Goal: Task Accomplishment & Management: Use online tool/utility

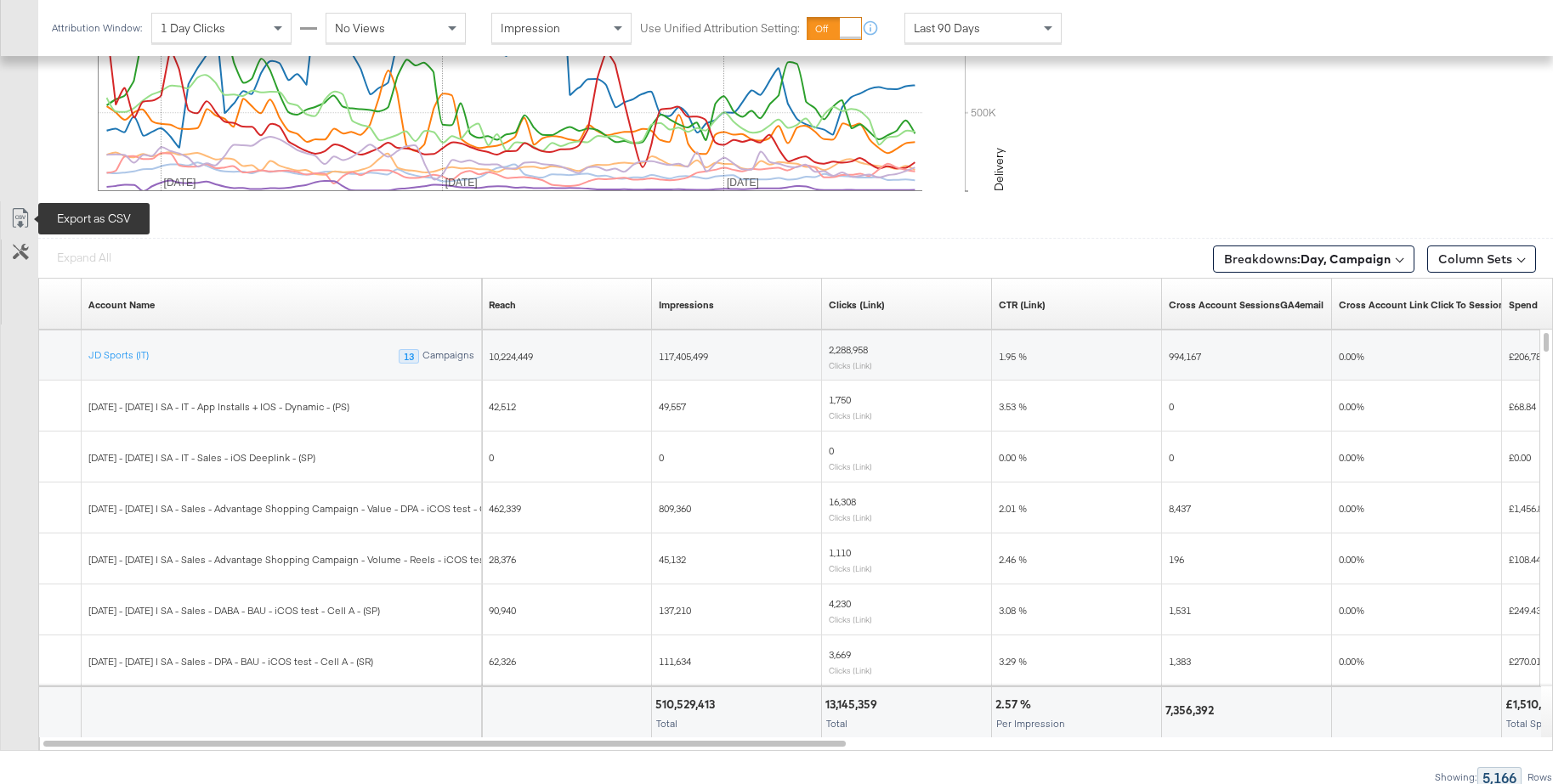
click at [19, 217] on icon at bounding box center [21, 218] width 21 height 21
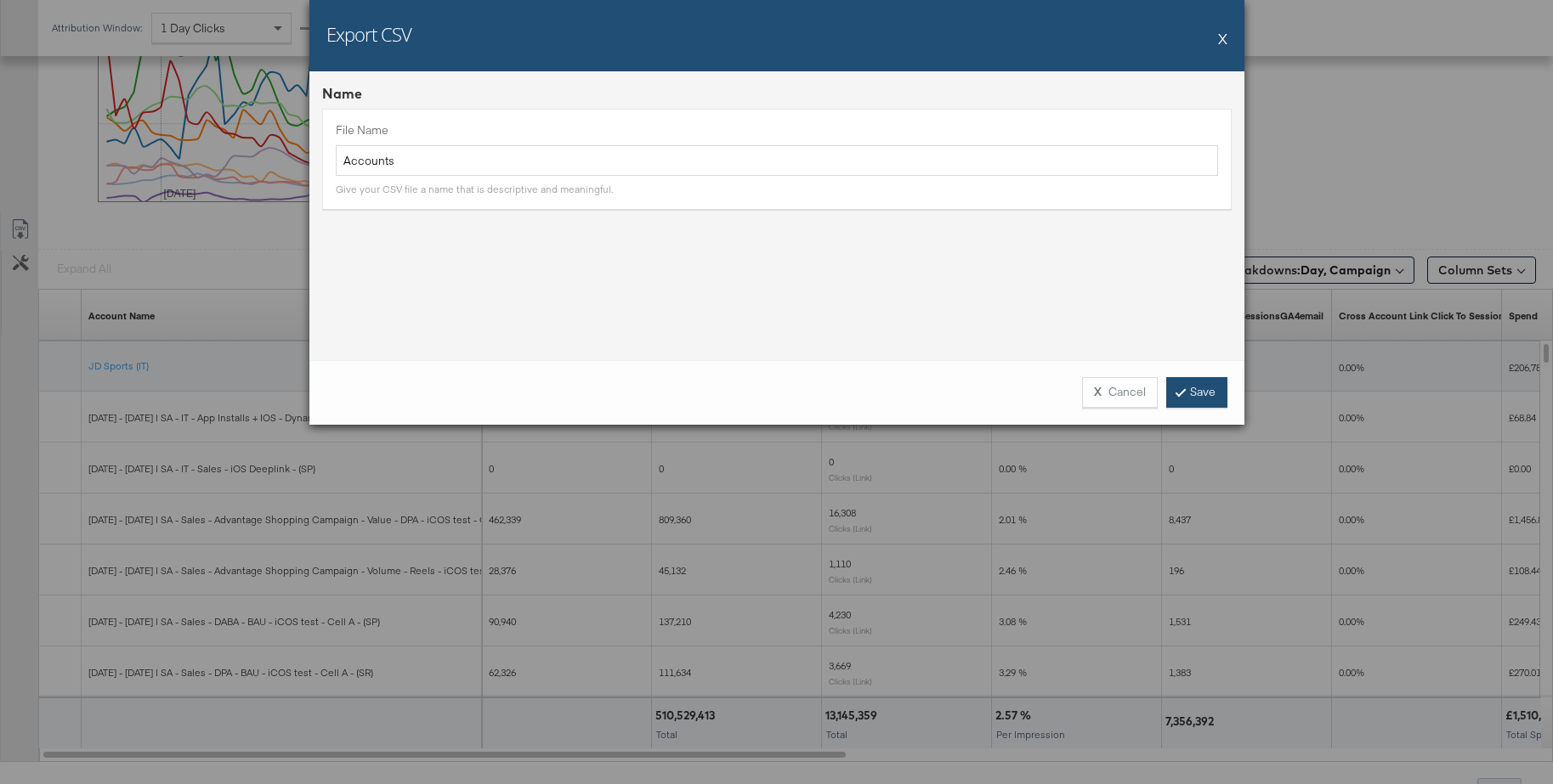
click at [1197, 398] on link "Save" at bounding box center [1196, 392] width 61 height 31
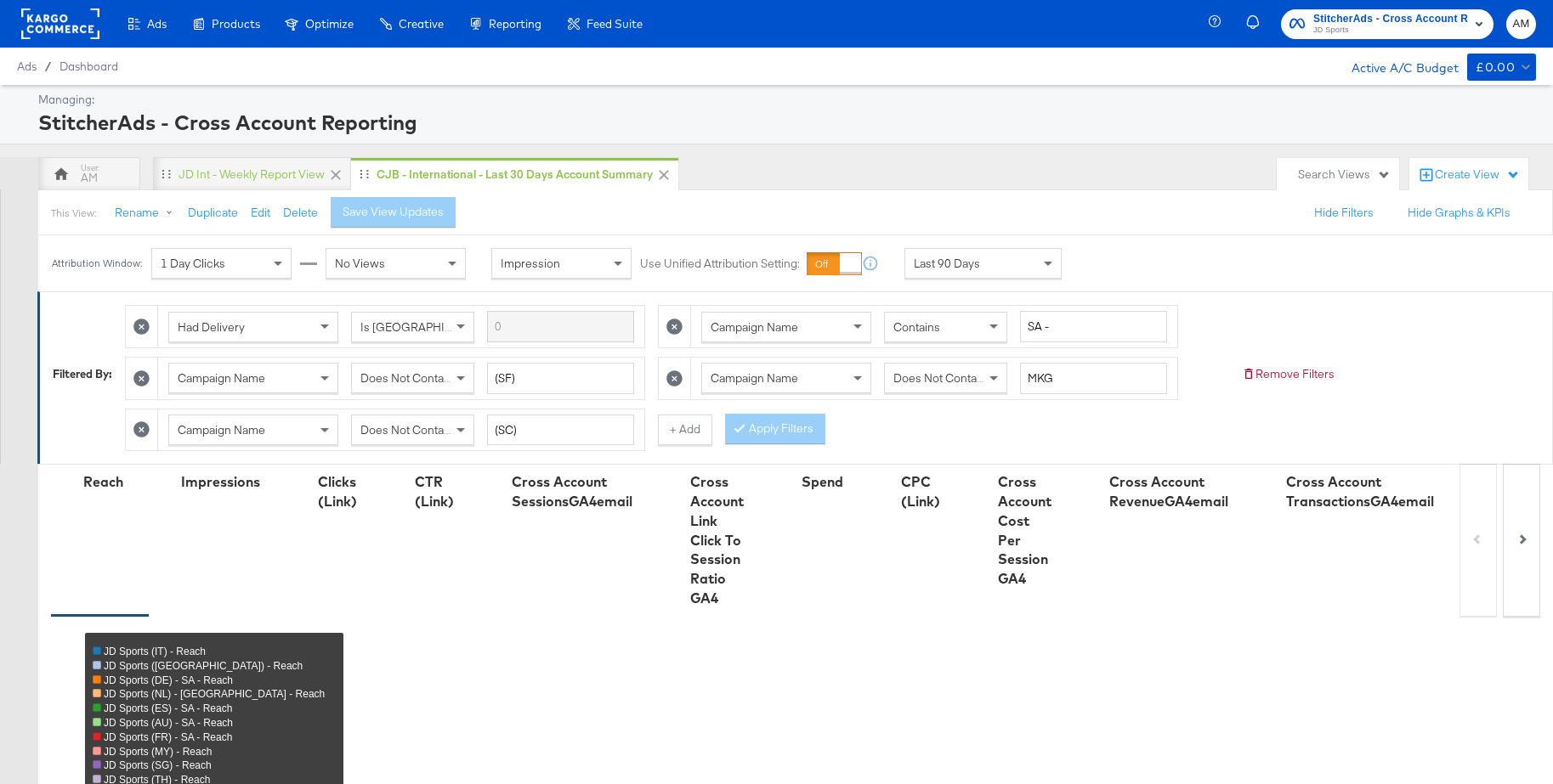
click at [1385, 25] on span "JD Sports" at bounding box center [1390, 30] width 154 height 13
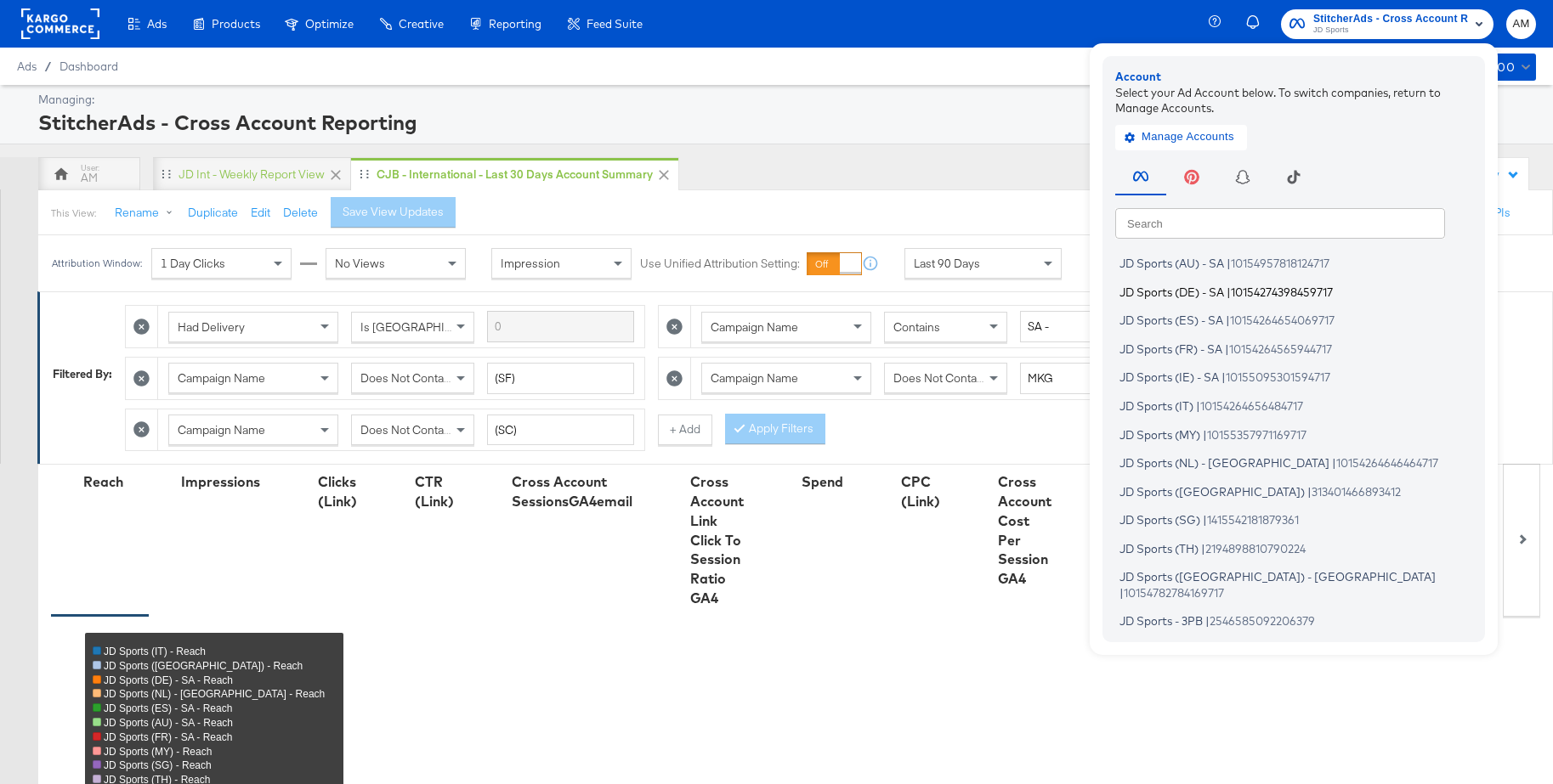
click at [1175, 296] on span "JD Sports (DE) - SA" at bounding box center [1171, 291] width 104 height 13
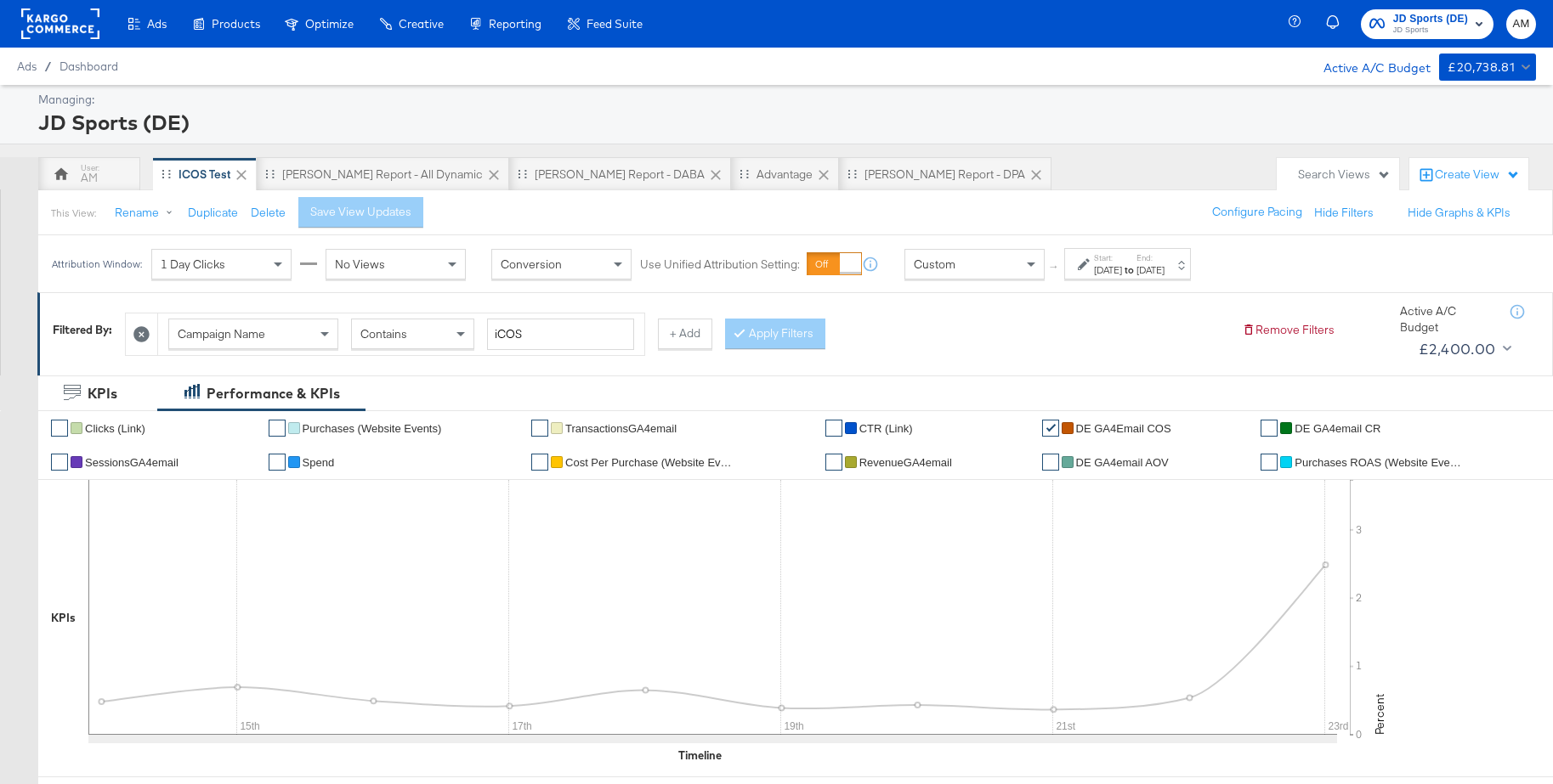
click at [311, 461] on span "Spend" at bounding box center [318, 463] width 32 height 13
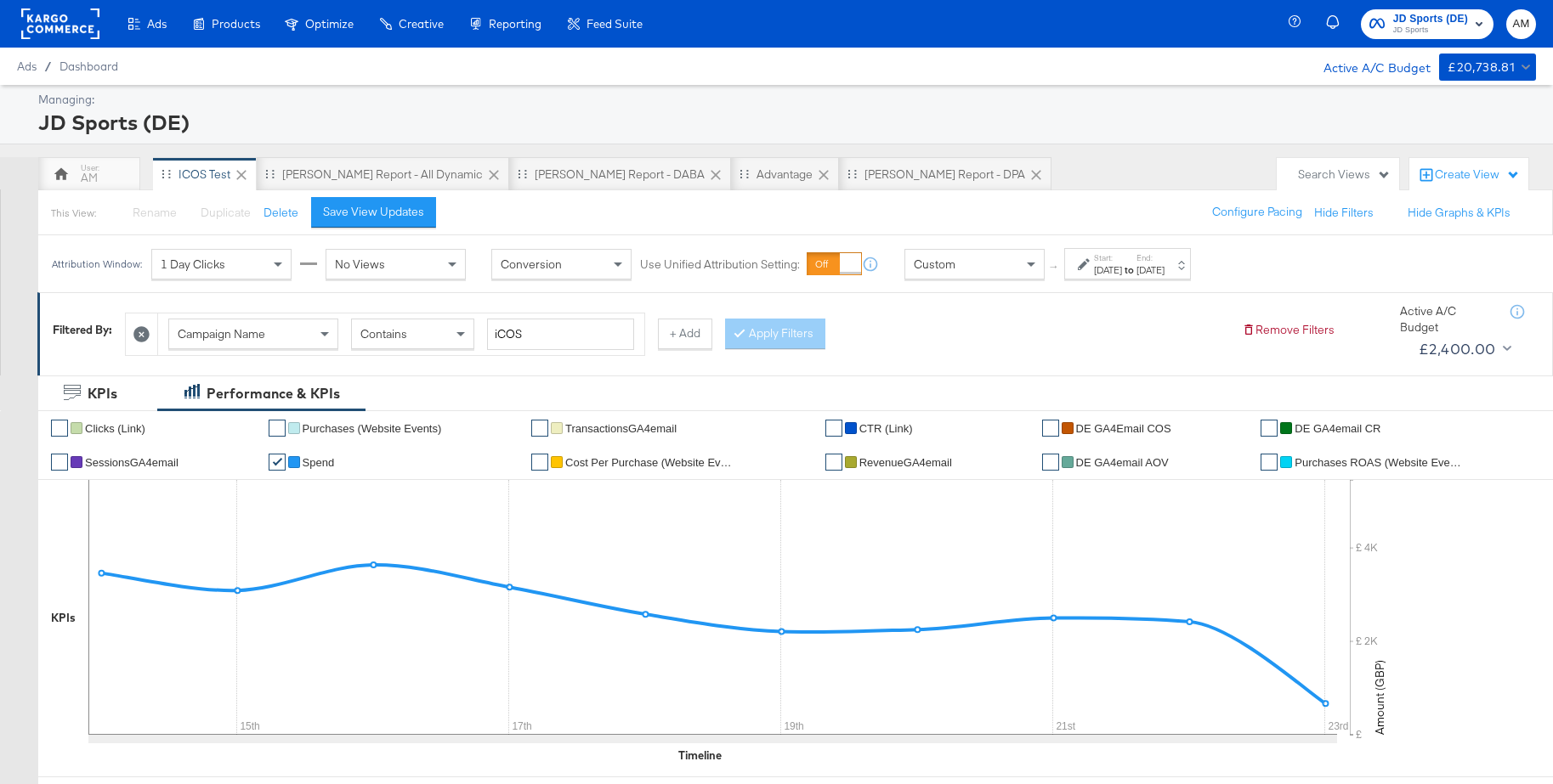
click at [1122, 276] on div "Sep 14th 2025" at bounding box center [1108, 270] width 28 height 13
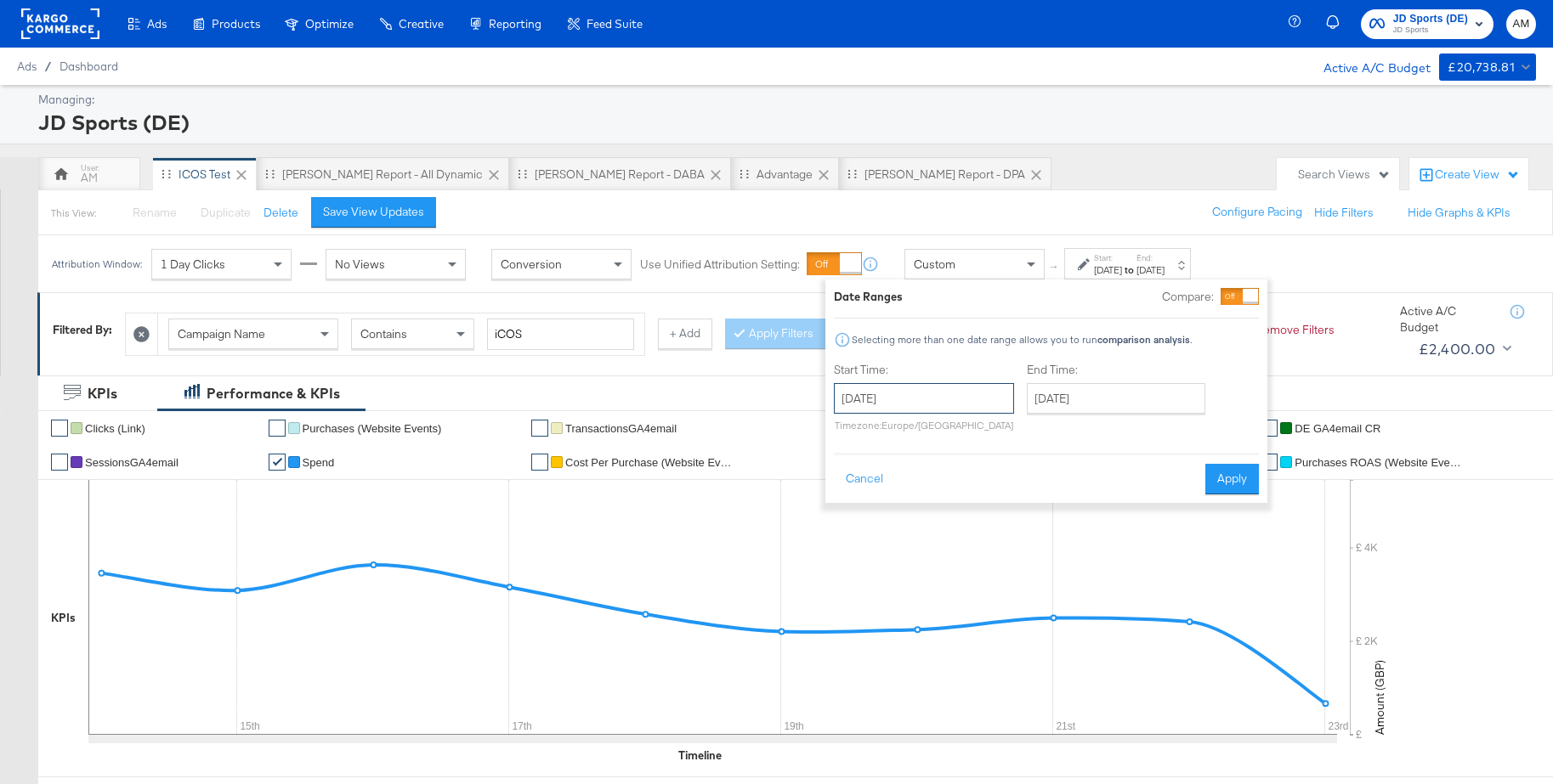
click at [969, 389] on input "September 14th 2025" at bounding box center [923, 398] width 180 height 31
click at [852, 434] on span "‹" at bounding box center [853, 433] width 26 height 25
drag, startPoint x: 936, startPoint y: 575, endPoint x: 1063, endPoint y: 505, distance: 145.0
click at [936, 575] on td "27" at bounding box center [939, 579] width 29 height 24
type input "August 27th 2025"
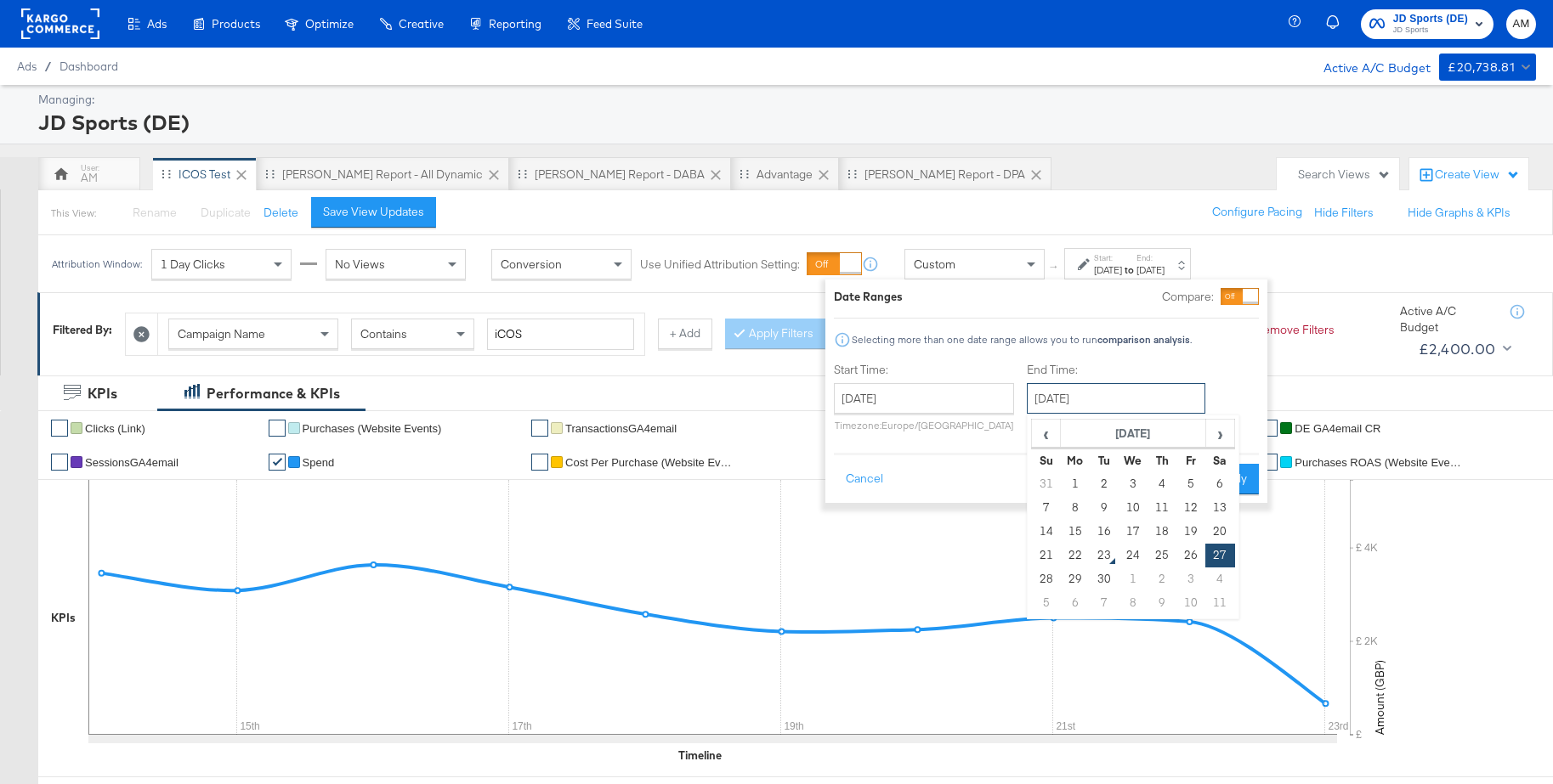
click at [1121, 402] on input "September 27th 2025" at bounding box center [1116, 398] width 179 height 31
click at [1069, 554] on td "22" at bounding box center [1075, 555] width 29 height 24
type input "September 22nd 2025"
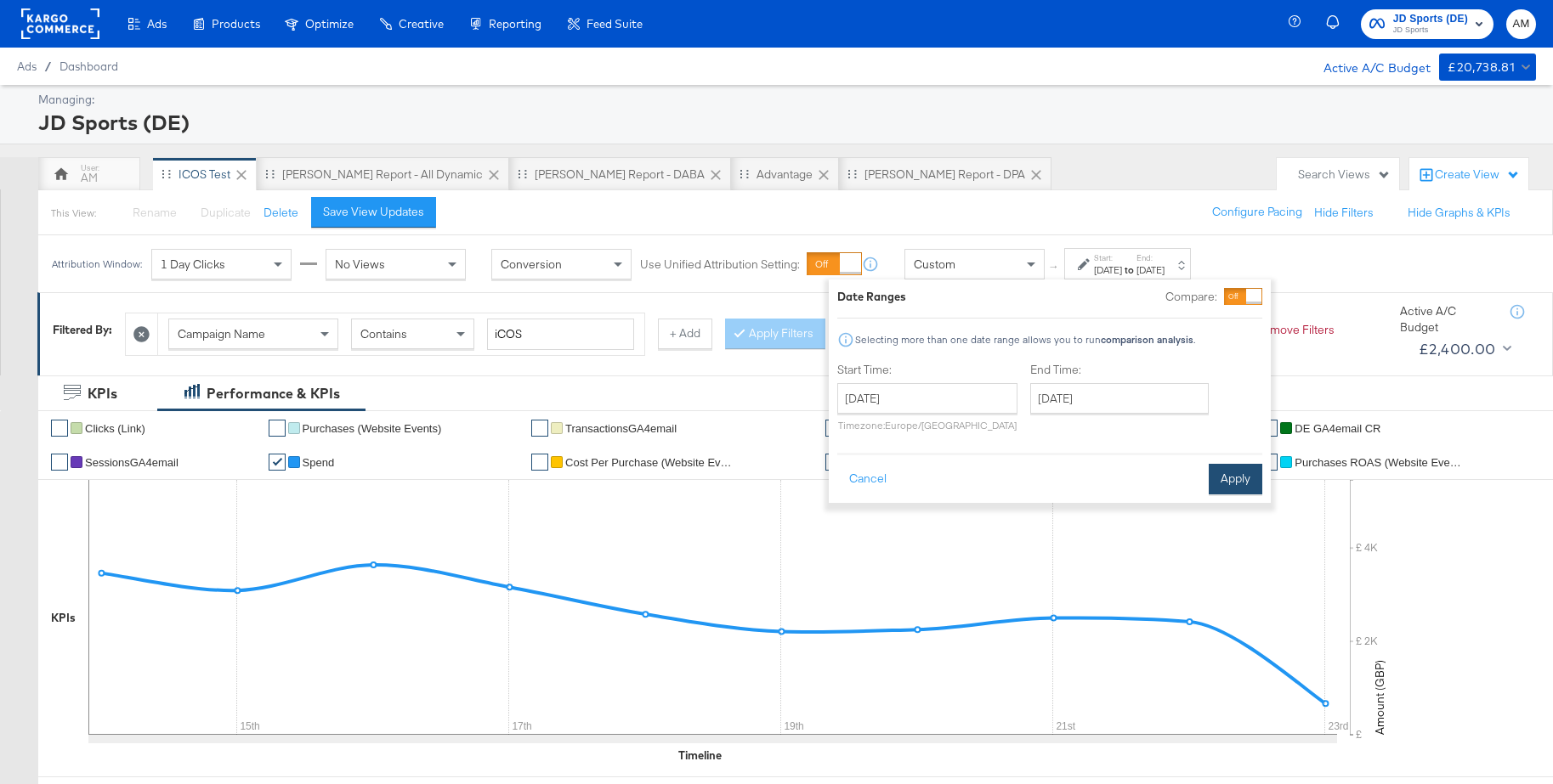
click at [1247, 480] on button "Apply" at bounding box center [1235, 479] width 54 height 31
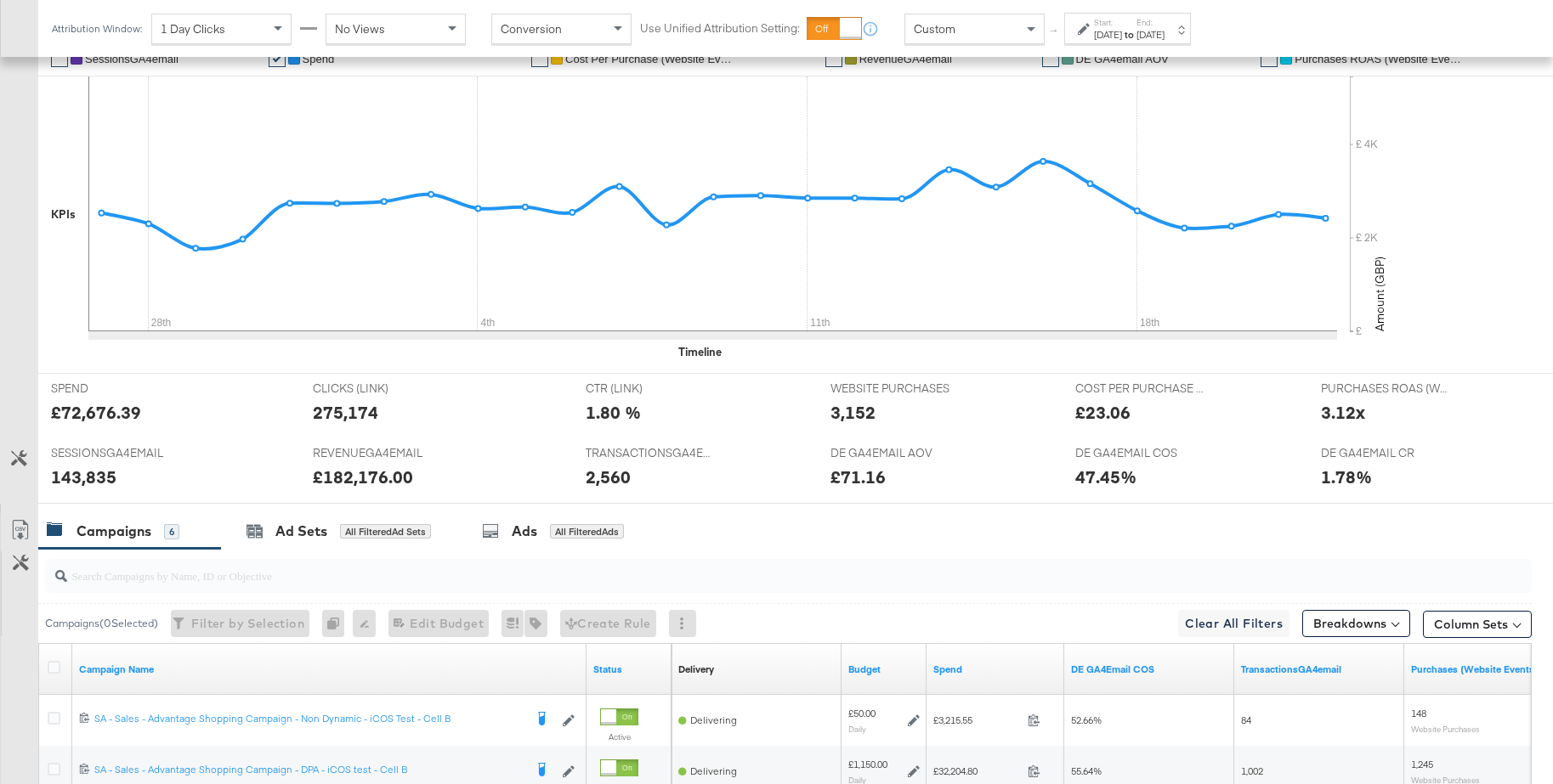
scroll to position [66, 0]
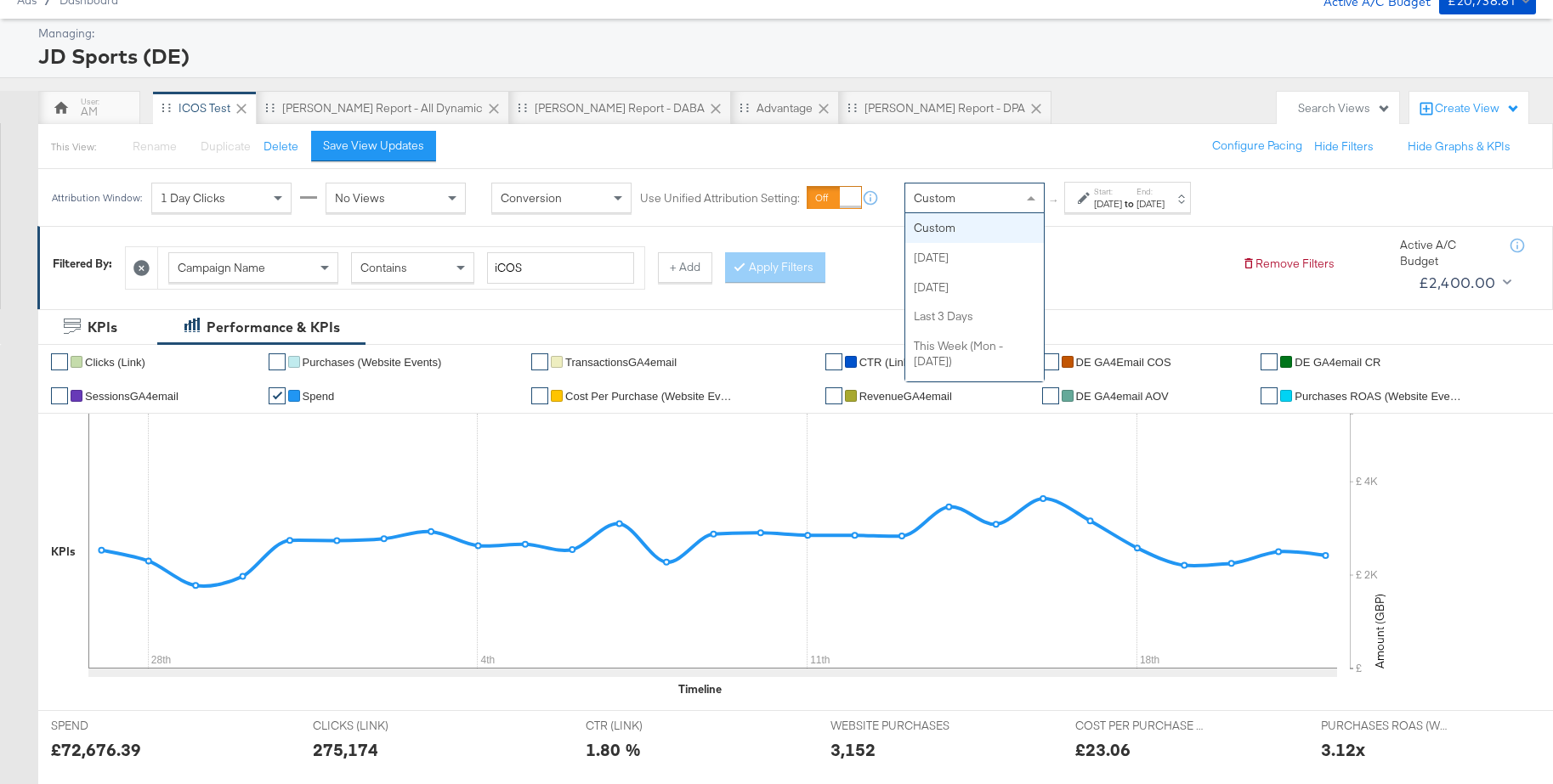
click at [937, 199] on span "Custom" at bounding box center [935, 198] width 41 height 15
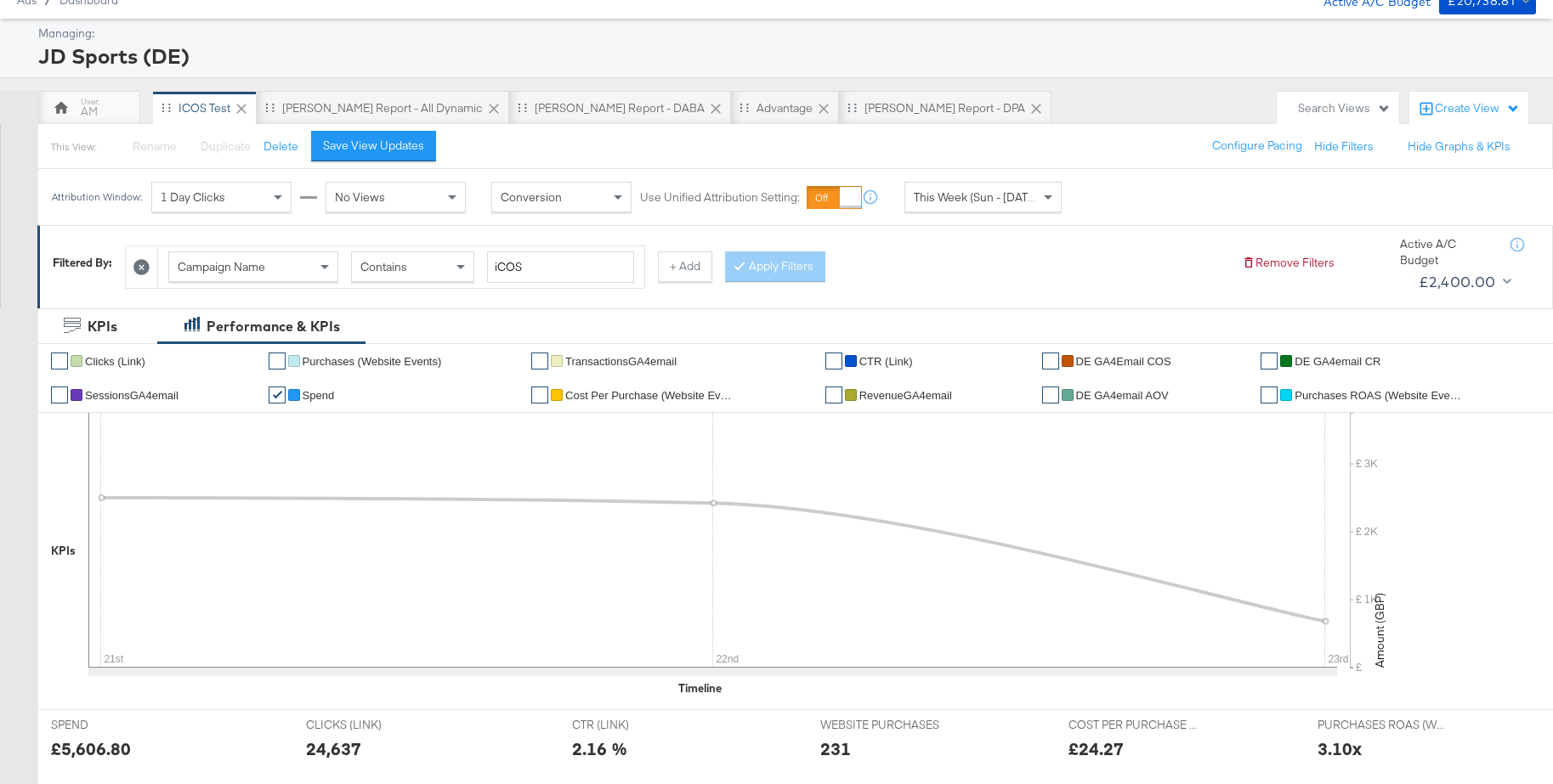
click at [1138, 362] on span "DE GA4Email COS" at bounding box center [1123, 361] width 95 height 13
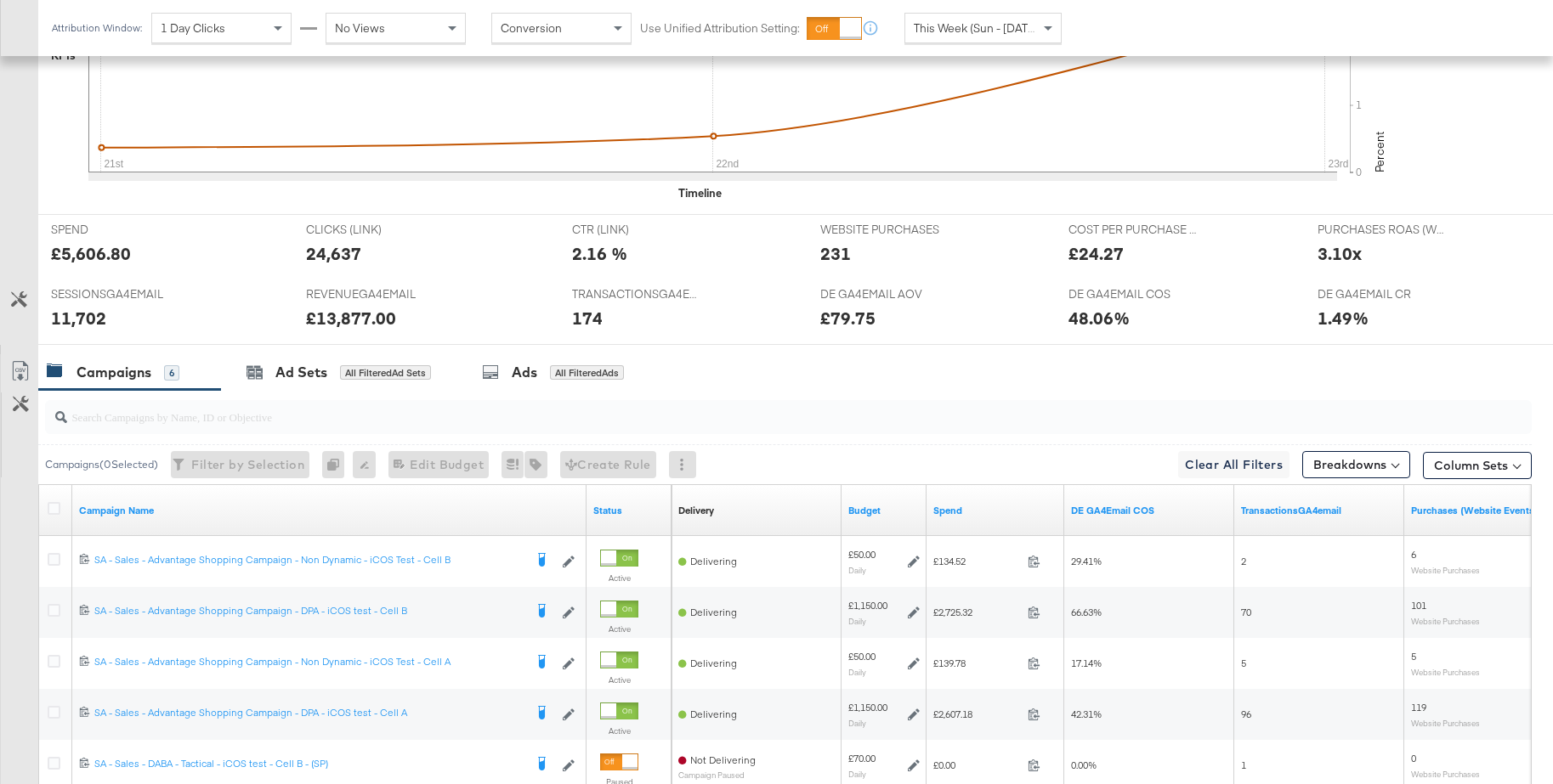
scroll to position [795, 0]
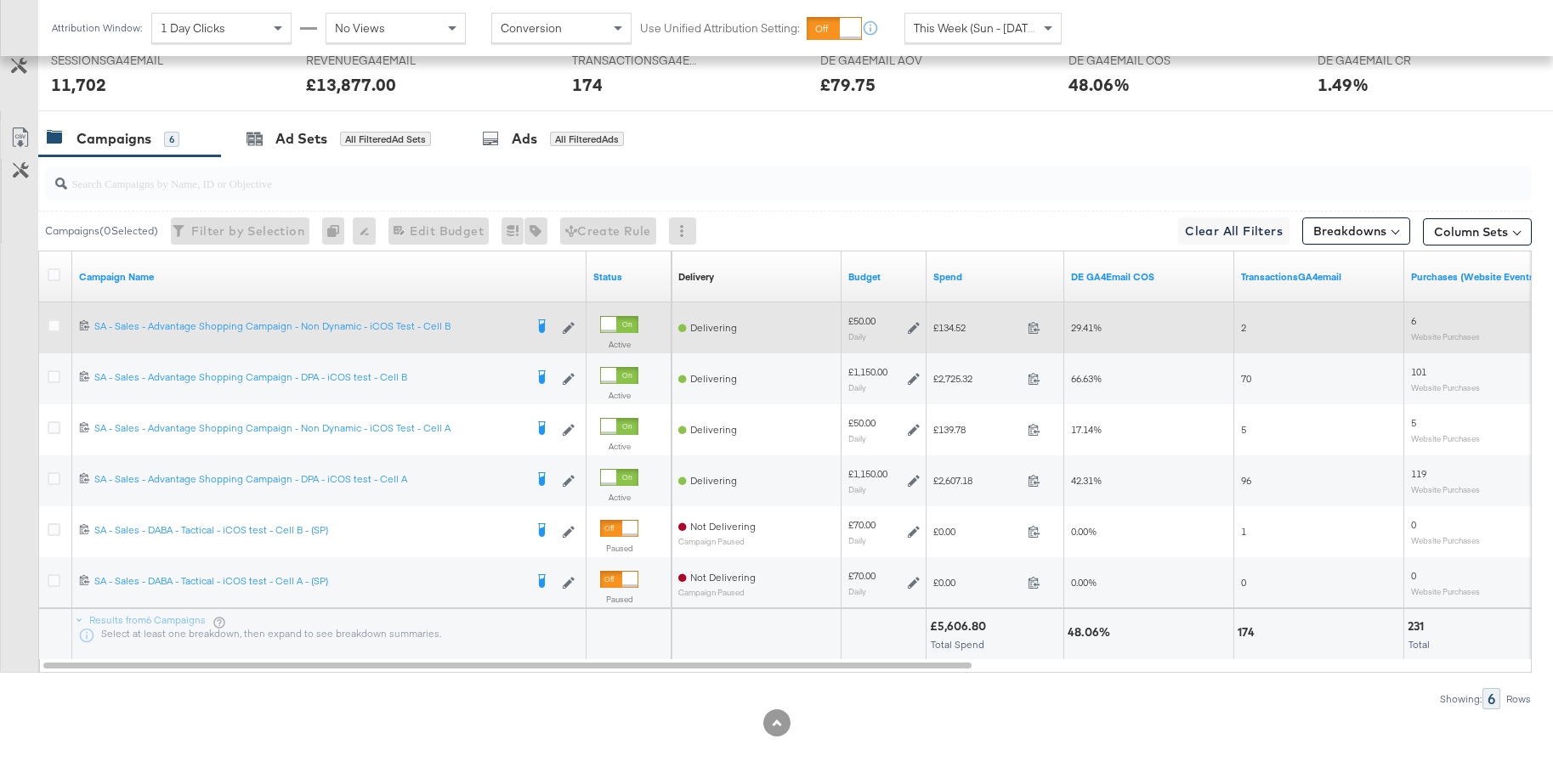
click at [913, 328] on icon at bounding box center [913, 328] width 12 height 12
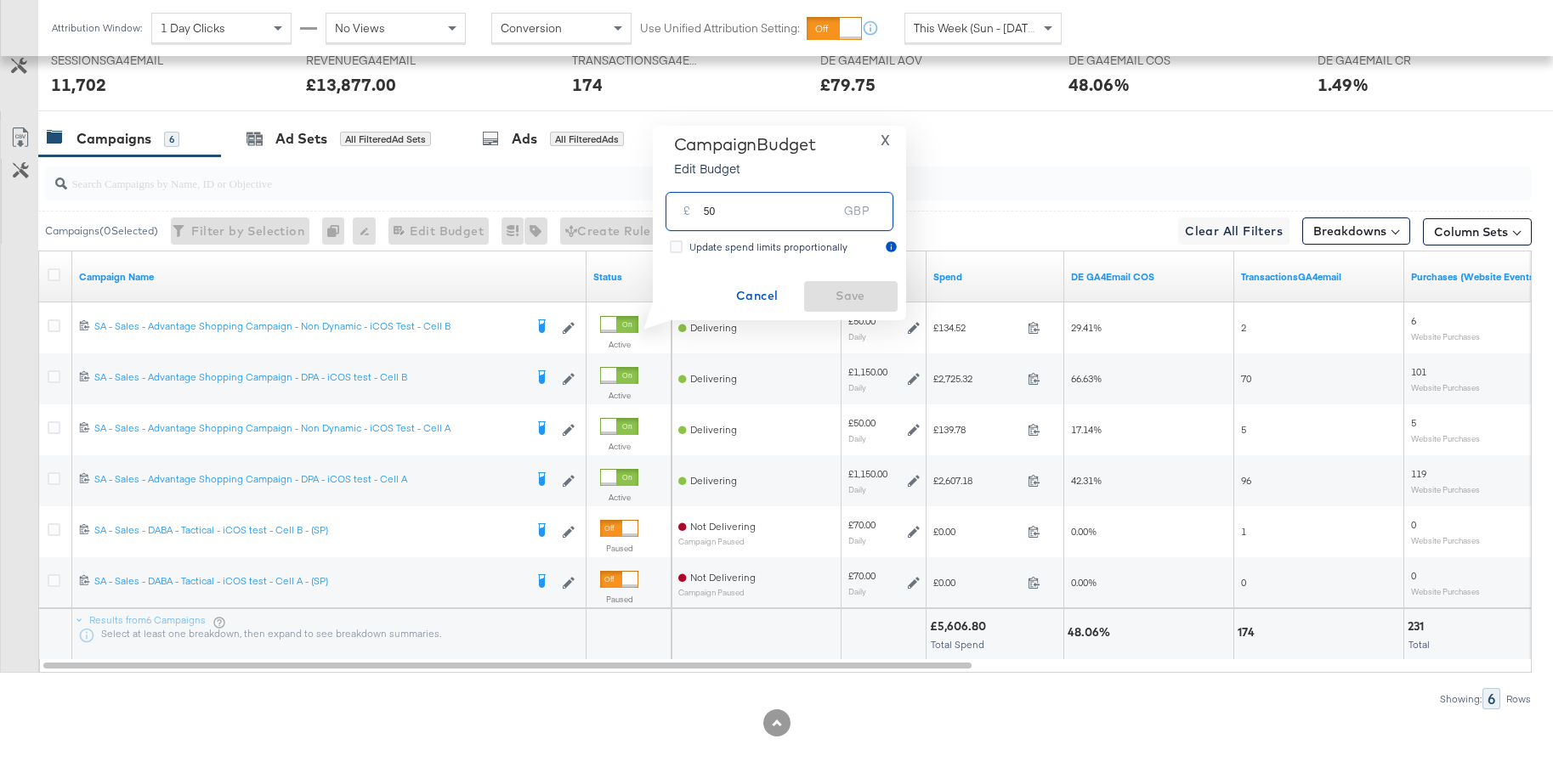
drag, startPoint x: 736, startPoint y: 210, endPoint x: 661, endPoint y: 209, distance: 75.0
click at [661, 209] on div "£ 50 GBP" at bounding box center [778, 211] width 236 height 54
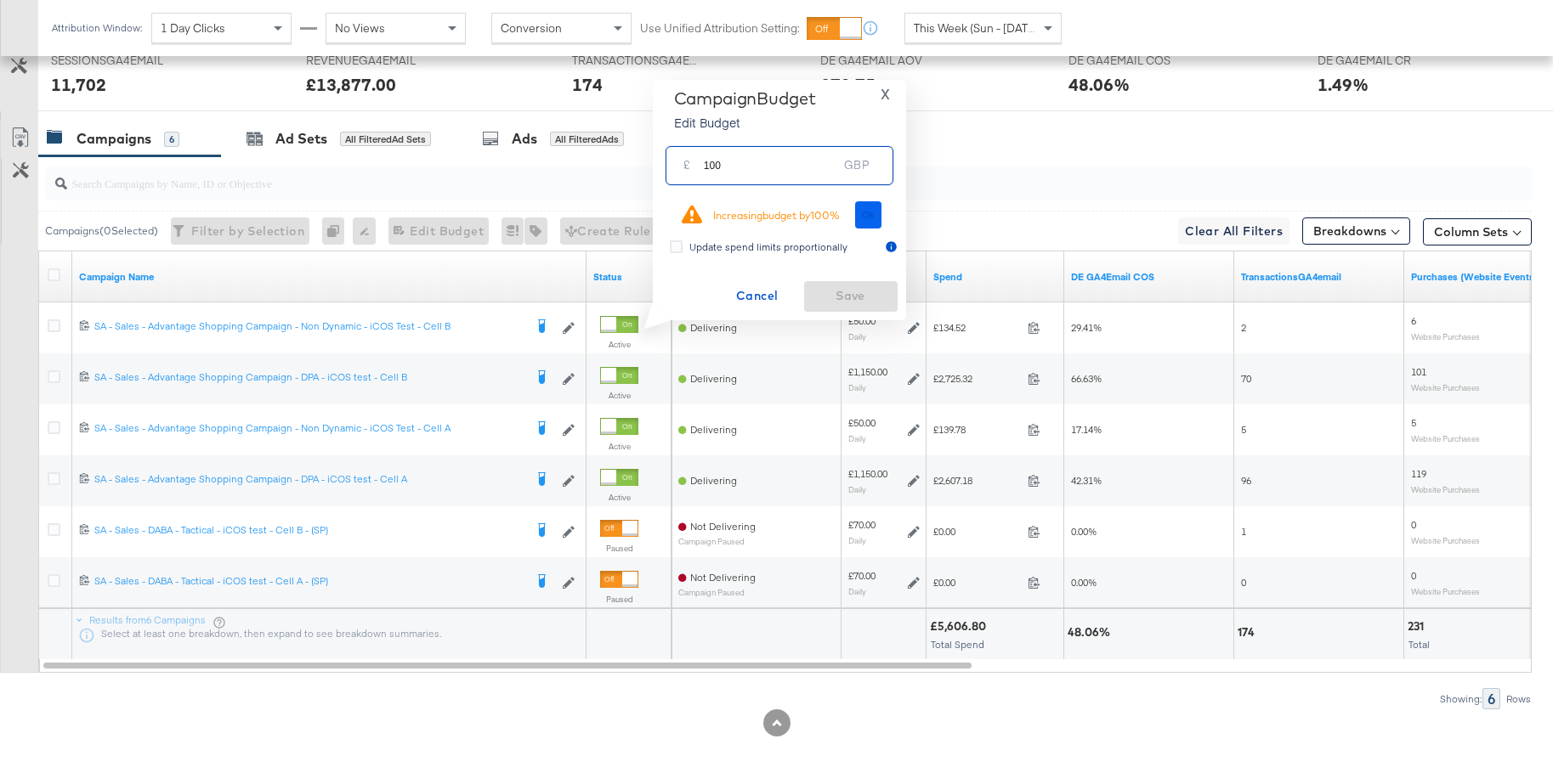
type input "100"
drag, startPoint x: 871, startPoint y: 223, endPoint x: 873, endPoint y: 237, distance: 14.1
click at [871, 223] on button "Ok" at bounding box center [868, 215] width 27 height 27
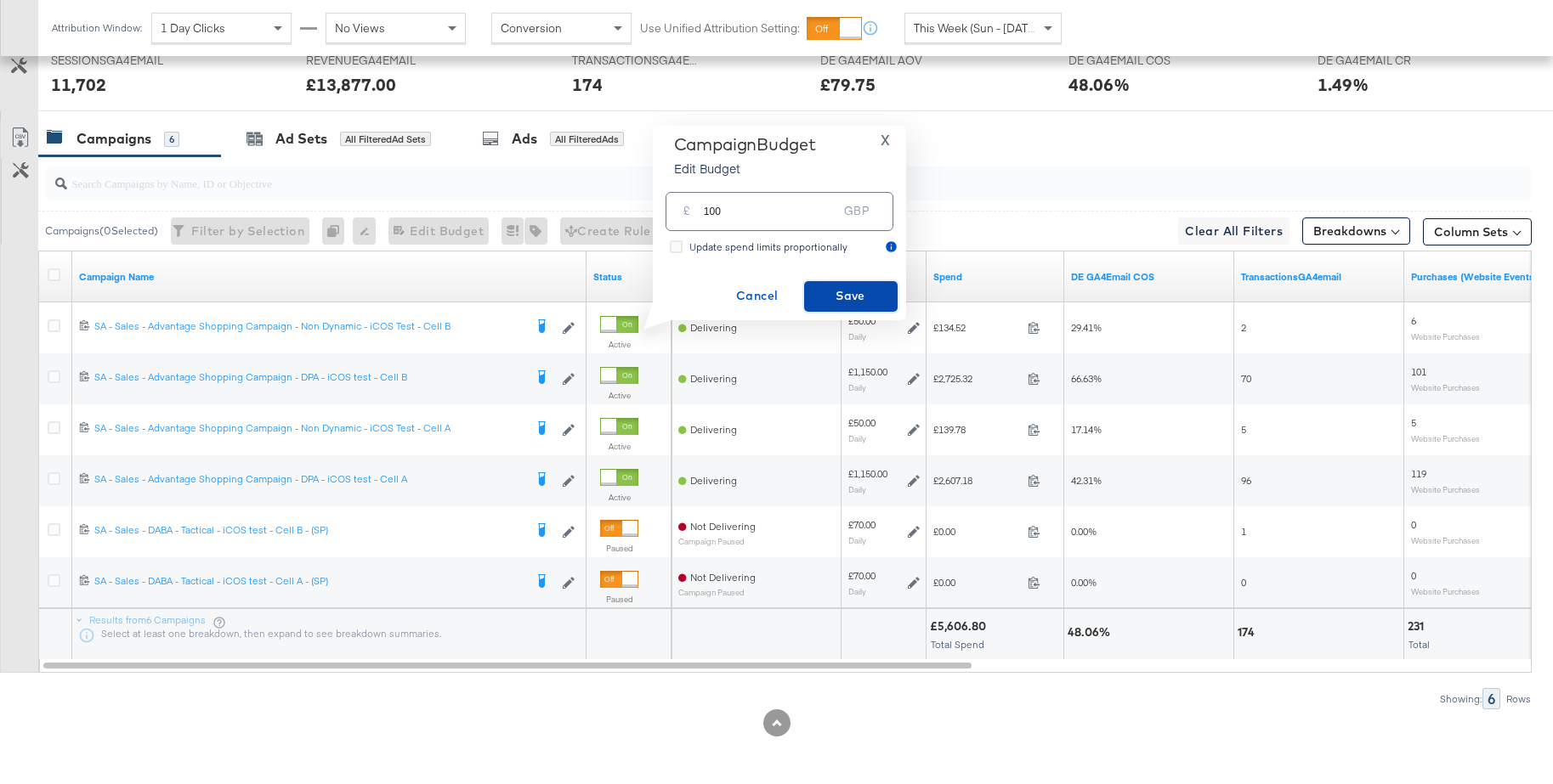
click at [861, 294] on span "Save" at bounding box center [850, 296] width 80 height 22
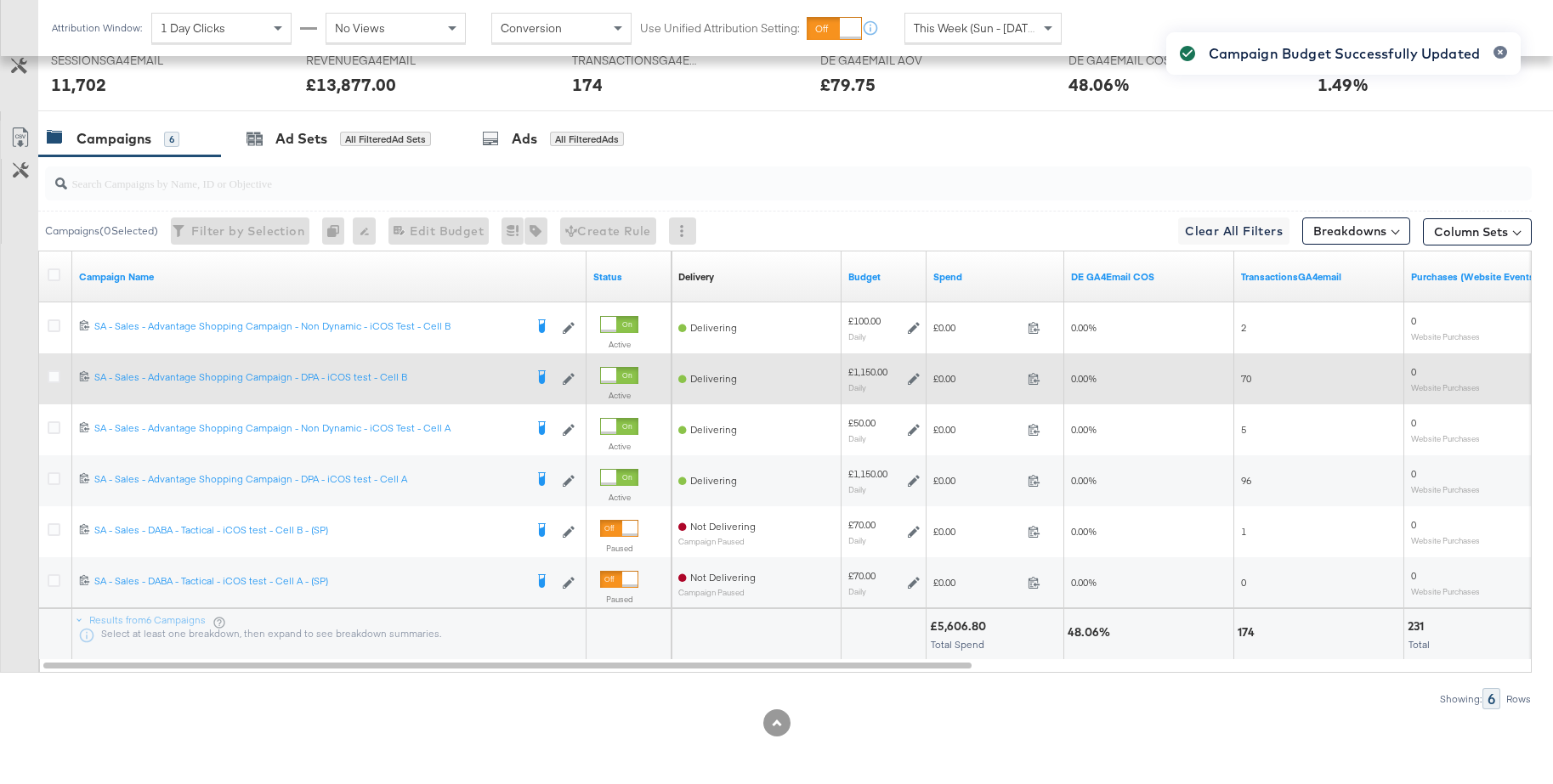
click at [913, 380] on icon at bounding box center [913, 378] width 12 height 12
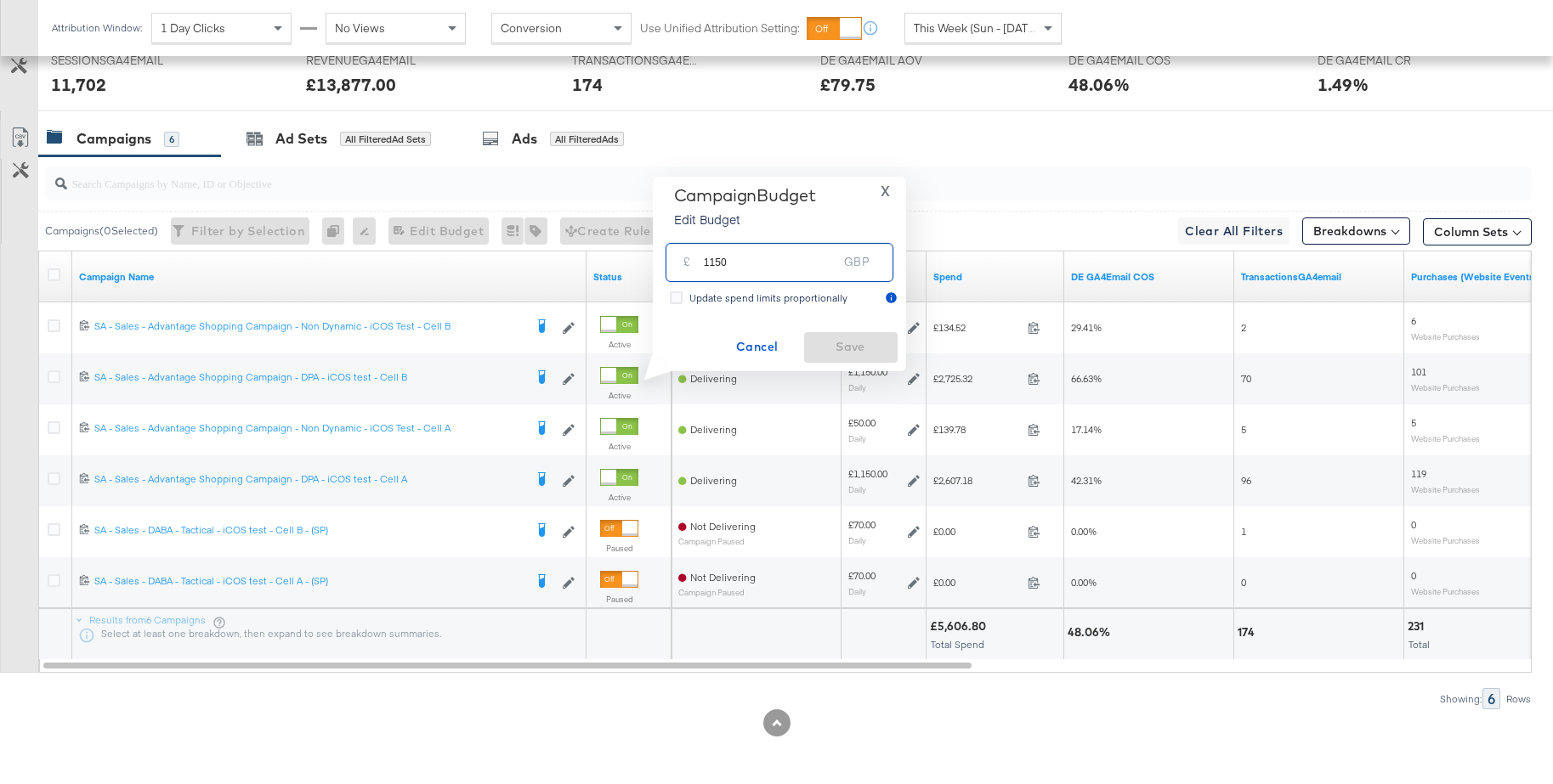
drag, startPoint x: 733, startPoint y: 262, endPoint x: 678, endPoint y: 260, distance: 55.0
click at [678, 260] on div "£ 1150 GBP" at bounding box center [779, 262] width 228 height 39
type input "1100"
click at [837, 352] on span "Save" at bounding box center [850, 347] width 80 height 22
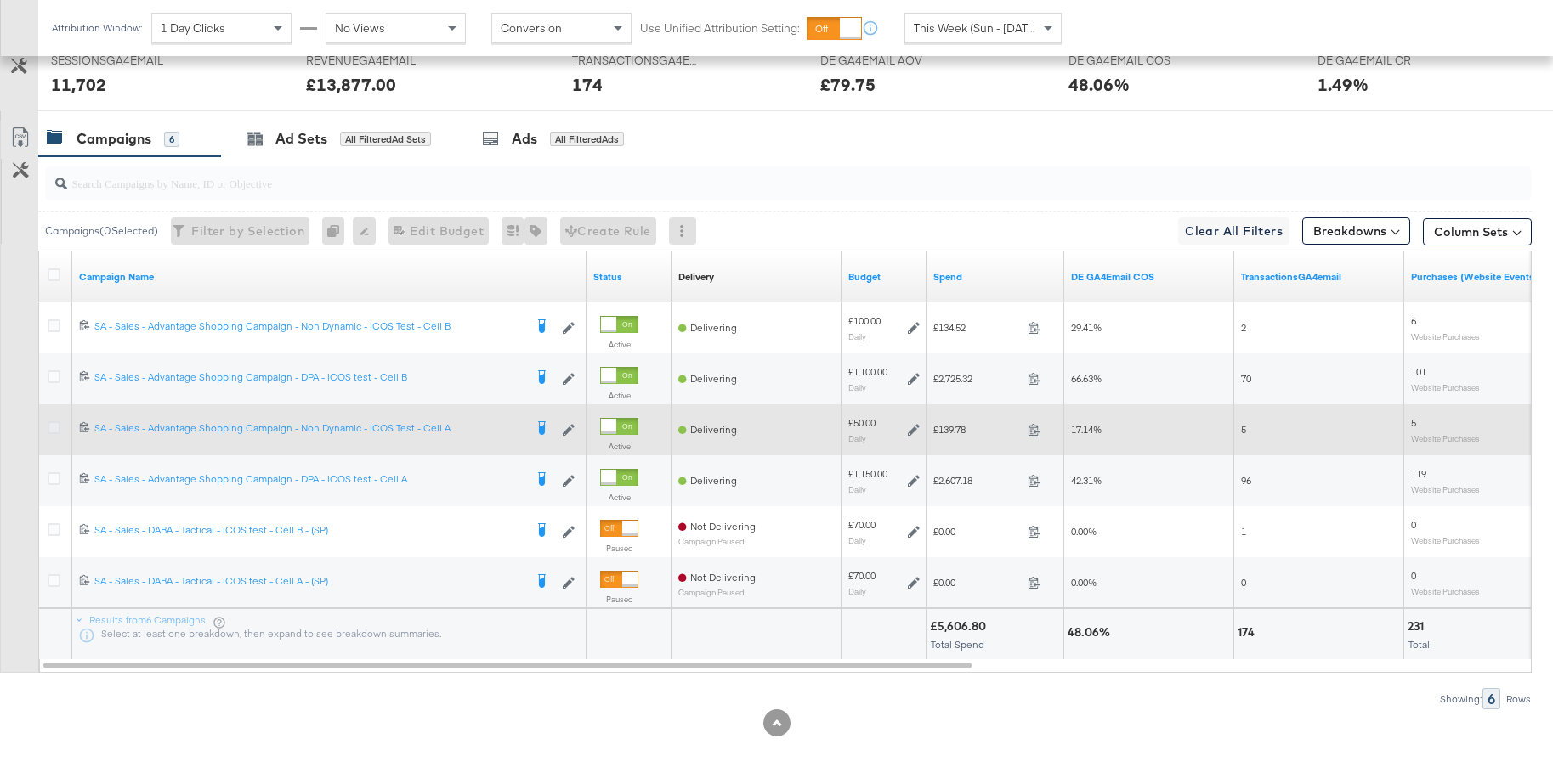
click at [49, 426] on icon at bounding box center [55, 428] width 13 height 13
click at [0, 0] on input "checkbox" at bounding box center [0, 0] width 0 height 0
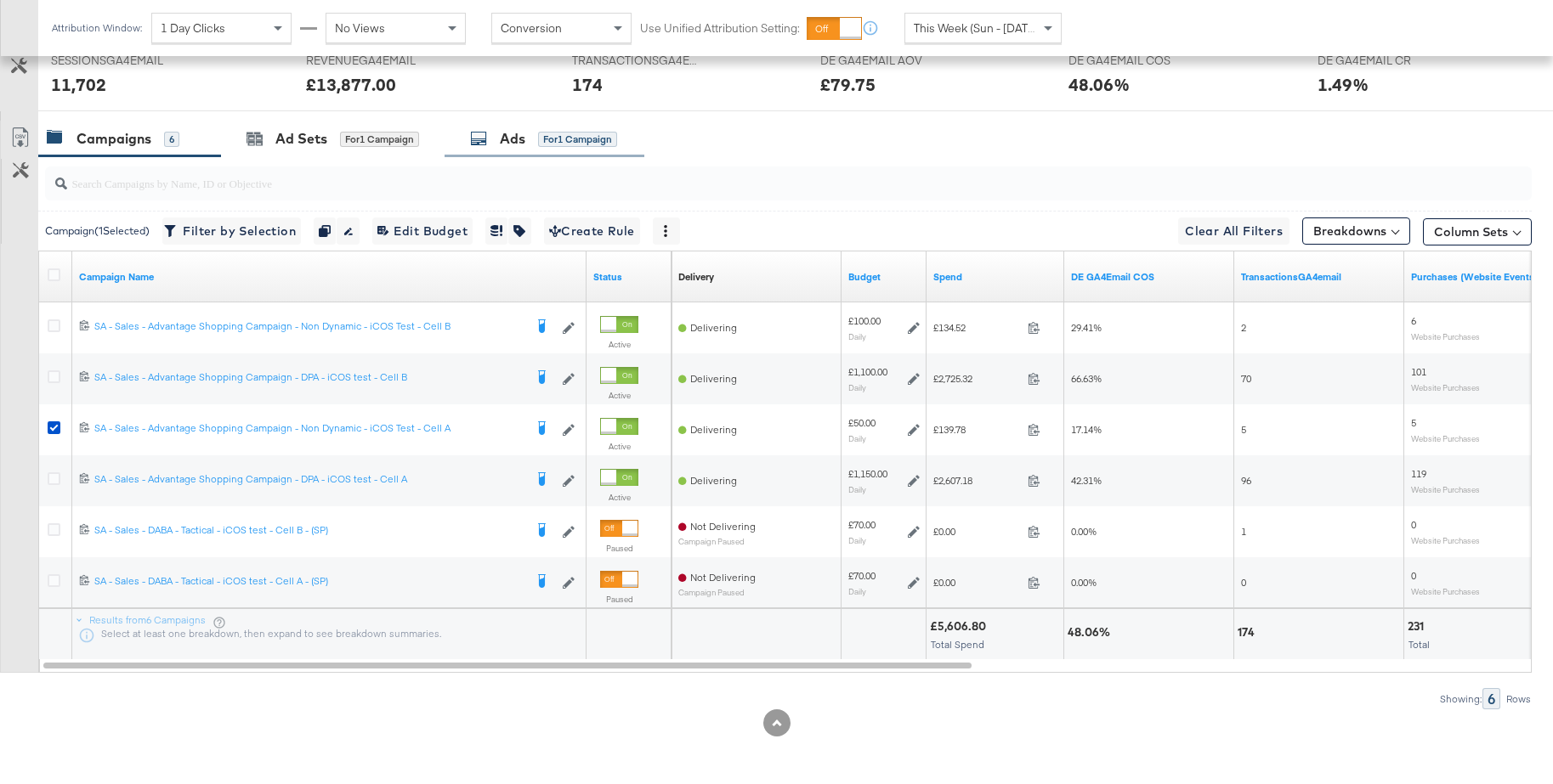
click at [520, 148] on div "Ads" at bounding box center [512, 138] width 25 height 20
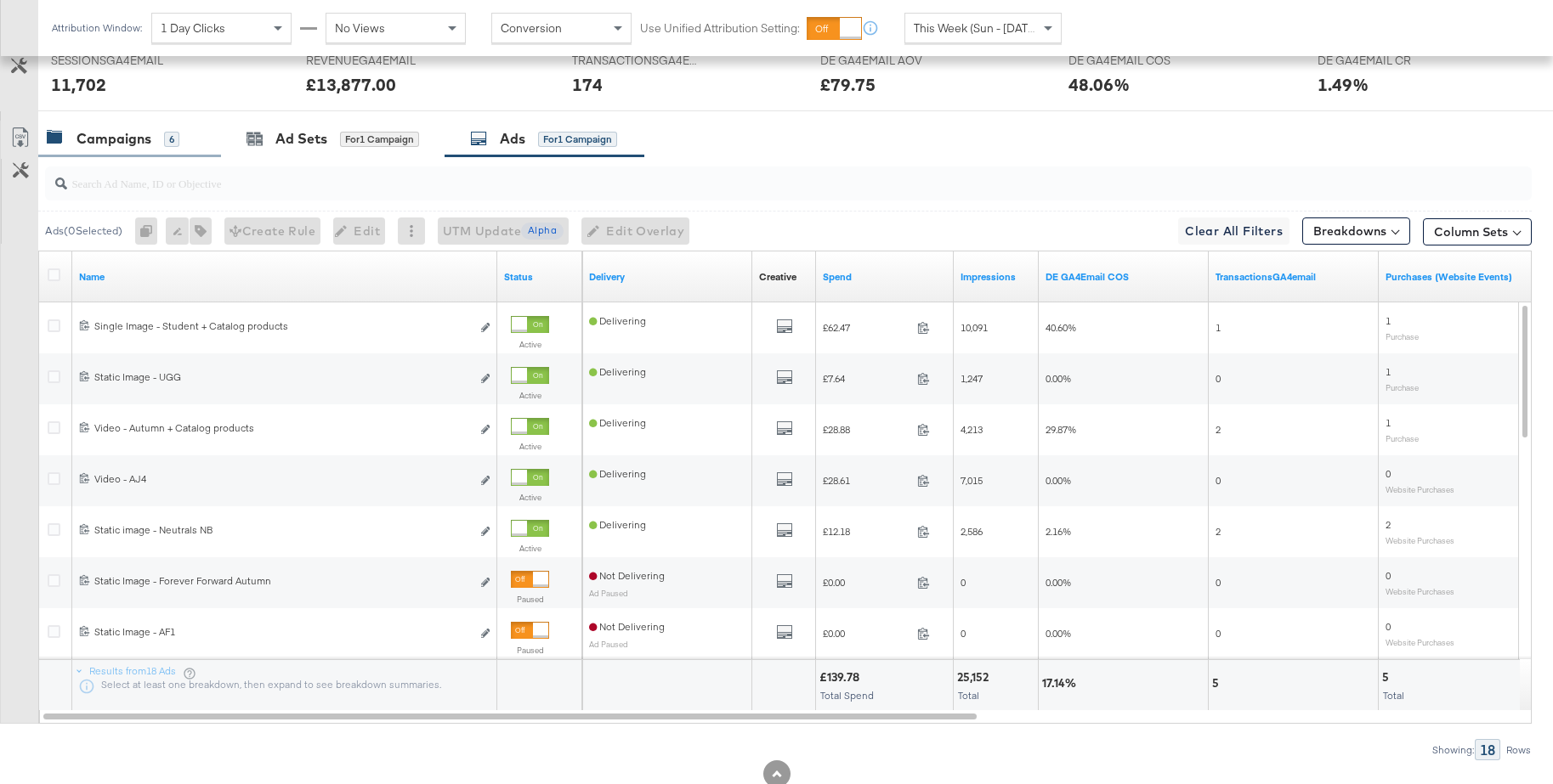
click at [128, 136] on div "Campaigns" at bounding box center [113, 138] width 74 height 20
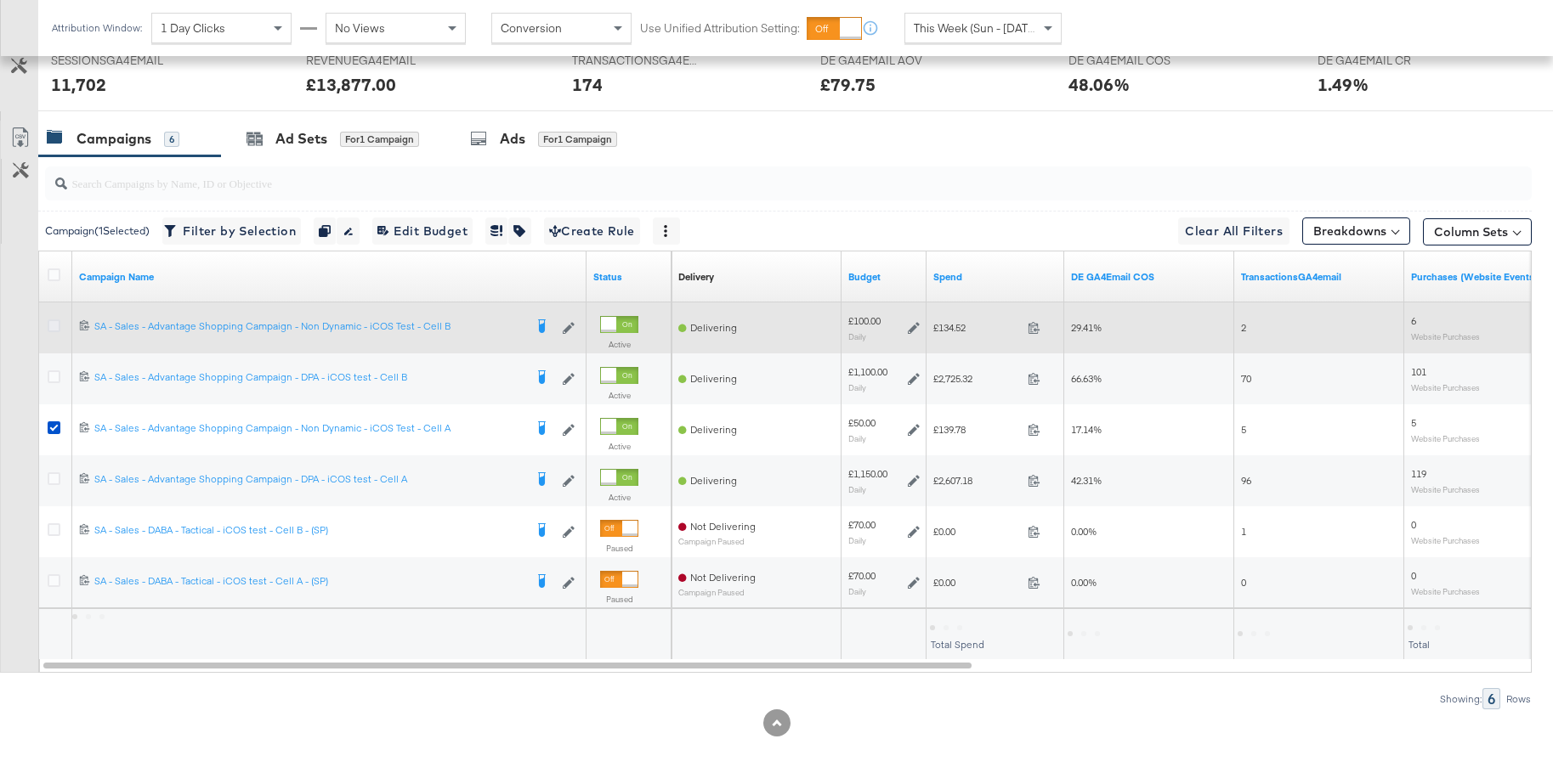
click at [56, 324] on icon at bounding box center [55, 326] width 13 height 13
click at [0, 0] on input "checkbox" at bounding box center [0, 0] width 0 height 0
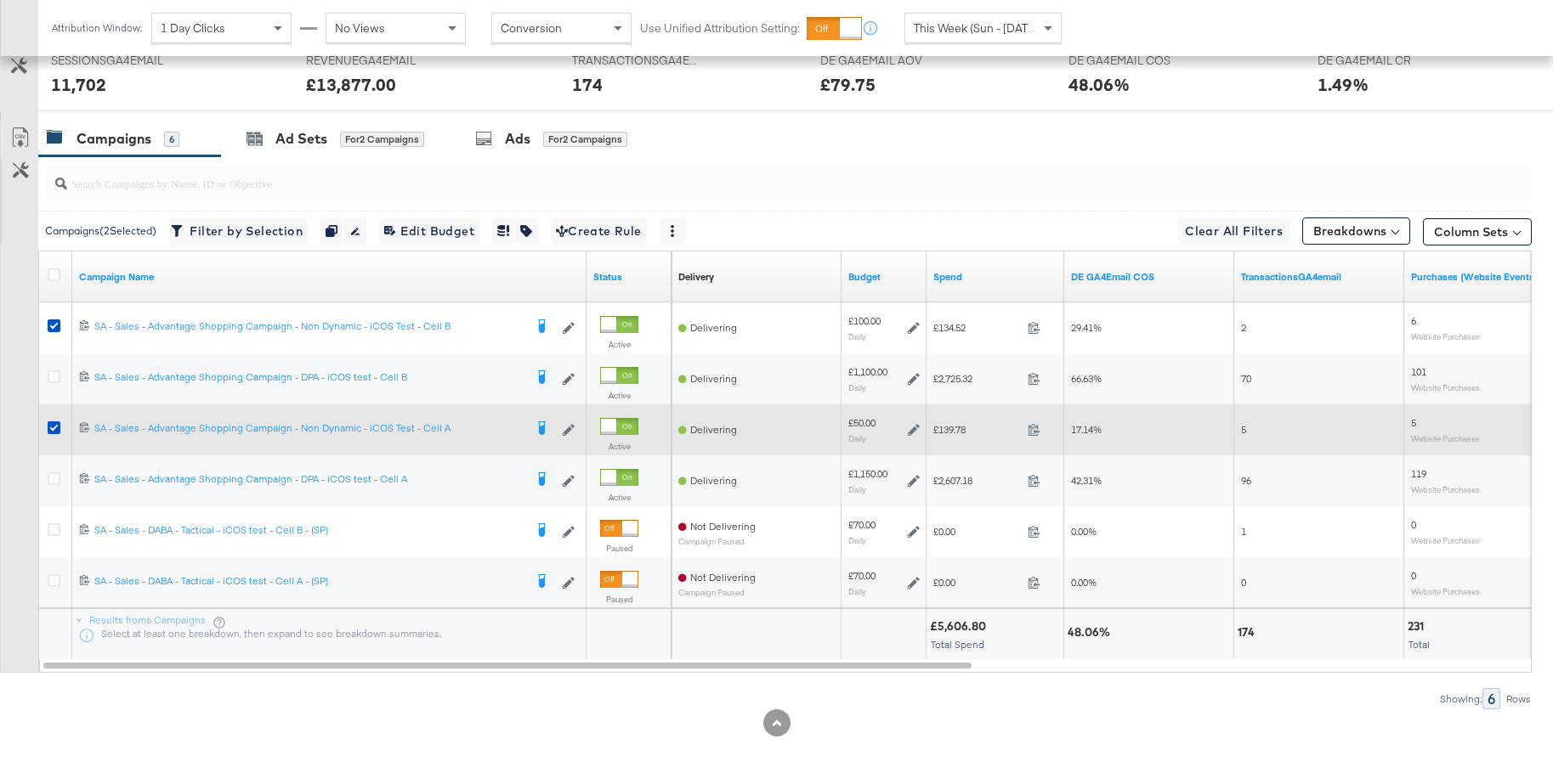
click at [50, 436] on div at bounding box center [56, 430] width 18 height 17
click at [52, 430] on icon at bounding box center [55, 428] width 13 height 13
click at [0, 0] on input "checkbox" at bounding box center [0, 0] width 0 height 0
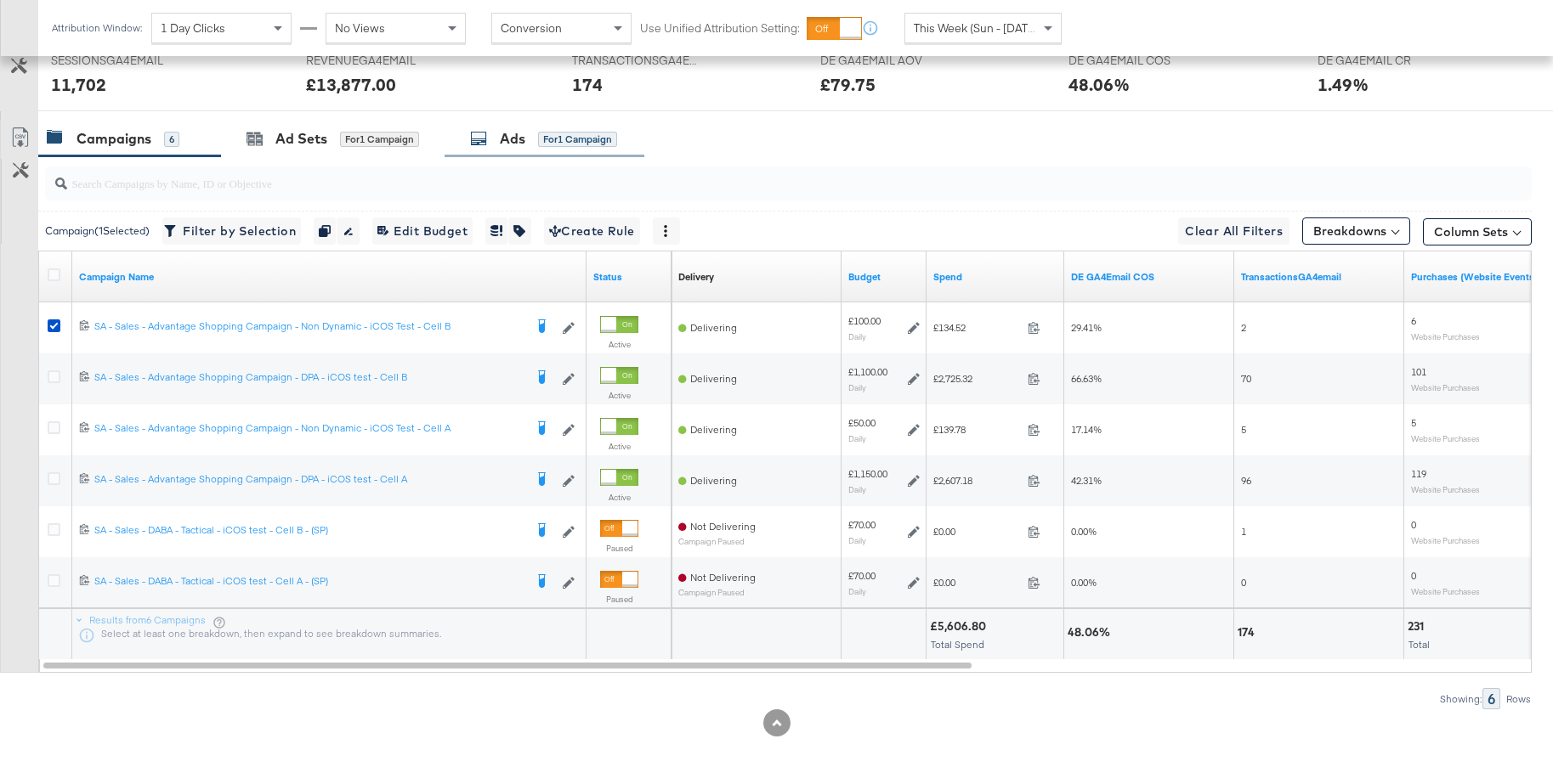
click at [502, 137] on div "Ads" at bounding box center [512, 138] width 25 height 20
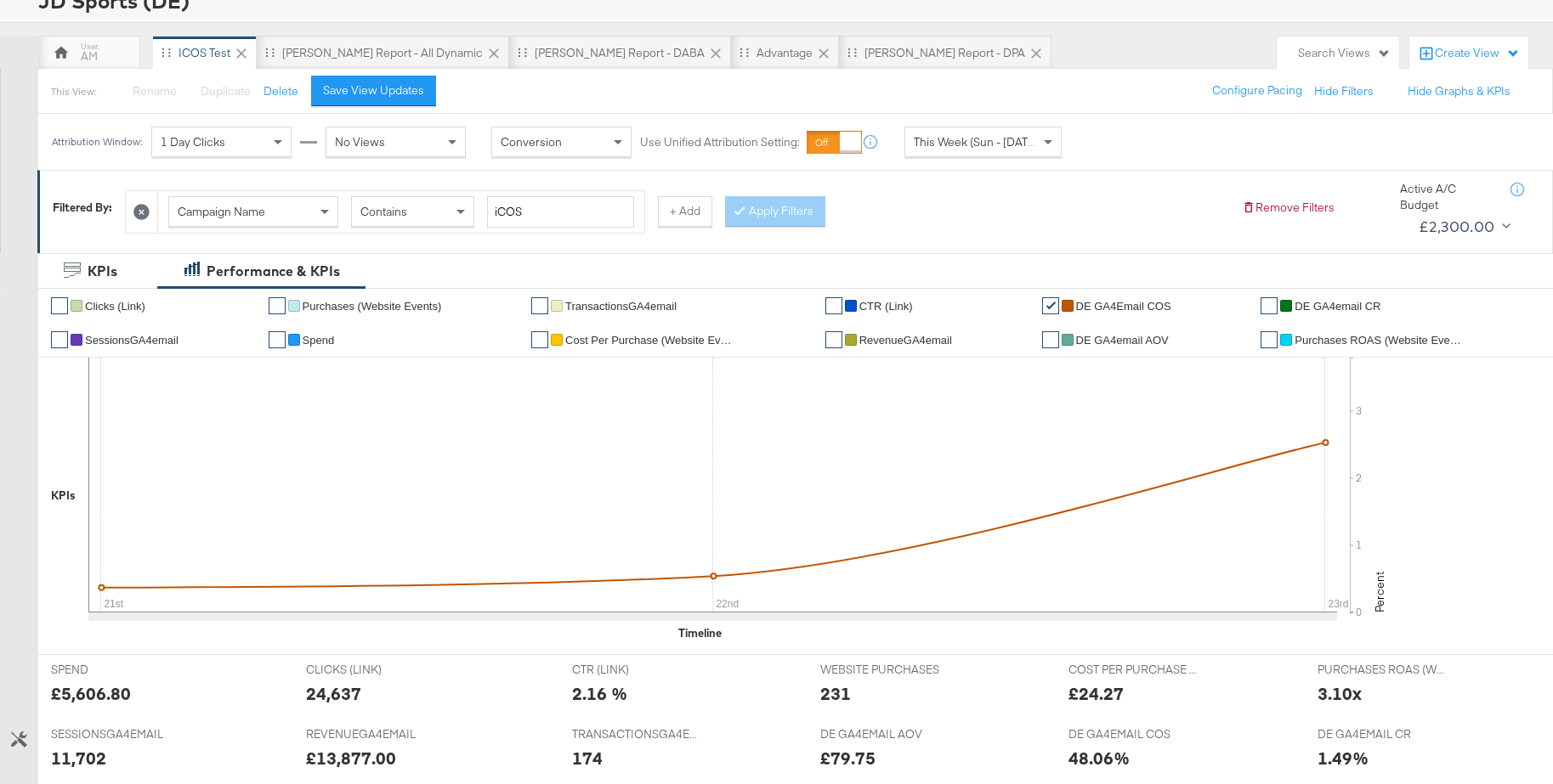
scroll to position [0, 0]
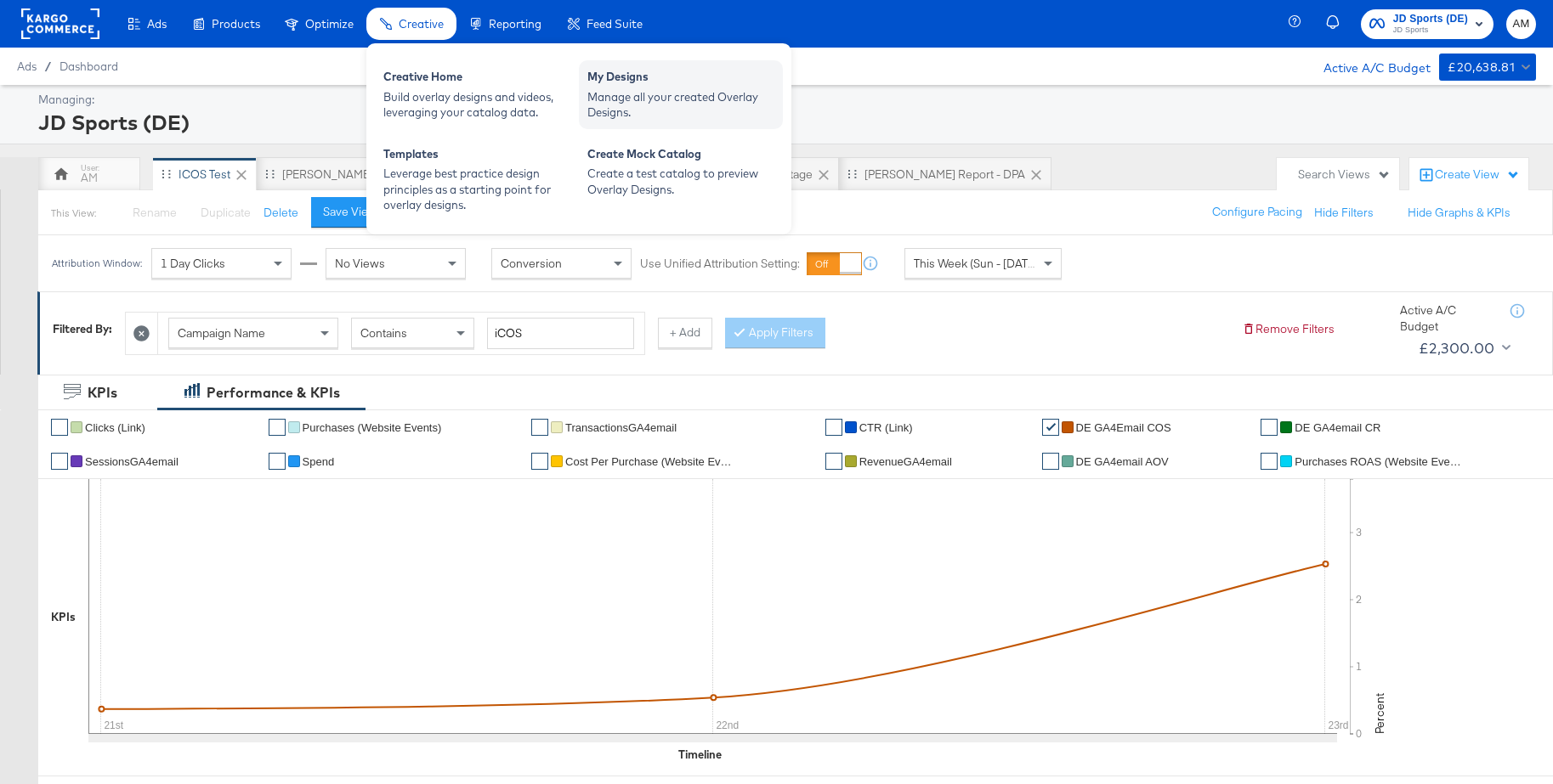
click at [620, 78] on div "My Designs" at bounding box center [680, 79] width 187 height 21
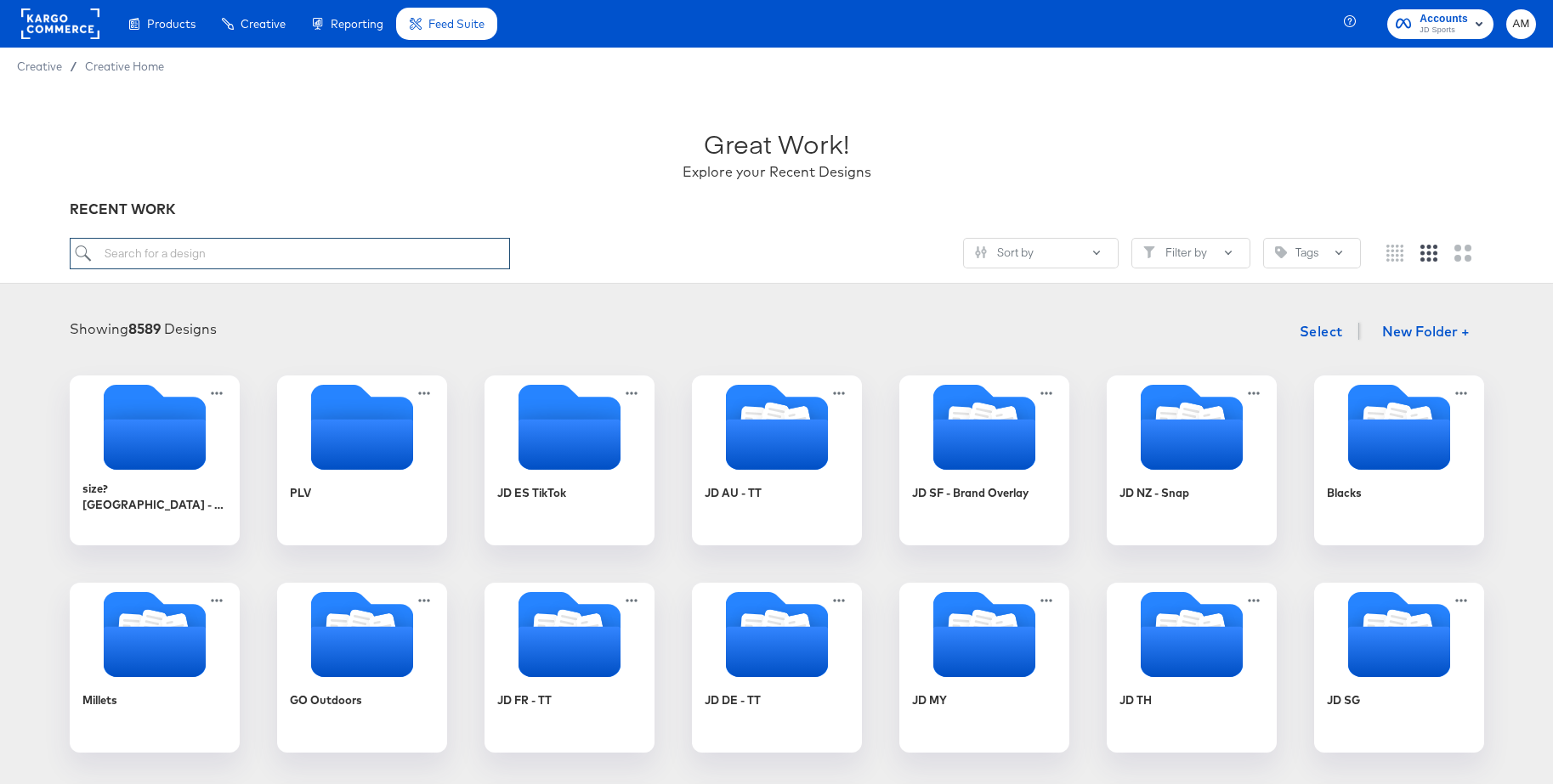
click at [230, 257] on input "search" at bounding box center [290, 253] width 440 height 31
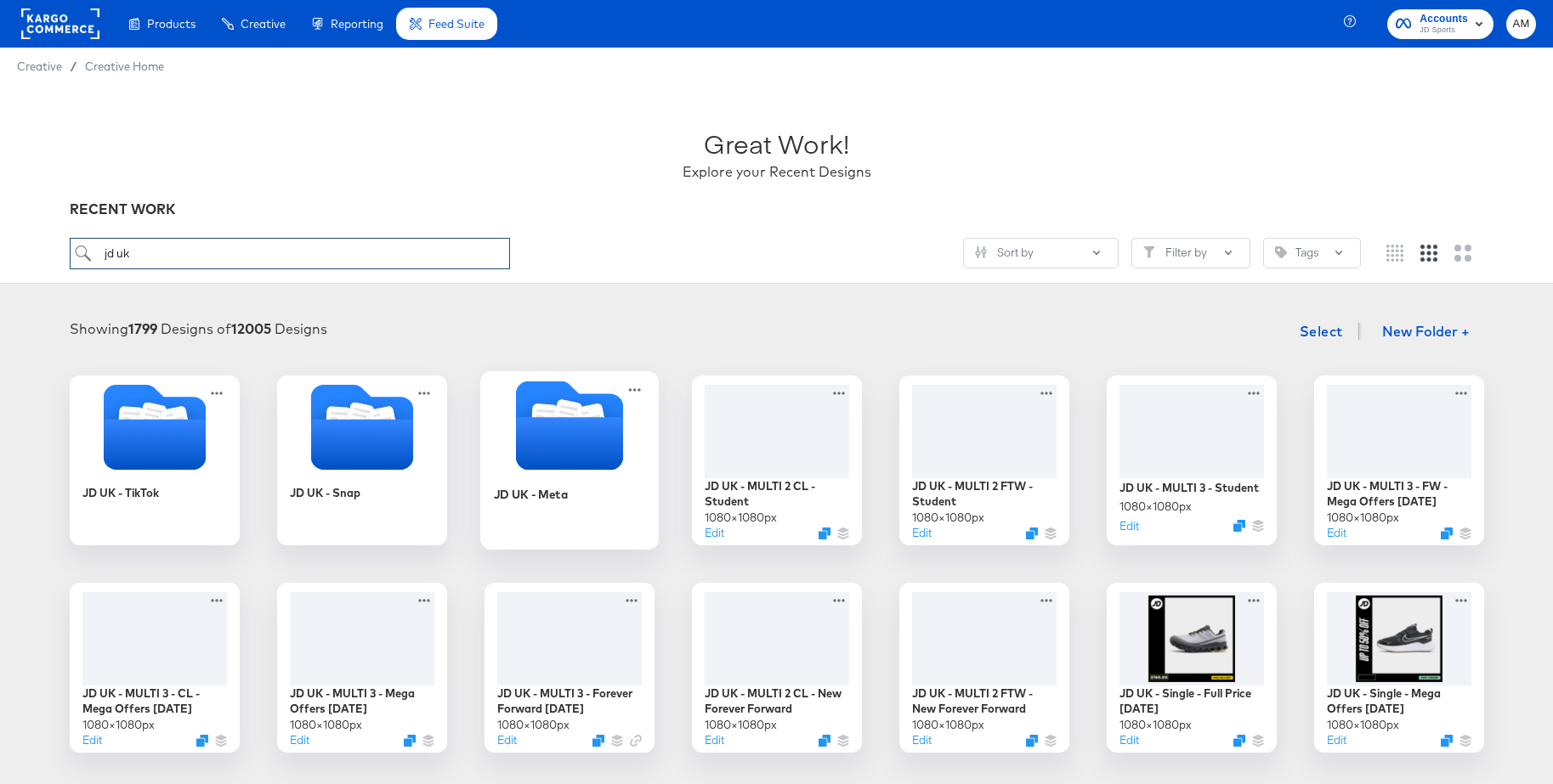
type input "jd uk"
click at [556, 436] on icon "Folder" at bounding box center [568, 443] width 107 height 53
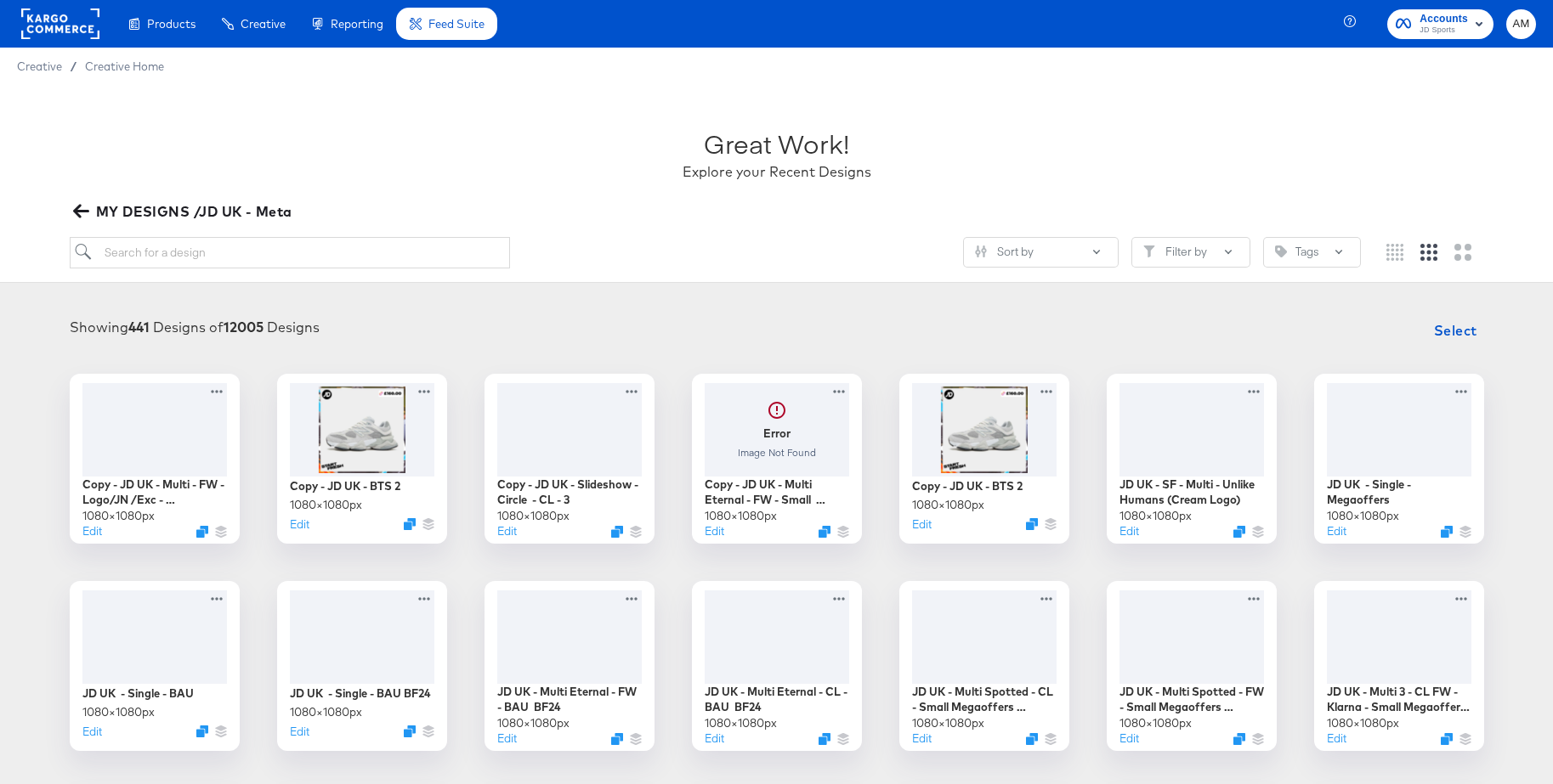
drag, startPoint x: 82, startPoint y: 212, endPoint x: 193, endPoint y: 245, distance: 115.8
click at [82, 212] on icon "button" at bounding box center [80, 212] width 16 height 13
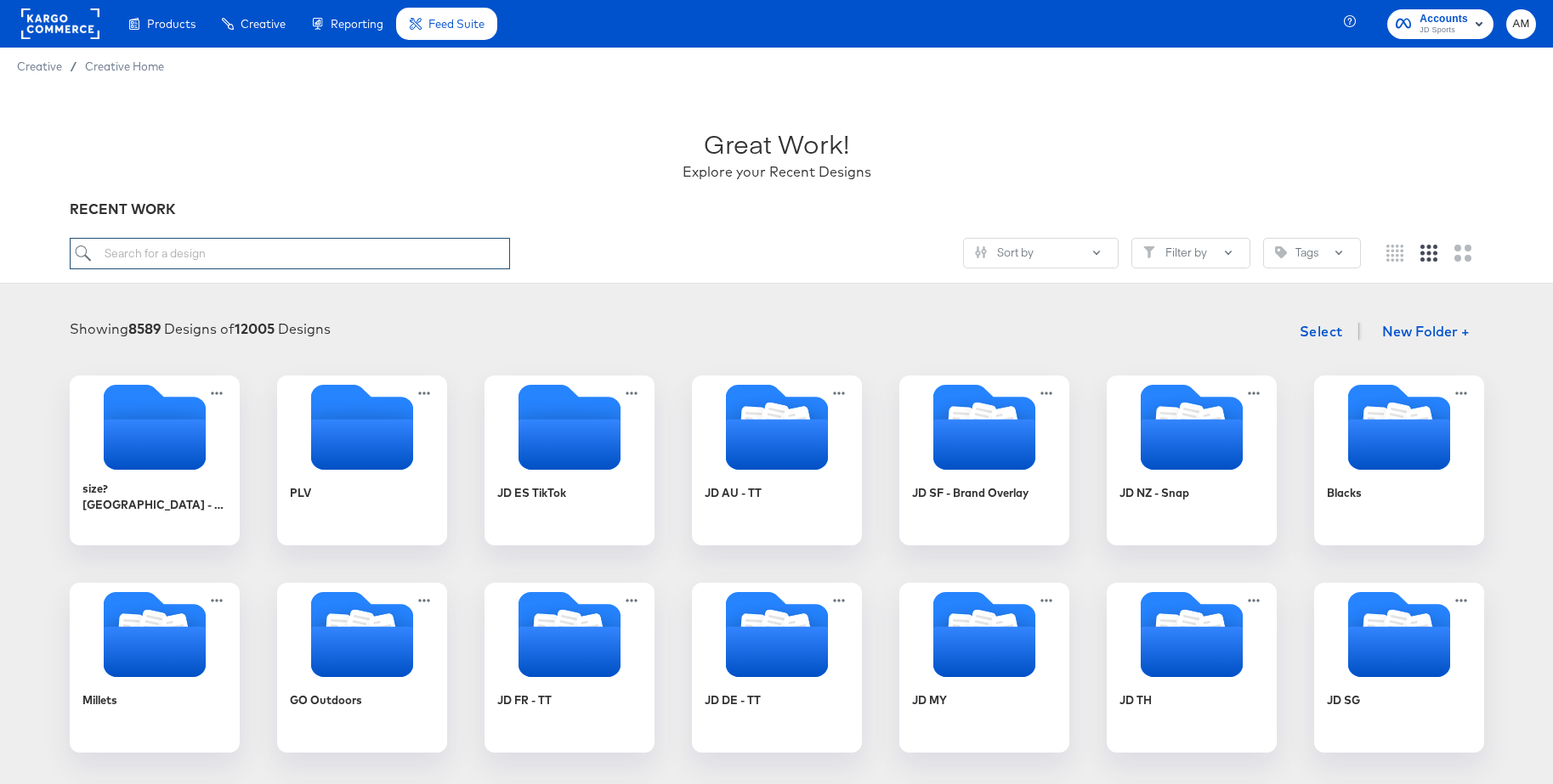
click at [253, 254] on input "search" at bounding box center [290, 253] width 440 height 31
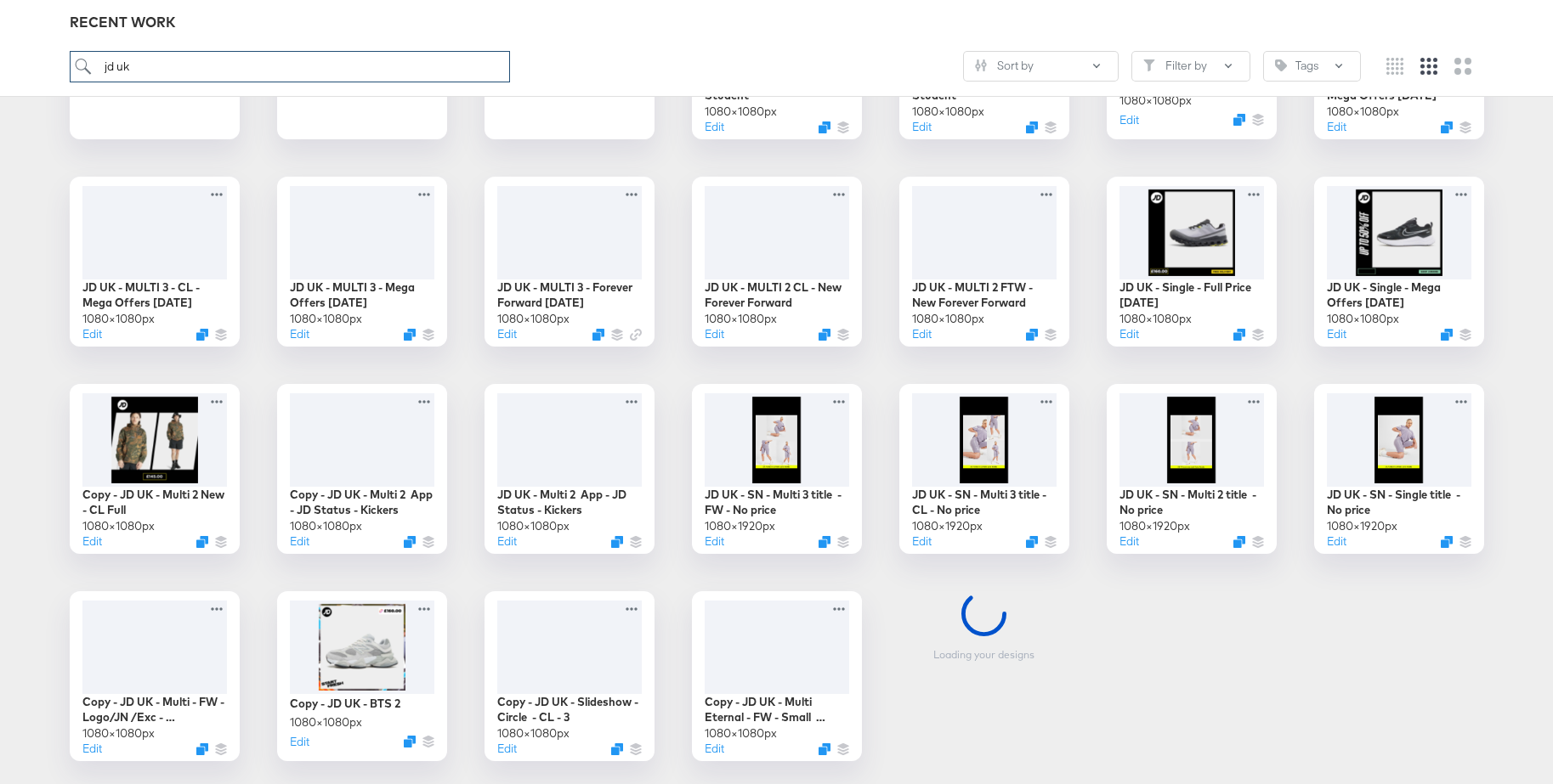
scroll to position [408, 0]
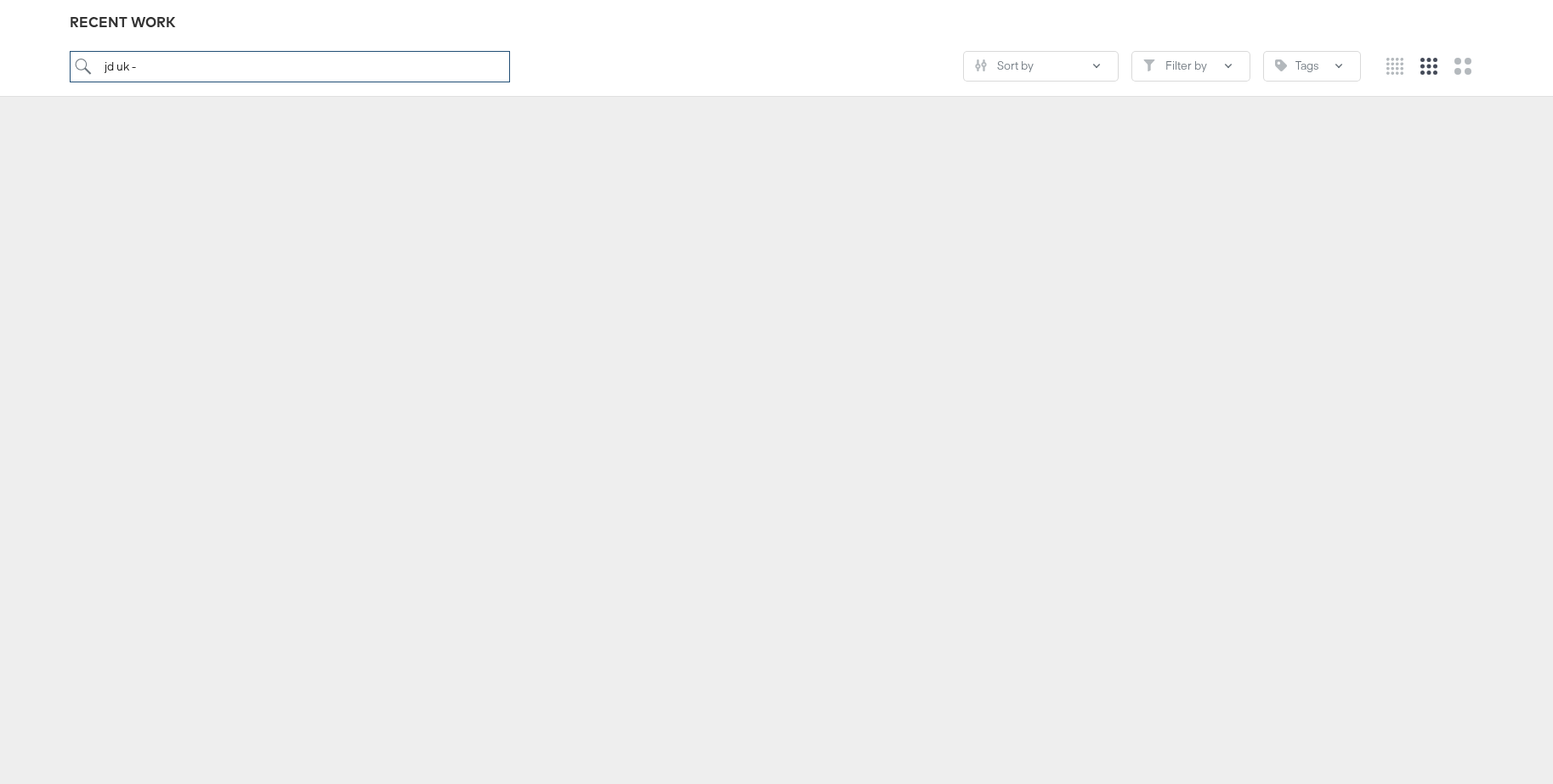
scroll to position [188, 0]
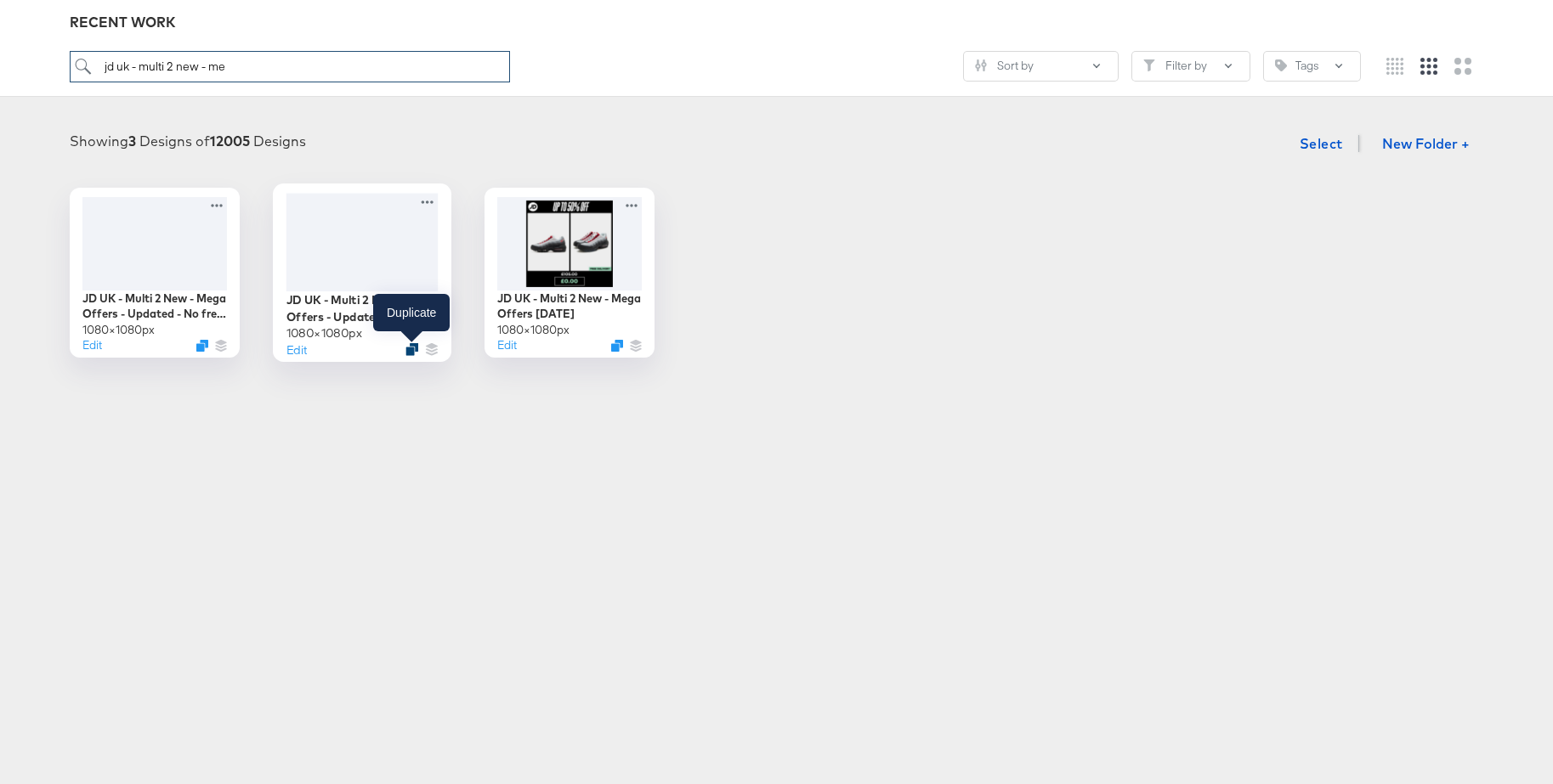
type input "jd uk - multi 2 new - me"
click at [414, 349] on icon "Duplicate" at bounding box center [412, 350] width 13 height 13
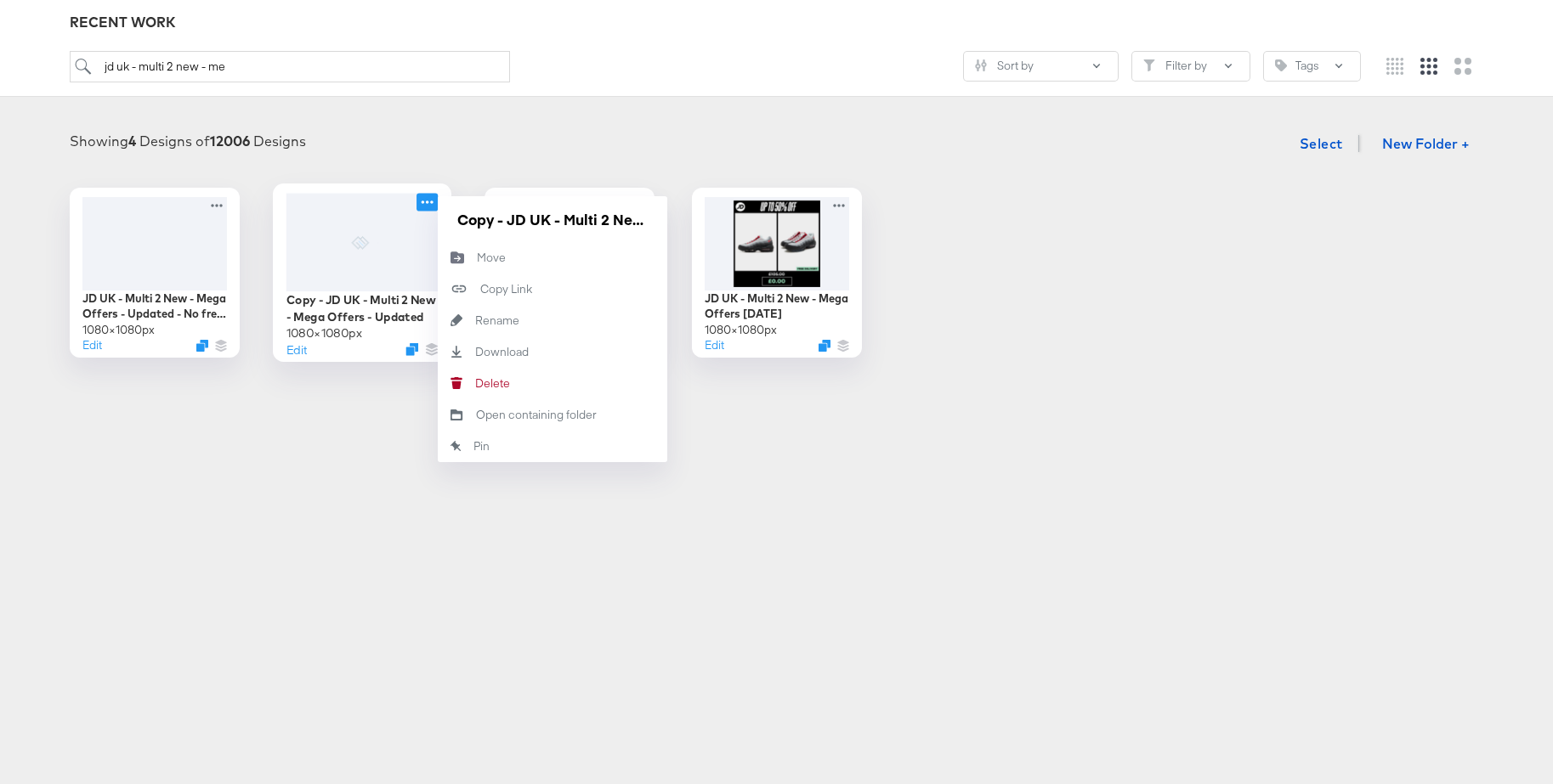
click at [424, 202] on icon at bounding box center [426, 201] width 22 height 18
drag, startPoint x: 508, startPoint y: 223, endPoint x: 435, endPoint y: 221, distance: 73.0
click at [433, 221] on div "Copy - JD UK - Multi 2 New - Mega Offers - Updated 1080 × 1080 px Edit Copy - J…" at bounding box center [361, 273] width 170 height 170
drag, startPoint x: 610, startPoint y: 218, endPoint x: 668, endPoint y: 223, distance: 58.2
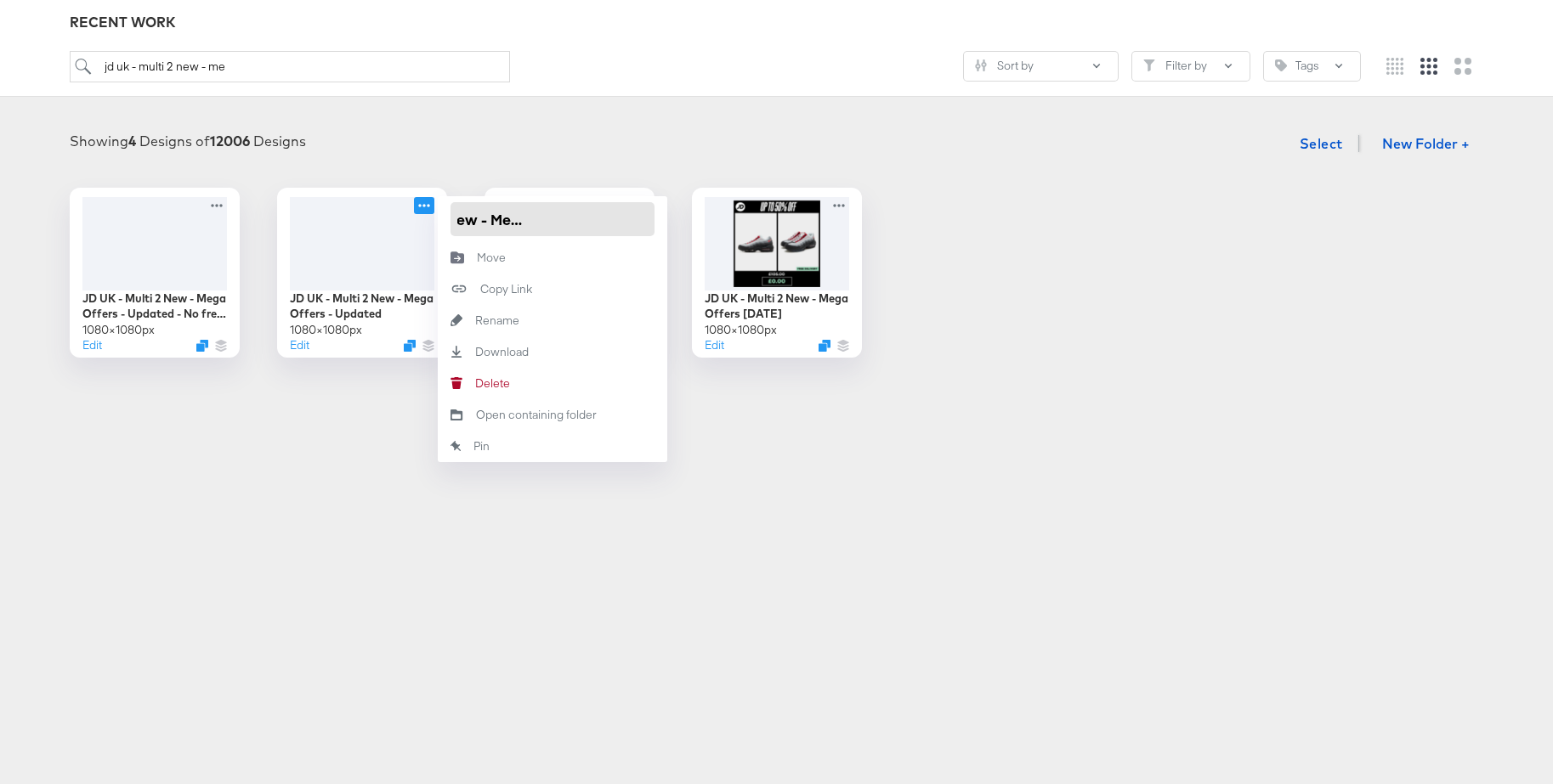
click at [668, 223] on div "JD UK - Multi 2 New - Mega Offers - Updated - No free del 1080 × 1080 px Edit J…" at bounding box center [776, 273] width 1519 height 170
type input "JD UK - Multi 2 New - EOS Clearance"
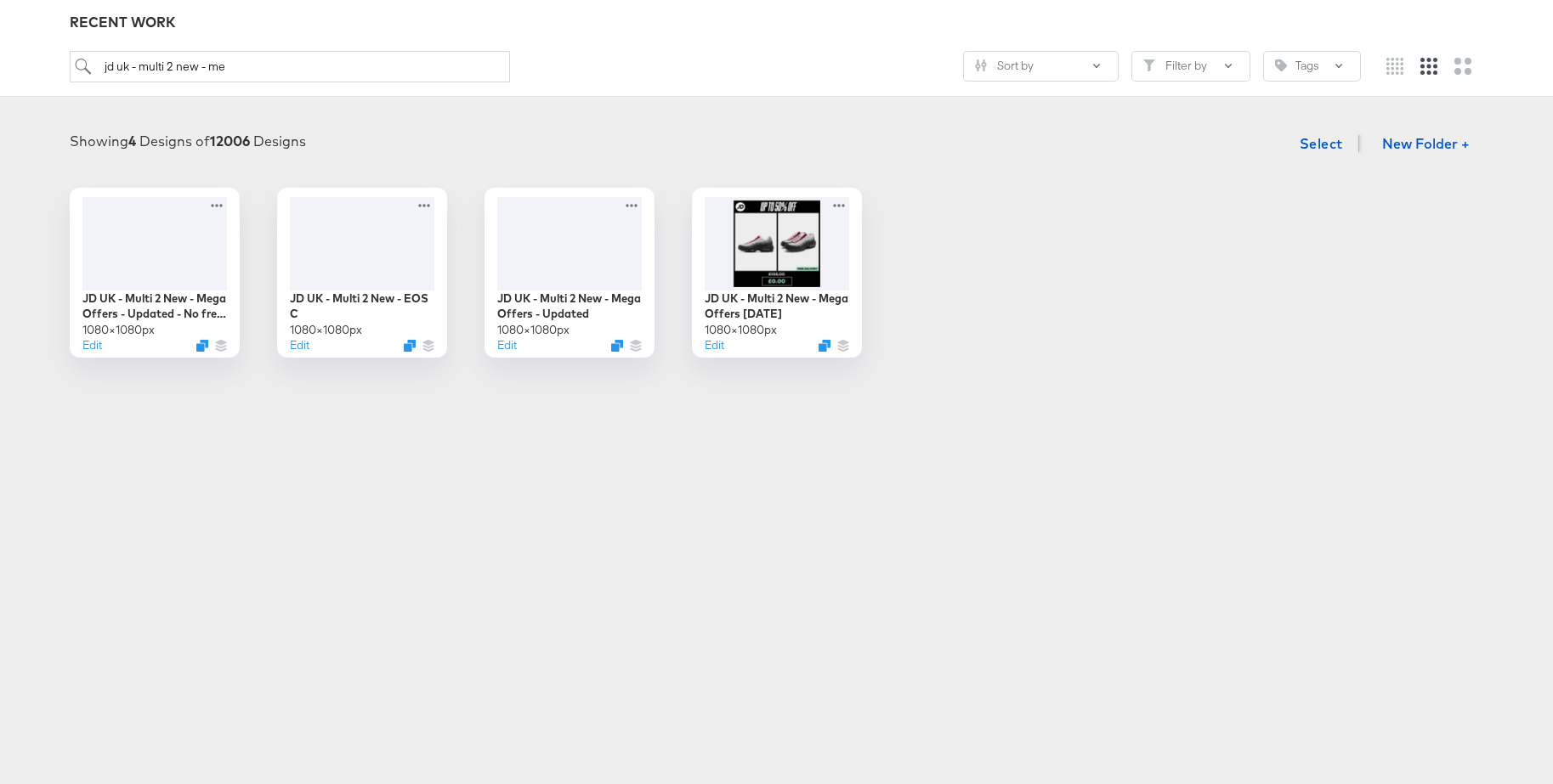
click at [587, 144] on div "Showing 4 Designs of 12006 Designs Select New Folder +" at bounding box center [776, 144] width 1519 height 35
click at [360, 242] on div at bounding box center [361, 242] width 152 height 98
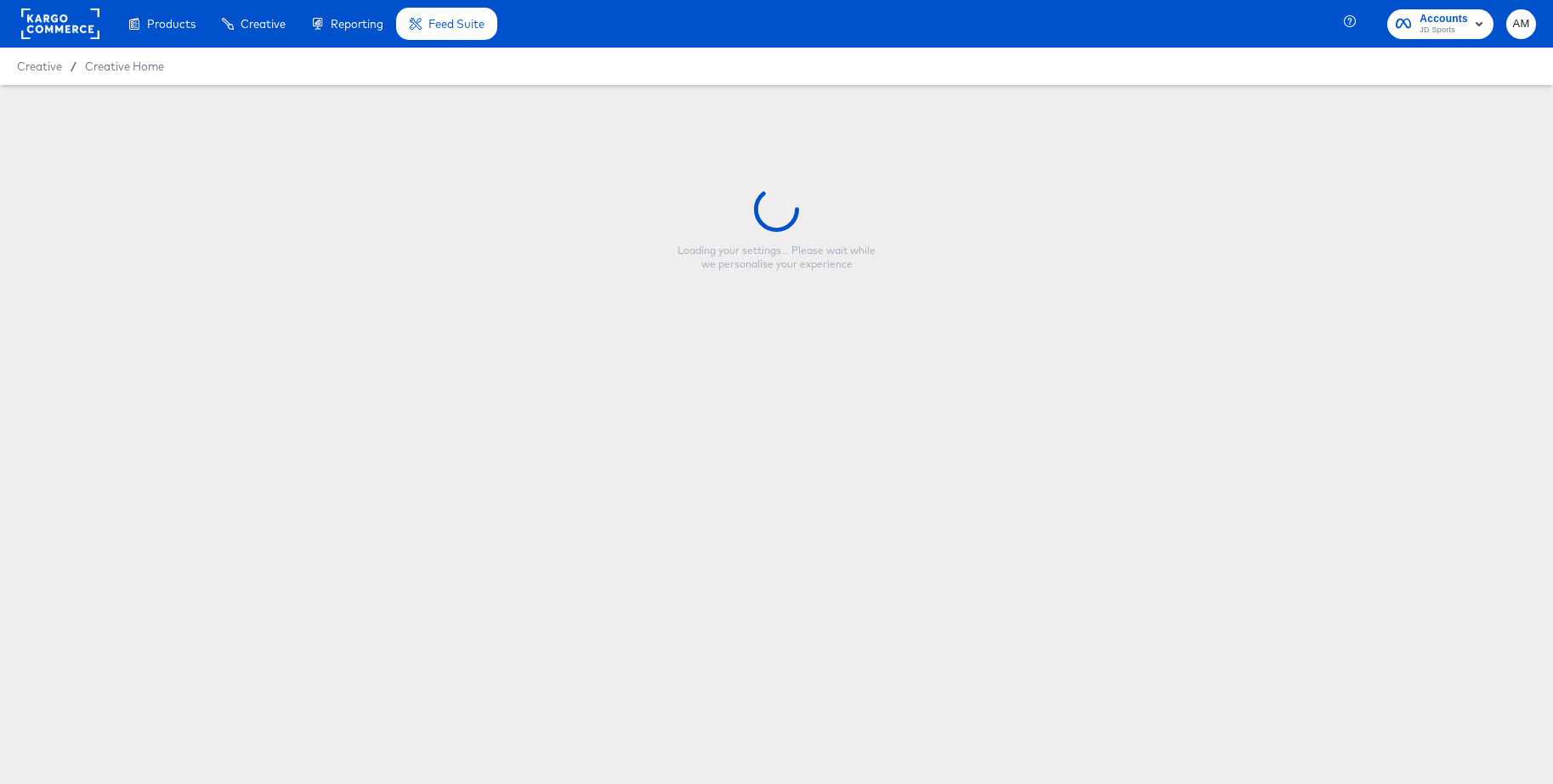
type input "JD UK - Multi 2 New - EOS Clearance"
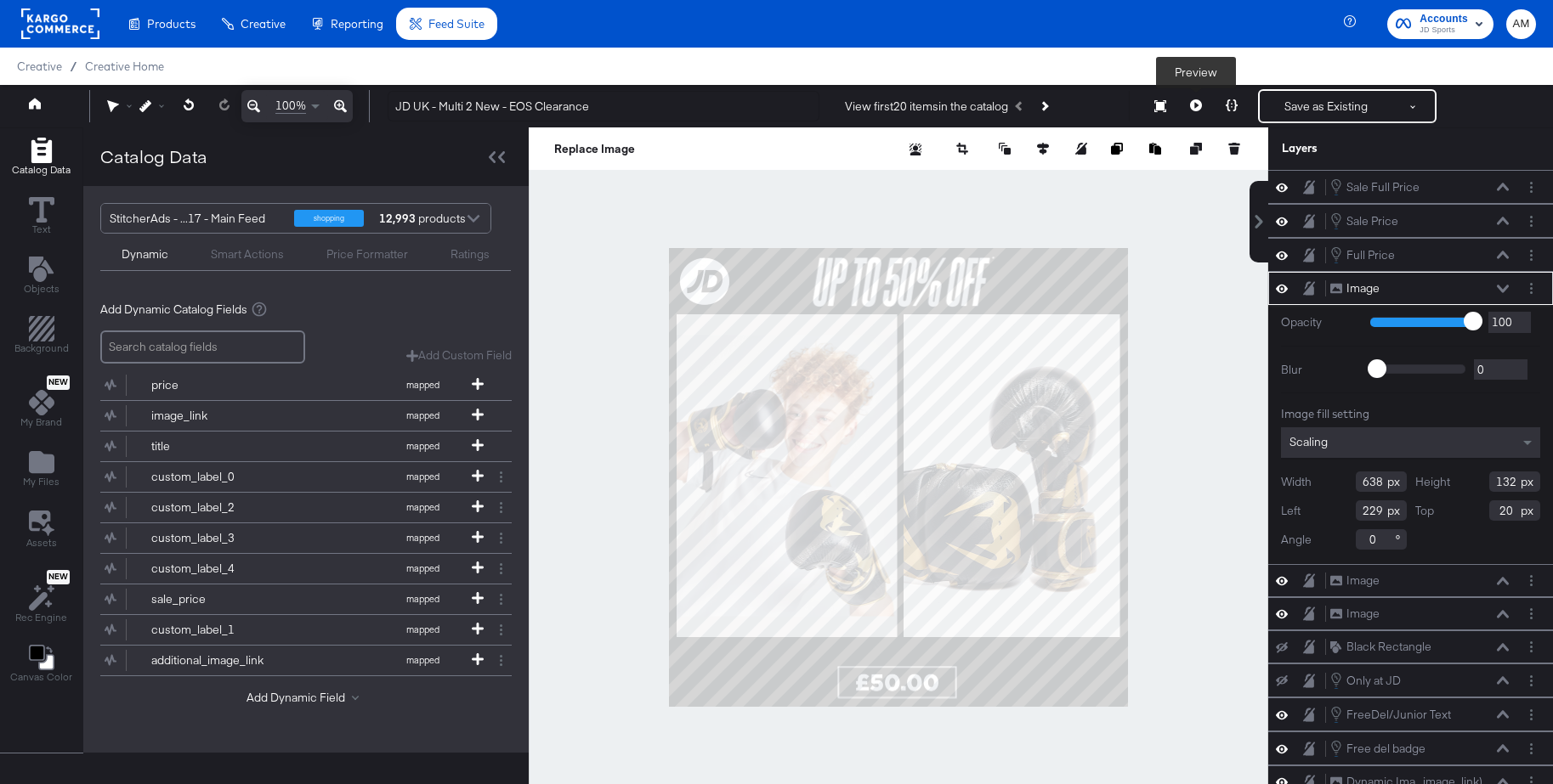
click at [1193, 101] on icon at bounding box center [1195, 105] width 12 height 12
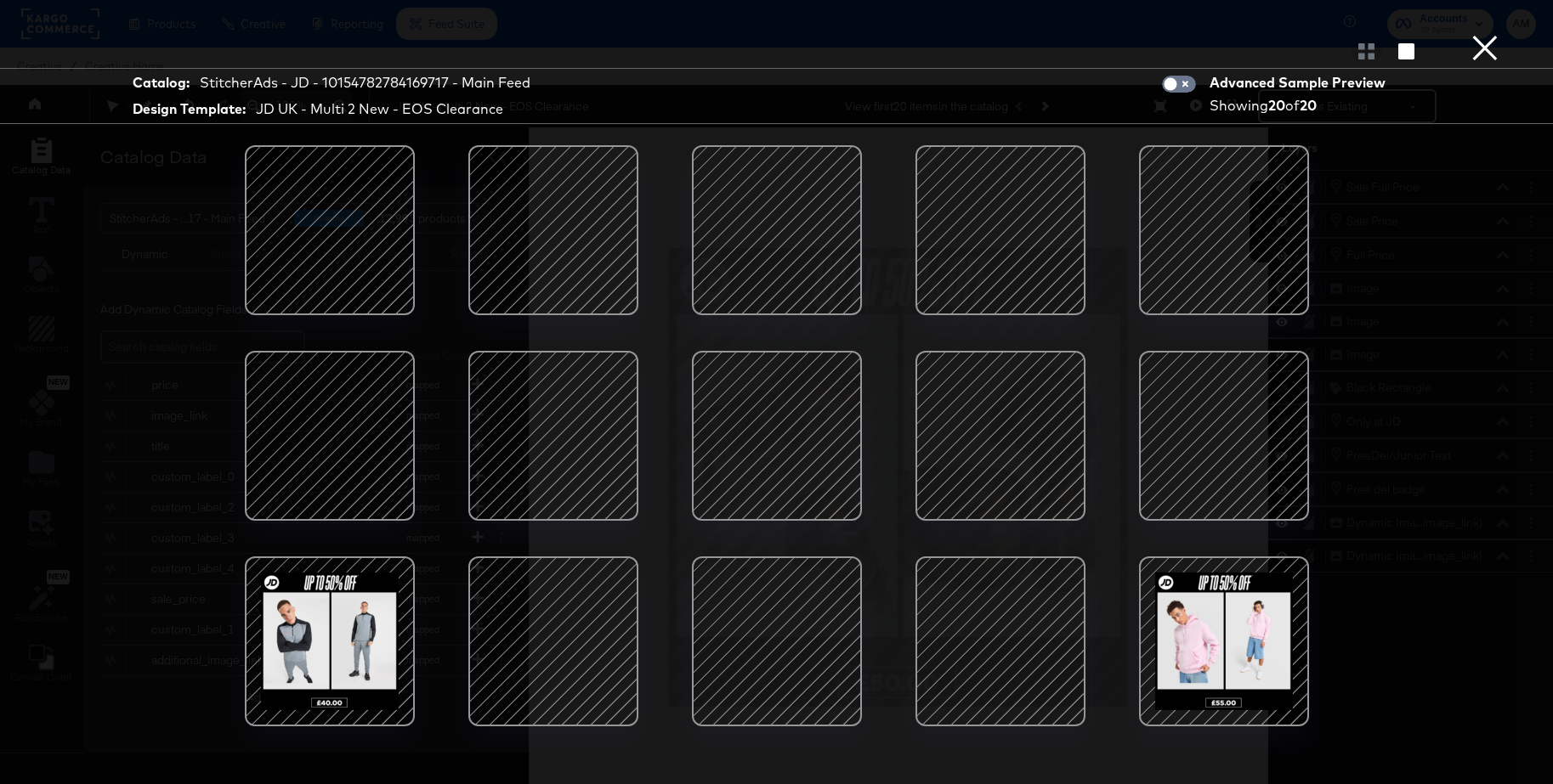
click at [520, 403] on div at bounding box center [552, 435] width 144 height 144
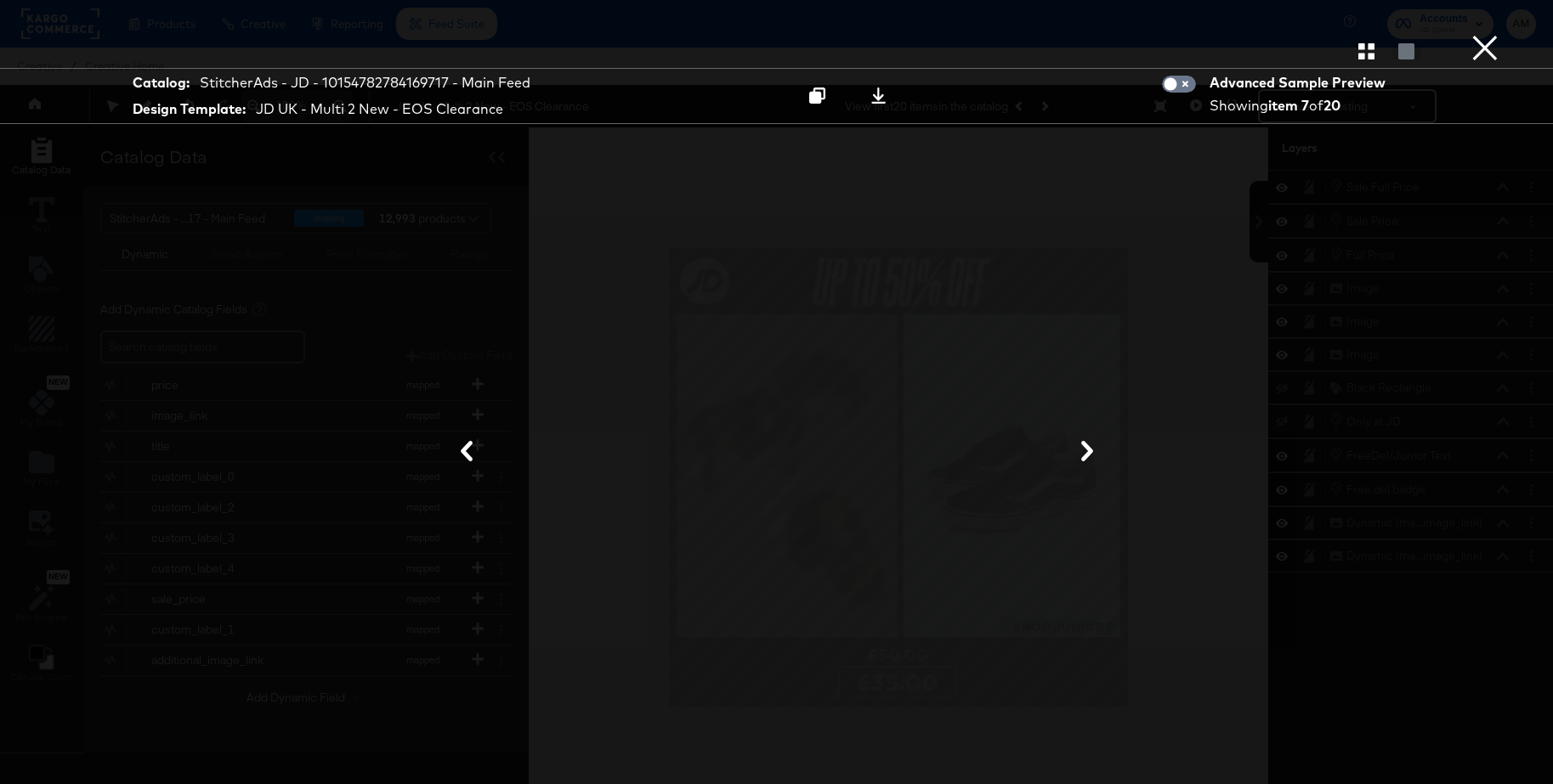
click at [1486, 34] on button "×" at bounding box center [1484, 17] width 34 height 34
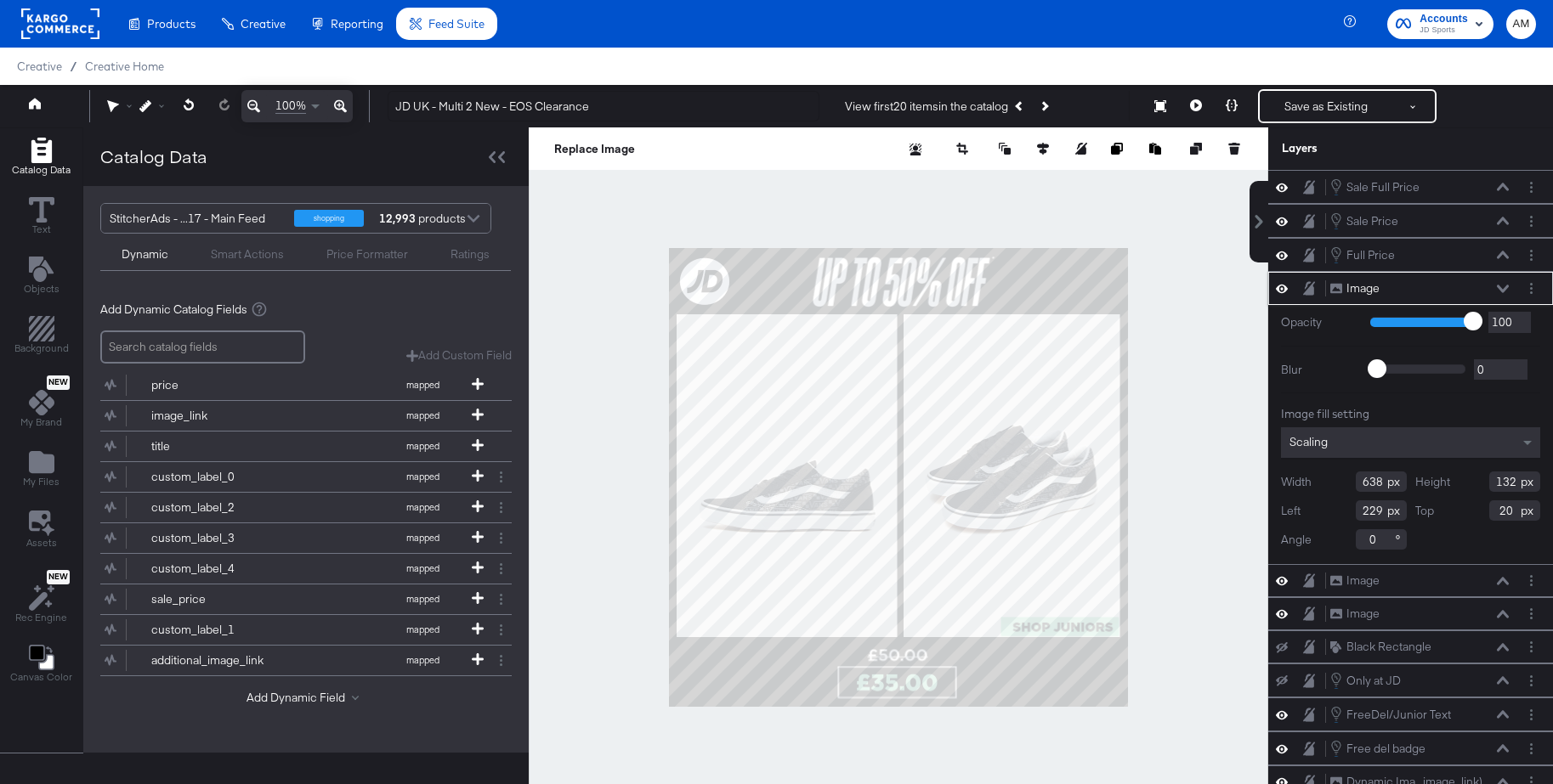
click at [1285, 289] on icon at bounding box center [1281, 288] width 12 height 8
click at [47, 468] on icon "Add Files" at bounding box center [41, 461] width 25 height 22
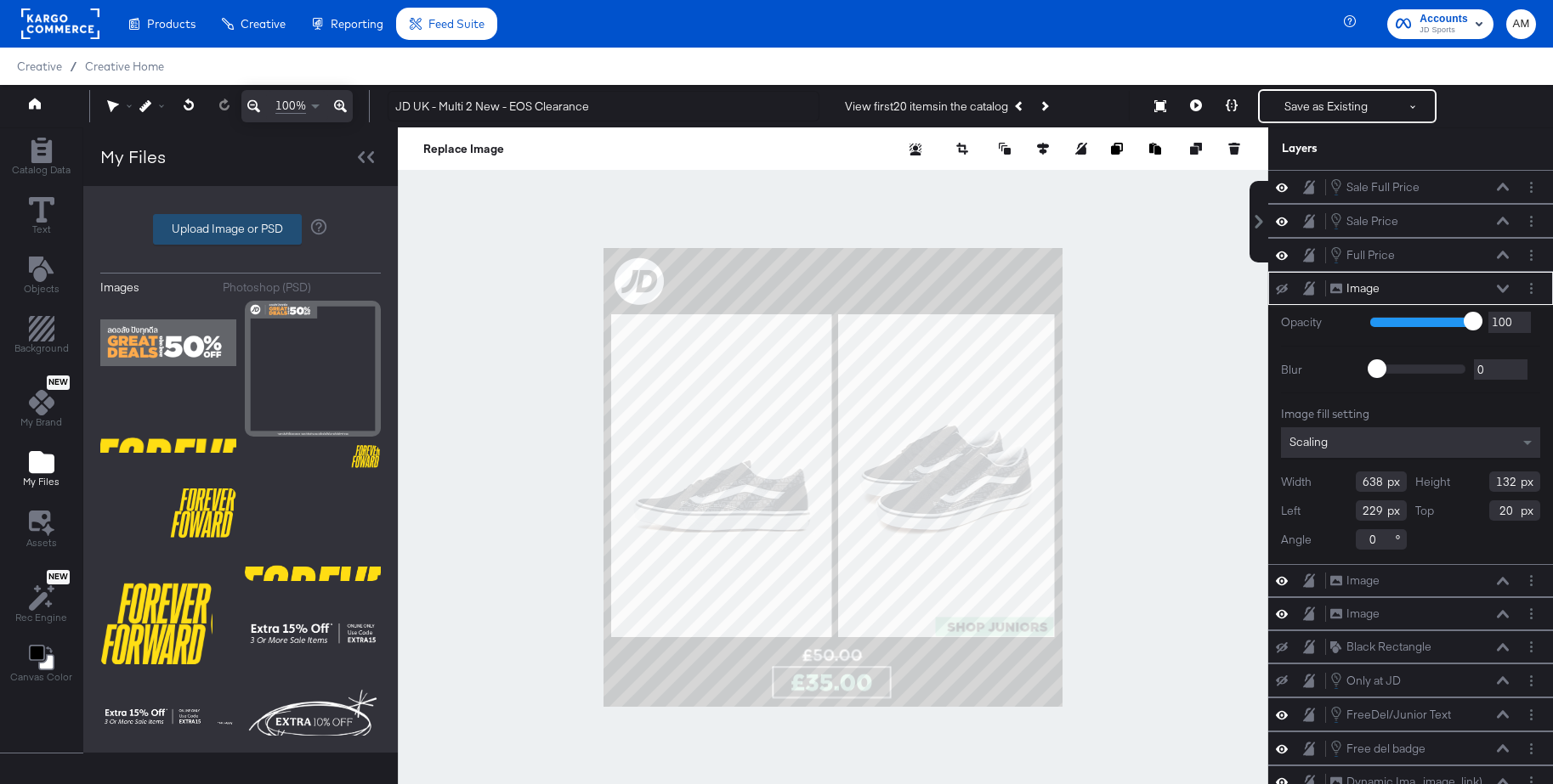
click at [198, 224] on label "Upload Image or PSD" at bounding box center [227, 229] width 147 height 29
click at [241, 230] on input "Upload Image or PSD" at bounding box center [241, 230] width 0 height 0
type input "C:\fakepath\Screenshot_2025-09-23_at_09.16.41-removebg-preview.png"
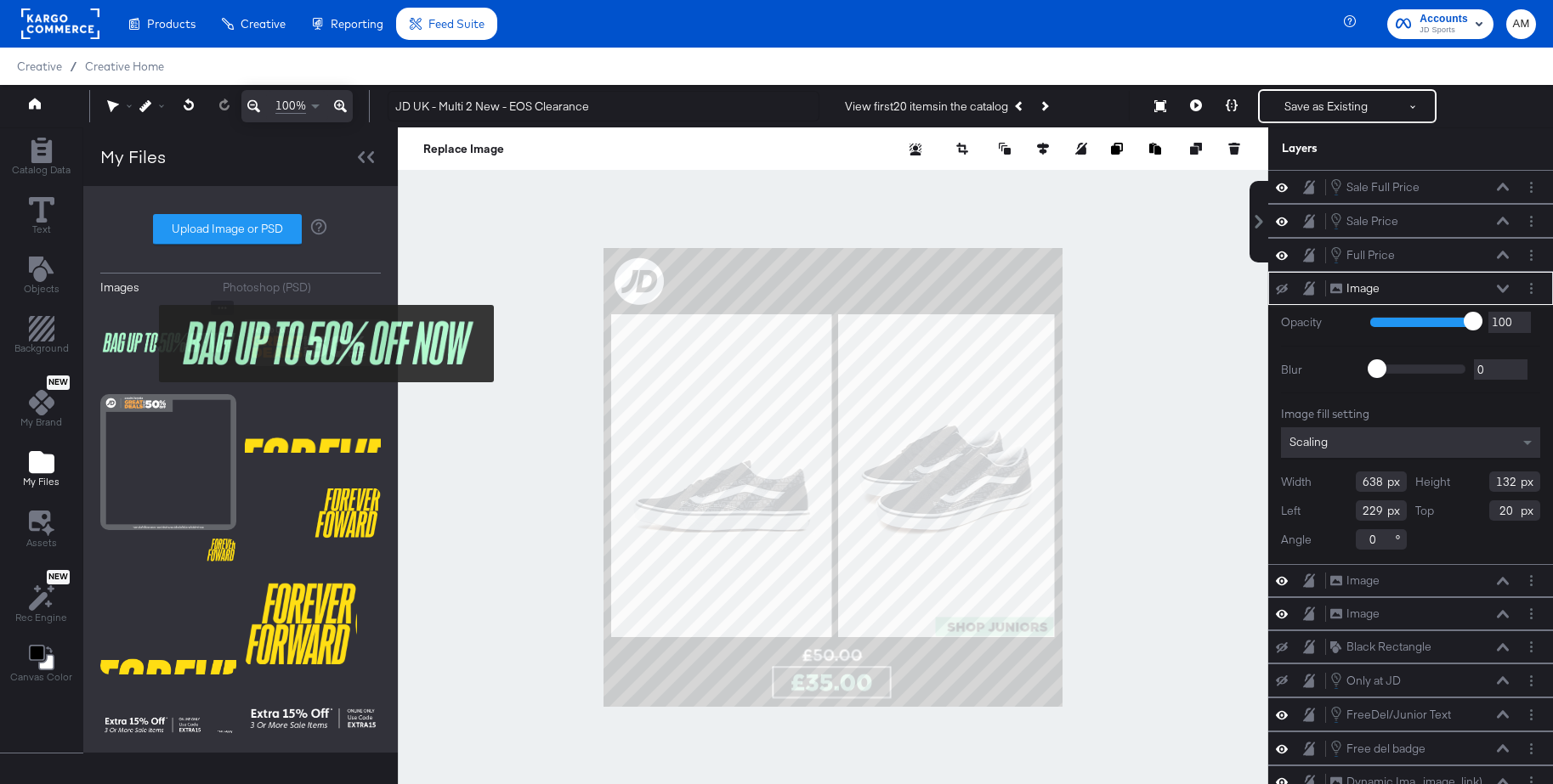
click at [148, 344] on img at bounding box center [168, 344] width 136 height 85
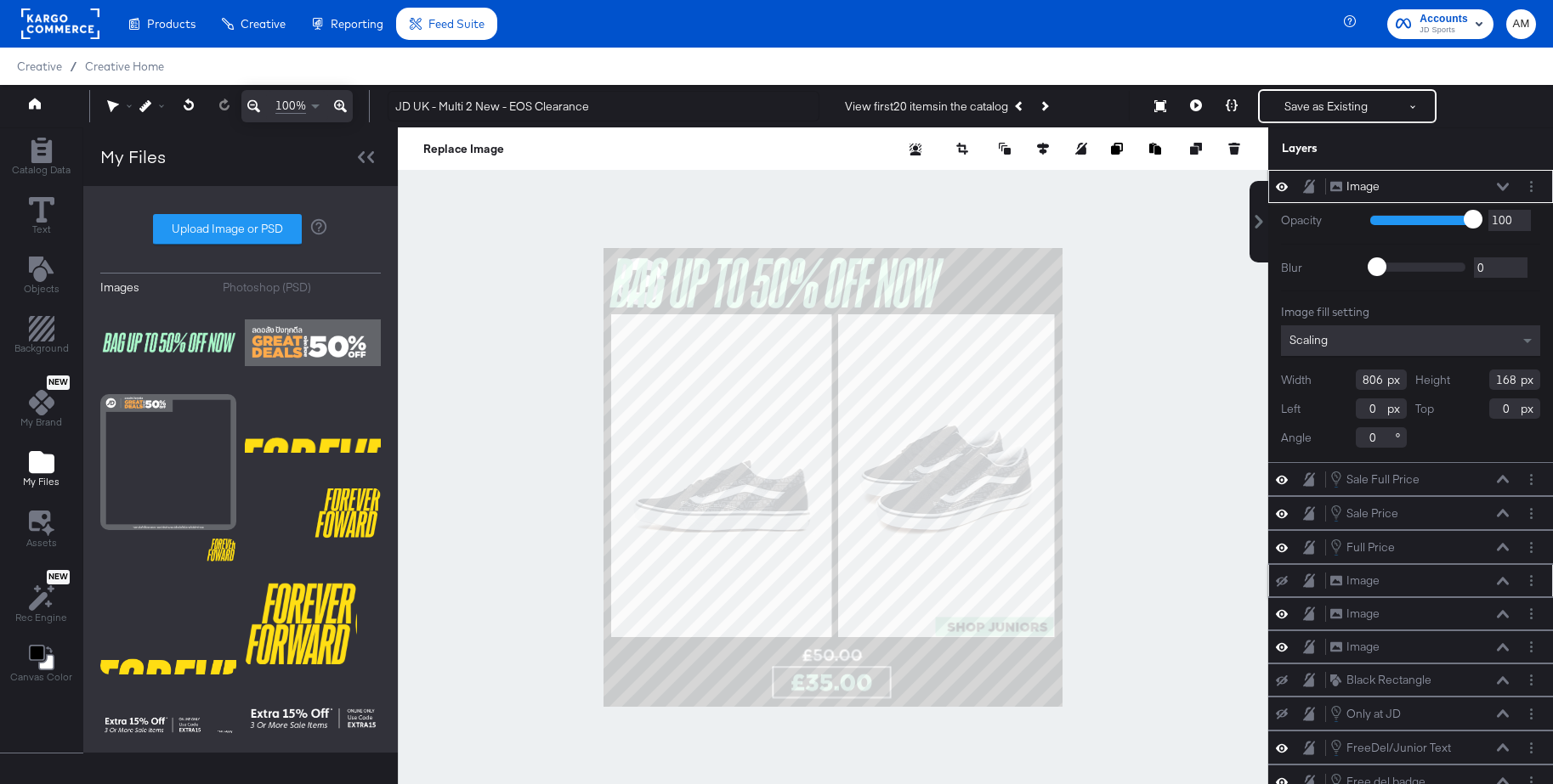
click at [1503, 582] on icon at bounding box center [1502, 581] width 12 height 8
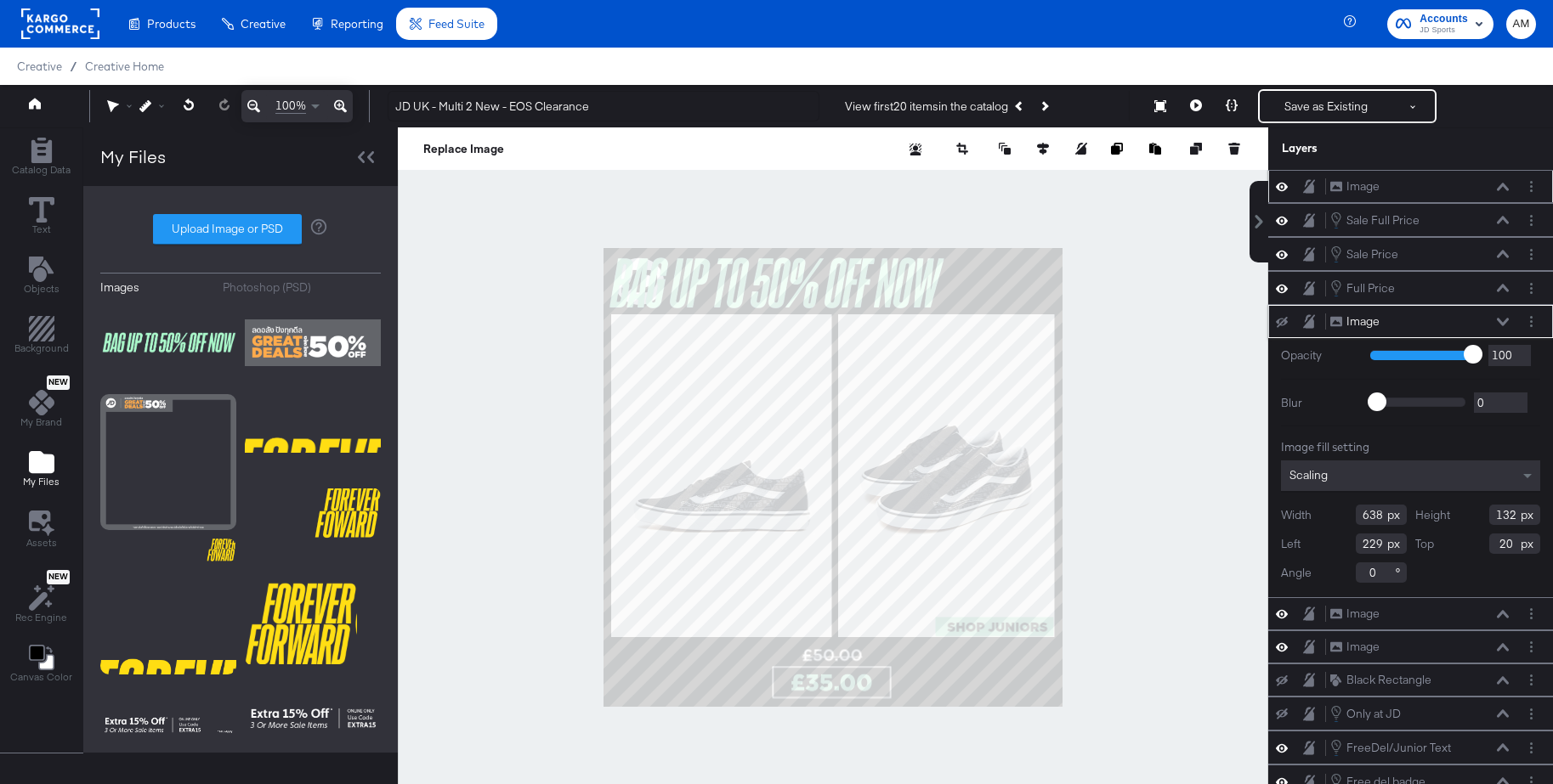
click at [1499, 187] on icon at bounding box center [1502, 186] width 12 height 8
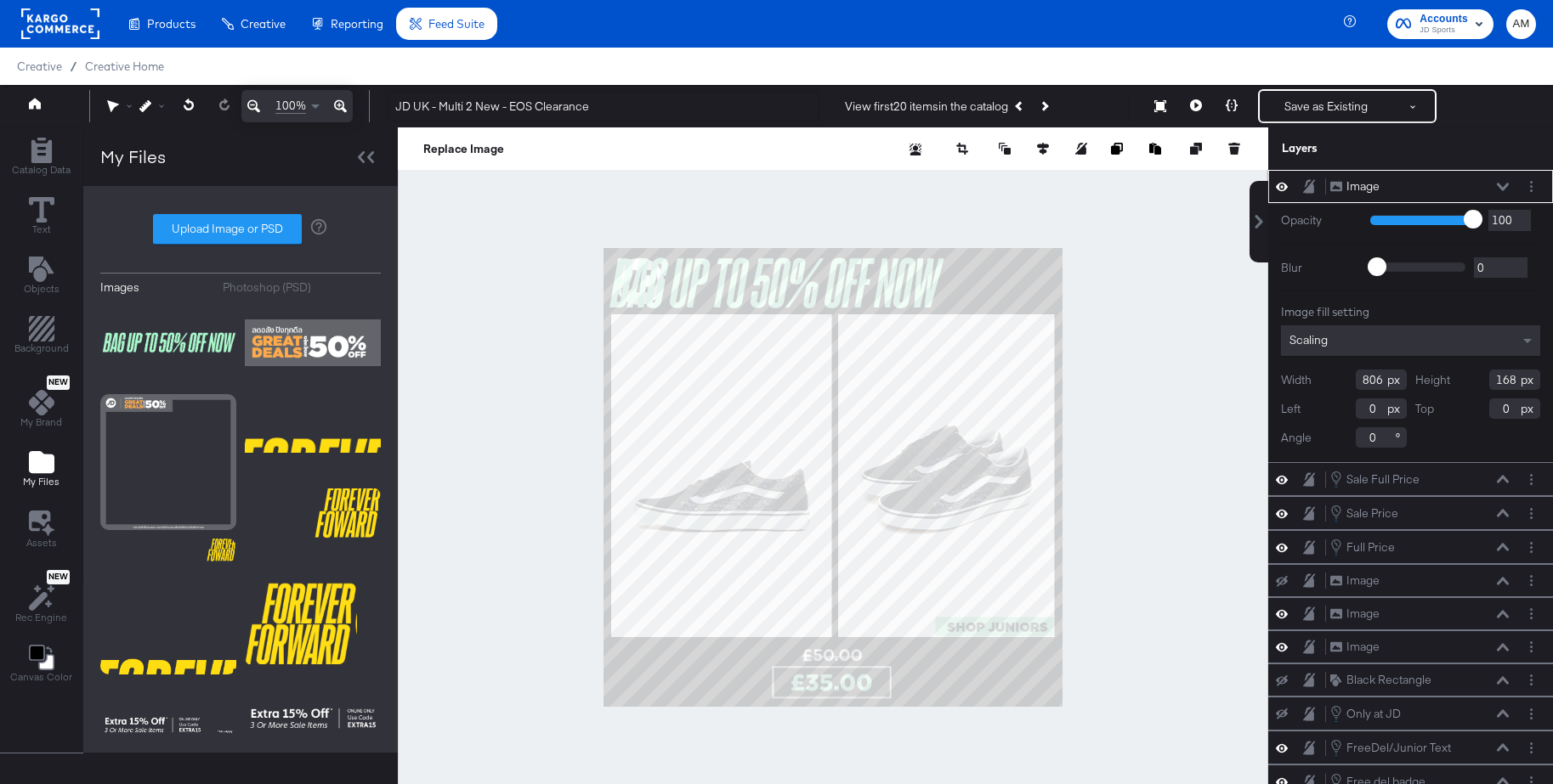
drag, startPoint x: 1384, startPoint y: 381, endPoint x: 1314, endPoint y: 380, distance: 70.0
click at [1314, 380] on div "Width 806" at bounding box center [1344, 380] width 126 height 21
type input "638"
drag, startPoint x: 1517, startPoint y: 379, endPoint x: 1466, endPoint y: 377, distance: 51.0
click at [1466, 377] on div "Height 168" at bounding box center [1478, 380] width 126 height 21
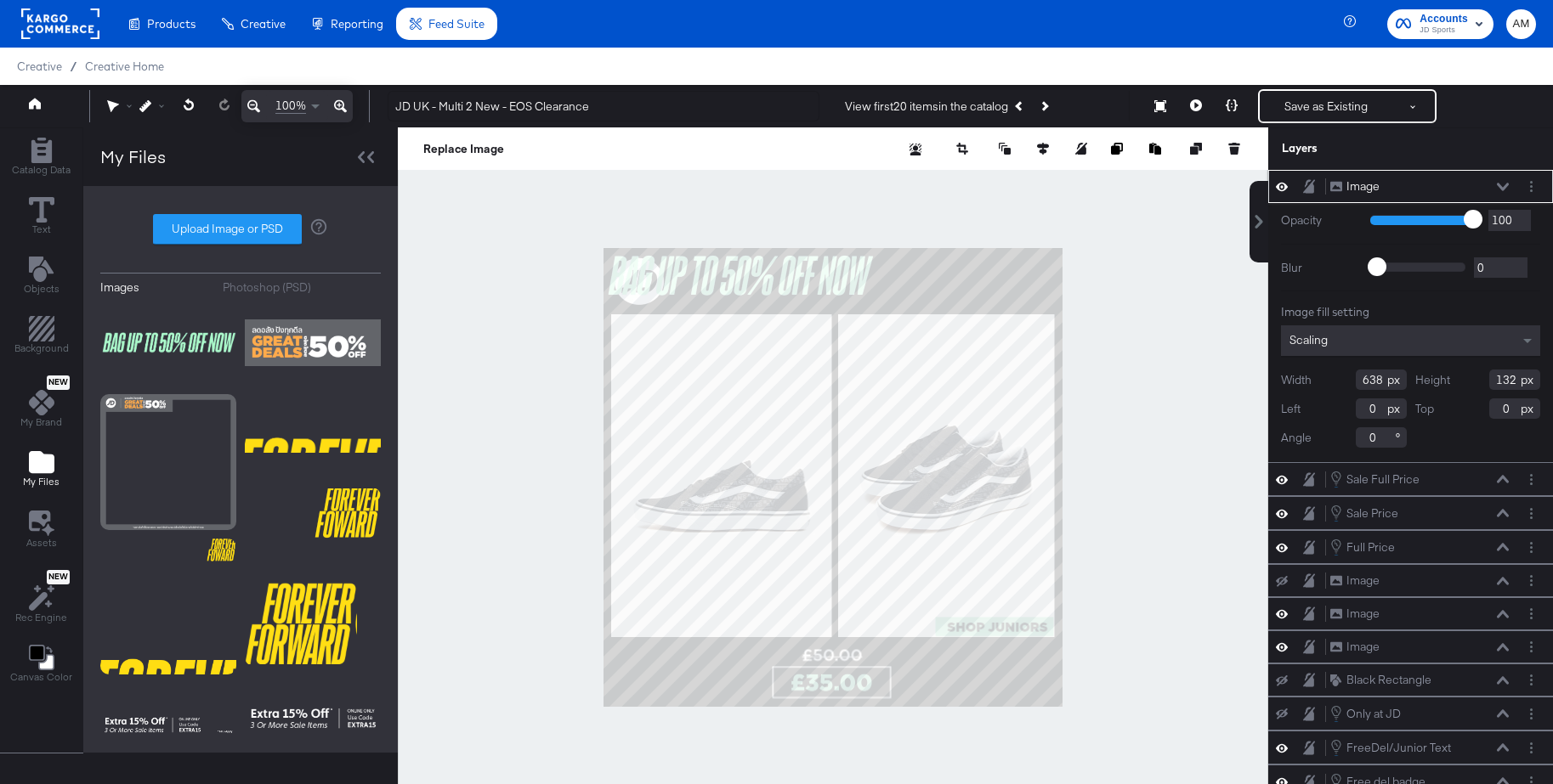
type input "132"
drag, startPoint x: 1378, startPoint y: 409, endPoint x: 1340, endPoint y: 409, distance: 38.0
click at [1340, 409] on div "Left 0" at bounding box center [1344, 408] width 126 height 21
type input "229"
click at [1503, 412] on input "0" at bounding box center [1514, 408] width 51 height 21
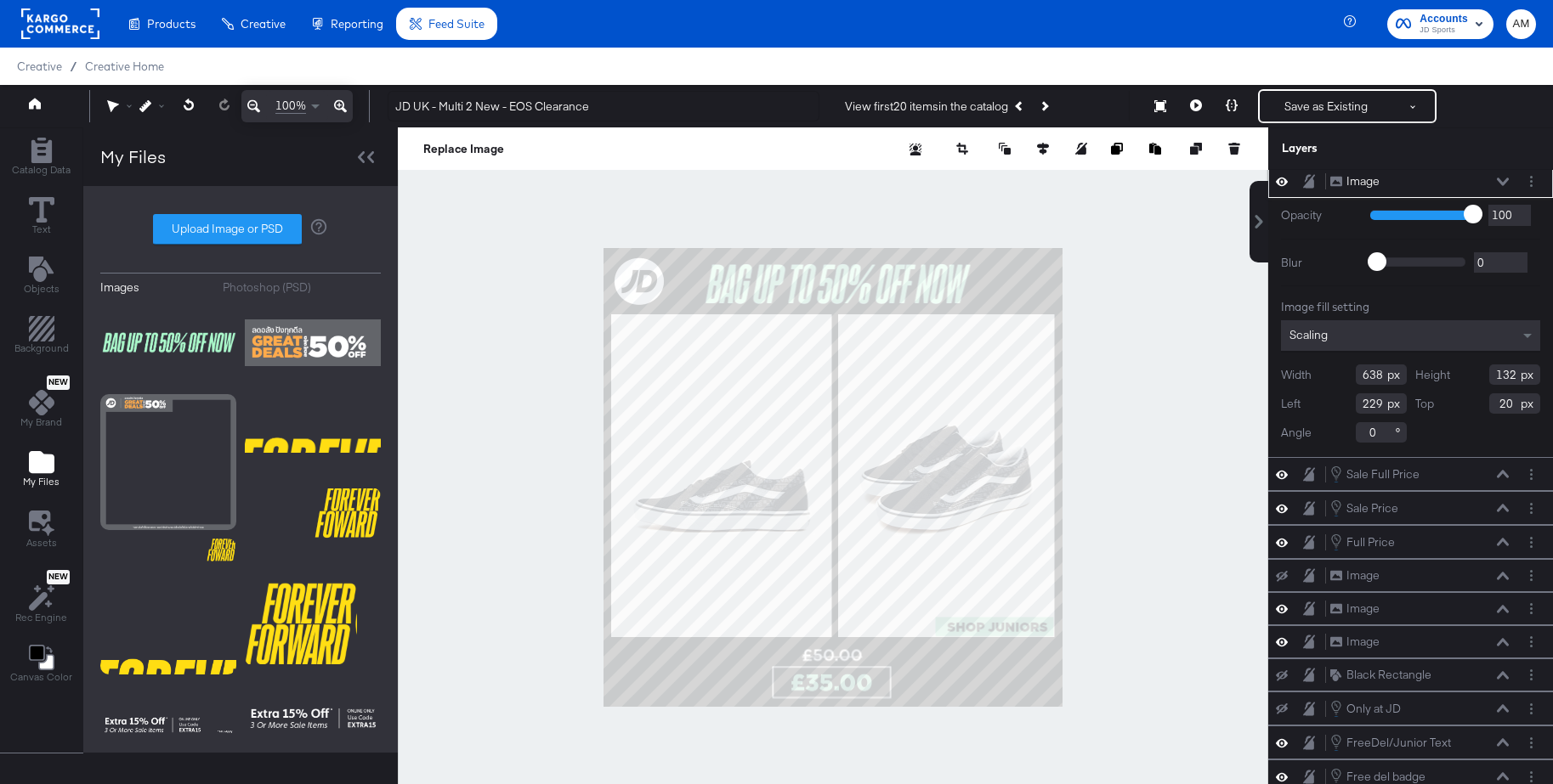
scroll to position [4, 0]
type input "20"
click at [1506, 180] on icon at bounding box center [1502, 184] width 12 height 8
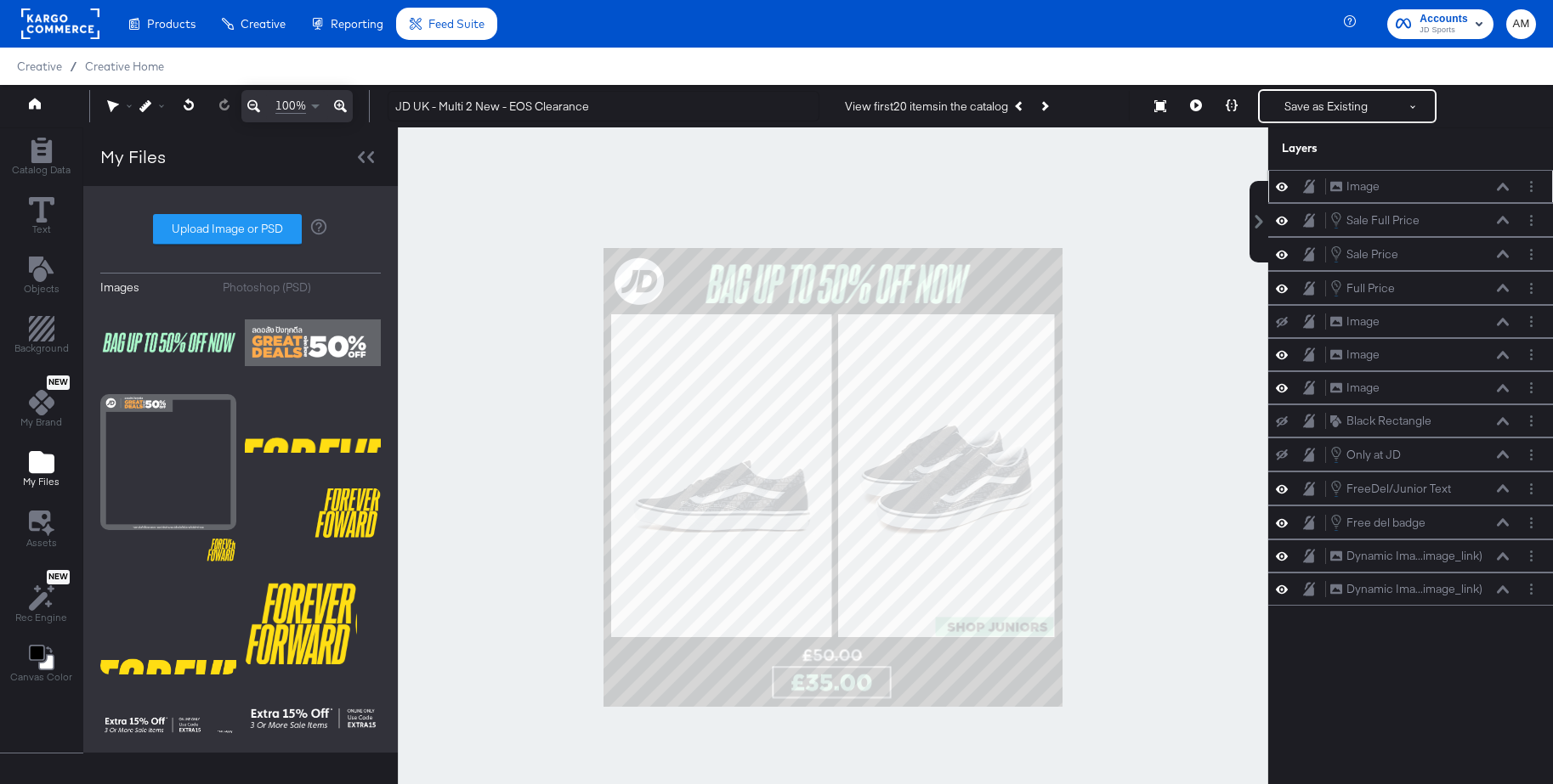
scroll to position [0, 0]
click at [1502, 354] on icon at bounding box center [1502, 355] width 12 height 8
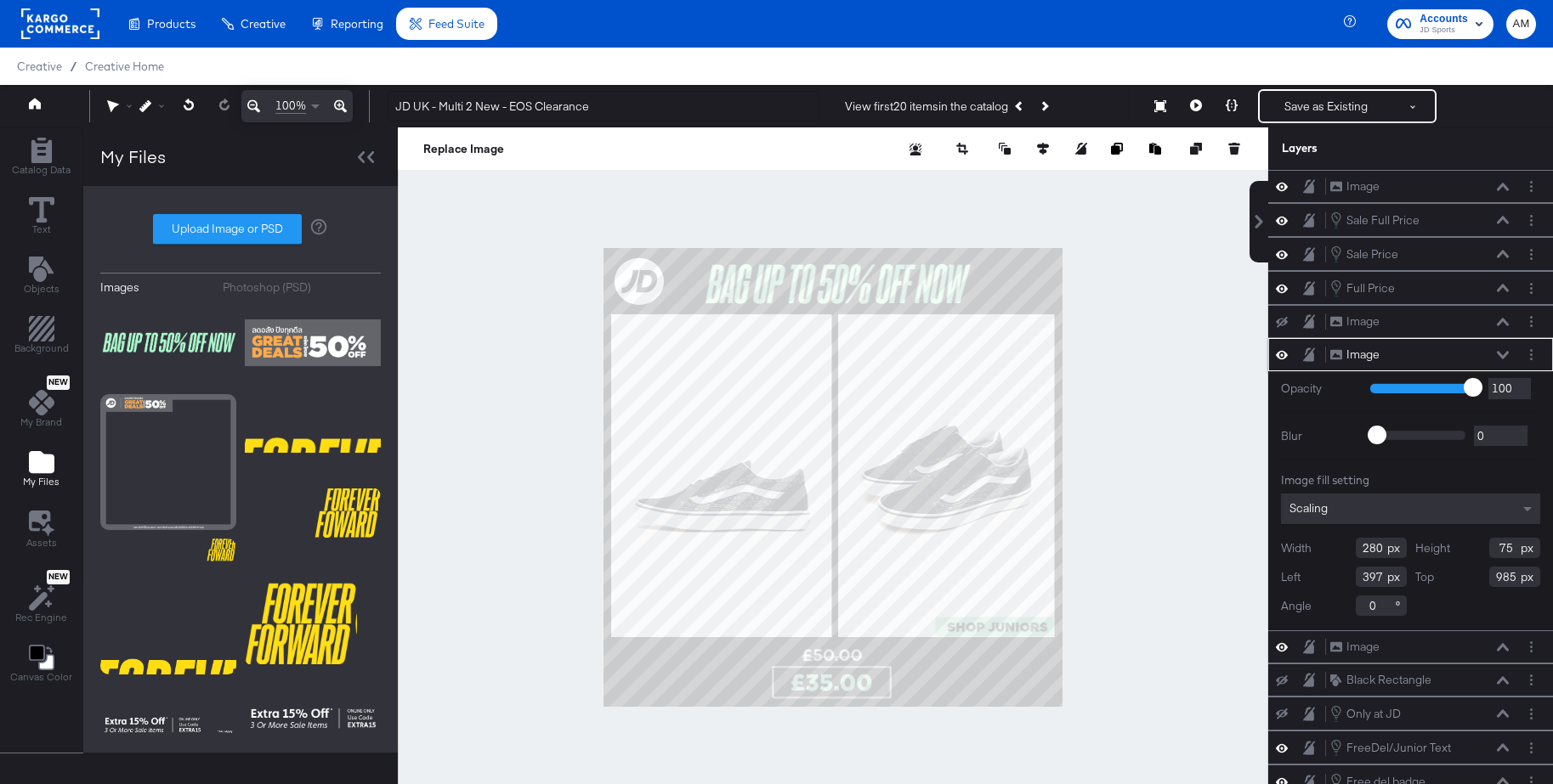
click at [1504, 354] on icon at bounding box center [1502, 355] width 12 height 8
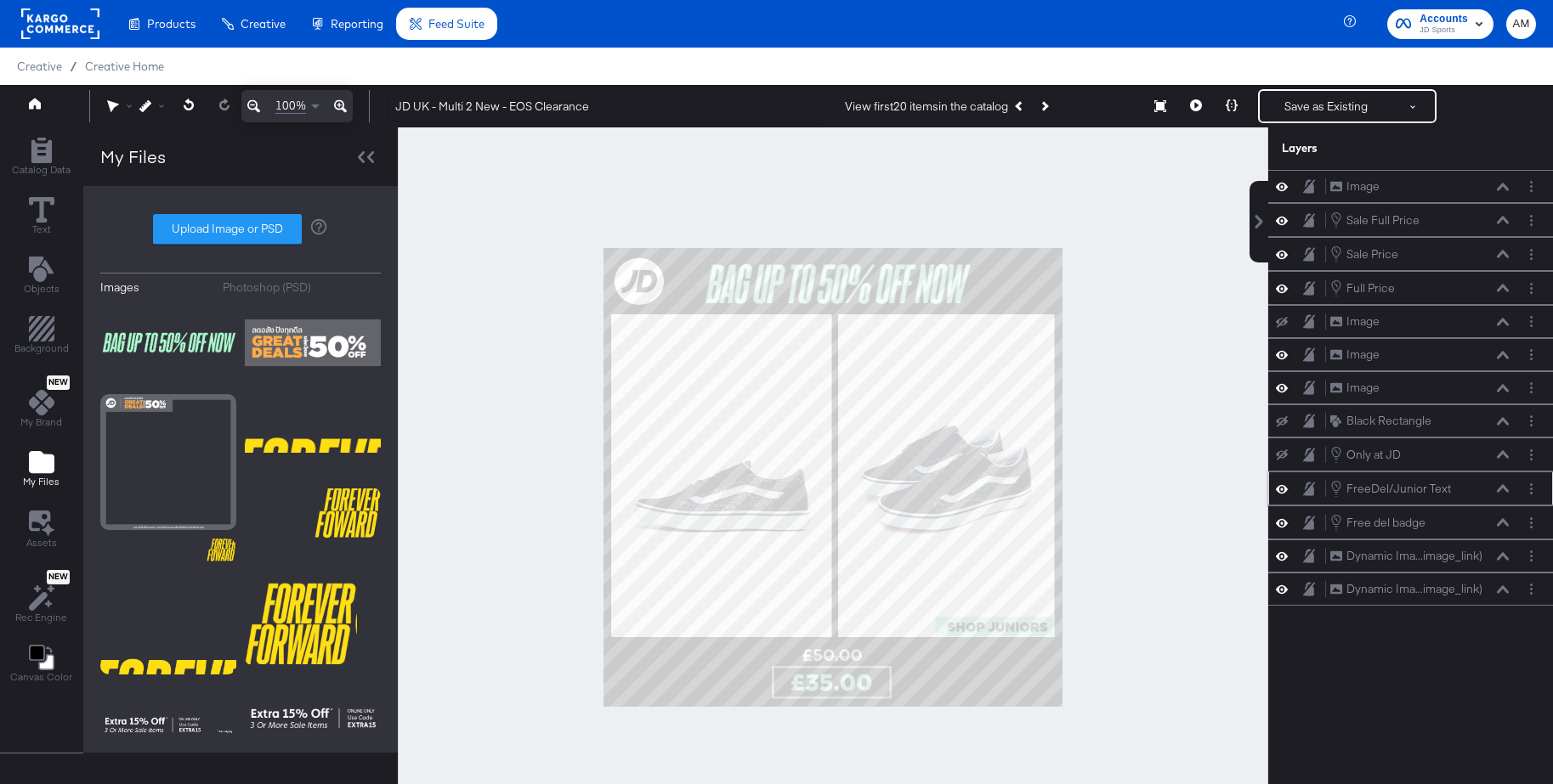
scroll to position [2, 0]
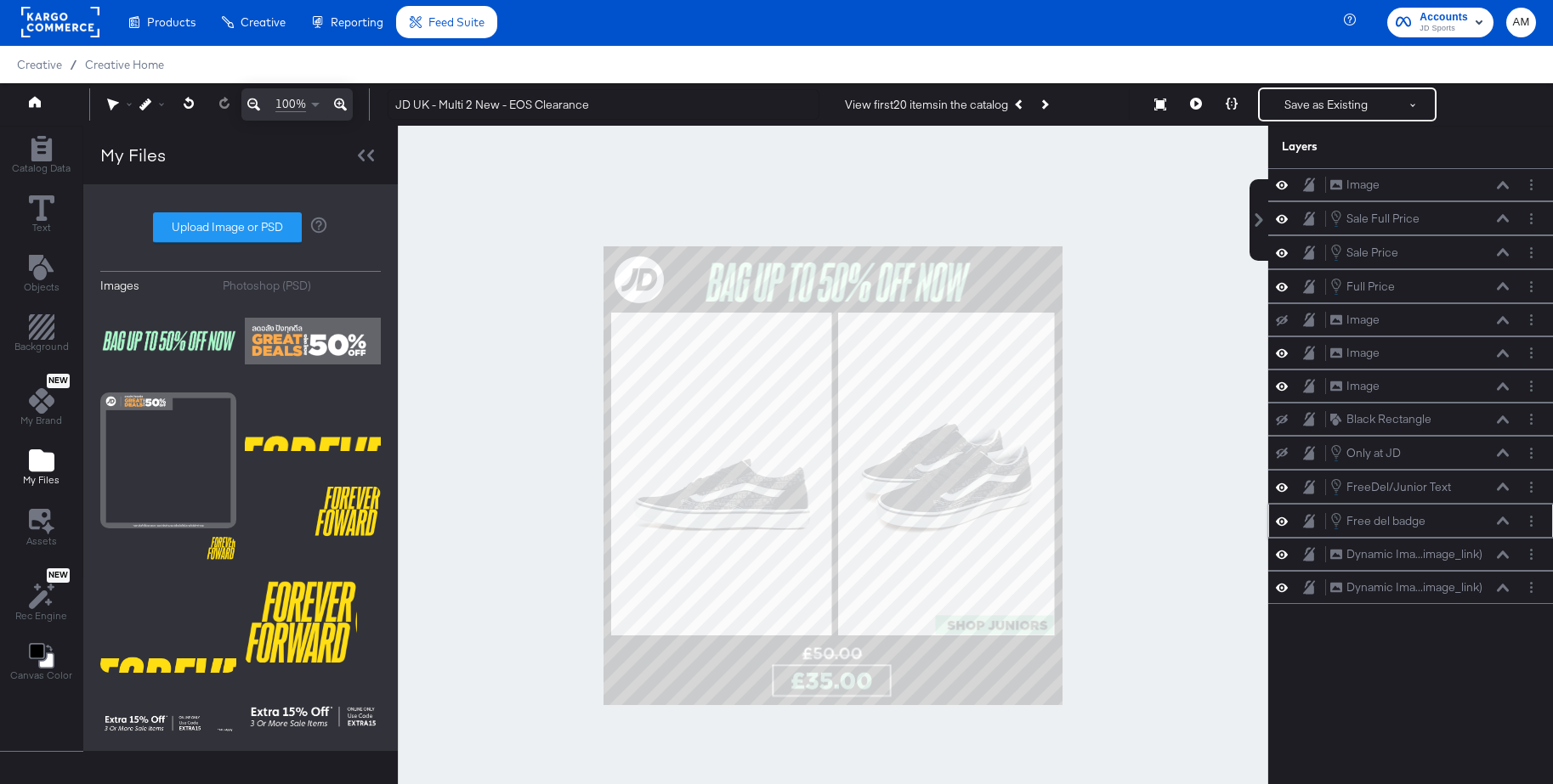
click at [1530, 532] on div "Free del badge Free del badge" at bounding box center [1410, 520] width 284 height 34
click at [1529, 521] on icon "Layer Options" at bounding box center [1530, 521] width 3 height 11
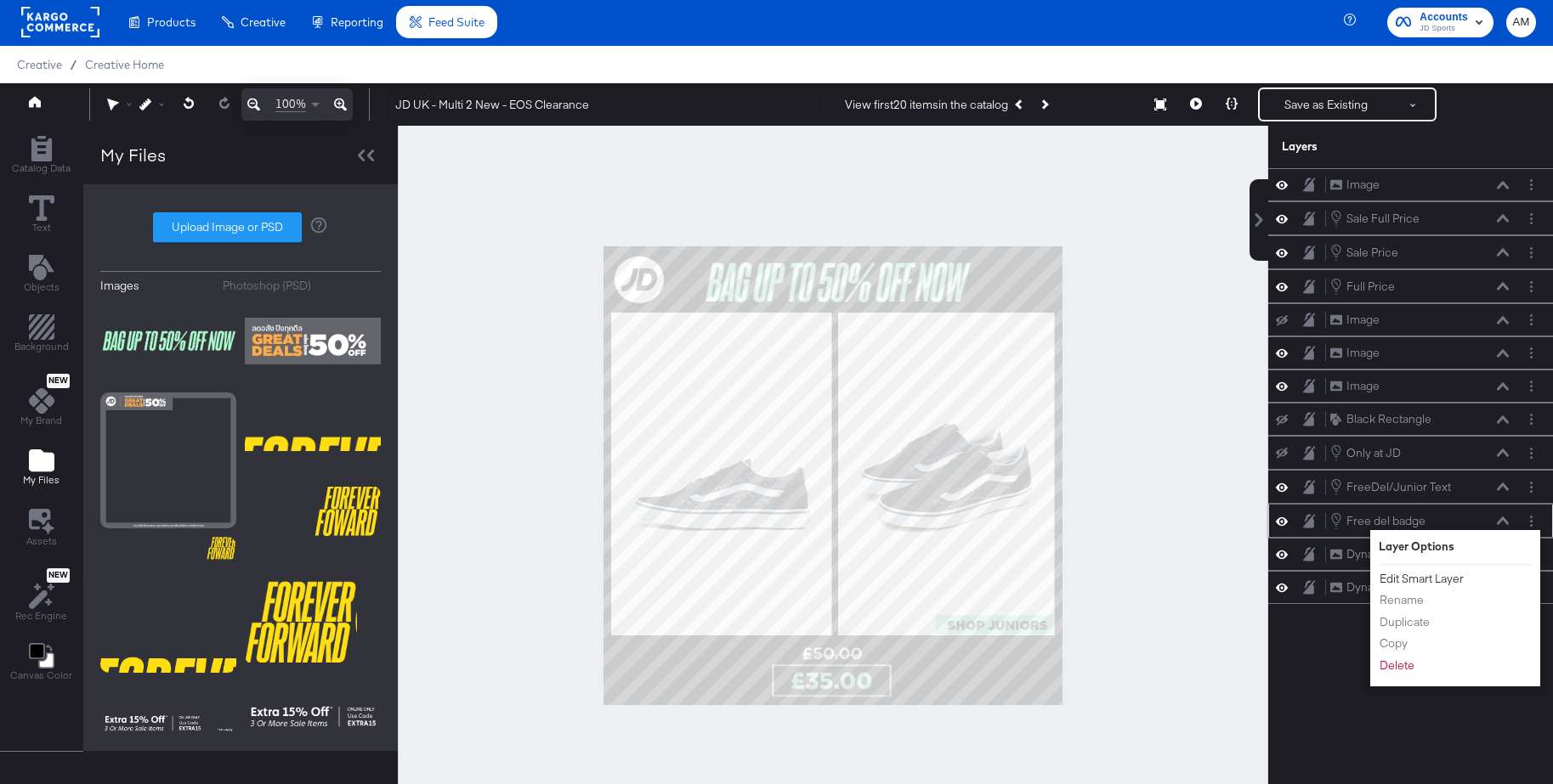
click at [1422, 578] on button "Edit Smart Layer" at bounding box center [1421, 579] width 86 height 18
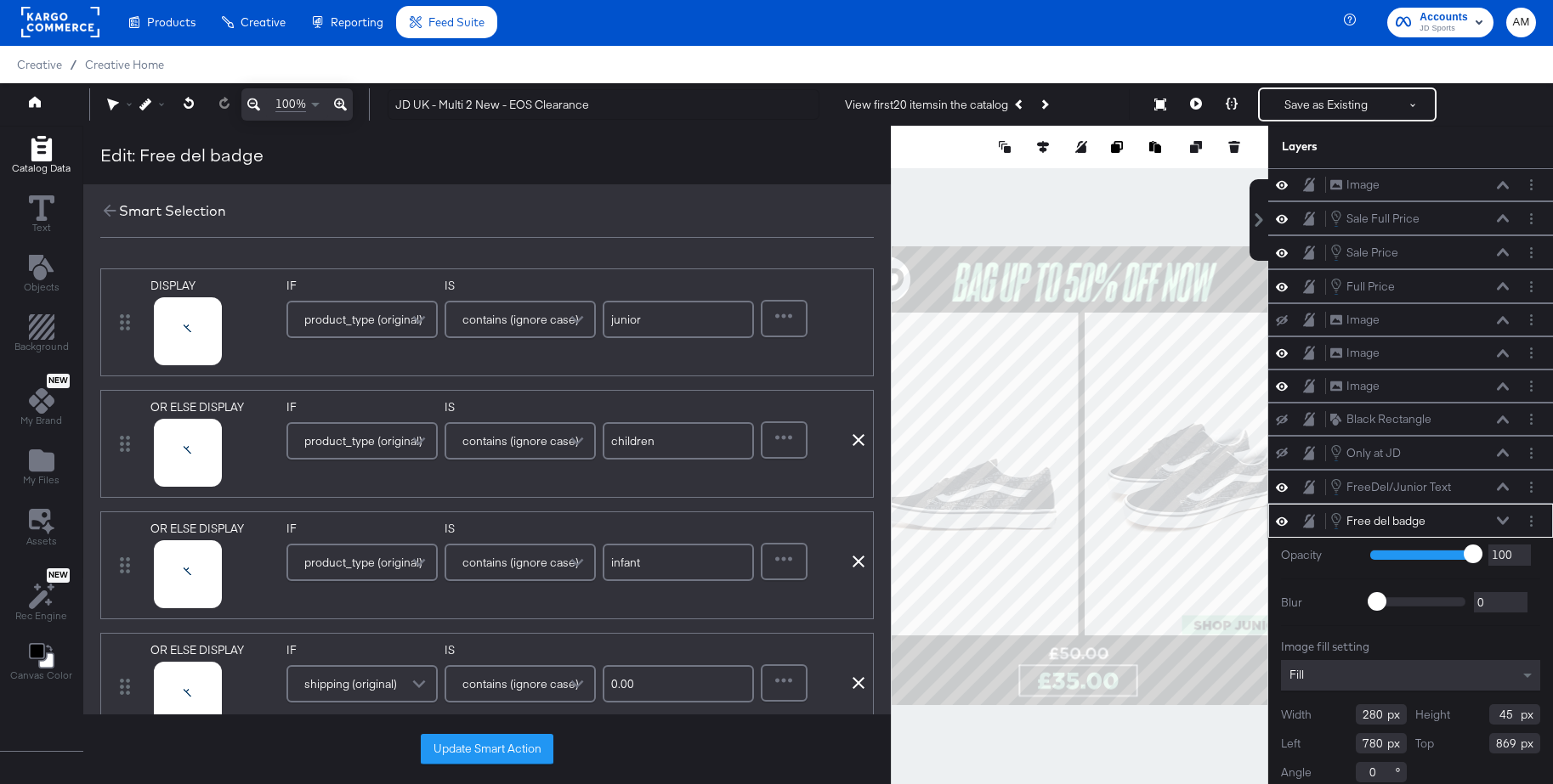
scroll to position [14, 0]
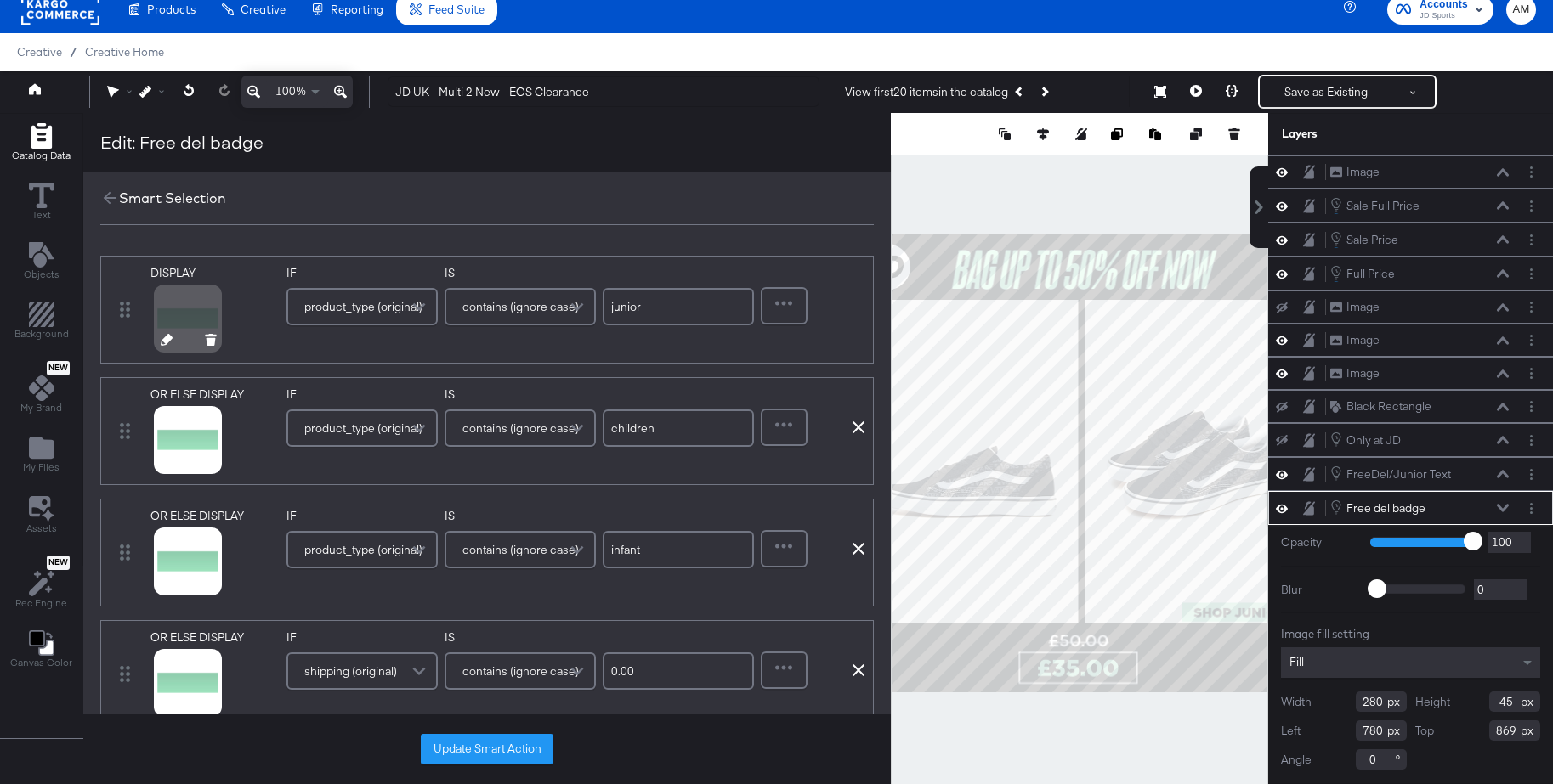
click at [162, 342] on icon at bounding box center [167, 340] width 12 height 12
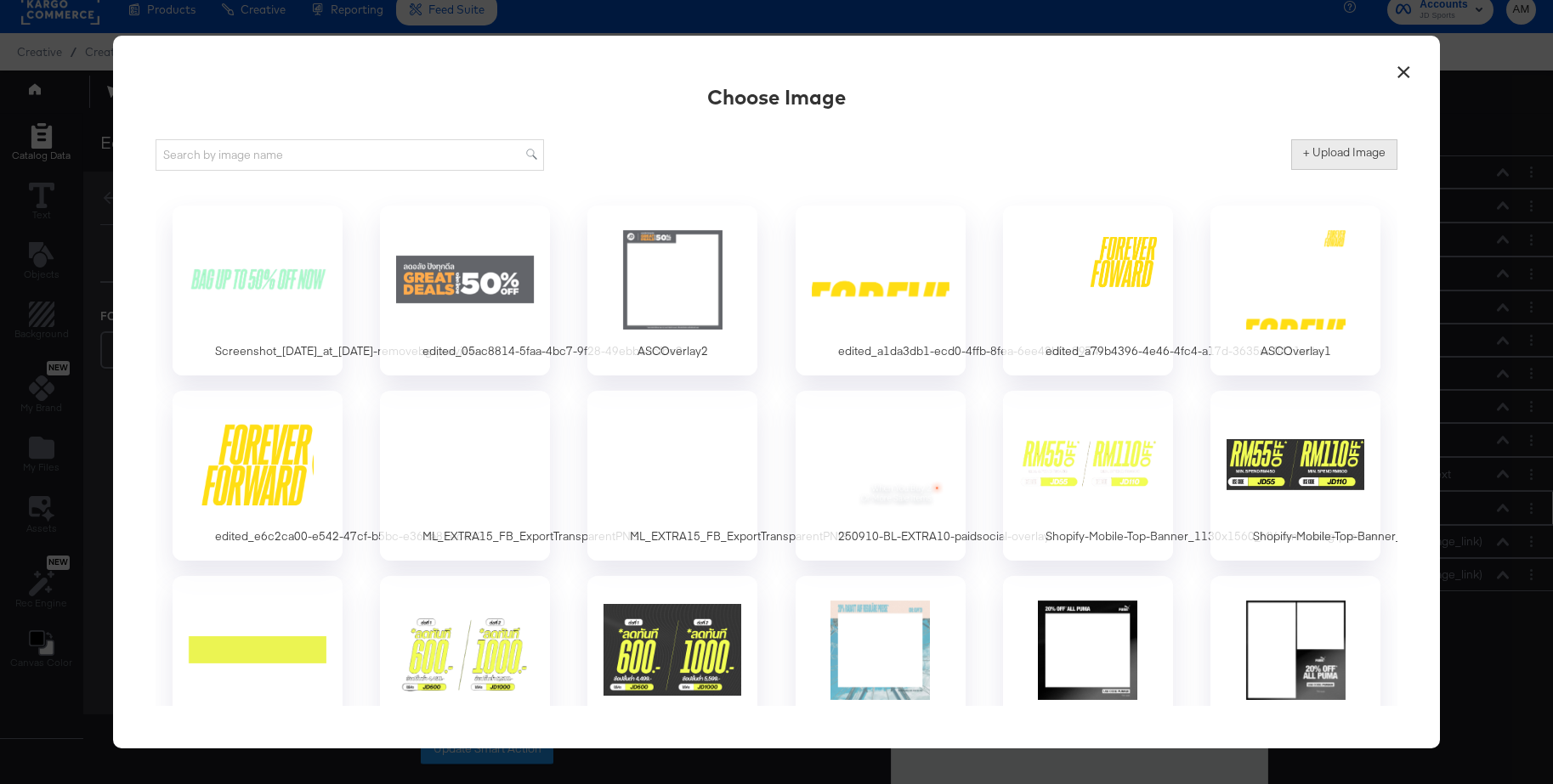
click at [1322, 156] on label "+ Upload Image" at bounding box center [1344, 152] width 83 height 16
click at [1322, 170] on input "+ Upload Image" at bounding box center [1485, 170] width 389 height 0
type input "C:\fakepath\Screenshot 2025-09-23 at 09.18.21.png"
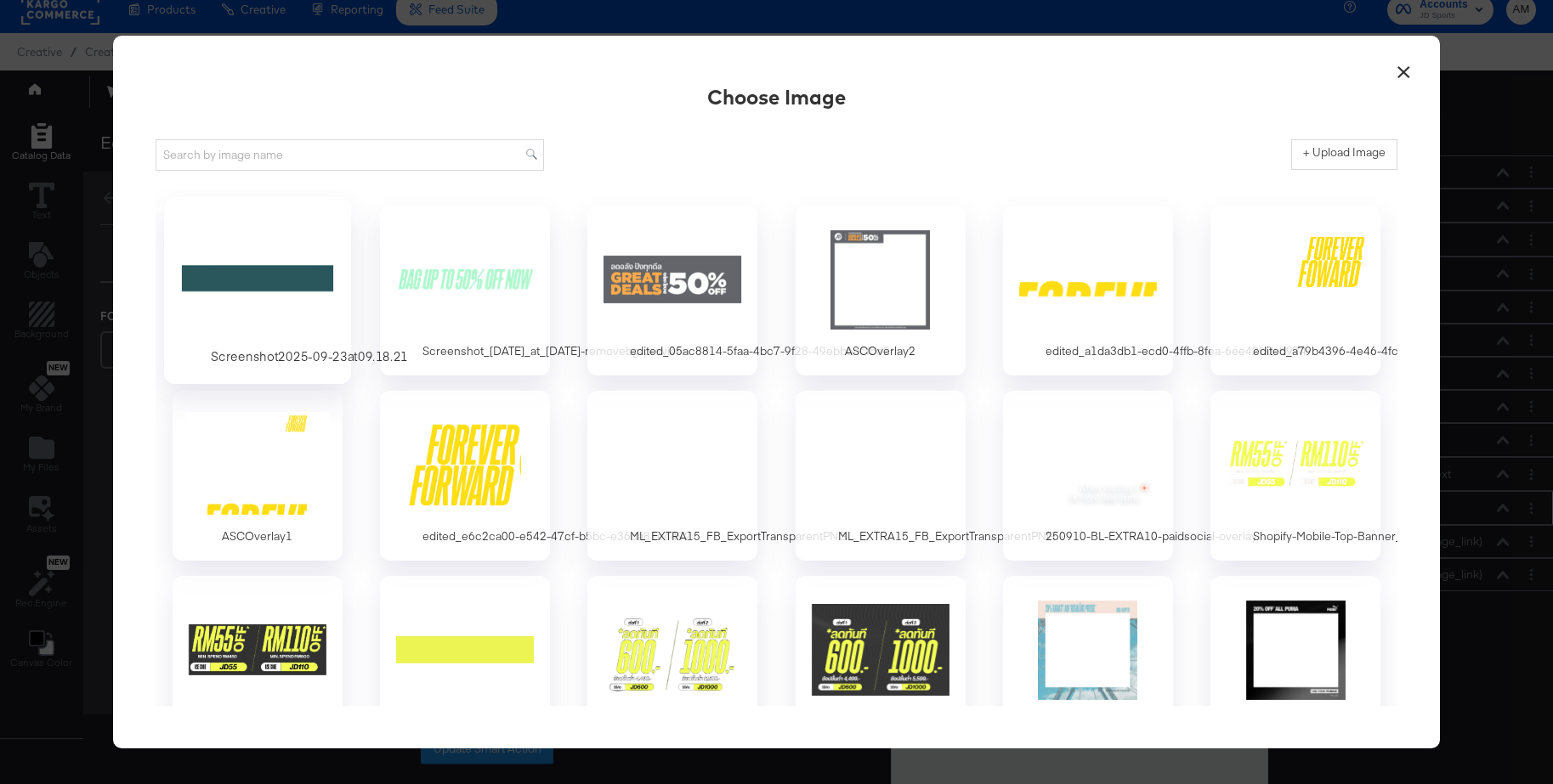
click at [285, 279] on div at bounding box center [257, 279] width 159 height 118
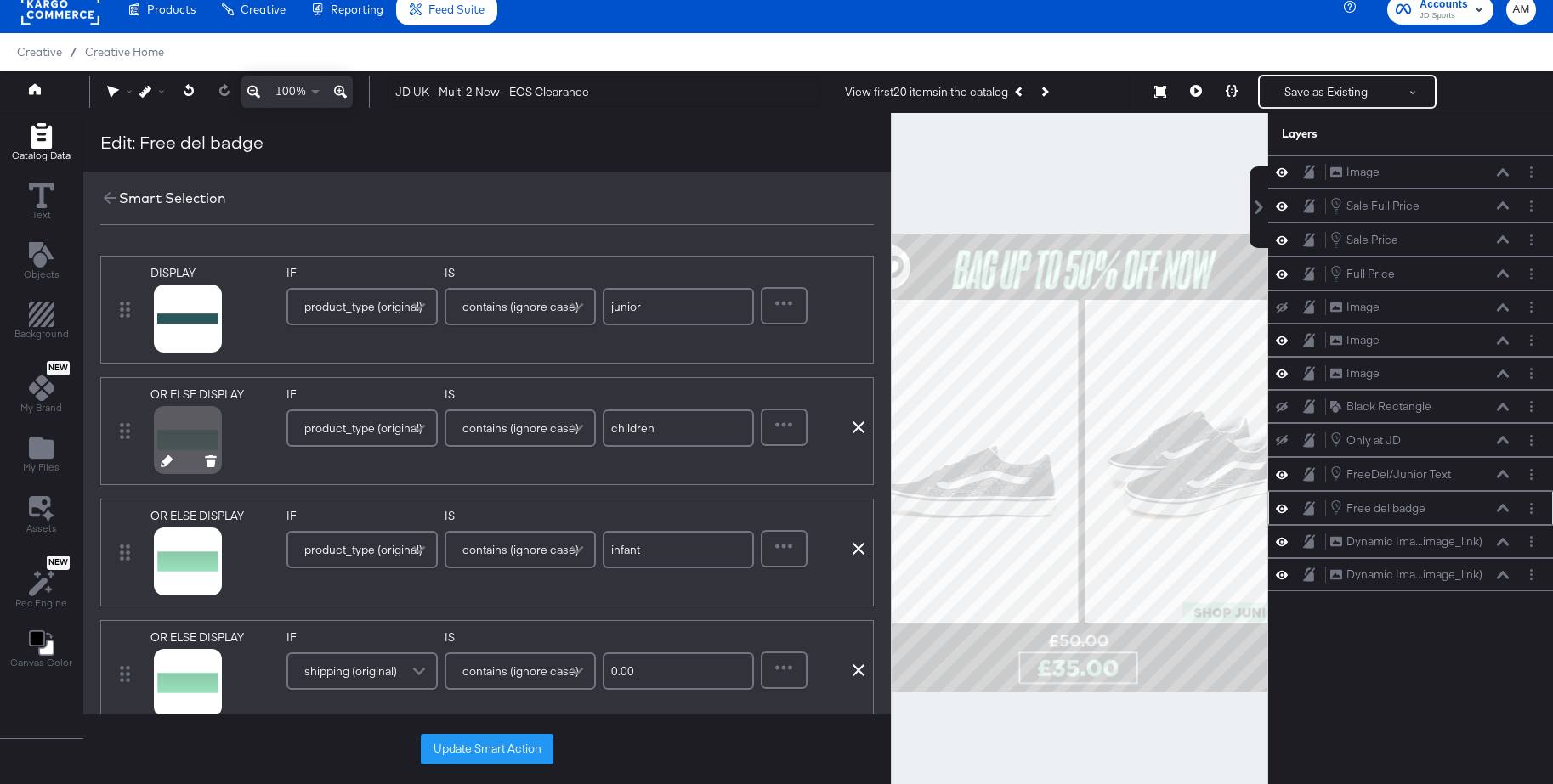
click at [161, 461] on icon at bounding box center [167, 461] width 12 height 12
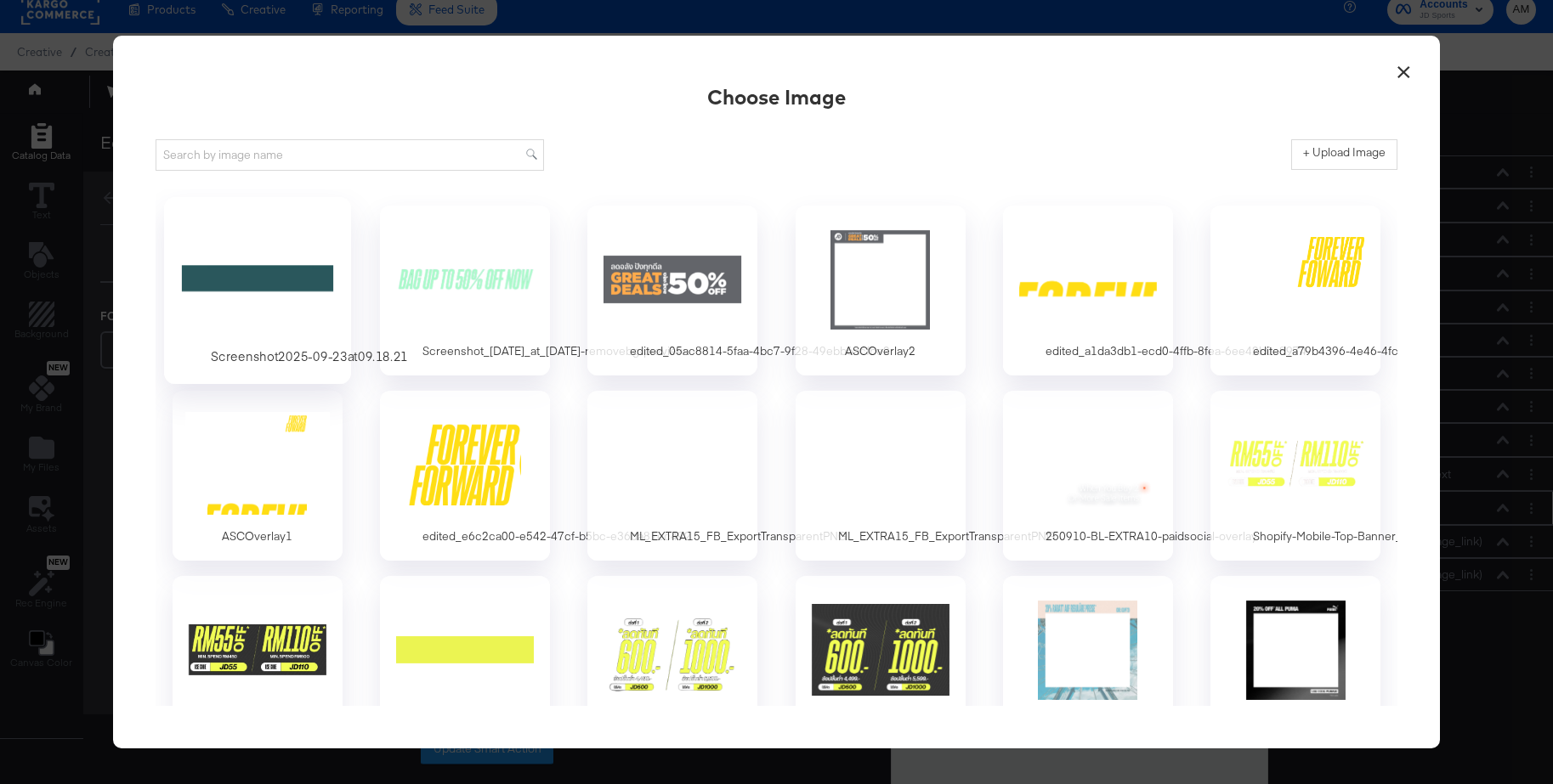
click at [249, 276] on div at bounding box center [257, 279] width 159 height 118
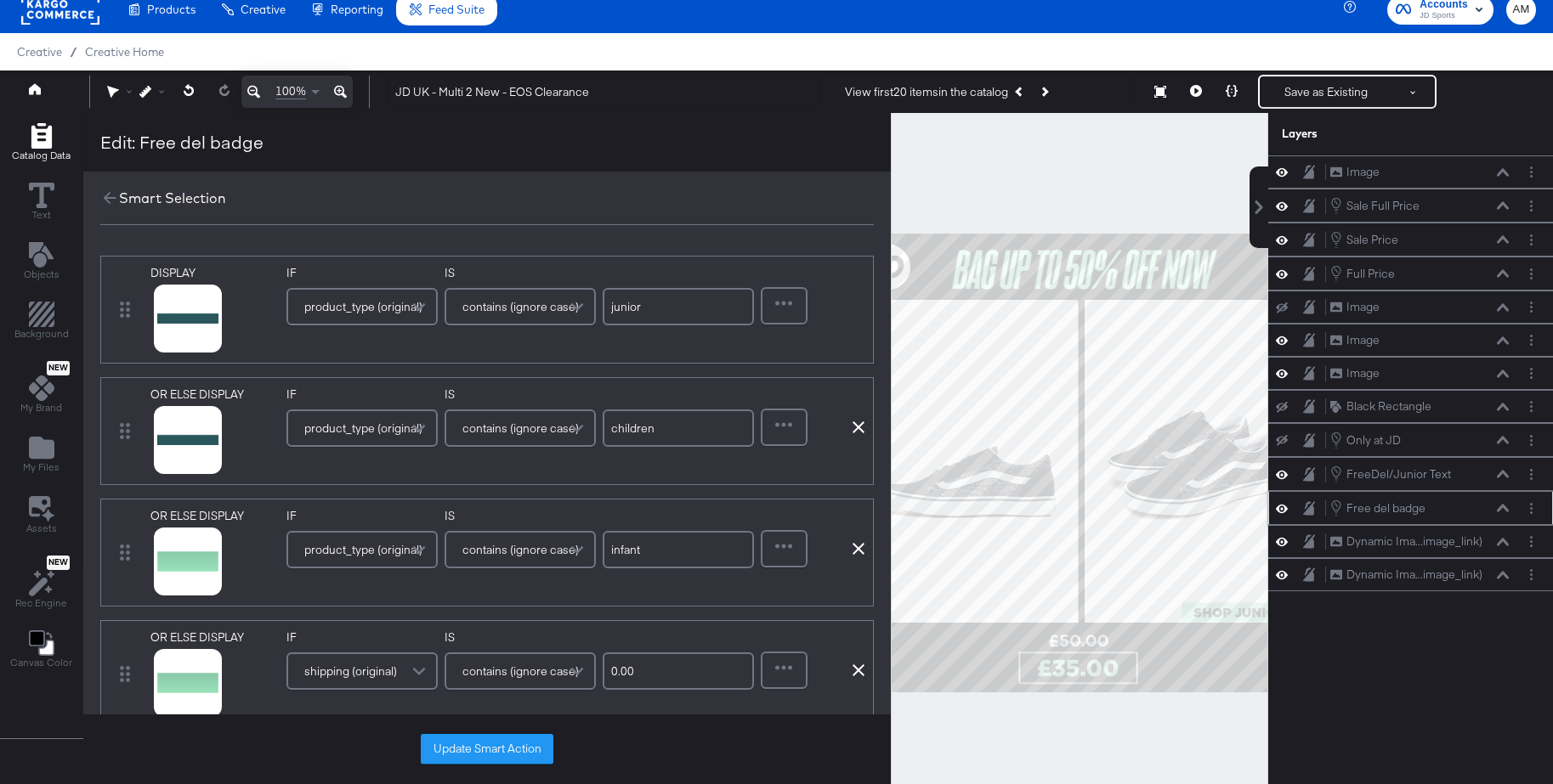
scroll to position [249, 0]
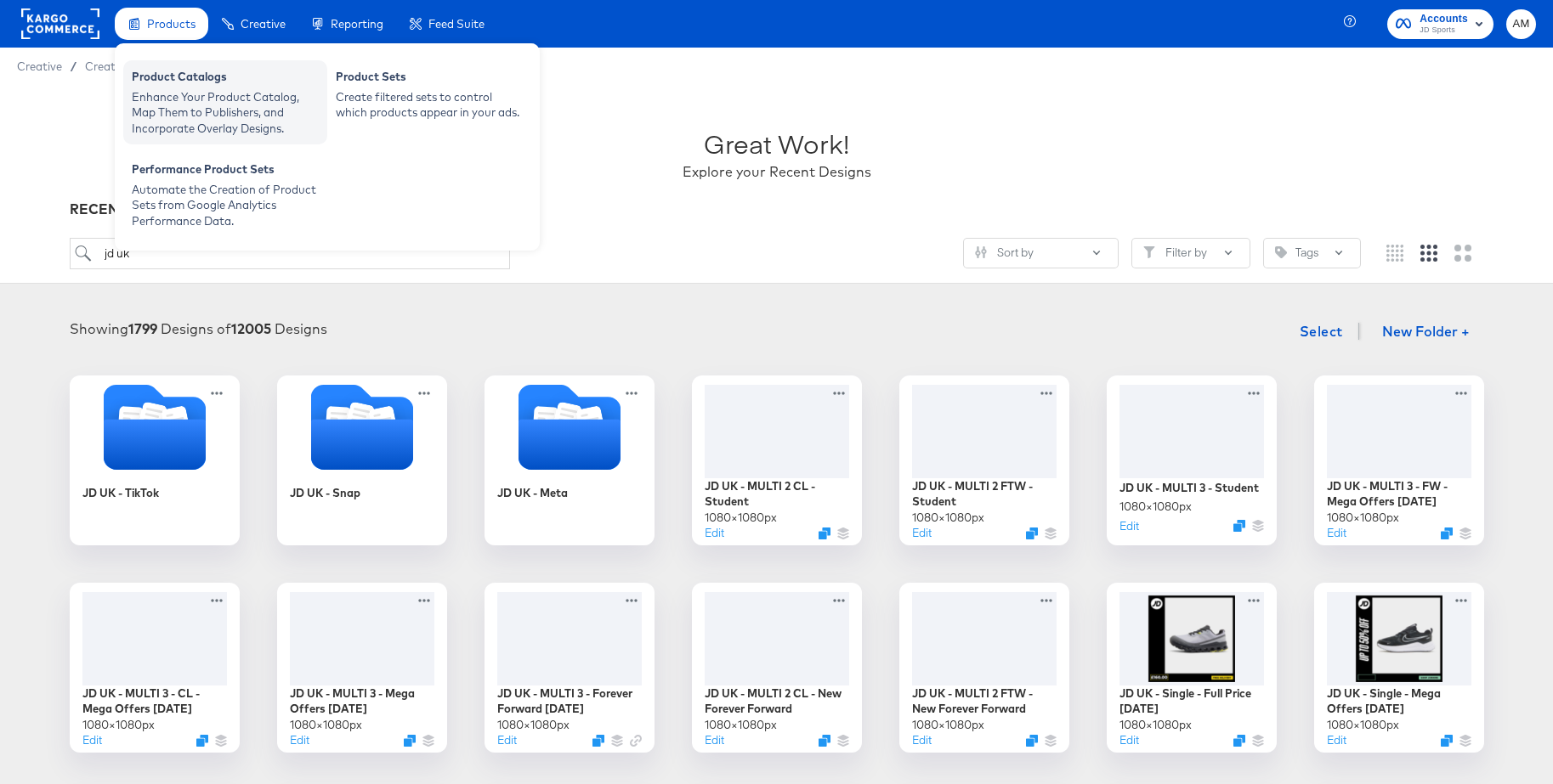
click at [180, 99] on div "Enhance Your Product Catalog, Map Them to Publishers, and Incorporate Overlay D…" at bounding box center [225, 113] width 187 height 48
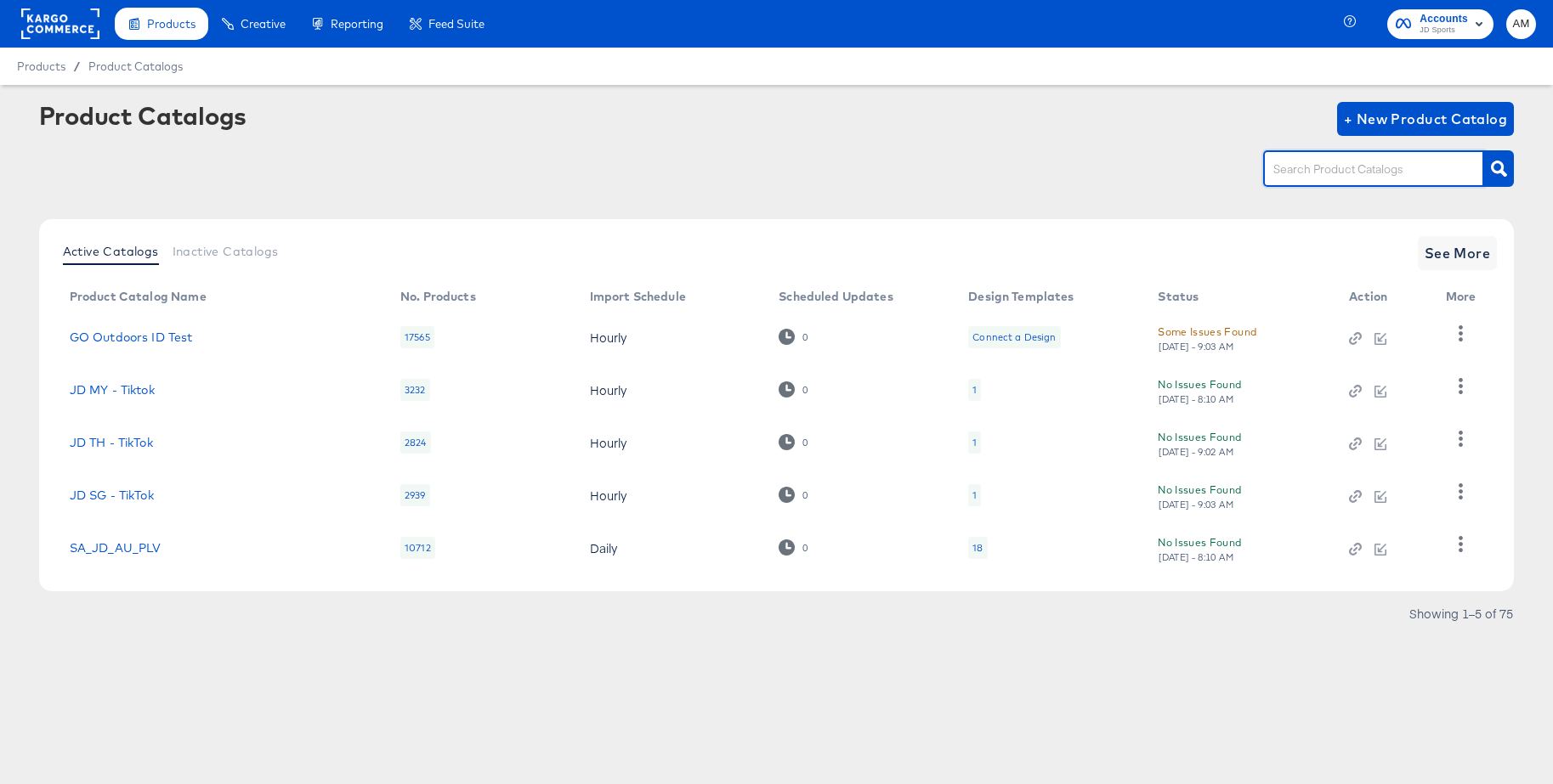
click at [1307, 168] on input "text" at bounding box center [1360, 169] width 181 height 20
type input "main"
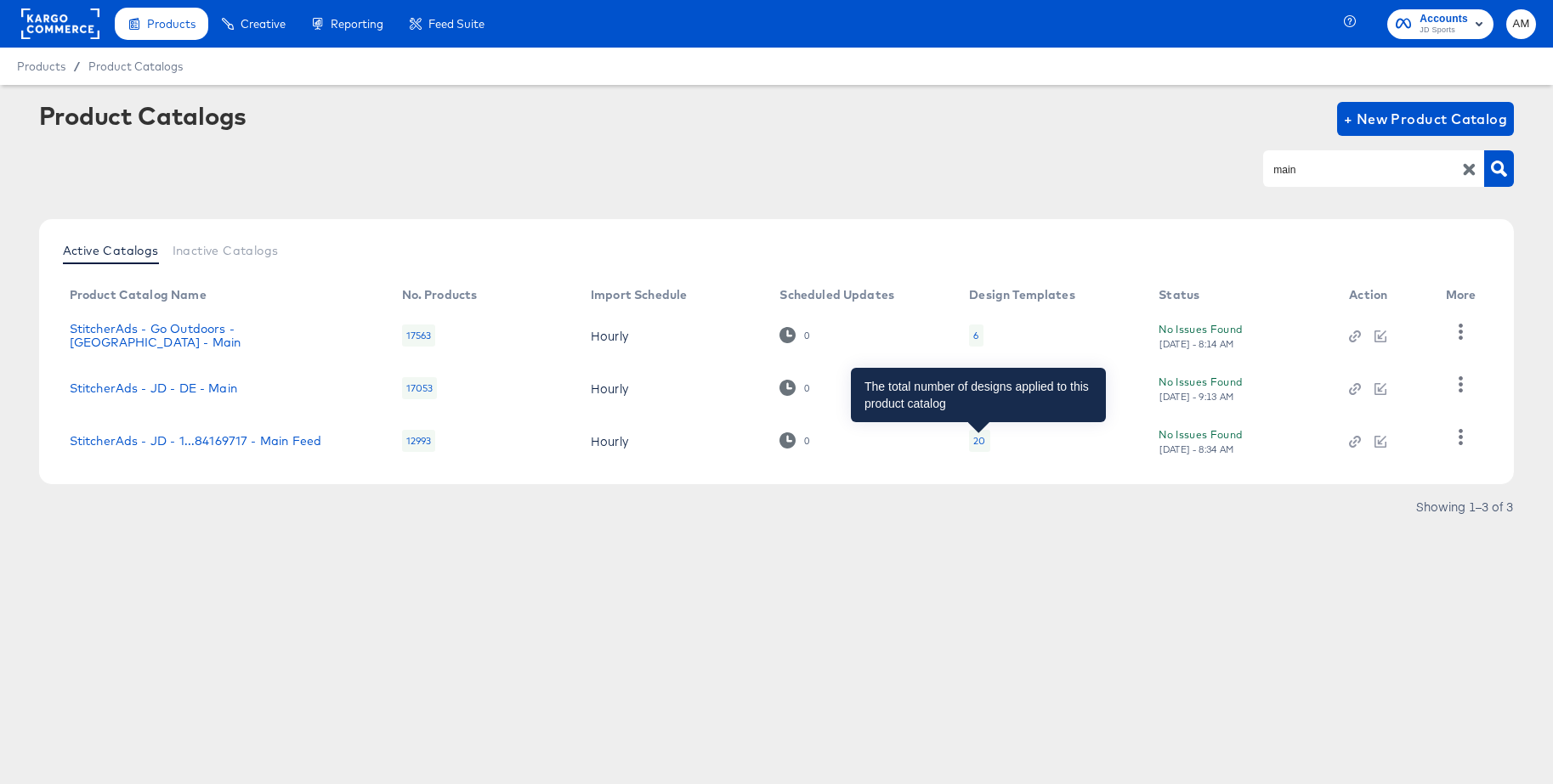
click at [982, 440] on div "20" at bounding box center [979, 440] width 12 height 13
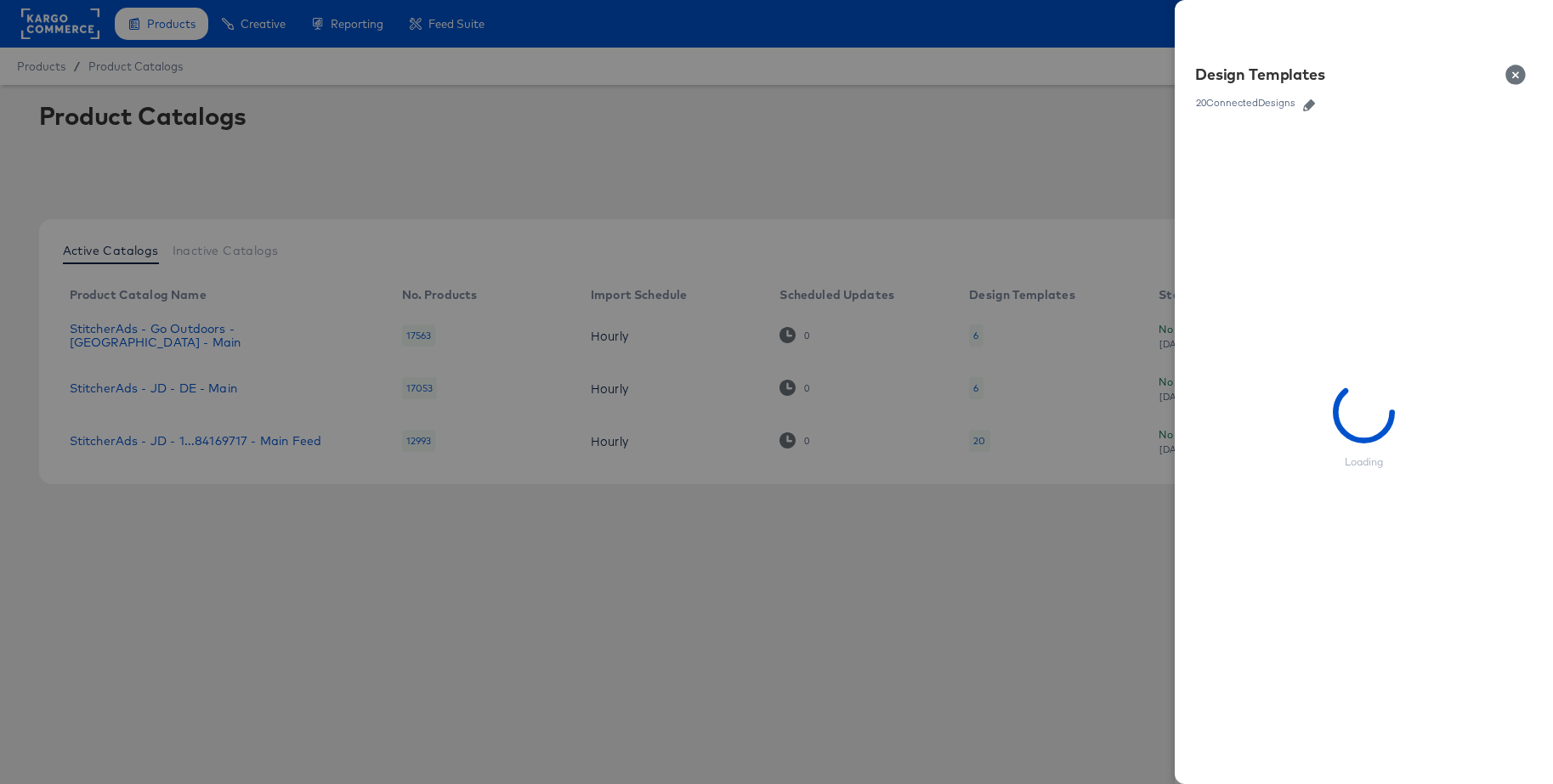
click at [1308, 107] on icon "button" at bounding box center [1308, 105] width 12 height 12
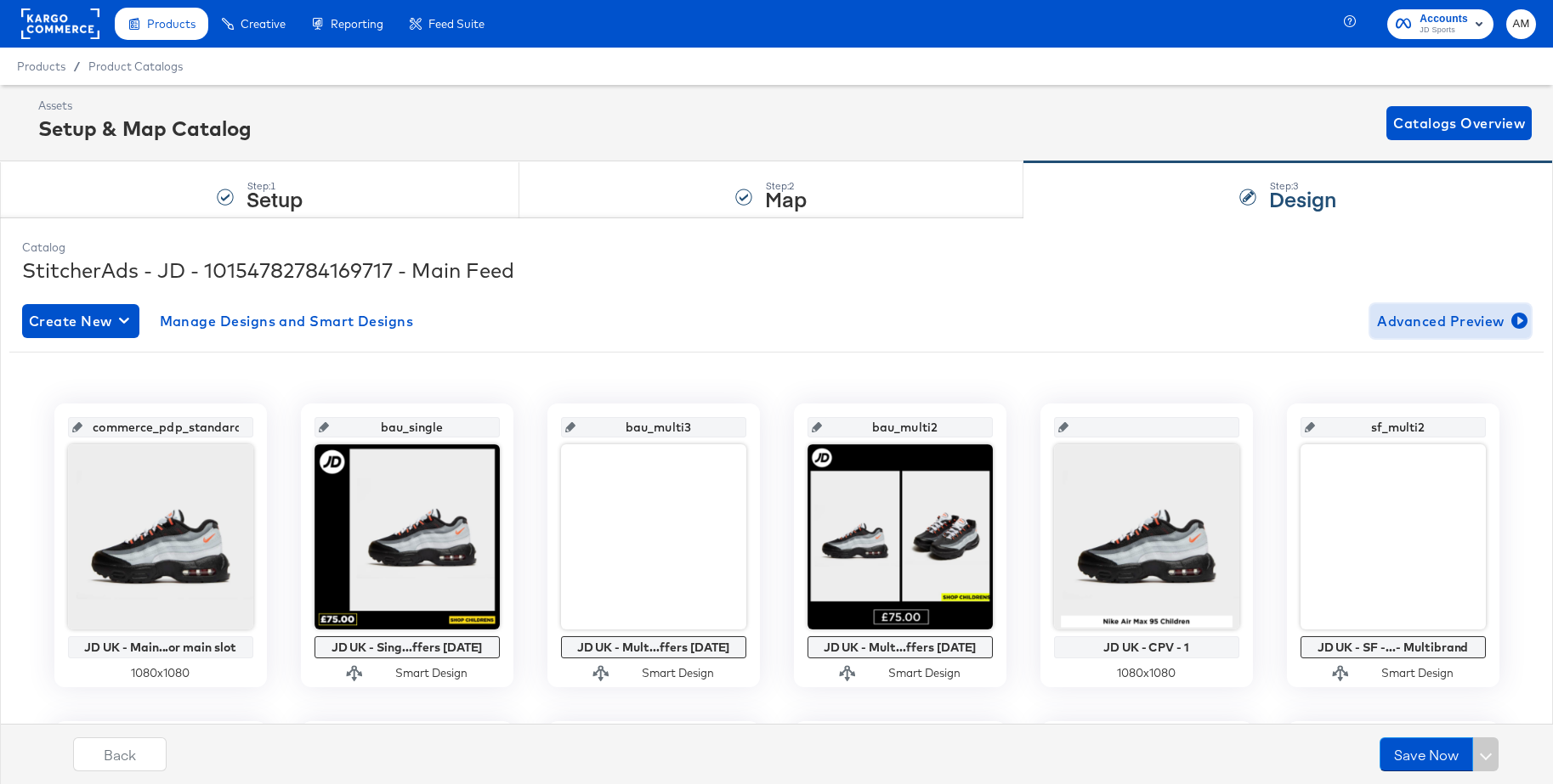
click at [1424, 327] on span "Advanced Preview" at bounding box center [1450, 321] width 147 height 24
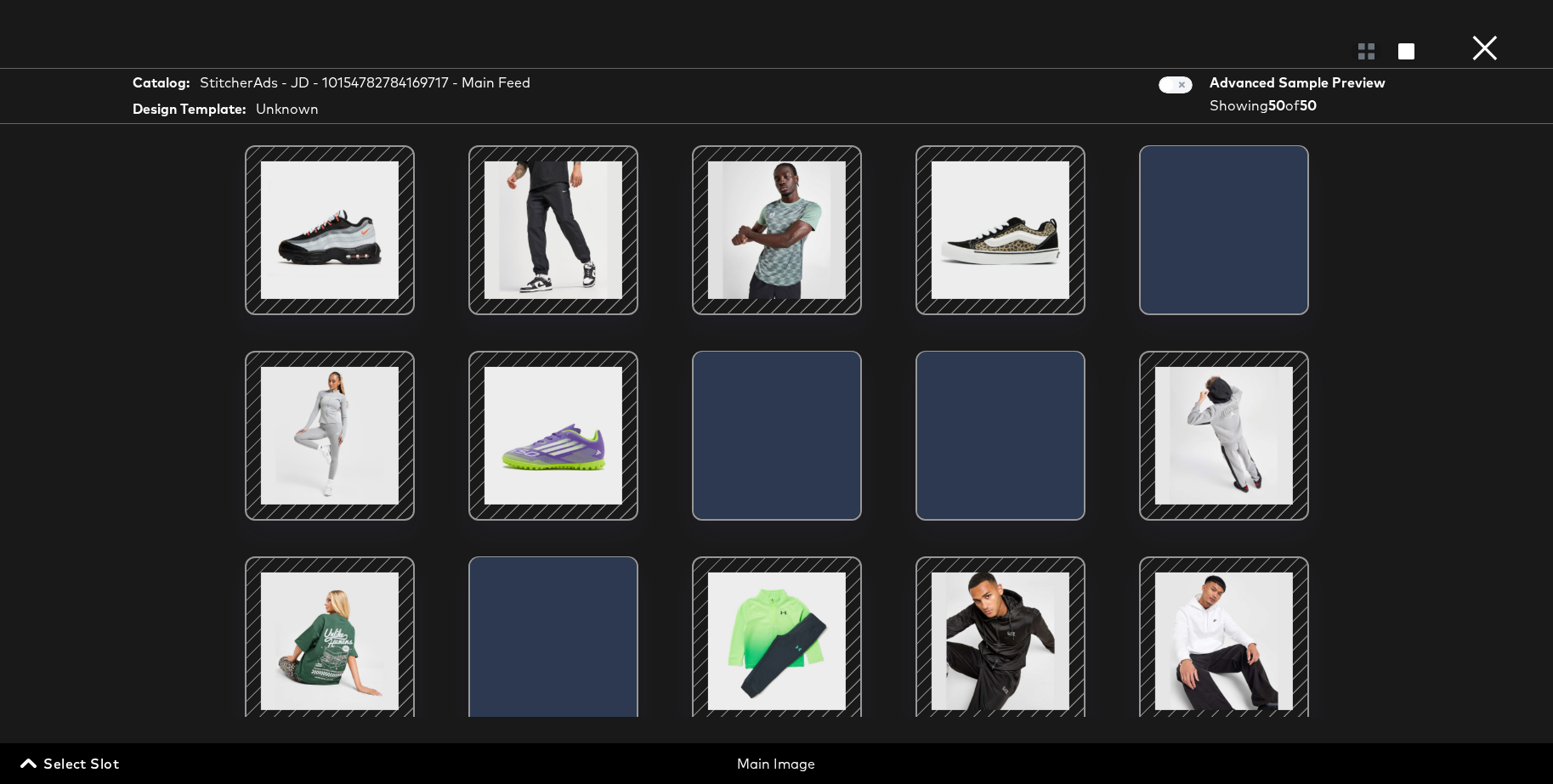
click at [112, 765] on span "Select Slot" at bounding box center [71, 763] width 95 height 24
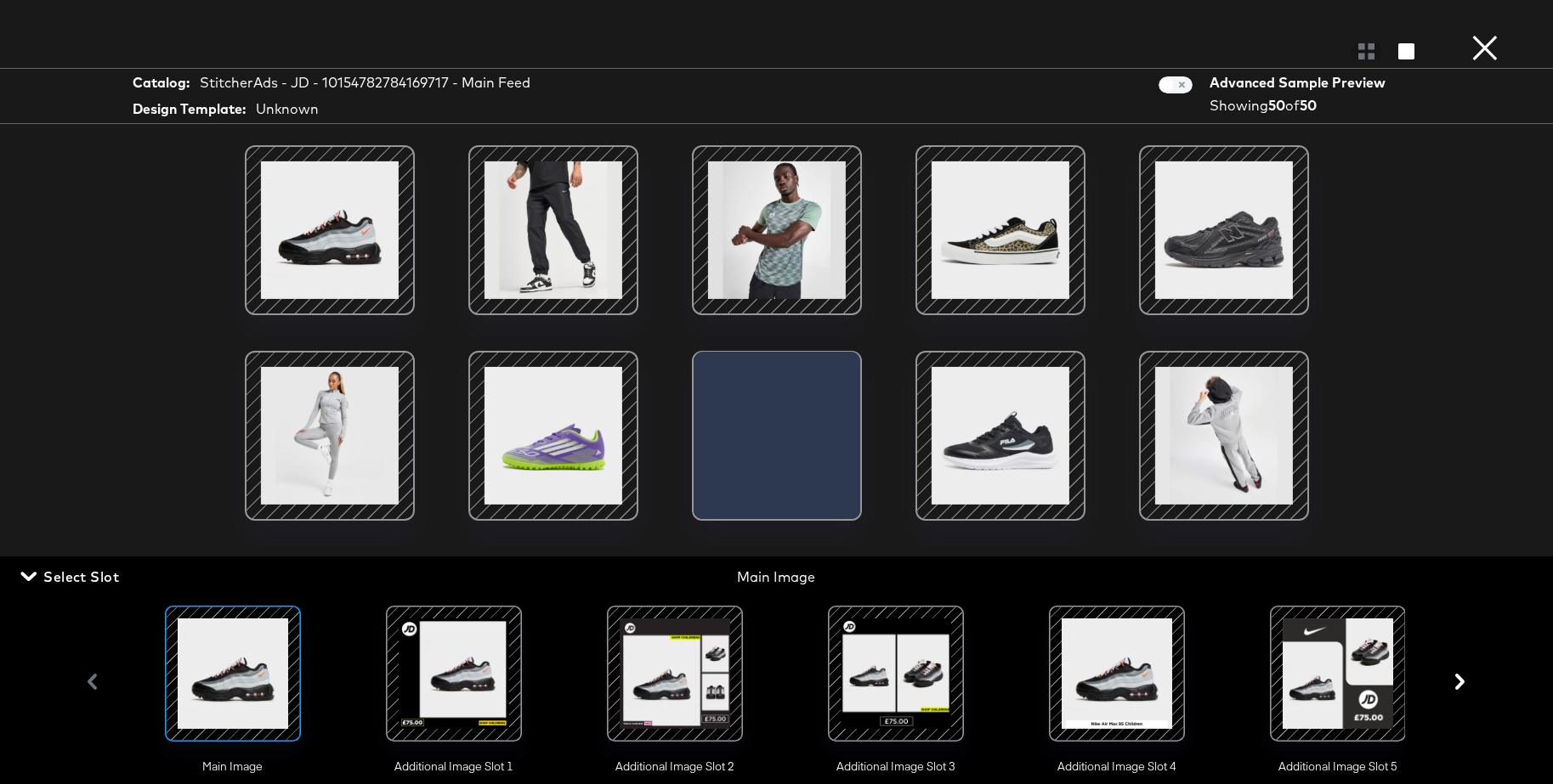
click at [451, 664] on div at bounding box center [454, 674] width 116 height 116
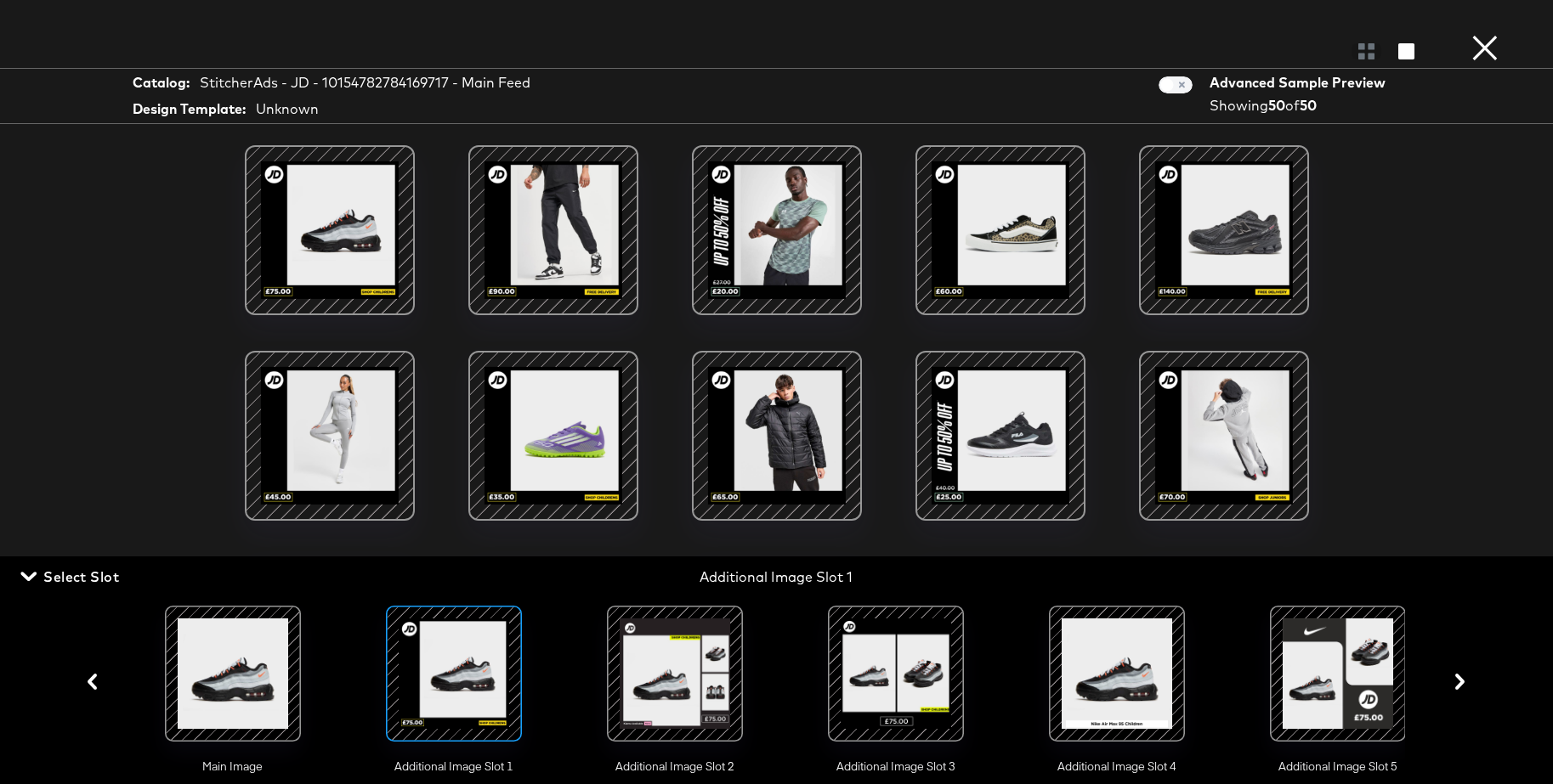
click at [696, 669] on div at bounding box center [675, 674] width 116 height 116
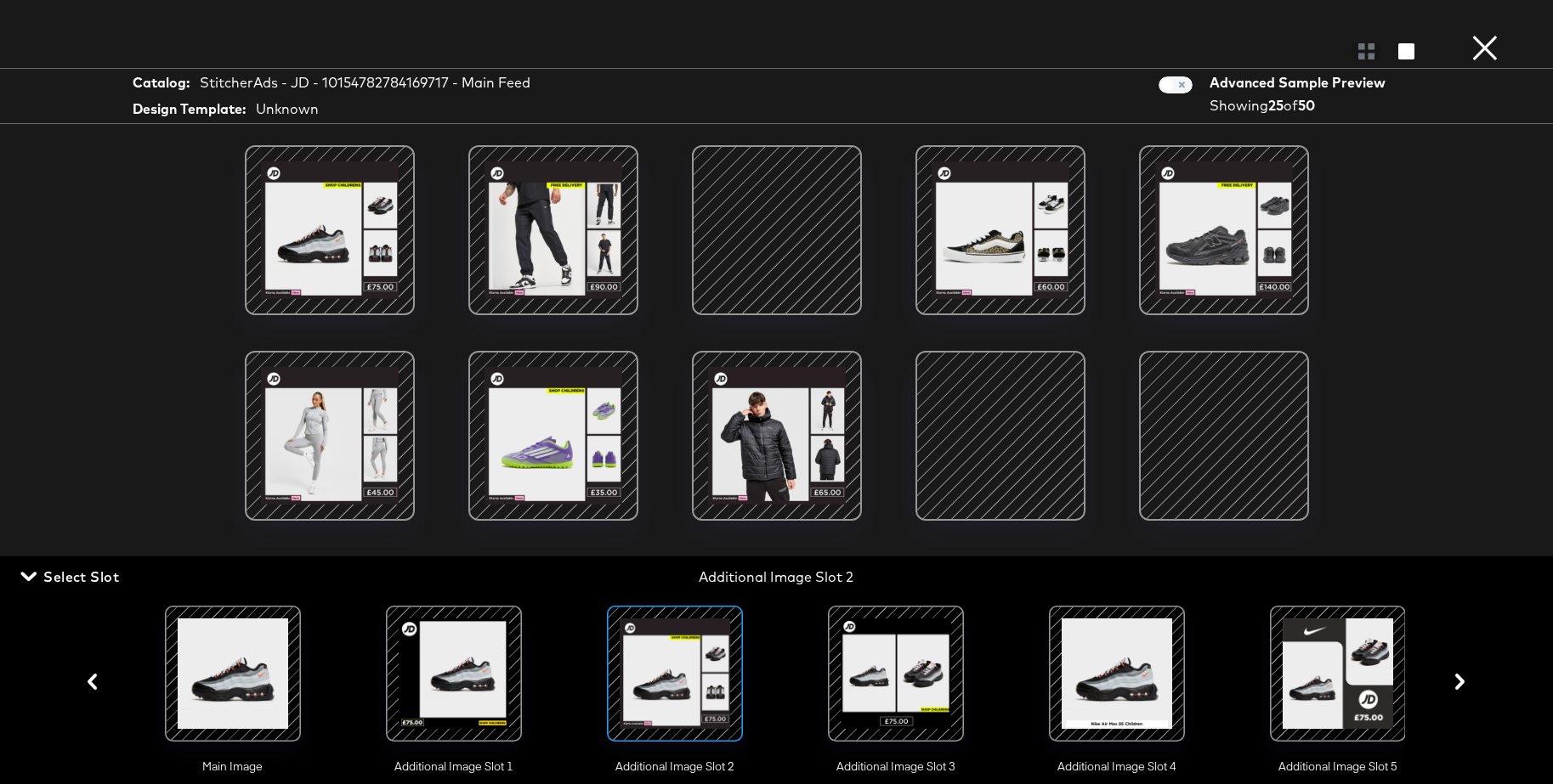
click at [891, 672] on div at bounding box center [895, 674] width 116 height 116
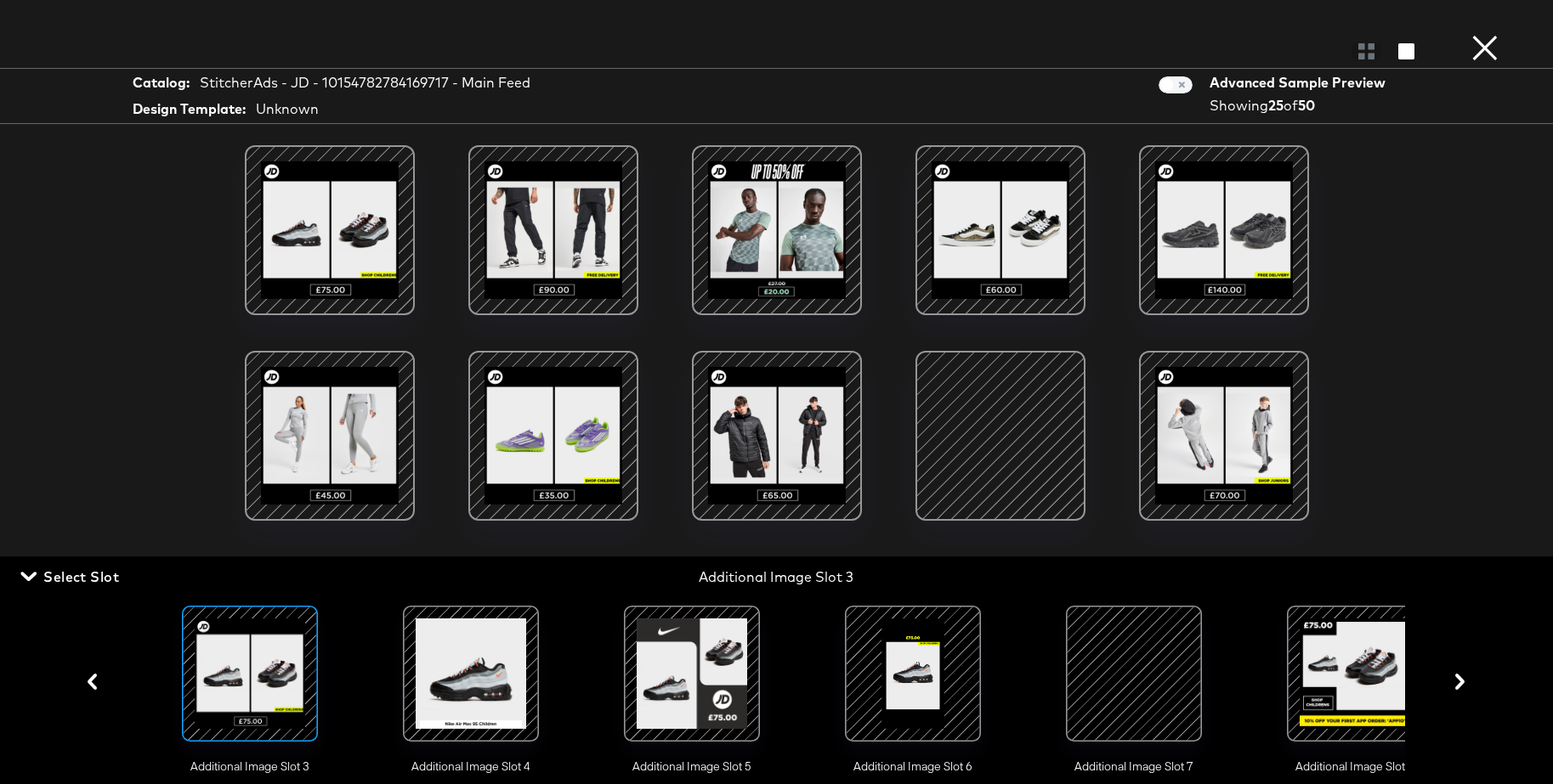
scroll to position [0, 730]
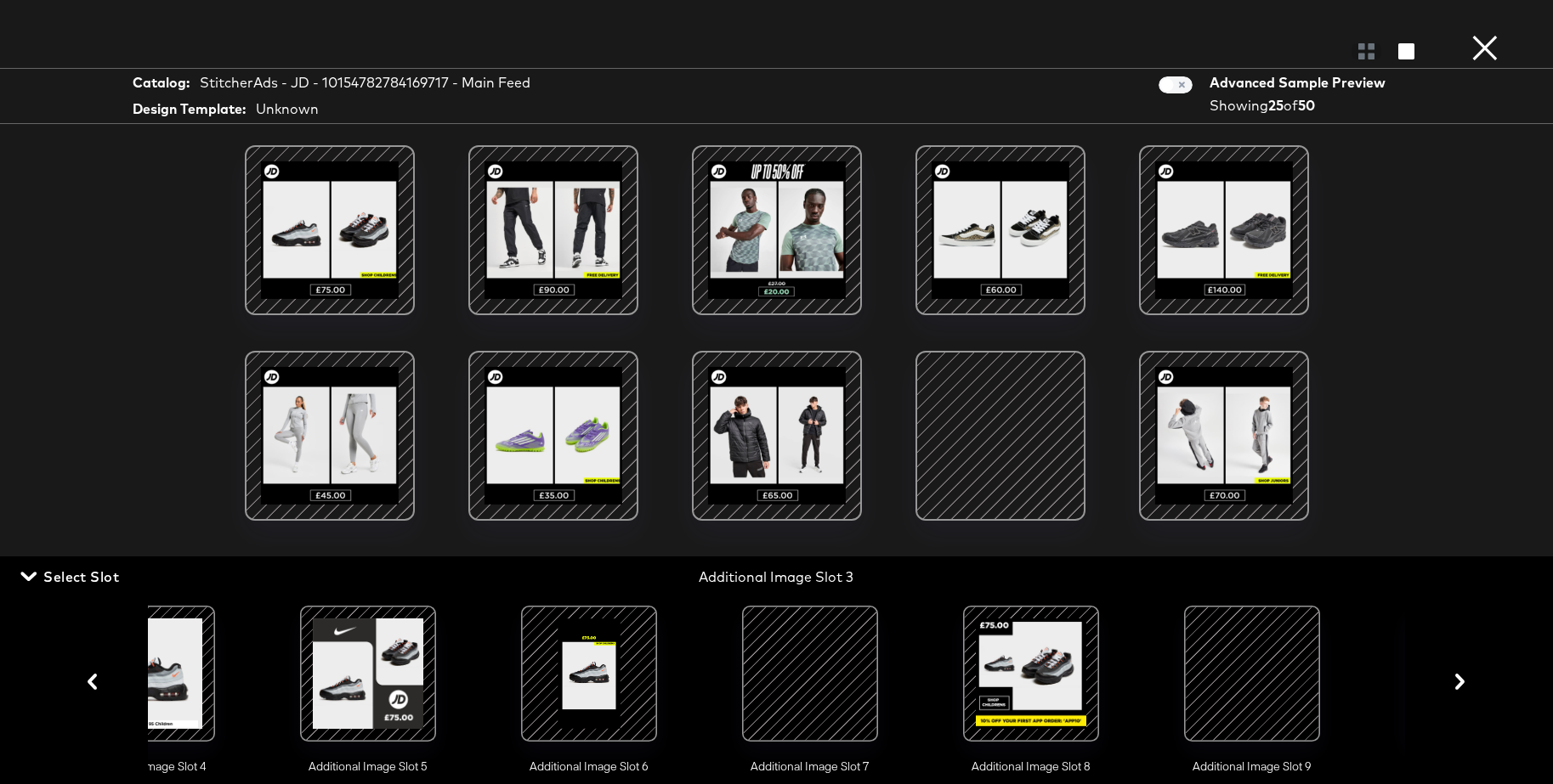
click at [1031, 672] on div at bounding box center [1031, 674] width 116 height 116
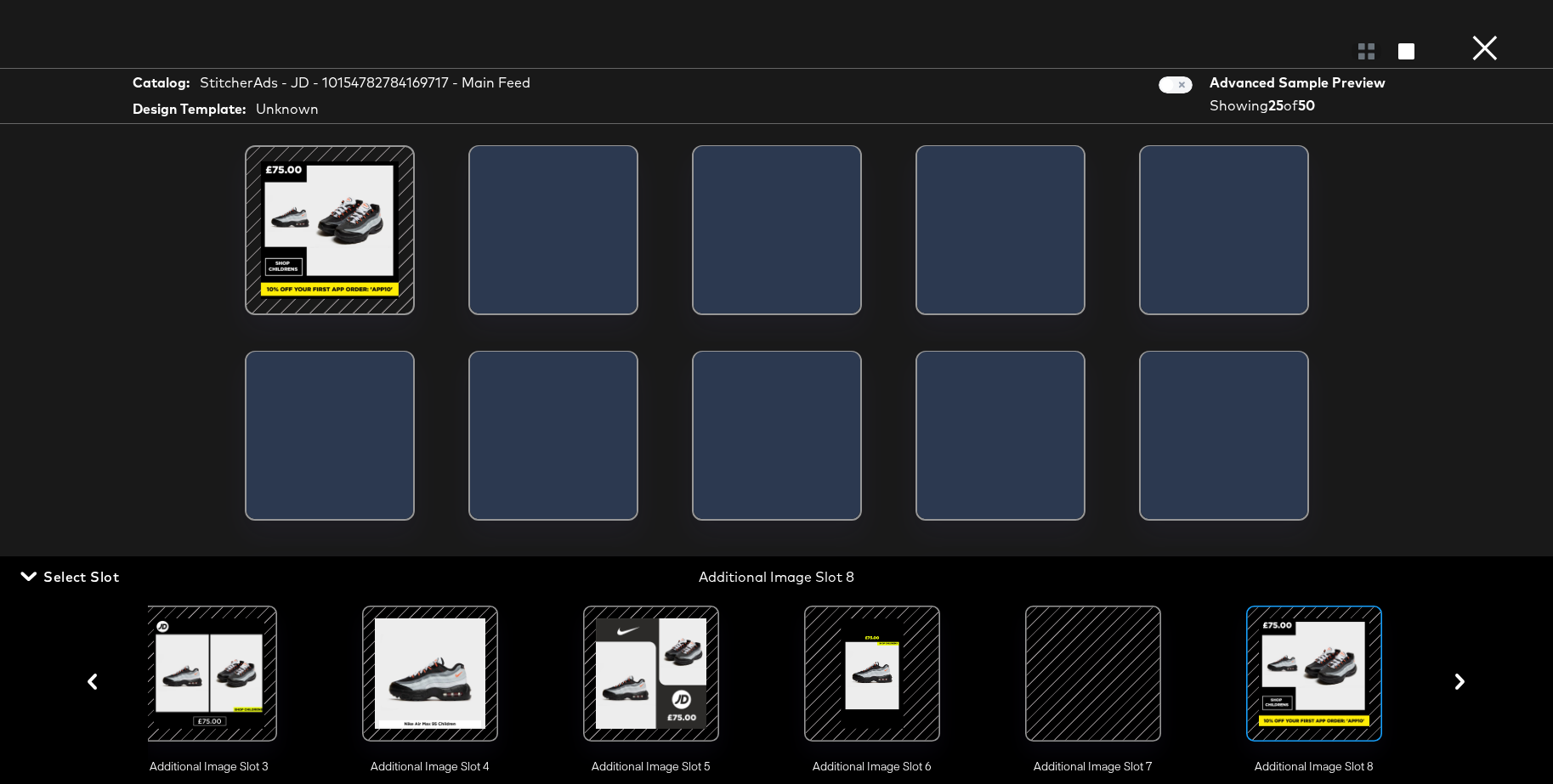
scroll to position [0, 680]
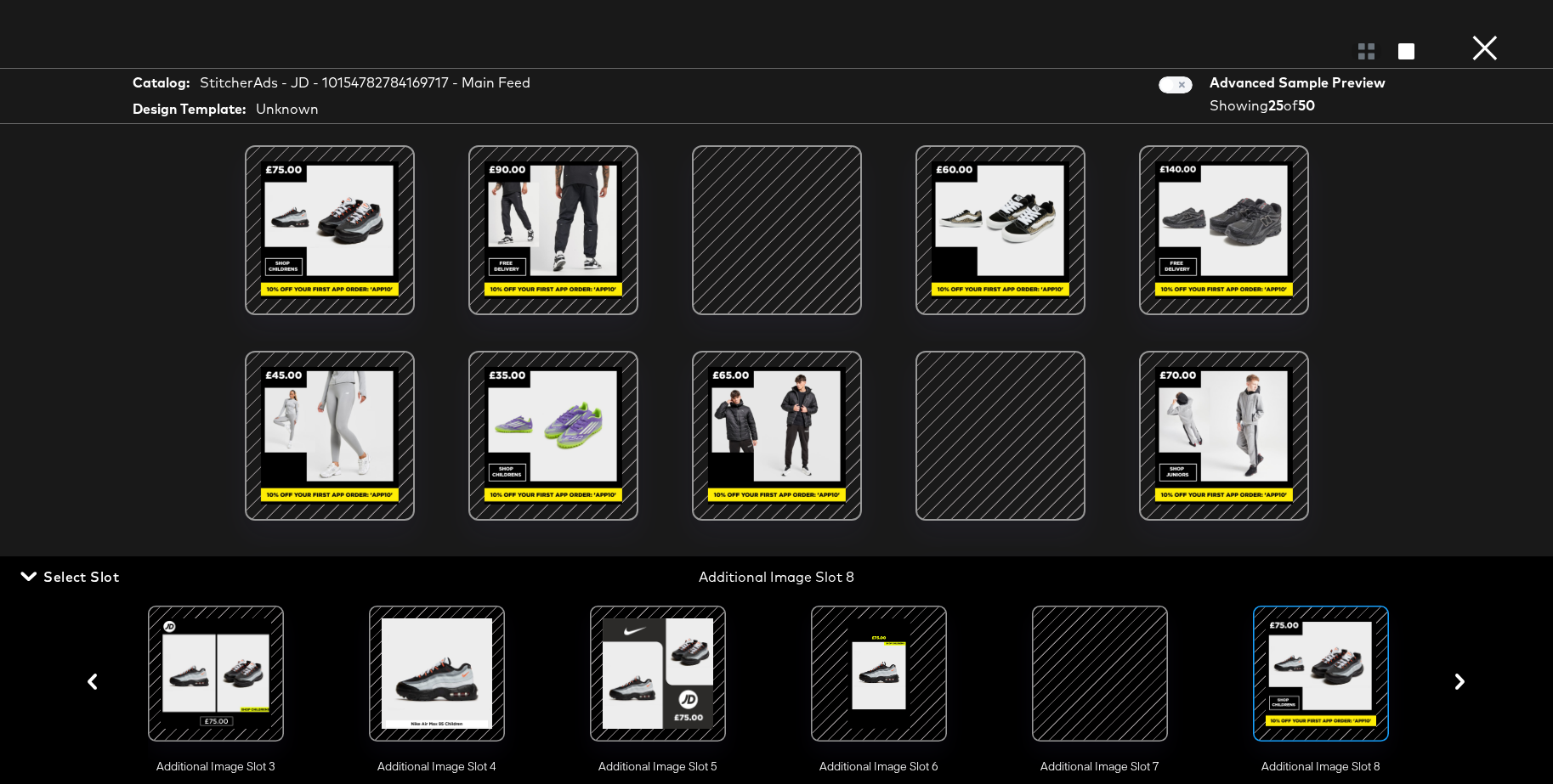
click at [1480, 34] on button "×" at bounding box center [1484, 17] width 34 height 34
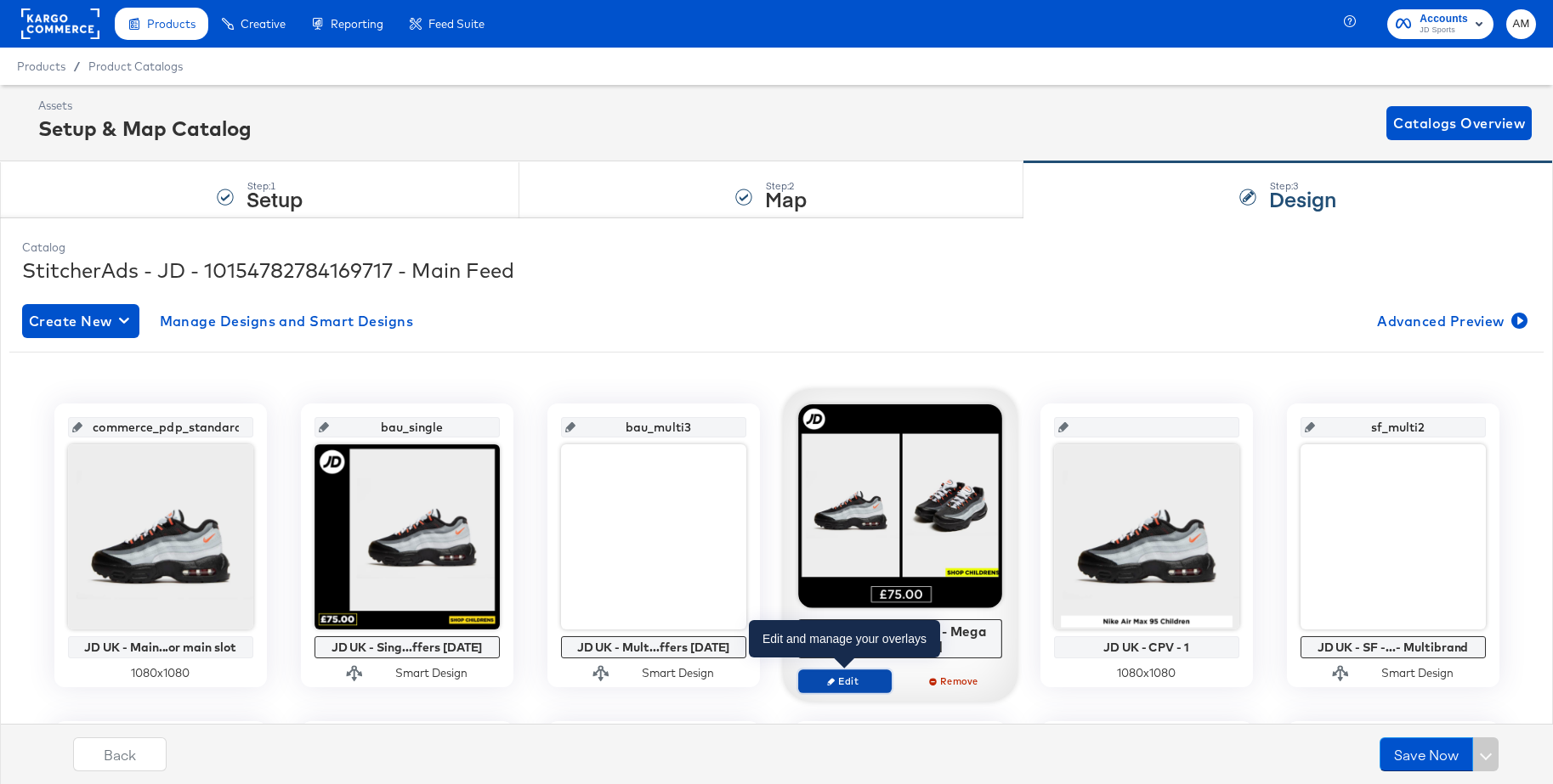
click at [834, 679] on icon "button" at bounding box center [831, 681] width 8 height 8
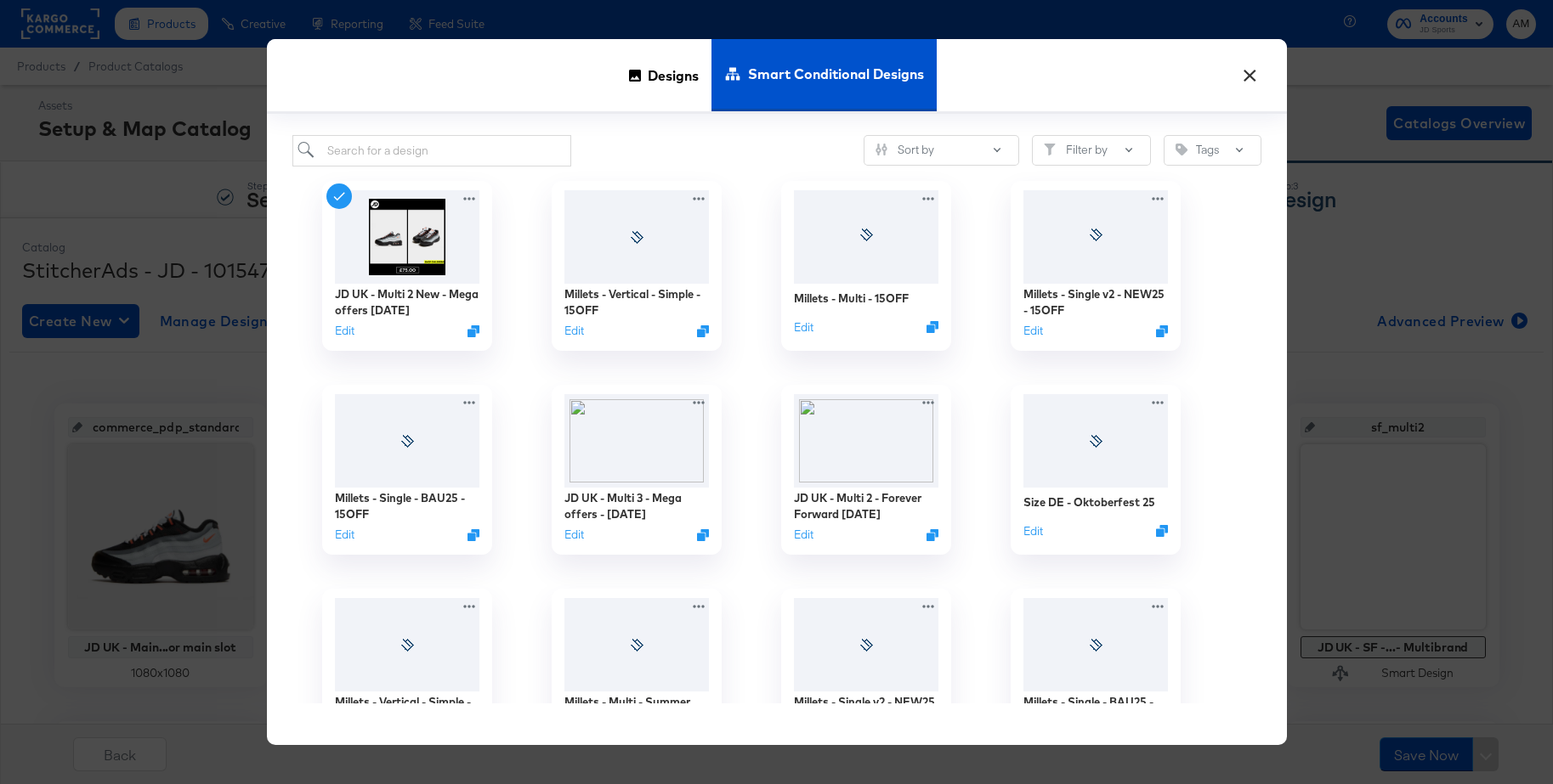
scroll to position [1, 0]
click at [340, 335] on button "Edit" at bounding box center [341, 335] width 21 height 16
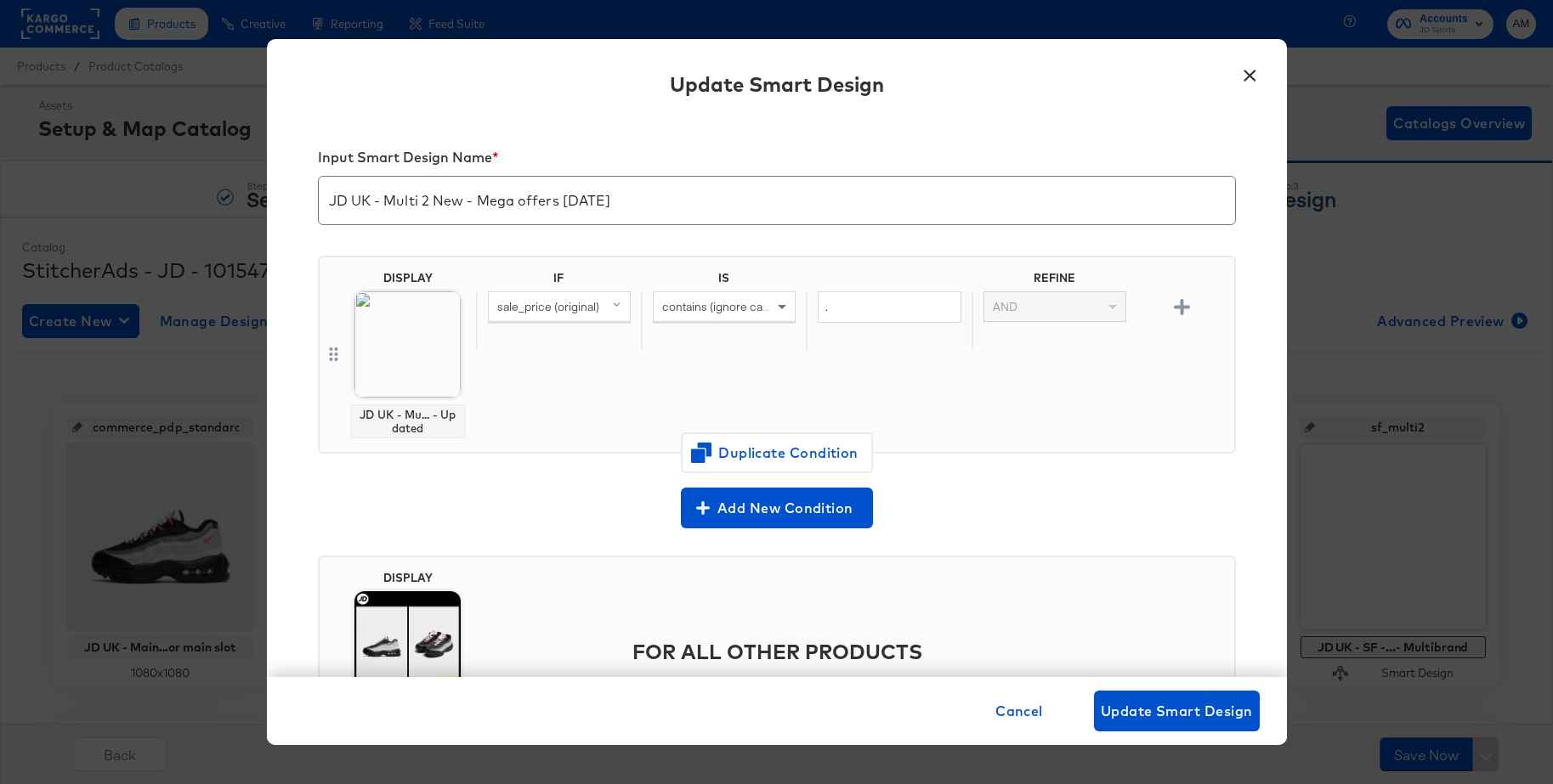
click at [1253, 74] on button "×" at bounding box center [1250, 72] width 31 height 31
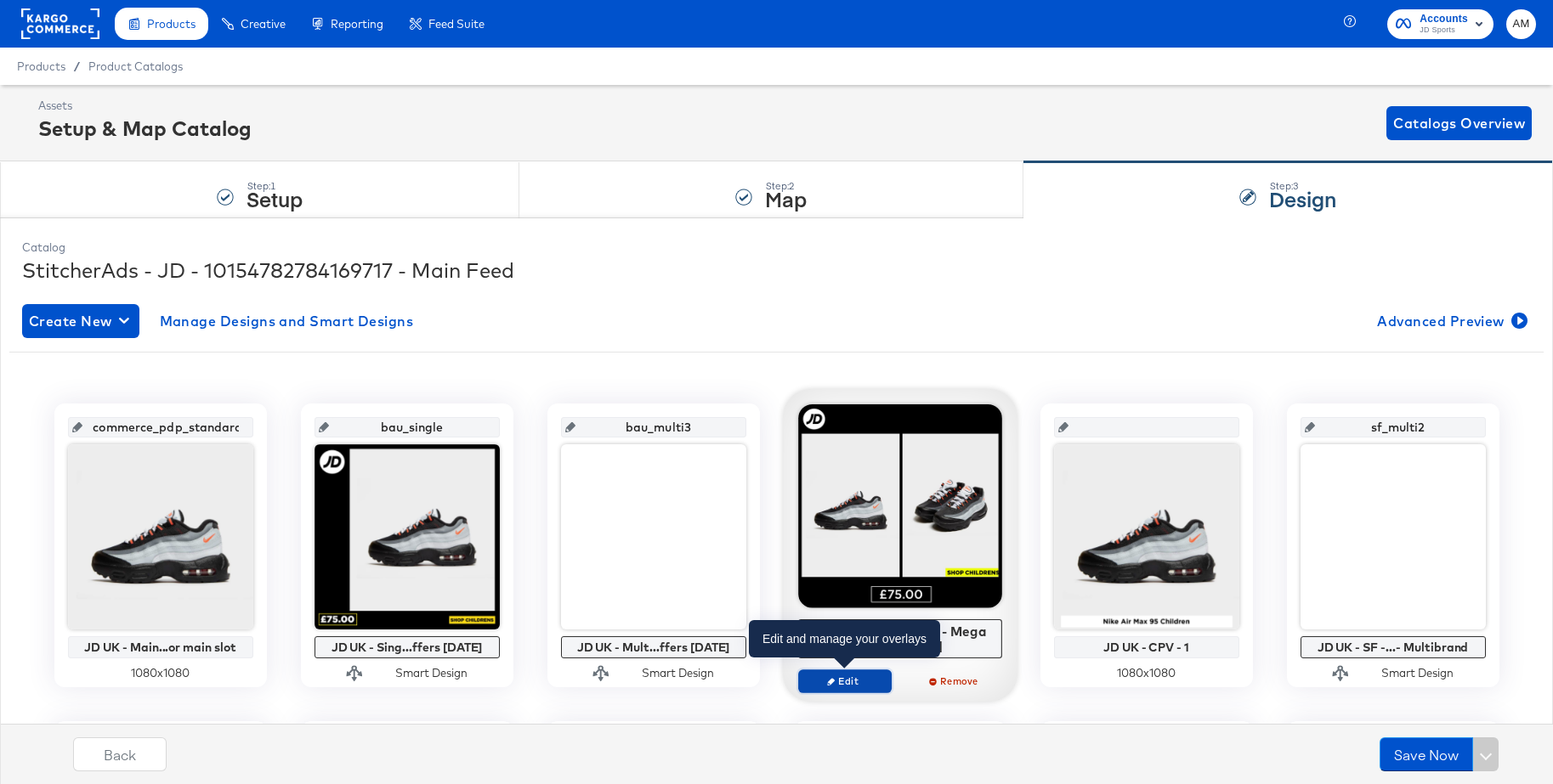
click at [851, 683] on span "Edit" at bounding box center [843, 681] width 78 height 13
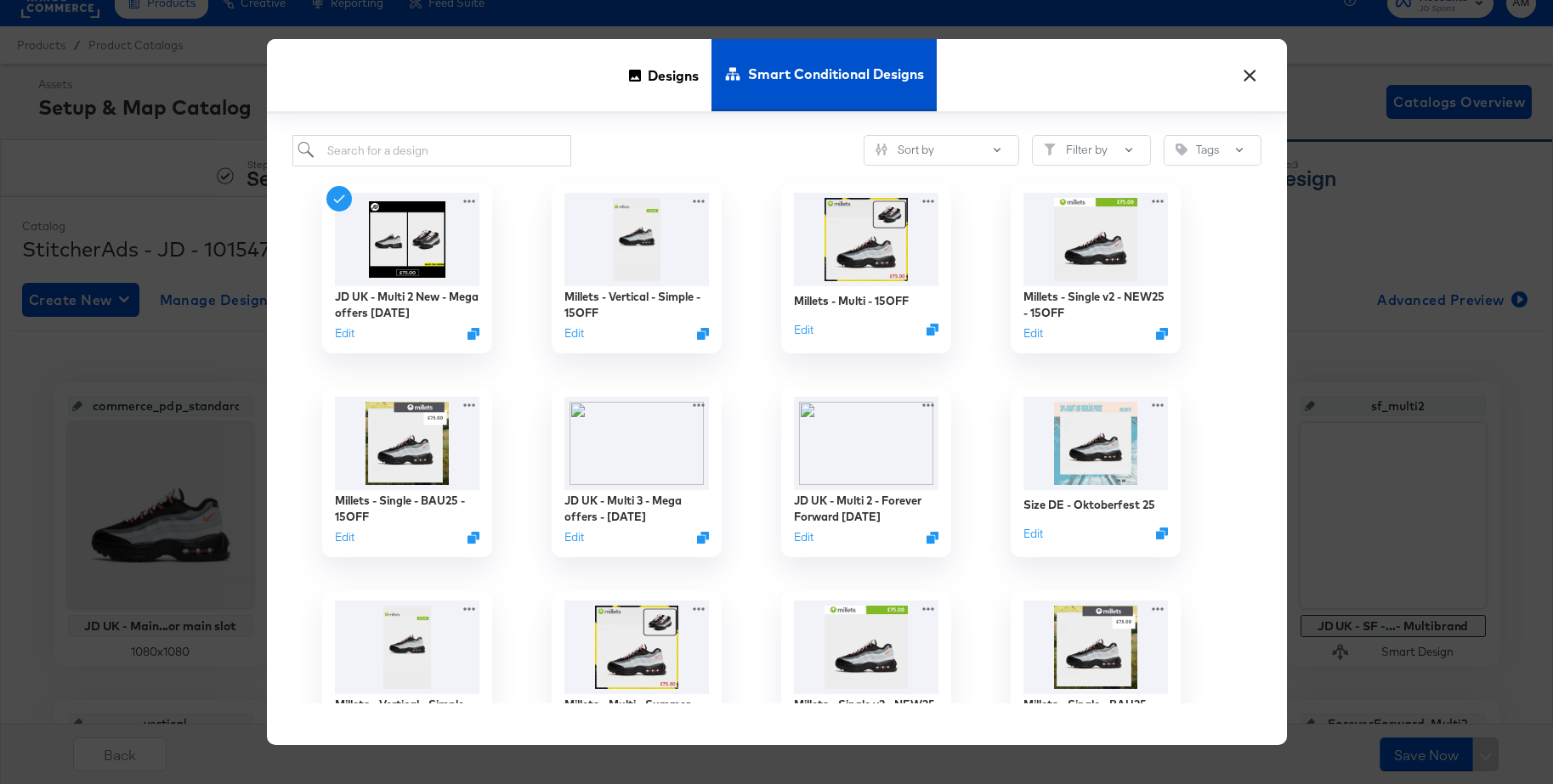
scroll to position [28, 0]
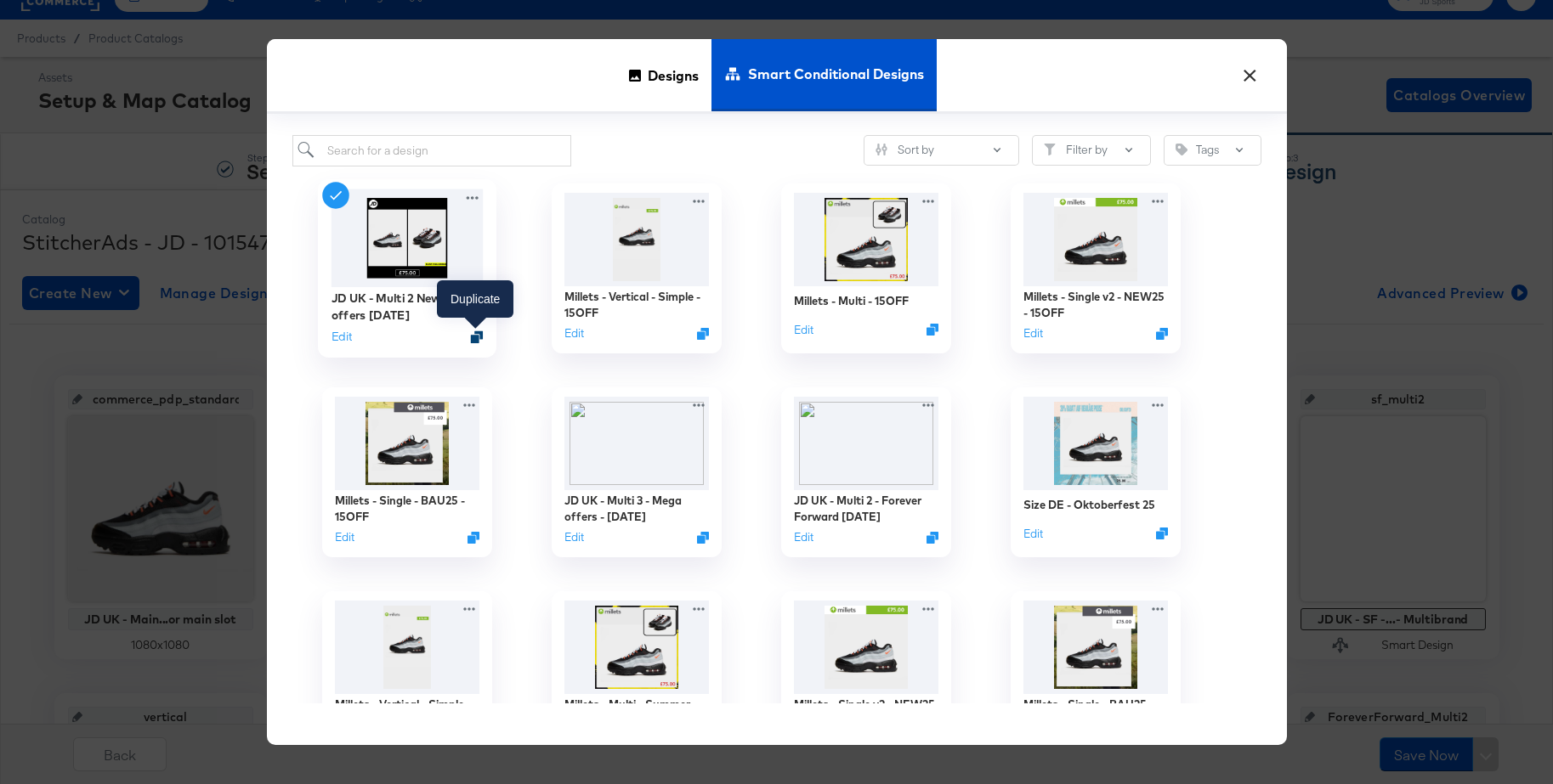
click at [475, 338] on icon "Duplicate" at bounding box center [476, 337] width 13 height 13
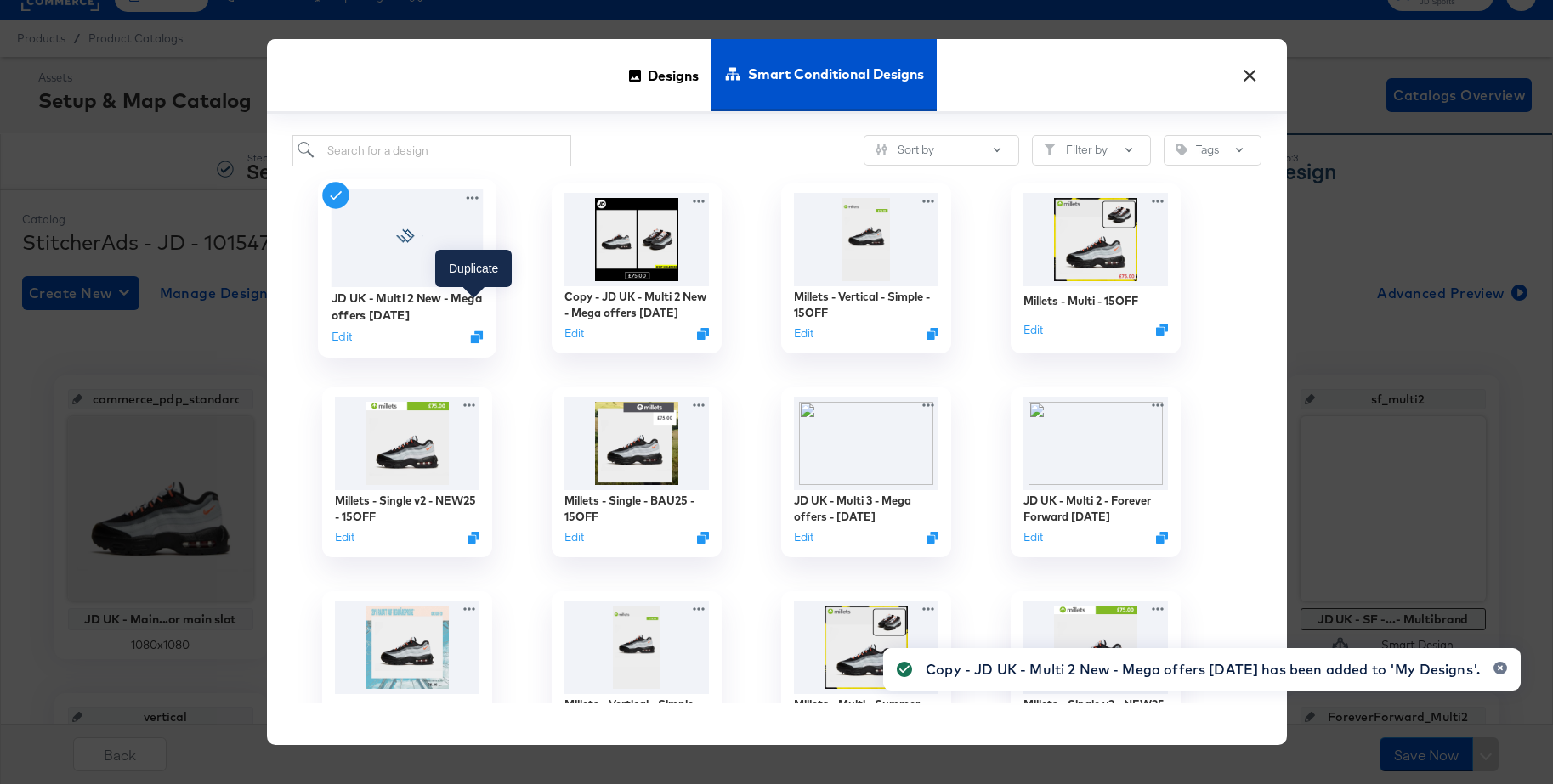
scroll to position [0, 0]
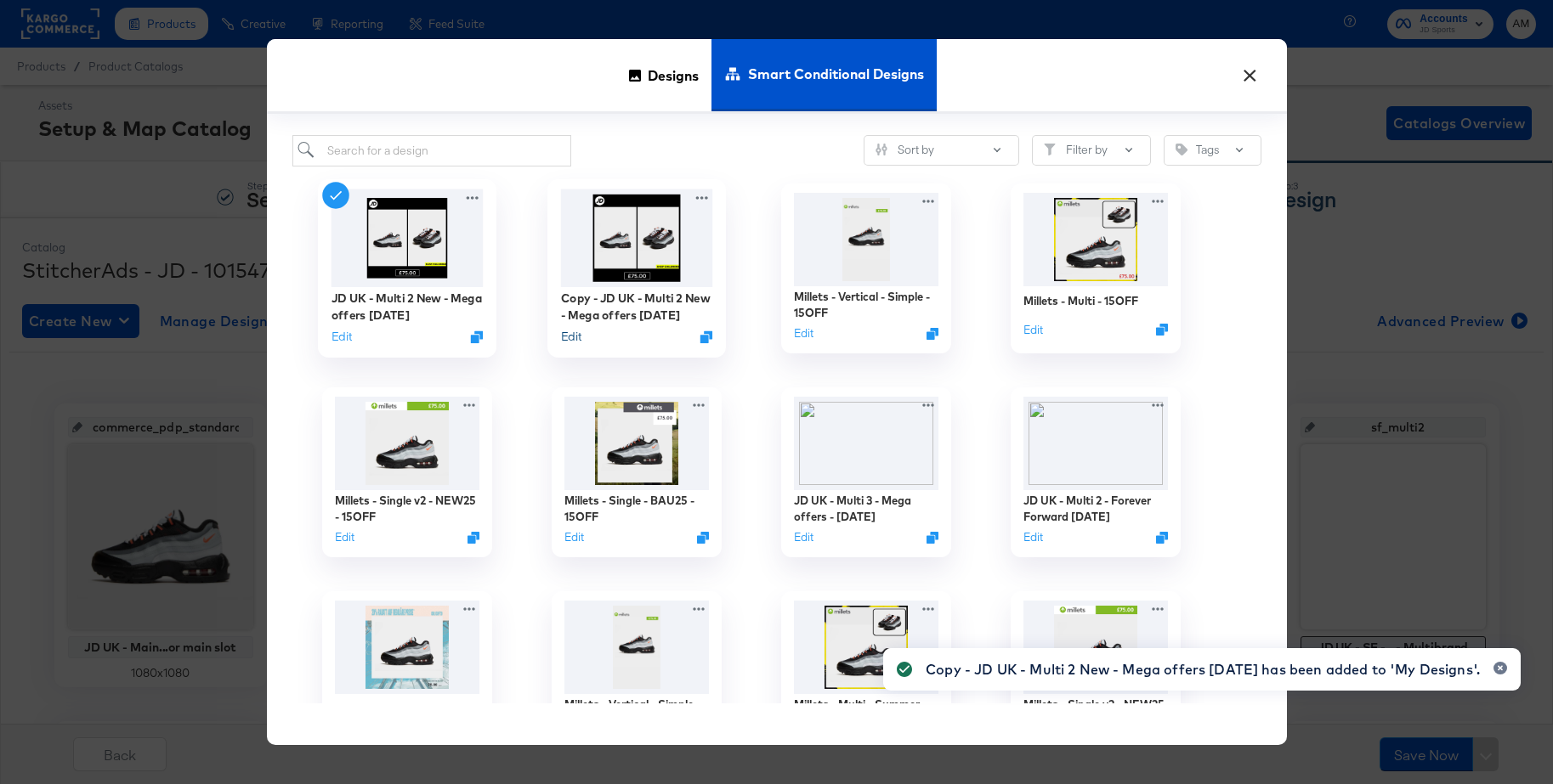
click at [573, 333] on button "Edit" at bounding box center [570, 336] width 21 height 16
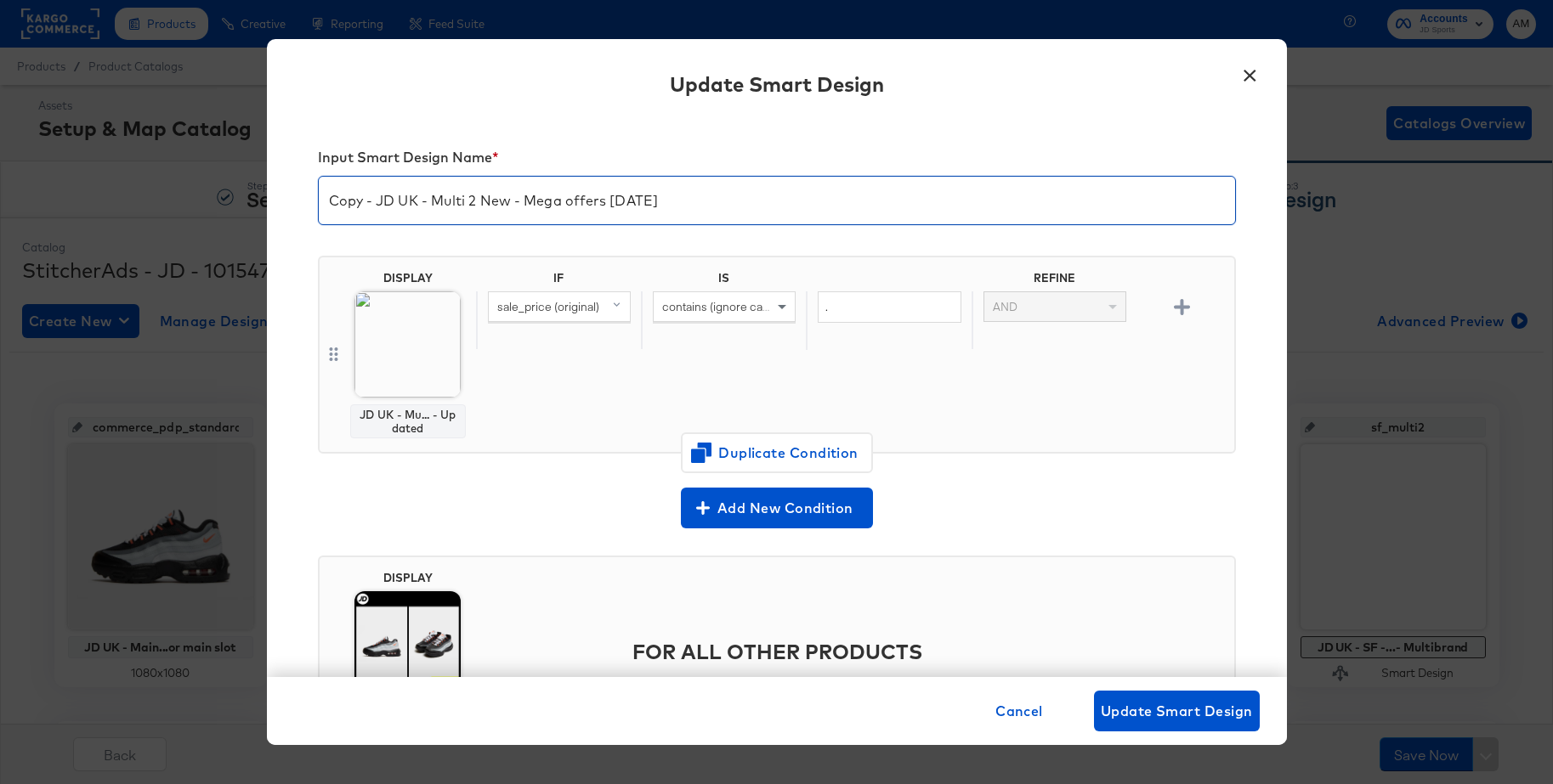
drag, startPoint x: 379, startPoint y: 202, endPoint x: 328, endPoint y: 200, distance: 51.0
click at [319, 198] on input "Copy - JD UK - Multi 2 New - Mega offers Apr 25" at bounding box center [776, 194] width 916 height 48
drag, startPoint x: 486, startPoint y: 201, endPoint x: 664, endPoint y: 204, distance: 178.0
click at [664, 204] on input "JD UK - Multi 2 New - Mega offers Apr 25" at bounding box center [776, 194] width 916 height 48
type input "JD UK - Multi 2 New - EOS Clearance"
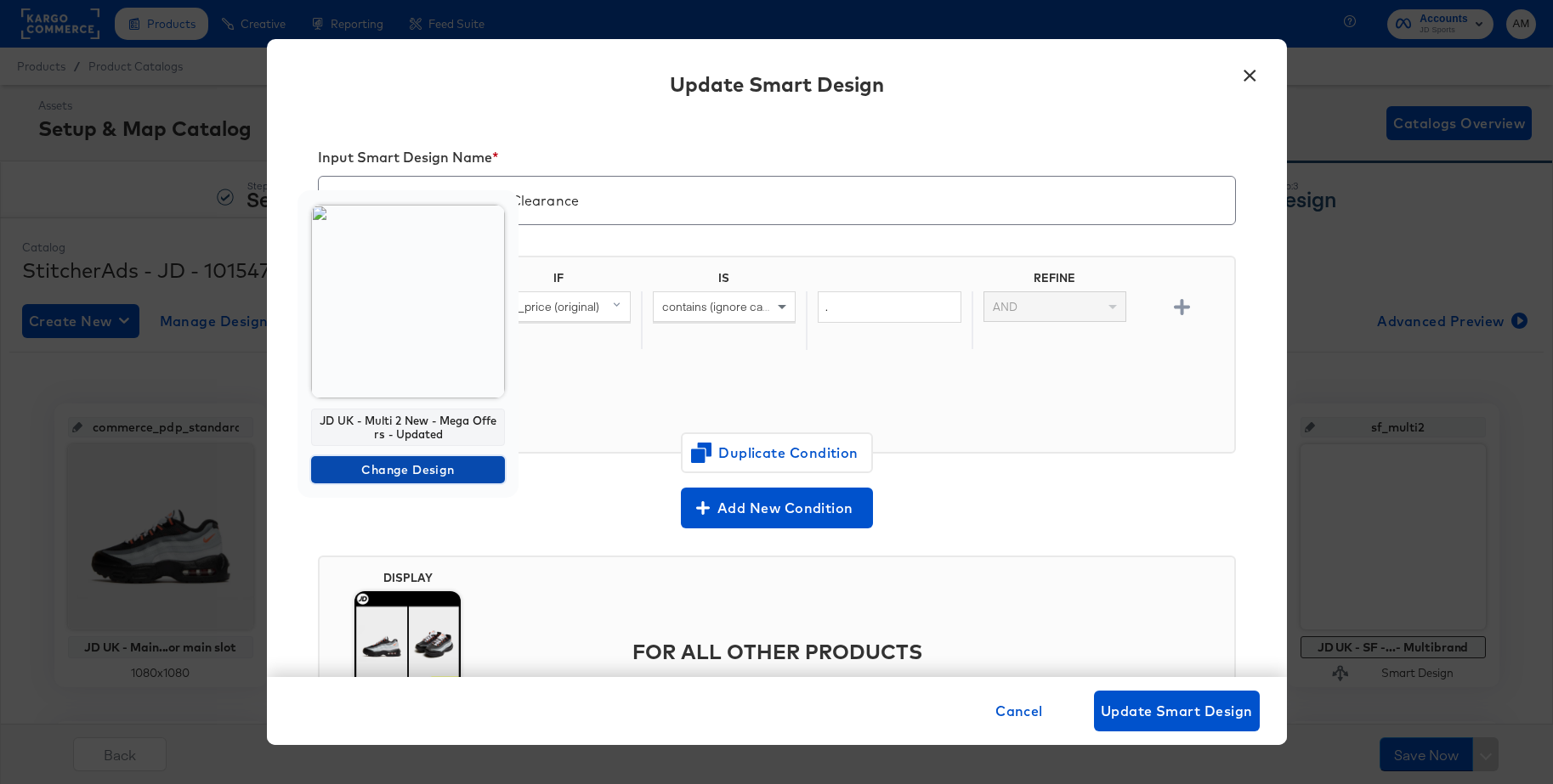
click at [359, 466] on span "Change Design" at bounding box center [408, 470] width 180 height 22
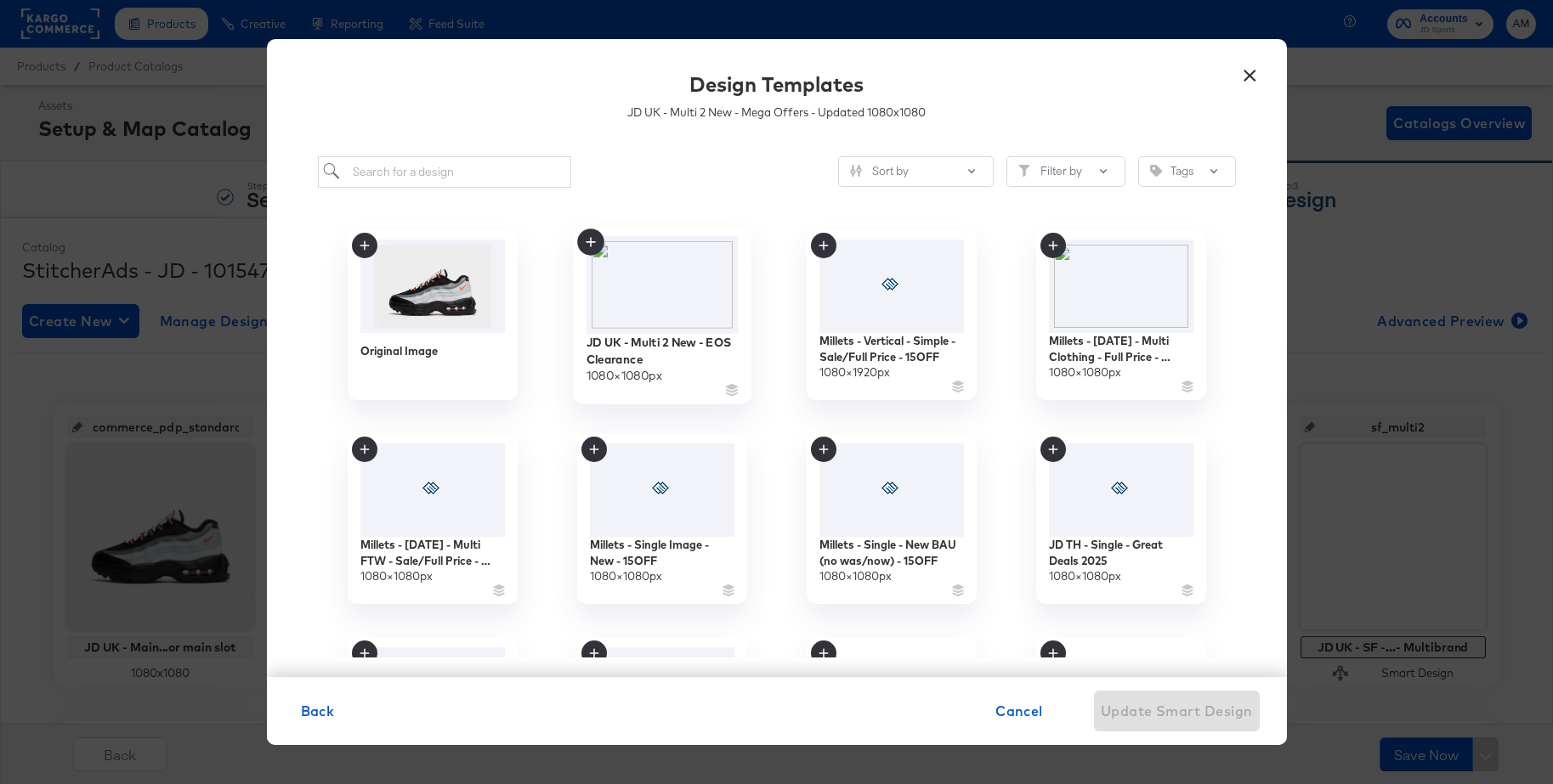
click at [658, 289] on img at bounding box center [662, 284] width 152 height 98
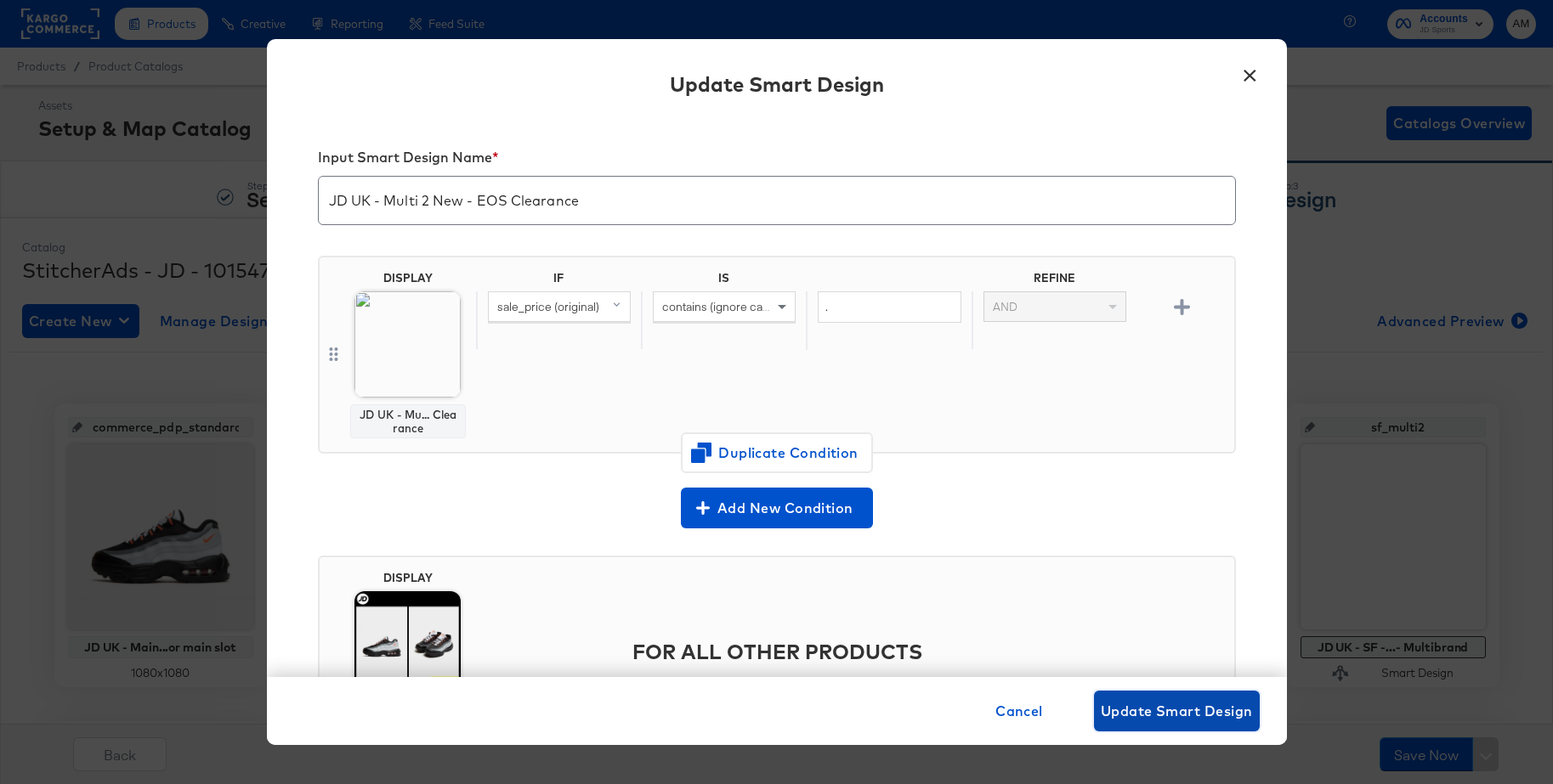
click at [1134, 702] on span "Update Smart Design" at bounding box center [1177, 711] width 152 height 24
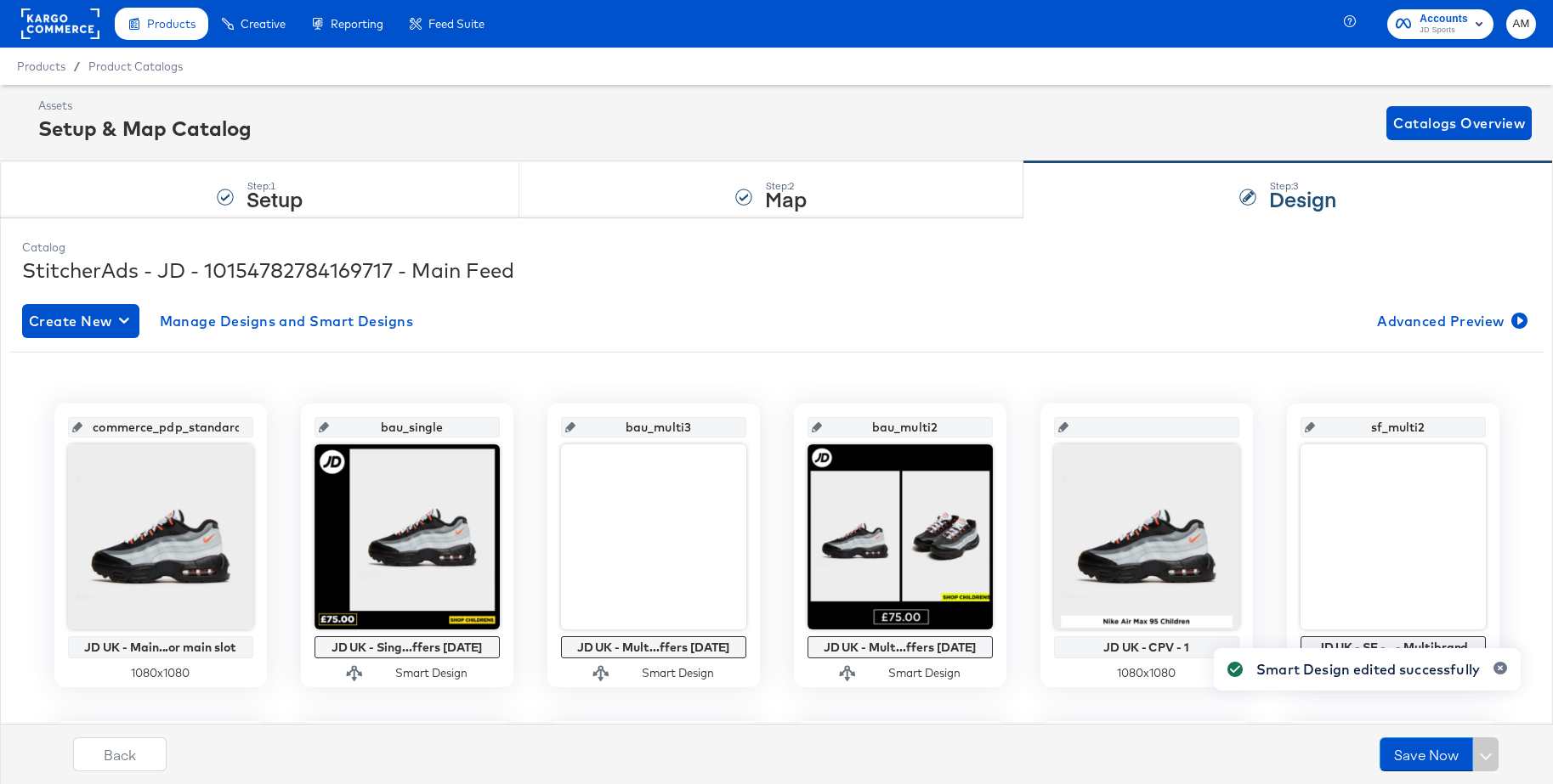
scroll to position [14, 0]
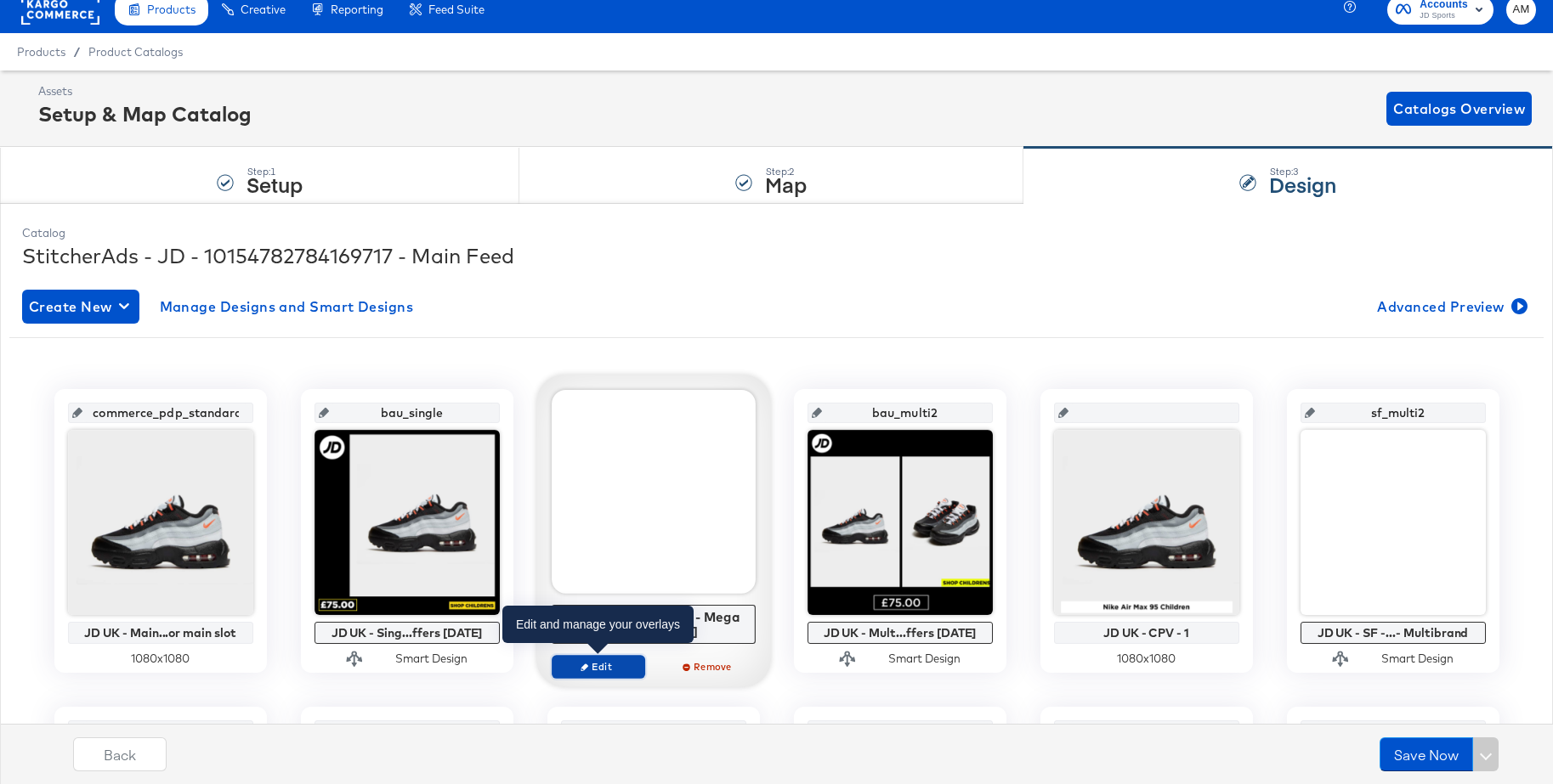
click at [600, 666] on span "Edit" at bounding box center [597, 667] width 78 height 13
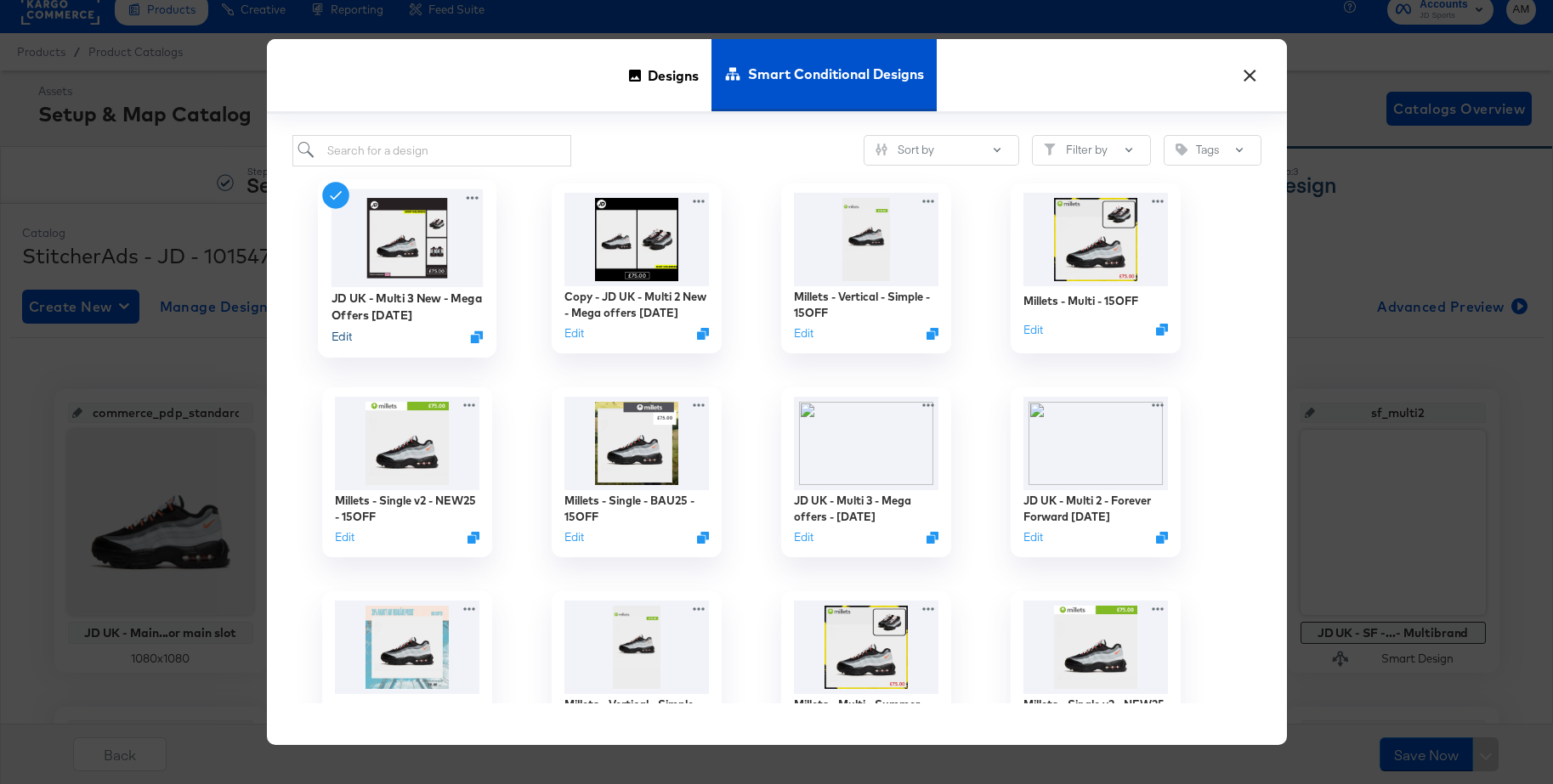
click at [344, 337] on button "Edit" at bounding box center [341, 336] width 21 height 16
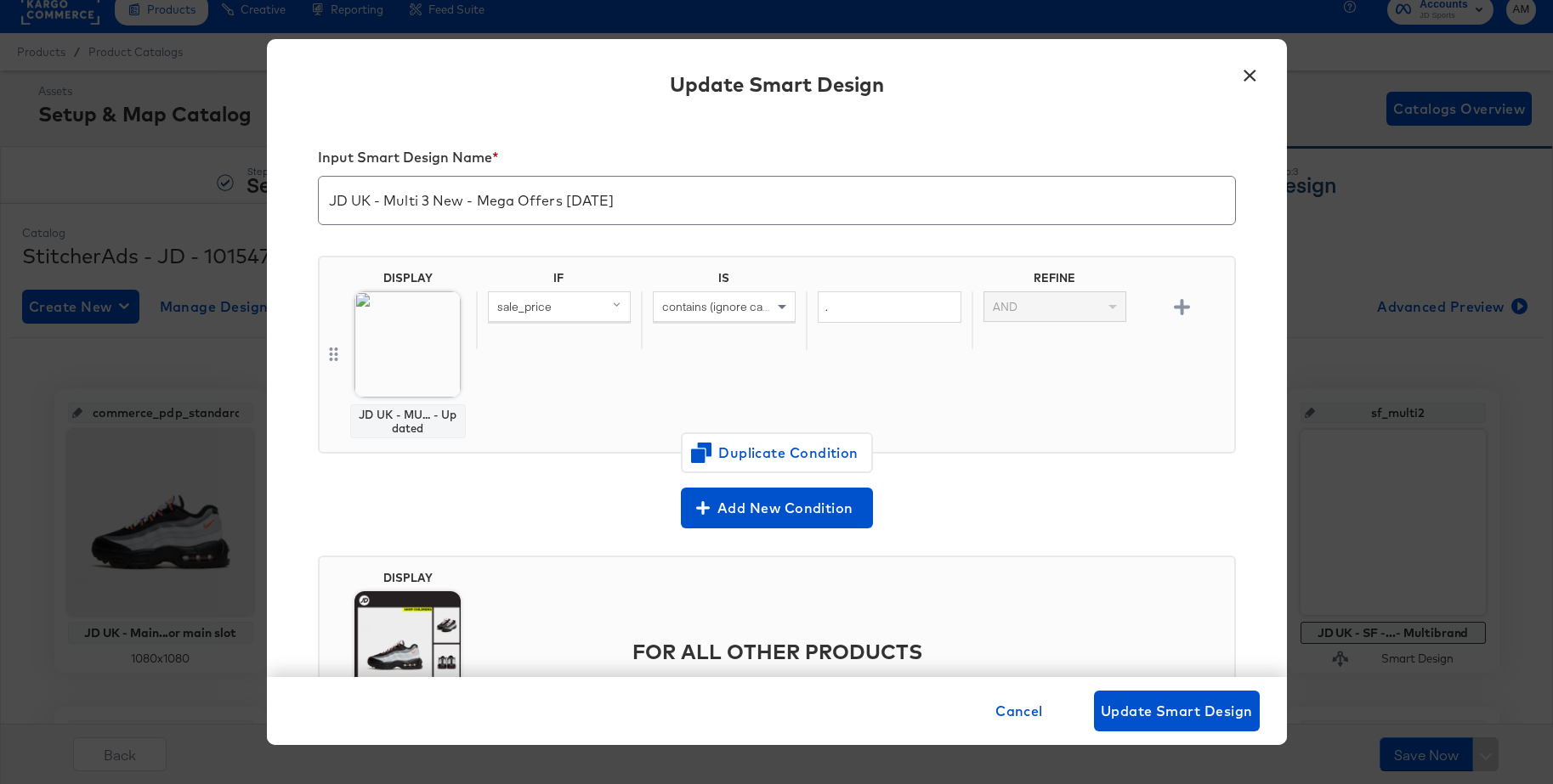
click at [1244, 74] on button "×" at bounding box center [1250, 72] width 31 height 31
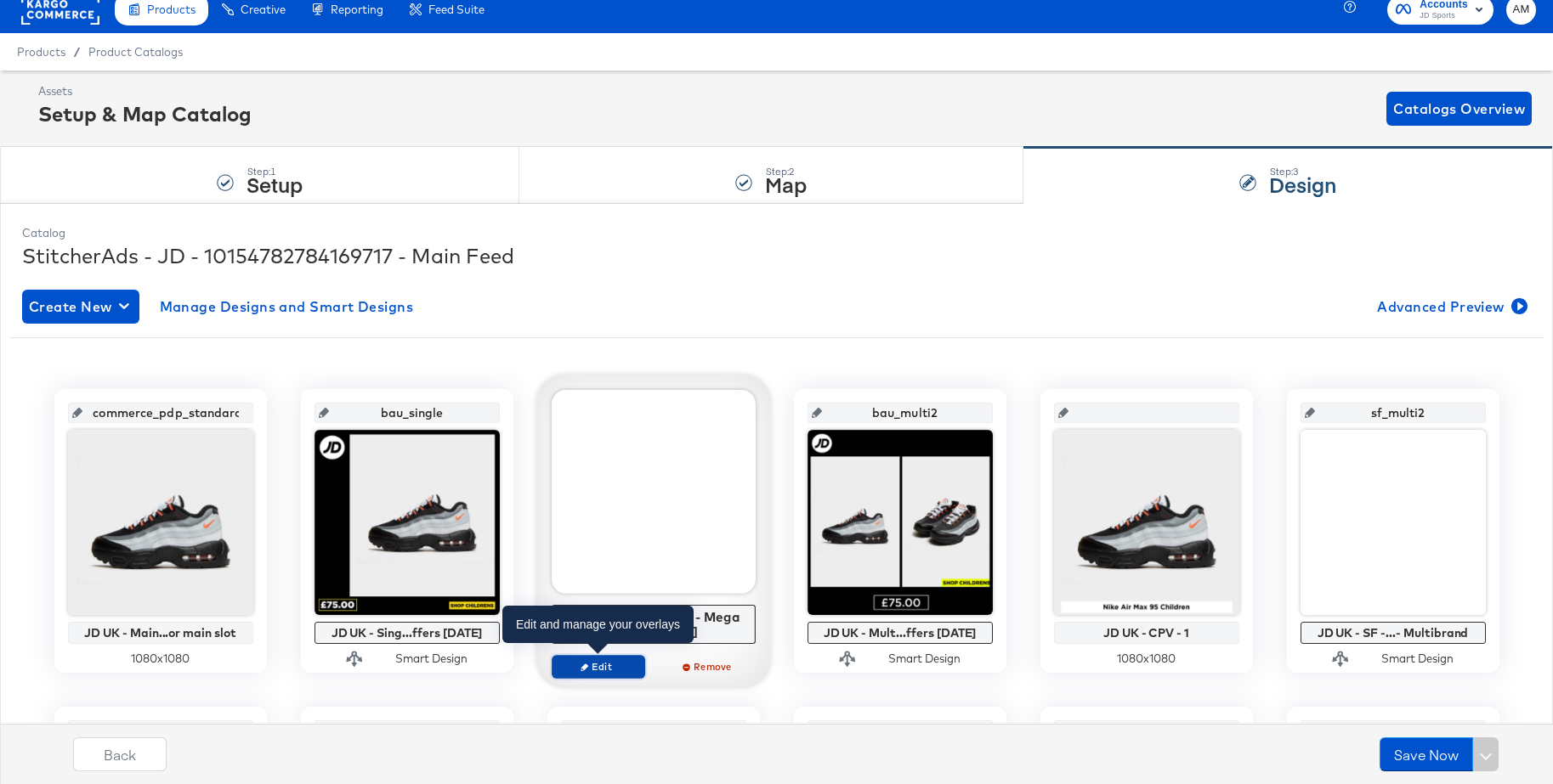
click at [611, 671] on span "Edit" at bounding box center [597, 667] width 78 height 13
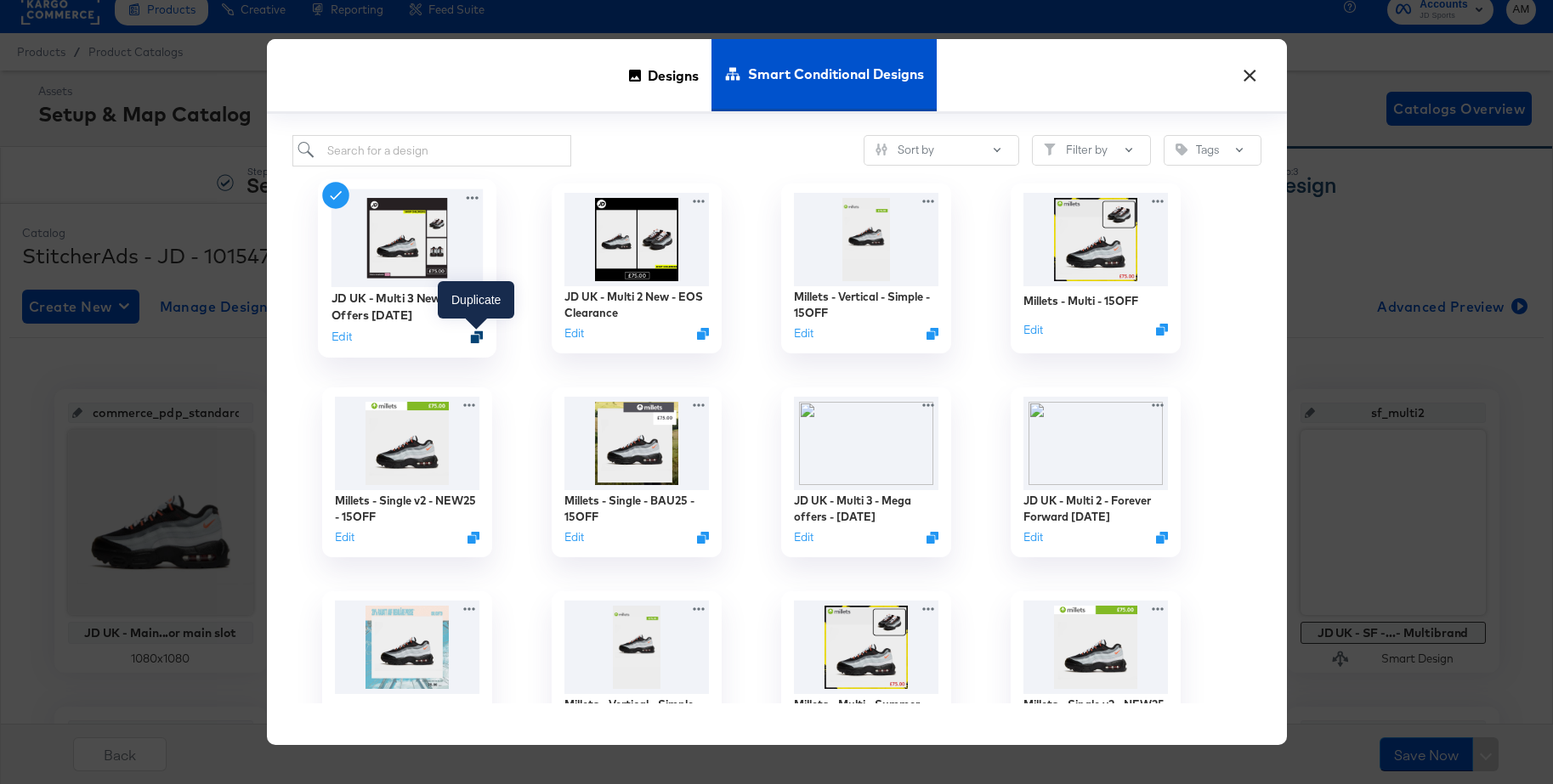
click at [476, 337] on icon "Duplicate" at bounding box center [476, 337] width 13 height 13
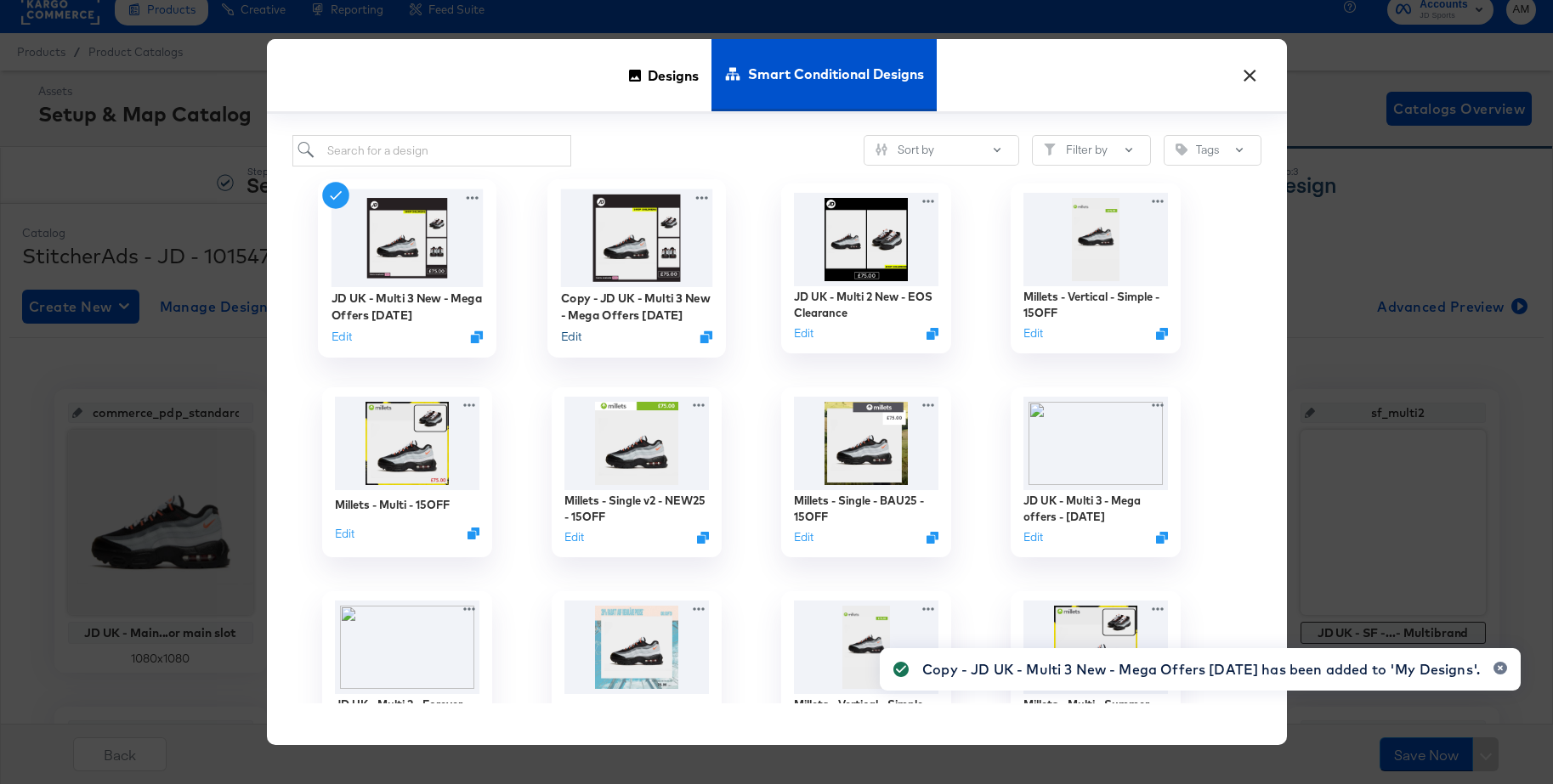
click at [575, 341] on button "Edit" at bounding box center [570, 336] width 21 height 16
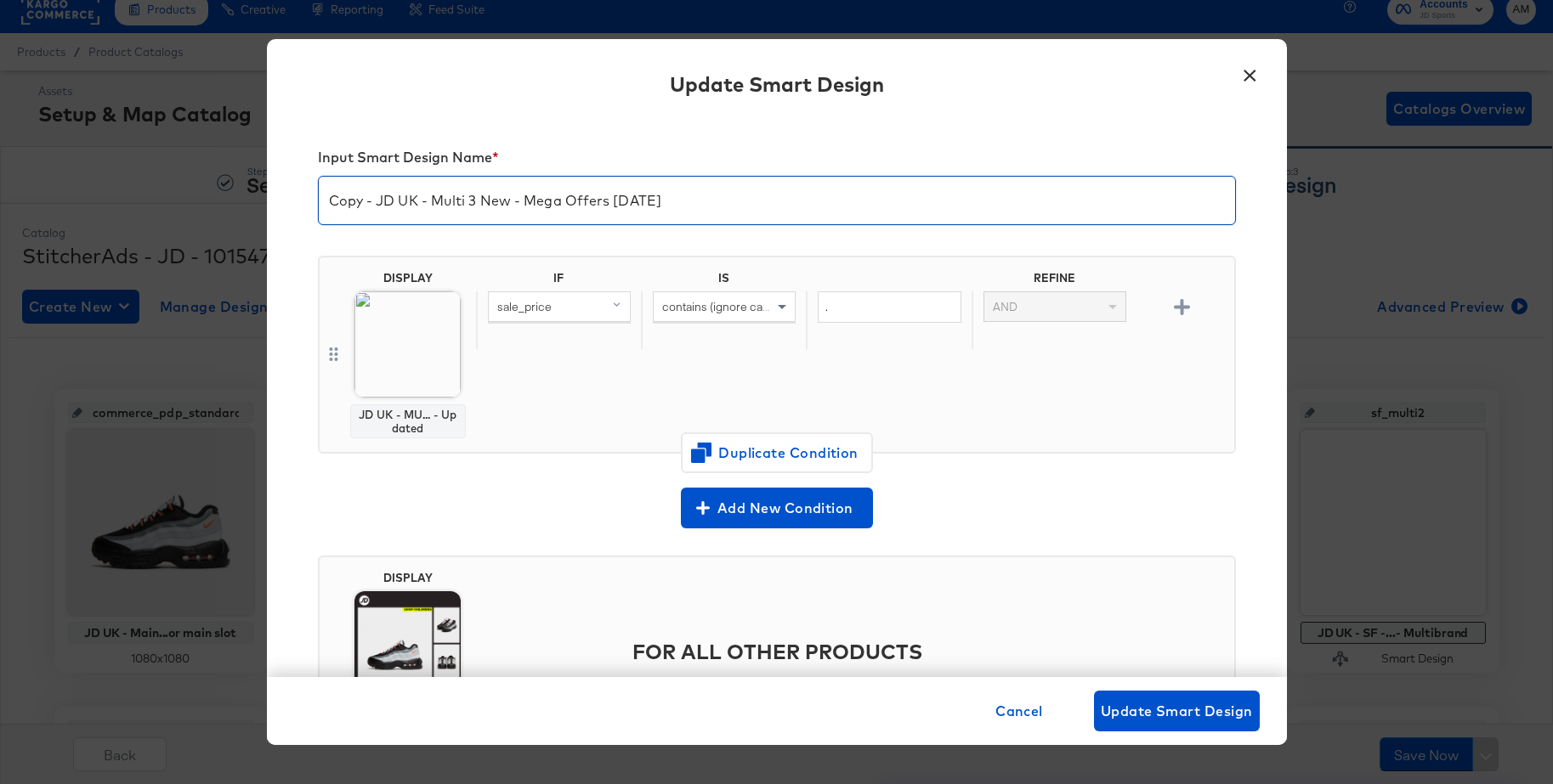
drag, startPoint x: 378, startPoint y: 203, endPoint x: 297, endPoint y: 200, distance: 81.1
click at [297, 200] on div "Input Smart Design Name * Copy - JD UK - Multi 3 New - Mega Offers Apr 25 DISPL…" at bounding box center [776, 398] width 1019 height 559
drag, startPoint x: 525, startPoint y: 203, endPoint x: 649, endPoint y: 204, distance: 124.0
click at [649, 204] on input "JD UK - Multi 3 New - Mega Offers [DATE]" at bounding box center [776, 194] width 916 height 48
type input "JD UK - Multi 3 New - EOS clearance"
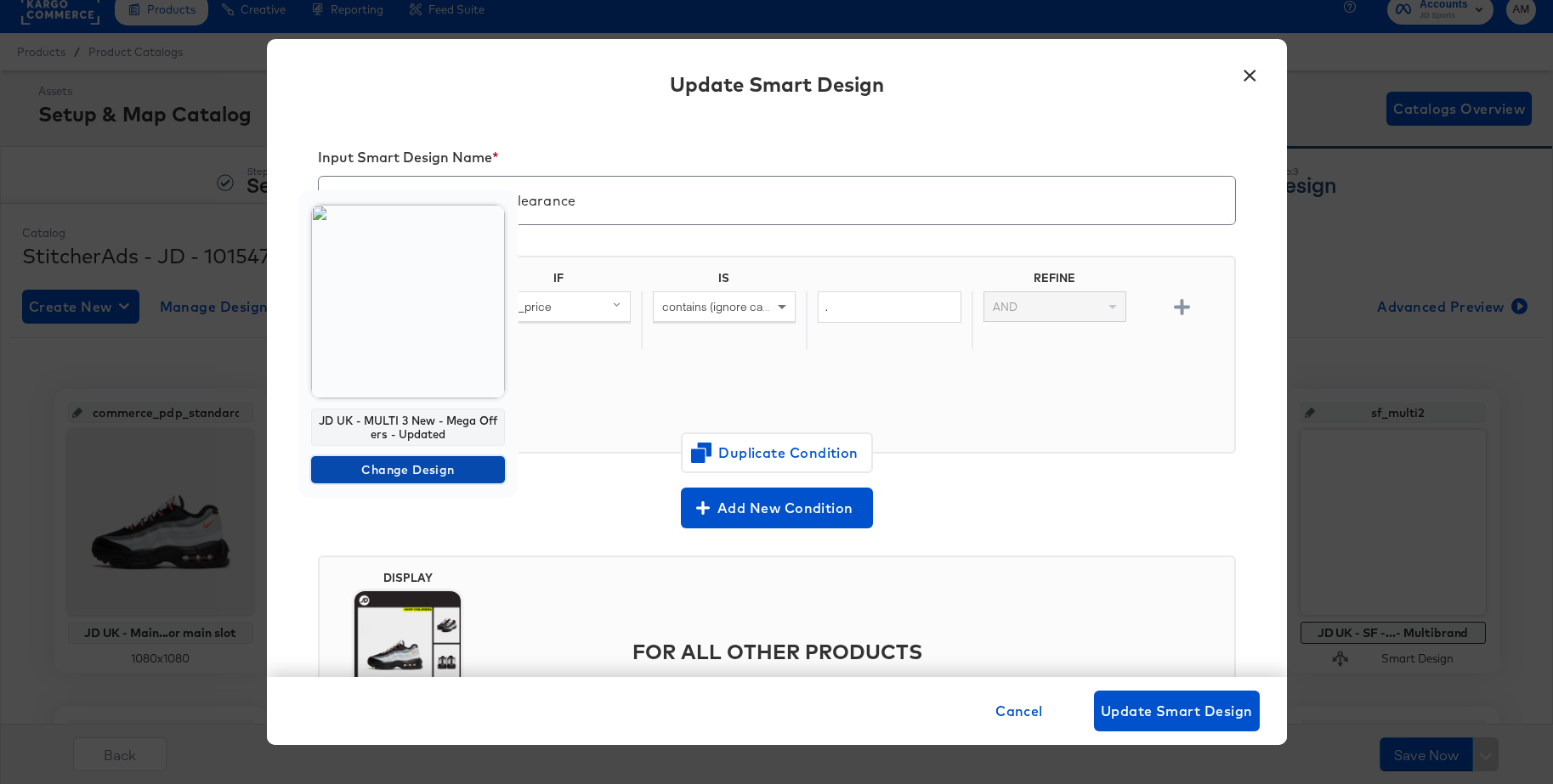
click at [367, 462] on span "Change Design" at bounding box center [408, 470] width 180 height 22
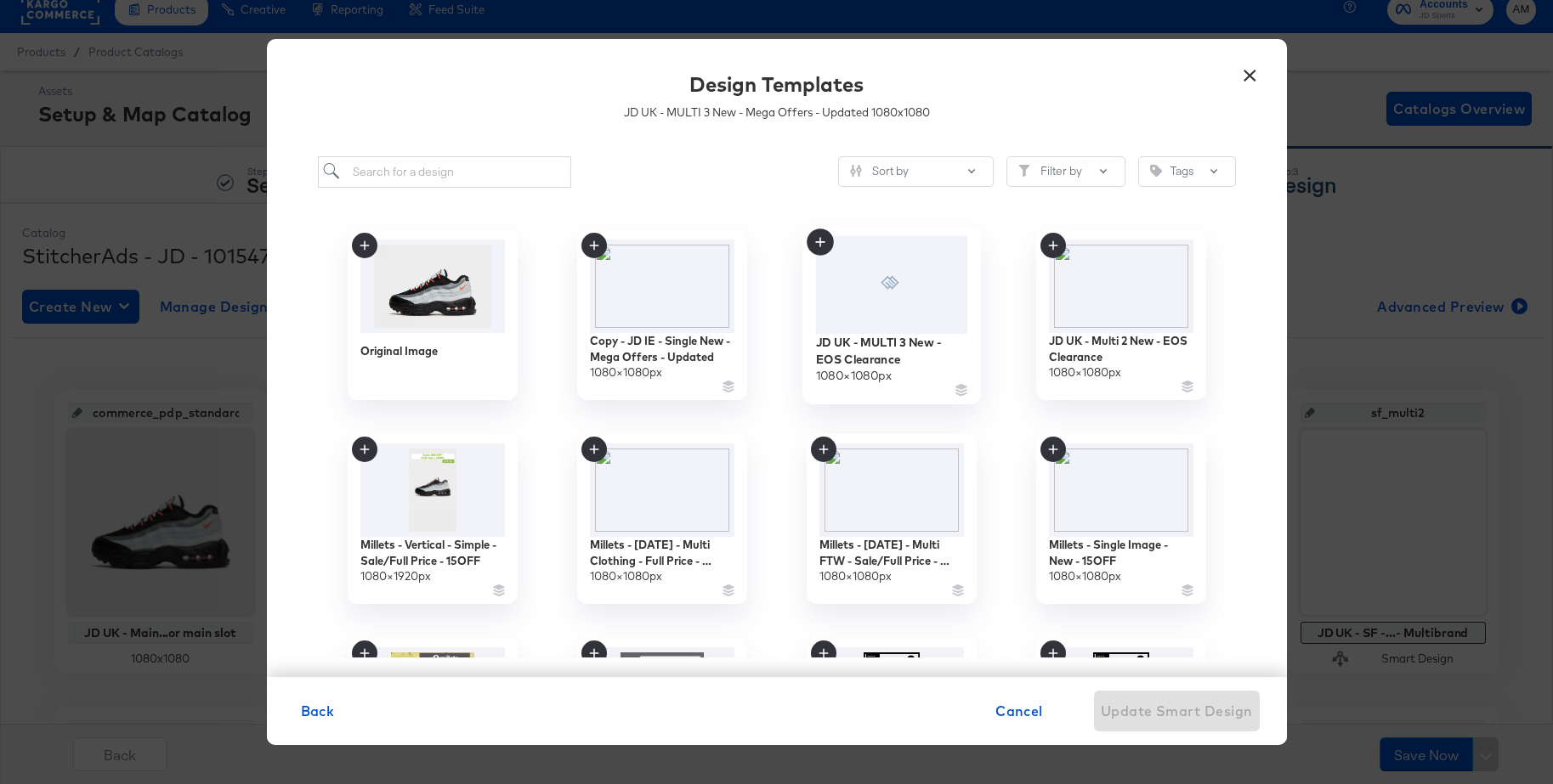
click at [889, 294] on div at bounding box center [891, 284] width 152 height 98
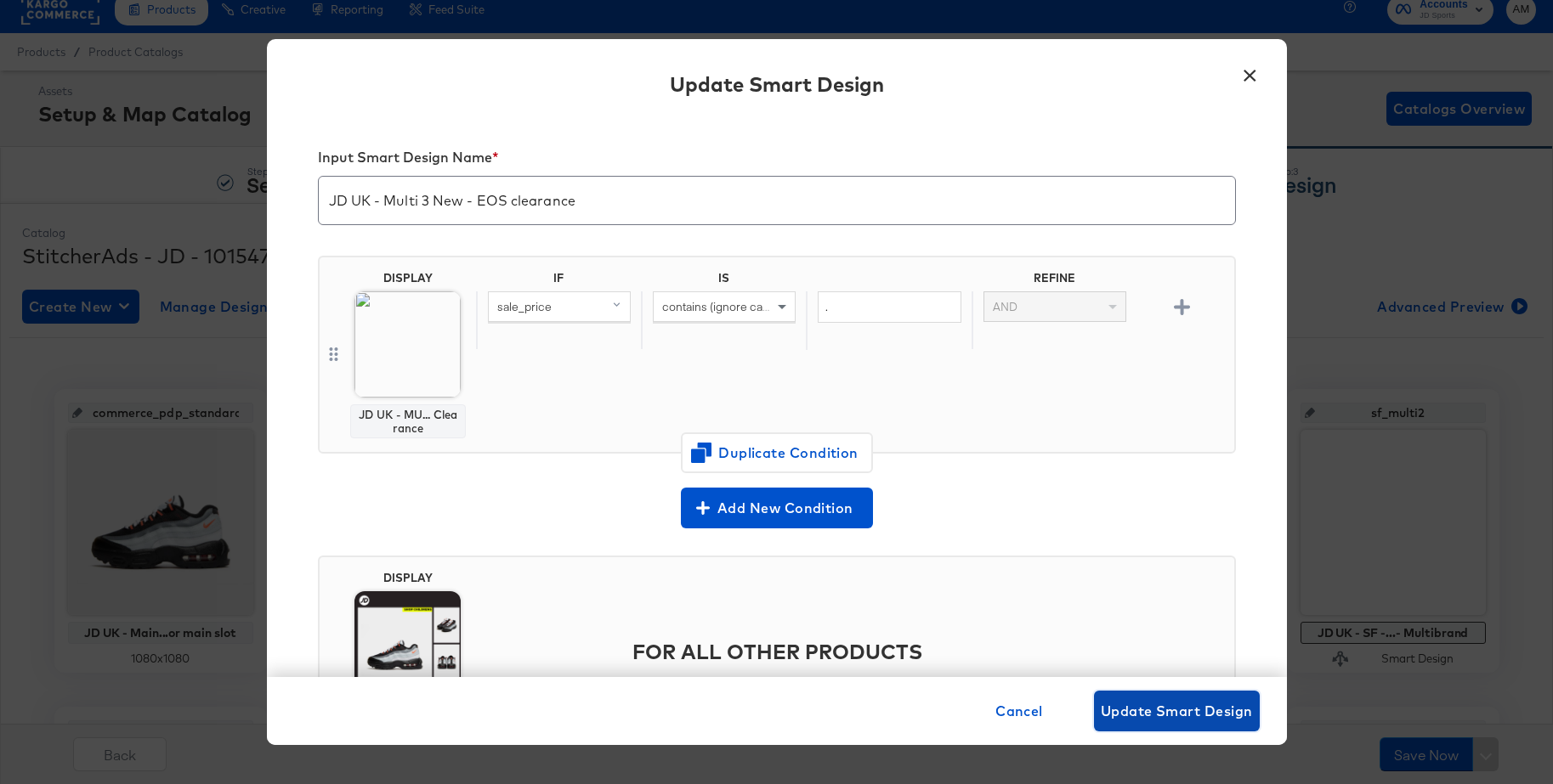
click at [1158, 711] on span "Update Smart Design" at bounding box center [1177, 711] width 152 height 24
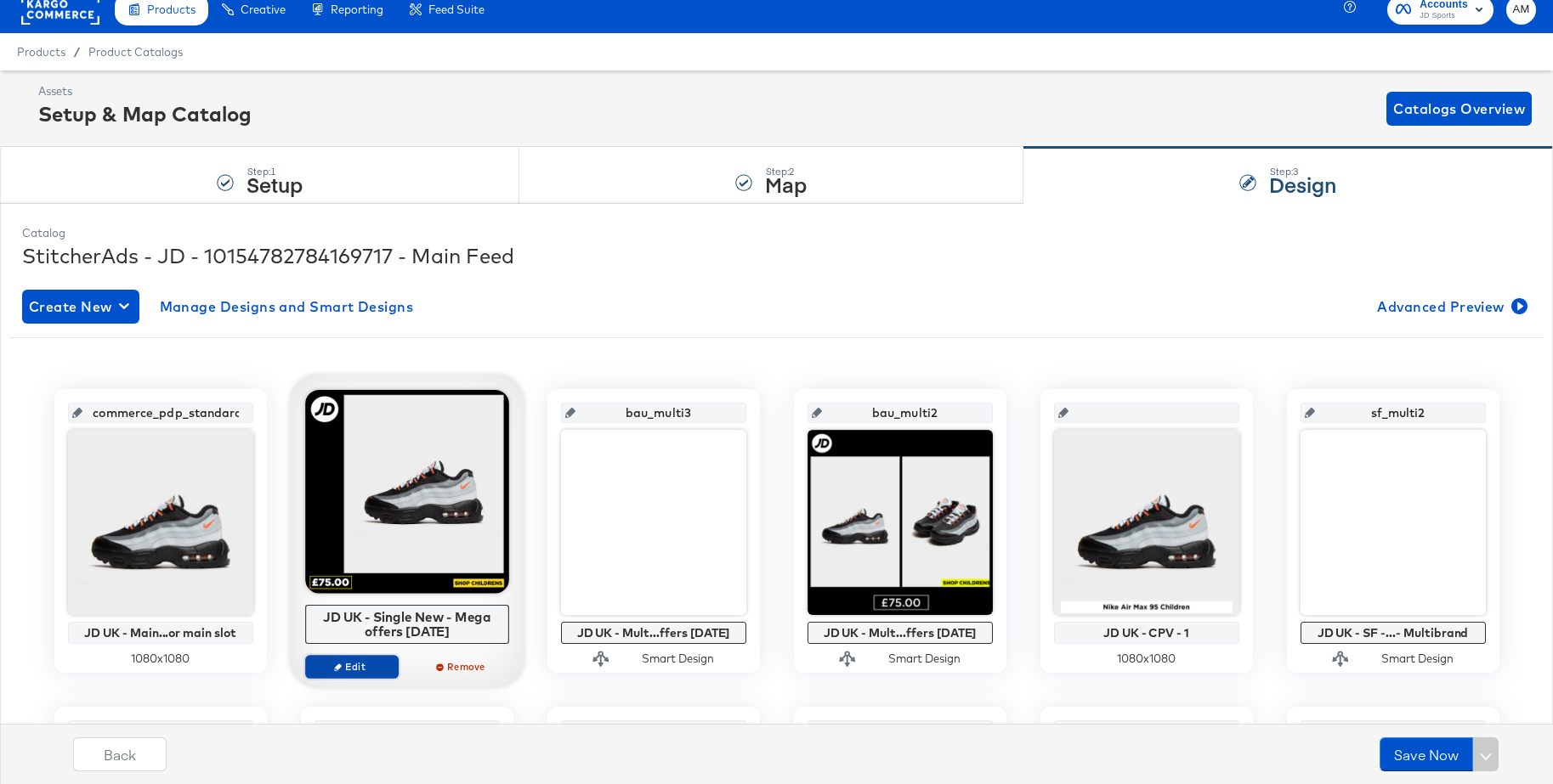
click at [338, 669] on icon "button" at bounding box center [338, 666] width 8 height 8
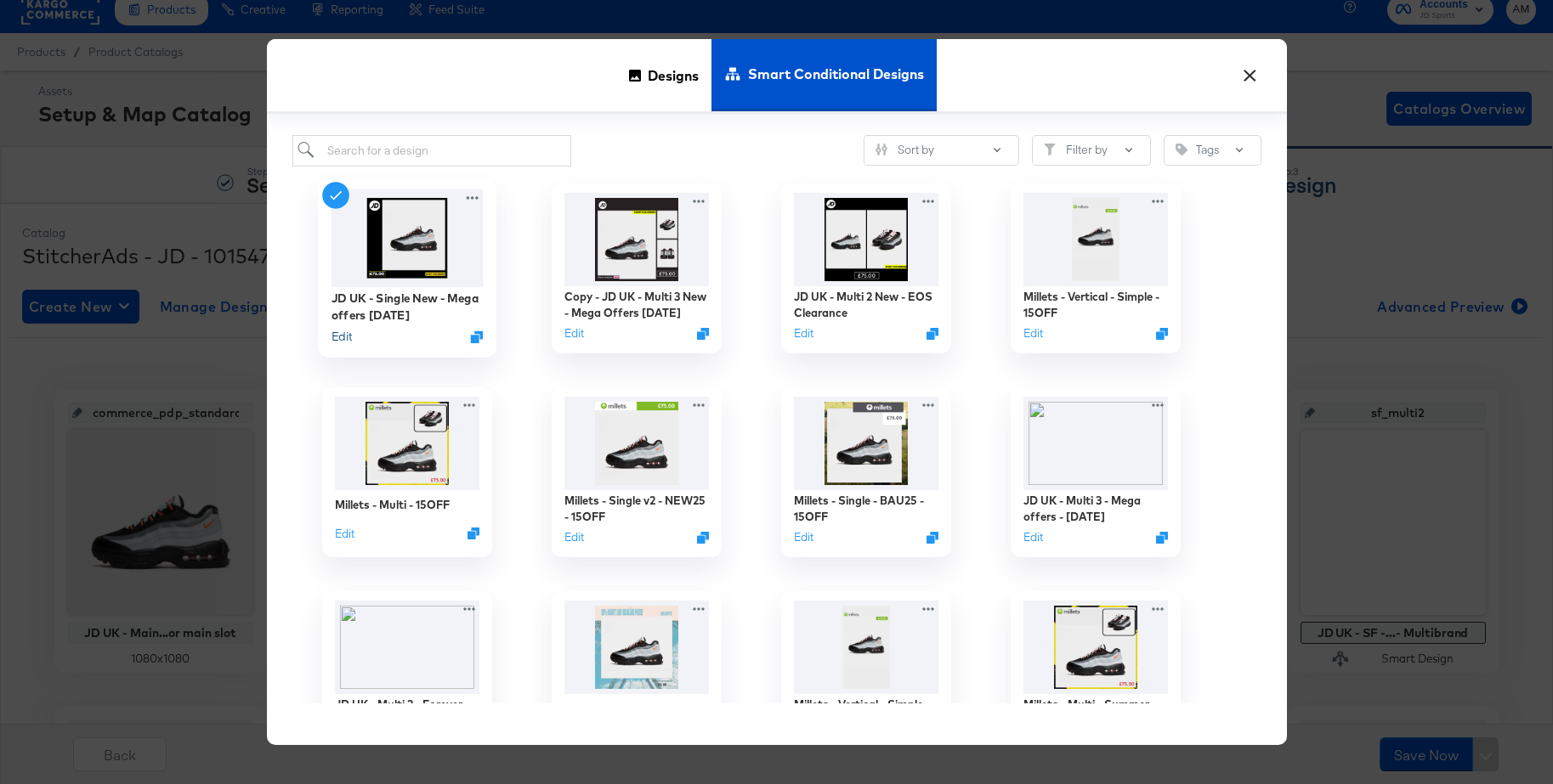
click at [344, 330] on button "Edit" at bounding box center [341, 336] width 21 height 16
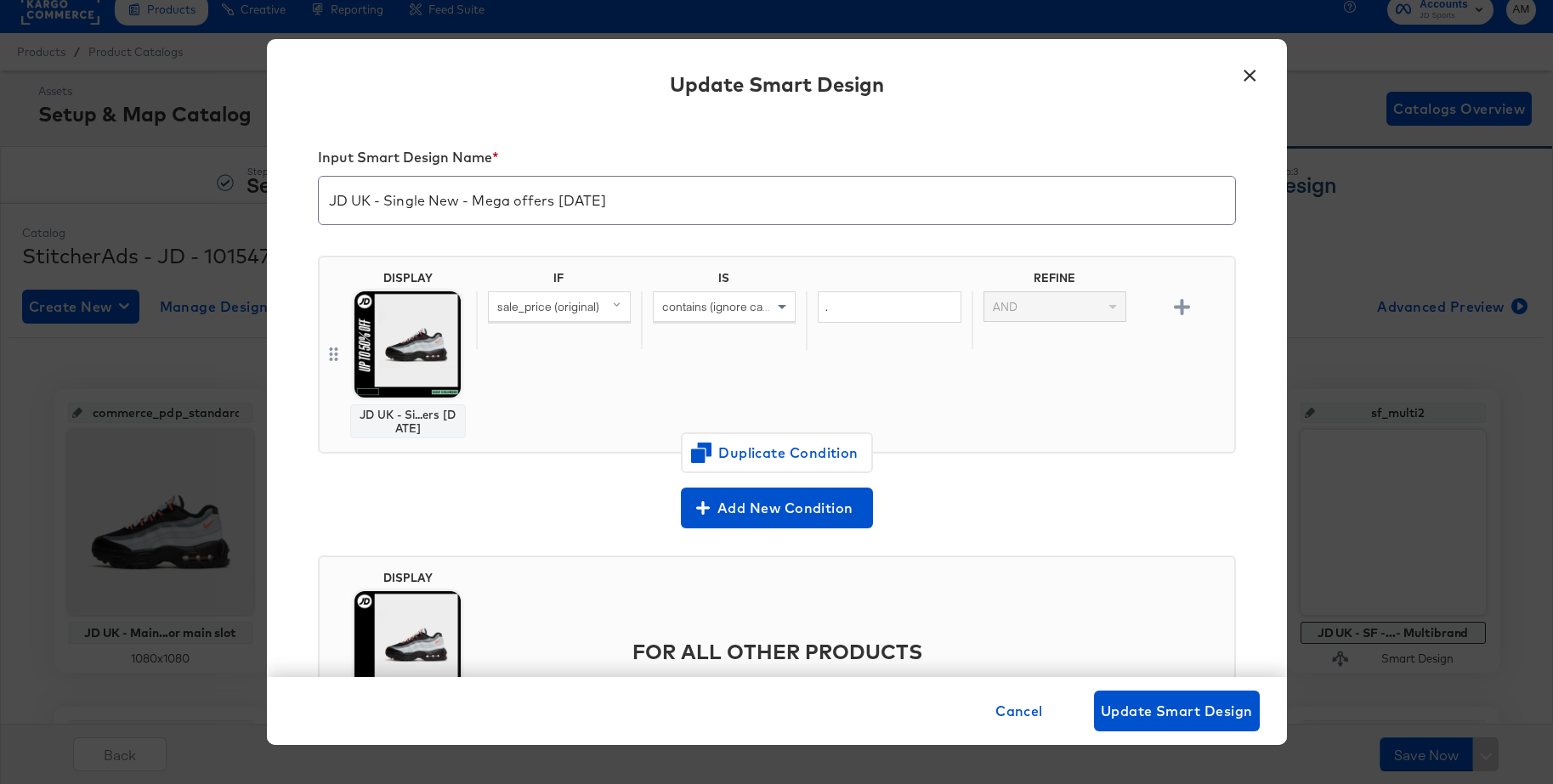
click at [1255, 74] on button "×" at bounding box center [1250, 72] width 31 height 31
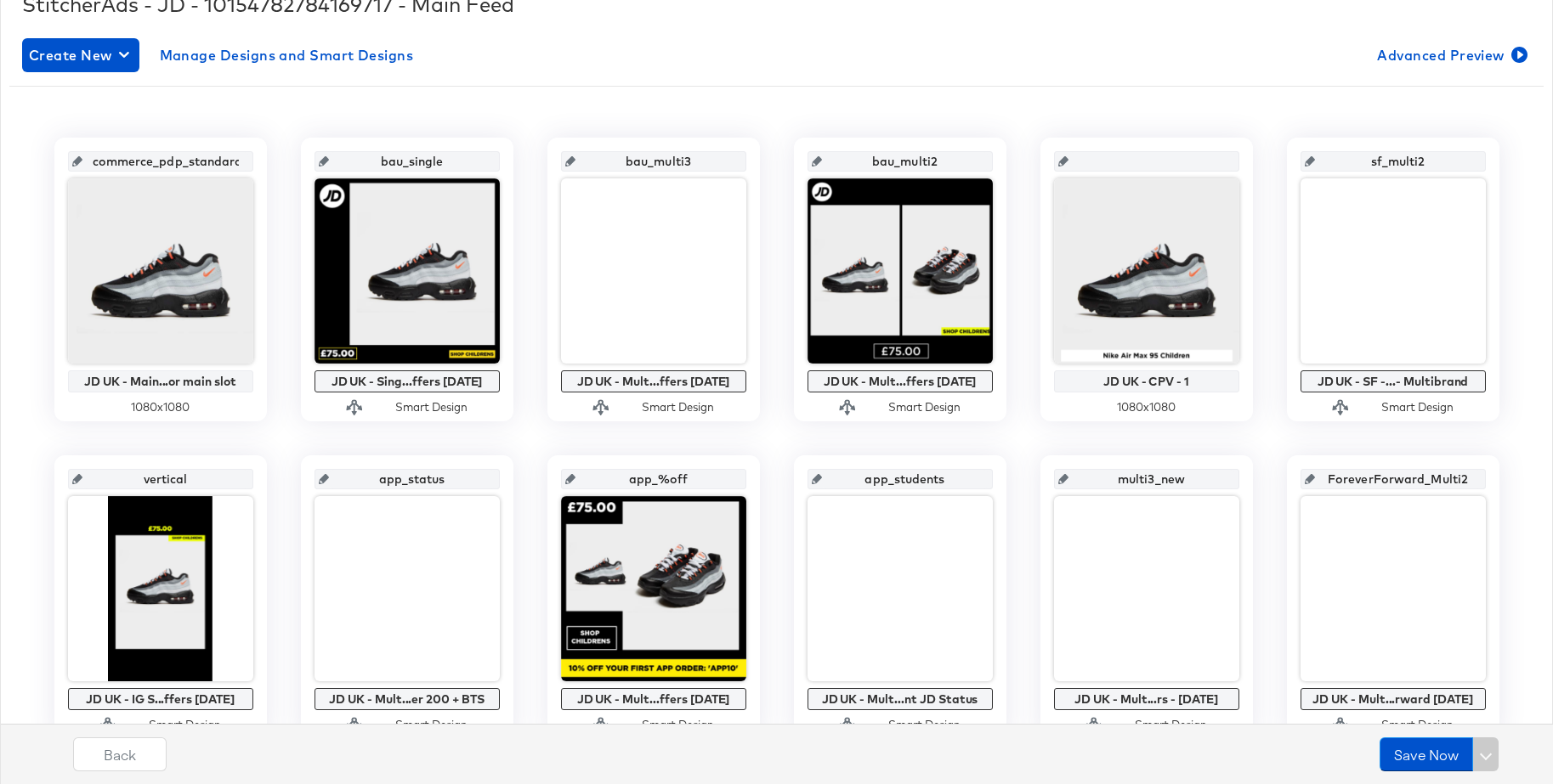
scroll to position [94, 0]
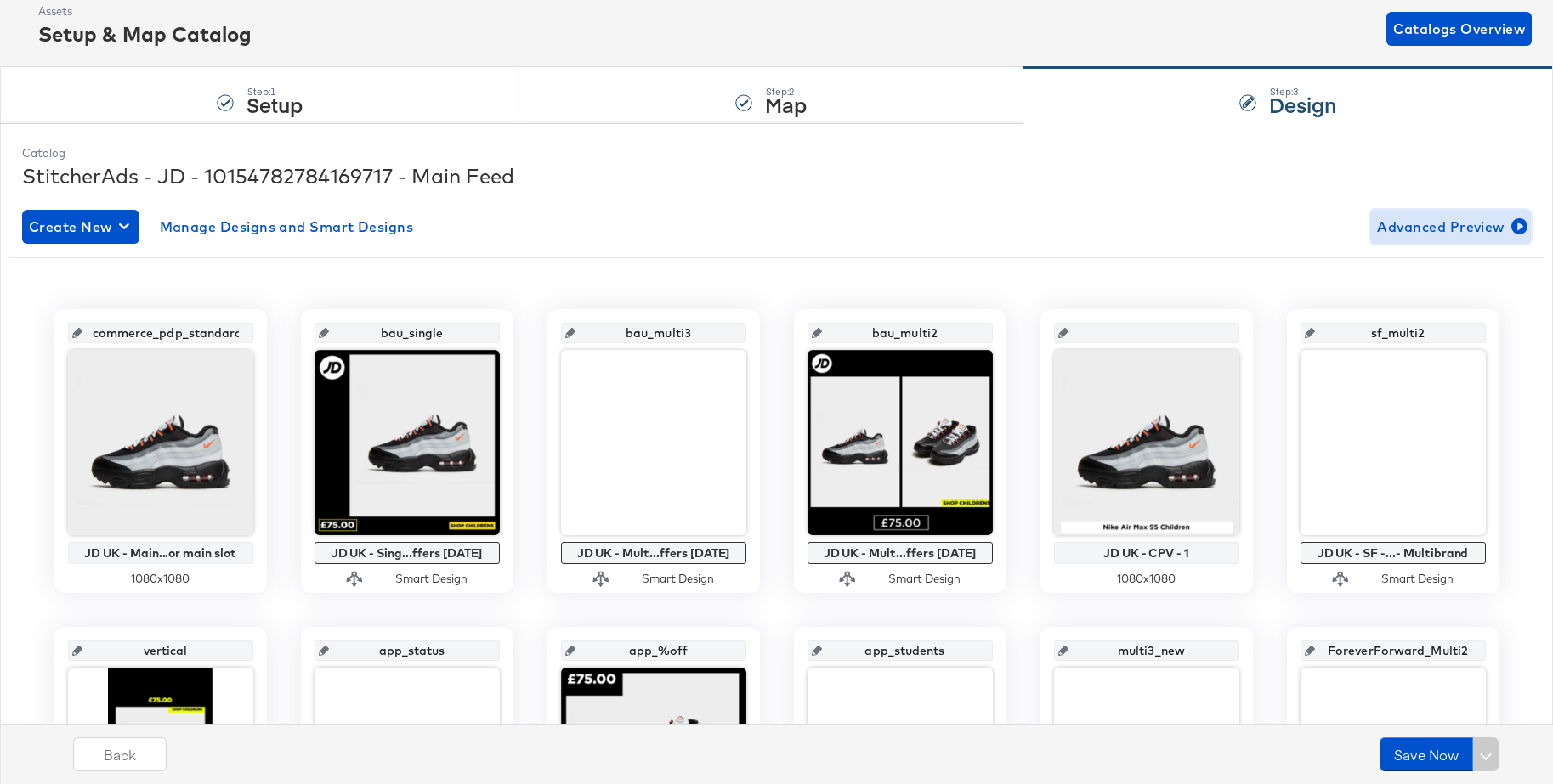
click at [1404, 221] on span "Advanced Preview" at bounding box center [1450, 226] width 147 height 24
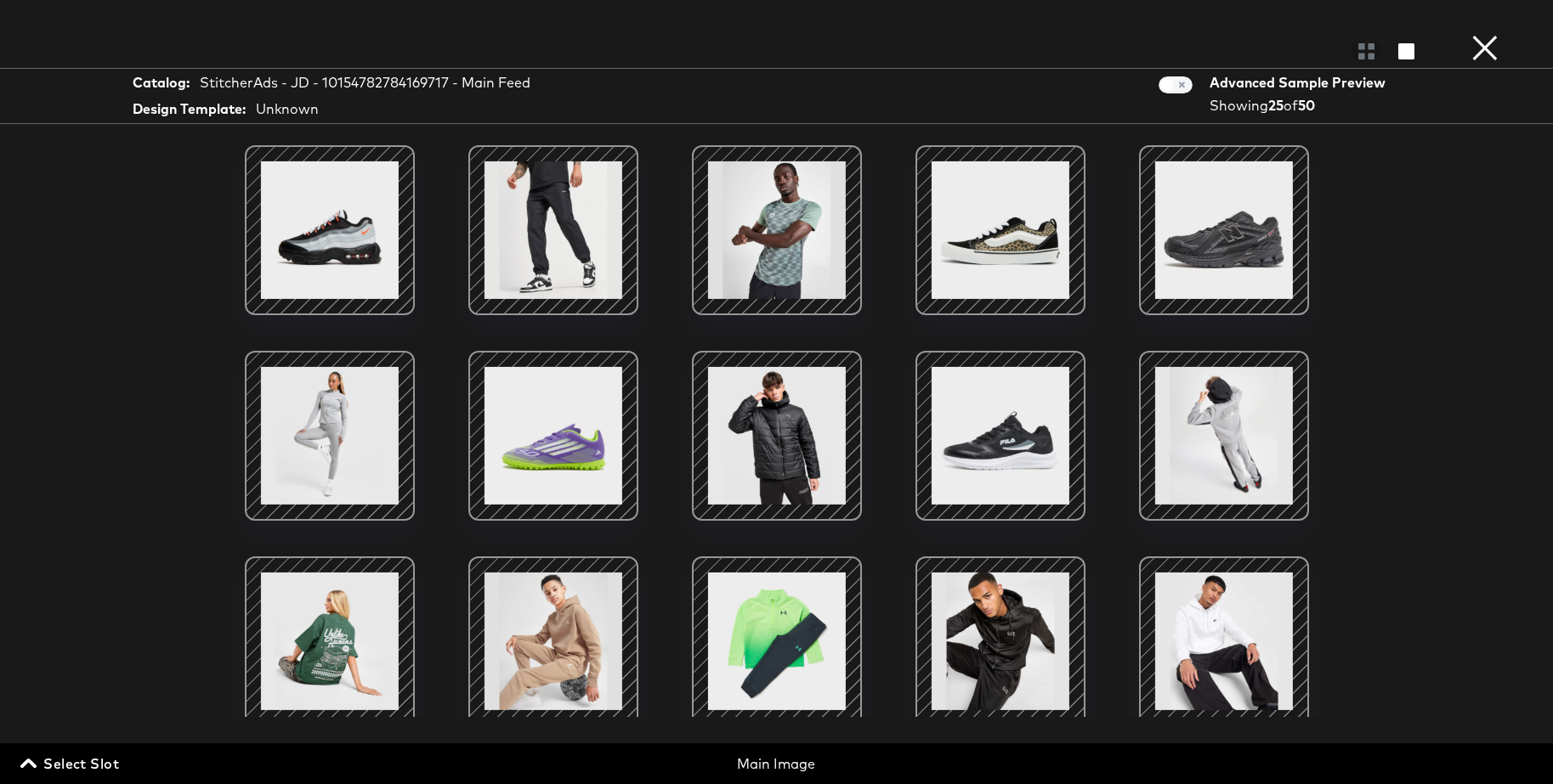
click at [65, 759] on span "Select Slot" at bounding box center [71, 763] width 95 height 24
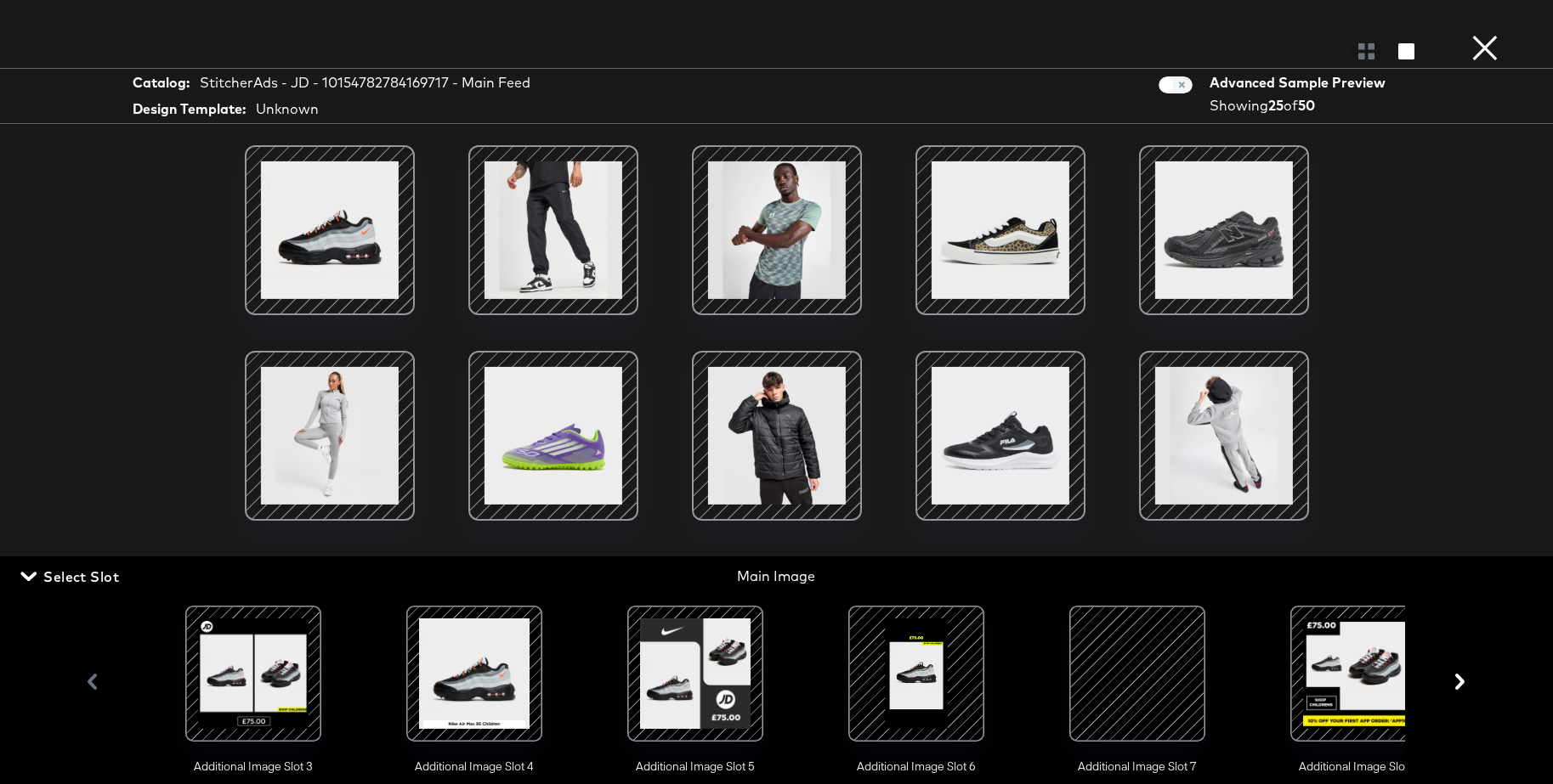
click at [900, 674] on div at bounding box center [916, 674] width 116 height 116
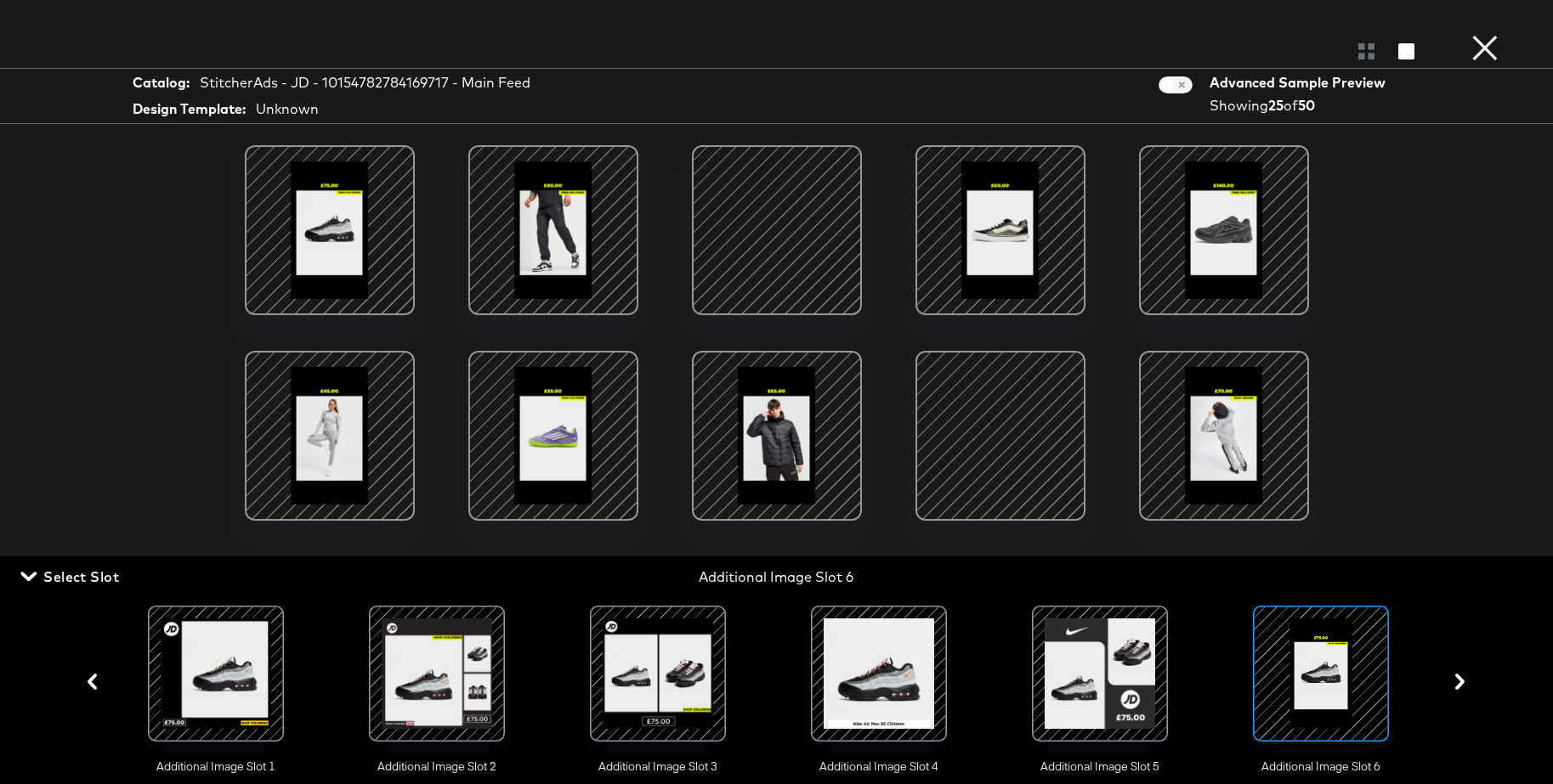
scroll to position [7, 0]
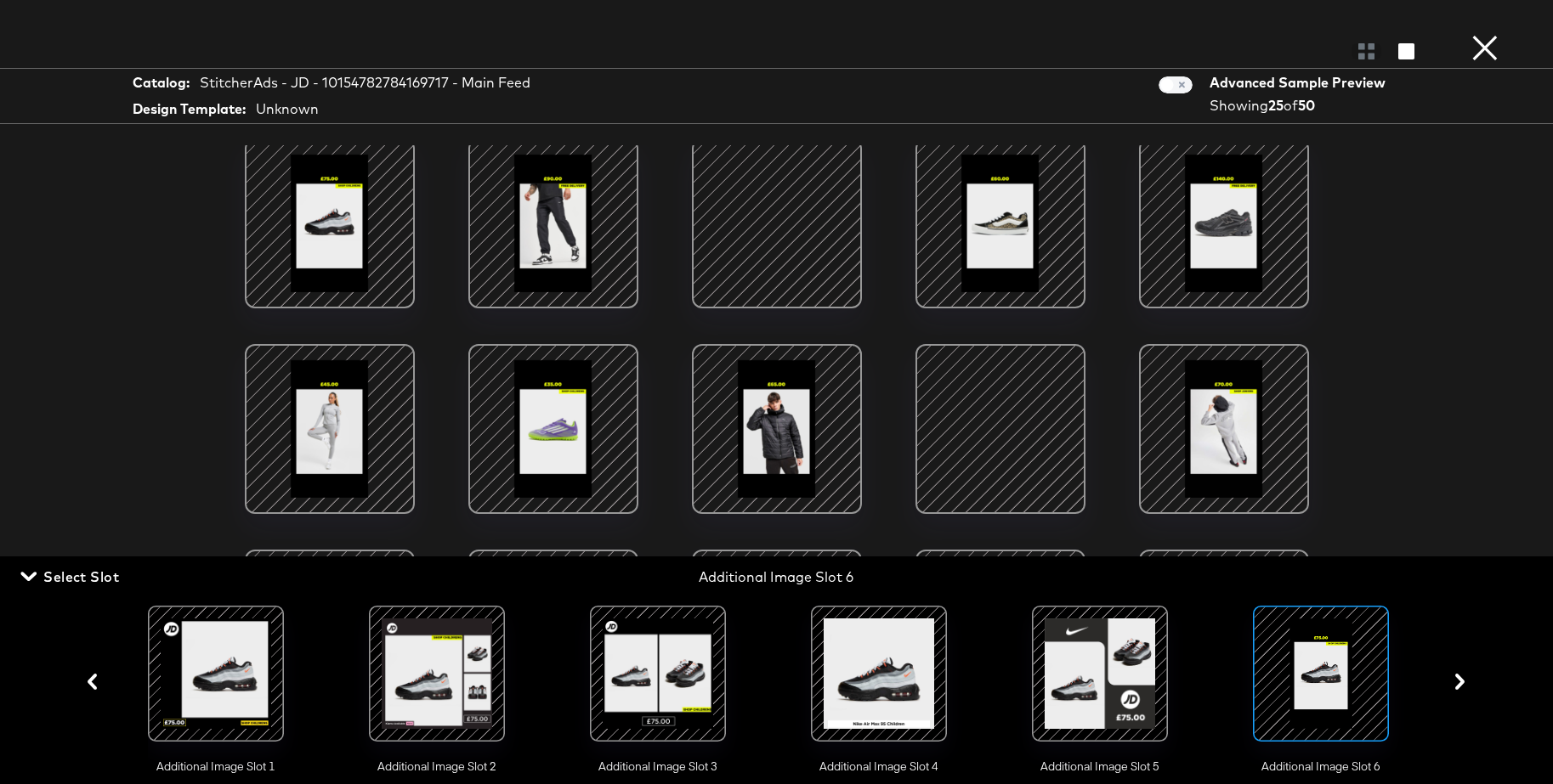
click at [1489, 34] on button "×" at bounding box center [1484, 17] width 34 height 34
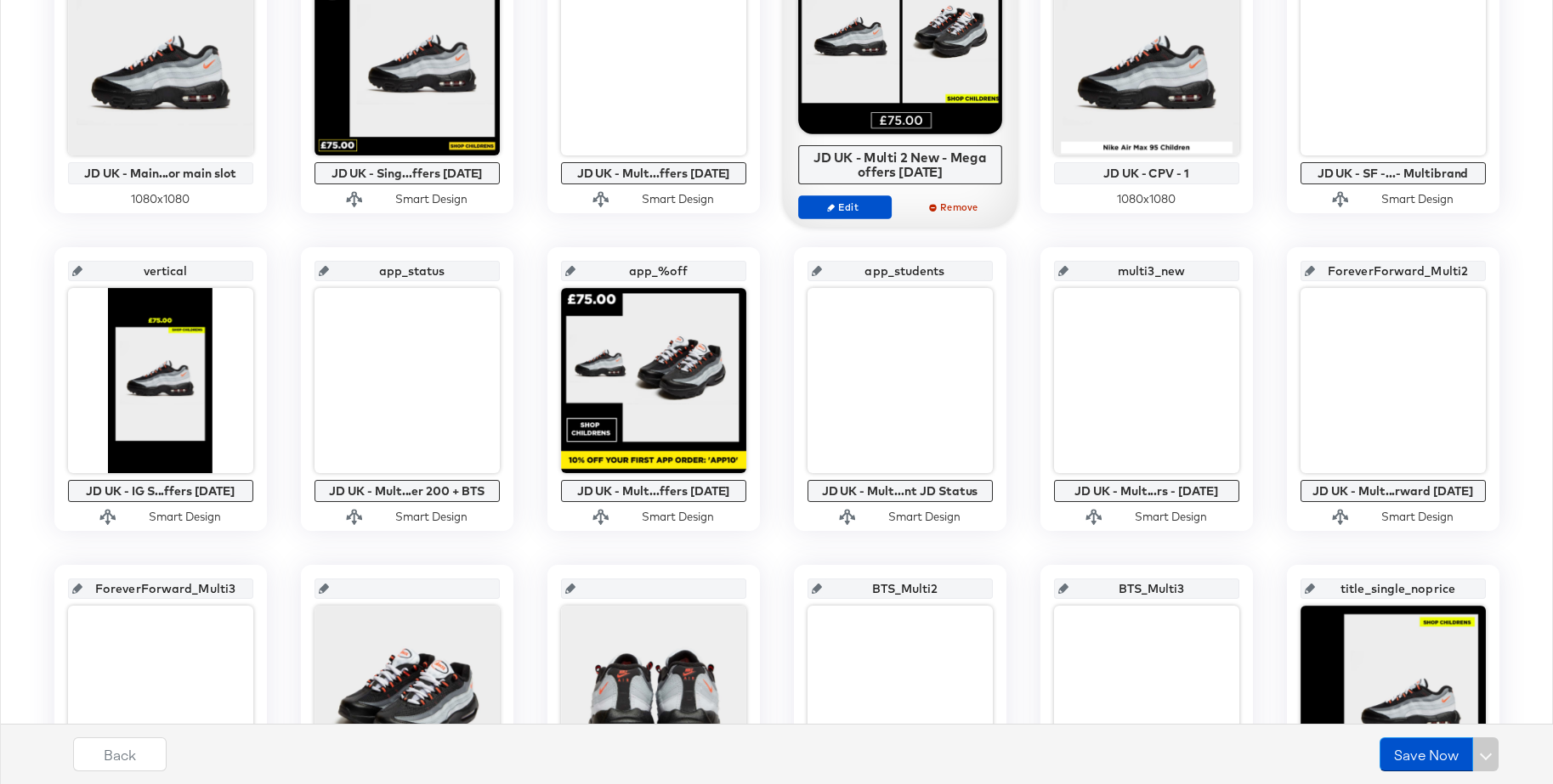
scroll to position [480, 0]
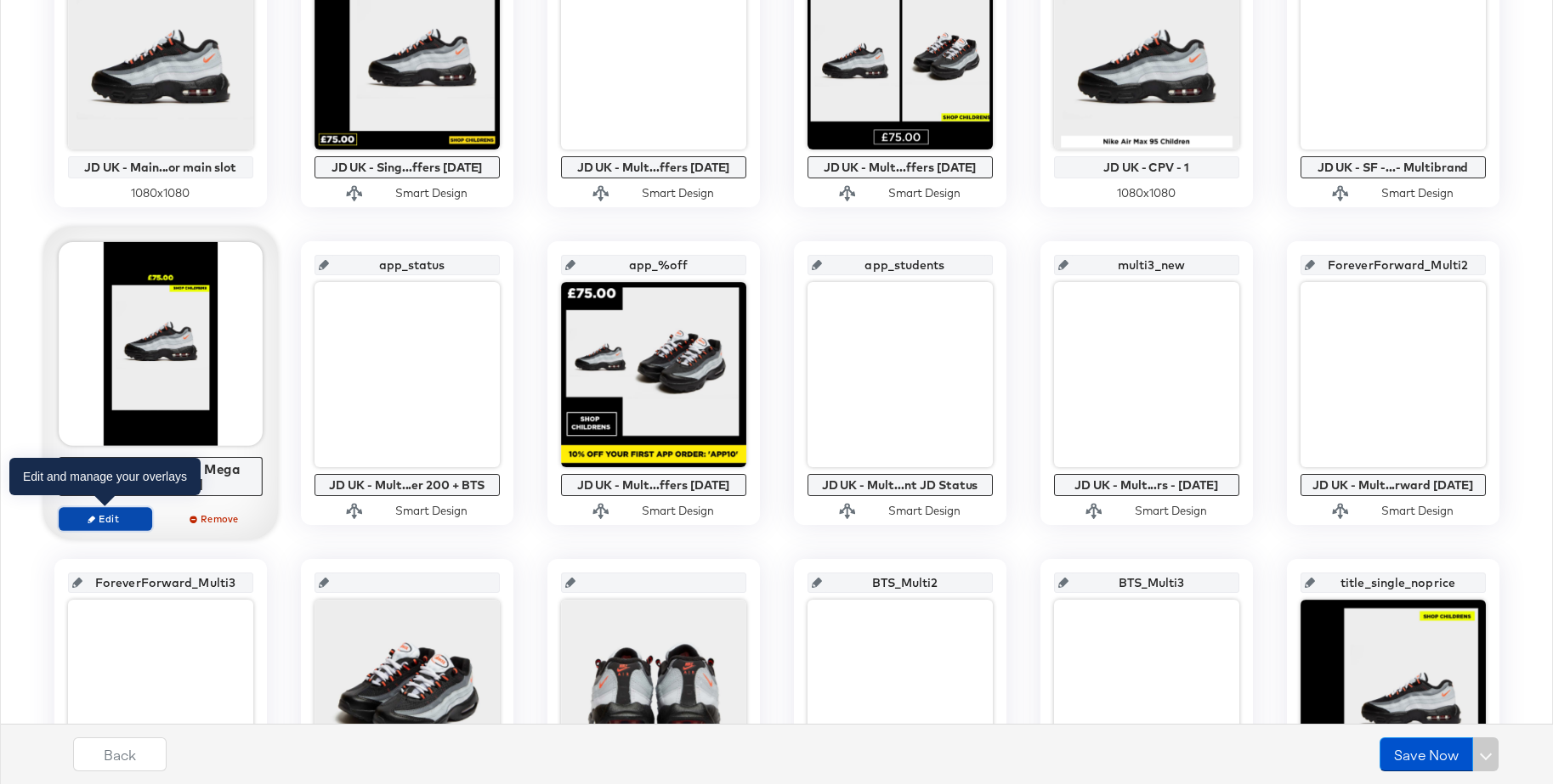
click at [103, 520] on span "Edit" at bounding box center [104, 519] width 78 height 13
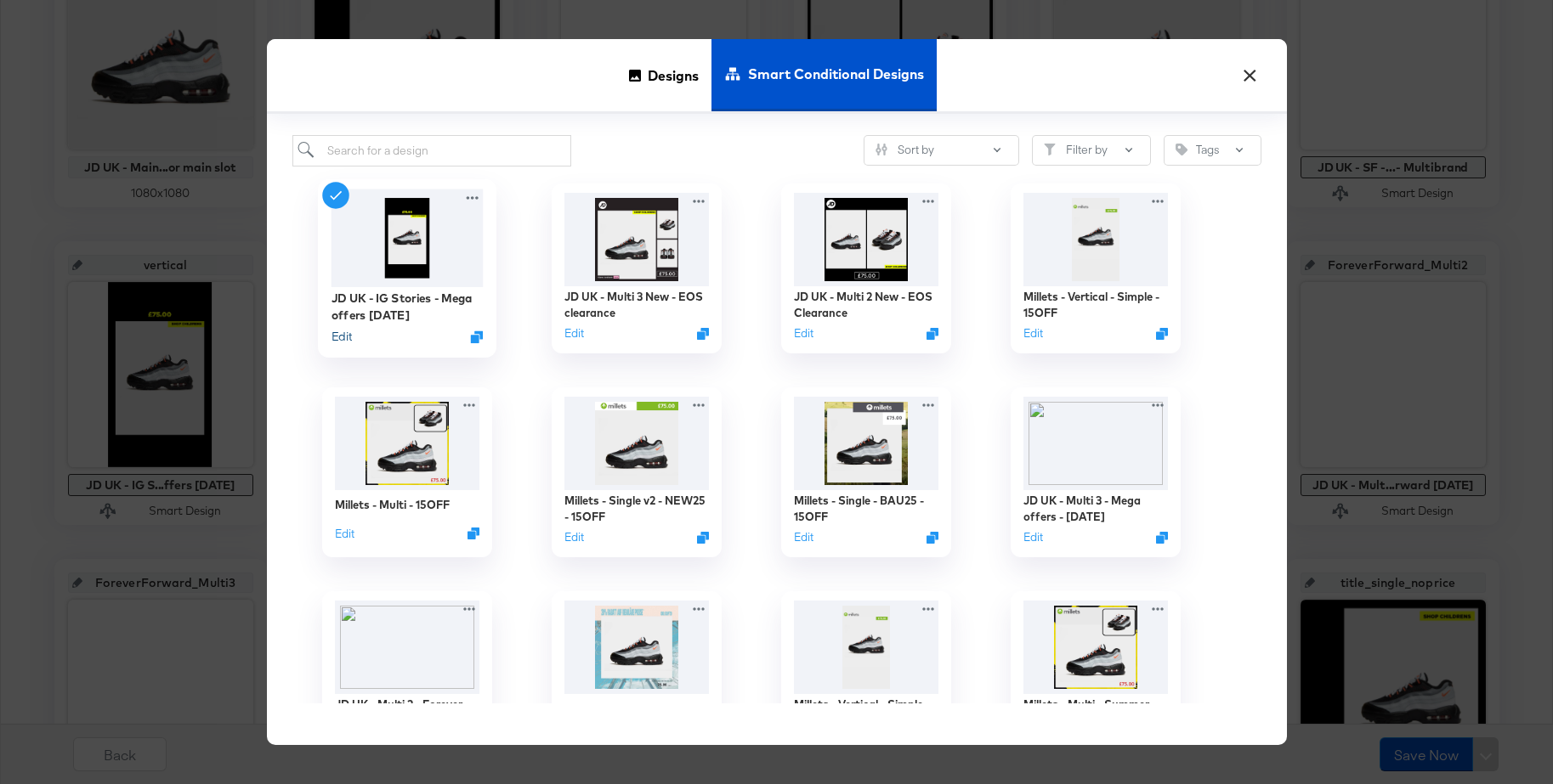
click at [347, 337] on button "Edit" at bounding box center [341, 336] width 21 height 16
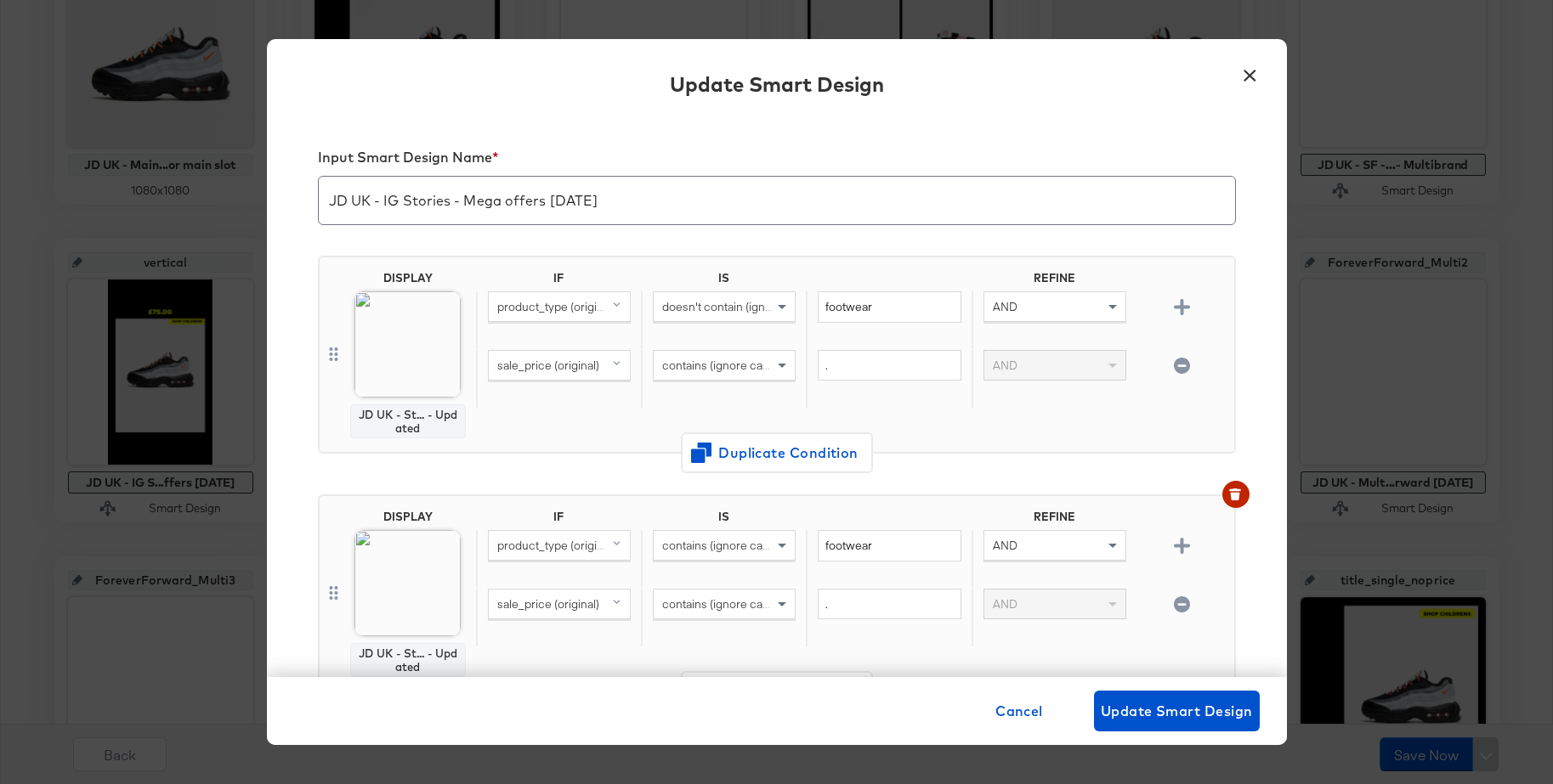
scroll to position [484, 0]
click at [1246, 72] on button "×" at bounding box center [1250, 72] width 31 height 31
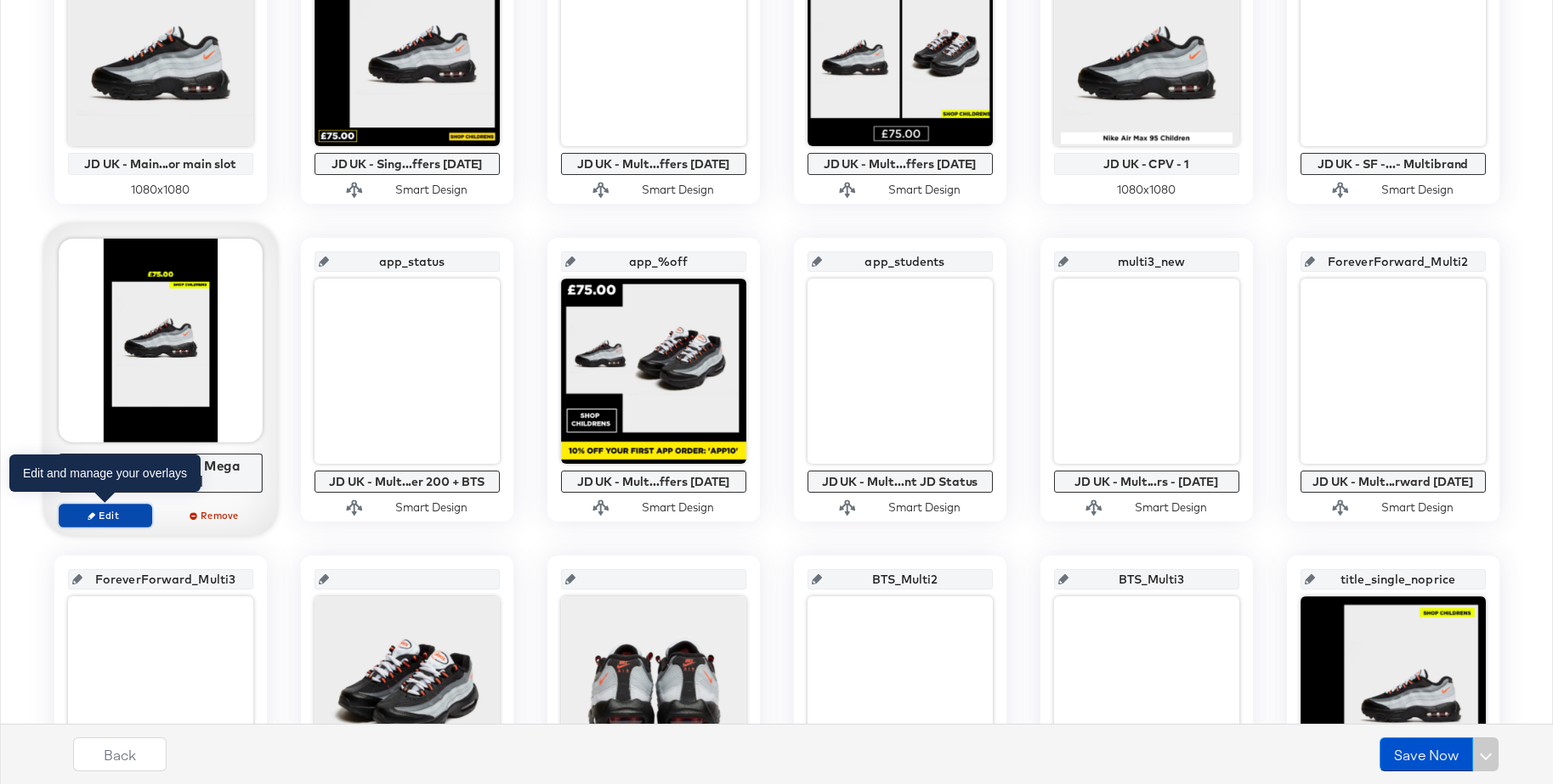
click at [85, 512] on span "Edit" at bounding box center [104, 516] width 78 height 13
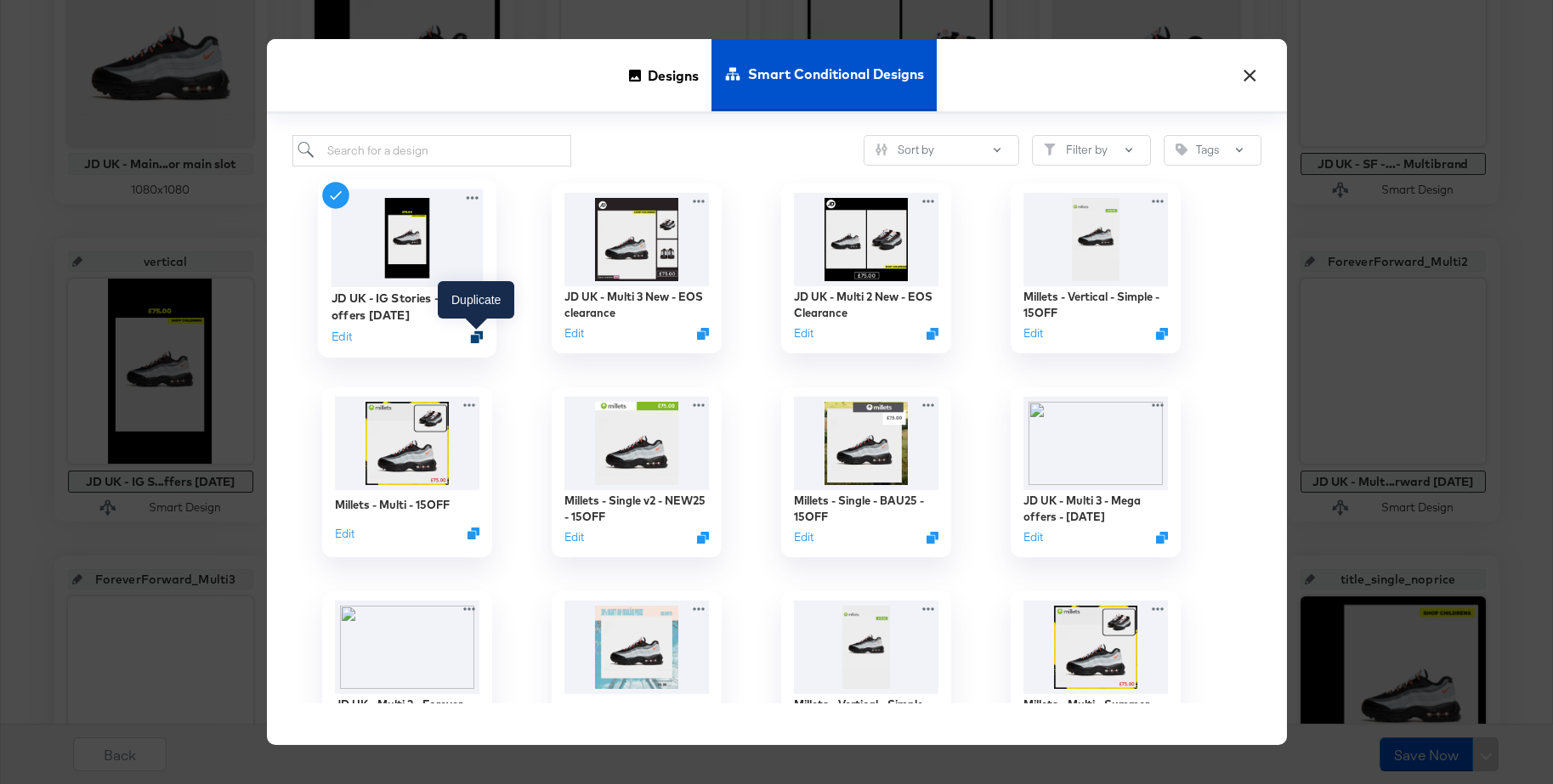
click at [478, 341] on icon "Duplicate" at bounding box center [476, 337] width 13 height 13
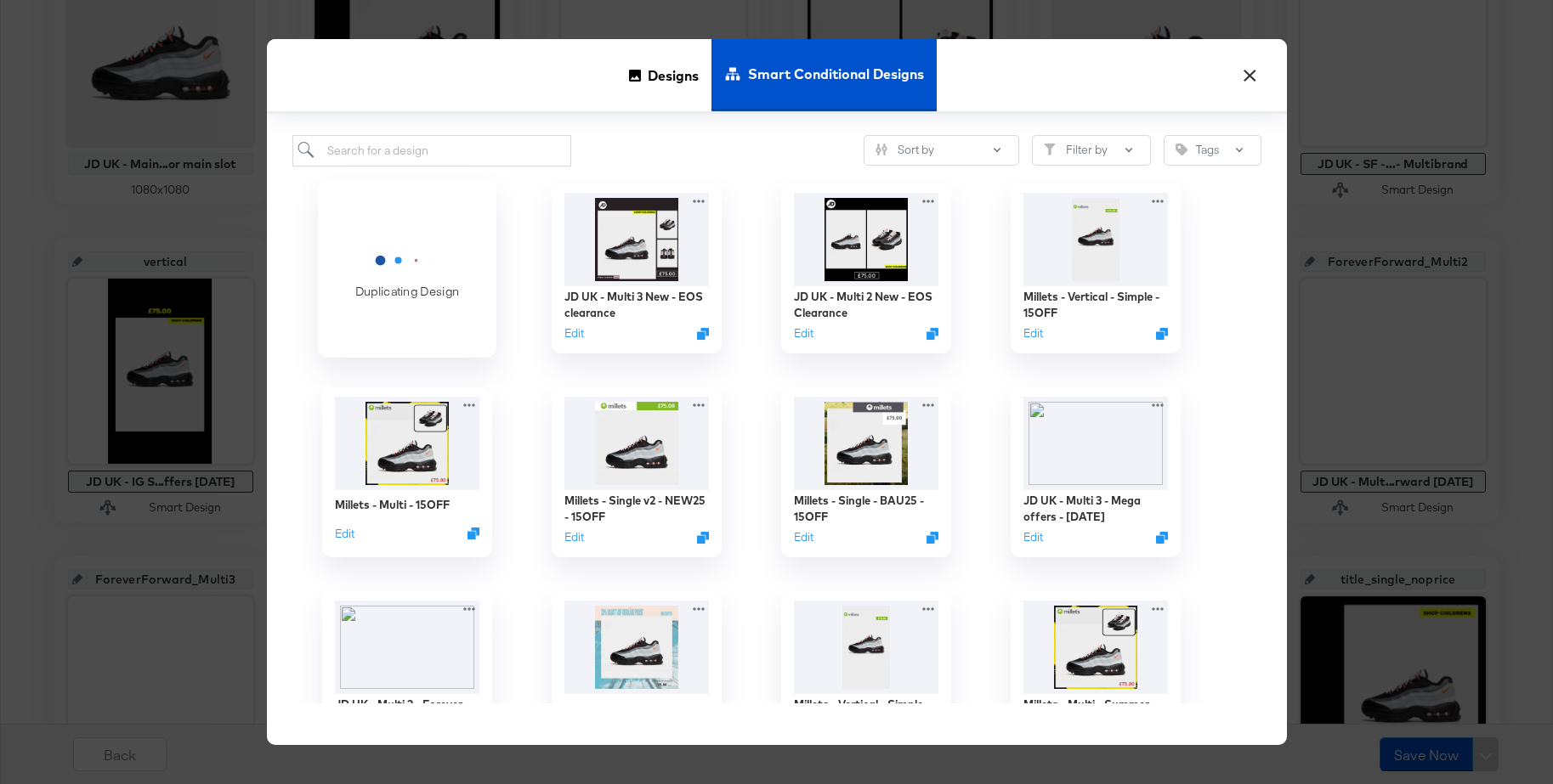
scroll to position [483, 0]
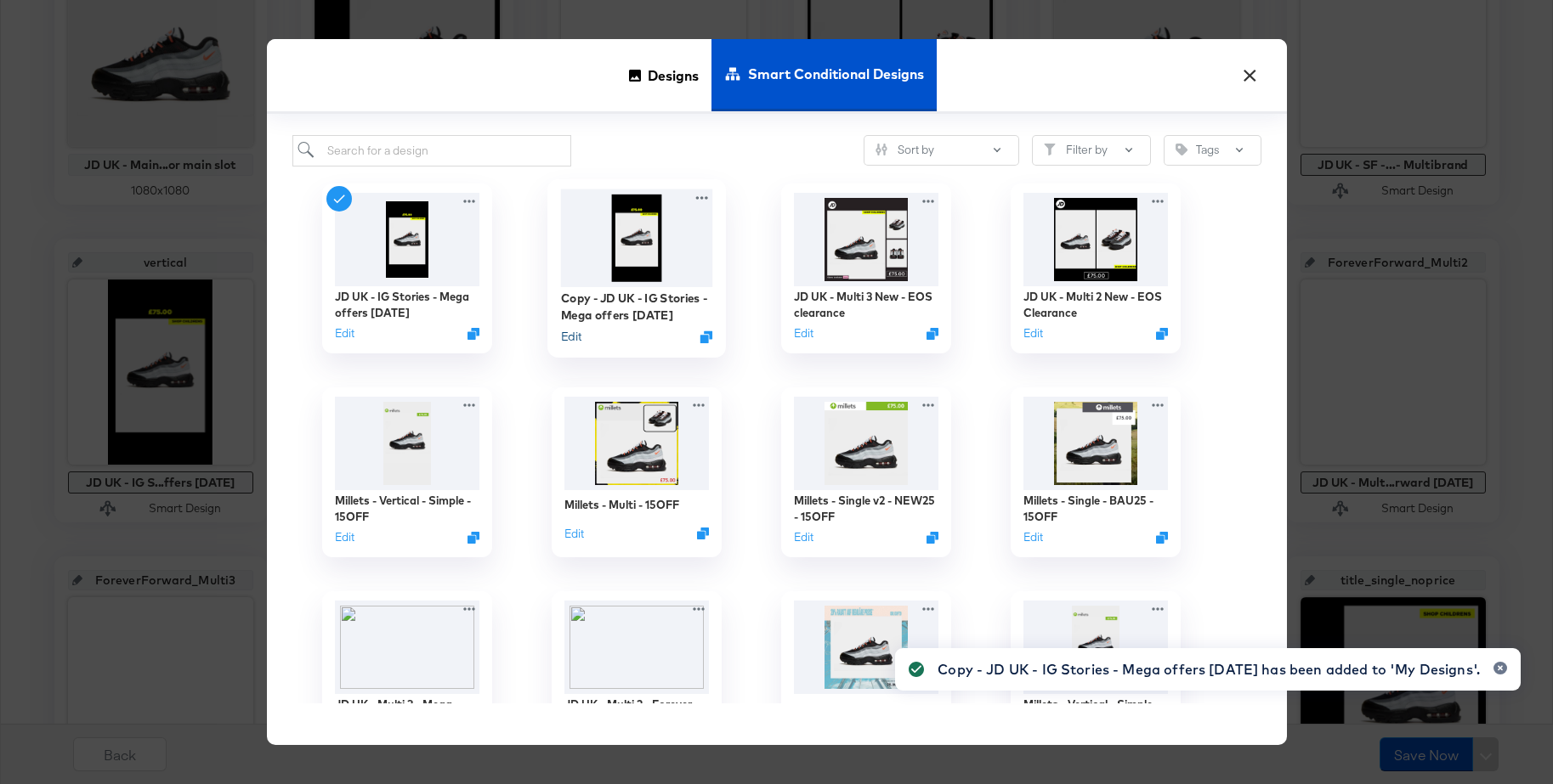
click at [575, 336] on button "Edit" at bounding box center [570, 336] width 21 height 16
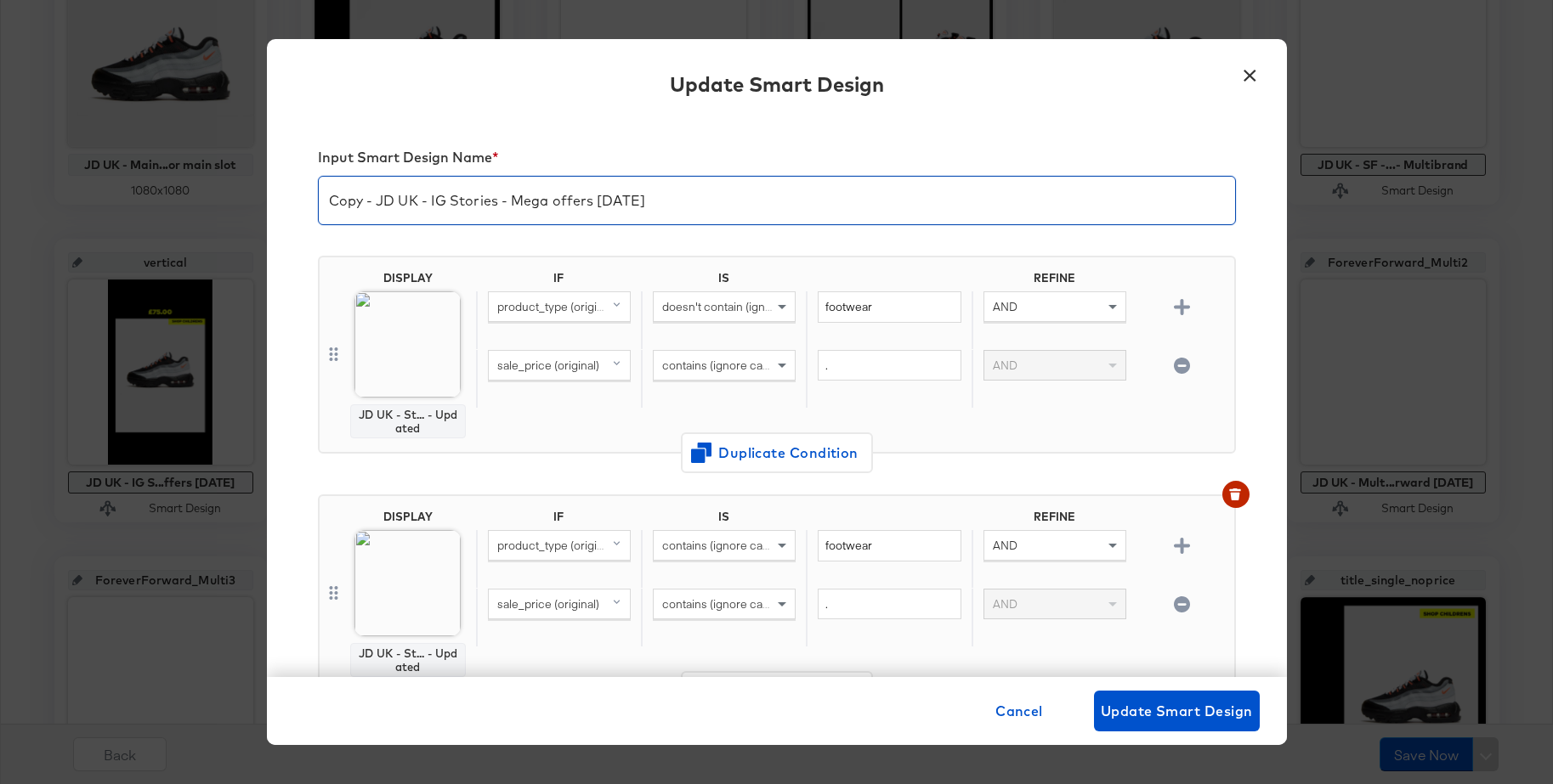
drag, startPoint x: 377, startPoint y: 204, endPoint x: 334, endPoint y: 206, distance: 43.0
click at [303, 203] on div "Input Smart Design Name * Copy - JD UK - IG Stories - Mega offers Apr 25 DISPLA…" at bounding box center [776, 398] width 1019 height 559
drag, startPoint x: 483, startPoint y: 201, endPoint x: 604, endPoint y: 203, distance: 121.0
click at [604, 203] on input "JD UK - IG Stories - Mega offers Apr 25" at bounding box center [776, 194] width 916 height 48
type input "JD UK - IG Stories - EOS Clearance"
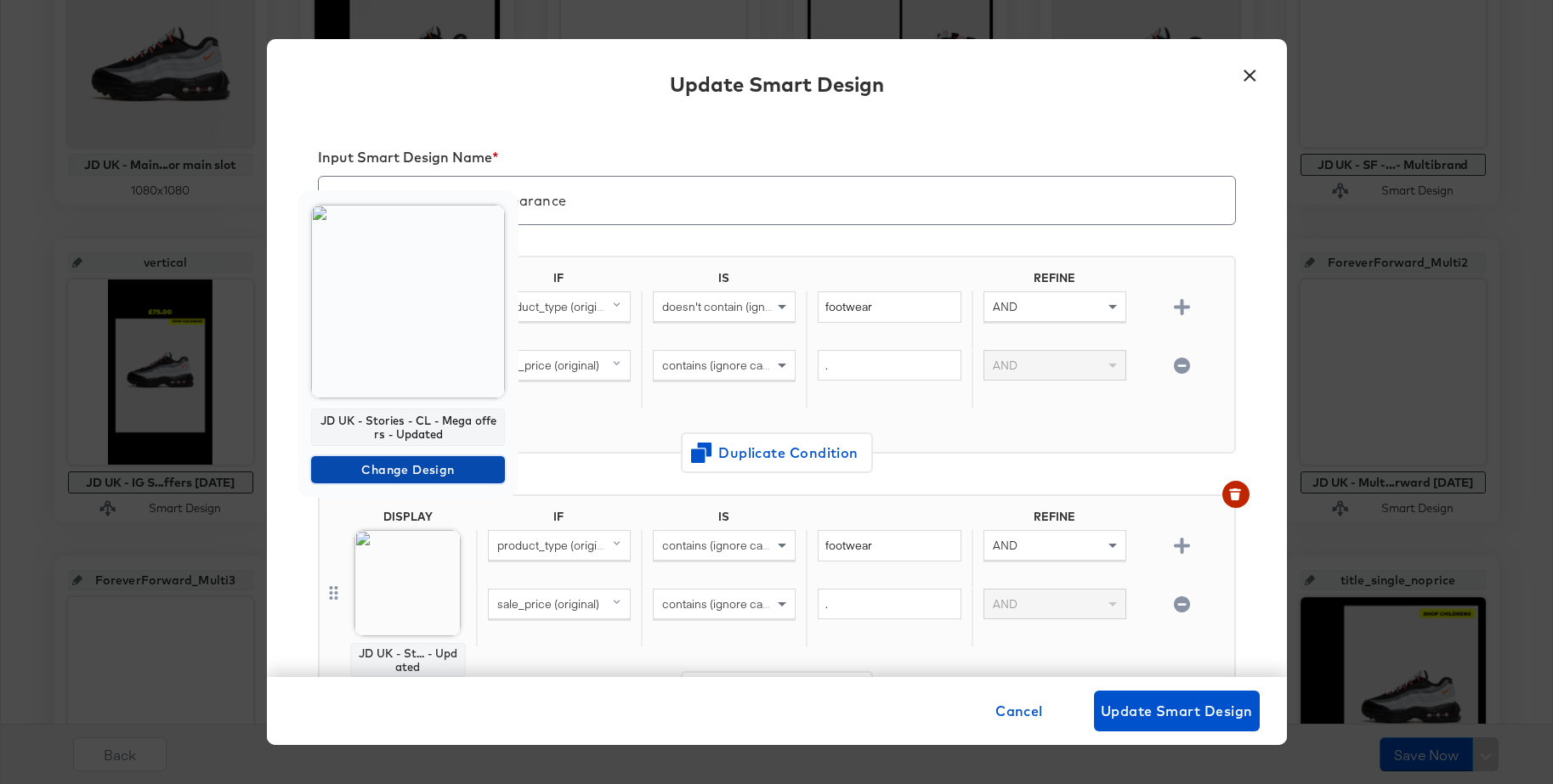
click at [359, 475] on span "Change Design" at bounding box center [408, 470] width 180 height 22
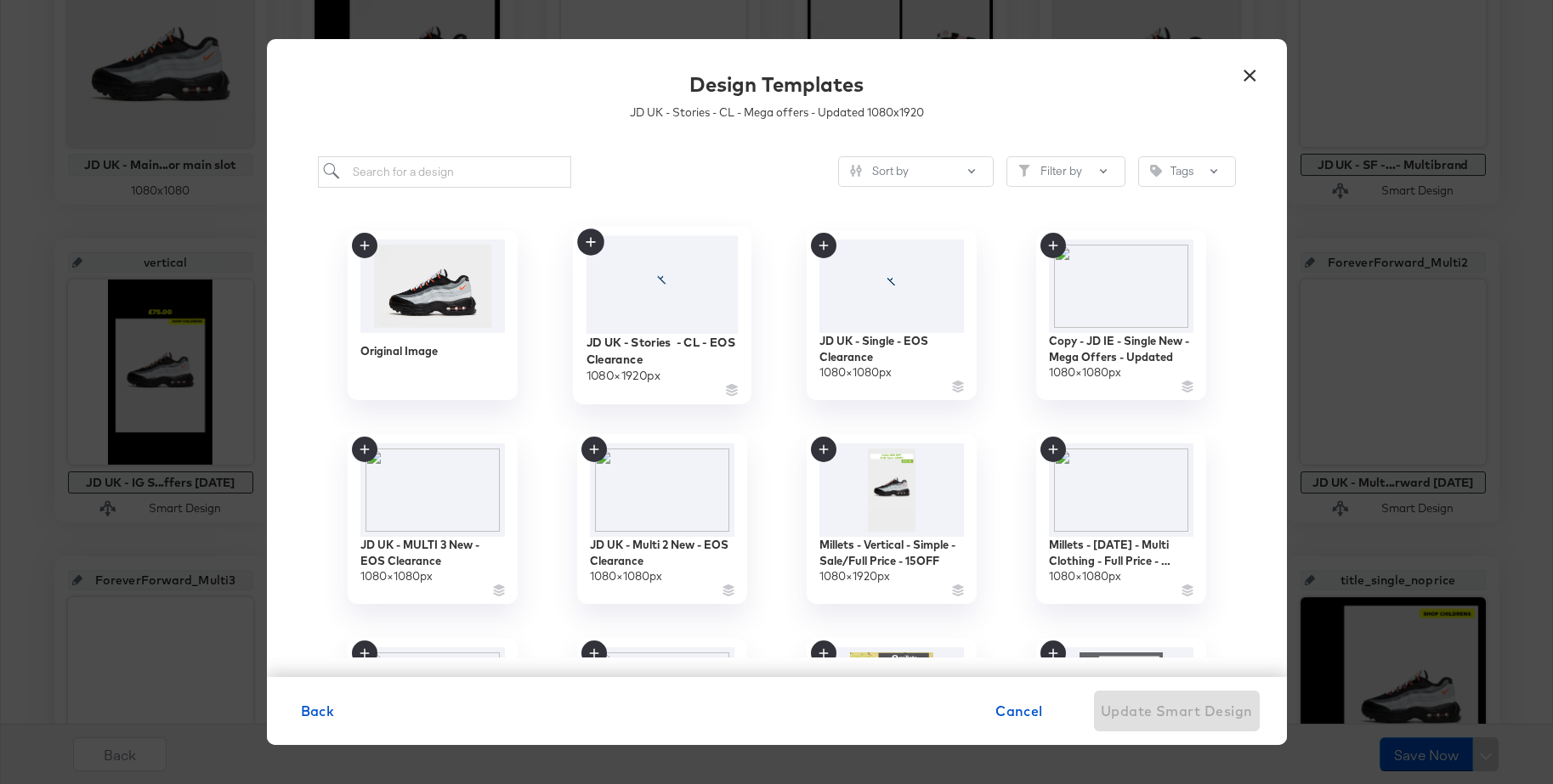
click at [631, 312] on div at bounding box center [662, 284] width 152 height 98
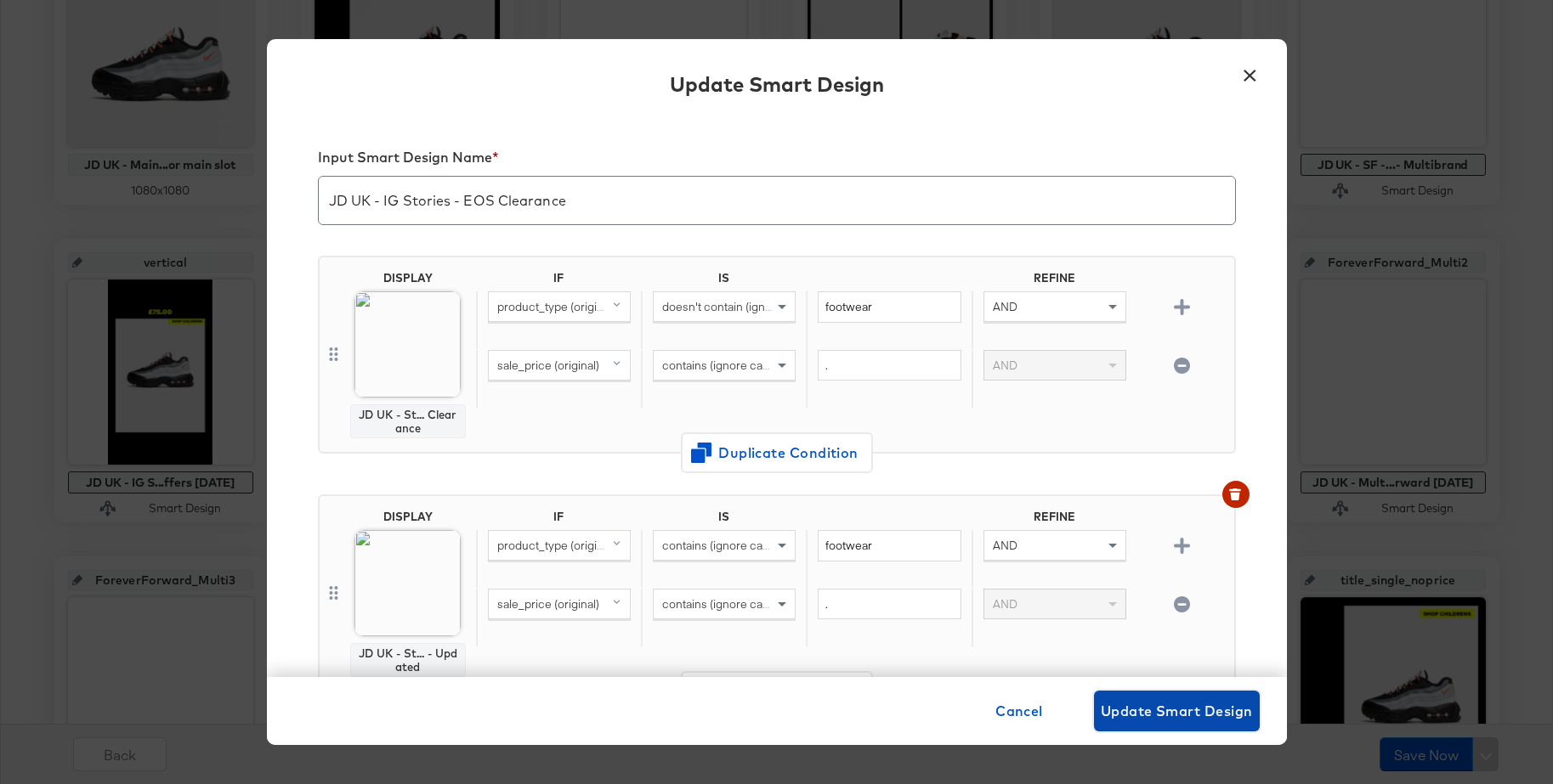
click at [1150, 697] on button "Update Smart Design" at bounding box center [1177, 711] width 166 height 40
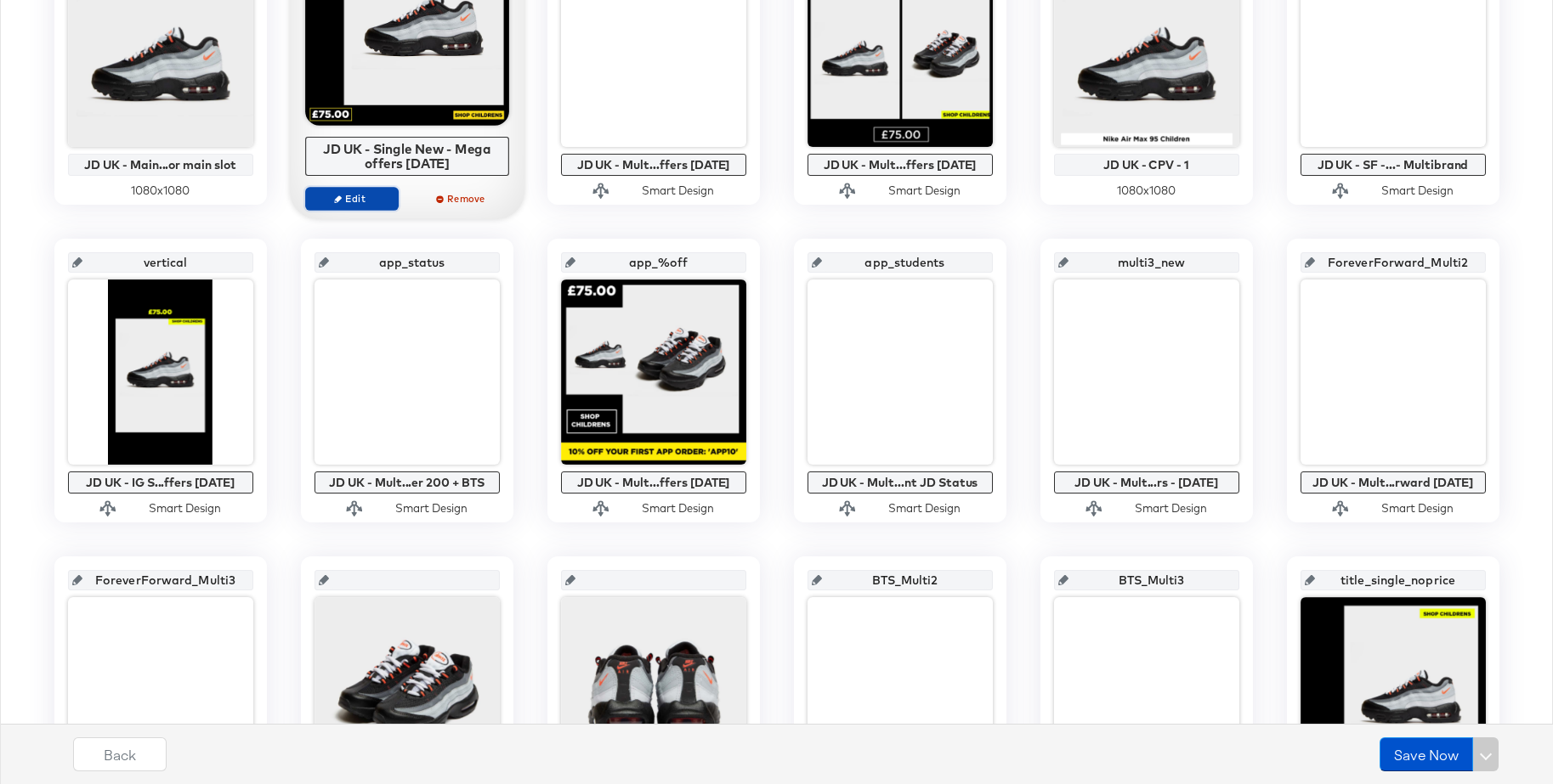
click at [341, 201] on icon "button" at bounding box center [338, 199] width 8 height 8
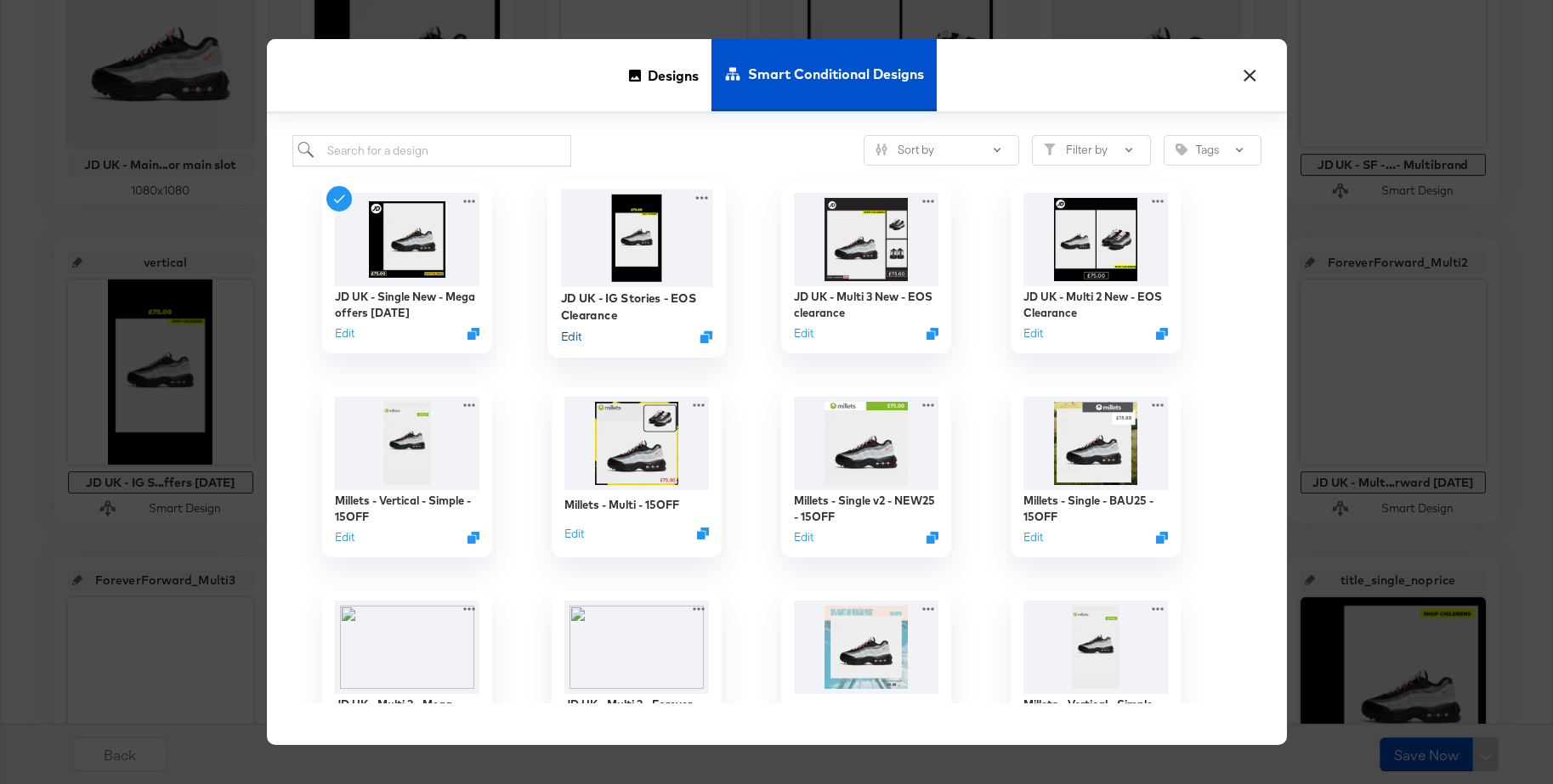
click at [569, 336] on button "Edit" at bounding box center [570, 336] width 21 height 16
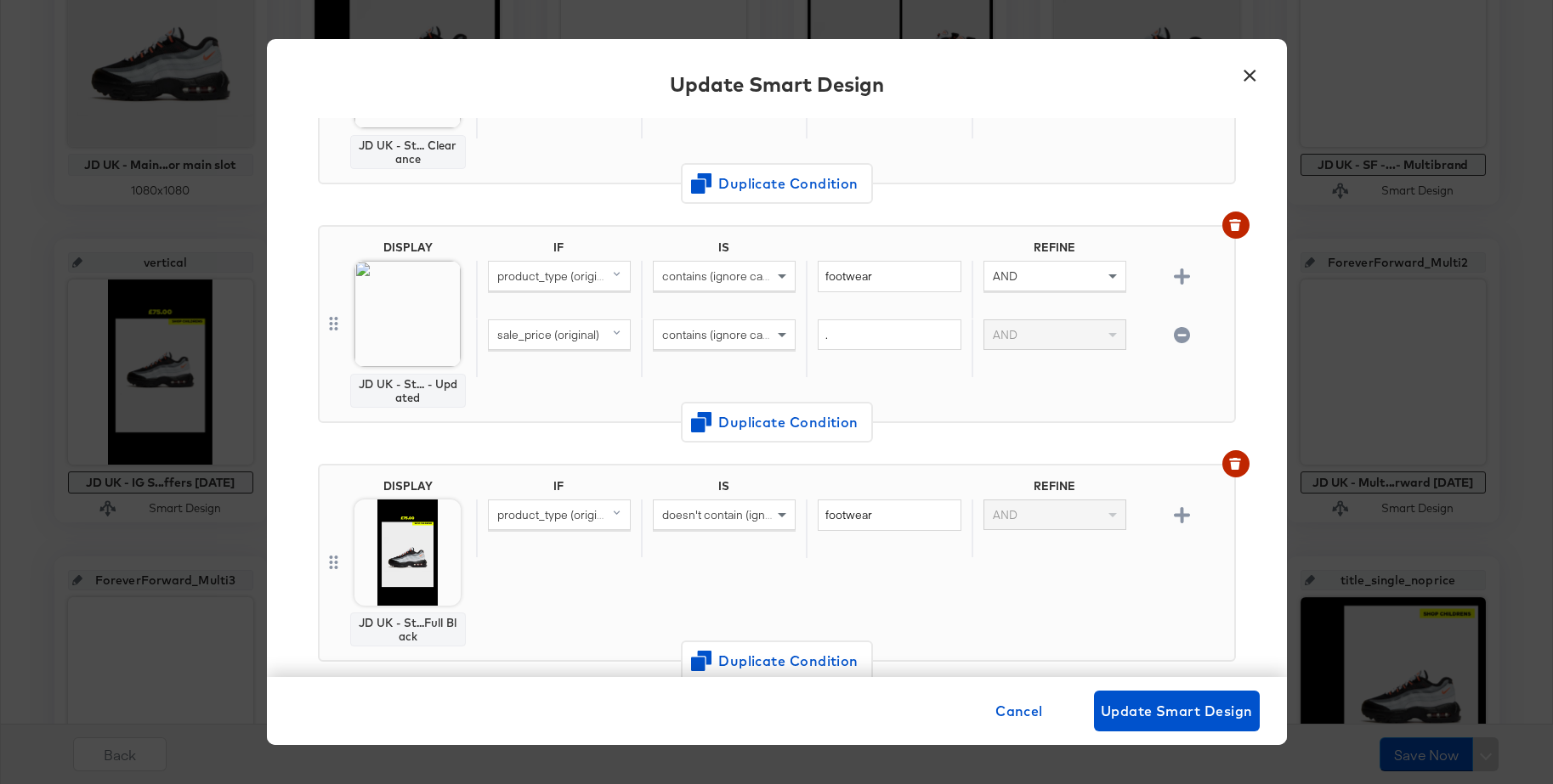
scroll to position [272, 0]
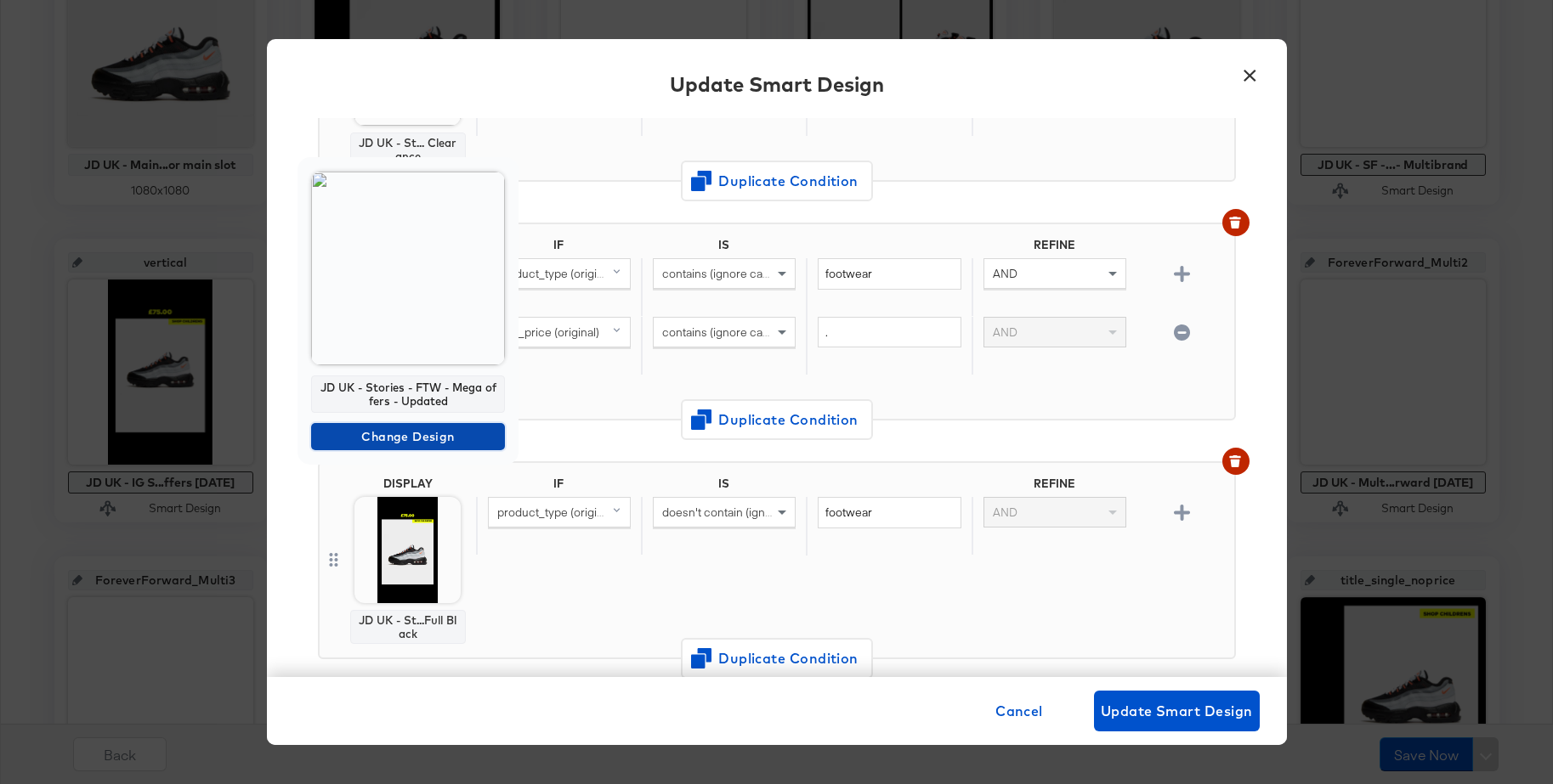
click at [361, 438] on span "Change Design" at bounding box center [408, 437] width 180 height 22
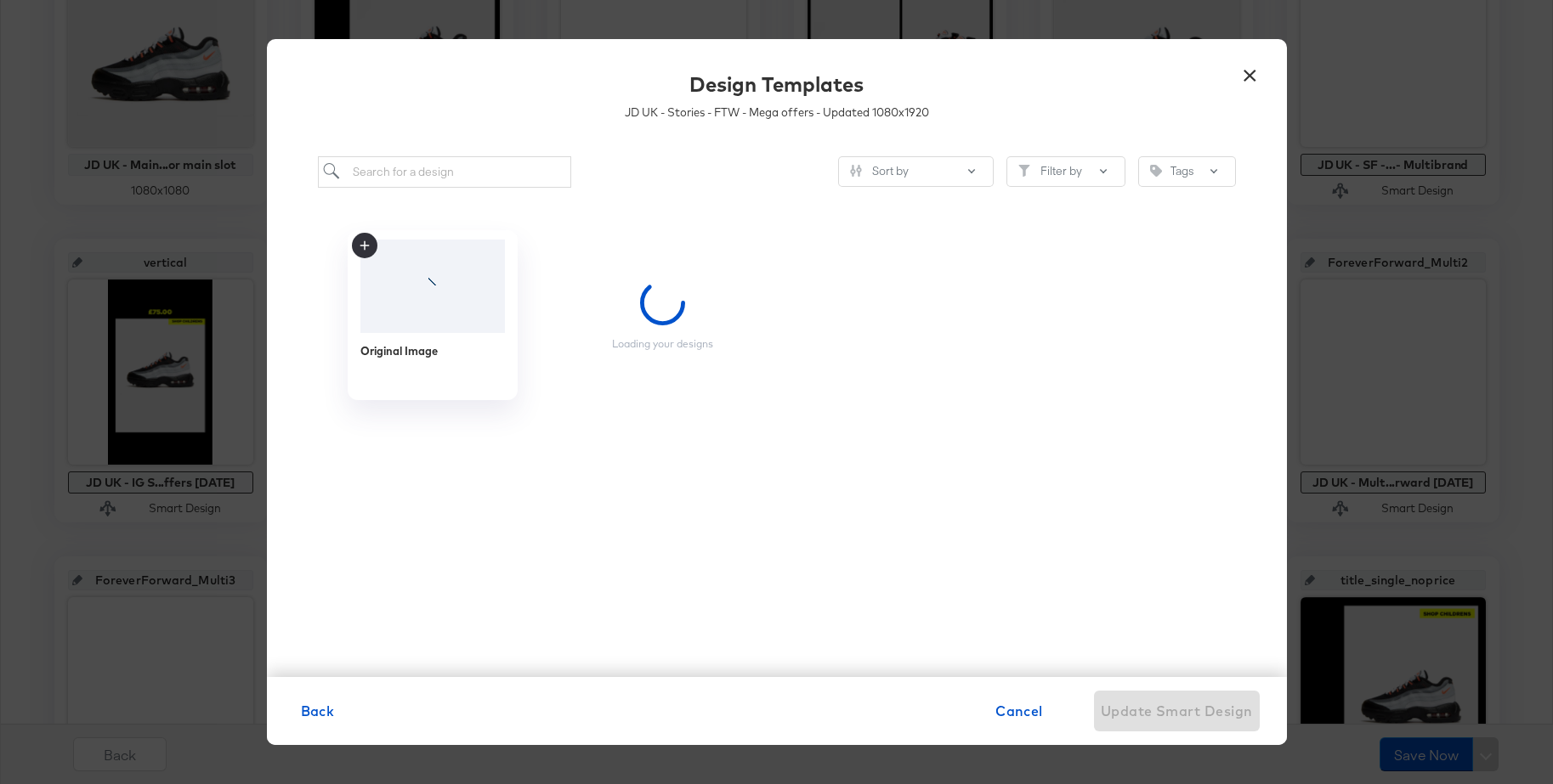
scroll to position [0, 0]
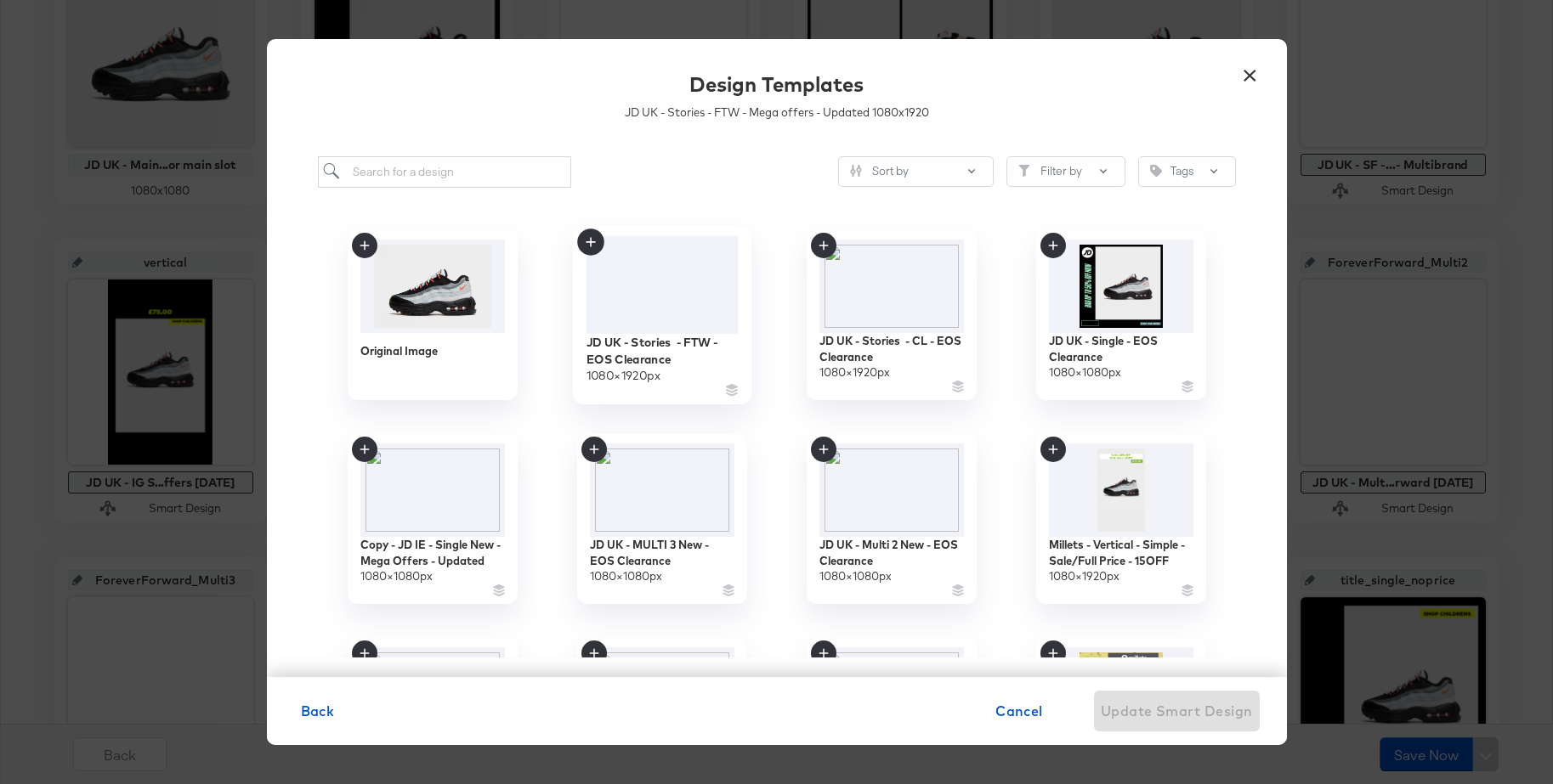
click at [647, 293] on span at bounding box center [661, 284] width 31 height 18
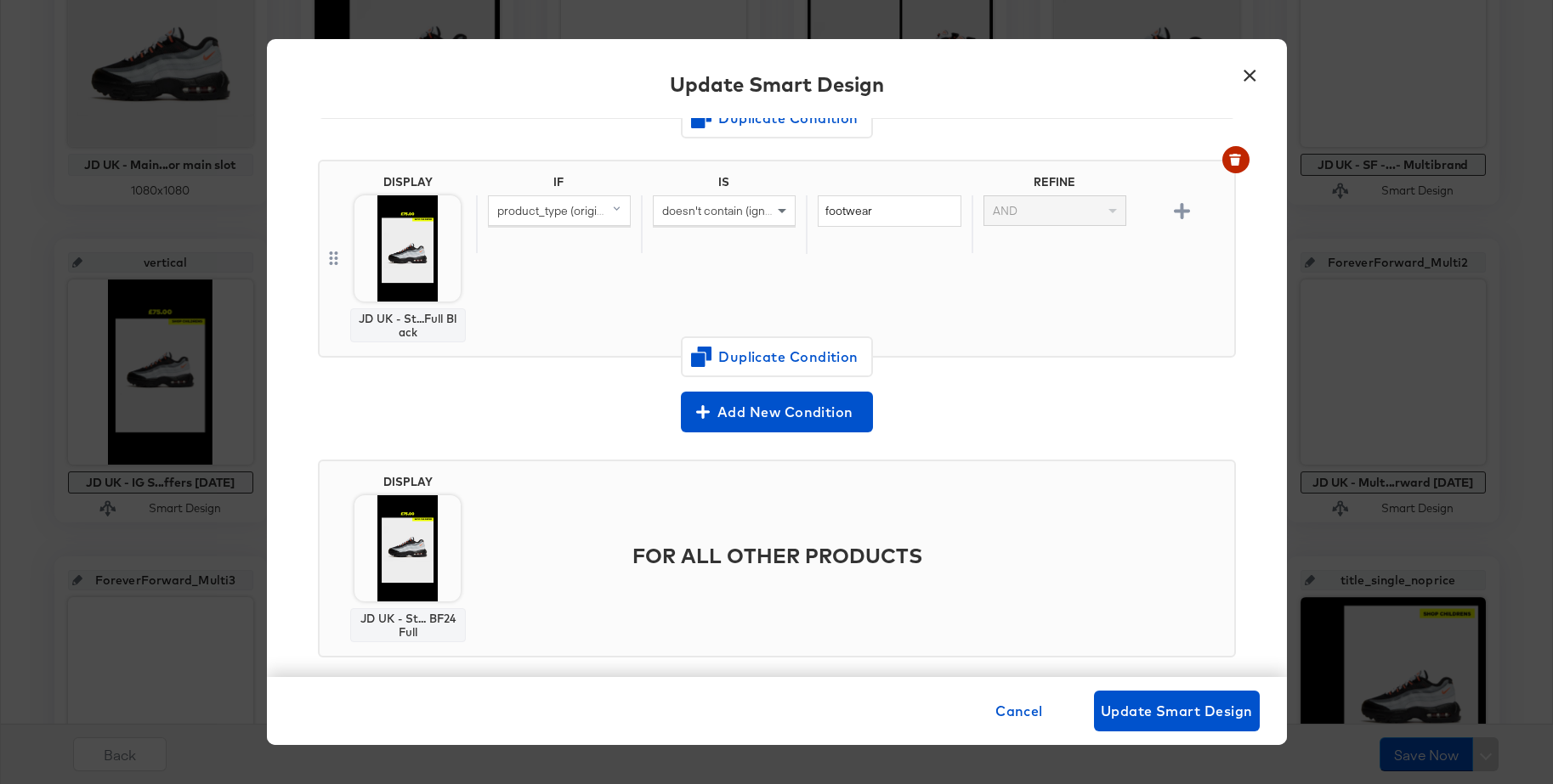
scroll to position [599, 0]
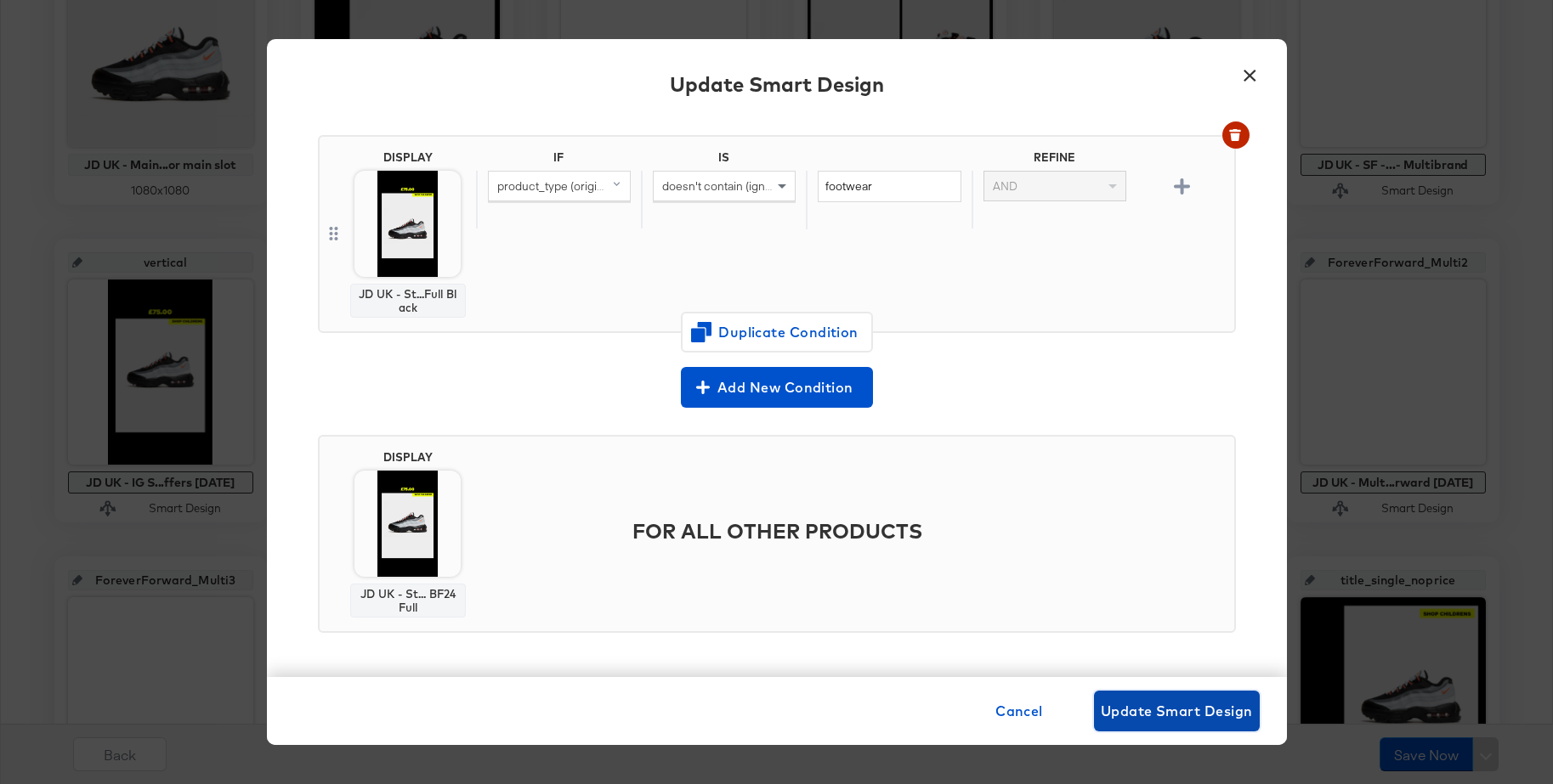
click at [1156, 702] on span "Update Smart Design" at bounding box center [1177, 711] width 152 height 24
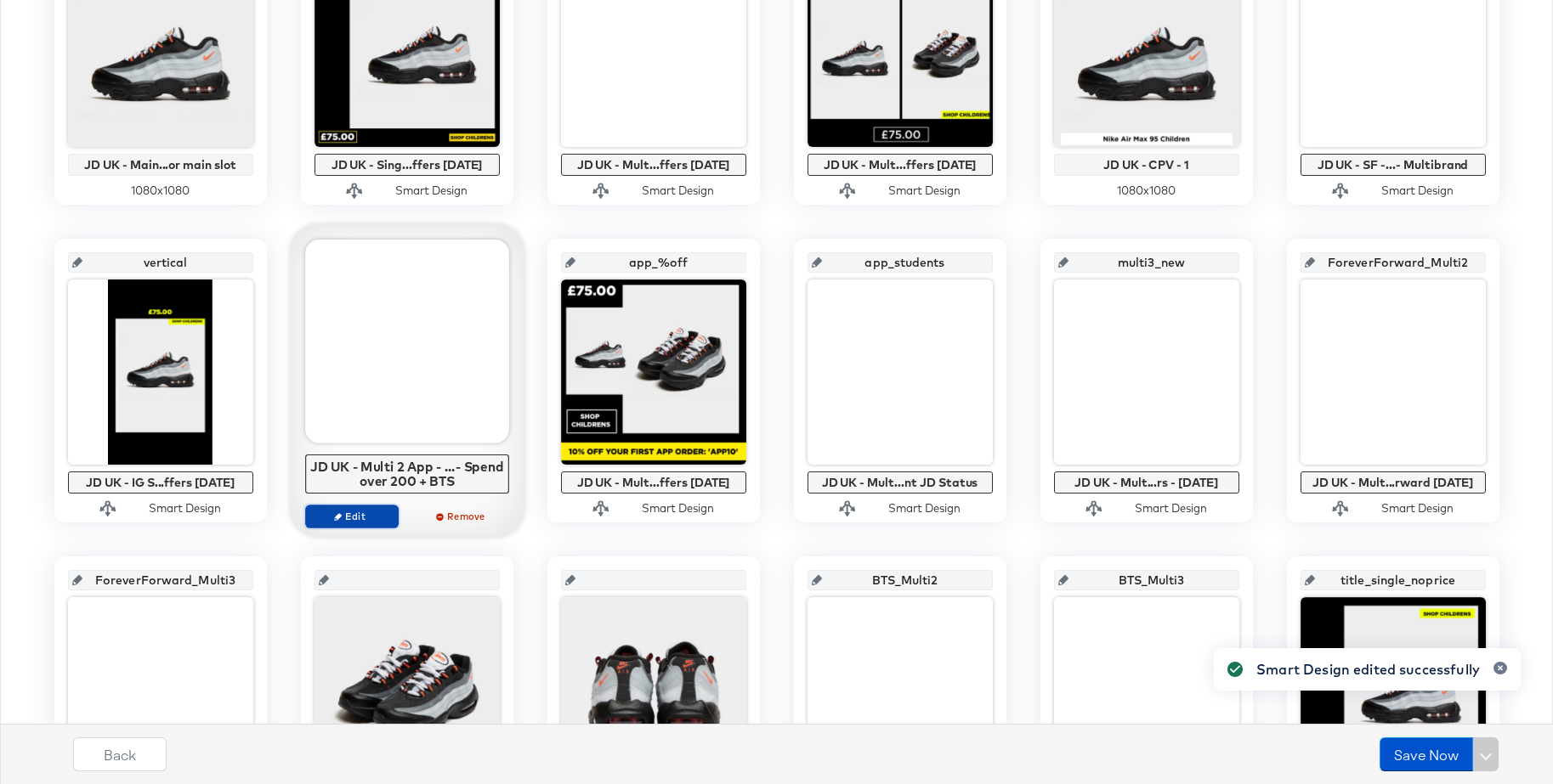
click at [358, 520] on span "Edit" at bounding box center [350, 517] width 78 height 13
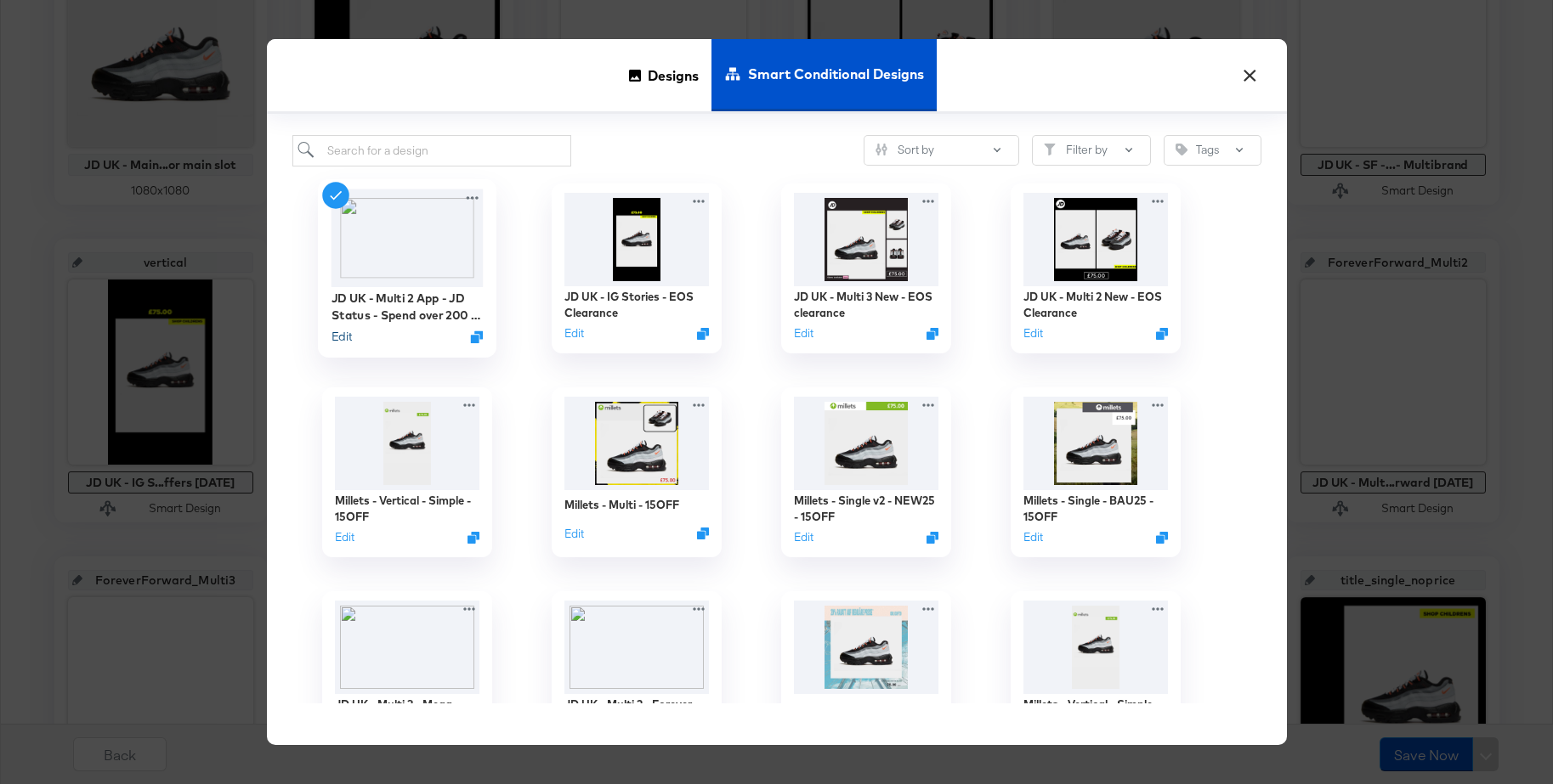
click at [343, 338] on button "Edit" at bounding box center [341, 336] width 21 height 16
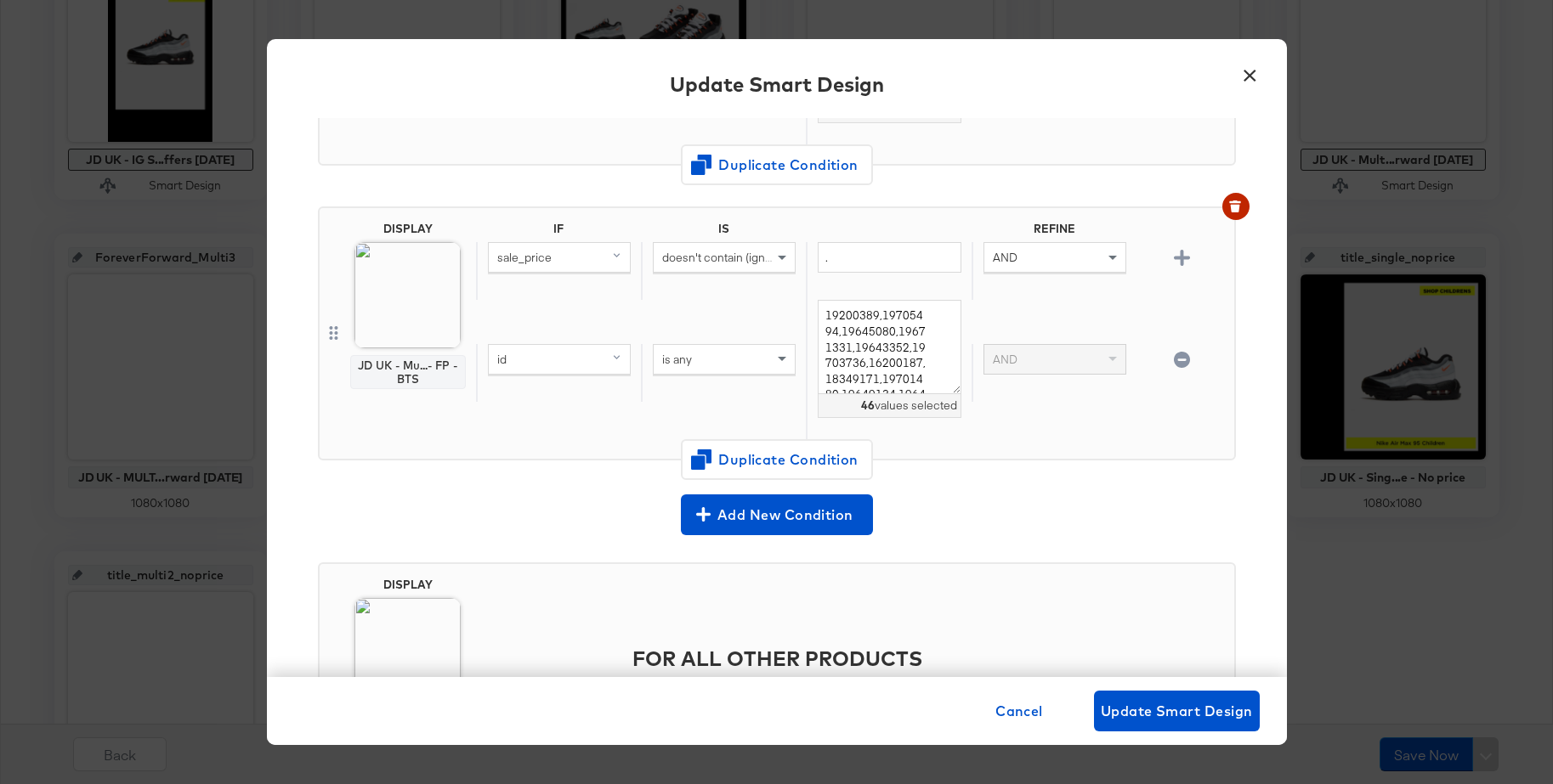
scroll to position [766, 0]
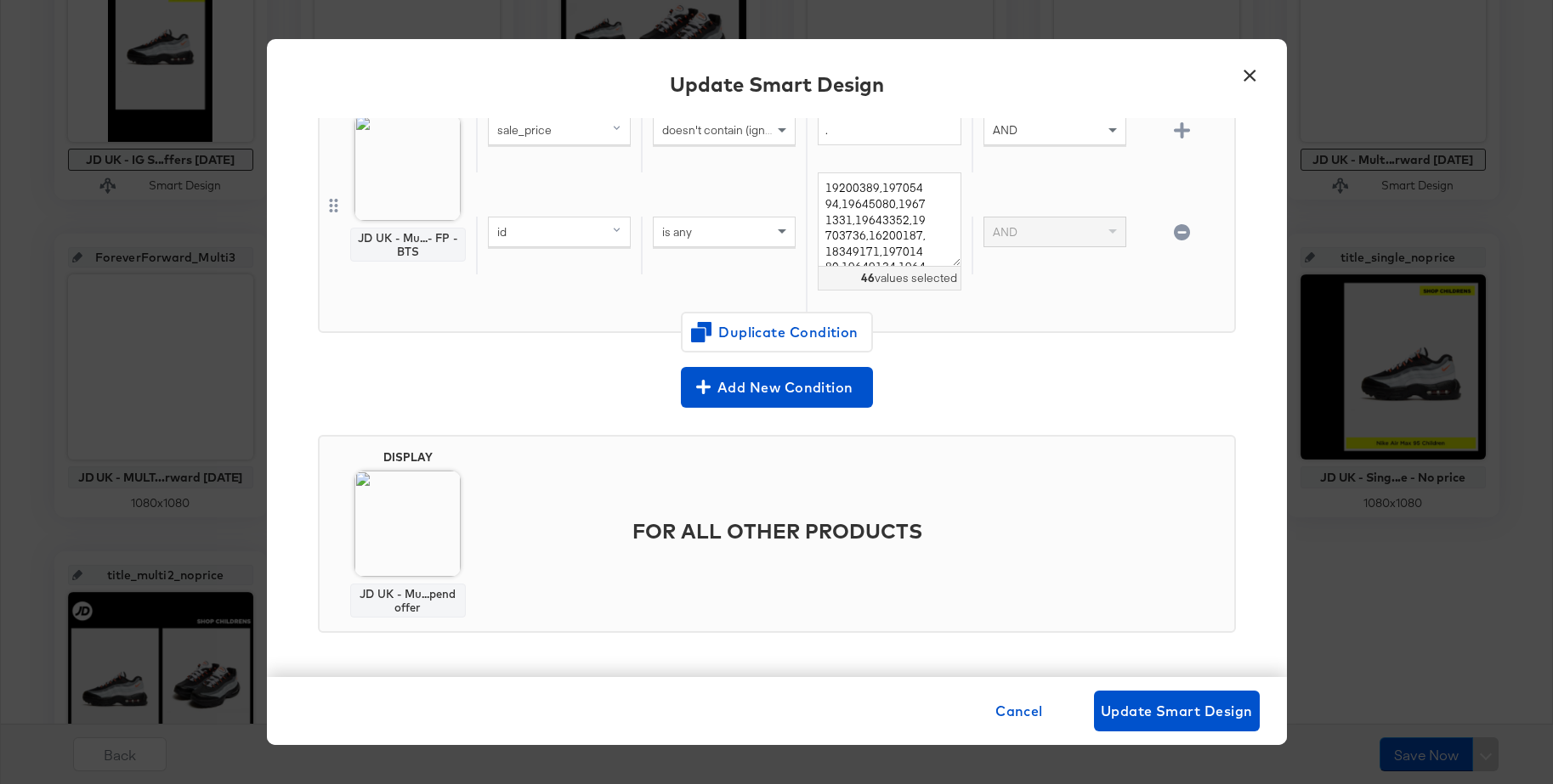
click at [1254, 74] on button "×" at bounding box center [1250, 72] width 31 height 31
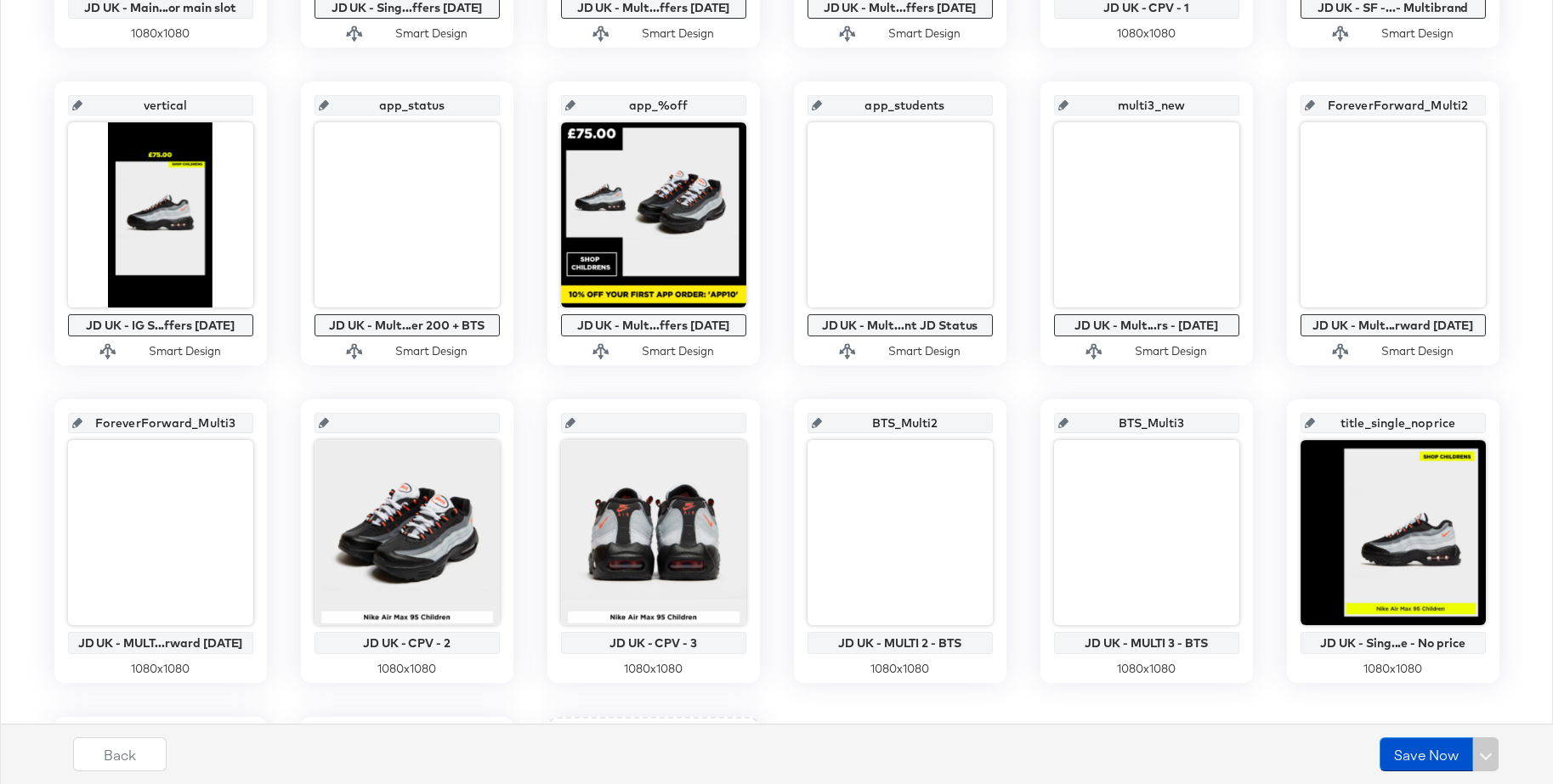
scroll to position [579, 0]
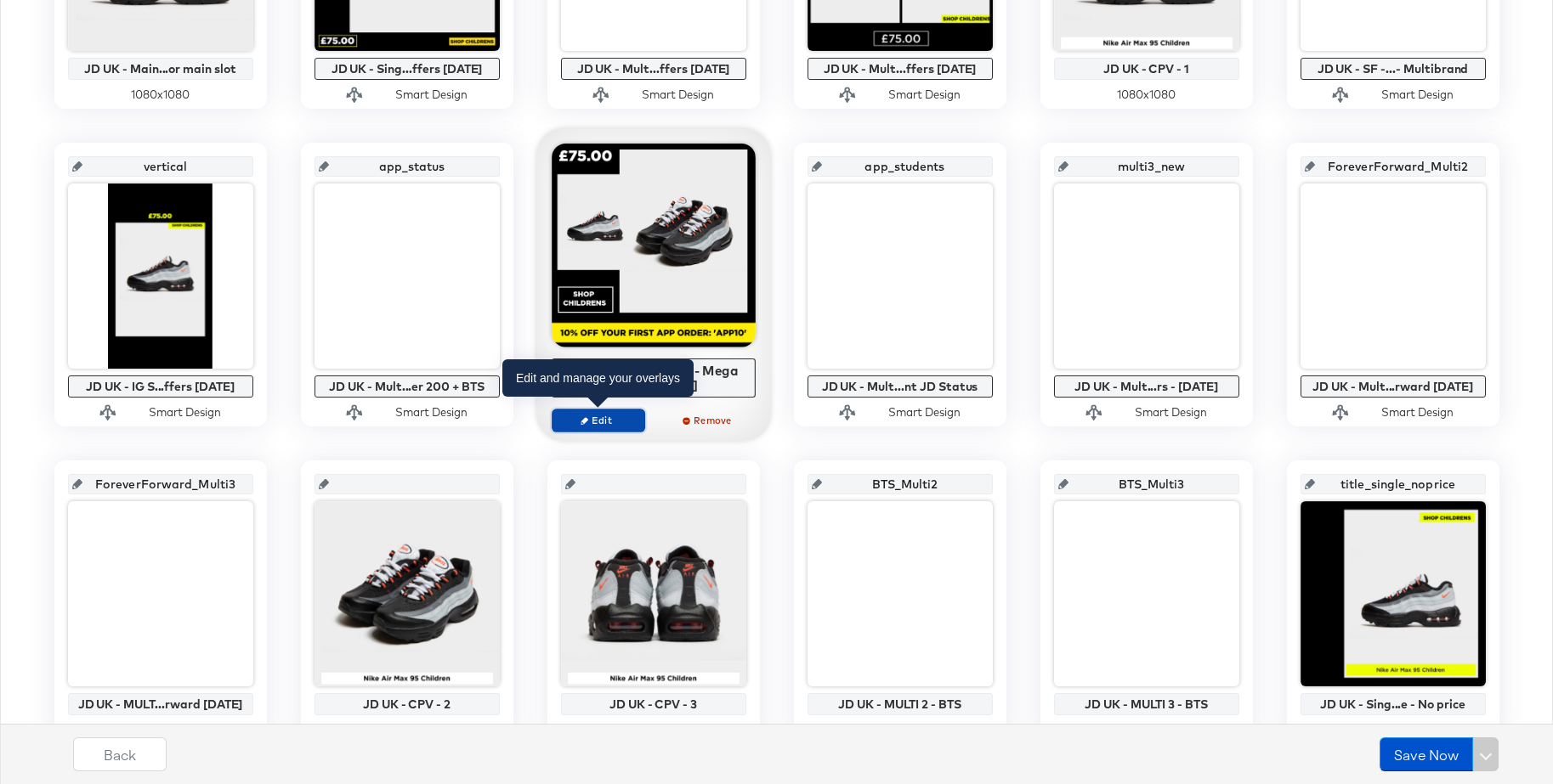
click at [597, 421] on span "Edit" at bounding box center [597, 421] width 78 height 13
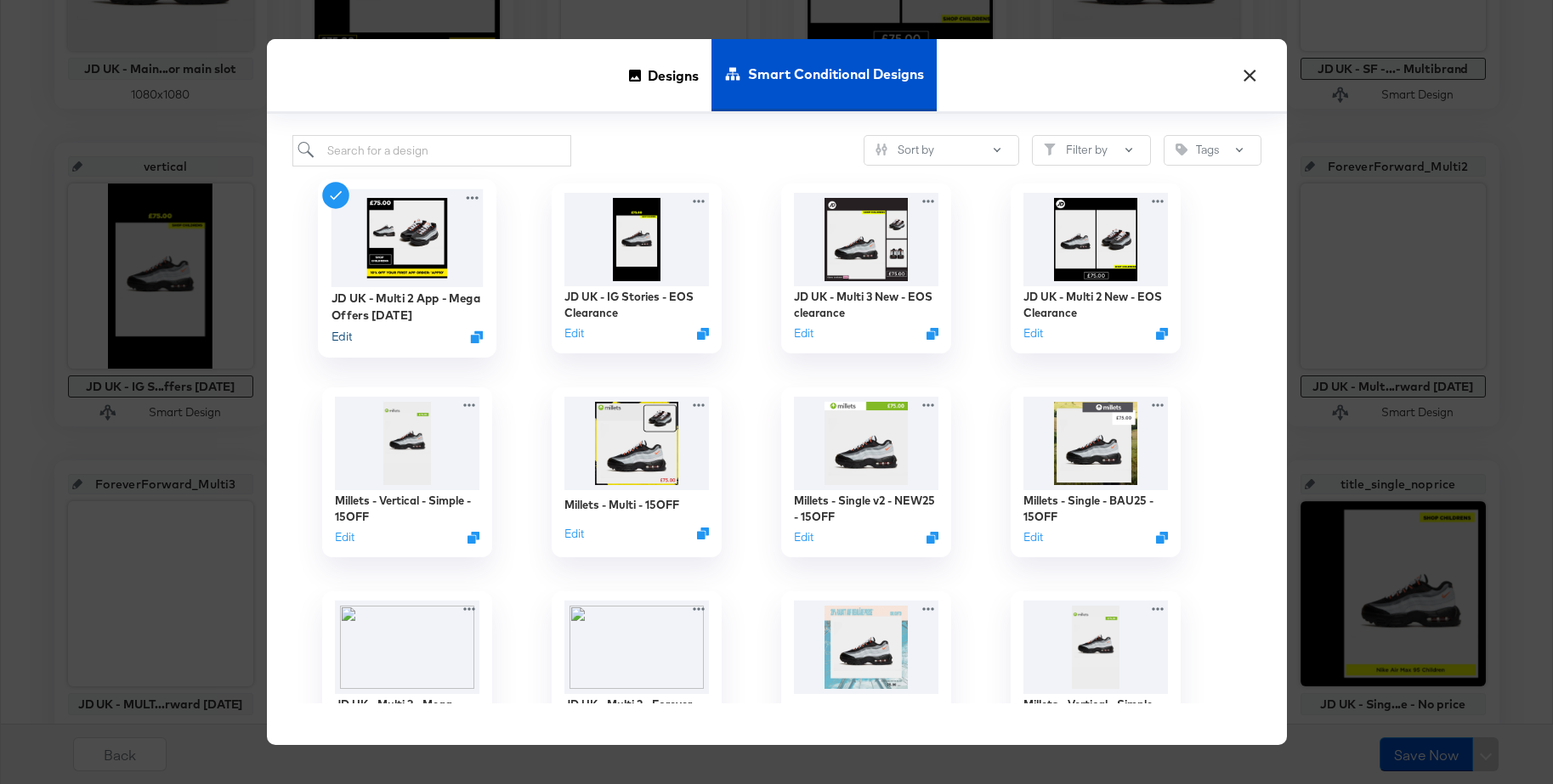
click at [337, 337] on button "Edit" at bounding box center [341, 336] width 21 height 16
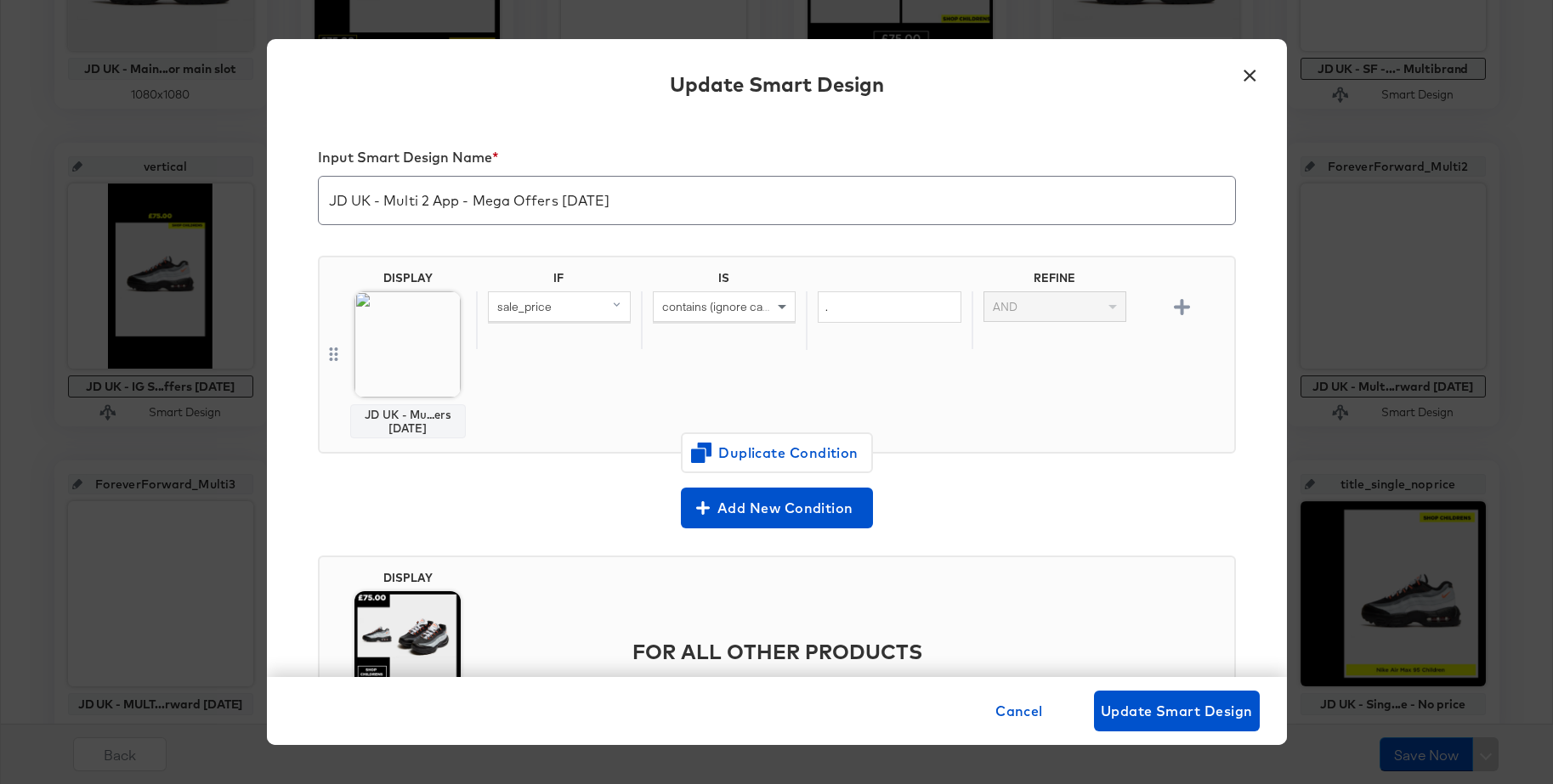
click at [1245, 66] on button "×" at bounding box center [1250, 72] width 31 height 31
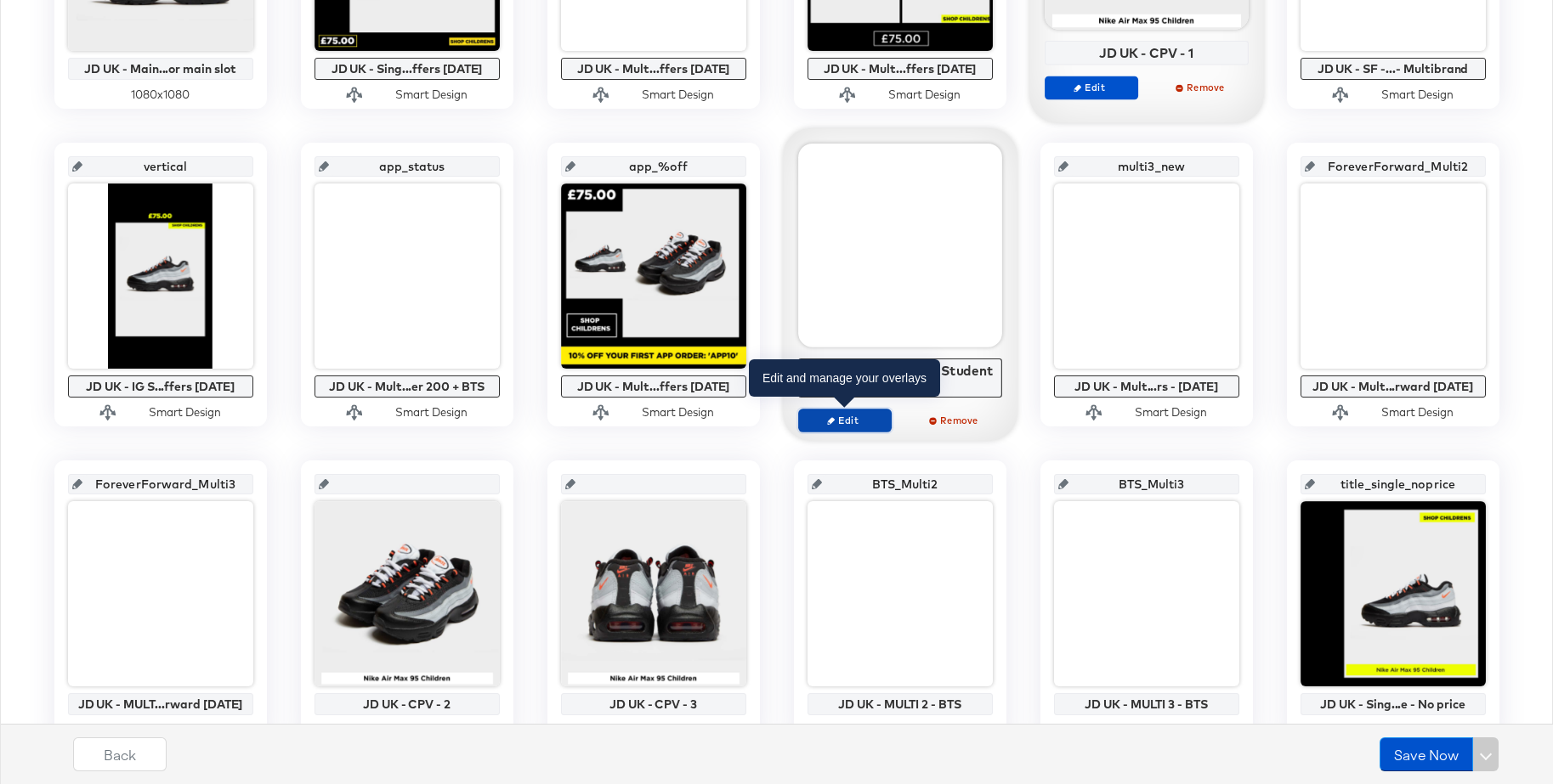
click at [839, 418] on span "Edit" at bounding box center [843, 421] width 78 height 13
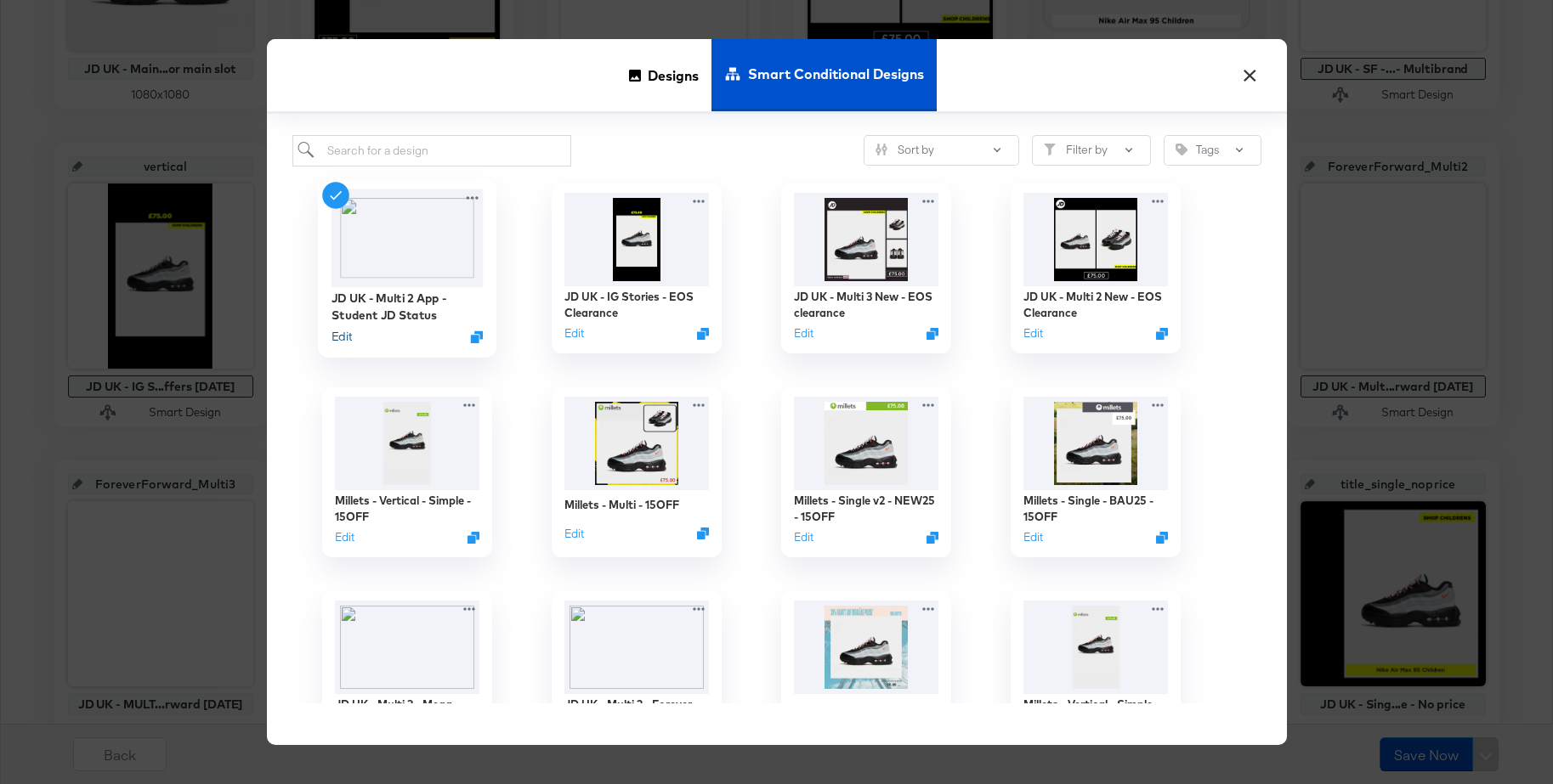
click at [344, 338] on button "Edit" at bounding box center [341, 336] width 21 height 16
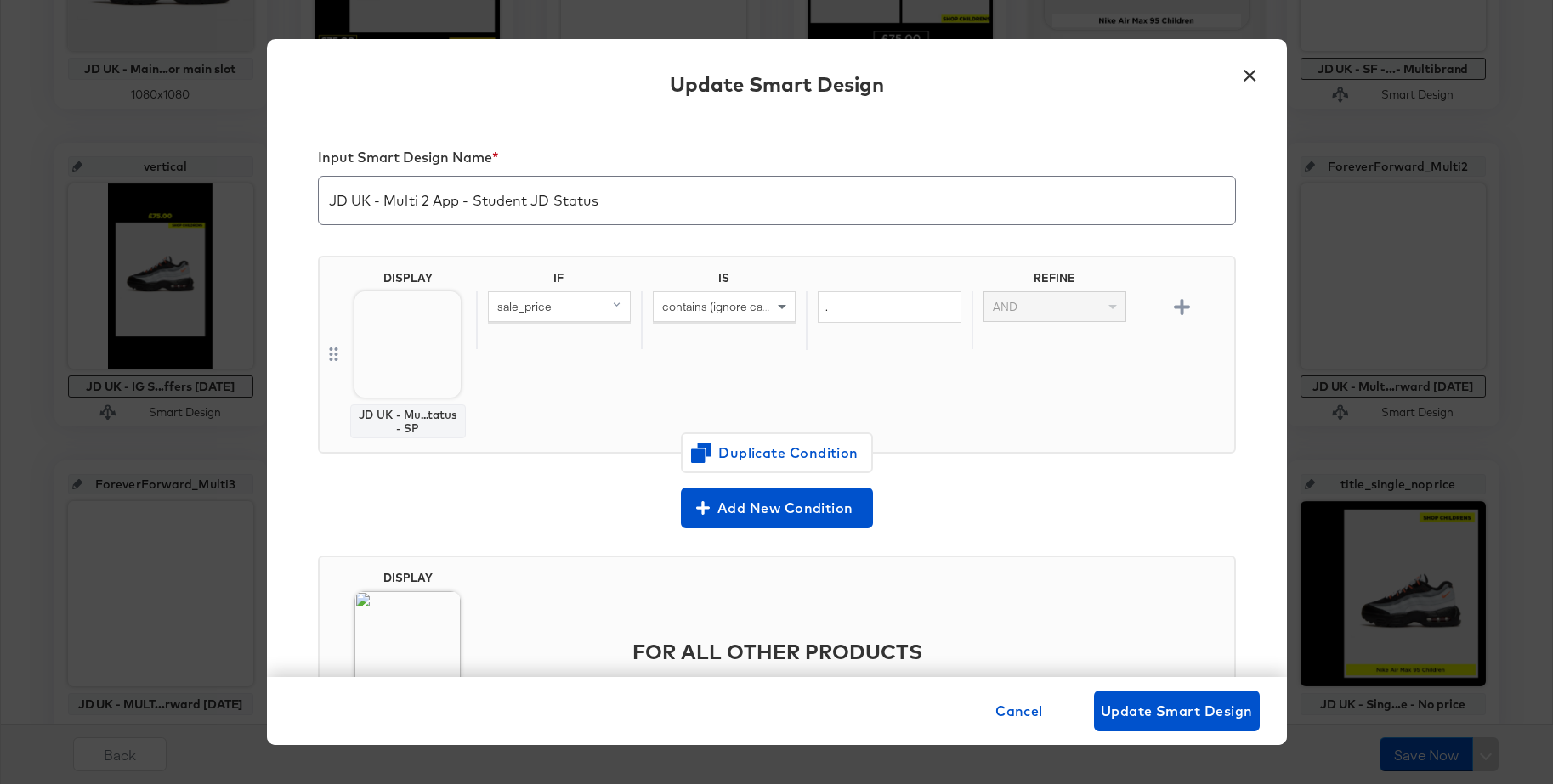
click at [1253, 73] on button "×" at bounding box center [1250, 72] width 31 height 31
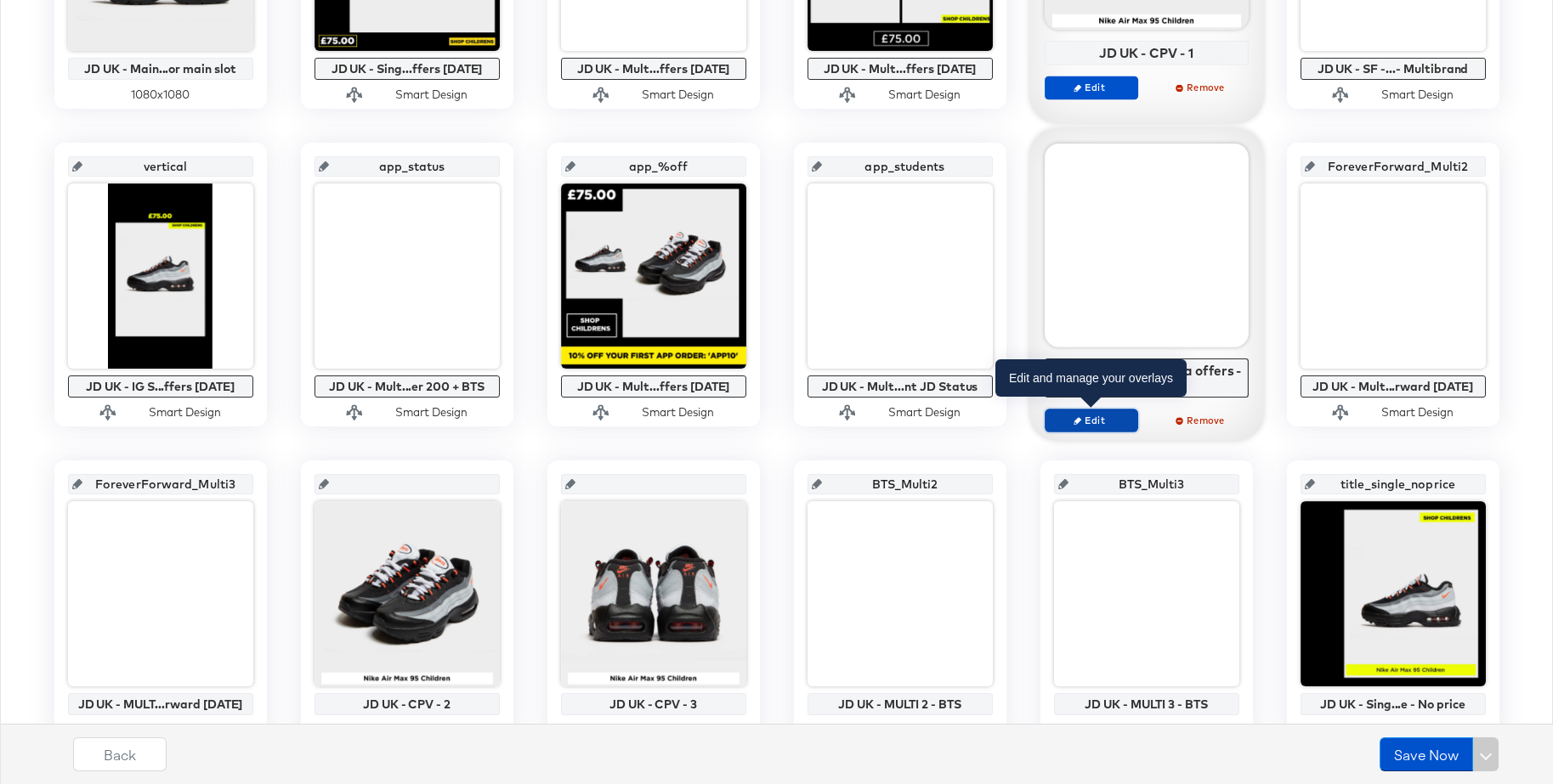
click at [1094, 424] on span "Edit" at bounding box center [1090, 421] width 78 height 13
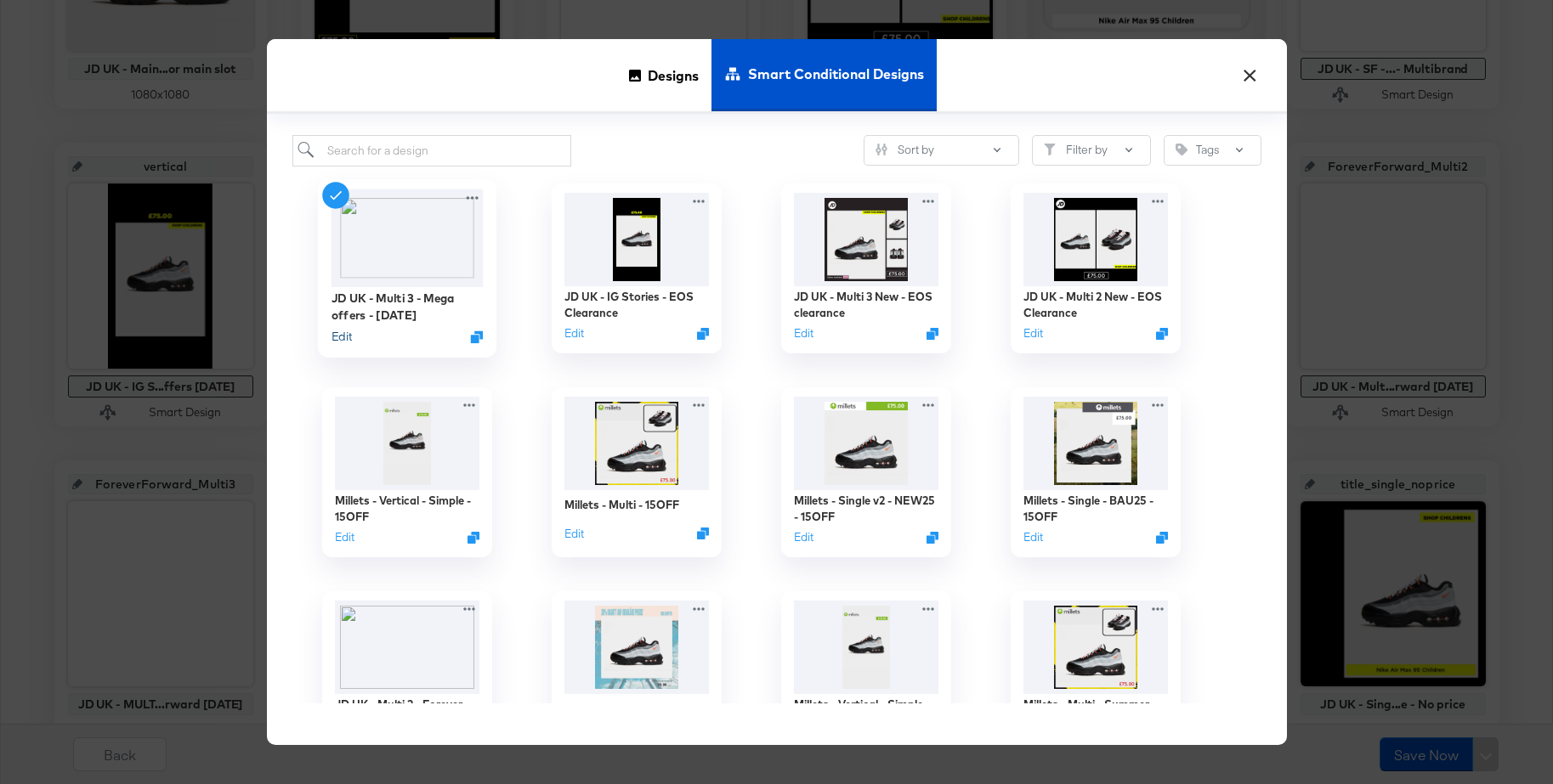
click at [344, 337] on button "Edit" at bounding box center [341, 336] width 21 height 16
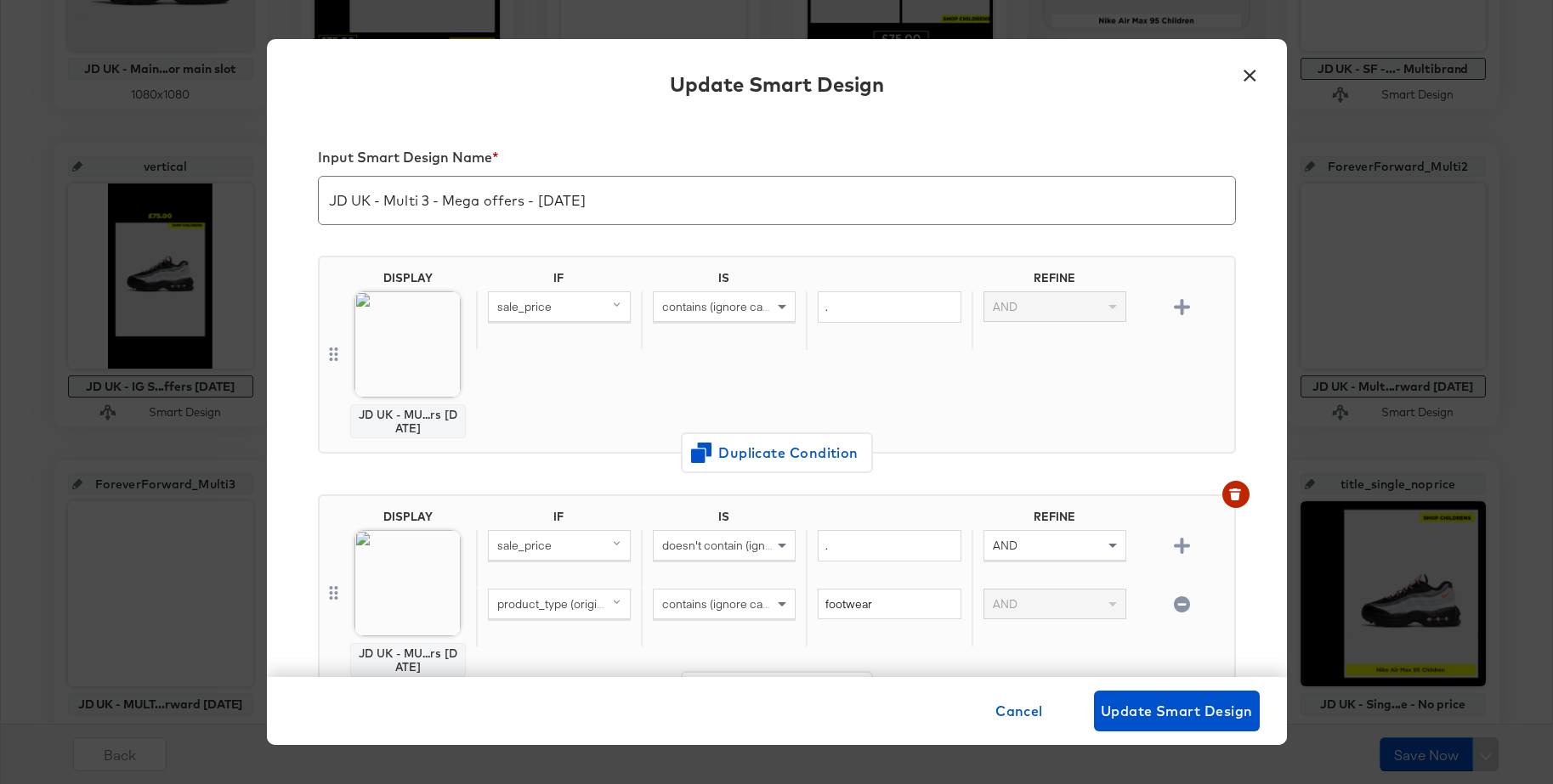
click at [1247, 66] on button "×" at bounding box center [1250, 72] width 31 height 31
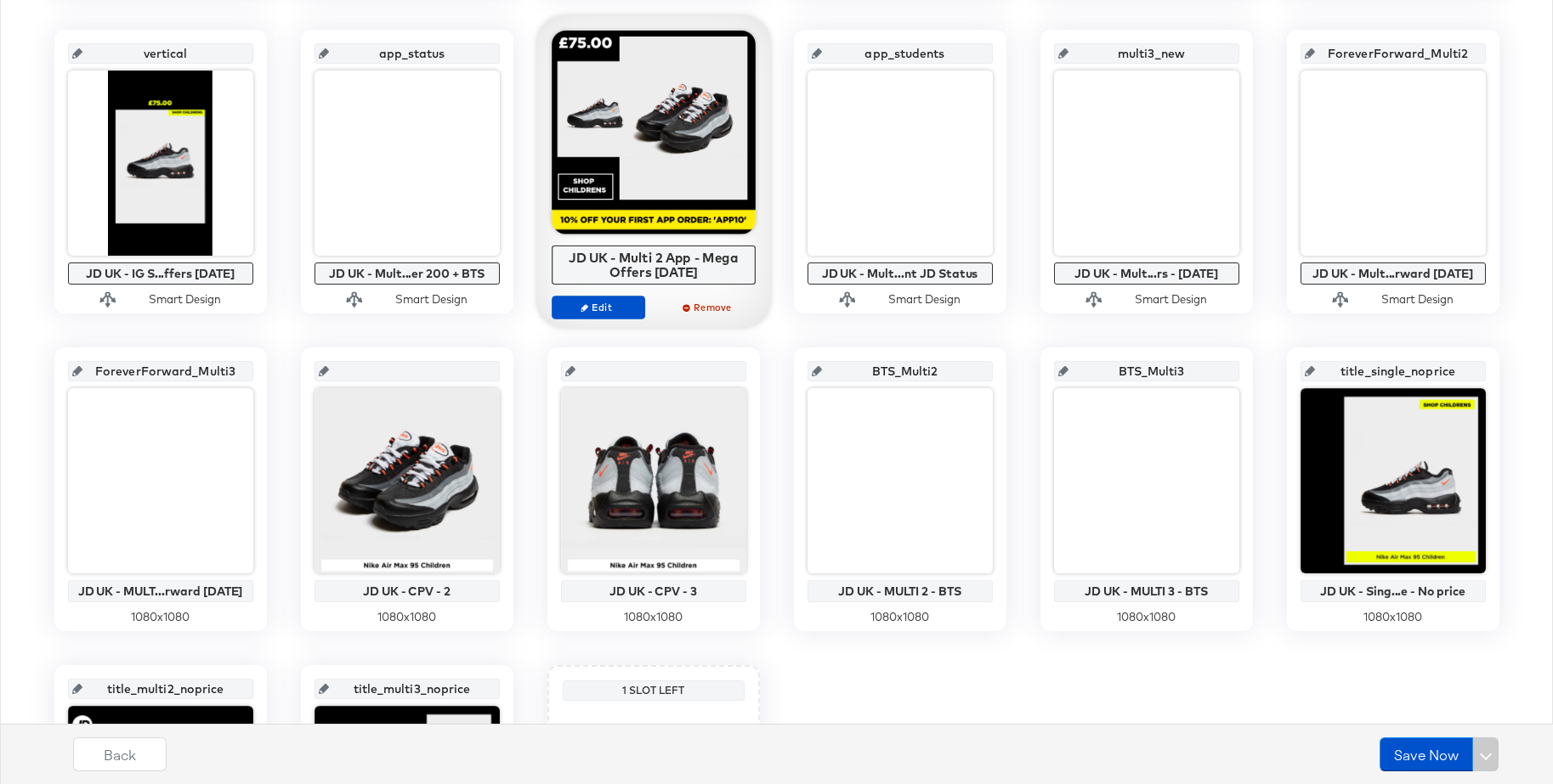
scroll to position [690, 0]
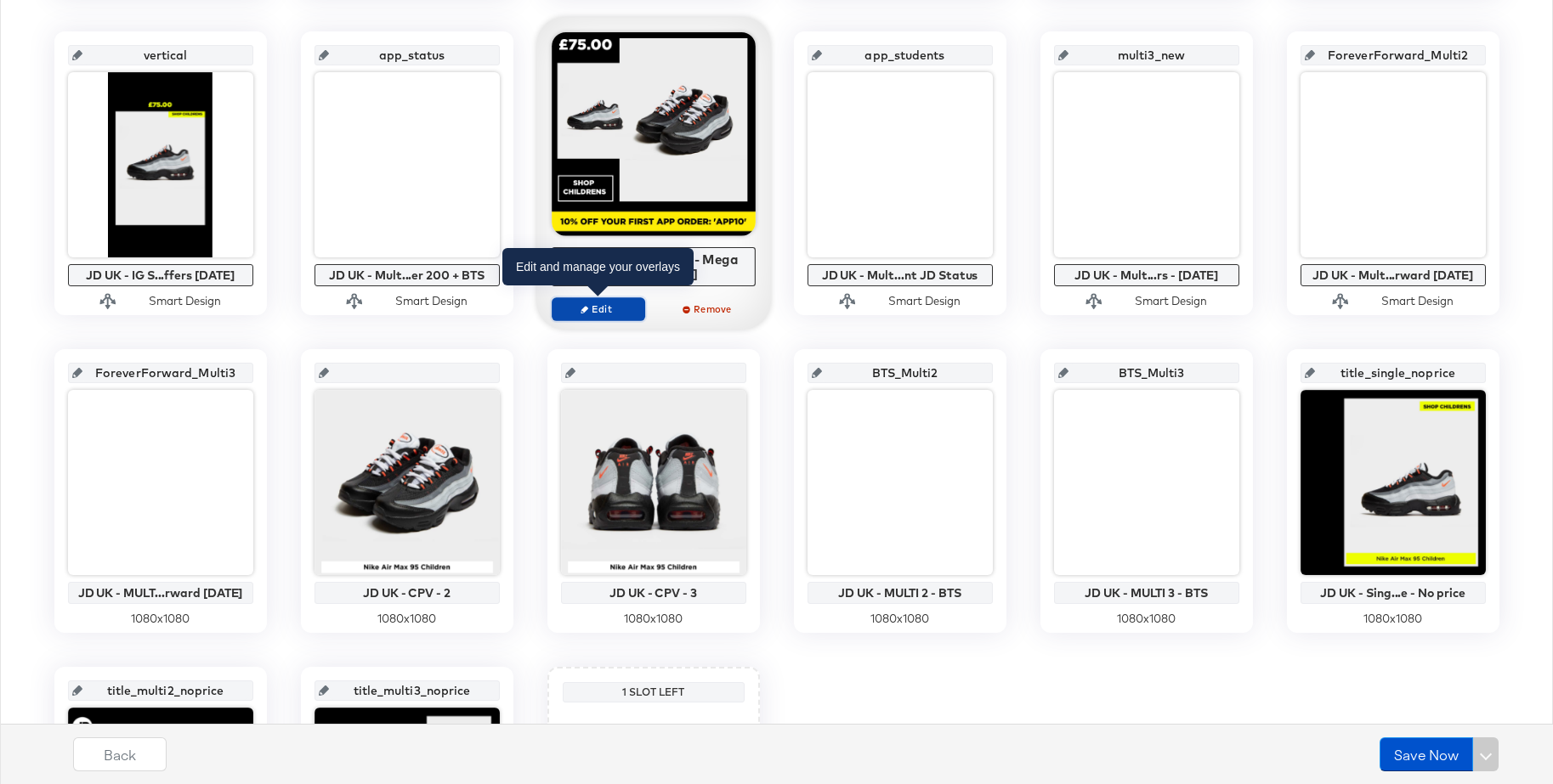
click at [600, 311] on span "Edit" at bounding box center [597, 309] width 78 height 13
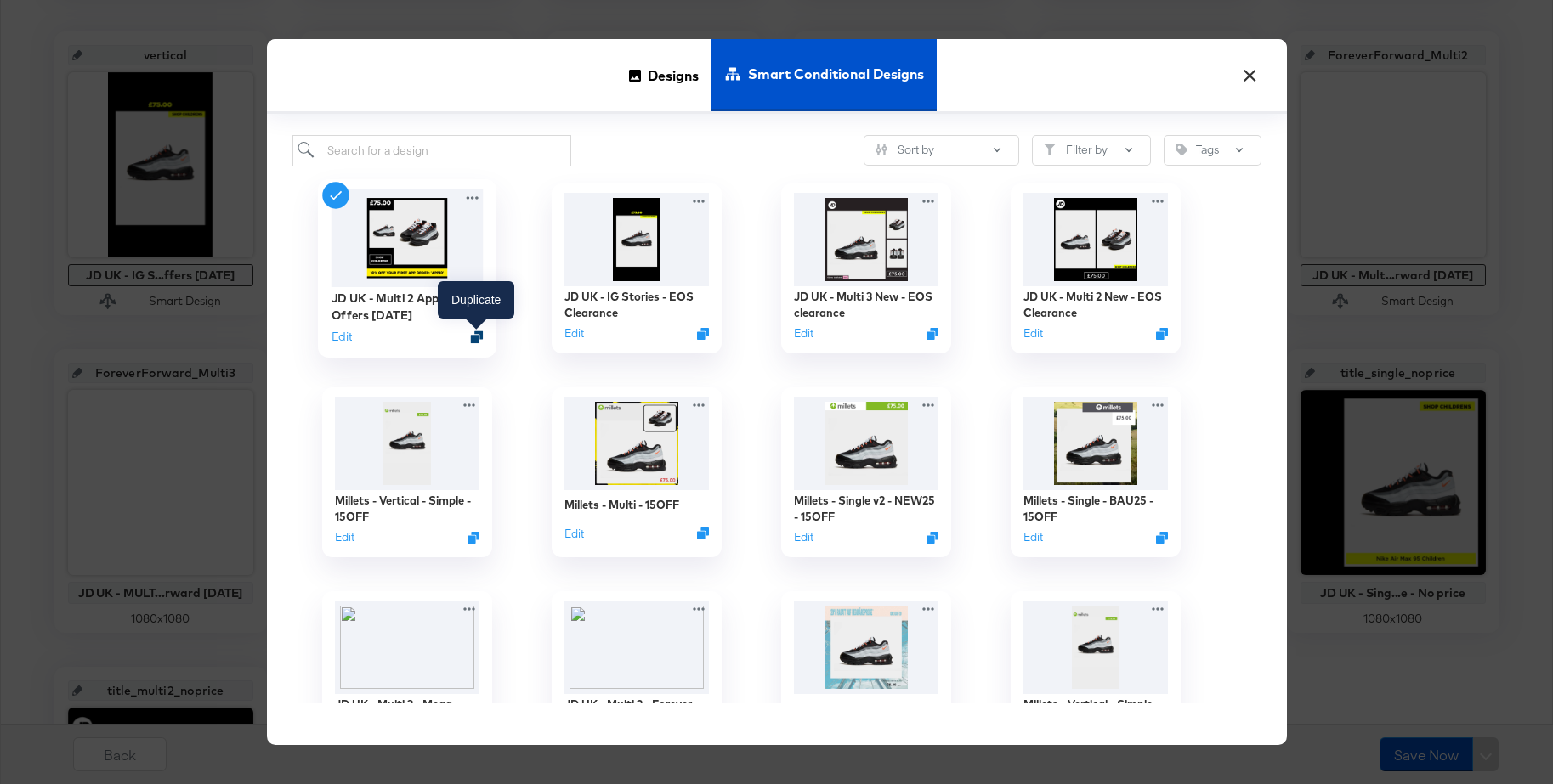
click at [477, 340] on icon "Duplicate" at bounding box center [476, 337] width 13 height 13
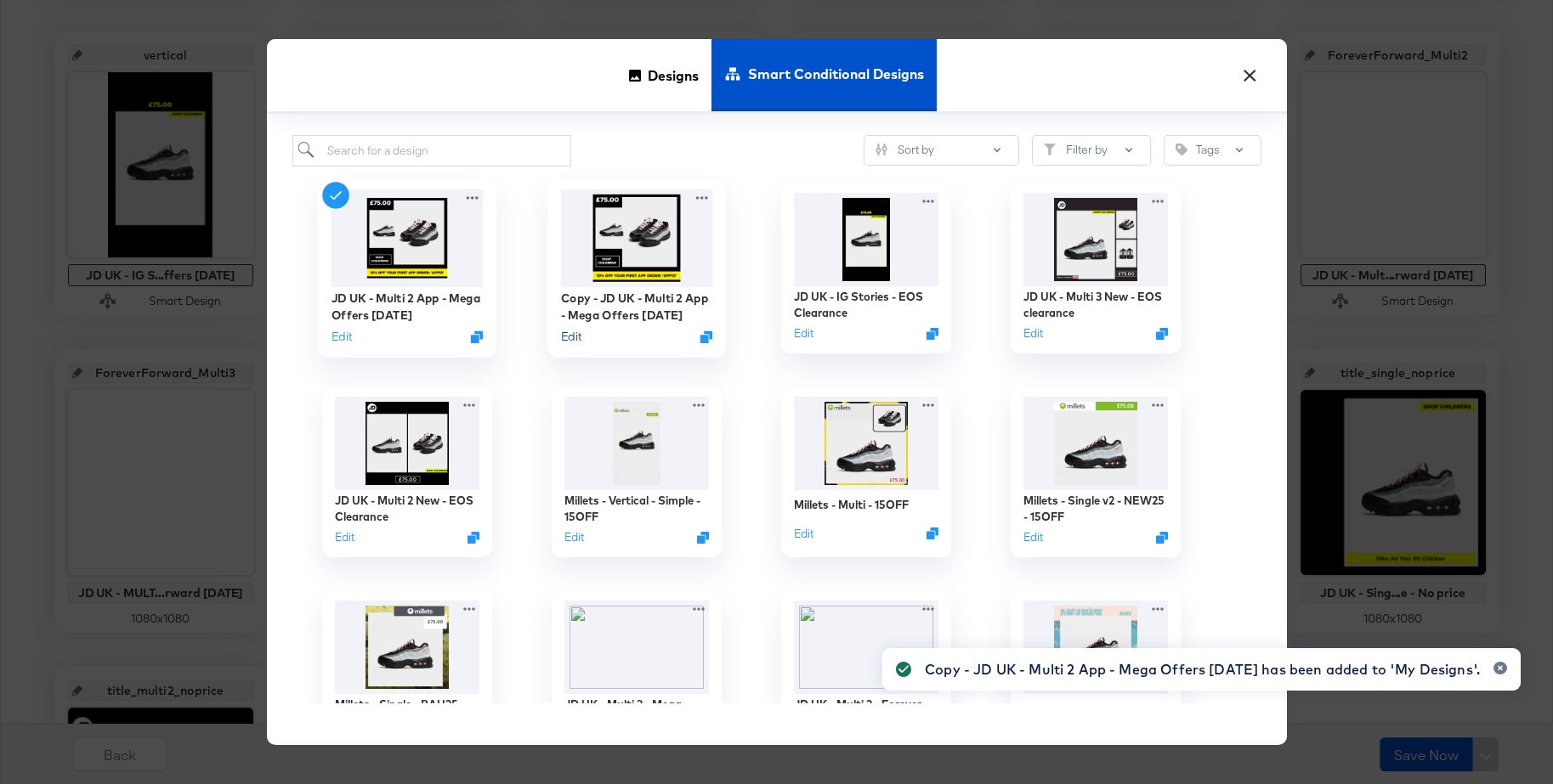
click at [573, 337] on button "Edit" at bounding box center [570, 336] width 21 height 16
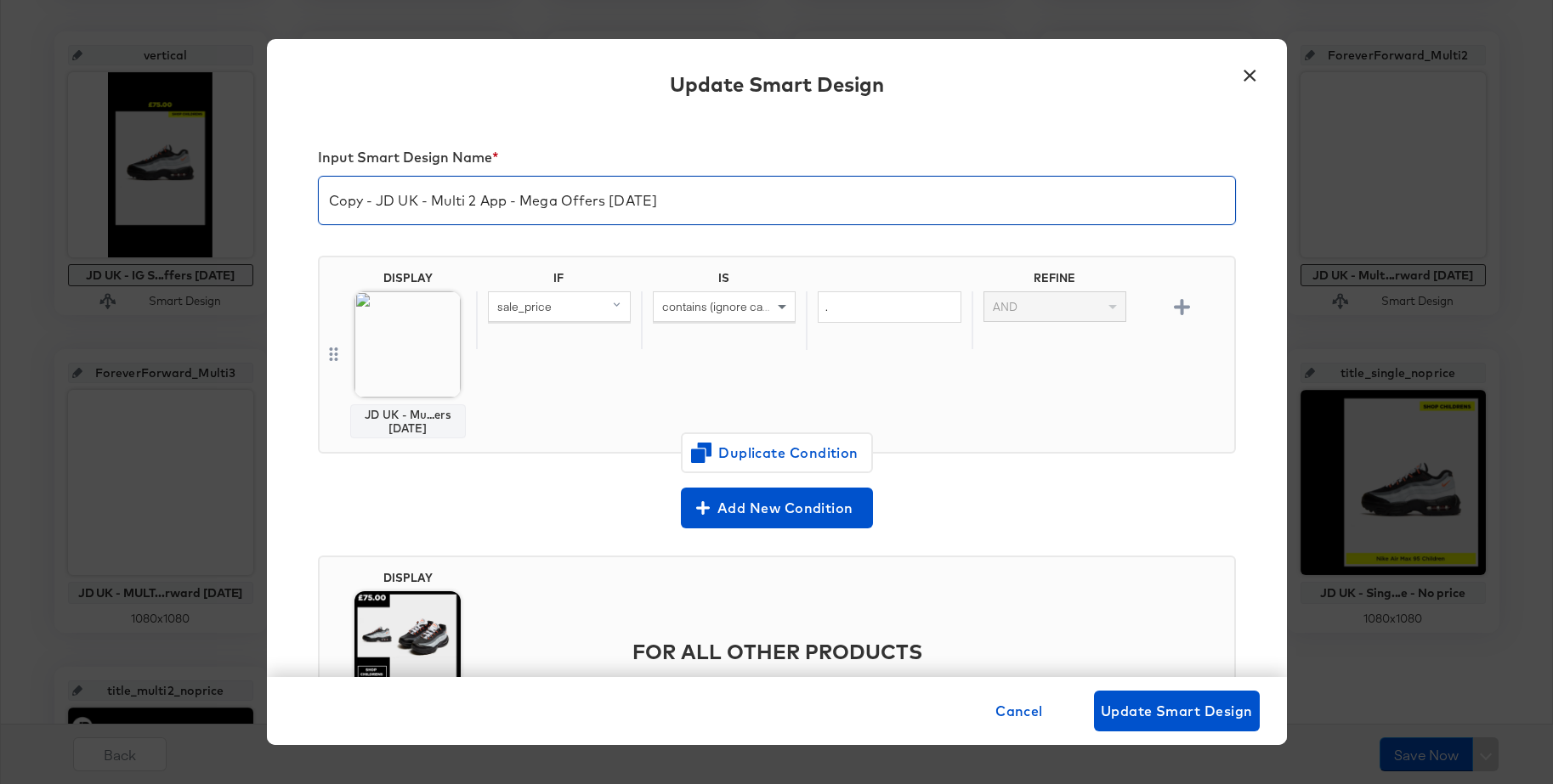
drag, startPoint x: 375, startPoint y: 200, endPoint x: 366, endPoint y: 205, distance: 10.3
click at [319, 200] on input "Copy - JD UK - Multi 2 App - Mega Offers Apr 25" at bounding box center [776, 194] width 916 height 48
drag, startPoint x: 495, startPoint y: 202, endPoint x: 635, endPoint y: 200, distance: 140.0
click at [635, 200] on input "JD UK - Multi 2 App - Mega Offers Apr 25" at bounding box center [776, 194] width 916 height 48
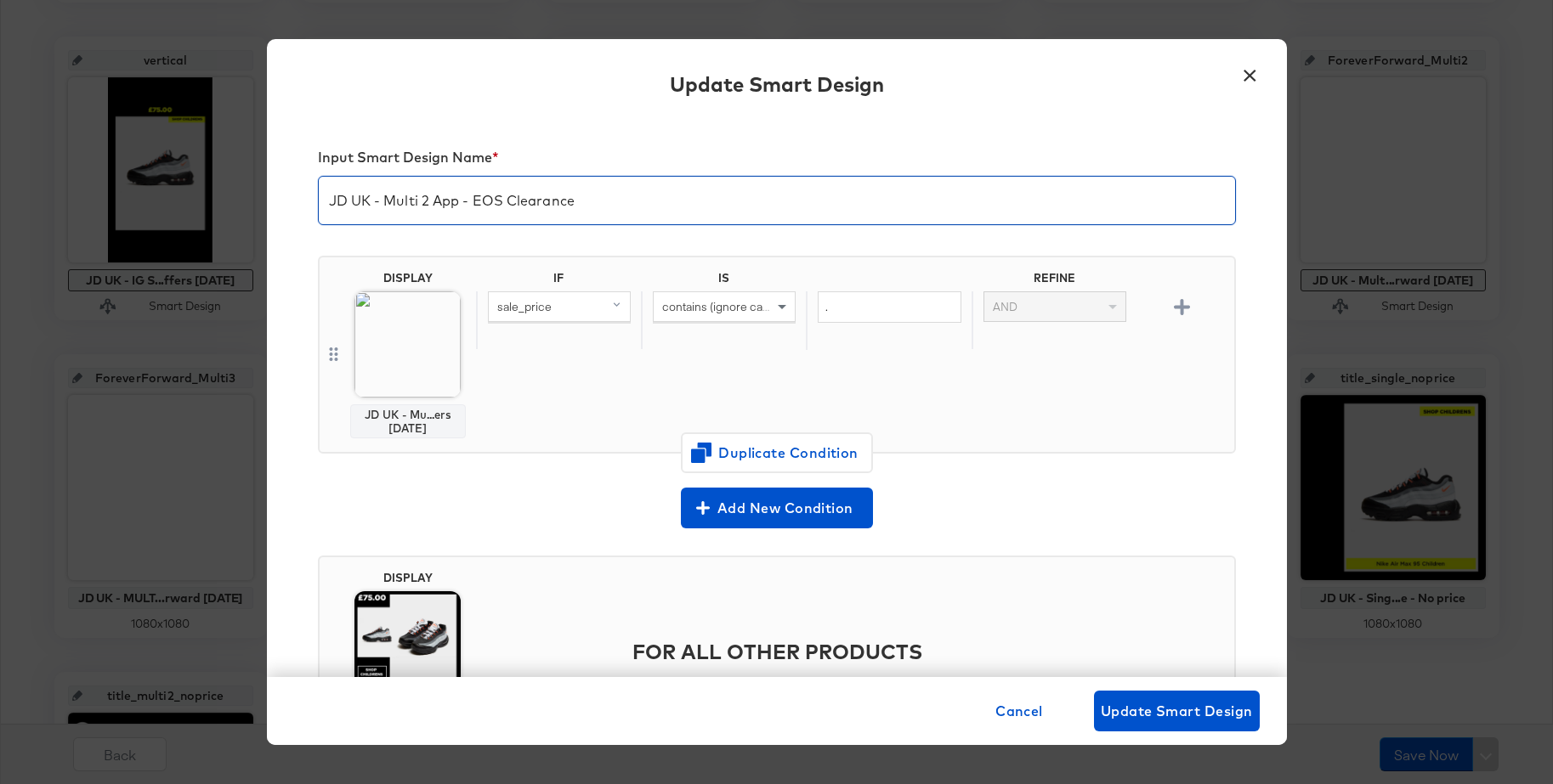
type input "JD UK - Multi 2 App - EOS Clearance"
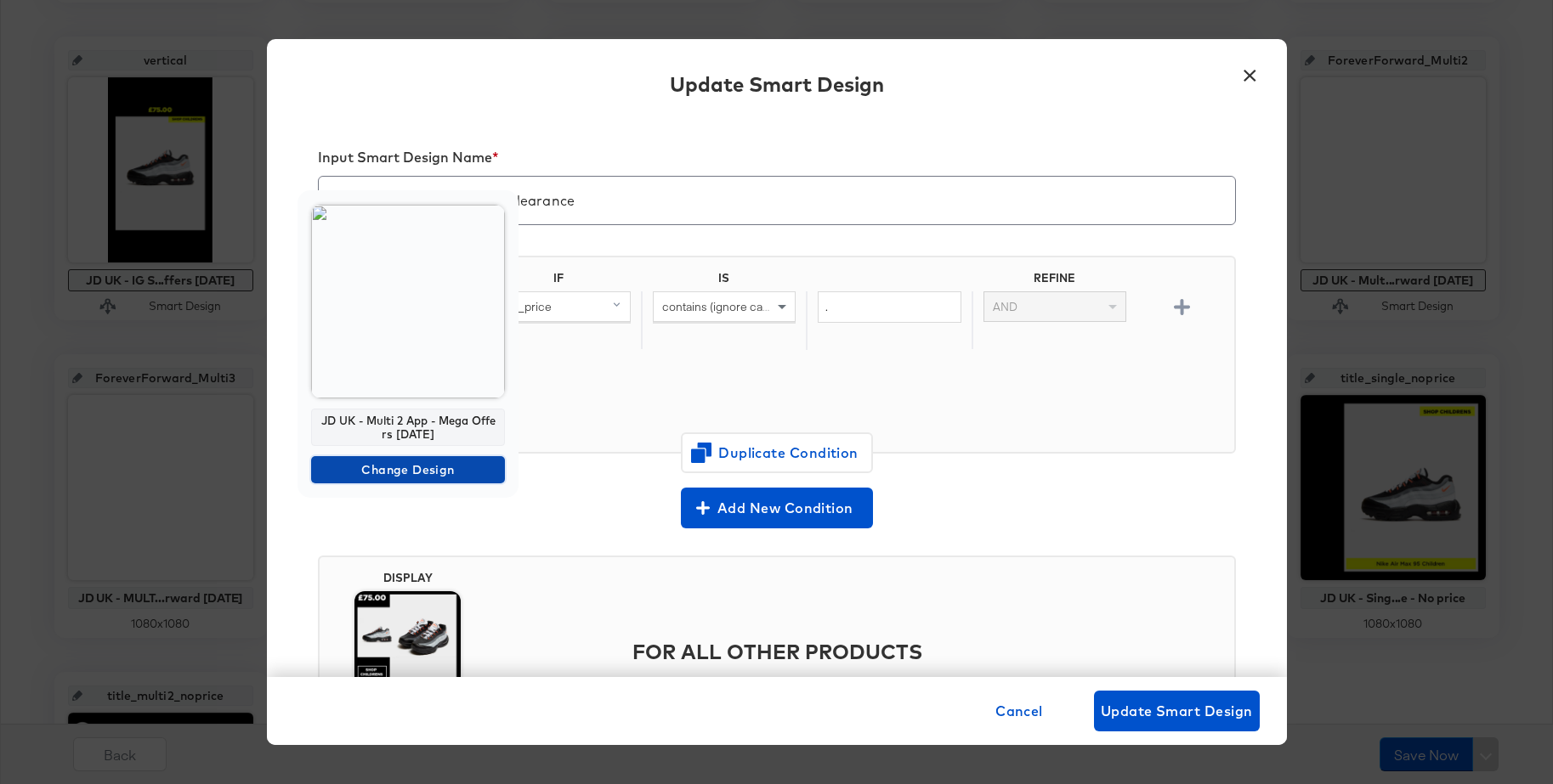
click at [355, 468] on span "Change Design" at bounding box center [408, 470] width 180 height 22
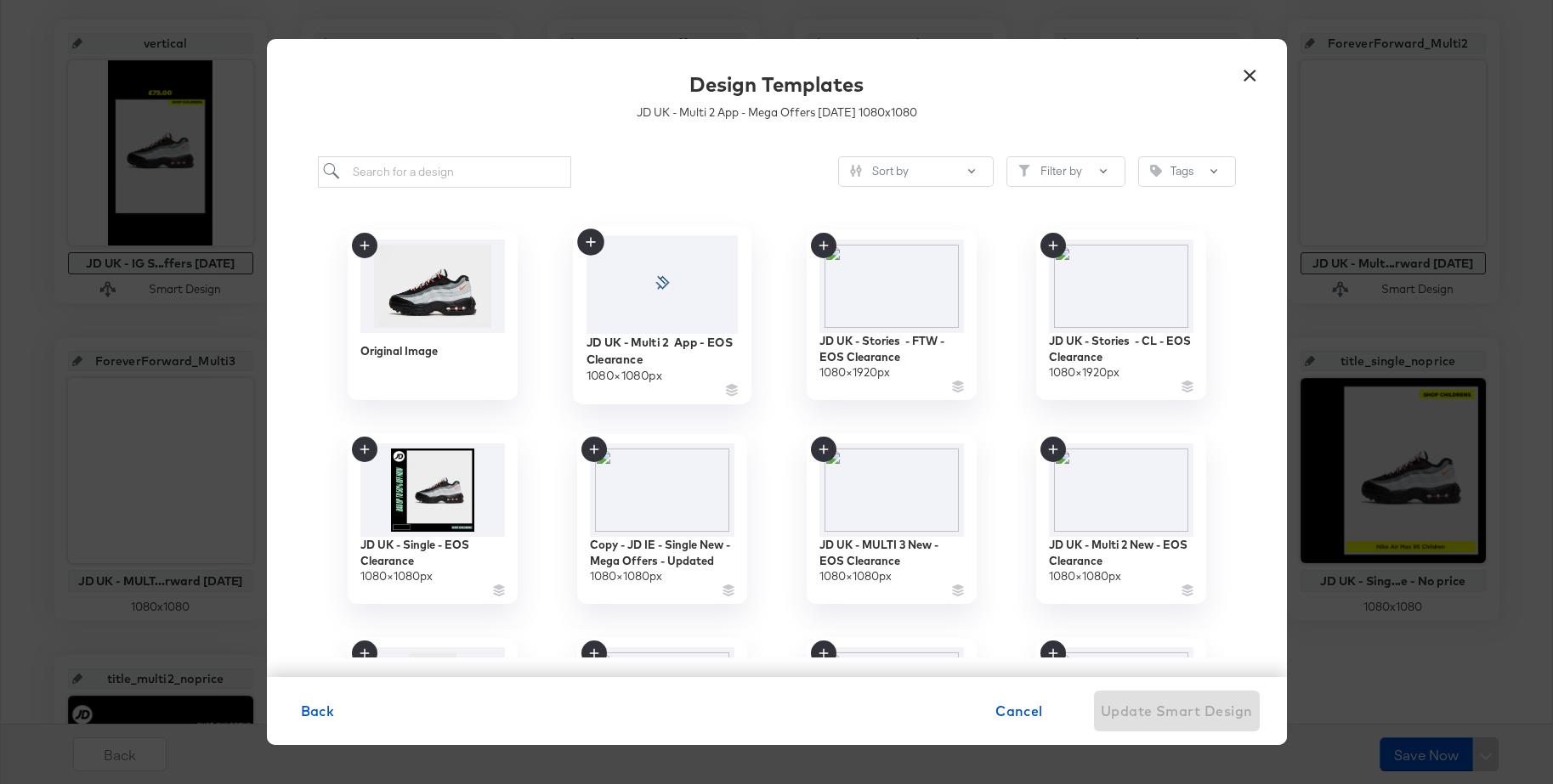
click at [653, 299] on div at bounding box center [662, 284] width 152 height 98
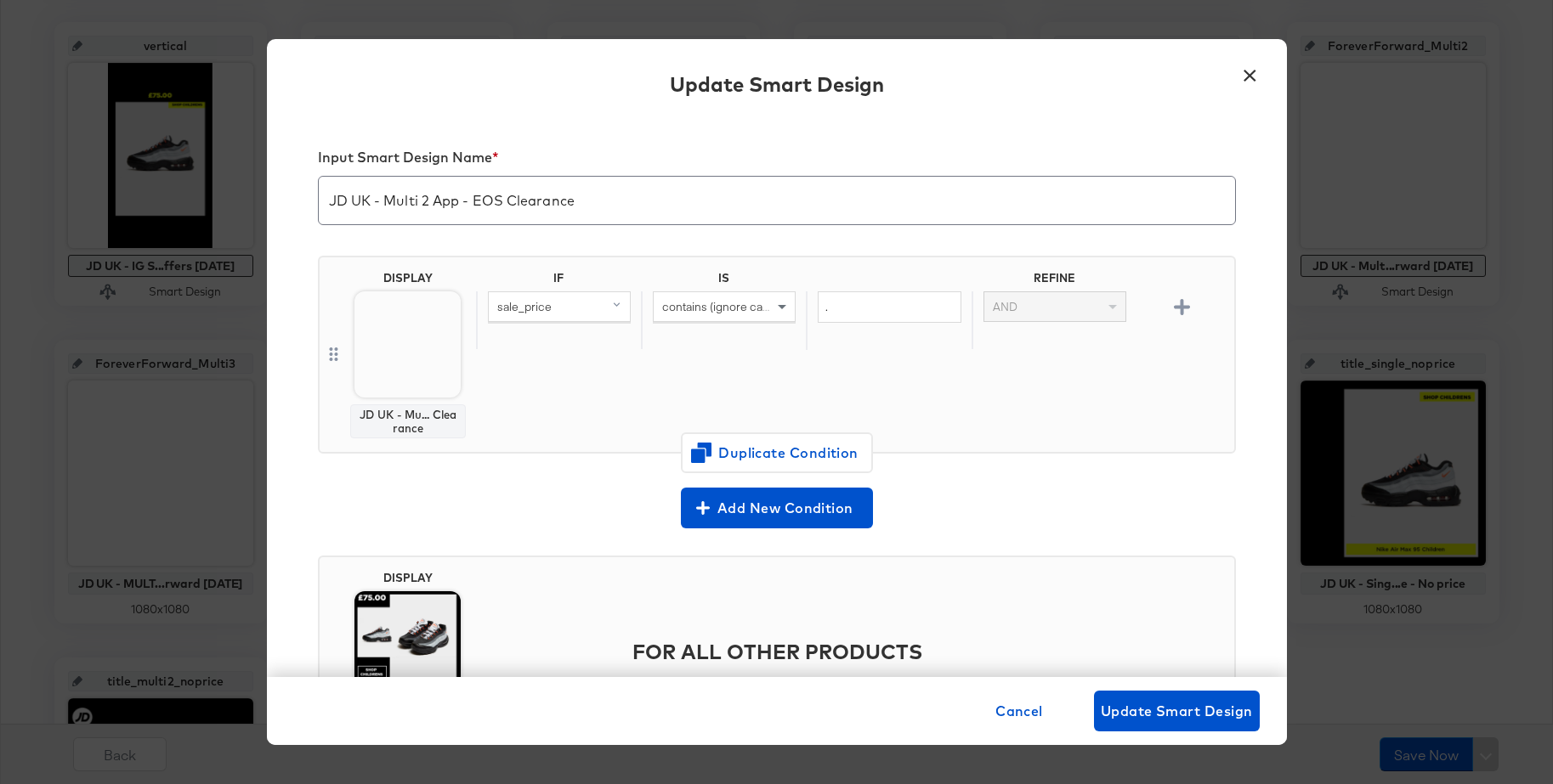
scroll to position [120, 0]
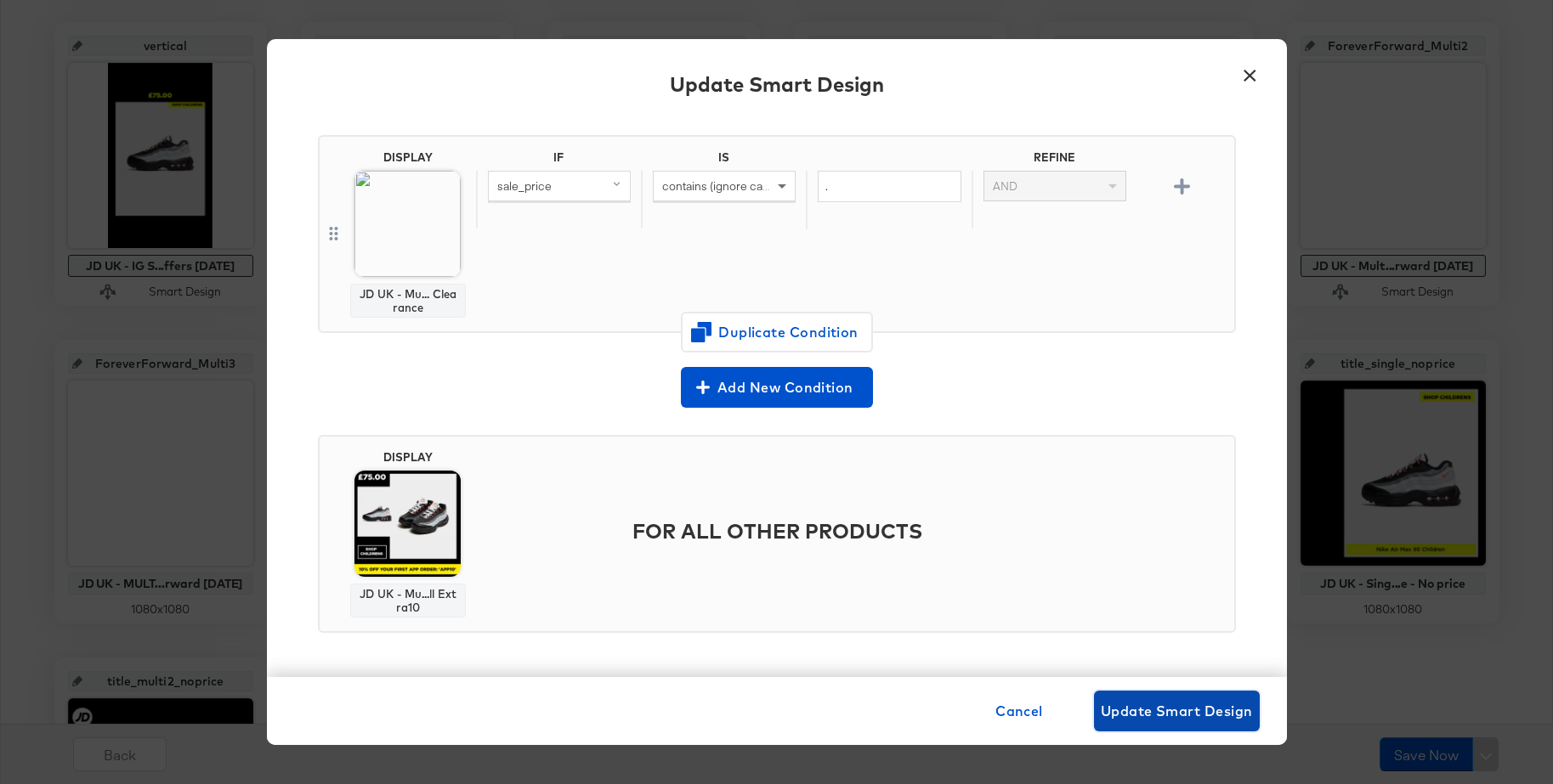
click at [1136, 704] on span "Update Smart Design" at bounding box center [1177, 711] width 152 height 24
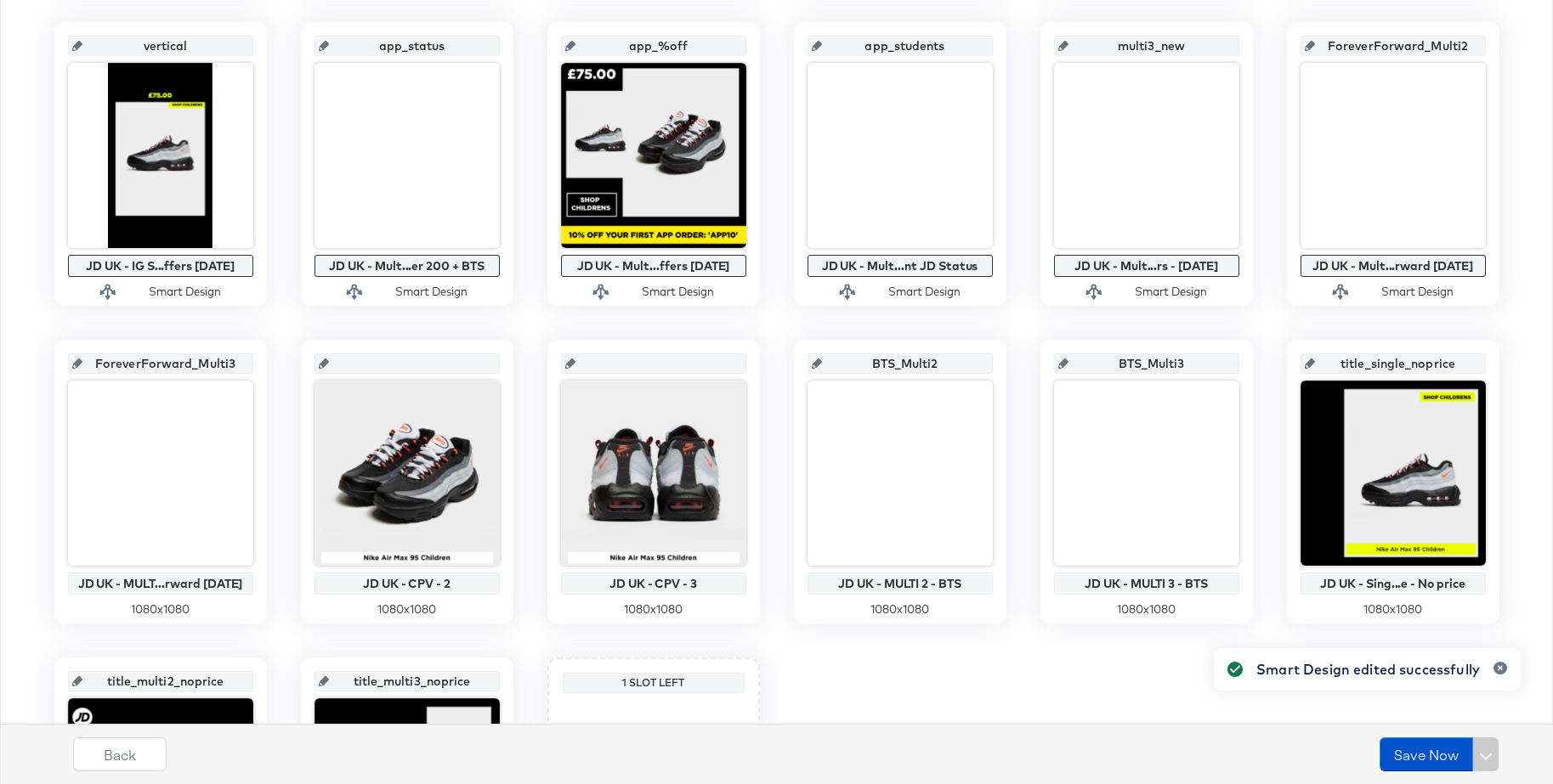
scroll to position [696, 0]
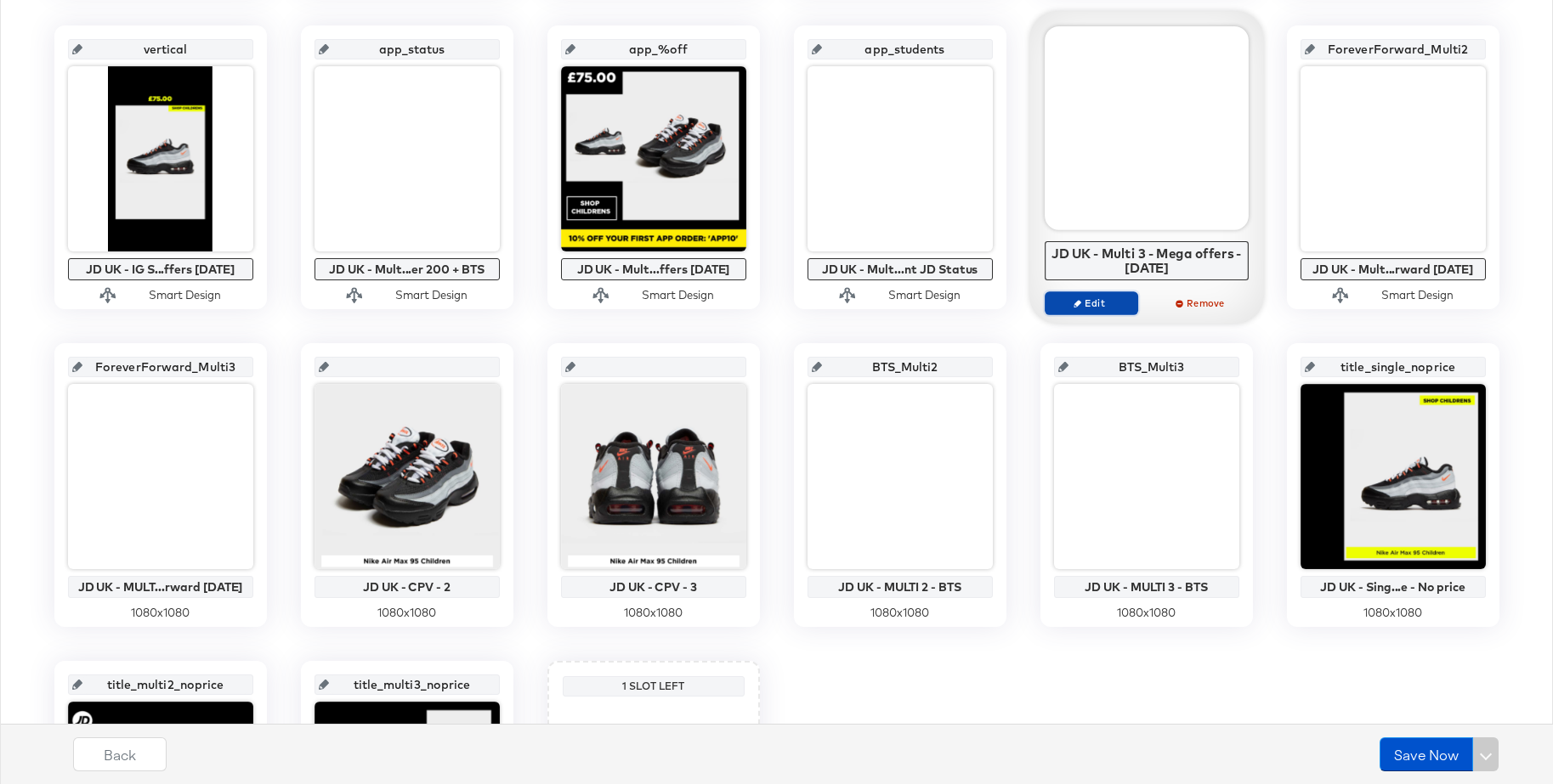
click at [1075, 298] on span "Edit" at bounding box center [1090, 303] width 78 height 13
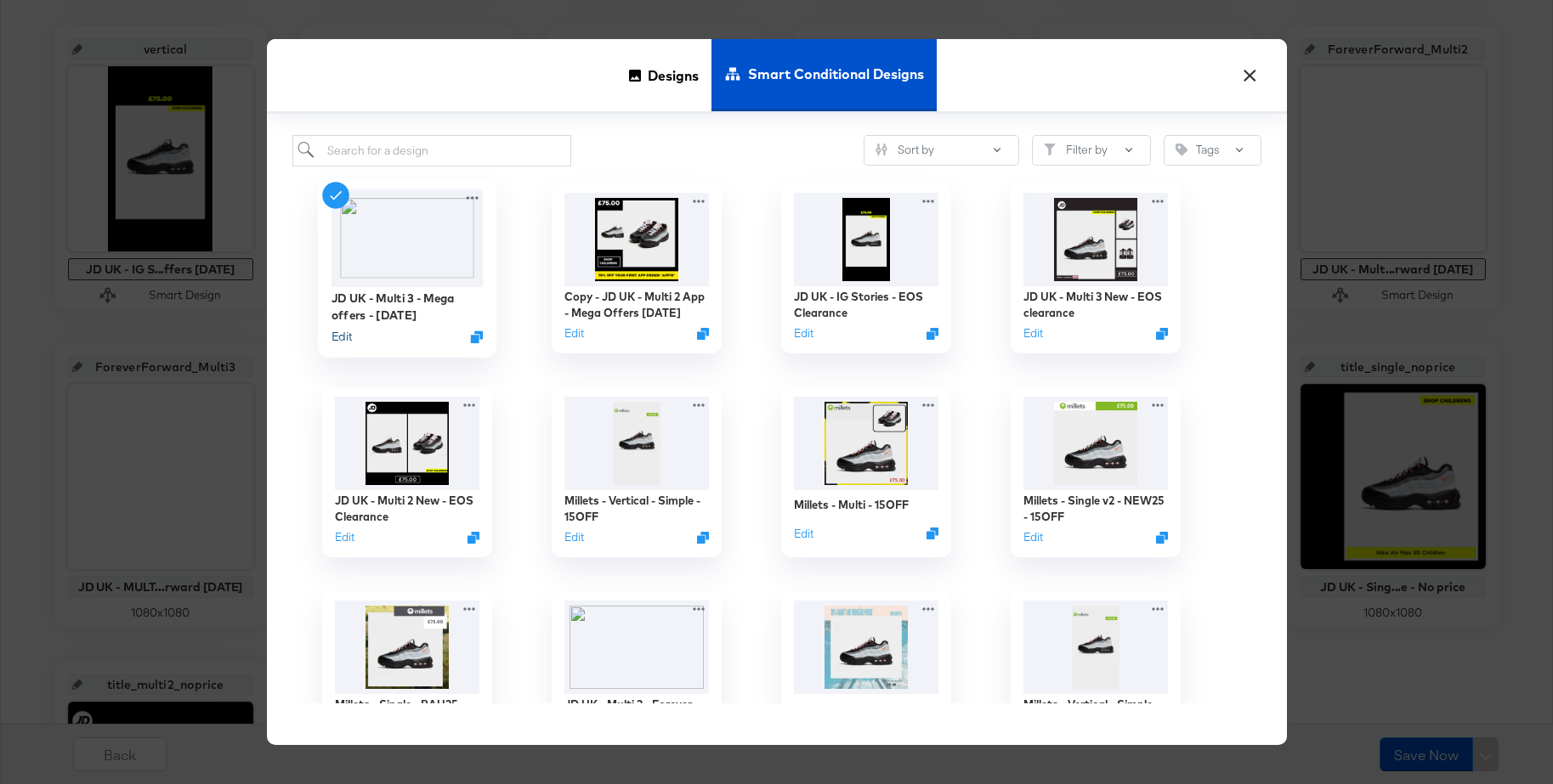
click at [346, 337] on button "Edit" at bounding box center [341, 336] width 21 height 16
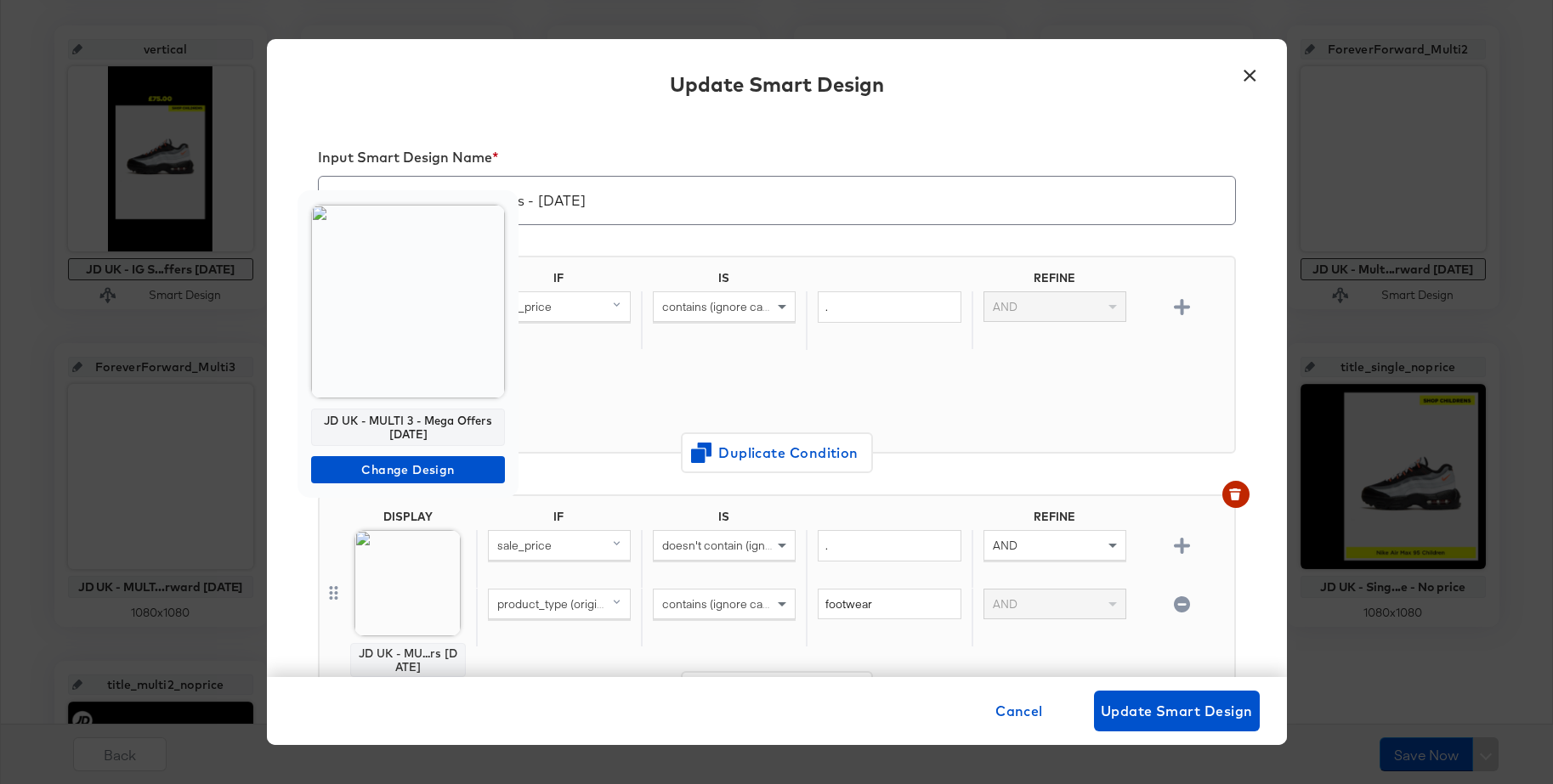
scroll to position [691, 0]
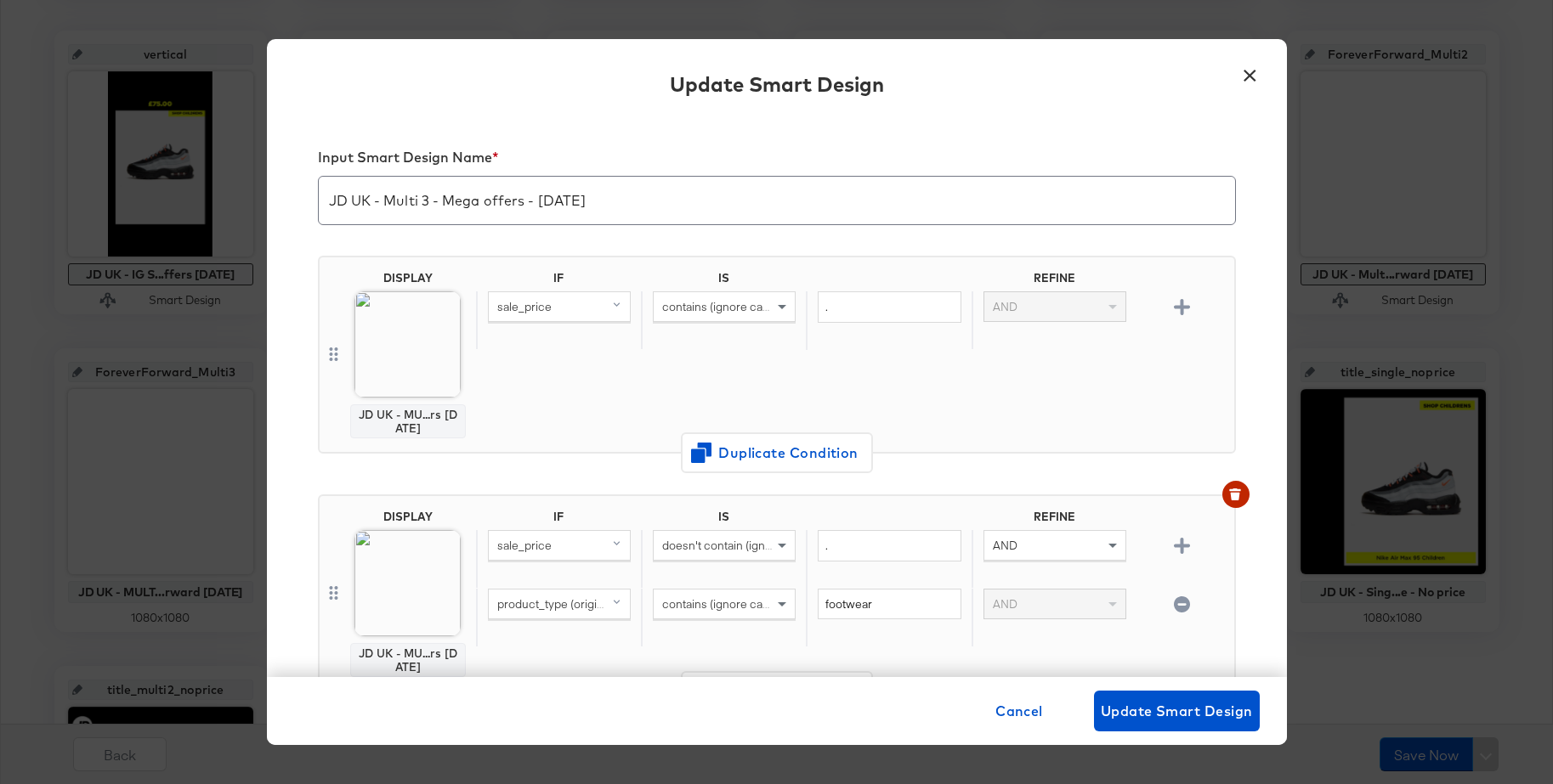
click at [1252, 76] on button "×" at bounding box center [1250, 72] width 31 height 31
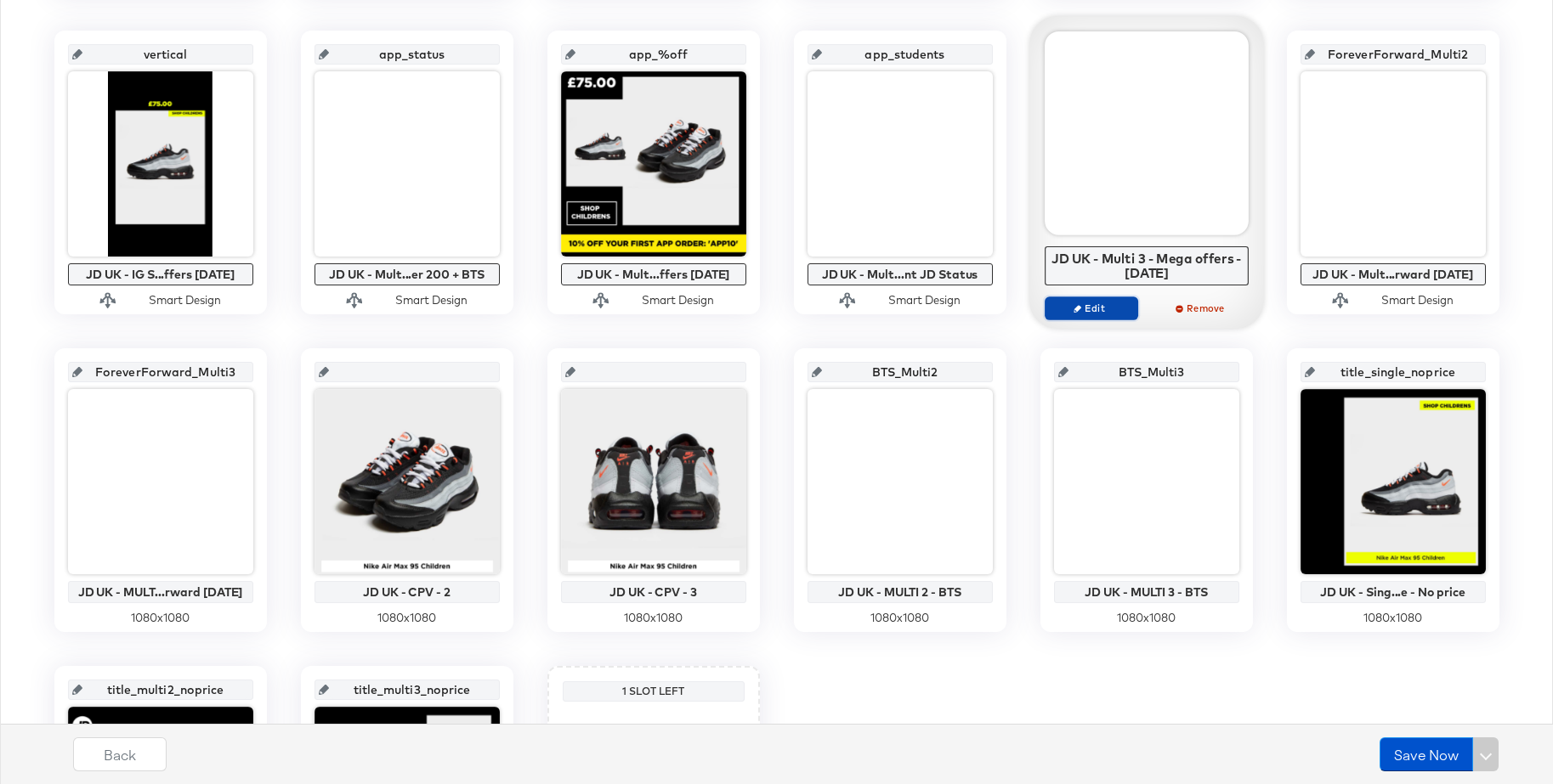
click at [1105, 308] on span "Edit" at bounding box center [1090, 309] width 78 height 13
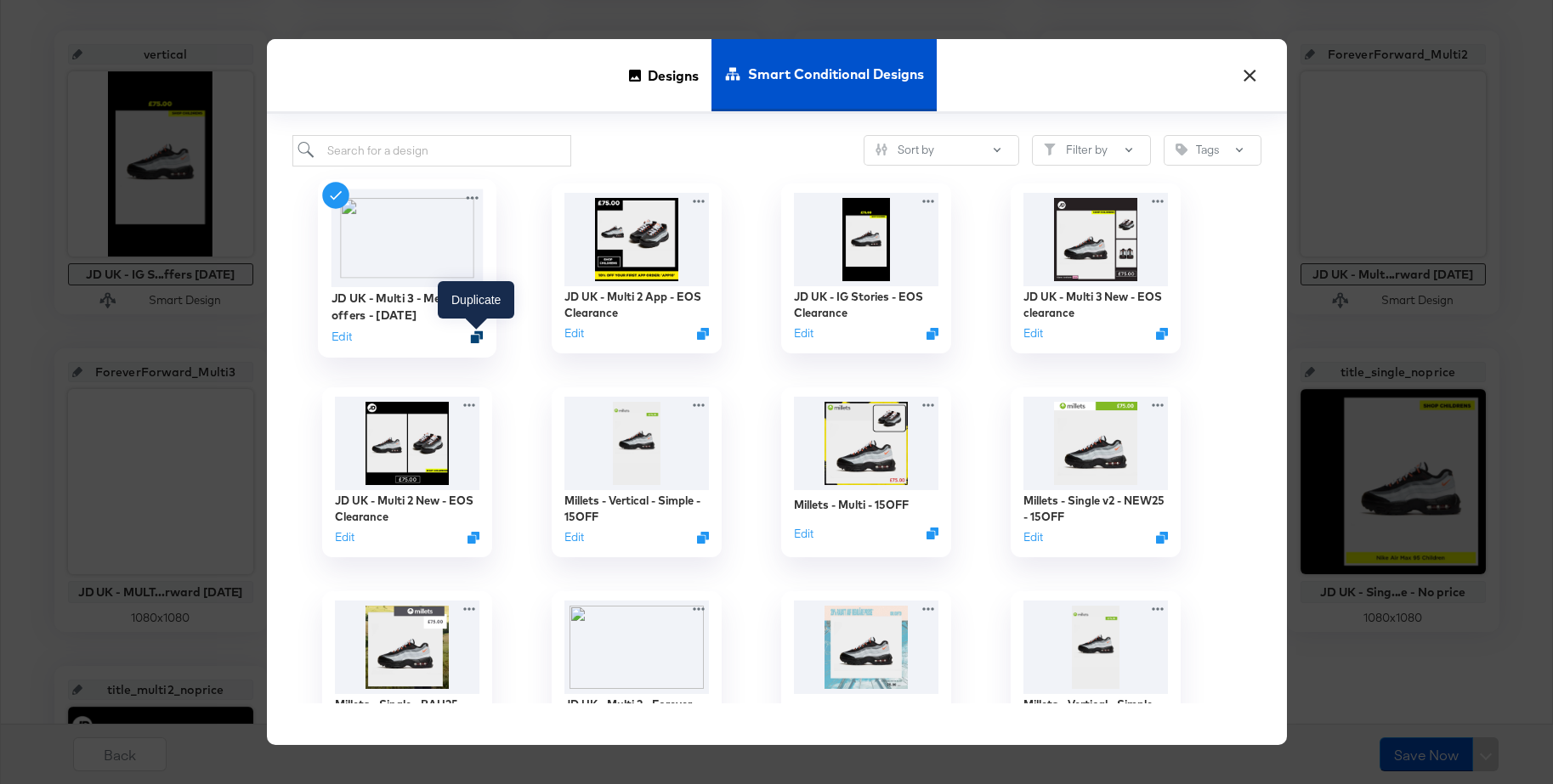
click at [473, 339] on icon "Duplicate" at bounding box center [476, 337] width 13 height 13
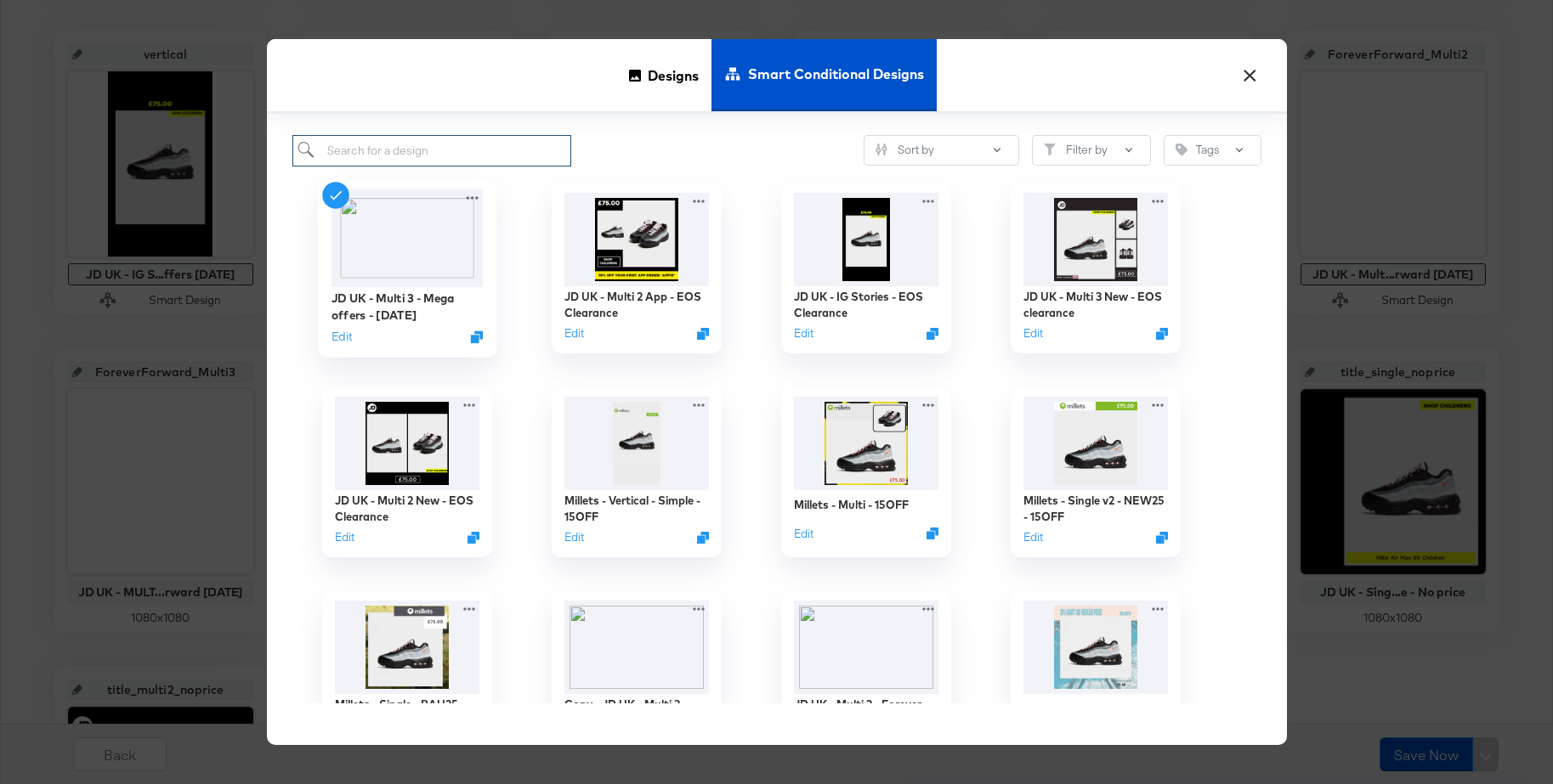
click at [387, 153] on input "search" at bounding box center [432, 151] width 280 height 31
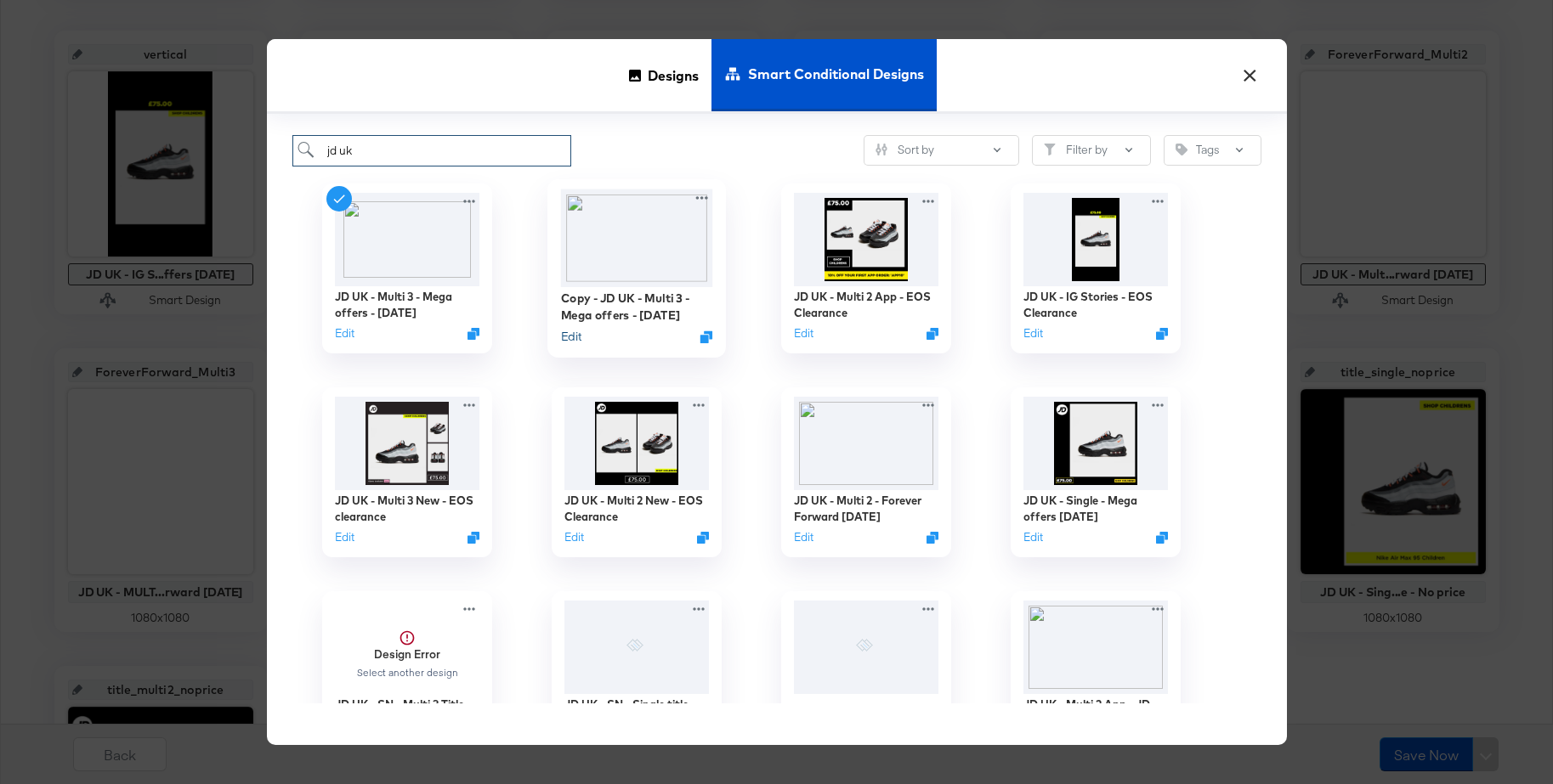
type input "jd uk"
click at [579, 335] on button "Edit" at bounding box center [570, 336] width 21 height 16
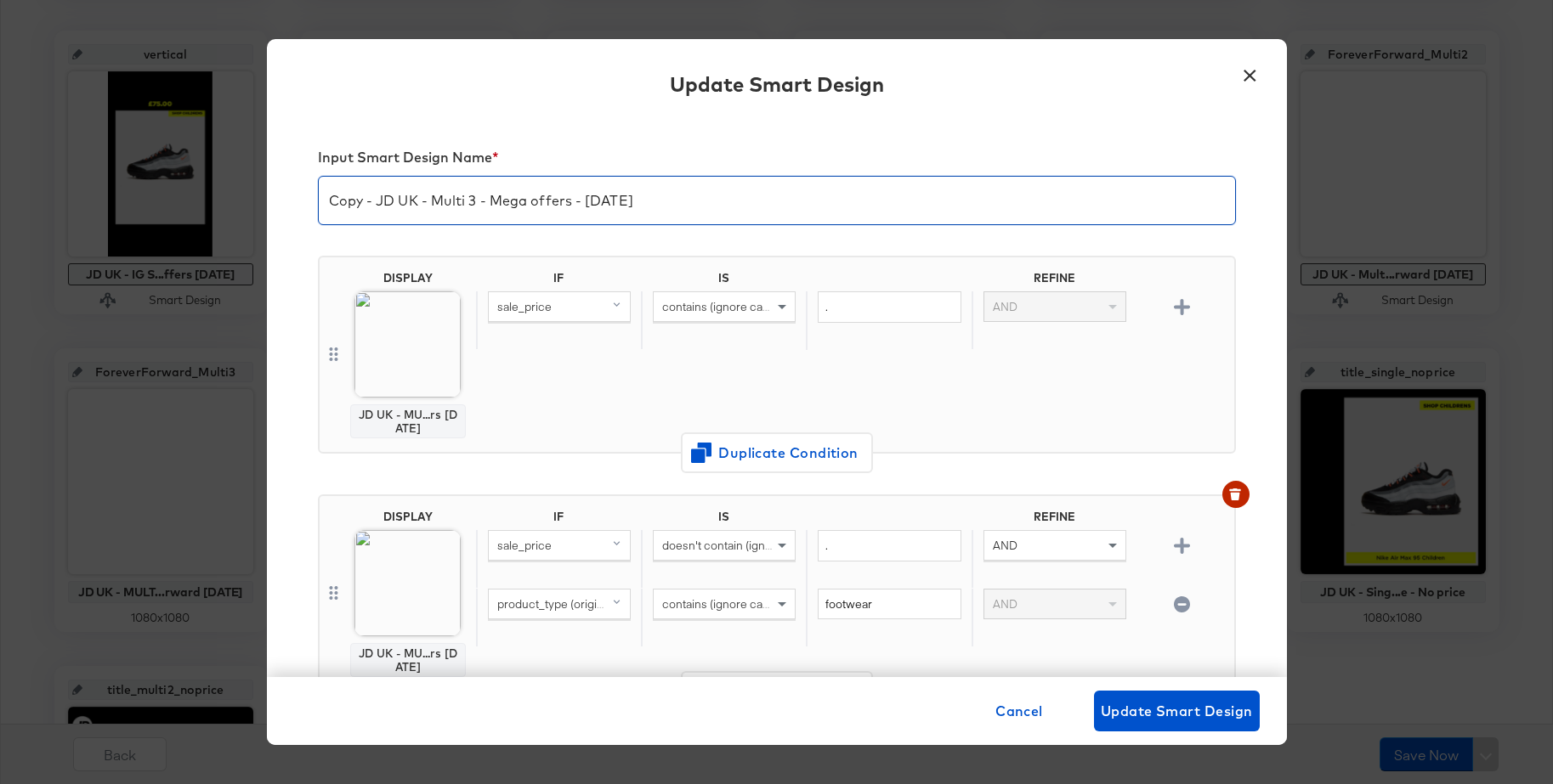
drag, startPoint x: 377, startPoint y: 201, endPoint x: 302, endPoint y: 197, distance: 75.1
click at [302, 197] on div "Input Smart Design Name * Copy - JD UK - Multi 3 - Mega offers - Sept 25 DISPLA…" at bounding box center [776, 398] width 1019 height 559
drag, startPoint x: 479, startPoint y: 201, endPoint x: 499, endPoint y: 202, distance: 20.0
click at [495, 202] on input "JD UK - Multi 3 - Mega offers - Sept 25" at bounding box center [776, 194] width 916 height 48
drag, startPoint x: 571, startPoint y: 201, endPoint x: 456, endPoint y: 199, distance: 115.0
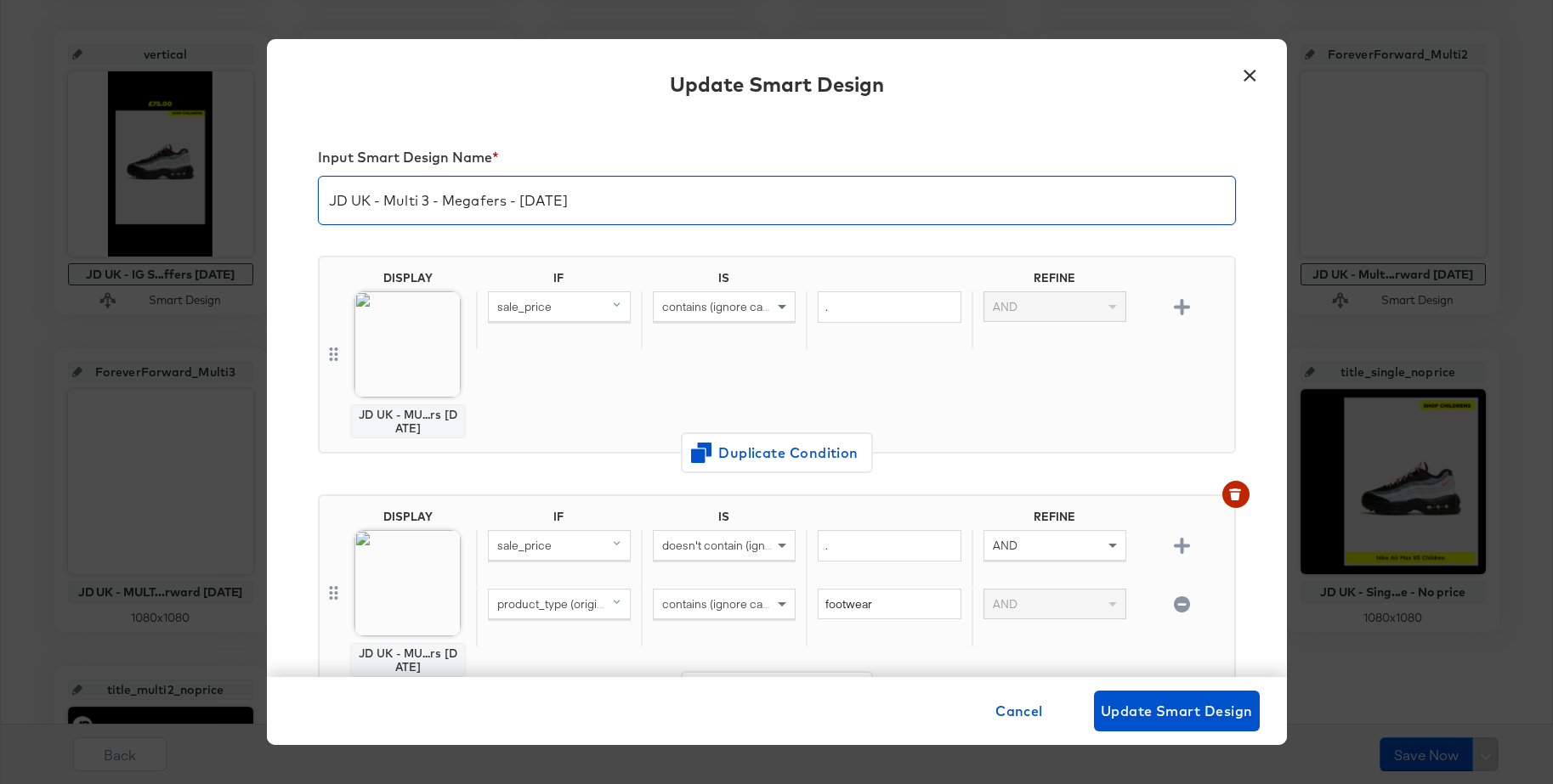
click at [456, 199] on input "JD UK - Multi 3 - Megafers - Sept 25" at bounding box center [776, 194] width 916 height 48
click at [498, 200] on input "JD UK - Multi 3 Sept -" at bounding box center [776, 194] width 916 height 48
type input "JD UK - Multi 3 Sept - EOS Clearance"
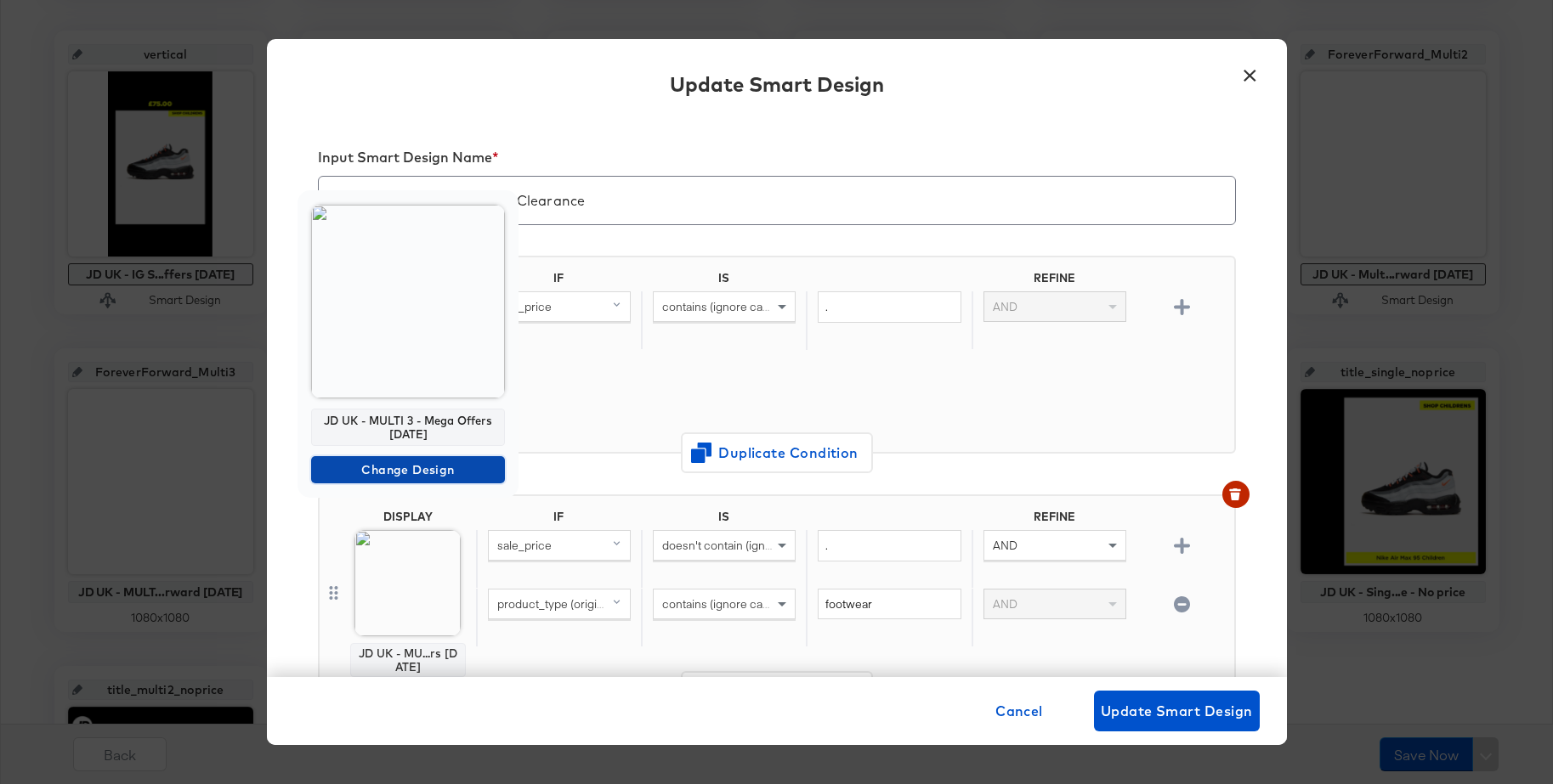
click at [343, 470] on span "Change Design" at bounding box center [408, 470] width 180 height 22
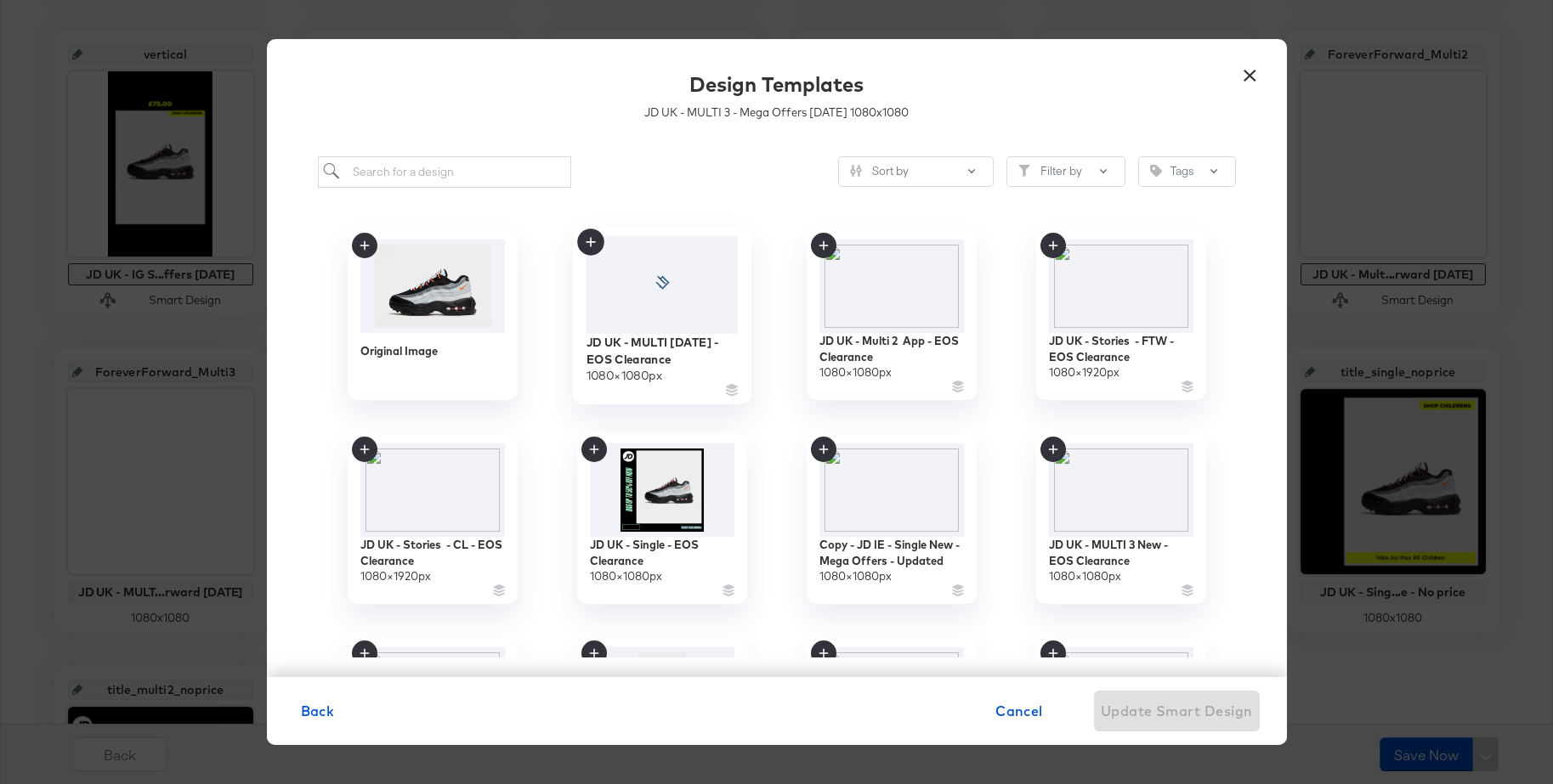
click at [669, 285] on icon at bounding box center [661, 282] width 31 height 13
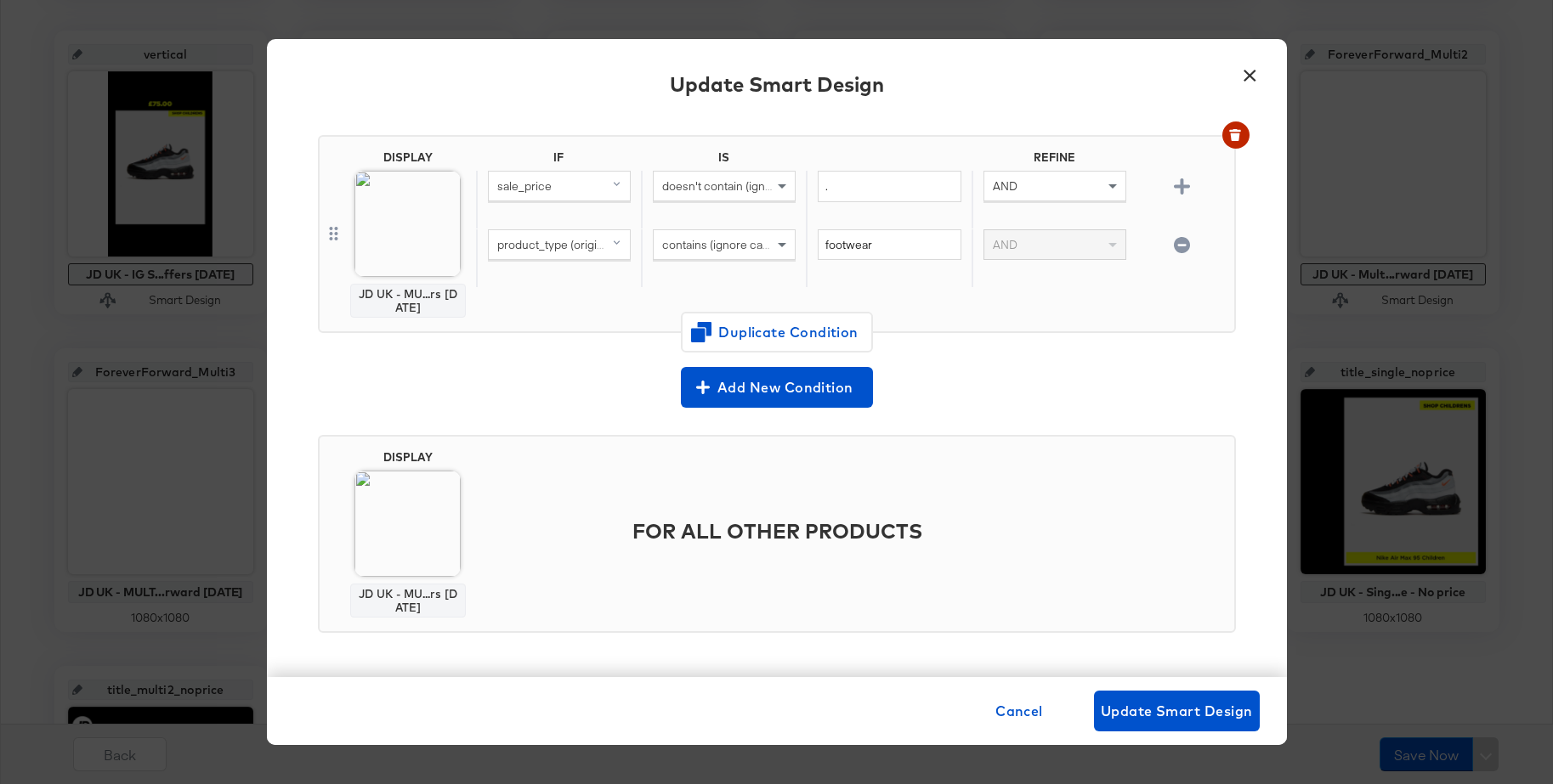
scroll to position [355, 0]
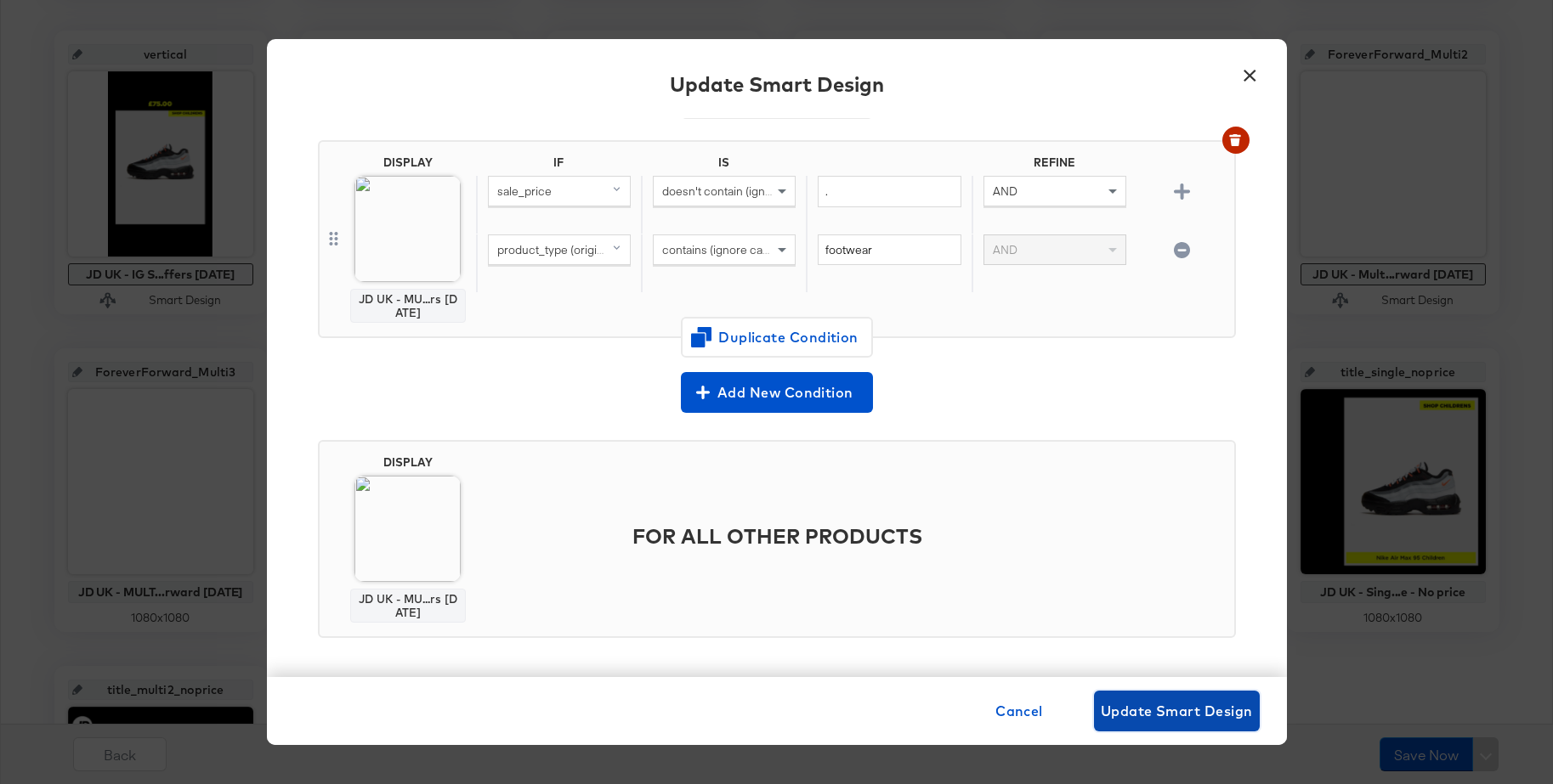
click at [1129, 700] on span "Update Smart Design" at bounding box center [1177, 711] width 152 height 24
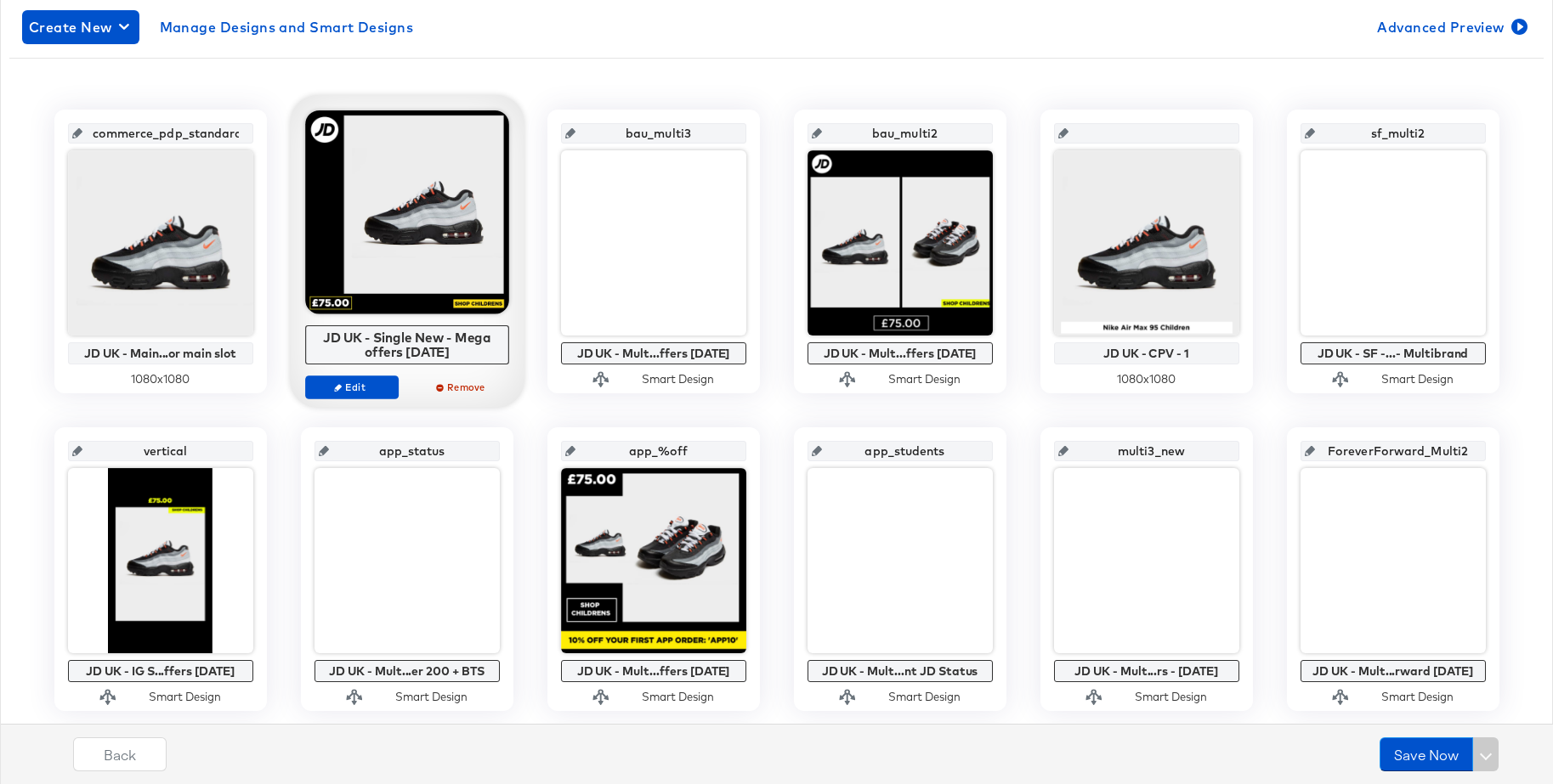
scroll to position [288, 0]
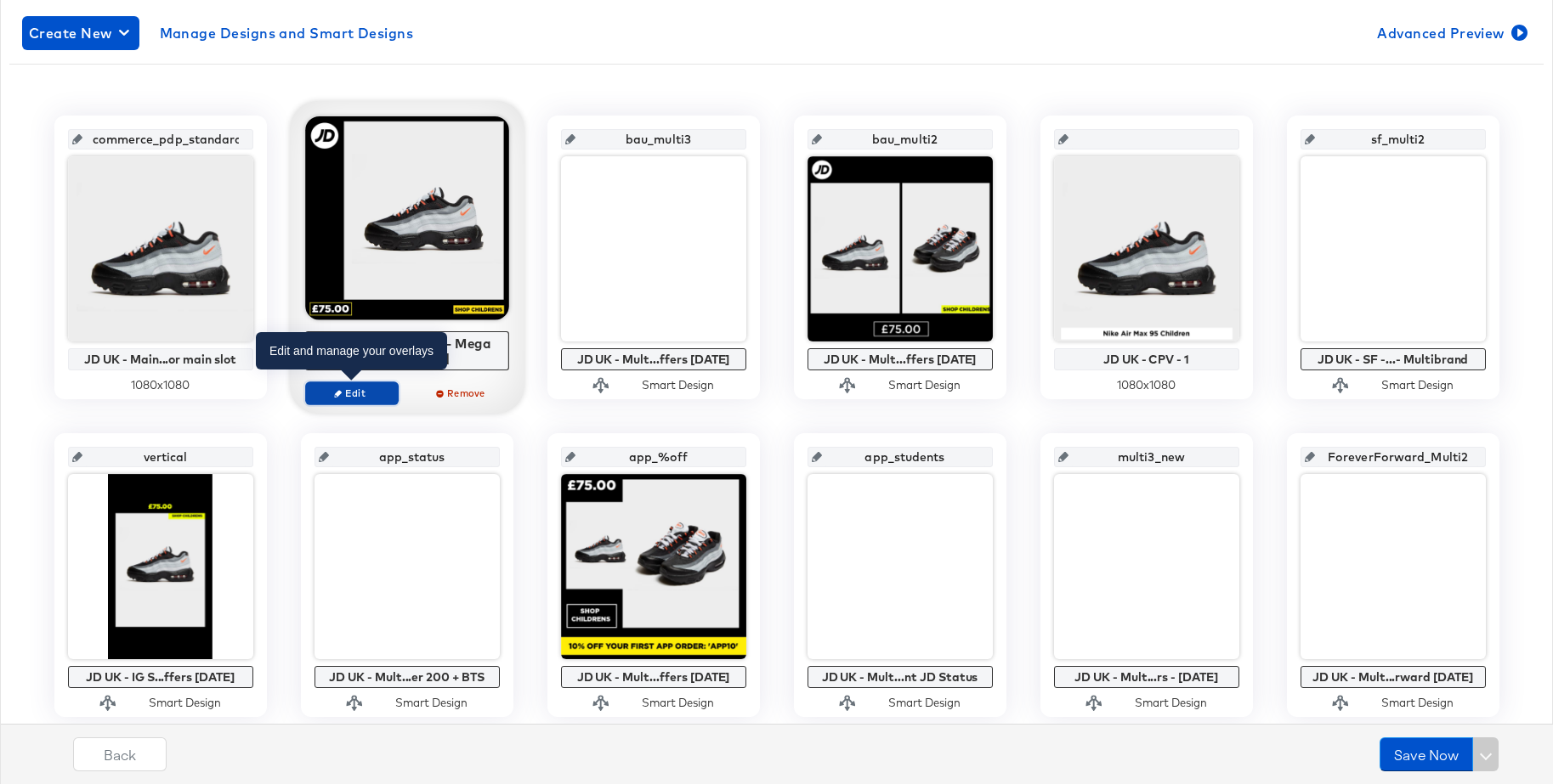
click at [346, 396] on span "Edit" at bounding box center [350, 393] width 78 height 13
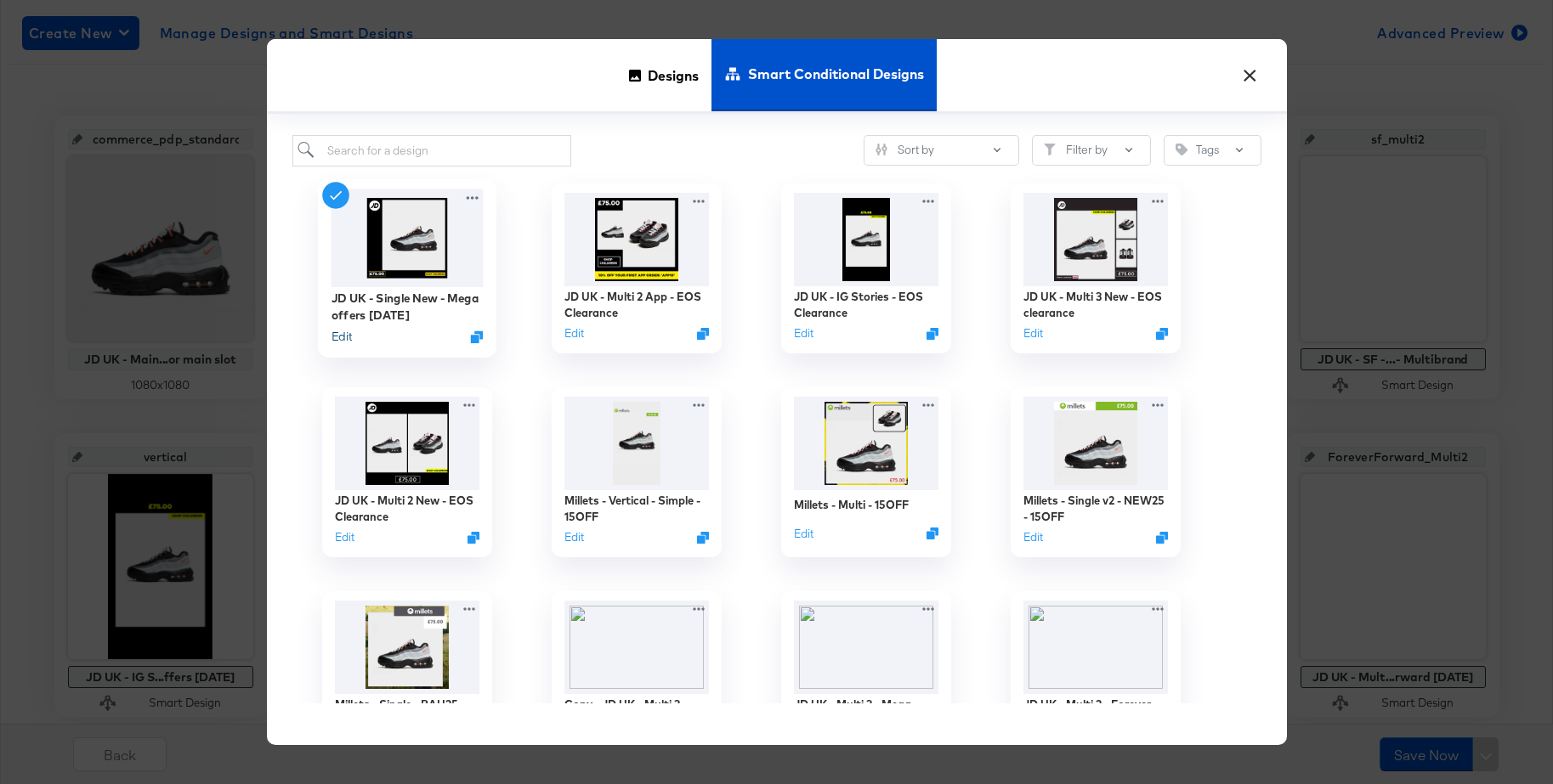
click at [345, 334] on button "Edit" at bounding box center [341, 336] width 21 height 16
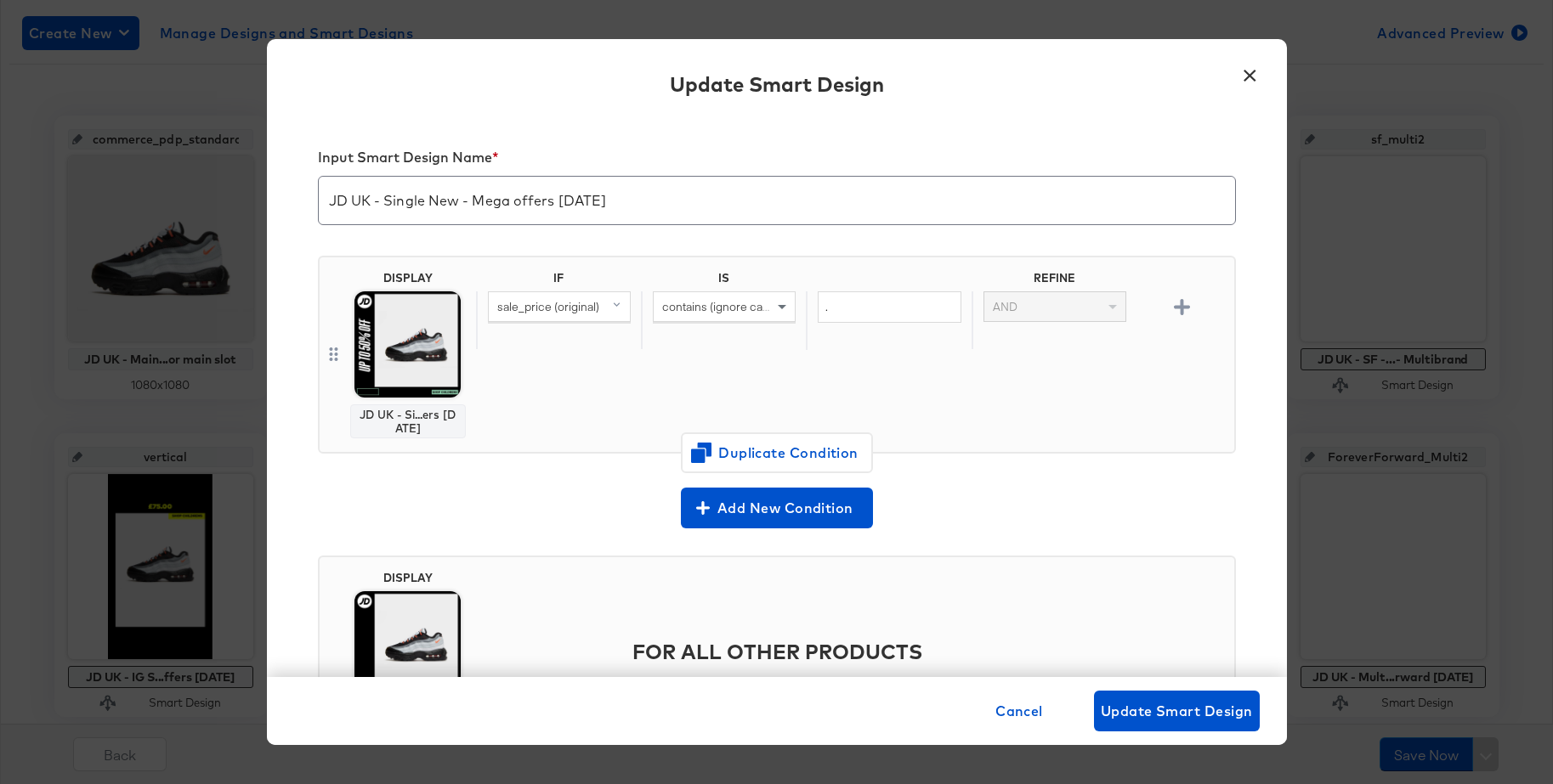
click at [1257, 73] on button "×" at bounding box center [1250, 72] width 31 height 31
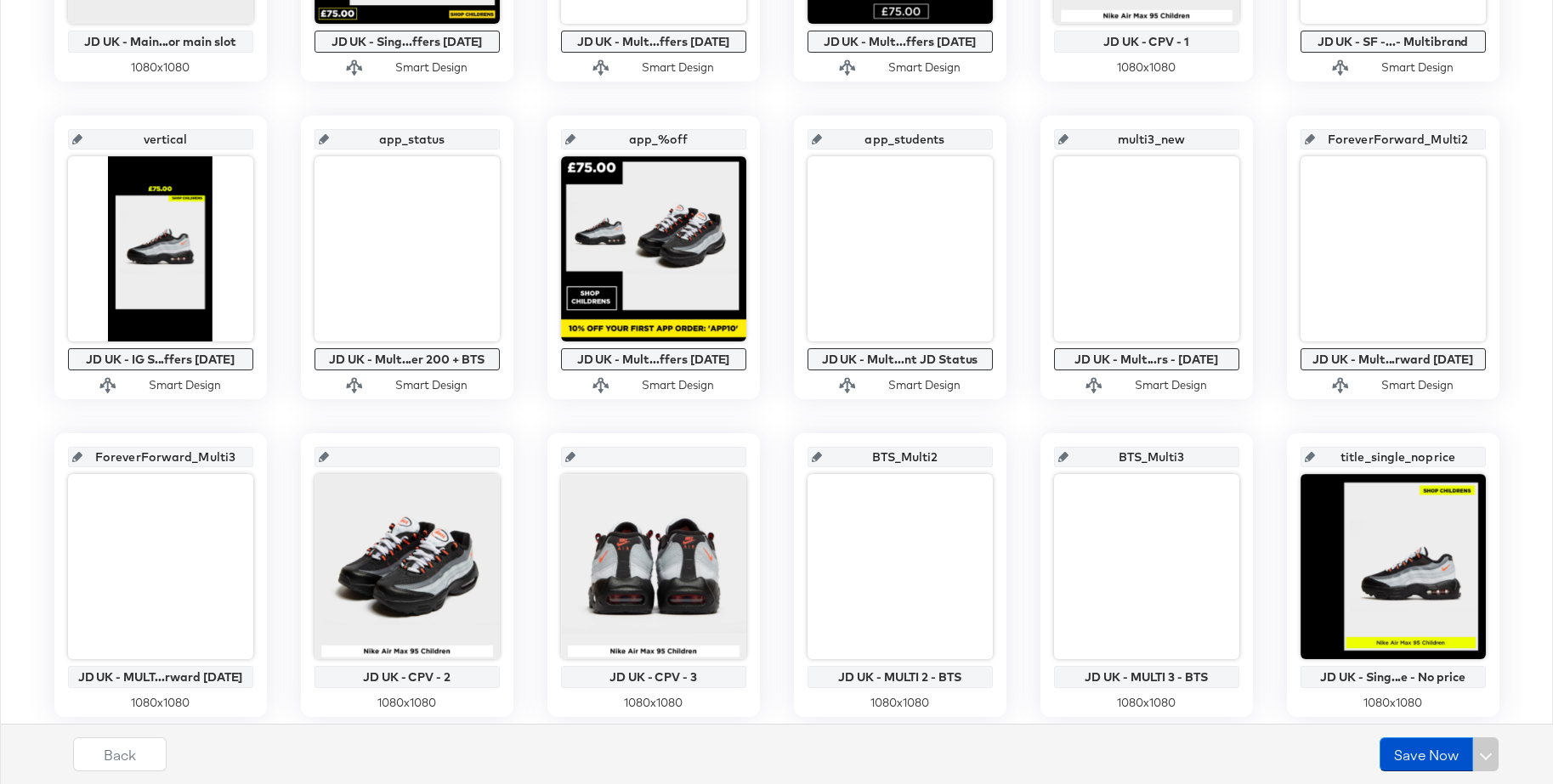
scroll to position [624, 0]
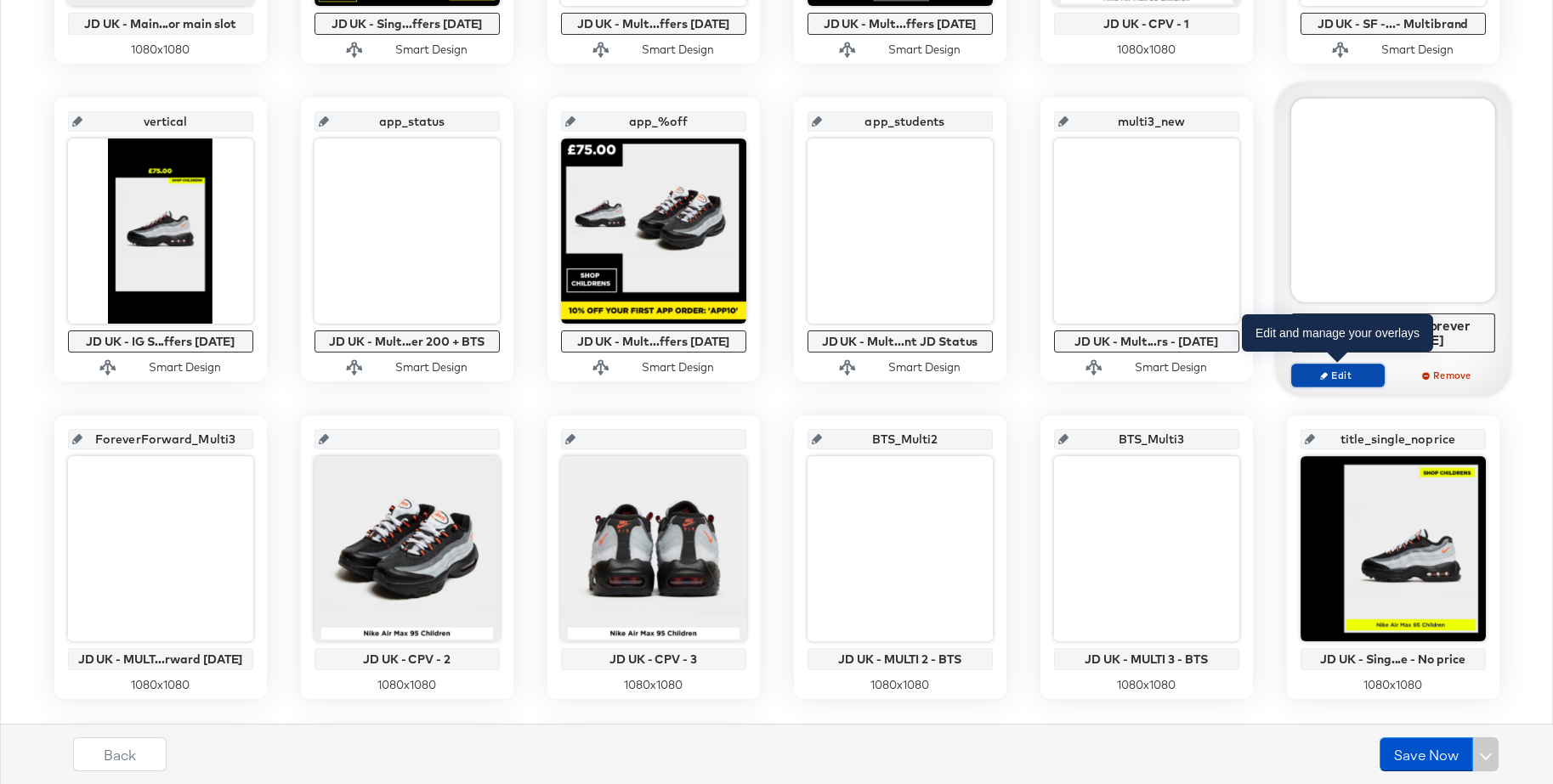
click at [1327, 377] on span "Edit" at bounding box center [1337, 376] width 78 height 13
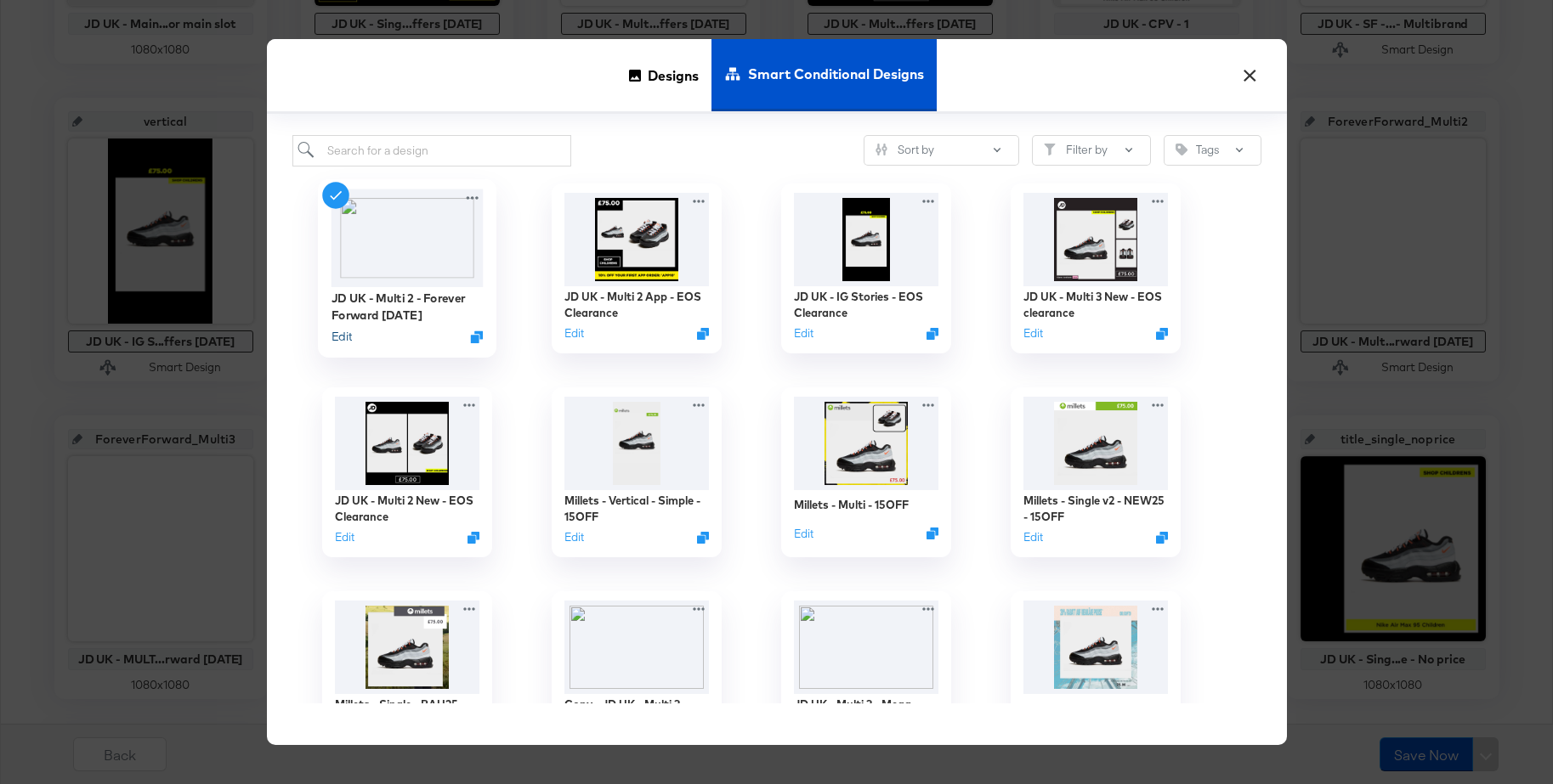
click at [337, 339] on button "Edit" at bounding box center [341, 336] width 21 height 16
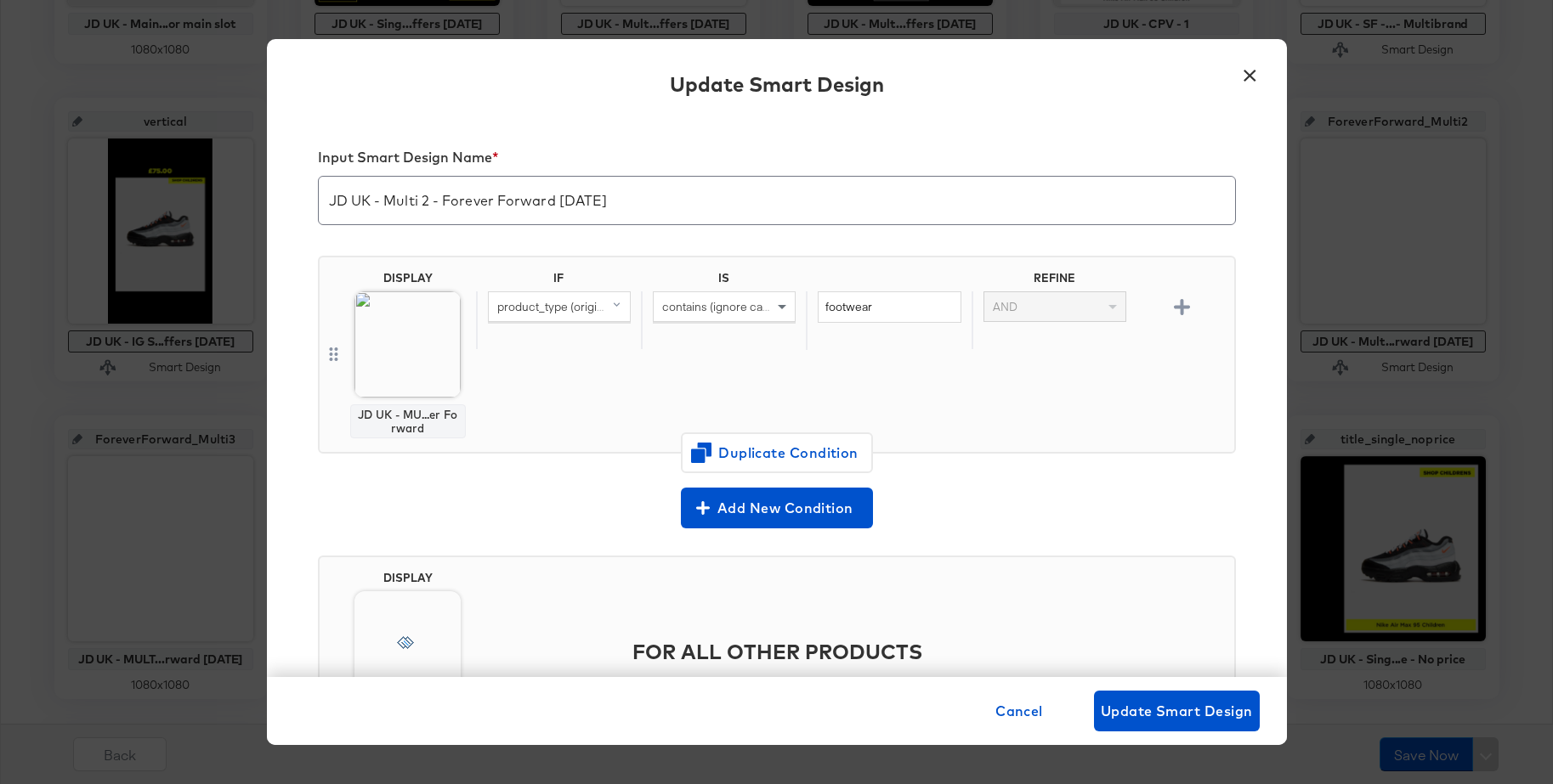
click at [401, 204] on input "JD UK - Multi 2 - Forever Forward Sept25" at bounding box center [776, 194] width 916 height 48
drag, startPoint x: 1248, startPoint y: 78, endPoint x: 1252, endPoint y: 105, distance: 27.3
click at [1249, 79] on button "×" at bounding box center [1250, 72] width 31 height 31
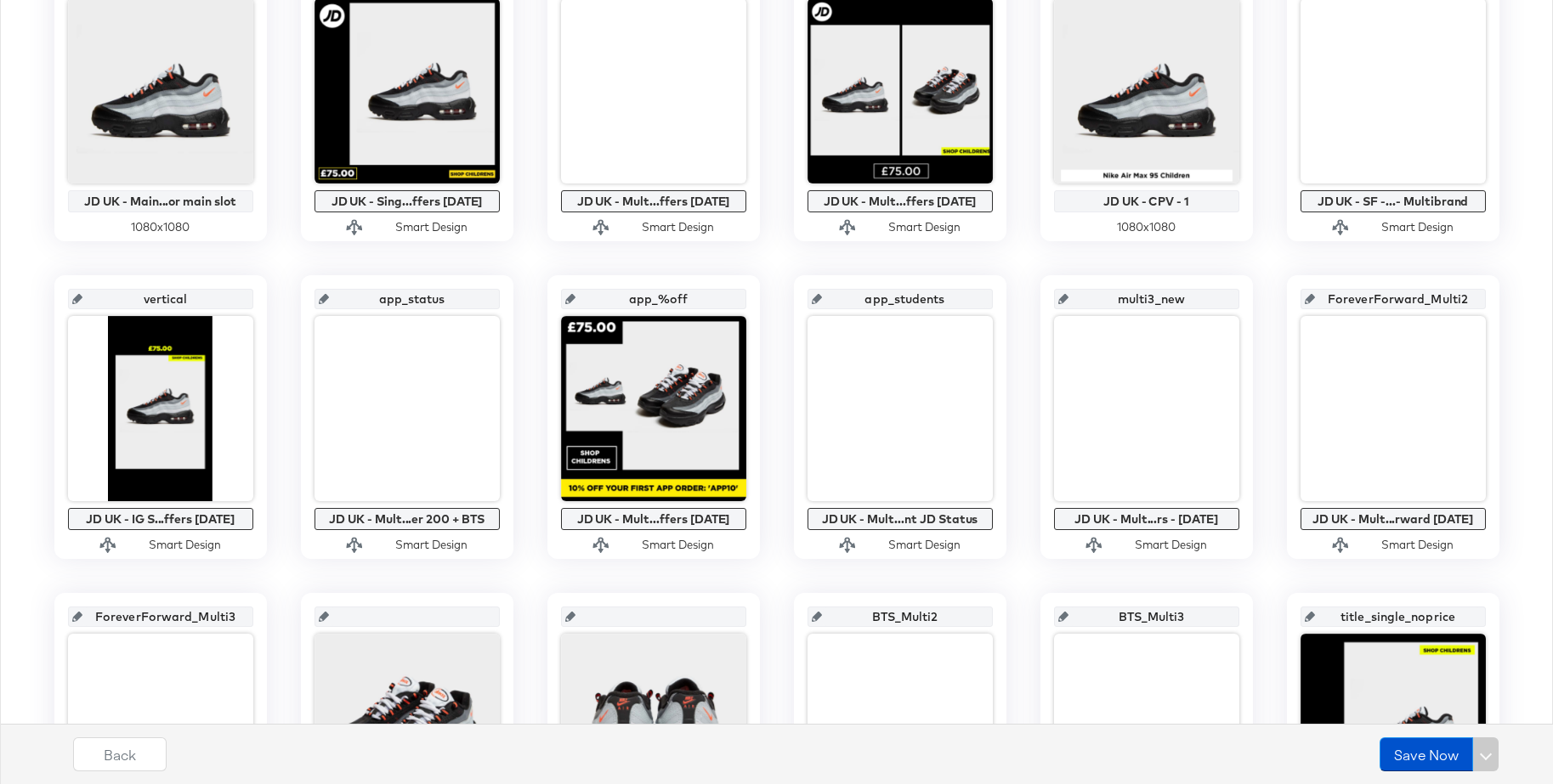
scroll to position [372, 0]
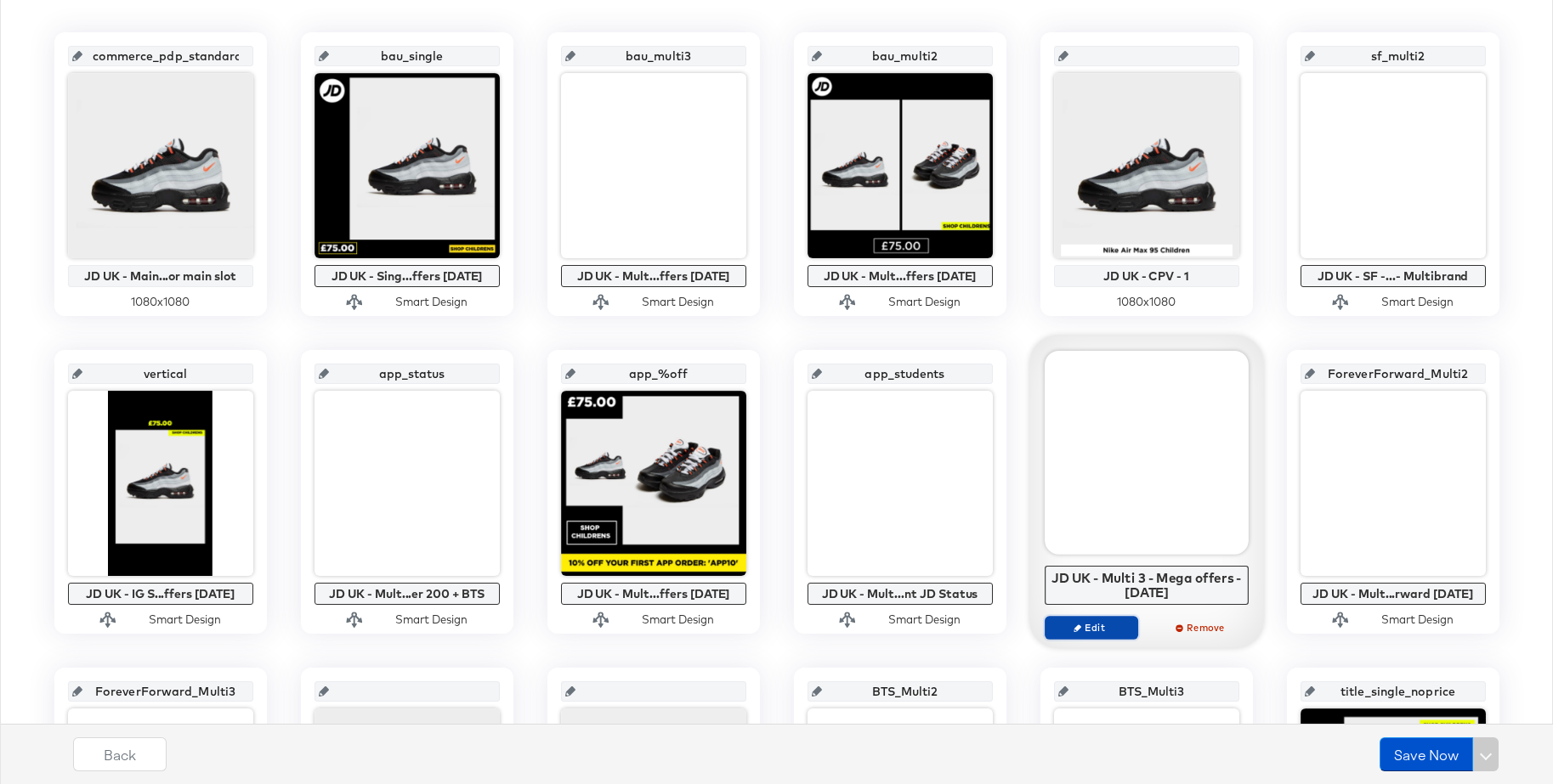
click at [1081, 632] on span "Edit" at bounding box center [1090, 628] width 78 height 13
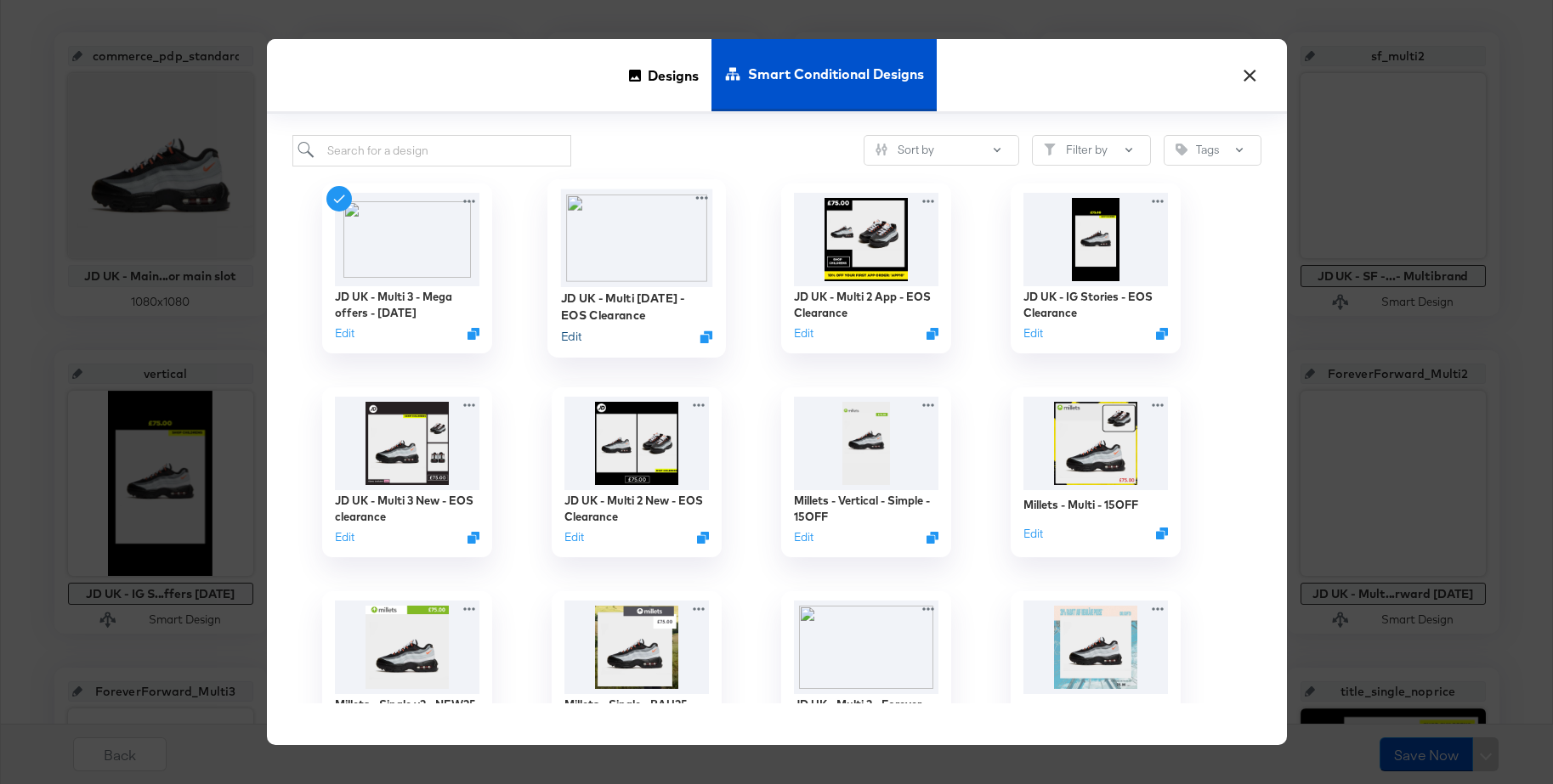
click at [566, 339] on button "Edit" at bounding box center [570, 336] width 21 height 16
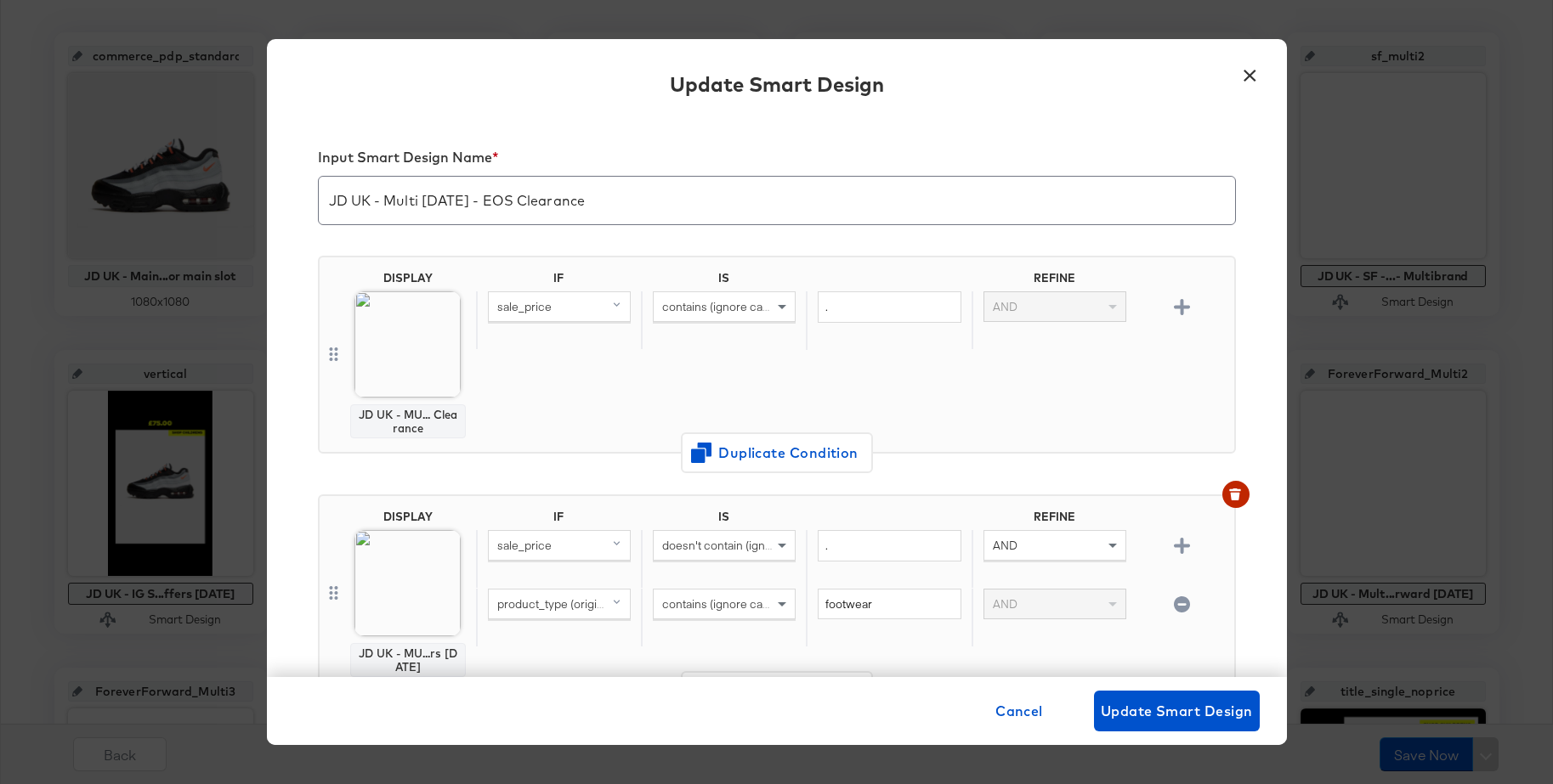
click at [482, 200] on input "JD UK - Multi 3 Sept - EOS Clearance" at bounding box center [776, 194] width 916 height 48
click at [483, 200] on input "JD UK - Multi 3 Sept - EOS Clearance" at bounding box center [776, 194] width 916 height 48
click at [1246, 74] on button "×" at bounding box center [1250, 72] width 31 height 31
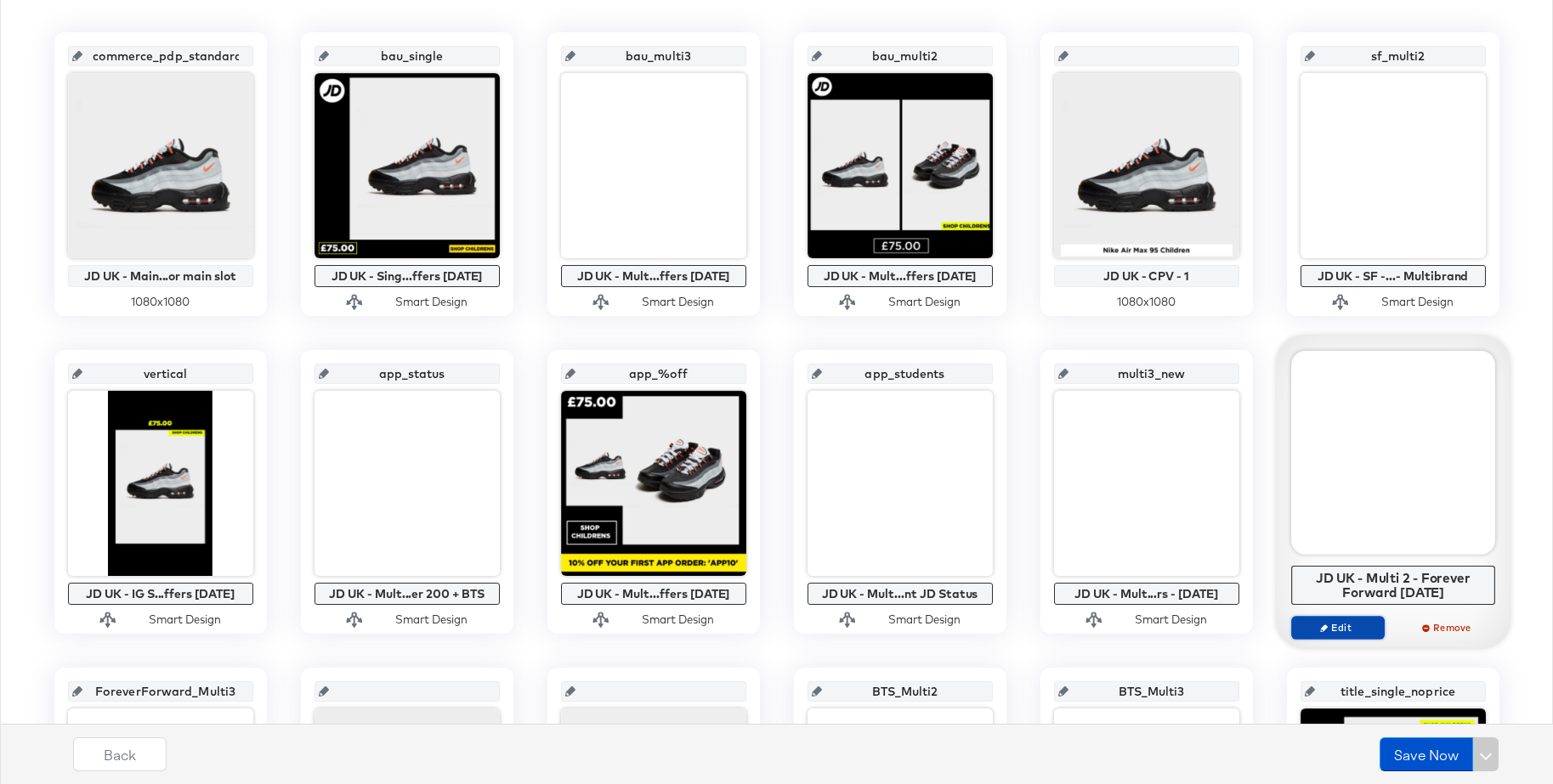
click at [1338, 632] on span "Edit" at bounding box center [1337, 628] width 78 height 13
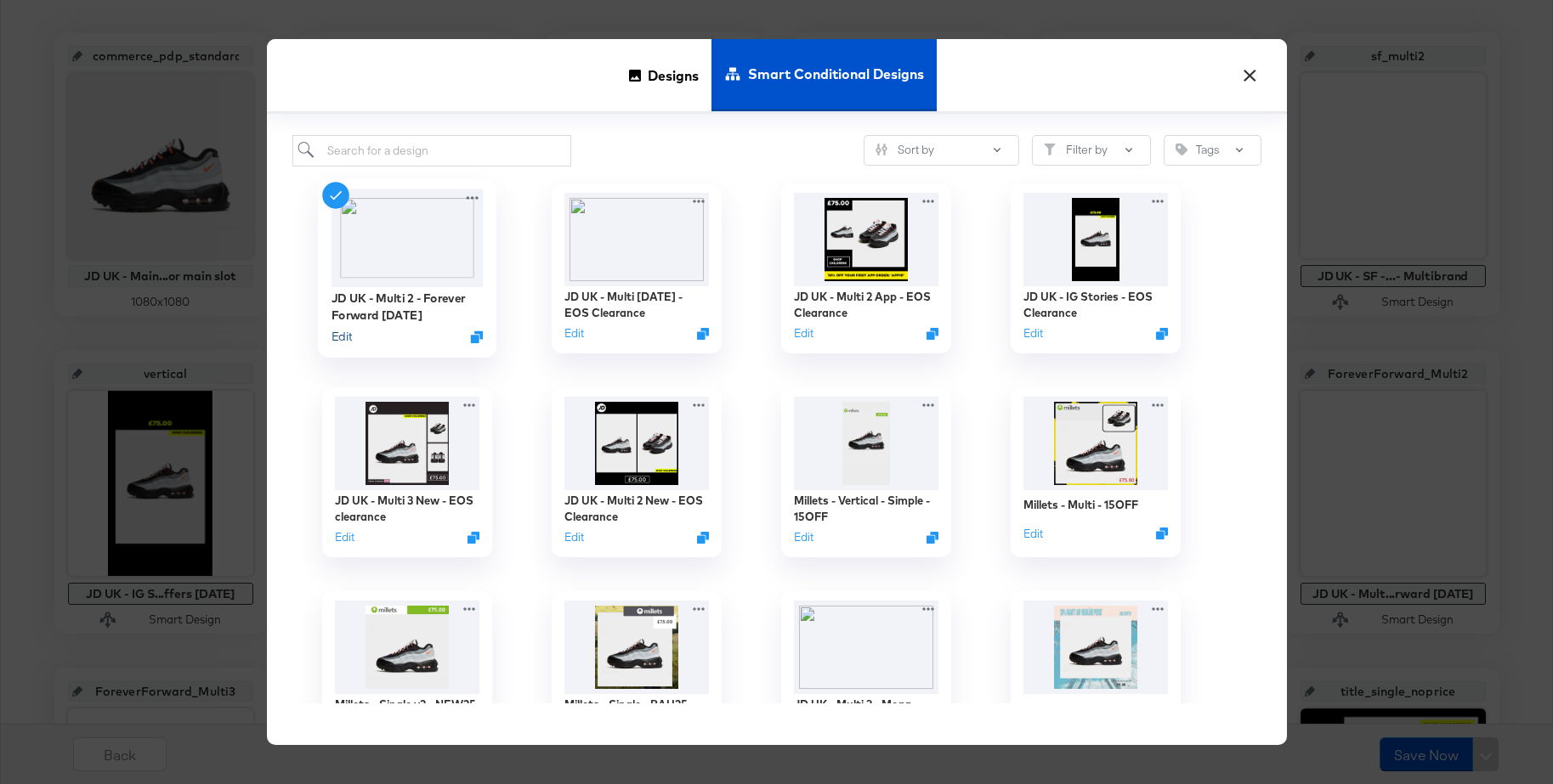
click at [344, 340] on button "Edit" at bounding box center [341, 336] width 21 height 16
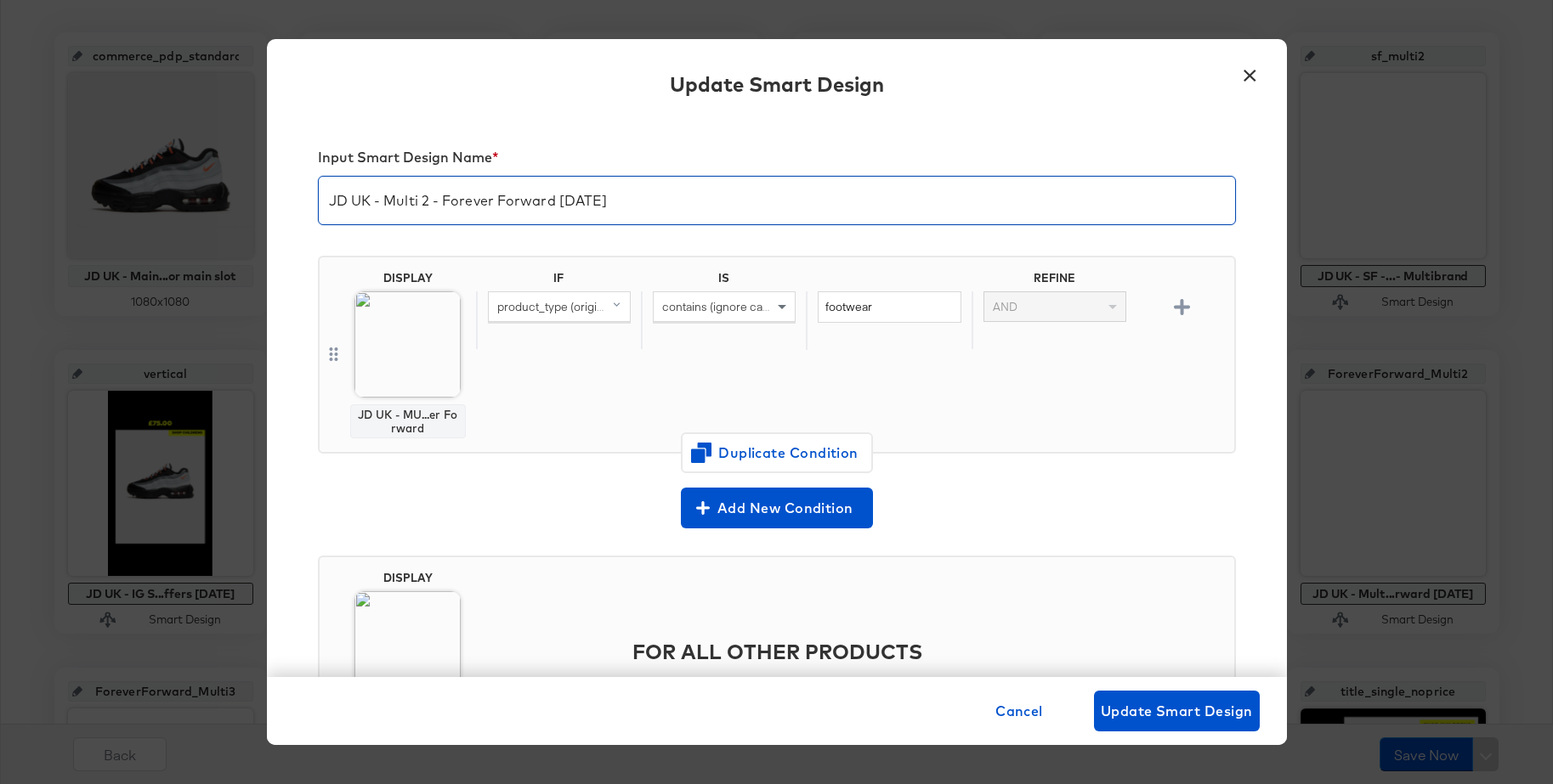
click at [426, 206] on input "JD UK - Multi 2 - Forever Forward Sept25" at bounding box center [776, 194] width 916 height 48
drag, startPoint x: 1247, startPoint y: 72, endPoint x: 1186, endPoint y: 119, distance: 77.0
click at [1247, 72] on button "×" at bounding box center [1250, 72] width 31 height 31
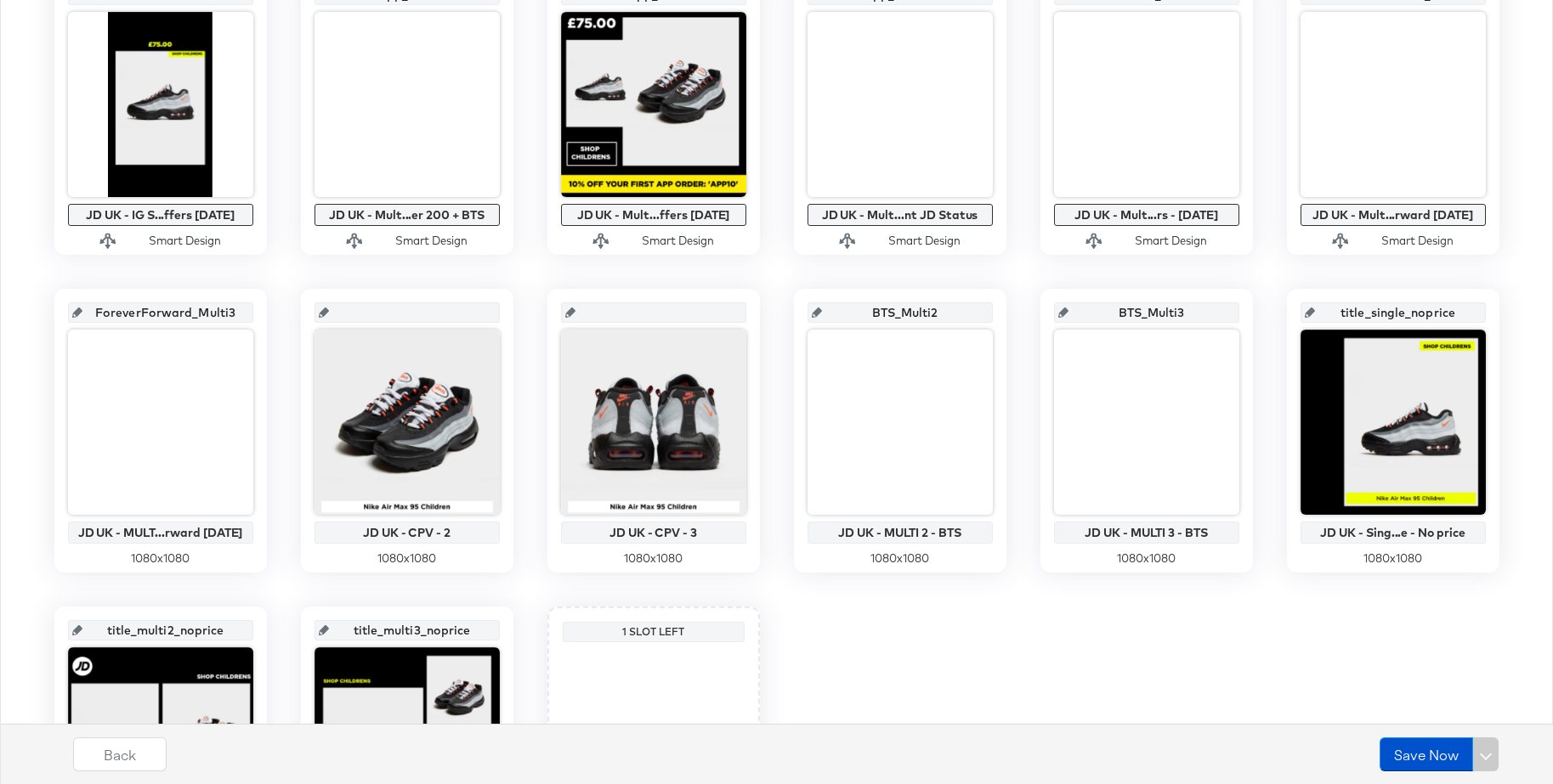
scroll to position [768, 0]
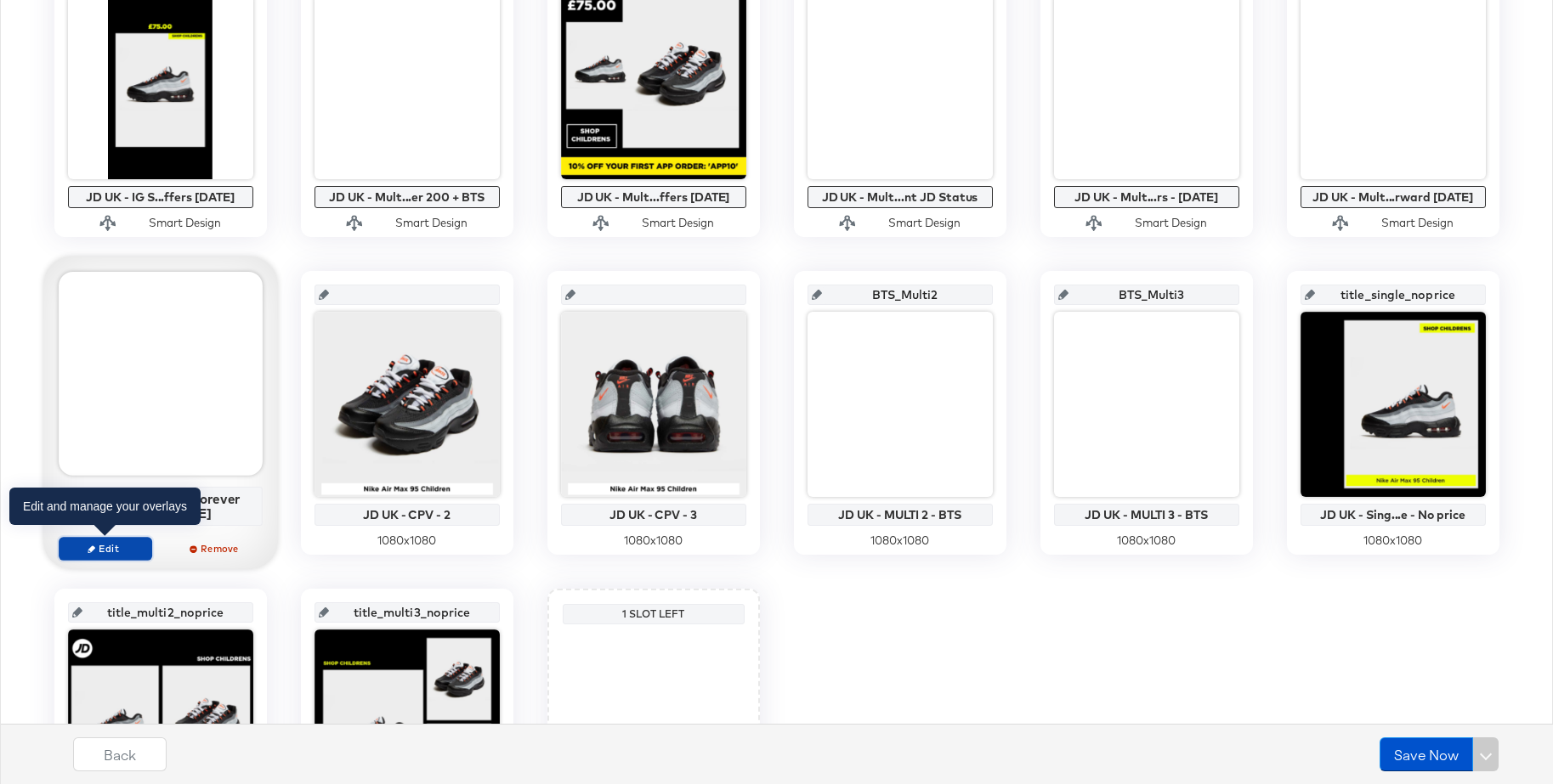
click at [92, 547] on icon "button" at bounding box center [91, 549] width 8 height 8
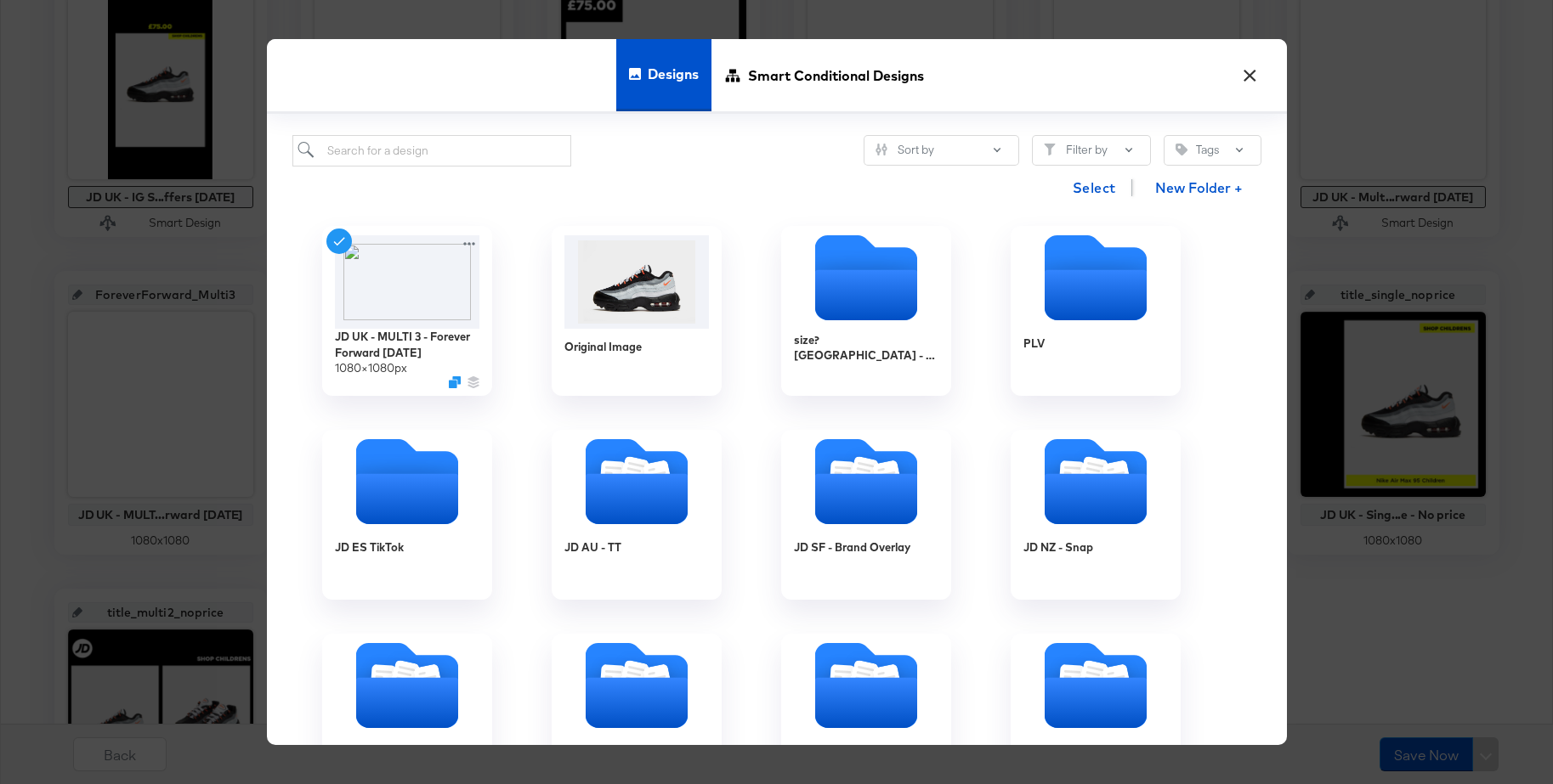
click at [1248, 71] on button "×" at bounding box center [1250, 72] width 31 height 31
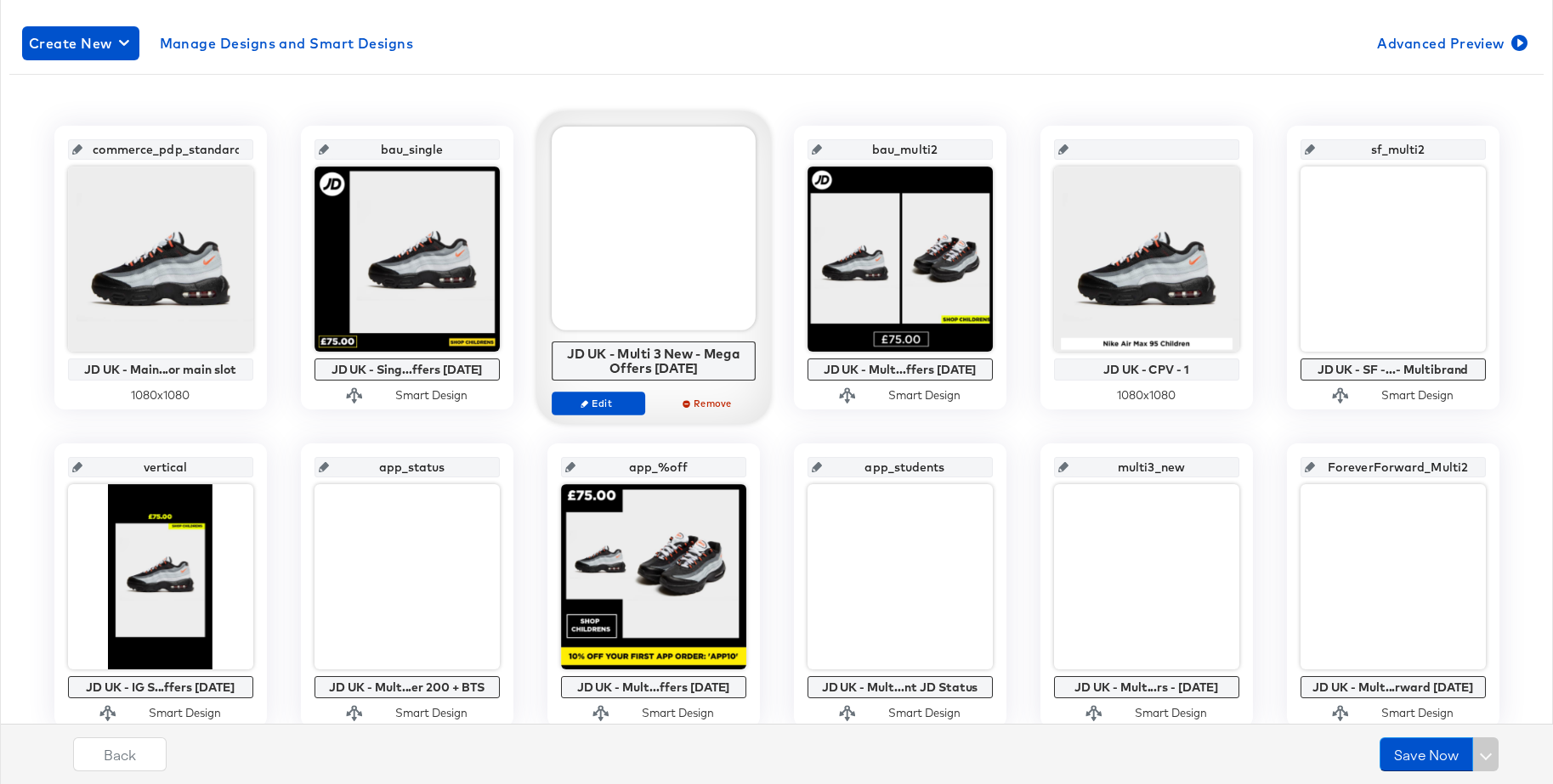
scroll to position [237, 0]
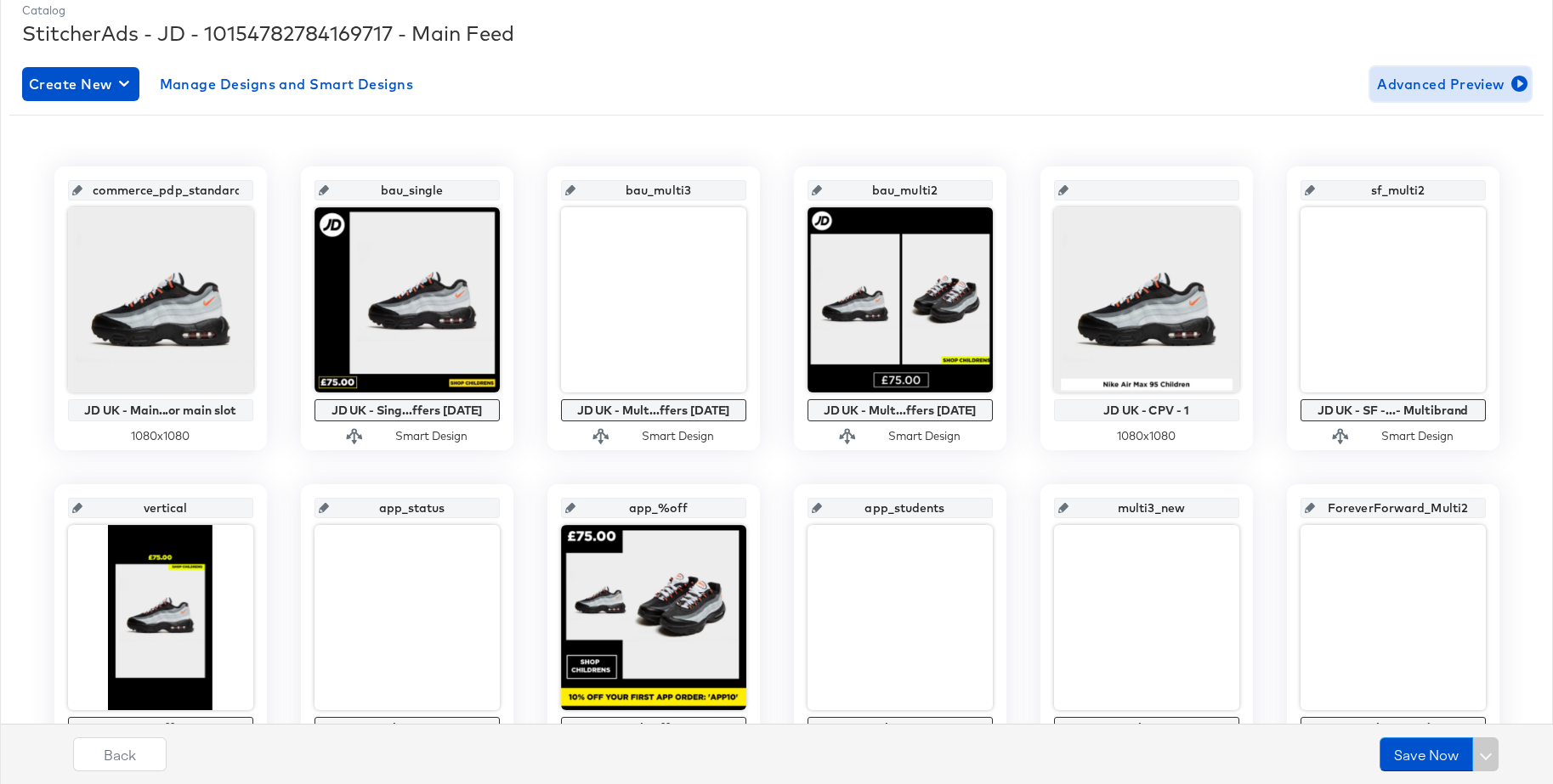
click at [1405, 80] on span "Advanced Preview" at bounding box center [1450, 84] width 147 height 24
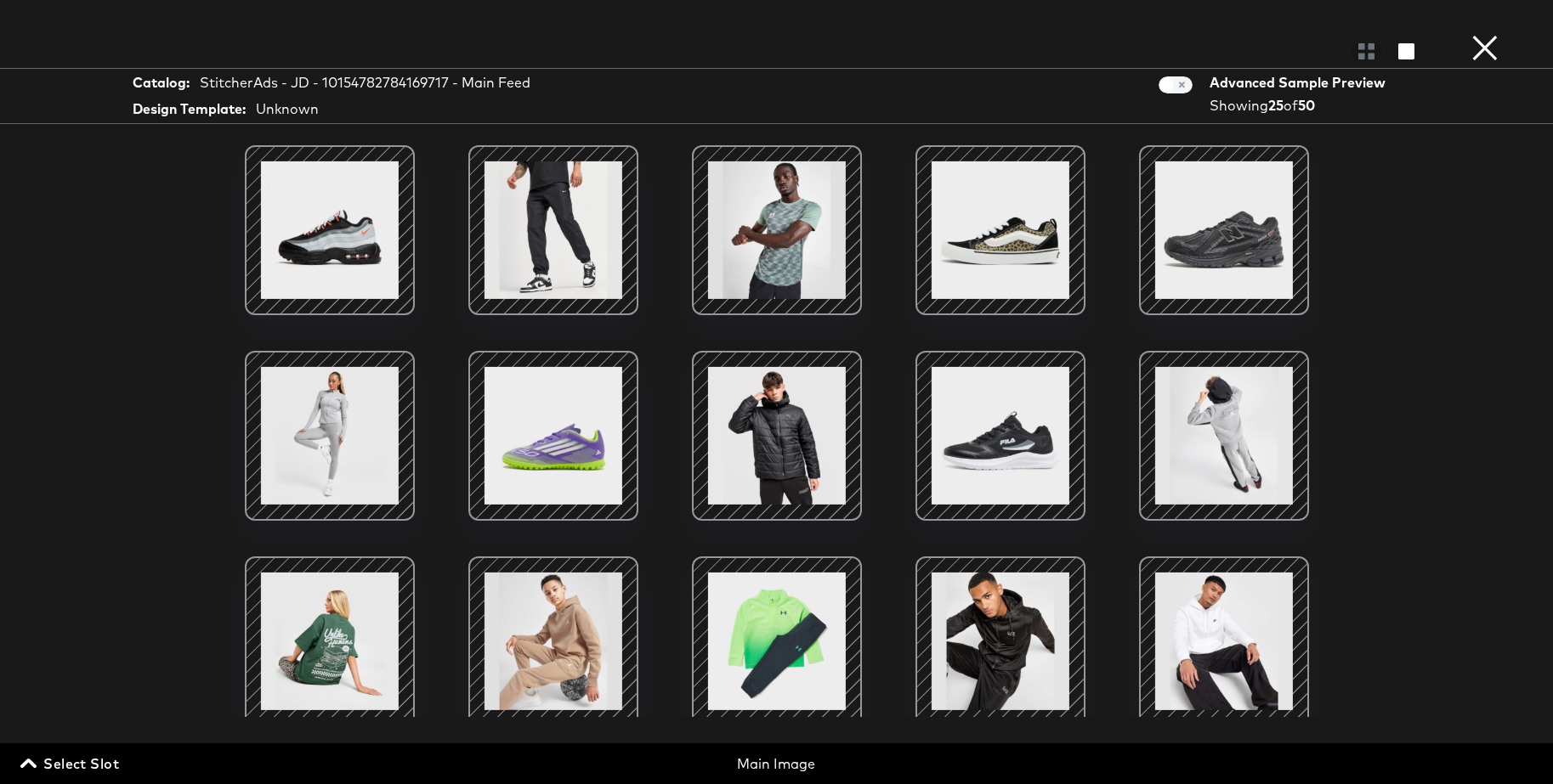
click at [95, 769] on span "Select Slot" at bounding box center [71, 763] width 95 height 24
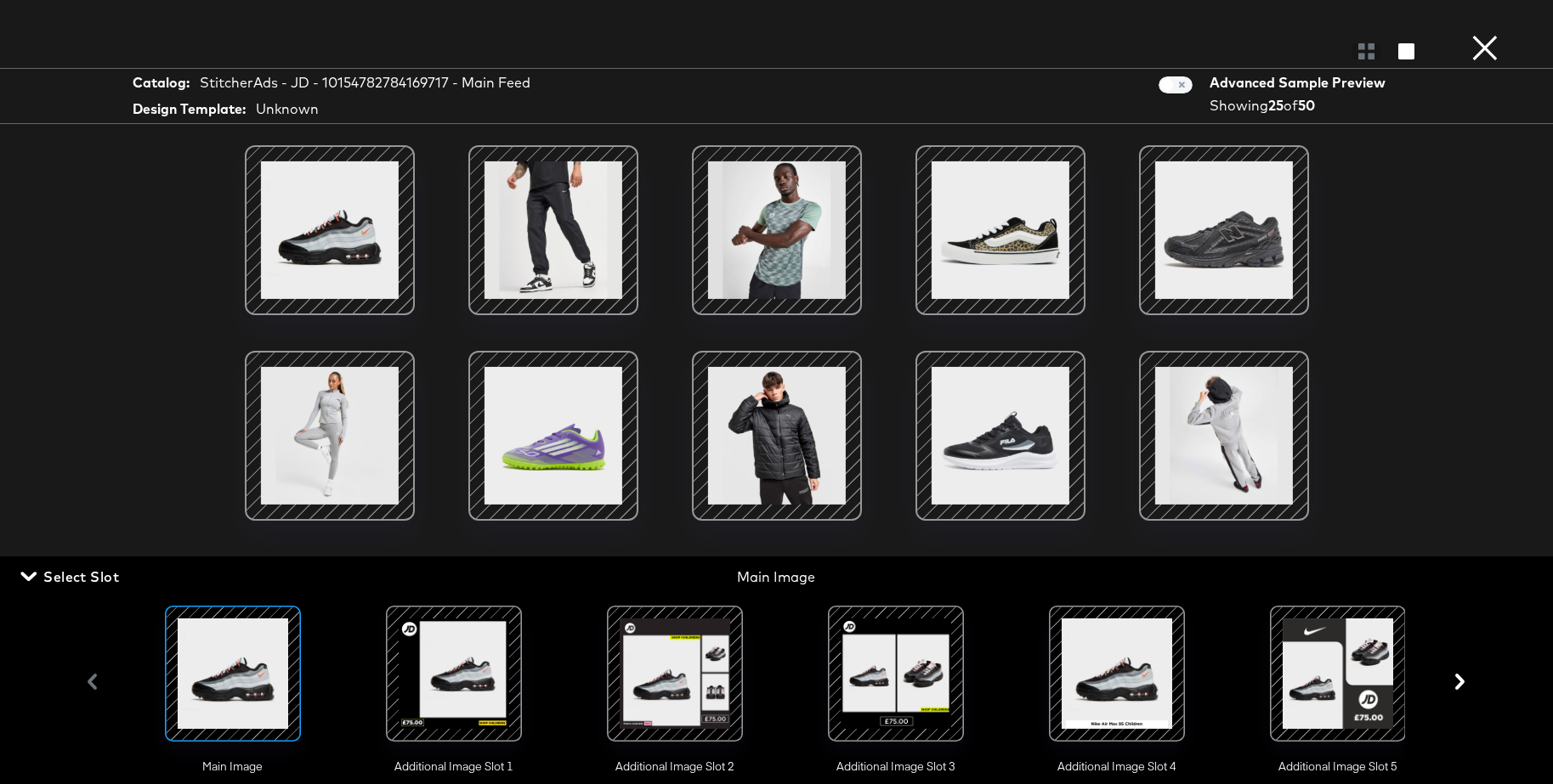
click at [472, 663] on div at bounding box center [454, 674] width 116 height 116
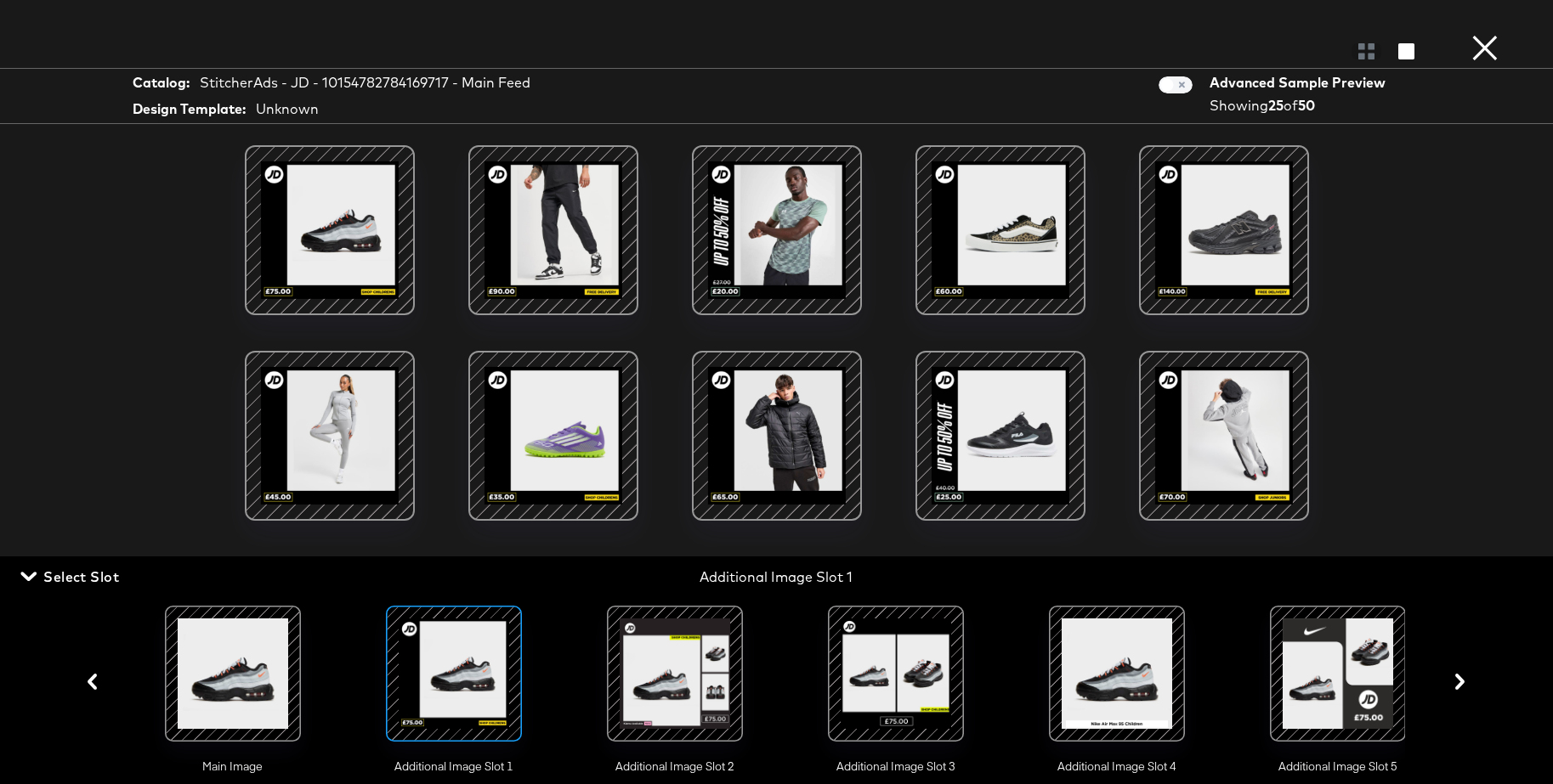
click at [648, 669] on div at bounding box center [675, 674] width 116 height 116
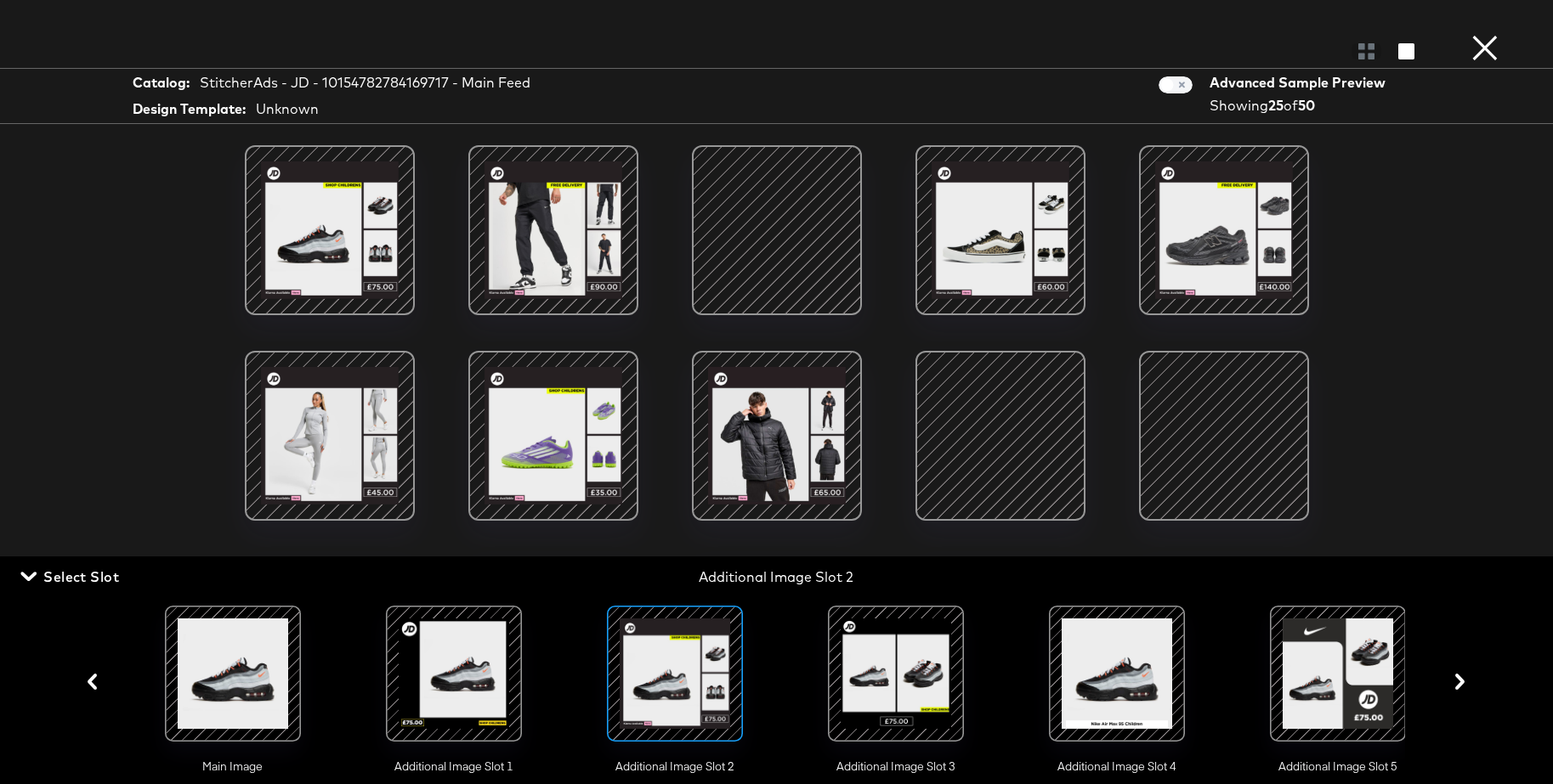
click at [873, 674] on div at bounding box center [895, 674] width 116 height 116
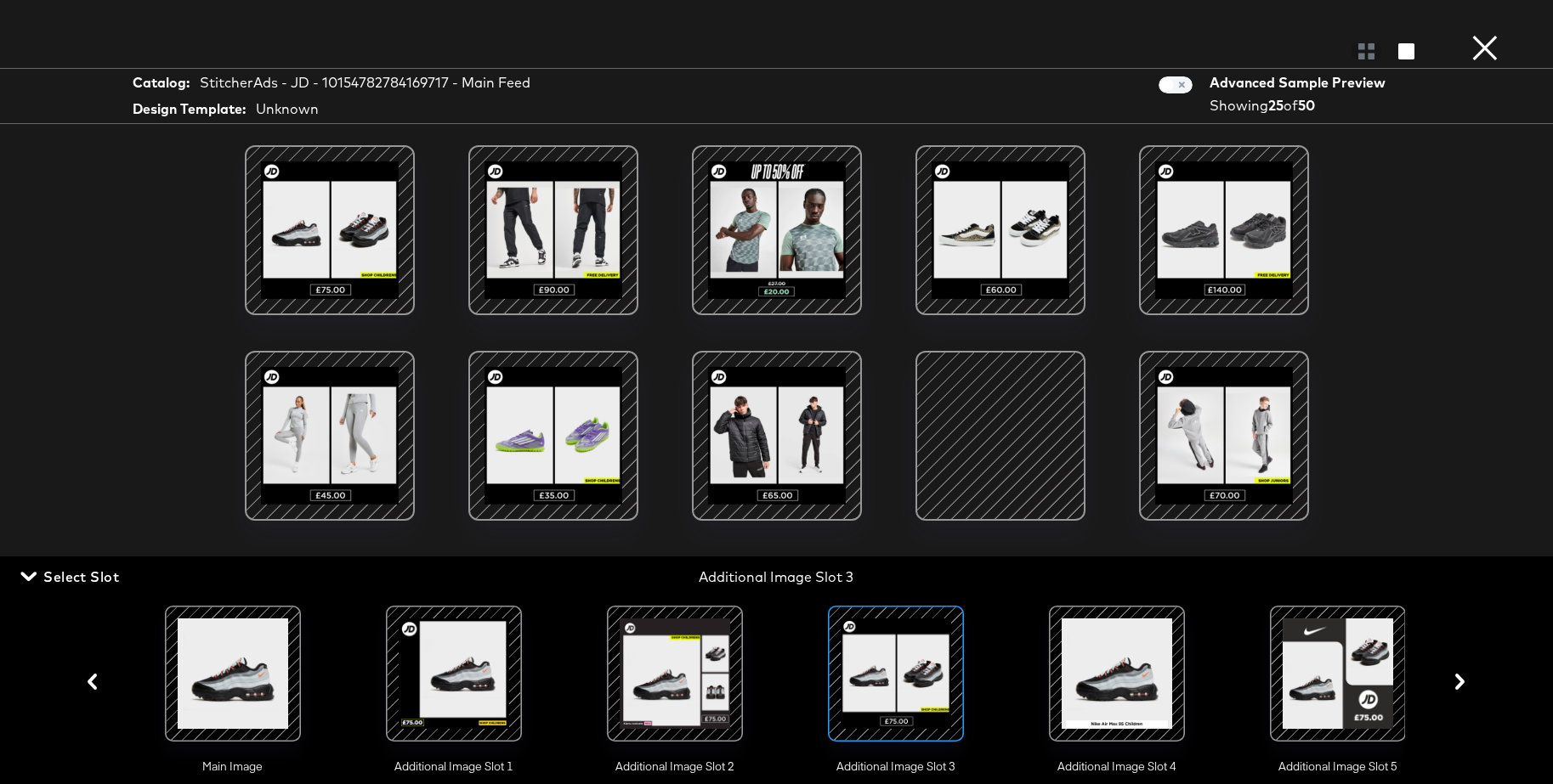
click at [714, 672] on div at bounding box center [675, 674] width 116 height 116
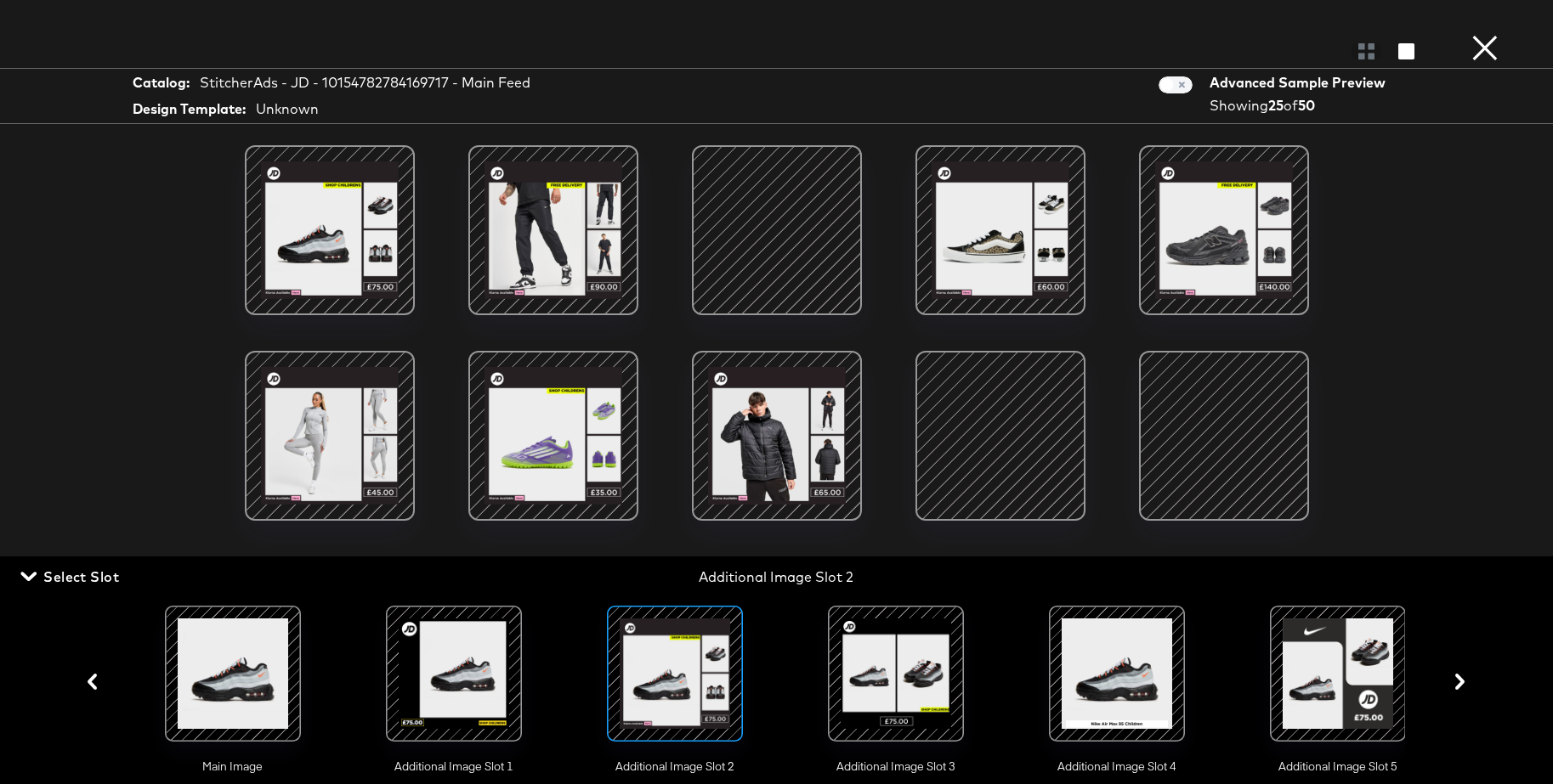
click at [905, 680] on div at bounding box center [895, 674] width 116 height 116
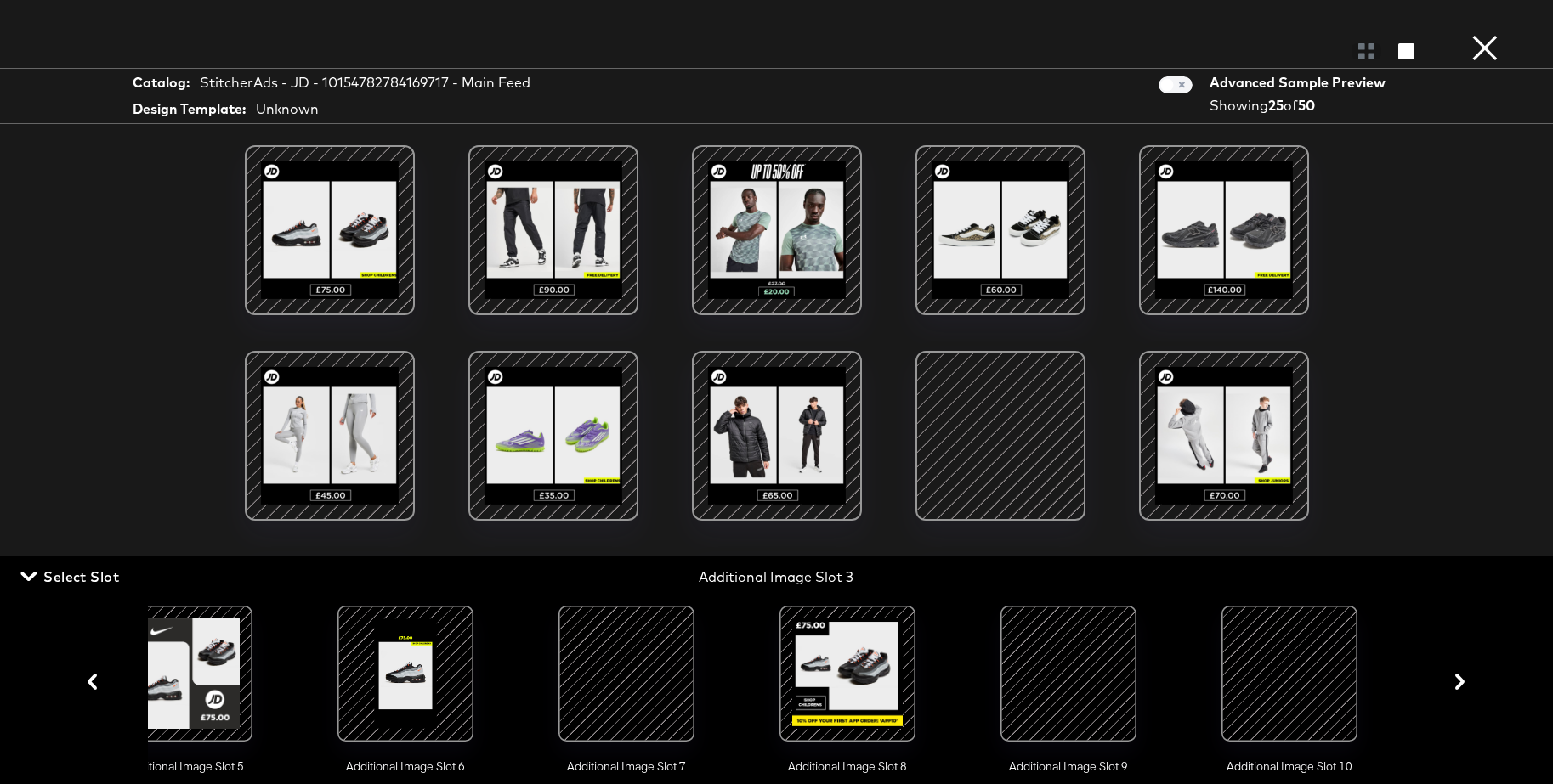
scroll to position [0, 1160]
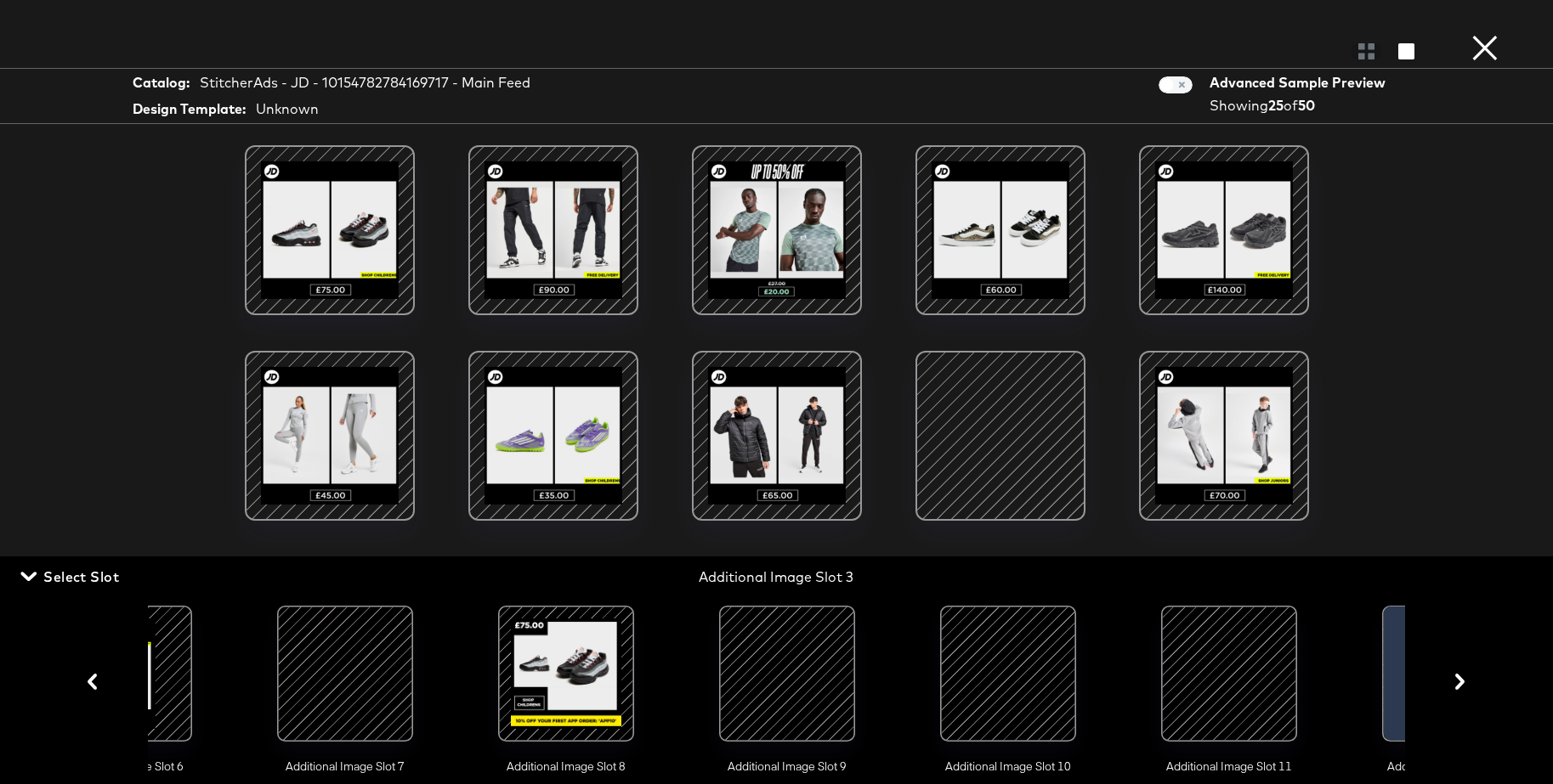
click at [1026, 657] on div at bounding box center [1007, 674] width 116 height 116
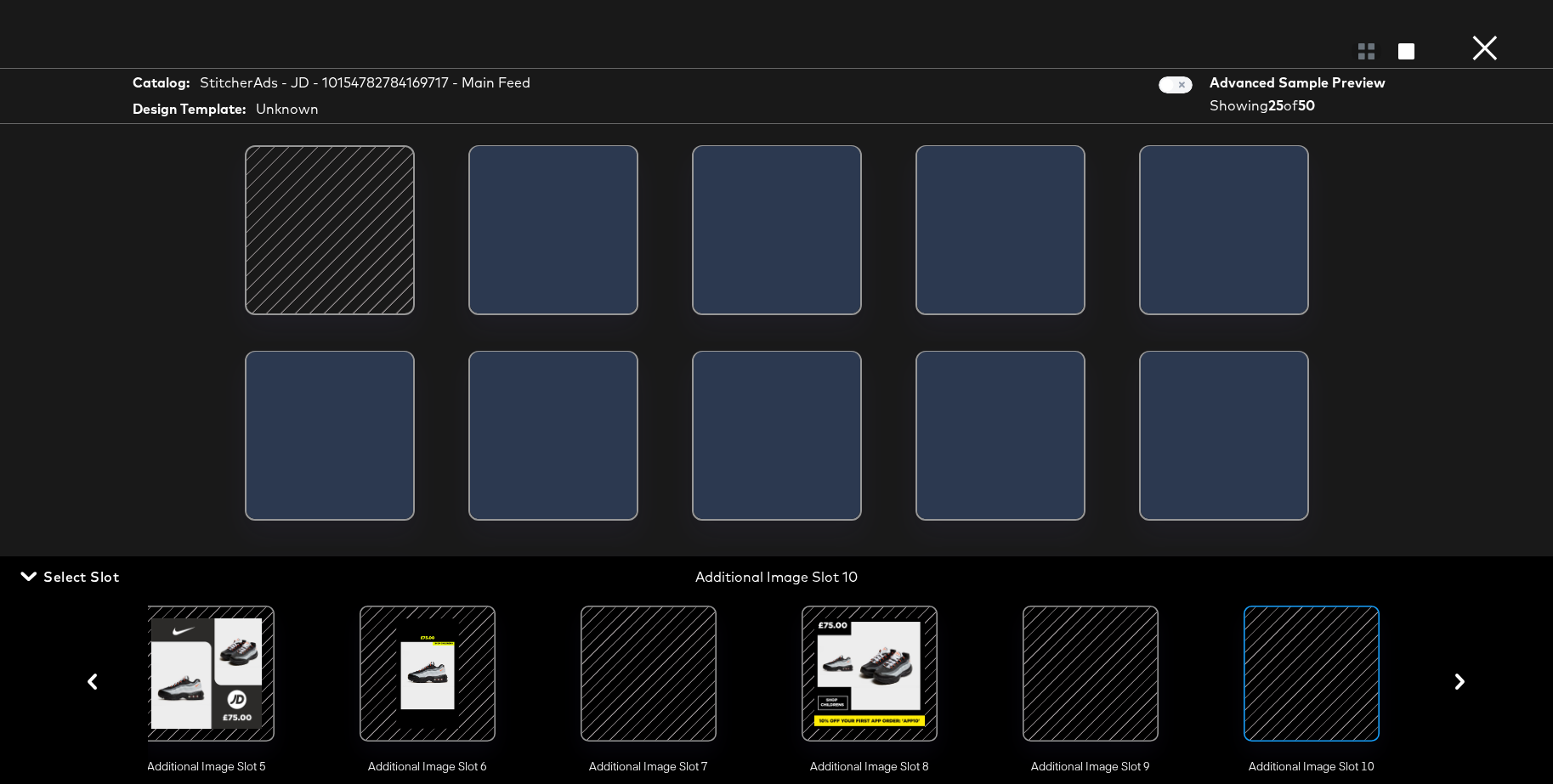
scroll to position [0, 1122]
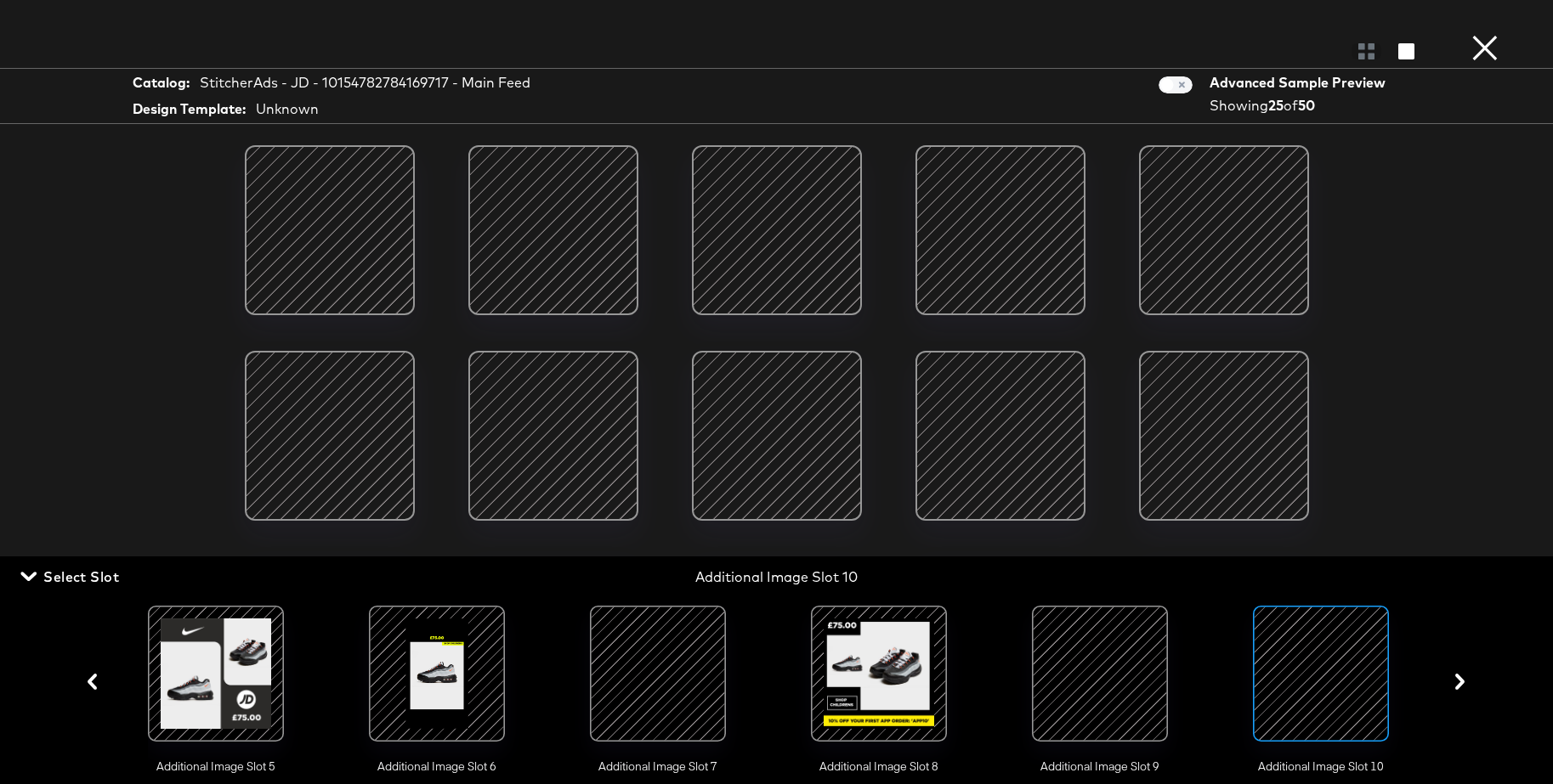
click at [1484, 34] on button "×" at bounding box center [1484, 17] width 34 height 34
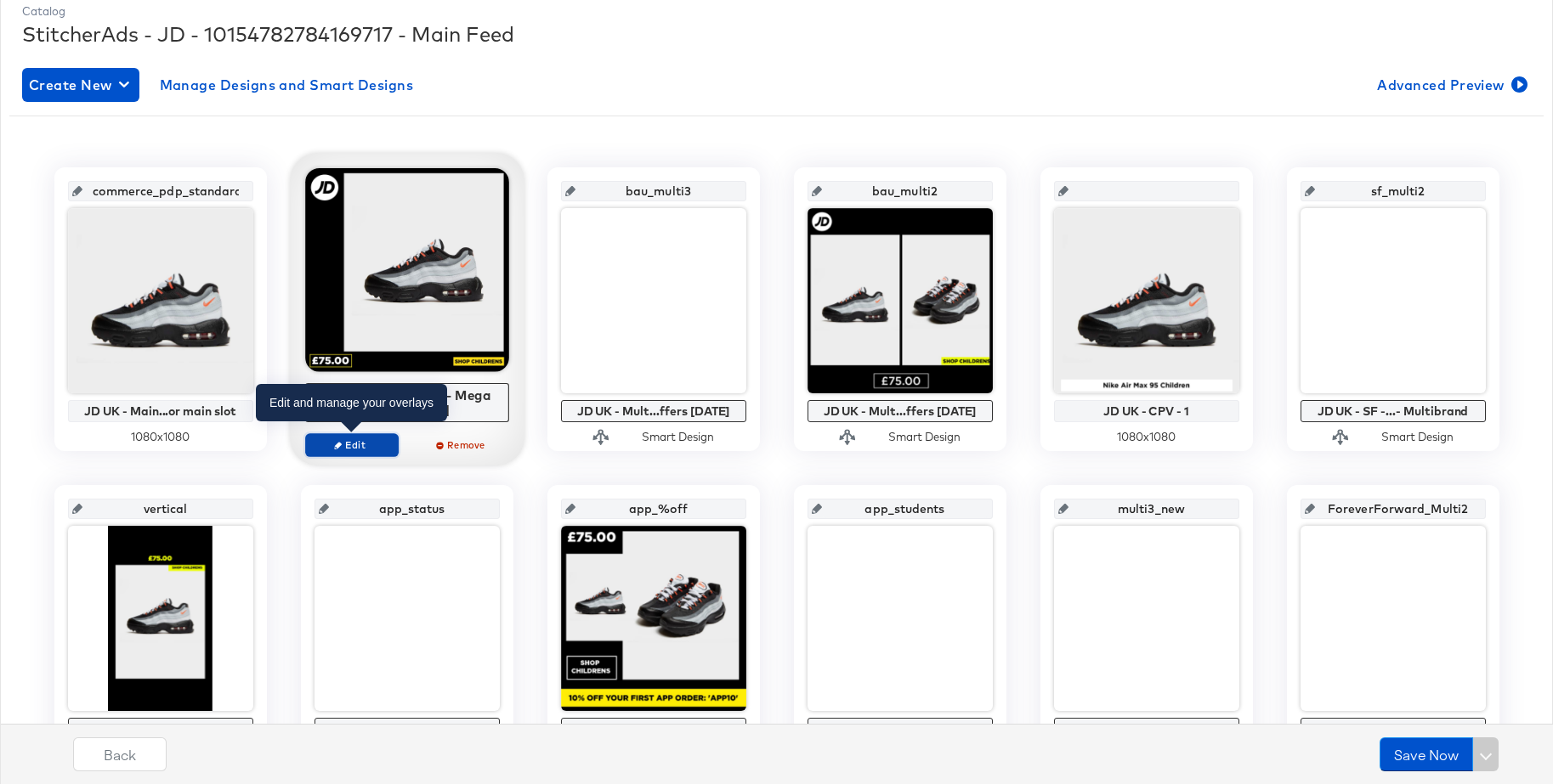
click at [355, 444] on span "Edit" at bounding box center [350, 445] width 78 height 13
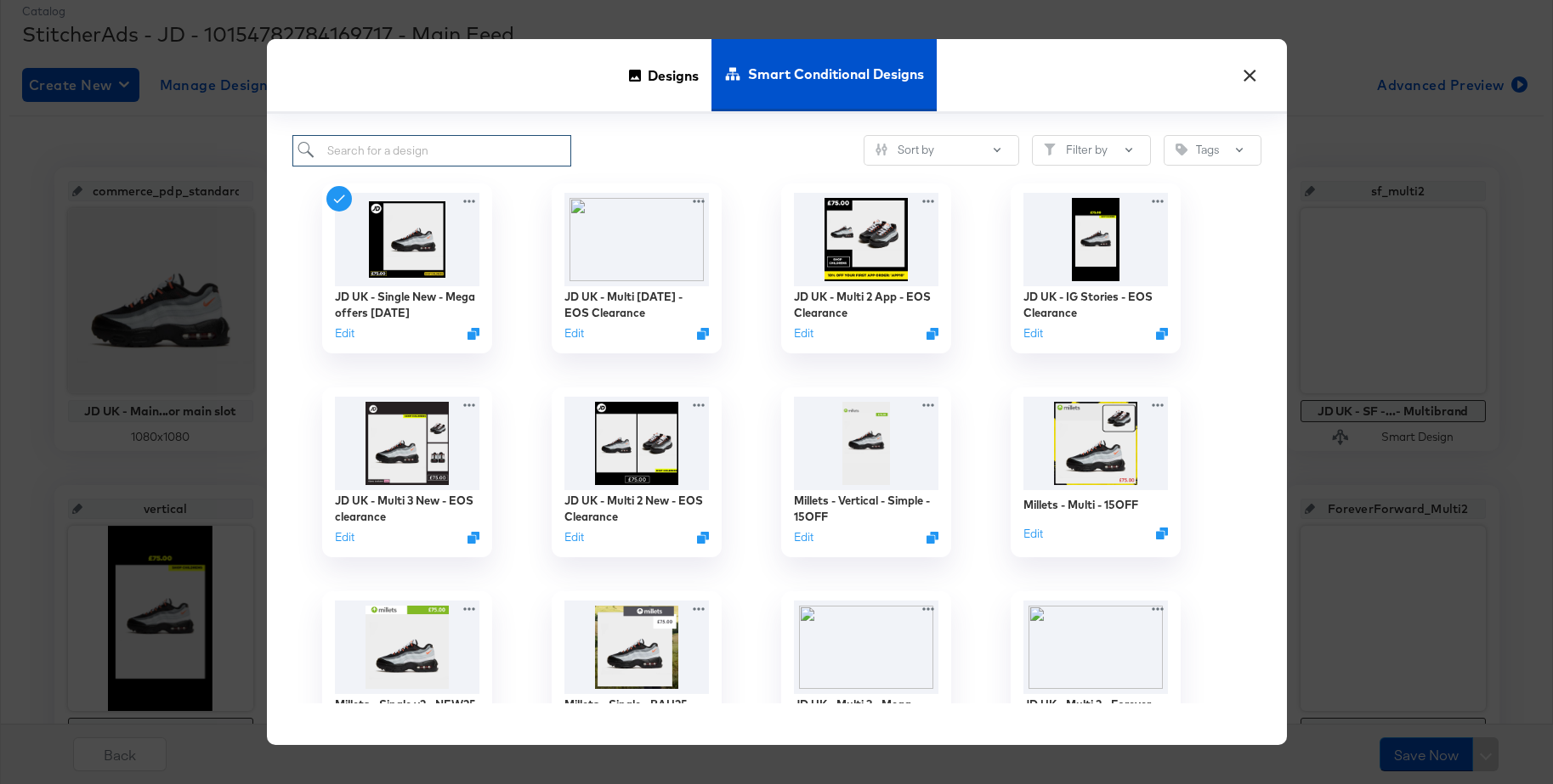
click at [371, 146] on input "search" at bounding box center [432, 151] width 280 height 31
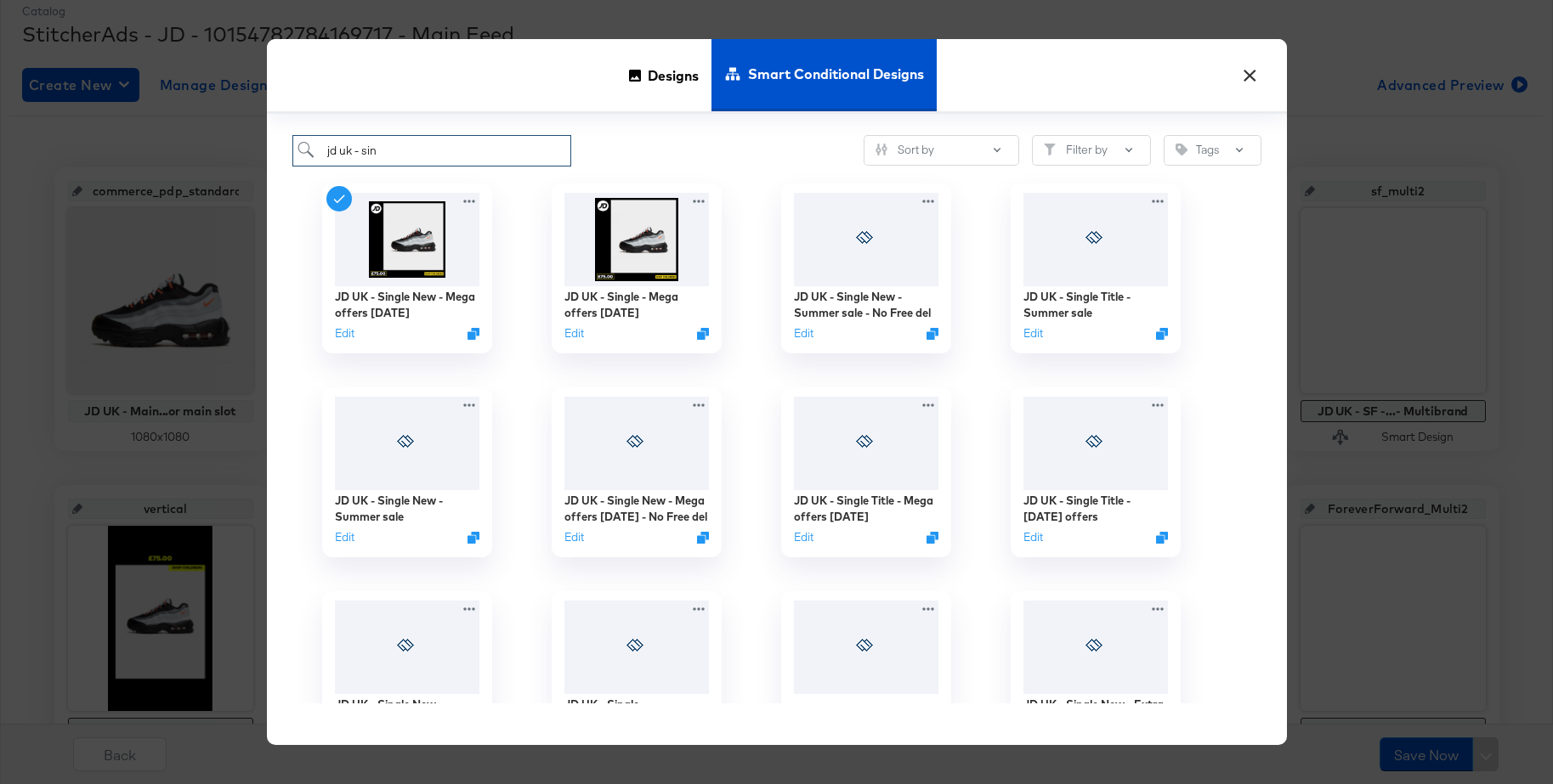
scroll to position [242, 0]
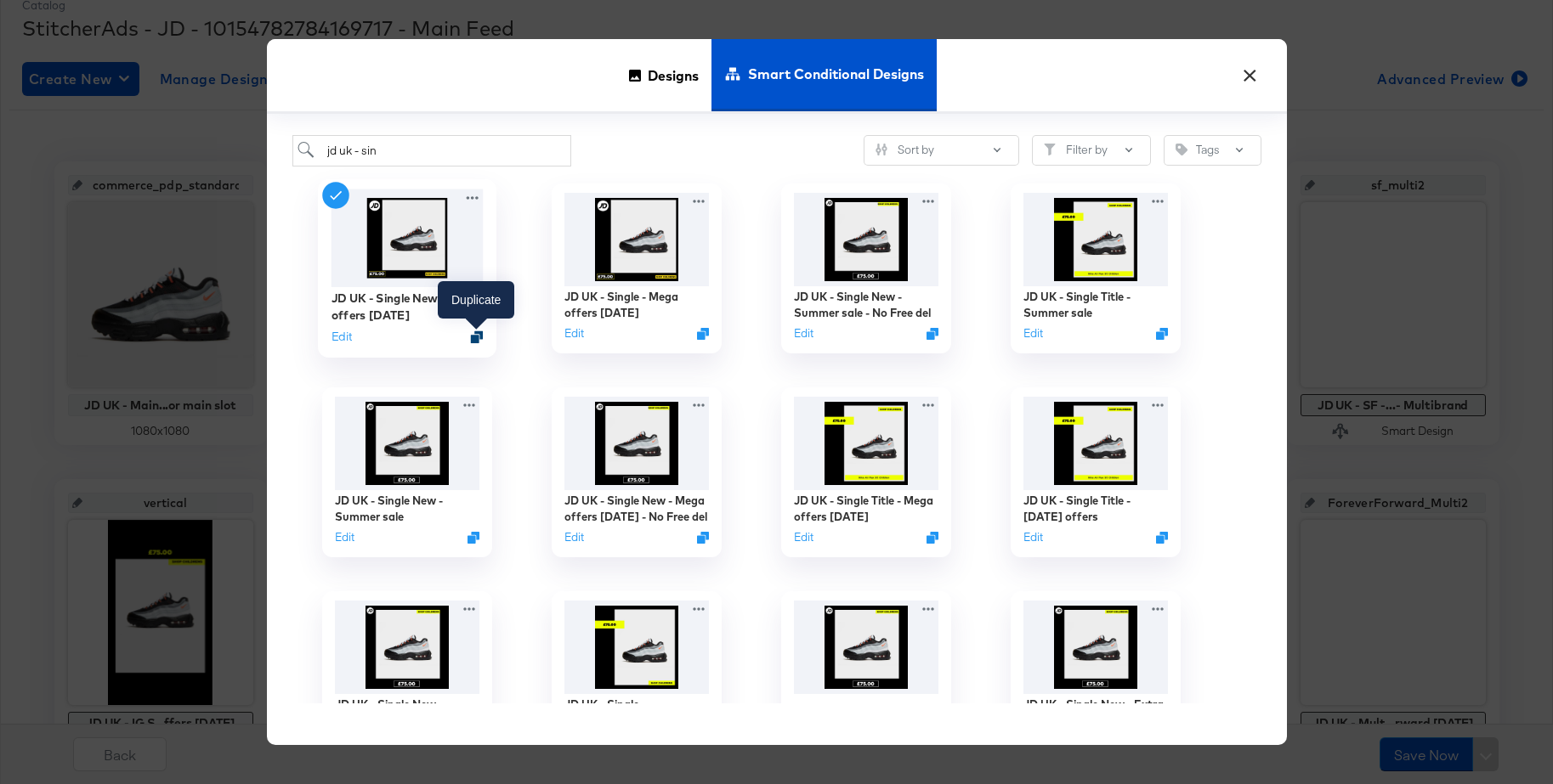
click at [477, 339] on icon "Duplicate" at bounding box center [476, 337] width 13 height 13
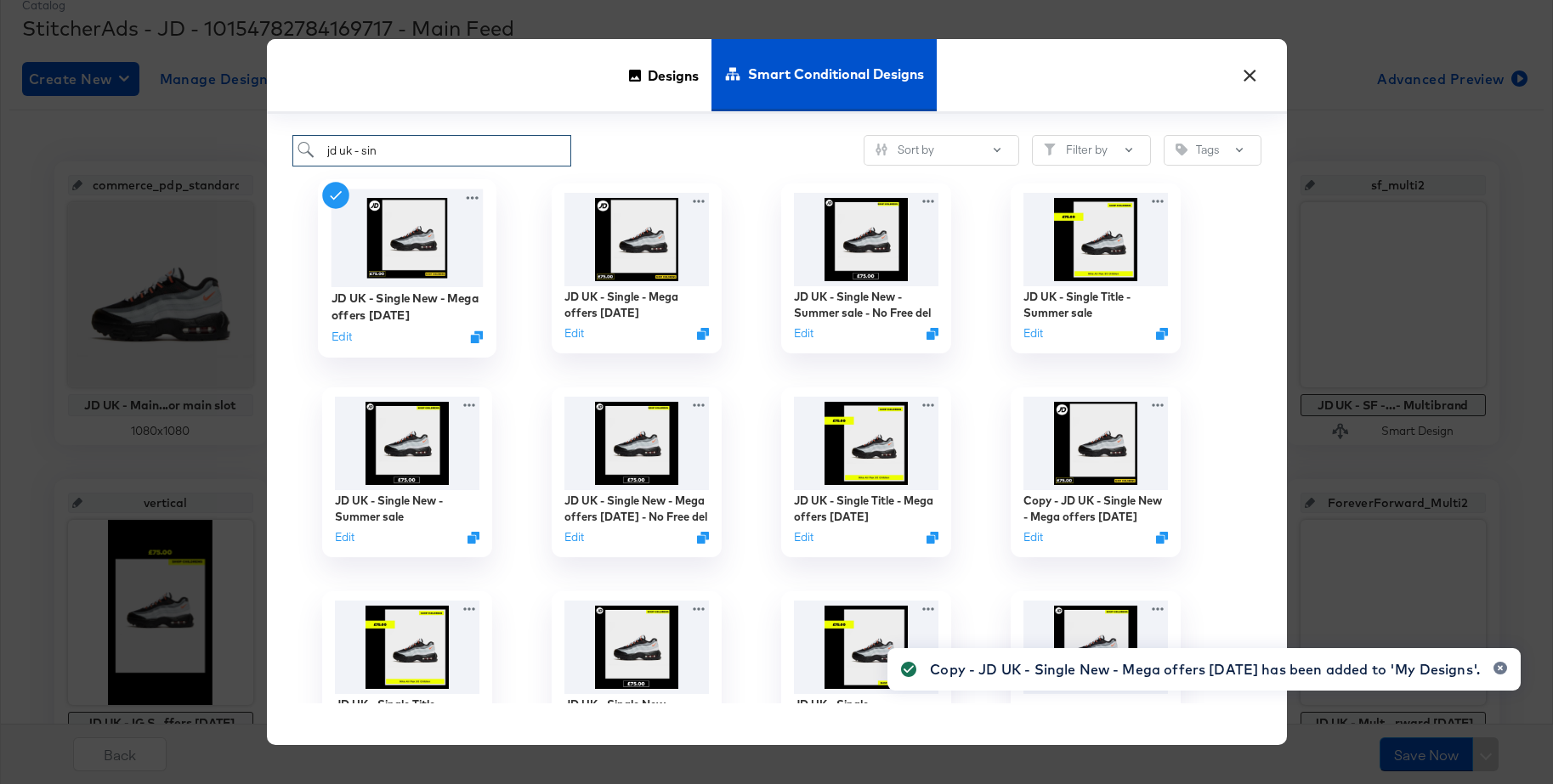
click at [419, 152] on input "jd uk - sin" at bounding box center [432, 151] width 280 height 31
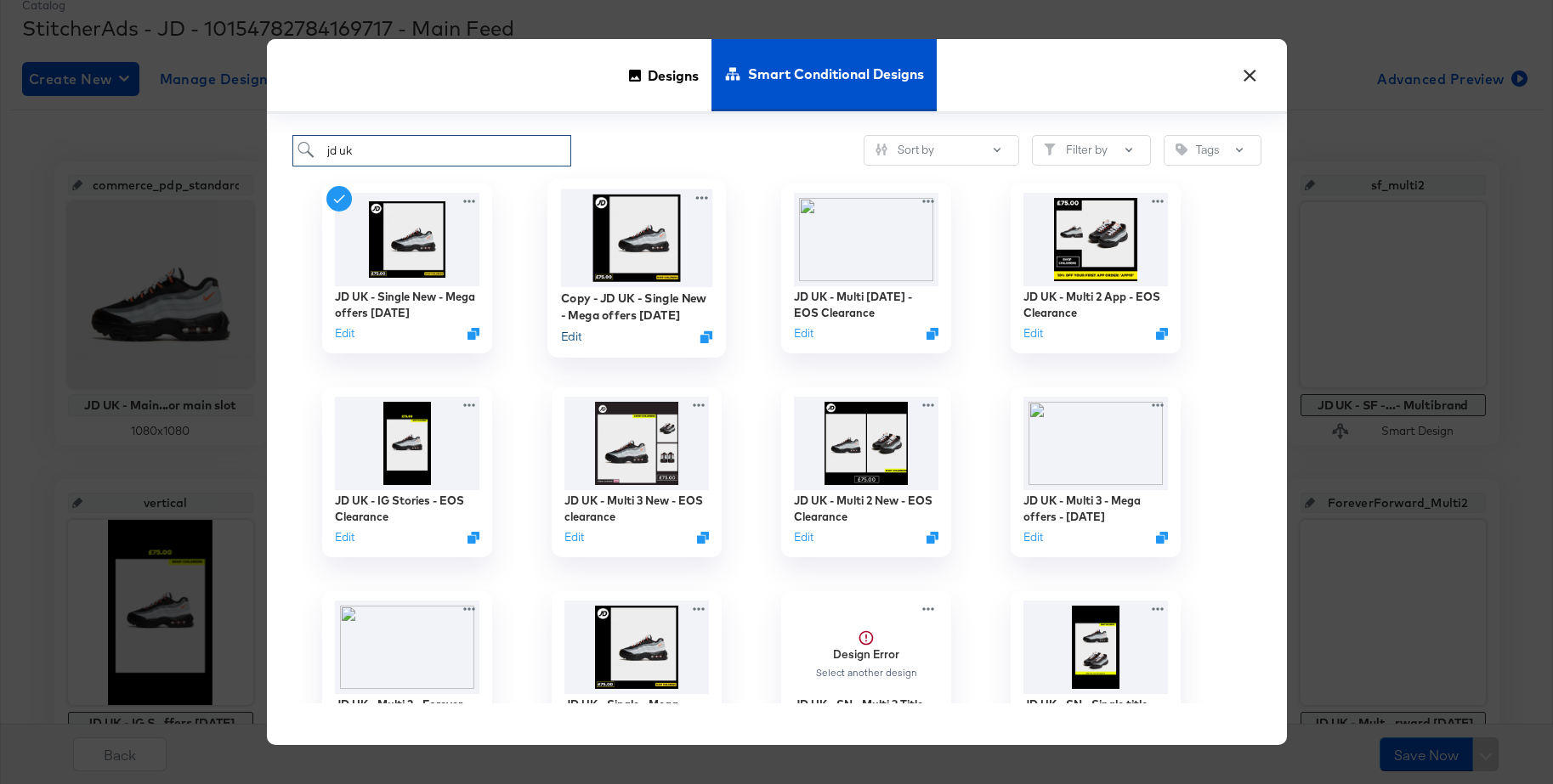
type input "jd uk"
click at [566, 337] on button "Edit" at bounding box center [570, 336] width 21 height 16
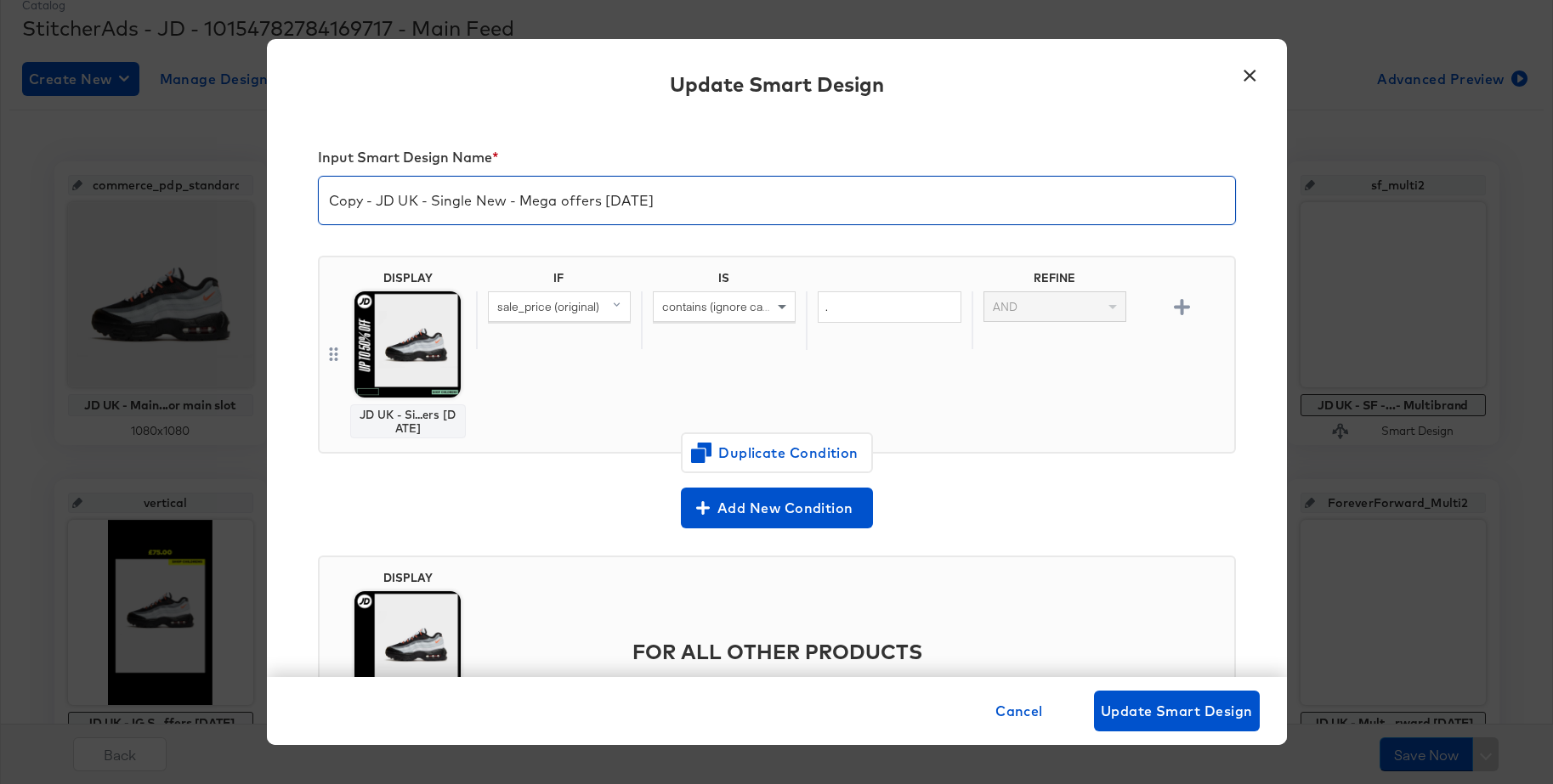
drag, startPoint x: 377, startPoint y: 202, endPoint x: 312, endPoint y: 204, distance: 65.0
click at [295, 200] on div "Input Smart Design Name * Copy - JD UK - Single New - Mega offers Sep 25 DISPLA…" at bounding box center [776, 398] width 1019 height 559
drag, startPoint x: 473, startPoint y: 202, endPoint x: 702, endPoint y: 198, distance: 229.0
click at [702, 198] on input "JD UK - Single New - Mega offers Sep 25" at bounding box center [776, 194] width 916 height 48
type input "JD UK - Single New - EOS Clearance"
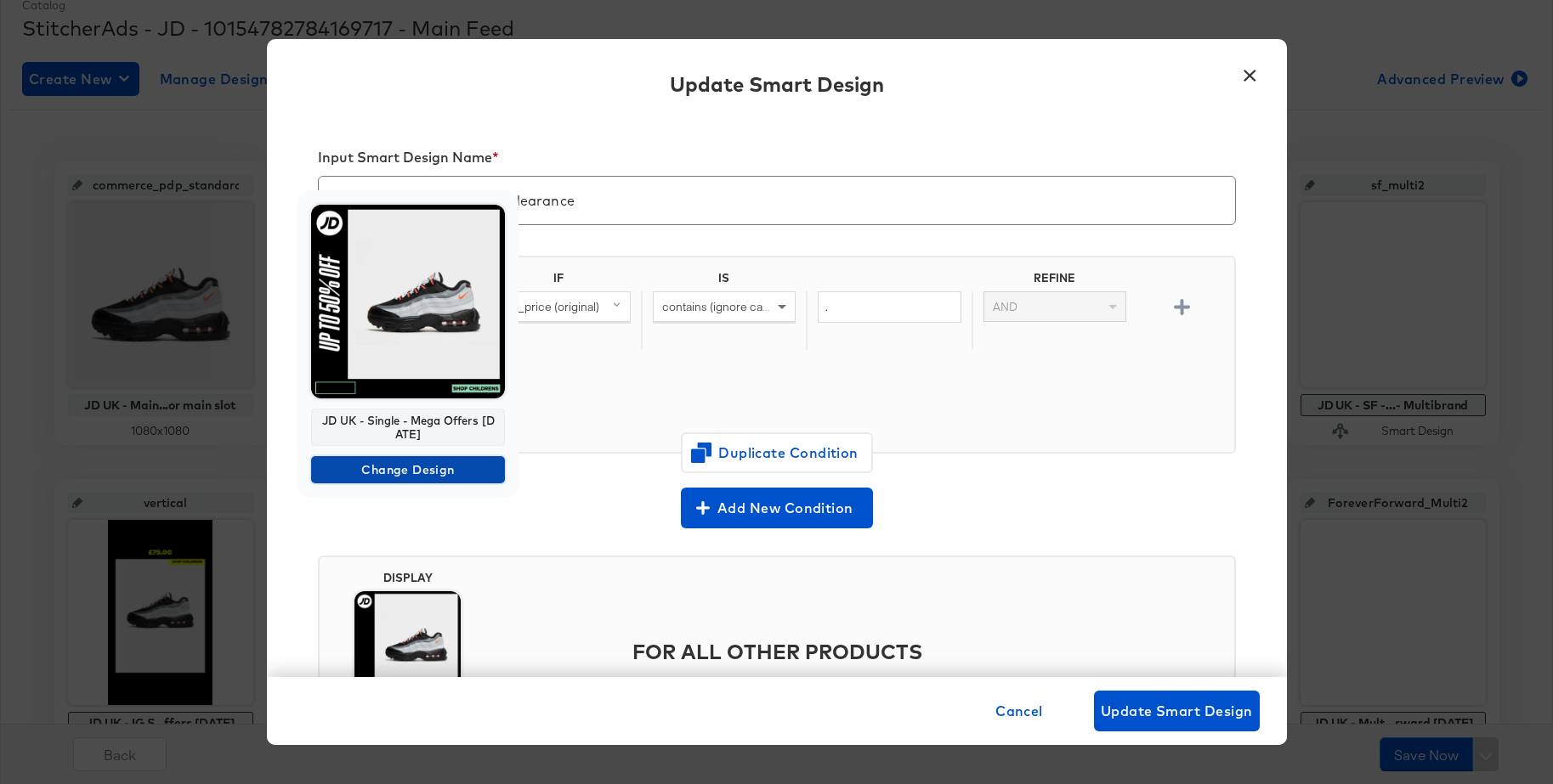
click at [355, 472] on span "Change Design" at bounding box center [408, 470] width 180 height 22
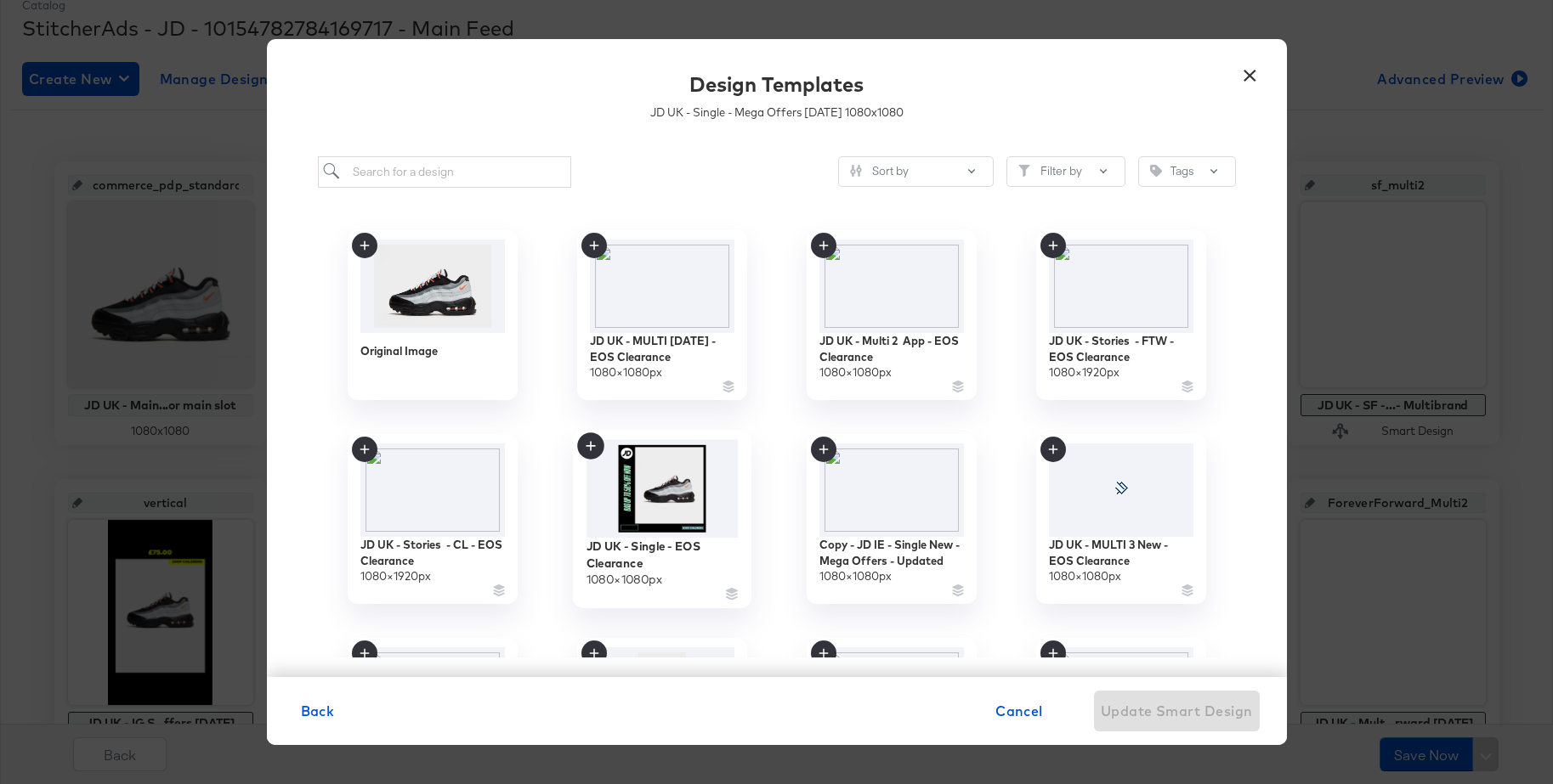
click at [650, 489] on img at bounding box center [662, 488] width 152 height 99
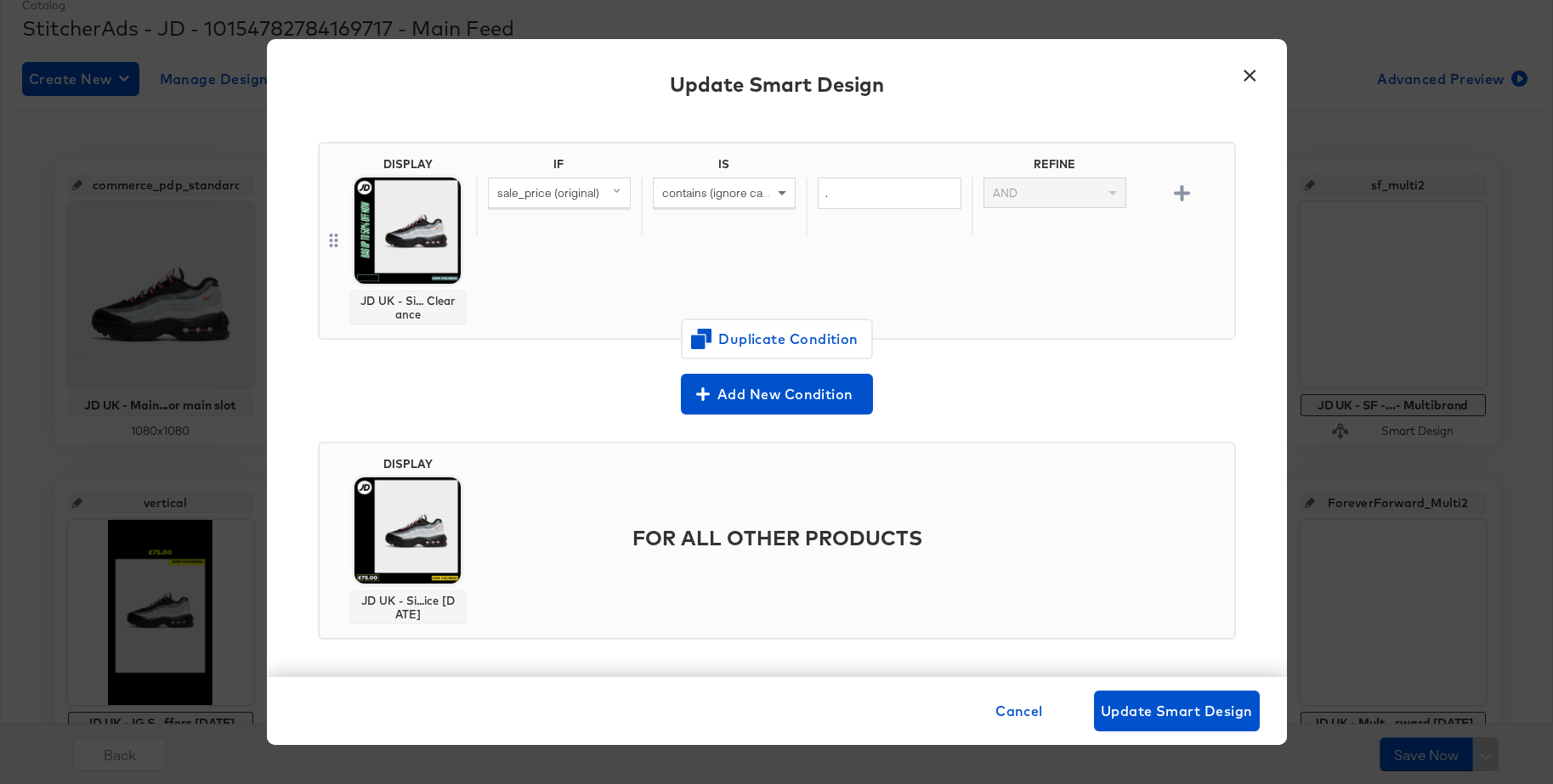
scroll to position [120, 0]
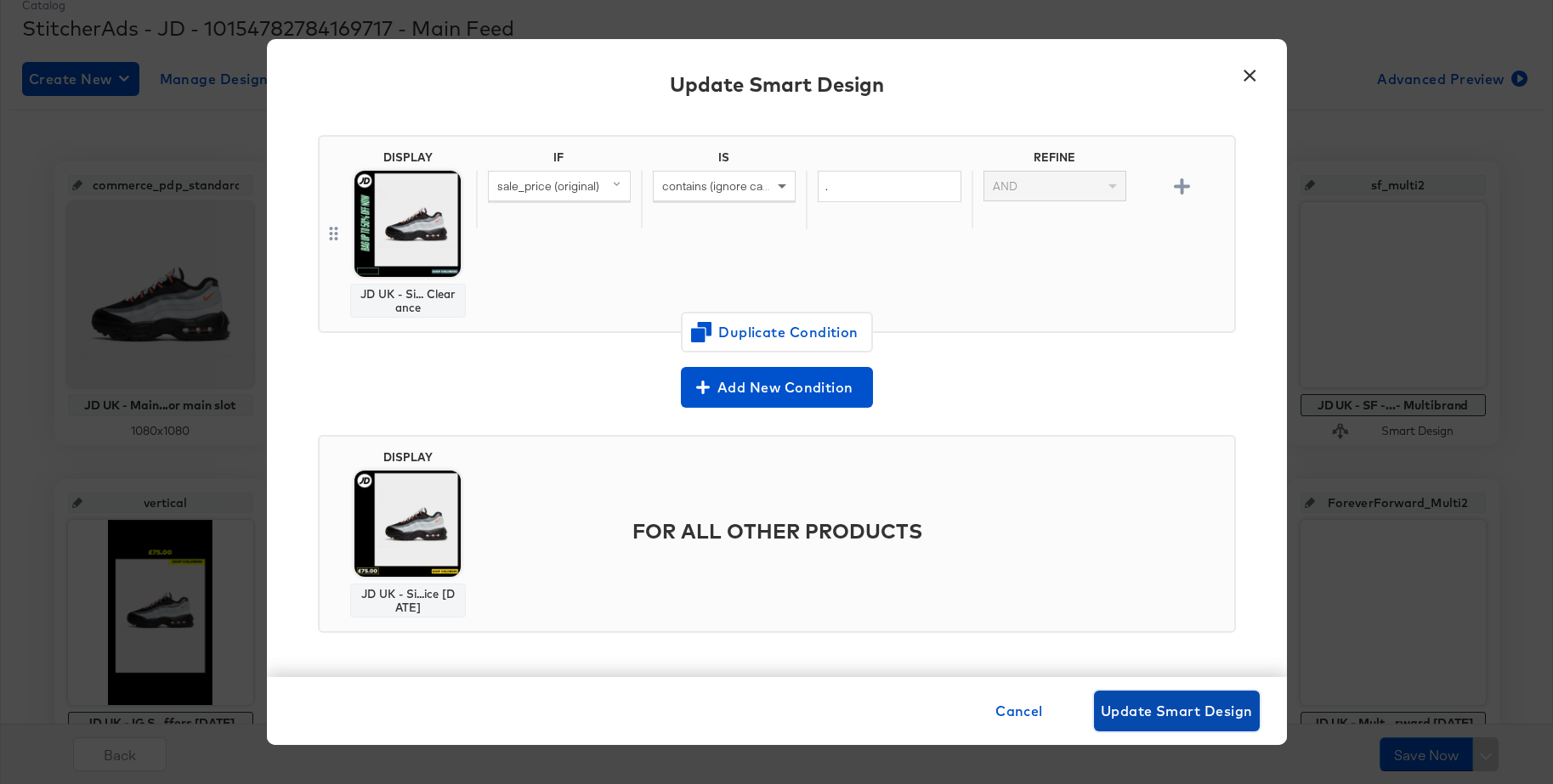
click at [1129, 701] on span "Update Smart Design" at bounding box center [1177, 711] width 152 height 24
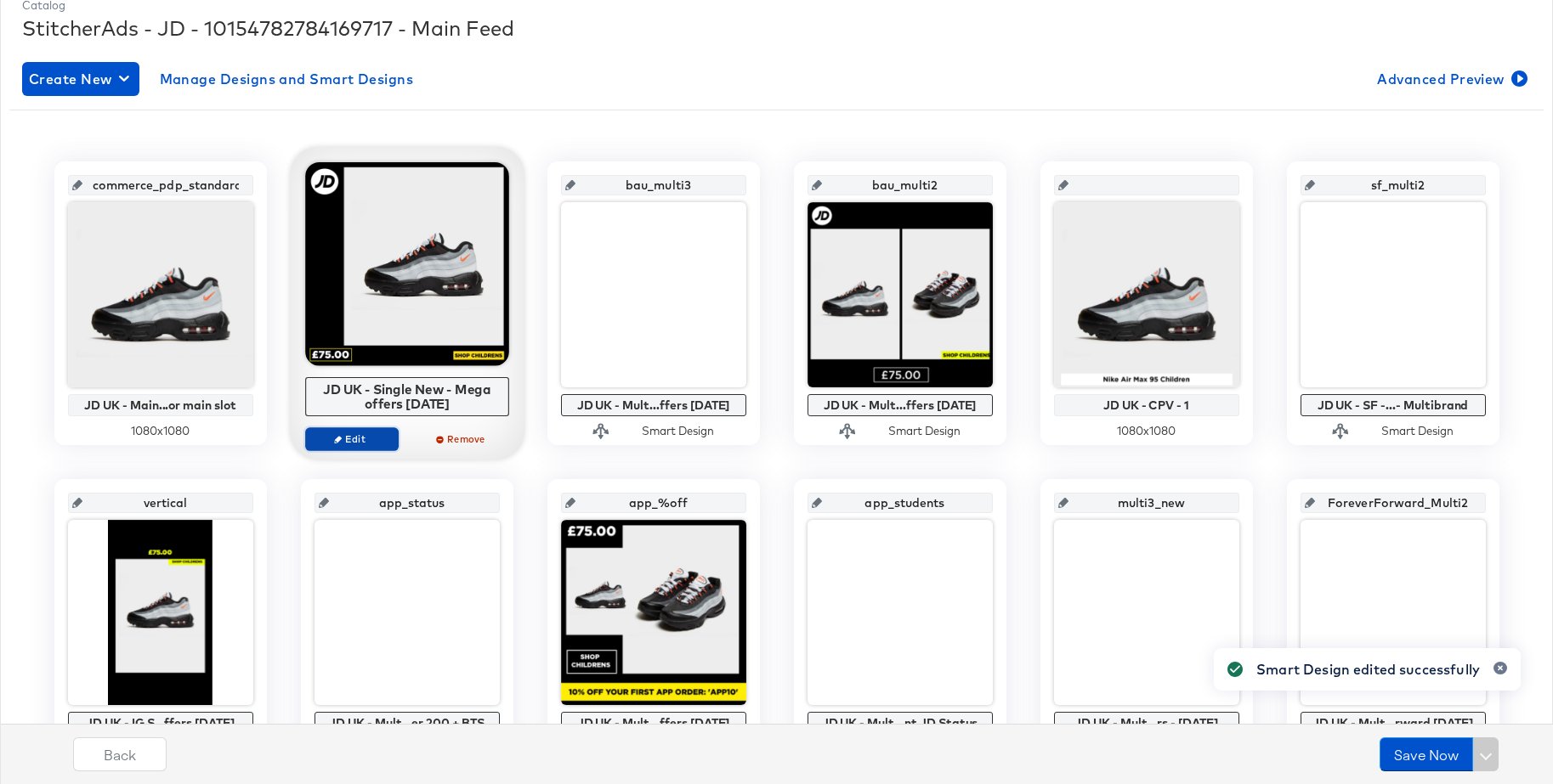
click at [345, 447] on button "Edit" at bounding box center [351, 439] width 93 height 24
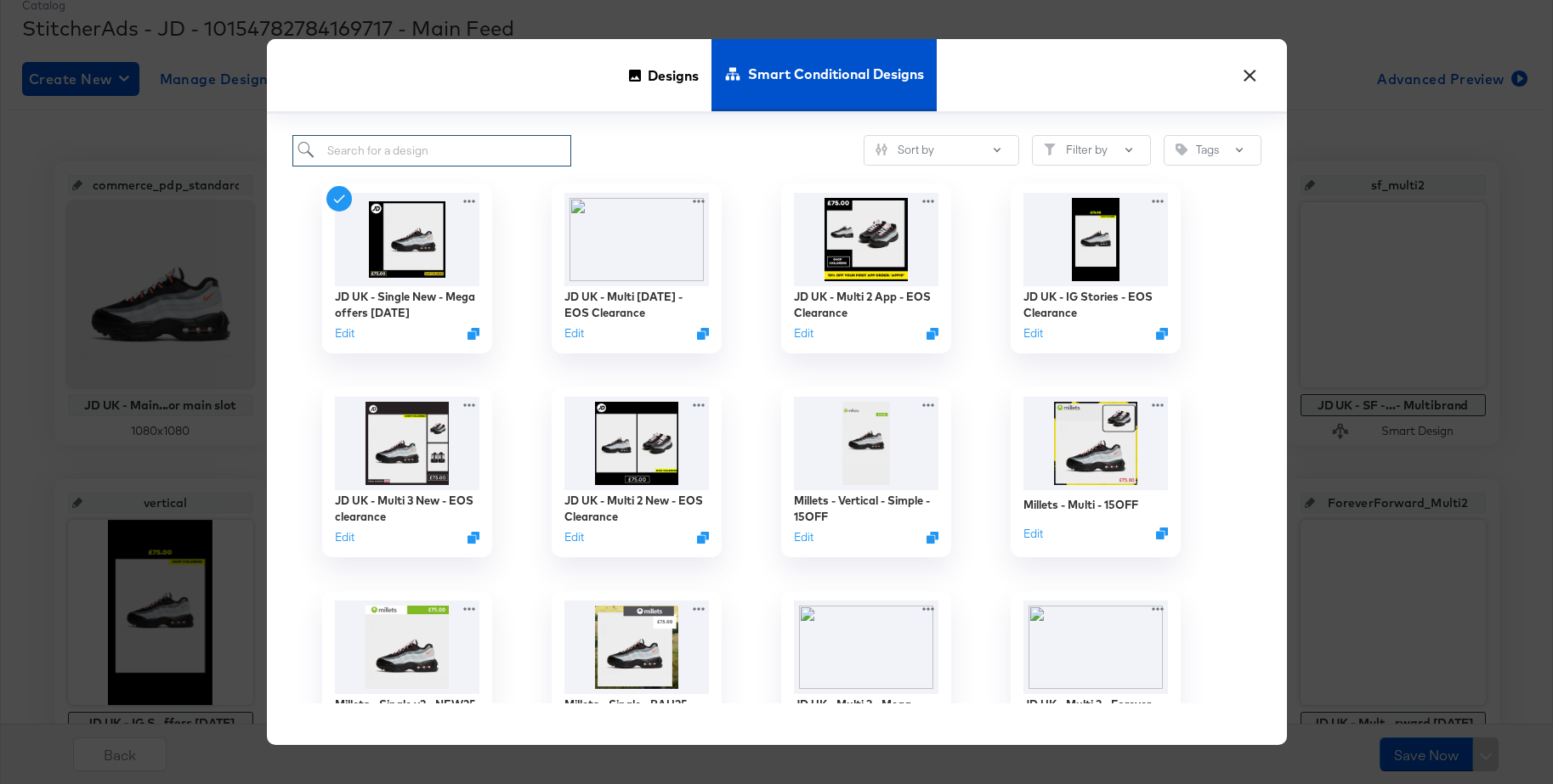
click at [402, 148] on input "search" at bounding box center [432, 151] width 280 height 31
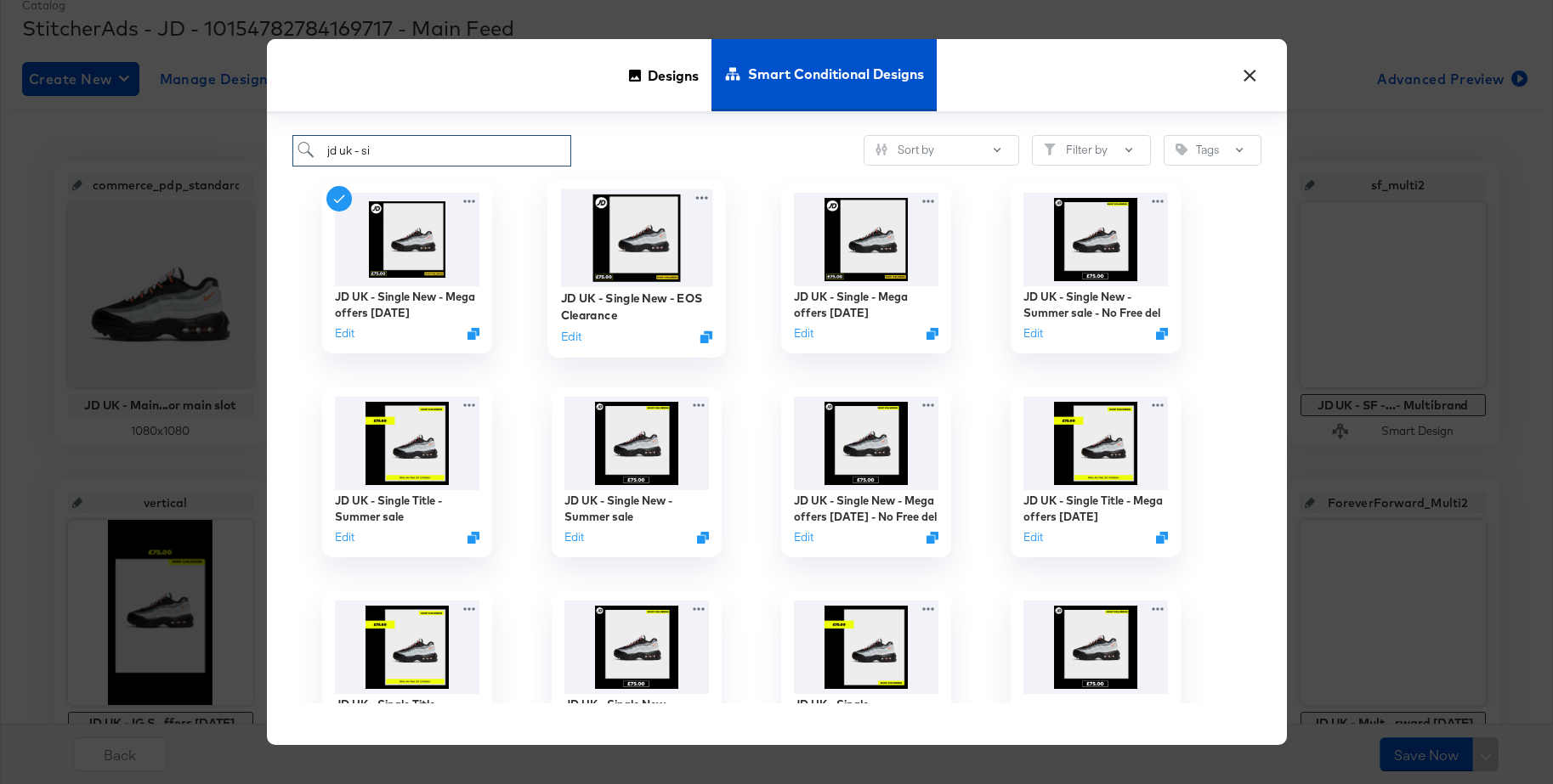
type input "jd uk - si"
click at [654, 249] on img at bounding box center [636, 237] width 152 height 98
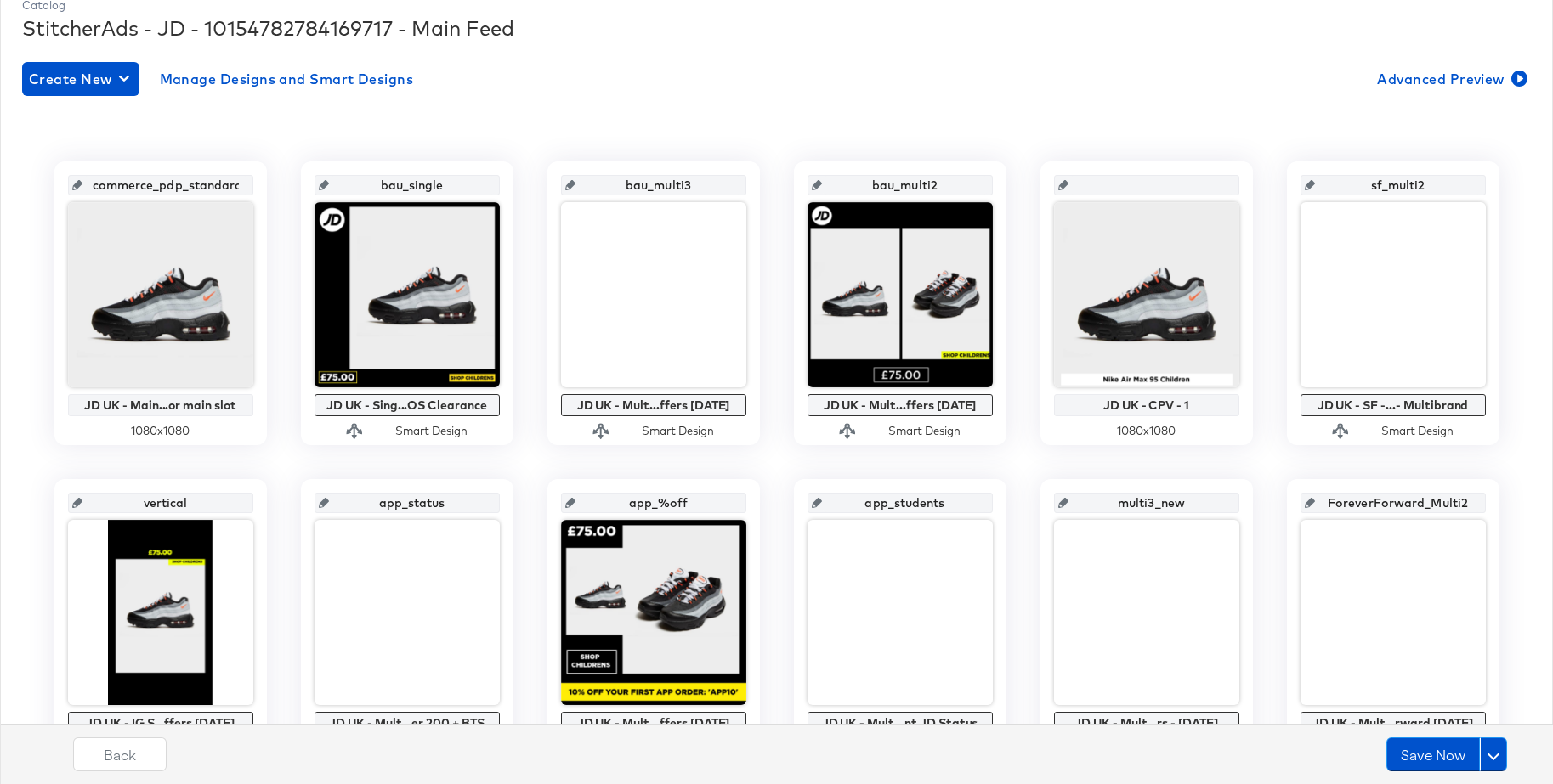
drag, startPoint x: 766, startPoint y: 249, endPoint x: 766, endPoint y: 262, distance: 13.0
click at [766, 249] on div "commerce_pdp_standard_preferred JD UK - Main...or main slot 1080 x 1080 bau_sin…" at bounding box center [776, 780] width 1534 height 1238
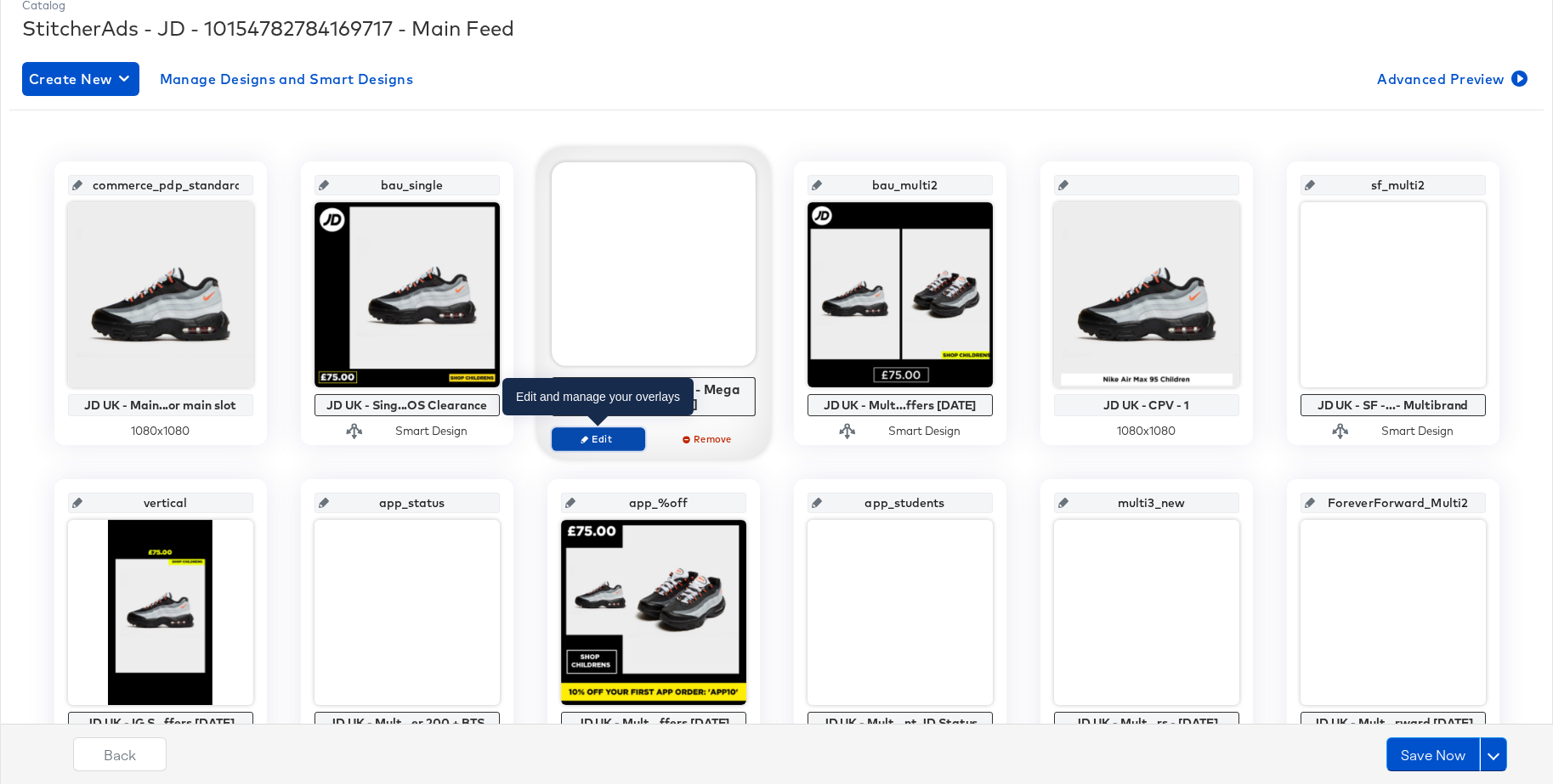
click at [577, 438] on span "Edit" at bounding box center [597, 440] width 78 height 13
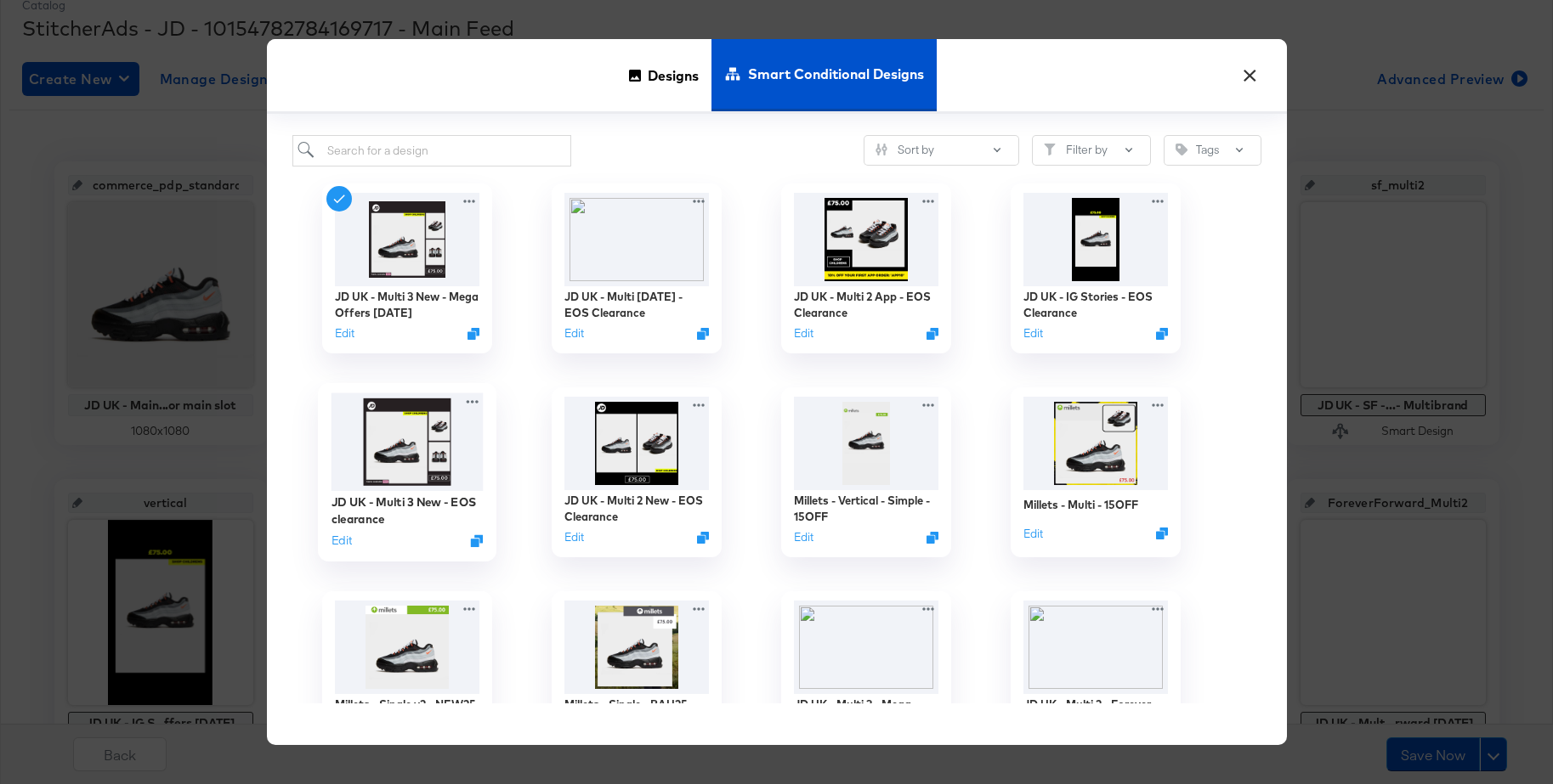
click at [401, 449] on img at bounding box center [407, 441] width 152 height 98
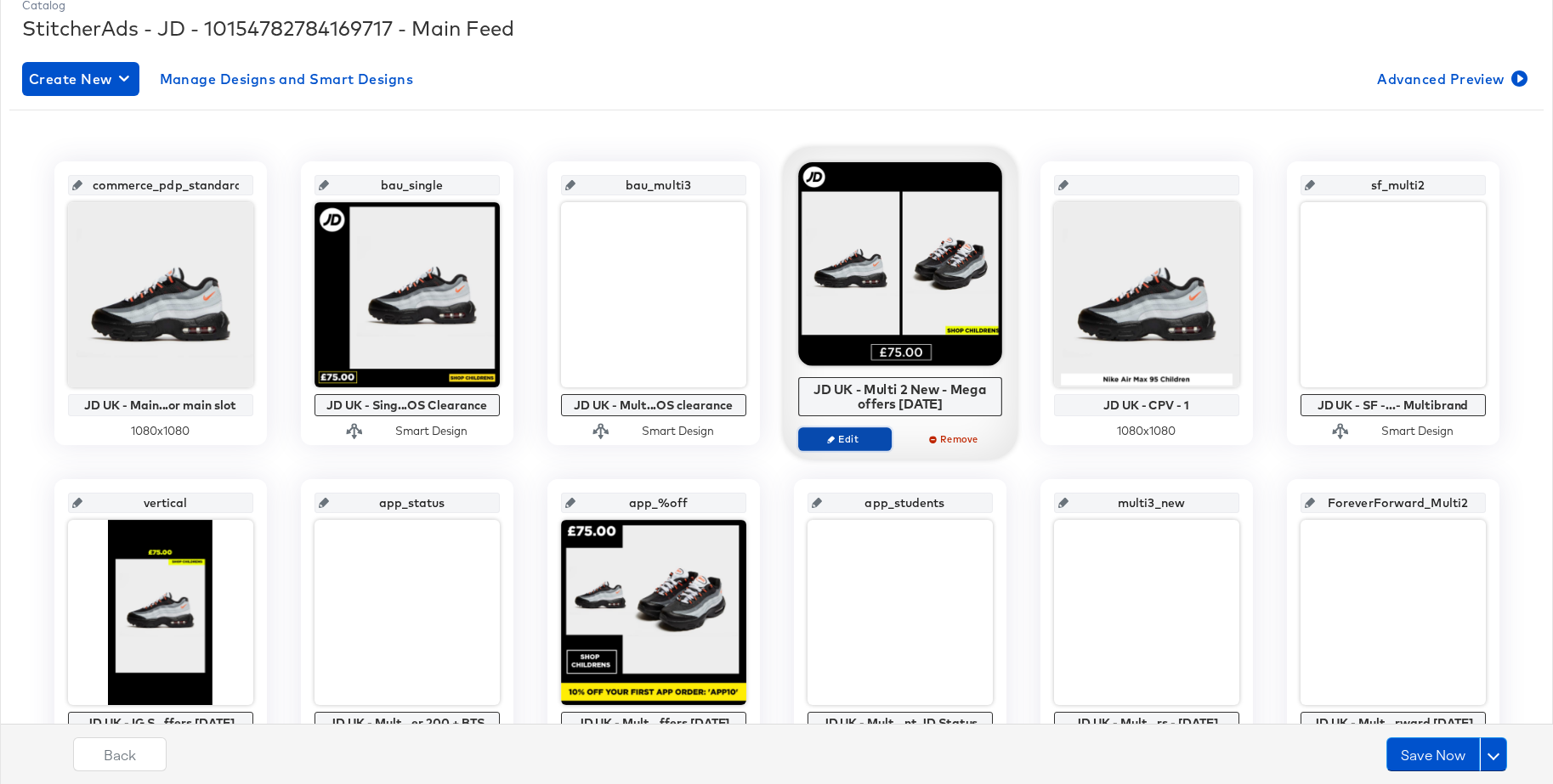
click at [848, 436] on span "Edit" at bounding box center [843, 440] width 78 height 13
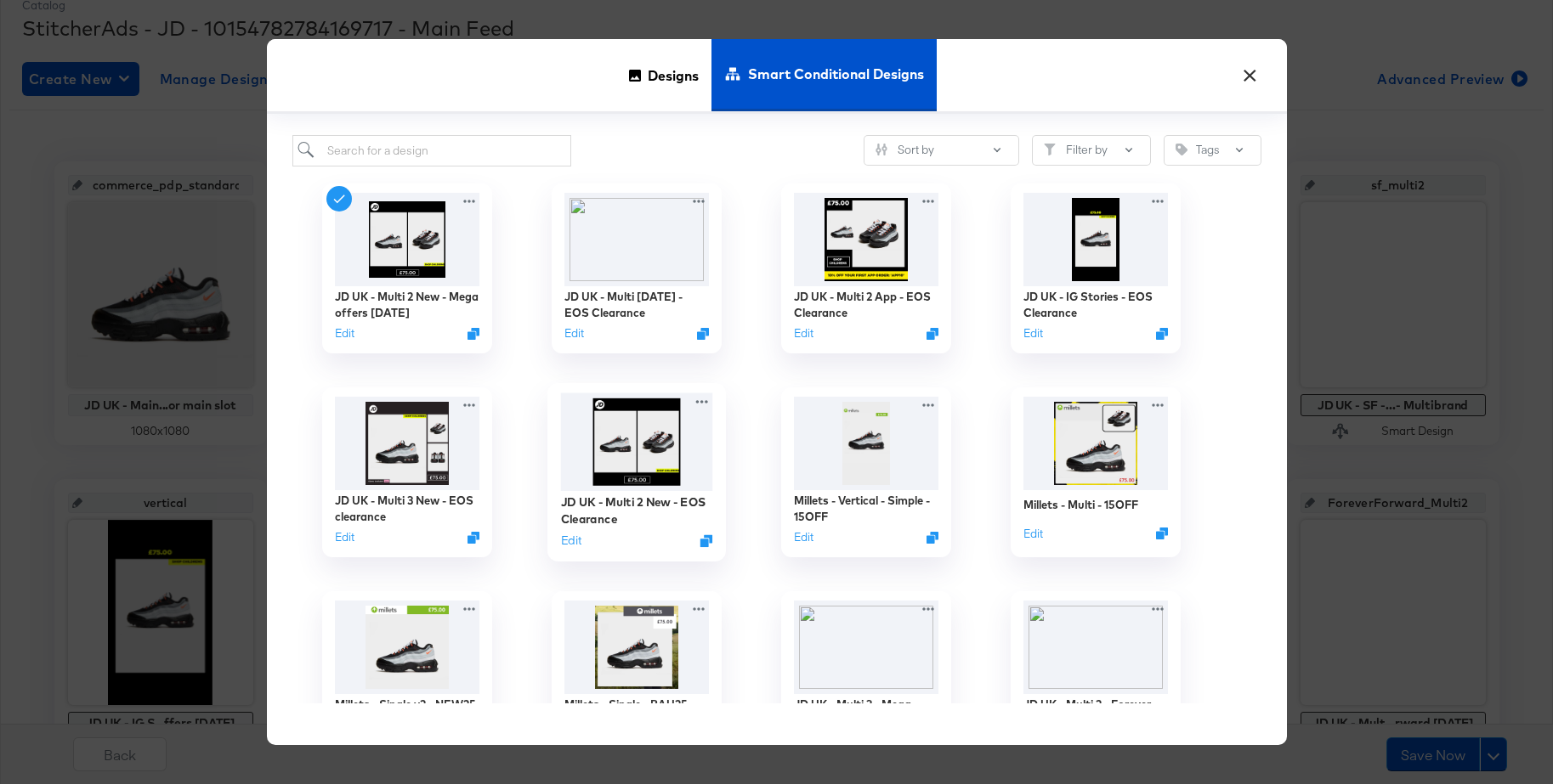
click at [637, 431] on img at bounding box center [636, 441] width 152 height 98
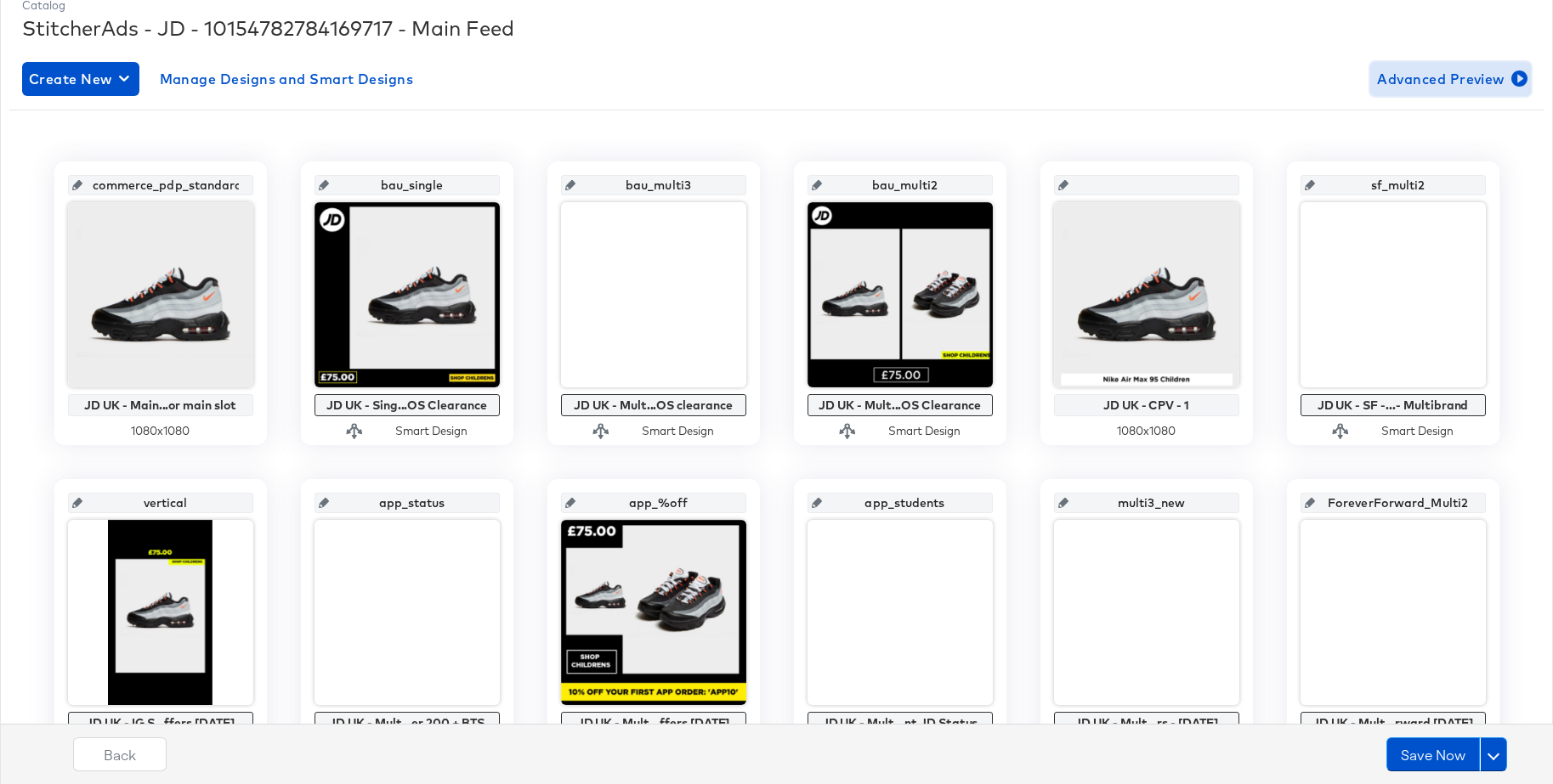
click at [1426, 87] on span "Advanced Preview" at bounding box center [1450, 78] width 147 height 24
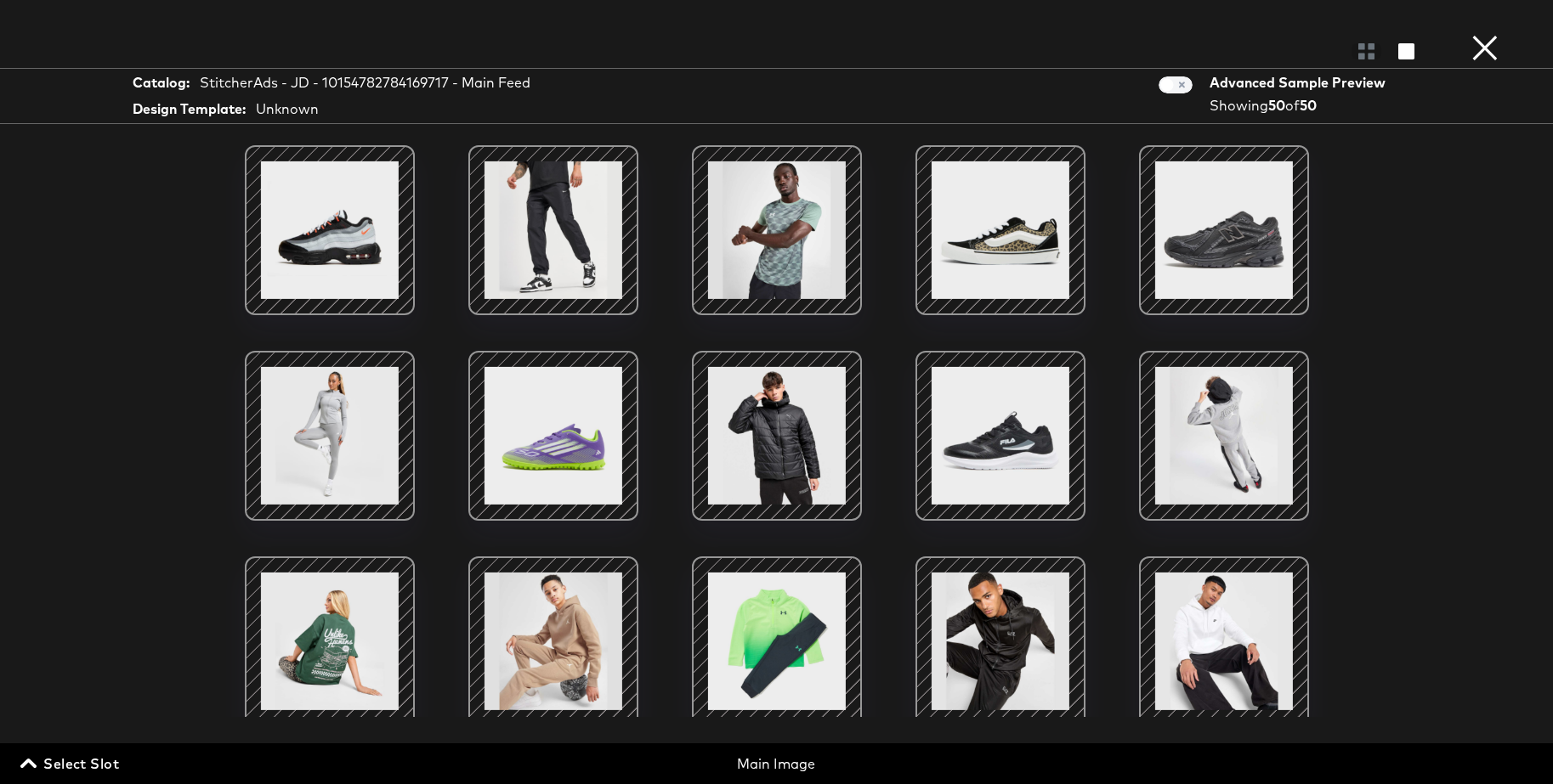
click at [1478, 34] on button "×" at bounding box center [1484, 17] width 34 height 34
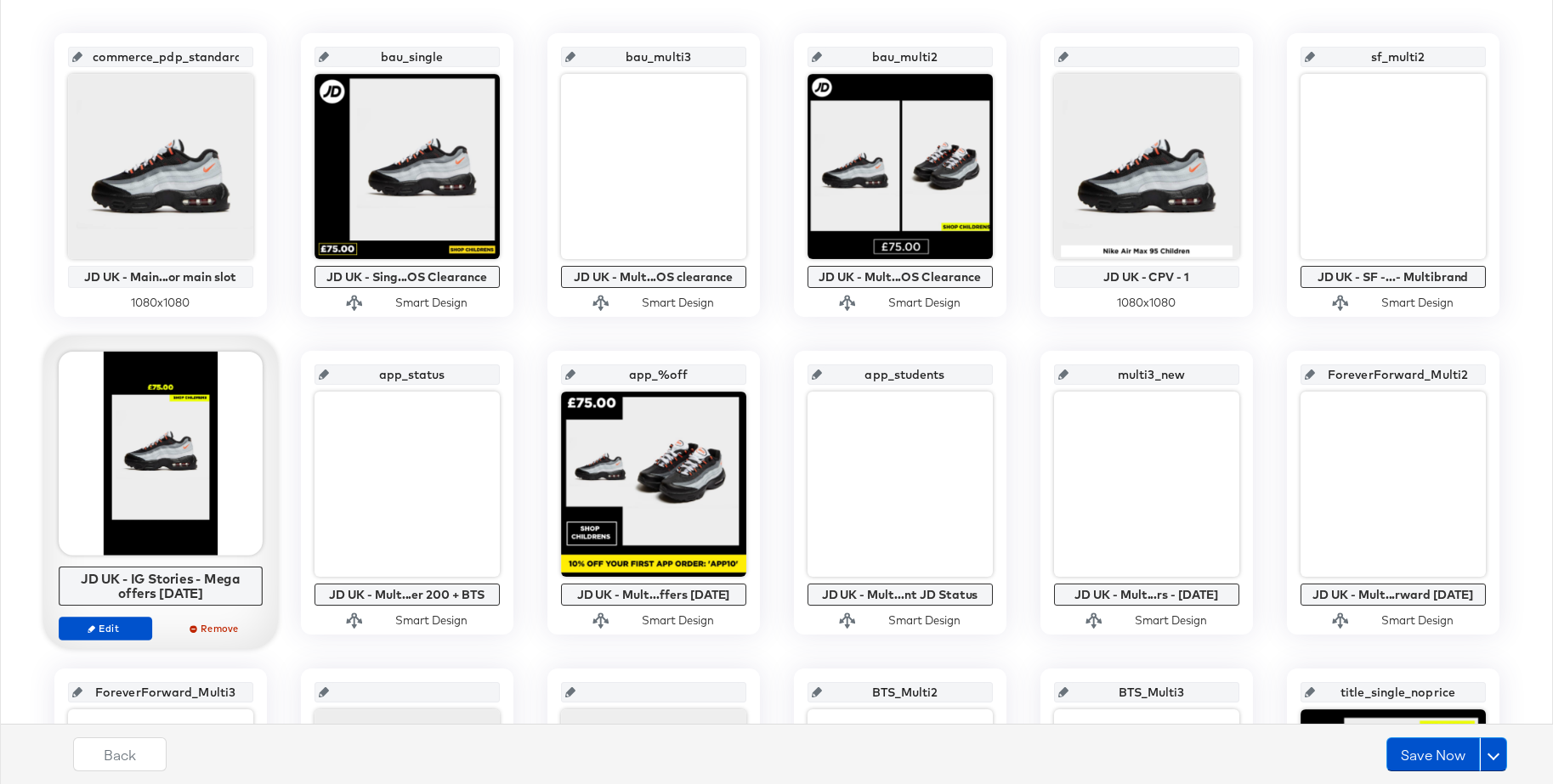
scroll to position [424, 0]
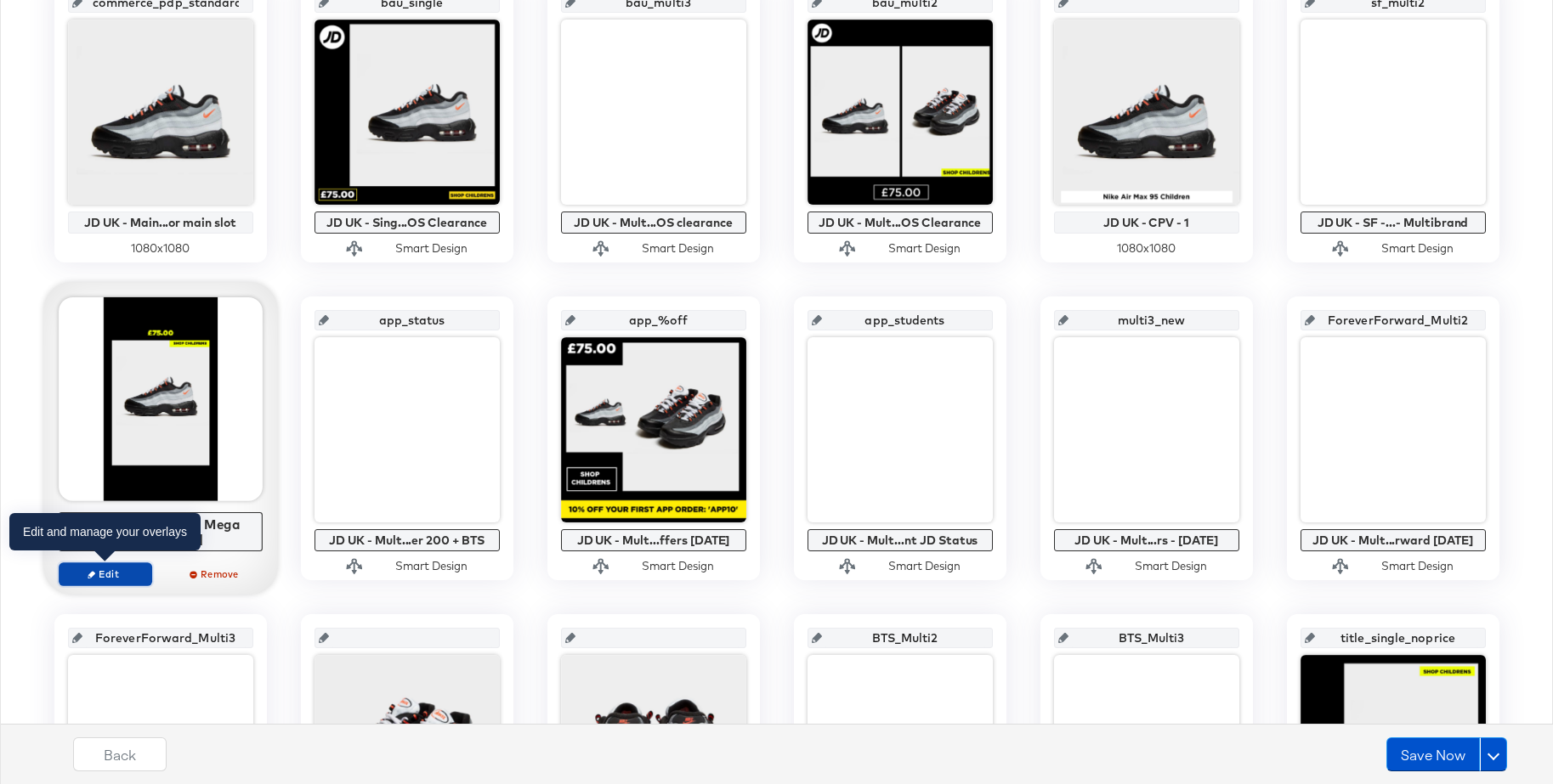
click at [117, 575] on span "Edit" at bounding box center [104, 574] width 78 height 13
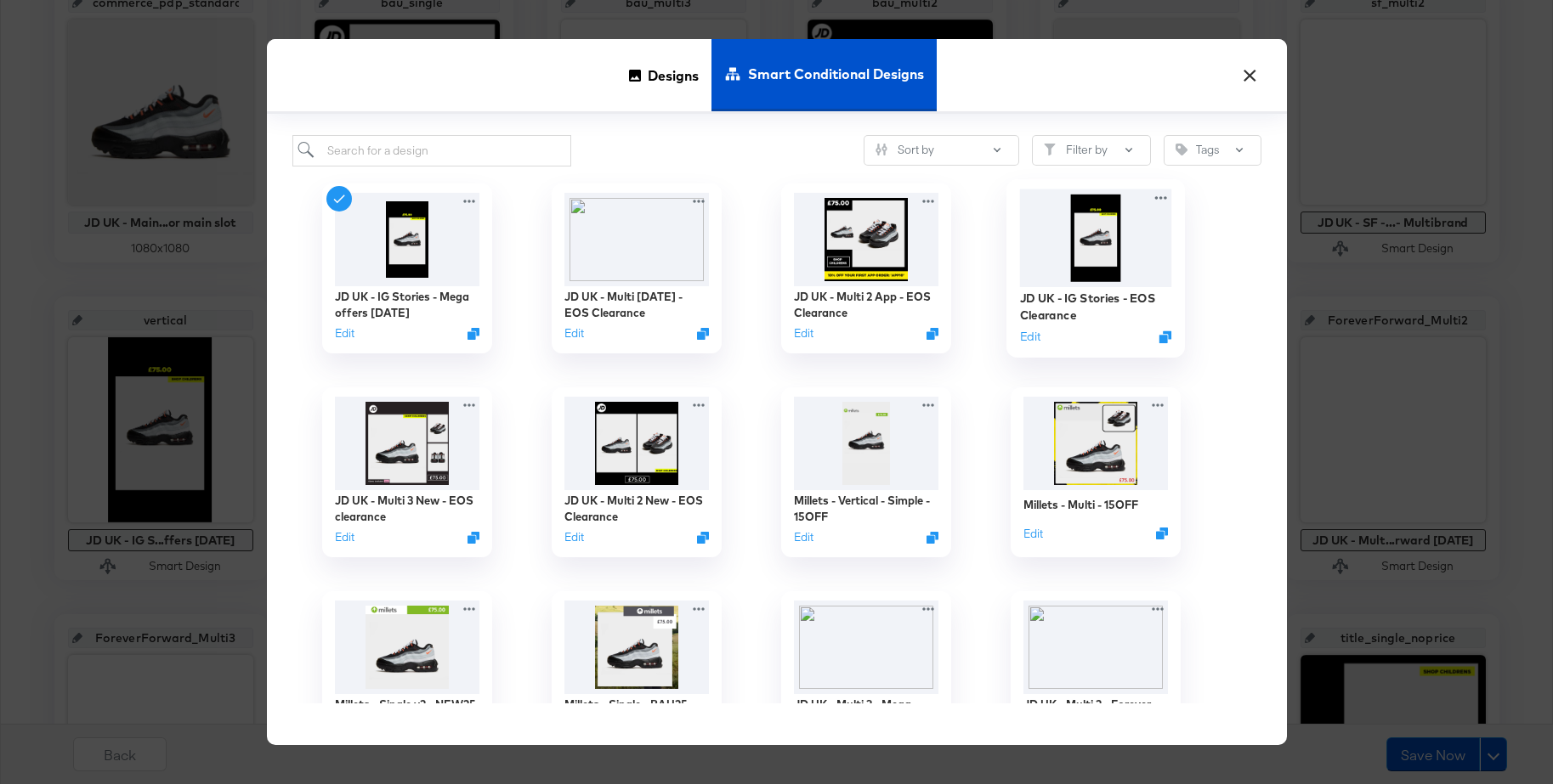
click at [1106, 249] on img at bounding box center [1096, 237] width 152 height 98
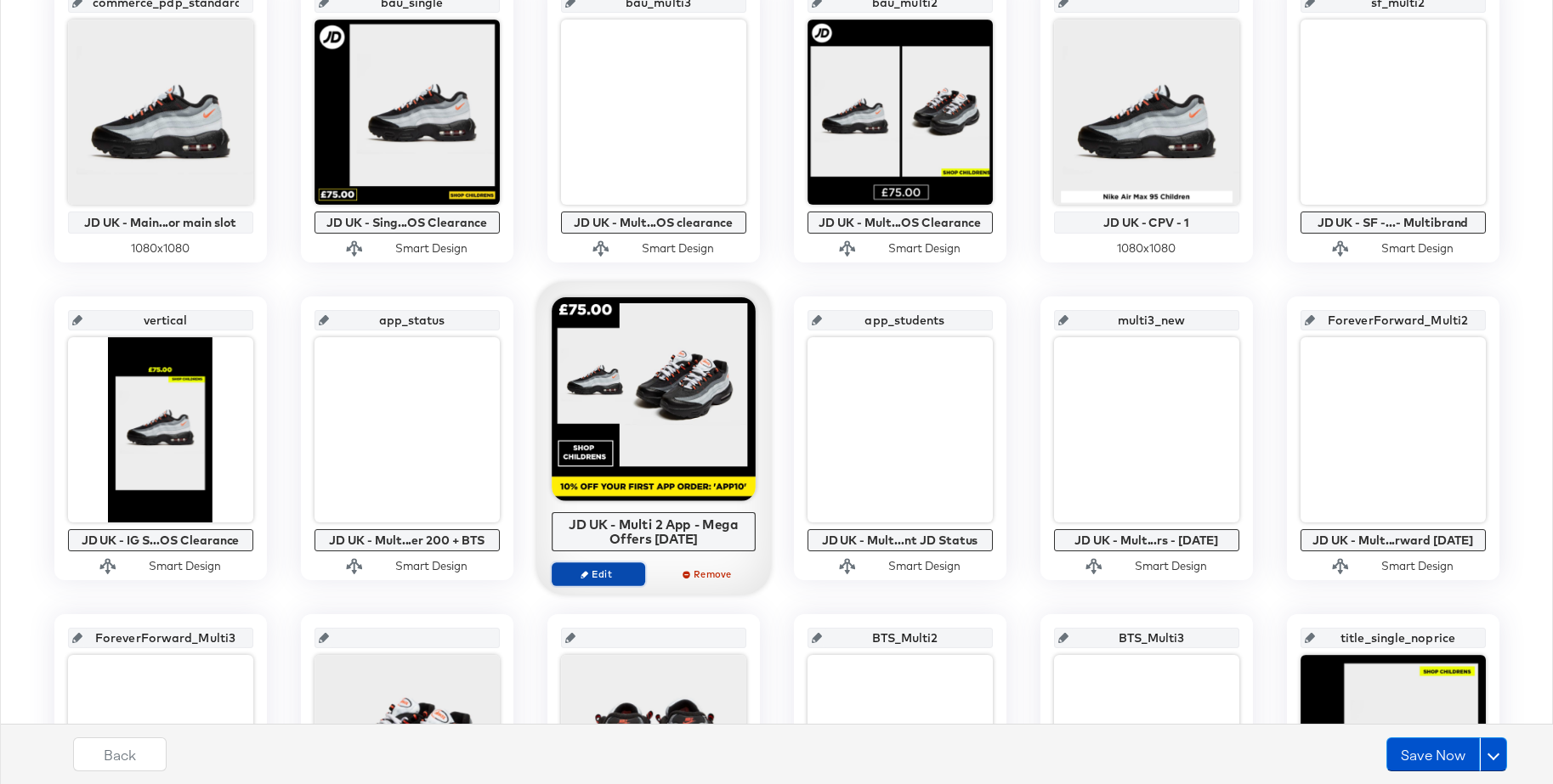
click at [595, 580] on span "Edit" at bounding box center [597, 574] width 78 height 13
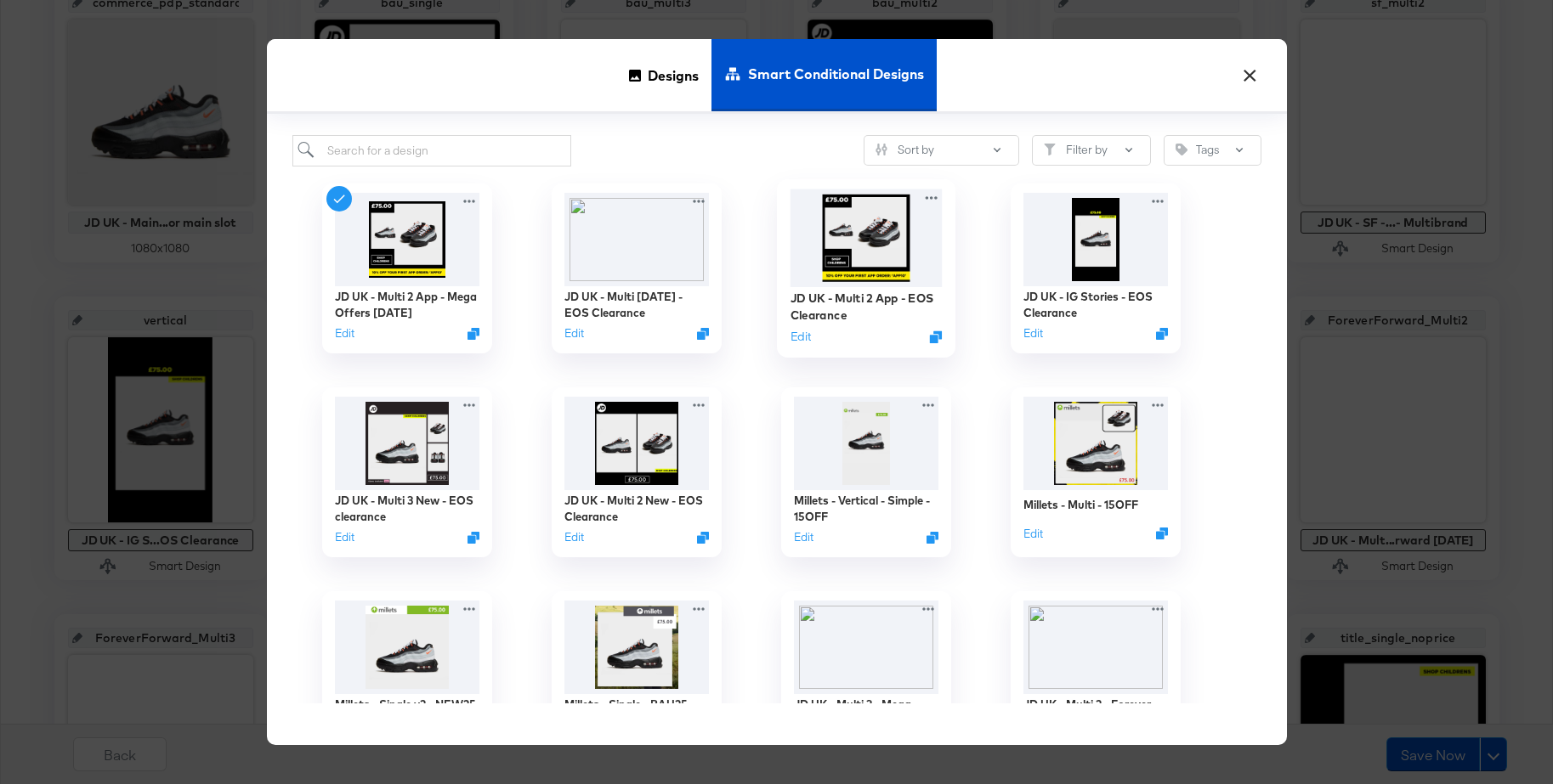
click at [866, 246] on img at bounding box center [866, 237] width 152 height 98
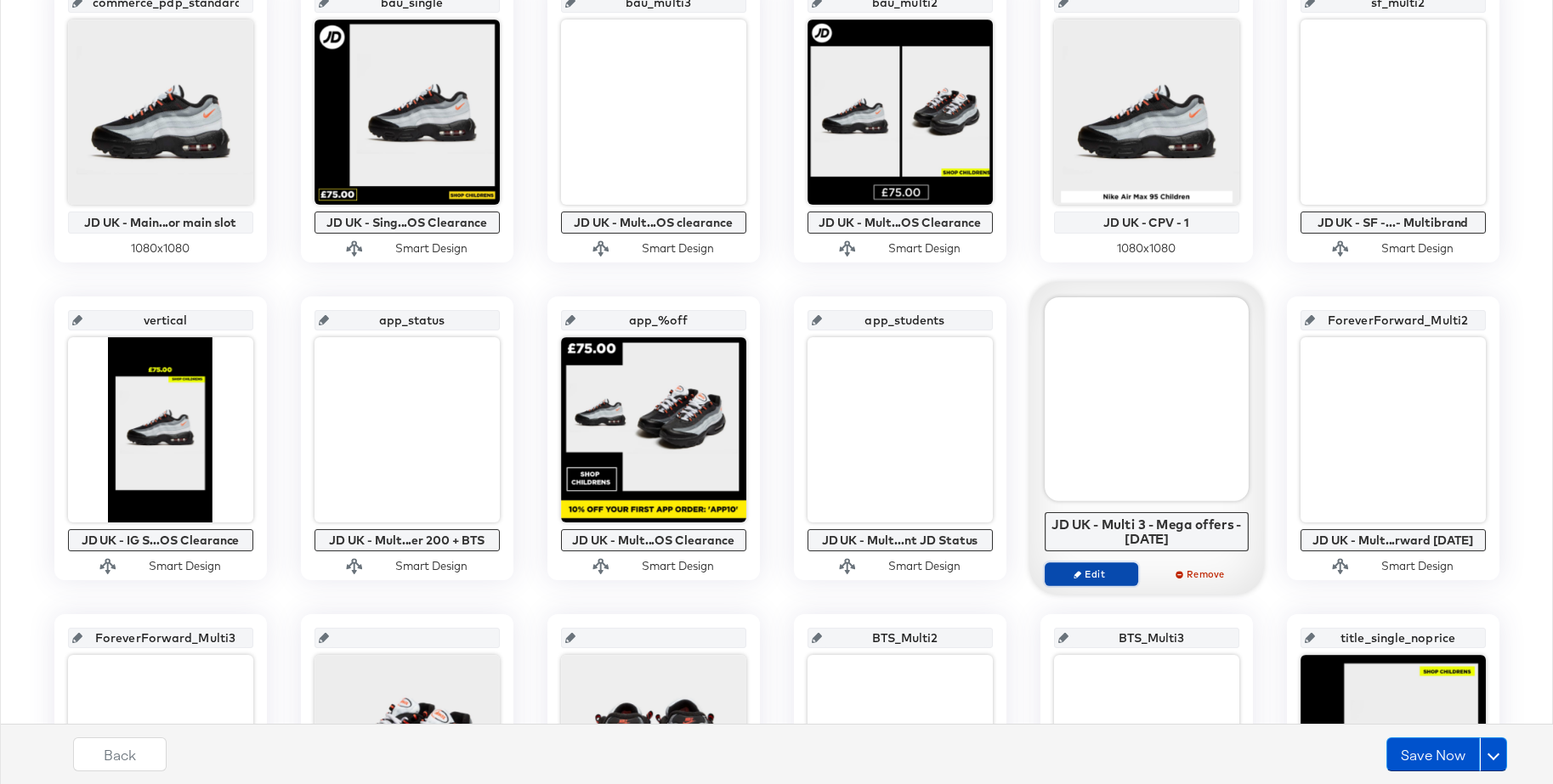
click at [1076, 574] on icon "button" at bounding box center [1077, 574] width 8 height 8
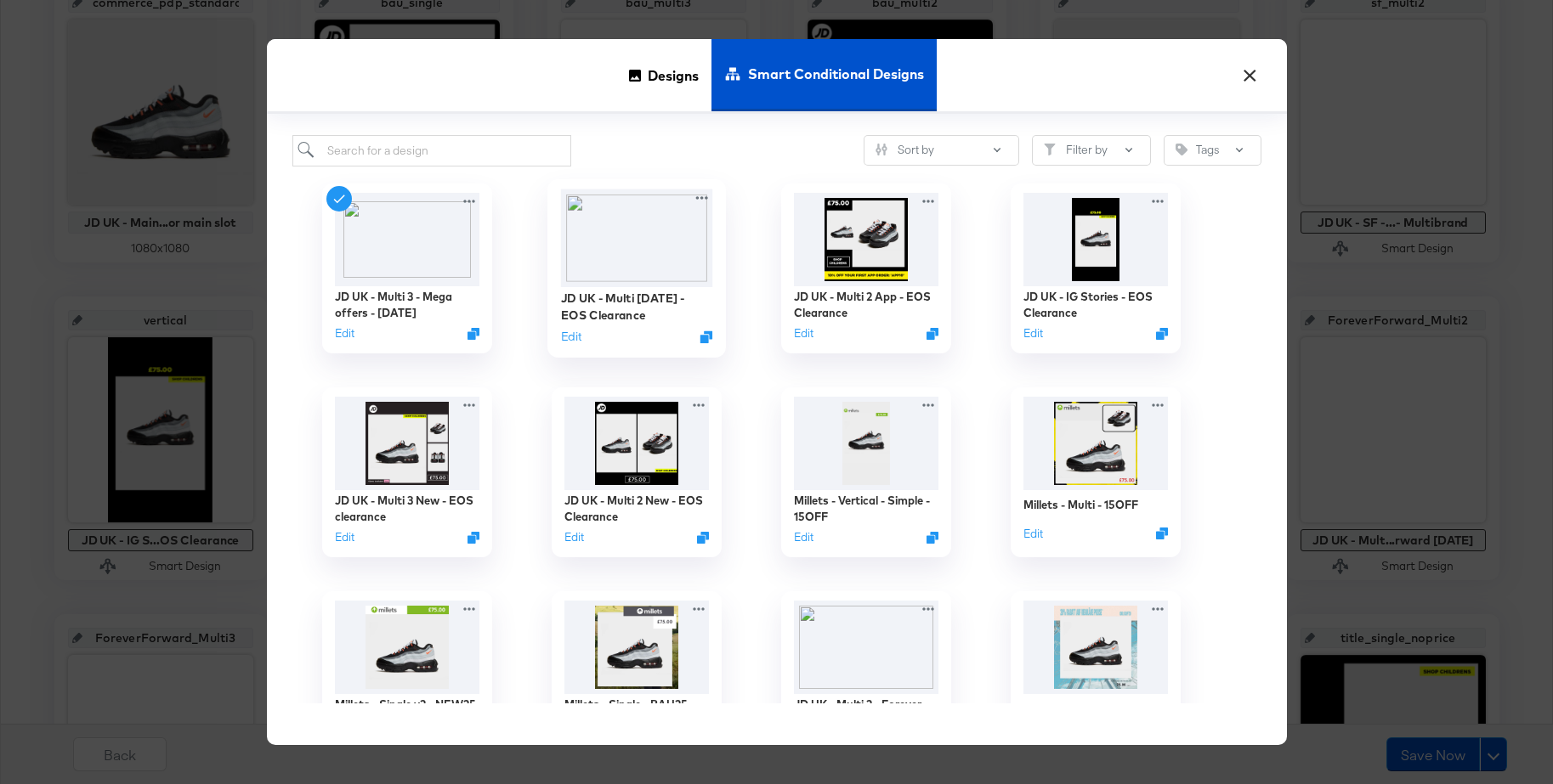
click at [647, 239] on img at bounding box center [636, 237] width 152 height 98
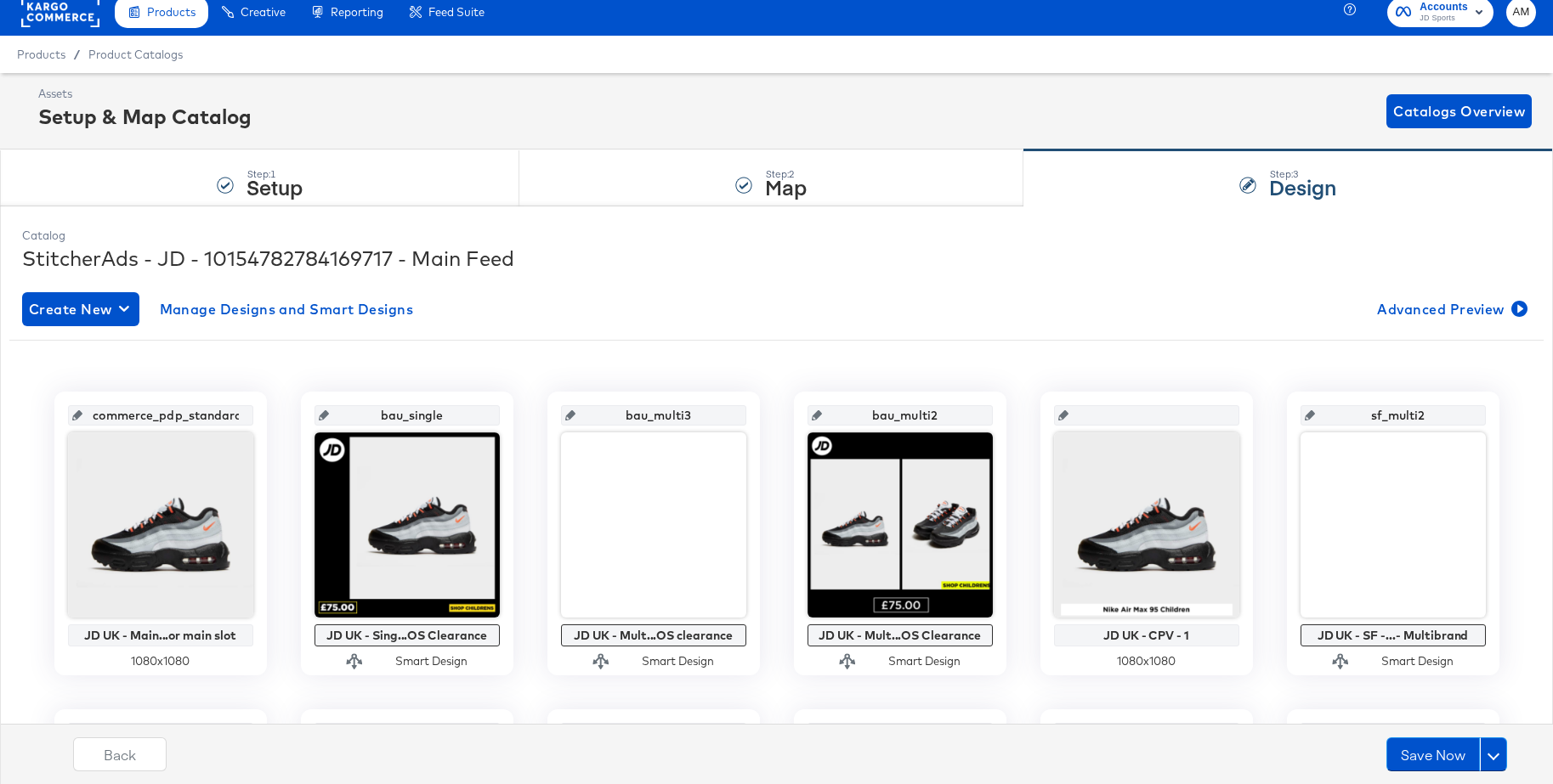
scroll to position [0, 0]
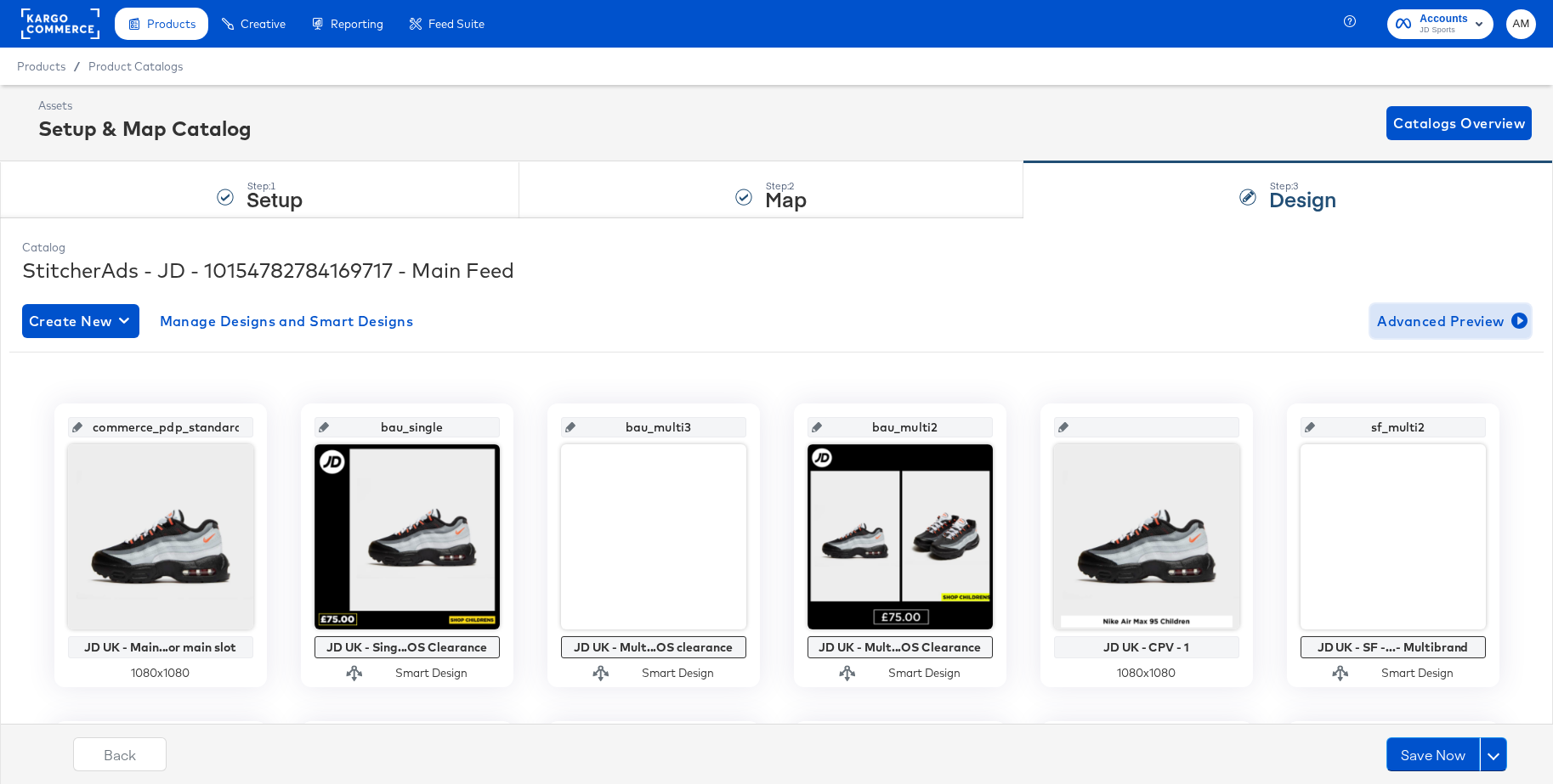
click at [1437, 322] on span "Advanced Preview" at bounding box center [1450, 321] width 147 height 24
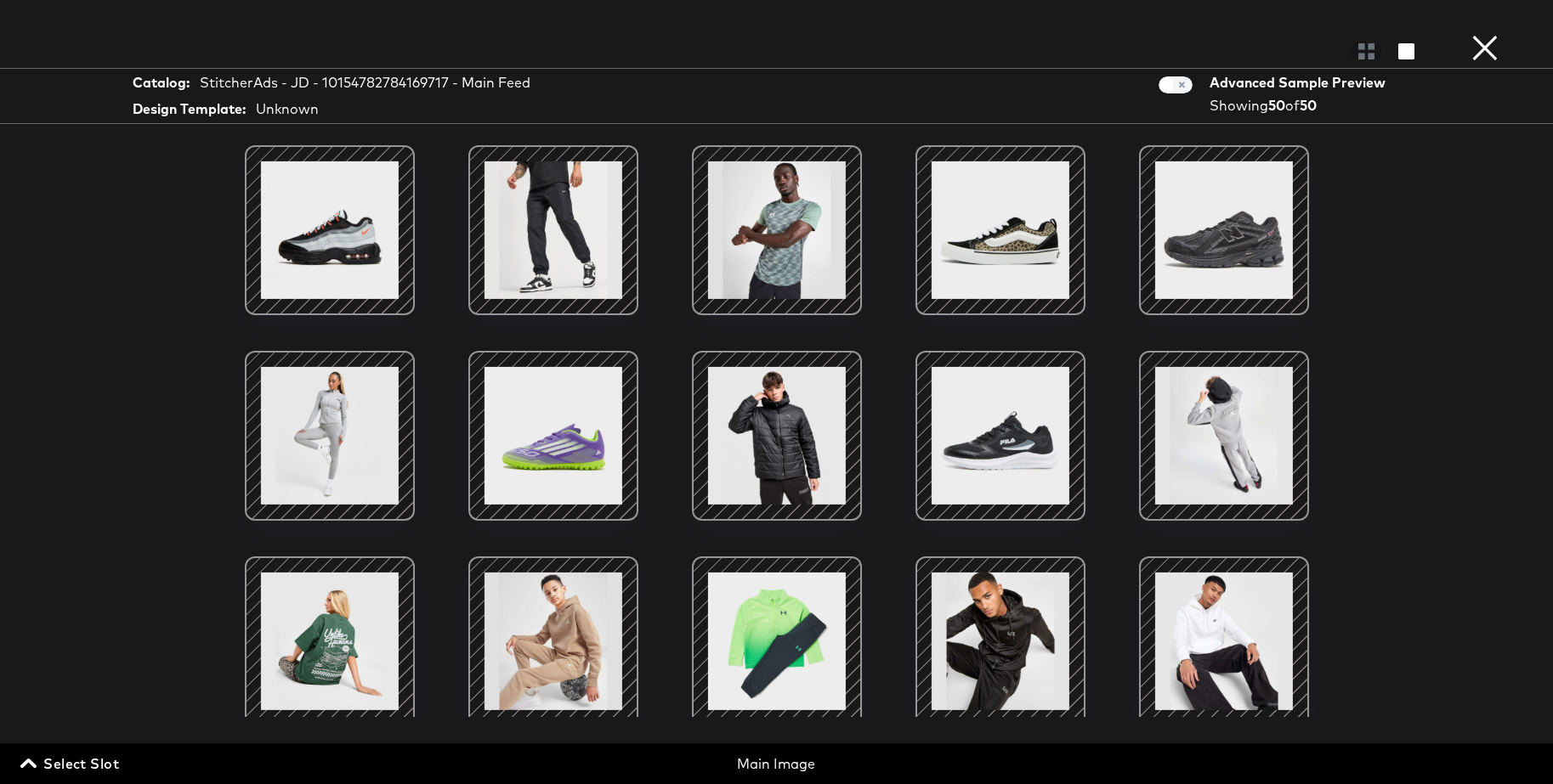
click at [88, 772] on span "Select Slot" at bounding box center [71, 763] width 95 height 24
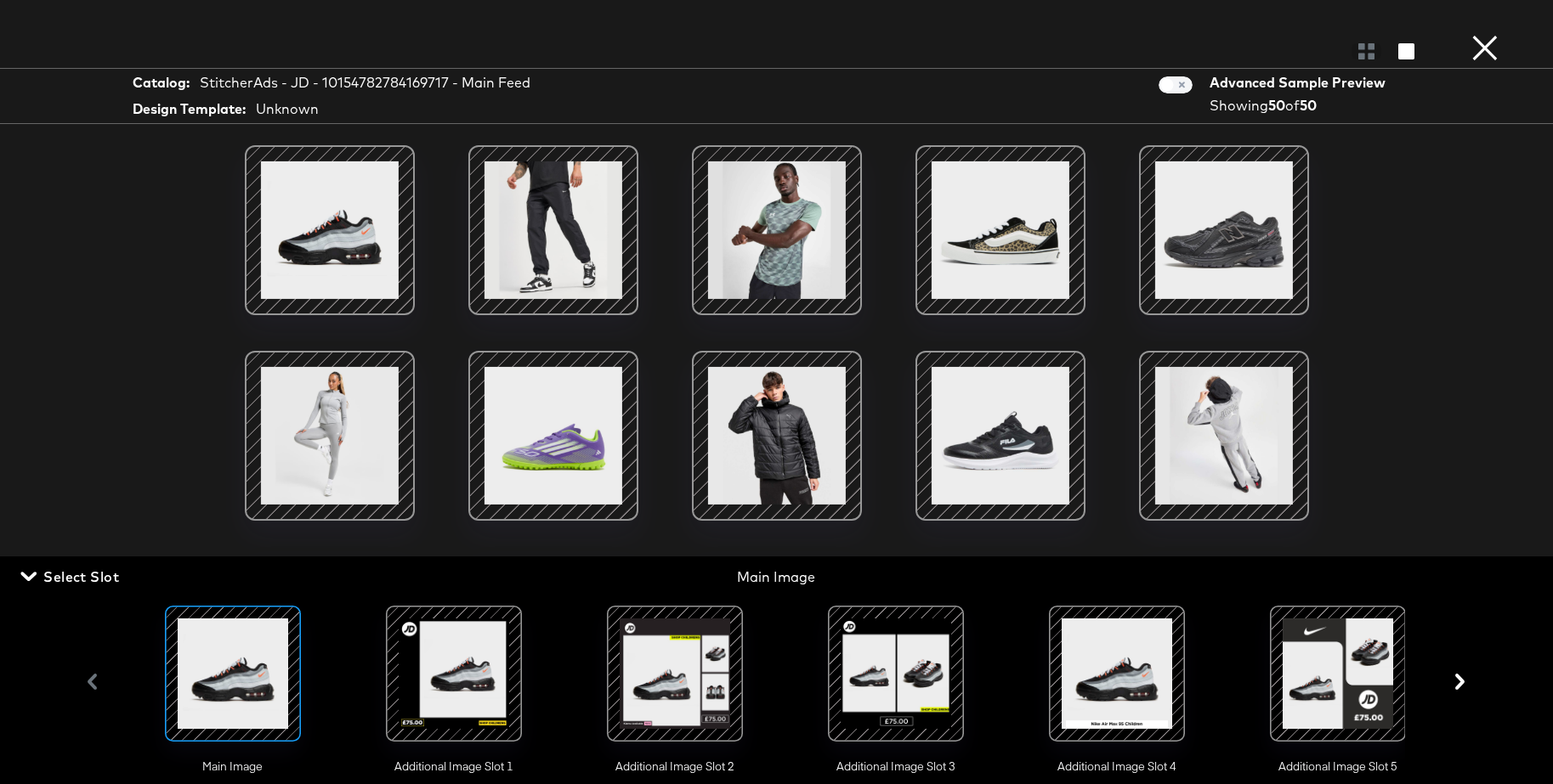
click at [465, 680] on div at bounding box center [454, 674] width 116 height 116
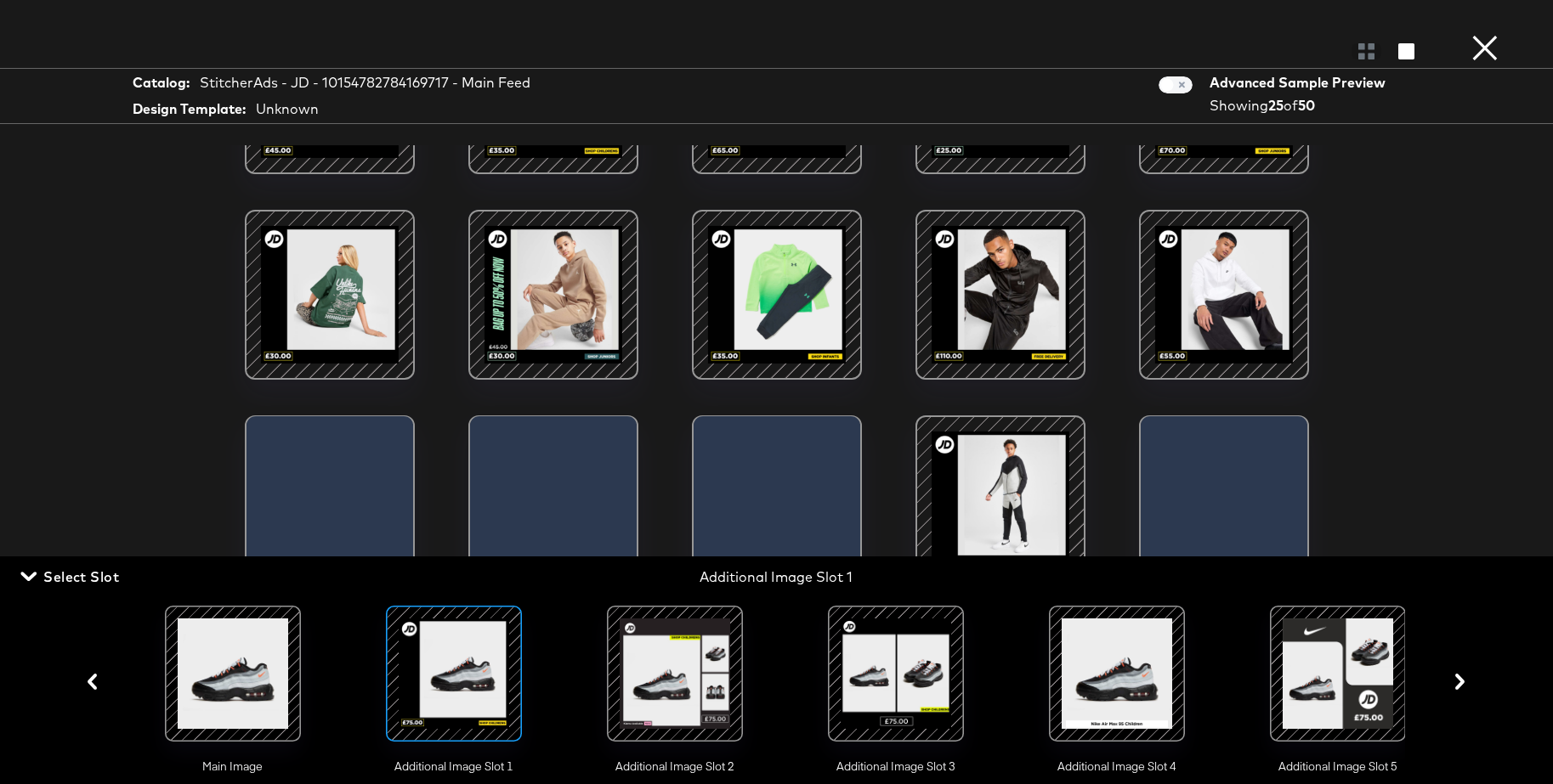
scroll to position [397, 0]
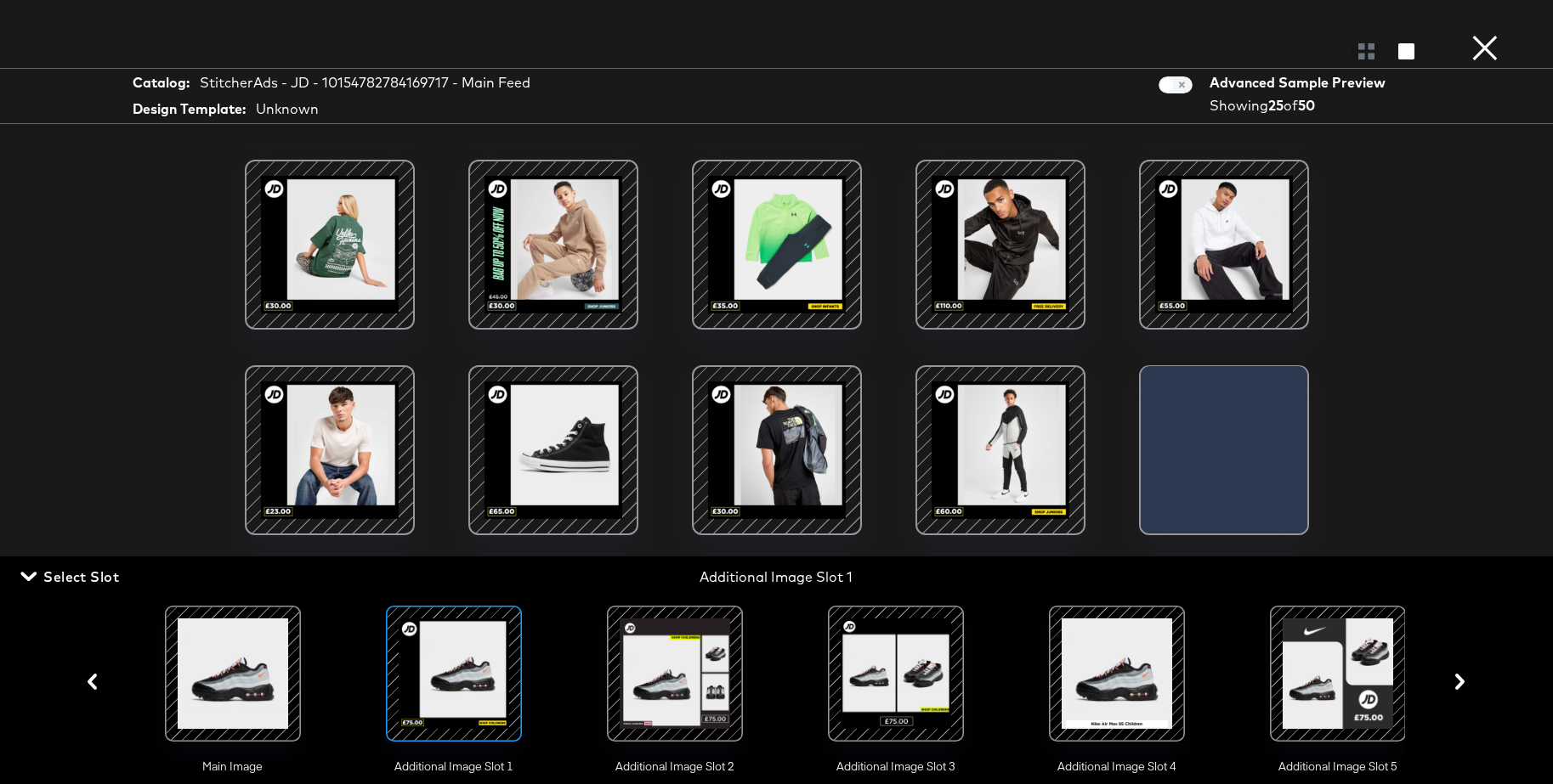
click at [660, 665] on div at bounding box center [675, 674] width 116 height 116
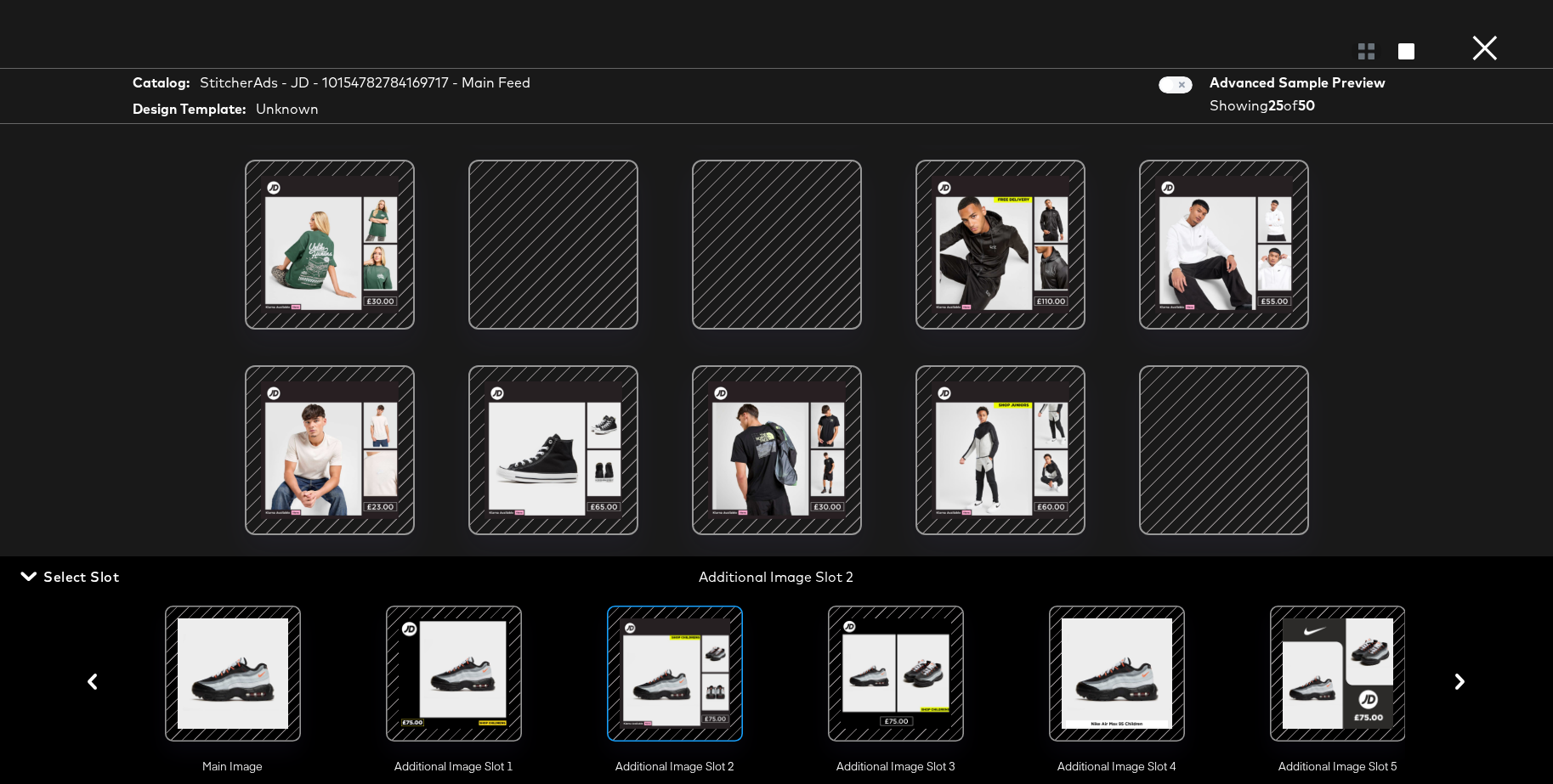
scroll to position [490, 0]
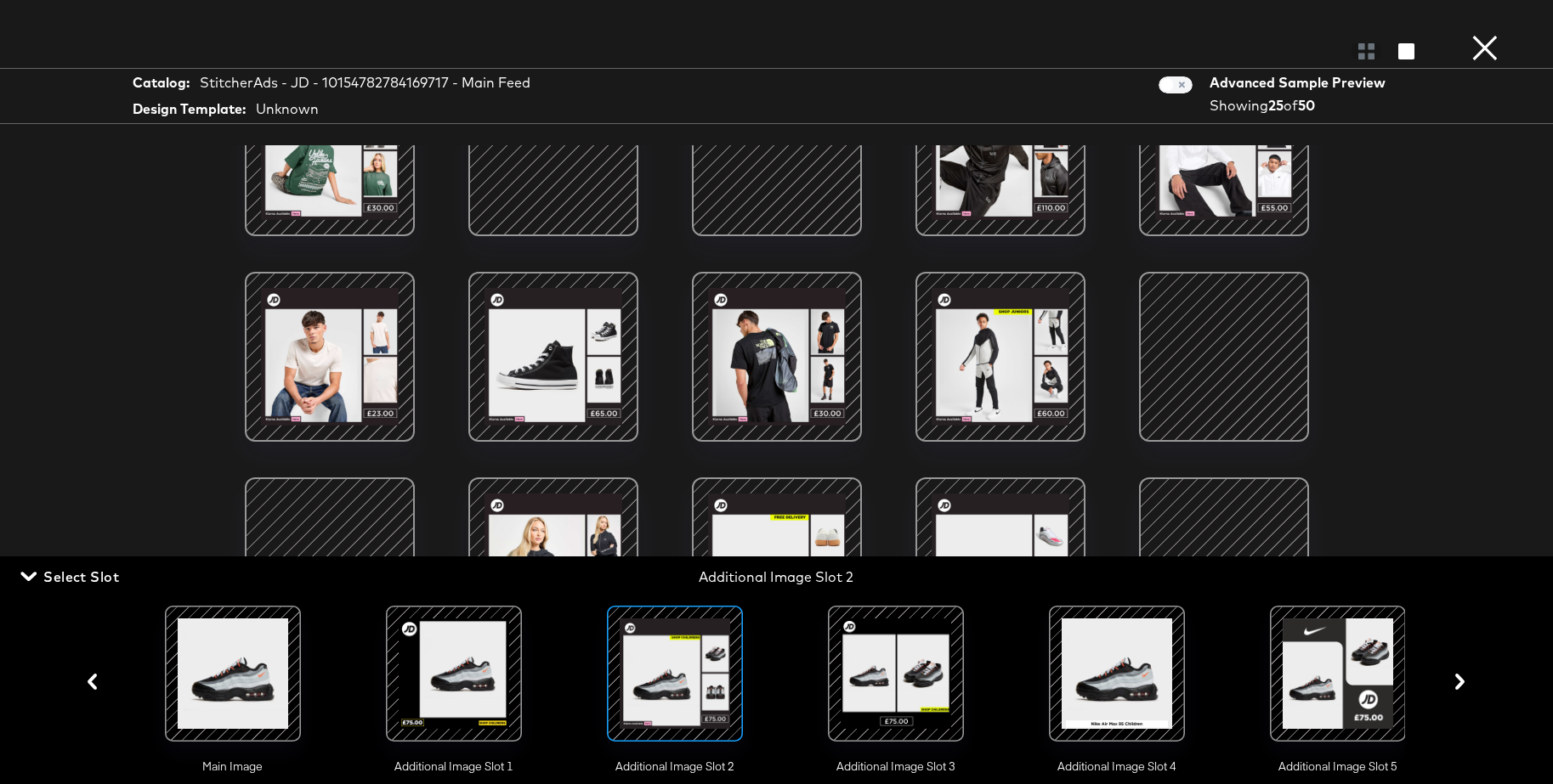
click at [908, 646] on div at bounding box center [895, 674] width 116 height 116
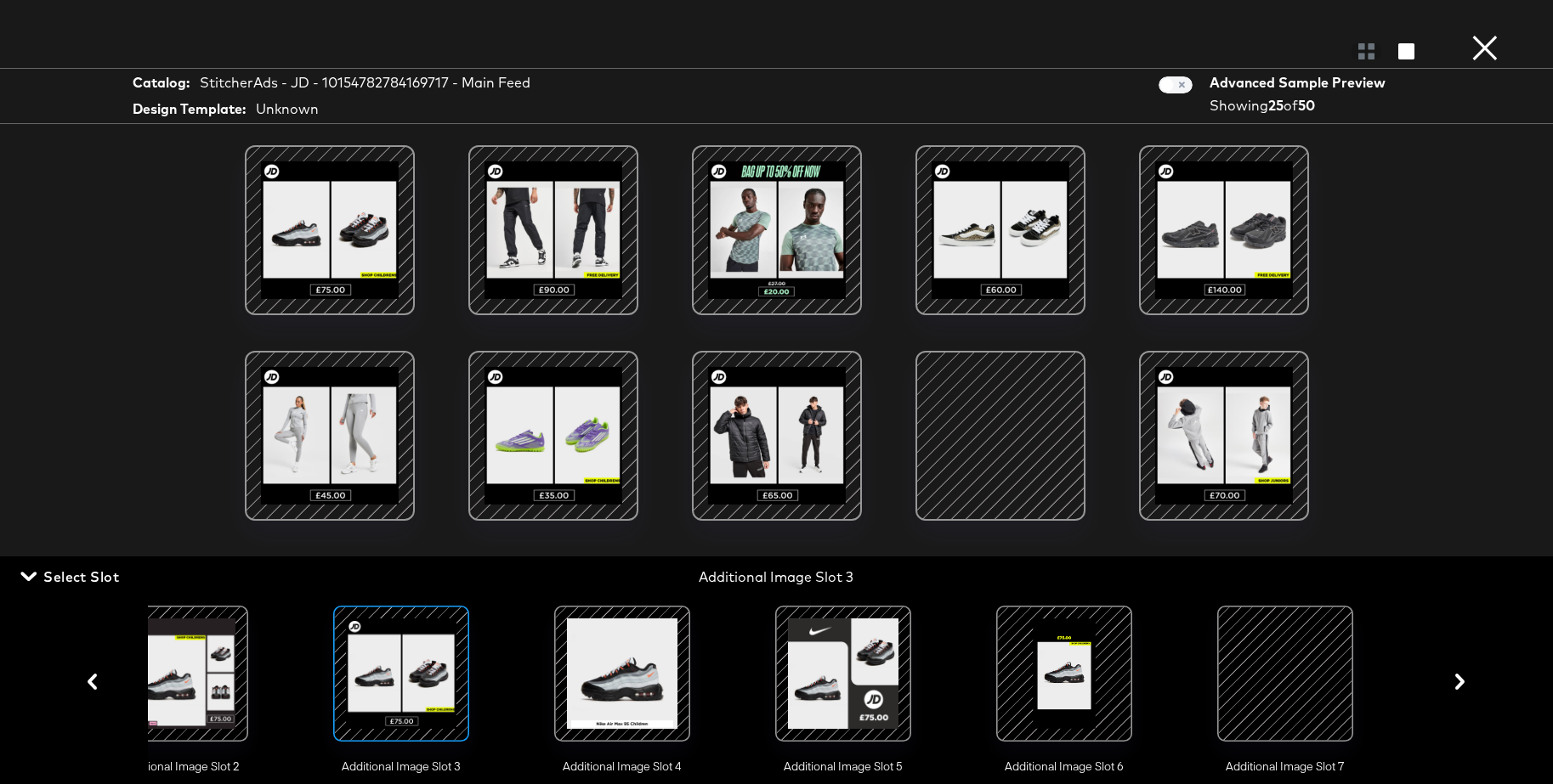
scroll to position [0, 506]
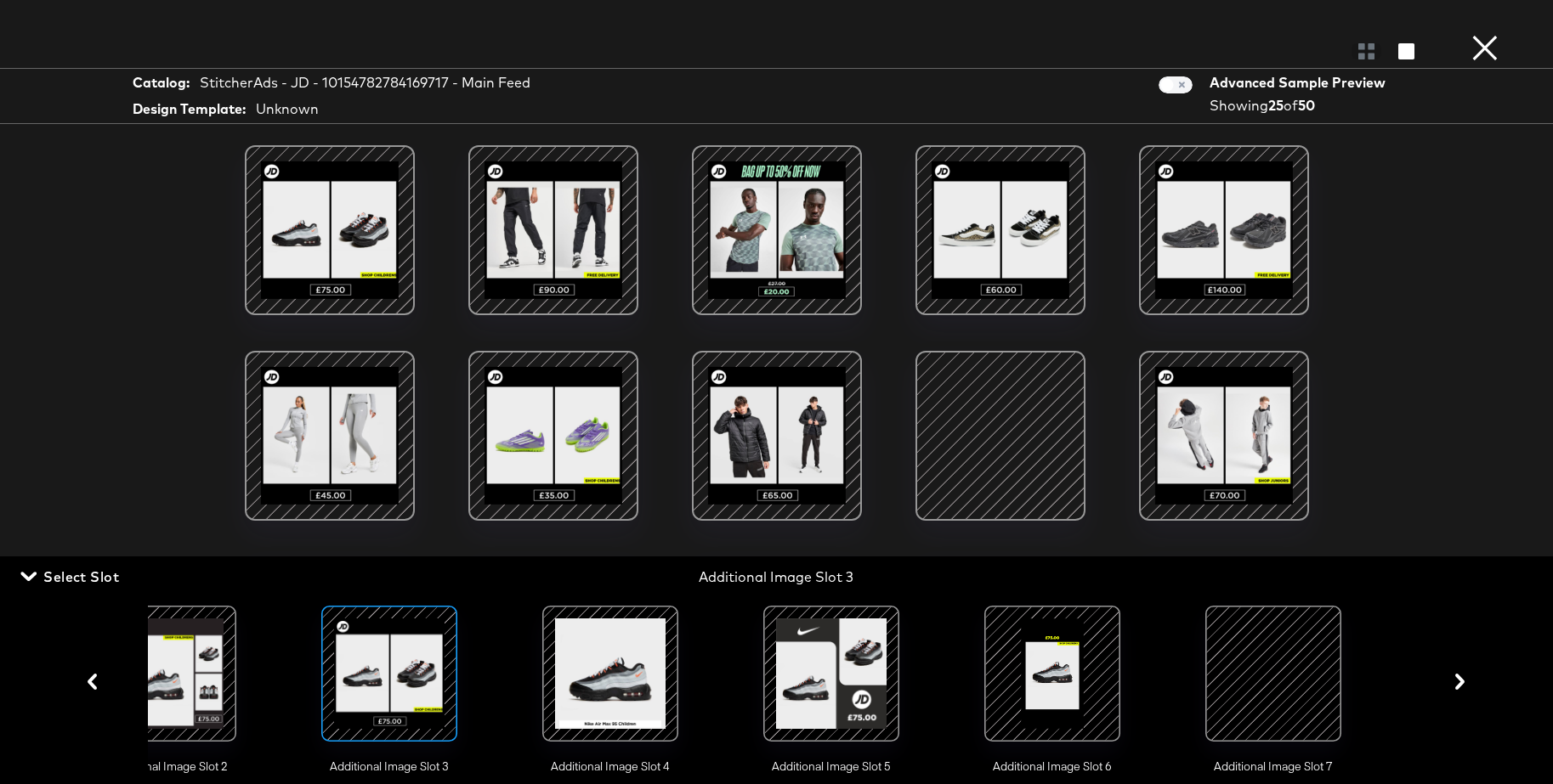
click at [1063, 665] on div at bounding box center [1051, 674] width 116 height 116
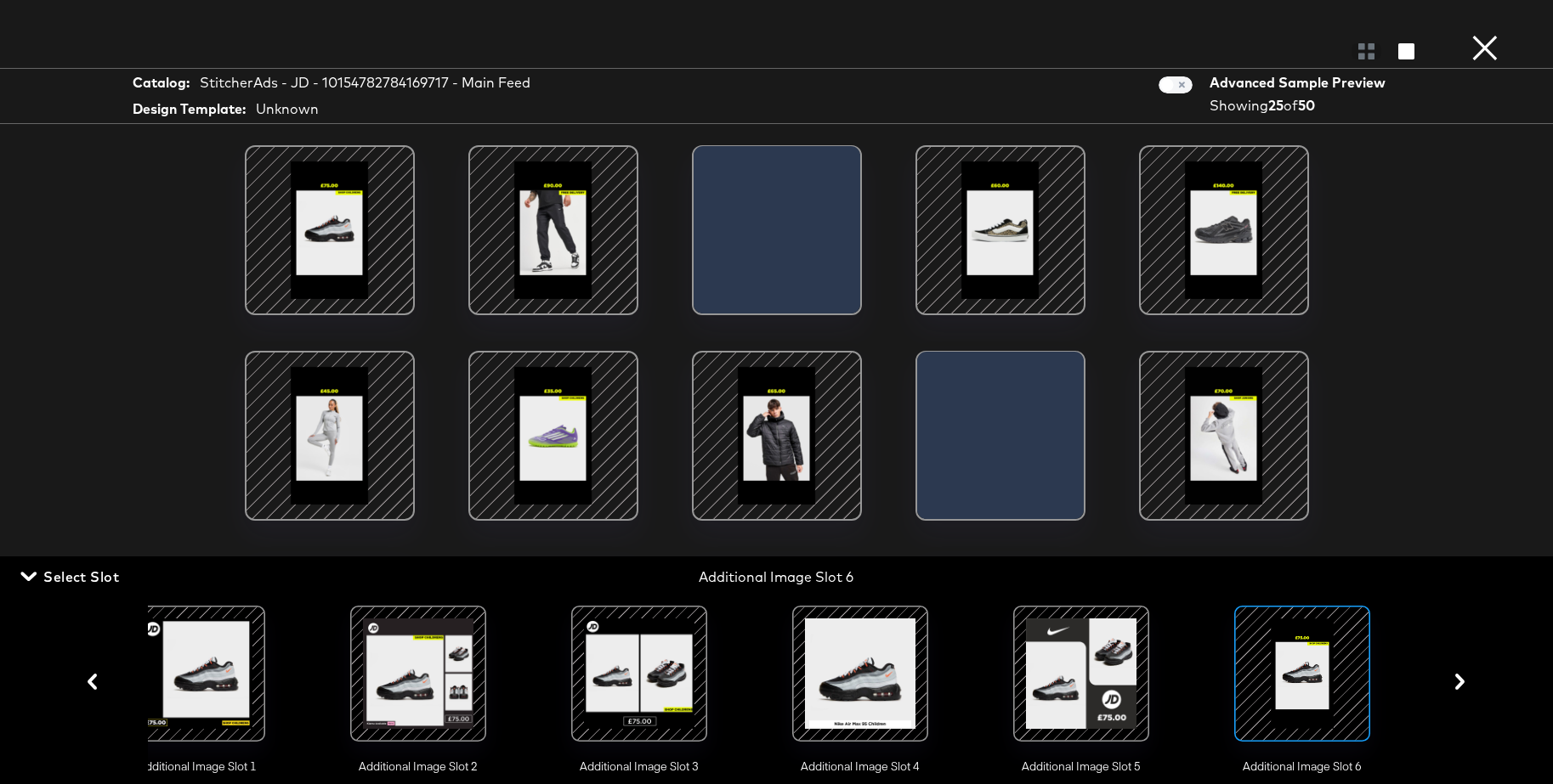
scroll to position [0, 238]
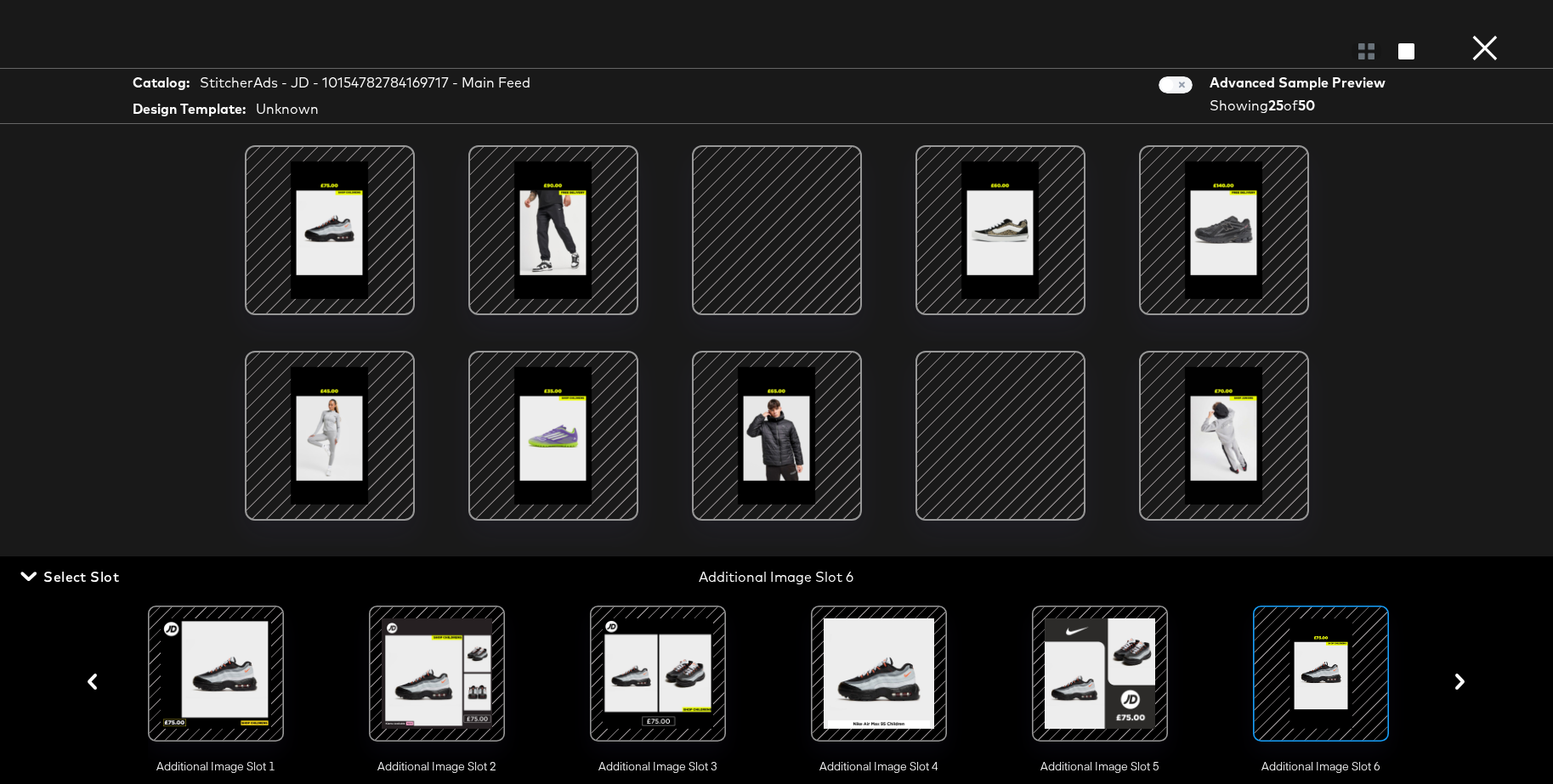
click at [766, 198] on div at bounding box center [776, 230] width 144 height 144
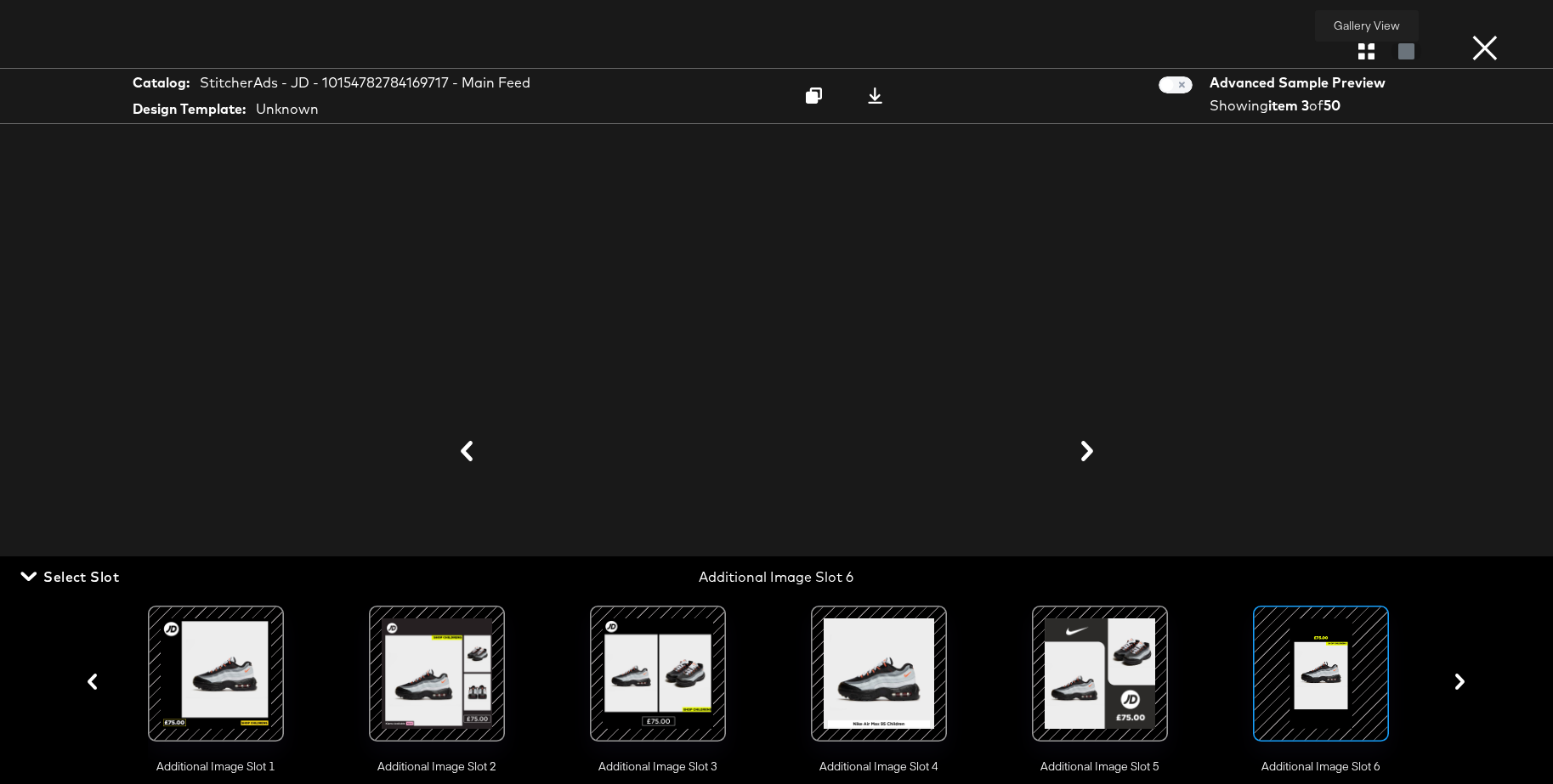
click at [1370, 55] on icon "button" at bounding box center [1366, 51] width 16 height 16
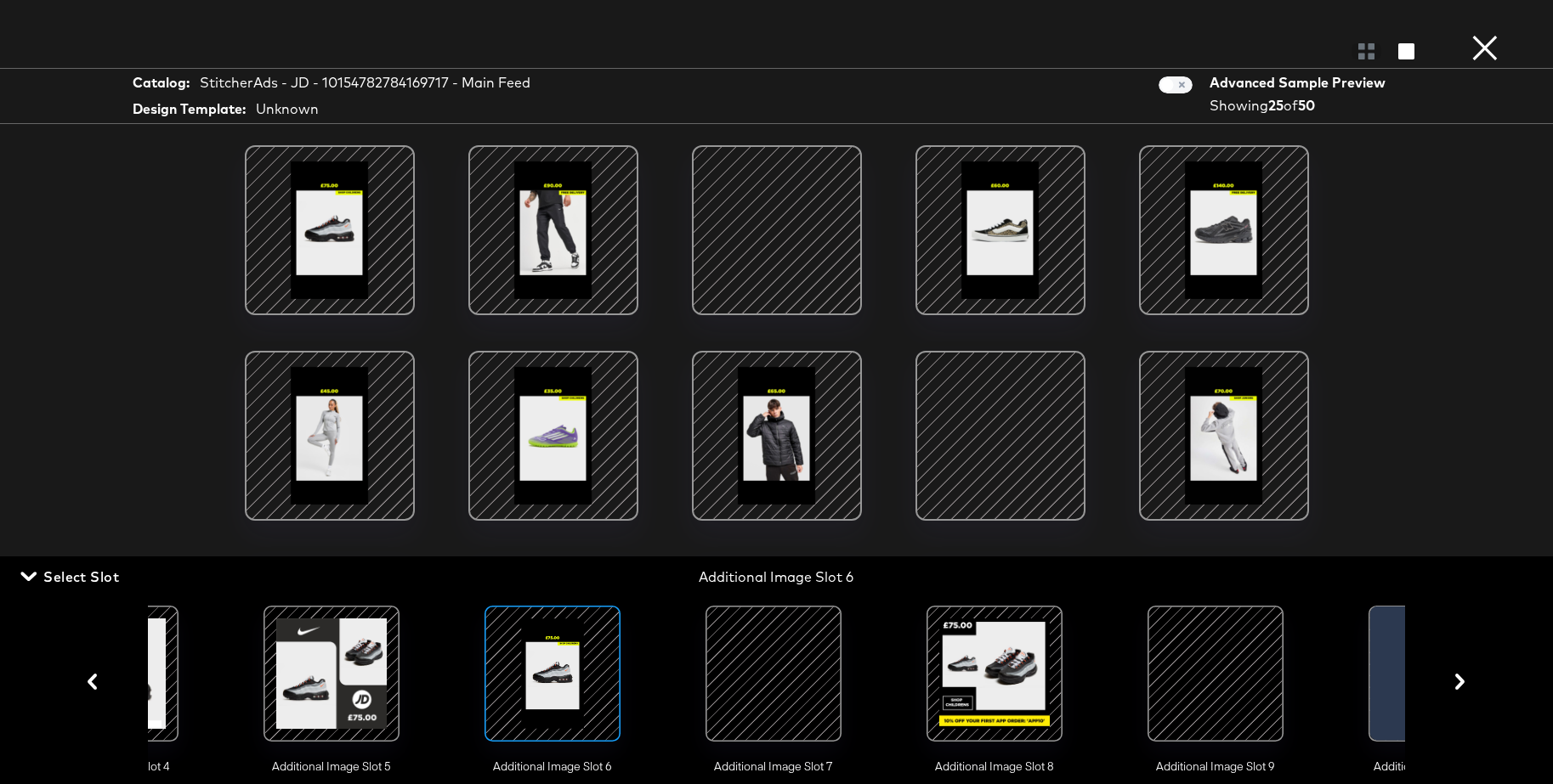
click at [1014, 665] on div at bounding box center [994, 674] width 116 height 116
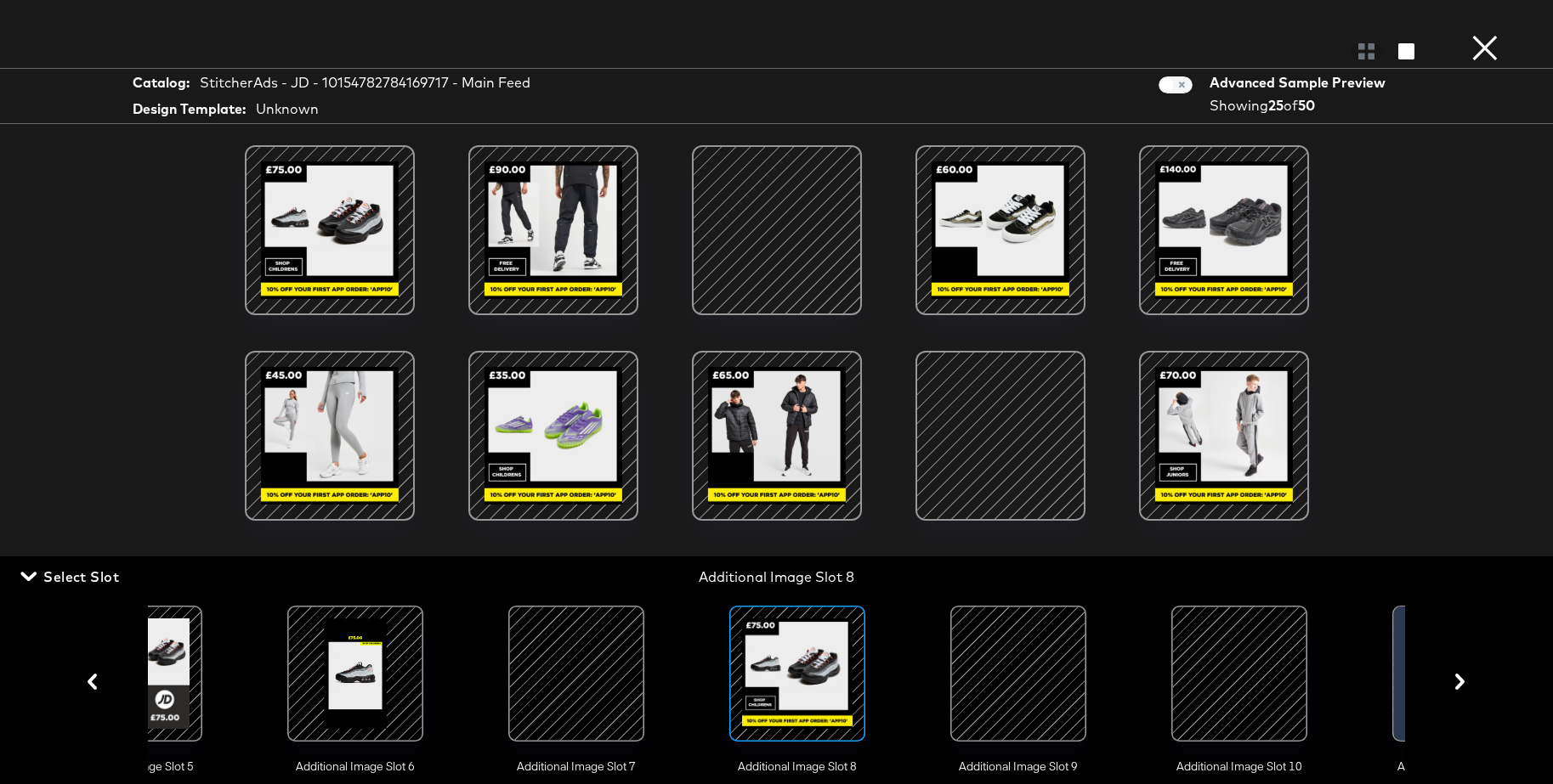
scroll to position [0, 1205]
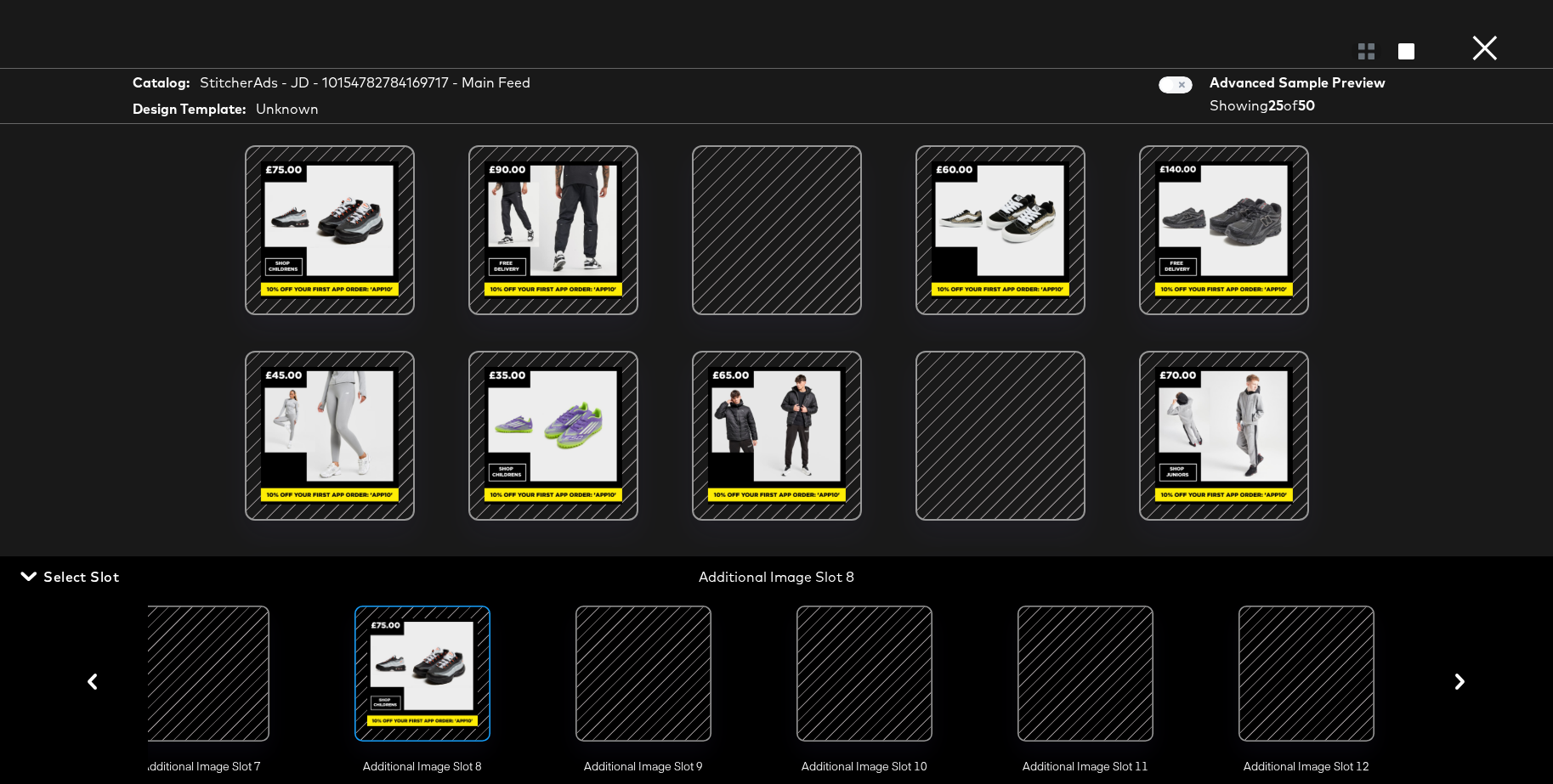
click at [887, 664] on div at bounding box center [864, 674] width 116 height 116
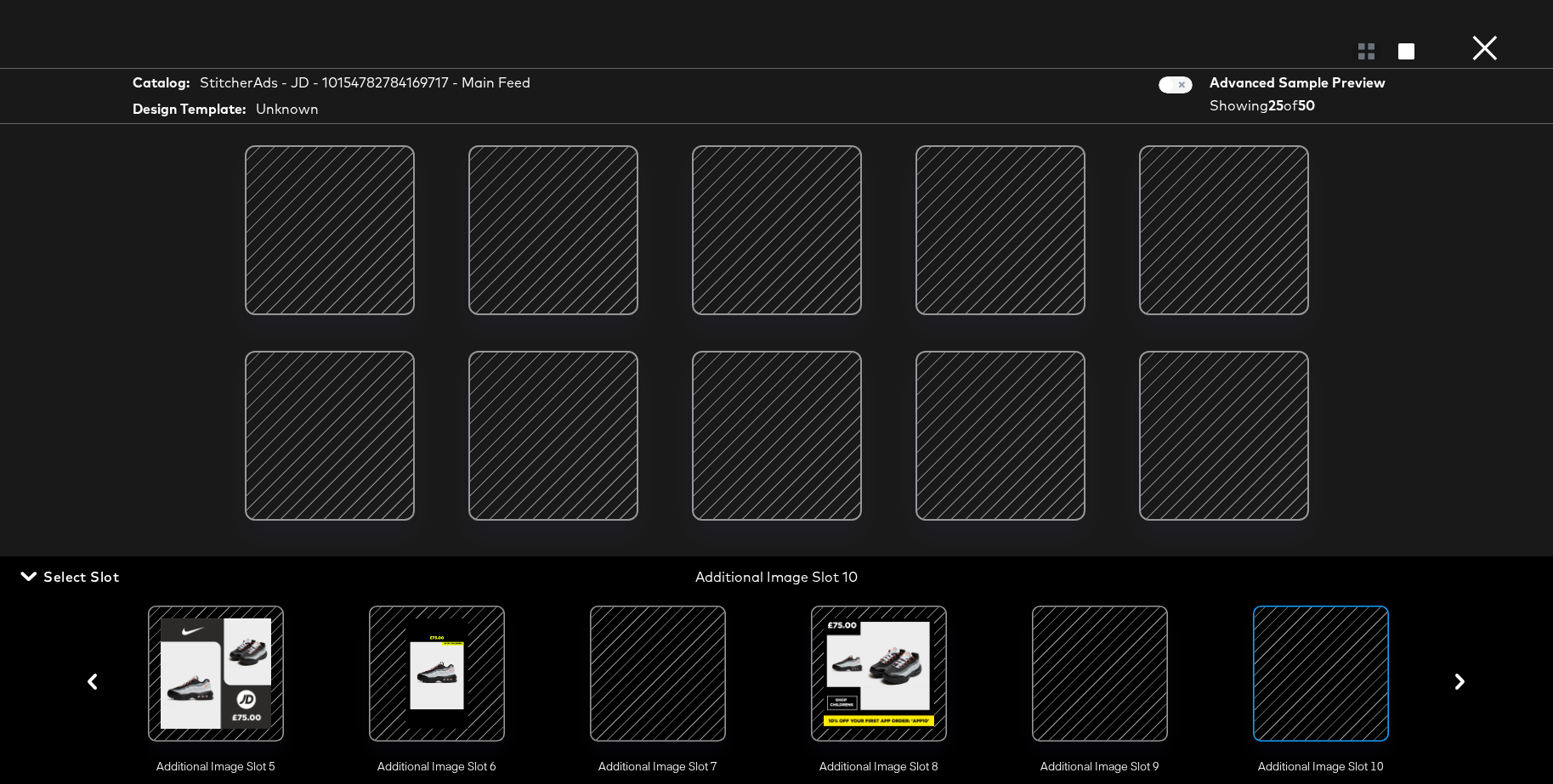
scroll to position [4, 0]
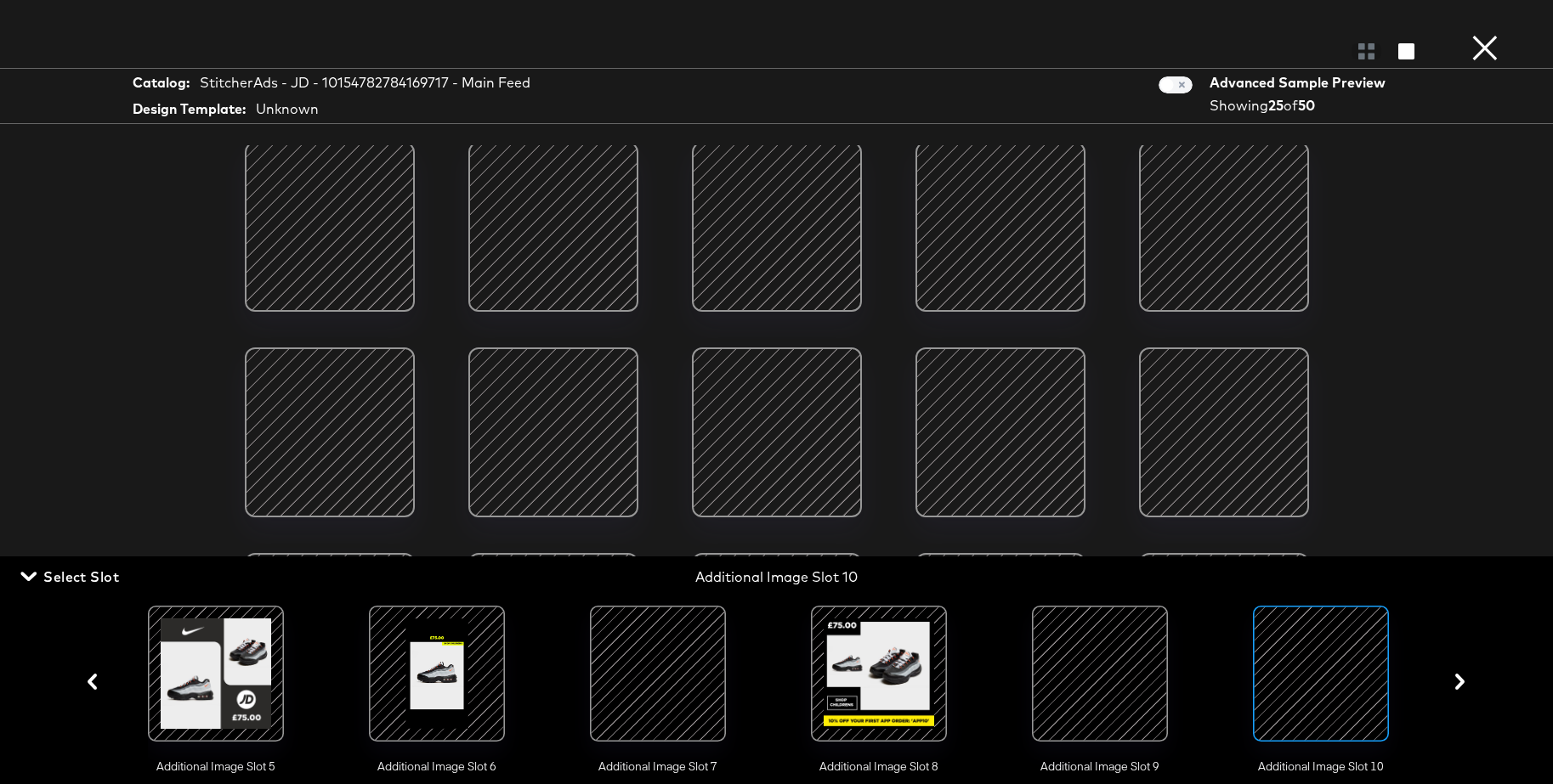
click at [772, 218] on div at bounding box center [776, 226] width 144 height 144
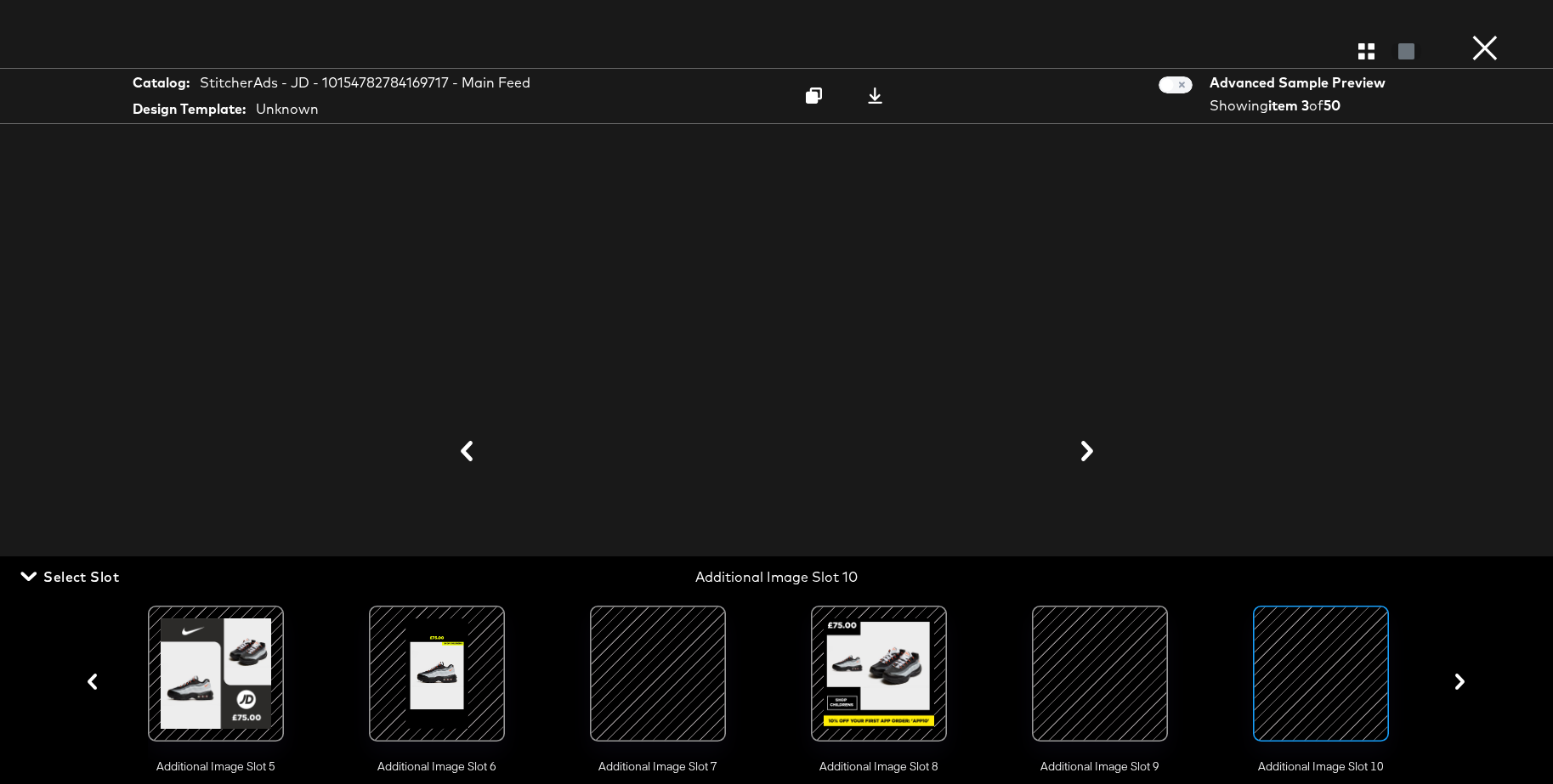
click at [1481, 34] on button "×" at bounding box center [1484, 17] width 34 height 34
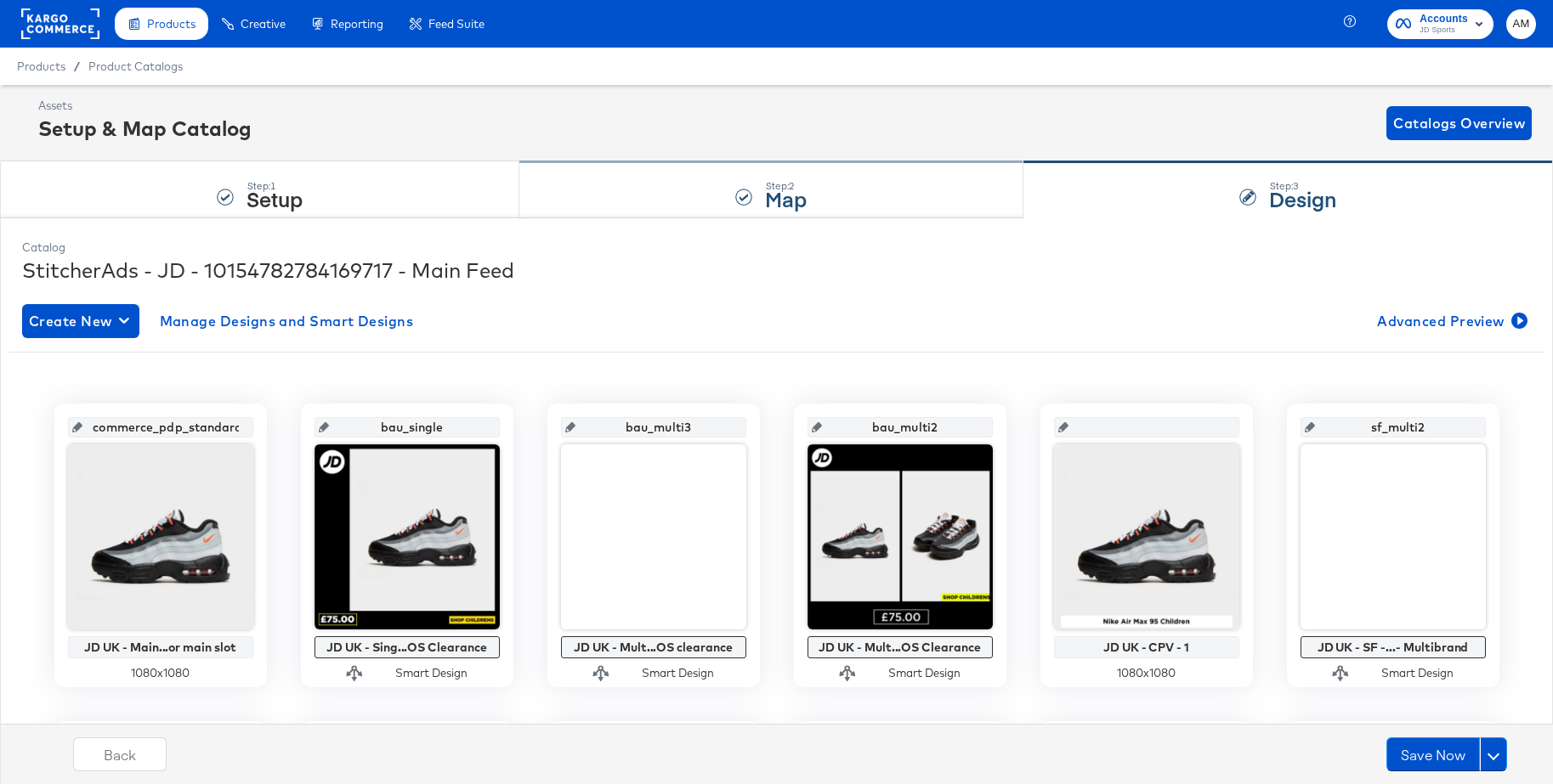
click at [675, 183] on div "Step: 2 Map" at bounding box center [771, 190] width 504 height 56
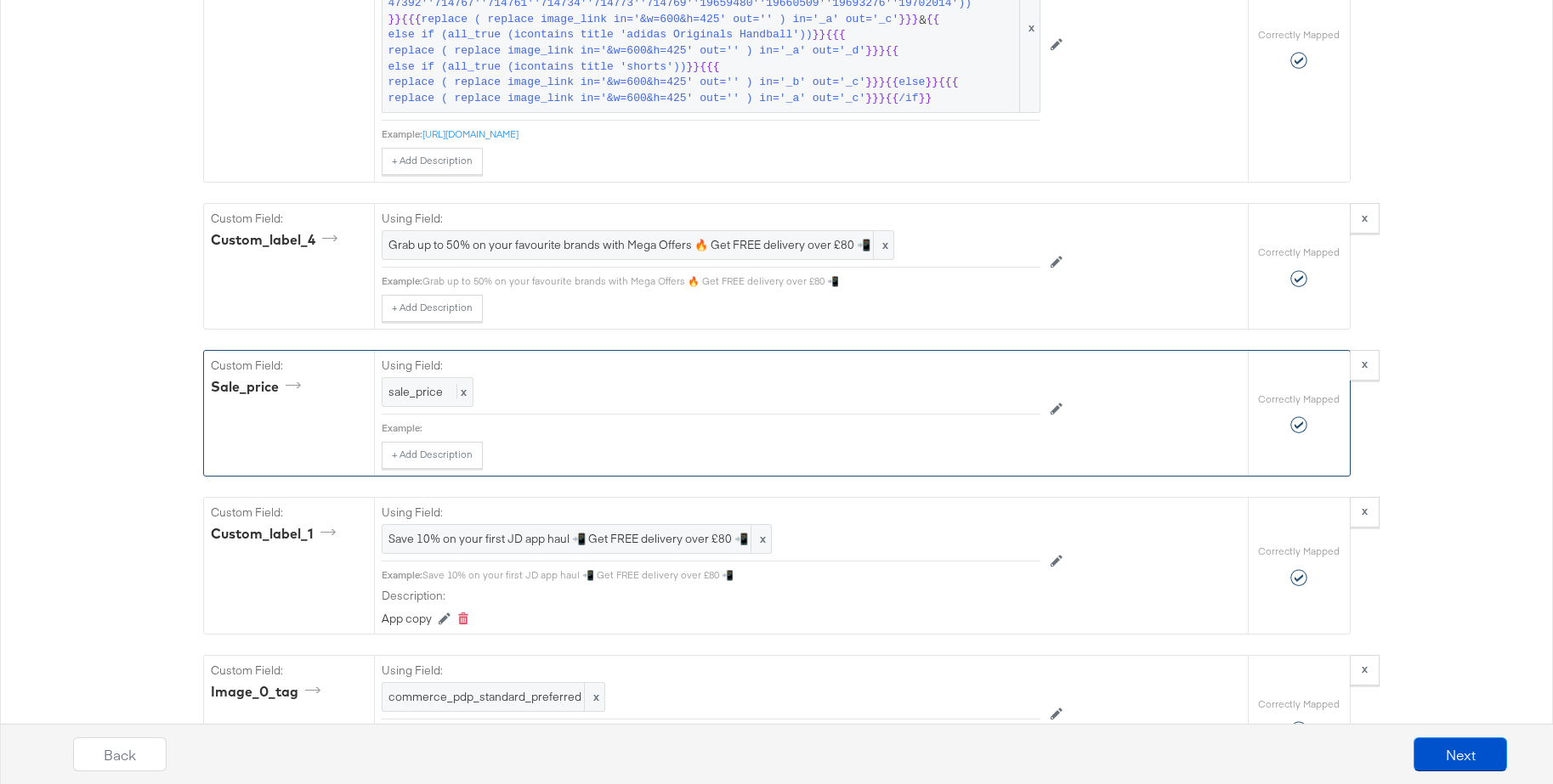
scroll to position [2506, 0]
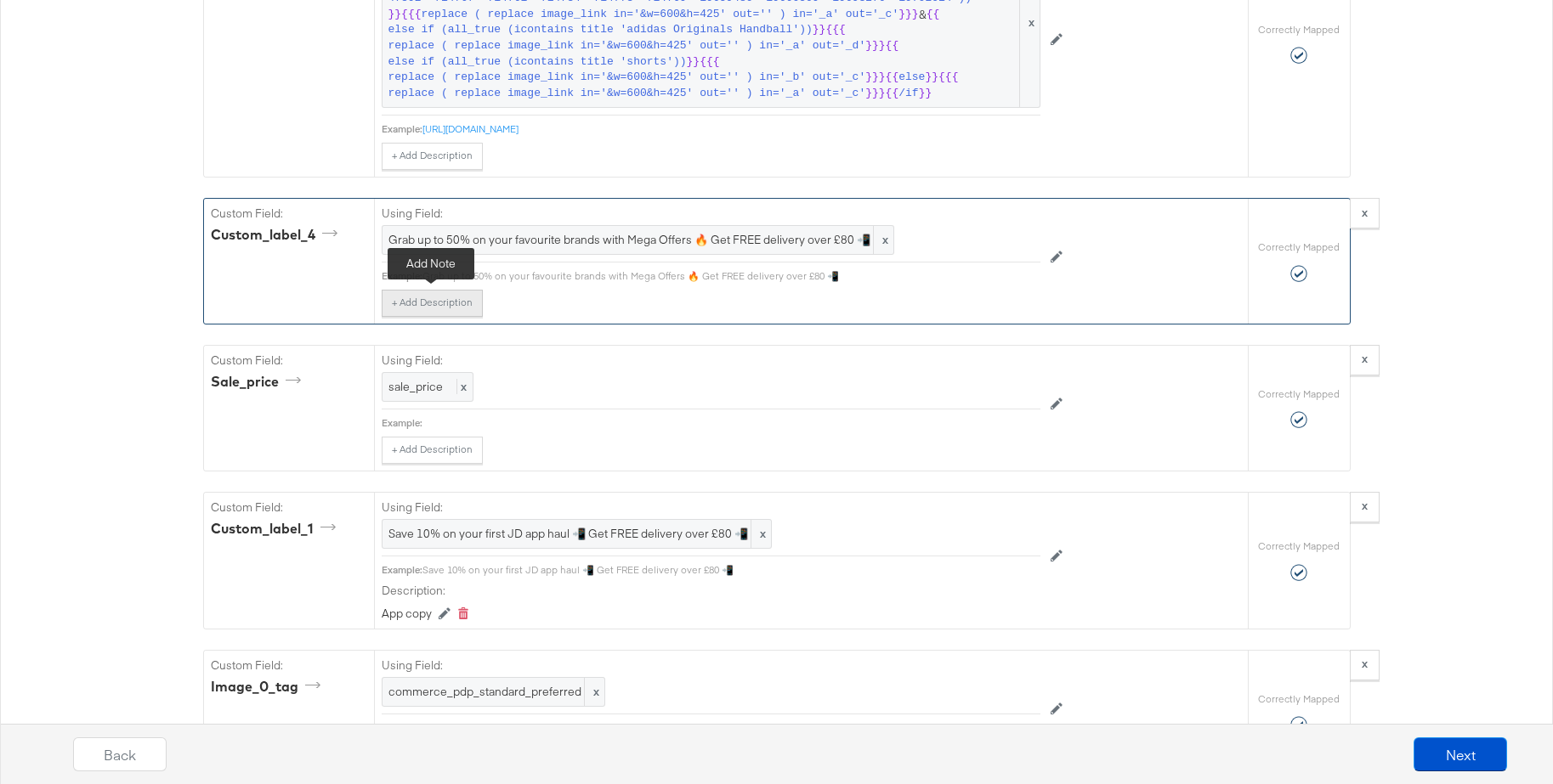
click at [406, 298] on button "+ Add Description" at bounding box center [431, 303] width 101 height 27
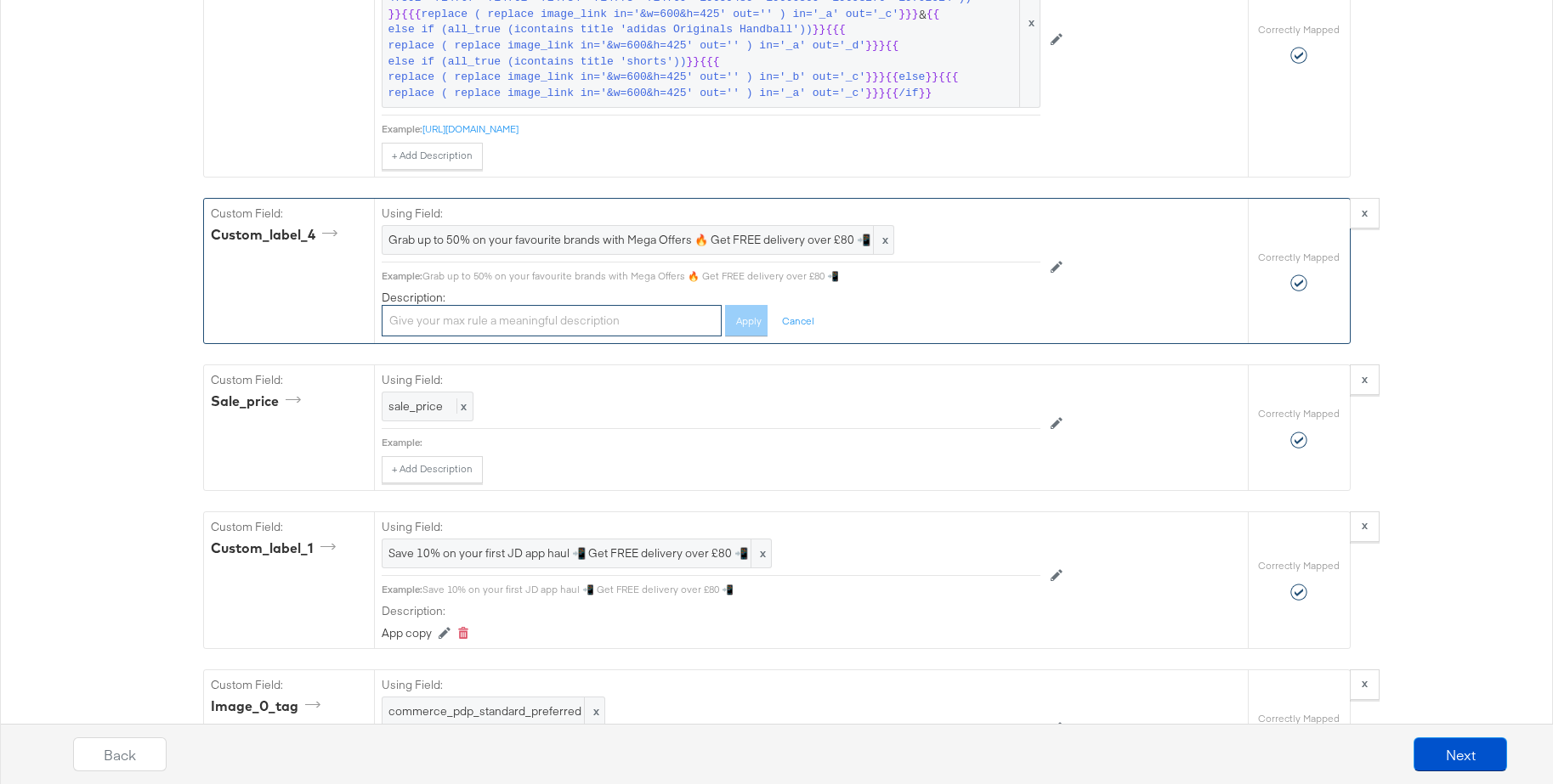
click at [416, 320] on input "text" at bounding box center [551, 320] width 340 height 31
type input "Sale copy"
click at [740, 326] on button "Apply" at bounding box center [745, 320] width 42 height 31
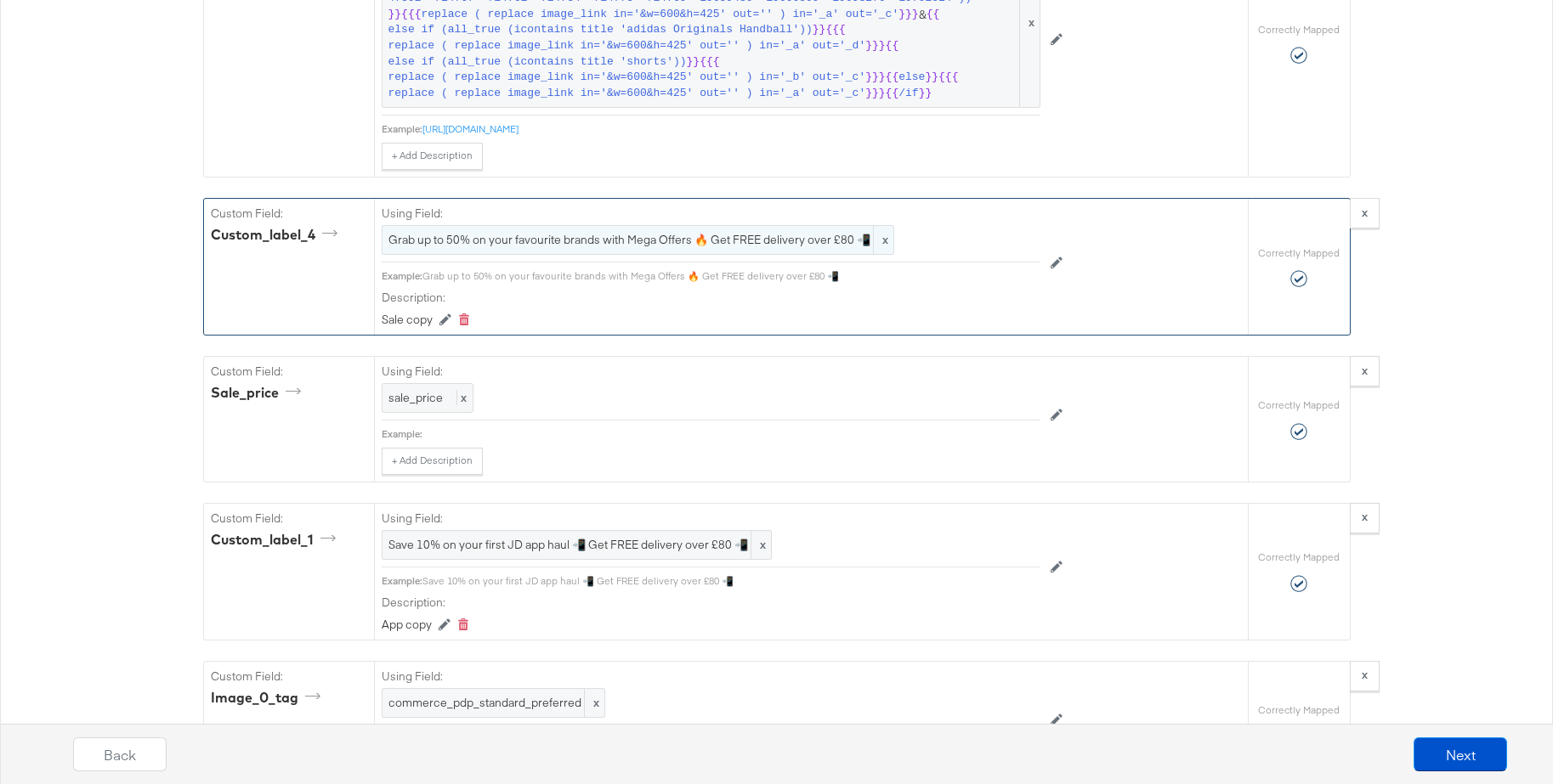
click at [539, 233] on span "Grab up to 50% on your favourite brands with Mega Offers 🔥 Get FREE delivery ov…" at bounding box center [638, 239] width 499 height 16
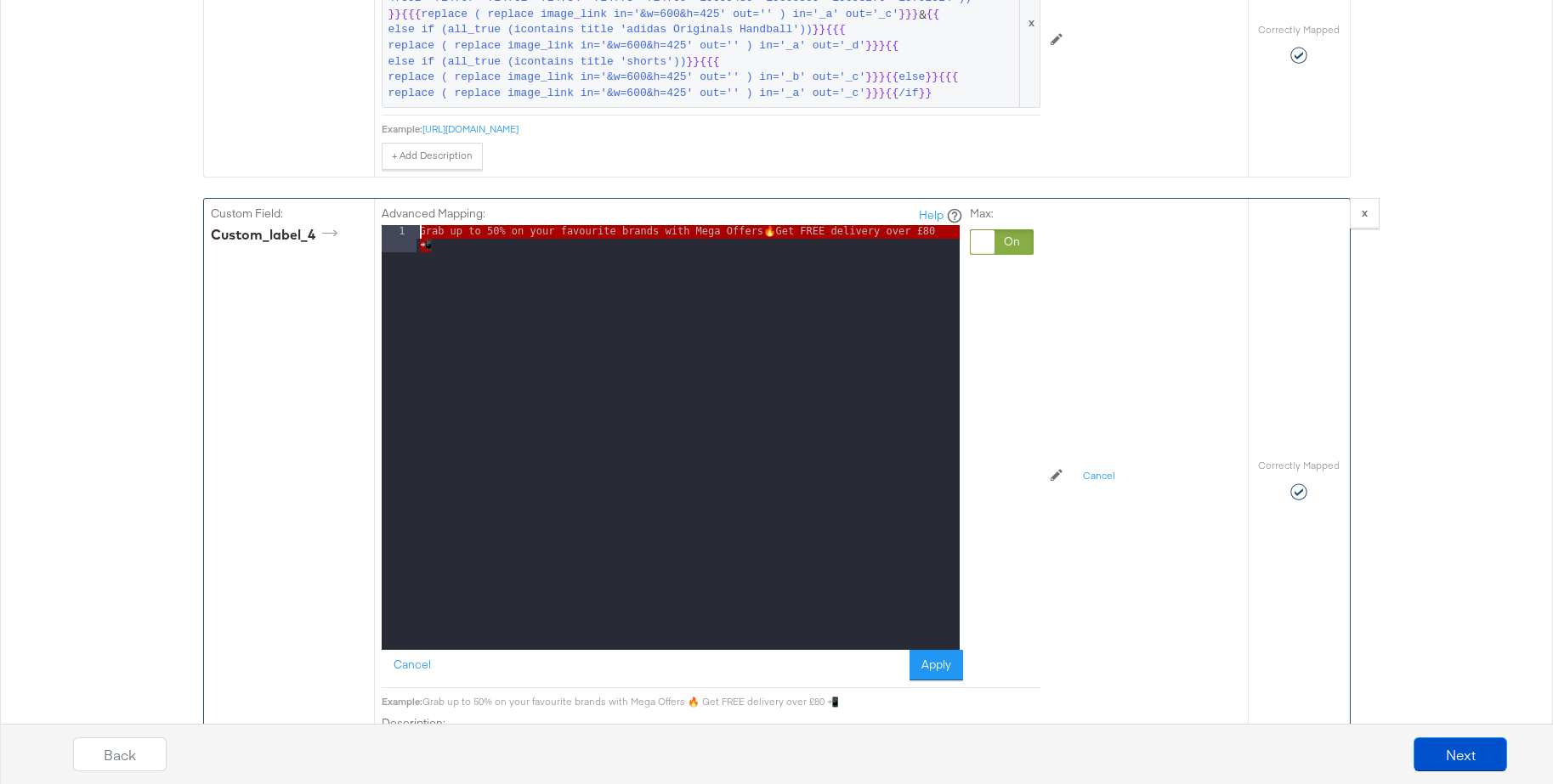
drag, startPoint x: 500, startPoint y: 258, endPoint x: 377, endPoint y: 214, distance: 130.6
click at [377, 214] on div "Advanced Mapping: Help 1 Grab up to 50% on your favourite brands with Mega Offe…" at bounding box center [810, 479] width 873 height 562
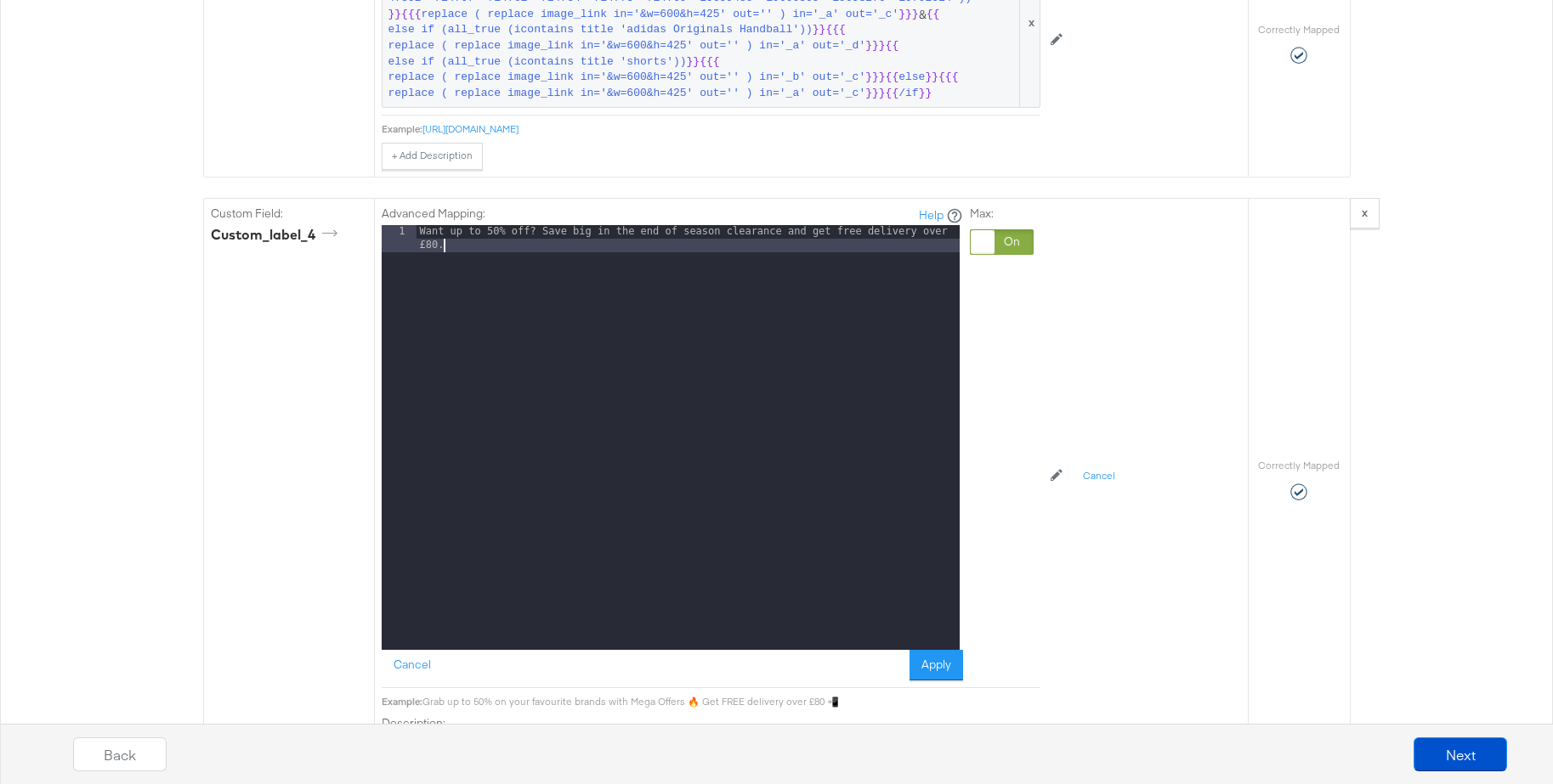
drag, startPoint x: 925, startPoint y: 666, endPoint x: 920, endPoint y: 660, distance: 7.8
click at [925, 666] on button "Apply" at bounding box center [936, 665] width 54 height 31
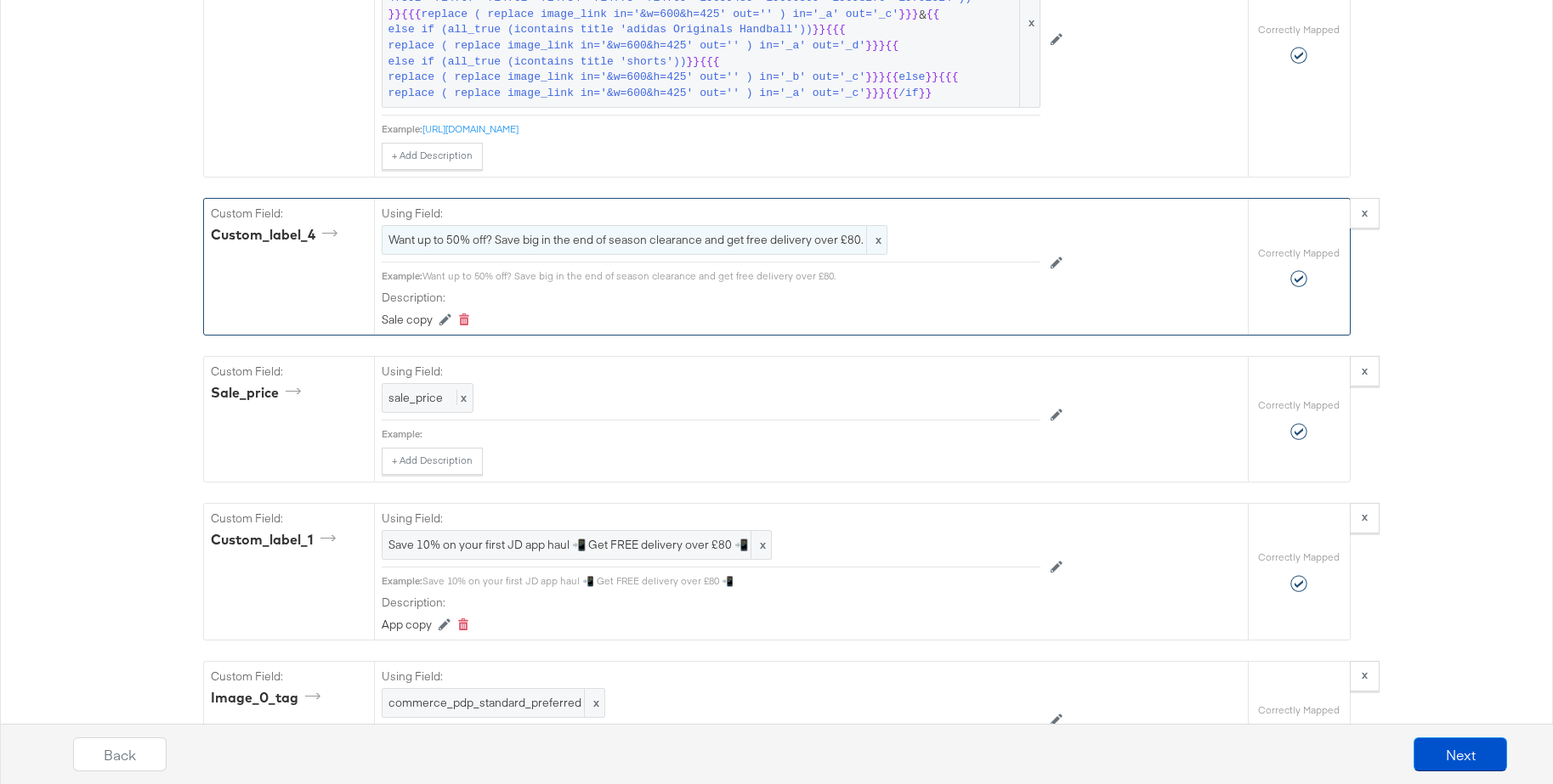
click at [584, 238] on span "Want up to 50% off? Save big in the end of season clearance and get free delive…" at bounding box center [634, 239] width 492 height 16
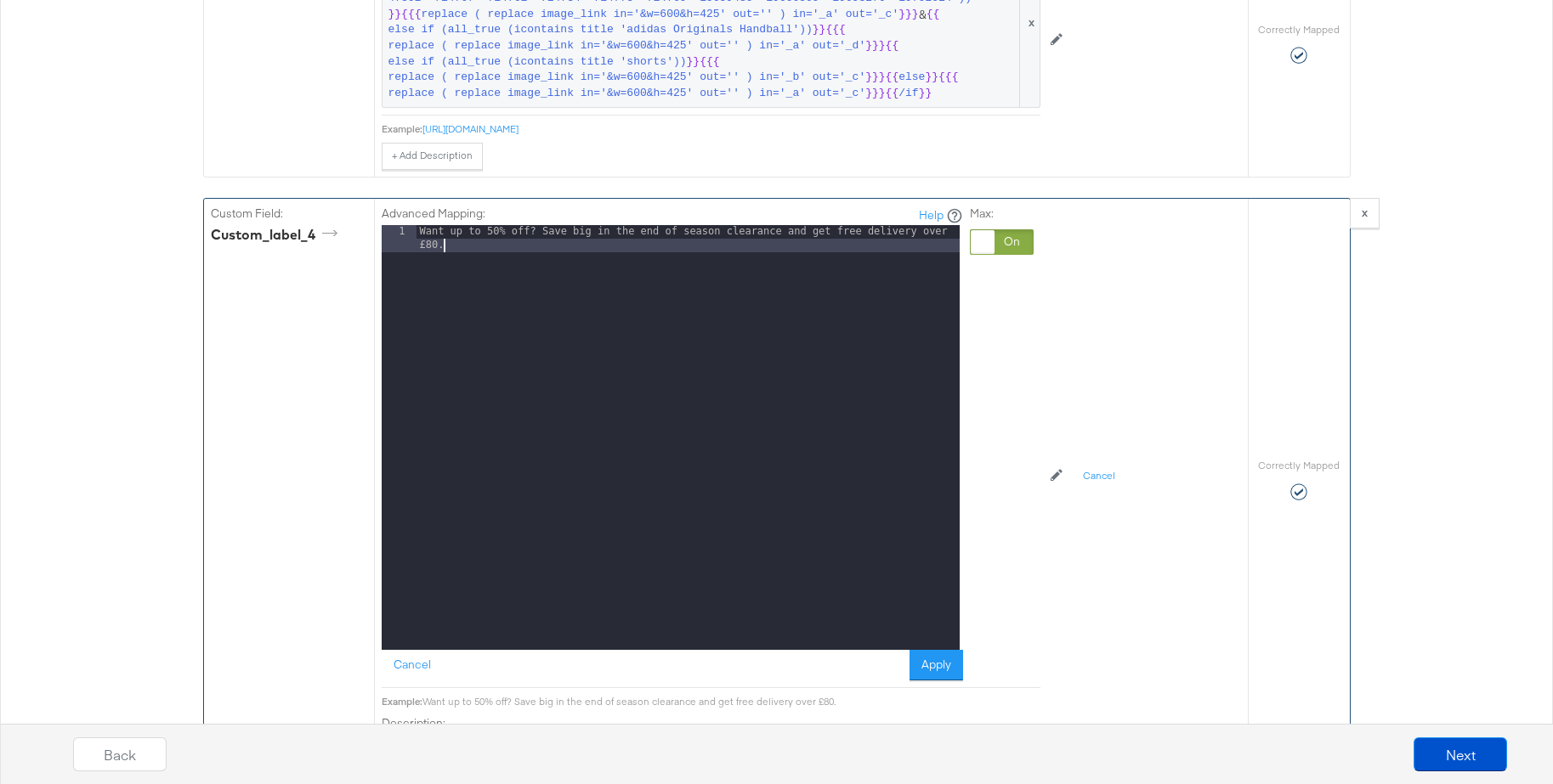
click at [502, 249] on div "Want up to 50% off? Save big in the end of season clearance and get free delive…" at bounding box center [687, 464] width 543 height 479
click at [937, 666] on button "Apply" at bounding box center [936, 665] width 54 height 31
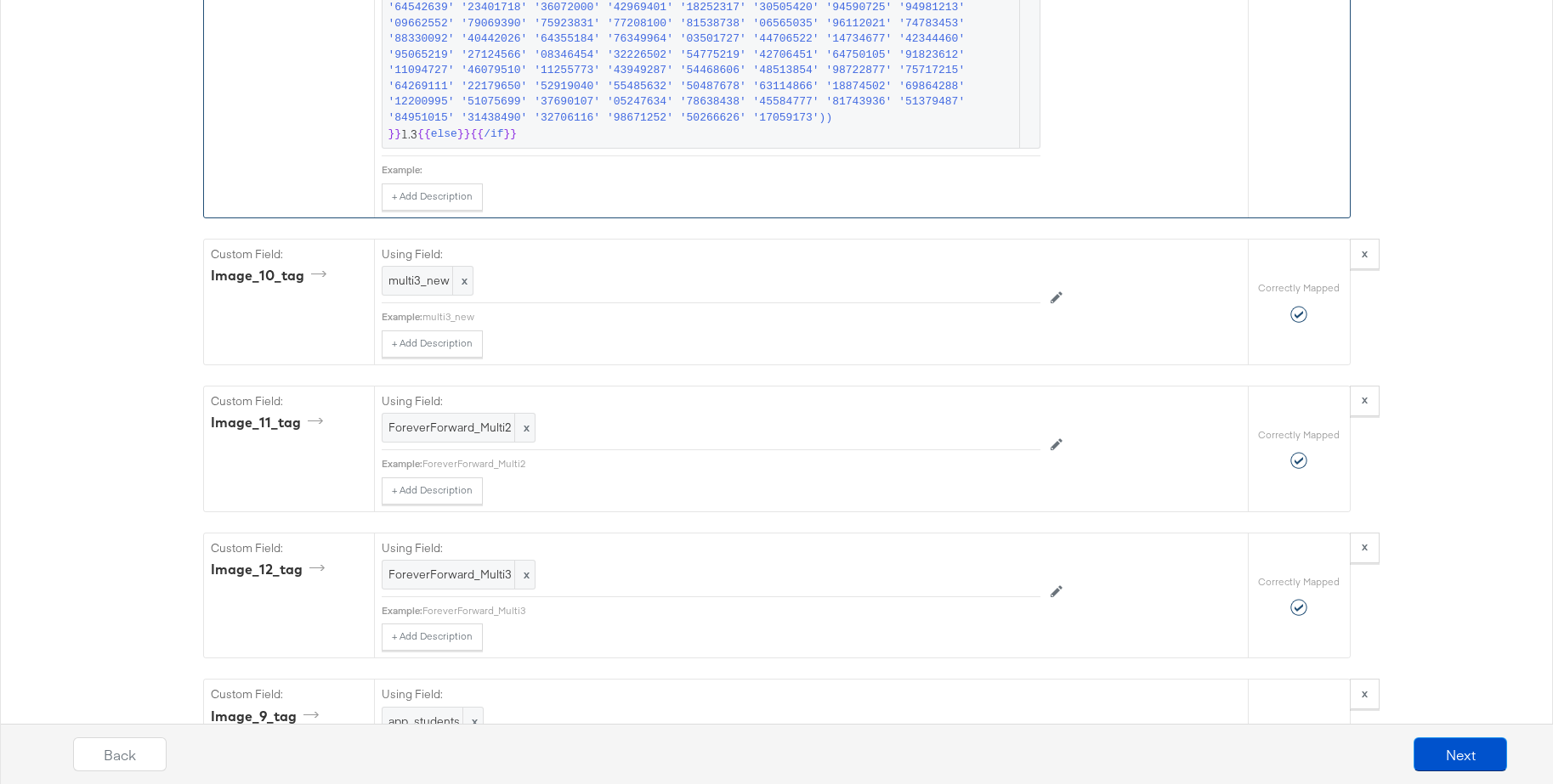
scroll to position [5650, 0]
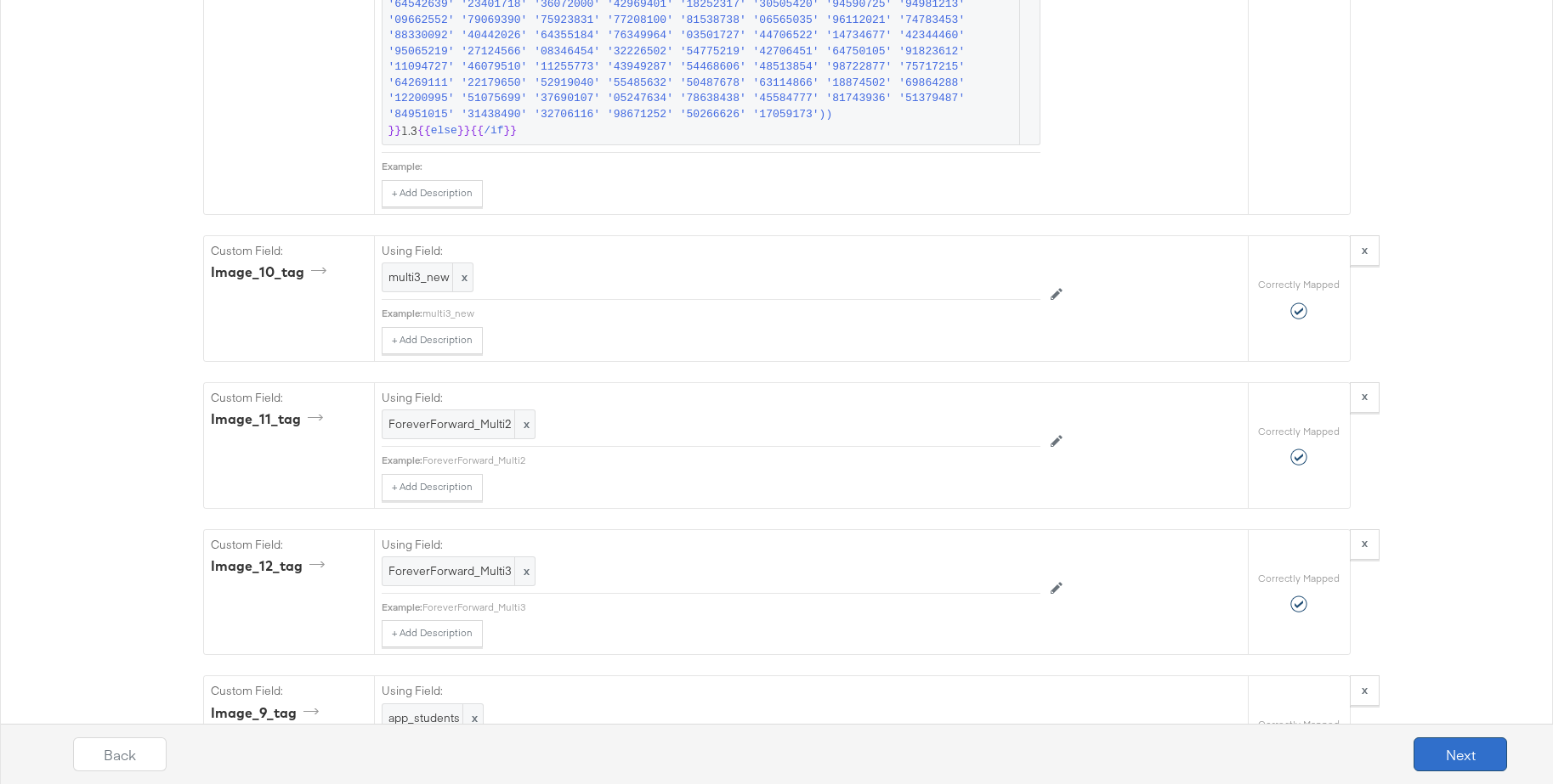
click at [1449, 747] on button "Next" at bounding box center [1460, 755] width 93 height 34
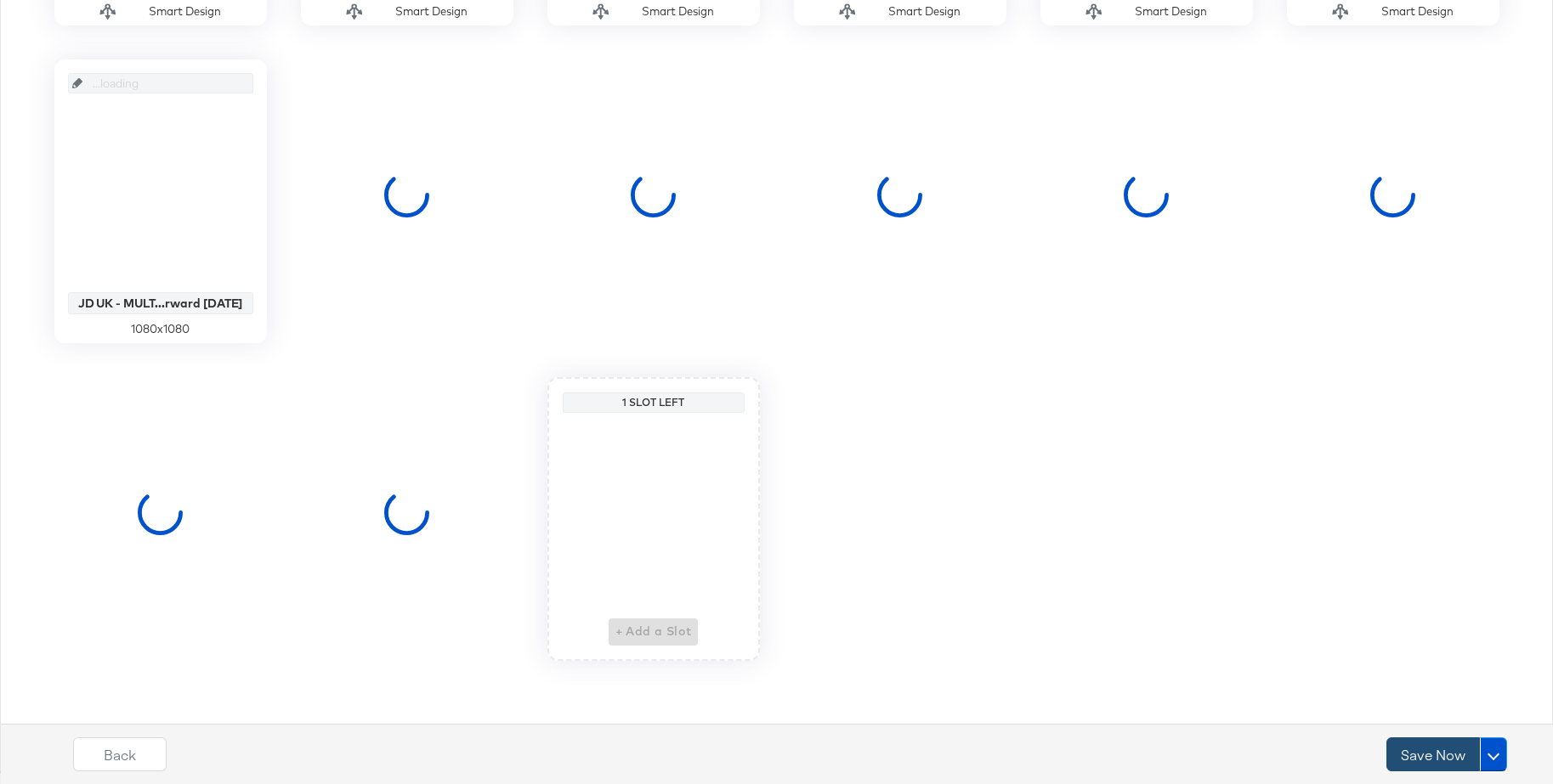
scroll to position [0, 0]
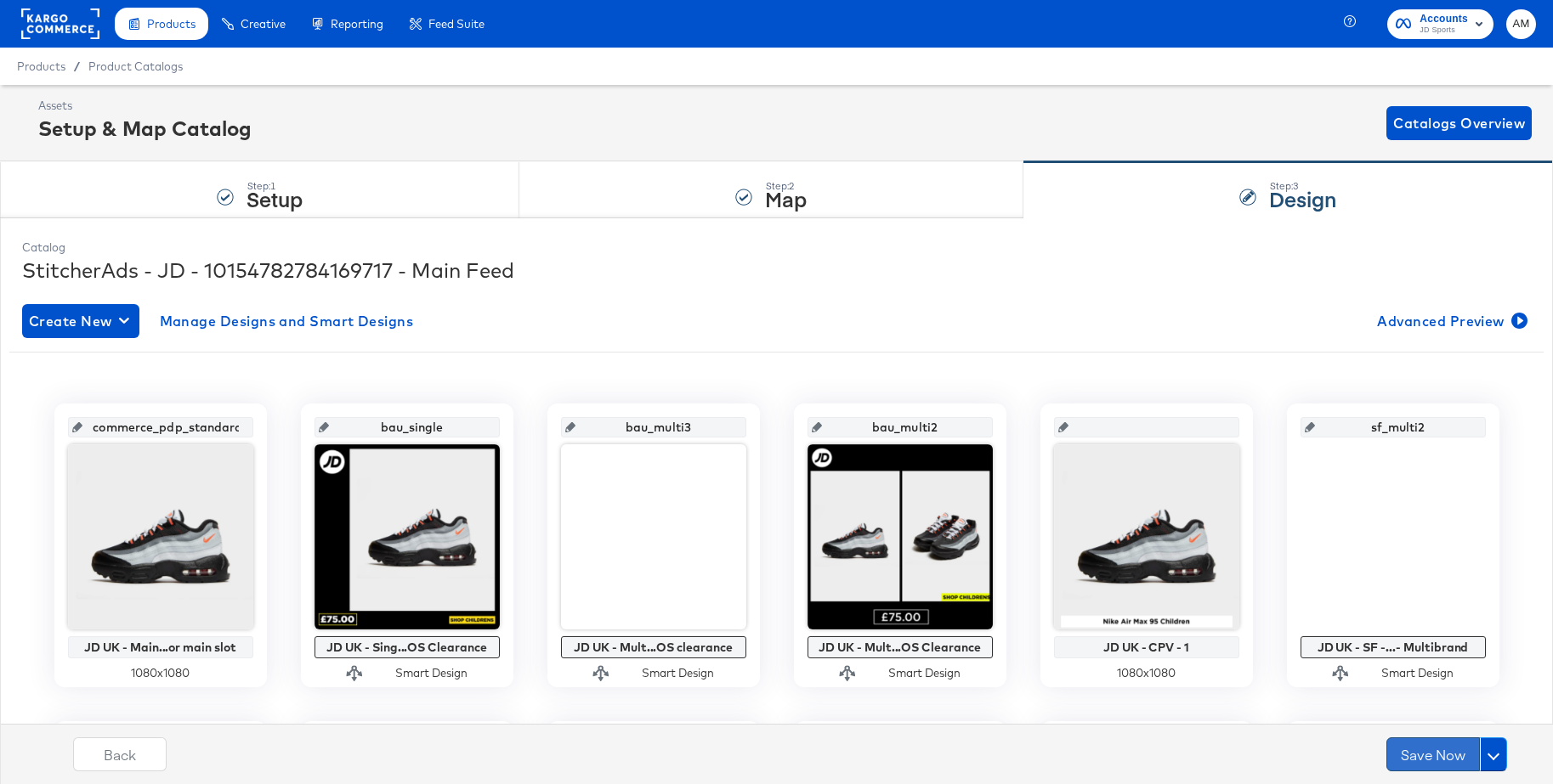
click at [1433, 756] on button "Save Now" at bounding box center [1433, 755] width 93 height 34
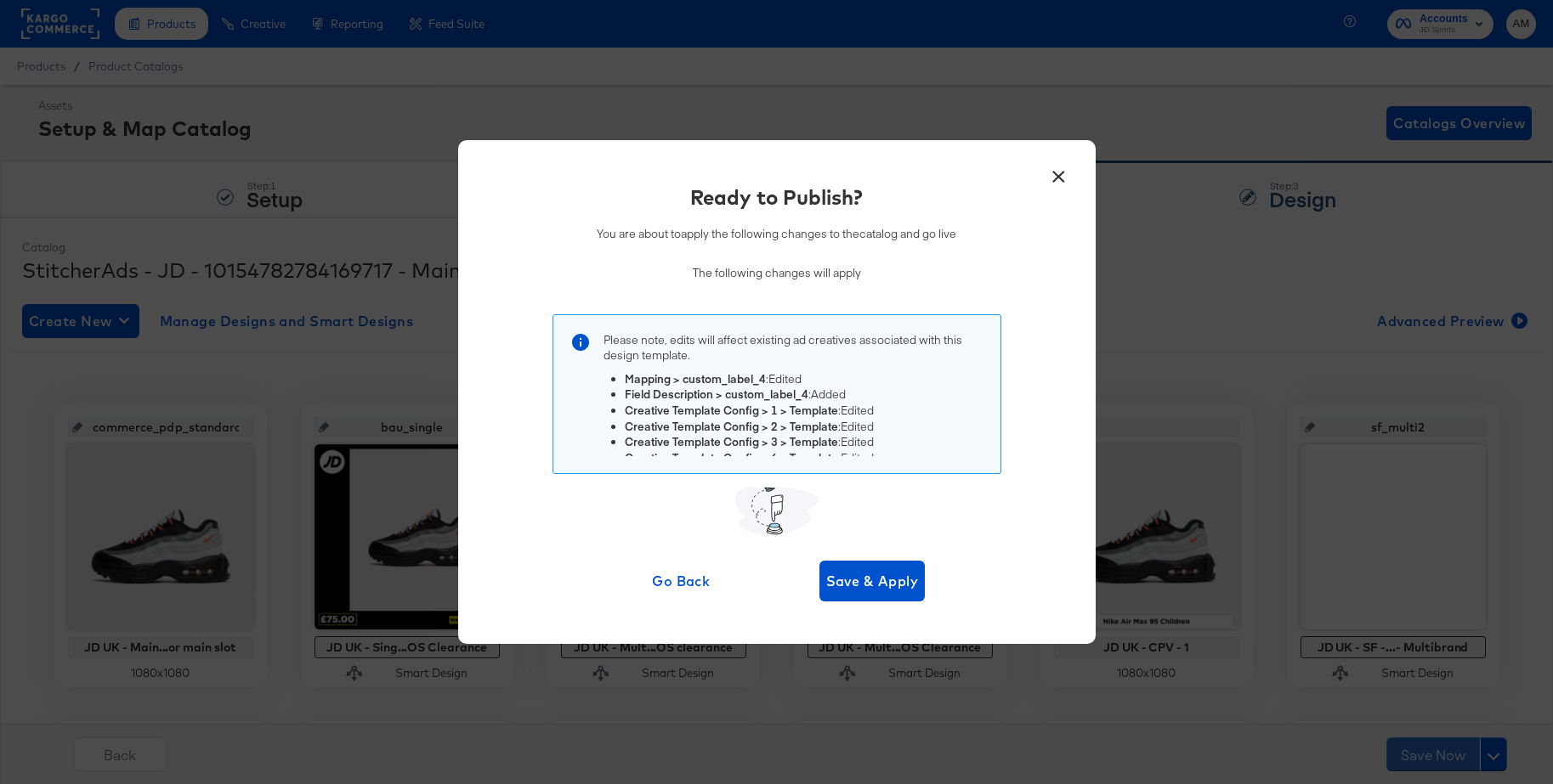
scroll to position [5, 0]
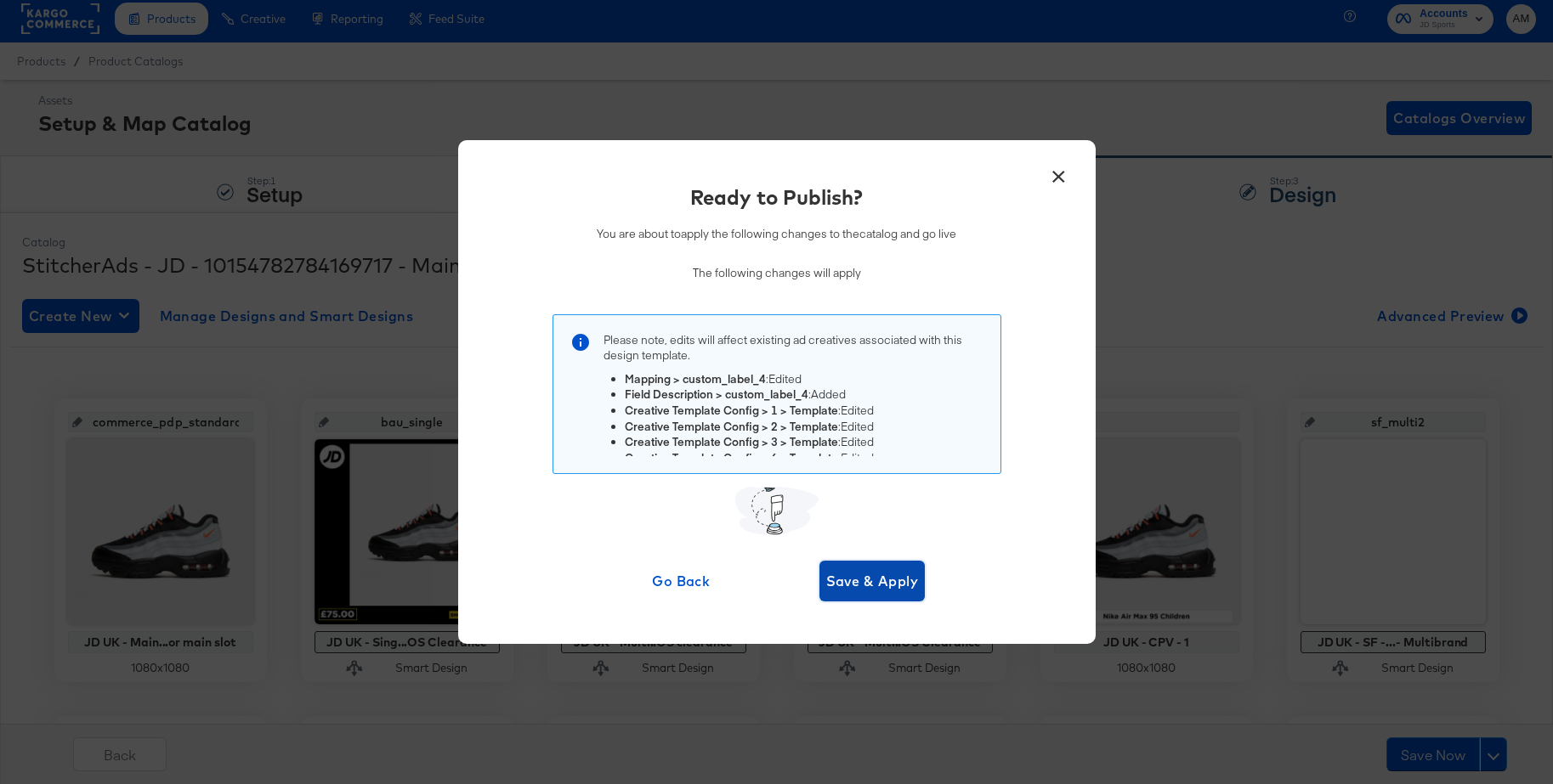
click at [884, 576] on span "Save & Apply" at bounding box center [873, 581] width 92 height 24
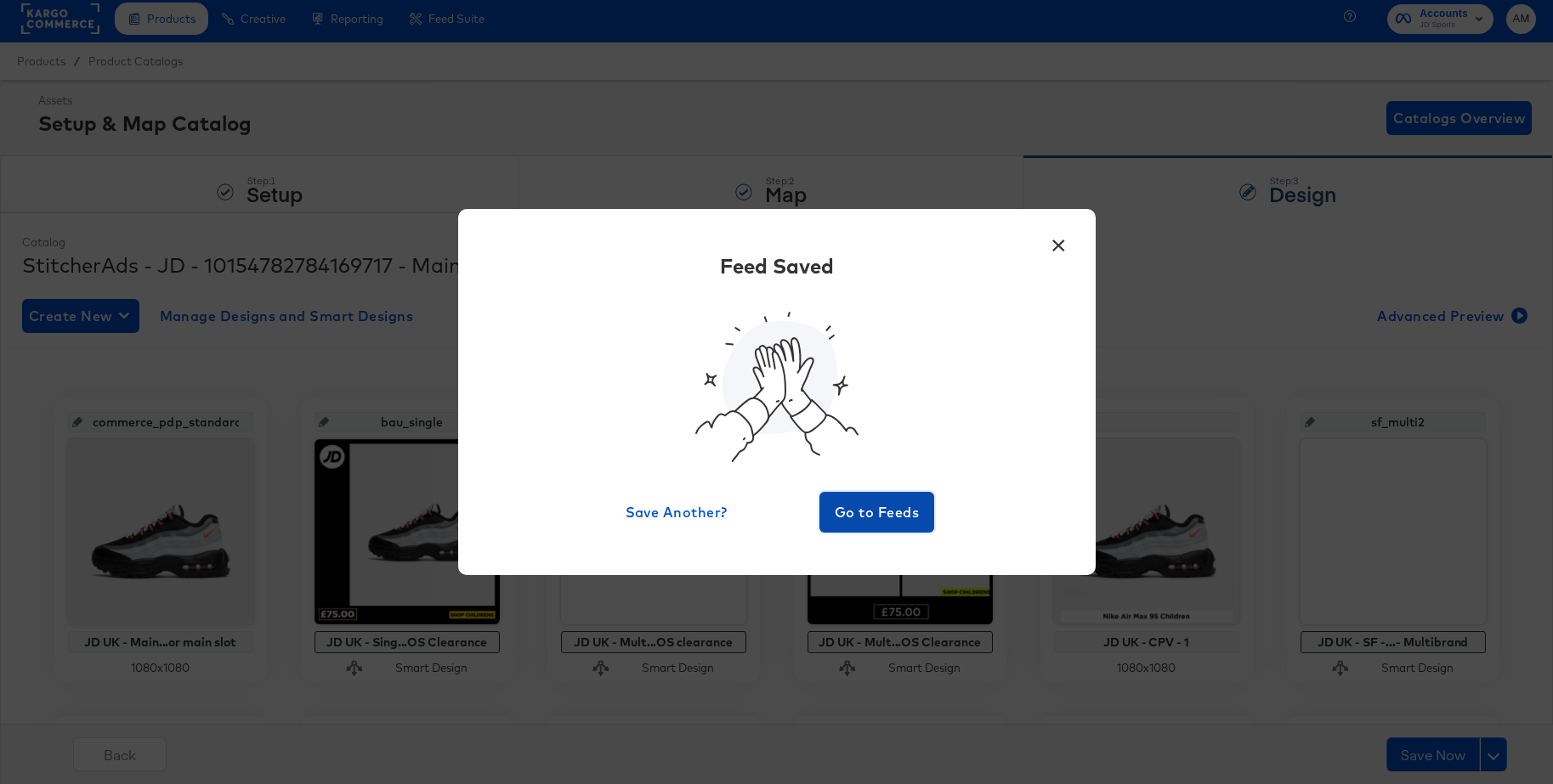
click at [881, 506] on span "Go to Feeds" at bounding box center [877, 512] width 102 height 24
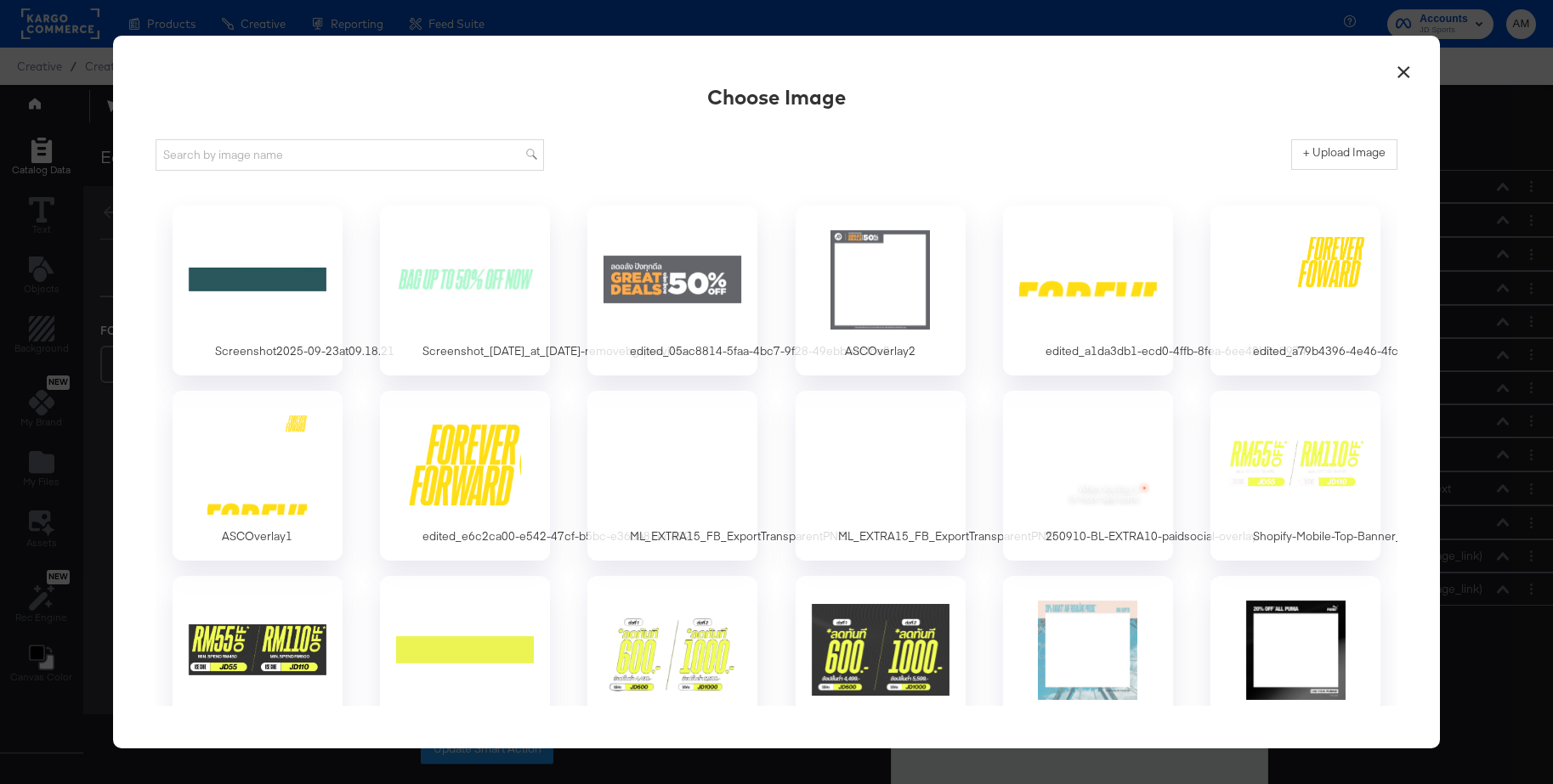
scroll to position [14, 0]
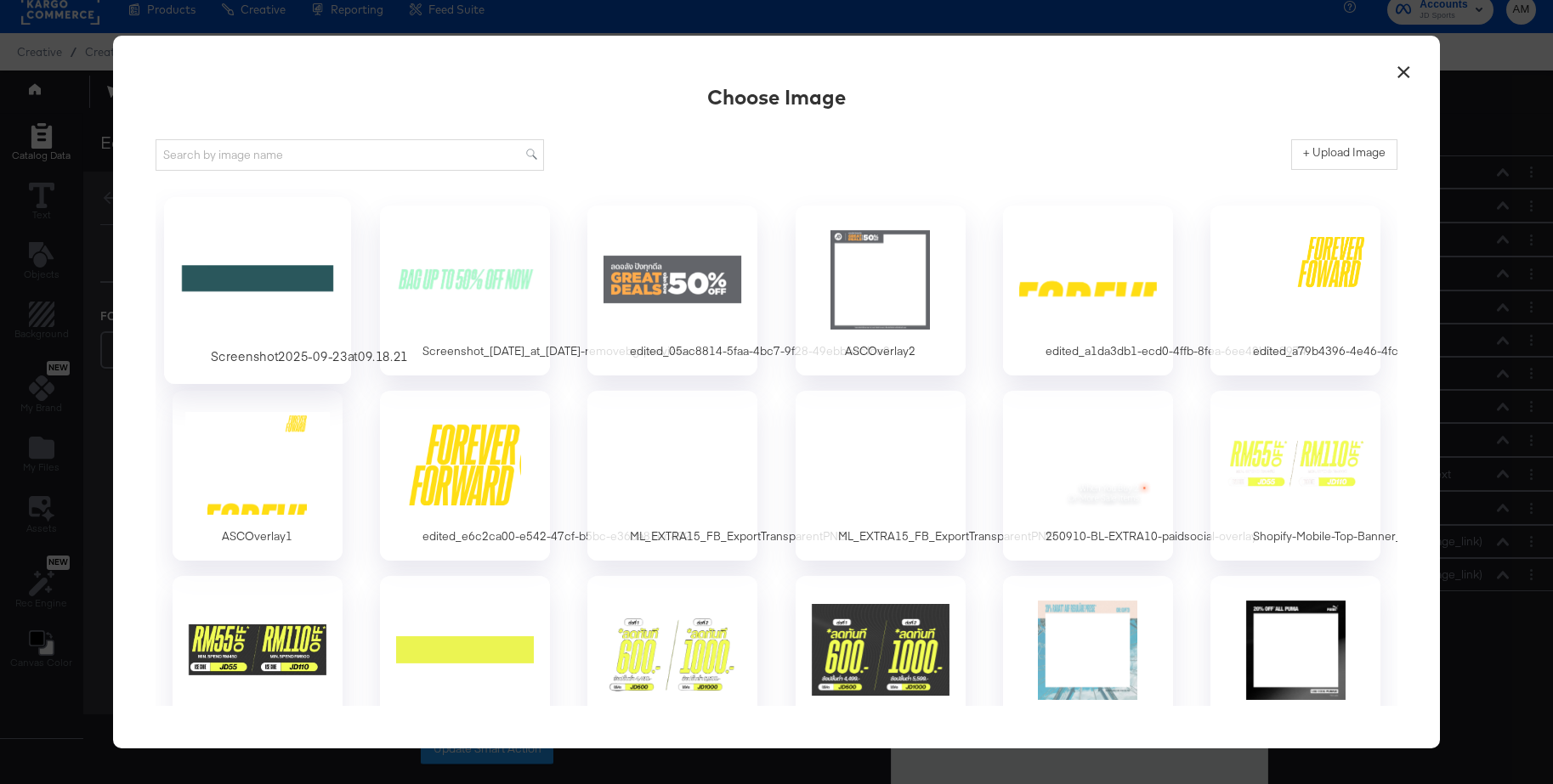
click at [216, 285] on div at bounding box center [257, 279] width 159 height 118
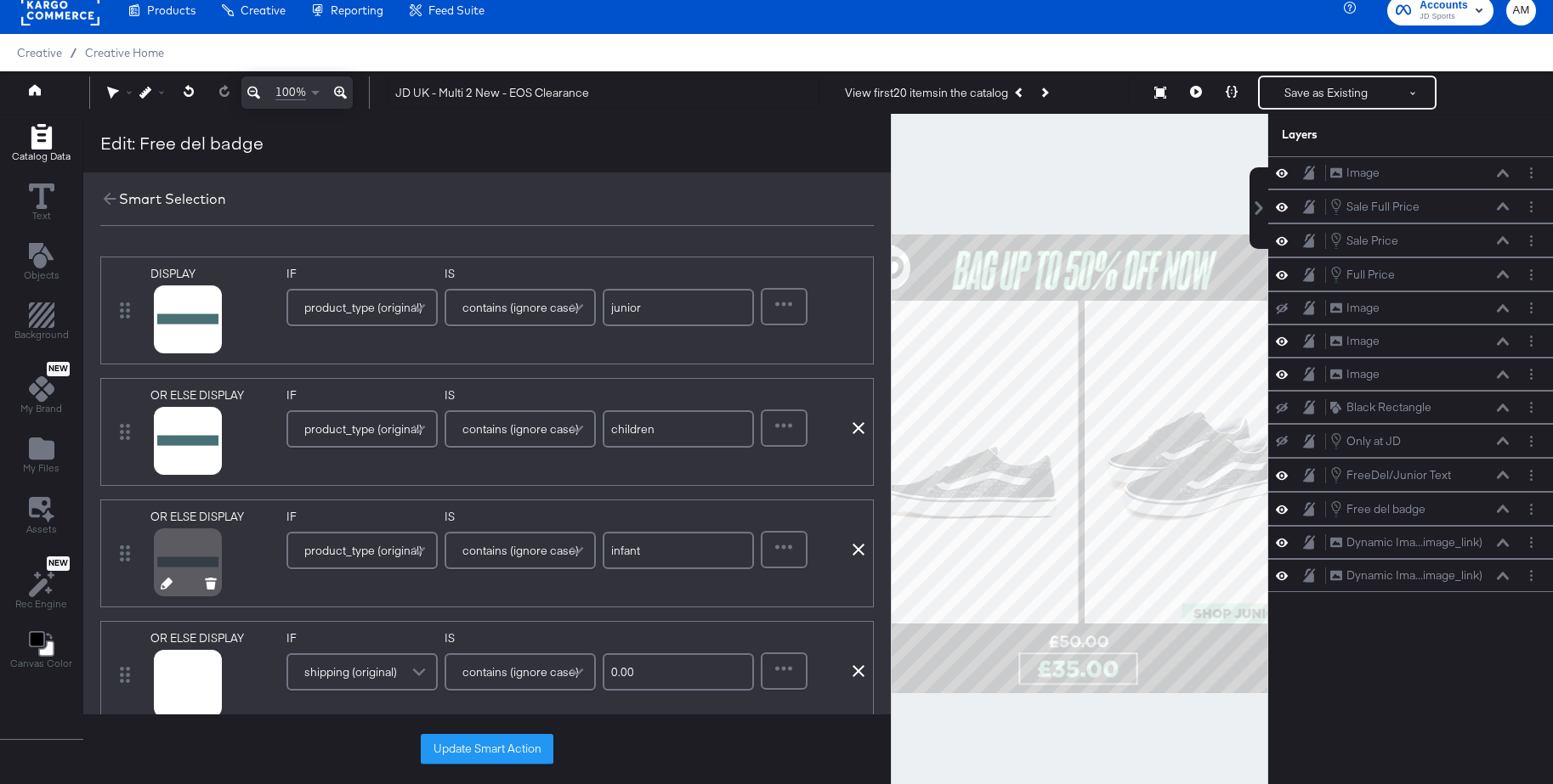
scroll to position [129, 0]
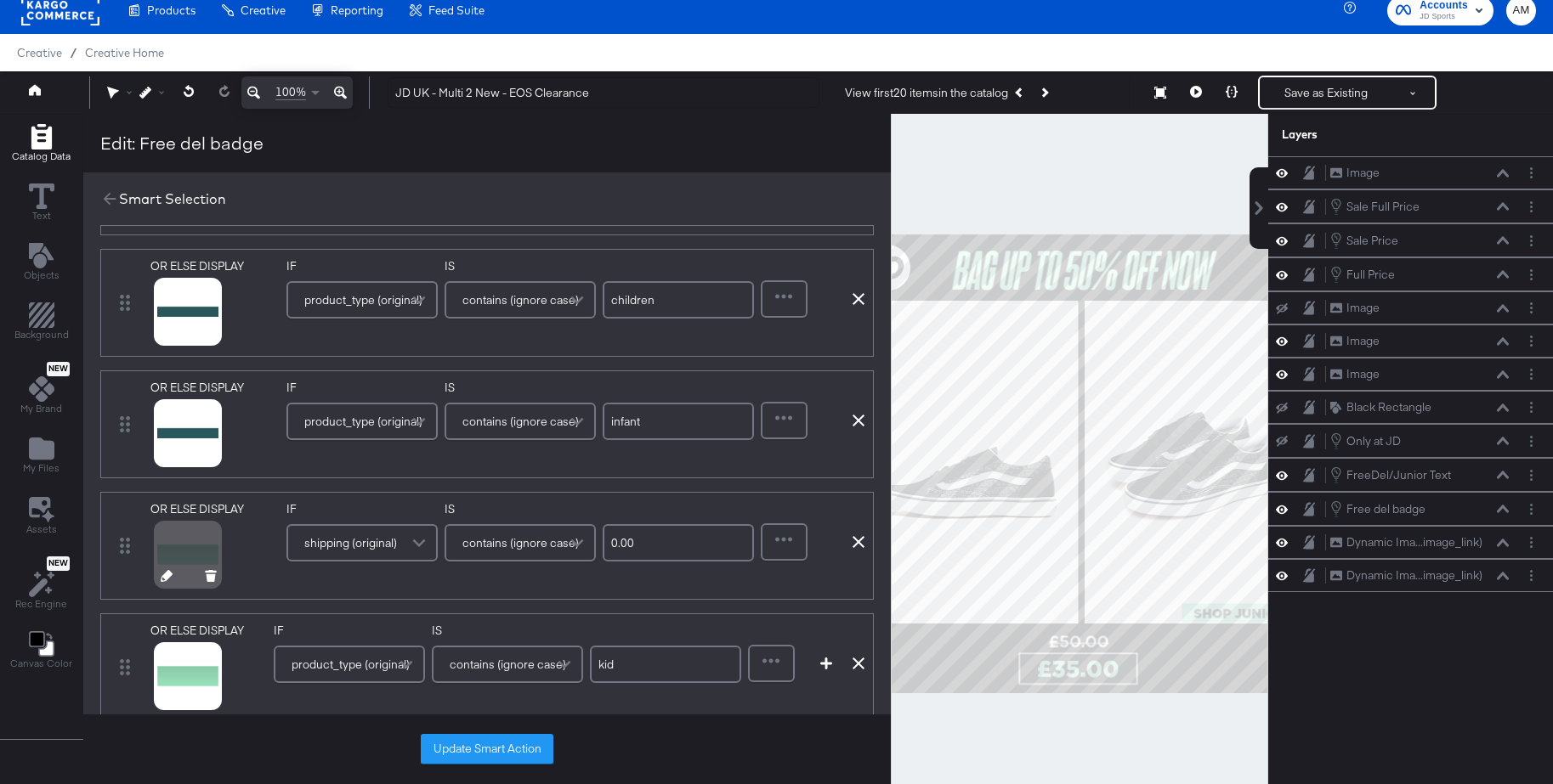
click at [166, 575] on icon at bounding box center [167, 576] width 12 height 12
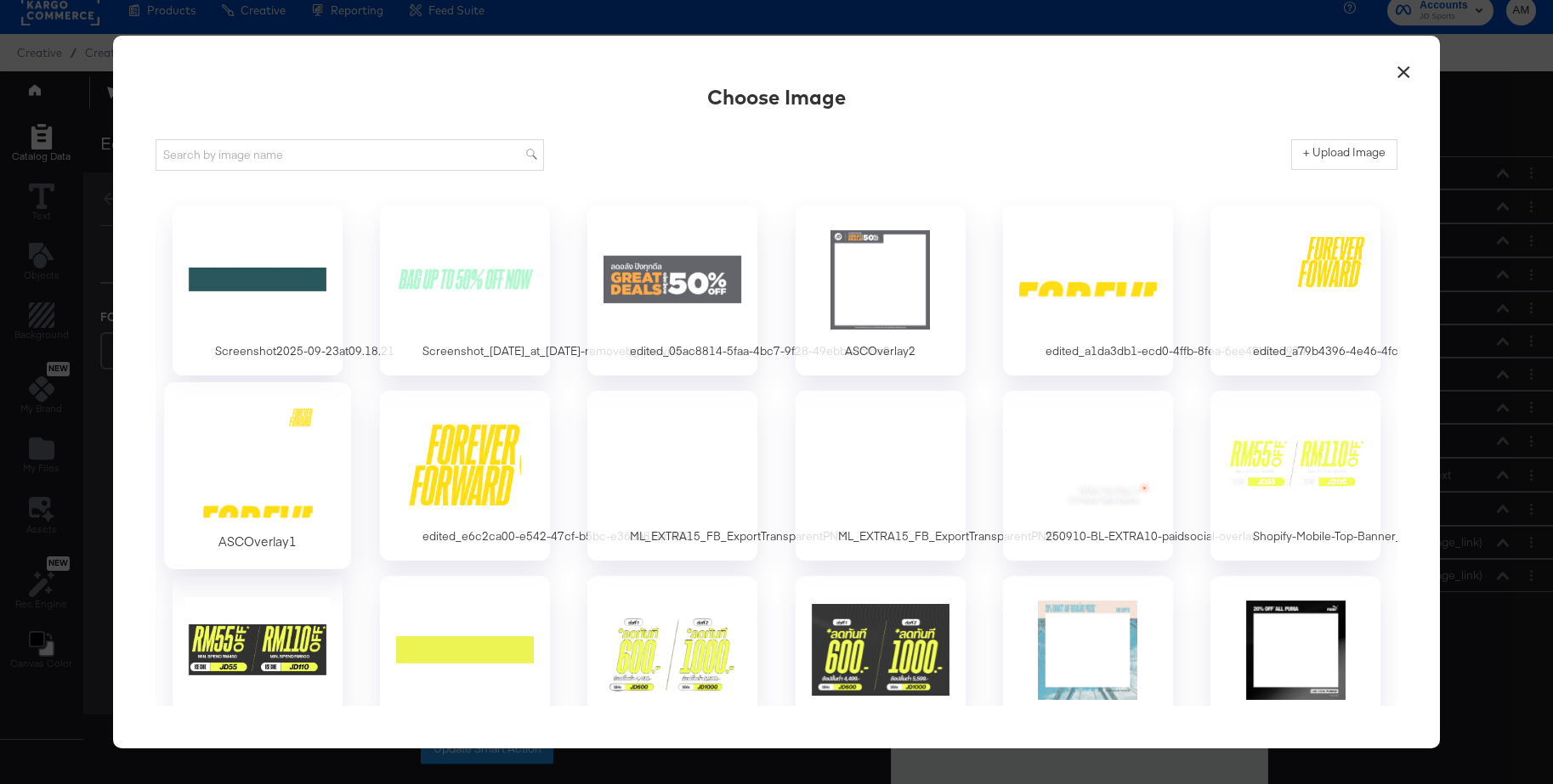
scroll to position [0, 0]
click at [231, 278] on div at bounding box center [257, 279] width 159 height 118
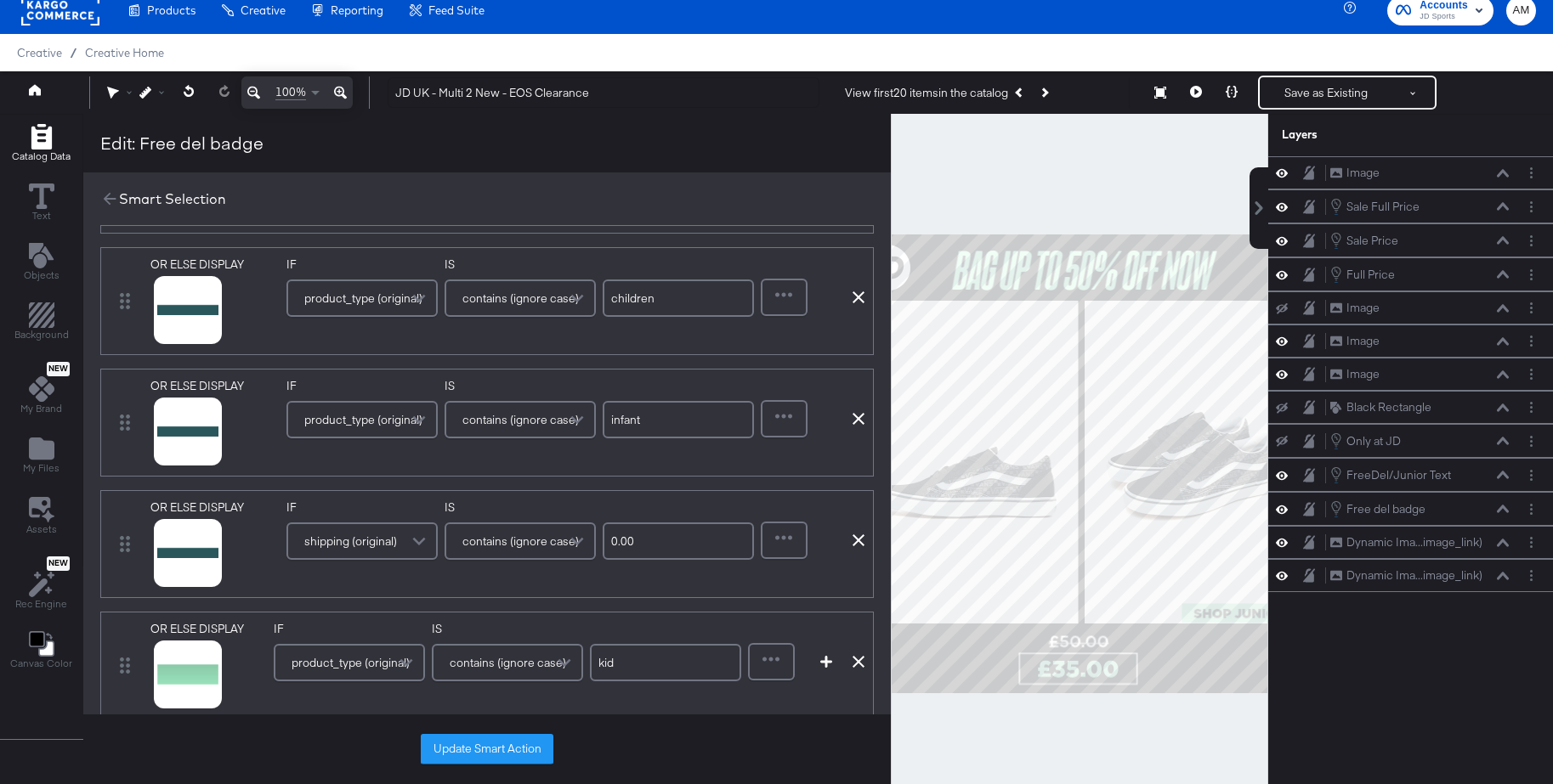
scroll to position [203, 0]
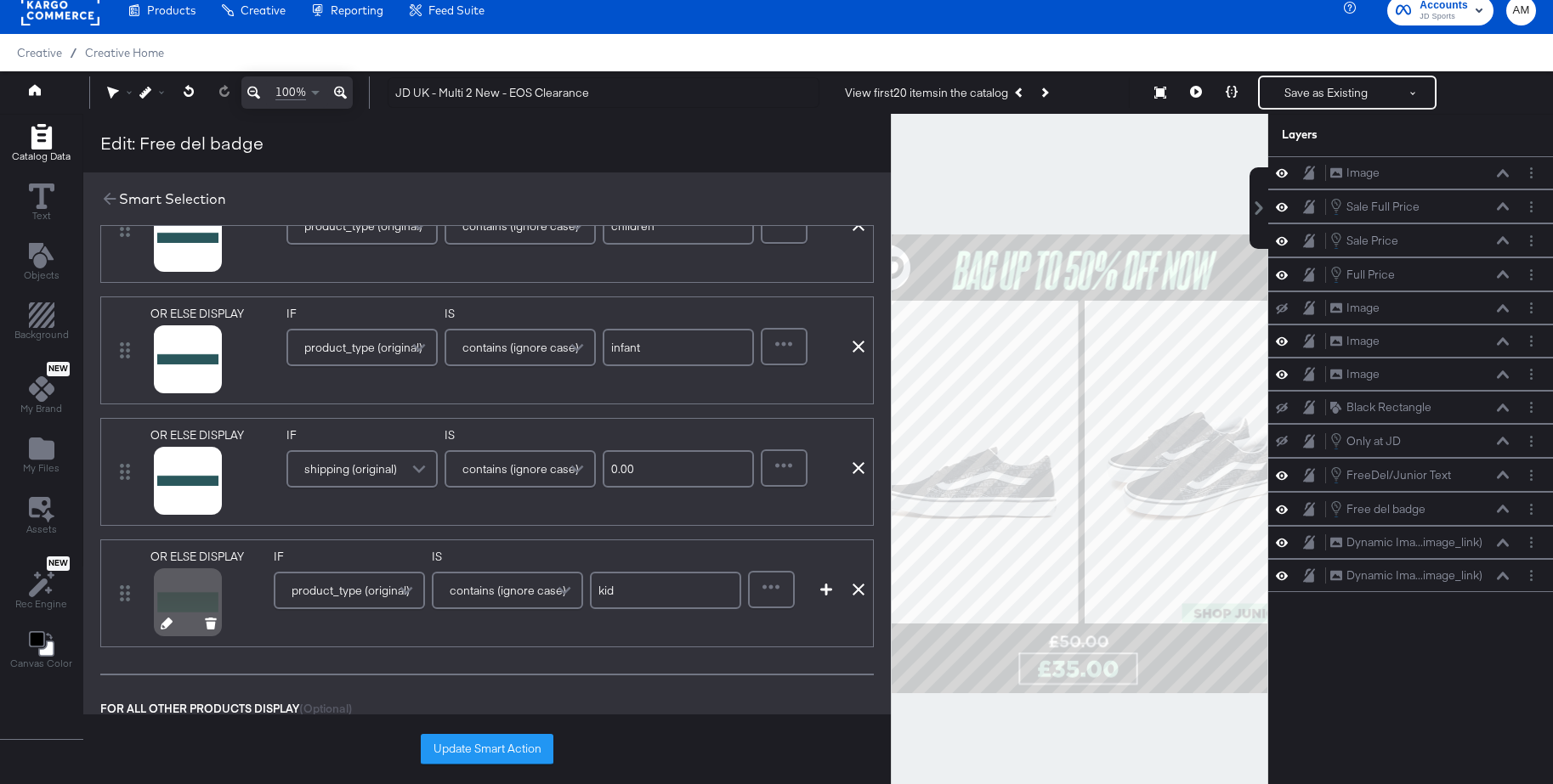
click at [164, 622] on icon at bounding box center [167, 623] width 12 height 12
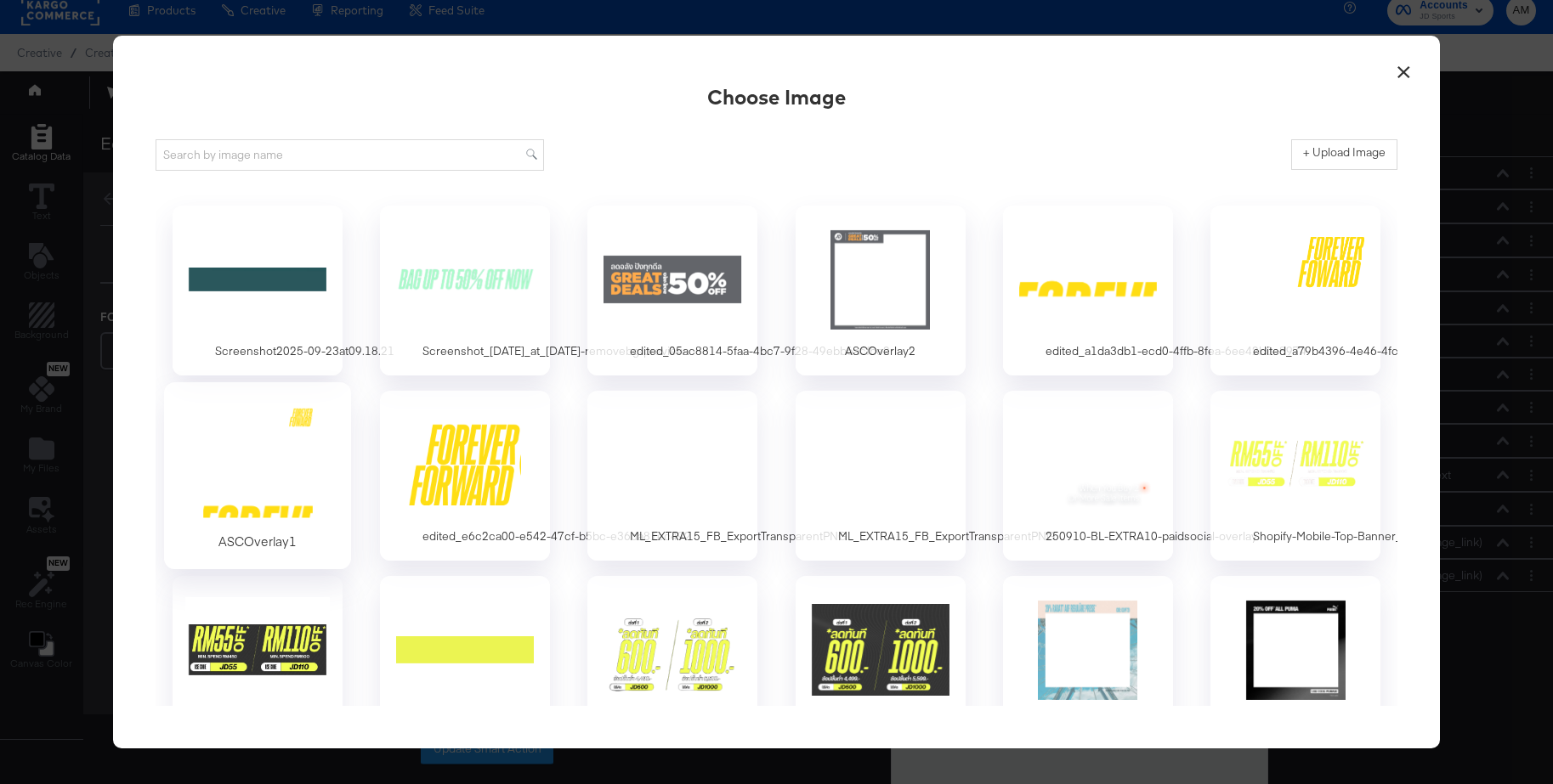
scroll to position [0, 0]
click at [216, 272] on div at bounding box center [257, 279] width 159 height 118
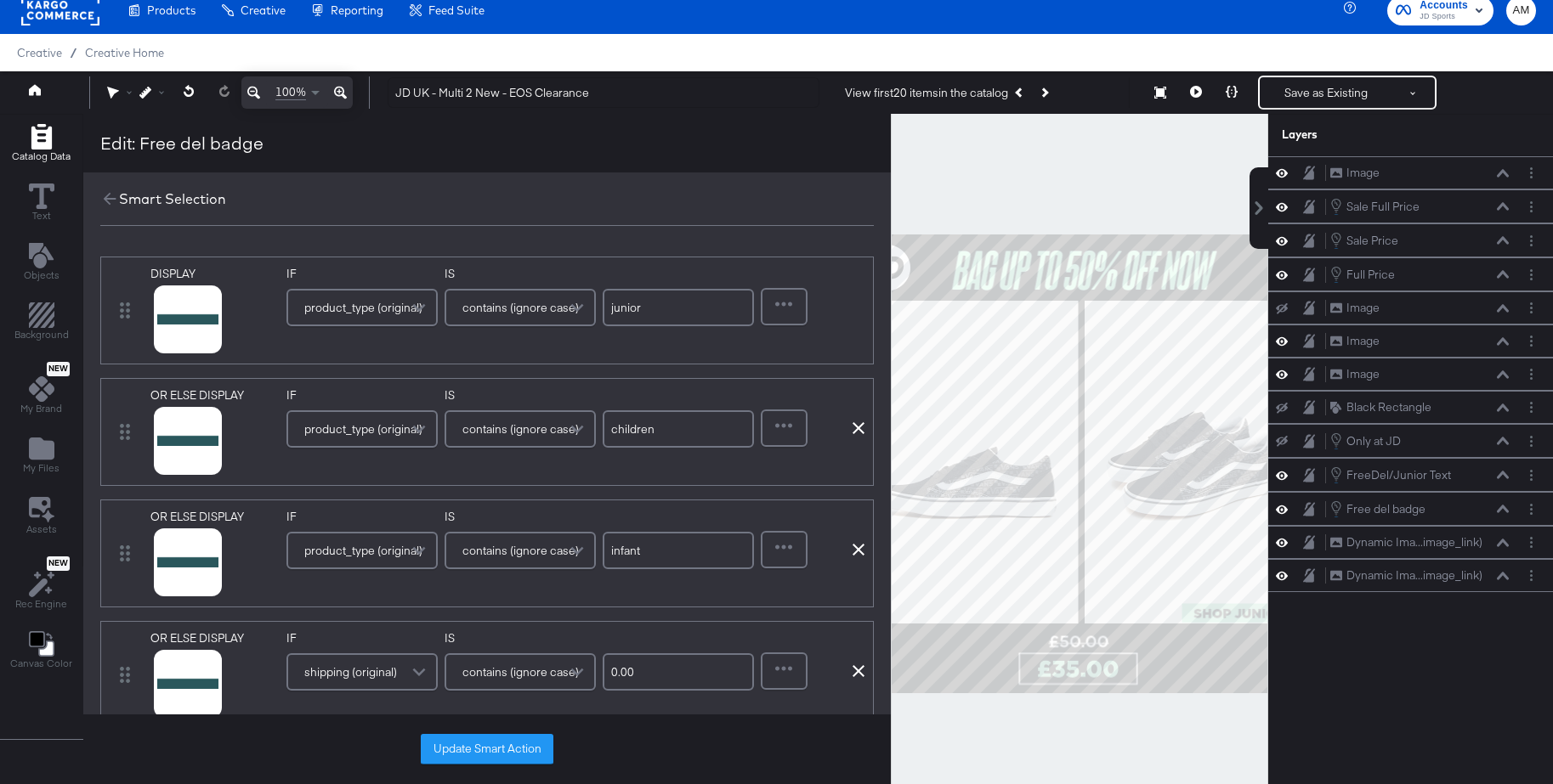
scroll to position [271, 0]
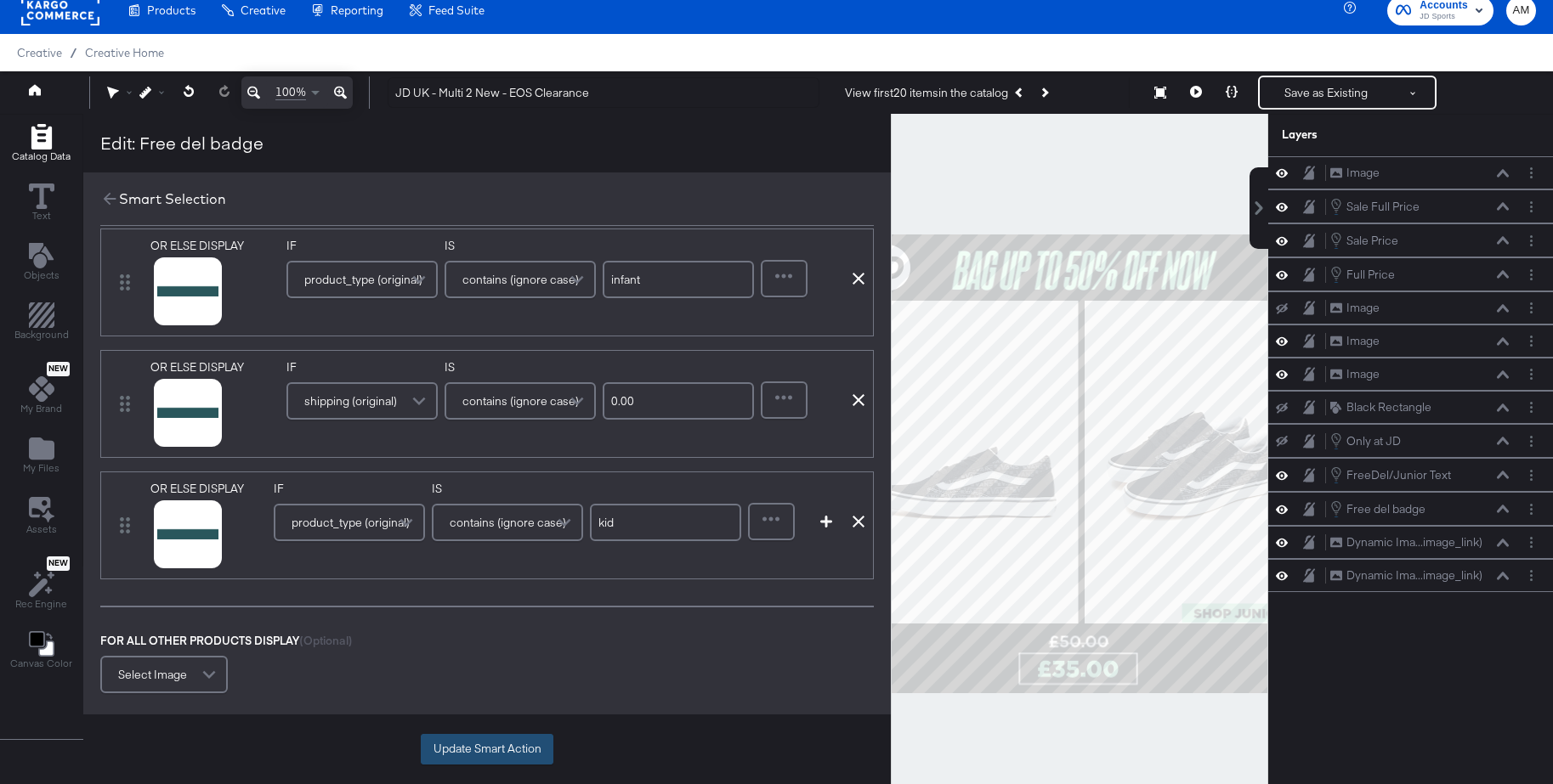
click at [469, 749] on button "Update Smart Action" at bounding box center [487, 749] width 133 height 31
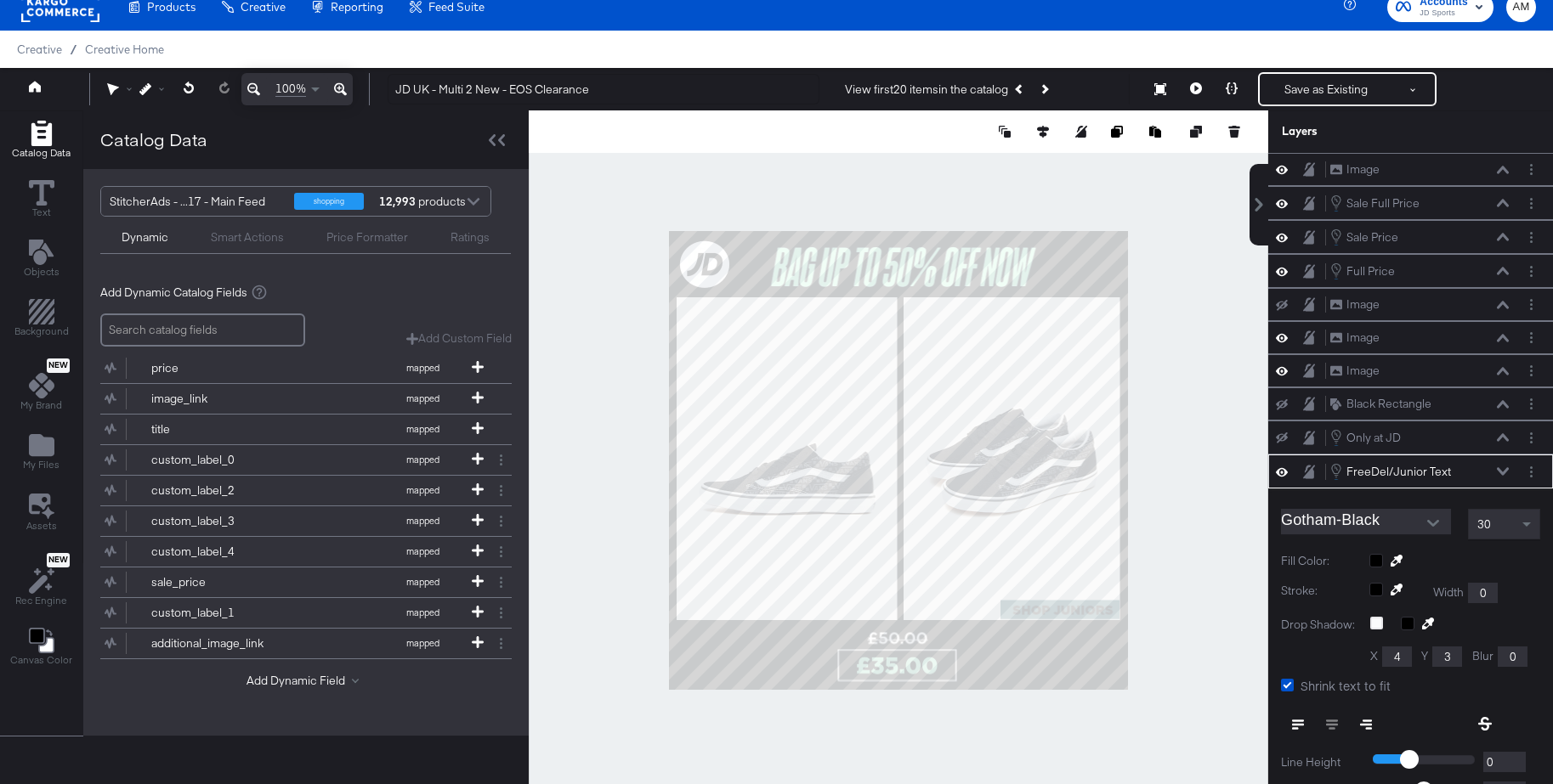
scroll to position [194, 0]
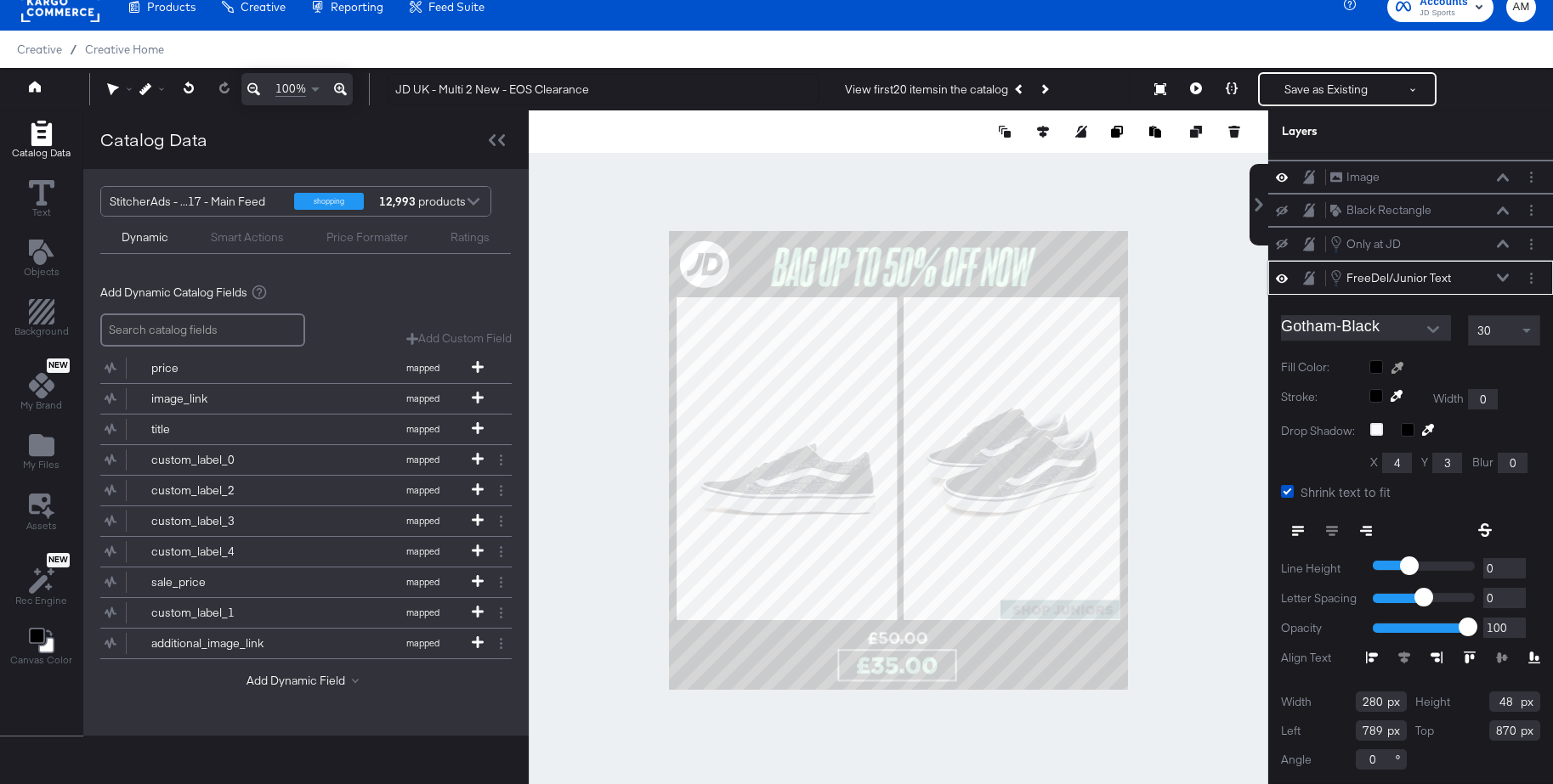
click at [1398, 370] on icon at bounding box center [1397, 368] width 12 height 12
click at [991, 271] on div at bounding box center [899, 460] width 738 height 700
click at [1499, 276] on icon at bounding box center [1502, 278] width 12 height 8
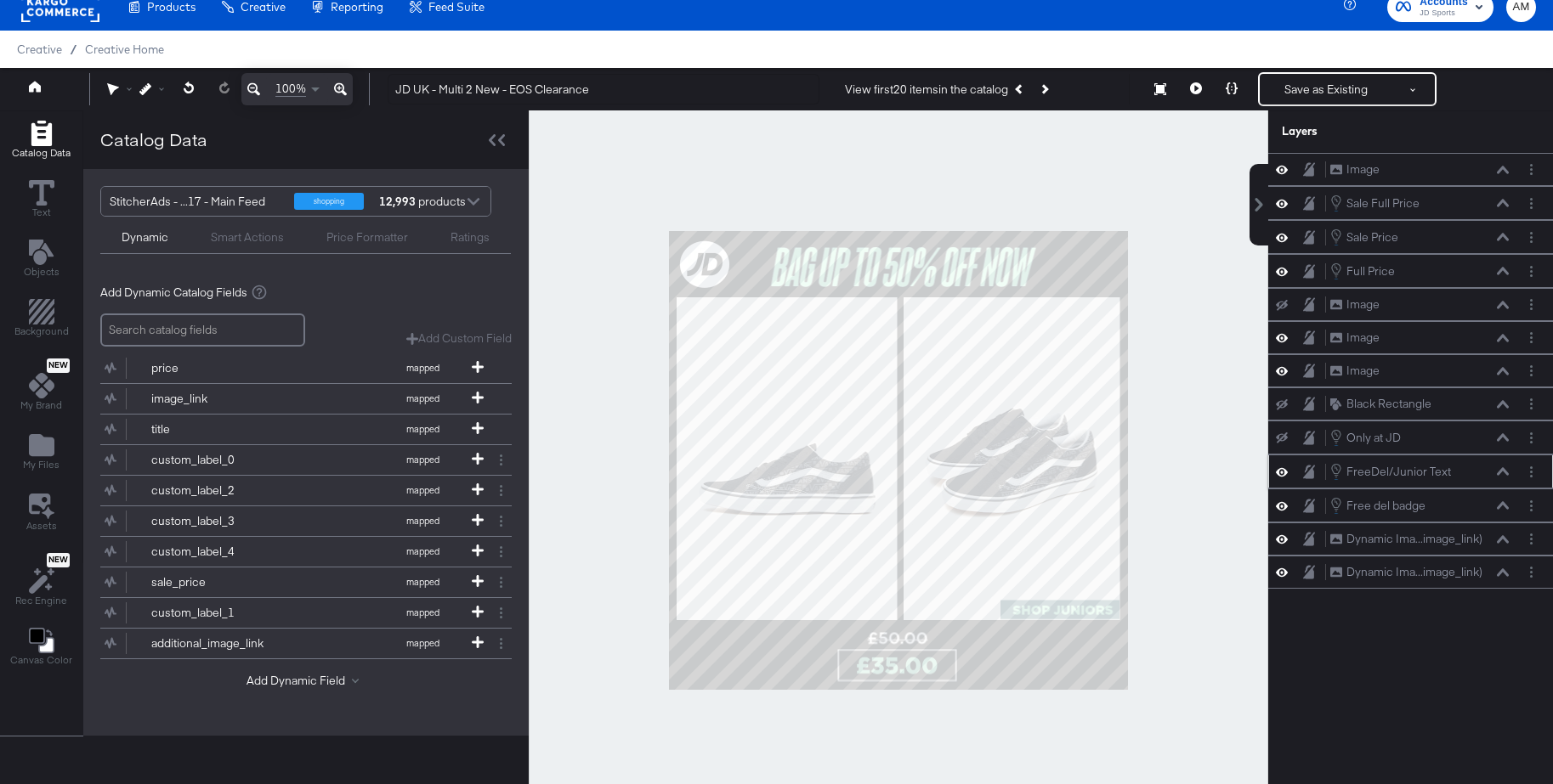
scroll to position [0, 0]
click at [1501, 269] on icon at bounding box center [1502, 271] width 12 height 8
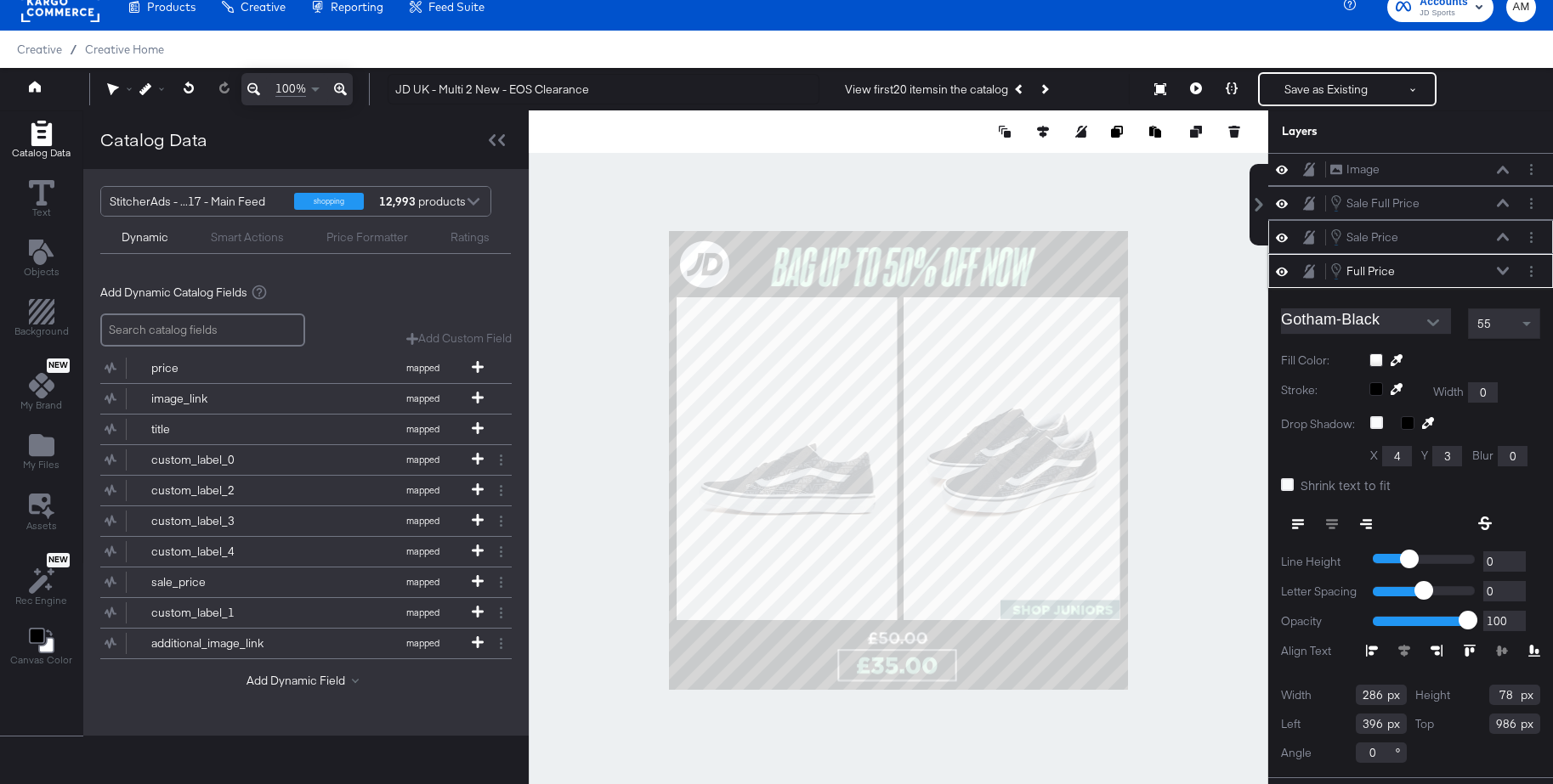
click at [1501, 232] on button at bounding box center [1502, 236] width 13 height 10
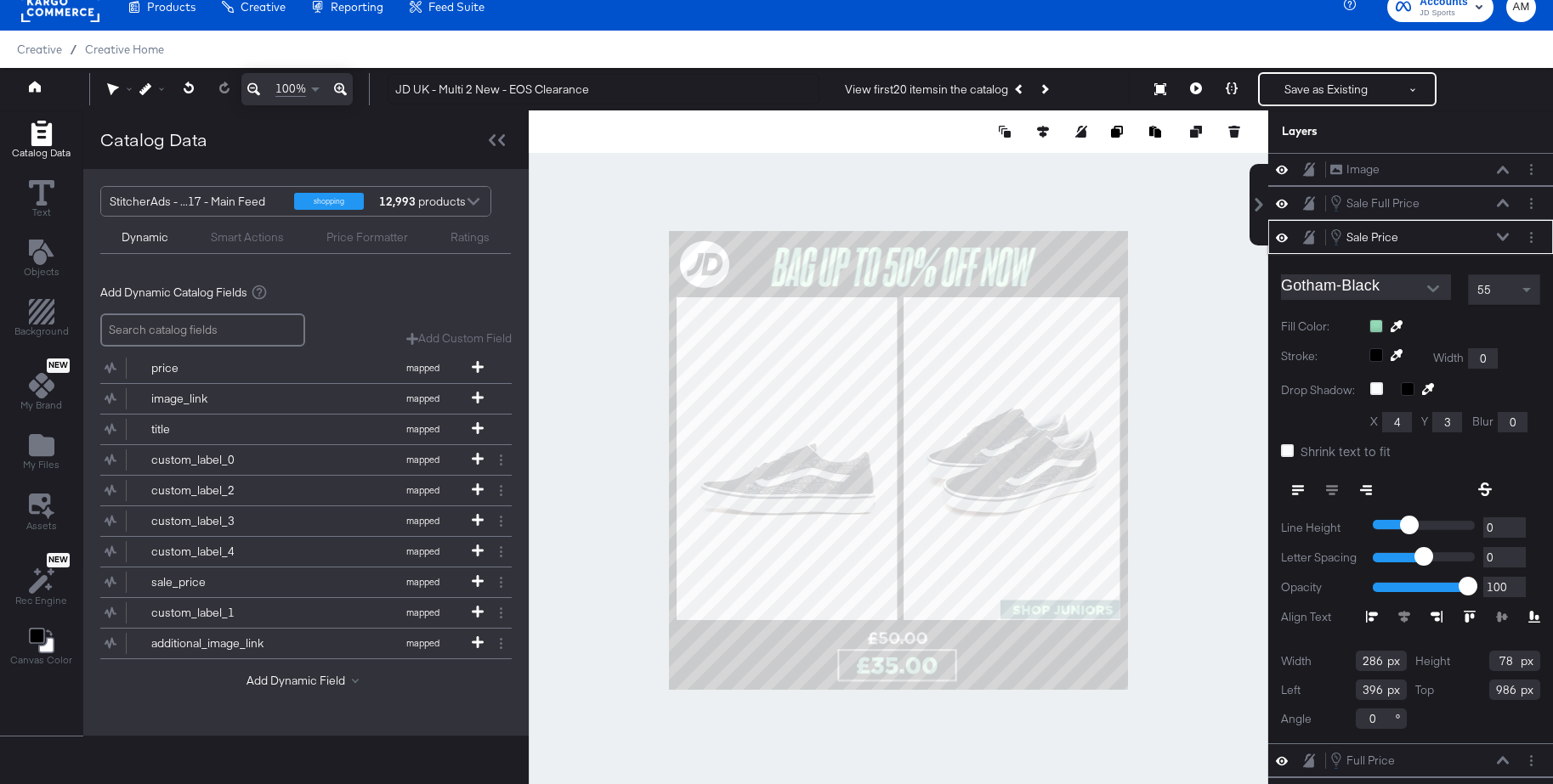
click at [1401, 325] on icon at bounding box center [1396, 326] width 12 height 12
click at [991, 268] on div at bounding box center [899, 460] width 738 height 700
click at [1506, 233] on icon at bounding box center [1502, 236] width 12 height 8
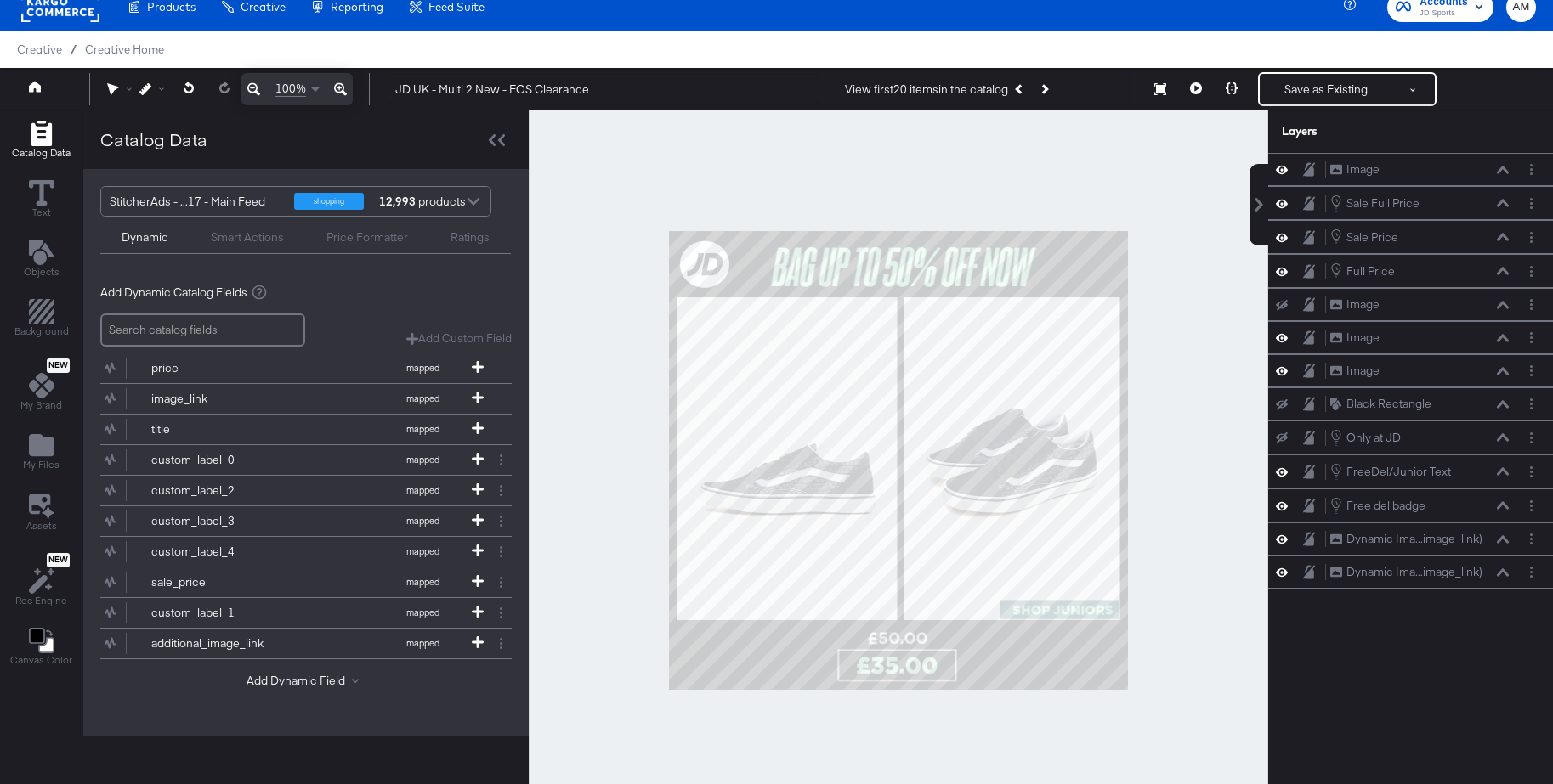
scroll to position [15, 0]
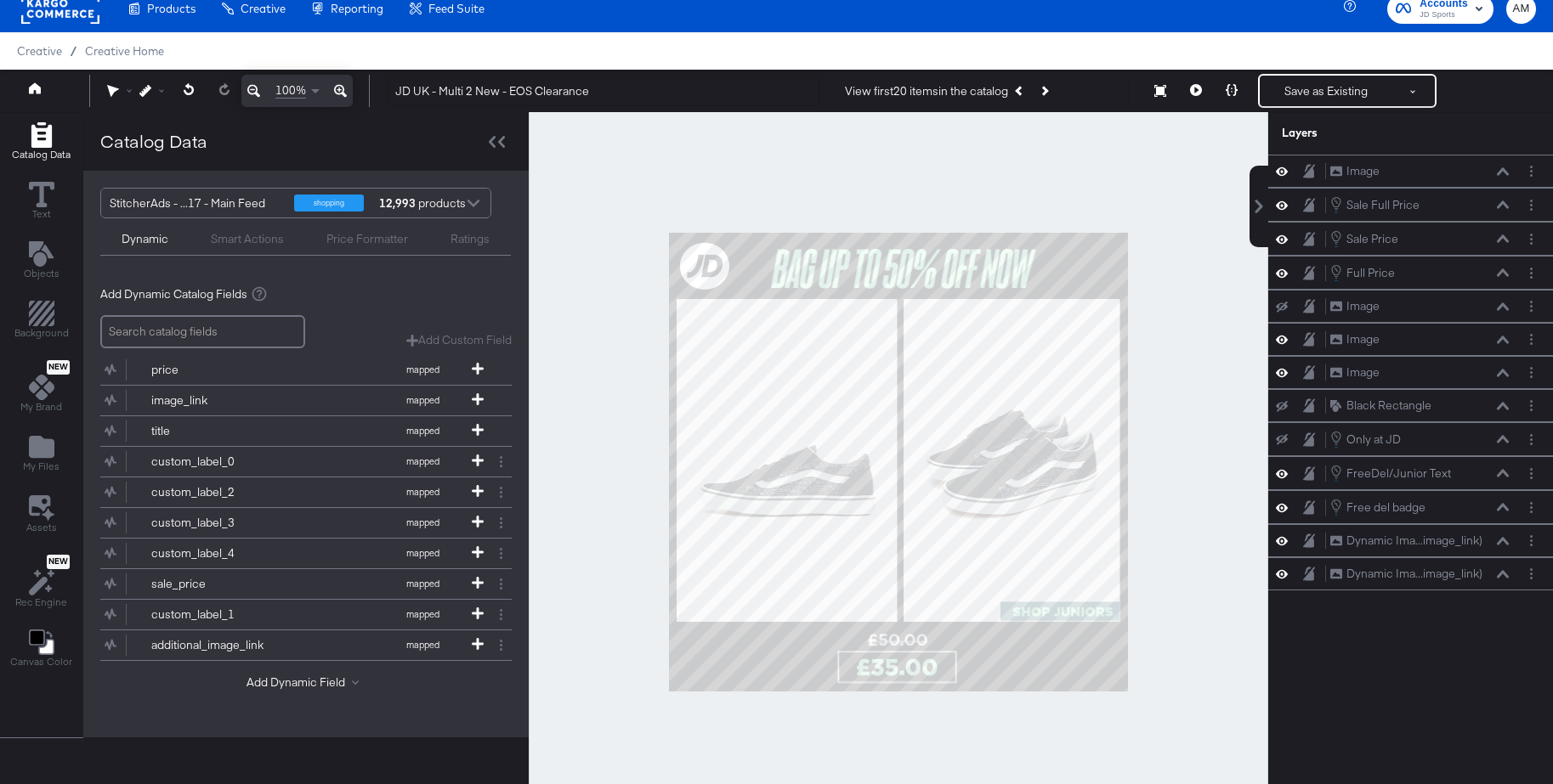
click at [1176, 452] on div at bounding box center [899, 462] width 740 height 700
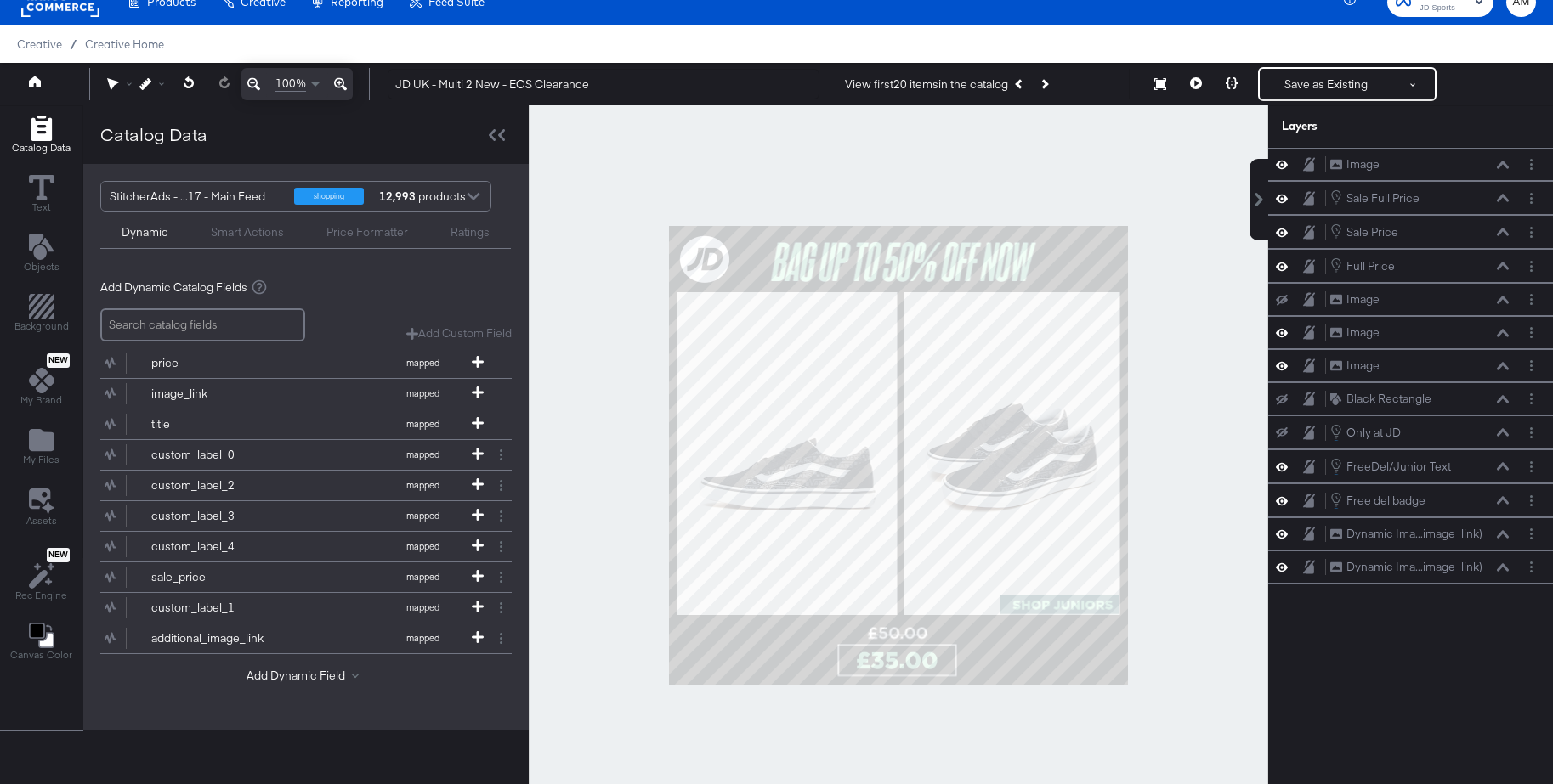
scroll to position [27, 0]
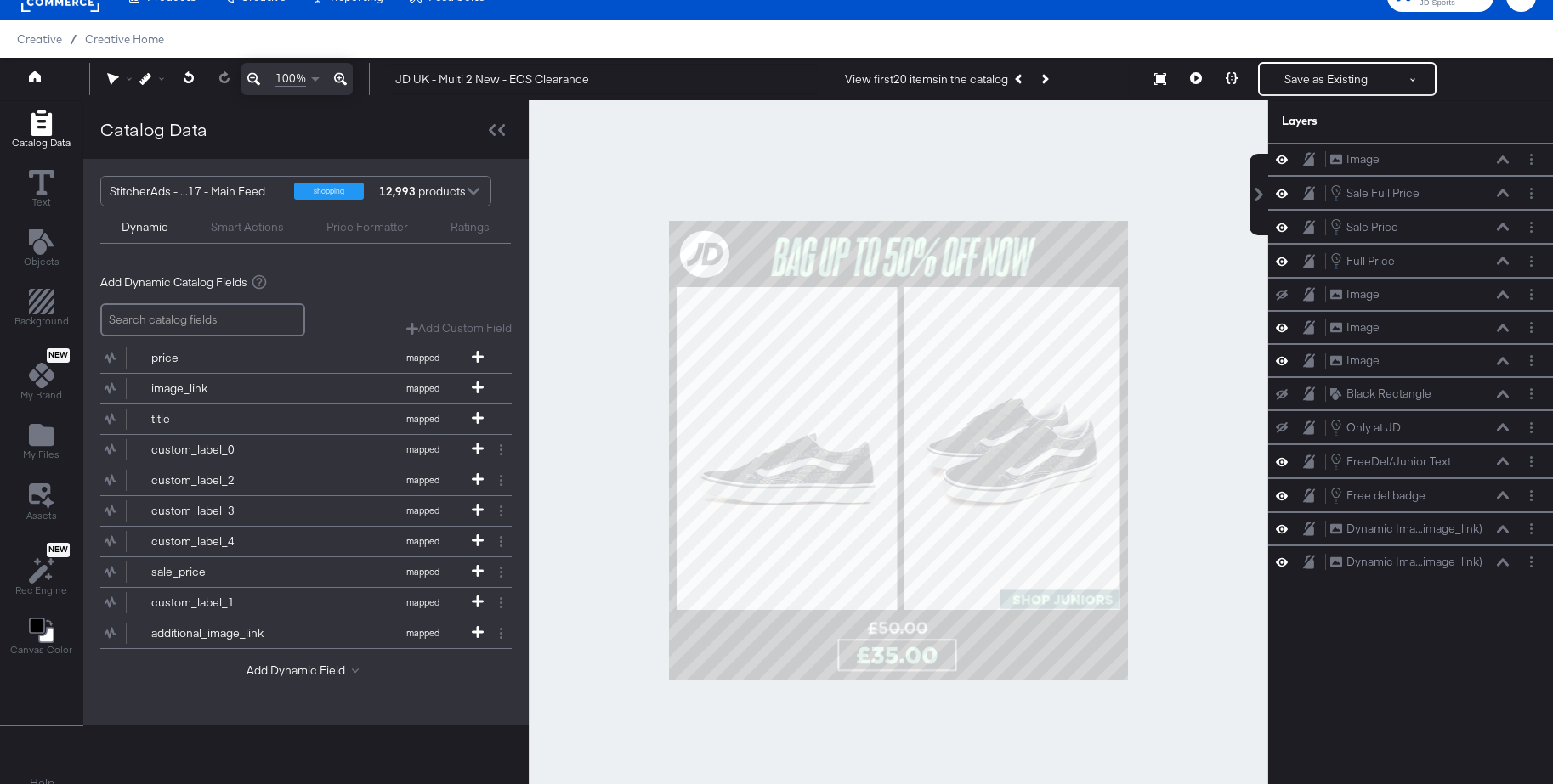
click at [339, 77] on icon at bounding box center [341, 80] width 13 height 13
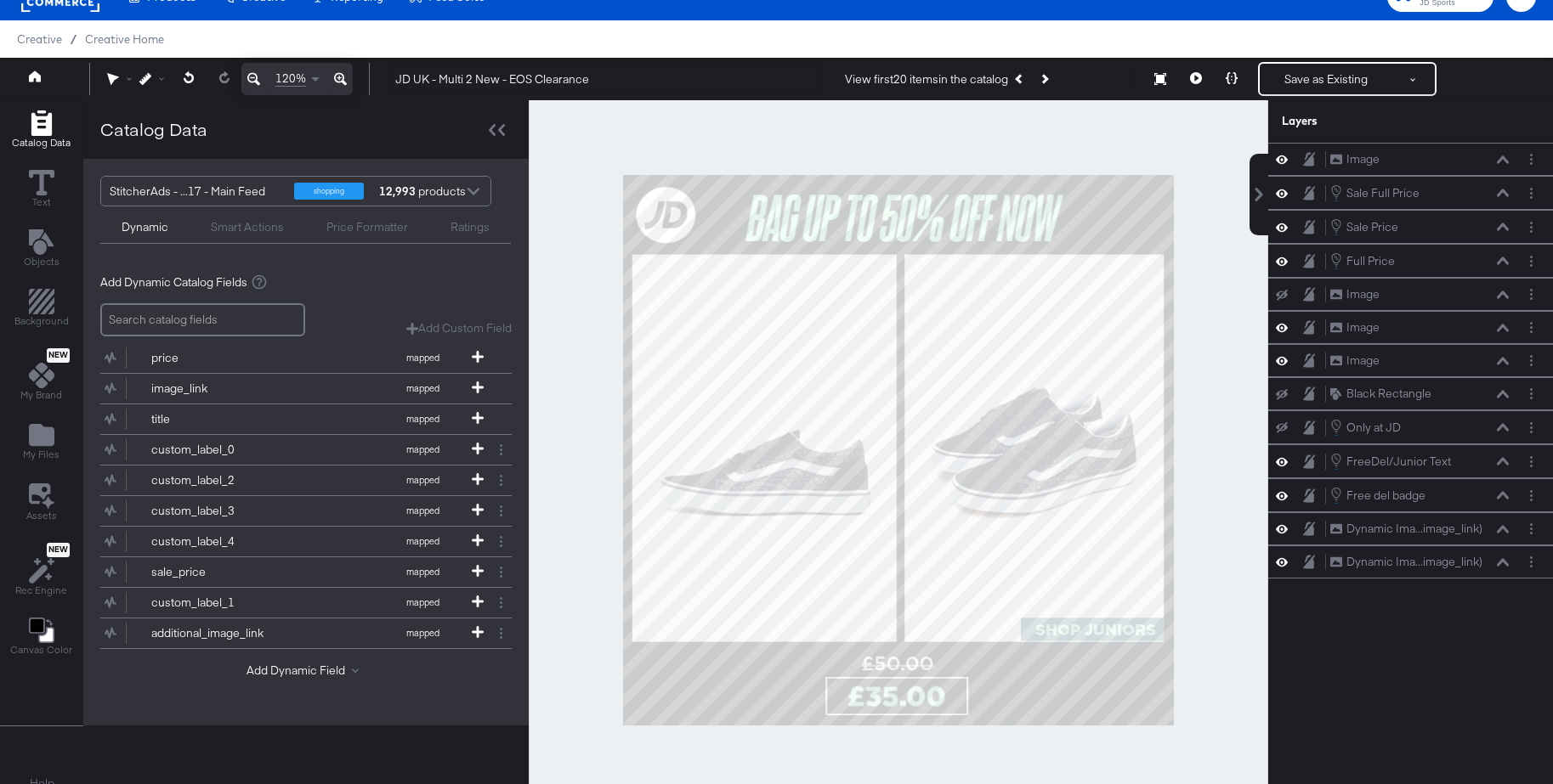
click at [339, 77] on icon at bounding box center [341, 80] width 13 height 13
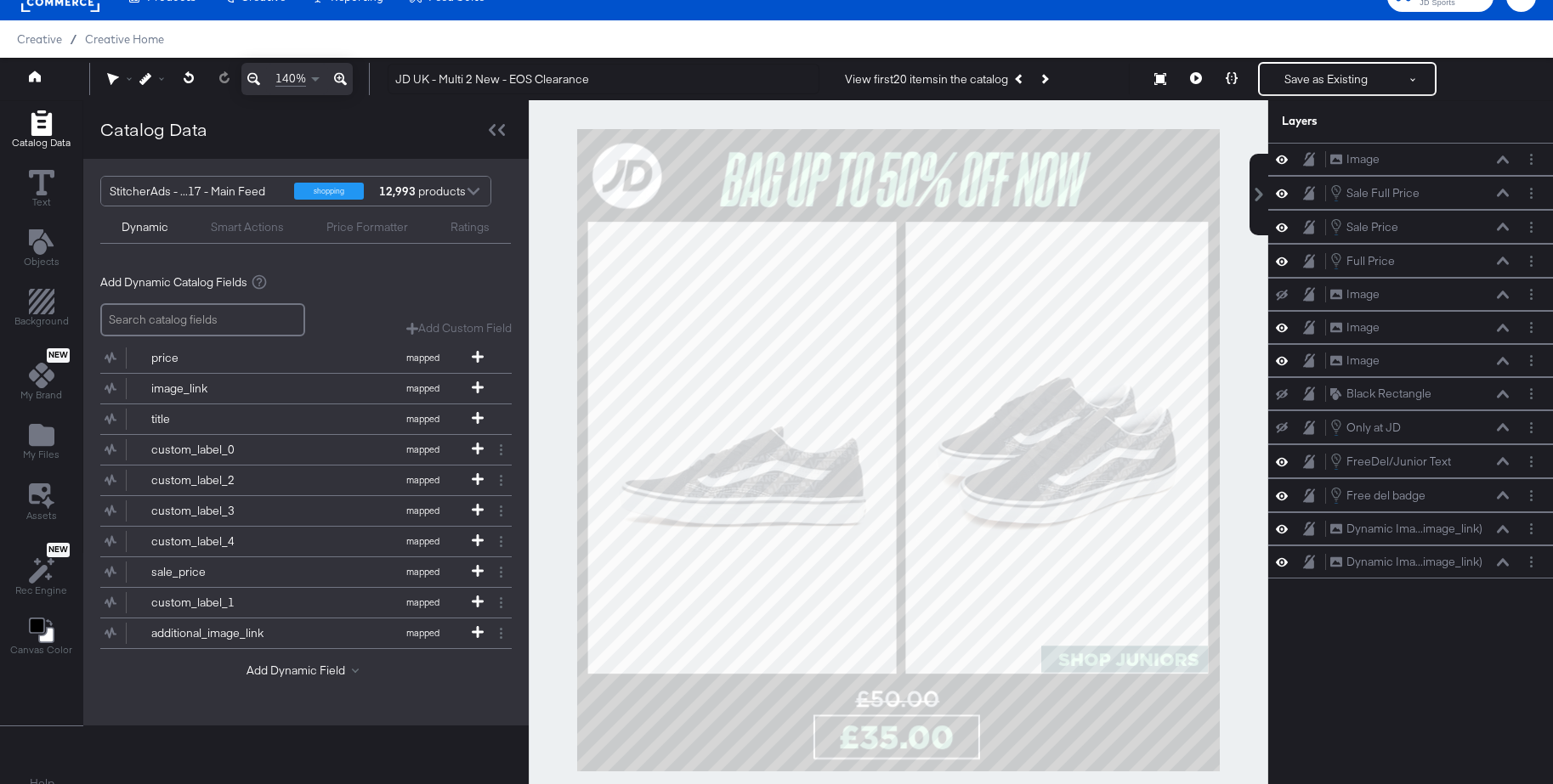
click at [339, 77] on icon at bounding box center [341, 80] width 13 height 13
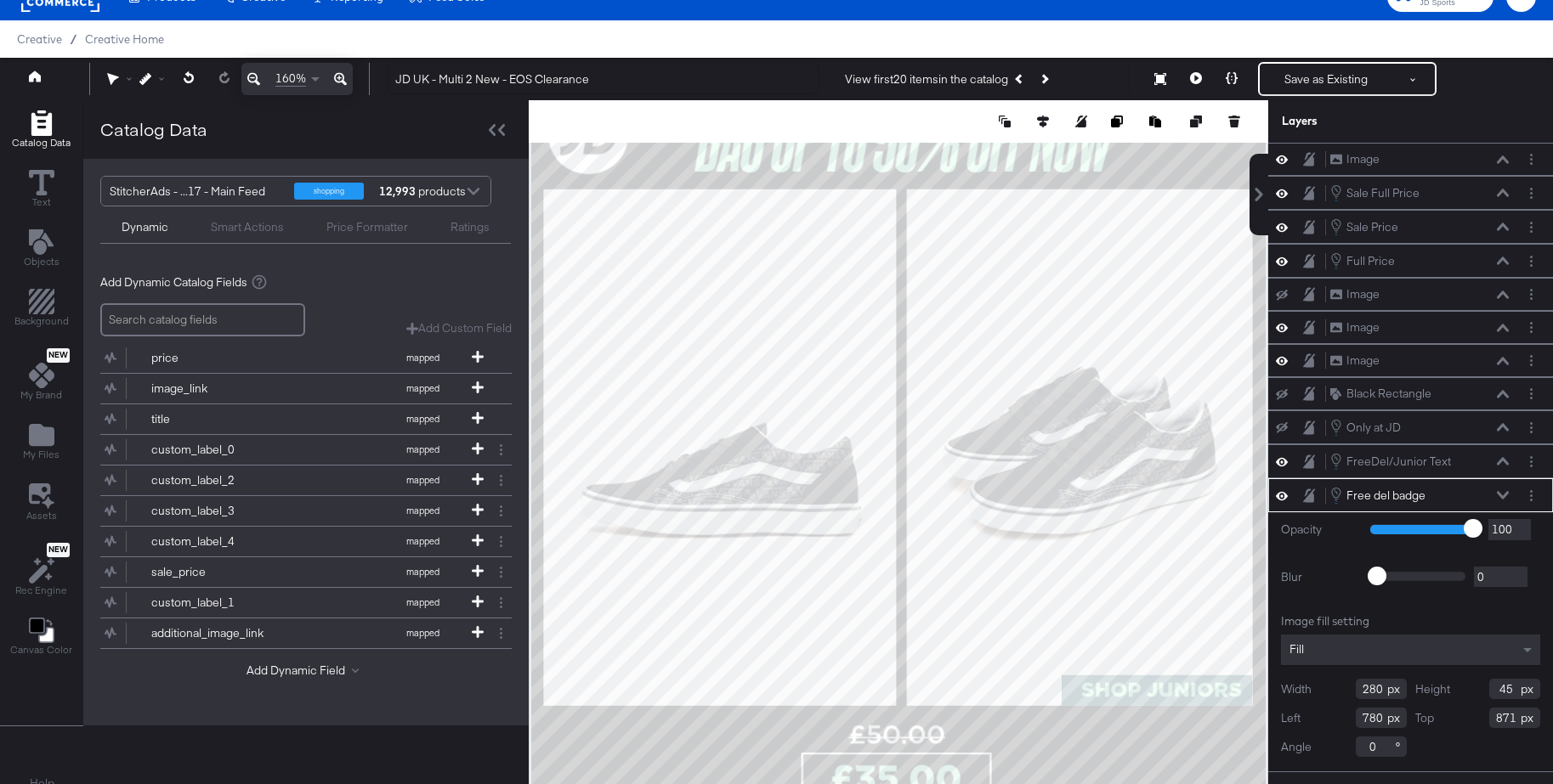
type input "872"
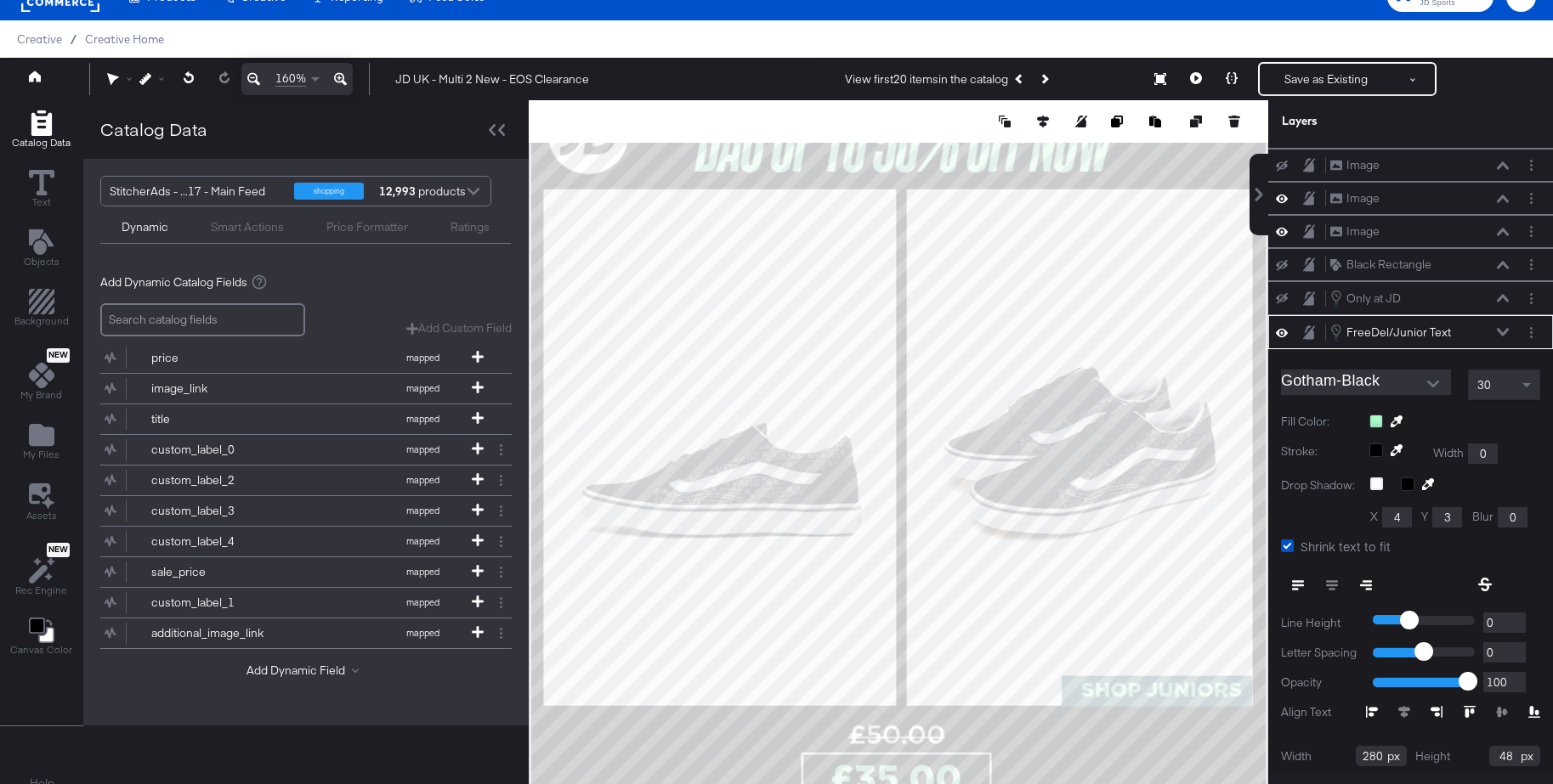
scroll to position [194, 0]
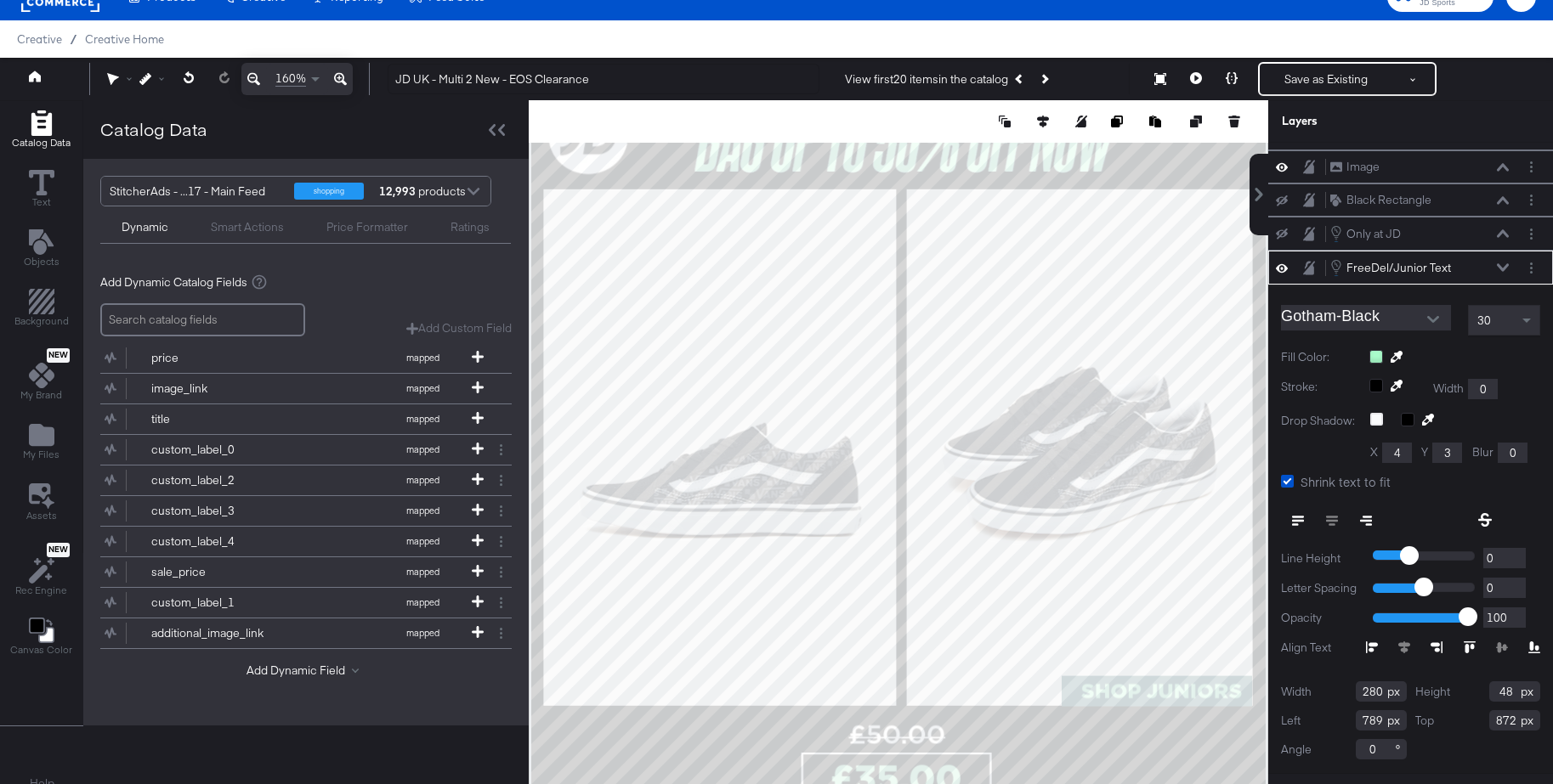
type input "873"
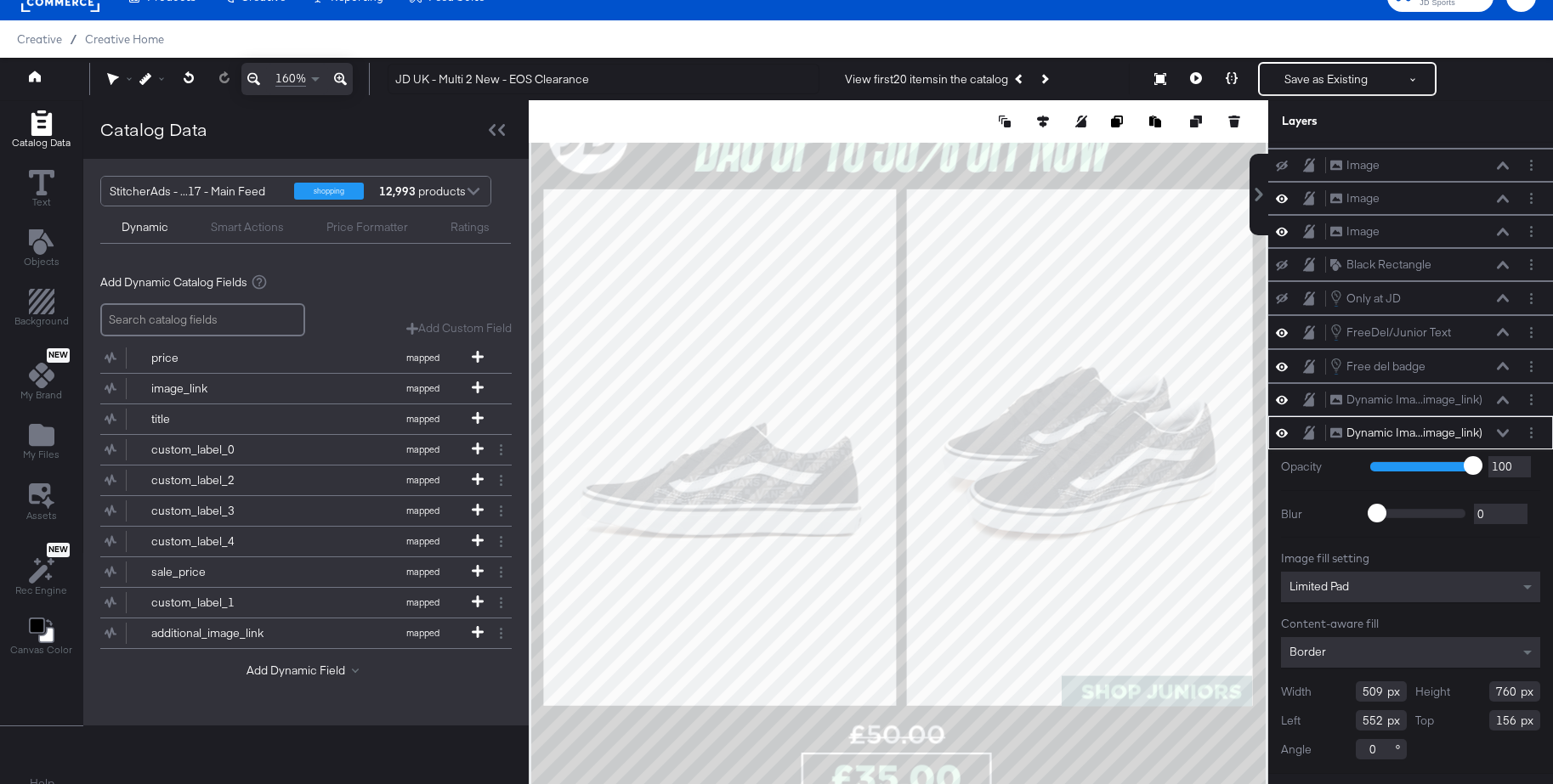
type input "152"
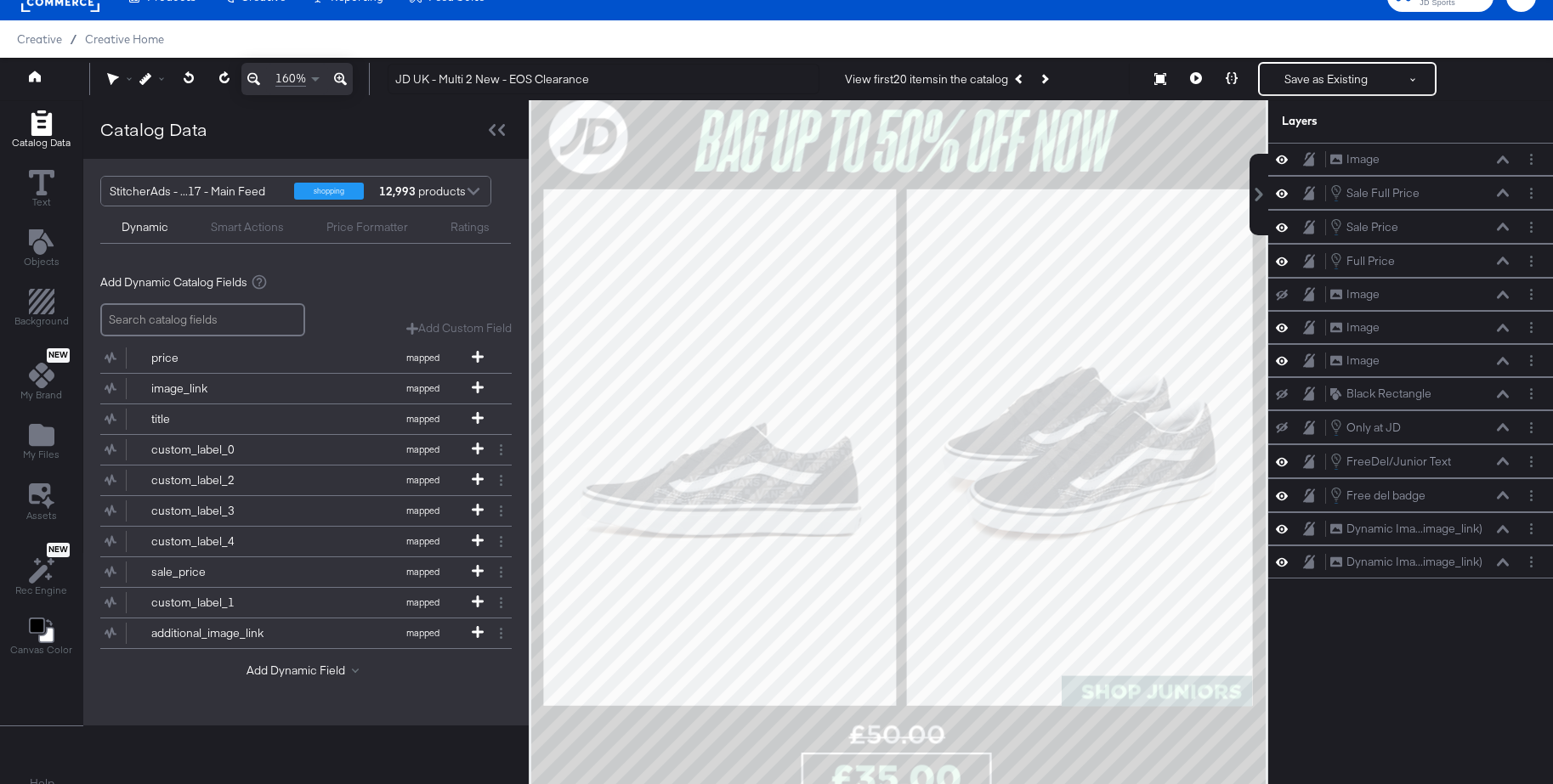
click at [253, 75] on icon at bounding box center [254, 79] width 13 height 21
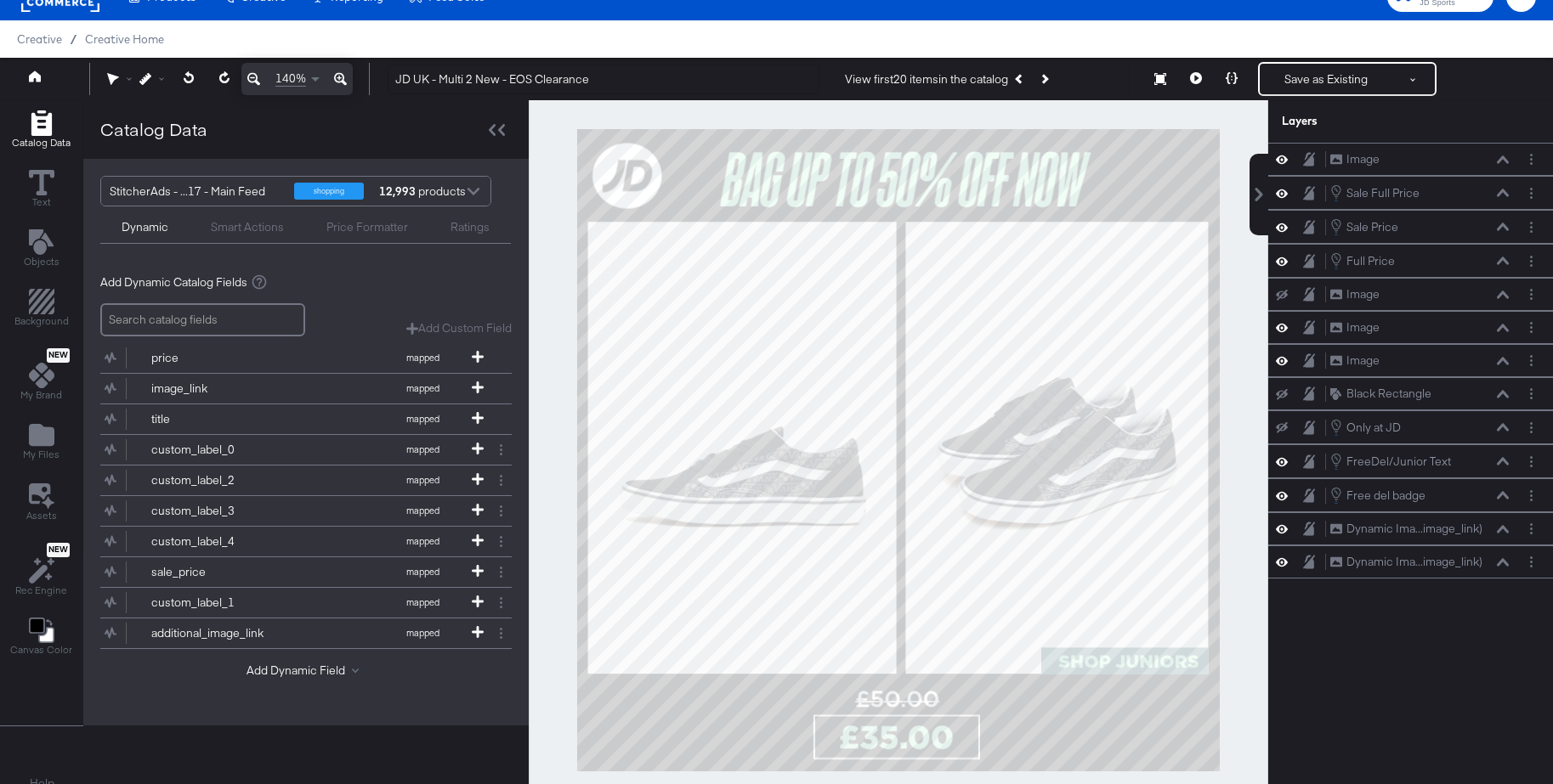
click at [253, 75] on icon at bounding box center [254, 79] width 13 height 21
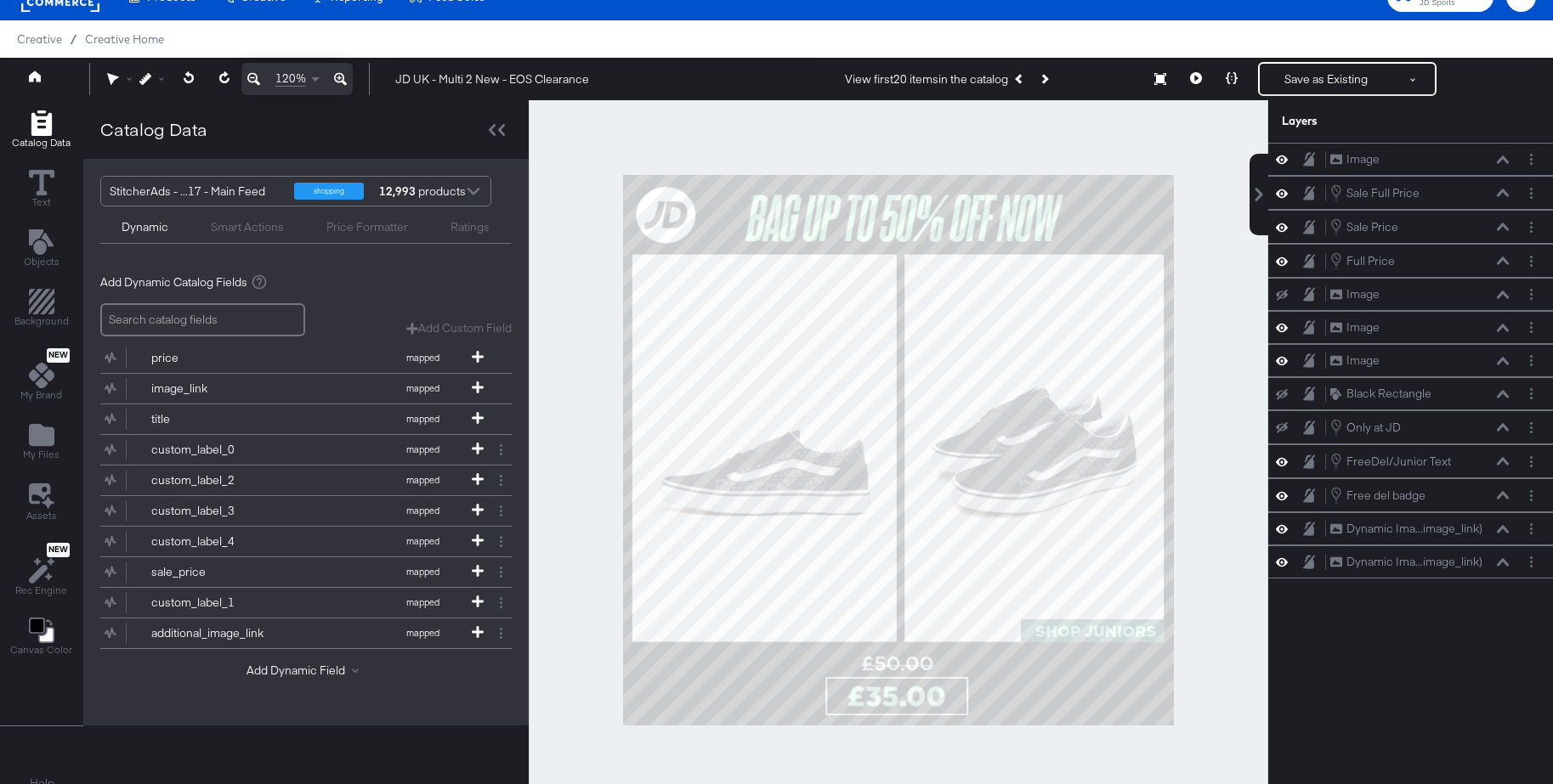
click at [253, 75] on icon at bounding box center [254, 79] width 13 height 21
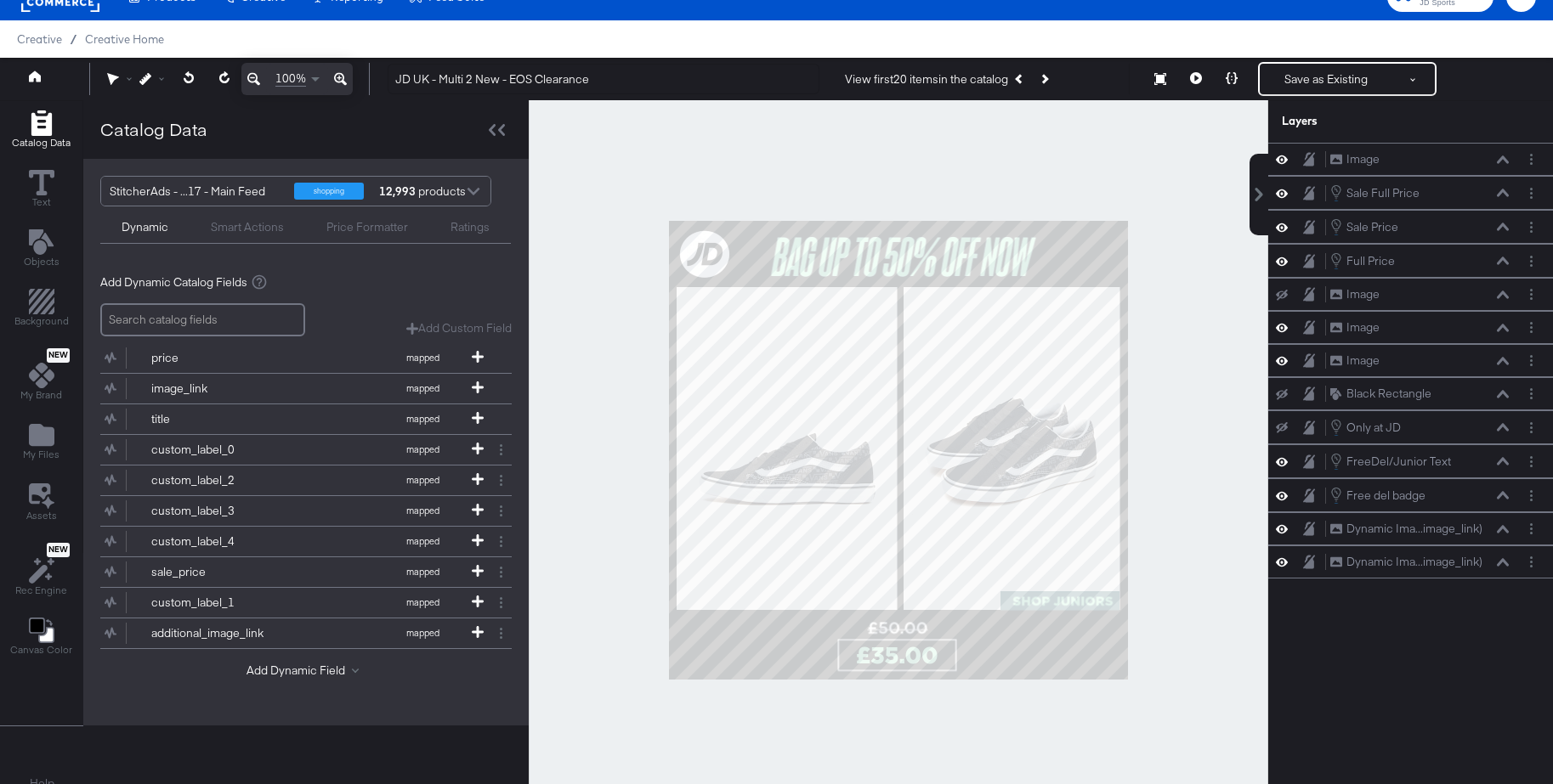
click at [1226, 352] on div at bounding box center [899, 451] width 740 height 700
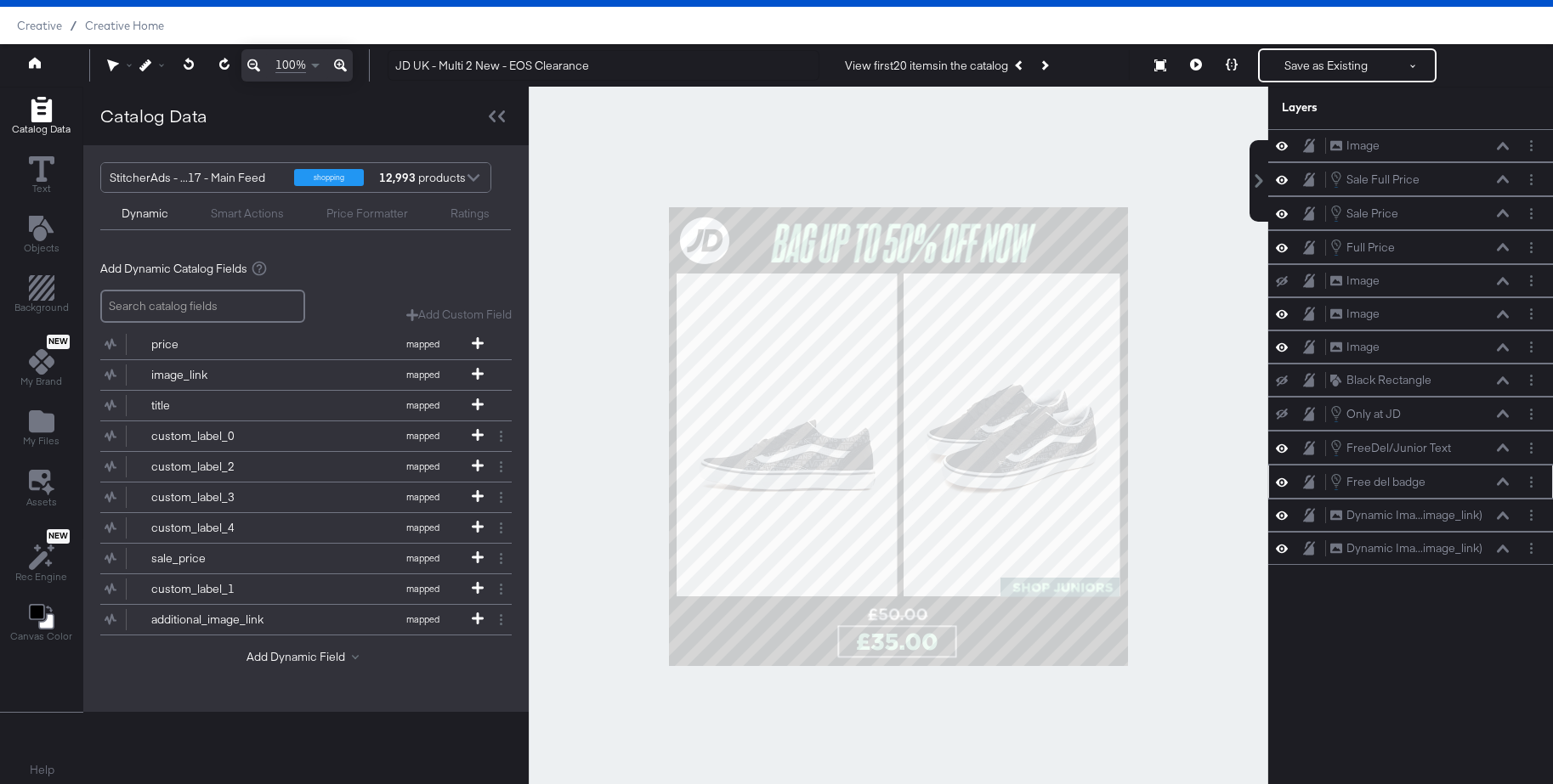
scroll to position [40, 0]
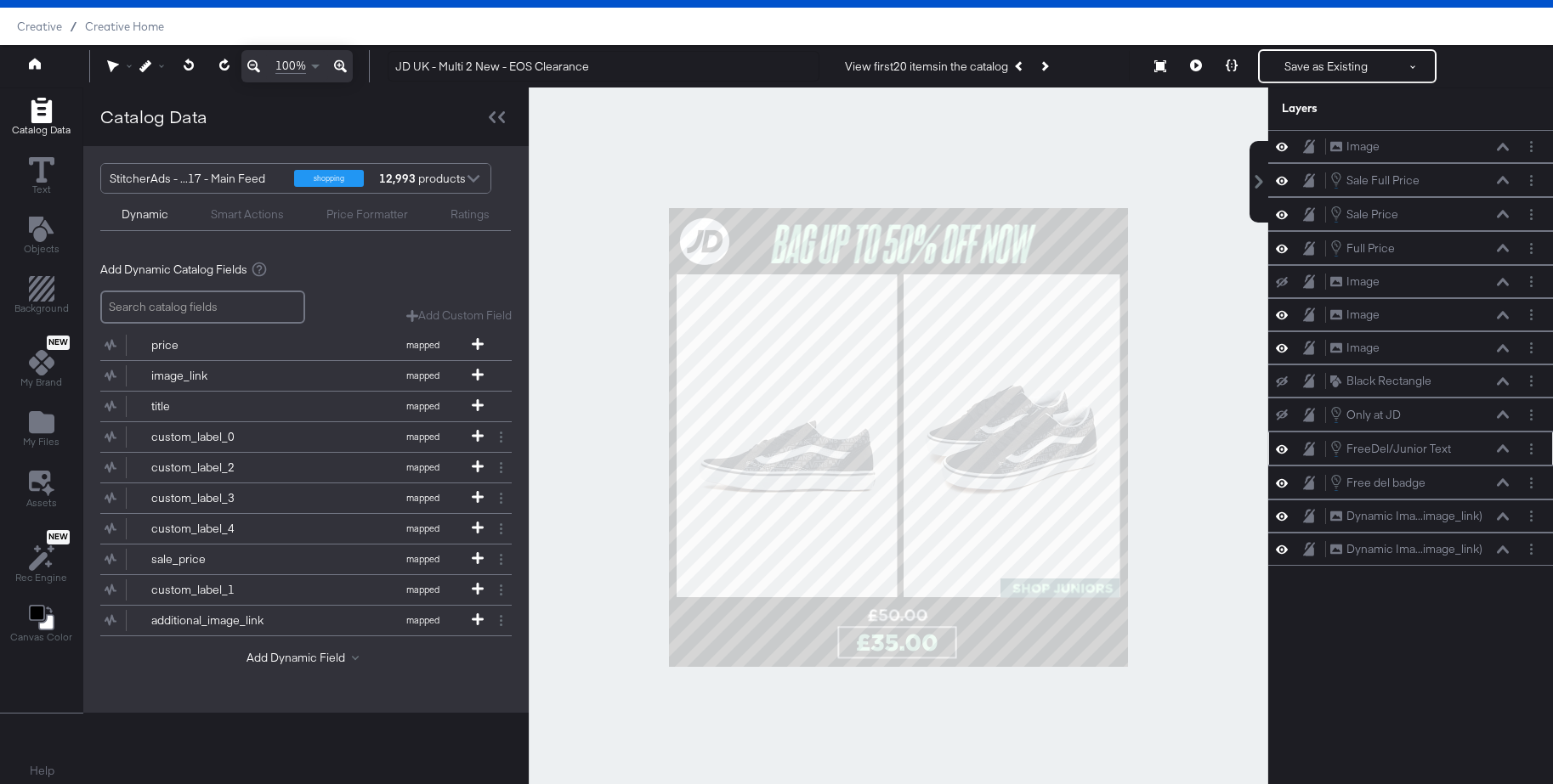
click at [1503, 447] on icon at bounding box center [1502, 448] width 12 height 8
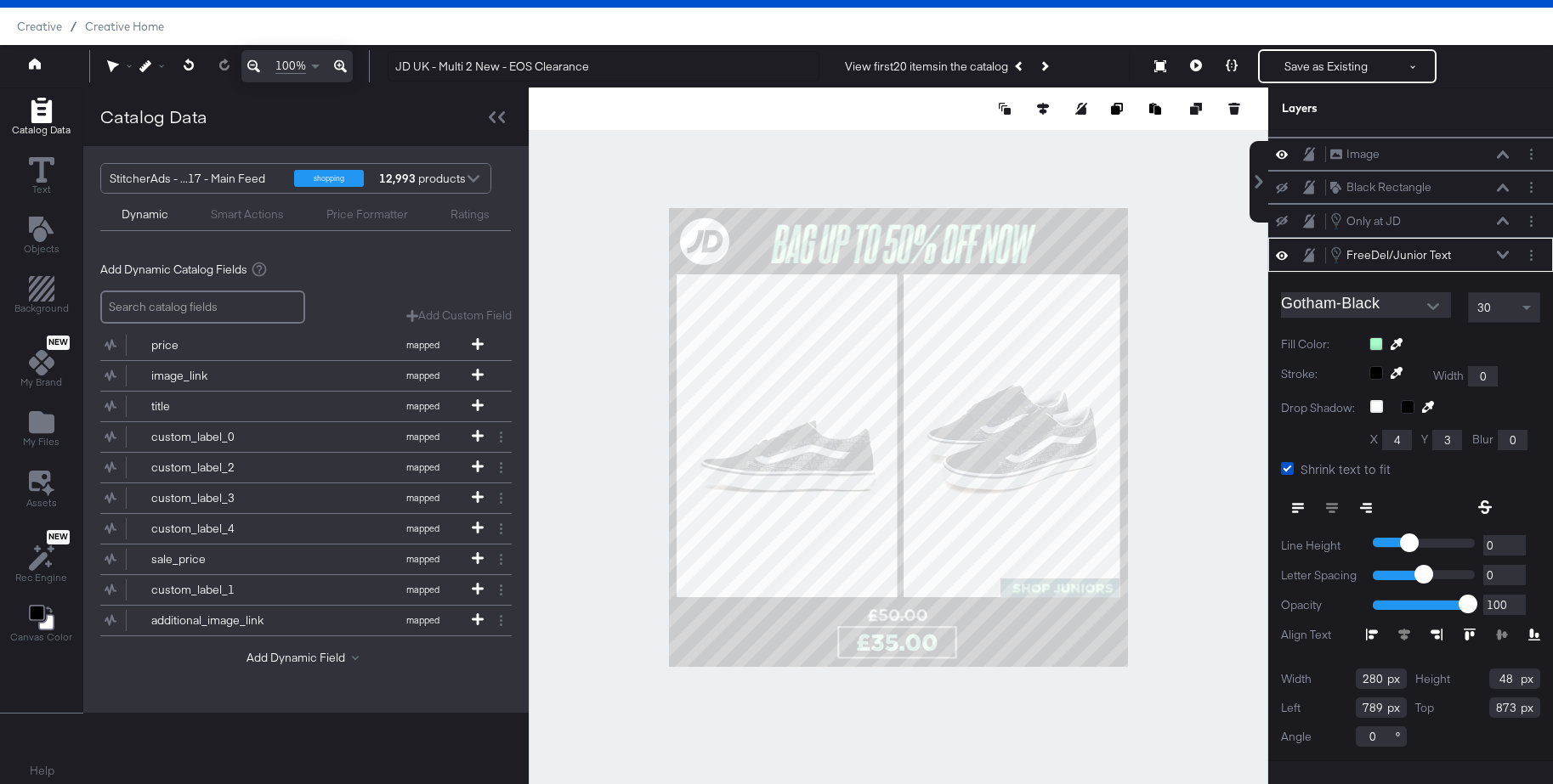
scroll to position [210, 0]
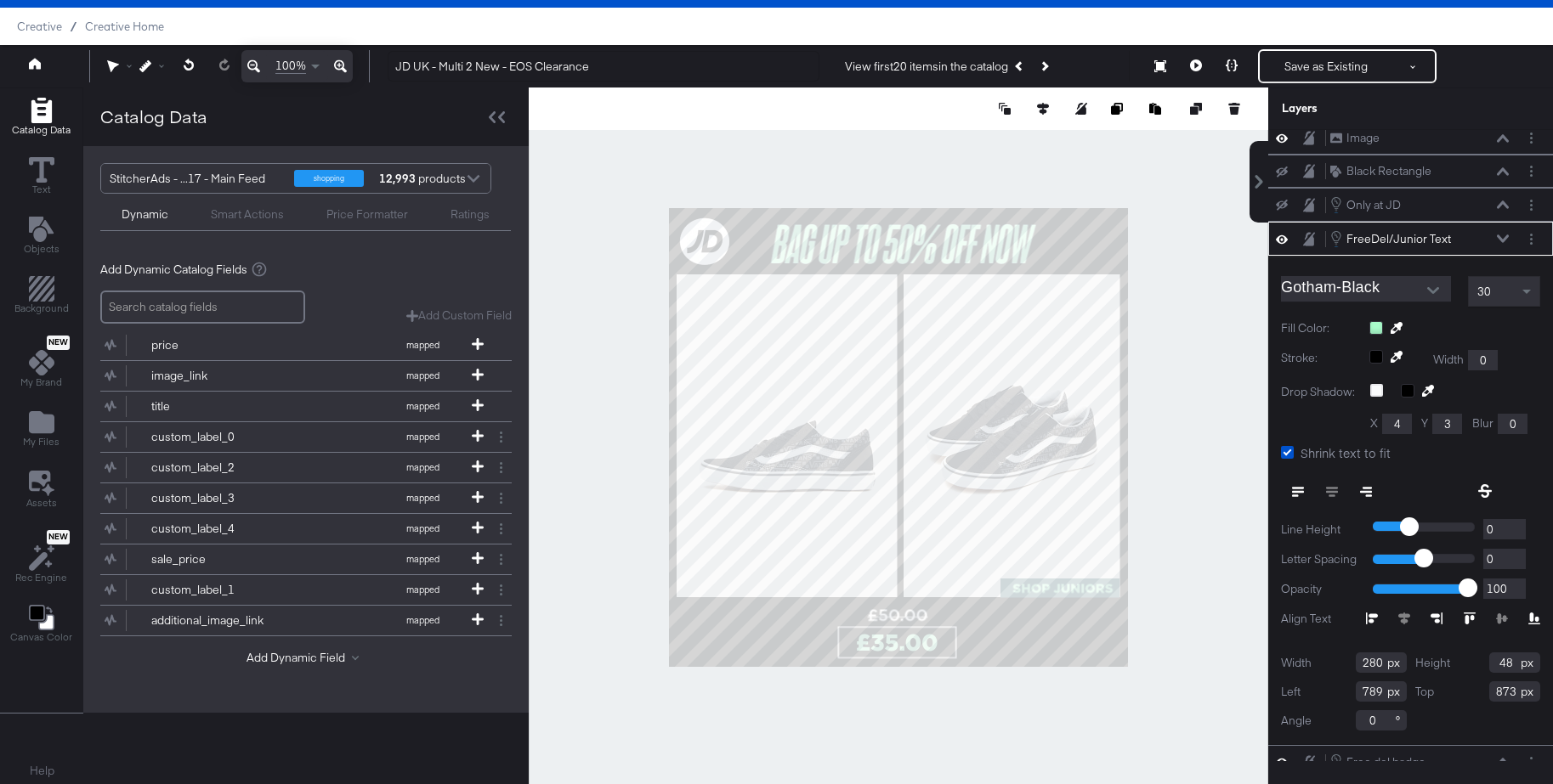
click at [1379, 324] on div at bounding box center [1454, 328] width 170 height 13
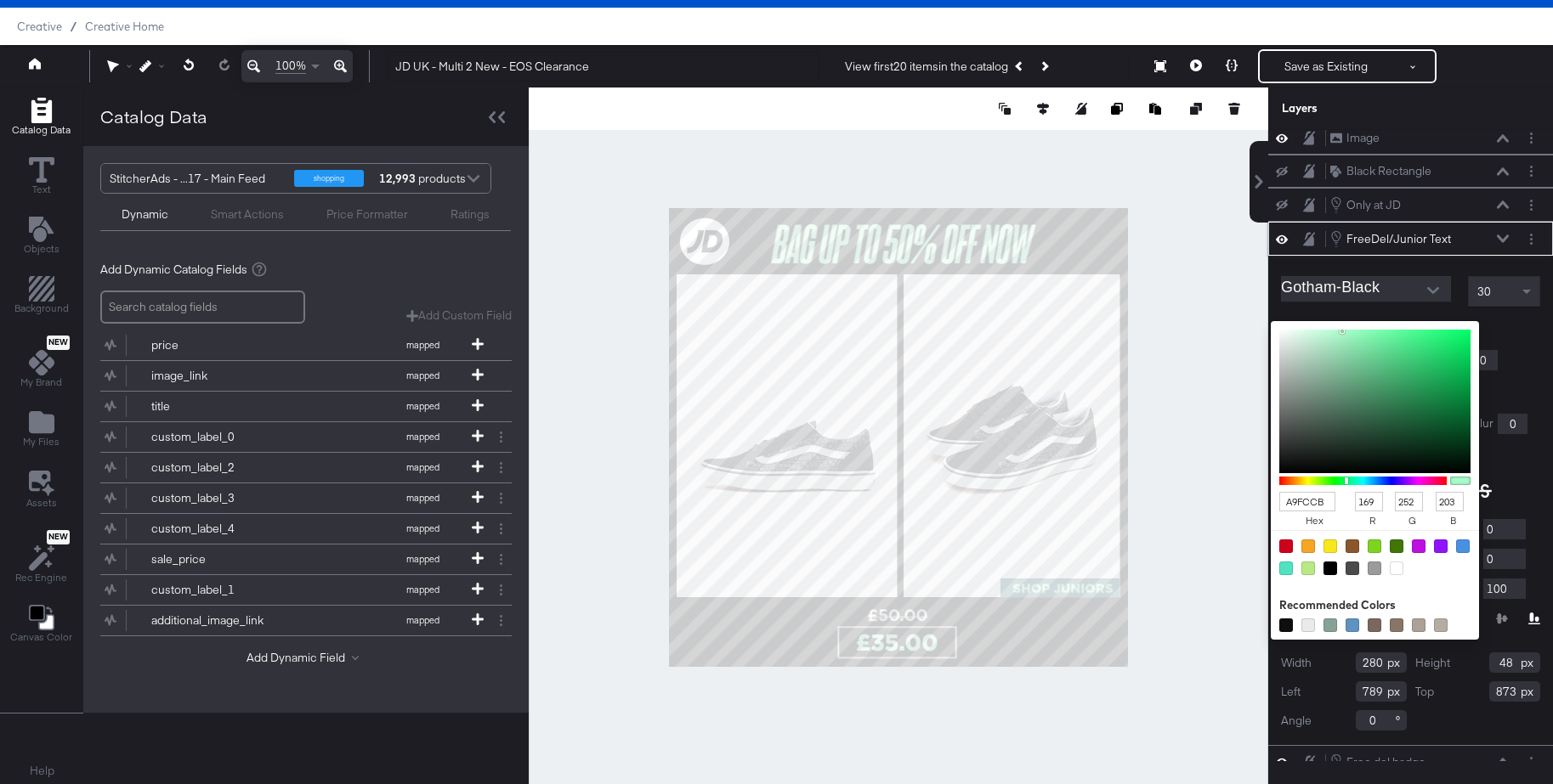
click at [1395, 568] on div at bounding box center [1396, 568] width 13 height 13
type input "FFFFFF"
type input "255"
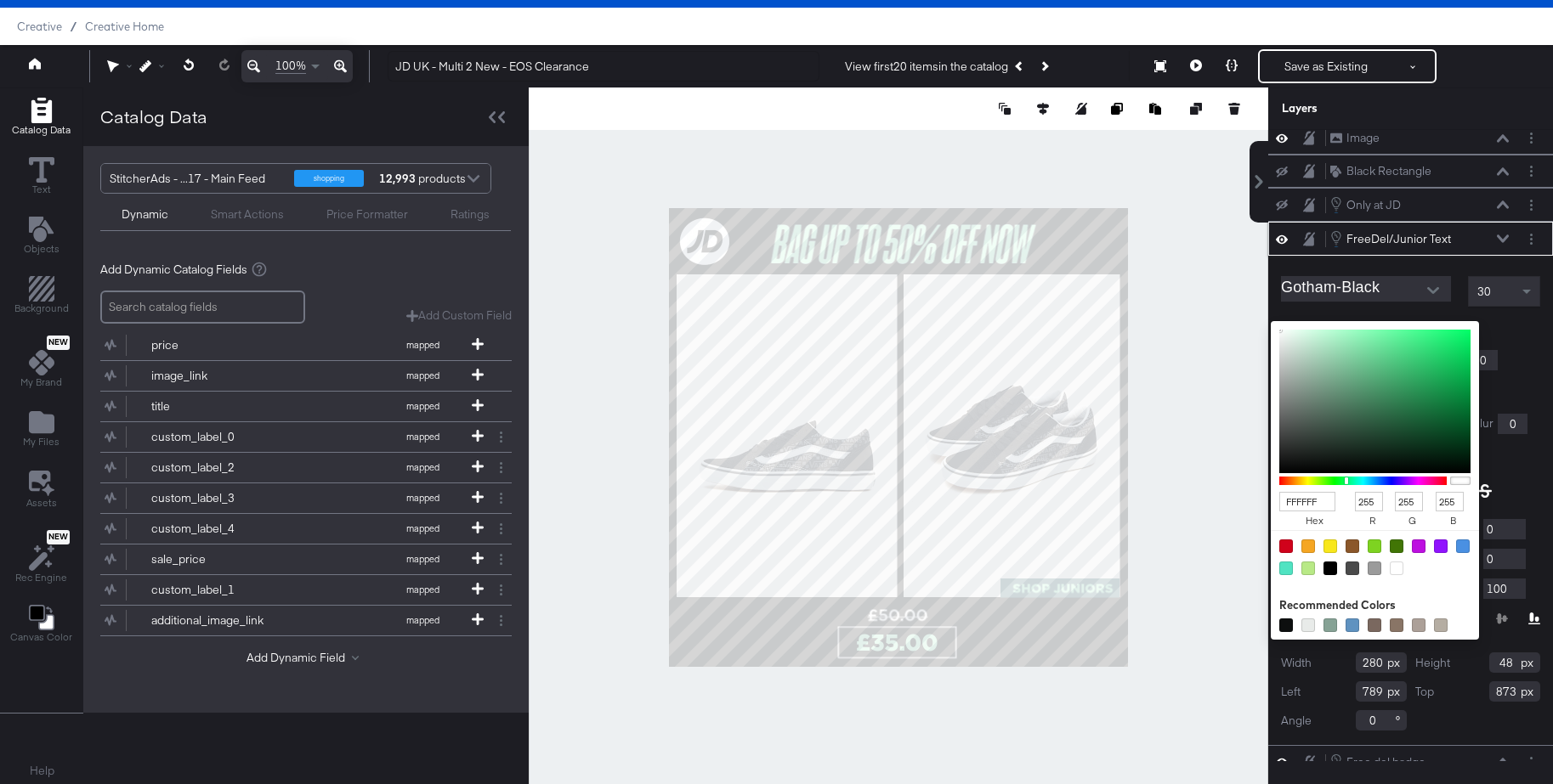
scroll to position [43, 0]
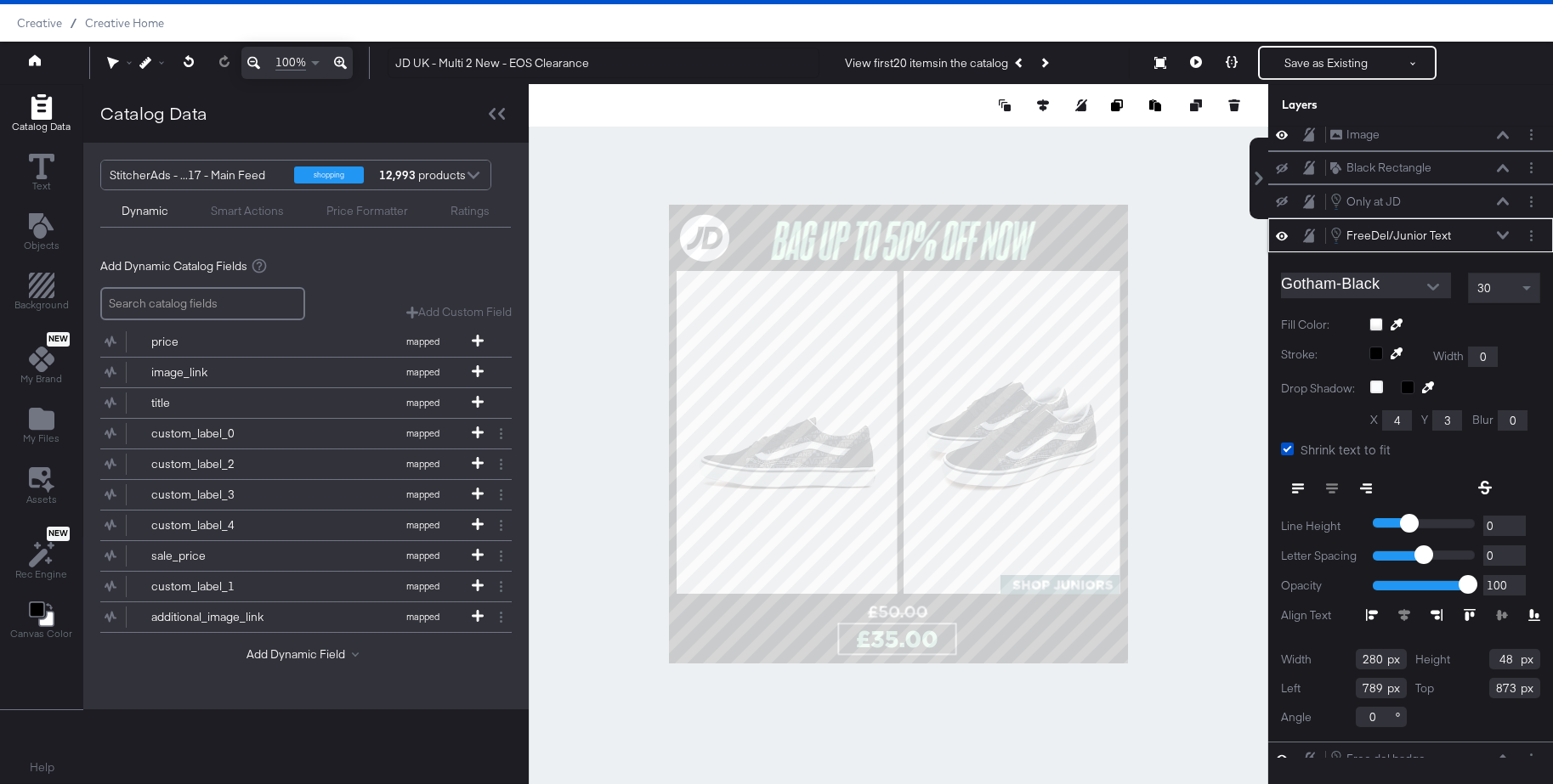
click at [1502, 234] on icon at bounding box center [1502, 235] width 12 height 8
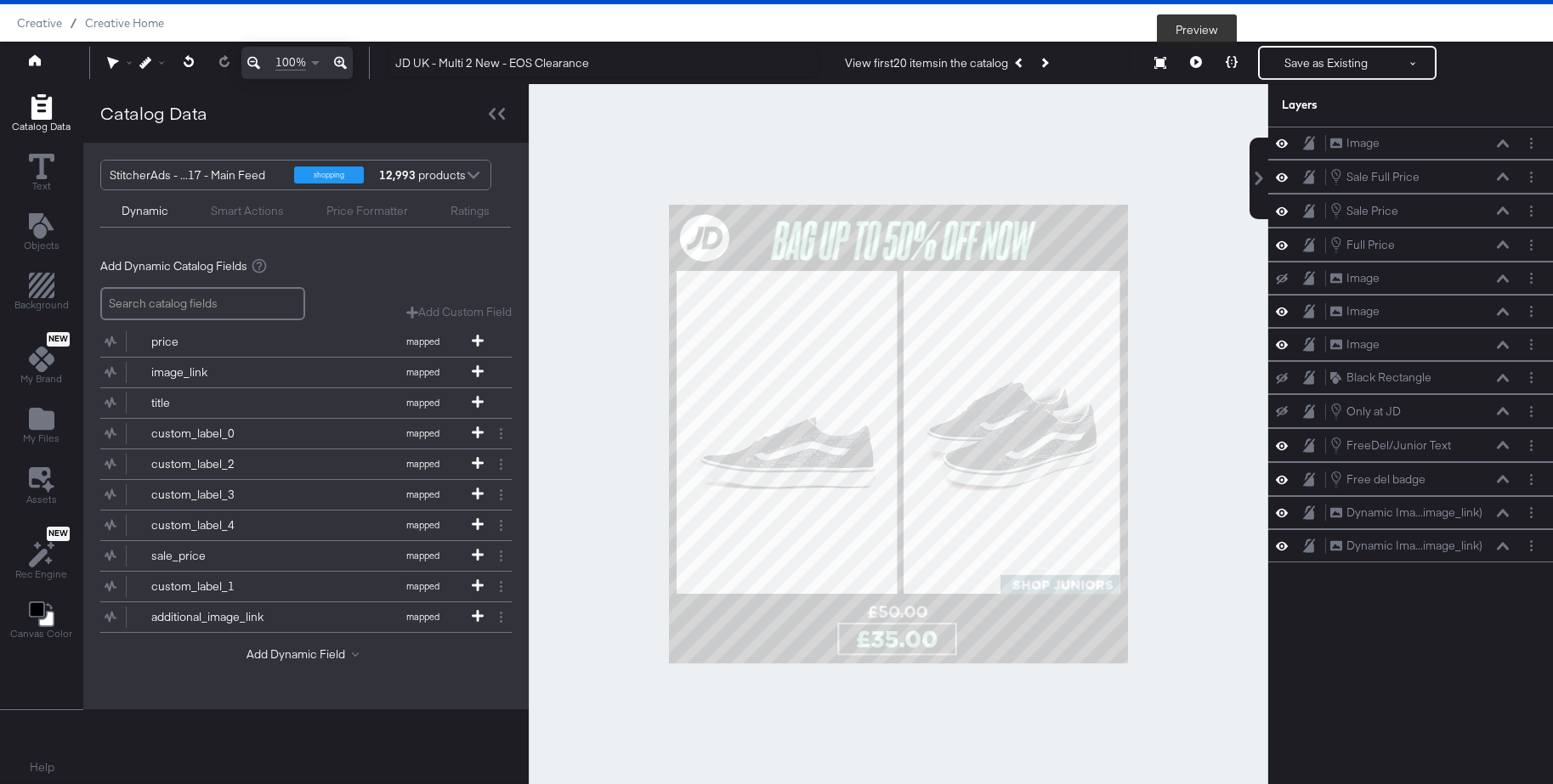
click at [1194, 66] on icon at bounding box center [1195, 62] width 12 height 12
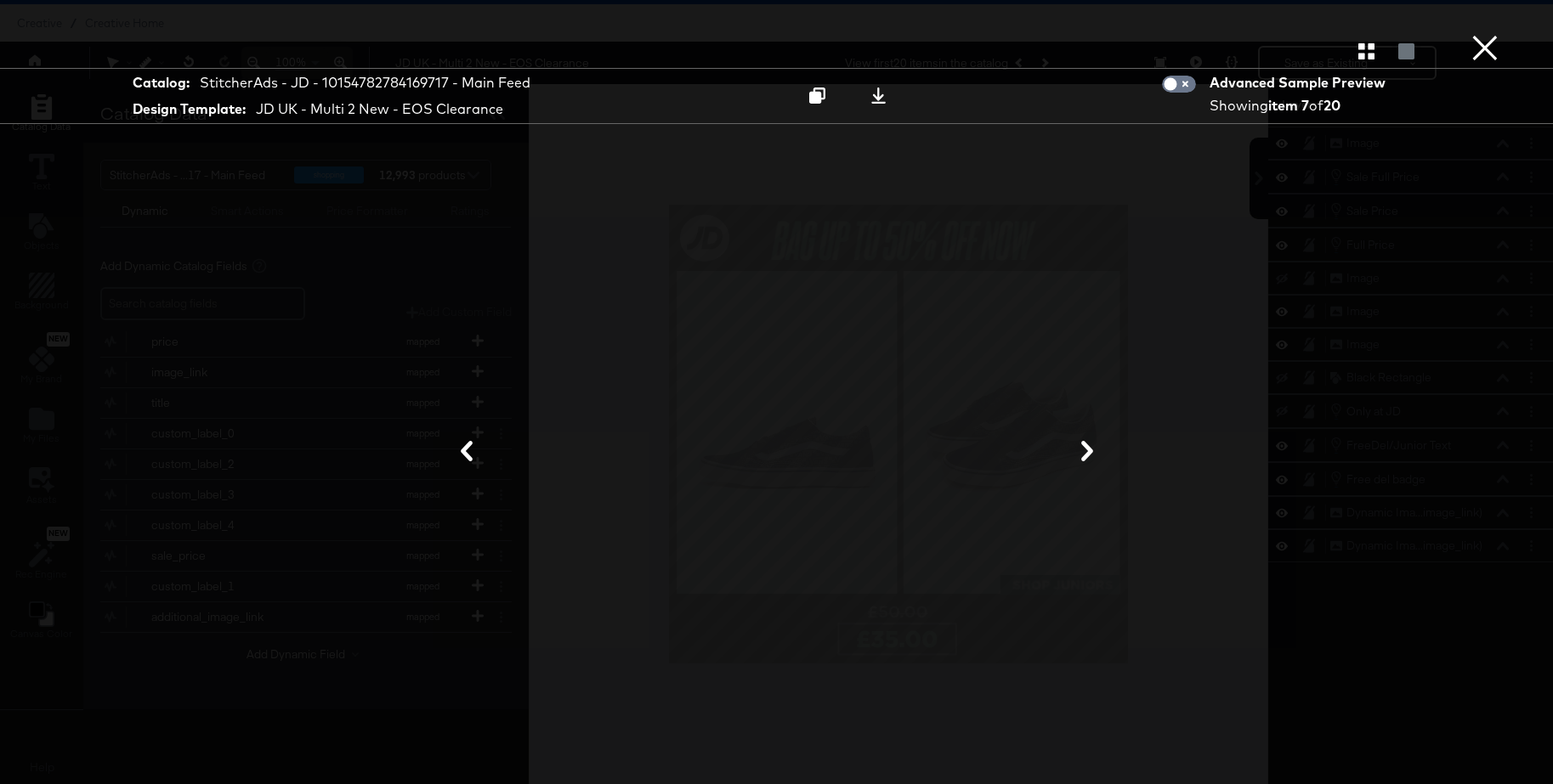
click at [1487, 34] on button "×" at bounding box center [1484, 17] width 34 height 34
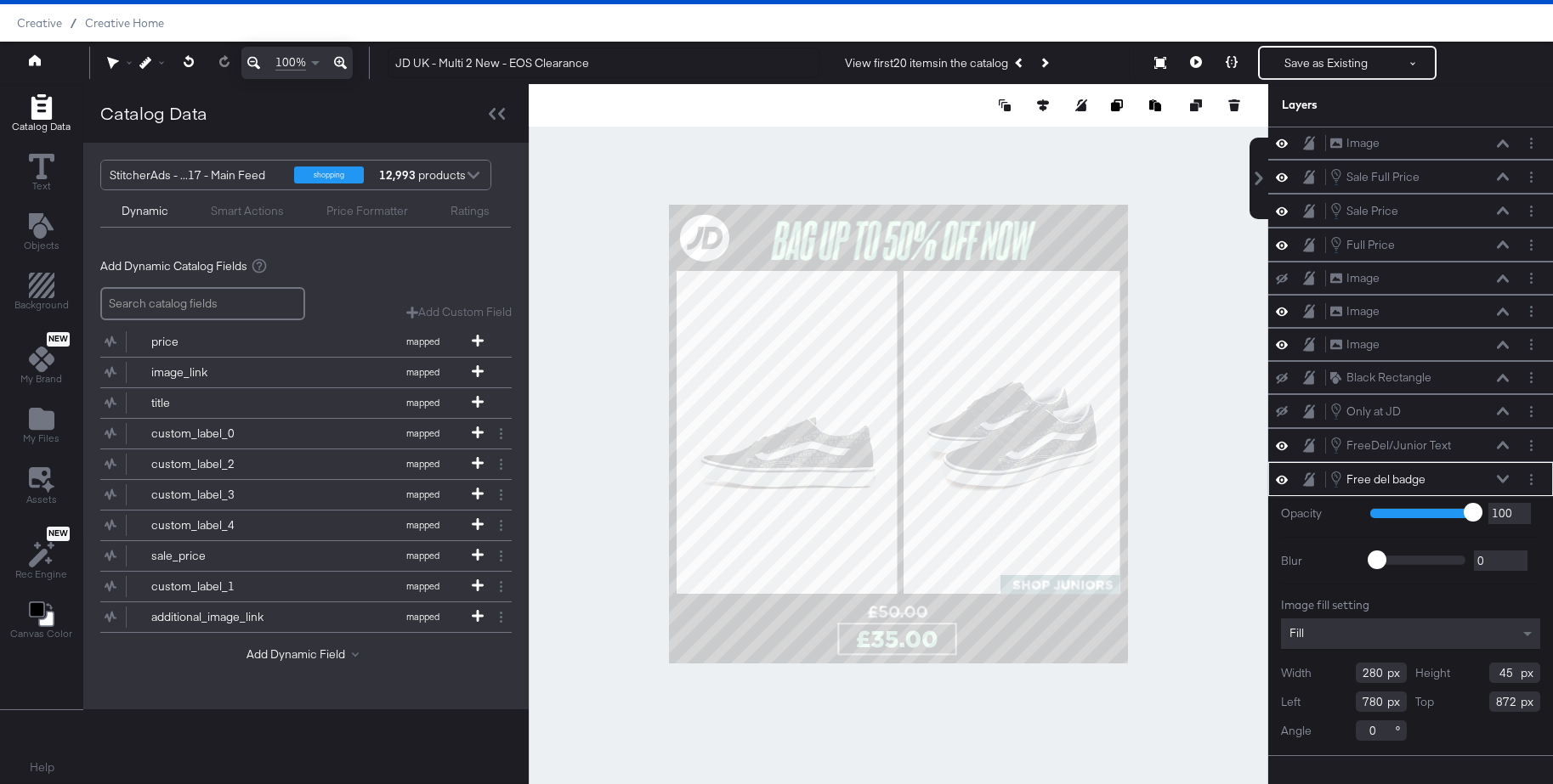
type input "781"
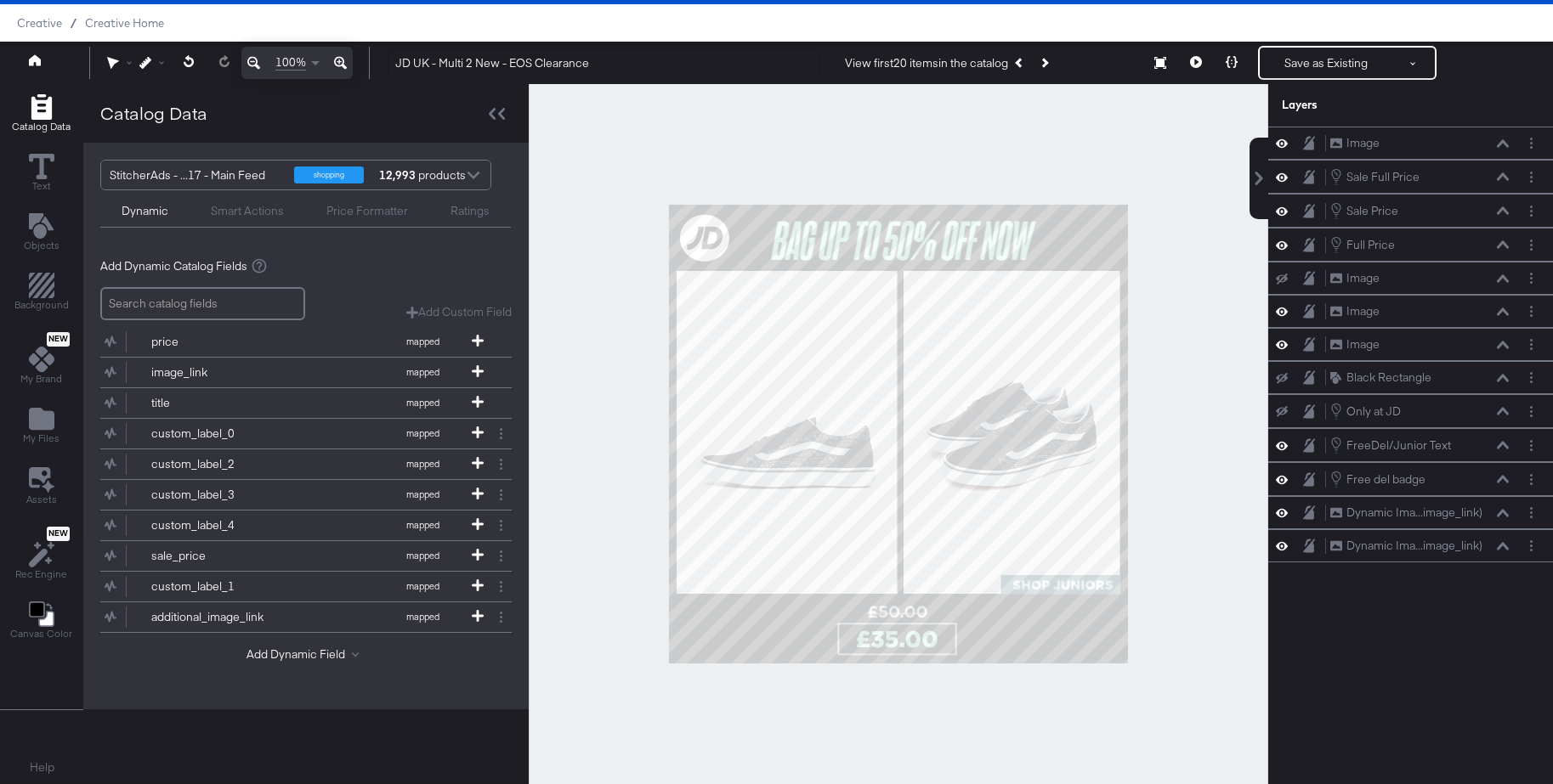
click at [1188, 572] on div at bounding box center [899, 434] width 740 height 700
click at [1197, 62] on icon at bounding box center [1195, 62] width 12 height 12
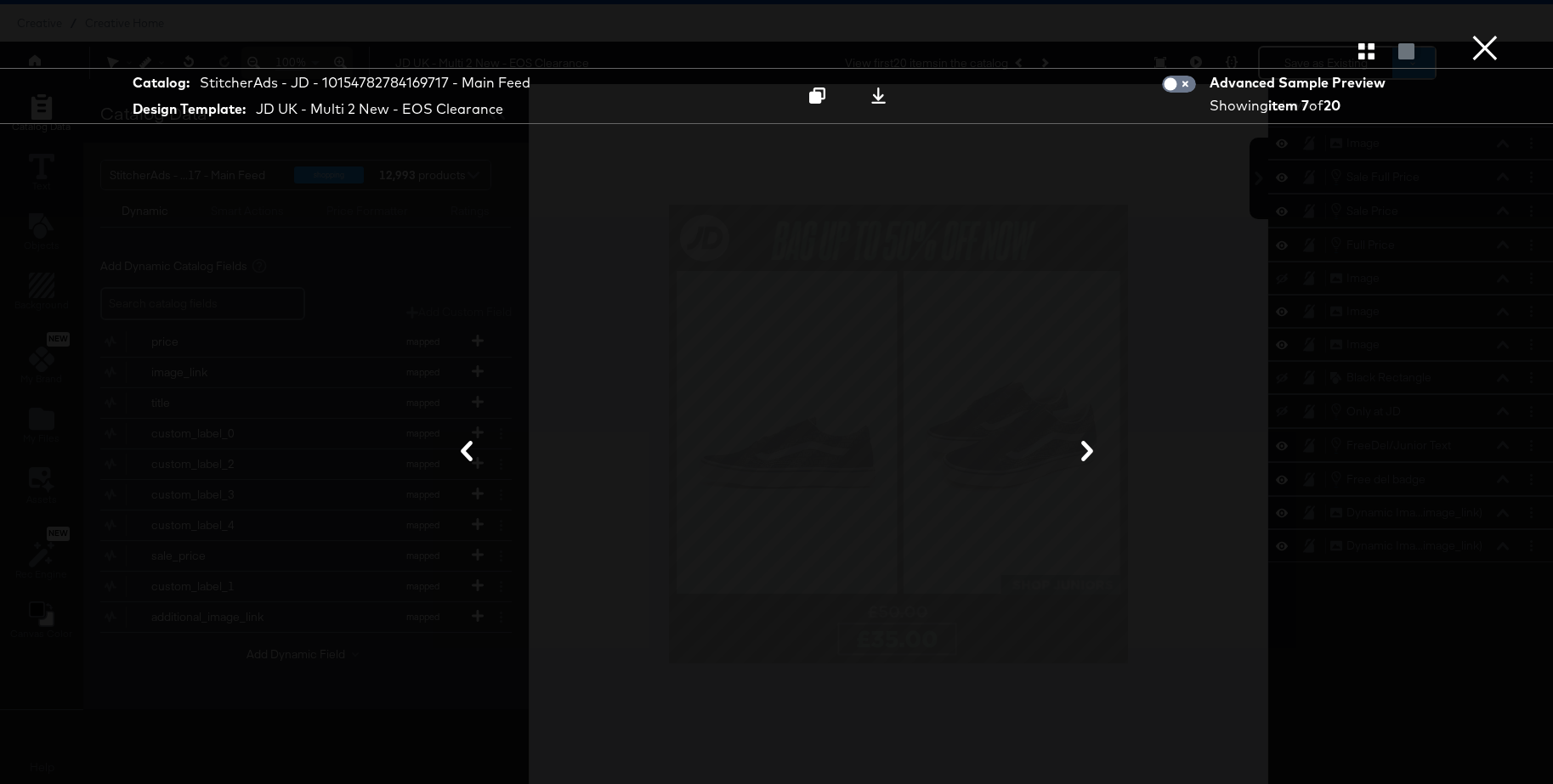
drag, startPoint x: 1497, startPoint y: 48, endPoint x: 1403, endPoint y: 75, distance: 97.8
click at [1497, 34] on button "×" at bounding box center [1484, 17] width 34 height 34
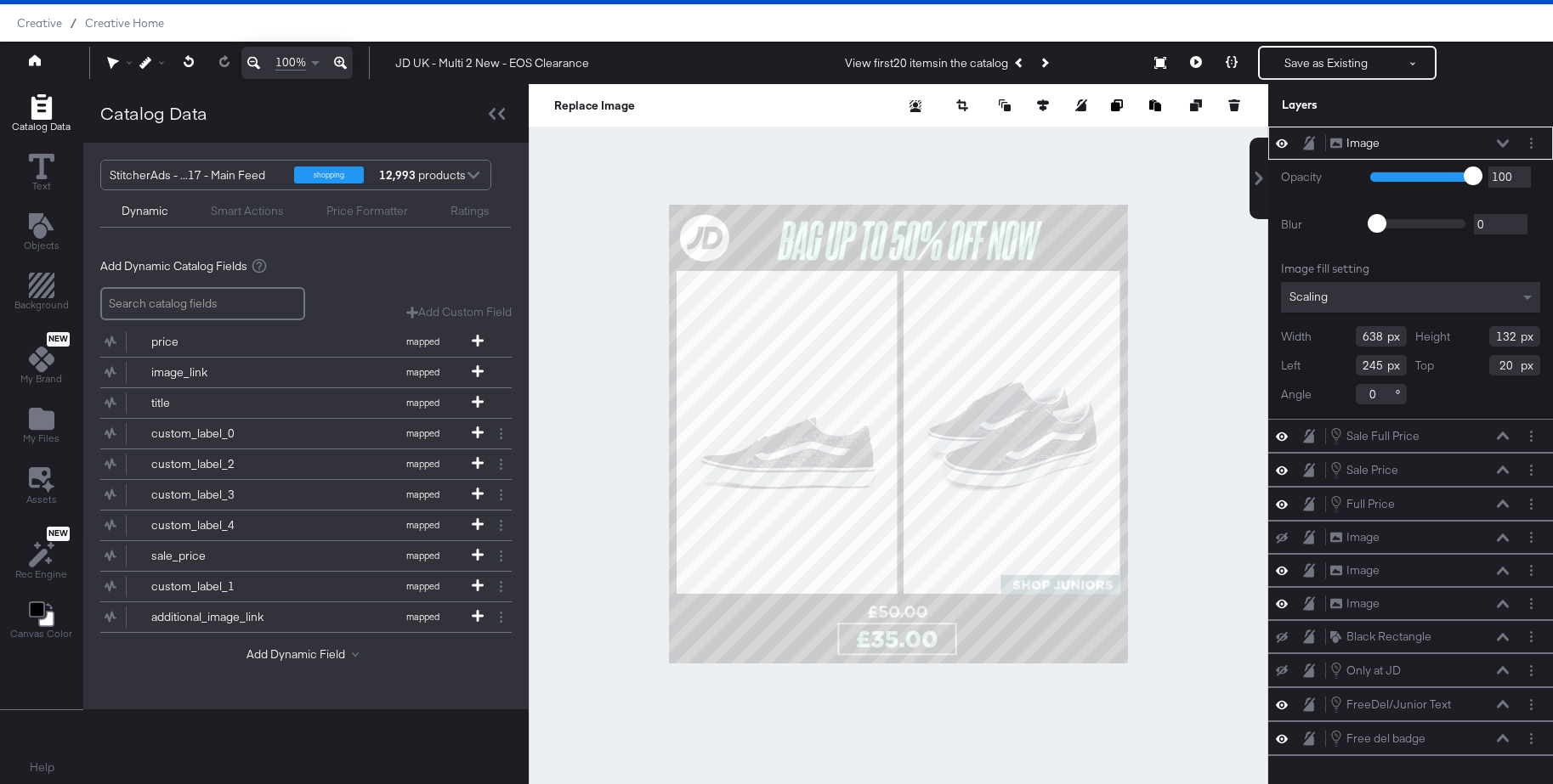
type input "246"
type input "13"
type input "248"
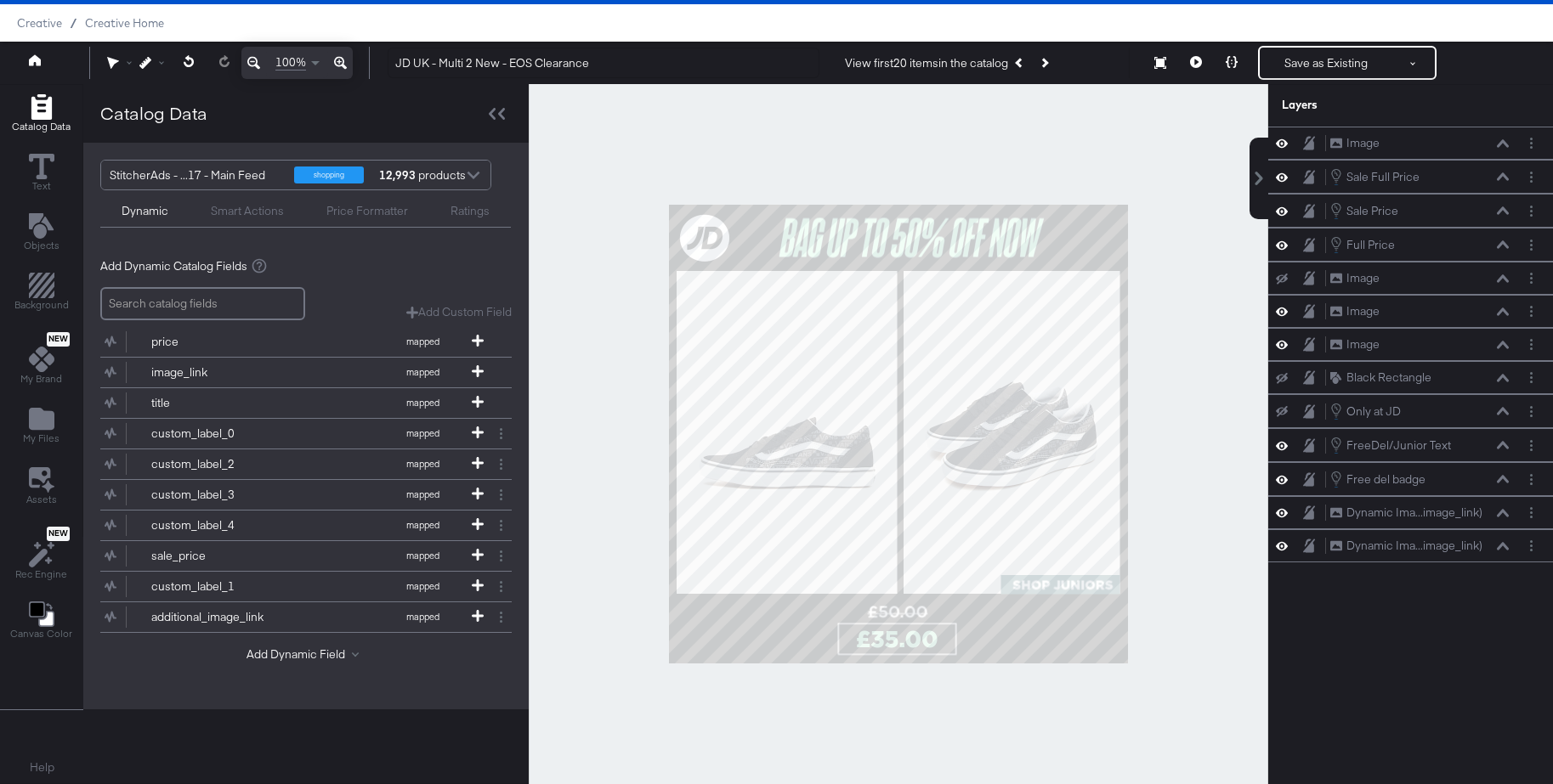
click at [1171, 239] on div at bounding box center [899, 434] width 740 height 700
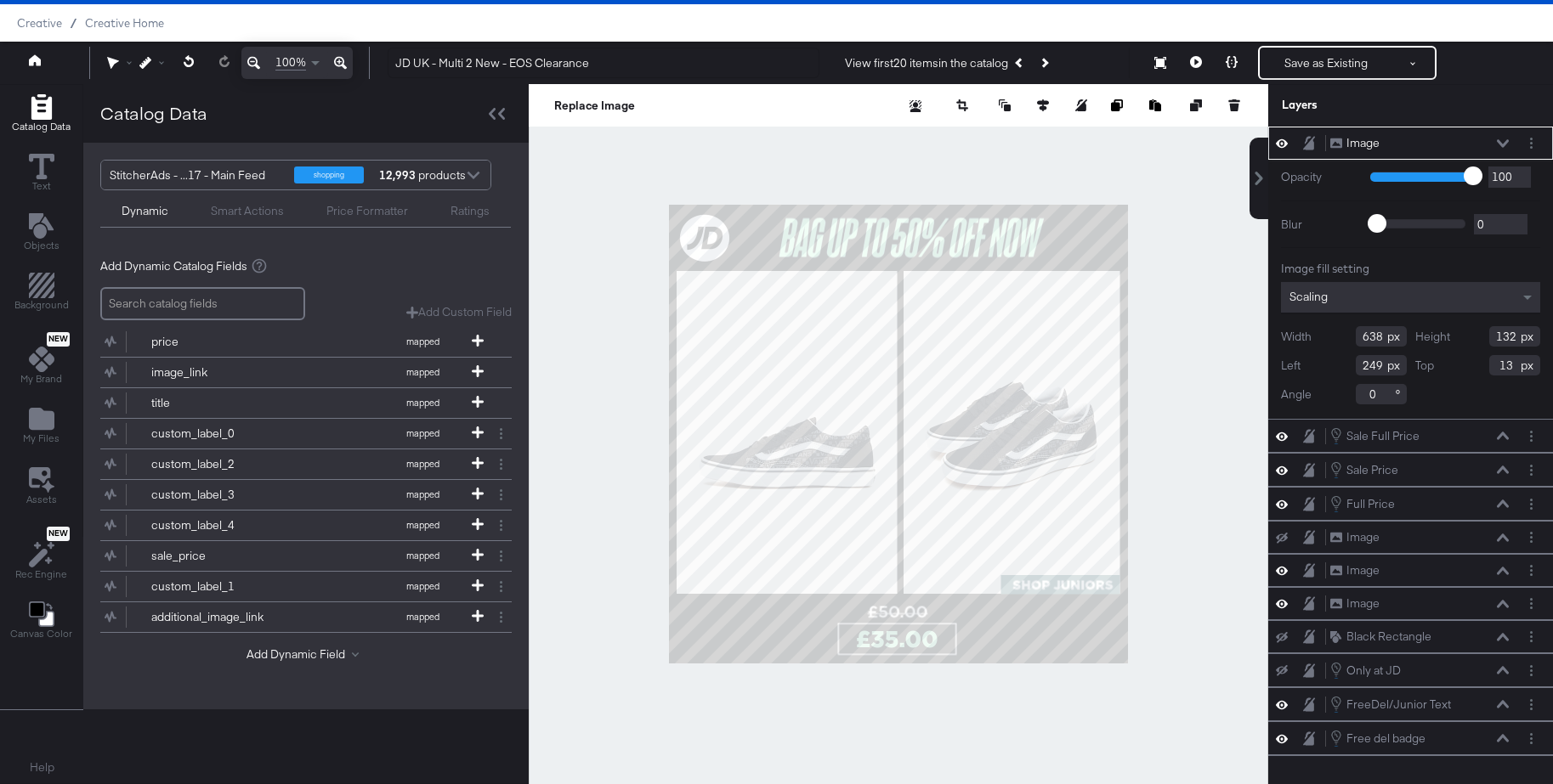
type input "250"
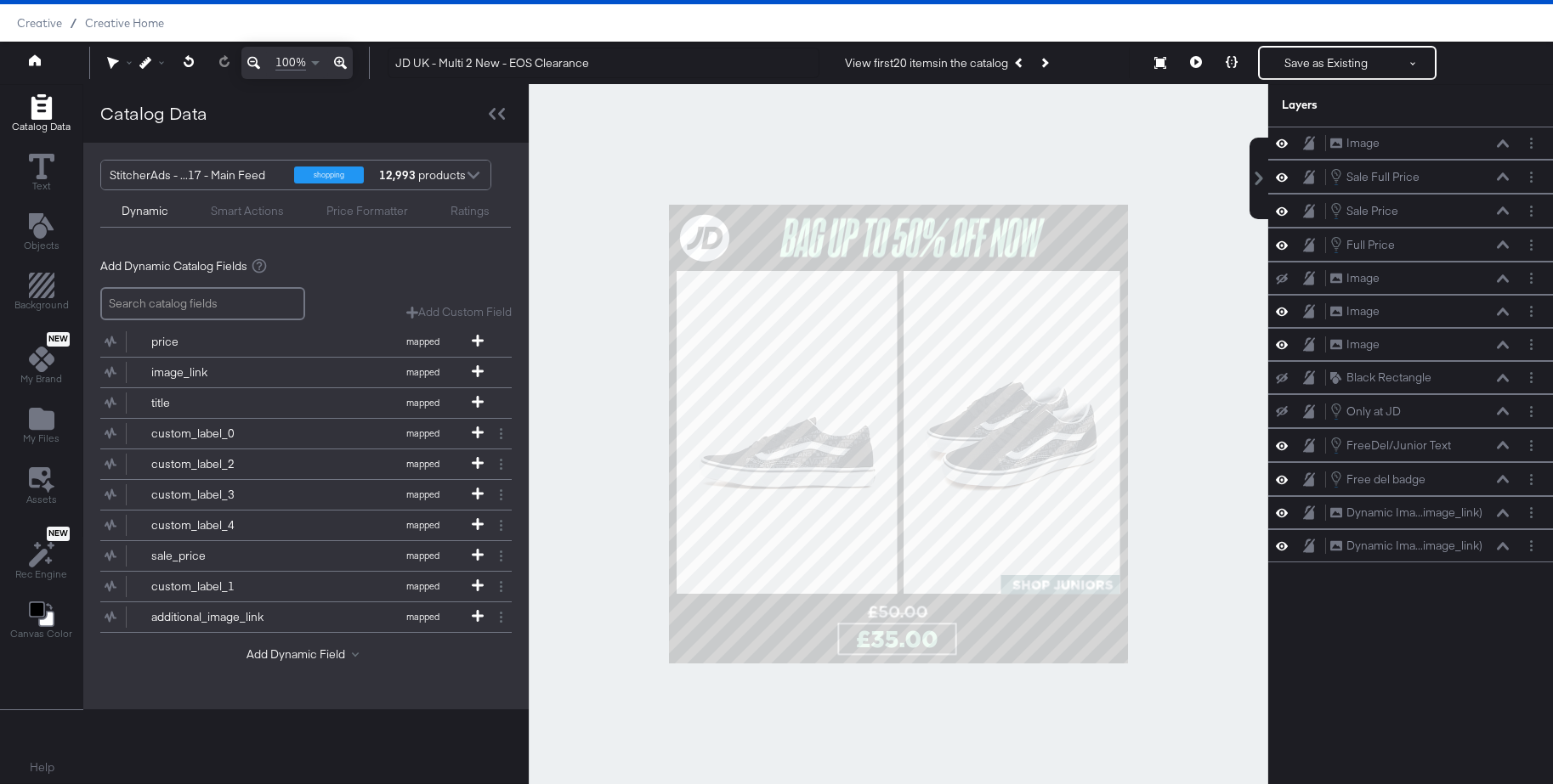
click at [1186, 246] on div at bounding box center [899, 434] width 740 height 700
click at [1194, 64] on icon at bounding box center [1195, 62] width 12 height 12
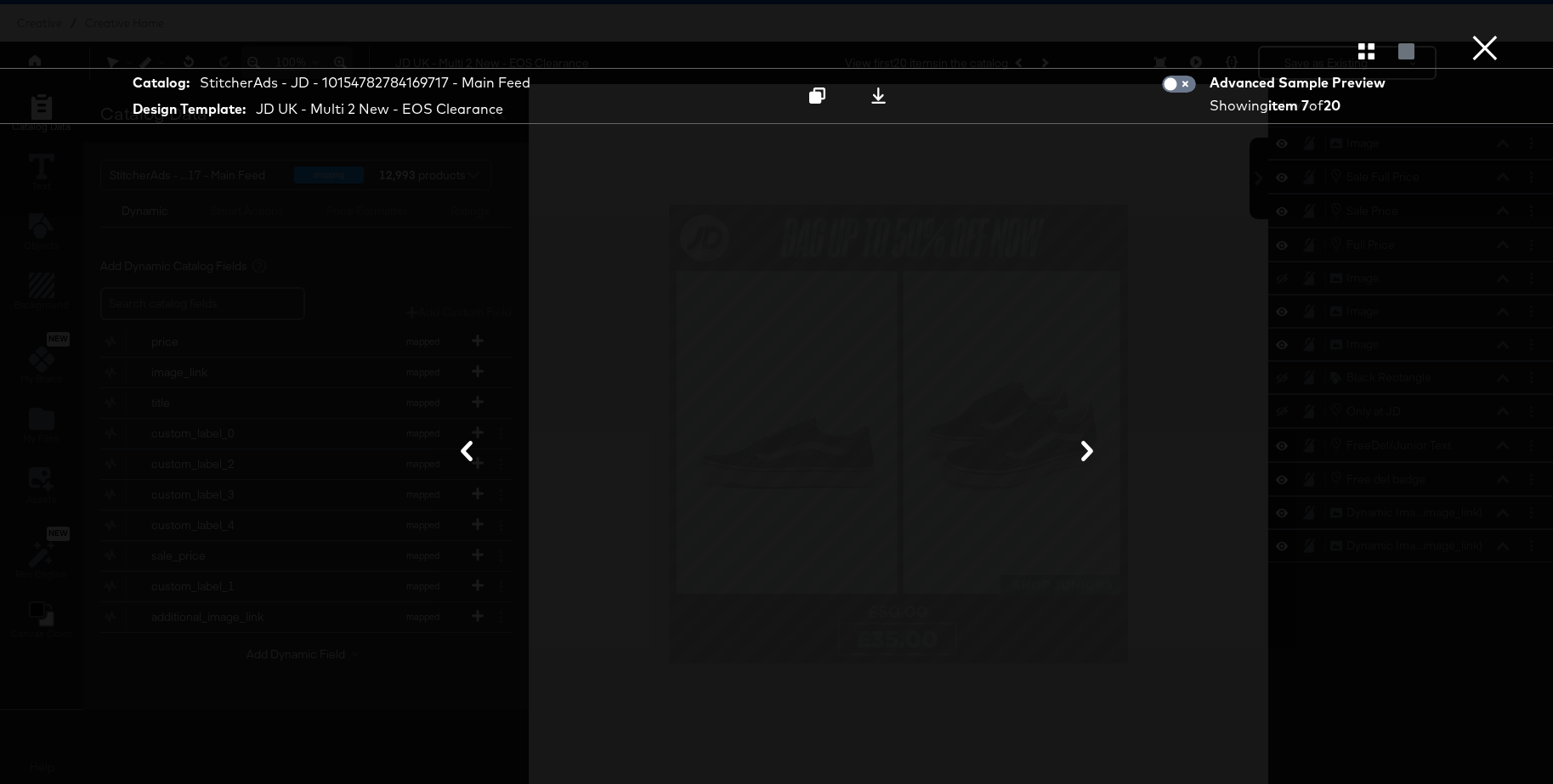
click at [1483, 34] on button "×" at bounding box center [1484, 17] width 34 height 34
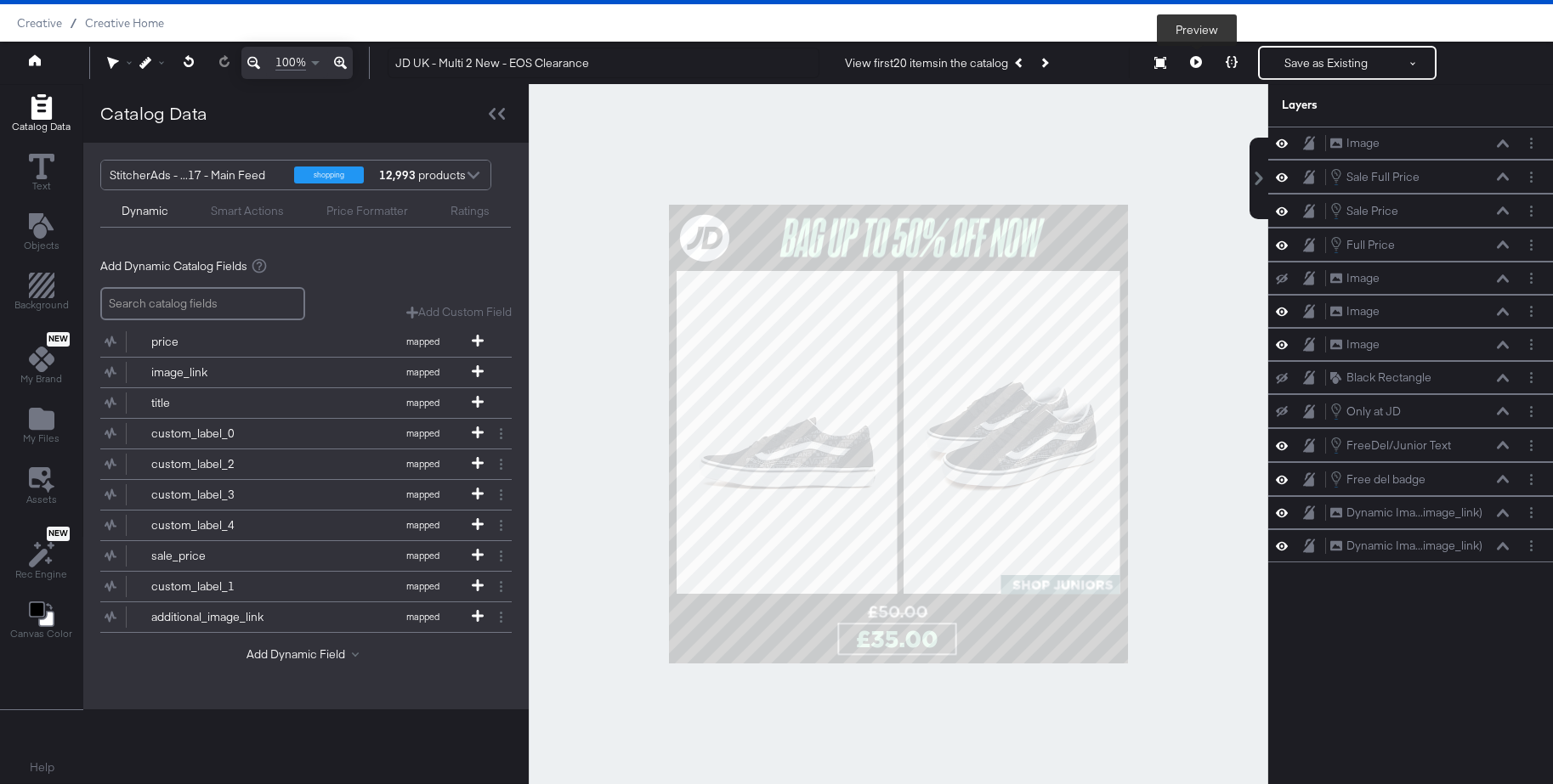
click at [1193, 64] on icon at bounding box center [1195, 62] width 12 height 12
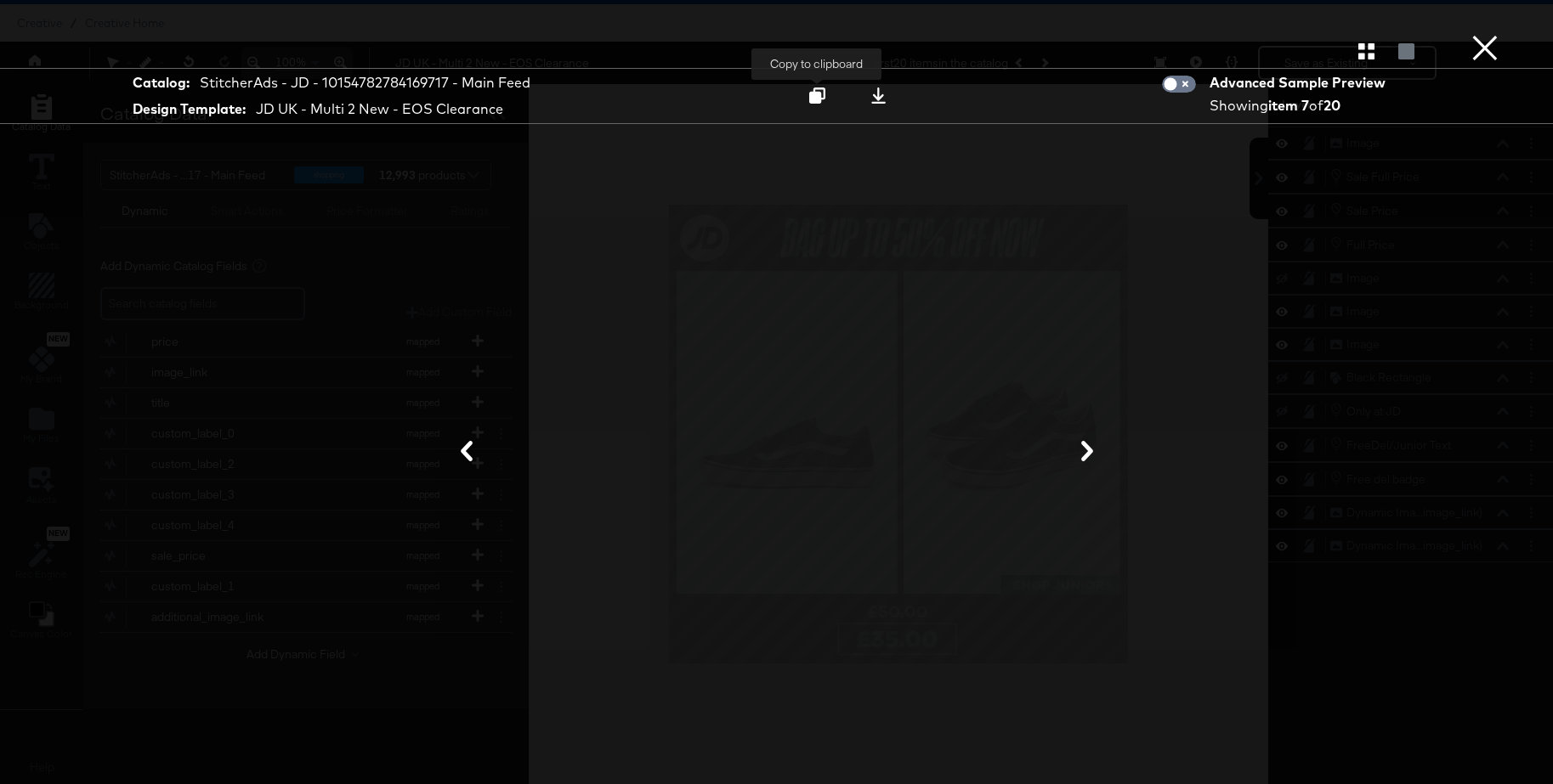
click at [821, 101] on icon at bounding box center [817, 95] width 16 height 16
click at [1480, 34] on button "×" at bounding box center [1484, 17] width 34 height 34
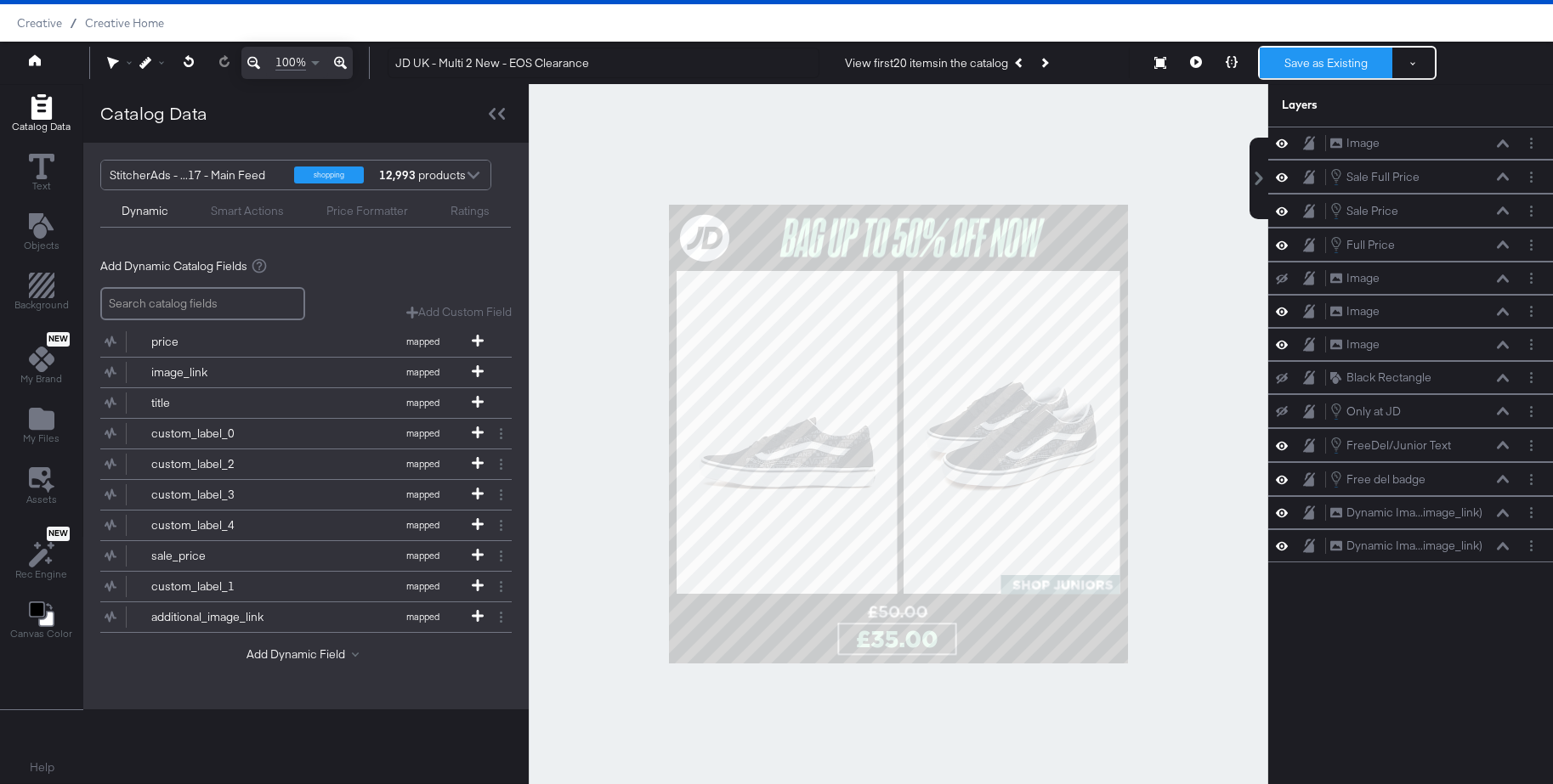
click at [1342, 70] on button "Save as Existing" at bounding box center [1325, 63] width 133 height 31
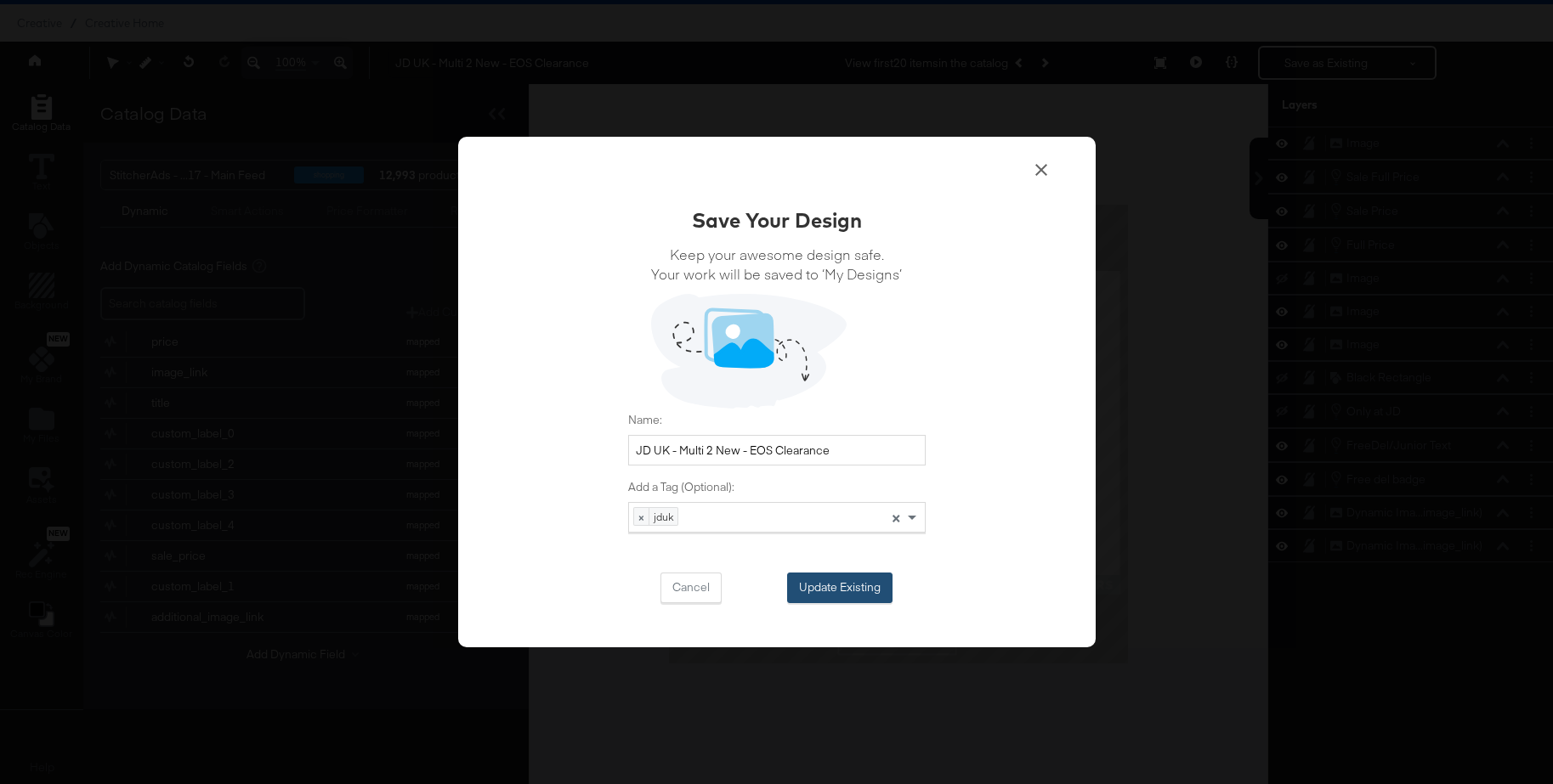
click at [822, 585] on button "Update Existing" at bounding box center [840, 588] width 105 height 31
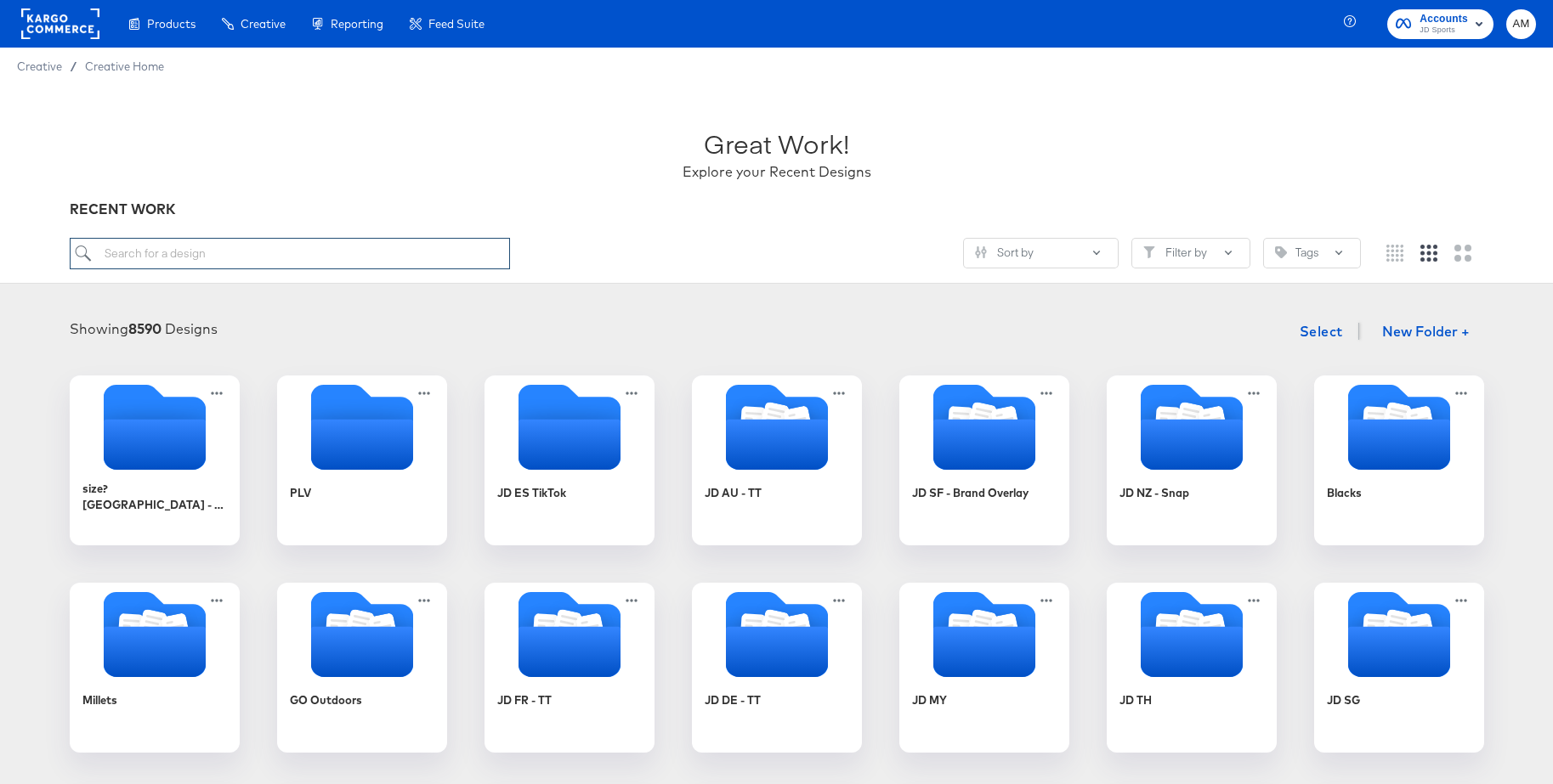
click at [215, 249] on input "search" at bounding box center [290, 253] width 440 height 31
type input "n"
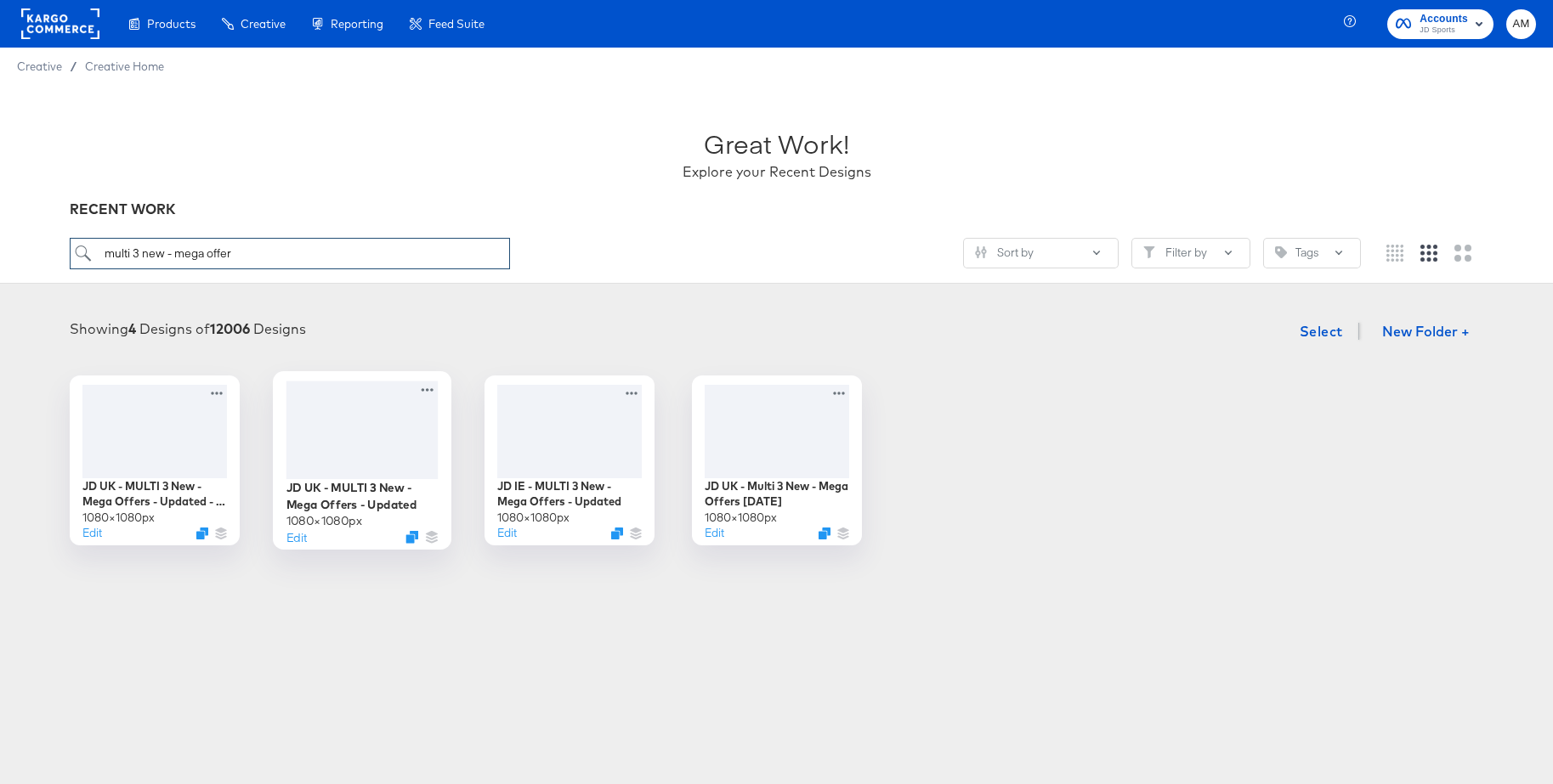
type input "multi 3 new - mega offer"
click at [404, 537] on div "Edit" at bounding box center [361, 536] width 152 height 16
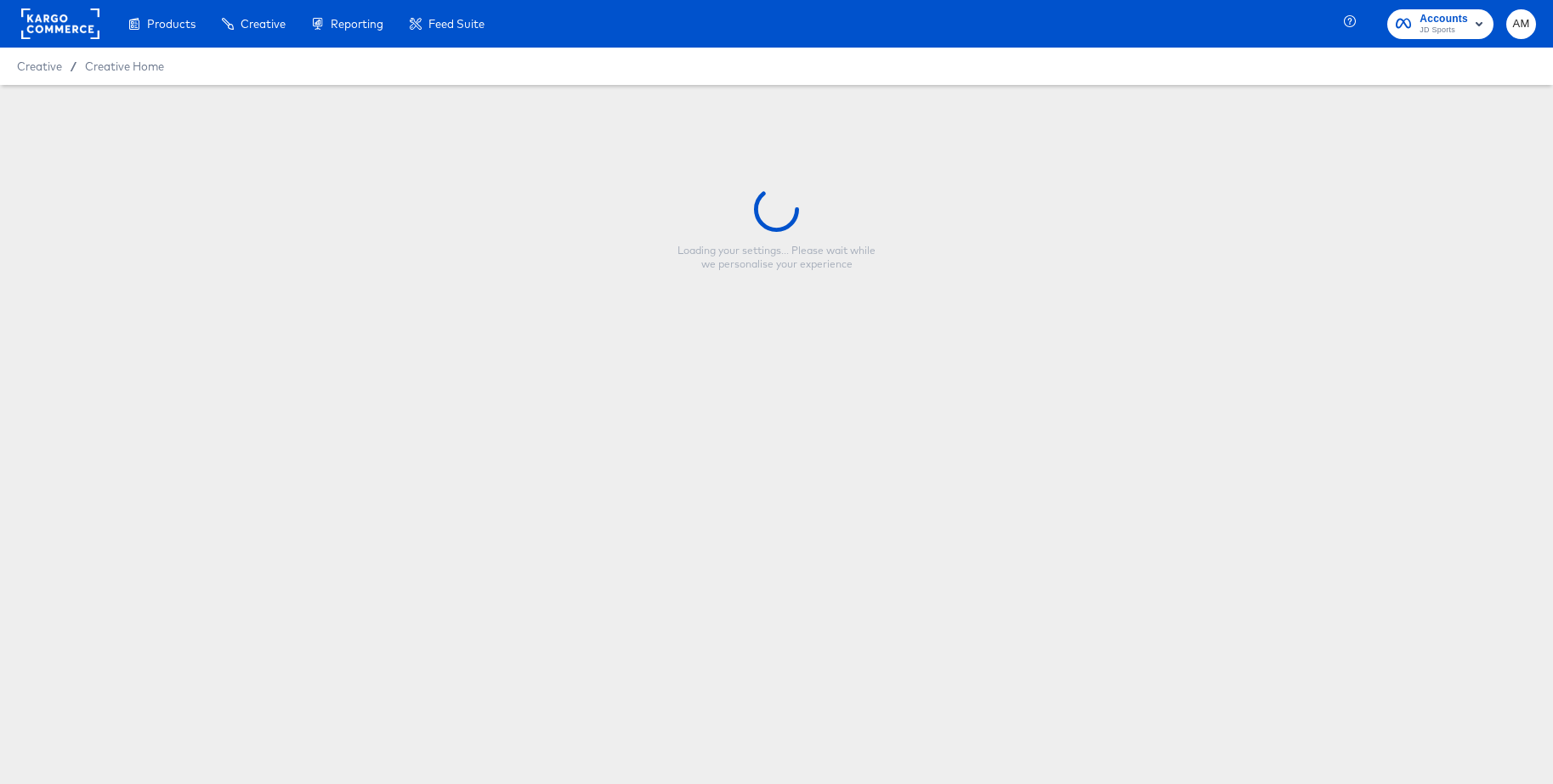
type input "JD UK - MULTI 3 New - Mega Offers - Updated"
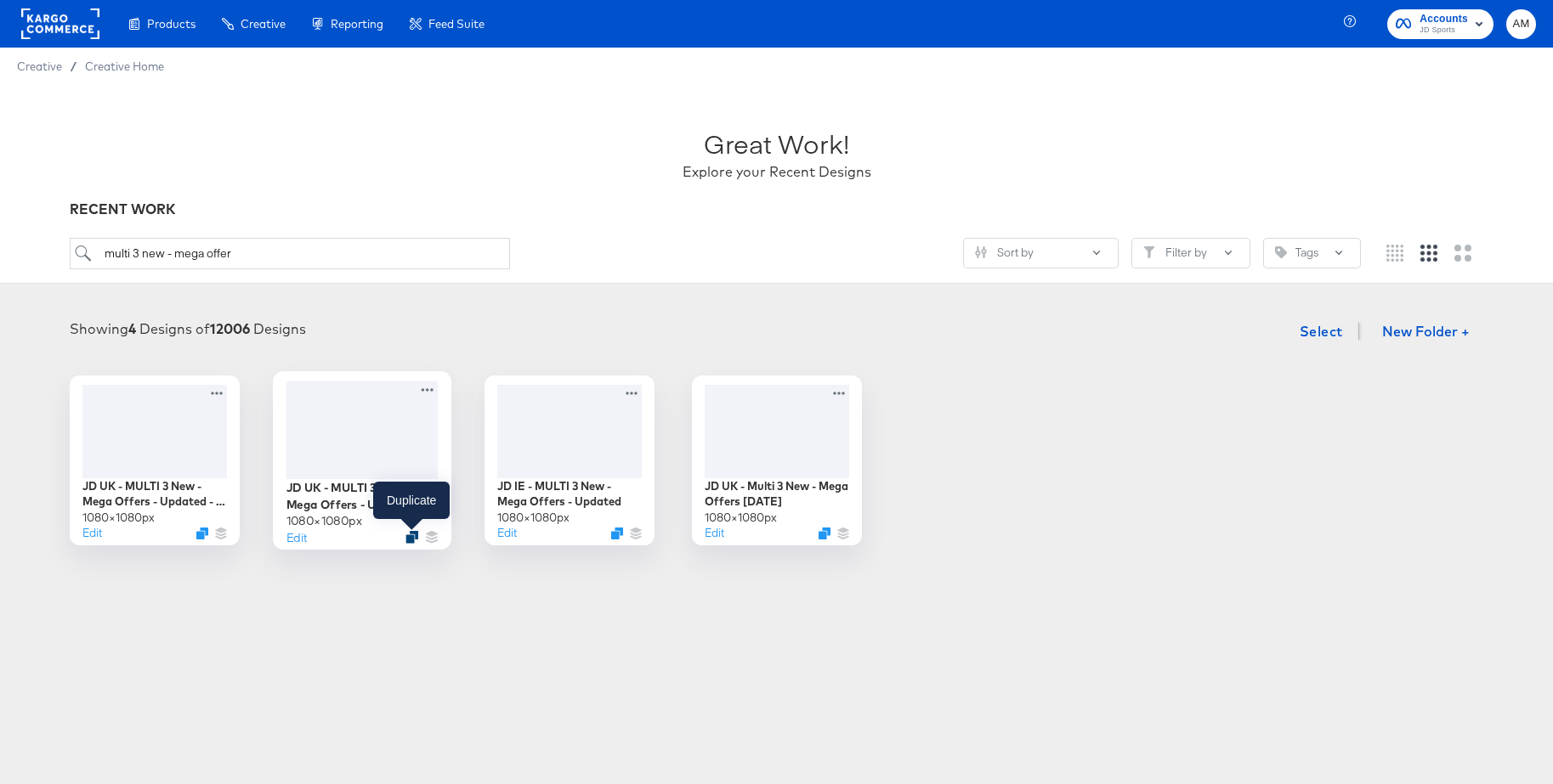
click at [412, 542] on icon "Duplicate" at bounding box center [412, 537] width 13 height 13
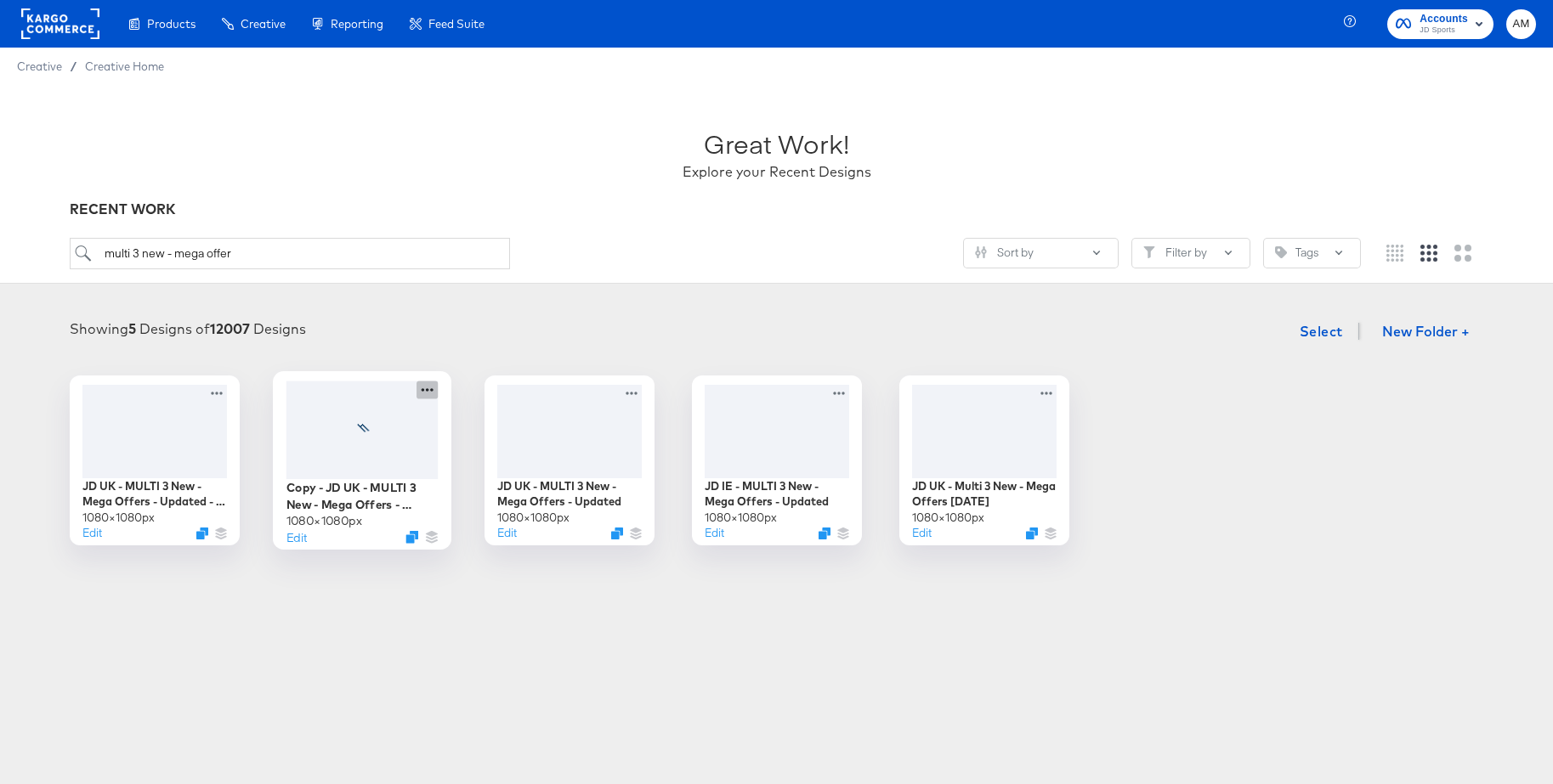
click at [430, 390] on icon at bounding box center [426, 390] width 22 height 18
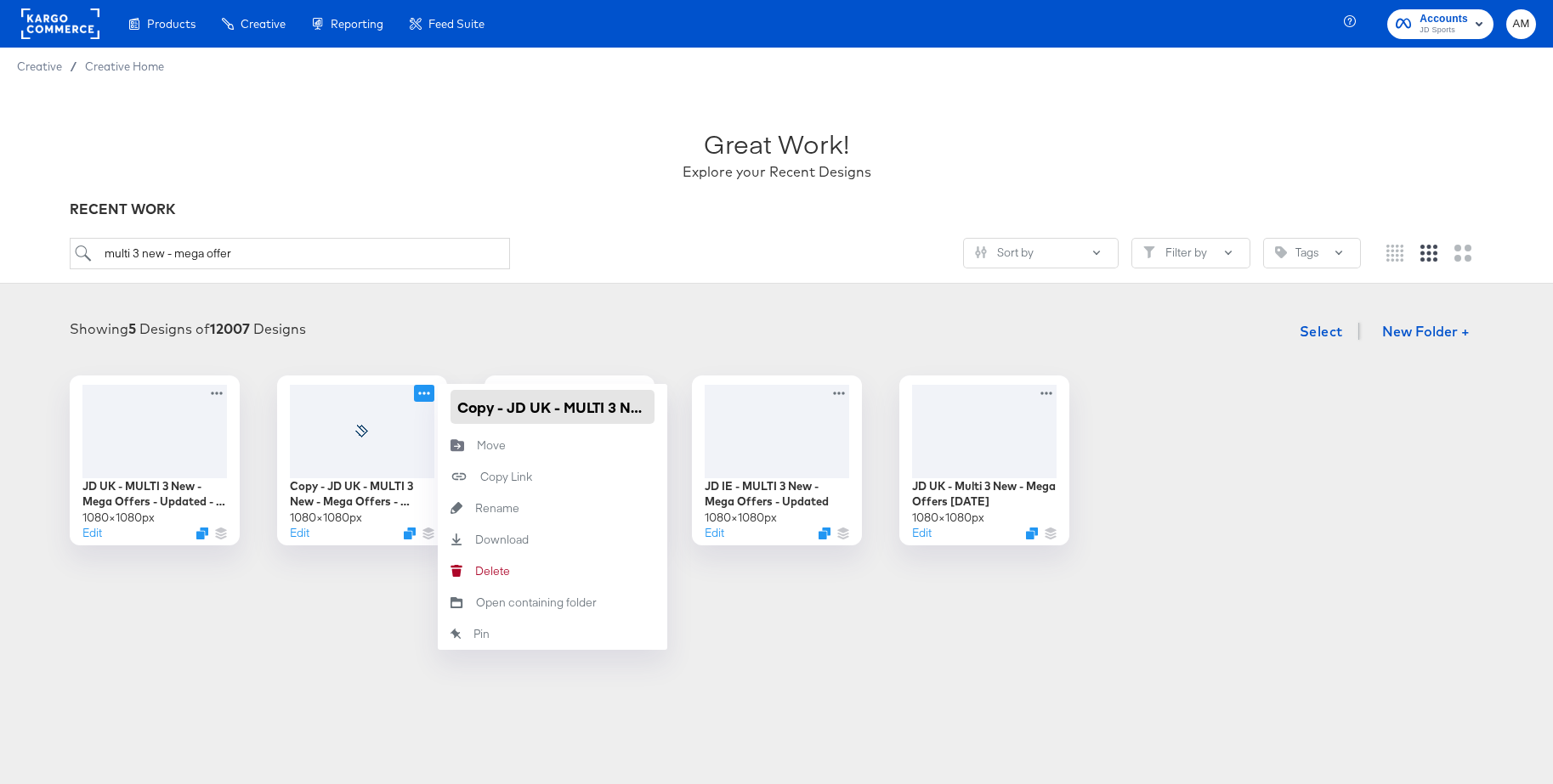
drag, startPoint x: 484, startPoint y: 412, endPoint x: 519, endPoint y: 417, distance: 35.4
click at [392, 413] on div "Copy - JD UK - MULTI 3 New - Mega Offers - Updated 1080 × 1080 px Edit Copy - J…" at bounding box center [361, 460] width 170 height 170
drag, startPoint x: 626, startPoint y: 414, endPoint x: 682, endPoint y: 415, distance: 56.0
click at [682, 415] on div "JD UK - MULTI 3 New - Mega Offers - Updated - No free del 1080 × 1080 px Edit C…" at bounding box center [776, 460] width 1519 height 170
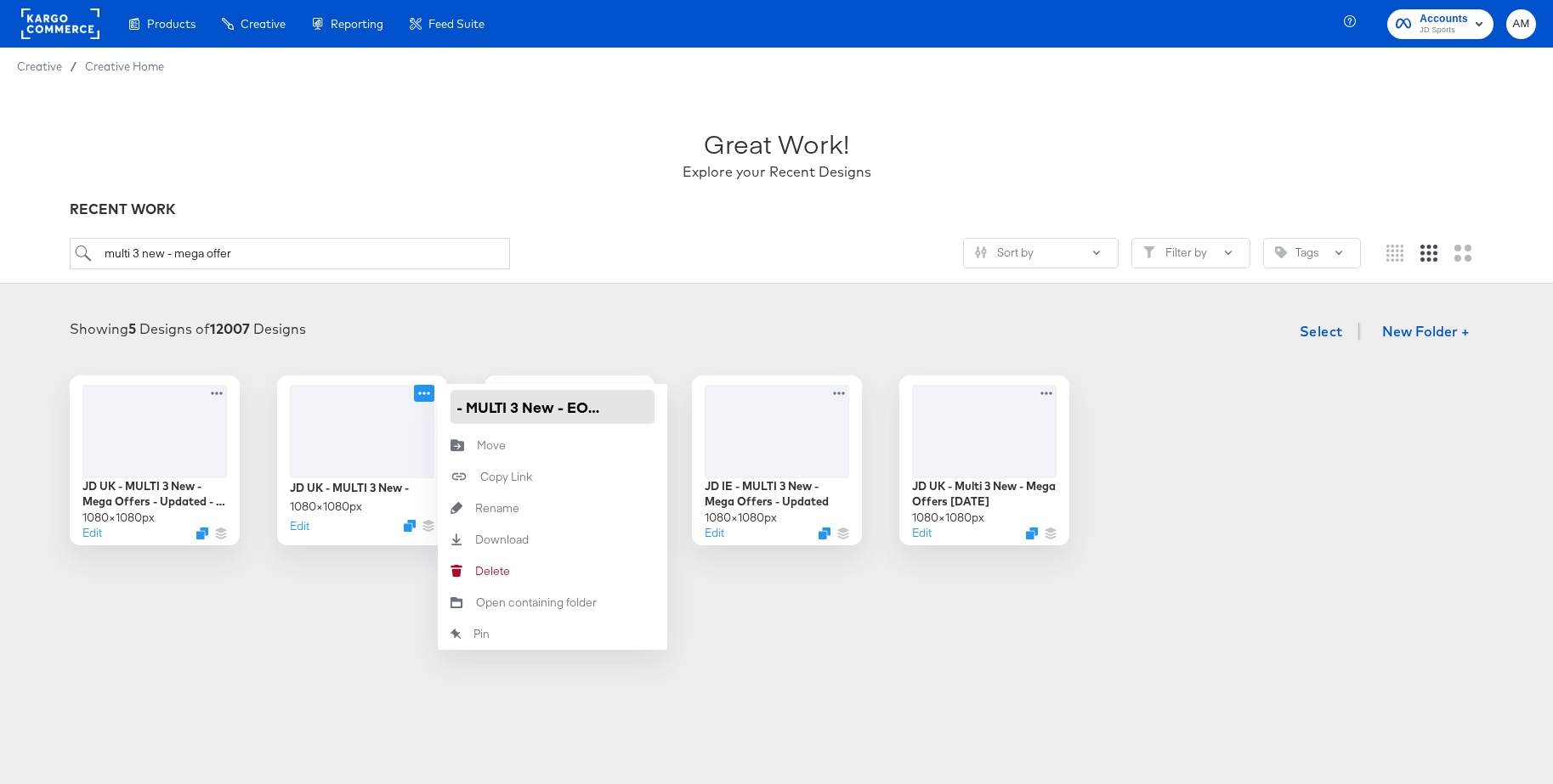
scroll to position [0, 74]
type input "JD UK - MULTI 3 New - EOS Clearance"
click at [530, 328] on div "Showing 5 Designs of 12007 Designs Select New Folder +" at bounding box center [776, 331] width 1519 height 35
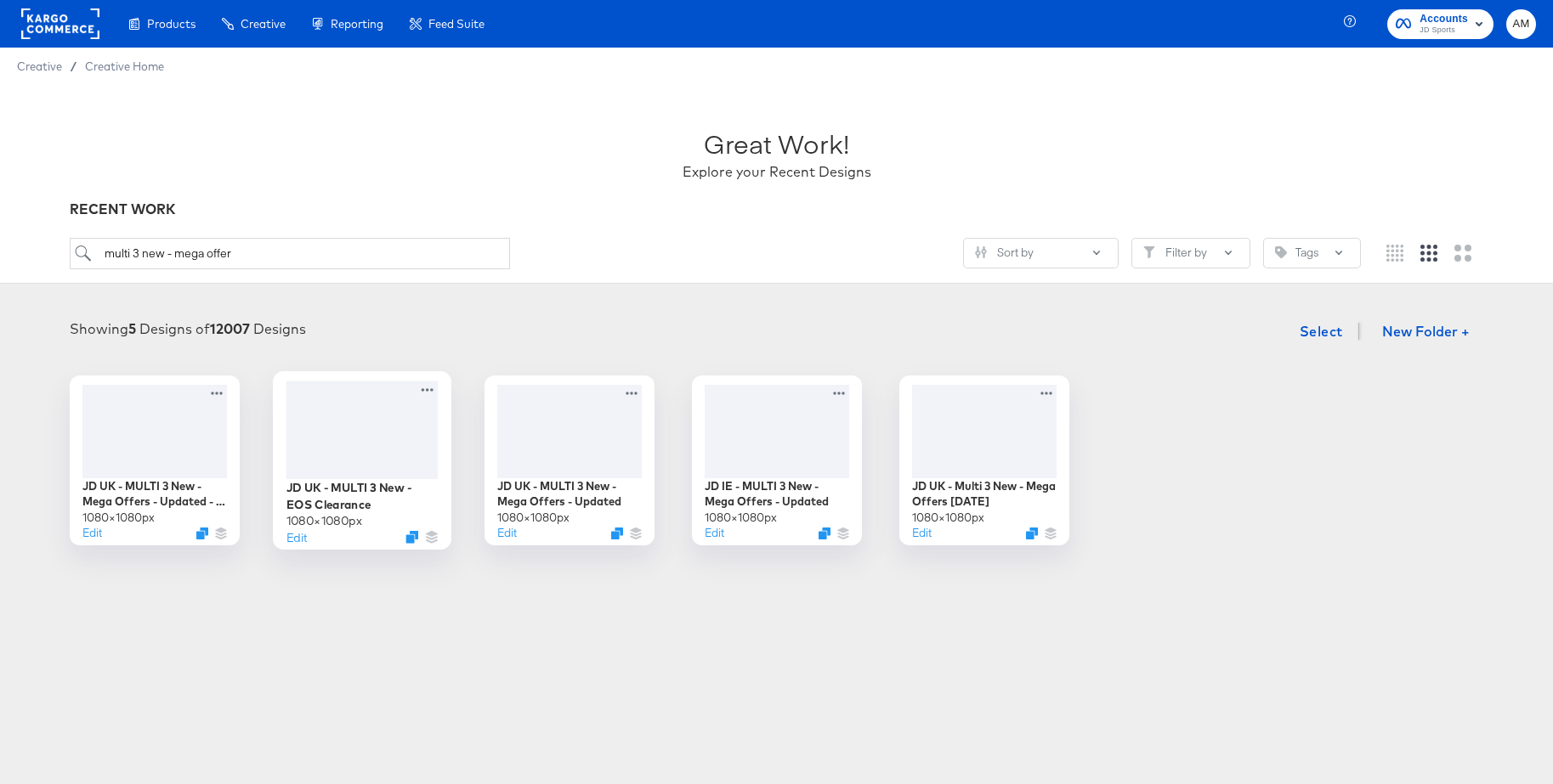
click at [367, 423] on div at bounding box center [361, 430] width 152 height 98
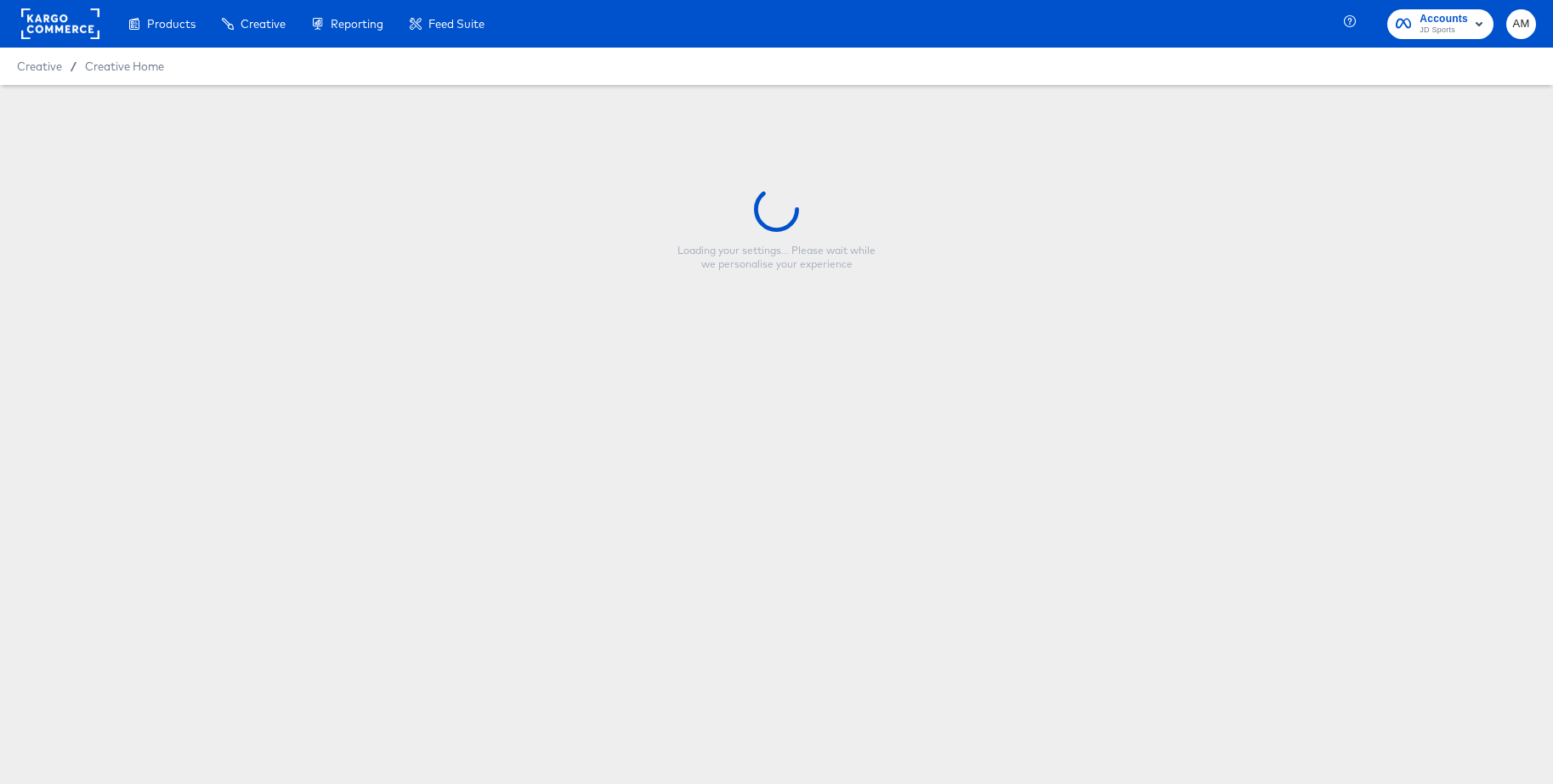
type input "JD UK - MULTI 3 New - EOS Clearance"
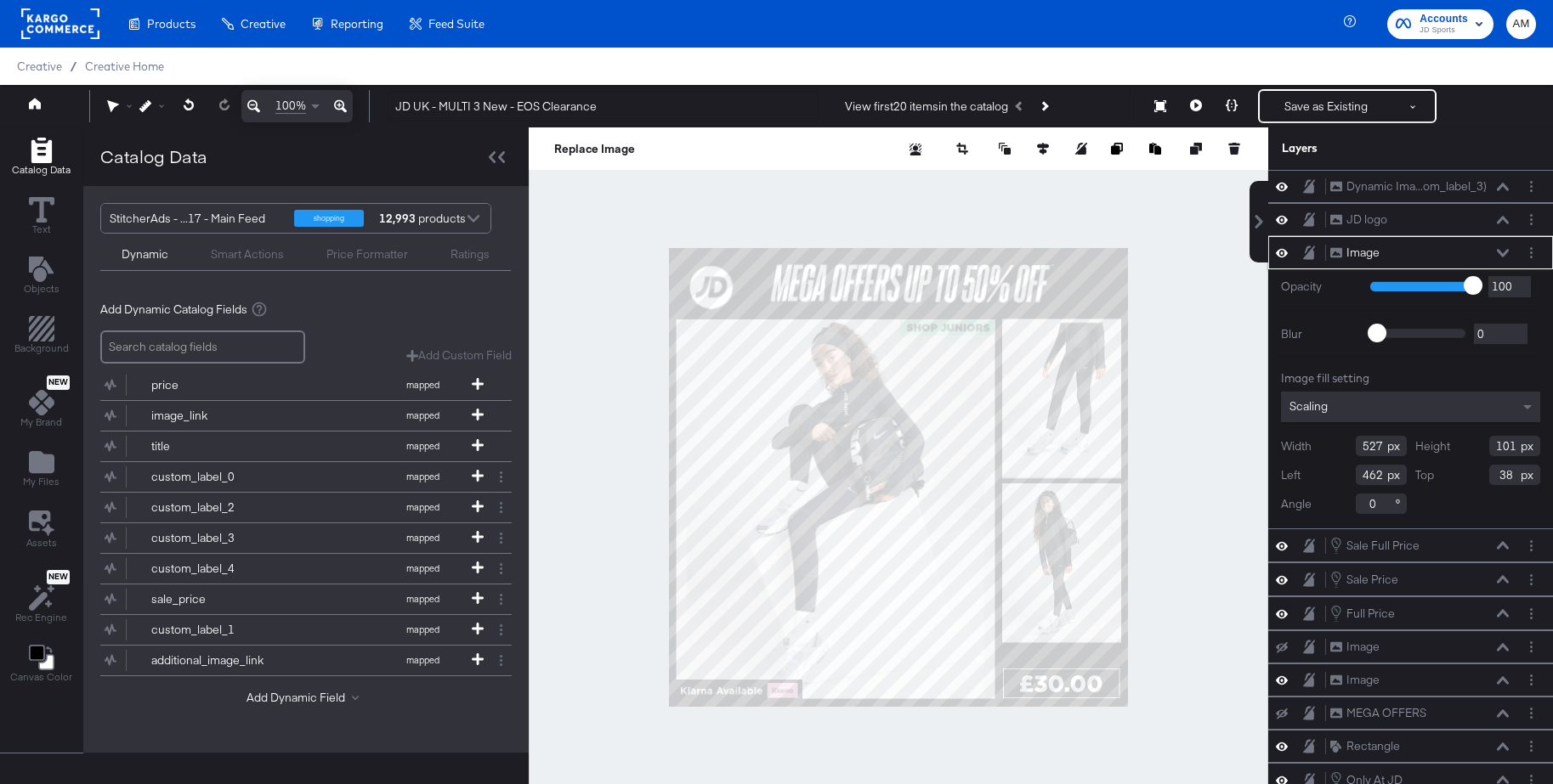
click at [1276, 248] on icon at bounding box center [1281, 252] width 12 height 14
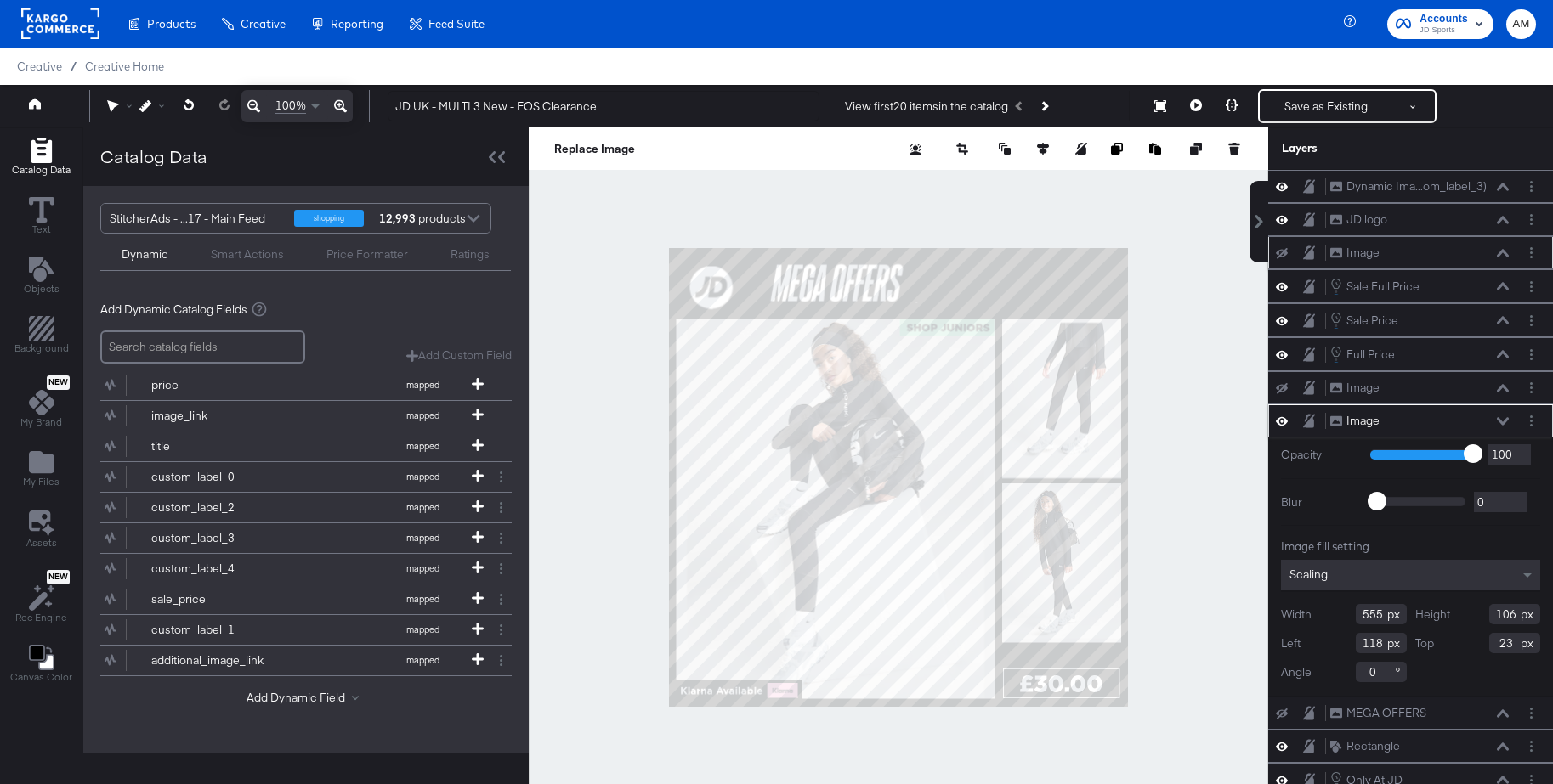
click at [1277, 419] on icon at bounding box center [1281, 421] width 12 height 14
click at [48, 476] on span "My Files" at bounding box center [40, 482] width 37 height 13
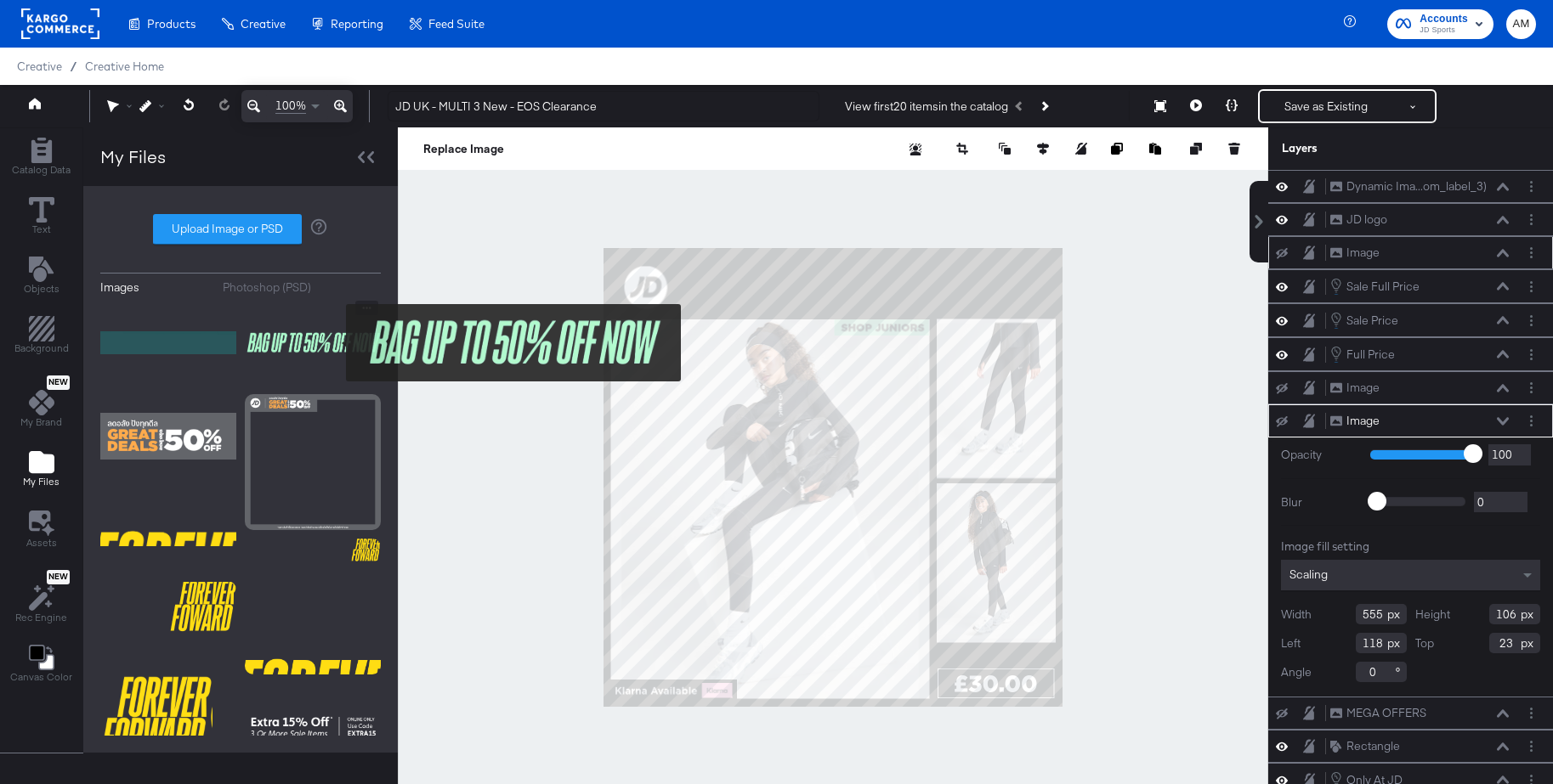
click at [335, 343] on img at bounding box center [312, 344] width 136 height 85
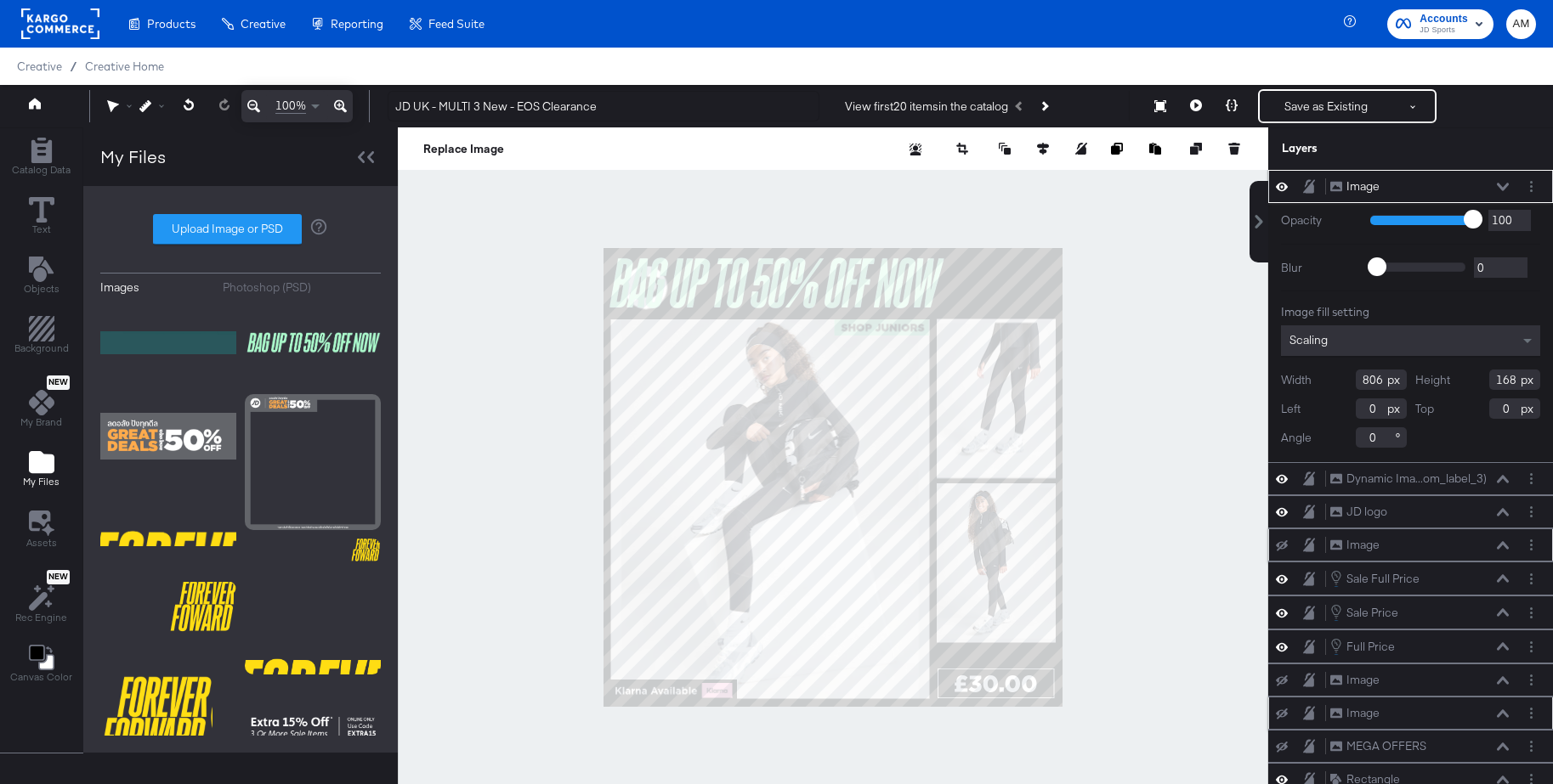
click at [1501, 548] on icon at bounding box center [1502, 545] width 12 height 8
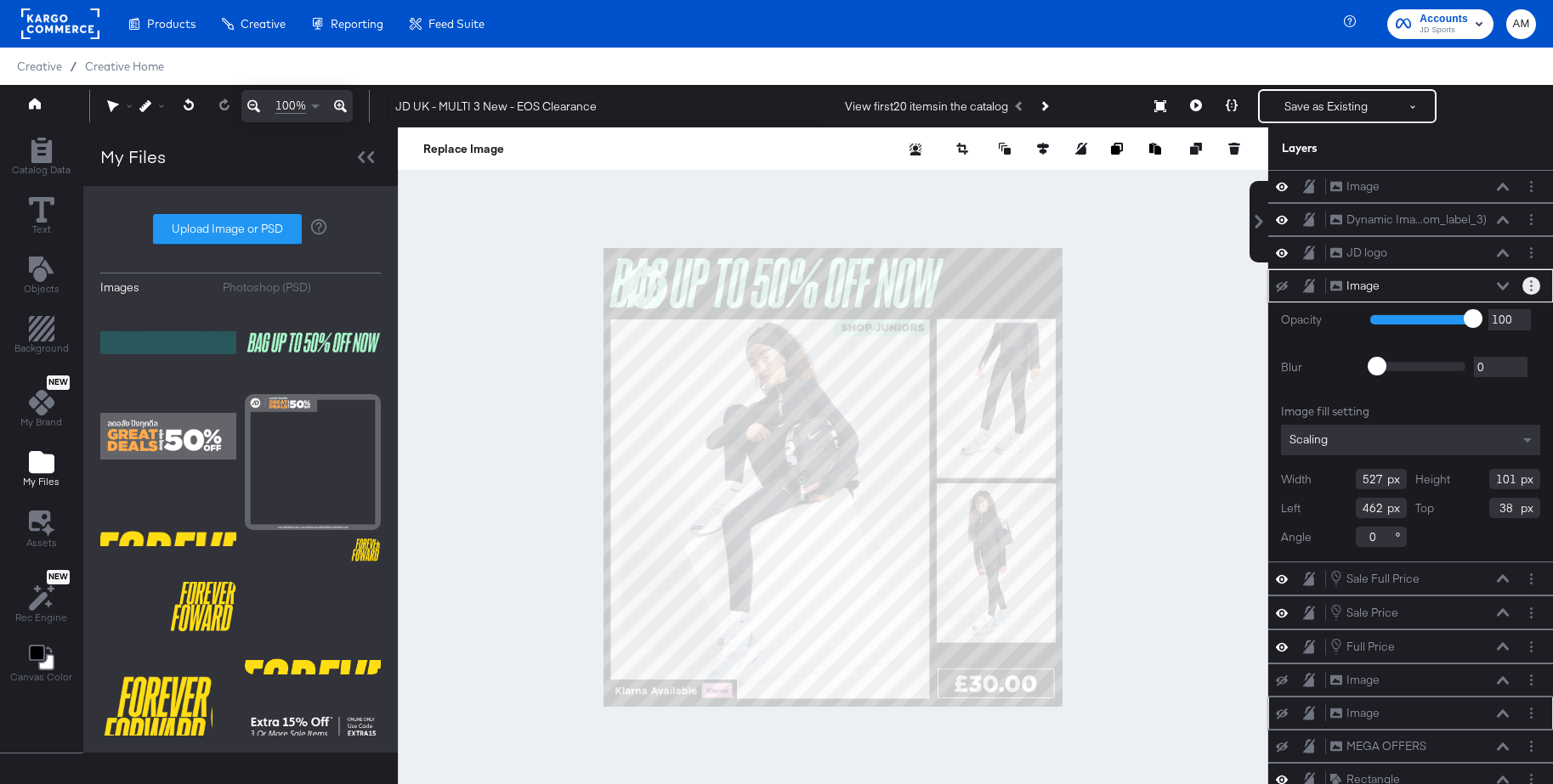
click at [1524, 288] on button "Layer Options" at bounding box center [1530, 285] width 18 height 18
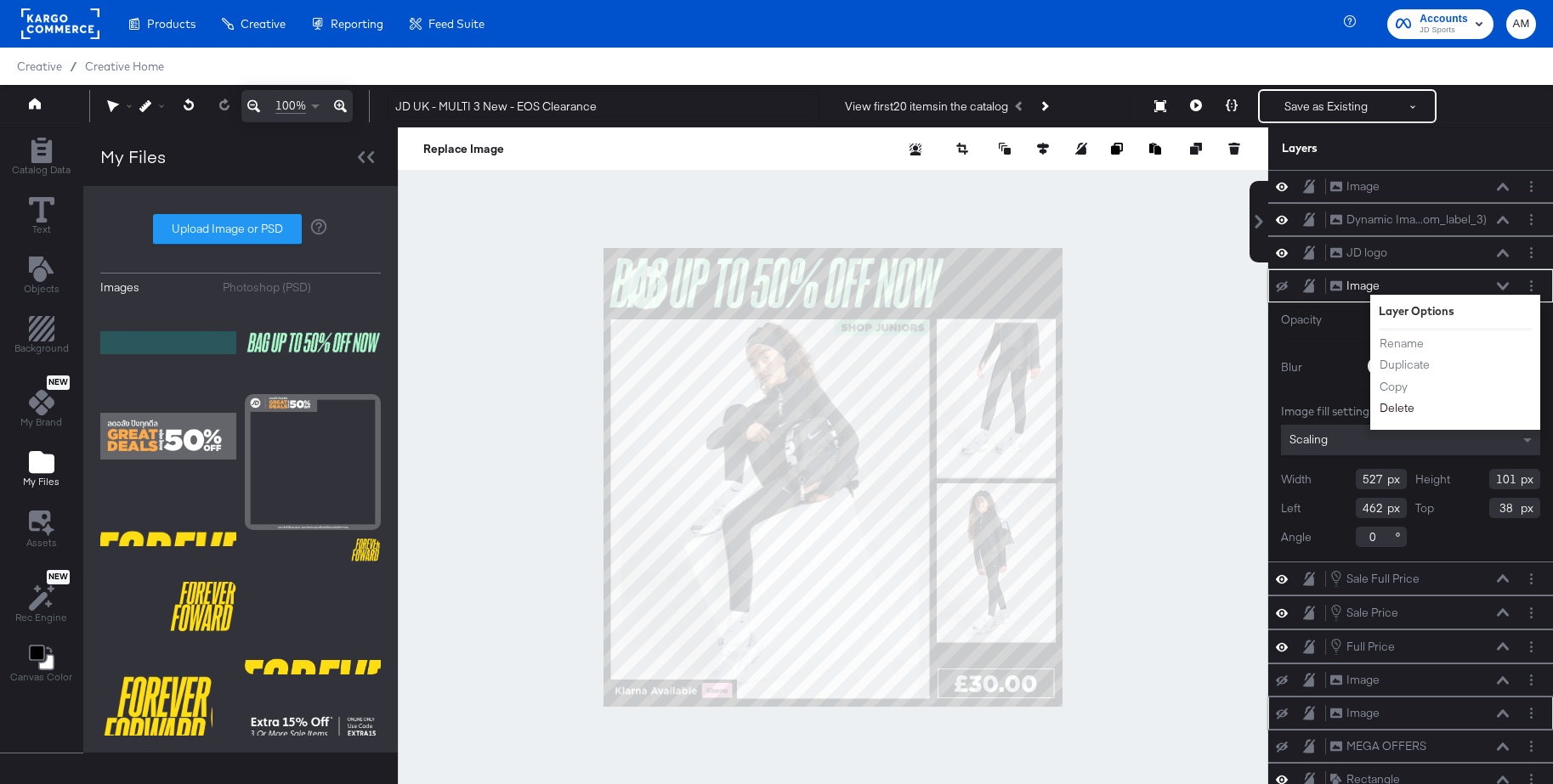
click at [1397, 405] on button "Delete" at bounding box center [1397, 408] width 37 height 18
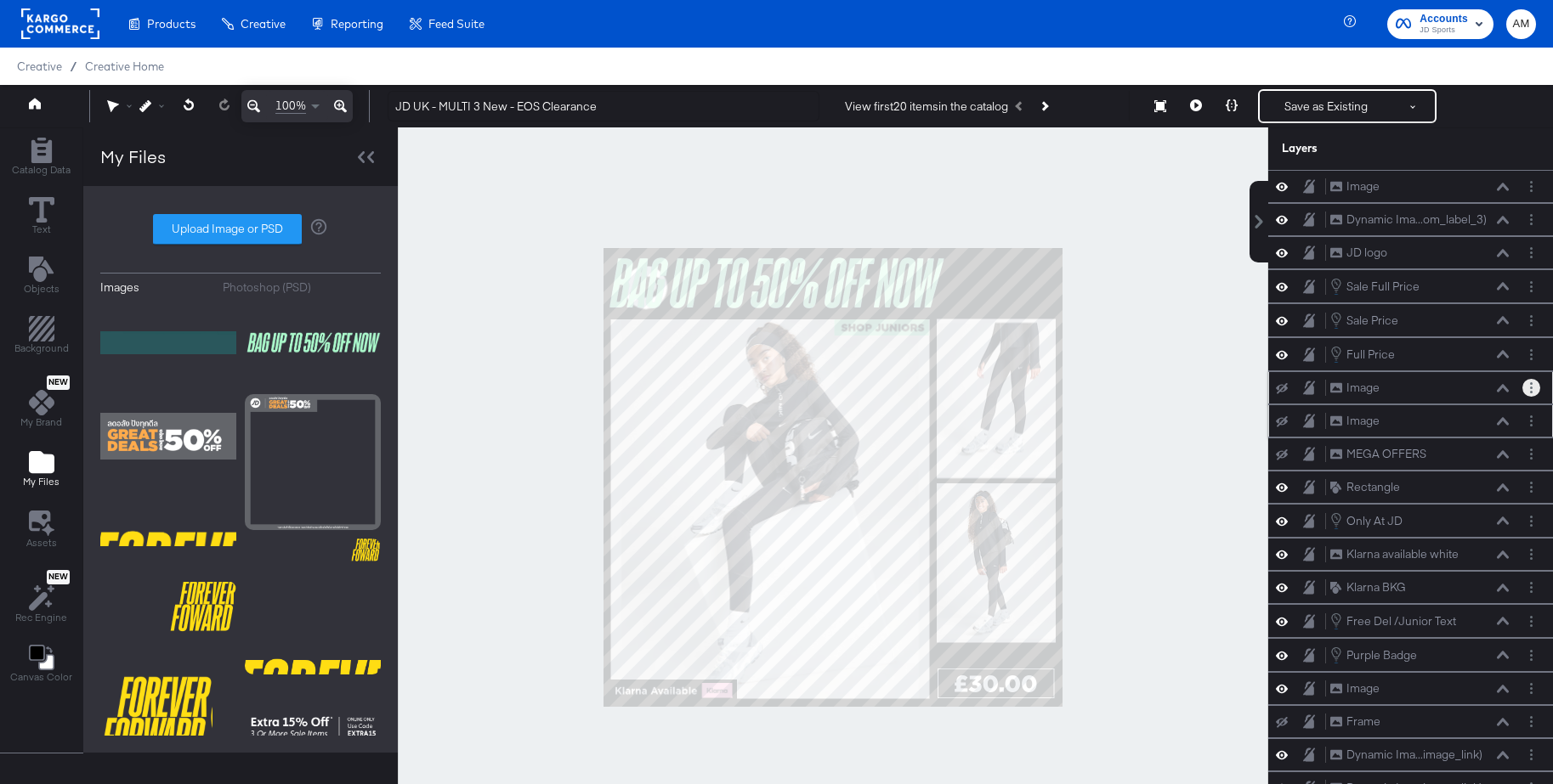
click at [1529, 390] on icon "Layer Options" at bounding box center [1530, 388] width 3 height 11
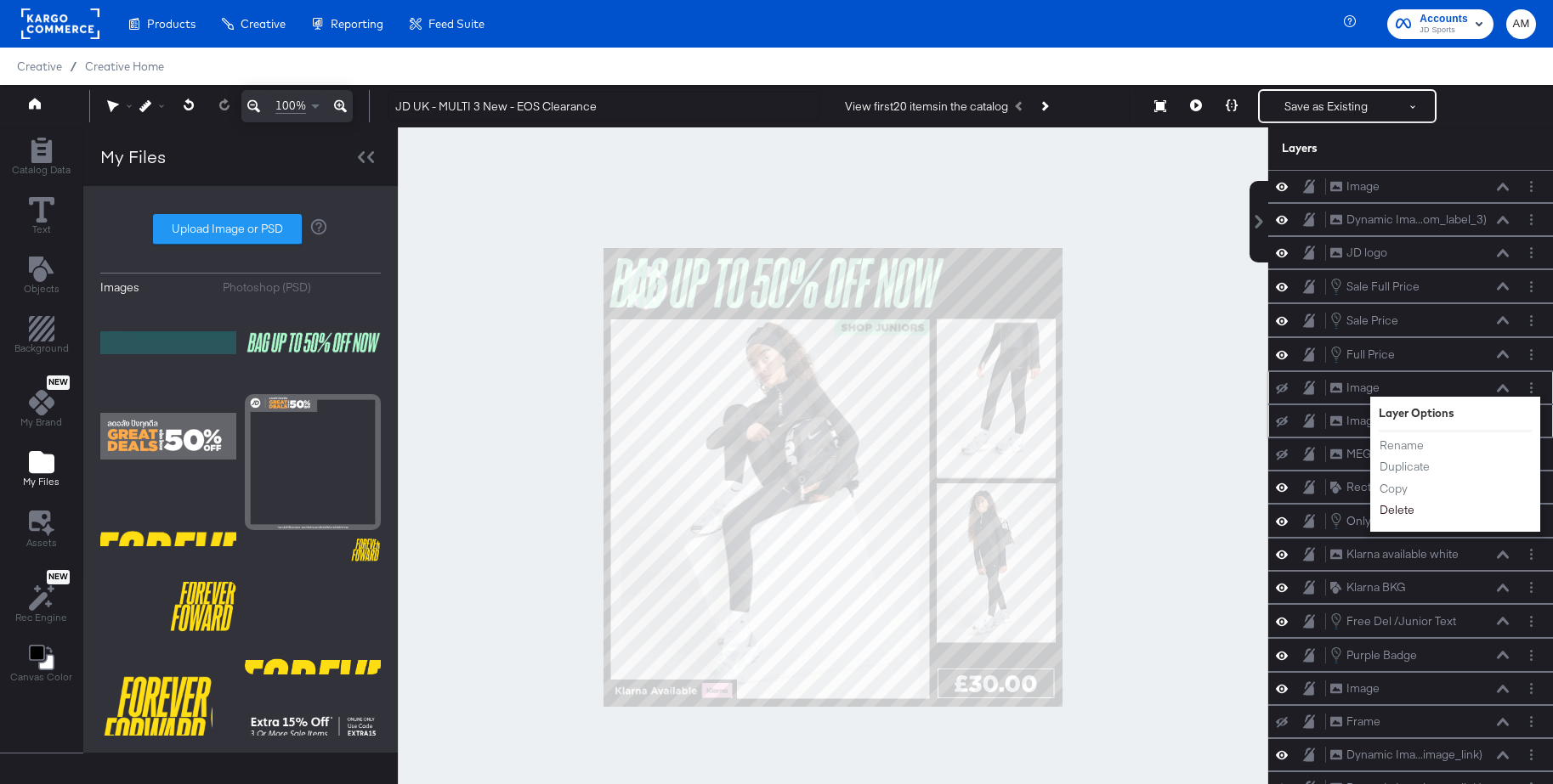
click at [1392, 507] on button "Delete" at bounding box center [1397, 510] width 37 height 18
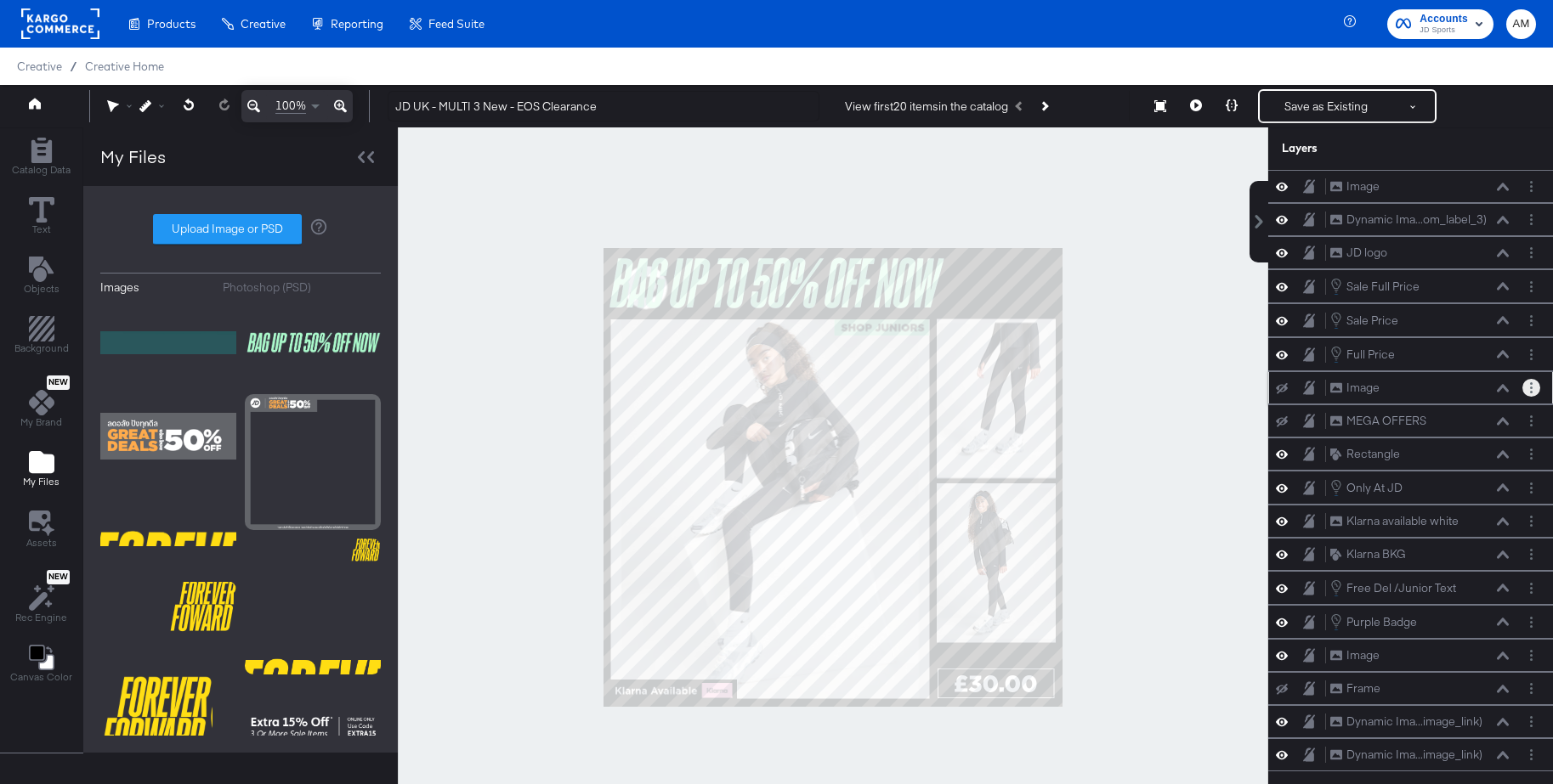
click at [1533, 387] on button "Layer Options" at bounding box center [1530, 388] width 18 height 18
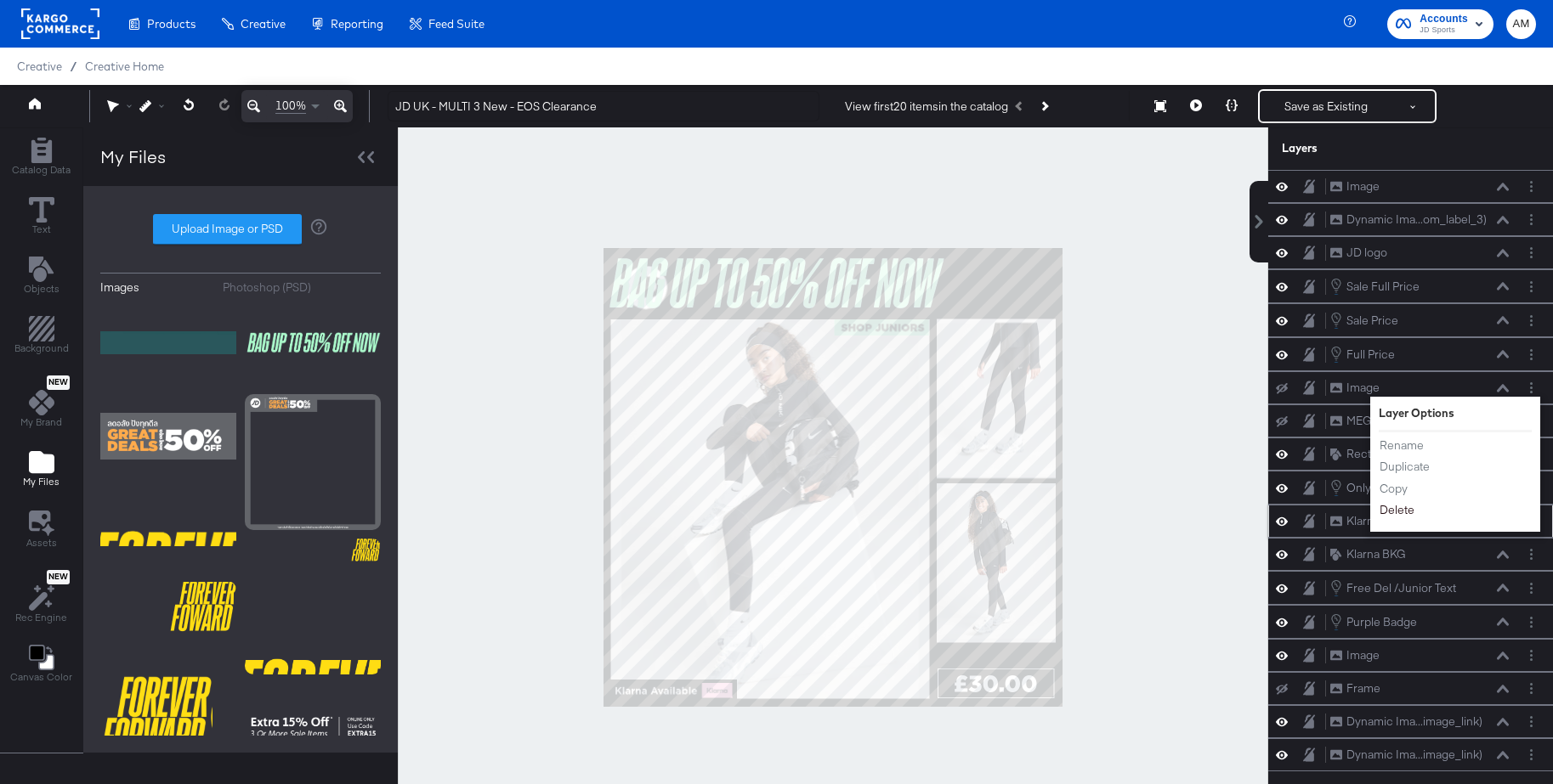
click at [1406, 509] on button "Delete" at bounding box center [1397, 510] width 37 height 18
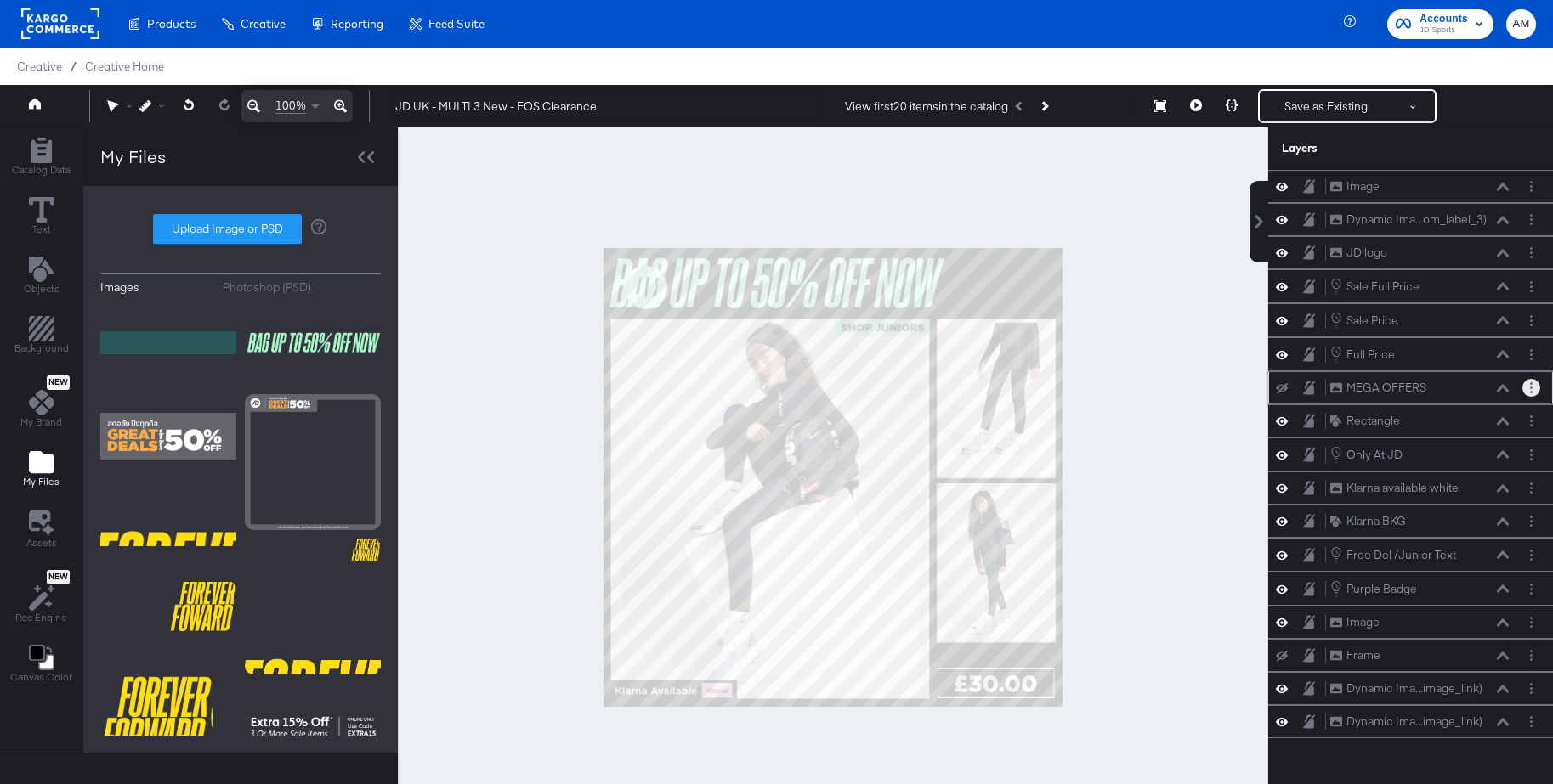
click at [1536, 389] on button "Layer Options" at bounding box center [1530, 388] width 18 height 18
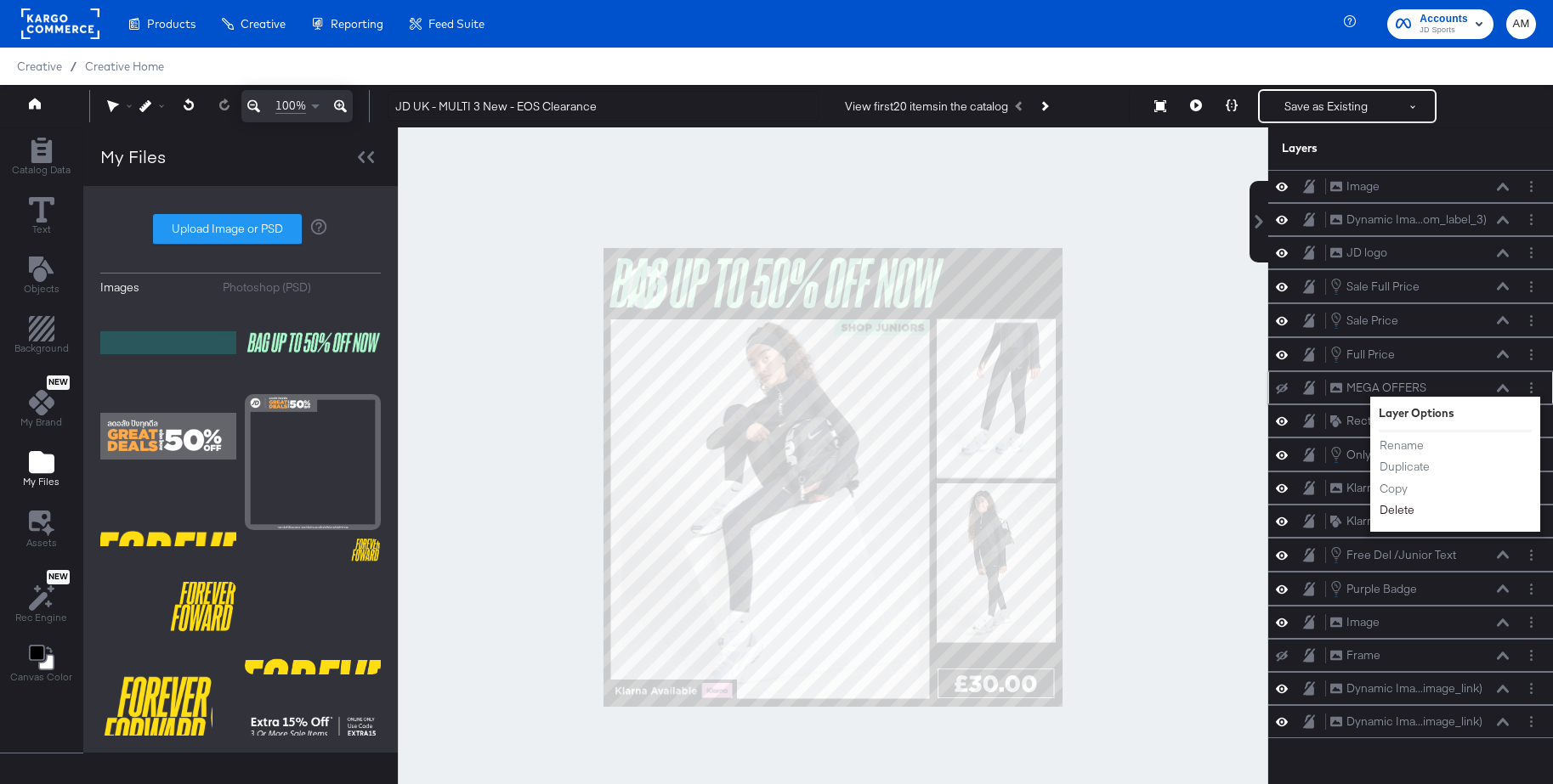
click at [1402, 509] on button "Delete" at bounding box center [1397, 510] width 37 height 18
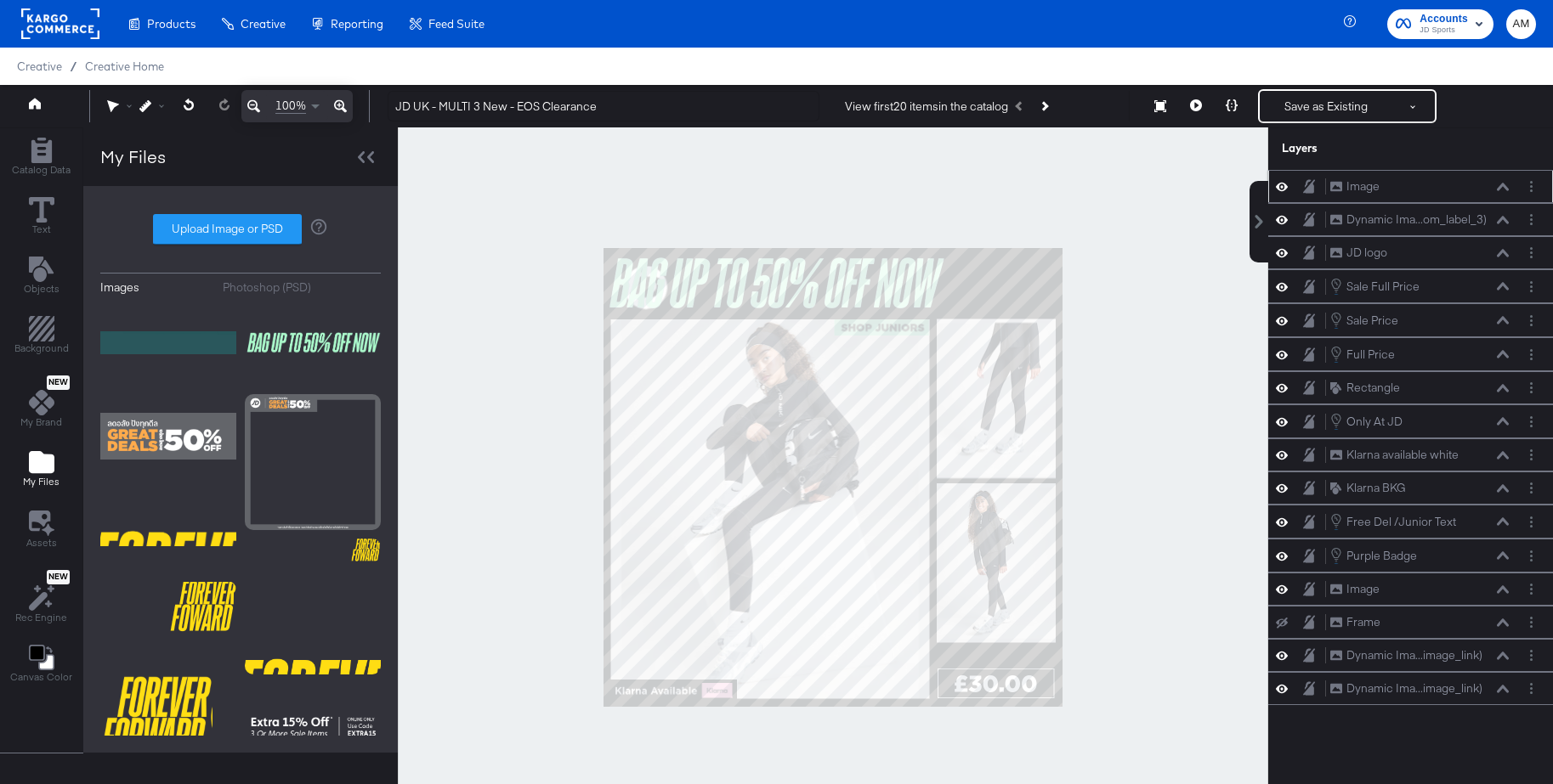
click at [1504, 185] on icon at bounding box center [1502, 186] width 12 height 8
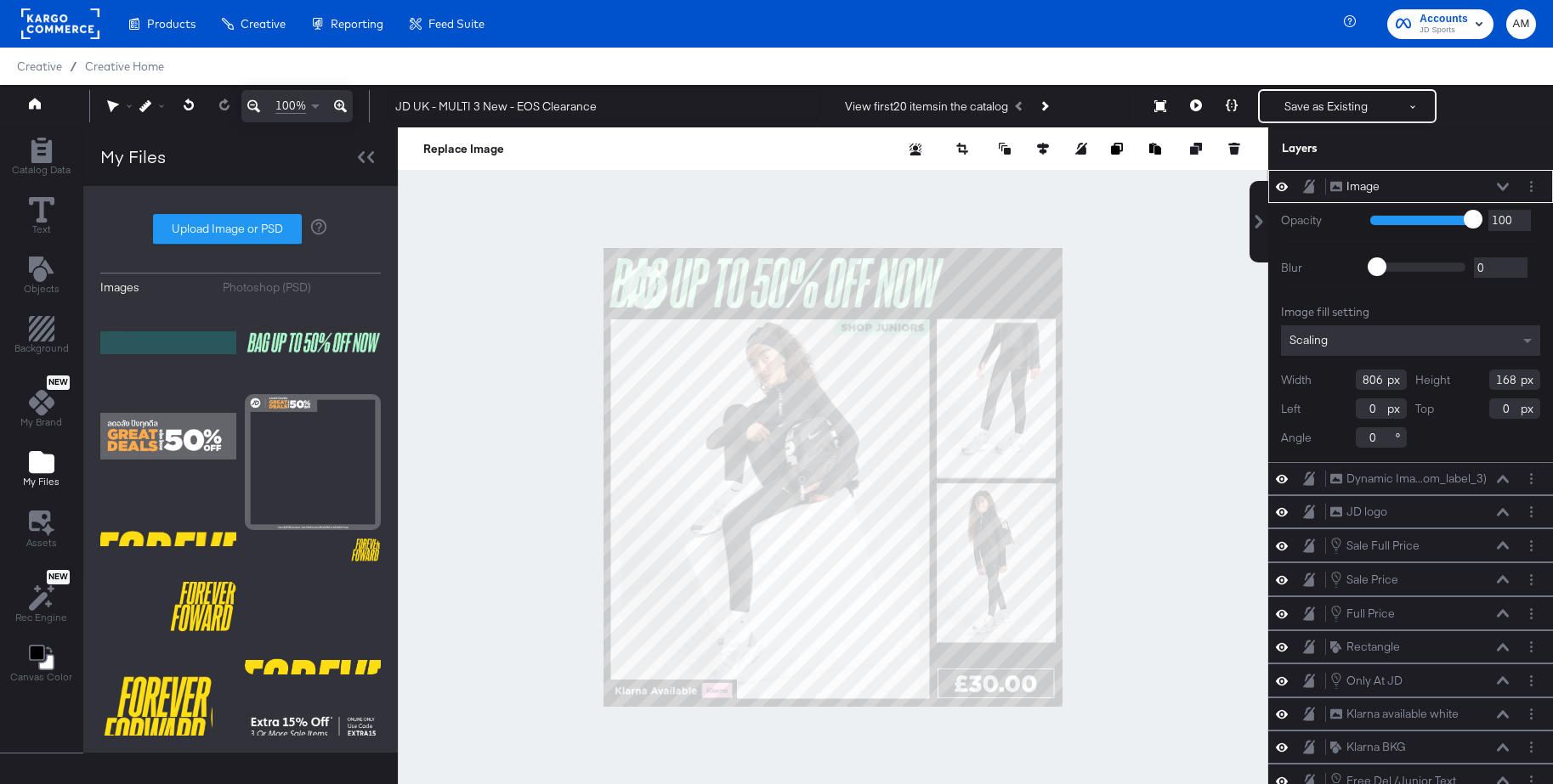
drag, startPoint x: 1385, startPoint y: 381, endPoint x: 1335, endPoint y: 378, distance: 50.1
click at [1335, 378] on div "Width 806" at bounding box center [1344, 380] width 126 height 21
type input "527"
type input "568"
type input "122"
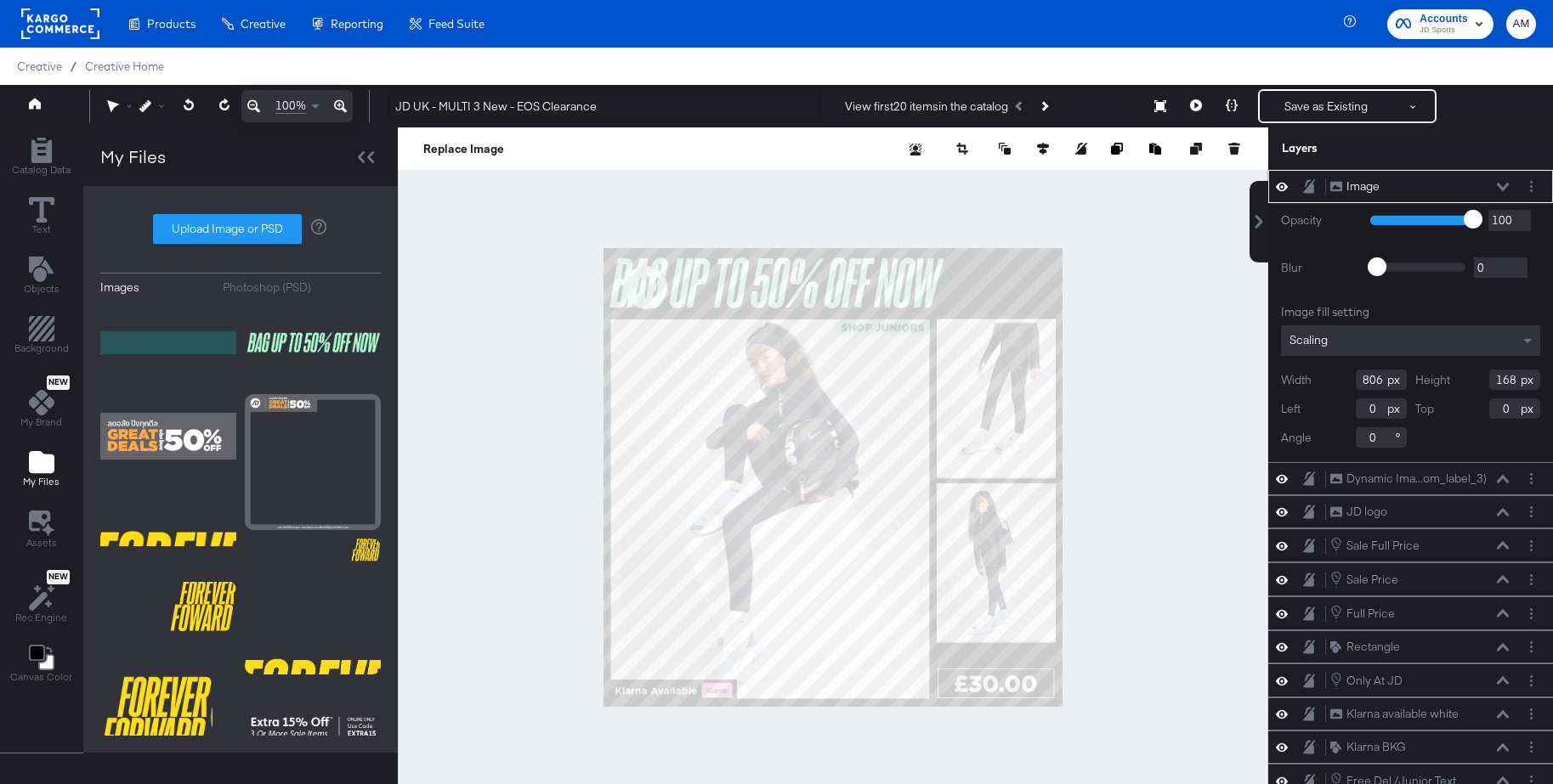
type input "238"
type input "43"
type input "290"
type input "22"
click at [1186, 299] on div at bounding box center [833, 477] width 871 height 700
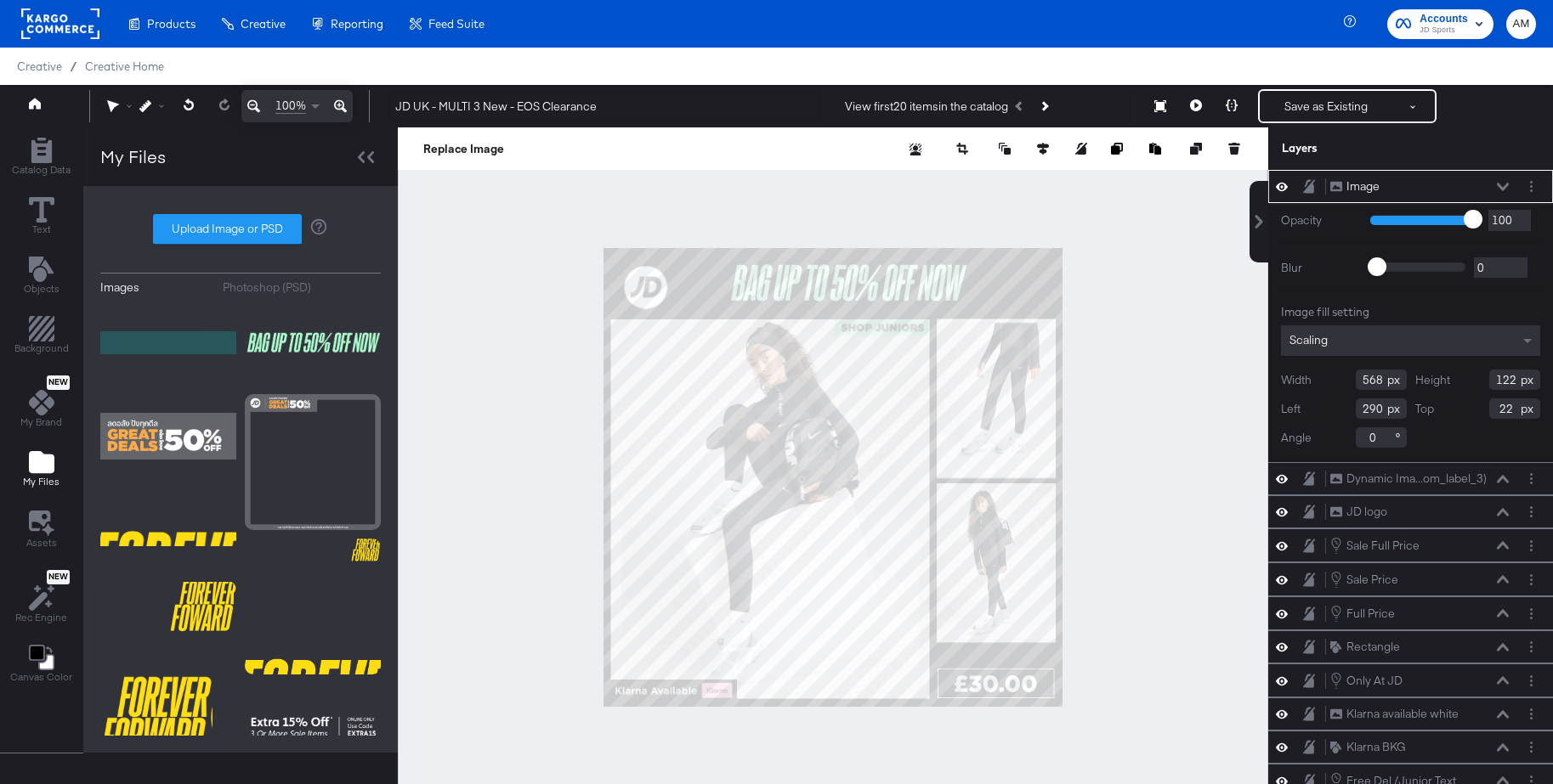
type input "593"
type input "132"
type input "288"
type input "12"
type input "134"
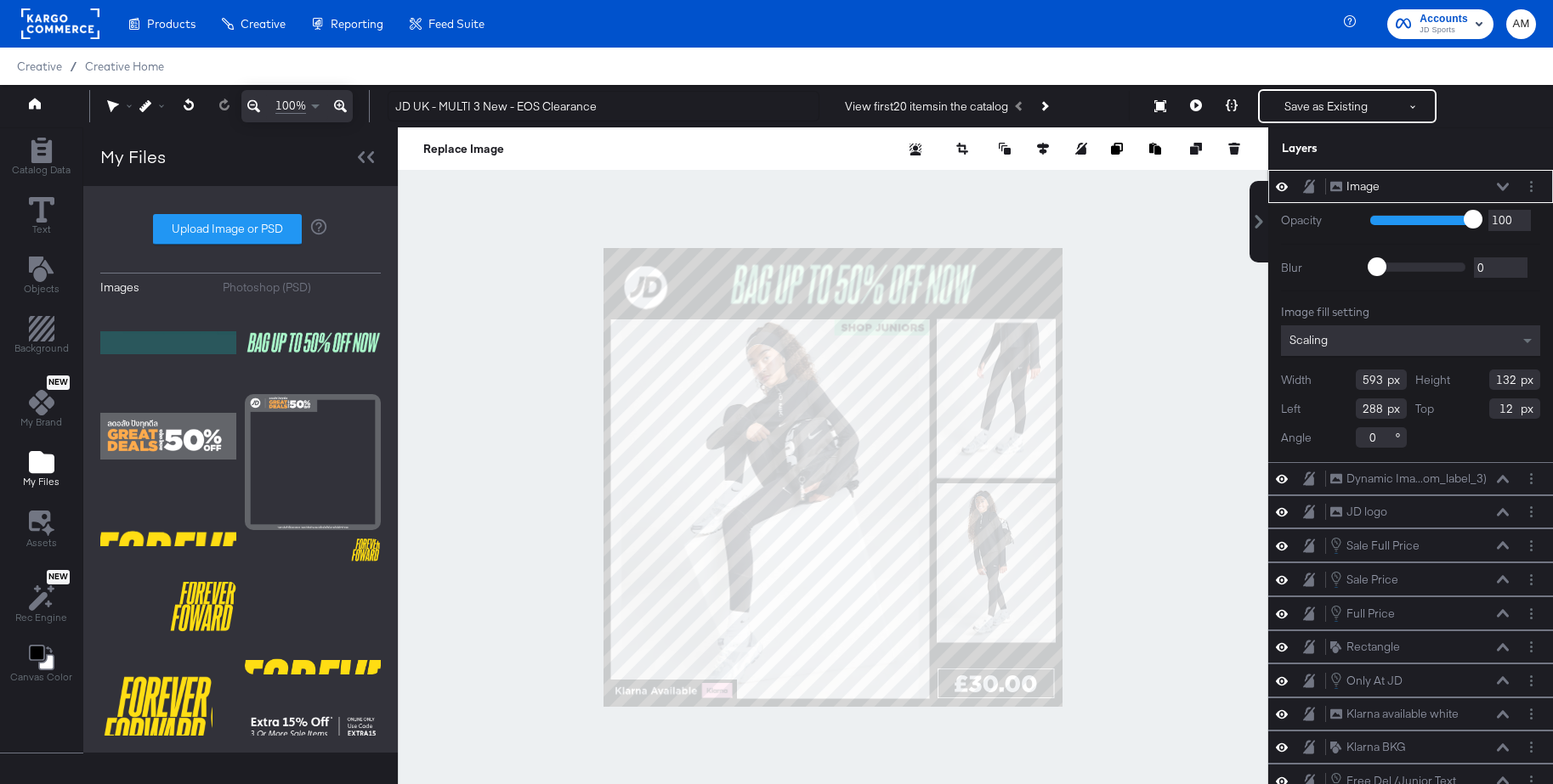
type input "20"
type input "290"
type input "10"
type input "298"
click at [1196, 301] on div at bounding box center [833, 477] width 871 height 700
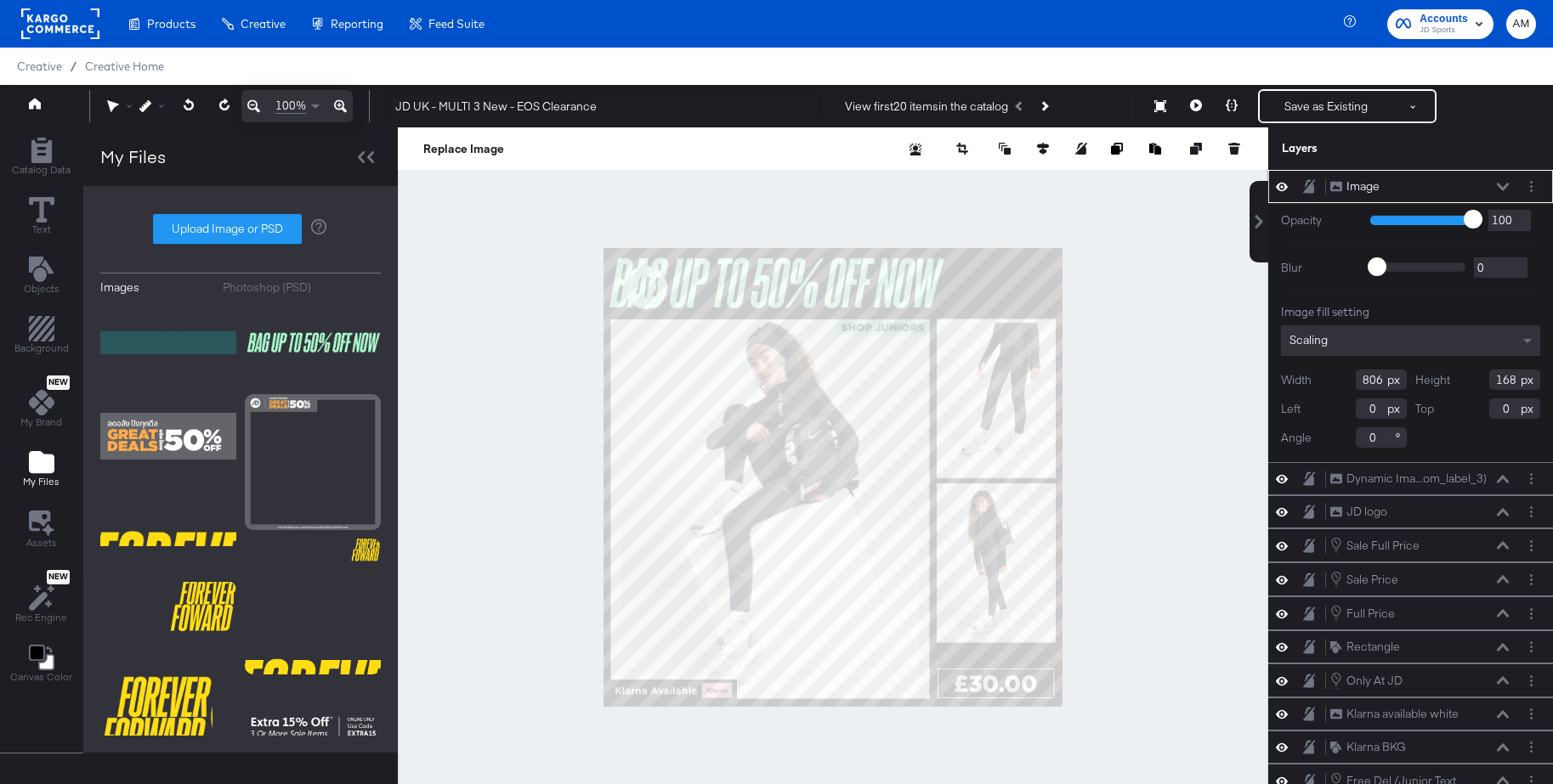
type input "182"
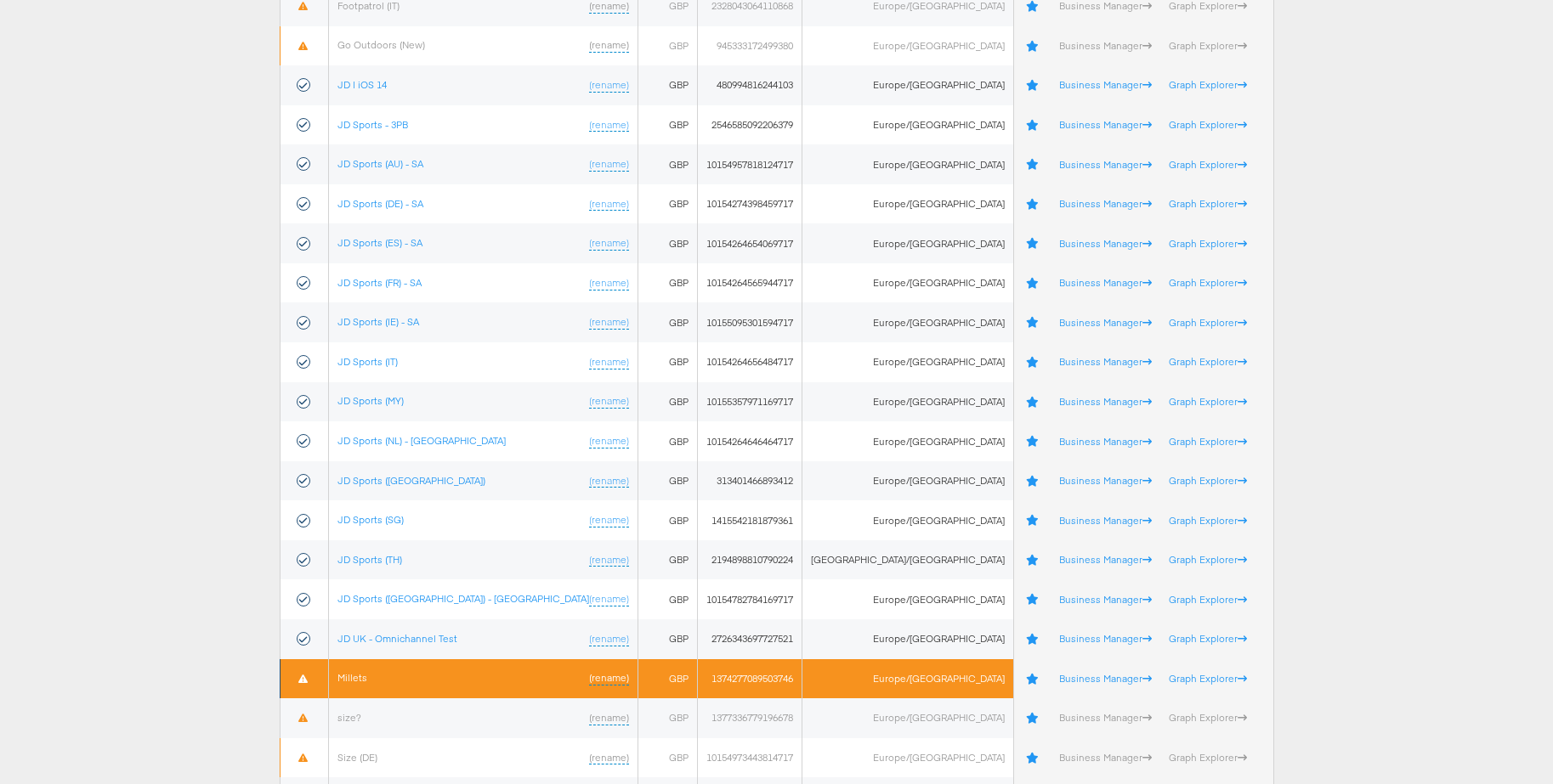
scroll to position [399, 0]
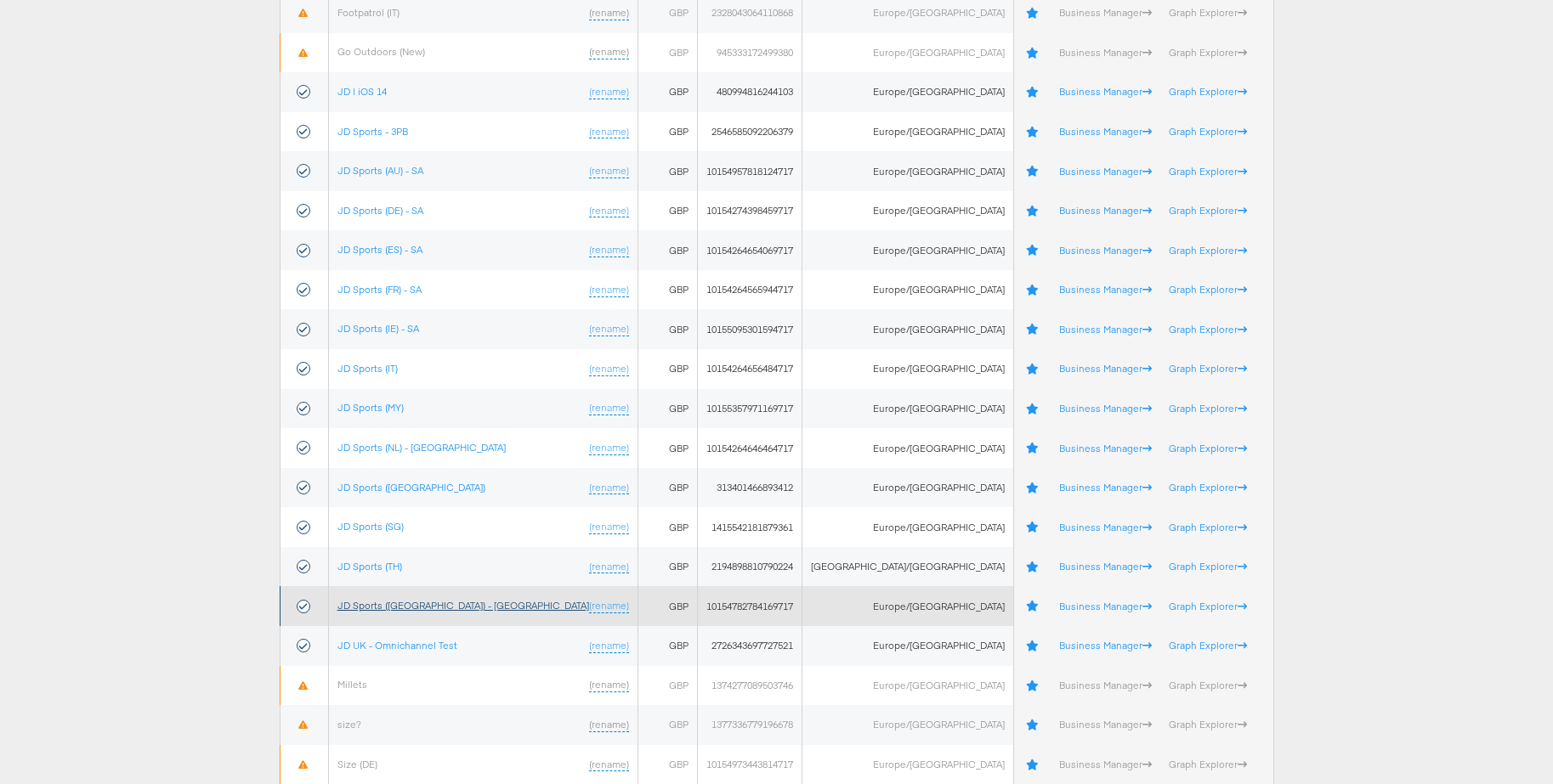
click at [395, 606] on link "JD Sports (UK) - SA" at bounding box center [462, 606] width 251 height 13
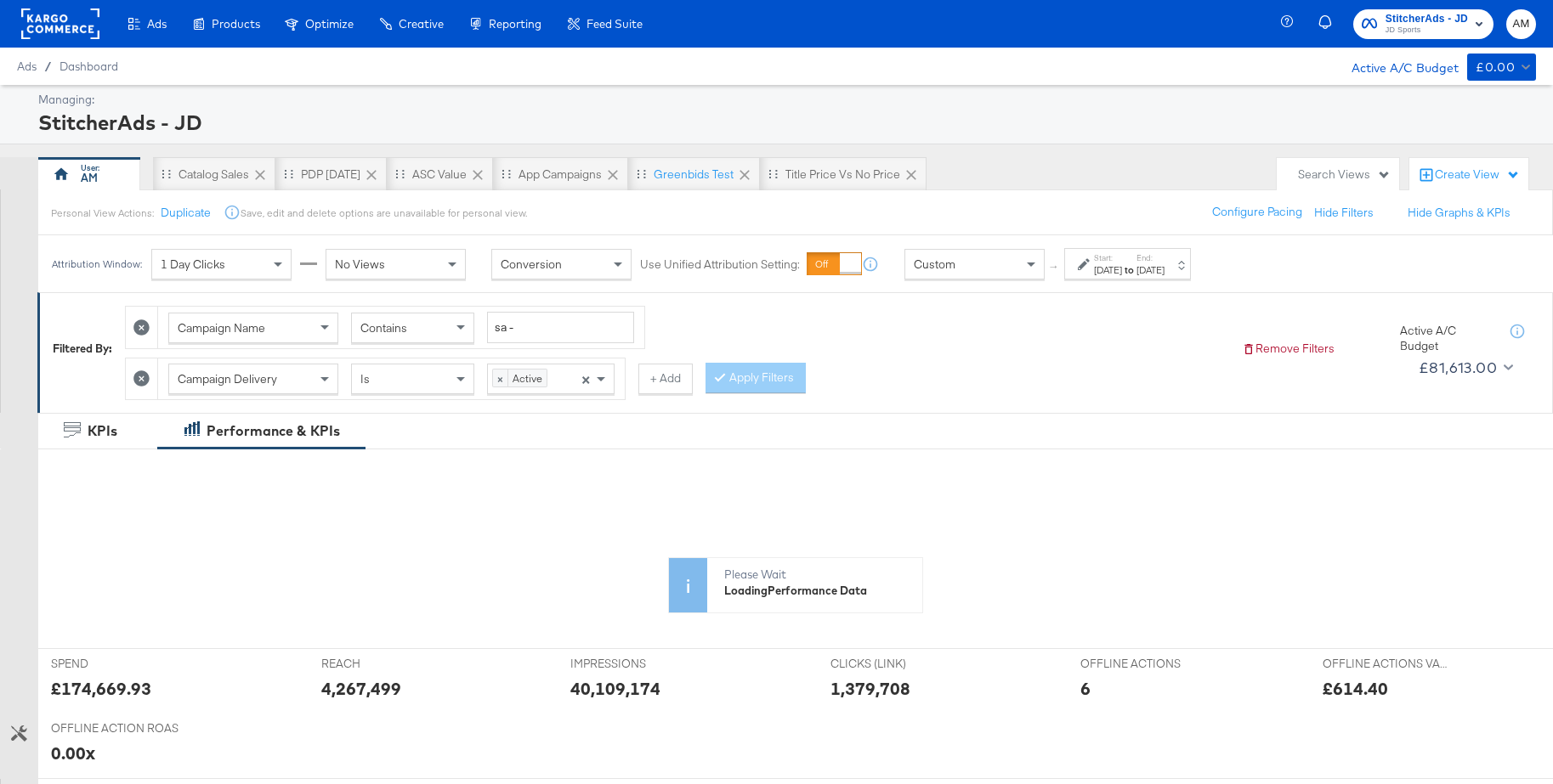
scroll to position [3, 0]
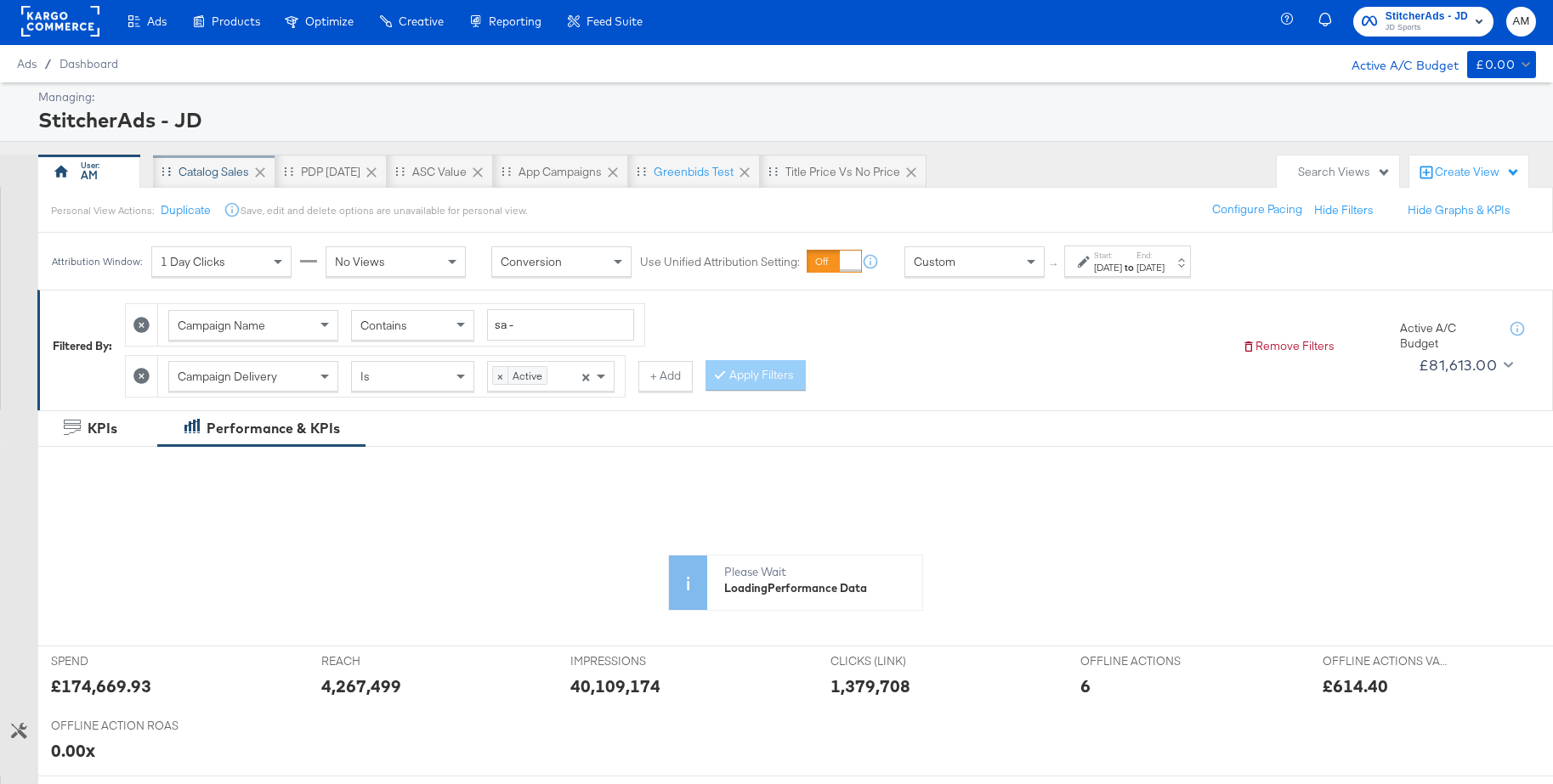
click at [214, 174] on div "Catalog Sales" at bounding box center [214, 171] width 71 height 16
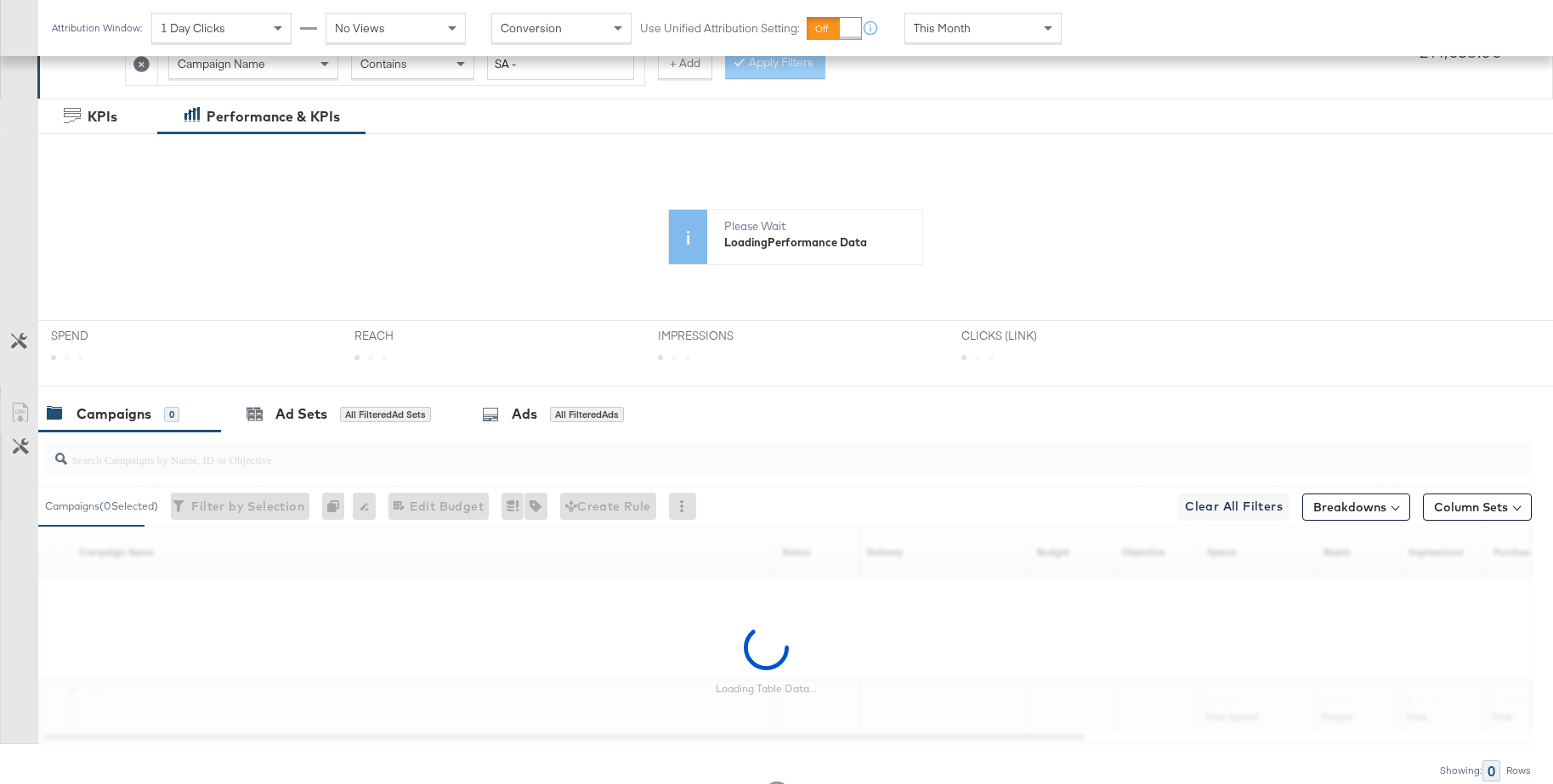
scroll to position [386, 0]
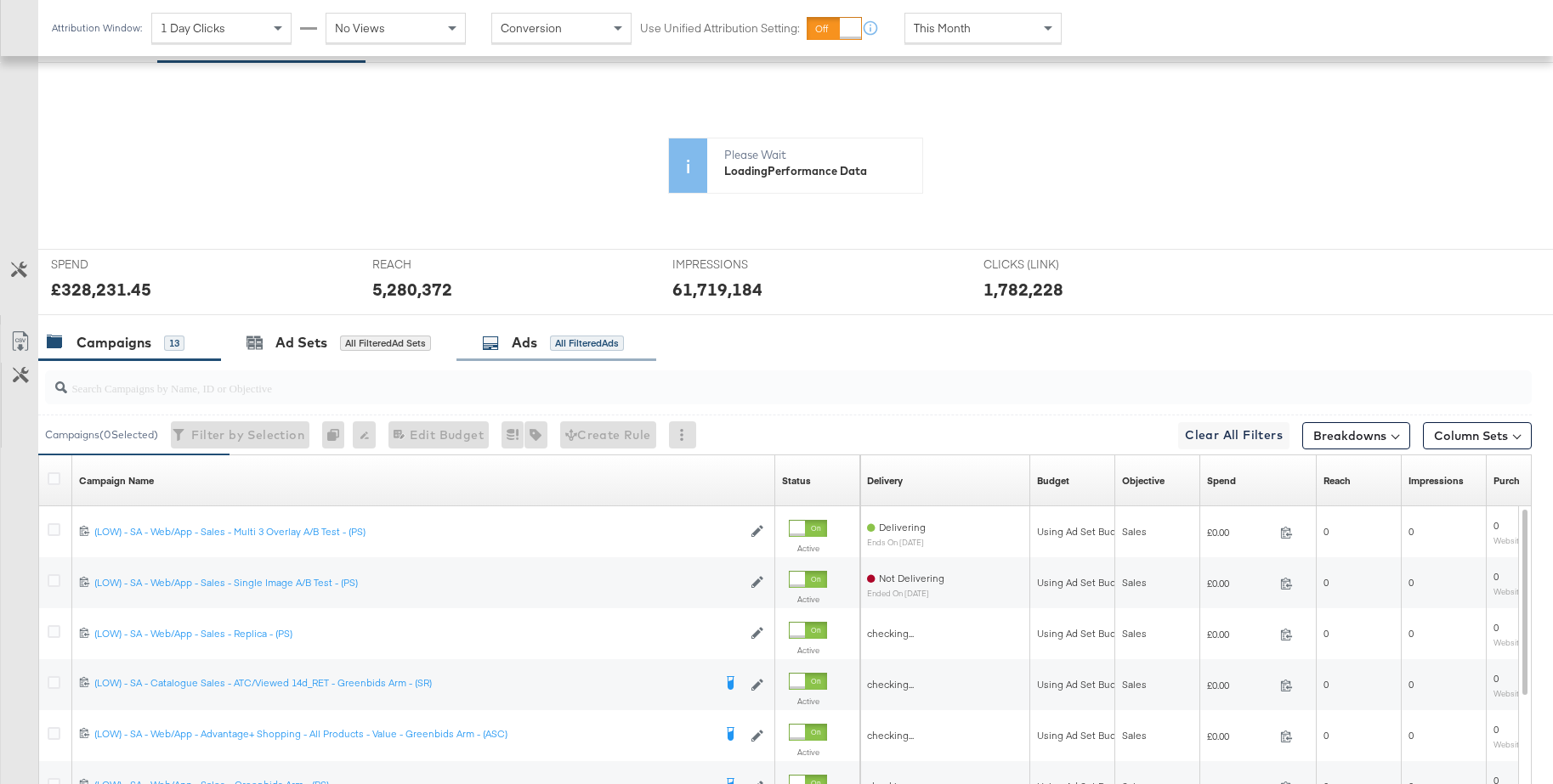
click at [525, 341] on div "Ads" at bounding box center [524, 343] width 25 height 20
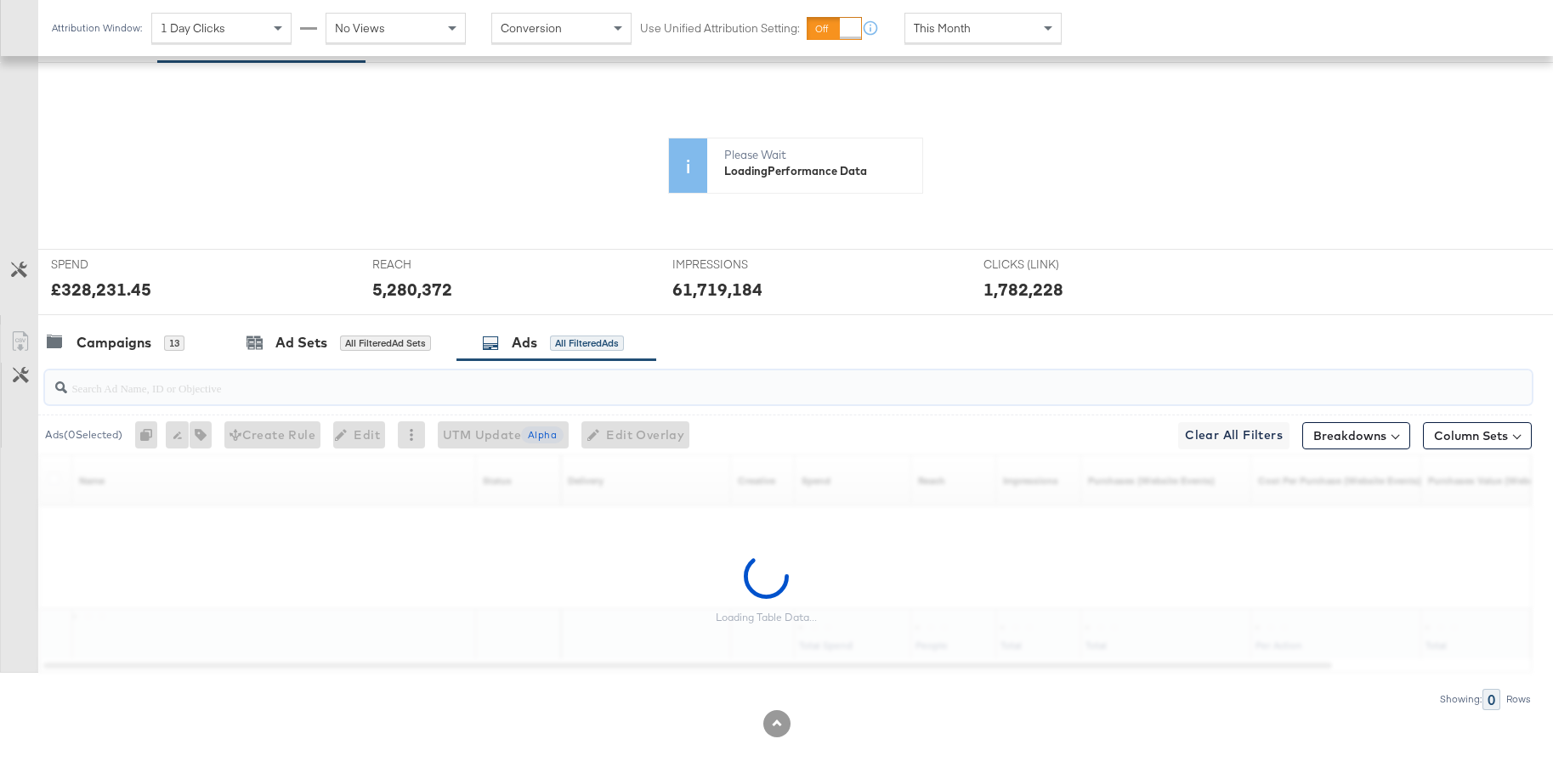
click at [342, 395] on input "search" at bounding box center [730, 380] width 1328 height 33
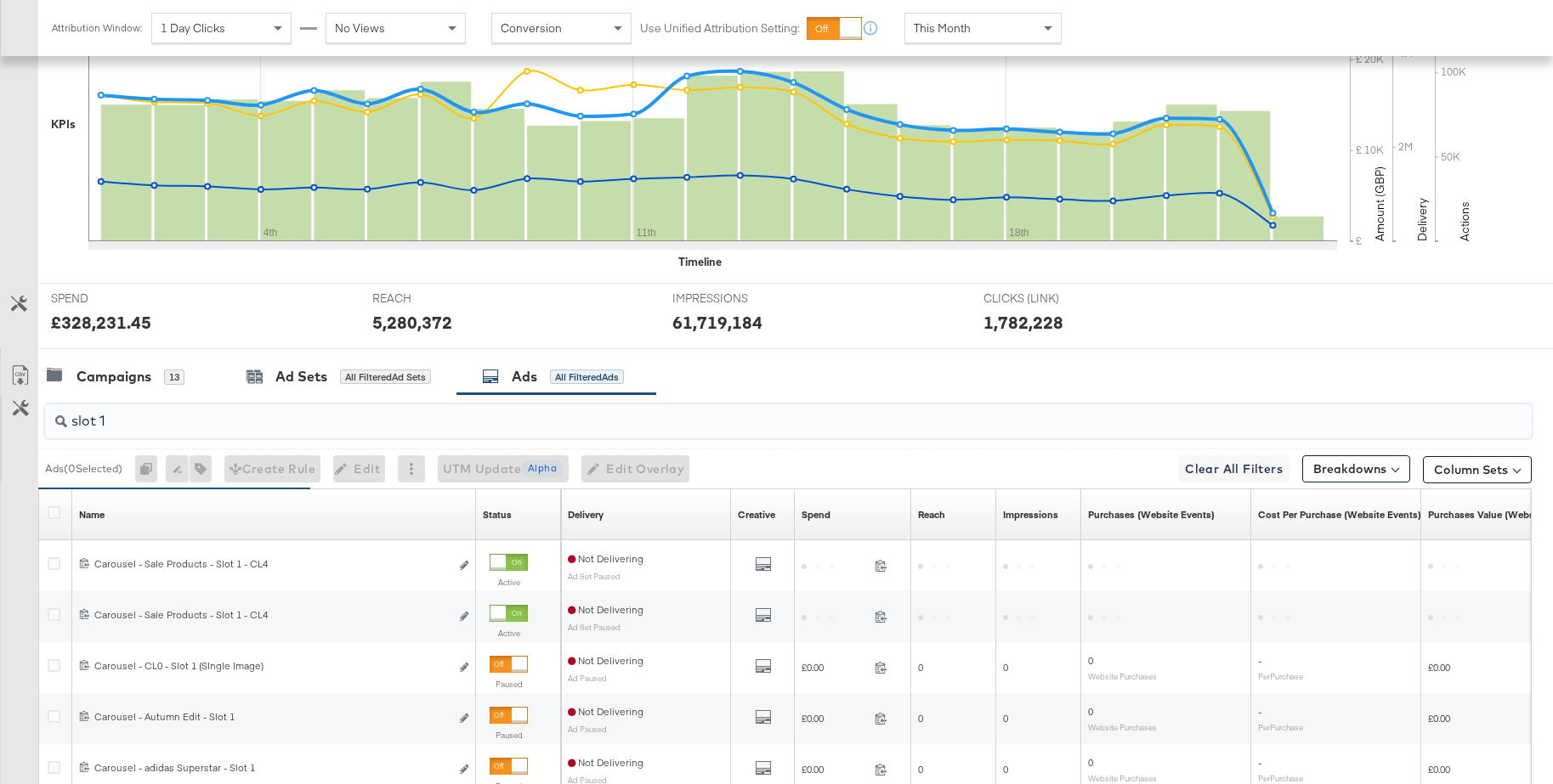
scroll to position [640, 0]
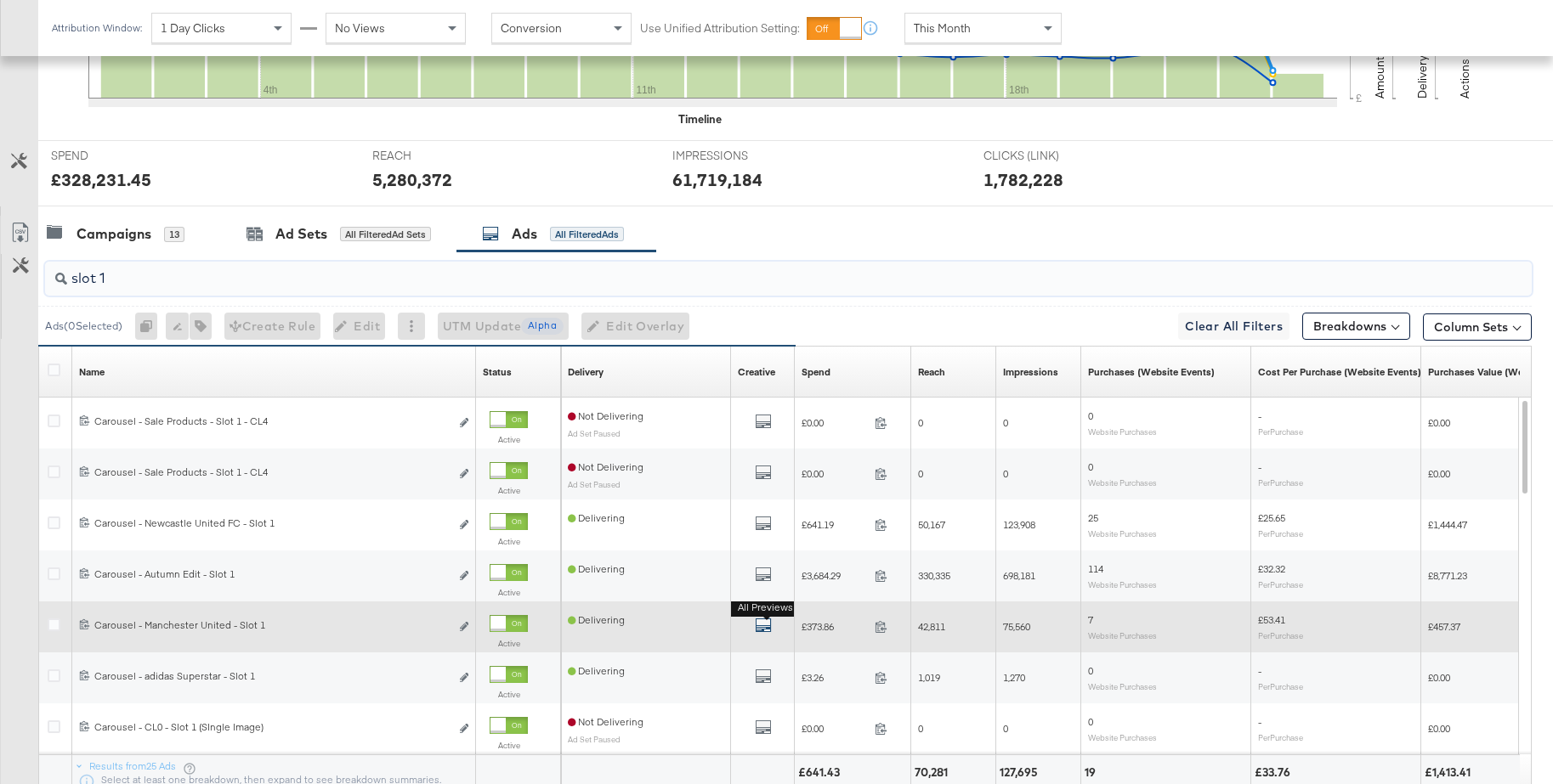
click at [766, 624] on icon "default" at bounding box center [763, 626] width 17 height 17
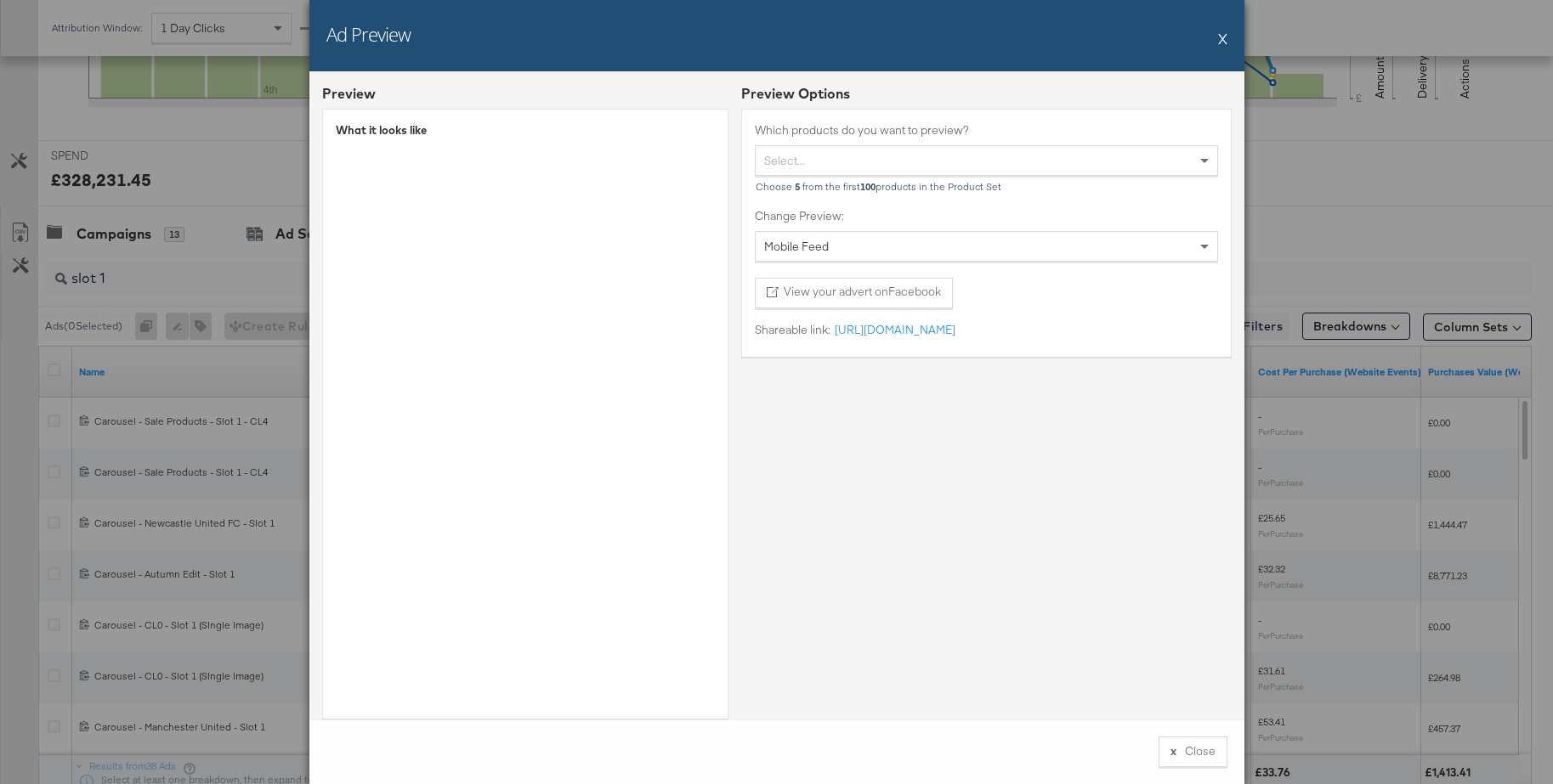
click at [854, 162] on div "Select..." at bounding box center [986, 160] width 461 height 29
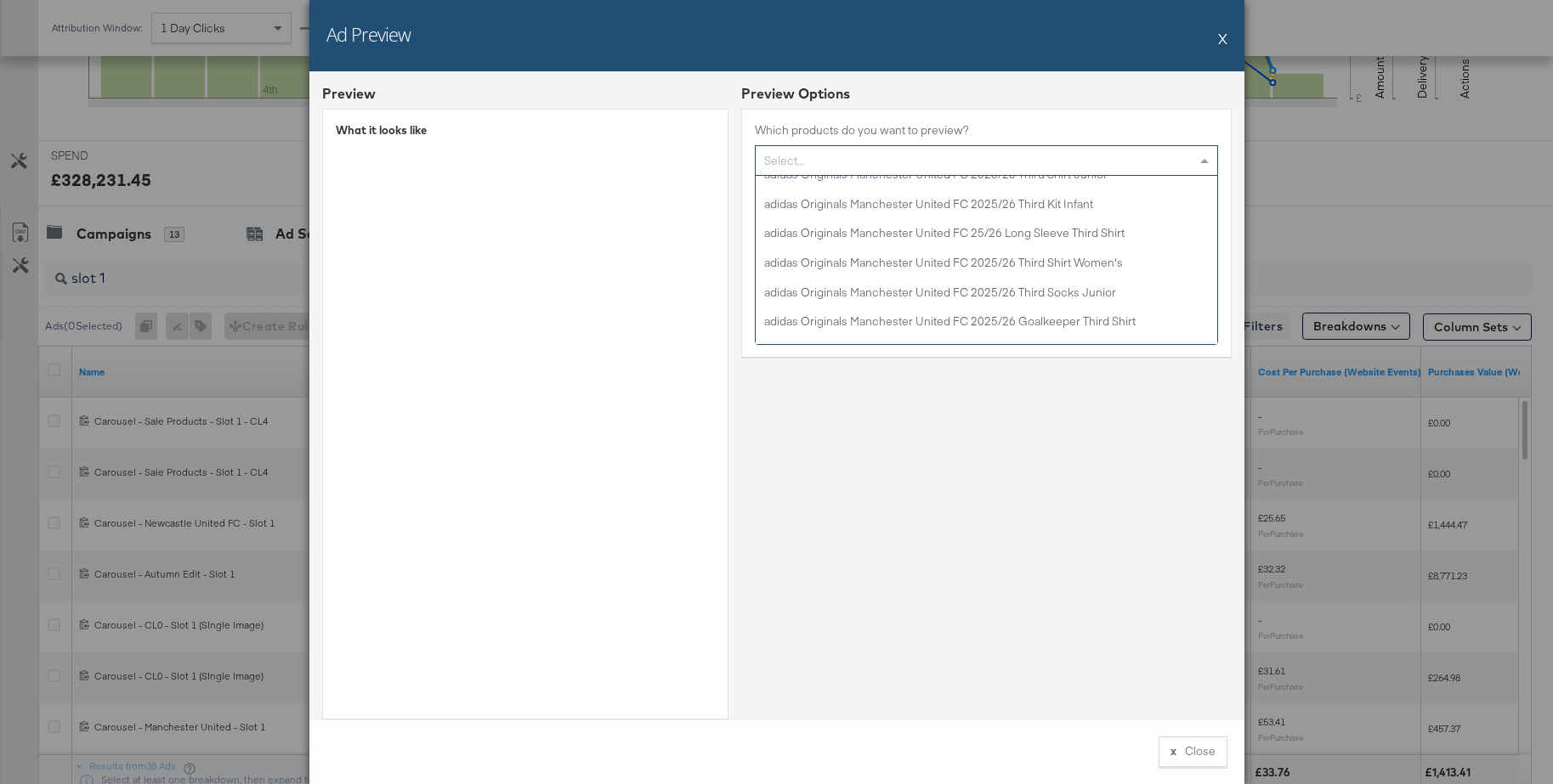
scroll to position [744, 0]
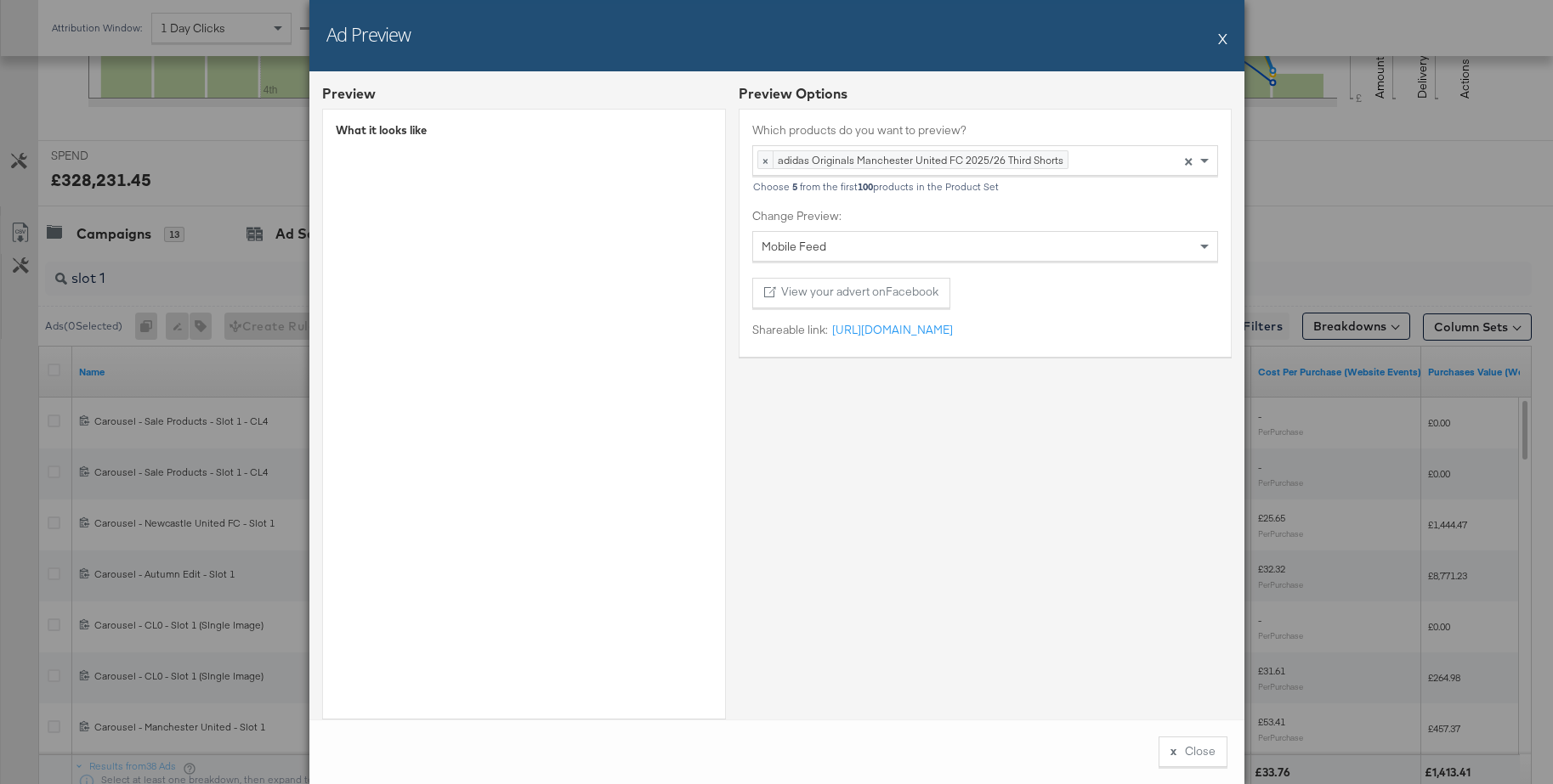
click at [1225, 39] on button "X" at bounding box center [1223, 39] width 9 height 34
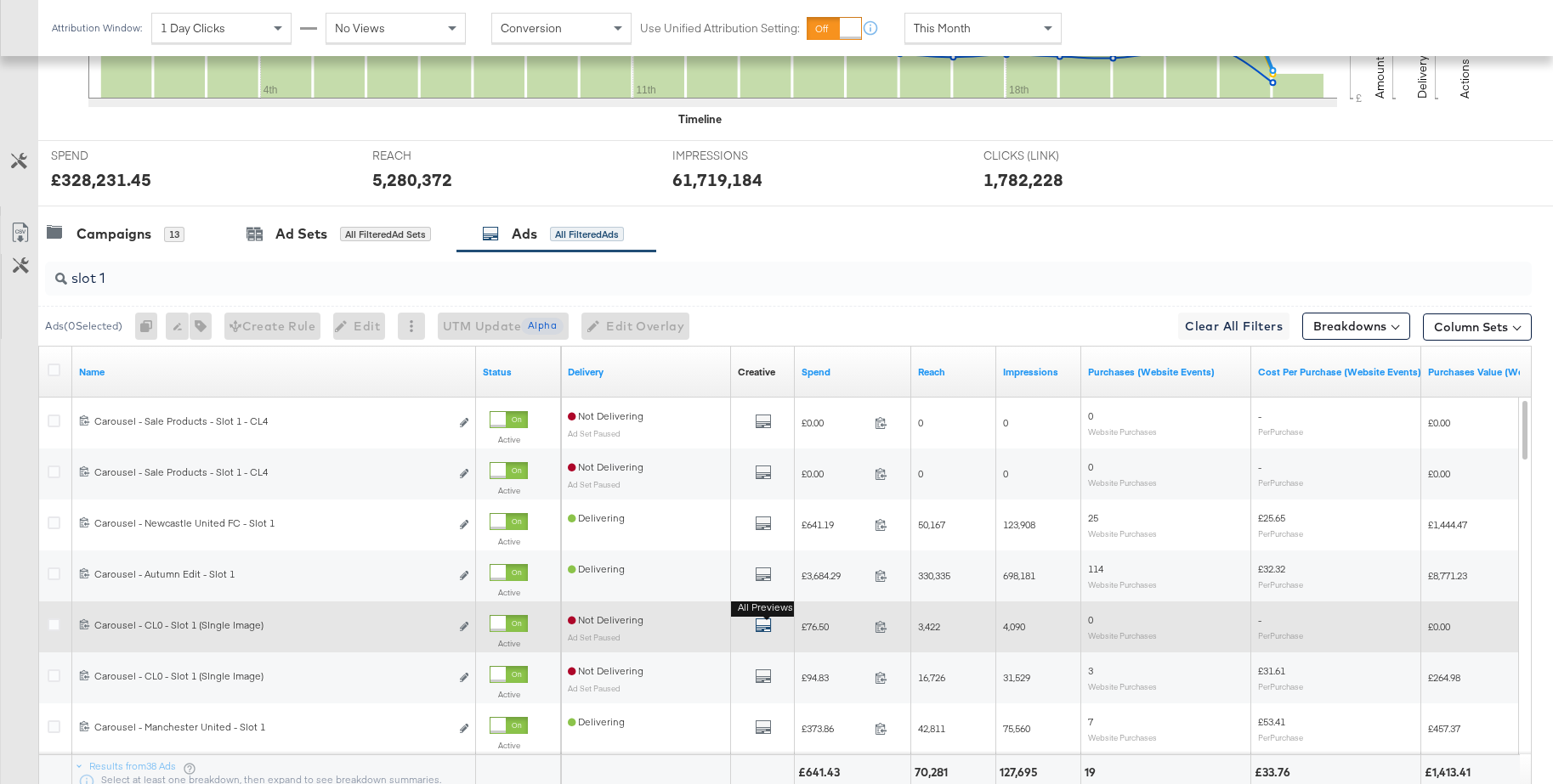
click at [762, 626] on icon "default" at bounding box center [763, 626] width 17 height 17
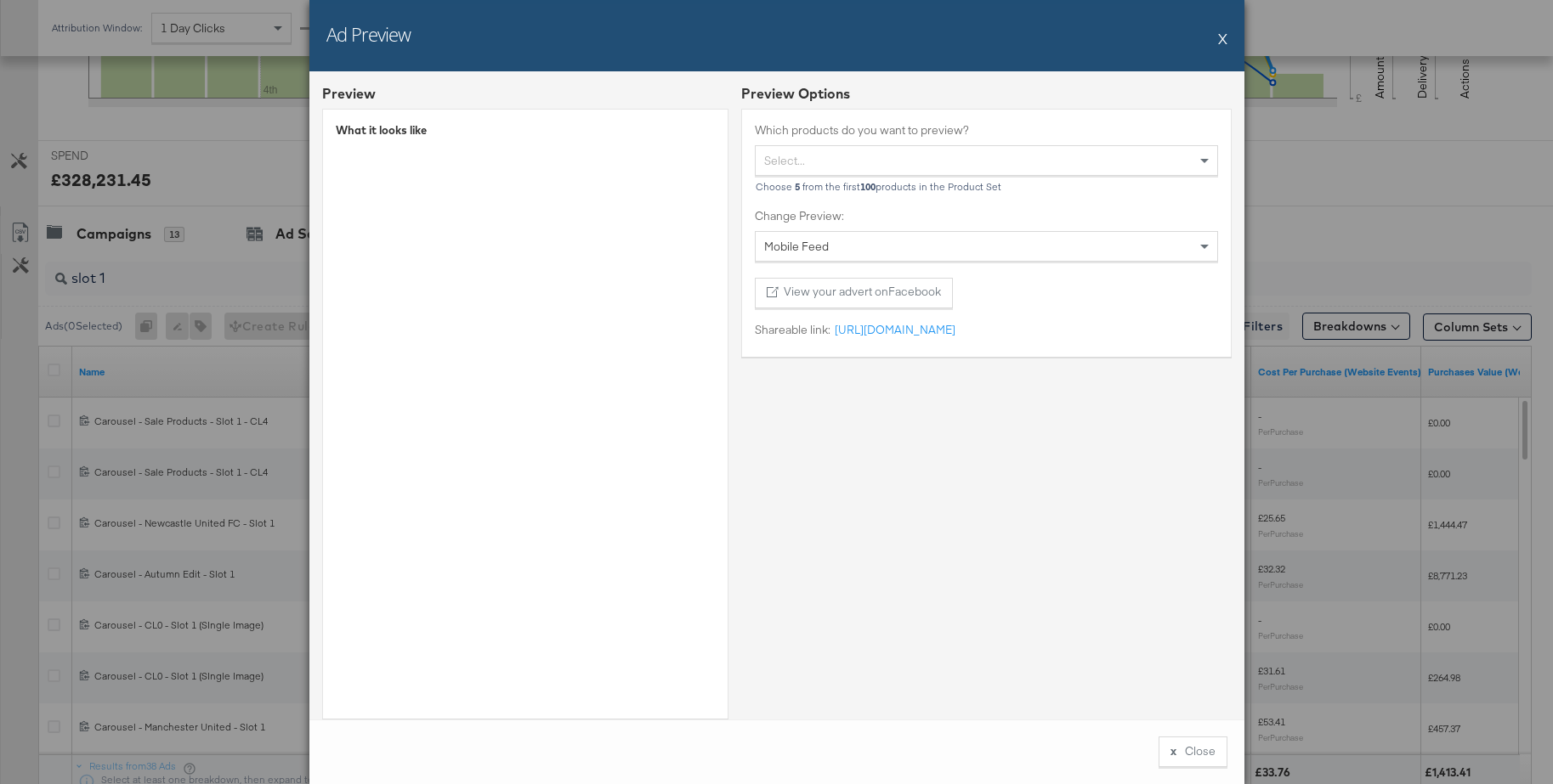
click at [1222, 35] on button "X" at bounding box center [1223, 39] width 9 height 34
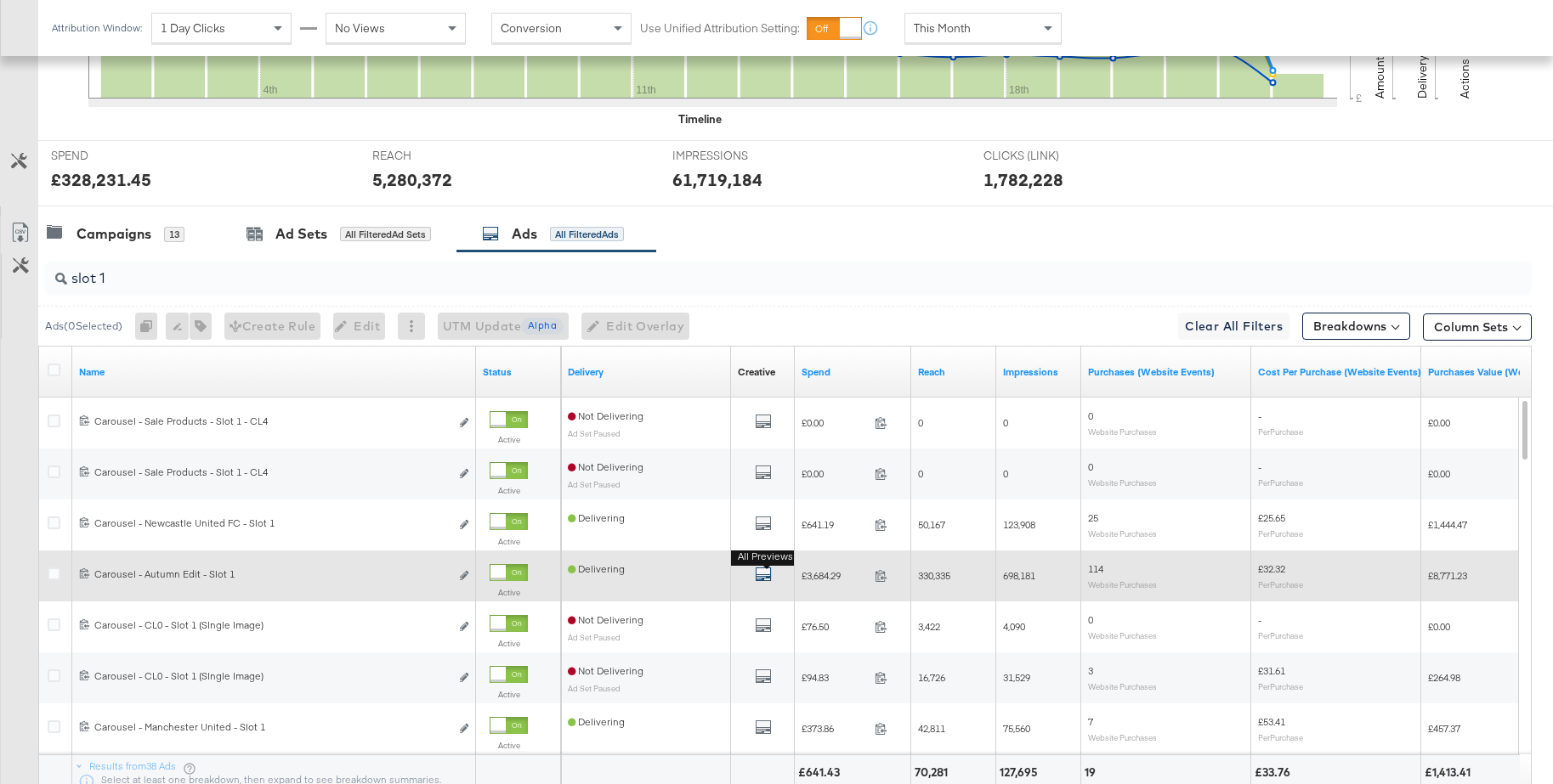
click at [760, 576] on icon "default" at bounding box center [763, 574] width 17 height 17
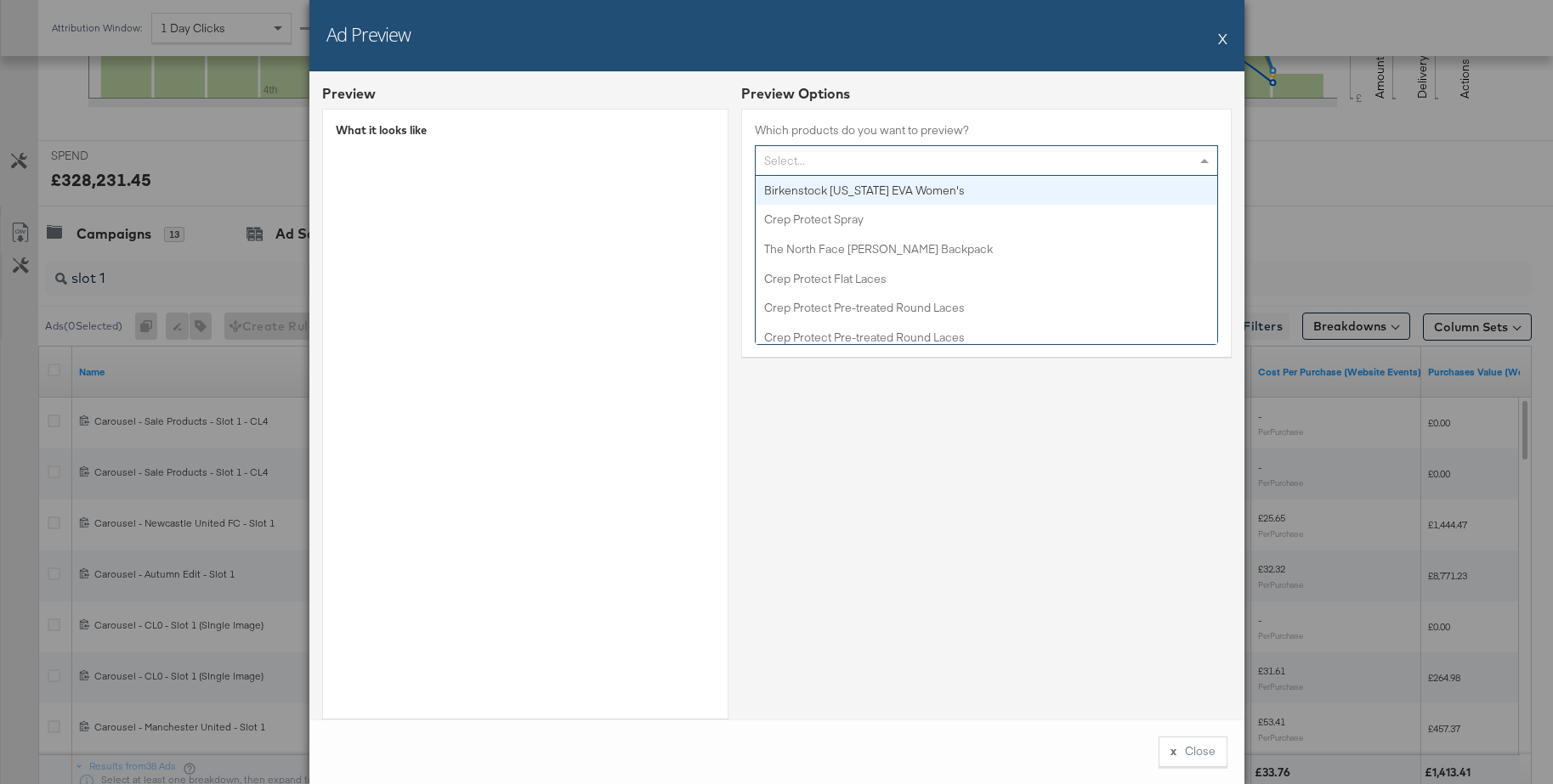
click at [911, 165] on div "Select..." at bounding box center [986, 160] width 461 height 29
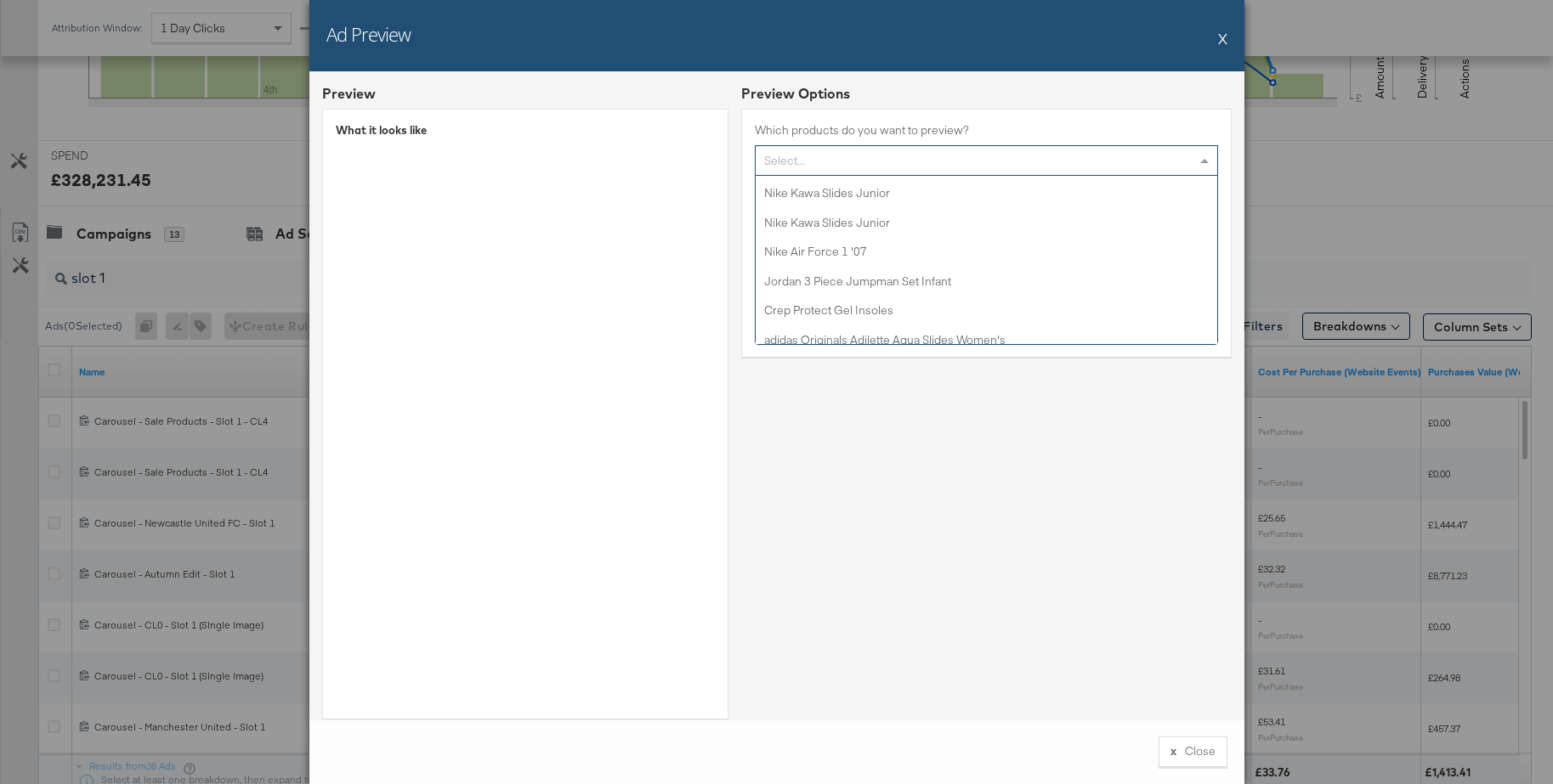
scroll to position [1694, 0]
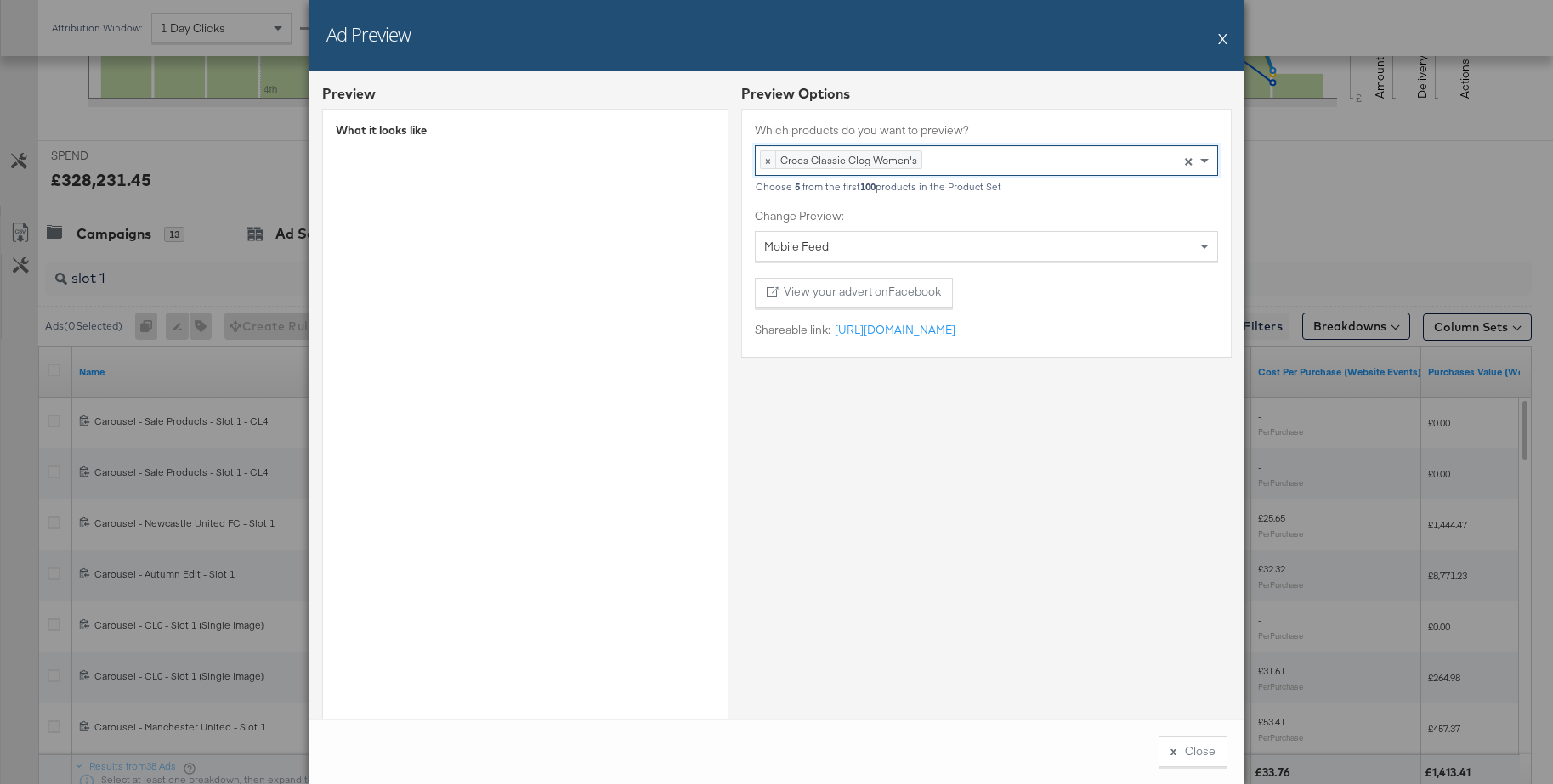
click at [955, 161] on div "× Crocs Classic Clog Women's Press backspace to remove Crocs Classic Clog Women…" at bounding box center [986, 160] width 463 height 31
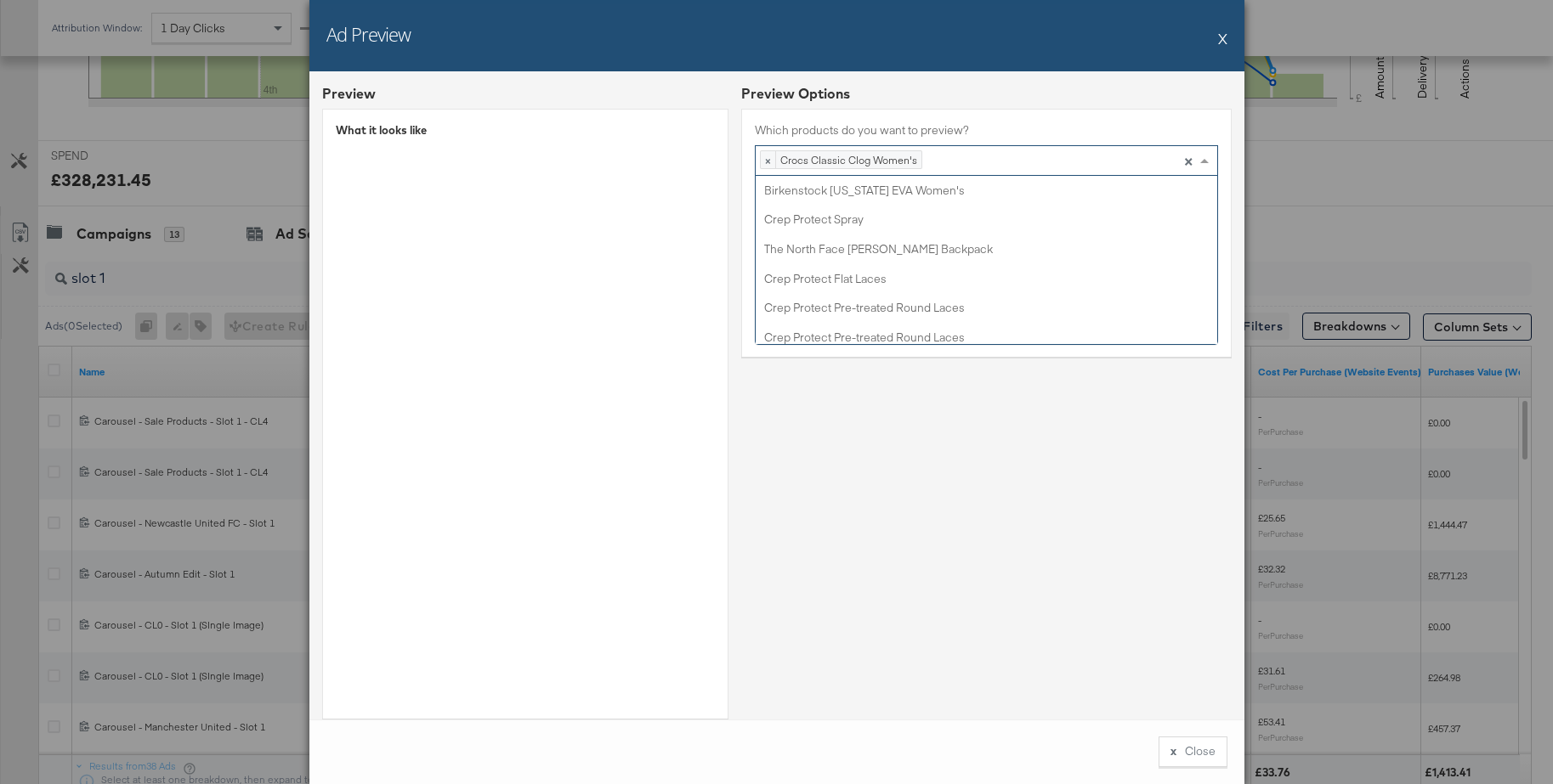
scroll to position [1821, 0]
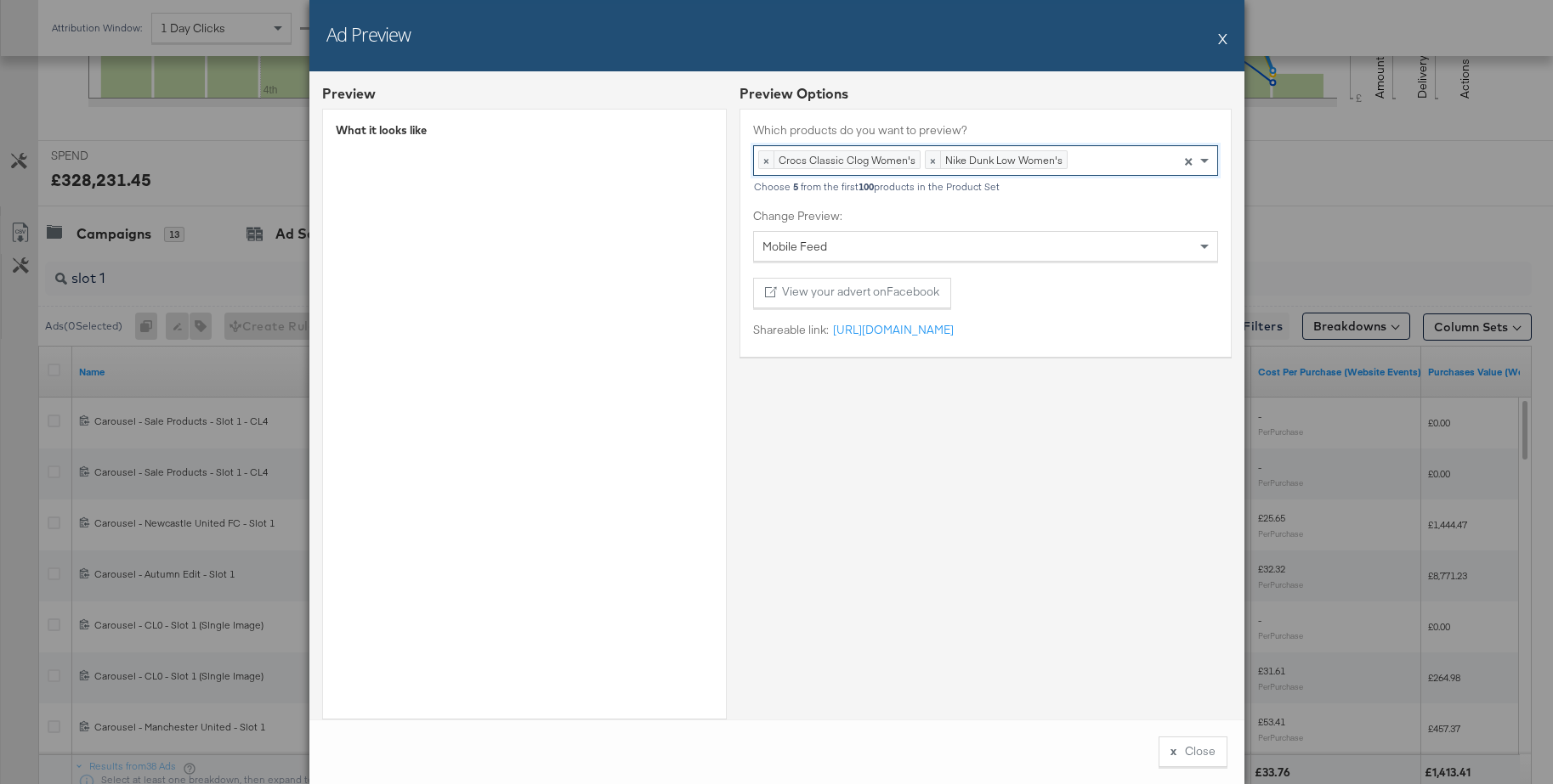
click at [1085, 149] on div "× Crocs Classic Clog Women's × Nike Dunk Low Women's Press backspace to remove …" at bounding box center [985, 160] width 465 height 31
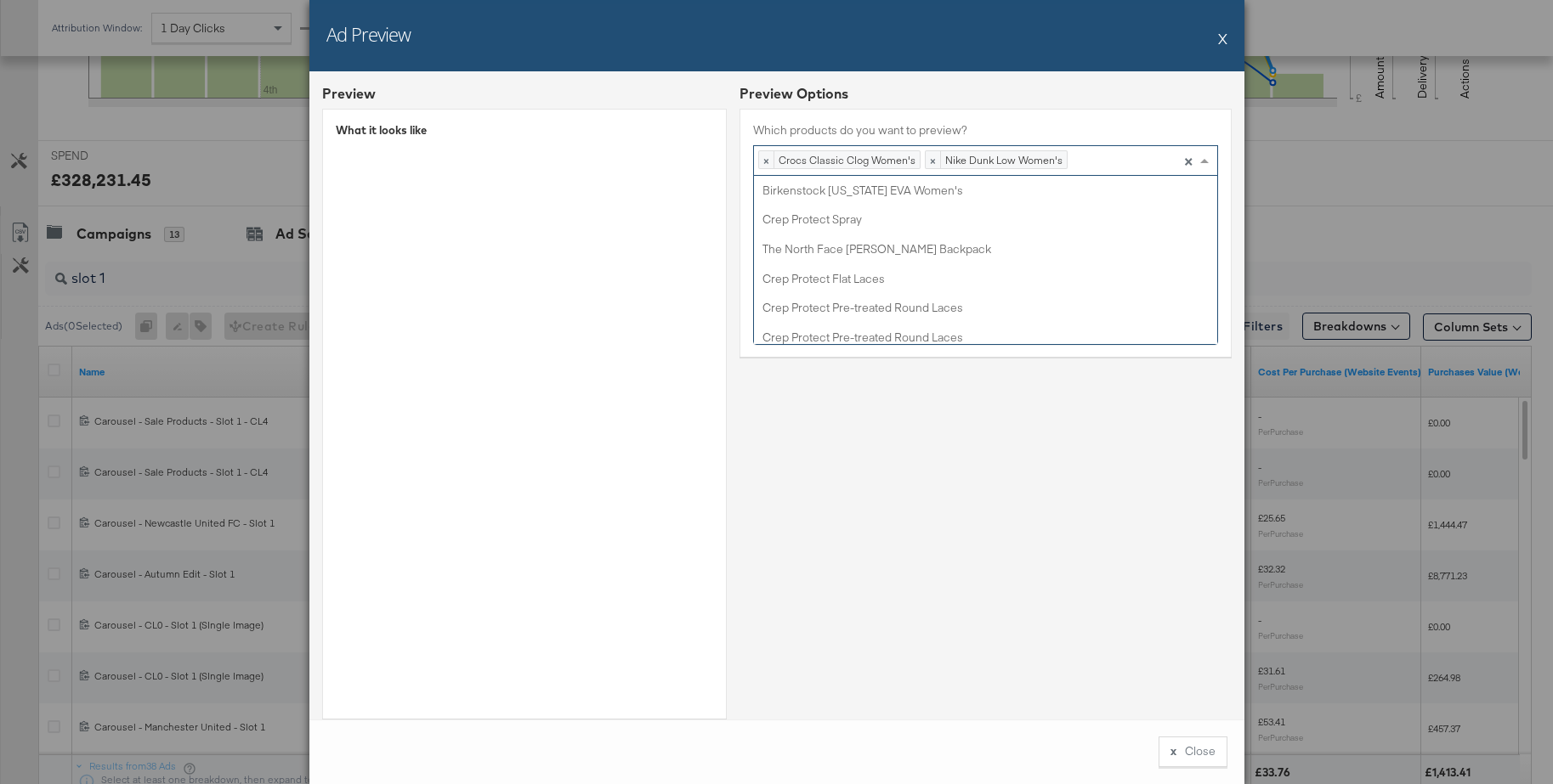
scroll to position [1939, 0]
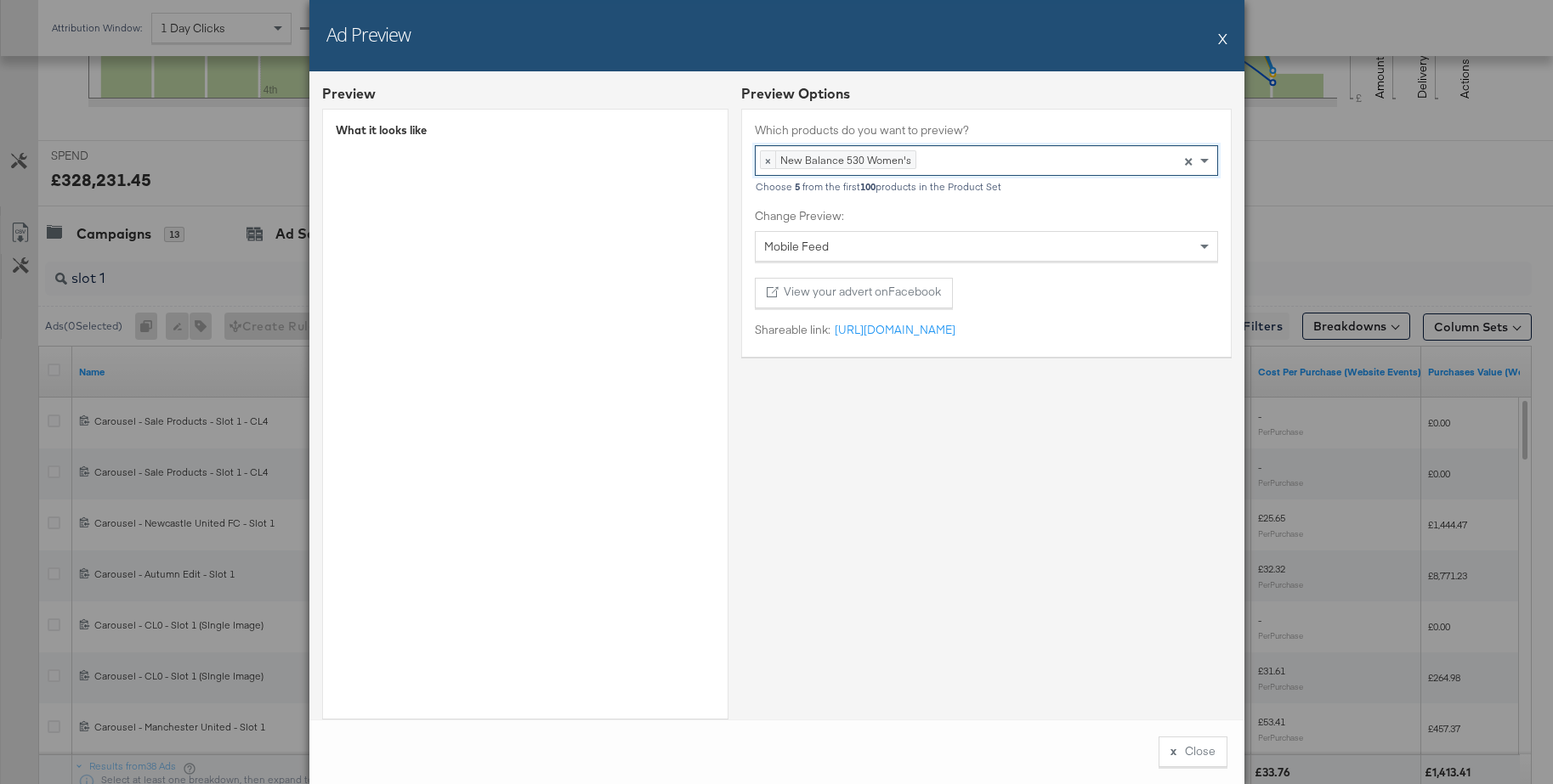
click at [1224, 39] on button "X" at bounding box center [1223, 39] width 9 height 34
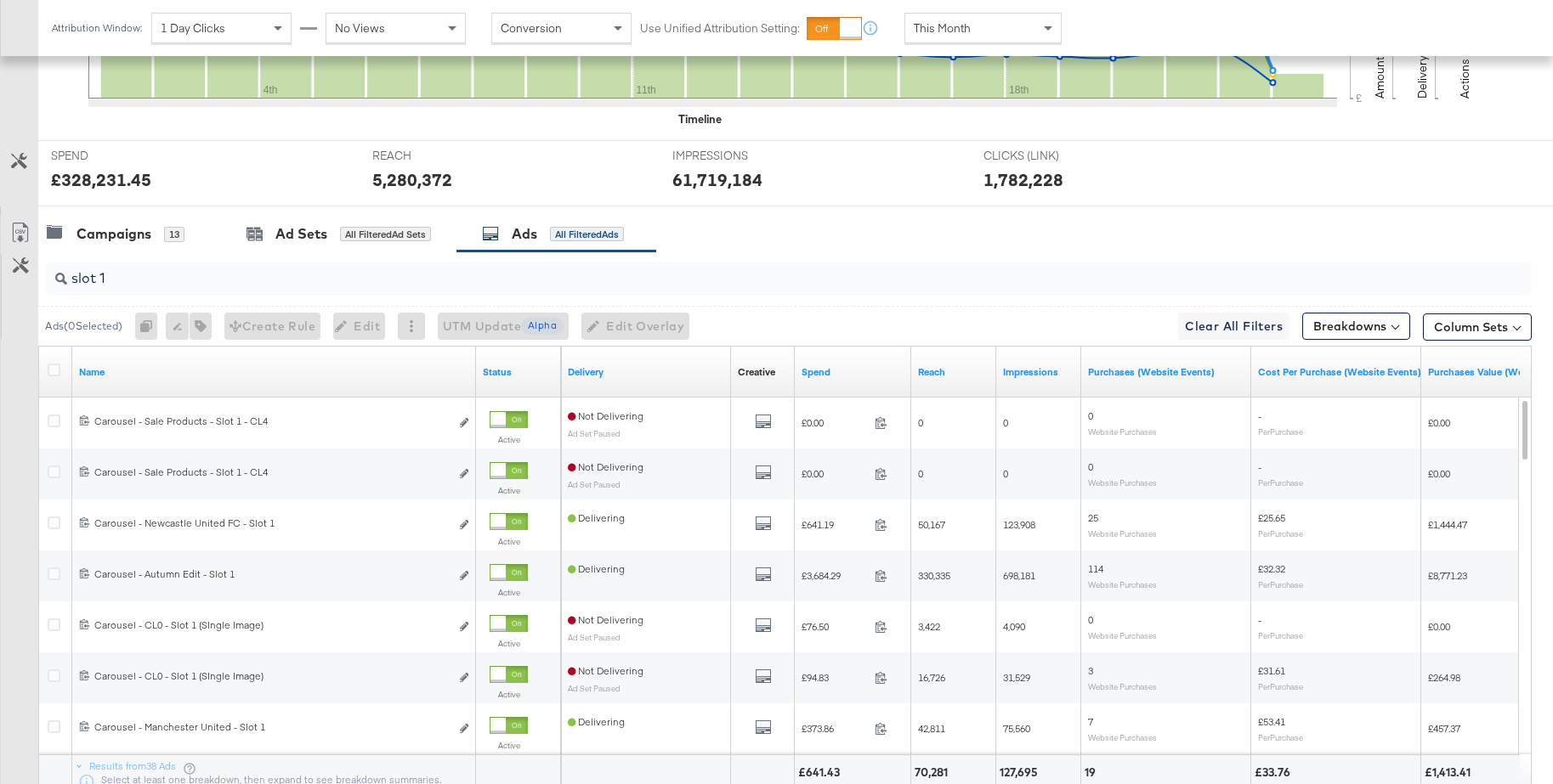
click at [181, 285] on input "slot 1" at bounding box center [730, 271] width 1328 height 33
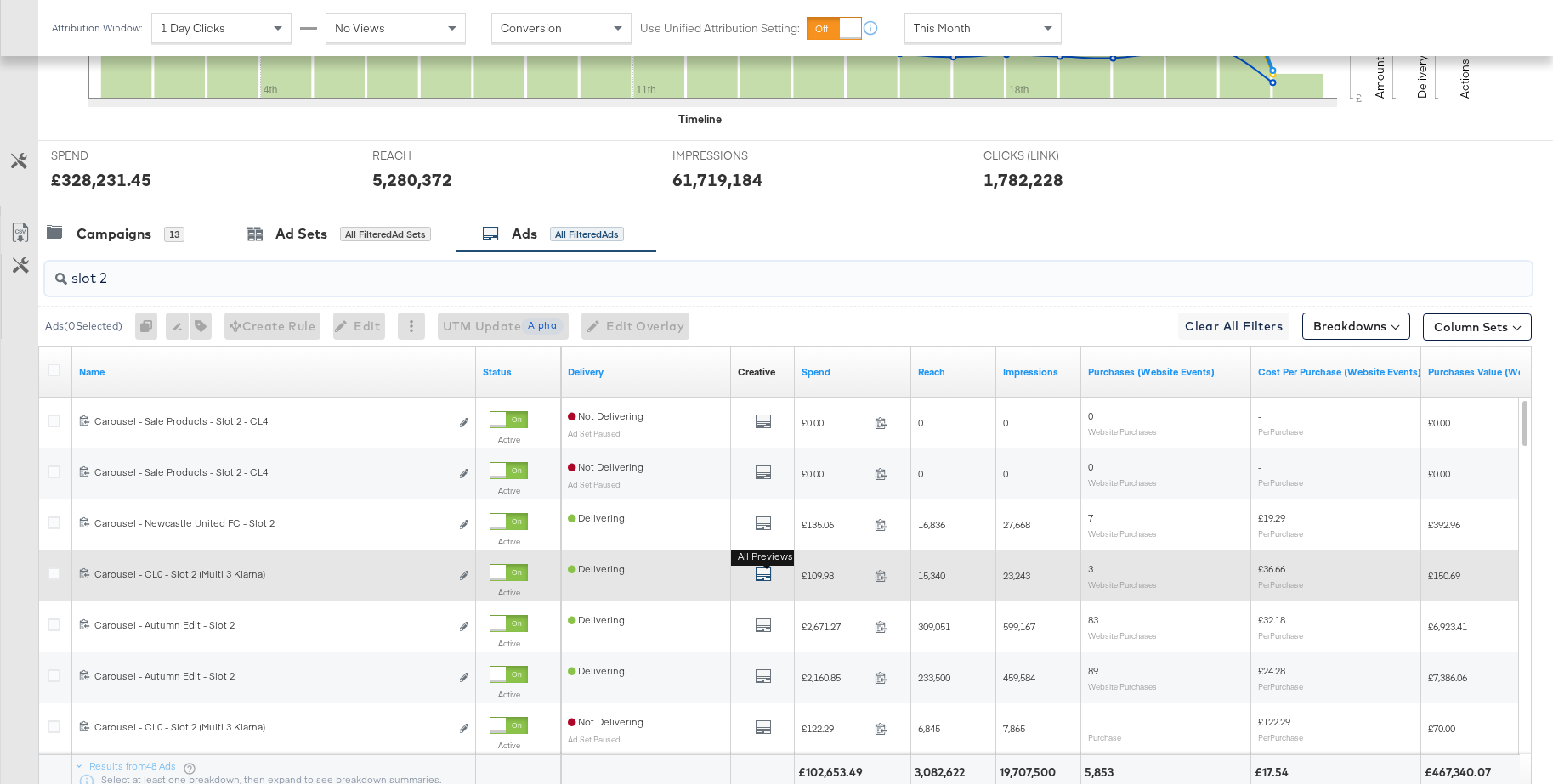
click at [757, 573] on icon "default" at bounding box center [763, 574] width 17 height 17
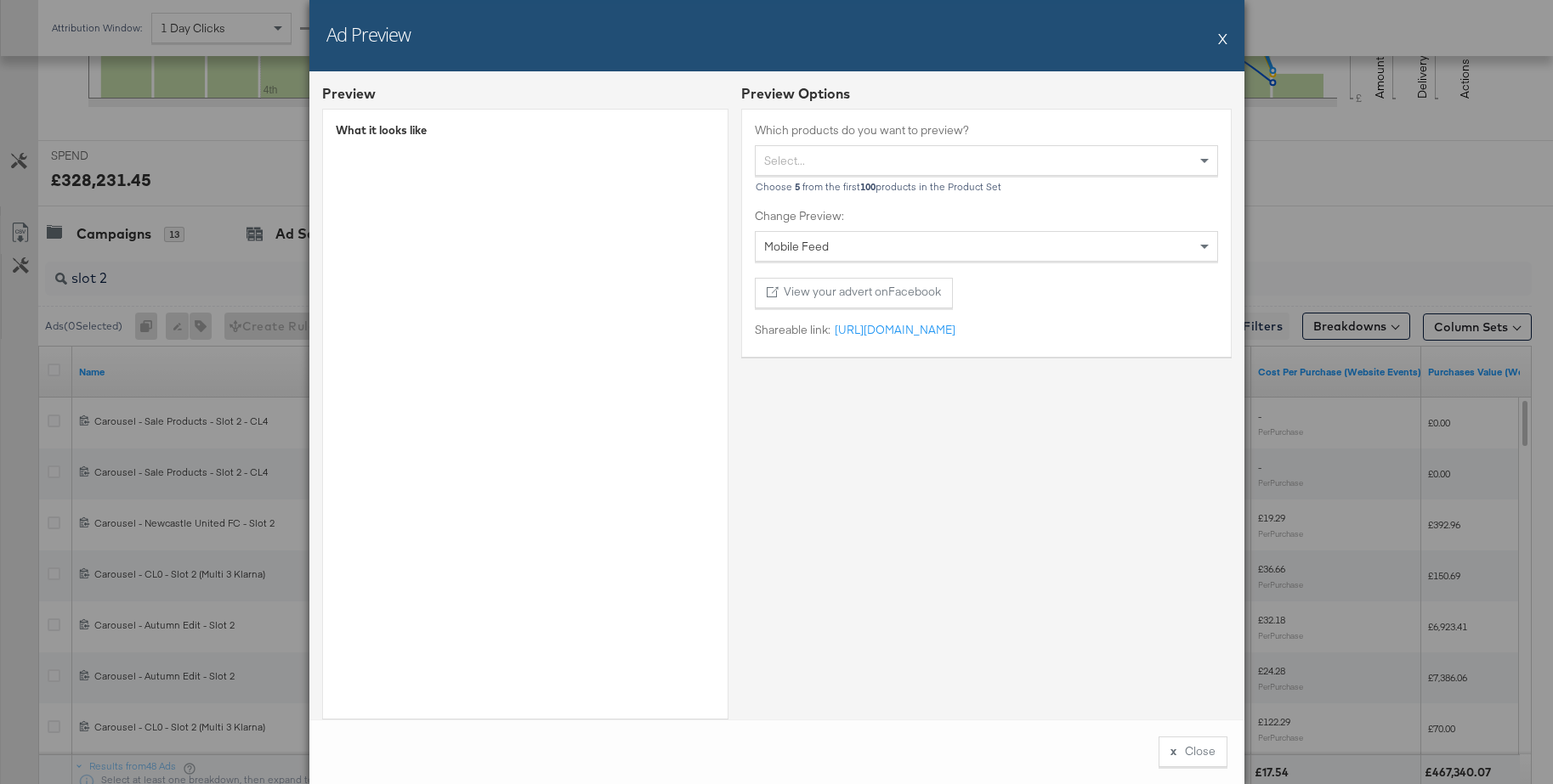
click at [880, 143] on div "Which products do you want to preview? Select..." at bounding box center [986, 149] width 463 height 54
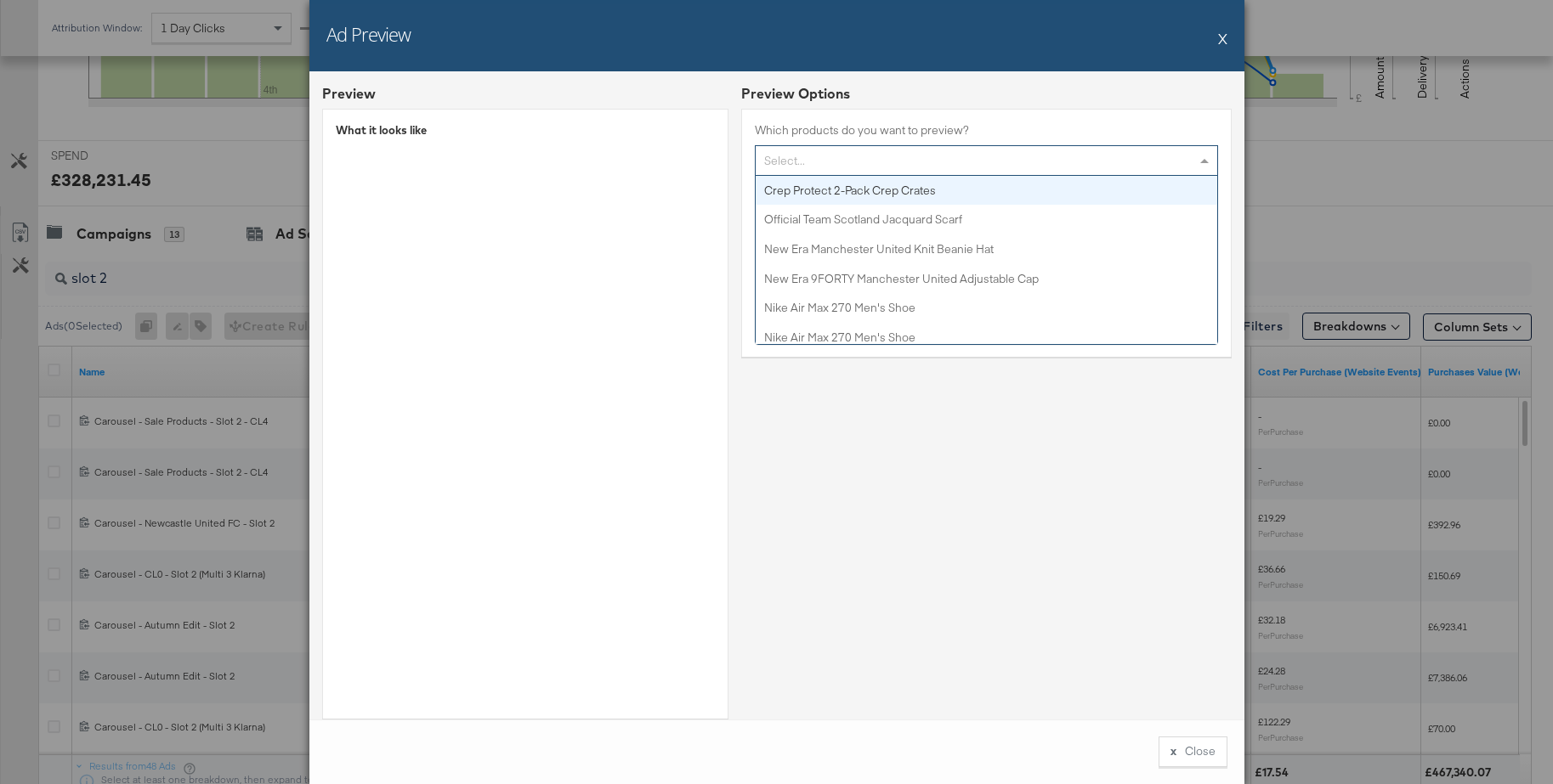
click at [880, 157] on div "Select..." at bounding box center [986, 160] width 461 height 29
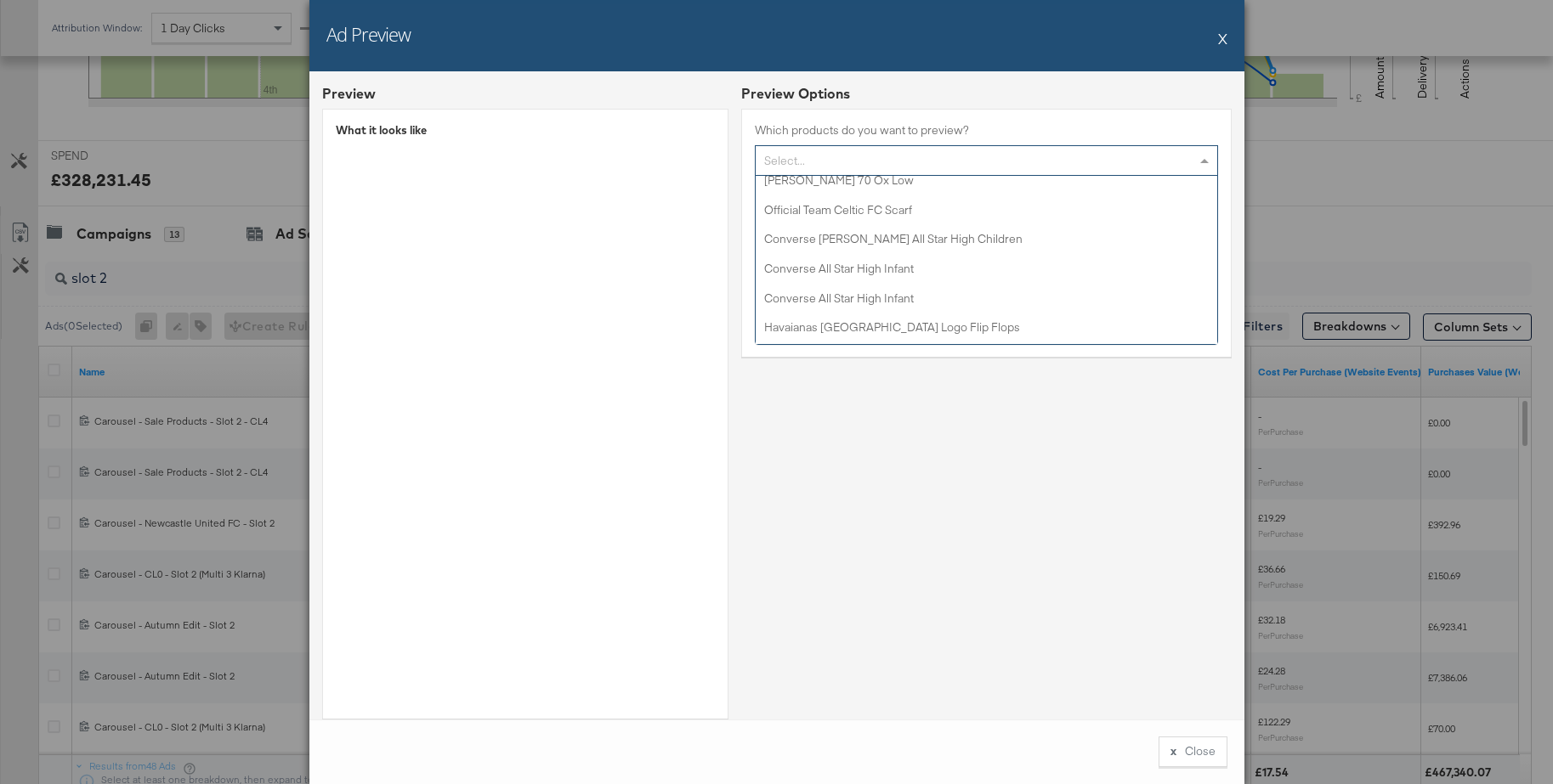
scroll to position [1310, 0]
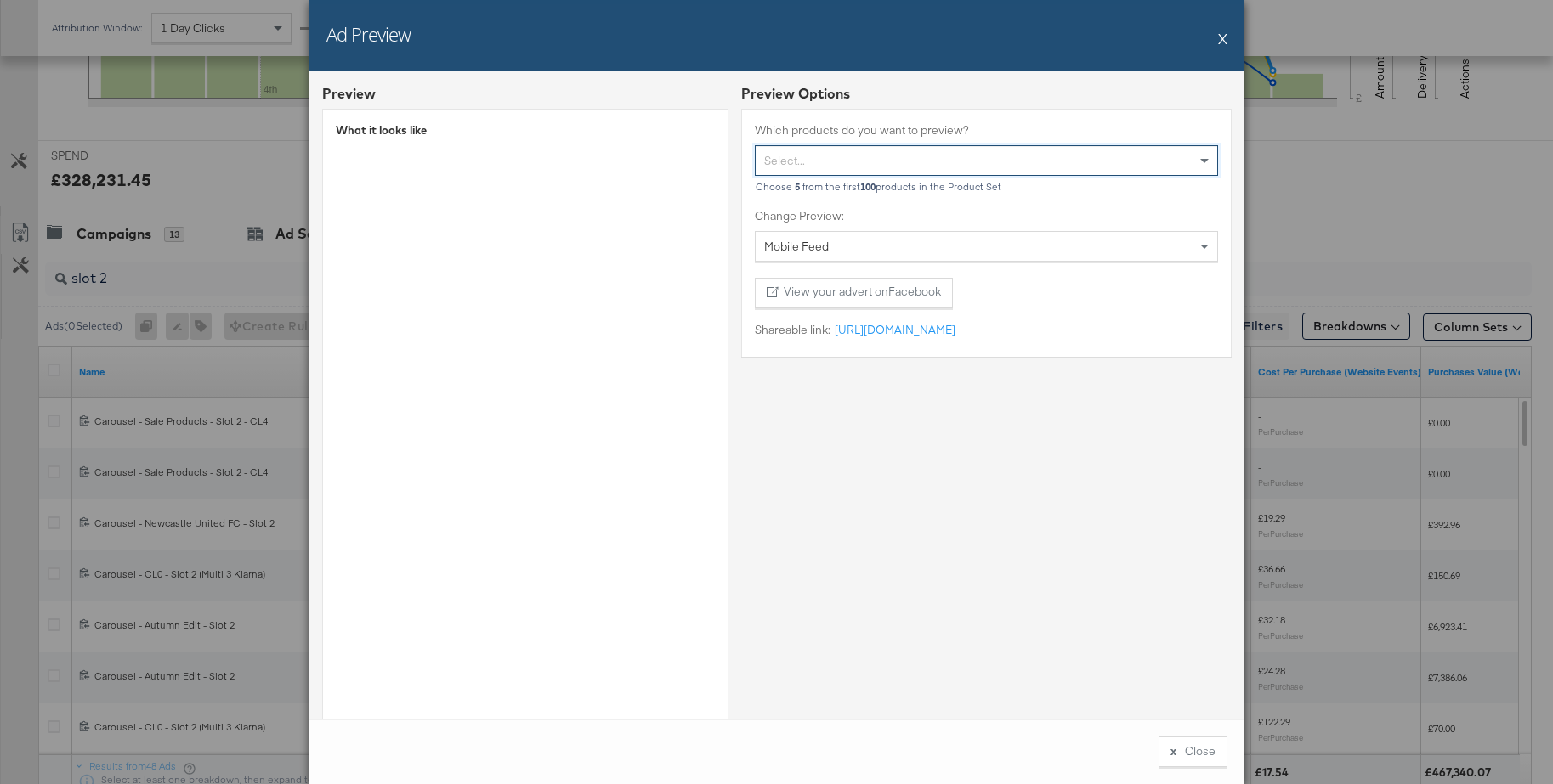
click at [791, 162] on div "Select..." at bounding box center [986, 160] width 461 height 29
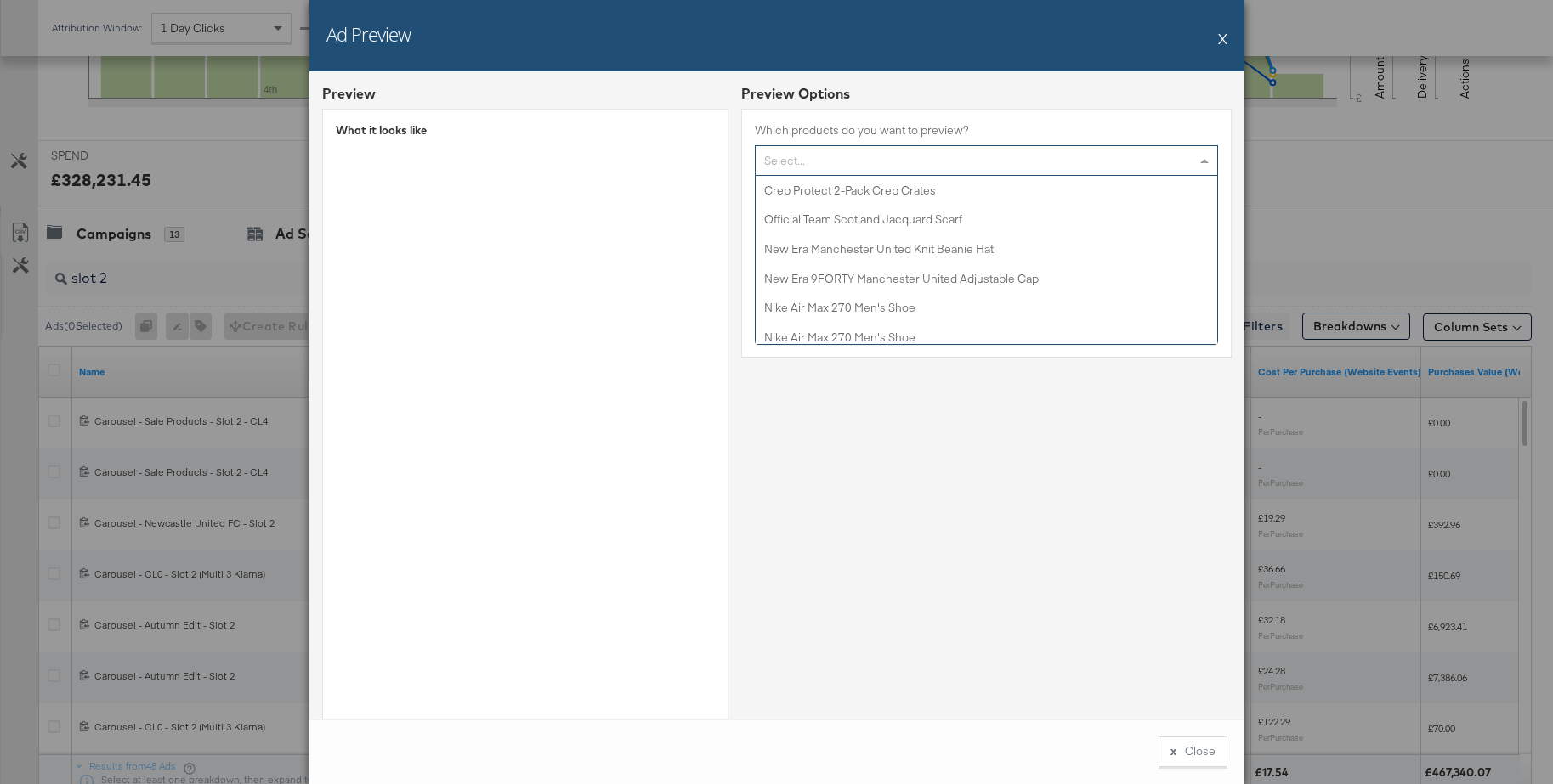
scroll to position [1410, 0]
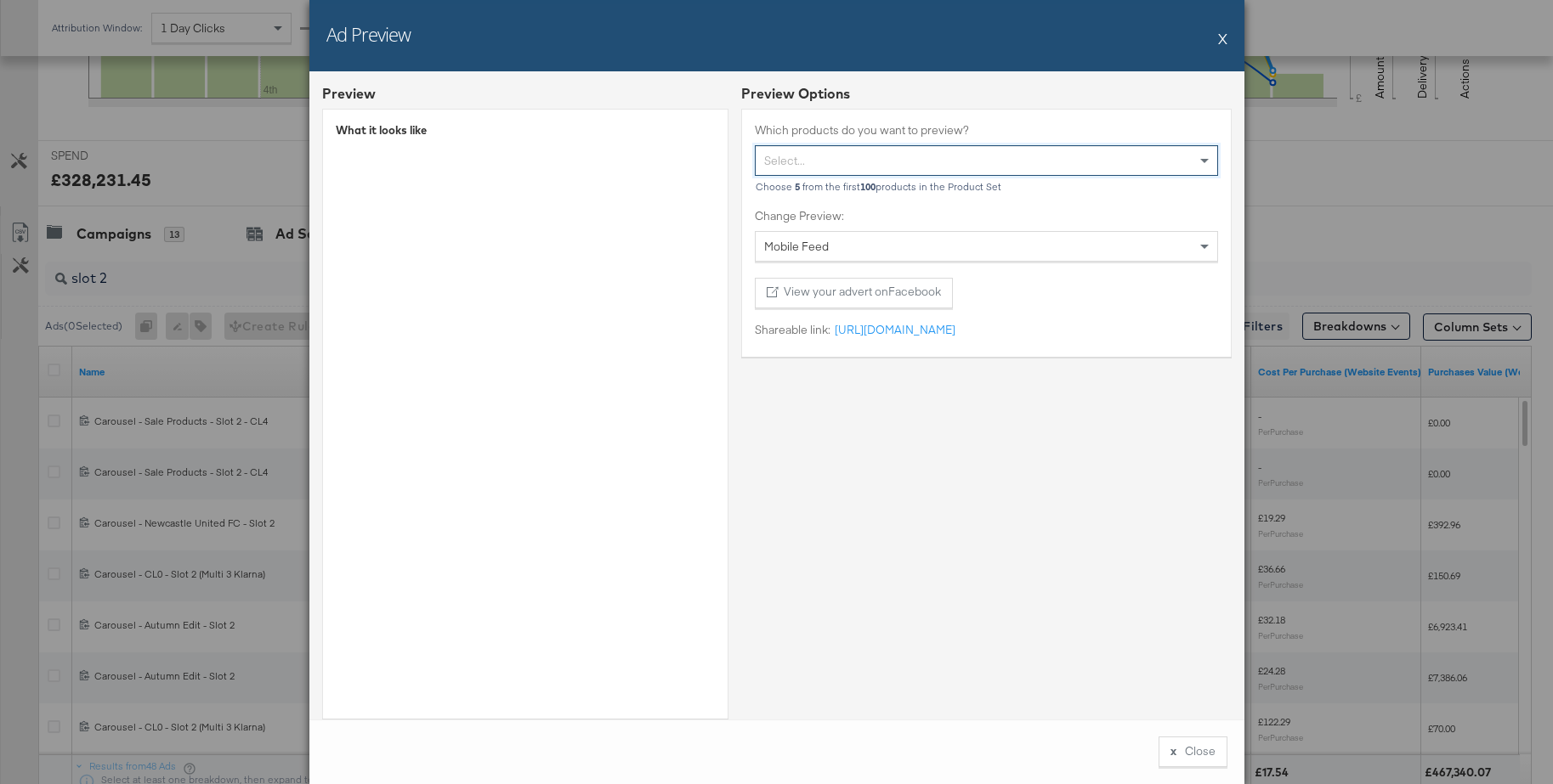
click at [826, 162] on div "Select..." at bounding box center [986, 160] width 461 height 29
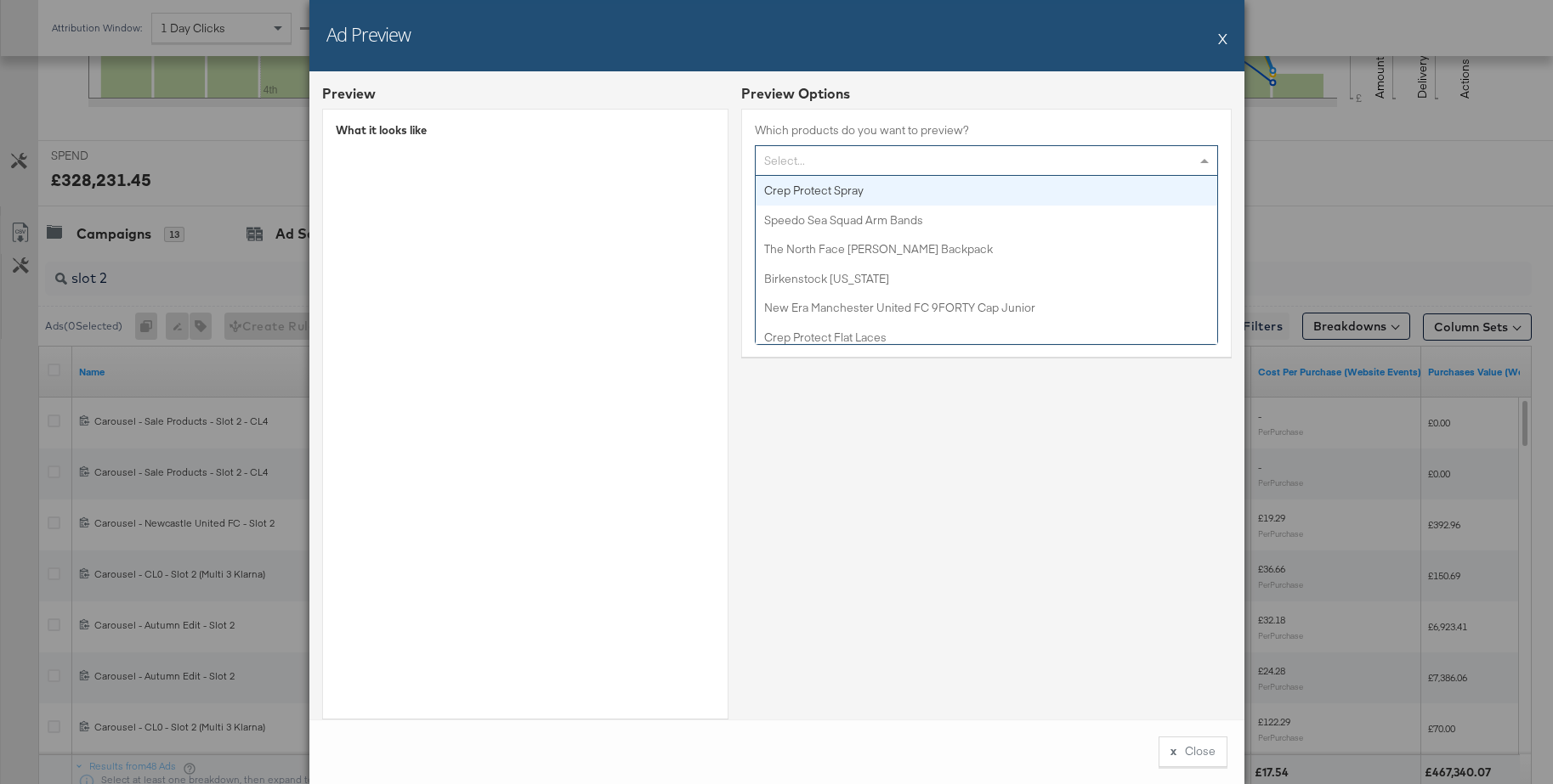
scroll to position [4, 0]
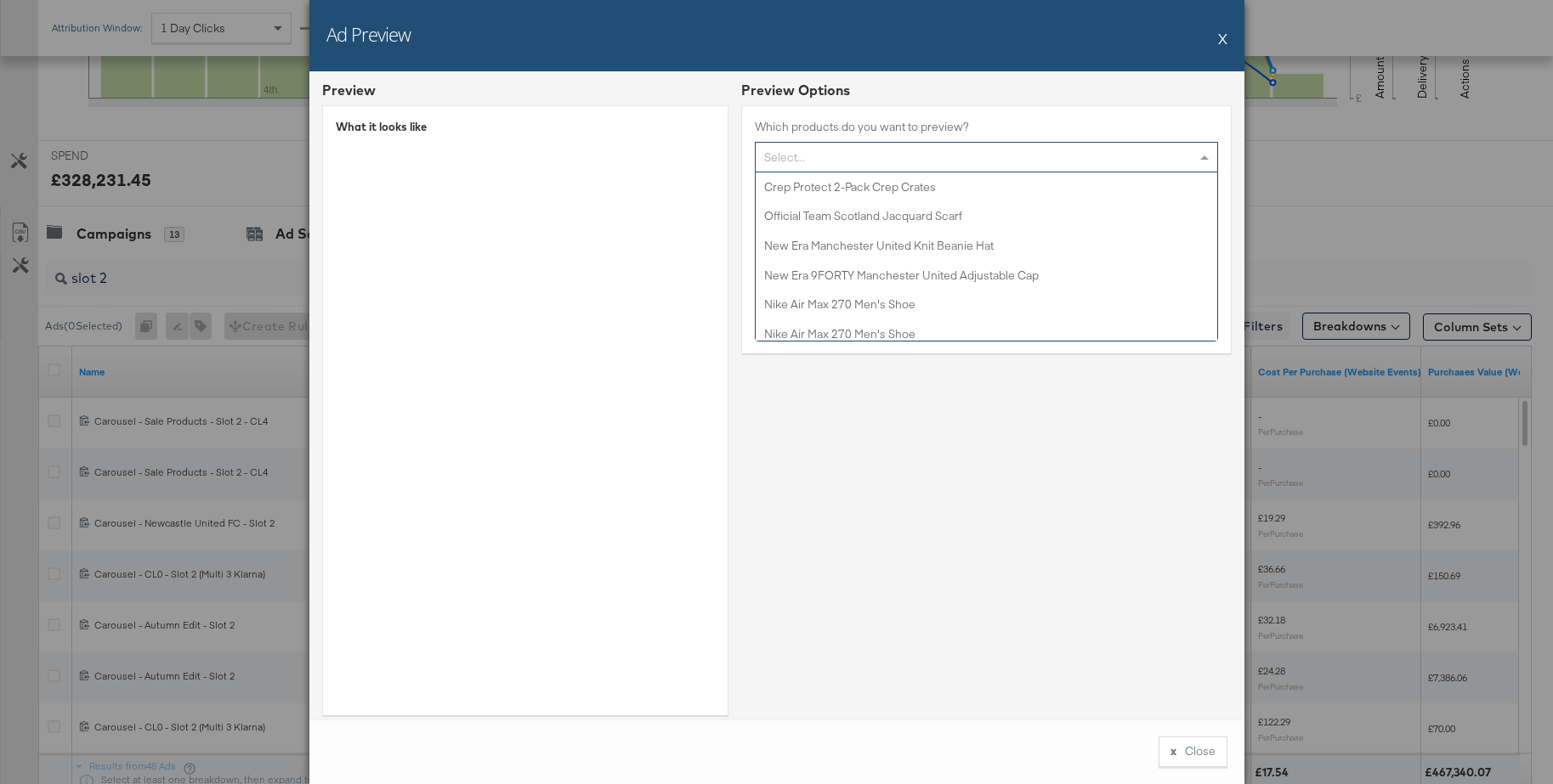
click at [799, 158] on div "Select..." at bounding box center [986, 157] width 461 height 29
click at [953, 153] on div "× Nike Air Force 1 '07 Men's Shoe Press backspace to remove Nike Air Force 1 '0…" at bounding box center [986, 157] width 463 height 31
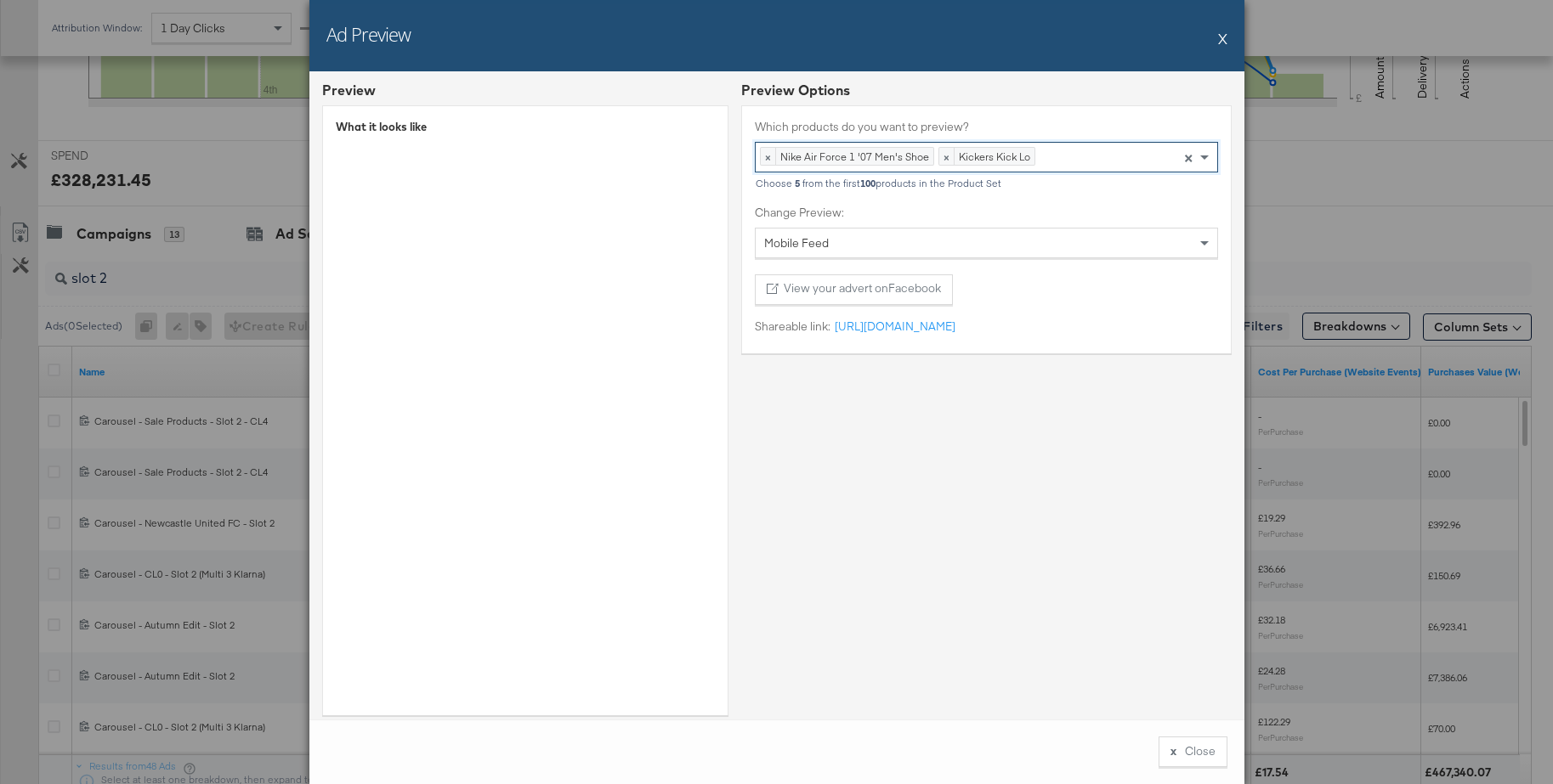
drag, startPoint x: 832, startPoint y: 267, endPoint x: 844, endPoint y: 261, distance: 13.4
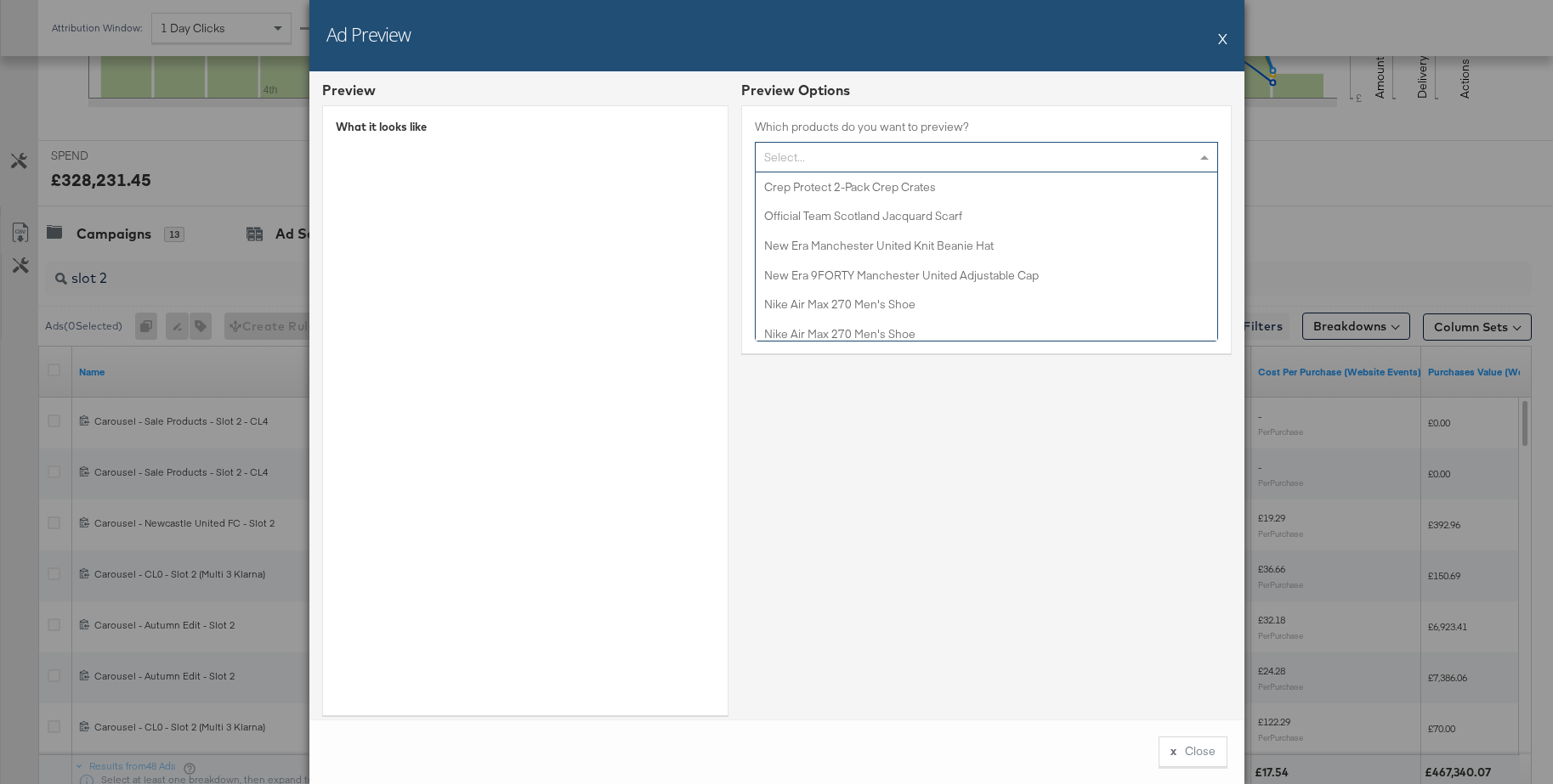
click at [801, 155] on div "Select..." at bounding box center [986, 157] width 461 height 29
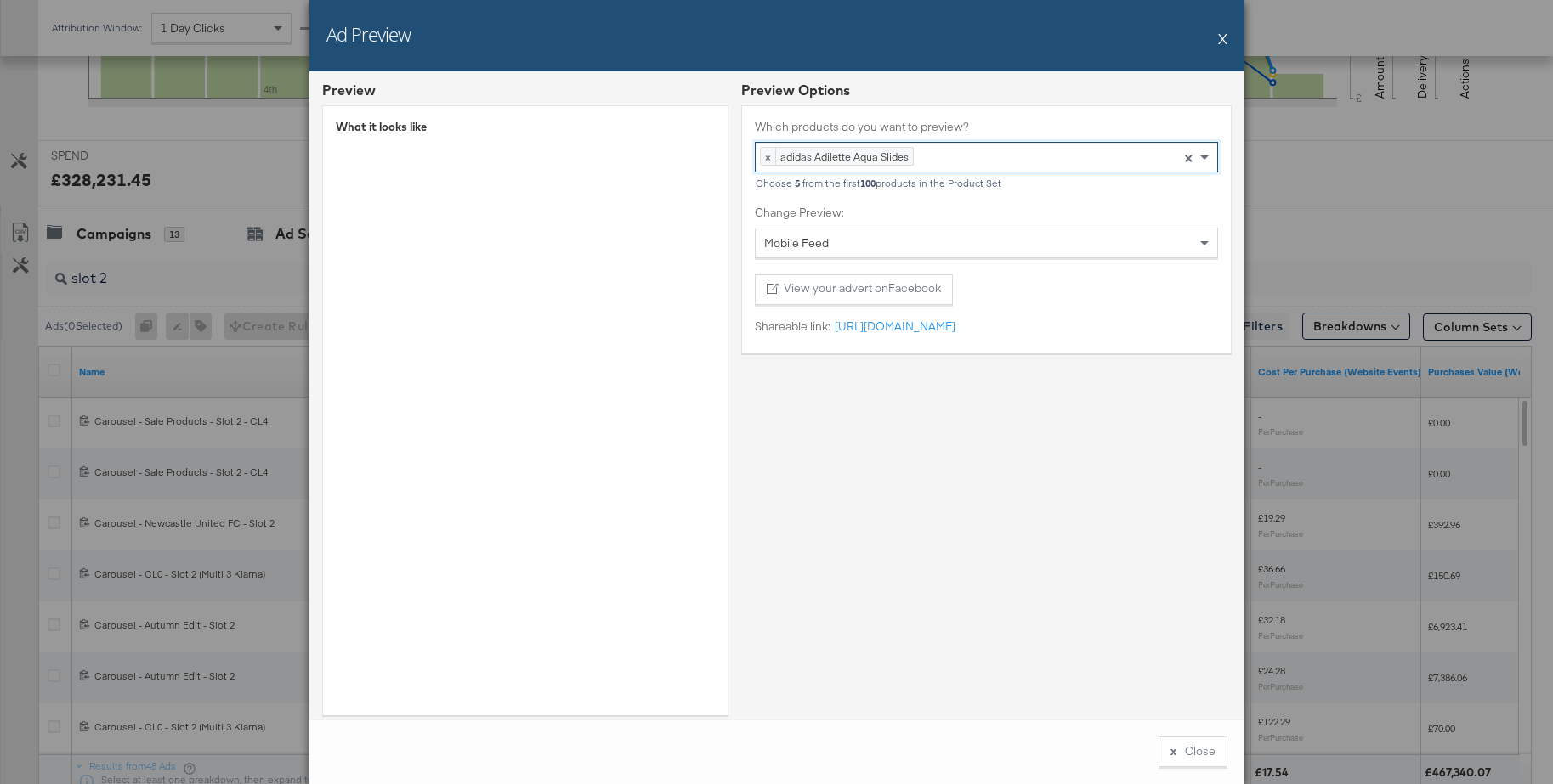
scroll to position [5, 0]
click at [775, 158] on div "Select..." at bounding box center [986, 156] width 461 height 29
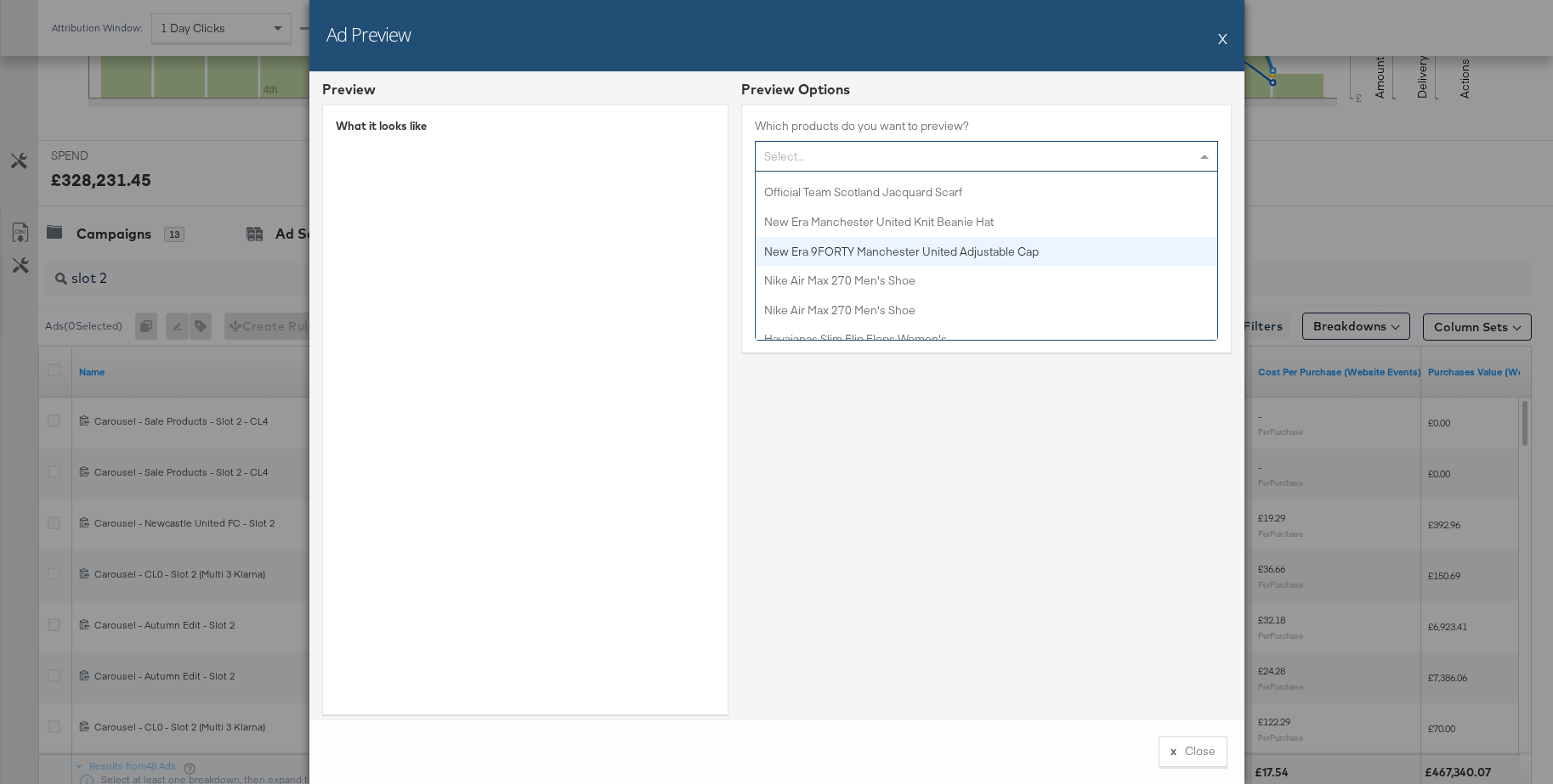
scroll to position [0, 0]
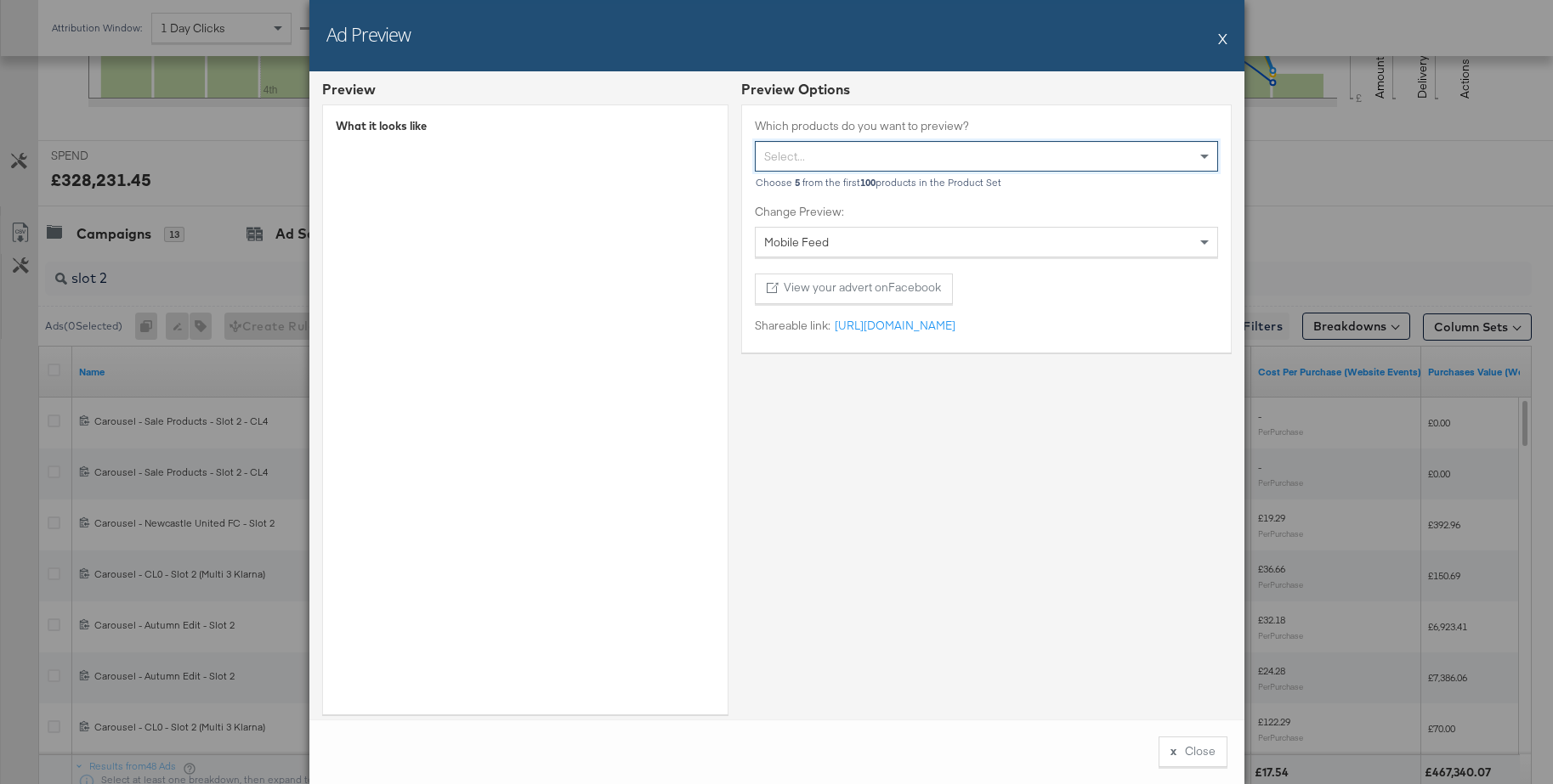
click at [794, 155] on div "Select..." at bounding box center [986, 156] width 461 height 29
click at [962, 156] on div "× Lacoste Guppy Track Pants Press backspace to remove Lacoste Guppy Track Pants…" at bounding box center [986, 156] width 463 height 31
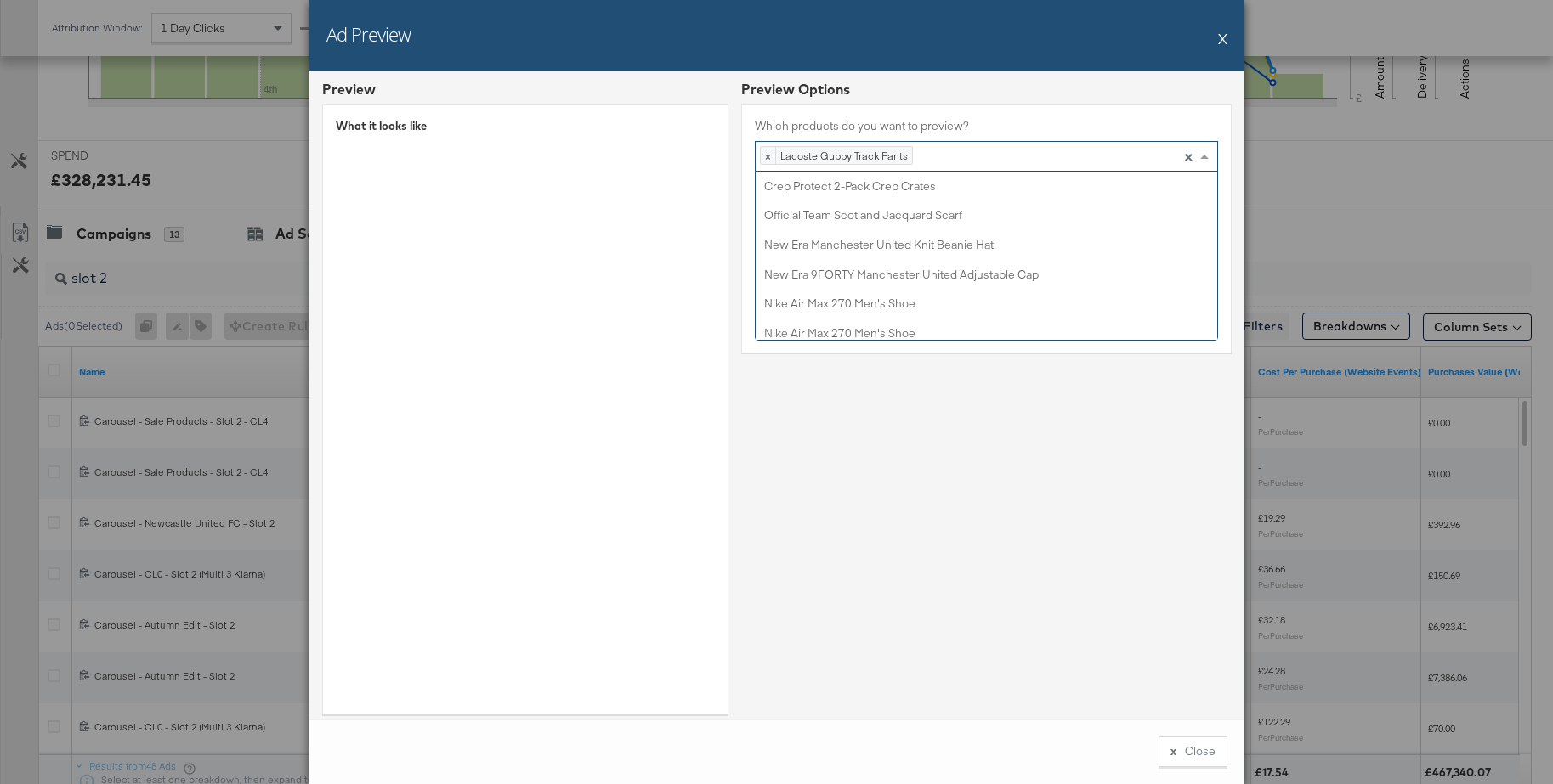
scroll to position [470, 0]
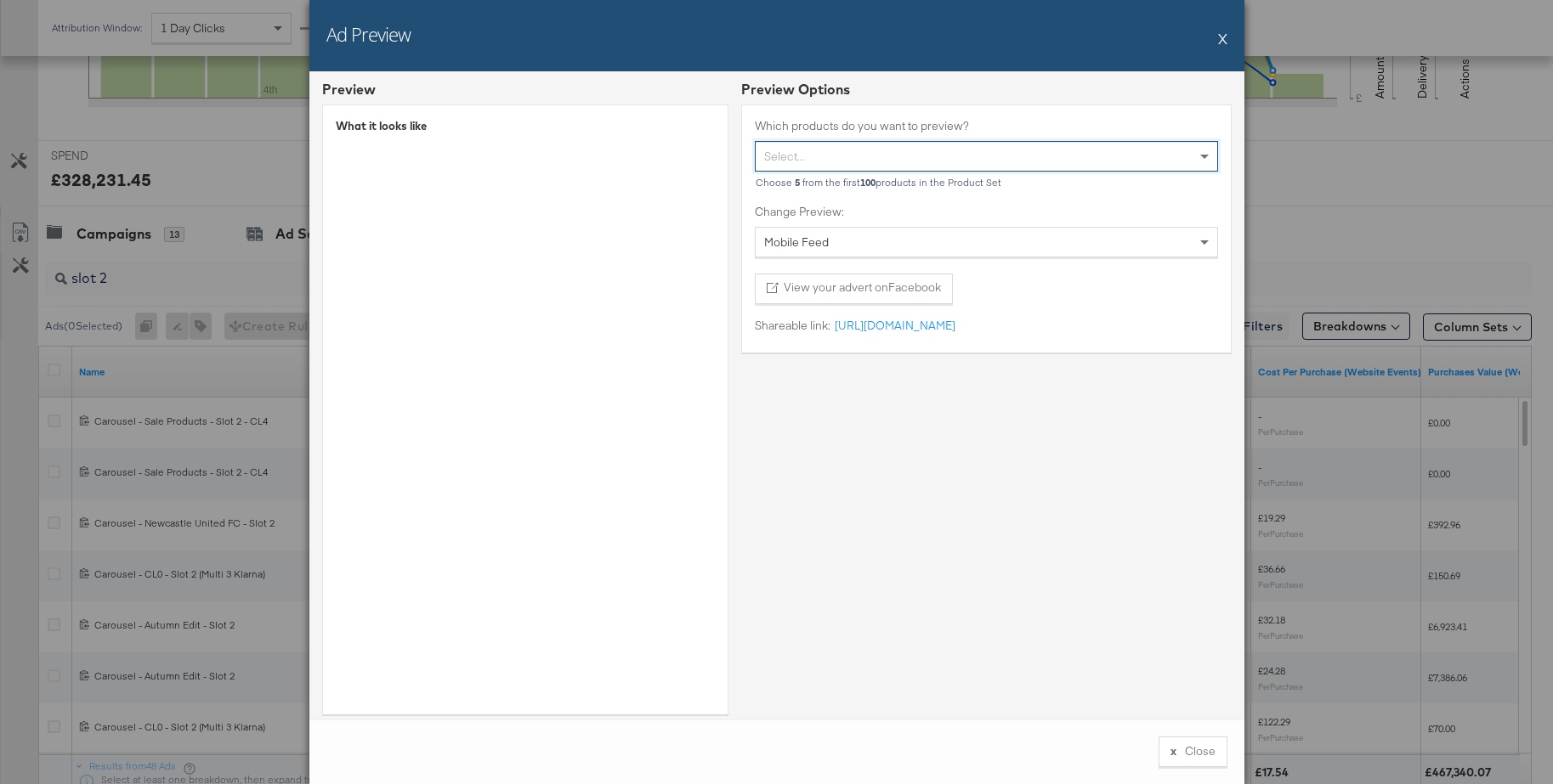
click at [776, 156] on div "Select..." at bounding box center [986, 156] width 461 height 29
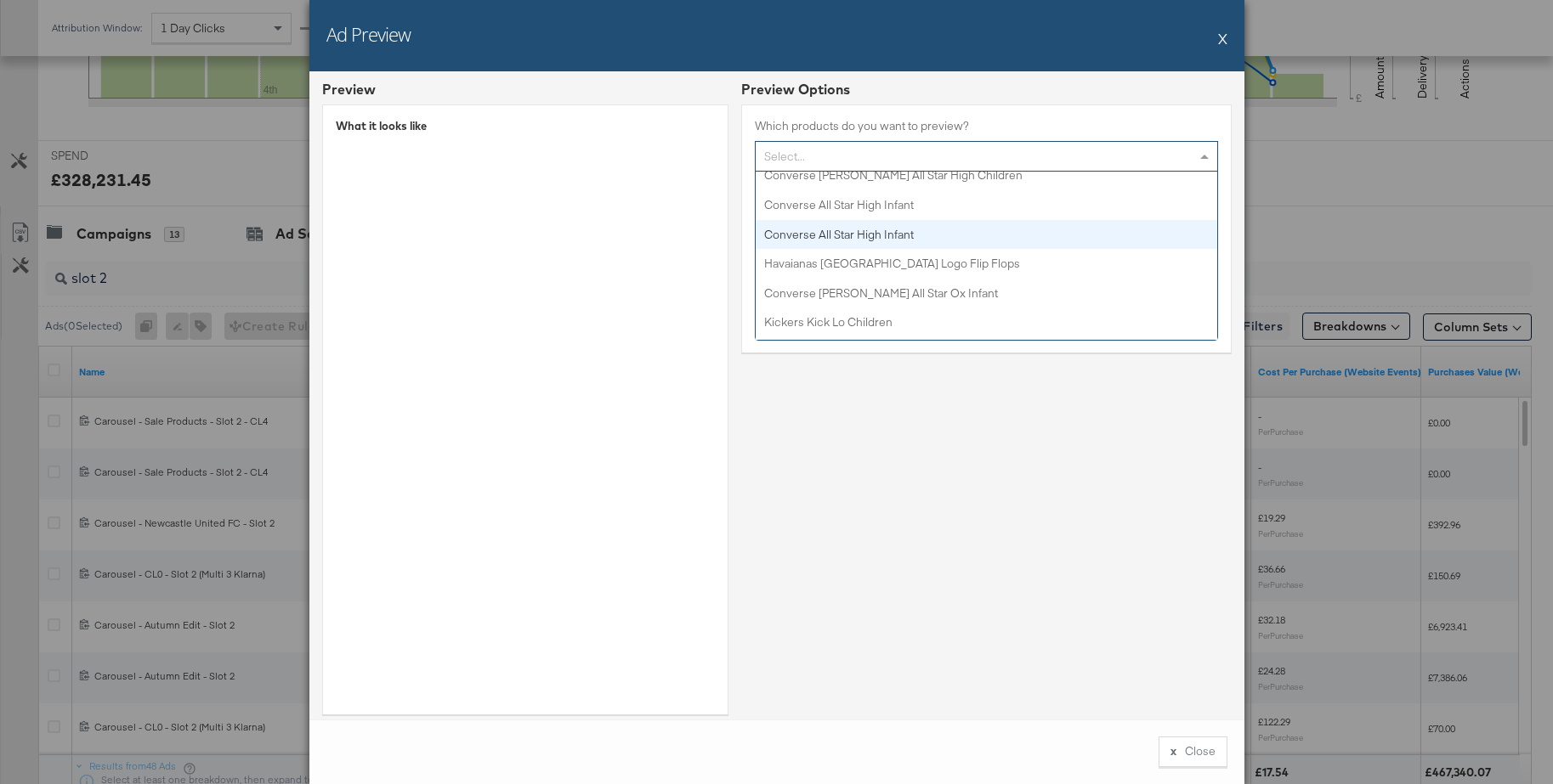
scroll to position [1188, 0]
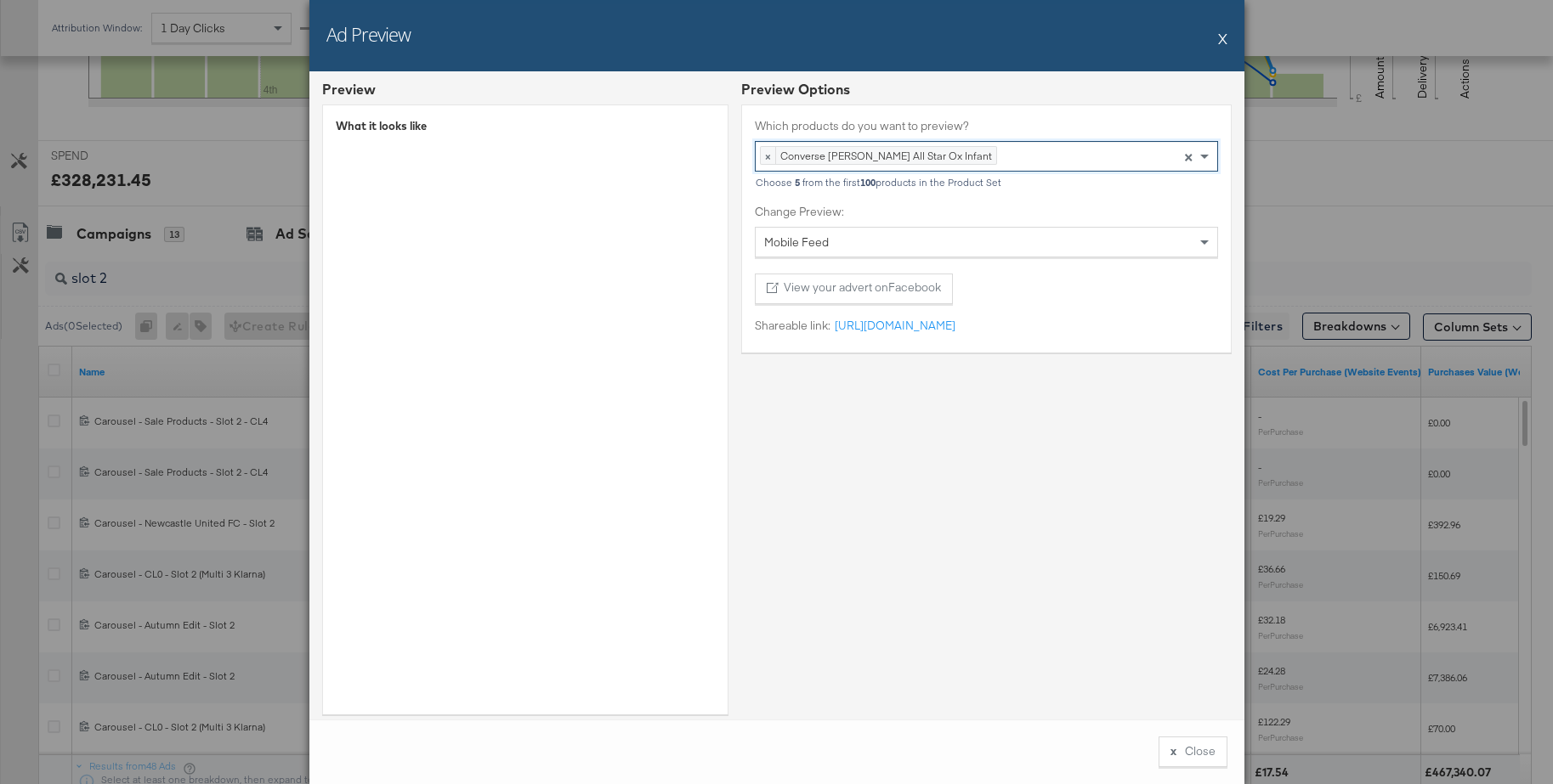
click at [1222, 39] on button "X" at bounding box center [1223, 39] width 9 height 34
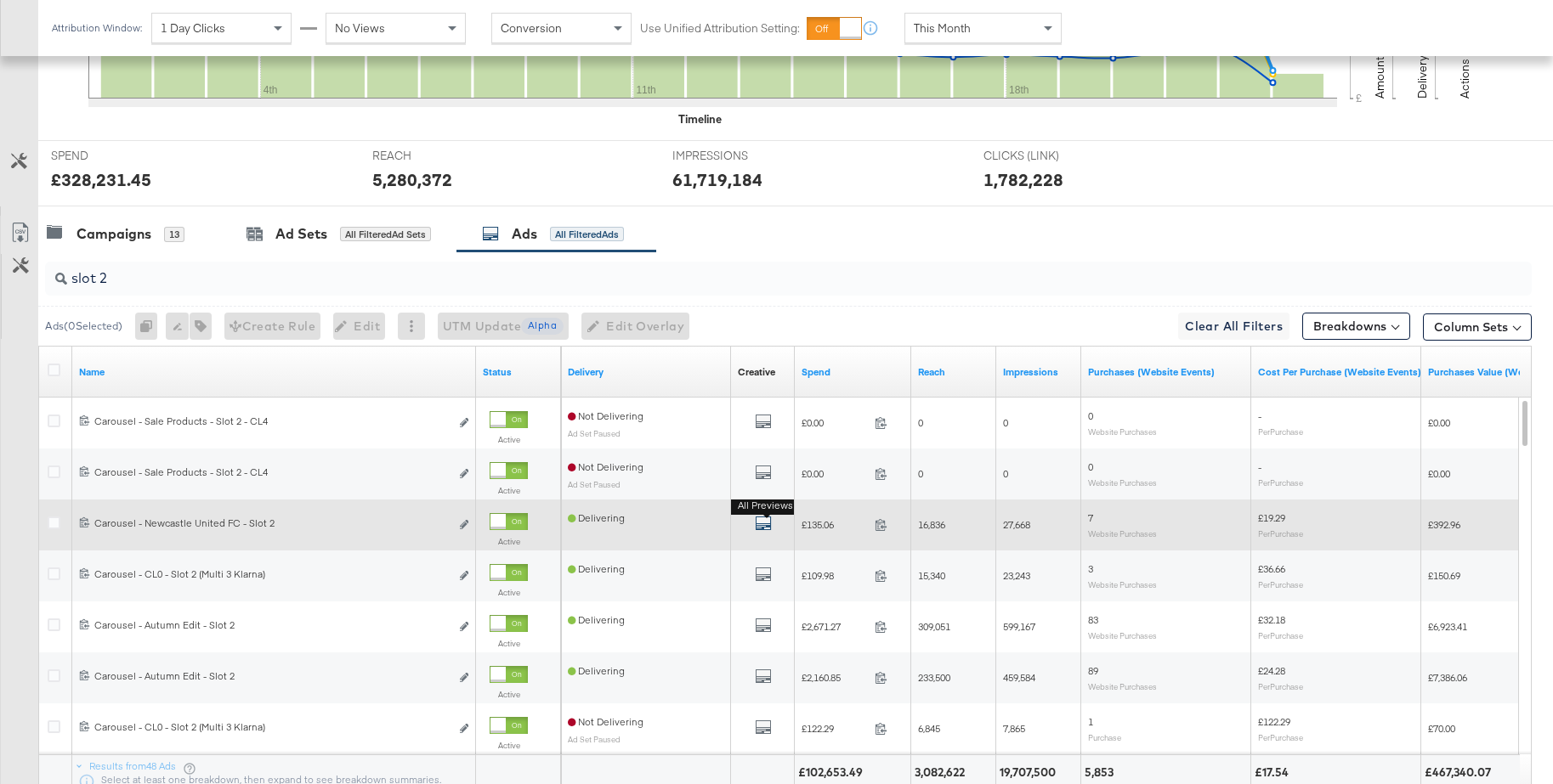
click at [768, 526] on icon "default" at bounding box center [763, 523] width 17 height 17
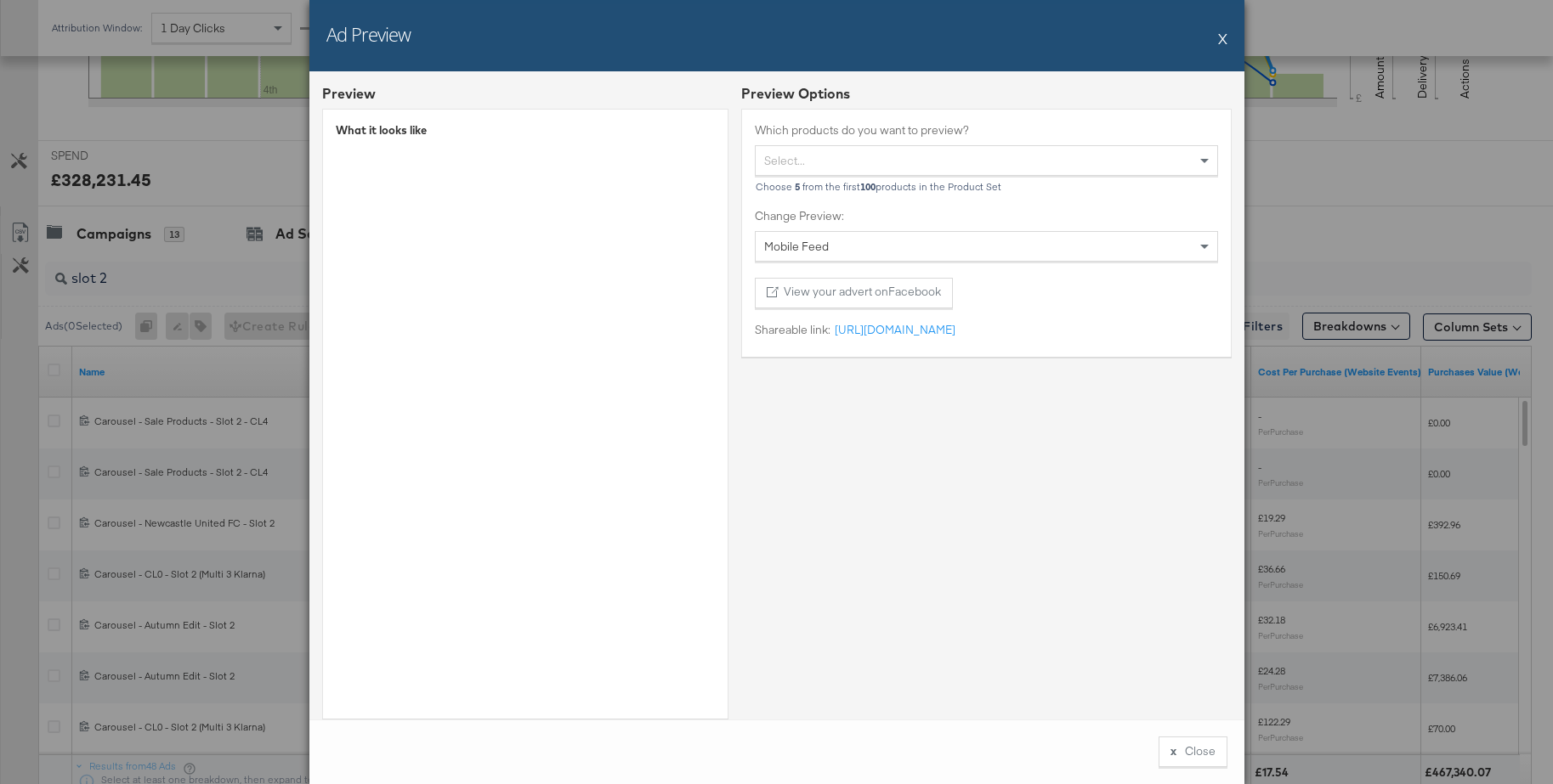
click at [1220, 38] on button "X" at bounding box center [1223, 39] width 9 height 34
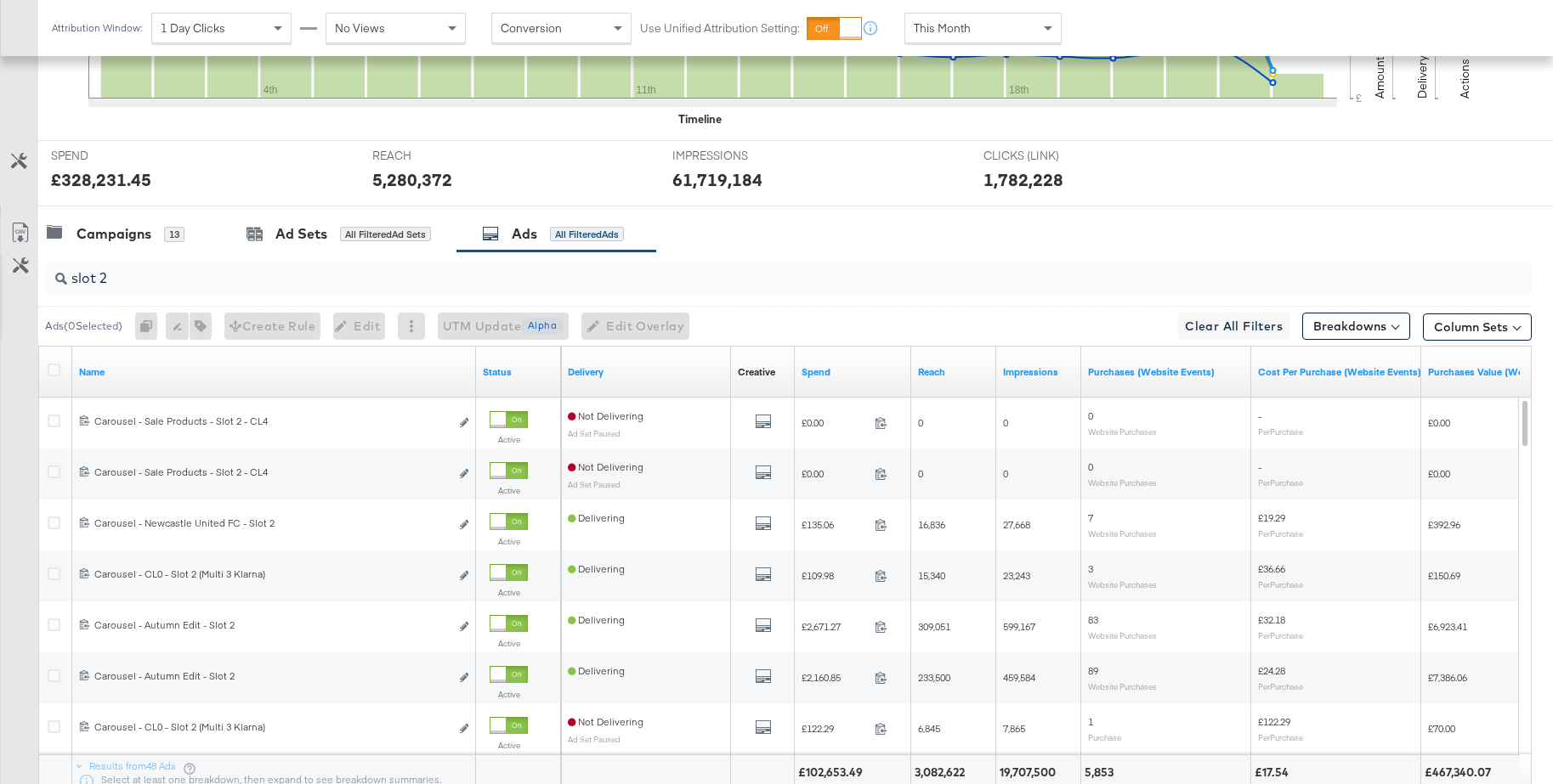
click at [231, 284] on input "slot 2" at bounding box center [730, 271] width 1328 height 33
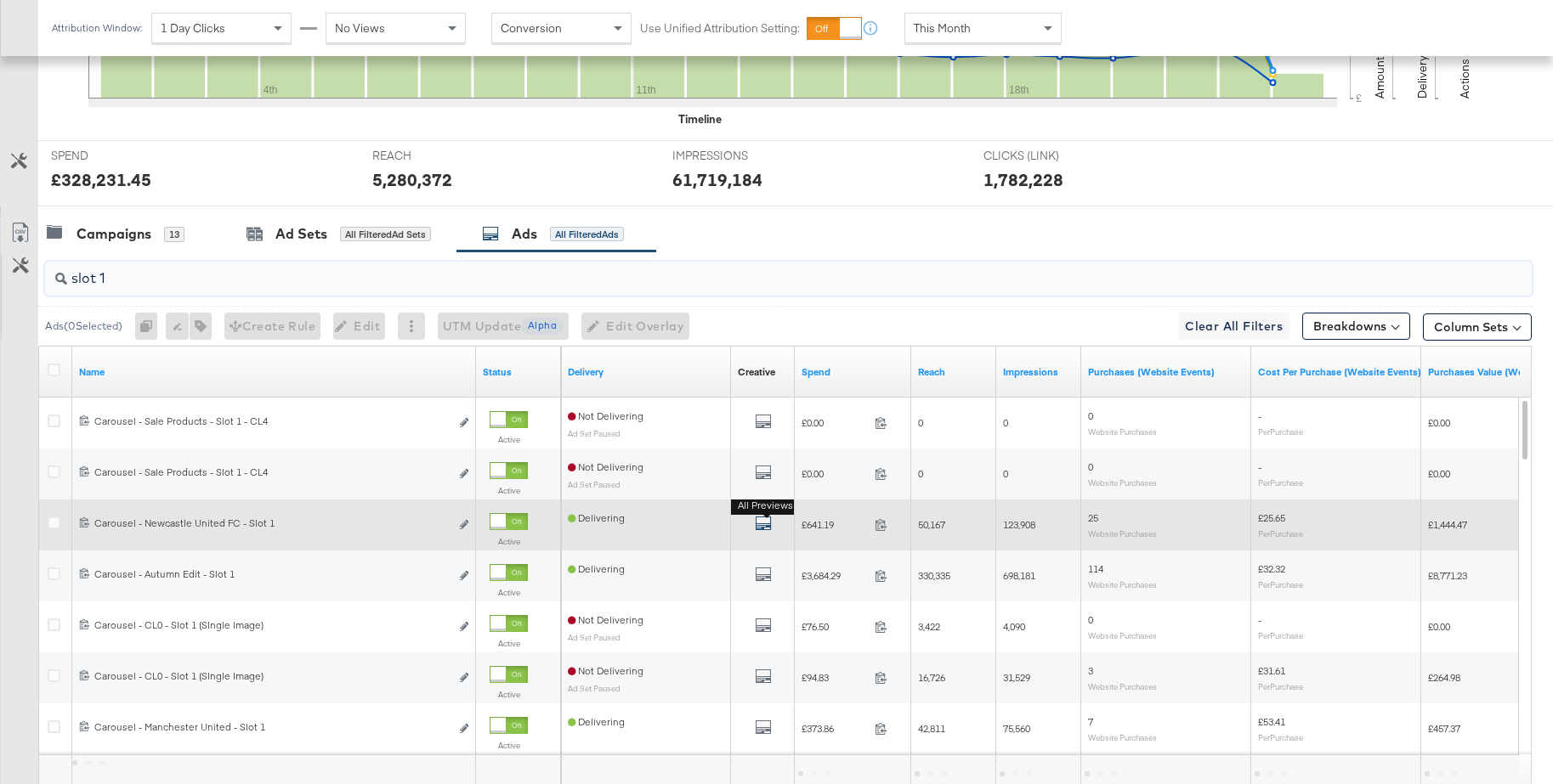
click at [760, 523] on icon "default" at bounding box center [763, 523] width 17 height 17
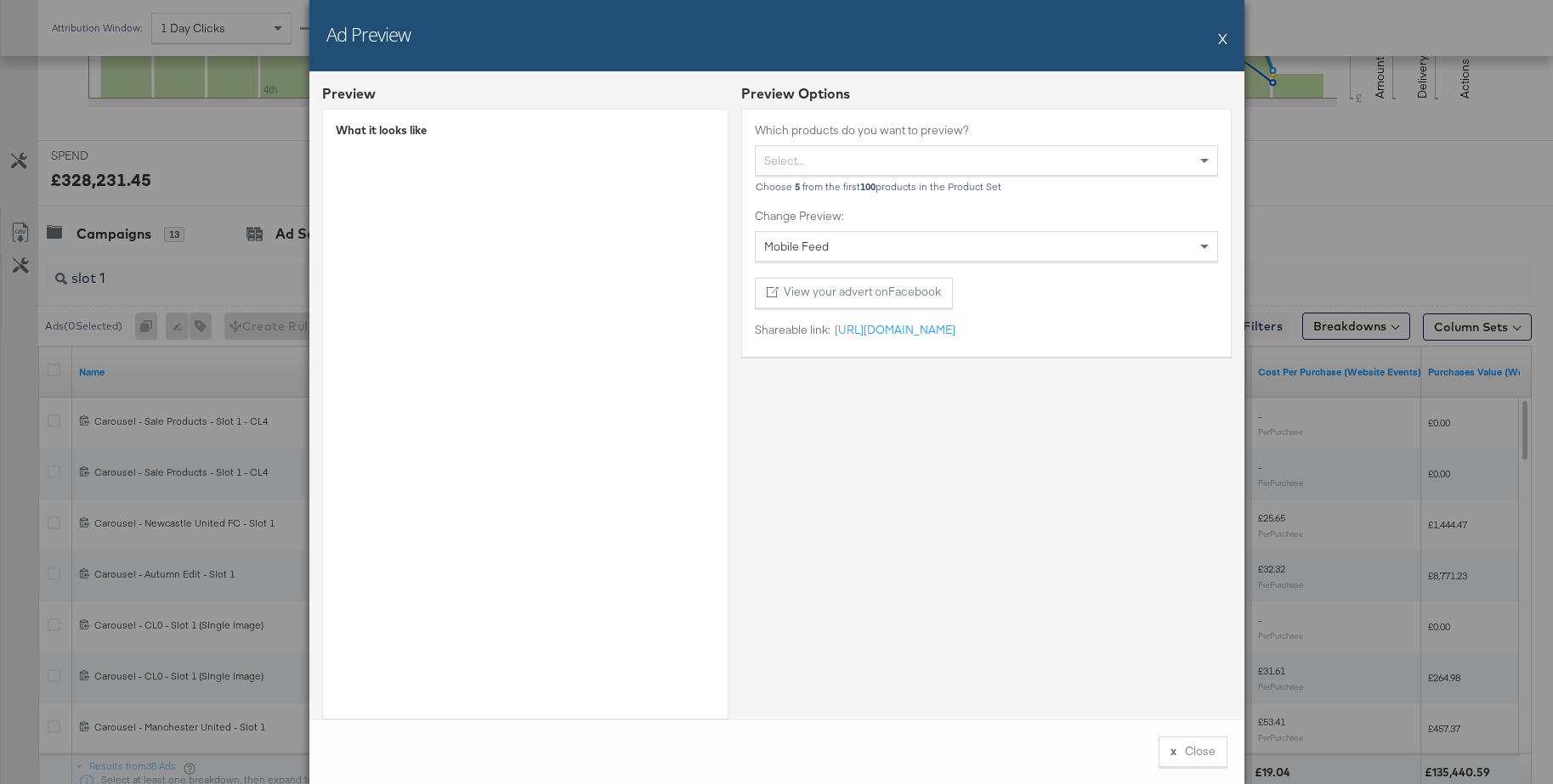
click at [1225, 40] on button "X" at bounding box center [1223, 39] width 9 height 34
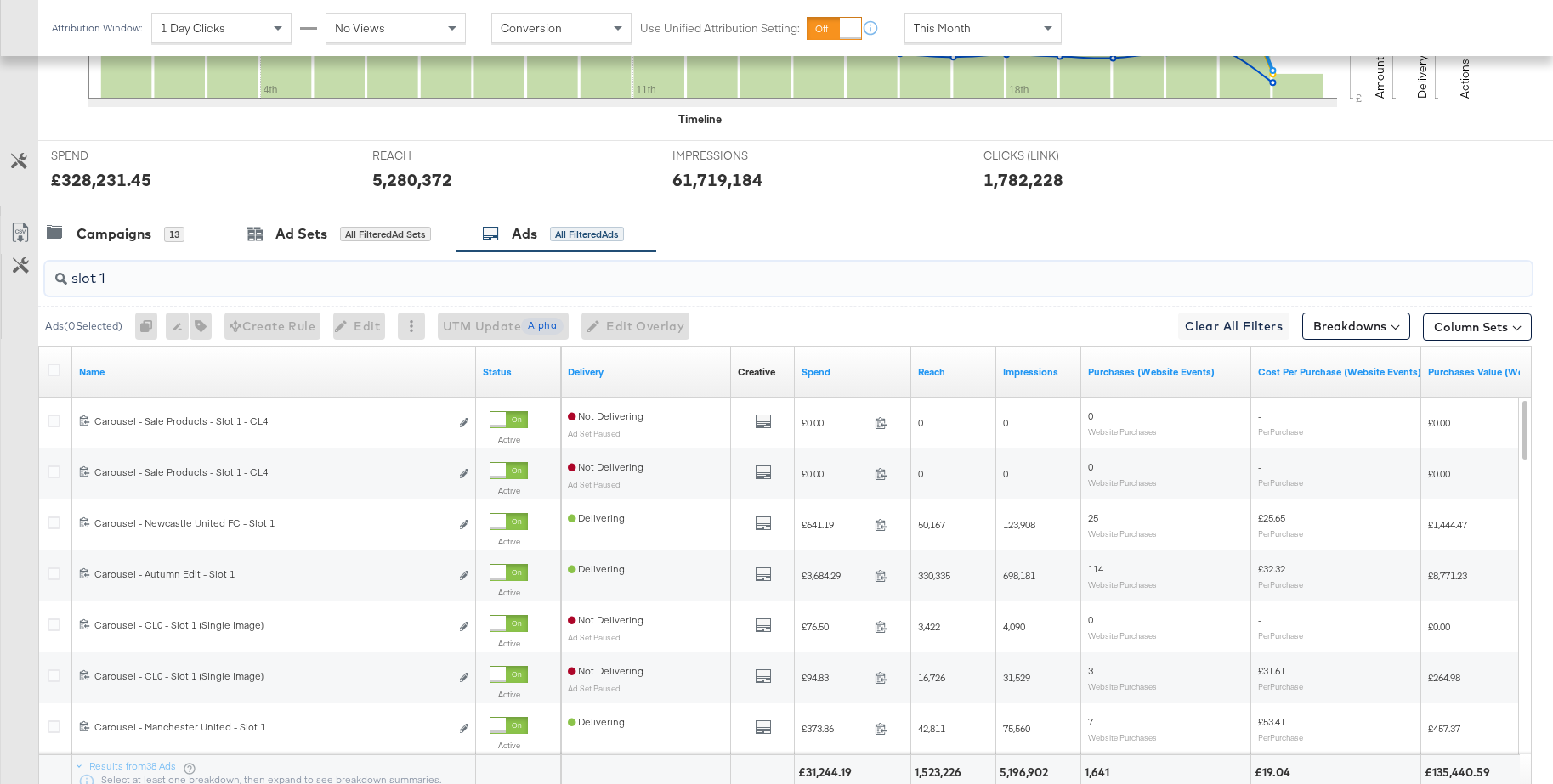
click at [171, 283] on input "slot 1" at bounding box center [730, 271] width 1328 height 33
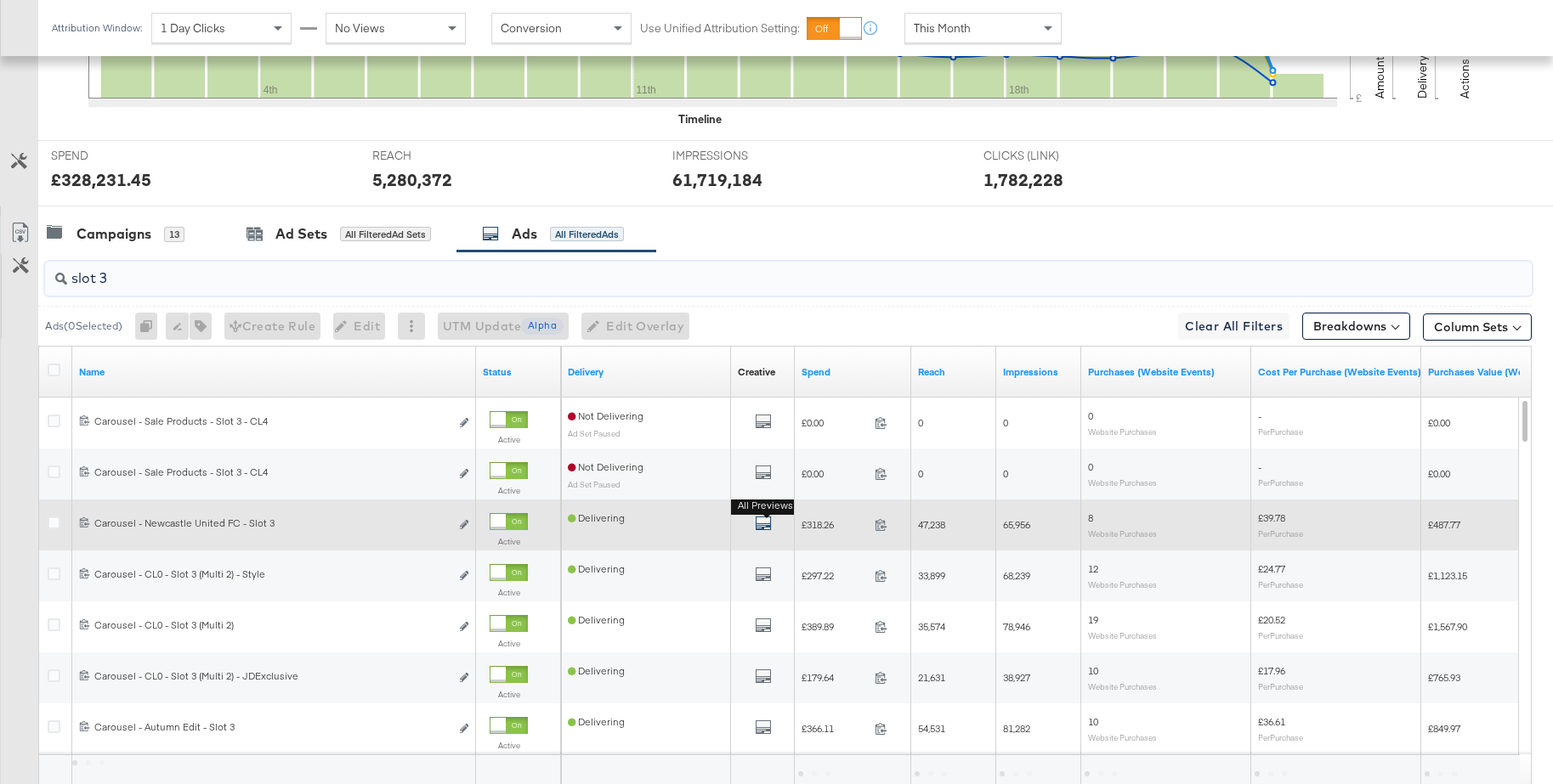
click at [757, 526] on icon "default" at bounding box center [763, 523] width 17 height 17
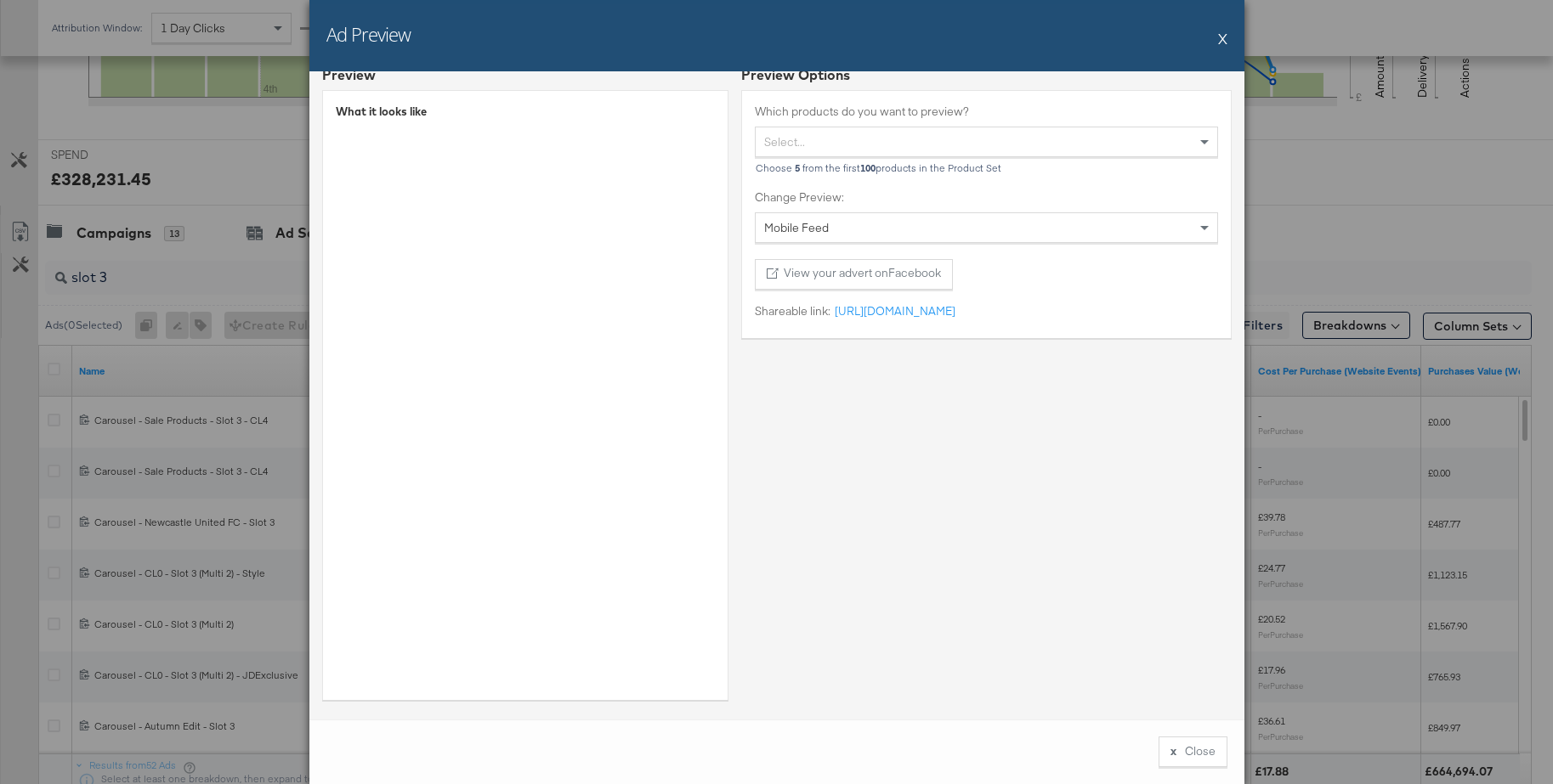
scroll to position [645, 0]
click at [1223, 40] on button "X" at bounding box center [1223, 39] width 9 height 34
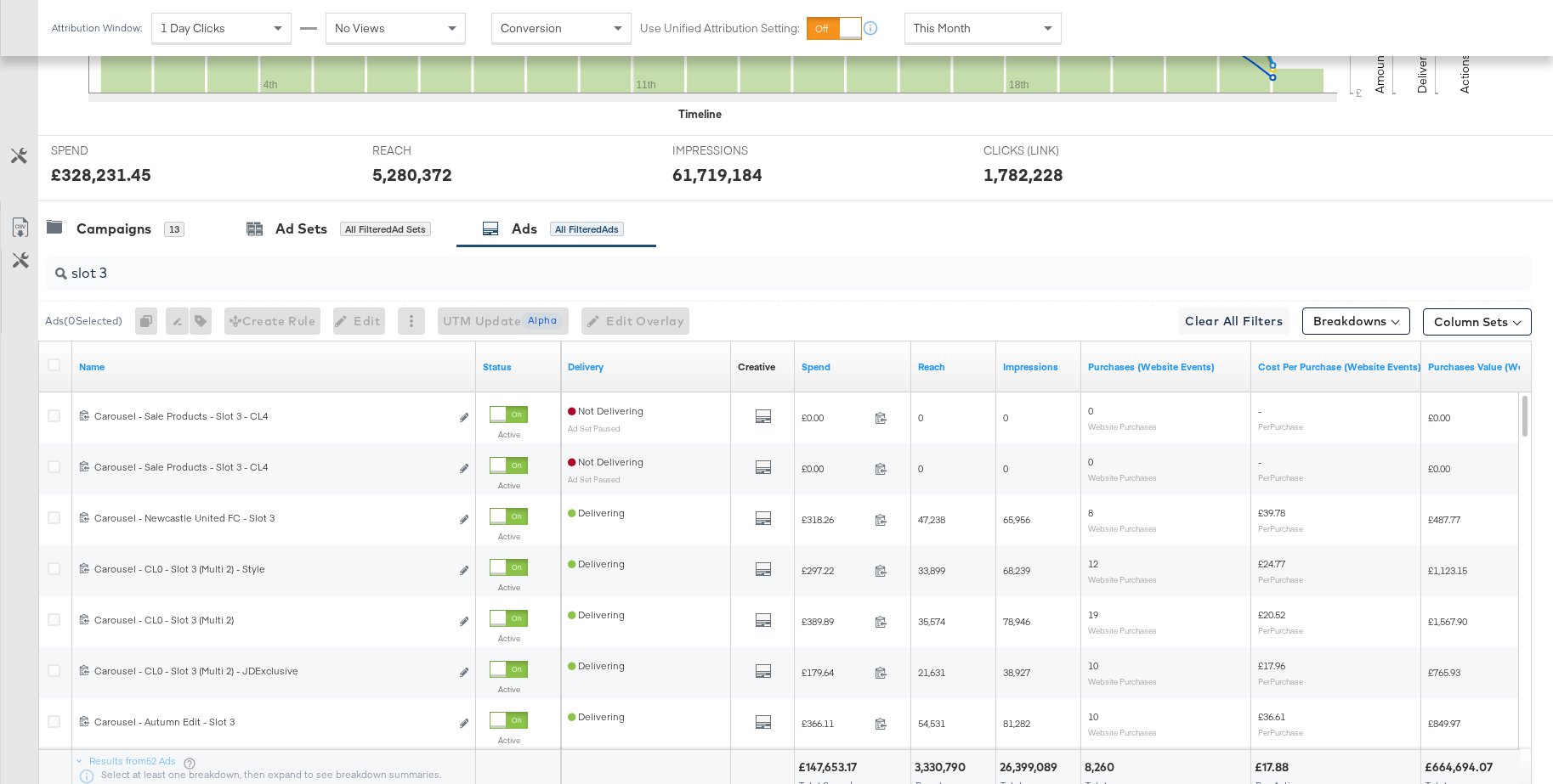
click at [260, 274] on input "slot 3" at bounding box center [730, 265] width 1328 height 33
click at [189, 271] on input "slot 3" at bounding box center [730, 265] width 1328 height 33
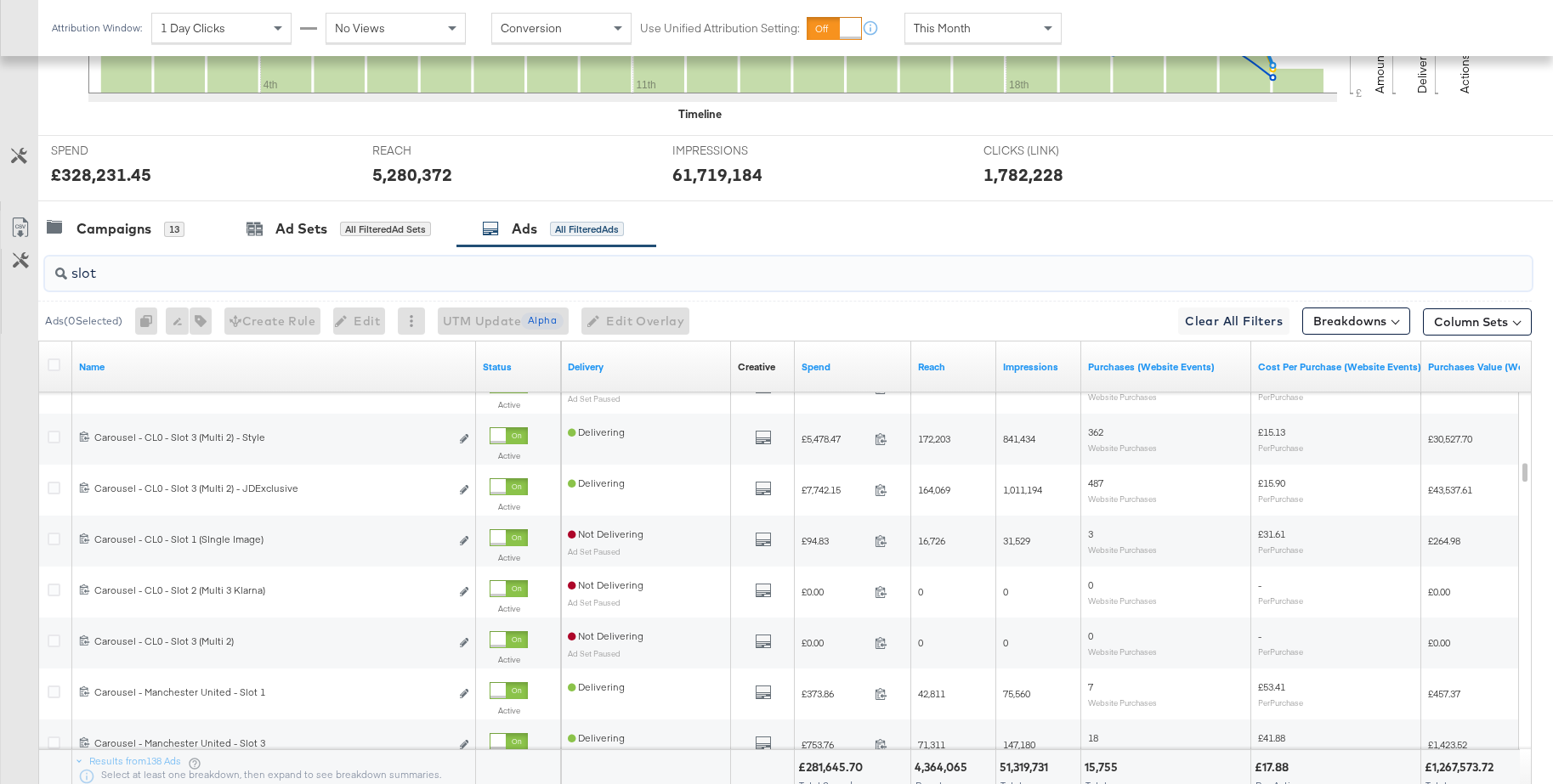
type input "slot"
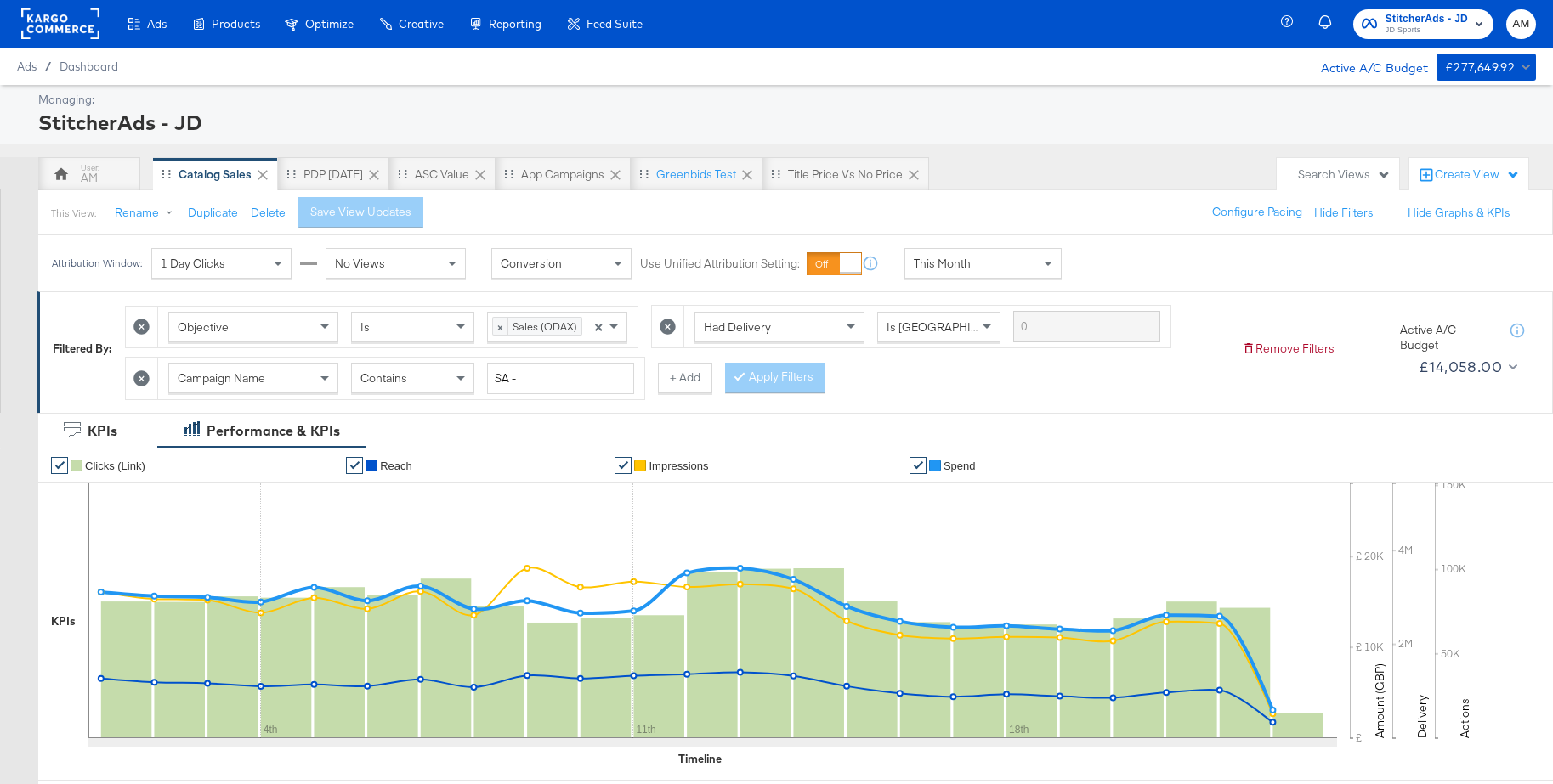
click at [57, 22] on rect at bounding box center [60, 24] width 78 height 31
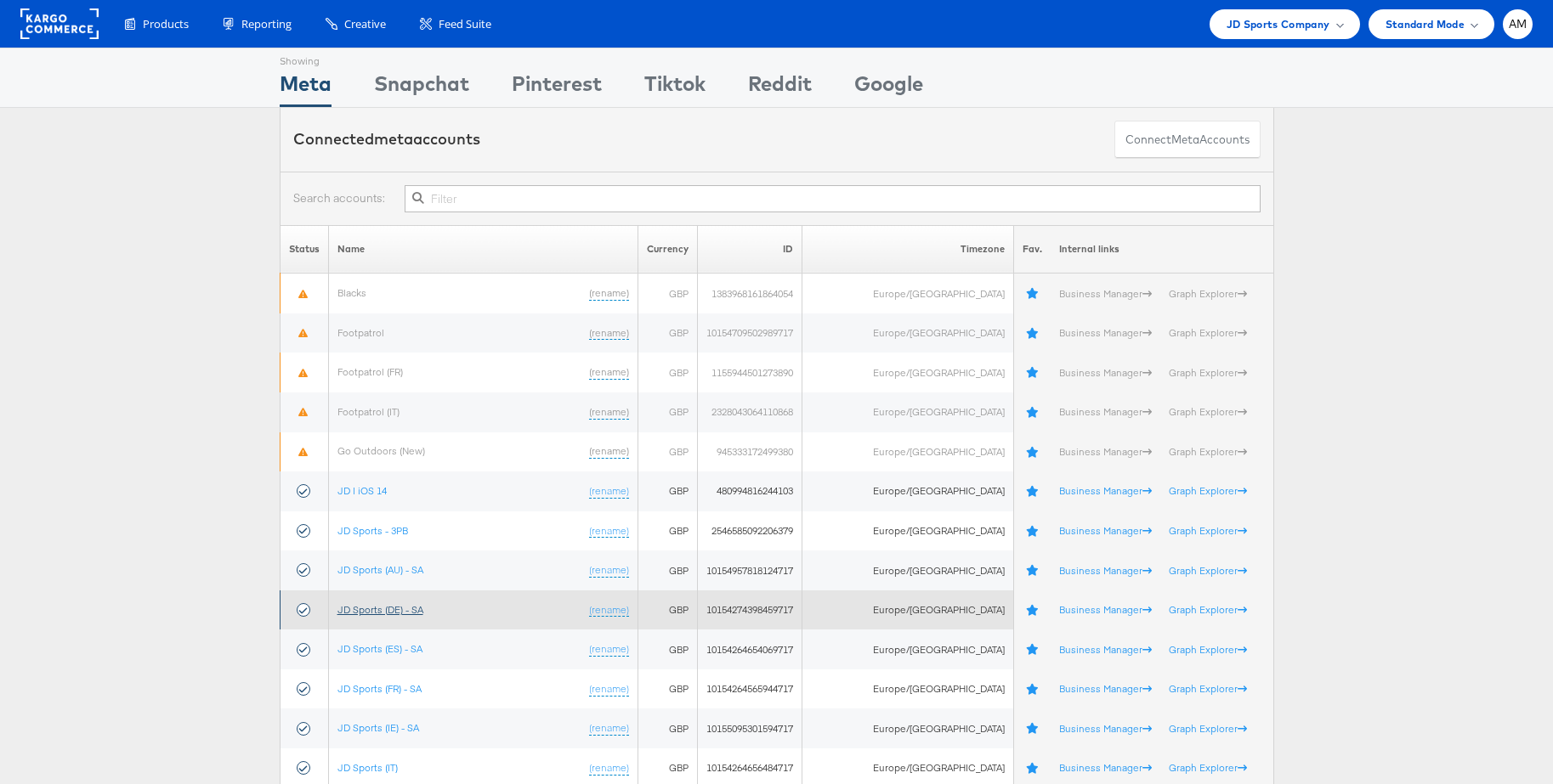
click at [385, 611] on link "JD Sports (DE) - SA" at bounding box center [379, 610] width 86 height 13
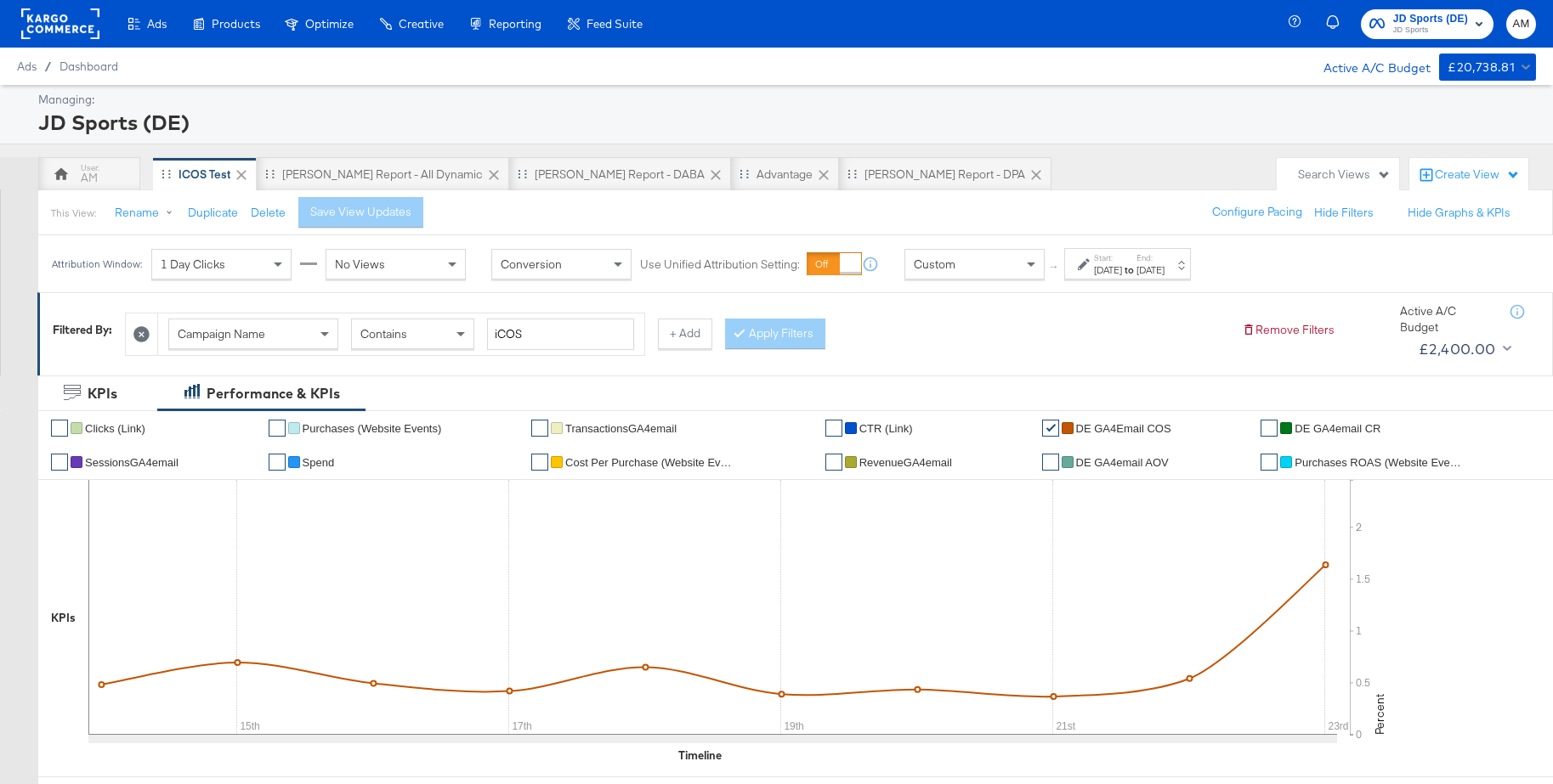
click at [1465, 180] on div "Create View" at bounding box center [1477, 175] width 85 height 17
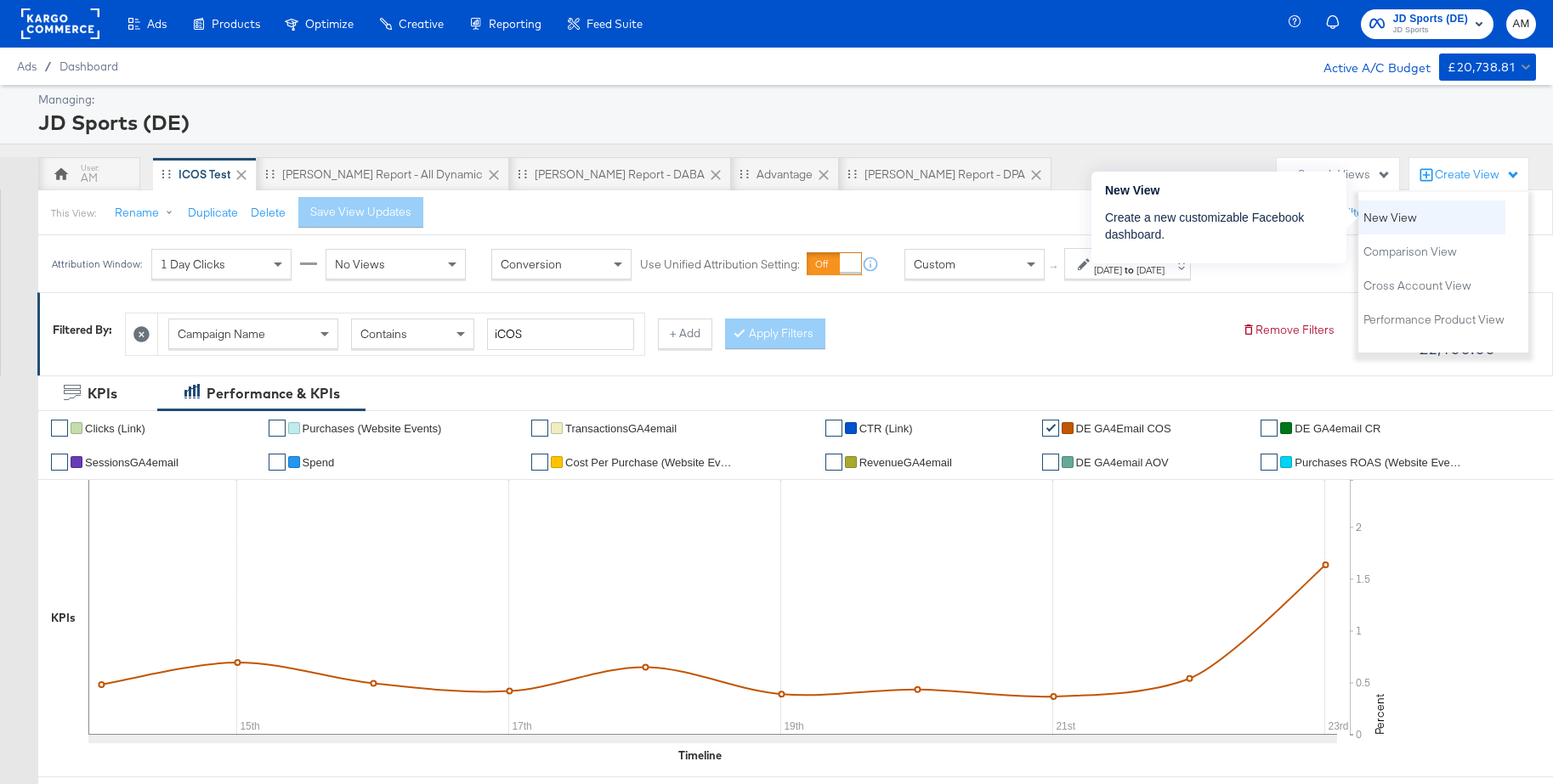
click at [1397, 221] on span "New View" at bounding box center [1389, 217] width 54 height 16
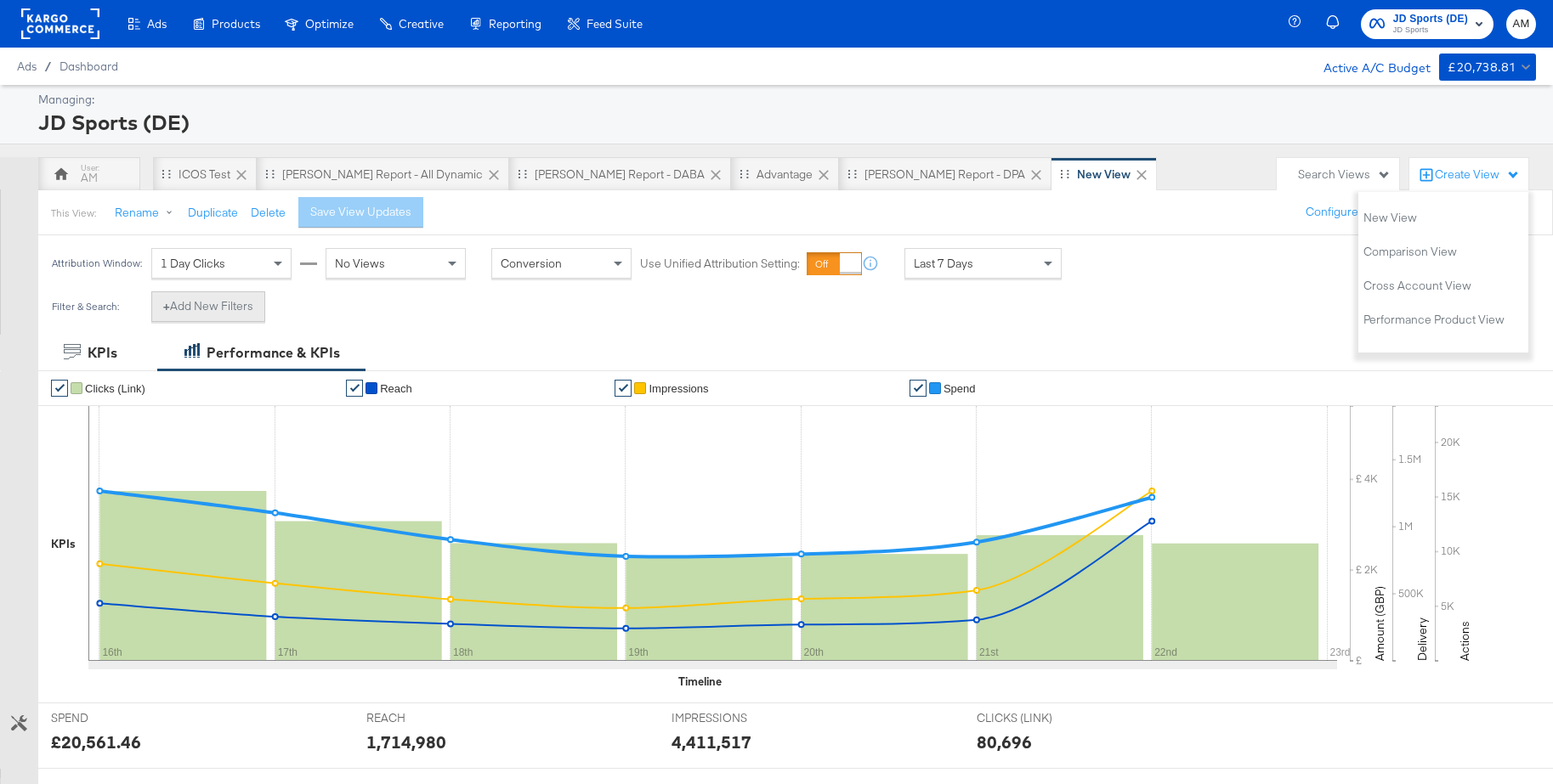
click at [213, 305] on button "+ Add New Filters" at bounding box center [208, 307] width 114 height 31
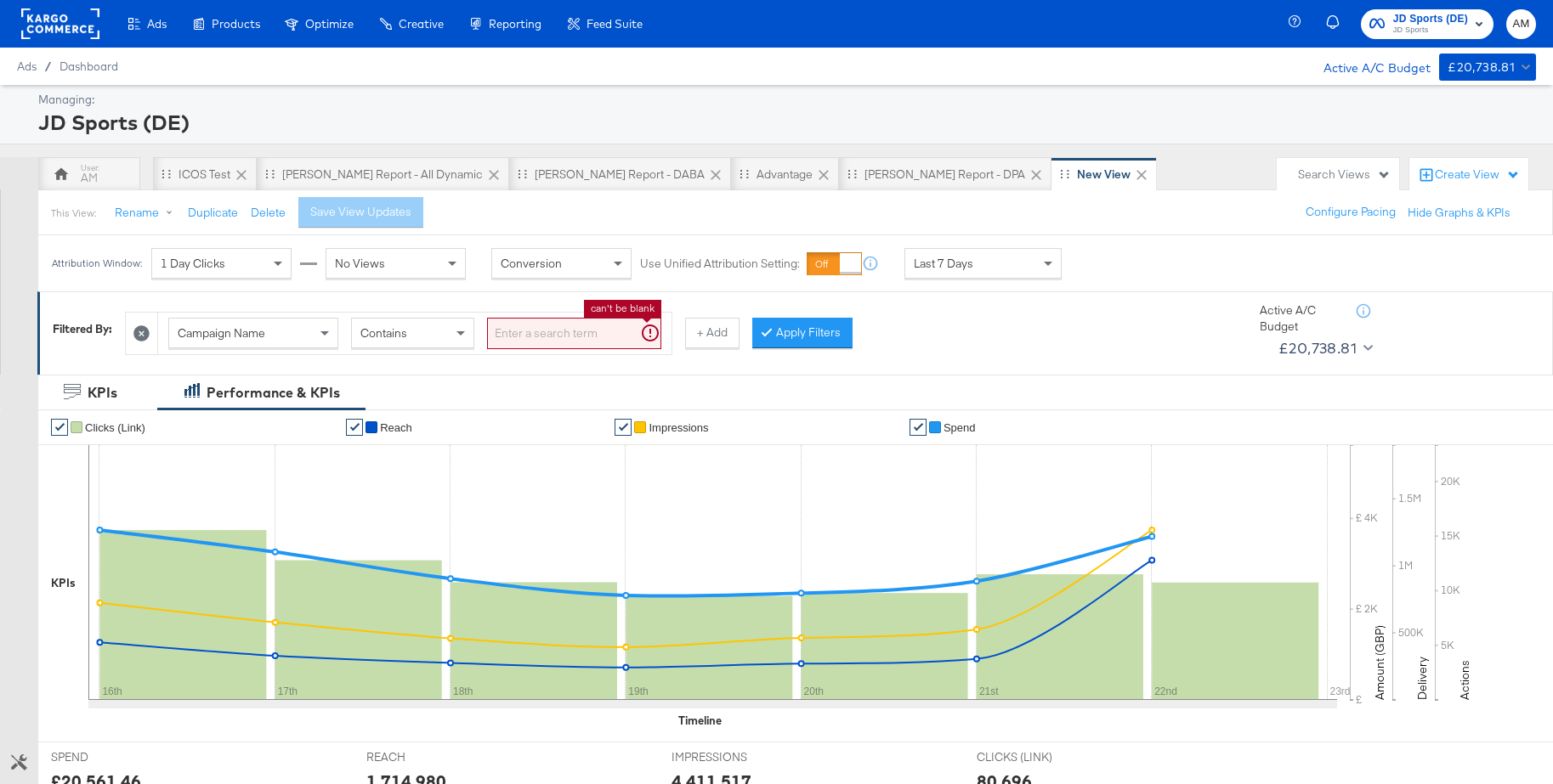
click at [512, 331] on input "search" at bounding box center [573, 333] width 174 height 31
type input "dpa - v"
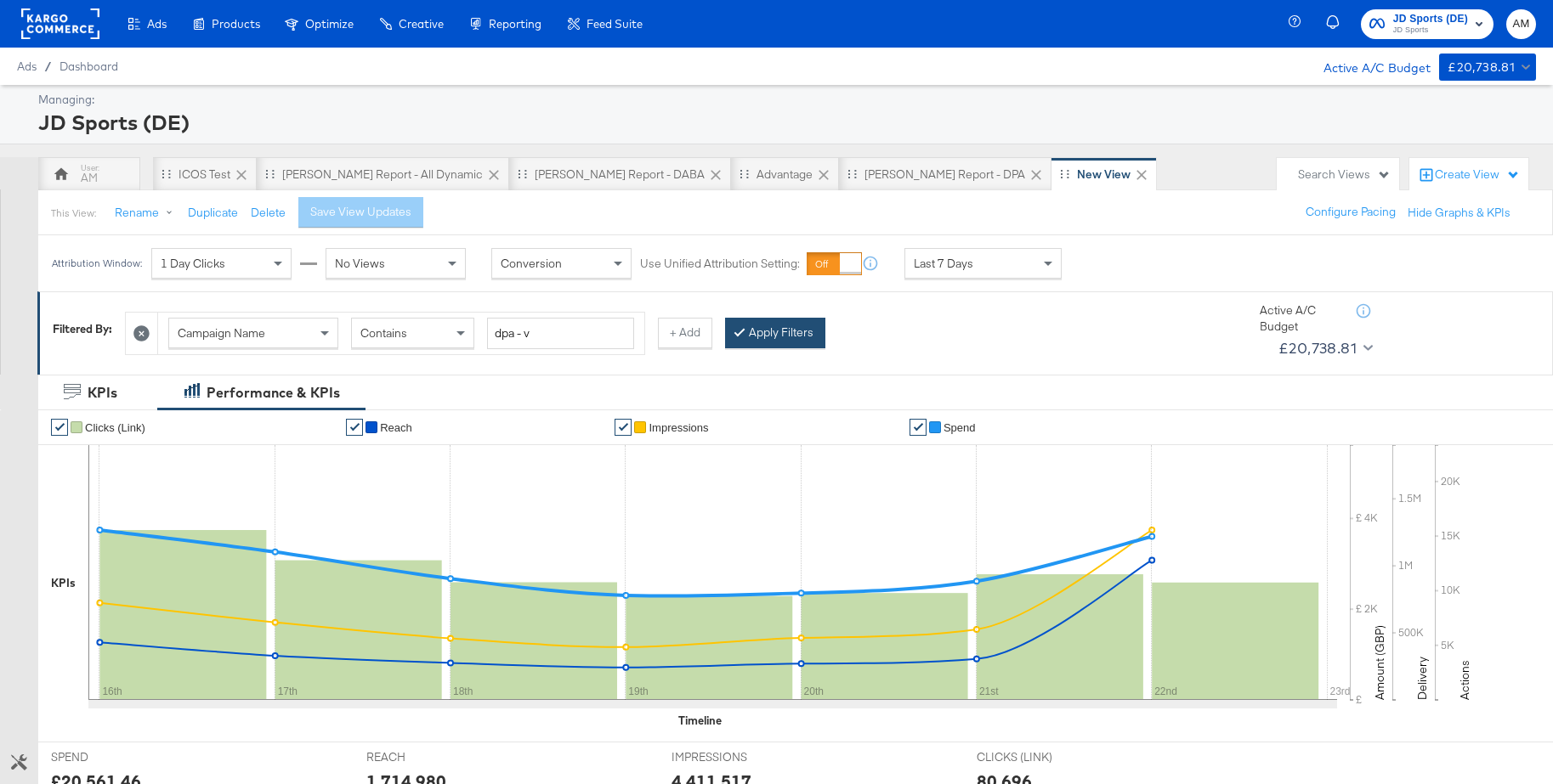
click at [774, 336] on button "Apply Filters" at bounding box center [775, 333] width 101 height 31
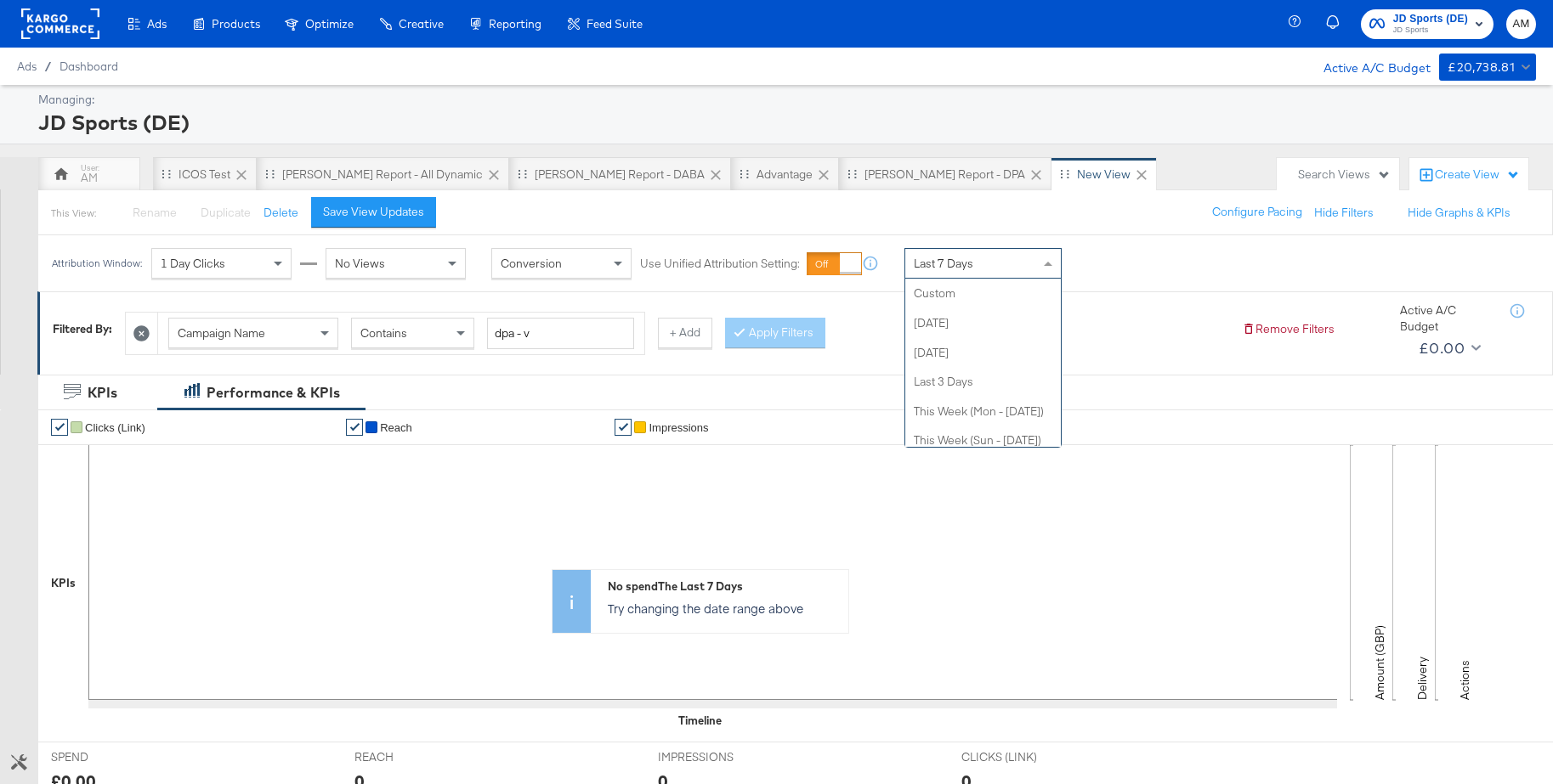
click at [951, 268] on span "Last 7 Days" at bounding box center [943, 264] width 59 height 15
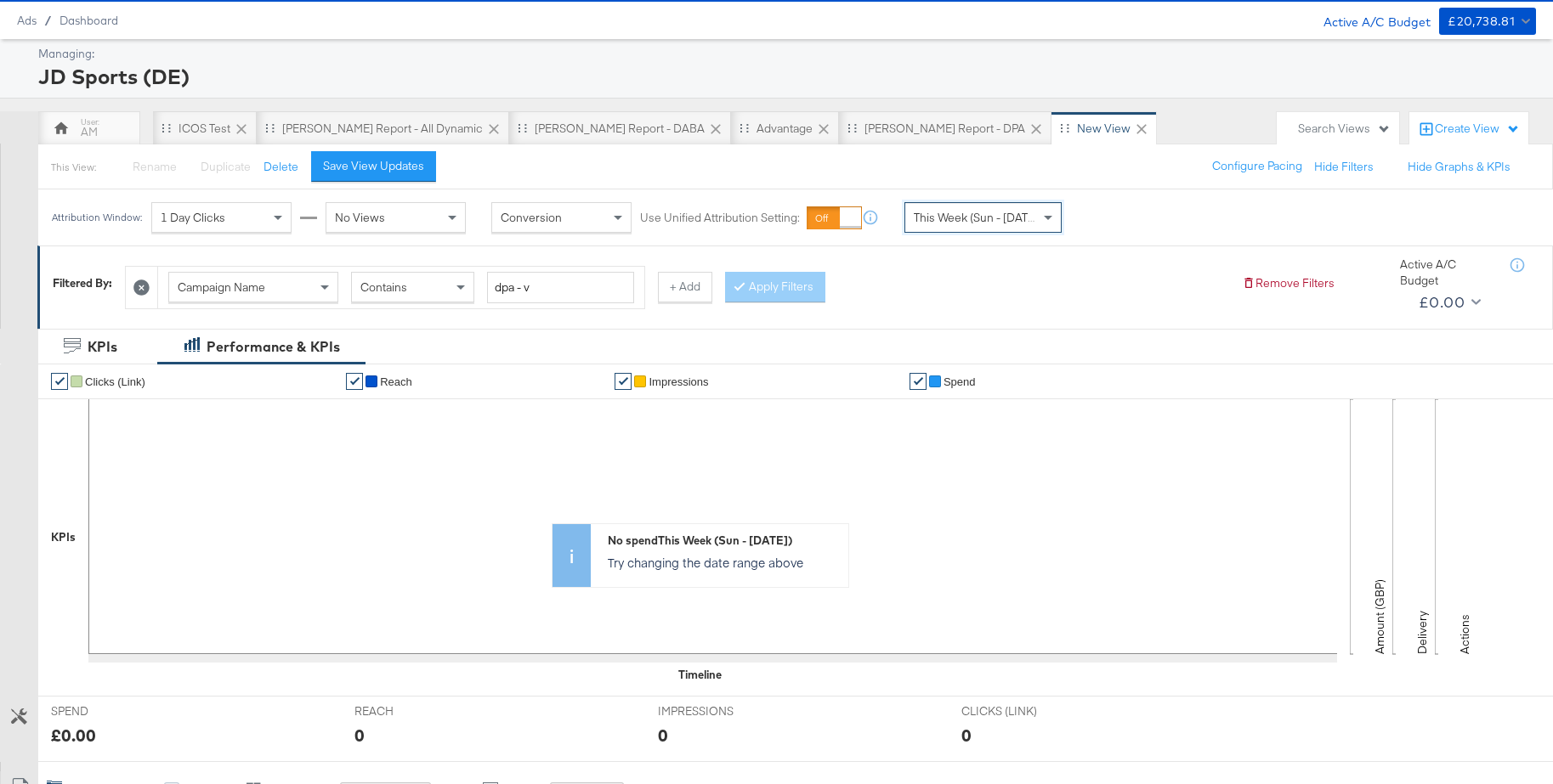
scroll to position [28, 0]
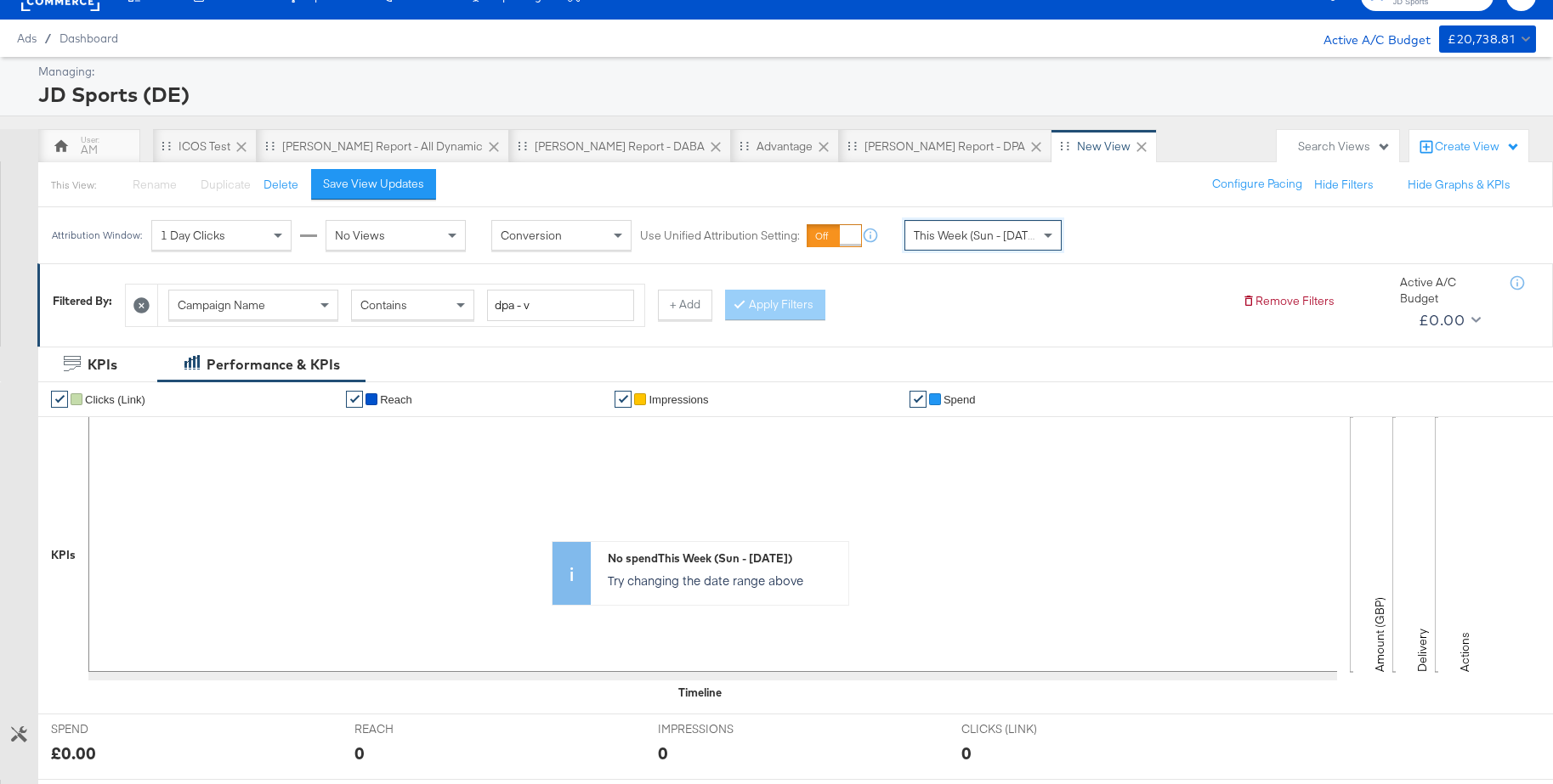
click at [339, 182] on div "Save View Updates" at bounding box center [373, 184] width 101 height 16
click at [131, 185] on button "Rename" at bounding box center [147, 185] width 88 height 31
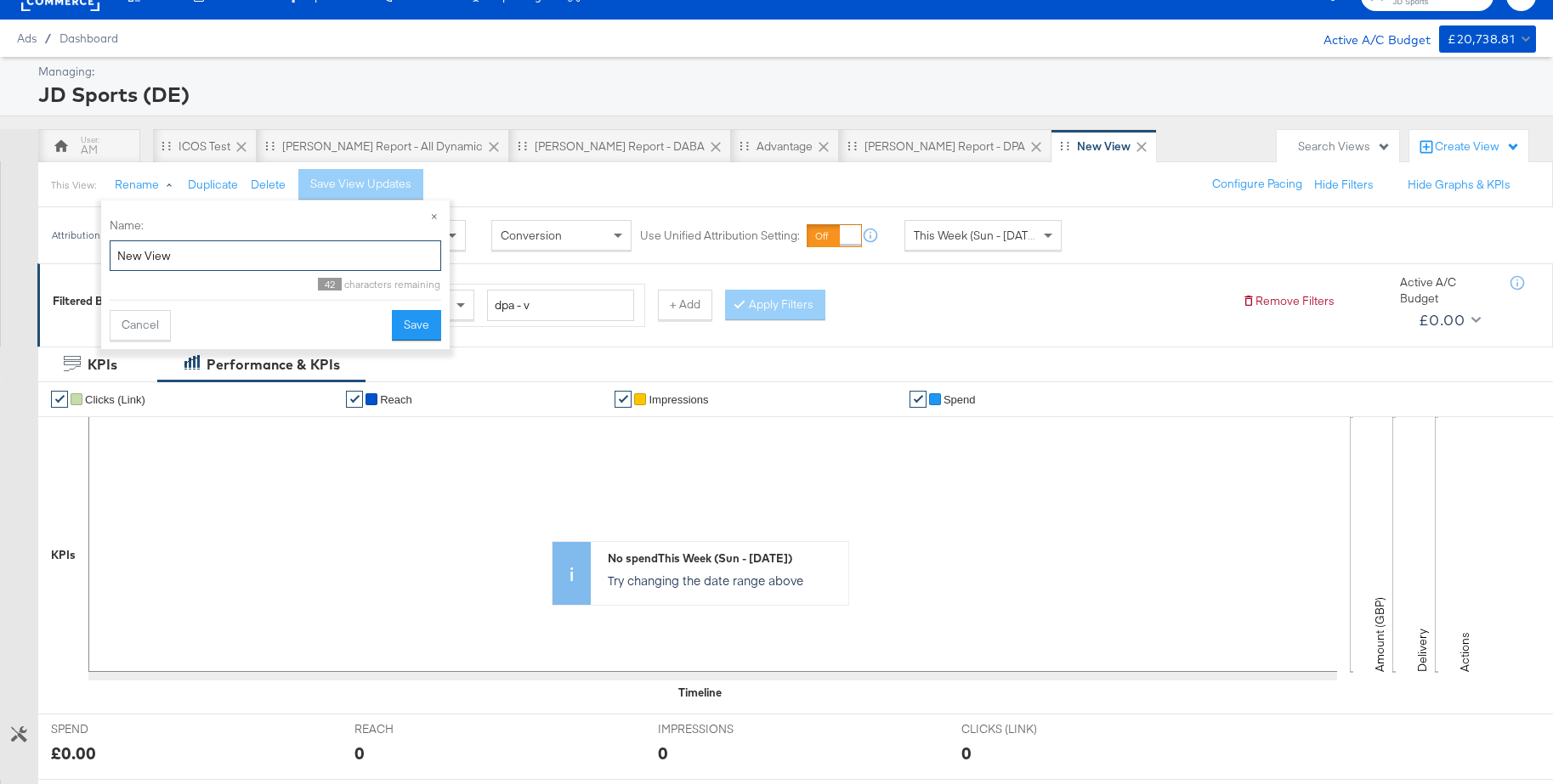
drag, startPoint x: 171, startPoint y: 256, endPoint x: 104, endPoint y: 253, distance: 67.1
click at [104, 253] on div "× Name: New View 42 characters remaining Cancel Save" at bounding box center [275, 275] width 348 height 149
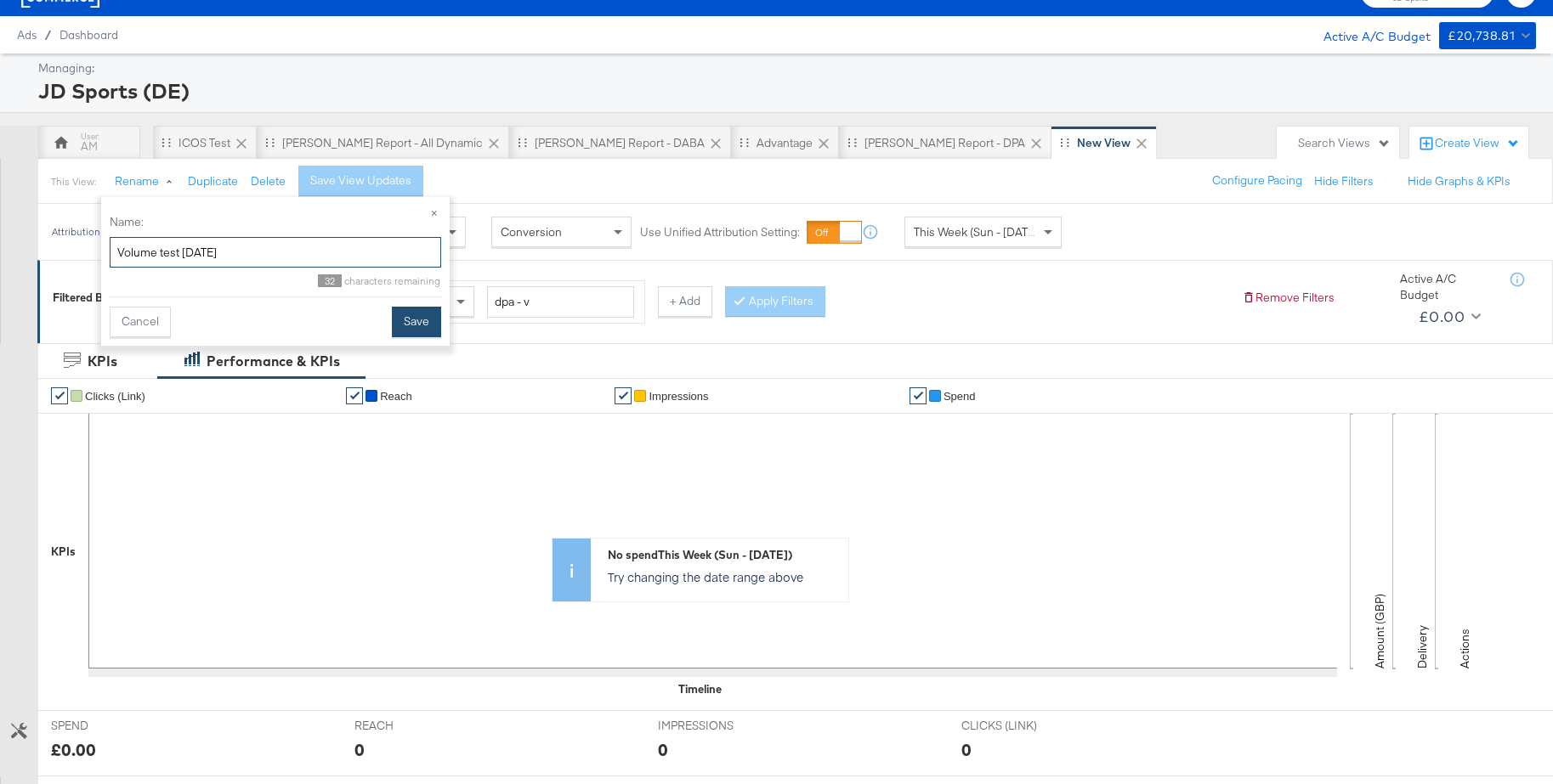
type input "Volume test [DATE]"
click at [427, 331] on button "Save" at bounding box center [416, 322] width 49 height 31
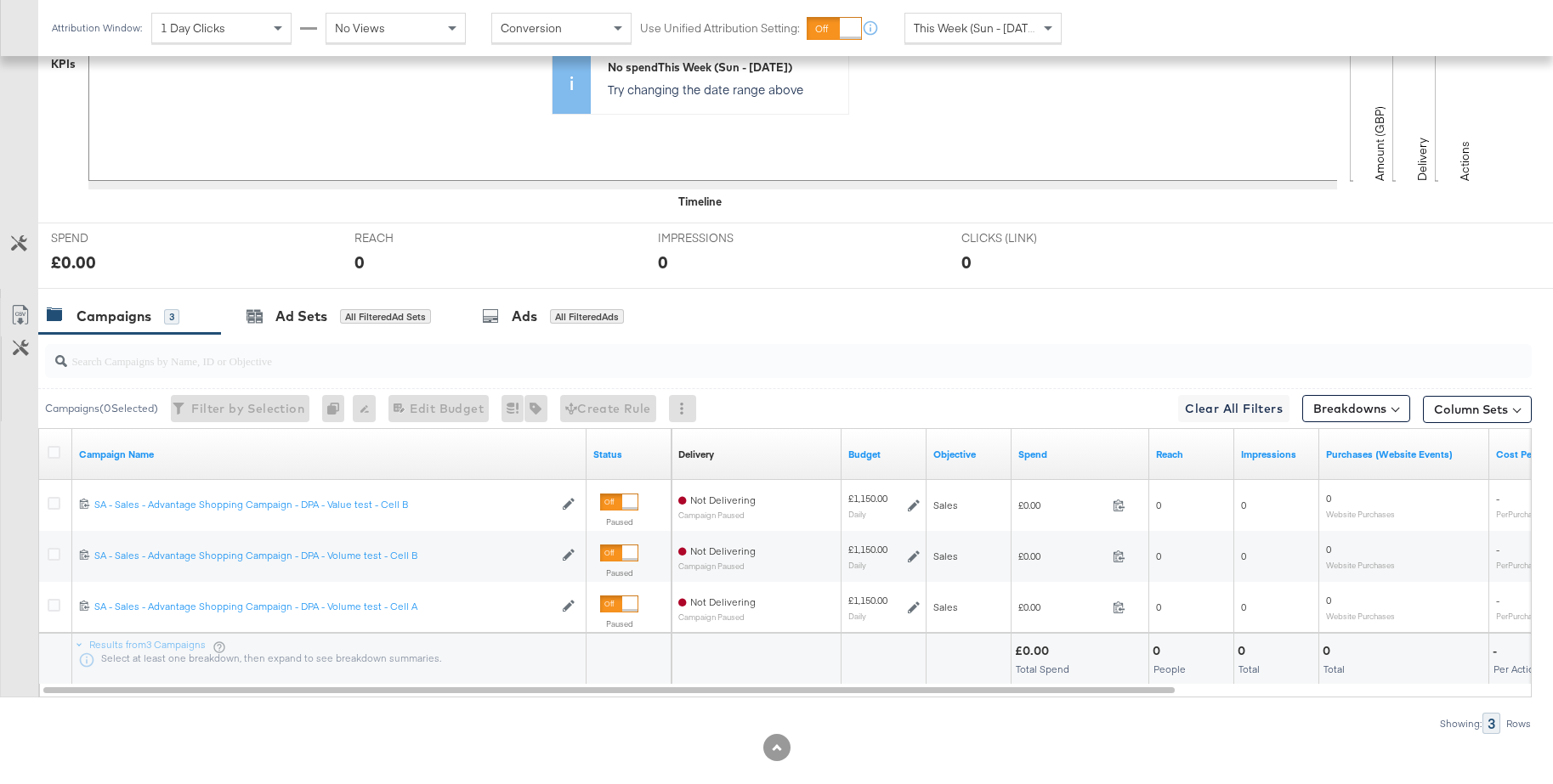
scroll to position [544, 0]
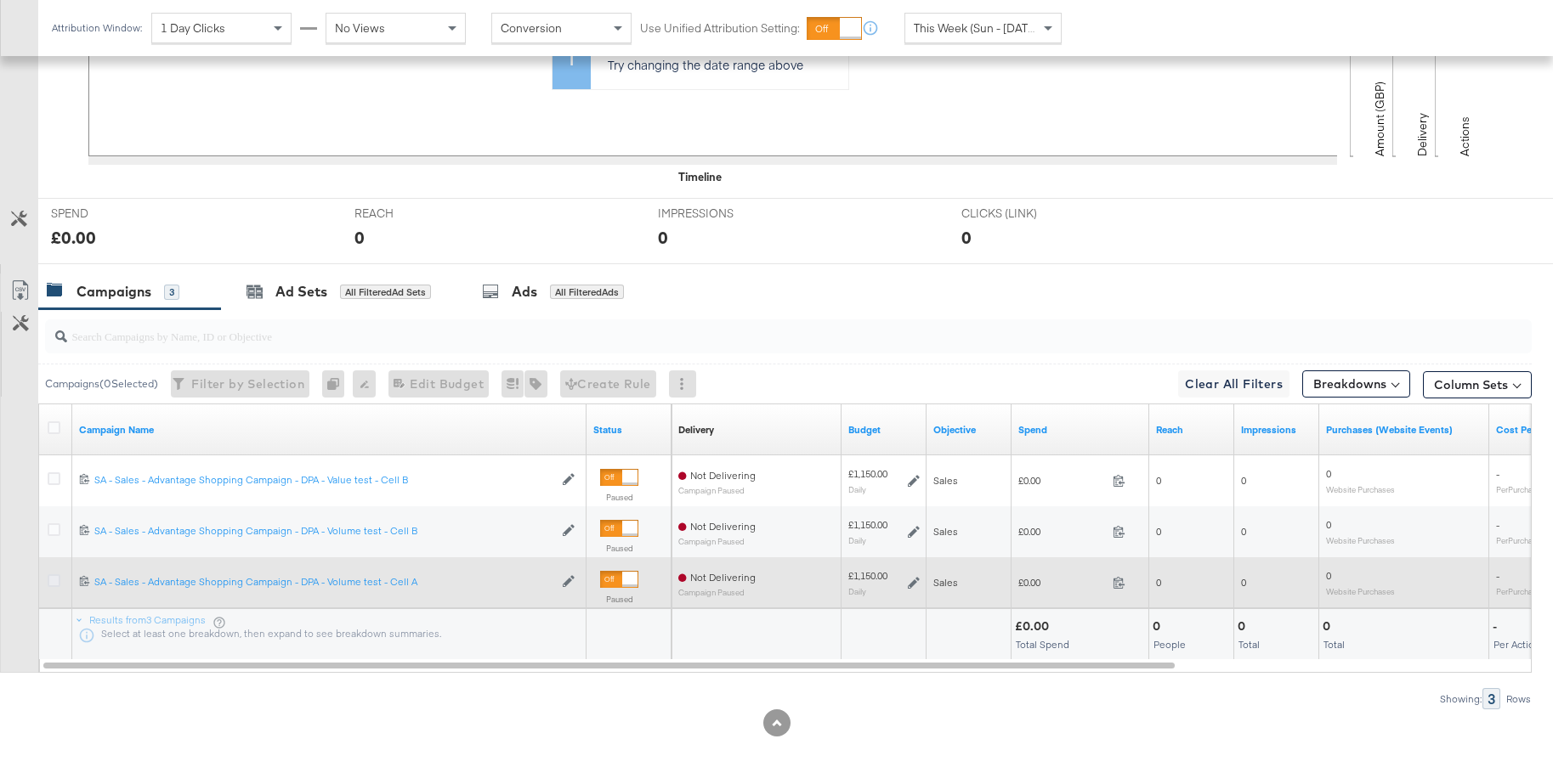
click at [59, 582] on icon at bounding box center [55, 581] width 13 height 13
click at [0, 0] on input "checkbox" at bounding box center [0, 0] width 0 height 0
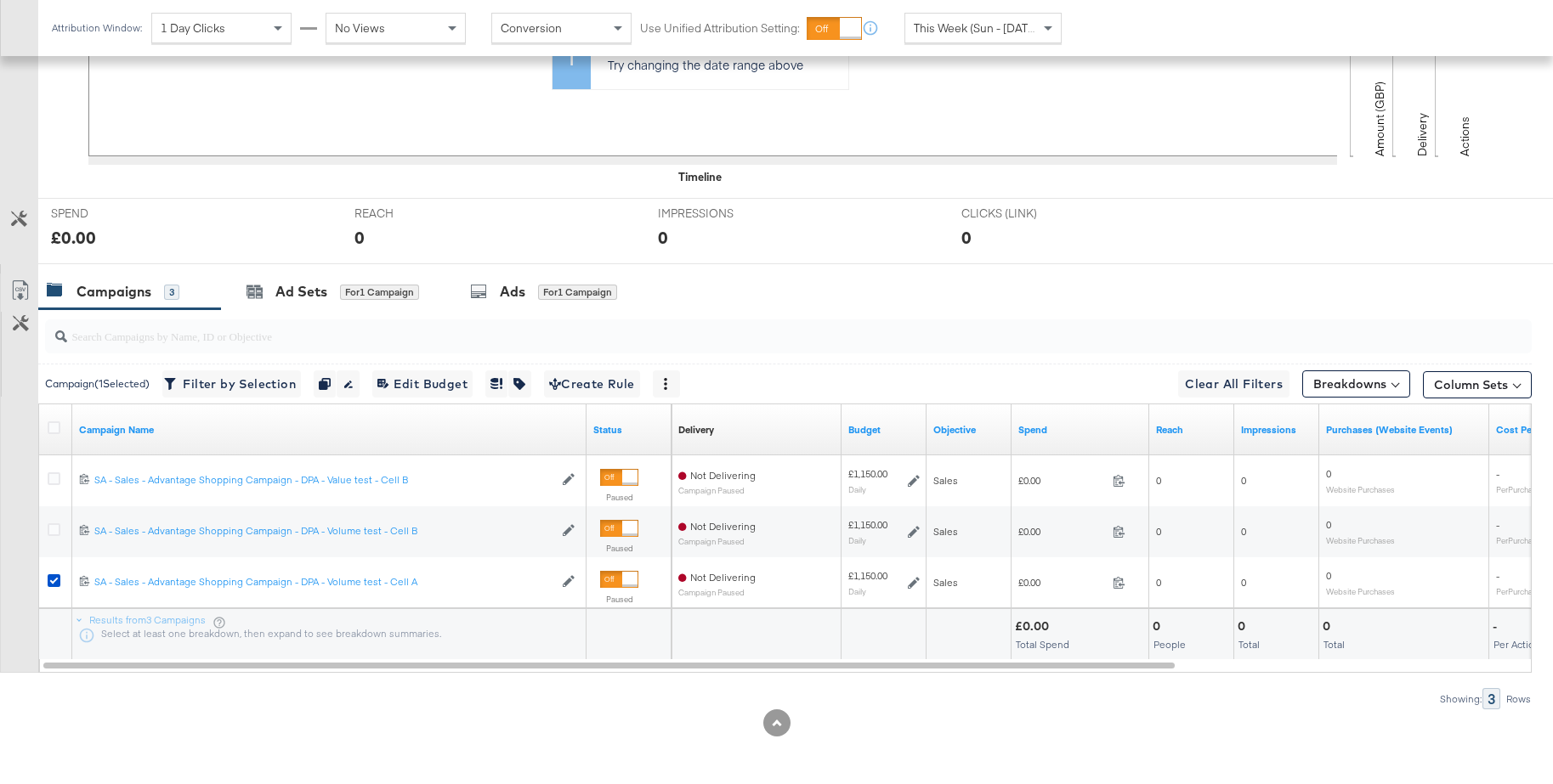
drag, startPoint x: 511, startPoint y: 296, endPoint x: 777, endPoint y: 329, distance: 268.0
click at [511, 296] on div "Ads" at bounding box center [512, 292] width 25 height 20
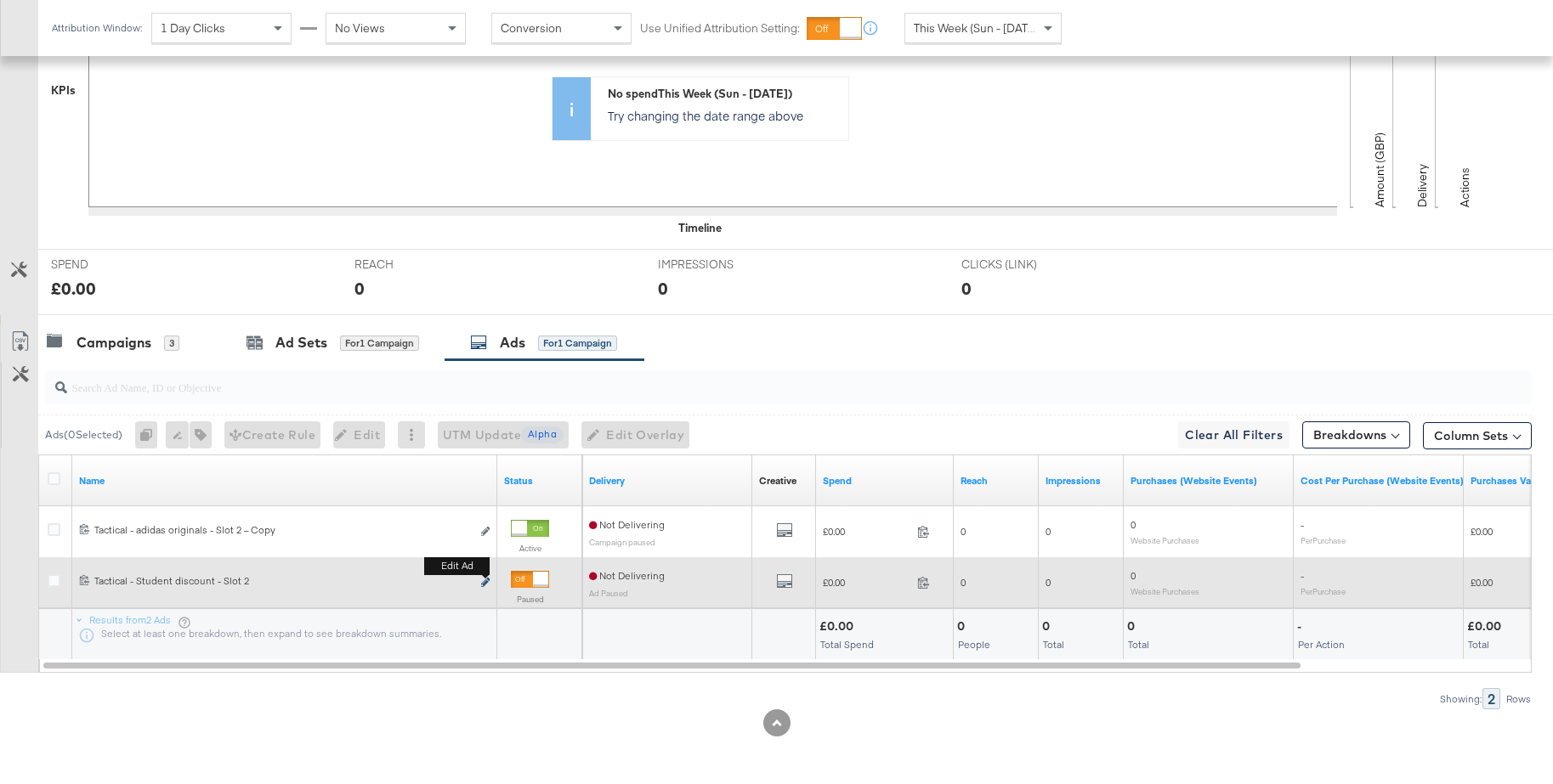
click at [486, 582] on icon "link" at bounding box center [485, 583] width 8 height 9
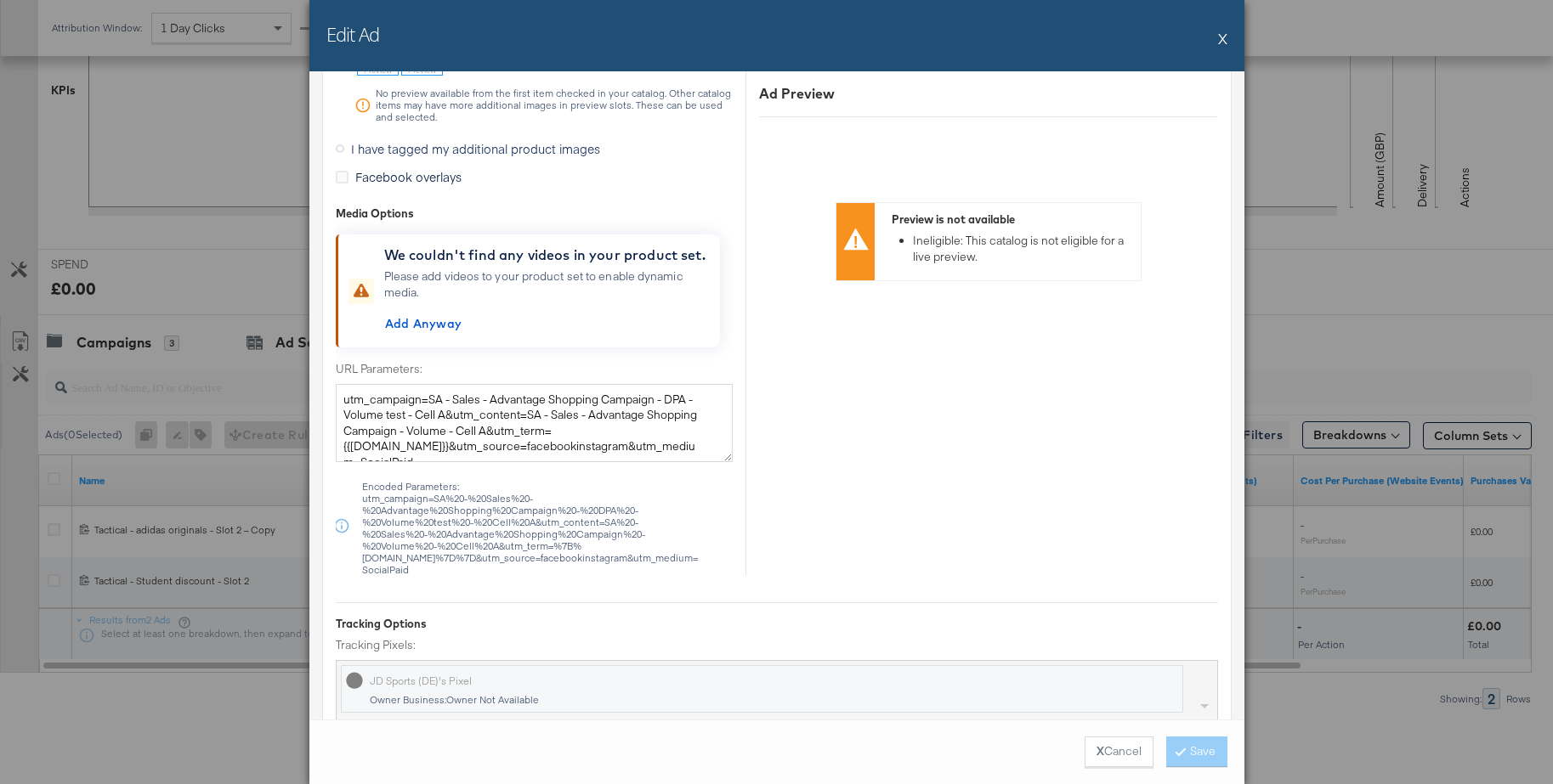
scroll to position [1942, 0]
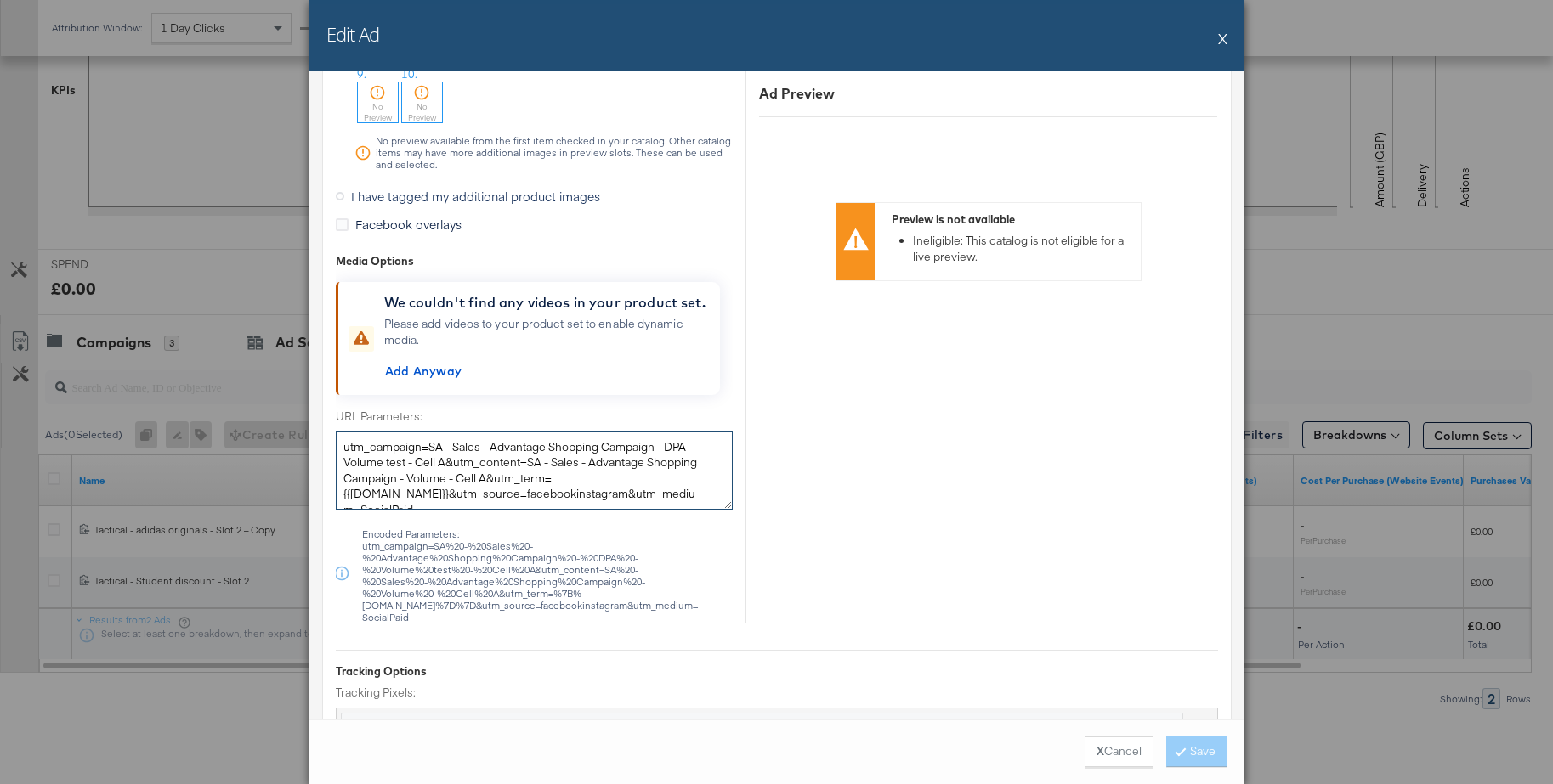
click at [449, 456] on textarea "utm_campaign=SA - Sales - Advantage Shopping Campaign - DPA - Volume test - Cel…" at bounding box center [535, 471] width 397 height 78
click at [1139, 767] on div "X Cancel Save" at bounding box center [776, 752] width 935 height 65
click at [1102, 750] on button "X Cancel" at bounding box center [1118, 752] width 69 height 31
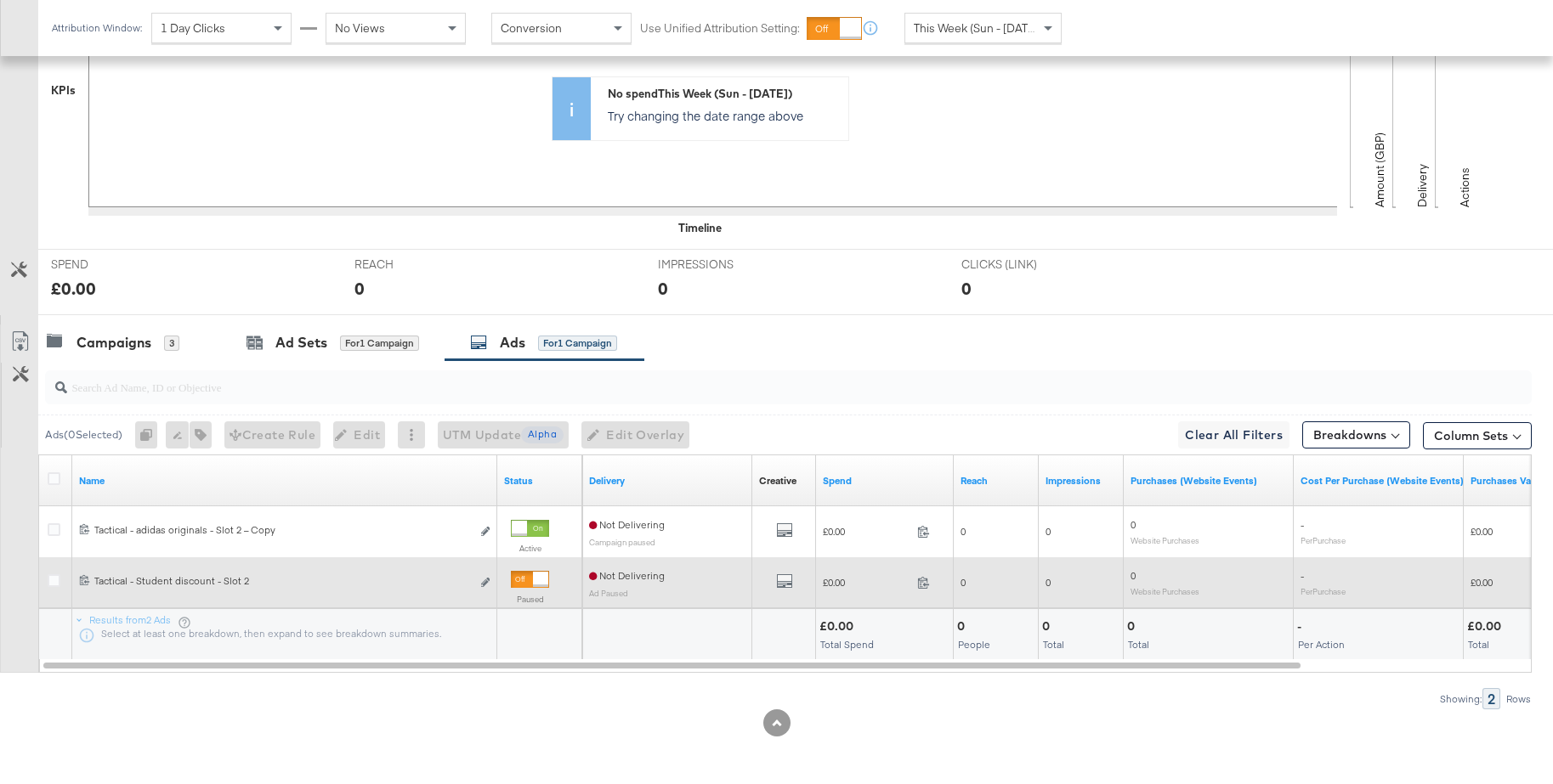
click at [533, 581] on div at bounding box center [540, 580] width 15 height 15
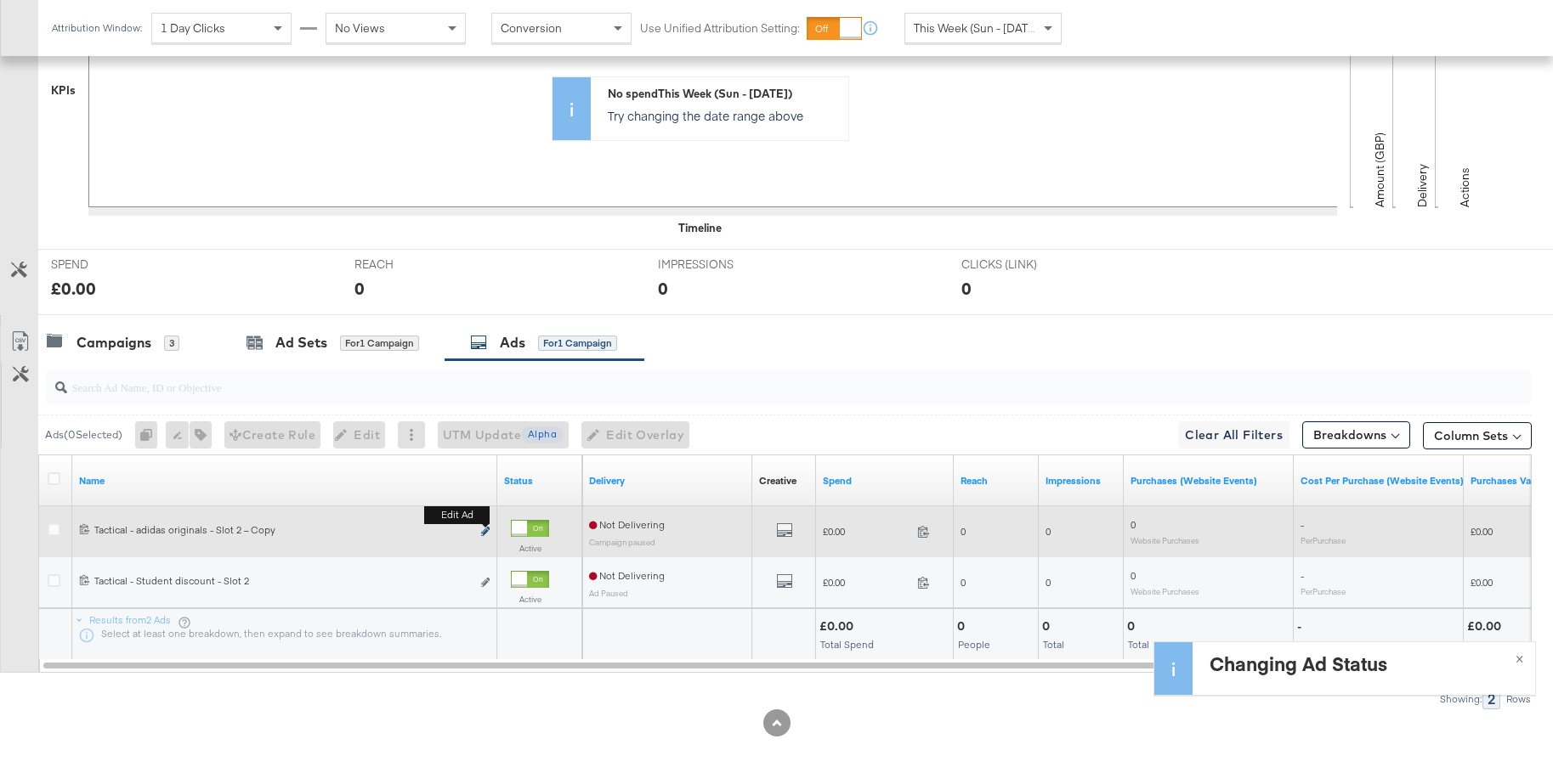
click at [487, 531] on icon "link" at bounding box center [485, 532] width 8 height 9
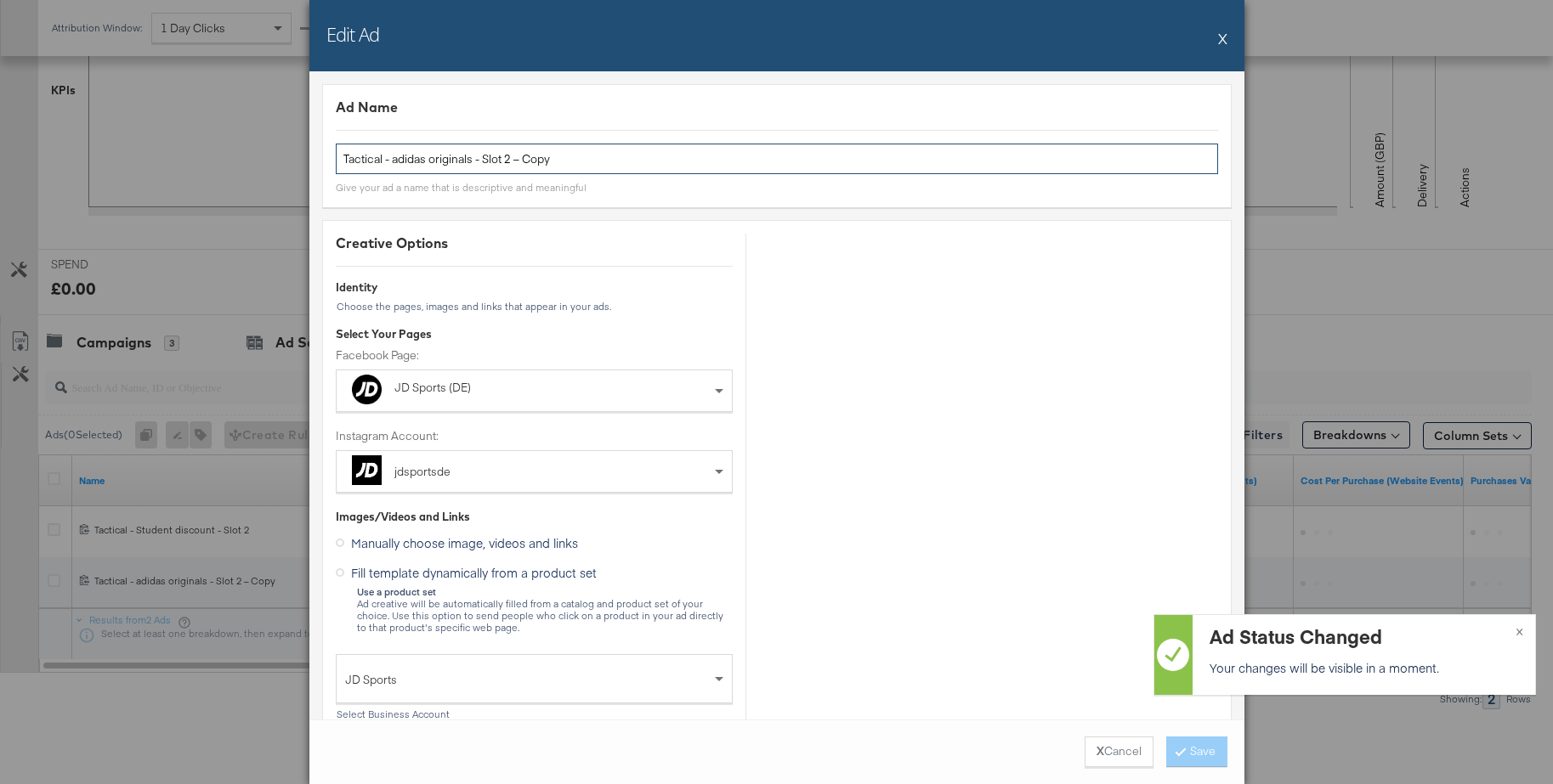
drag, startPoint x: 518, startPoint y: 163, endPoint x: 613, endPoint y: 162, distance: 95.0
click at [613, 162] on input "Tactical - adidas originals - Slot 2 – Copy" at bounding box center [776, 159] width 882 height 31
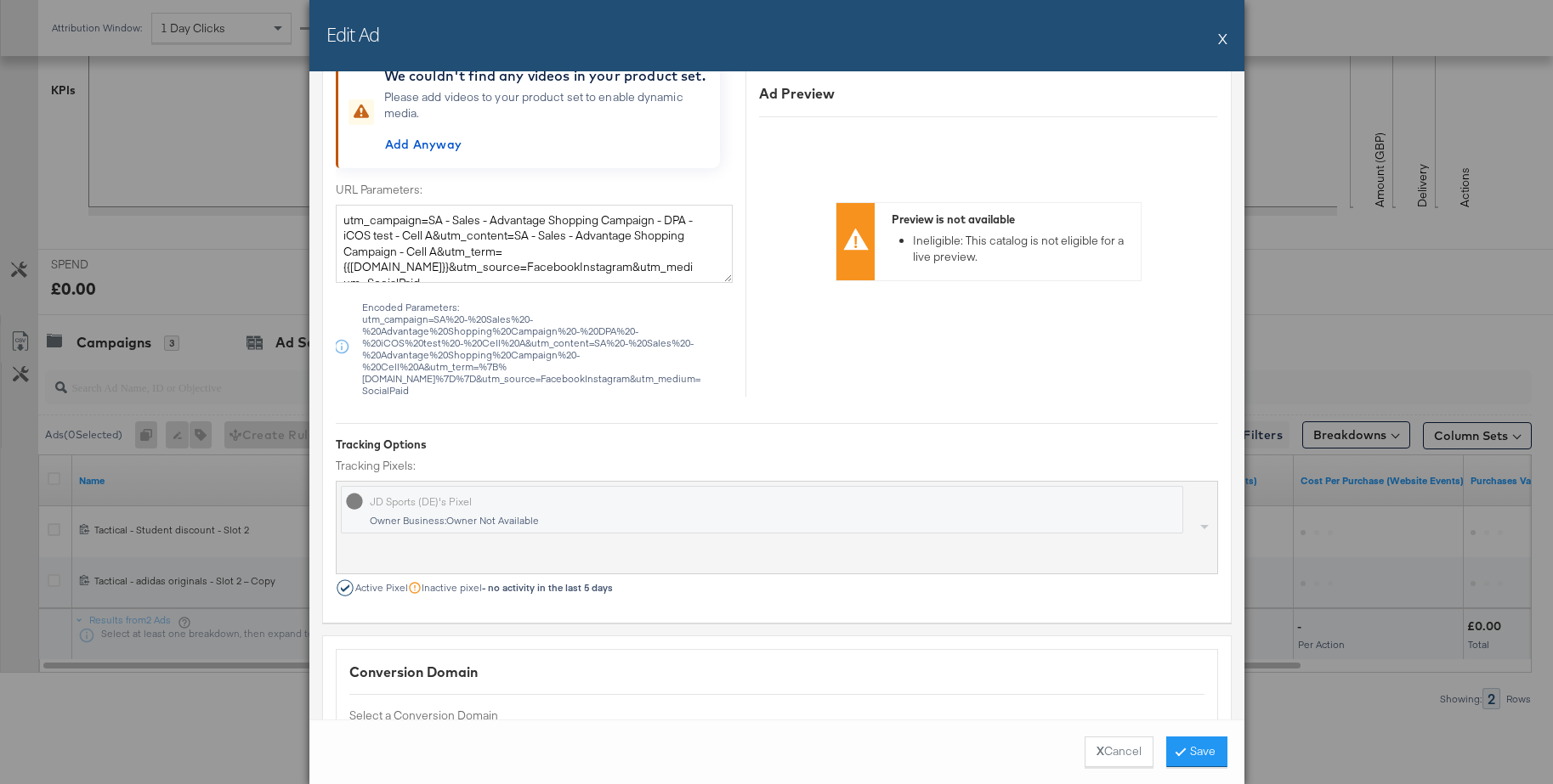
scroll to position [2096, 0]
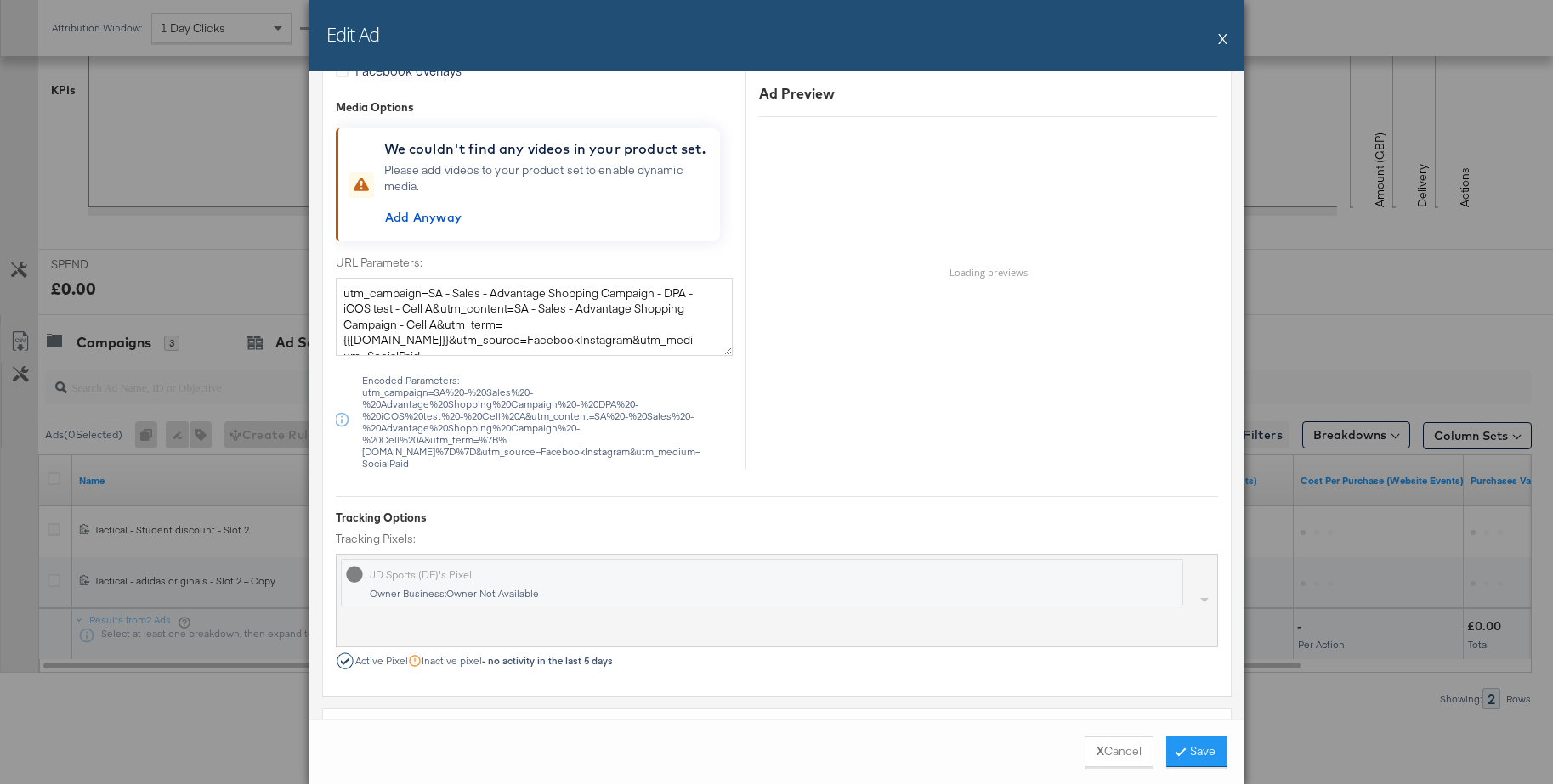
type input "Tactical - adidas originals - Slot 2"
click at [428, 312] on textarea "utm_campaign=SA - Sales - Advantage Shopping Campaign - DPA - iCOS test - Cell …" at bounding box center [535, 316] width 397 height 78
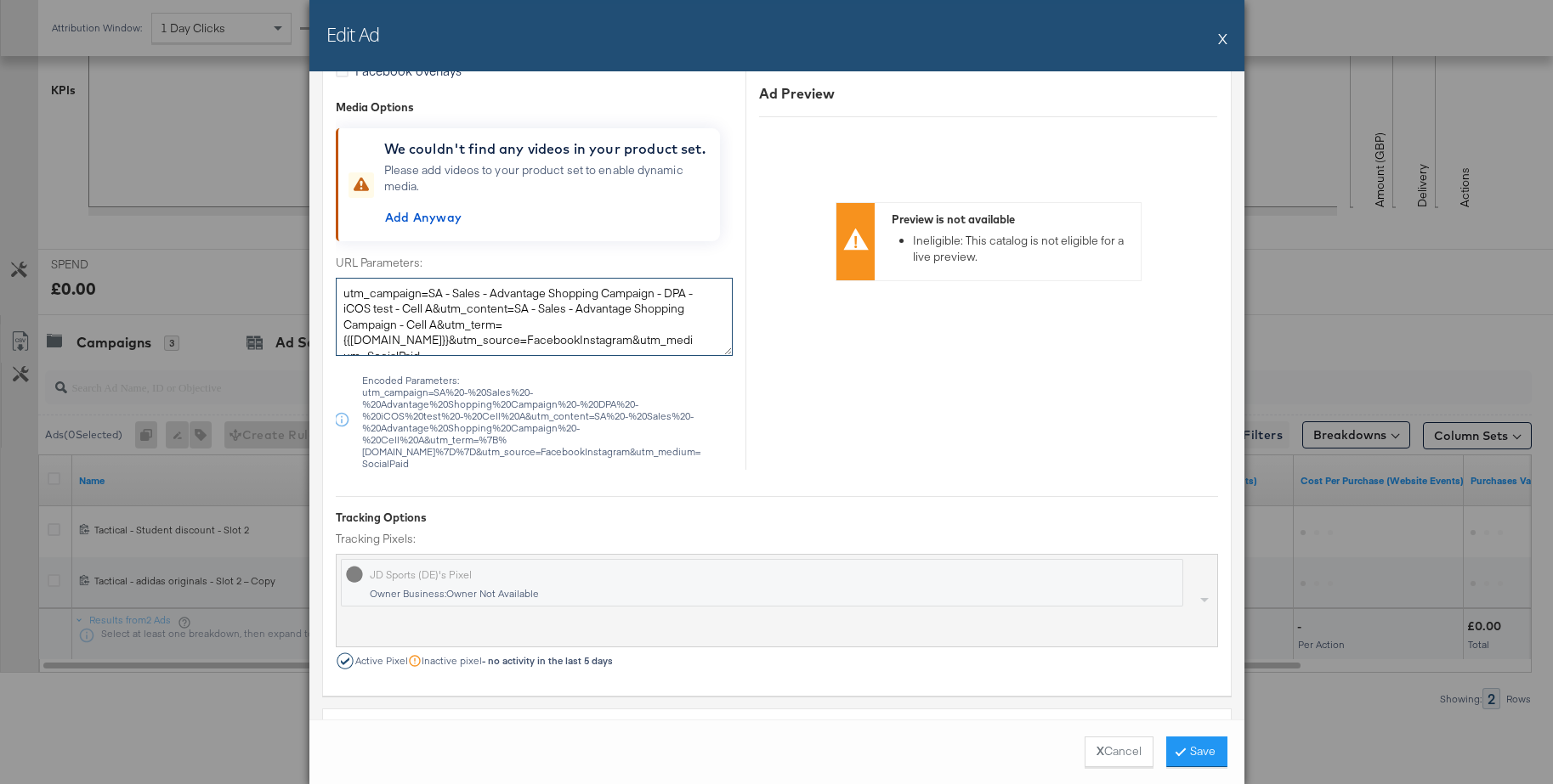
click at [428, 312] on textarea "utm_campaign=SA - Sales - Advantage Shopping Campaign - DPA - iCOS test - Cell …" at bounding box center [535, 316] width 397 height 78
paste textarea "Volume test - Cell A&utm_content=SA - Sales - Advantage Shopping Campaign - Vol…"
type textarea "utm_campaign=SA - Sales - Advantage Shopping Campaign - DPA - Volume test - Cel…"
click at [1204, 759] on button "Save" at bounding box center [1196, 752] width 61 height 31
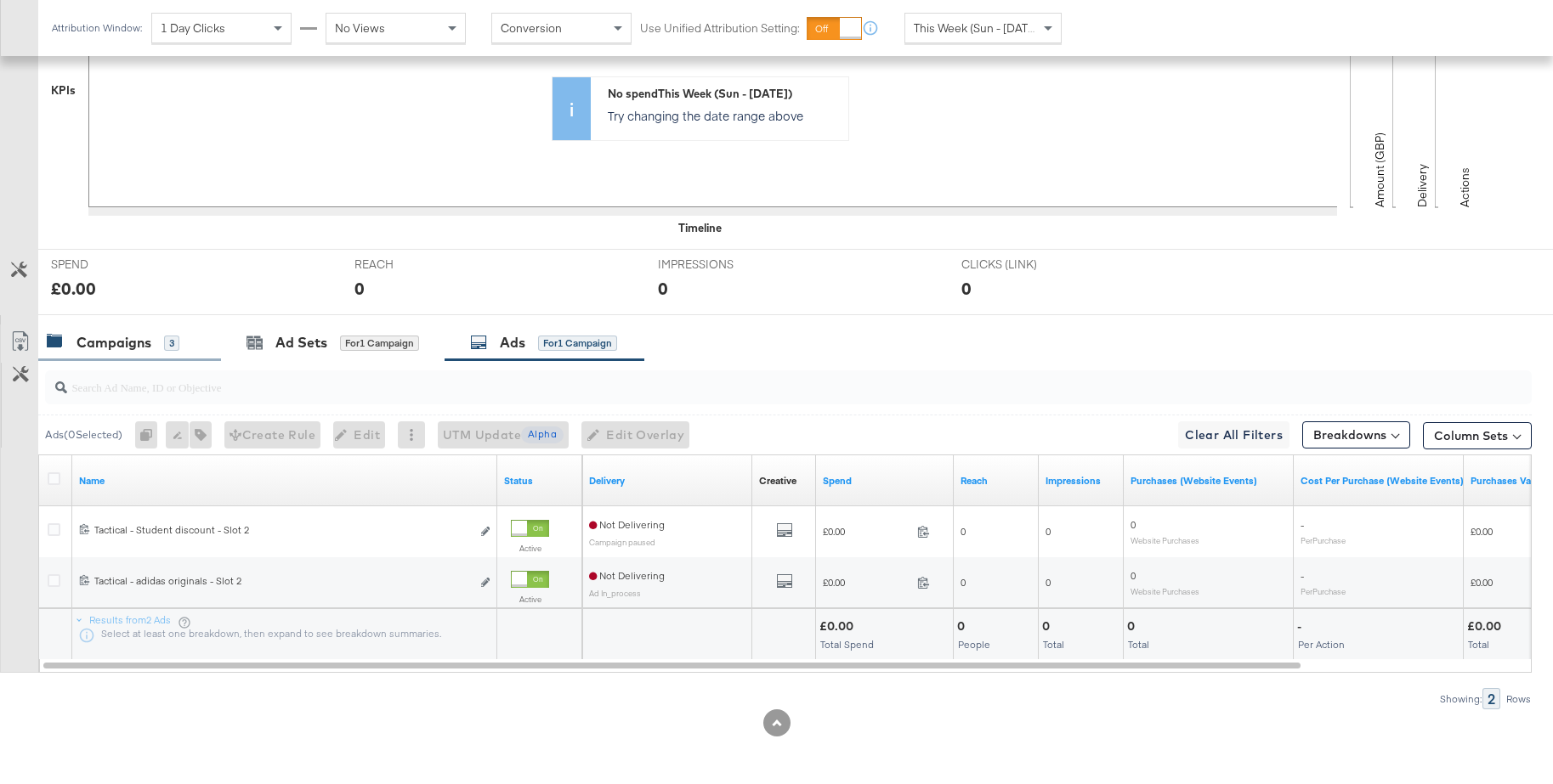
click at [146, 341] on div "Campaigns" at bounding box center [113, 343] width 74 height 20
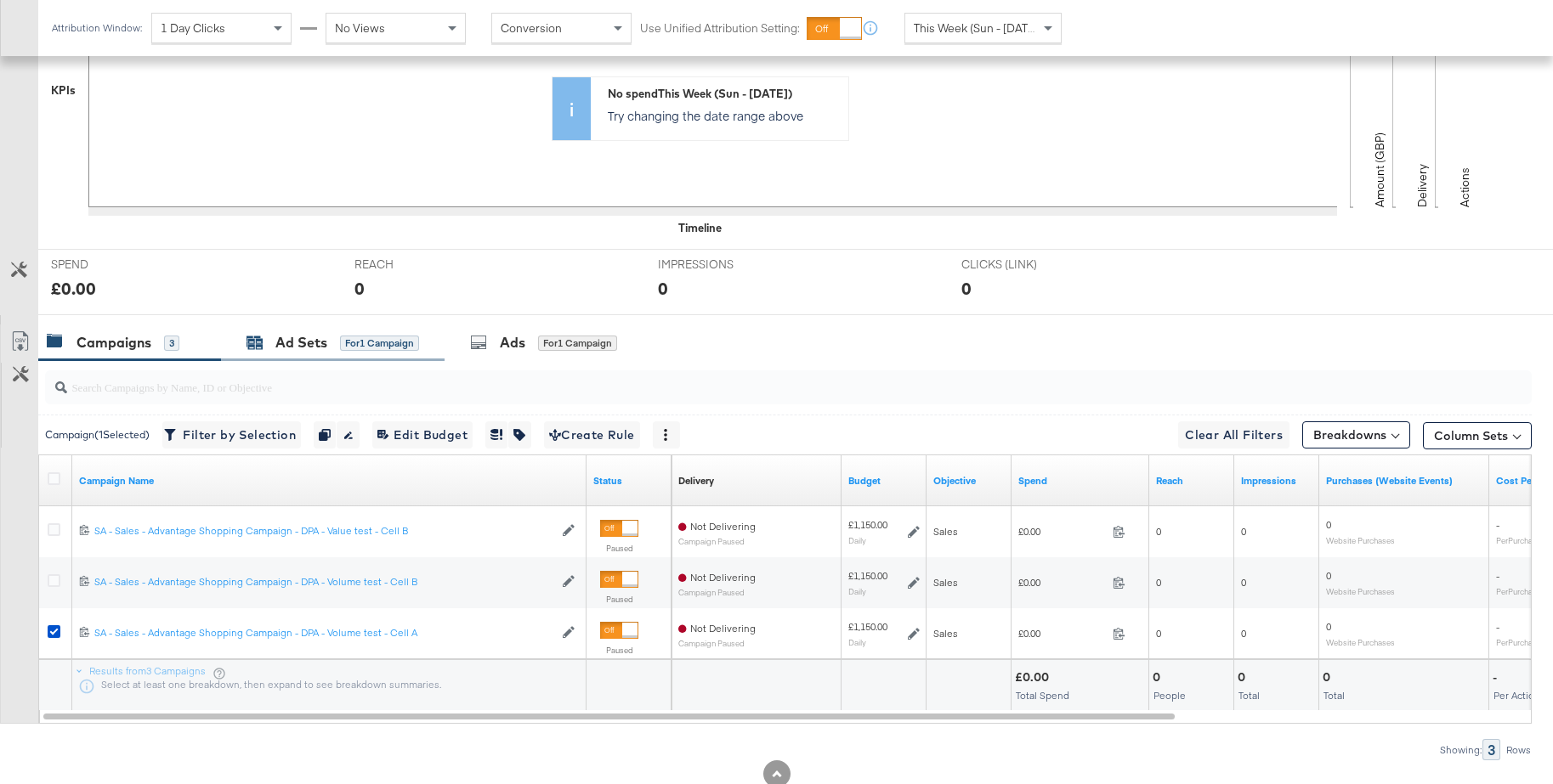
click at [325, 346] on div "Ad Sets" at bounding box center [301, 343] width 52 height 20
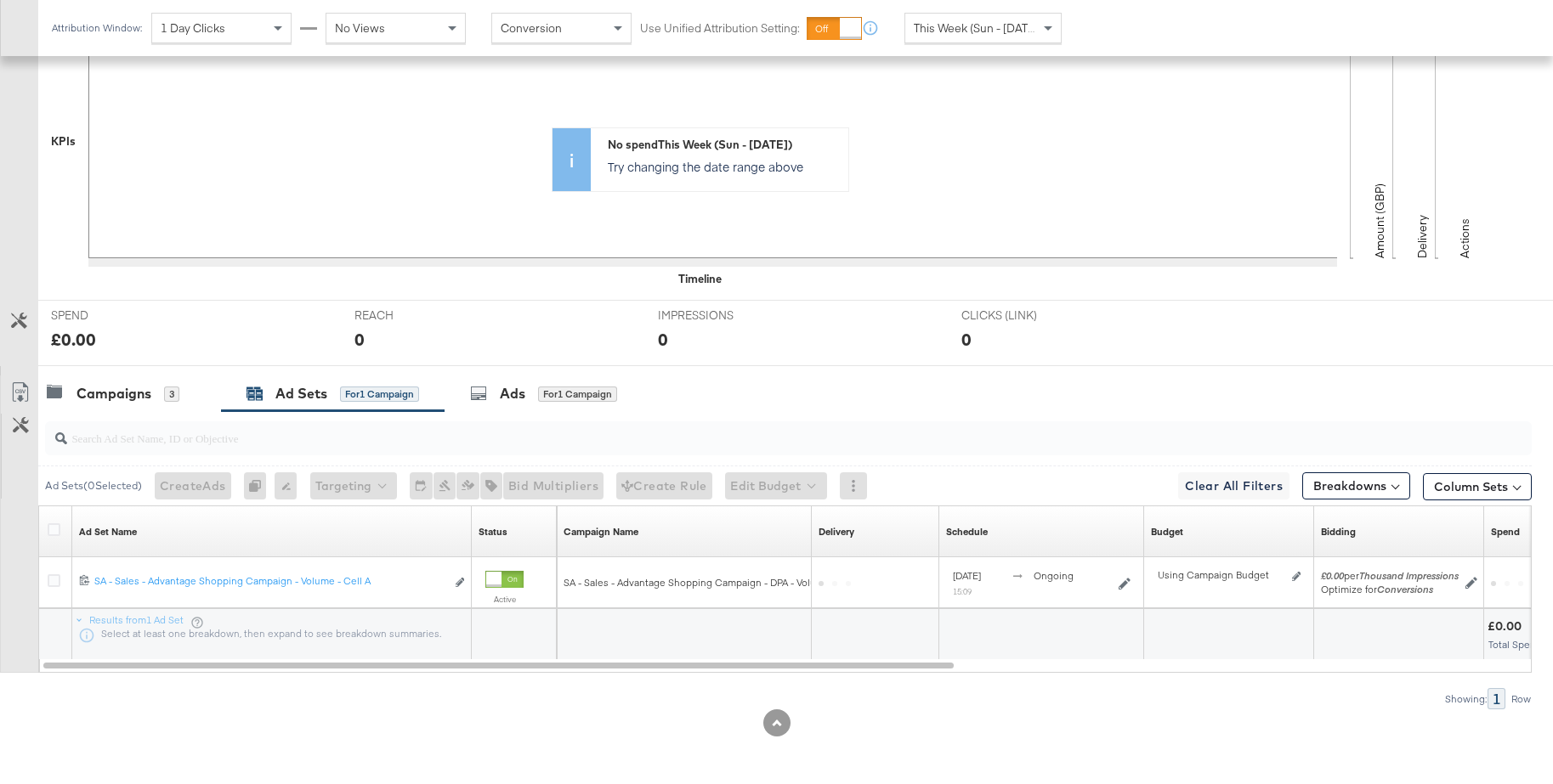
scroll to position [442, 0]
click at [62, 530] on div at bounding box center [56, 532] width 18 height 17
click at [57, 530] on icon at bounding box center [55, 530] width 13 height 13
click at [0, 0] on input "checkbox" at bounding box center [0, 0] width 0 height 0
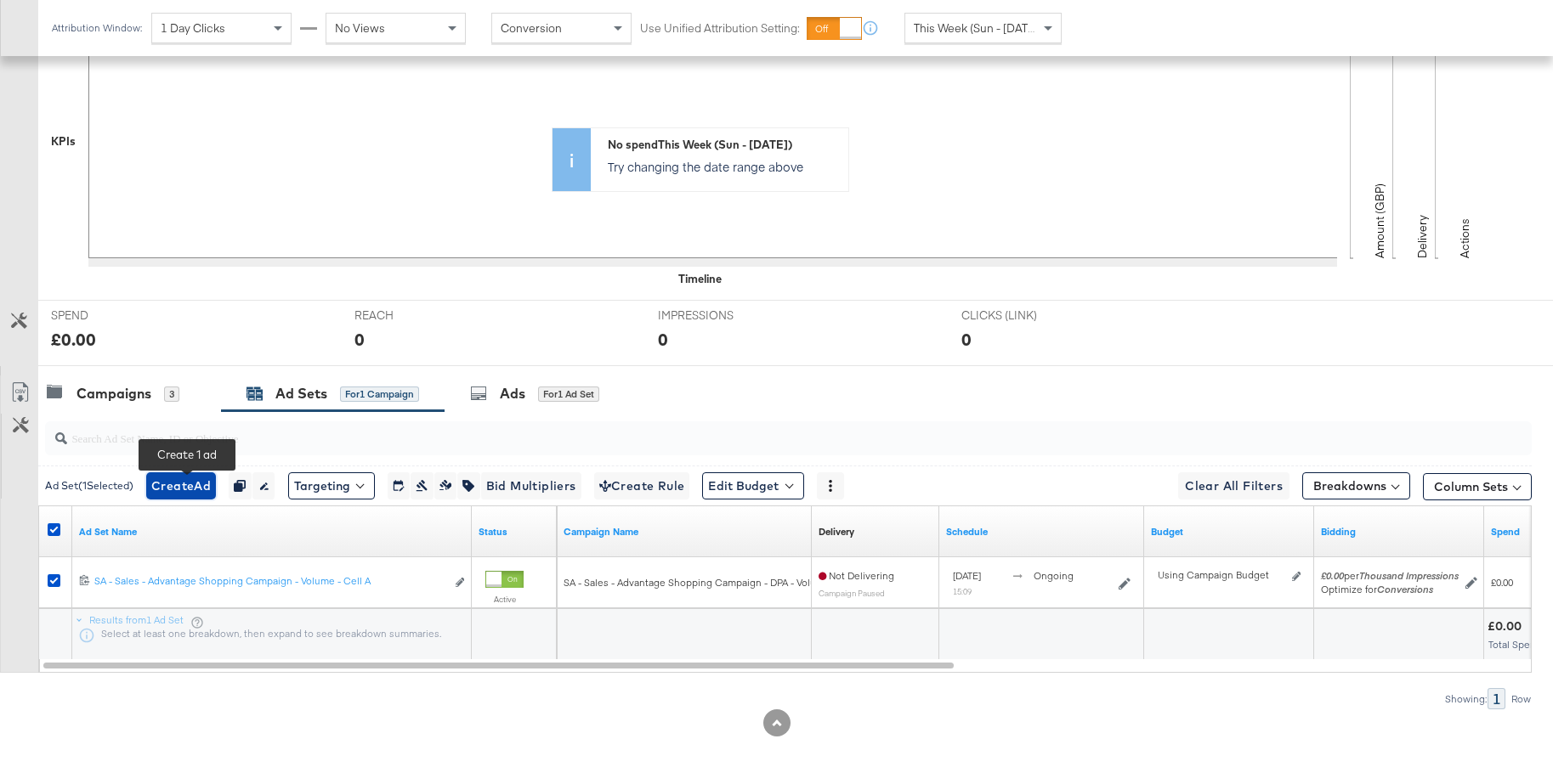
click at [167, 493] on span "Create Ad" at bounding box center [181, 487] width 59 height 22
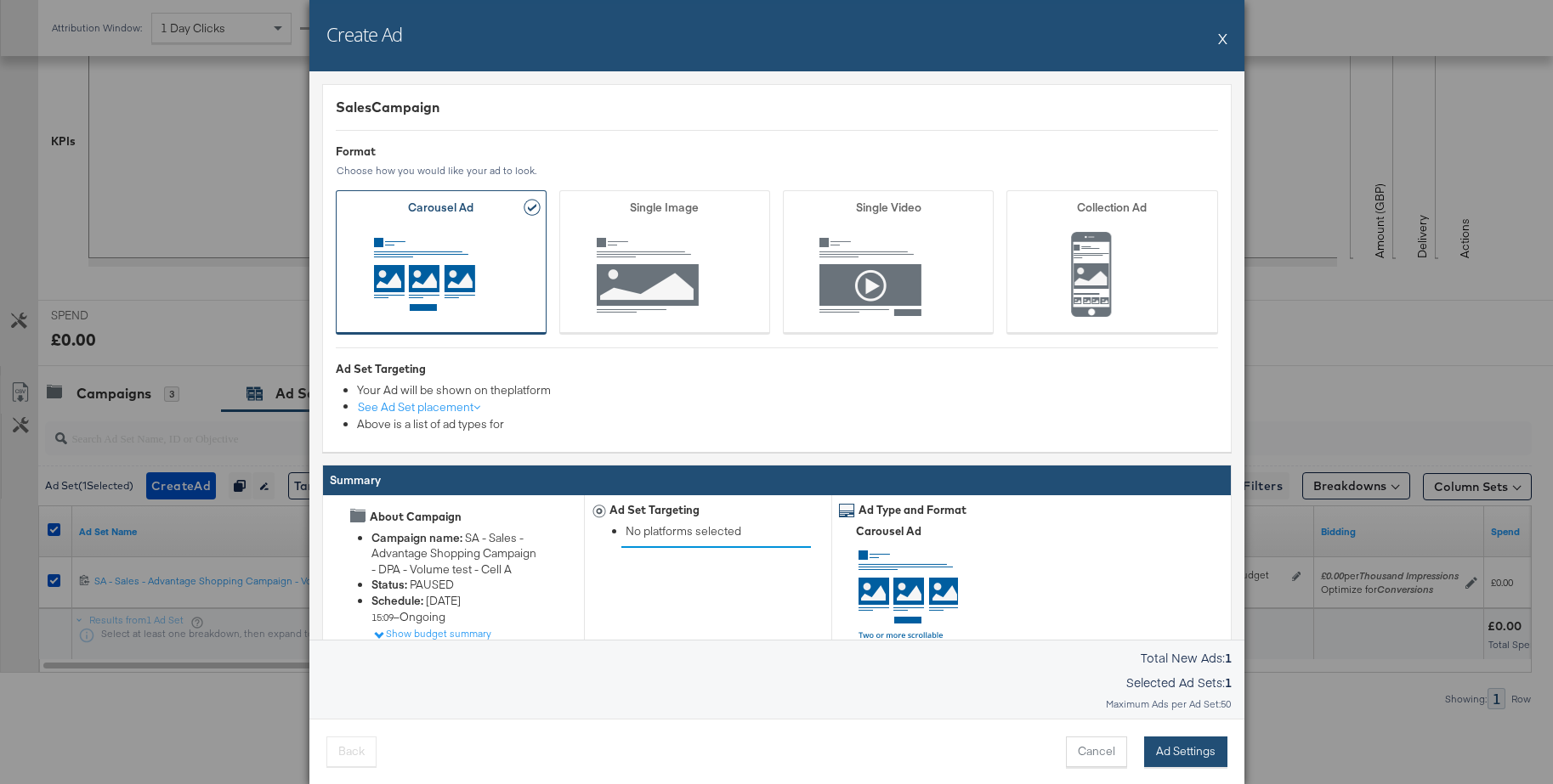
click at [1169, 745] on button "Ad Settings" at bounding box center [1185, 752] width 83 height 31
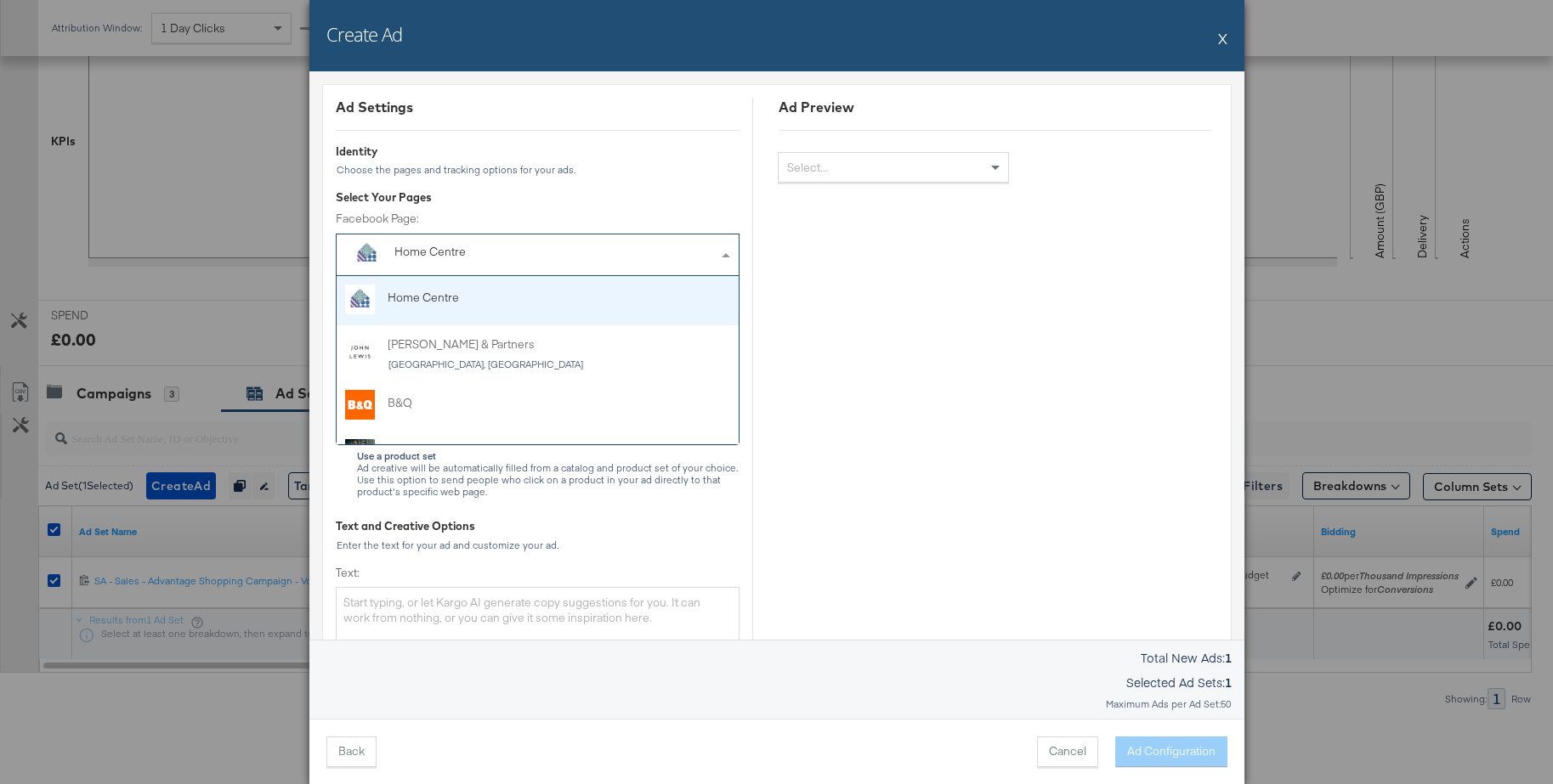
click at [521, 253] on div "Home Centre" at bounding box center [499, 252] width 209 height 17
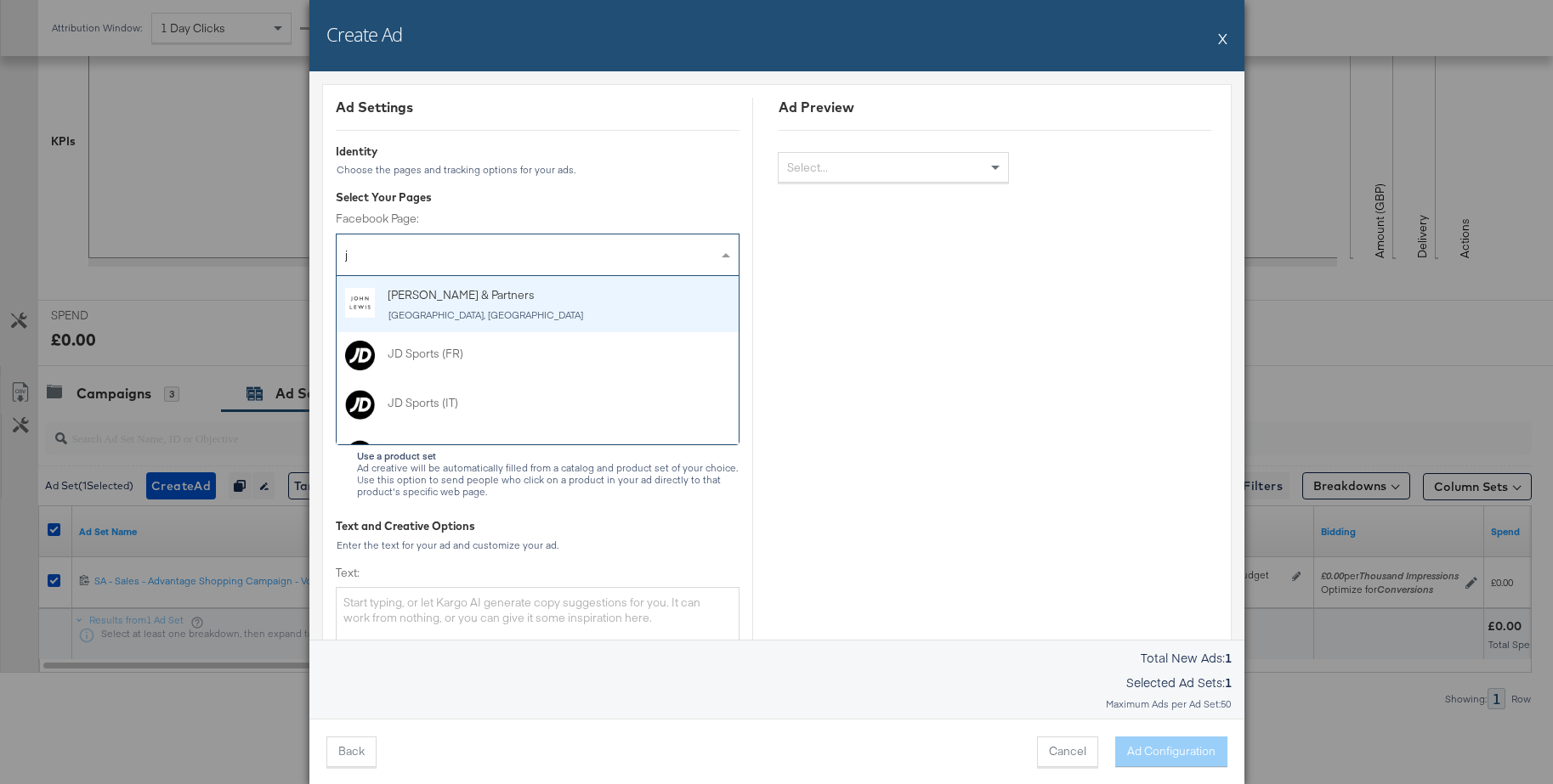
type input "jd"
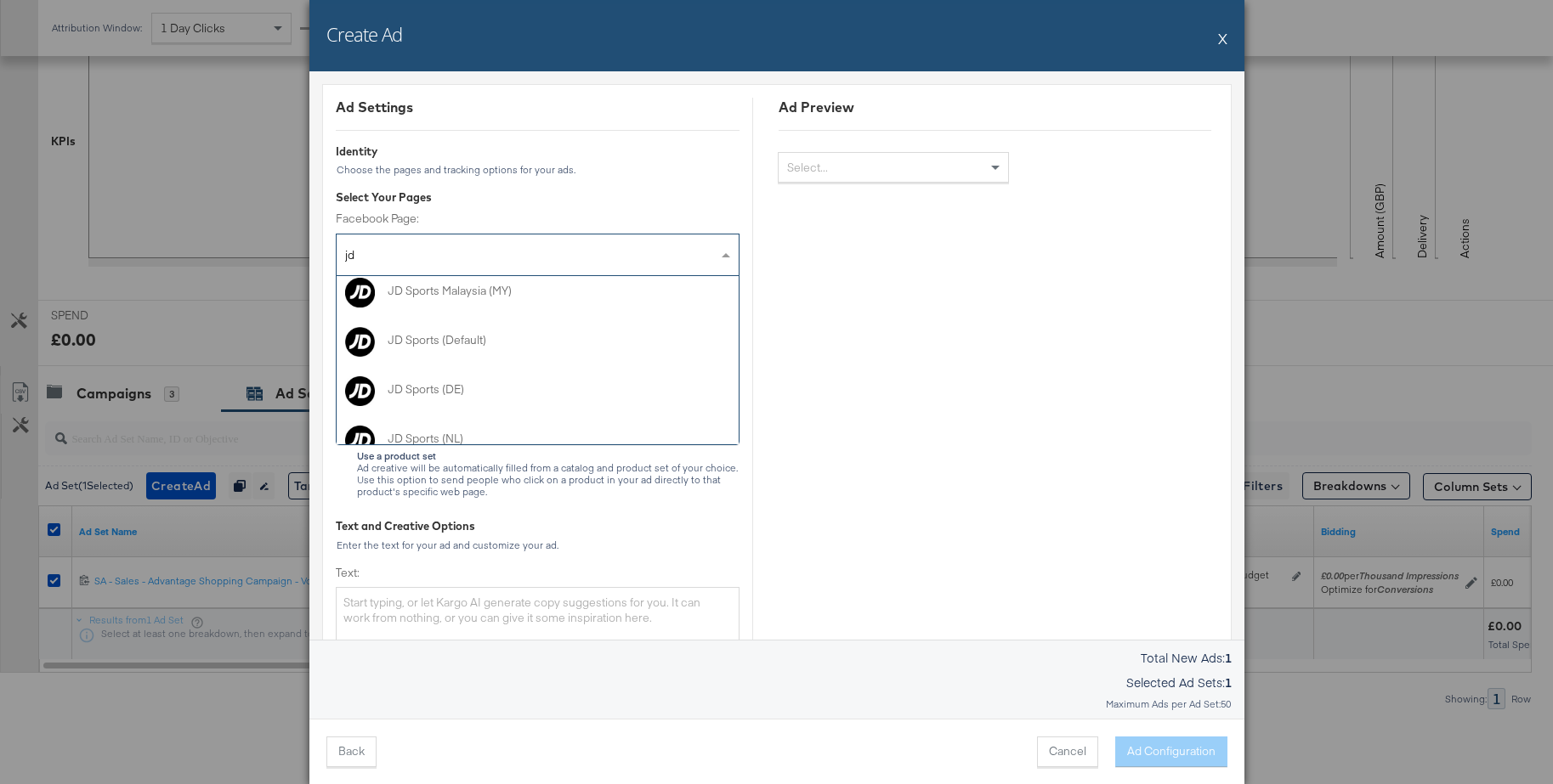
scroll to position [277, 0]
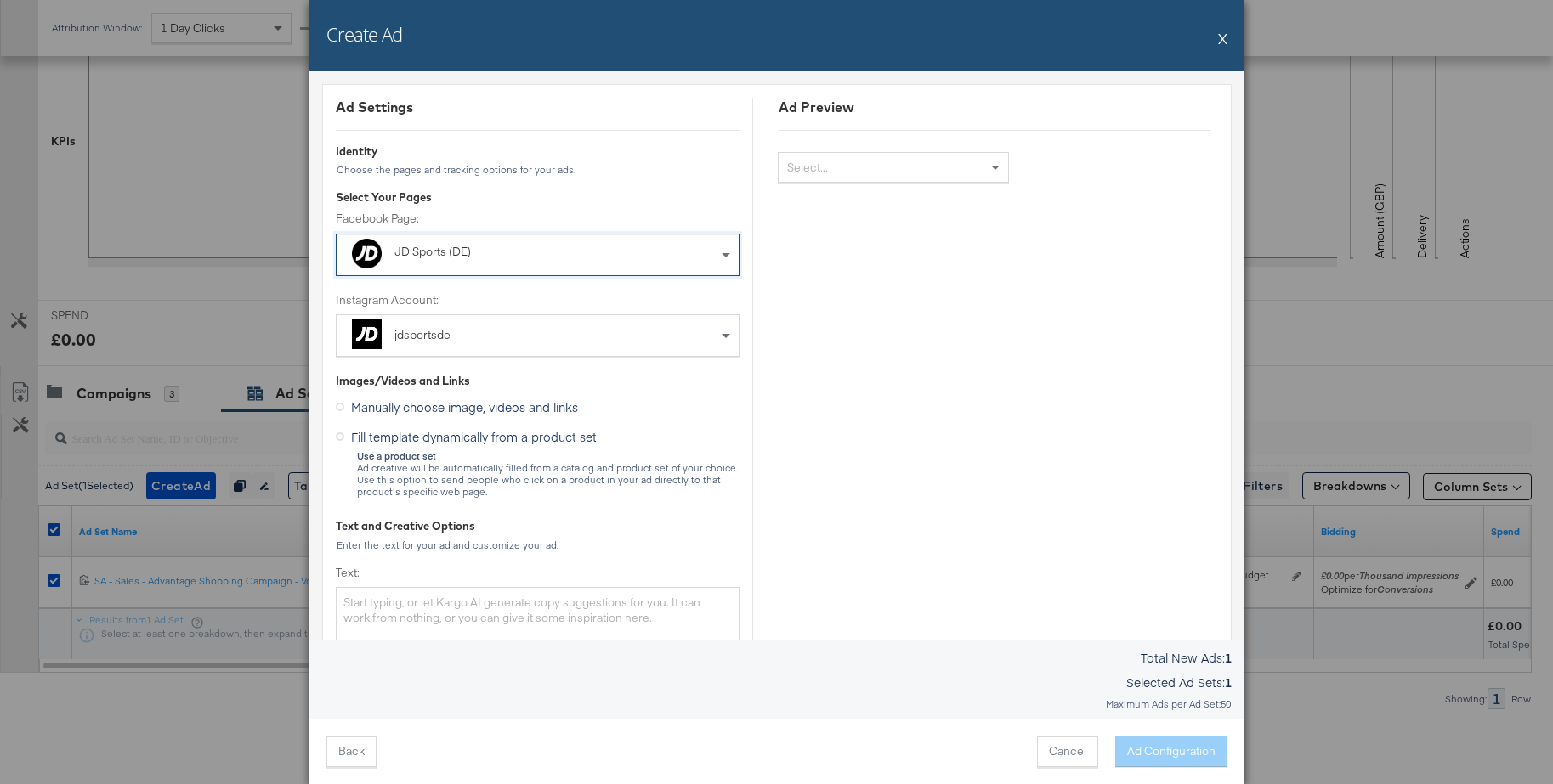
click at [340, 440] on icon at bounding box center [340, 437] width 8 height 8
click at [0, 0] on input "Fill template dynamically from a product set" at bounding box center [0, 0] width 0 height 0
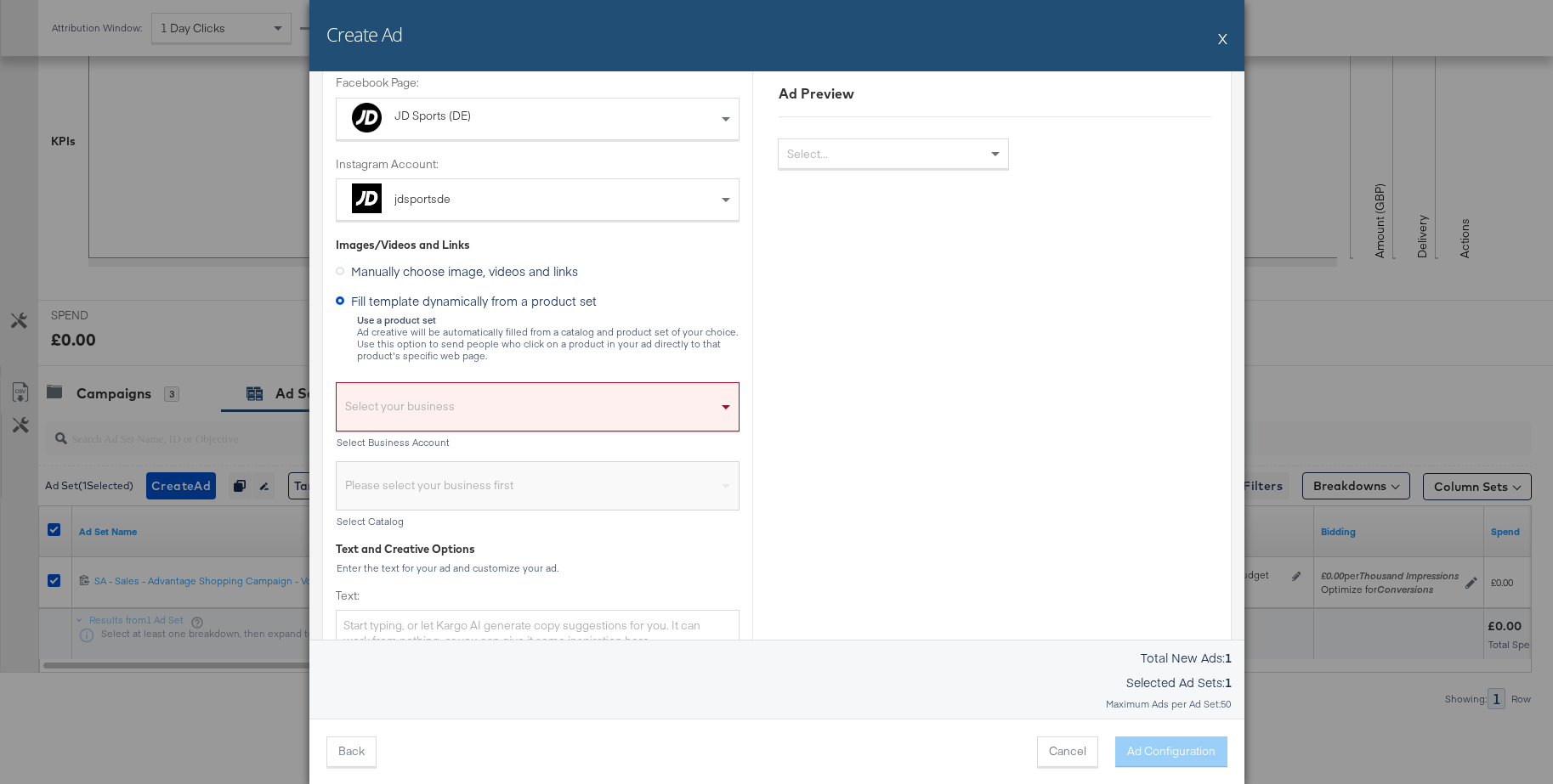
scroll to position [143, 0]
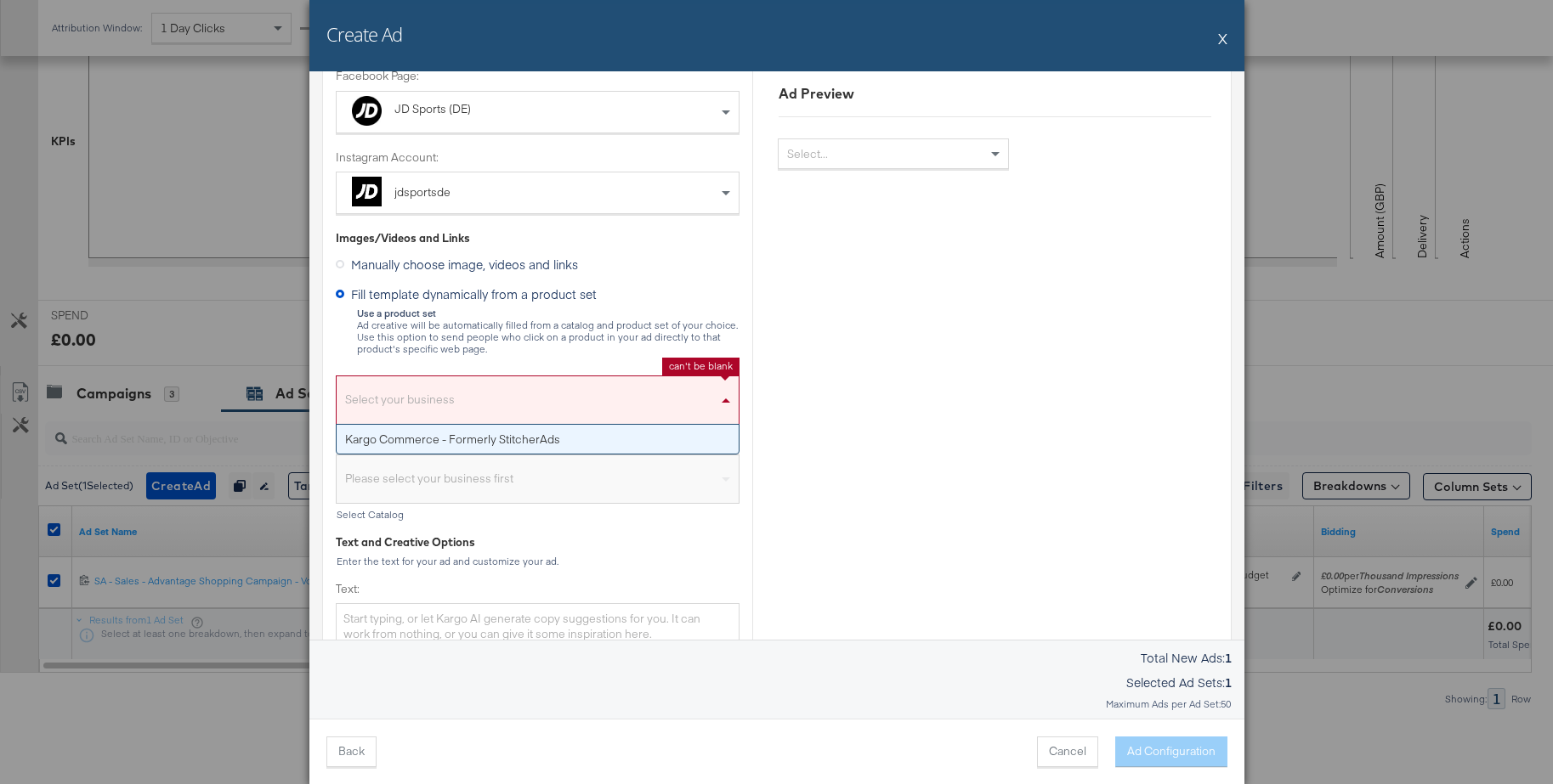
click at [522, 400] on div "Select your business" at bounding box center [537, 405] width 402 height 40
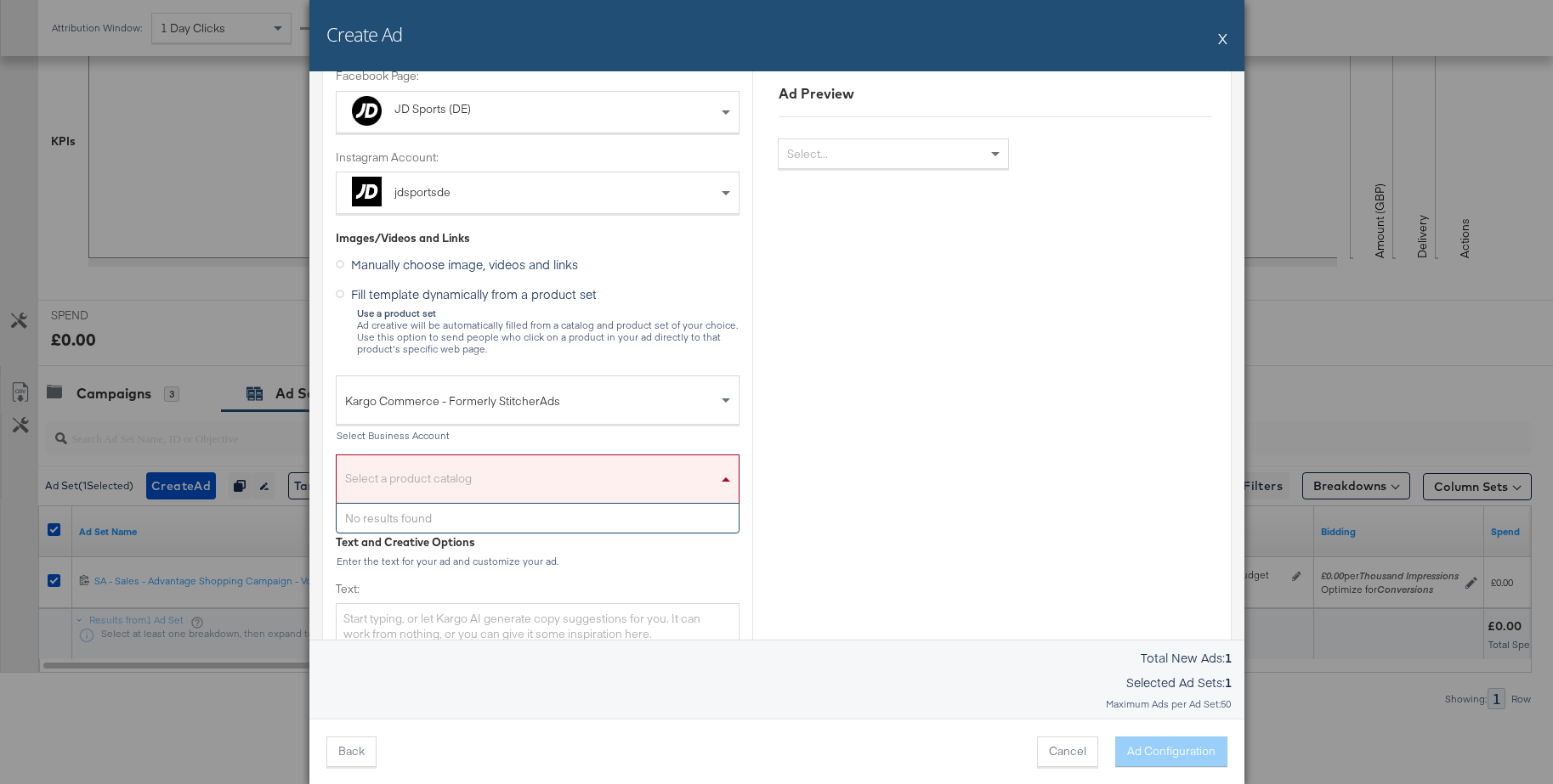
click at [425, 471] on div "Select a product catalog" at bounding box center [537, 484] width 402 height 40
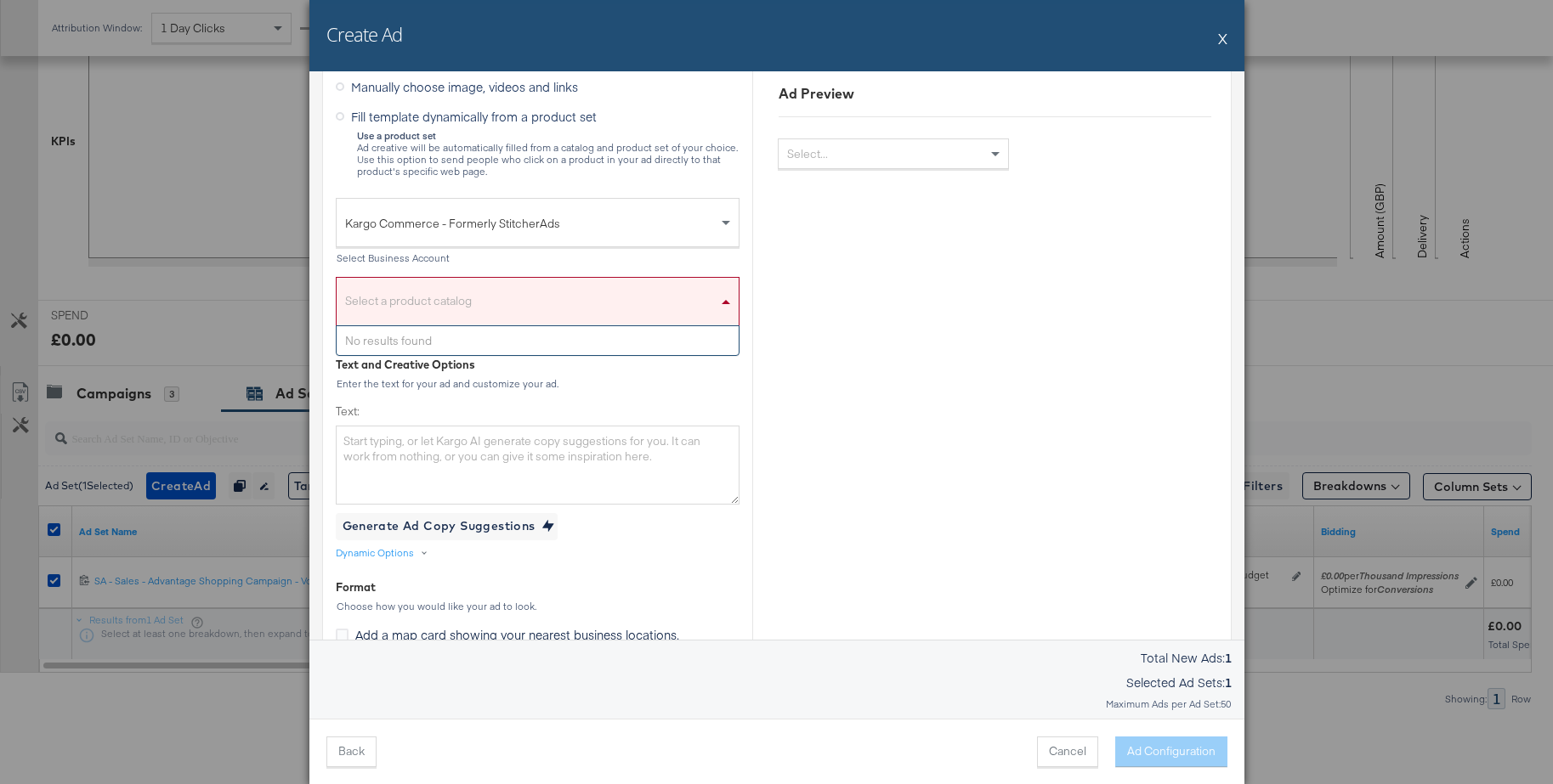
scroll to position [394, 0]
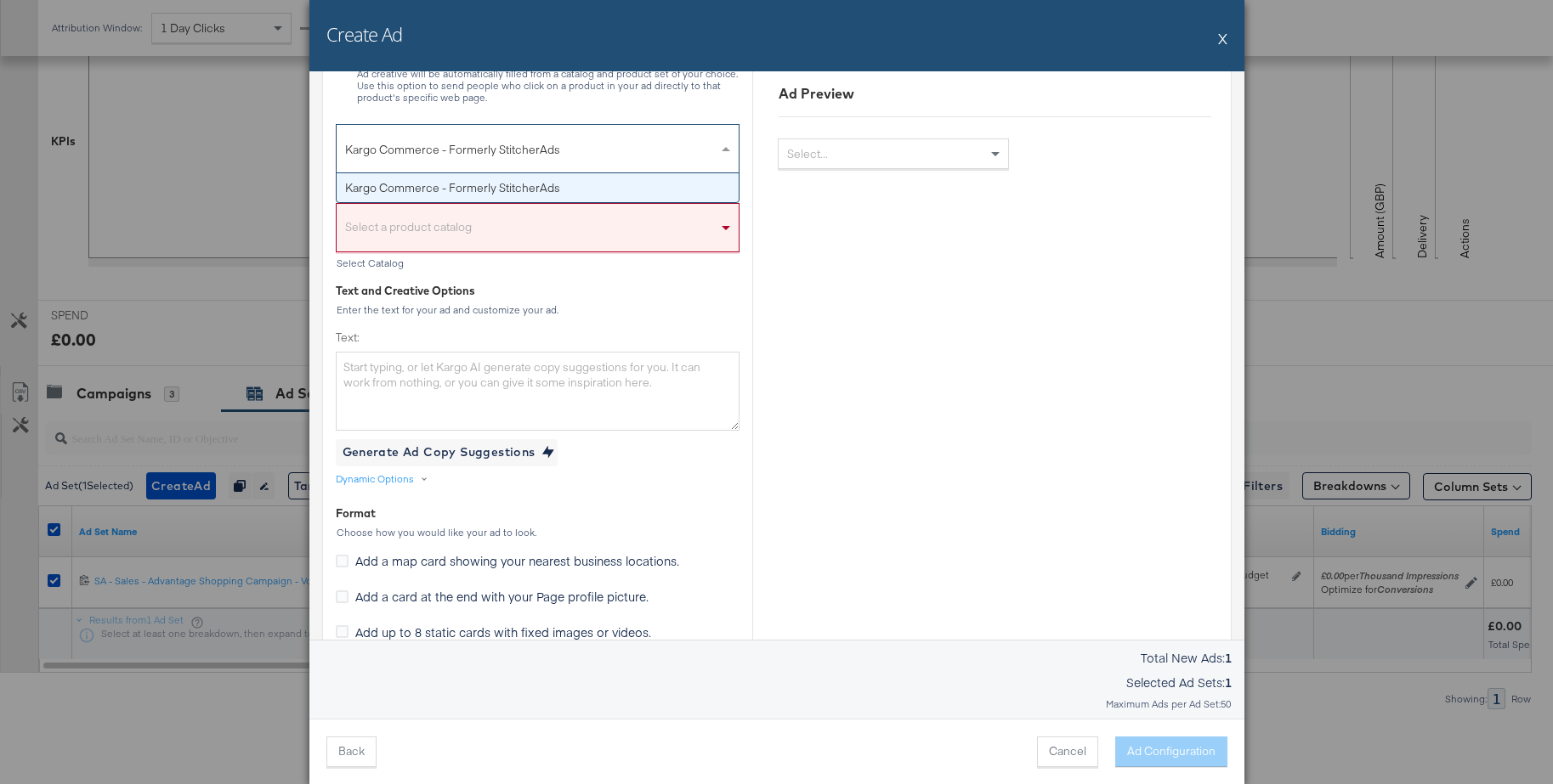
click at [451, 155] on span "Kargo Commerce - Formerly StitcherAds" at bounding box center [531, 150] width 372 height 29
click at [416, 234] on div "Select a product catalog" at bounding box center [537, 232] width 402 height 40
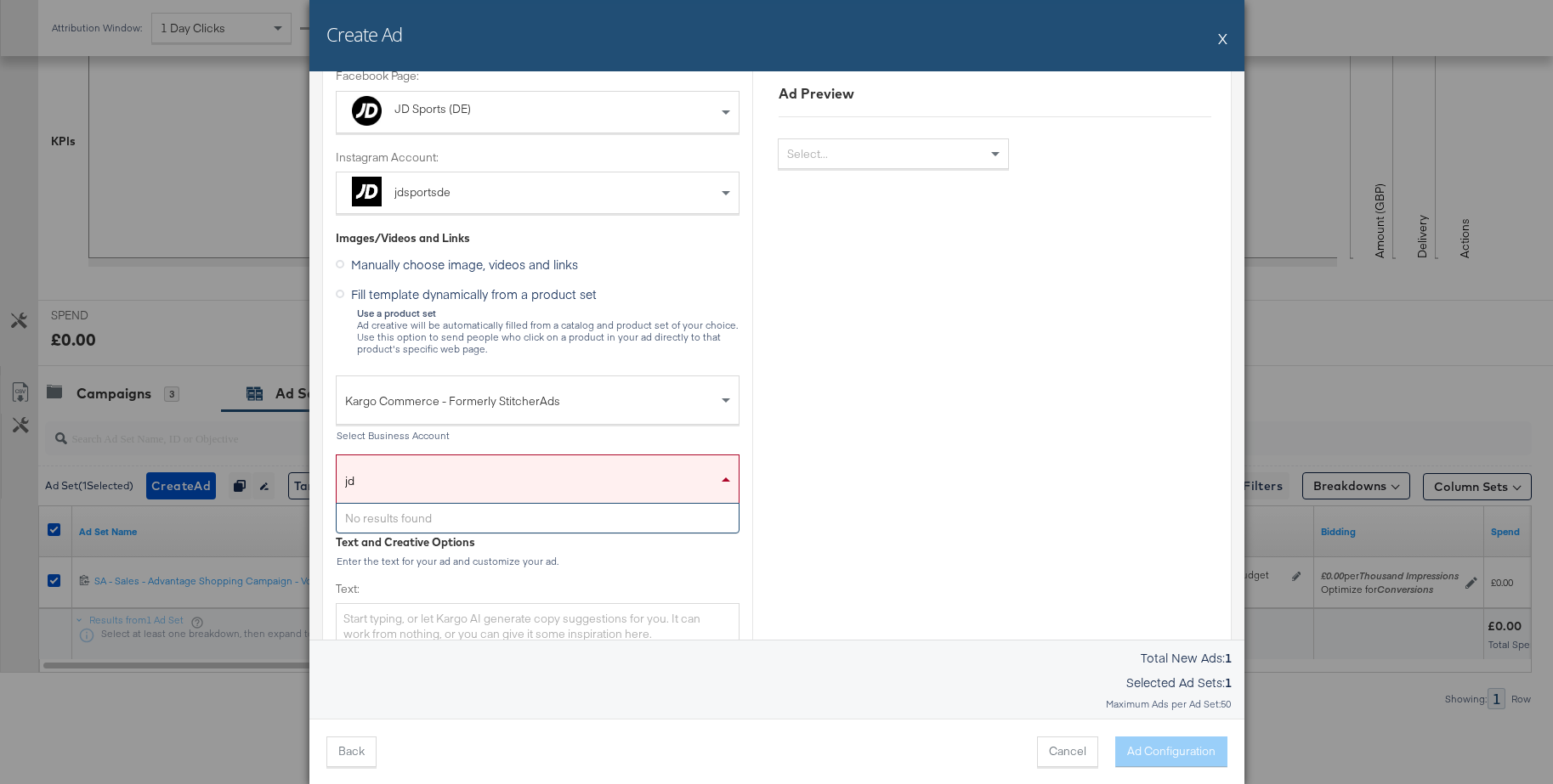
scroll to position [136, 0]
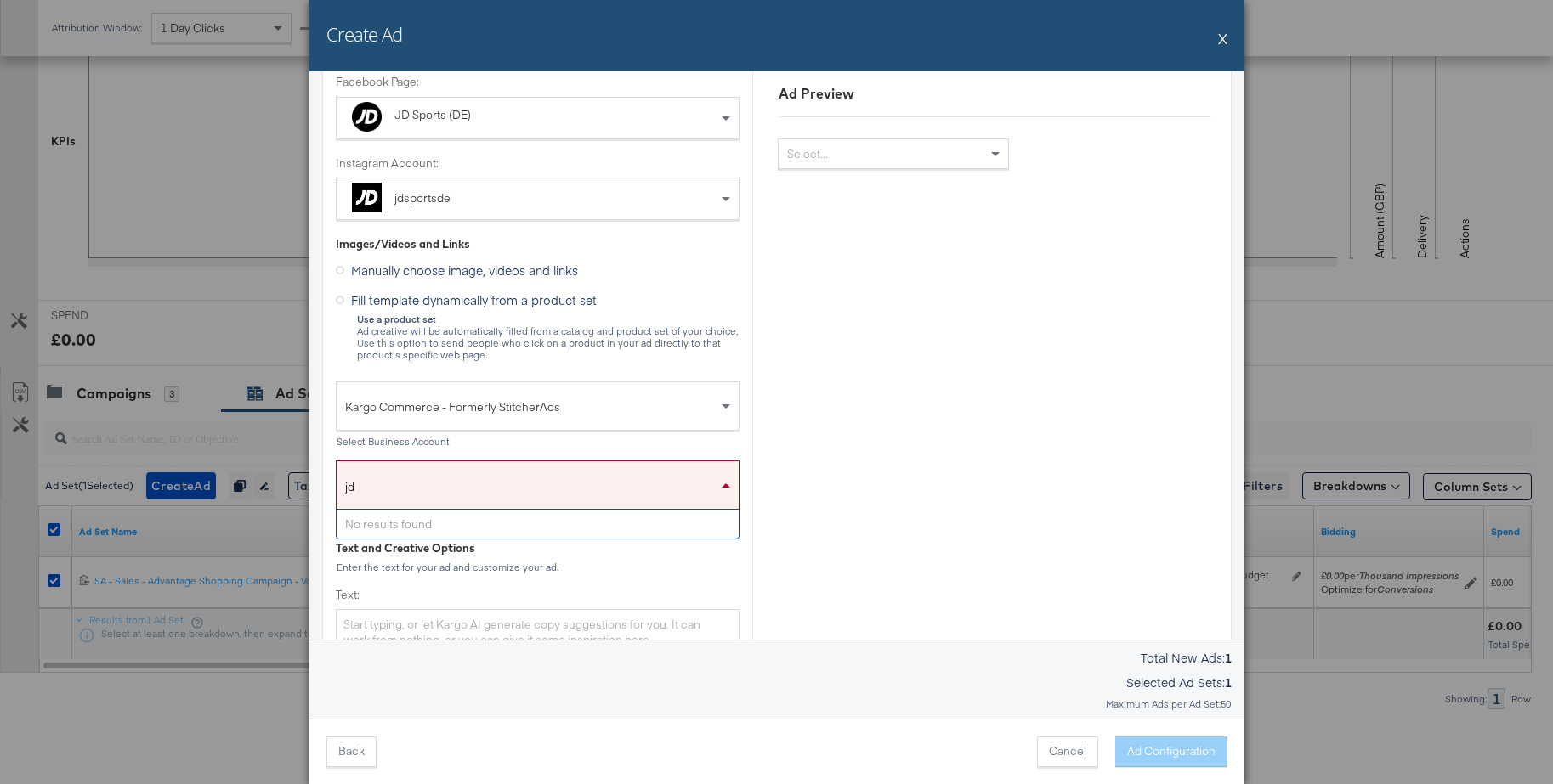
type input "j"
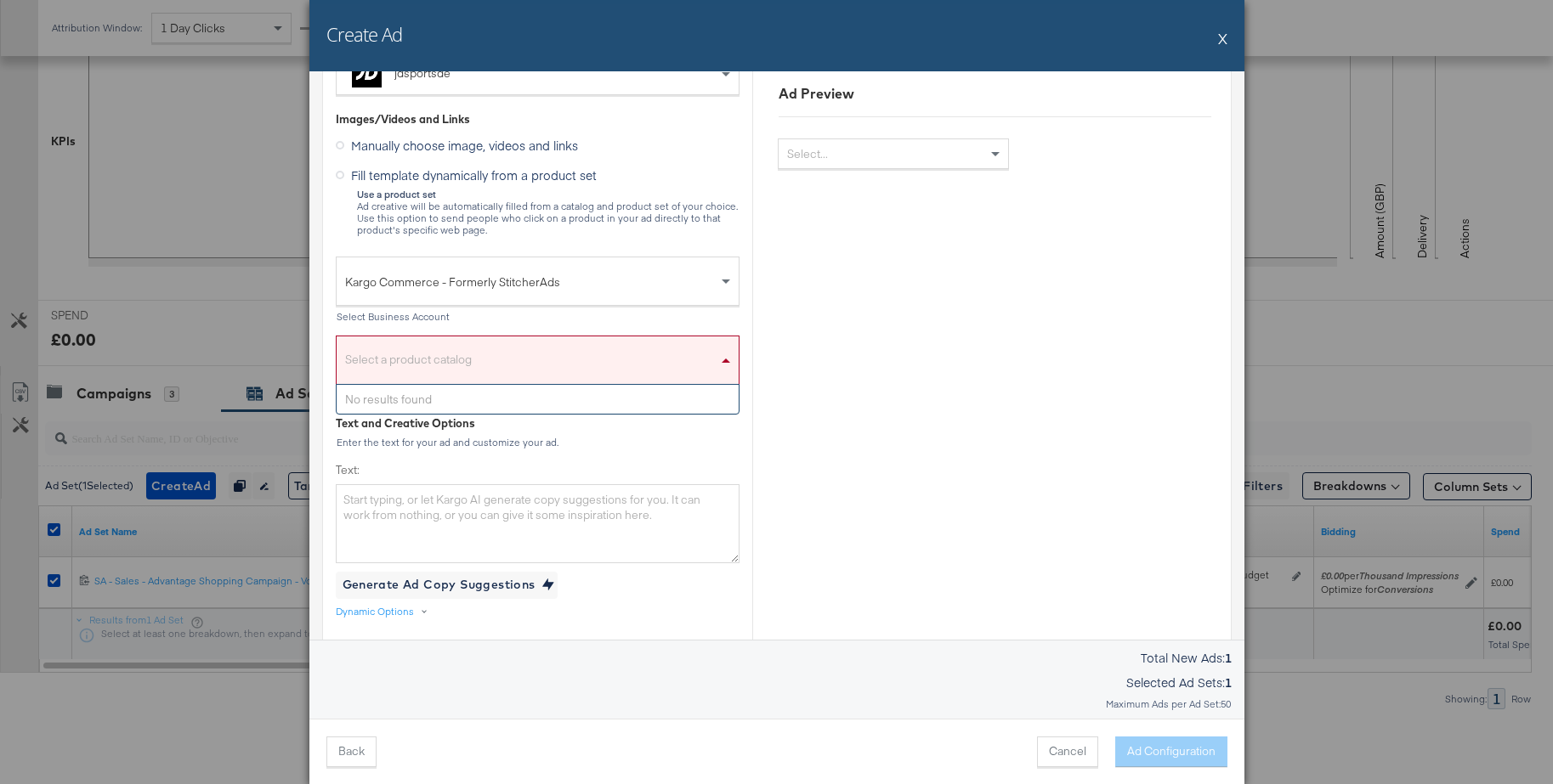
scroll to position [297, 0]
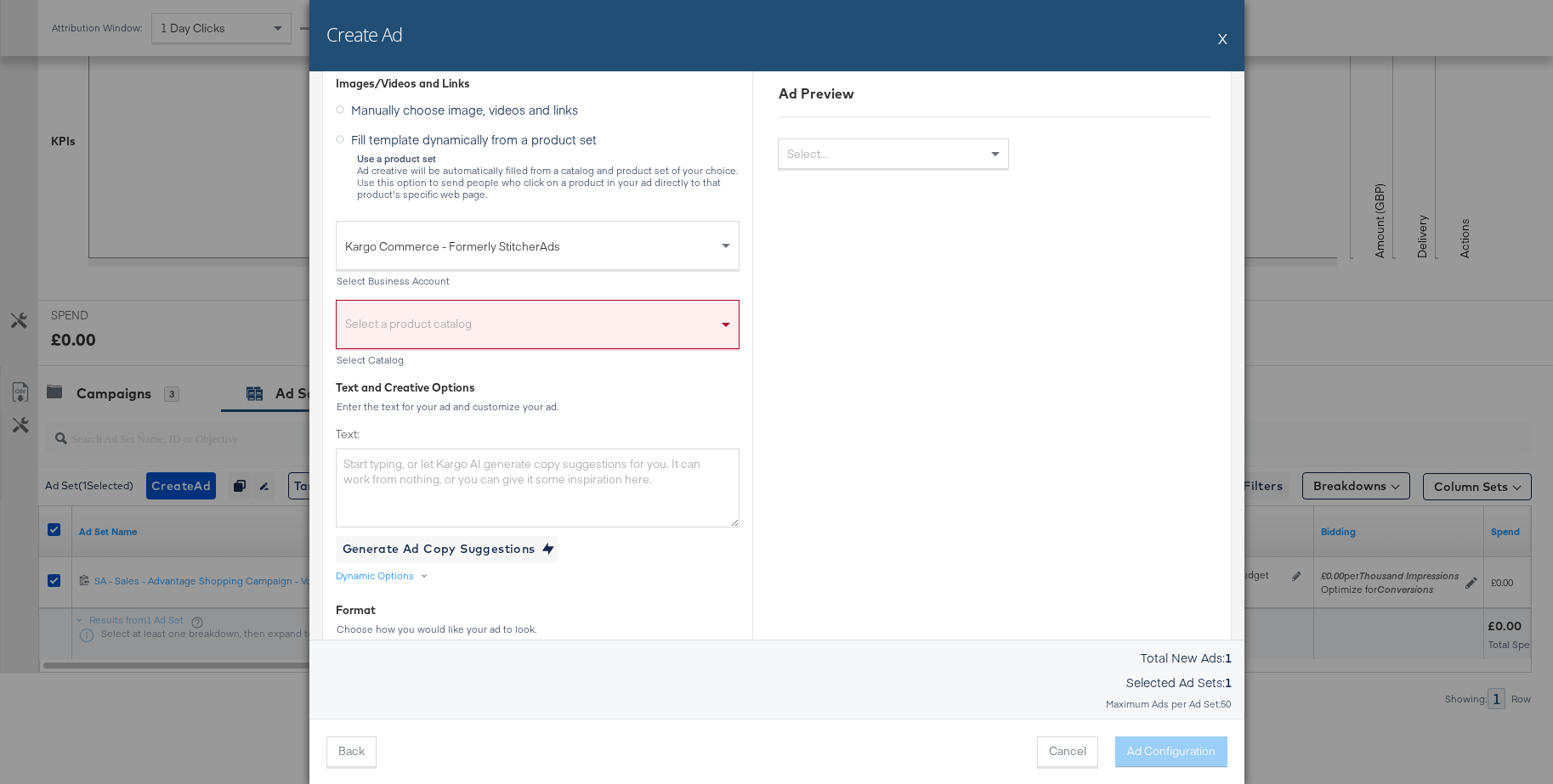
click at [574, 431] on label "Text:" at bounding box center [537, 434] width 404 height 16
click at [574, 449] on textarea "Text:" at bounding box center [537, 488] width 404 height 78
click at [394, 245] on span "Kargo Commerce - Formerly StitcherAds" at bounding box center [531, 246] width 372 height 29
click at [393, 327] on div "Select a product catalog" at bounding box center [537, 329] width 402 height 40
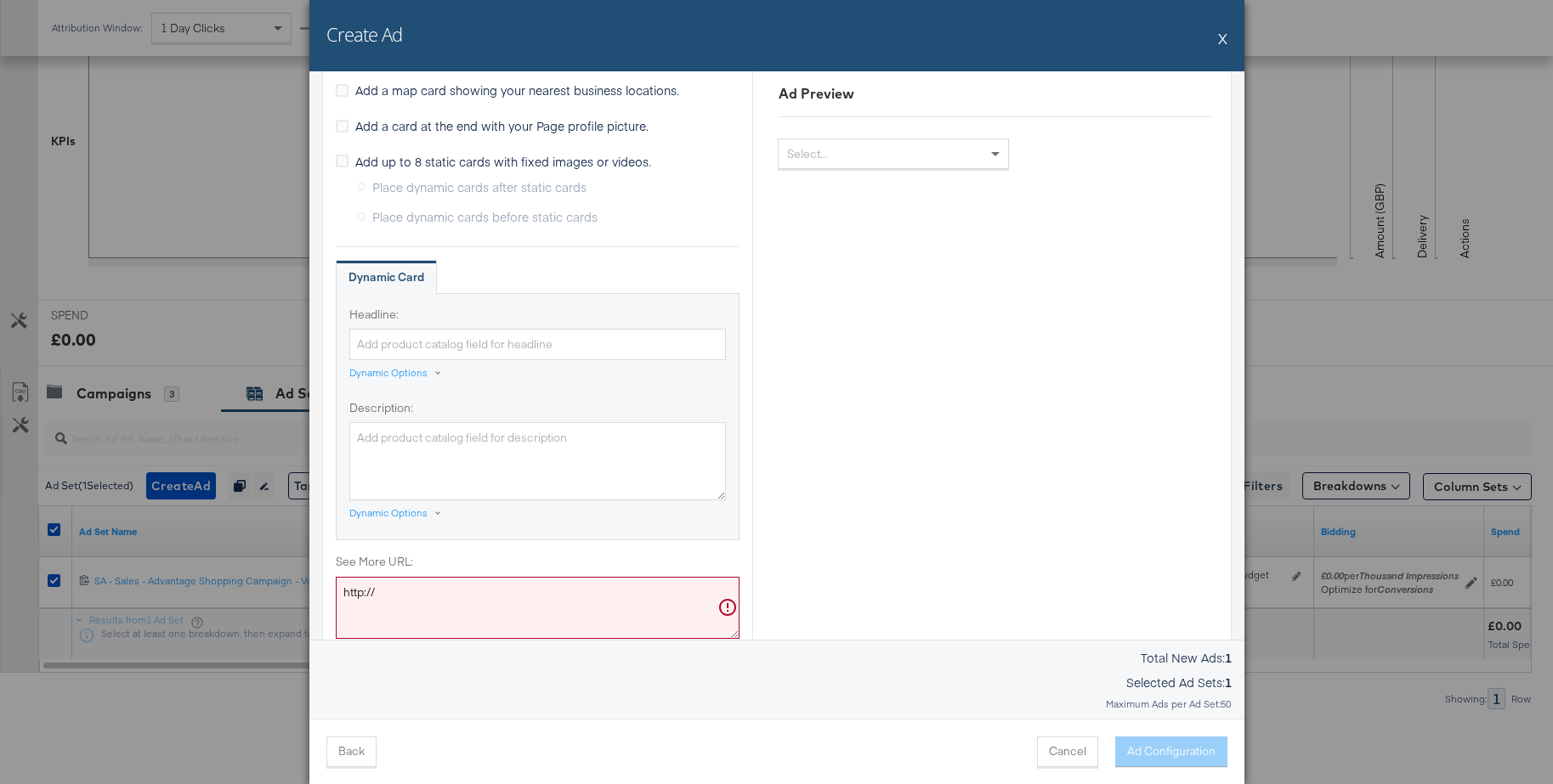
scroll to position [873, 0]
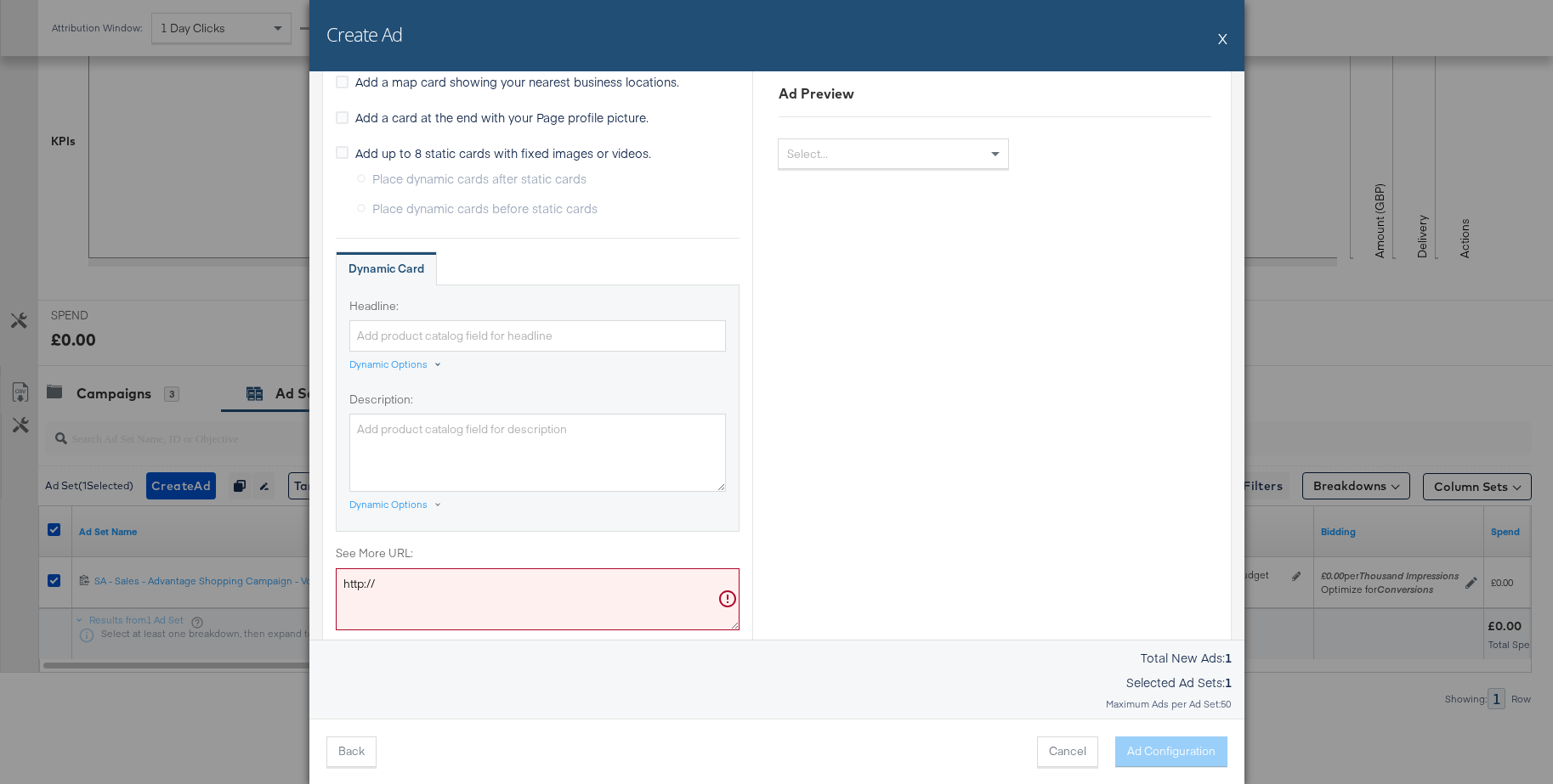
click at [393, 364] on div "Dynamic Options" at bounding box center [388, 364] width 78 height 13
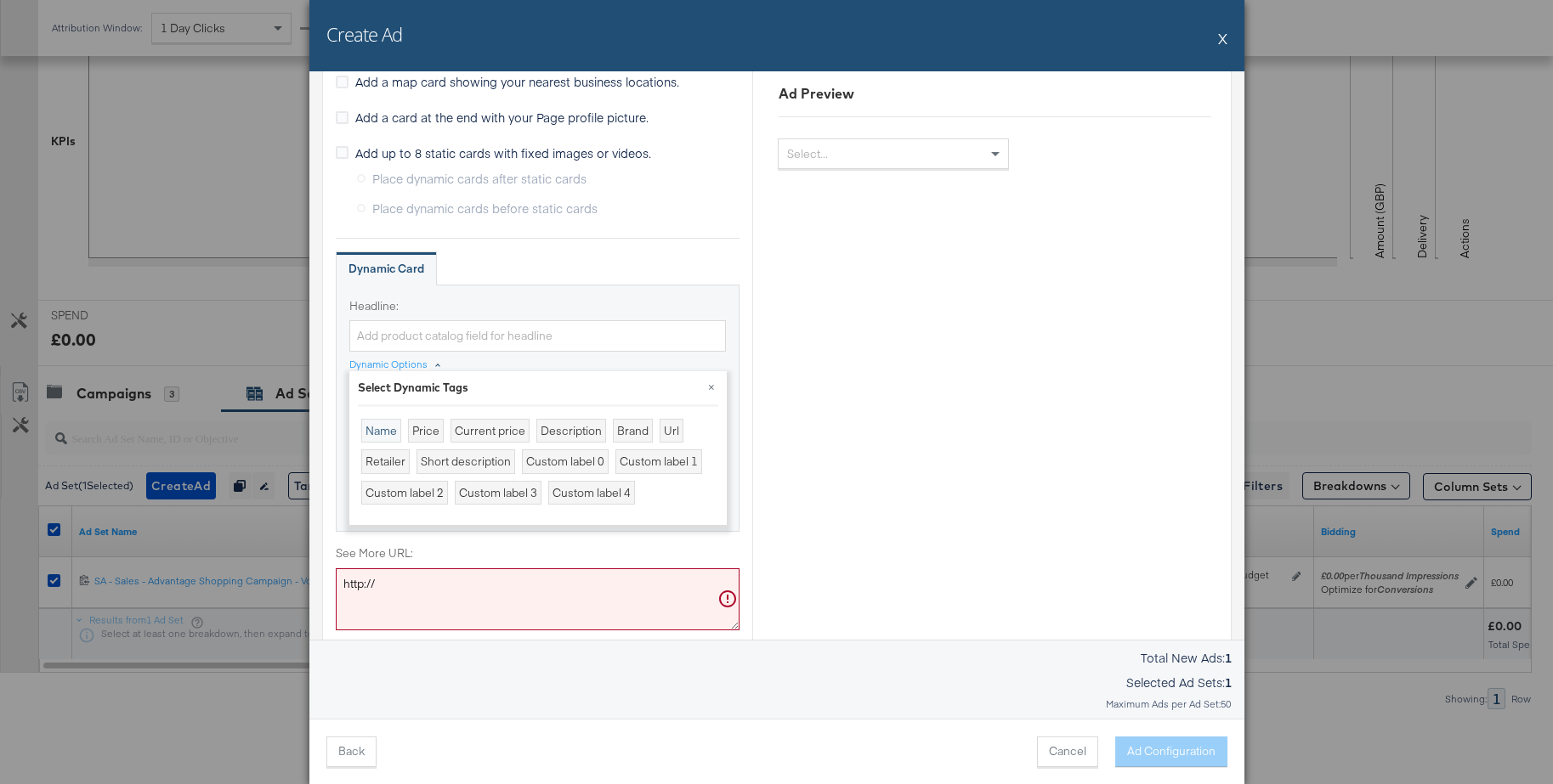
click at [376, 428] on div "Name" at bounding box center [381, 431] width 40 height 24
type input "{{product.name}}"
click at [712, 388] on button "×" at bounding box center [711, 387] width 31 height 31
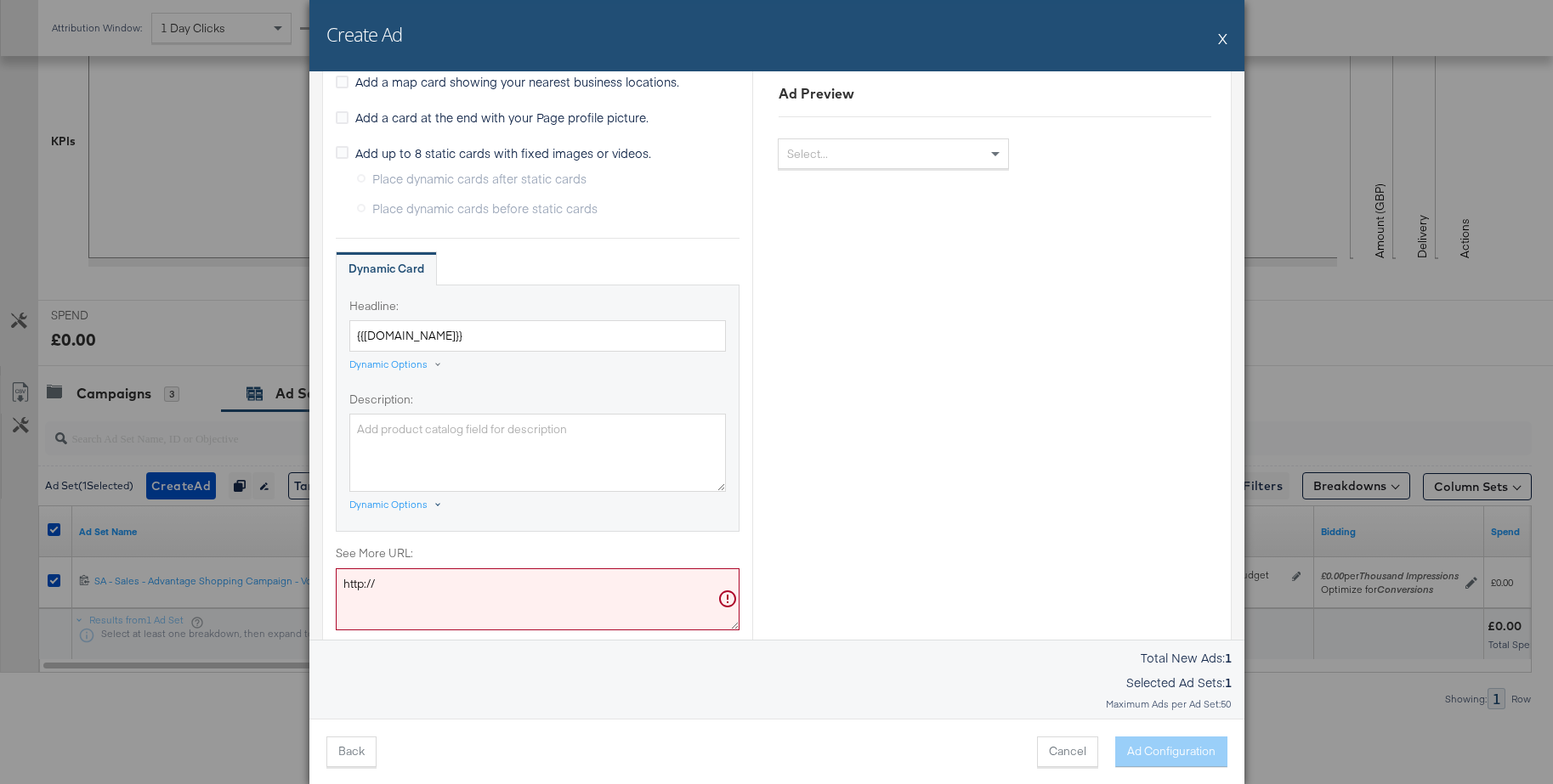
click at [374, 507] on div "Dynamic Options" at bounding box center [388, 504] width 78 height 13
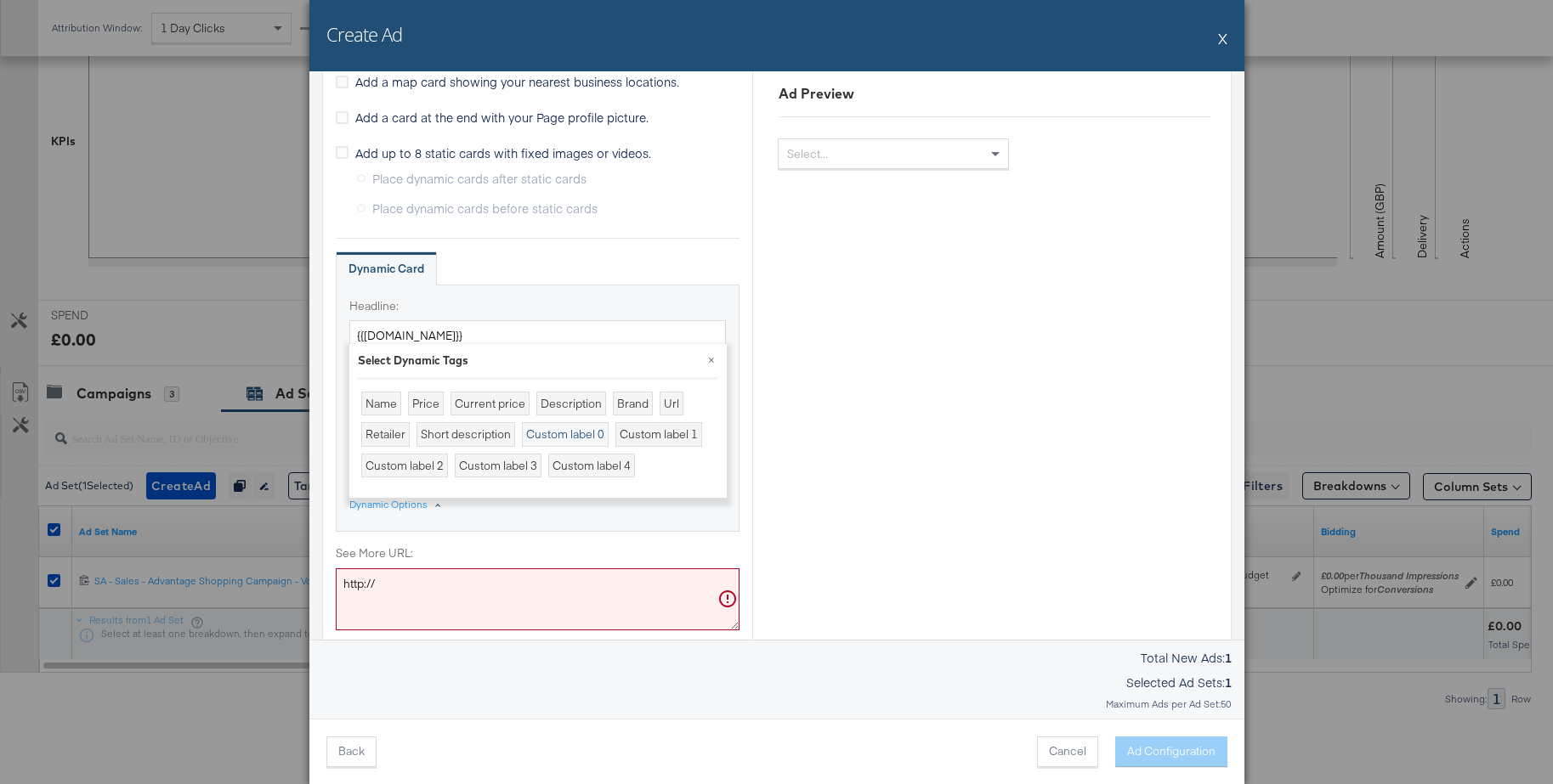
click at [573, 434] on div "Custom label 0" at bounding box center [565, 435] width 87 height 24
type textarea "{{product.custom_label_0}}"
click at [803, 456] on div "Ad Preview Select..." at bounding box center [994, 184] width 485 height 1921
drag, startPoint x: 408, startPoint y: 595, endPoint x: 318, endPoint y: 580, distance: 91.2
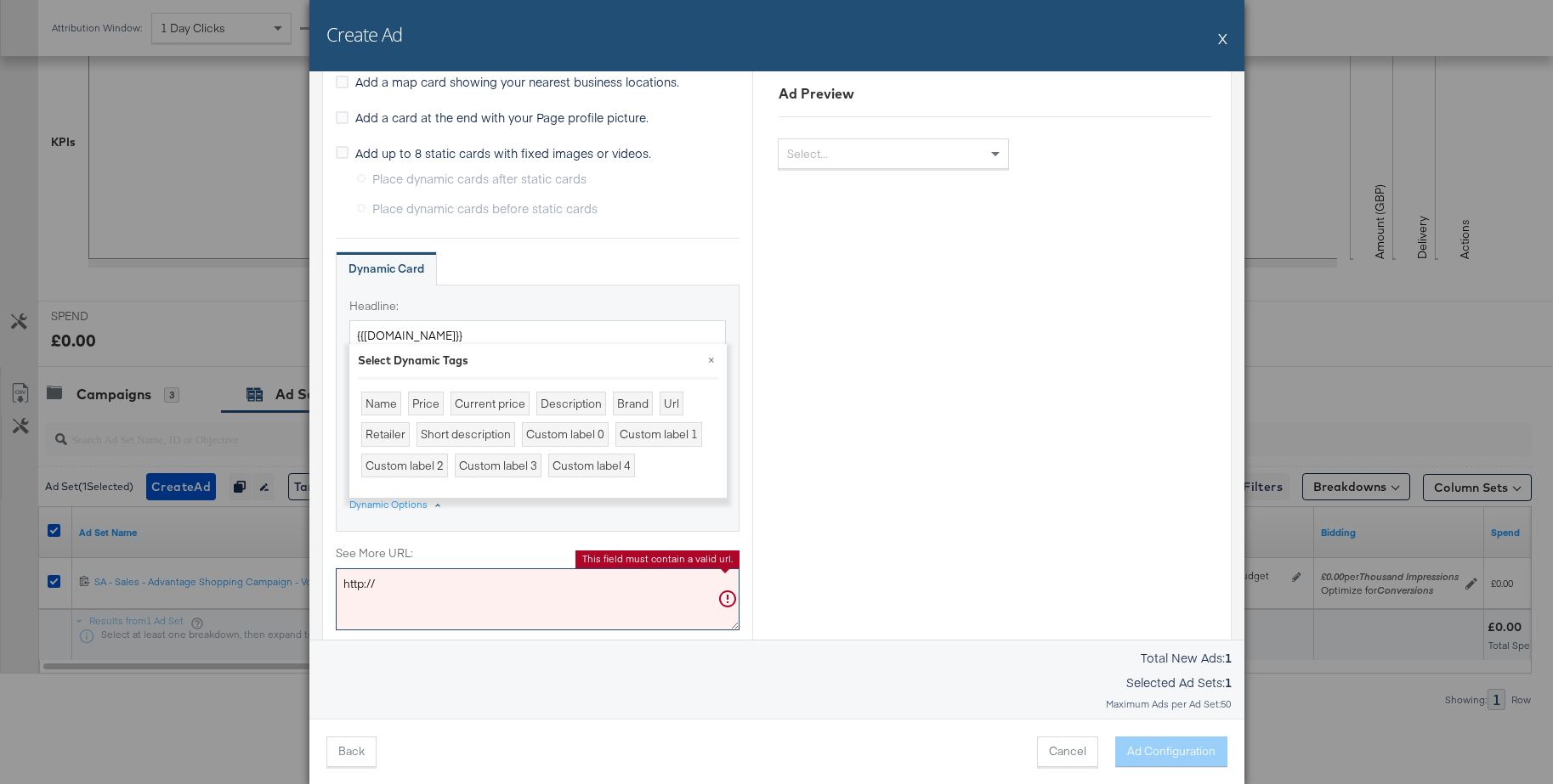
click at [310, 579] on div "Ad Settings Identity Choose the pages and tracking options for your ads. Select…" at bounding box center [776, 356] width 935 height 568
paste textarea "s://www.jdsports.de"
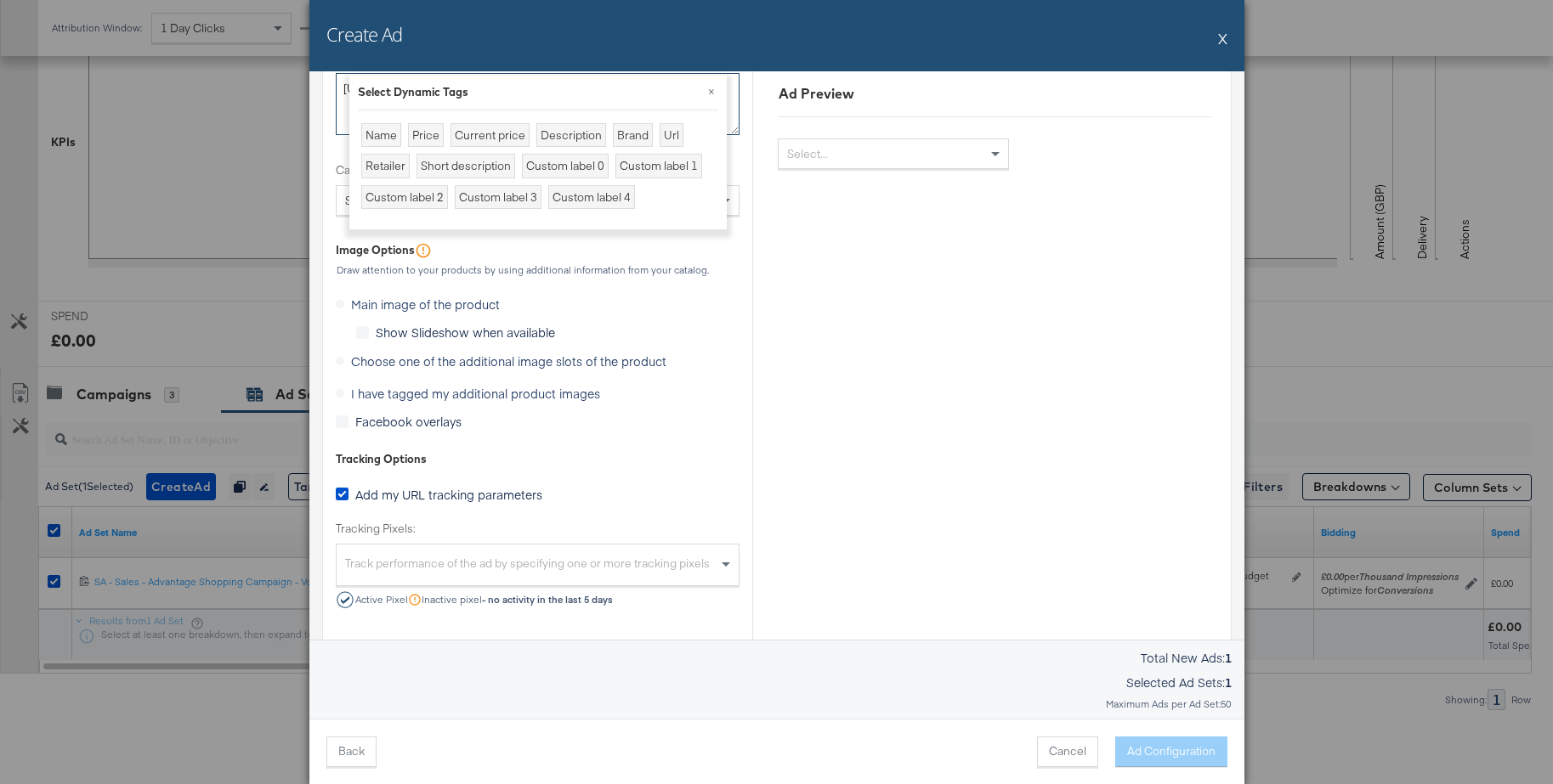
scroll to position [1367, 0]
type textarea "https://www.jdsports.de/"
click at [341, 364] on label "Choose one of the additional image slots of the product" at bounding box center [504, 363] width 337 height 25
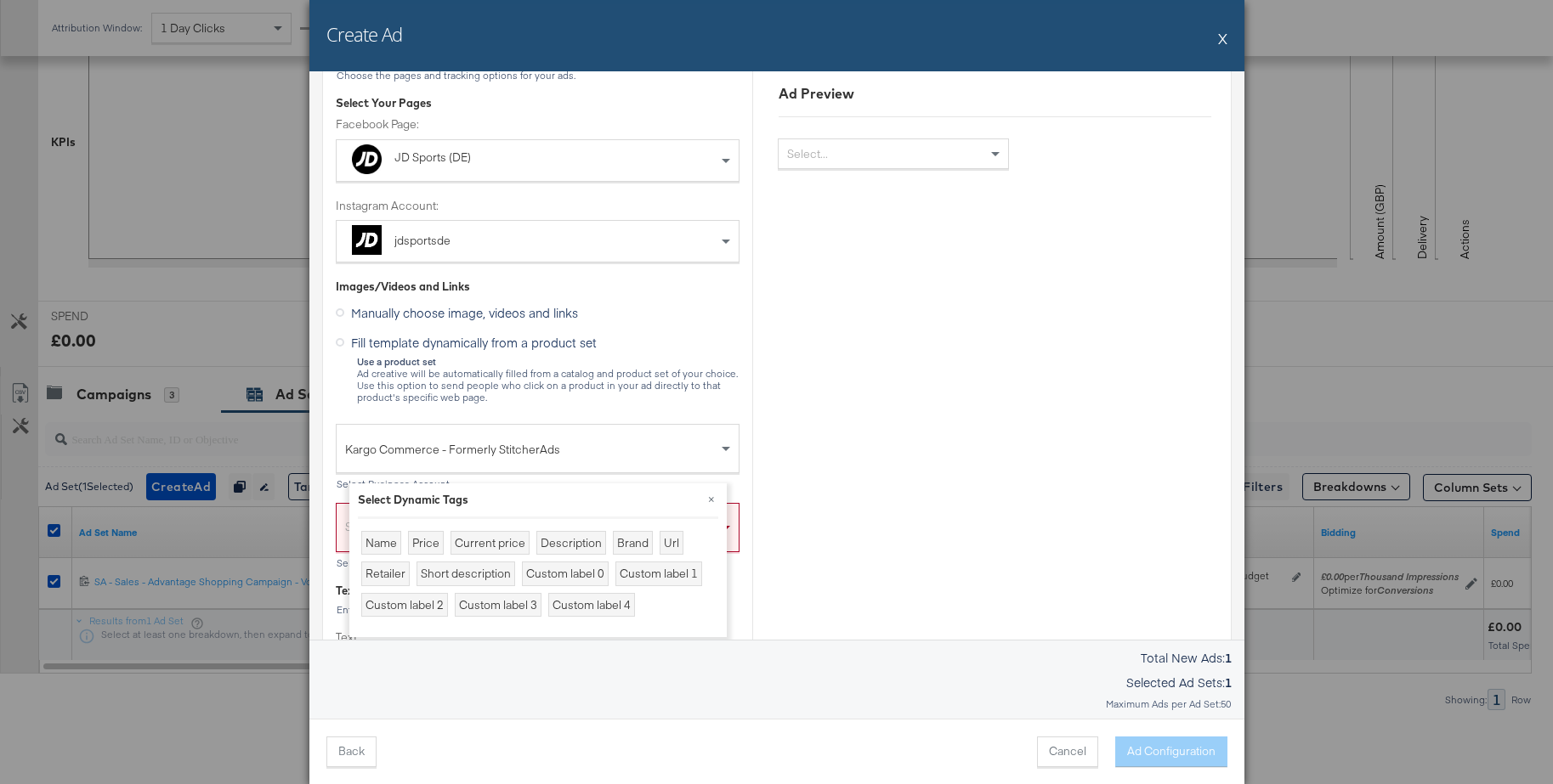
scroll to position [379, 0]
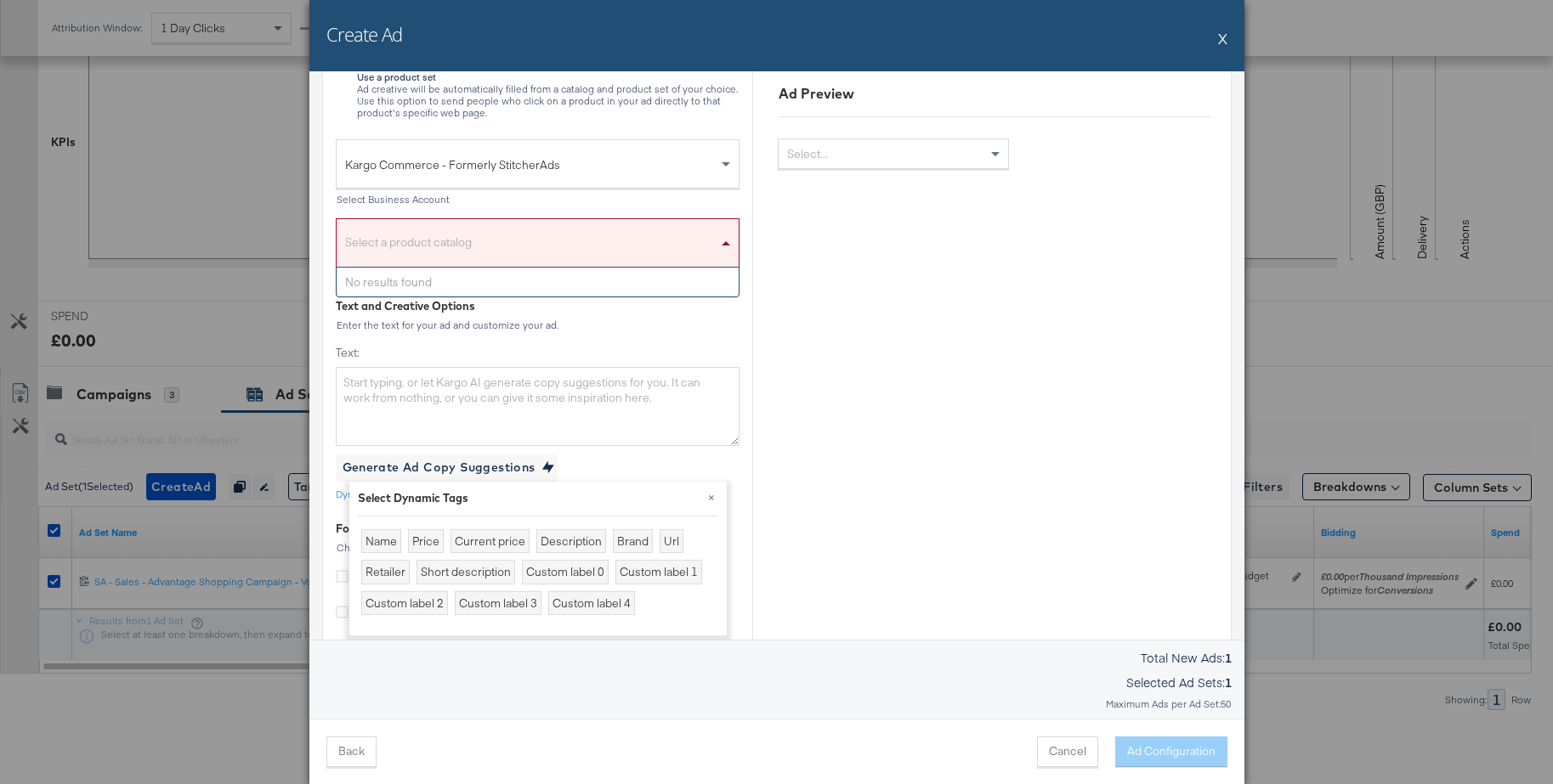
click at [411, 249] on div "Select a product catalog" at bounding box center [537, 248] width 402 height 40
type input "jd"
click at [712, 499] on button "×" at bounding box center [711, 497] width 31 height 31
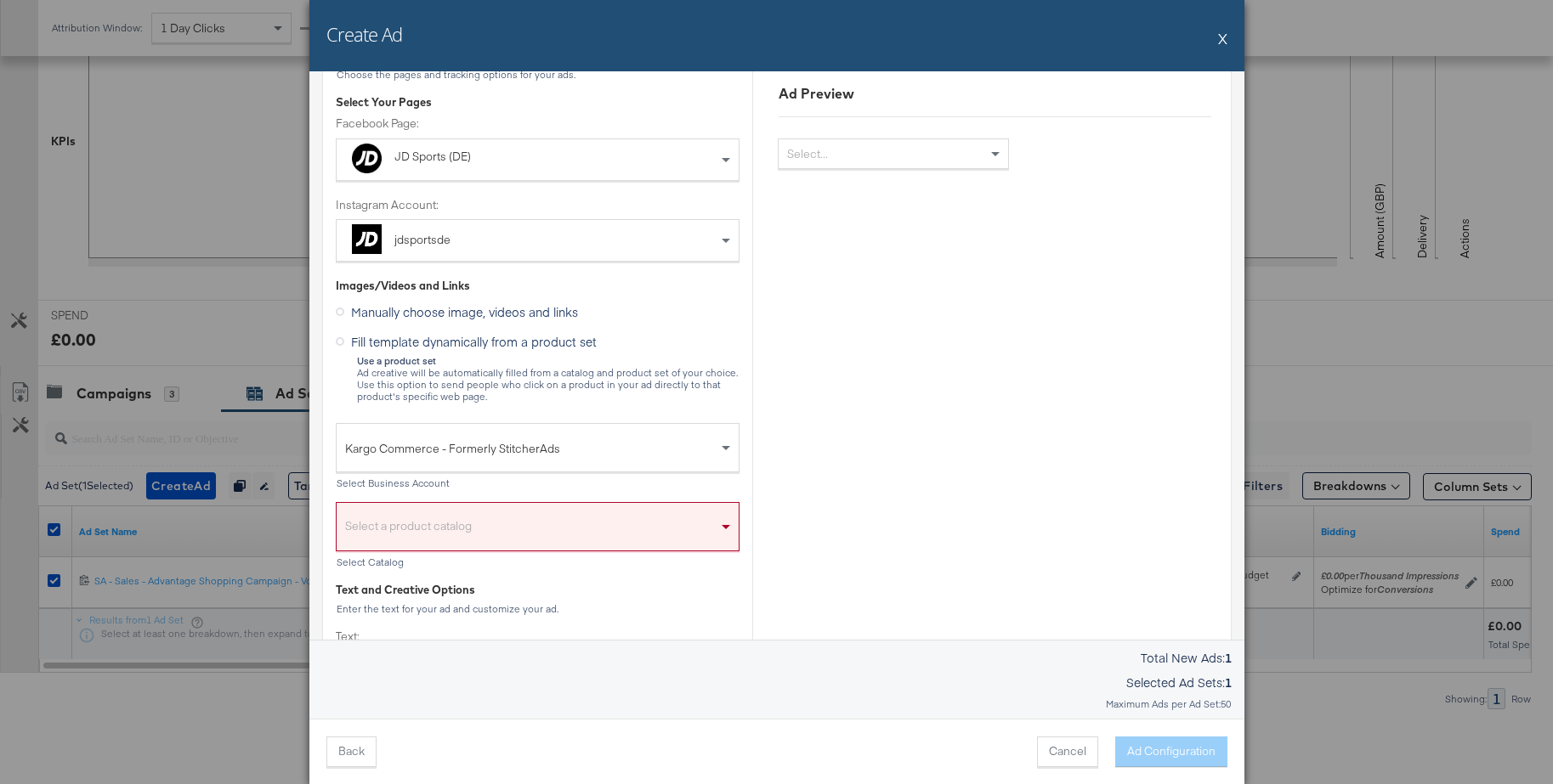
scroll to position [87, 0]
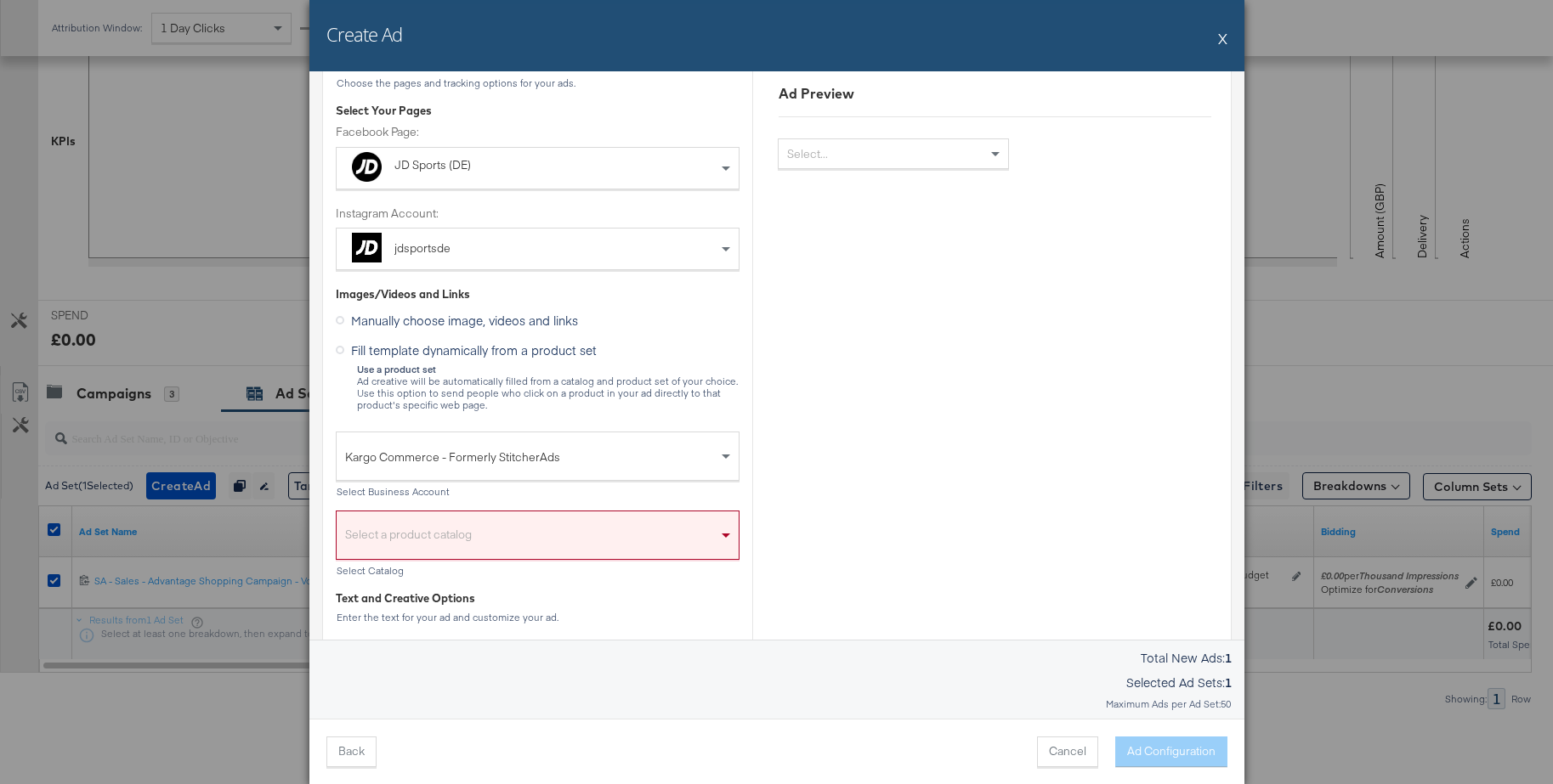
click at [338, 320] on icon at bounding box center [340, 320] width 8 height 8
click at [0, 0] on input "Manually choose image, videos and links" at bounding box center [0, 0] width 0 height 0
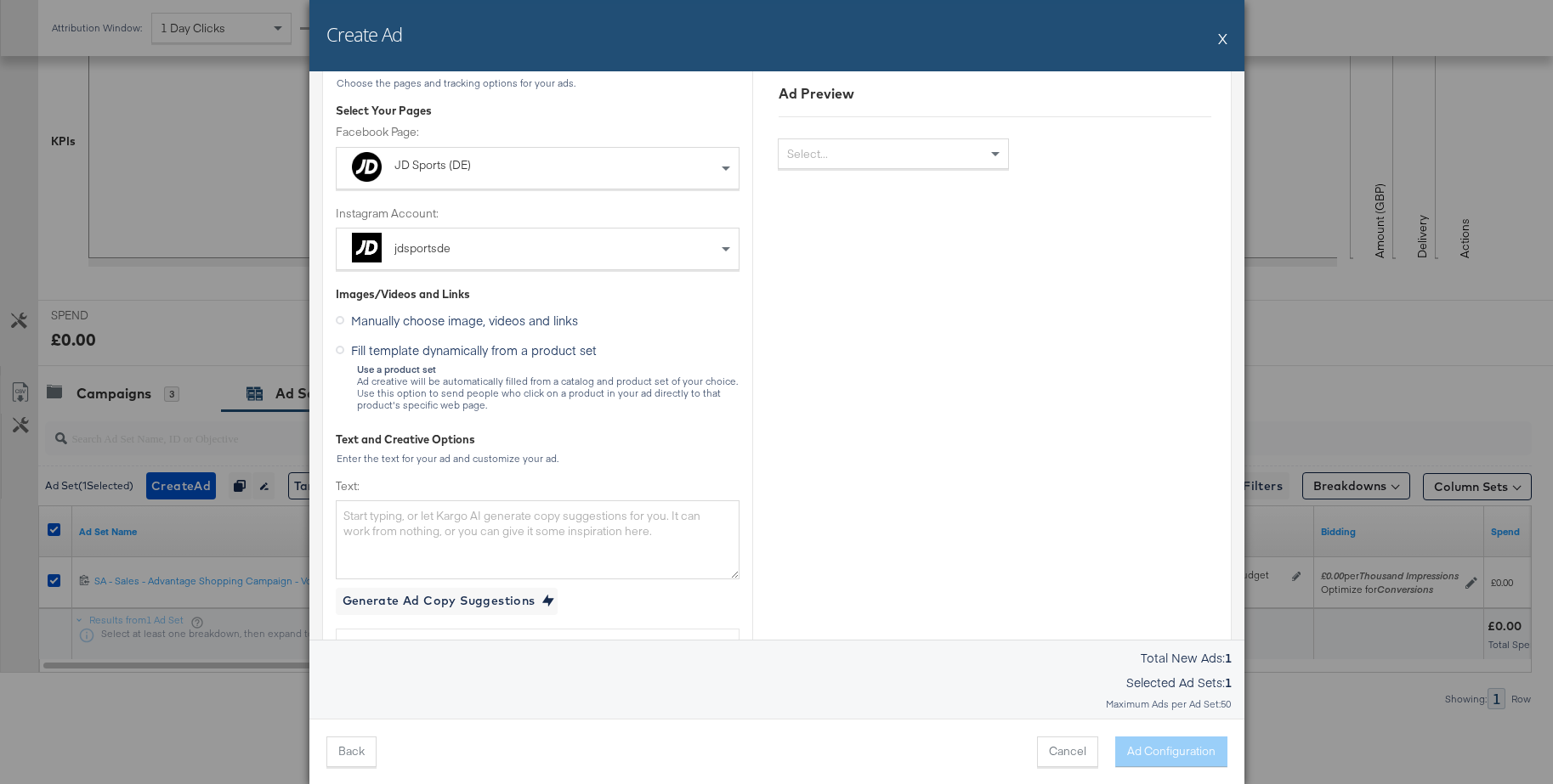
click at [338, 349] on icon at bounding box center [340, 349] width 8 height 8
click at [0, 0] on input "Fill template dynamically from a product set" at bounding box center [0, 0] width 0 height 0
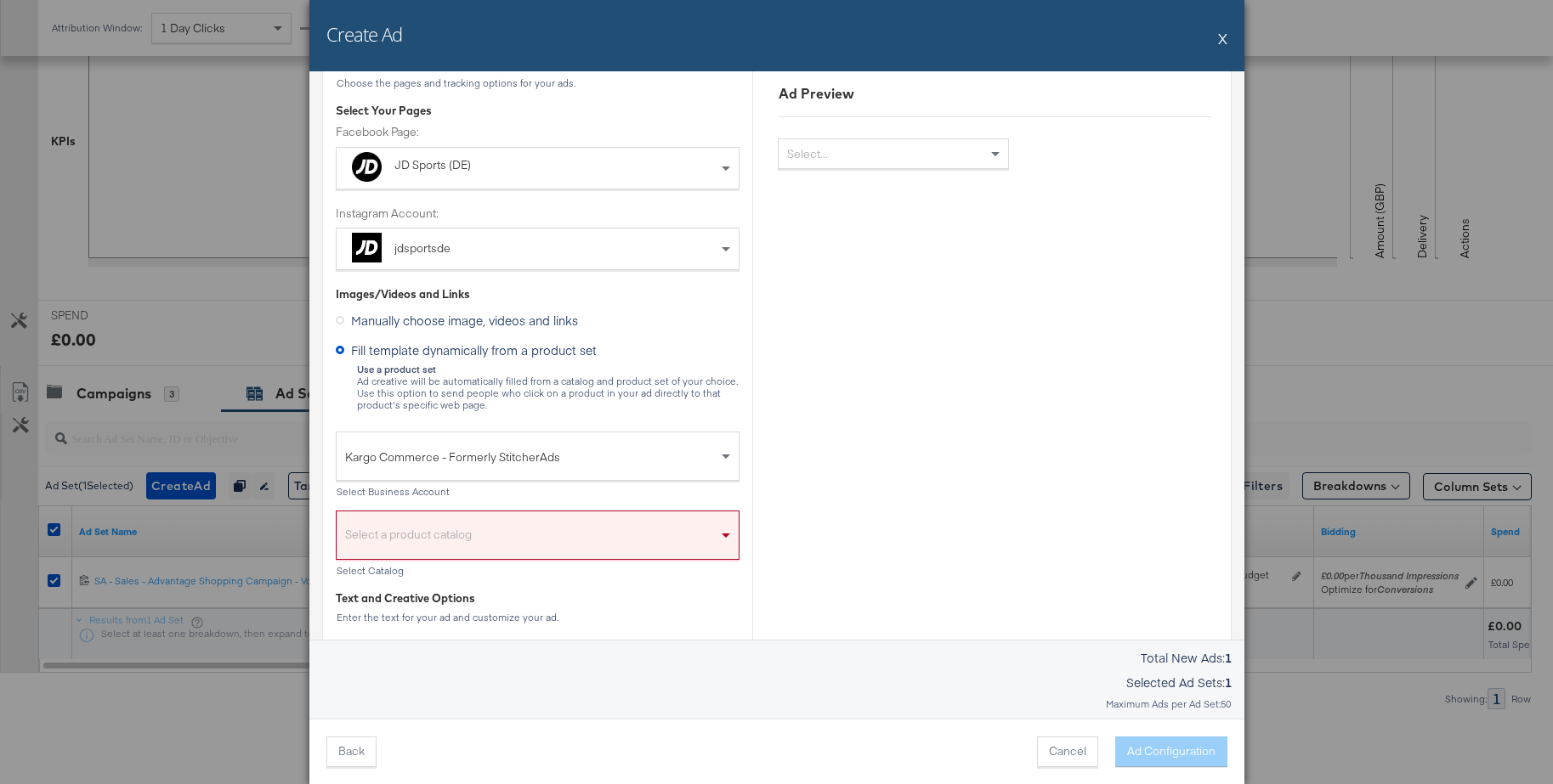
click at [456, 540] on div "Select a product catalog" at bounding box center [537, 540] width 402 height 40
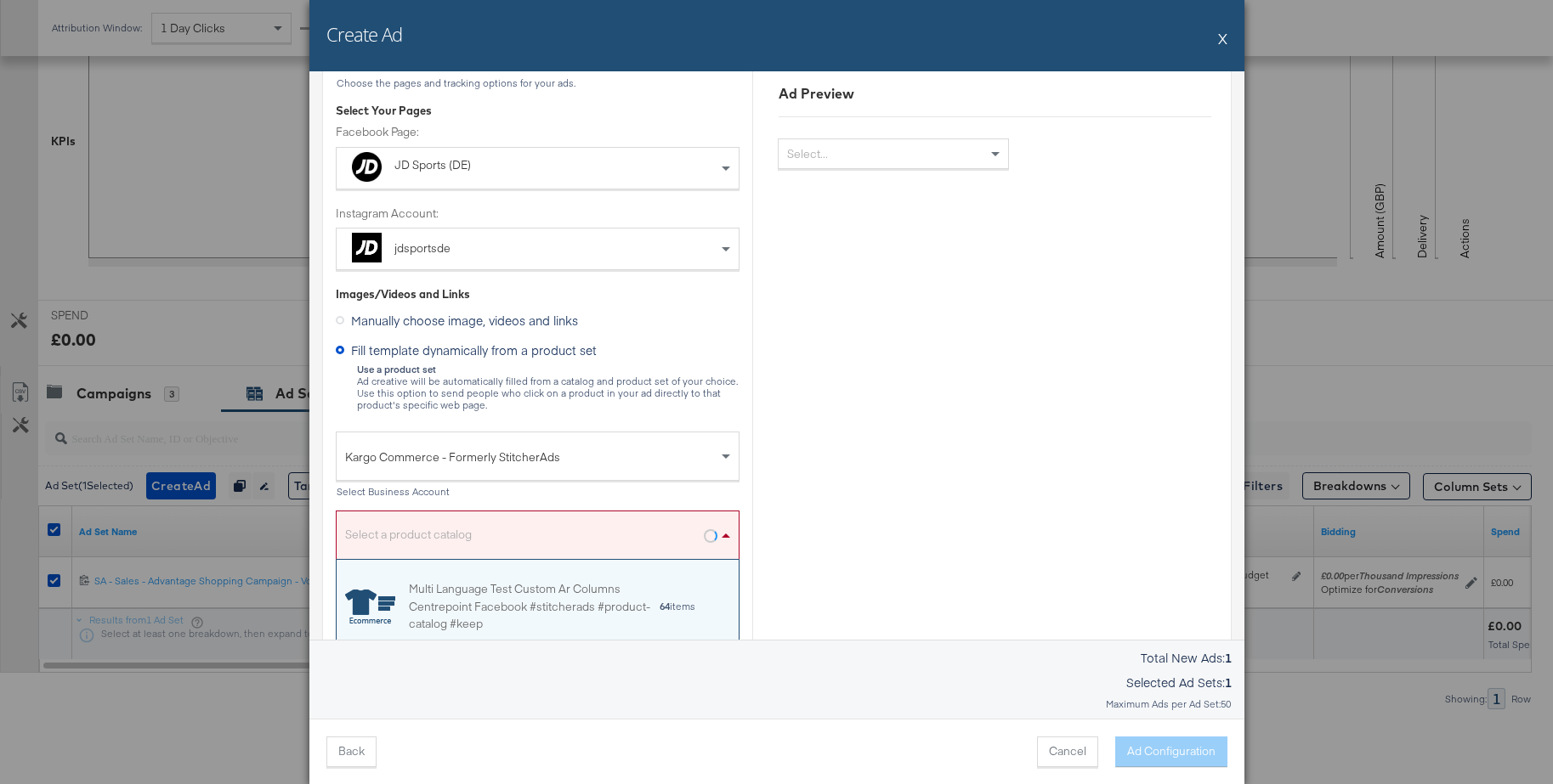
scroll to position [168, 402]
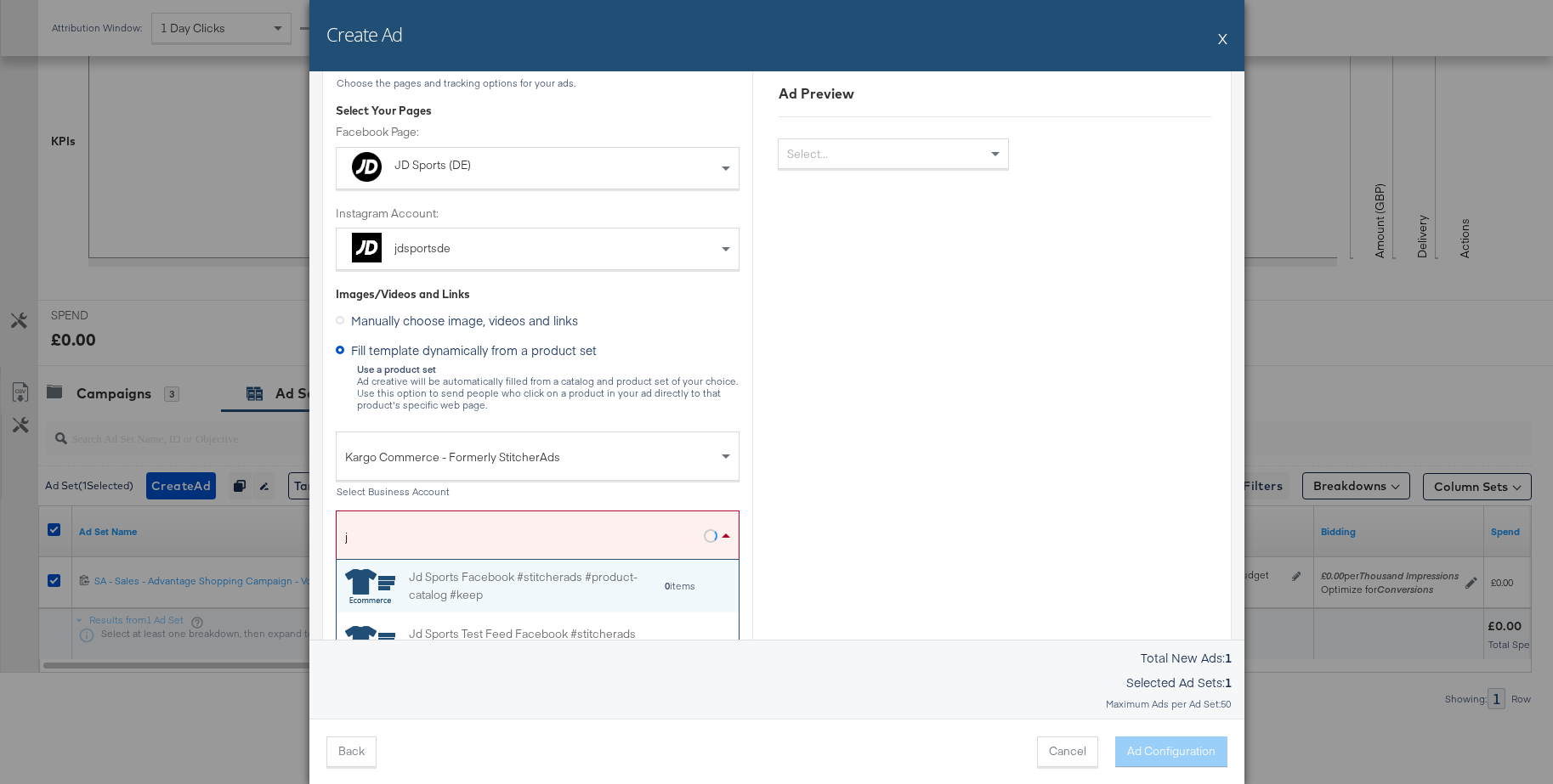
type input "jd"
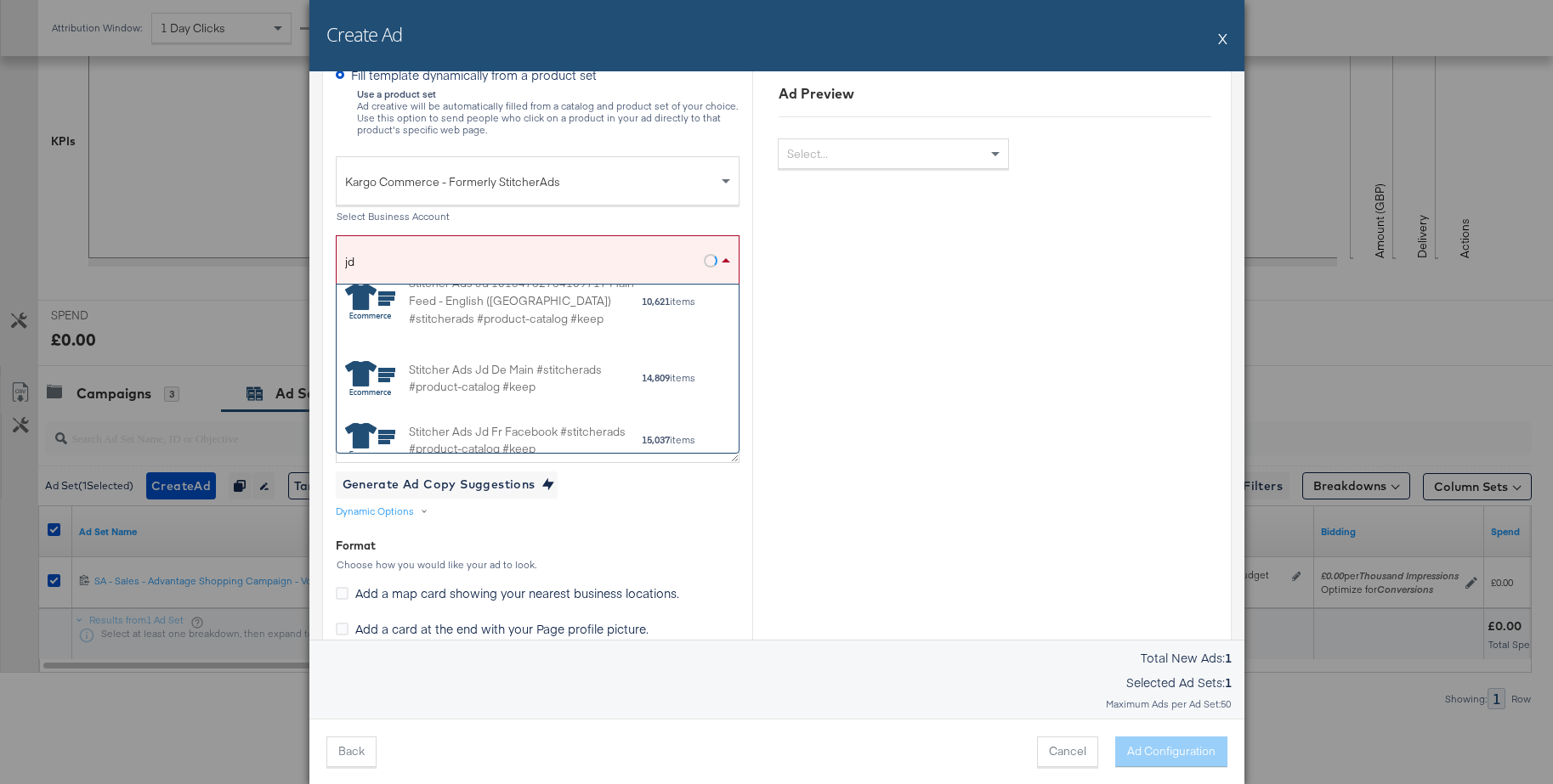
scroll to position [1437, 0]
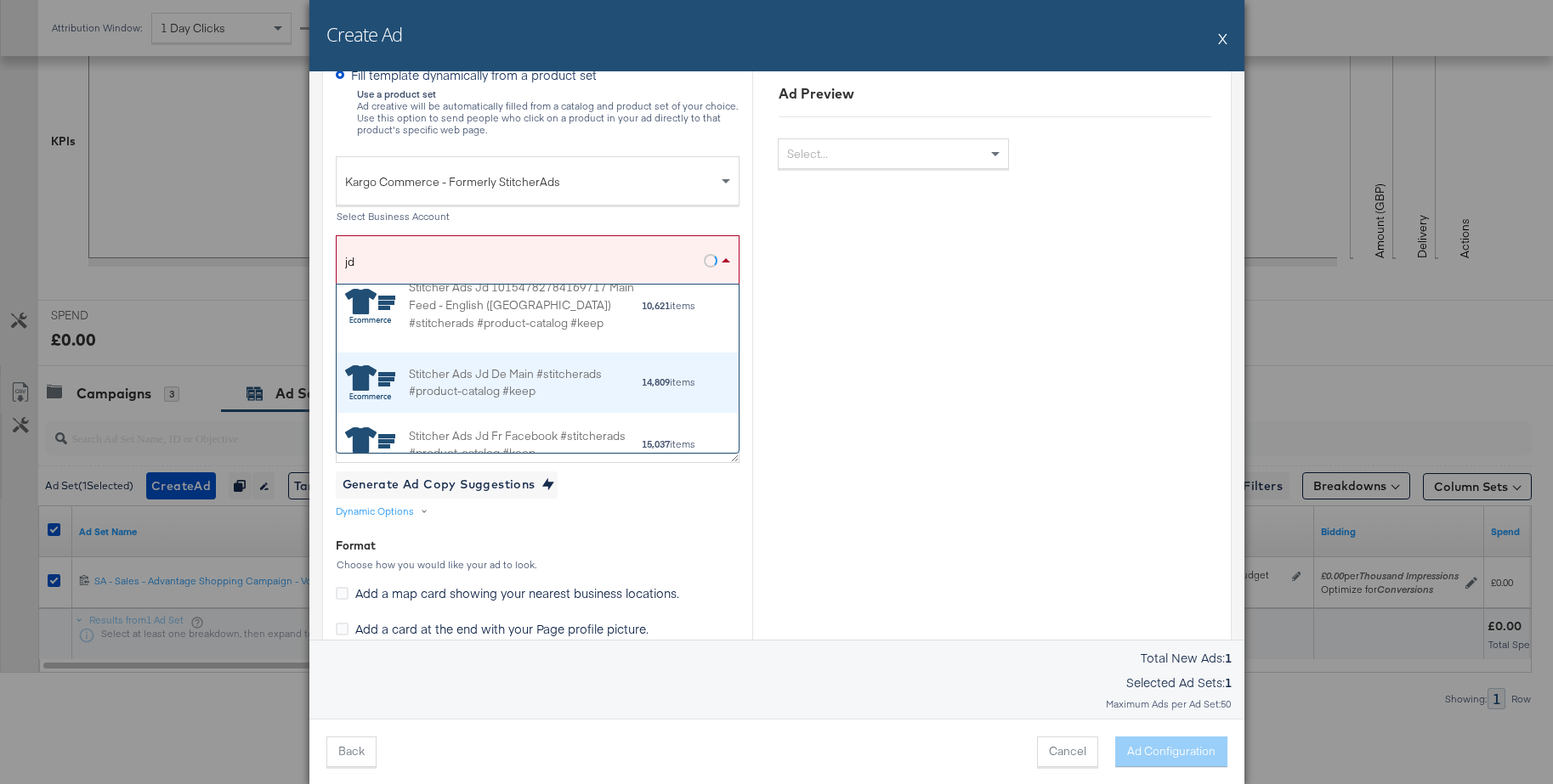
click at [530, 370] on div "Stitcher Ads Jd De Main #stitcherads #product-catalog #keep" at bounding box center [524, 382] width 232 height 36
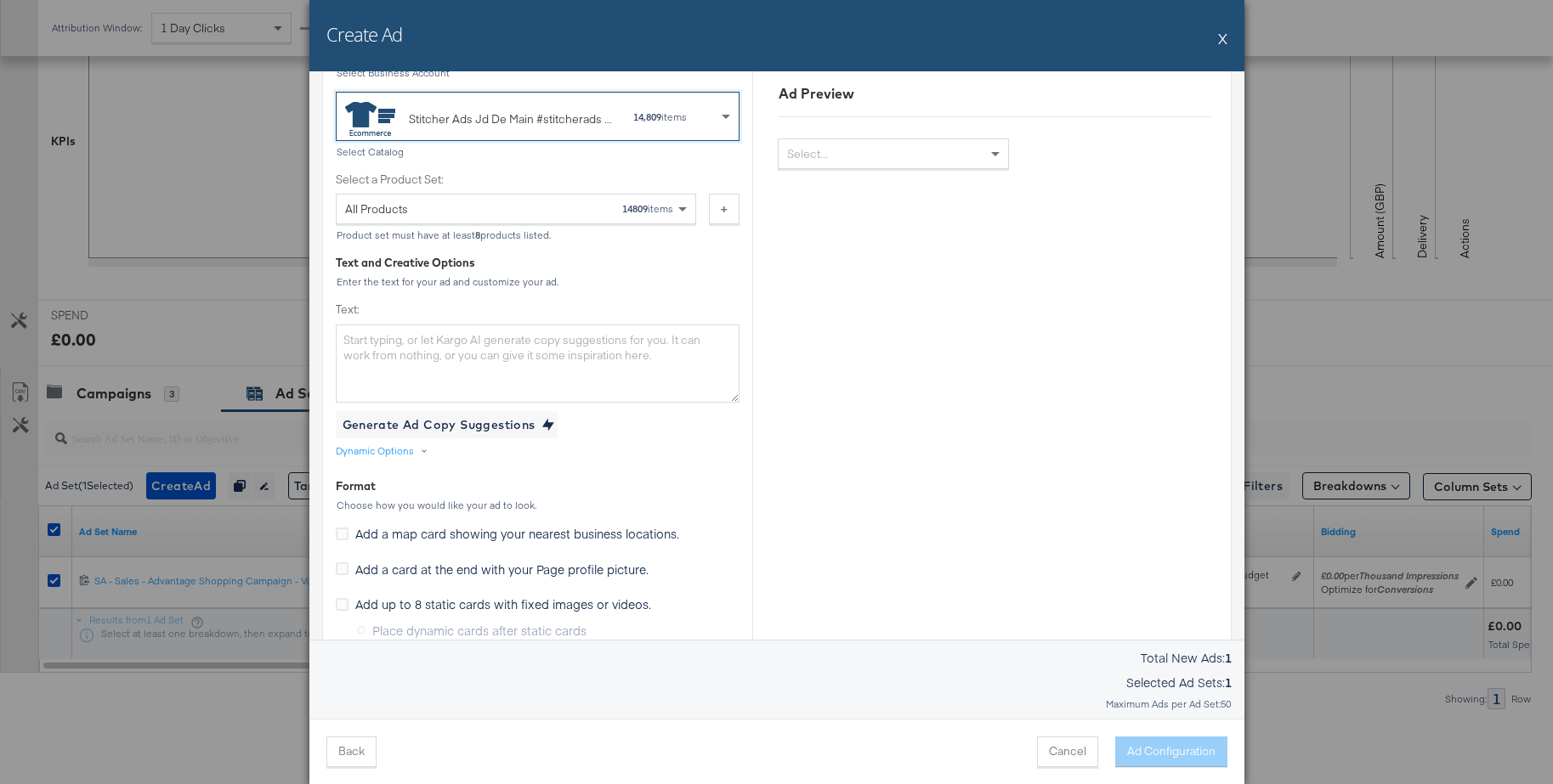
scroll to position [521, 0]
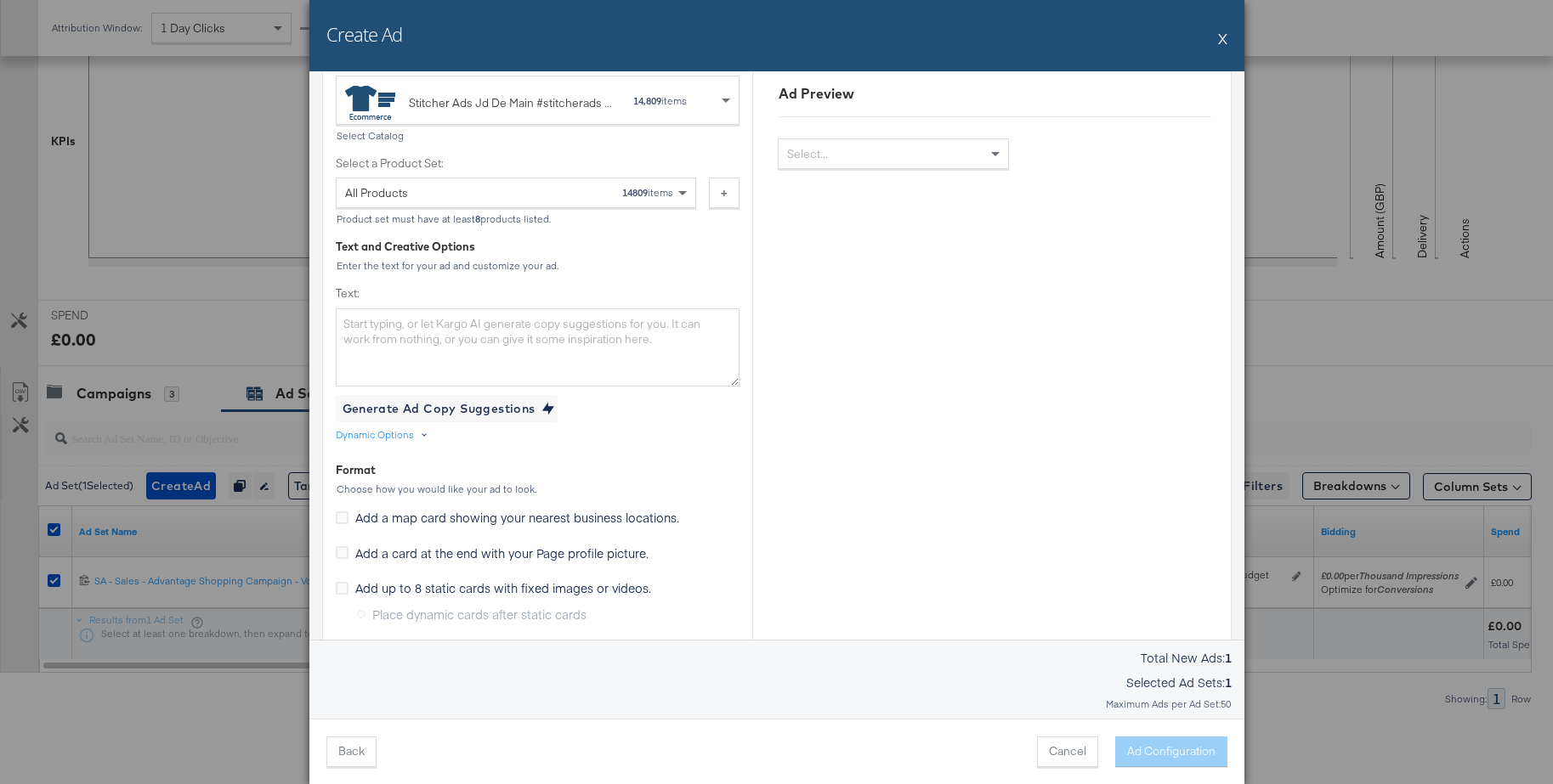
click at [386, 433] on div "Dynamic Options" at bounding box center [375, 435] width 78 height 13
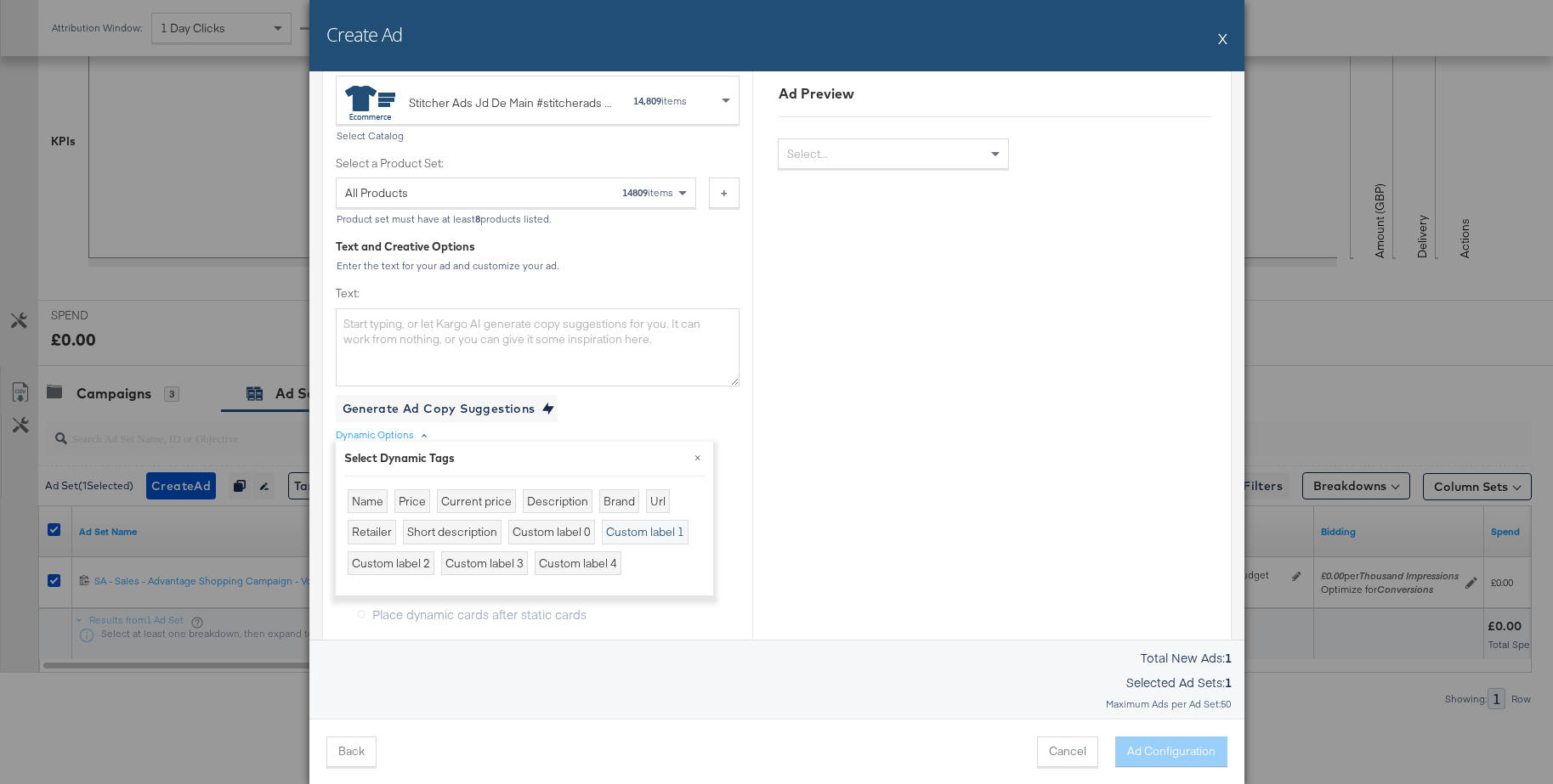
click at [617, 531] on div "Custom label 1" at bounding box center [645, 533] width 87 height 24
type textarea "{{product.custom_label_1}}"
click at [700, 459] on button "×" at bounding box center [697, 457] width 31 height 31
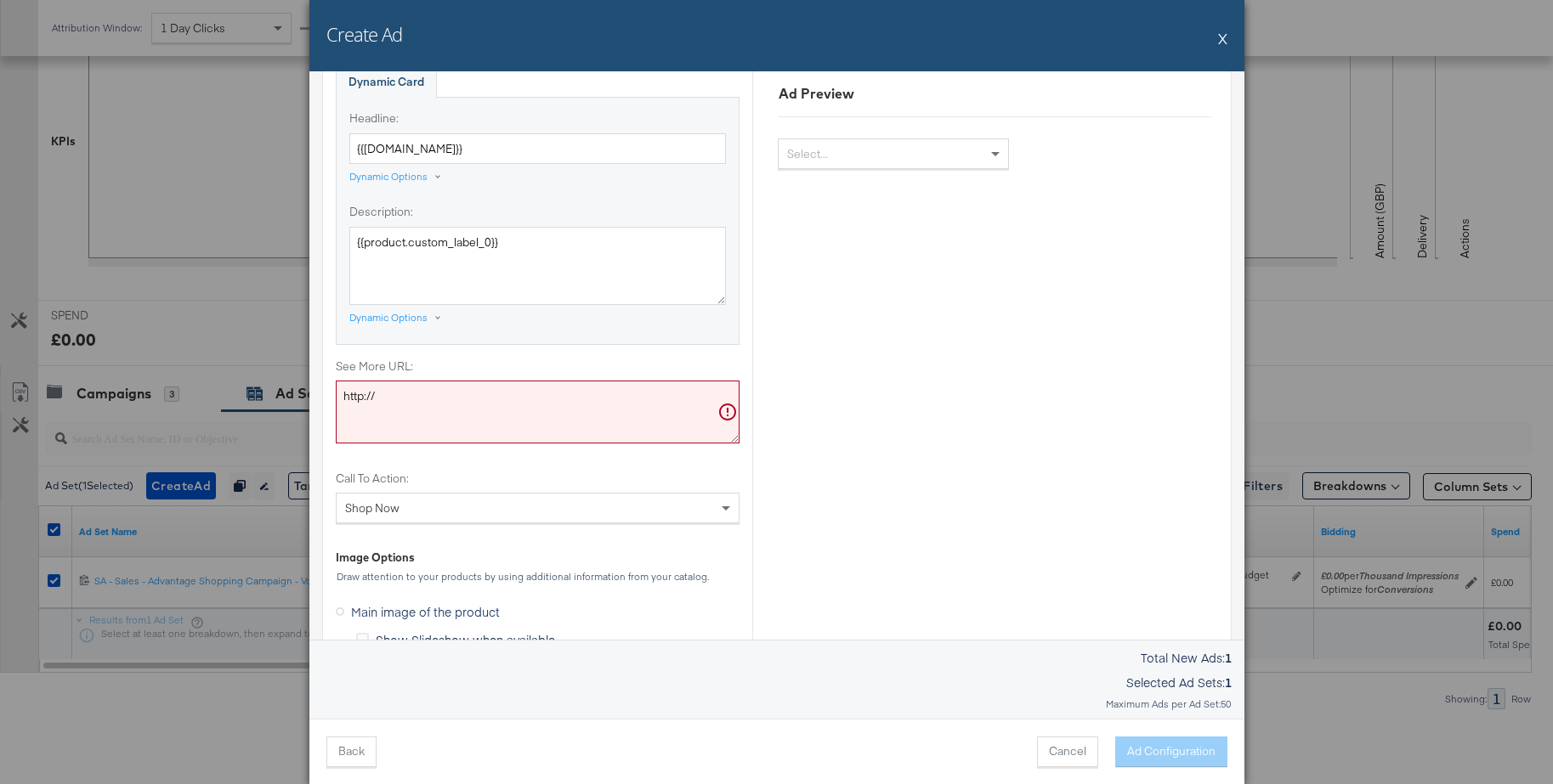
scroll to position [1144, 0]
drag, startPoint x: 425, startPoint y: 398, endPoint x: 296, endPoint y: 393, distance: 129.1
click at [296, 393] on div "Create Ad X Ad Settings Identity Choose the pages and tracking options for your…" at bounding box center [776, 392] width 1553 height 784
paste textarea "s://www.jdsports.de"
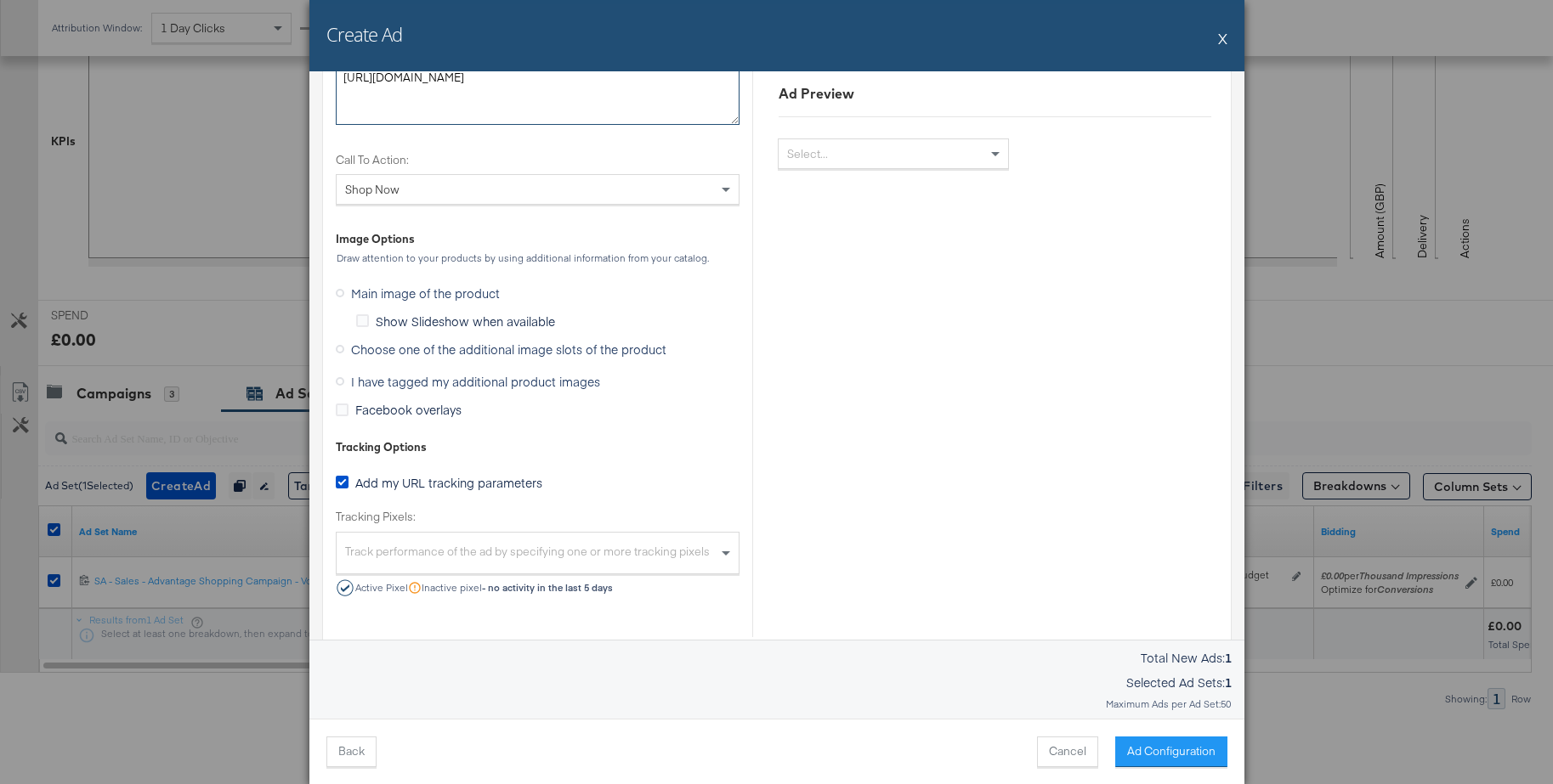
scroll to position [1466, 0]
type textarea "https://www.jdsports.de/"
click at [343, 380] on icon at bounding box center [340, 378] width 8 height 8
click at [0, 0] on input "I have tagged my additional product images" at bounding box center [0, 0] width 0 height 0
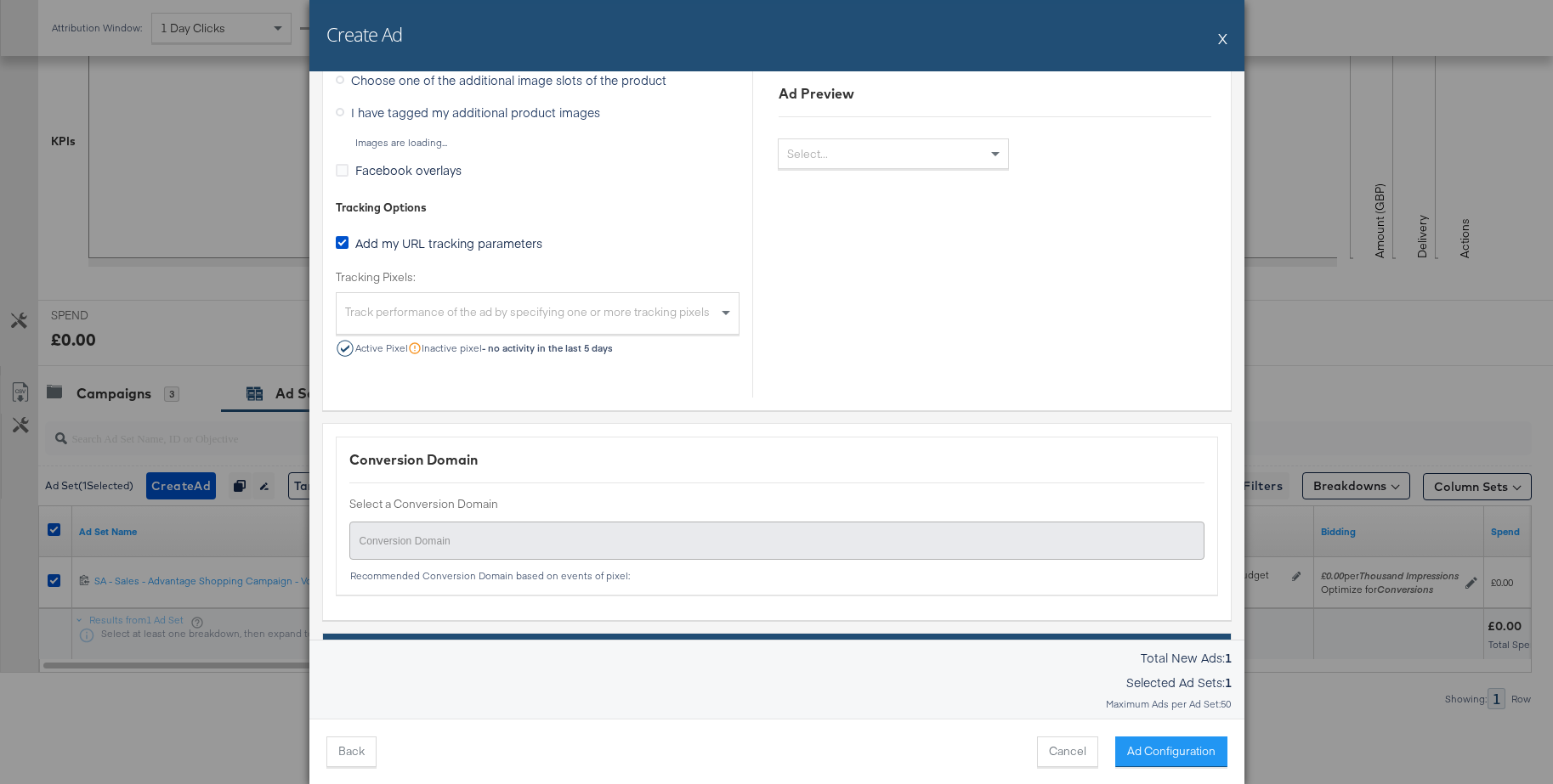
scroll to position [1224, 0]
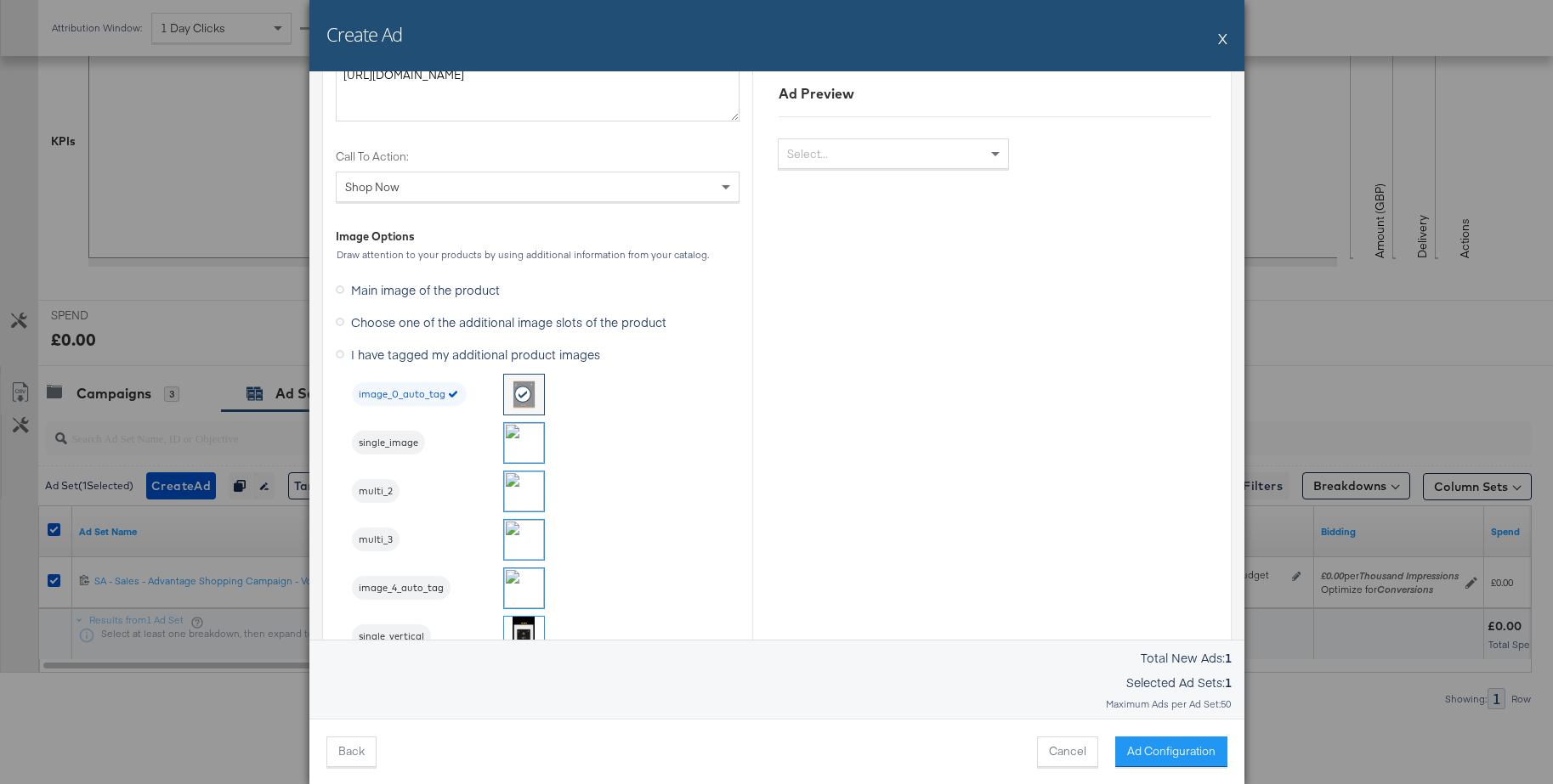
click at [517, 445] on img at bounding box center [523, 443] width 40 height 40
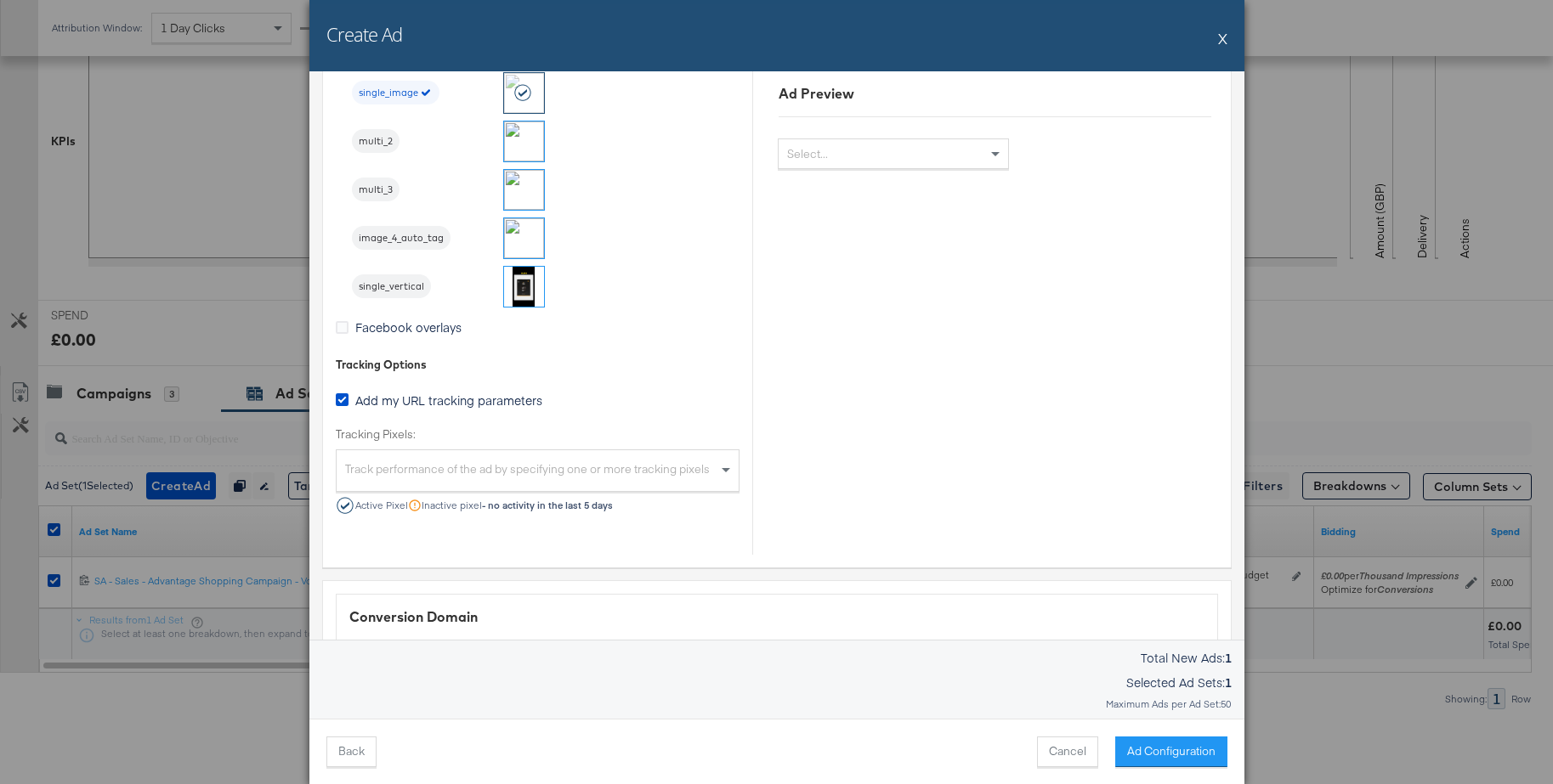
scroll to position [1576, 0]
click at [603, 459] on div "Track performance of the ad by specifying one or more tracking pixels" at bounding box center [537, 471] width 402 height 37
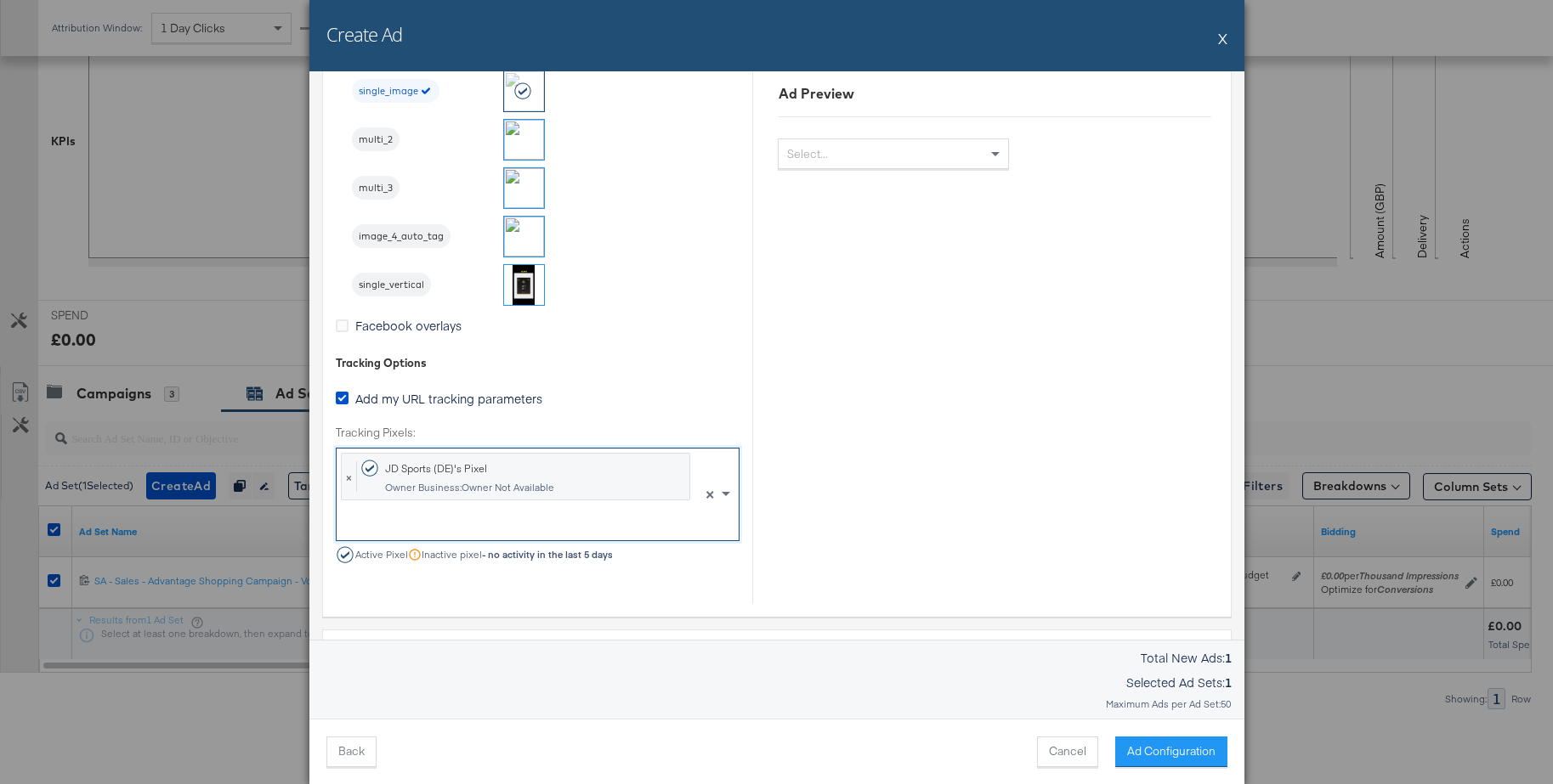
drag, startPoint x: 443, startPoint y: 509, endPoint x: 538, endPoint y: 505, distance: 95.1
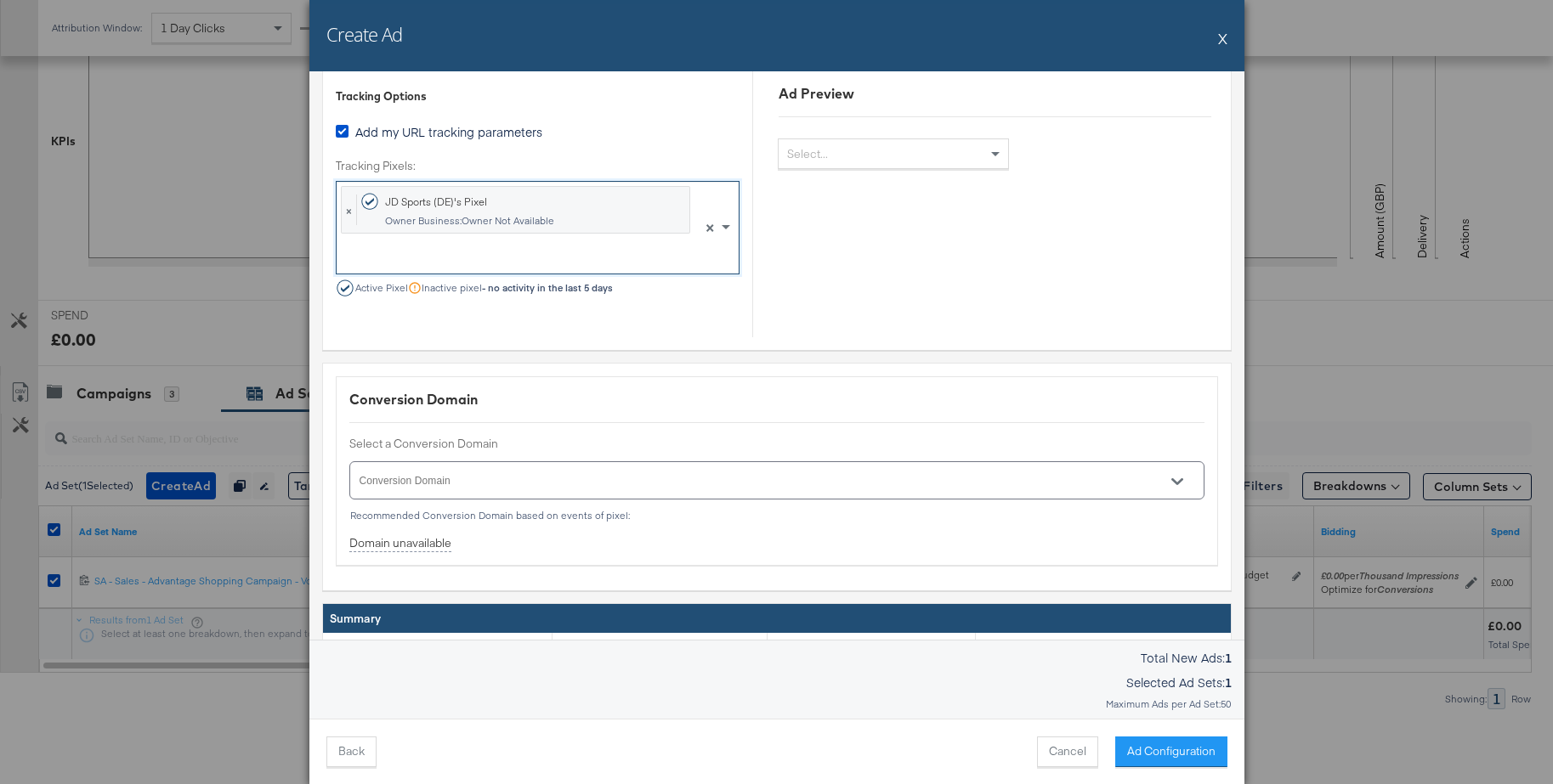
scroll to position [1943, 0]
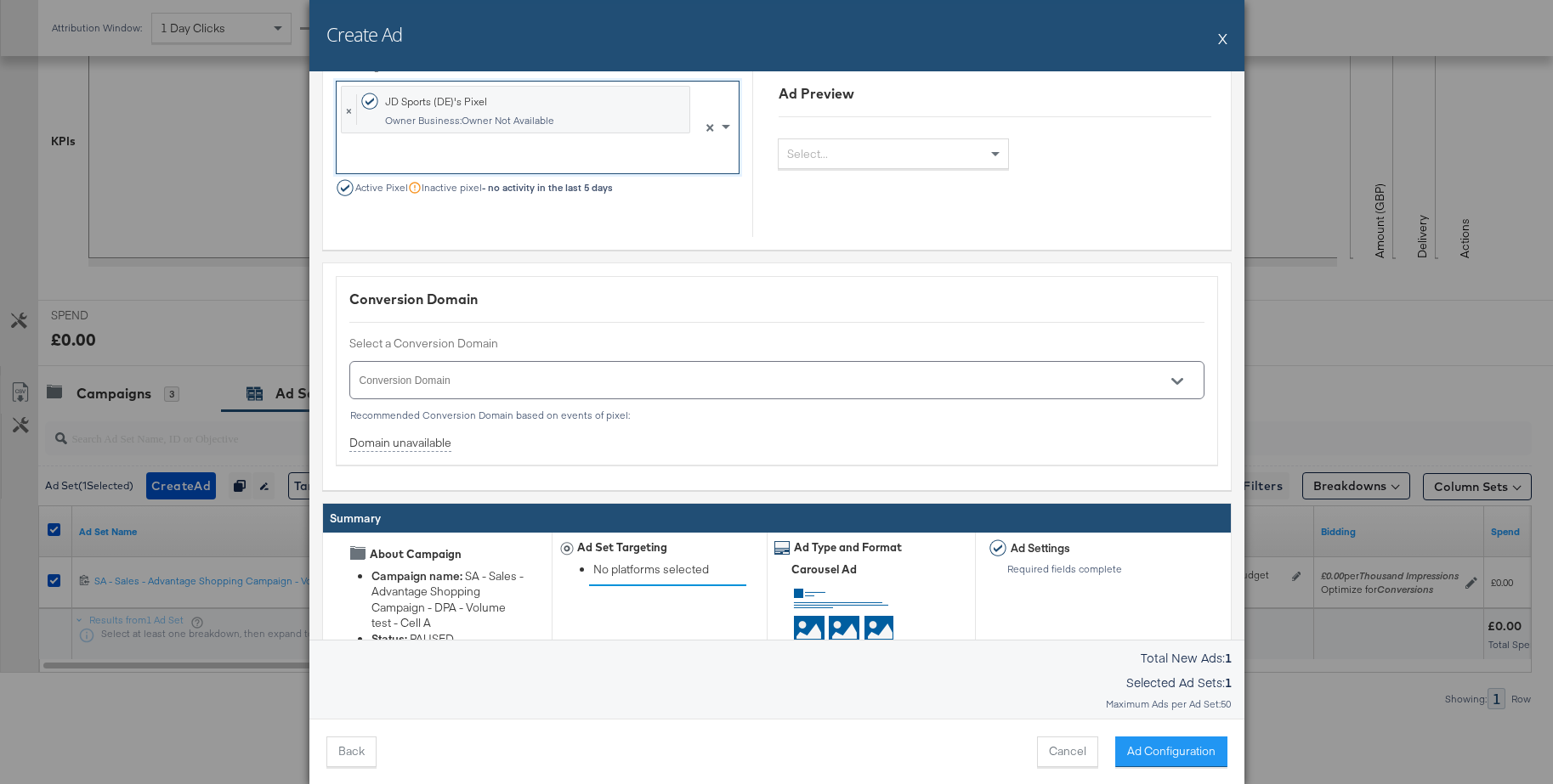
click at [535, 383] on input "Conversion Domain" at bounding box center [752, 388] width 792 height 20
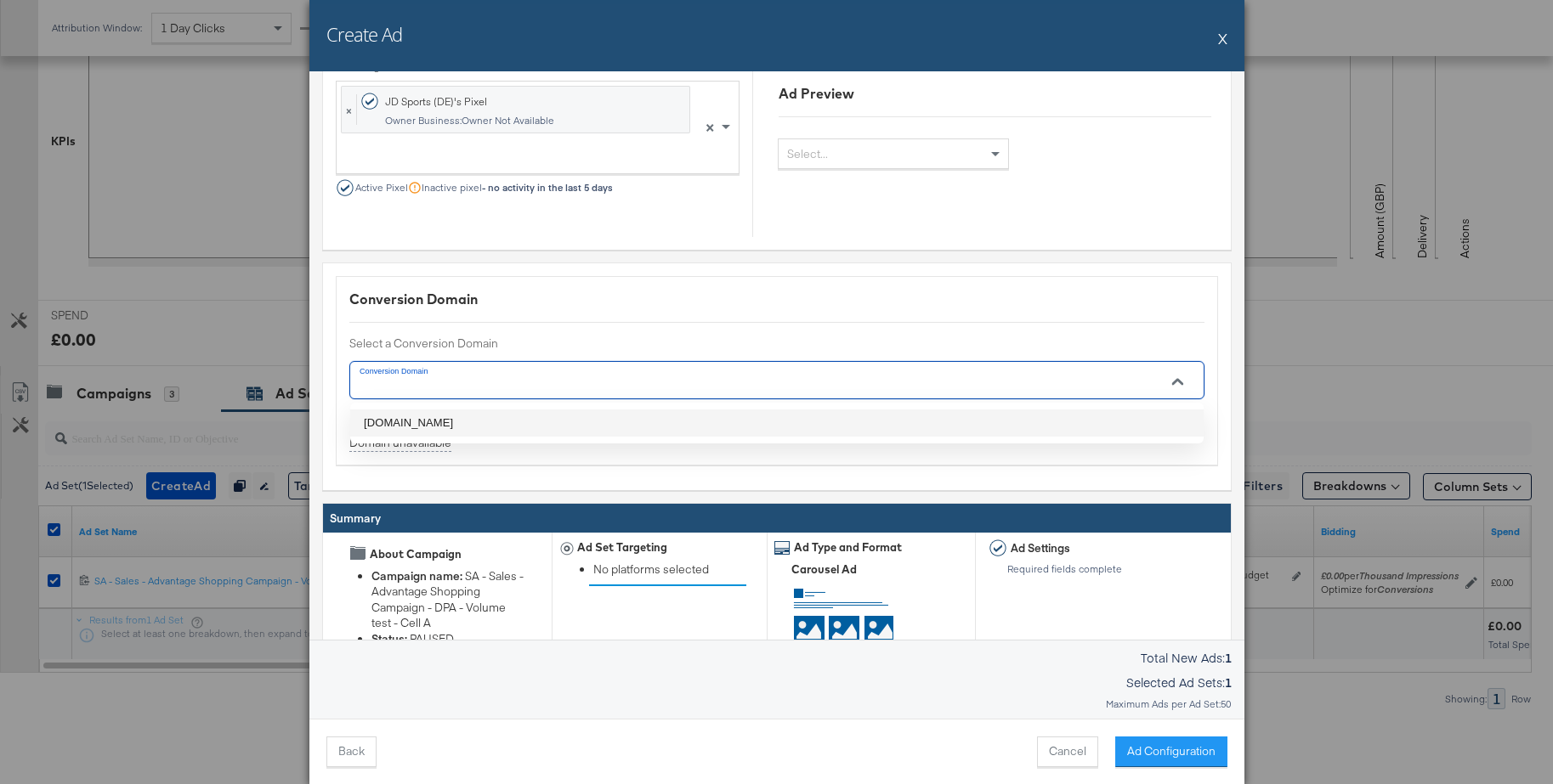
drag, startPoint x: 418, startPoint y: 420, endPoint x: 499, endPoint y: 449, distance: 86.0
click at [419, 420] on li "jdsports.de" at bounding box center [776, 423] width 854 height 27
type input "jdsports.de"
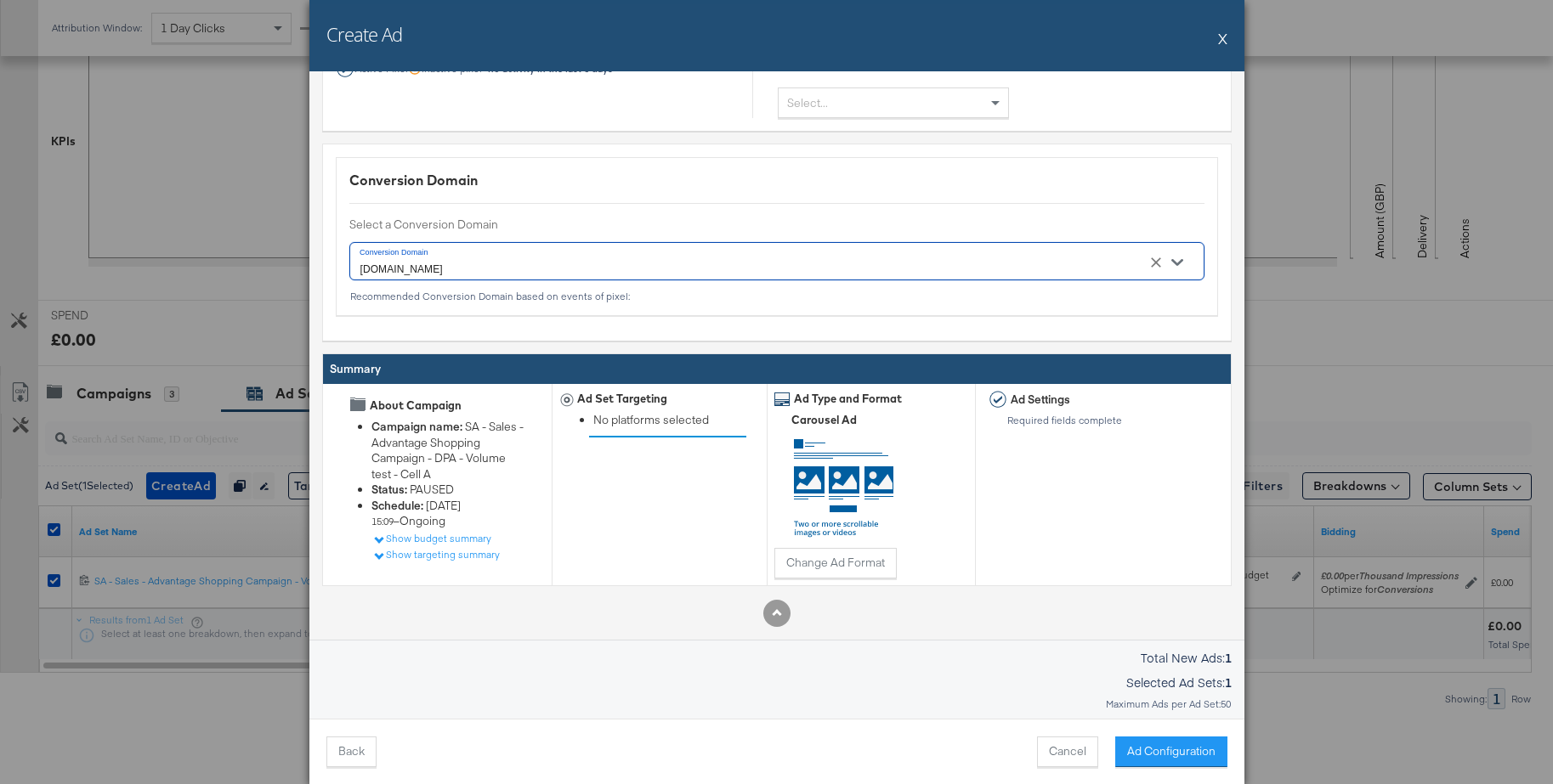
scroll to position [2073, 0]
click at [1169, 761] on button "Ad Configuration" at bounding box center [1171, 752] width 112 height 31
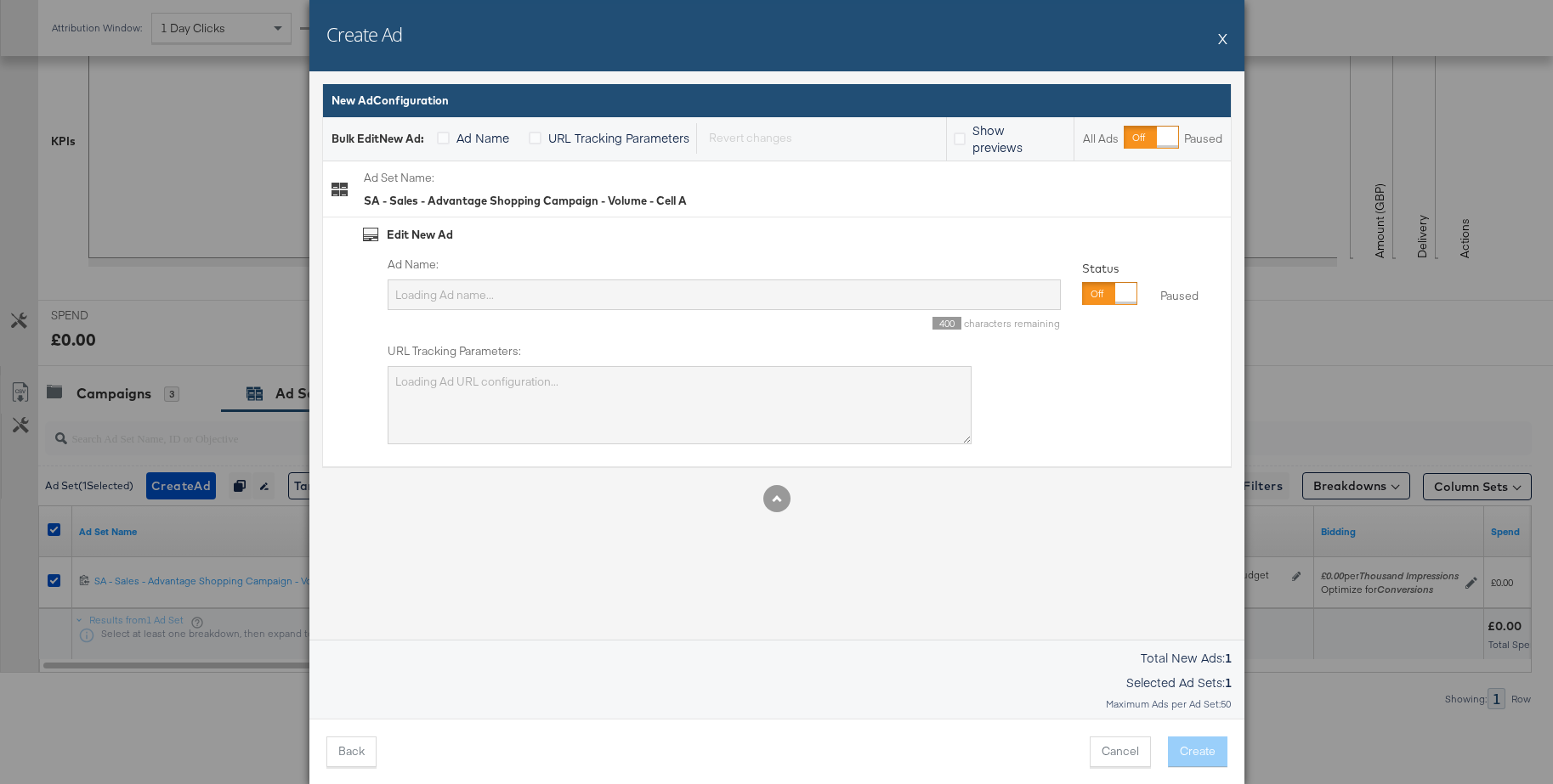
type input "SA - Sales - Advantage Shopping Campaign - Volume - Cell A"
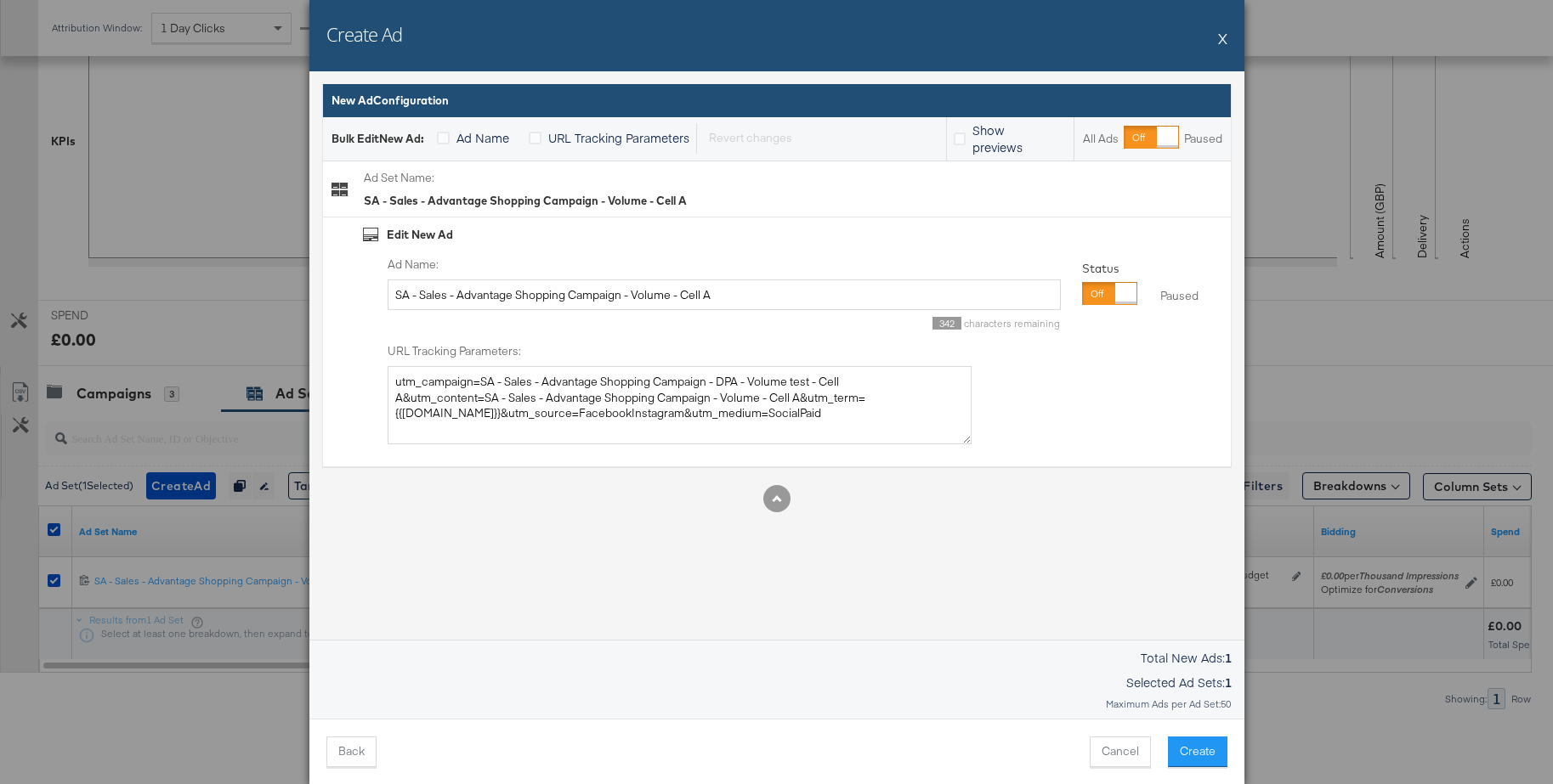
click at [1115, 292] on div at bounding box center [1126, 294] width 22 height 22
drag, startPoint x: 731, startPoint y: 408, endPoint x: 265, endPoint y: 352, distance: 469.4
click at [265, 352] on div "Create Ad X Ad Settings Identity Choose the pages and tracking options for your…" at bounding box center [776, 392] width 1553 height 784
paste textarea "facebooki"
type textarea "utm_campaign=SA - Sales - Advantage Shopping Campaign - DPA - Volume test - Cel…"
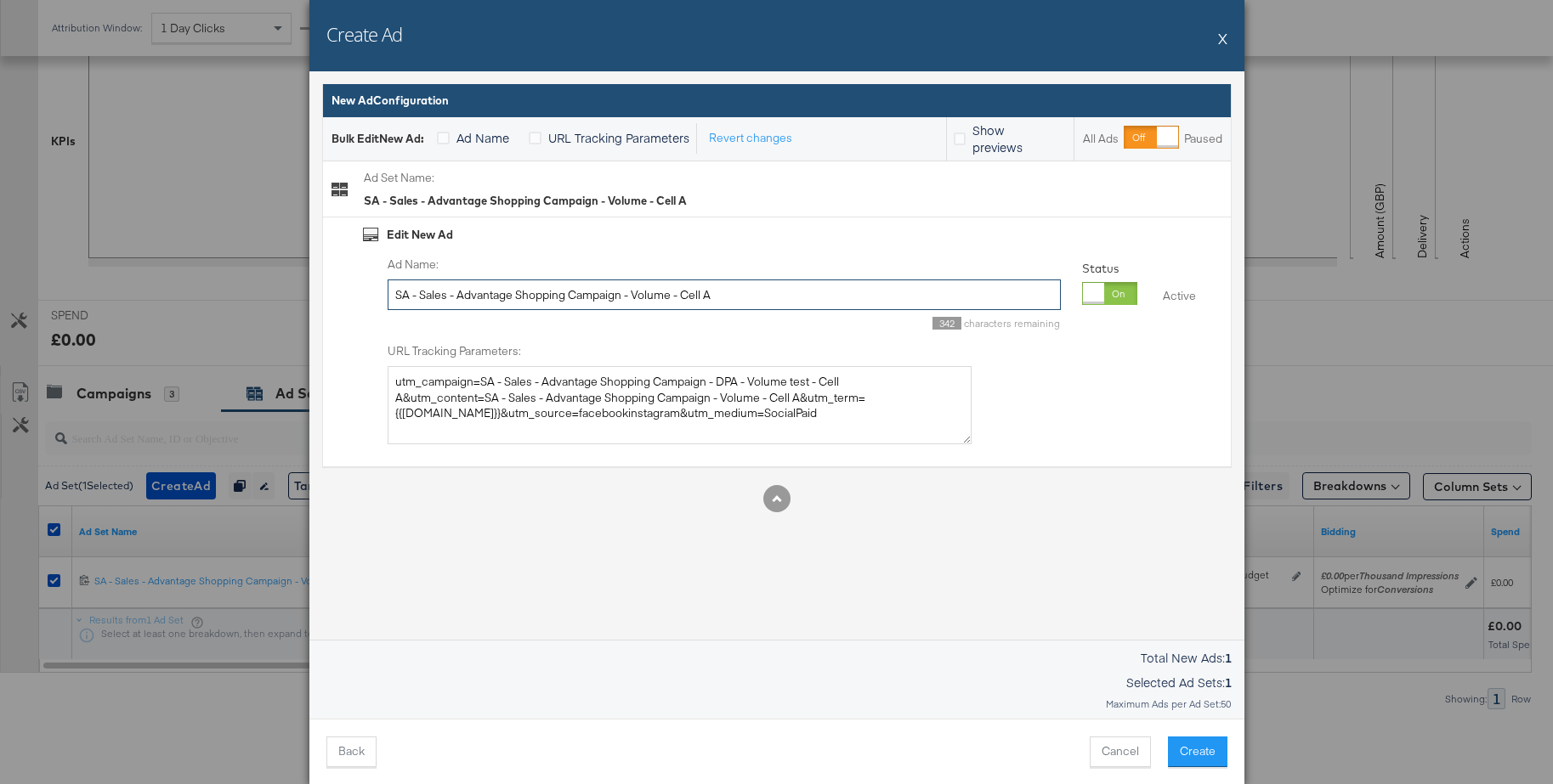
drag, startPoint x: 729, startPoint y: 296, endPoint x: 300, endPoint y: 274, distance: 429.6
click at [300, 274] on div "Create Ad X Ad Settings Identity Choose the pages and tracking options for your…" at bounding box center [776, 392] width 1553 height 784
type input "Custom Label 1 - Slot 1"
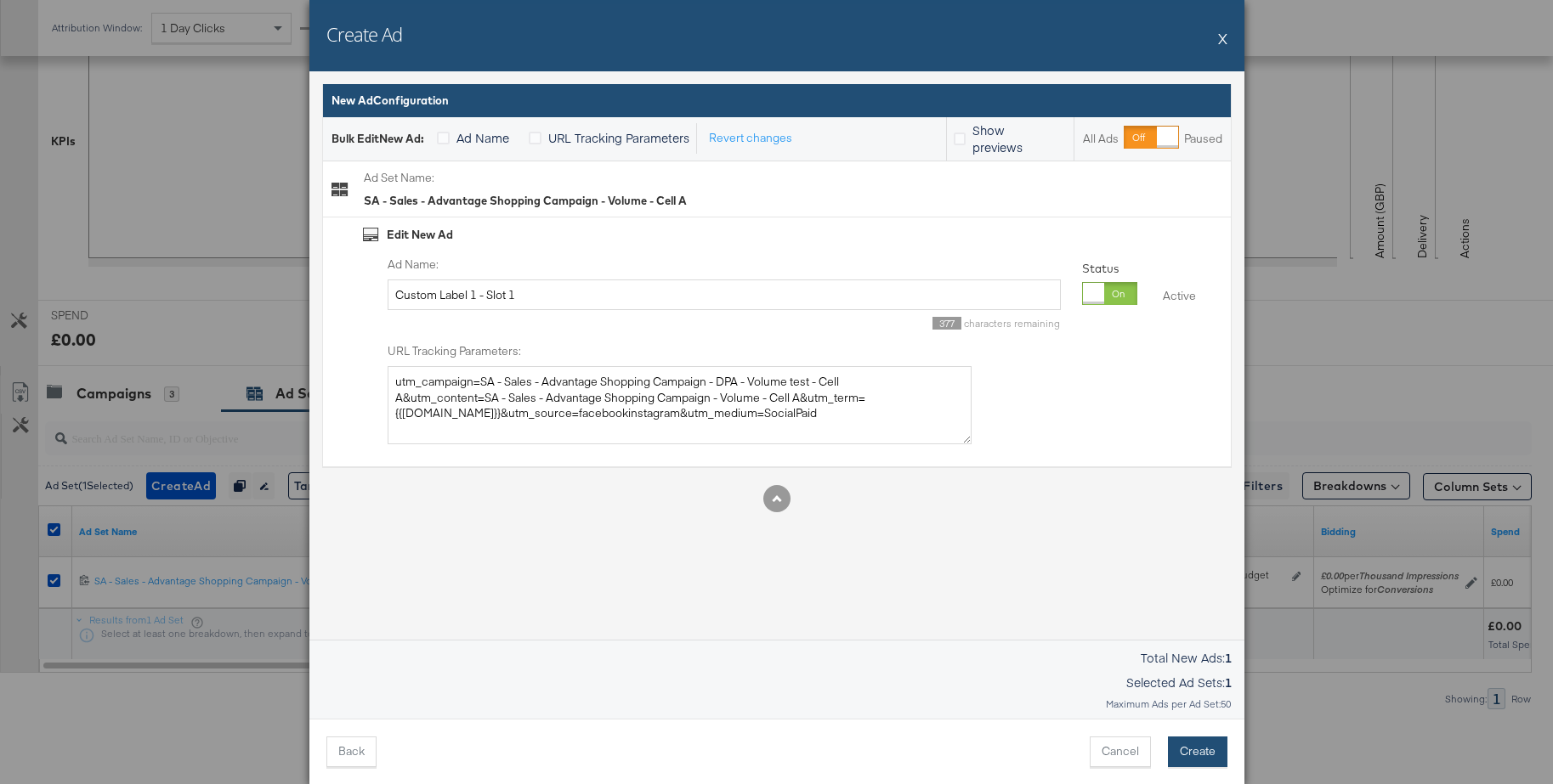
click at [1195, 760] on button "Create" at bounding box center [1197, 752] width 59 height 31
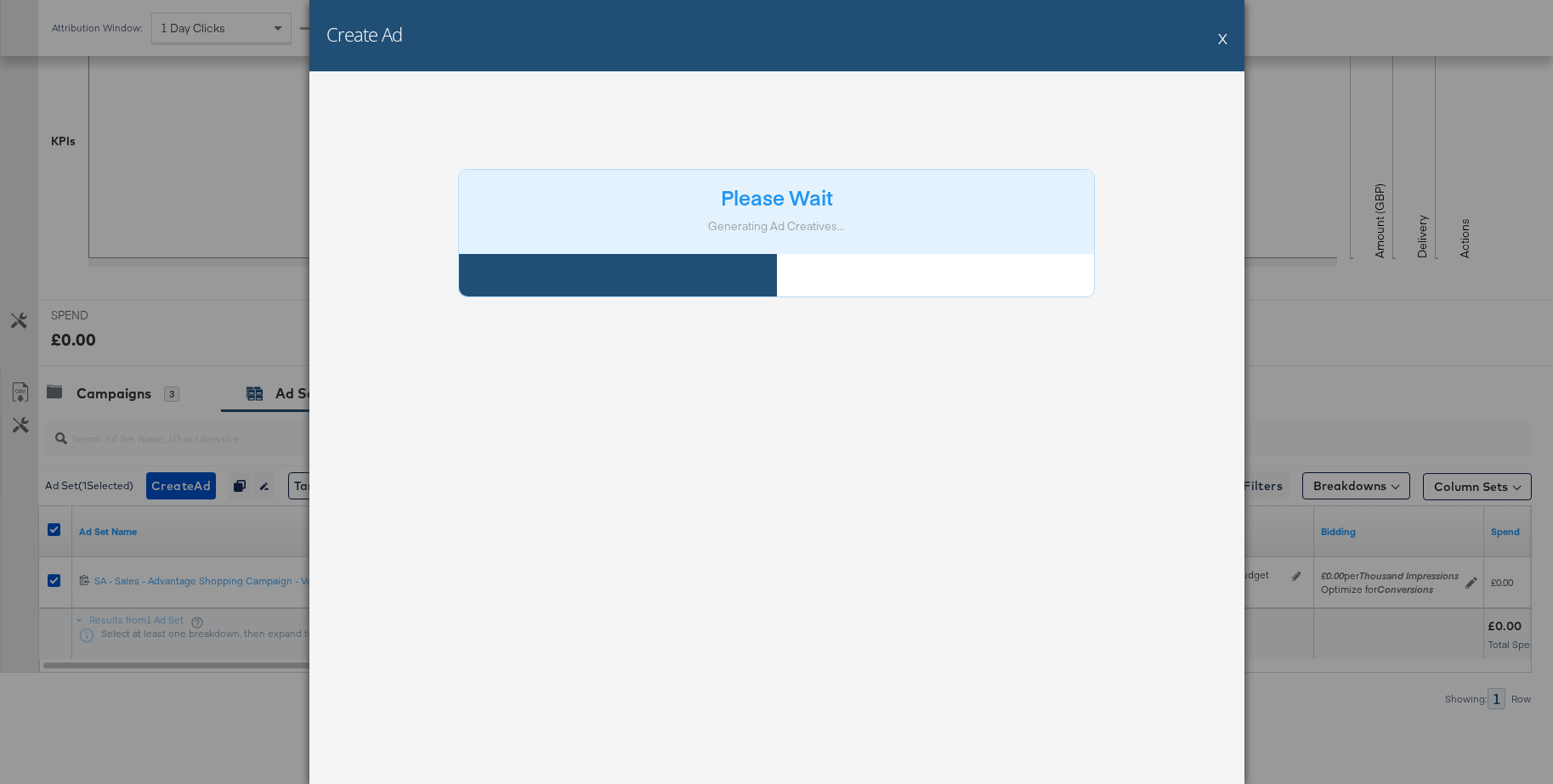
scroll to position [1, 0]
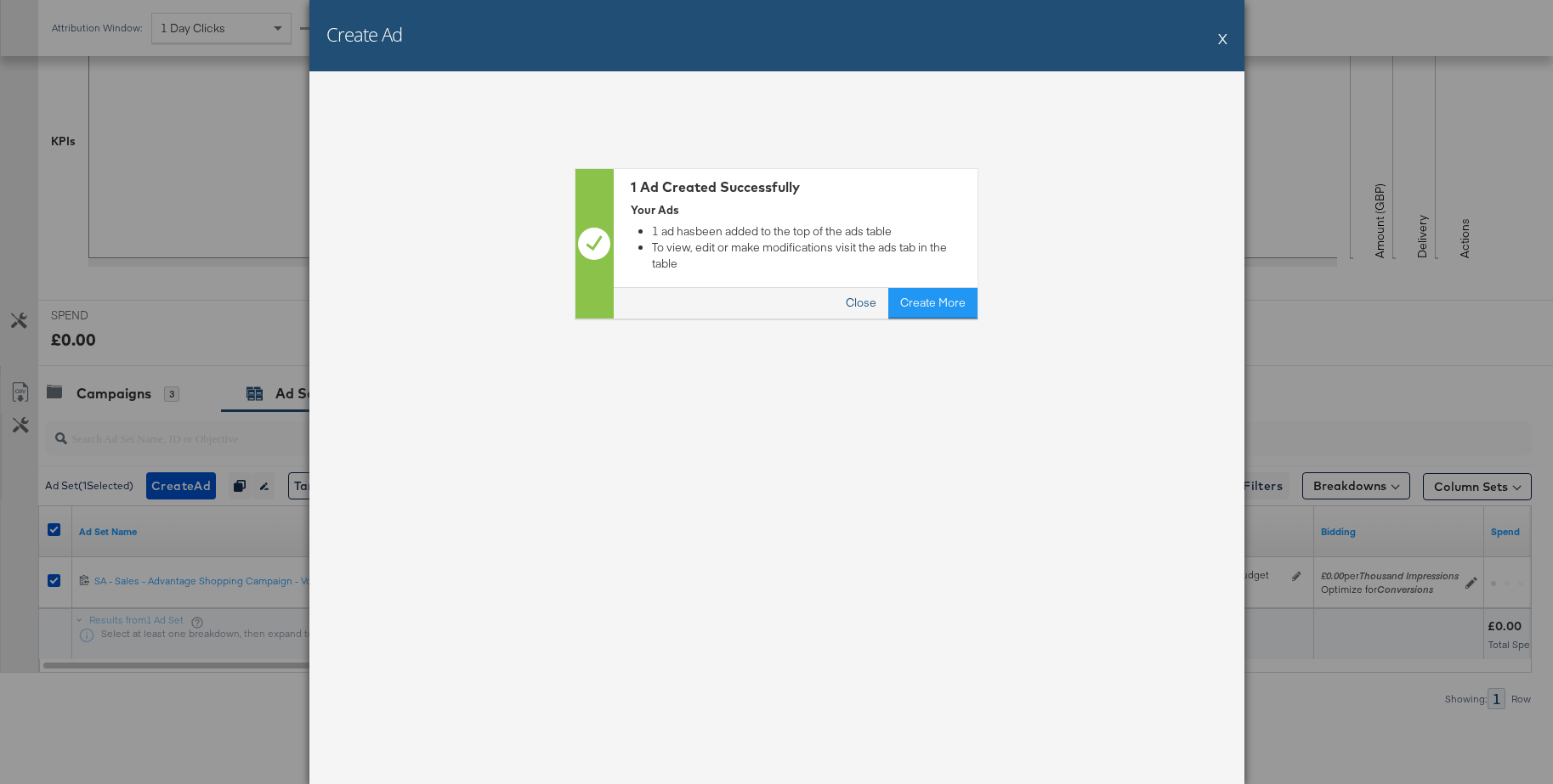
click at [872, 288] on button "Close" at bounding box center [861, 303] width 55 height 31
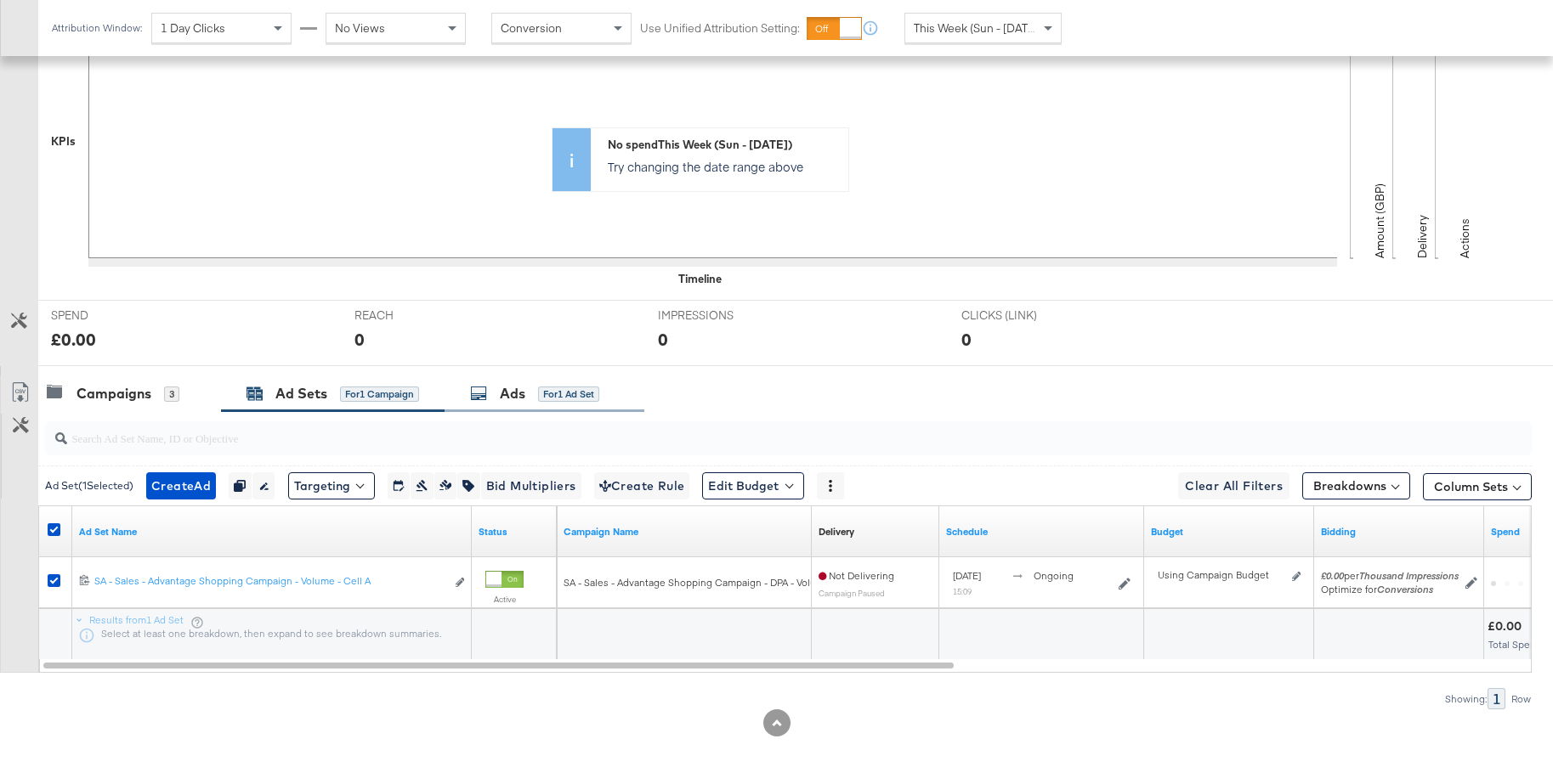
click at [487, 398] on icon at bounding box center [478, 393] width 17 height 17
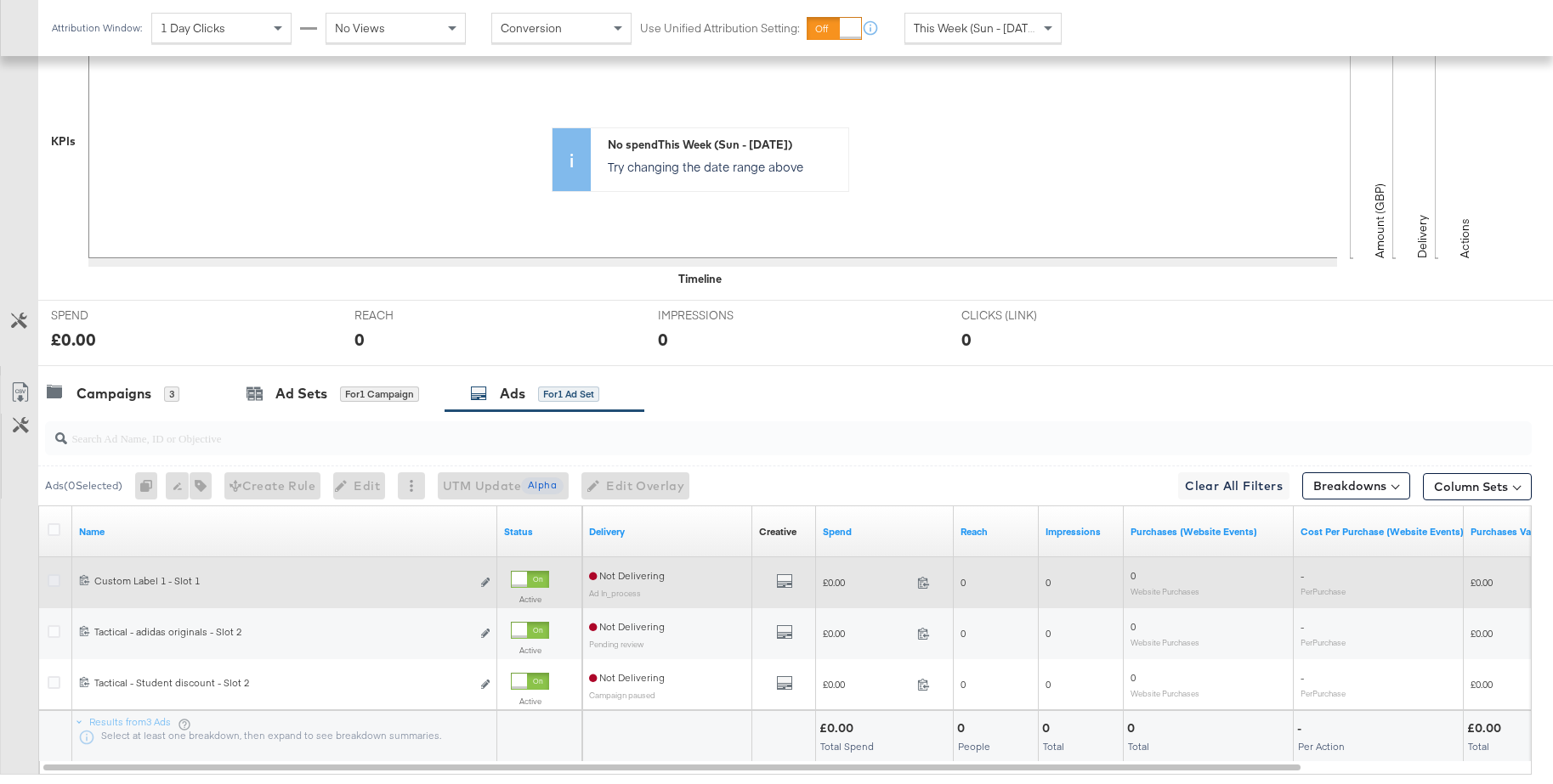
click at [54, 581] on icon at bounding box center [55, 581] width 13 height 13
click at [0, 0] on input "checkbox" at bounding box center [0, 0] width 0 height 0
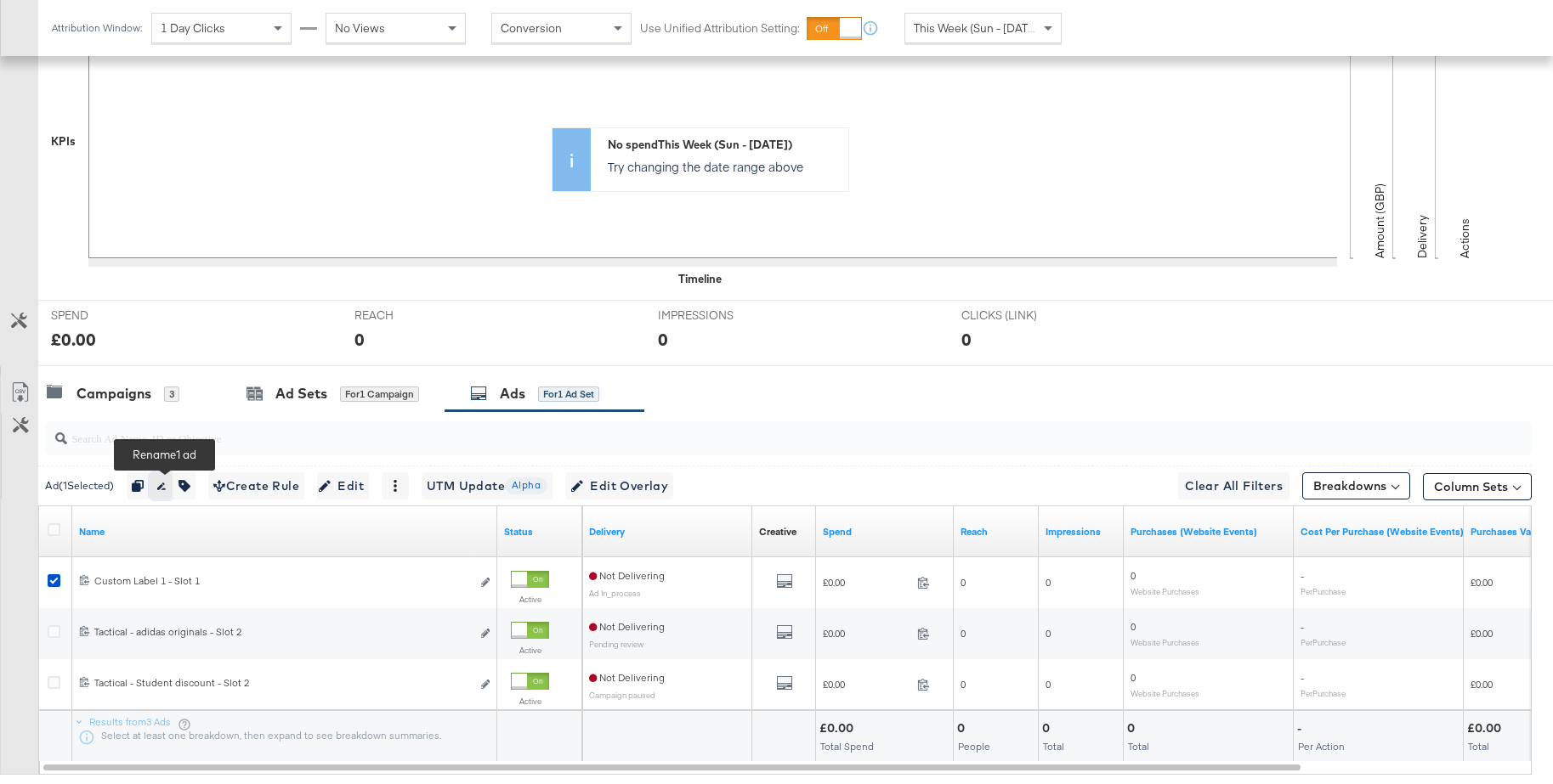
click at [166, 486] on icon "button" at bounding box center [161, 487] width 8 height 8
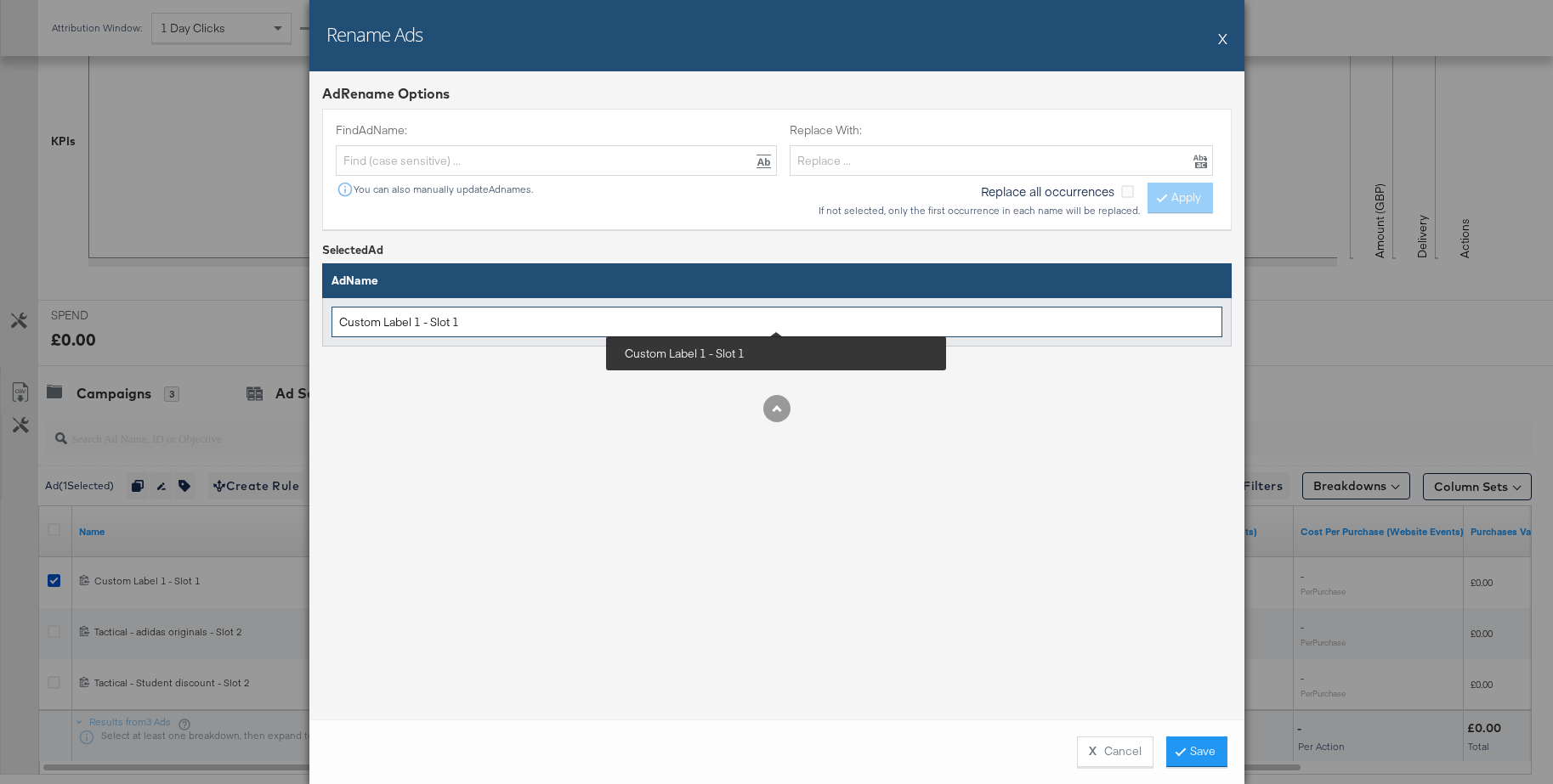
click at [341, 320] on input "Custom Label 1 - Slot 1" at bounding box center [776, 322] width 890 height 31
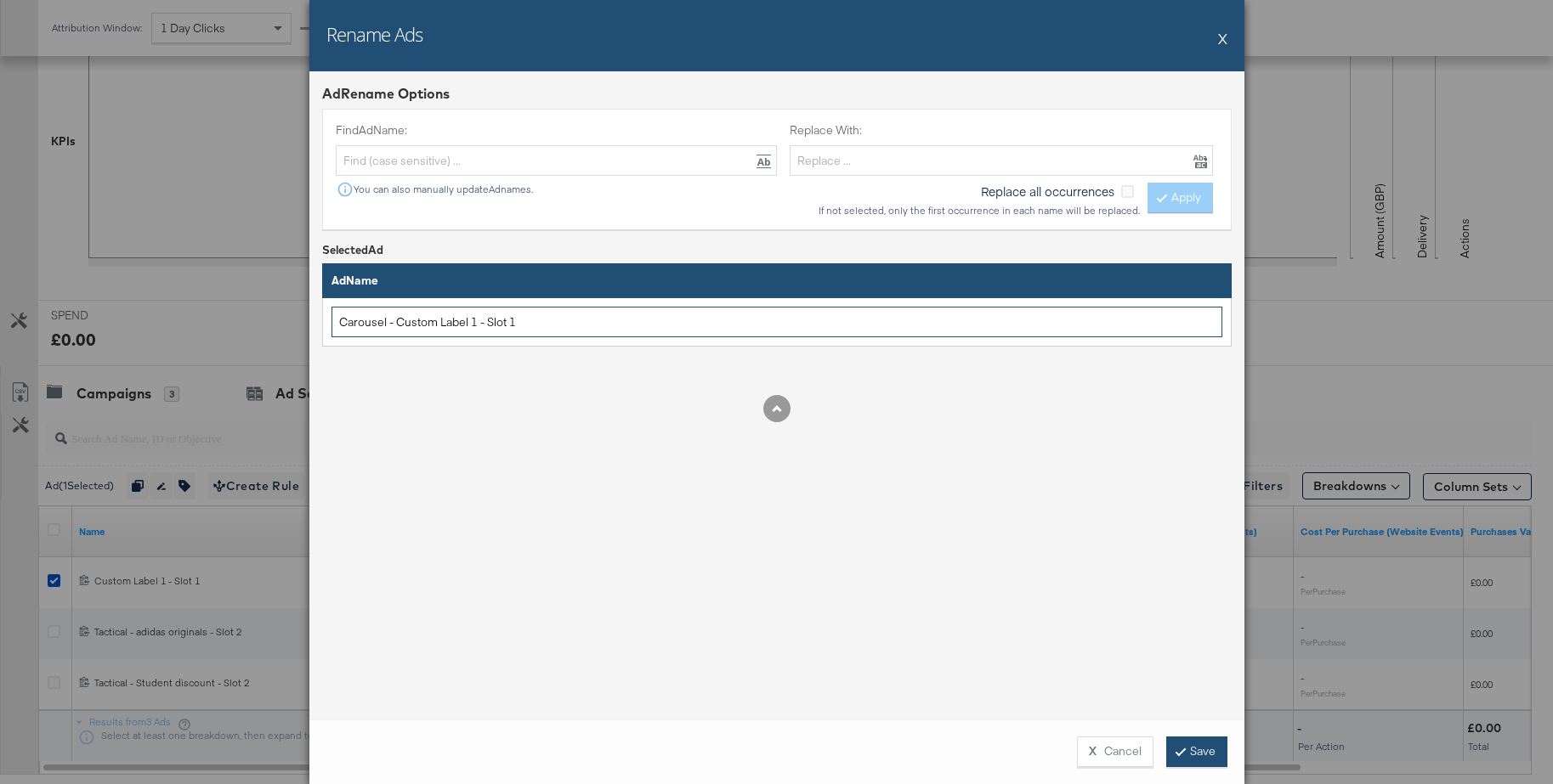
type input "Carousel - Custom Label 1 - Slot 1"
click at [1204, 749] on button "Save" at bounding box center [1196, 752] width 61 height 31
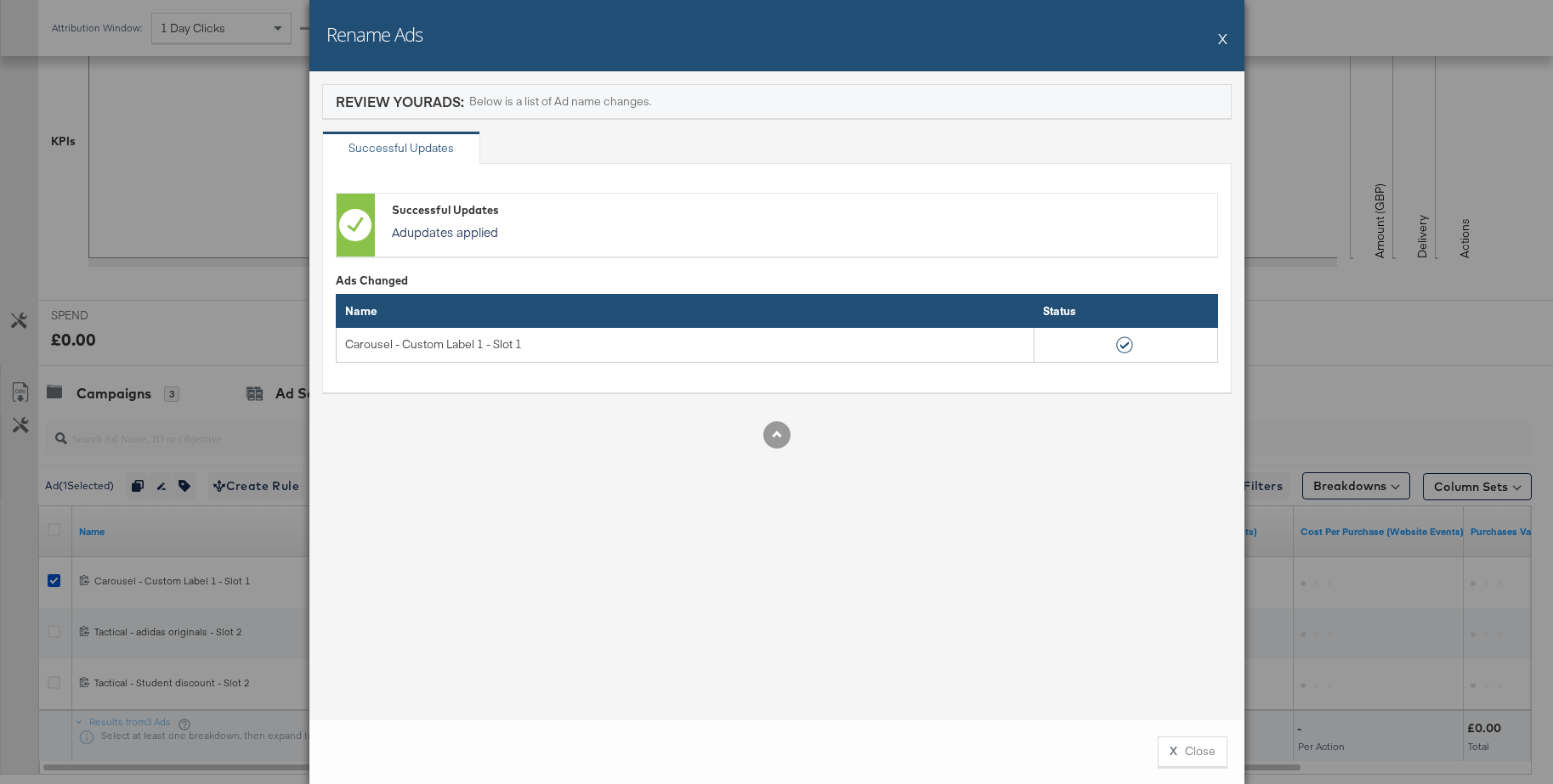
click at [1223, 40] on button "X" at bounding box center [1223, 39] width 9 height 34
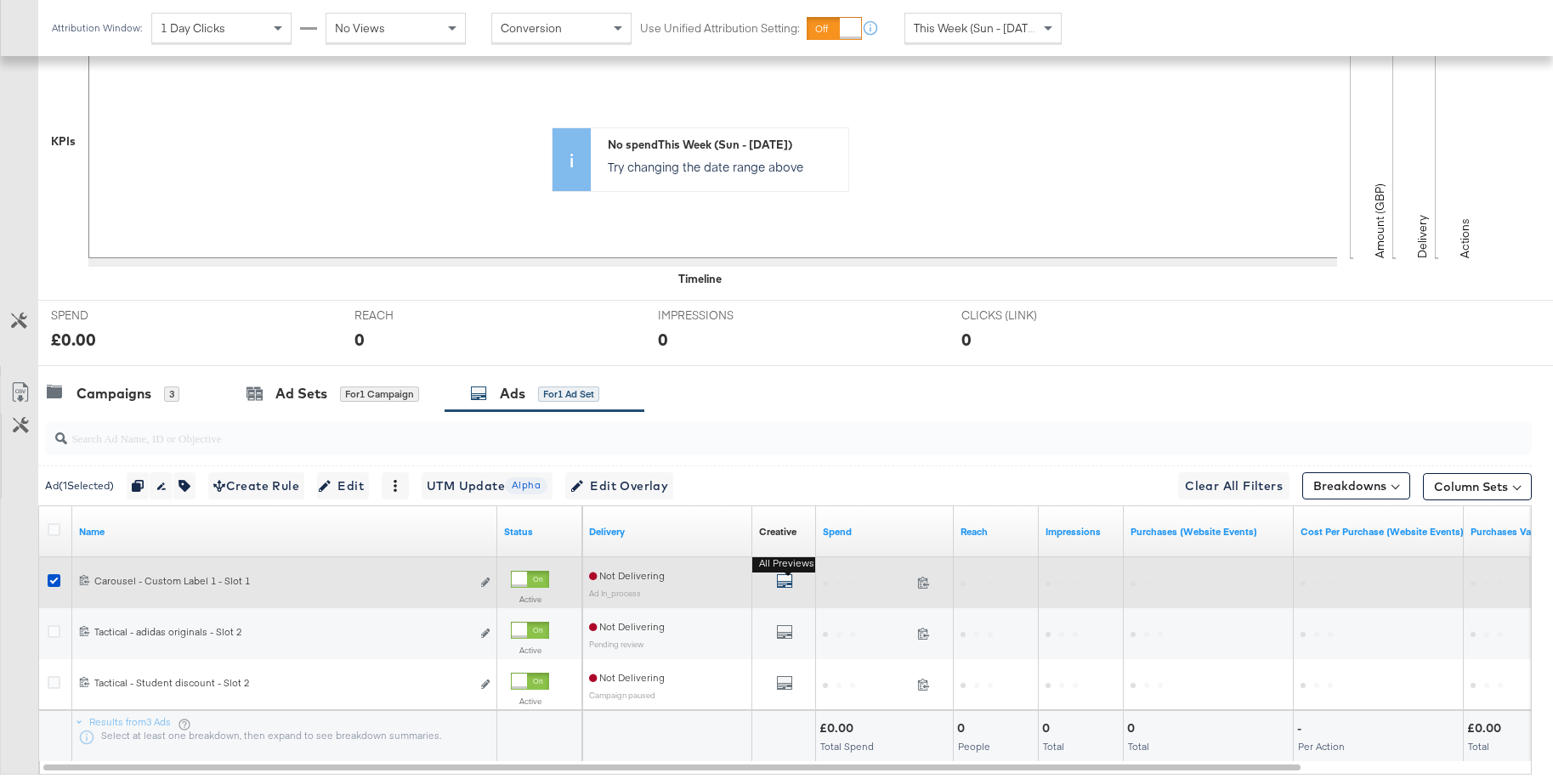
click at [786, 582] on icon "default" at bounding box center [784, 582] width 17 height 17
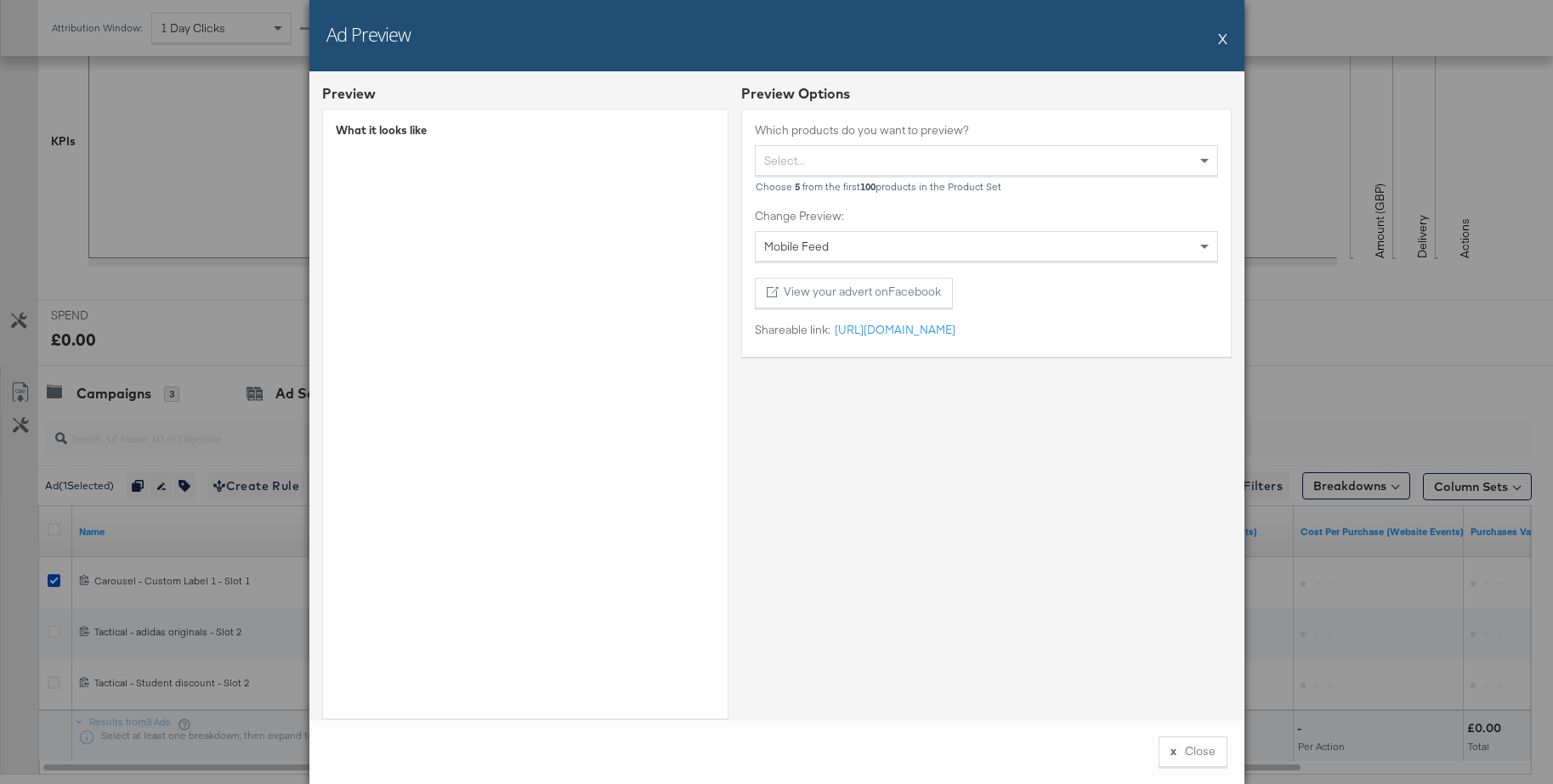
click at [1222, 40] on button "X" at bounding box center [1223, 39] width 9 height 34
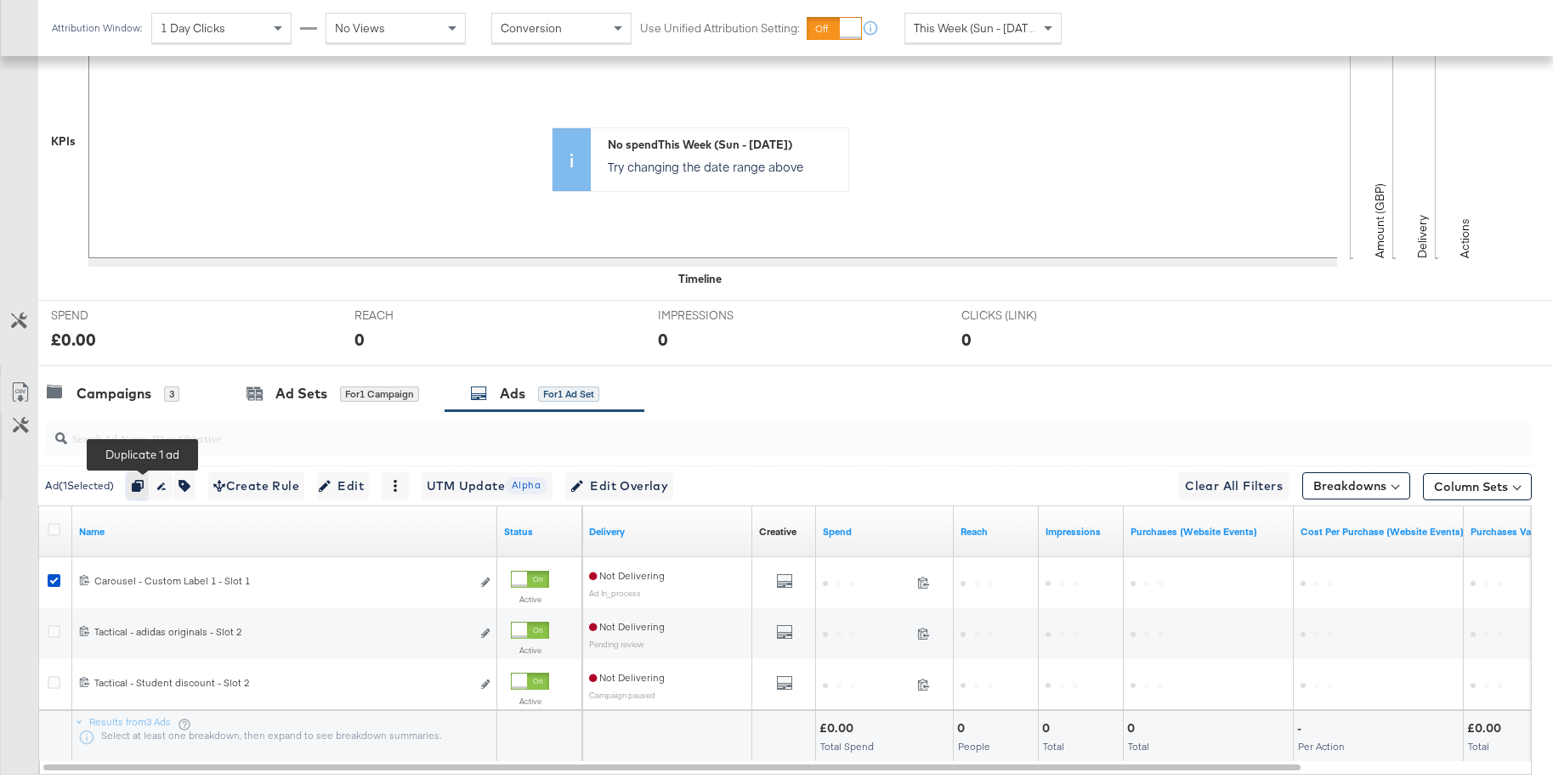
click at [144, 485] on icon "button" at bounding box center [137, 486] width 12 height 12
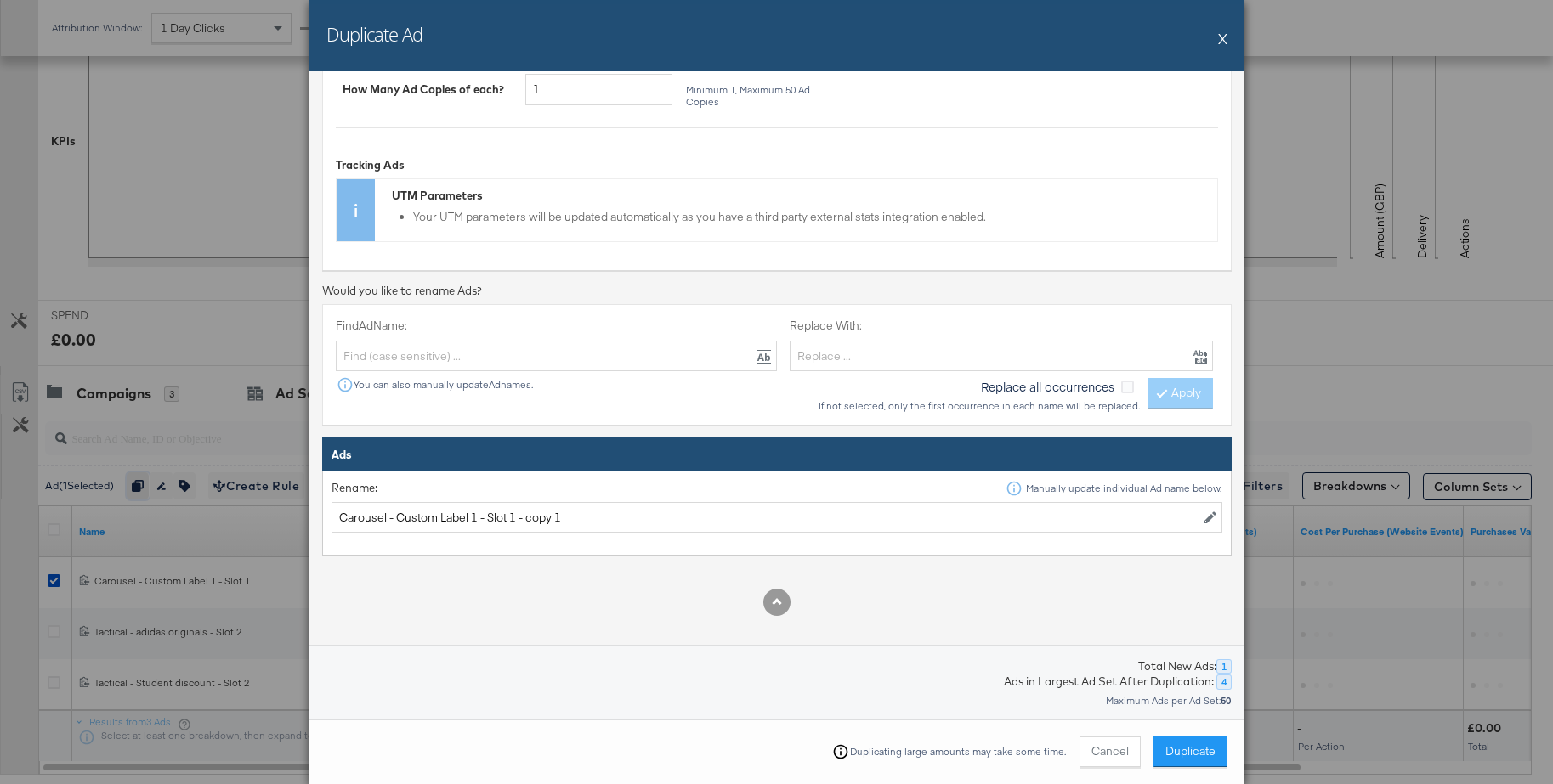
scroll to position [336, 0]
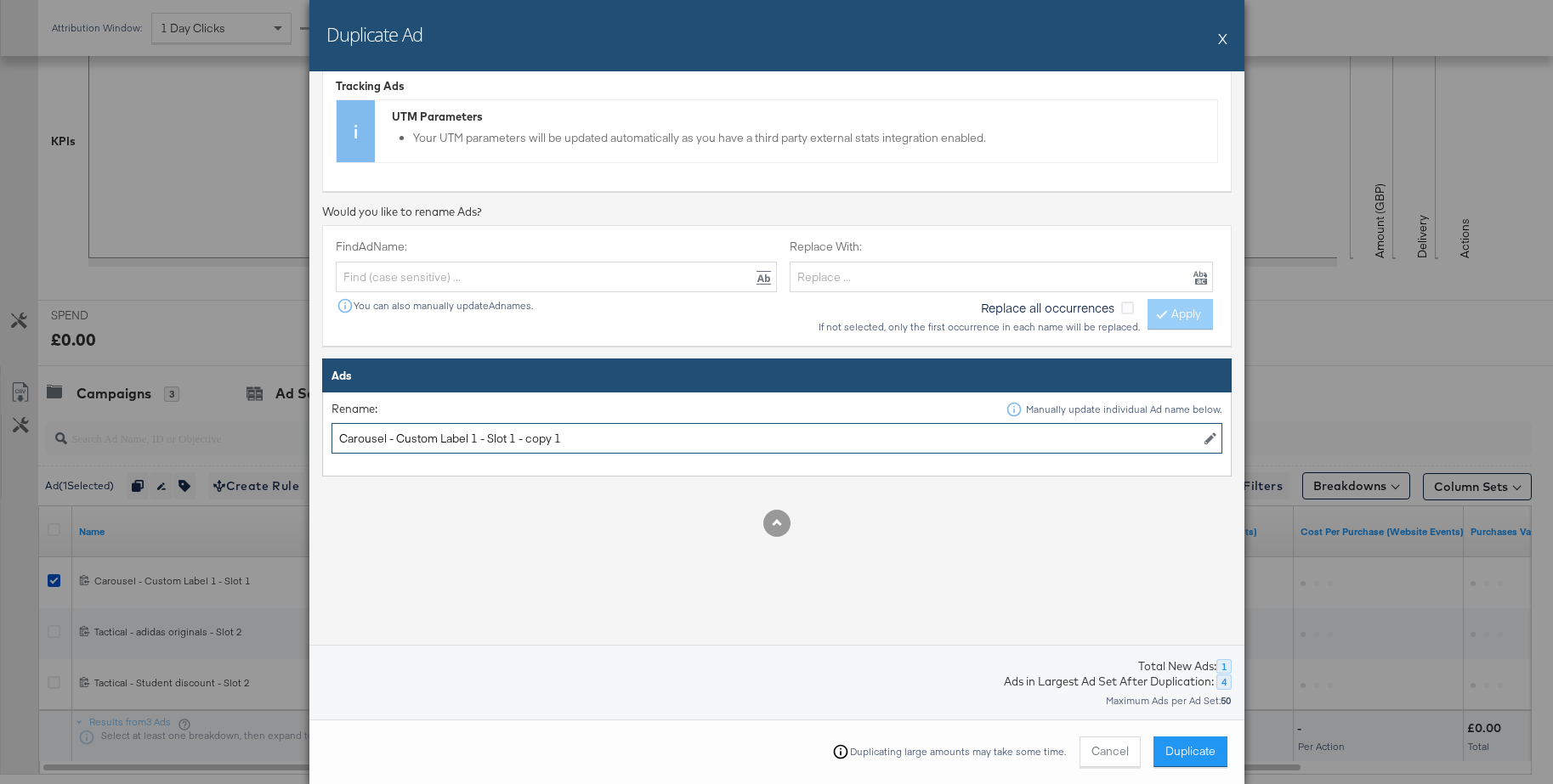
drag, startPoint x: 512, startPoint y: 439, endPoint x: 629, endPoint y: 436, distance: 117.0
click at [629, 436] on input "Carousel - Custom Label 1 - Slot 1 - copy 1" at bounding box center [776, 439] width 890 height 31
click at [477, 440] on input "Carousel - Custom Label 1 - Slot 2" at bounding box center [776, 439] width 890 height 31
type input "Carousel - Custom Label 2 - Slot 2"
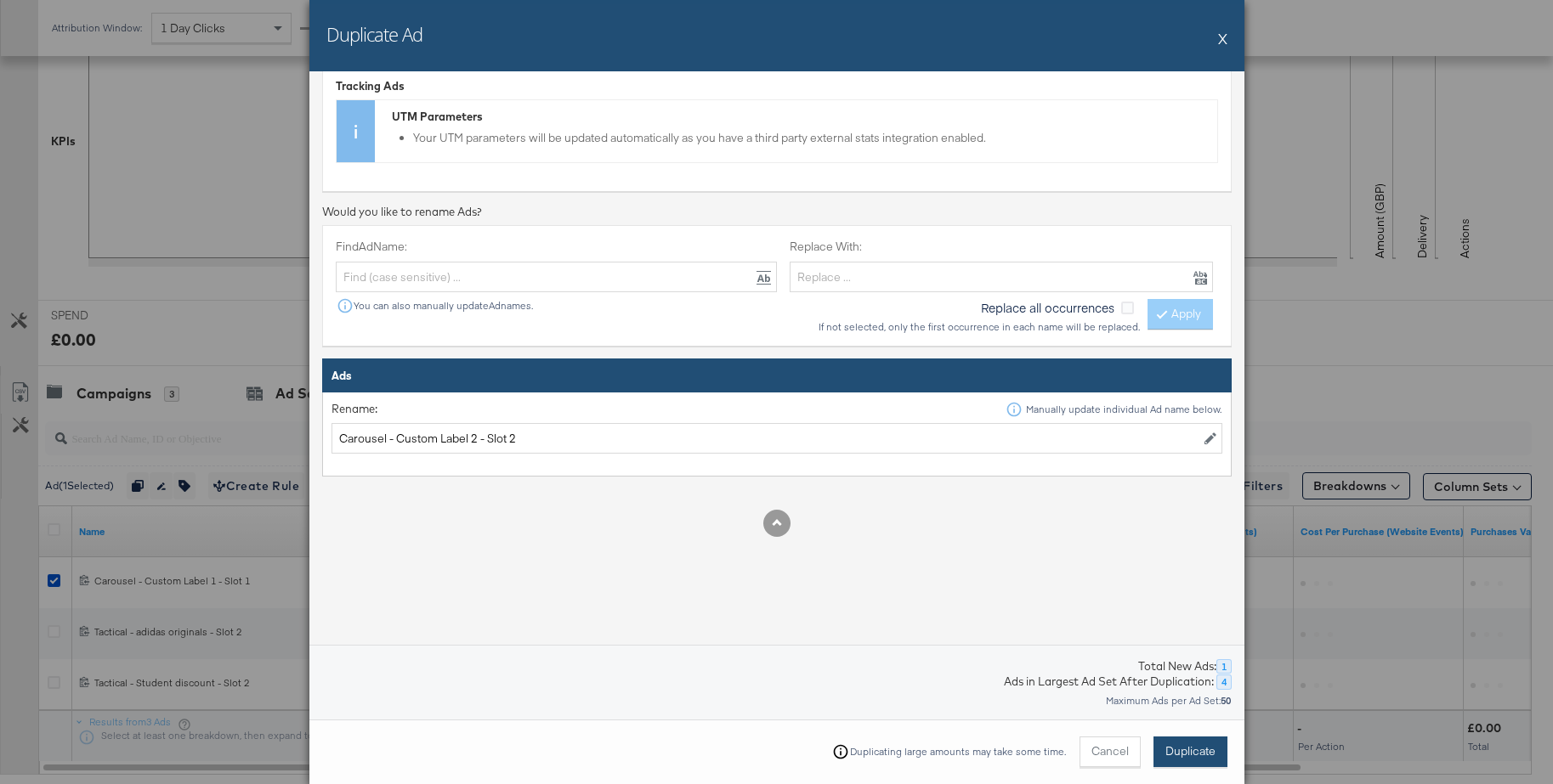
click at [1187, 752] on span "Duplicate" at bounding box center [1190, 751] width 50 height 16
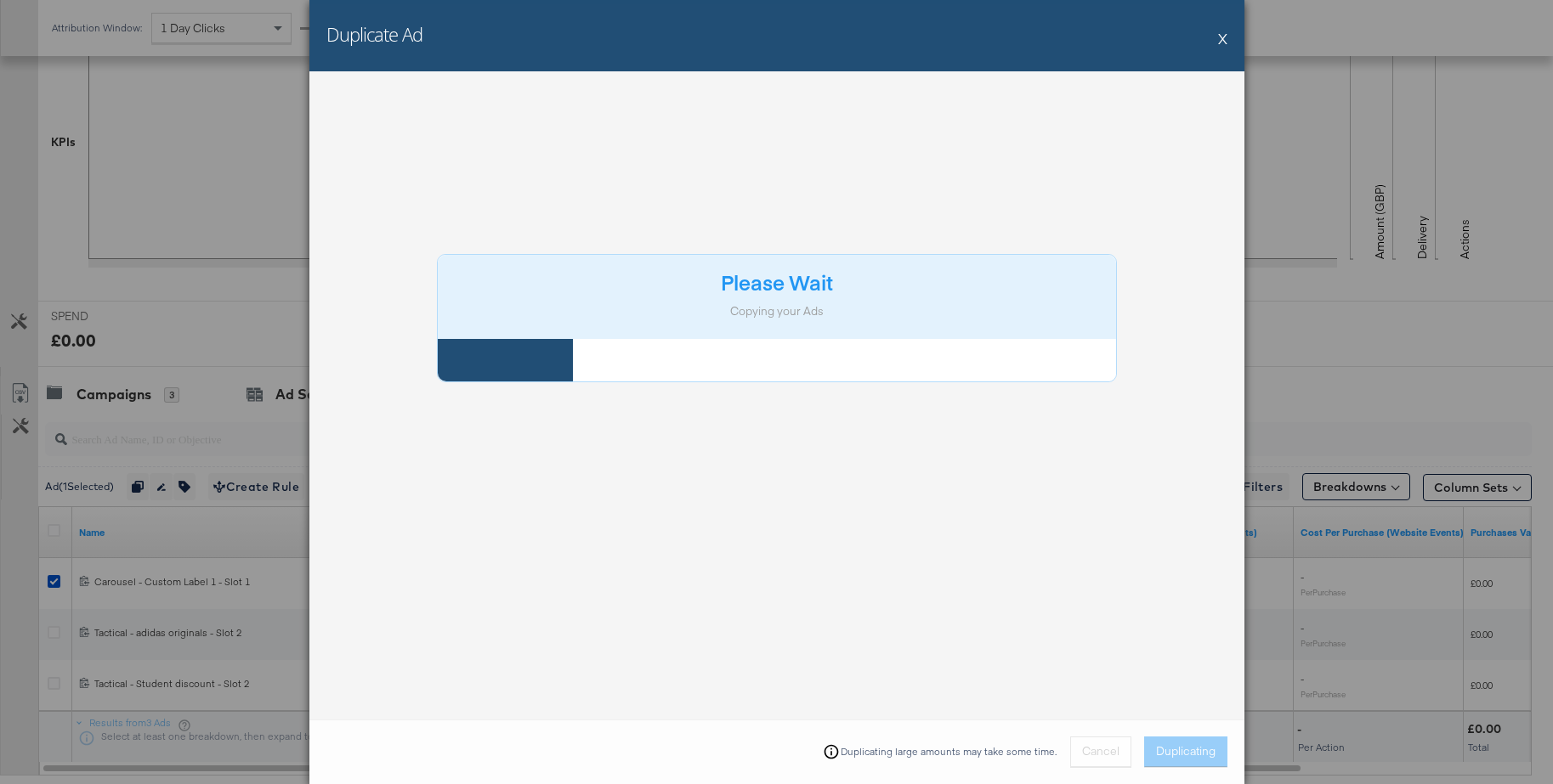
scroll to position [442, 0]
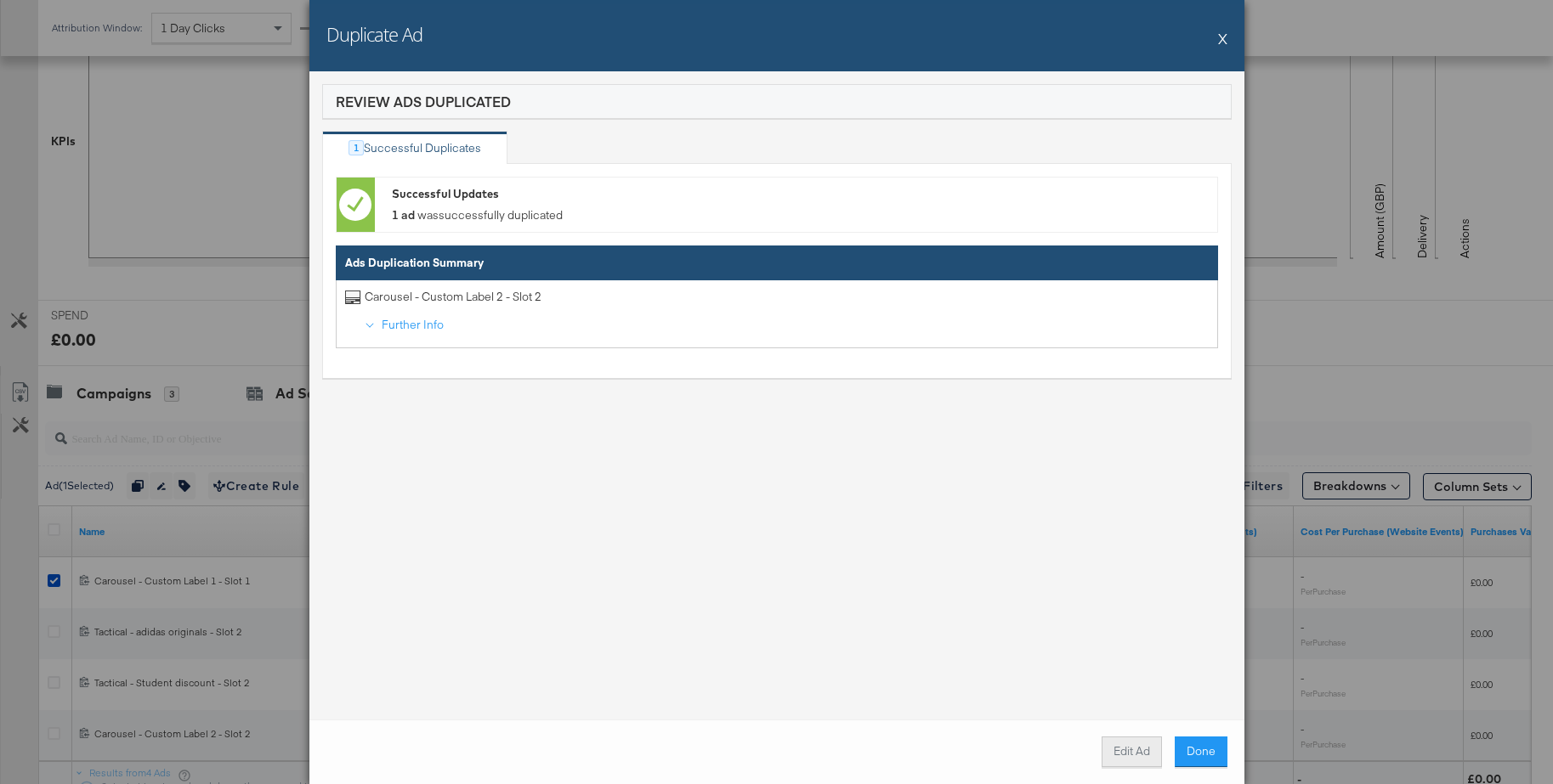
click at [1126, 751] on button "Edit Ad" at bounding box center [1131, 752] width 60 height 31
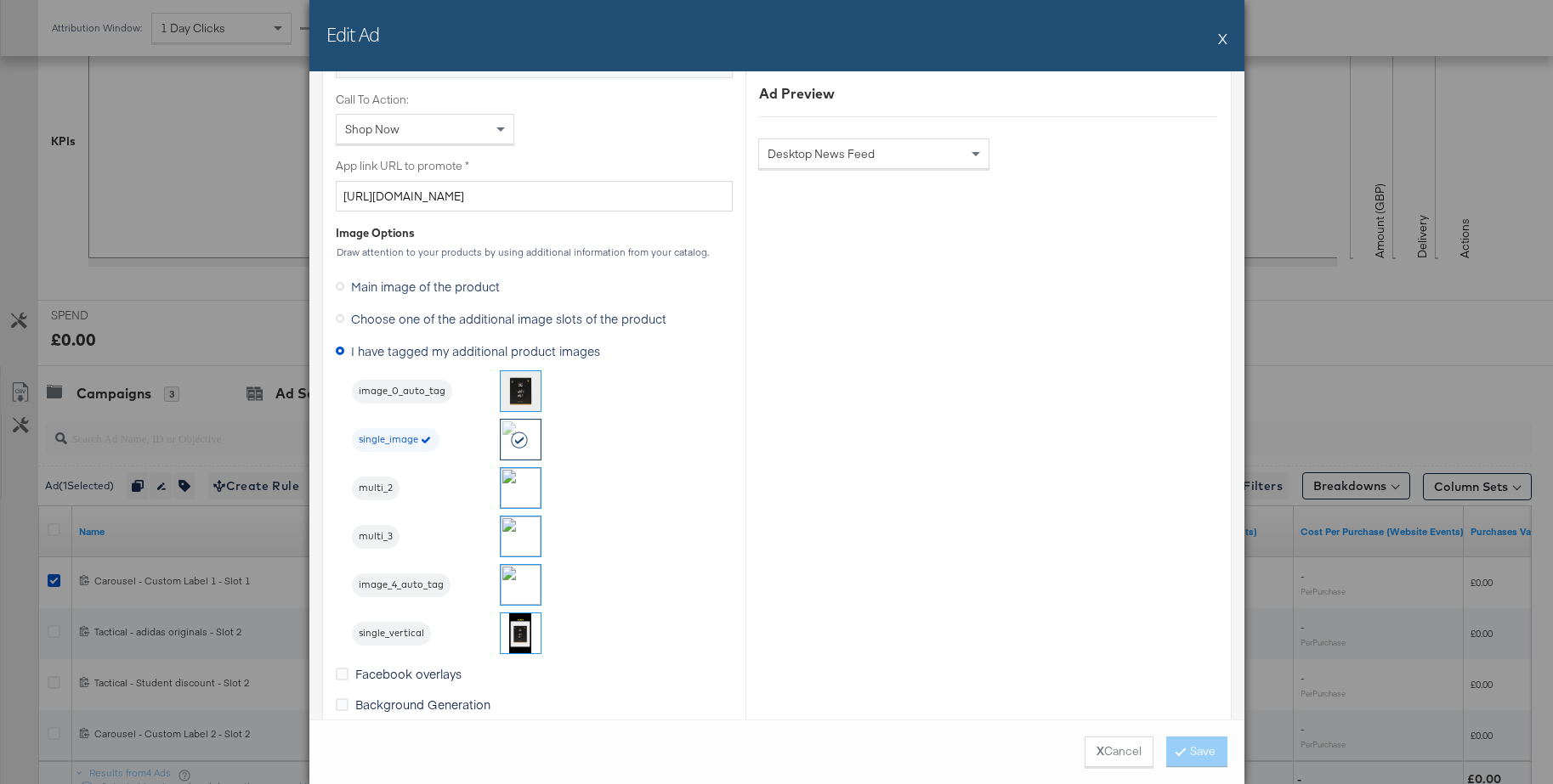
scroll to position [1356, 0]
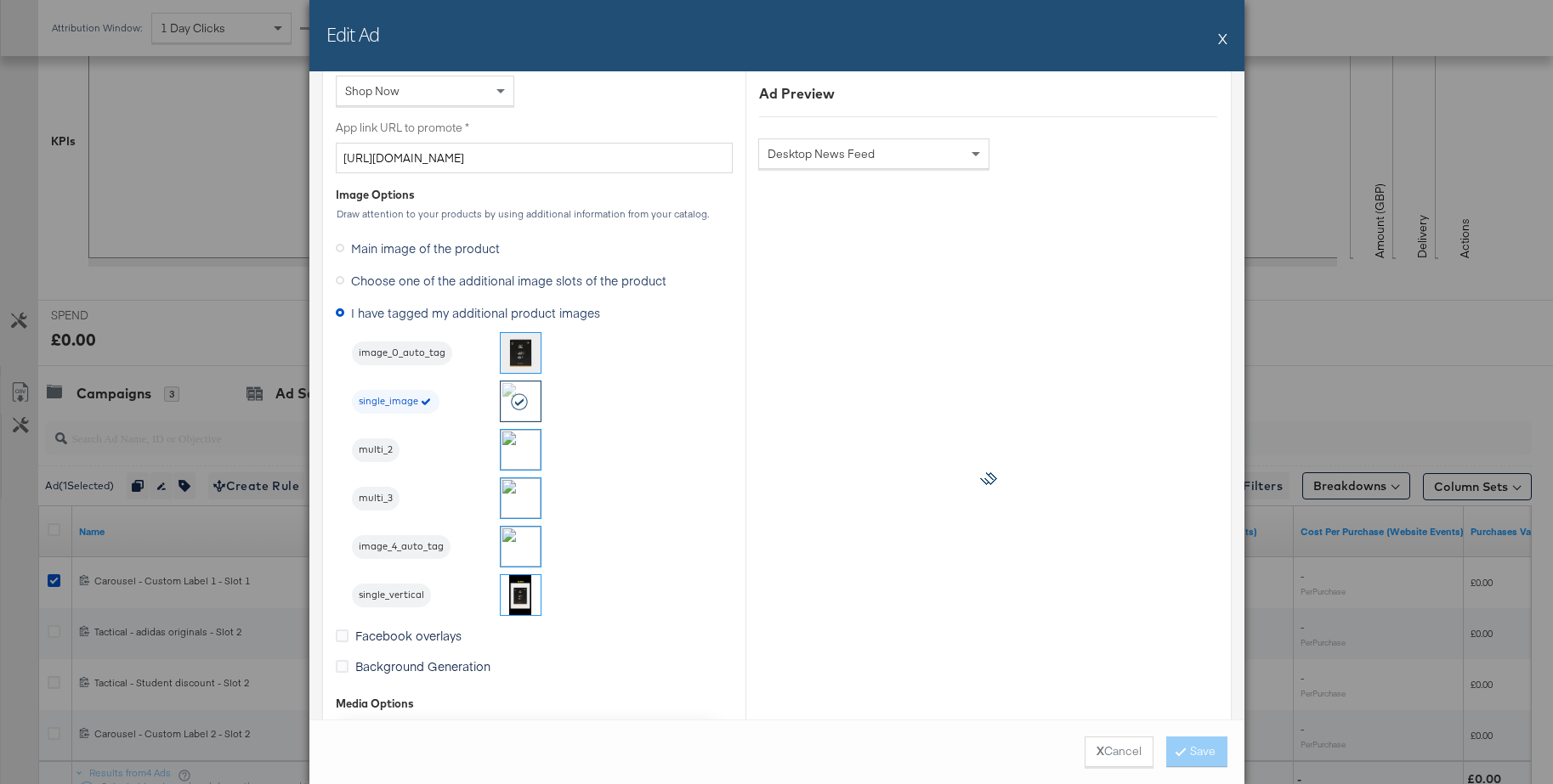
click at [513, 445] on img at bounding box center [520, 450] width 40 height 40
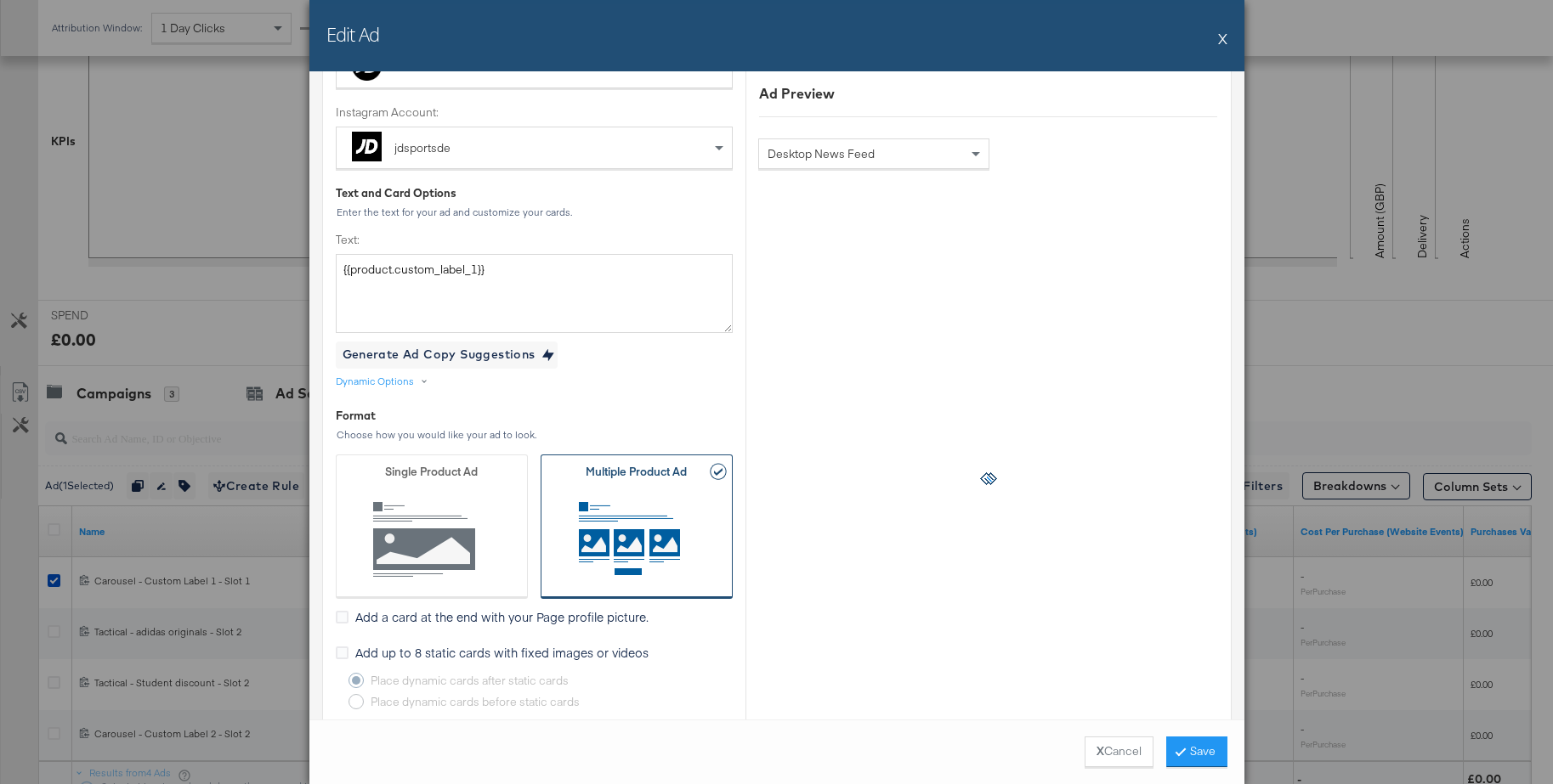
scroll to position [444, 0]
click at [476, 273] on textarea "{{product.custom_label_1}}" at bounding box center [535, 293] width 397 height 78
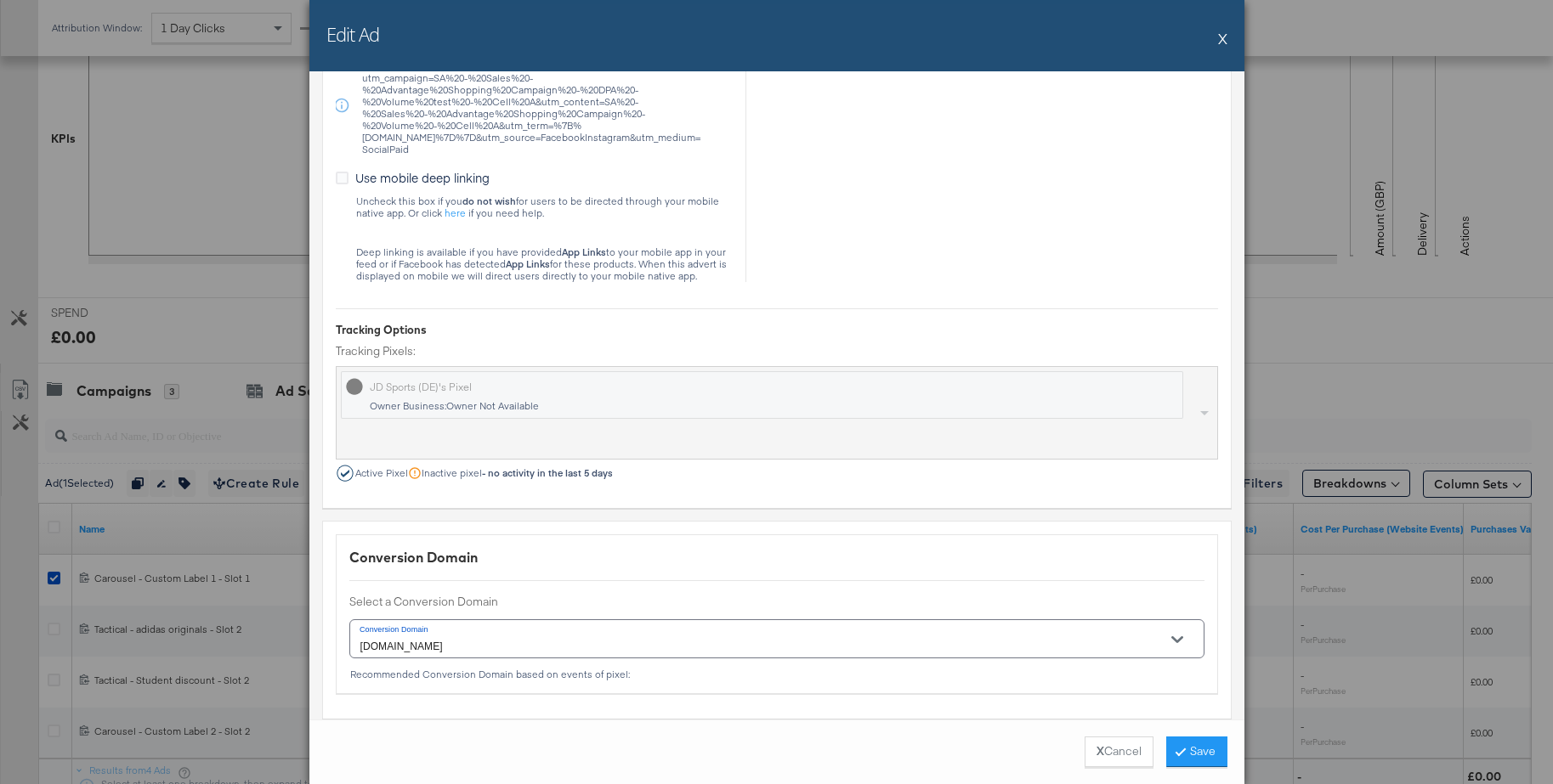
scroll to position [2438, 0]
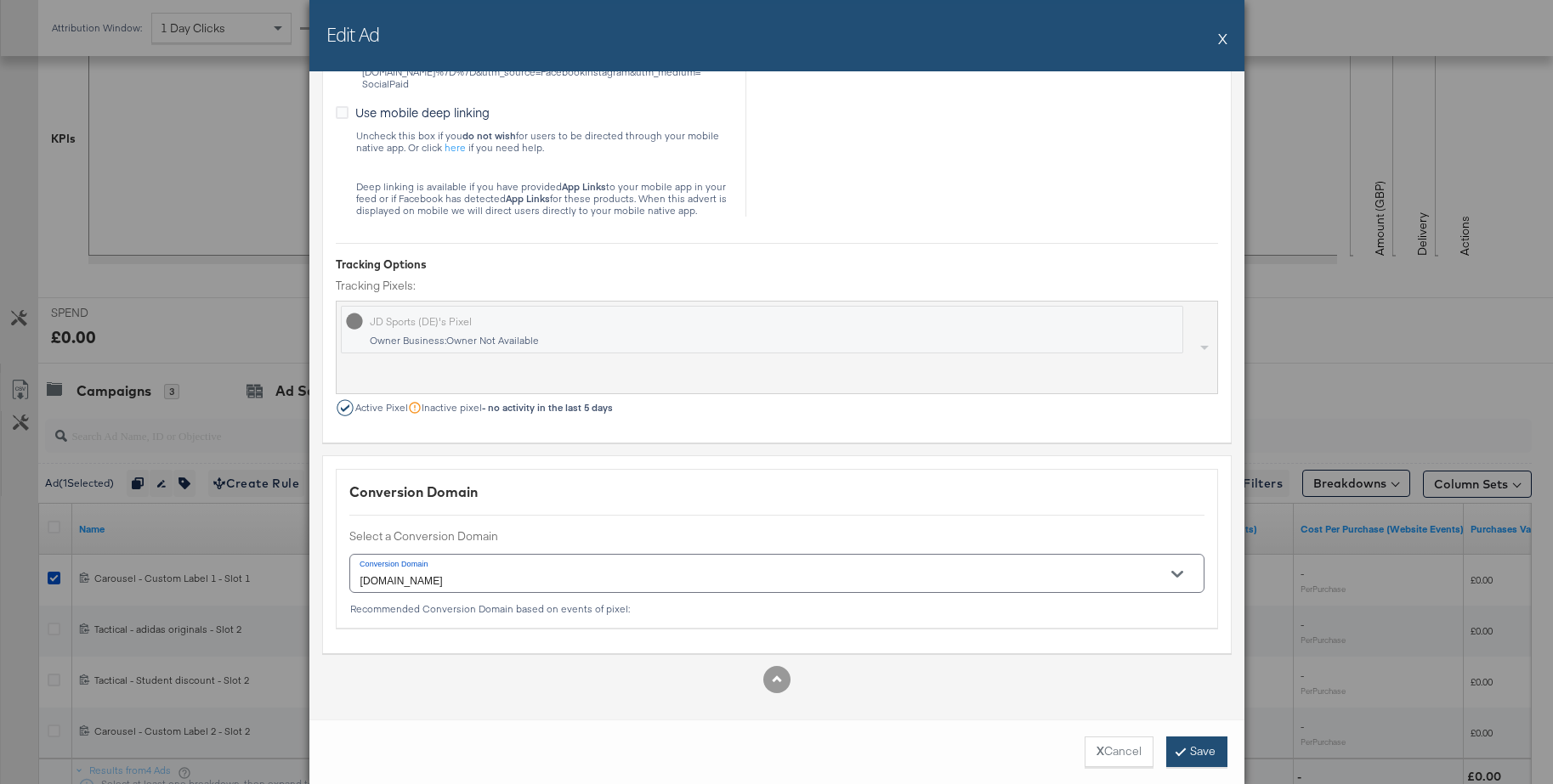
type textarea "{{product.custom_label_2}}"
click at [1187, 740] on button "Save" at bounding box center [1196, 752] width 61 height 31
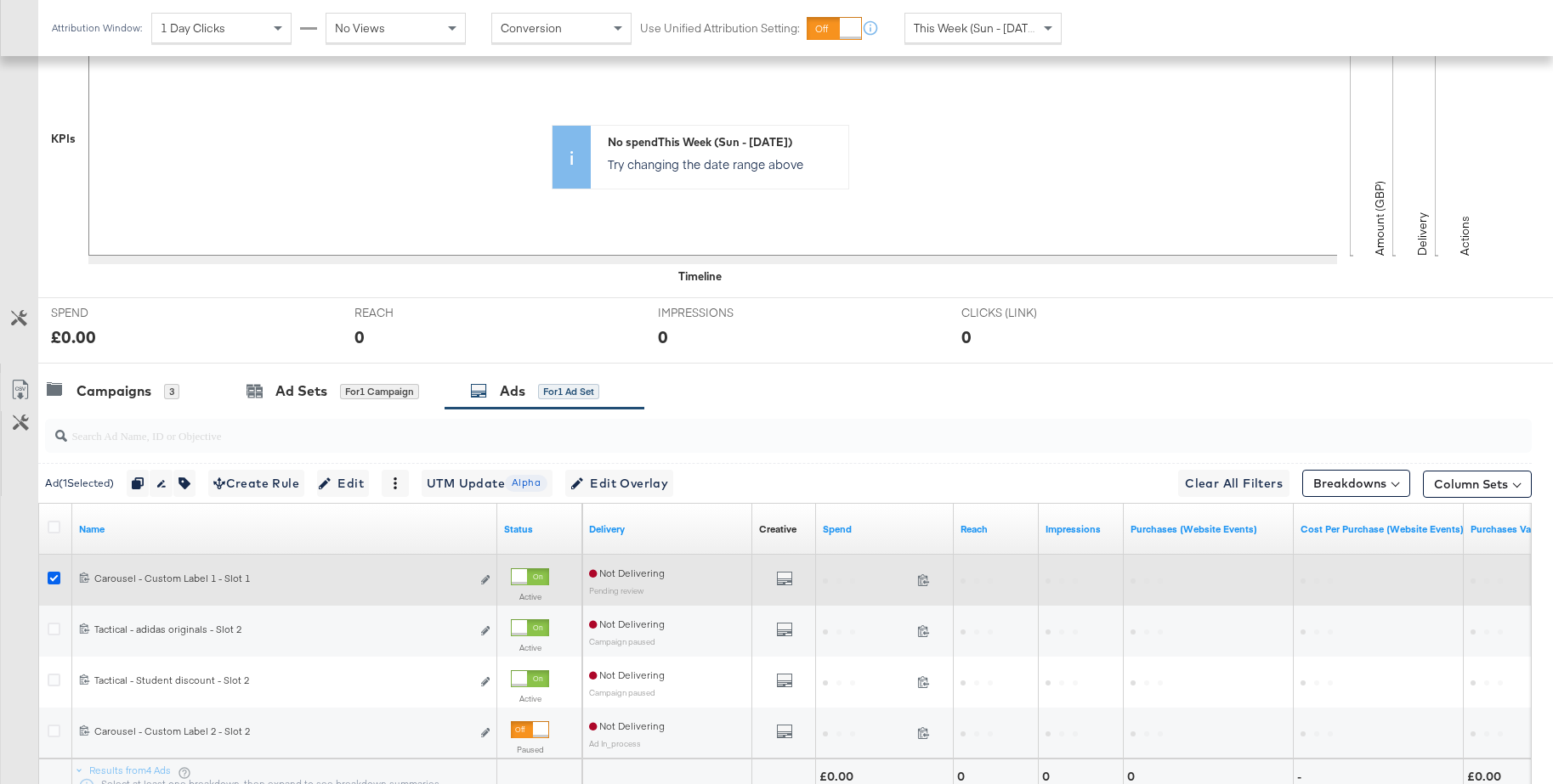
click at [53, 578] on icon at bounding box center [55, 579] width 13 height 13
click at [0, 0] on input "checkbox" at bounding box center [0, 0] width 0 height 0
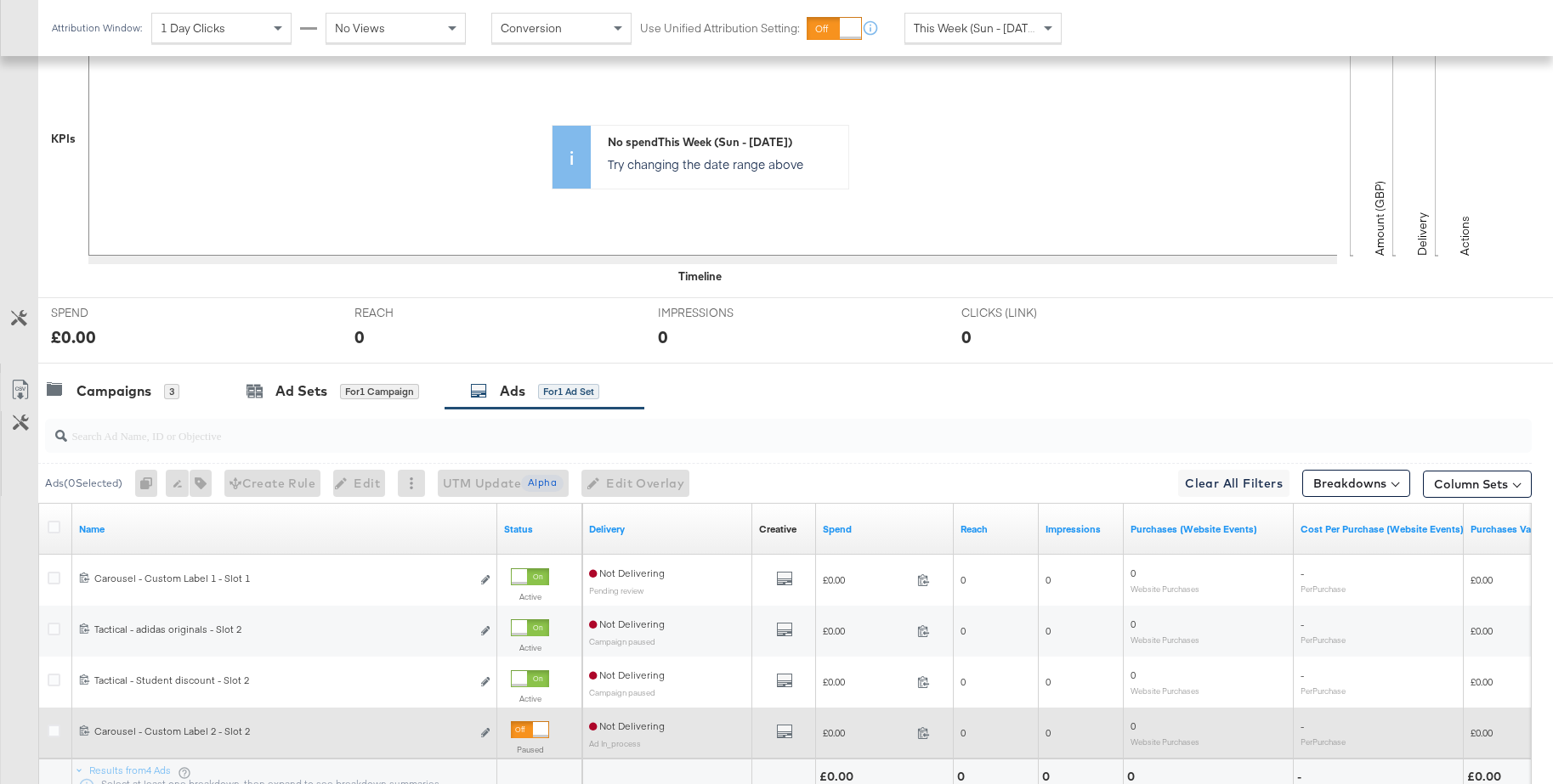
click at [533, 732] on div at bounding box center [540, 729] width 15 height 15
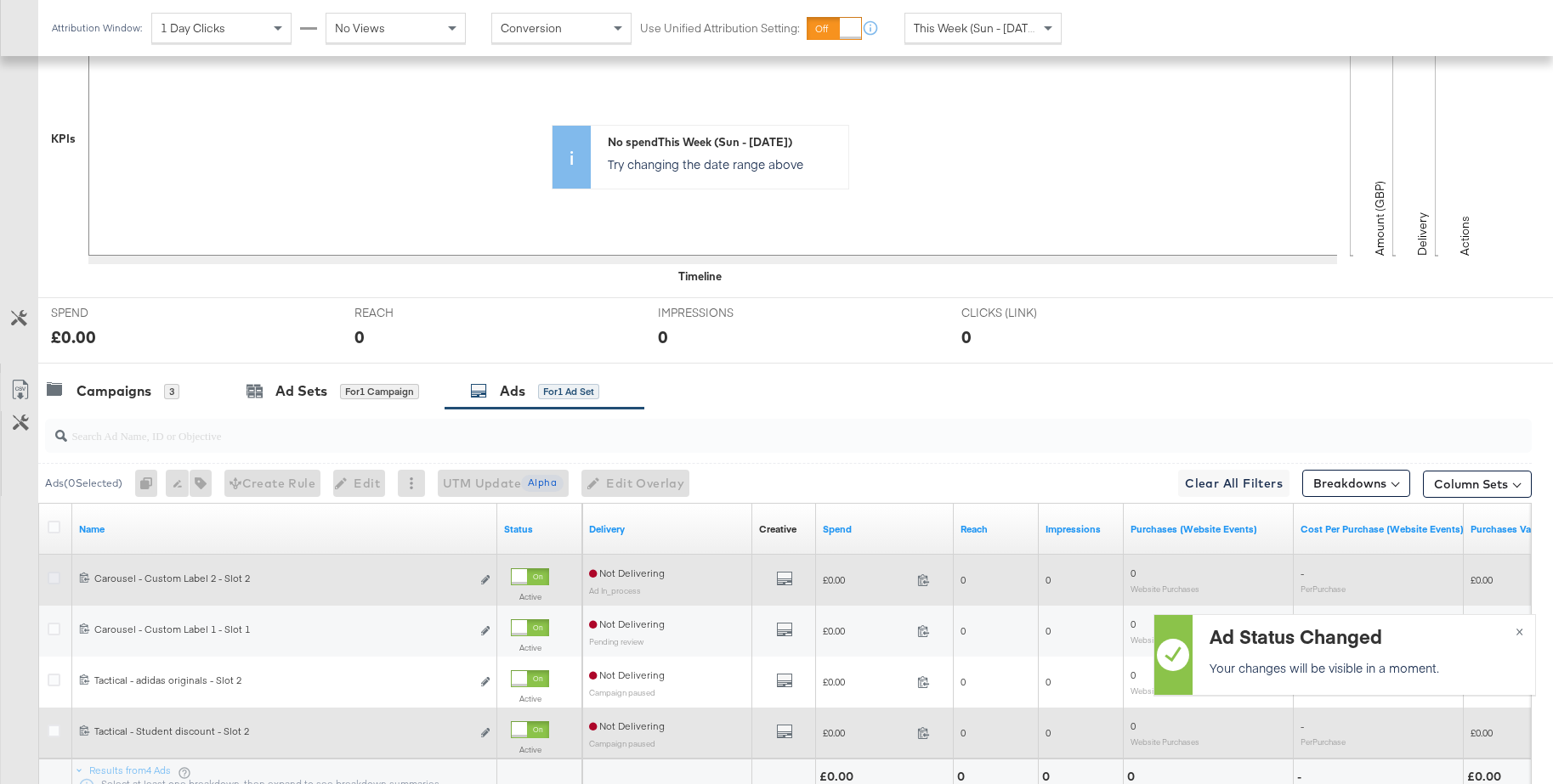
click at [56, 580] on icon at bounding box center [55, 579] width 13 height 13
click at [0, 0] on input "checkbox" at bounding box center [0, 0] width 0 height 0
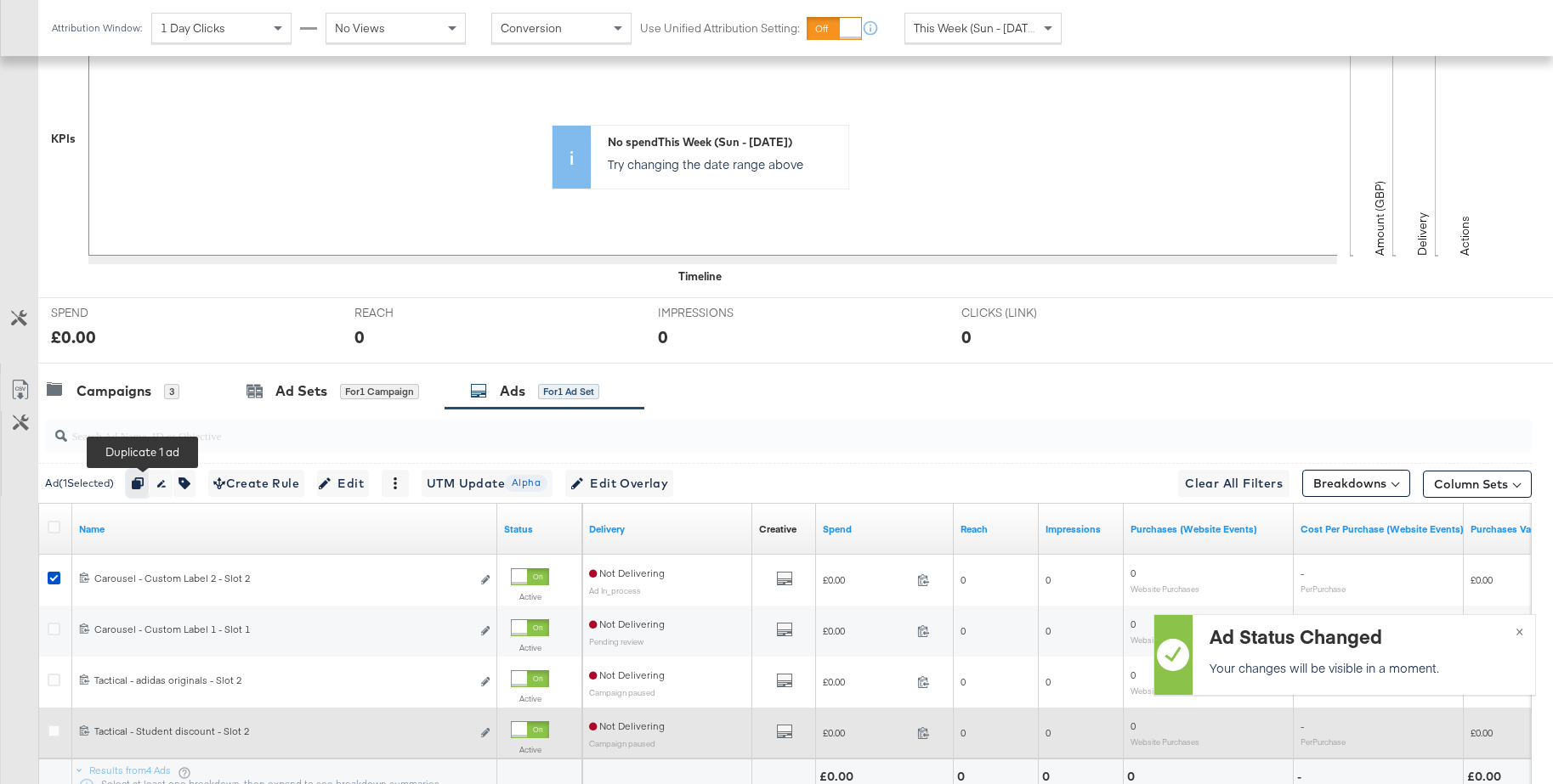
click at [144, 484] on icon "button" at bounding box center [137, 483] width 12 height 12
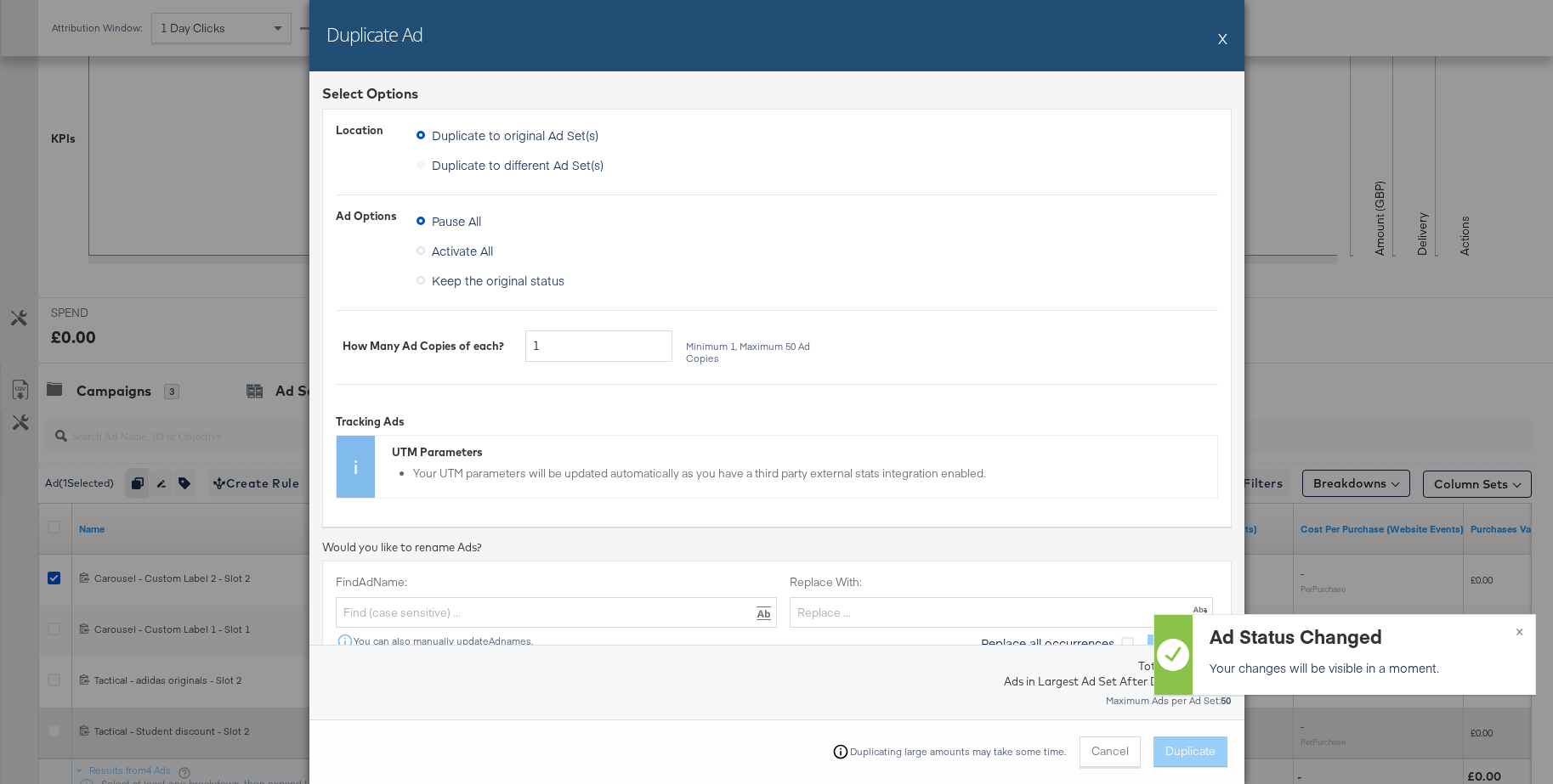
scroll to position [336, 0]
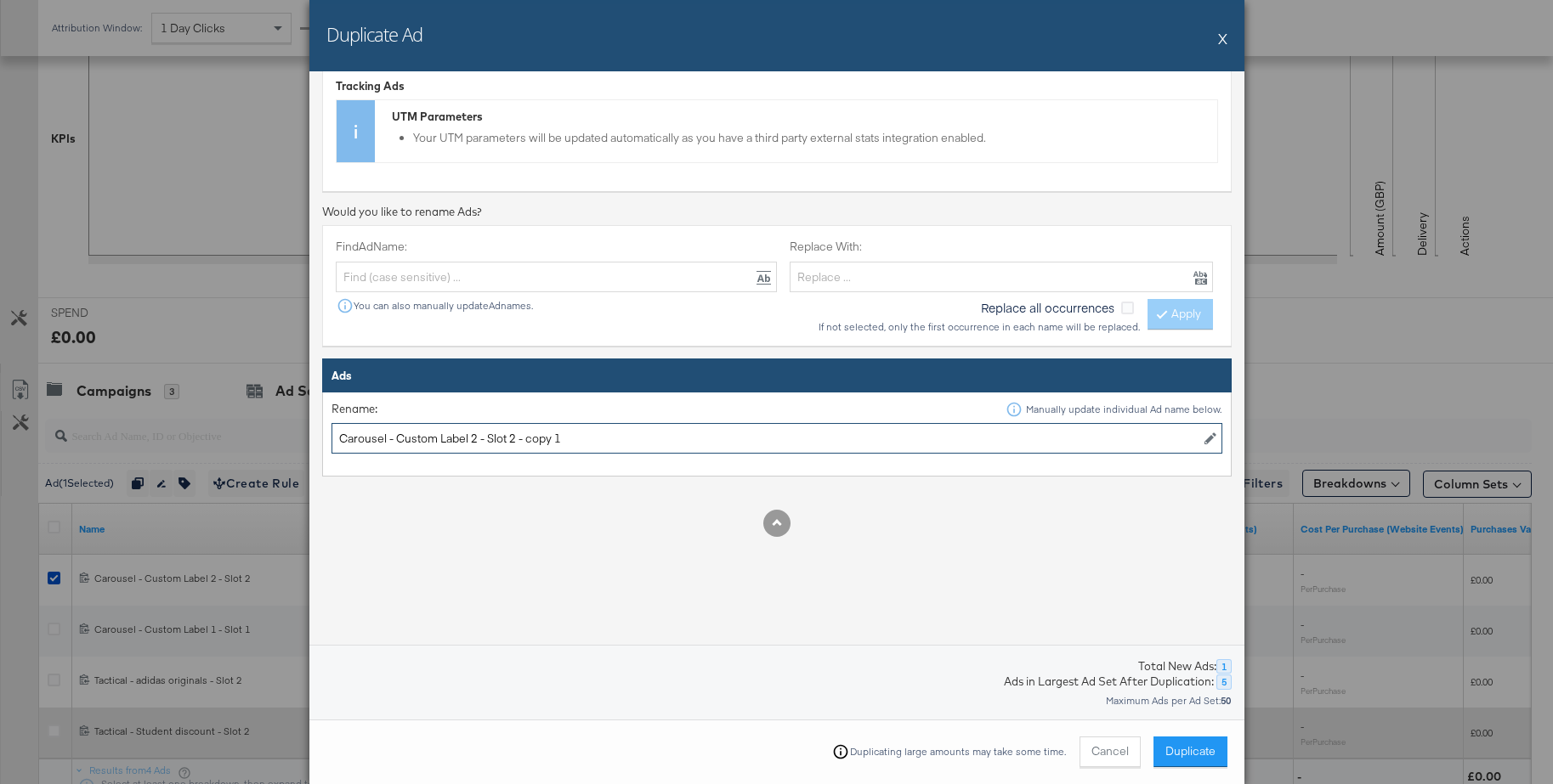
drag, startPoint x: 512, startPoint y: 442, endPoint x: 600, endPoint y: 441, distance: 88.0
click at [600, 441] on input "Carousel - Custom Label 2 - Slot 2 - copy 1" at bounding box center [776, 439] width 890 height 31
type input "Carousel - Custom Label 2 - Slot 3"
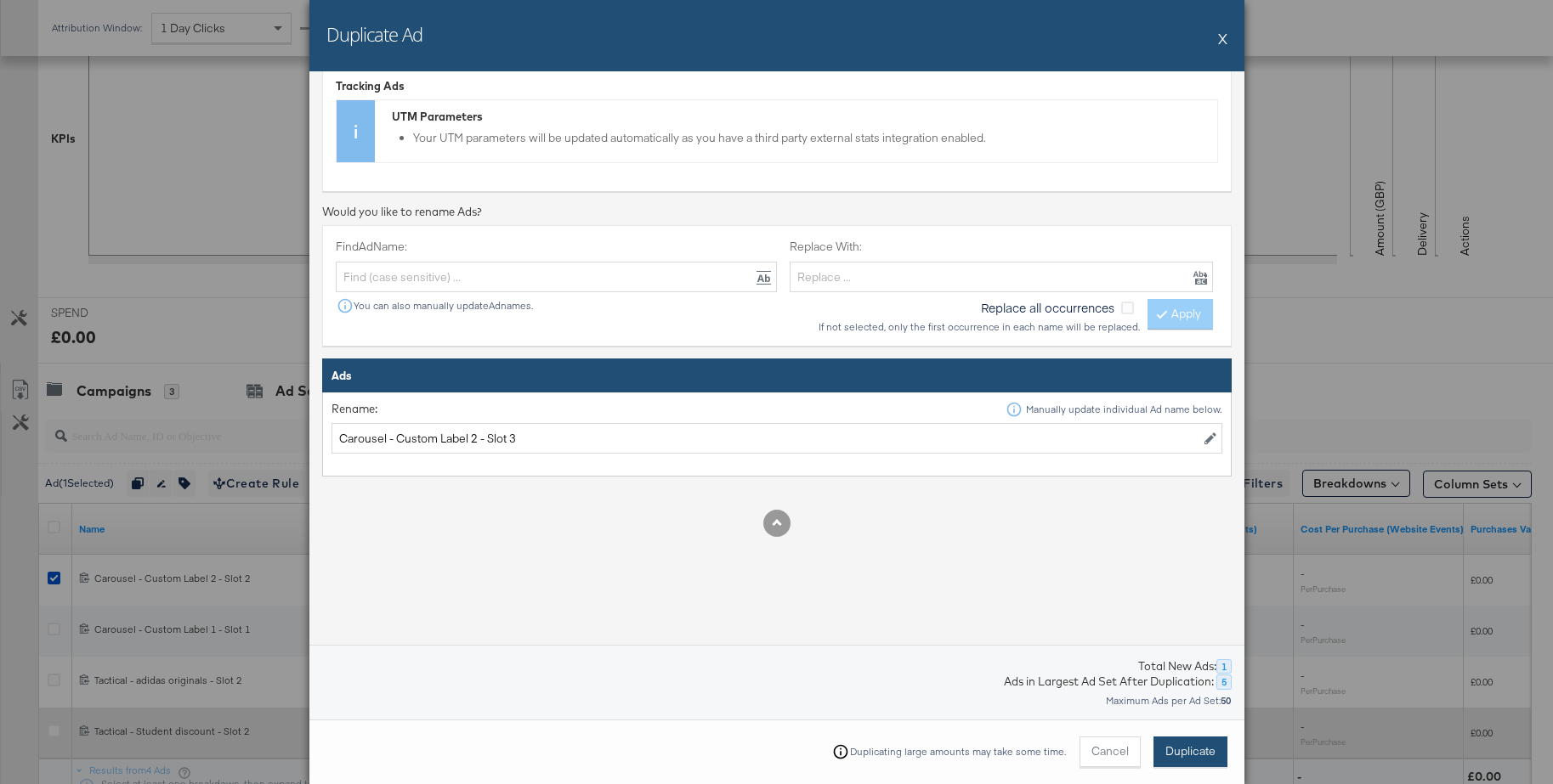
click at [1165, 741] on button "Duplicate" at bounding box center [1190, 752] width 74 height 31
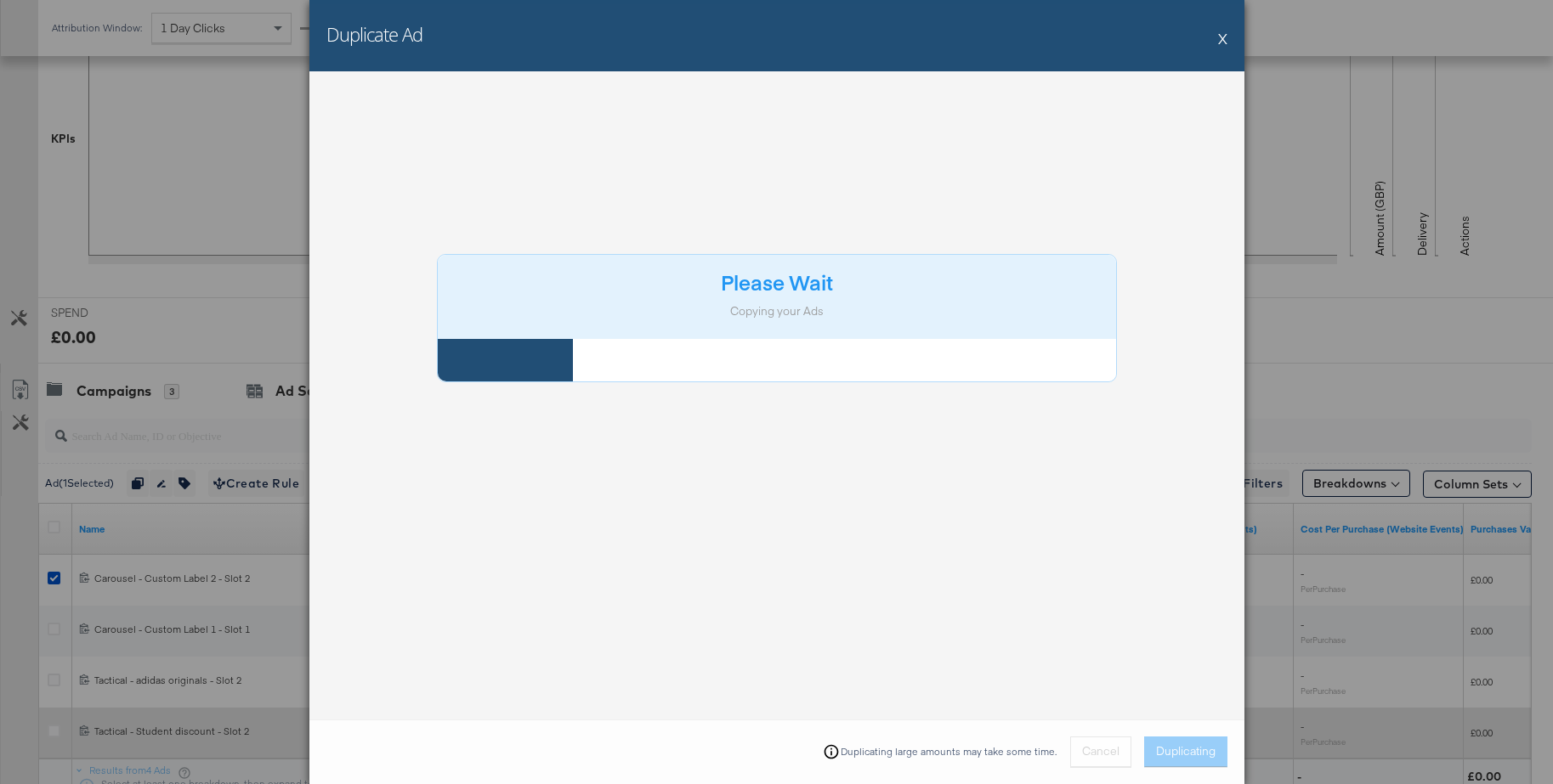
scroll to position [0, 0]
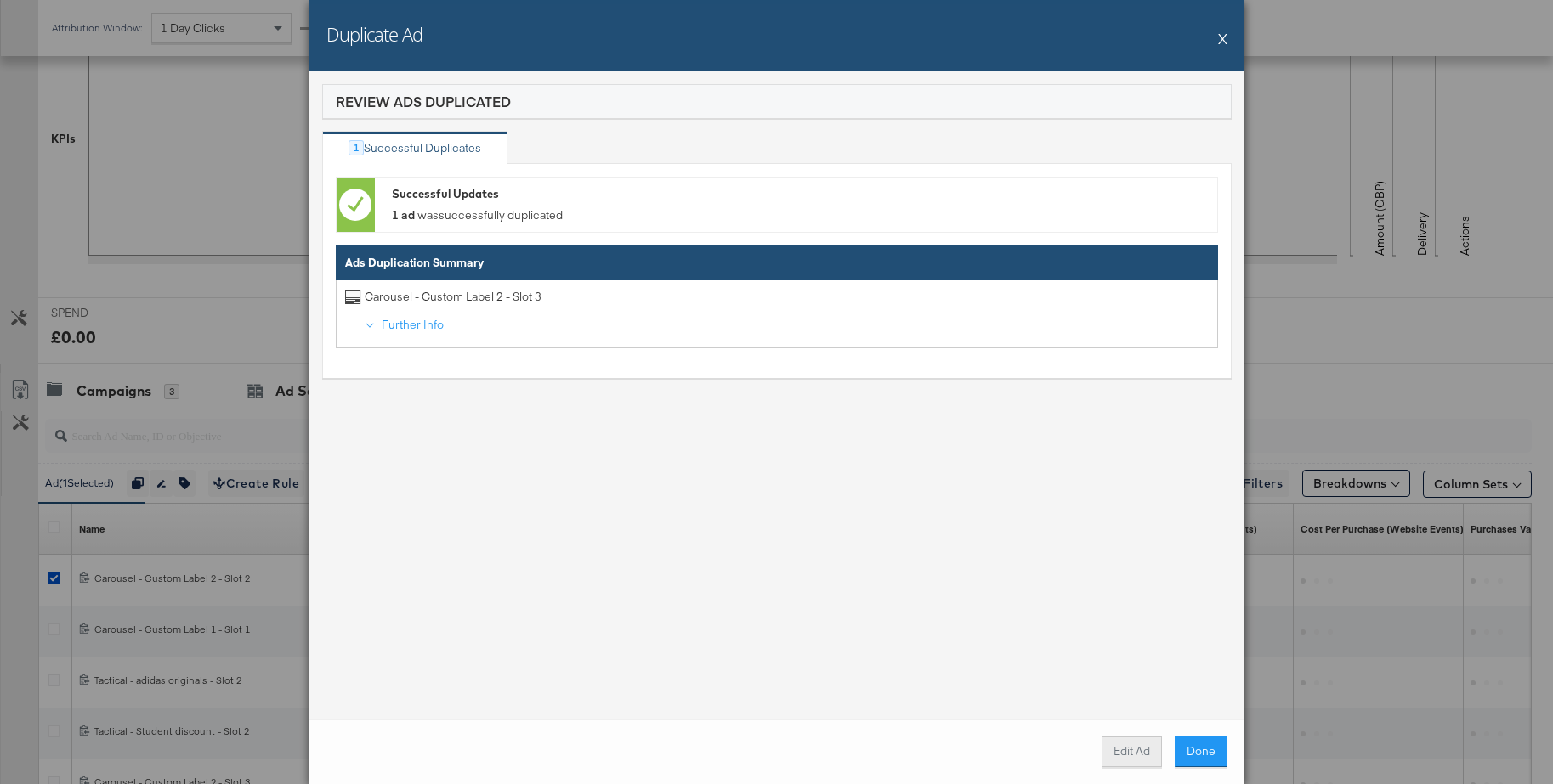
click at [1133, 748] on button "Edit Ad" at bounding box center [1131, 752] width 60 height 31
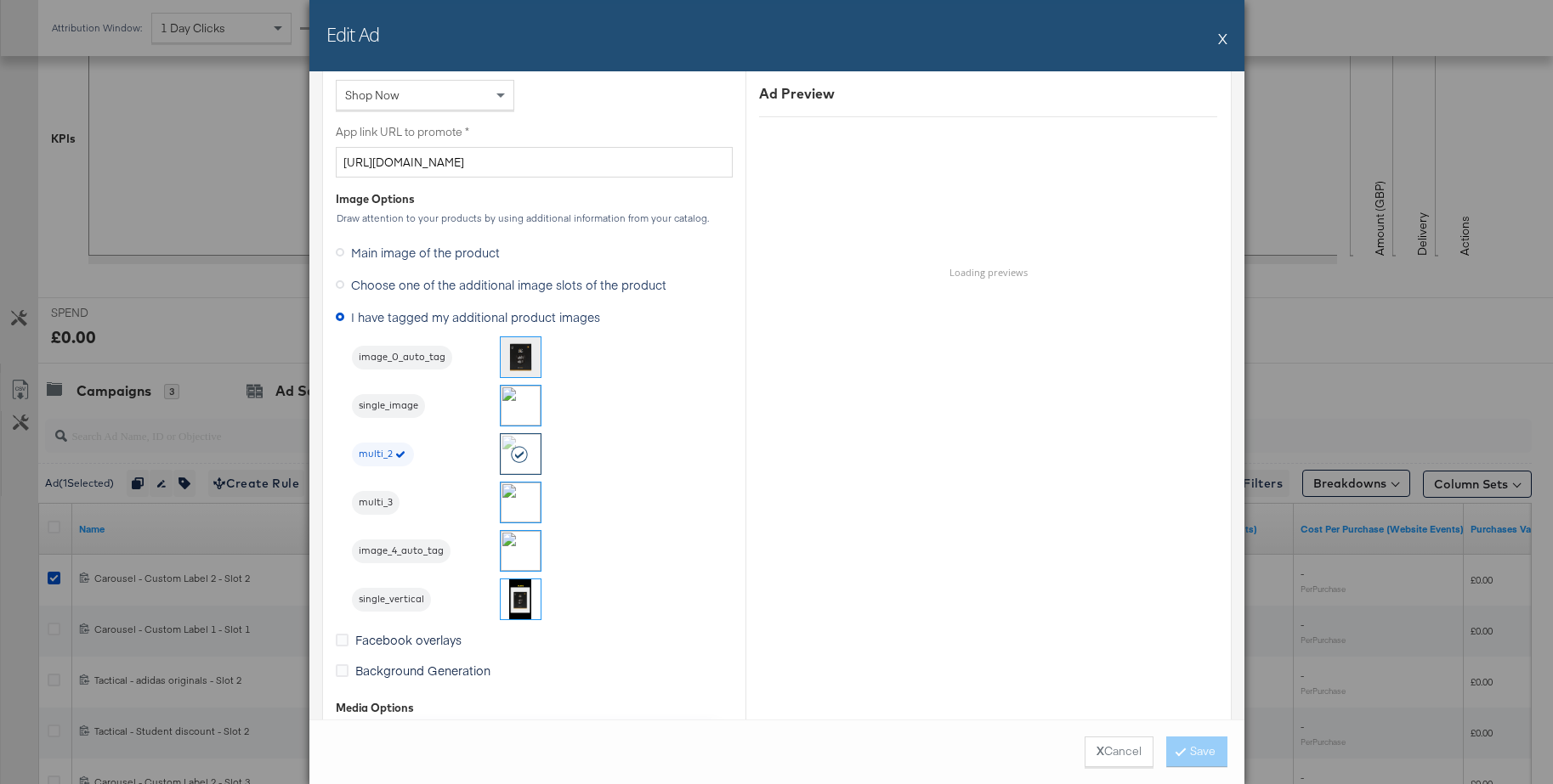
scroll to position [1498, 0]
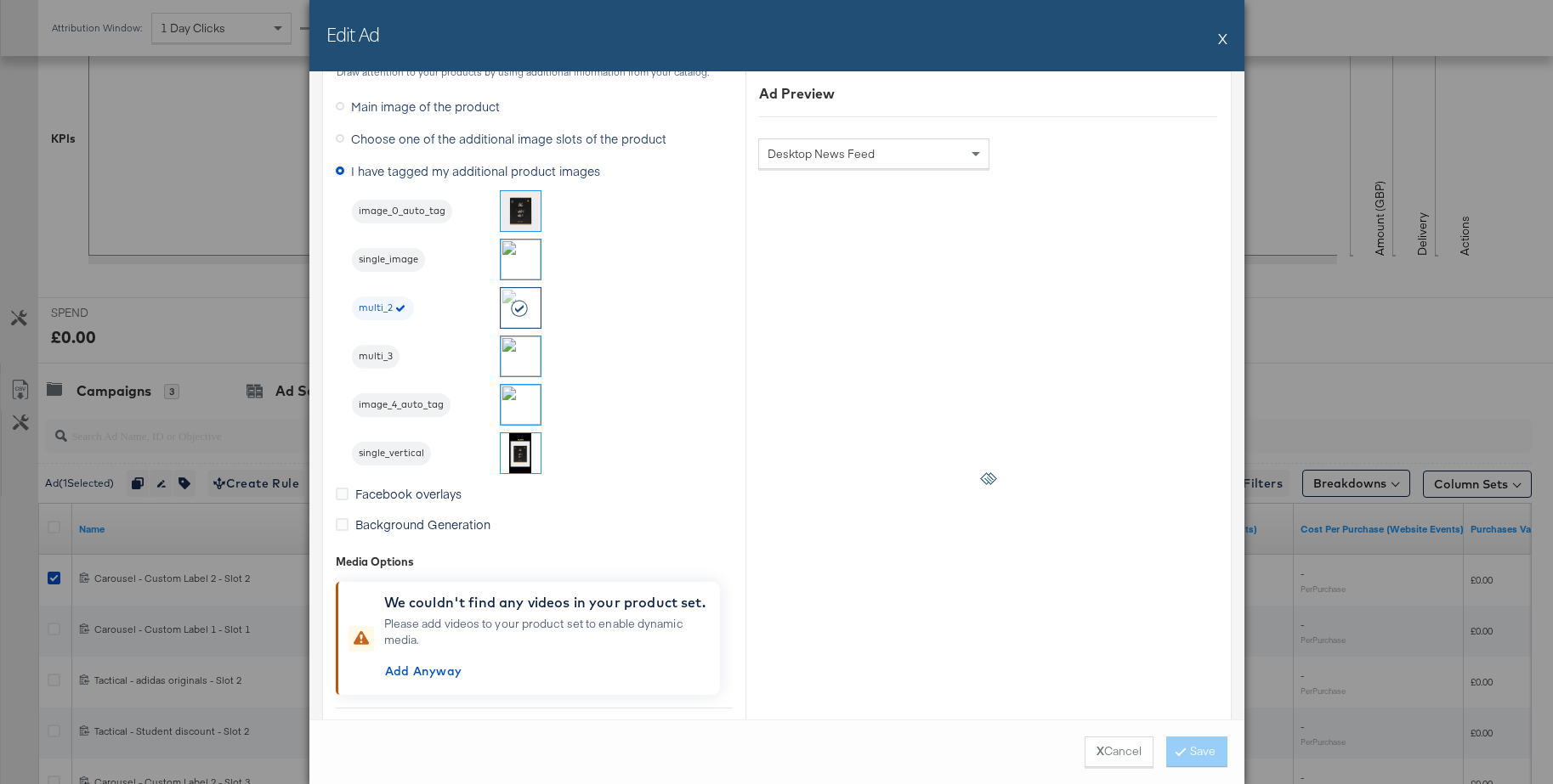
drag, startPoint x: 520, startPoint y: 355, endPoint x: 549, endPoint y: 370, distance: 32.6
click at [520, 355] on img at bounding box center [520, 357] width 40 height 40
click at [1191, 750] on button "Save" at bounding box center [1196, 752] width 61 height 31
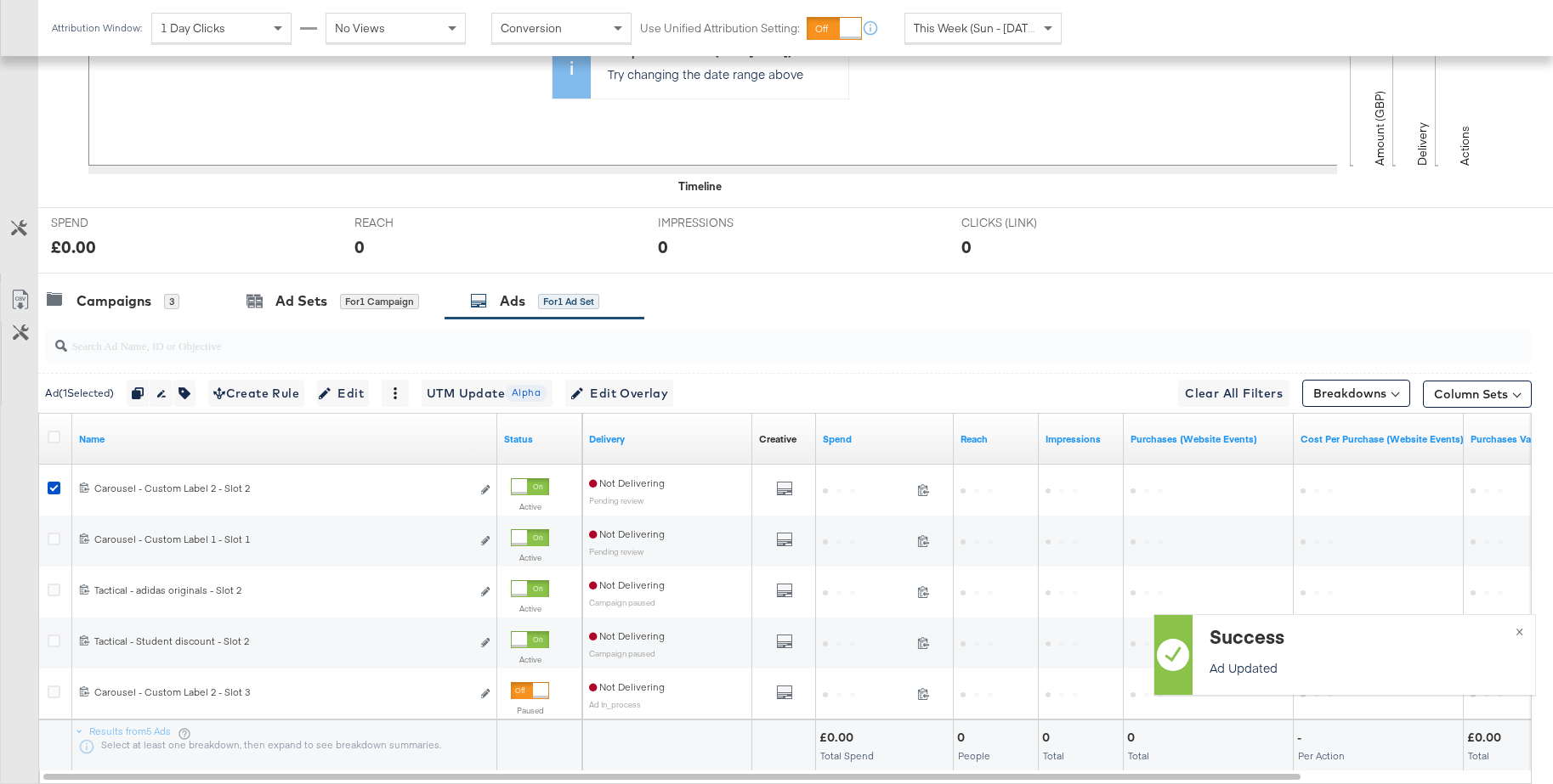
scroll to position [595, 0]
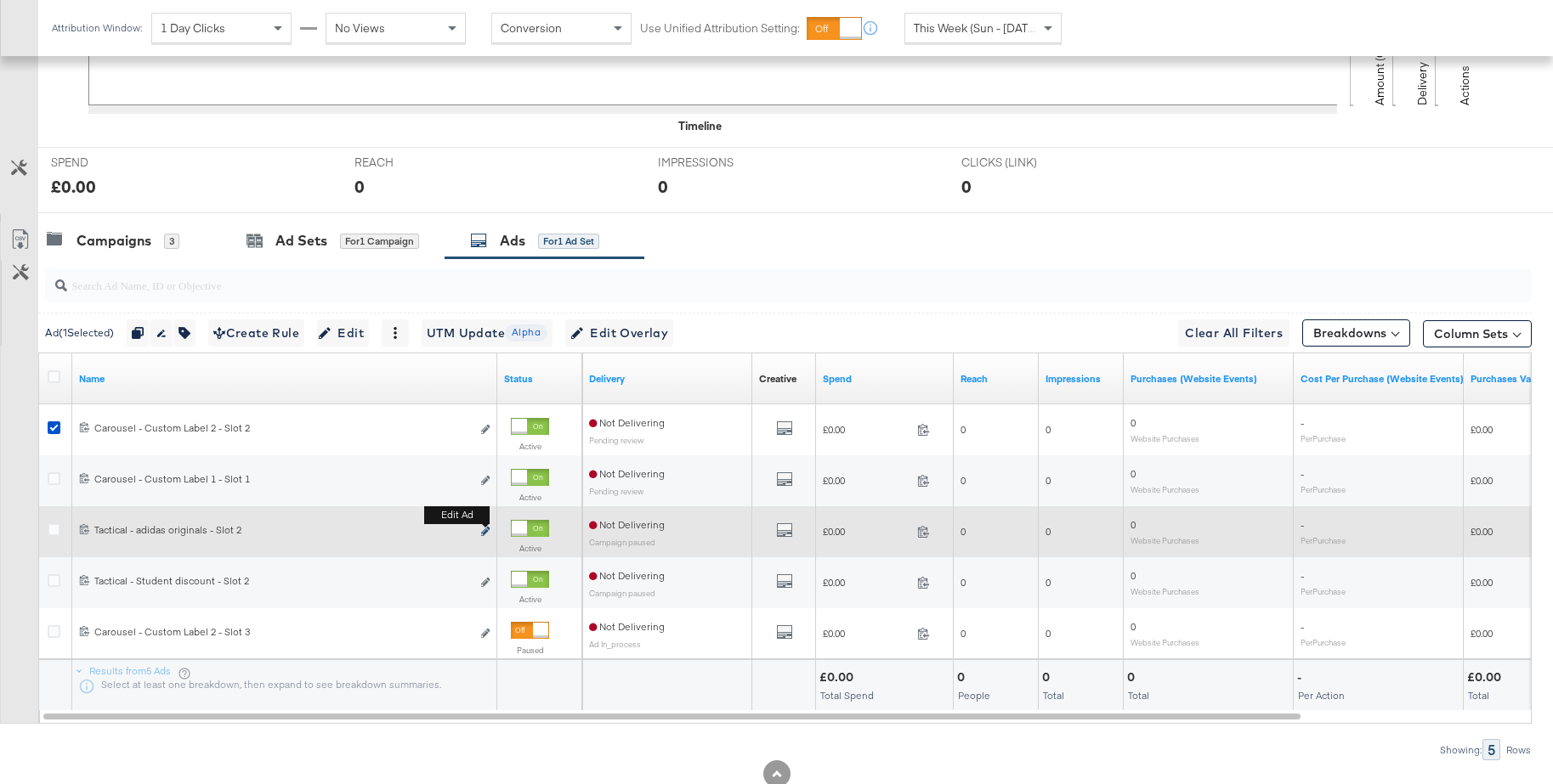
click at [484, 533] on icon "link" at bounding box center [485, 532] width 8 height 9
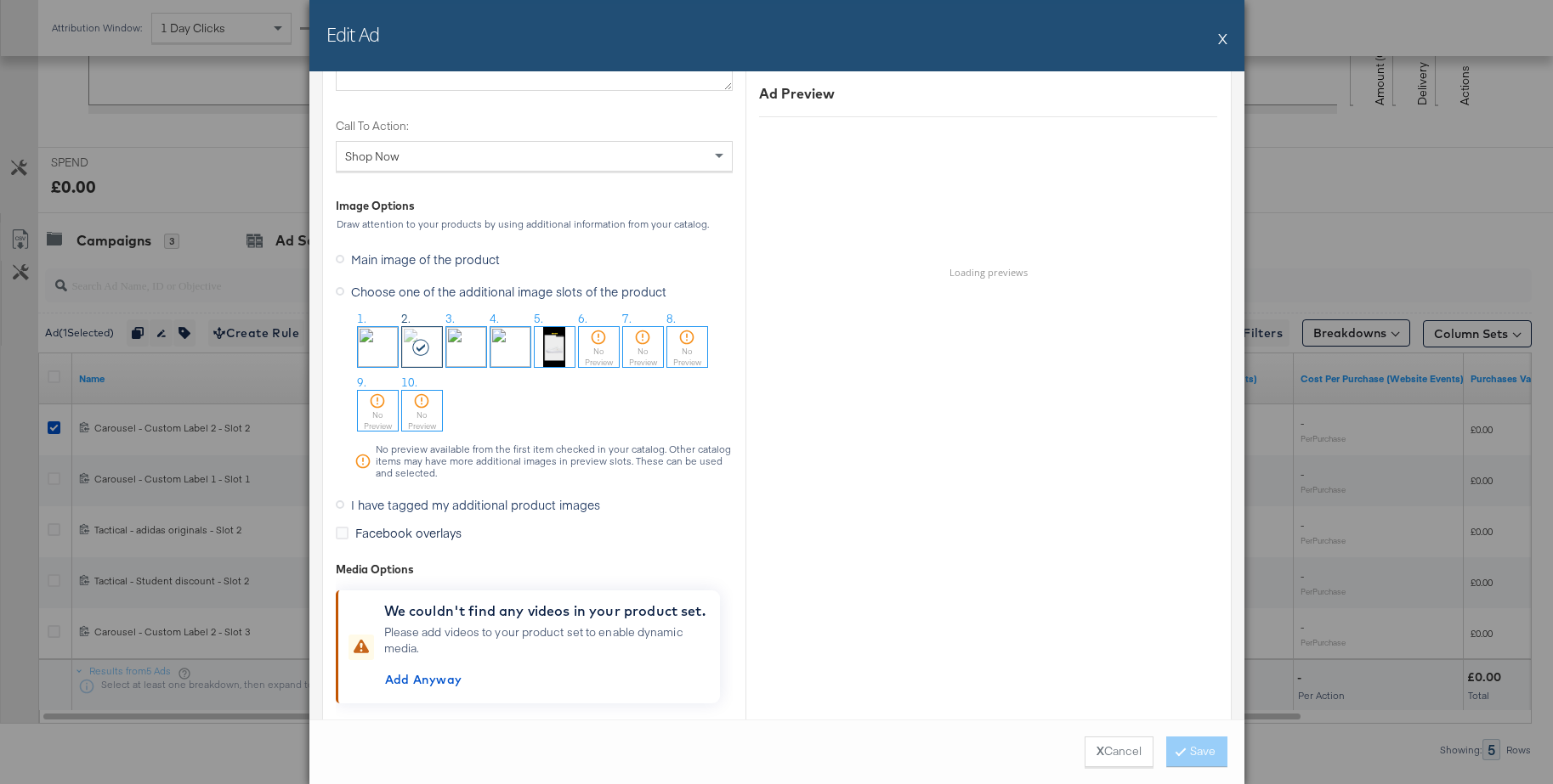
scroll to position [1720, 0]
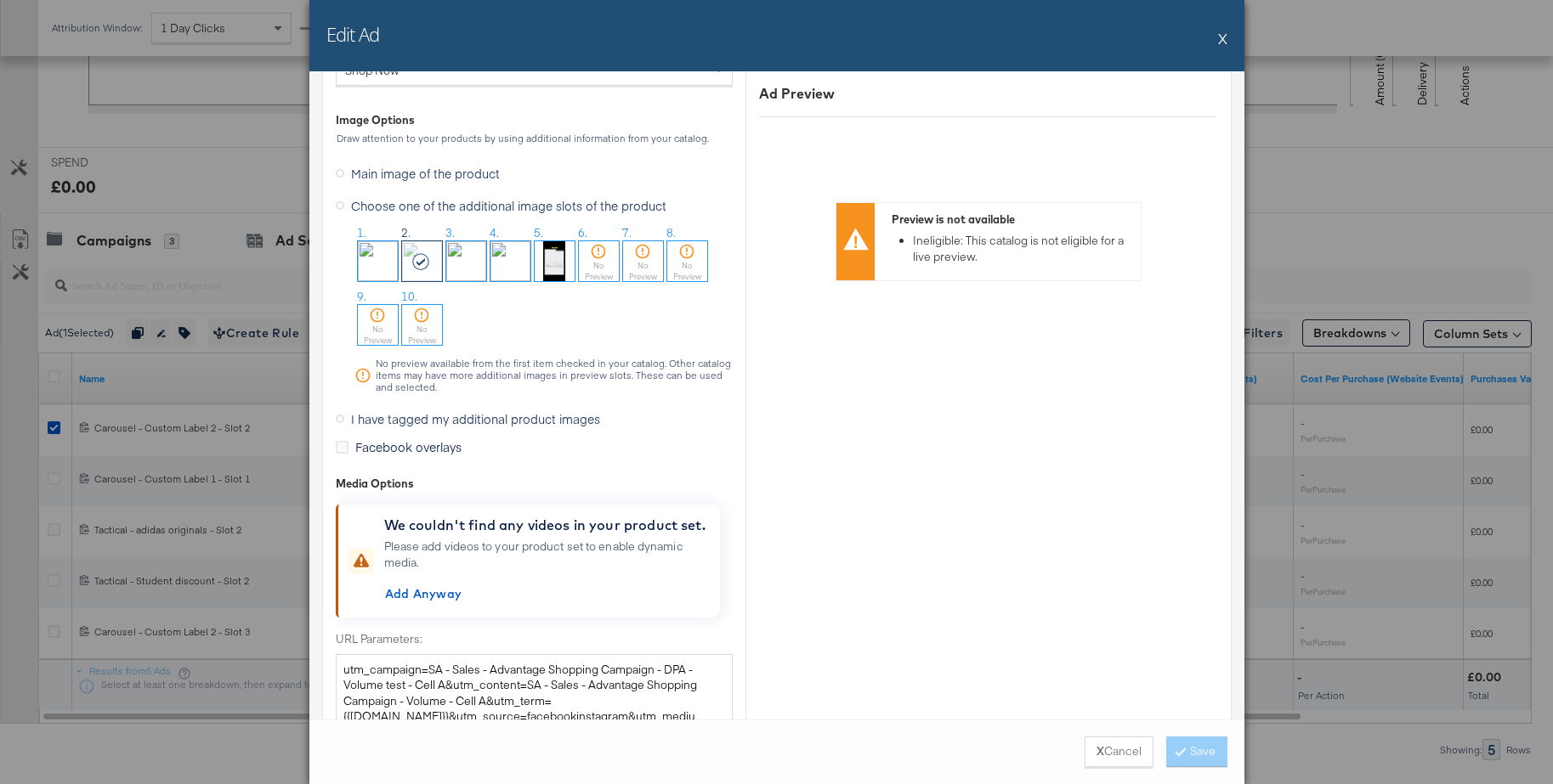
click at [342, 420] on icon at bounding box center [340, 419] width 8 height 8
click at [0, 0] on input "I have tagged my additional product images" at bounding box center [0, 0] width 0 height 0
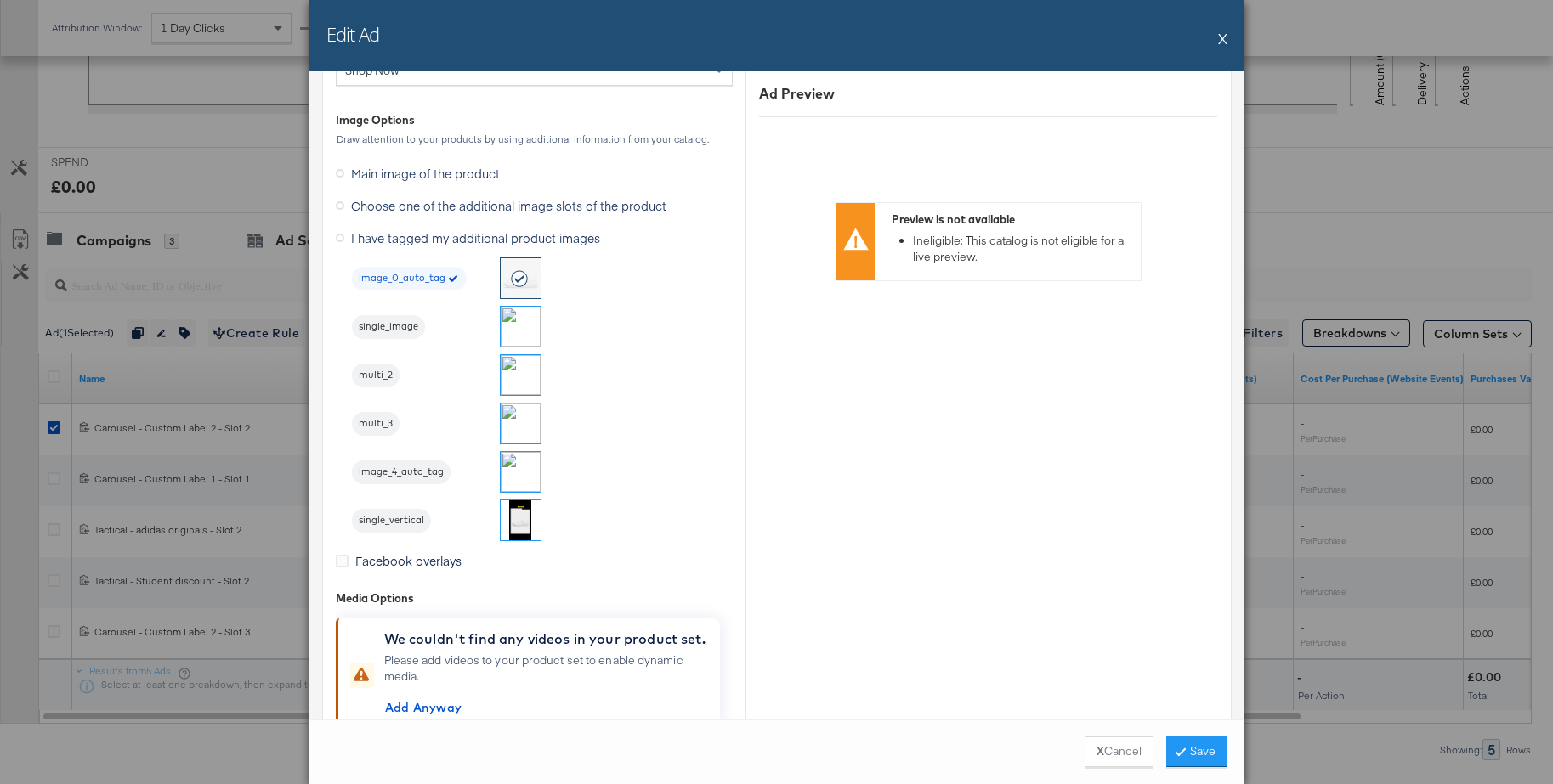
click at [519, 376] on img at bounding box center [520, 375] width 40 height 40
click at [1186, 744] on button "Save" at bounding box center [1196, 752] width 61 height 31
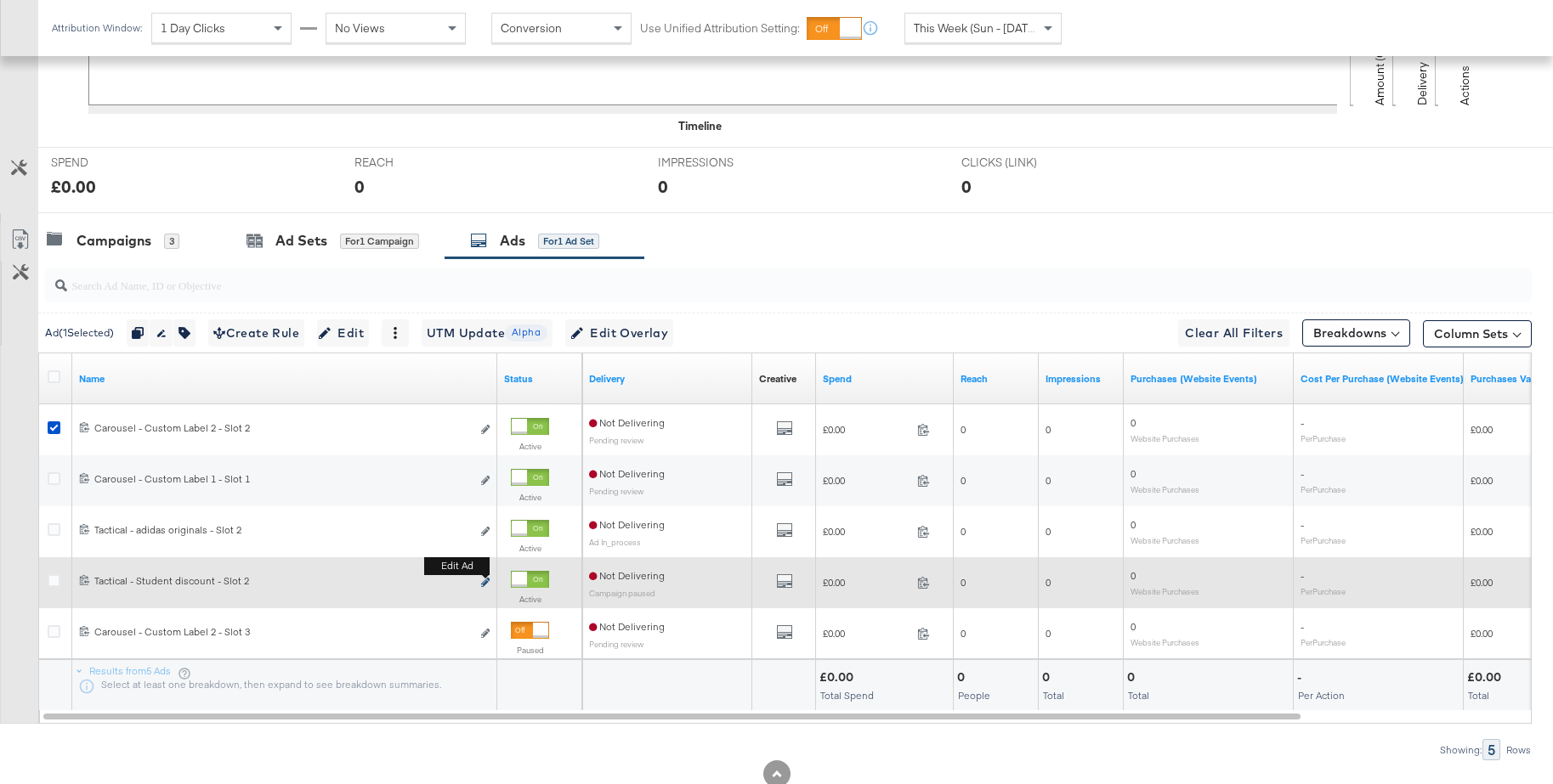
click at [485, 582] on icon "link" at bounding box center [485, 583] width 8 height 9
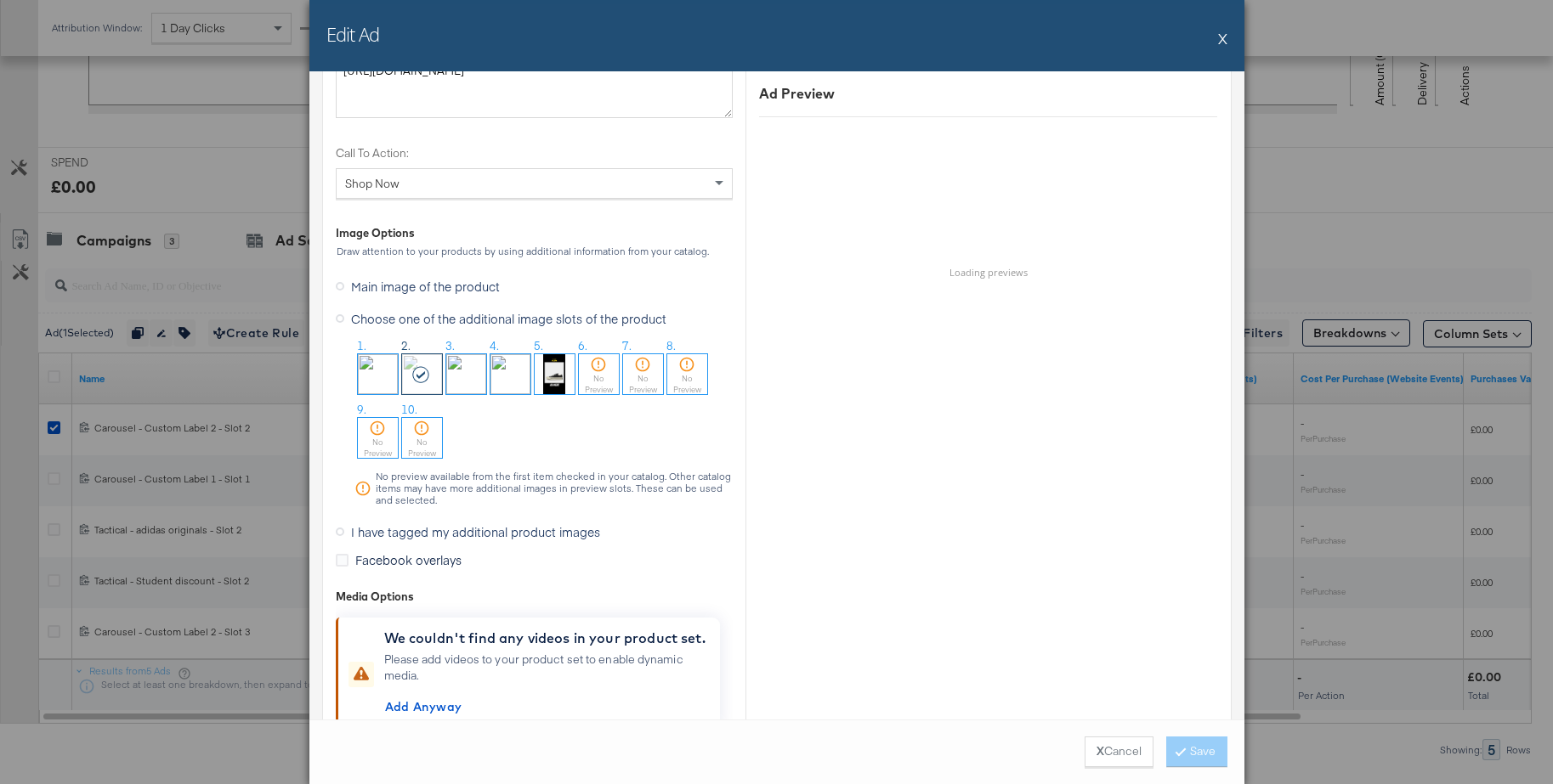
scroll to position [1634, 0]
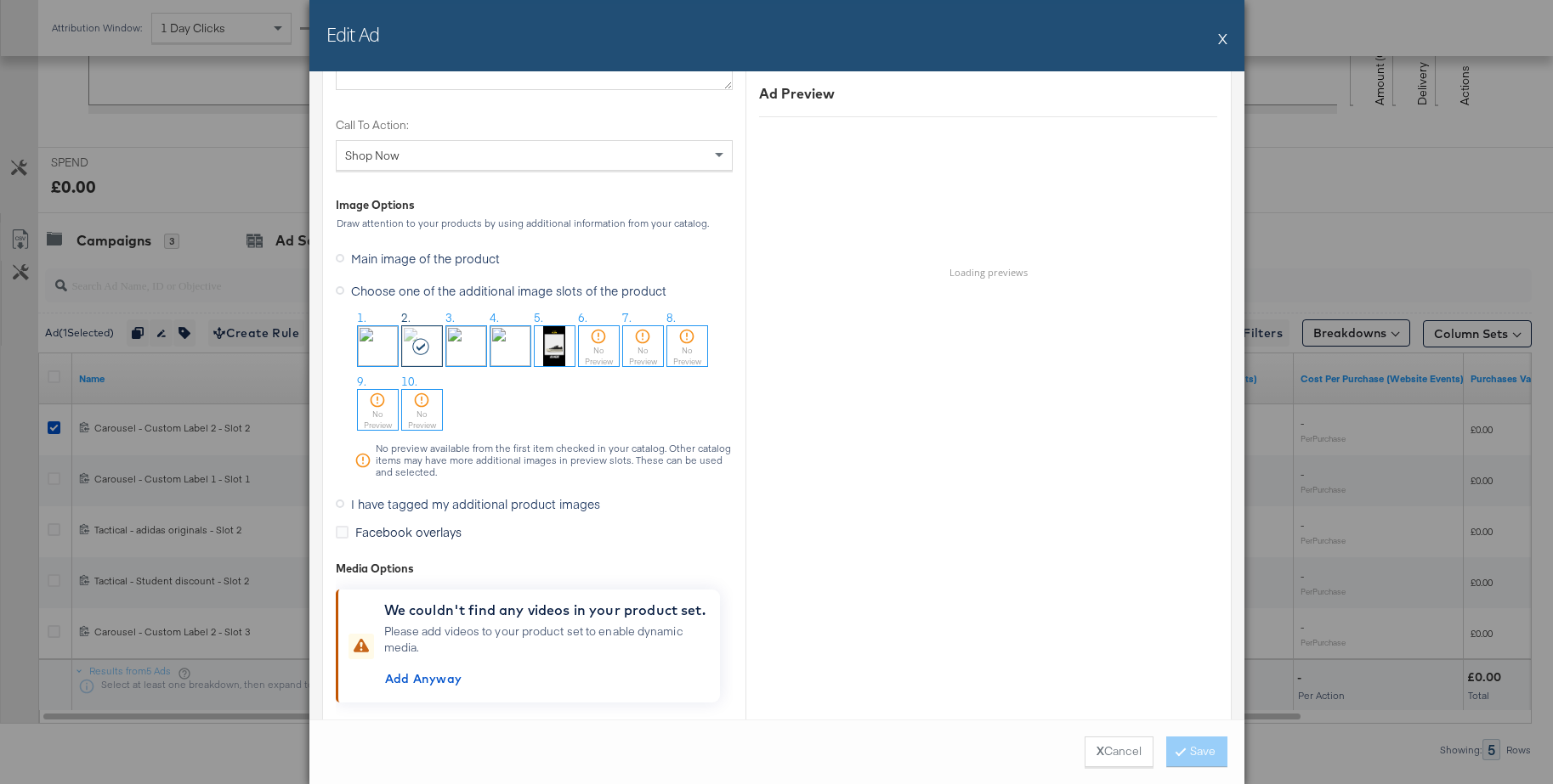
click at [338, 501] on icon at bounding box center [340, 504] width 8 height 8
click at [0, 0] on input "I have tagged my additional product images" at bounding box center [0, 0] width 0 height 0
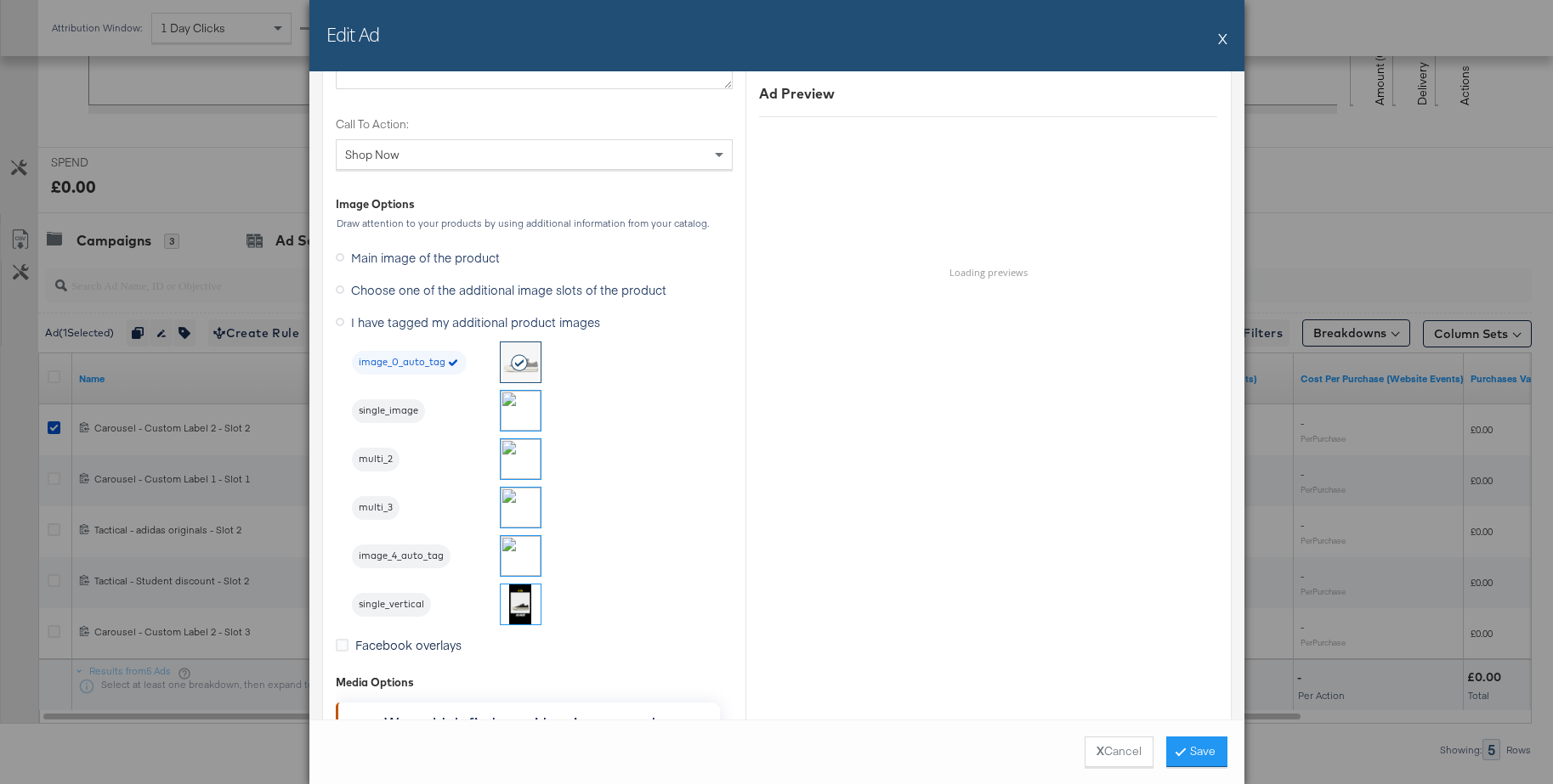
scroll to position [1402, 0]
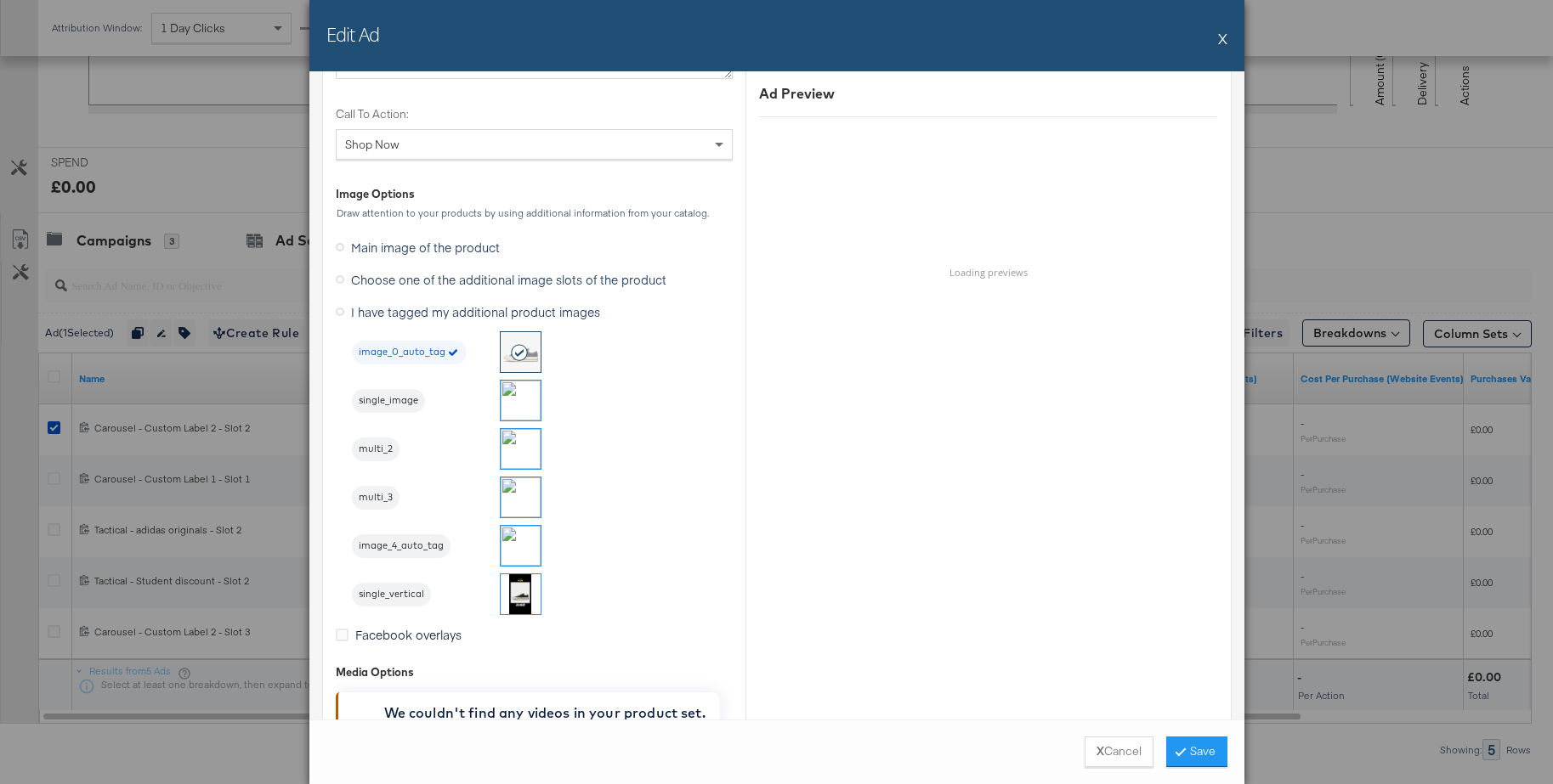
click at [509, 465] on img at bounding box center [520, 449] width 40 height 40
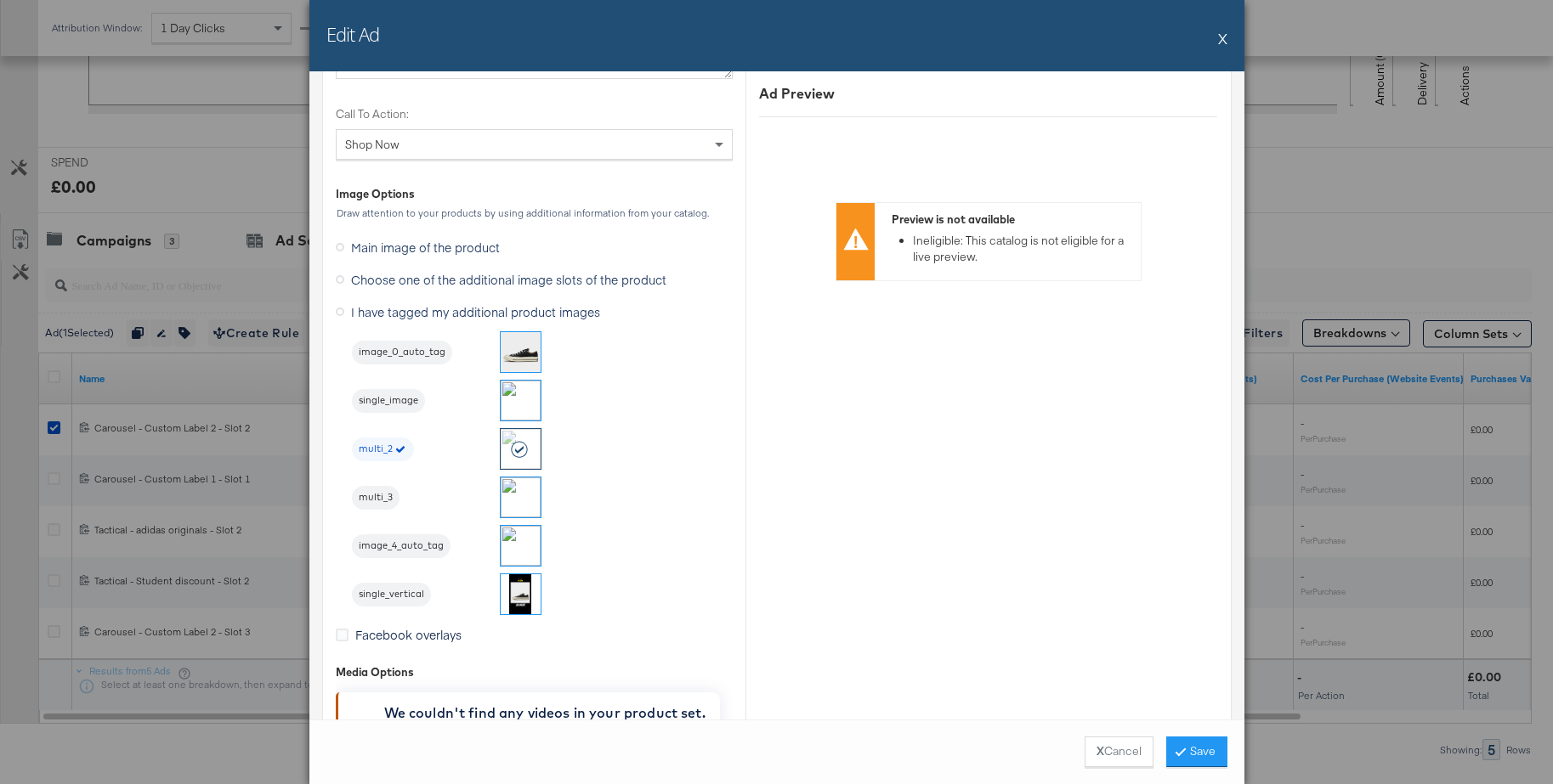
click at [506, 453] on div at bounding box center [520, 449] width 40 height 40
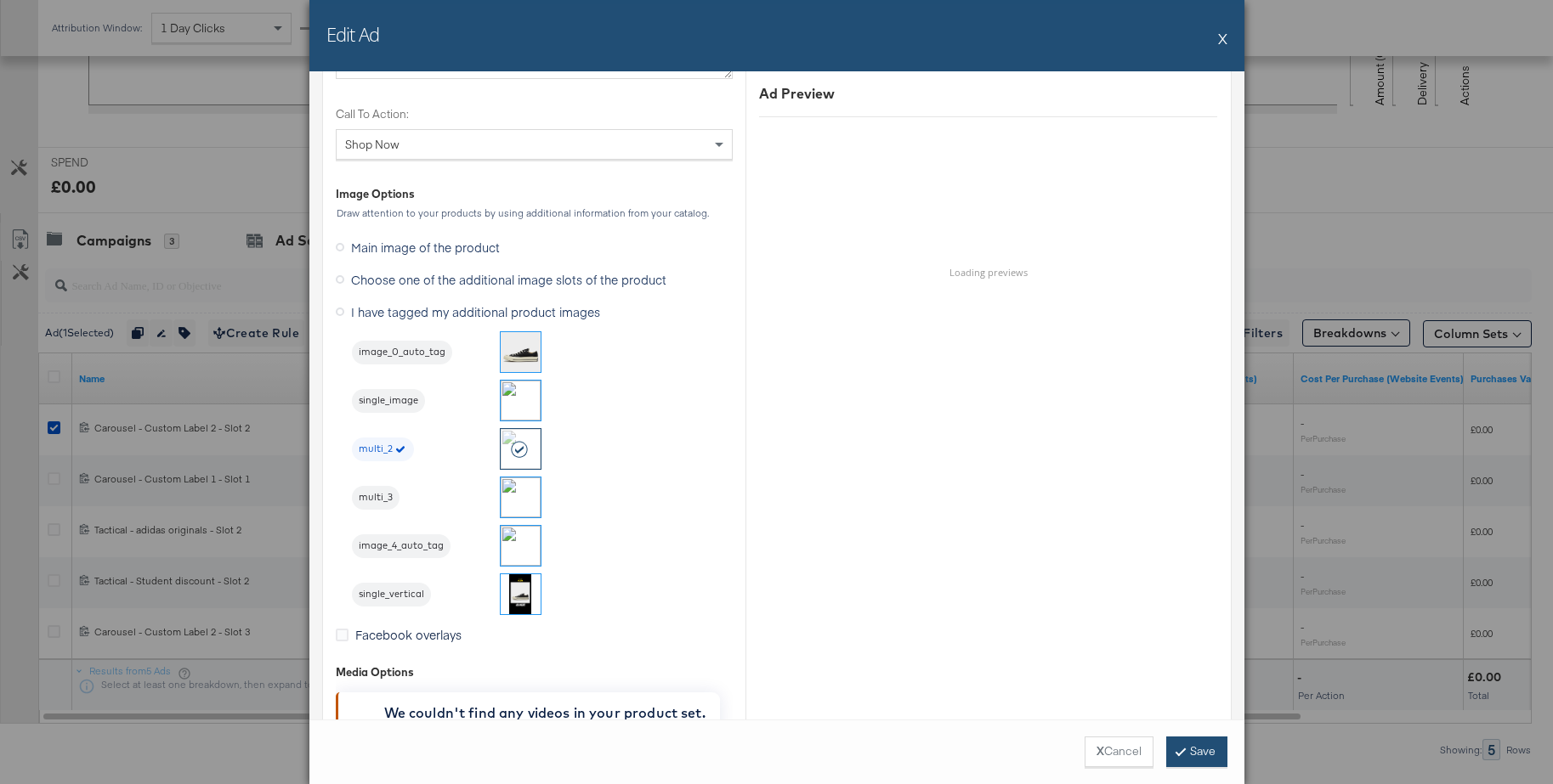
click at [1177, 749] on icon at bounding box center [1179, 751] width 5 height 10
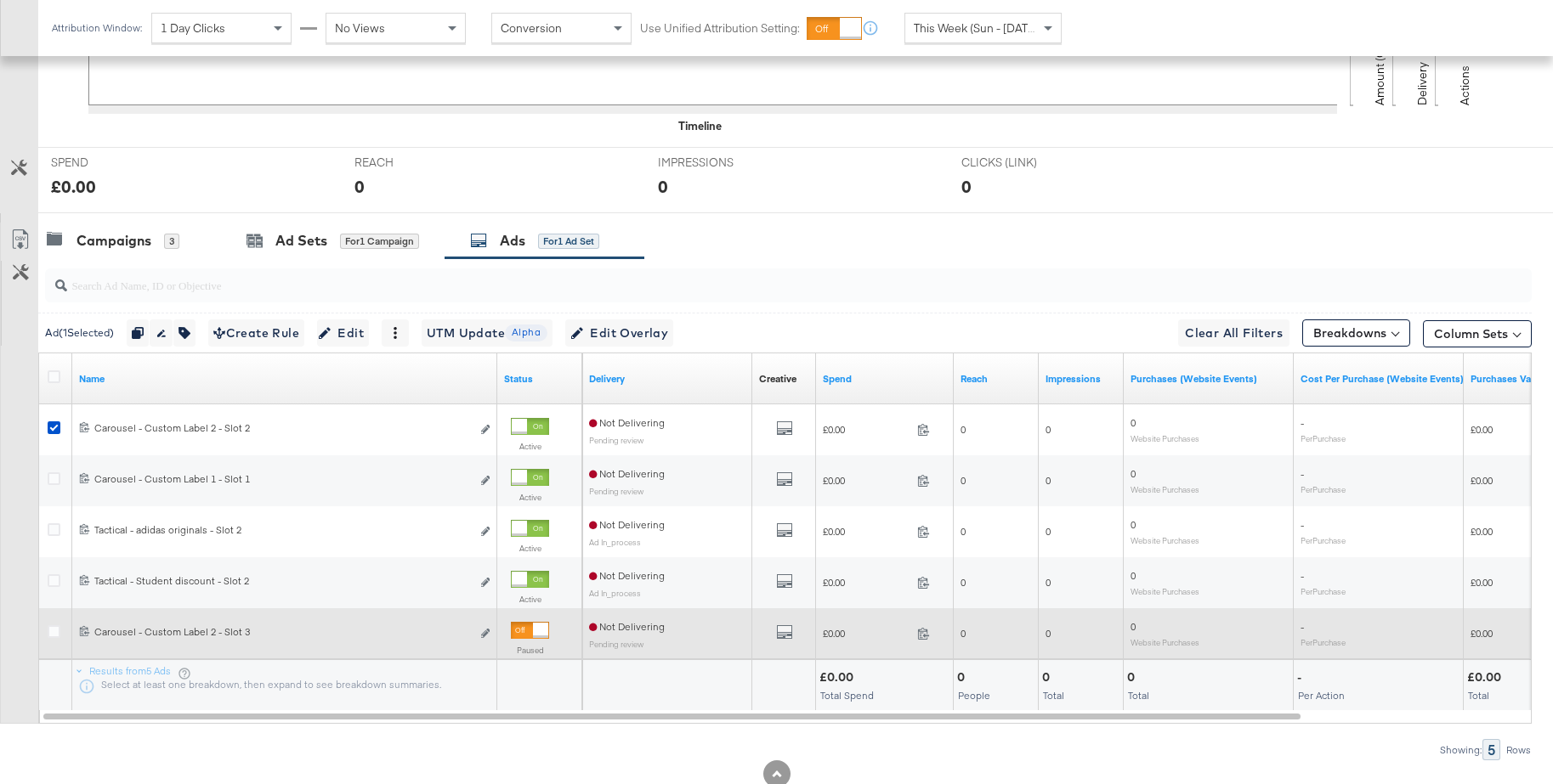
click at [533, 632] on div at bounding box center [540, 631] width 15 height 15
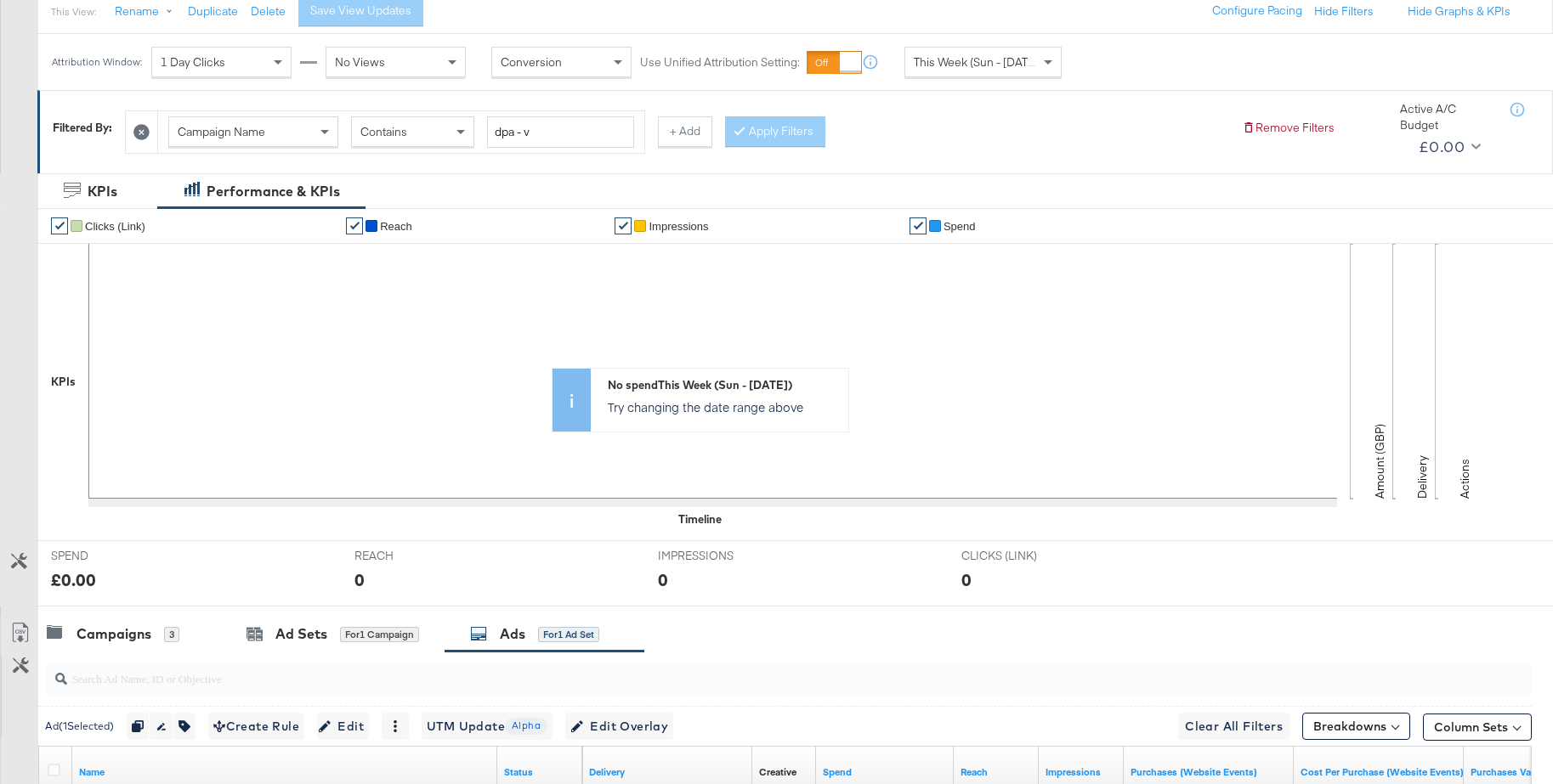
scroll to position [0, 0]
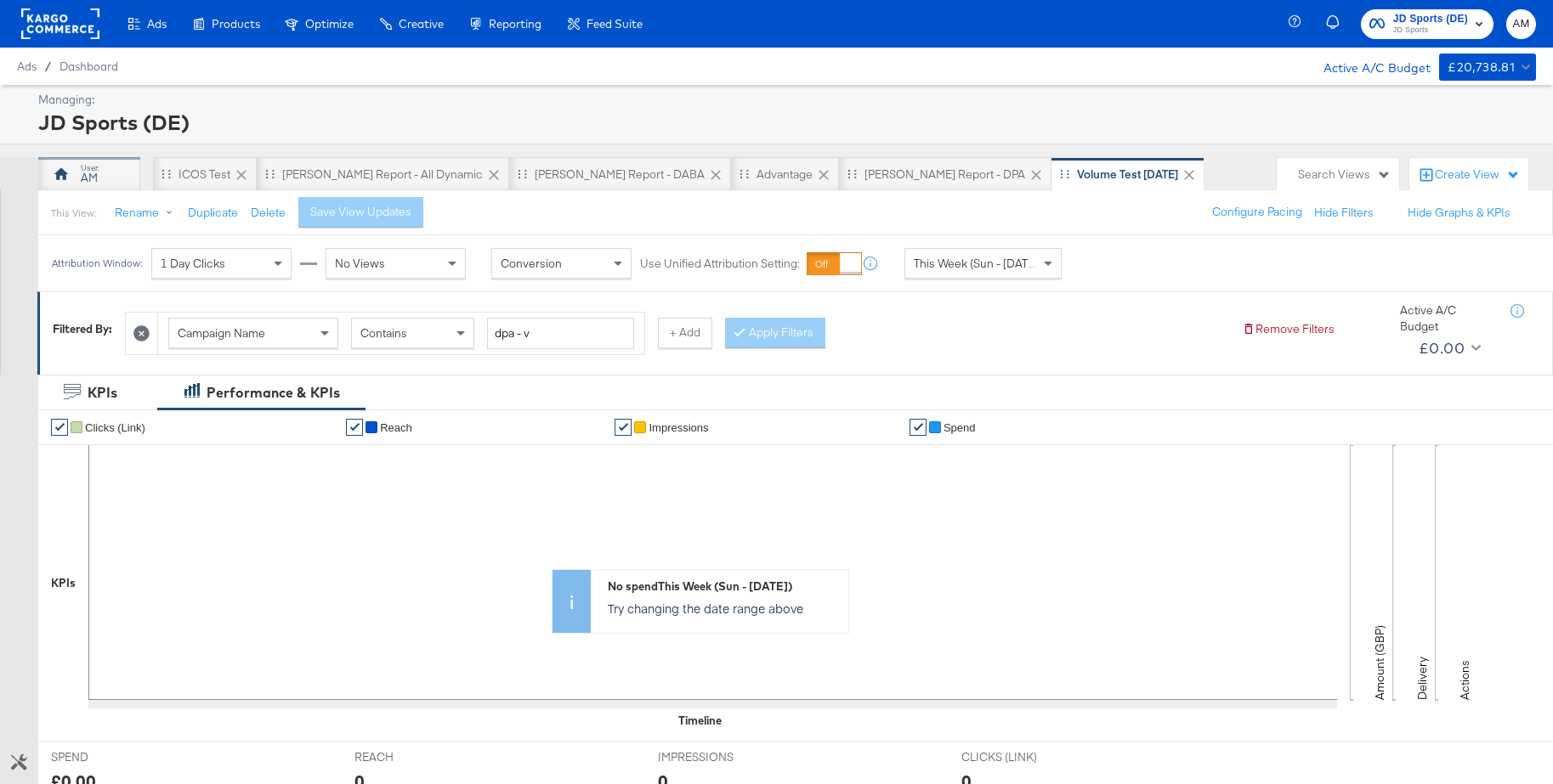
click at [104, 169] on div "AM" at bounding box center [89, 174] width 102 height 34
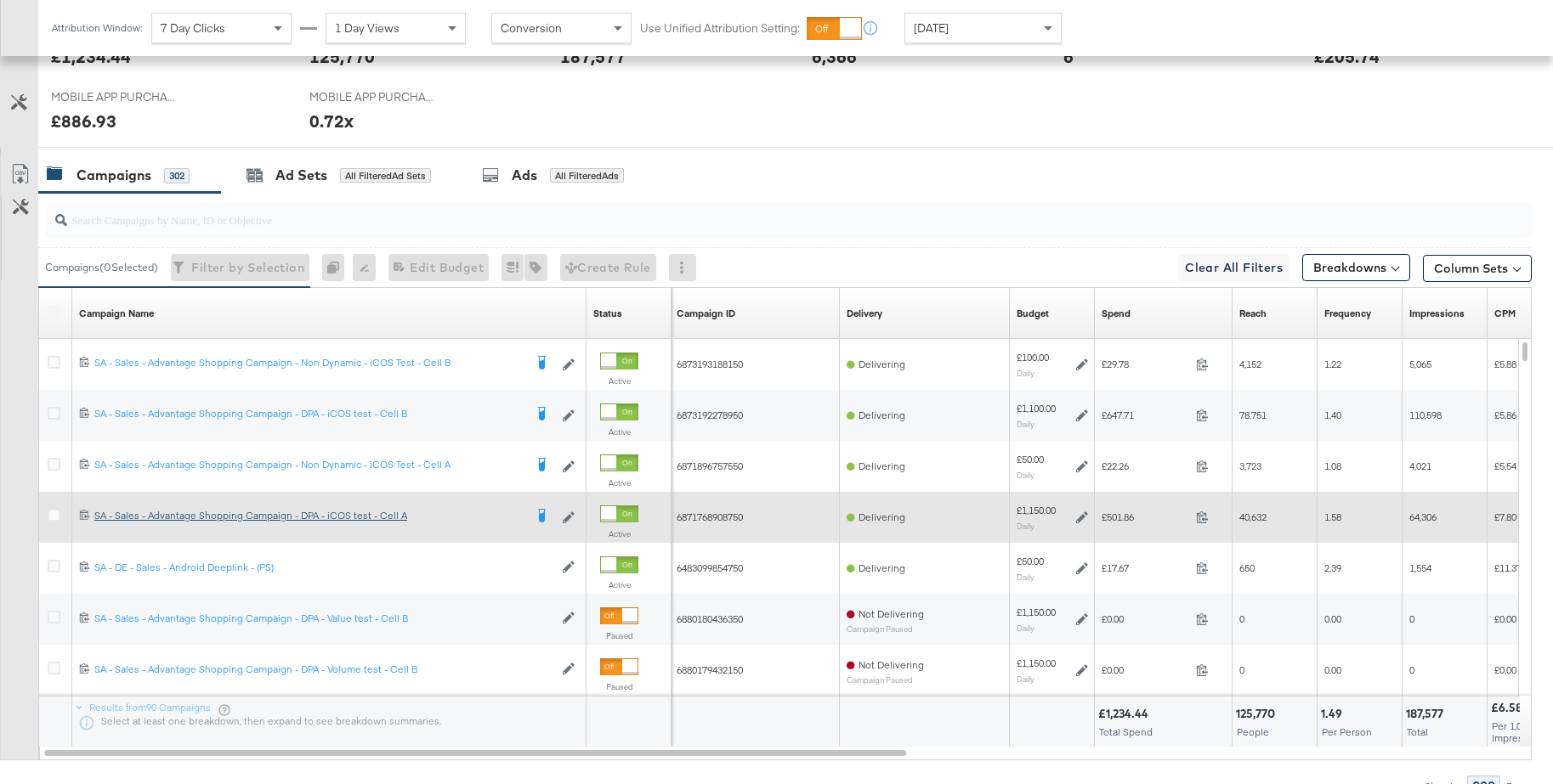
scroll to position [757, 0]
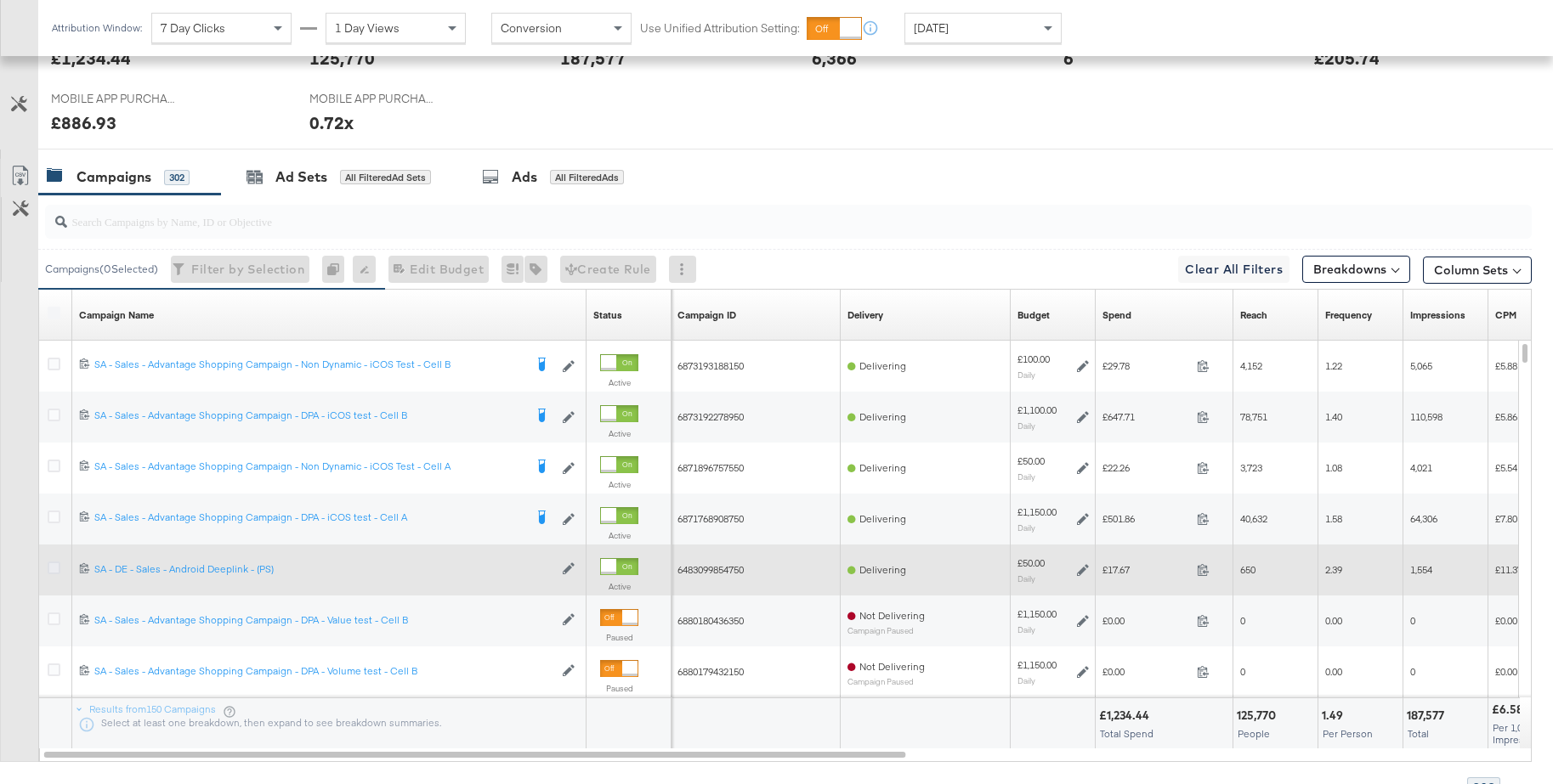
click at [53, 565] on icon at bounding box center [55, 568] width 13 height 13
click at [0, 0] on input "checkbox" at bounding box center [0, 0] width 0 height 0
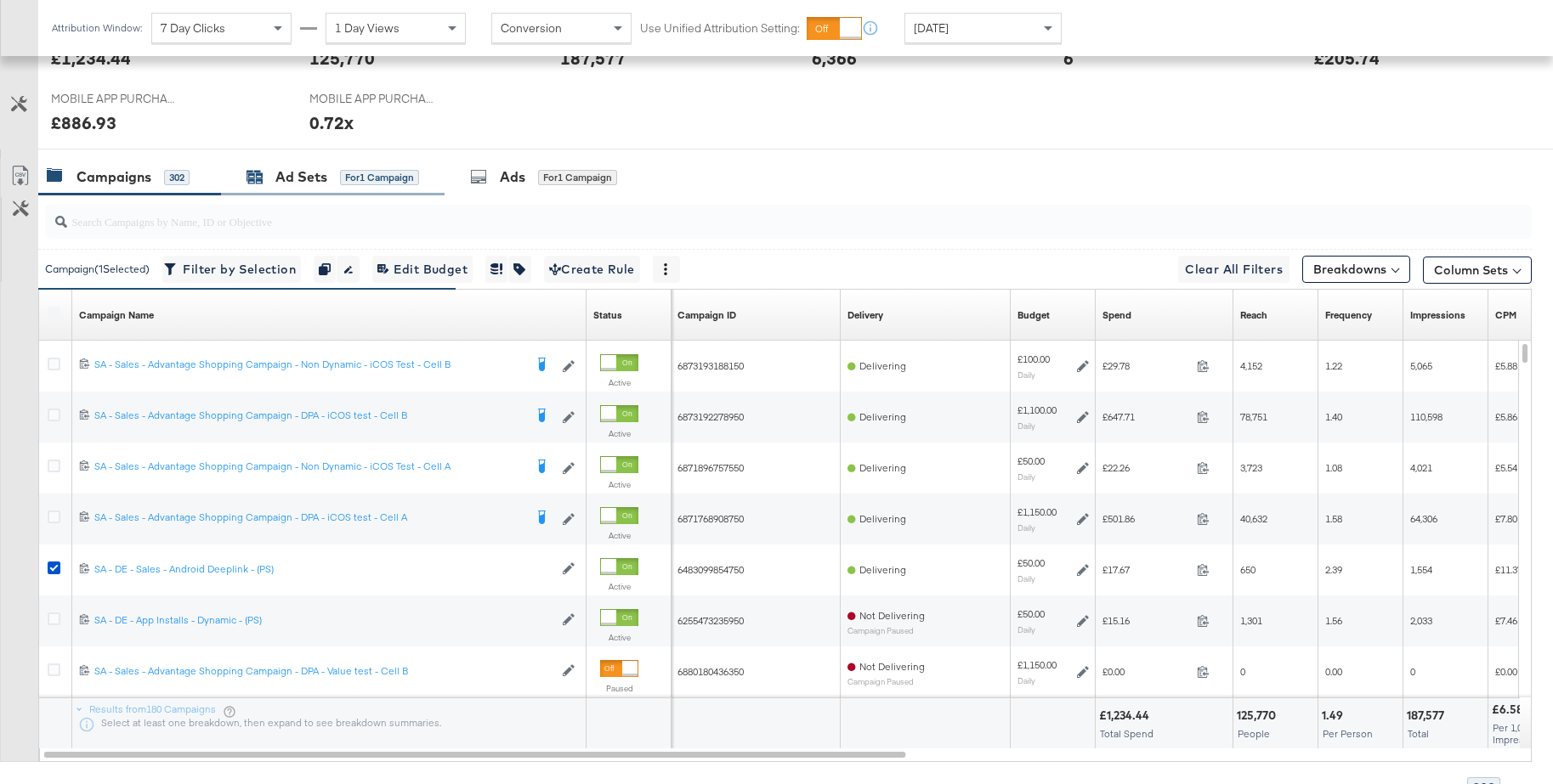
click at [301, 181] on div "Ad Sets" at bounding box center [301, 177] width 52 height 20
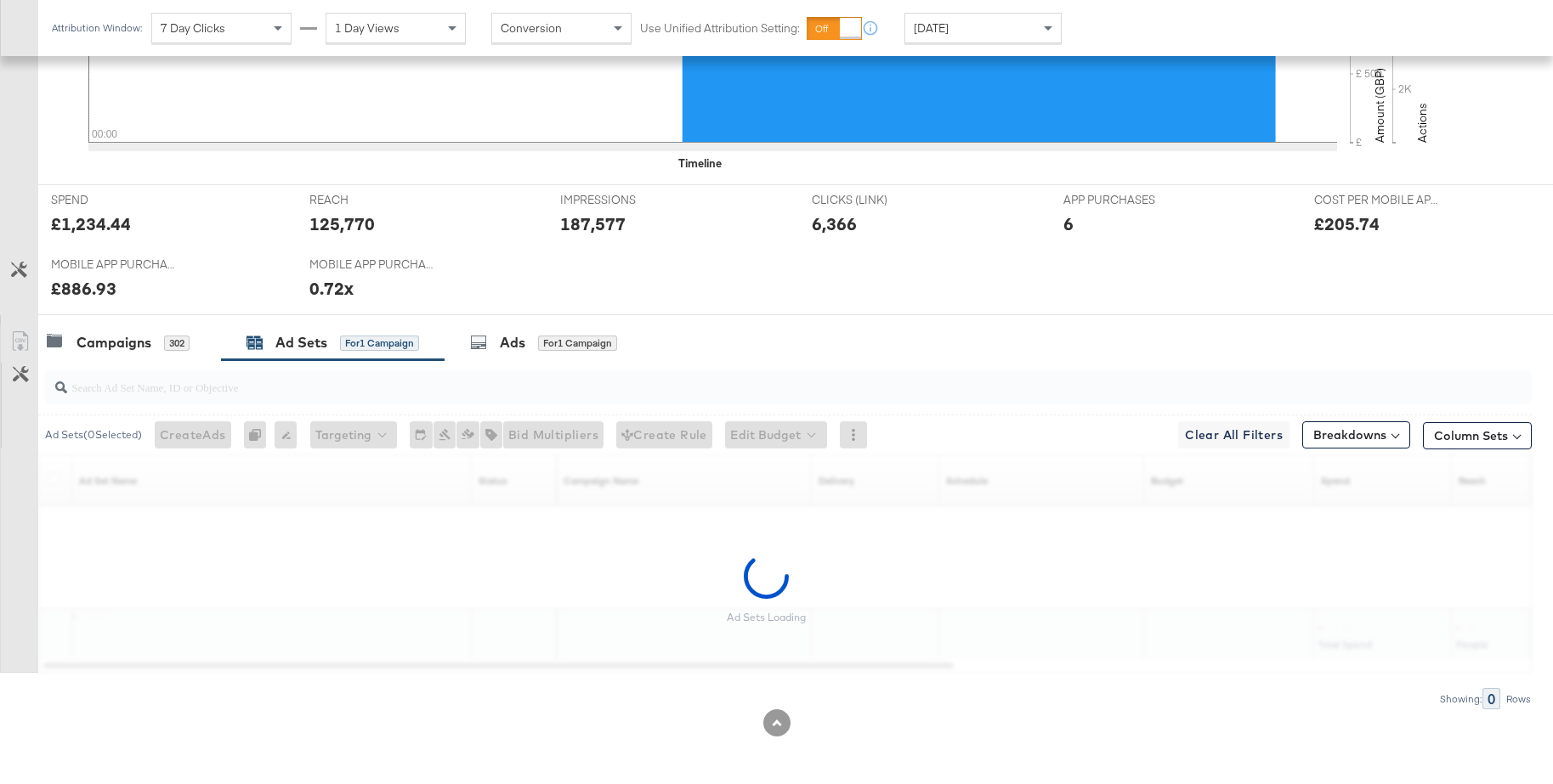
scroll to position [540, 0]
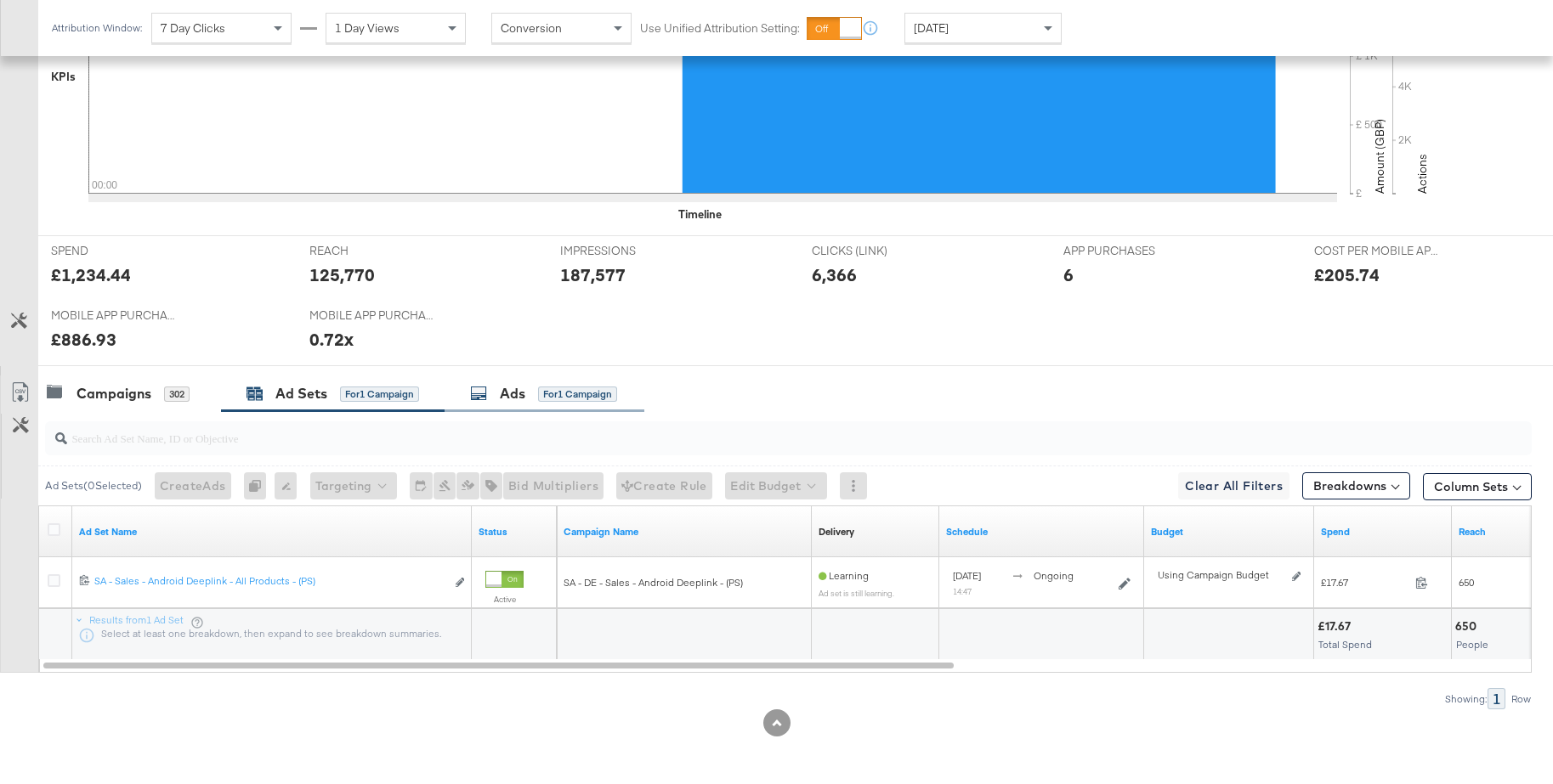
click at [503, 398] on div "Ads" at bounding box center [512, 393] width 25 height 20
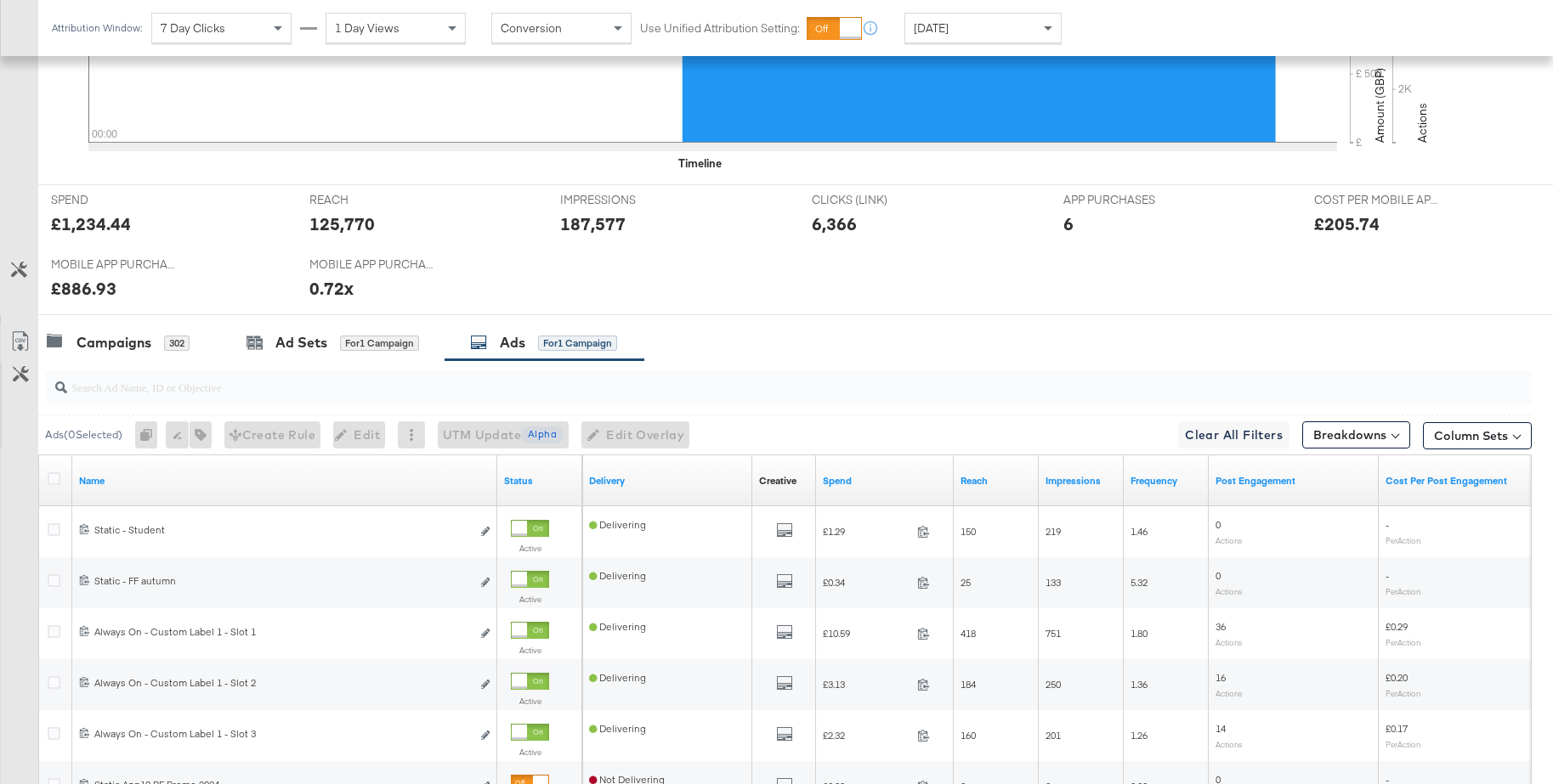
scroll to position [757, 0]
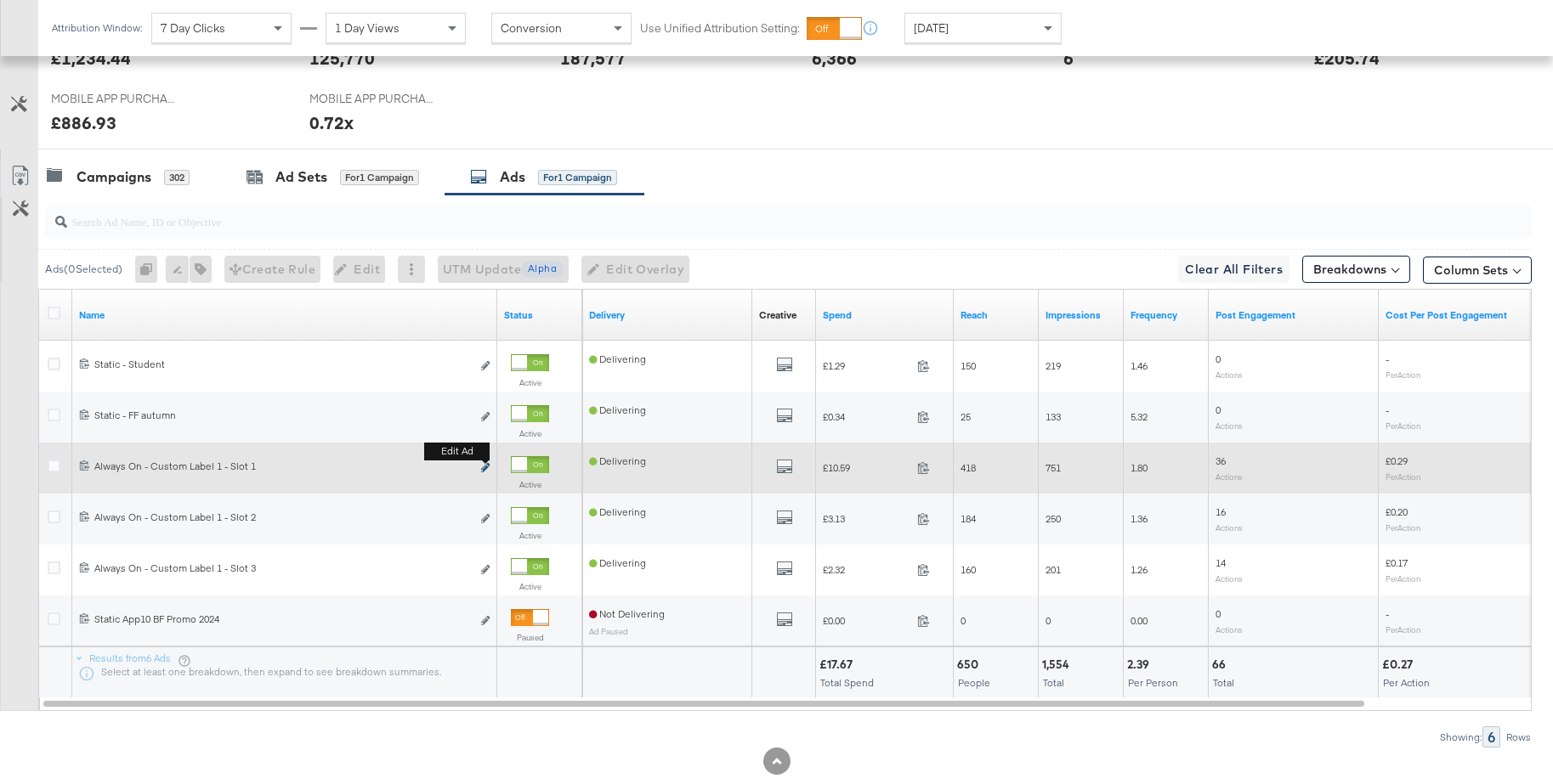
click at [487, 465] on icon "link" at bounding box center [485, 468] width 8 height 9
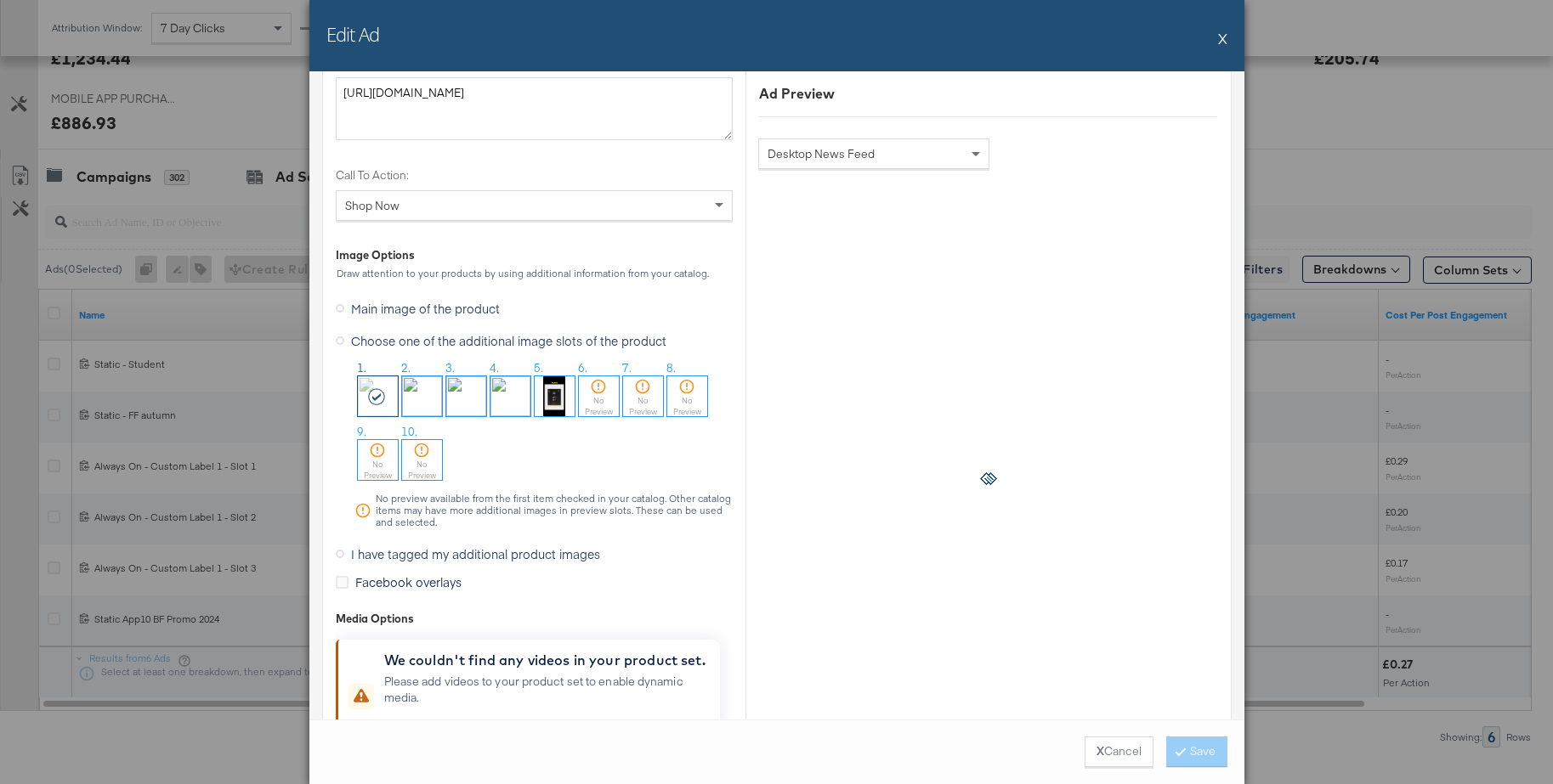
scroll to position [1612, 0]
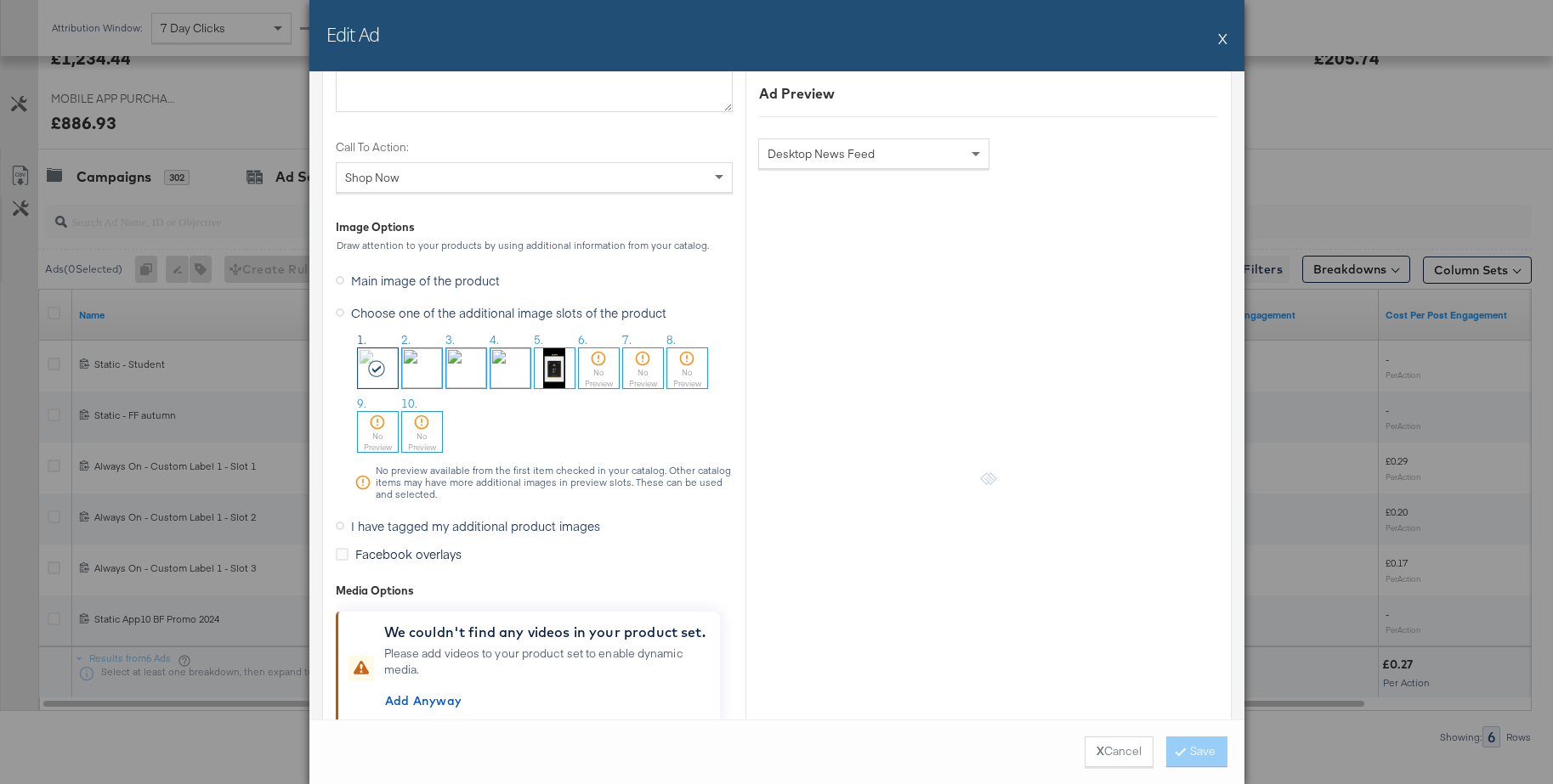
click at [338, 526] on icon at bounding box center [340, 525] width 8 height 8
click at [0, 0] on input "I have tagged my additional product images" at bounding box center [0, 0] width 0 height 0
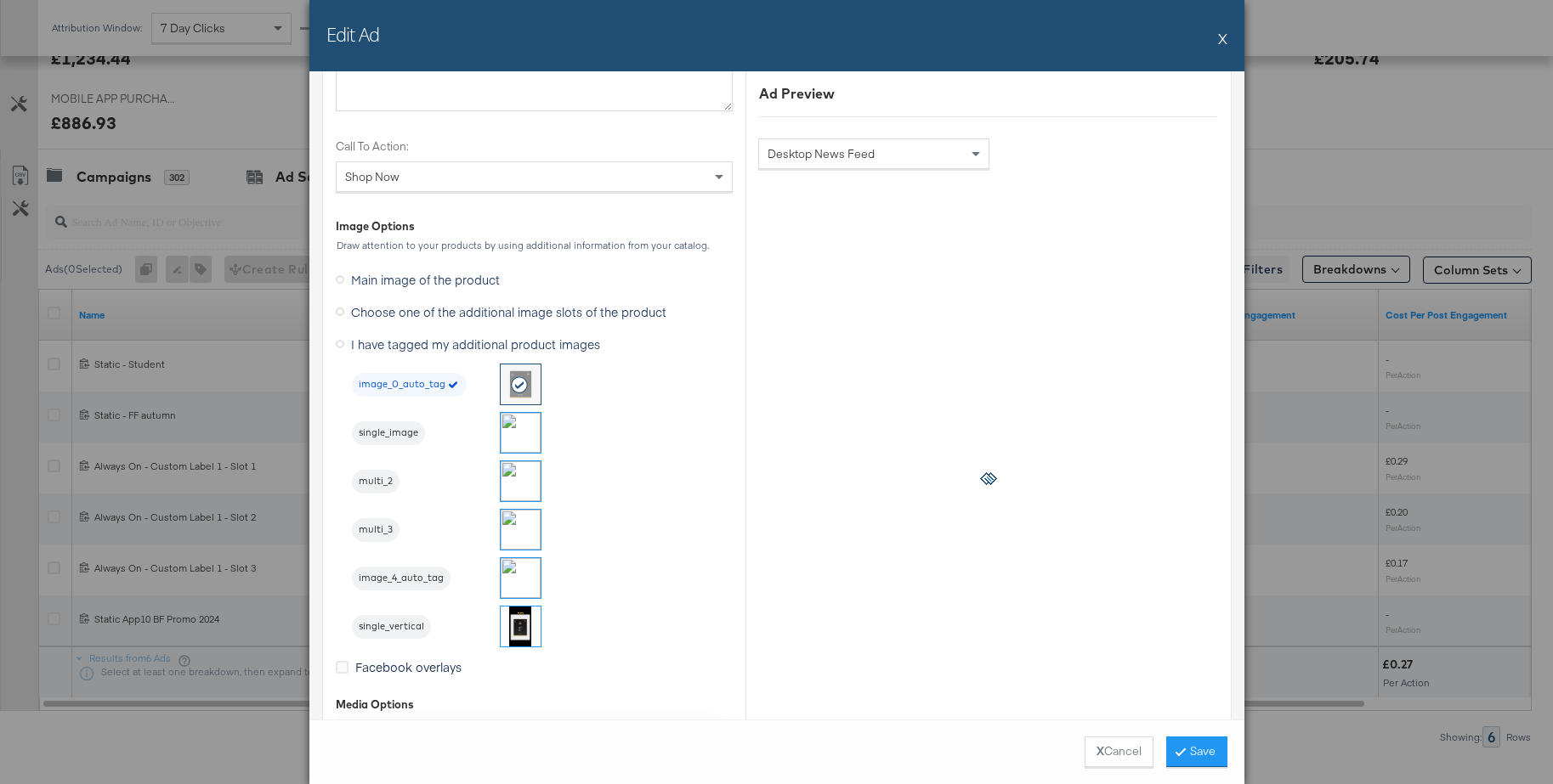
click at [527, 433] on img at bounding box center [520, 433] width 40 height 40
click at [1199, 759] on button "Save" at bounding box center [1196, 752] width 61 height 31
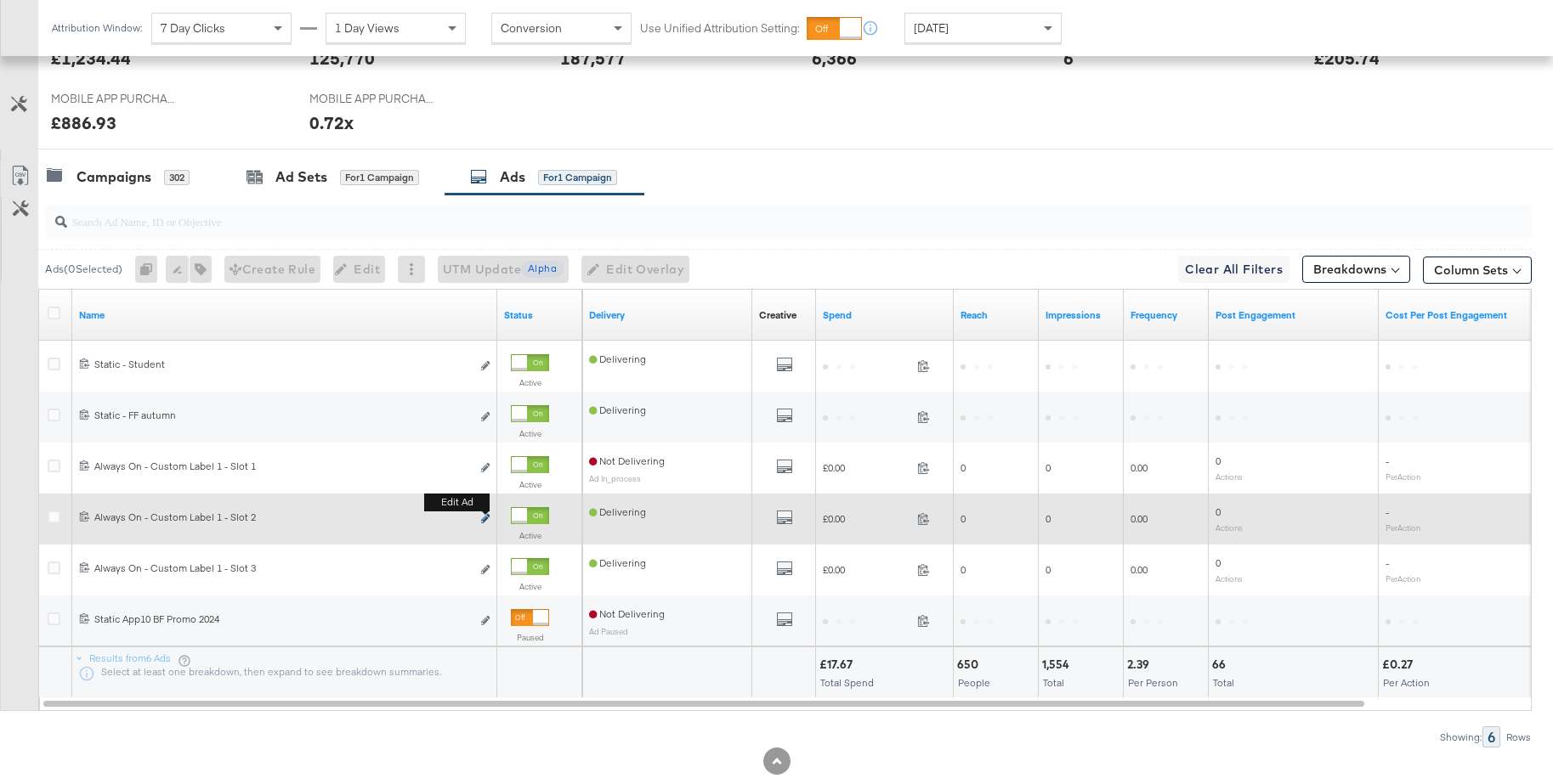
click at [485, 519] on icon "link" at bounding box center [485, 519] width 8 height 9
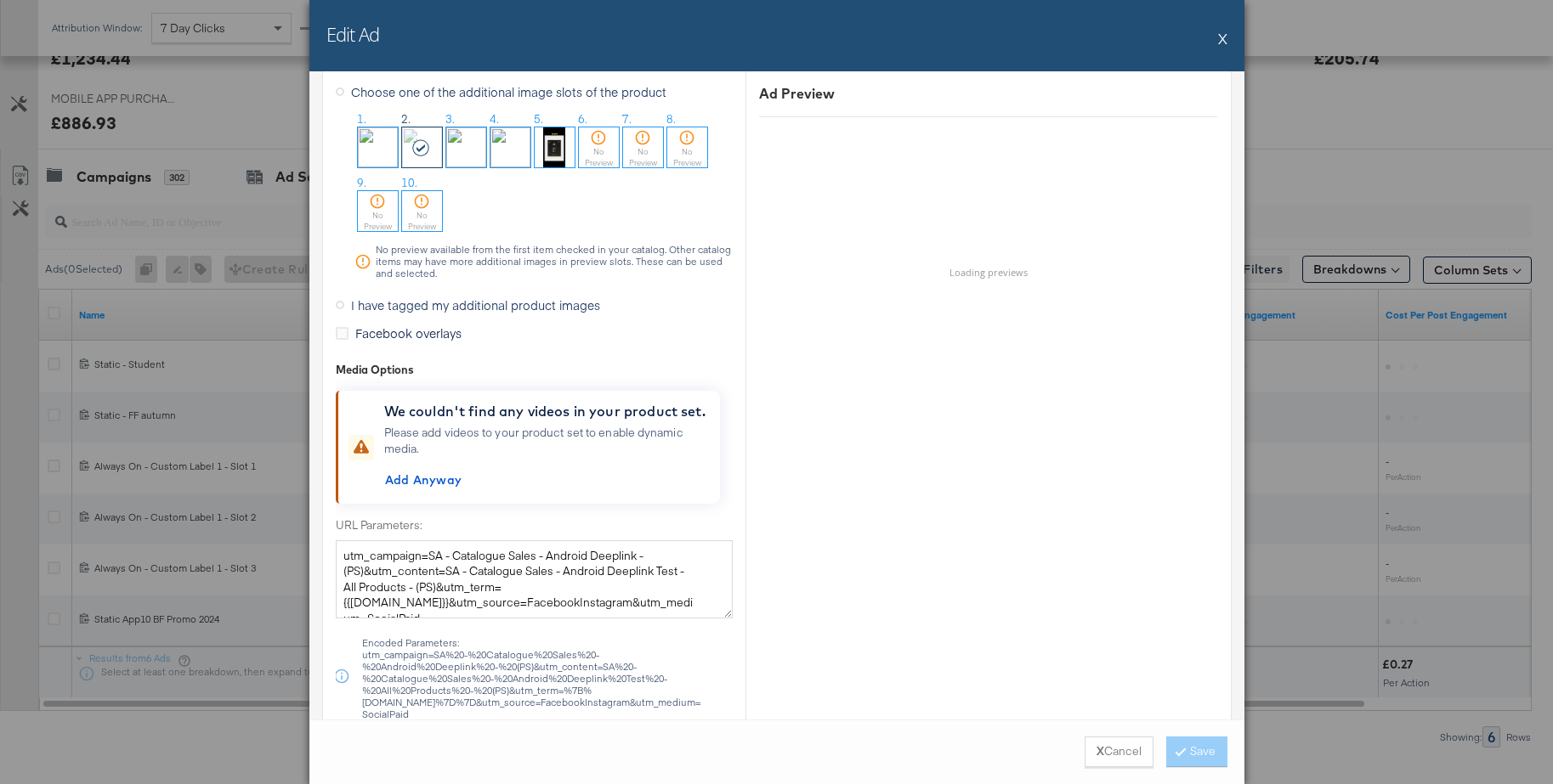
scroll to position [1595, 0]
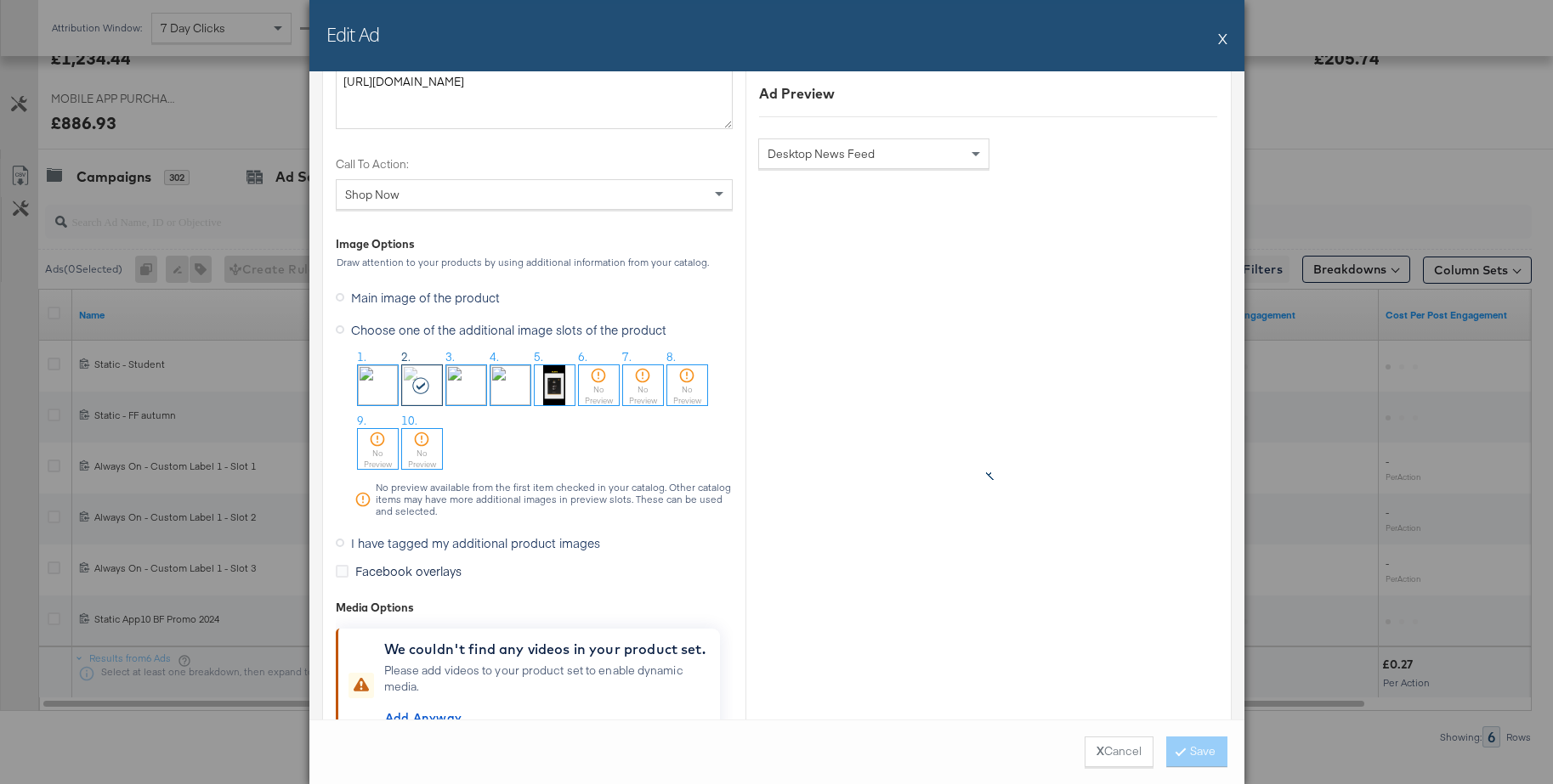
click at [339, 544] on icon at bounding box center [340, 542] width 8 height 8
click at [0, 0] on input "I have tagged my additional product images" at bounding box center [0, 0] width 0 height 0
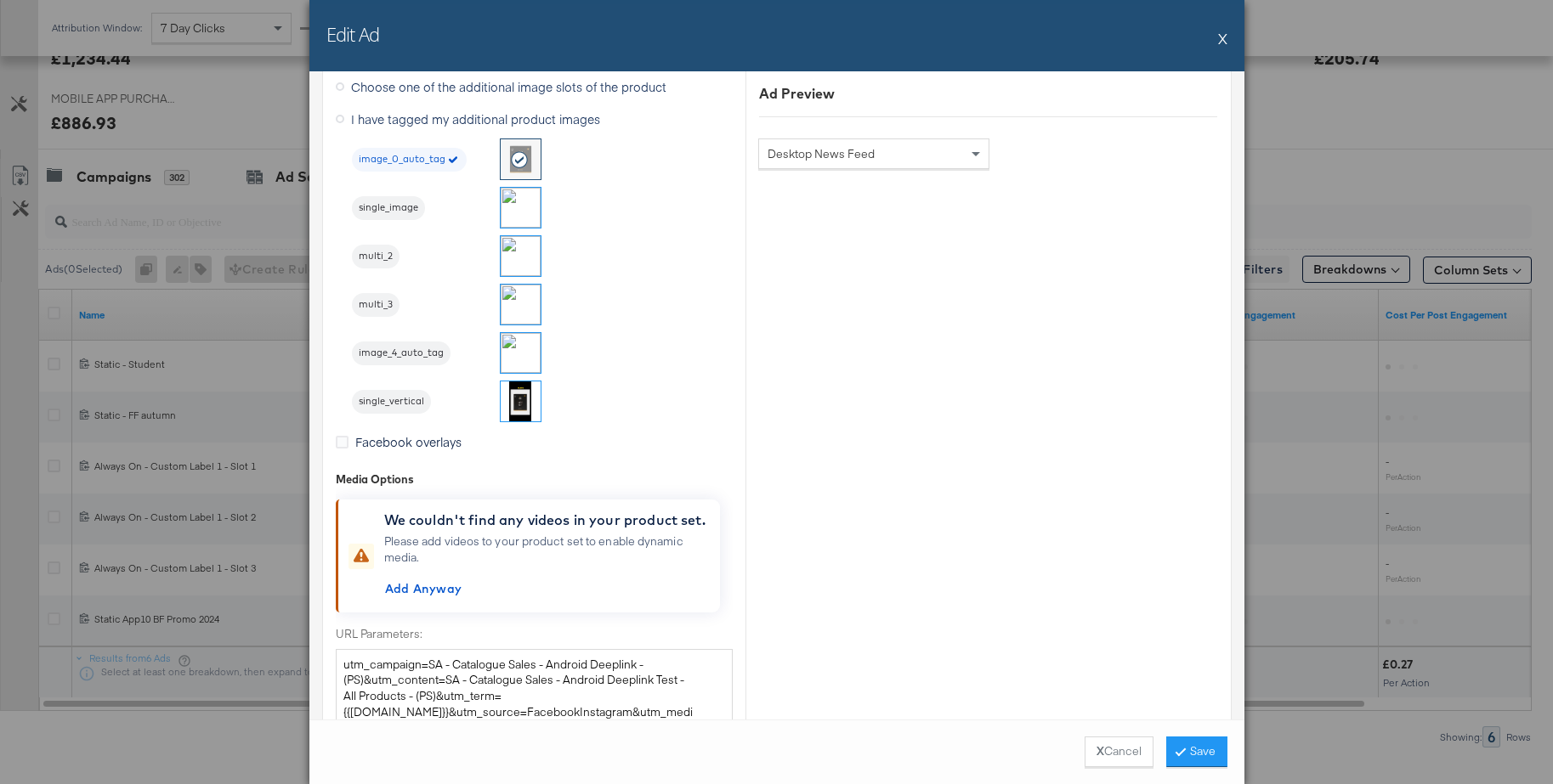
scroll to position [1352, 0]
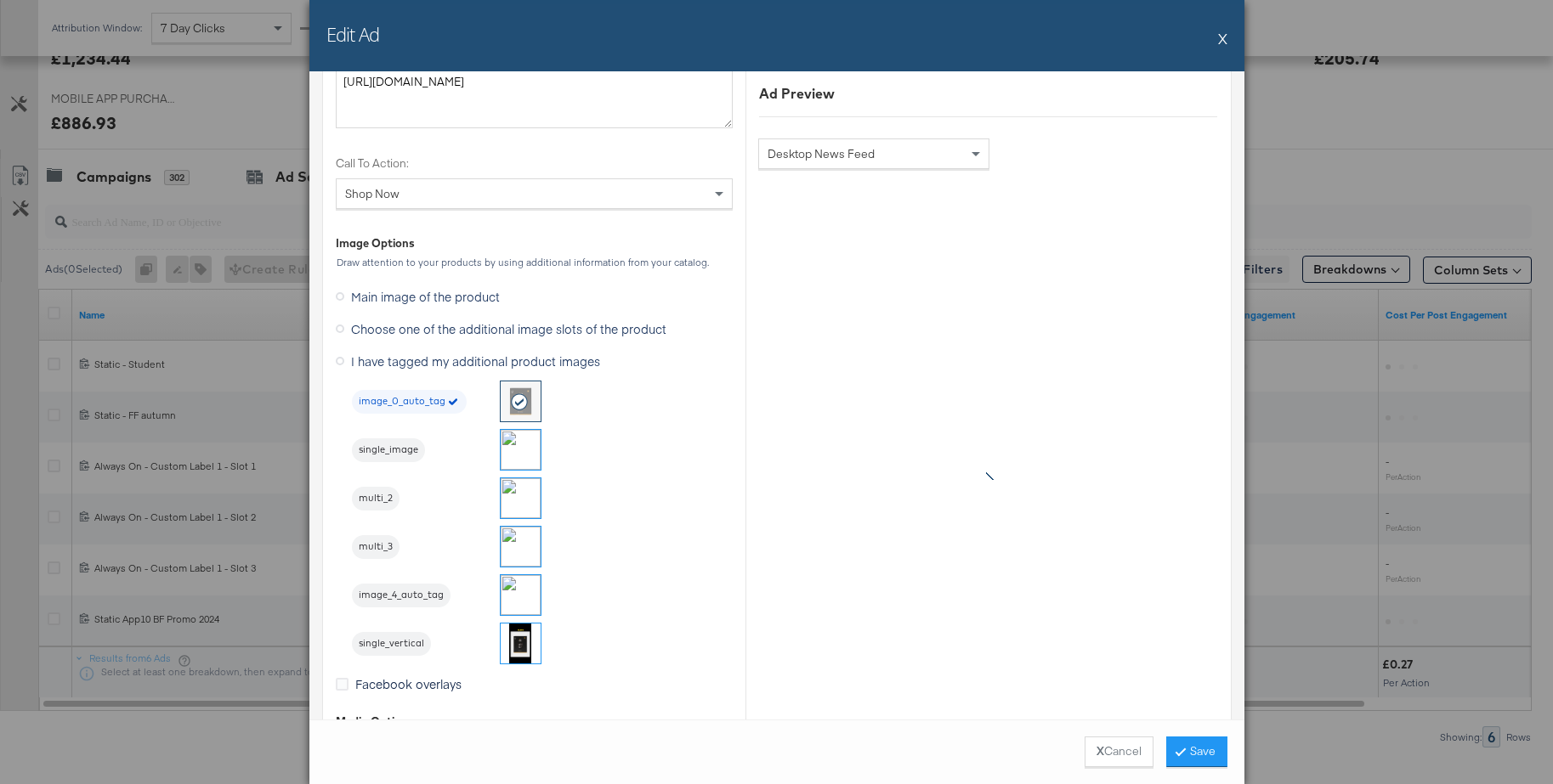
click at [520, 494] on img at bounding box center [520, 498] width 40 height 40
click at [1197, 745] on button "Save" at bounding box center [1196, 752] width 61 height 31
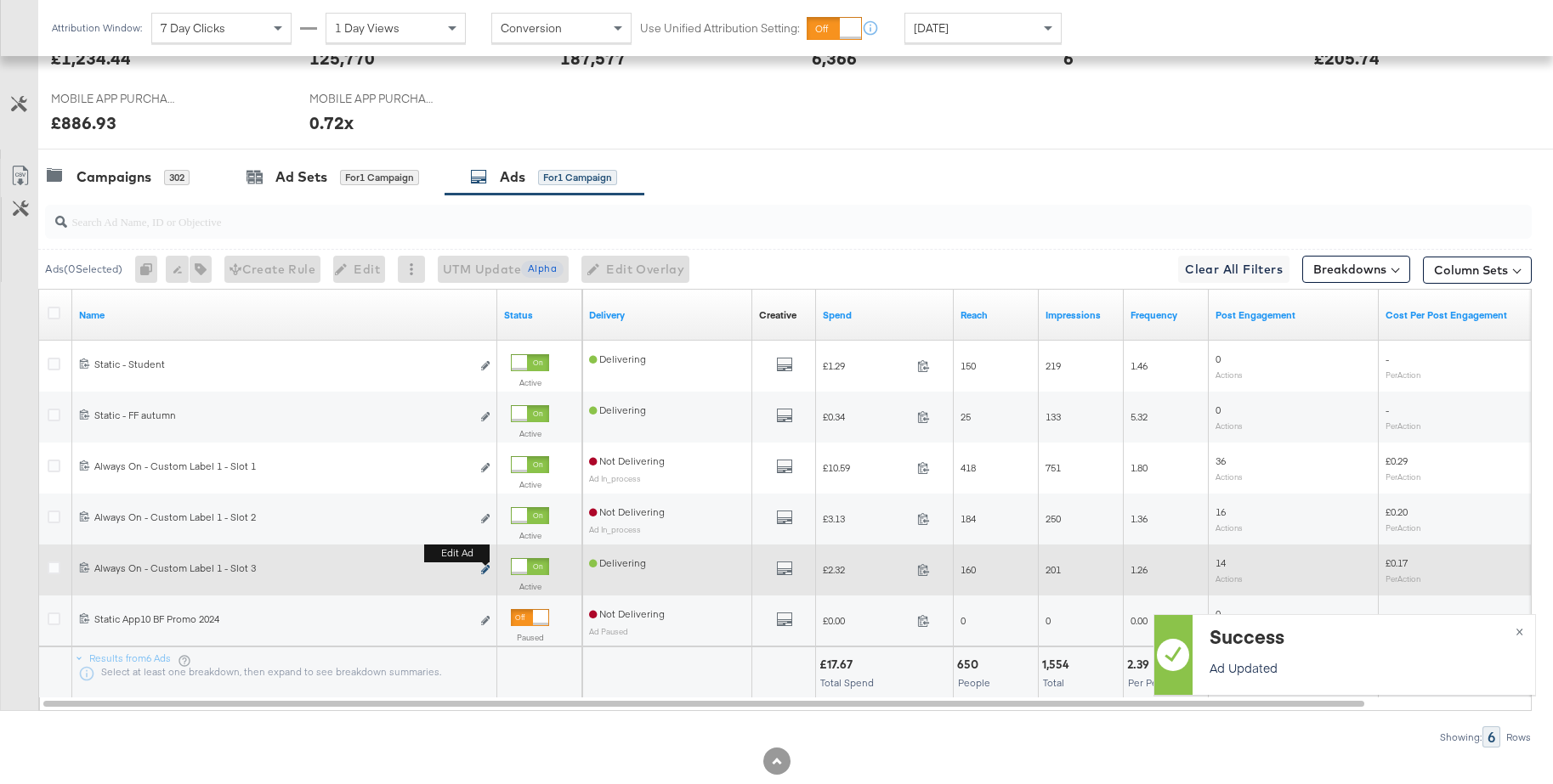
click at [483, 568] on icon "link" at bounding box center [485, 569] width 8 height 9
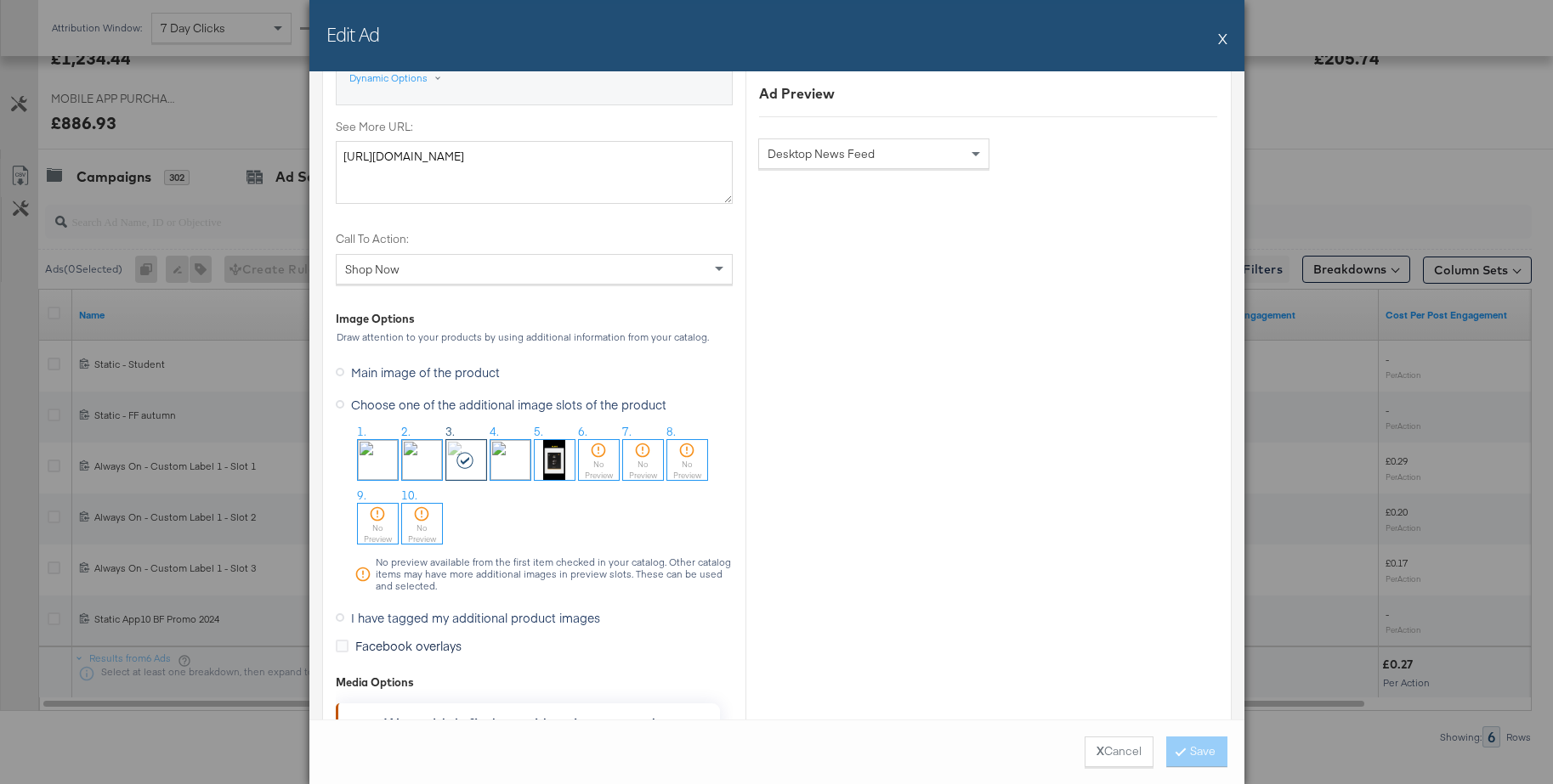
scroll to position [1528, 0]
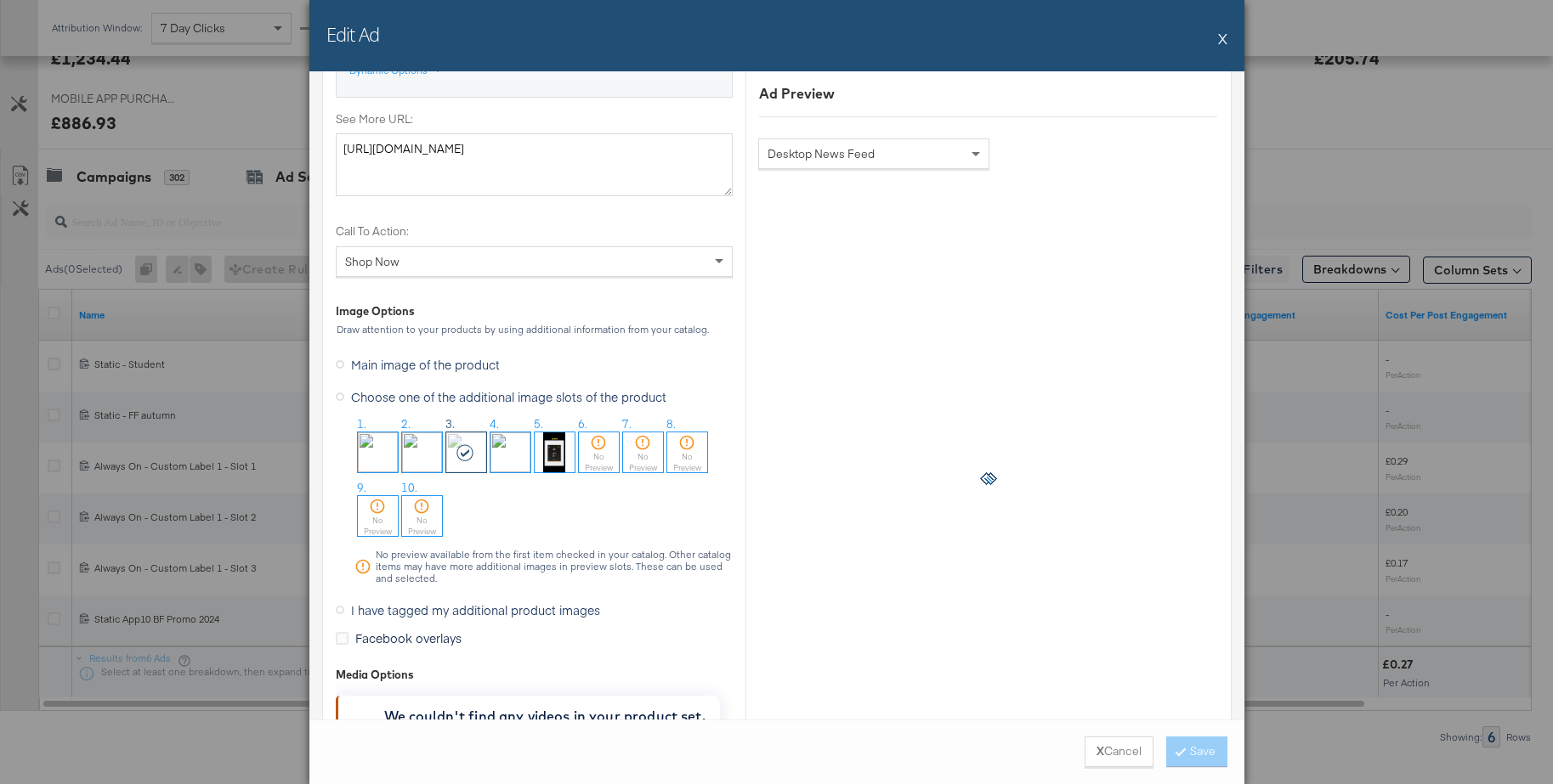
click at [336, 612] on icon at bounding box center [340, 610] width 8 height 8
click at [0, 0] on input "I have tagged my additional product images" at bounding box center [0, 0] width 0 height 0
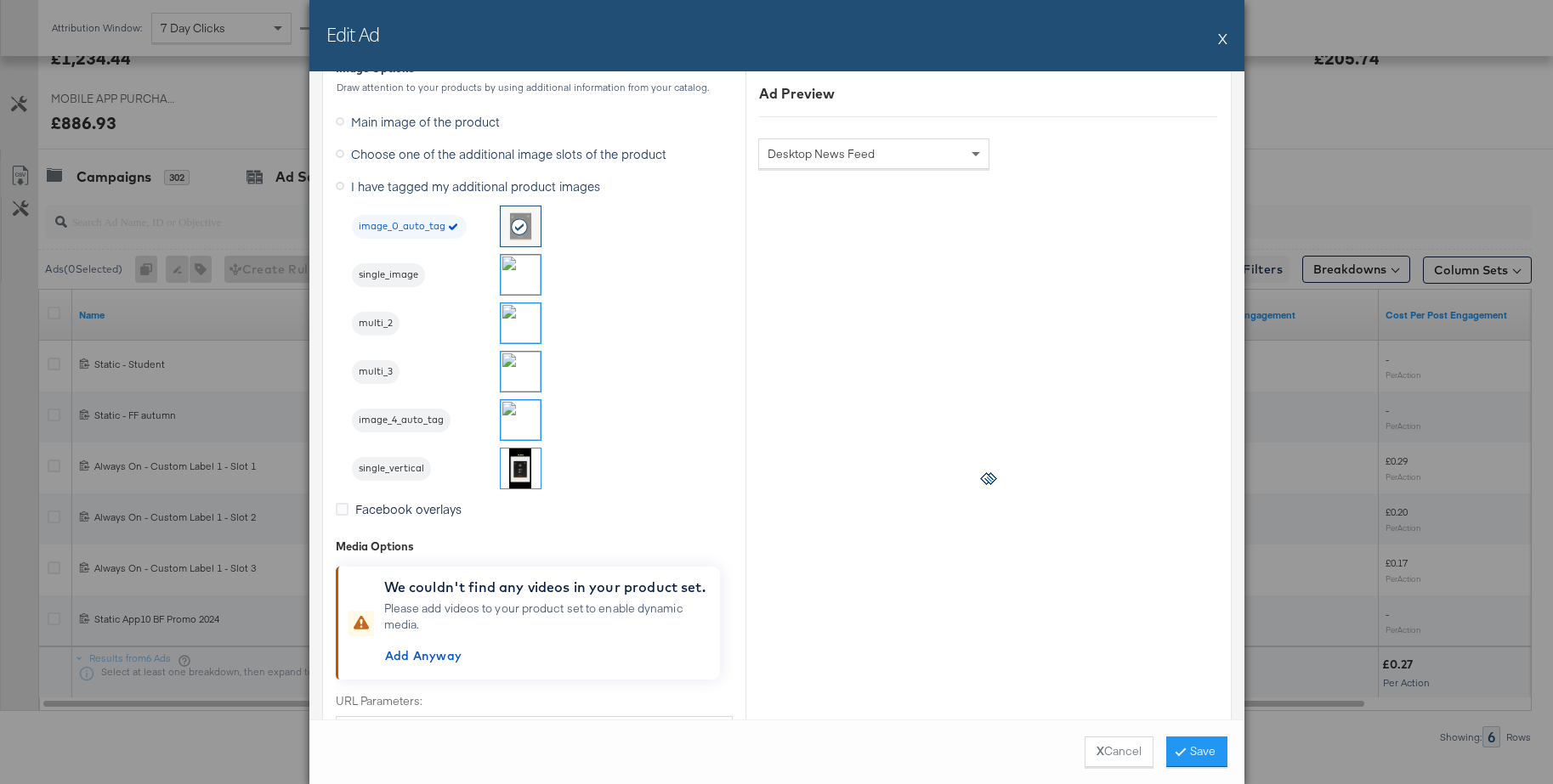
scroll to position [1285, 0]
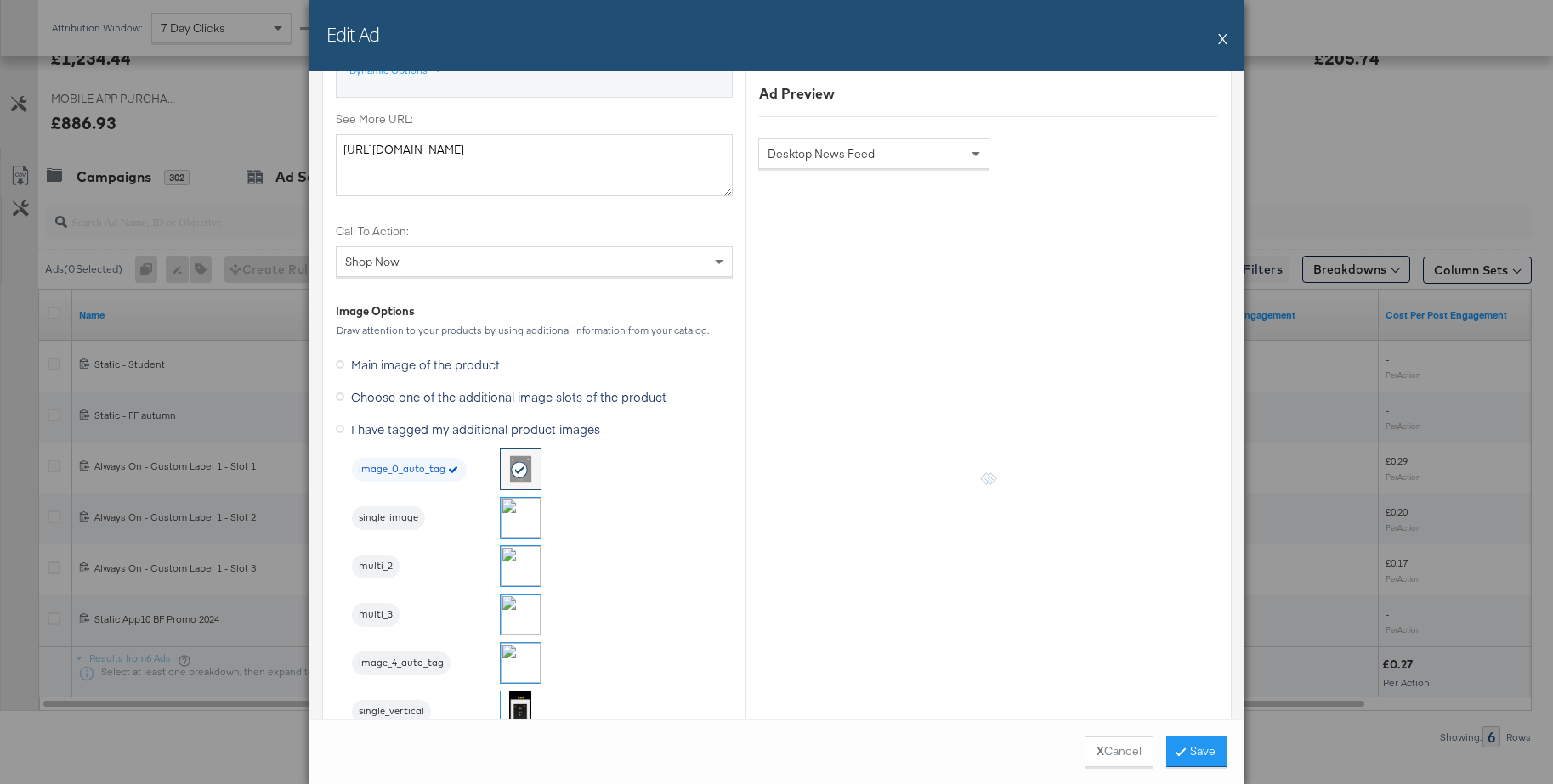
click at [512, 616] on img at bounding box center [520, 615] width 40 height 40
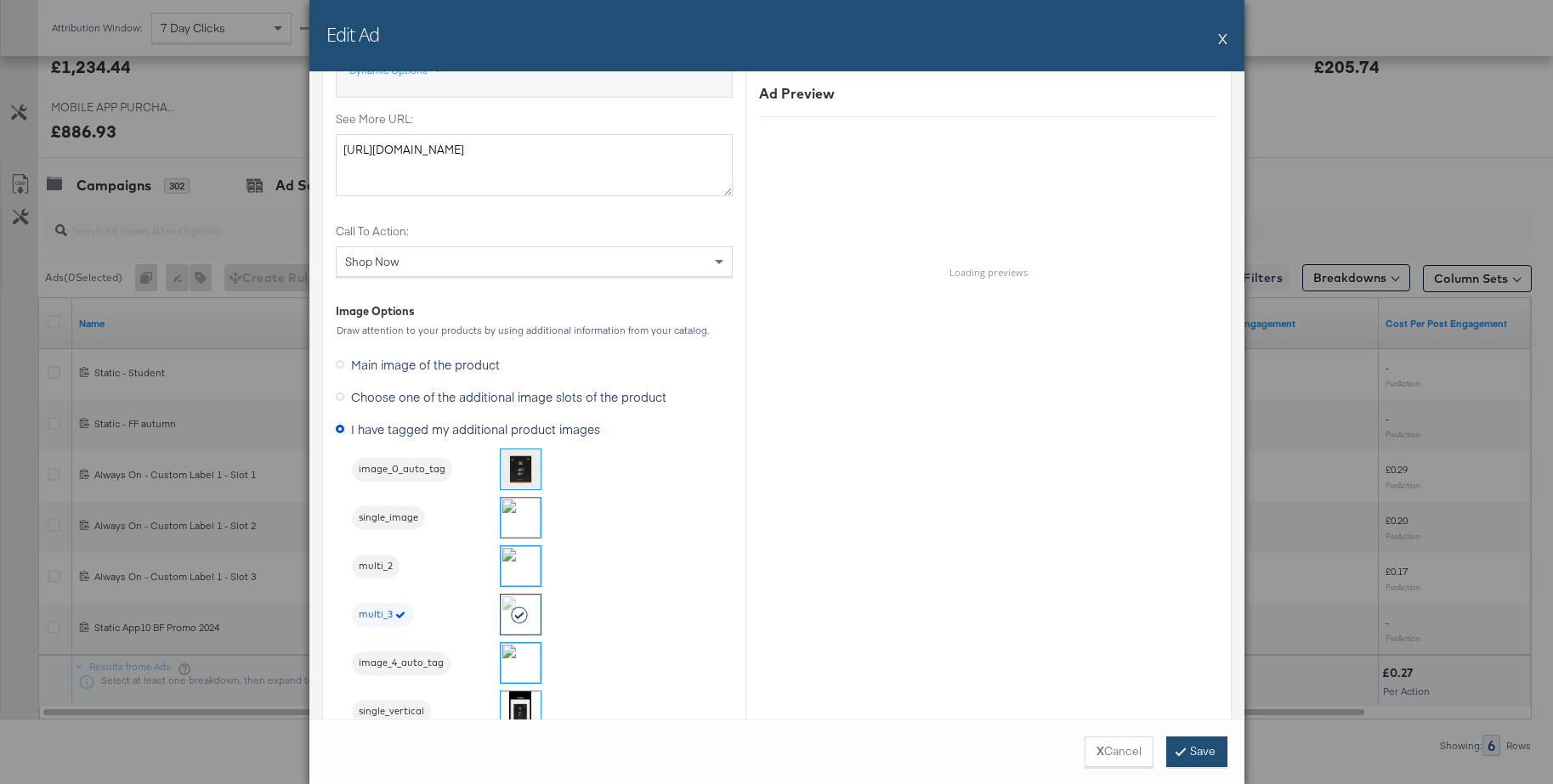
click at [1193, 754] on button "Save" at bounding box center [1196, 752] width 61 height 31
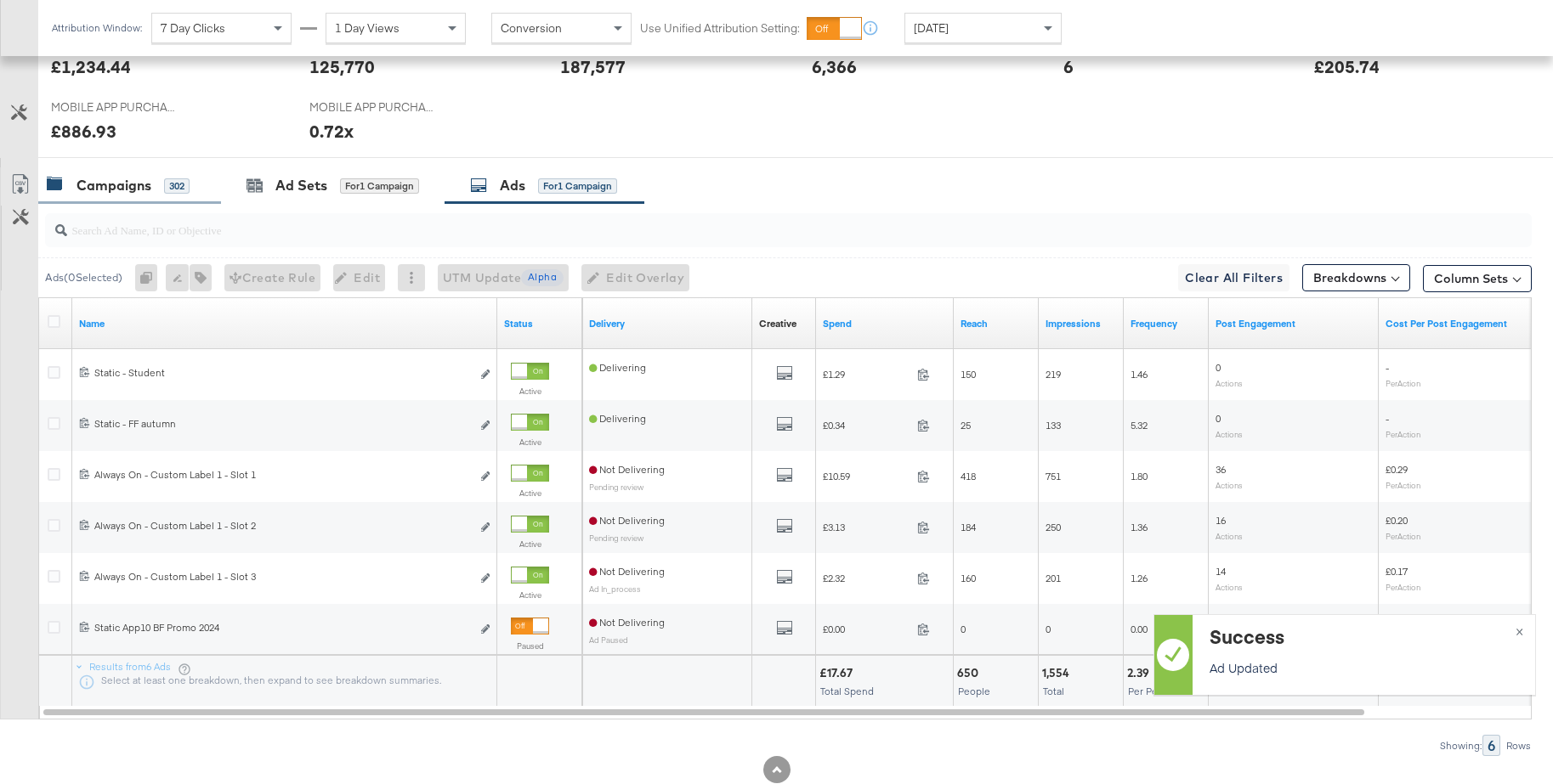
click at [101, 176] on div "Campaigns" at bounding box center [113, 185] width 74 height 20
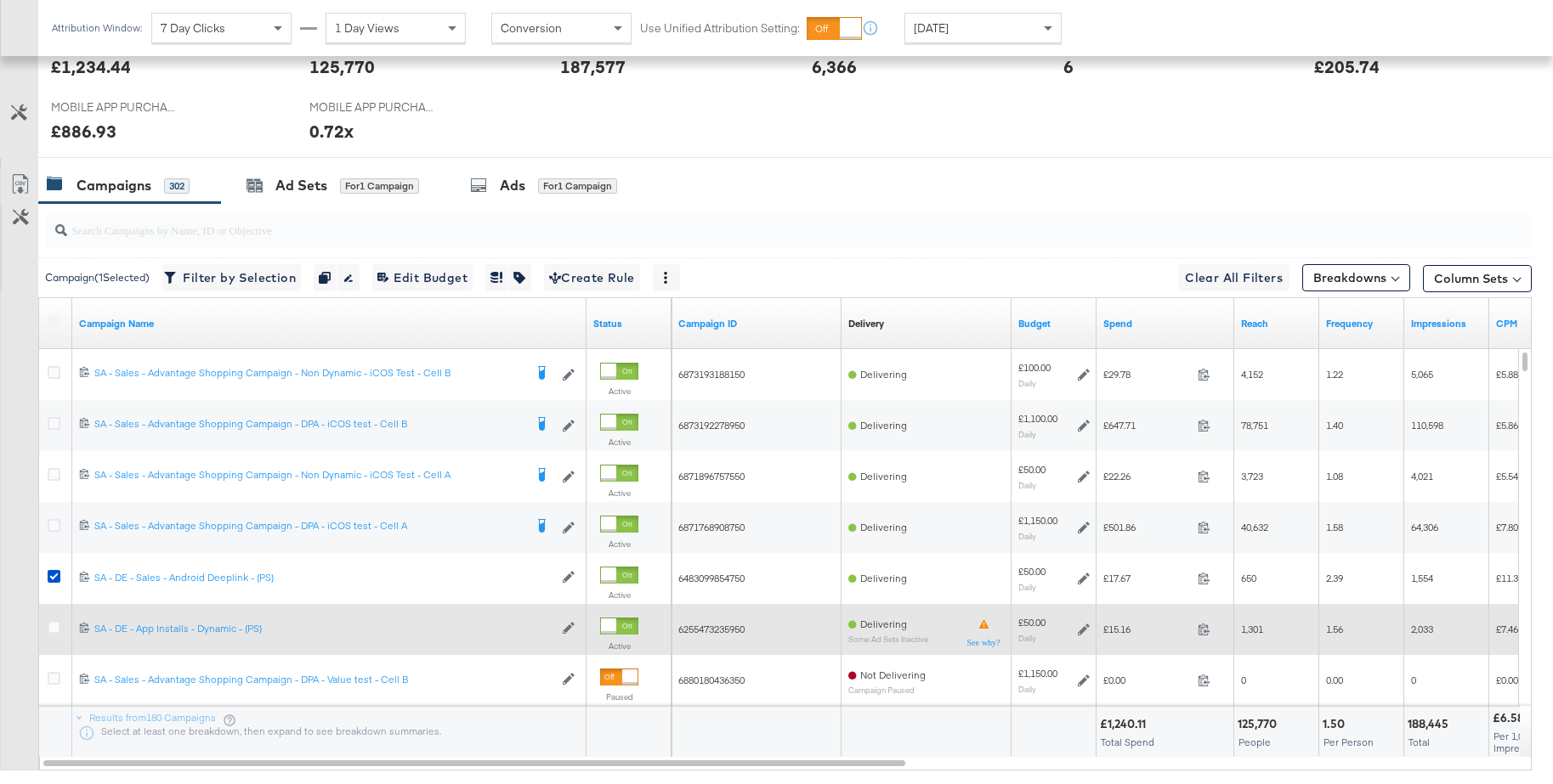
drag, startPoint x: 54, startPoint y: 630, endPoint x: 52, endPoint y: 606, distance: 24.1
click at [54, 630] on icon at bounding box center [55, 628] width 13 height 13
click at [0, 0] on input "checkbox" at bounding box center [0, 0] width 0 height 0
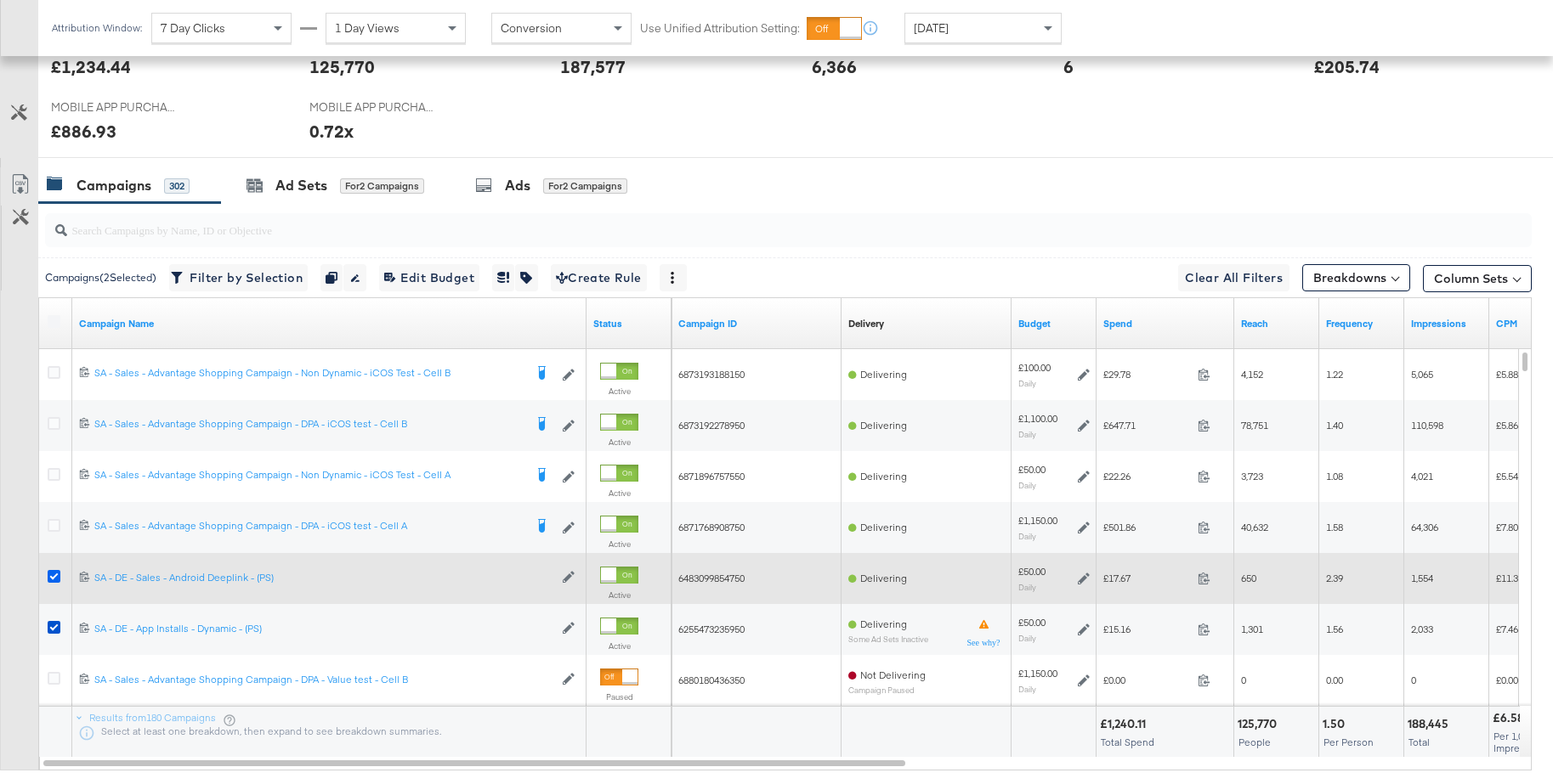
click at [52, 577] on icon at bounding box center [55, 577] width 13 height 13
click at [0, 0] on input "checkbox" at bounding box center [0, 0] width 0 height 0
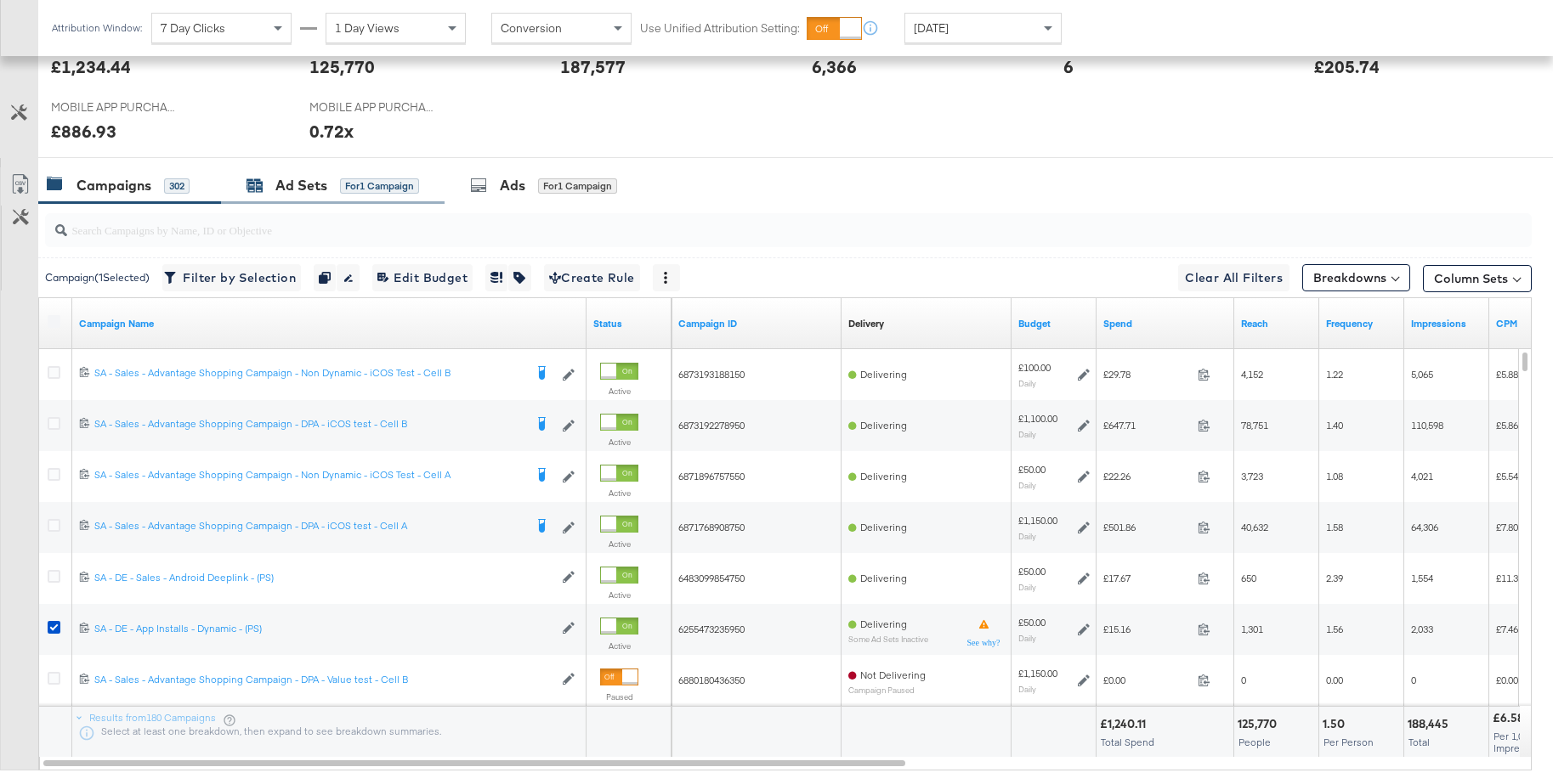
click at [304, 190] on div "Ad Sets" at bounding box center [301, 185] width 52 height 20
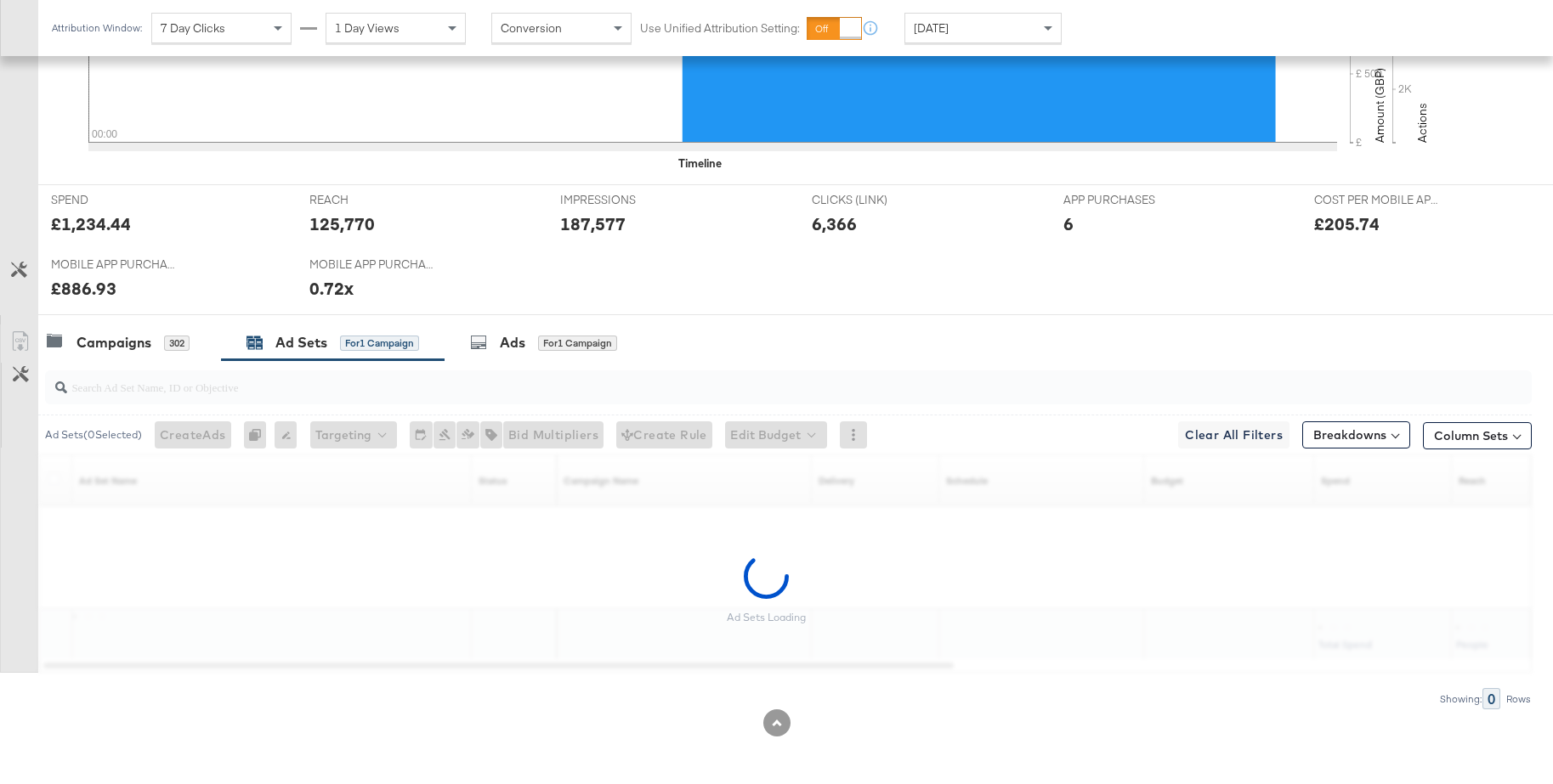
scroll to position [694, 0]
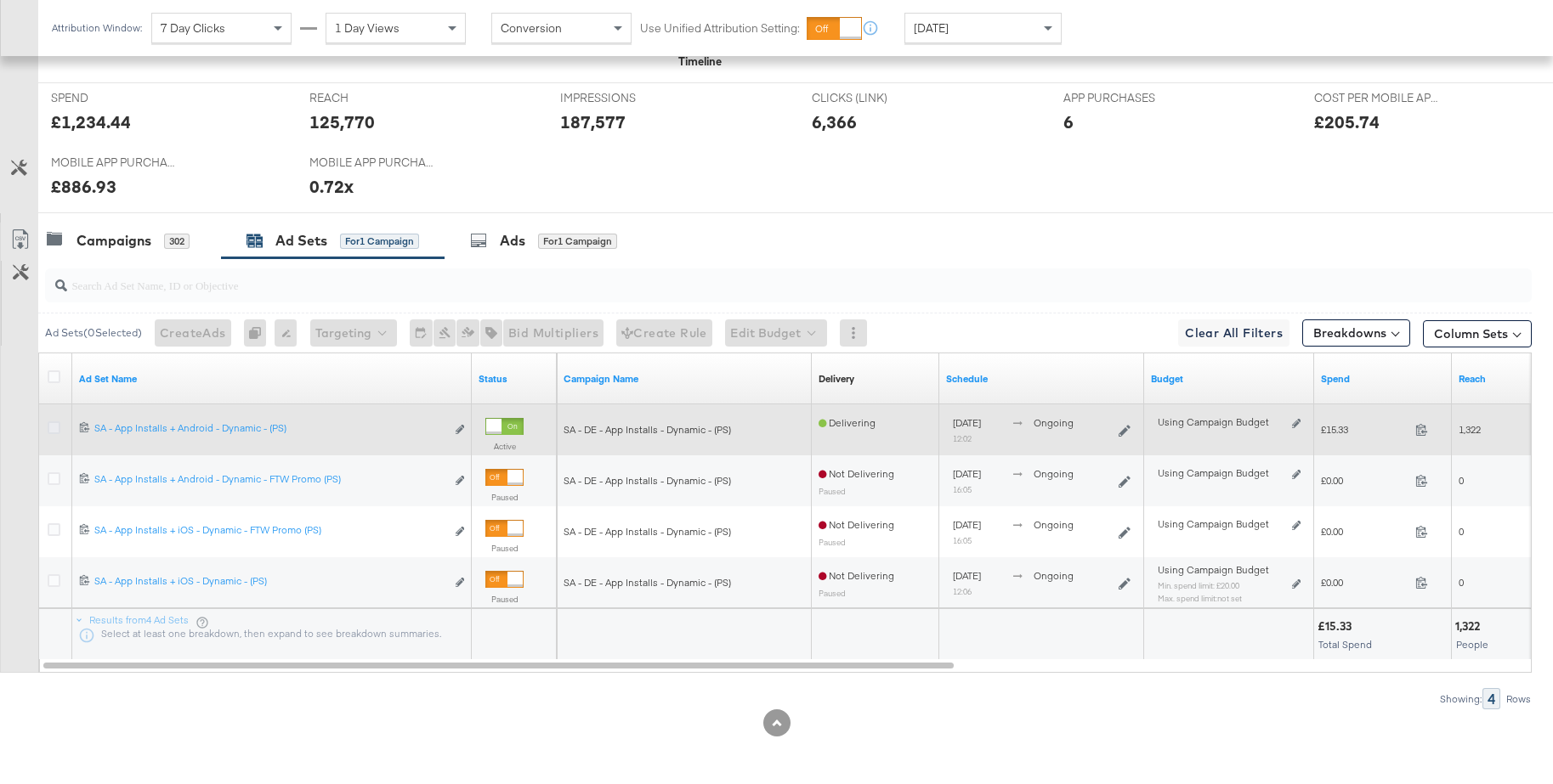
click at [54, 427] on icon at bounding box center [55, 428] width 13 height 13
click at [0, 0] on input "checkbox" at bounding box center [0, 0] width 0 height 0
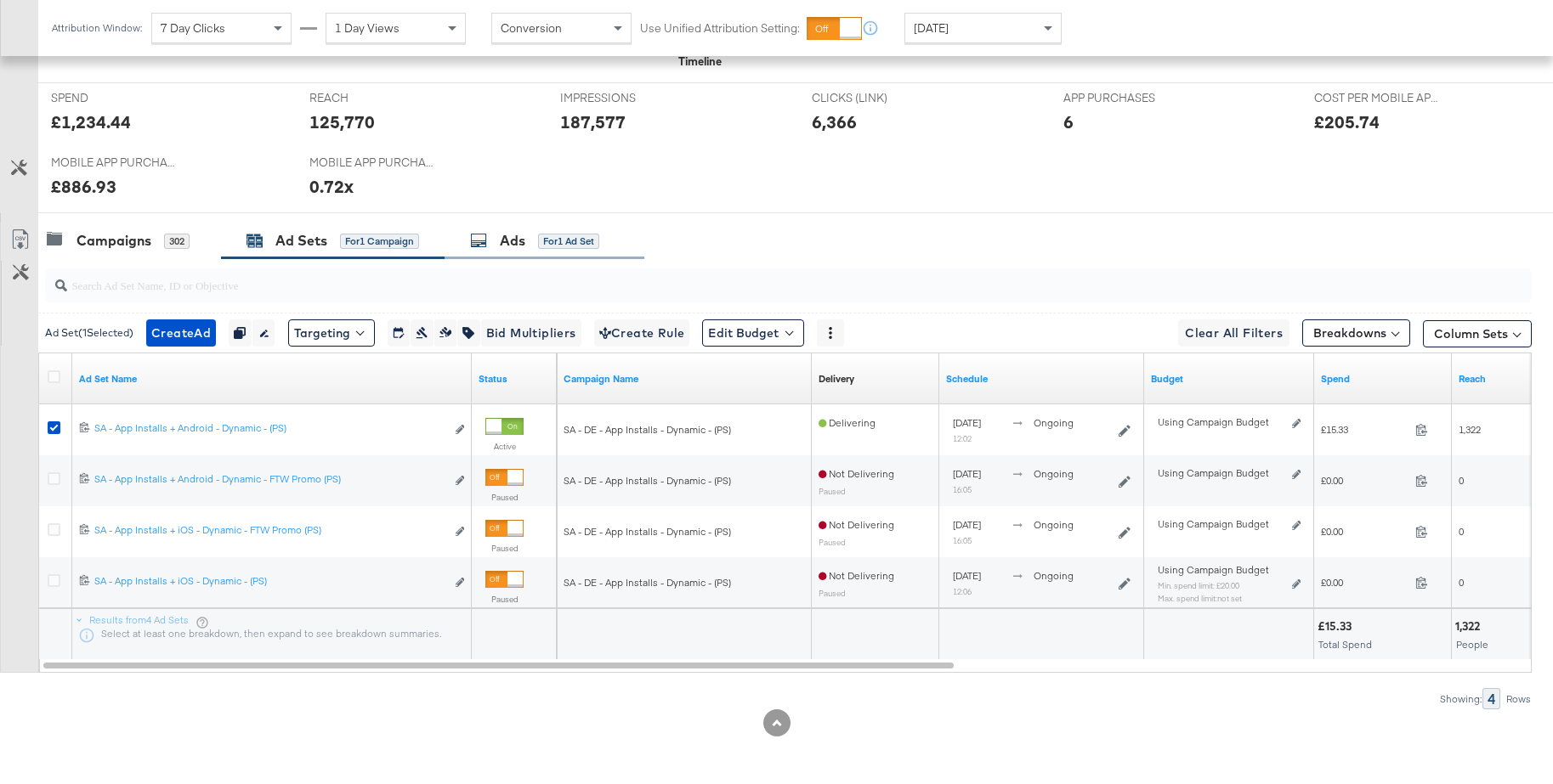
click at [513, 238] on div "Ads" at bounding box center [512, 241] width 25 height 20
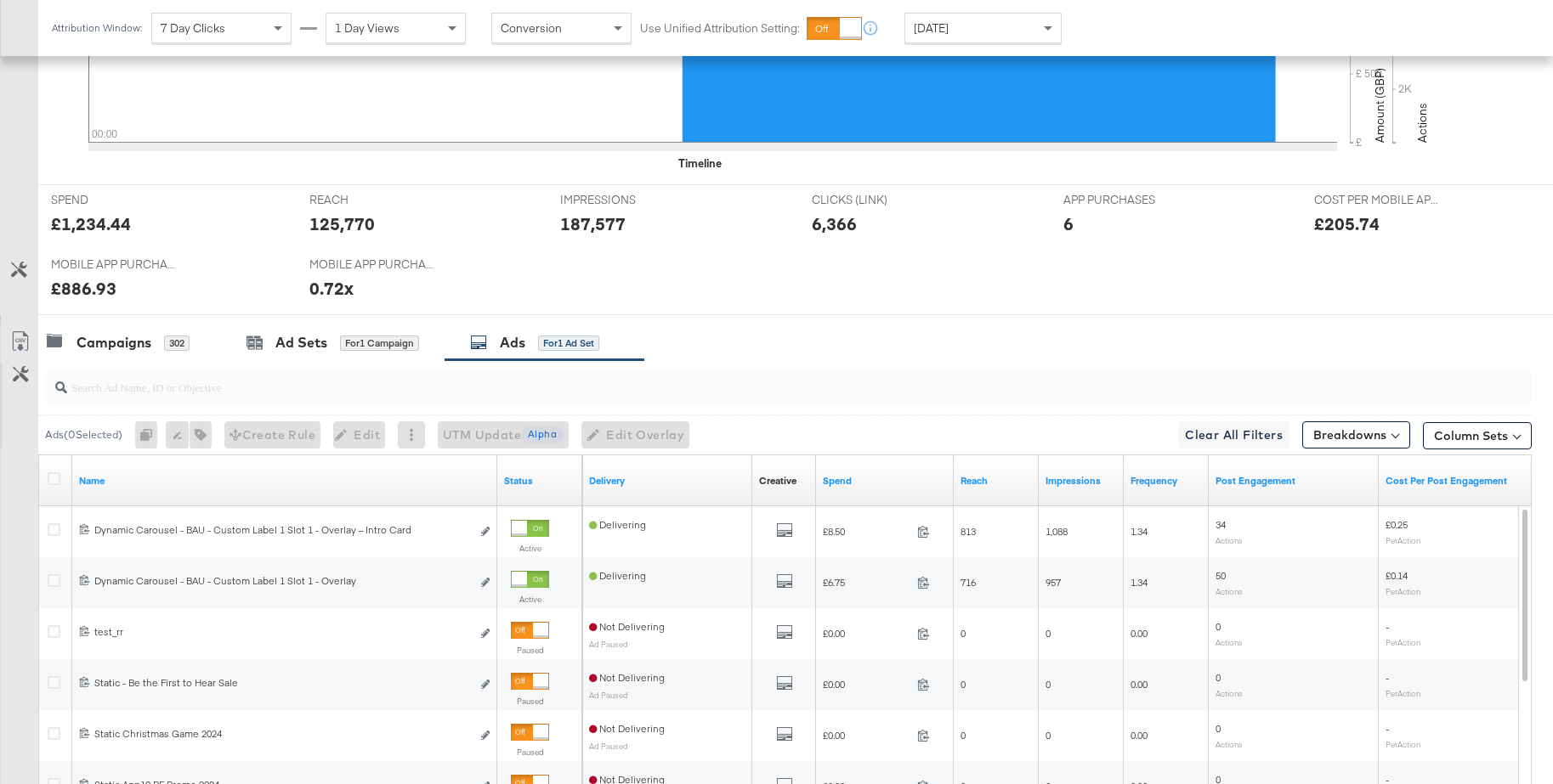
scroll to position [748, 0]
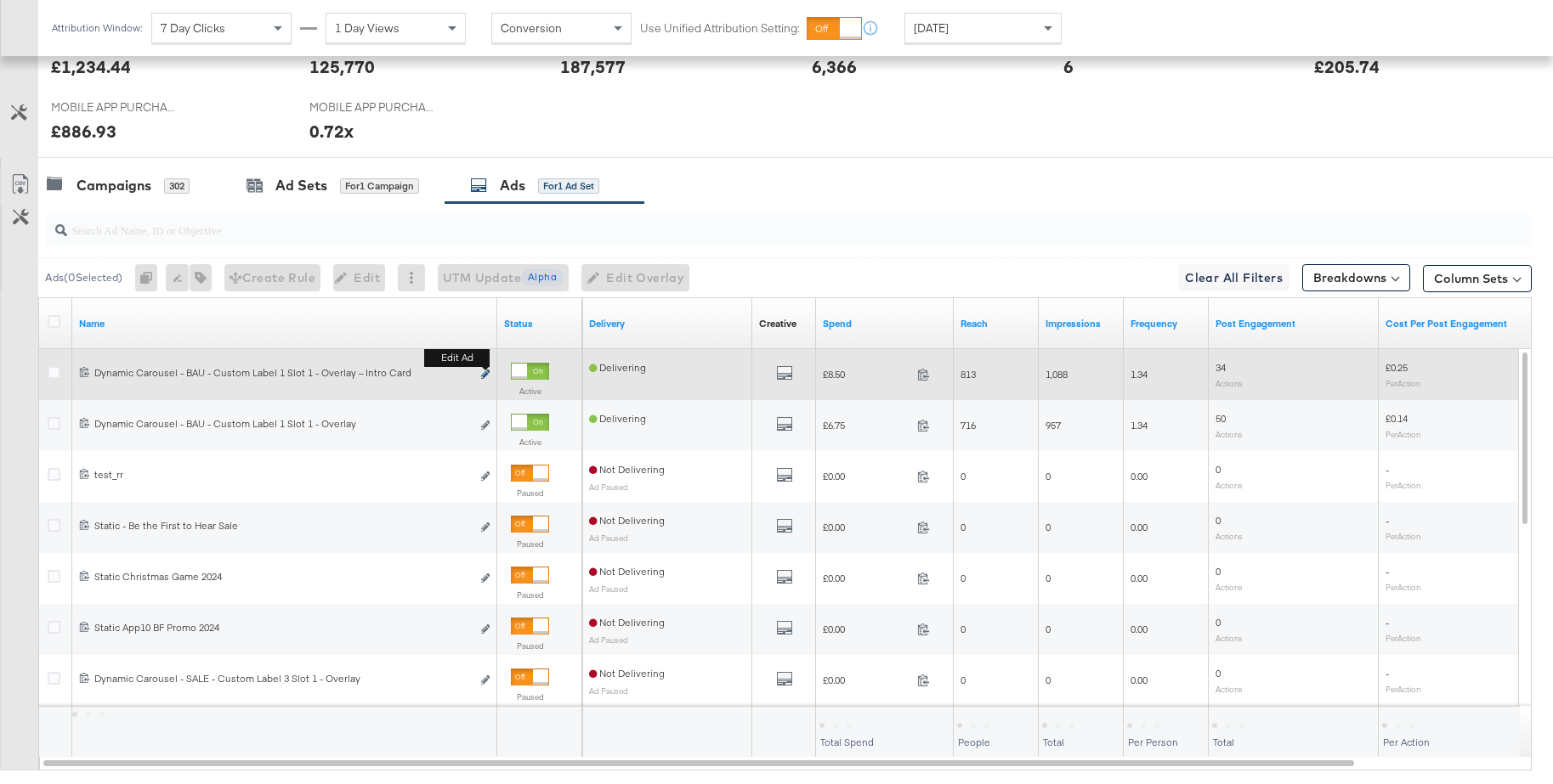
click at [486, 372] on icon "link" at bounding box center [485, 375] width 8 height 9
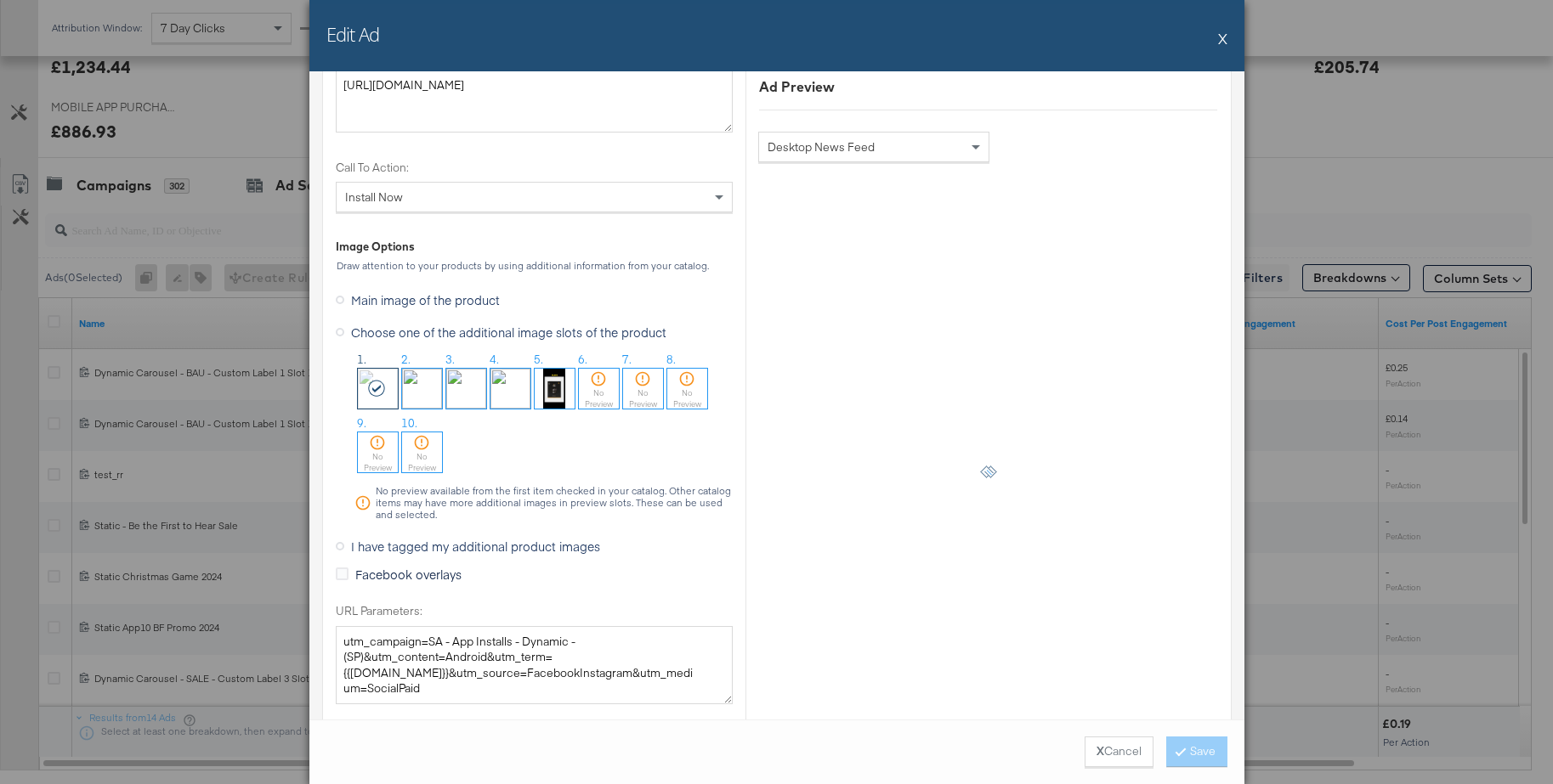
scroll to position [1593, 0]
click at [339, 544] on icon at bounding box center [340, 543] width 8 height 8
click at [0, 0] on input "I have tagged my additional product images" at bounding box center [0, 0] width 0 height 0
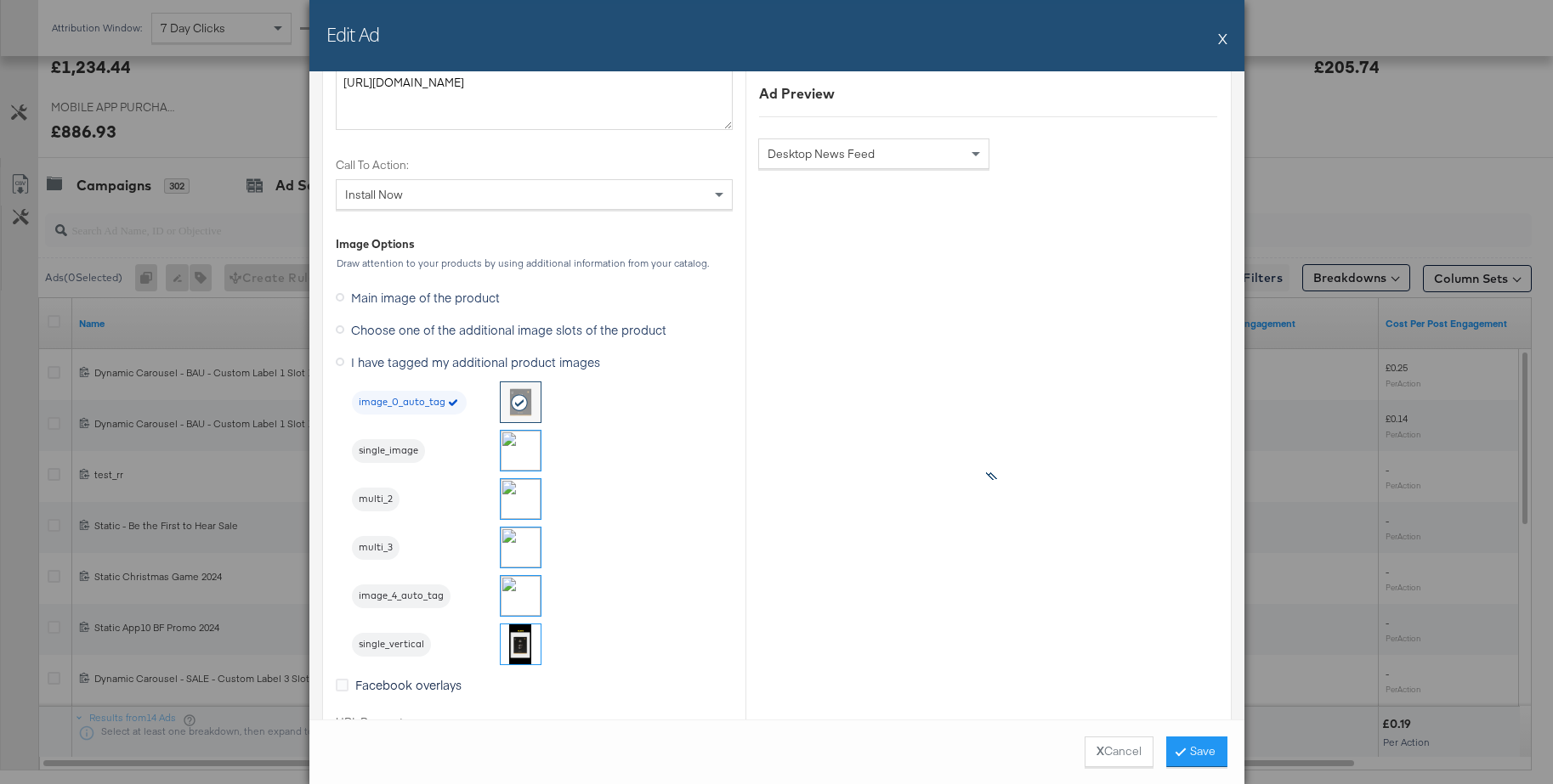
click at [519, 445] on img at bounding box center [520, 451] width 40 height 40
click at [1204, 746] on button "Save" at bounding box center [1196, 752] width 61 height 31
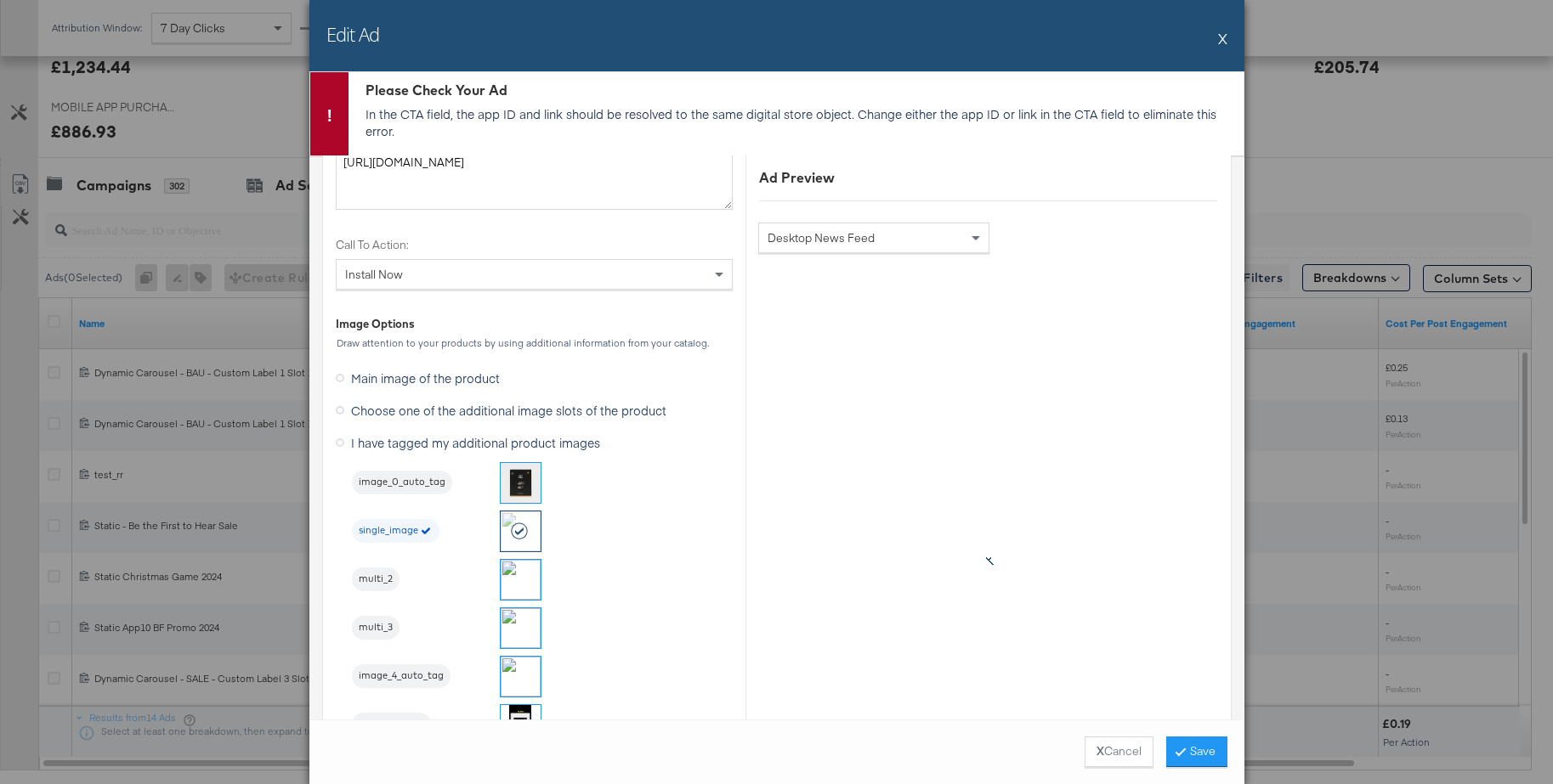
scroll to position [1602, 0]
click at [1224, 40] on button "X" at bounding box center [1223, 39] width 9 height 34
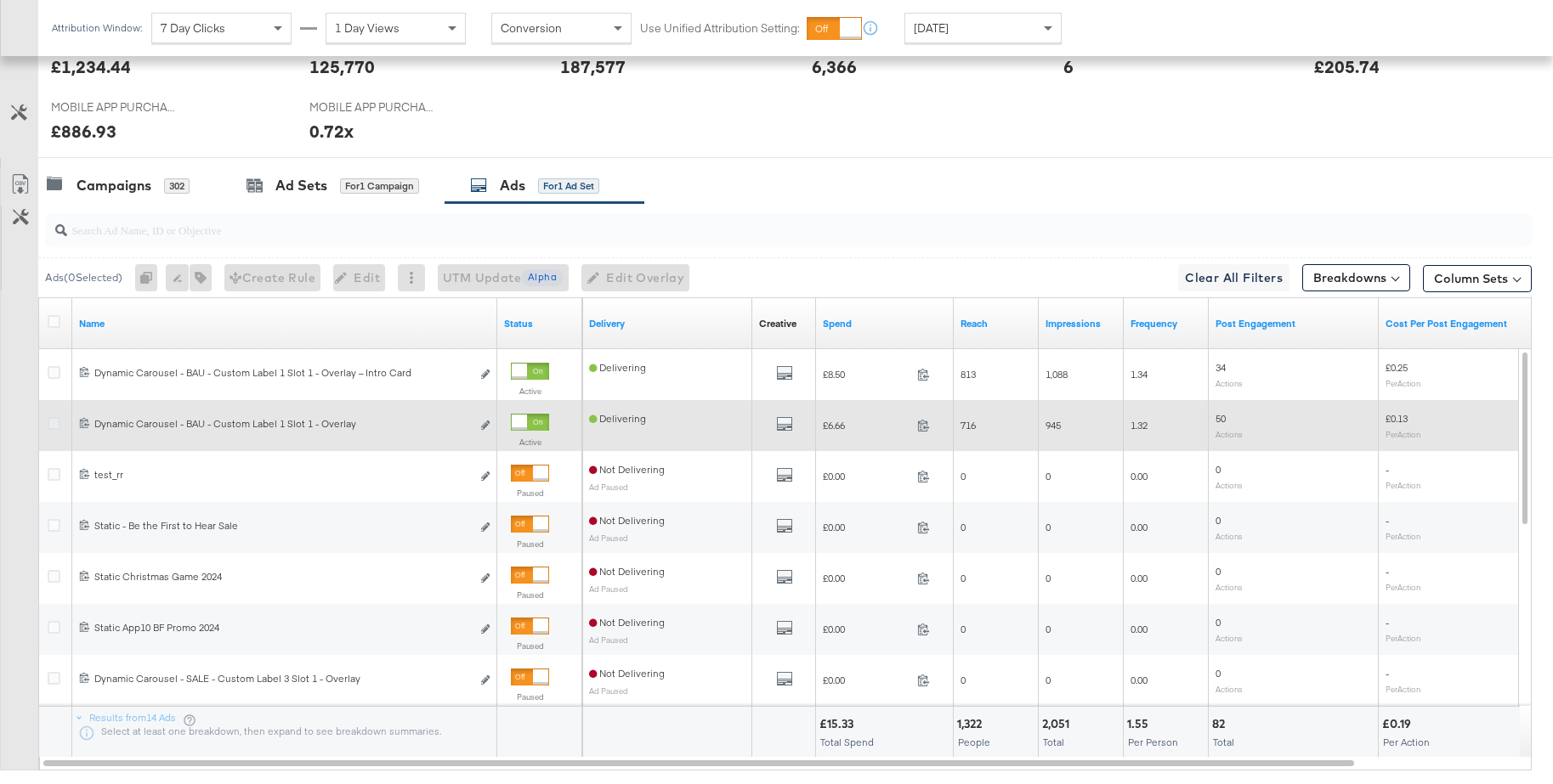
click at [56, 424] on icon at bounding box center [55, 424] width 13 height 13
click at [0, 0] on input "checkbox" at bounding box center [0, 0] width 0 height 0
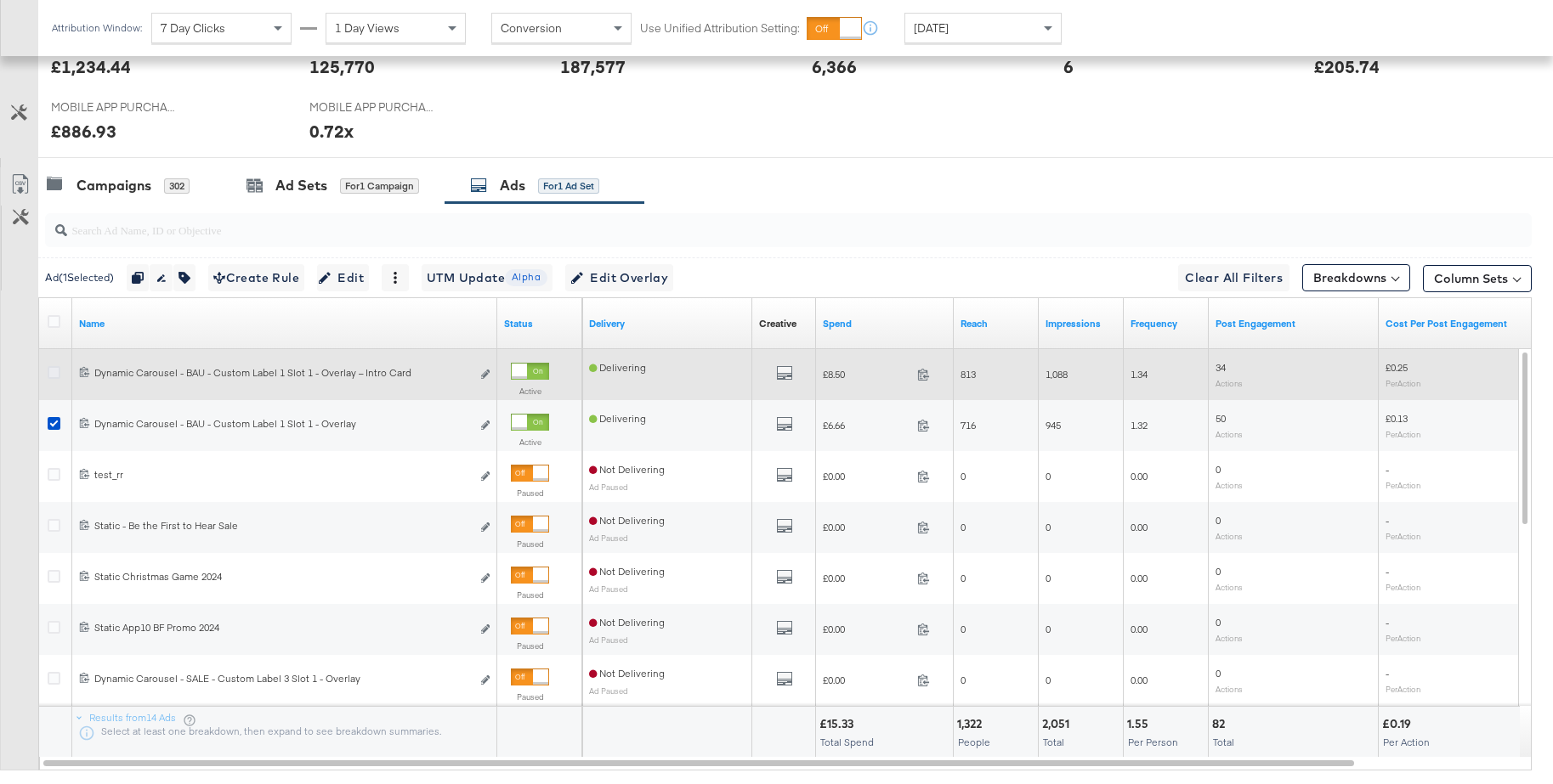
click at [56, 375] on icon at bounding box center [55, 373] width 13 height 13
click at [0, 0] on input "checkbox" at bounding box center [0, 0] width 0 height 0
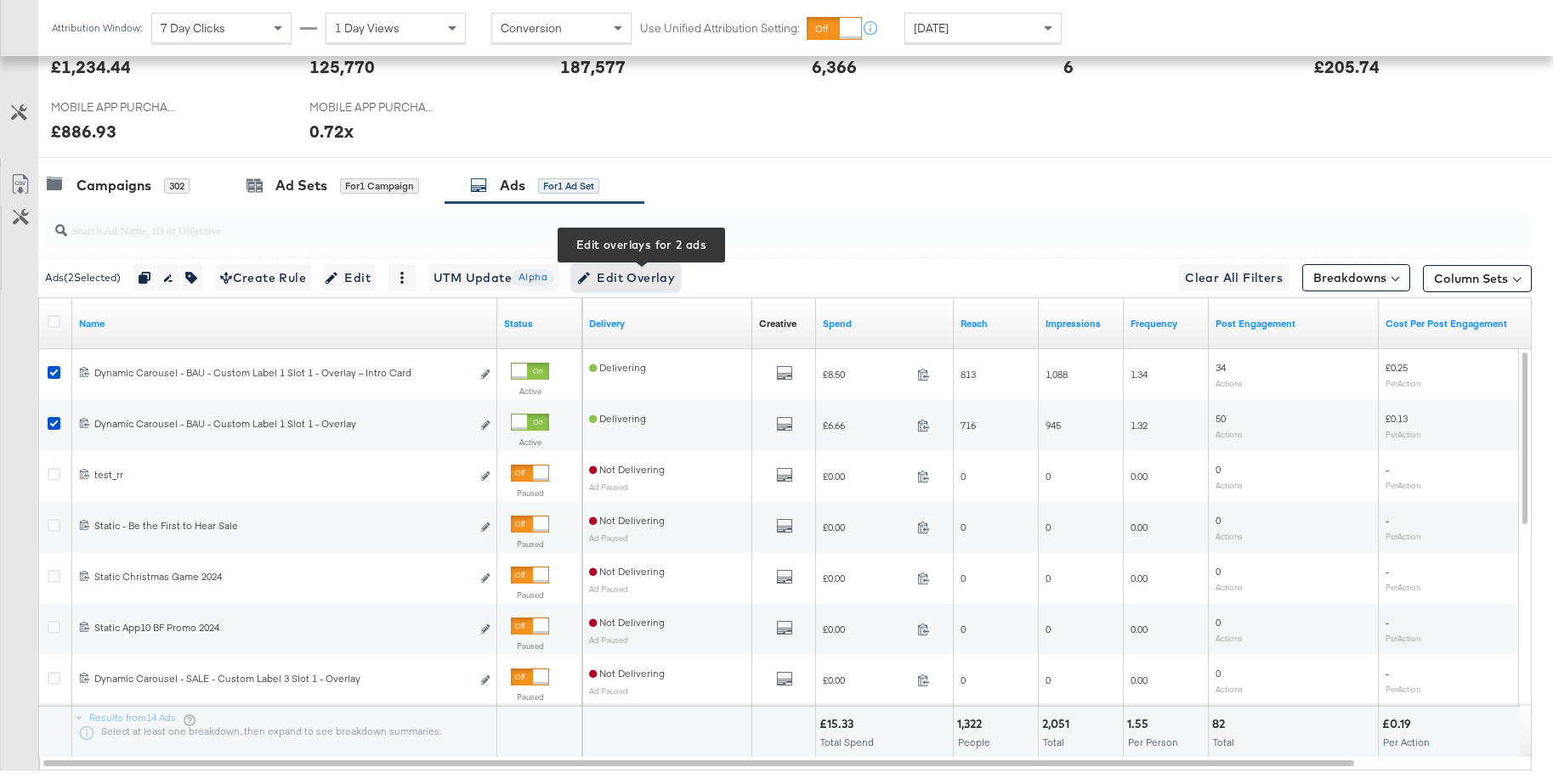
click at [616, 275] on span "Edit Overlay Edit overlays for 2 ads" at bounding box center [626, 278] width 98 height 22
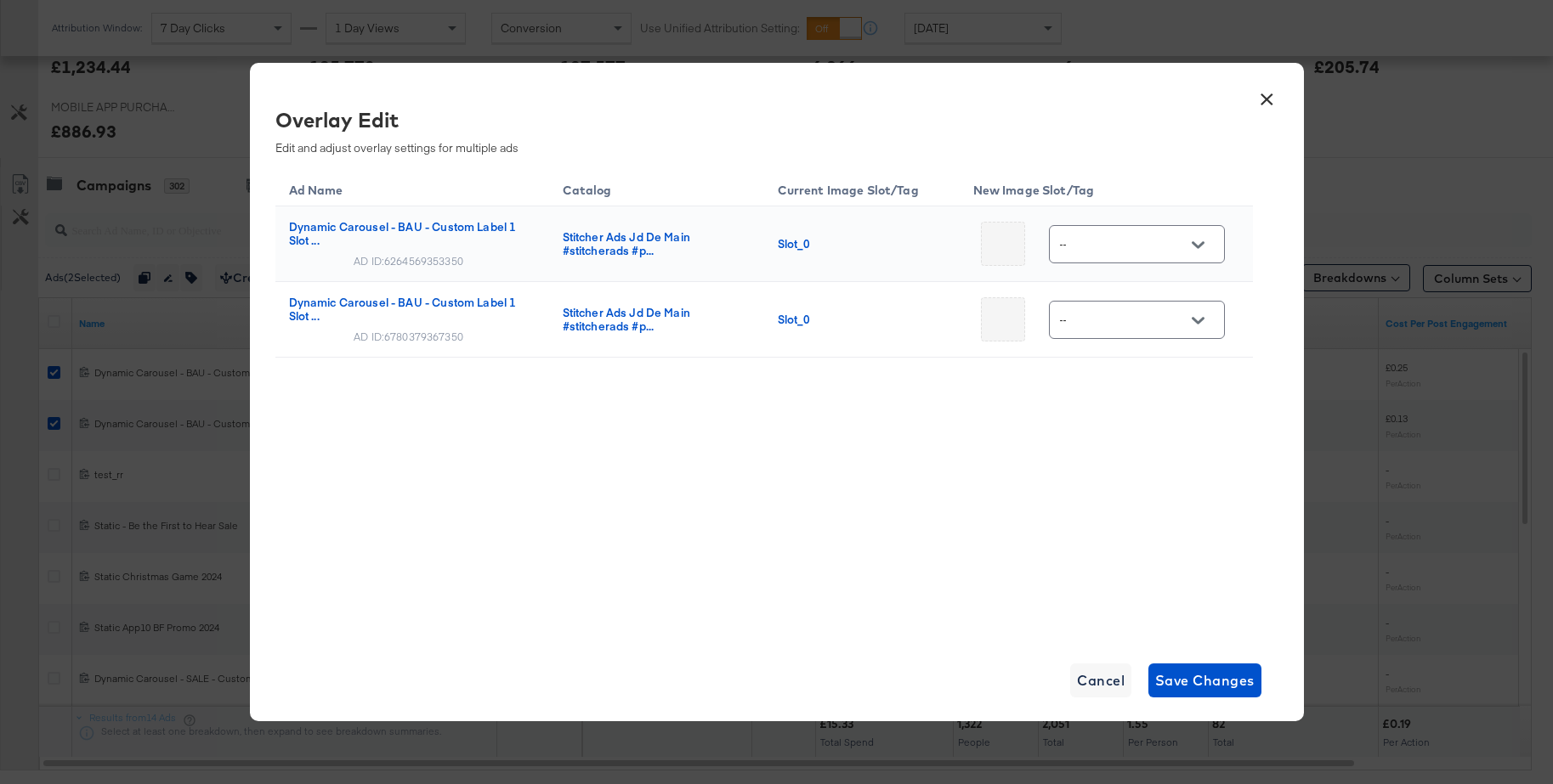
click at [1266, 101] on button "×" at bounding box center [1267, 95] width 31 height 31
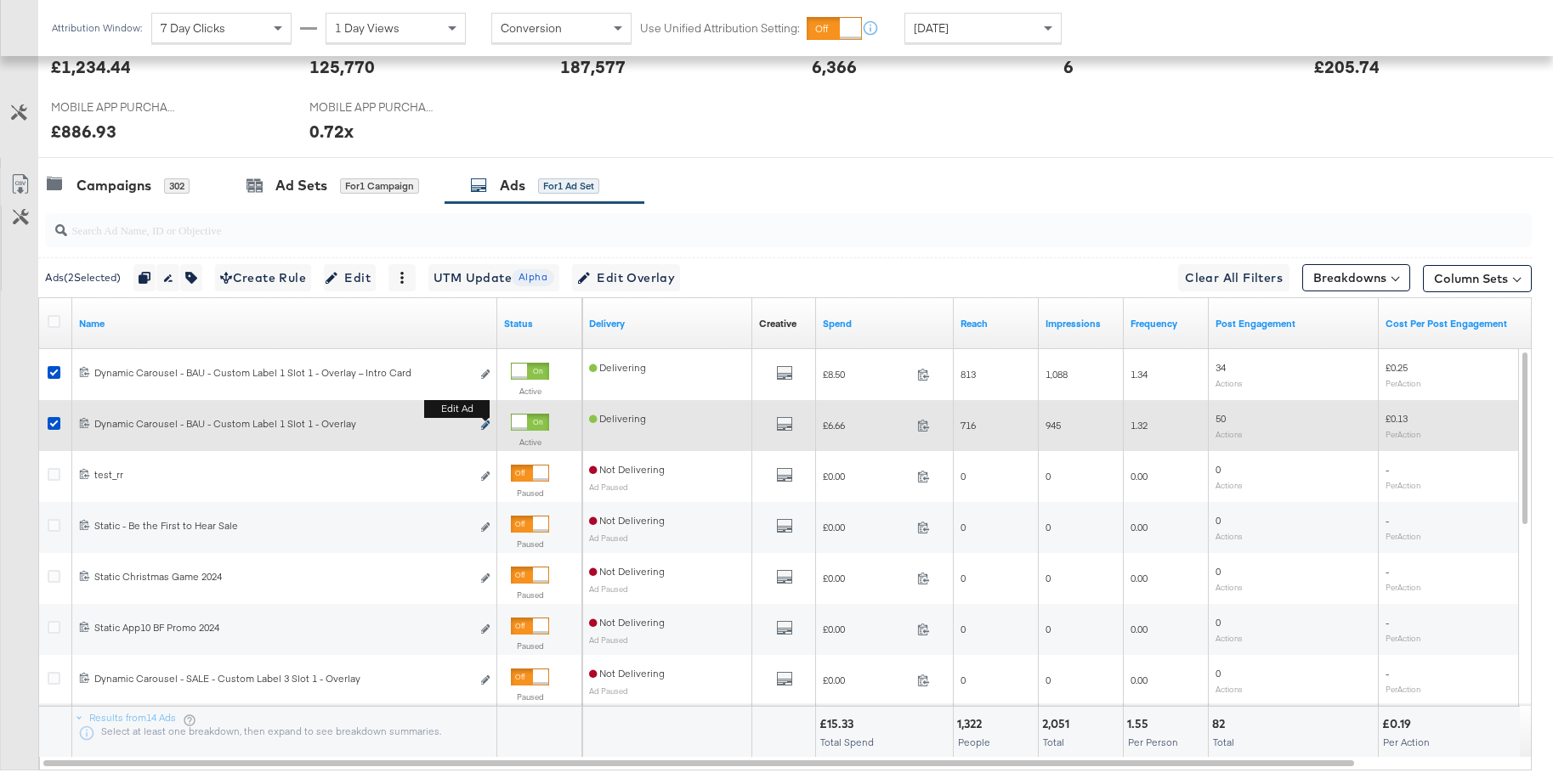
click at [487, 423] on icon "link" at bounding box center [485, 425] width 8 height 9
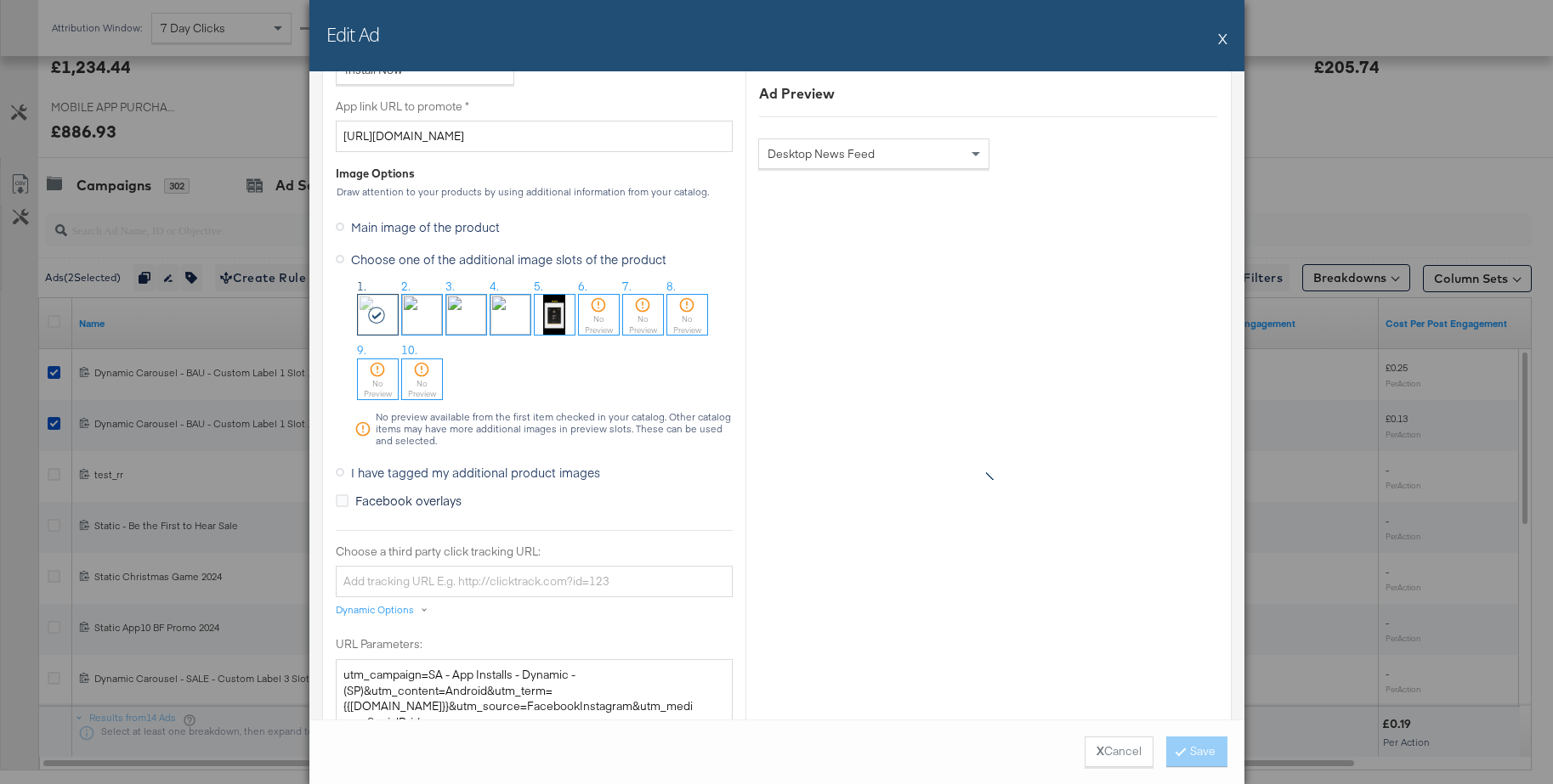
scroll to position [1292, 0]
click at [1227, 38] on div "Edit Ad X" at bounding box center [776, 36] width 935 height 72
click at [1221, 37] on button "X" at bounding box center [1223, 39] width 9 height 34
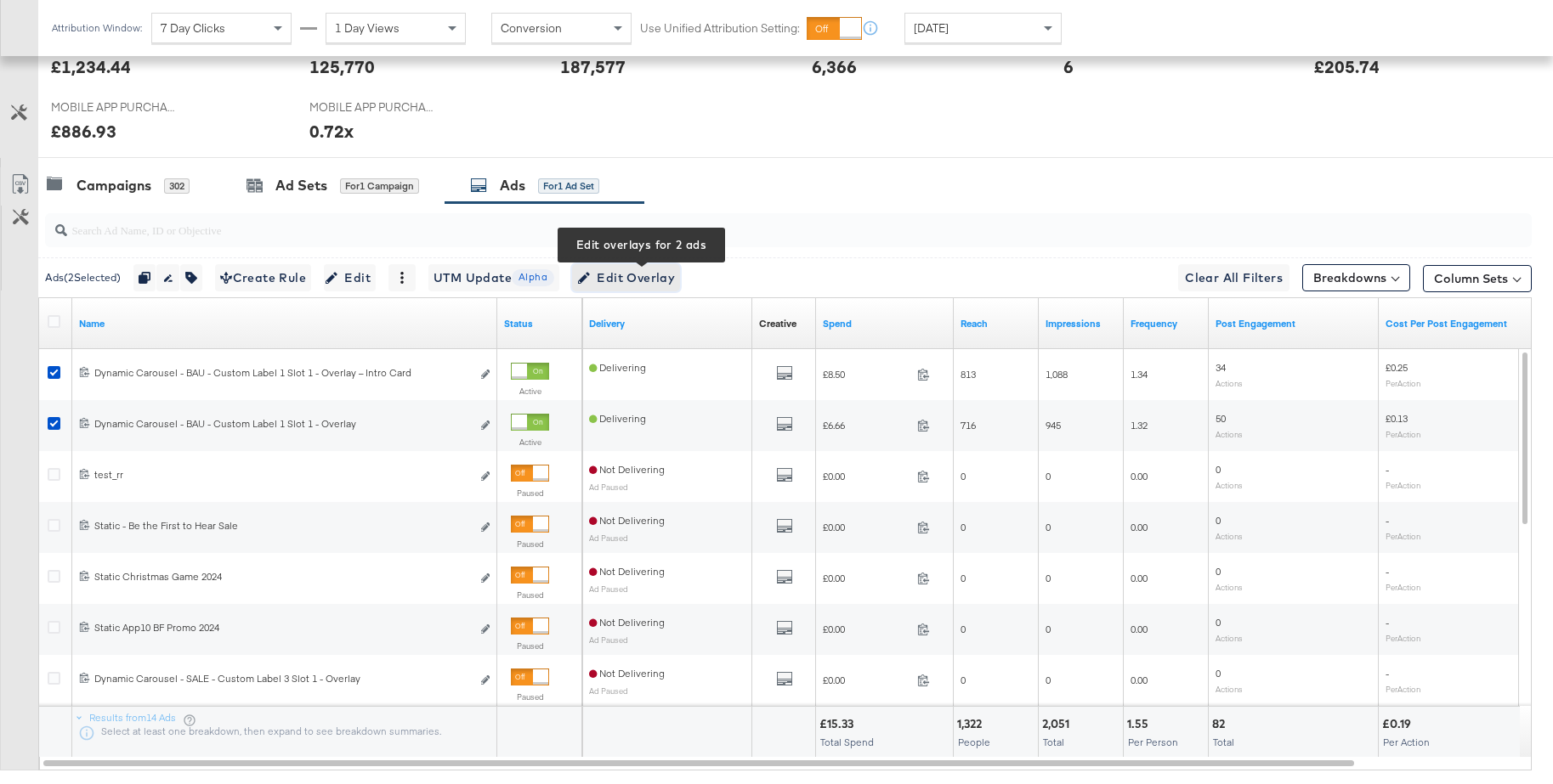
click at [653, 276] on span "Edit Overlay Edit overlays for 2 ads" at bounding box center [626, 278] width 98 height 22
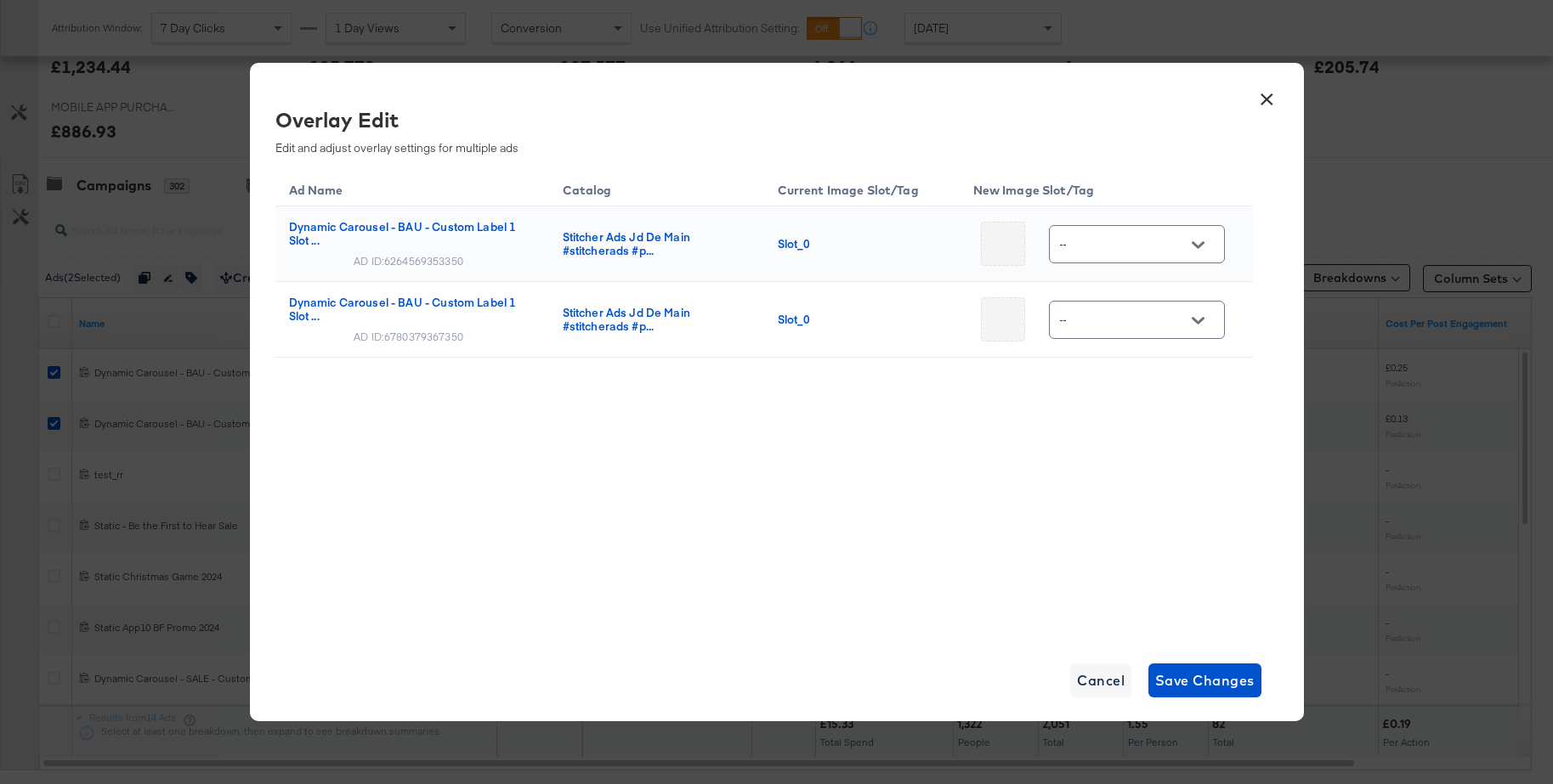
click at [1188, 250] on button "Open" at bounding box center [1197, 244] width 25 height 25
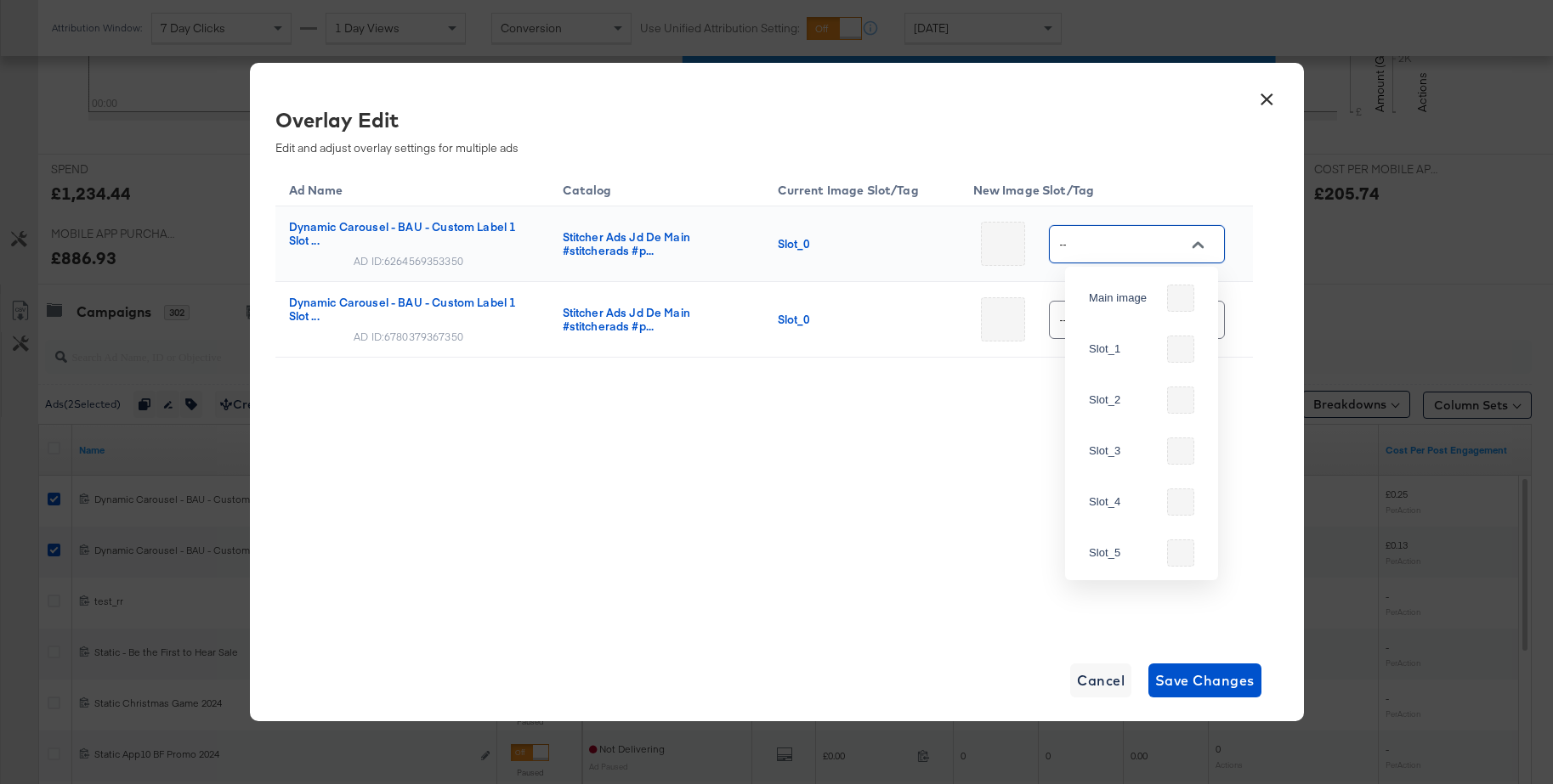
scroll to position [0, 0]
click at [1268, 98] on button "×" at bounding box center [1267, 95] width 31 height 31
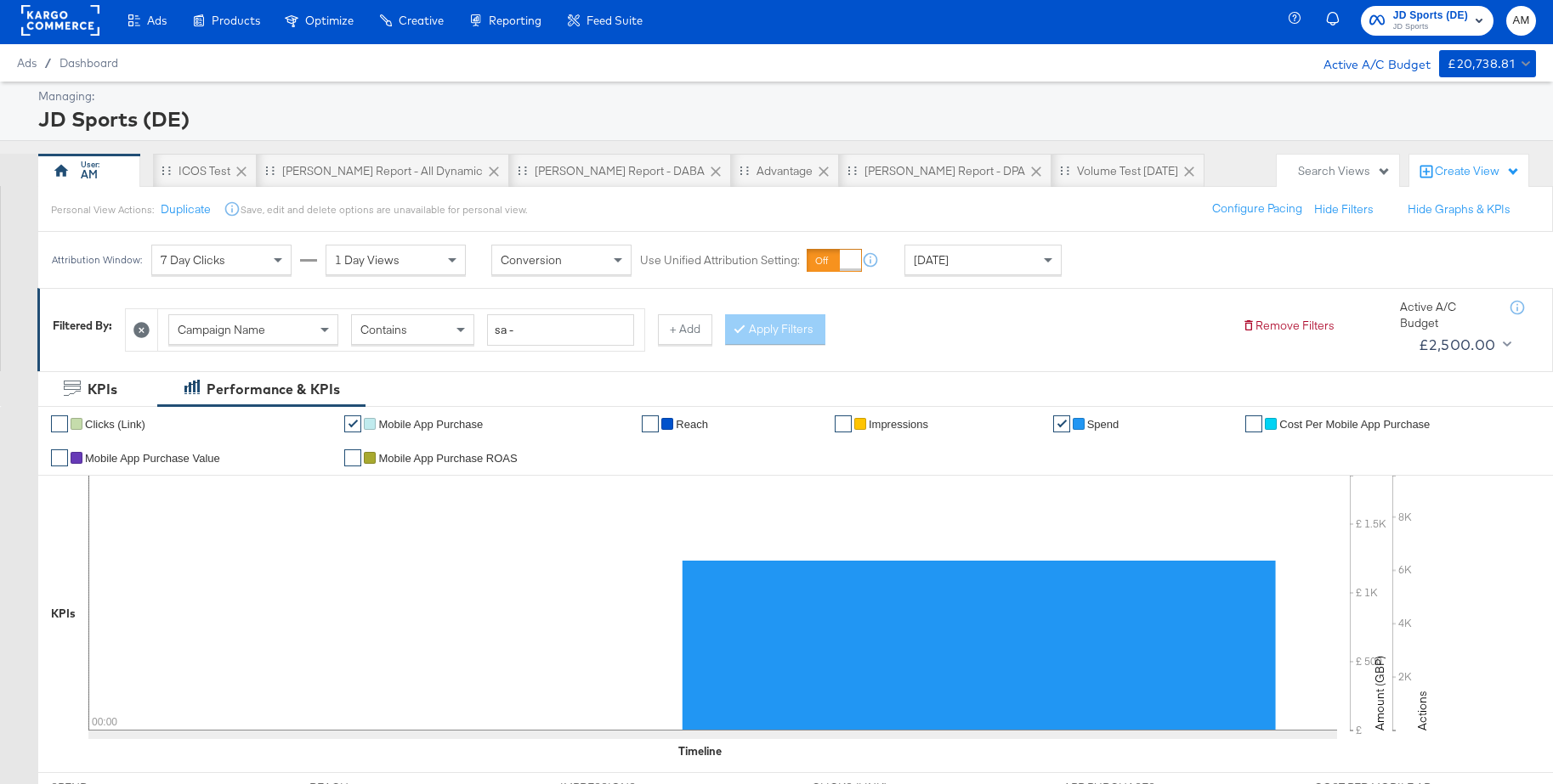
scroll to position [27, 0]
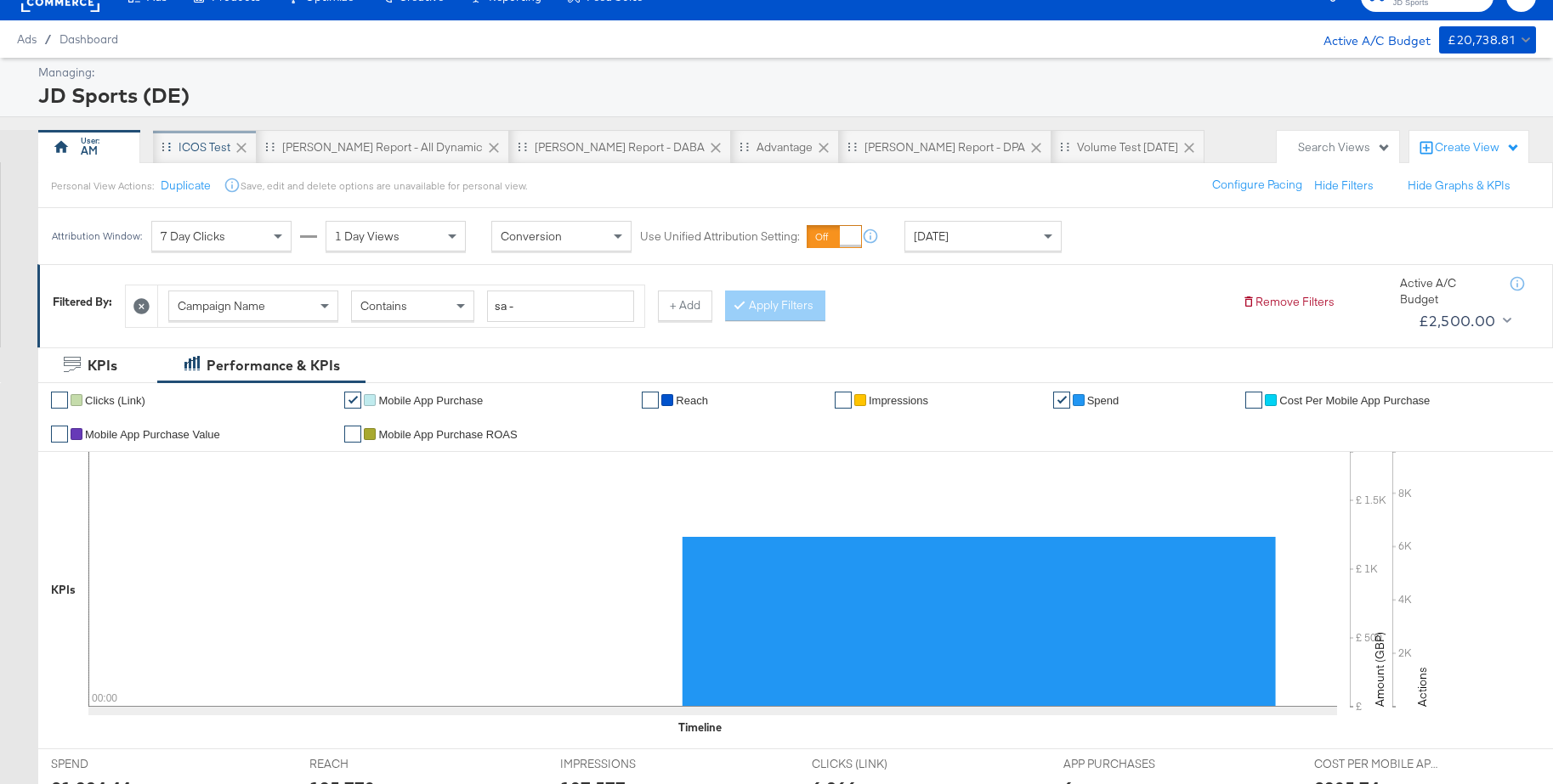
click at [187, 147] on div "iCOS Test" at bounding box center [204, 147] width 52 height 16
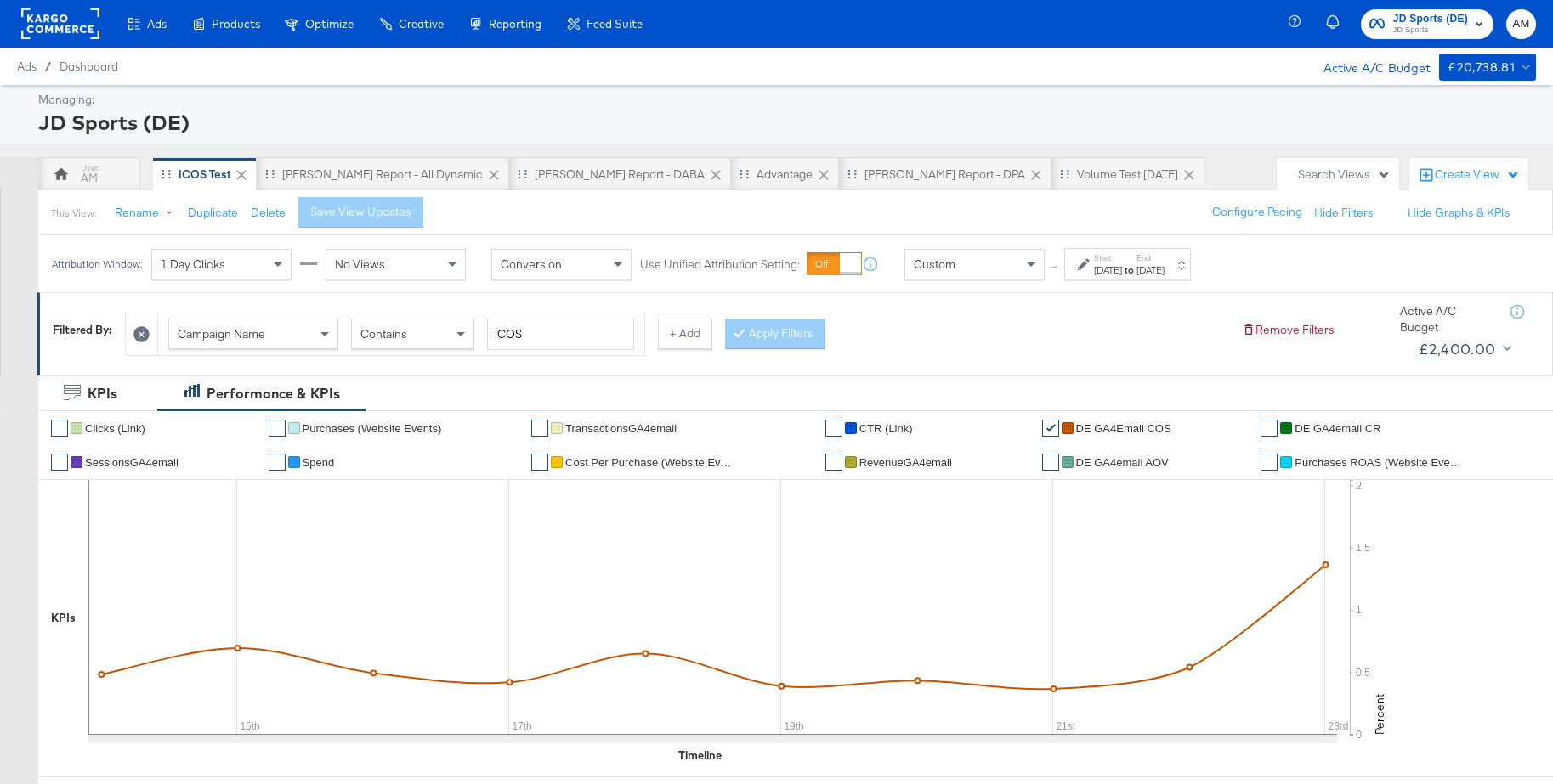
click at [50, 24] on rect at bounding box center [60, 24] width 78 height 31
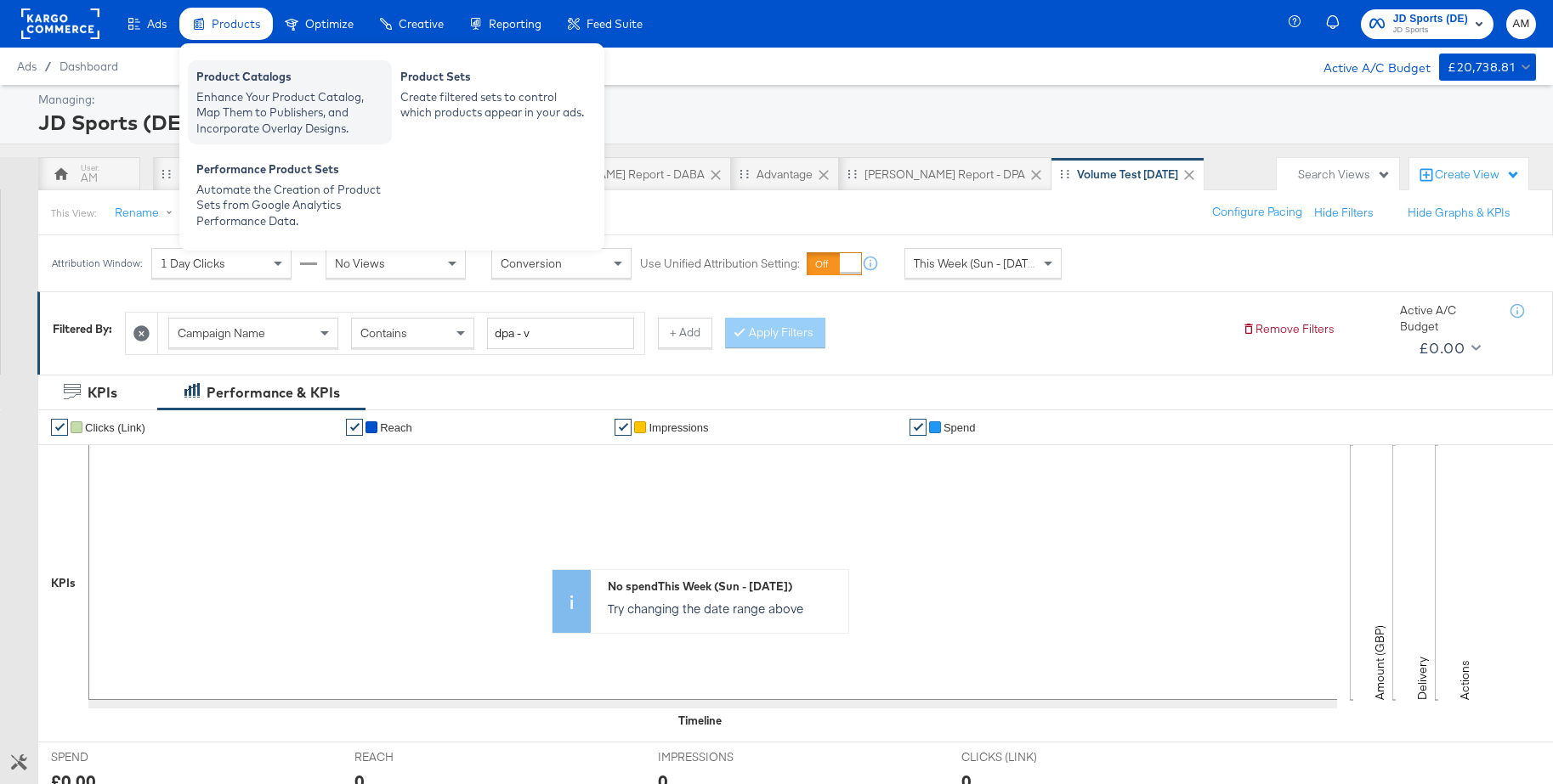
click at [247, 88] on div "Product Catalogs" at bounding box center [290, 79] width 187 height 21
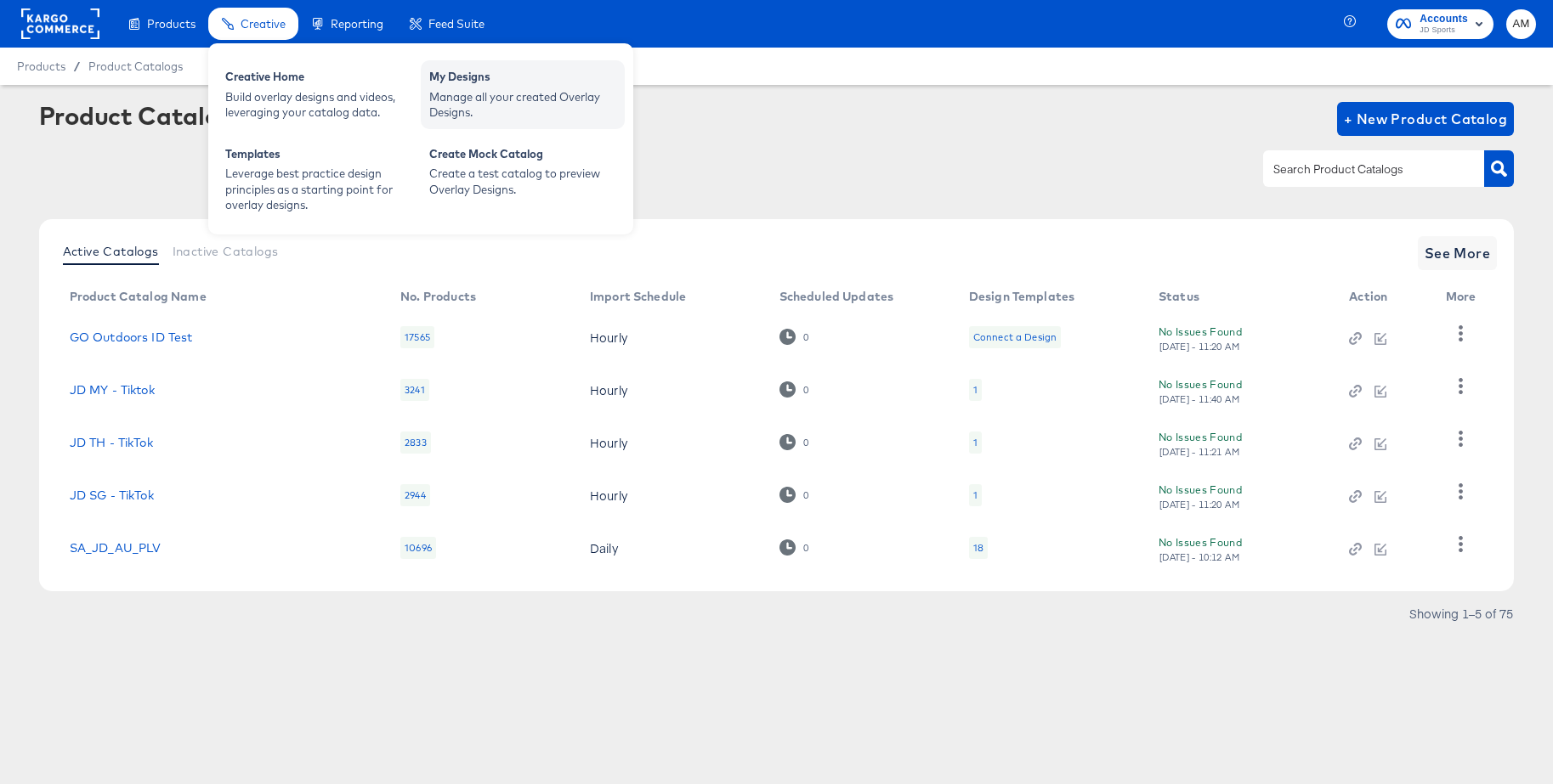
click at [471, 81] on div "My Designs" at bounding box center [522, 79] width 187 height 21
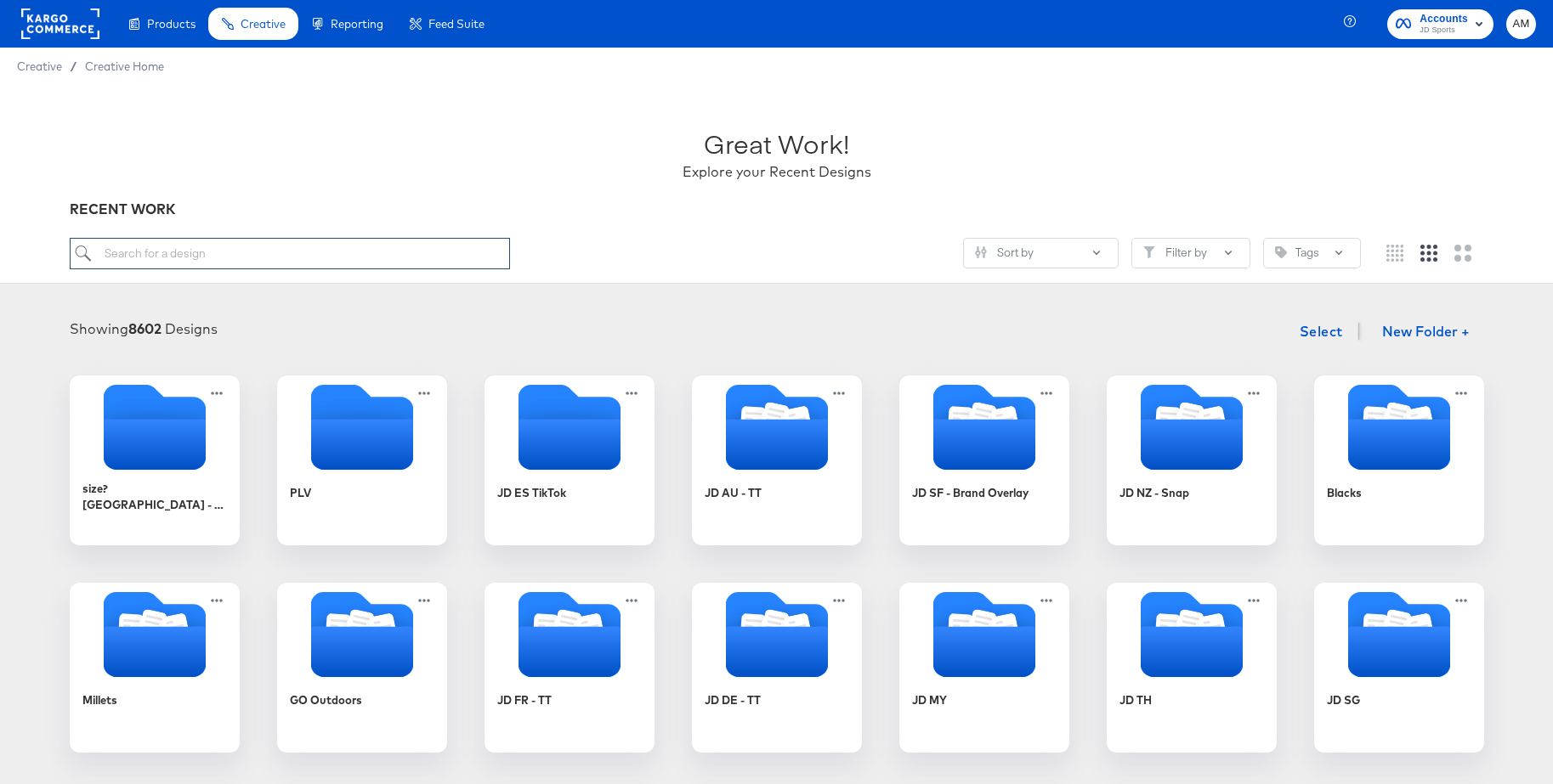
click at [183, 246] on input "search" at bounding box center [290, 253] width 440 height 31
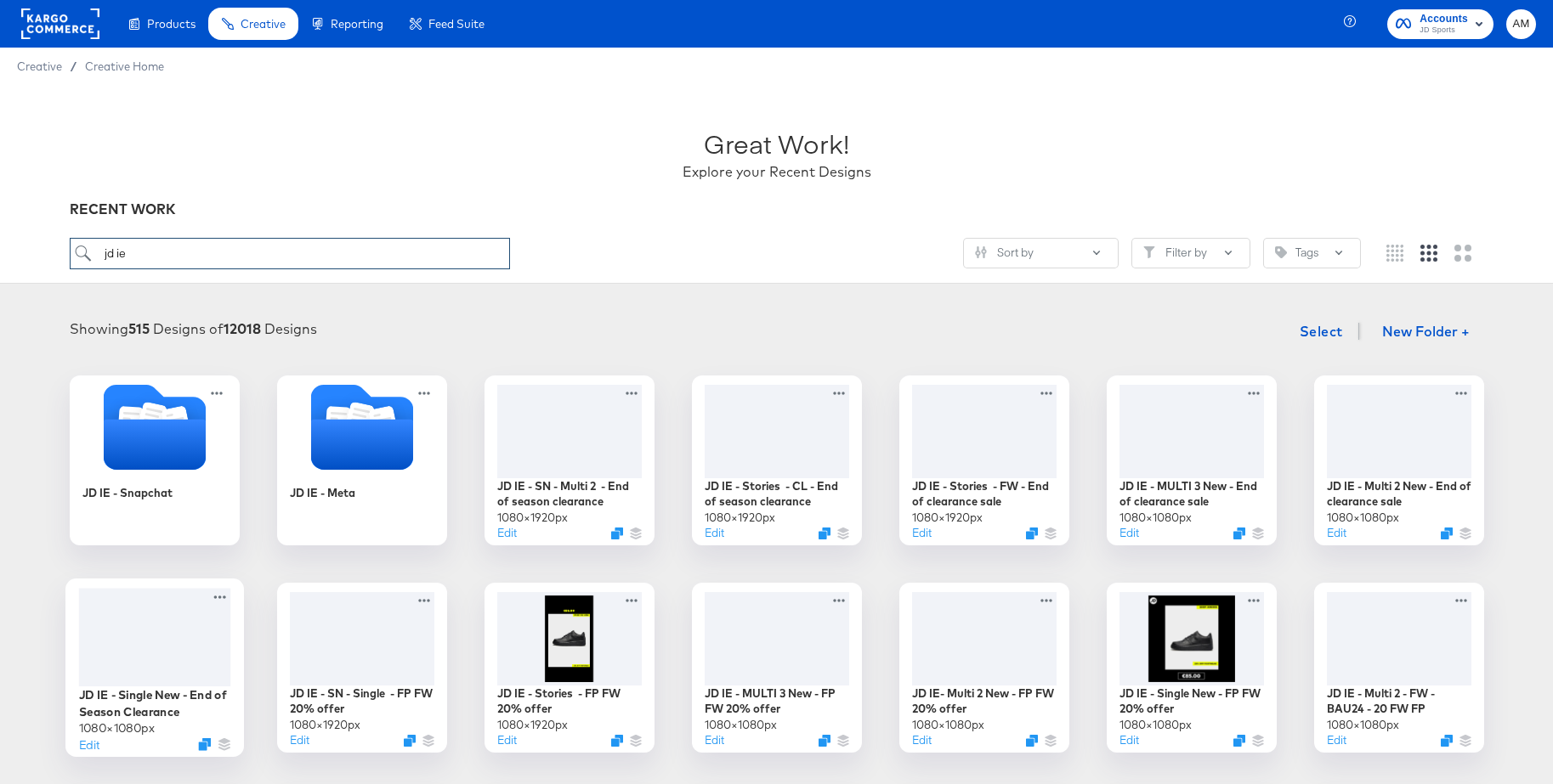
type input "jd ie"
click at [151, 632] on div at bounding box center [154, 637] width 152 height 99
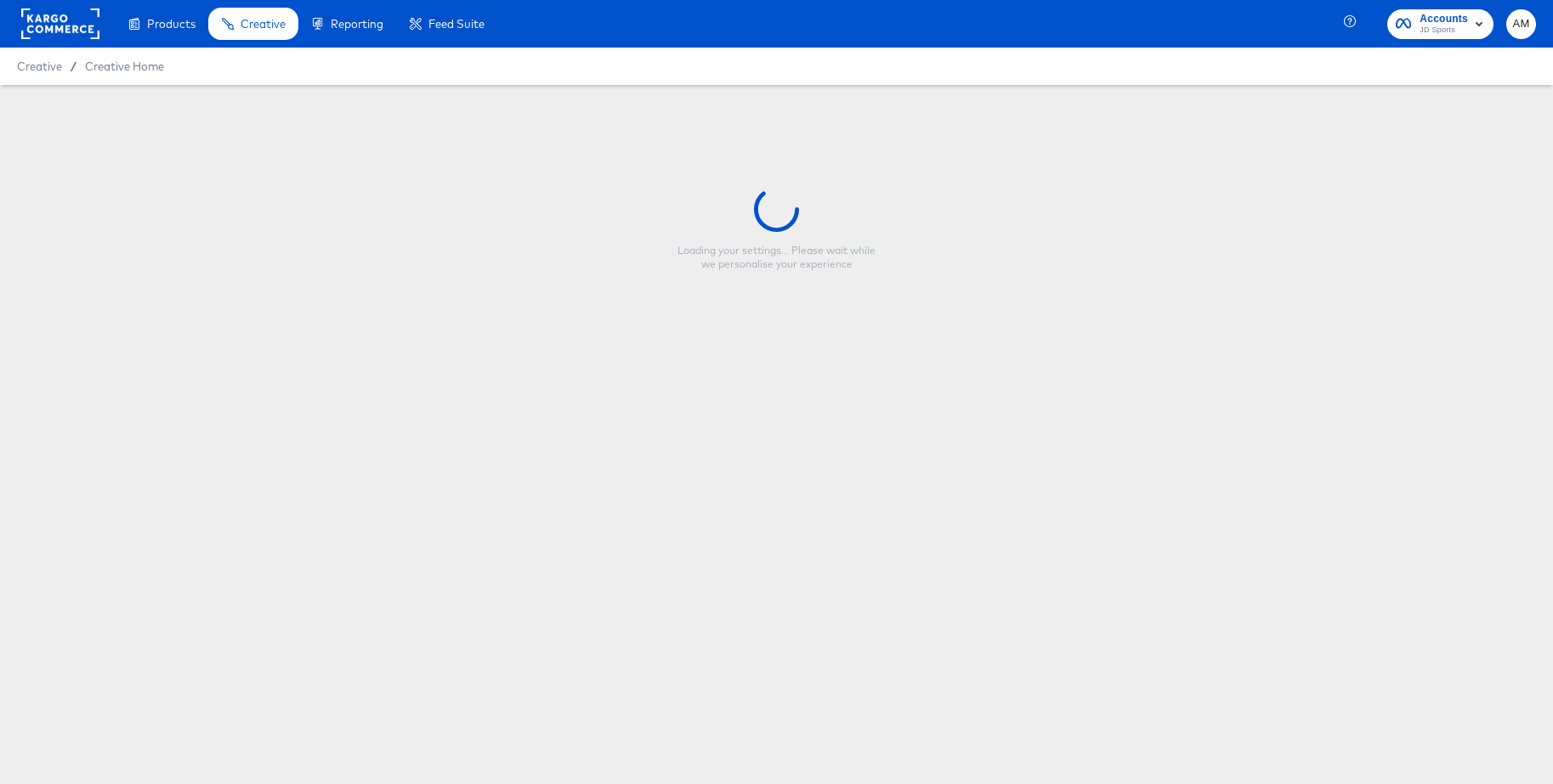
type input "JD IE - Single New - End of Season Clearance"
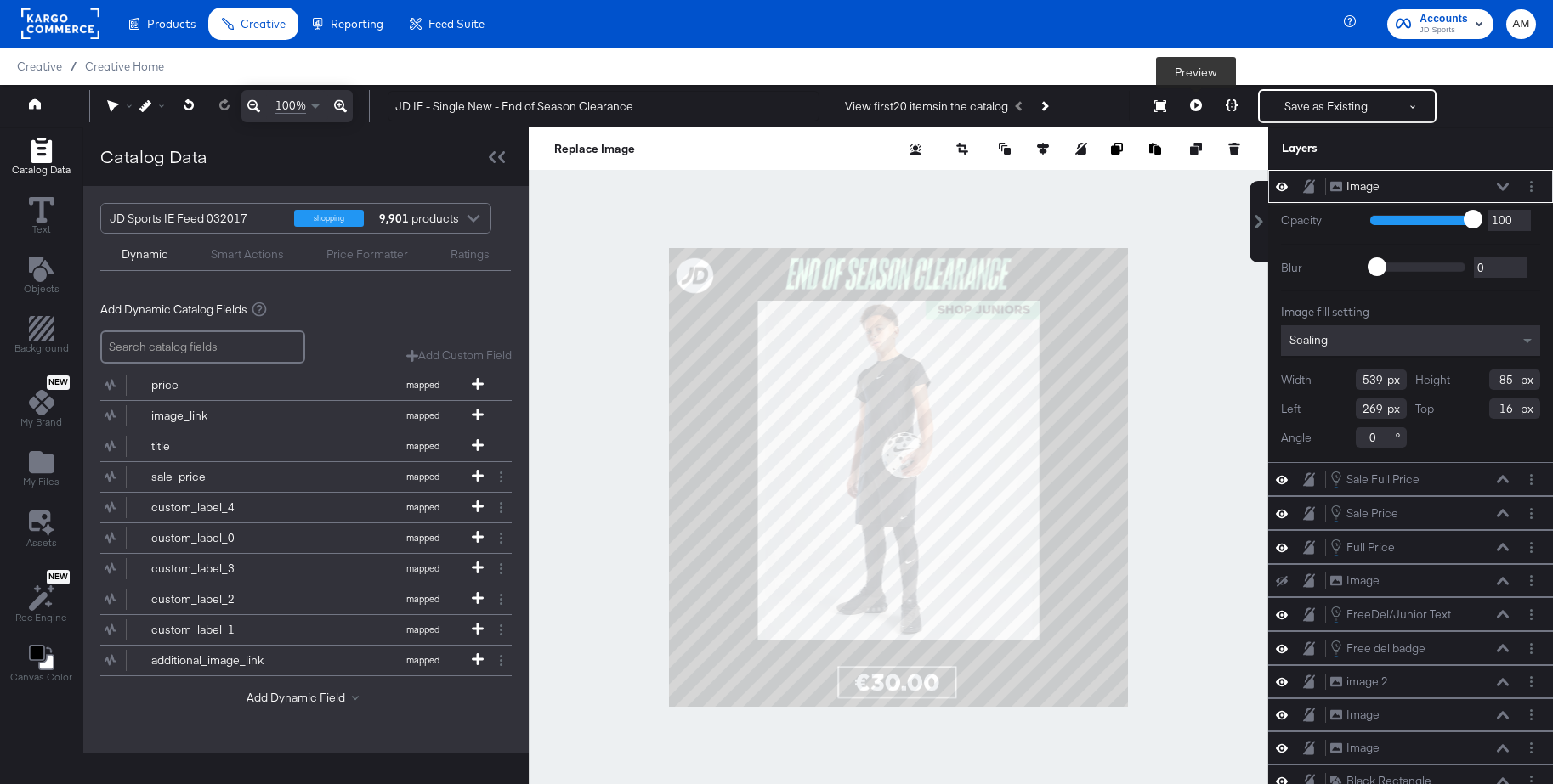
click at [1196, 102] on icon at bounding box center [1195, 105] width 12 height 12
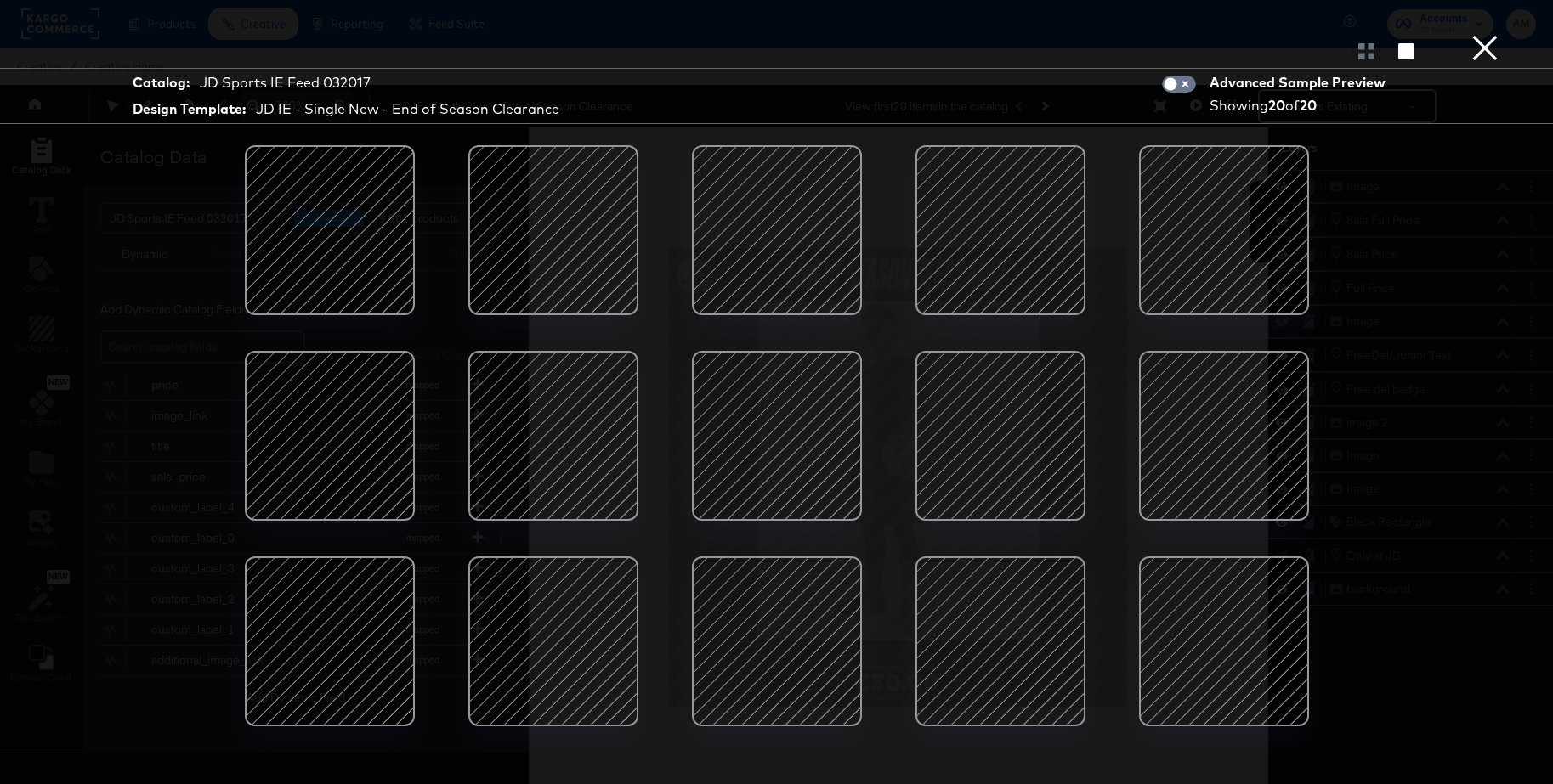
click at [1222, 216] on div at bounding box center [1223, 230] width 144 height 144
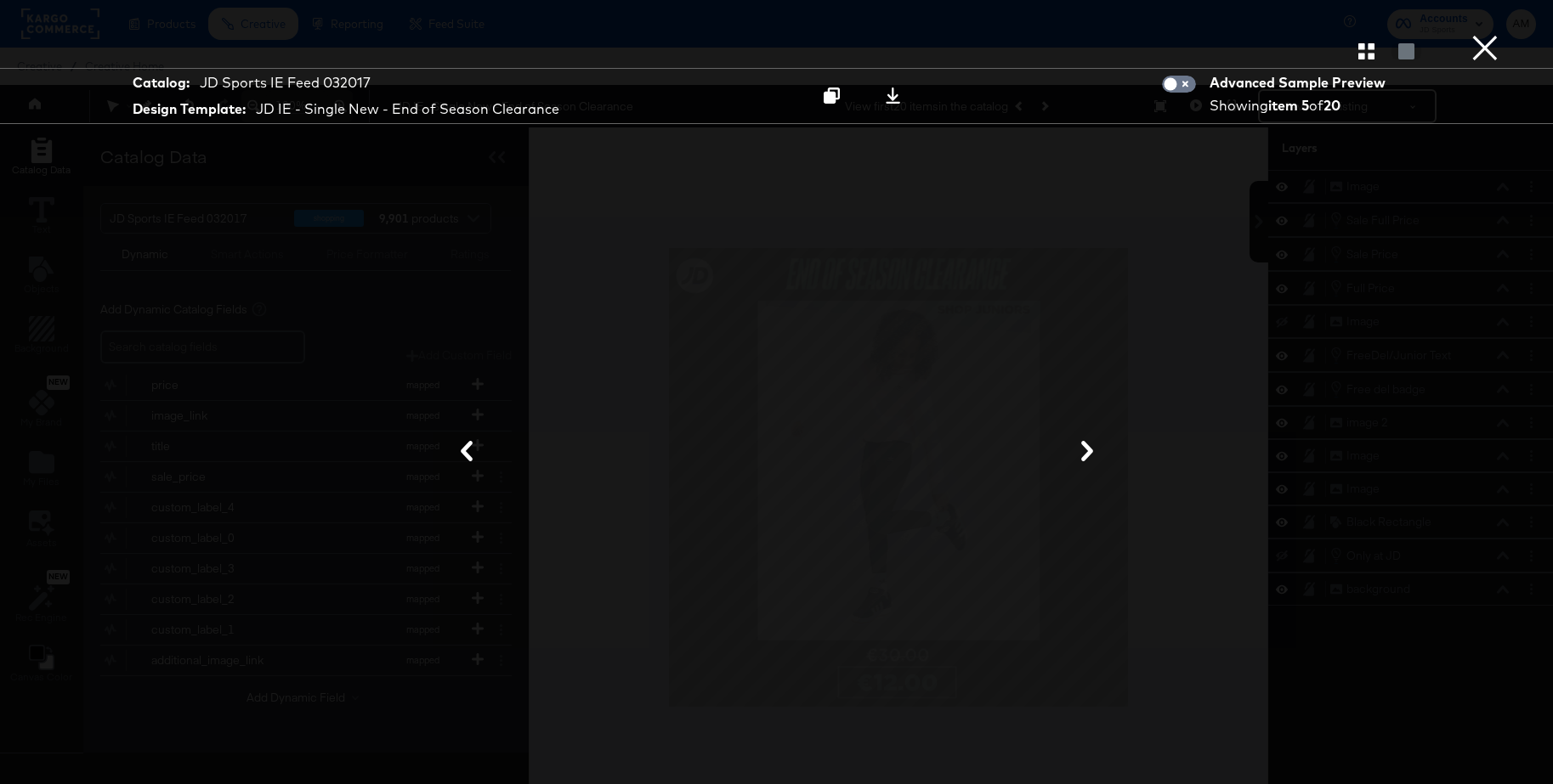
click at [1493, 34] on button "×" at bounding box center [1484, 17] width 34 height 34
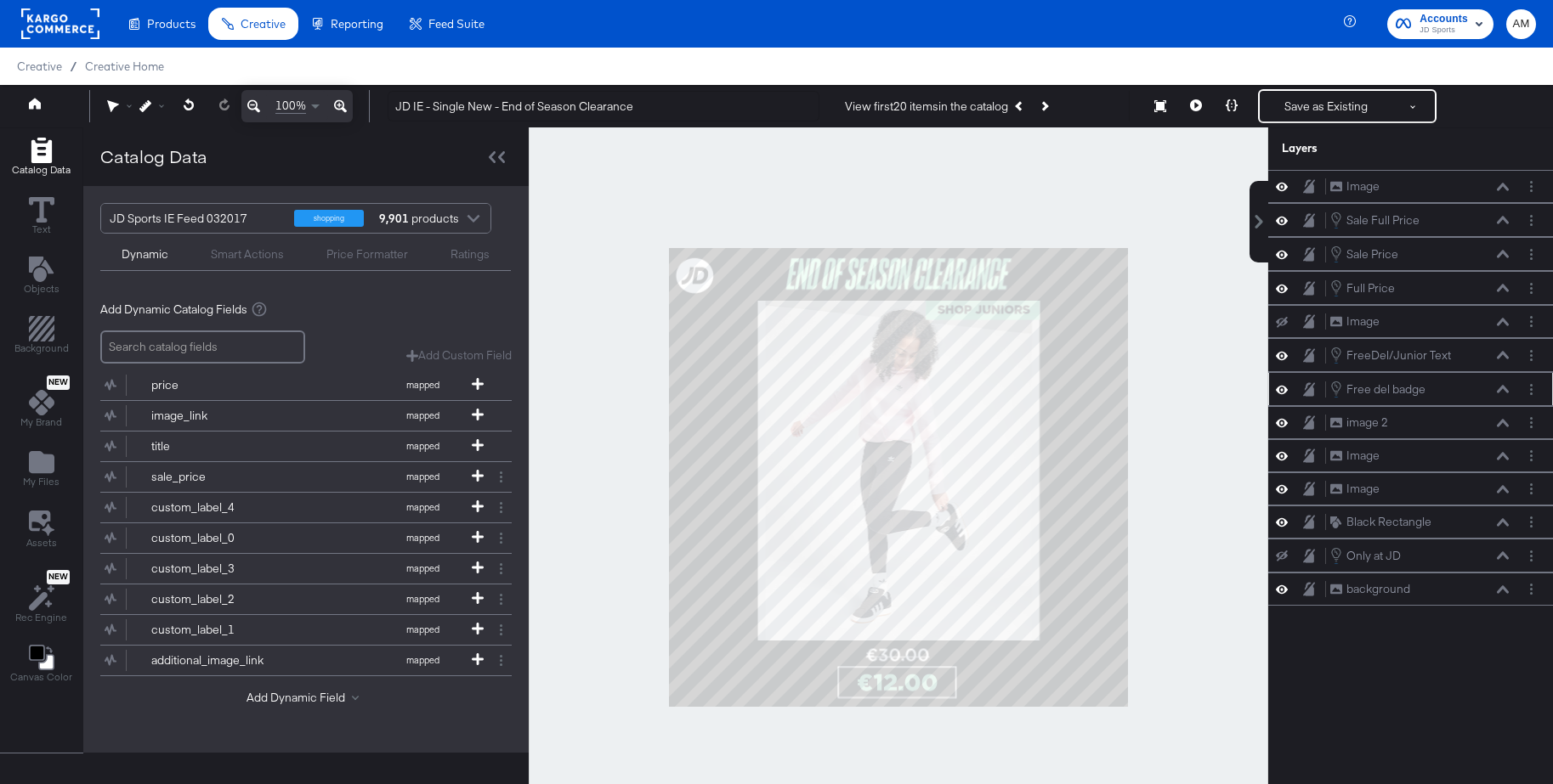
click at [1501, 391] on icon at bounding box center [1502, 389] width 12 height 8
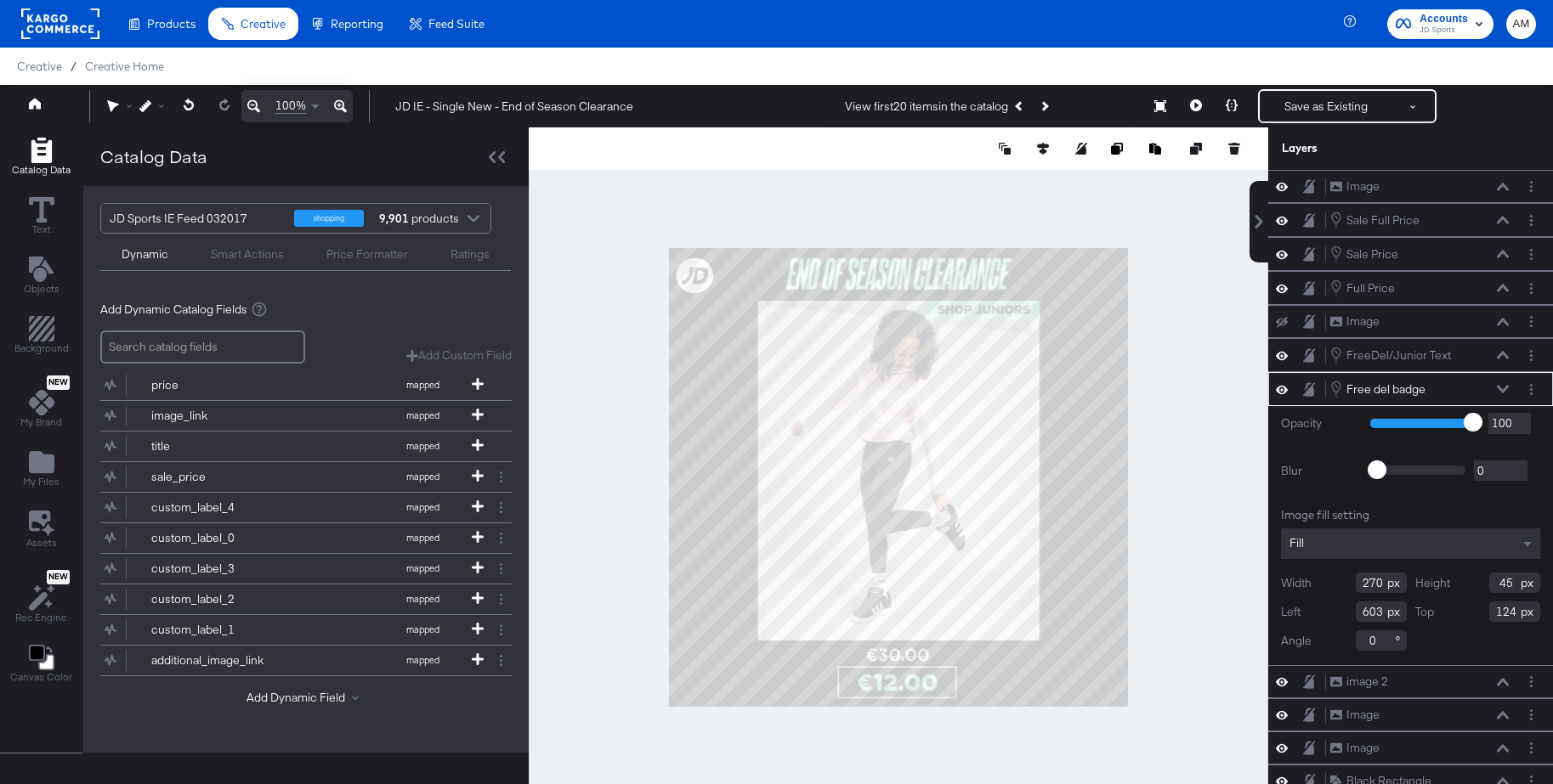
click at [337, 103] on icon at bounding box center [341, 106] width 13 height 21
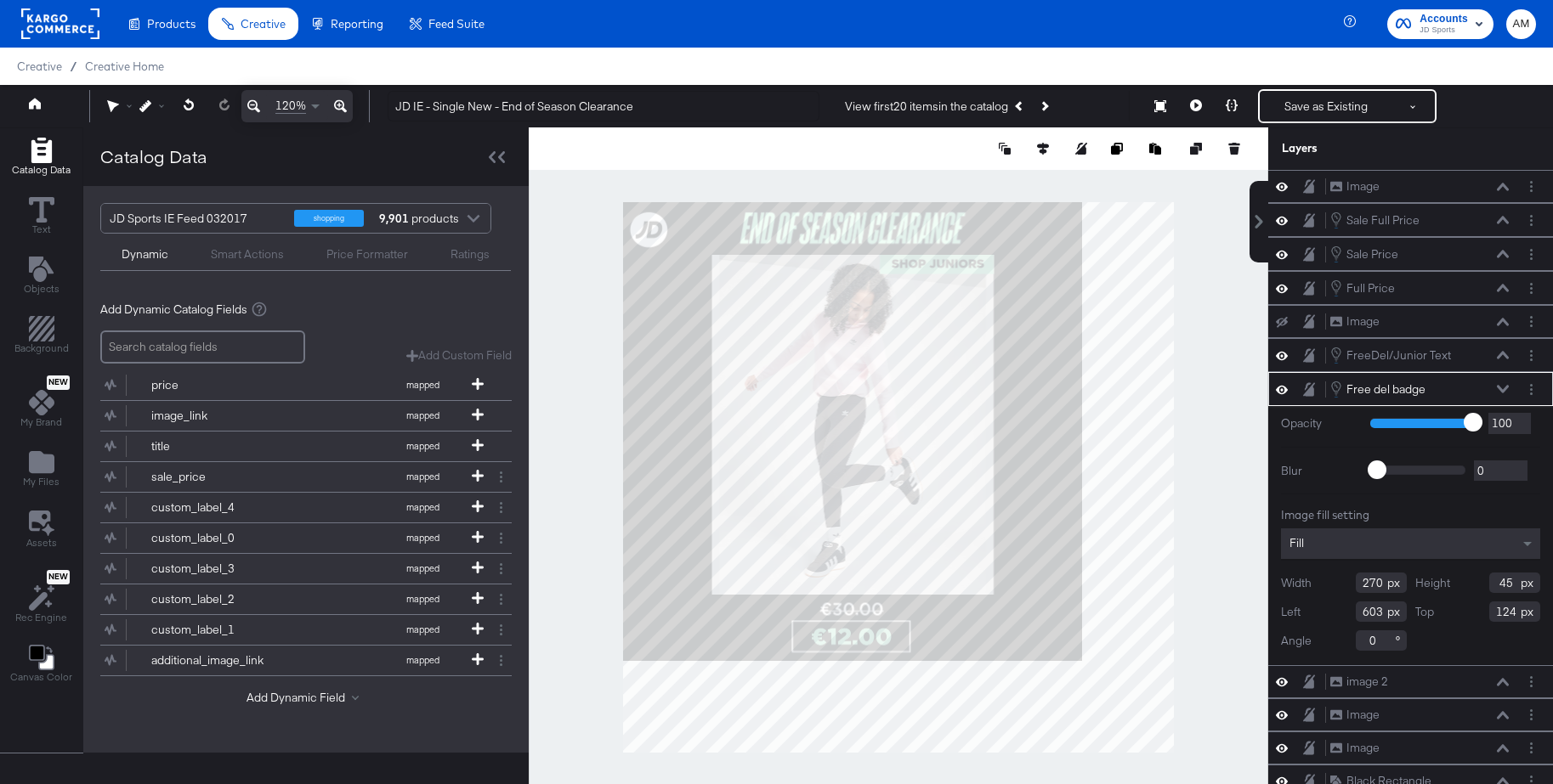
click at [337, 103] on icon at bounding box center [341, 106] width 13 height 21
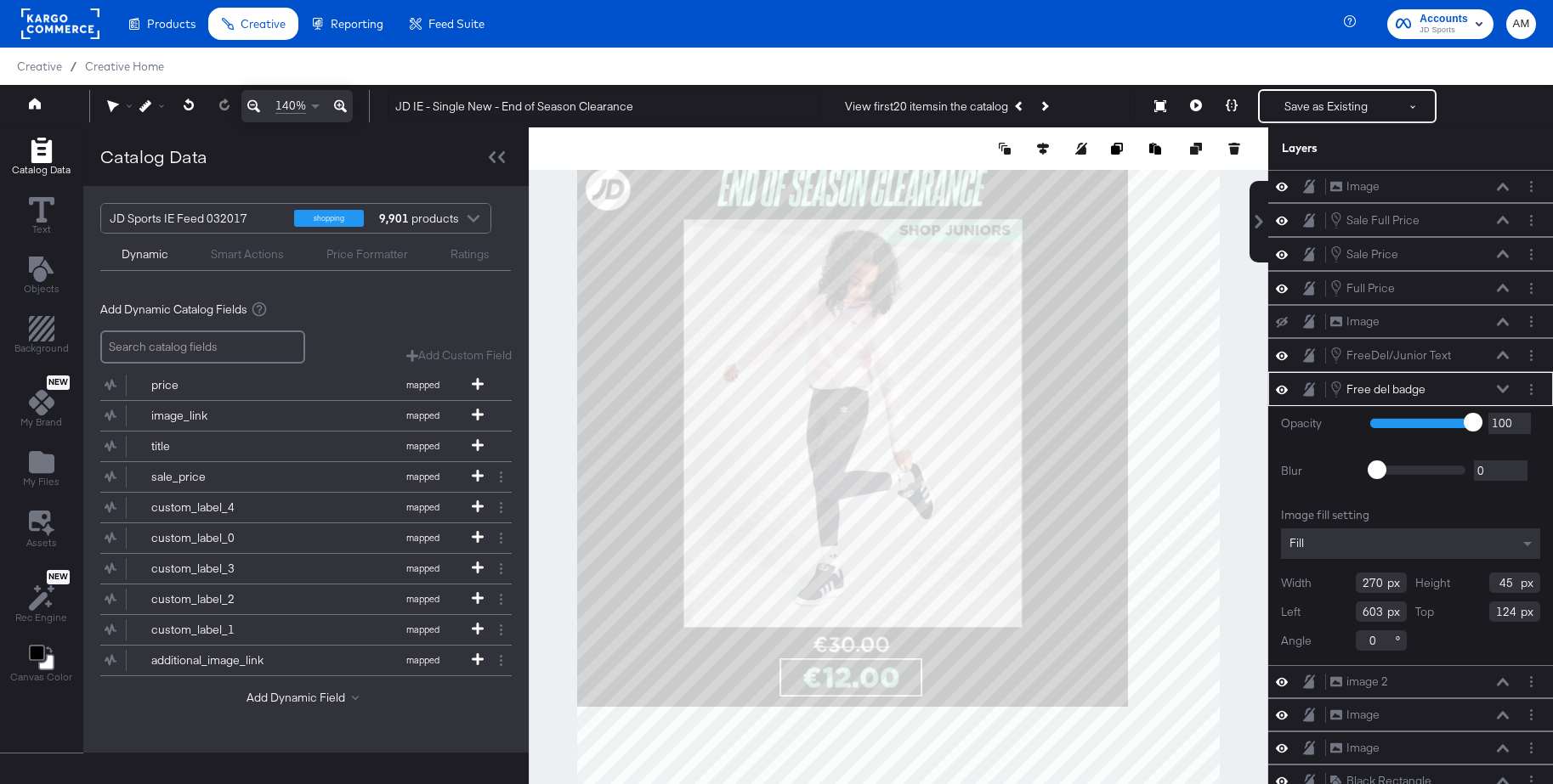
click at [337, 103] on icon at bounding box center [341, 106] width 13 height 21
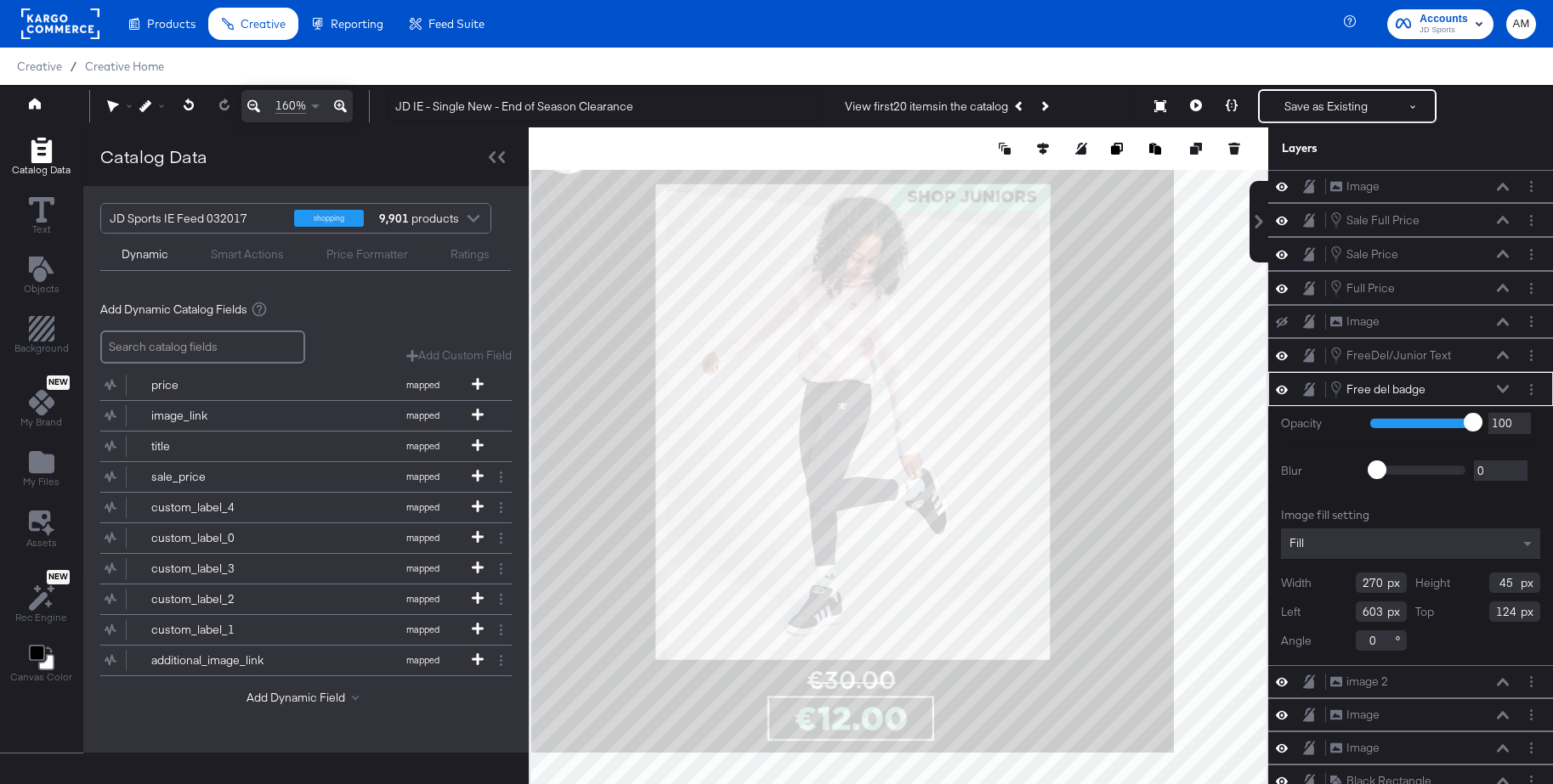
click at [337, 103] on icon at bounding box center [341, 106] width 13 height 21
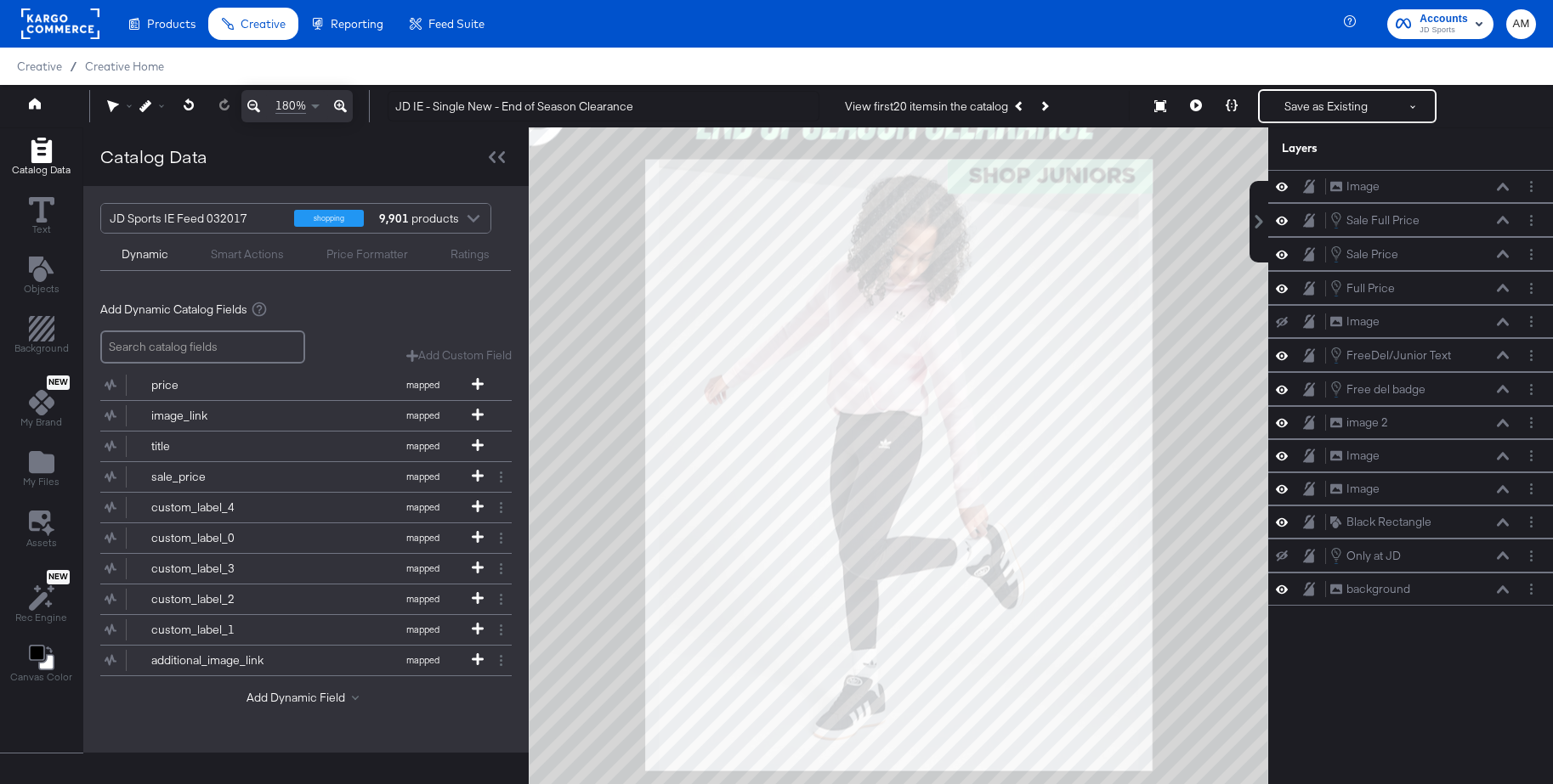
scroll to position [43, 0]
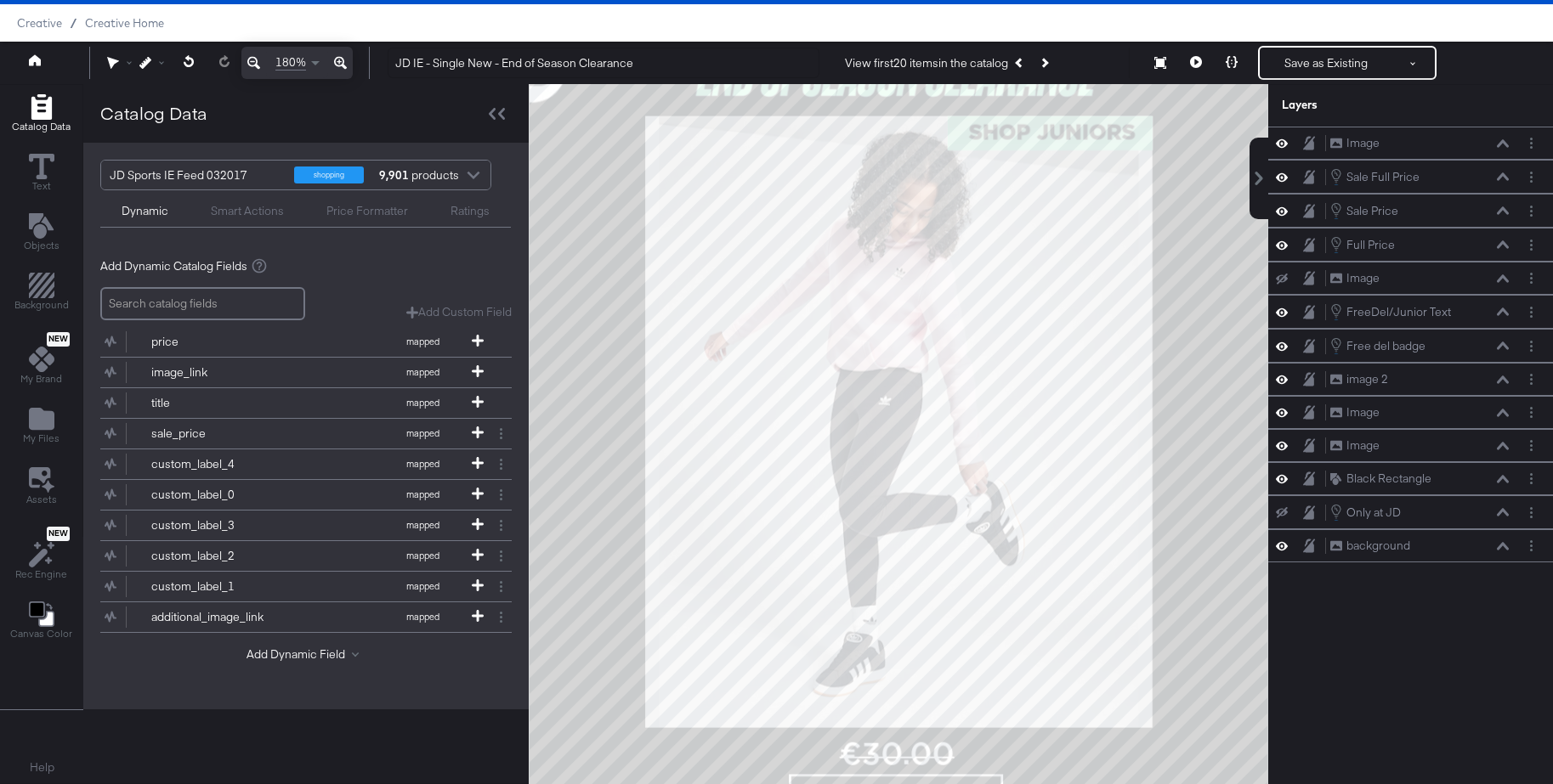
drag, startPoint x: 1033, startPoint y: 275, endPoint x: 1024, endPoint y: 341, distance: 66.6
click at [1024, 341] on div at bounding box center [899, 434] width 738 height 700
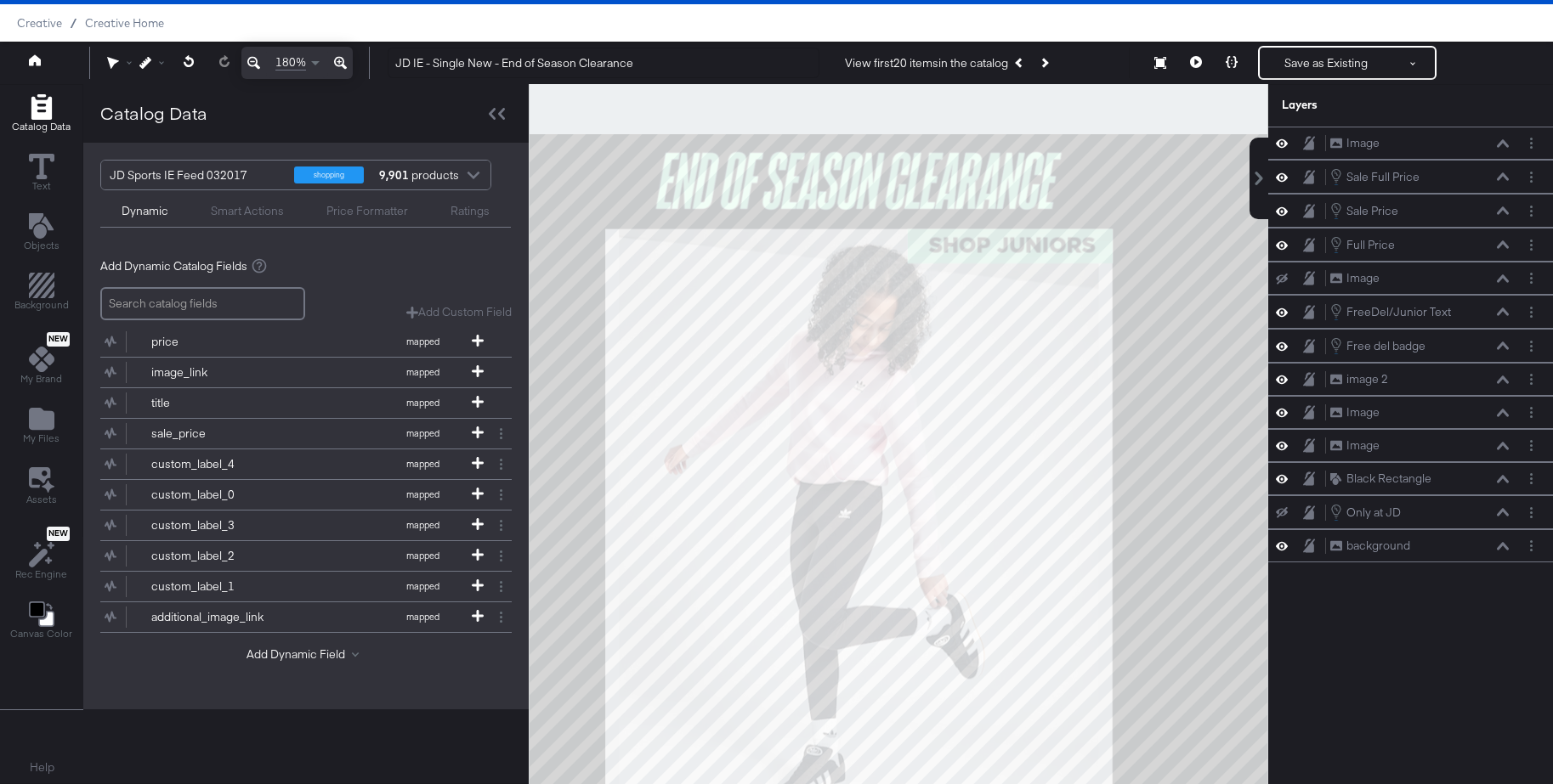
drag, startPoint x: 1027, startPoint y: 318, endPoint x: 997, endPoint y: 376, distance: 65.3
click at [997, 376] on div at bounding box center [899, 434] width 738 height 700
click at [1506, 347] on icon at bounding box center [1502, 345] width 12 height 8
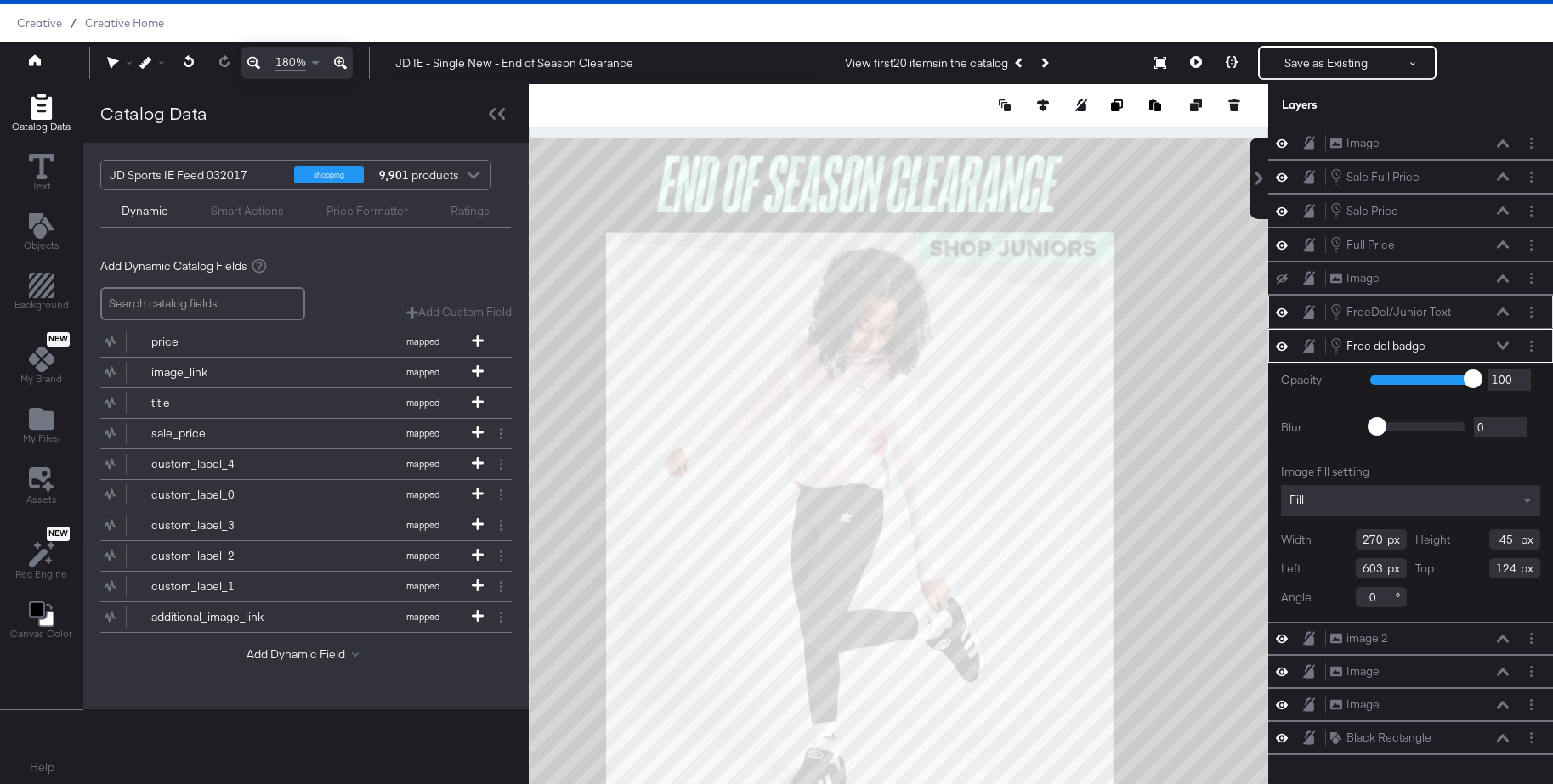
type input "258"
type input "40"
type input "615"
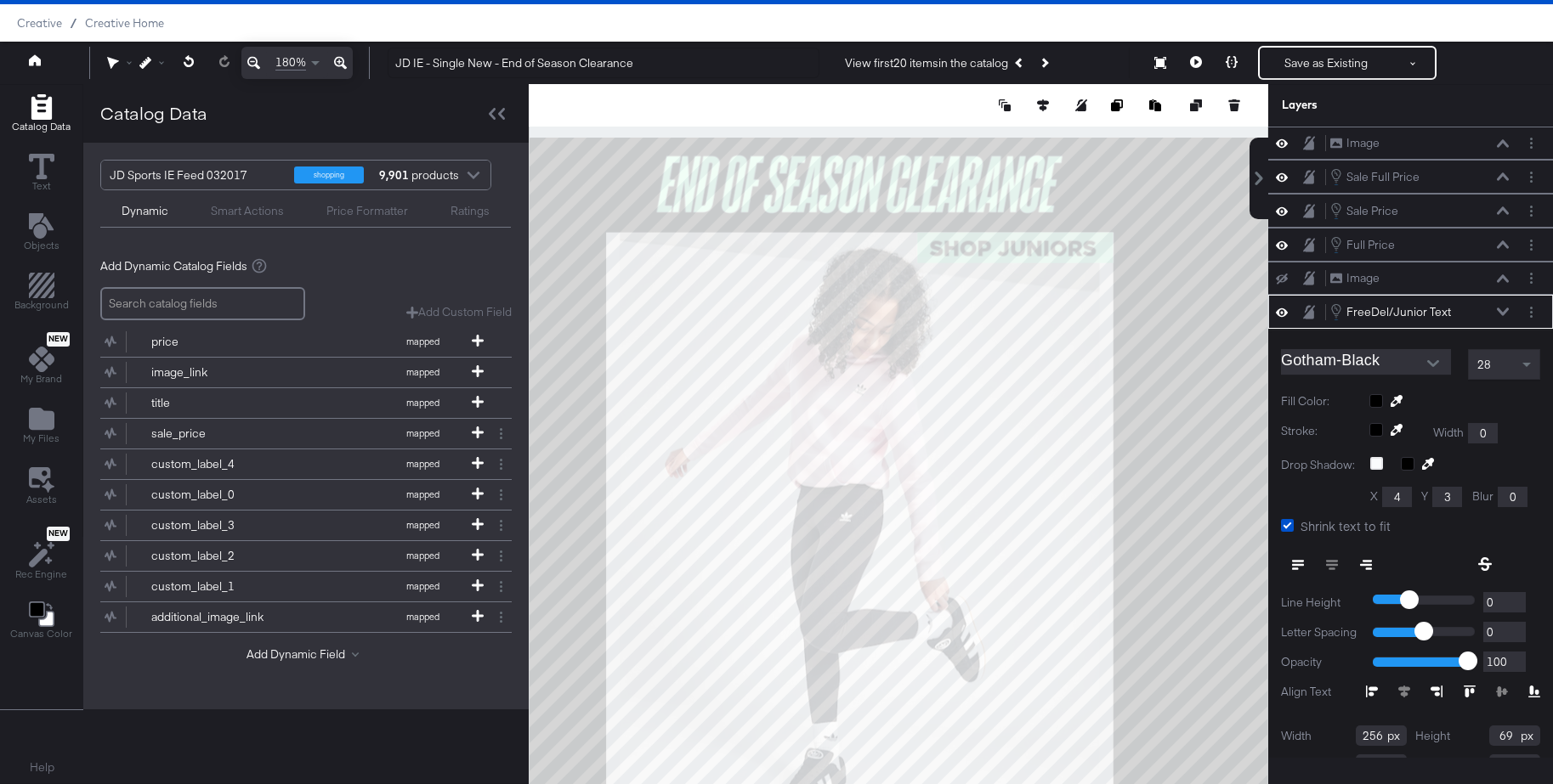
scroll to position [60, 0]
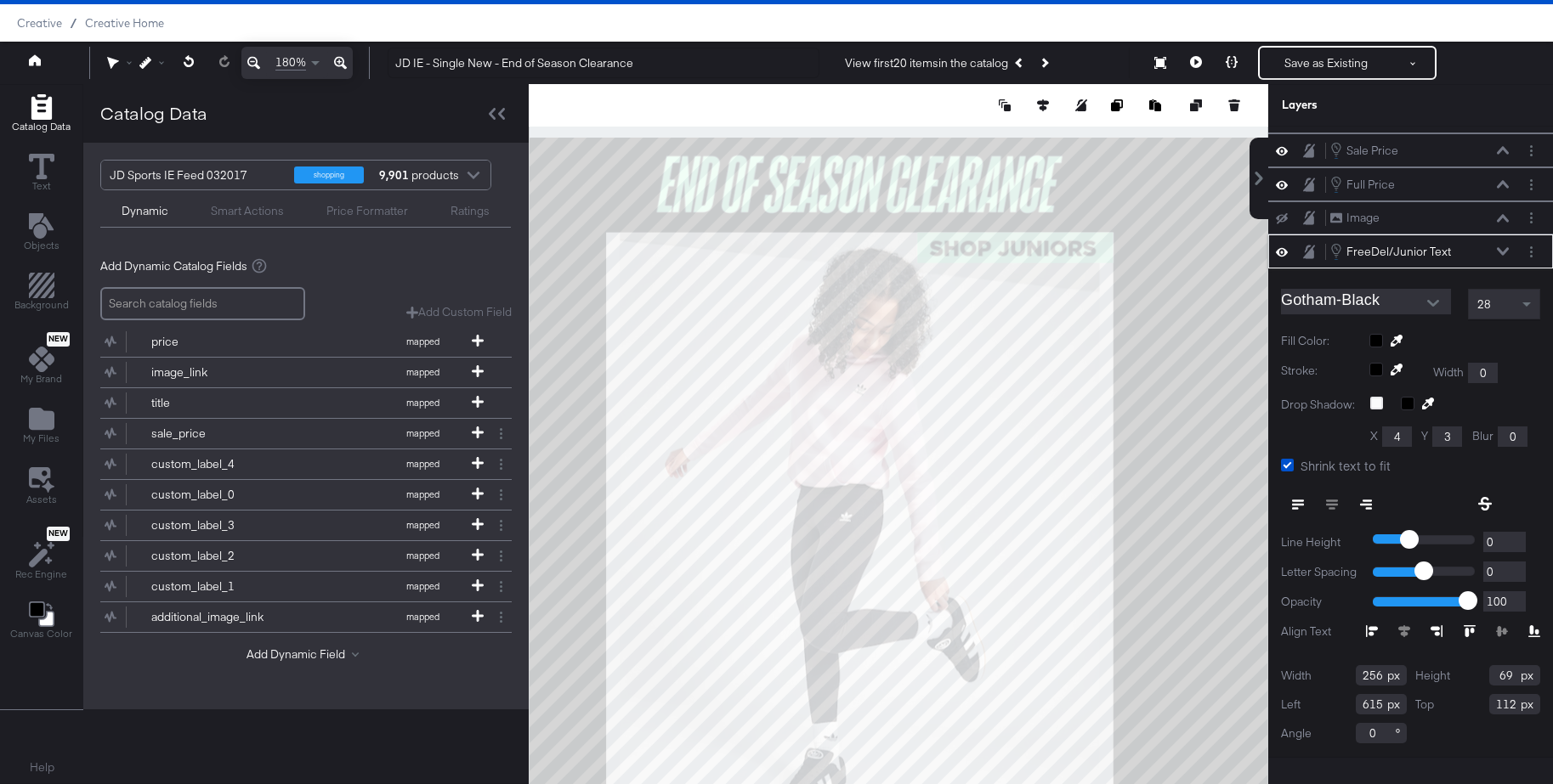
click at [1505, 250] on icon at bounding box center [1502, 251] width 12 height 8
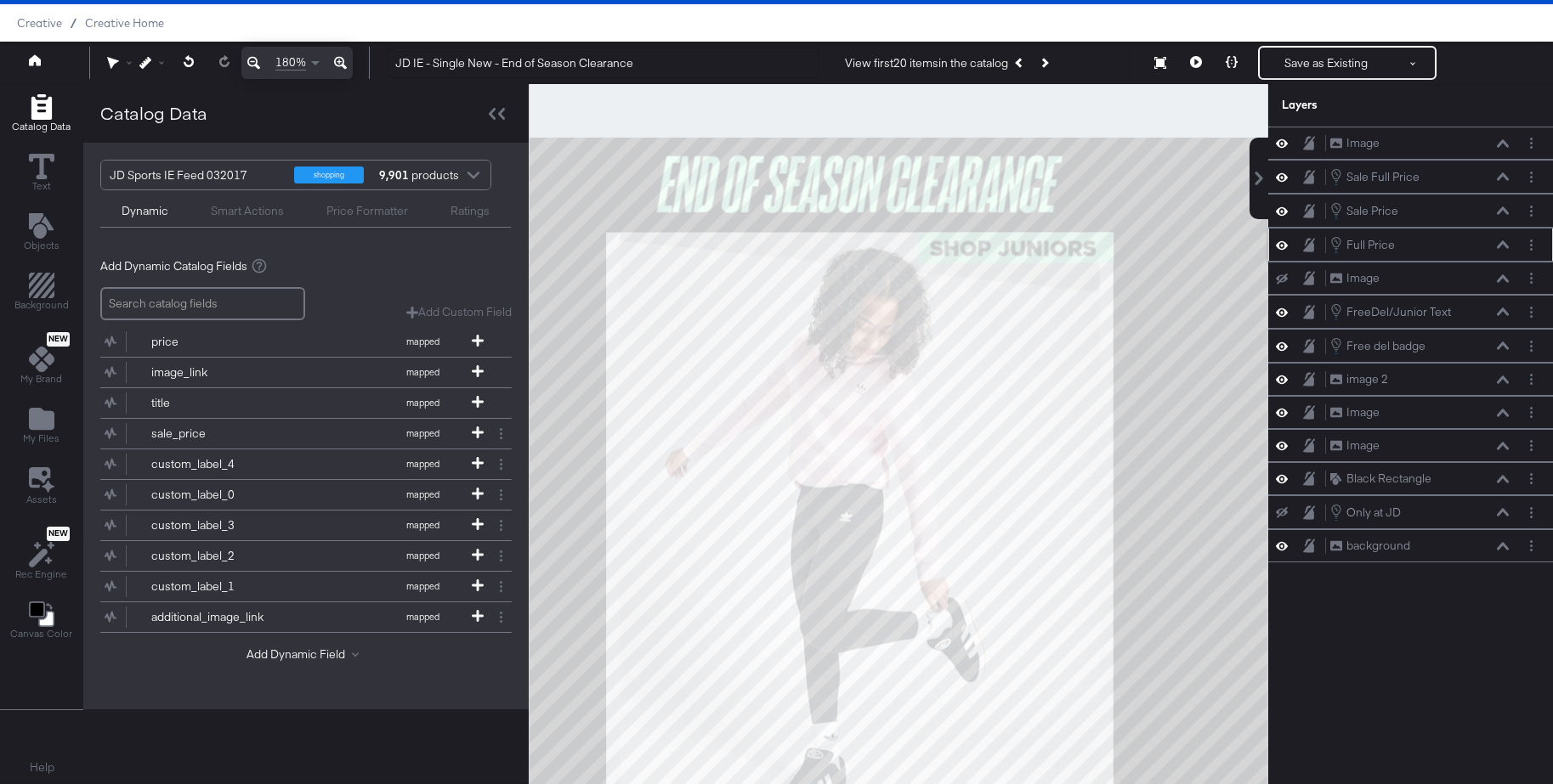
scroll to position [0, 0]
click at [1503, 344] on icon at bounding box center [1502, 345] width 12 height 8
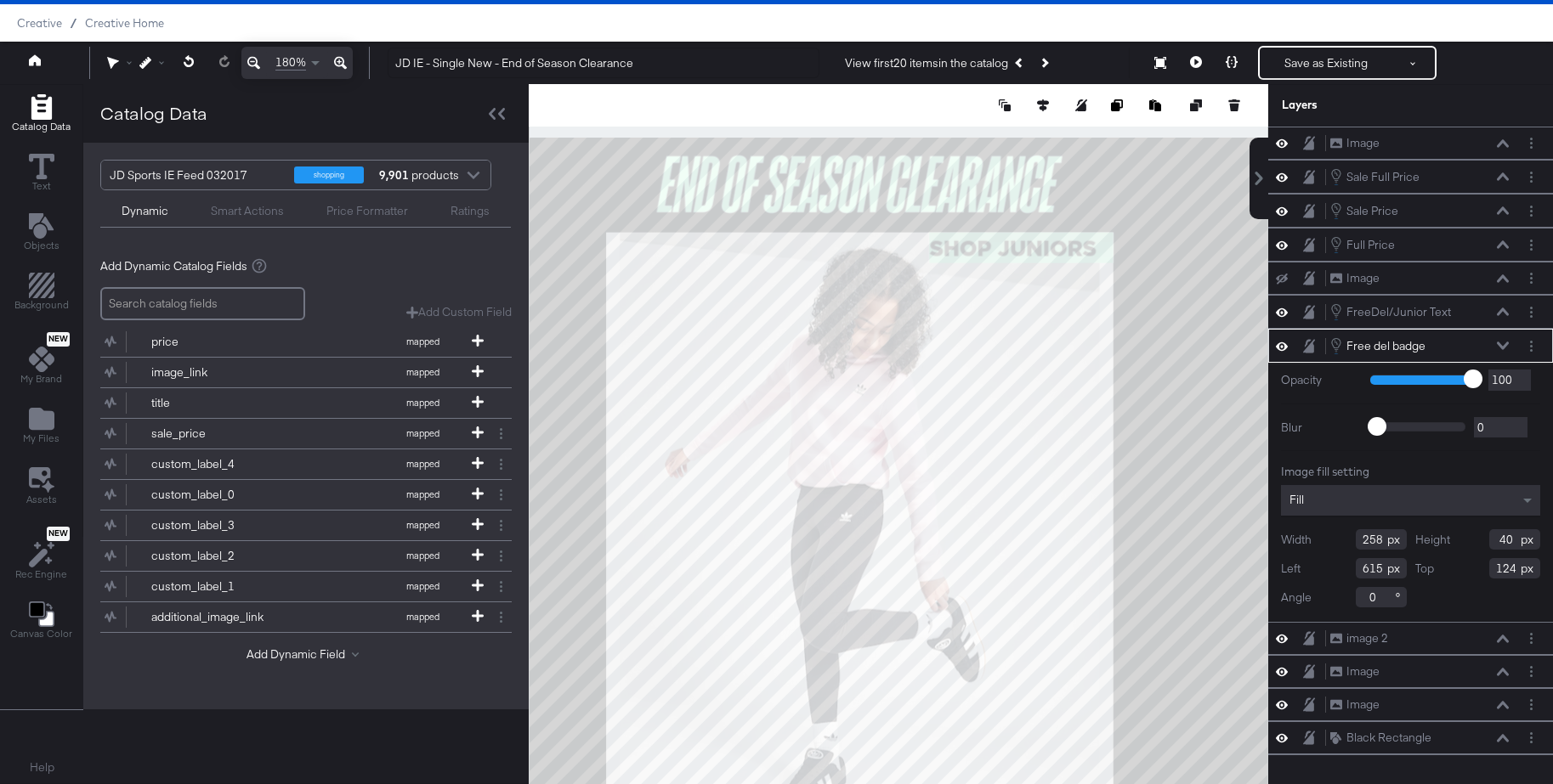
type input "243"
type input "630"
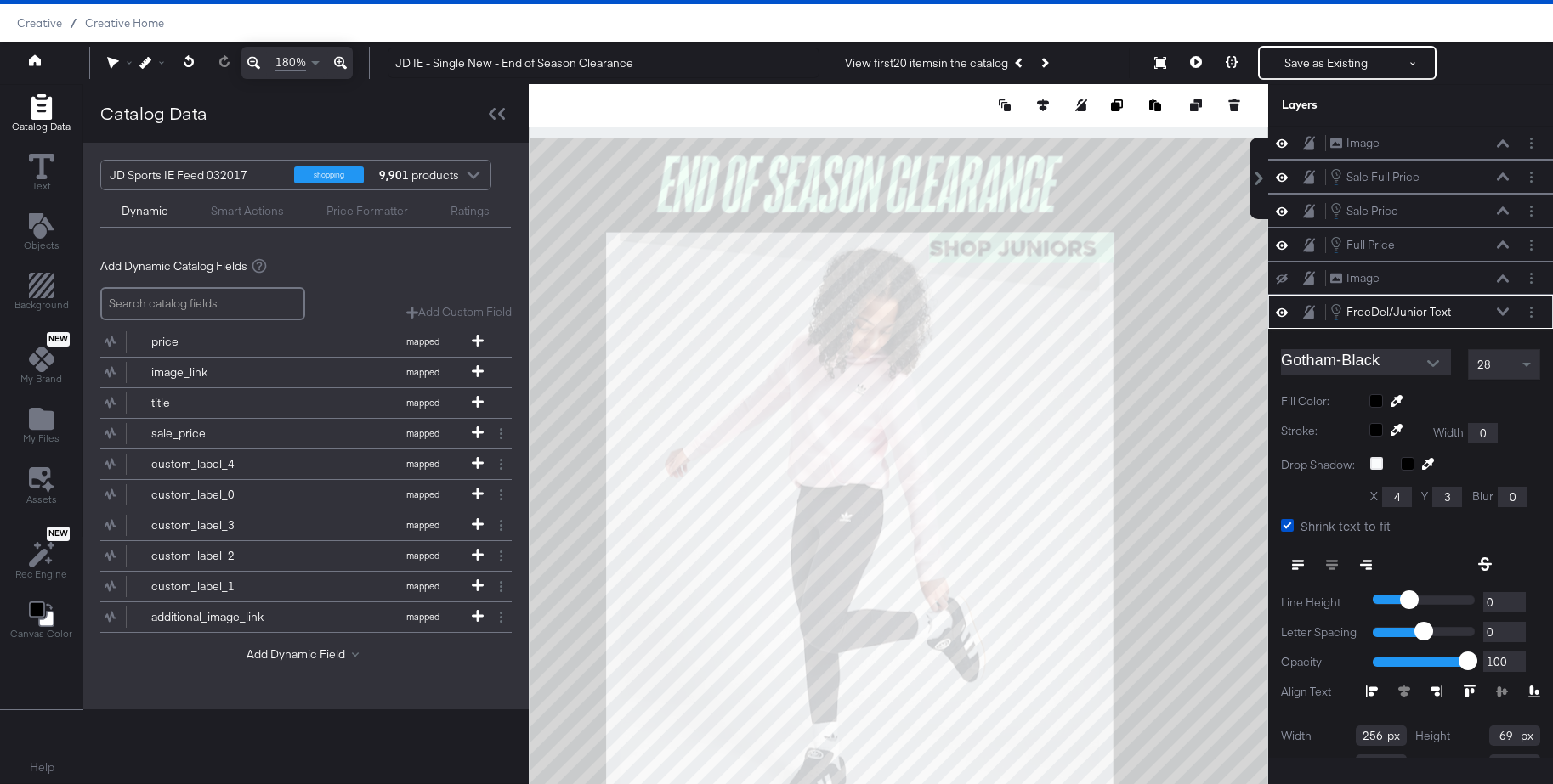
scroll to position [60, 0]
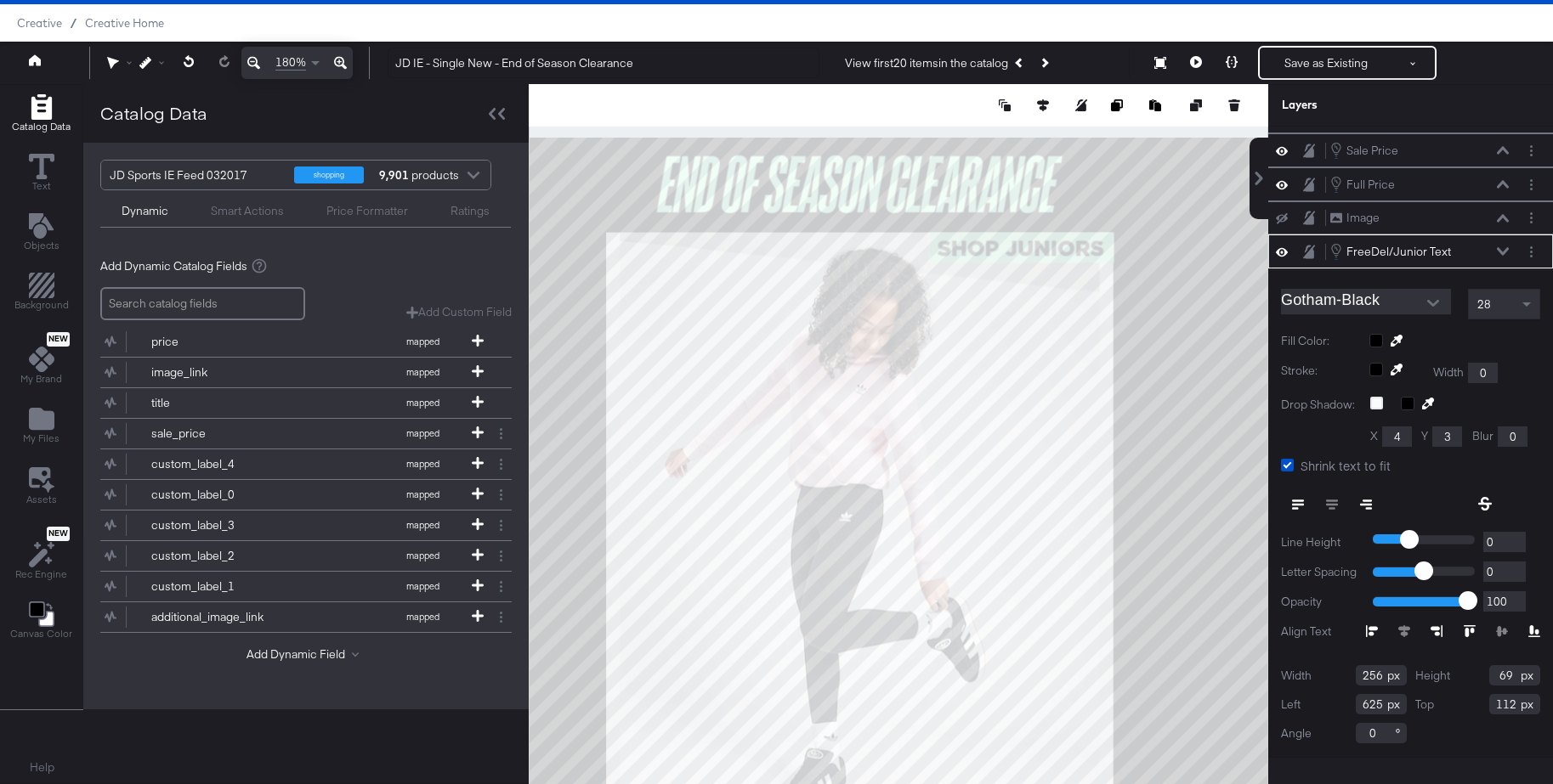
type input "626"
click at [1196, 66] on icon at bounding box center [1195, 62] width 12 height 12
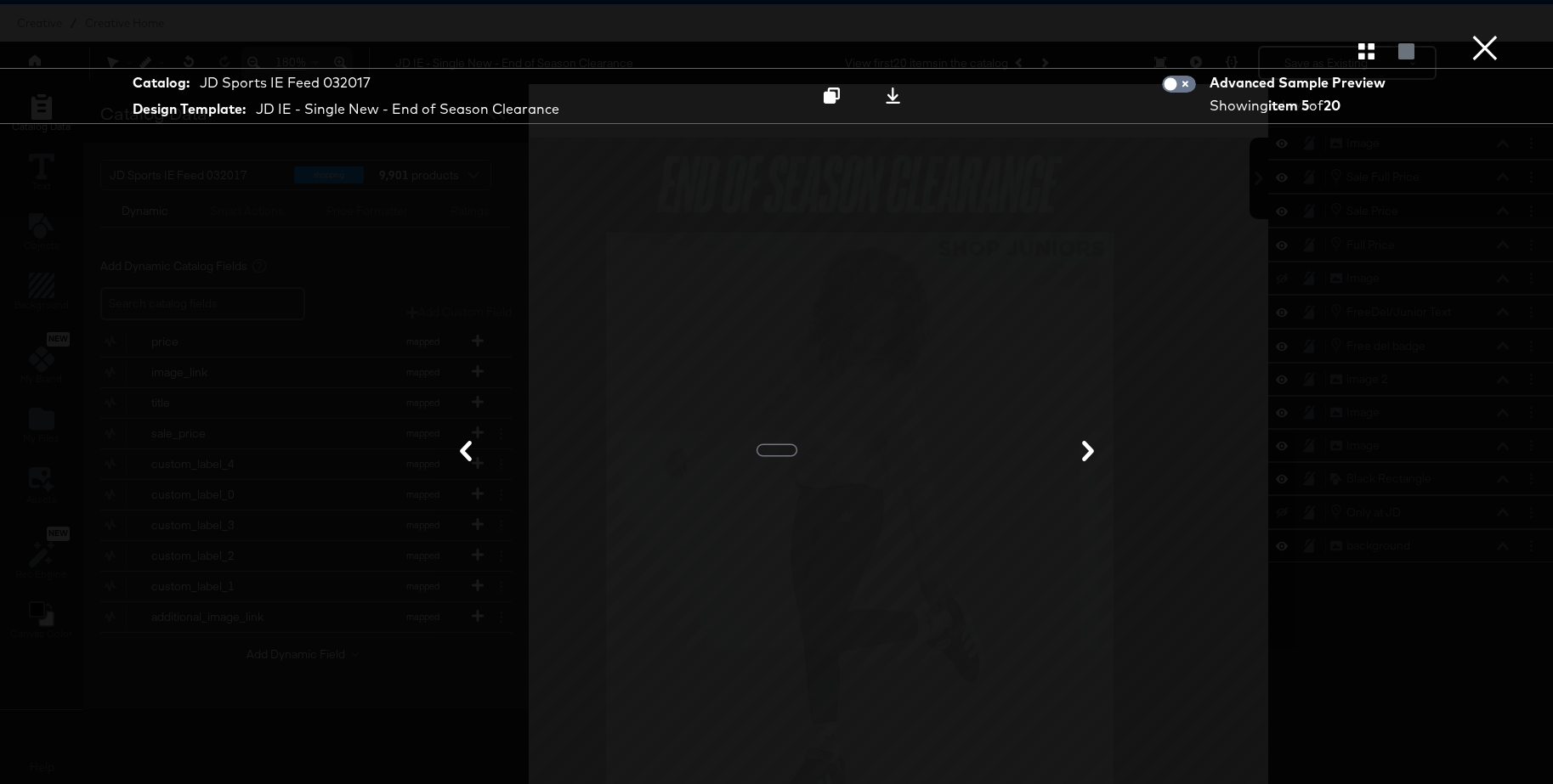
scroll to position [0, 0]
click at [1371, 53] on icon "button" at bounding box center [1366, 51] width 16 height 16
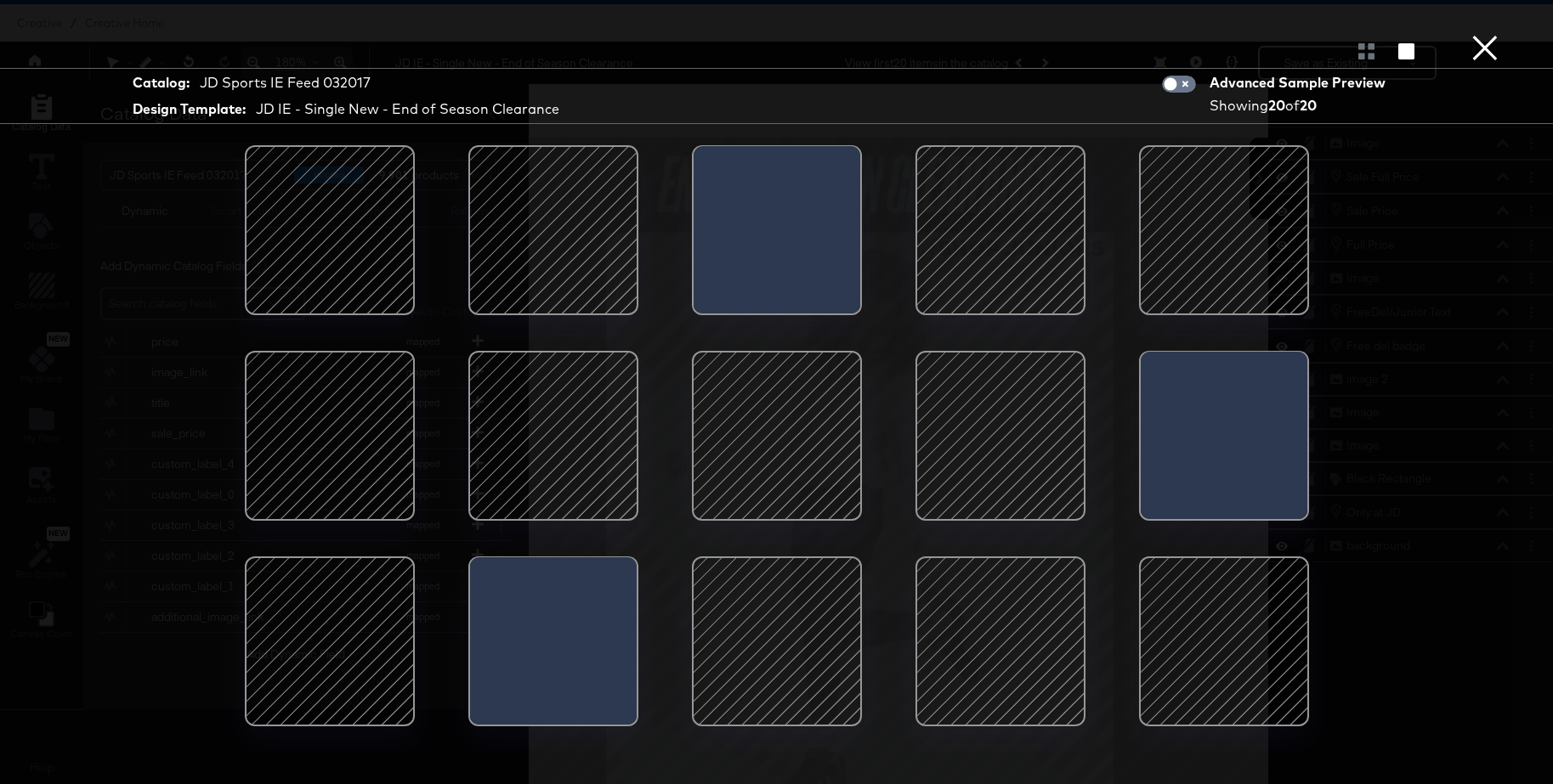
click at [553, 413] on div at bounding box center [552, 435] width 144 height 144
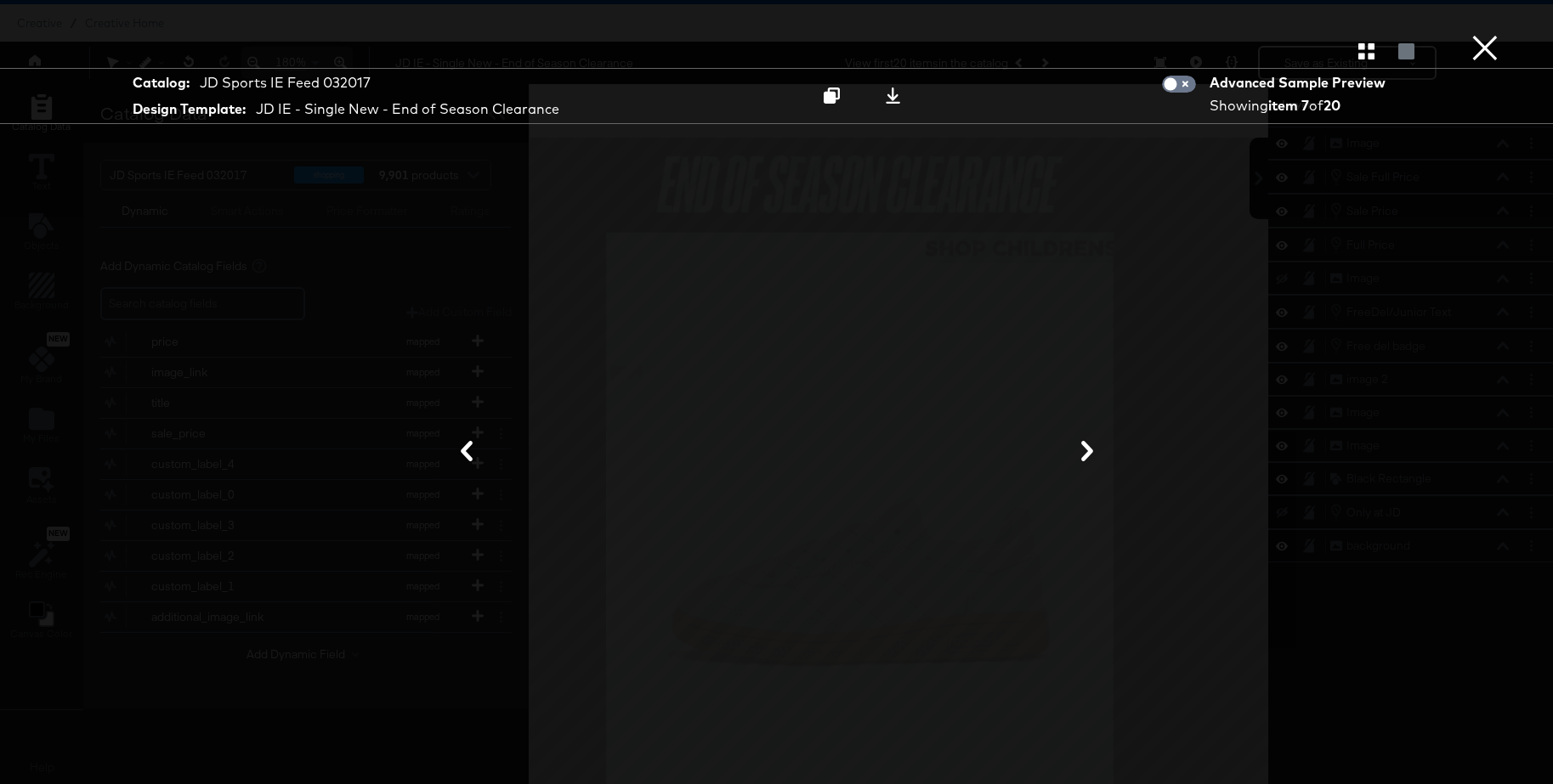
drag, startPoint x: 1493, startPoint y: 46, endPoint x: 1346, endPoint y: 34, distance: 147.5
click at [1493, 34] on button "×" at bounding box center [1484, 17] width 34 height 34
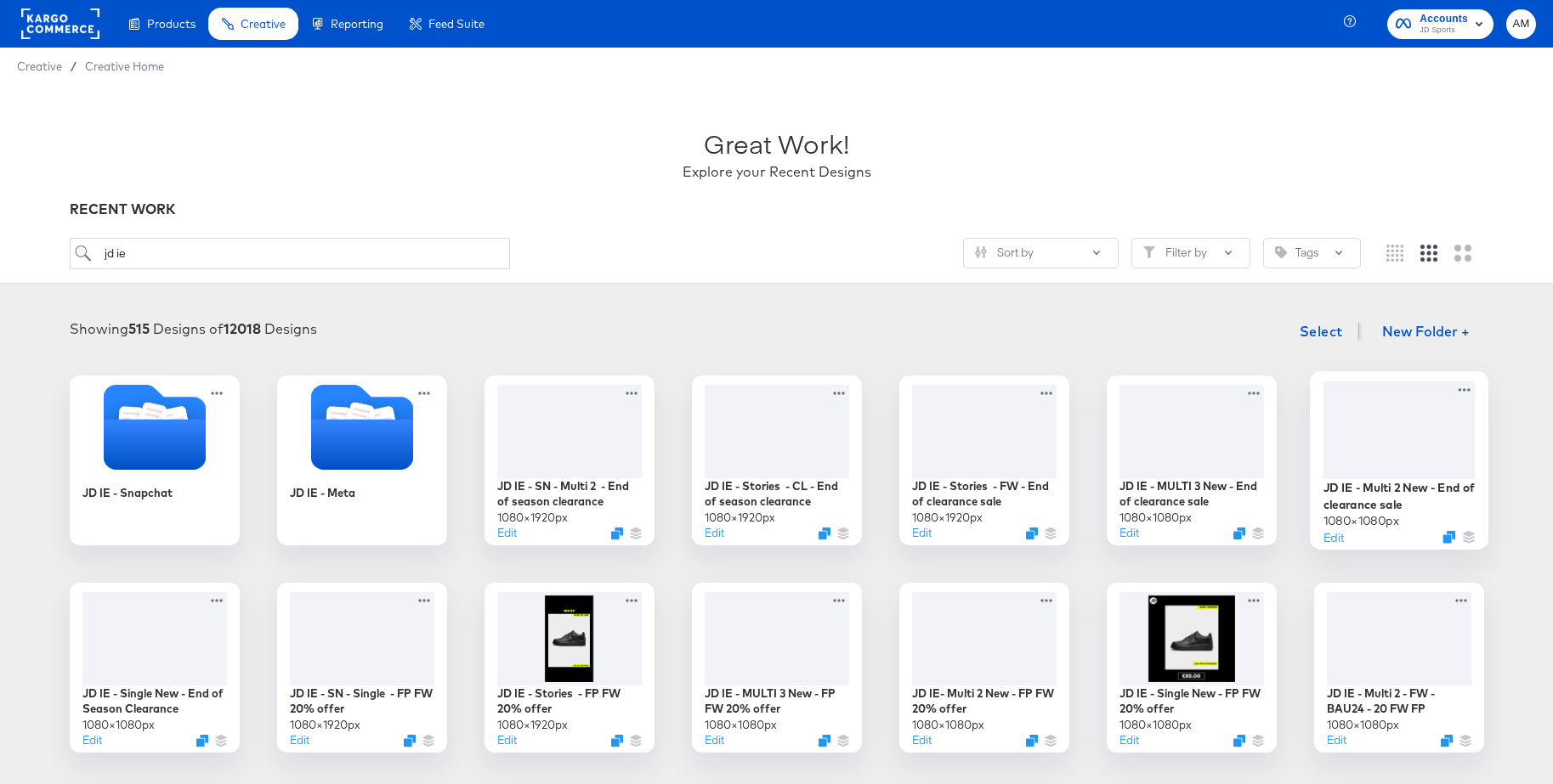
click at [1415, 439] on div at bounding box center [1399, 430] width 152 height 98
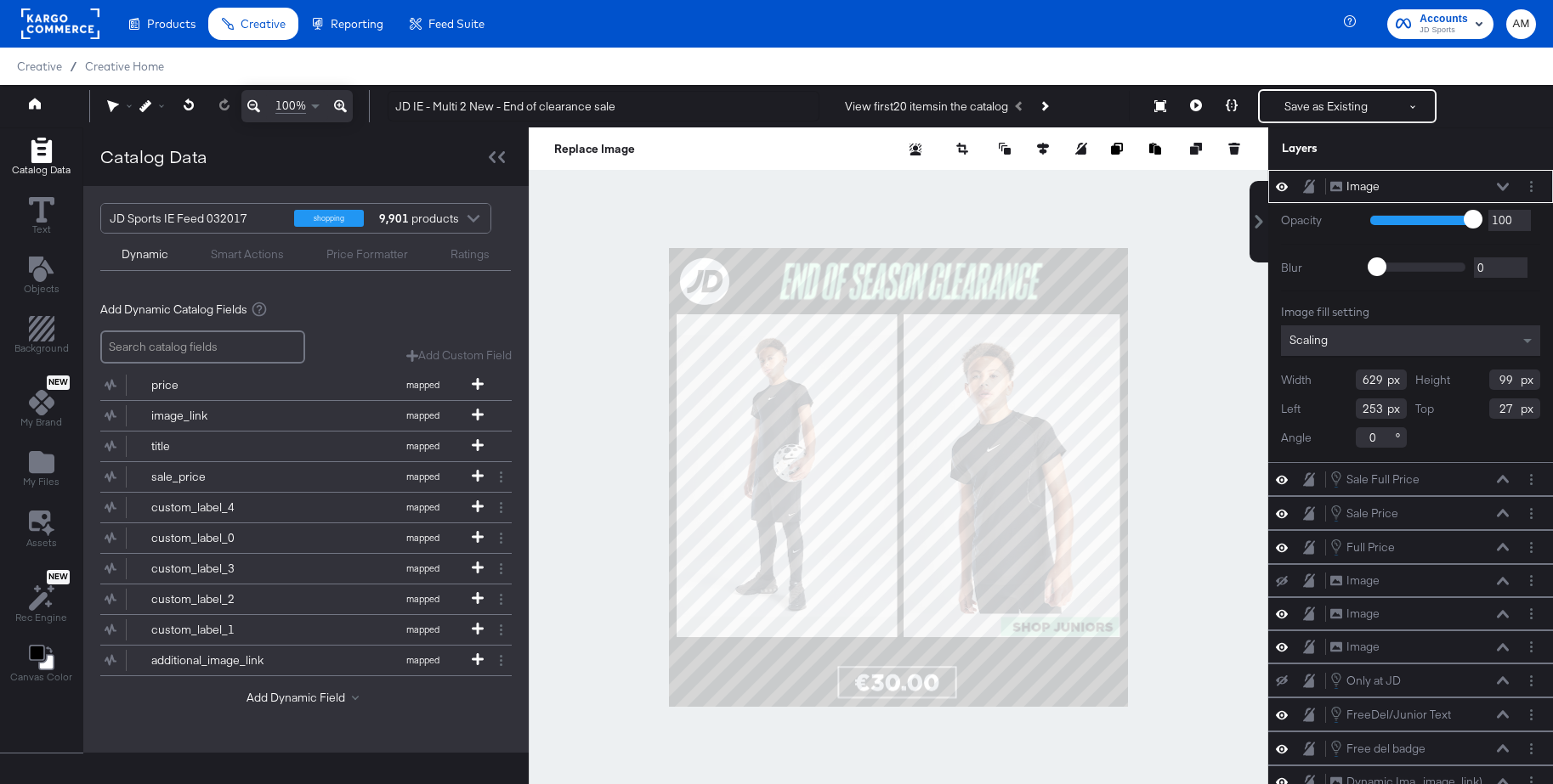
type input "26"
click at [1203, 101] on button at bounding box center [1195, 106] width 36 height 34
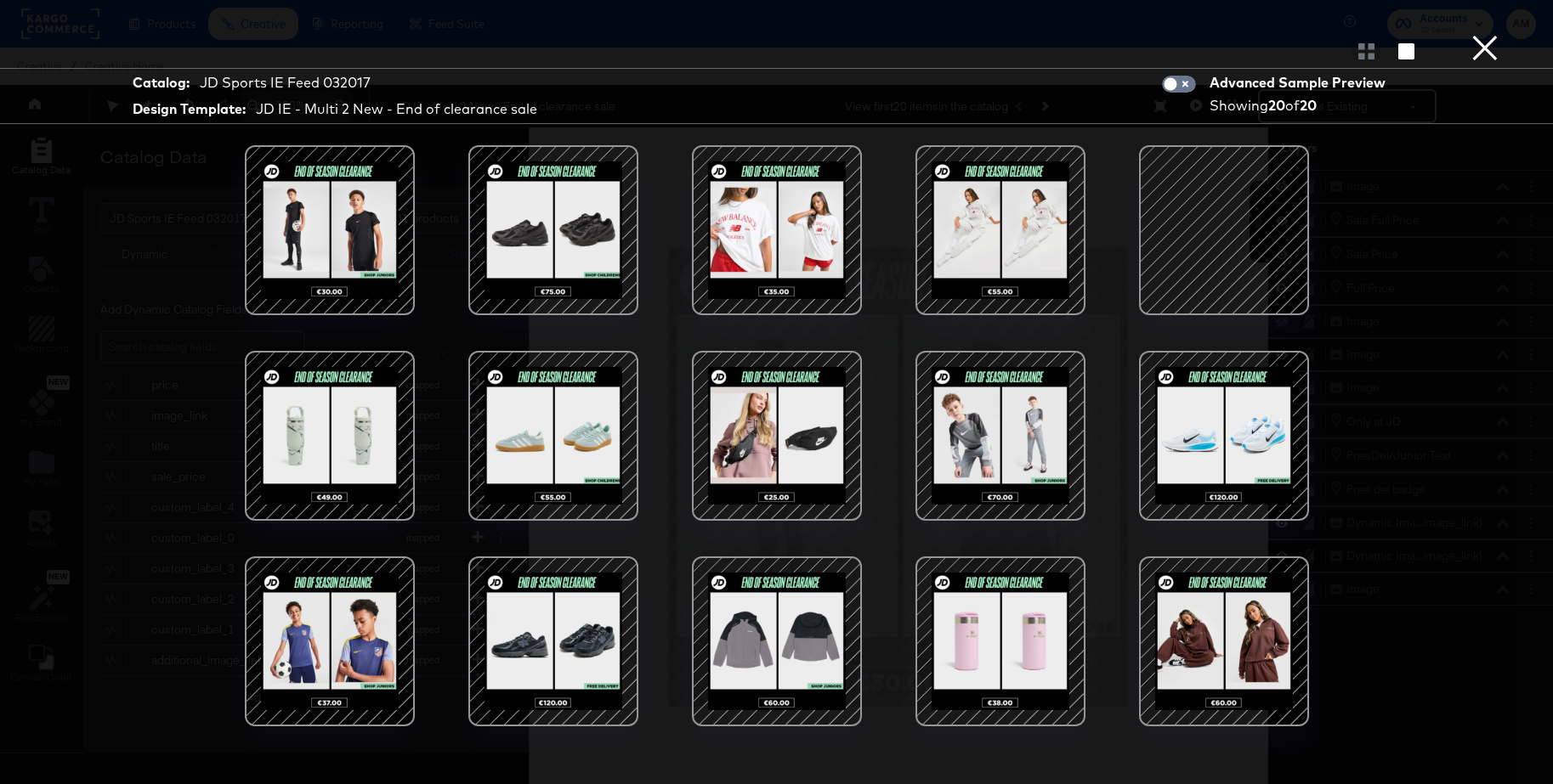
click at [1197, 233] on div at bounding box center [1223, 230] width 144 height 144
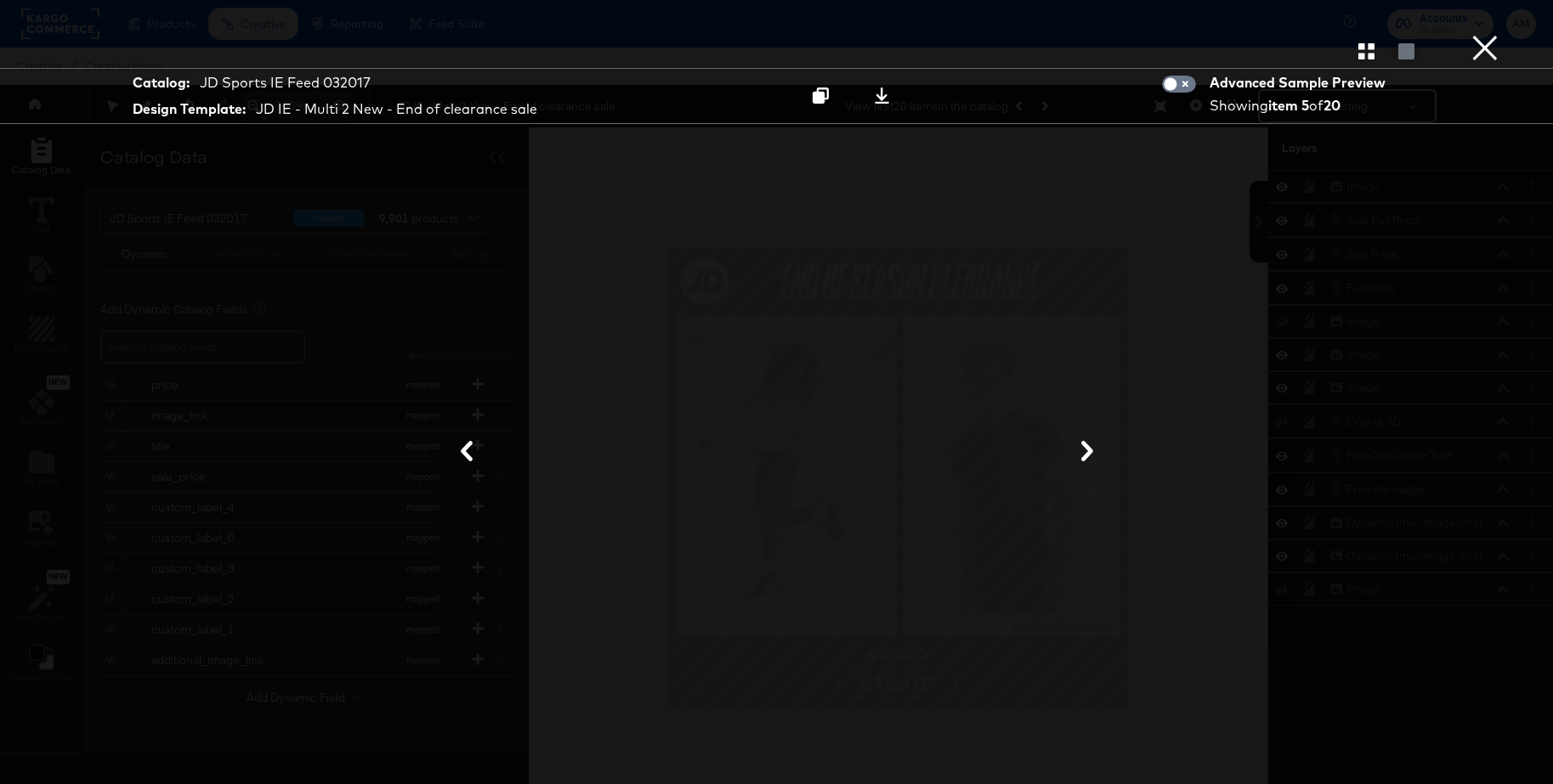
click at [1491, 34] on button "×" at bounding box center [1484, 17] width 34 height 34
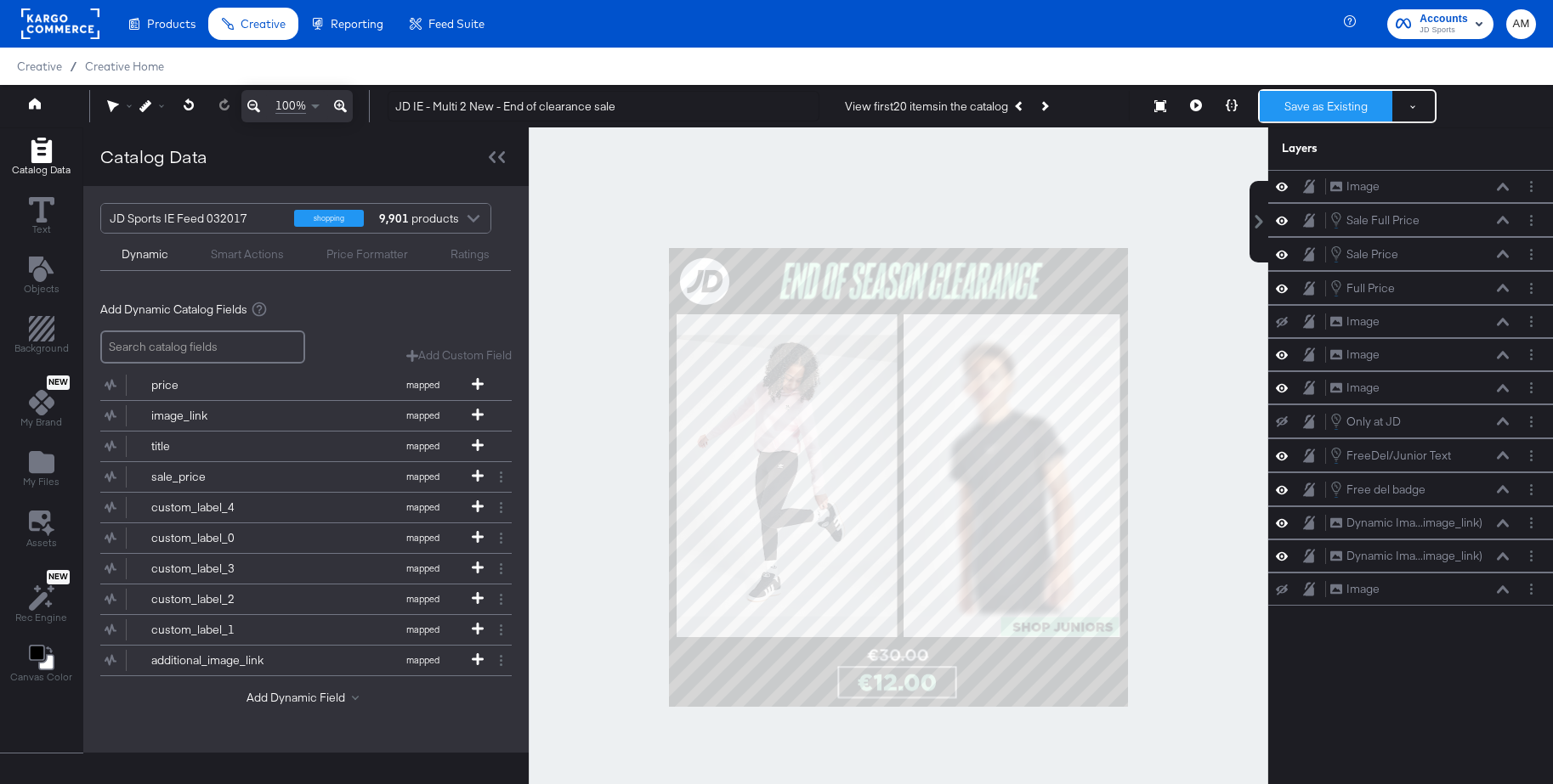
click at [1327, 101] on button "Save as Existing" at bounding box center [1325, 106] width 133 height 31
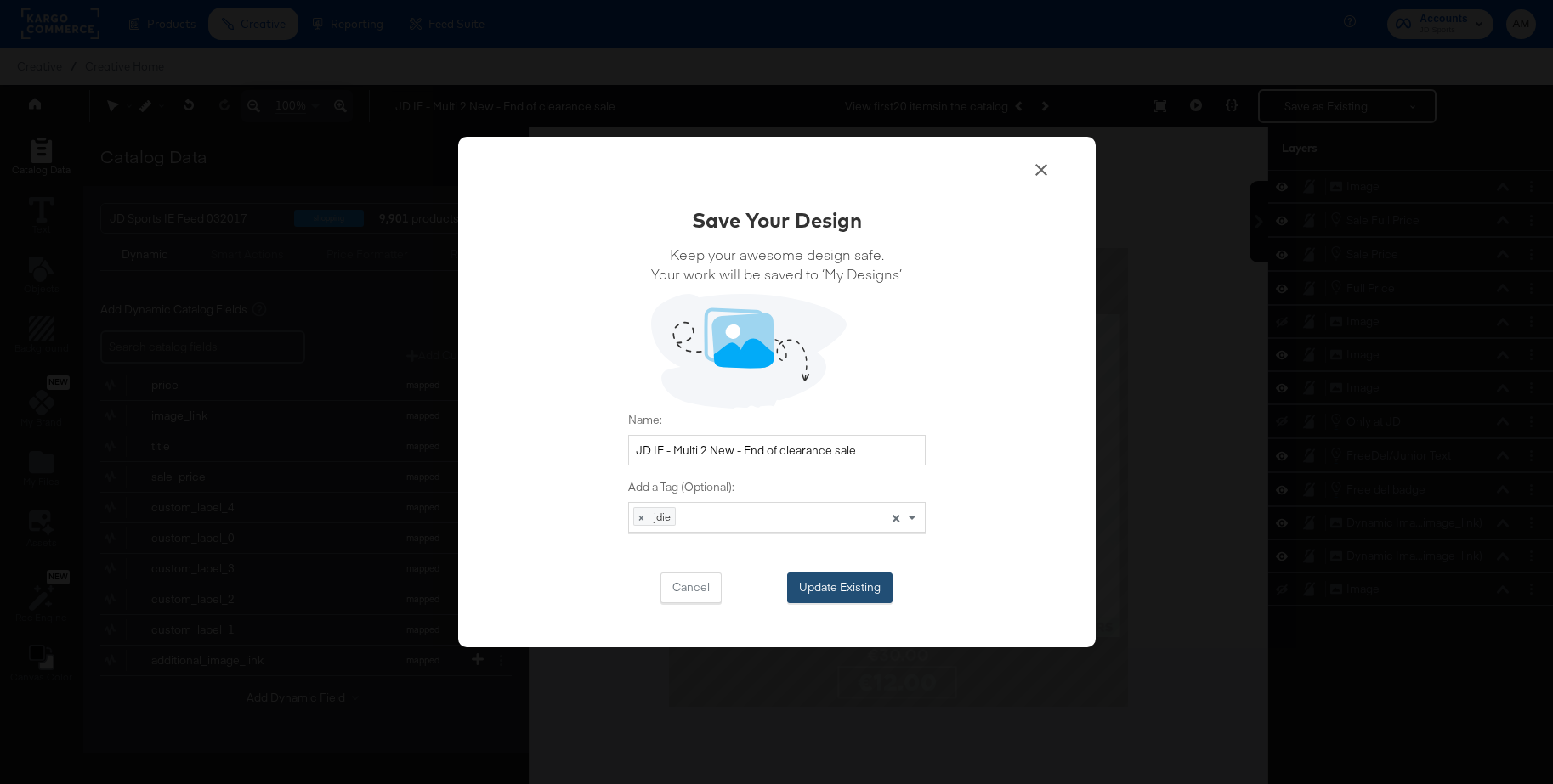
click at [810, 590] on button "Update Existing" at bounding box center [840, 588] width 105 height 31
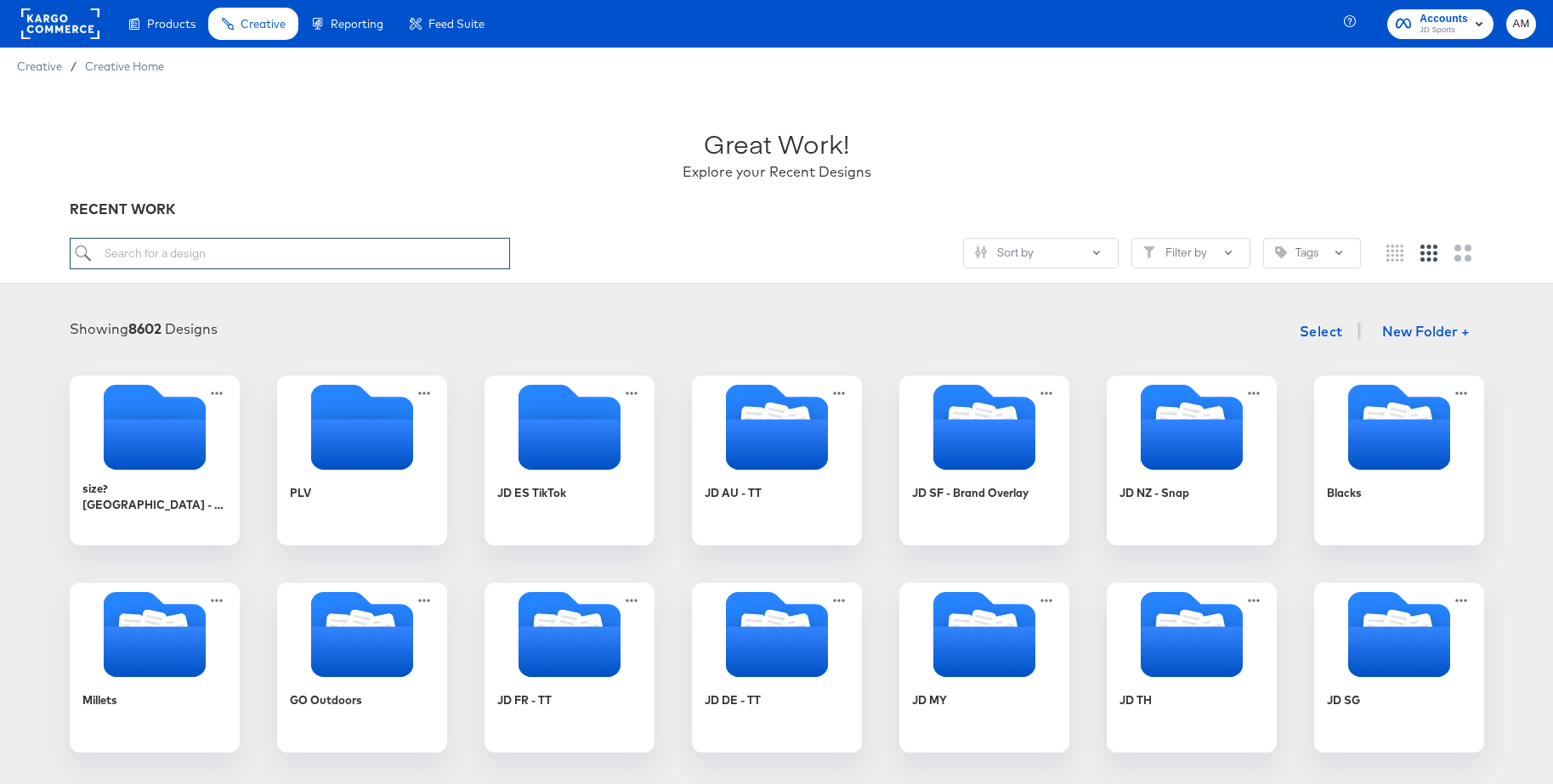
click at [355, 257] on input "search" at bounding box center [290, 253] width 440 height 31
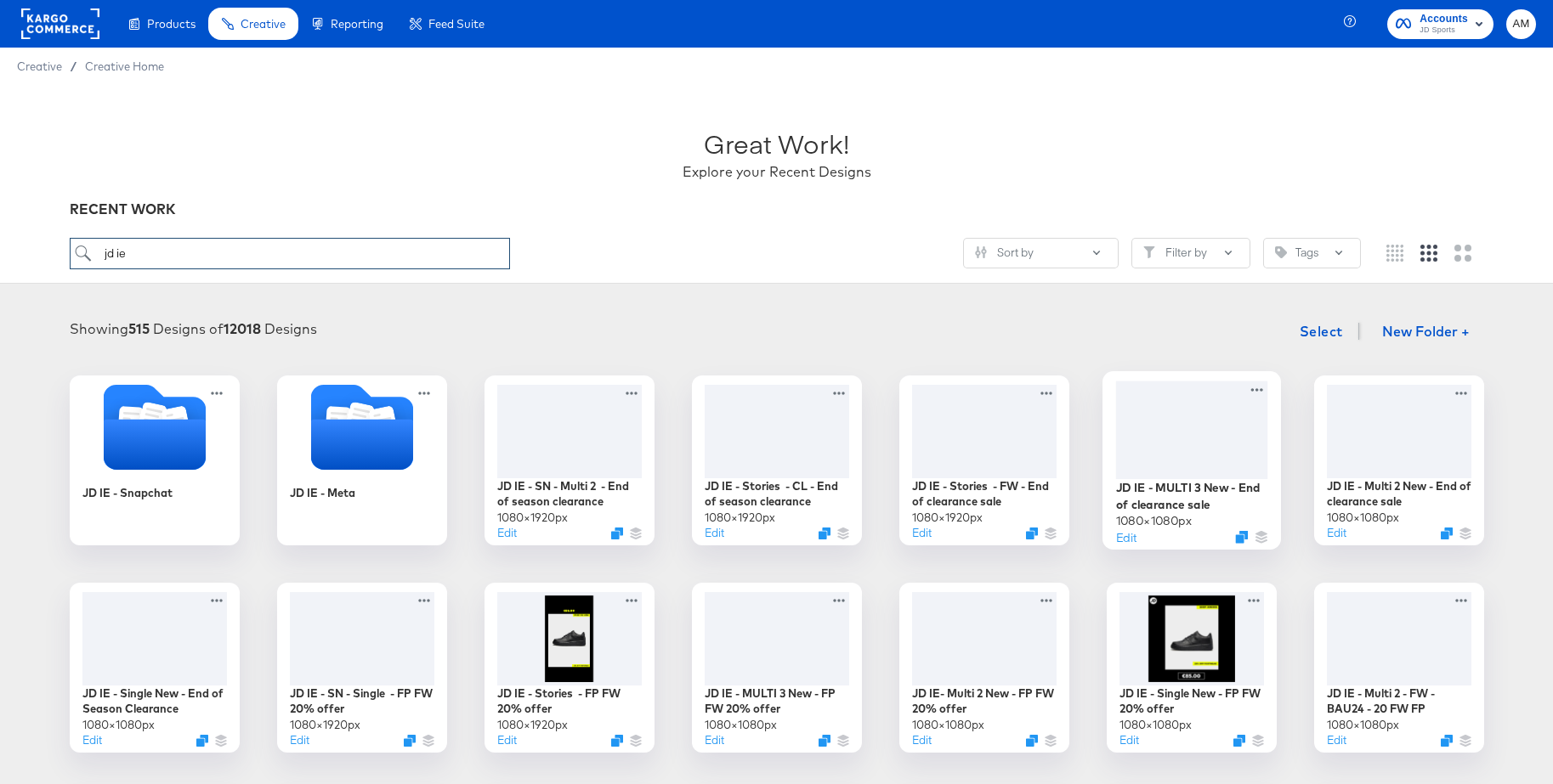
type input "jd ie"
click at [1182, 455] on div at bounding box center [1192, 430] width 152 height 98
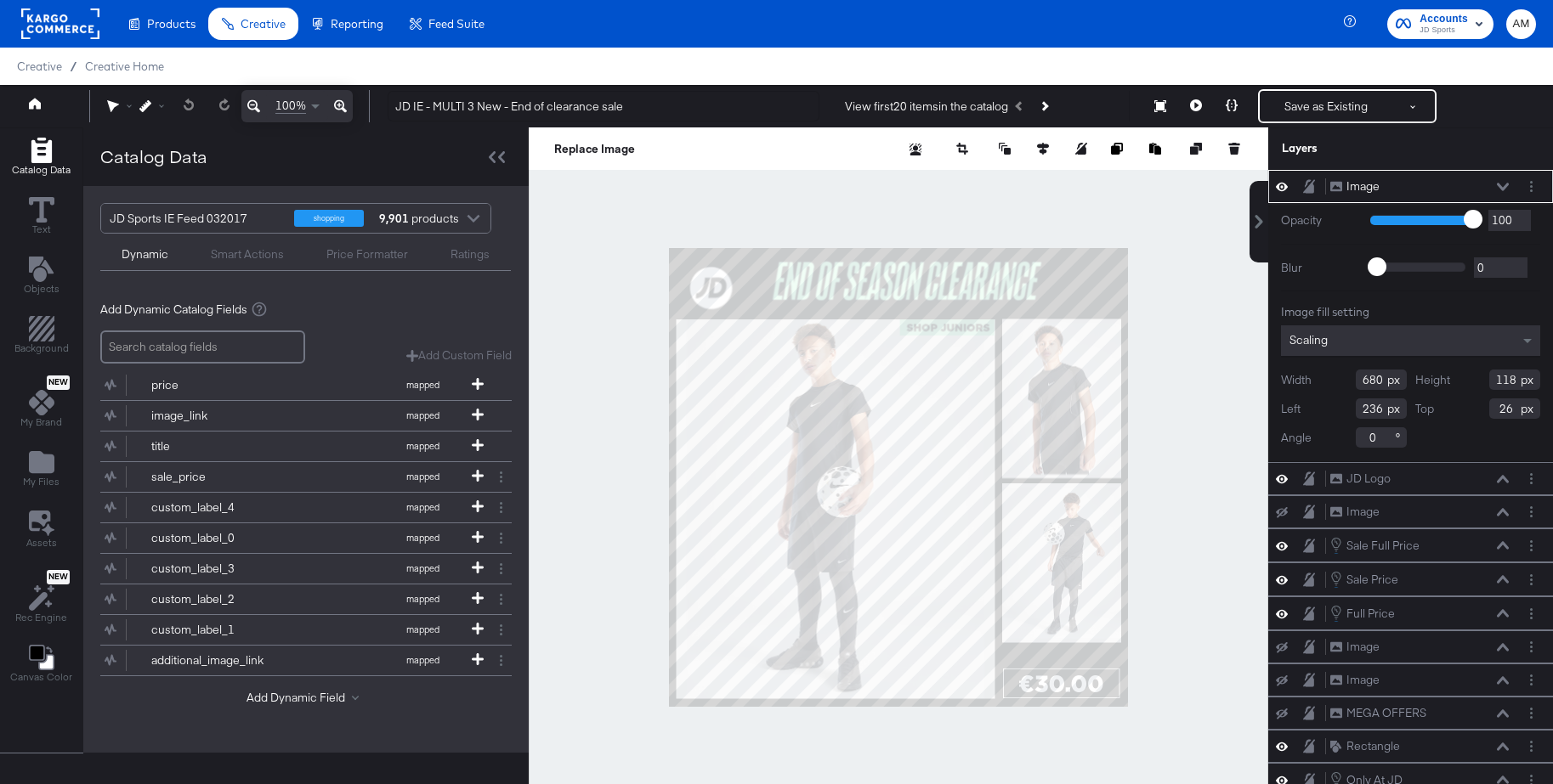
type input "644"
type input "104"
type input "23"
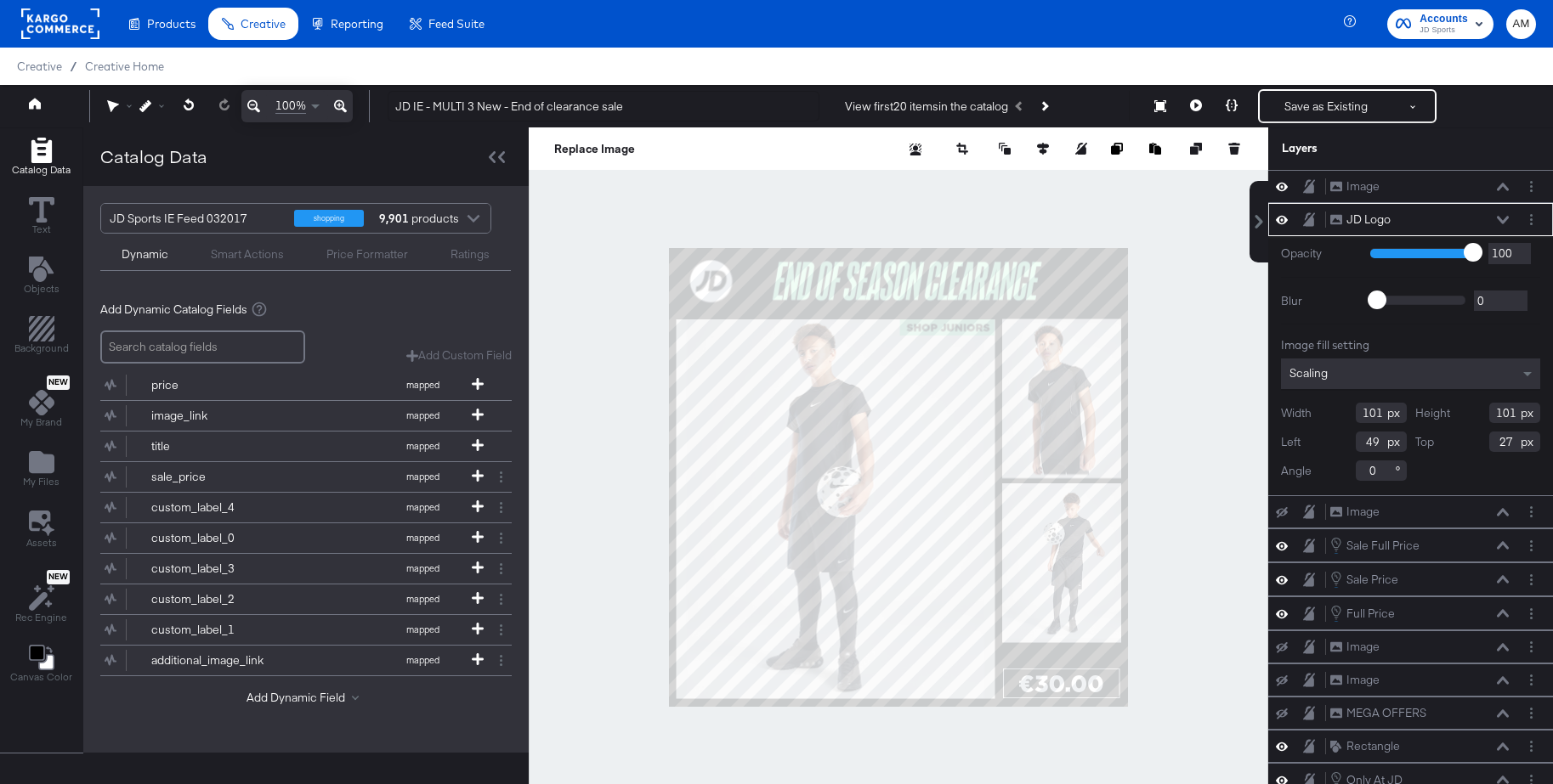
type input "26"
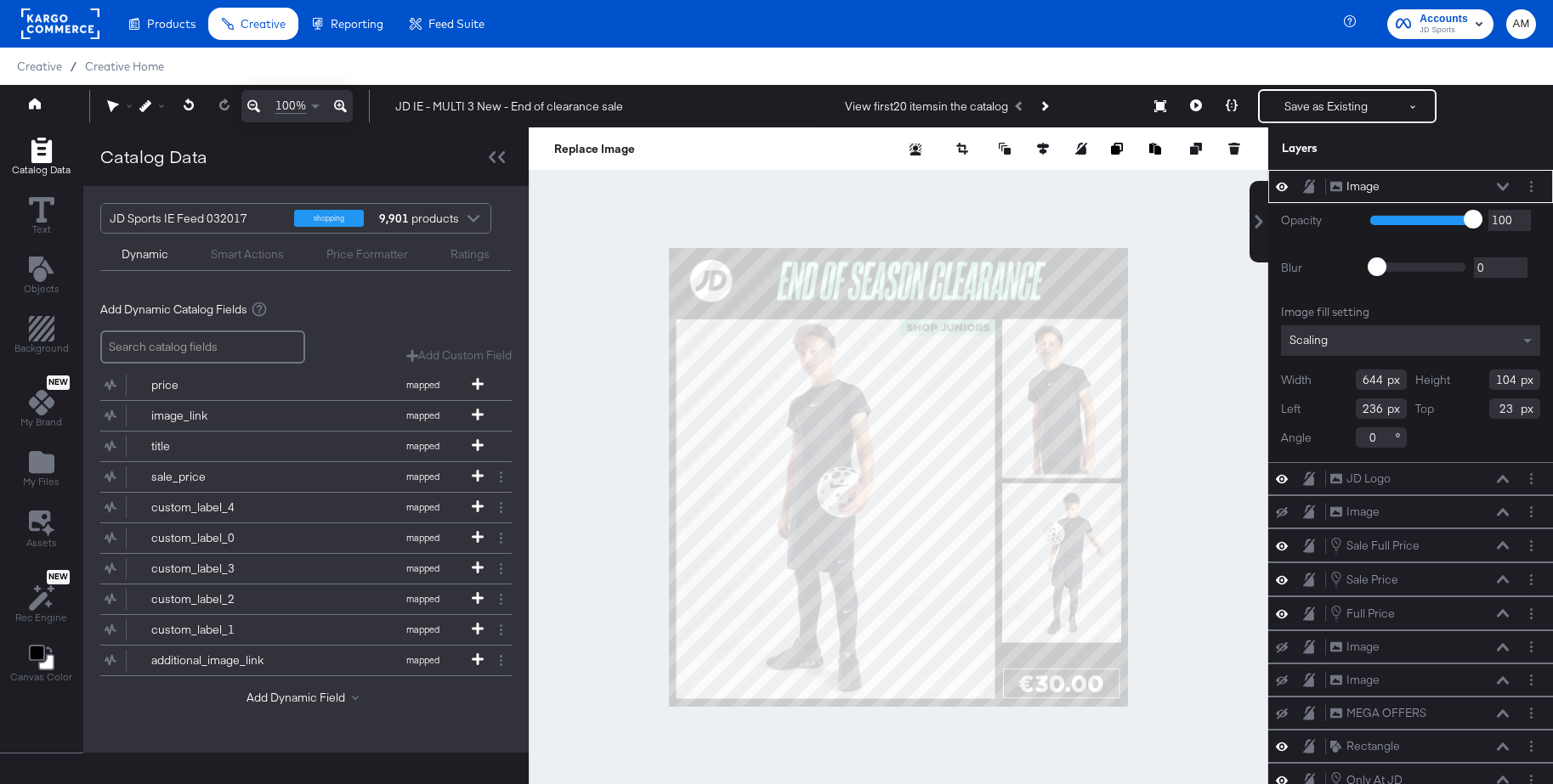
type input "246"
click at [1291, 106] on button "Save as Existing" at bounding box center [1325, 106] width 133 height 31
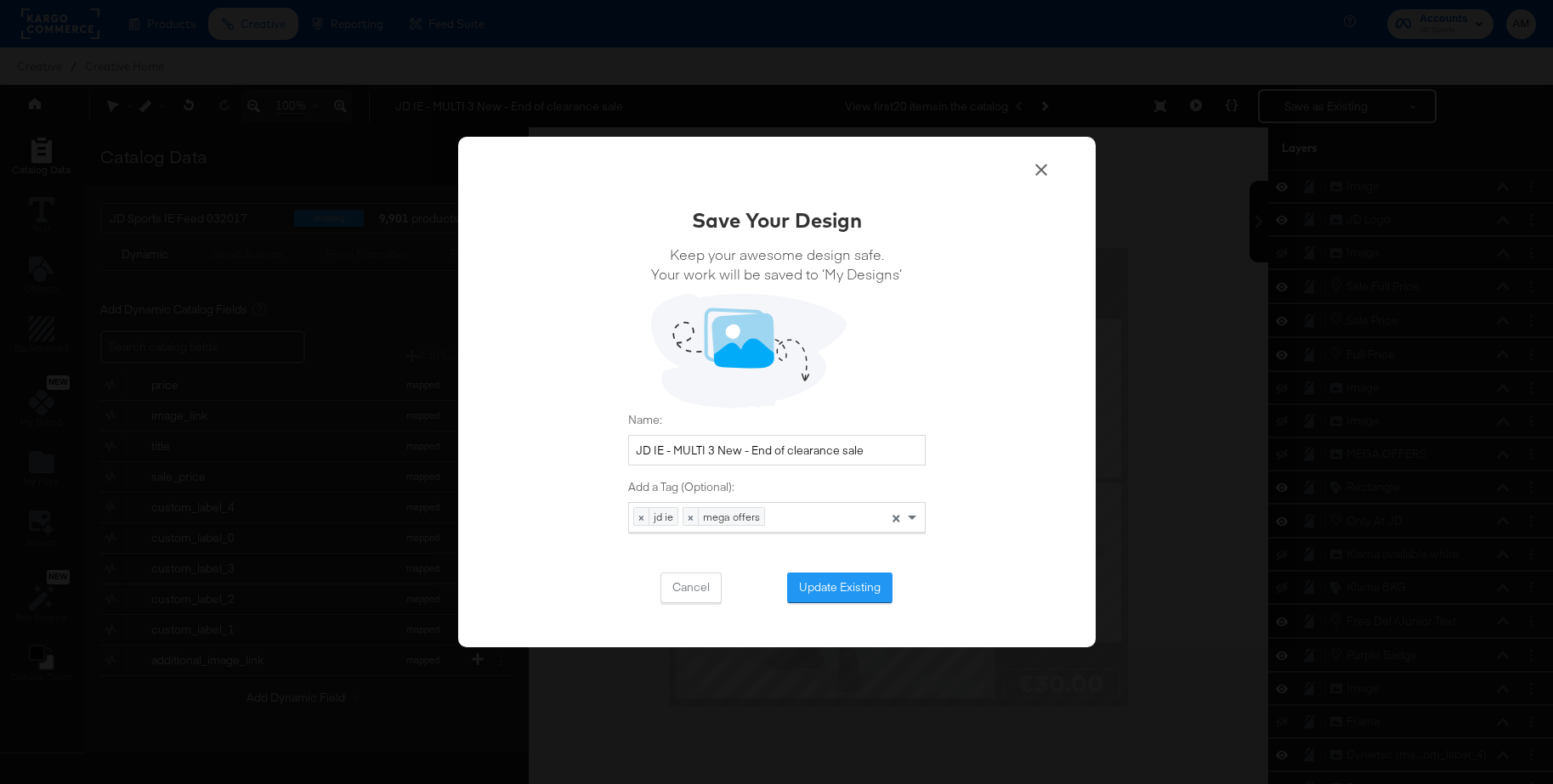
click at [880, 578] on button "Update Existing" at bounding box center [840, 588] width 105 height 31
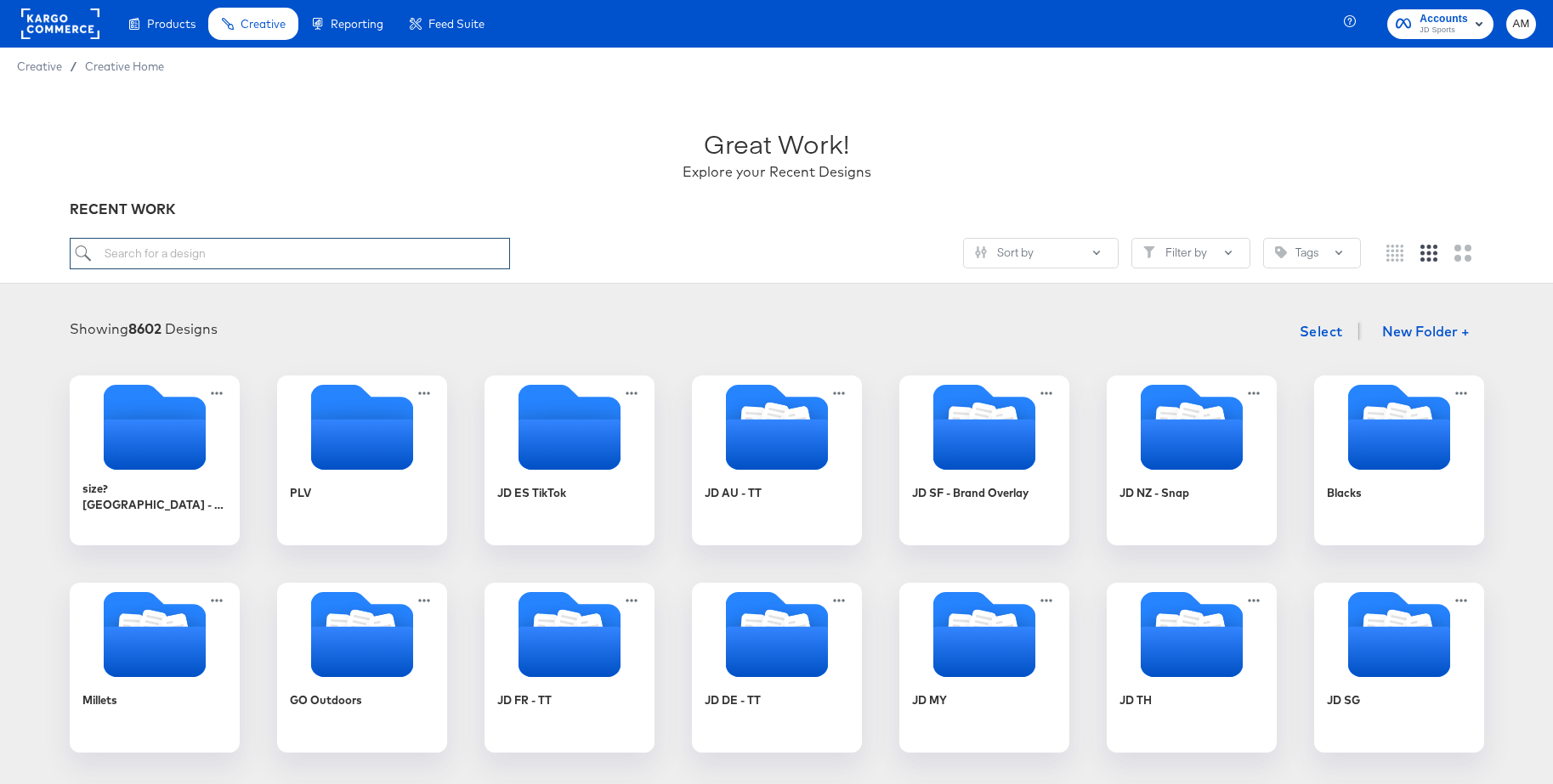
click at [188, 260] on input "search" at bounding box center [290, 253] width 440 height 31
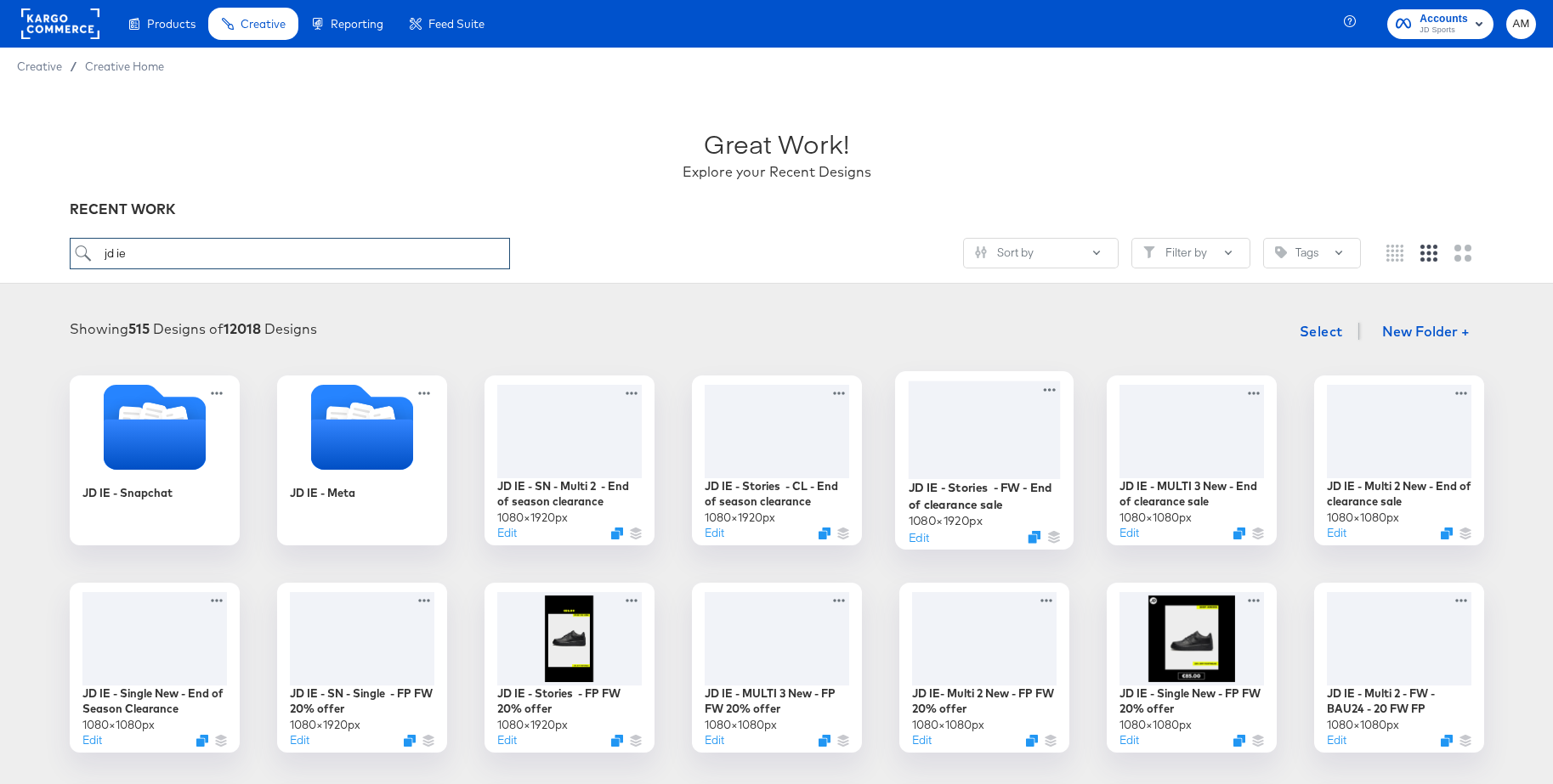
type input "jd ie"
click at [987, 425] on div at bounding box center [984, 430] width 152 height 98
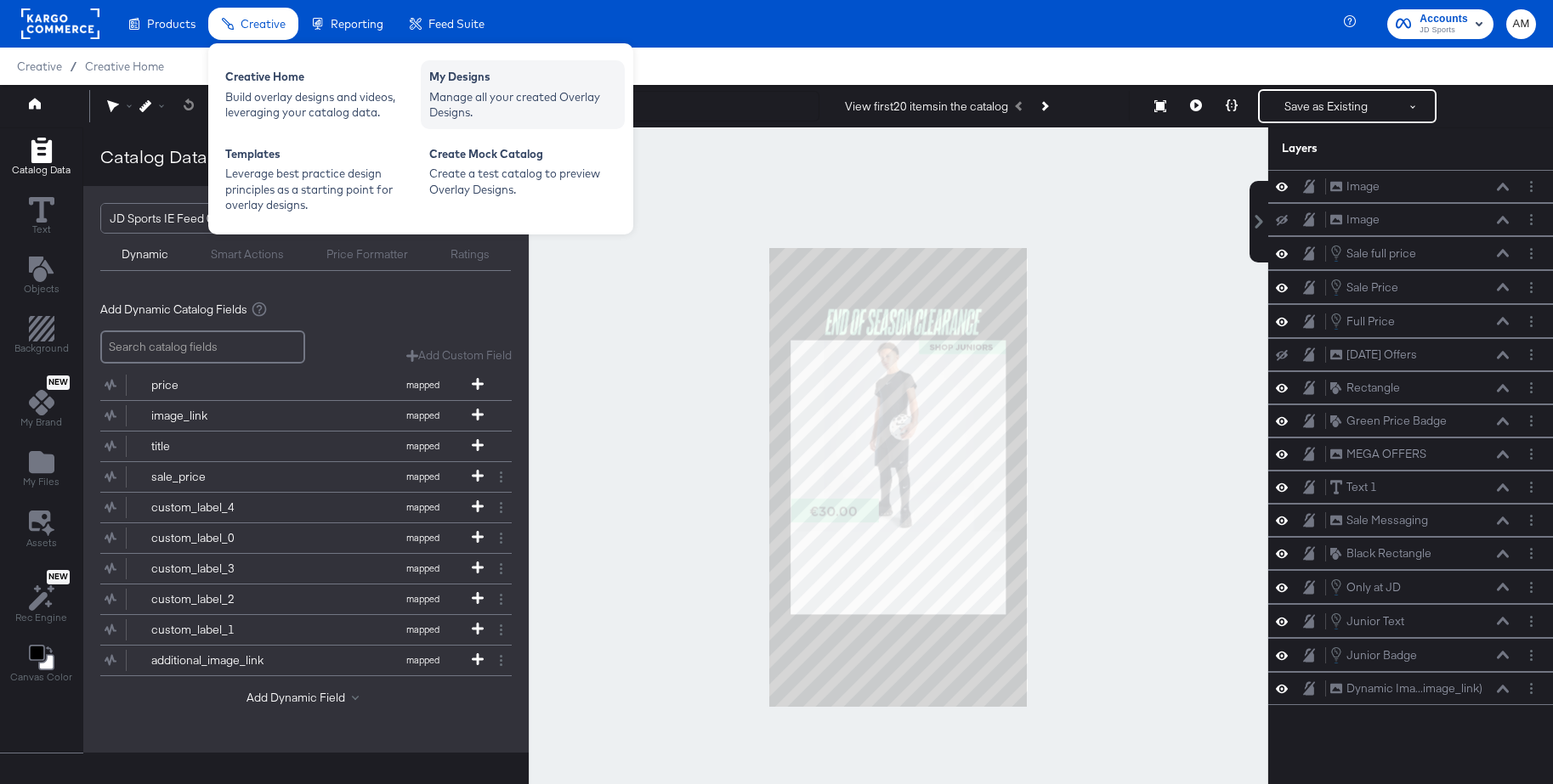
click at [461, 92] on div "Manage all your created Overlay Designs." at bounding box center [522, 104] width 187 height 31
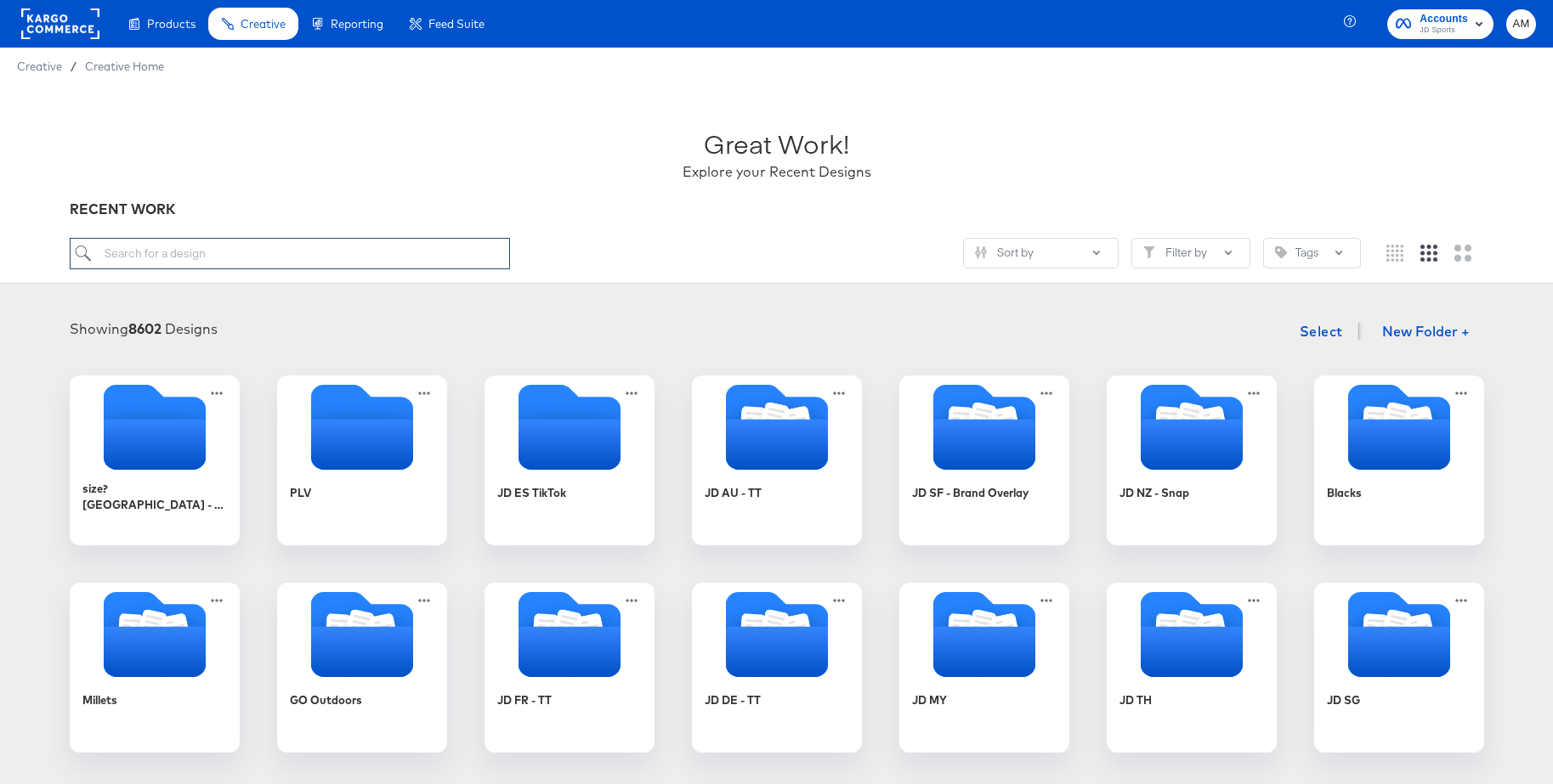
click at [230, 260] on input "search" at bounding box center [290, 253] width 440 height 31
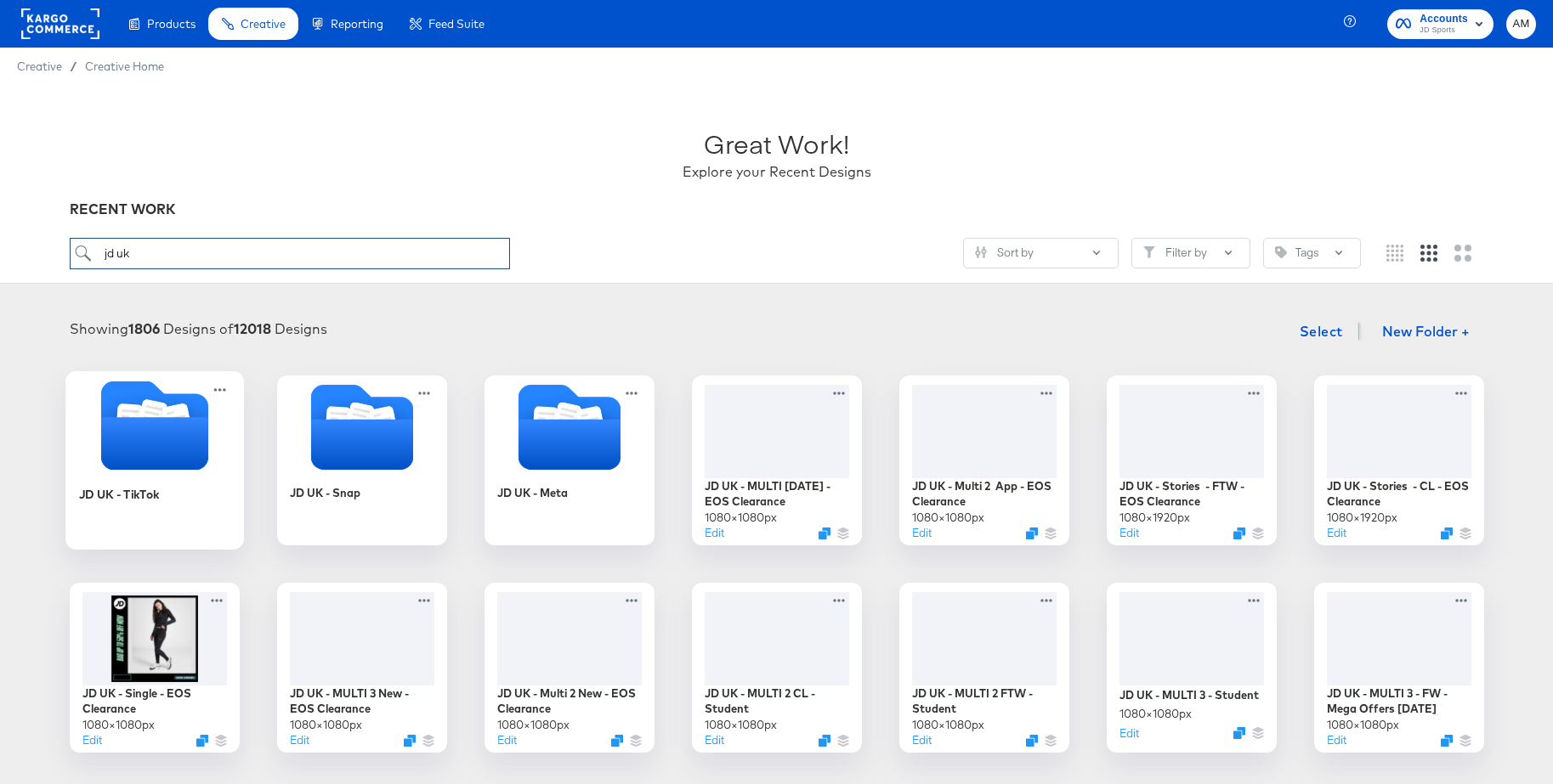
type input "jd uk"
click at [176, 415] on icon "Folder" at bounding box center [177, 421] width 30 height 34
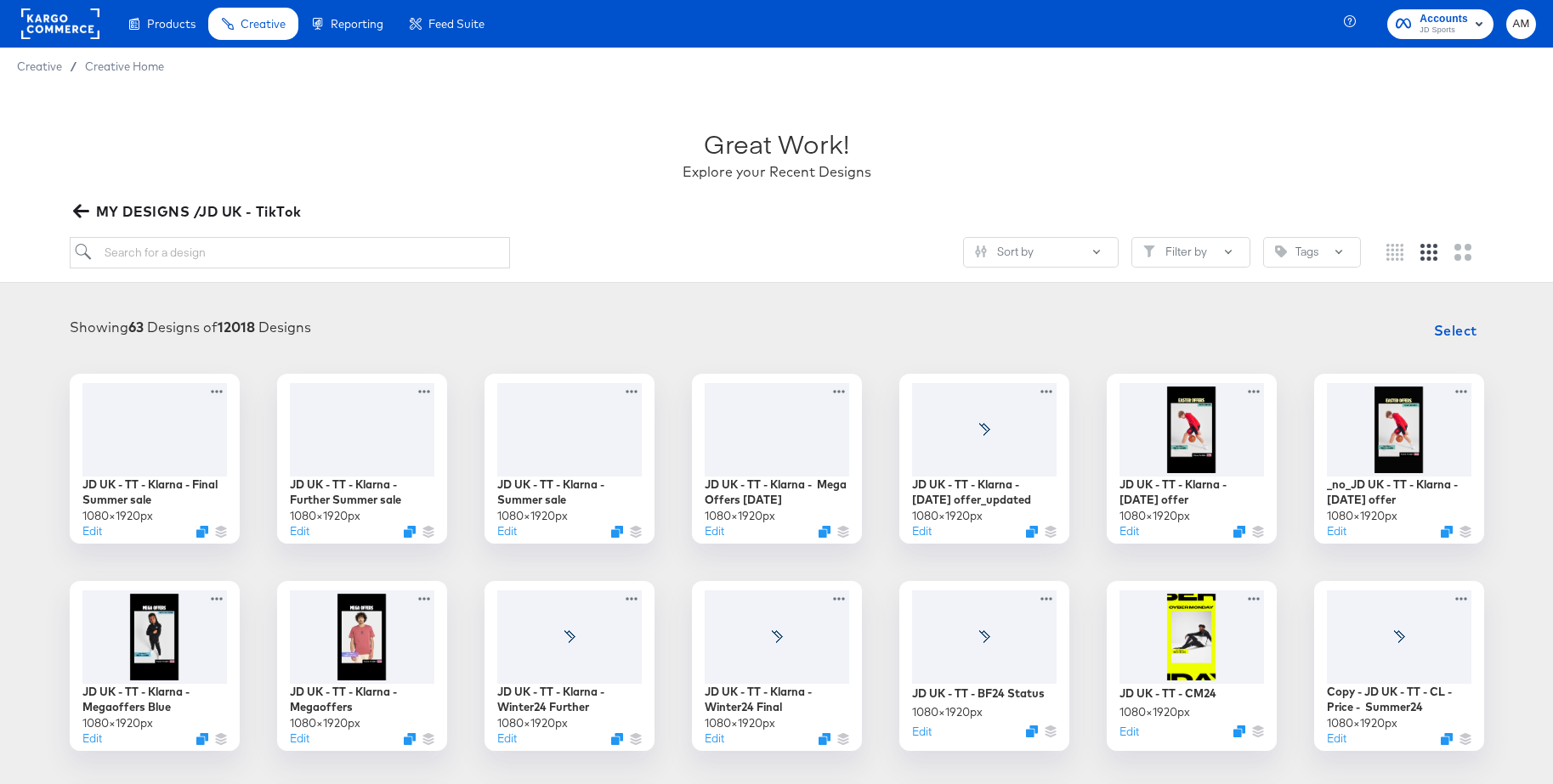
scroll to position [5, 0]
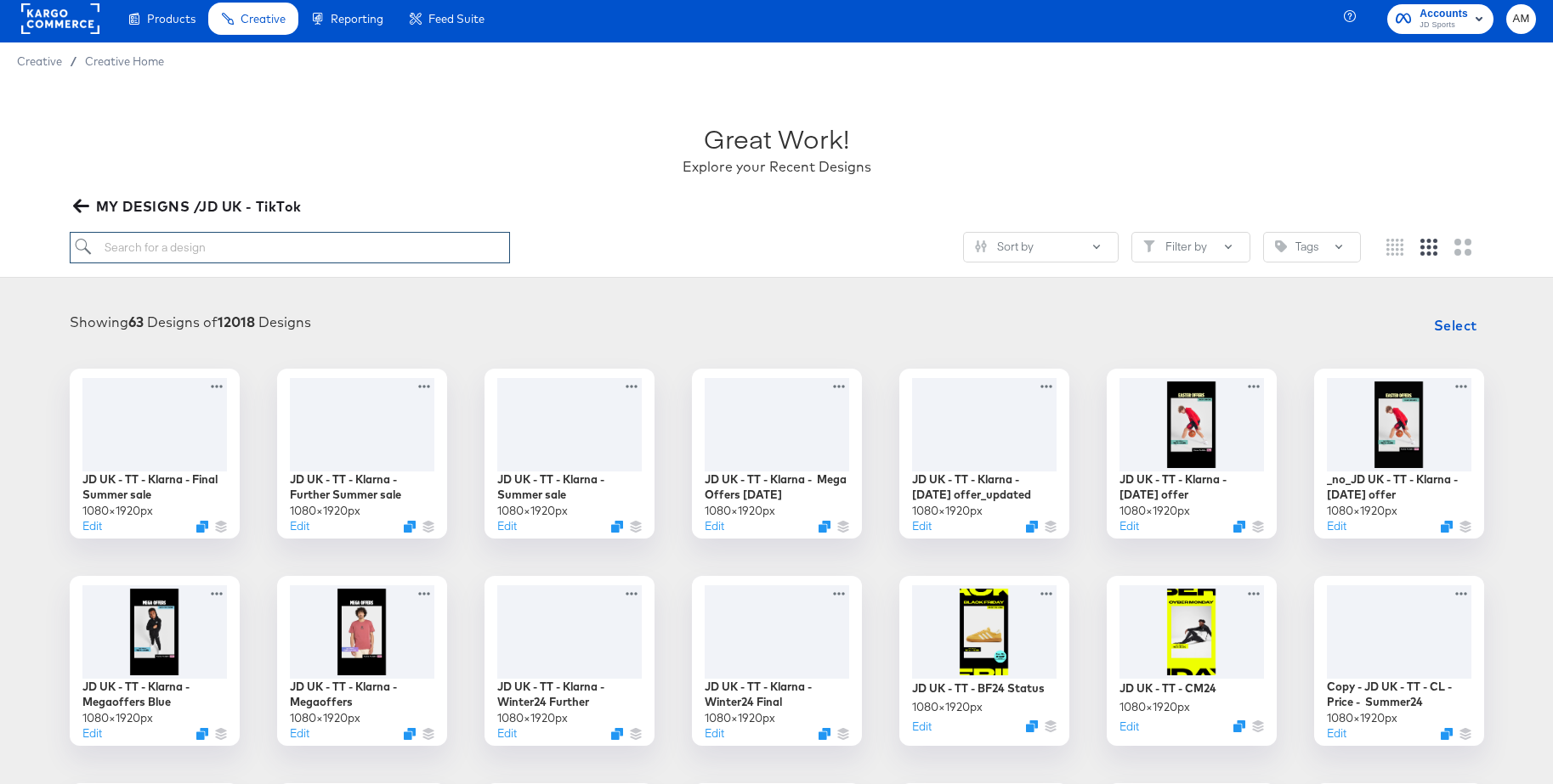
click at [221, 249] on input "search" at bounding box center [290, 247] width 440 height 31
click at [916, 292] on div "Showing 63 Designs of 12018 Designs Select JD UK - TT - Klarna - Final Summer s…" at bounding box center [776, 735] width 1553 height 887
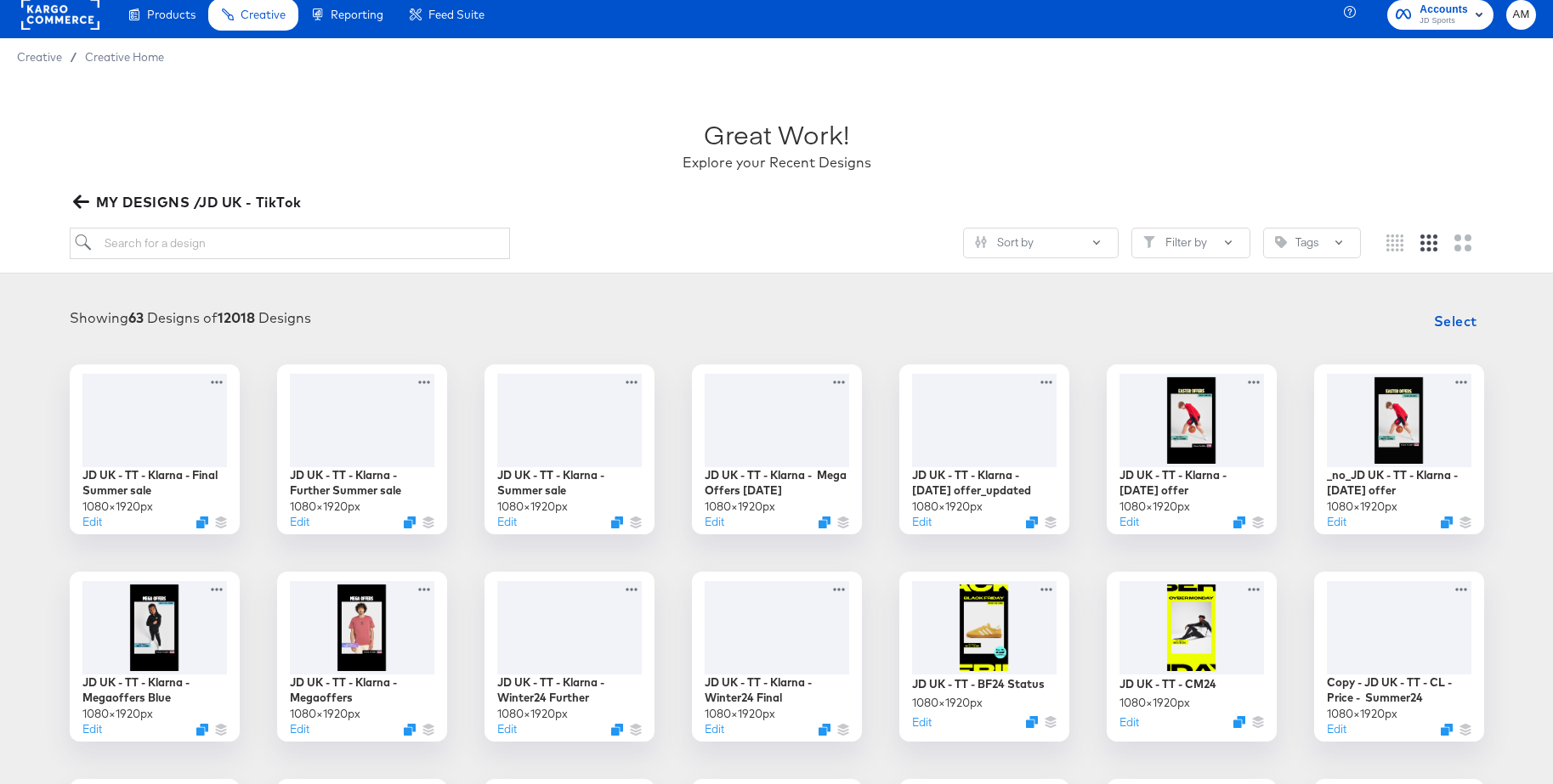
scroll to position [28, 0]
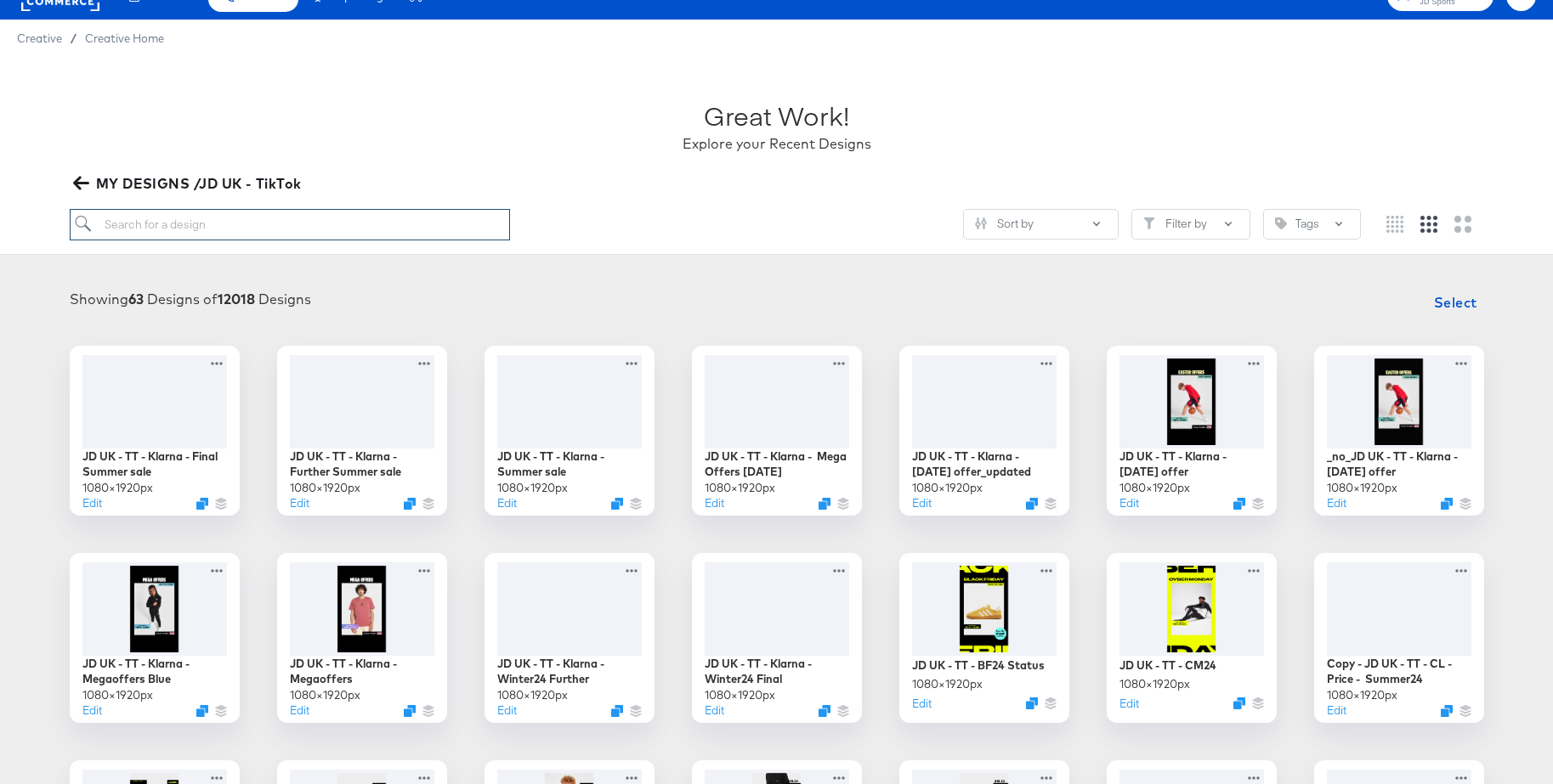
click at [205, 231] on input "search" at bounding box center [290, 224] width 440 height 31
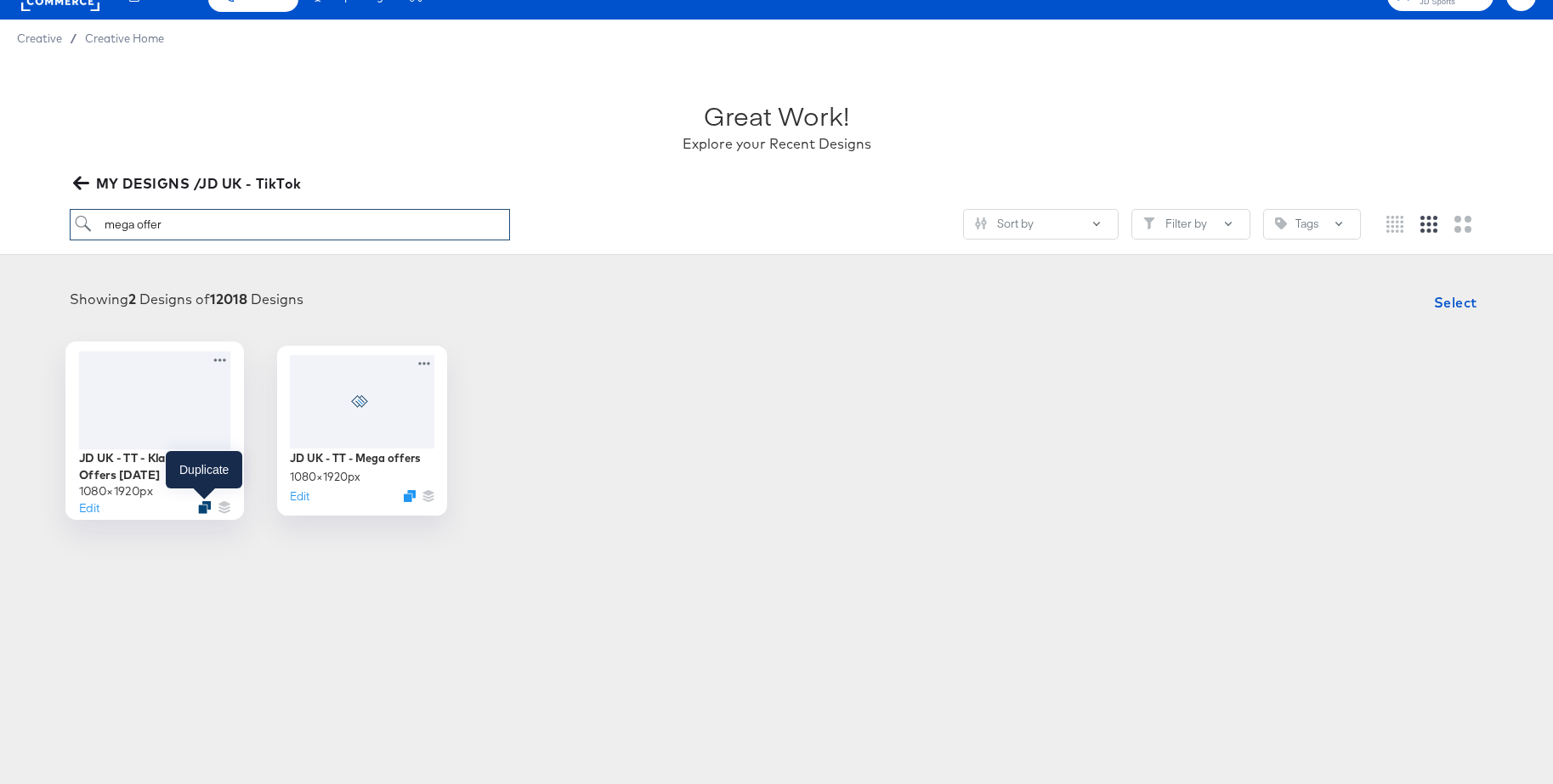
type input "mega offer"
click at [198, 511] on icon "Duplicate" at bounding box center [204, 507] width 13 height 13
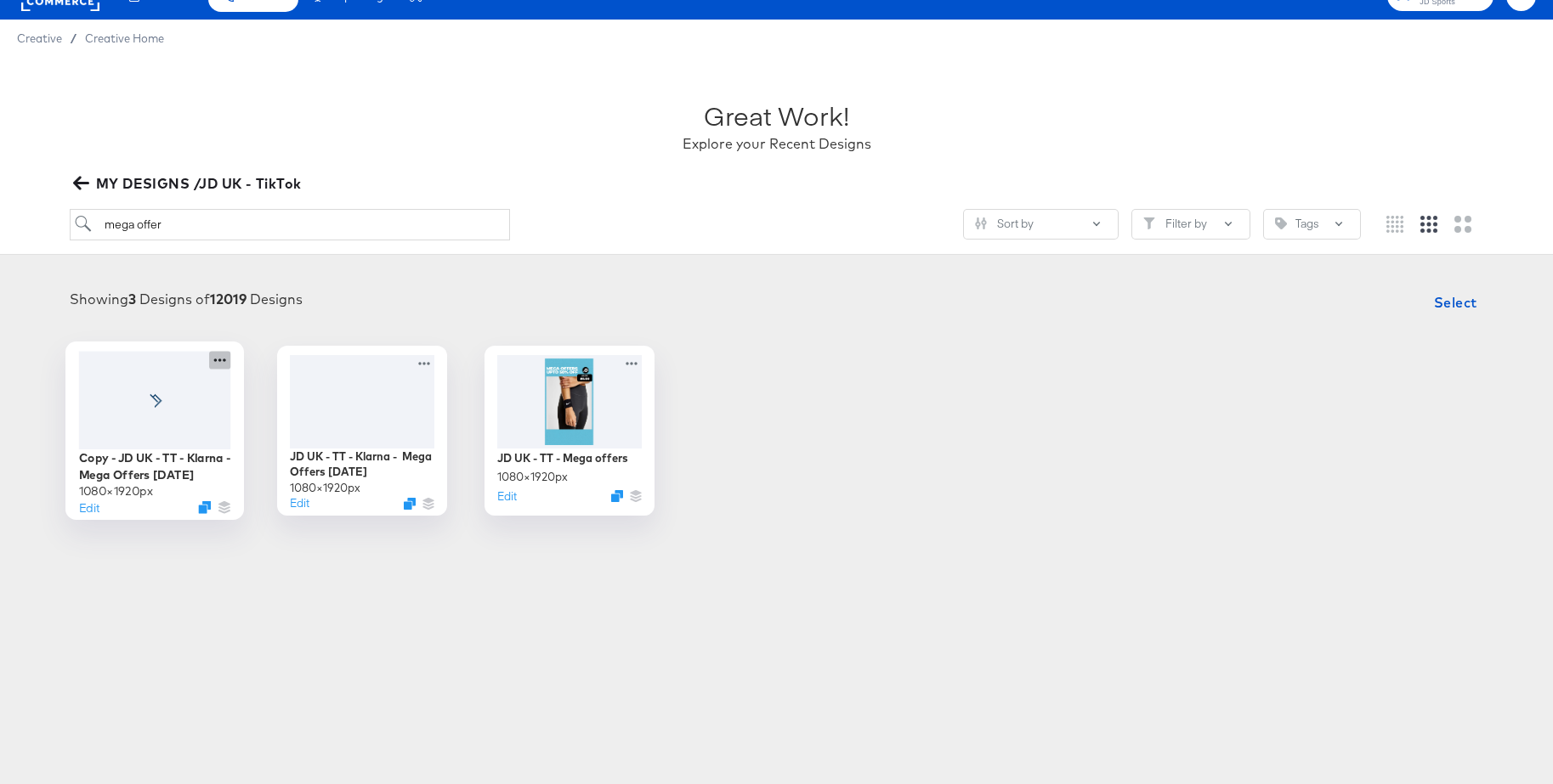
click at [220, 358] on icon at bounding box center [219, 360] width 22 height 18
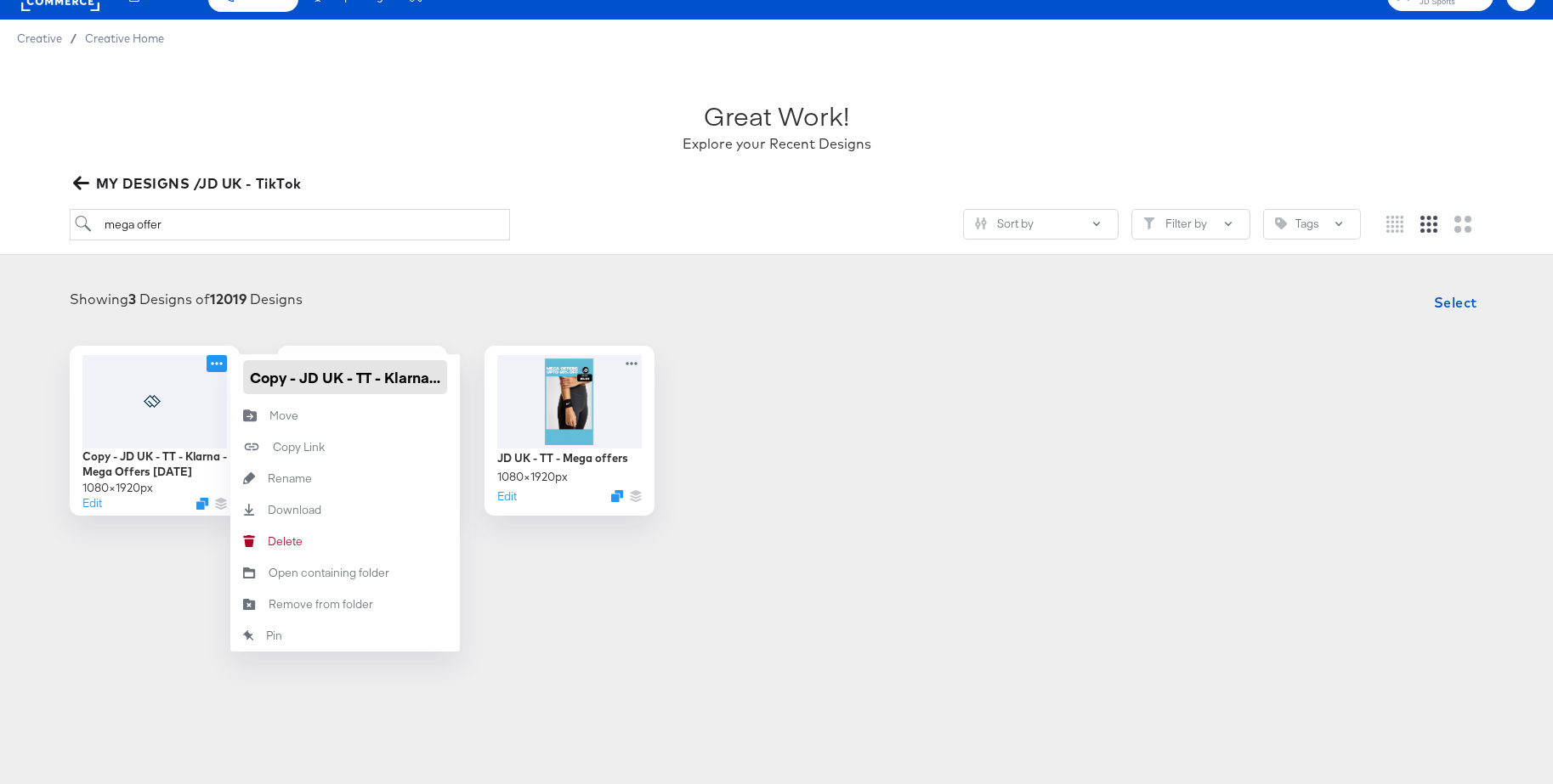
drag, startPoint x: 301, startPoint y: 381, endPoint x: 253, endPoint y: 381, distance: 48.0
click at [233, 379] on div "Copy - JD UK - TT - Klarna - Mega Offers [DATE]" at bounding box center [345, 377] width 230 height 46
drag, startPoint x: 400, startPoint y: 381, endPoint x: 477, endPoint y: 383, distance: 77.0
click at [477, 383] on div "JD UK - TT - Klarna - Mega Offers [DATE] × 1920 px Edit JD UK - TT - Klarna - M…" at bounding box center [776, 430] width 1519 height 170
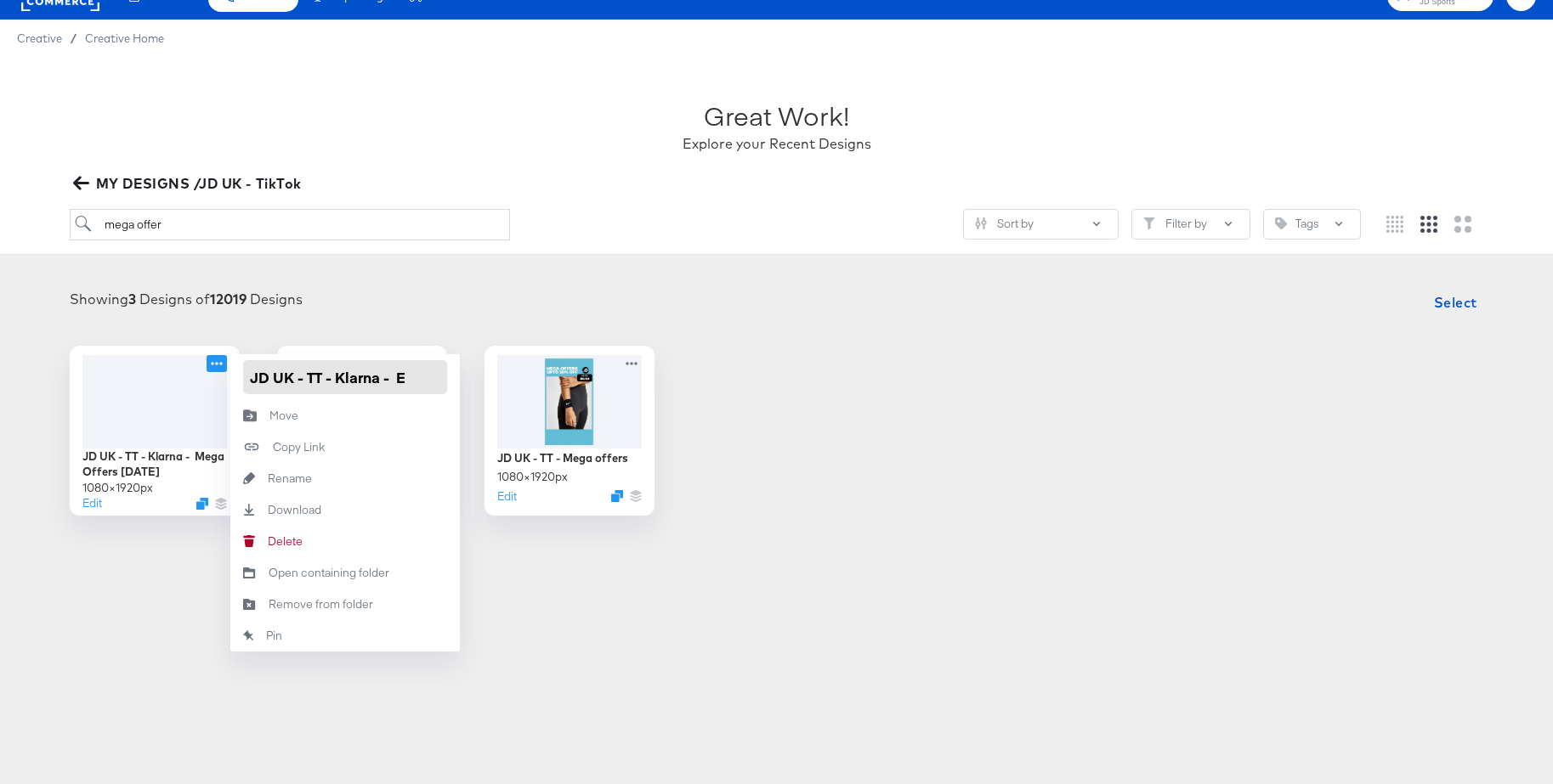
scroll to position [0, 0]
type input "JD UK - TT - Klarna - EOS Clearance"
drag, startPoint x: 522, startPoint y: 302, endPoint x: 513, endPoint y: 302, distance: 9.0
click at [521, 302] on div "Showing 3 Designs of 12019 Designs Select" at bounding box center [776, 302] width 1519 height 34
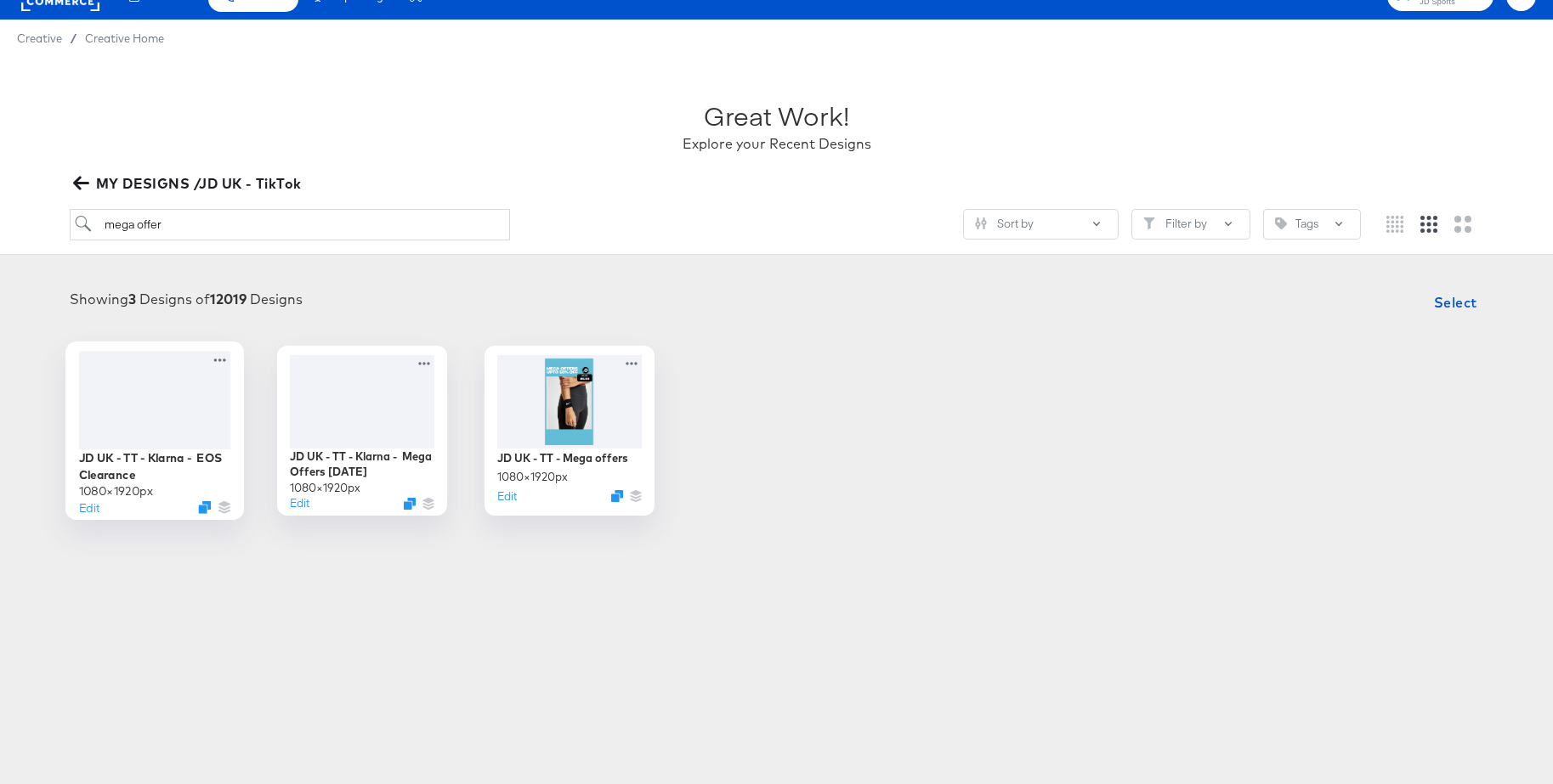
click at [169, 399] on div at bounding box center [154, 400] width 152 height 98
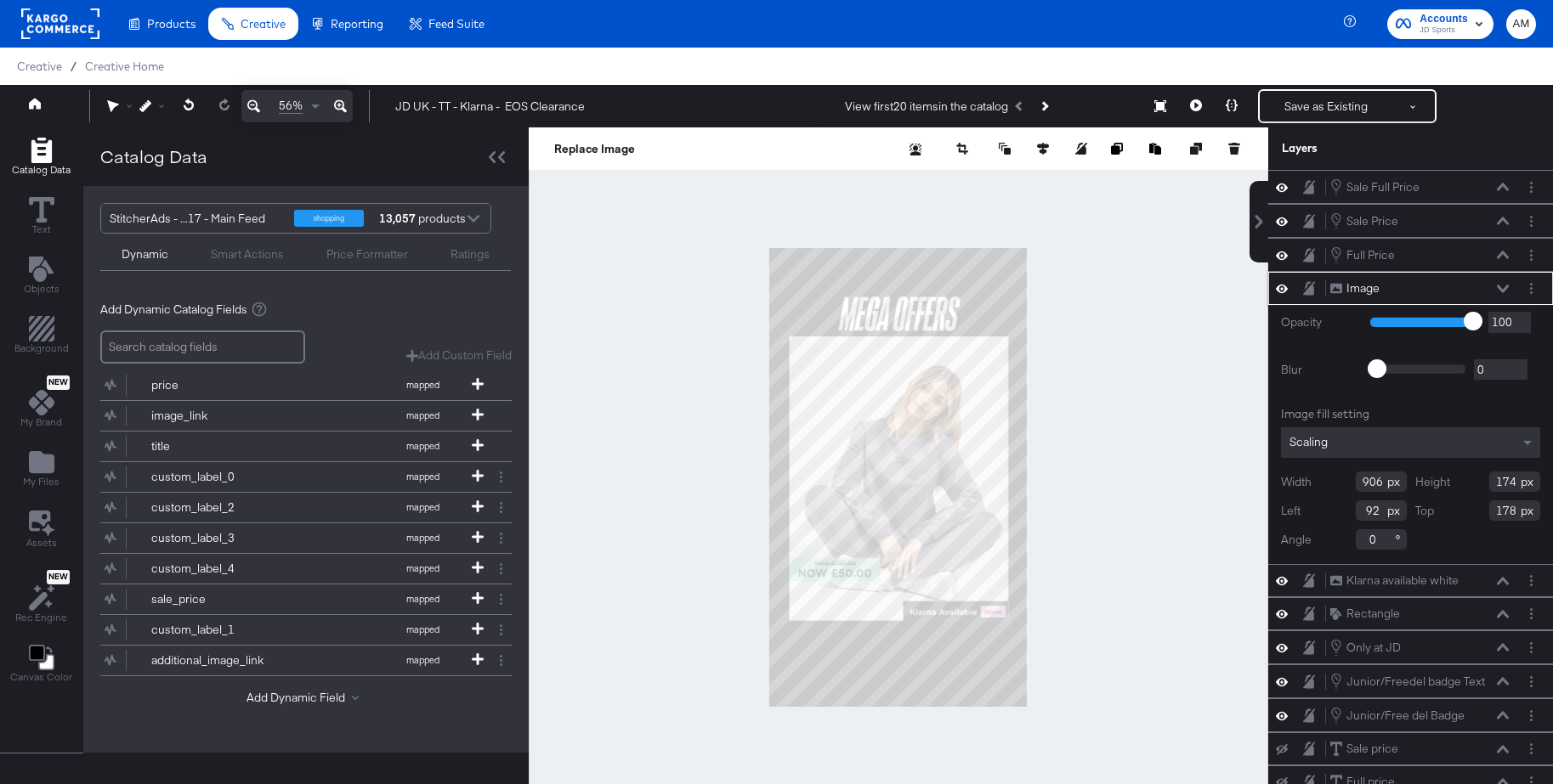
click at [1282, 289] on icon at bounding box center [1281, 288] width 12 height 8
click at [51, 459] on icon "Add Files" at bounding box center [41, 461] width 25 height 22
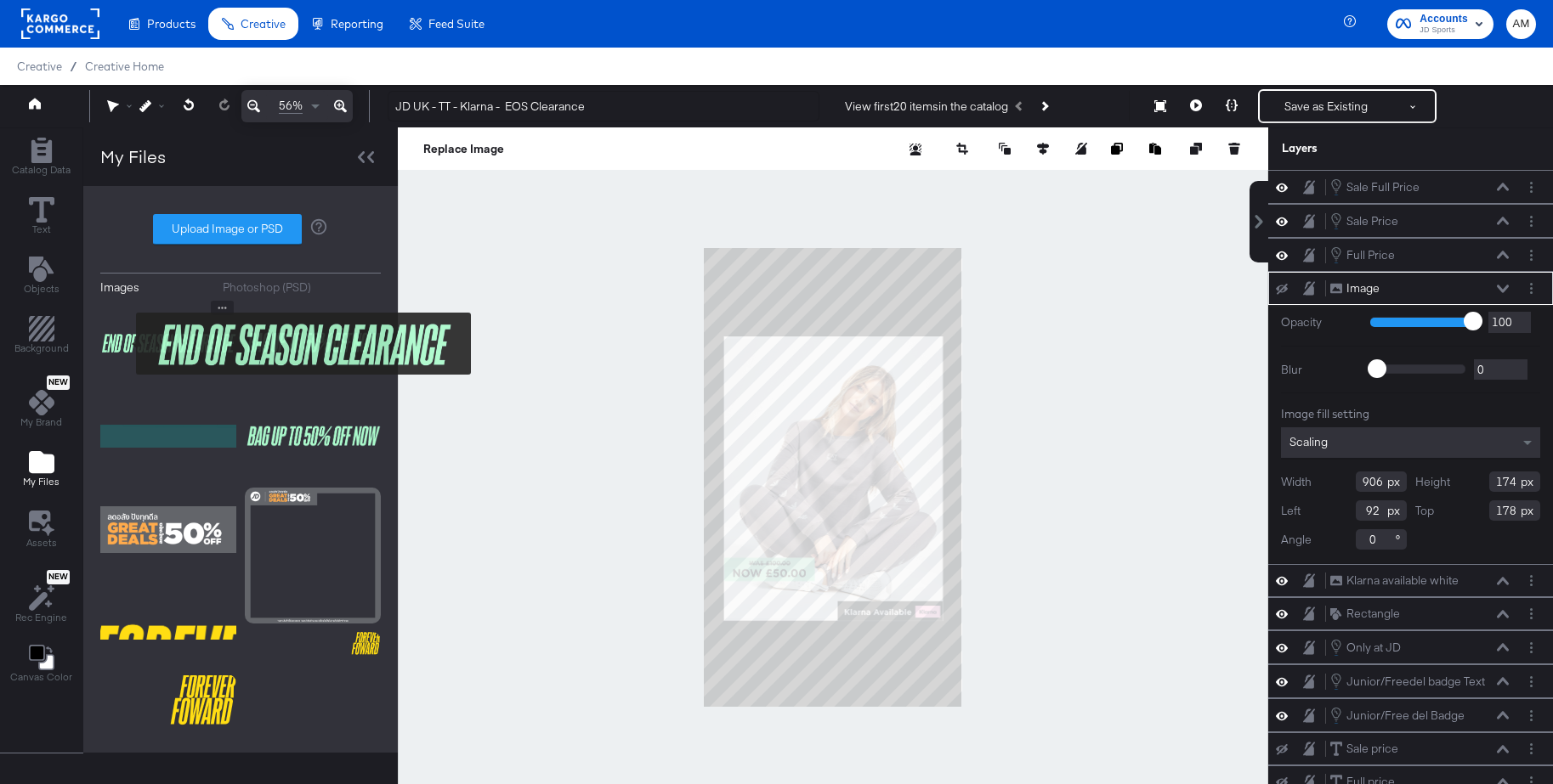
click at [125, 344] on img at bounding box center [168, 344] width 136 height 85
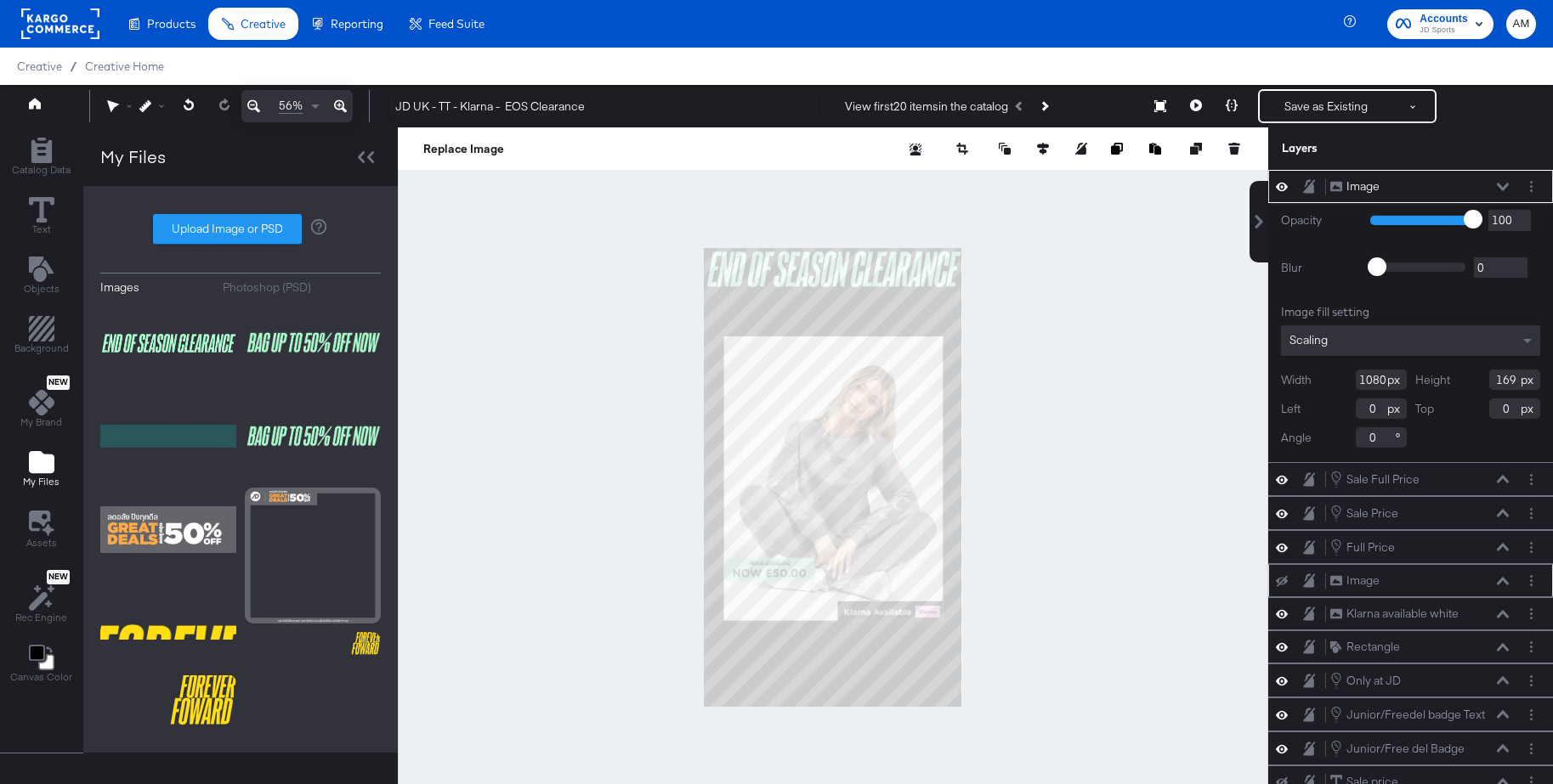
type input "704"
type input "111"
type input "366"
type input "67"
type input "334"
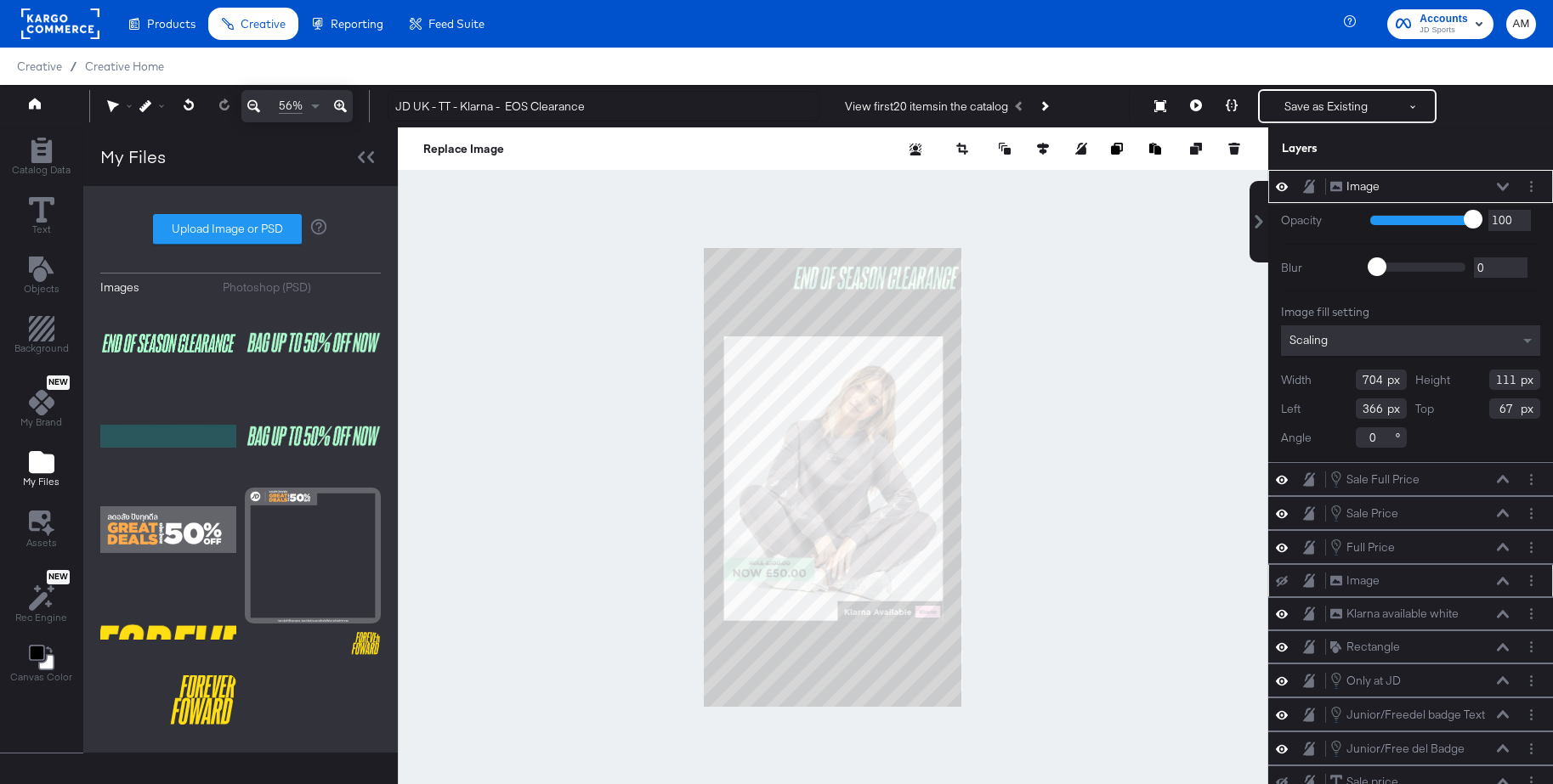
type input "153"
type input "193"
type input "241"
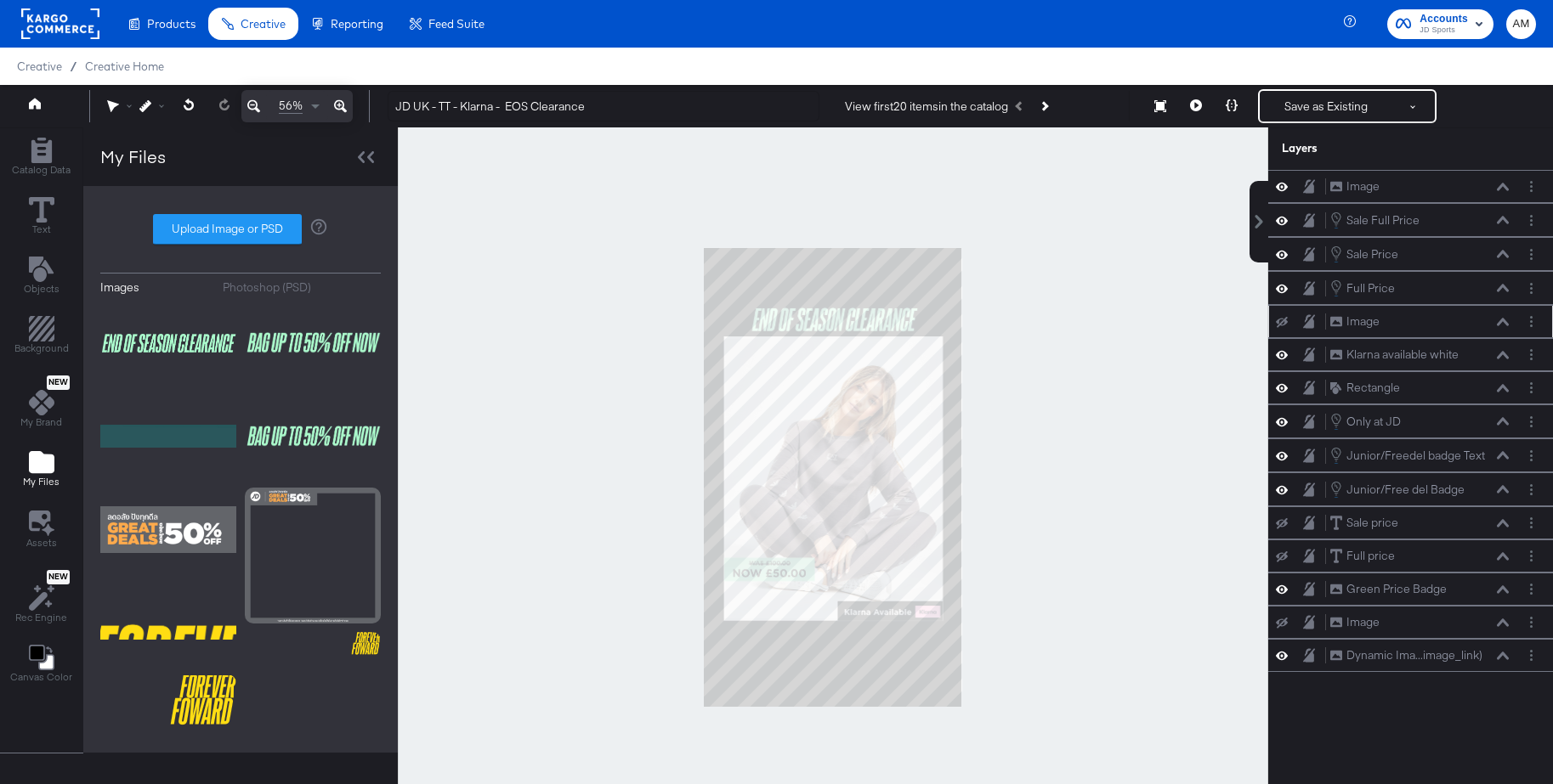
drag, startPoint x: 1059, startPoint y: 332, endPoint x: 1047, endPoint y: 328, distance: 12.6
click at [1059, 332] on div at bounding box center [833, 477] width 871 height 700
click at [1504, 489] on icon at bounding box center [1502, 489] width 12 height 8
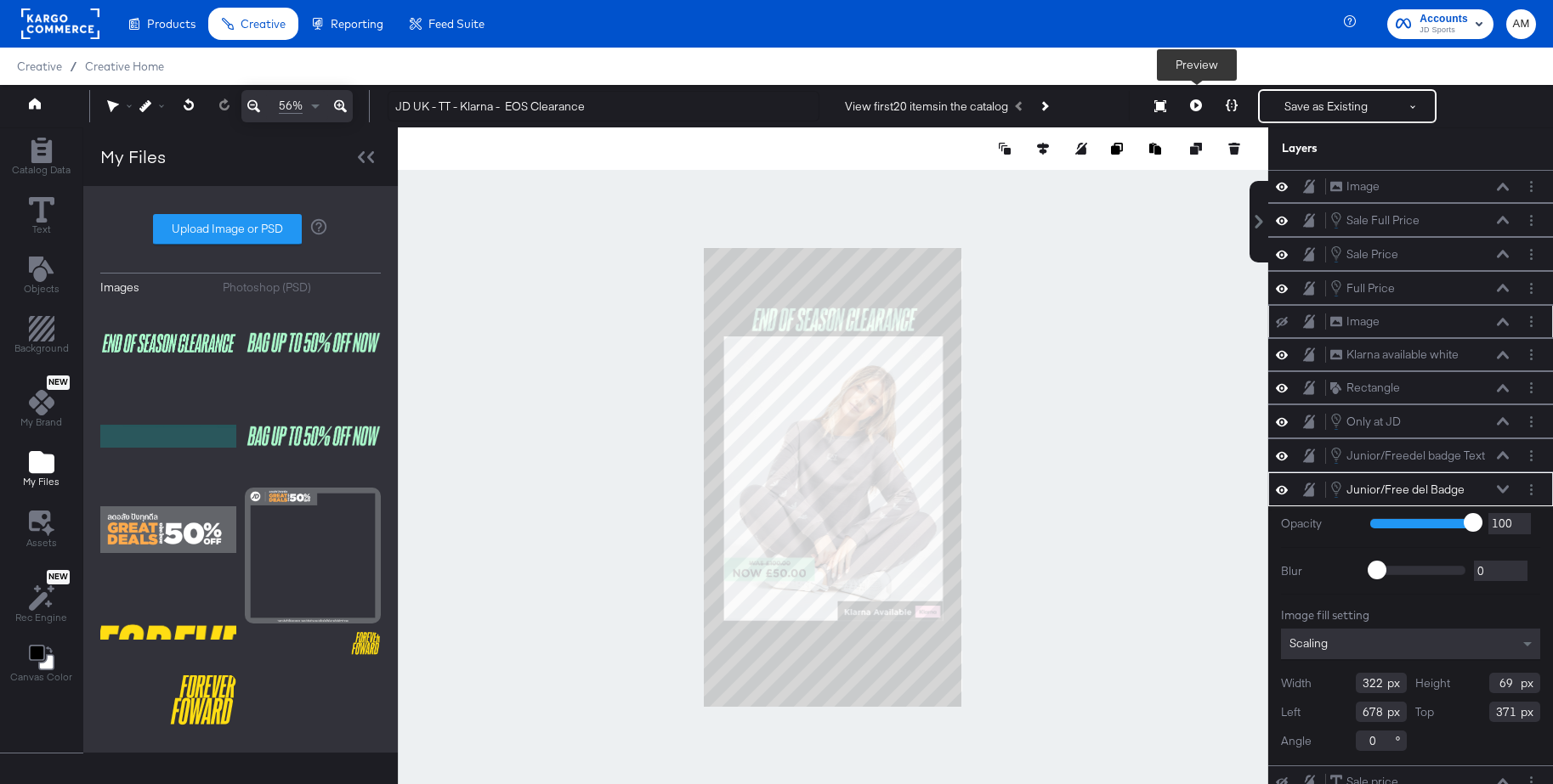
click at [1194, 107] on icon at bounding box center [1195, 105] width 12 height 12
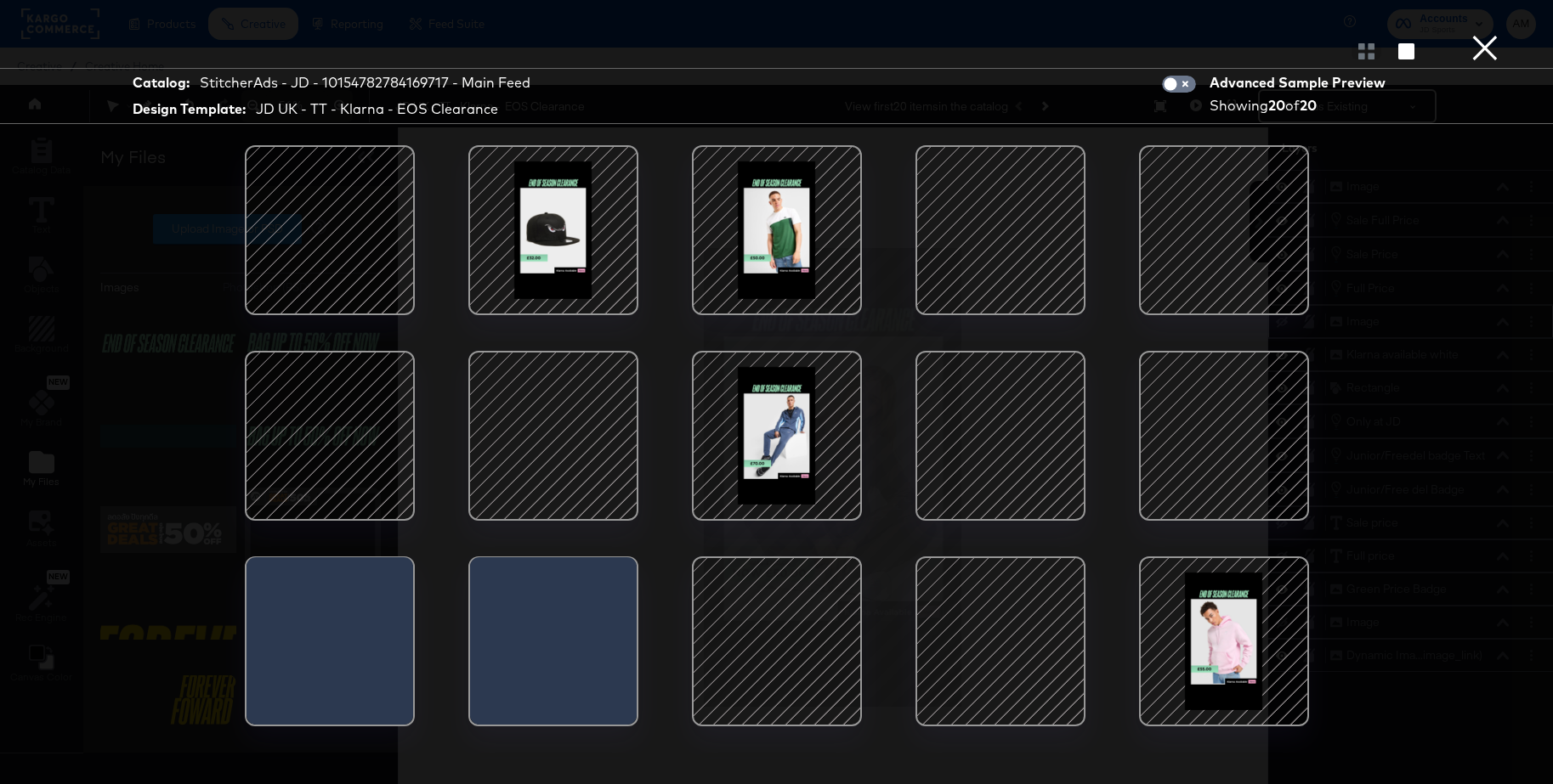
click at [999, 422] on div at bounding box center [1000, 435] width 144 height 144
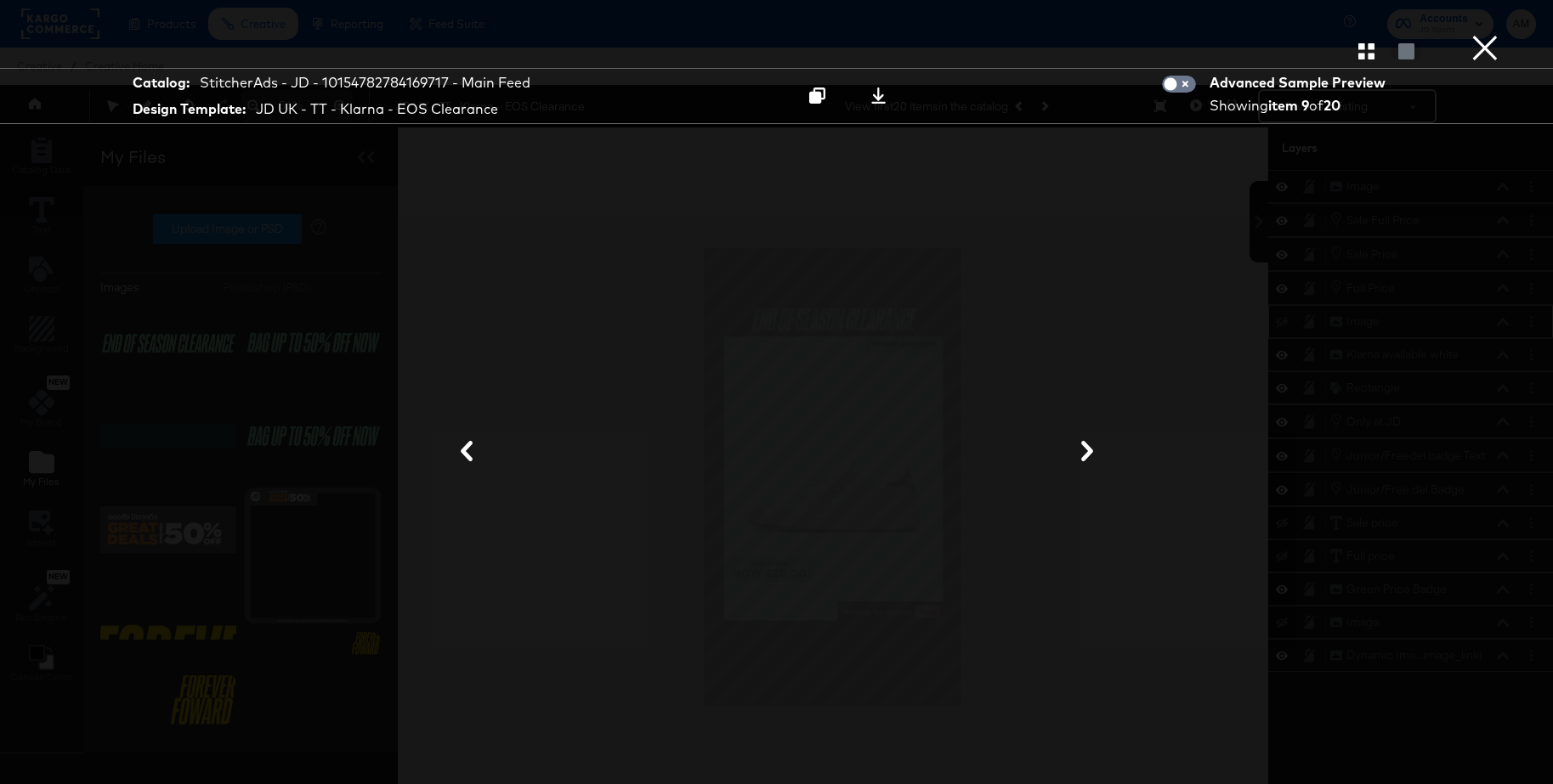
click at [1487, 34] on button "×" at bounding box center [1484, 17] width 34 height 34
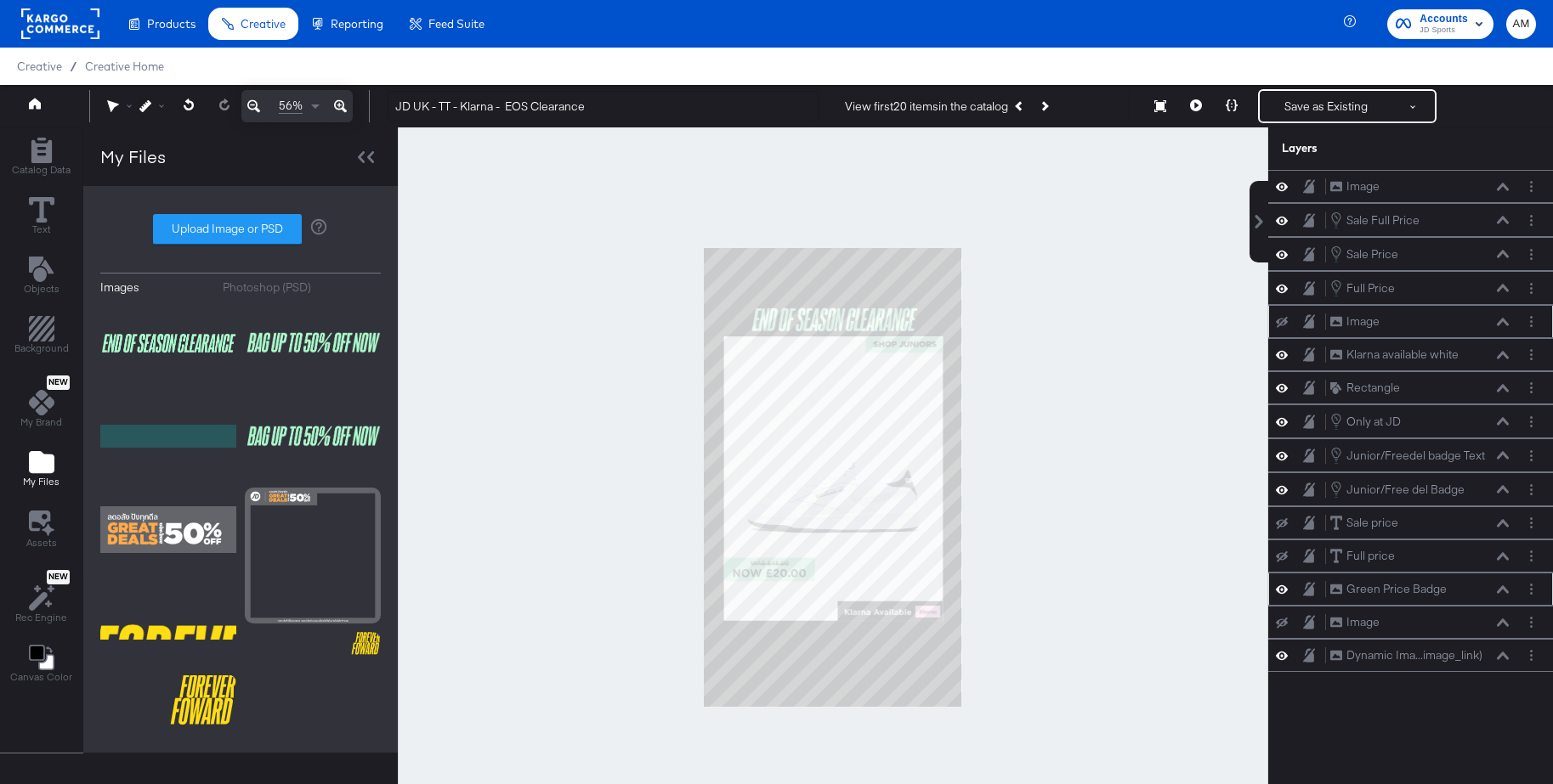
click at [1501, 590] on icon at bounding box center [1502, 589] width 12 height 8
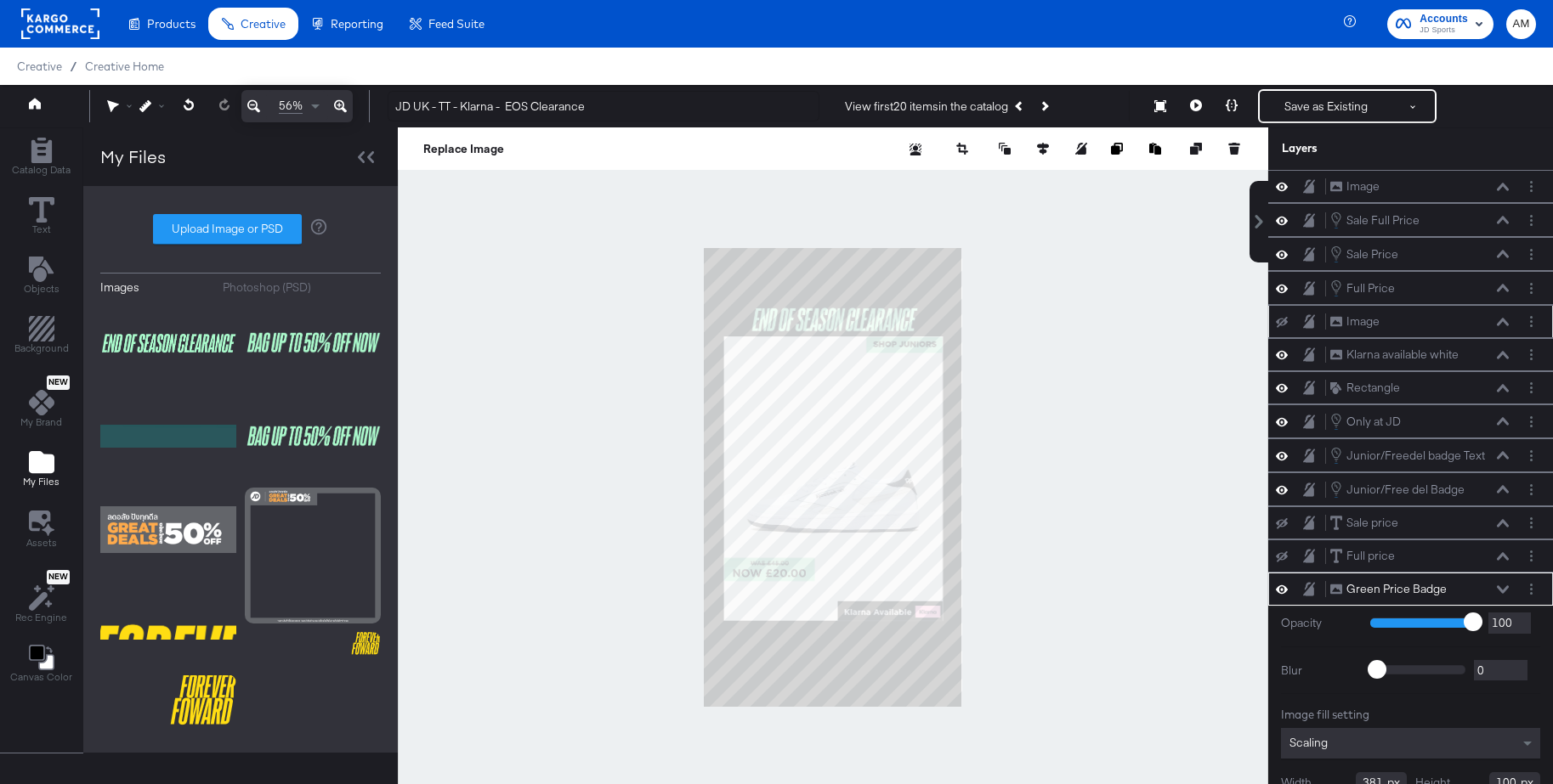
scroll to position [17, 0]
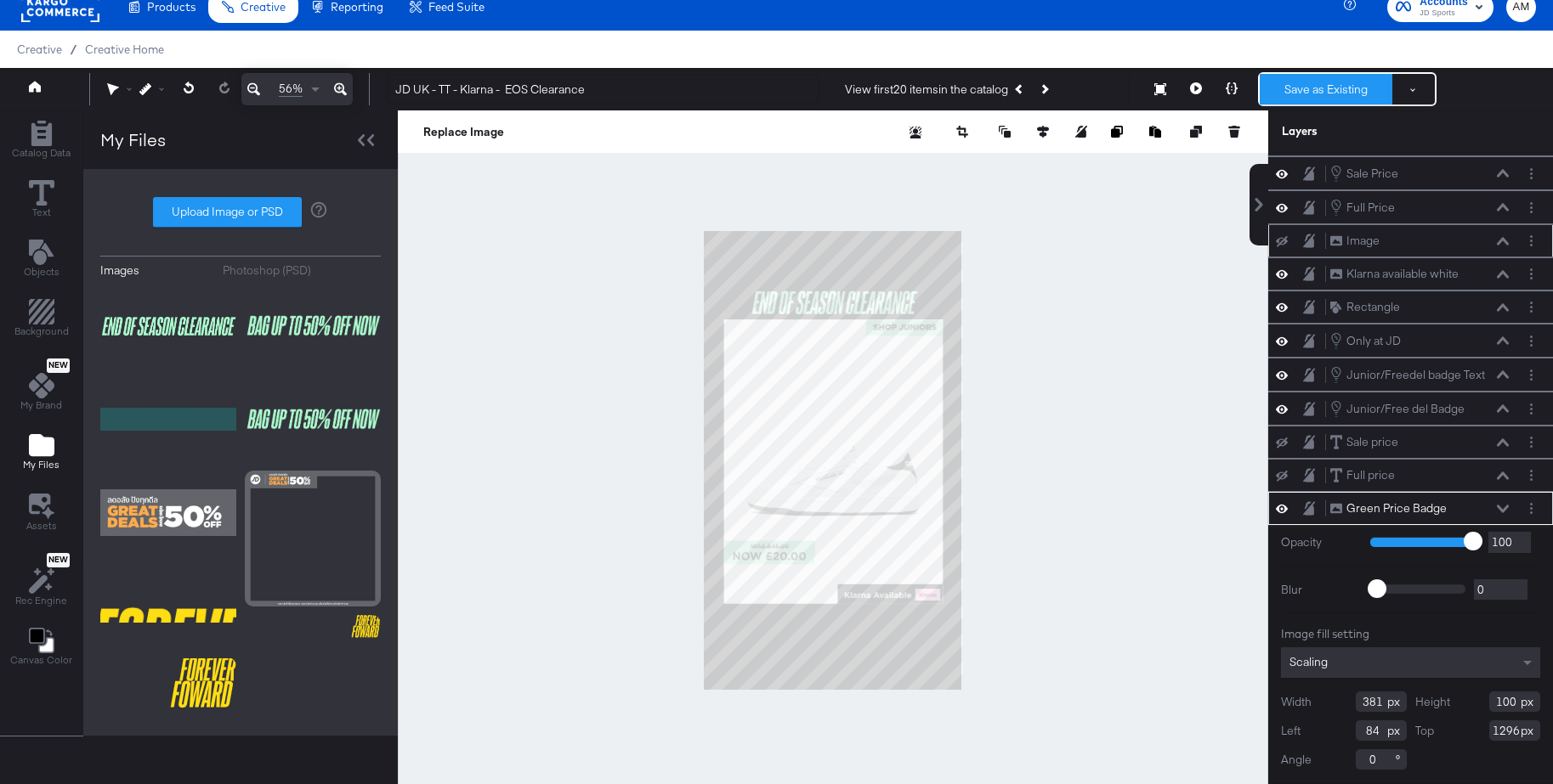
click at [1304, 92] on button "Save as Existing" at bounding box center [1325, 89] width 133 height 31
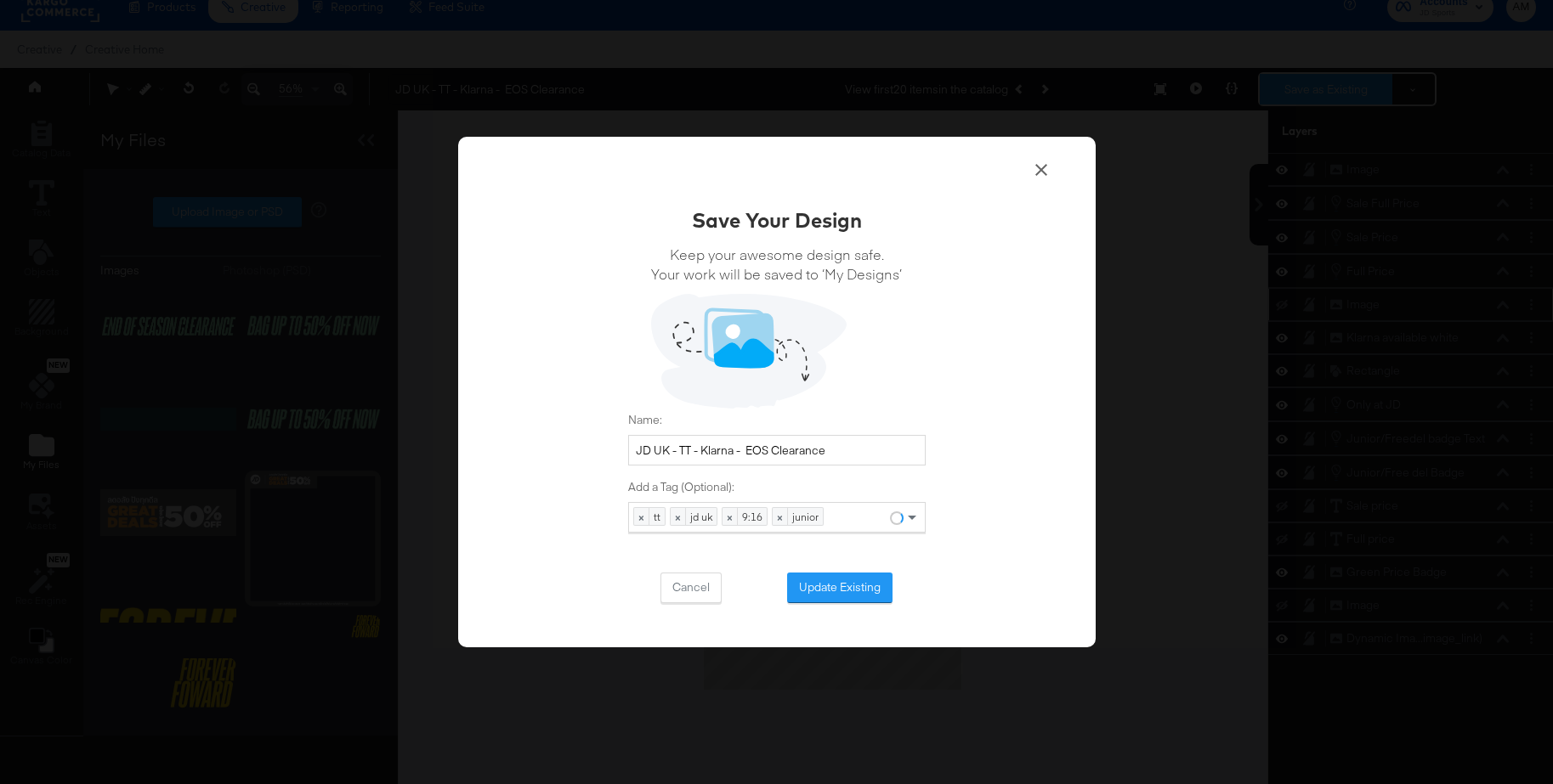
scroll to position [0, 0]
click at [838, 590] on button "Update Existing" at bounding box center [840, 588] width 105 height 31
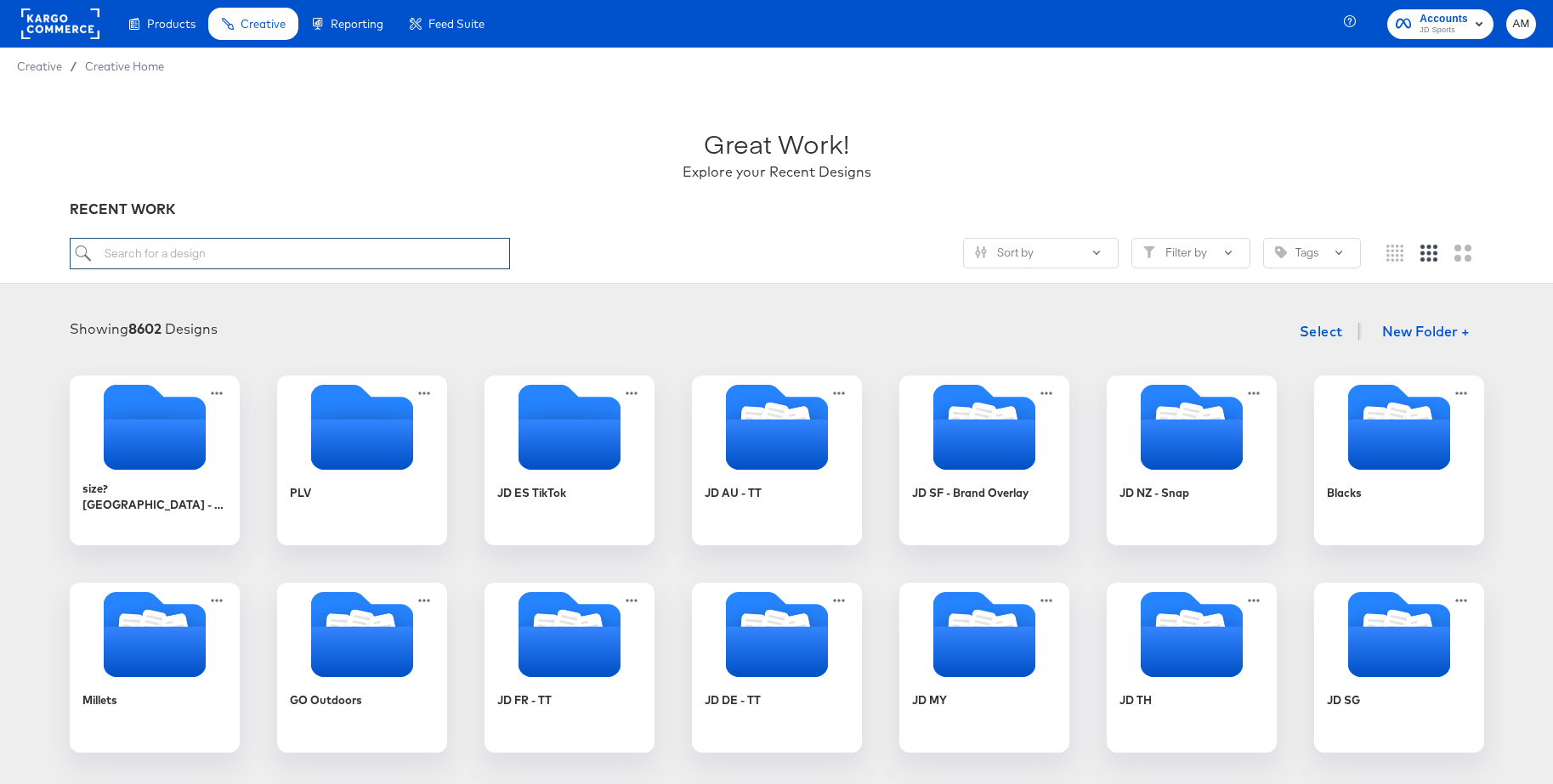
click at [188, 246] on input "search" at bounding box center [290, 253] width 440 height 31
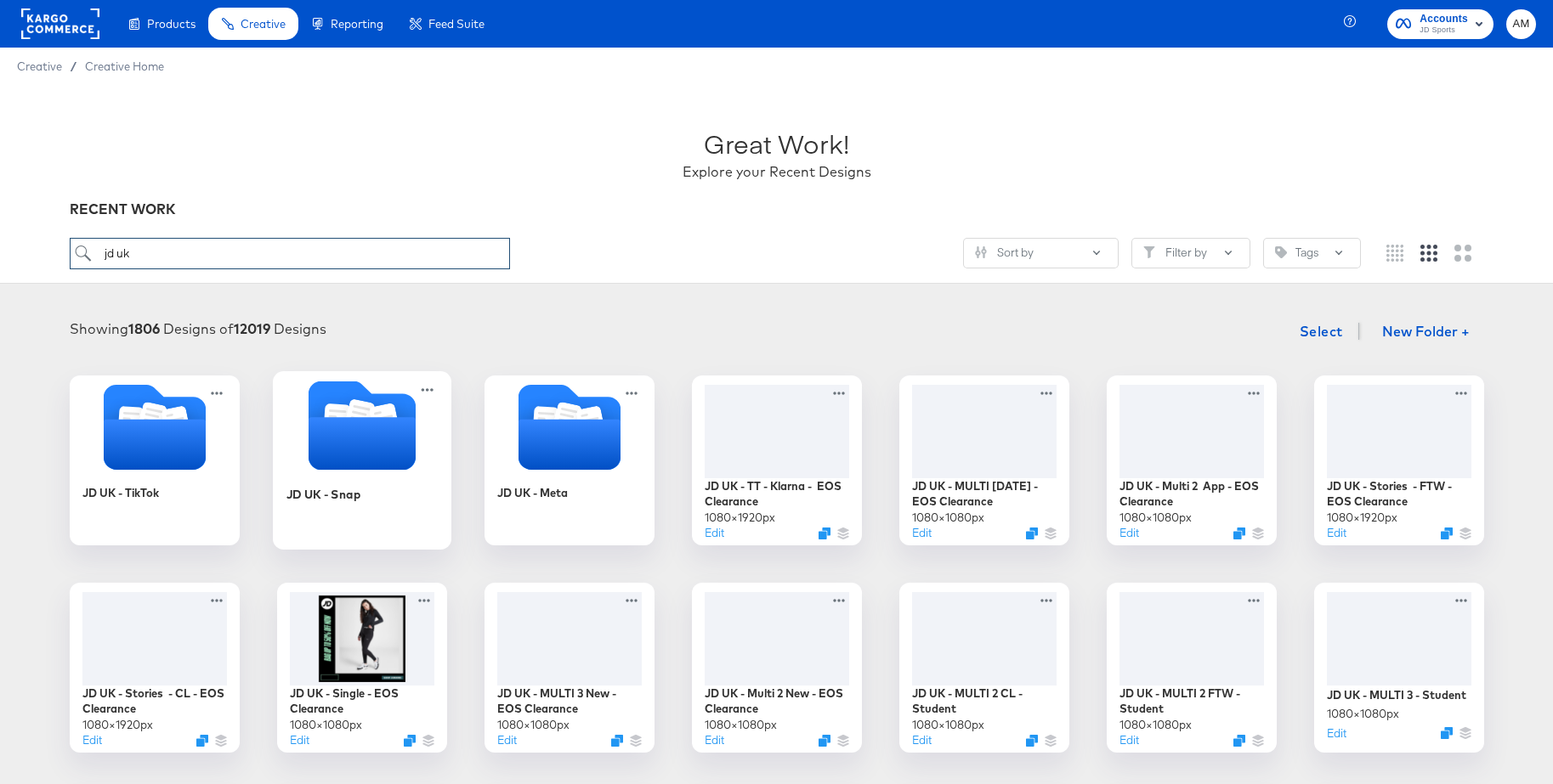
type input "jd uk"
click at [363, 439] on icon "Folder" at bounding box center [361, 443] width 107 height 53
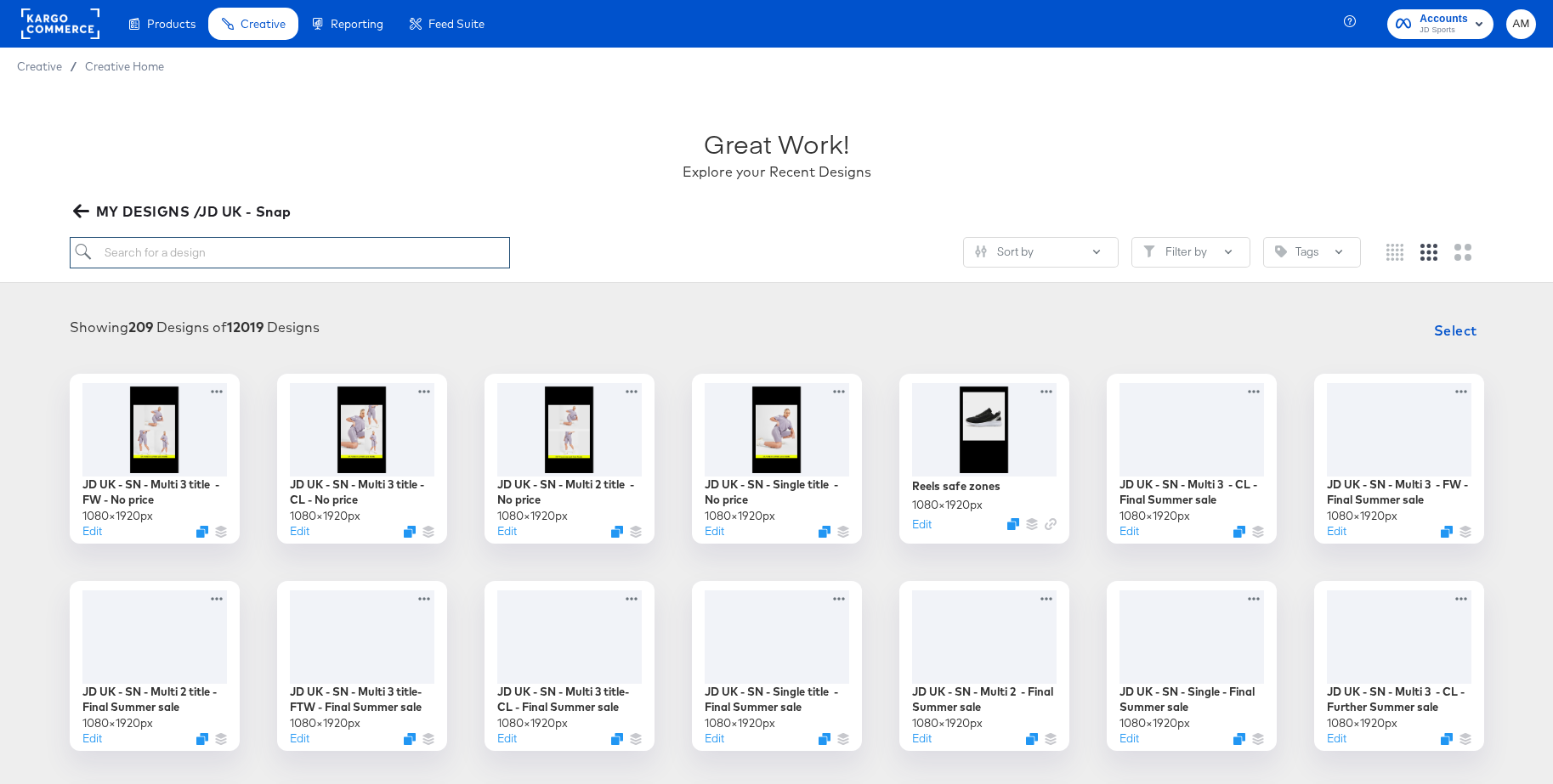
click at [199, 258] on input "search" at bounding box center [290, 252] width 440 height 31
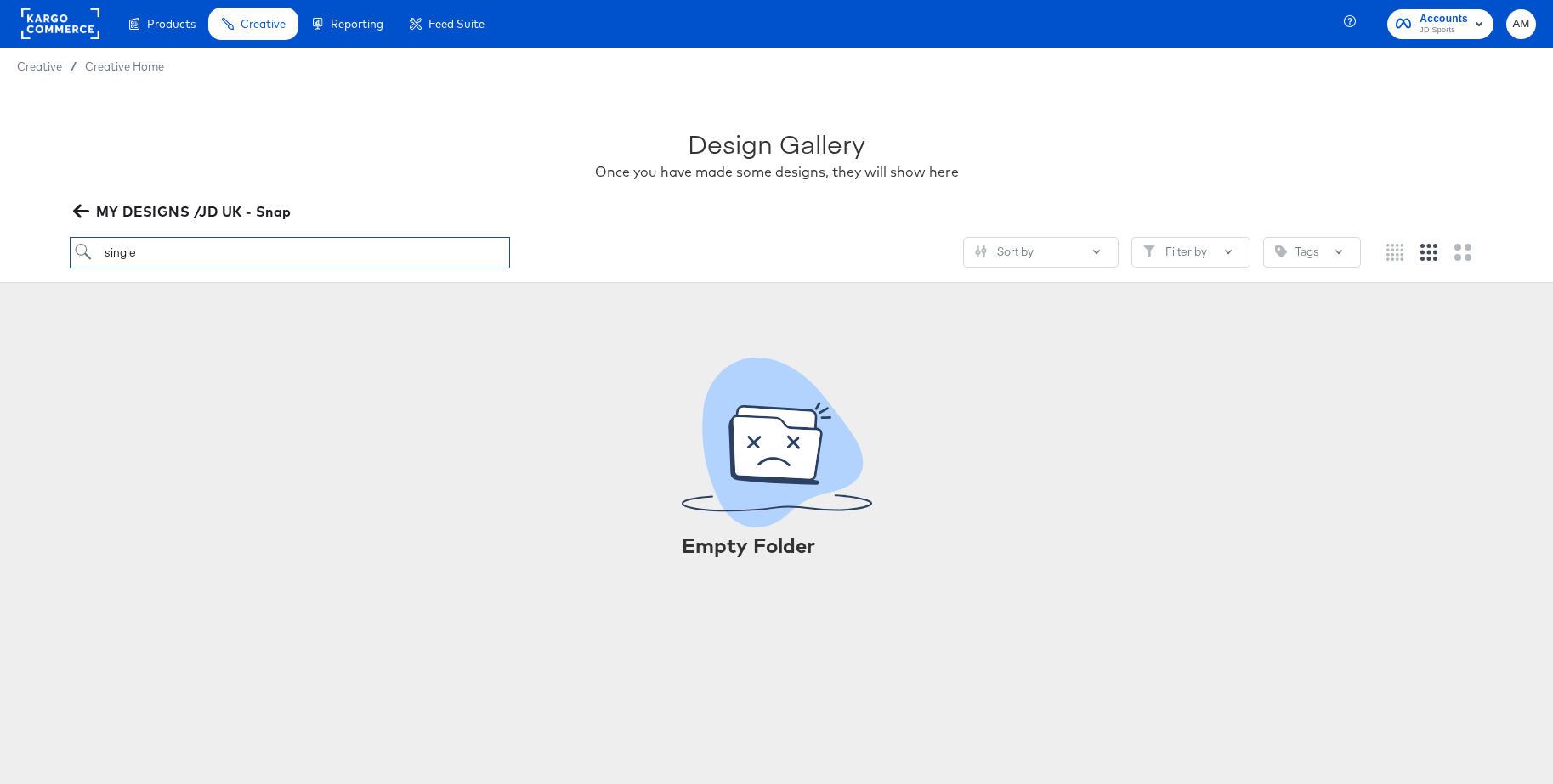
type input "single"
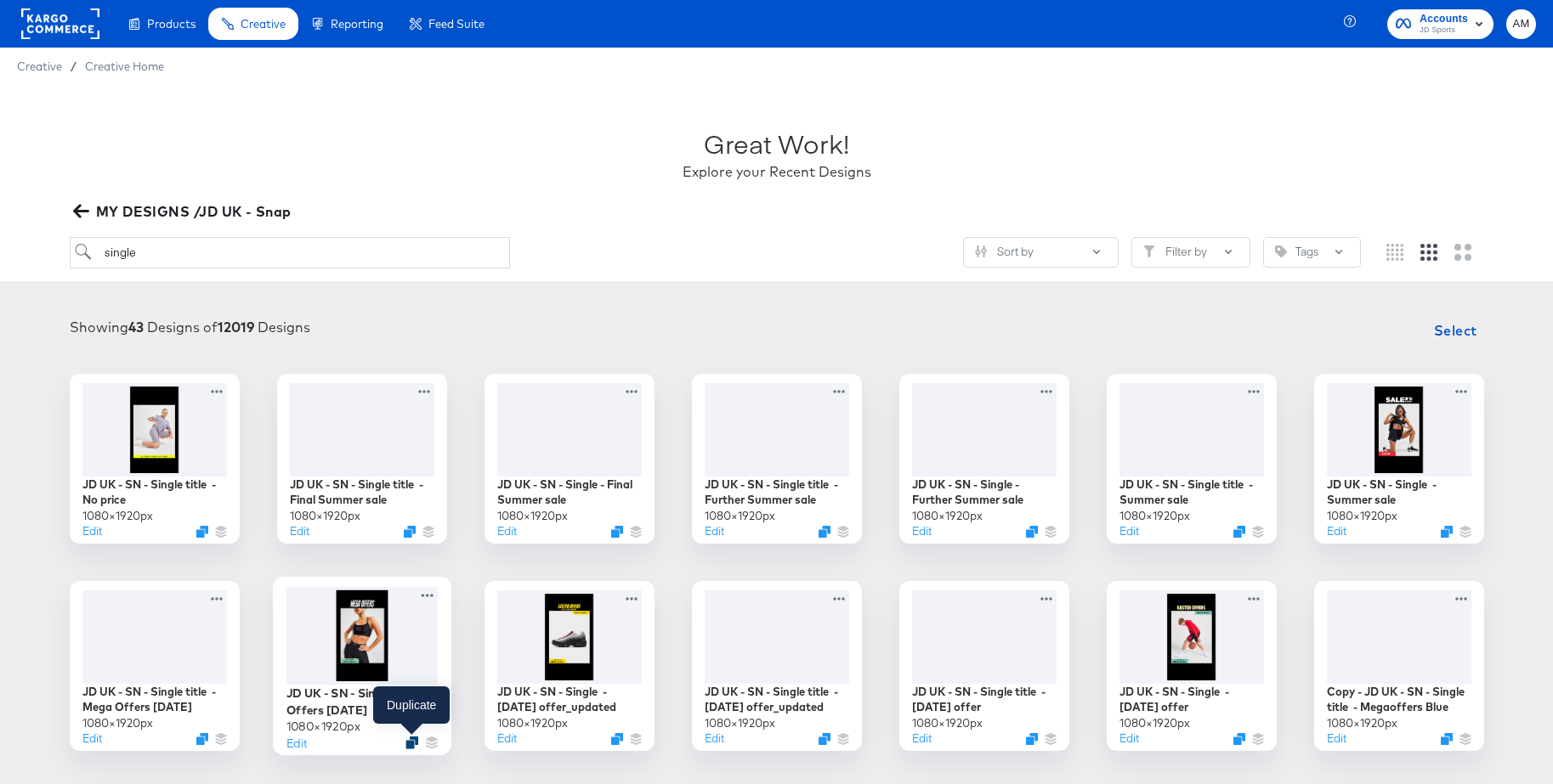
click at [410, 746] on icon "Duplicate" at bounding box center [412, 743] width 13 height 13
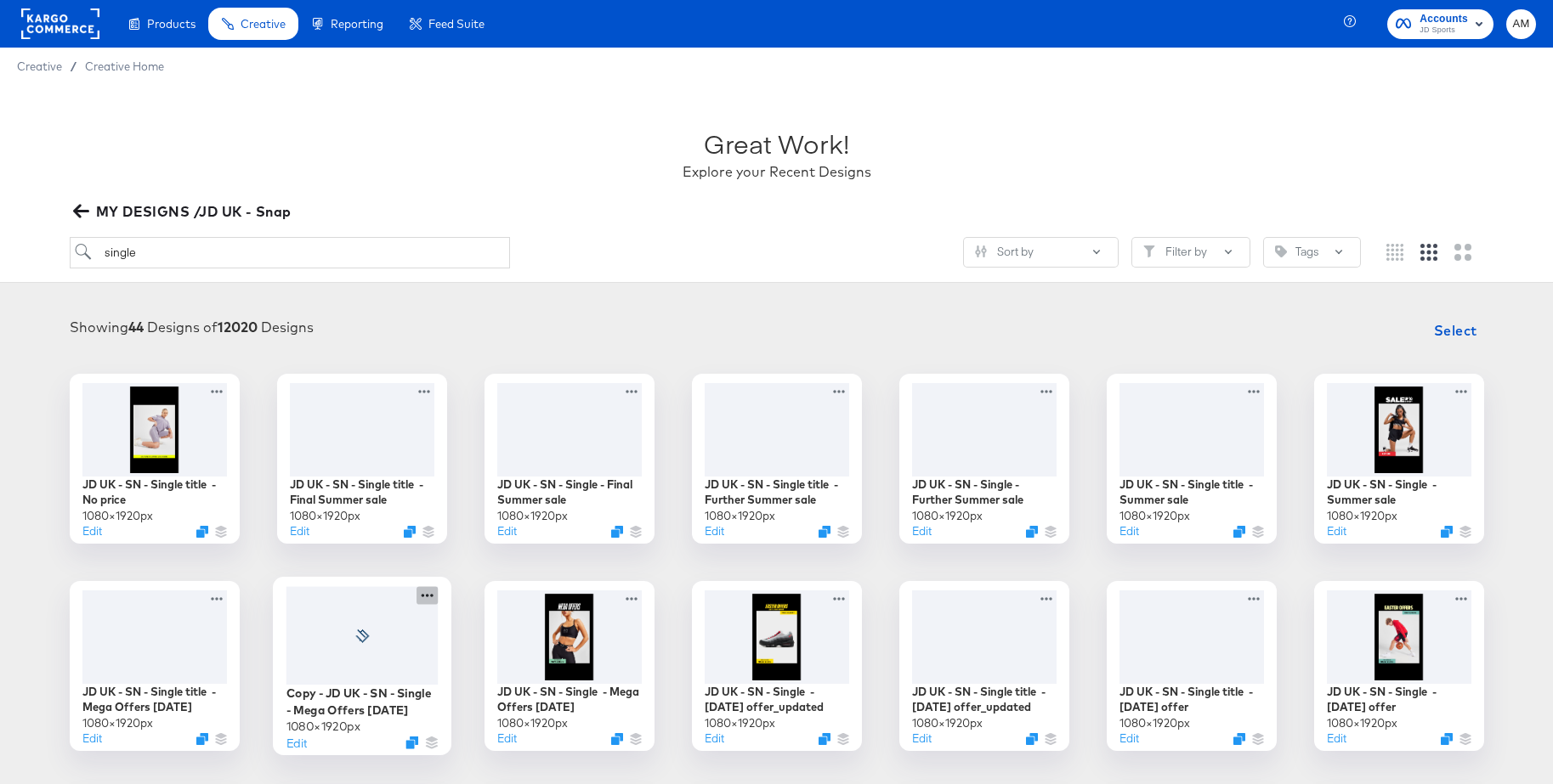
click at [424, 598] on icon at bounding box center [426, 595] width 22 height 18
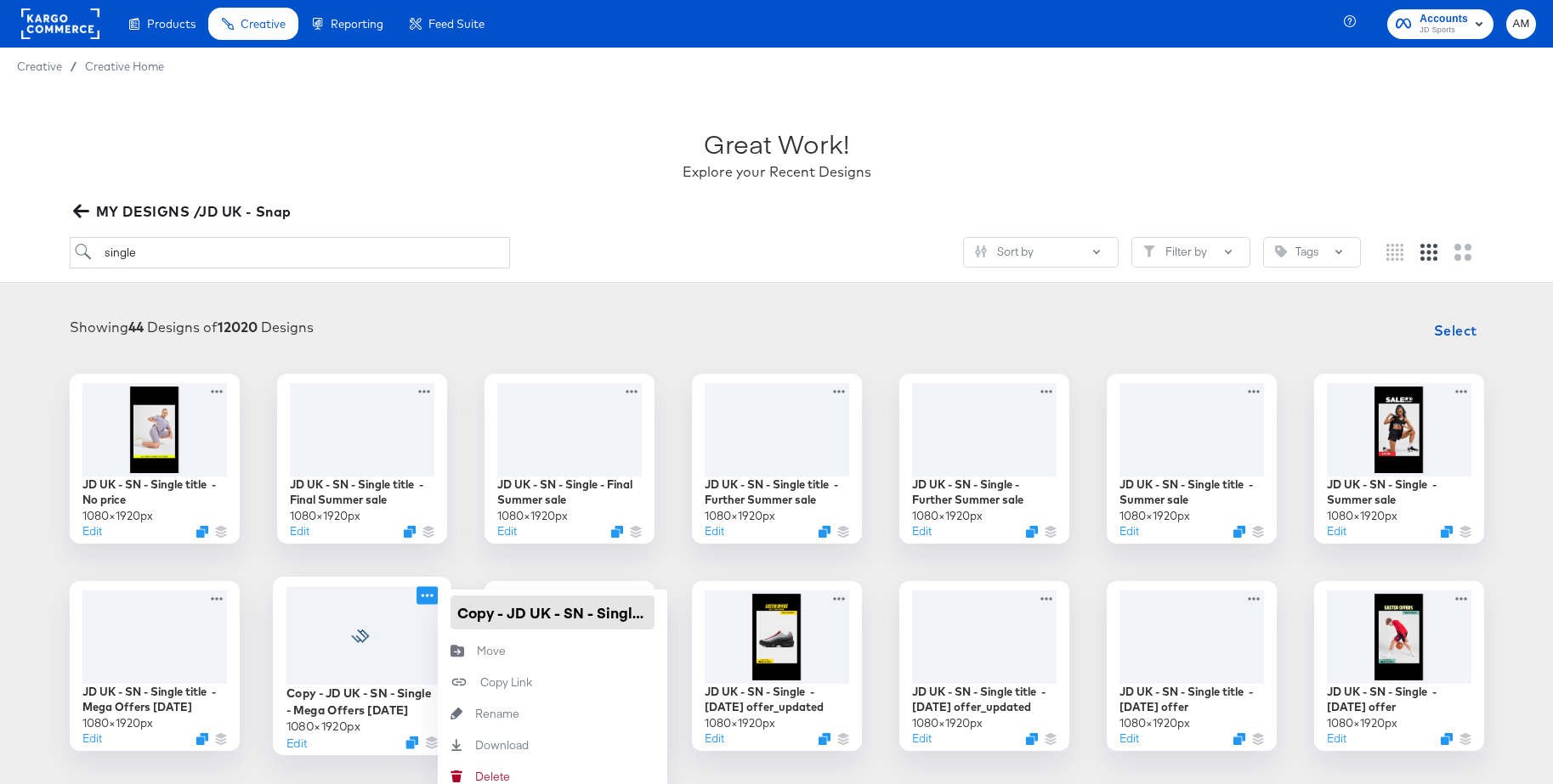
drag, startPoint x: 512, startPoint y: 616, endPoint x: 428, endPoint y: 605, distance: 84.7
click at [428, 605] on div "Copy - JD UK - SN - Single - Mega Offers [DATE] × 1920 px Edit Copy - JD UK - S…" at bounding box center [361, 666] width 170 height 170
drag, startPoint x: 612, startPoint y: 613, endPoint x: 687, endPoint y: 616, distance: 75.1
click at [687, 616] on div "JD UK - SN - Single title - No price 1080 × 1920 px Edit JD UK - SN - Single ti…" at bounding box center [776, 770] width 1519 height 792
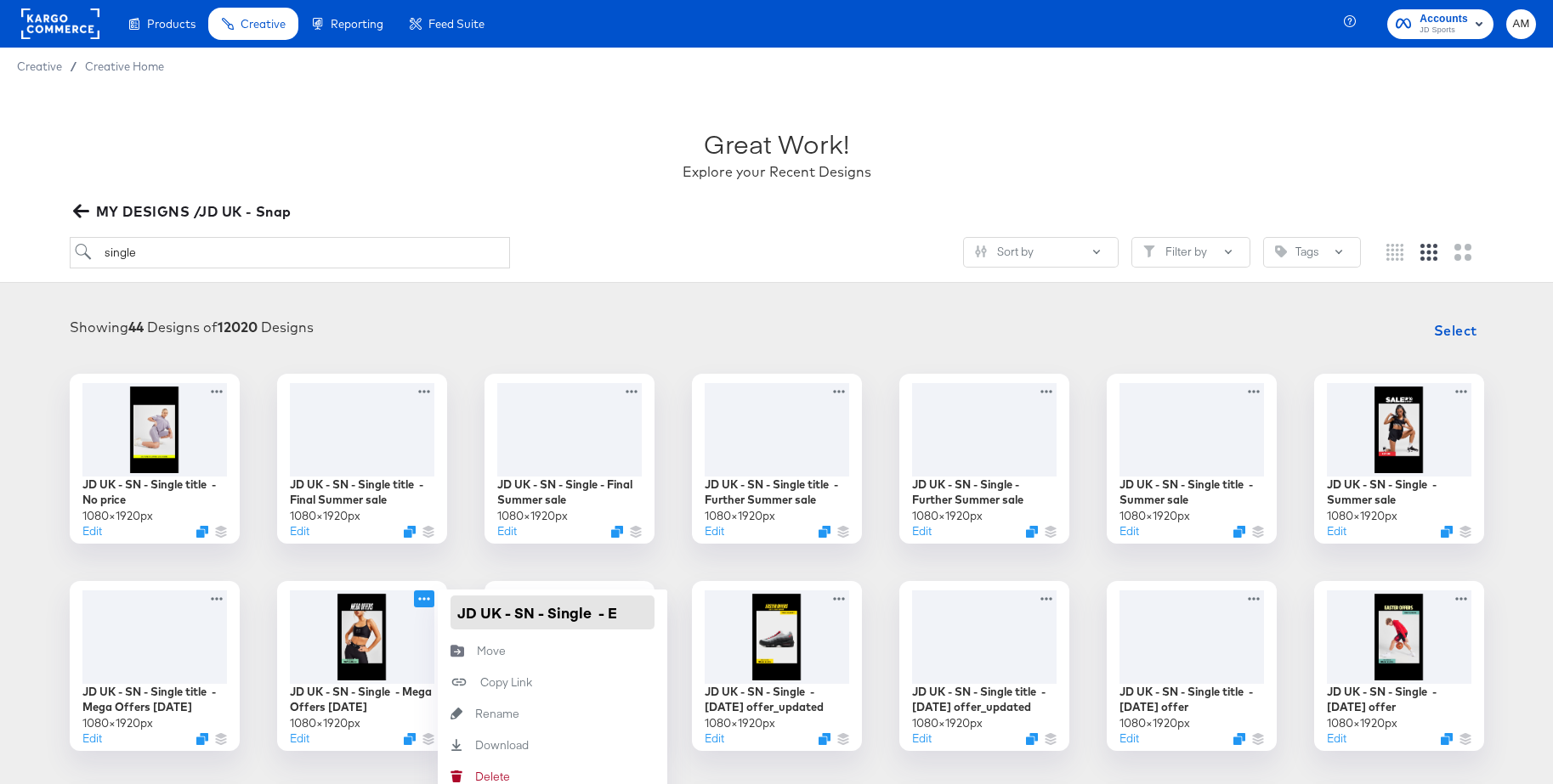
scroll to position [0, 0]
type input "JD UK - SN - Single - EOS Clearance"
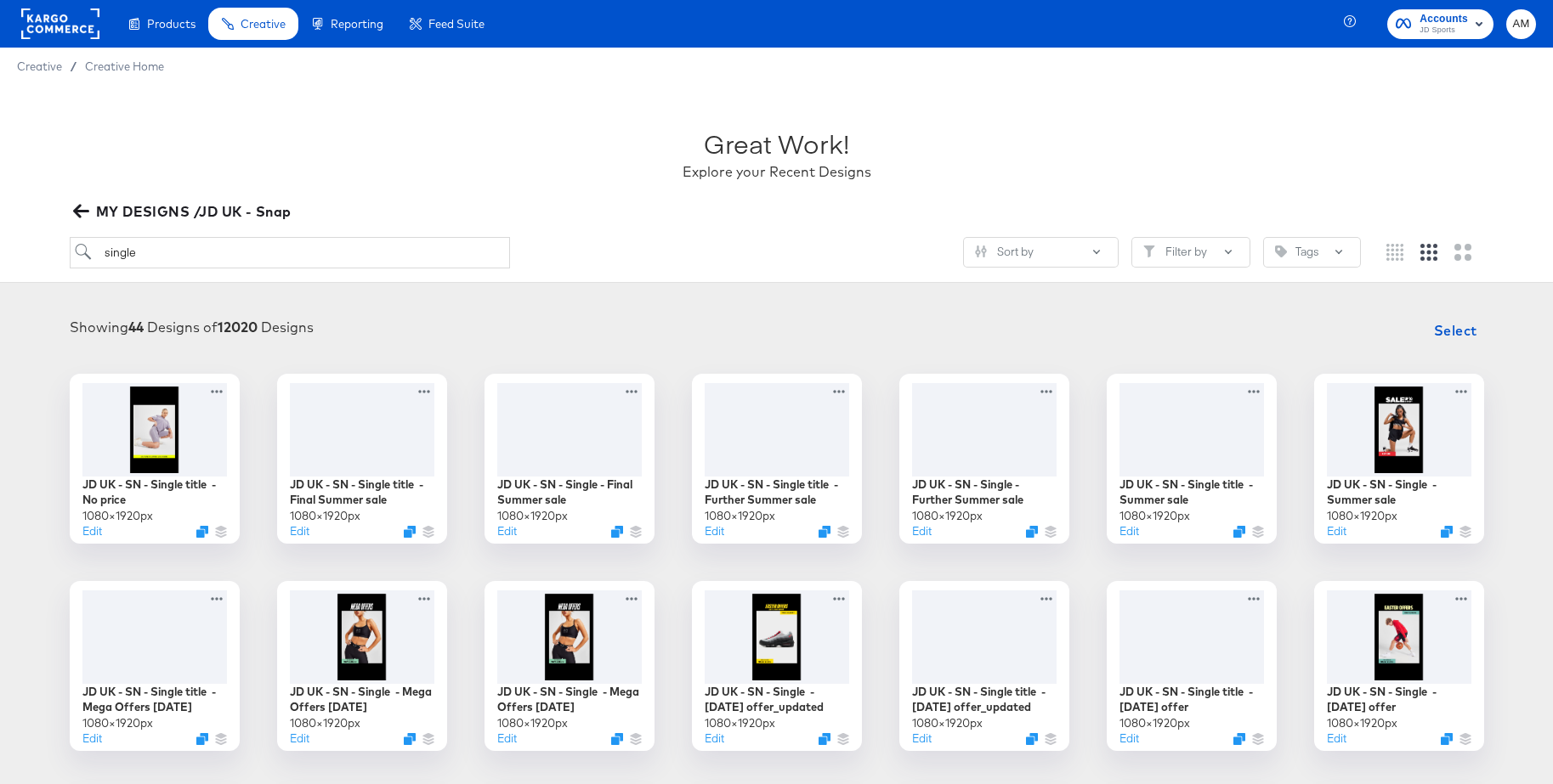
click at [510, 562] on div "JD UK - SN - Single title - No price 1080 × 1920 px Edit JD UK - SN - Single ti…" at bounding box center [776, 770] width 1519 height 792
click at [356, 627] on div at bounding box center [361, 635] width 152 height 99
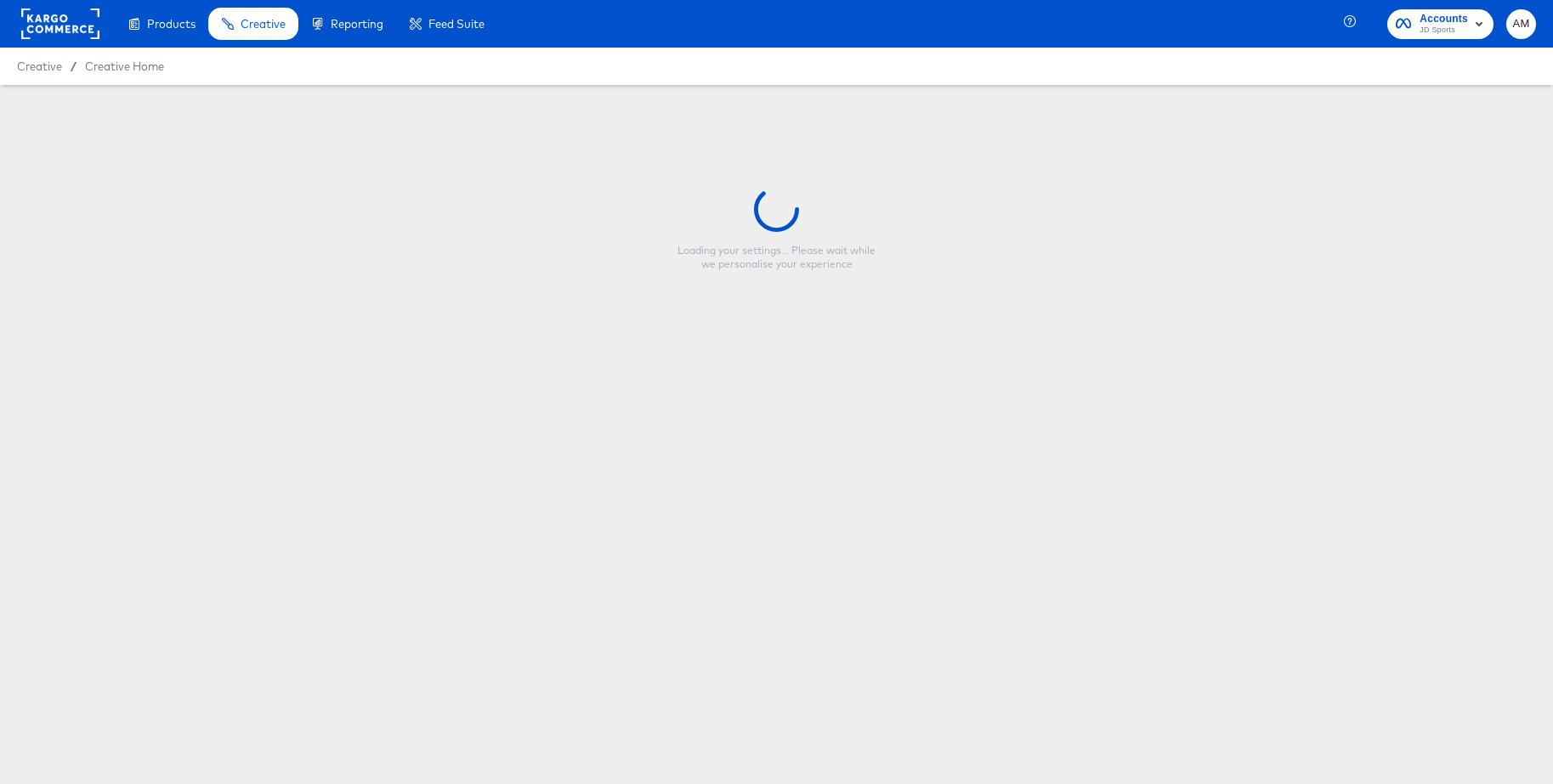
type input "JD UK - SN - Single - EOS Clearance"
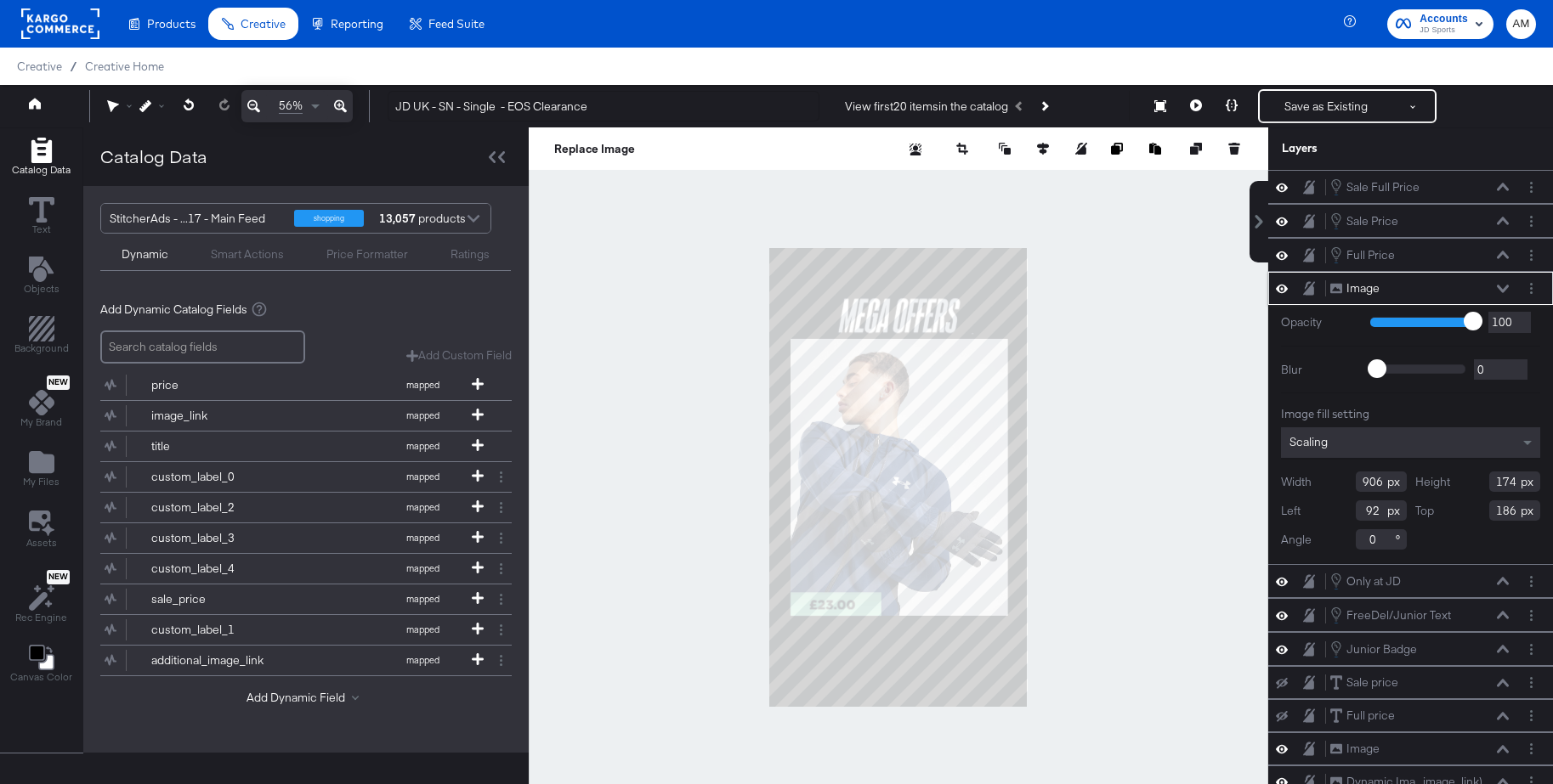
click at [1278, 292] on icon at bounding box center [1281, 288] width 12 height 8
click at [38, 460] on icon "Add Files" at bounding box center [41, 461] width 25 height 22
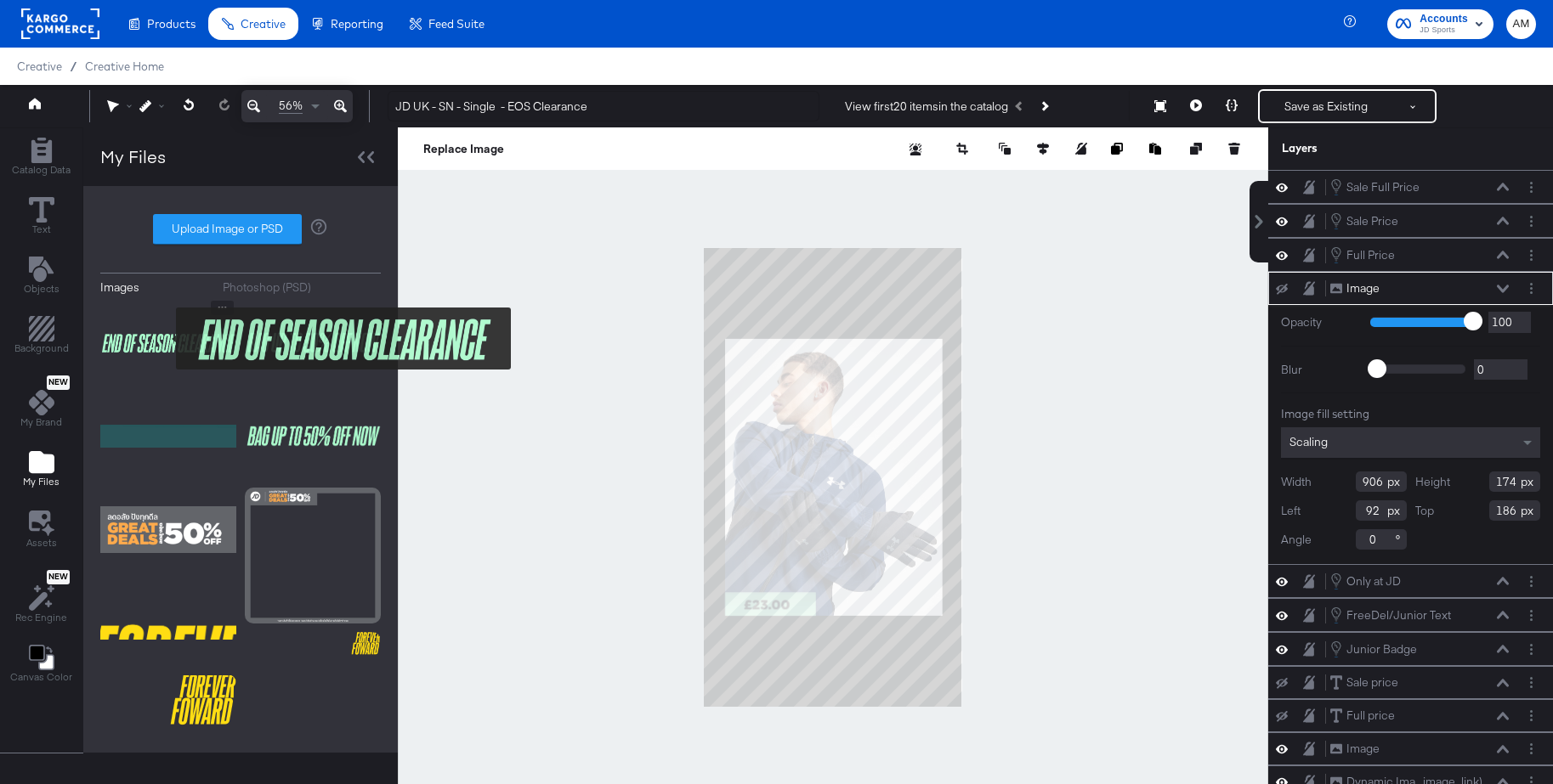
click at [159, 336] on img at bounding box center [168, 344] width 136 height 85
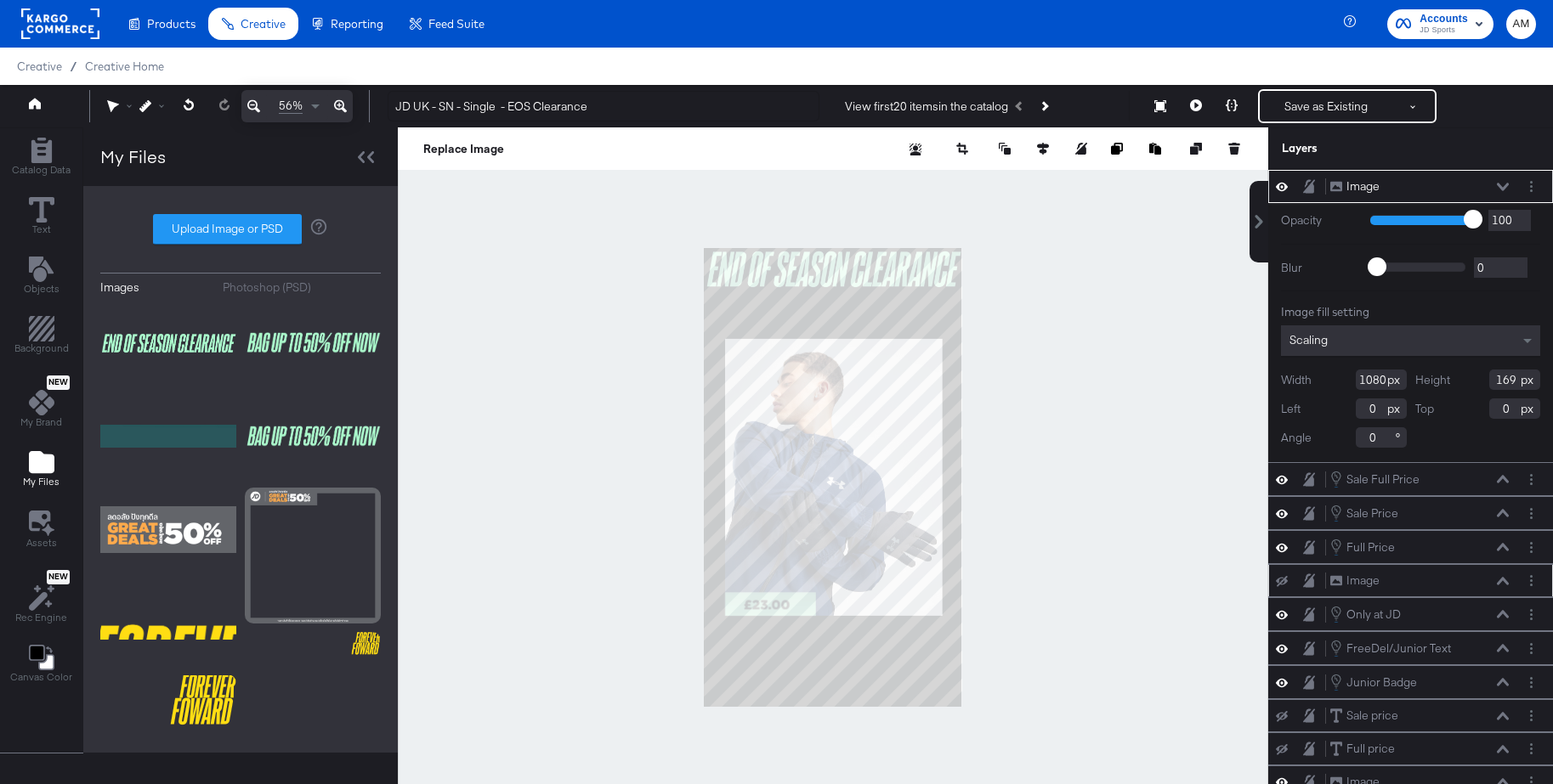
type input "60"
type input "146"
type input "822"
type input "129"
type input "319"
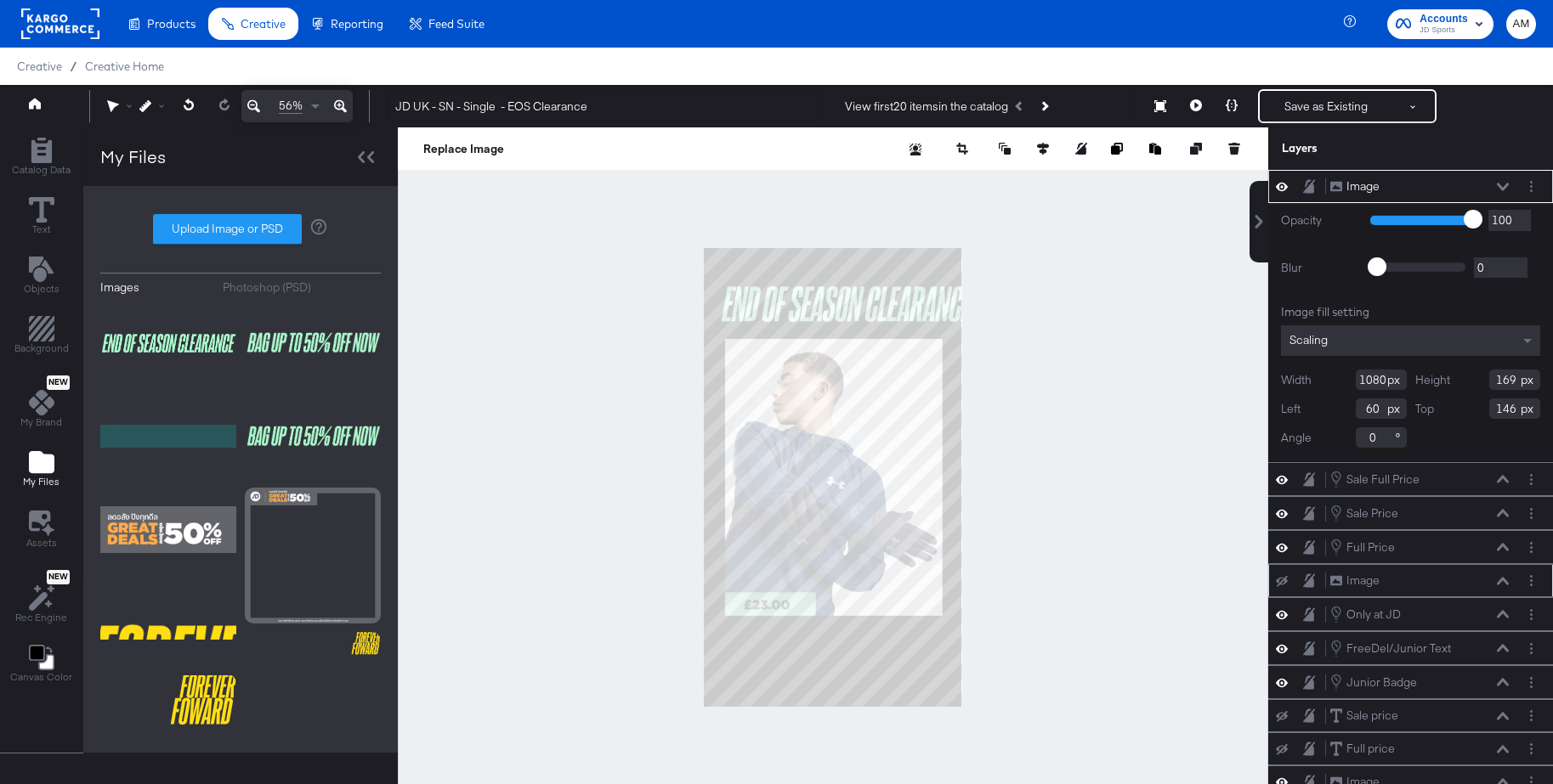
type input "186"
type input "121"
type input "246"
type input "140"
click at [1036, 342] on div at bounding box center [833, 477] width 871 height 700
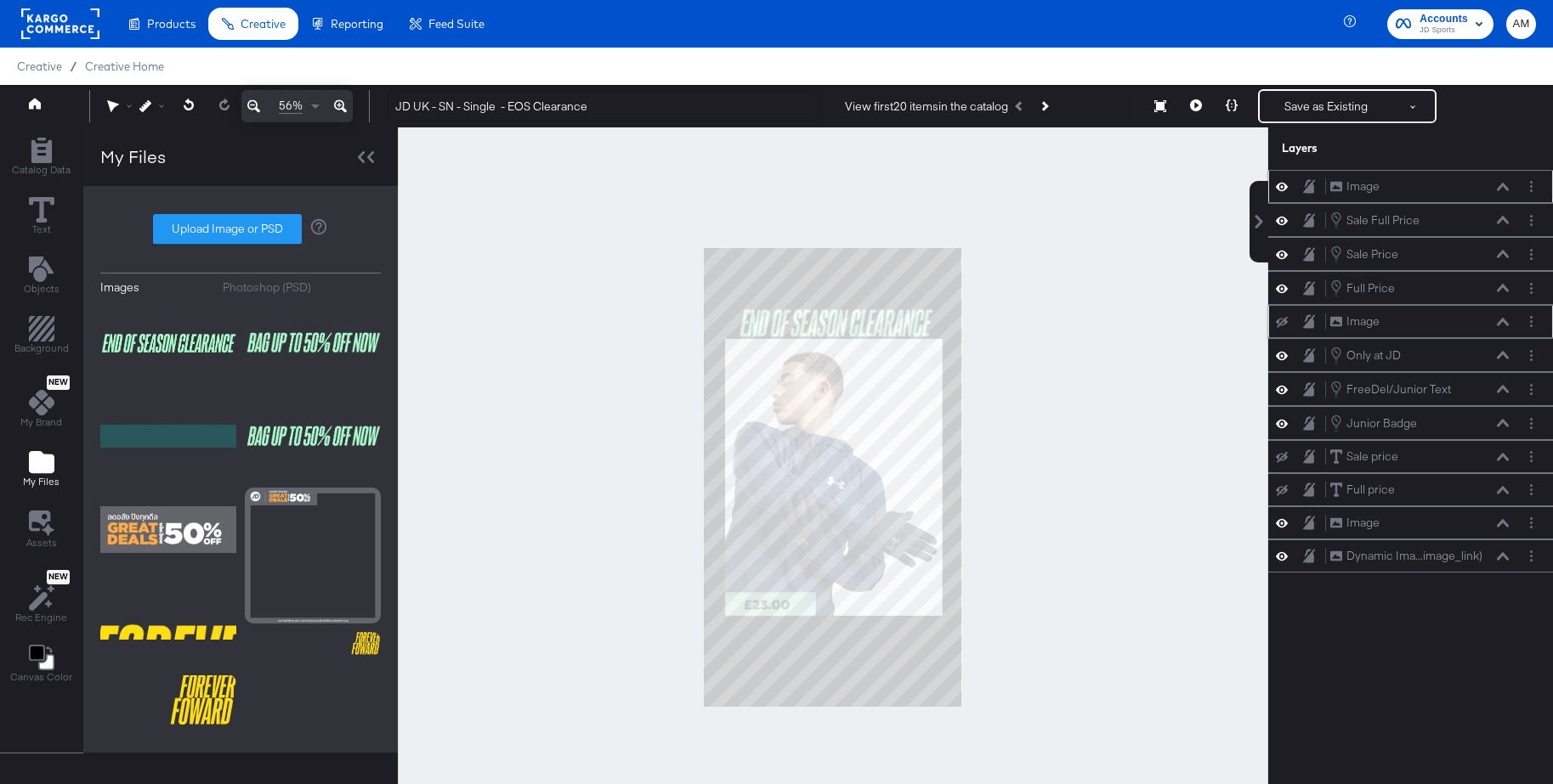
click at [1288, 188] on button at bounding box center [1281, 186] width 13 height 16
click at [1282, 323] on icon at bounding box center [1281, 323] width 12 height 11
click at [1282, 323] on icon at bounding box center [1281, 321] width 12 height 14
click at [1281, 188] on icon at bounding box center [1281, 186] width 12 height 11
click at [1316, 100] on button "Save as Existing" at bounding box center [1325, 106] width 133 height 31
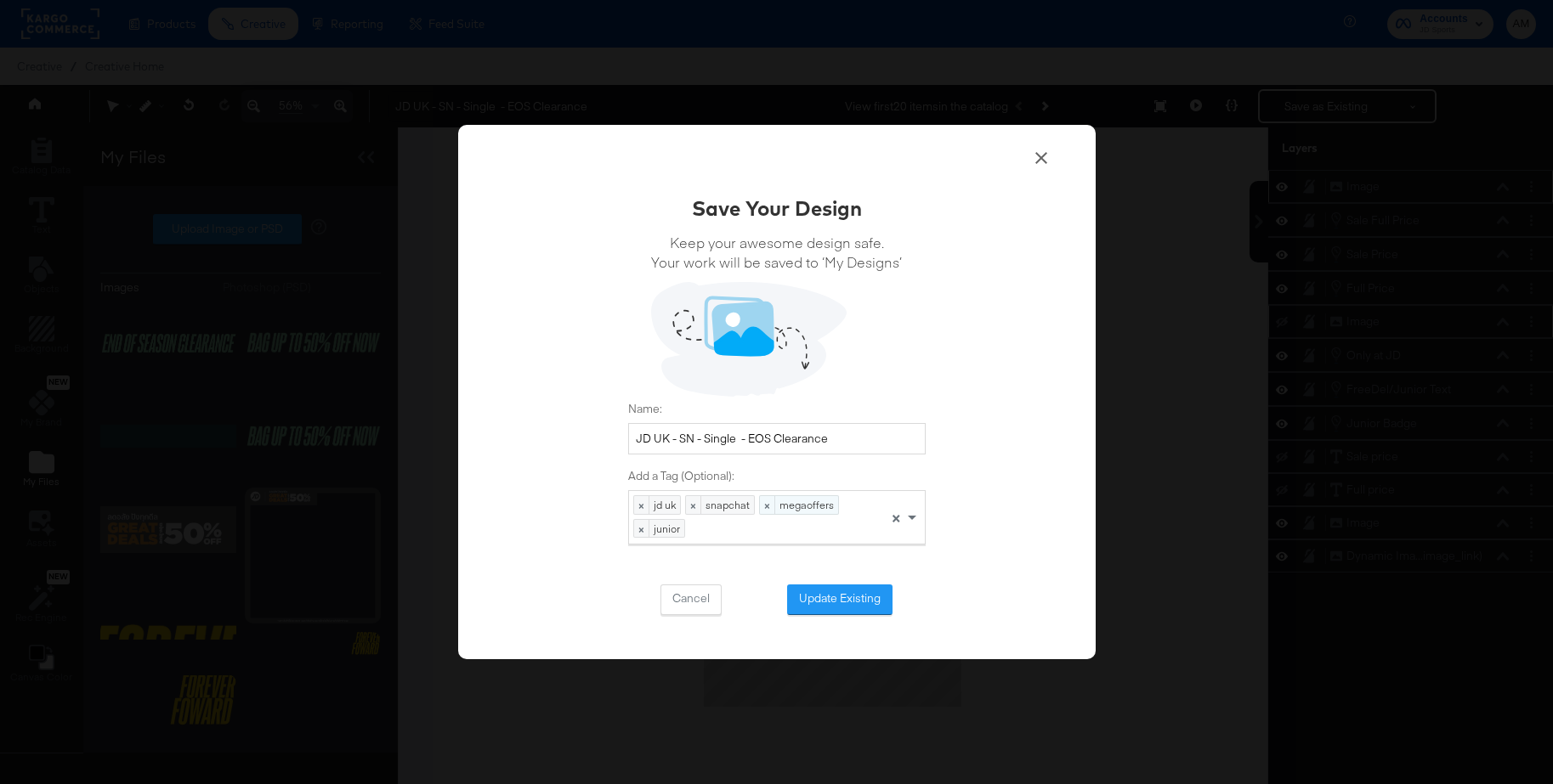
scroll to position [3, 0]
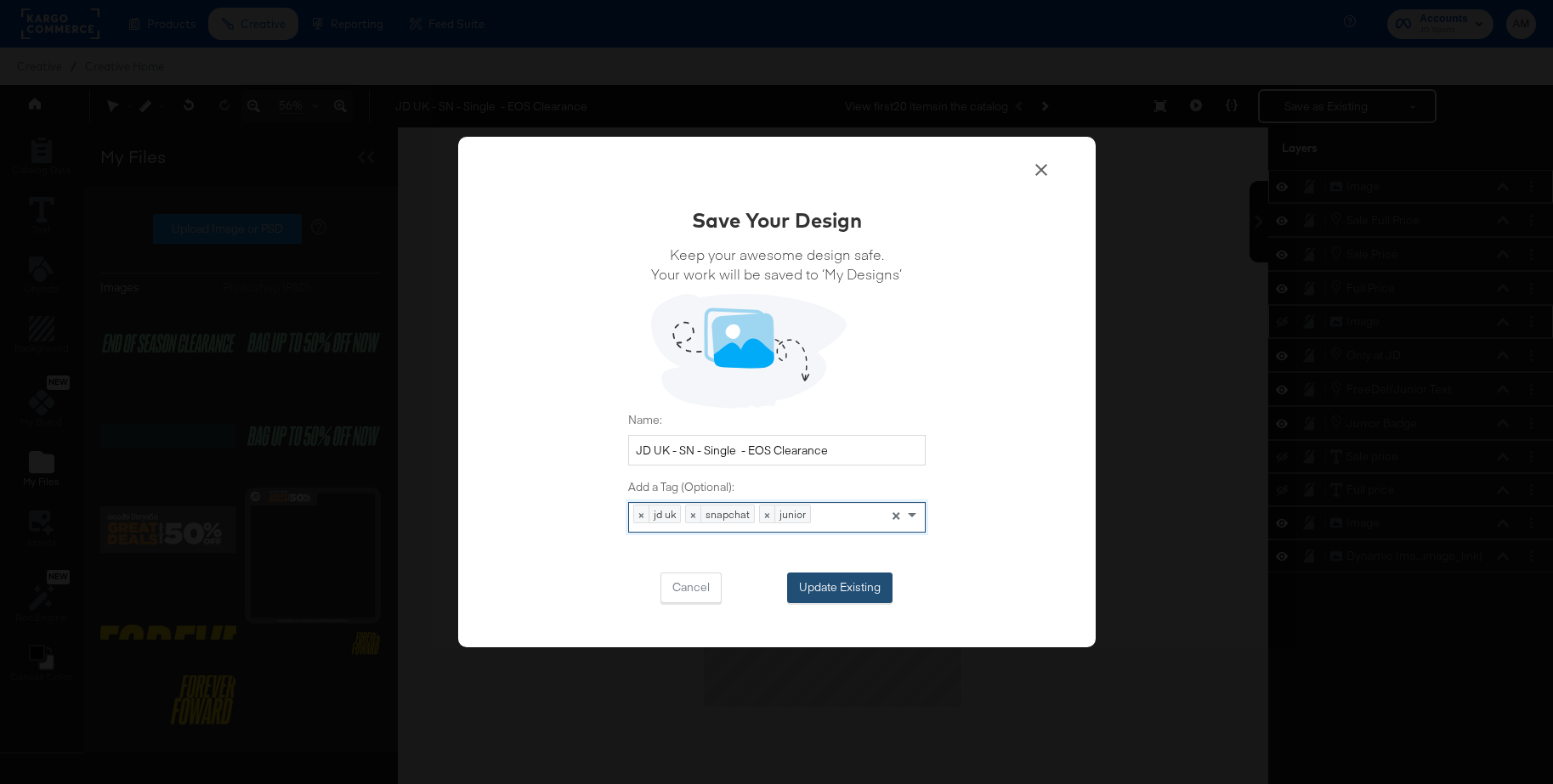
click at [818, 585] on button "Update Existing" at bounding box center [840, 588] width 105 height 31
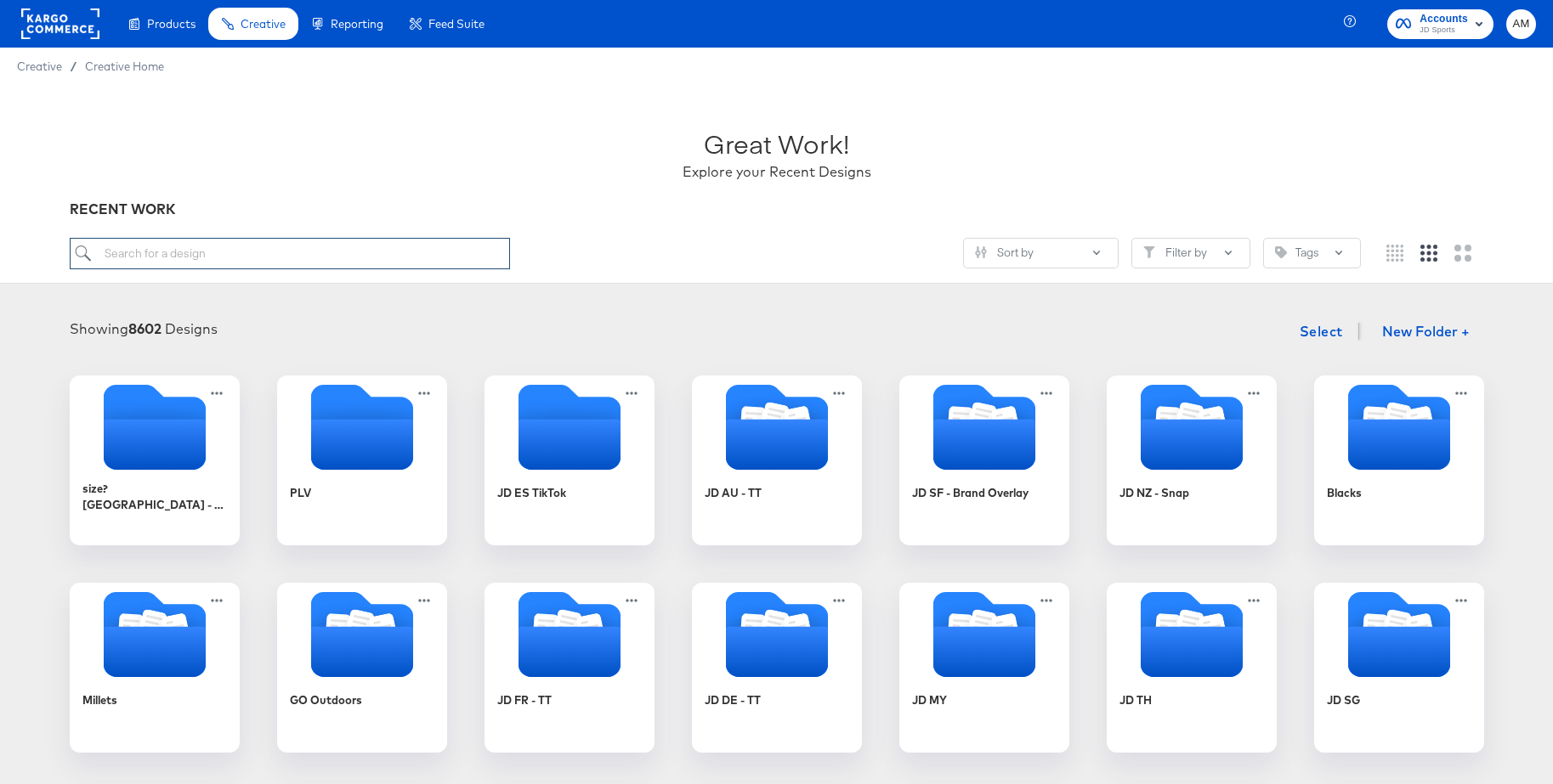
click at [247, 258] on input "search" at bounding box center [290, 253] width 440 height 31
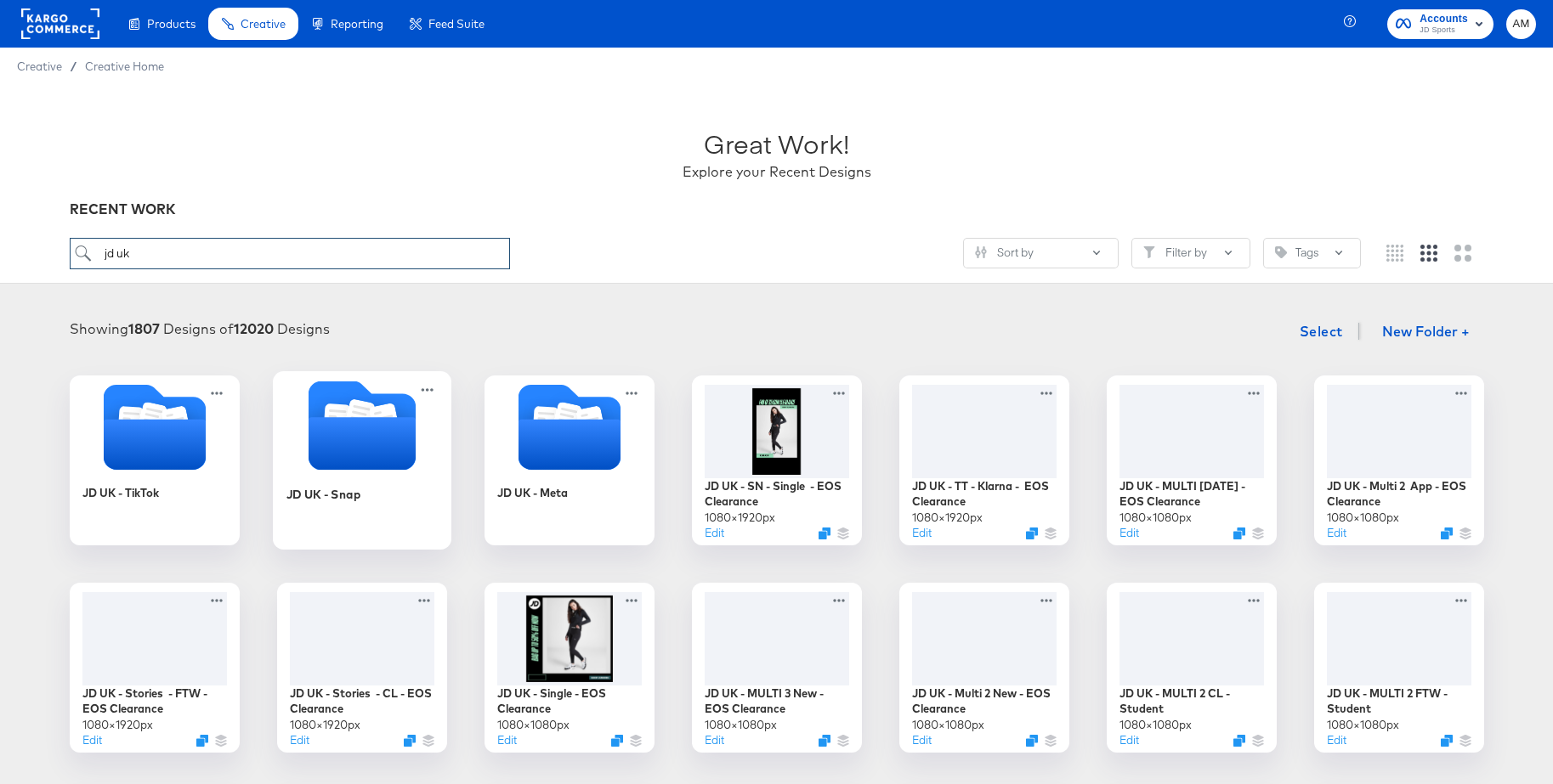
type input "jd uk"
click at [330, 413] on icon "Folder" at bounding box center [336, 420] width 27 height 32
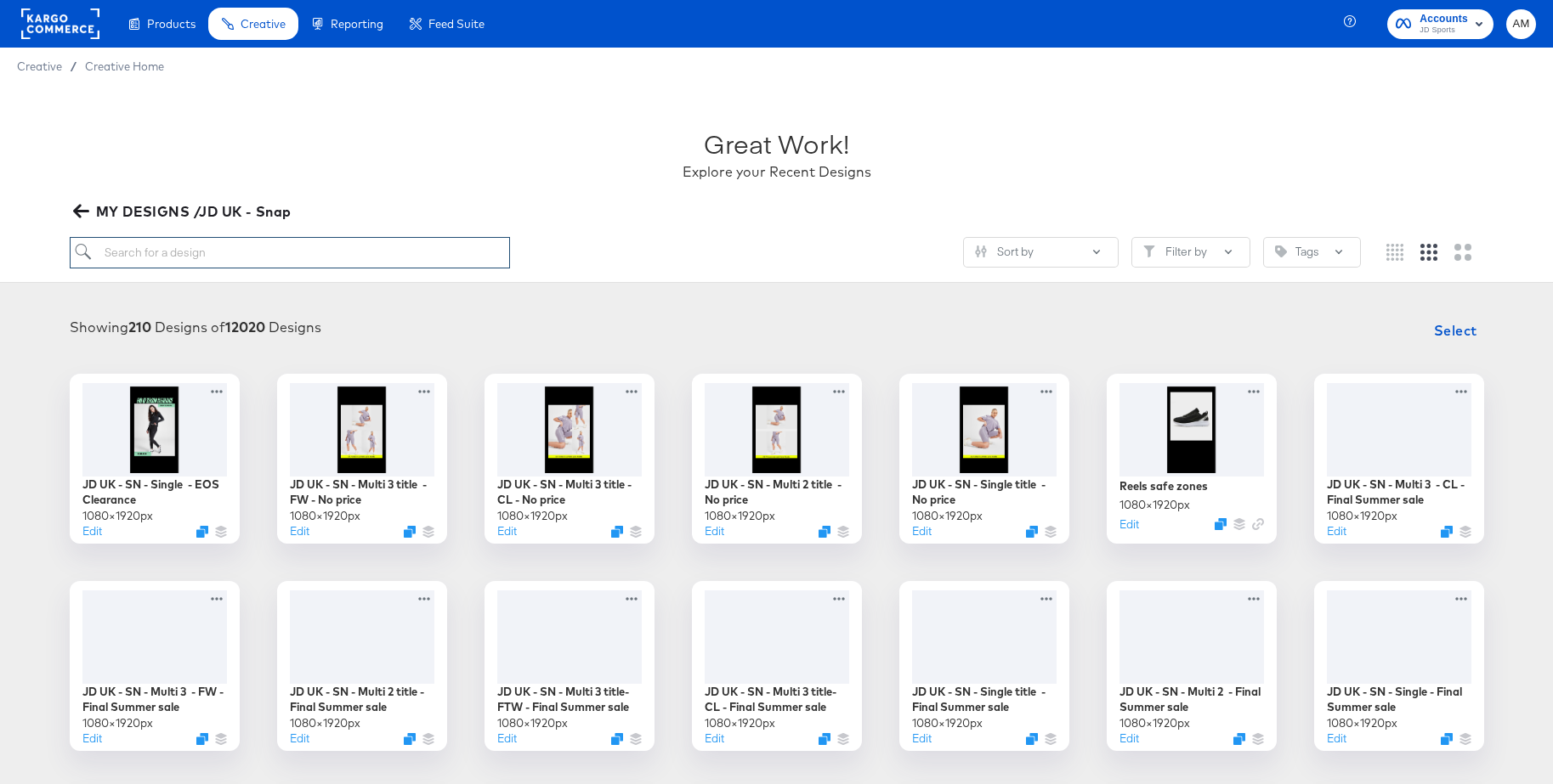
click at [168, 261] on input "search" at bounding box center [290, 252] width 440 height 31
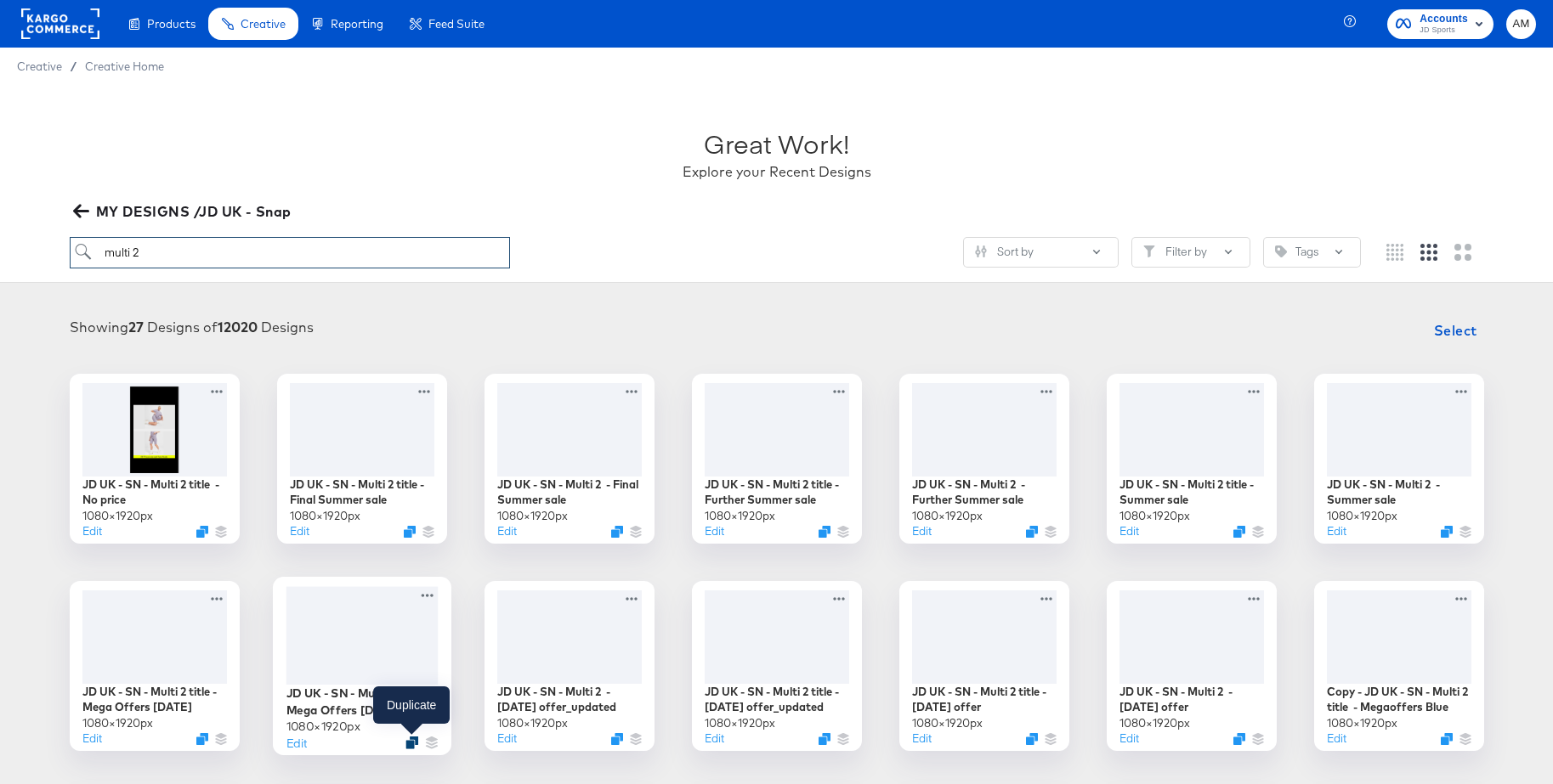
type input "multi 2"
click at [411, 744] on icon "Duplicate" at bounding box center [412, 743] width 13 height 13
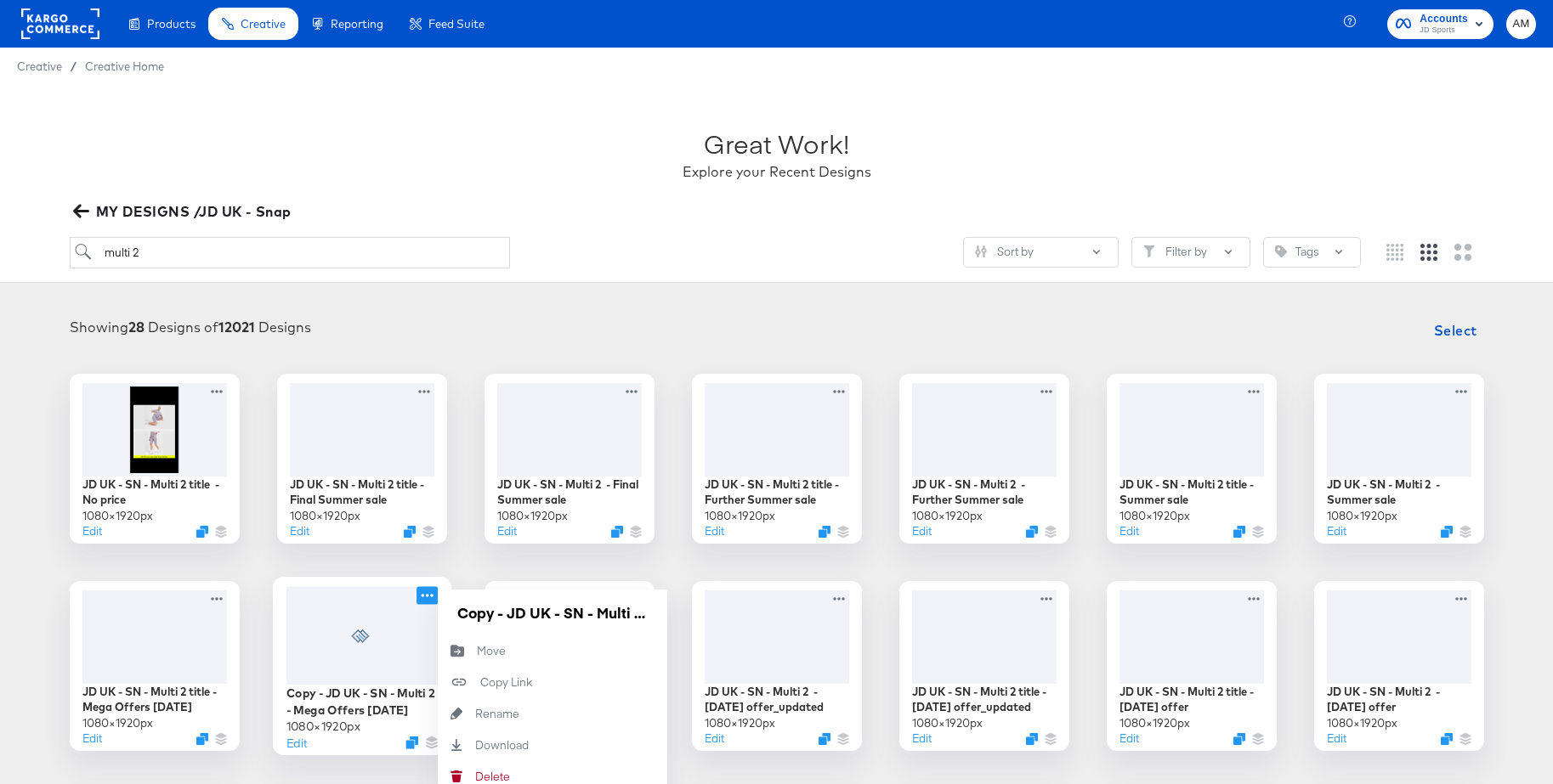
click at [424, 595] on icon at bounding box center [426, 595] width 22 height 18
drag, startPoint x: 511, startPoint y: 616, endPoint x: 433, endPoint y: 616, distance: 78.0
click at [433, 616] on div "Copy - JD UK - SN - Multi 2 - Mega Offers Apr 25 1080 × 1920 px Edit Copy - JD …" at bounding box center [361, 666] width 170 height 170
drag, startPoint x: 612, startPoint y: 616, endPoint x: 682, endPoint y: 616, distance: 70.0
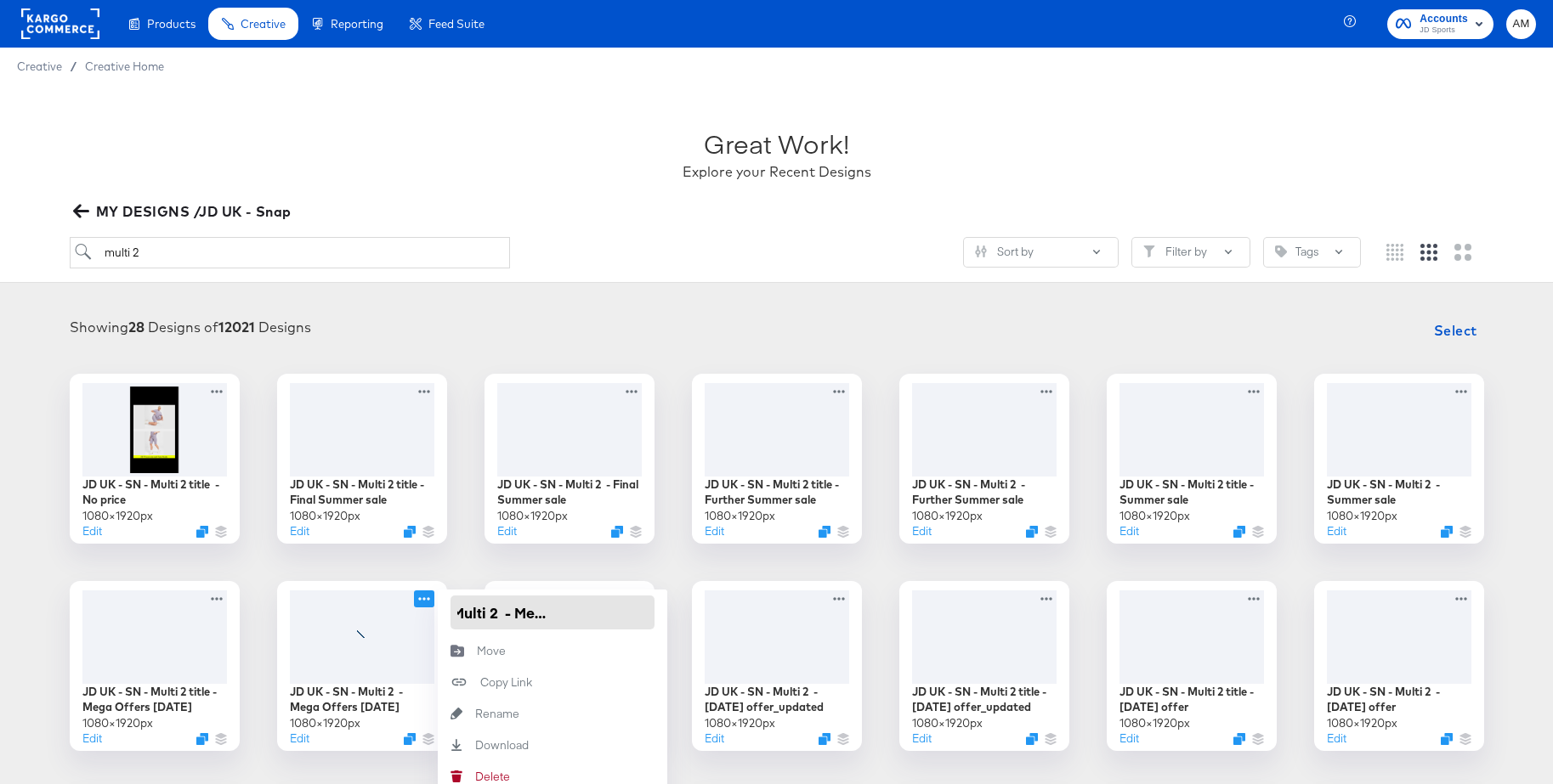
click at [682, 616] on div "JD UK - SN - Multi 2 title - No price 1080 × 1920 px Edit JD UK - SN - Multi 2 …" at bounding box center [776, 770] width 1519 height 792
type input "JD UK - SN - Multi 2 - EOS Clearance"
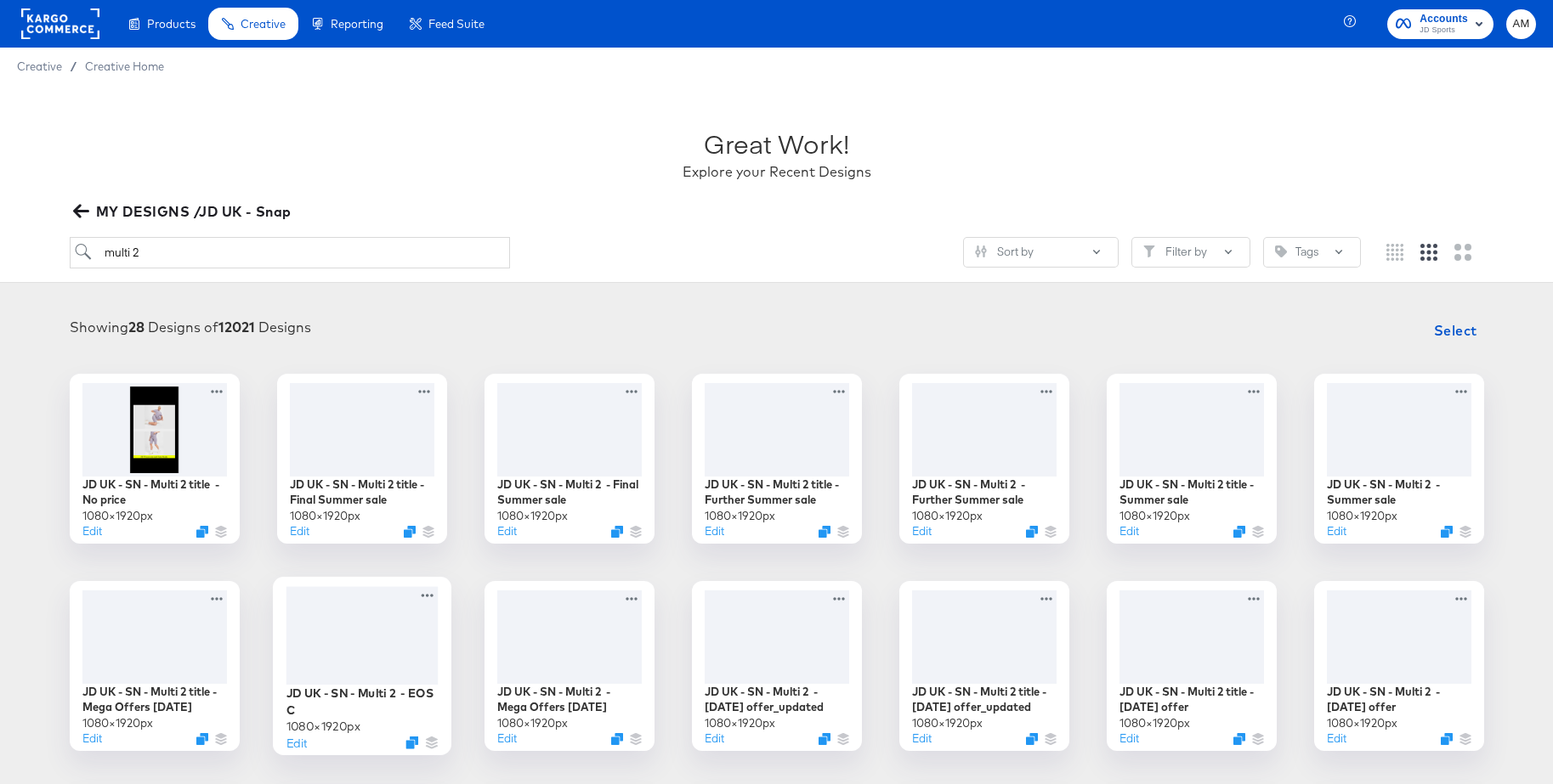
drag, startPoint x: 478, startPoint y: 552, endPoint x: 407, endPoint y: 584, distance: 77.9
click at [477, 552] on div "JD UK - SN - Multi 2 title - No price 1080 × 1920 px Edit JD UK - SN - Multi 2 …" at bounding box center [776, 770] width 1519 height 792
click at [368, 620] on div at bounding box center [361, 635] width 152 height 99
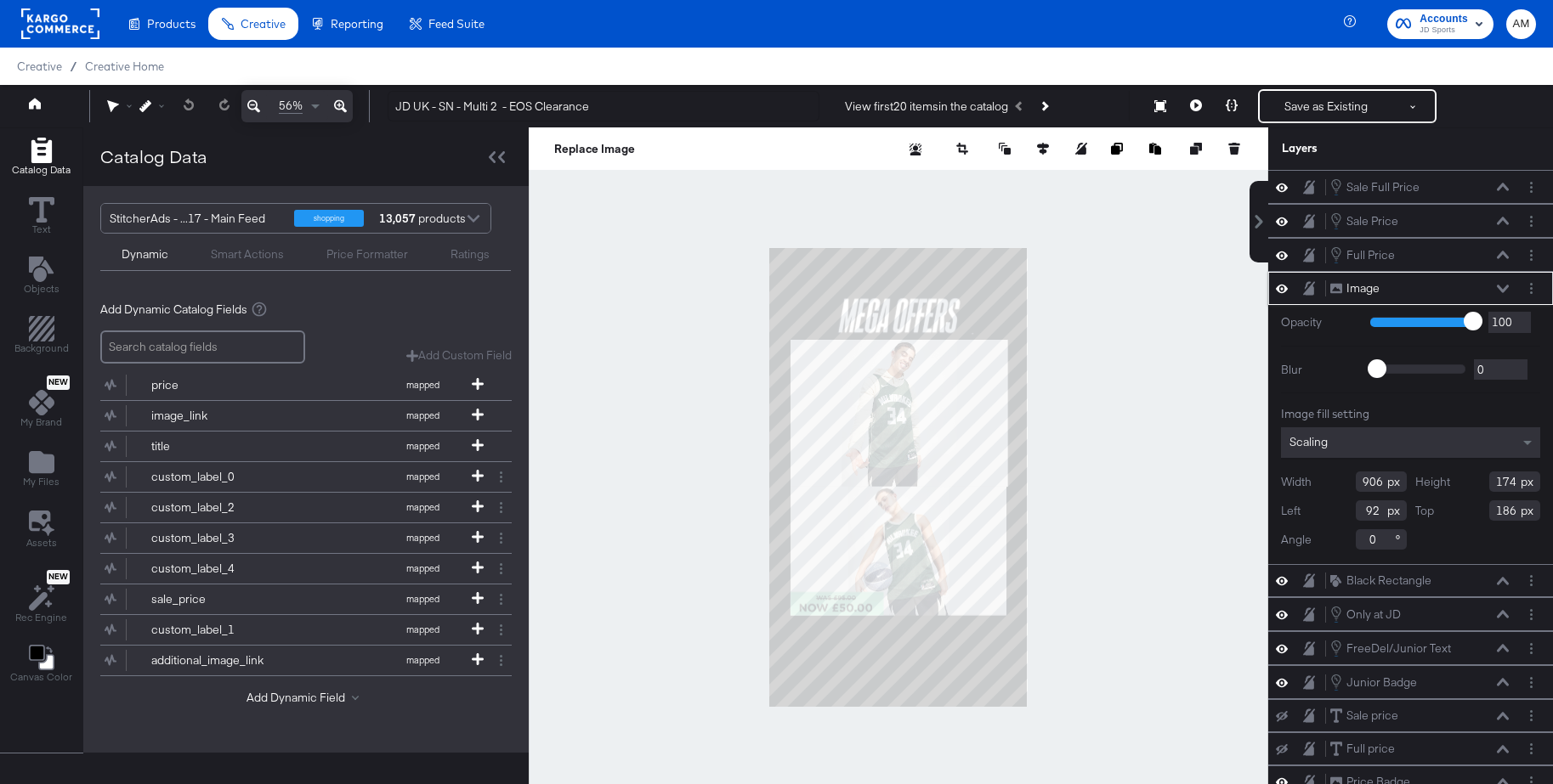
click at [1283, 288] on icon at bounding box center [1281, 288] width 12 height 14
drag, startPoint x: 49, startPoint y: 473, endPoint x: 74, endPoint y: 472, distance: 25.0
click at [49, 473] on icon "Add Files" at bounding box center [41, 461] width 25 height 22
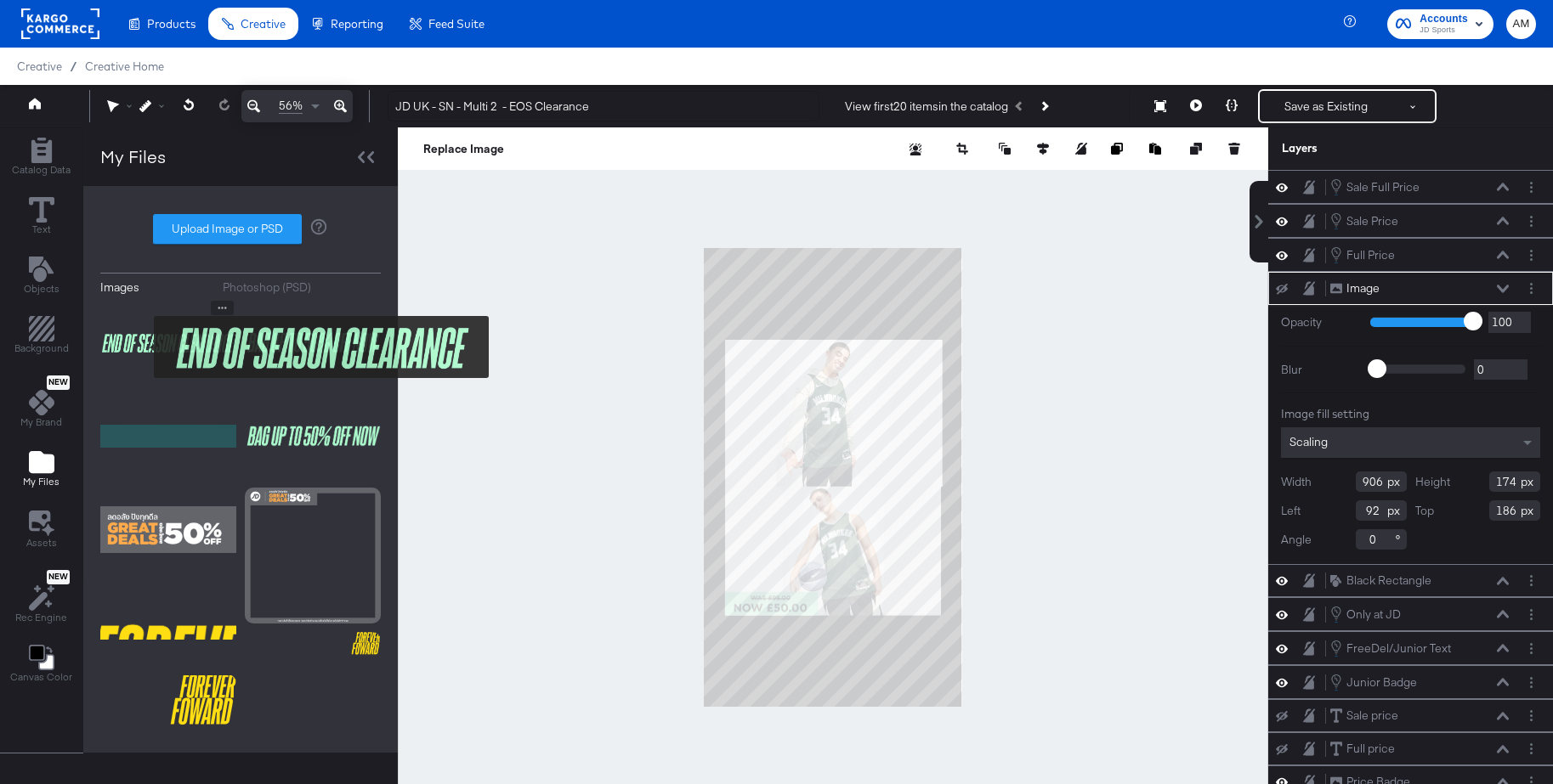
click at [143, 346] on img at bounding box center [168, 344] width 136 height 85
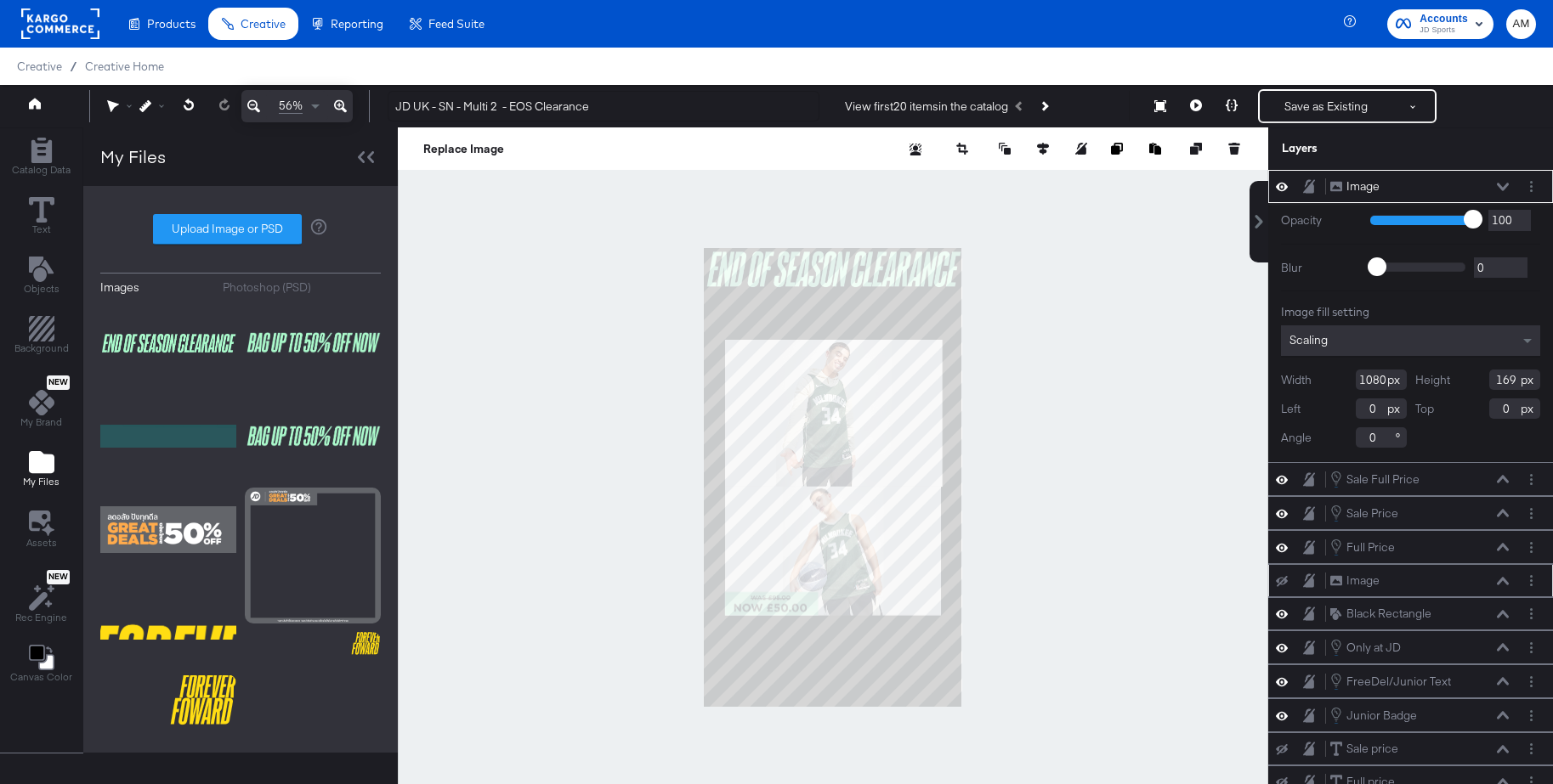
type input "770"
type input "121"
type input "310"
type input "49"
type input "275"
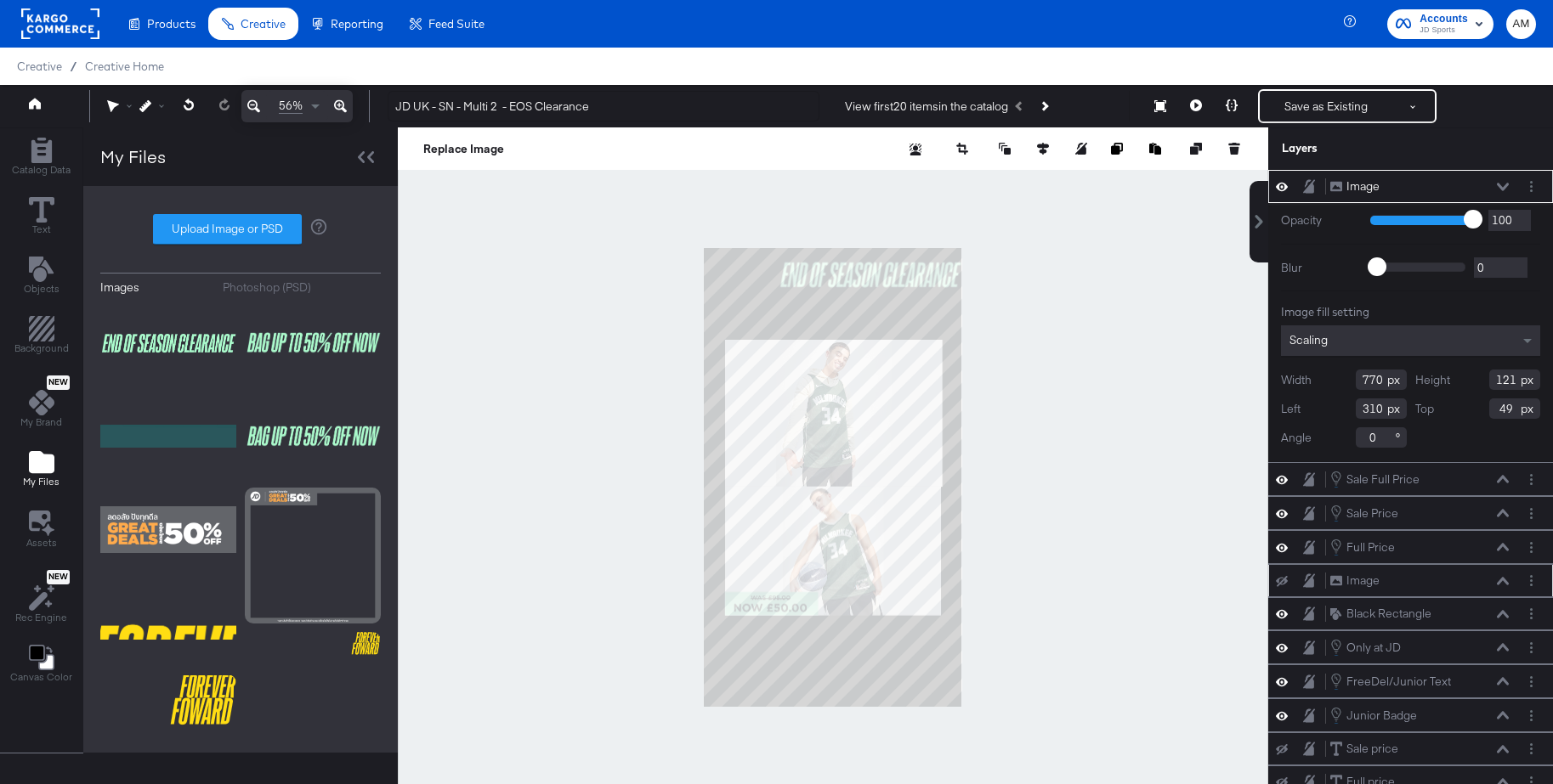
type input "166"
type input "173"
type input "255"
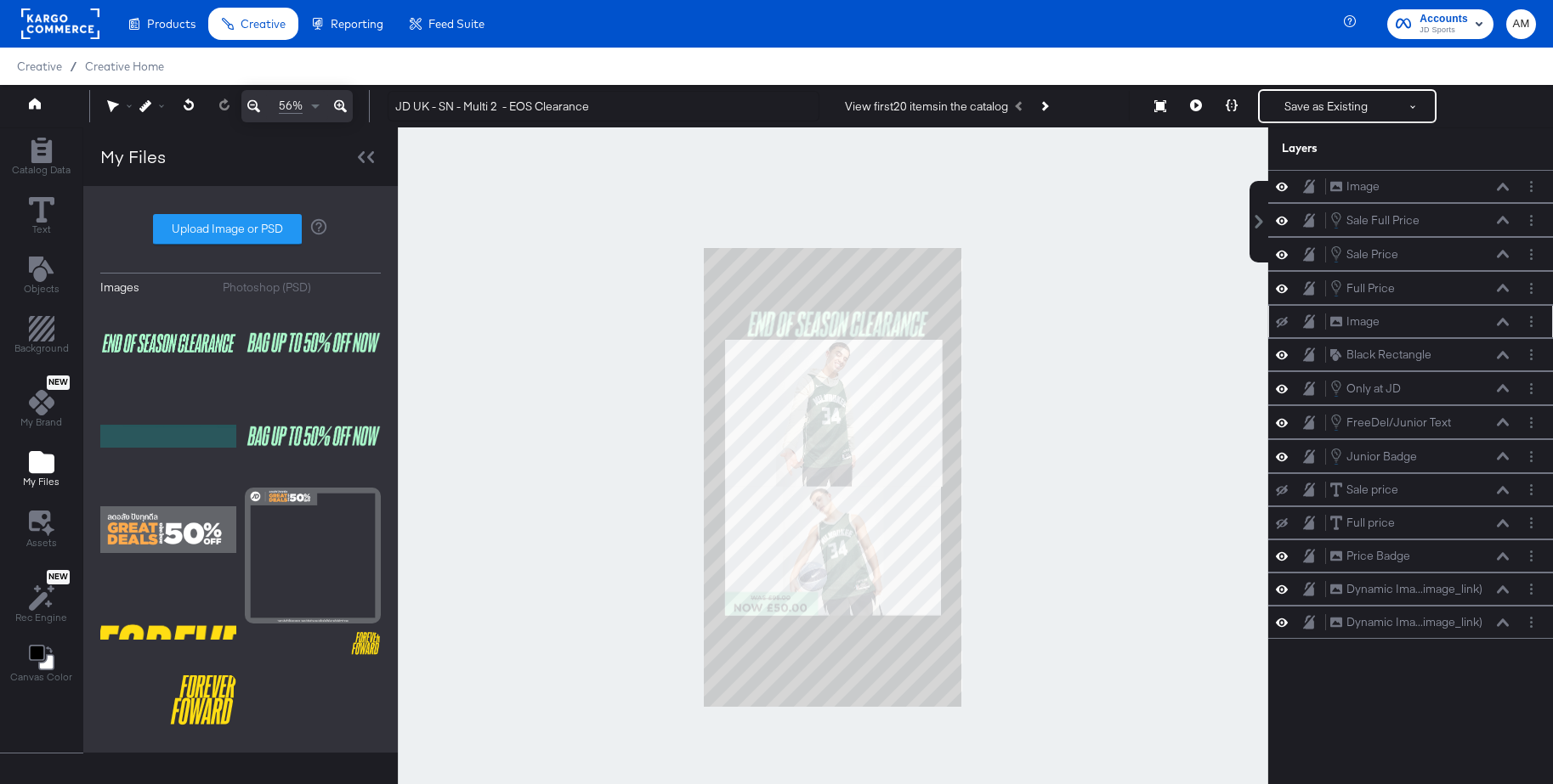
click at [1058, 332] on div at bounding box center [833, 477] width 871 height 700
click at [1329, 104] on button "Save as Existing" at bounding box center [1325, 106] width 133 height 31
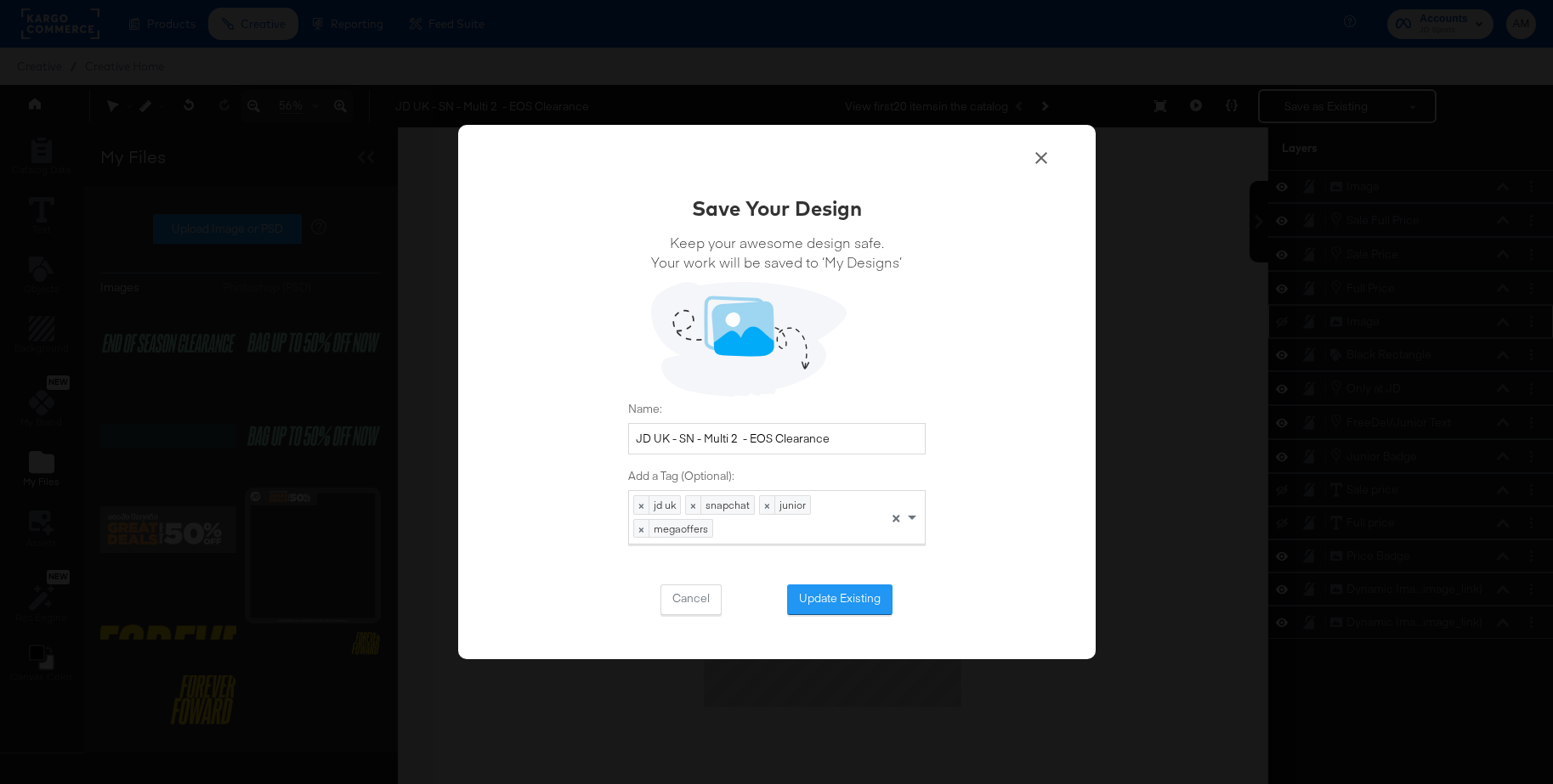
scroll to position [3, 0]
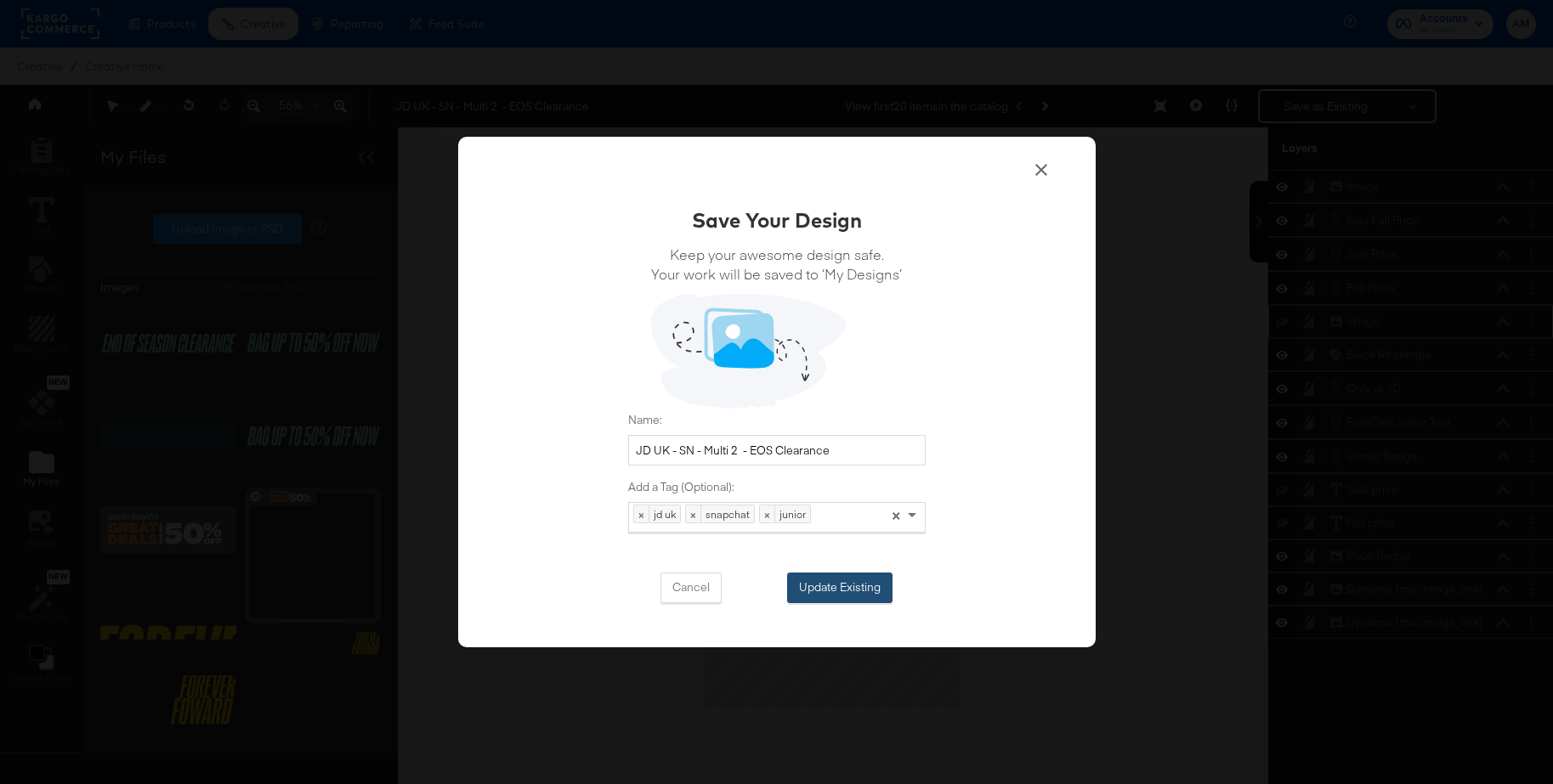
click at [820, 585] on button "Update Existing" at bounding box center [840, 588] width 105 height 31
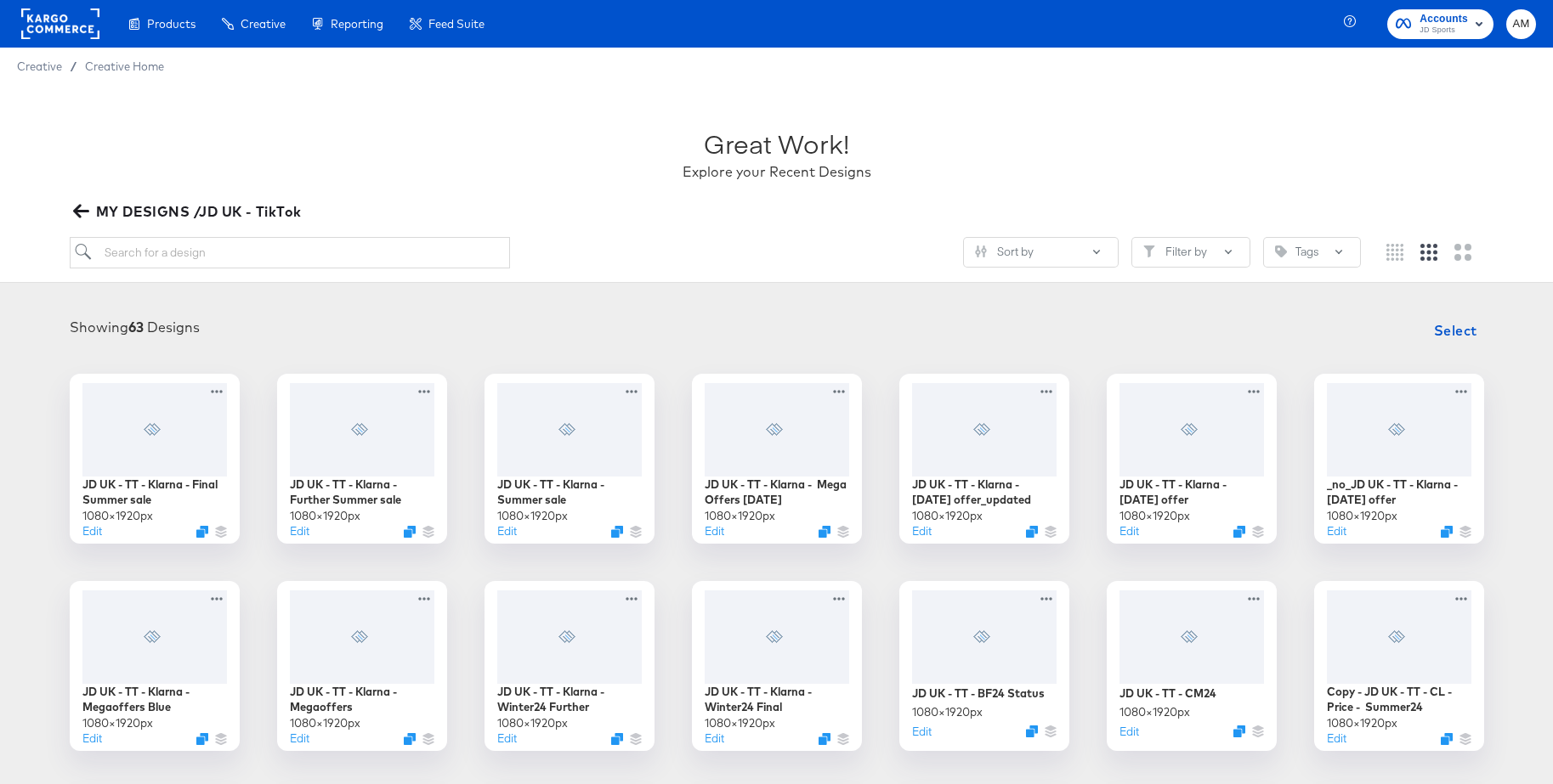
scroll to position [5, 0]
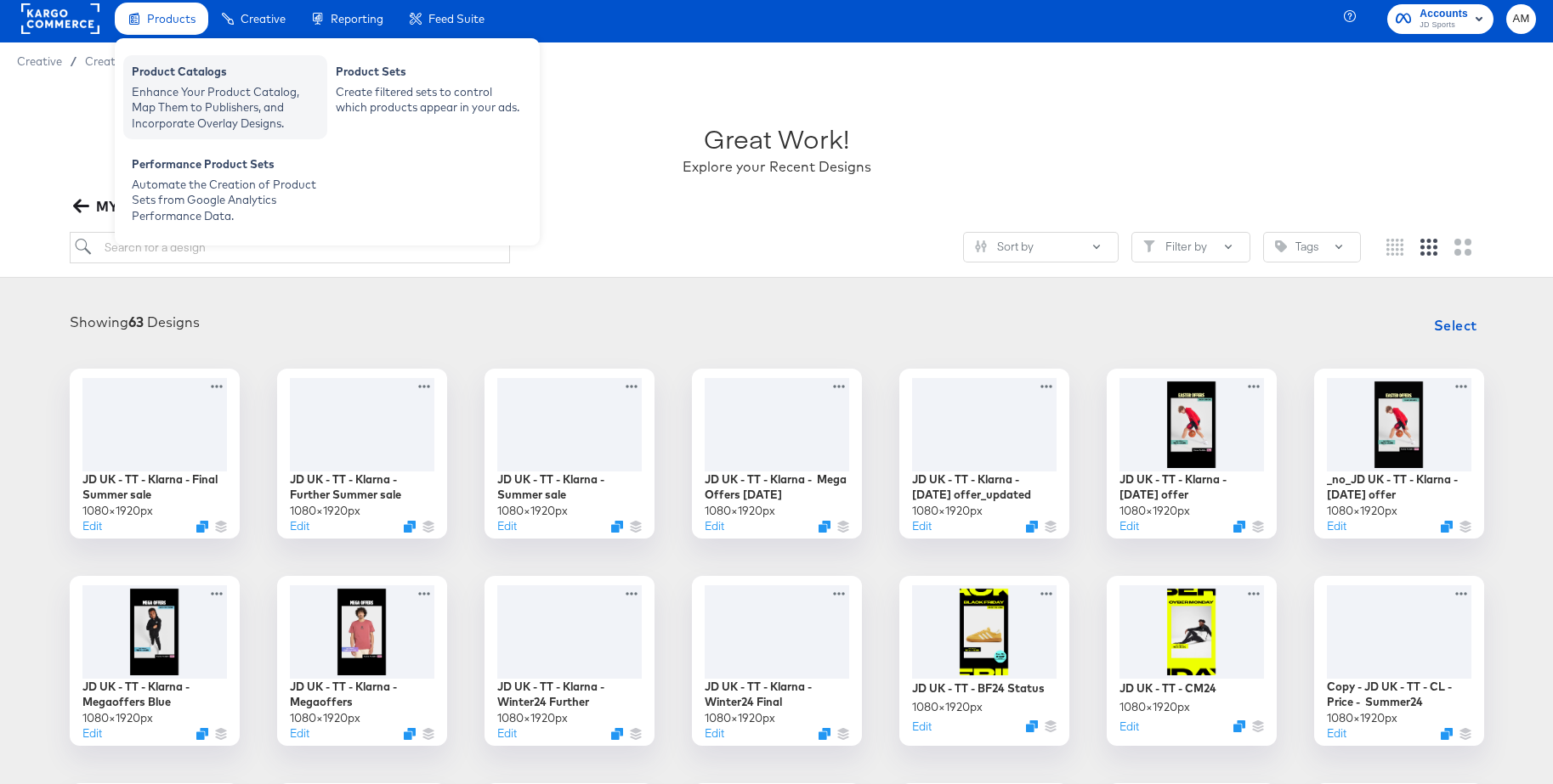
click at [181, 77] on div "Product Catalogs" at bounding box center [225, 74] width 187 height 21
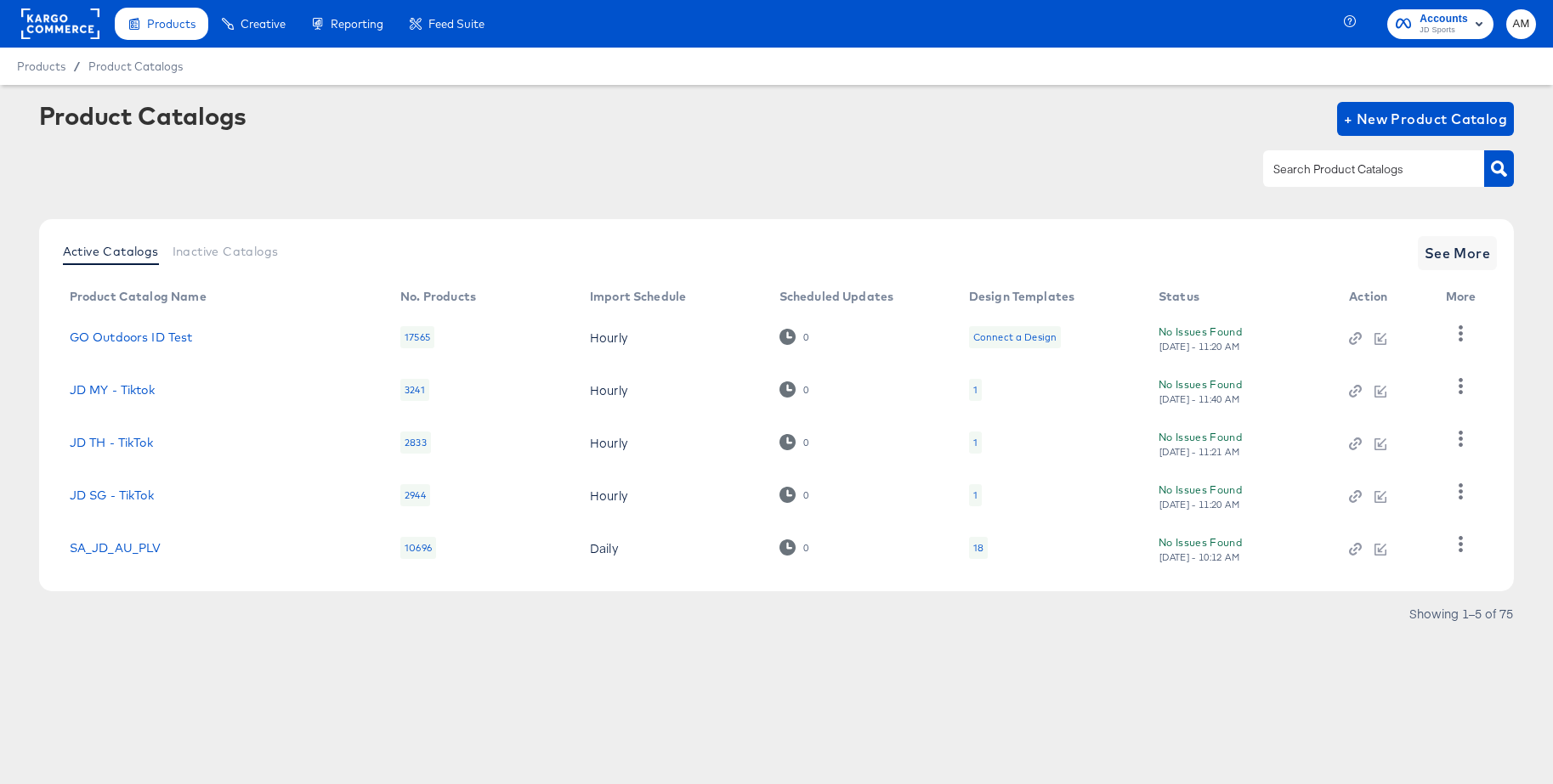
click at [1317, 166] on input "text" at bounding box center [1360, 169] width 181 height 20
type input "uk - t"
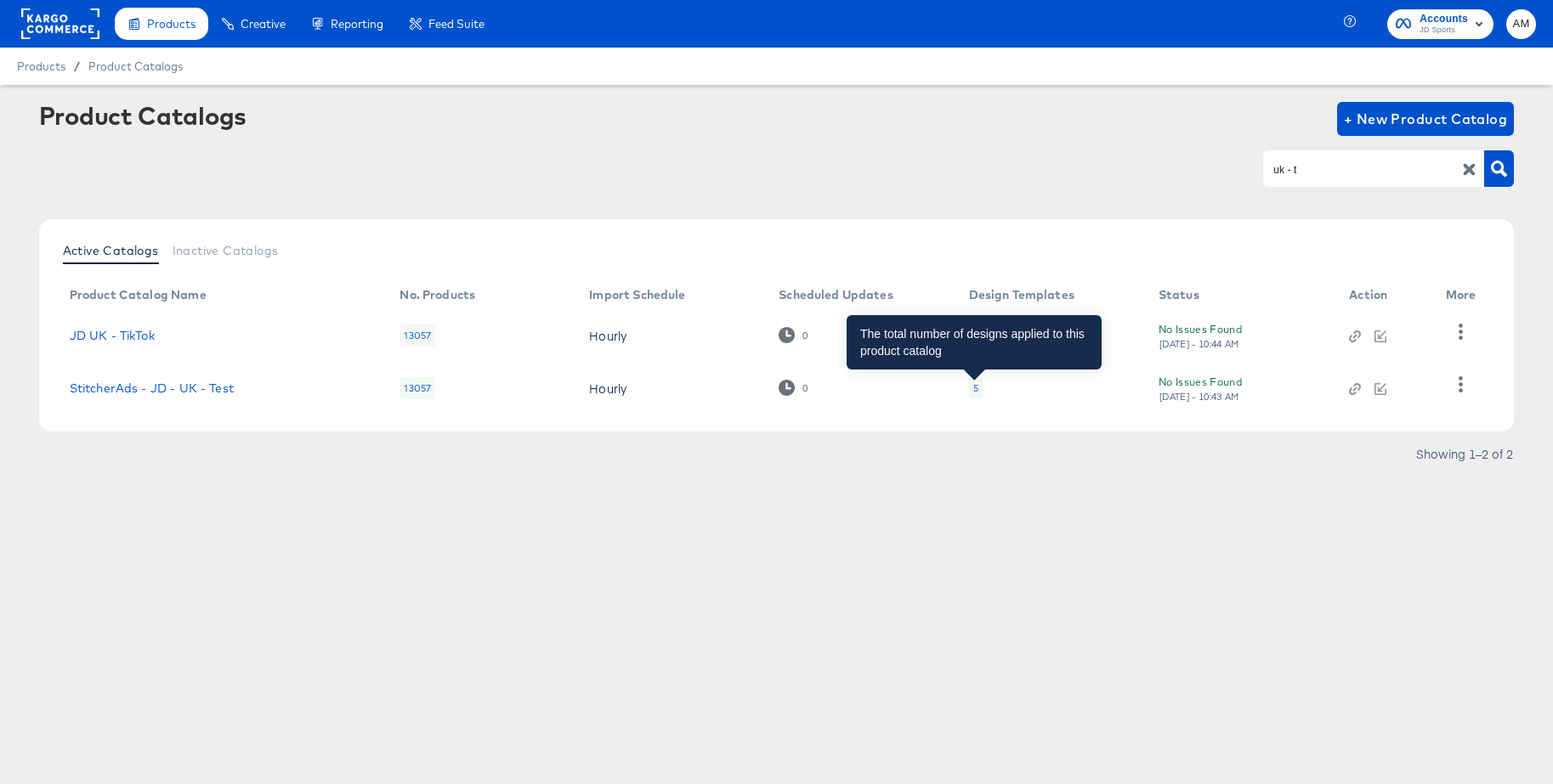
click at [974, 392] on div "5" at bounding box center [975, 388] width 5 height 13
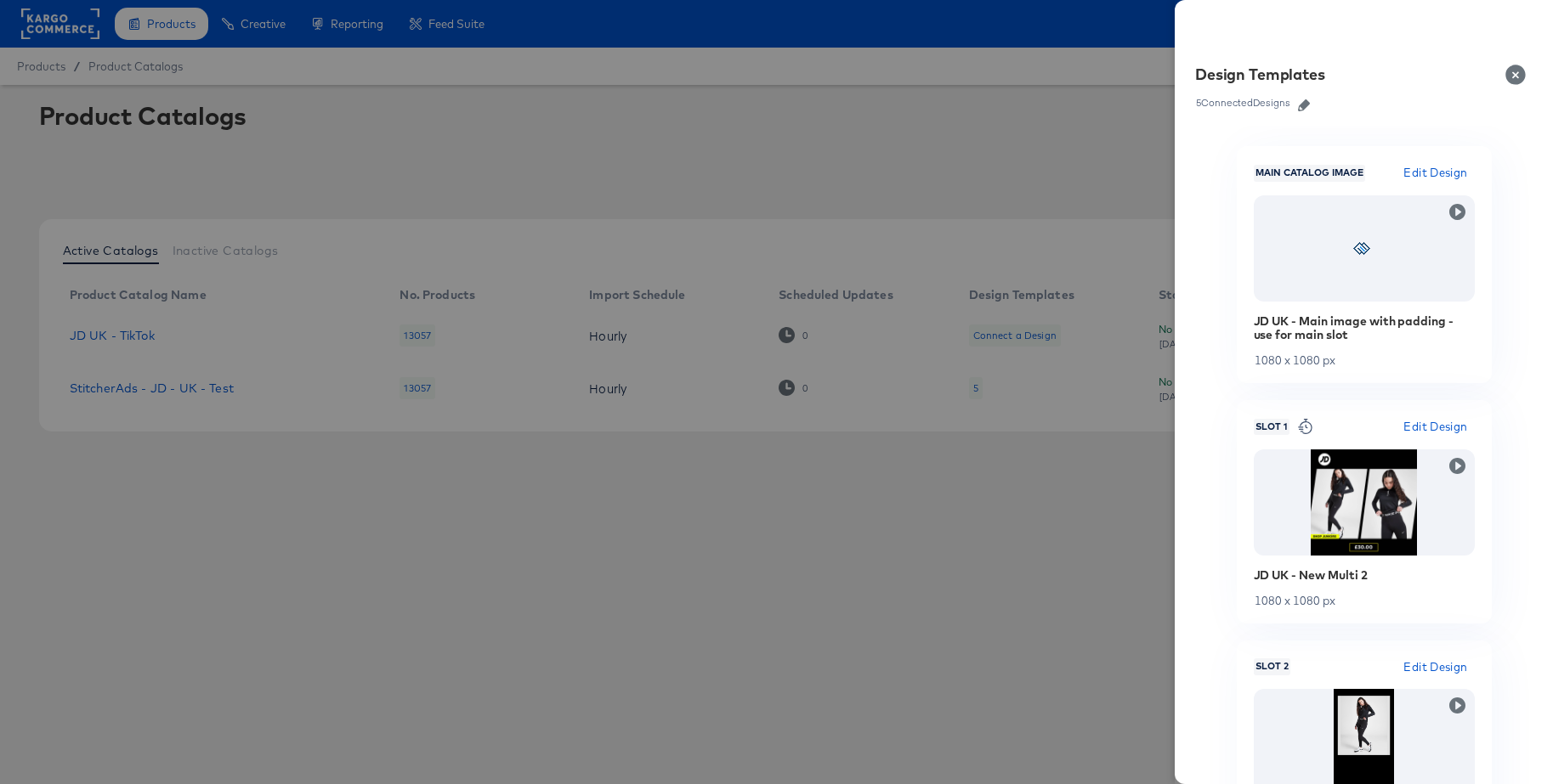
click at [1305, 101] on icon "button" at bounding box center [1304, 105] width 12 height 12
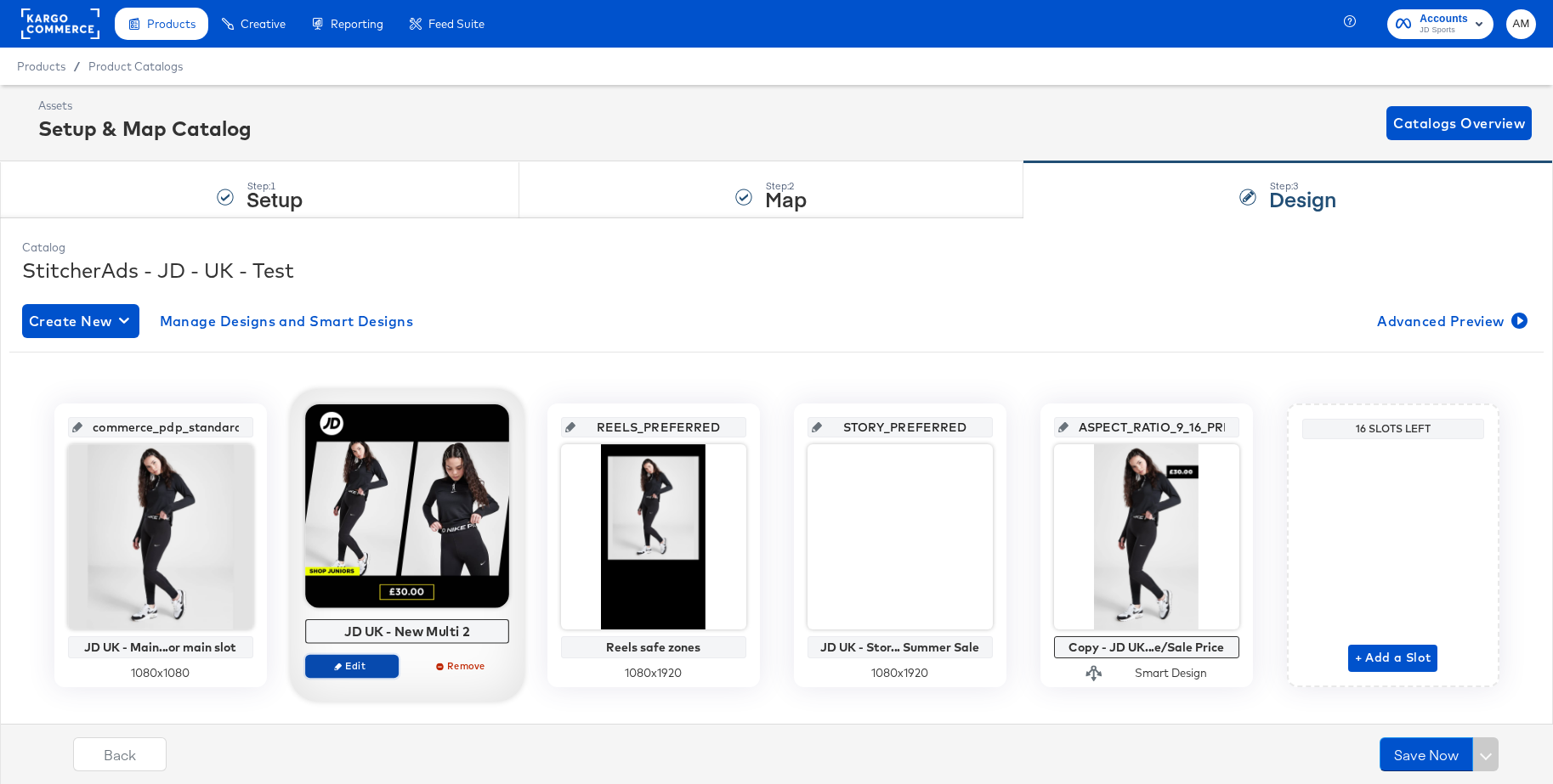
click at [366, 664] on span "Edit" at bounding box center [350, 666] width 78 height 13
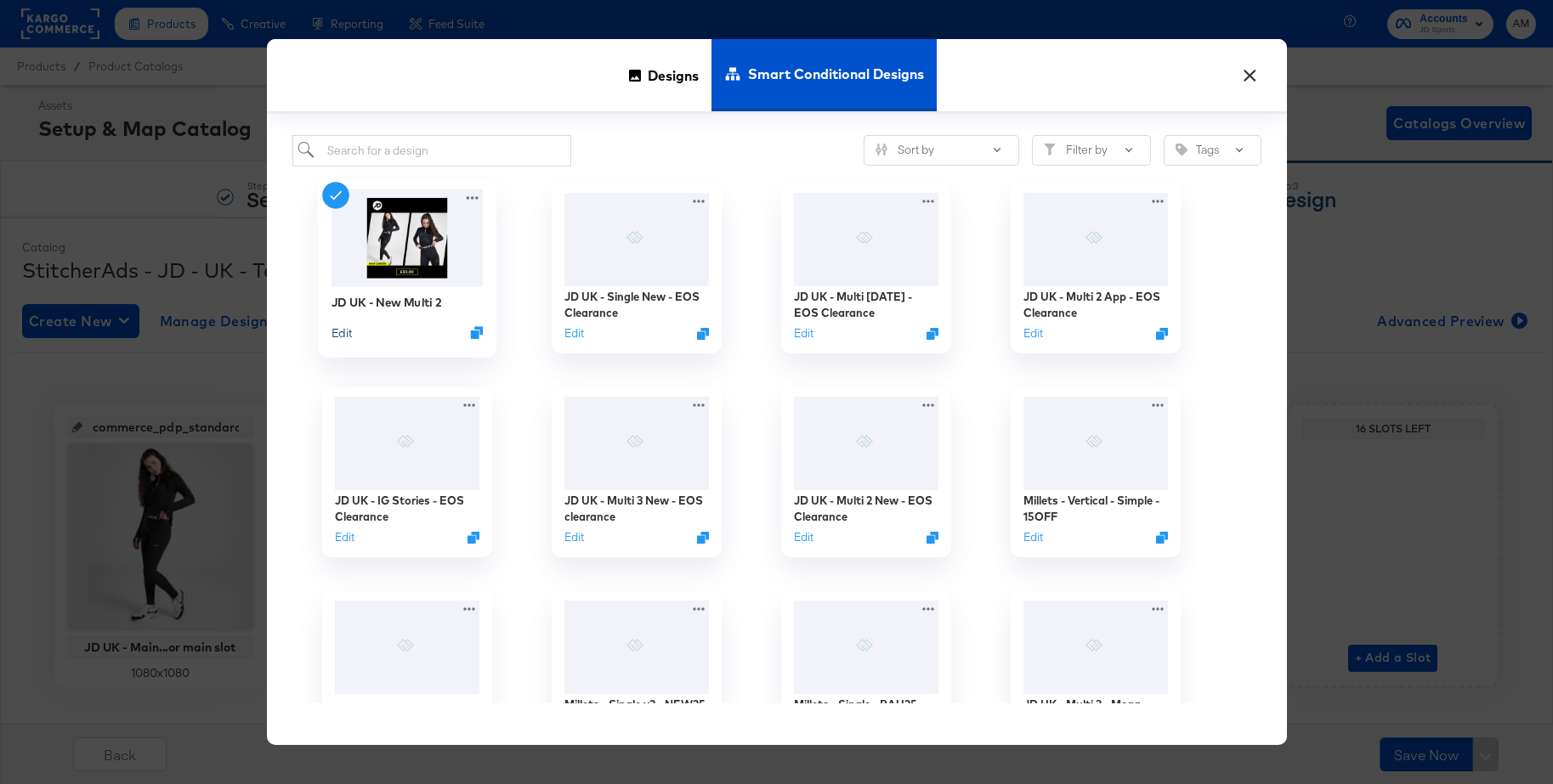
click at [345, 337] on button "Edit" at bounding box center [341, 332] width 21 height 16
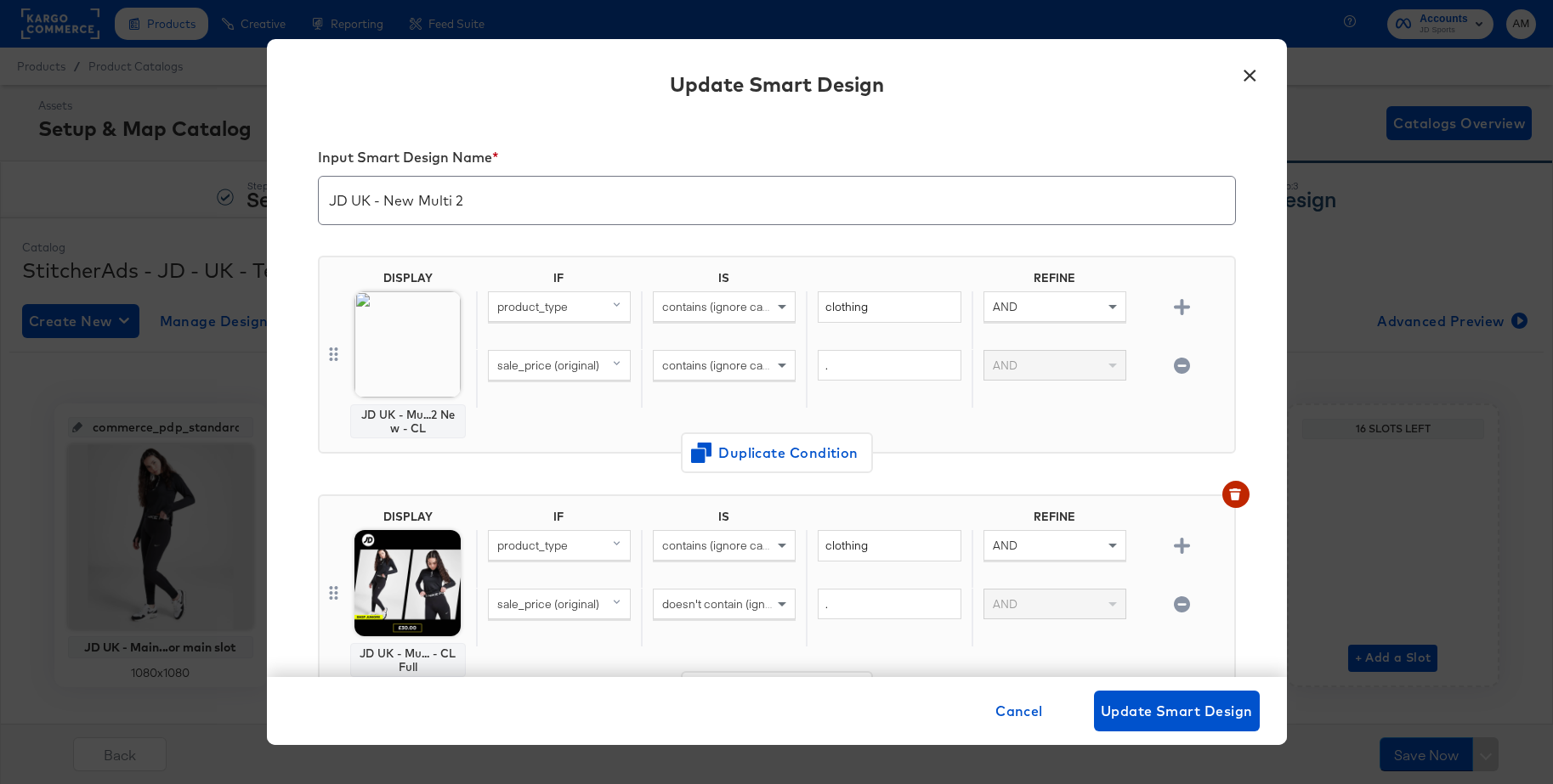
click at [1253, 72] on button "×" at bounding box center [1250, 72] width 31 height 31
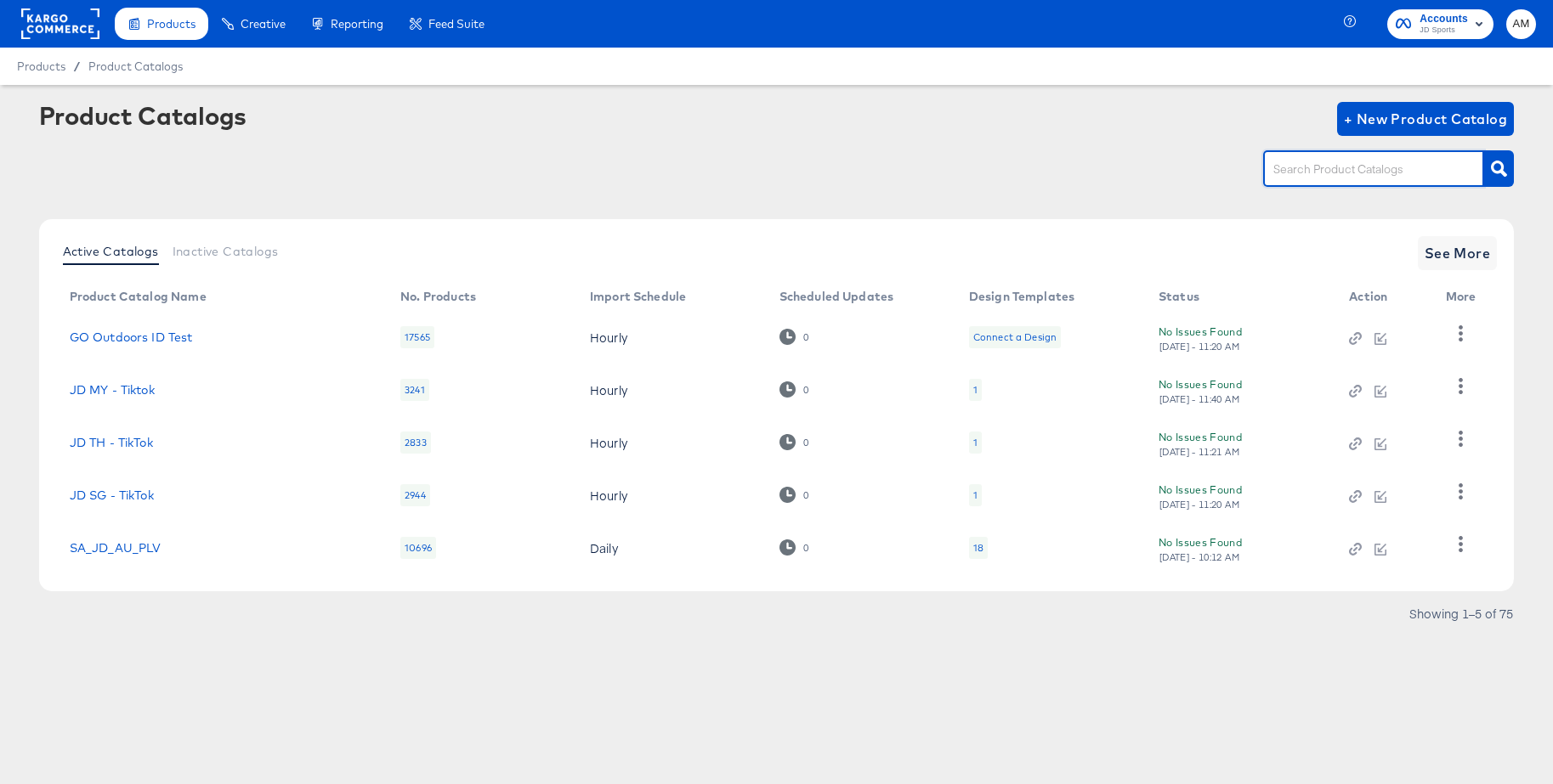
click at [1355, 170] on input "text" at bounding box center [1360, 169] width 181 height 20
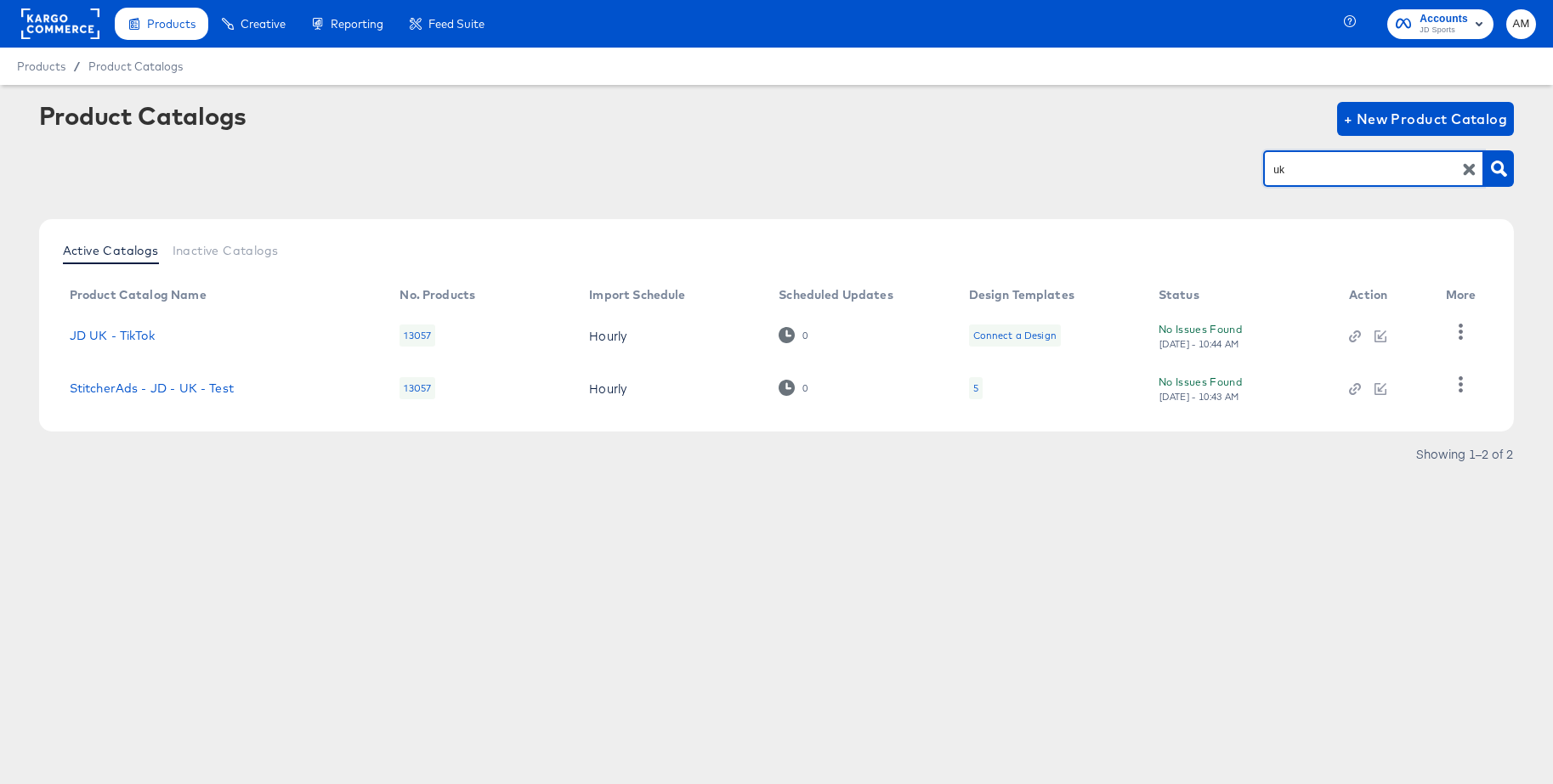
type input "uk"
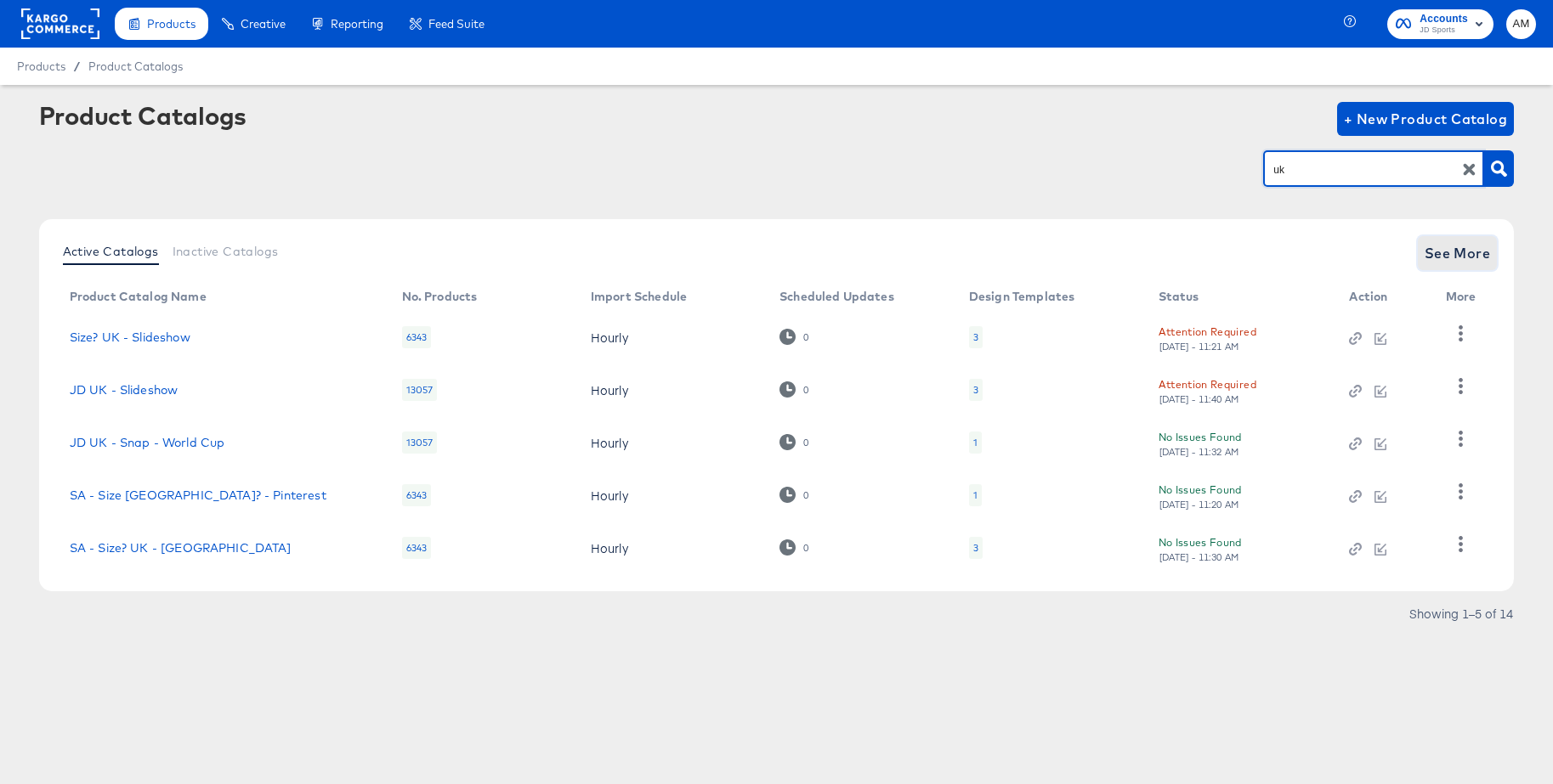
click at [1455, 247] on span "See More" at bounding box center [1457, 252] width 66 height 24
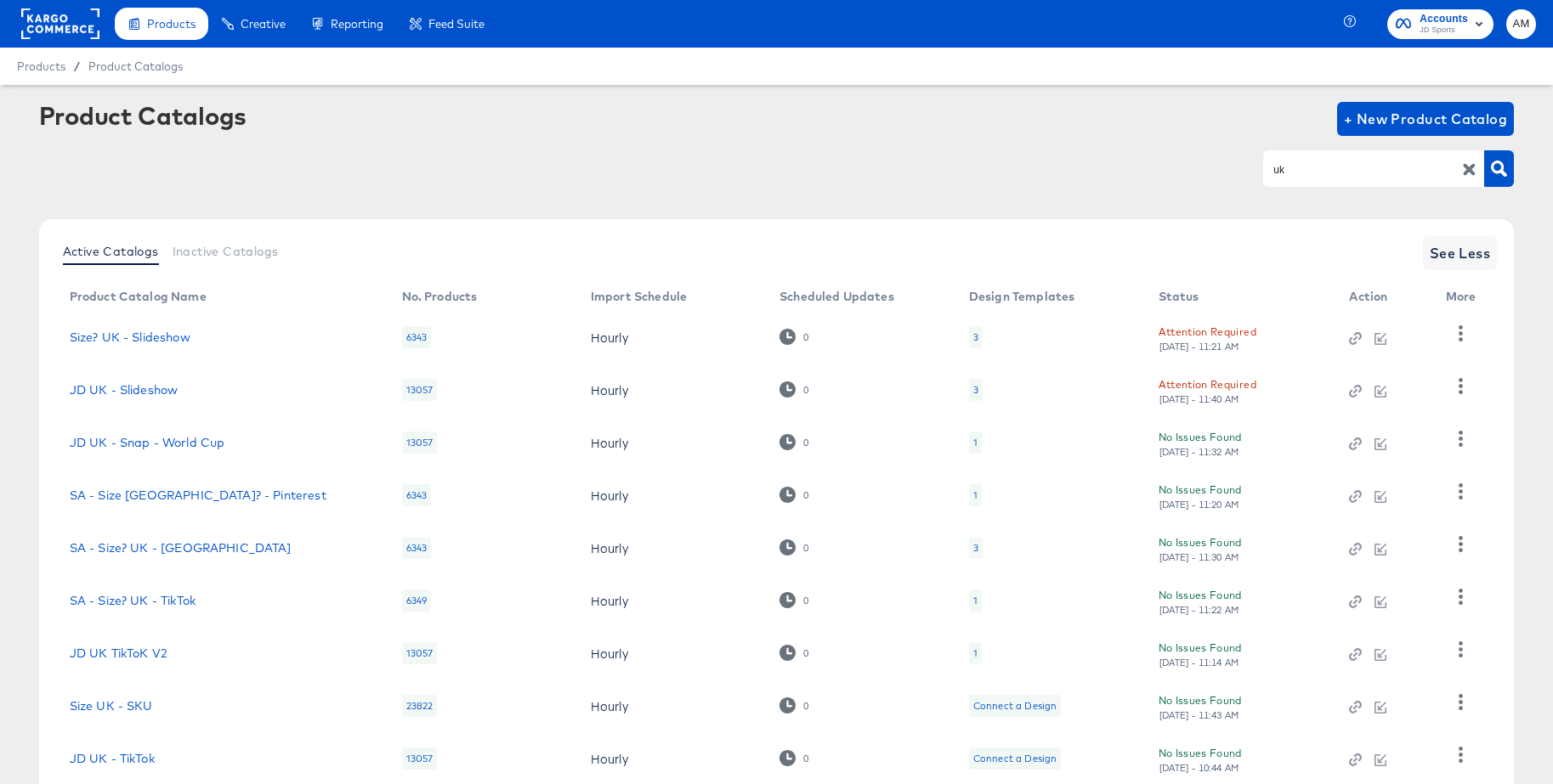
scroll to position [166, 0]
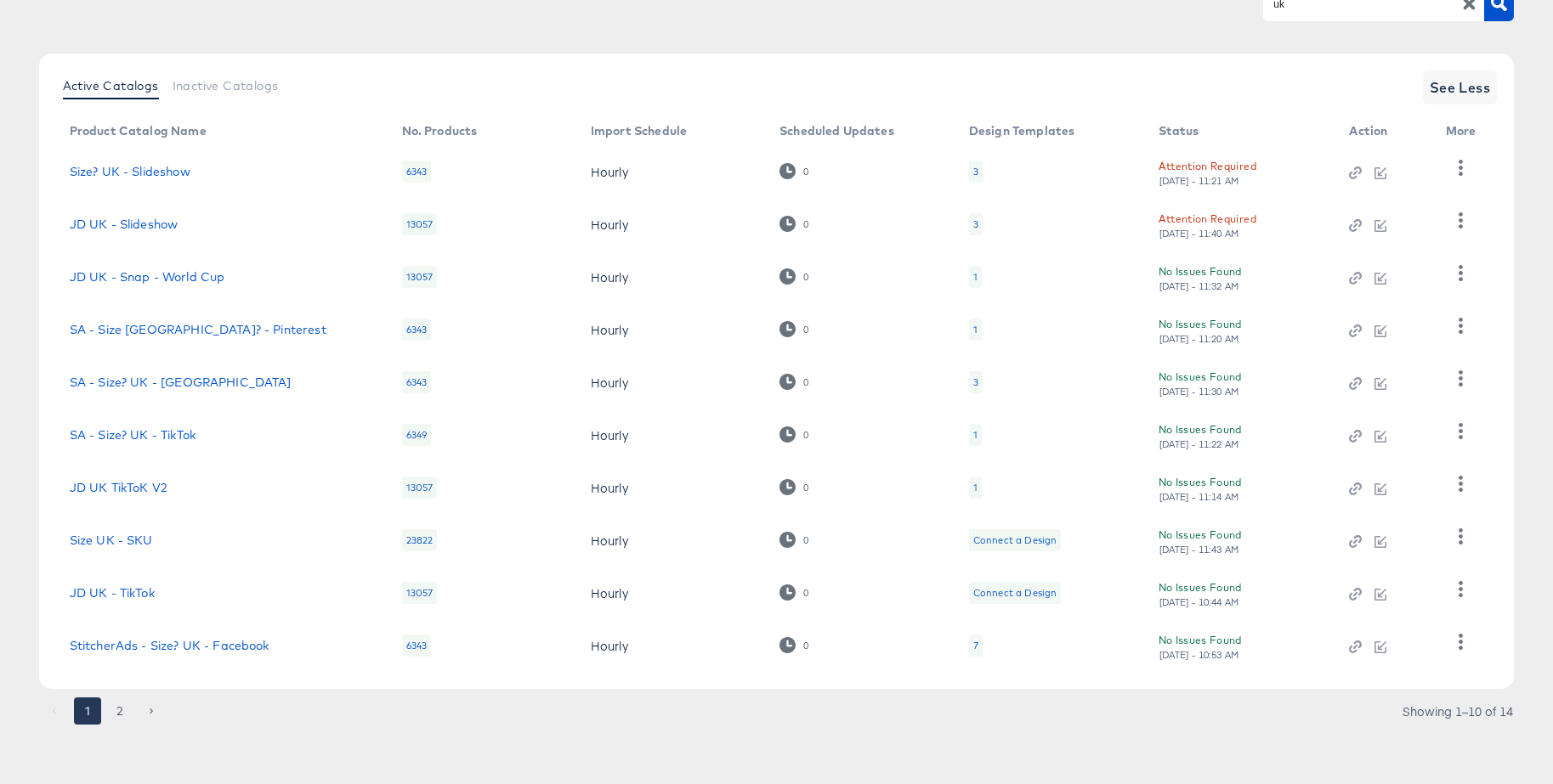
click at [977, 488] on div "1" at bounding box center [975, 488] width 13 height 22
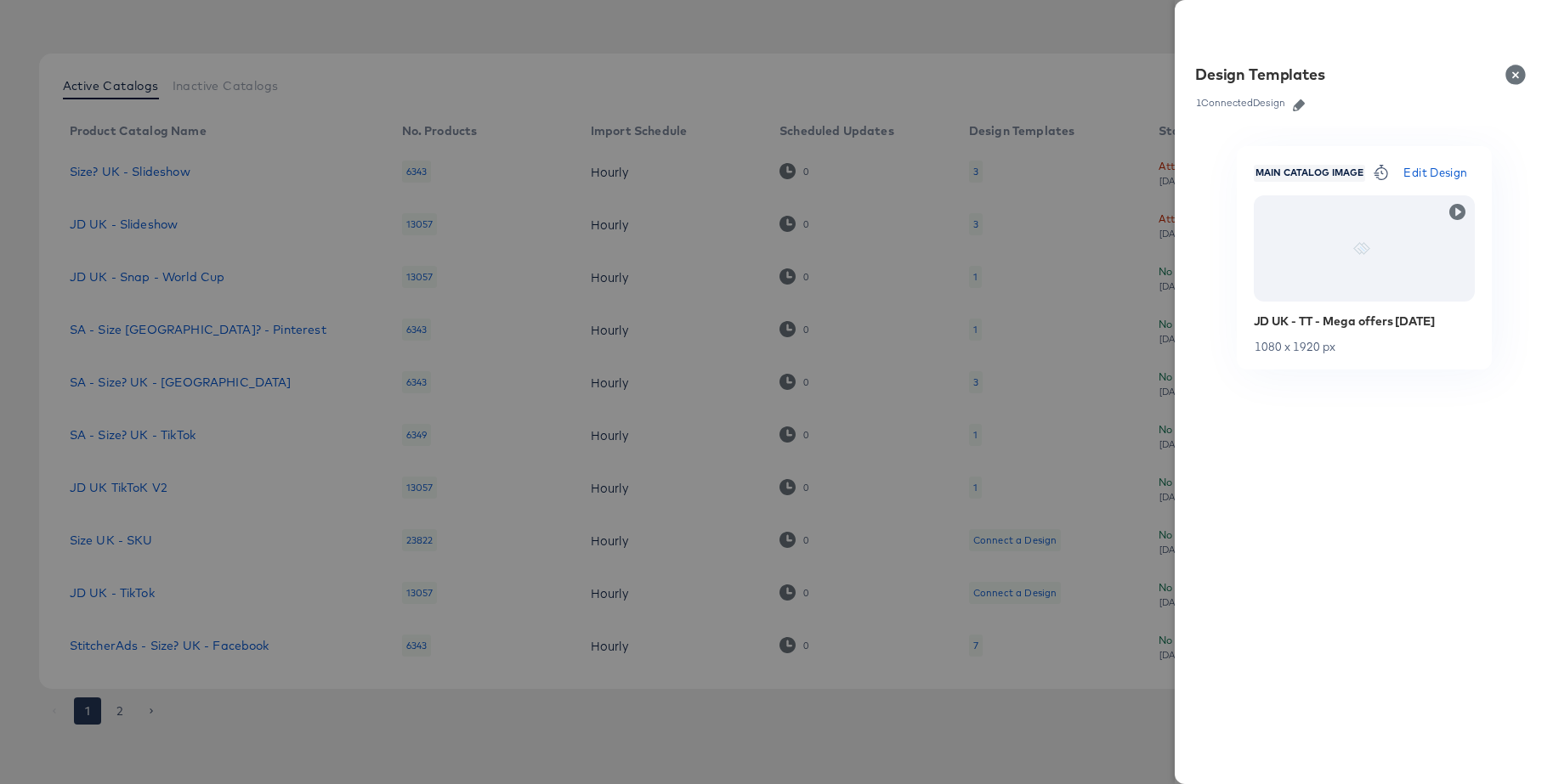
click at [1300, 104] on icon "button" at bounding box center [1298, 105] width 12 height 12
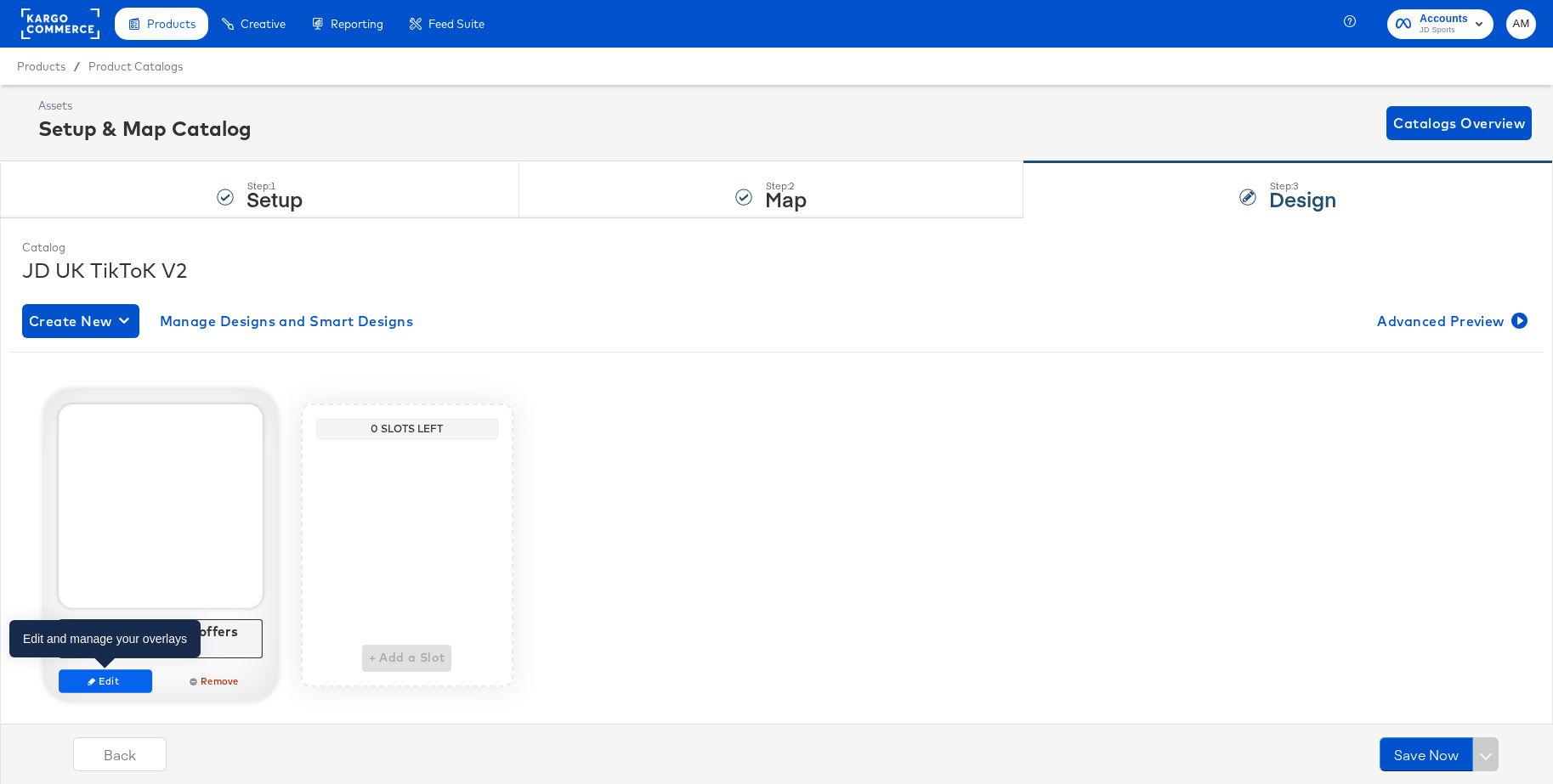
scroll to position [1, 0]
click at [92, 684] on span "Edit" at bounding box center [104, 680] width 78 height 13
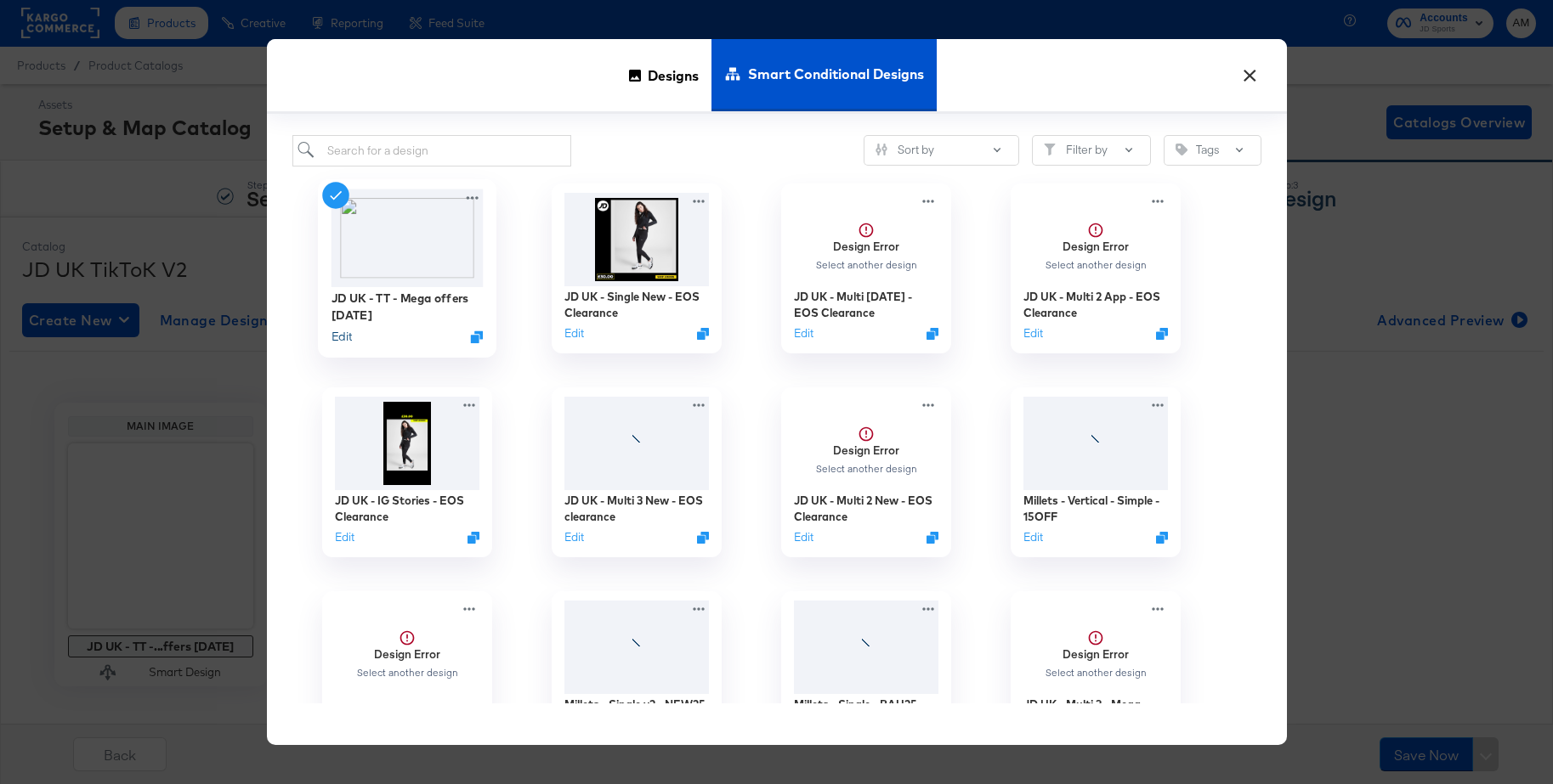
click at [339, 337] on button "Edit" at bounding box center [341, 336] width 21 height 16
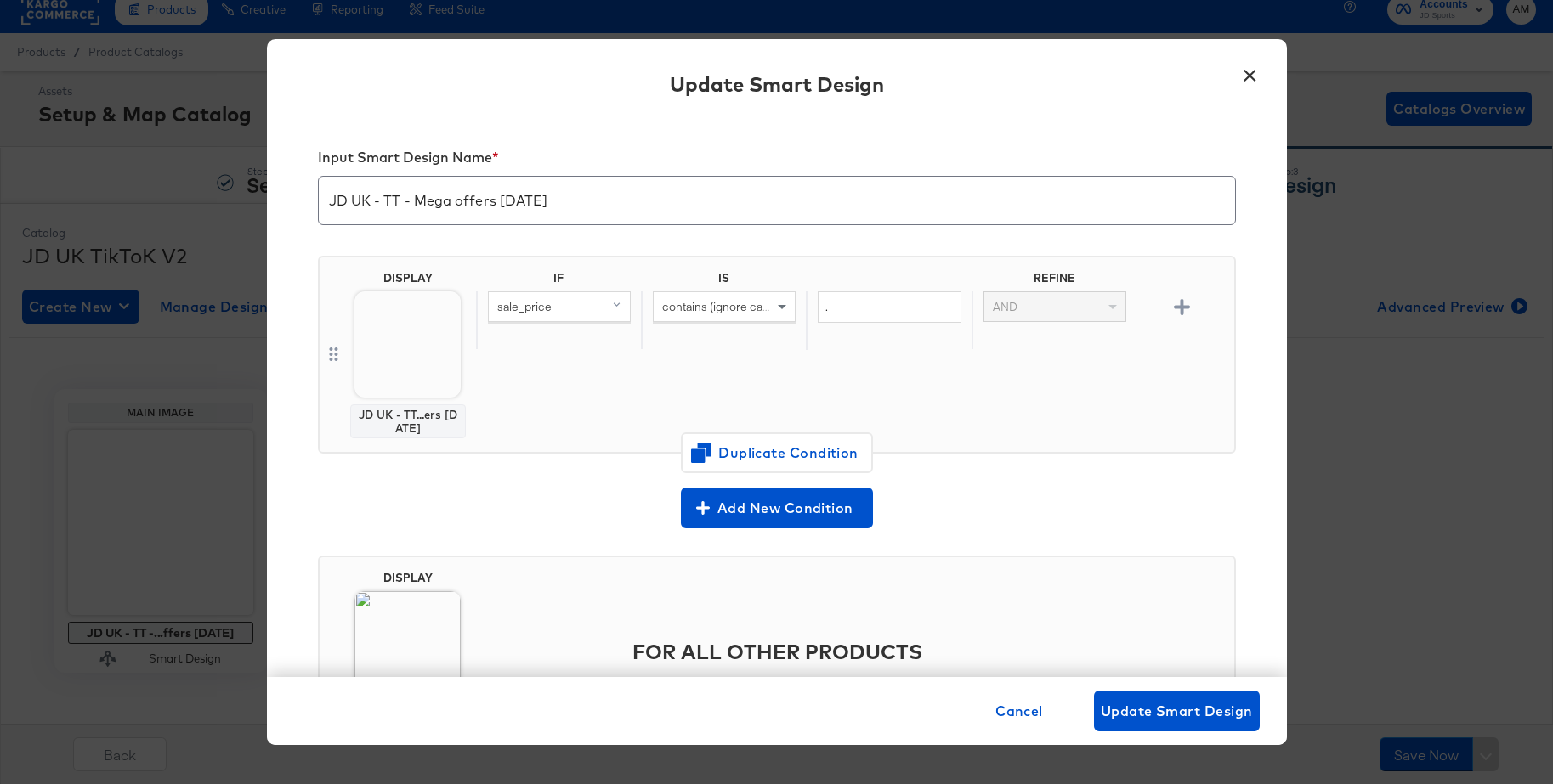
scroll to position [15, 0]
drag, startPoint x: 1015, startPoint y: 707, endPoint x: 733, endPoint y: 696, distance: 282.2
click at [1014, 707] on span "Cancel" at bounding box center [1018, 711] width 48 height 24
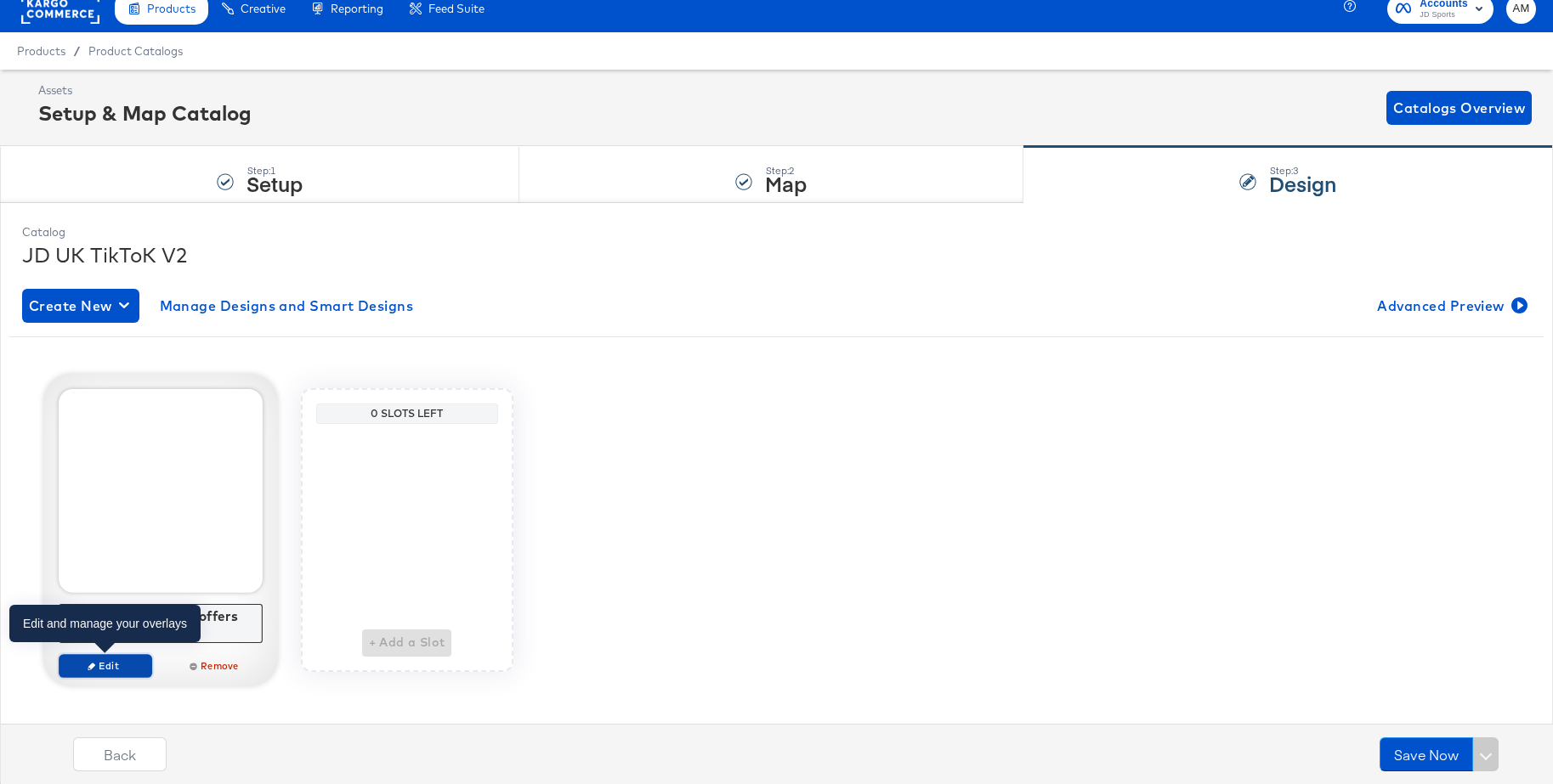
click at [110, 669] on span "Edit" at bounding box center [104, 666] width 78 height 13
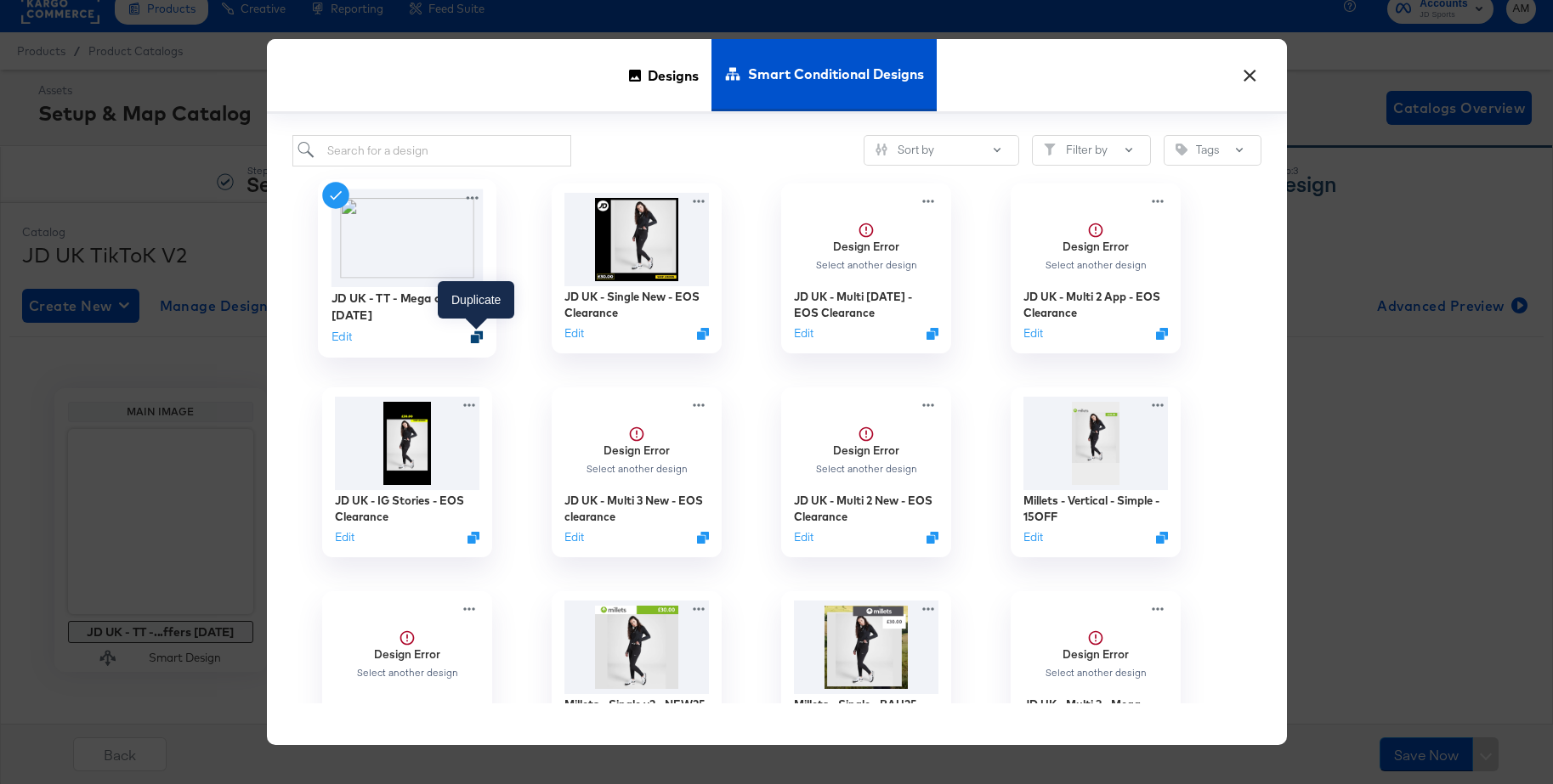
click at [475, 337] on icon "Duplicate" at bounding box center [476, 337] width 13 height 13
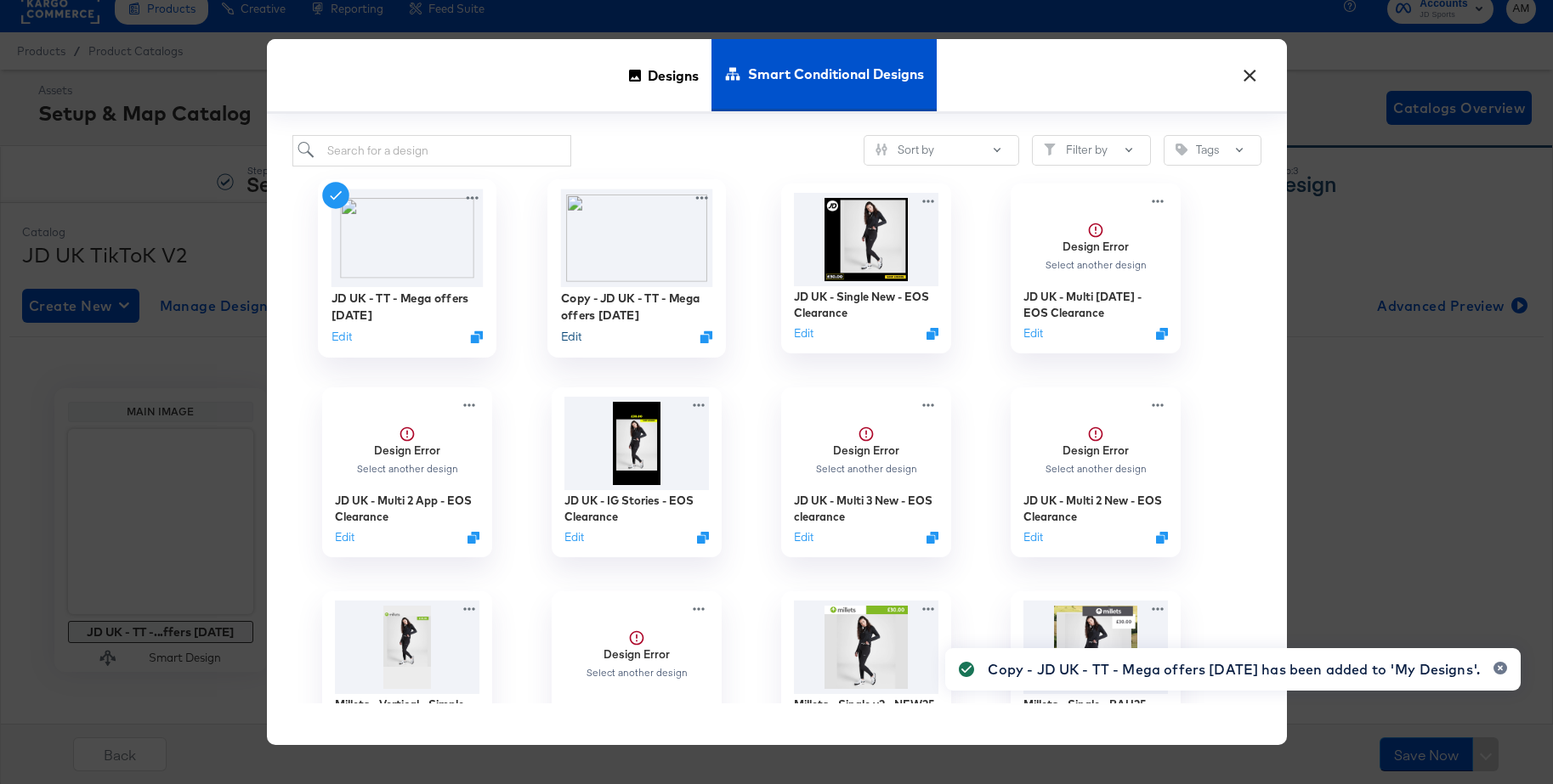
click at [570, 336] on button "Edit" at bounding box center [570, 336] width 21 height 16
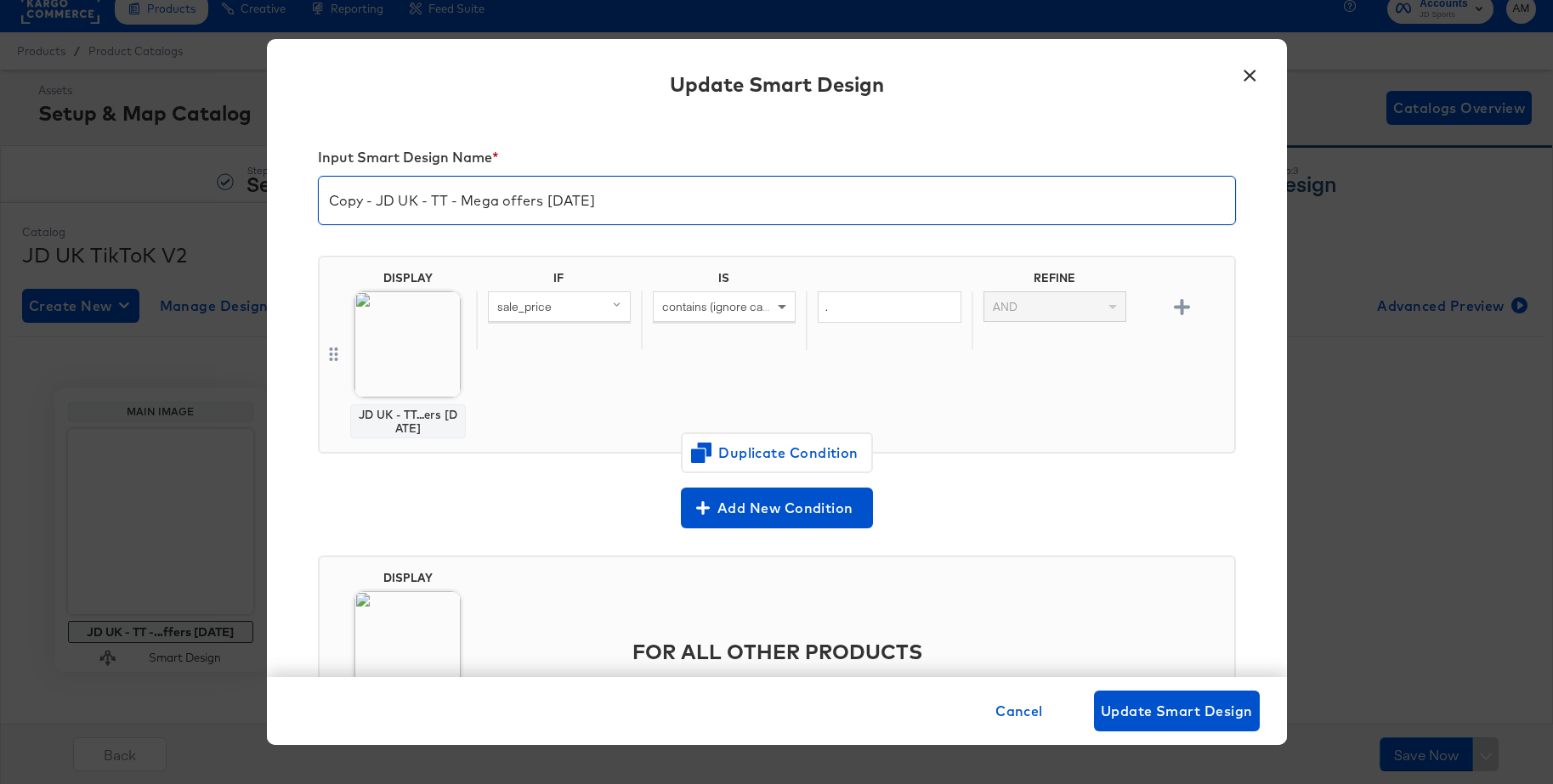
drag, startPoint x: 378, startPoint y: 205, endPoint x: 315, endPoint y: 203, distance: 63.0
click at [315, 203] on div "Input Smart Design Name * Copy - JD UK - TT - Mega offers Apr 25 DISPLAY JD UK …" at bounding box center [776, 398] width 1019 height 559
drag, startPoint x: 561, startPoint y: 199, endPoint x: 426, endPoint y: 197, distance: 135.0
click at [426, 197] on input "JD UK - TT - Mega offers Apr 25" at bounding box center [776, 194] width 916 height 48
type input "JD UK - TT - EOS Clearance"
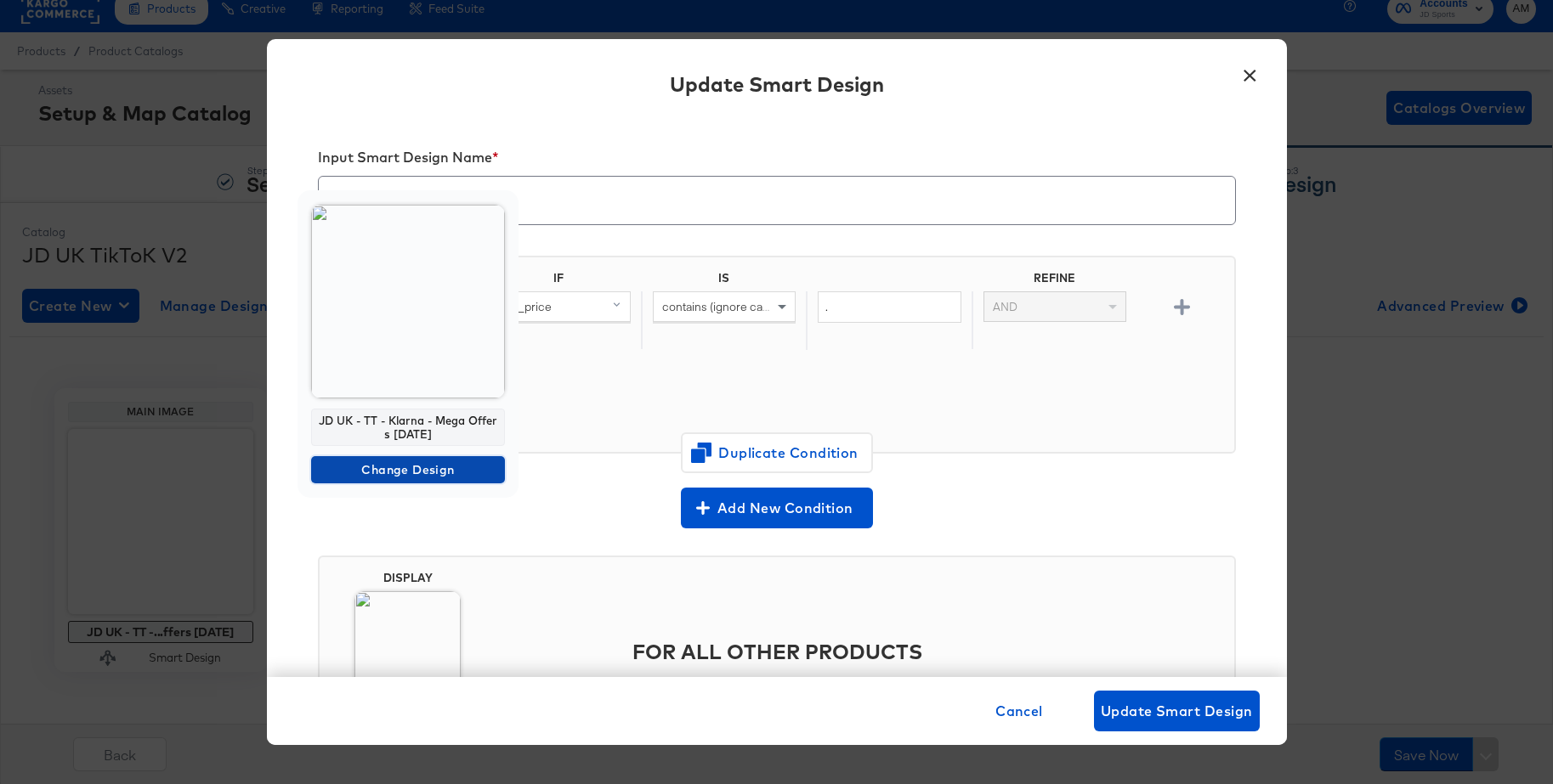
click at [342, 472] on span "Change Design" at bounding box center [408, 470] width 180 height 22
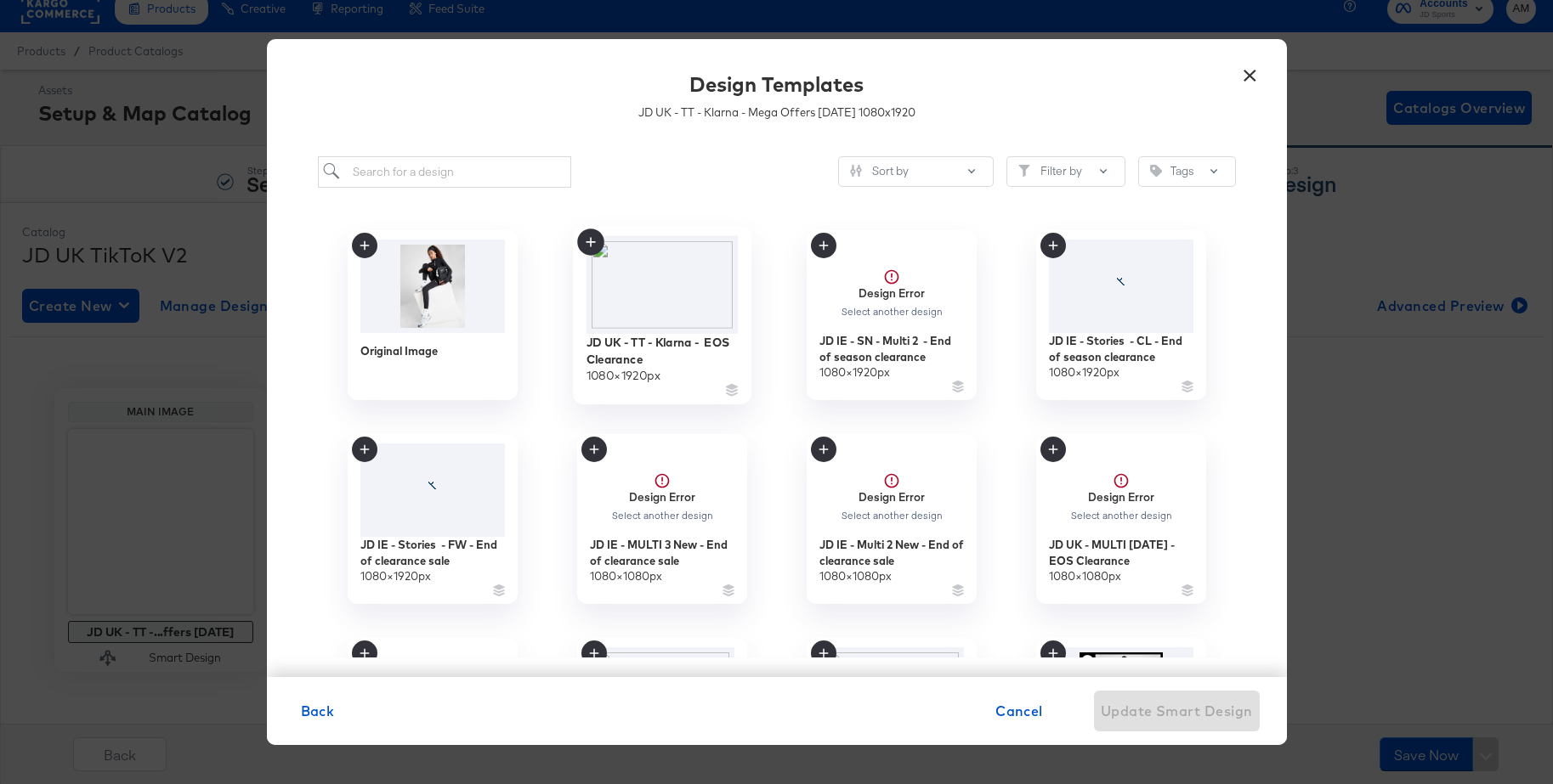
click at [652, 266] on img at bounding box center [662, 284] width 152 height 98
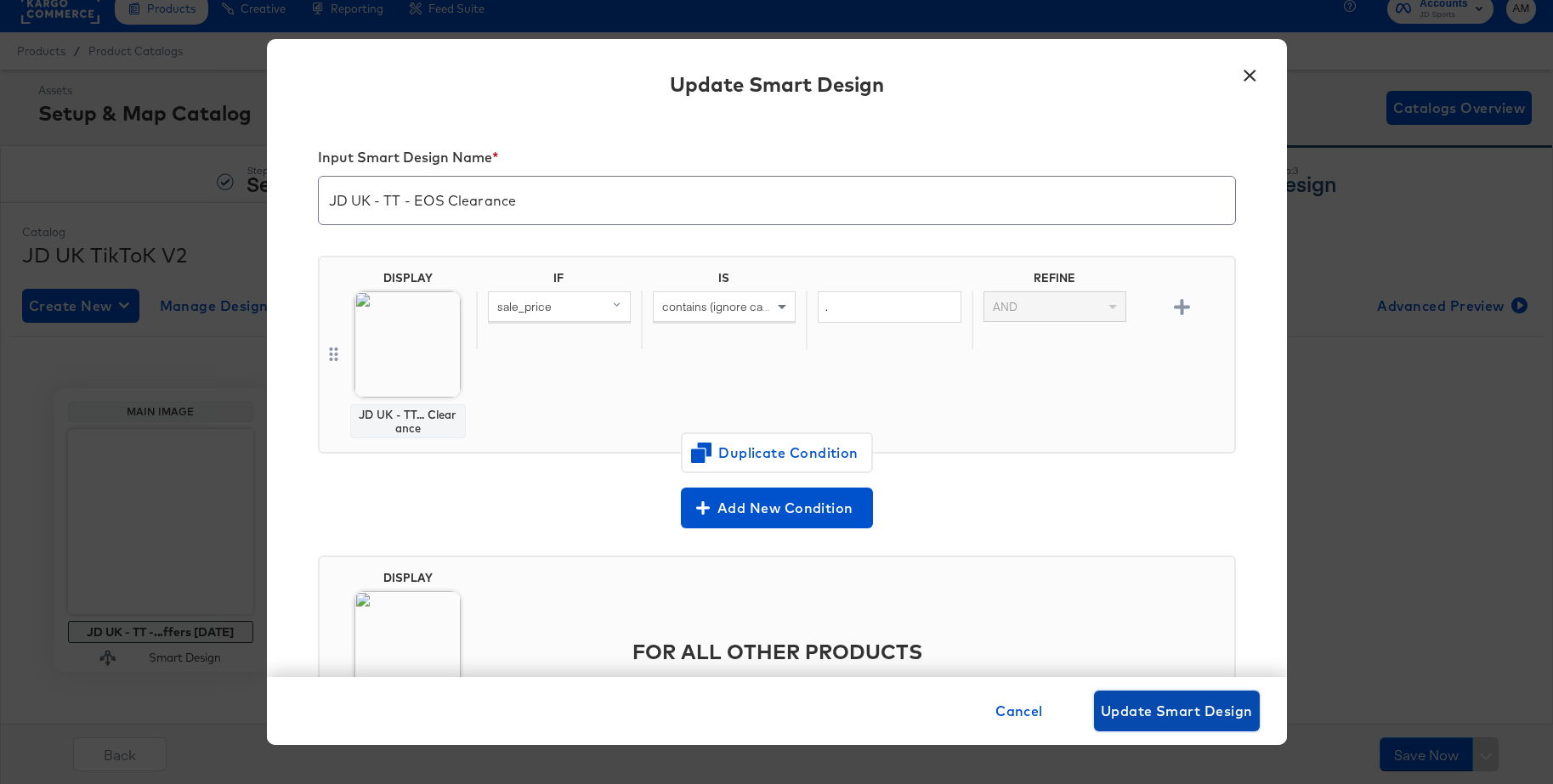
drag, startPoint x: 1144, startPoint y: 704, endPoint x: 1124, endPoint y: 699, distance: 20.6
click at [1143, 703] on span "Update Smart Design" at bounding box center [1177, 711] width 152 height 24
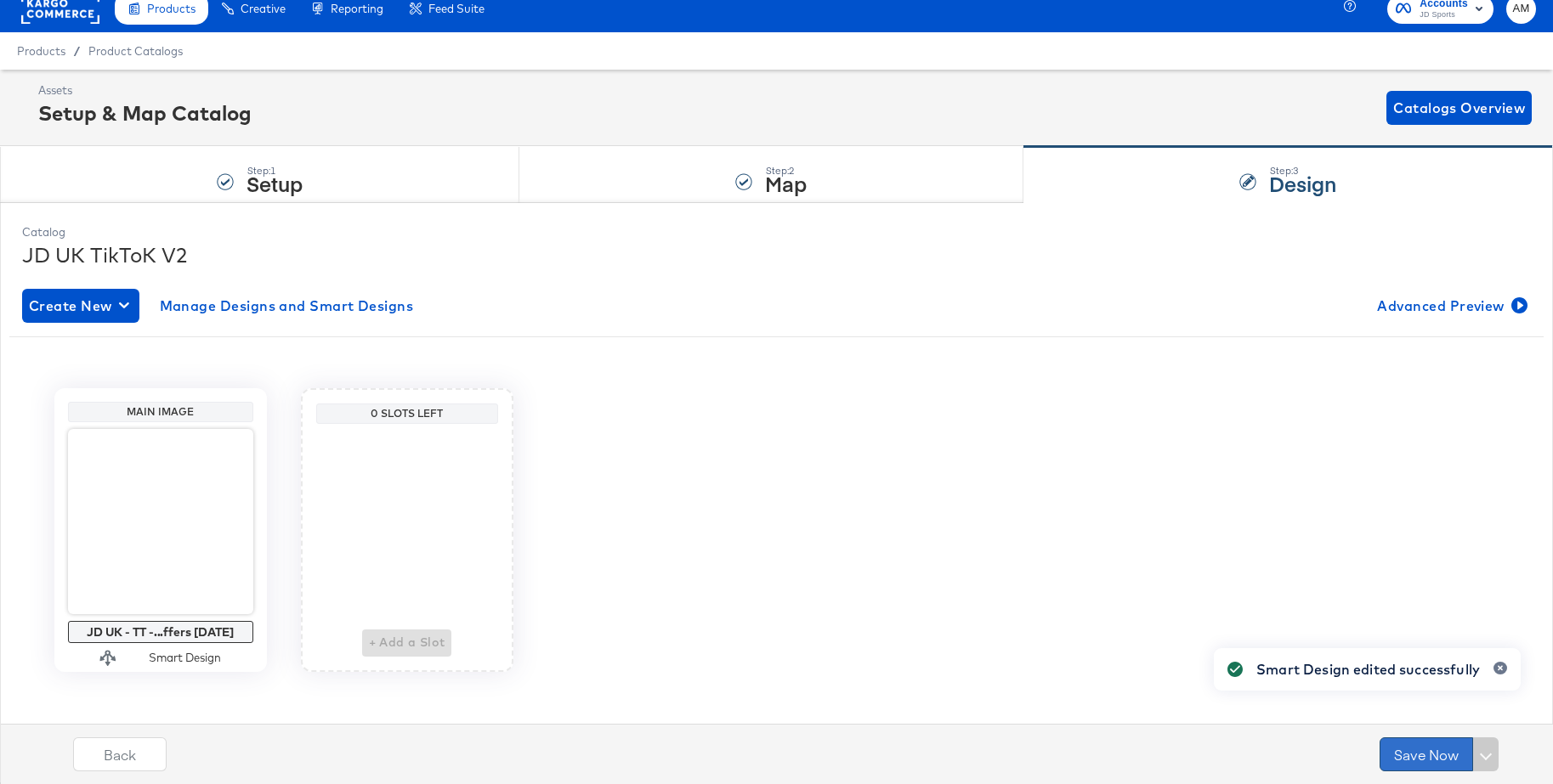
click at [1405, 747] on button "Save Now" at bounding box center [1425, 755] width 93 height 34
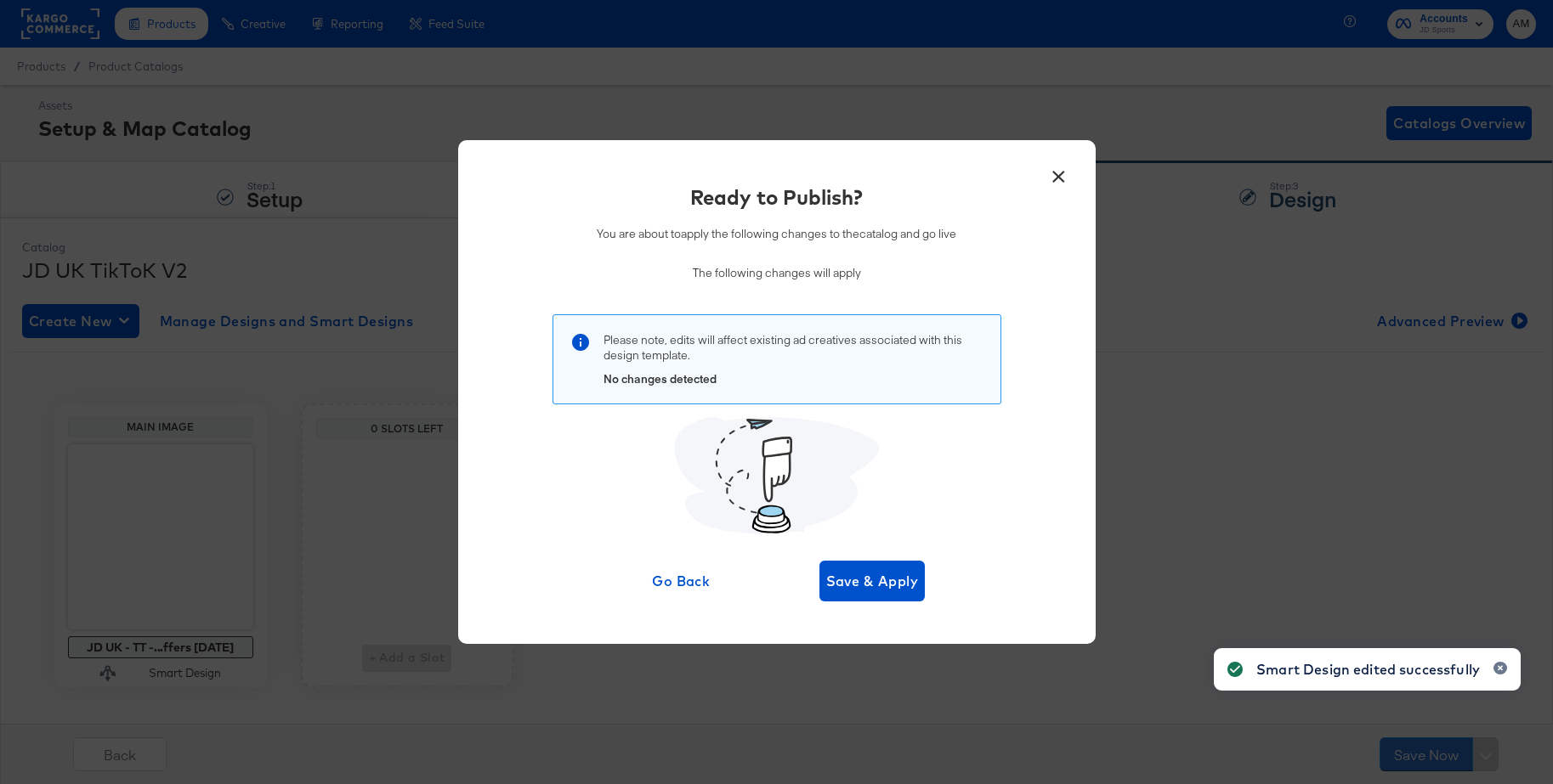
scroll to position [1, 0]
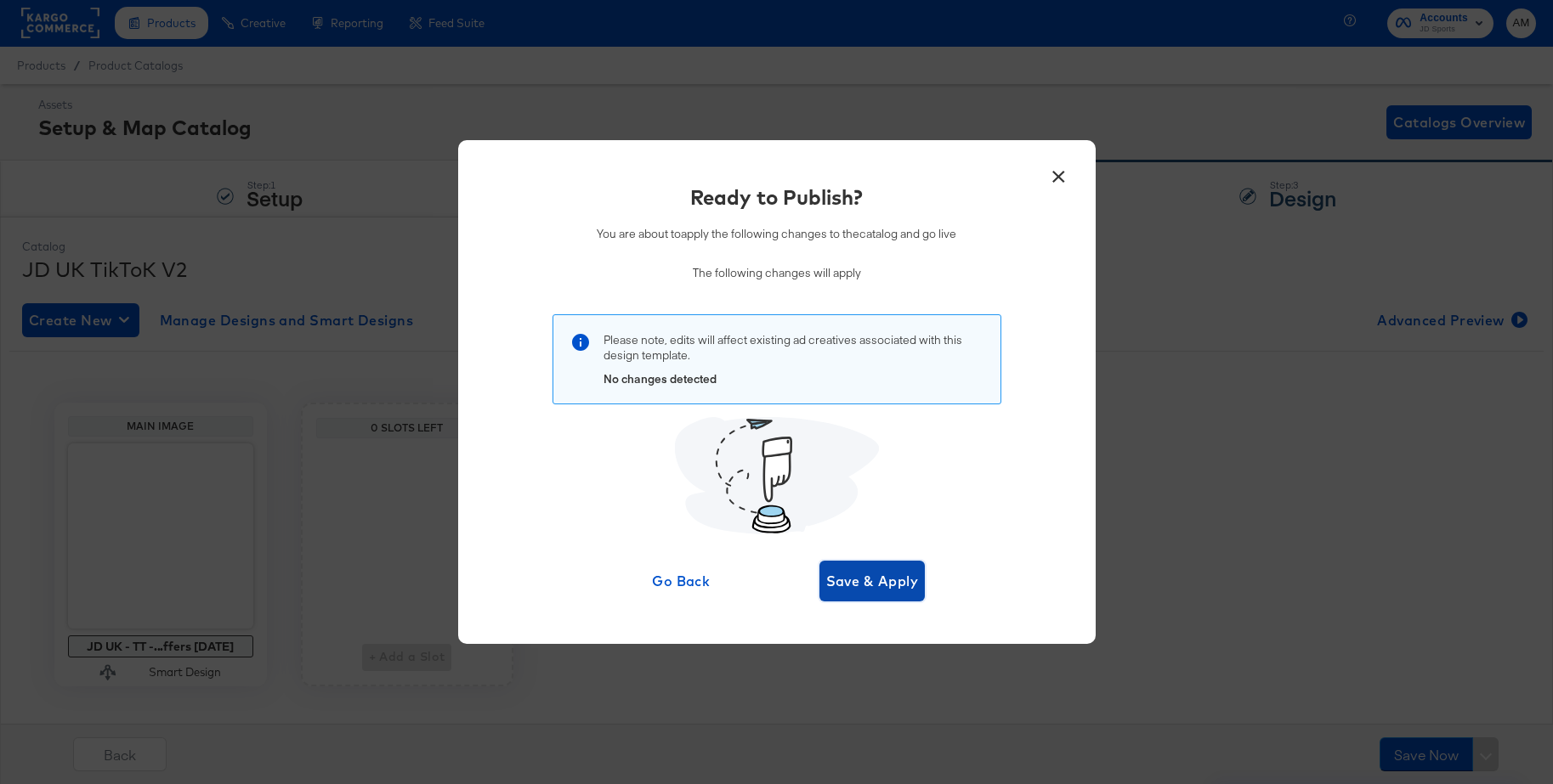
click at [865, 569] on span "Save & Apply" at bounding box center [873, 581] width 92 height 24
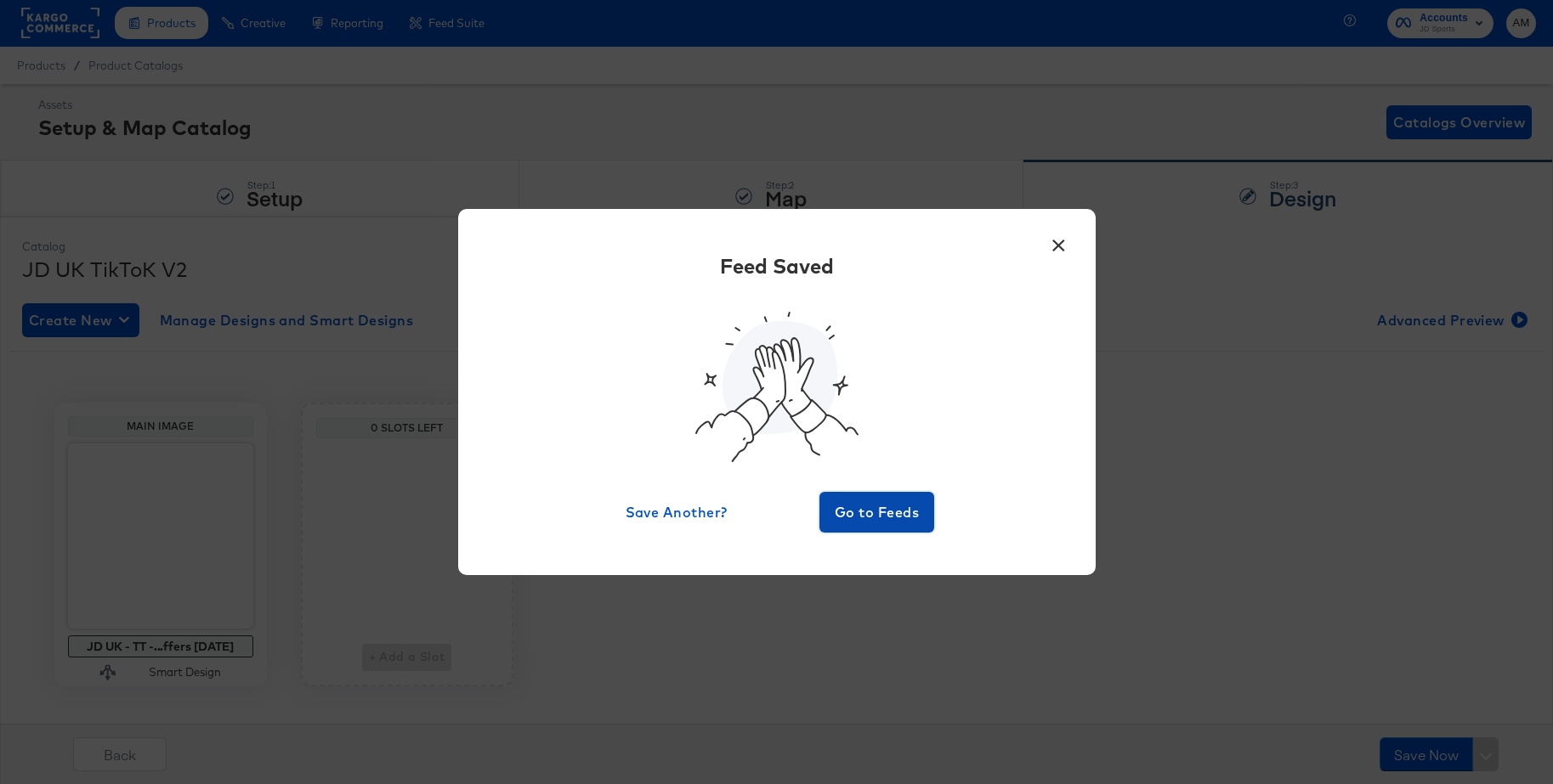
click at [887, 522] on span "Go to Feeds" at bounding box center [877, 512] width 102 height 24
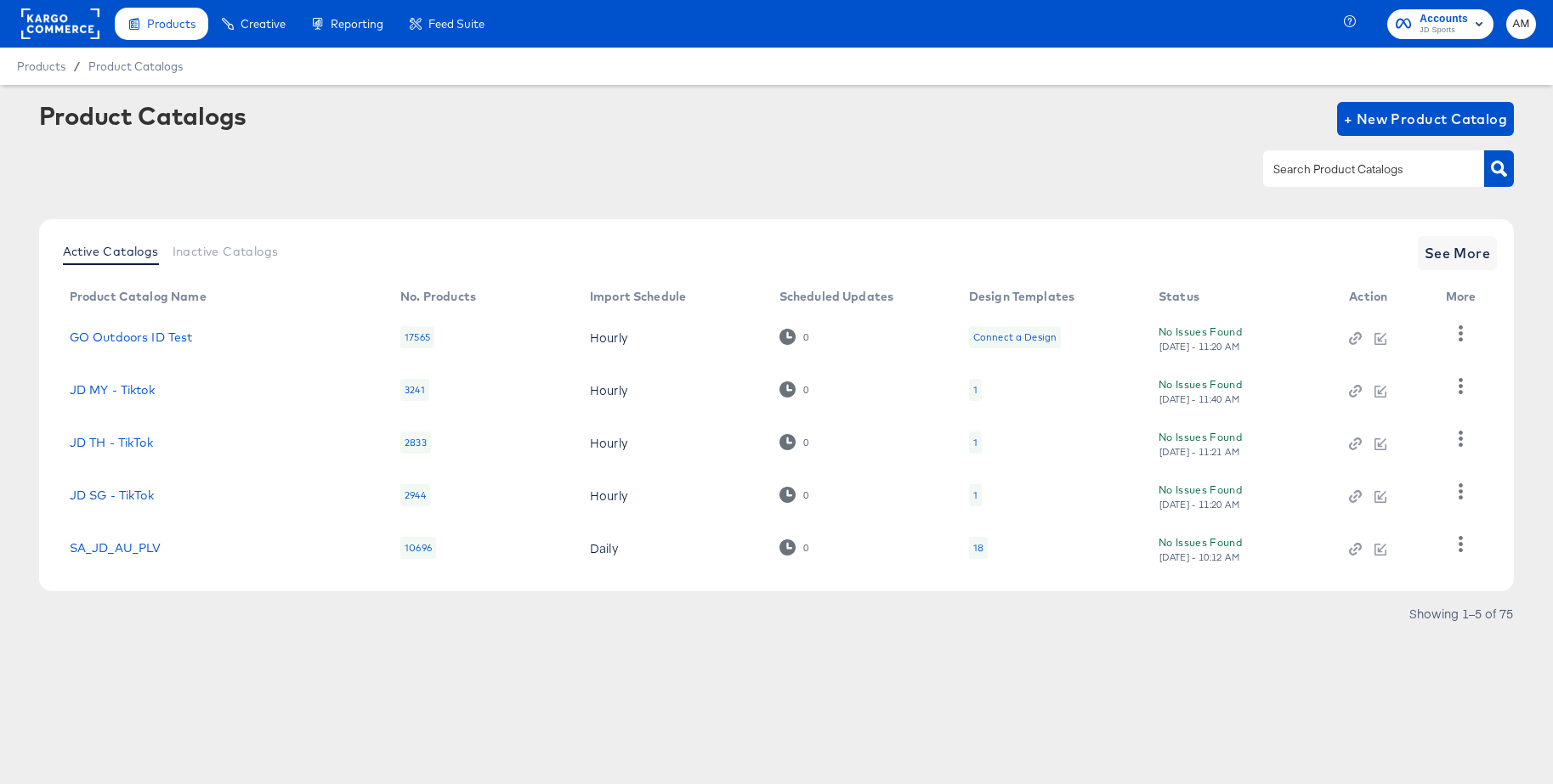
click at [1308, 165] on input "text" at bounding box center [1360, 169] width 181 height 20
type input "snap"
click at [1454, 258] on span "See More" at bounding box center [1457, 252] width 66 height 24
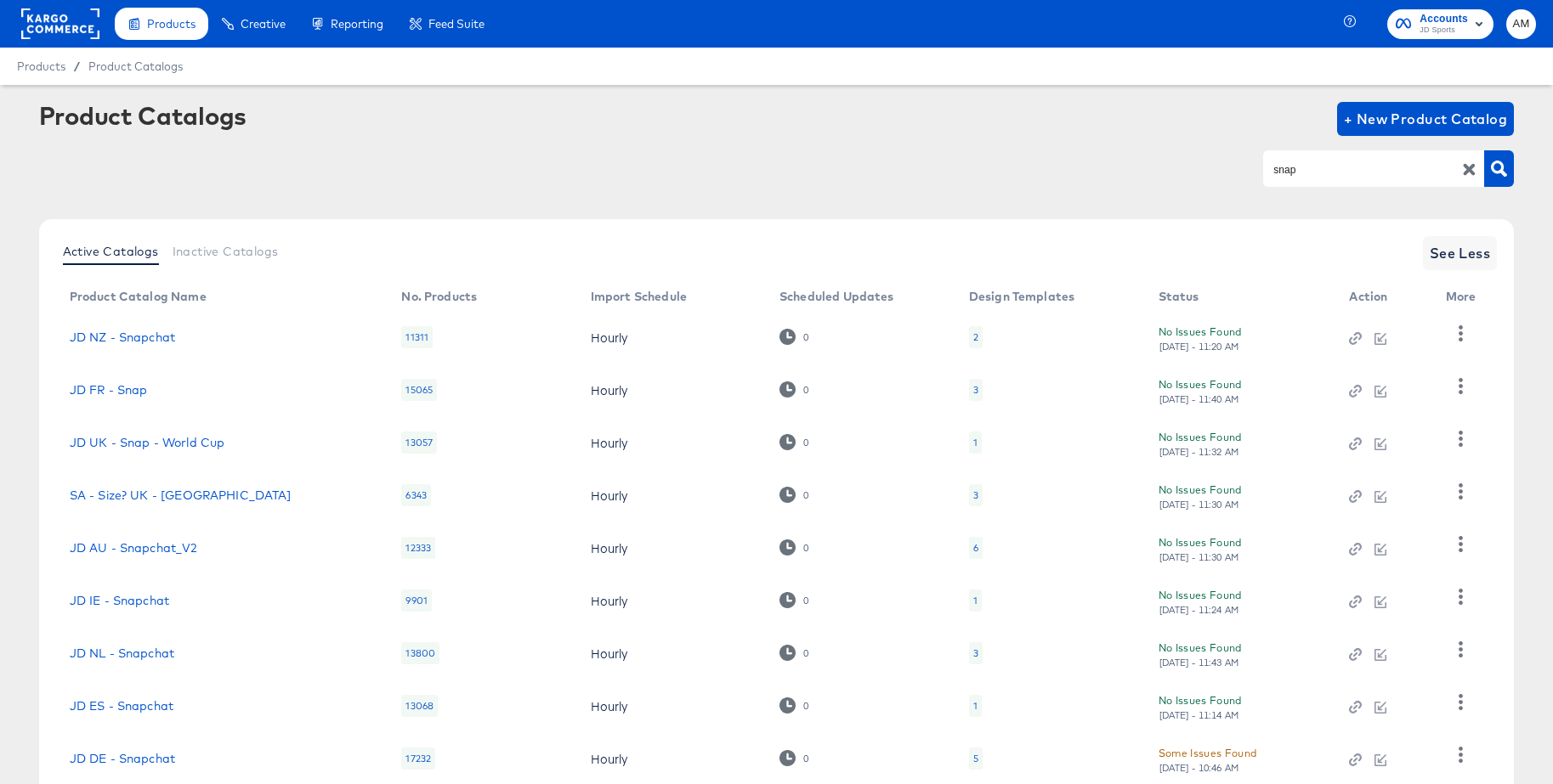
scroll to position [166, 0]
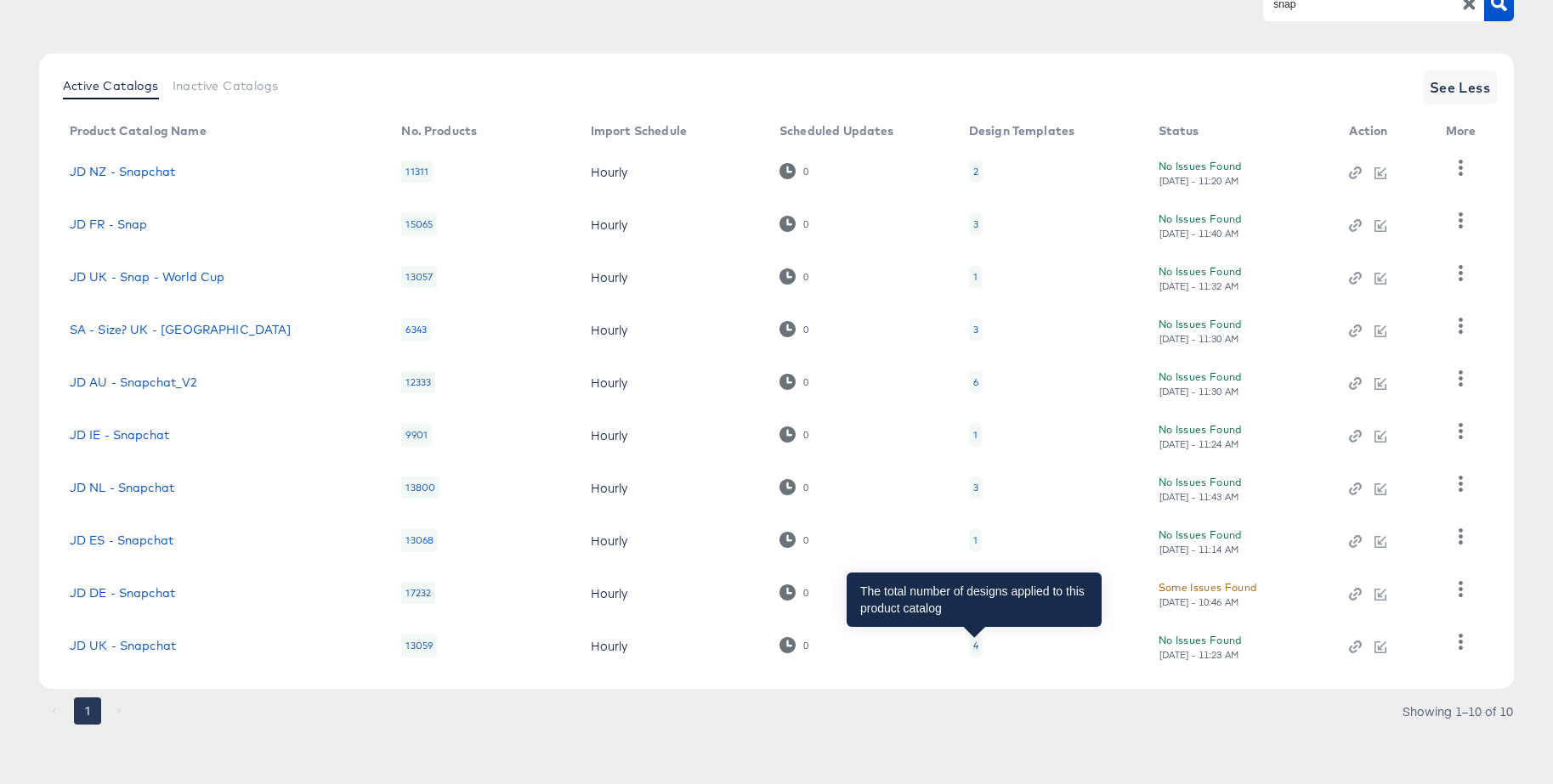
click at [974, 644] on div "4" at bounding box center [975, 646] width 5 height 13
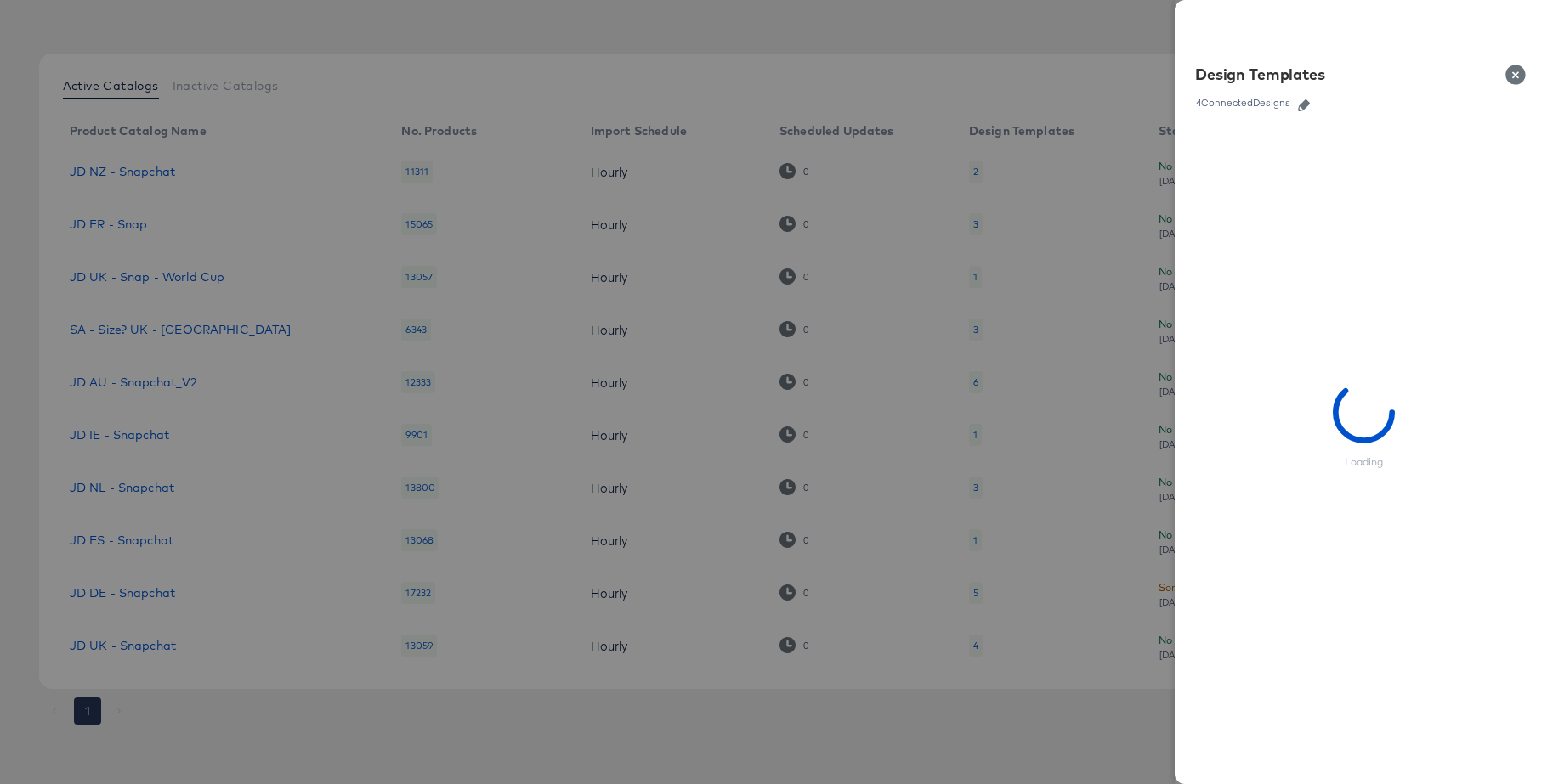
click at [1302, 107] on icon "button" at bounding box center [1304, 105] width 12 height 12
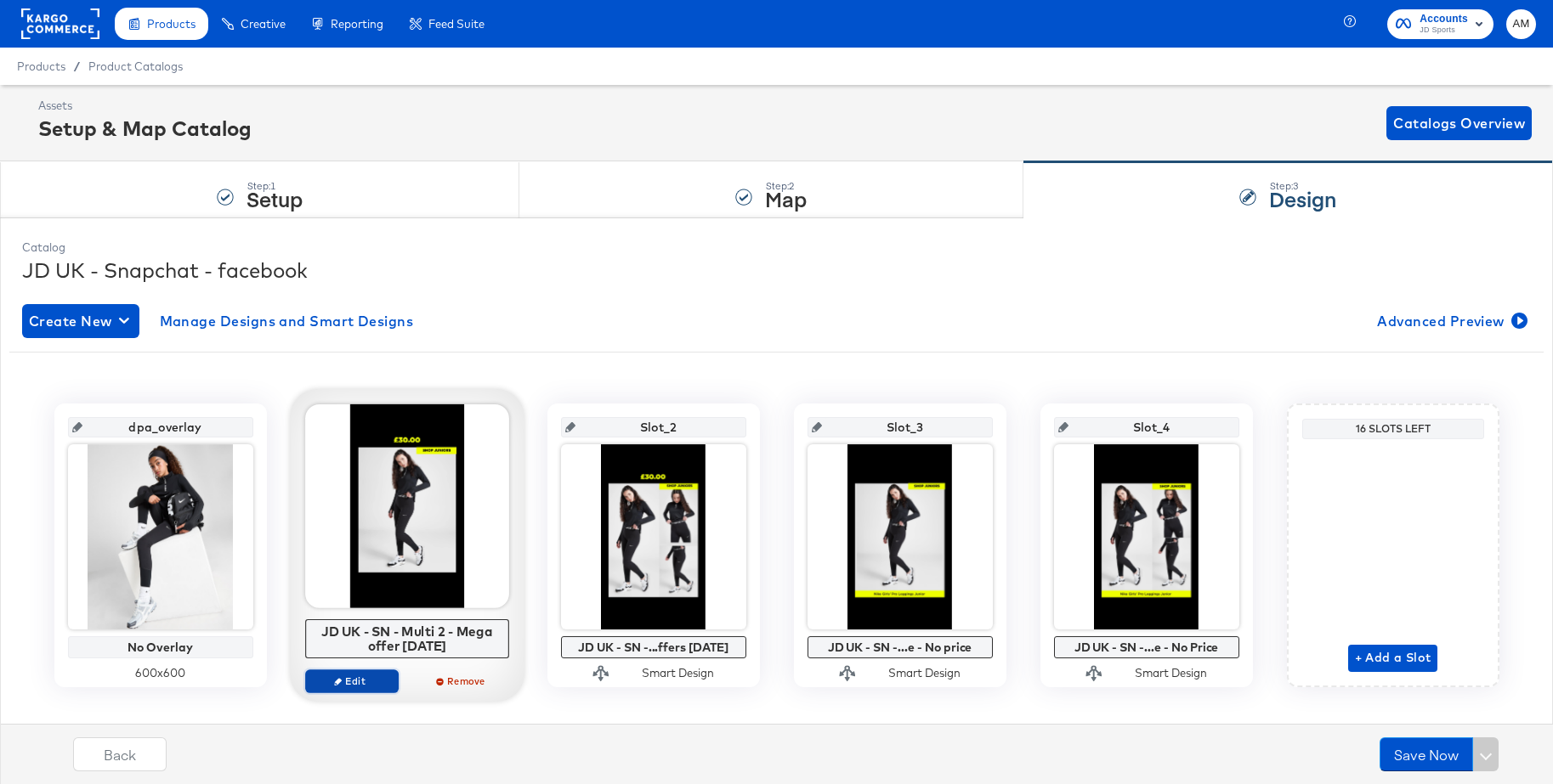
click at [363, 675] on span "Edit" at bounding box center [350, 681] width 78 height 13
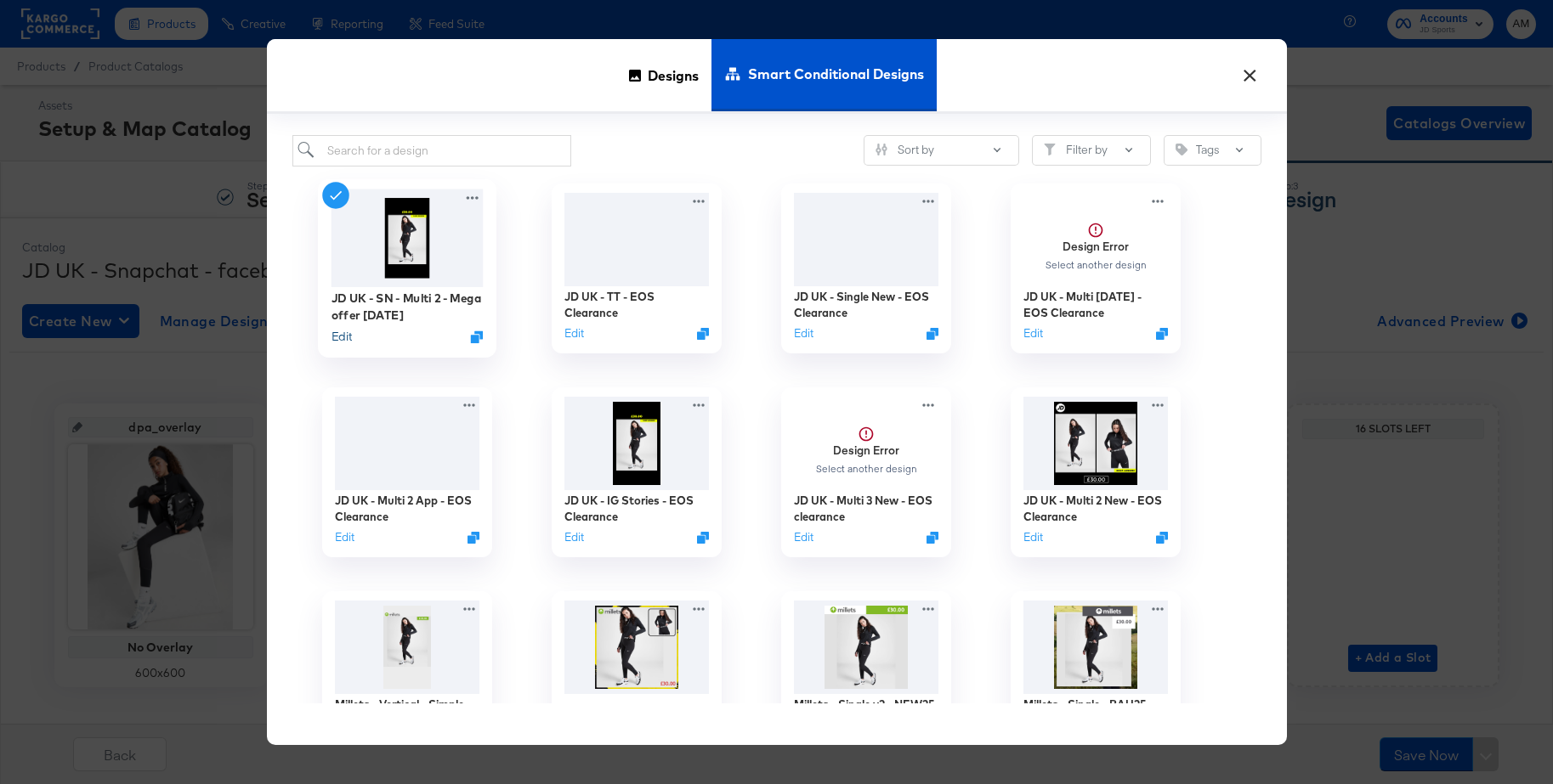
click at [340, 338] on button "Edit" at bounding box center [341, 336] width 21 height 16
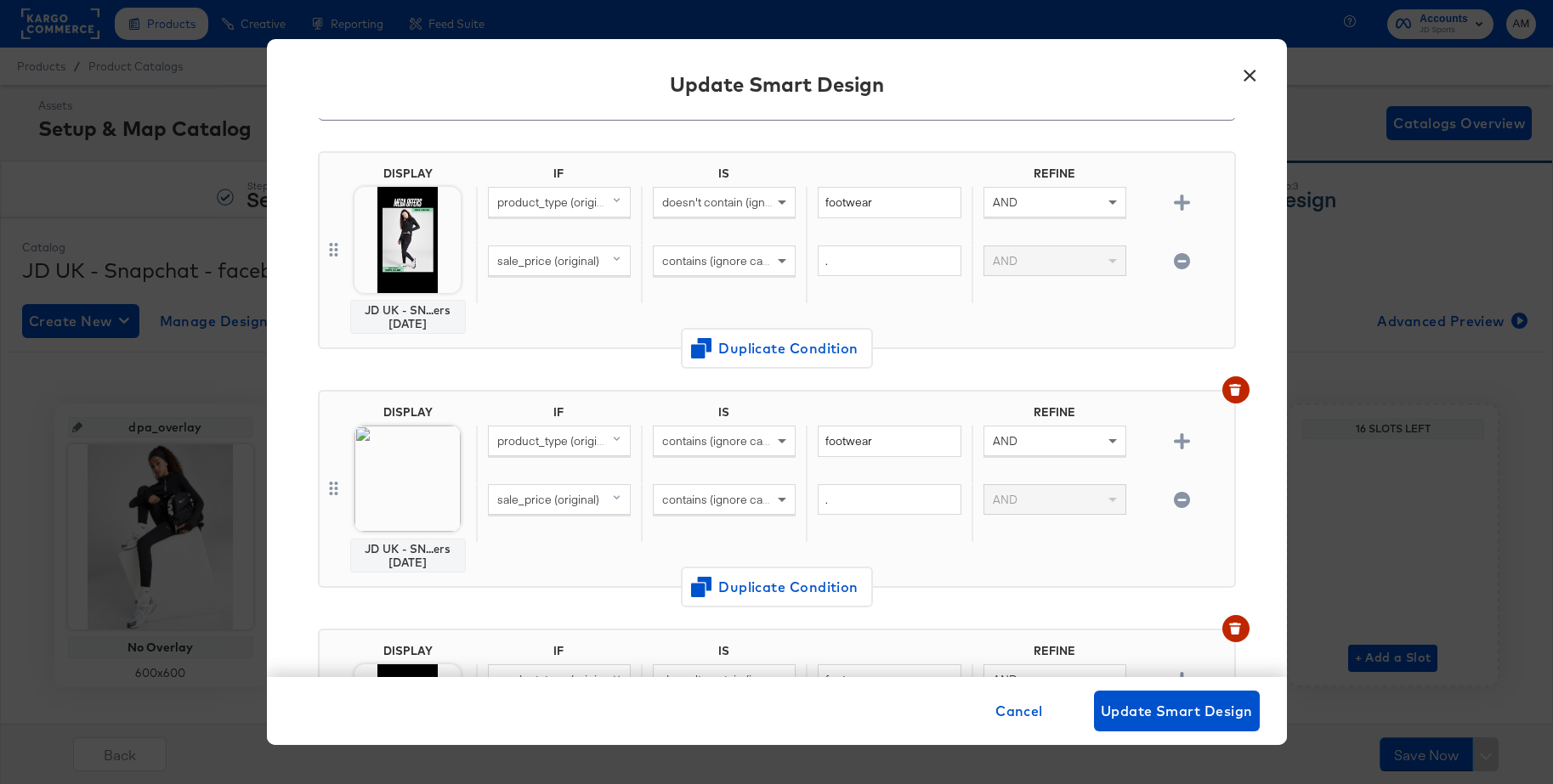
scroll to position [143, 0]
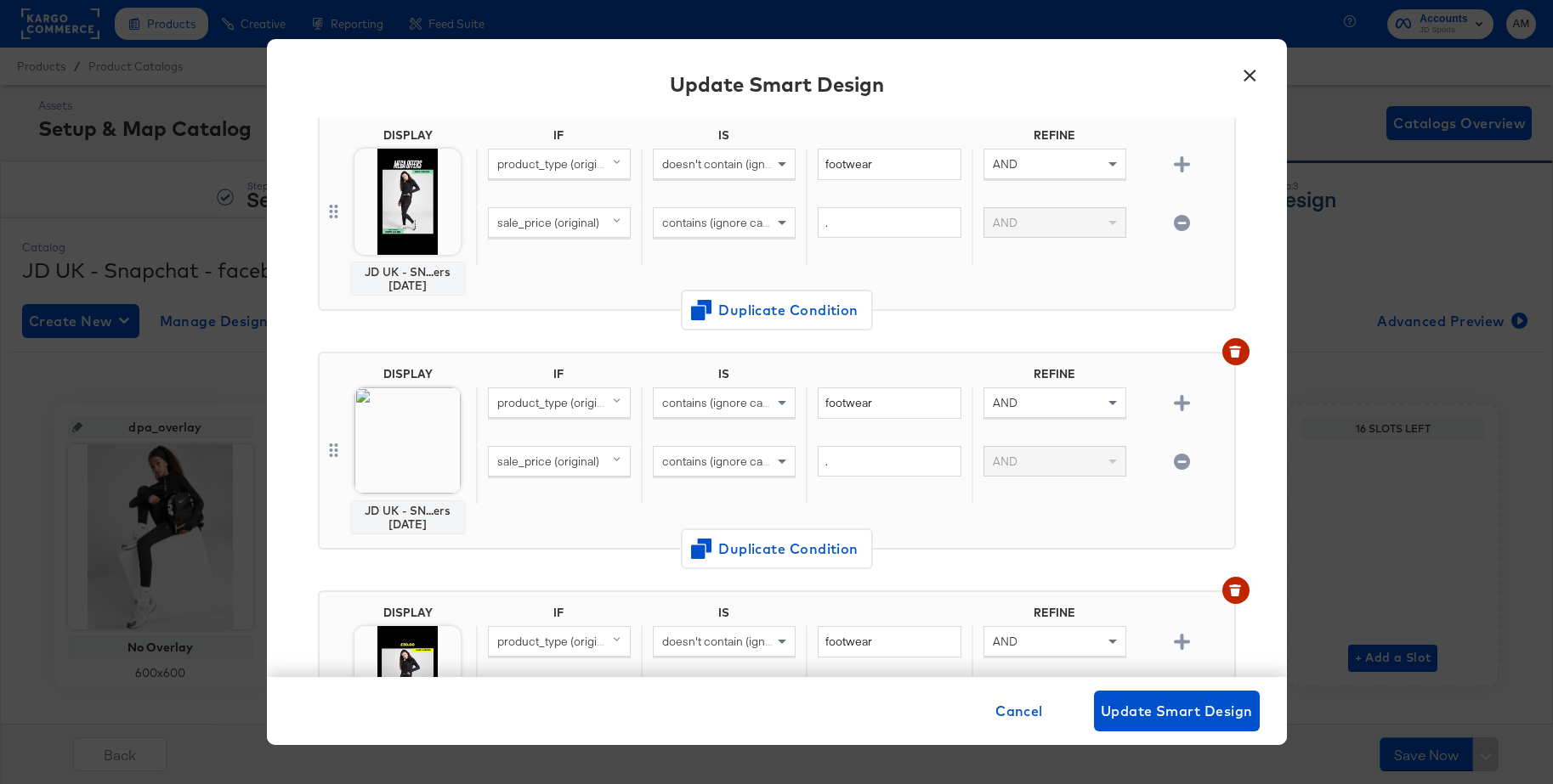
click at [583, 292] on div "IF IS REFINE product_type (original) doesn't contain (ignore case) footwear AND…" at bounding box center [852, 212] width 751 height 168
click at [1257, 74] on button "×" at bounding box center [1250, 72] width 31 height 31
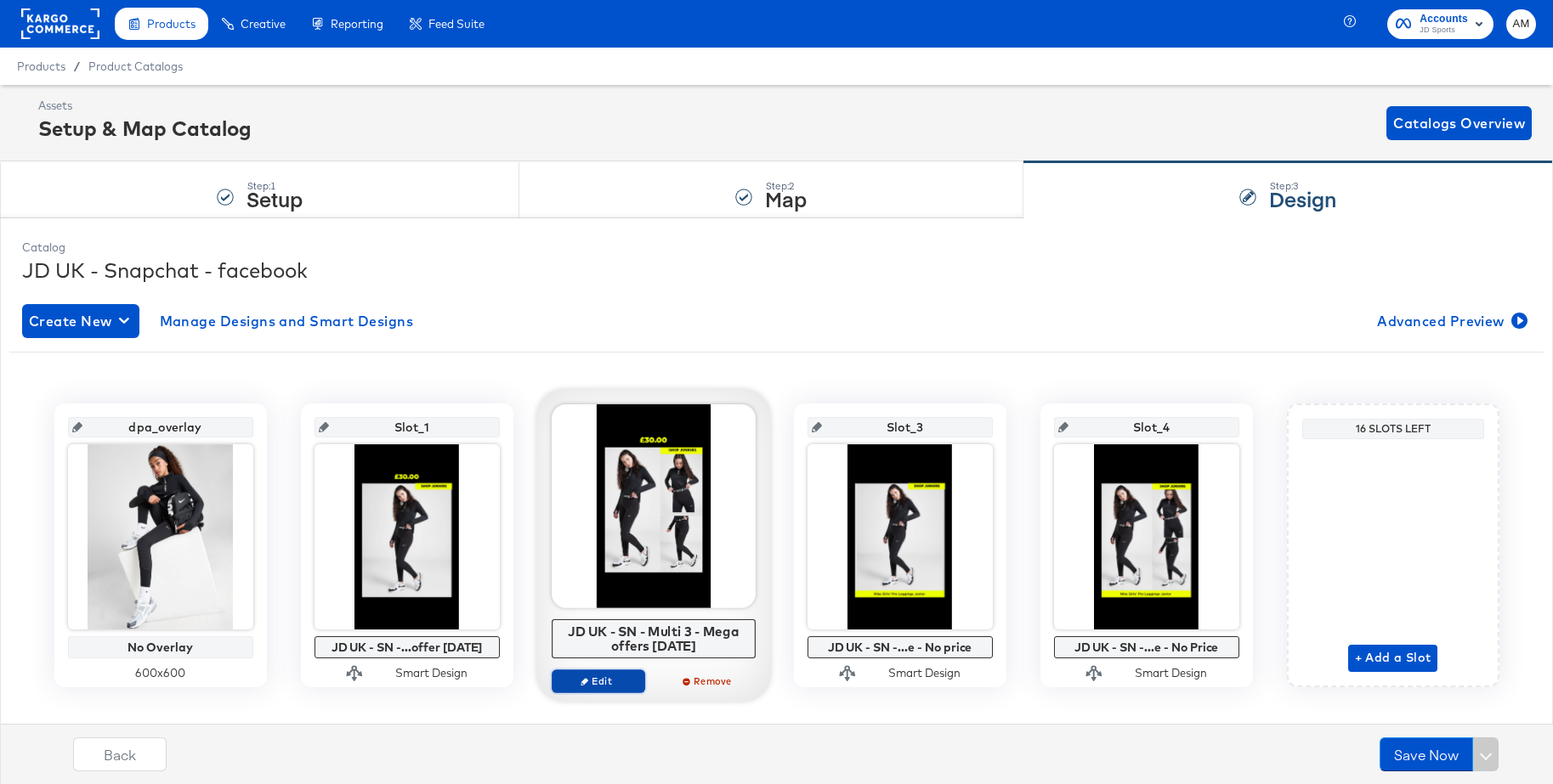
click at [584, 682] on icon "button" at bounding box center [584, 681] width 8 height 8
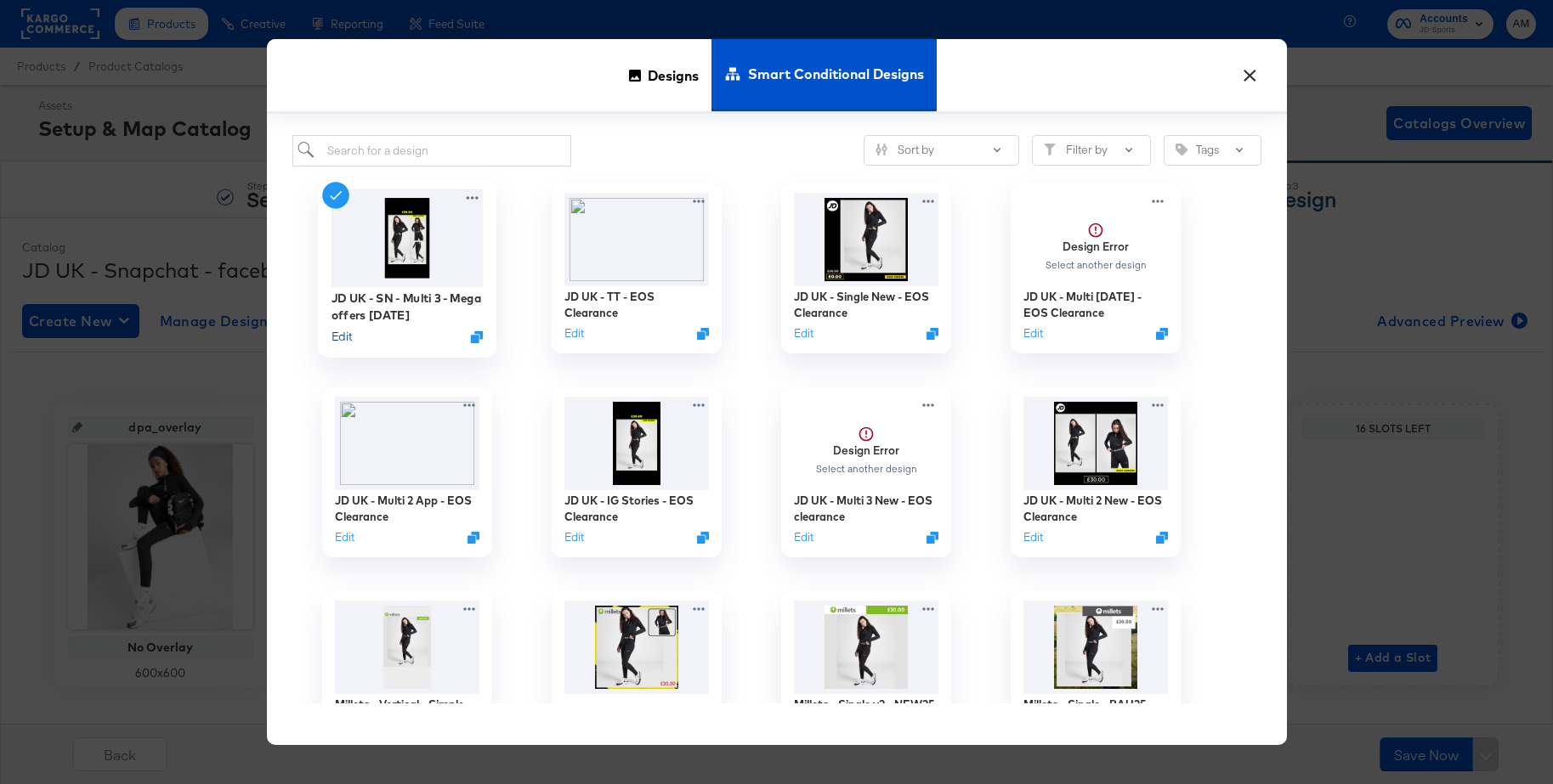
click at [332, 337] on button "Edit" at bounding box center [341, 336] width 21 height 16
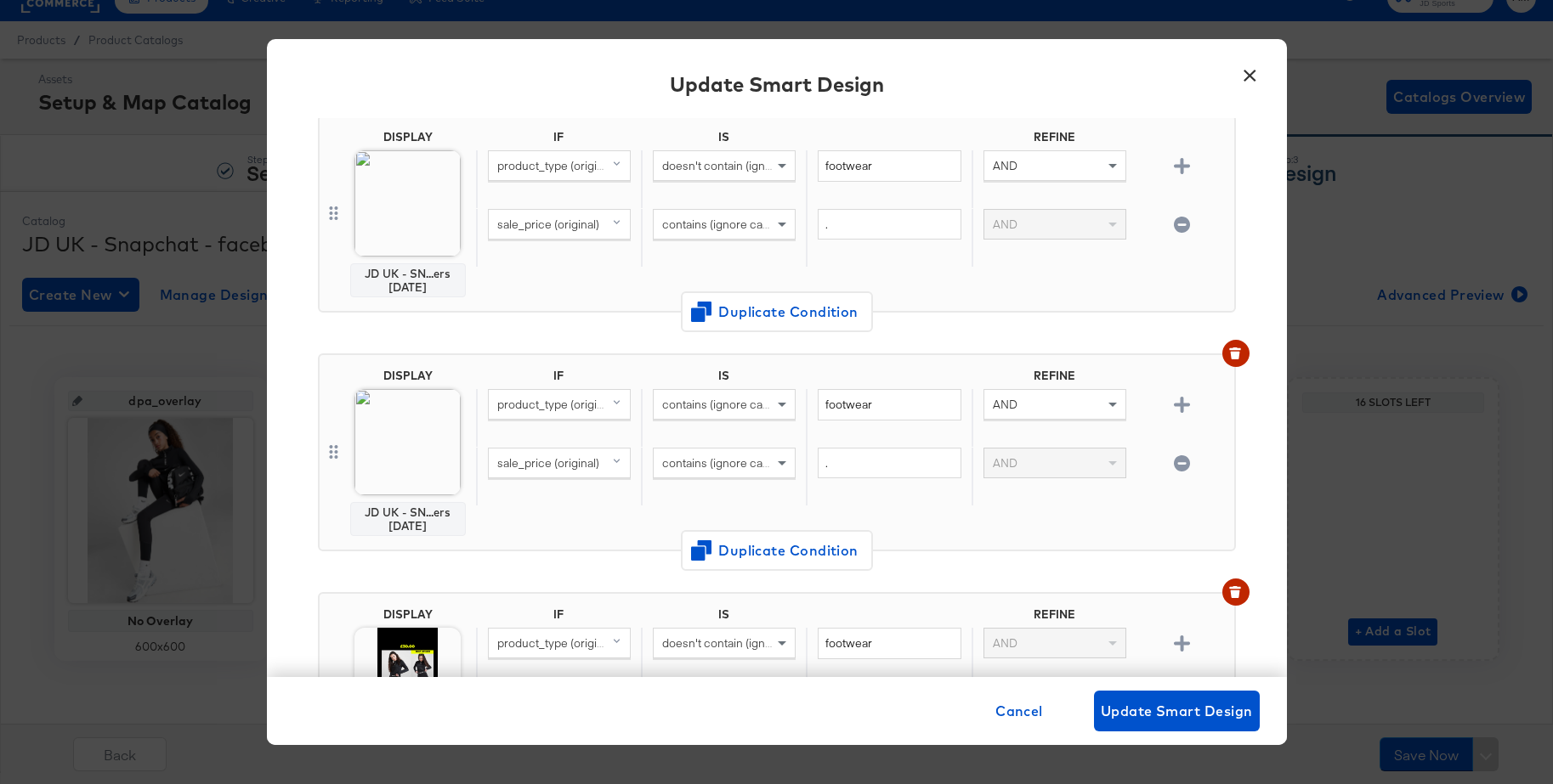
scroll to position [220, 0]
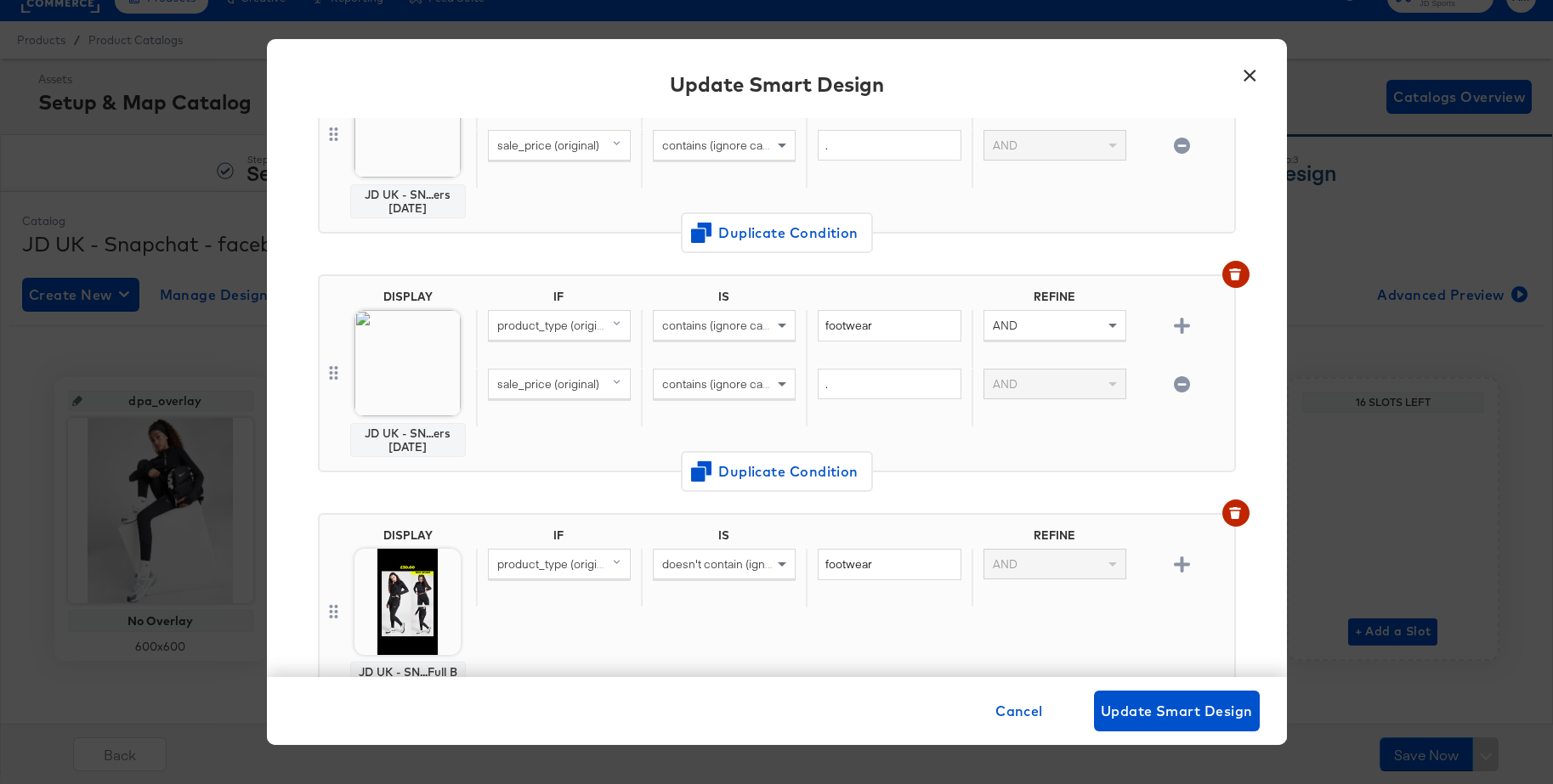
click at [1247, 76] on button "×" at bounding box center [1250, 72] width 31 height 31
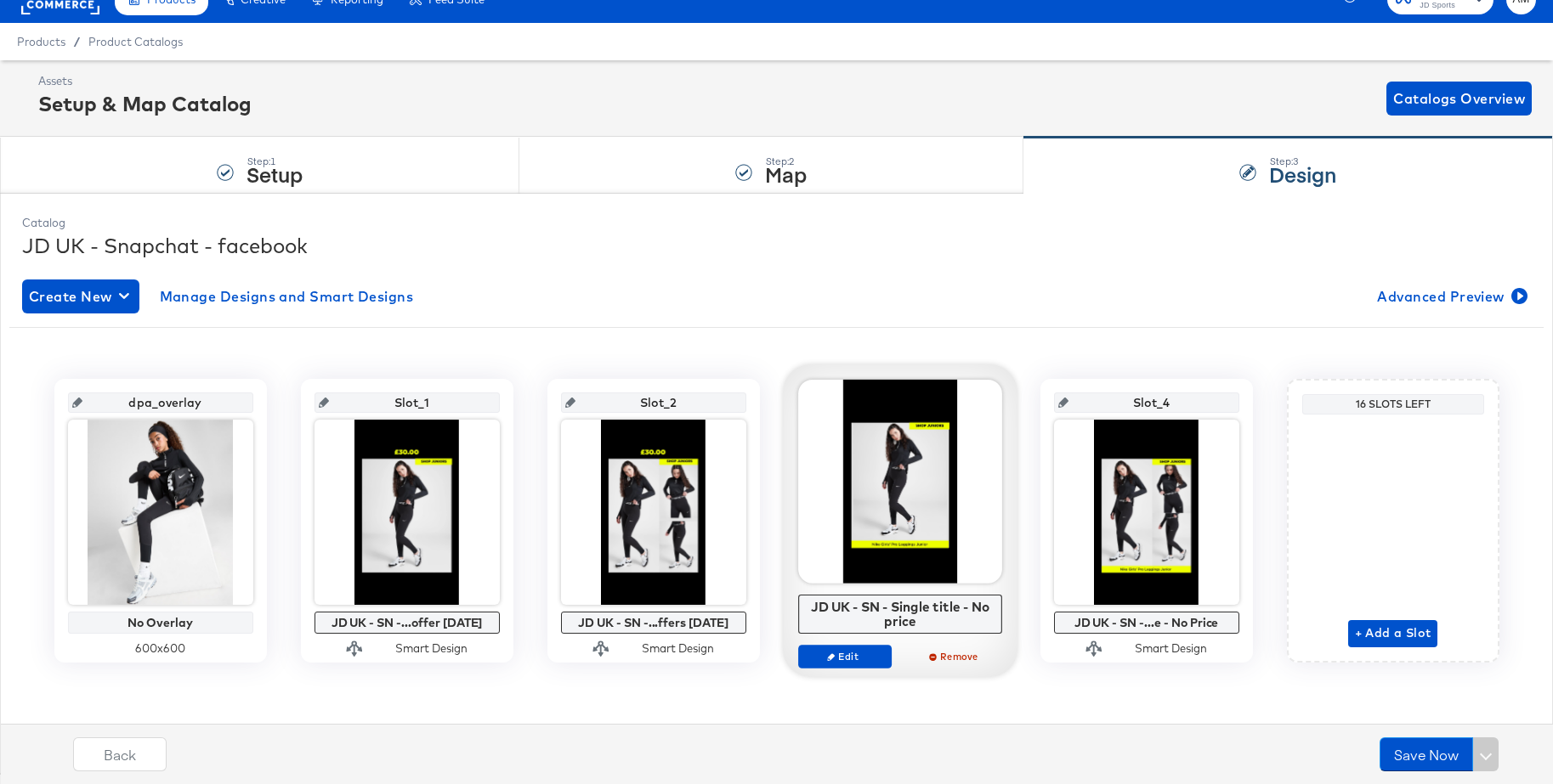
scroll to position [26, 0]
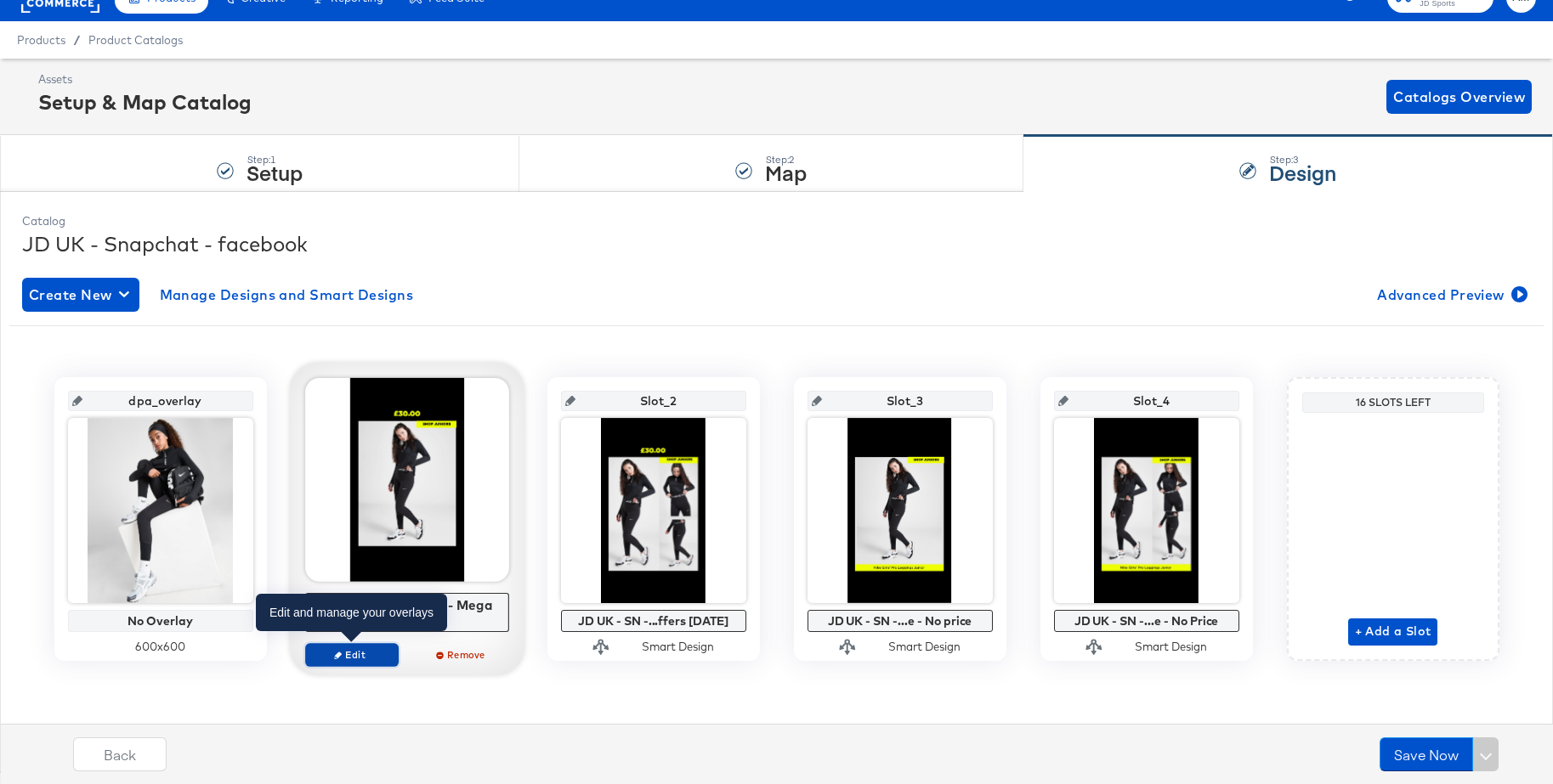
click at [344, 658] on span "Edit" at bounding box center [350, 655] width 78 height 13
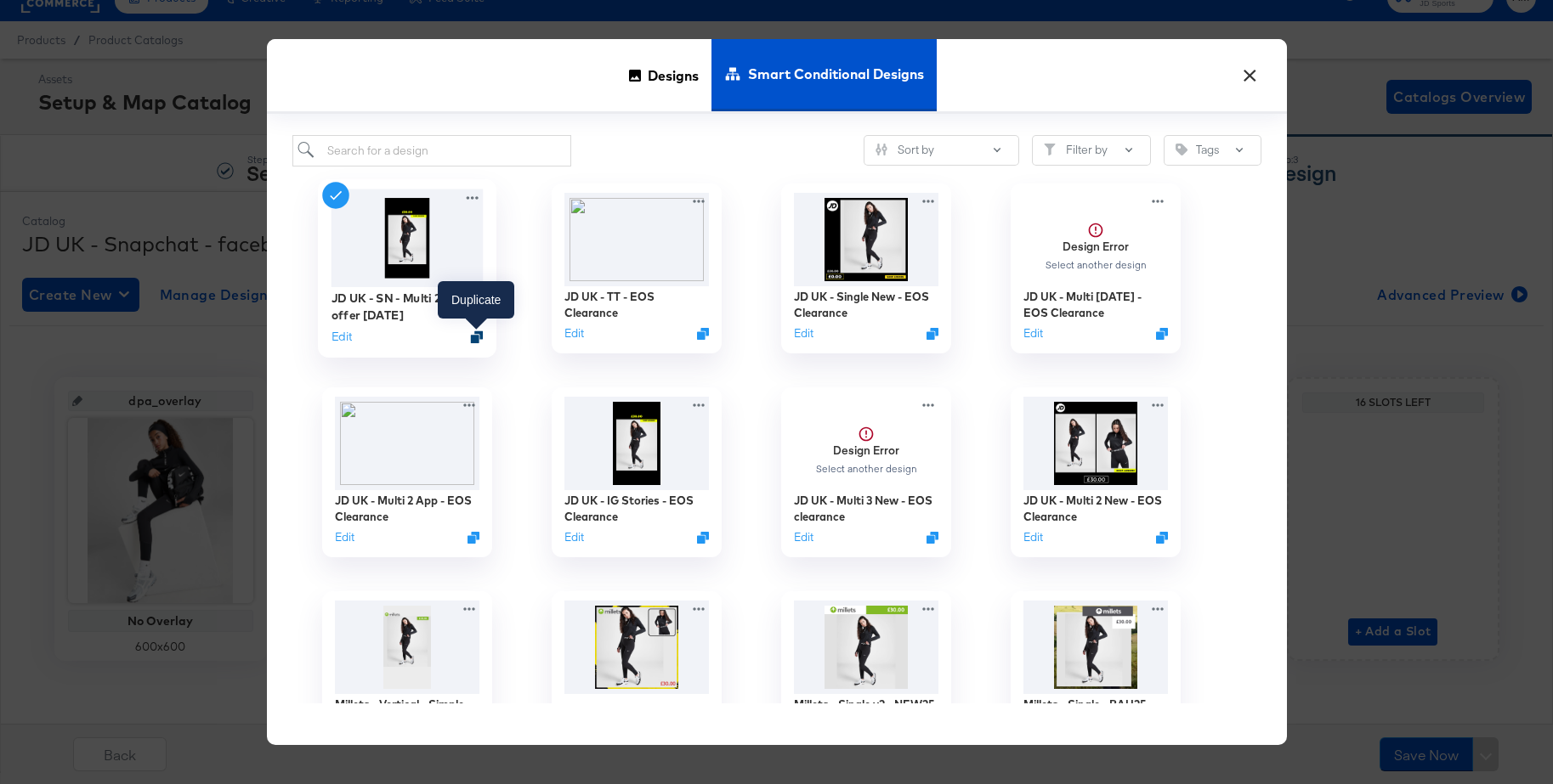
click at [472, 337] on icon "Duplicate" at bounding box center [476, 337] width 13 height 13
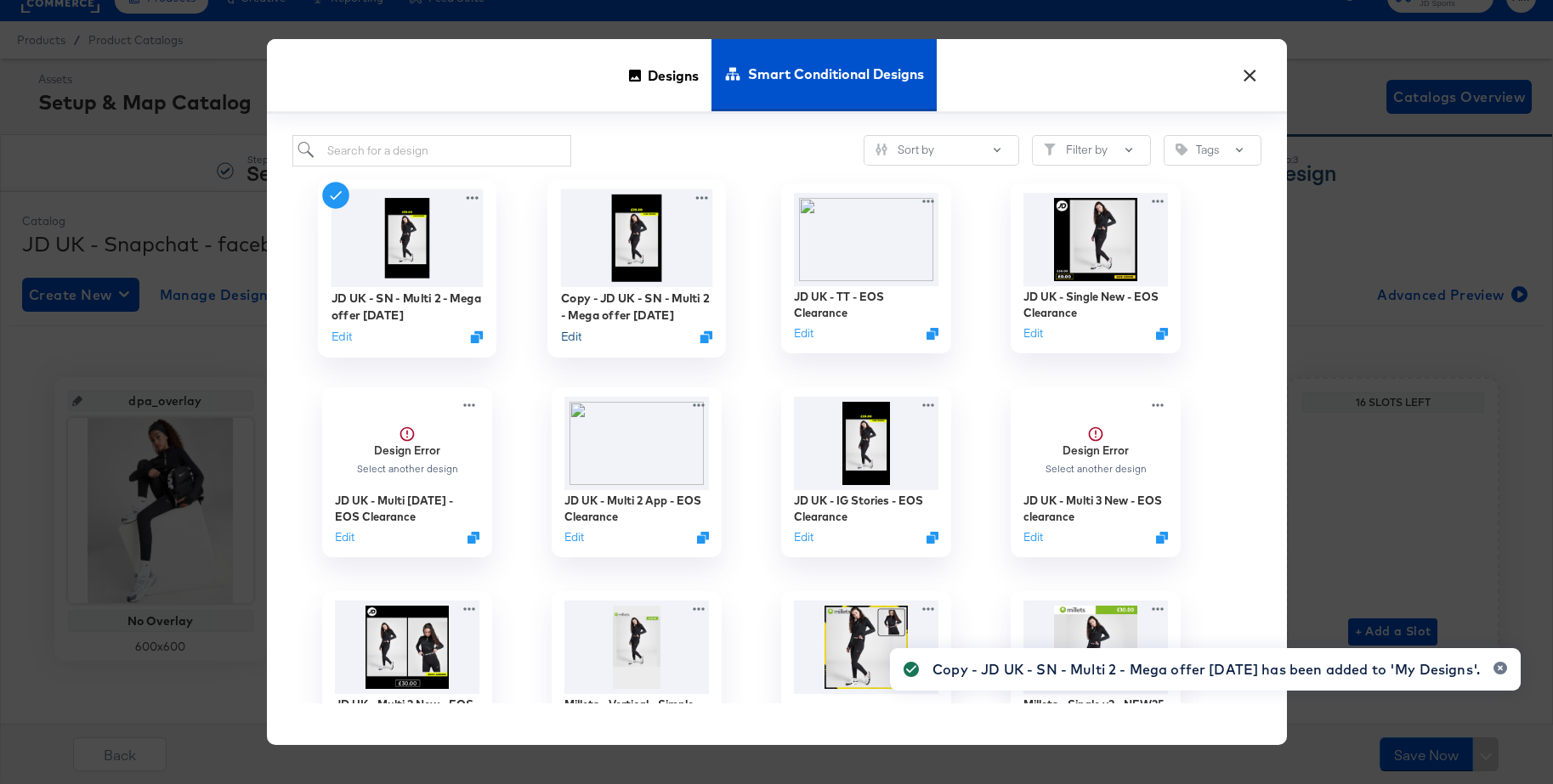
click at [575, 337] on button "Edit" at bounding box center [570, 336] width 21 height 16
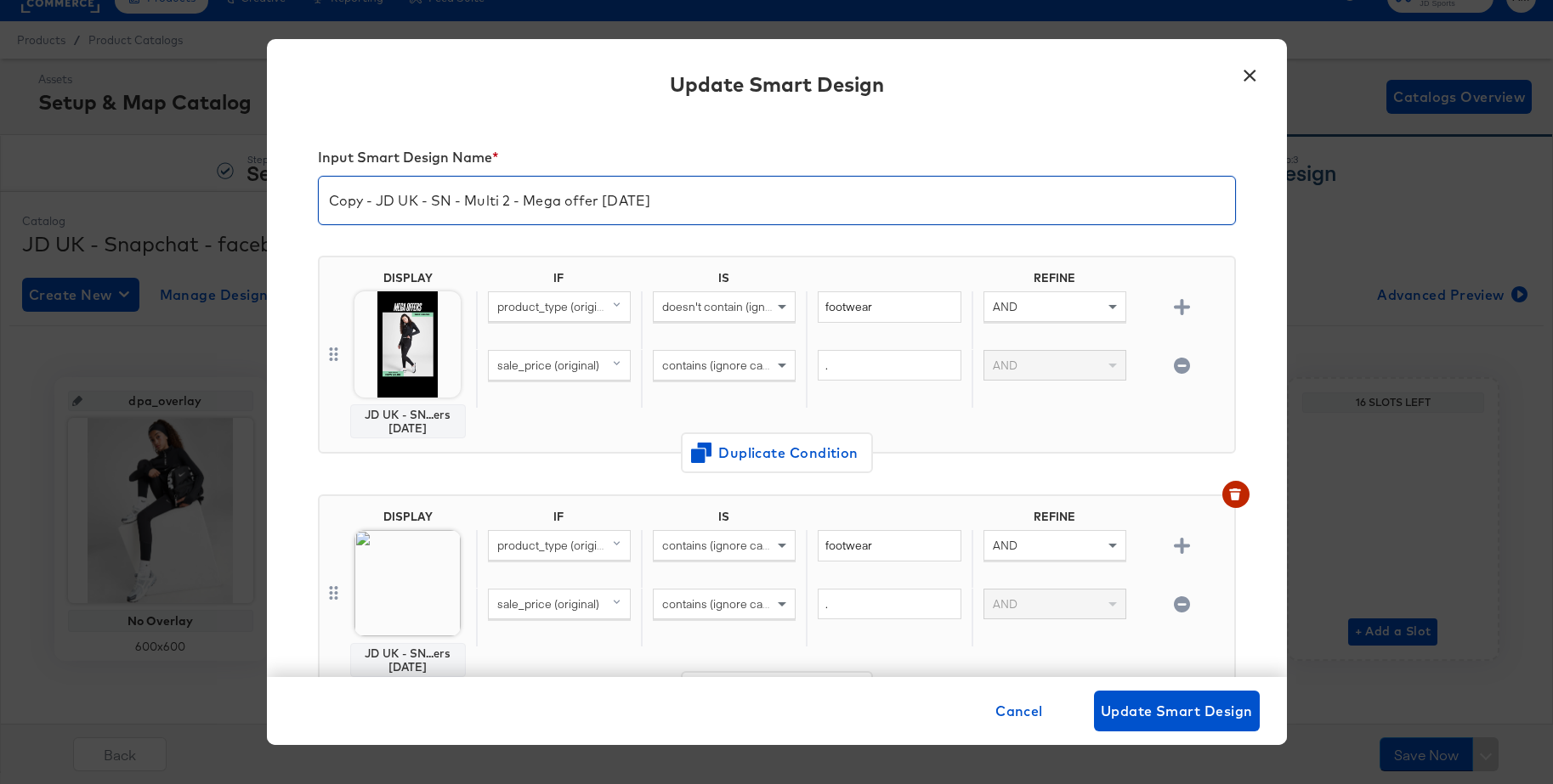
drag, startPoint x: 379, startPoint y: 202, endPoint x: 306, endPoint y: 202, distance: 73.0
click at [305, 202] on div "Input Smart Design Name * Copy - JD UK - SN - Multi 2 - Mega offer Apr 25 DISPL…" at bounding box center [776, 398] width 1019 height 559
drag, startPoint x: 483, startPoint y: 202, endPoint x: 630, endPoint y: 206, distance: 147.1
click at [630, 206] on input "JD UK - SN - Multi 2 - Mega offer Apr 25" at bounding box center [776, 194] width 916 height 48
type input "JD UK - SN - Multi 2 - EOS Clearance"
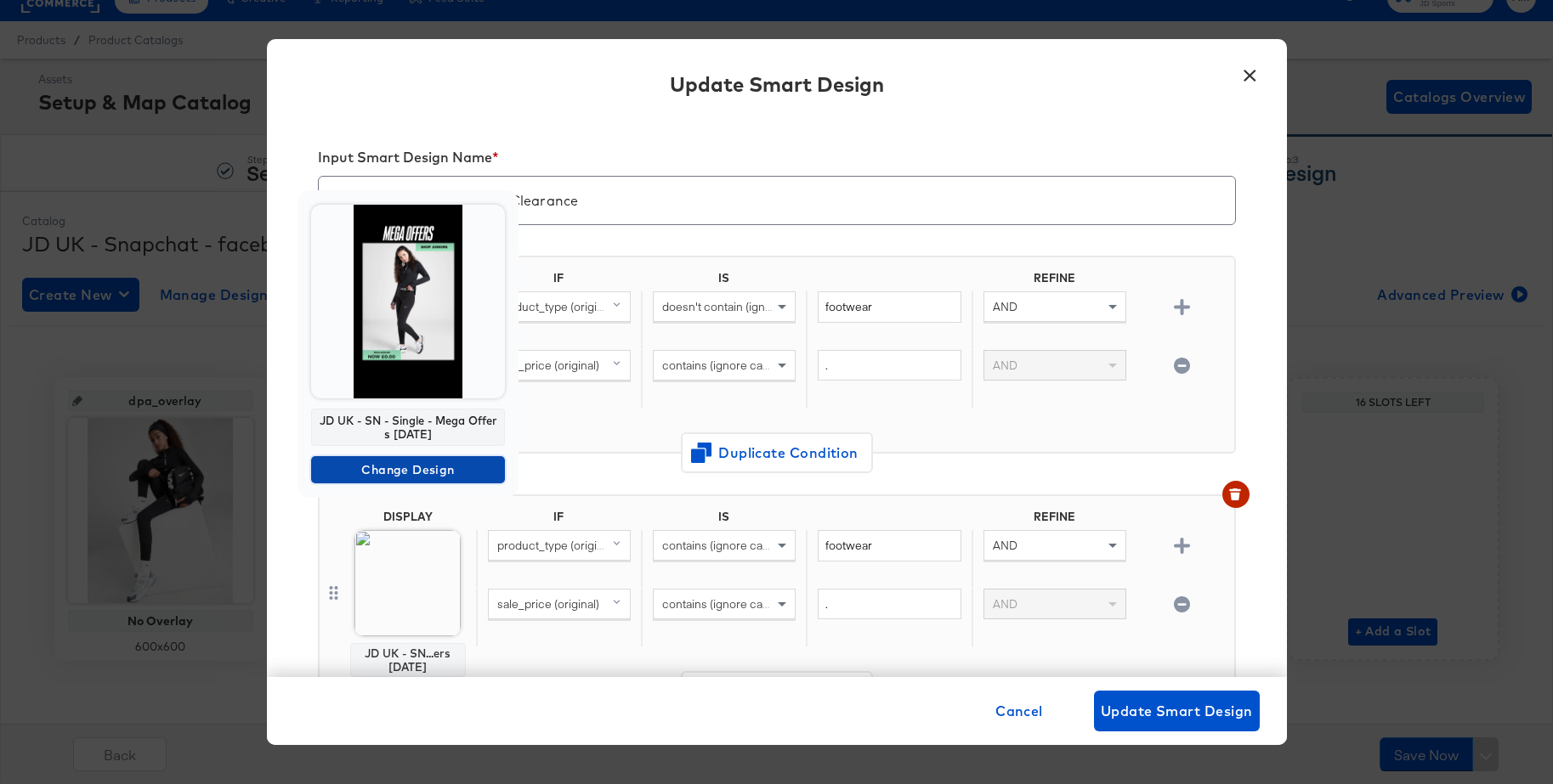
click at [363, 460] on span "Change Design" at bounding box center [408, 470] width 180 height 22
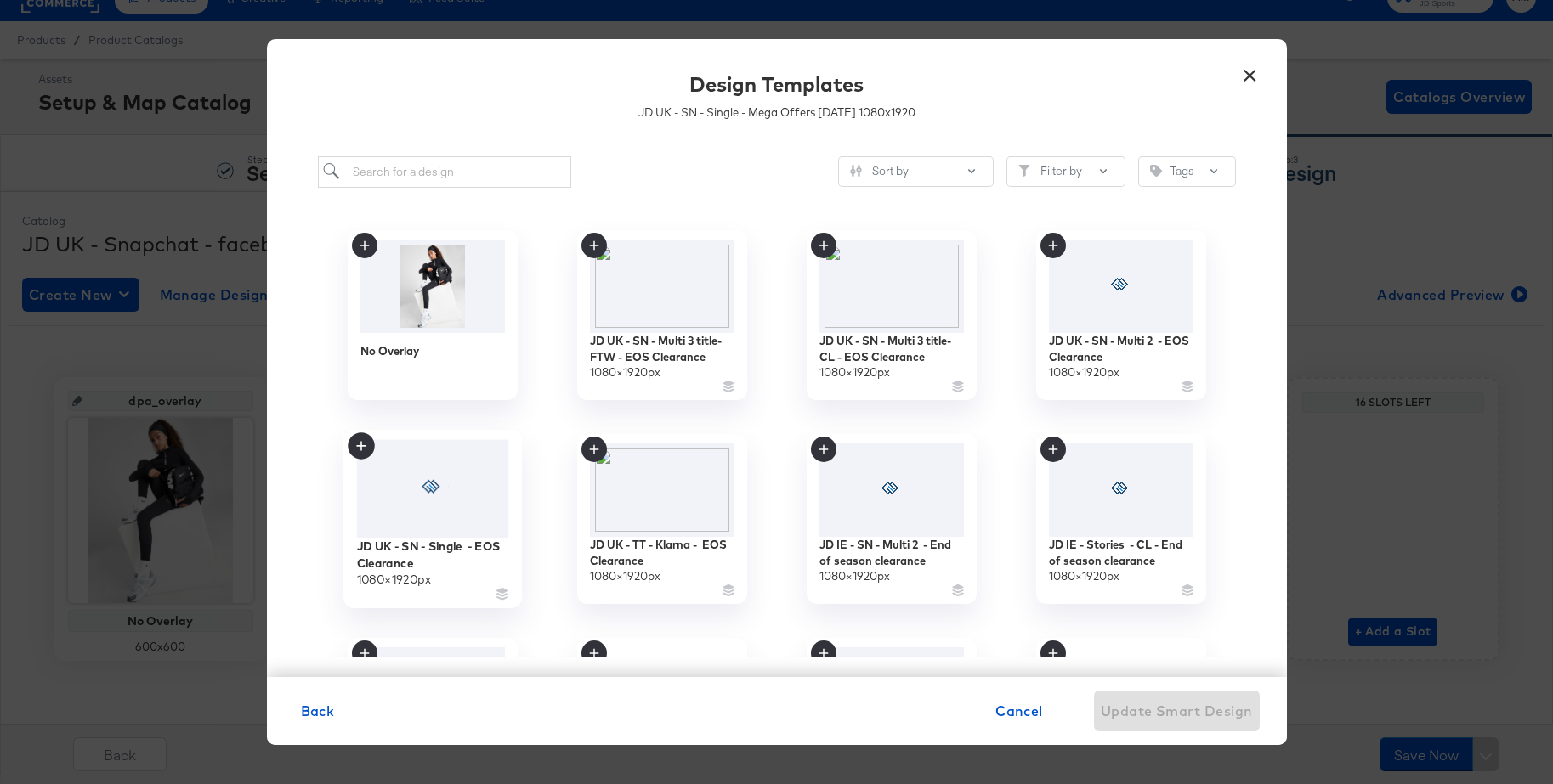
click at [431, 476] on div at bounding box center [432, 488] width 152 height 99
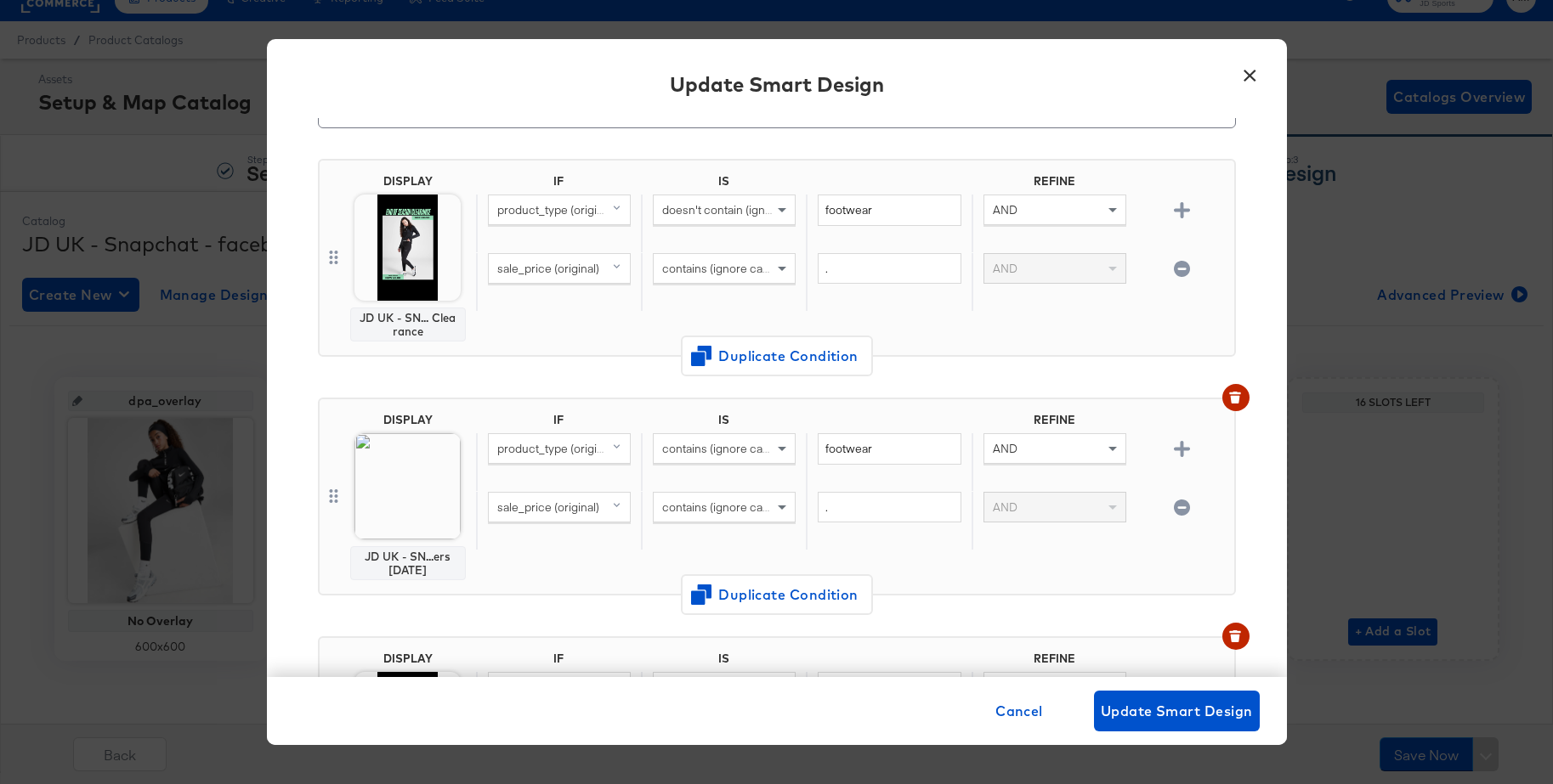
scroll to position [189, 0]
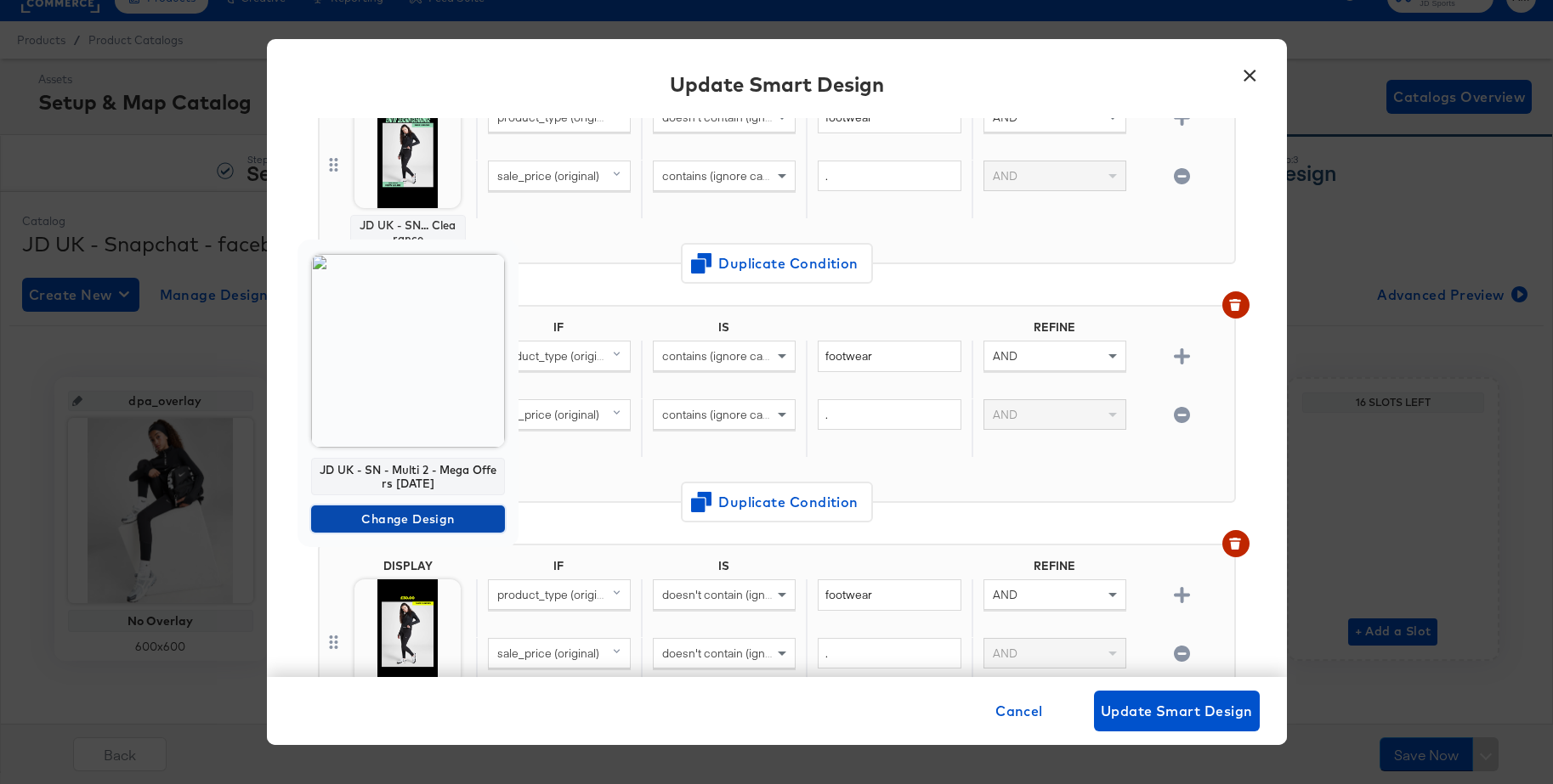
click at [353, 517] on span "Change Design" at bounding box center [408, 520] width 180 height 22
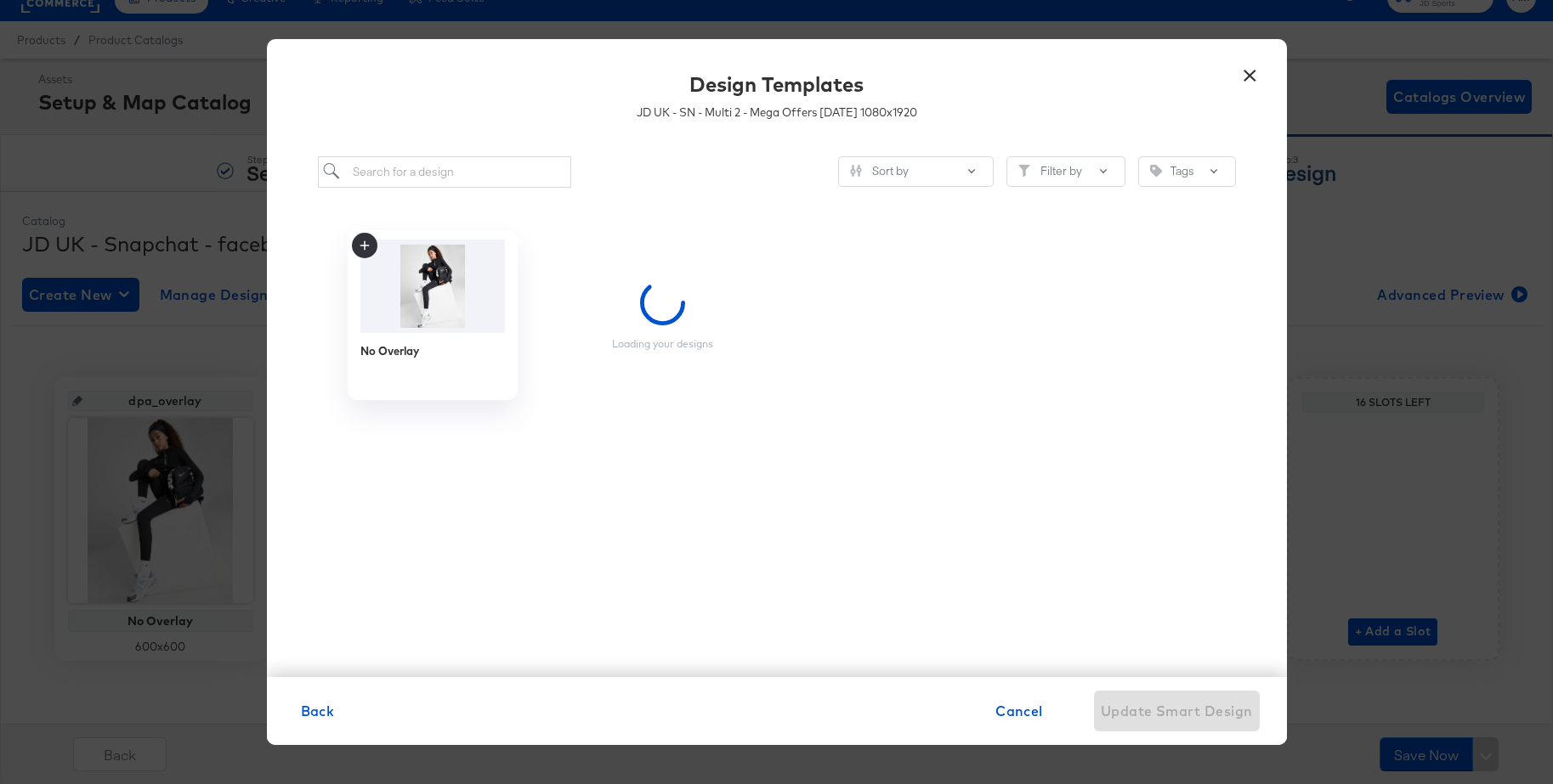
scroll to position [0, 0]
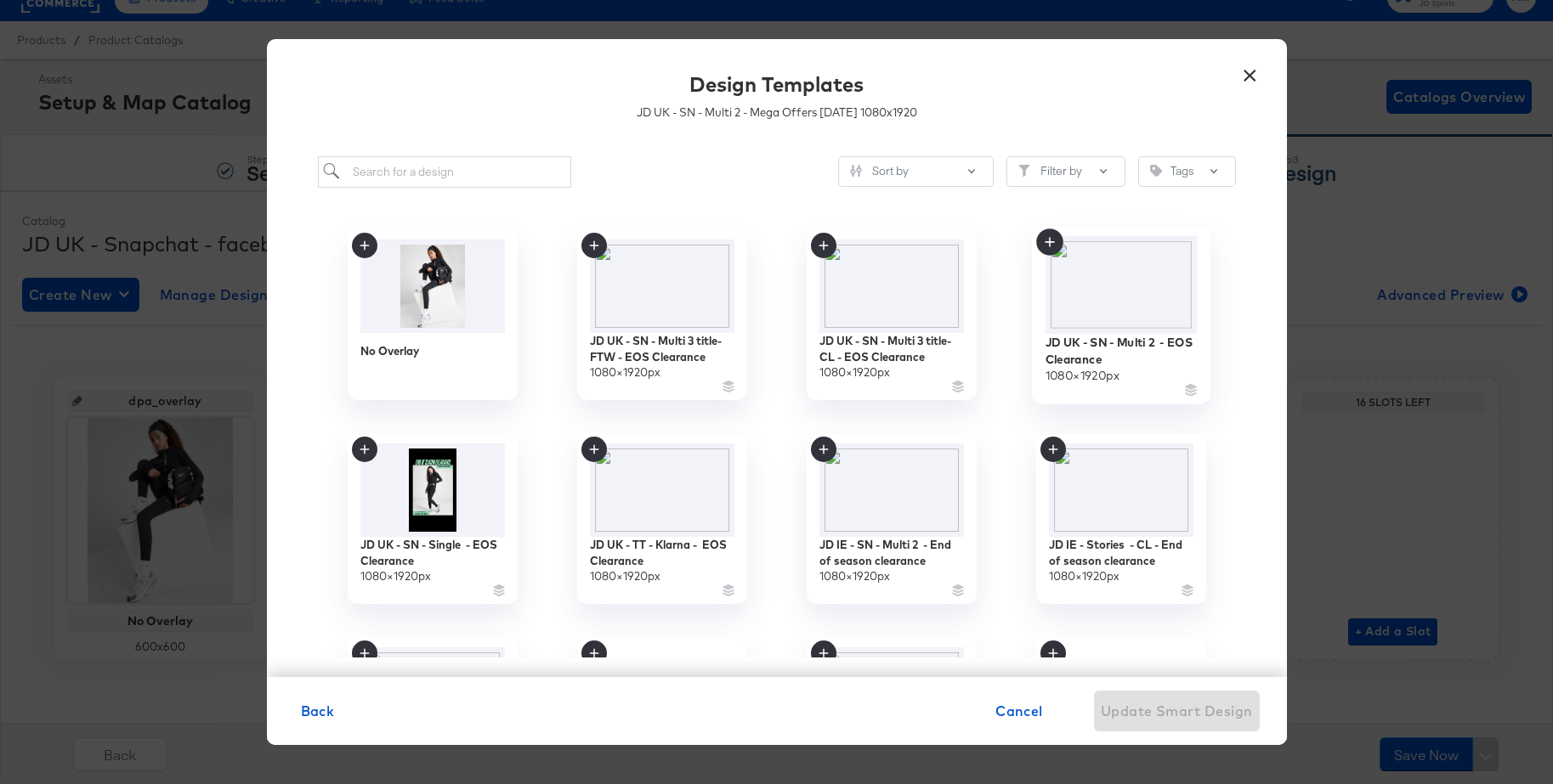
click at [1116, 299] on img at bounding box center [1121, 284] width 152 height 98
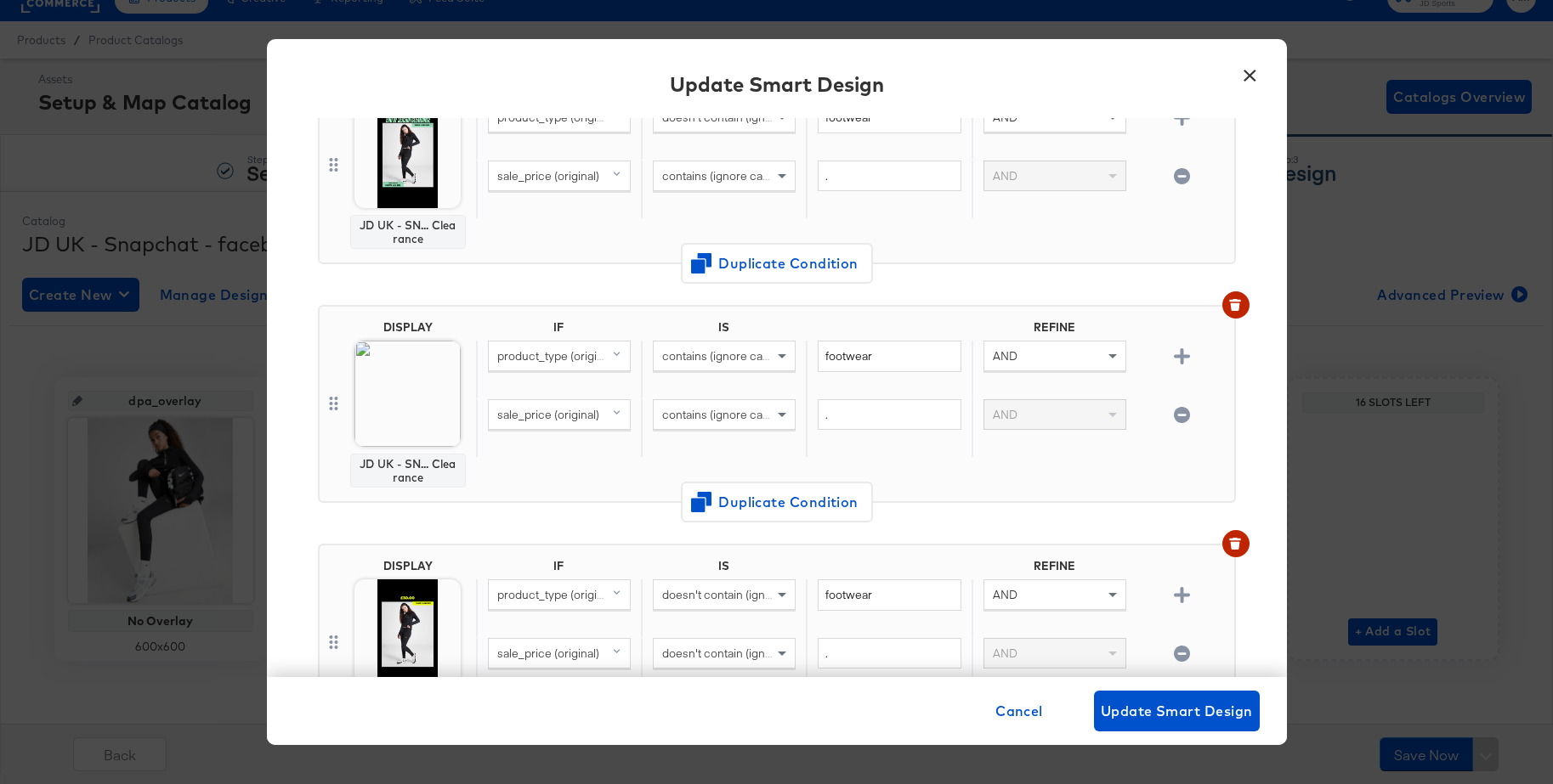
scroll to position [499, 0]
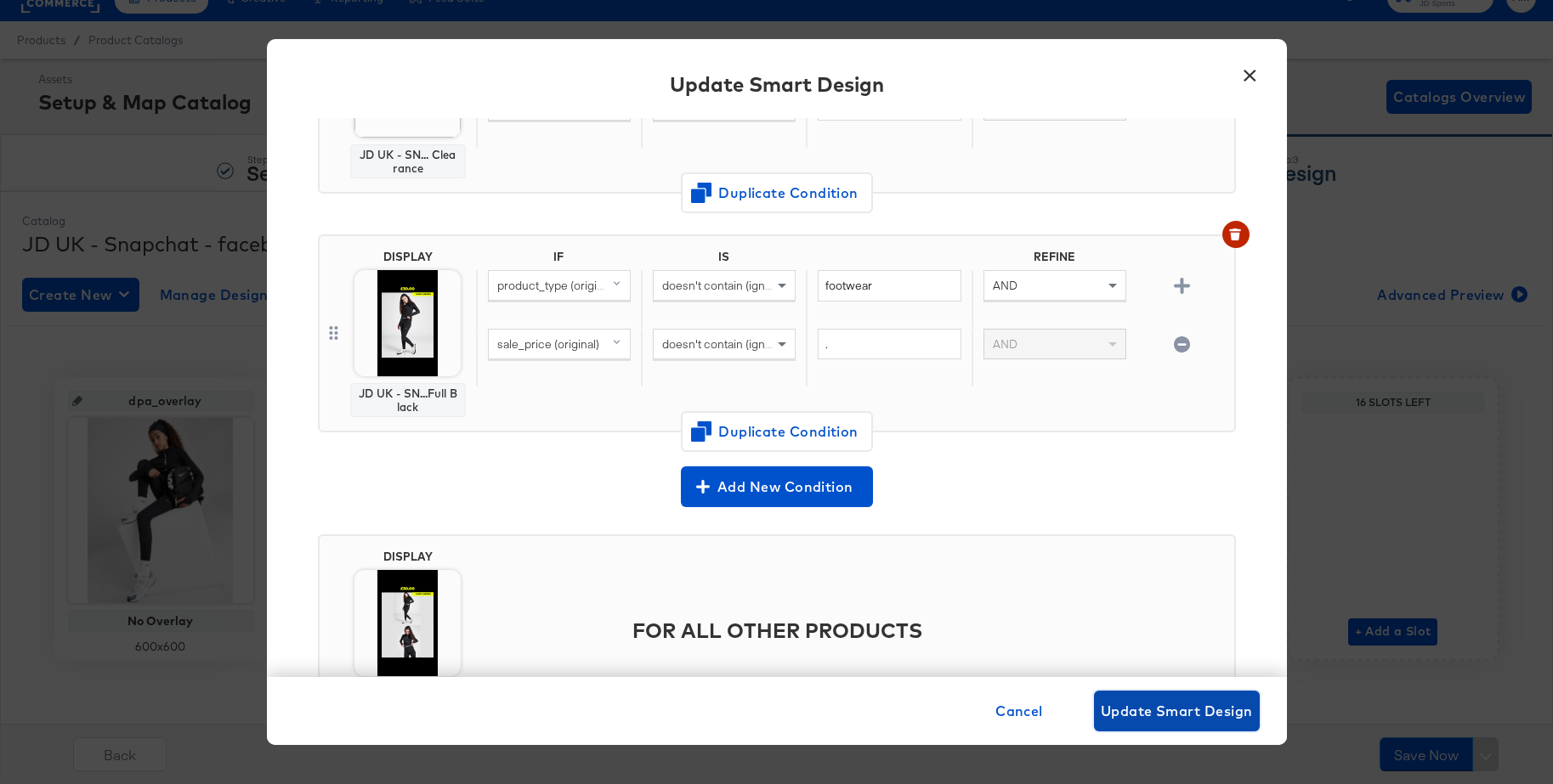
click at [1129, 703] on span "Update Smart Design" at bounding box center [1177, 711] width 152 height 24
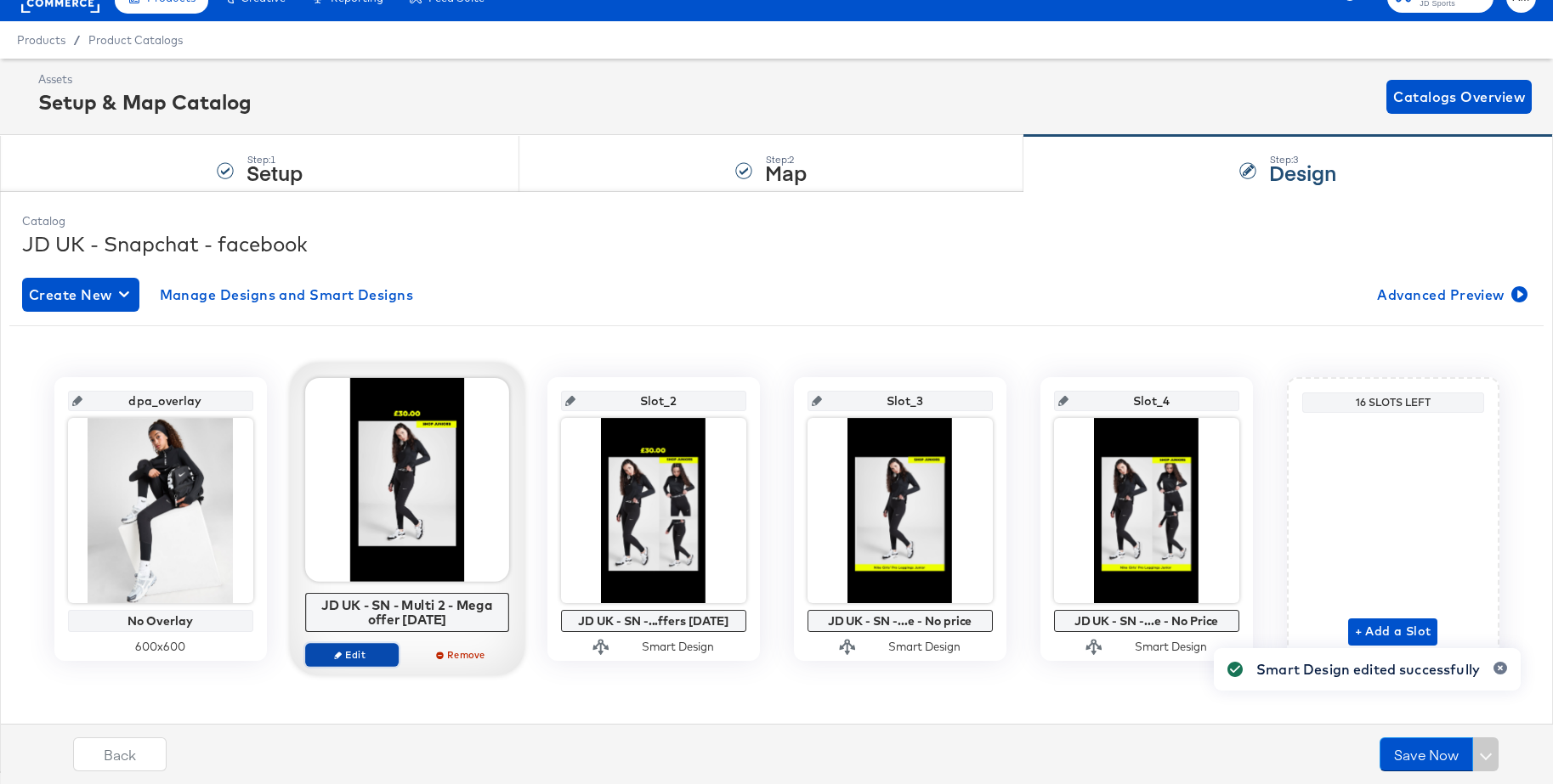
click at [335, 655] on icon "button" at bounding box center [338, 655] width 8 height 8
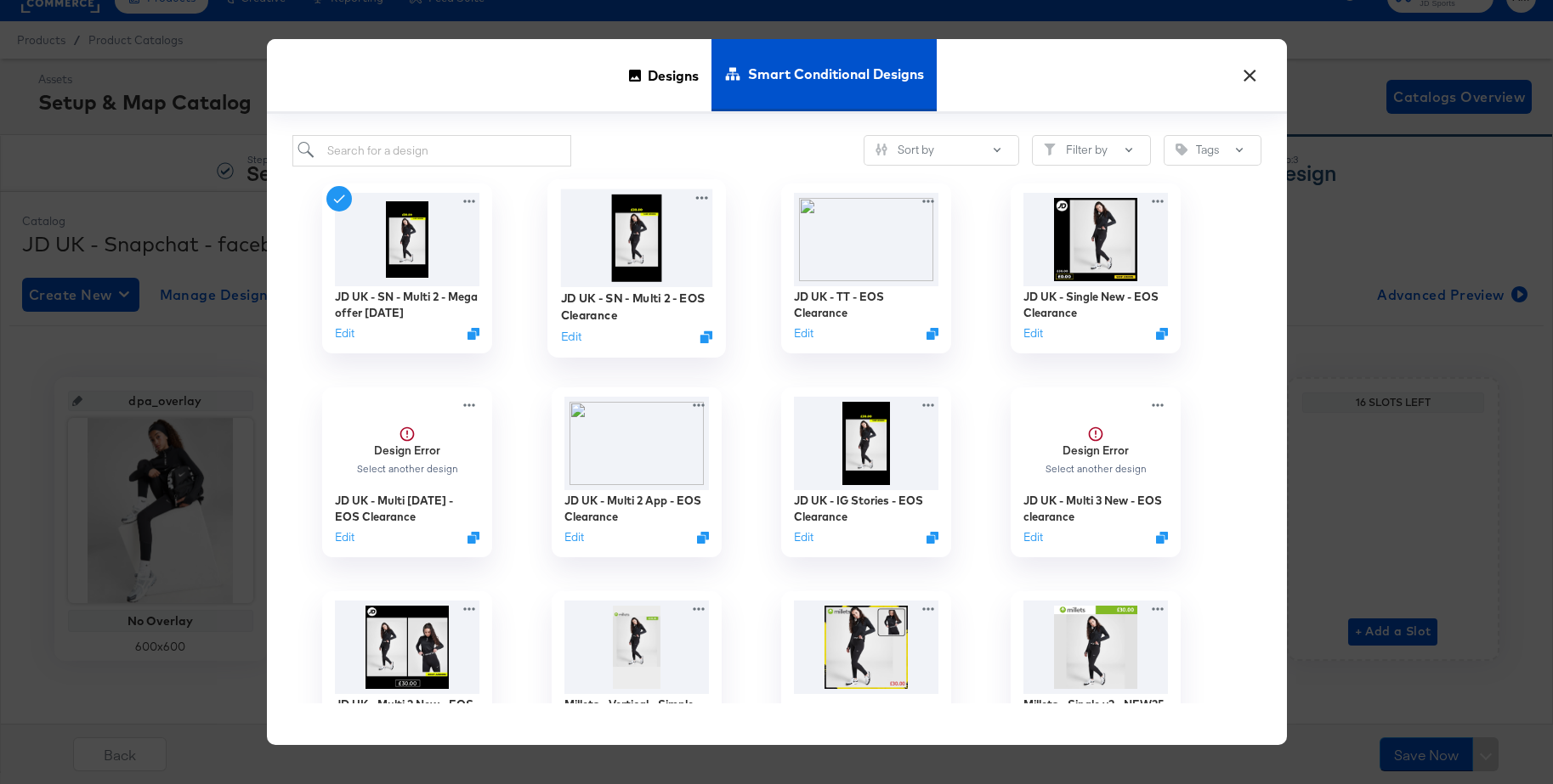
click at [628, 243] on img at bounding box center [636, 237] width 152 height 98
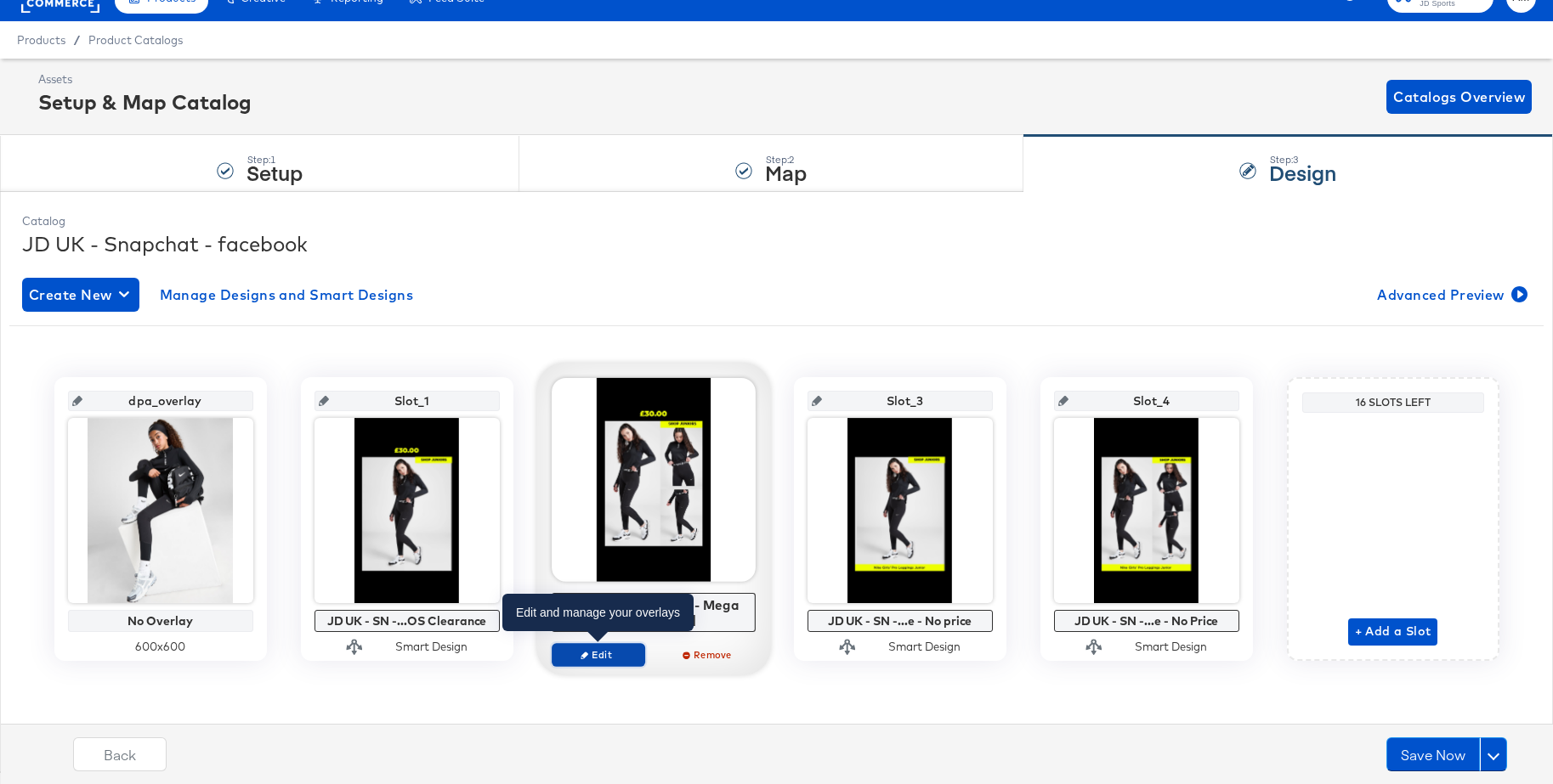
click at [574, 652] on span "Edit" at bounding box center [597, 655] width 78 height 13
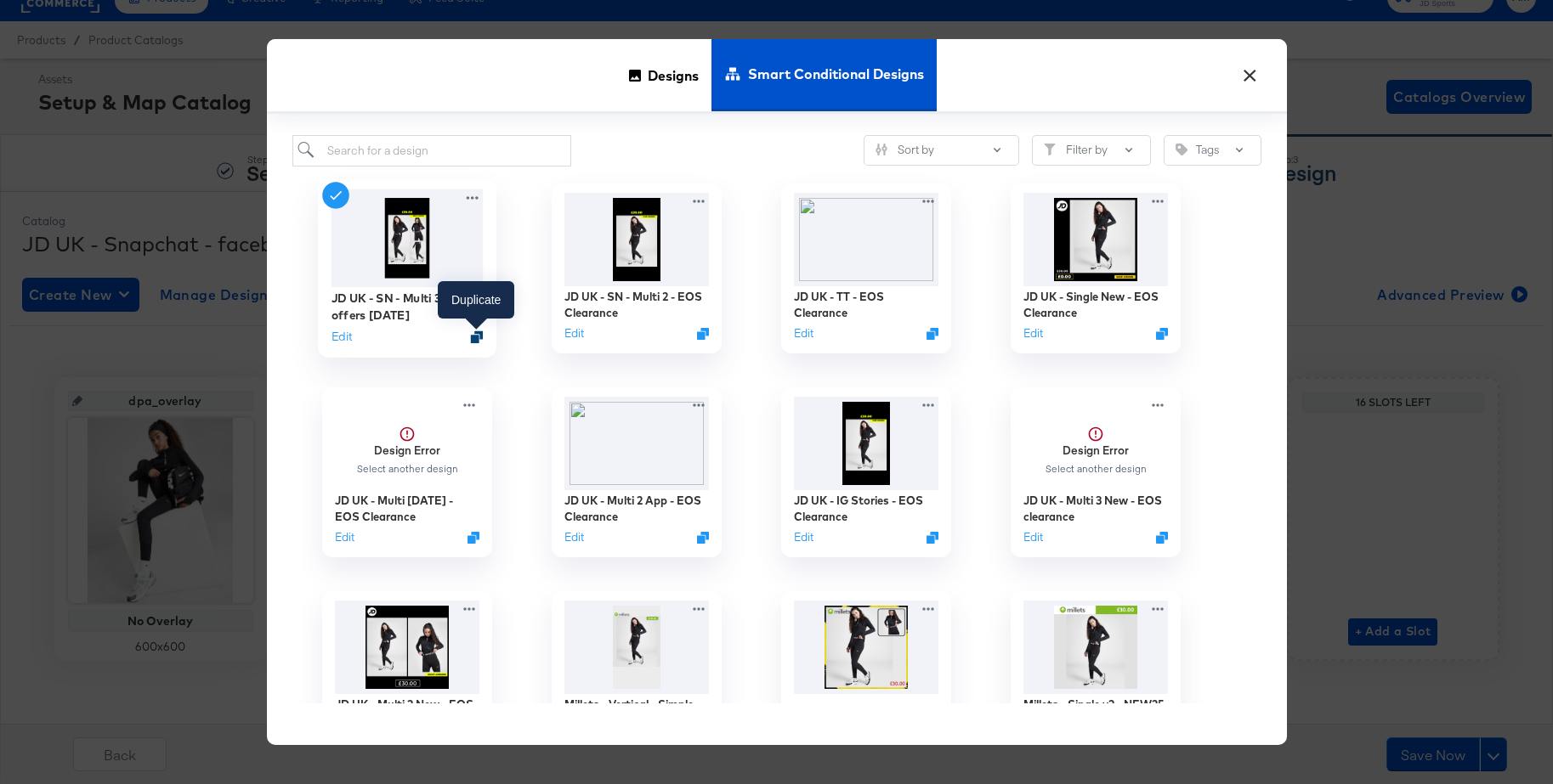
click at [477, 337] on icon "Duplicate" at bounding box center [476, 337] width 13 height 13
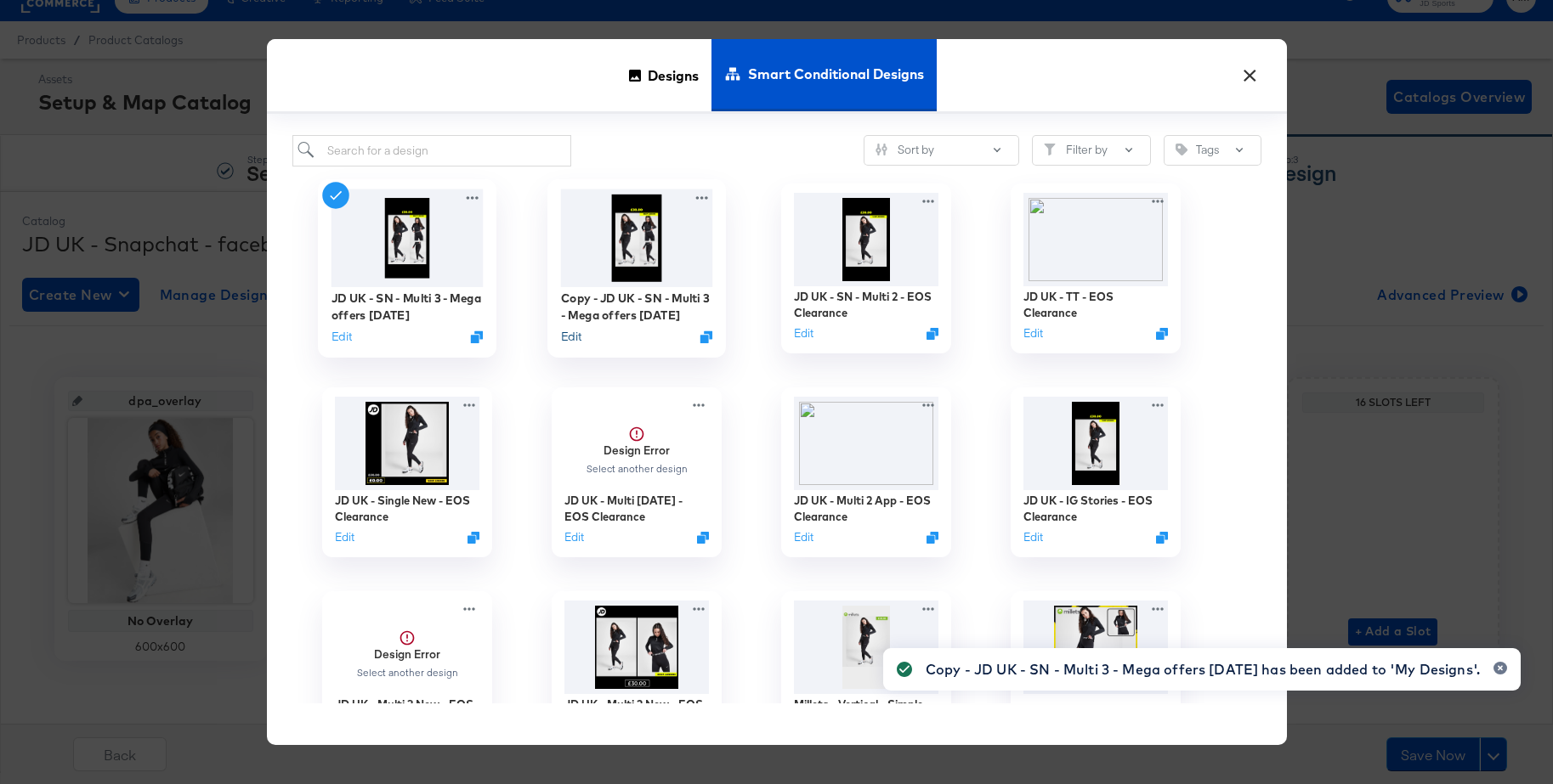
click at [567, 338] on button "Edit" at bounding box center [570, 336] width 21 height 16
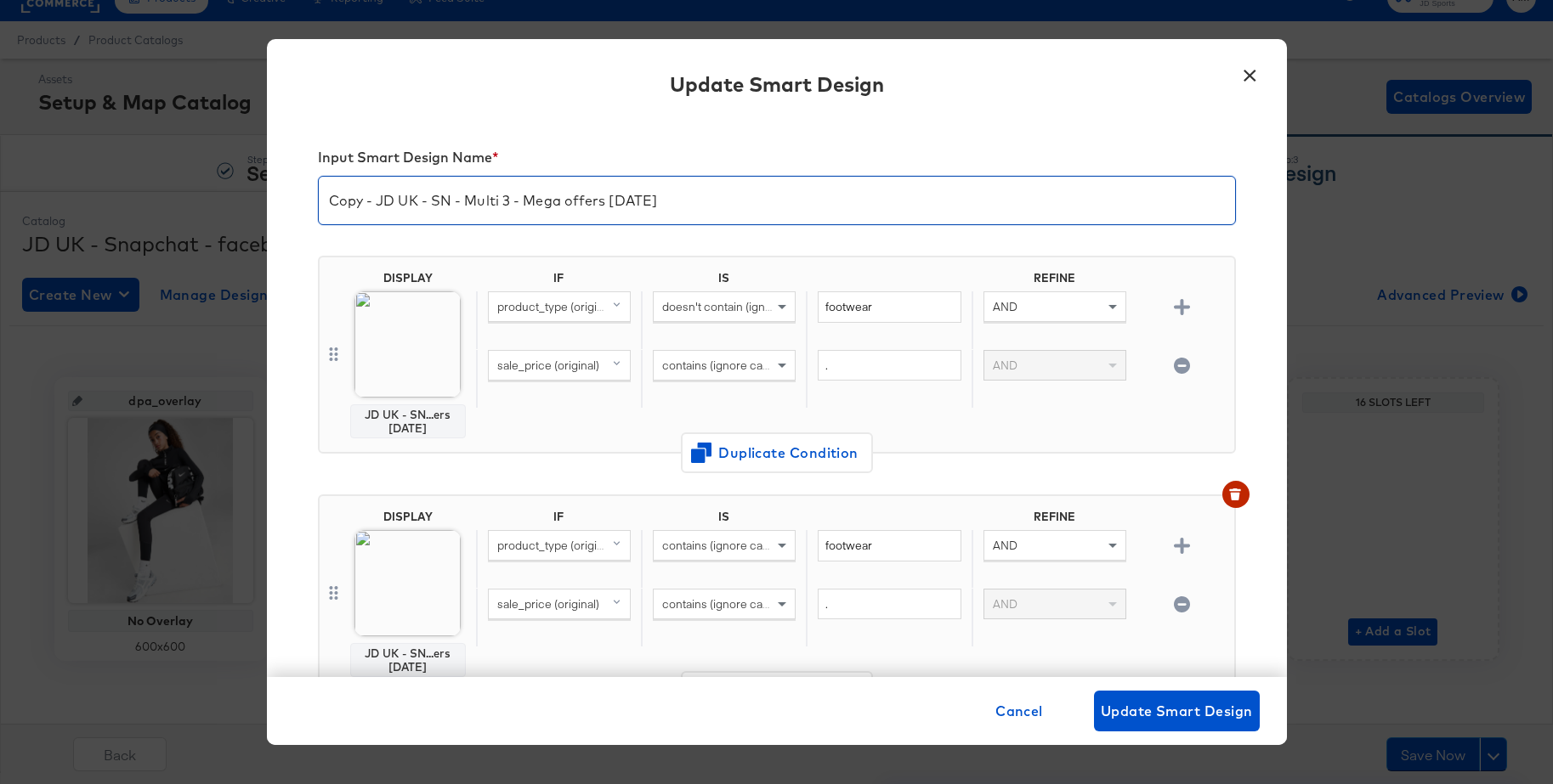
drag, startPoint x: 379, startPoint y: 204, endPoint x: 340, endPoint y: 205, distance: 39.0
click at [318, 202] on div "Copy - JD UK - SN - Multi 3 - Mega offers Apr 25" at bounding box center [776, 200] width 918 height 49
drag, startPoint x: 508, startPoint y: 202, endPoint x: 616, endPoint y: 200, distance: 108.0
click at [616, 200] on input "JD UK - SN - Multi 3 - Mega offers Apr 25" at bounding box center [776, 194] width 916 height 48
type input "JD UK - SN - Multi 3 - EOS Clearance"
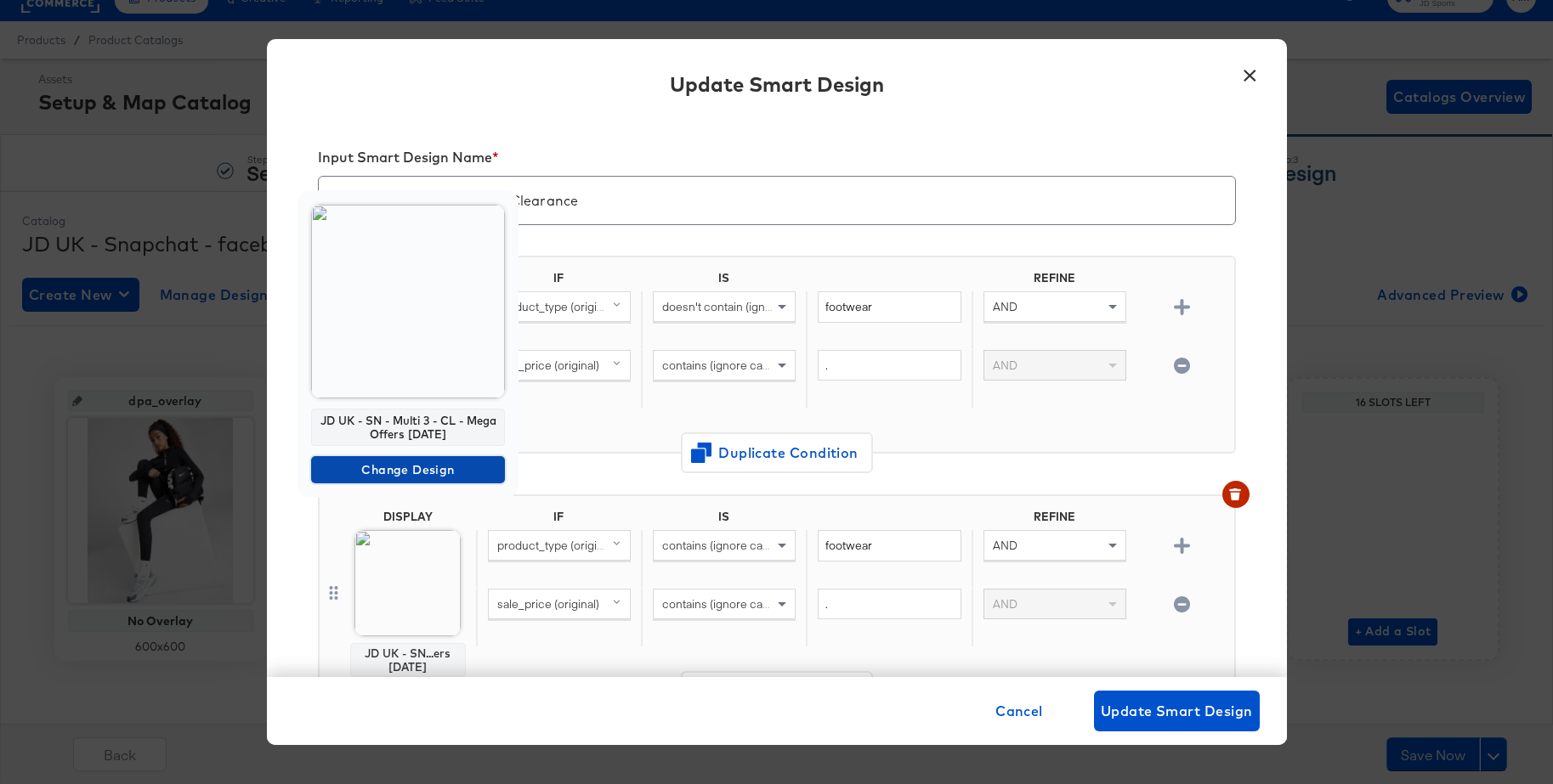
click at [358, 466] on span "Change Design" at bounding box center [408, 470] width 180 height 22
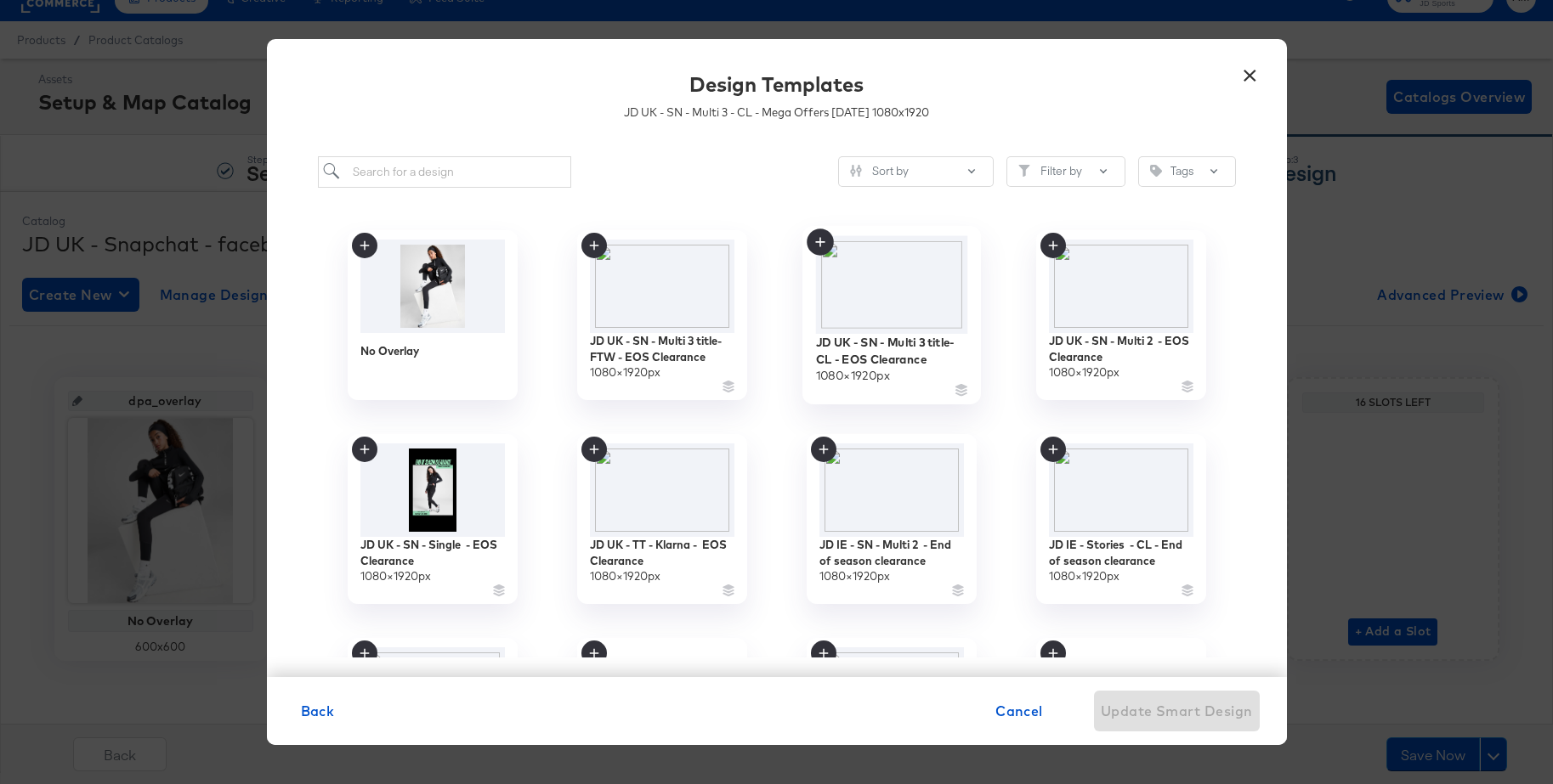
click at [890, 286] on img at bounding box center [891, 284] width 152 height 98
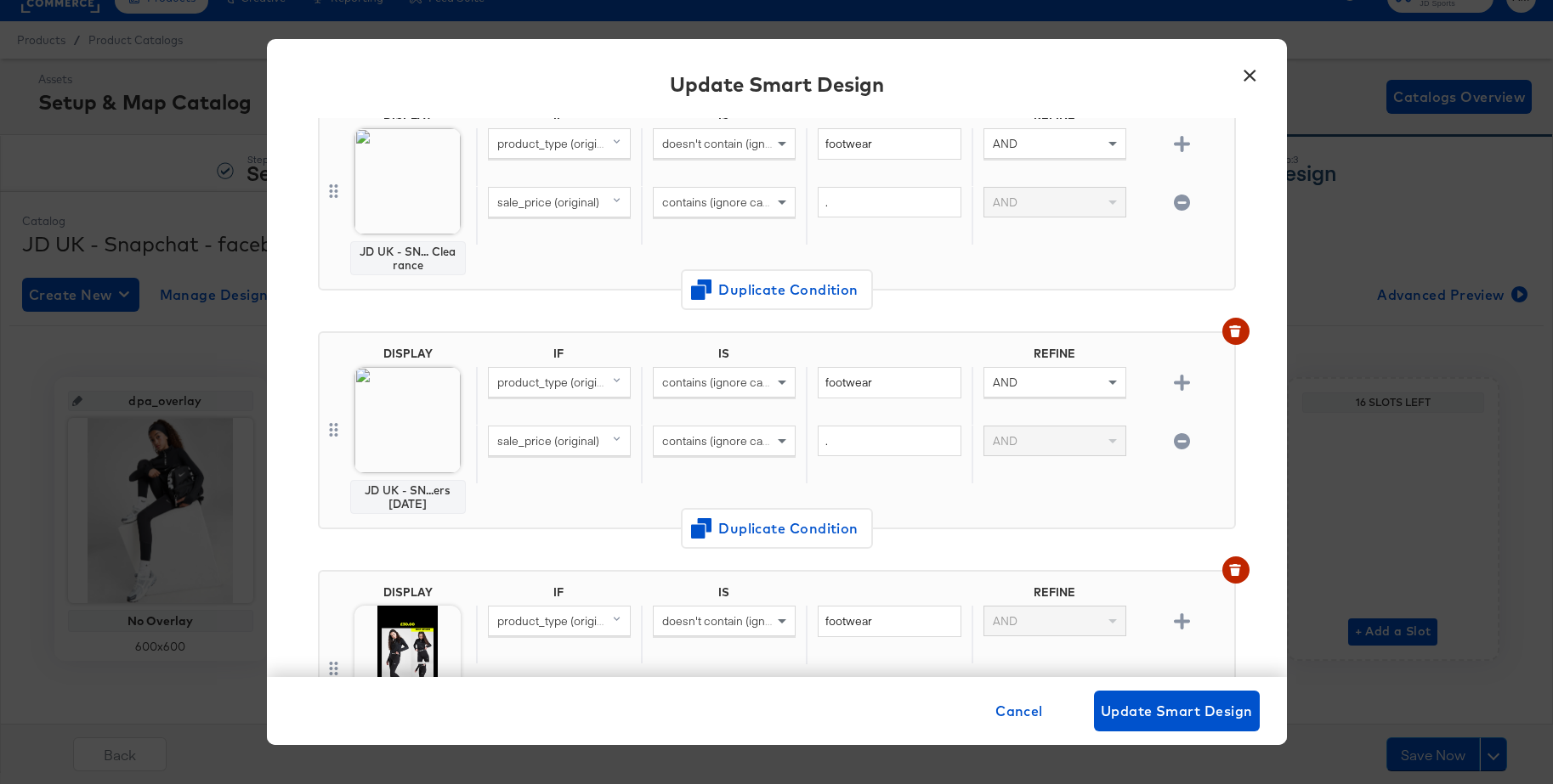
scroll to position [209, 0]
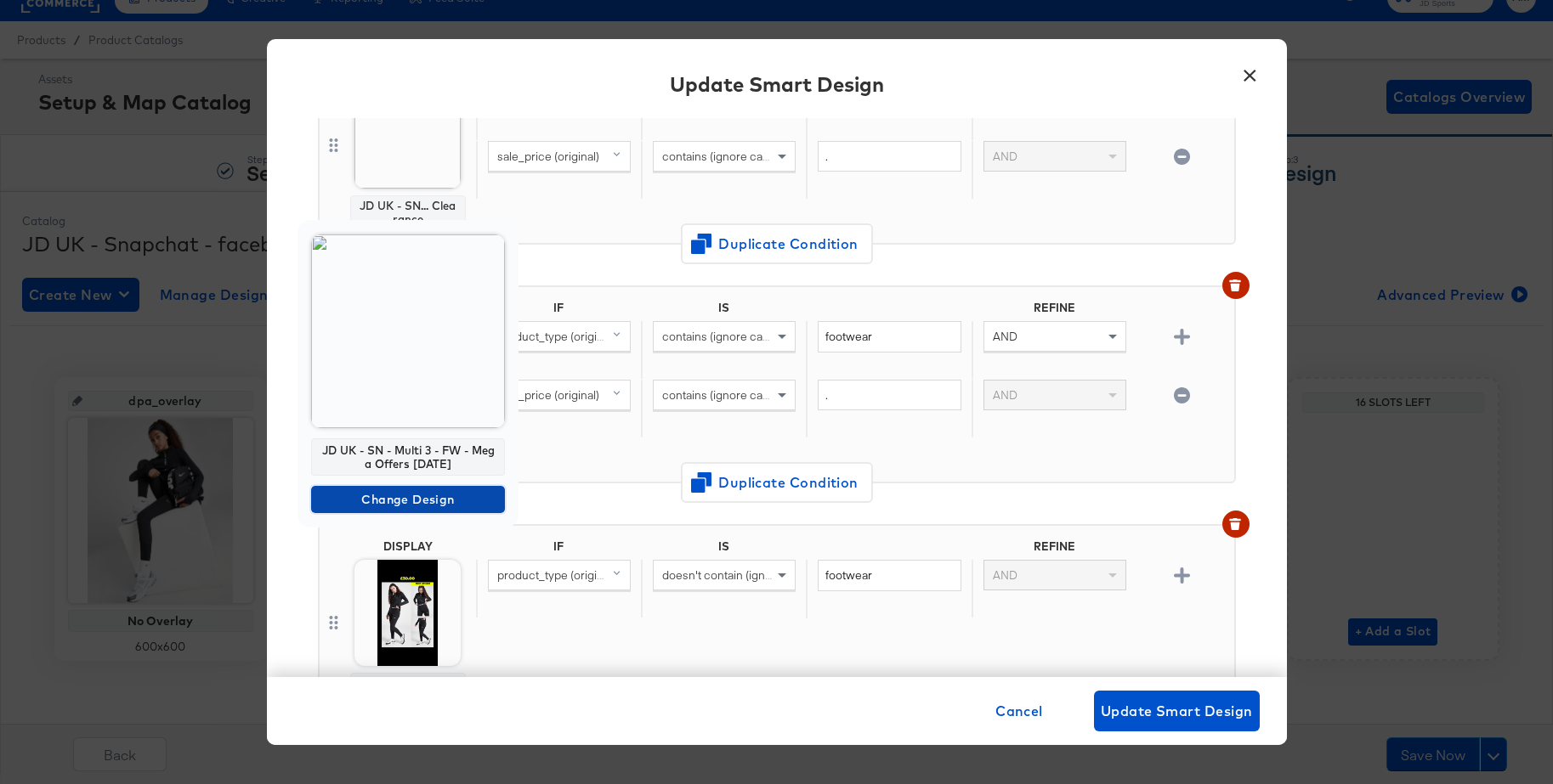
click at [342, 502] on span "Change Design" at bounding box center [408, 500] width 180 height 22
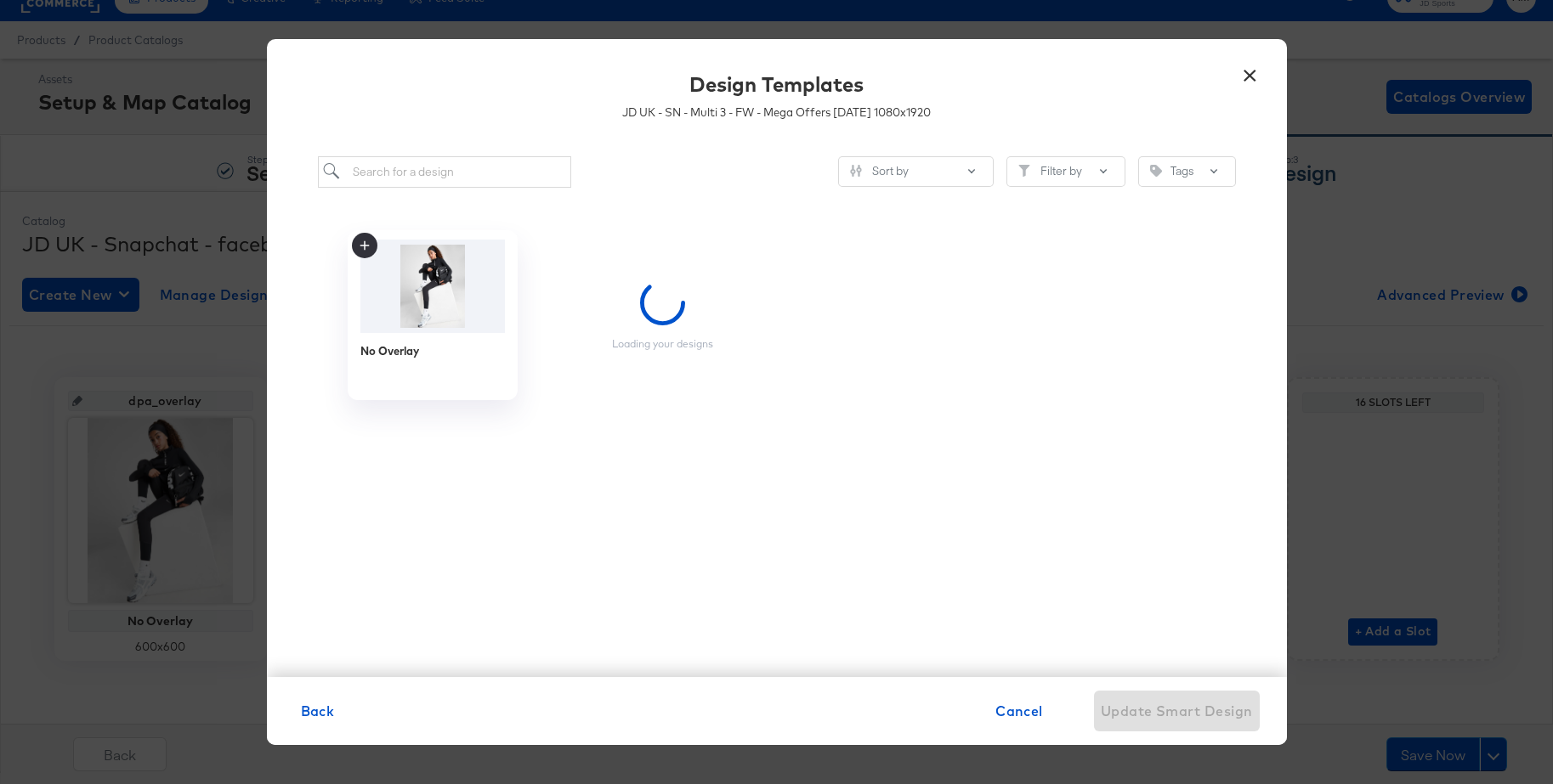
scroll to position [0, 0]
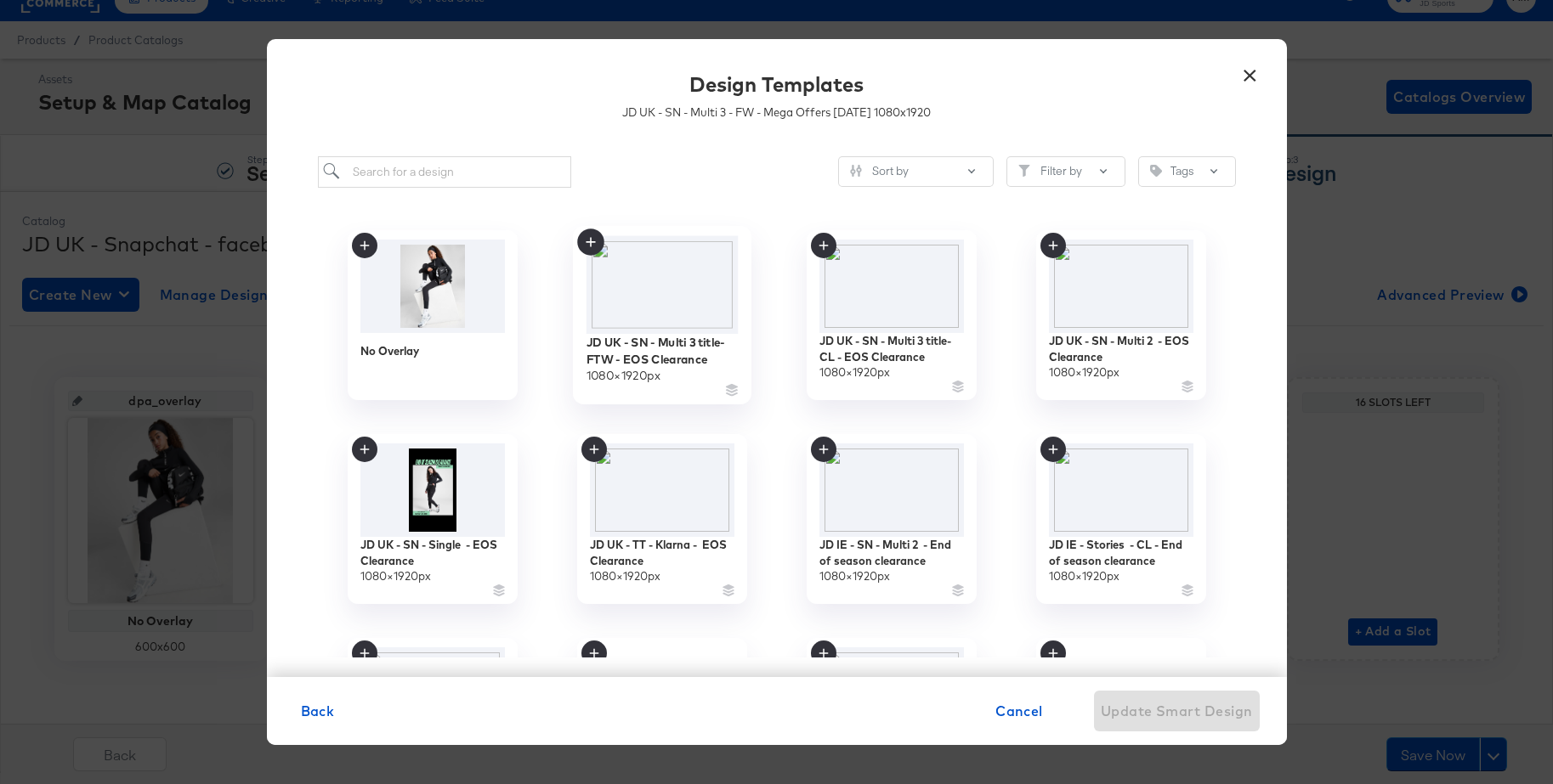
click at [658, 281] on img at bounding box center [662, 284] width 152 height 98
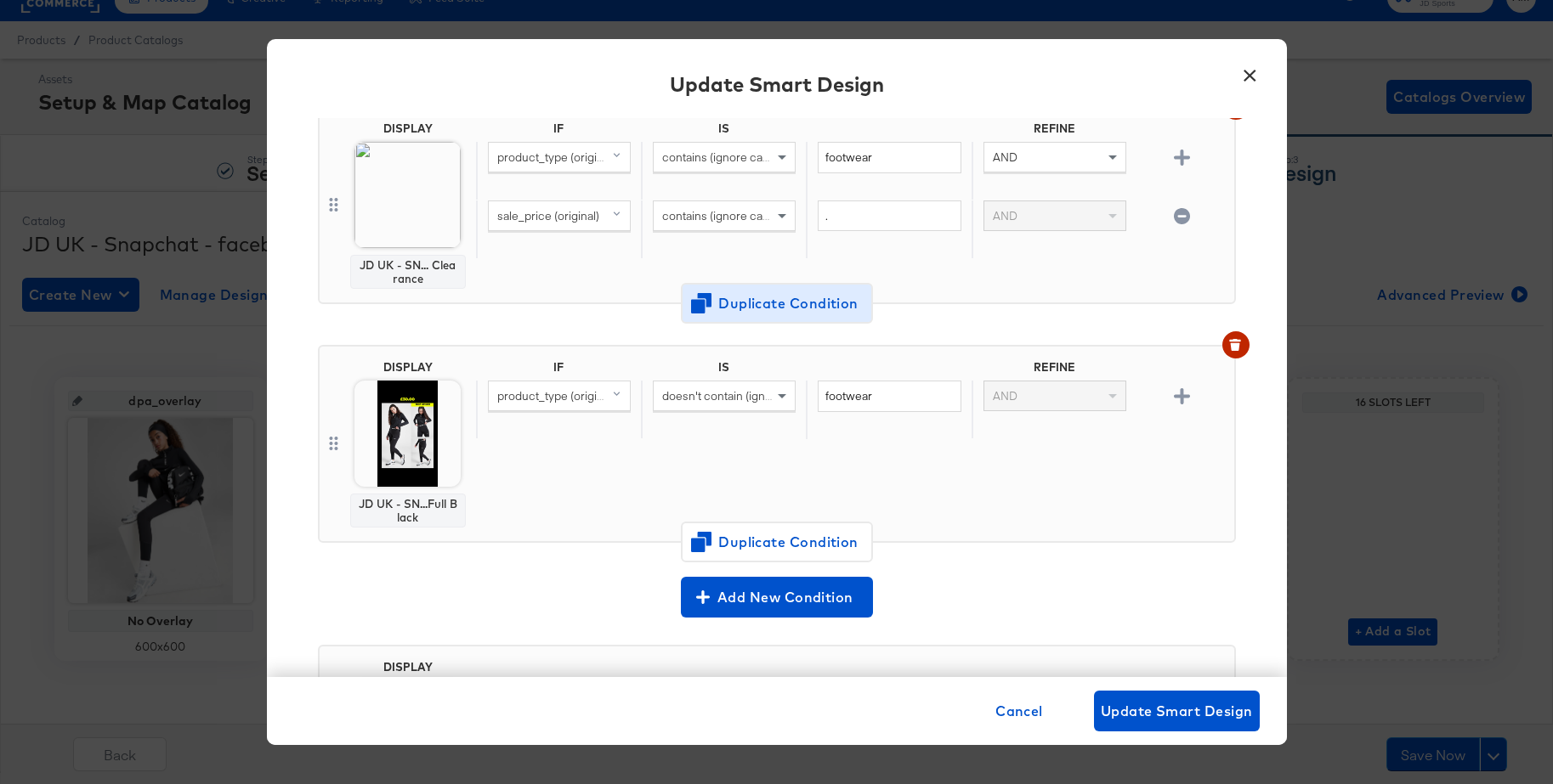
scroll to position [461, 0]
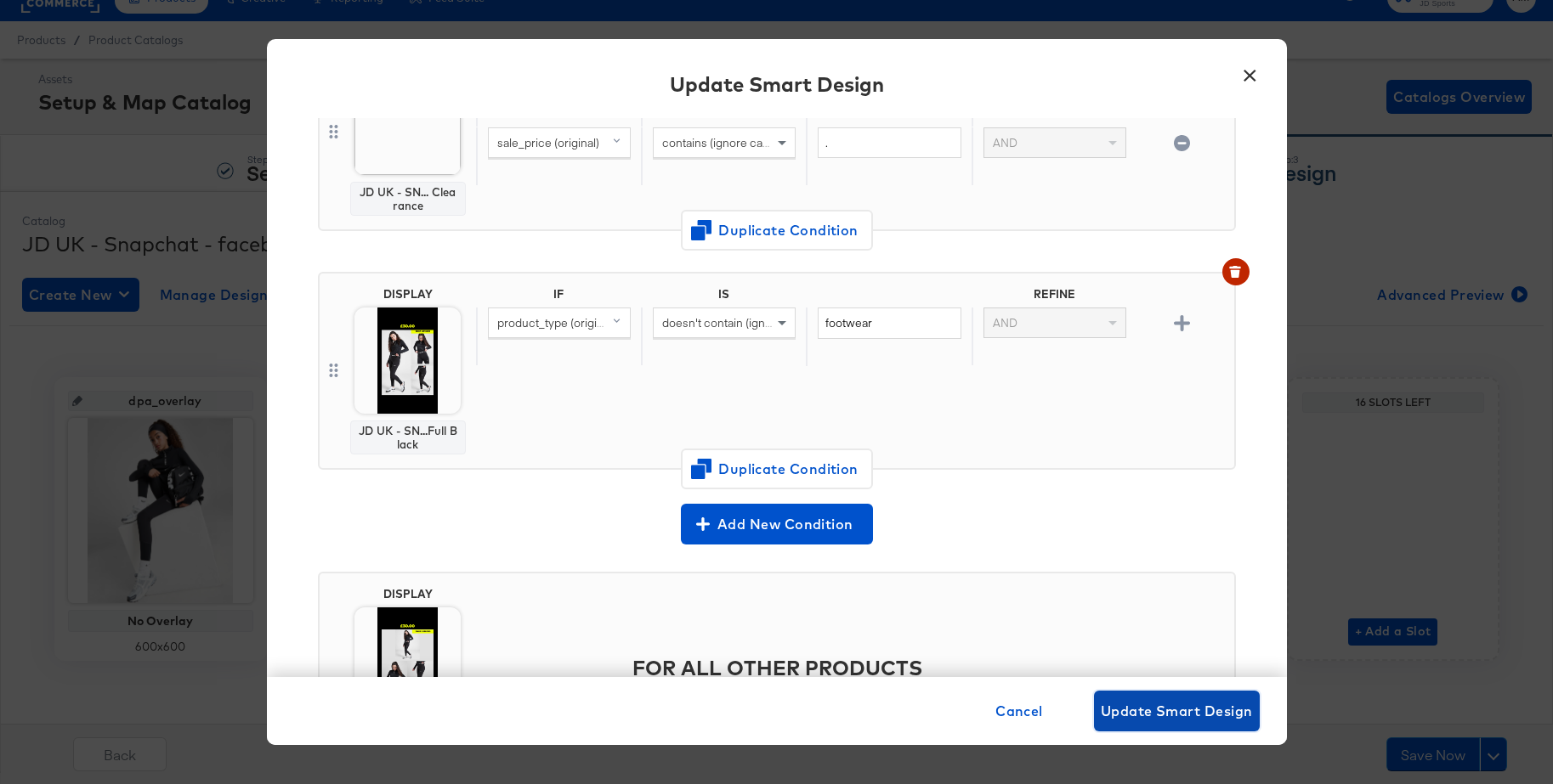
click at [1152, 702] on span "Update Smart Design" at bounding box center [1177, 711] width 152 height 24
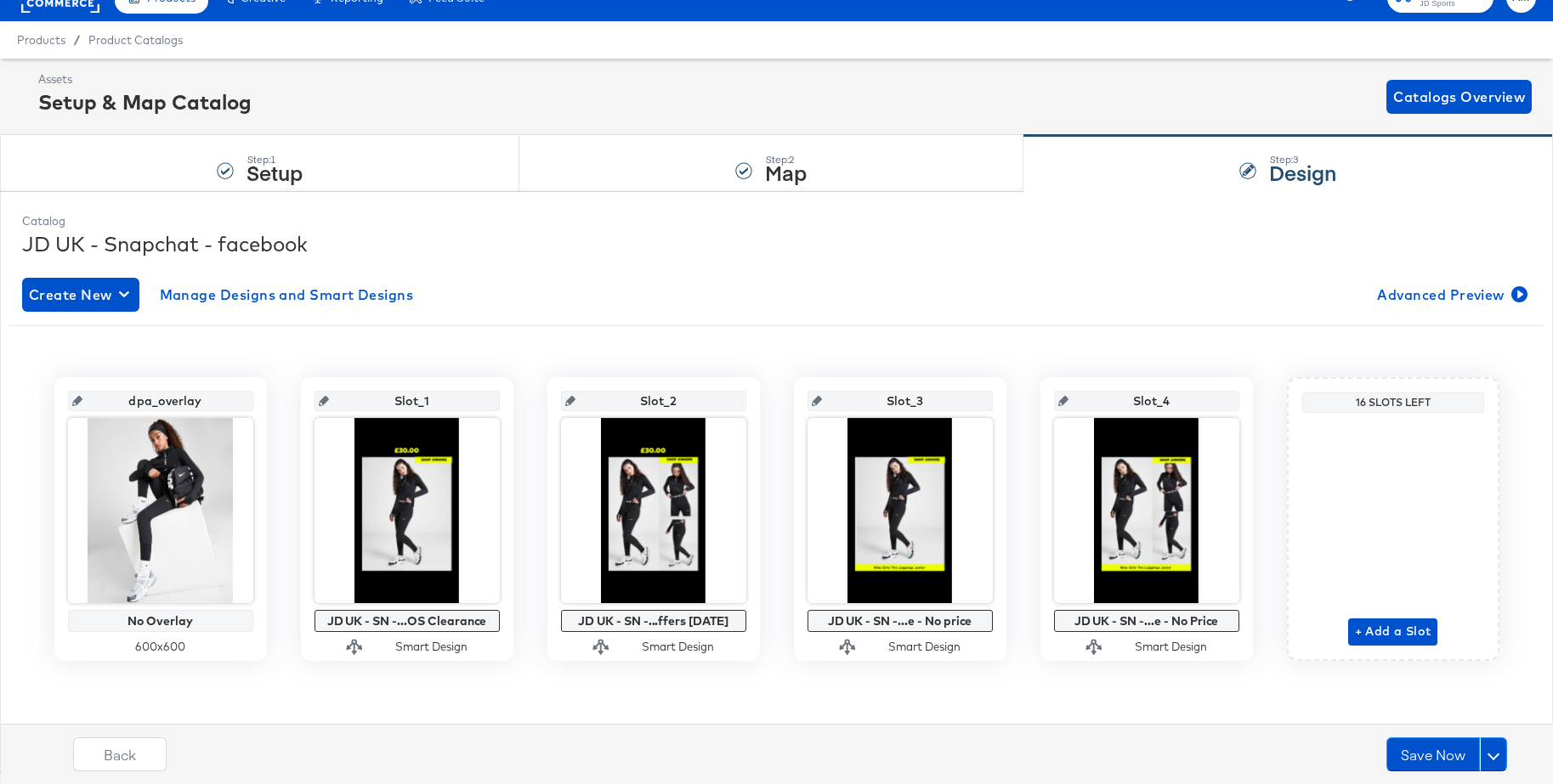
drag, startPoint x: 624, startPoint y: 696, endPoint x: 591, endPoint y: 650, distance: 56.6
click at [623, 696] on div "dpa_overlay No Overlay 600 x 600 Slot_1 JD UK - SN -...OS Clearance Smart Desig…" at bounding box center [776, 512] width 1534 height 374
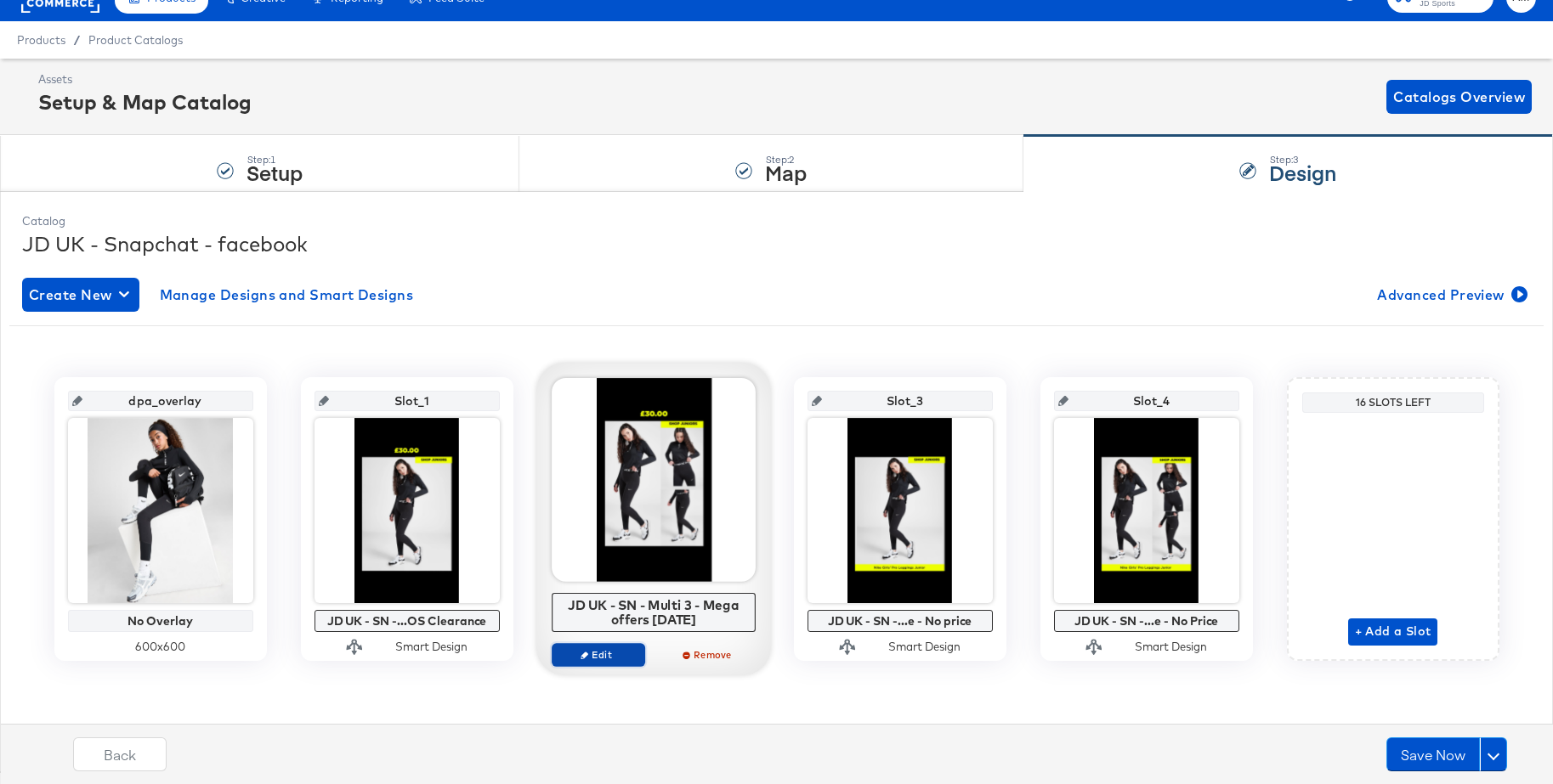
click at [592, 651] on span "Edit" at bounding box center [597, 655] width 78 height 13
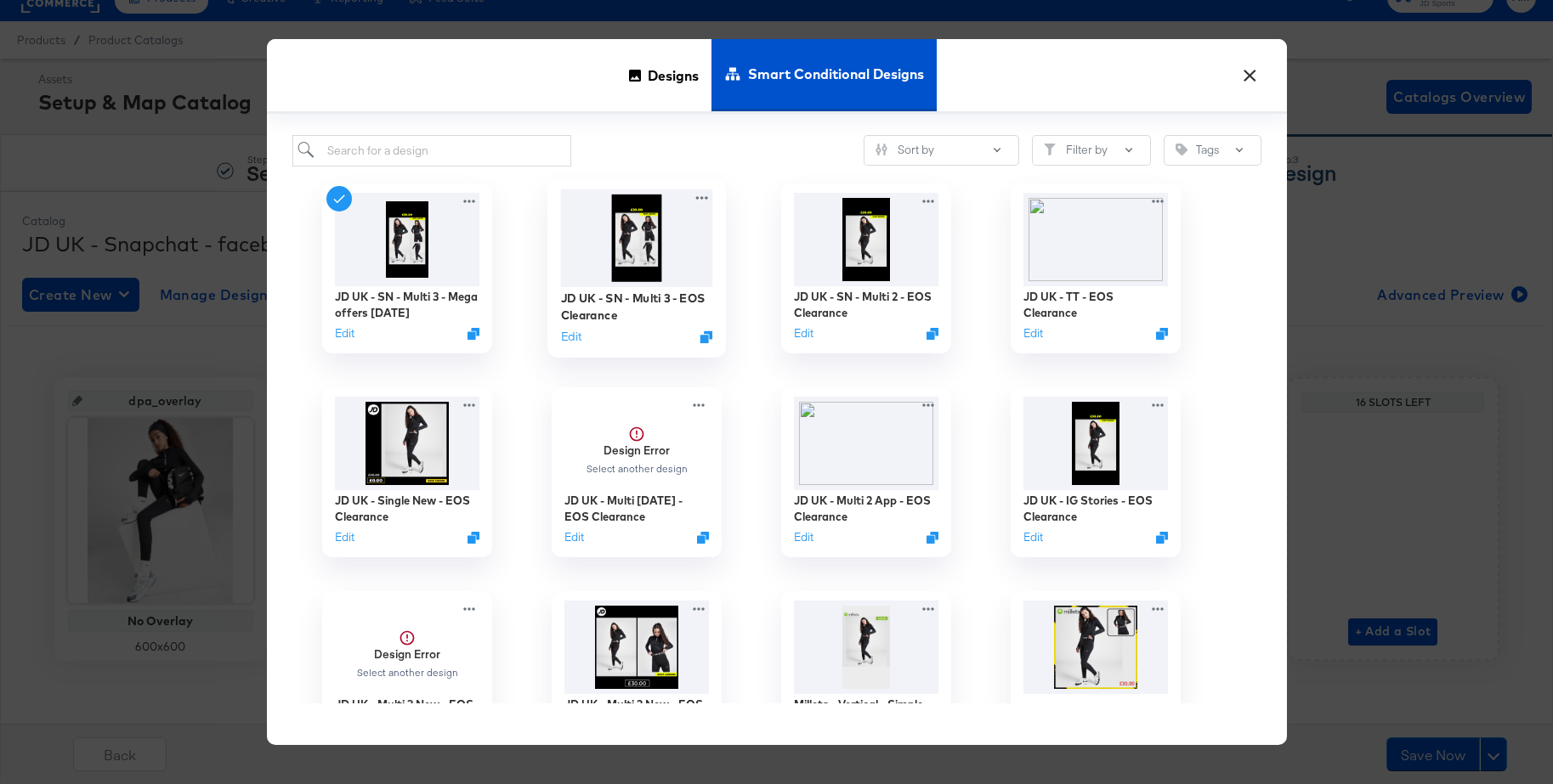
click at [620, 245] on img at bounding box center [636, 237] width 152 height 98
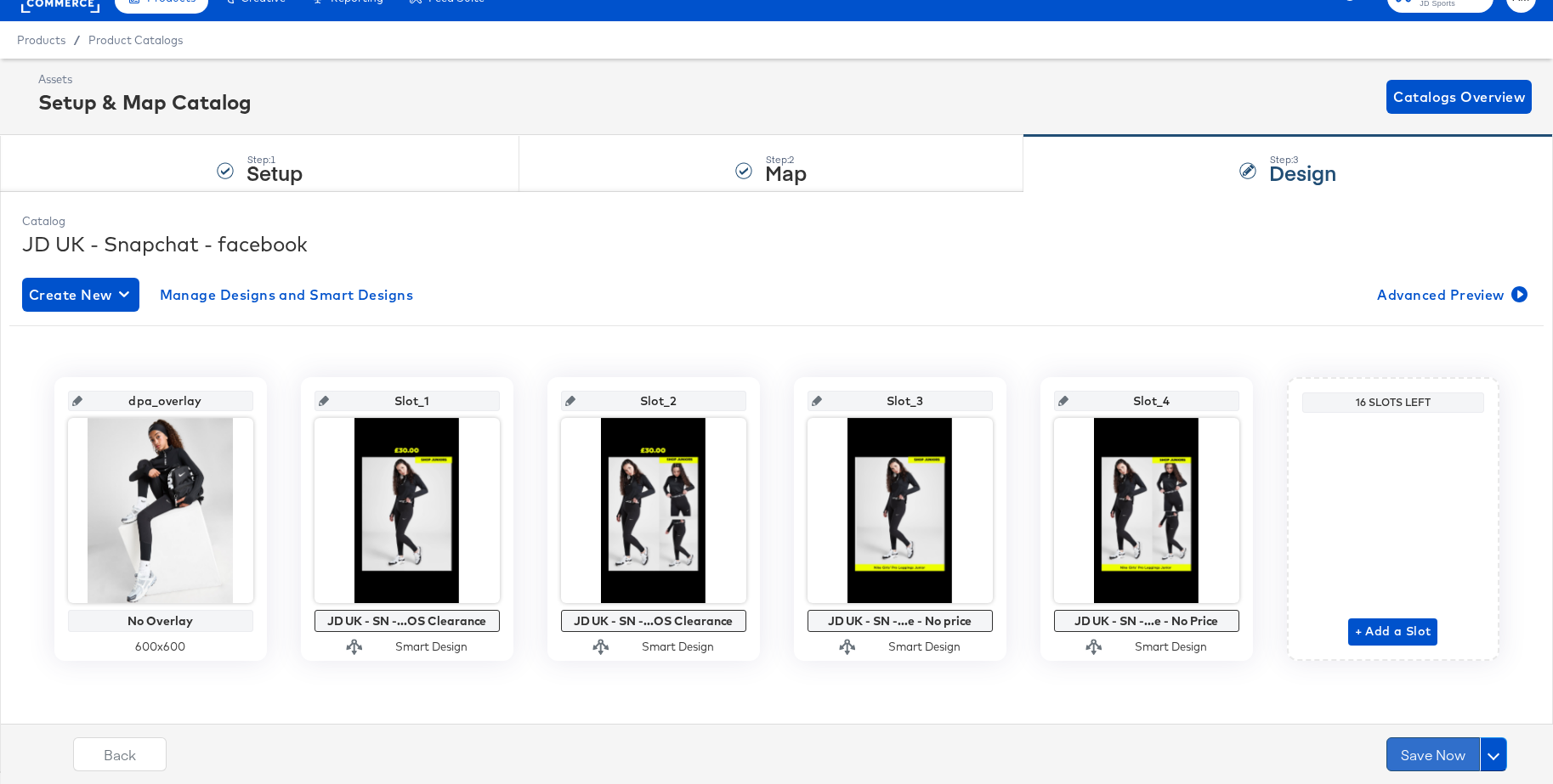
click at [1435, 762] on button "Save Now" at bounding box center [1433, 755] width 93 height 34
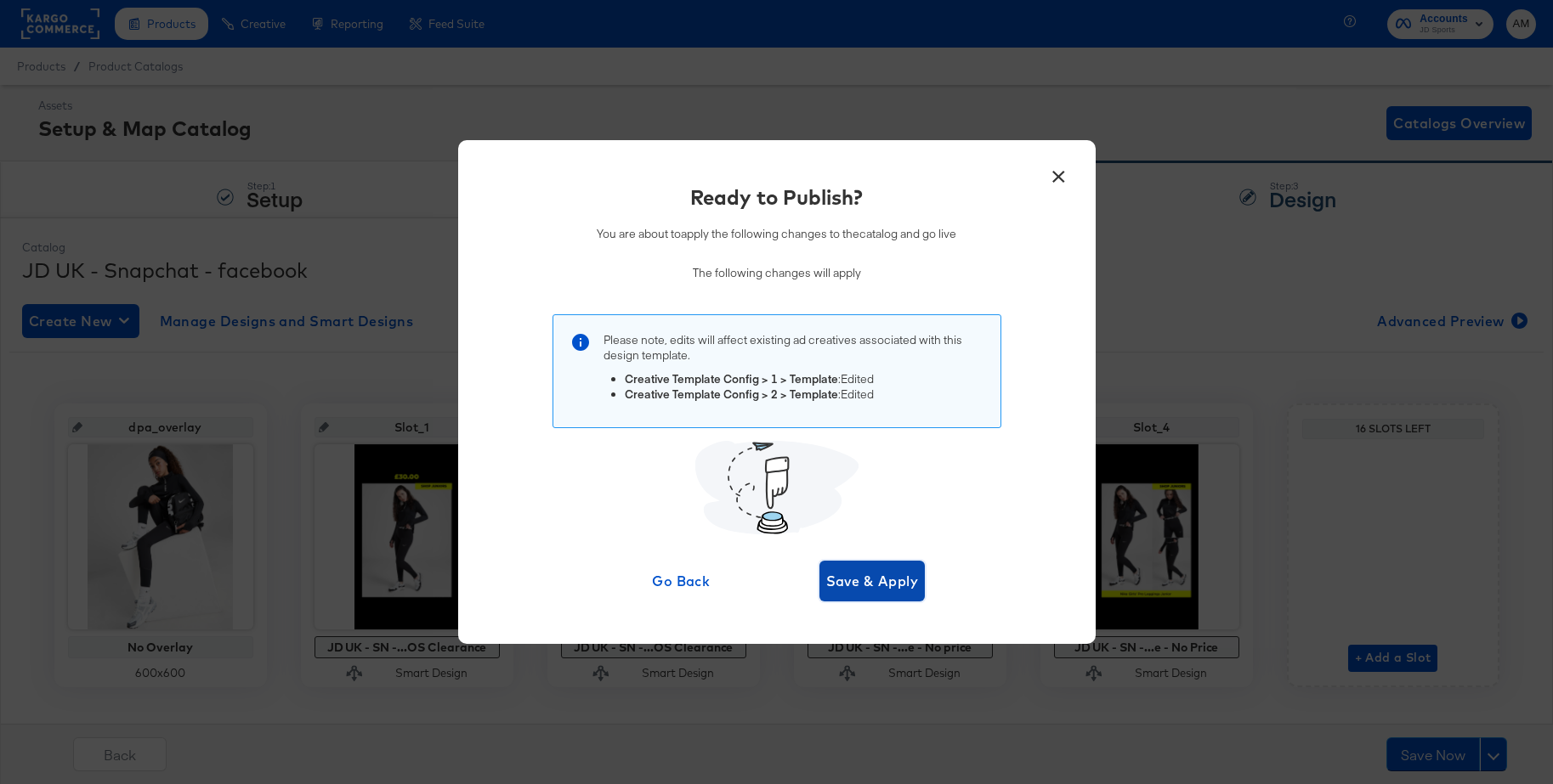
click at [853, 588] on span "Save & Apply" at bounding box center [873, 581] width 92 height 24
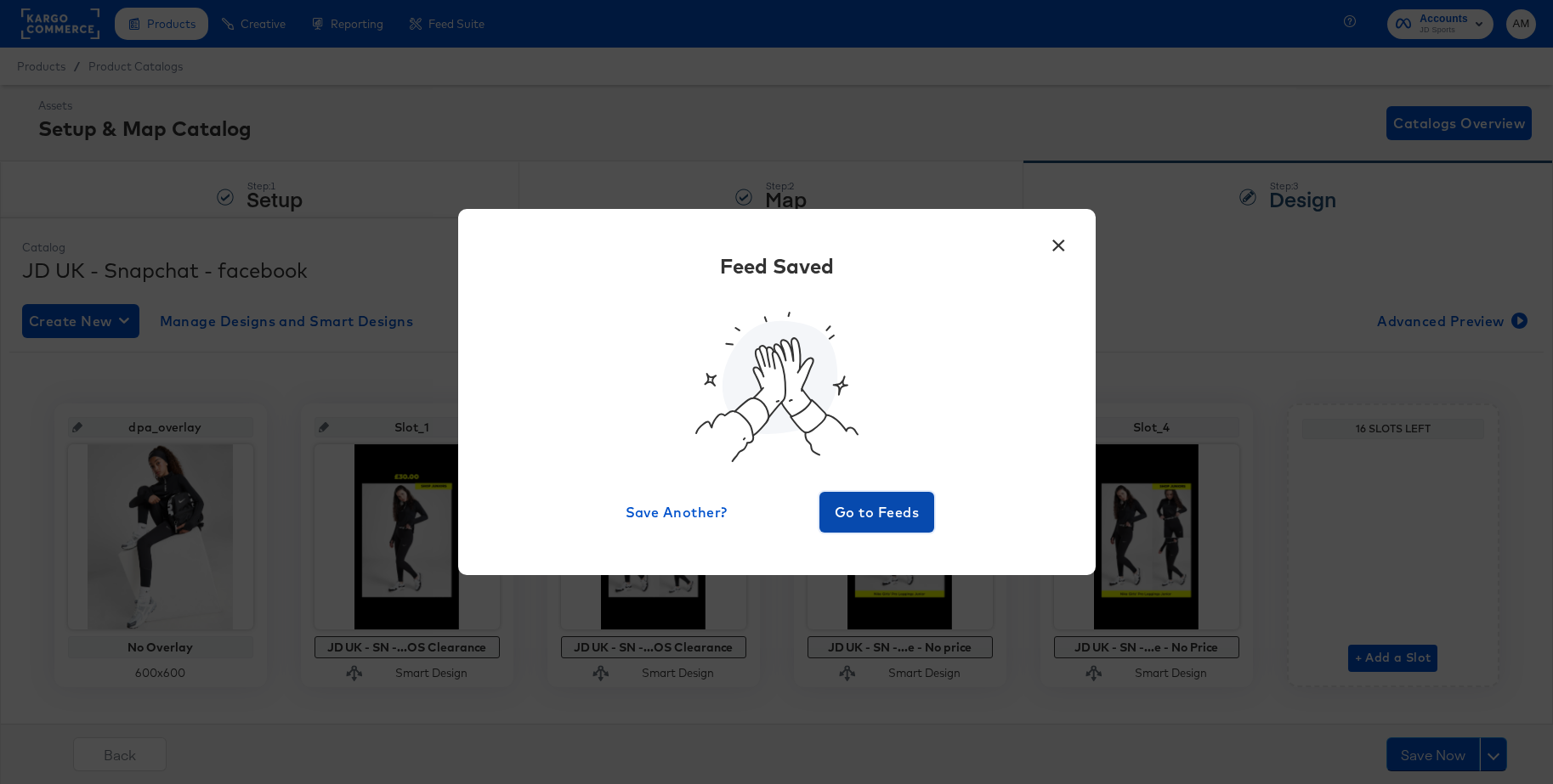
click at [873, 507] on span "Go to Feeds" at bounding box center [877, 512] width 102 height 24
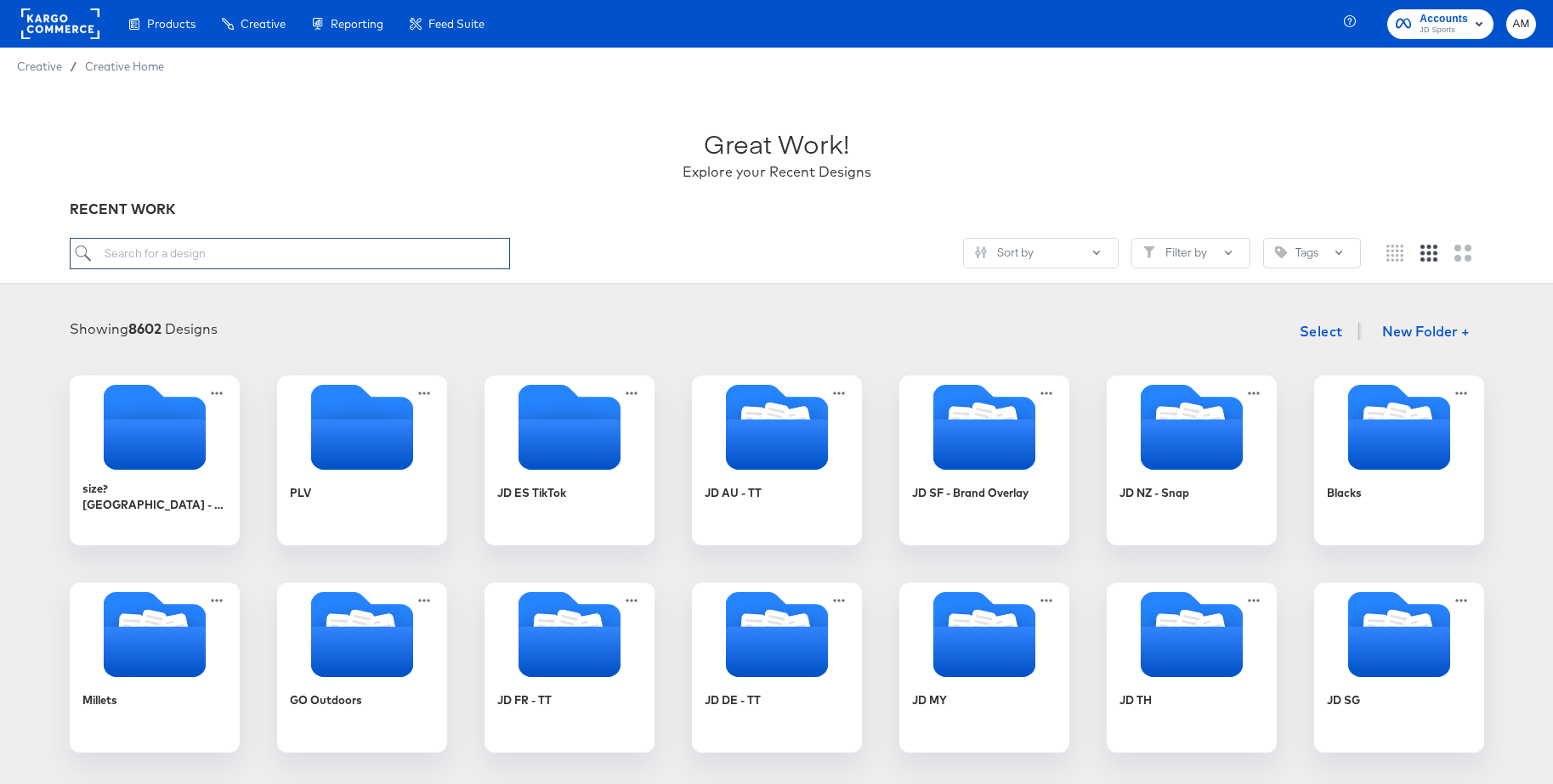
click at [248, 263] on input "search" at bounding box center [290, 253] width 440 height 31
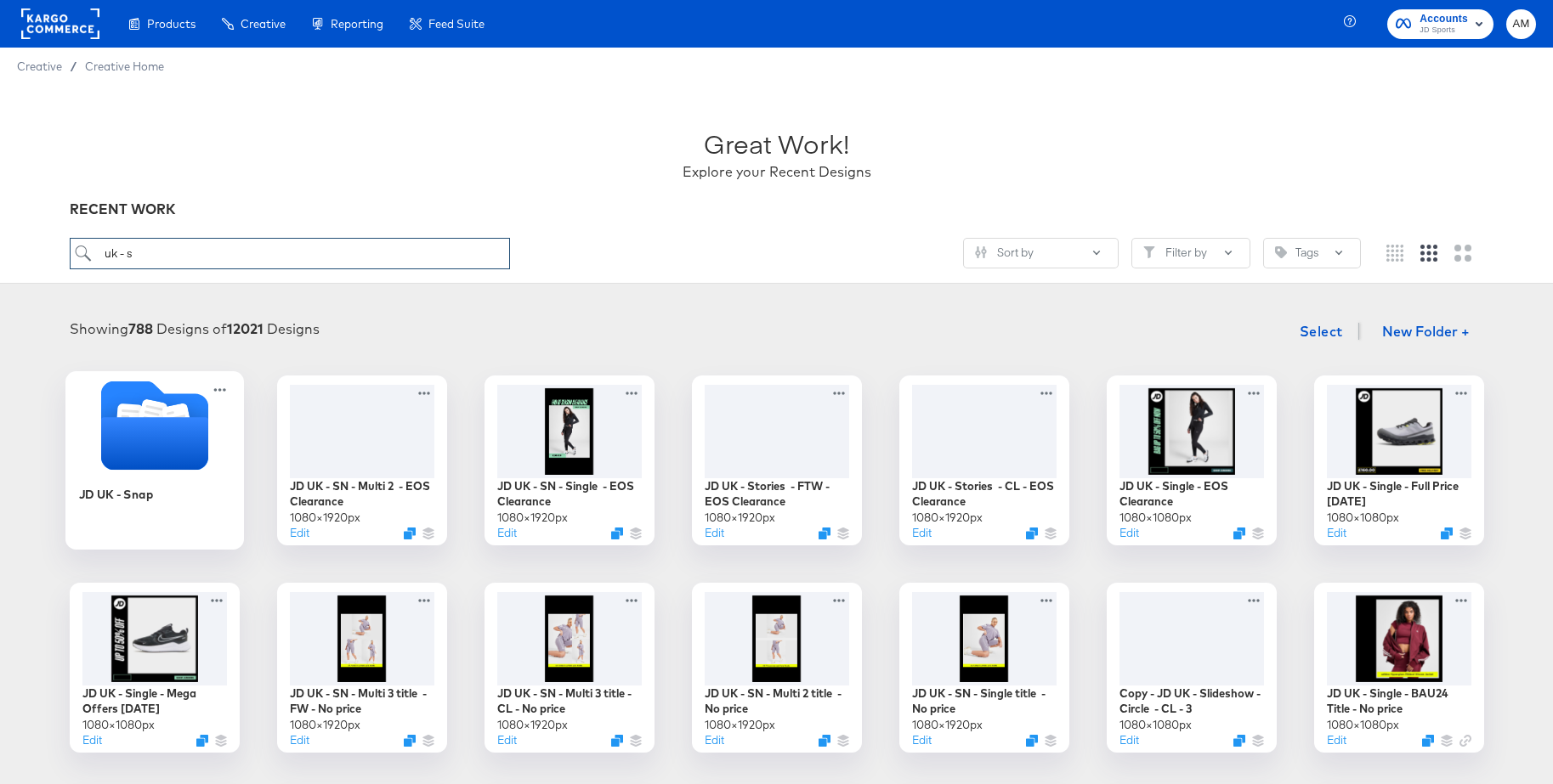
type input "uk - s"
click at [118, 406] on icon "Folder" at bounding box center [154, 425] width 107 height 89
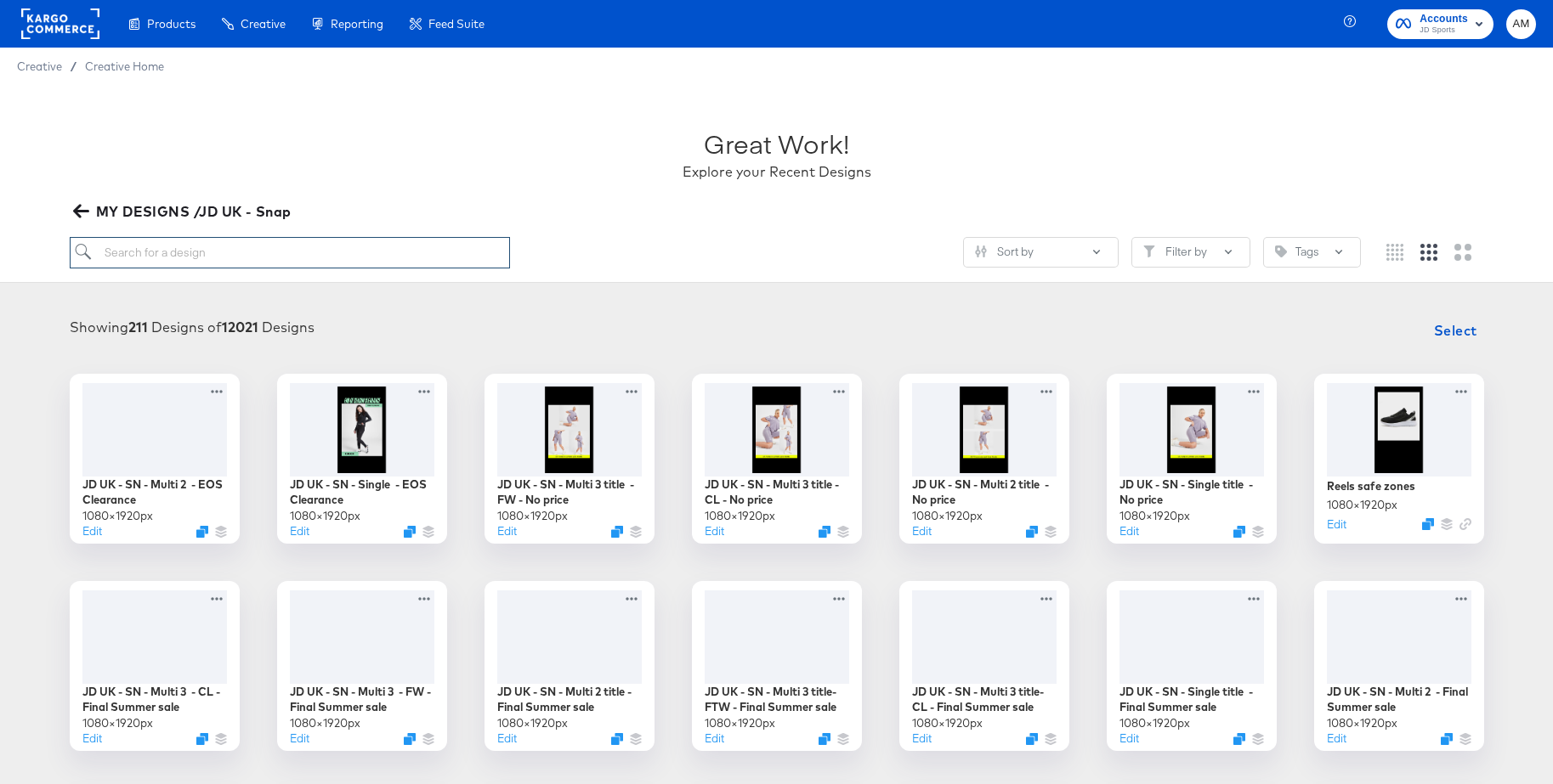
click at [237, 249] on input "search" at bounding box center [290, 252] width 440 height 31
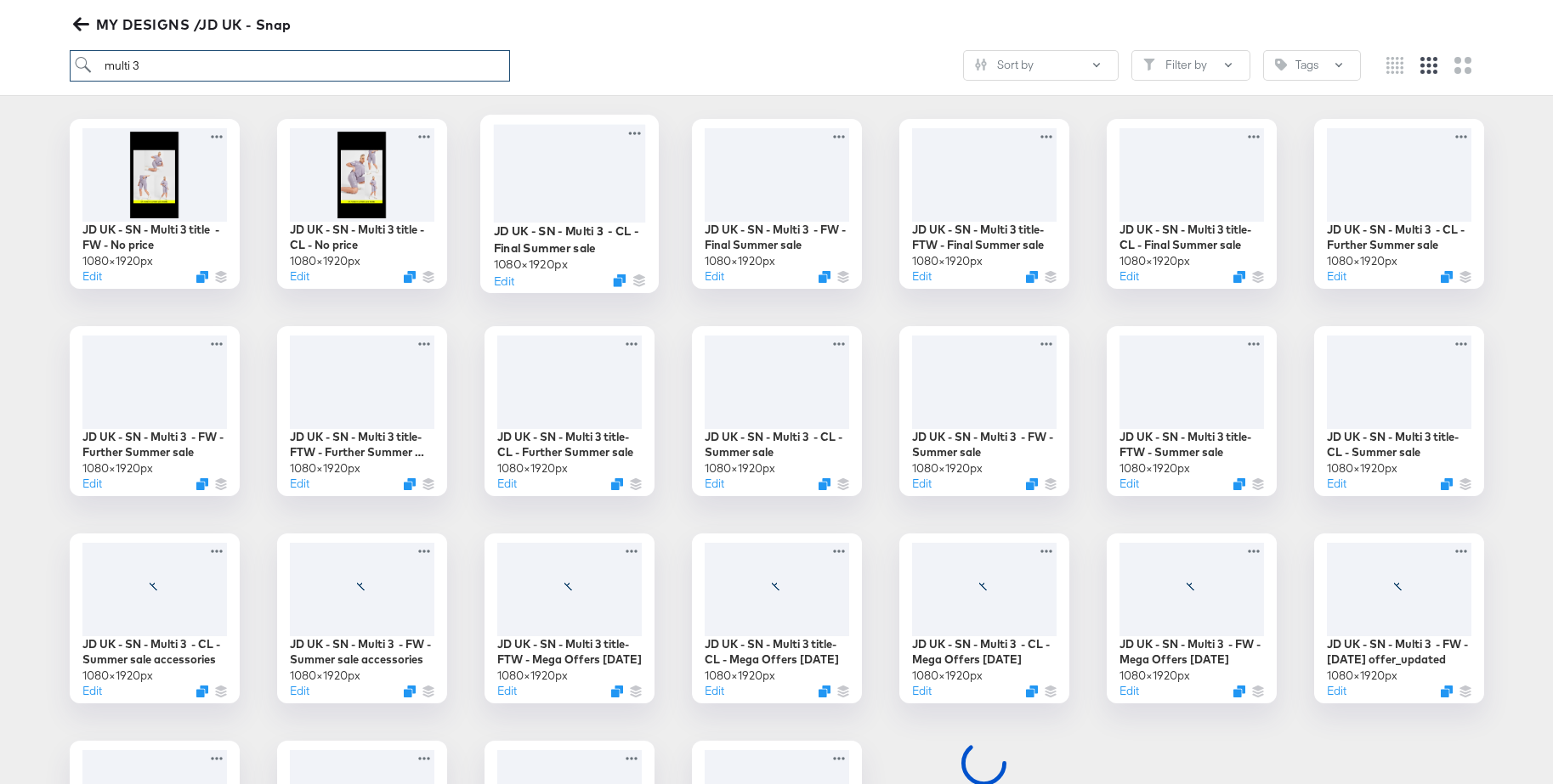
scroll to position [272, 0]
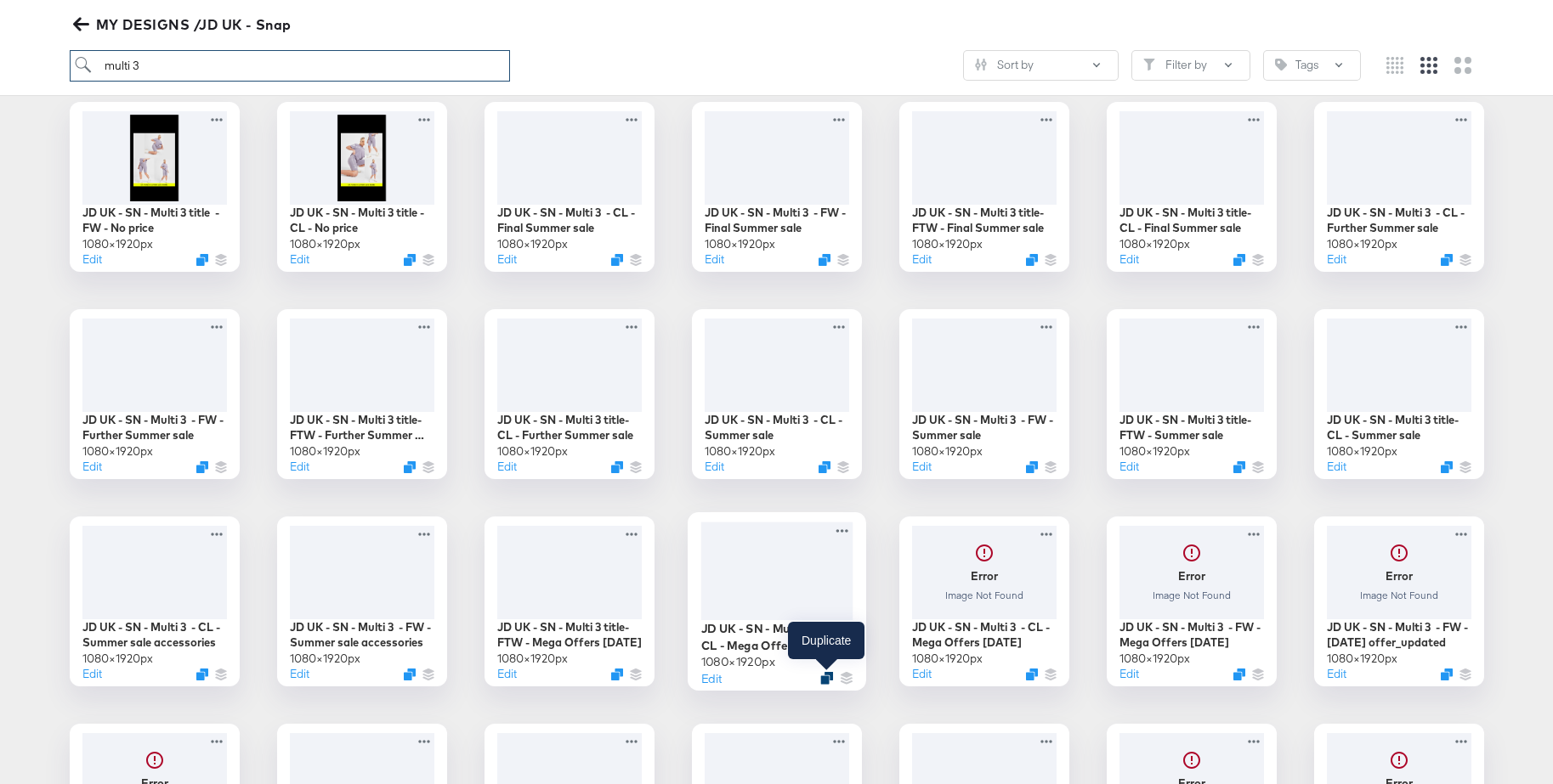
type input "multi 3"
click at [822, 684] on icon "Duplicate" at bounding box center [826, 678] width 13 height 13
click at [839, 533] on icon at bounding box center [841, 530] width 22 height 18
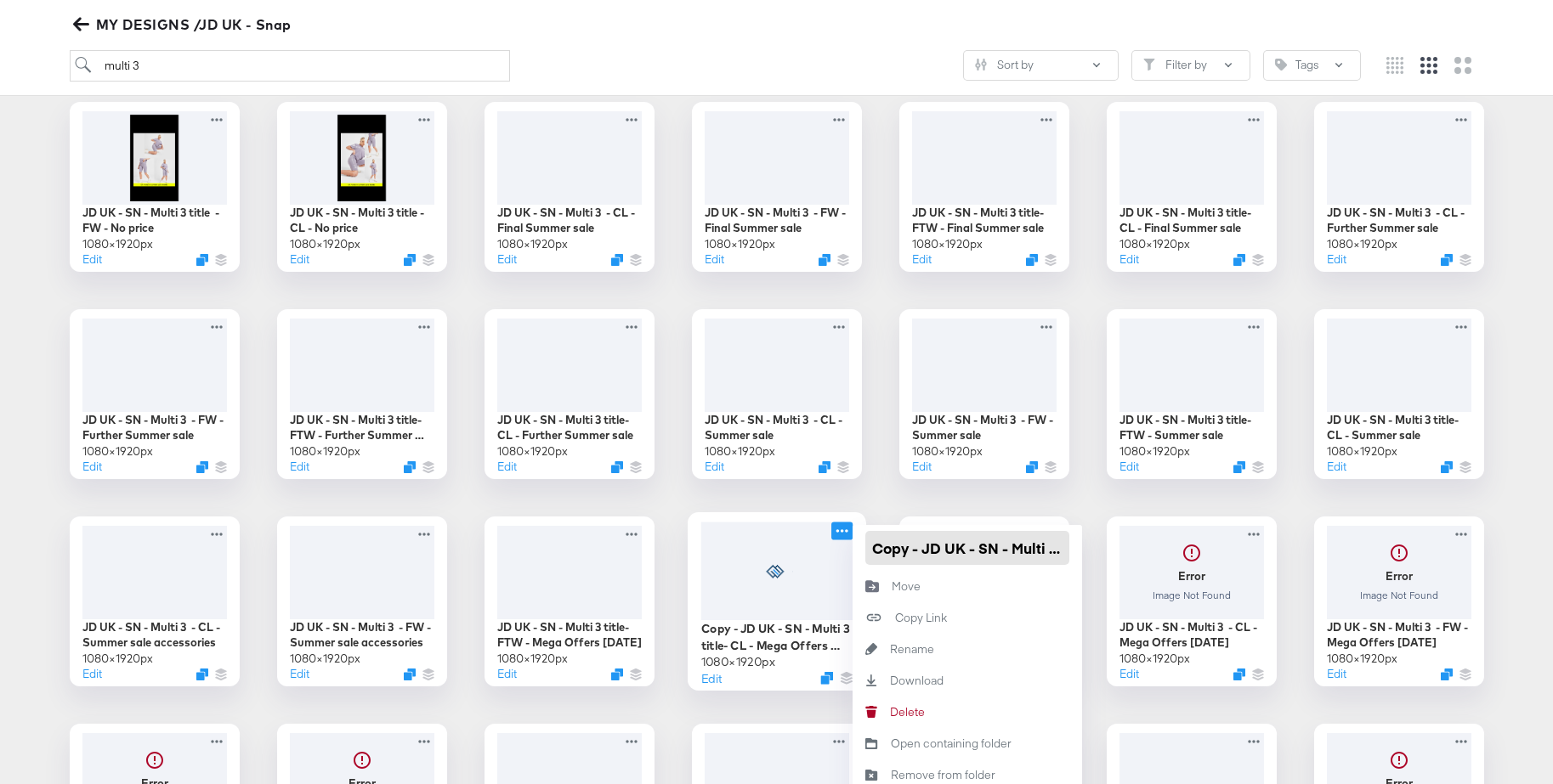
drag, startPoint x: 921, startPoint y: 553, endPoint x: 821, endPoint y: 553, distance: 100.0
click at [821, 553] on div "Copy - JD UK - SN - Multi 3 title- CL - Mega Offers [DATE] × 1920 px Edit Copy …" at bounding box center [776, 601] width 170 height 170
drag, startPoint x: 1049, startPoint y: 550, endPoint x: 1092, endPoint y: 552, distance: 43.0
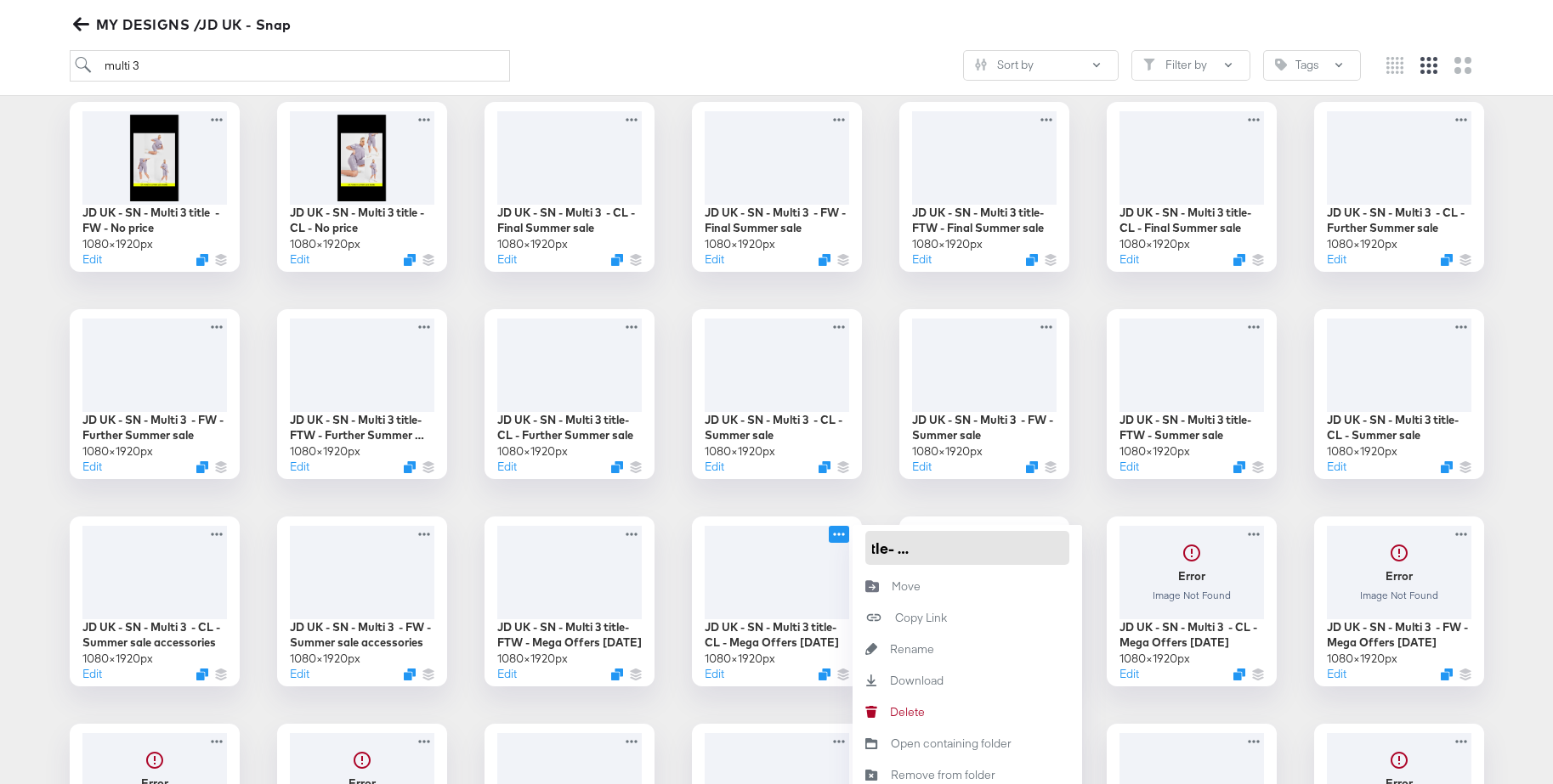
drag, startPoint x: 935, startPoint y: 549, endPoint x: 1101, endPoint y: 551, distance: 166.0
type input "JD UK - SN - Multi 3 title- CL - EOS Clearance"
drag, startPoint x: 915, startPoint y: 491, endPoint x: 900, endPoint y: 495, distance: 15.5
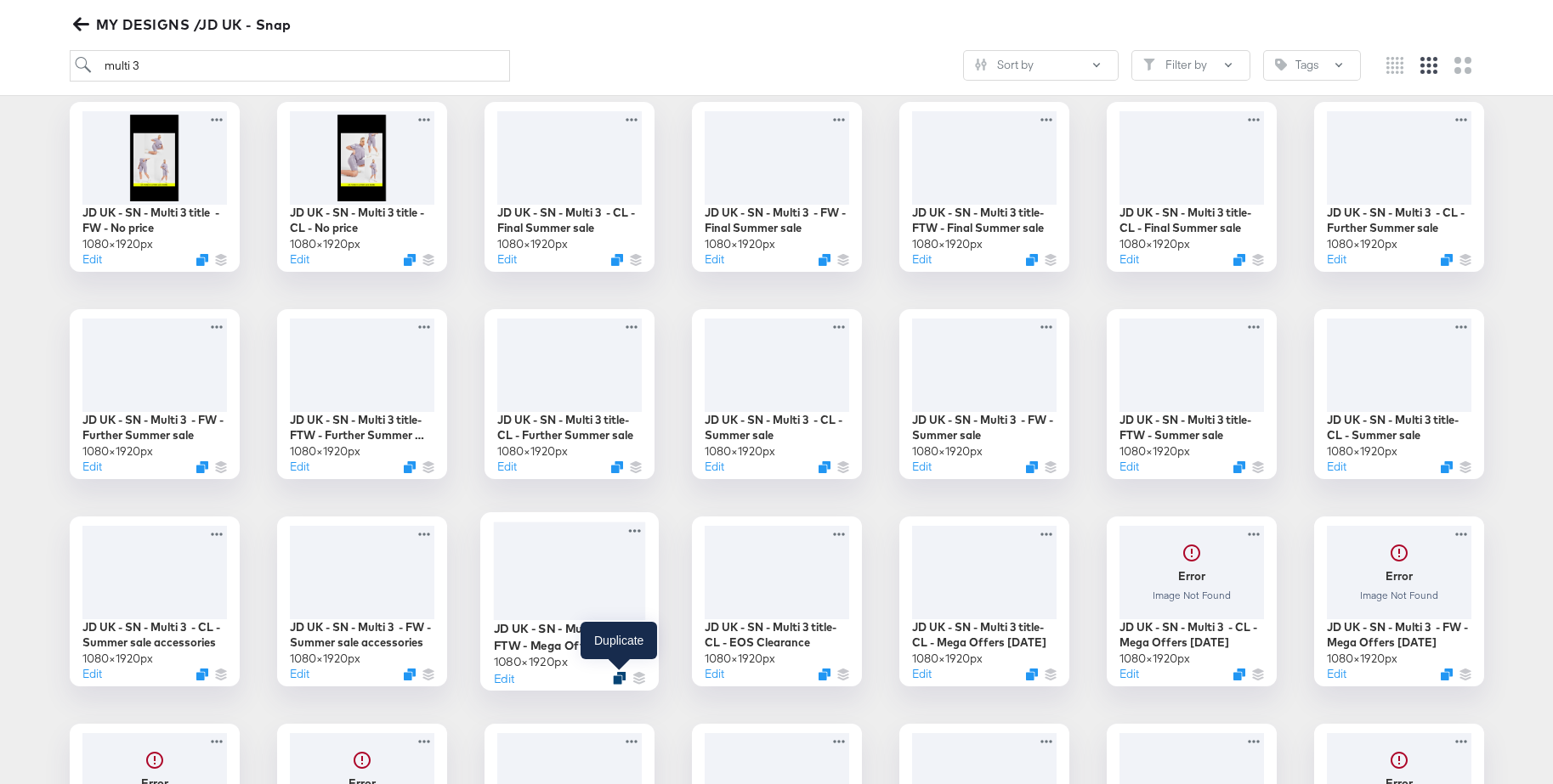
click at [620, 679] on icon "Duplicate" at bounding box center [619, 678] width 13 height 13
click at [636, 532] on icon at bounding box center [634, 530] width 22 height 18
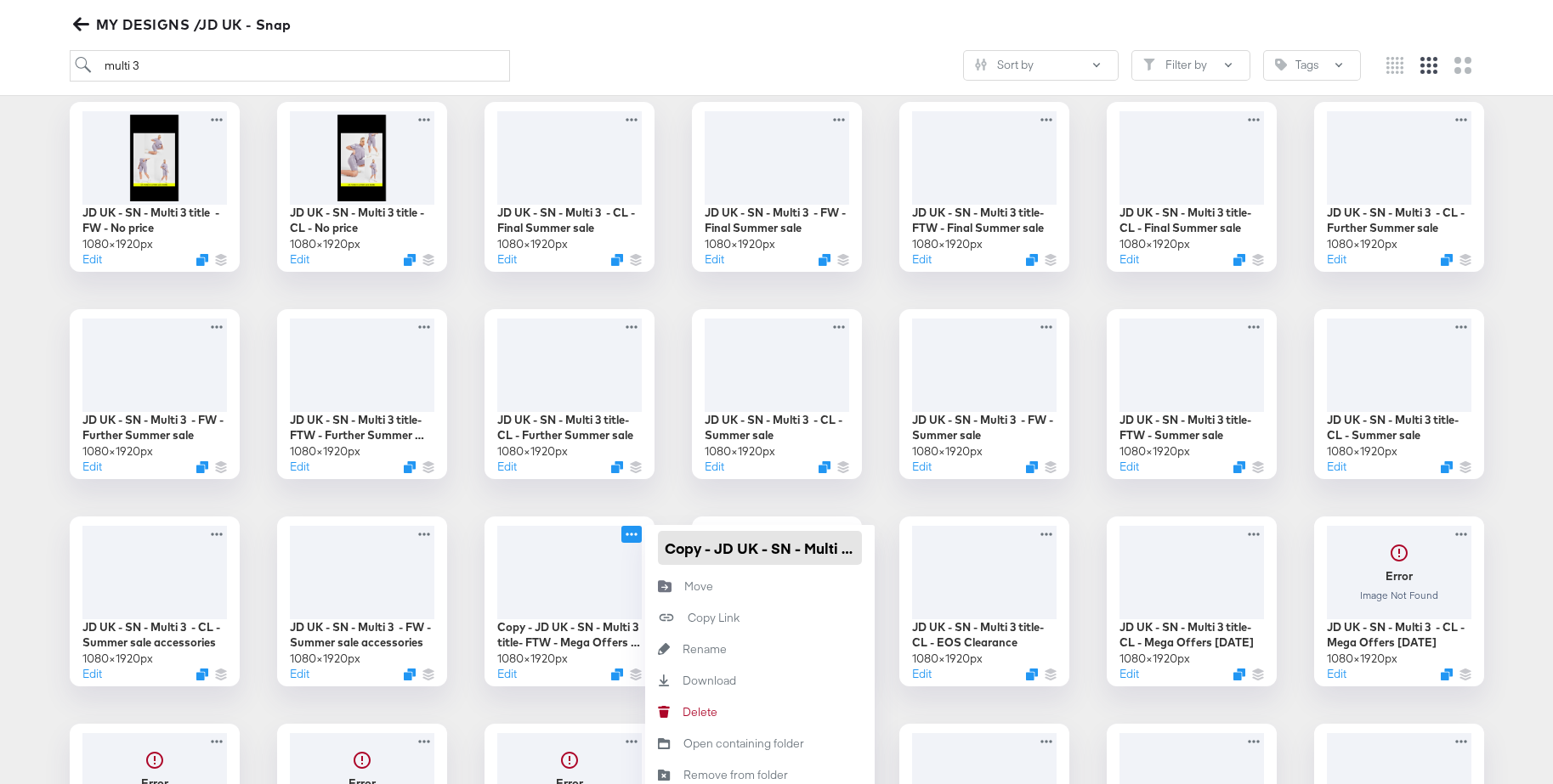
drag, startPoint x: 716, startPoint y: 548, endPoint x: 731, endPoint y: 555, distance: 16.6
click at [635, 551] on div "Copy - JD UK - SN - Multi 3 title- FTW - Mega Offers [DATE] × 1920 px Edit Copy…" at bounding box center [569, 601] width 170 height 170
drag, startPoint x: 841, startPoint y: 550, endPoint x: 826, endPoint y: 555, distance: 15.8
click at [870, 552] on div "JD UK - SN - Multi 3 title- FTW - Mega Offers [DATE]" at bounding box center [760, 548] width 230 height 46
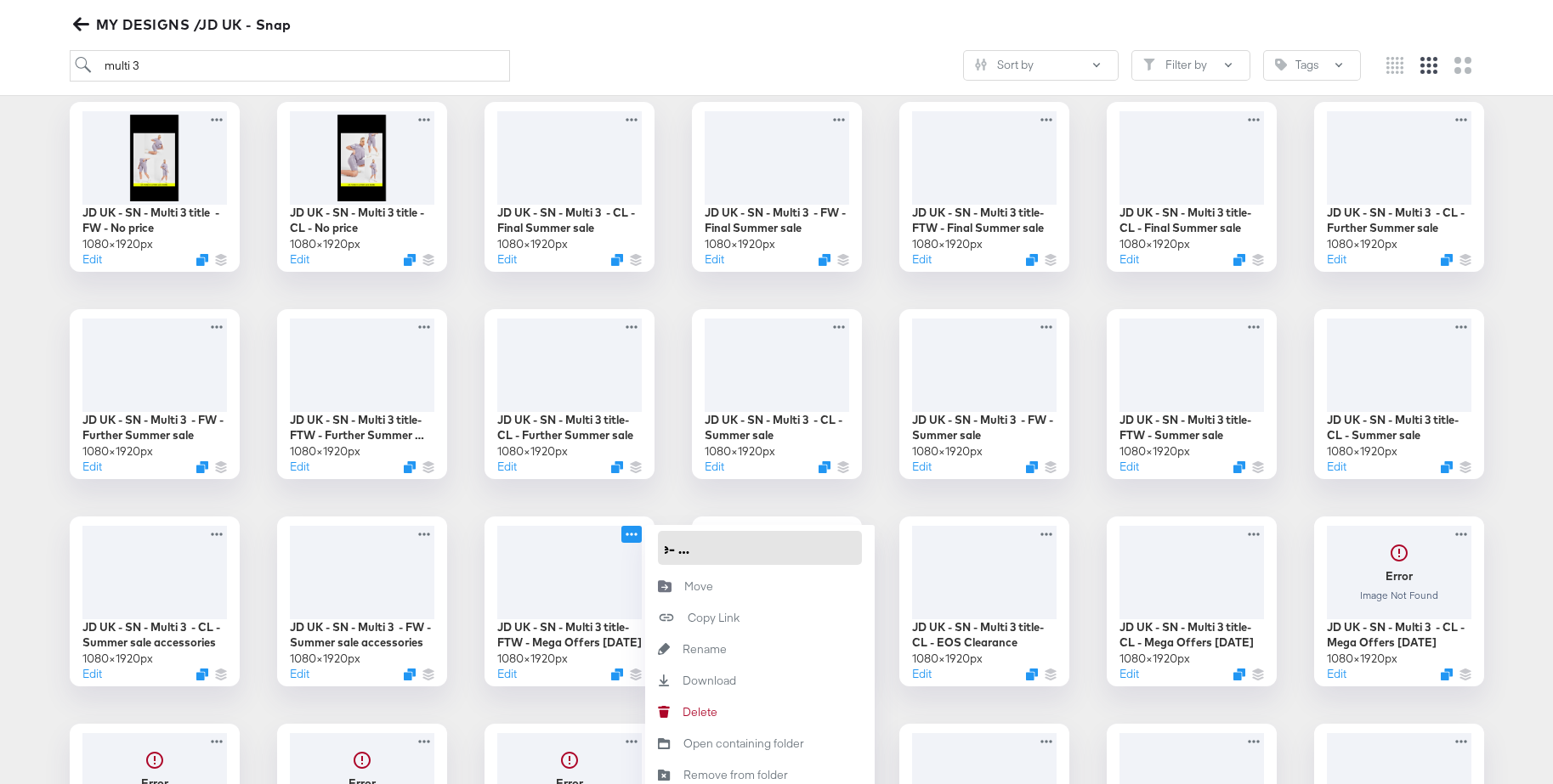
drag, startPoint x: 792, startPoint y: 556, endPoint x: 750, endPoint y: 556, distance: 42.0
click at [792, 556] on input "JD UK - SN - Multi 3 title- FTW - Mega Offers [DATE]" at bounding box center [760, 548] width 204 height 34
drag, startPoint x: 727, startPoint y: 553, endPoint x: 873, endPoint y: 555, distance: 146.0
click at [873, 555] on div "JD UK - SN - Multi 3 title- FTW - Mega Offers [DATE]" at bounding box center [760, 548] width 230 height 46
type input "JD UK - SN - Multi 3 title- FTW - EOS Clearance"
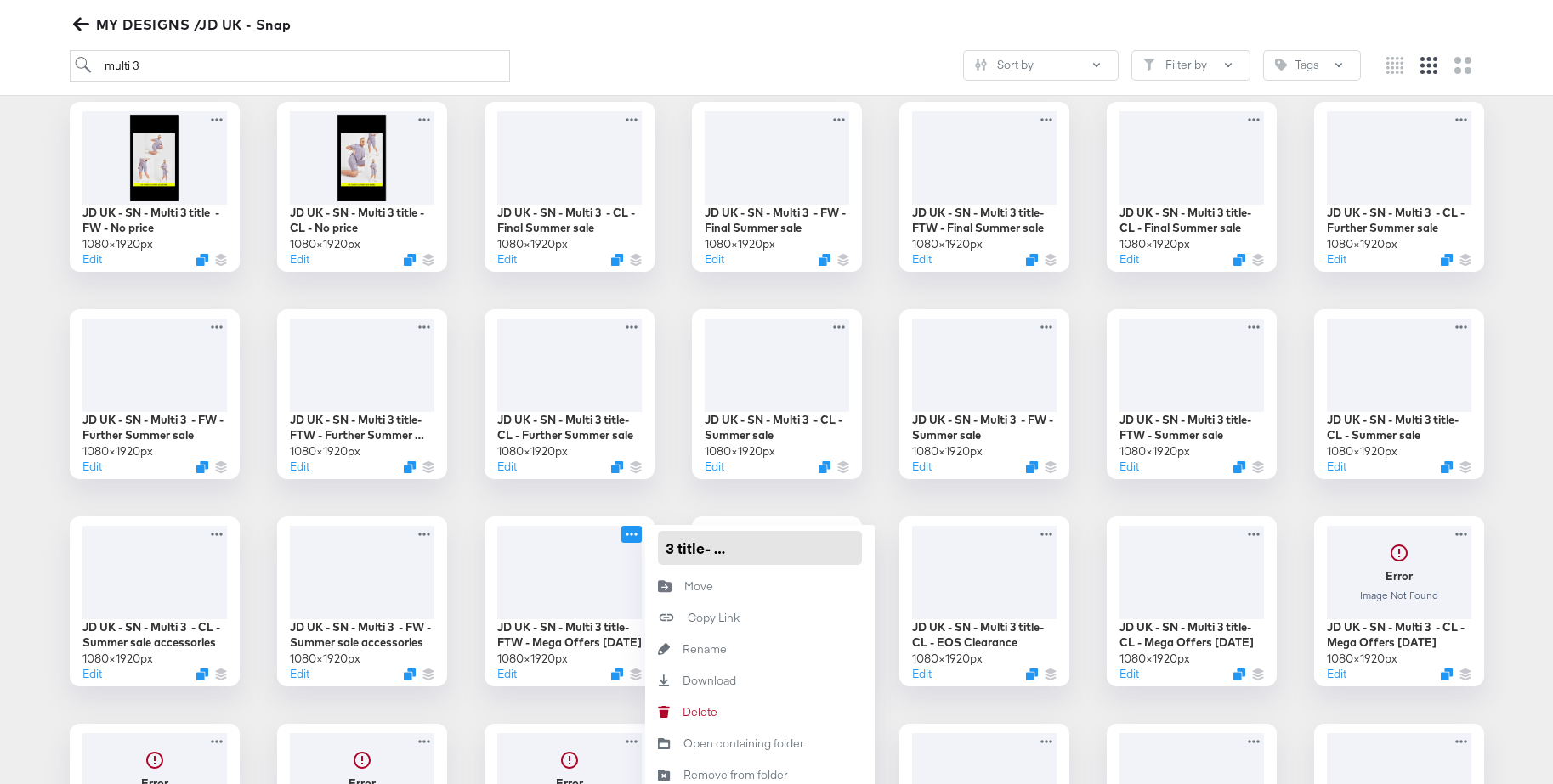
scroll to position [0, 135]
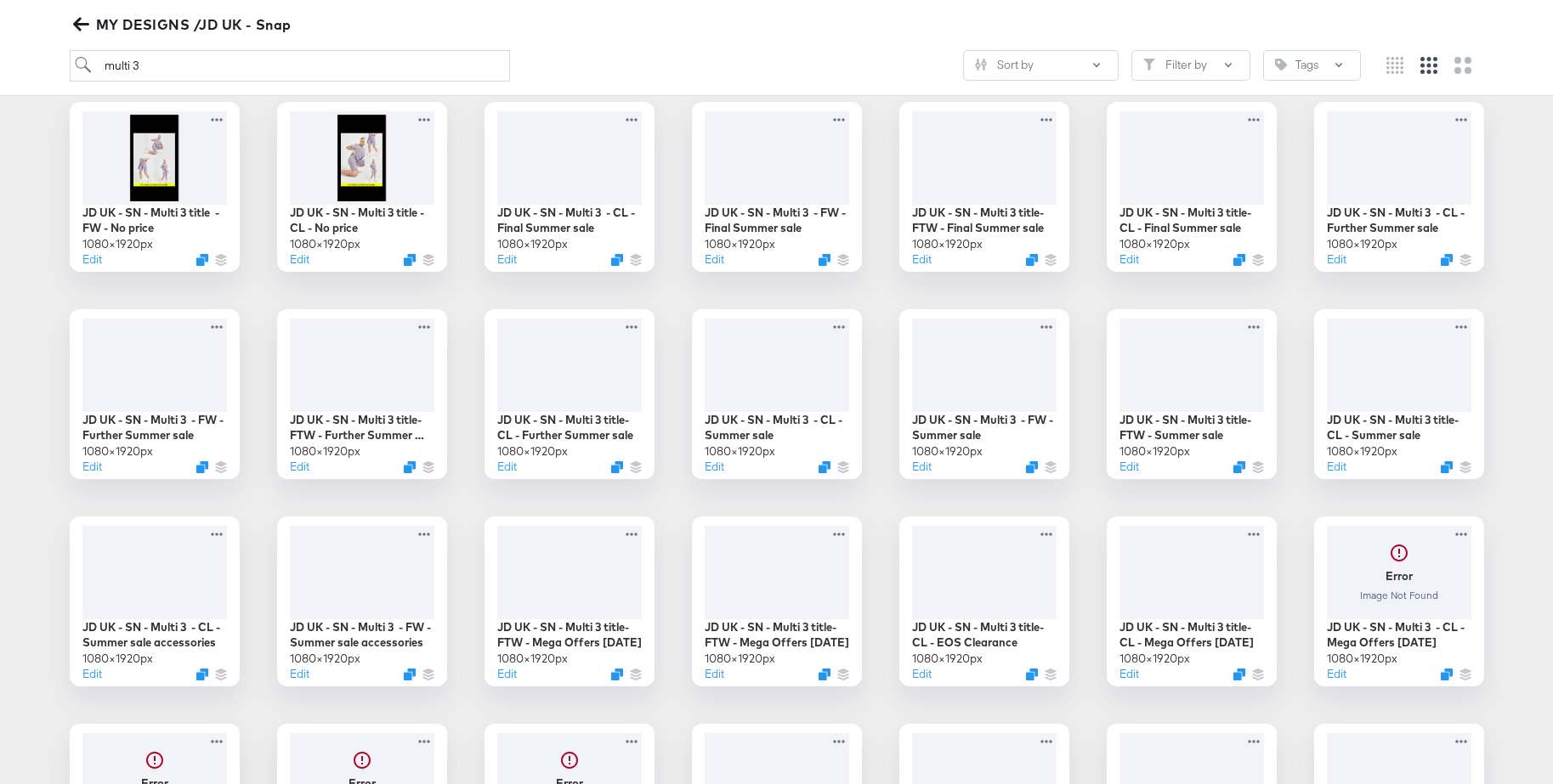
click at [991, 571] on div at bounding box center [984, 570] width 152 height 99
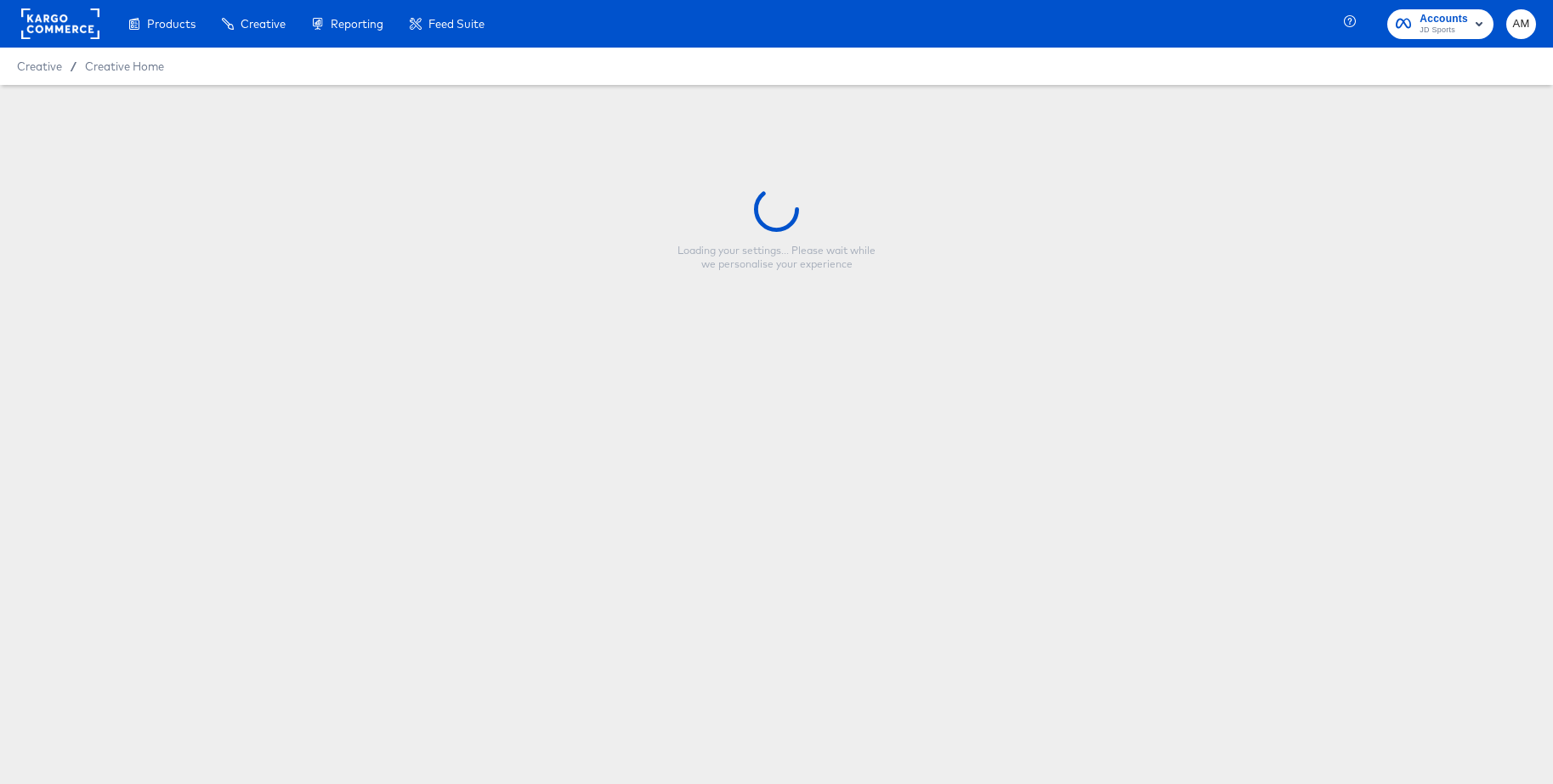
type input "JD UK - SN - Multi 3 title- CL - EOS Clearance"
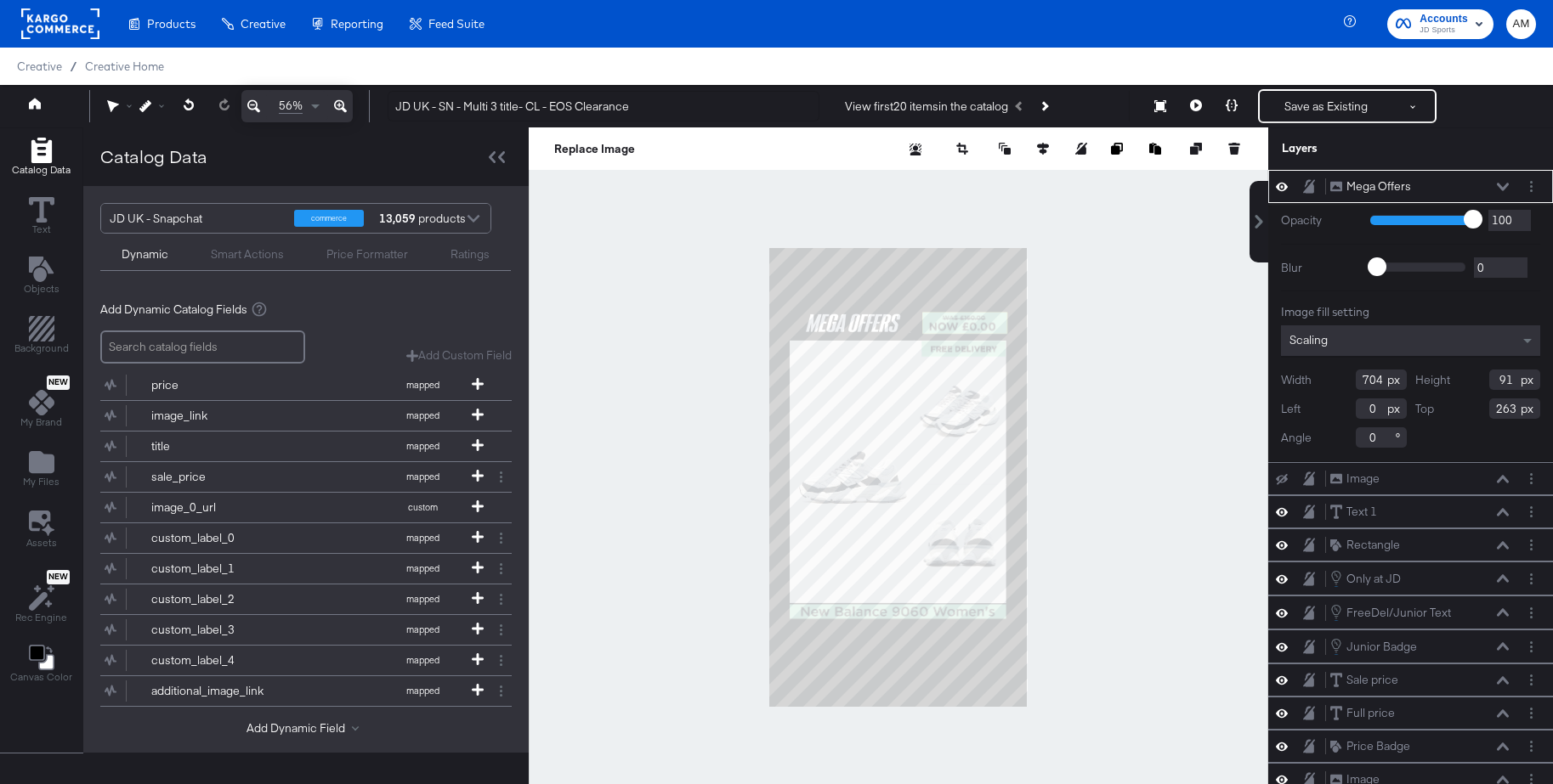
scroll to position [2, 0]
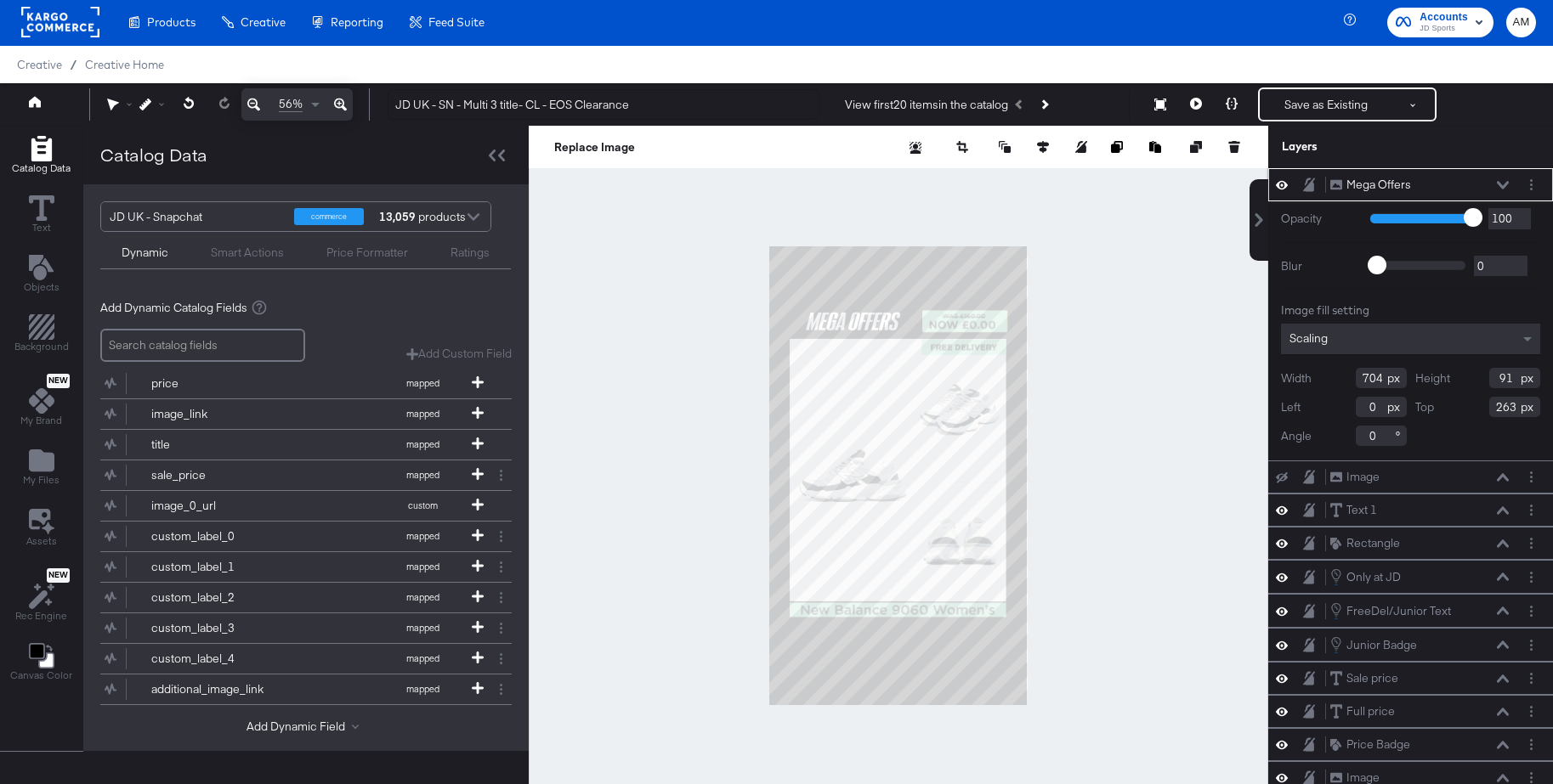
click at [1276, 186] on icon at bounding box center [1281, 184] width 12 height 8
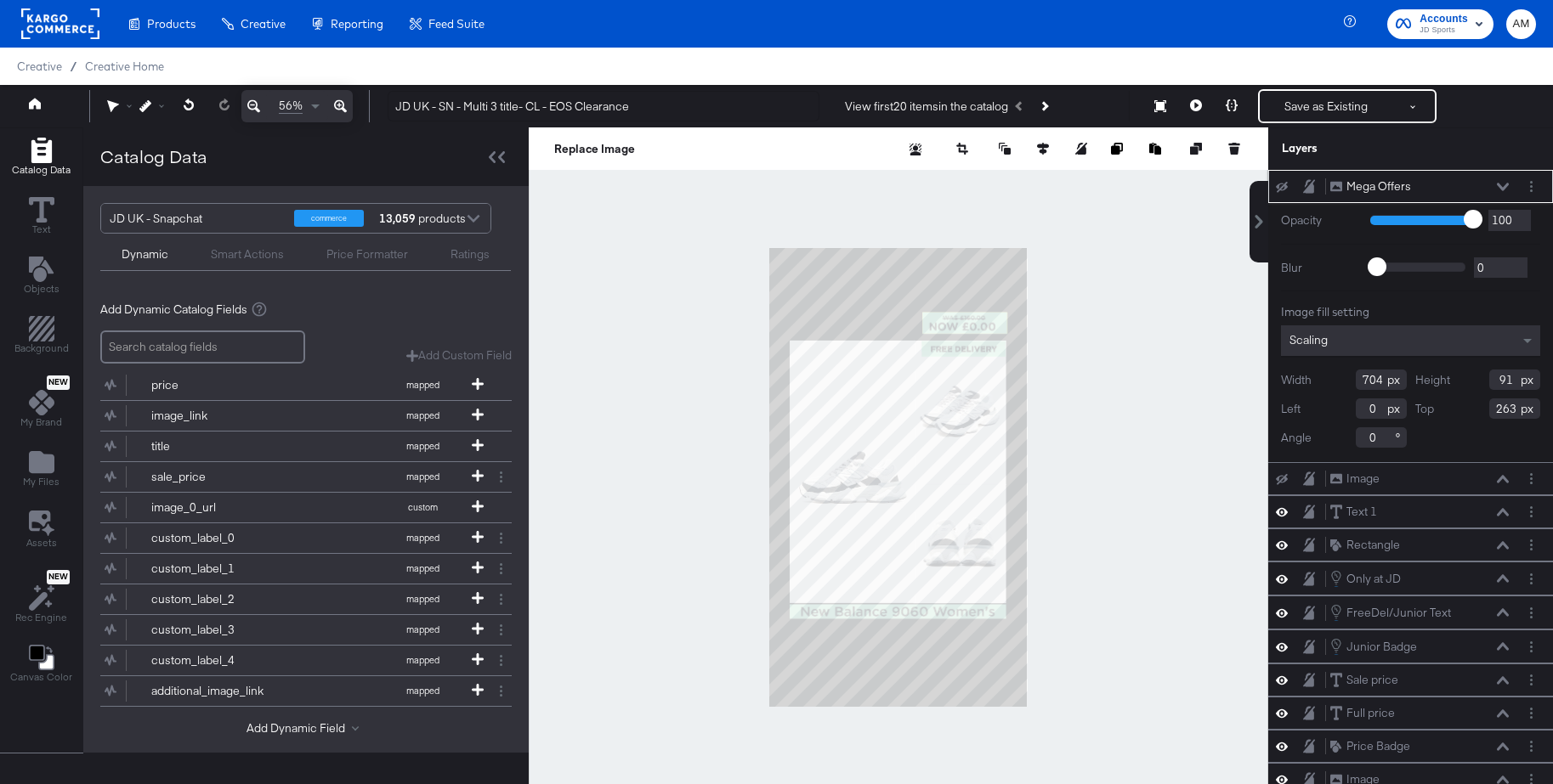
scroll to position [5, 0]
click at [46, 456] on icon "Add Files" at bounding box center [41, 461] width 25 height 22
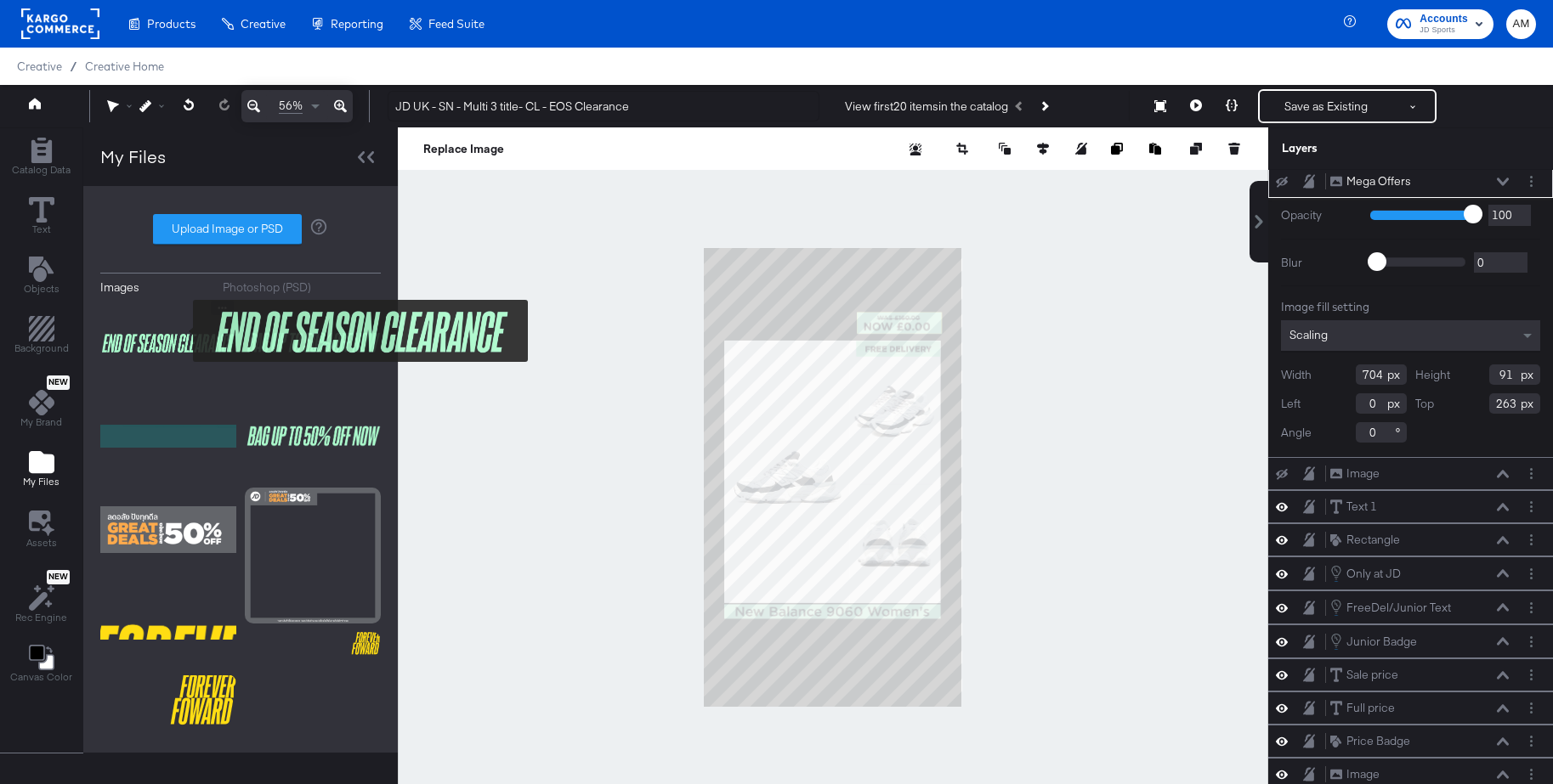
click at [183, 328] on img at bounding box center [168, 344] width 136 height 85
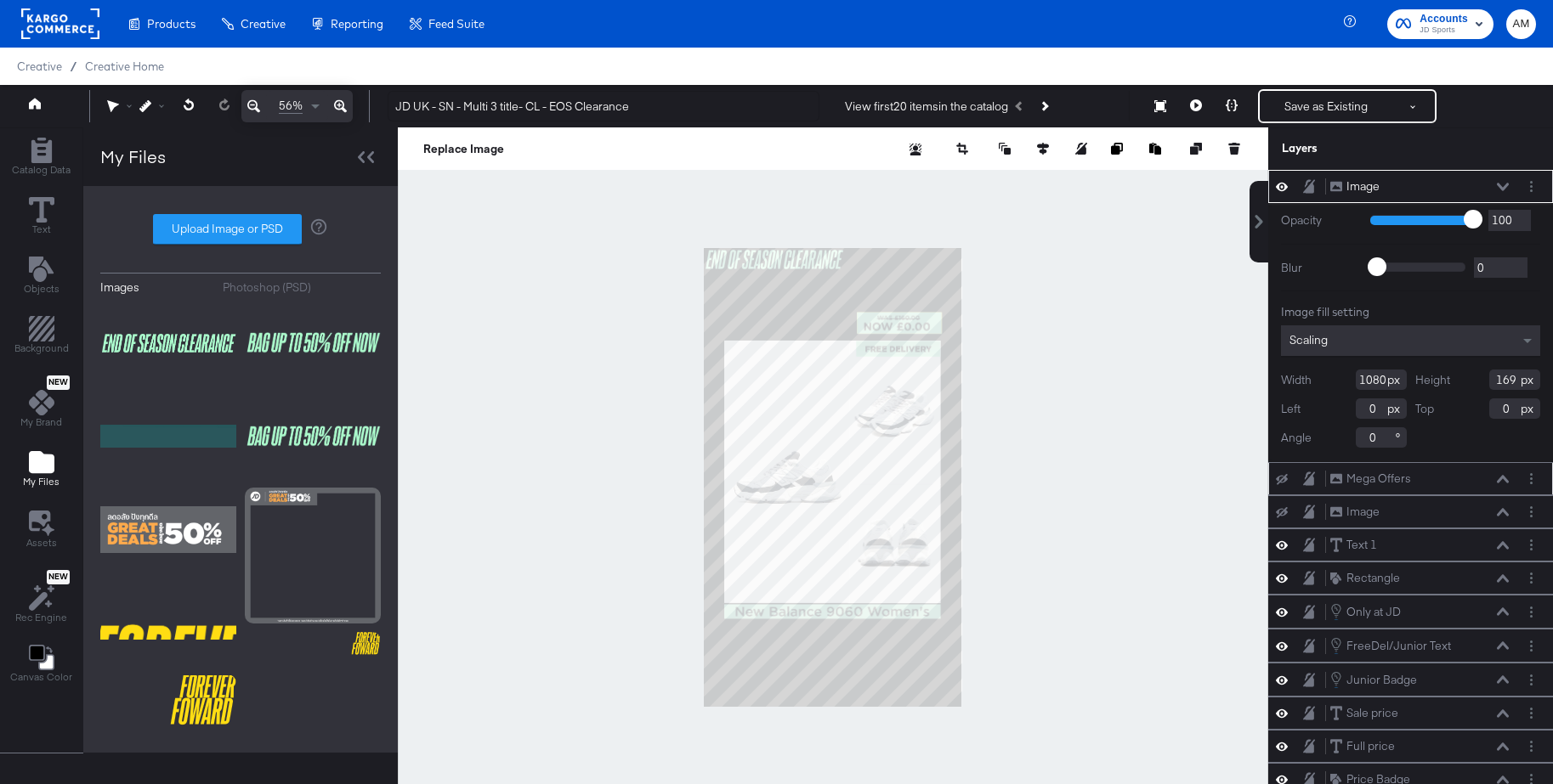
type input "586"
type input "92"
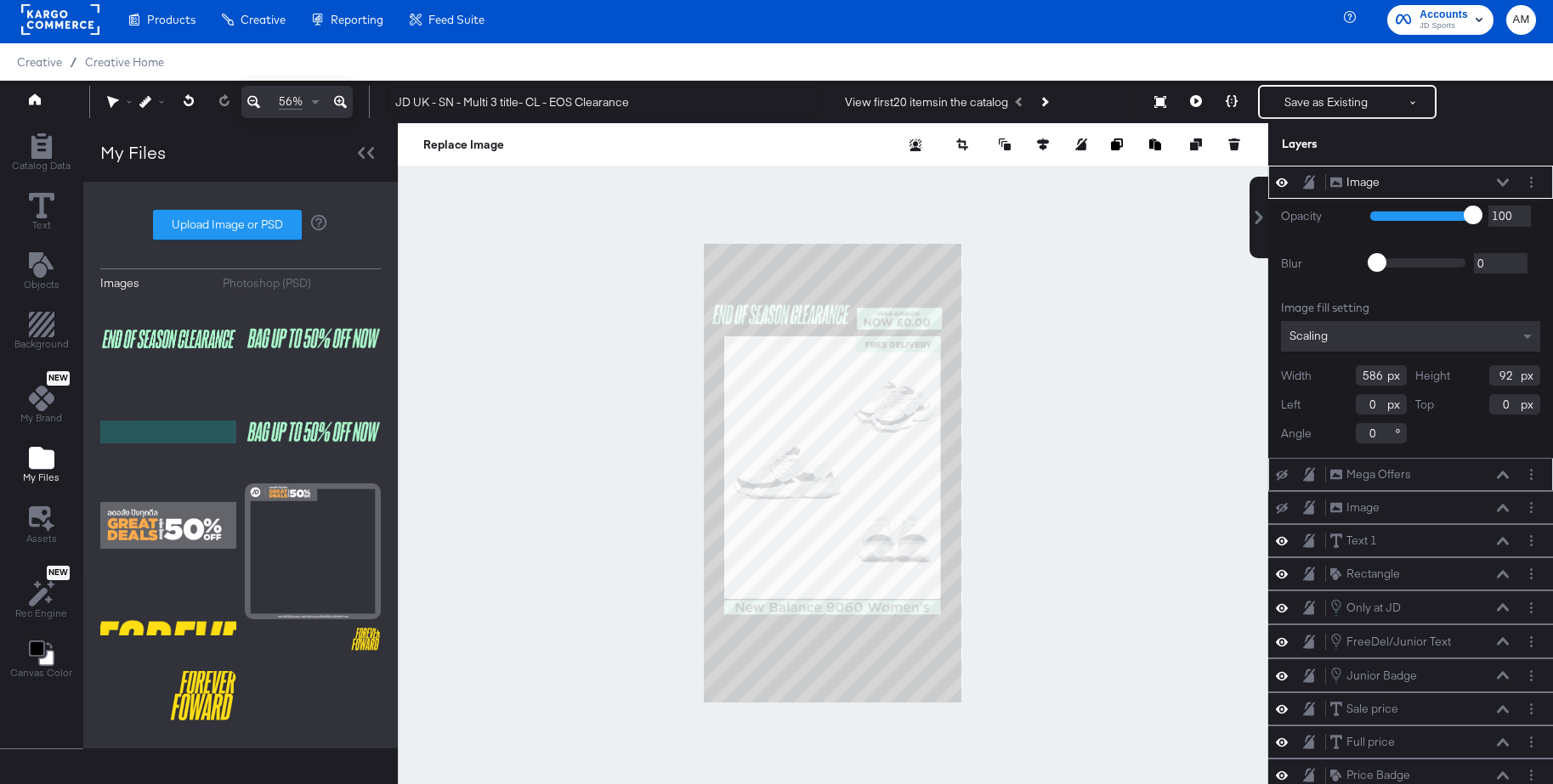
type input "28"
type input "248"
type input "497"
type input "77"
type input "122"
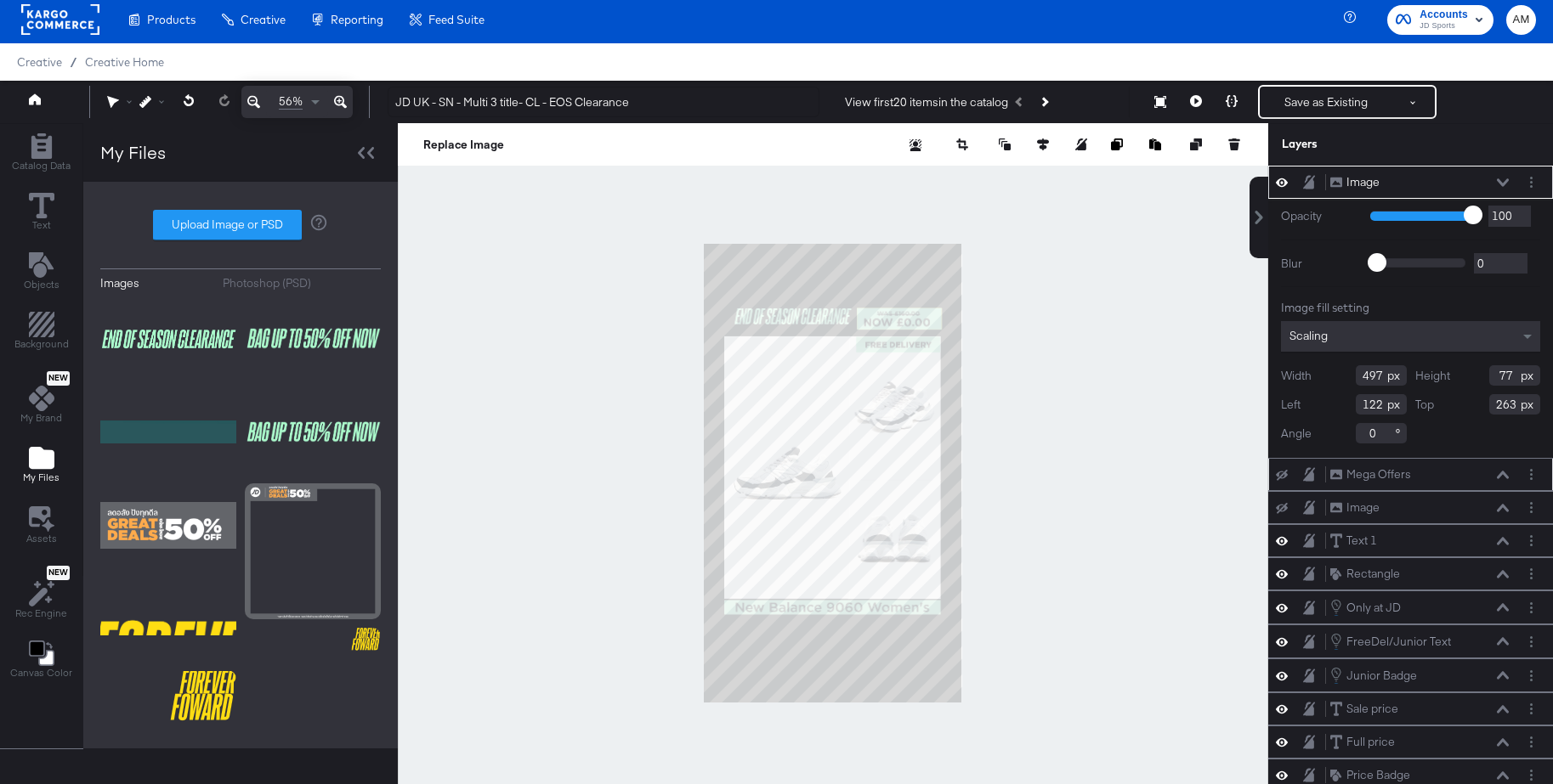
type input "277"
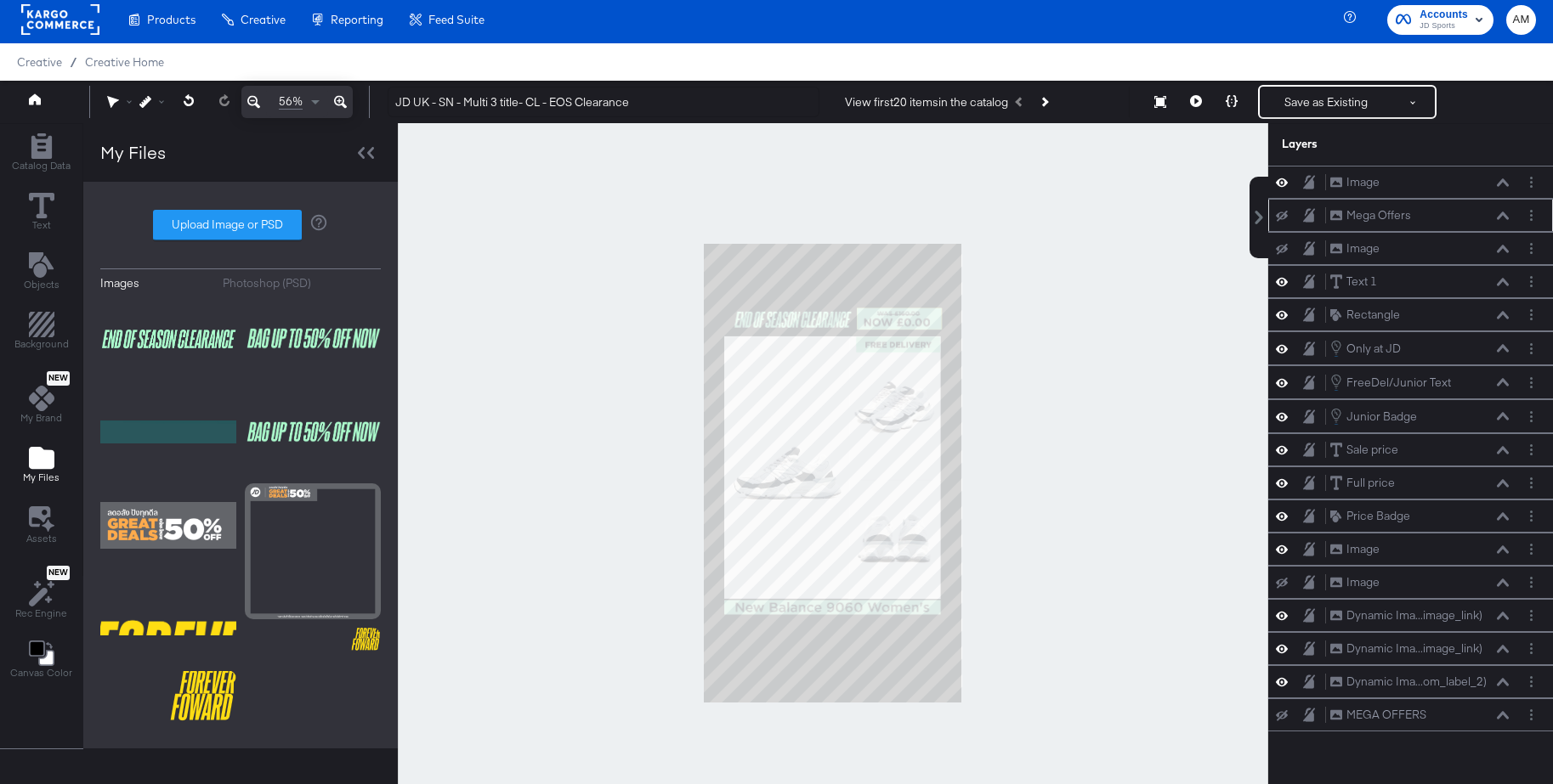
click at [1066, 328] on div at bounding box center [833, 473] width 871 height 700
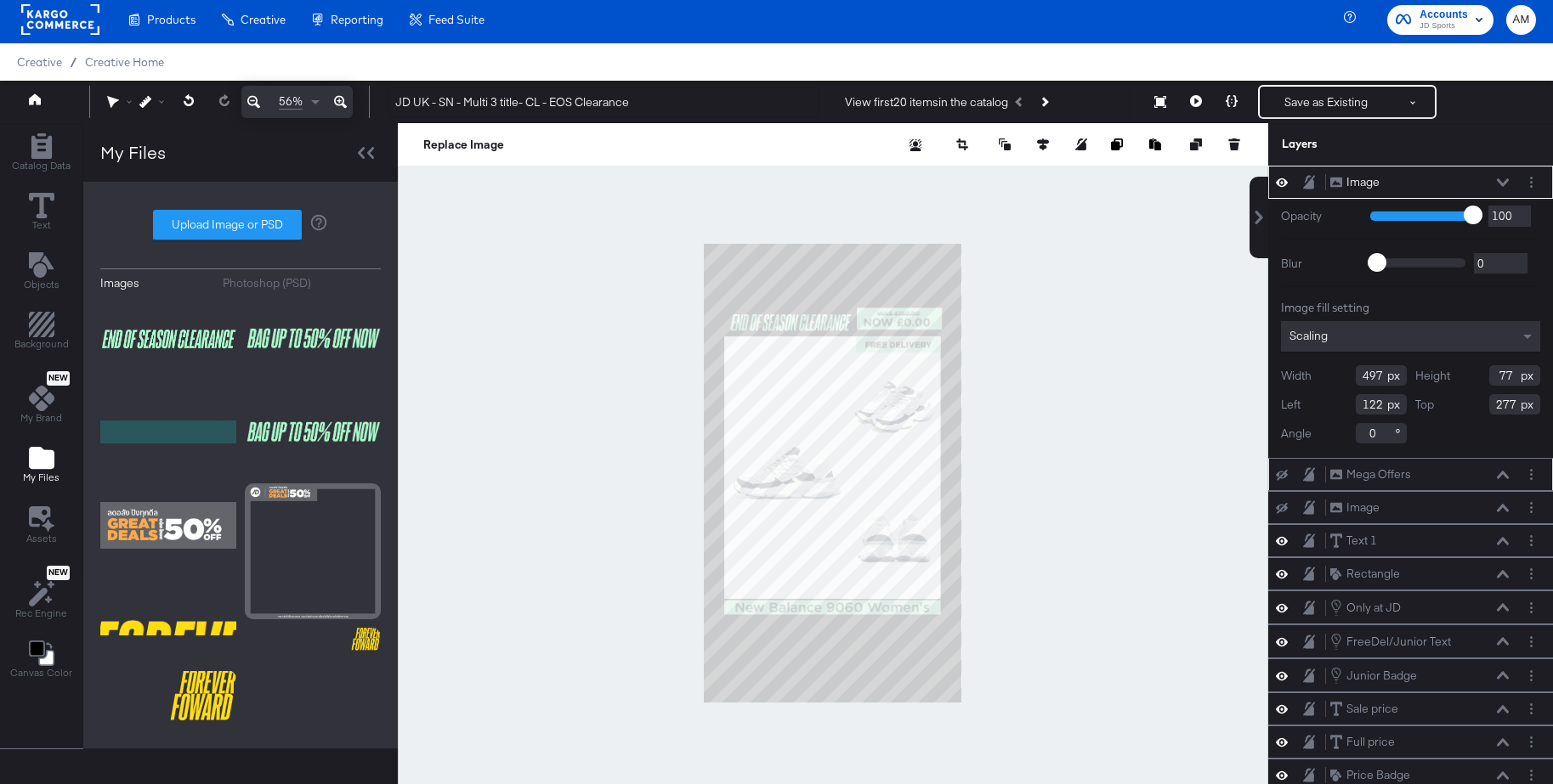
type input "515"
type input "79"
type input "104"
type input "288"
click at [1108, 335] on div at bounding box center [833, 473] width 871 height 700
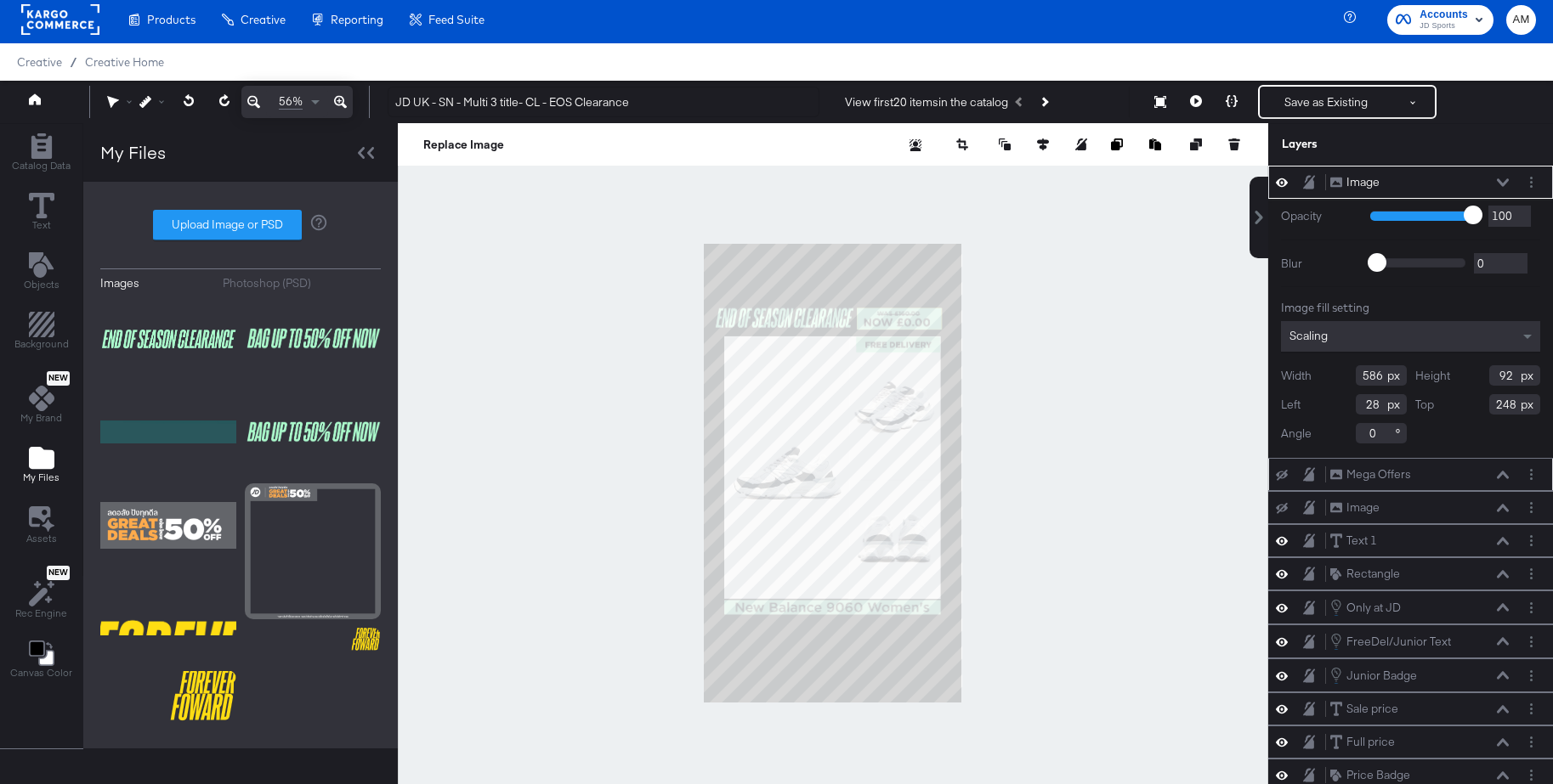
type input "43"
type input "262"
type input "515"
type input "80"
type input "104"
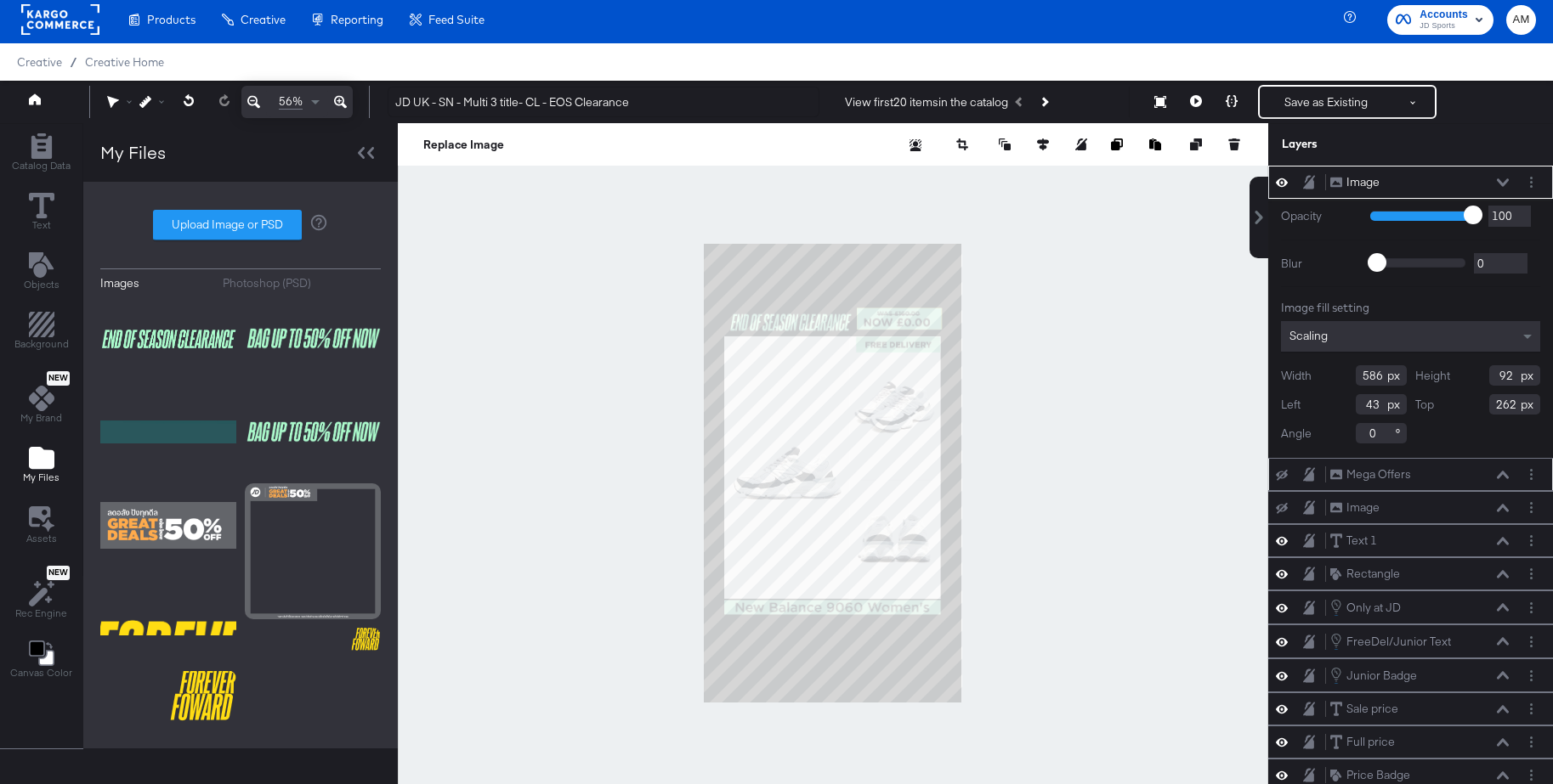
type input "287"
click at [1113, 326] on div at bounding box center [833, 473] width 871 height 700
type input "279"
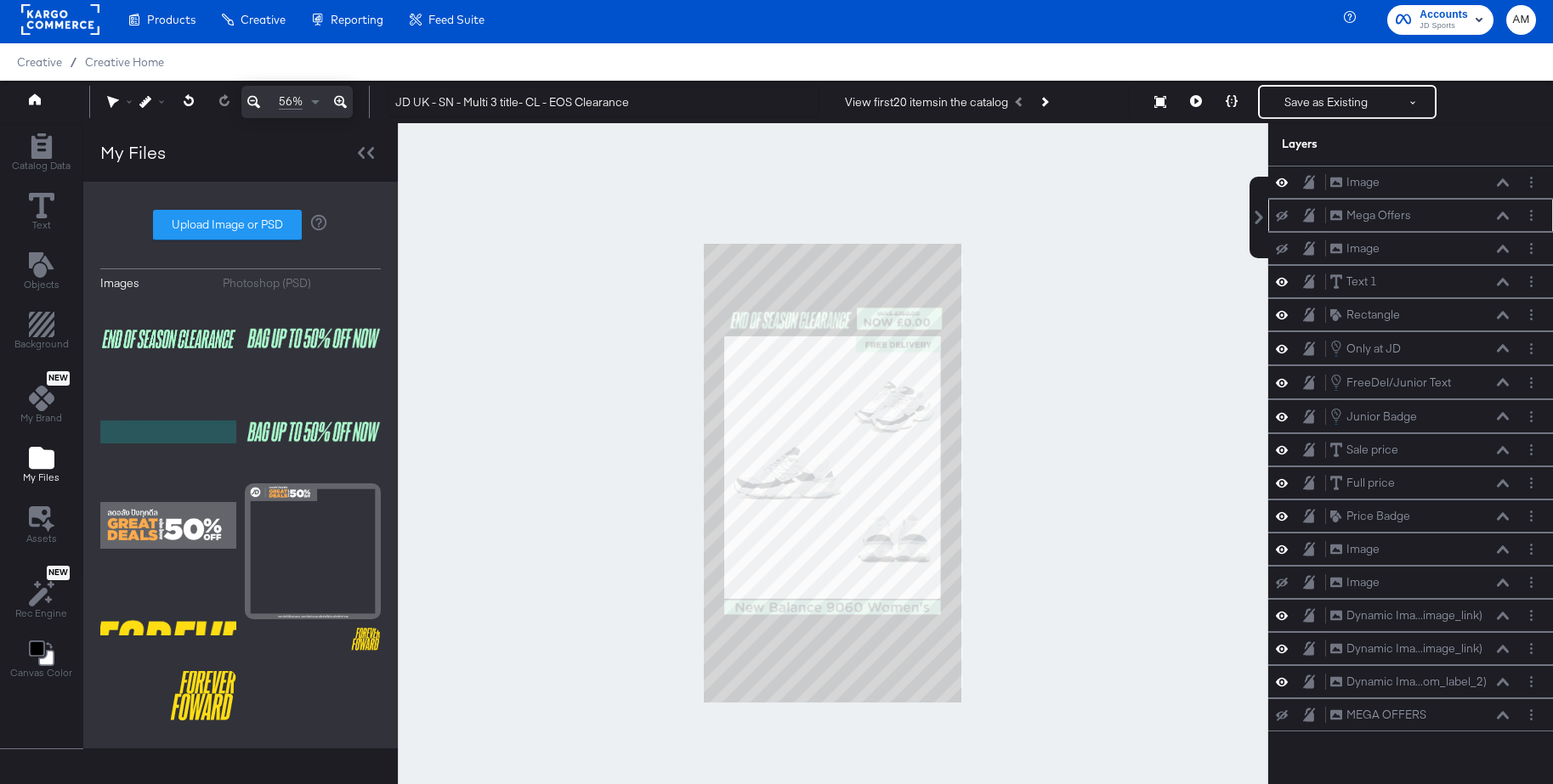
click at [1104, 312] on div at bounding box center [833, 473] width 871 height 700
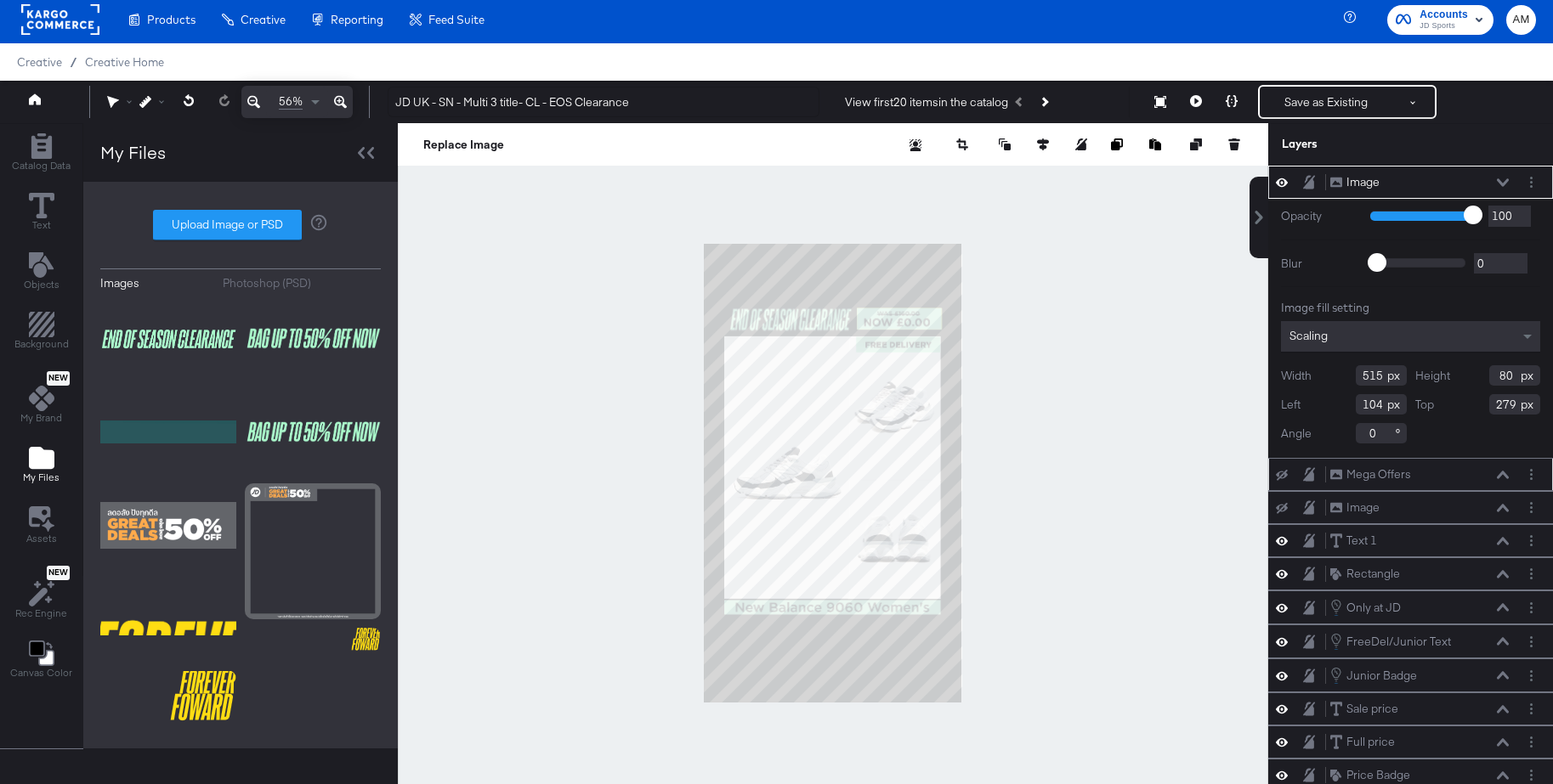
type input "104"
type input "263"
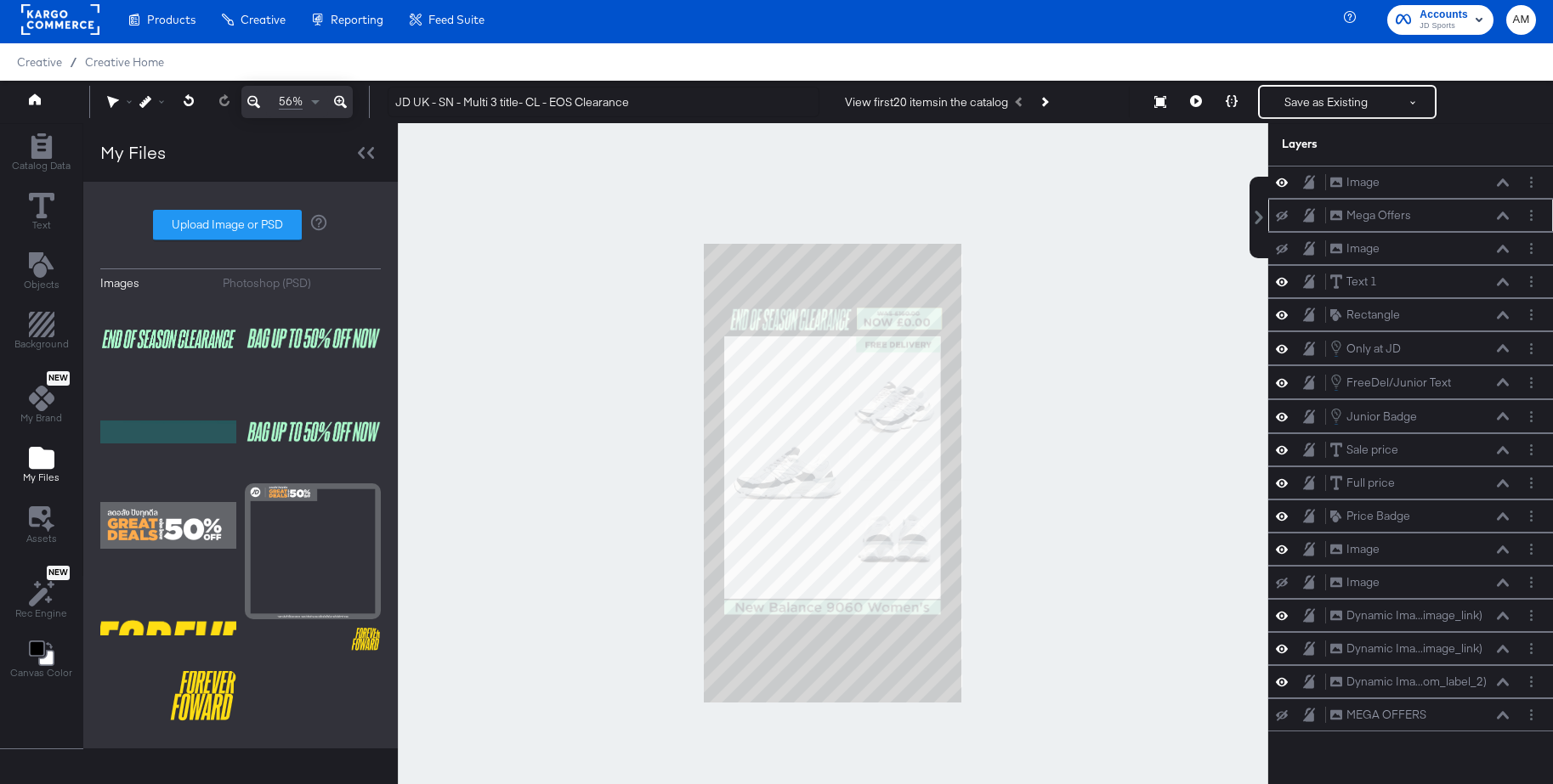
click at [1151, 326] on div at bounding box center [833, 473] width 871 height 700
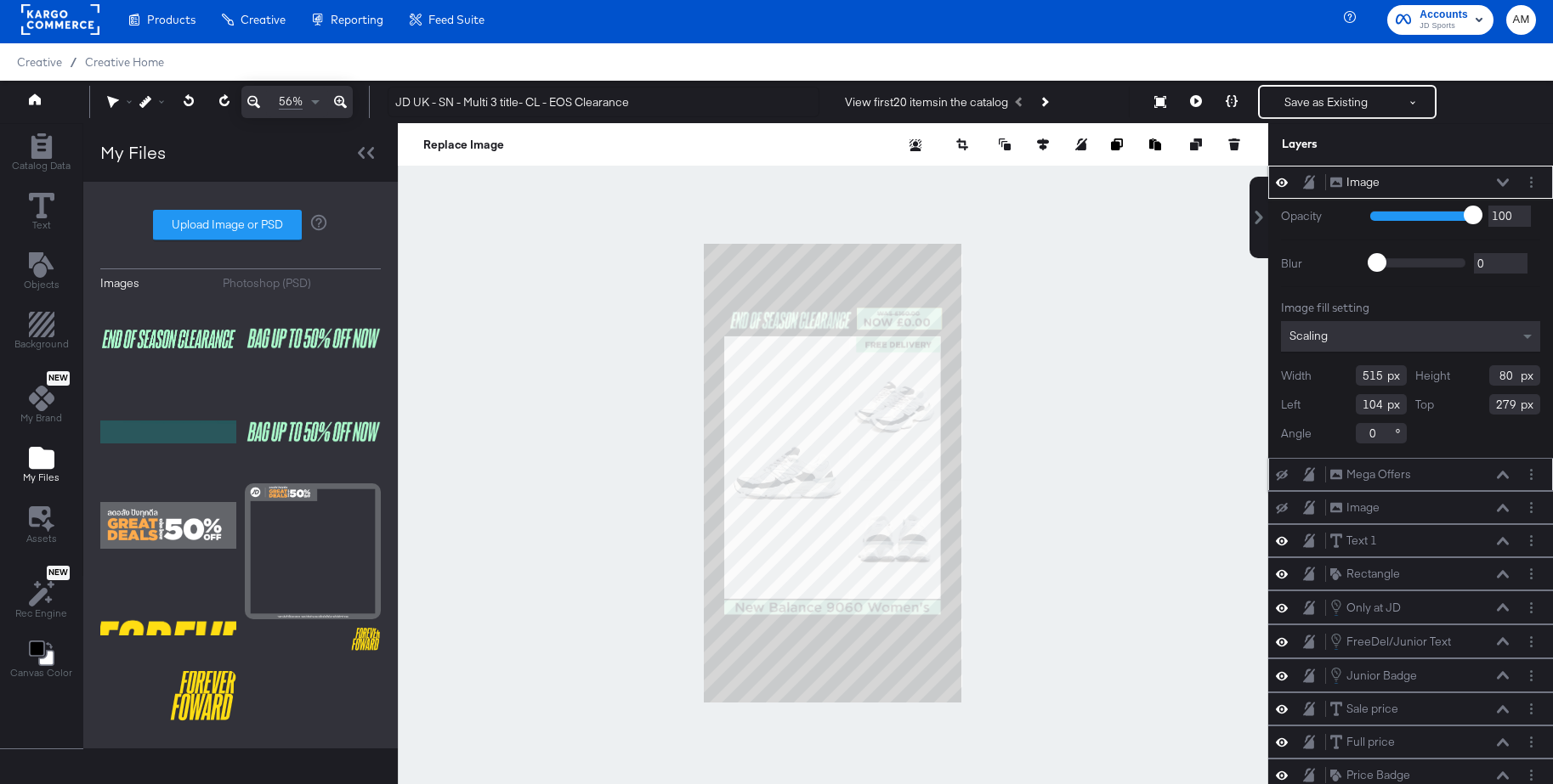
drag, startPoint x: 1513, startPoint y: 378, endPoint x: 1471, endPoint y: 378, distance: 42.0
click at [1471, 378] on div "Height 80" at bounding box center [1478, 376] width 126 height 21
type input "103"
click at [1046, 375] on div at bounding box center [833, 473] width 871 height 700
type input "265"
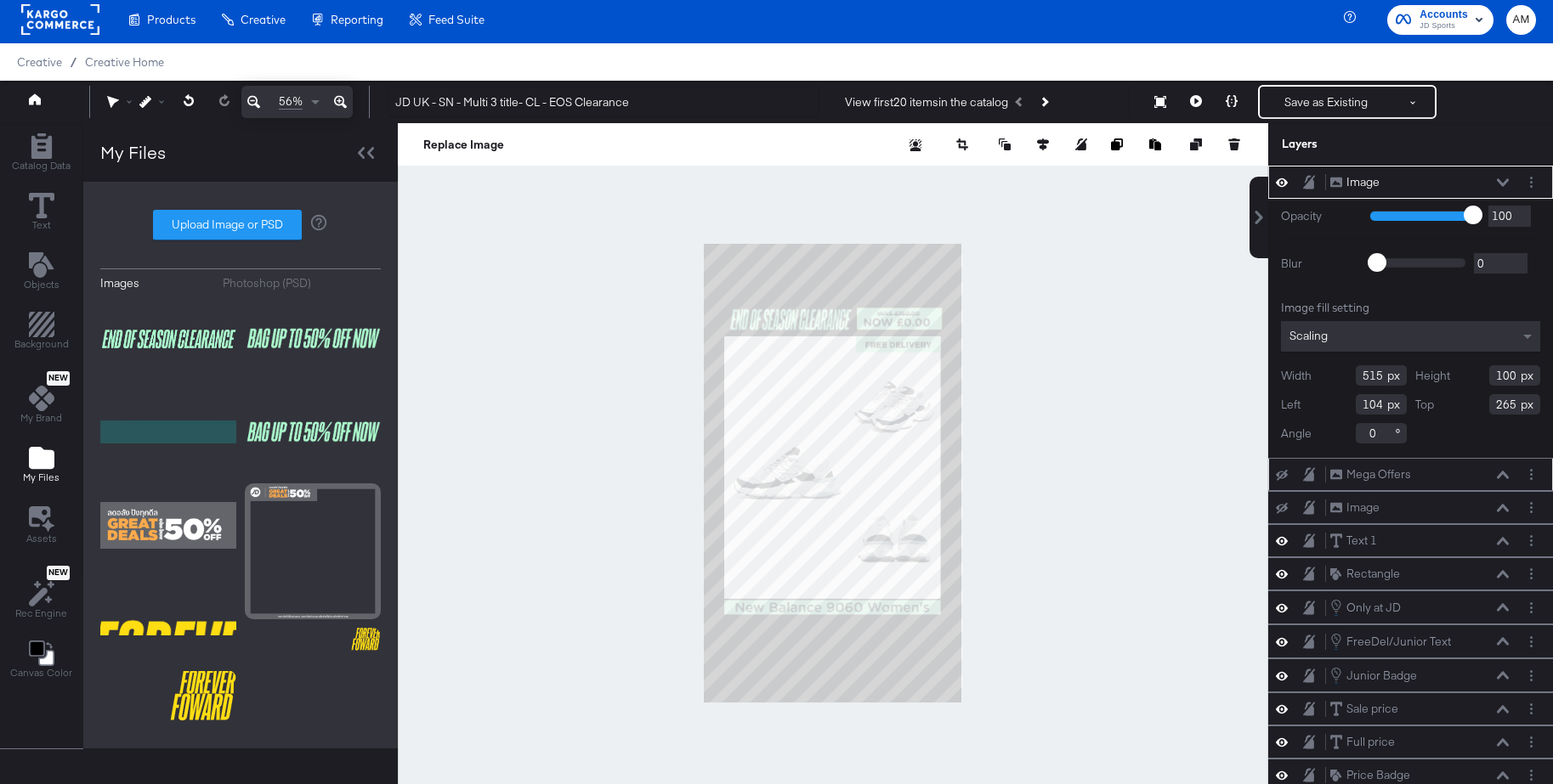
click at [1096, 363] on div at bounding box center [833, 473] width 871 height 700
type input "261"
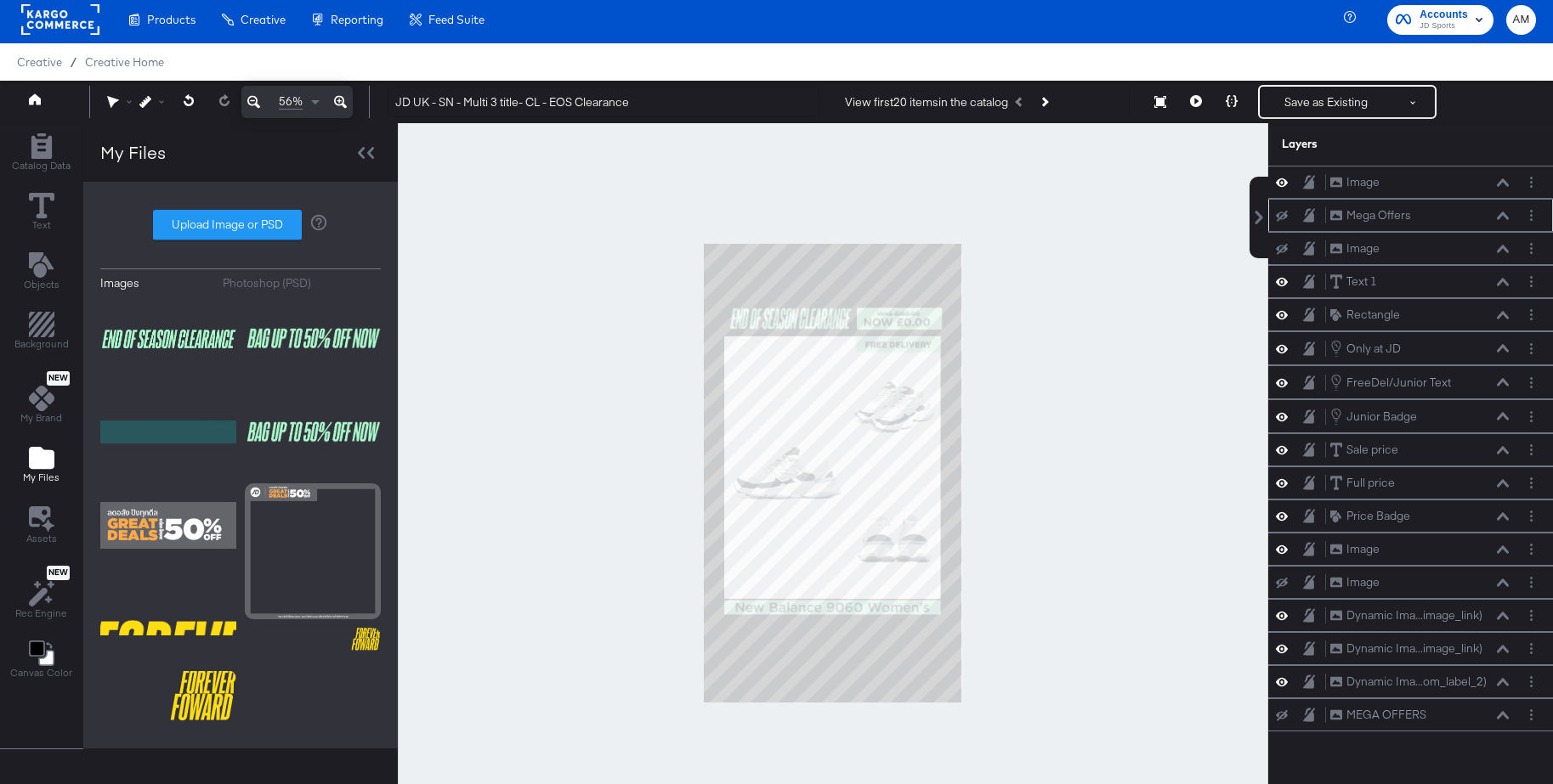
click at [1112, 357] on div at bounding box center [833, 473] width 871 height 700
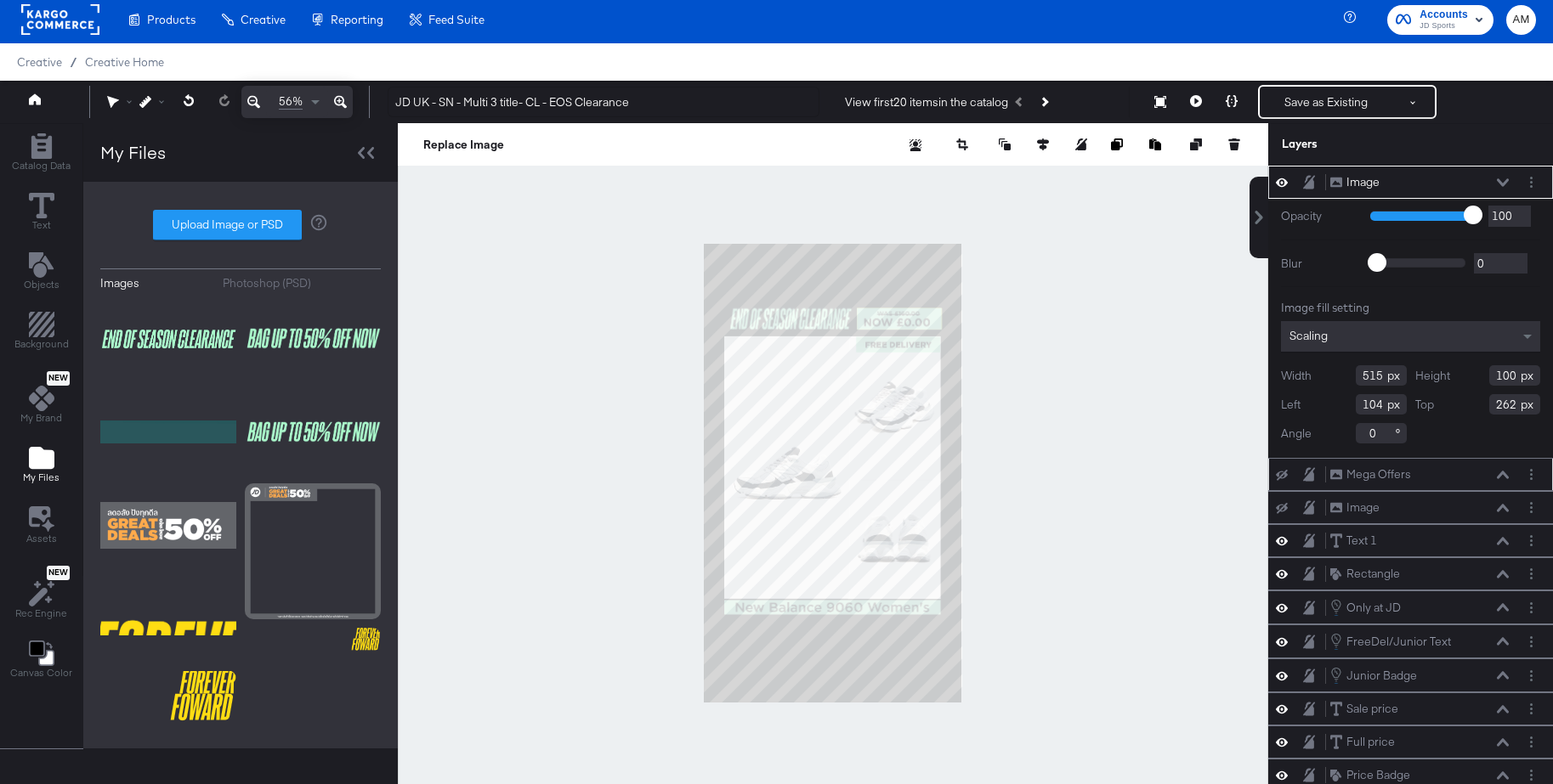
type input "263"
click at [1080, 451] on div at bounding box center [833, 473] width 871 height 700
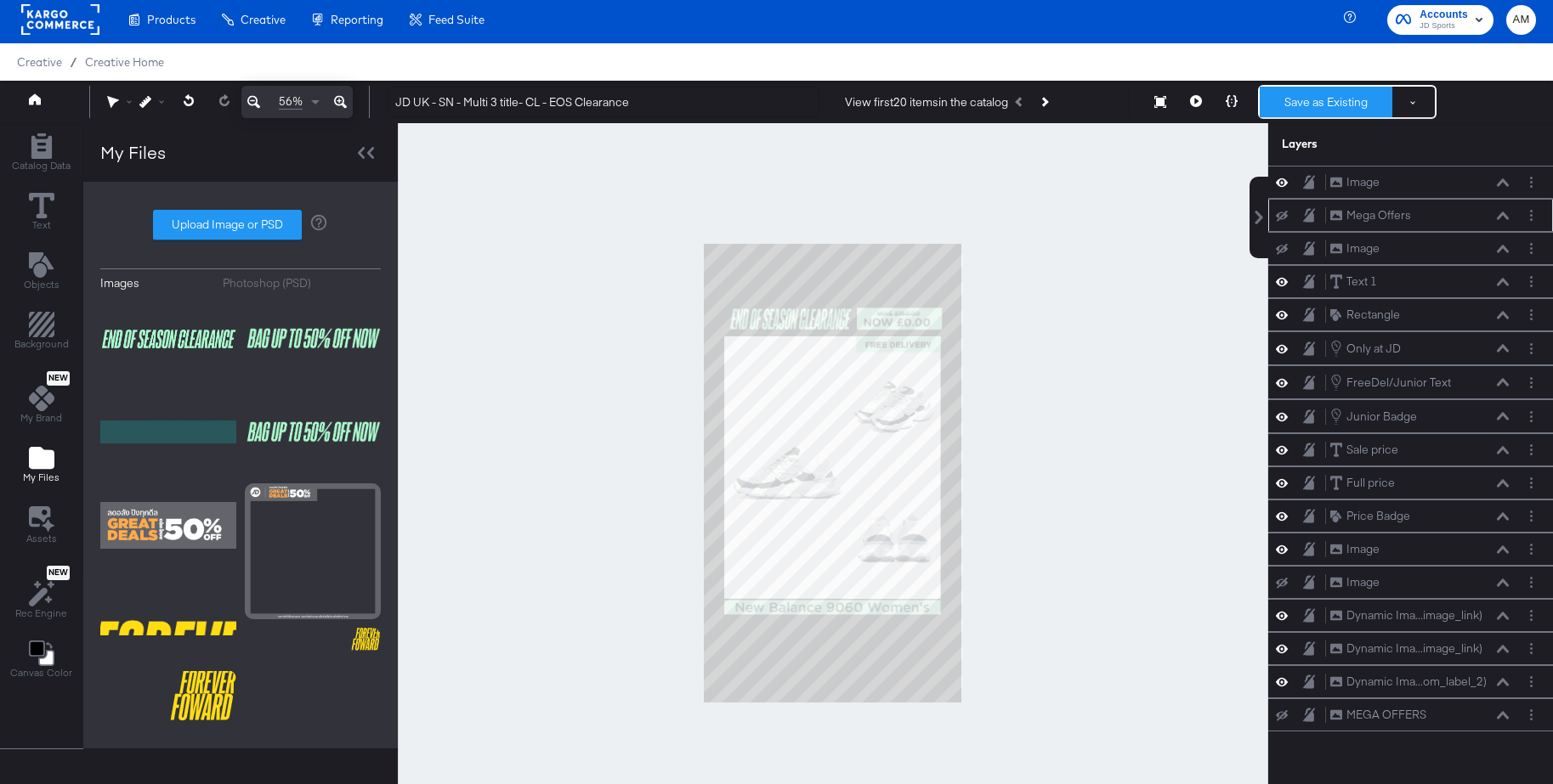
click at [1323, 103] on button "Save as Existing" at bounding box center [1325, 102] width 133 height 31
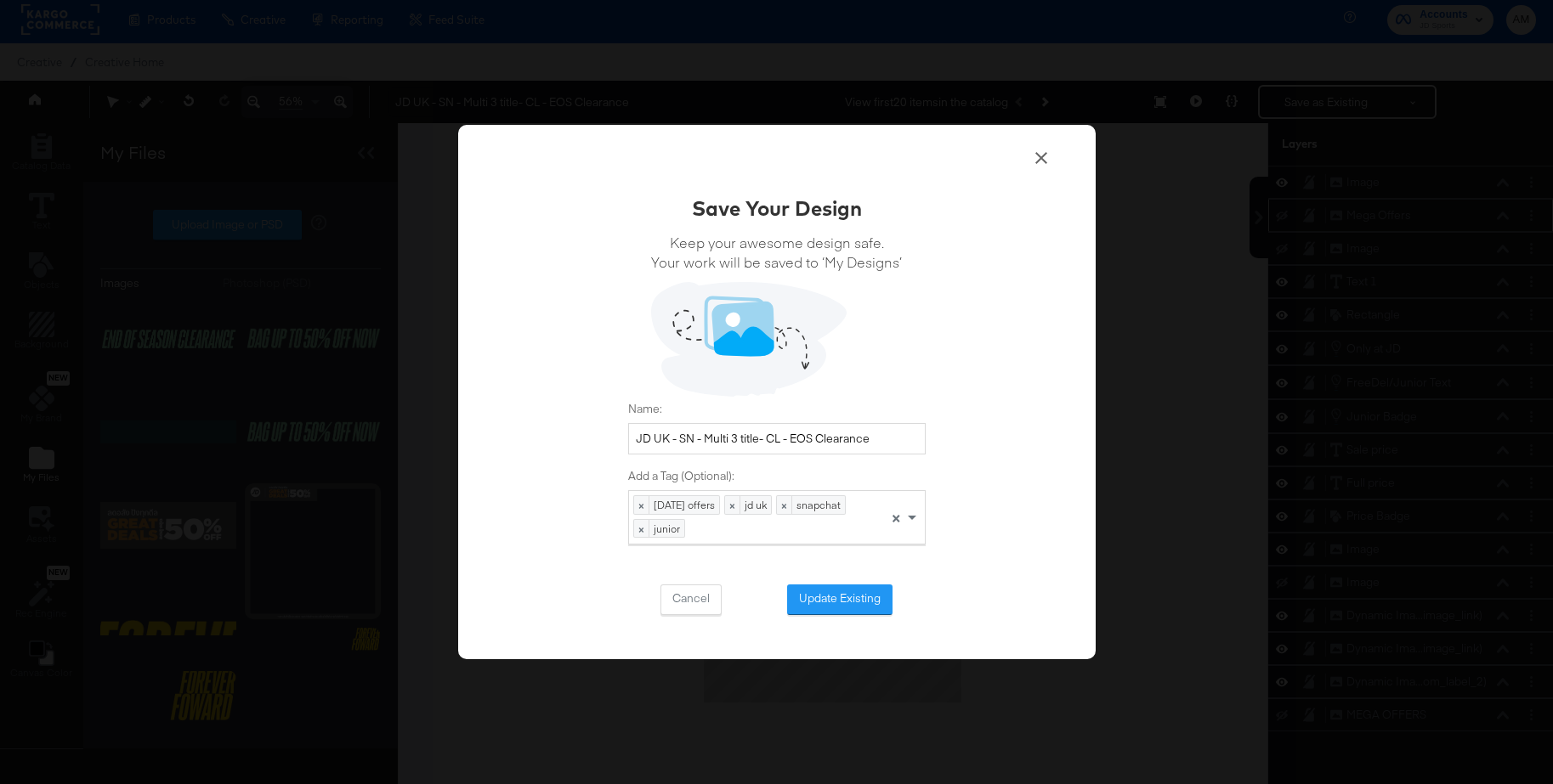
click at [838, 602] on button "Update Existing" at bounding box center [840, 600] width 105 height 31
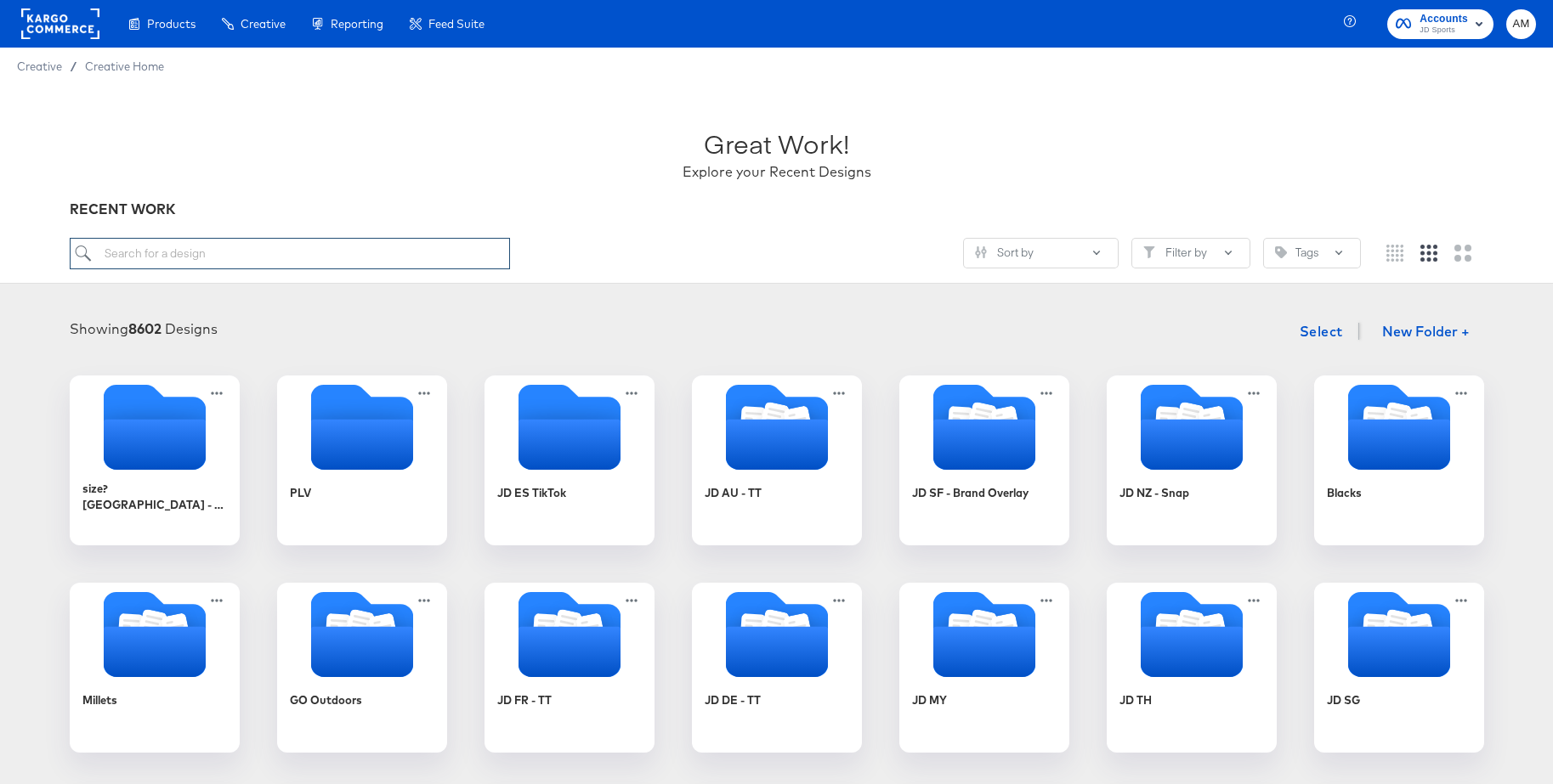
click at [214, 255] on input "search" at bounding box center [290, 253] width 440 height 31
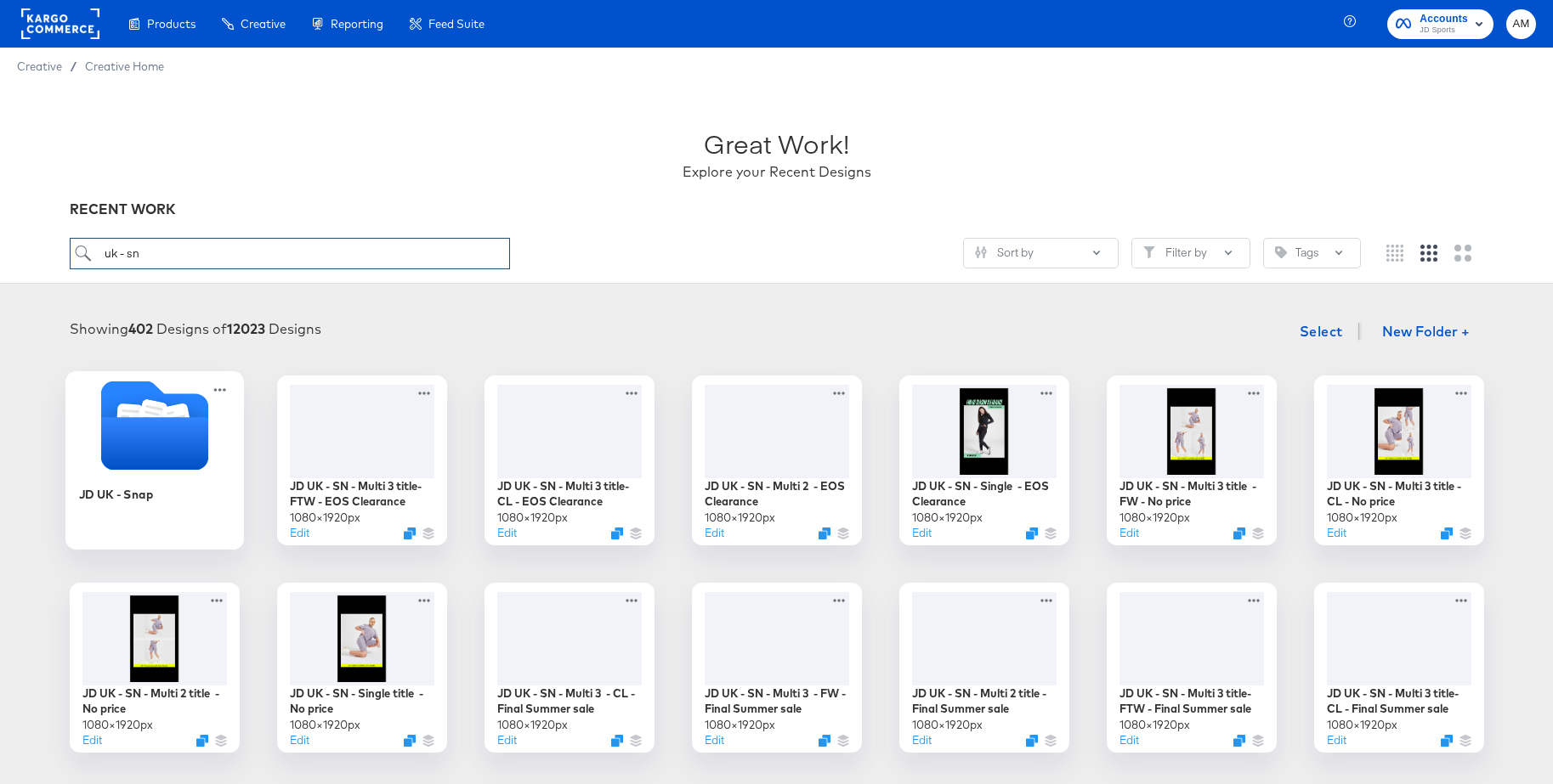
type input "uk - sn"
click at [140, 433] on icon "Folder" at bounding box center [154, 443] width 107 height 53
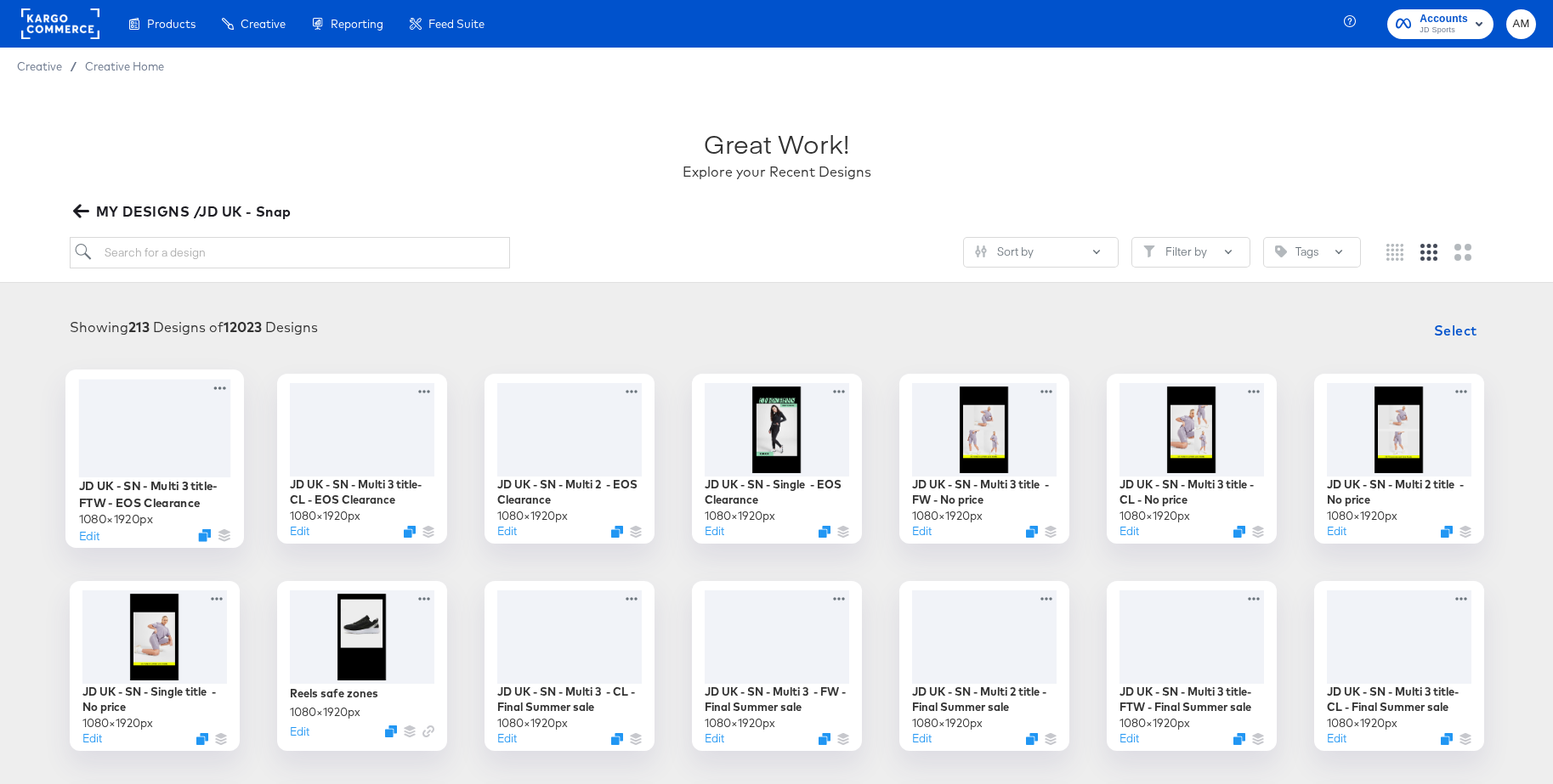
click at [159, 422] on div at bounding box center [154, 428] width 152 height 98
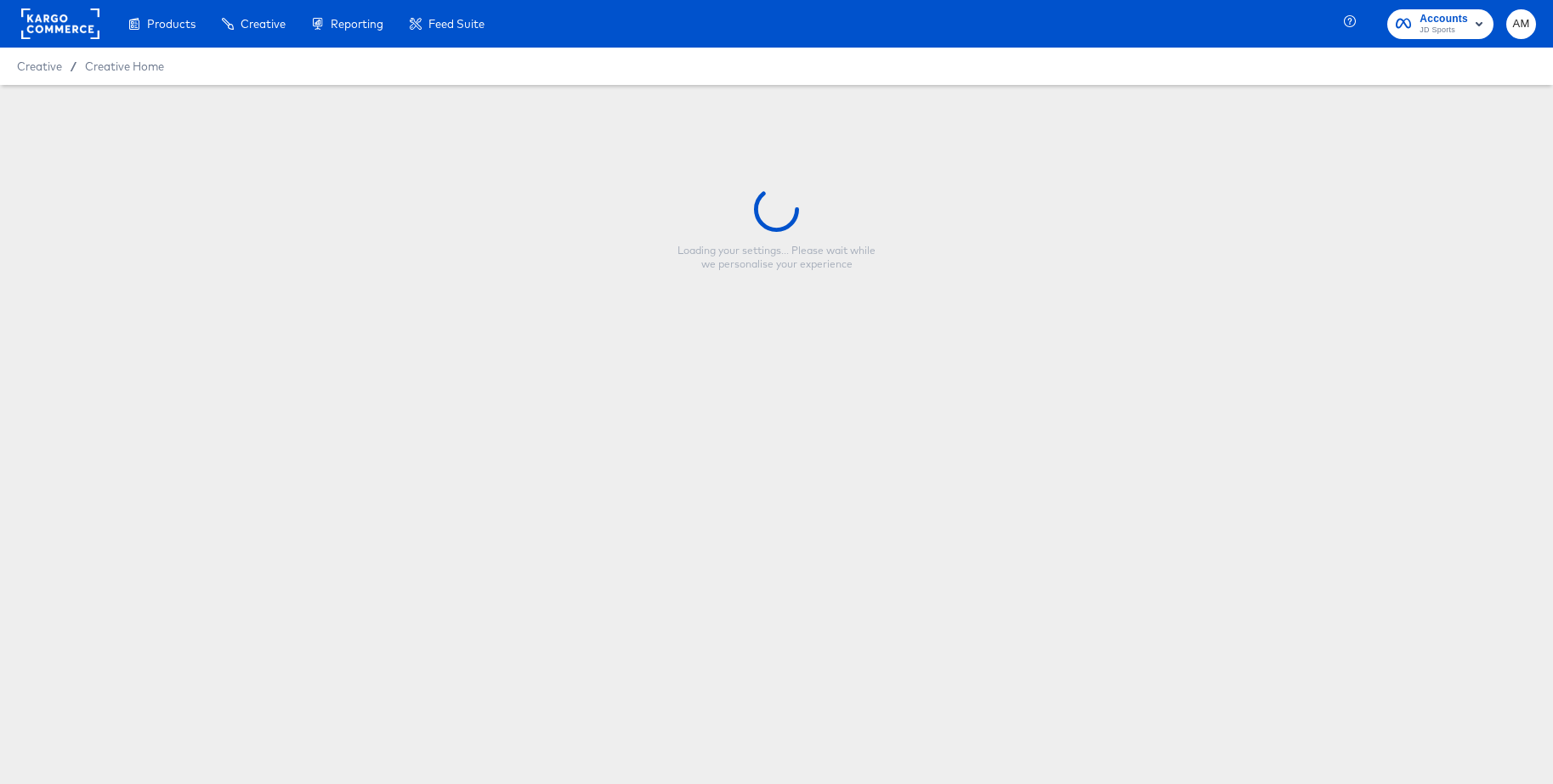
type input "JD UK - SN - Multi 3 title- FTW - EOS Clearance"
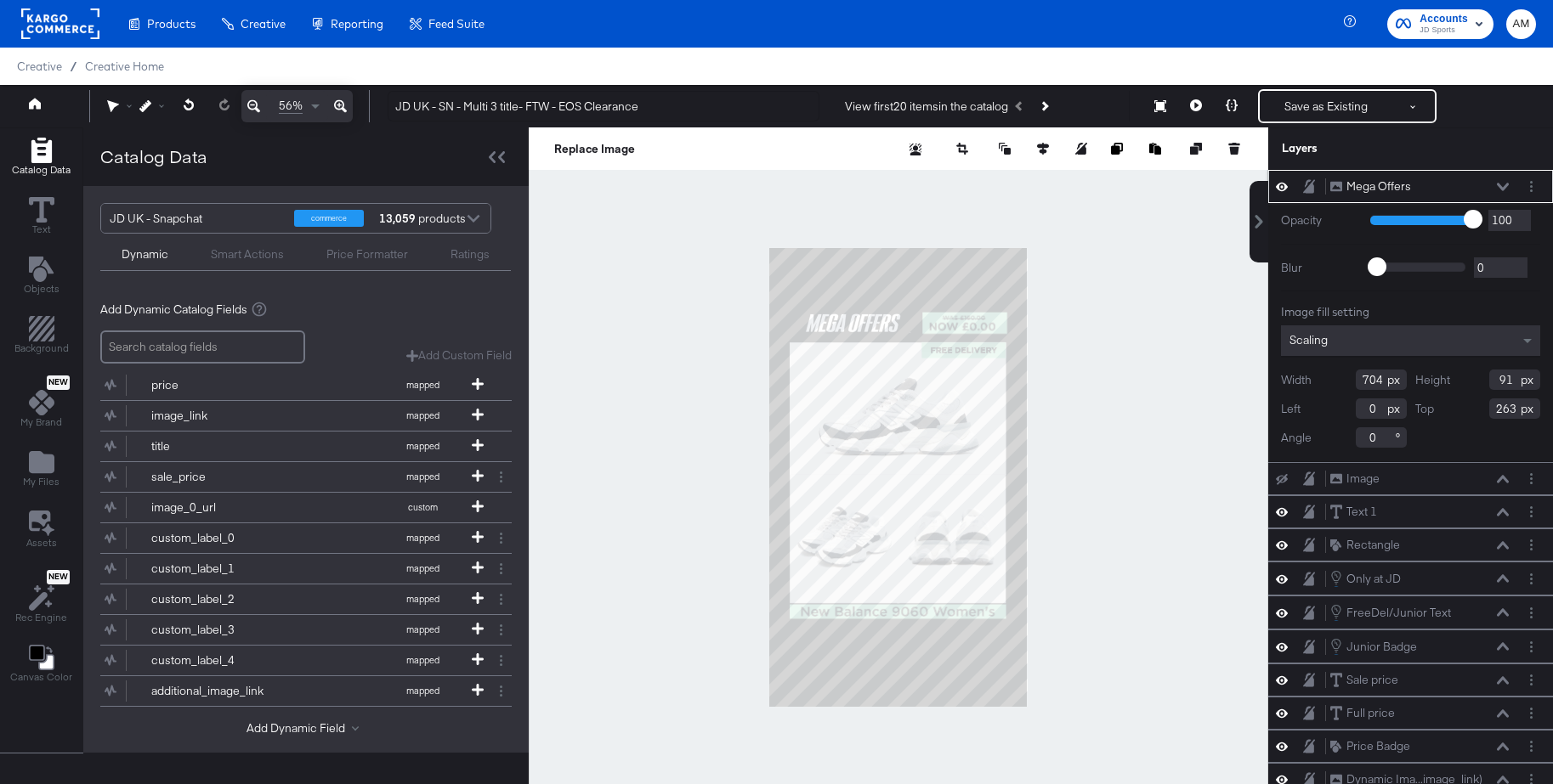
click at [1283, 184] on icon at bounding box center [1281, 186] width 12 height 8
click at [47, 460] on icon "Add Files" at bounding box center [41, 461] width 25 height 22
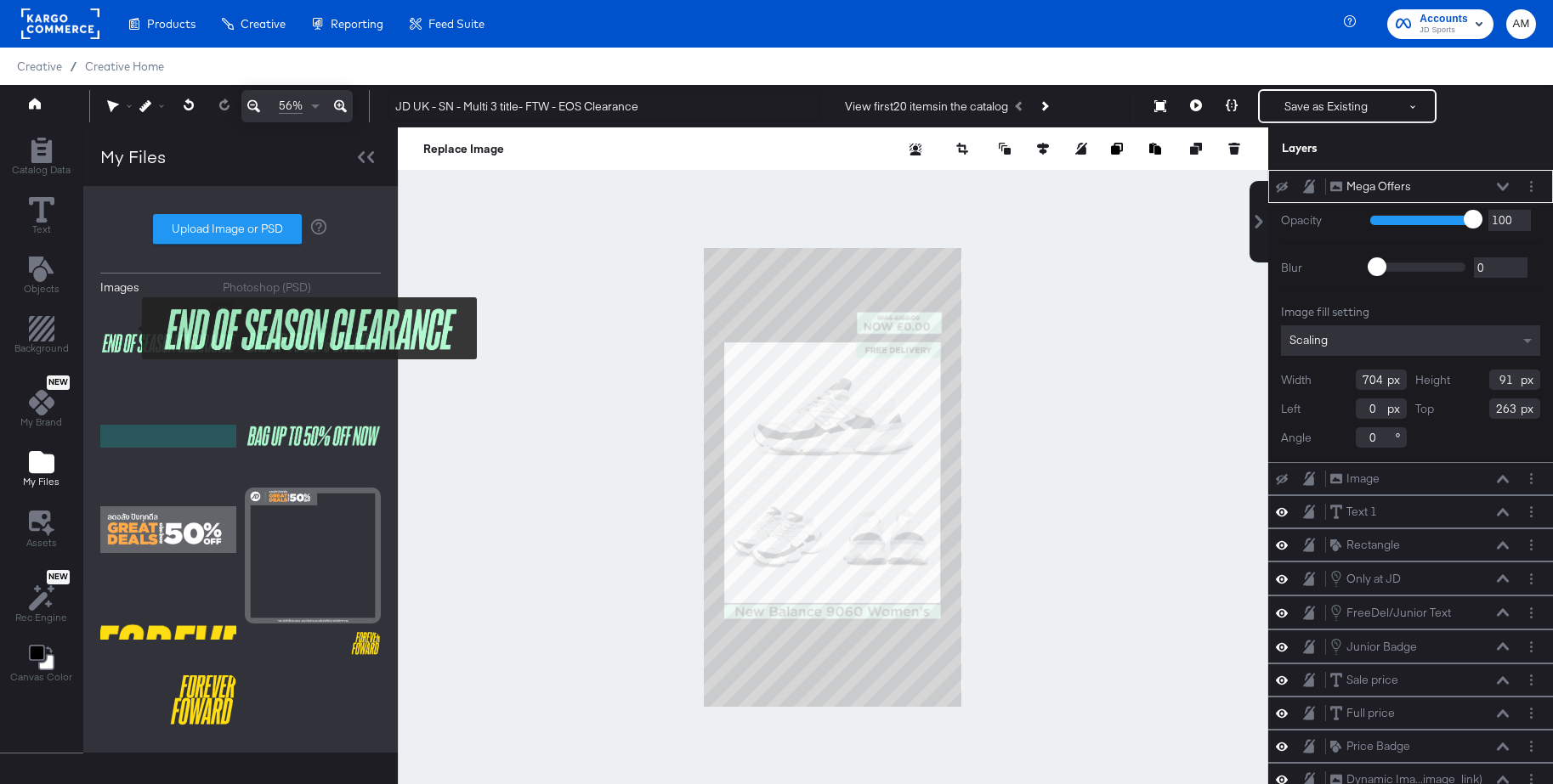
click at [131, 328] on img at bounding box center [168, 344] width 136 height 85
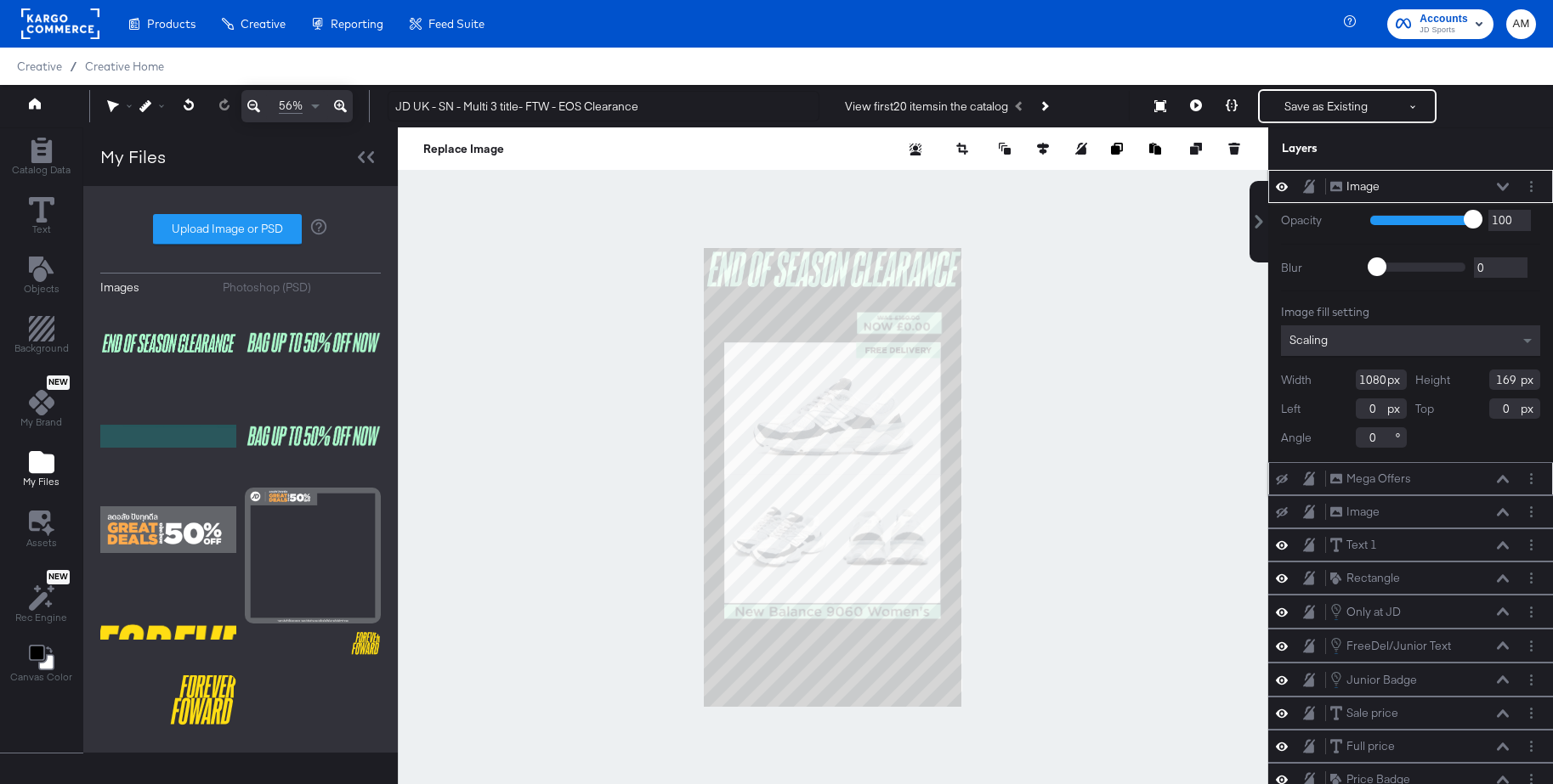
drag, startPoint x: 1386, startPoint y: 381, endPoint x: 1291, endPoint y: 378, distance: 95.0
click at [1291, 378] on div "Width 1080" at bounding box center [1344, 380] width 126 height 21
type input "515"
drag, startPoint x: 1519, startPoint y: 383, endPoint x: 1444, endPoint y: 381, distance: 75.0
click at [1444, 381] on div "Height 169" at bounding box center [1478, 380] width 126 height 21
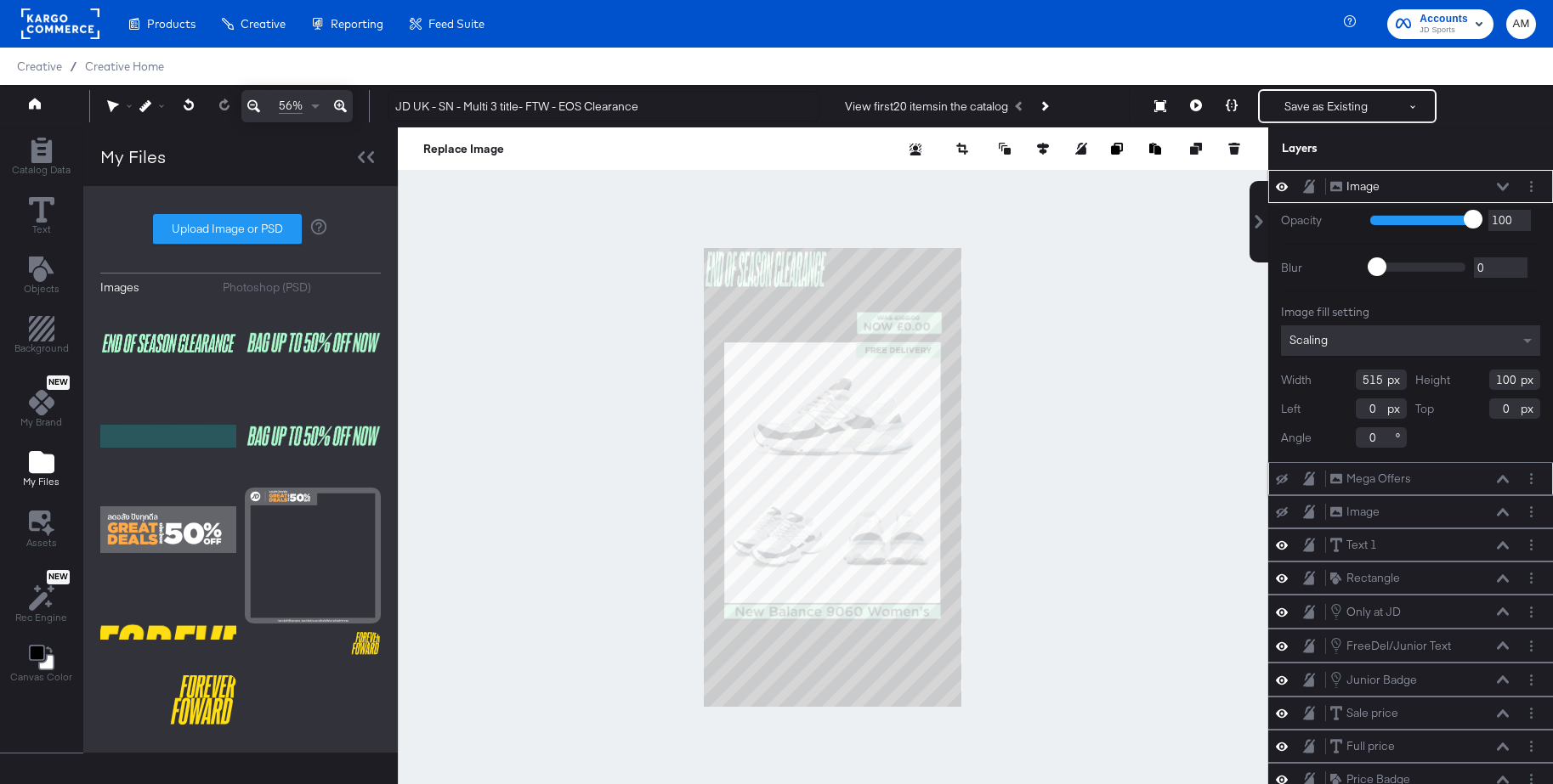
type input "100"
drag, startPoint x: 1375, startPoint y: 408, endPoint x: 1329, endPoint y: 409, distance: 46.0
click at [1329, 409] on div "Left 0" at bounding box center [1344, 408] width 126 height 21
type input "104"
drag, startPoint x: 1513, startPoint y: 413, endPoint x: 1460, endPoint y: 413, distance: 53.0
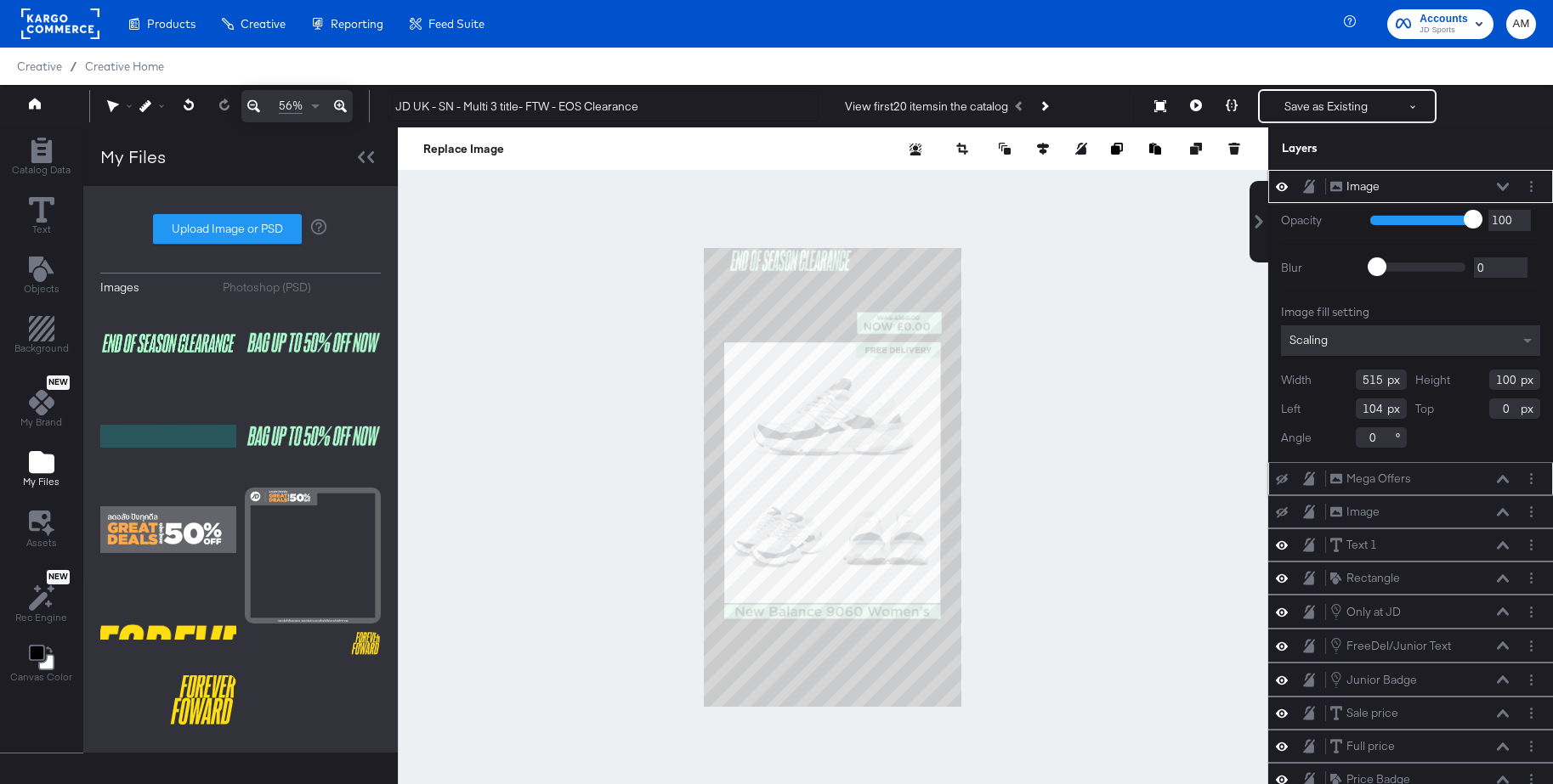
click at [1460, 413] on div "Top 0" at bounding box center [1478, 408] width 126 height 21
type input "263"
click at [1308, 114] on button "Save as Existing" at bounding box center [1325, 106] width 133 height 31
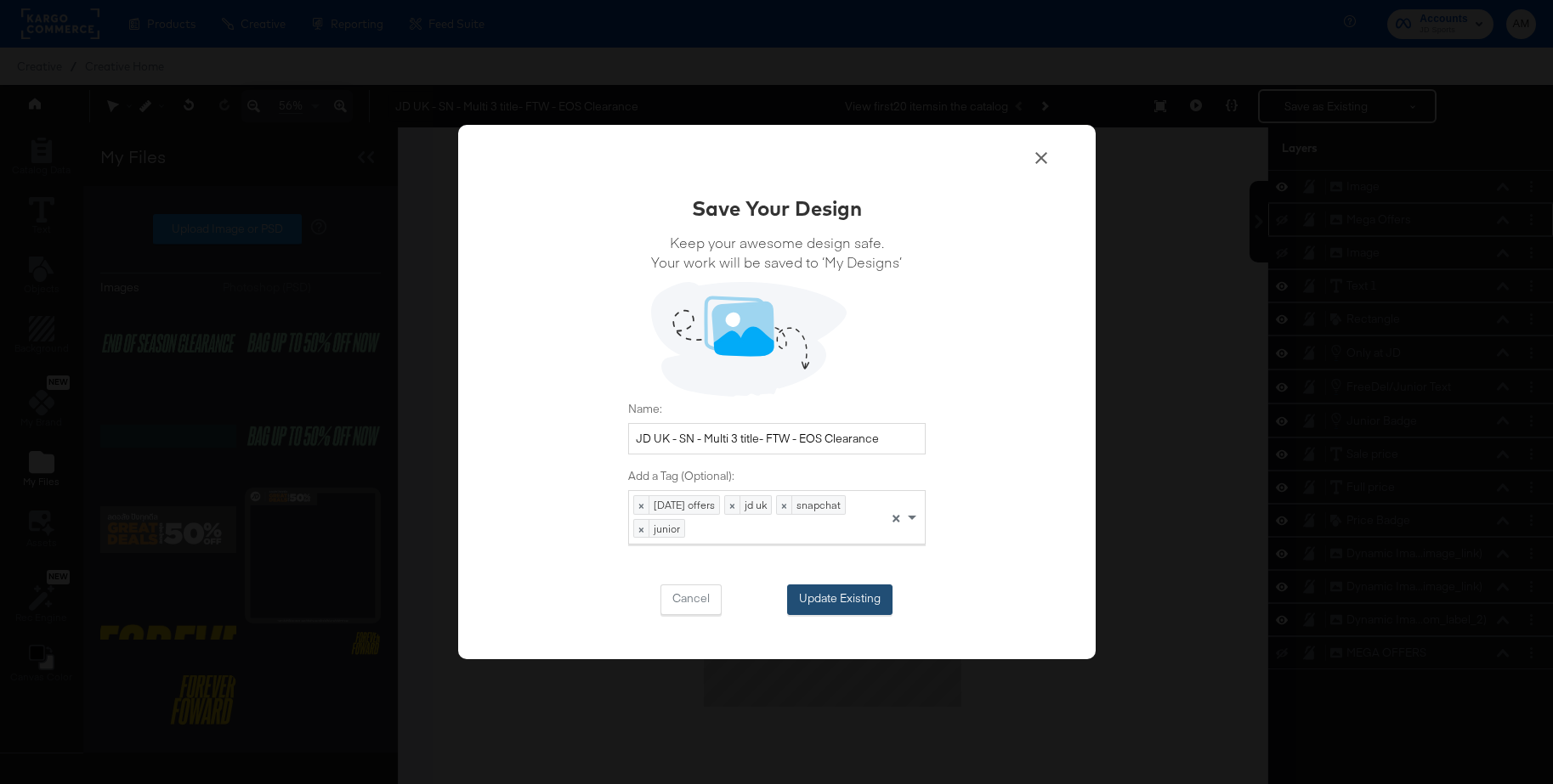
click at [822, 586] on button "Update Existing" at bounding box center [840, 600] width 105 height 31
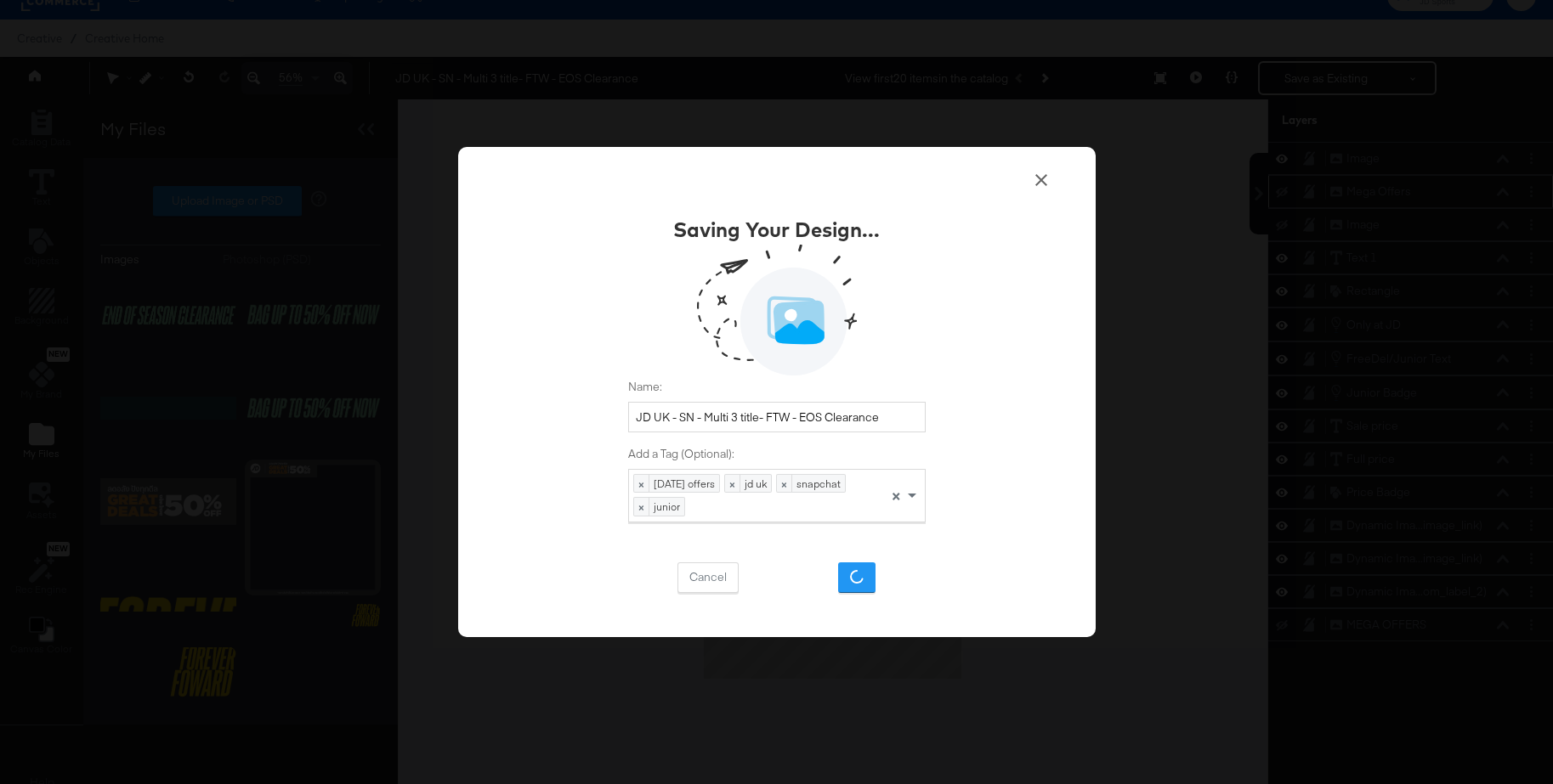
scroll to position [40, 0]
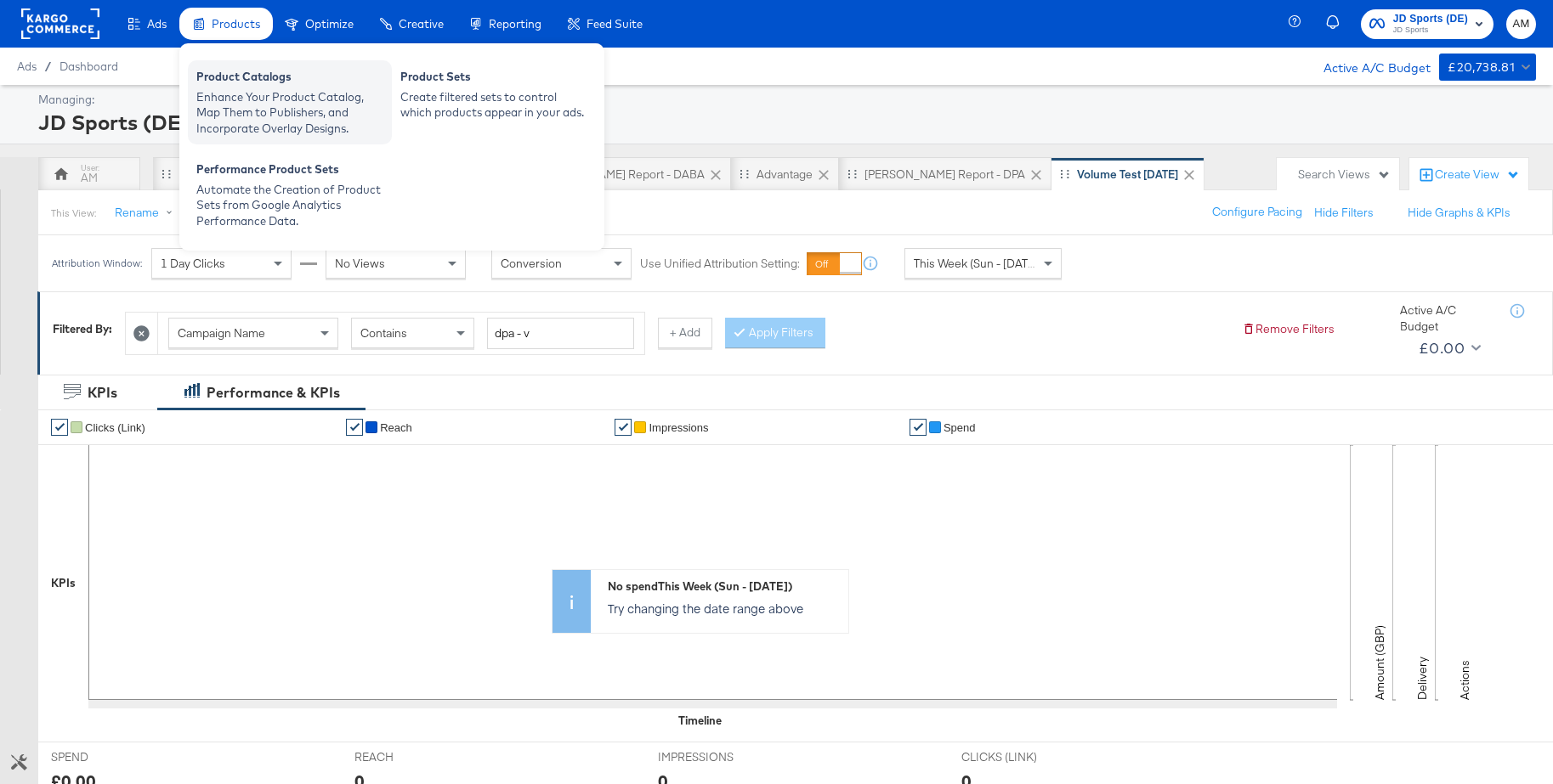
click at [249, 109] on div "Enhance Your Product Catalog, Map Them to Publishers, and Incorporate Overlay D…" at bounding box center [290, 113] width 187 height 48
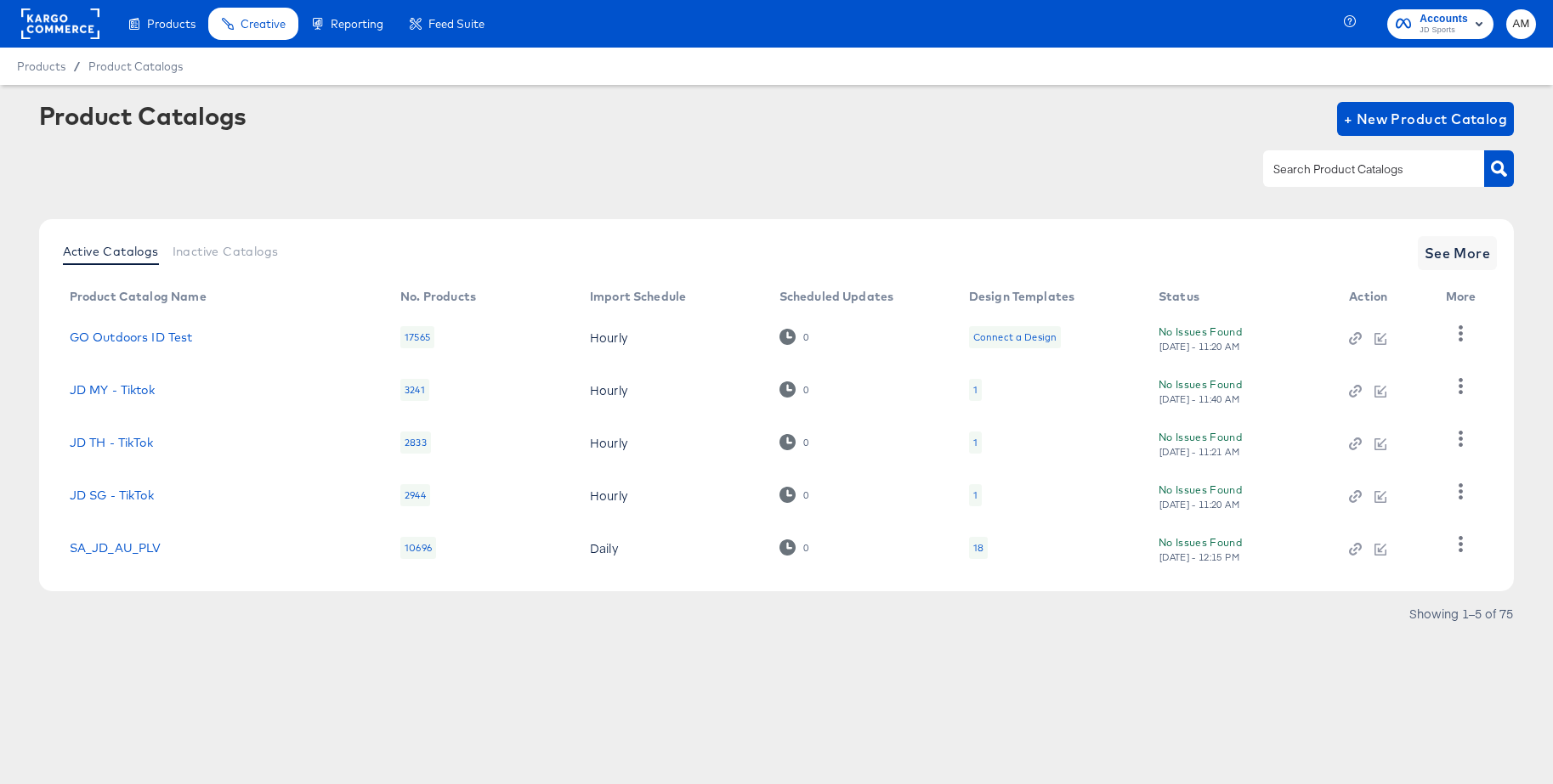
click at [1281, 179] on input "text" at bounding box center [1360, 169] width 181 height 20
type input "ie"
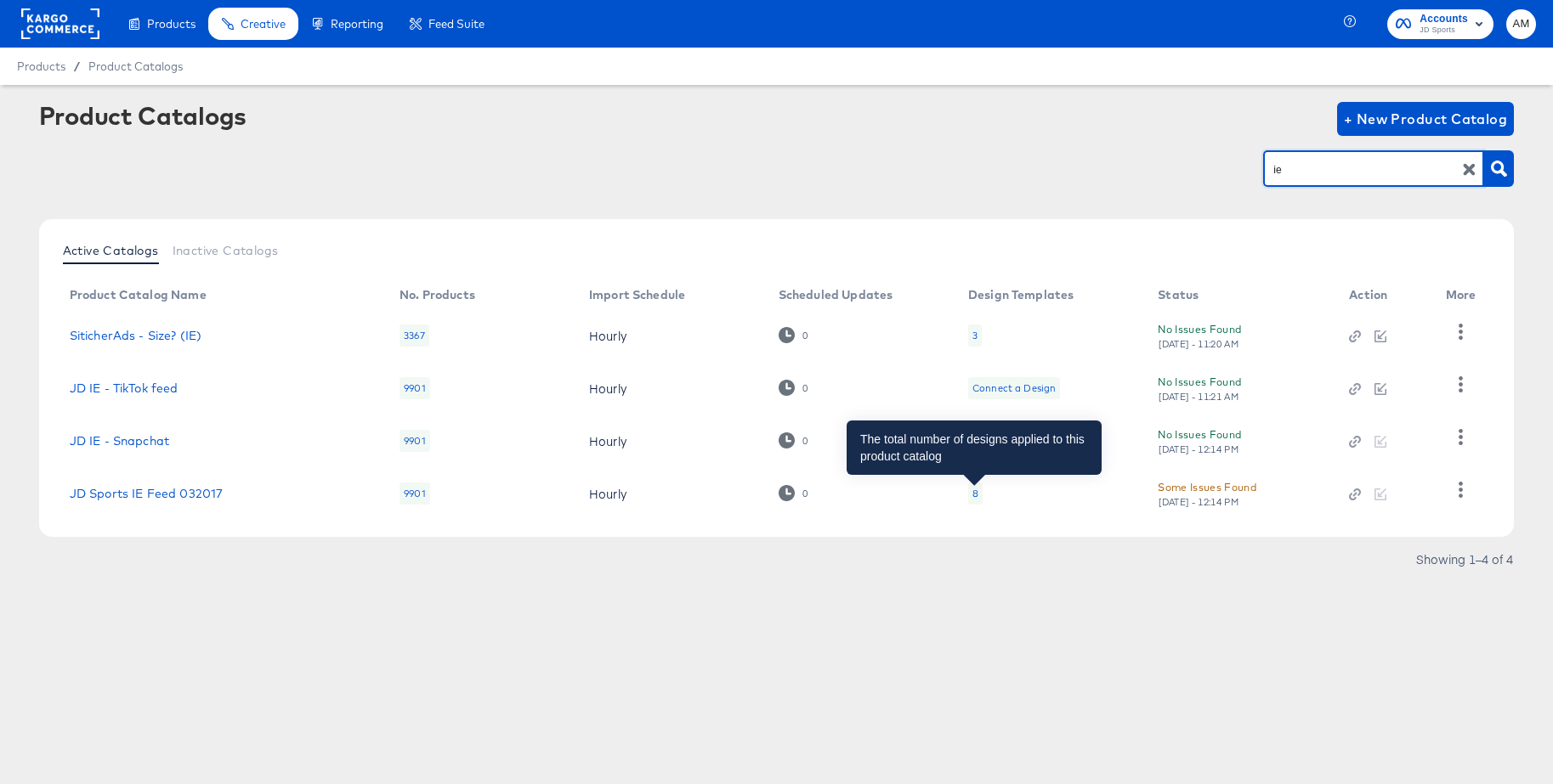
click at [975, 494] on div "8" at bounding box center [975, 493] width 6 height 13
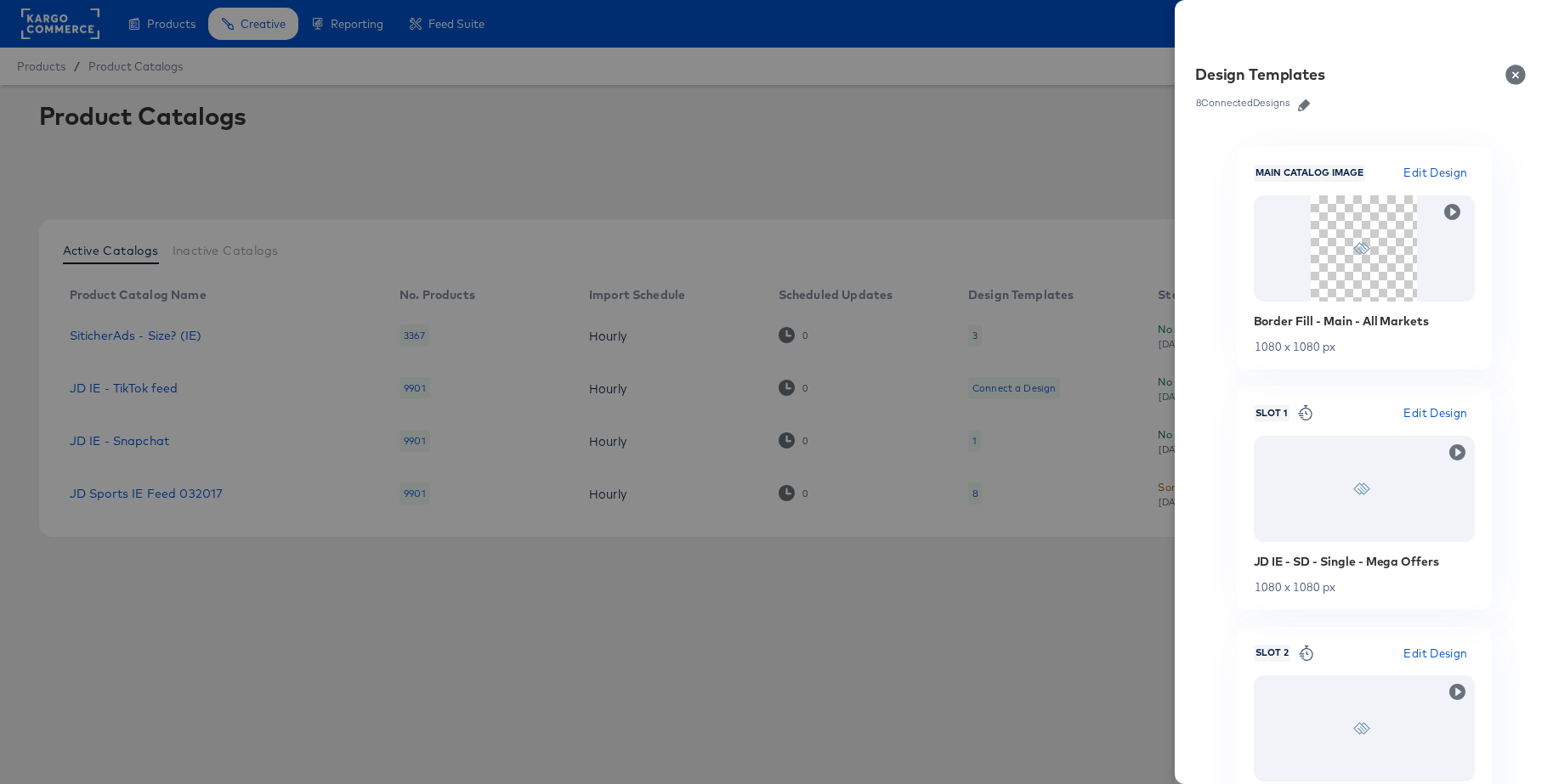
click at [1301, 109] on icon "button" at bounding box center [1304, 105] width 12 height 12
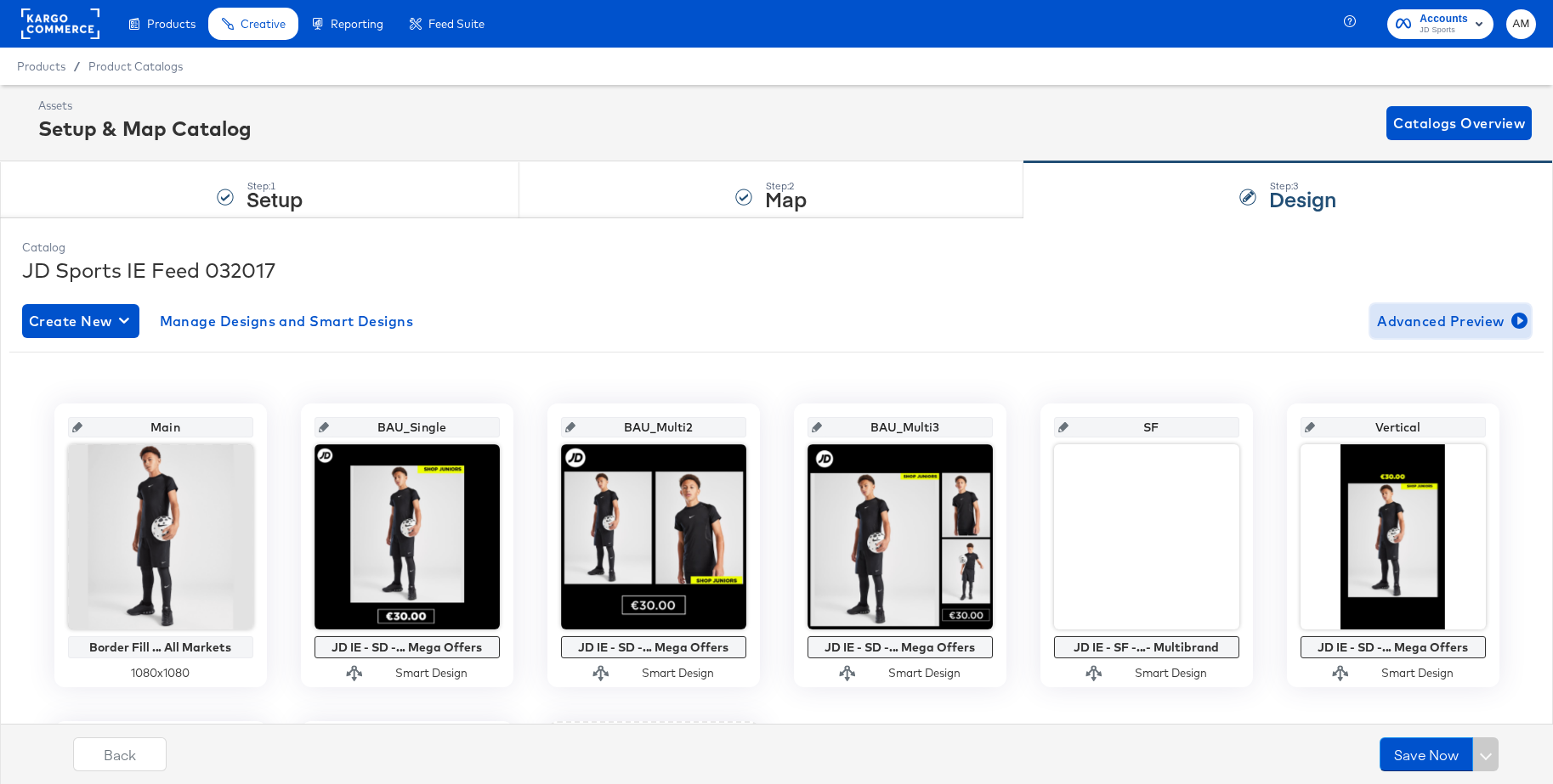
click at [1491, 322] on span "Advanced Preview" at bounding box center [1450, 321] width 147 height 24
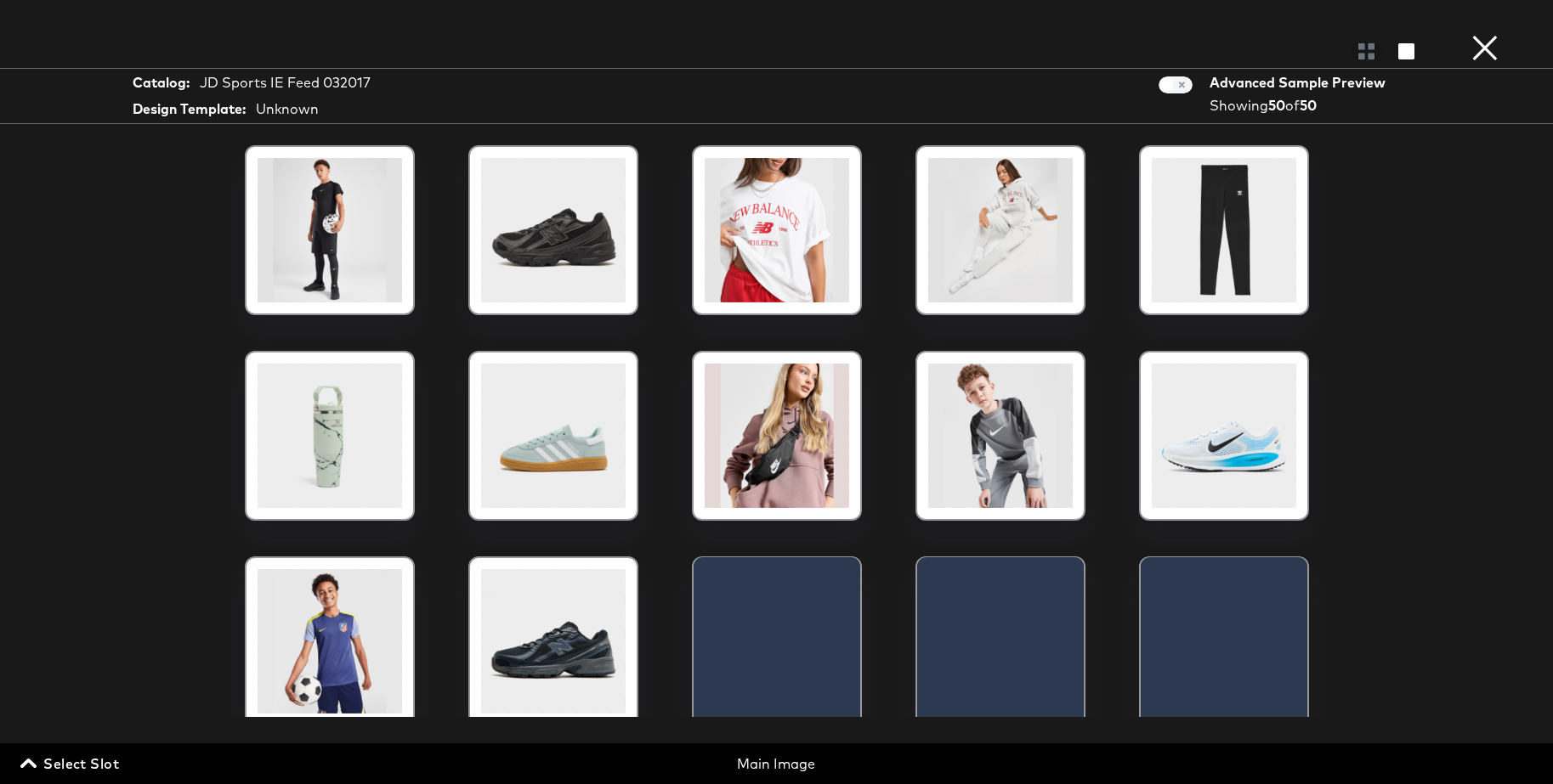
click at [95, 760] on span "Select Slot" at bounding box center [71, 763] width 95 height 24
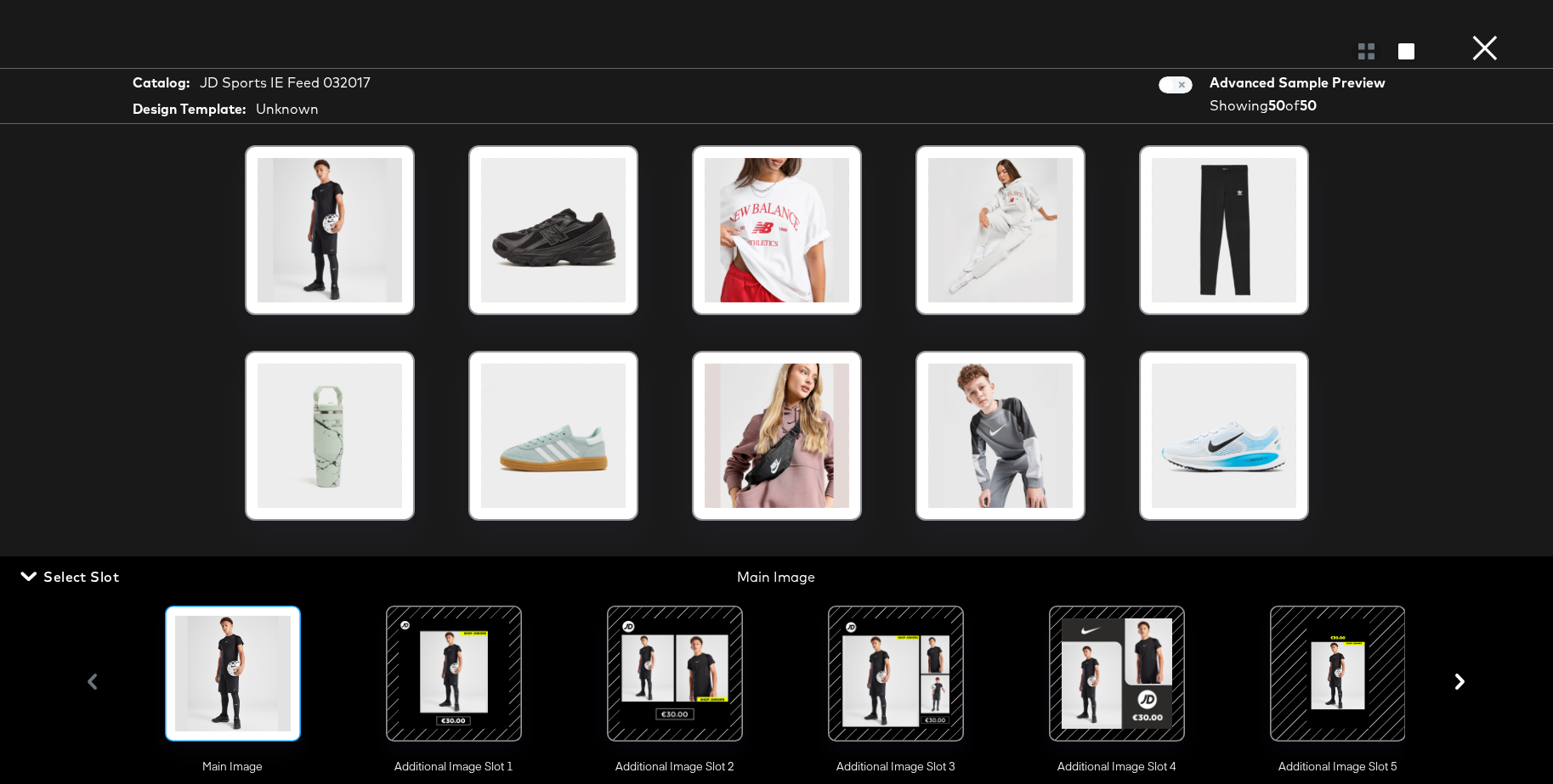
click at [458, 676] on div at bounding box center [454, 674] width 116 height 116
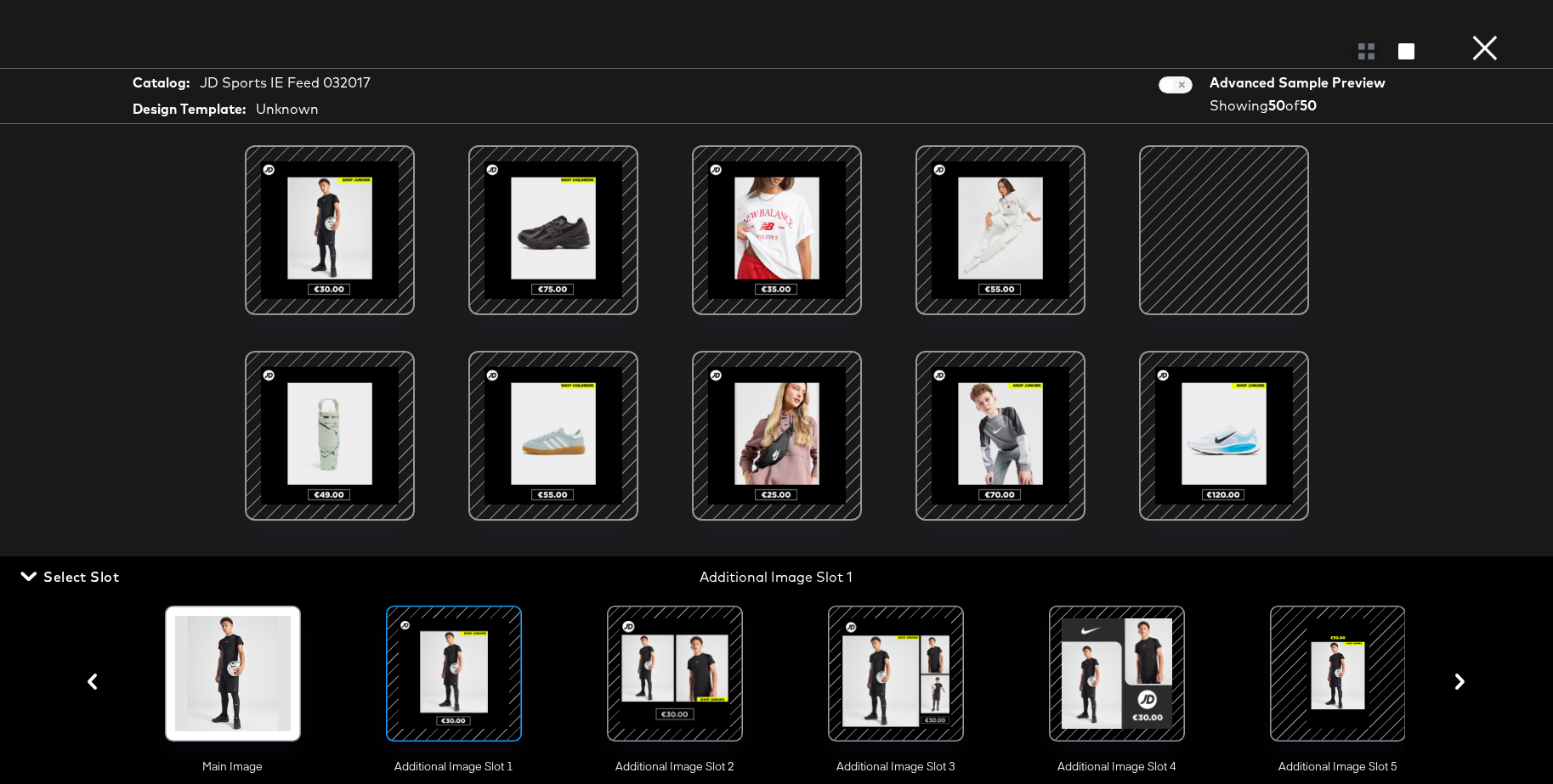
click at [1226, 232] on div at bounding box center [1223, 230] width 144 height 144
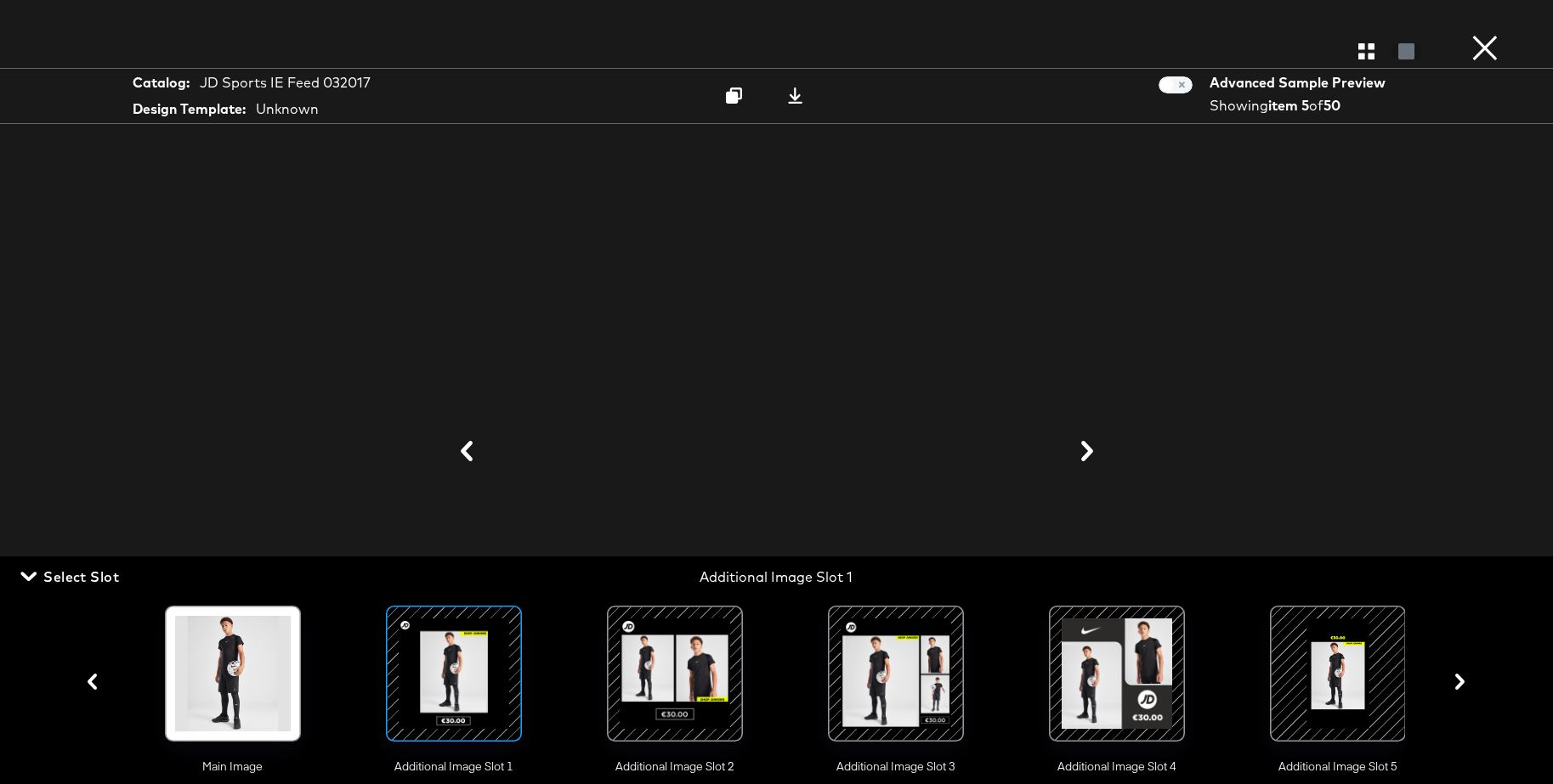
click at [79, 571] on span "Select Slot" at bounding box center [71, 576] width 95 height 24
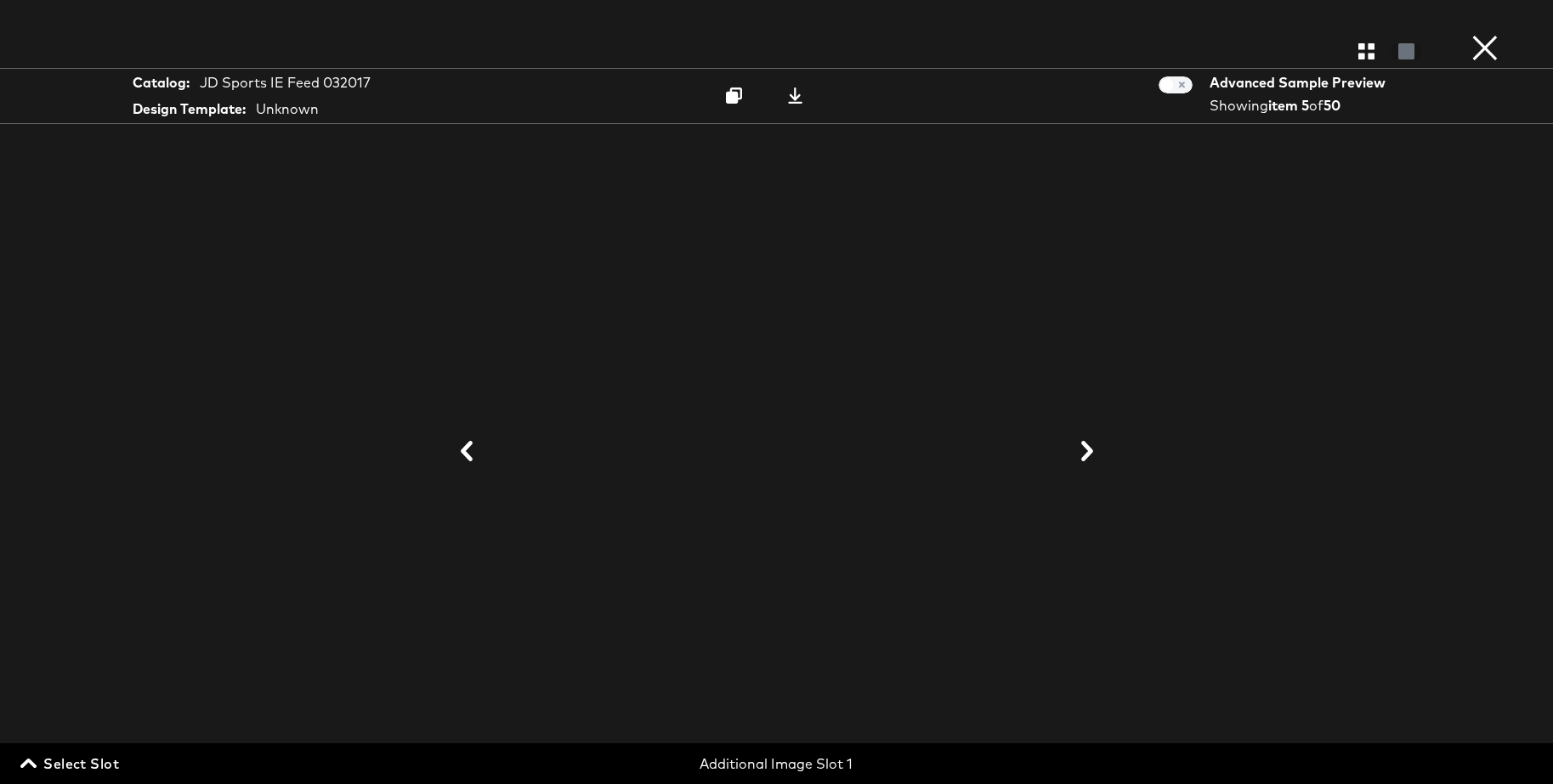
click at [62, 764] on span "Select Slot" at bounding box center [71, 763] width 95 height 24
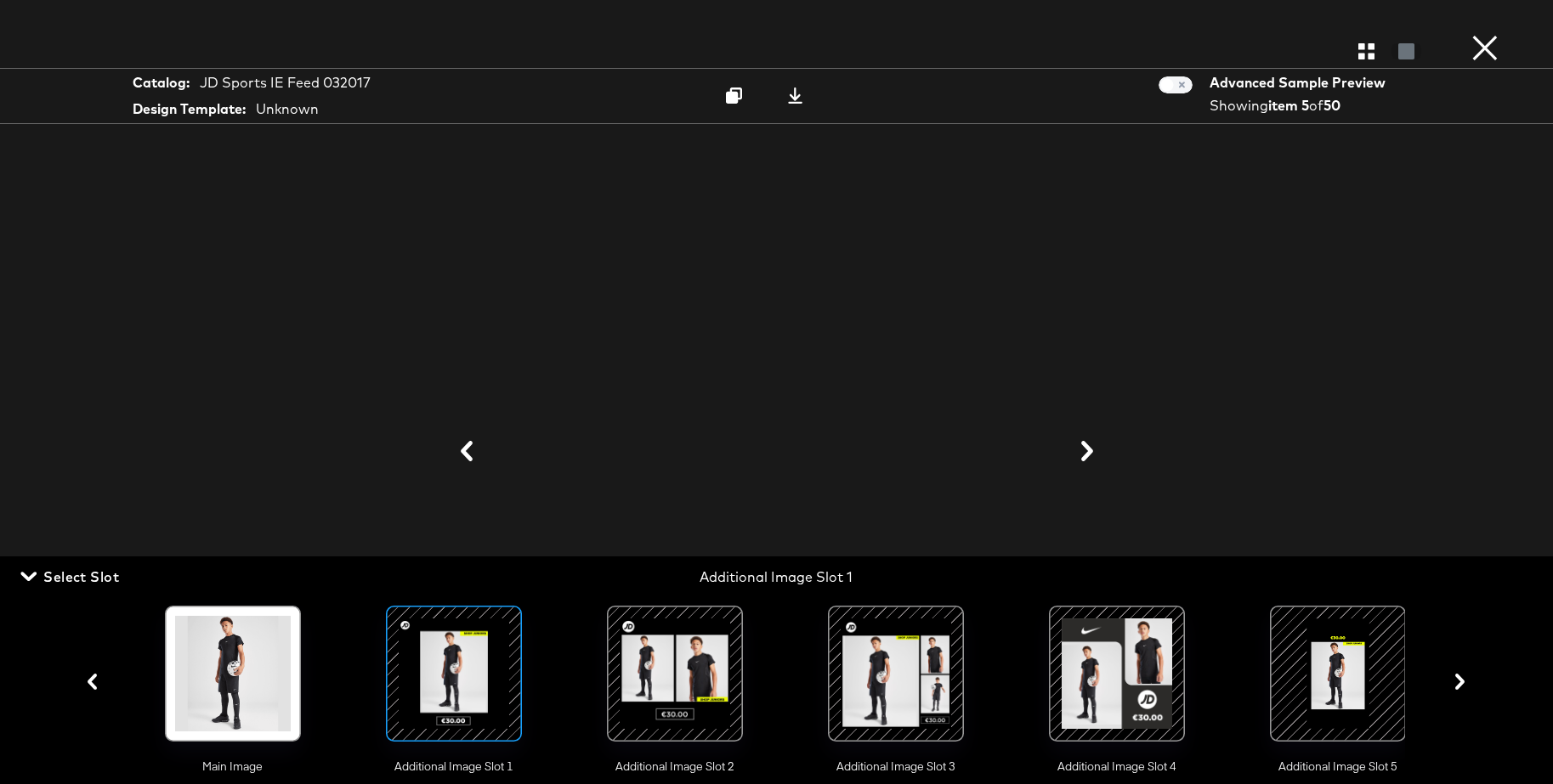
click at [670, 672] on div at bounding box center [675, 674] width 116 height 116
click at [91, 574] on span "Select Slot" at bounding box center [71, 576] width 95 height 24
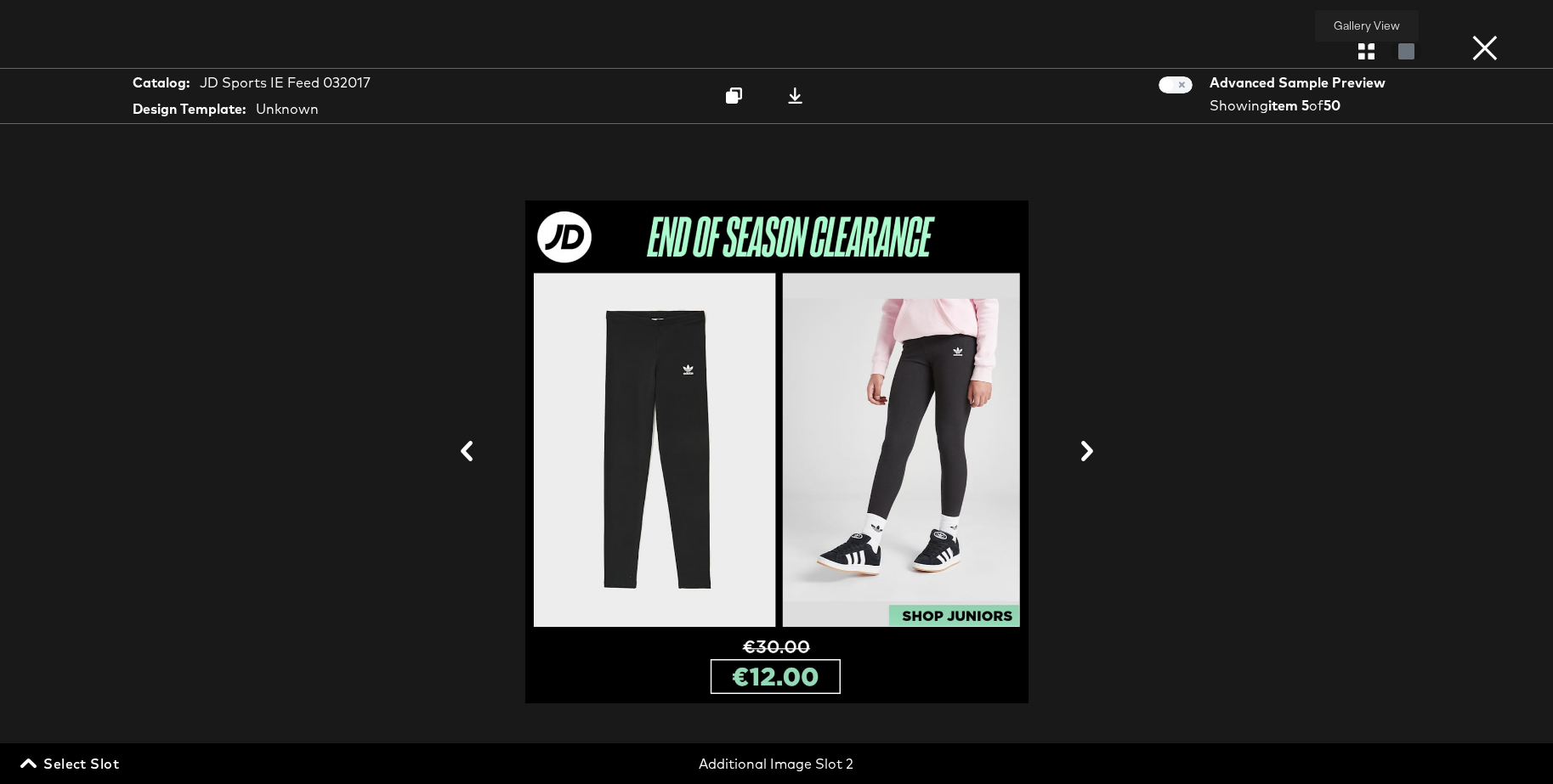
click at [1367, 56] on icon "button" at bounding box center [1366, 51] width 16 height 16
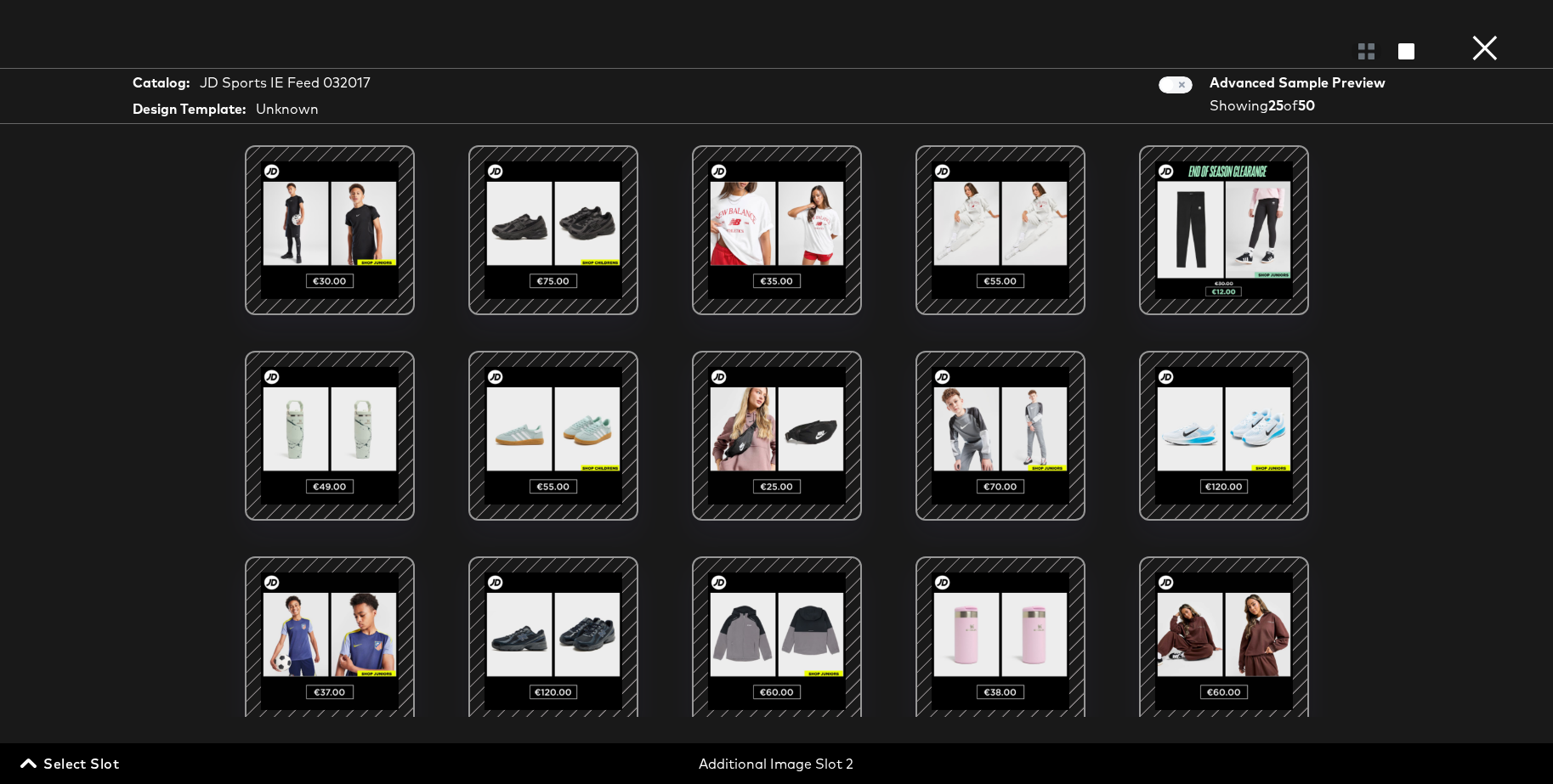
click at [87, 756] on span "Select Slot" at bounding box center [71, 763] width 95 height 24
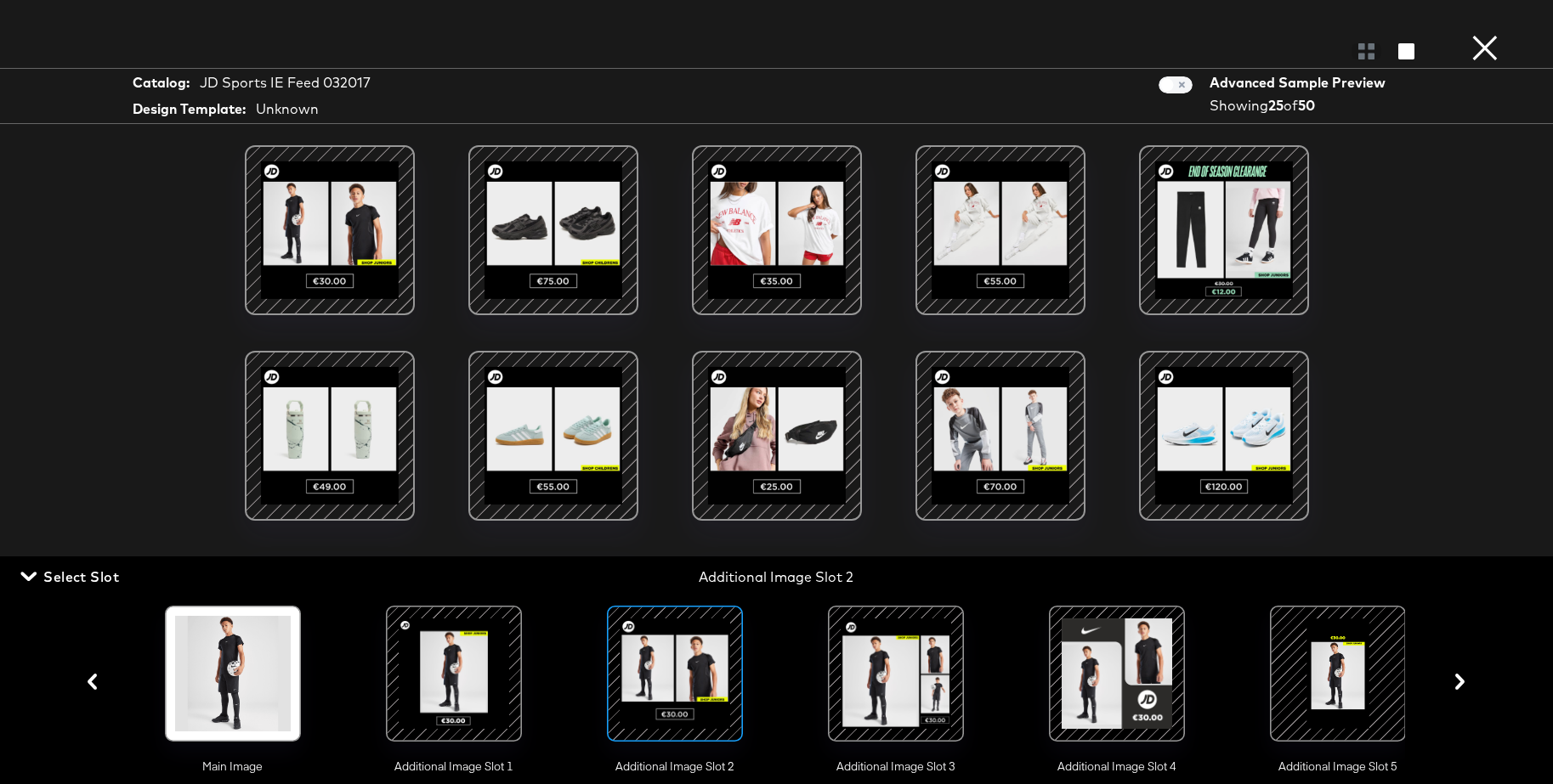
click at [893, 656] on div at bounding box center [895, 674] width 116 height 116
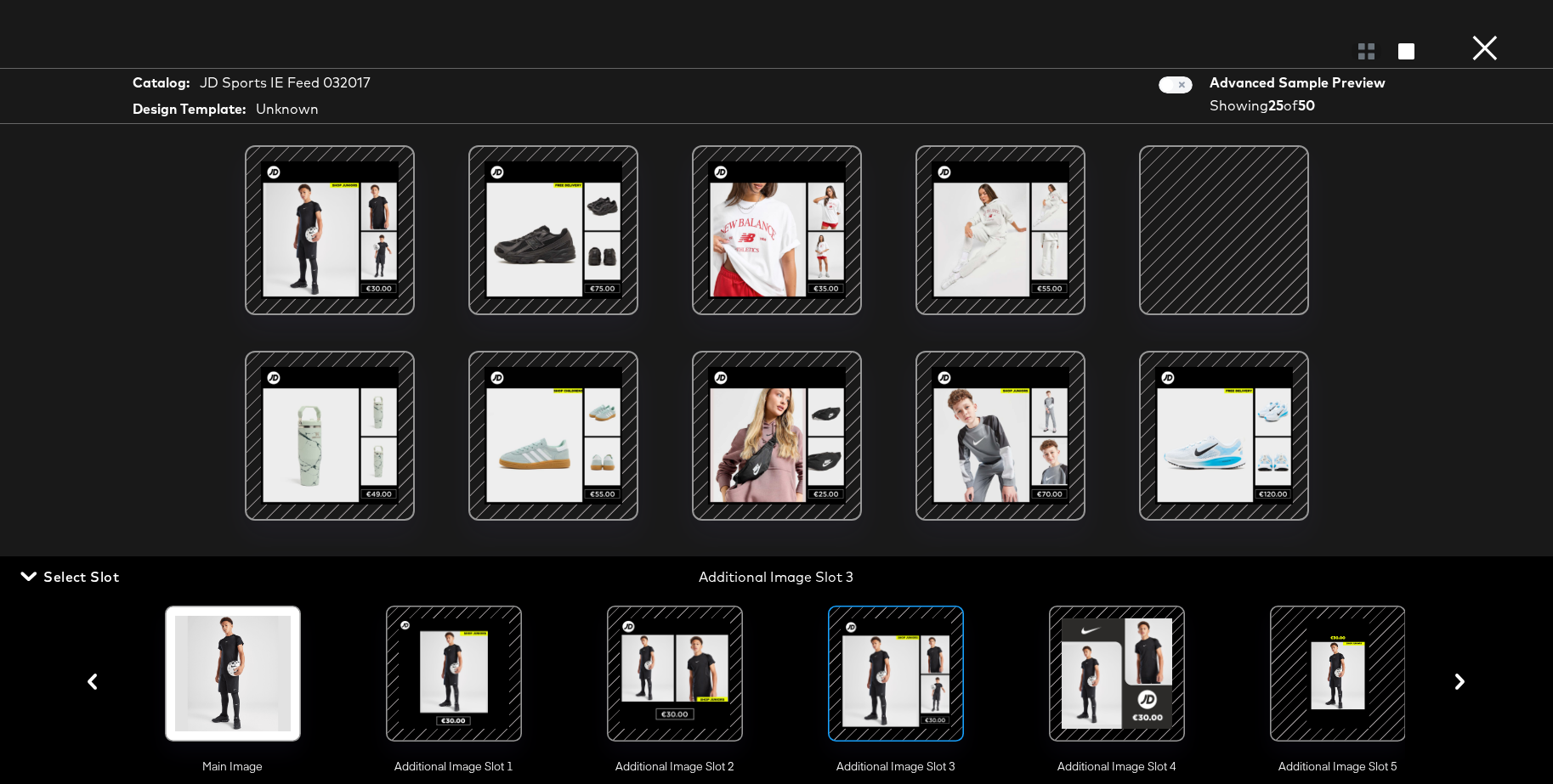
click at [1186, 264] on div at bounding box center [1223, 230] width 144 height 144
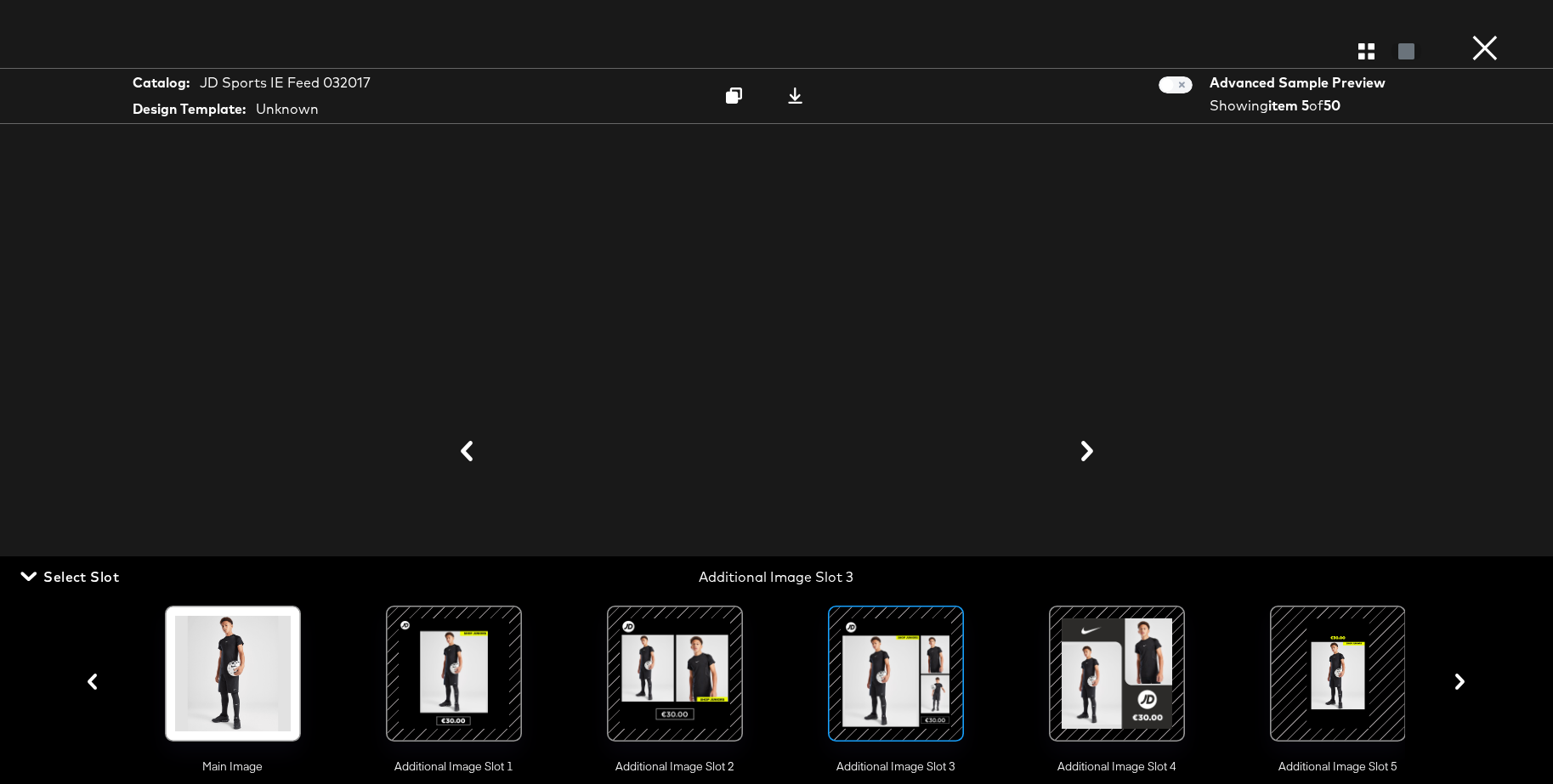
click at [1331, 664] on div at bounding box center [1337, 674] width 116 height 116
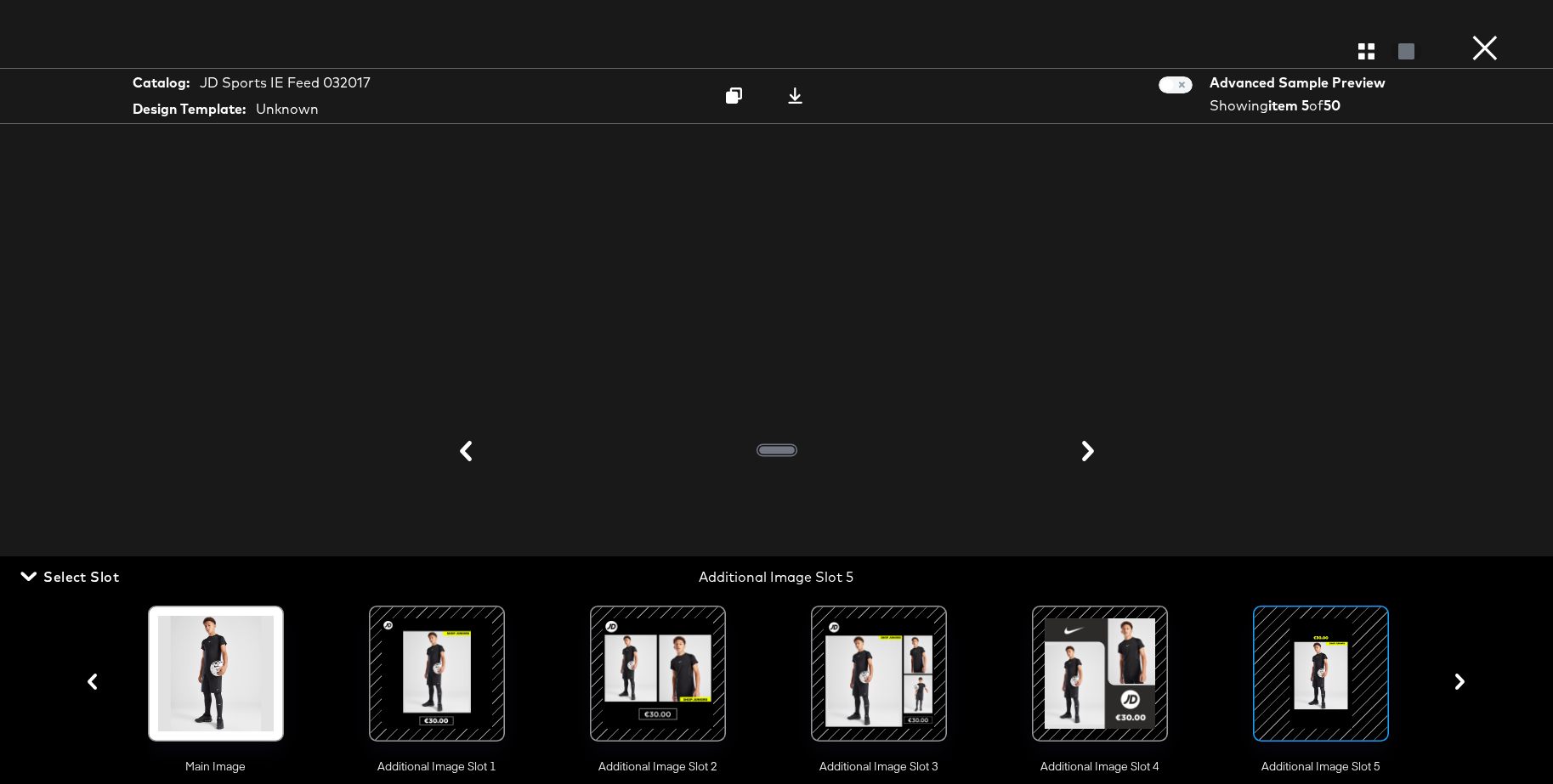
click at [81, 573] on span "Select Slot" at bounding box center [71, 576] width 95 height 24
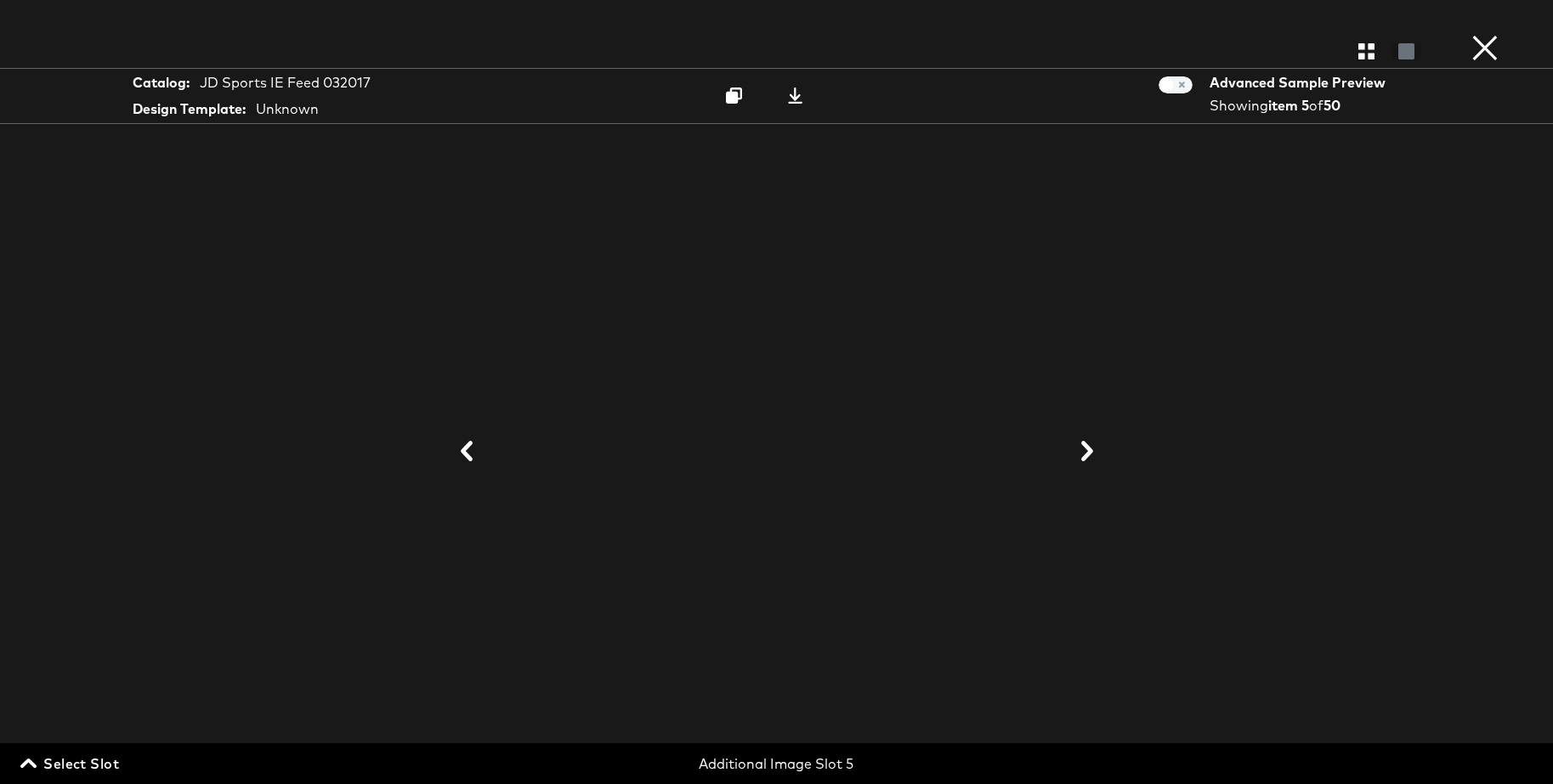
drag, startPoint x: 57, startPoint y: 760, endPoint x: 640, endPoint y: 639, distance: 595.4
click at [57, 760] on span "Select Slot" at bounding box center [71, 763] width 95 height 24
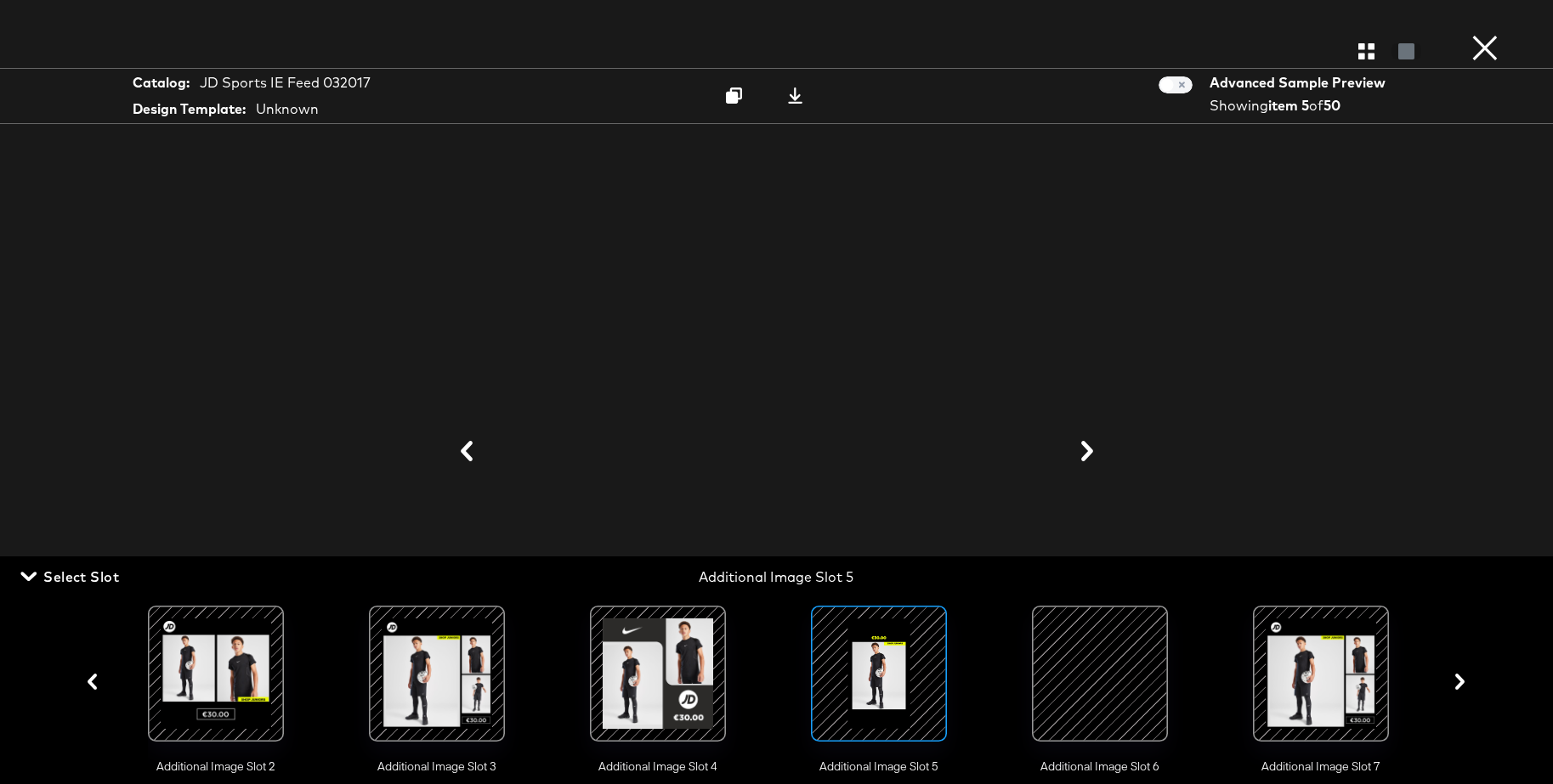
click at [1087, 664] on div at bounding box center [1099, 674] width 116 height 116
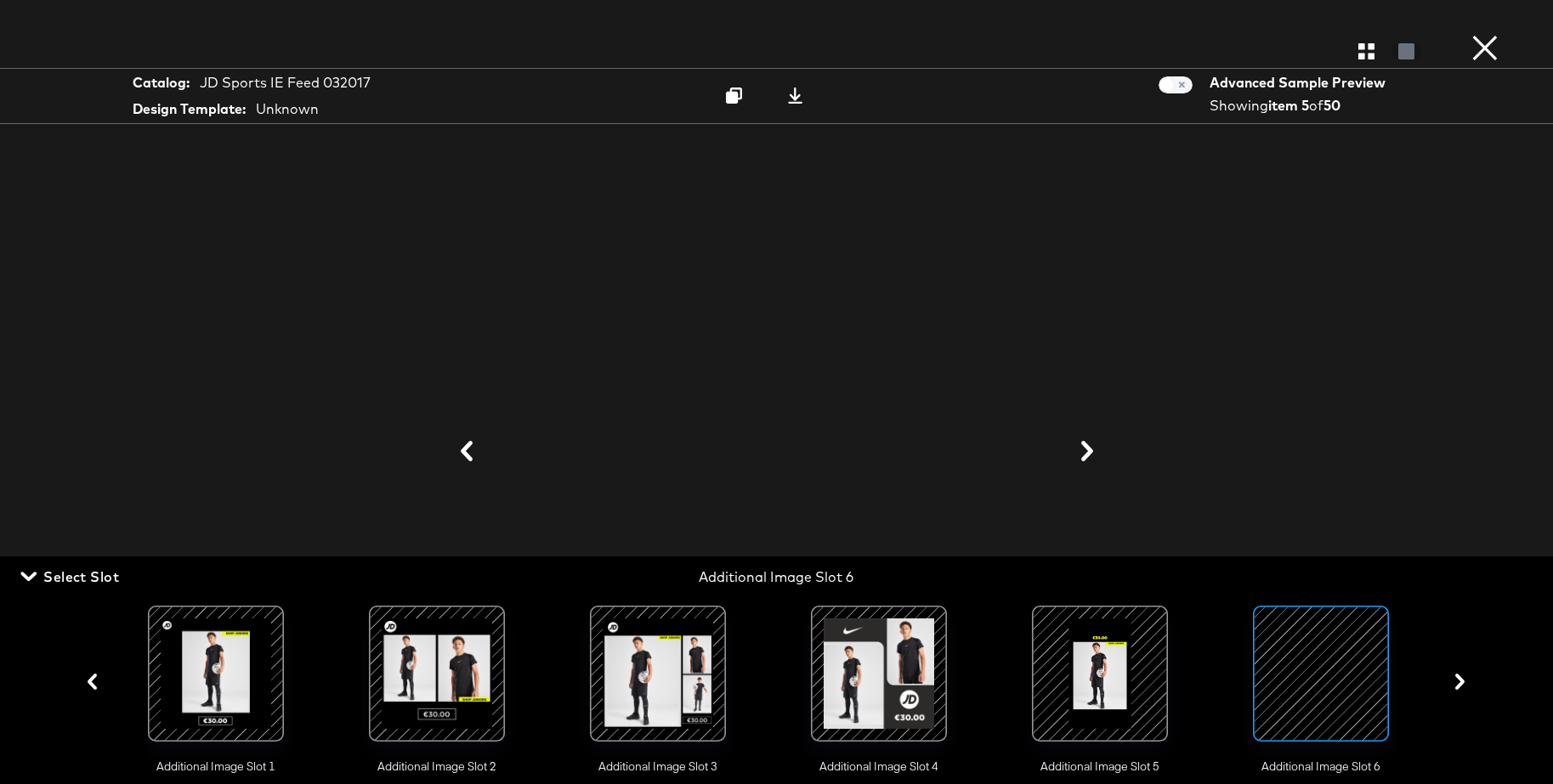
scroll to position [0, 459]
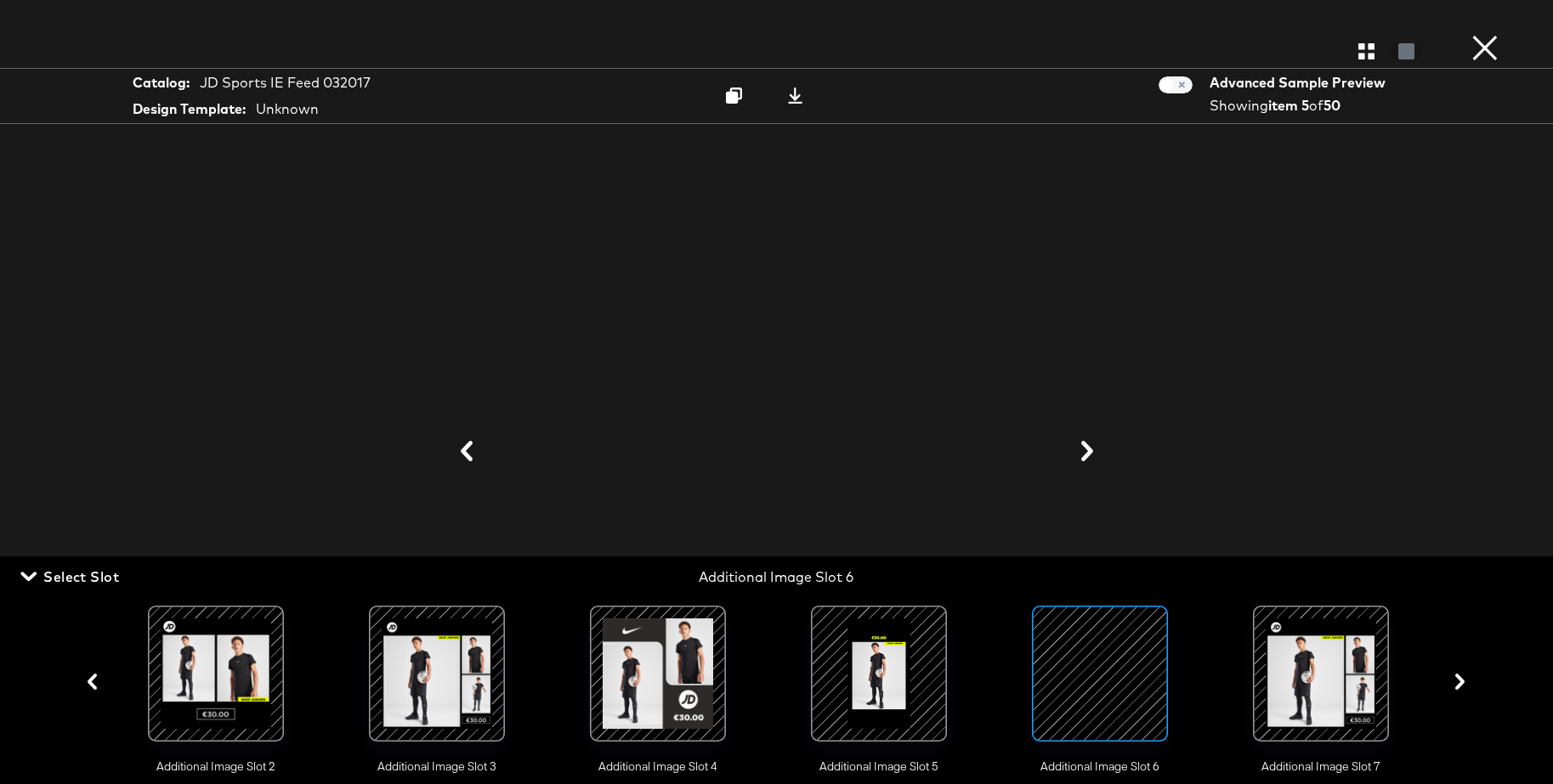
click at [1288, 665] on div at bounding box center [1321, 674] width 116 height 116
click at [1485, 34] on button "×" at bounding box center [1484, 17] width 34 height 34
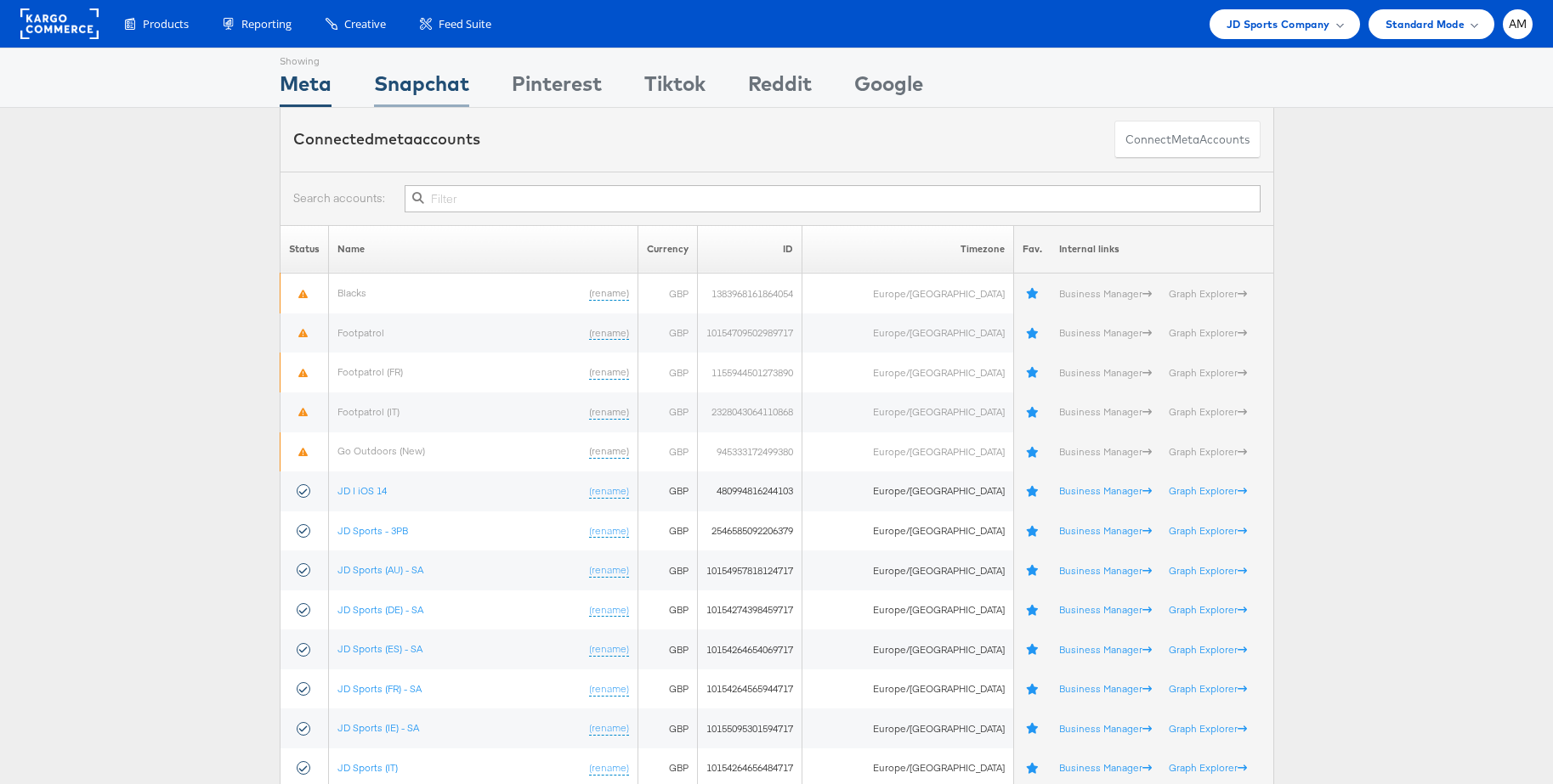
click at [432, 86] on div "Snapchat" at bounding box center [421, 88] width 95 height 39
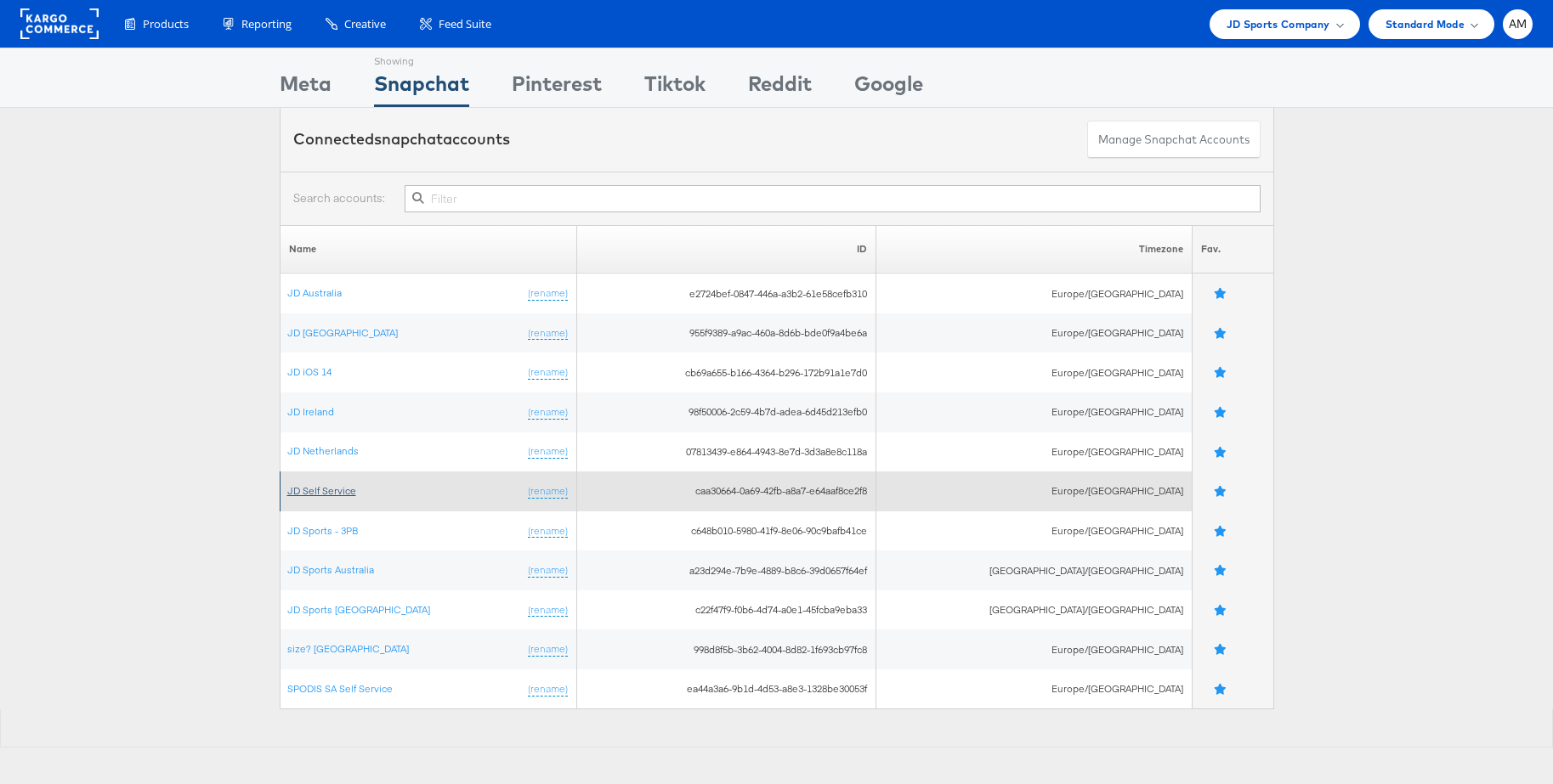
click at [322, 487] on link "JD Self Service" at bounding box center [321, 491] width 69 height 13
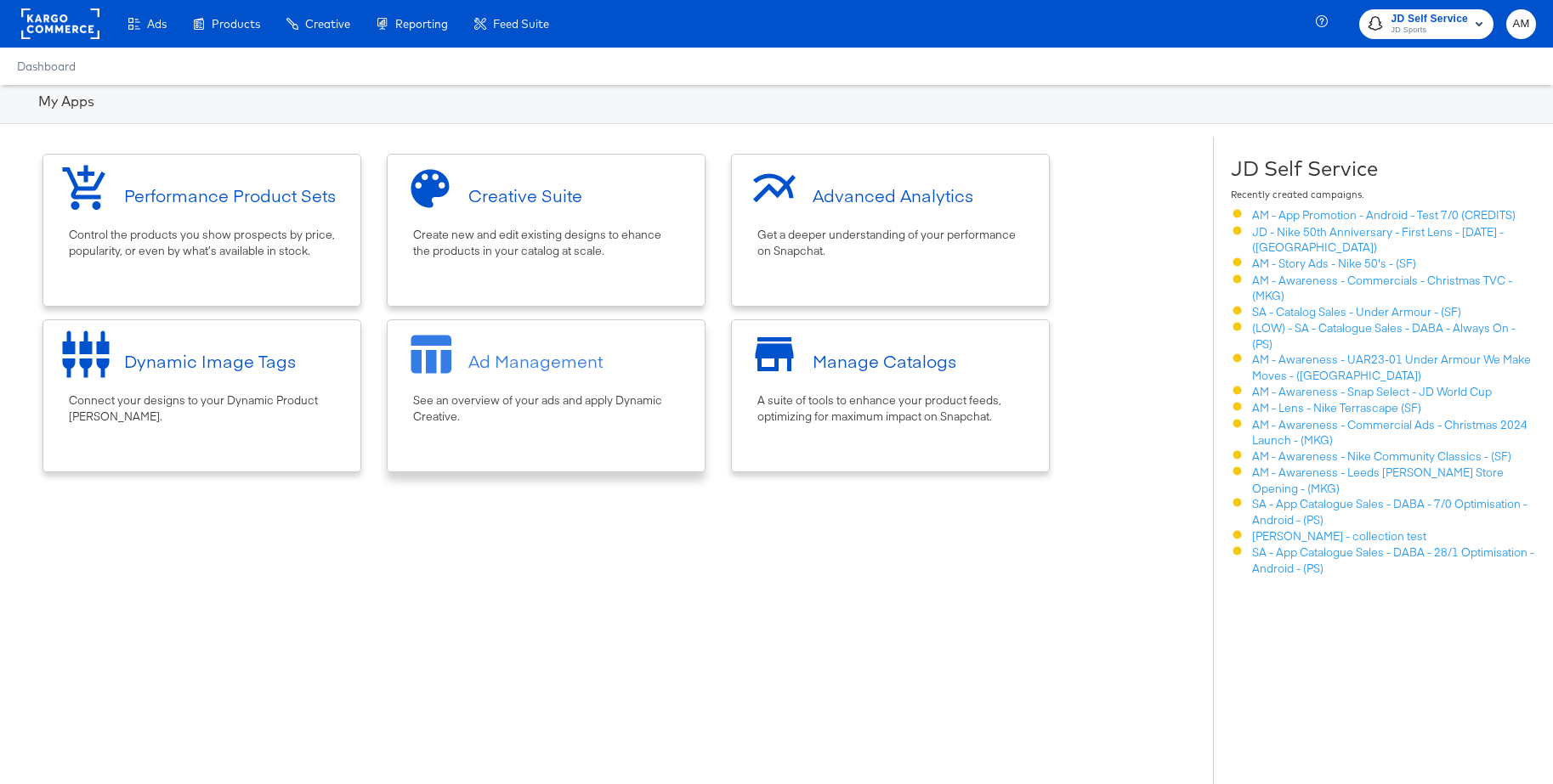
click at [496, 370] on div "Ad Management" at bounding box center [536, 361] width 135 height 24
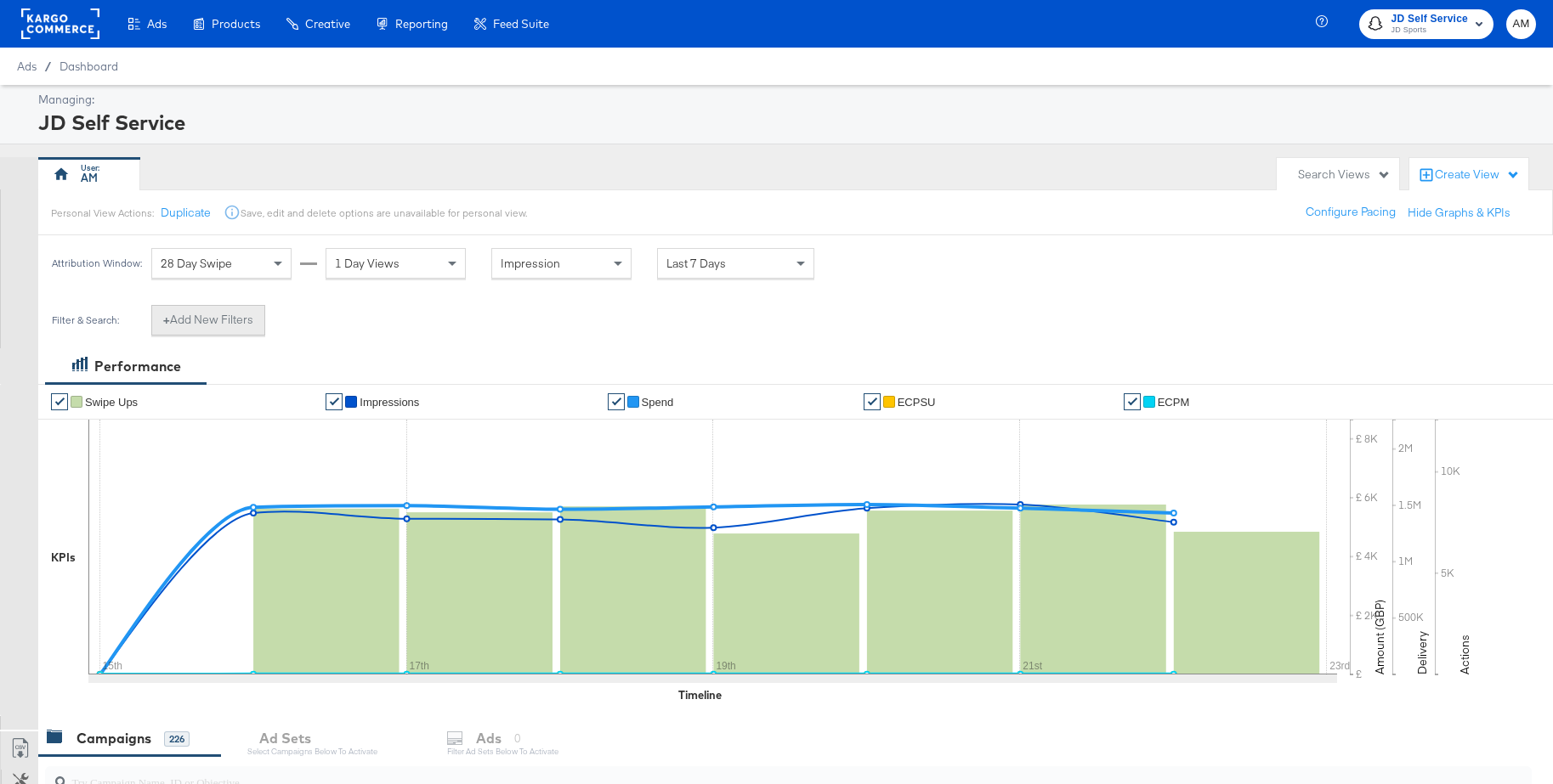
click at [200, 325] on button "+ Add New Filters" at bounding box center [208, 320] width 114 height 31
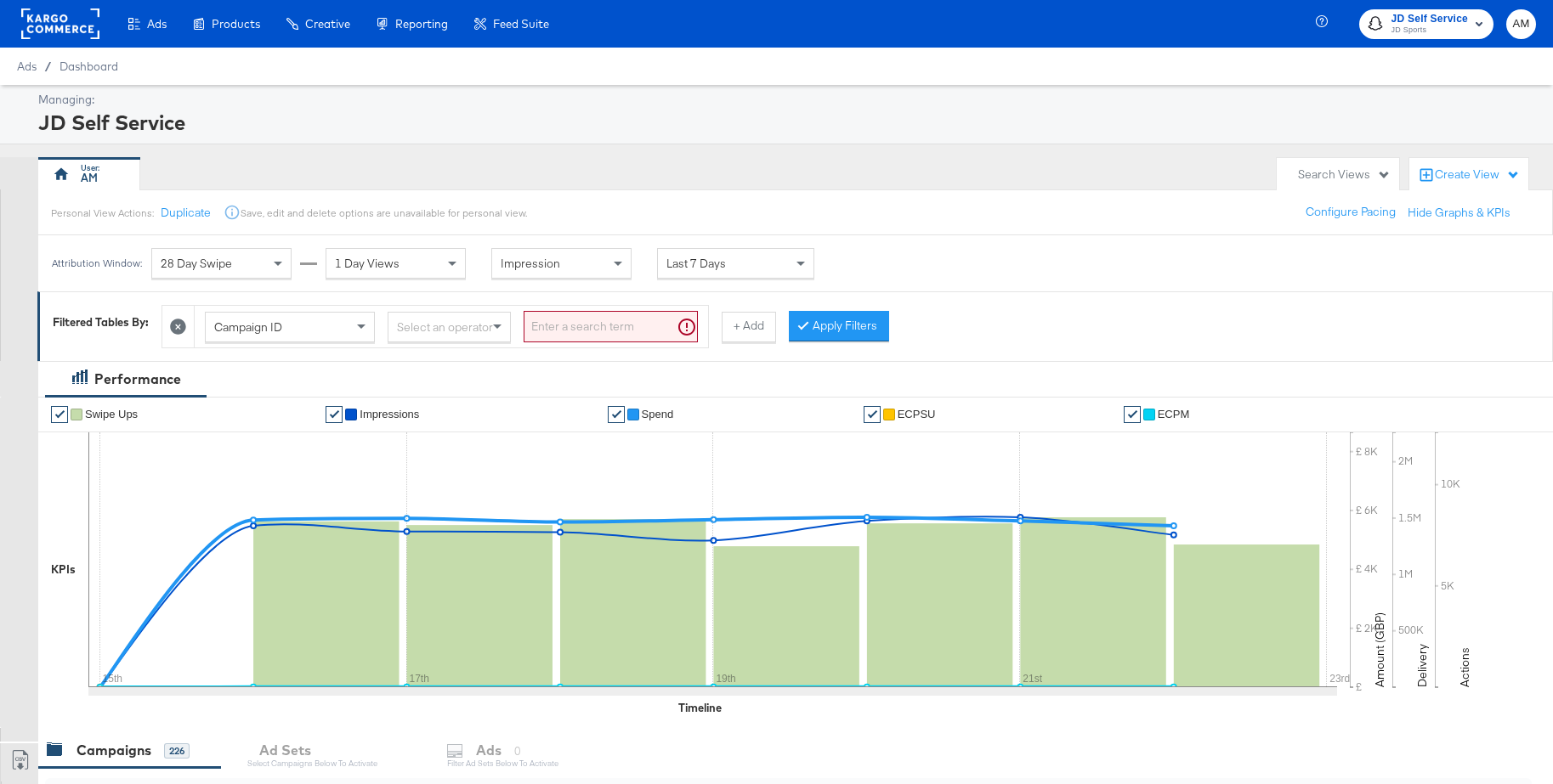
click at [275, 326] on span "Campaign ID" at bounding box center [248, 327] width 68 height 15
click at [440, 327] on div "Select an operator" at bounding box center [449, 327] width 121 height 29
click at [564, 333] on input "search" at bounding box center [610, 326] width 174 height 31
paste input "a8ec9231-3316-4919-990d-4139aa24ba59"
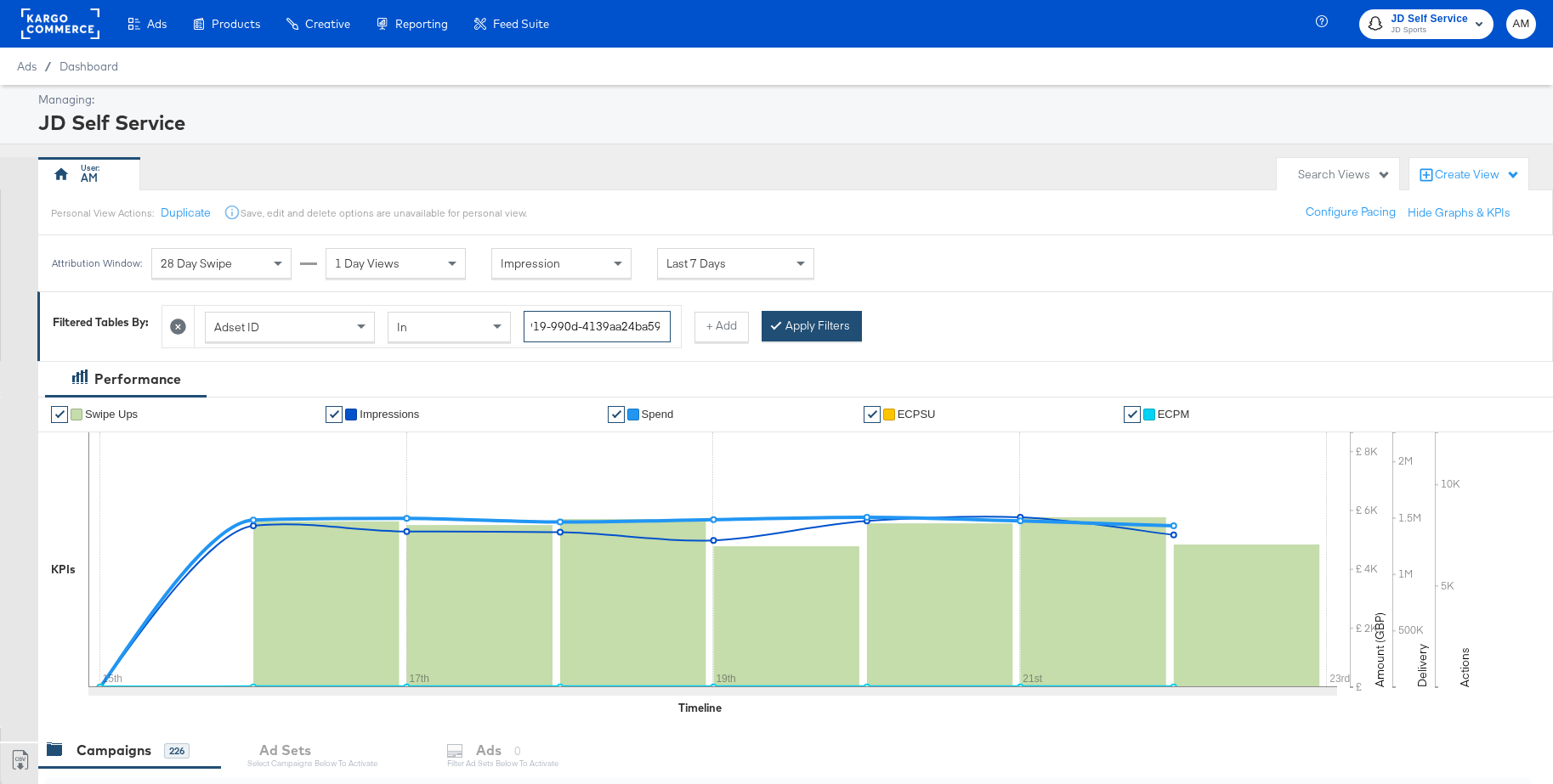
type input "a8ec9231-3316-4919-990d-4139aa24ba59"
click at [821, 329] on button "Apply Filters" at bounding box center [811, 326] width 101 height 31
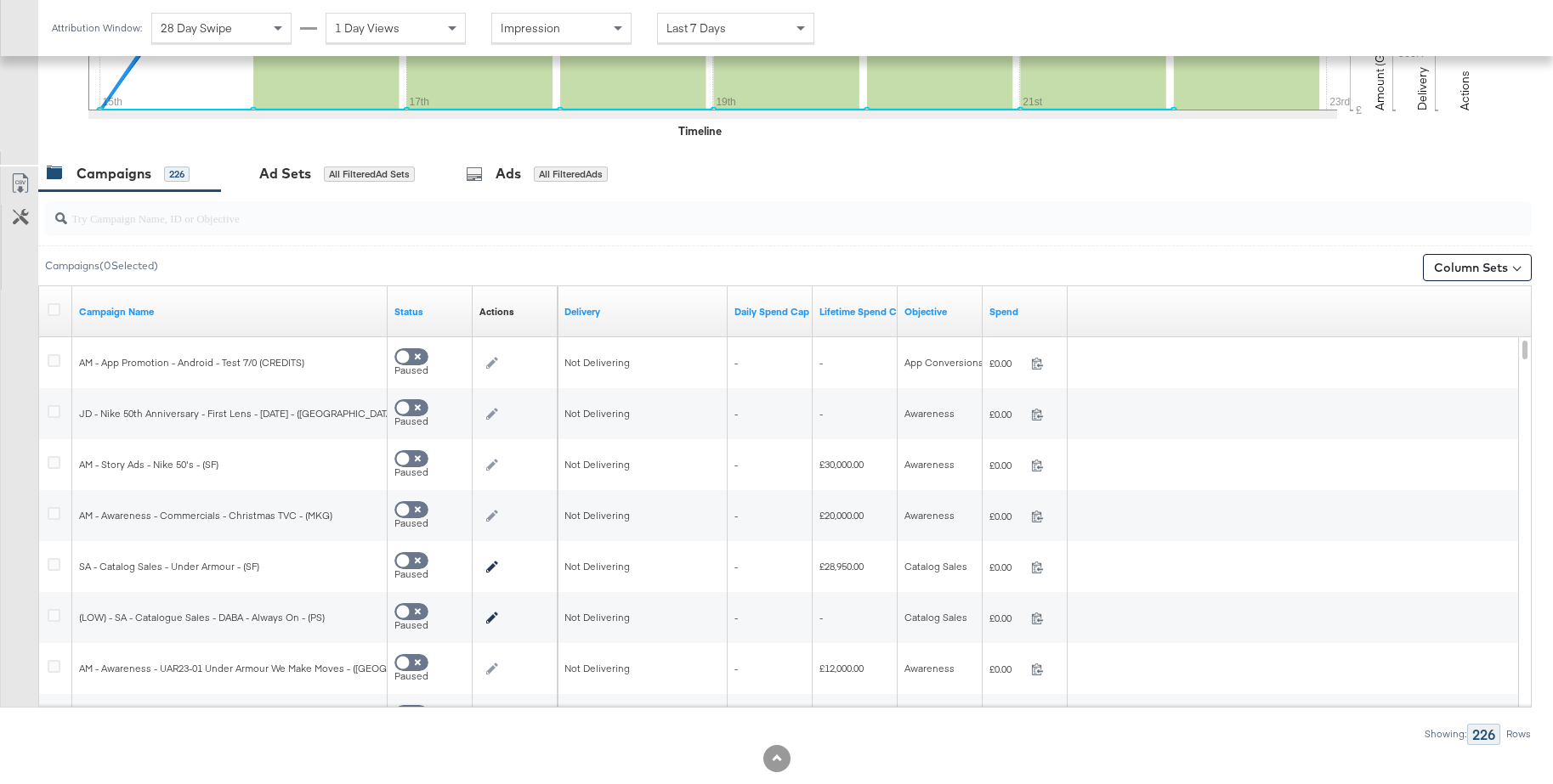
scroll to position [612, 0]
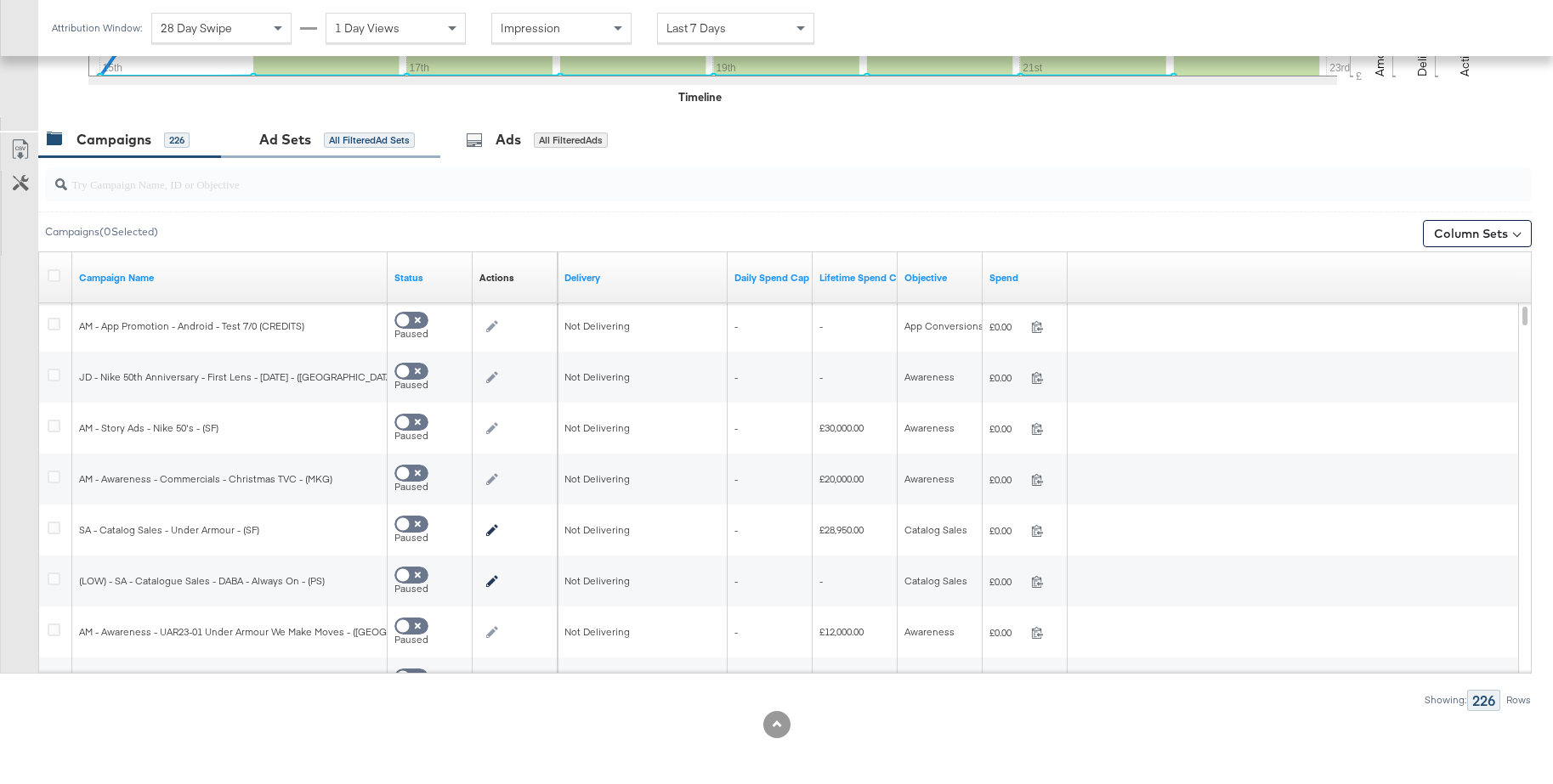
click at [277, 139] on div "Ad Sets" at bounding box center [284, 139] width 52 height 20
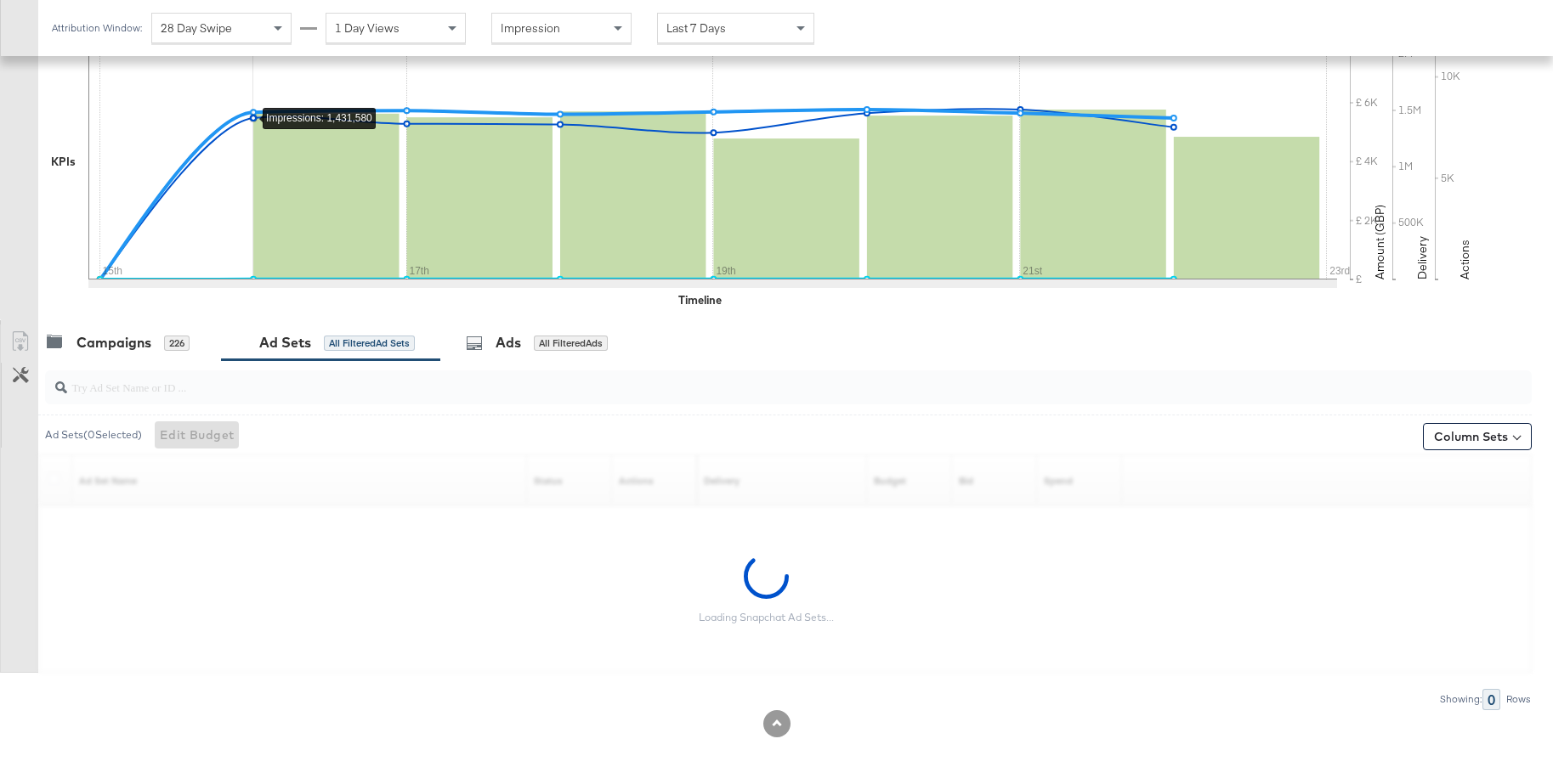
scroll to position [408, 0]
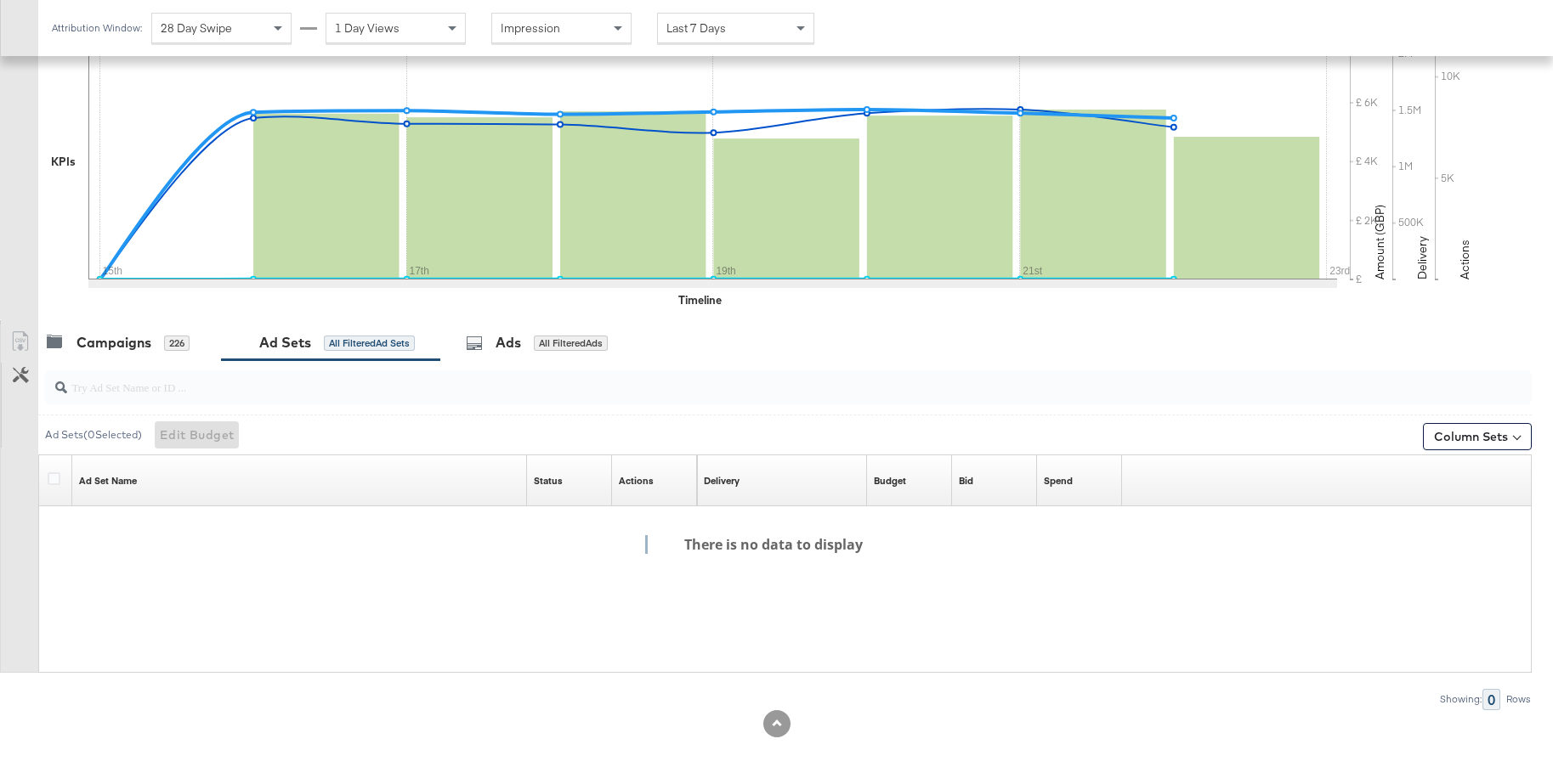
click at [219, 381] on input "search" at bounding box center [730, 380] width 1328 height 33
paste input "a8ec9231-3316-4919-990d-4139aa24ba59"
type input "a8ec9231-3316-4919-990d-4139aa24ba59"
click at [126, 390] on input "a8ec9231-3316-4919-990d-4139aa24ba59" at bounding box center [730, 380] width 1328 height 33
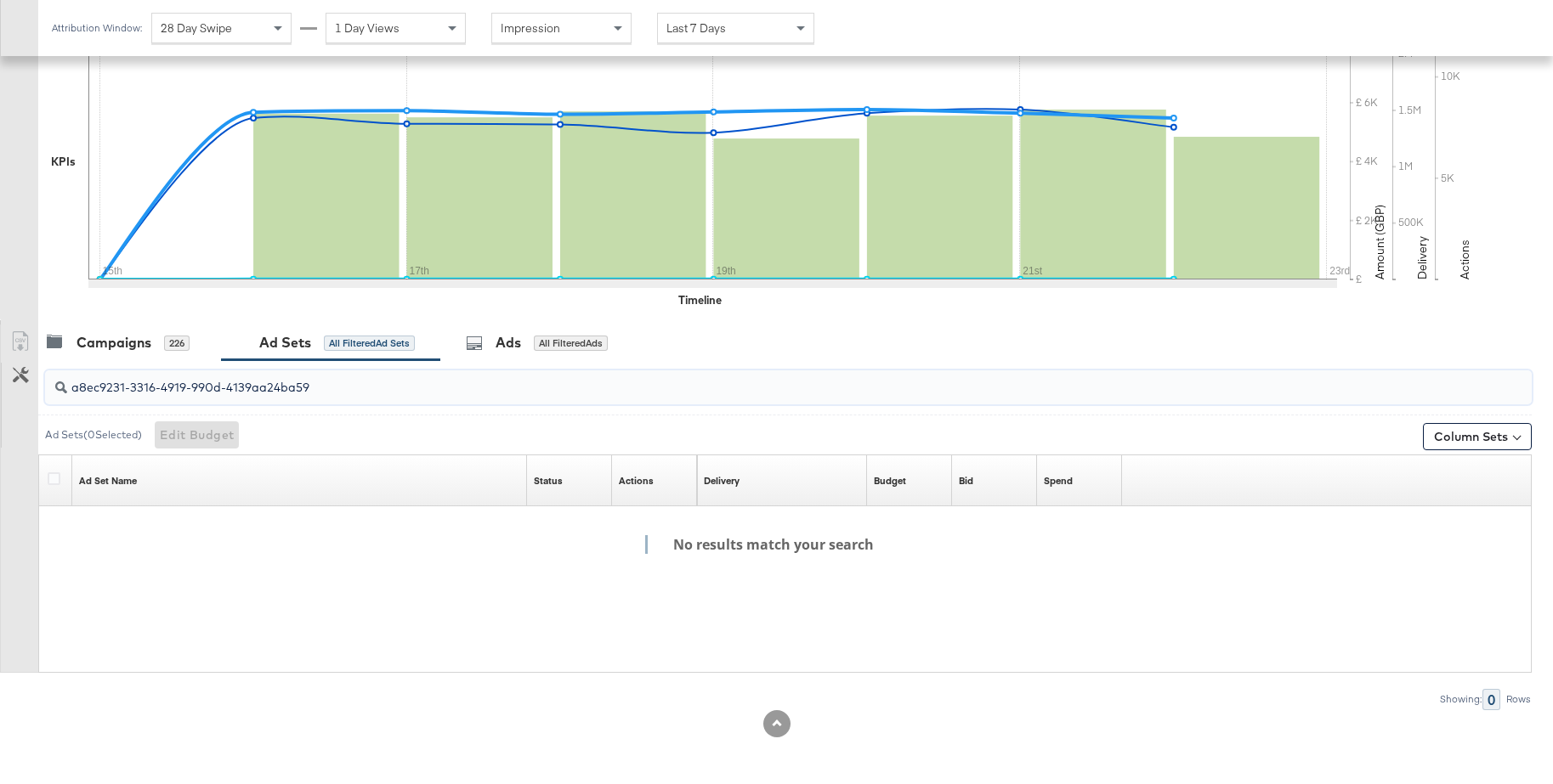
click at [126, 390] on input "a8ec9231-3316-4919-990d-4139aa24ba59" at bounding box center [730, 380] width 1328 height 33
click at [121, 347] on div "Campaigns" at bounding box center [113, 343] width 74 height 20
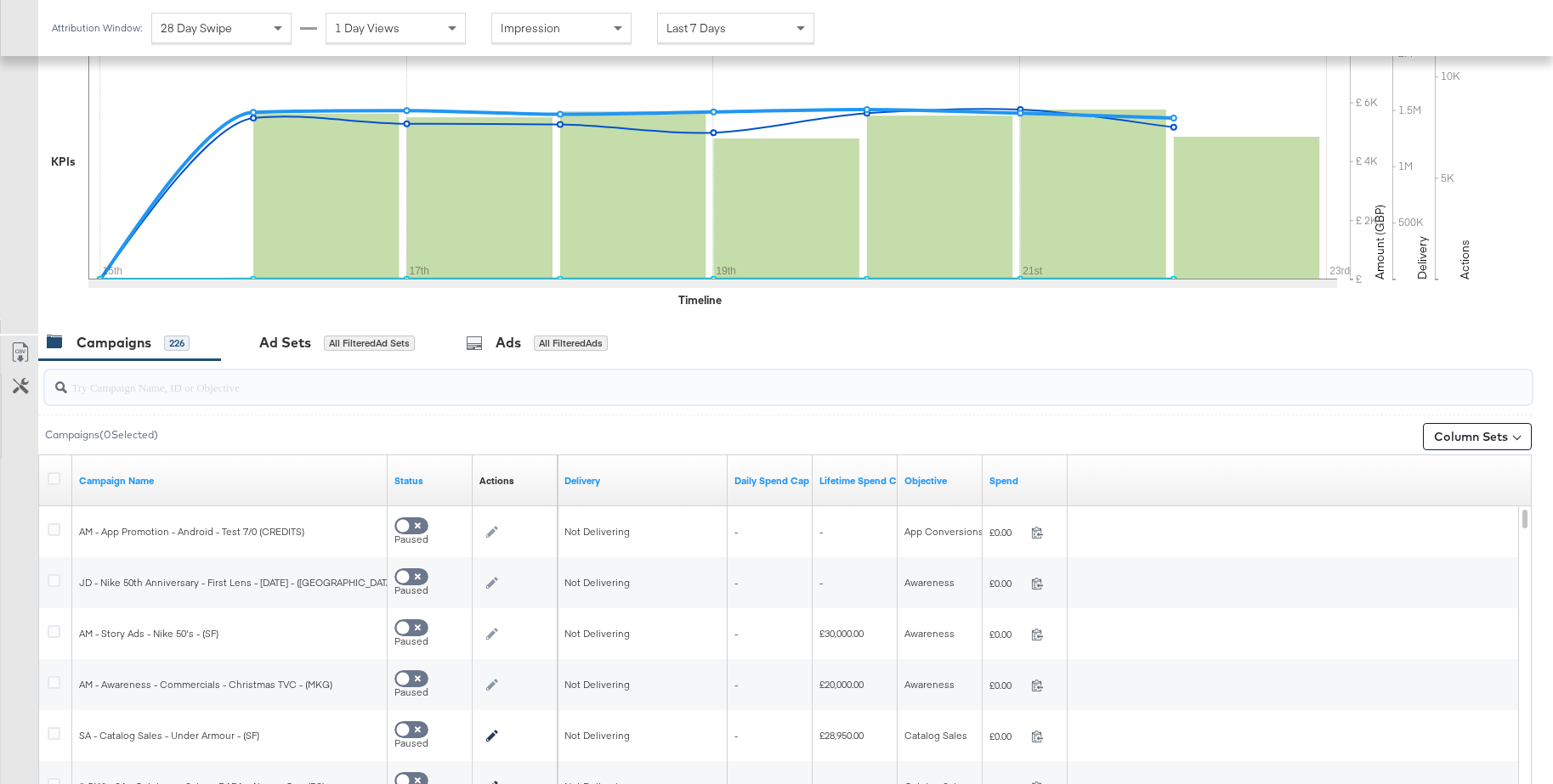
click at [122, 392] on input "search" at bounding box center [730, 380] width 1328 height 33
paste input "LOW) - SA - Catalogue Sales - DABA - Always On - Greenbids Arm - (PS)"
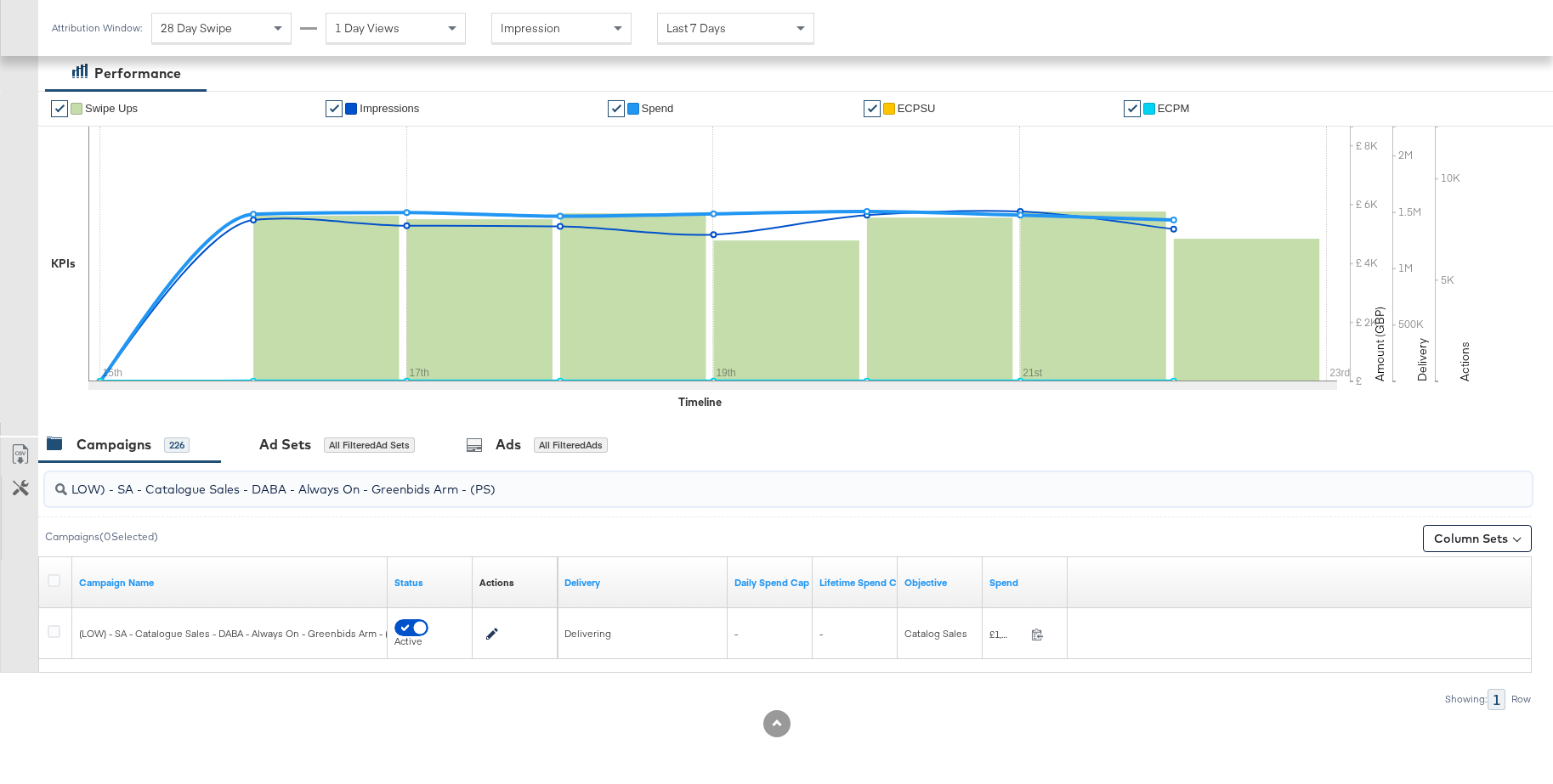
scroll to position [306, 0]
type input "LOW) - SA - Catalogue Sales - DABA - Always On - Greenbids Arm - (PS)"
click at [58, 579] on icon at bounding box center [55, 581] width 13 height 13
click at [0, 0] on input "checkbox" at bounding box center [0, 0] width 0 height 0
click at [268, 442] on div "Ad Sets" at bounding box center [284, 444] width 52 height 20
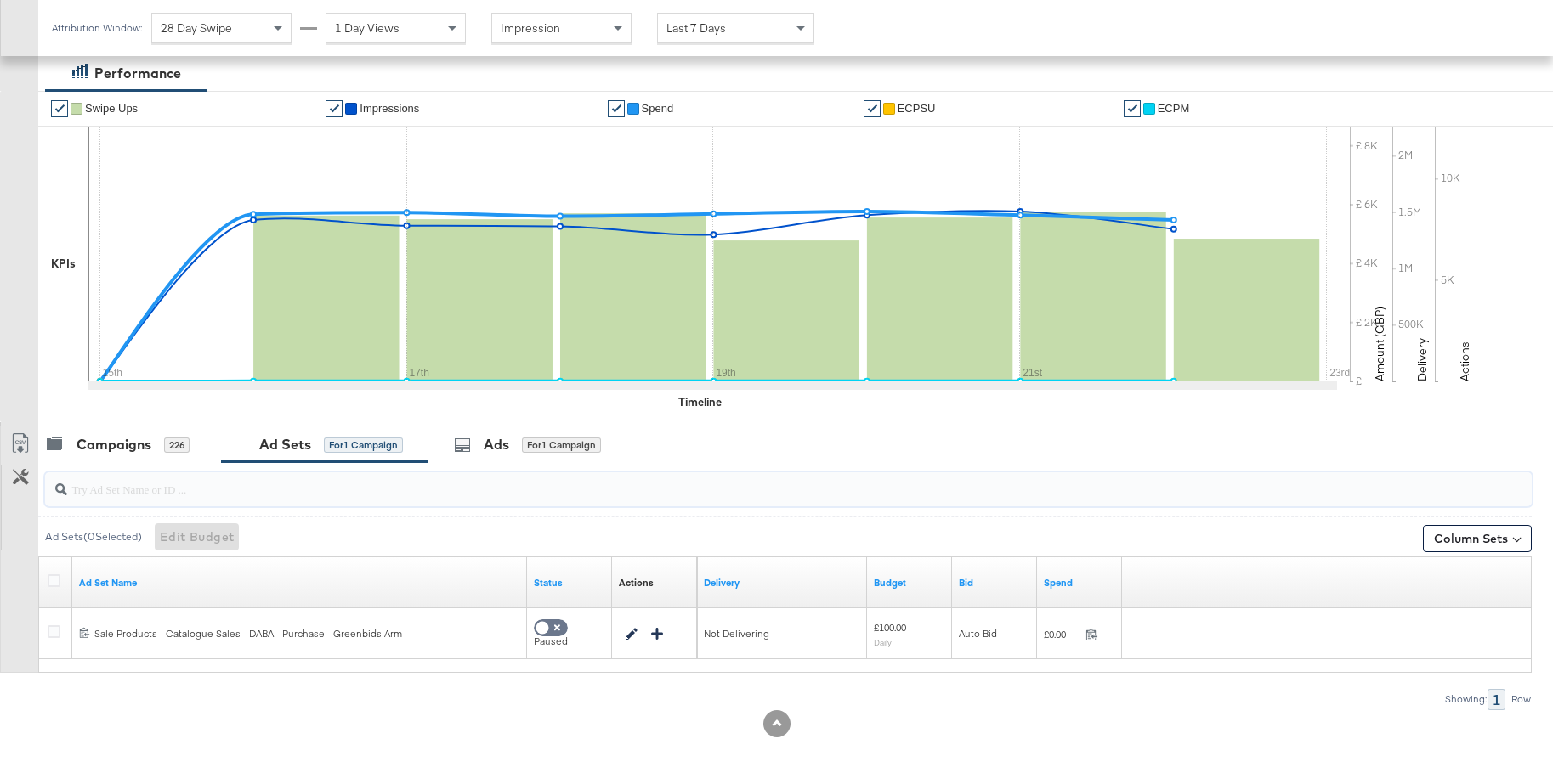
click at [223, 487] on input "search" at bounding box center [730, 483] width 1328 height 33
paste input "Sale Products - Catalogue Sales - DABA - Purchase - G"
type input "Sale Products - Catalogue Sales - DABA - Purchase - G"
click at [50, 584] on icon at bounding box center [55, 581] width 13 height 13
click at [0, 0] on input "checkbox" at bounding box center [0, 0] width 0 height 0
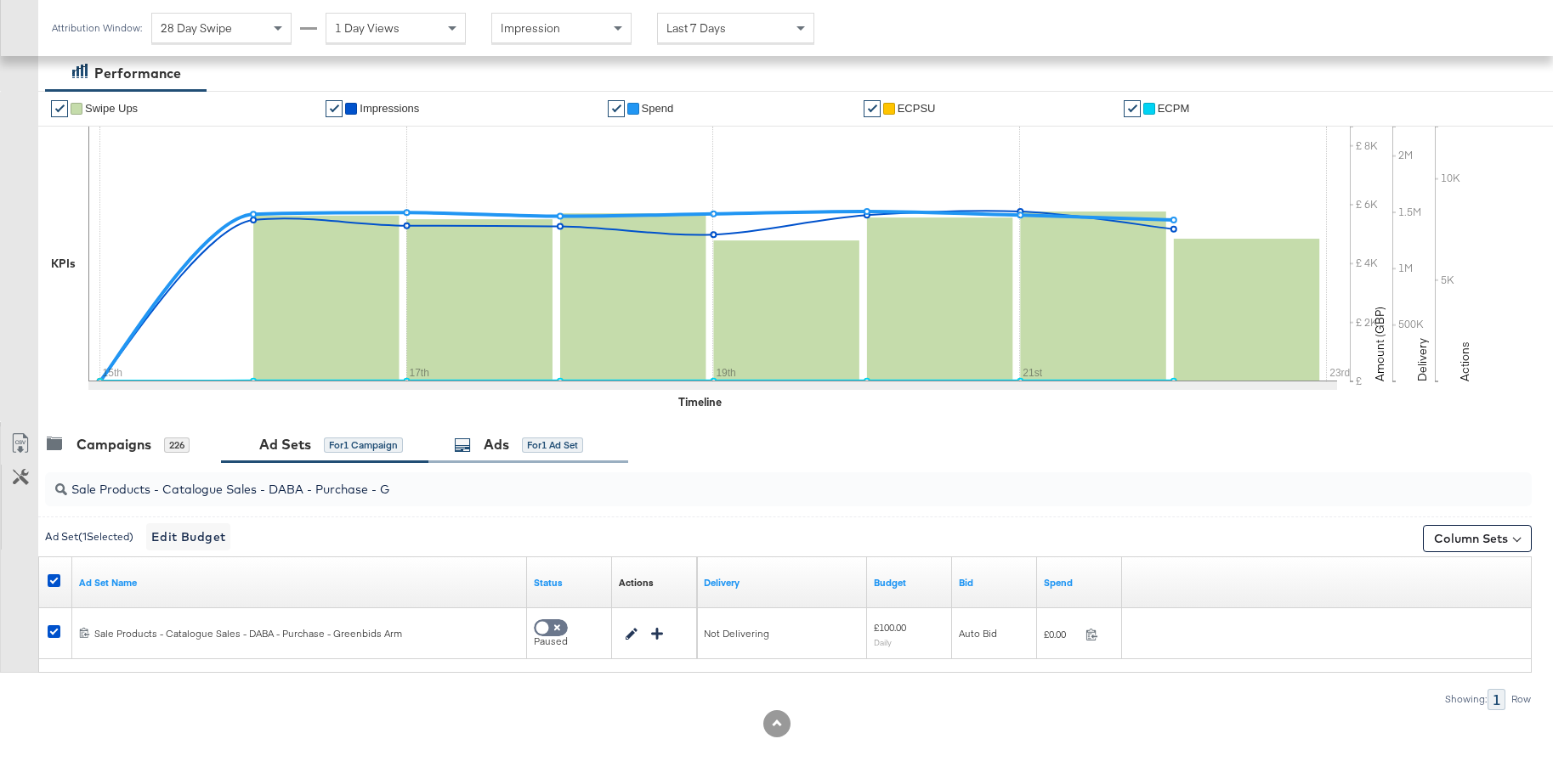
click at [490, 451] on div "Ads" at bounding box center [496, 444] width 25 height 20
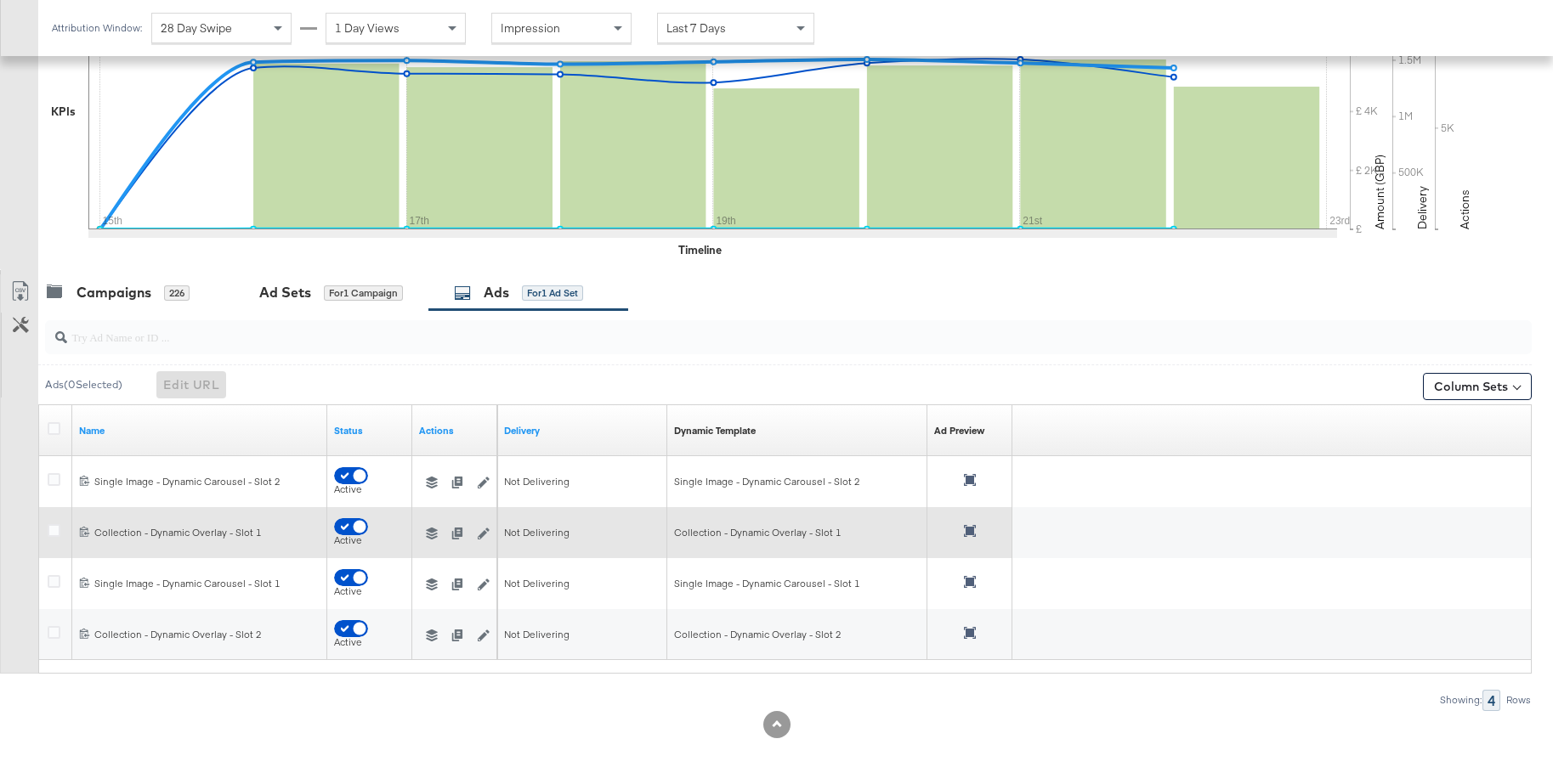
scroll to position [456, 0]
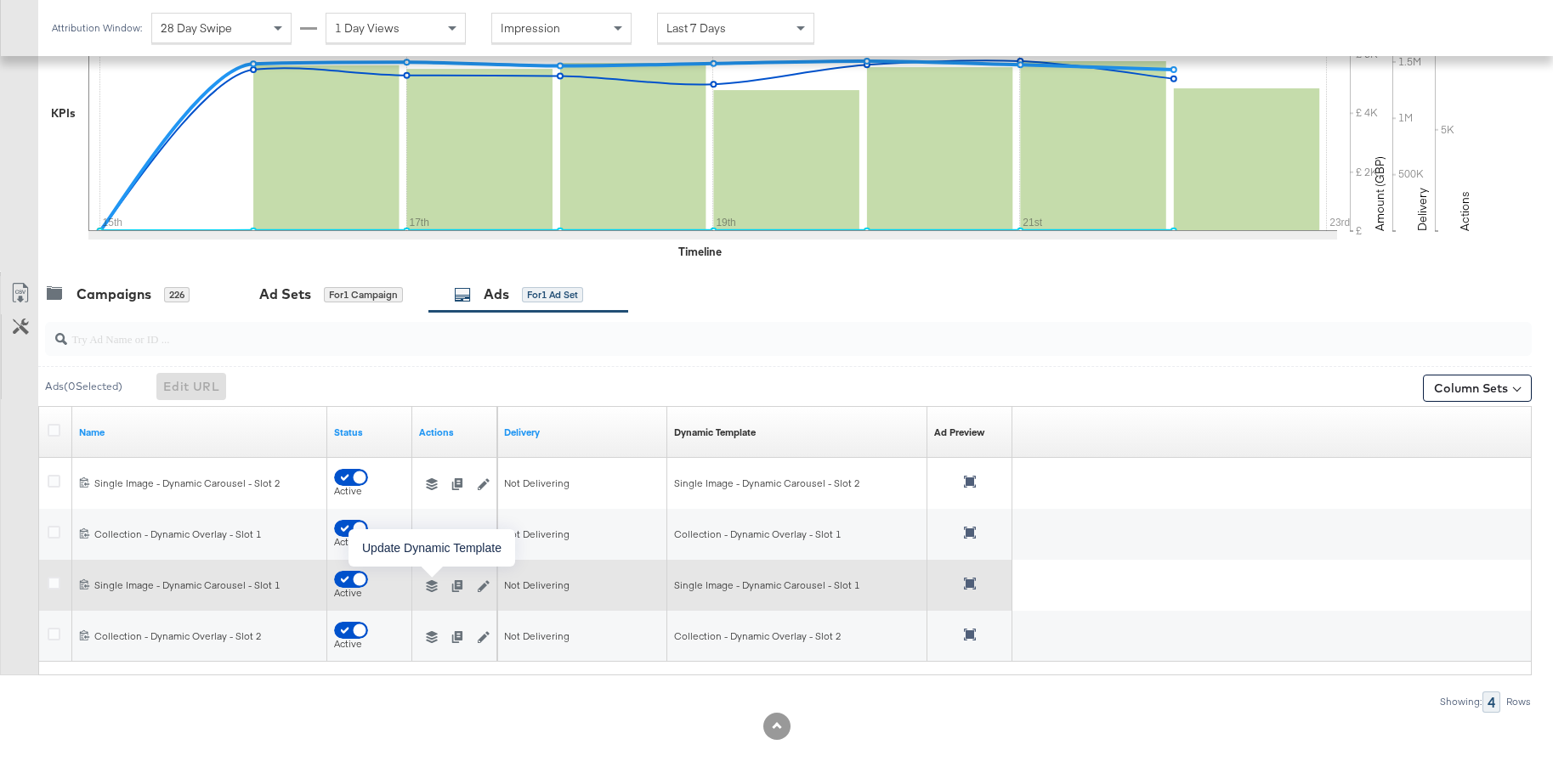
click at [433, 586] on icon "button" at bounding box center [431, 586] width 12 height 12
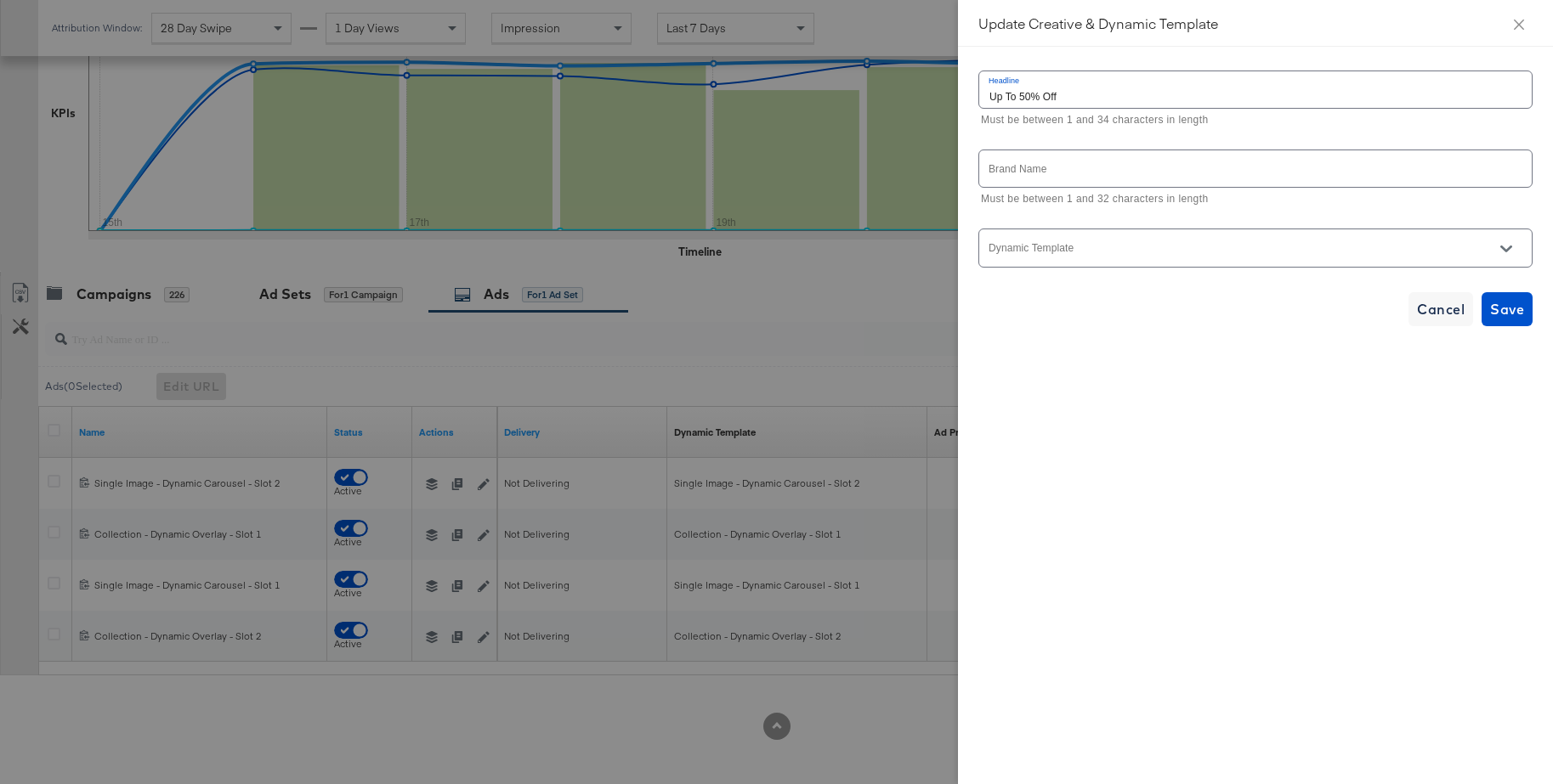
click at [1077, 253] on input "Dynamic Template" at bounding box center [1241, 255] width 512 height 20
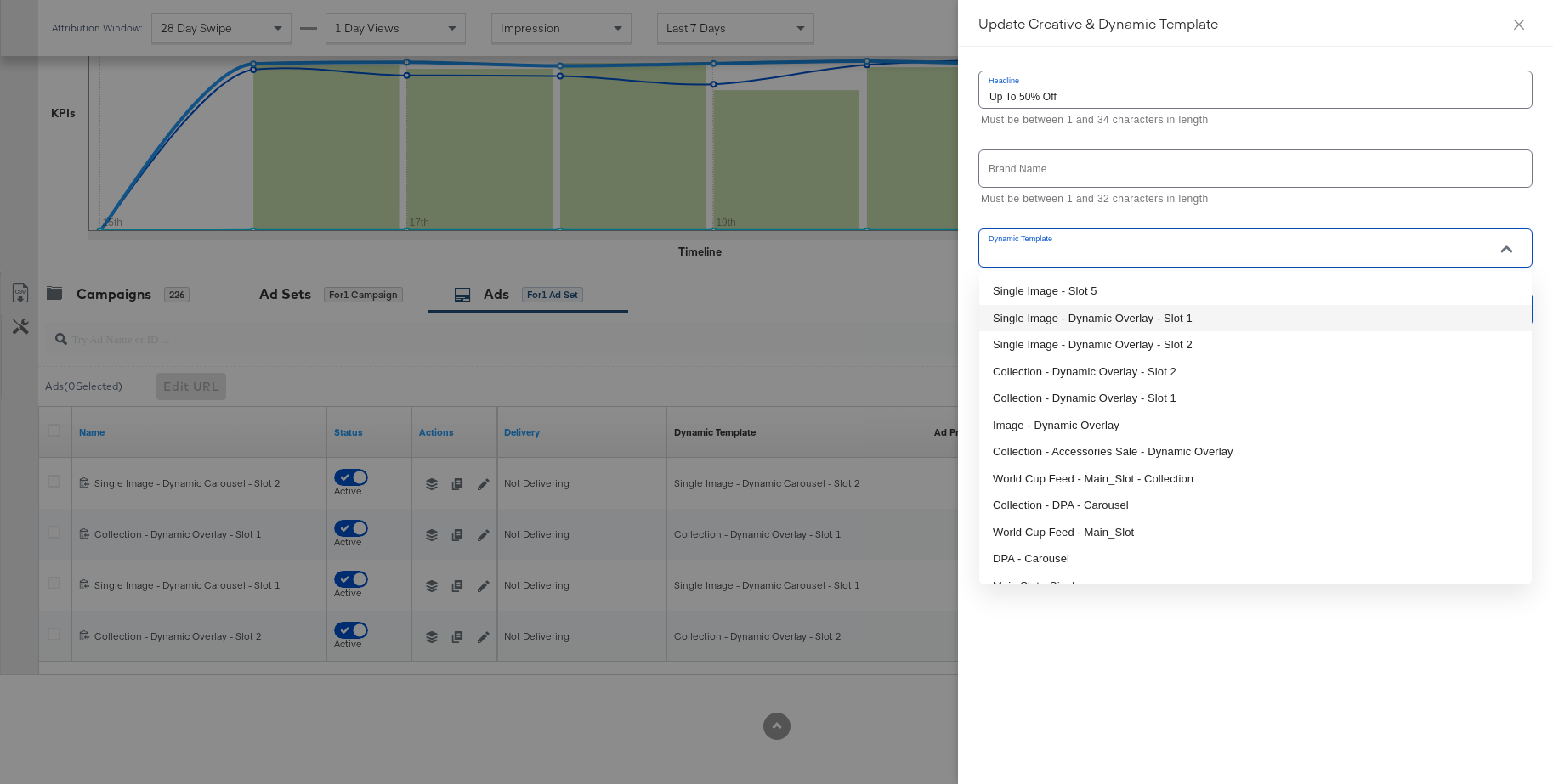
click at [1061, 315] on li "Single Image - Dynamic Overlay - Slot 1" at bounding box center [1255, 318] width 552 height 27
type input "Single Image - Dynamic Overlay - Slot 1"
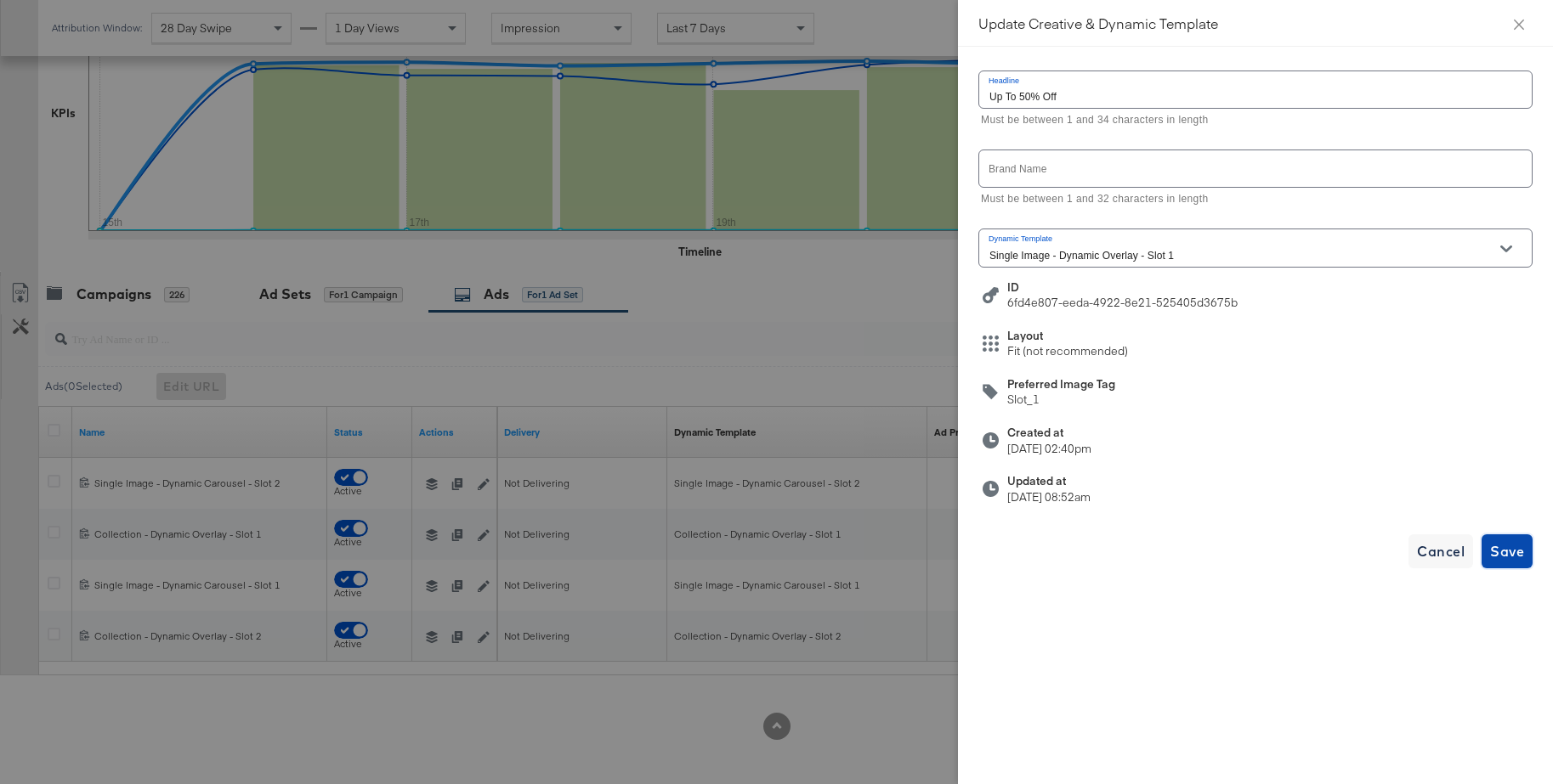
click at [1494, 545] on span "Save" at bounding box center [1507, 551] width 34 height 24
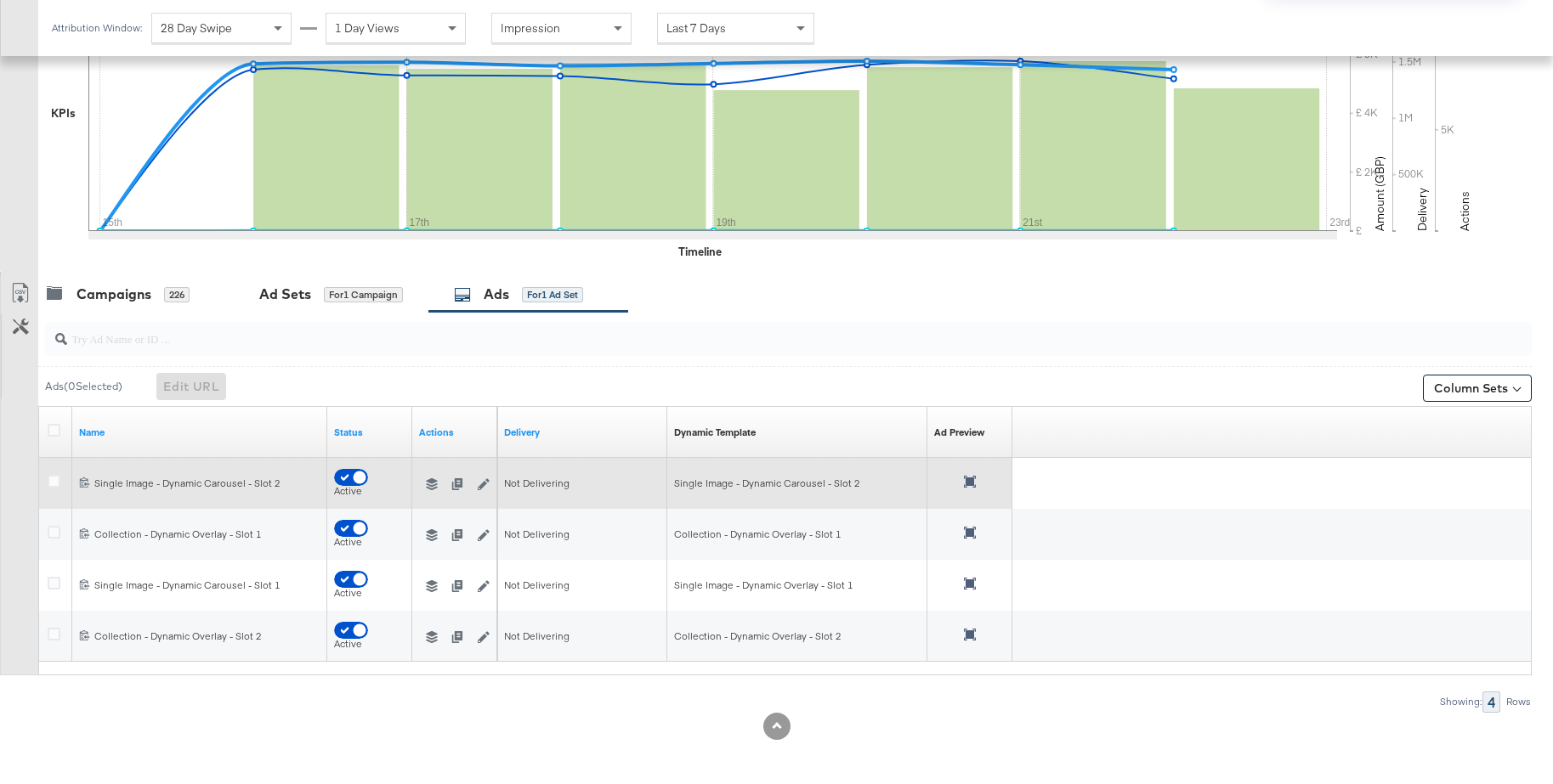
click at [431, 484] on icon "button" at bounding box center [431, 484] width 12 height 12
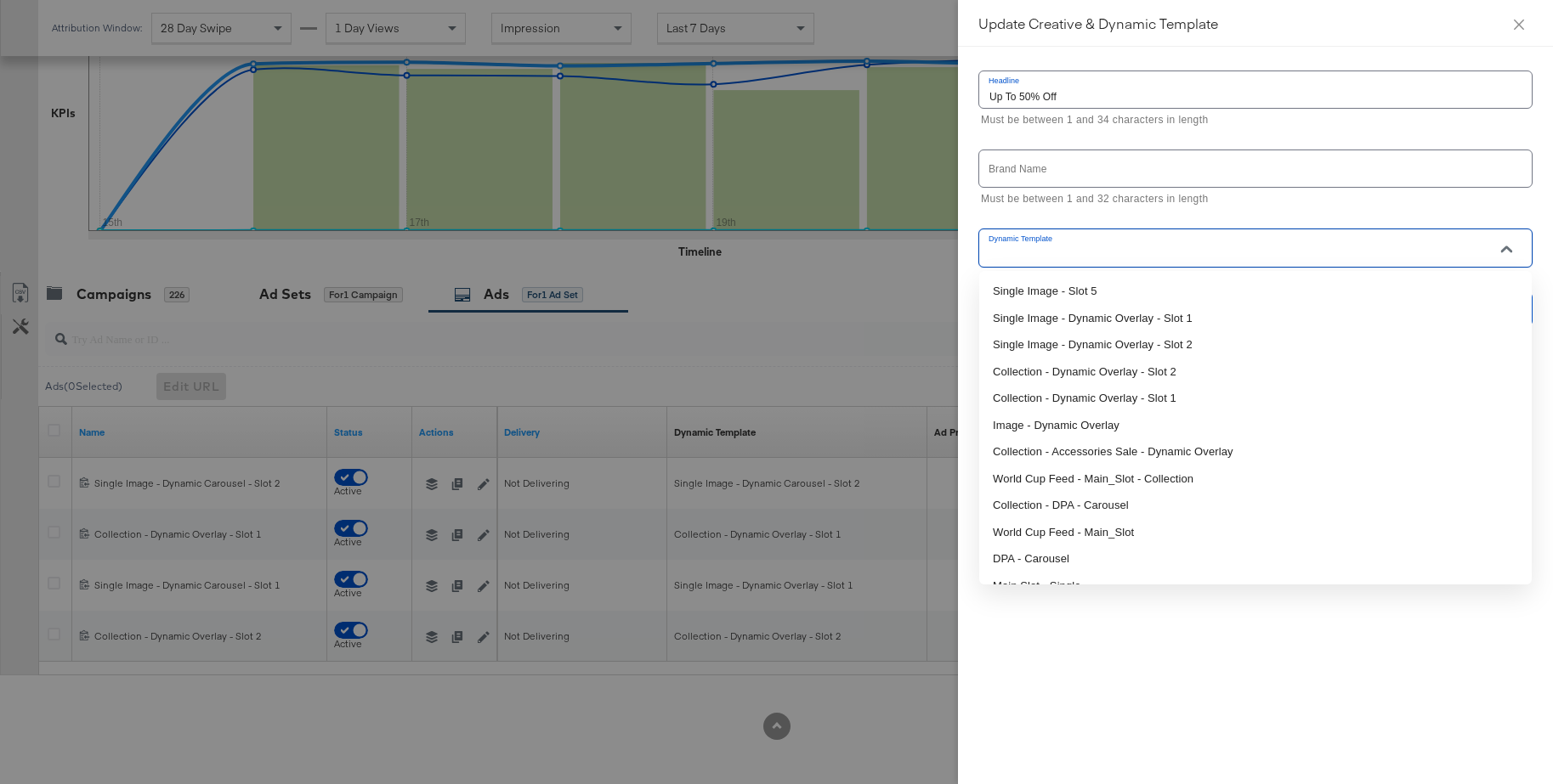
click at [1097, 261] on input "Dynamic Template" at bounding box center [1241, 255] width 512 height 20
click at [1085, 340] on li "Single Image - Dynamic Overlay - Slot 2" at bounding box center [1255, 344] width 552 height 27
type input "Single Image - Dynamic Overlay - Slot 2"
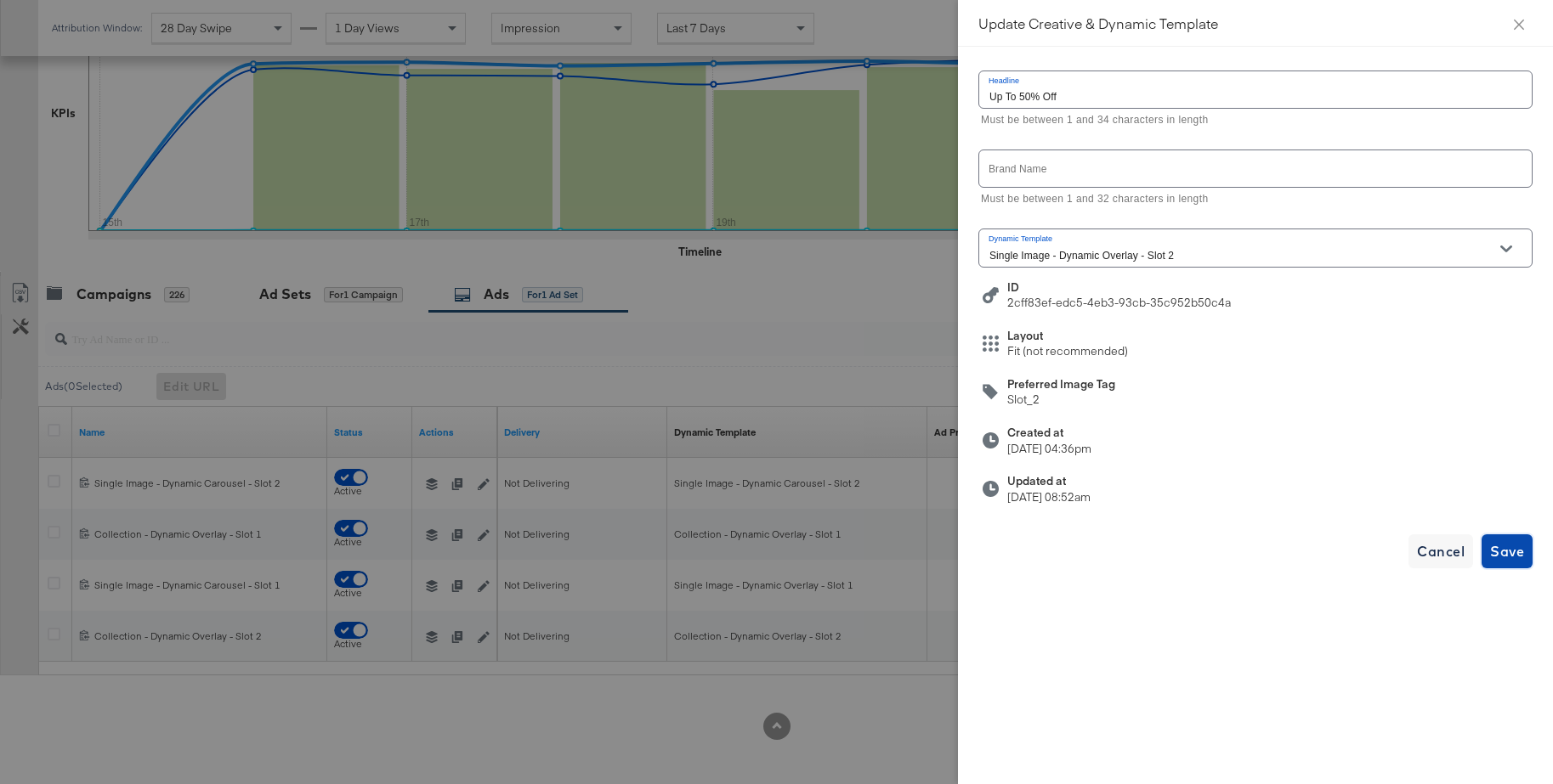
click at [1507, 561] on span "Save" at bounding box center [1507, 551] width 34 height 24
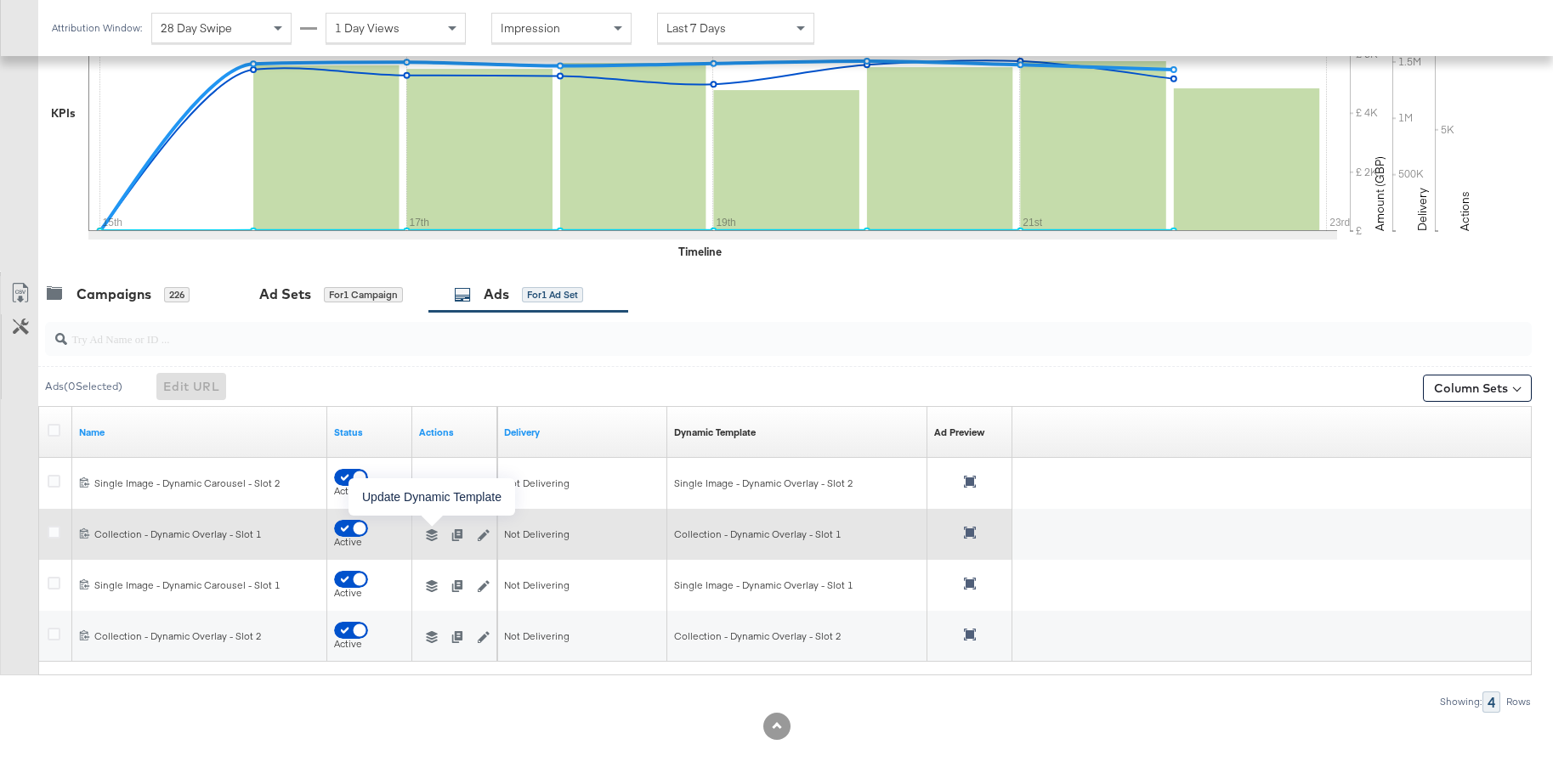
click at [434, 536] on icon "button" at bounding box center [431, 536] width 12 height 12
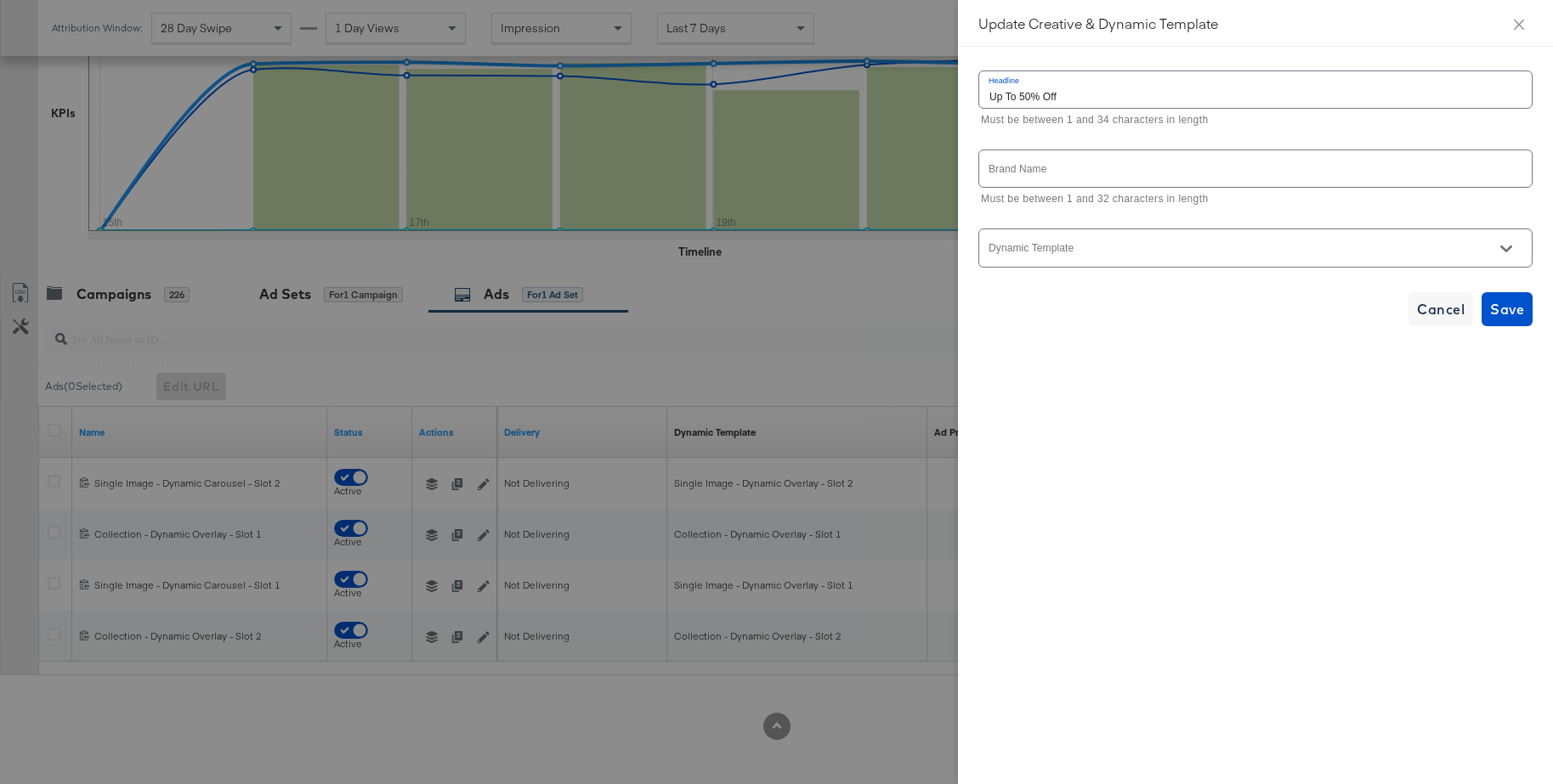
click at [1119, 243] on div at bounding box center [1255, 248] width 554 height 39
click at [1500, 250] on icon "Open" at bounding box center [1506, 248] width 12 height 12
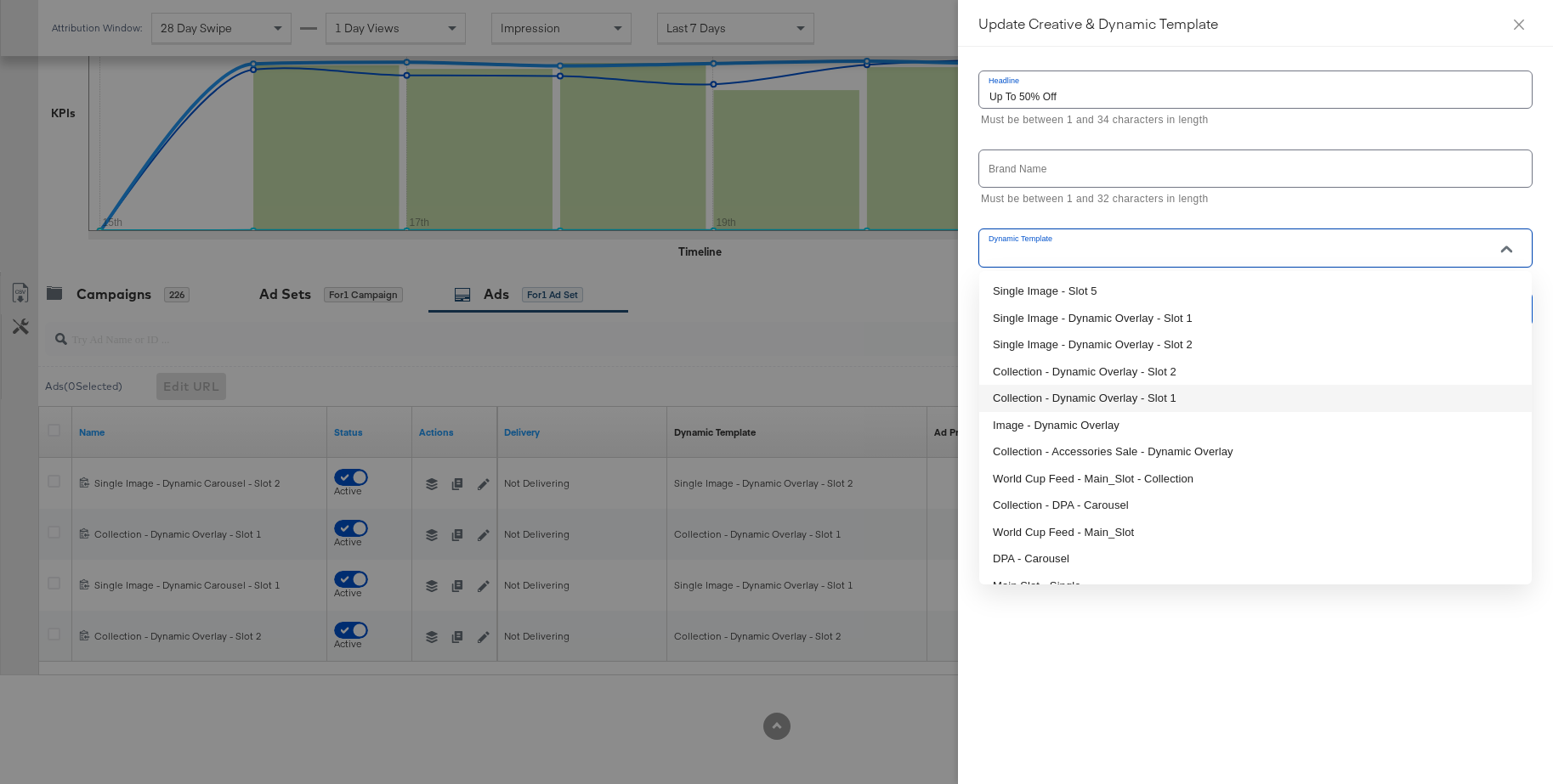
click at [1146, 397] on li "Collection - Dynamic Overlay - Slot 1" at bounding box center [1255, 398] width 552 height 27
type input "Collection - Dynamic Overlay - Slot 1"
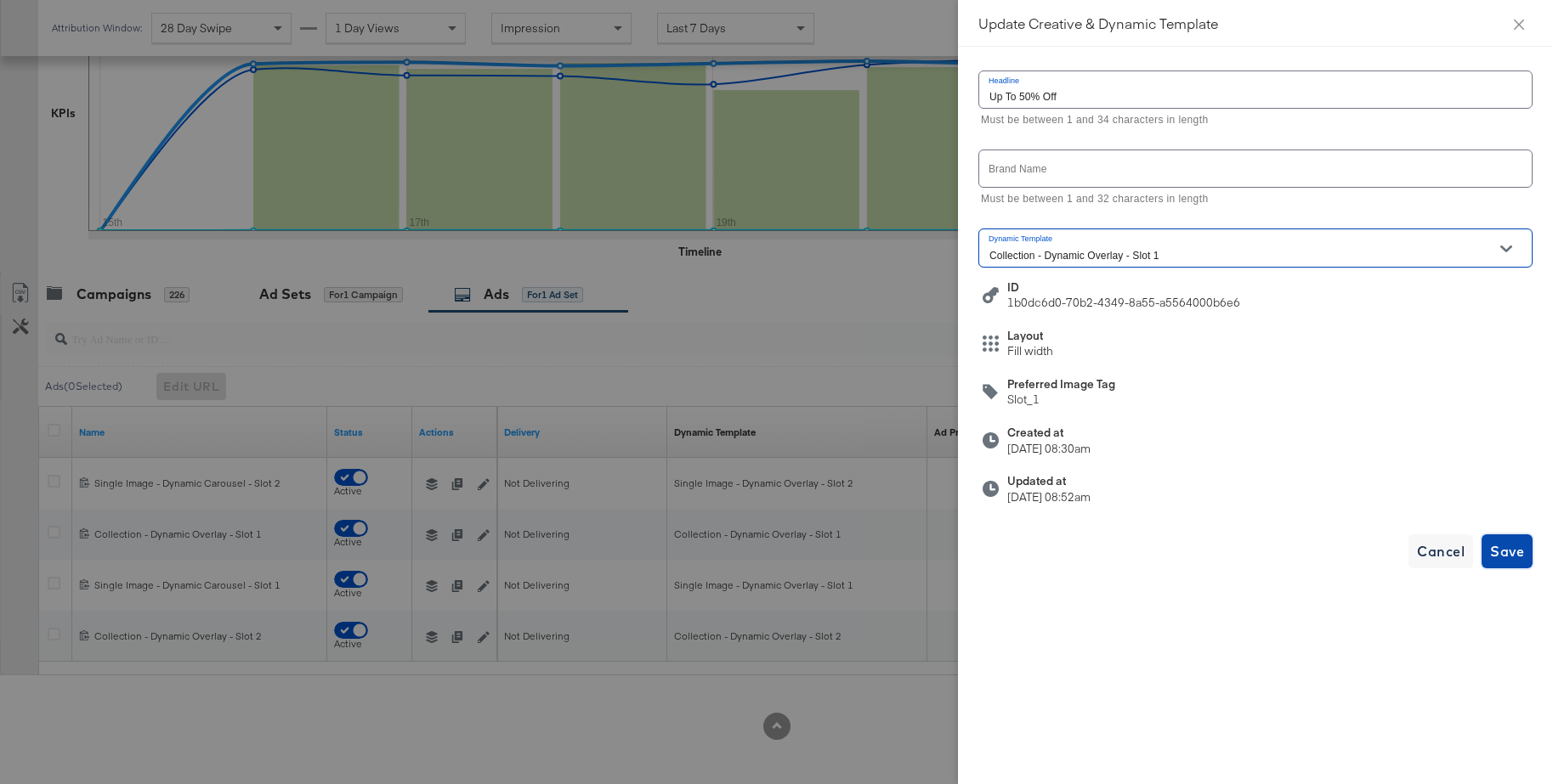
click at [1510, 560] on span "Save" at bounding box center [1507, 551] width 34 height 24
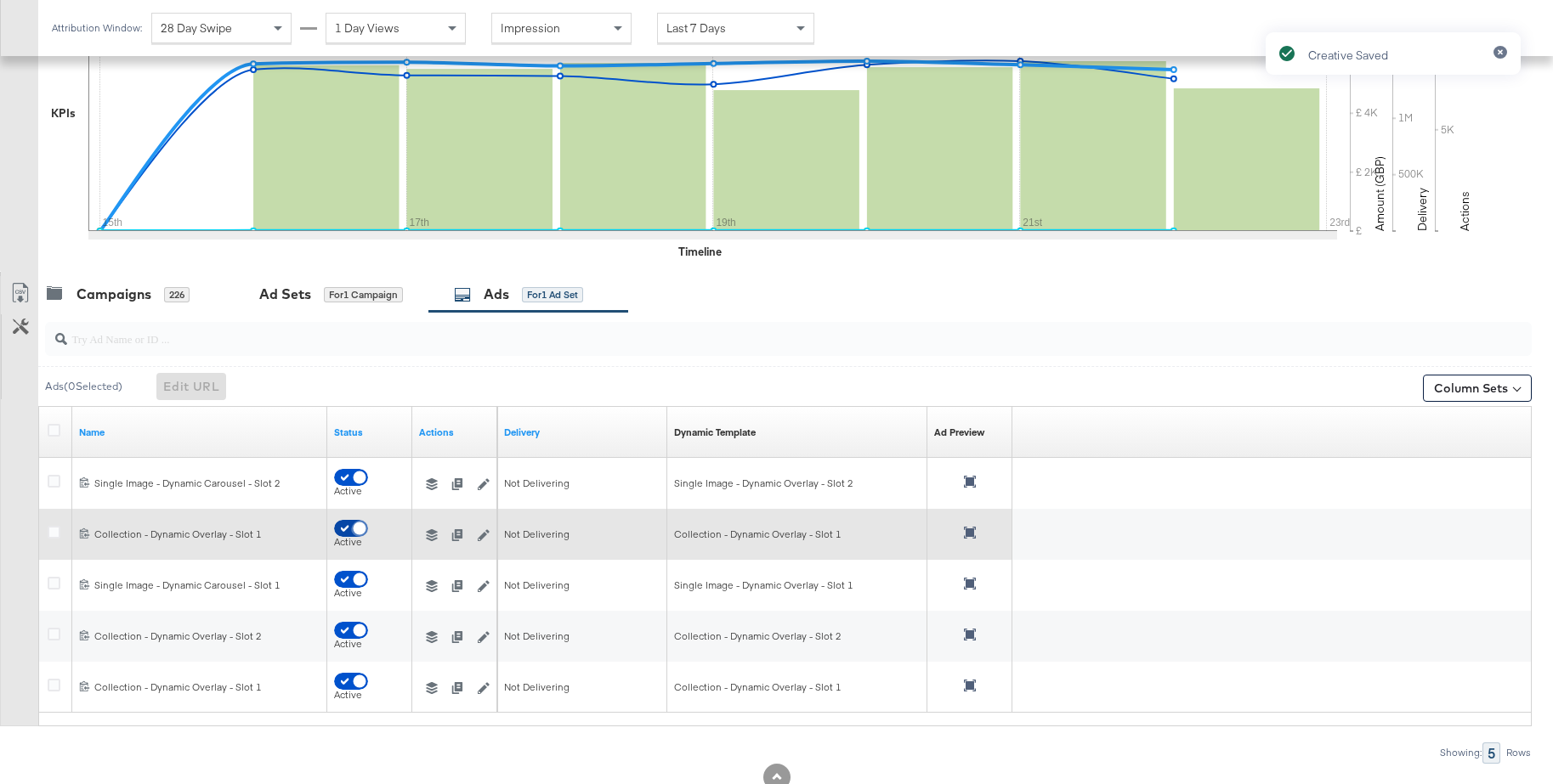
click at [342, 526] on input "checkbox" at bounding box center [360, 533] width 51 height 17
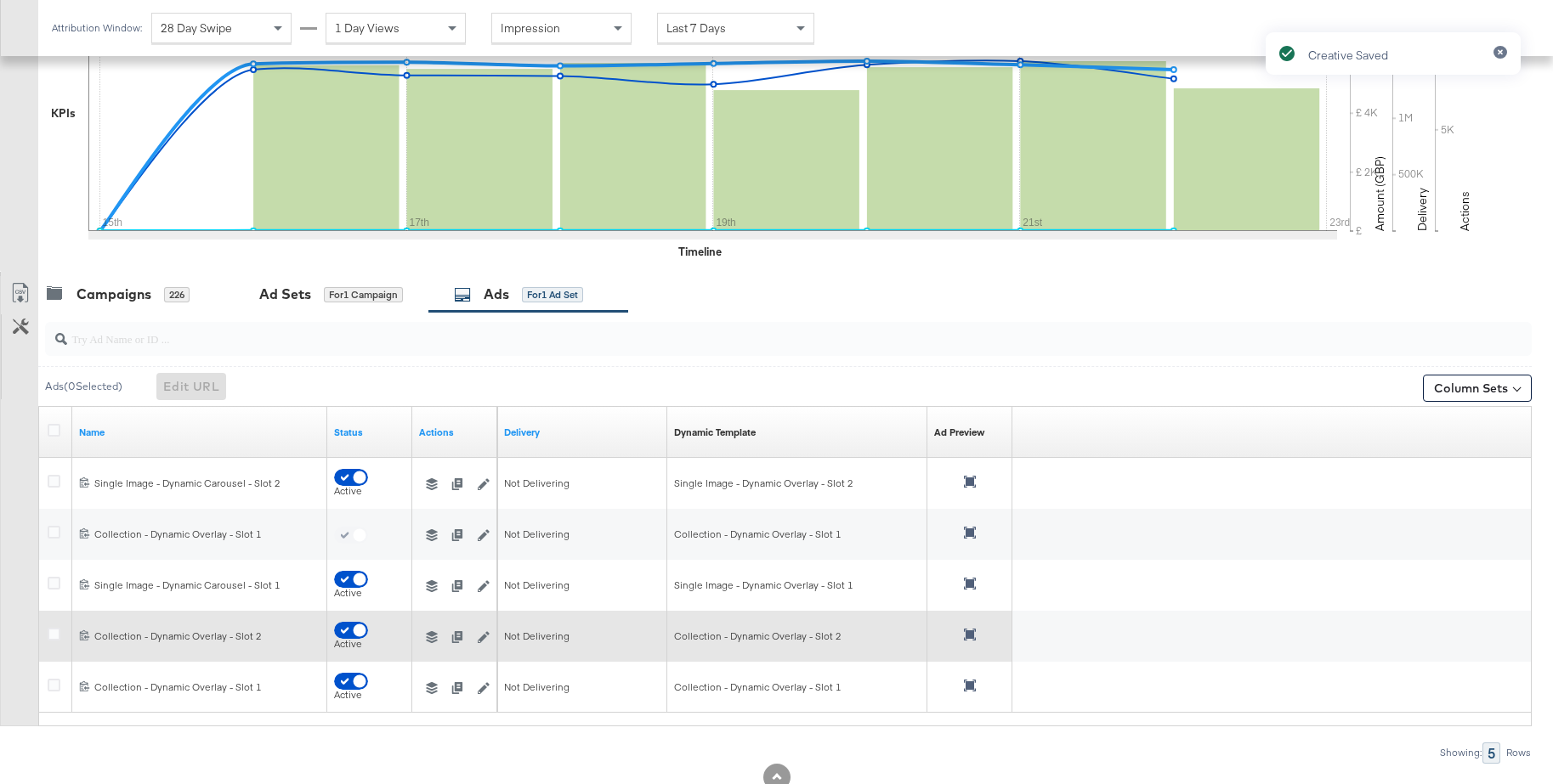
checkbox input "false"
click at [428, 638] on icon "button" at bounding box center [431, 637] width 12 height 12
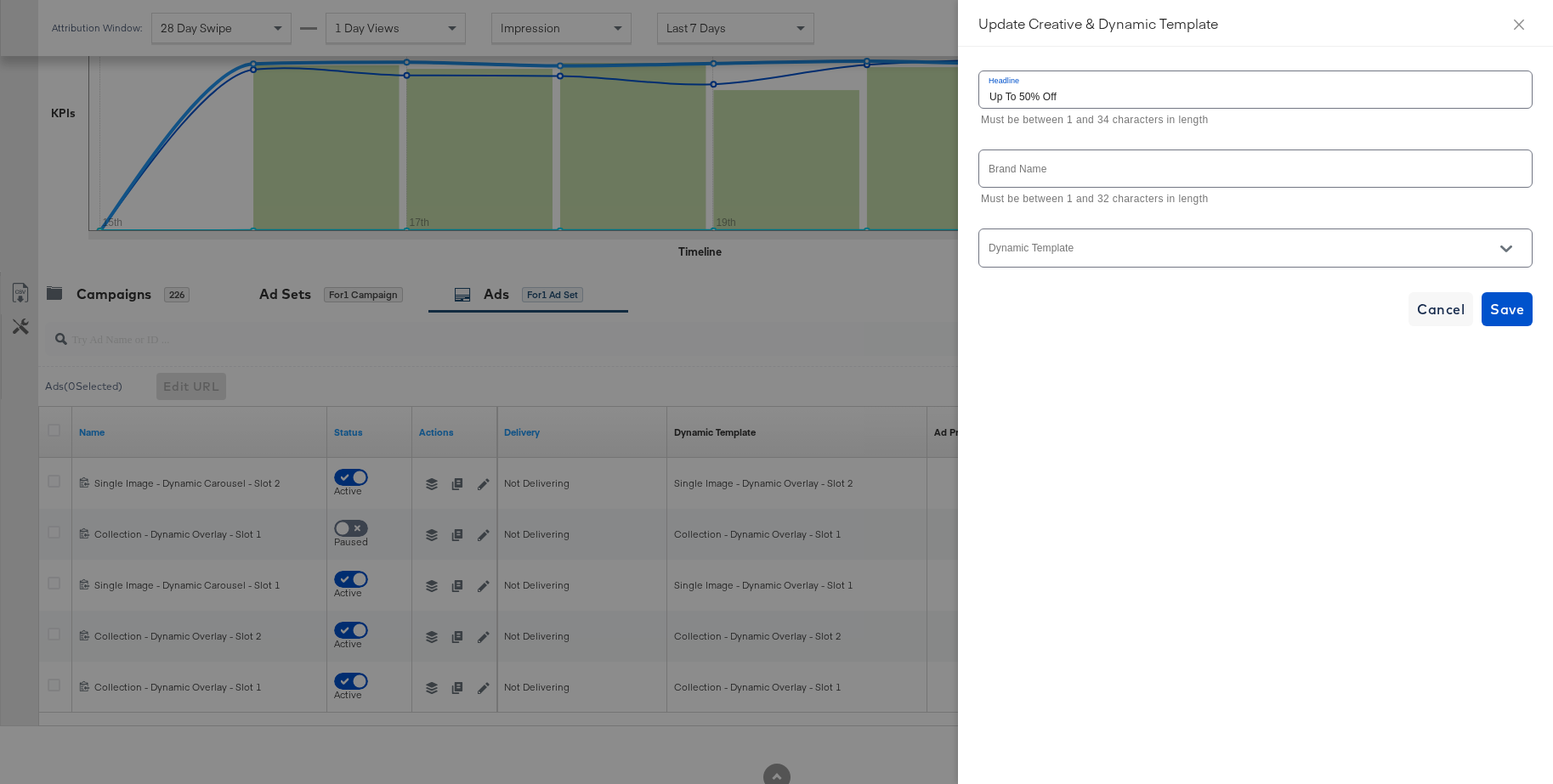
click at [1505, 252] on icon "Open" at bounding box center [1506, 248] width 12 height 12
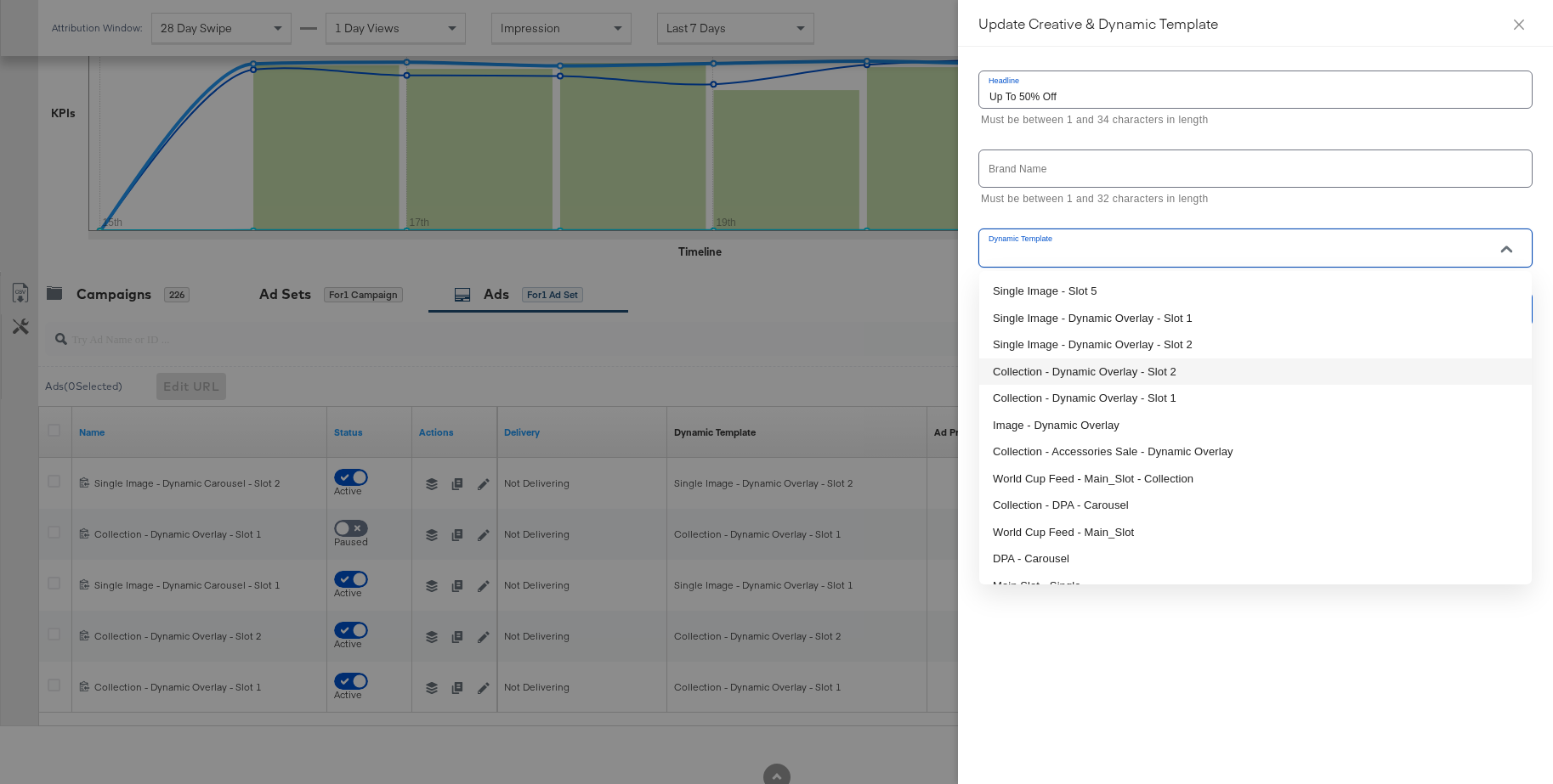
click at [1107, 364] on li "Collection - Dynamic Overlay - Slot 2" at bounding box center [1255, 372] width 552 height 27
type input "Collection - Dynamic Overlay - Slot 2"
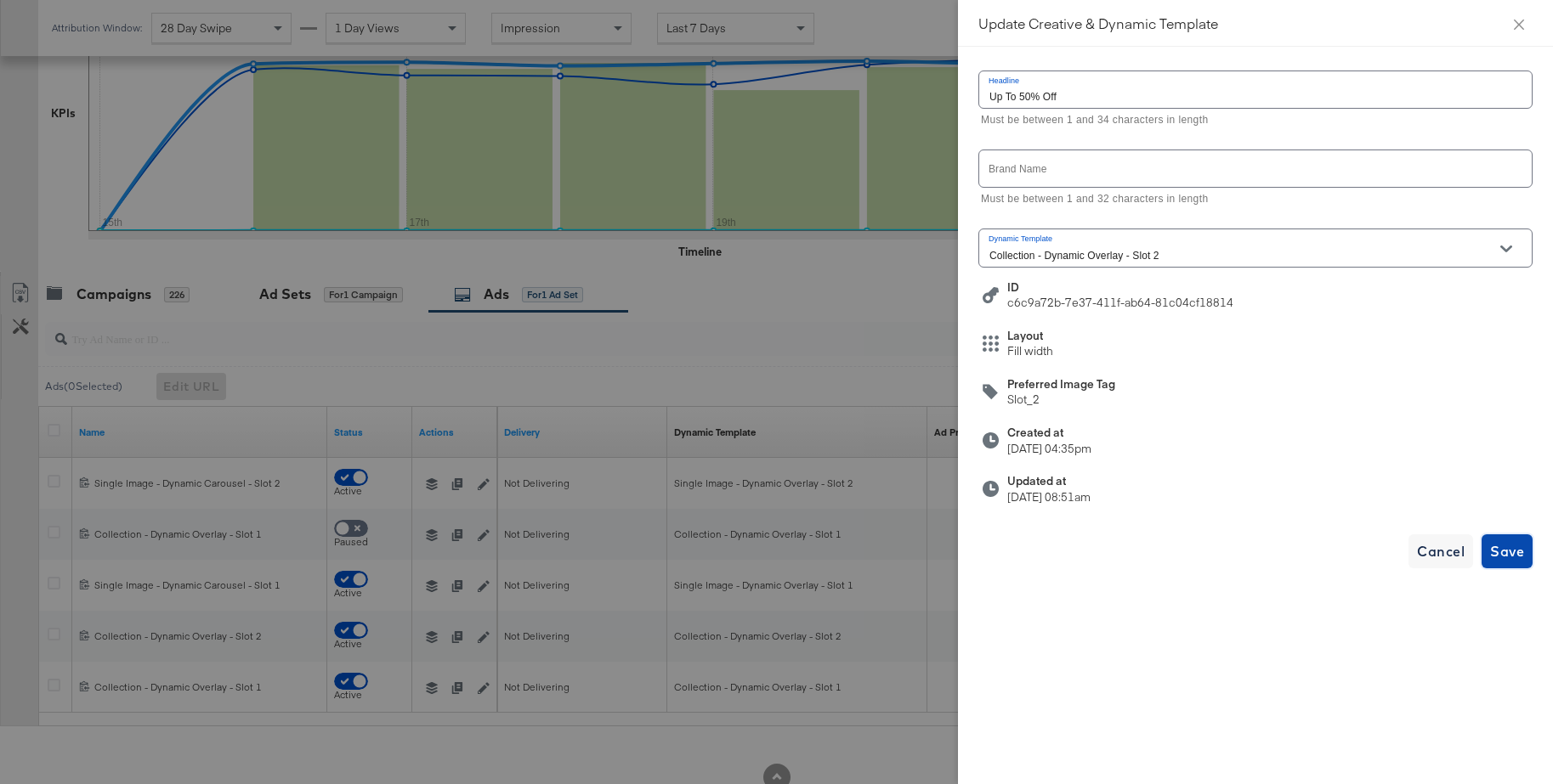
drag, startPoint x: 1501, startPoint y: 543, endPoint x: 1426, endPoint y: 525, distance: 77.1
click at [1501, 544] on span "Save" at bounding box center [1507, 551] width 34 height 24
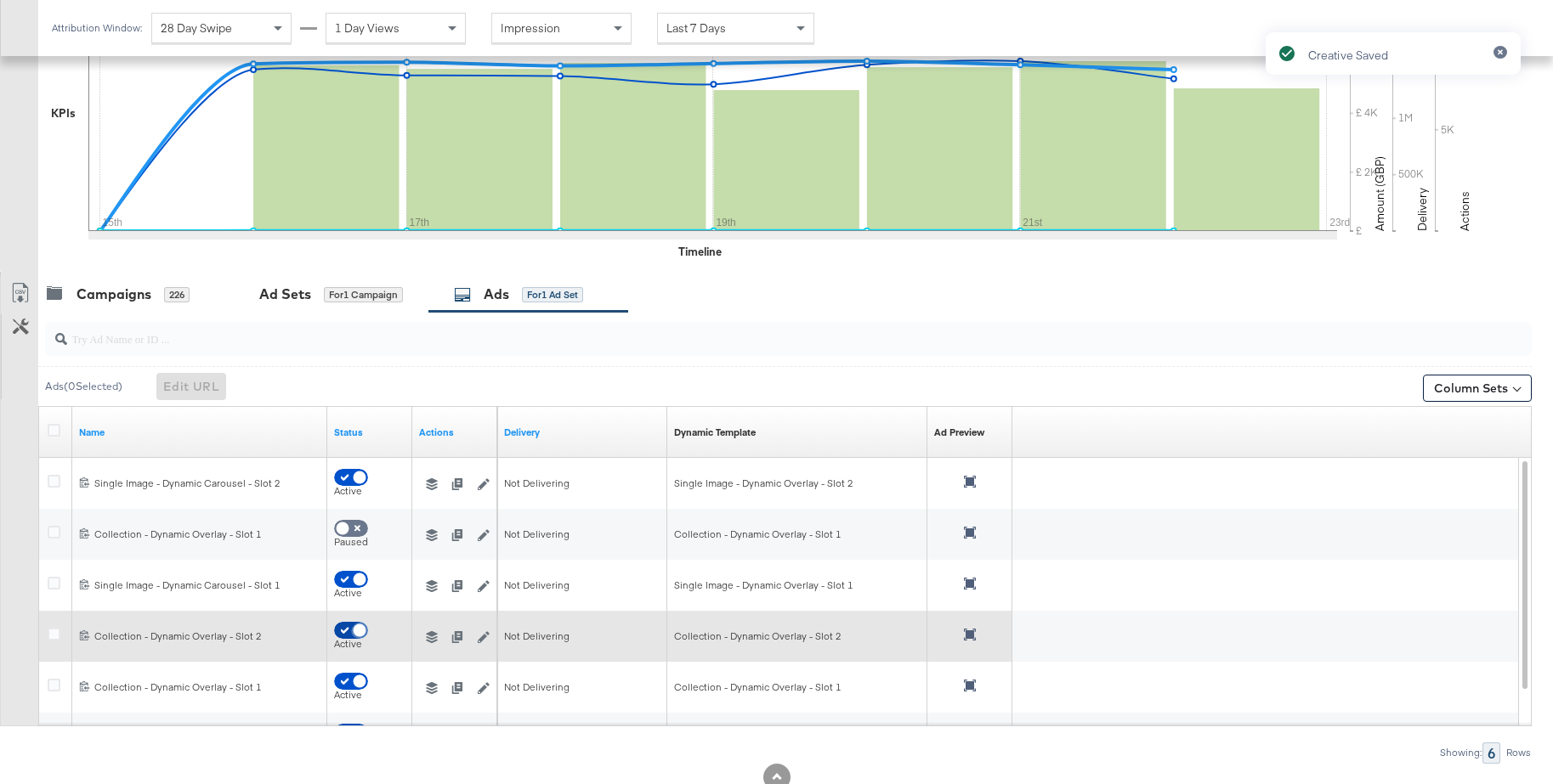
click at [338, 628] on input "checkbox" at bounding box center [360, 634] width 51 height 17
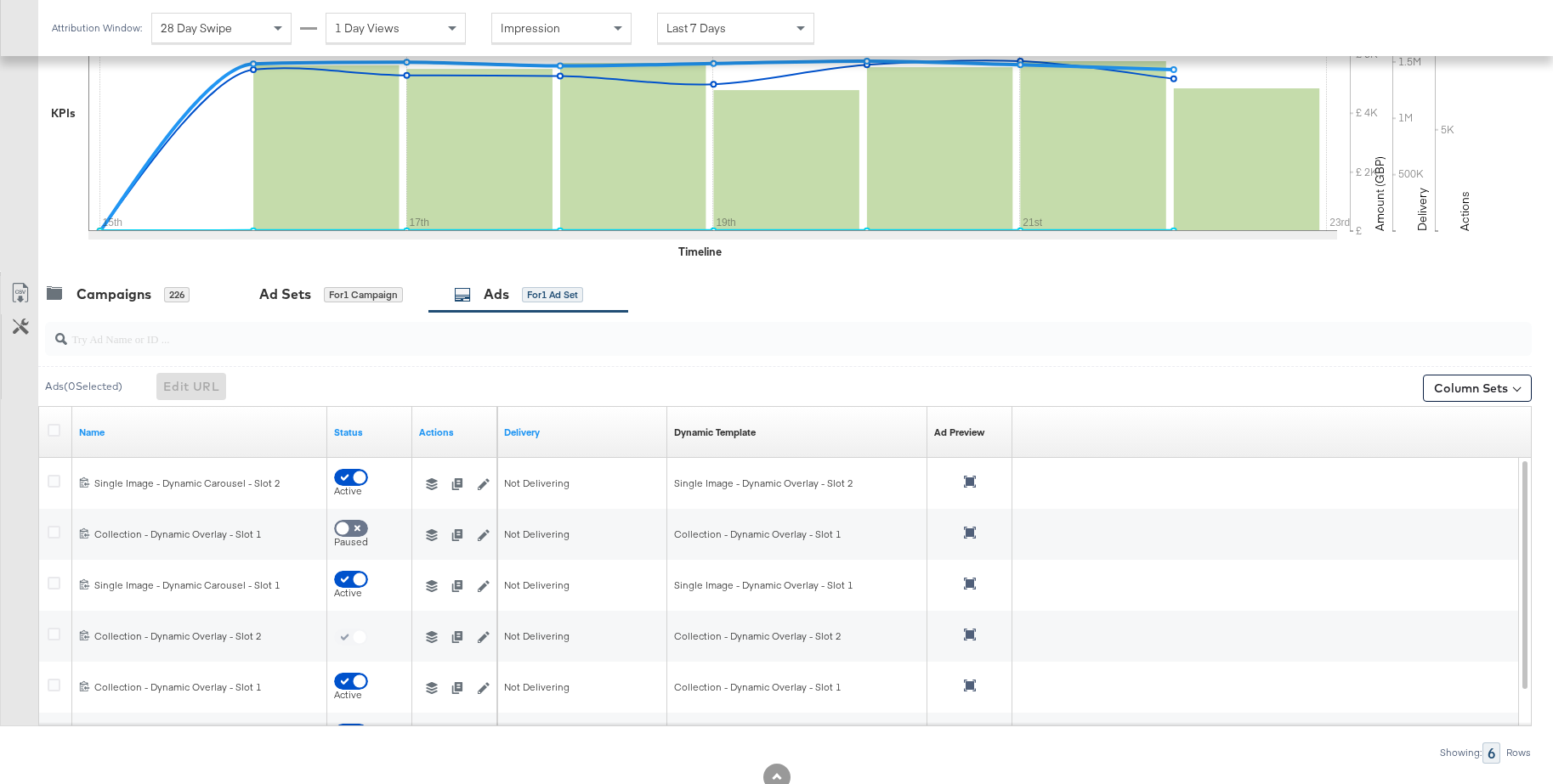
checkbox input "false"
click at [128, 304] on div "Campaigns 226" at bounding box center [130, 294] width 183 height 37
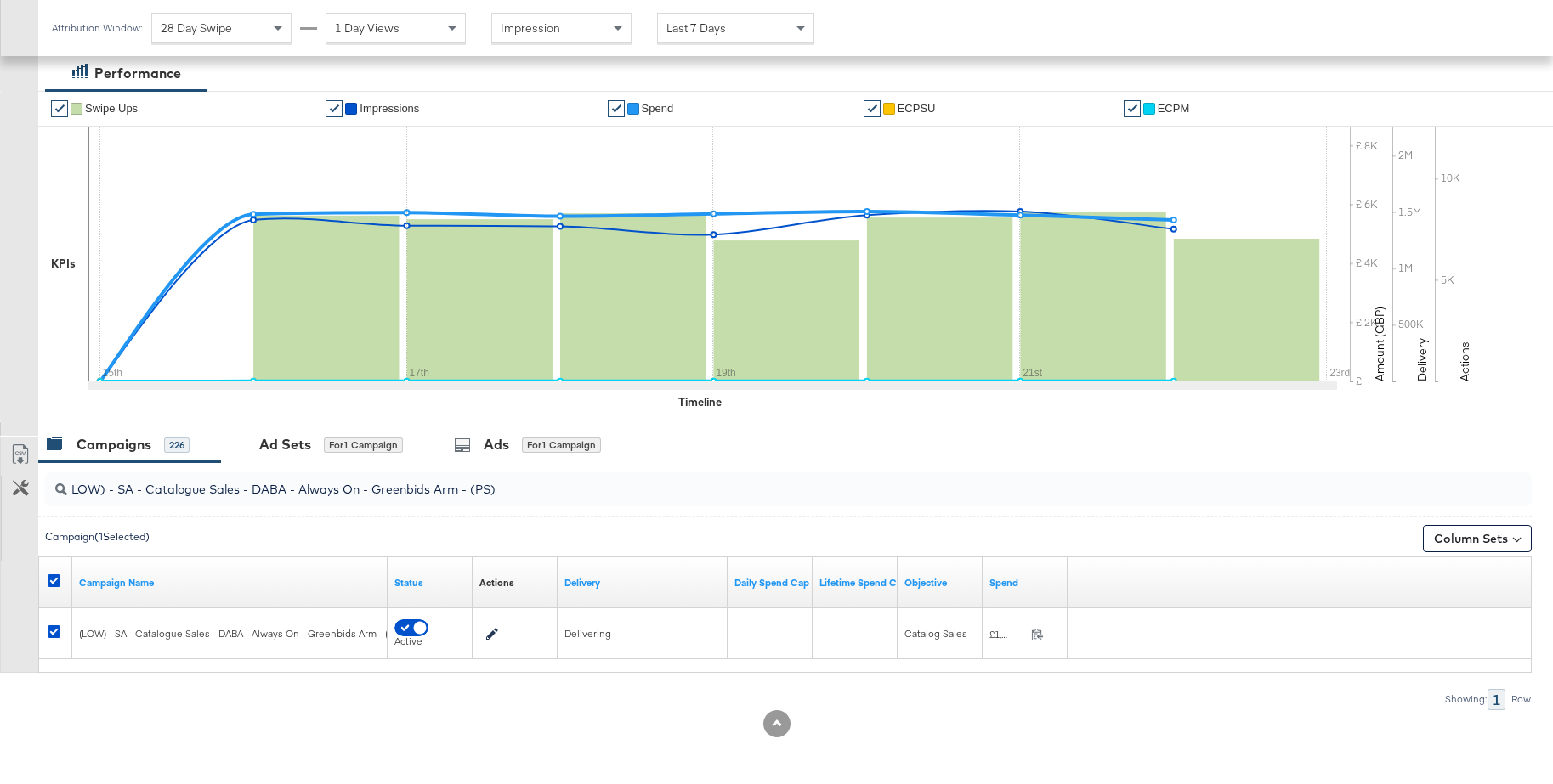
drag, startPoint x: 54, startPoint y: 578, endPoint x: 133, endPoint y: 537, distance: 89.0
click at [55, 576] on icon at bounding box center [55, 581] width 13 height 13
click at [0, 0] on input "checkbox" at bounding box center [0, 0] width 0 height 0
click at [252, 493] on input "LOW) - SA - Catalogue Sales - DABA - Always On - Greenbids Arm - (PS)" at bounding box center [730, 483] width 1328 height 33
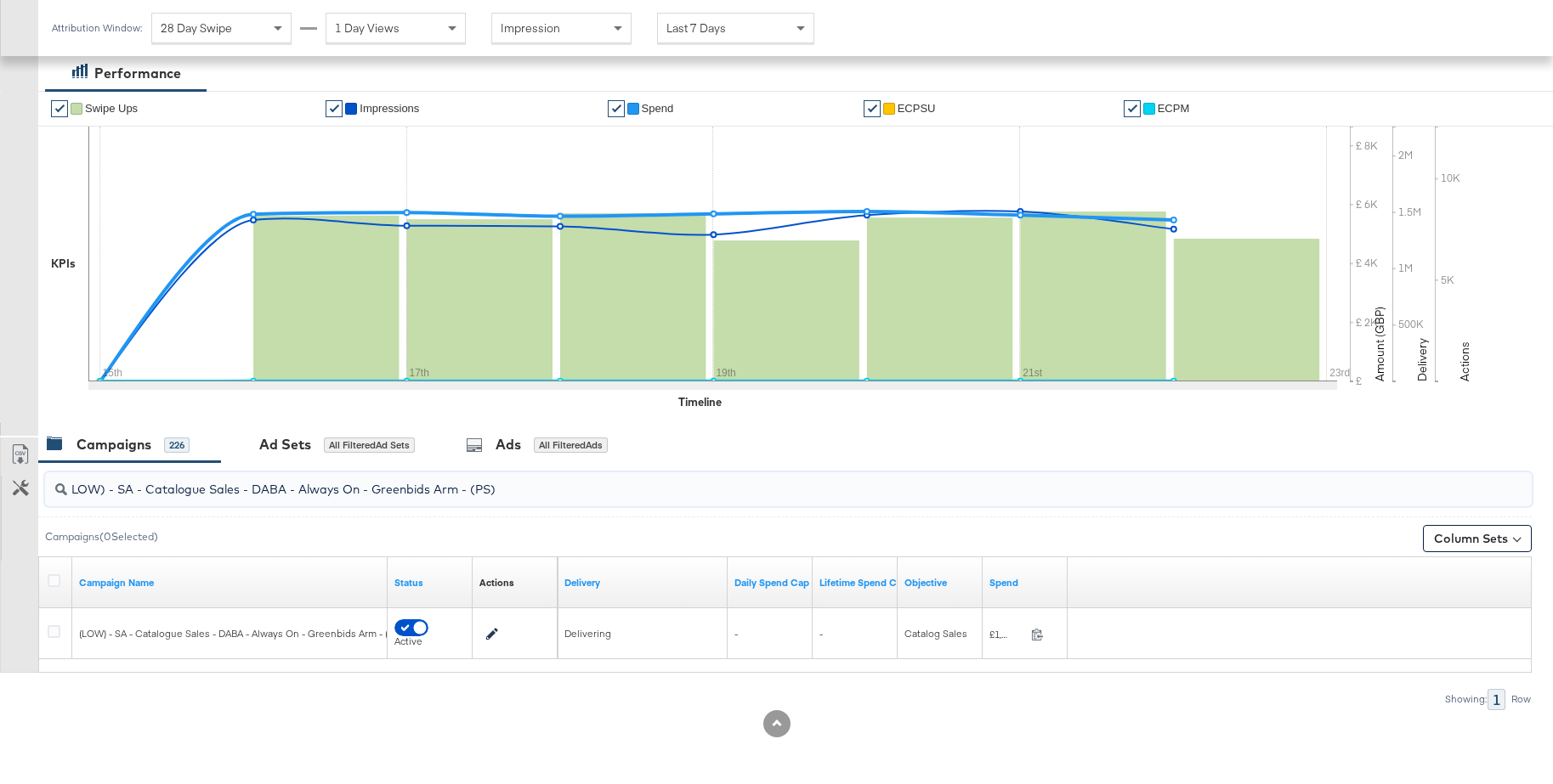
click at [252, 493] on input "LOW) - SA - Catalogue Sales - DABA - Always On - Greenbids Arm - (PS)" at bounding box center [730, 483] width 1328 height 33
paste input "(APP) - SA - App Catalogue Sales - DABA - Always On"
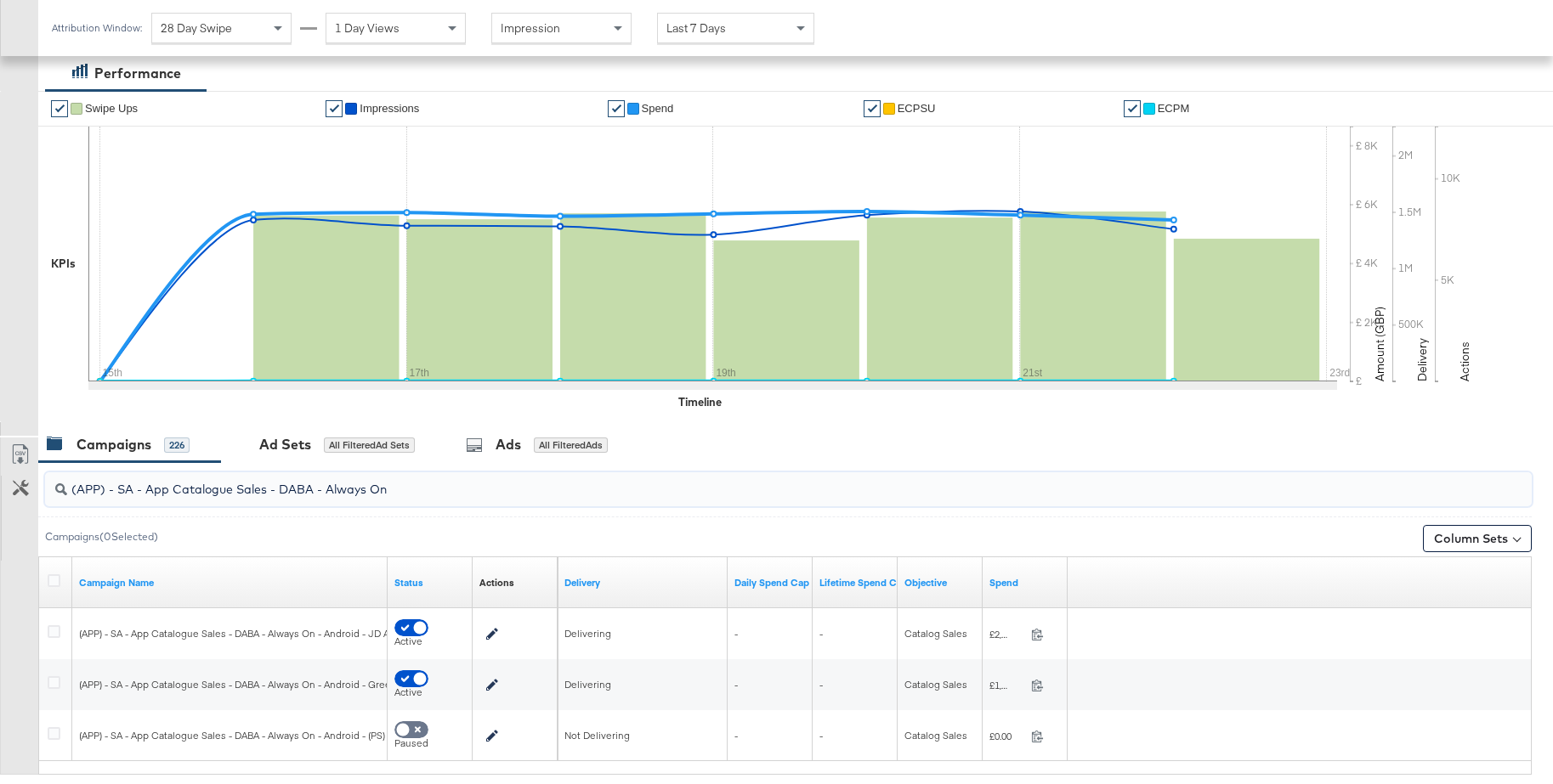
click at [180, 487] on input "(APP) - SA - App Catalogue Sales - DABA - Always On" at bounding box center [730, 483] width 1328 height 33
click at [179, 487] on input "(APP) - SA - App Catalogue Sales - DABA - Always On" at bounding box center [730, 483] width 1328 height 33
paste input "- Android - Greenbids"
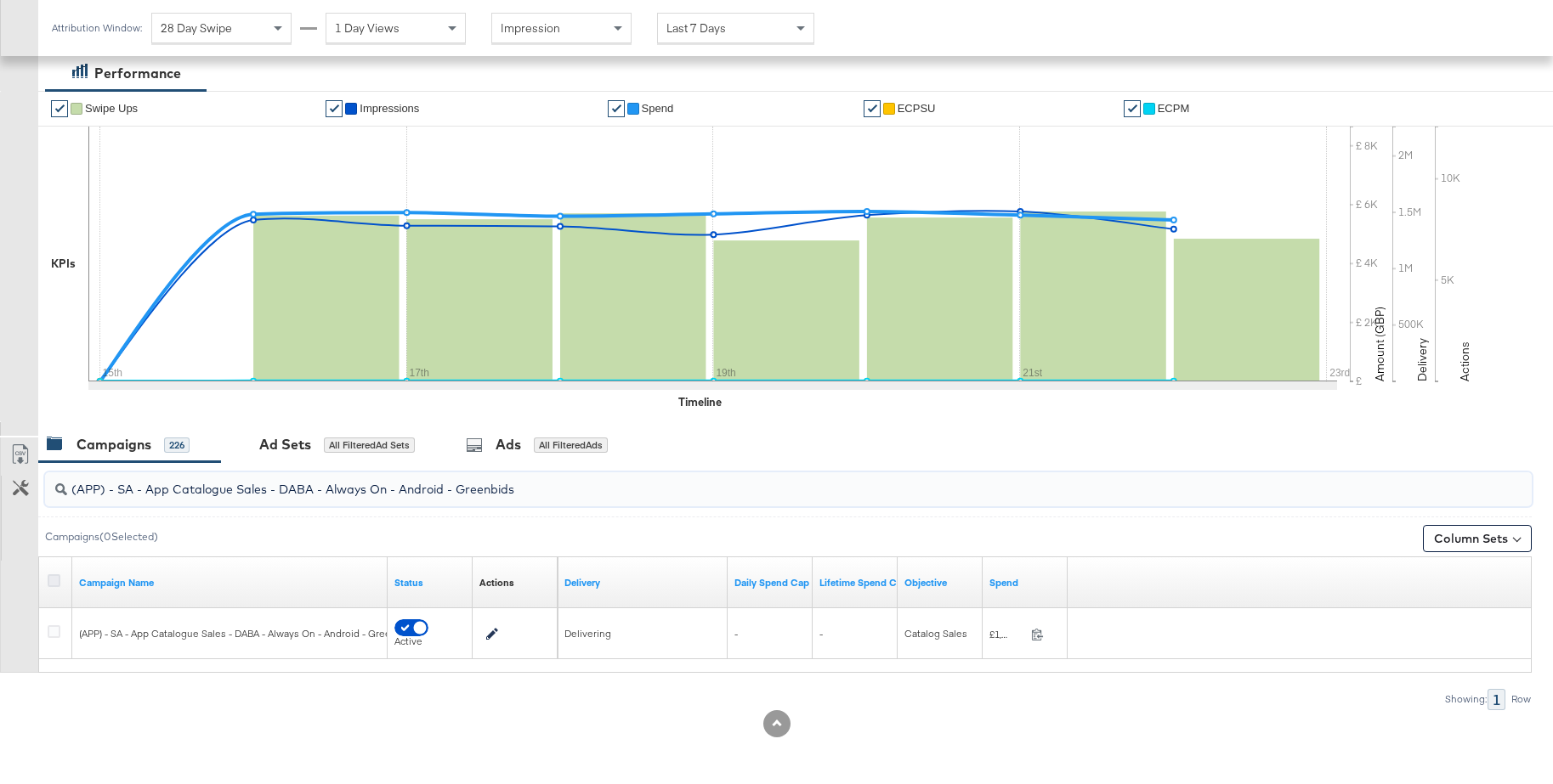
type input "(APP) - SA - App Catalogue Sales - DABA - Always On - Android - Greenbids"
click at [48, 580] on icon at bounding box center [55, 581] width 13 height 13
click at [0, 0] on input "checkbox" at bounding box center [0, 0] width 0 height 0
click at [312, 447] on div "Ad Sets for 1 Campaign" at bounding box center [325, 444] width 156 height 20
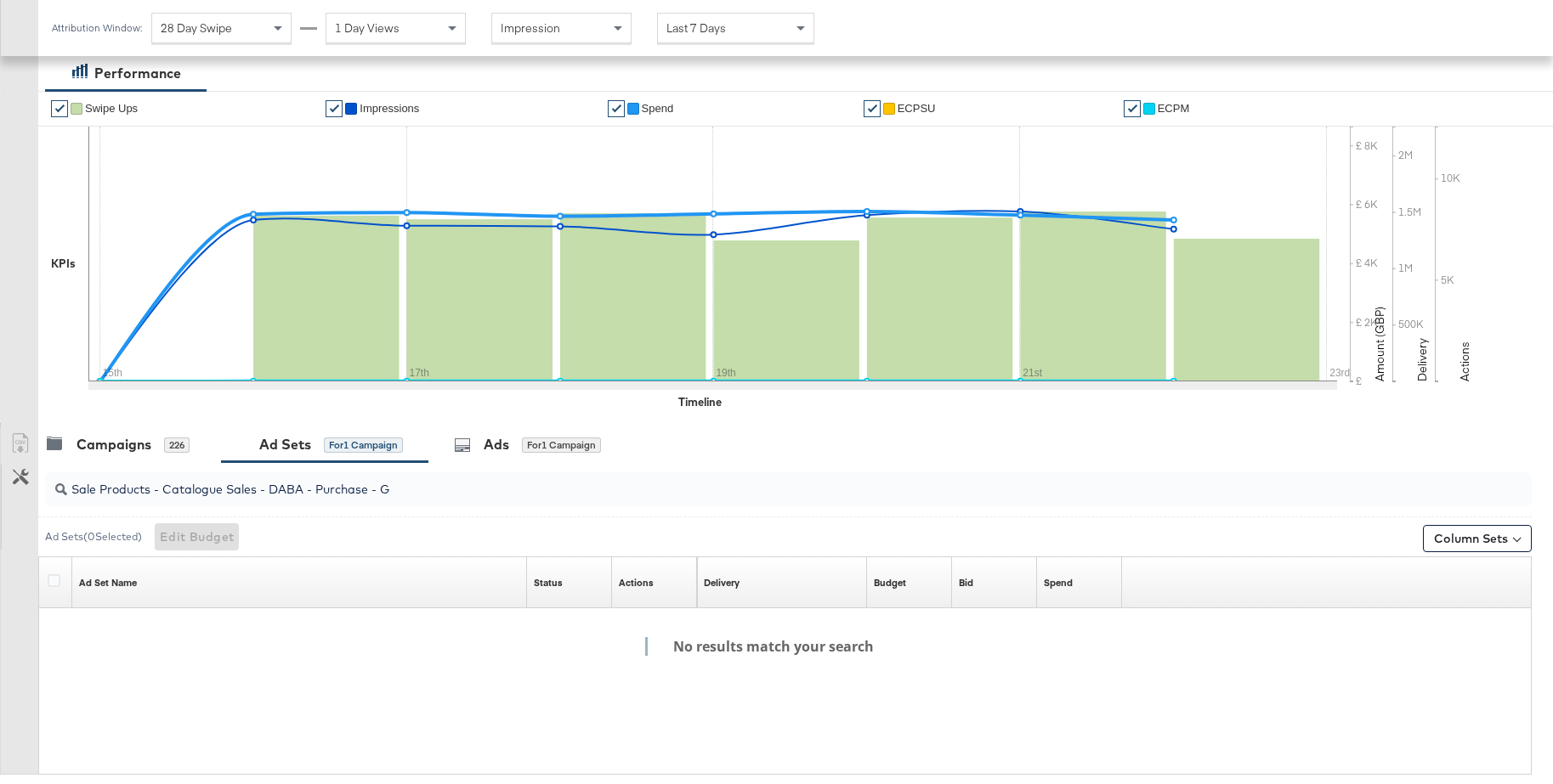
click at [335, 489] on input "Sale Products - Catalogue Sales - DABA - Purchase - G" at bounding box center [730, 483] width 1328 height 33
click at [122, 441] on div "Campaigns" at bounding box center [113, 444] width 74 height 20
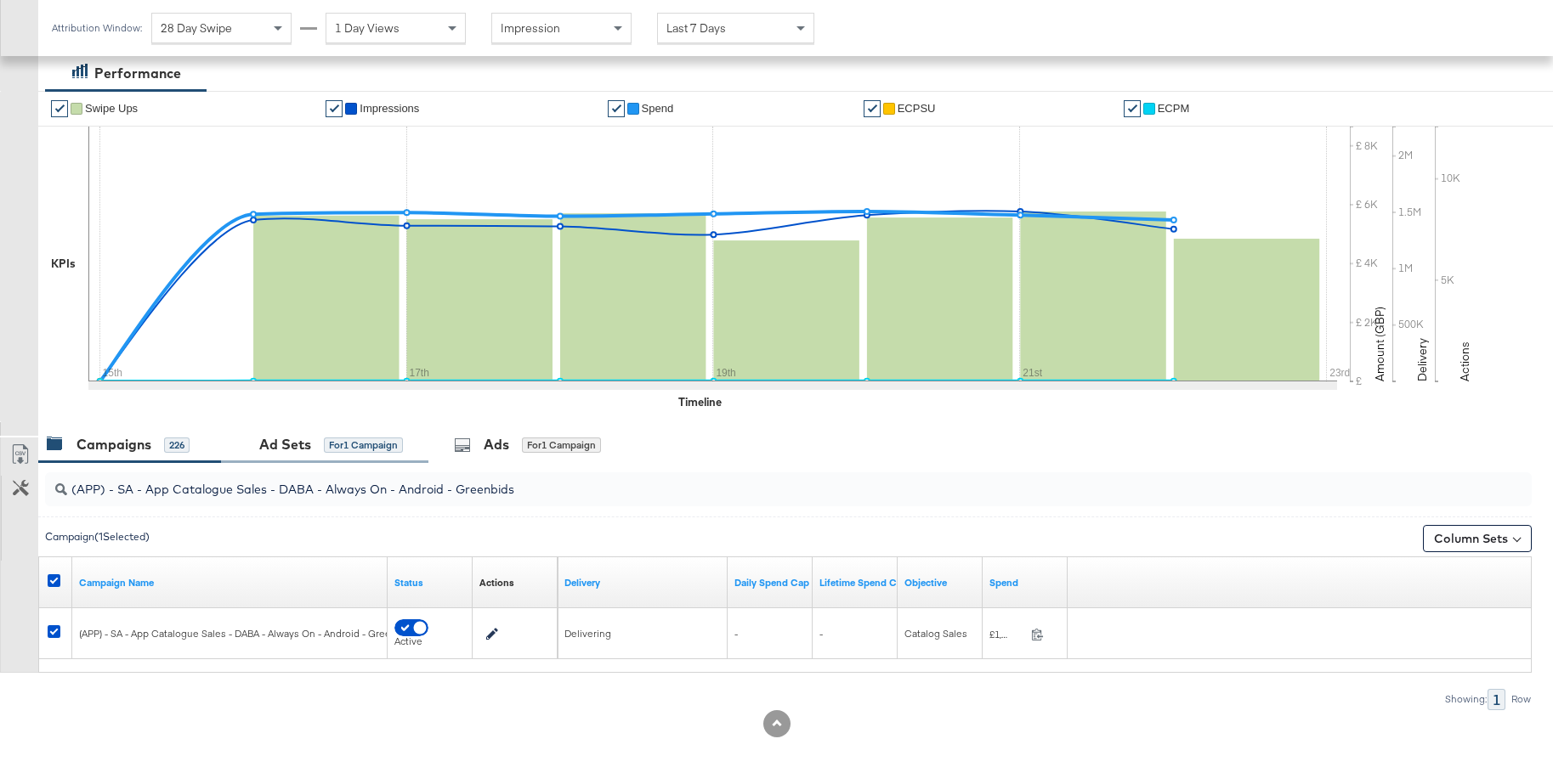
click at [267, 446] on div "Ad Sets" at bounding box center [284, 444] width 52 height 20
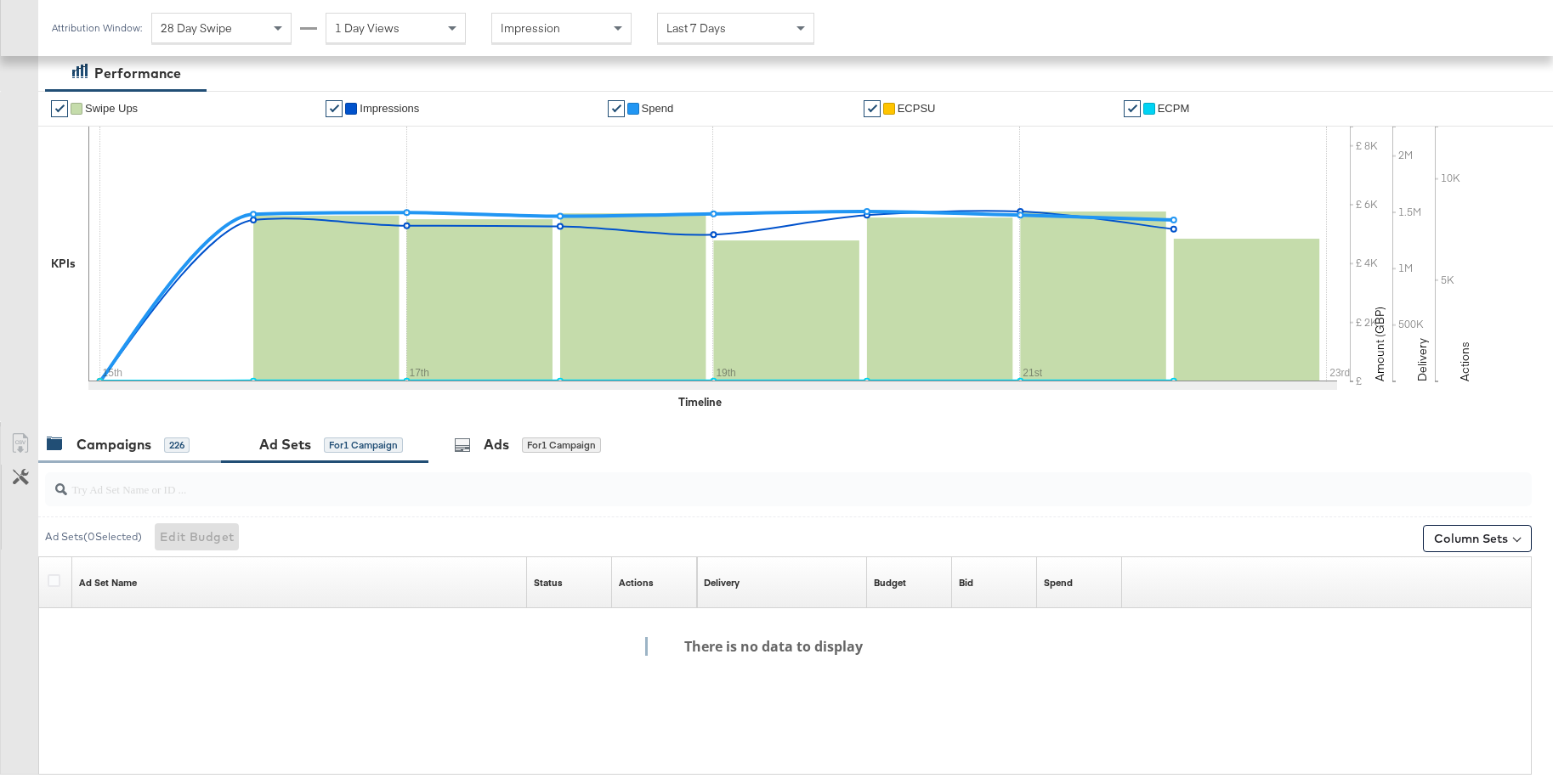
click at [104, 451] on div "Campaigns" at bounding box center [113, 444] width 74 height 20
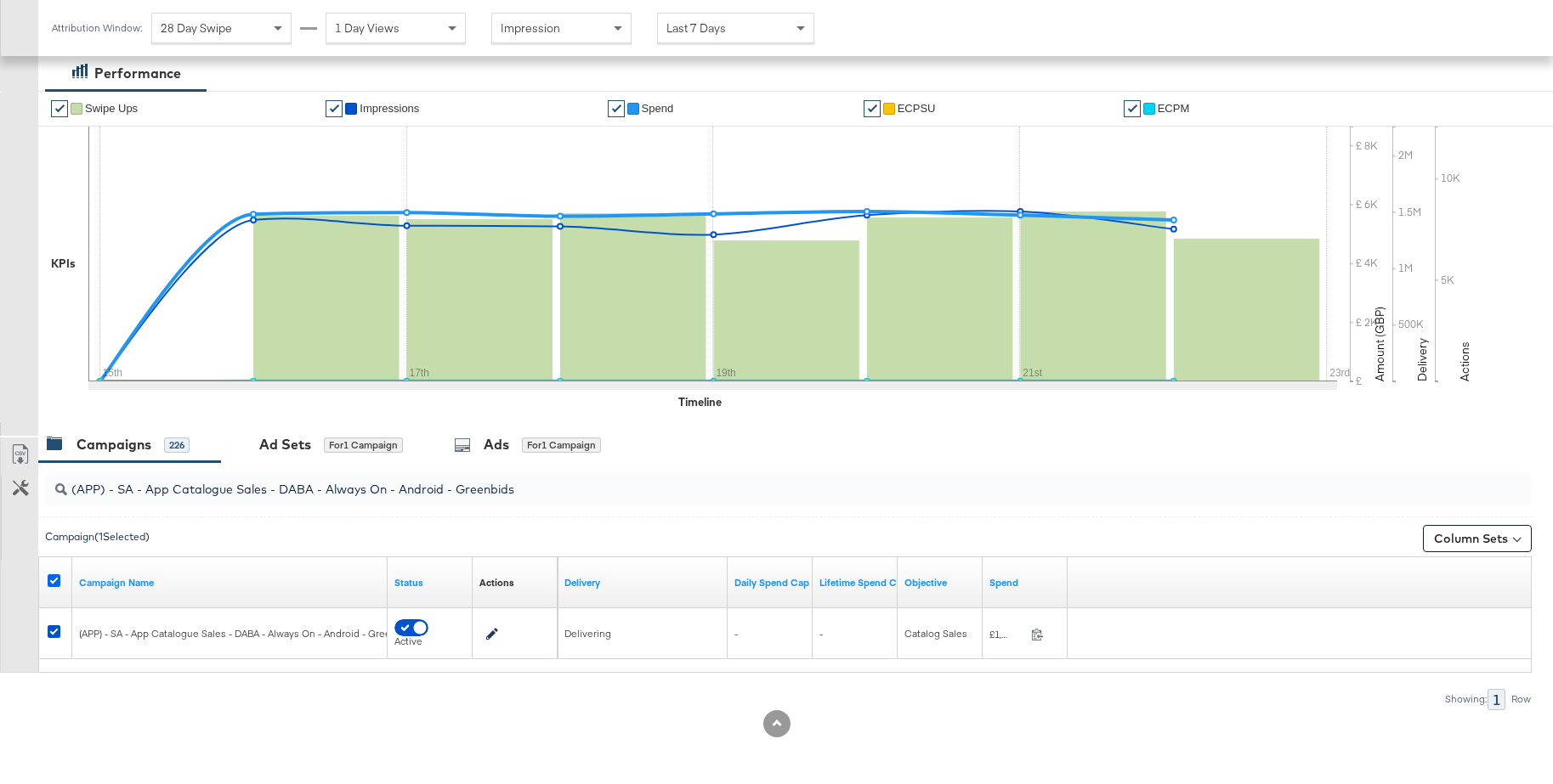
click at [56, 586] on icon at bounding box center [55, 581] width 13 height 13
click at [0, 0] on input "checkbox" at bounding box center [0, 0] width 0 height 0
click at [54, 581] on icon at bounding box center [55, 581] width 13 height 13
click at [0, 0] on input "checkbox" at bounding box center [0, 0] width 0 height 0
click at [293, 449] on div "Ad Sets" at bounding box center [284, 444] width 52 height 20
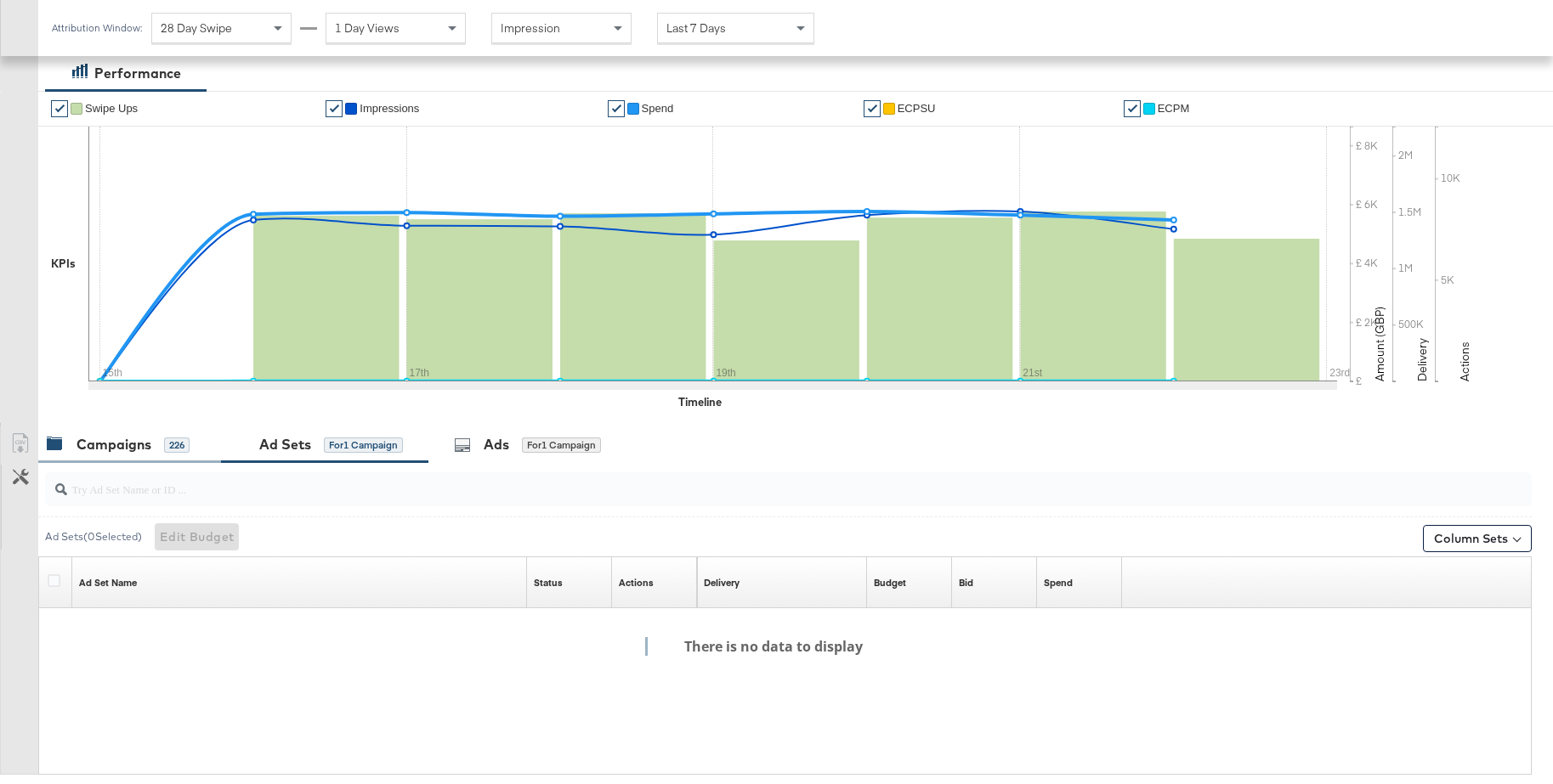
drag, startPoint x: 104, startPoint y: 439, endPoint x: 158, endPoint y: 430, distance: 54.7
click at [105, 439] on div "Campaigns" at bounding box center [113, 444] width 74 height 20
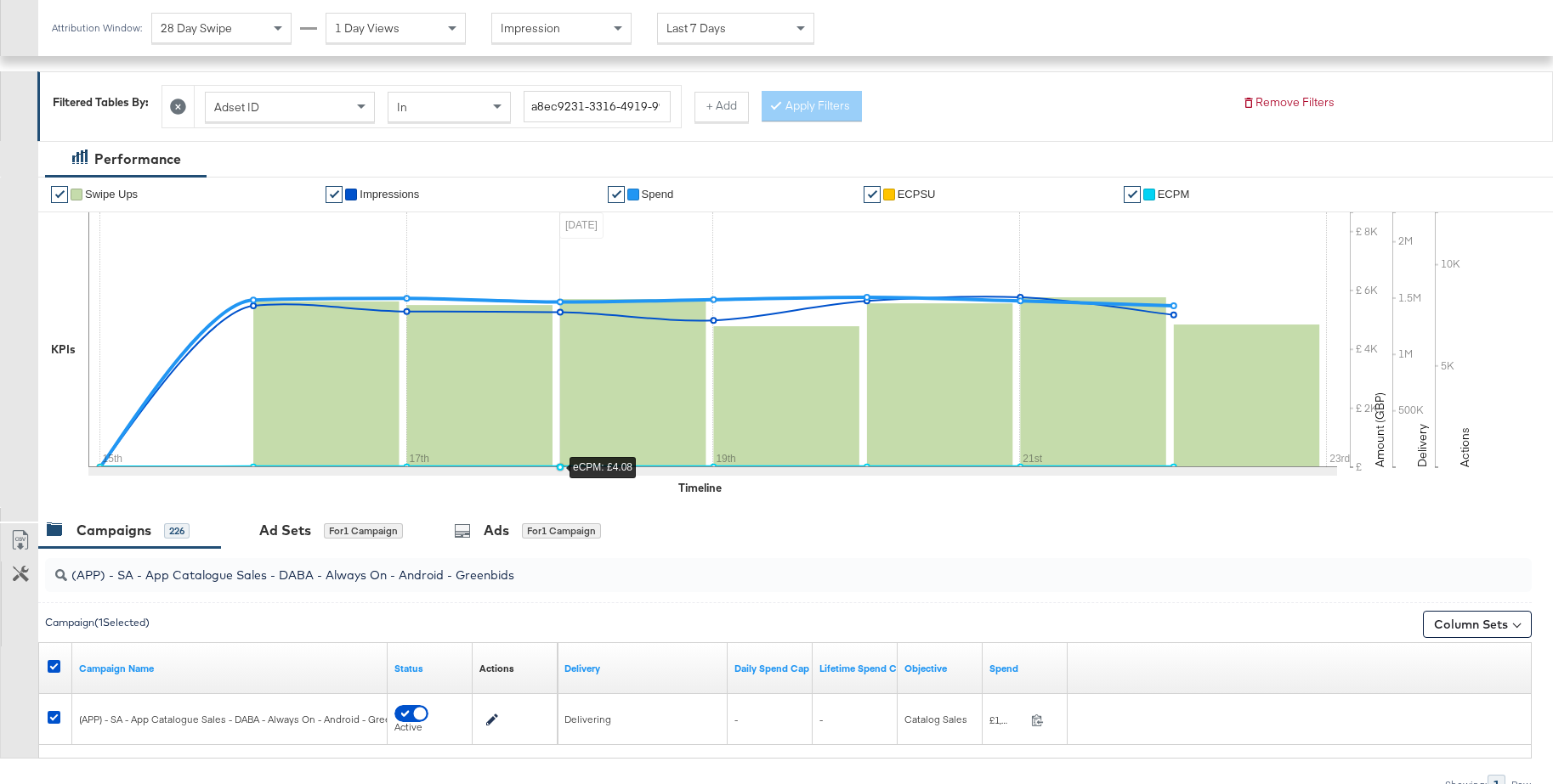
scroll to position [0, 0]
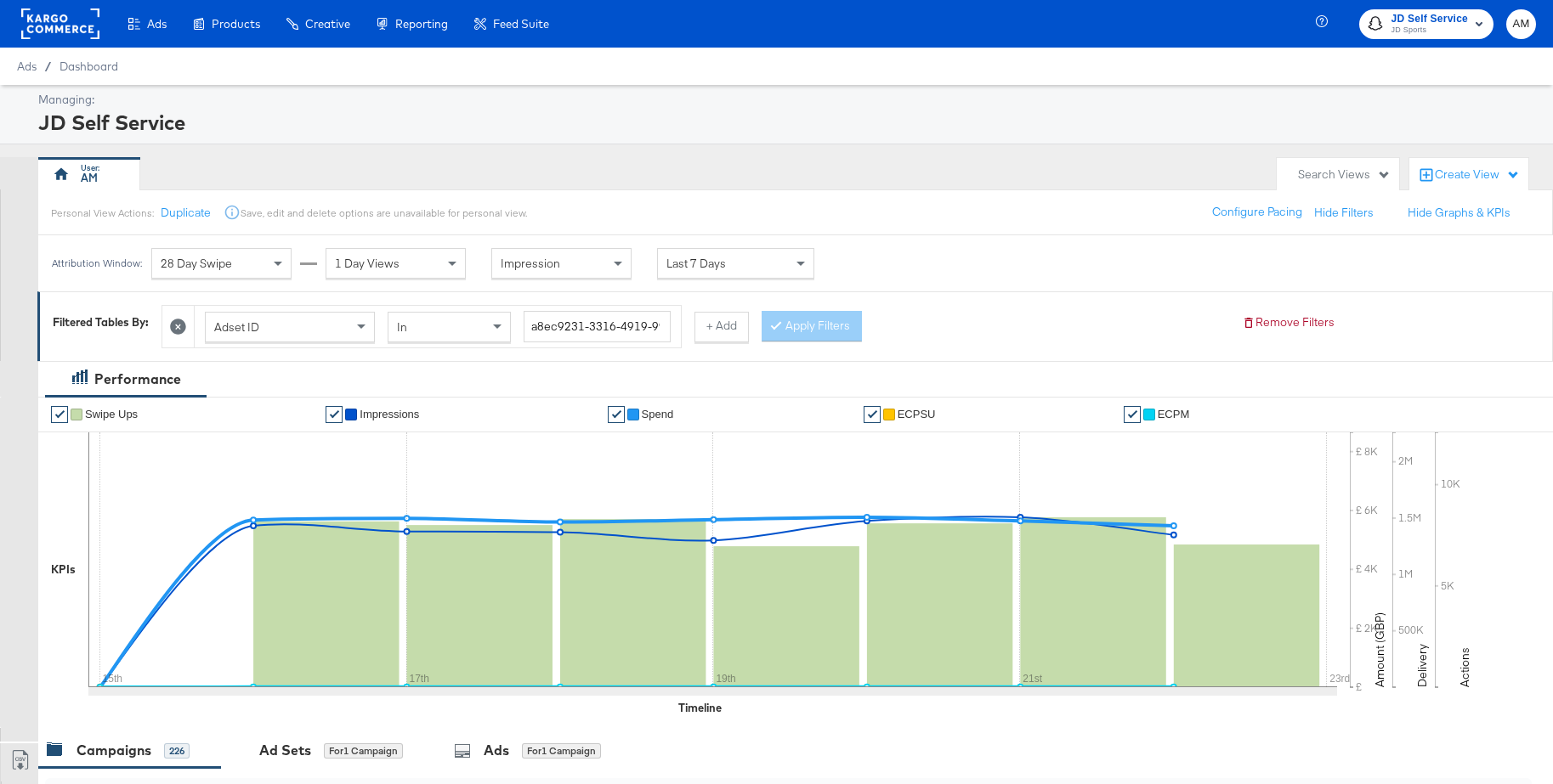
click at [173, 328] on icon at bounding box center [178, 327] width 16 height 16
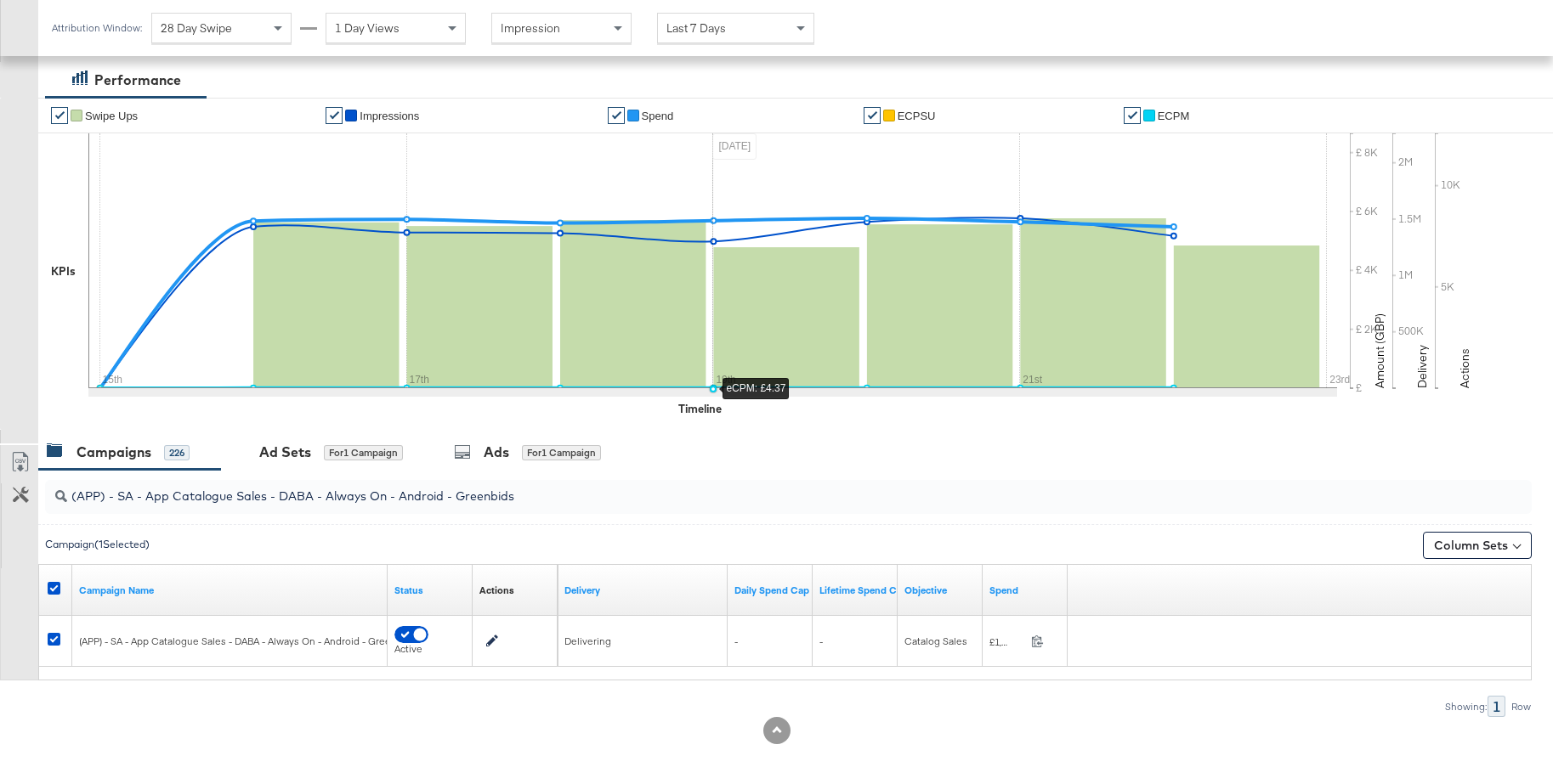
scroll to position [294, 0]
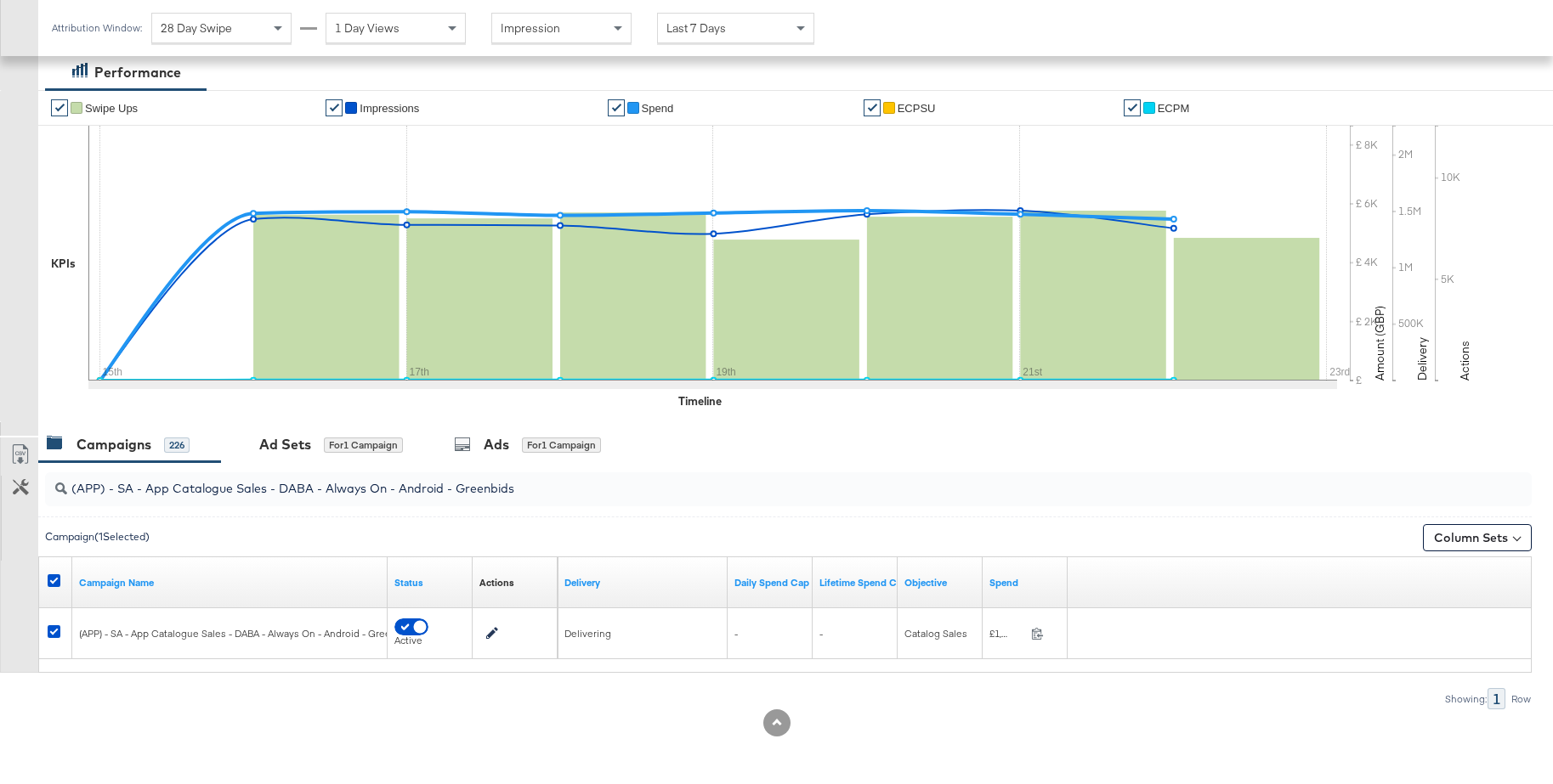
drag, startPoint x: 287, startPoint y: 445, endPoint x: 504, endPoint y: 424, distance: 218.0
click at [288, 445] on div "Ad Sets" at bounding box center [284, 444] width 52 height 20
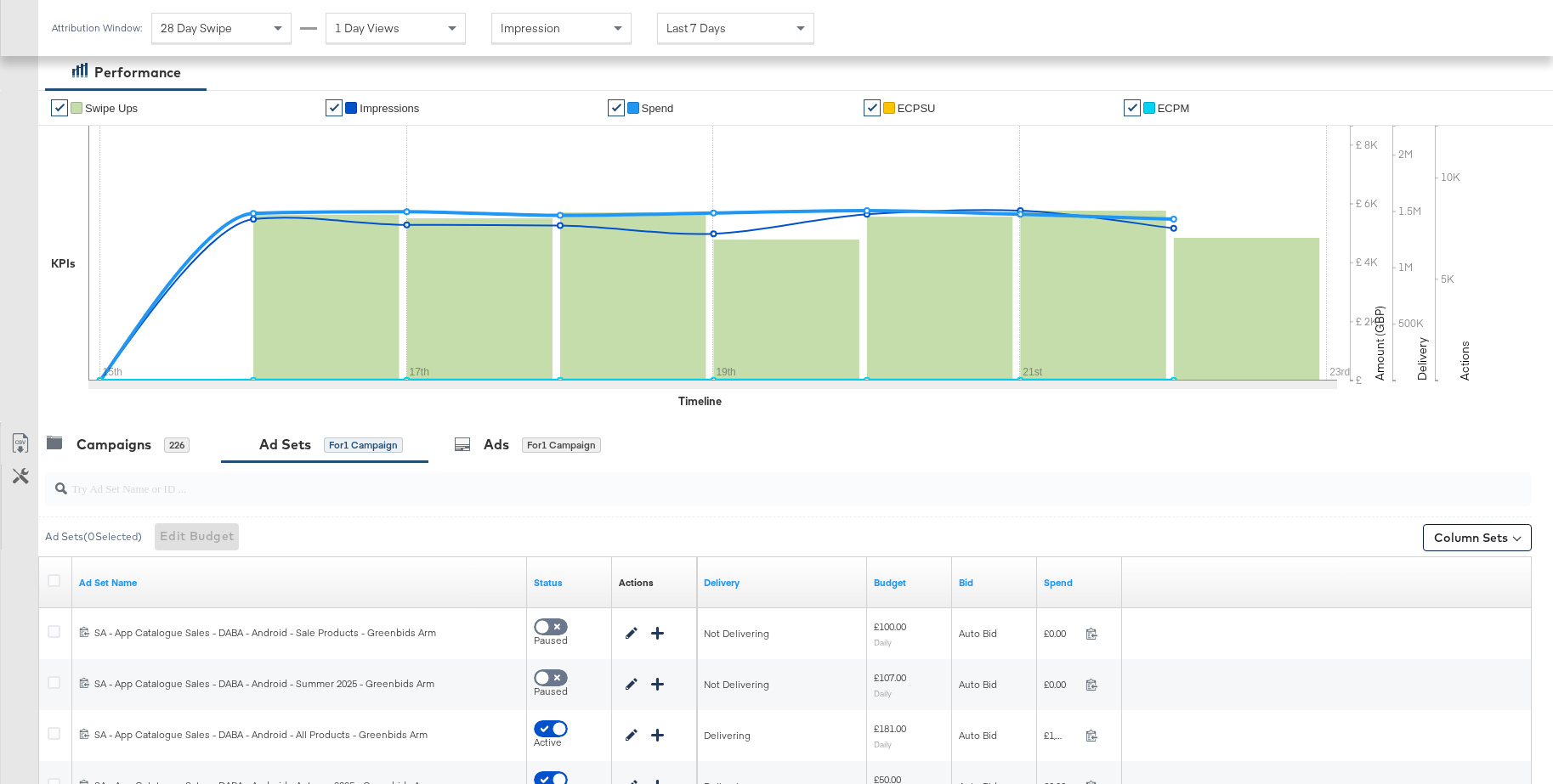
scroll to position [447, 0]
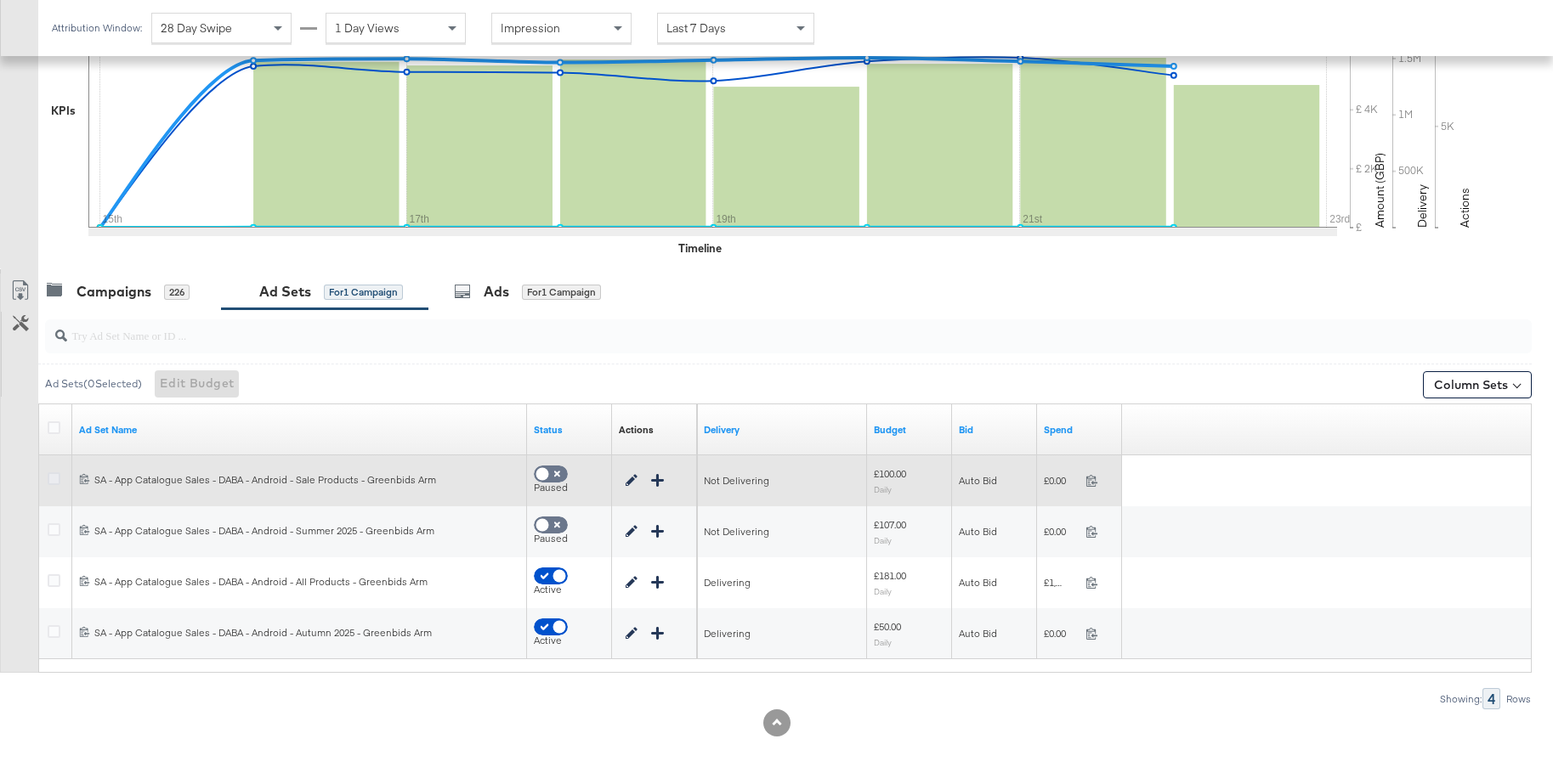
click at [56, 476] on icon at bounding box center [55, 479] width 13 height 13
click at [0, 0] on input "checkbox" at bounding box center [0, 0] width 0 height 0
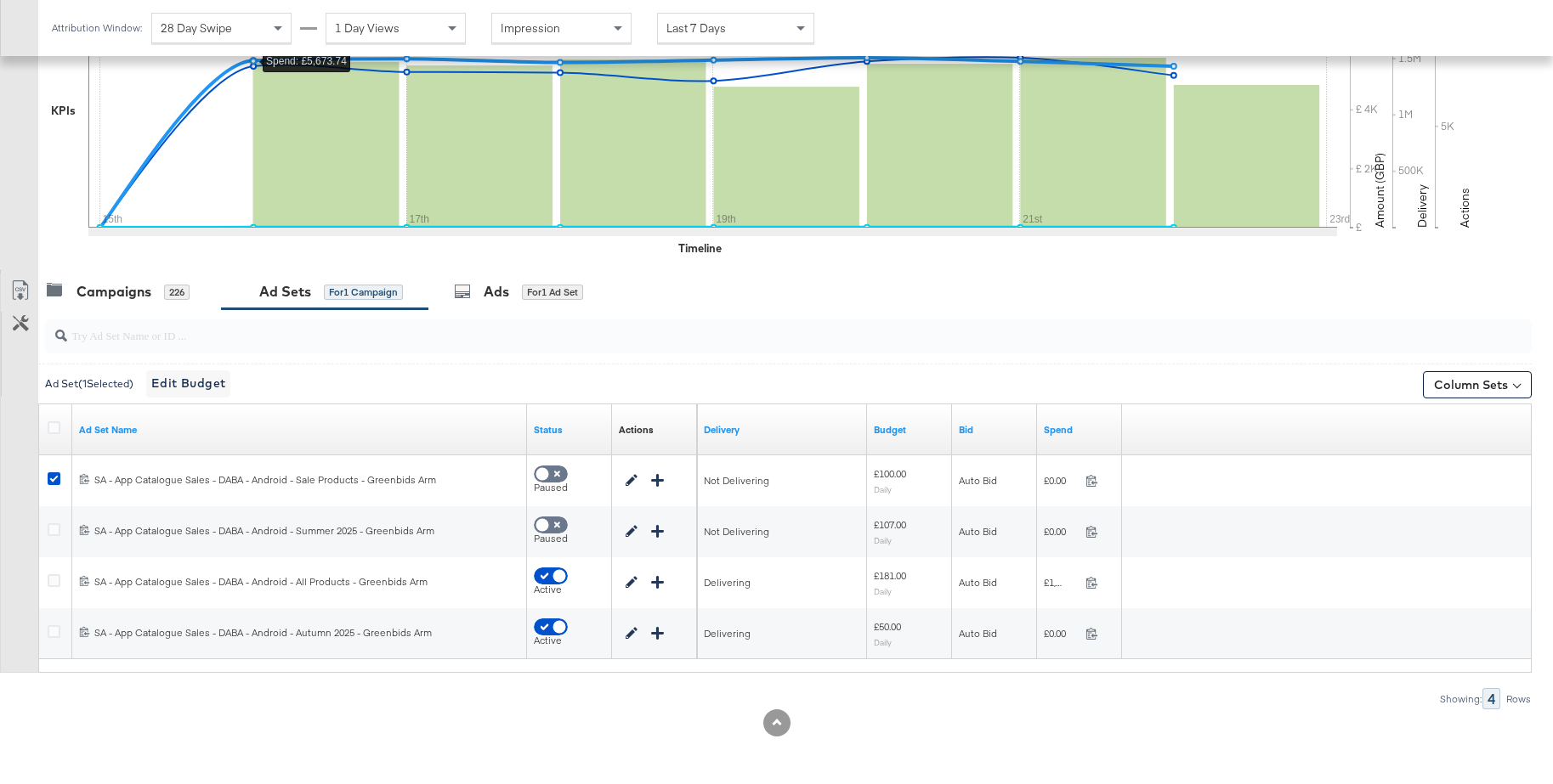
scroll to position [442, 0]
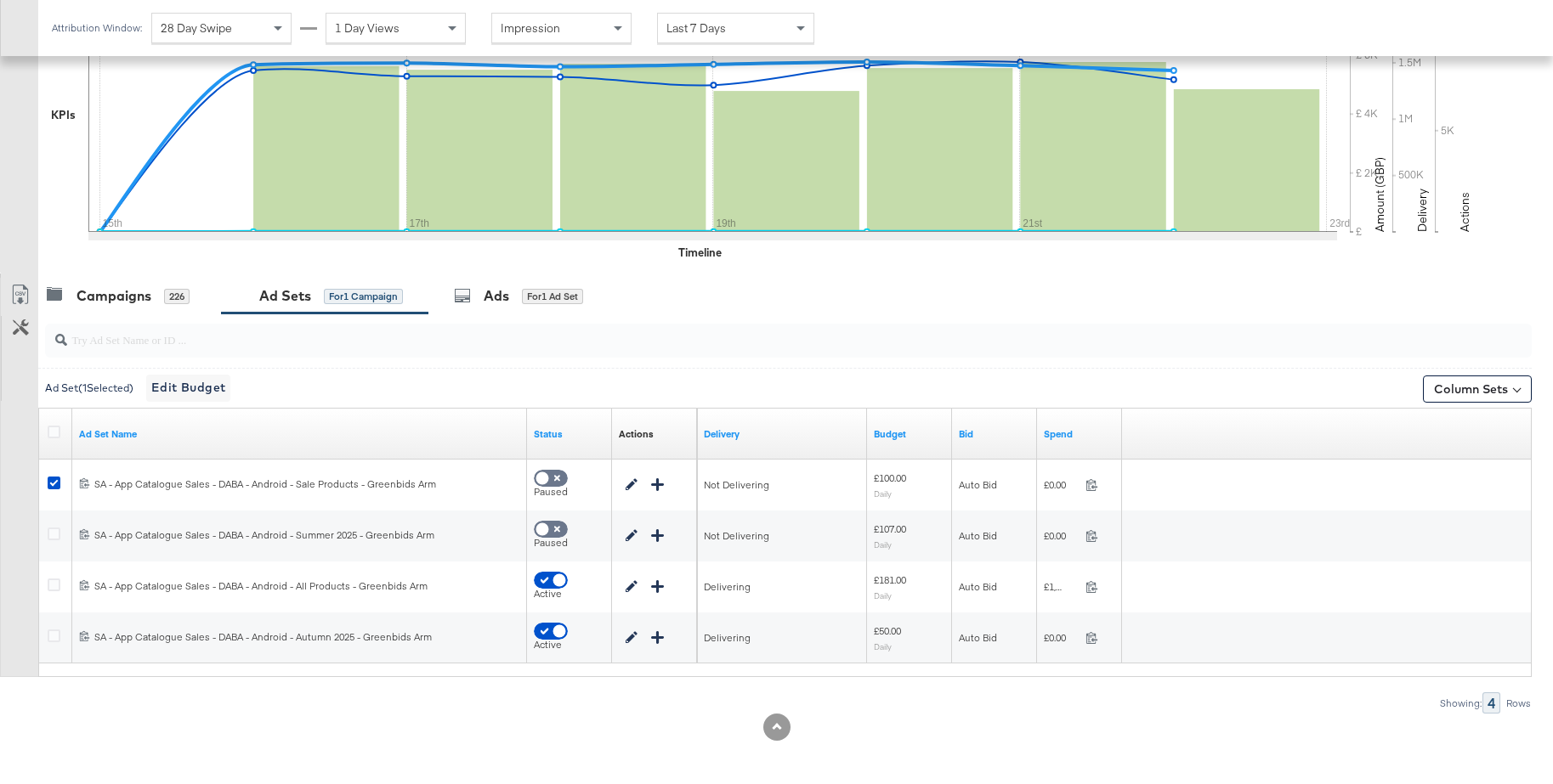
click at [480, 294] on div "Ads for 1 Ad Set" at bounding box center [518, 296] width 129 height 20
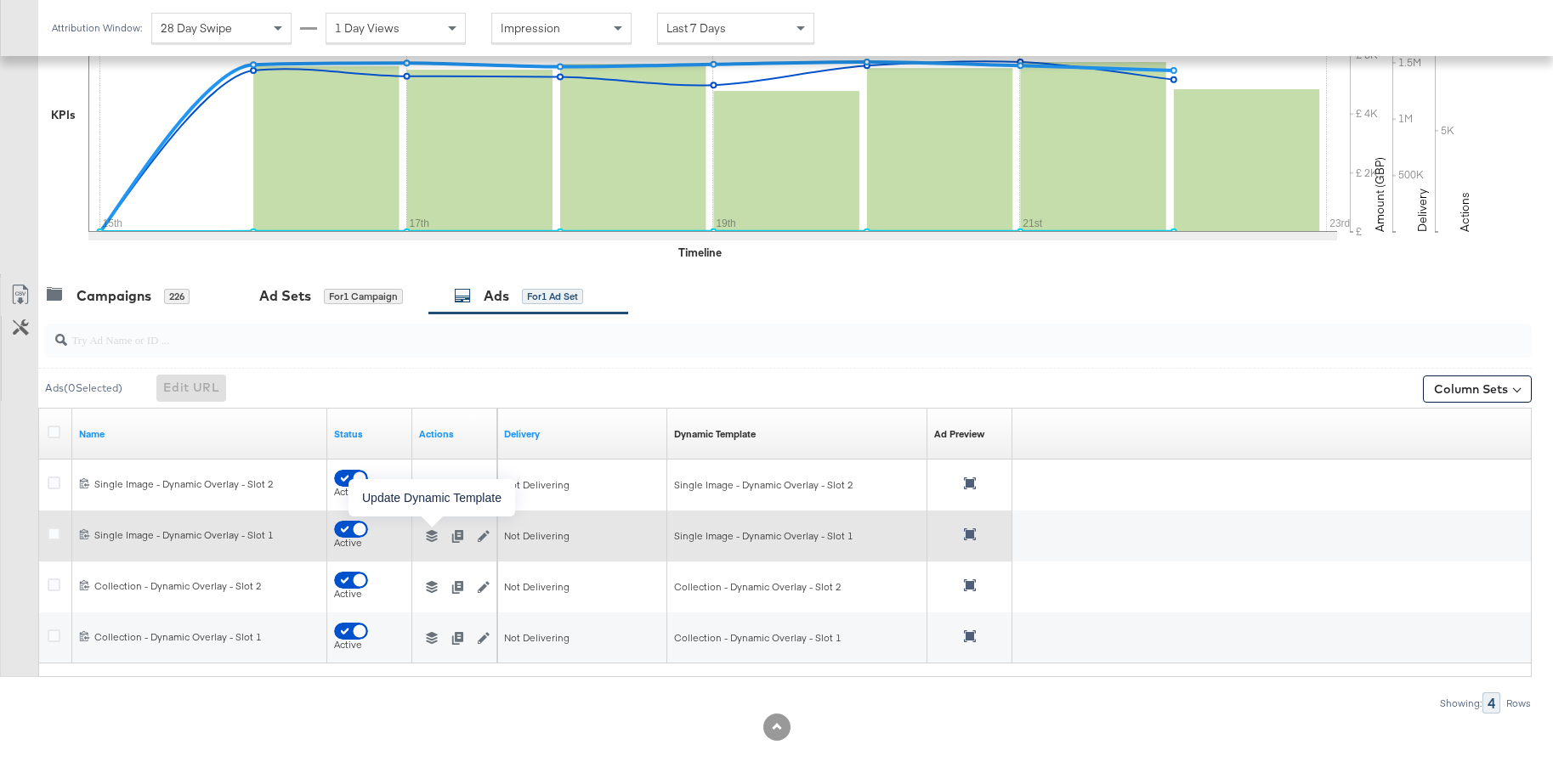
click at [430, 538] on icon "button" at bounding box center [431, 536] width 12 height 12
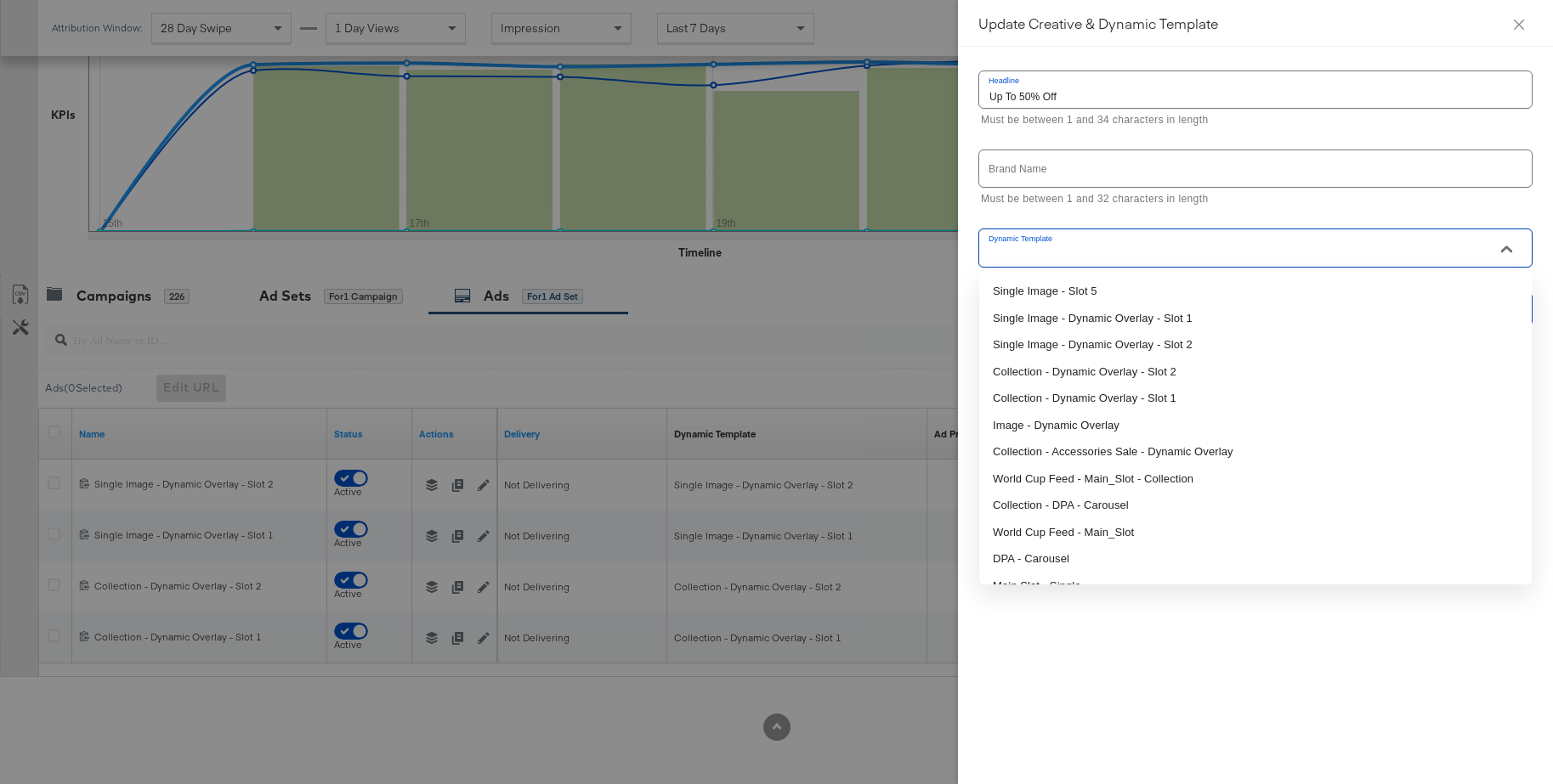
click at [1247, 254] on input "Dynamic Template" at bounding box center [1241, 255] width 512 height 20
click at [1149, 319] on li "Single Image - Dynamic Overlay - Slot 1" at bounding box center [1255, 318] width 552 height 27
type input "Single Image - Dynamic Overlay - Slot 1"
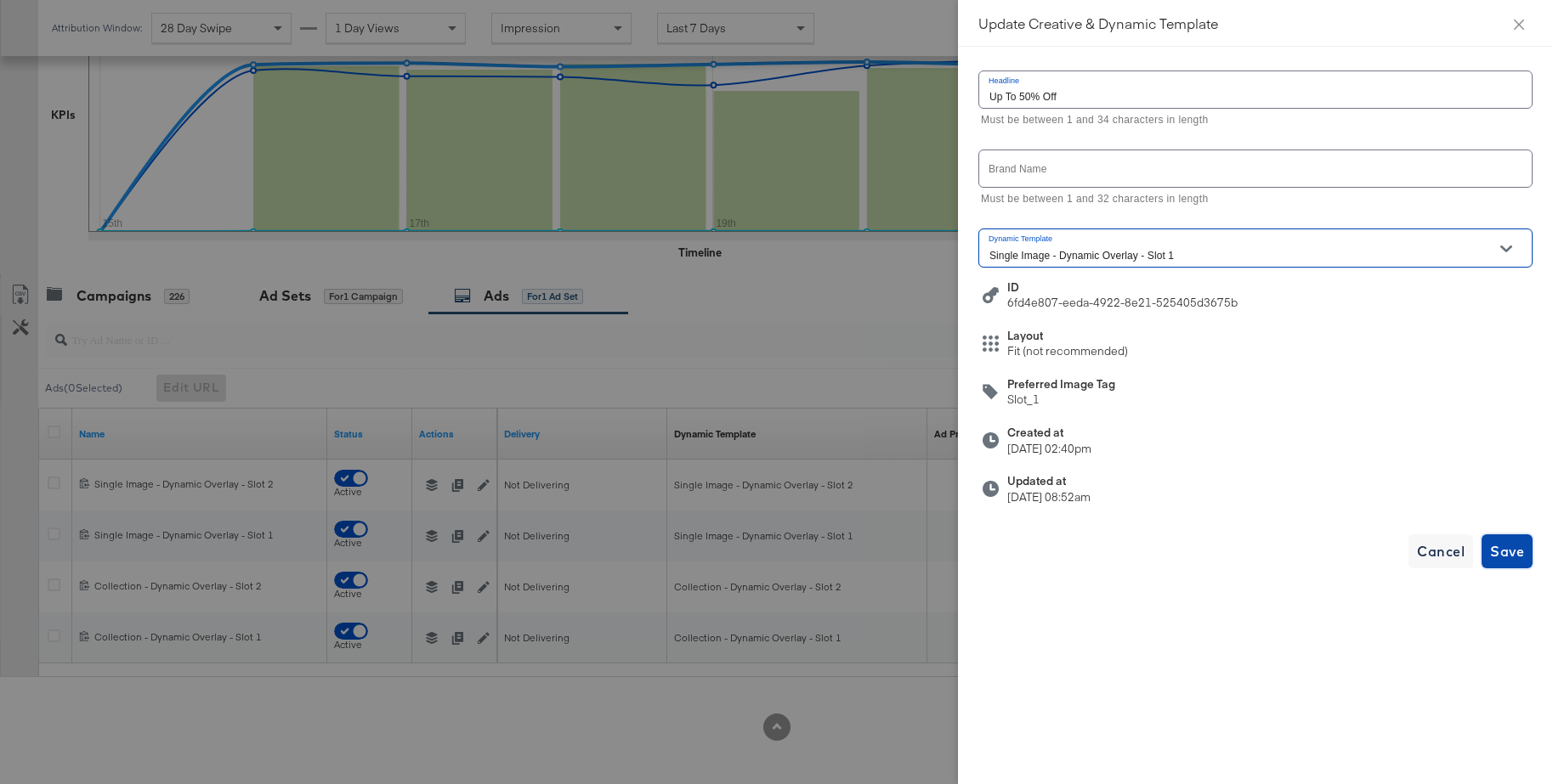
click at [1510, 548] on span "Save" at bounding box center [1507, 551] width 34 height 24
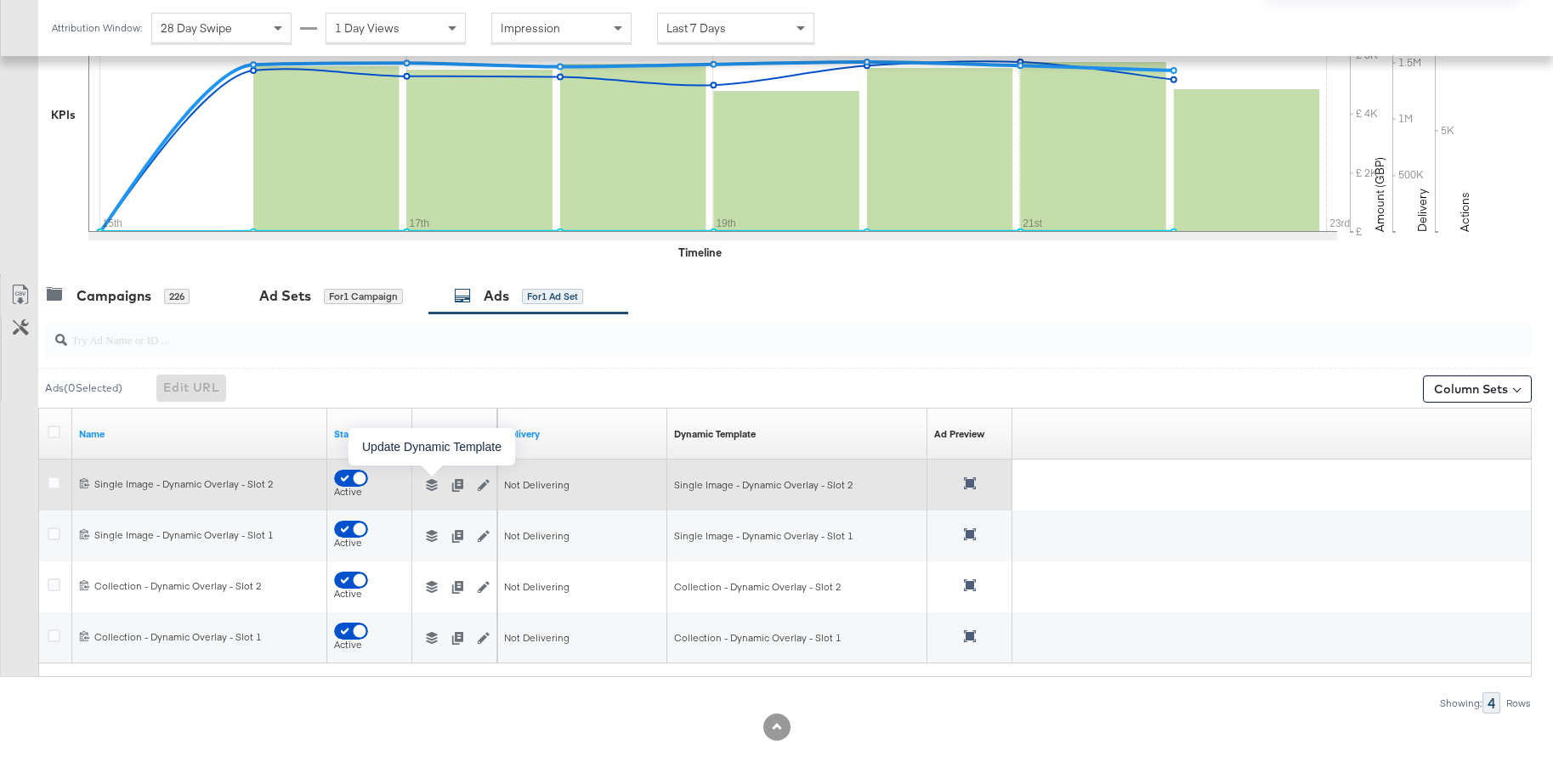
click at [429, 486] on icon "button" at bounding box center [431, 485] width 12 height 12
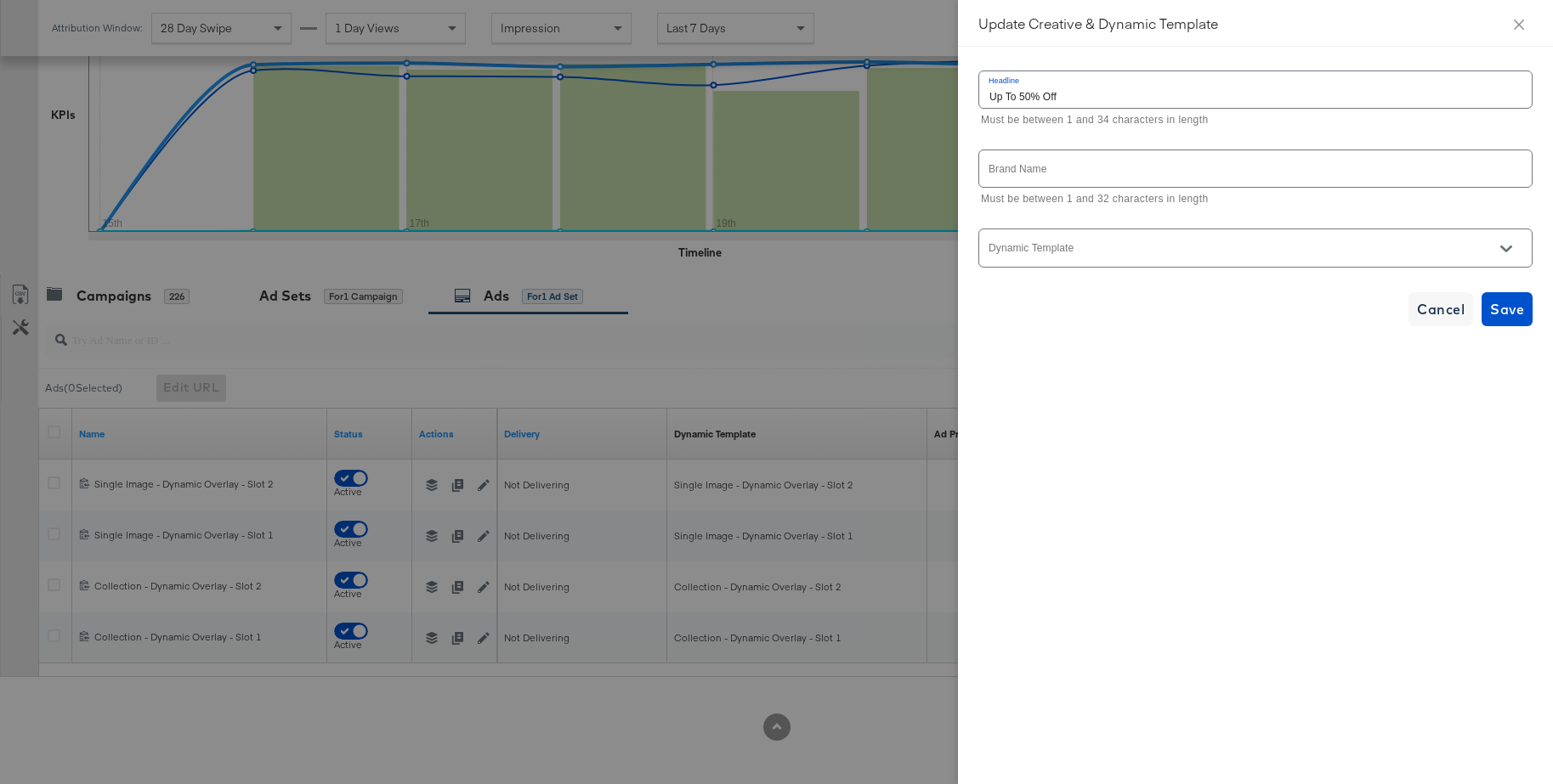
click at [1509, 246] on icon "Open" at bounding box center [1506, 248] width 12 height 12
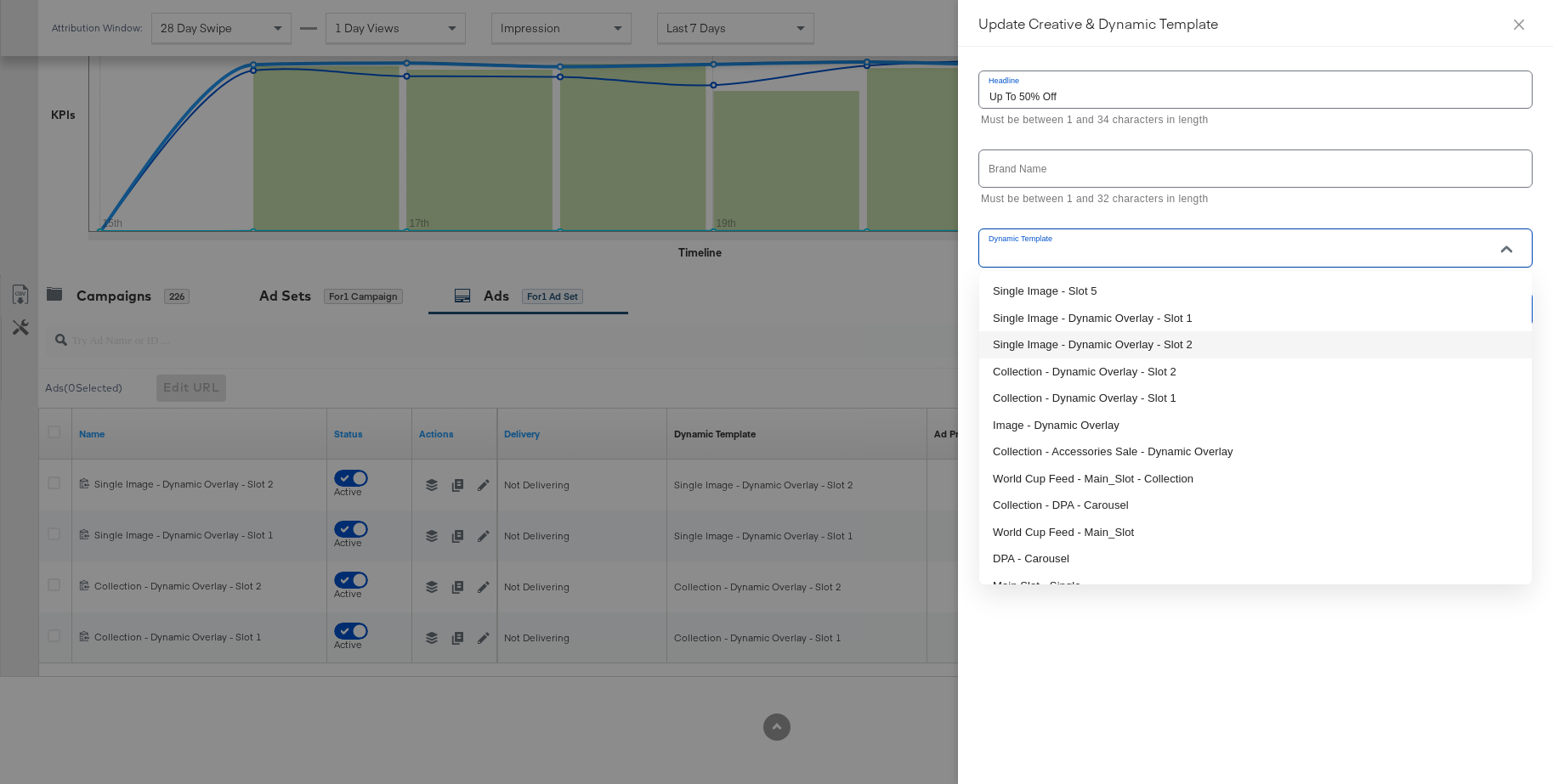
click at [1160, 341] on li "Single Image - Dynamic Overlay - Slot 2" at bounding box center [1255, 344] width 552 height 27
type input "Single Image - Dynamic Overlay - Slot 2"
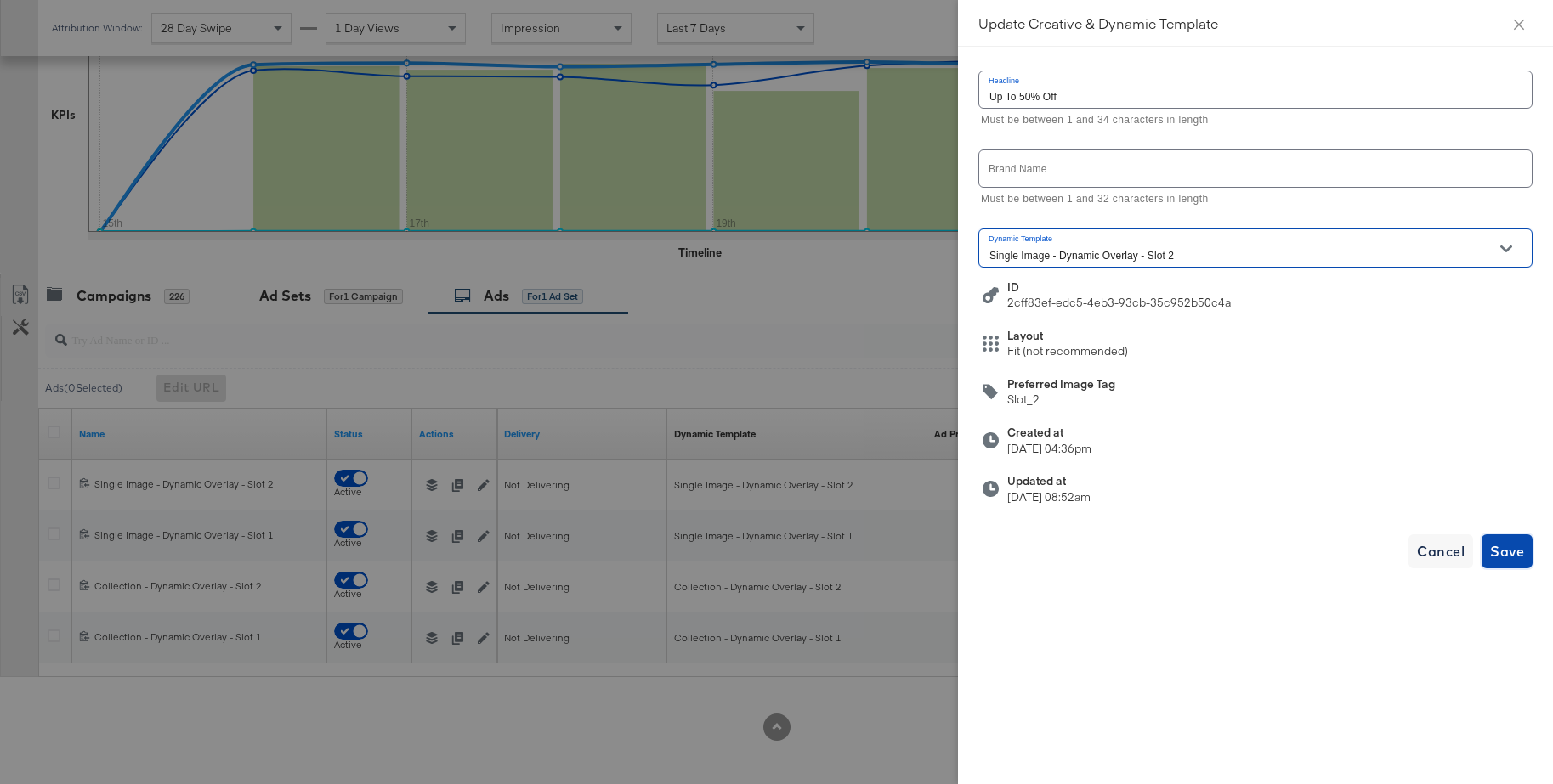
click at [1504, 560] on span "Save" at bounding box center [1507, 551] width 34 height 24
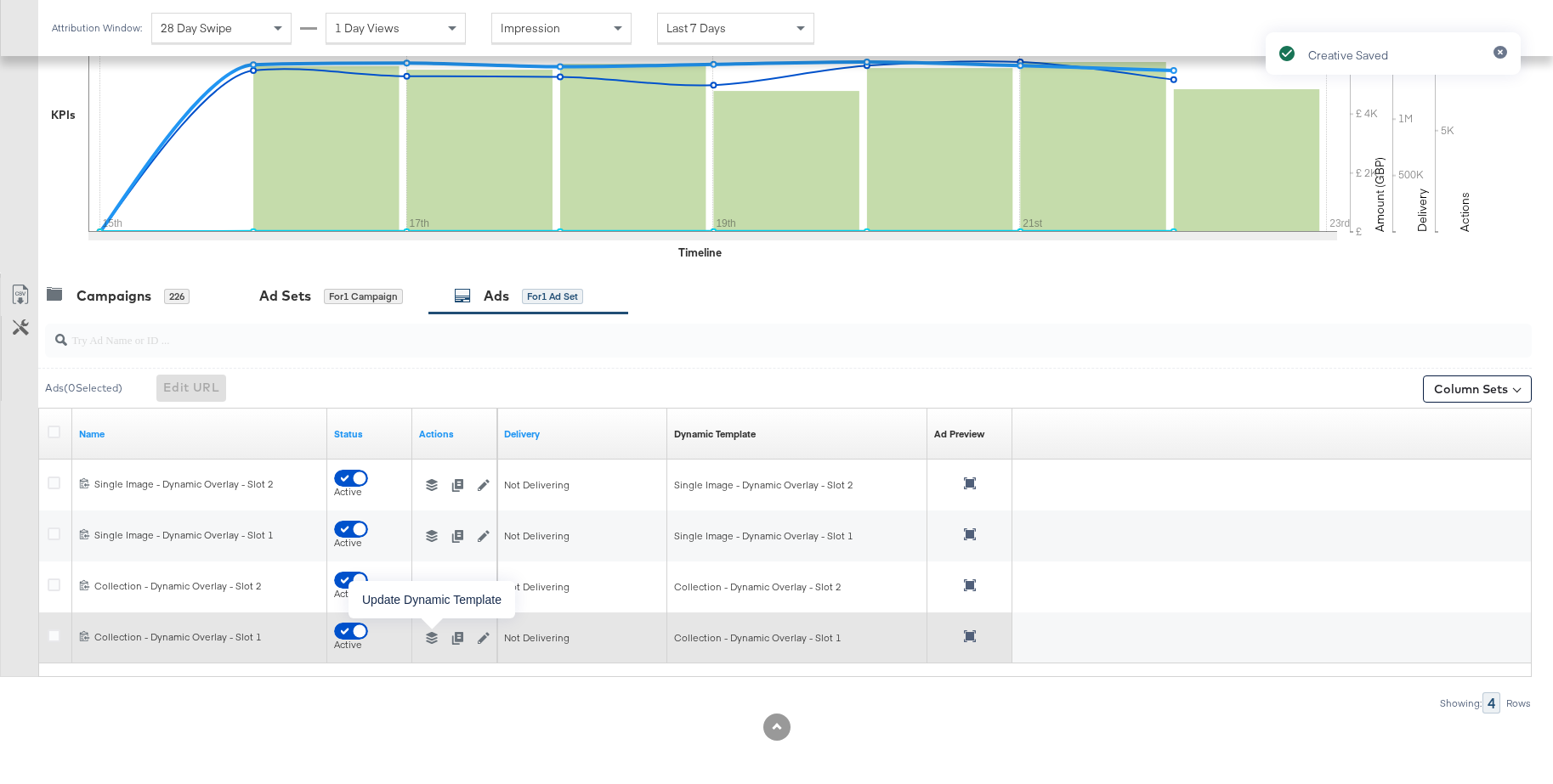
click at [430, 640] on icon "button" at bounding box center [431, 638] width 12 height 12
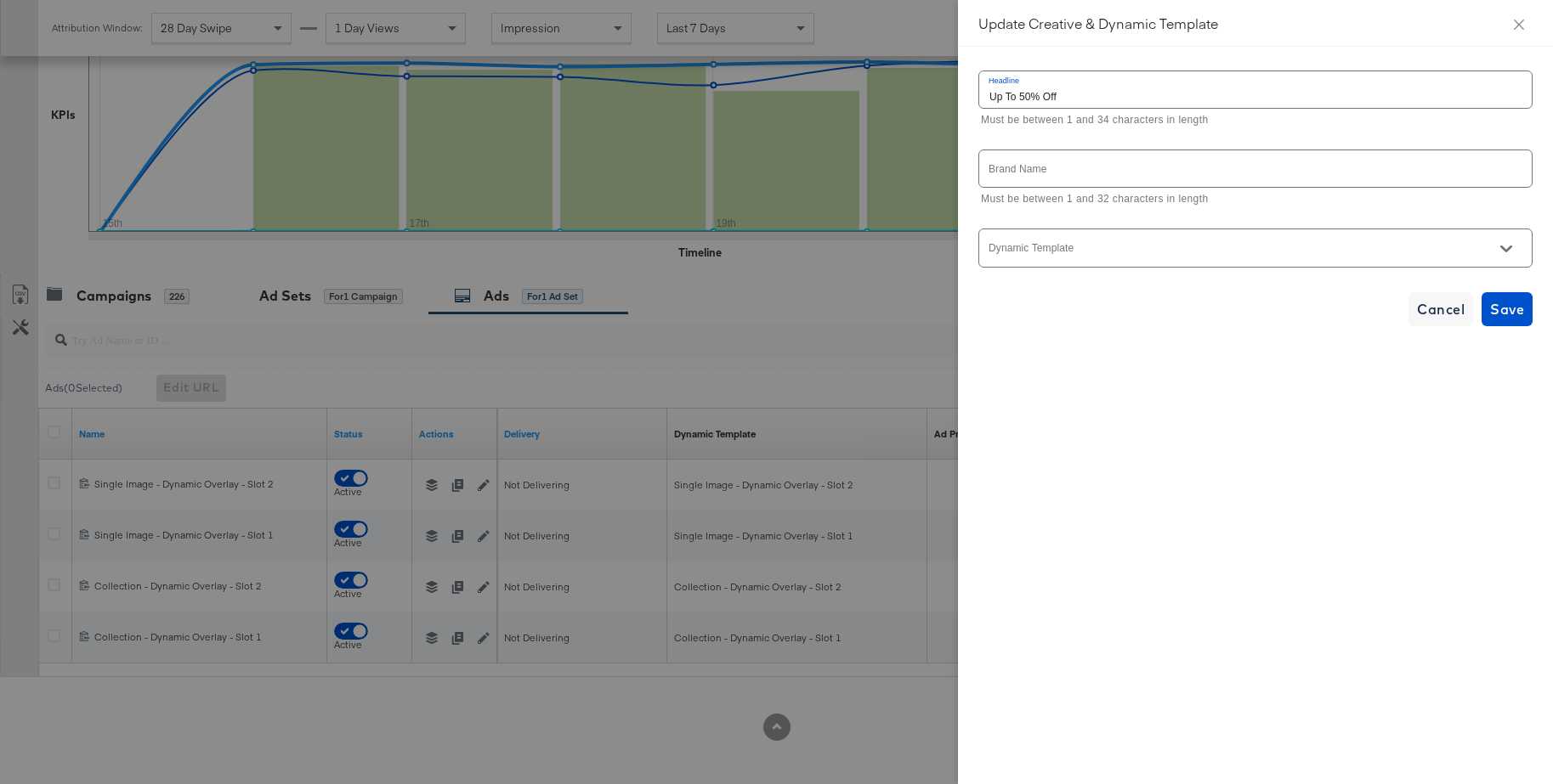
click at [1504, 248] on icon "Open" at bounding box center [1506, 248] width 12 height 7
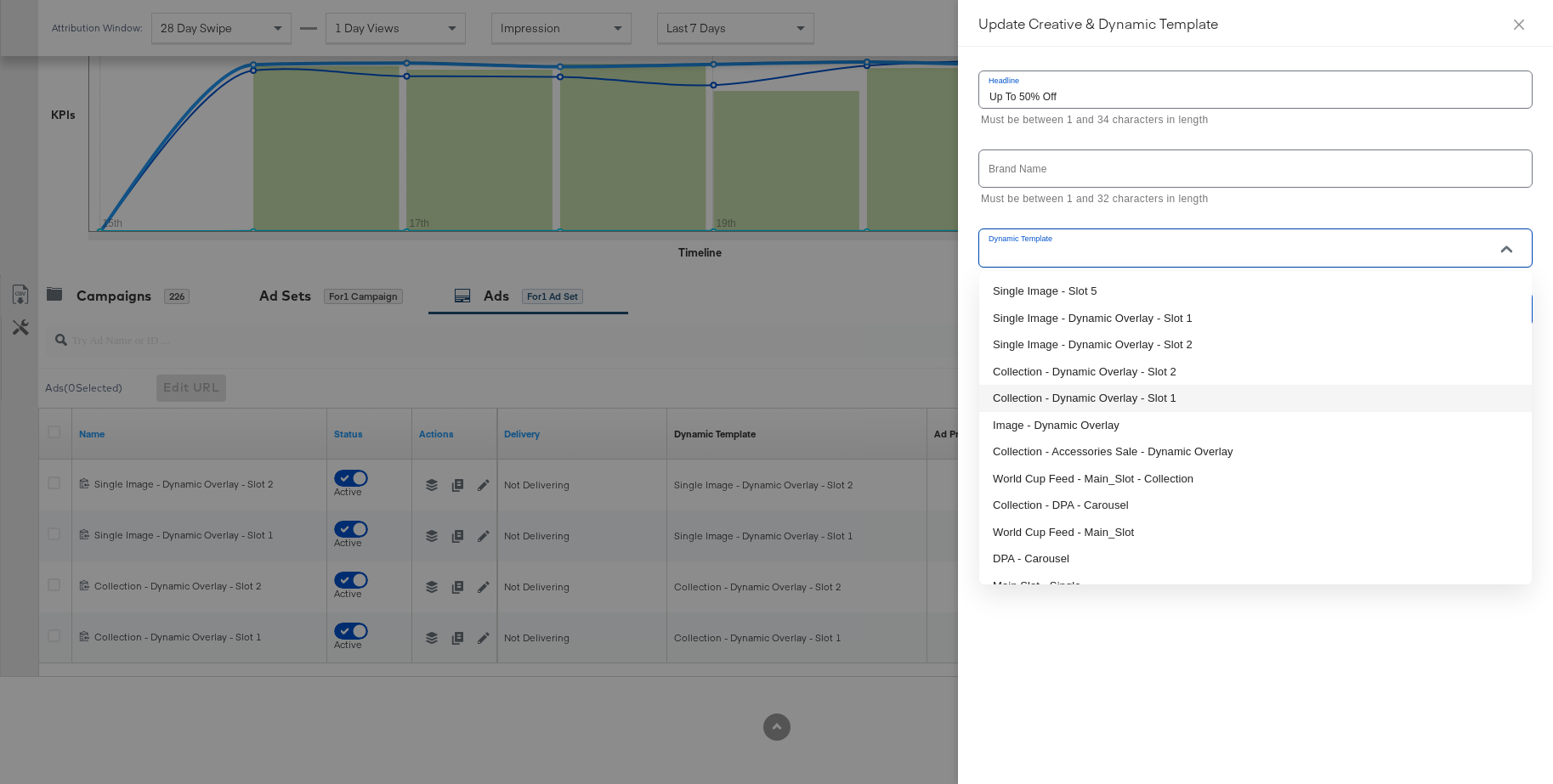
click at [1154, 397] on li "Collection - Dynamic Overlay - Slot 1" at bounding box center [1255, 398] width 552 height 27
type input "Collection - Dynamic Overlay - Slot 1"
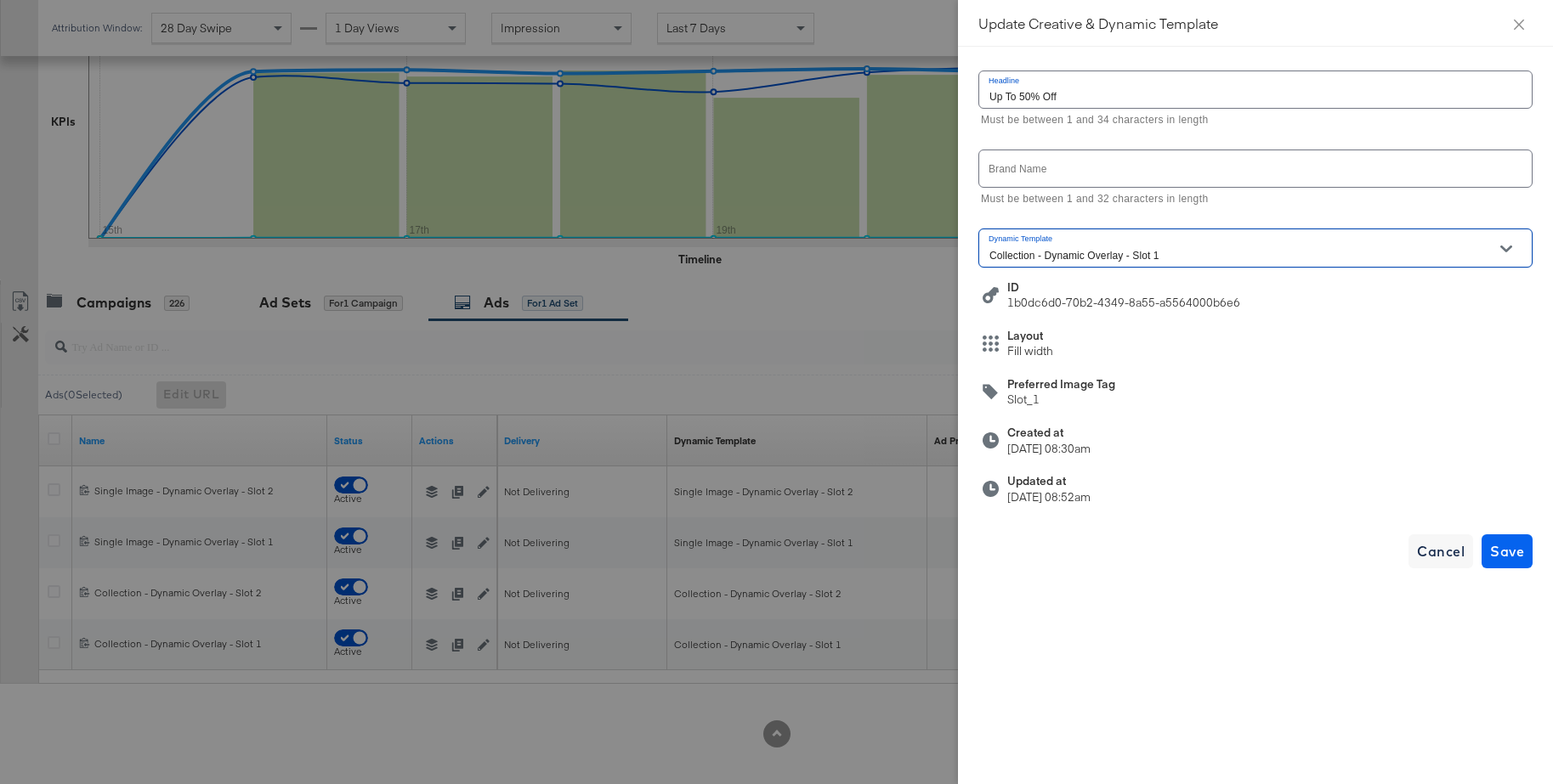
scroll to position [438, 0]
click at [1496, 548] on span "Save" at bounding box center [1507, 551] width 34 height 24
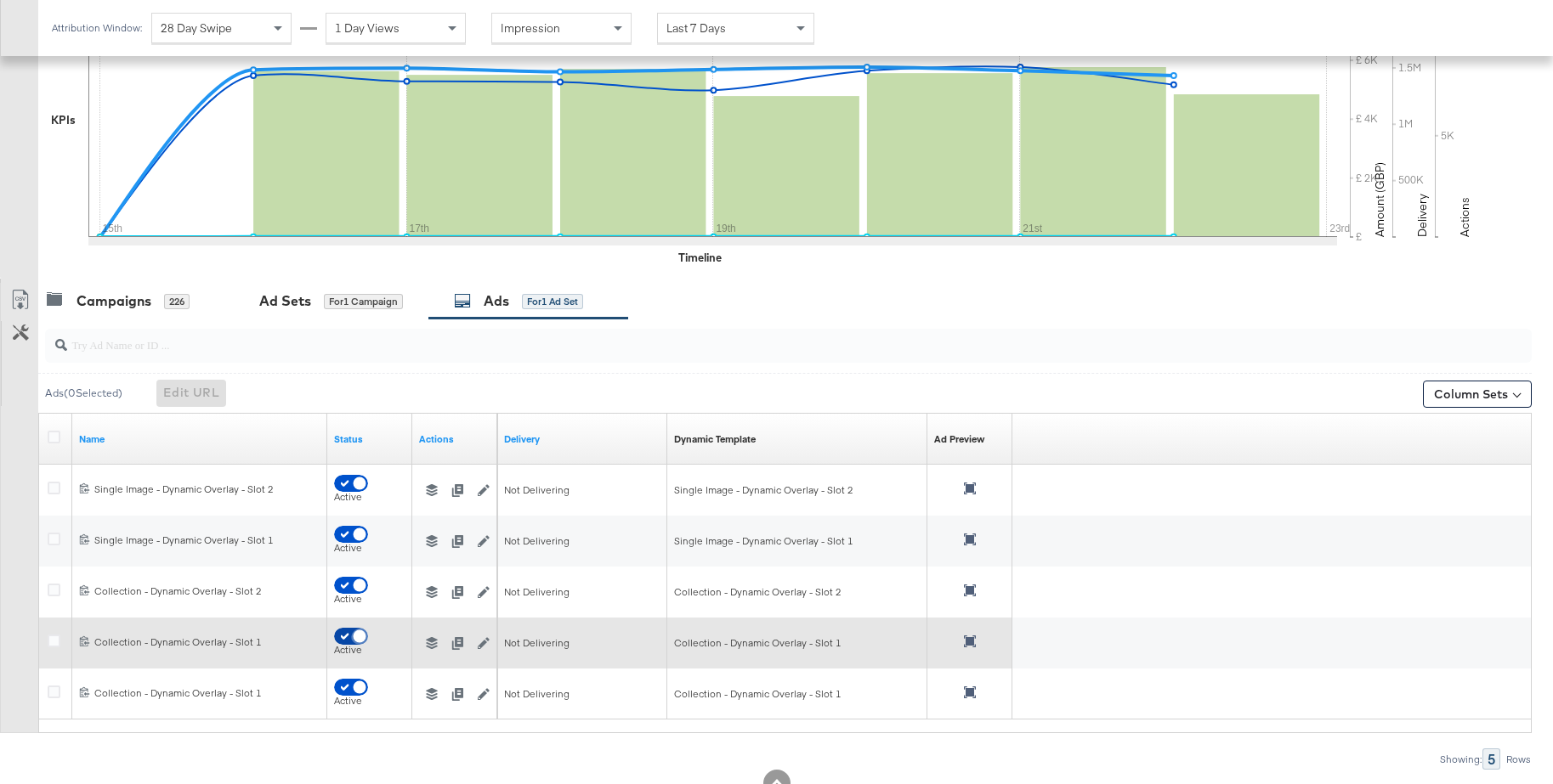
click at [341, 637] on input "checkbox" at bounding box center [360, 641] width 51 height 17
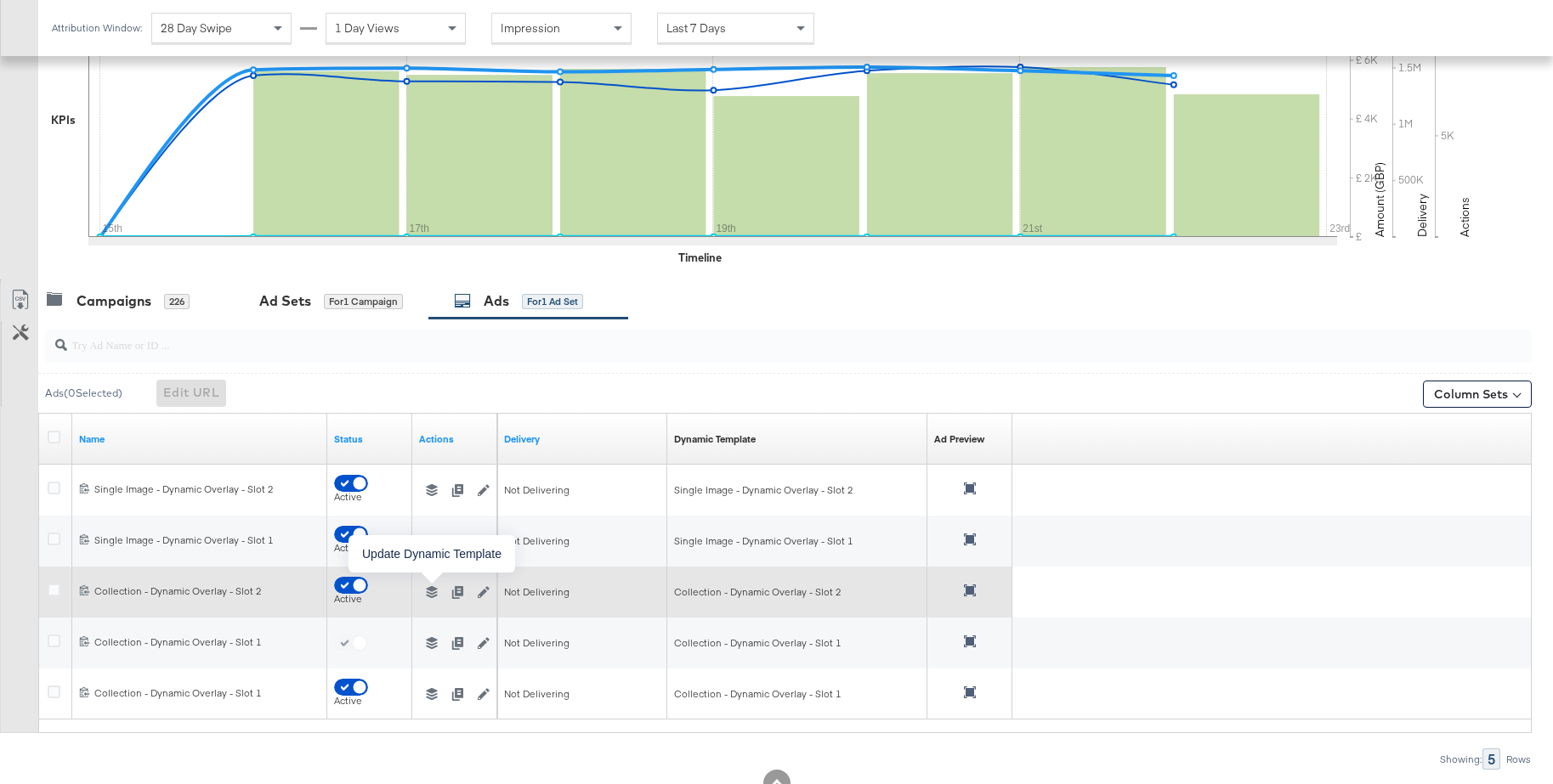
checkbox input "false"
click at [432, 591] on icon "button" at bounding box center [431, 592] width 12 height 12
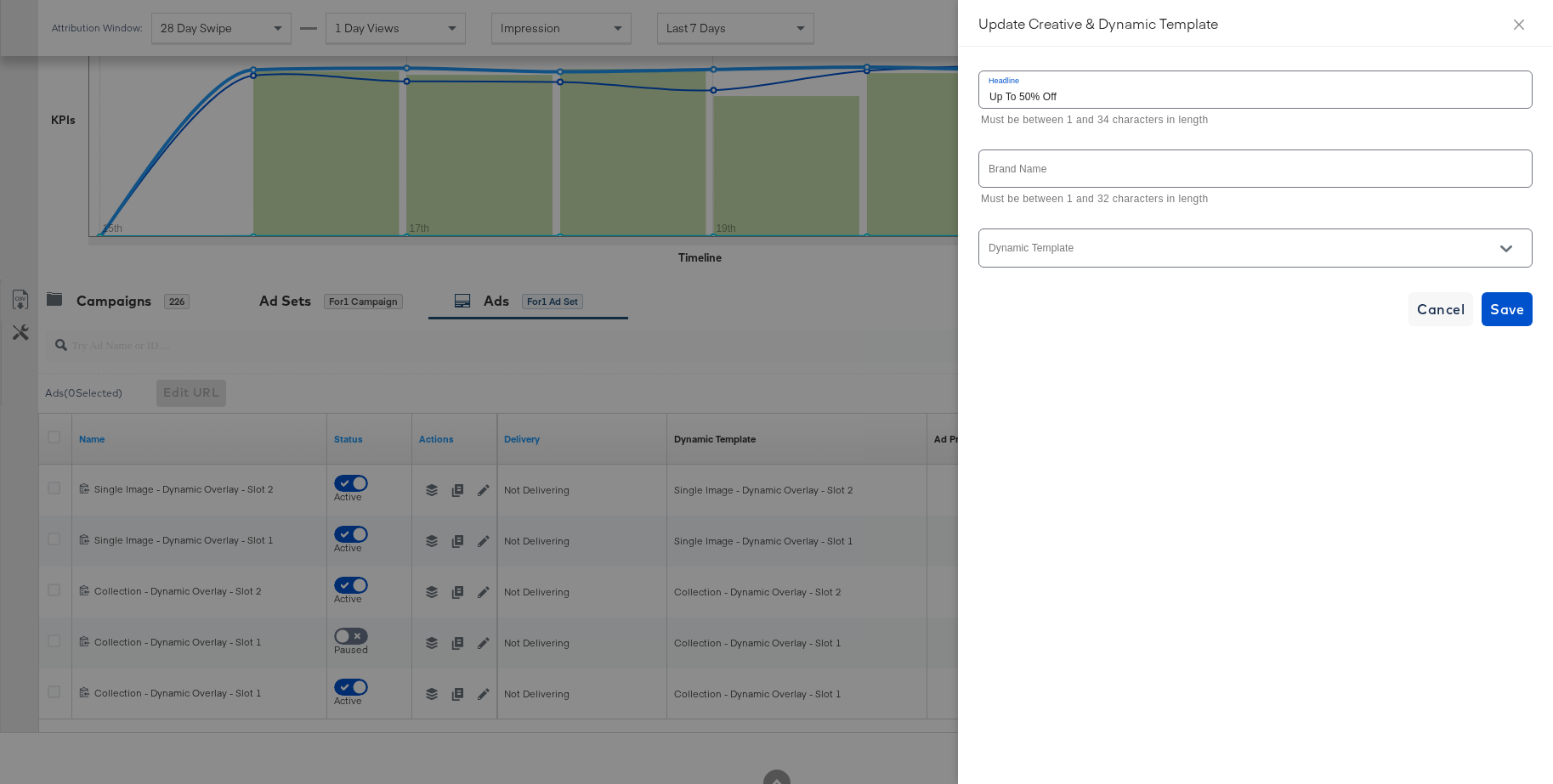
click at [1502, 250] on icon "Open" at bounding box center [1506, 248] width 12 height 12
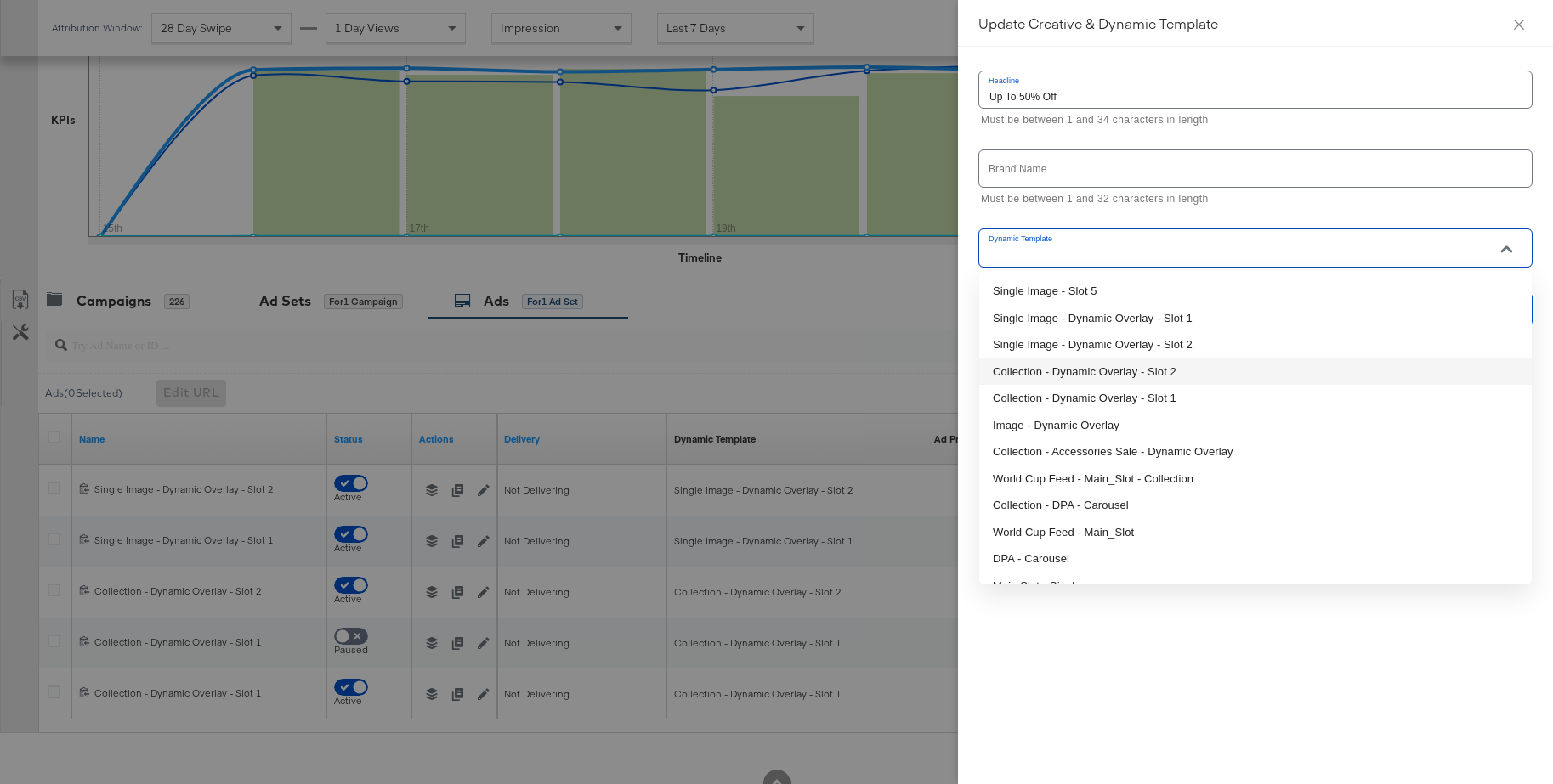
click at [1106, 368] on li "Collection - Dynamic Overlay - Slot 2" at bounding box center [1255, 372] width 552 height 27
type input "Collection - Dynamic Overlay - Slot 2"
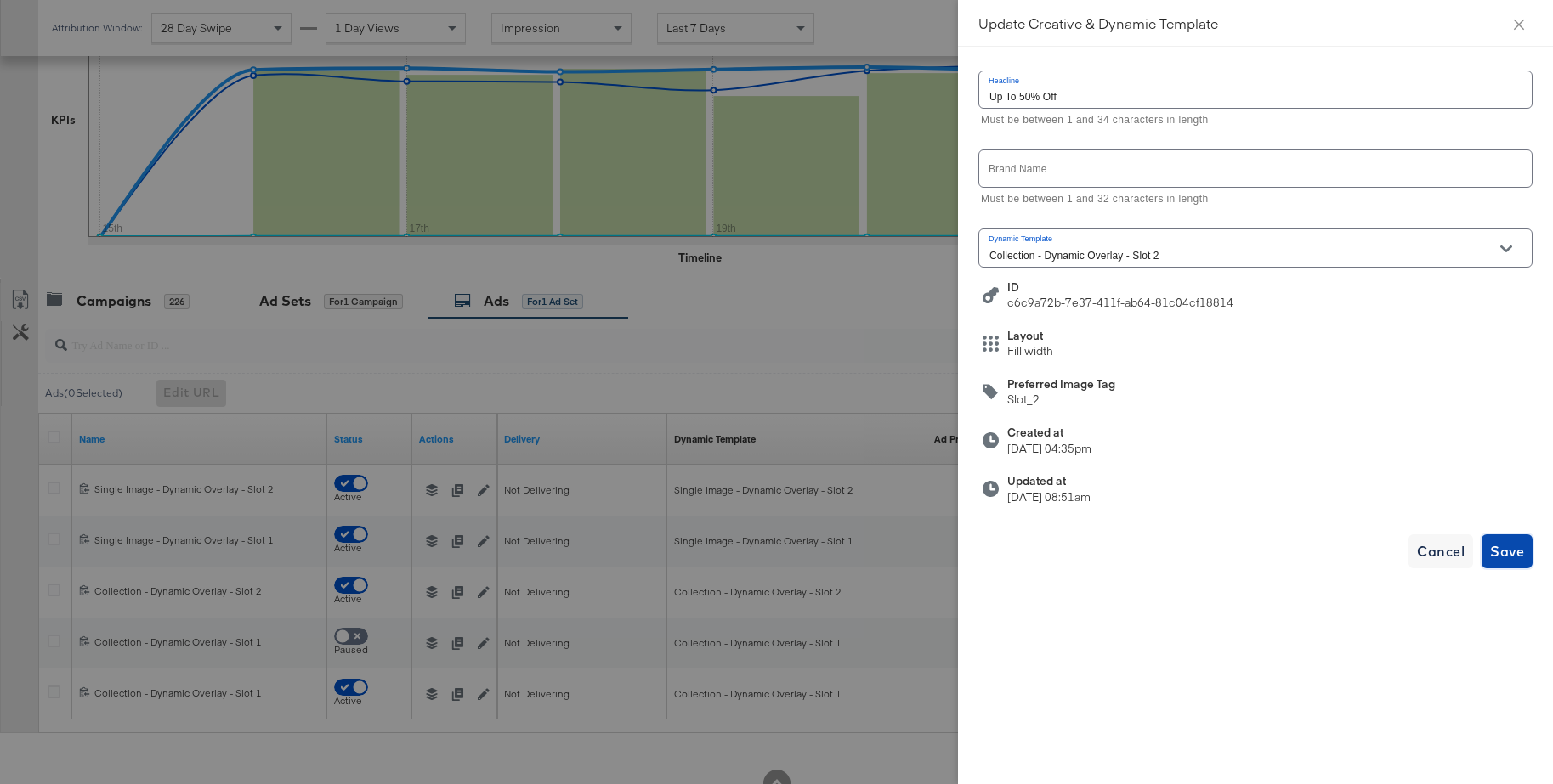
click at [1511, 551] on span "Save" at bounding box center [1507, 551] width 34 height 24
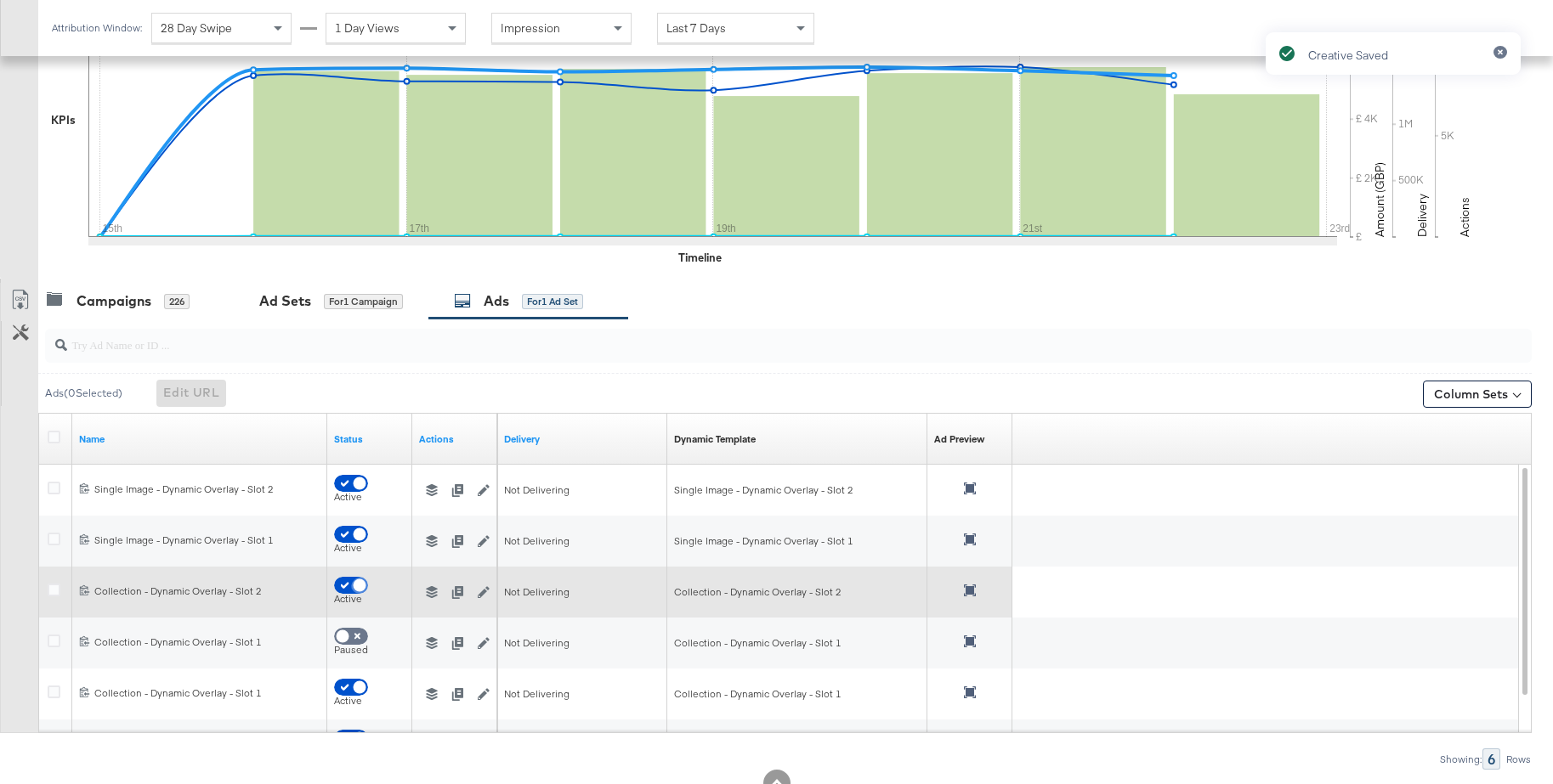
click at [344, 582] on input "checkbox" at bounding box center [360, 590] width 51 height 17
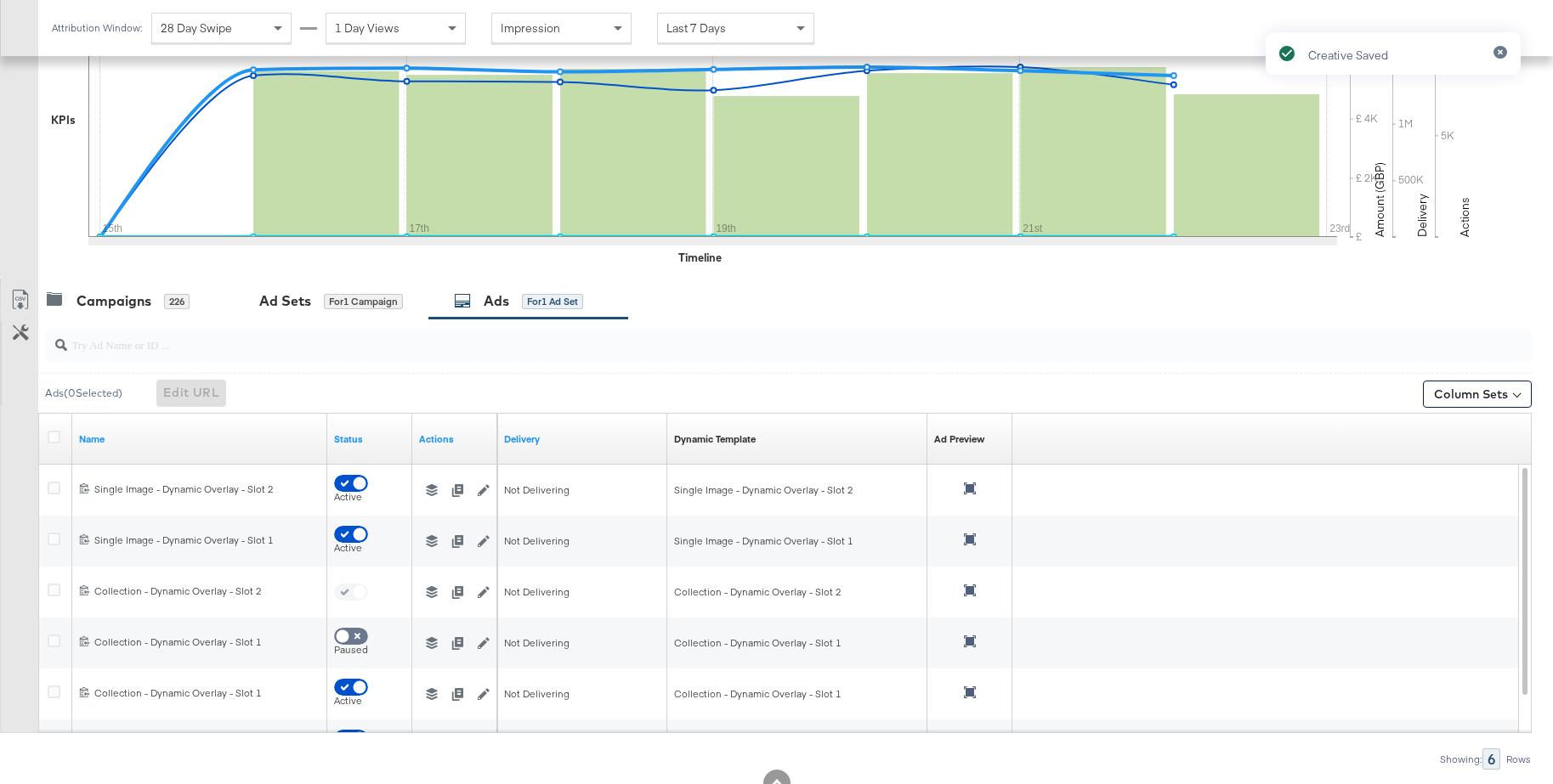
checkbox input "false"
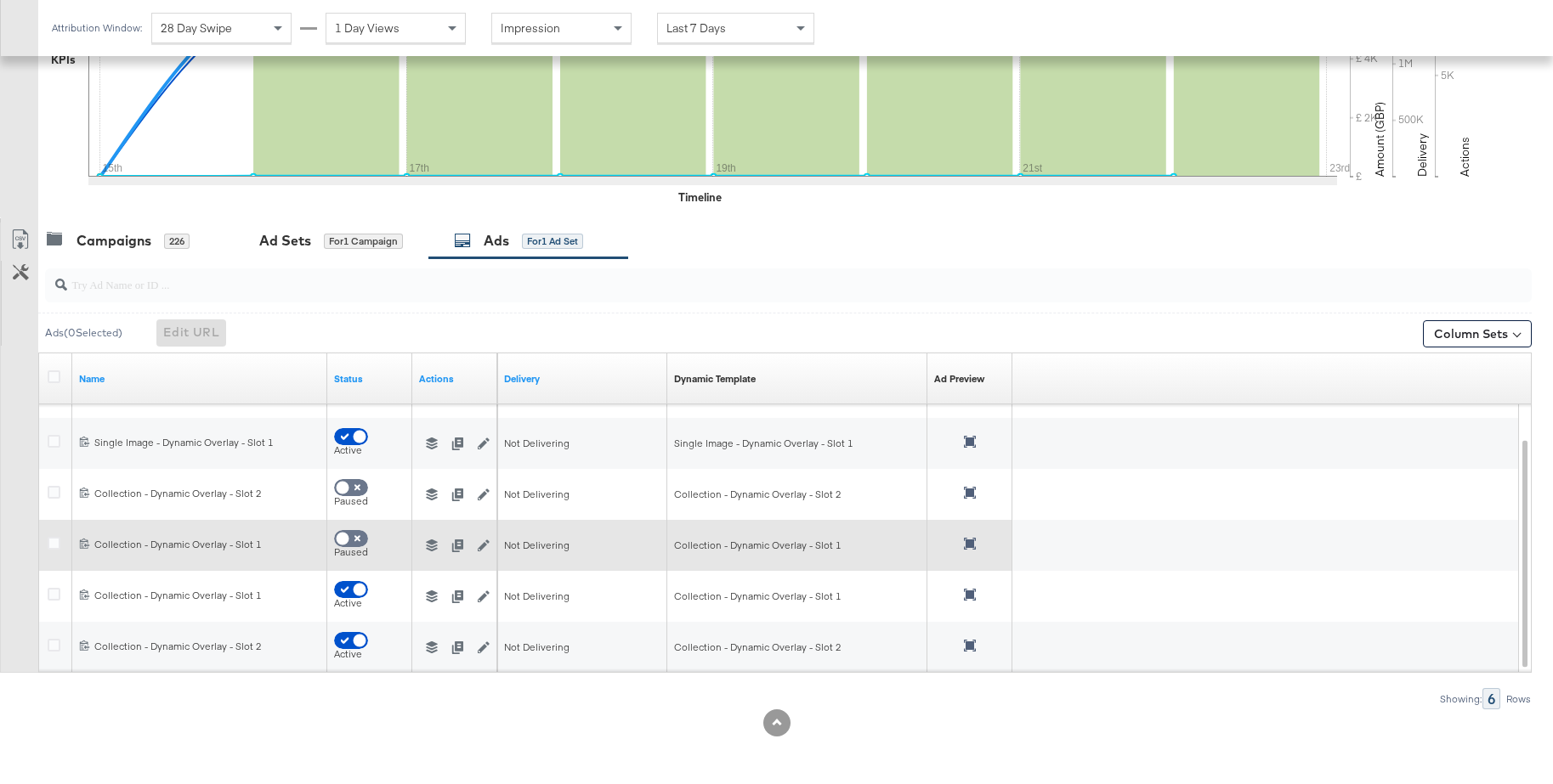
scroll to position [497, 0]
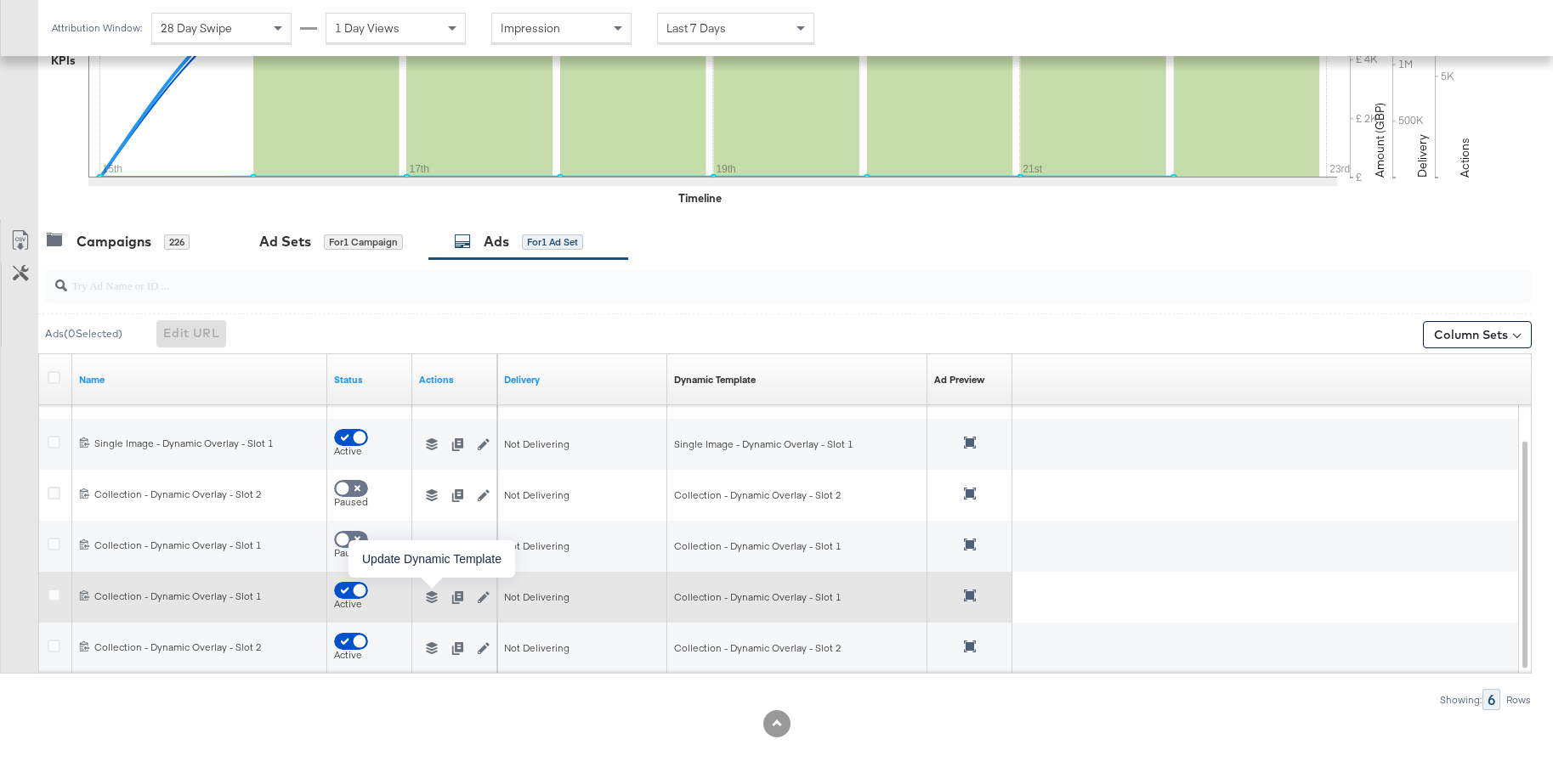
click at [432, 600] on icon "button" at bounding box center [431, 597] width 12 height 12
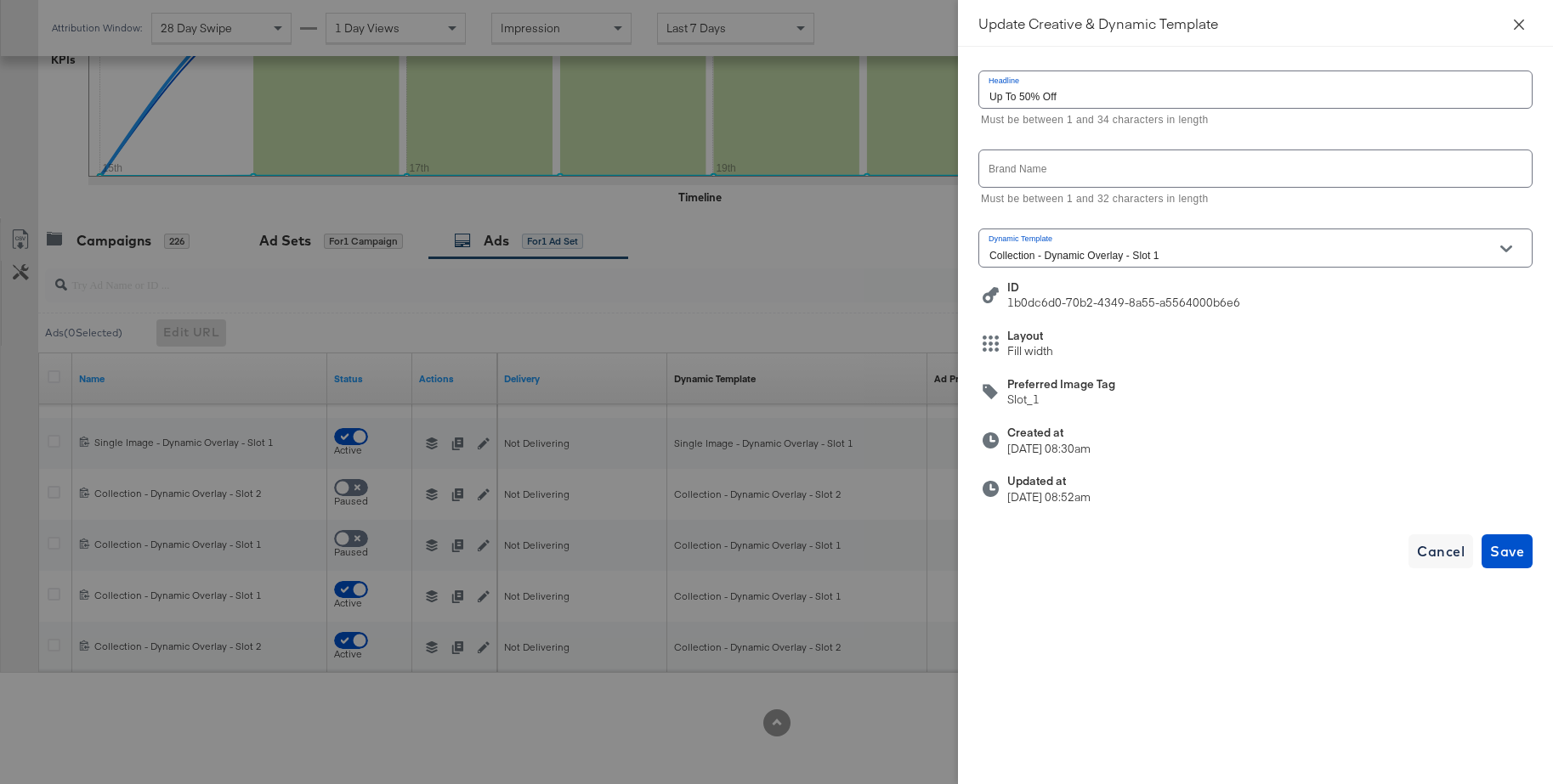
click at [1516, 23] on icon "close" at bounding box center [1518, 24] width 13 height 13
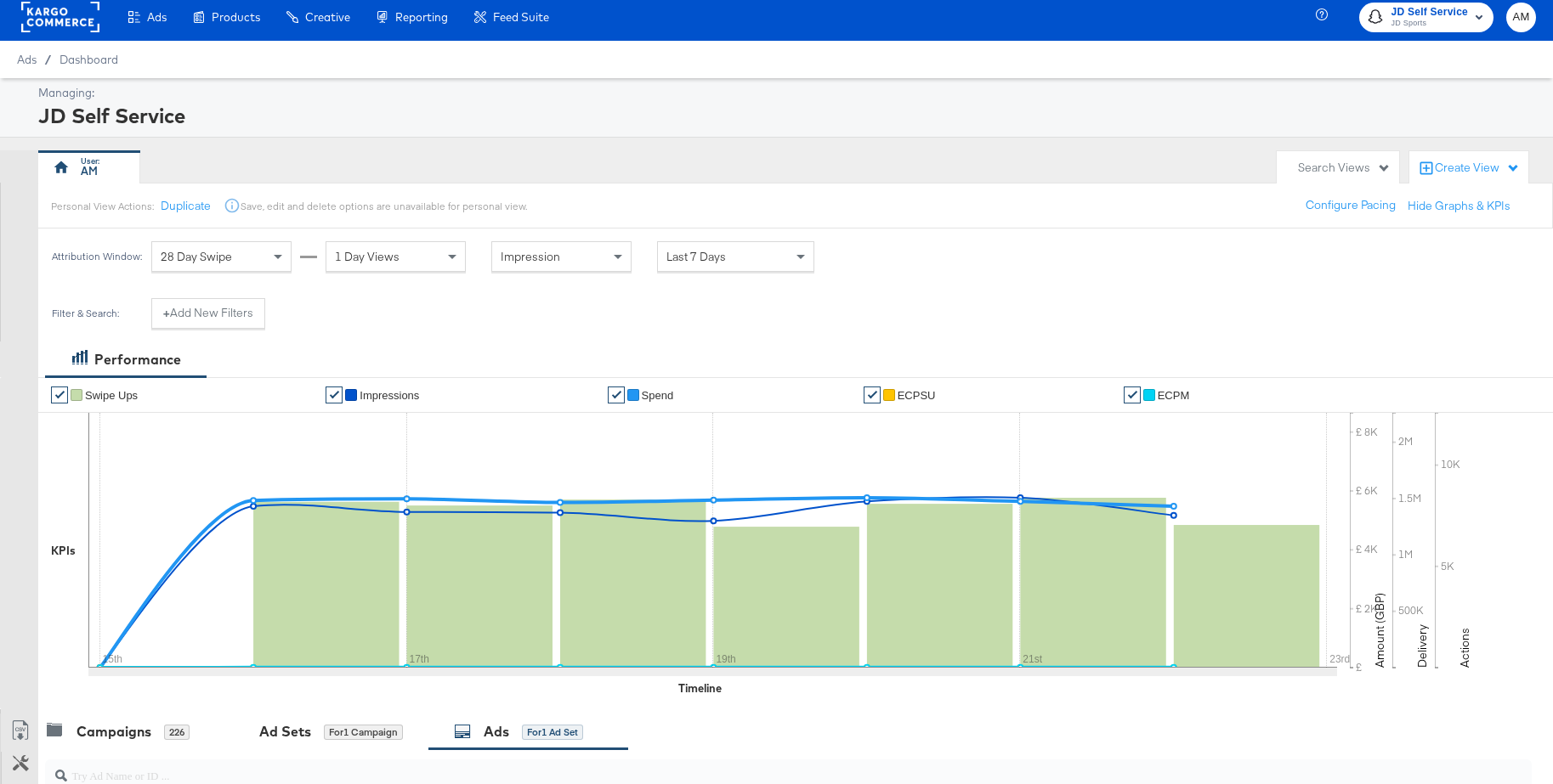
scroll to position [498, 0]
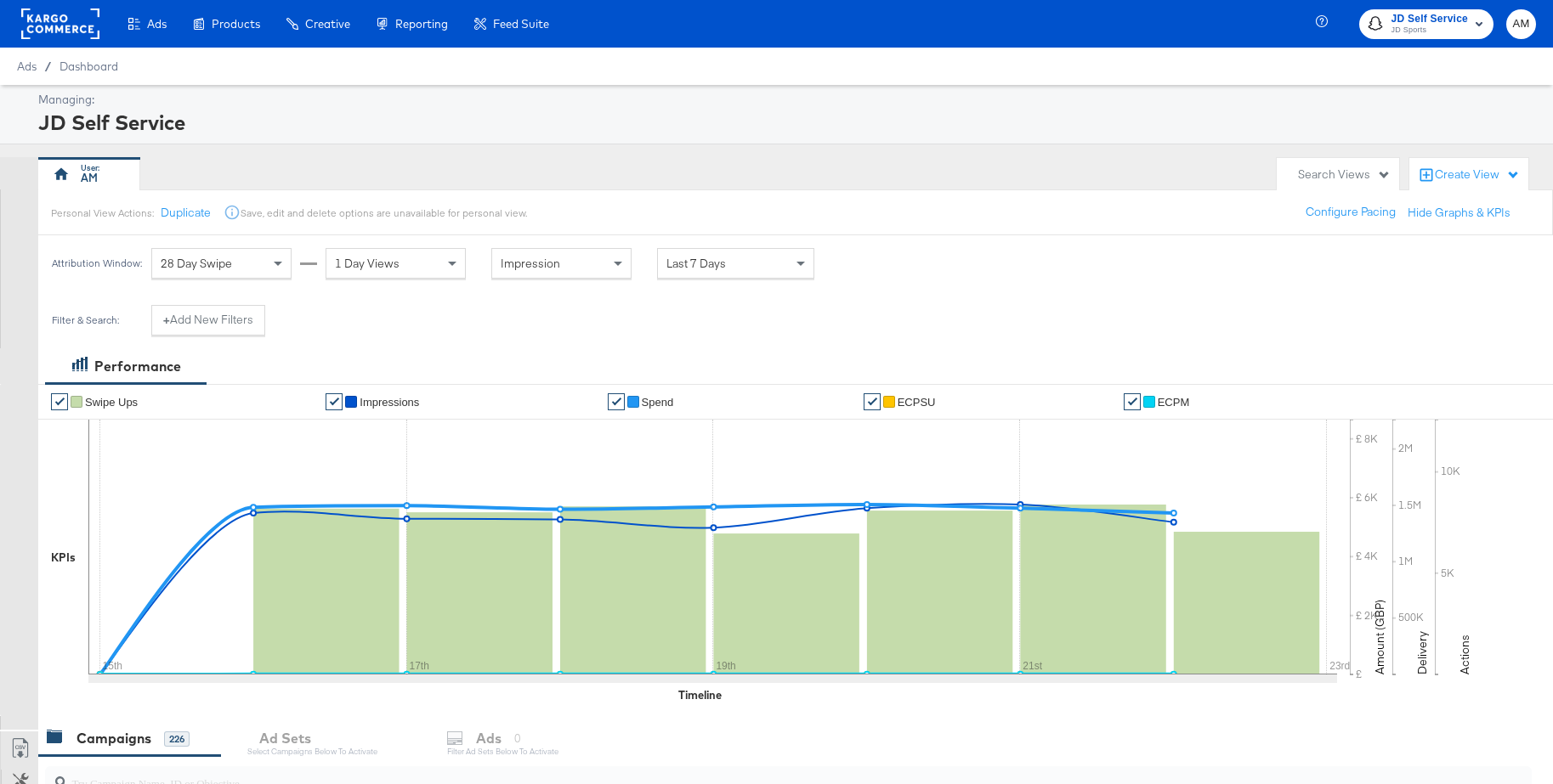
click at [66, 26] on rect at bounding box center [60, 24] width 78 height 31
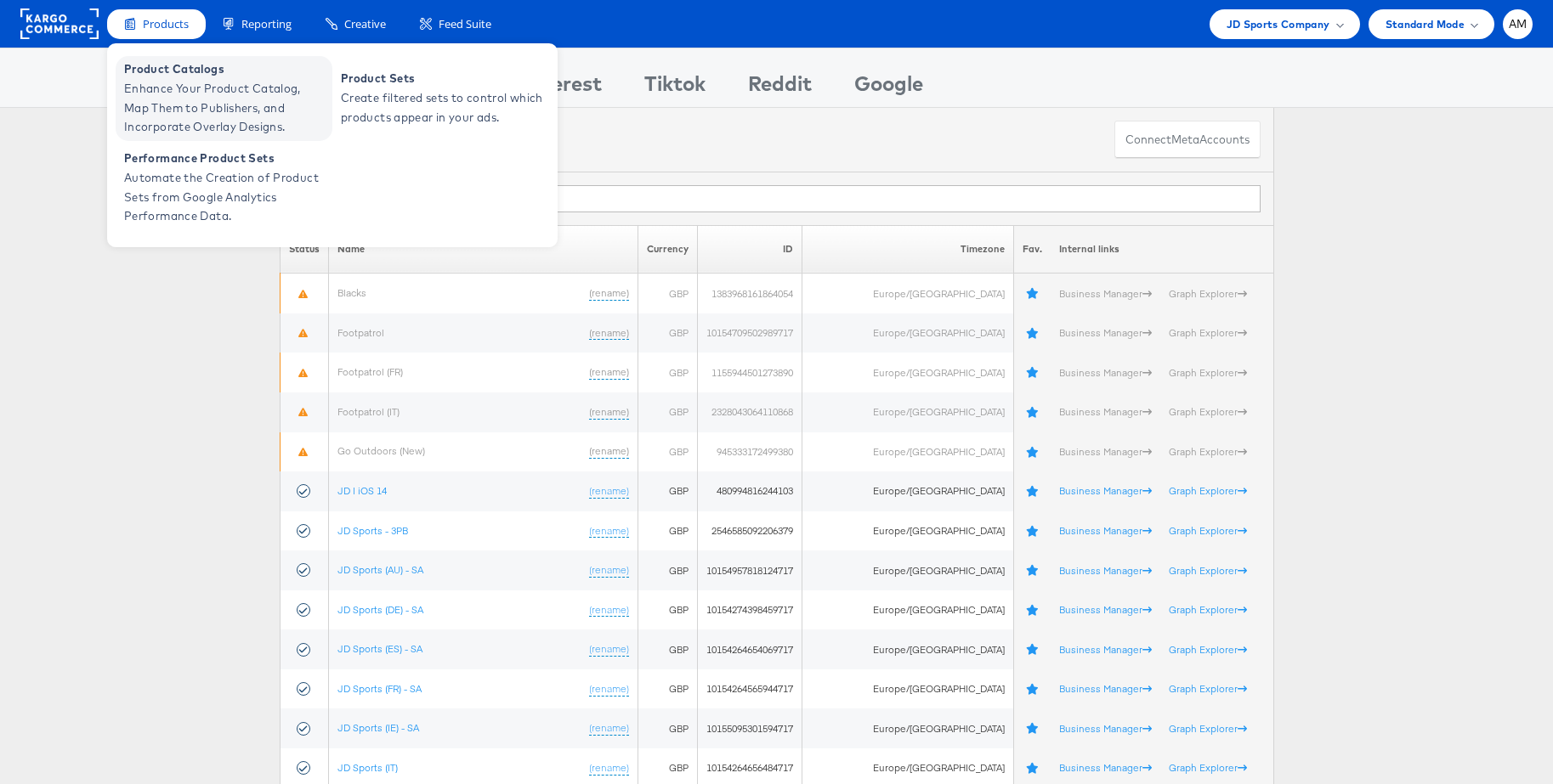
click at [183, 84] on span "Enhance Your Product Catalog, Map Them to Publishers, and Incorporate Overlay D…" at bounding box center [226, 107] width 204 height 57
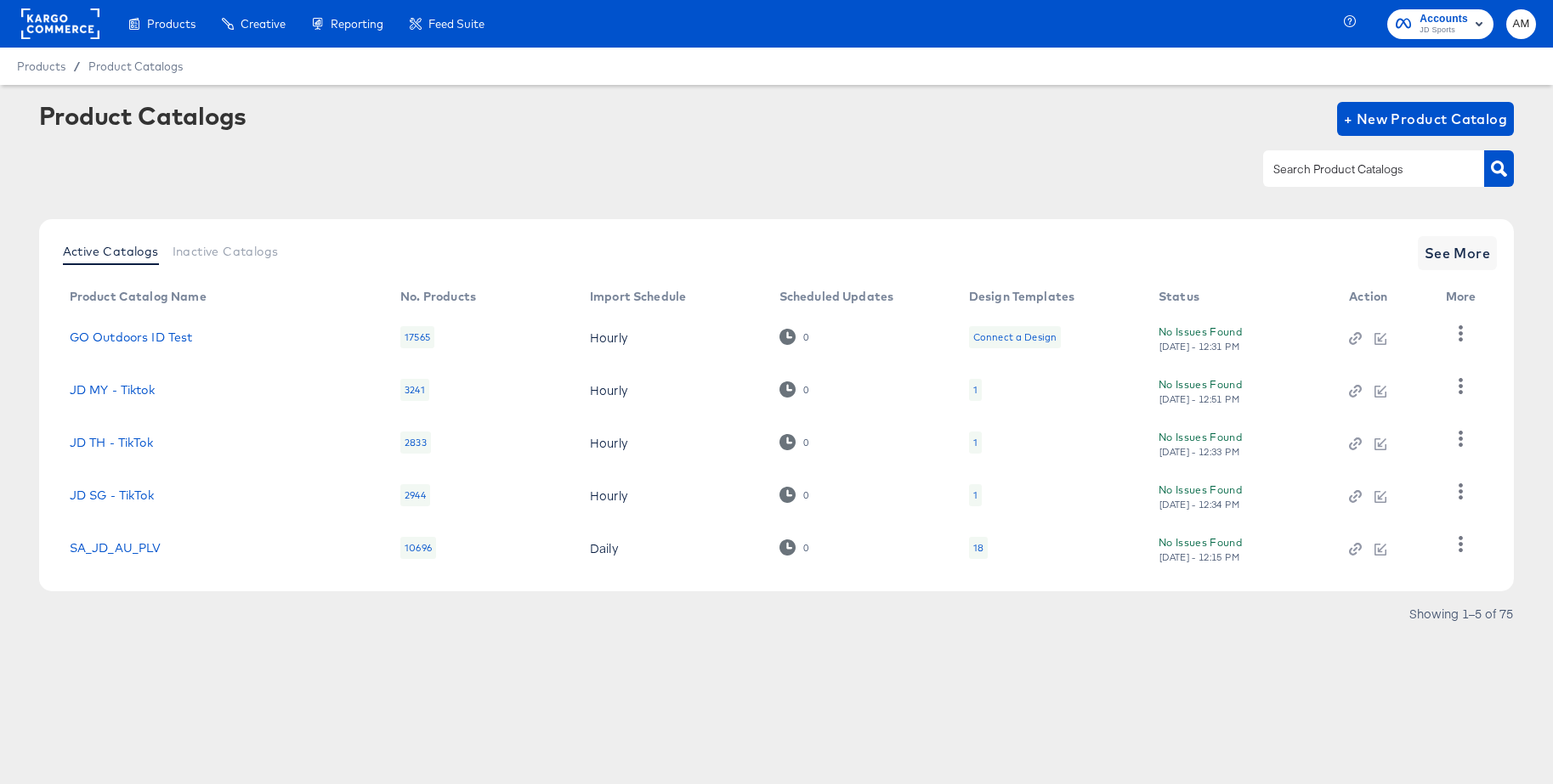
click at [1298, 170] on input "text" at bounding box center [1360, 169] width 181 height 20
type input "uk - s"
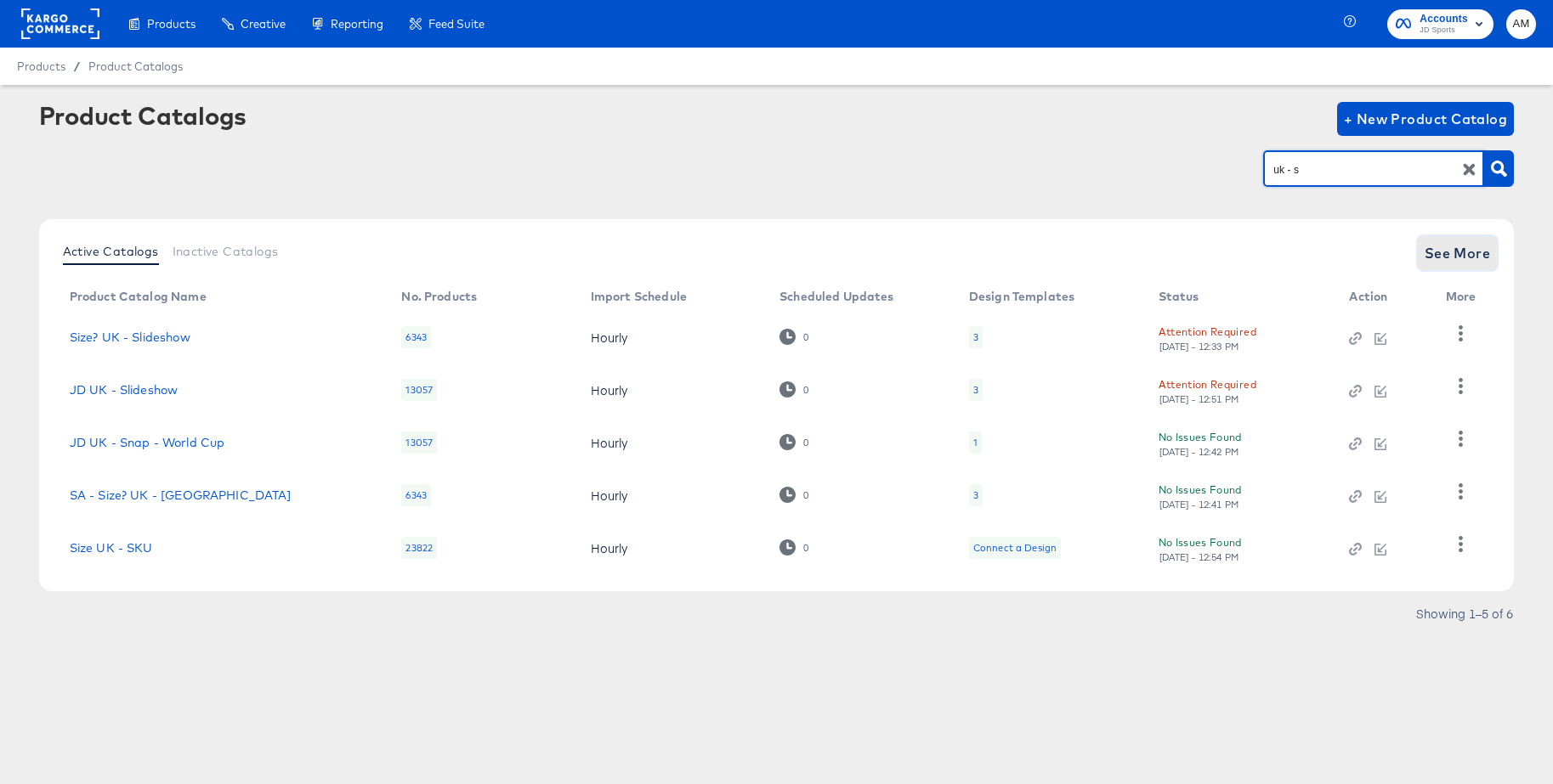
click at [1459, 251] on span "See More" at bounding box center [1457, 252] width 66 height 24
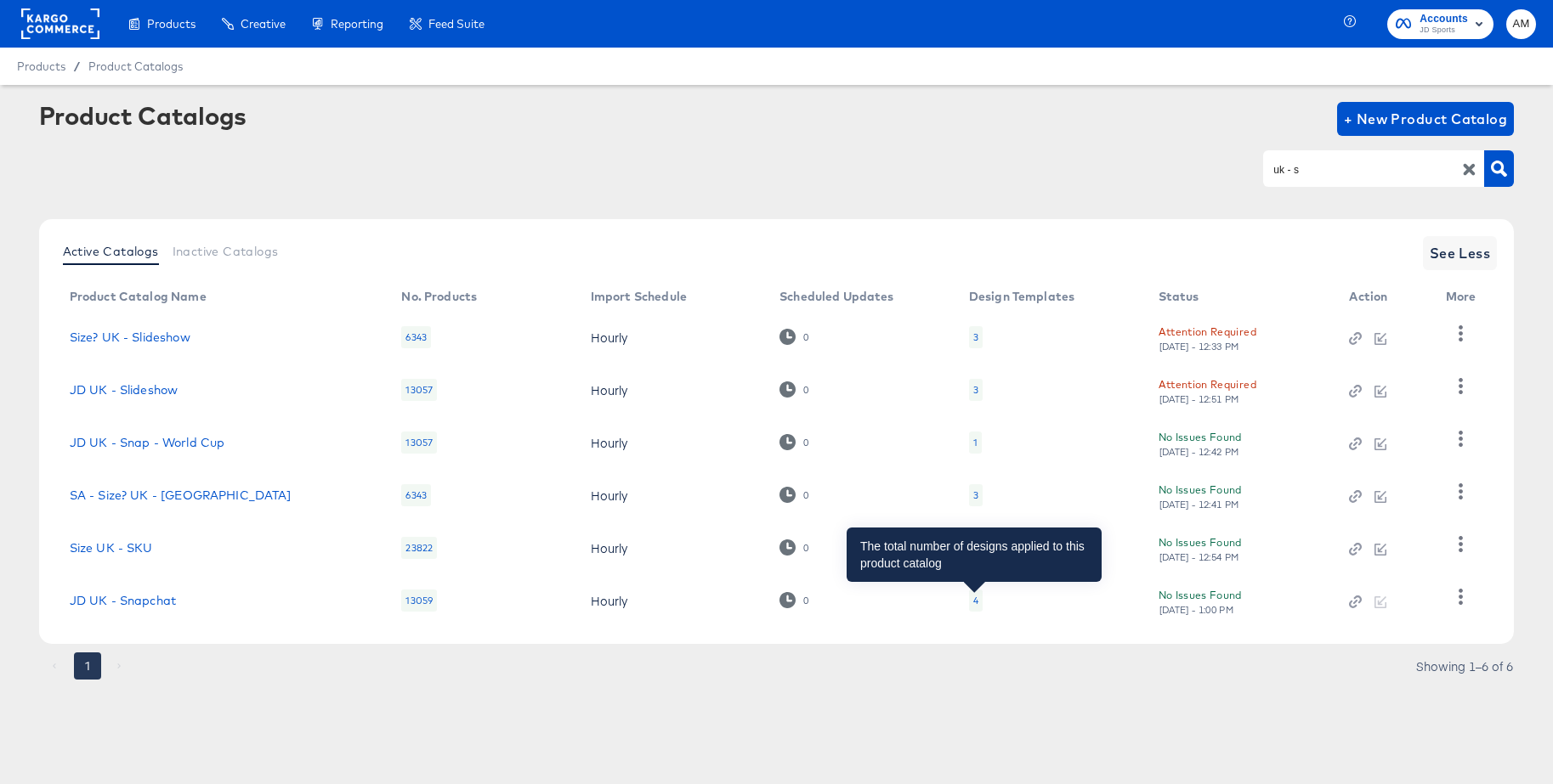
click at [975, 602] on div "4" at bounding box center [975, 600] width 5 height 13
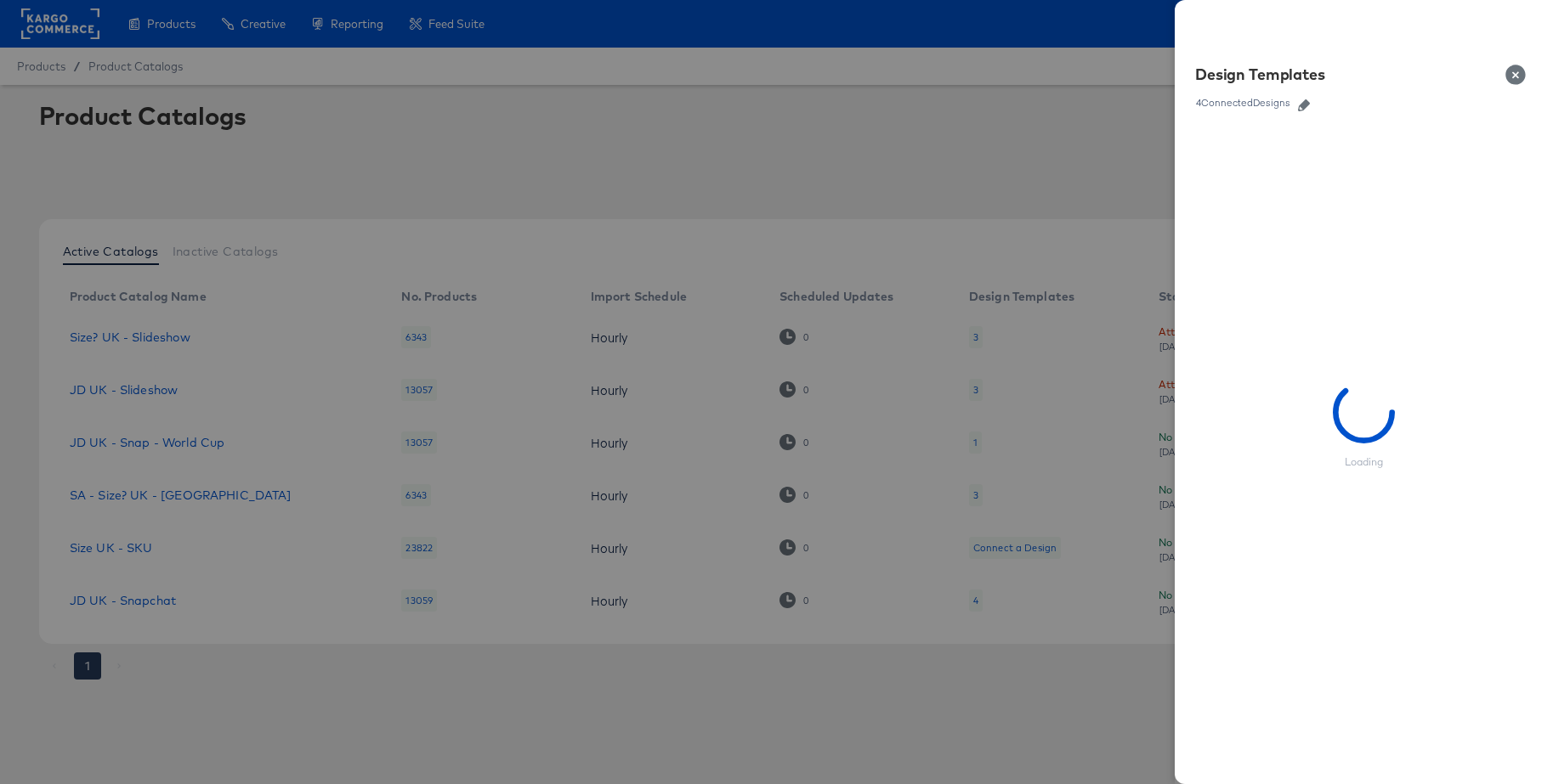
click at [1307, 109] on icon "button" at bounding box center [1304, 105] width 12 height 12
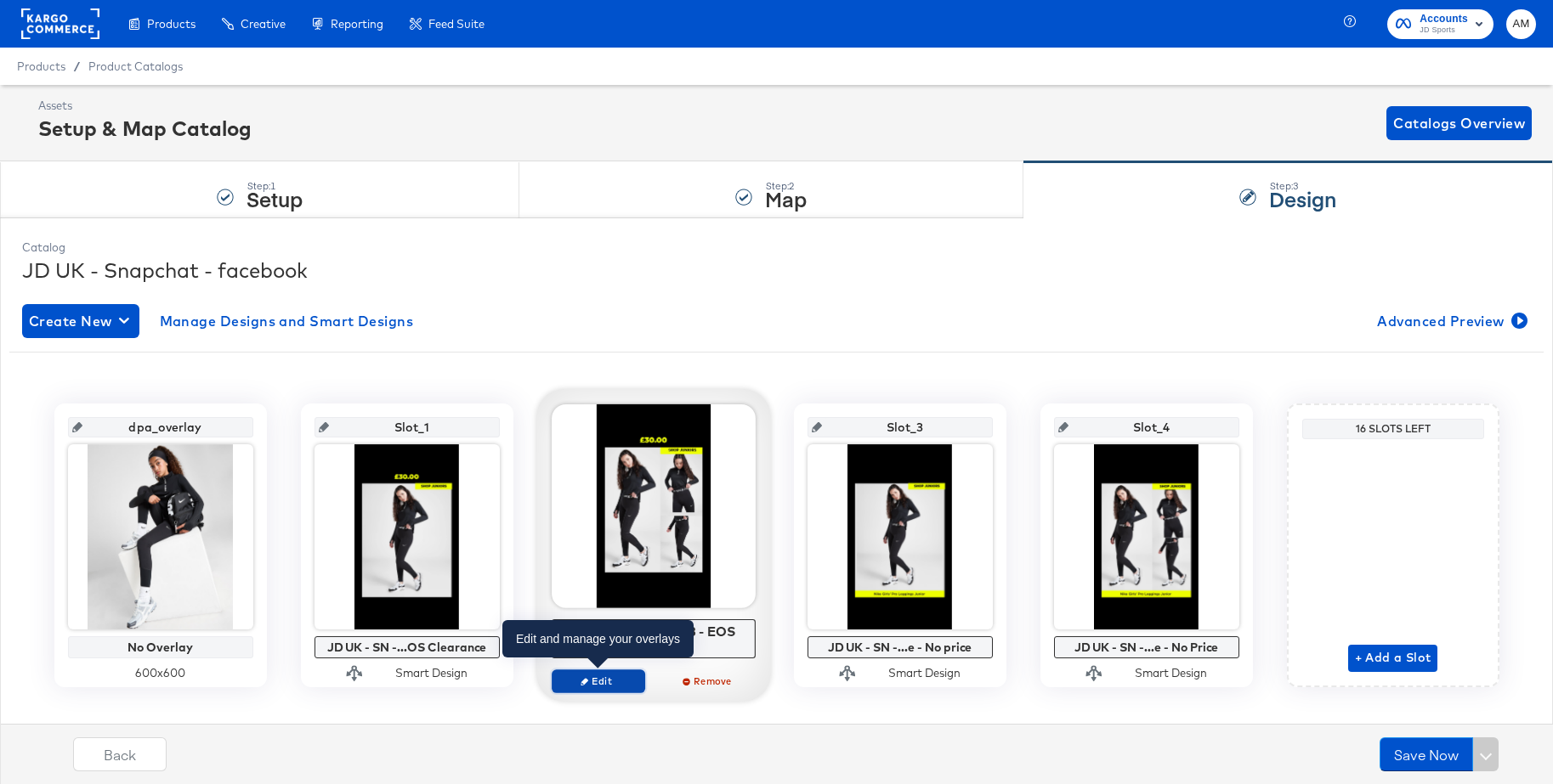
click at [596, 686] on span "Edit" at bounding box center [597, 681] width 78 height 13
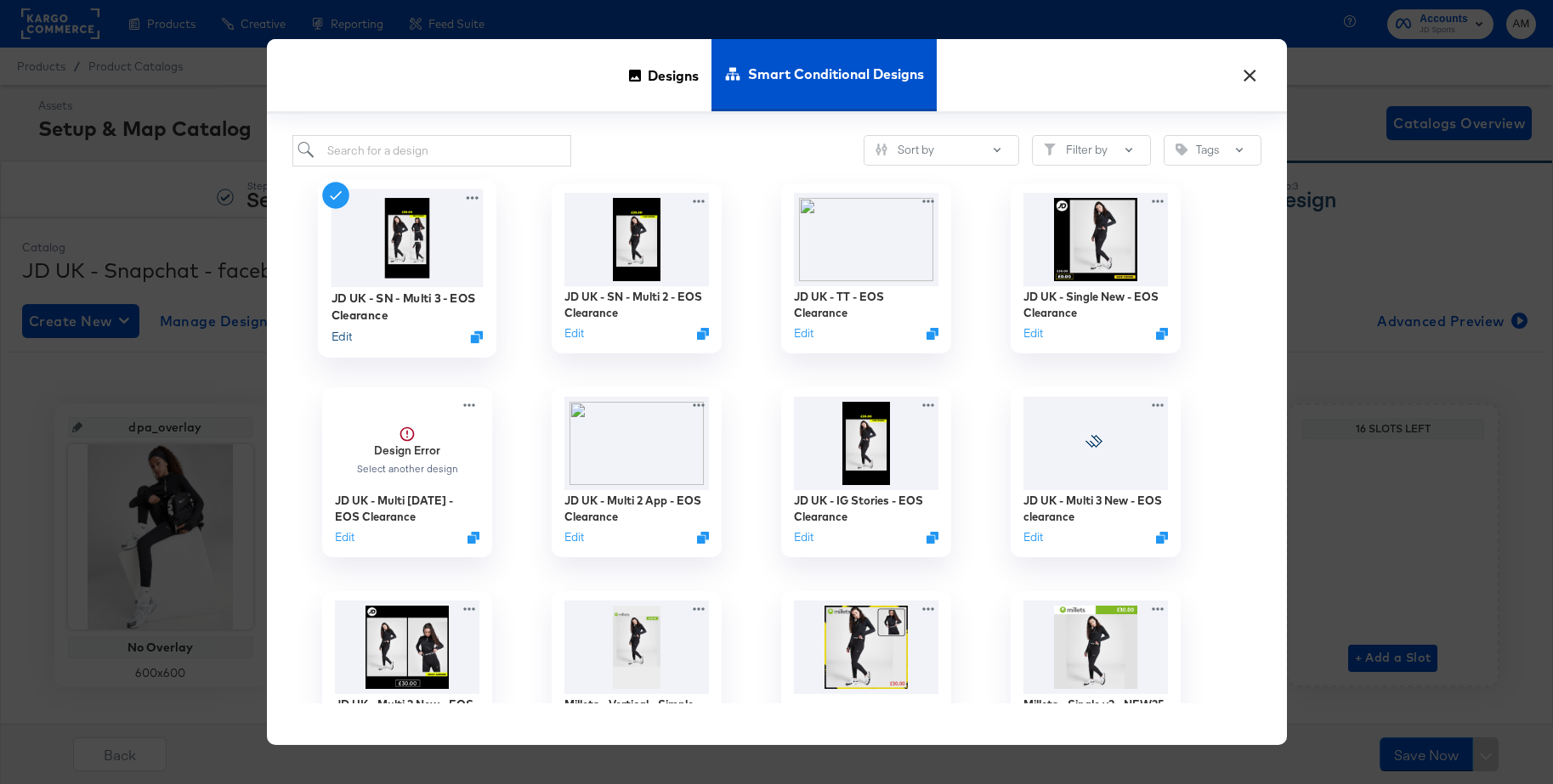
click at [345, 336] on button "Edit" at bounding box center [341, 336] width 21 height 16
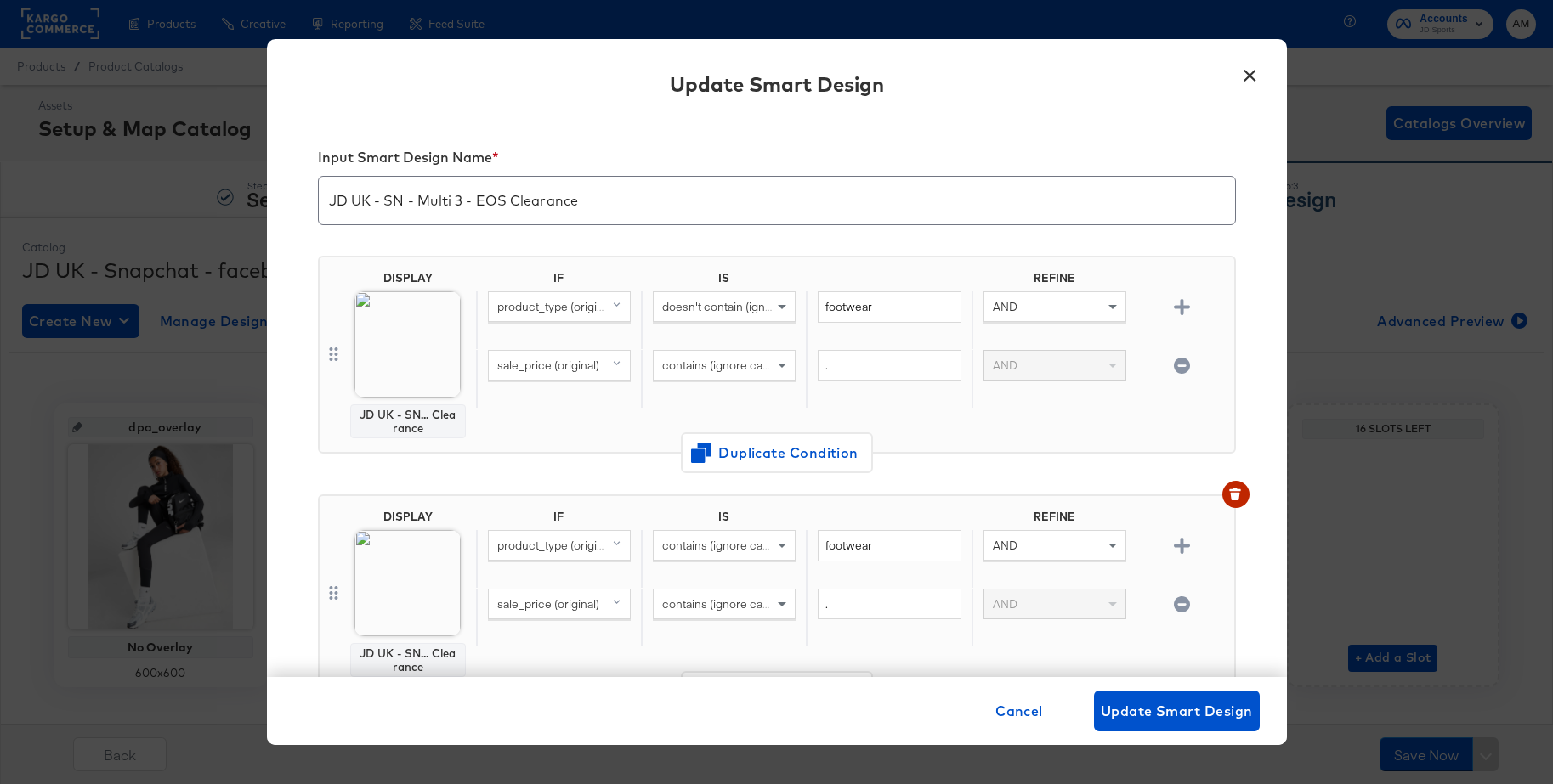
click at [1253, 71] on button "×" at bounding box center [1250, 72] width 31 height 31
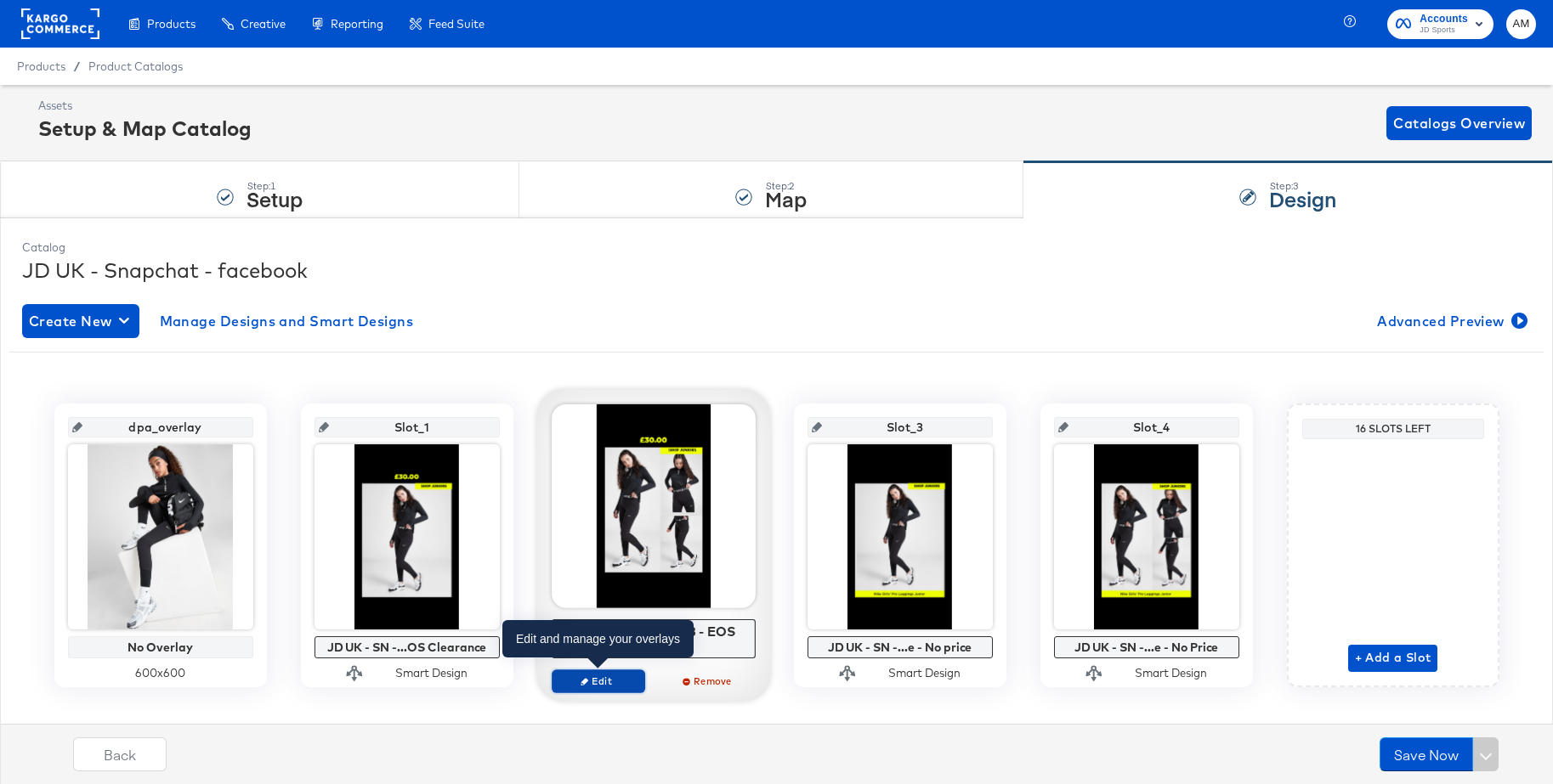
click at [581, 680] on icon "button" at bounding box center [584, 681] width 8 height 8
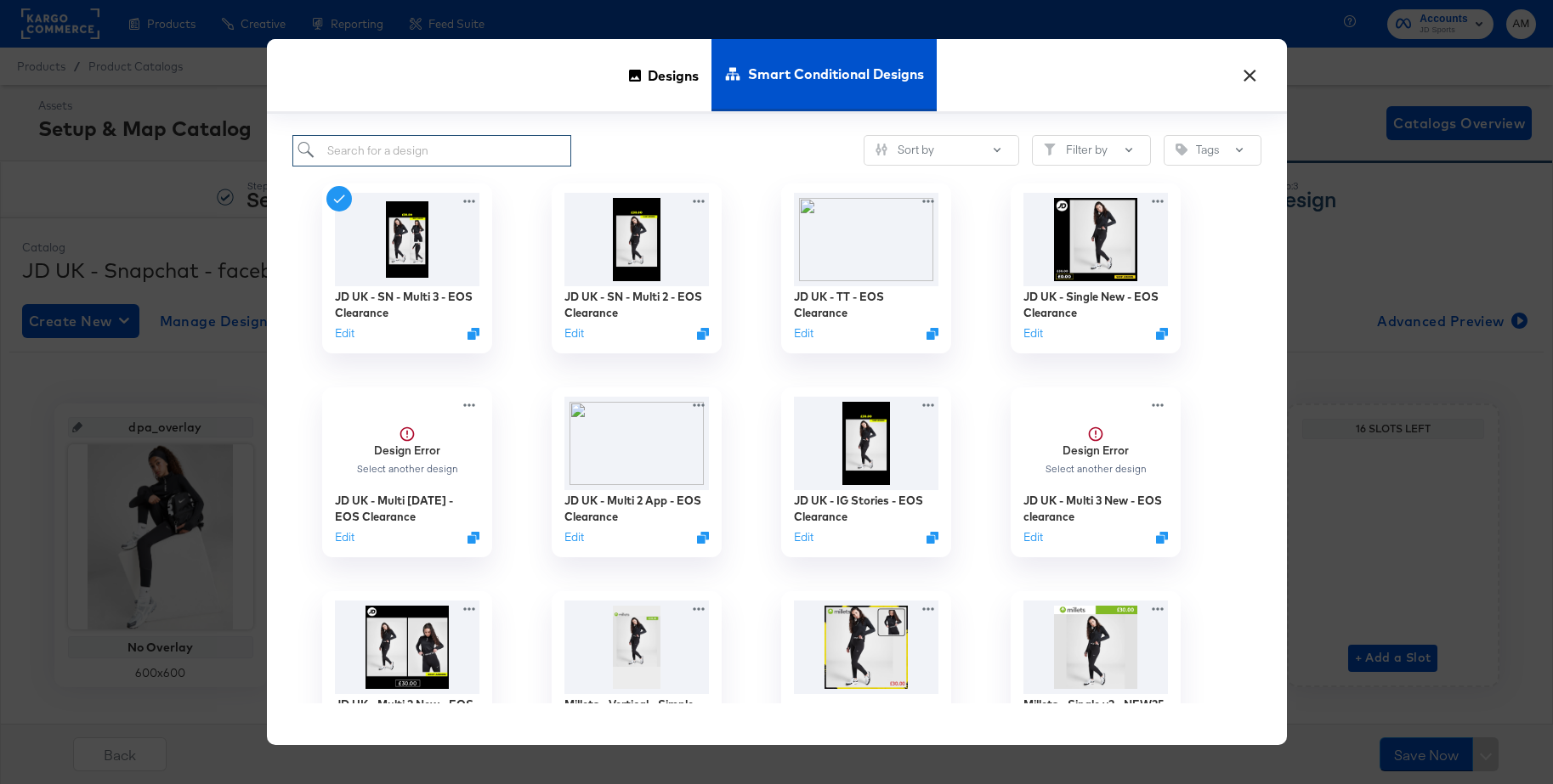
click at [369, 151] on input "search" at bounding box center [432, 151] width 280 height 31
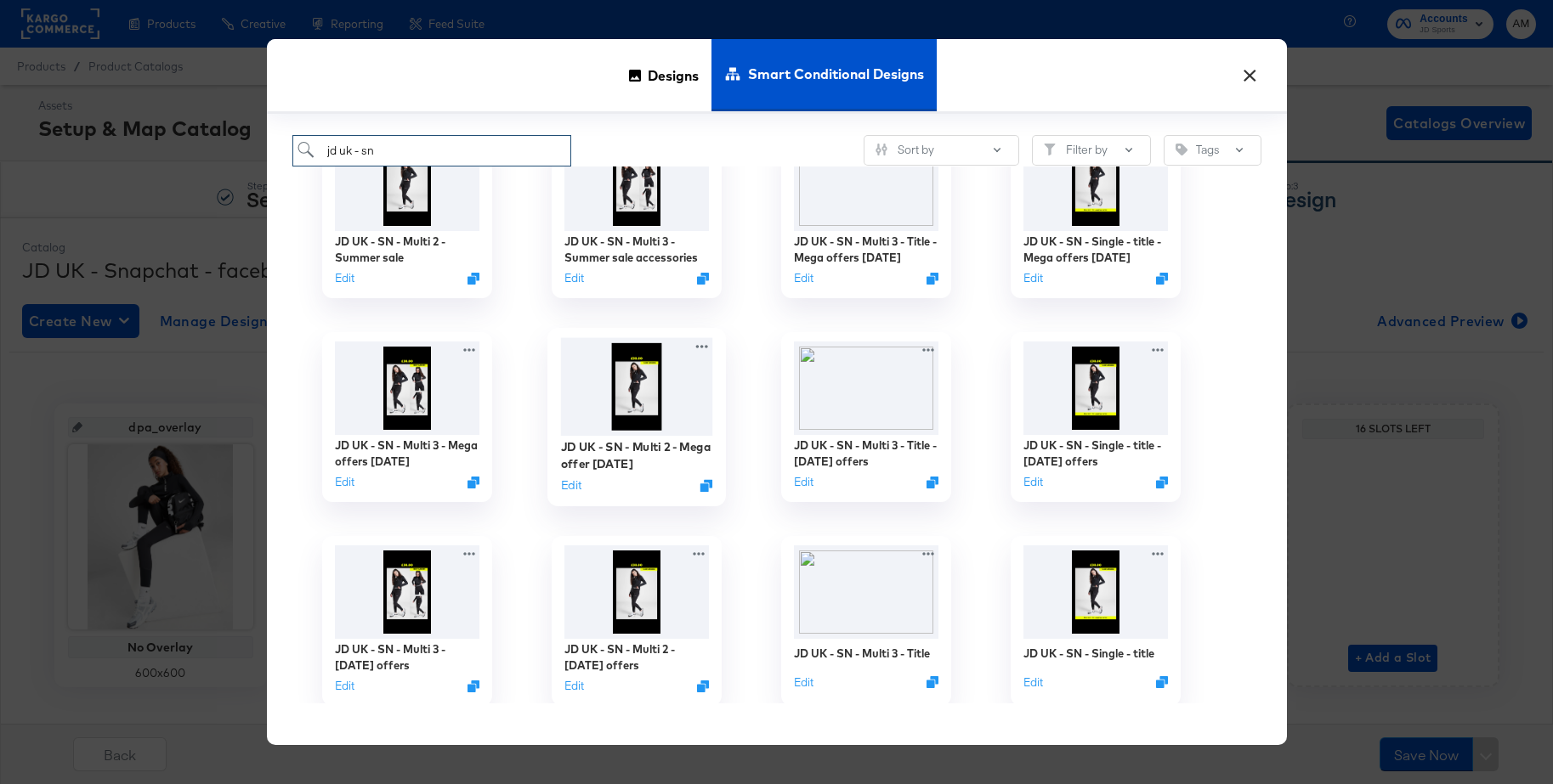
scroll to position [463, 0]
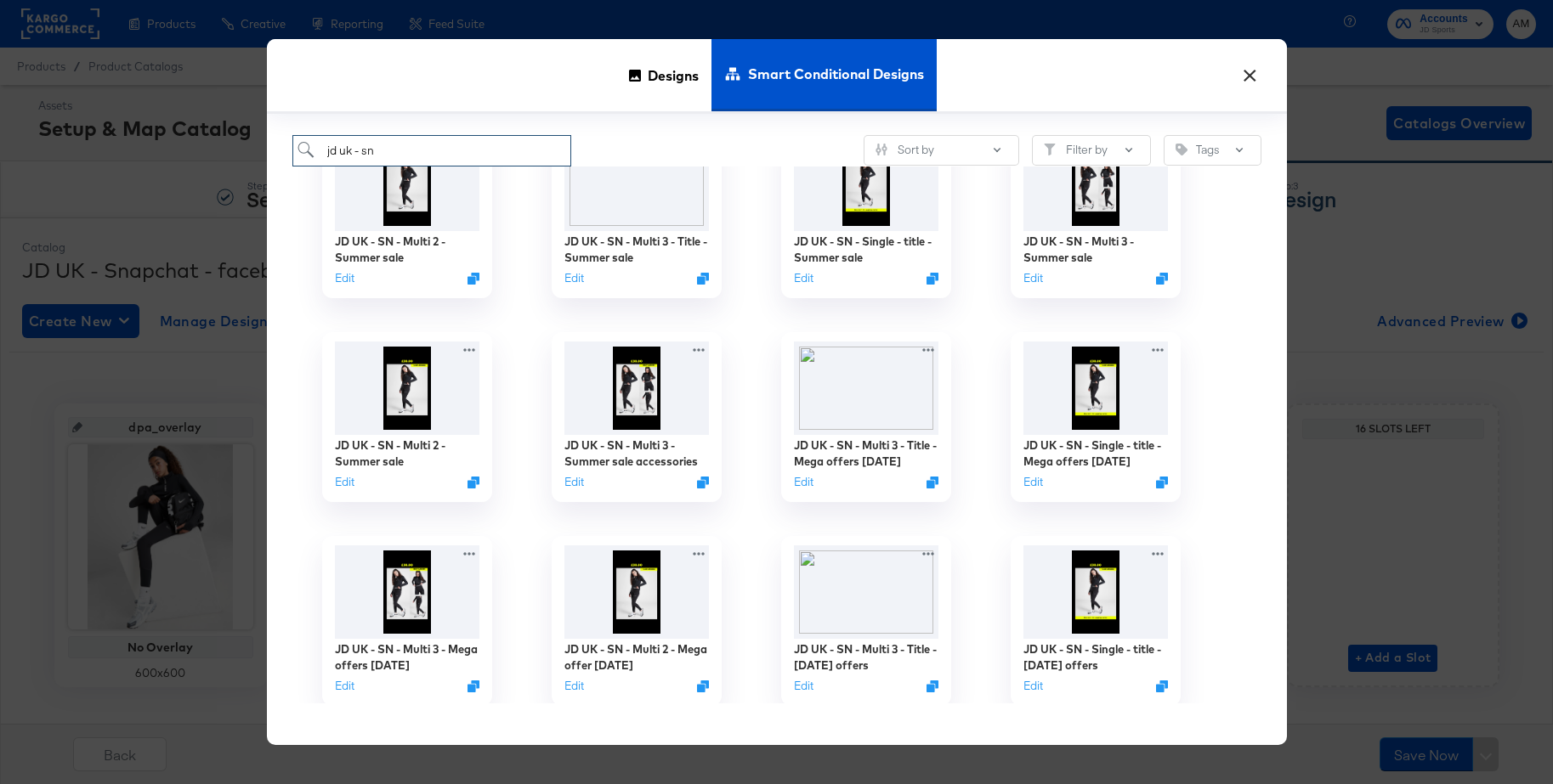
type input "jd uk - sn"
click at [1254, 72] on button "×" at bounding box center [1250, 72] width 31 height 31
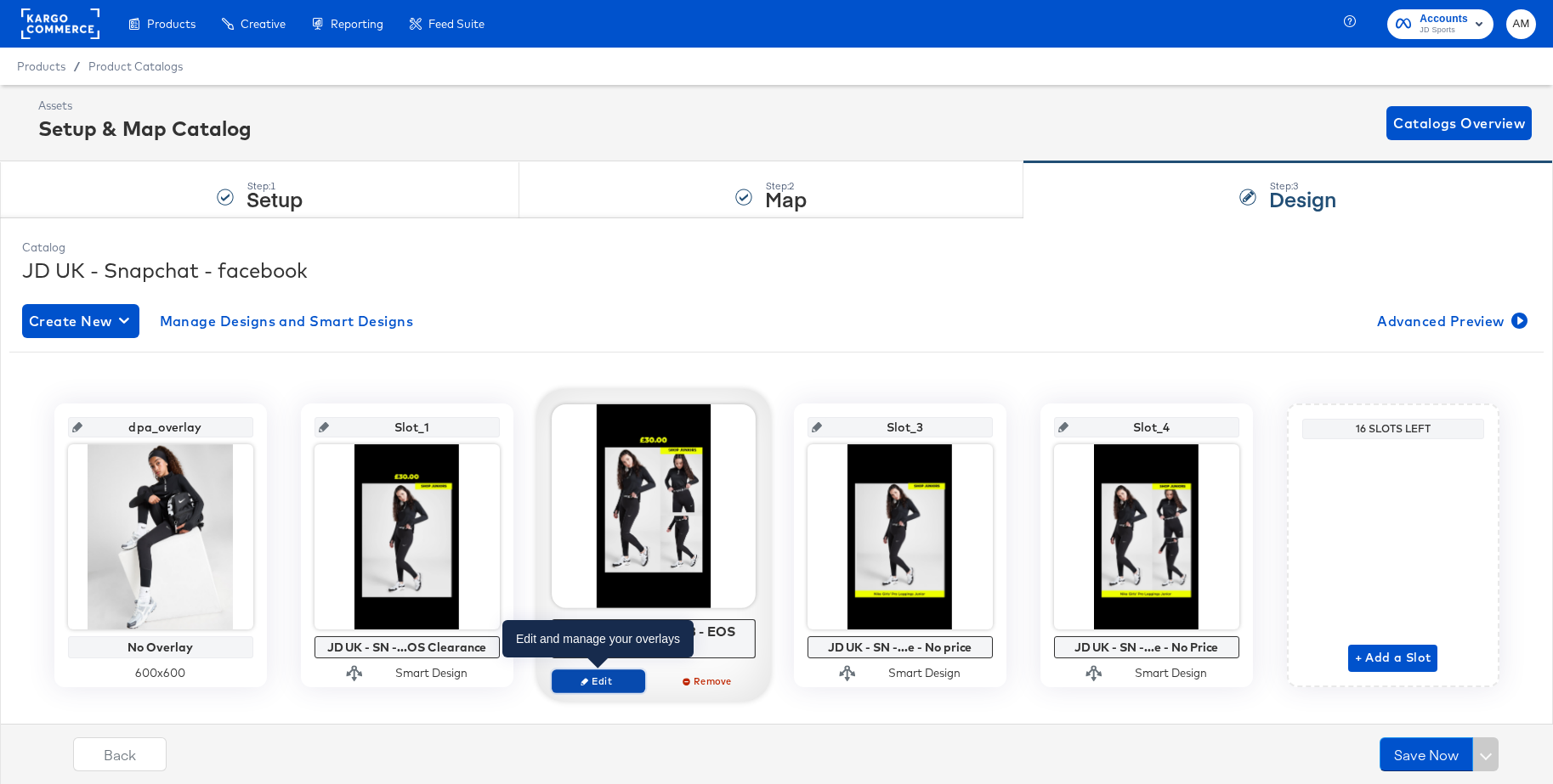
click at [575, 680] on span "Edit" at bounding box center [597, 681] width 78 height 13
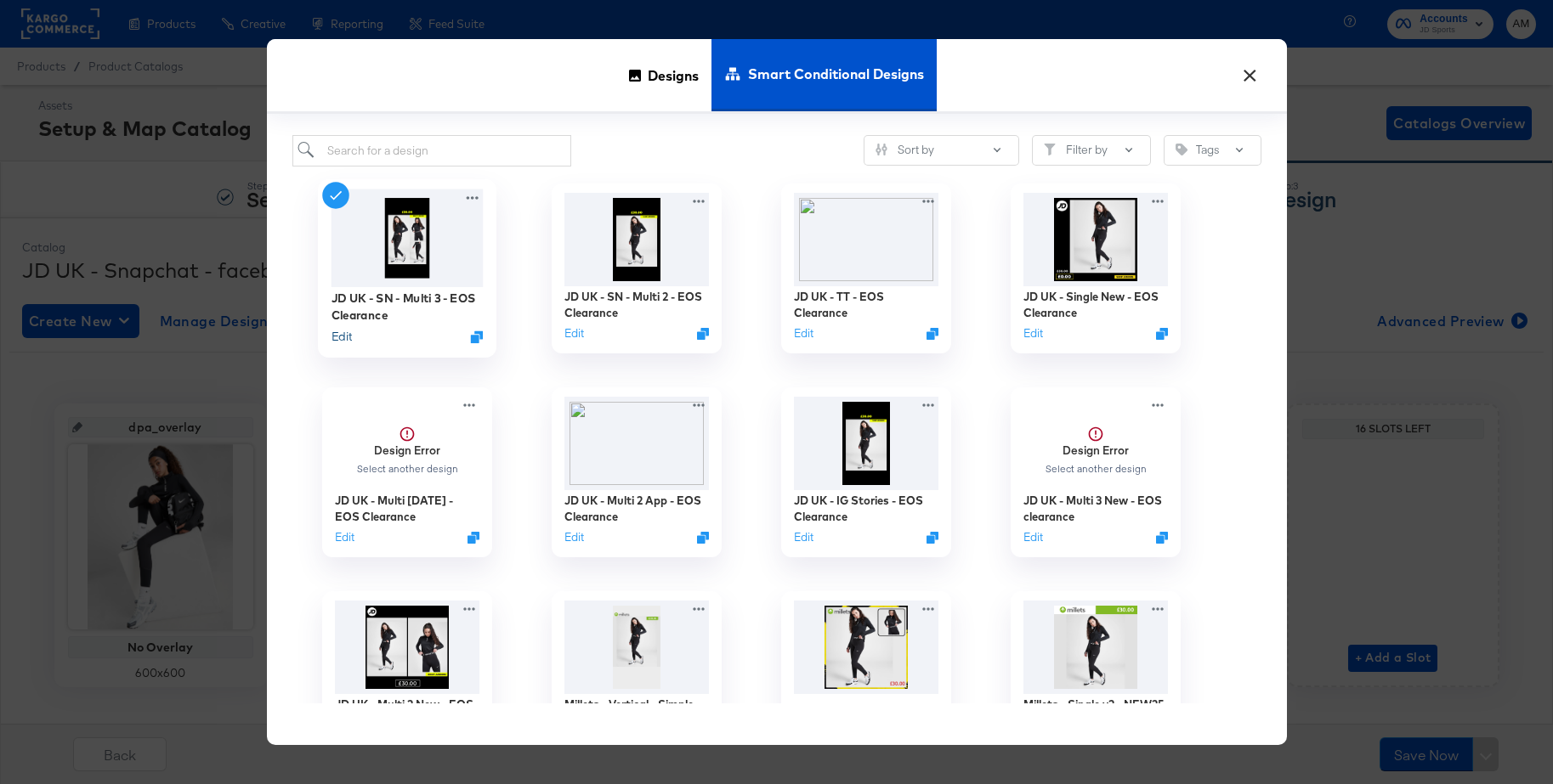
click at [345, 336] on button "Edit" at bounding box center [341, 336] width 21 height 16
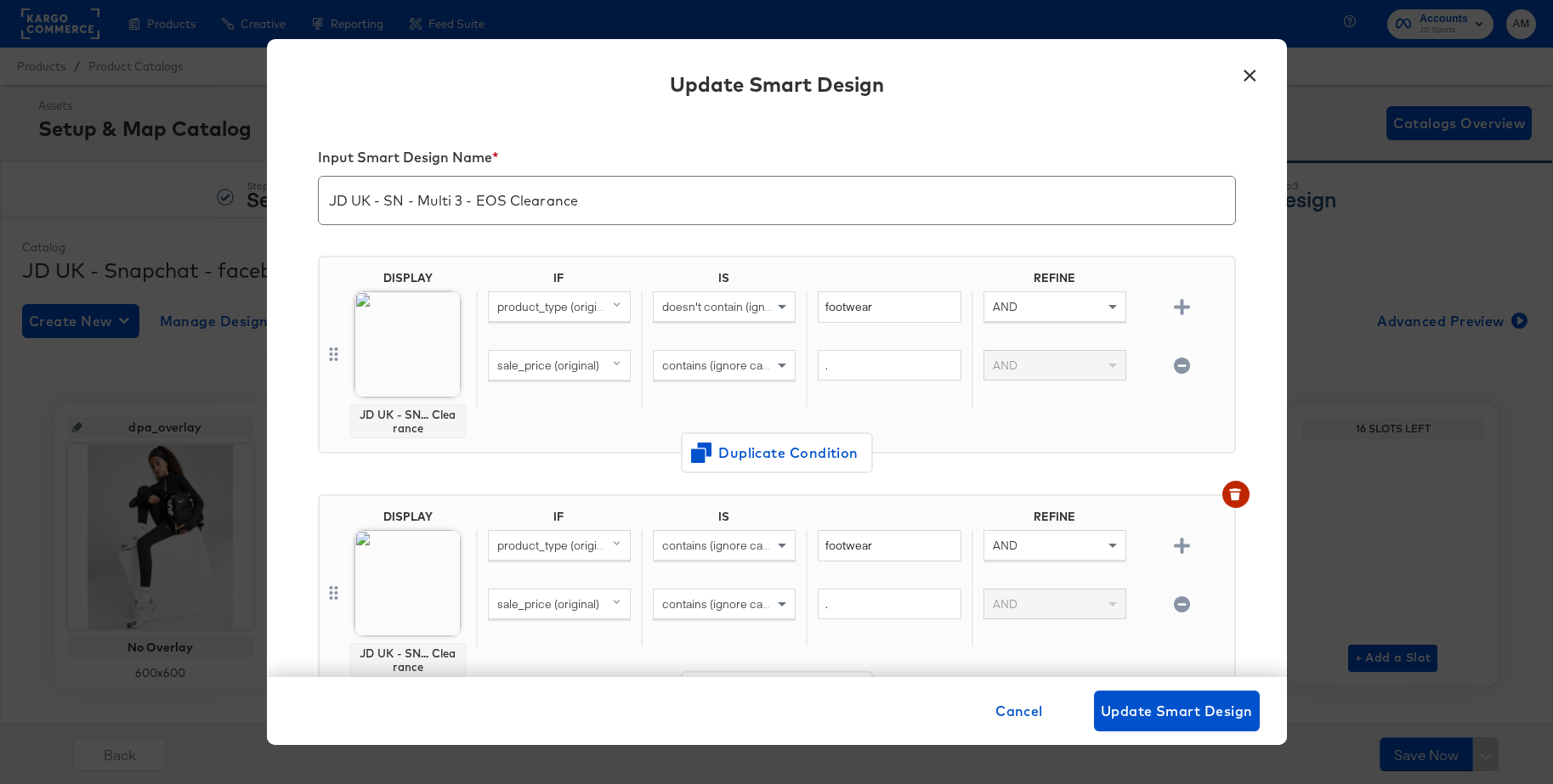
click at [1254, 71] on button "×" at bounding box center [1250, 72] width 31 height 31
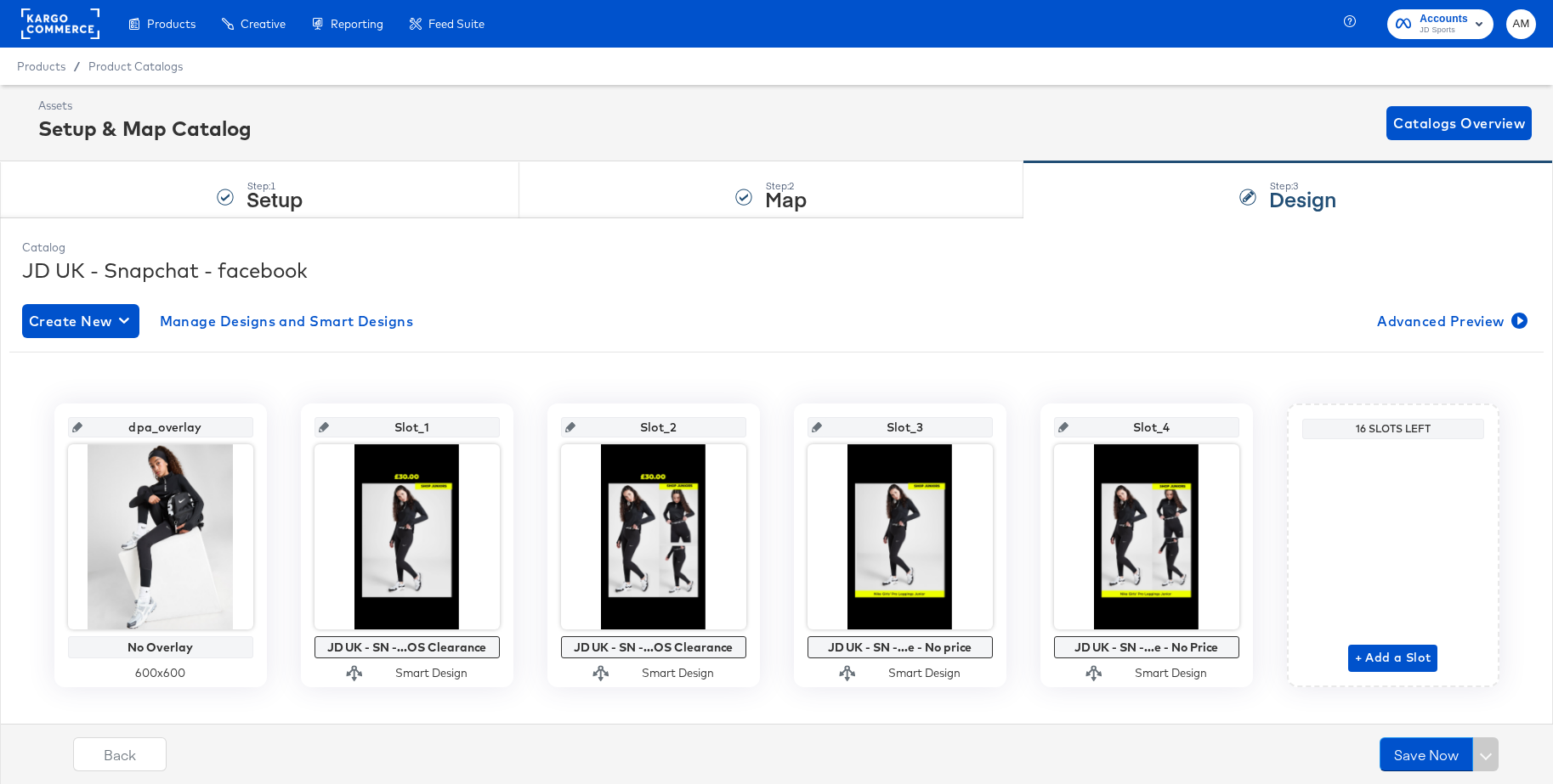
click at [73, 24] on rect at bounding box center [60, 24] width 78 height 31
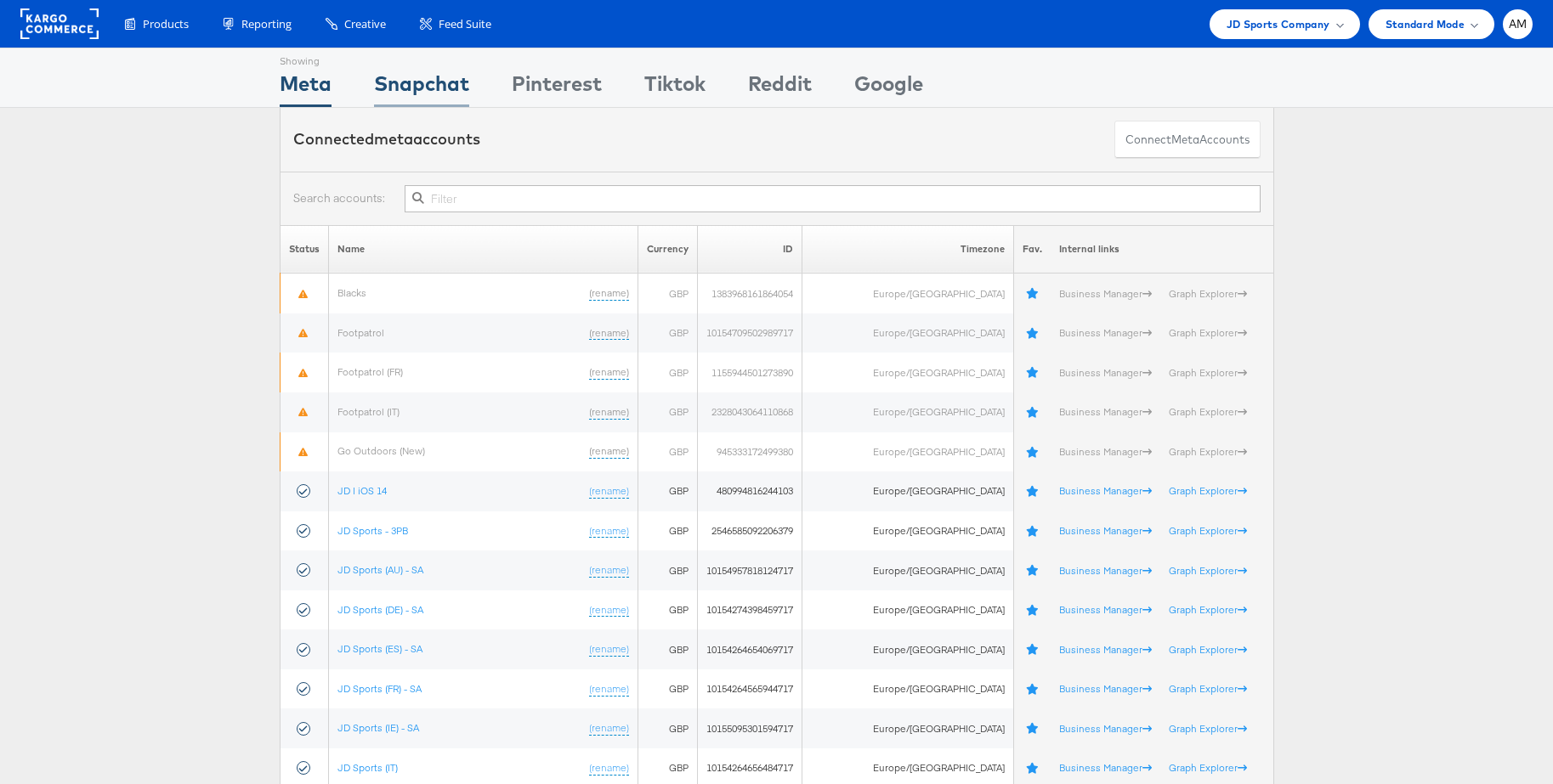
click at [432, 92] on div "Snapchat" at bounding box center [421, 88] width 95 height 39
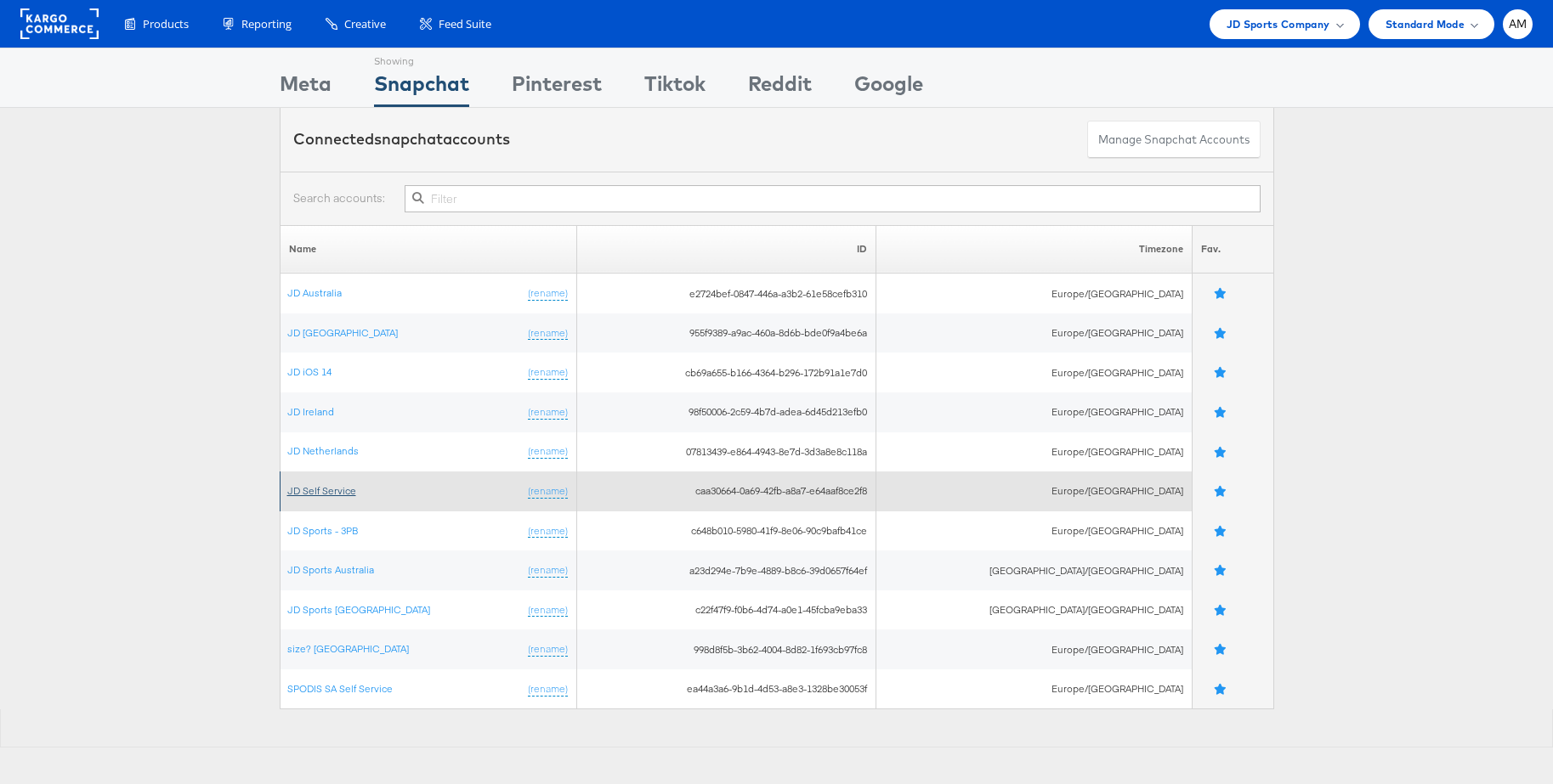
click at [324, 490] on link "JD Self Service" at bounding box center [321, 491] width 69 height 13
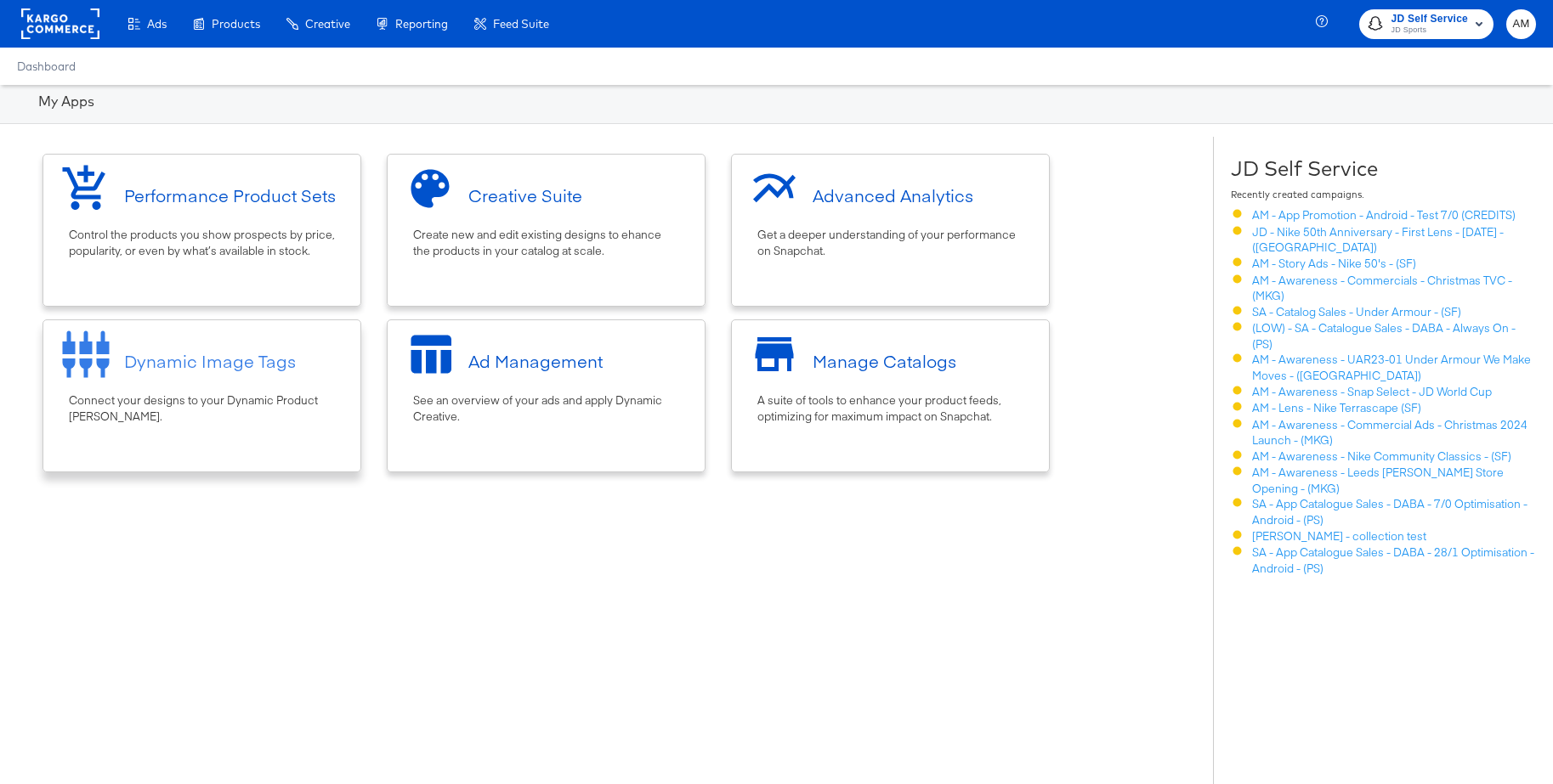
click at [190, 367] on div "Dynamic Image Tags" at bounding box center [210, 361] width 171 height 24
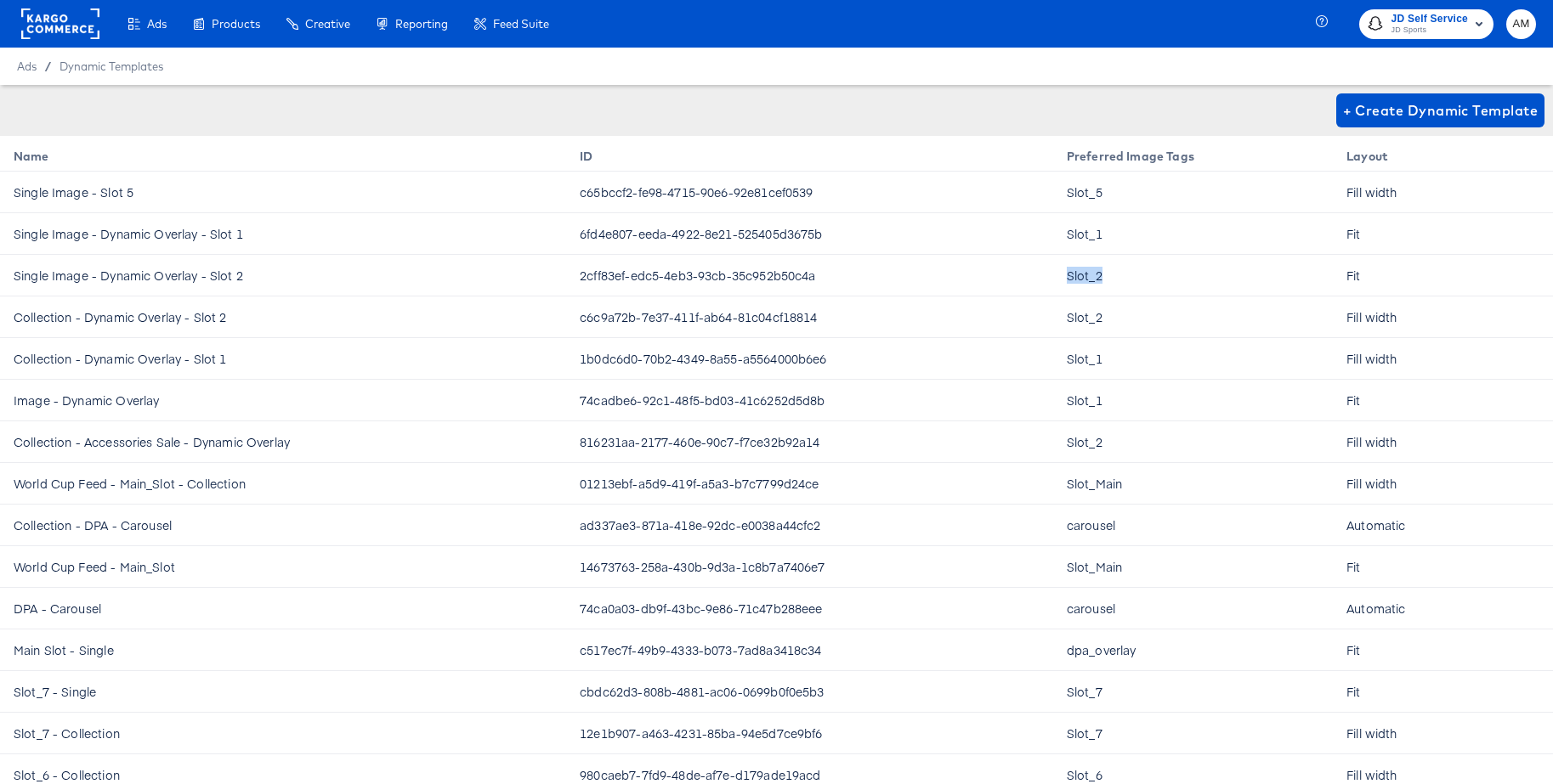
drag, startPoint x: 1114, startPoint y: 284, endPoint x: 1046, endPoint y: 276, distance: 68.5
click at [1046, 276] on tr "Single Image - Dynamic Overlay - Slot 2 2cff83ef-edc5-4eb3-93cb-35c952b50c4a Sl…" at bounding box center [776, 276] width 1553 height 41
click at [73, 23] on rect at bounding box center [60, 24] width 78 height 31
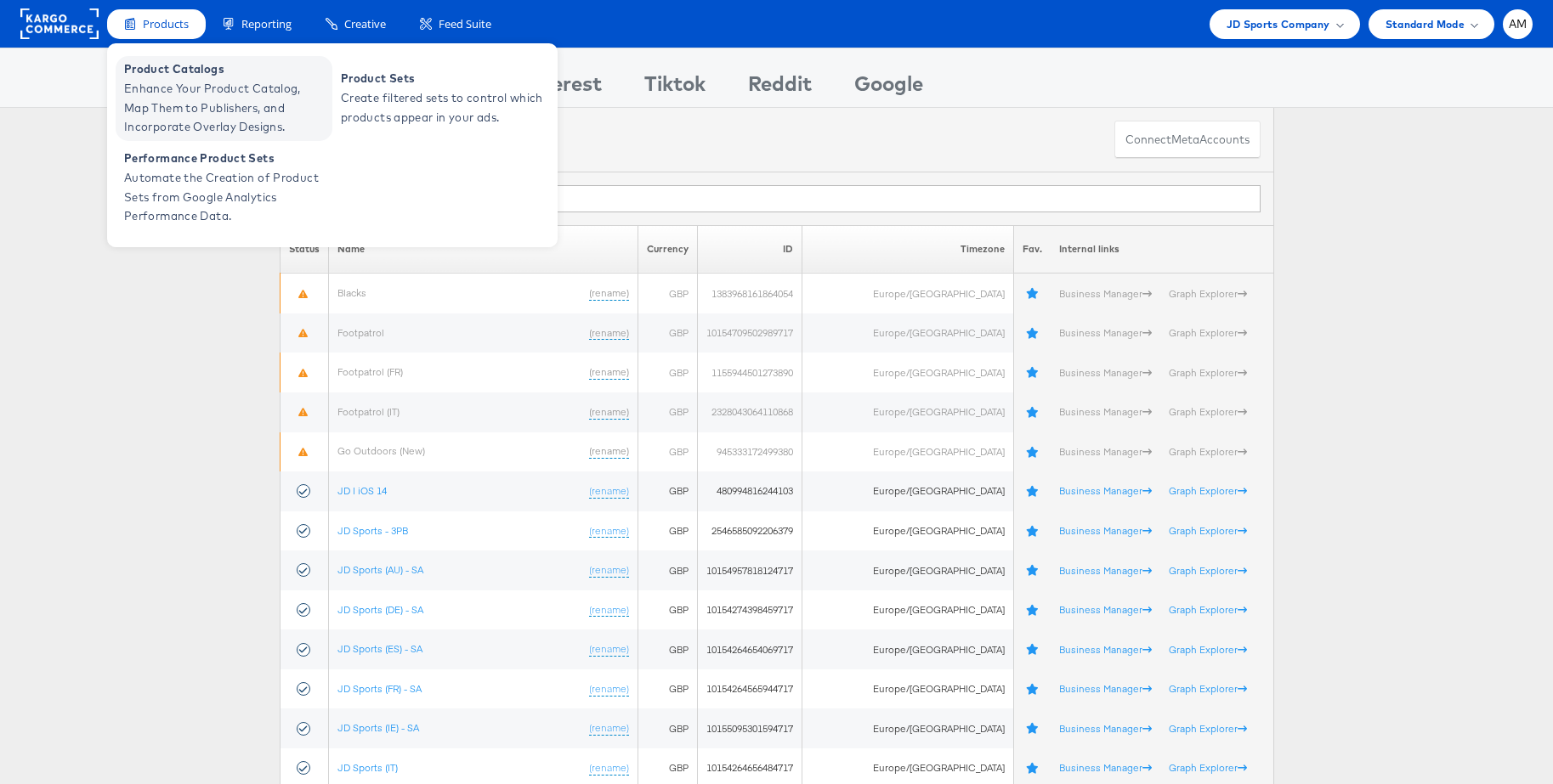
click at [204, 75] on span "Product Catalogs" at bounding box center [226, 69] width 204 height 20
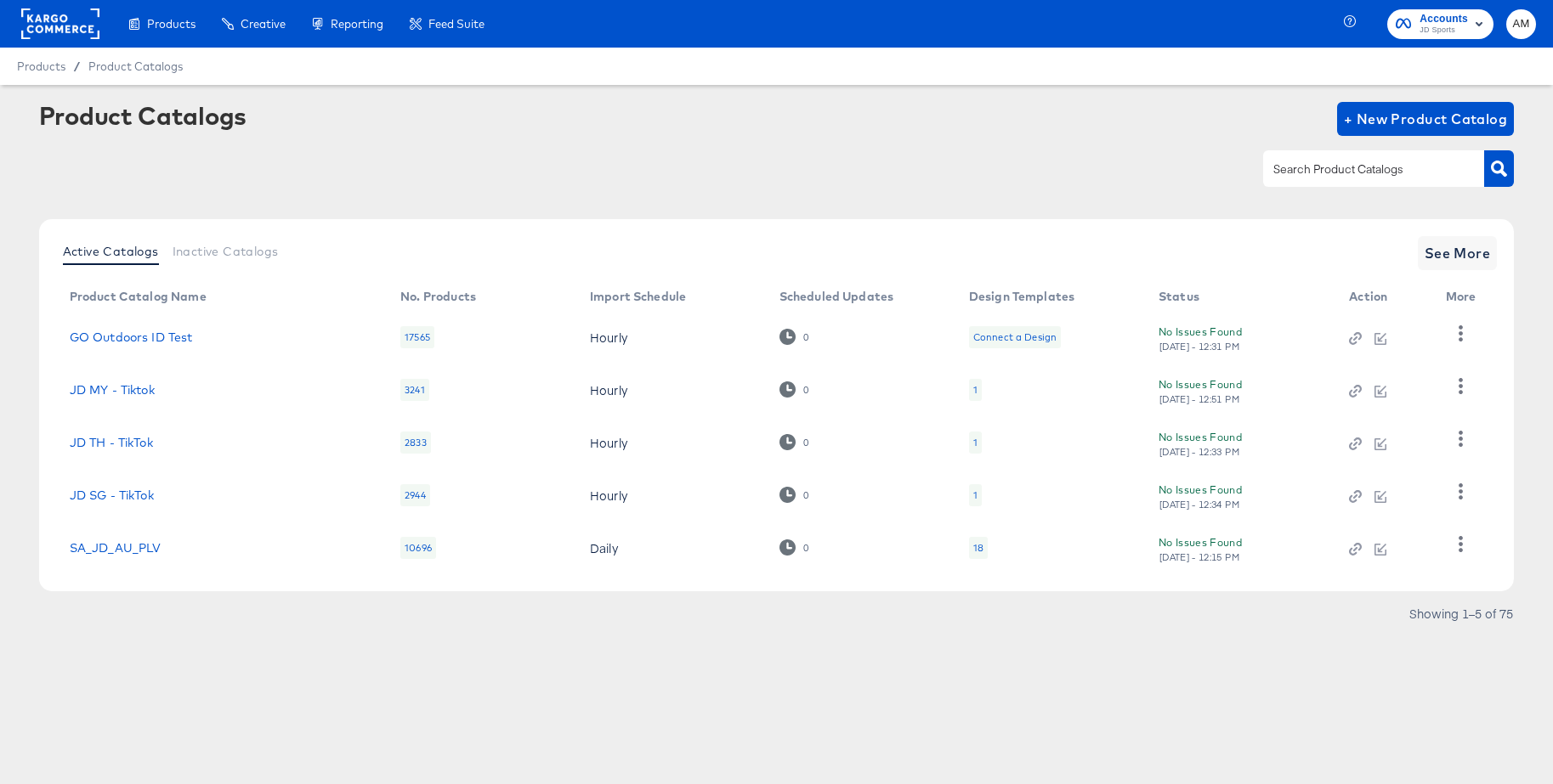
click at [1318, 169] on input "text" at bounding box center [1360, 169] width 181 height 20
type input "uk - sn"
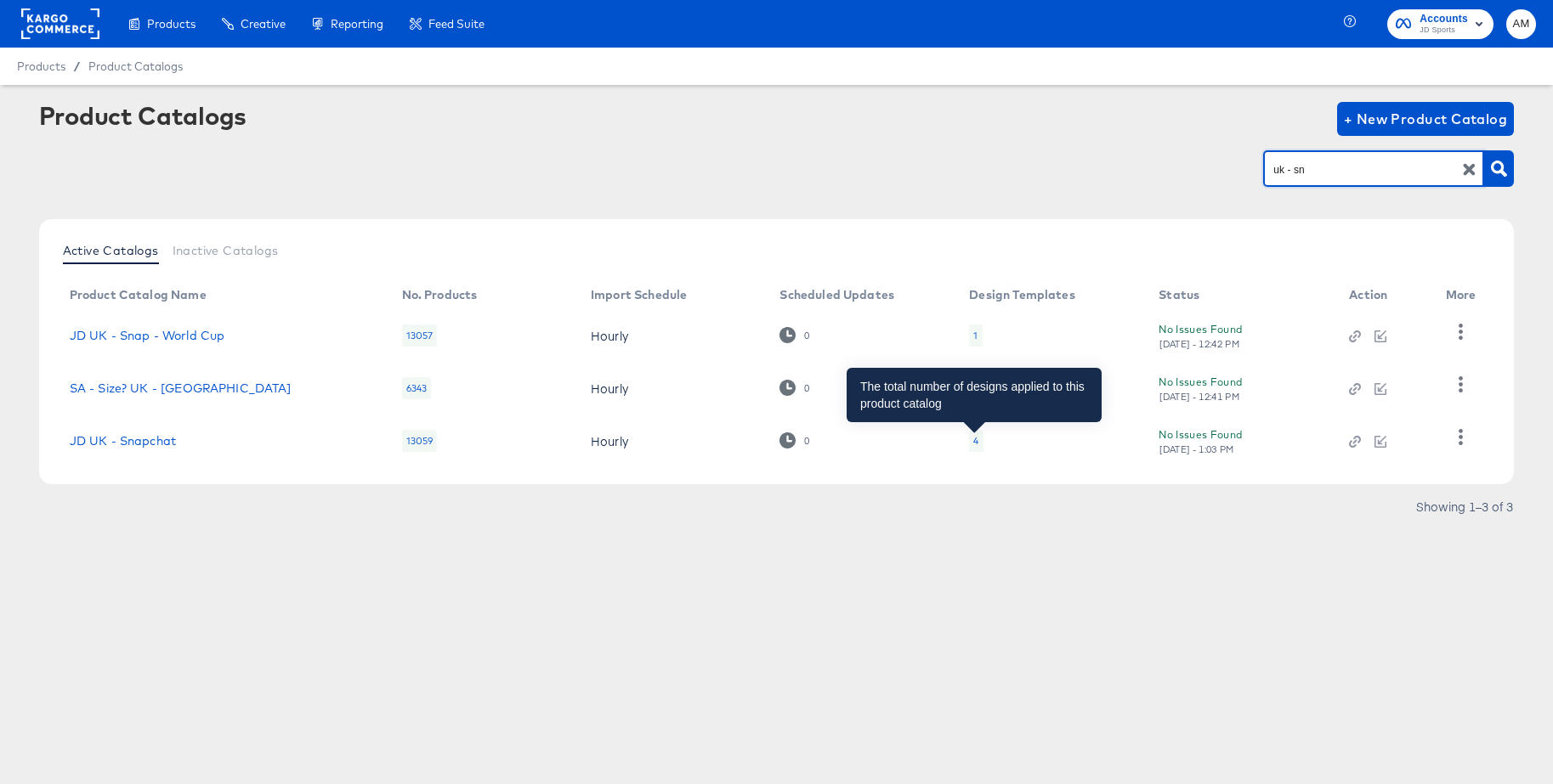
click at [975, 440] on div "4" at bounding box center [975, 440] width 5 height 13
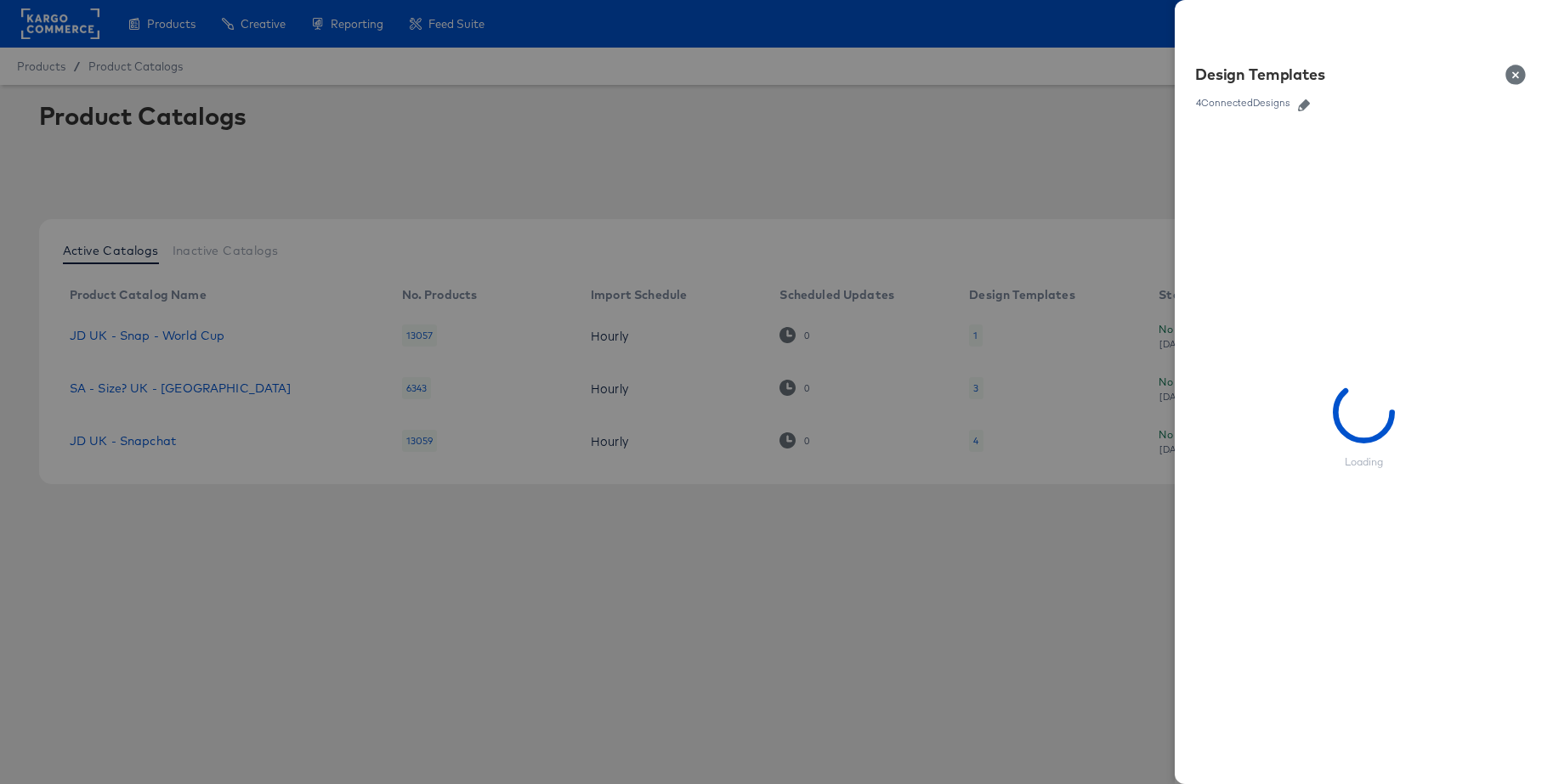
click at [1306, 109] on icon "button" at bounding box center [1304, 105] width 12 height 12
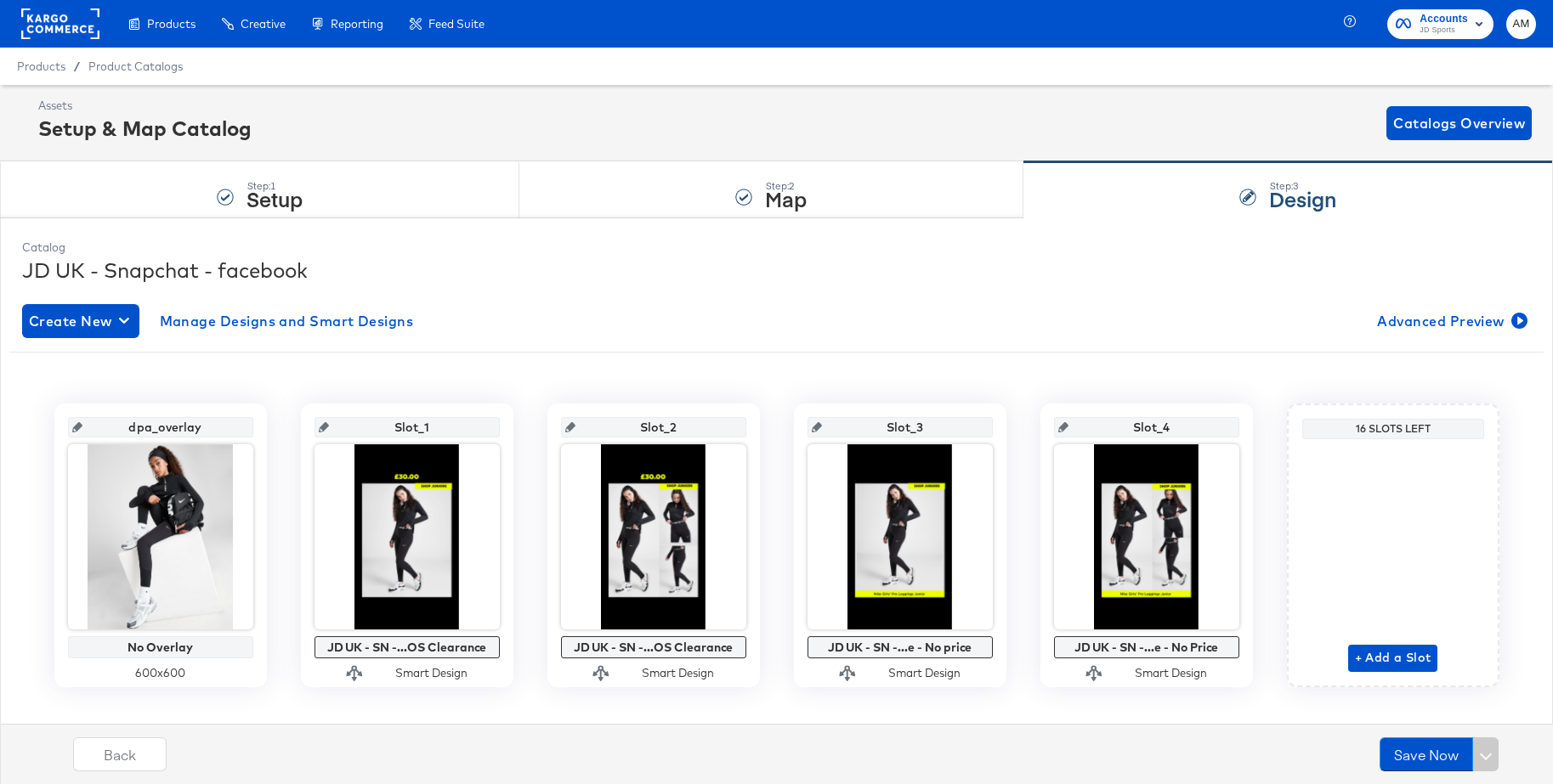
scroll to position [26, 0]
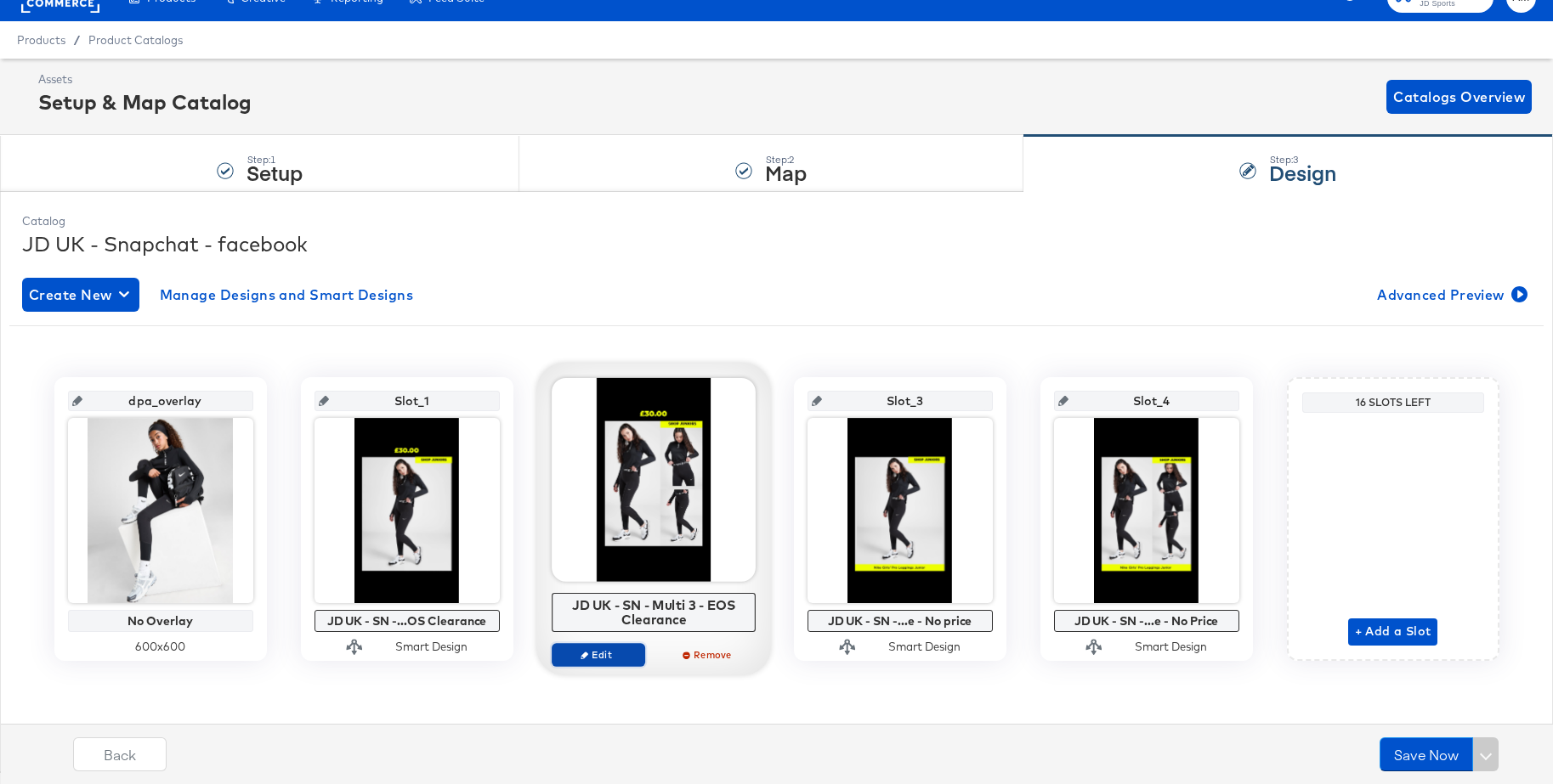
click at [572, 656] on span "Edit" at bounding box center [597, 655] width 78 height 13
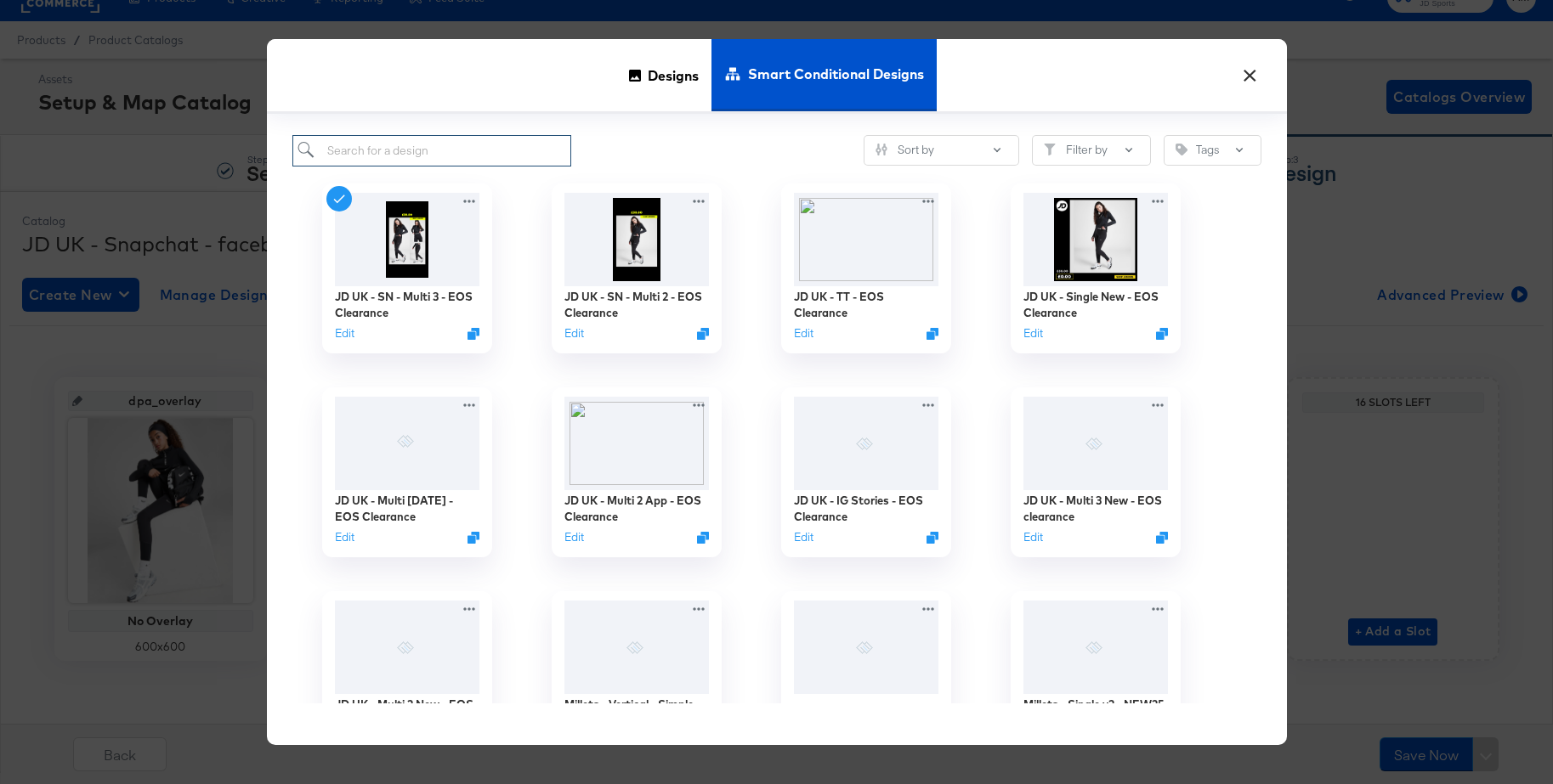
click at [339, 153] on input "search" at bounding box center [432, 151] width 280 height 31
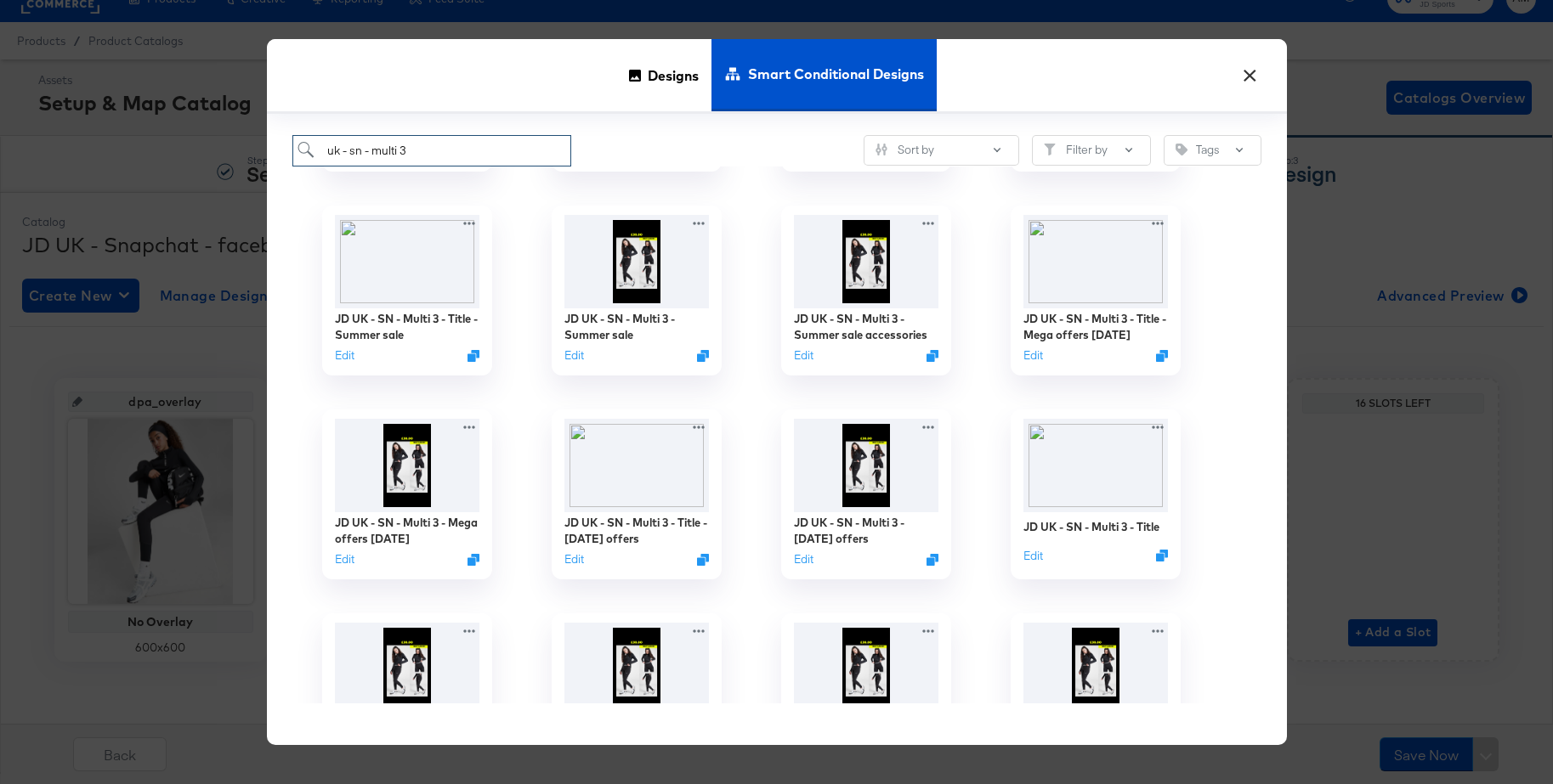
scroll to position [217, 0]
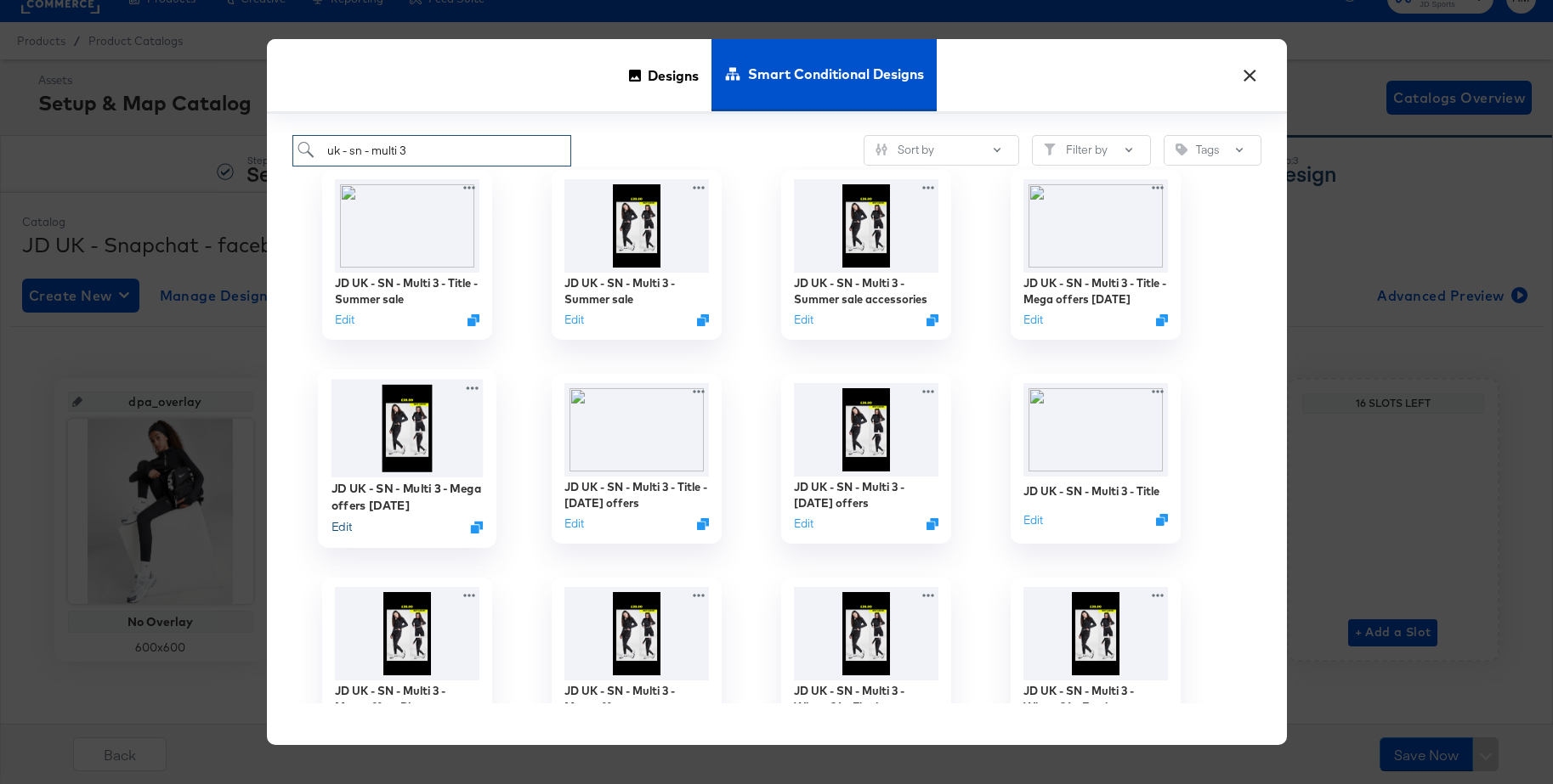
type input "uk - sn - multi 3"
click at [338, 530] on button "Edit" at bounding box center [341, 526] width 21 height 16
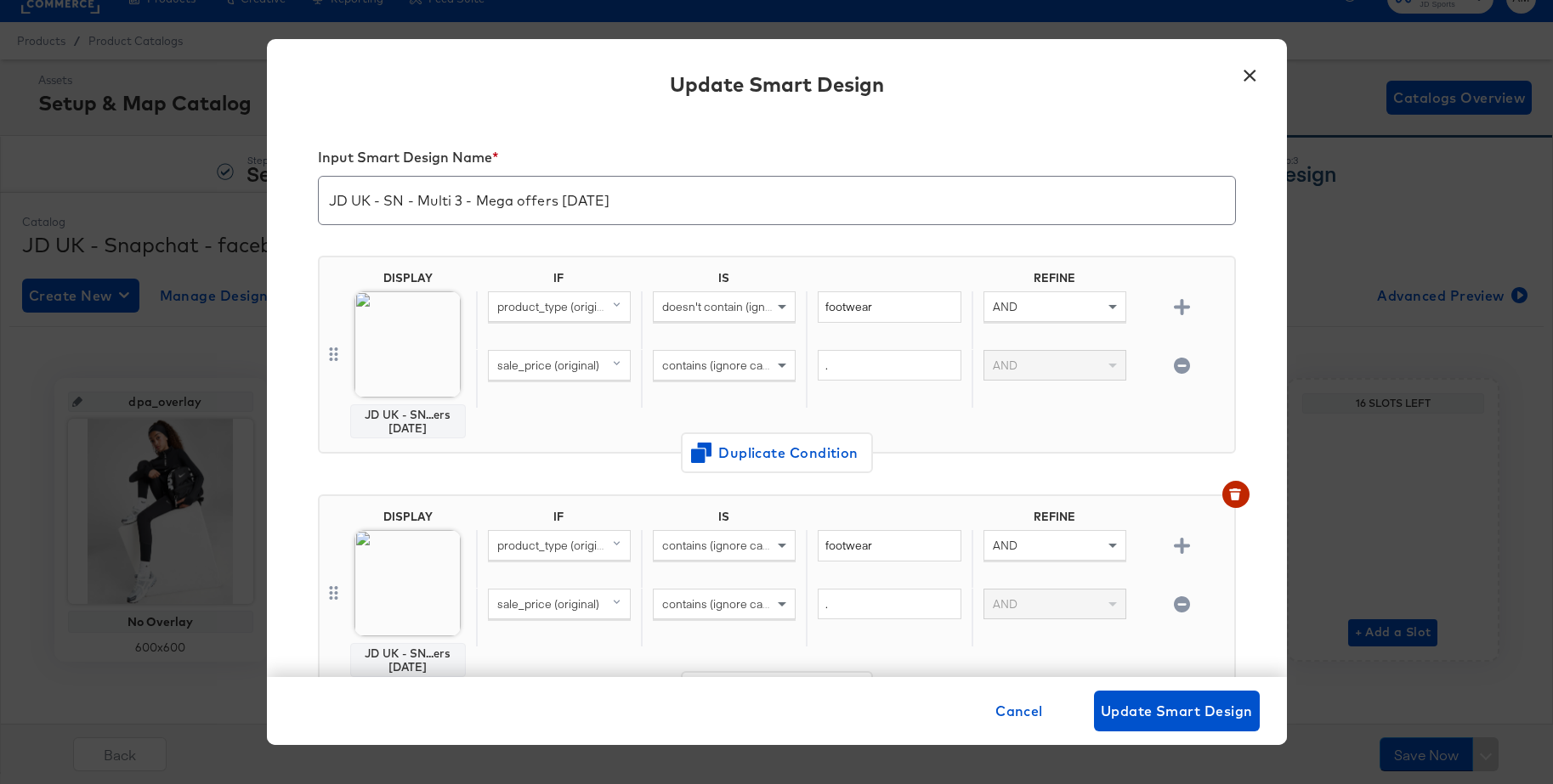
click at [1252, 72] on button "×" at bounding box center [1250, 72] width 31 height 31
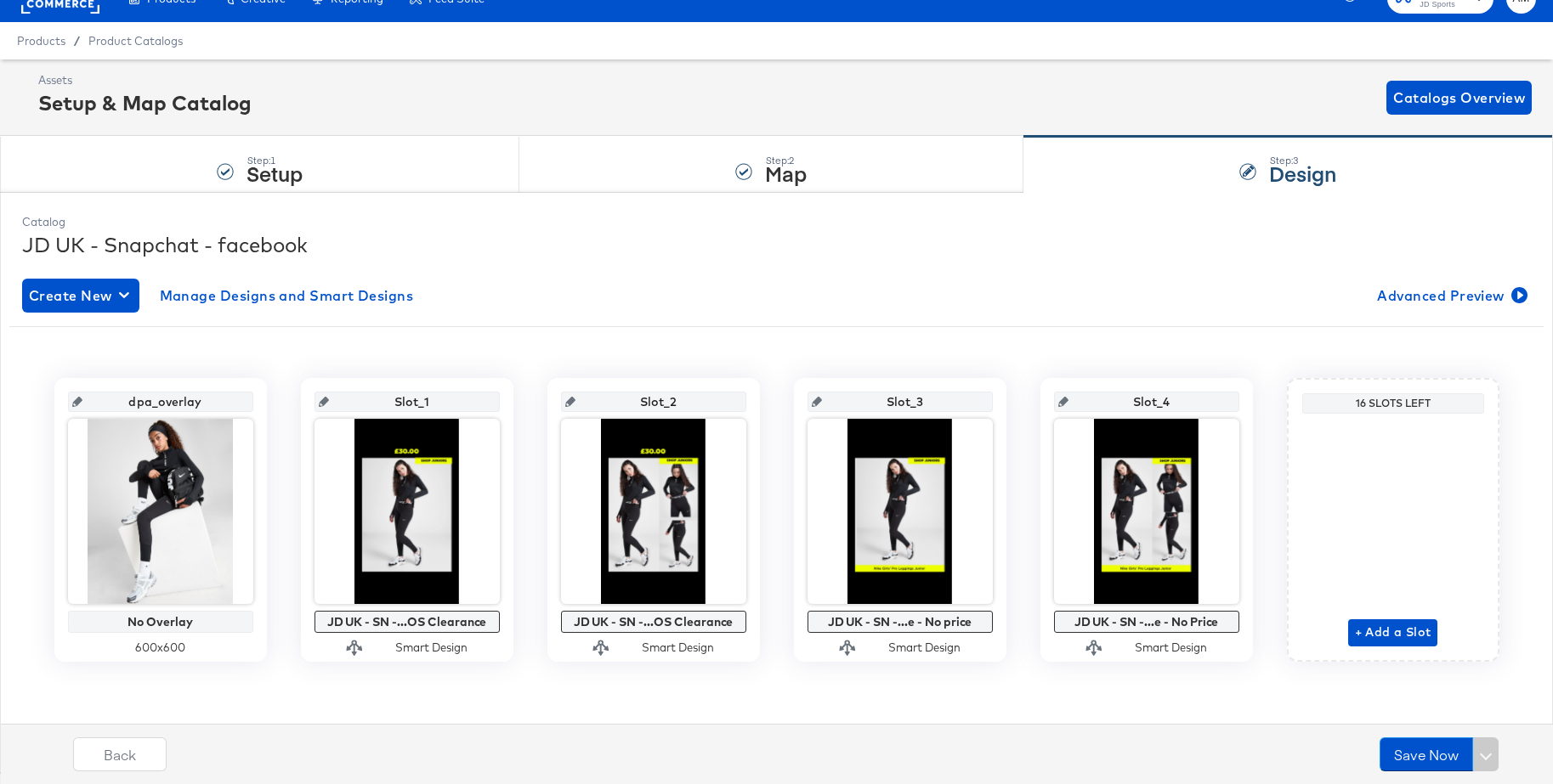
scroll to position [0, 0]
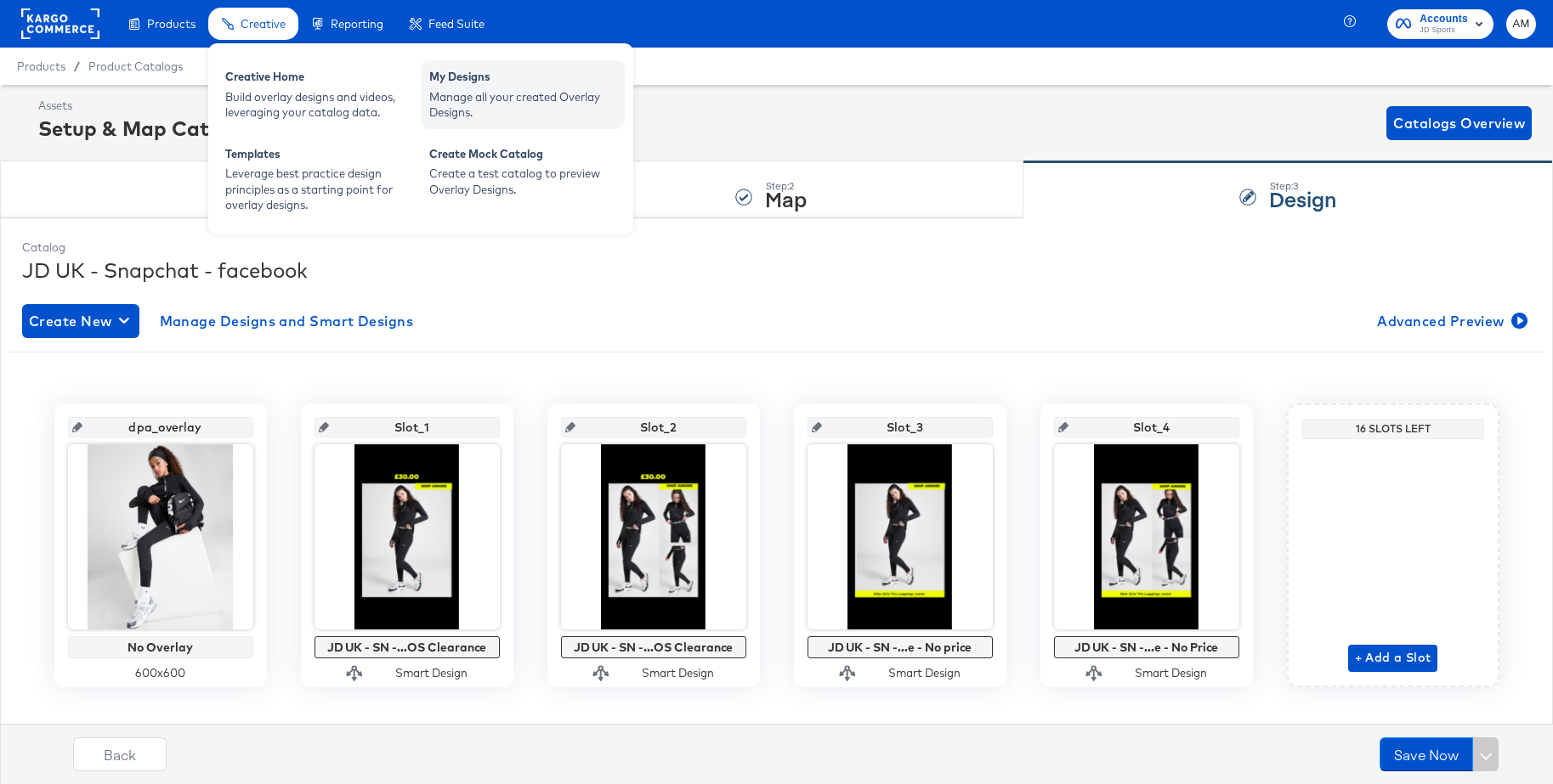
click at [486, 98] on div "Manage all your created Overlay Designs." at bounding box center [522, 104] width 187 height 31
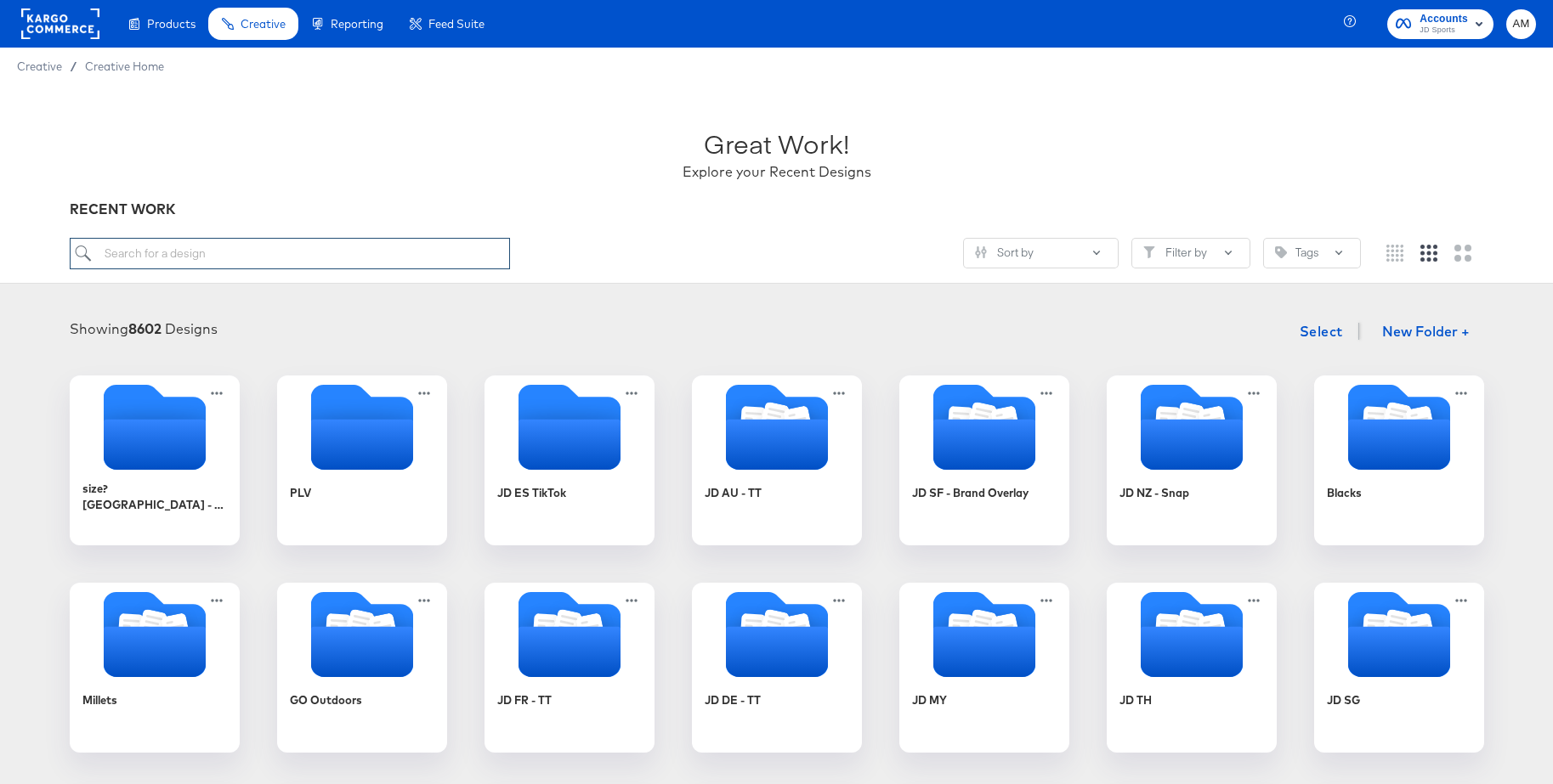
click at [254, 262] on input "search" at bounding box center [290, 253] width 440 height 31
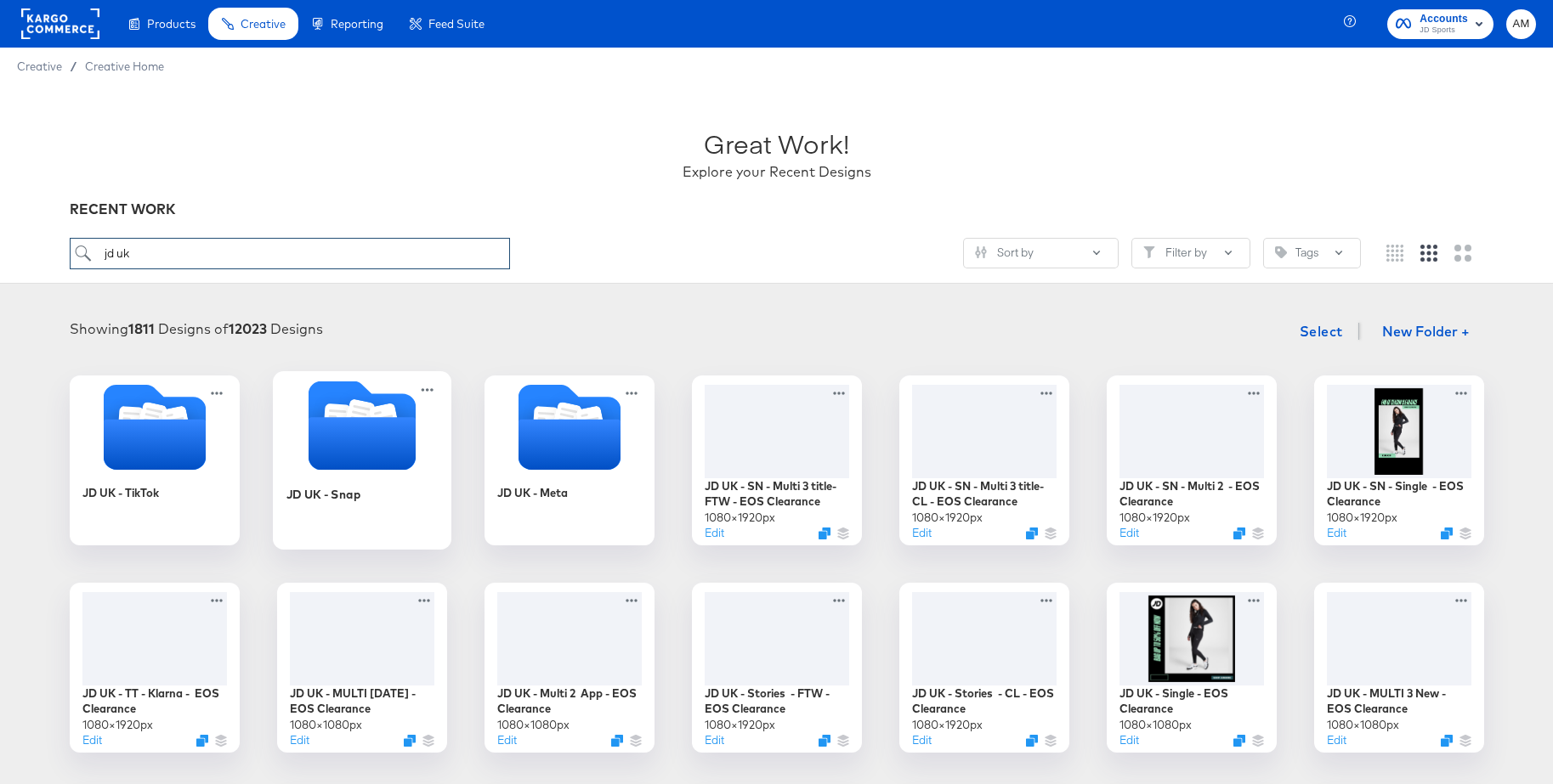
type input "jd uk"
click at [353, 418] on icon "Folder" at bounding box center [361, 443] width 107 height 53
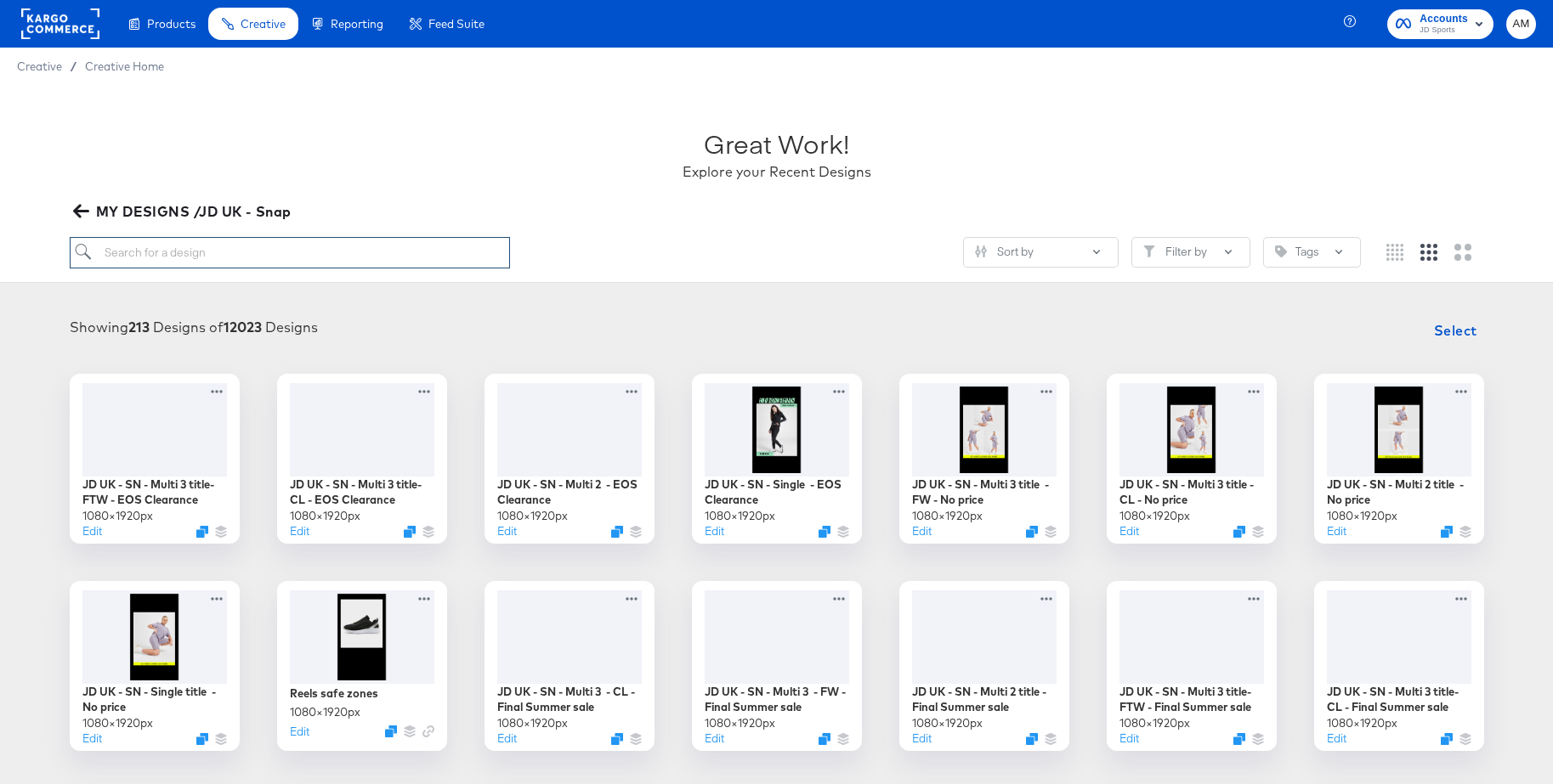
click at [191, 252] on input "search" at bounding box center [290, 252] width 440 height 31
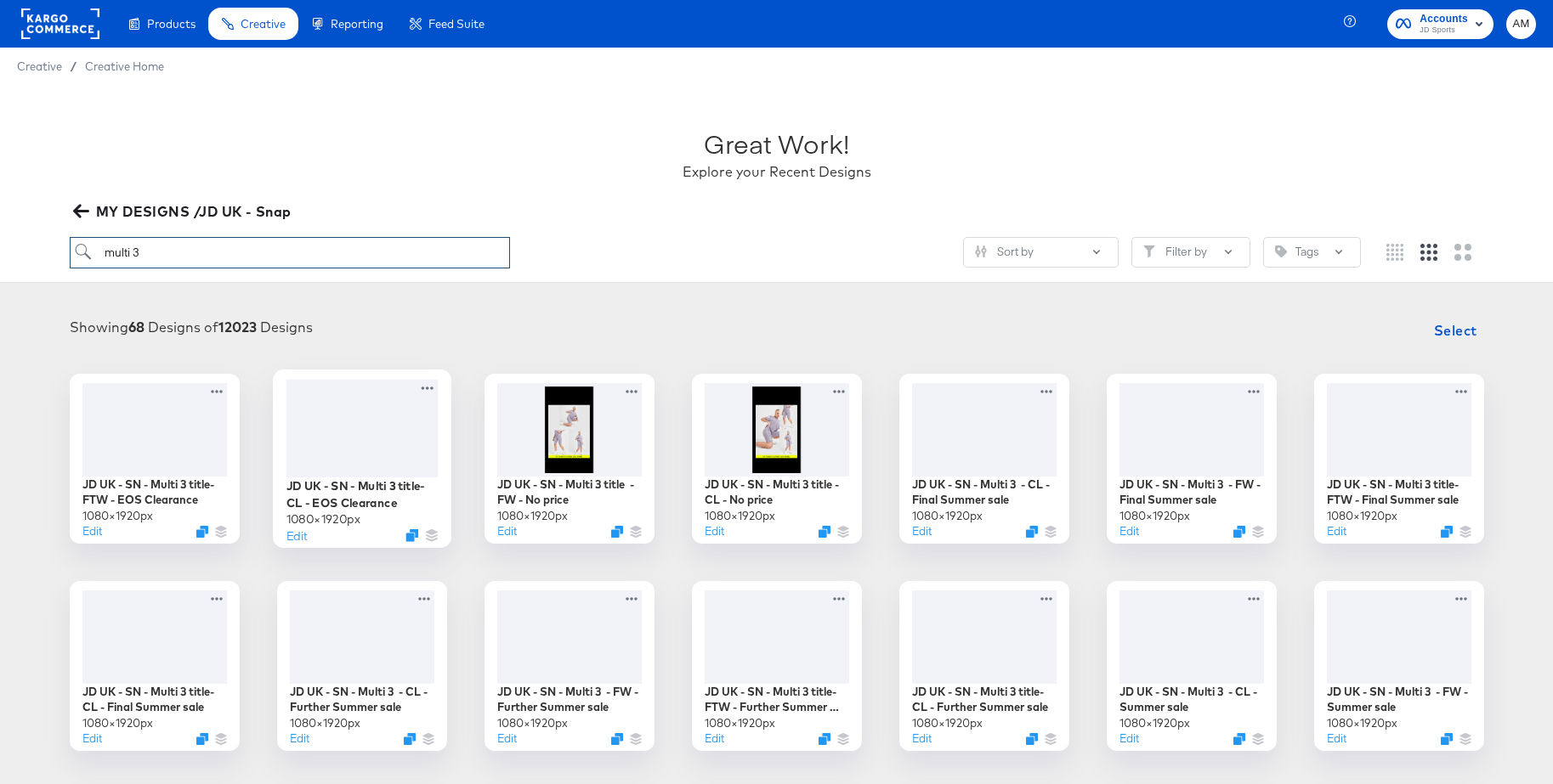
type input "multi 3"
click at [331, 423] on div at bounding box center [361, 428] width 152 height 98
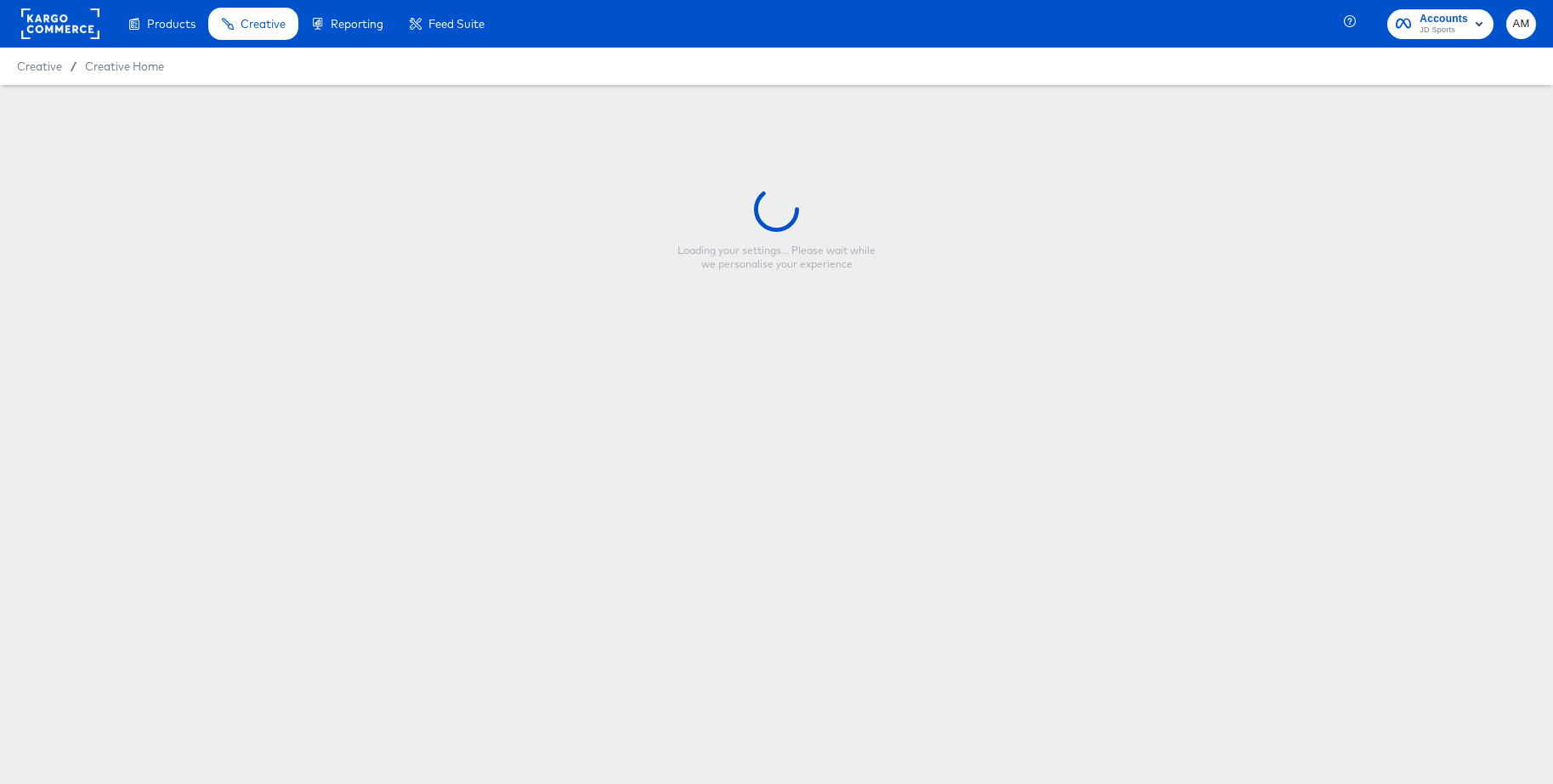
type input "JD UK - SN - Multi 3 title- CL - EOS Clearance"
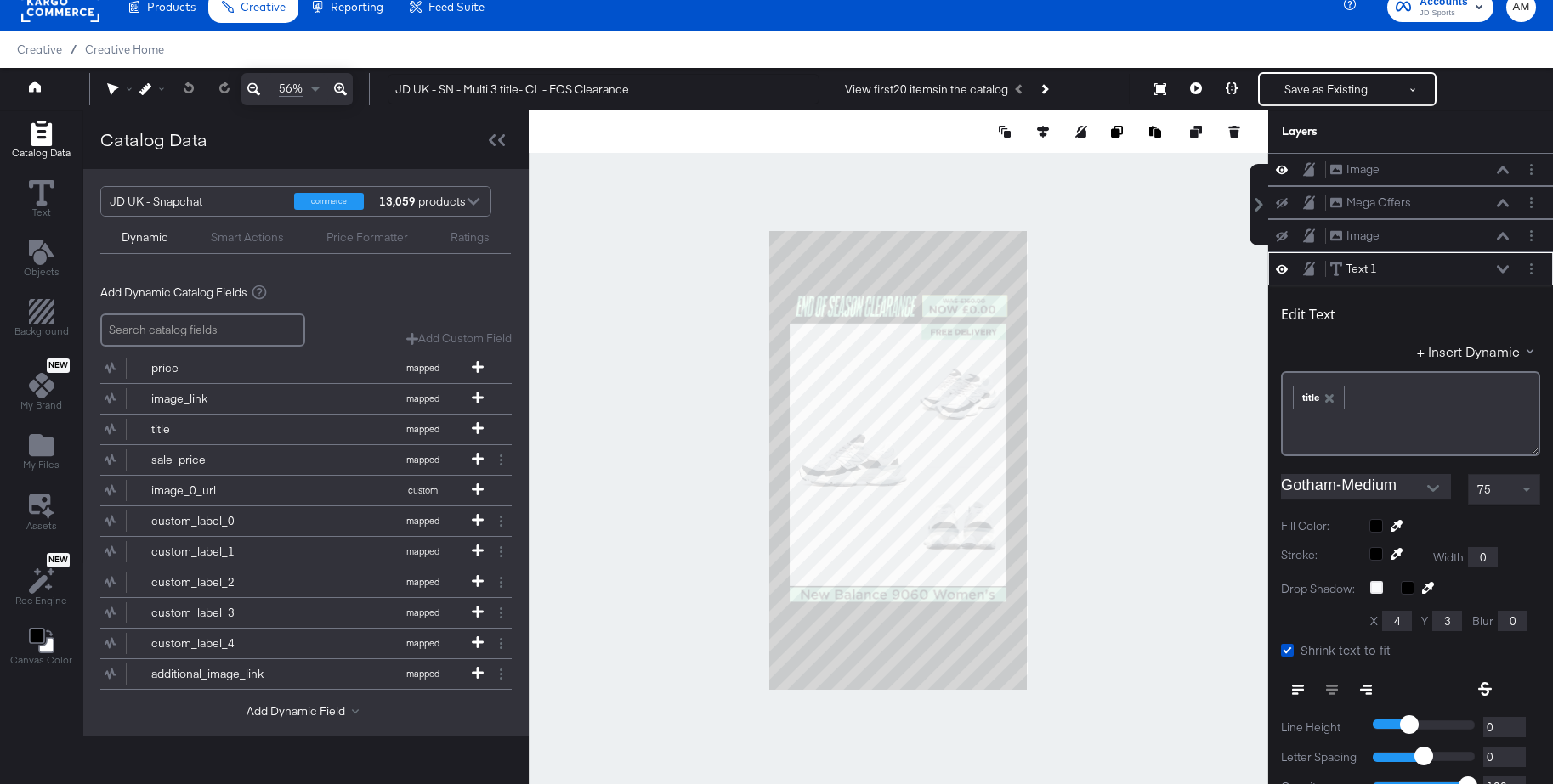
scroll to position [100, 0]
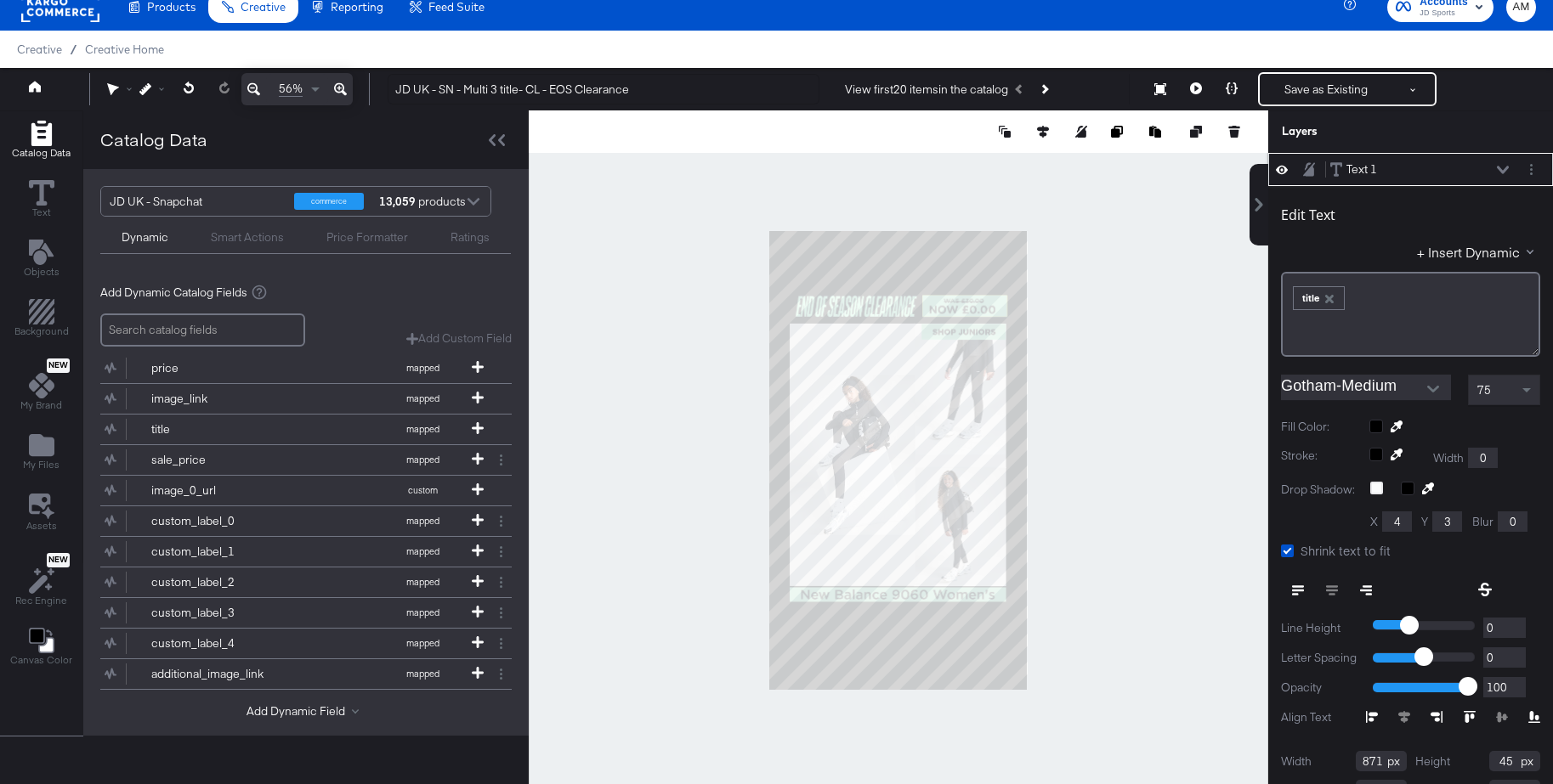
click at [1282, 168] on icon at bounding box center [1281, 168] width 12 height 14
click at [1504, 169] on icon at bounding box center [1502, 169] width 12 height 8
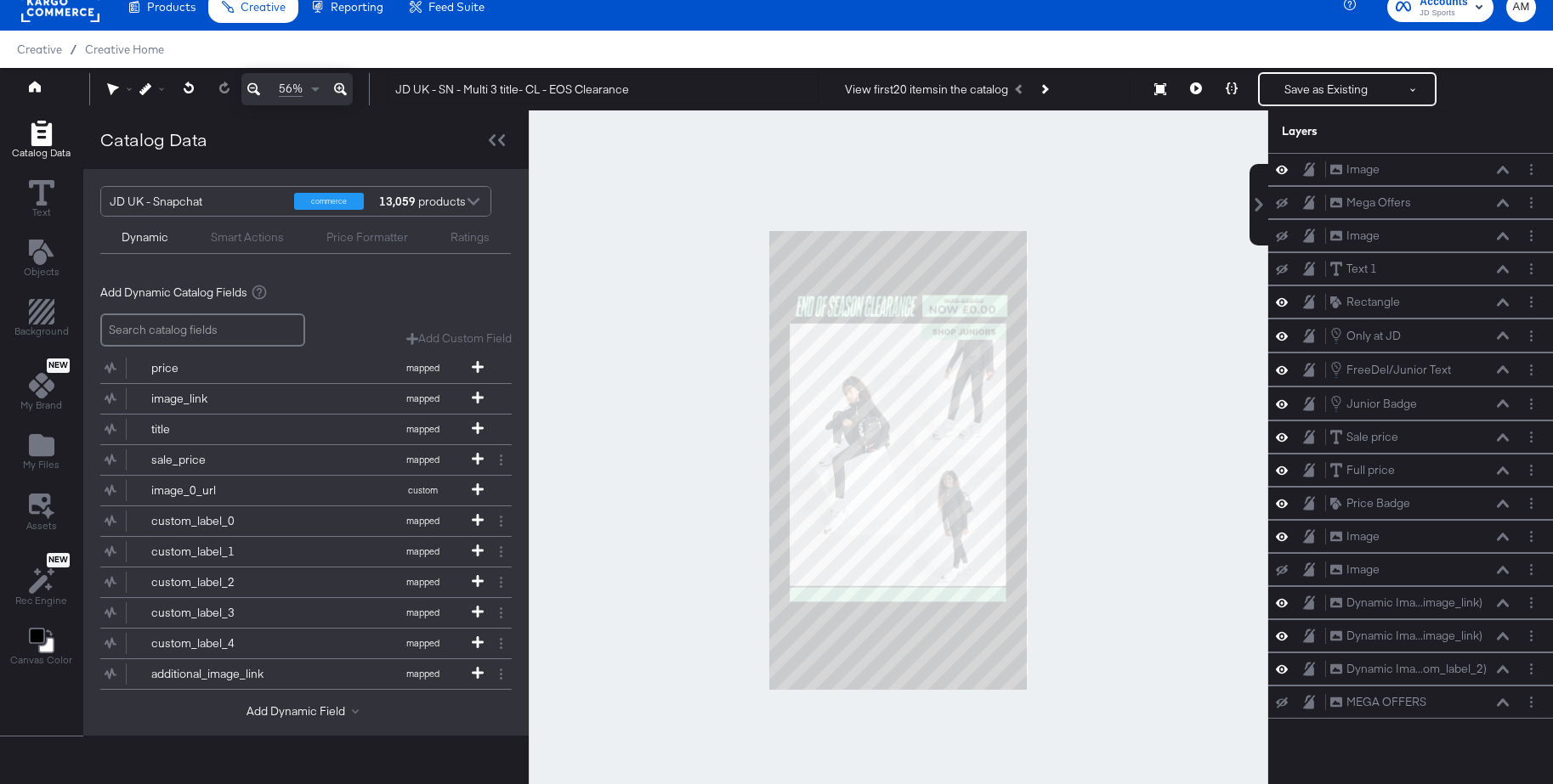
scroll to position [160, 0]
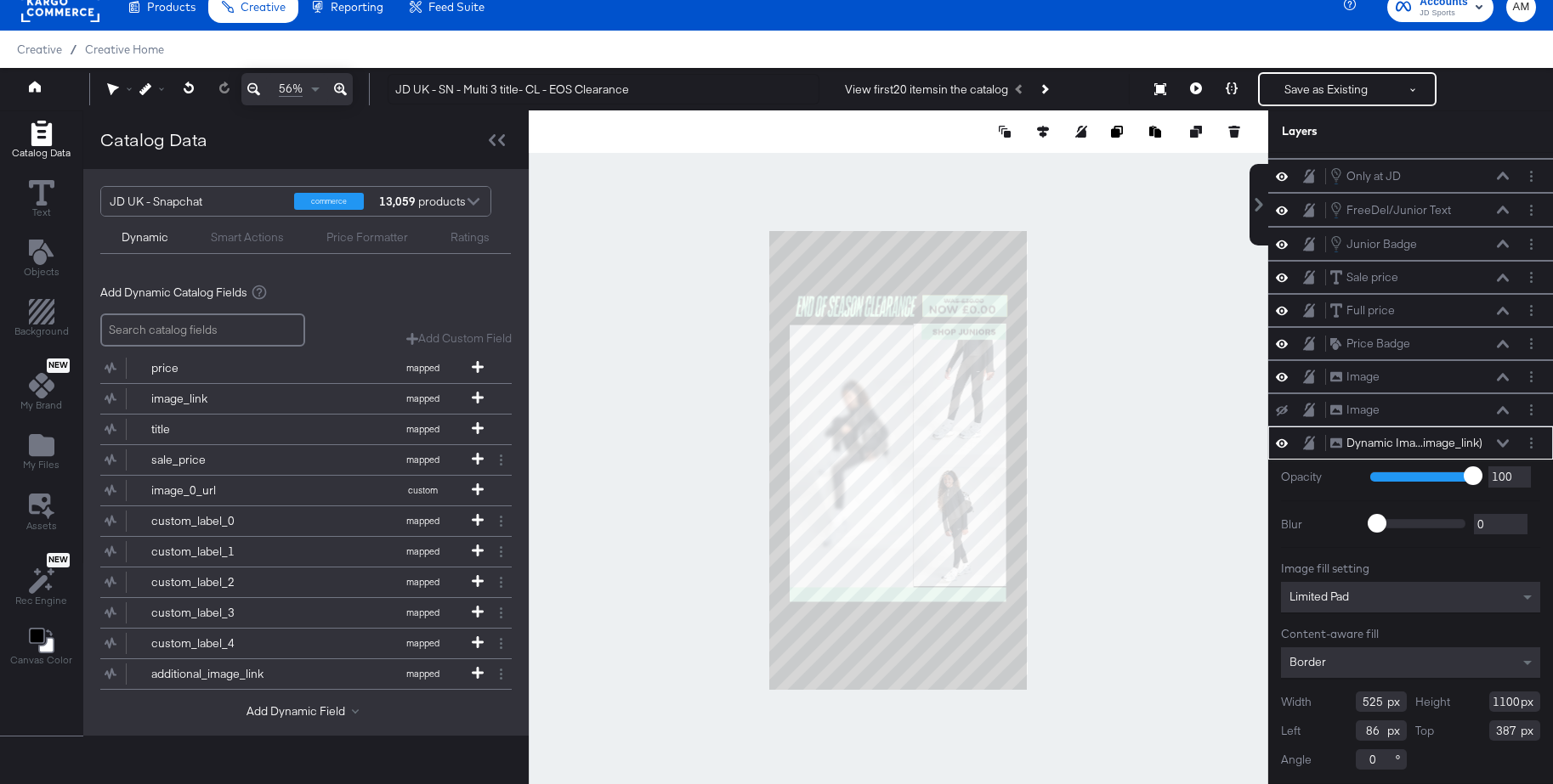
type input "518"
type input "1158"
type input "393"
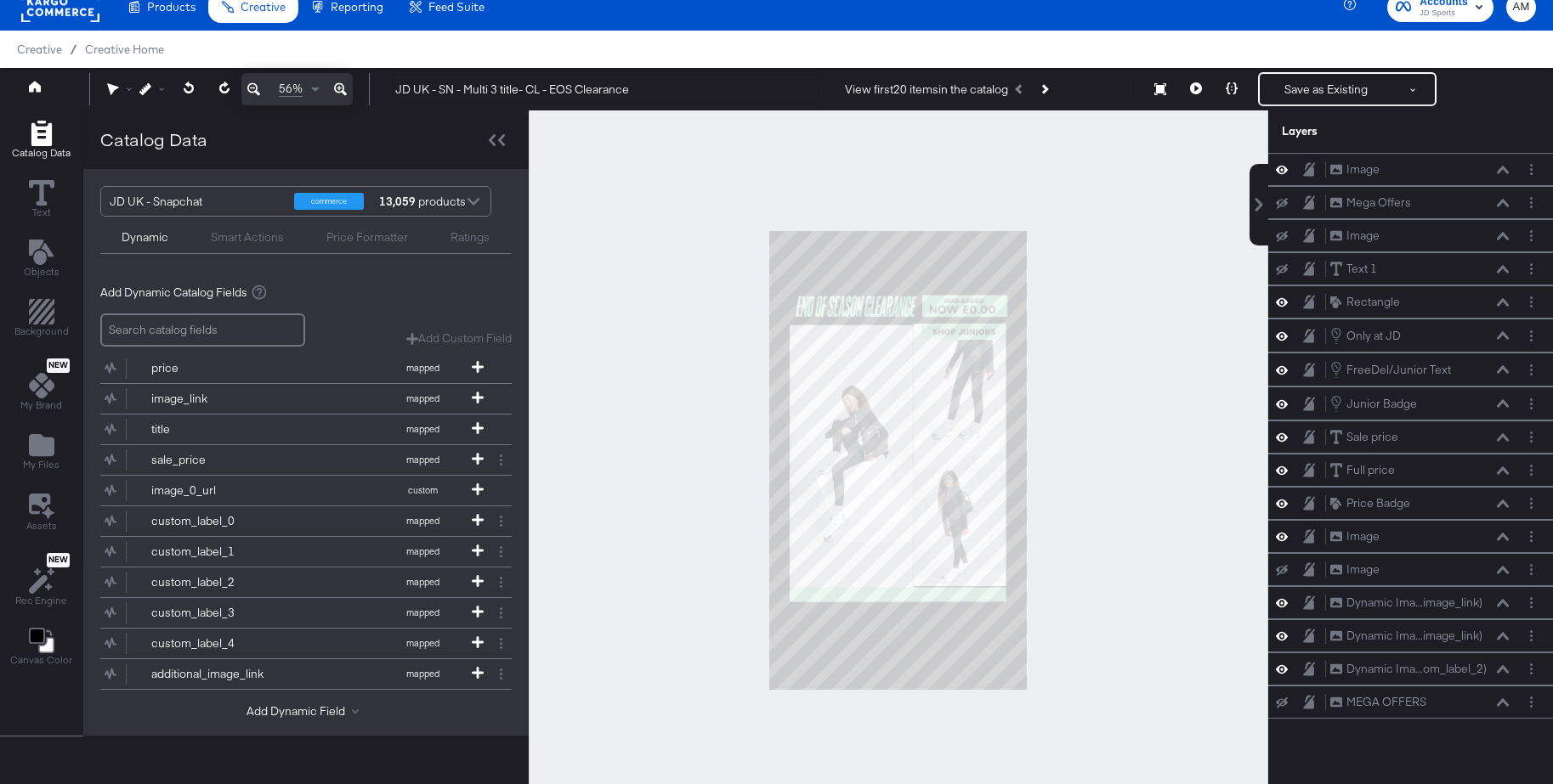
scroll to position [0, 0]
click at [1281, 535] on icon at bounding box center [1281, 536] width 12 height 14
click at [1281, 535] on icon at bounding box center [1281, 537] width 12 height 11
click at [1283, 301] on icon at bounding box center [1281, 301] width 12 height 14
click at [1308, 95] on button "Save as Existing" at bounding box center [1325, 89] width 133 height 31
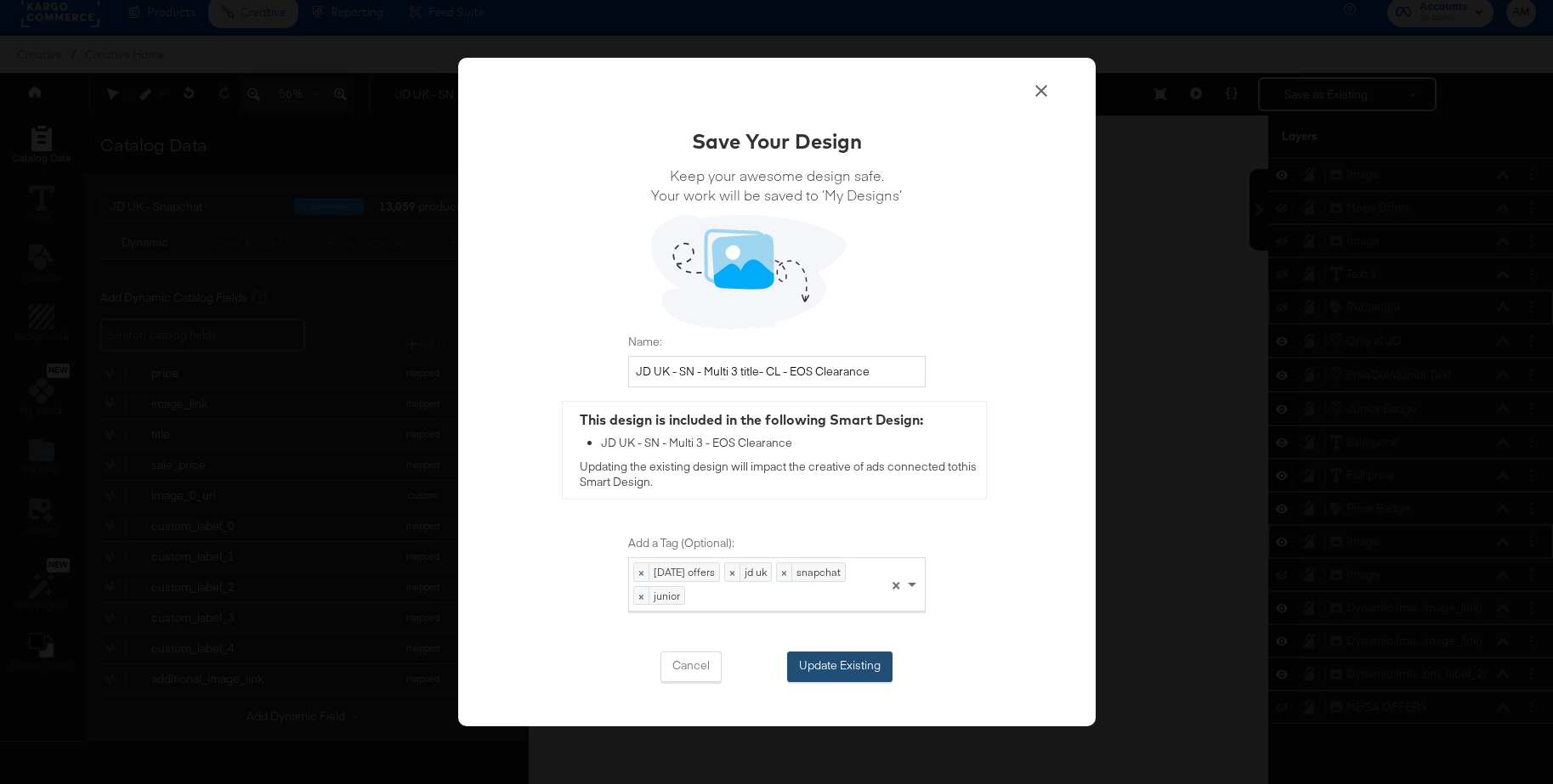
click at [825, 661] on button "Update Existing" at bounding box center [840, 667] width 105 height 31
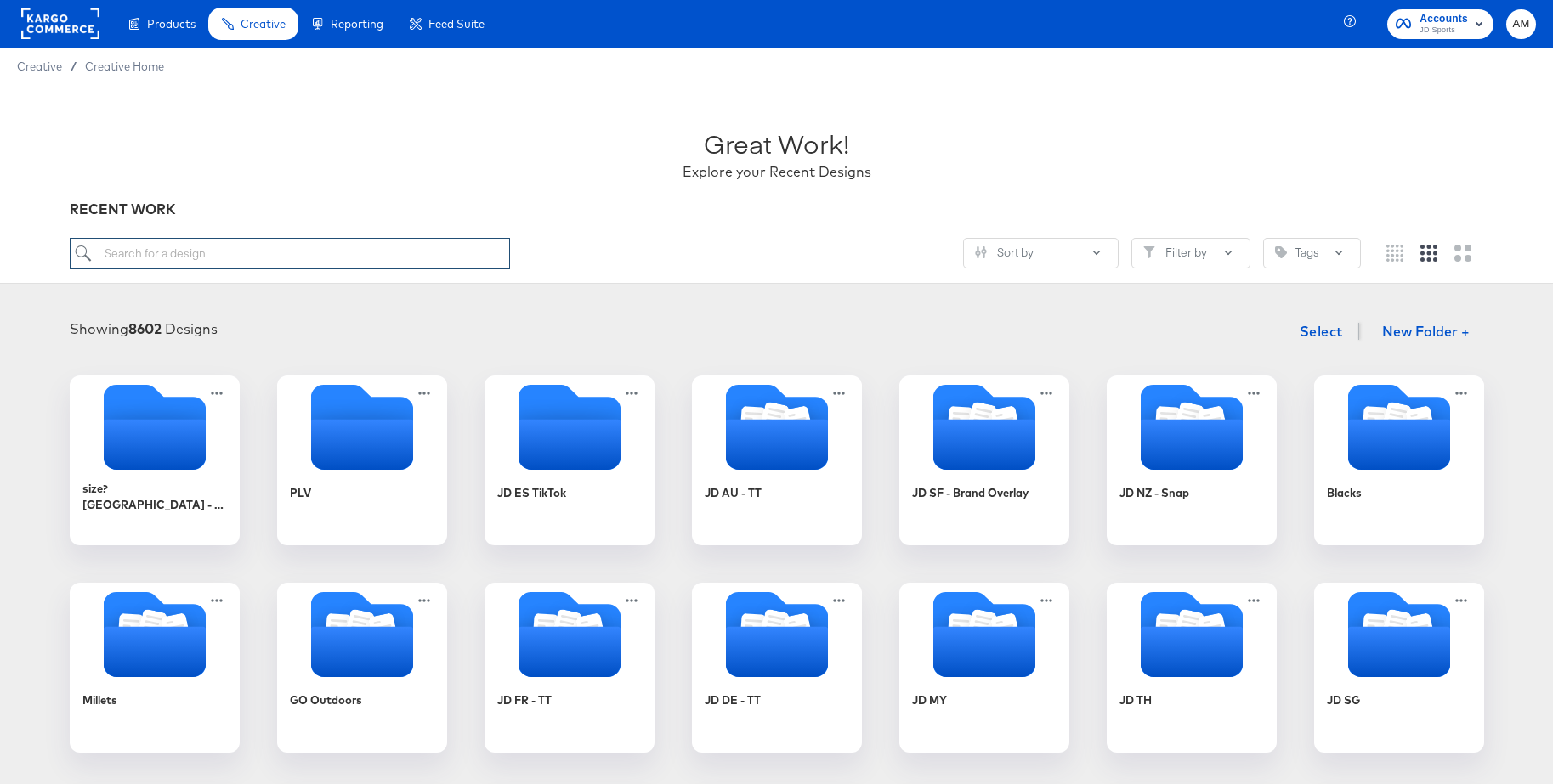
click at [262, 253] on input "search" at bounding box center [290, 253] width 440 height 31
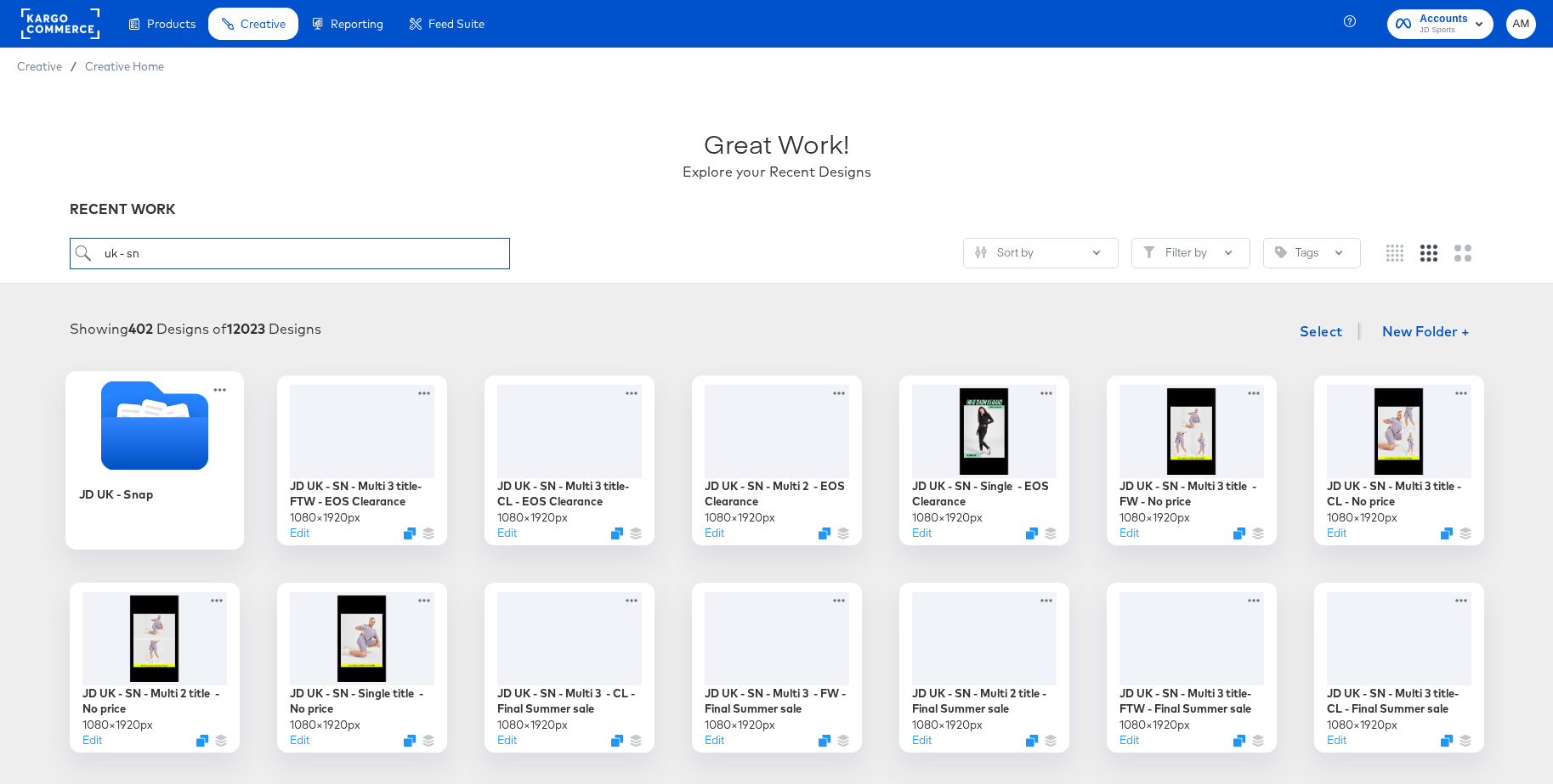
type input "uk - sn"
click at [152, 424] on icon "Folder" at bounding box center [154, 443] width 107 height 53
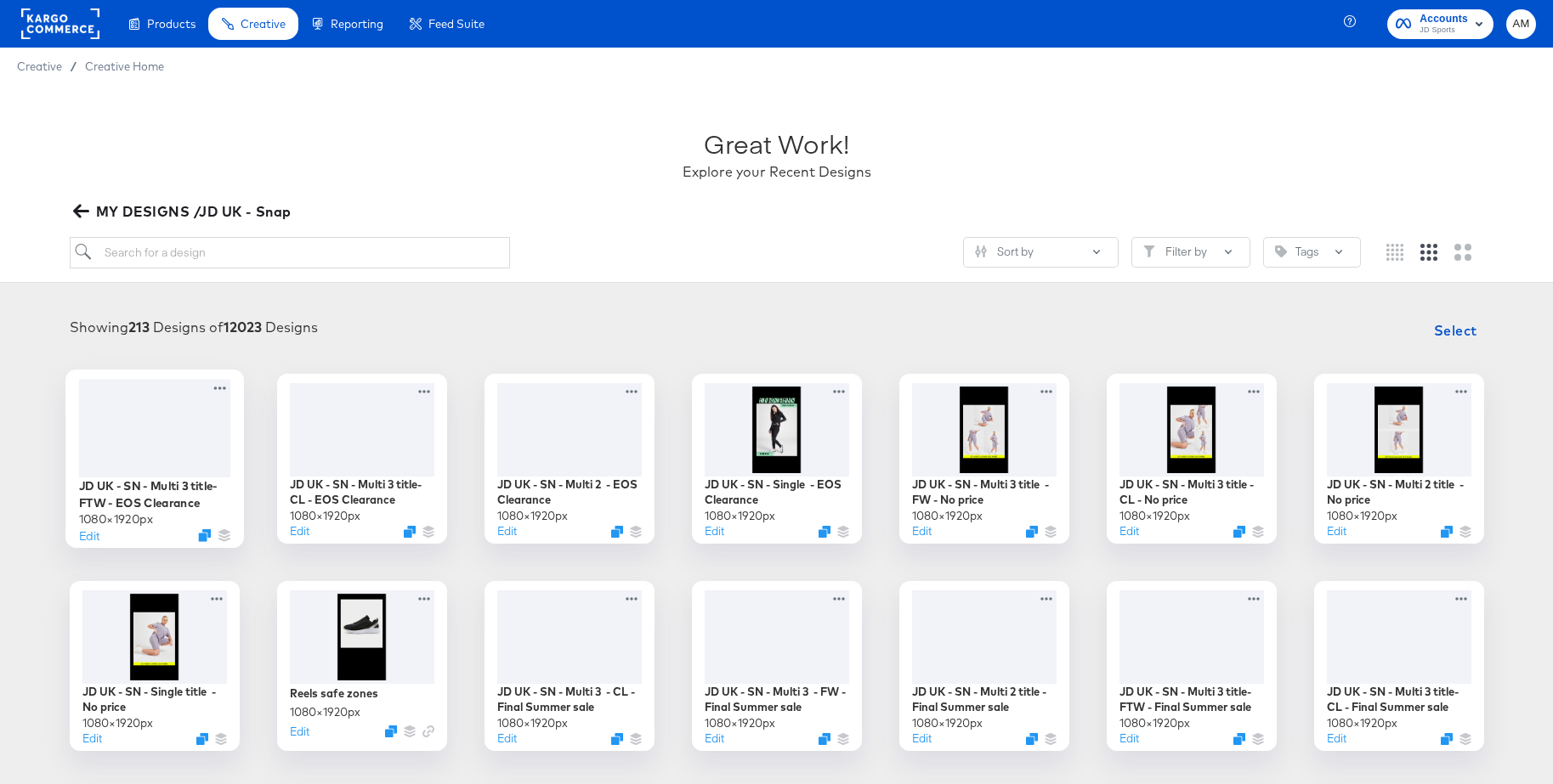
click at [150, 418] on div at bounding box center [154, 428] width 152 height 98
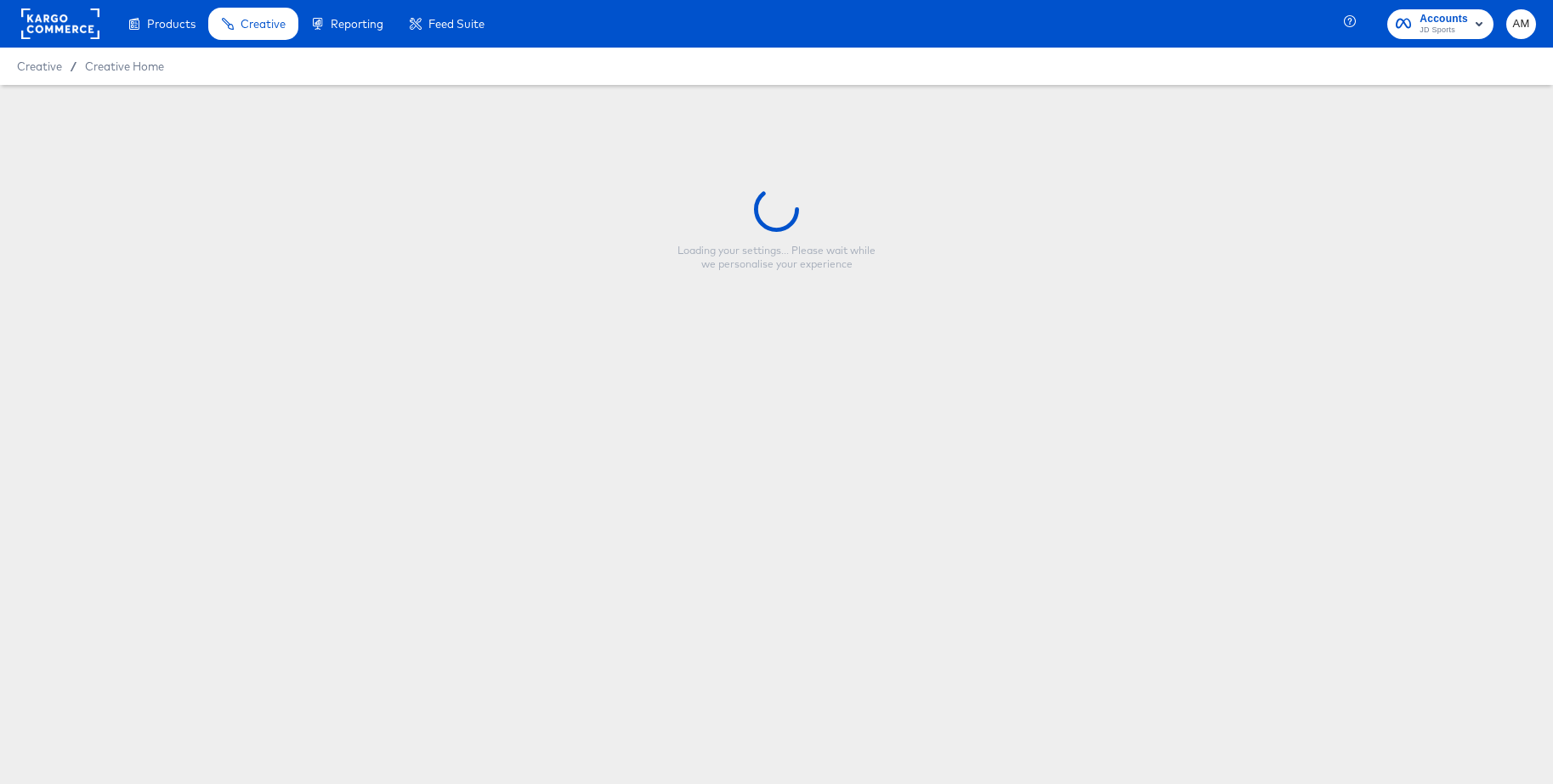
type input "JD UK - SN - Multi 3 title- FTW - EOS Clearance"
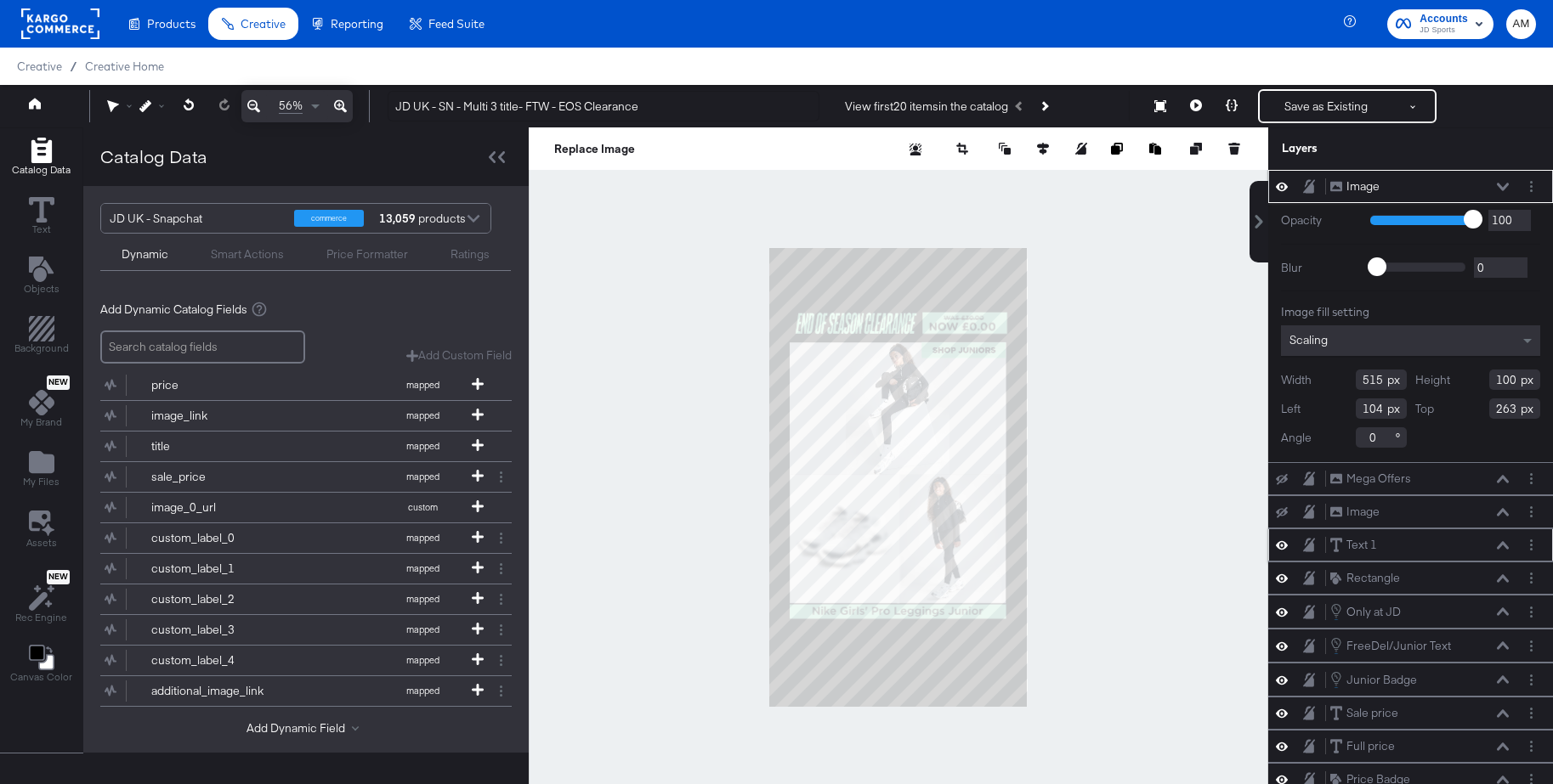
drag, startPoint x: 1281, startPoint y: 542, endPoint x: 1280, endPoint y: 557, distance: 15.0
click at [1281, 542] on icon at bounding box center [1281, 545] width 12 height 14
click at [1279, 580] on icon at bounding box center [1281, 578] width 12 height 14
click at [1315, 109] on button "Save as Existing" at bounding box center [1325, 106] width 133 height 31
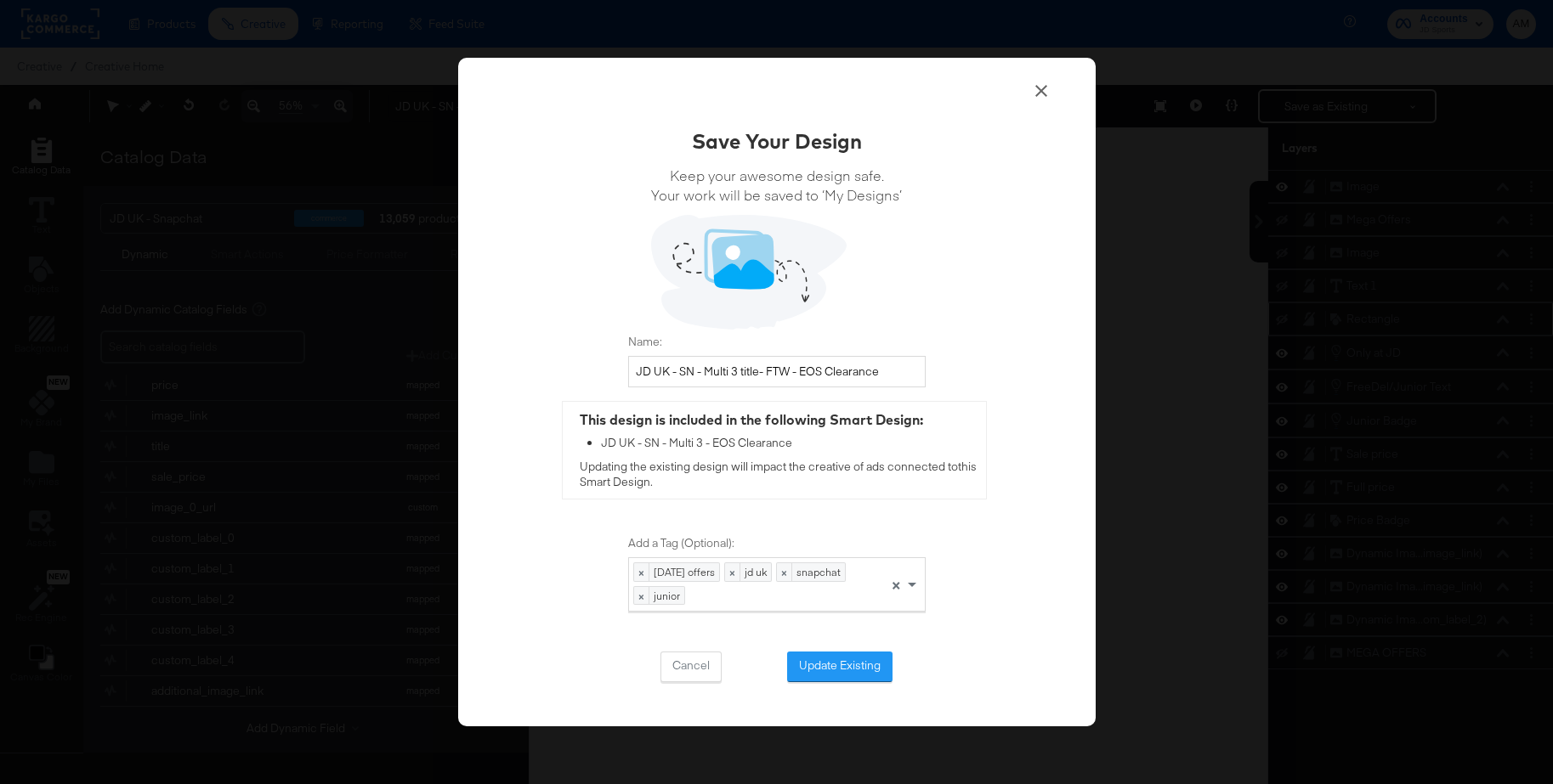
click at [817, 664] on button "Update Existing" at bounding box center [840, 667] width 105 height 31
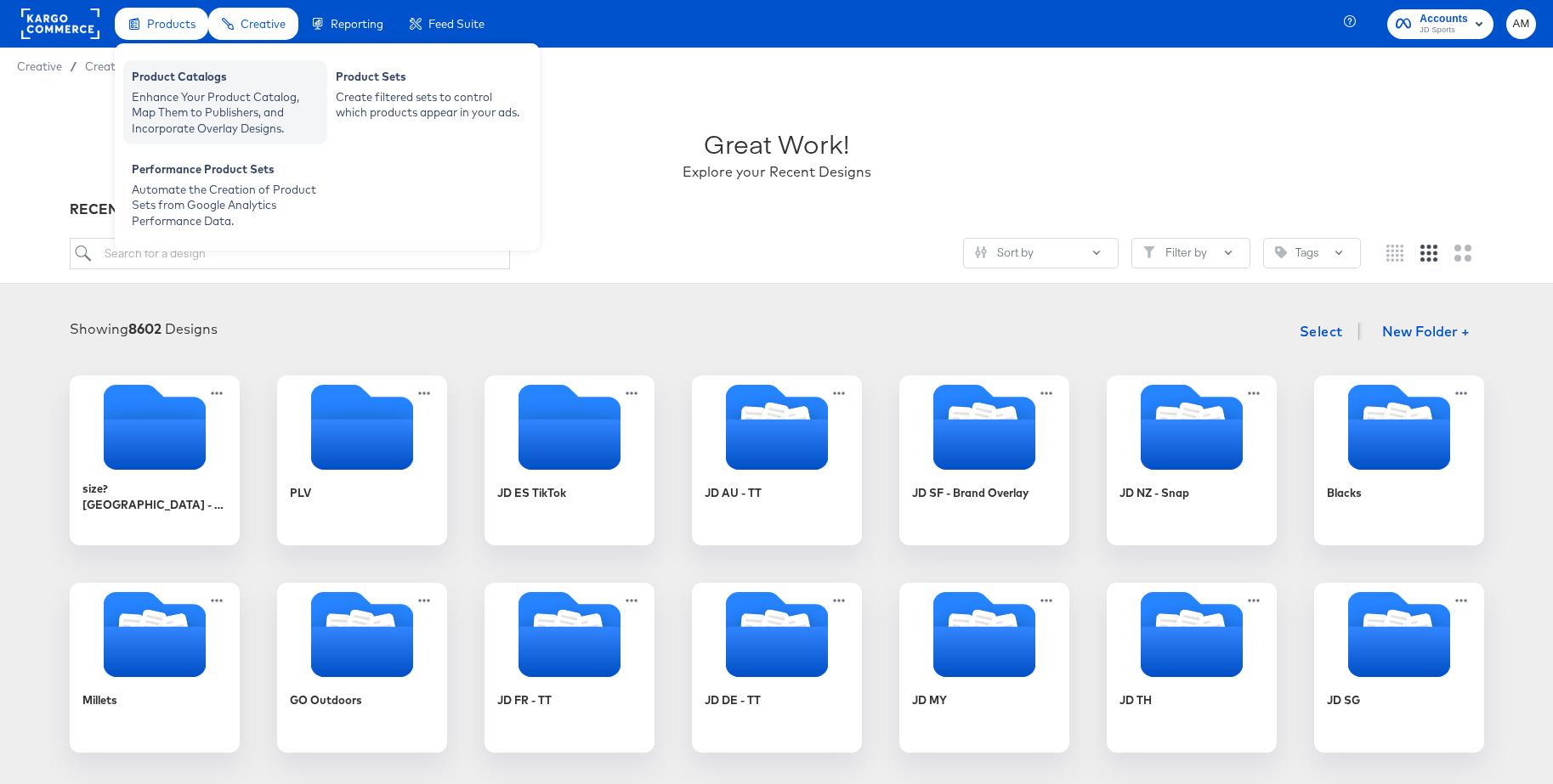
click at [163, 89] on div "Enhance Your Product Catalog, Map Them to Publishers, and Incorporate Overlay D…" at bounding box center [225, 113] width 187 height 48
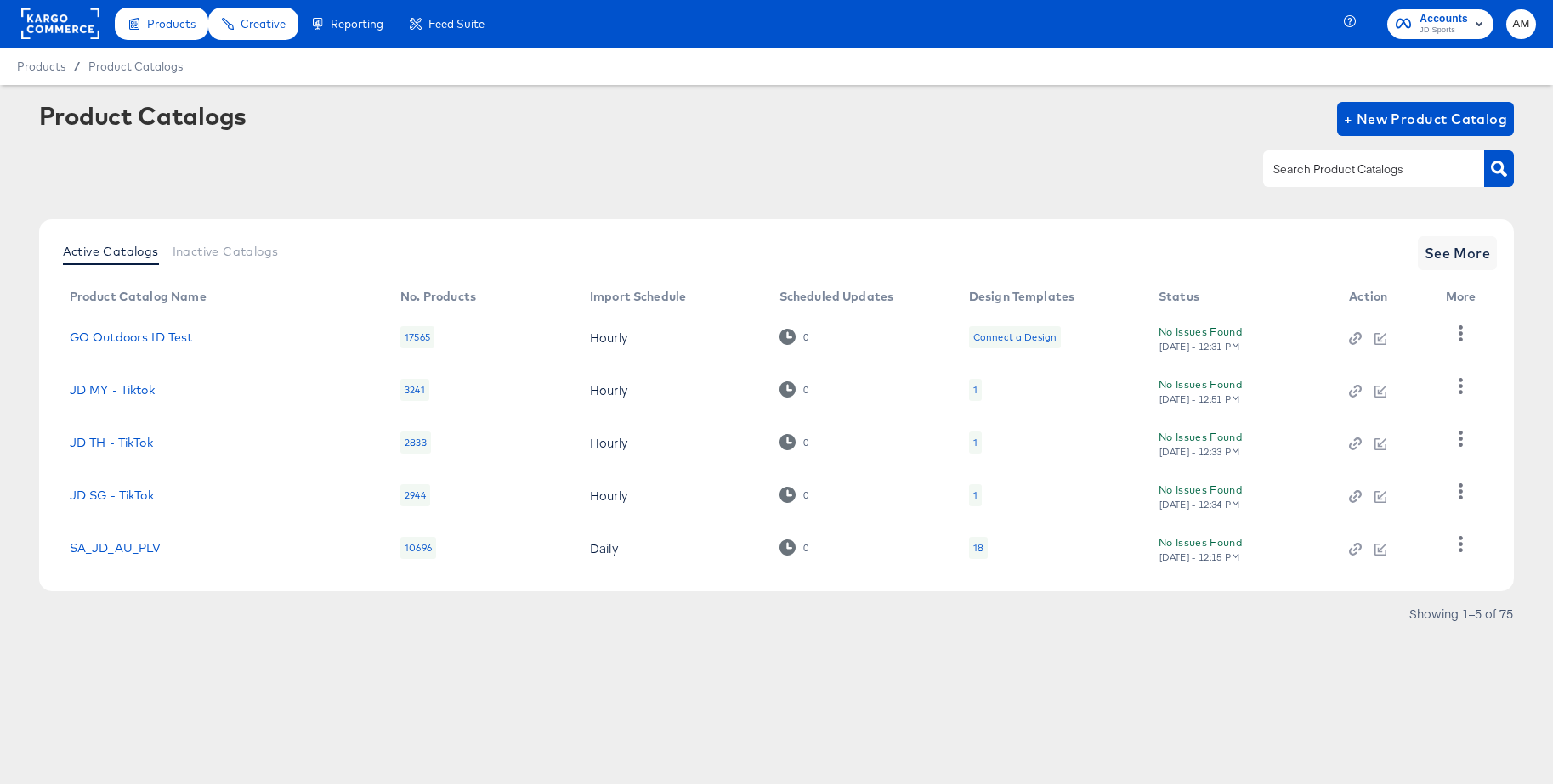
click at [1286, 165] on input "text" at bounding box center [1360, 169] width 181 height 20
type input "uk - sn"
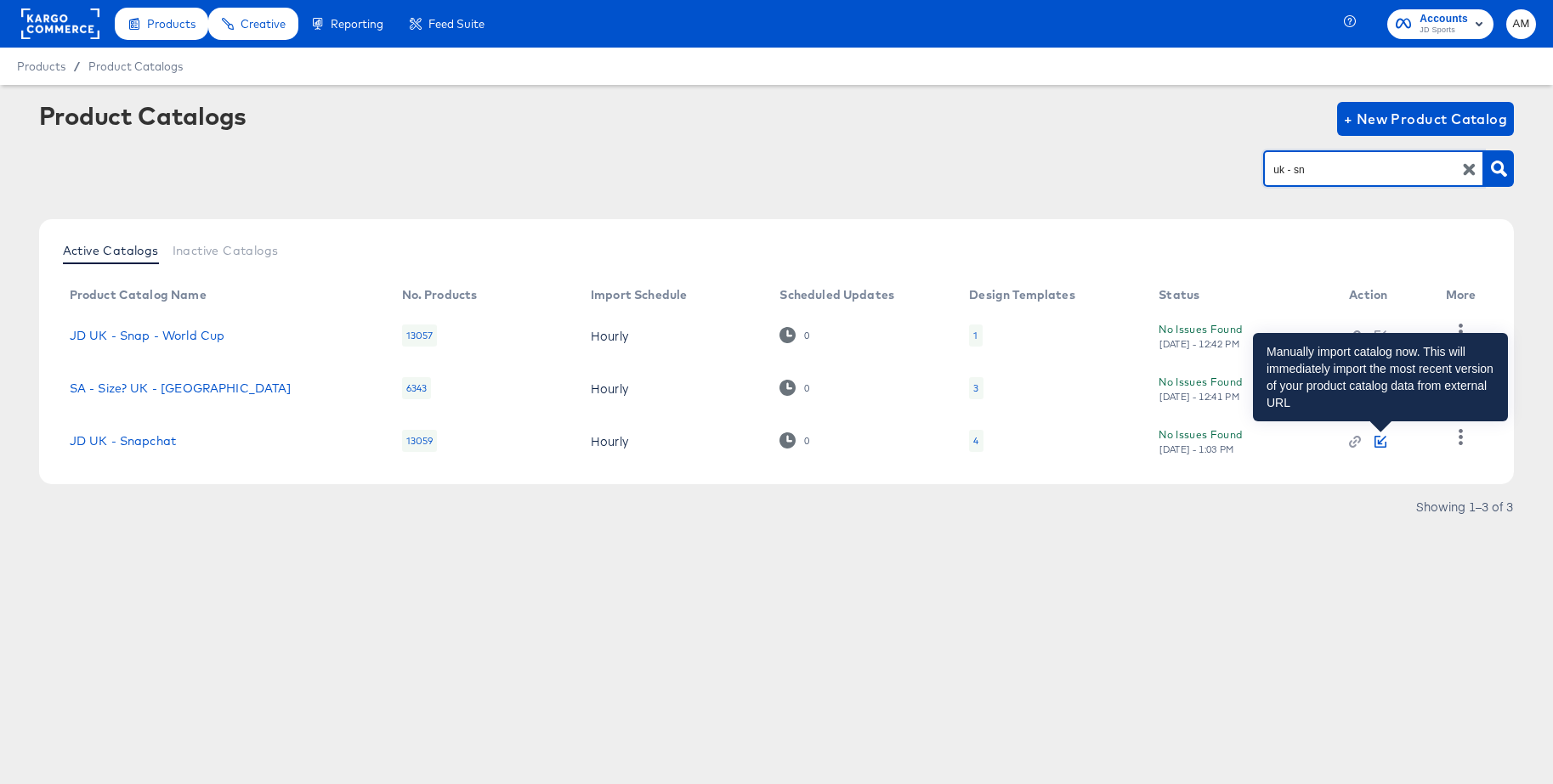
click at [1380, 444] on icon "button" at bounding box center [1381, 440] width 8 height 8
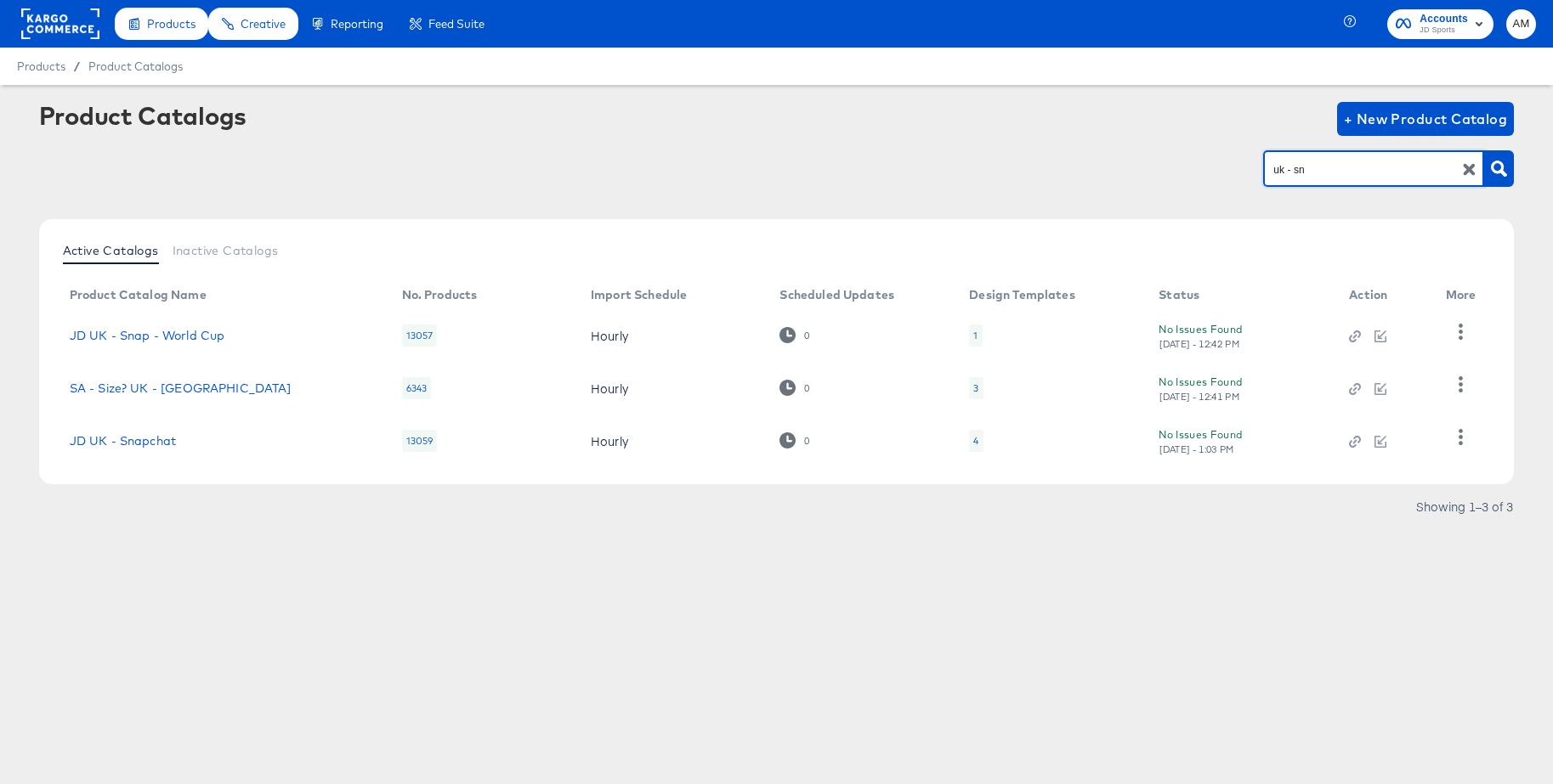
click at [1313, 171] on input "uk - sn" at bounding box center [1360, 169] width 181 height 20
paste input "text"
click at [1472, 169] on icon "button" at bounding box center [1468, 169] width 16 height 16
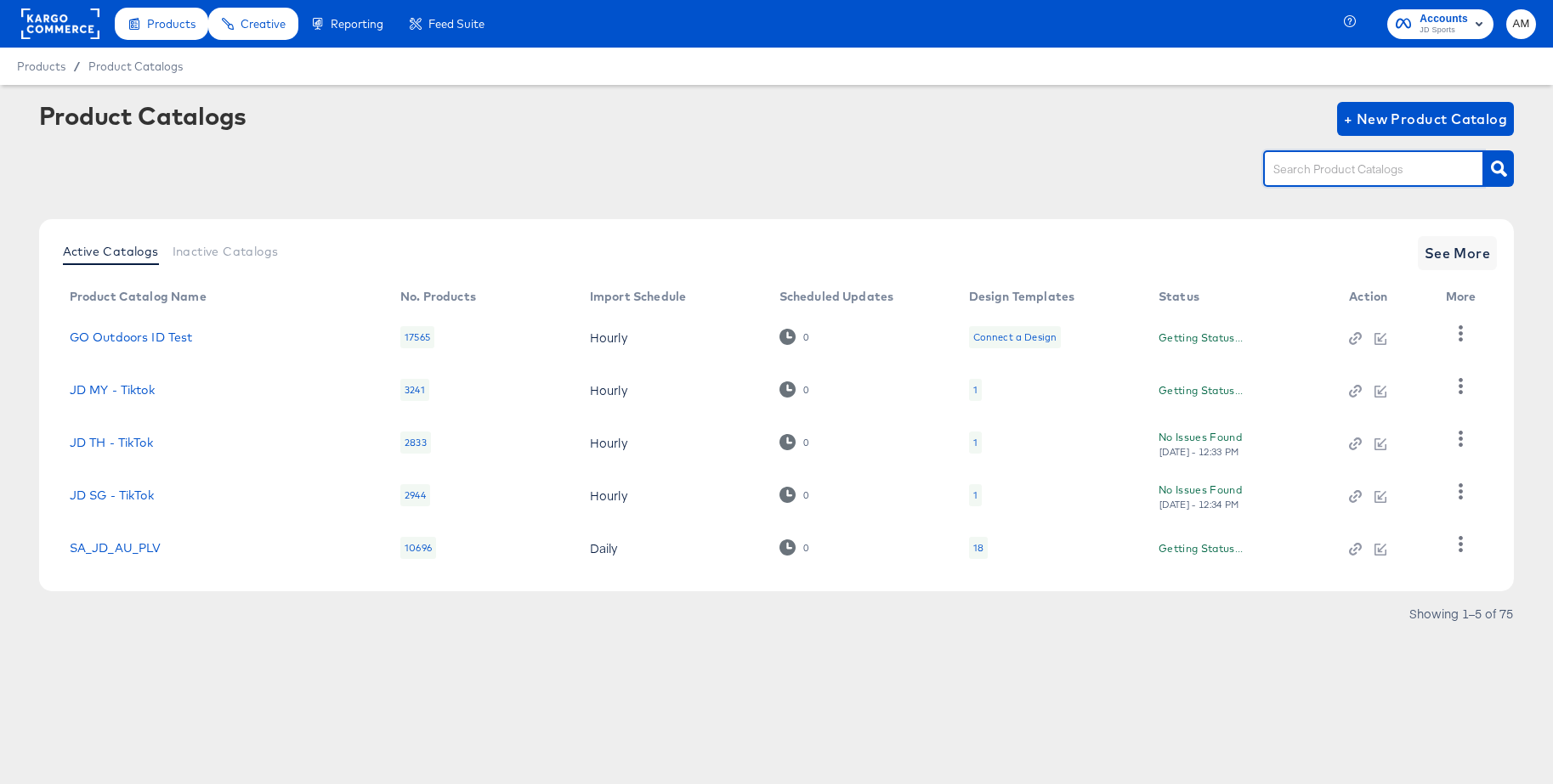
paste input "uk - sn"
type input "uk - sn"
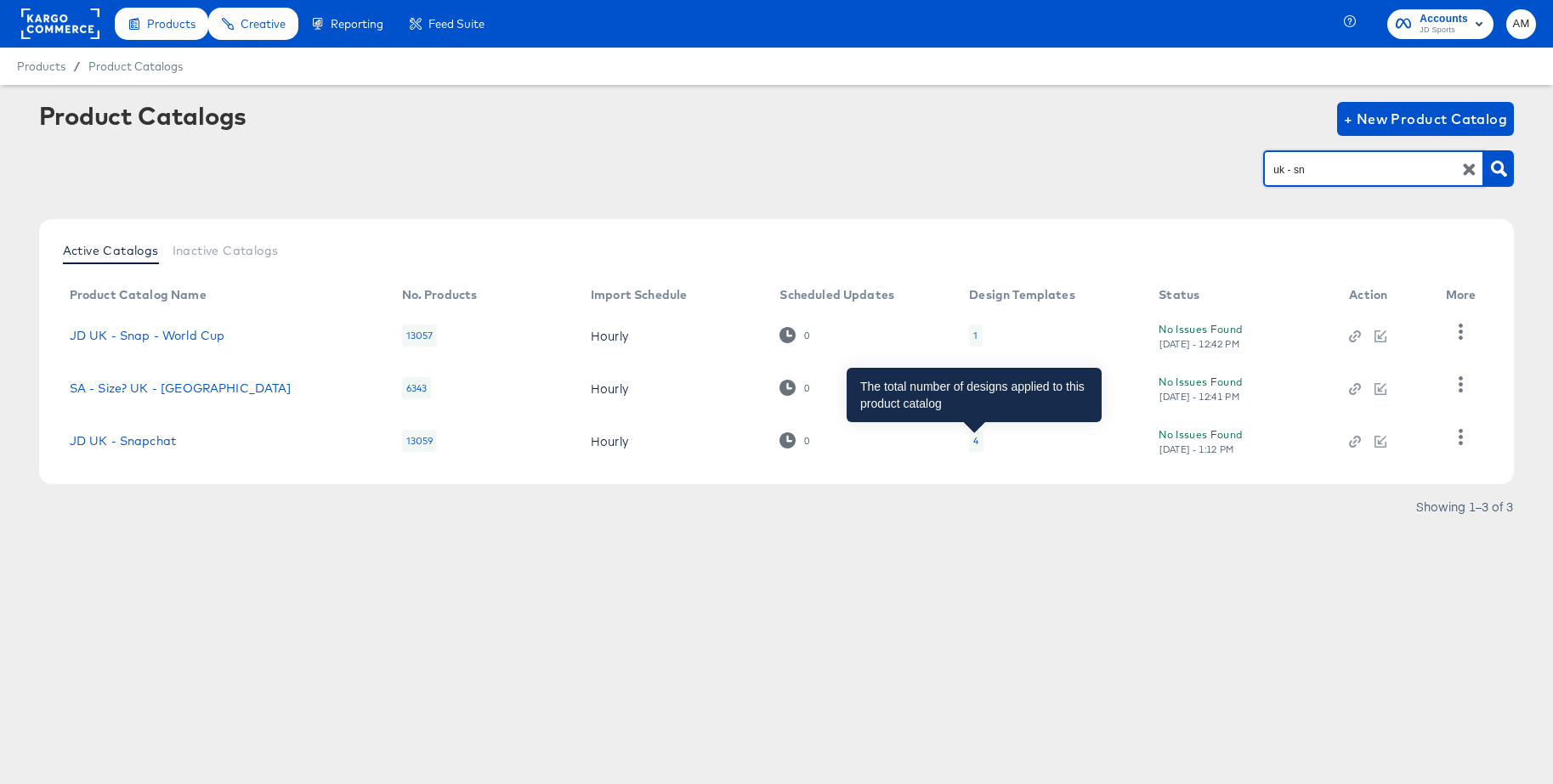
click at [973, 446] on div "4" at bounding box center [975, 440] width 5 height 13
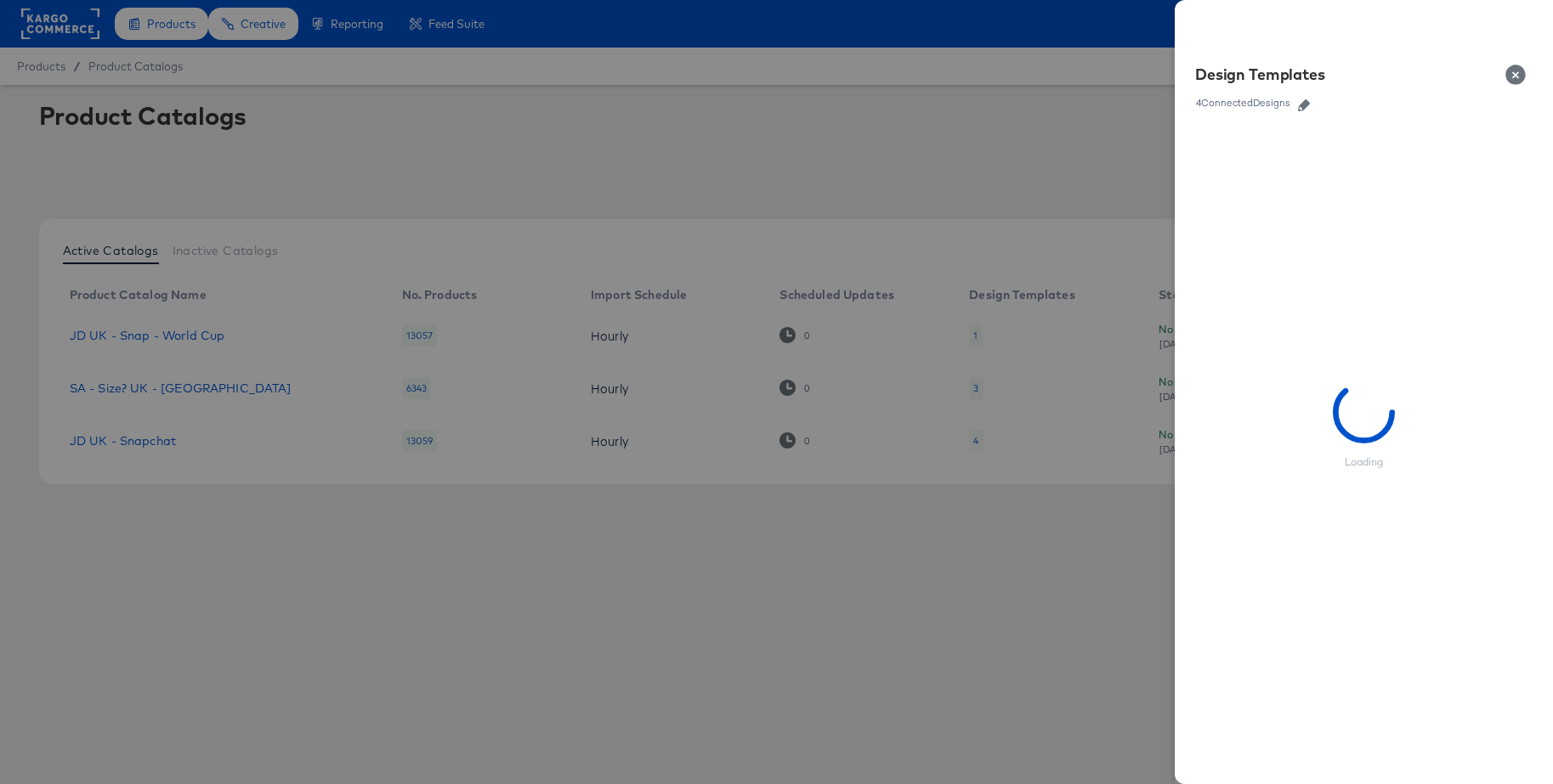
click at [1305, 108] on icon "button" at bounding box center [1304, 105] width 12 height 12
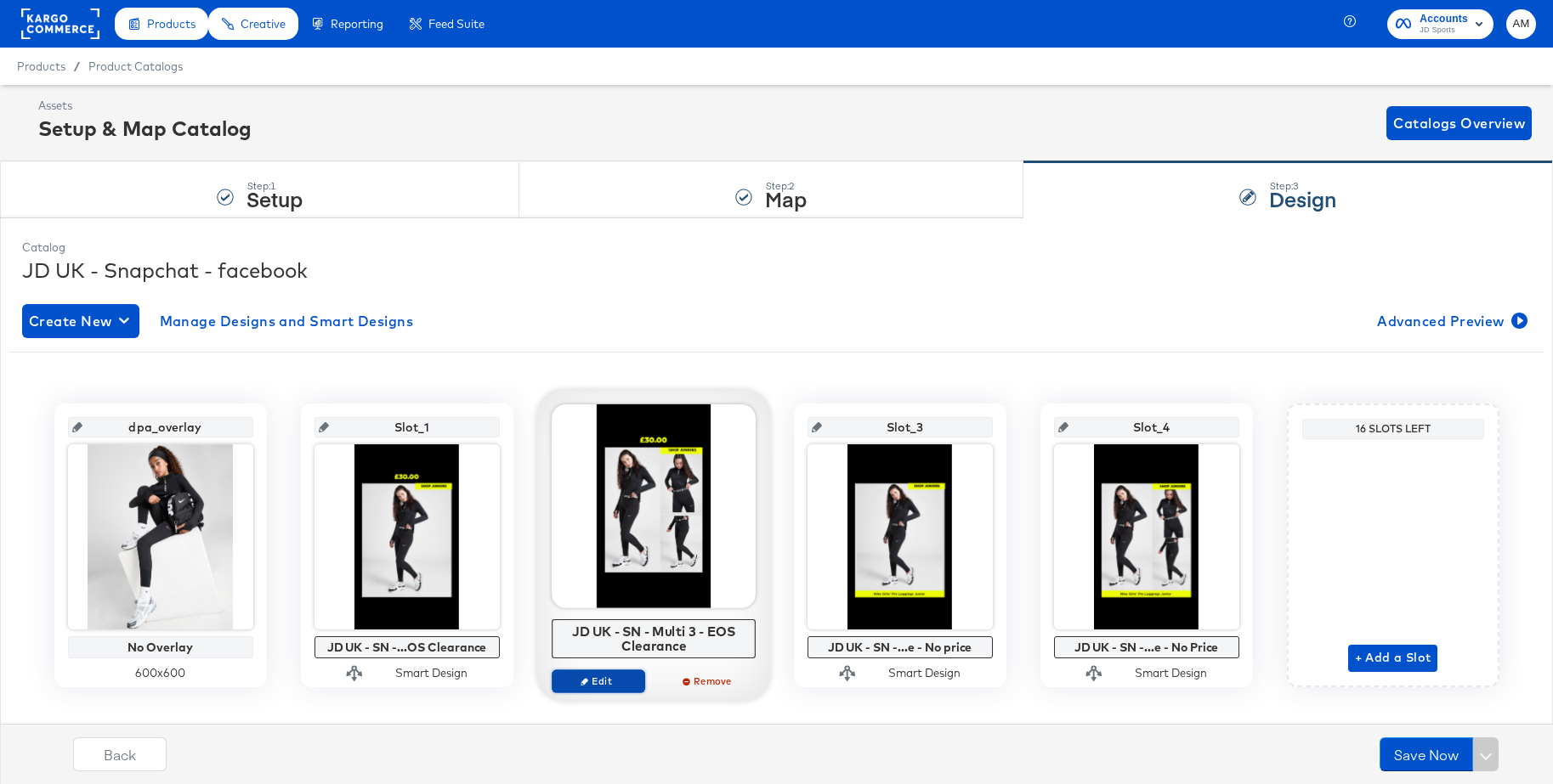
click at [570, 687] on span "Edit" at bounding box center [597, 681] width 78 height 13
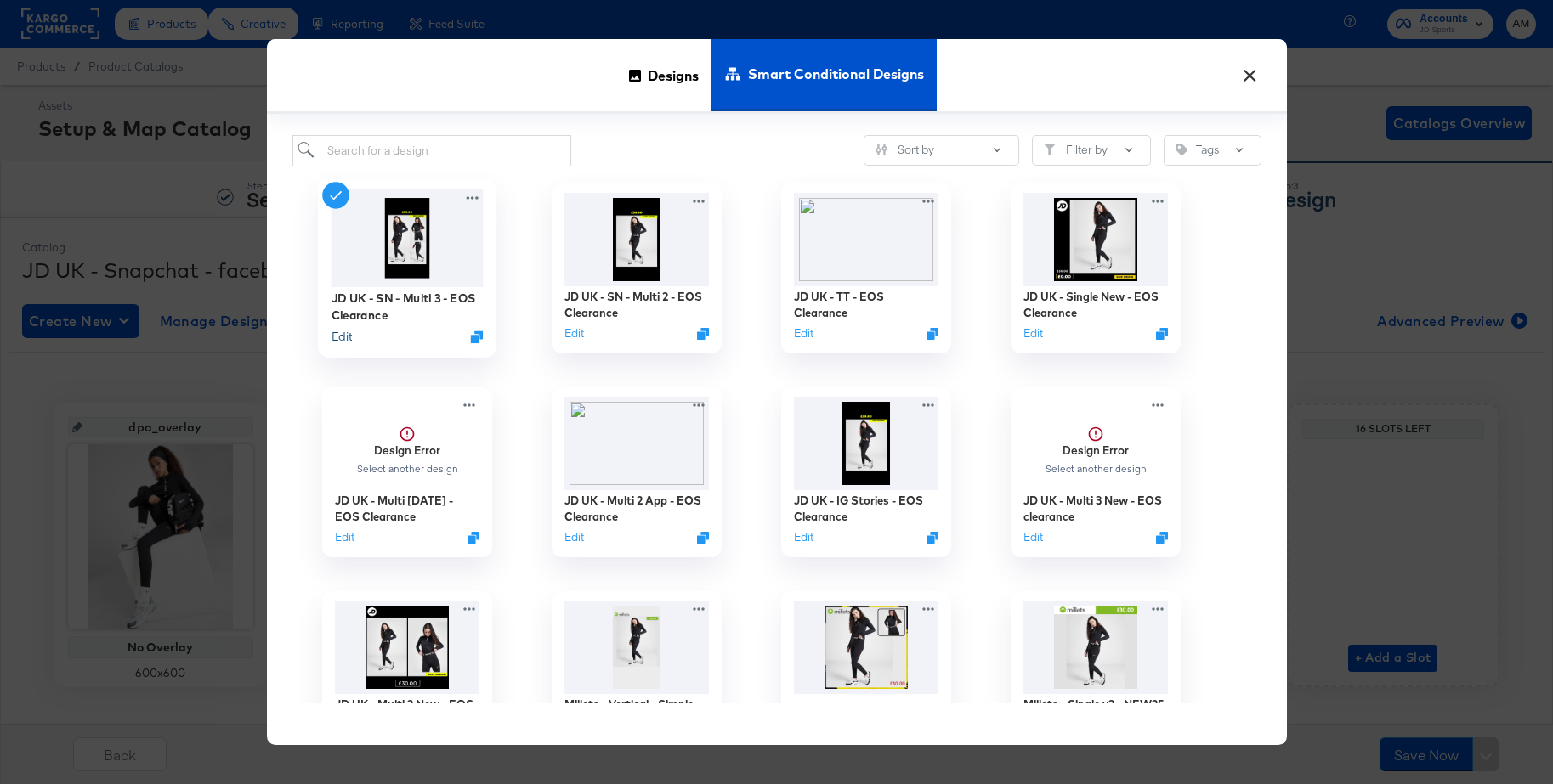
click at [340, 341] on button "Edit" at bounding box center [341, 336] width 21 height 16
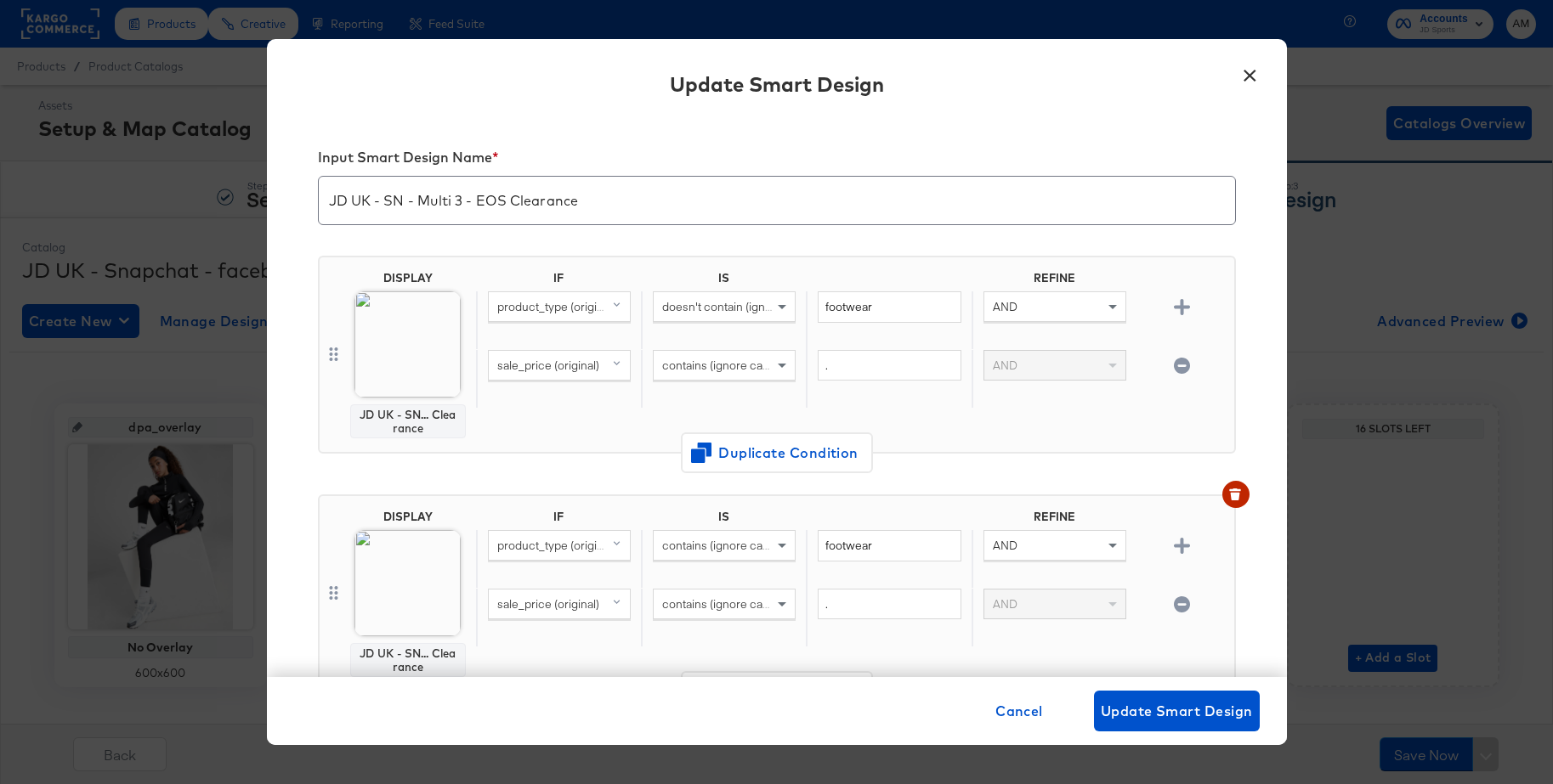
click at [1246, 74] on button "×" at bounding box center [1250, 72] width 31 height 31
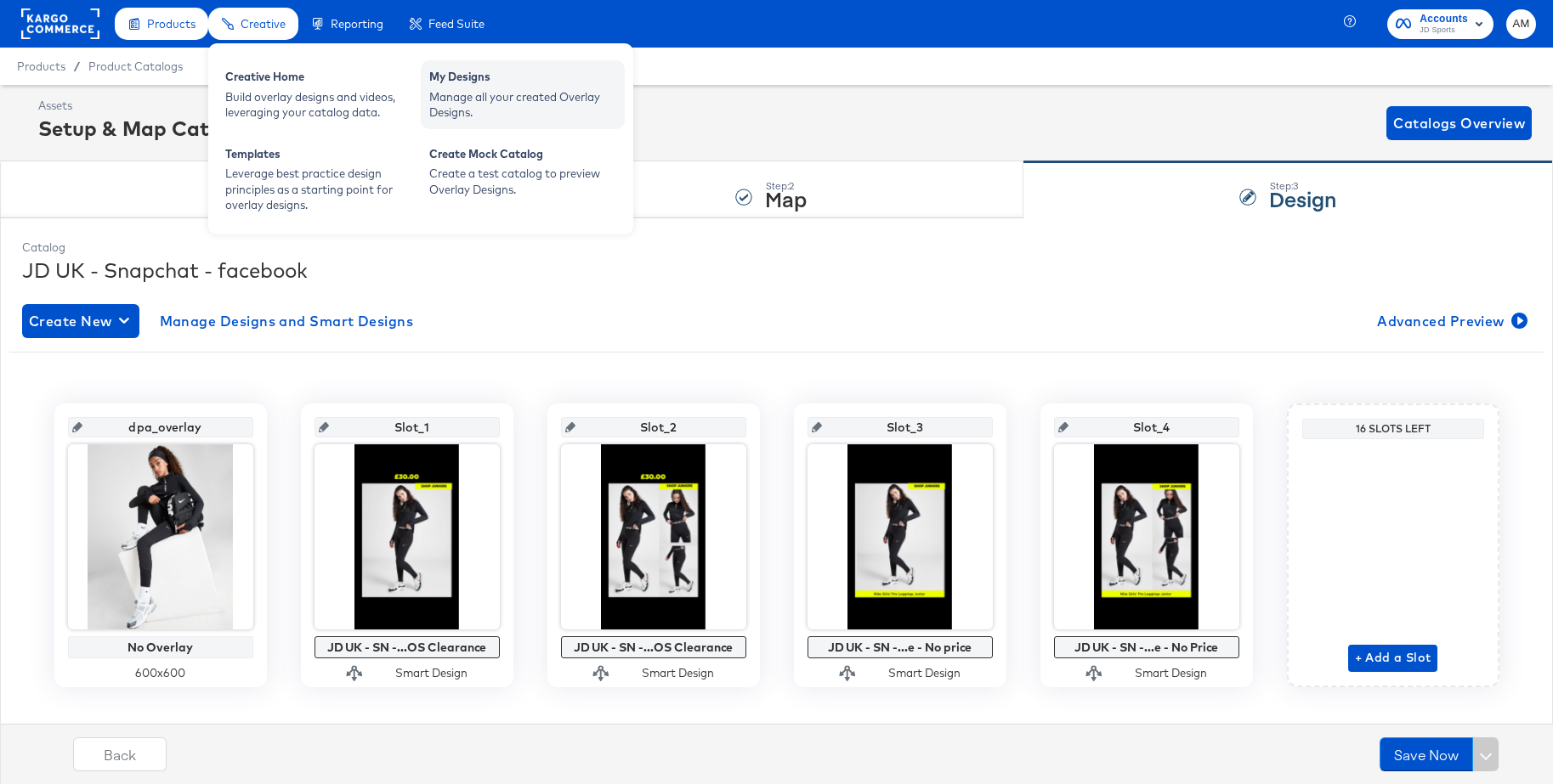
click at [481, 100] on div "Manage all your created Overlay Designs." at bounding box center [522, 104] width 187 height 31
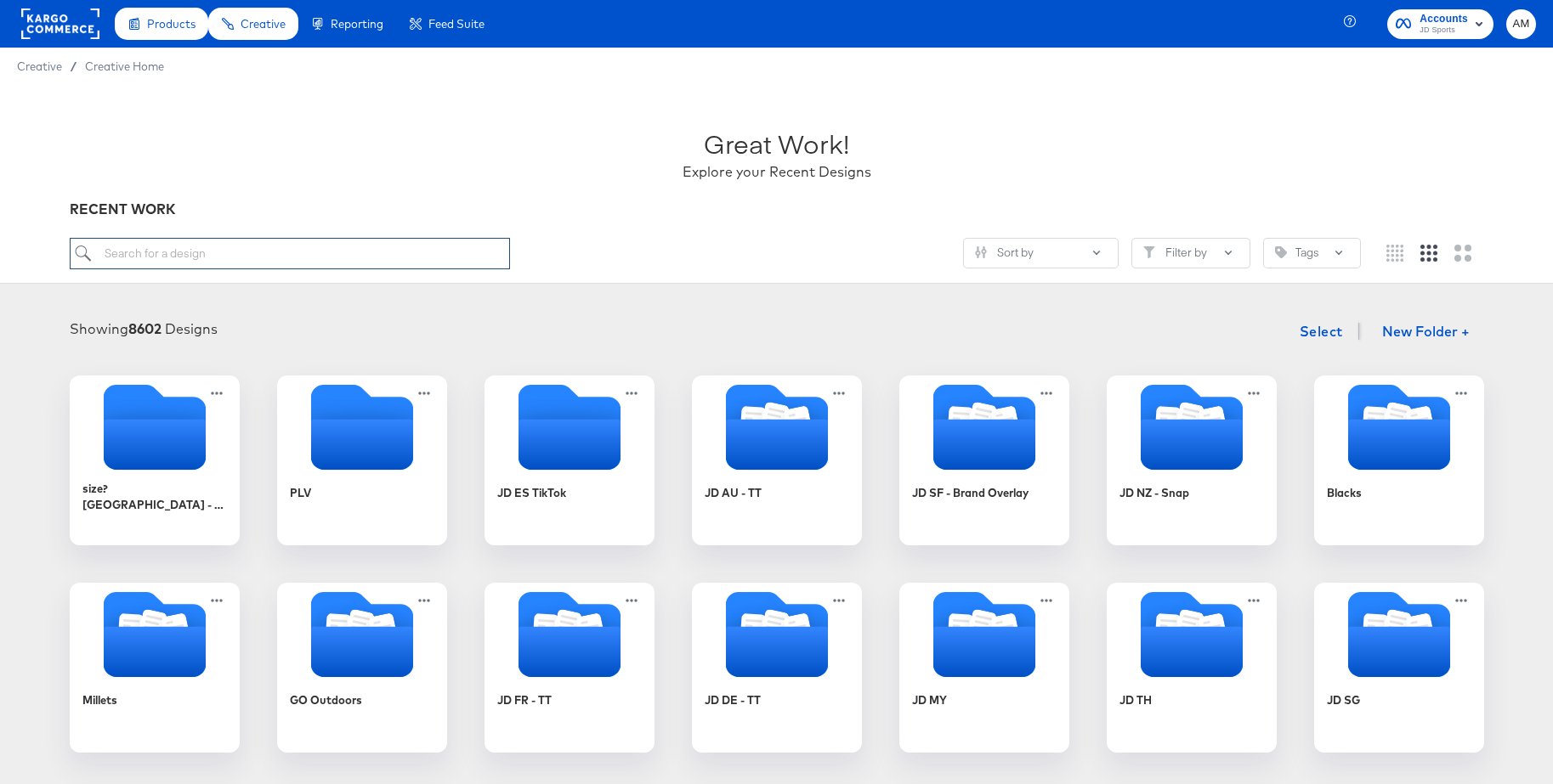
click at [277, 258] on input "search" at bounding box center [290, 253] width 440 height 31
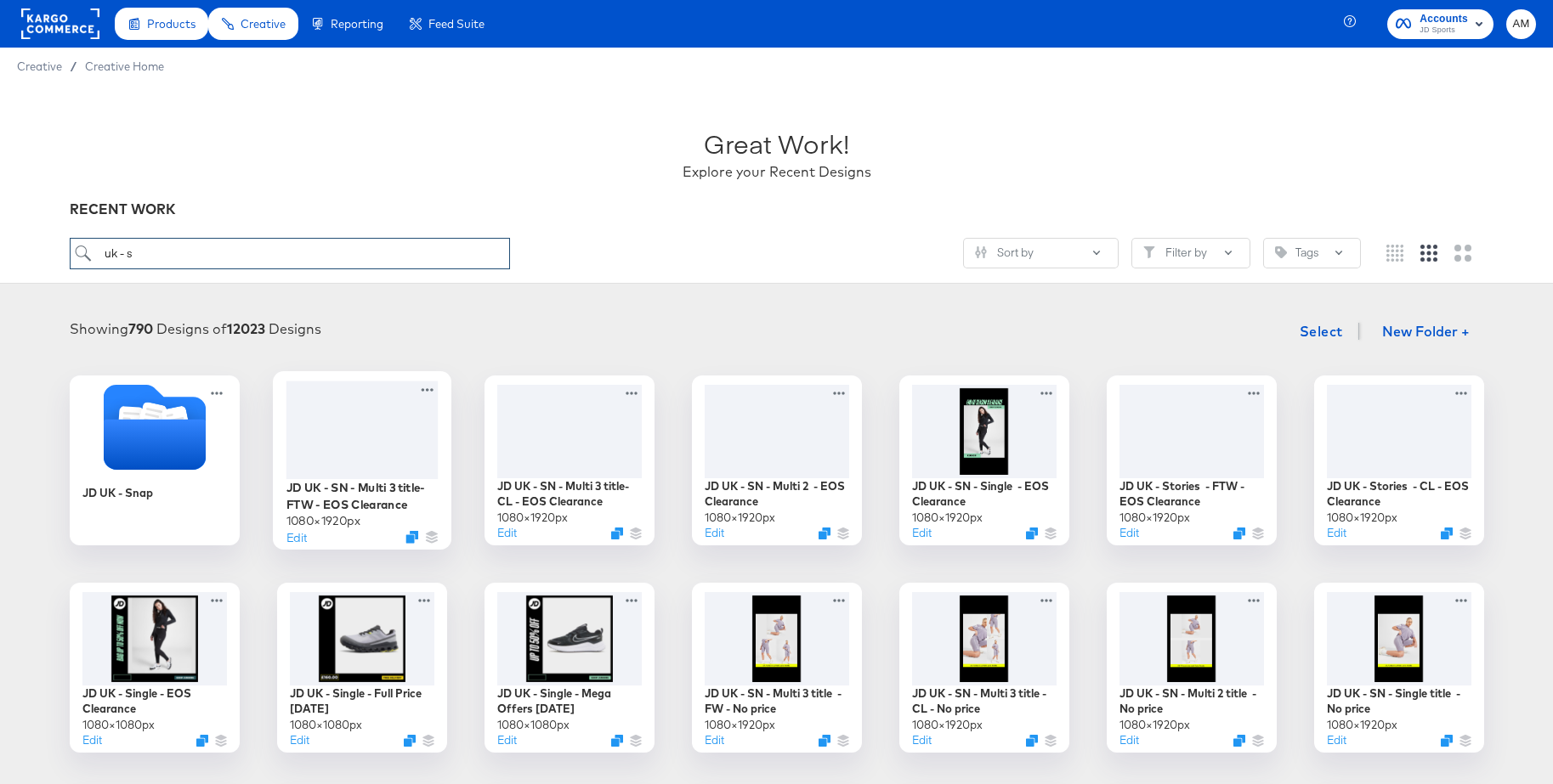
type input "uk - s"
click at [331, 399] on div at bounding box center [361, 430] width 152 height 98
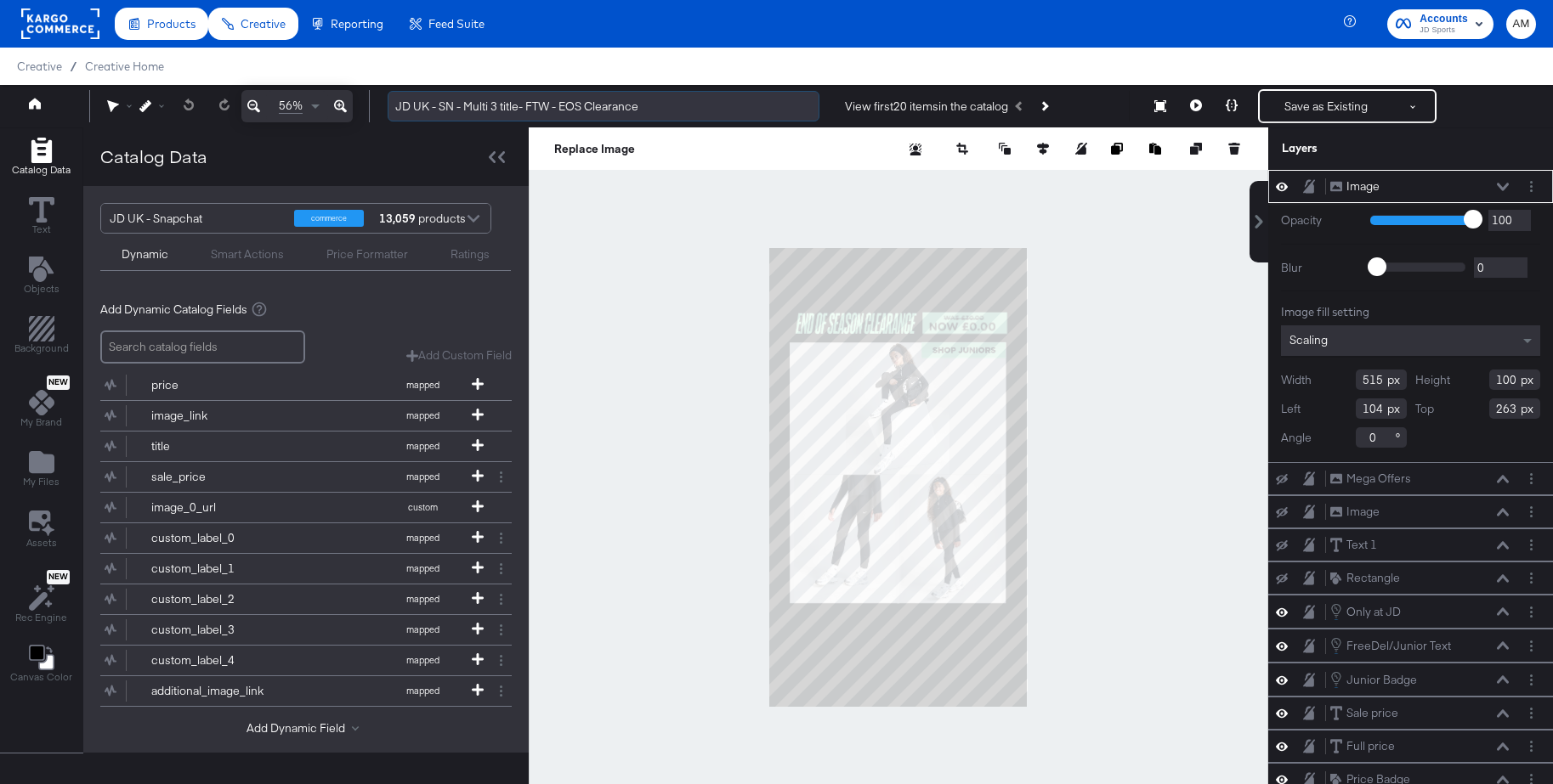
click at [519, 107] on input "JD UK - SN - Multi 3 title- FTW - EOS Clearance" at bounding box center [603, 106] width 432 height 31
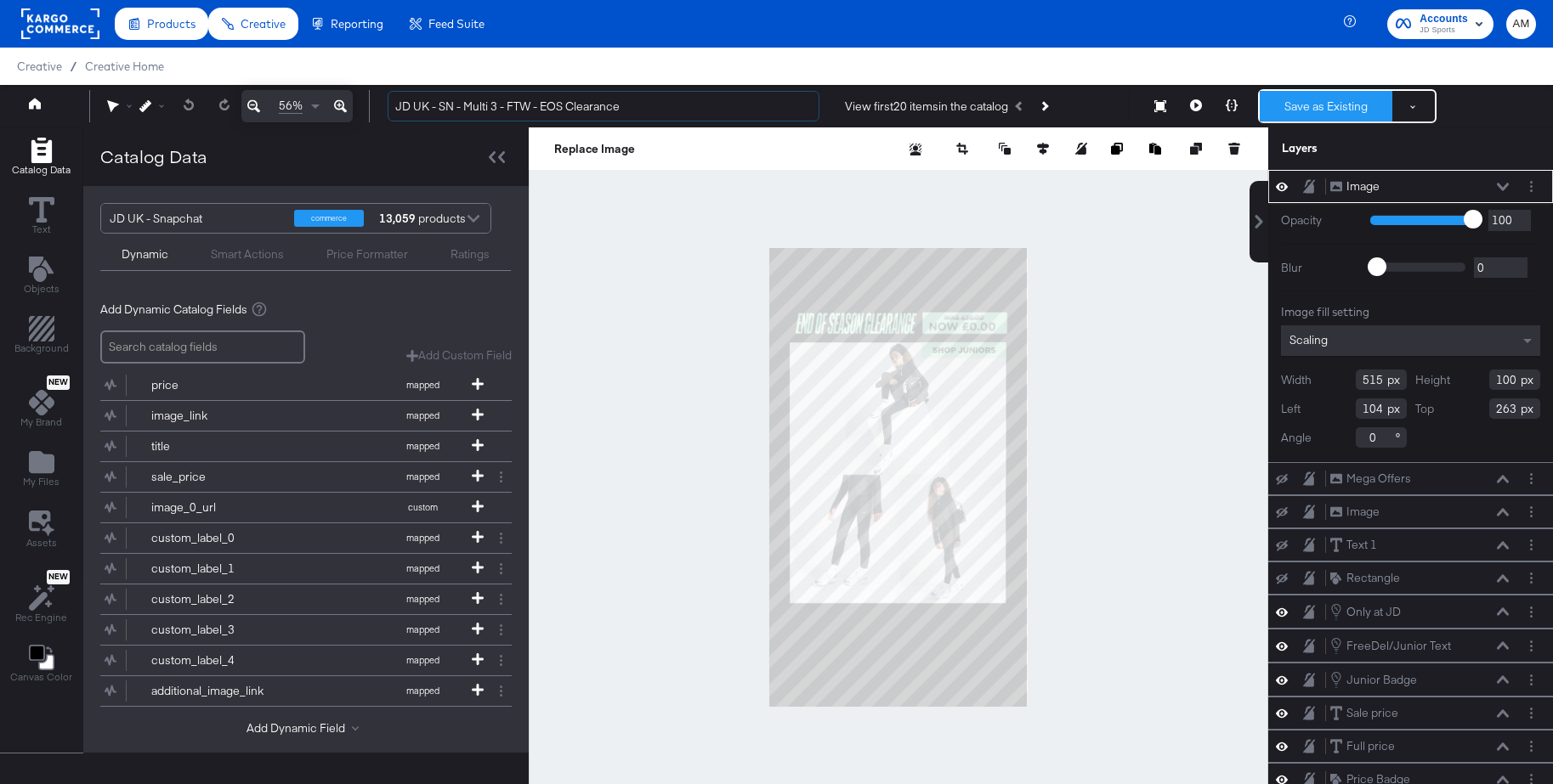
type input "JD UK - SN - Multi 3 - FTW - EOS Clearance"
click at [1316, 110] on button "Save as Existing" at bounding box center [1325, 106] width 133 height 31
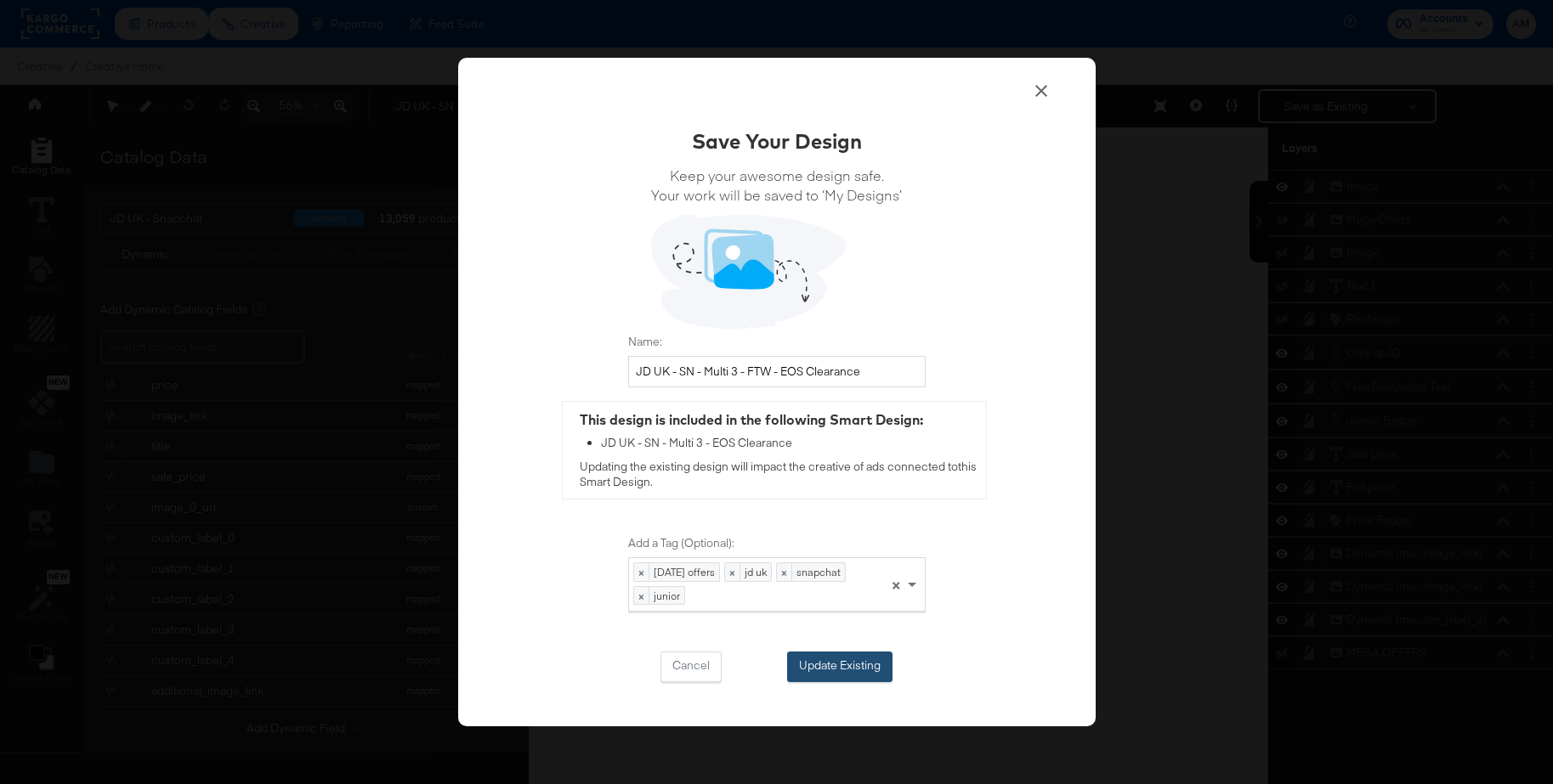
click at [811, 664] on button "Update Existing" at bounding box center [840, 667] width 105 height 31
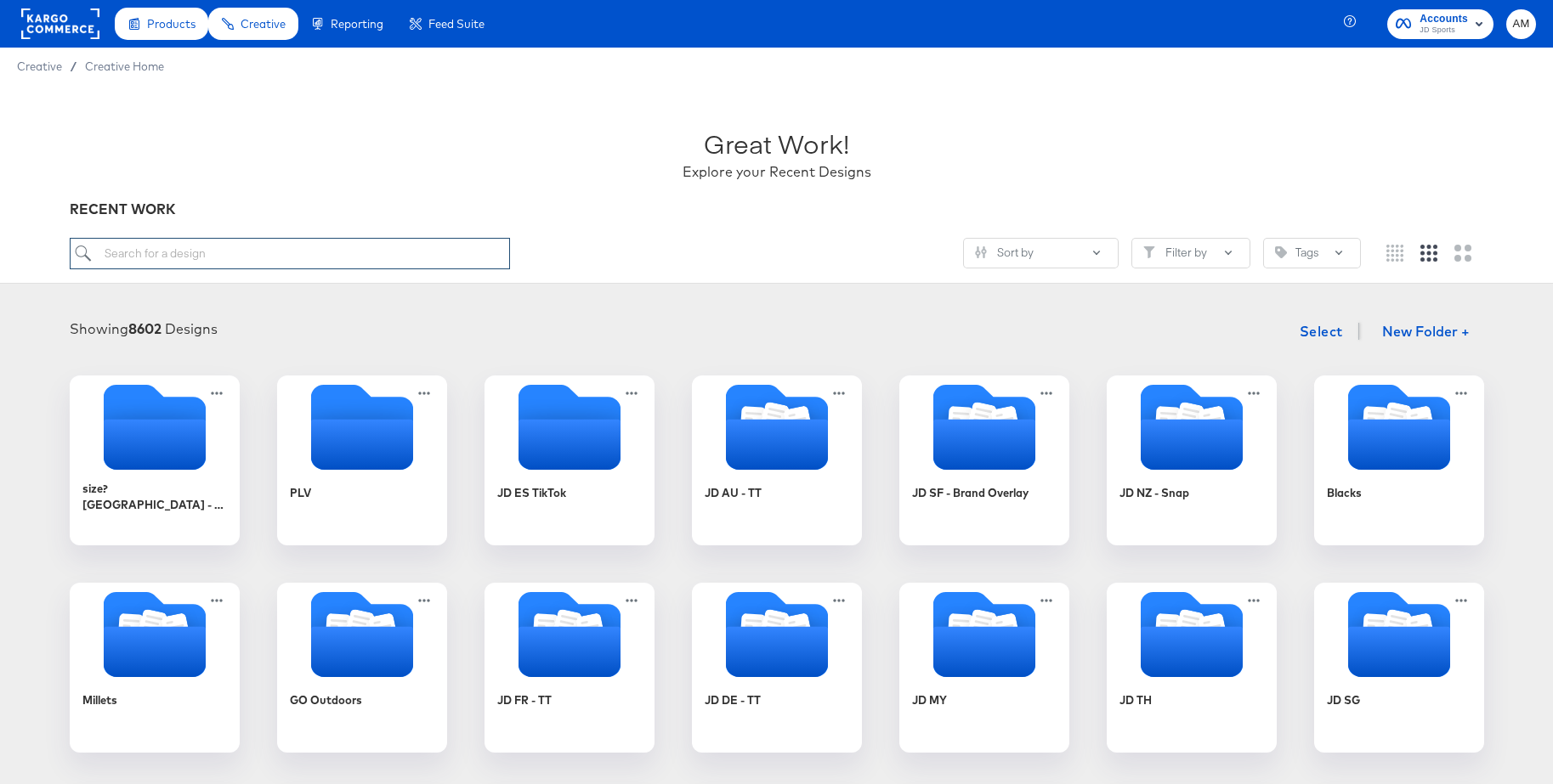
click at [401, 257] on input "search" at bounding box center [290, 253] width 440 height 31
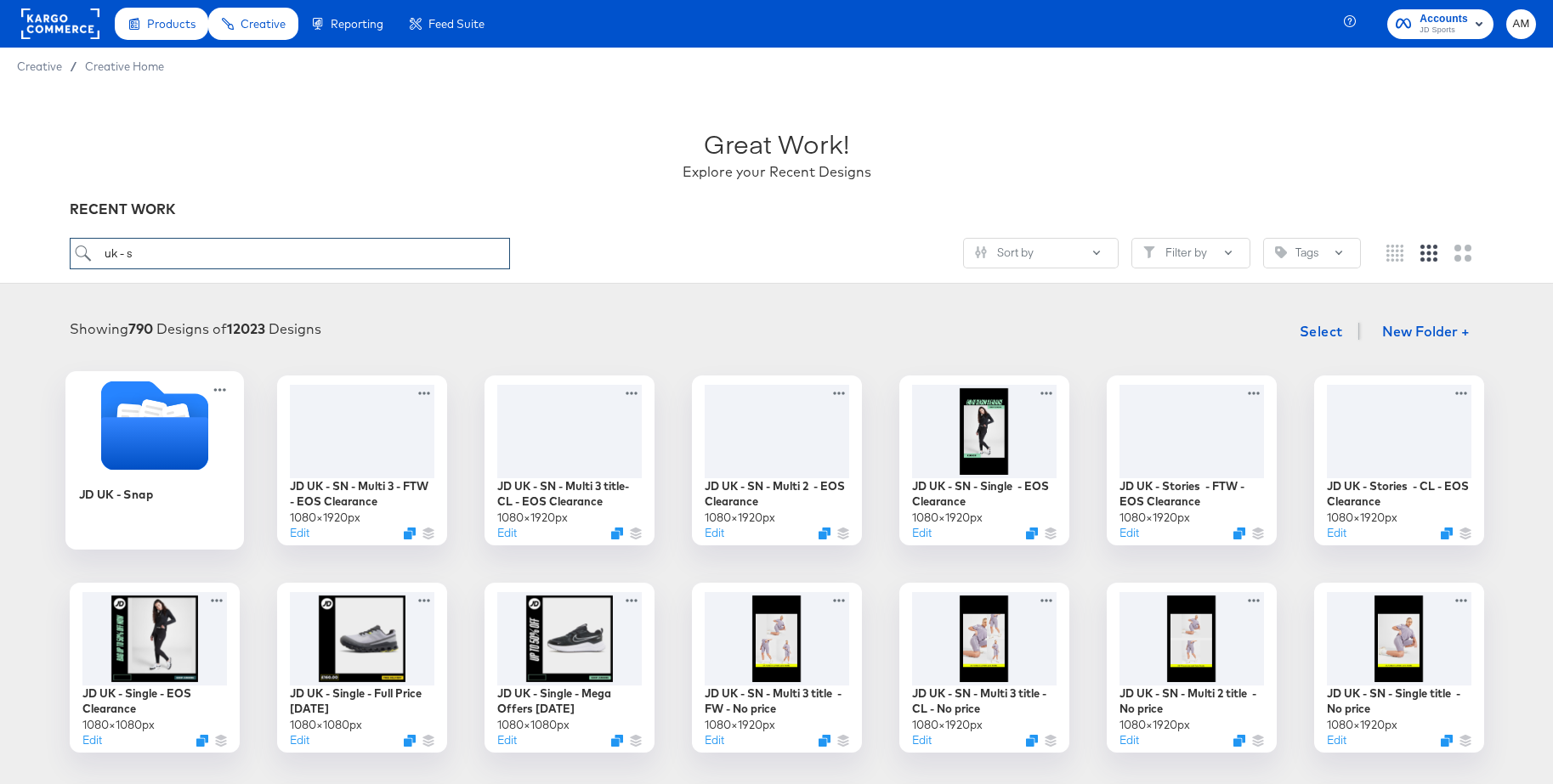
type input "uk - s"
click at [164, 420] on icon "Folder" at bounding box center [154, 443] width 107 height 53
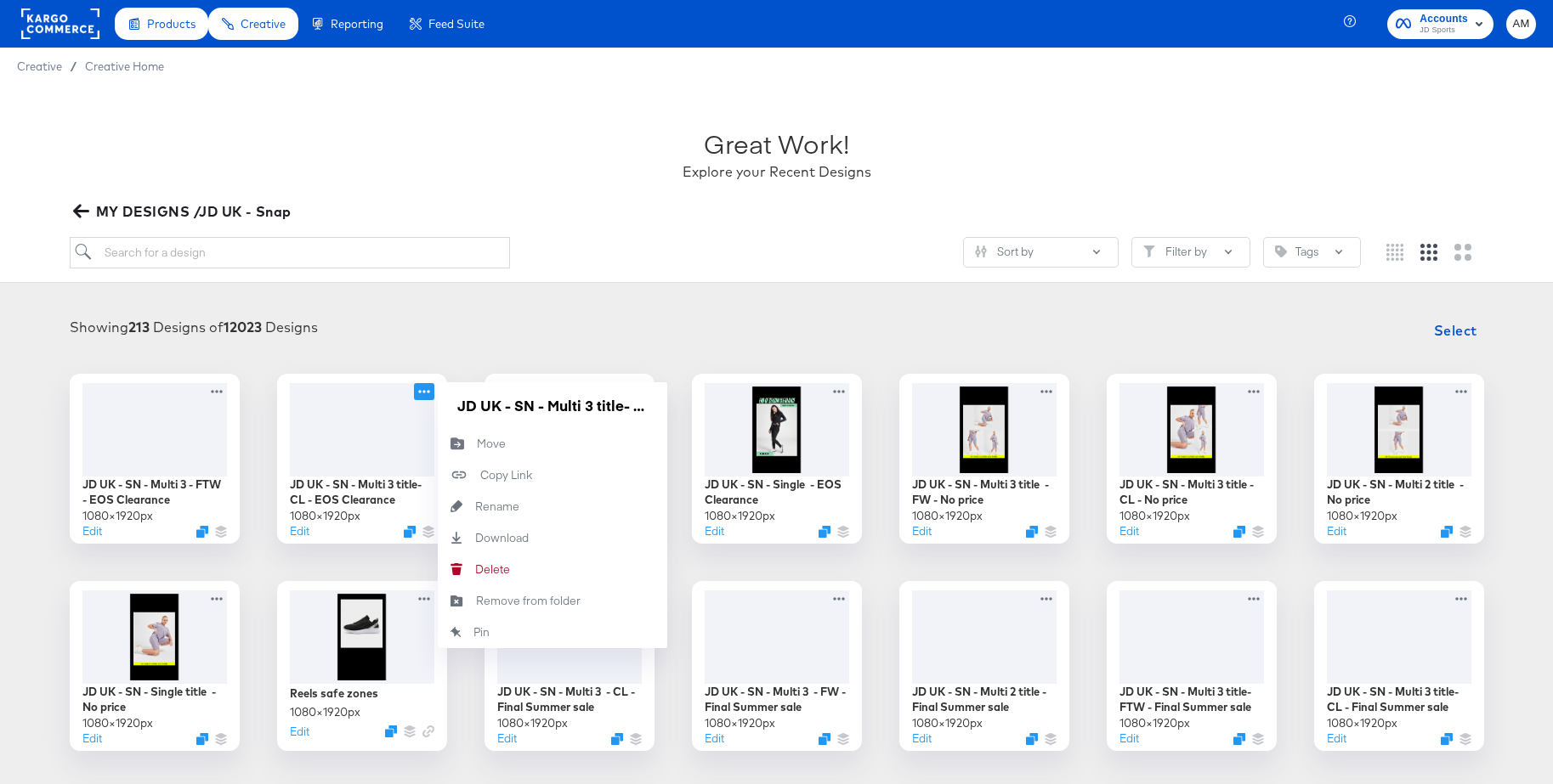
drag, startPoint x: 428, startPoint y: 386, endPoint x: 438, endPoint y: 391, distance: 11.2
click at [428, 387] on icon at bounding box center [424, 392] width 21 height 17
click at [622, 410] on input "JD UK - SN - Multi 3 title- CL - EOS Clearance" at bounding box center [552, 406] width 204 height 34
type input "JD UK - SN - Multi 3 - CL - EOS Clearance"
click at [571, 315] on div "Showing 213 Designs of 12023 Designs Select" at bounding box center [776, 330] width 1519 height 34
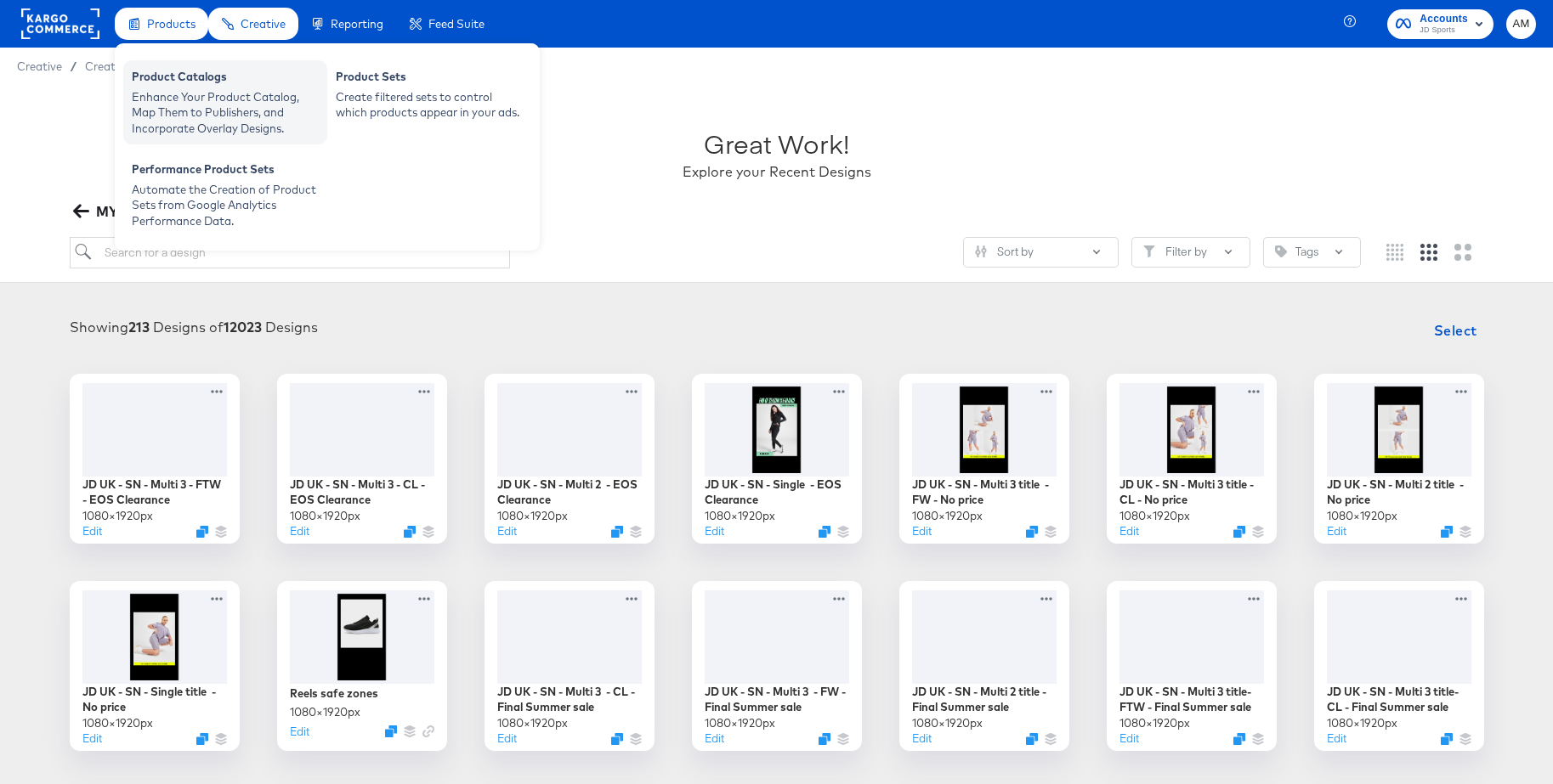
click at [177, 114] on div "Enhance Your Product Catalog, Map Them to Publishers, and Incorporate Overlay D…" at bounding box center [225, 113] width 187 height 48
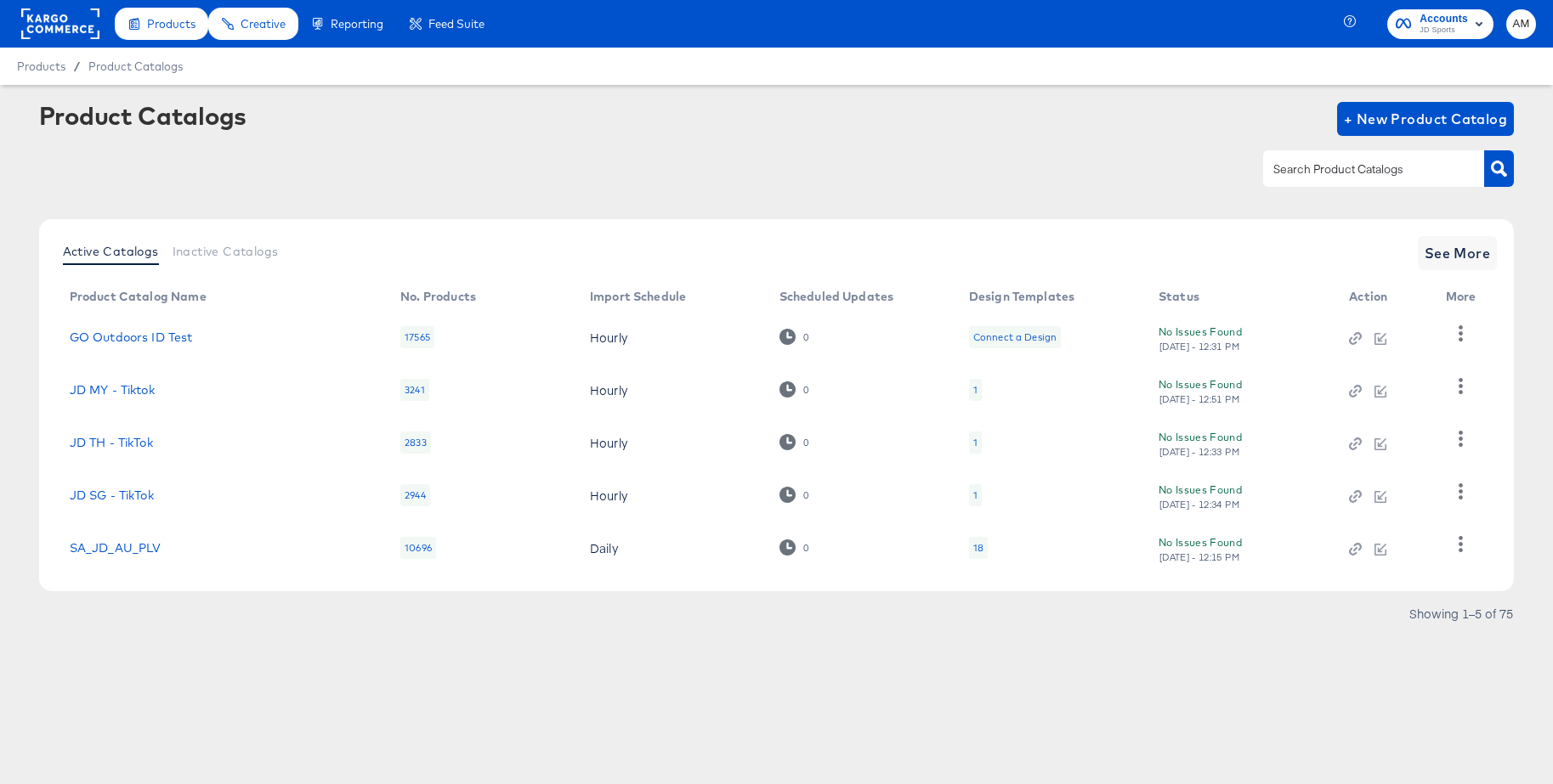
click at [1358, 175] on input "text" at bounding box center [1360, 169] width 181 height 20
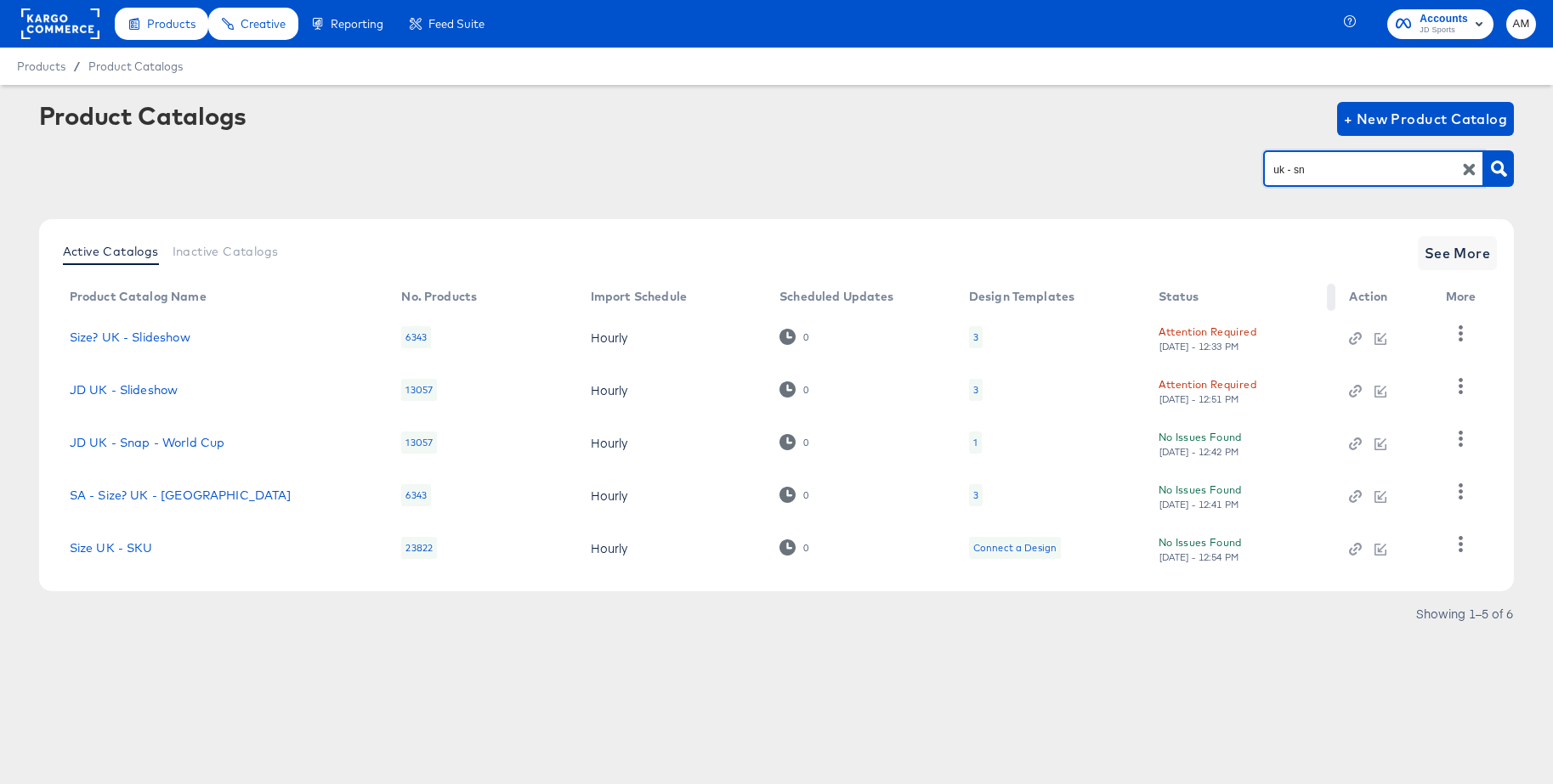
type input "uk - sn"
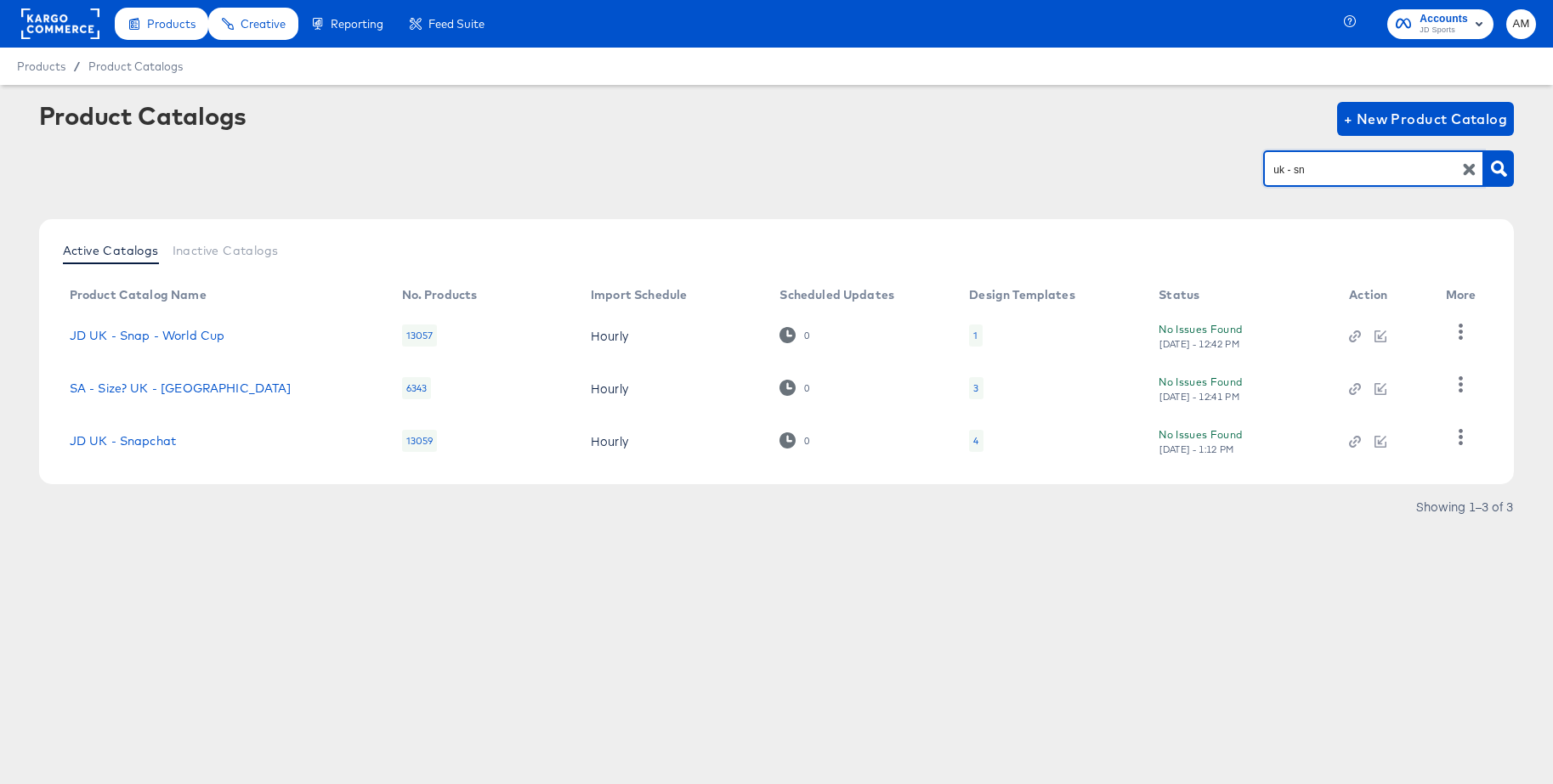
click at [974, 441] on div "4" at bounding box center [975, 440] width 5 height 13
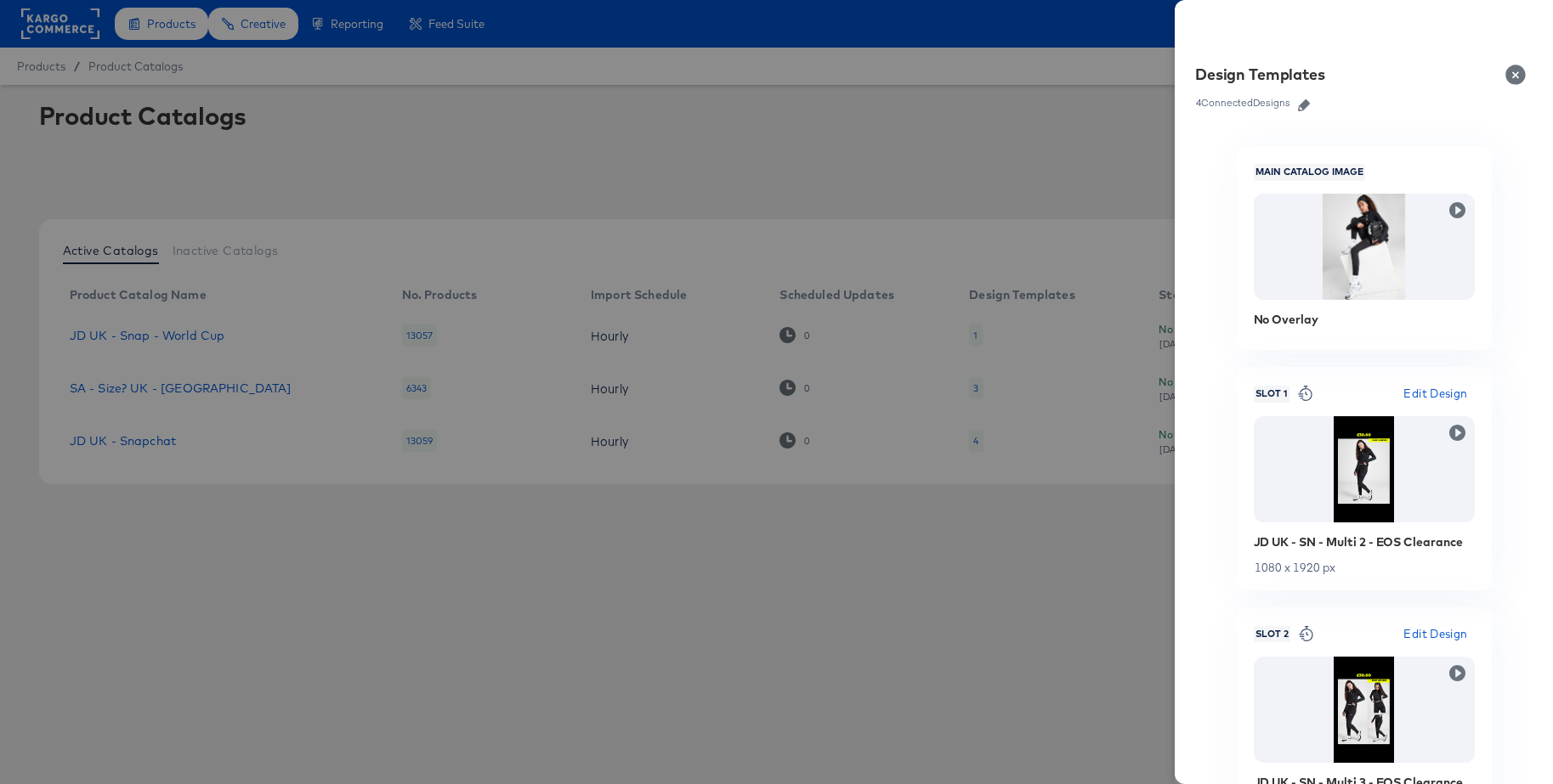
click at [1305, 104] on icon "button" at bounding box center [1304, 105] width 12 height 12
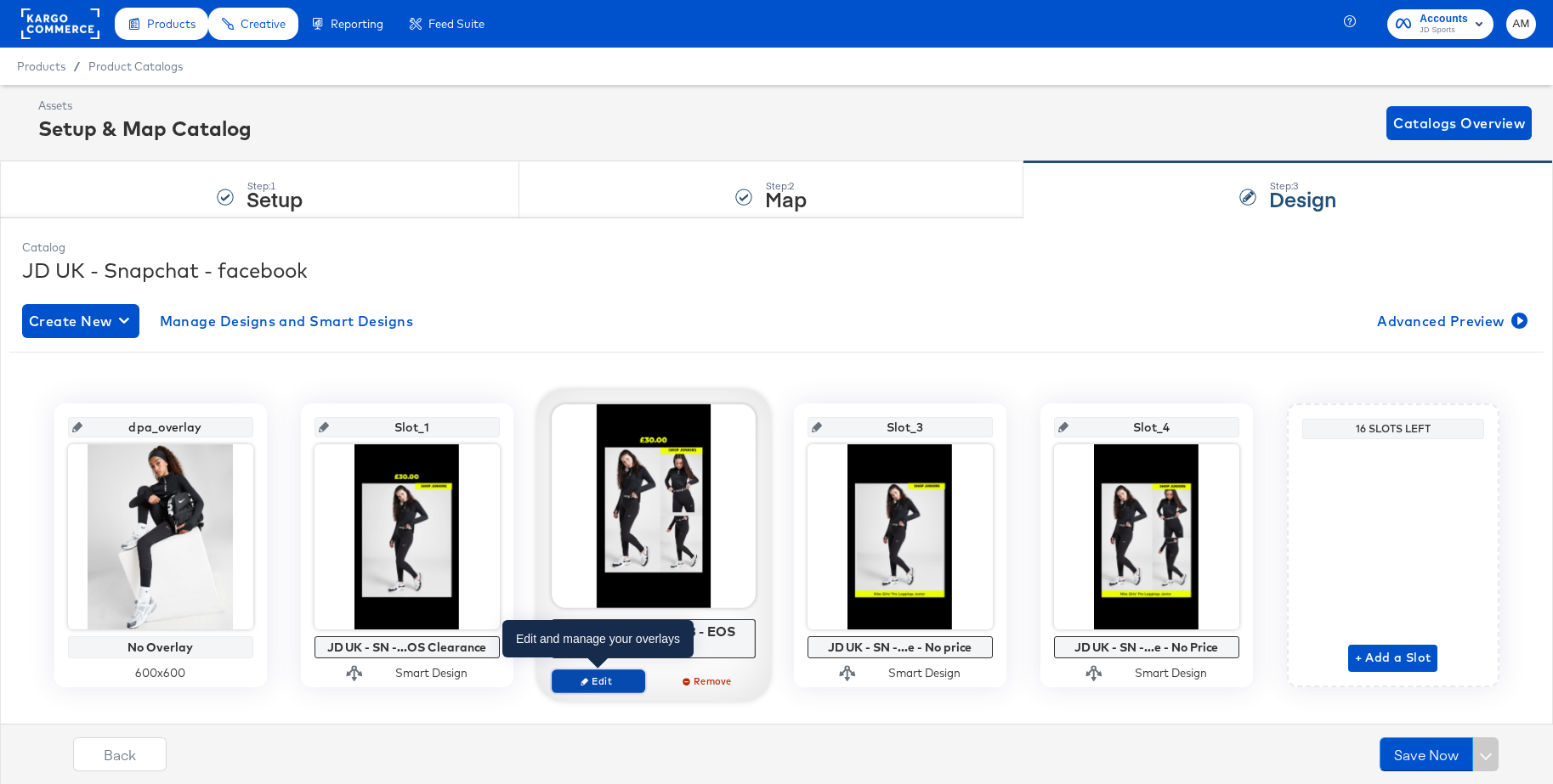
click at [598, 679] on span "Edit" at bounding box center [597, 681] width 78 height 13
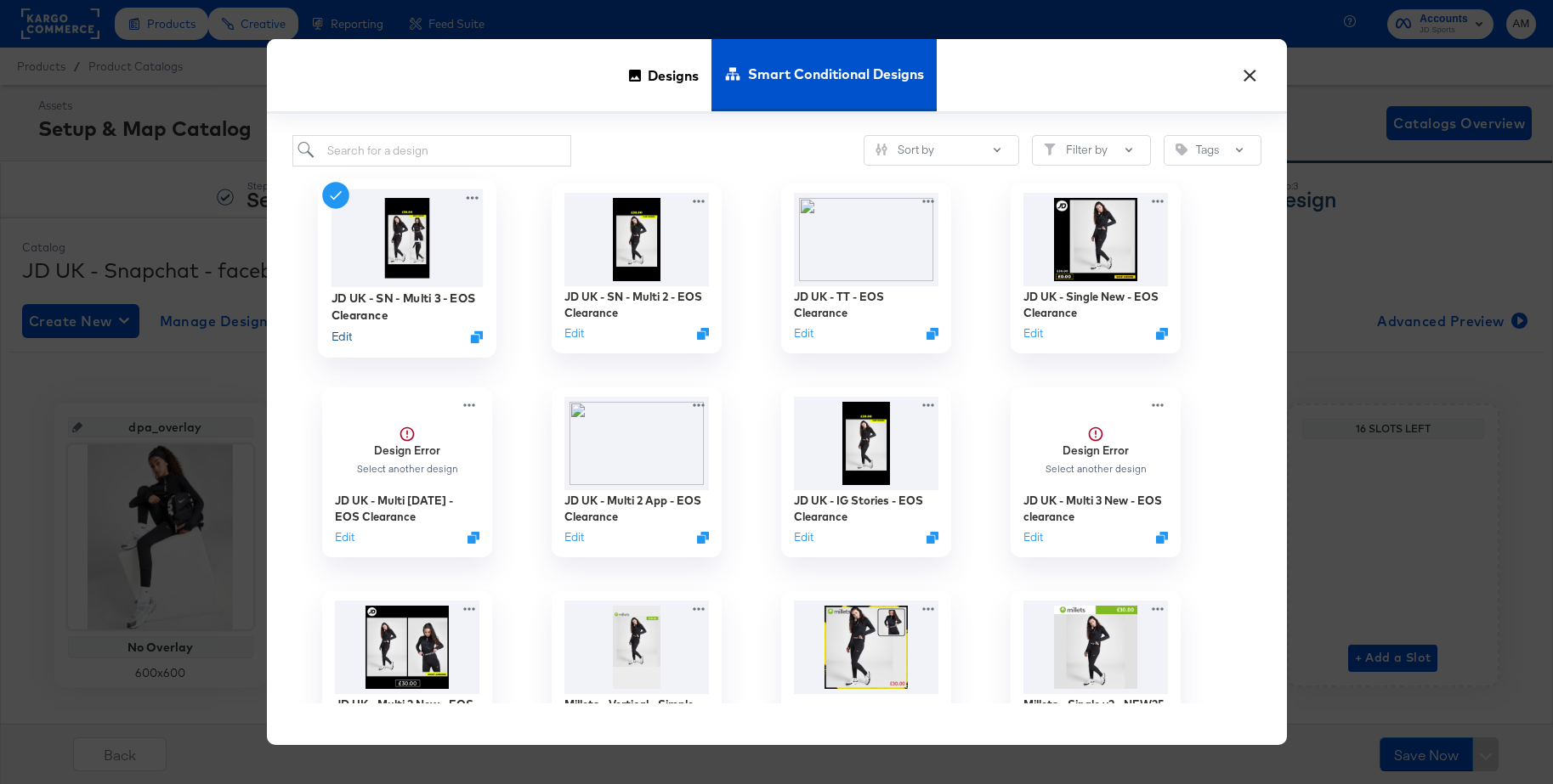
click at [345, 341] on button "Edit" at bounding box center [341, 336] width 21 height 16
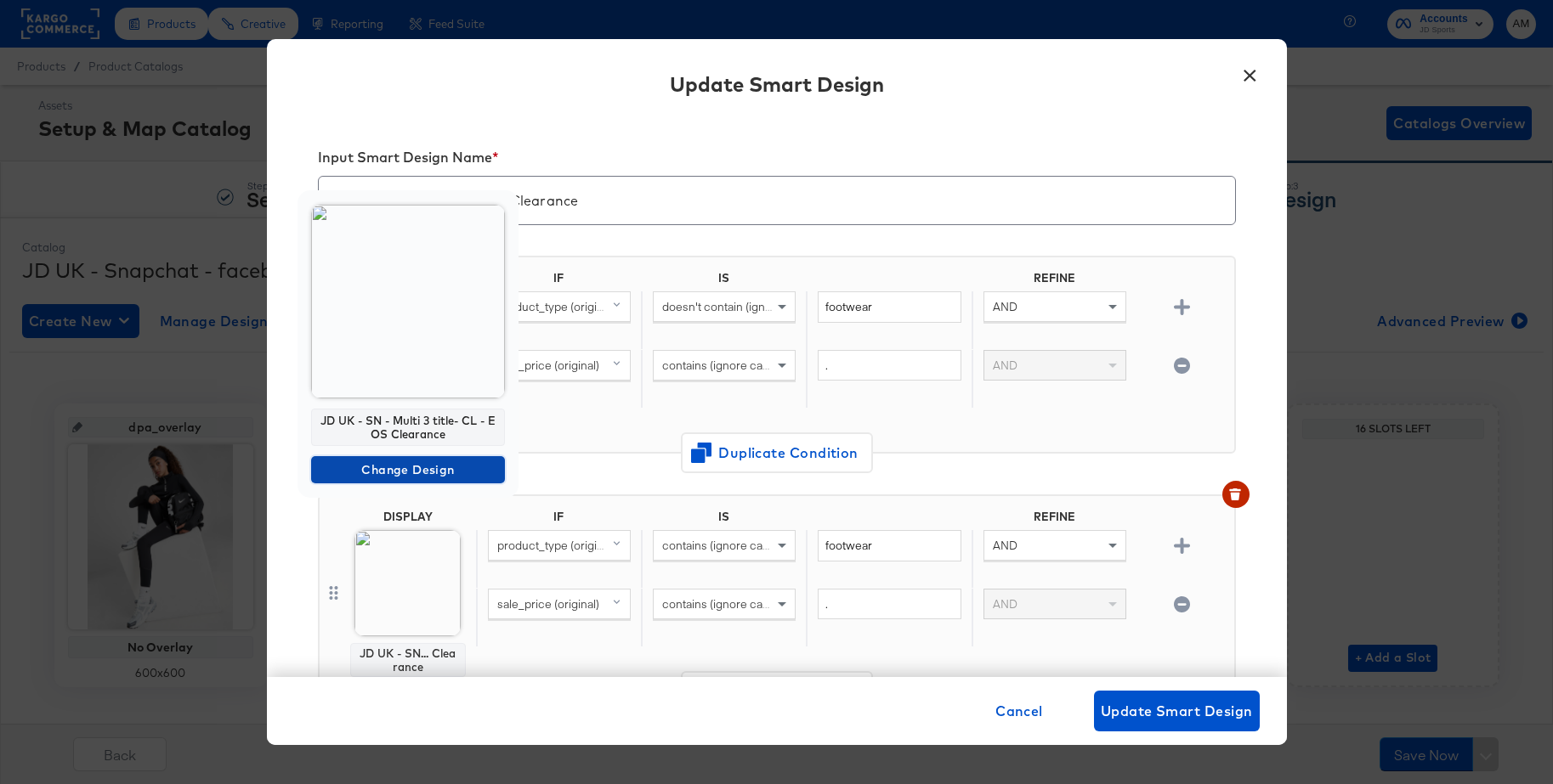
click at [366, 474] on span "Change Design" at bounding box center [408, 470] width 180 height 22
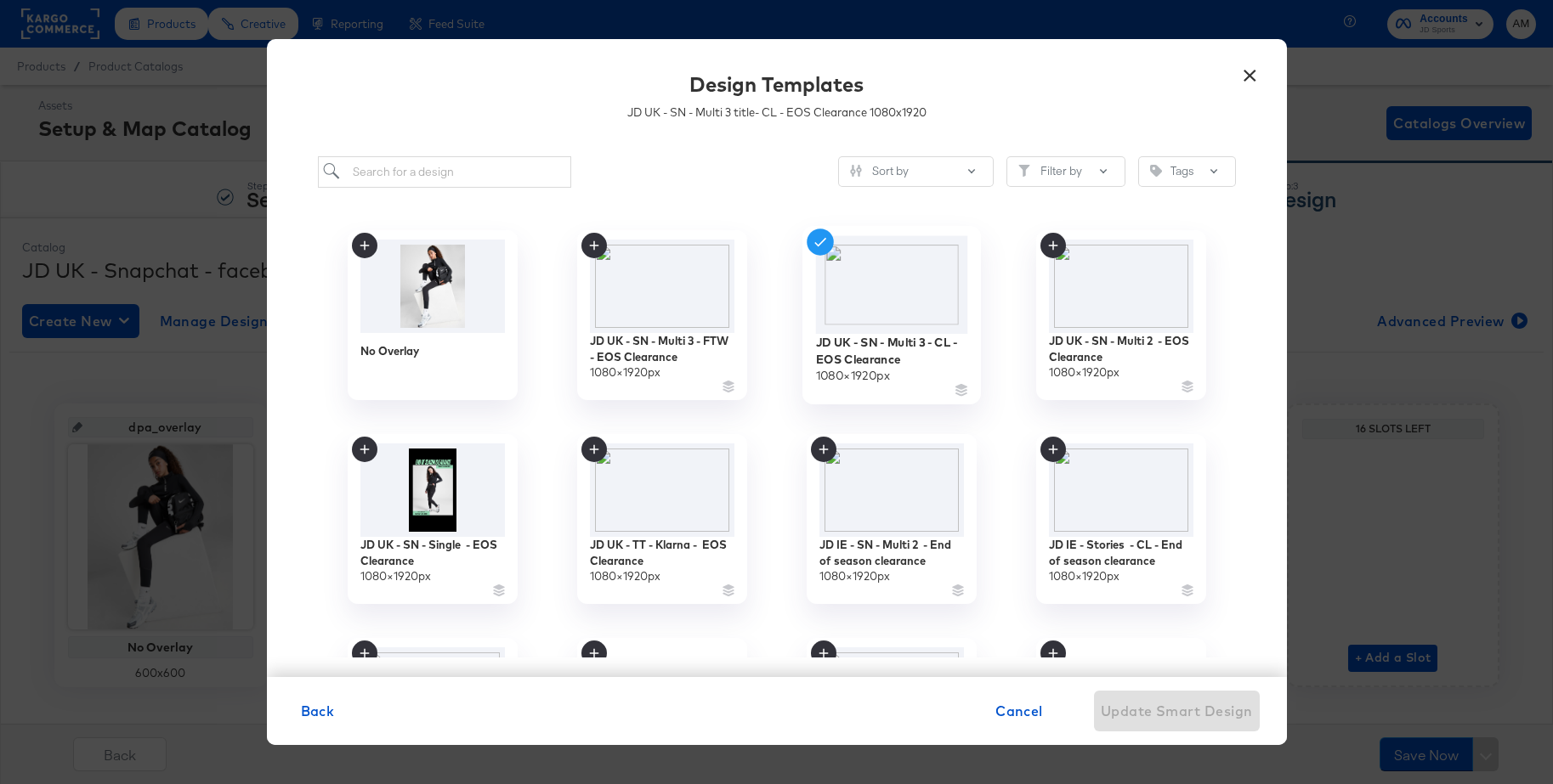
click at [876, 302] on img at bounding box center [891, 284] width 152 height 98
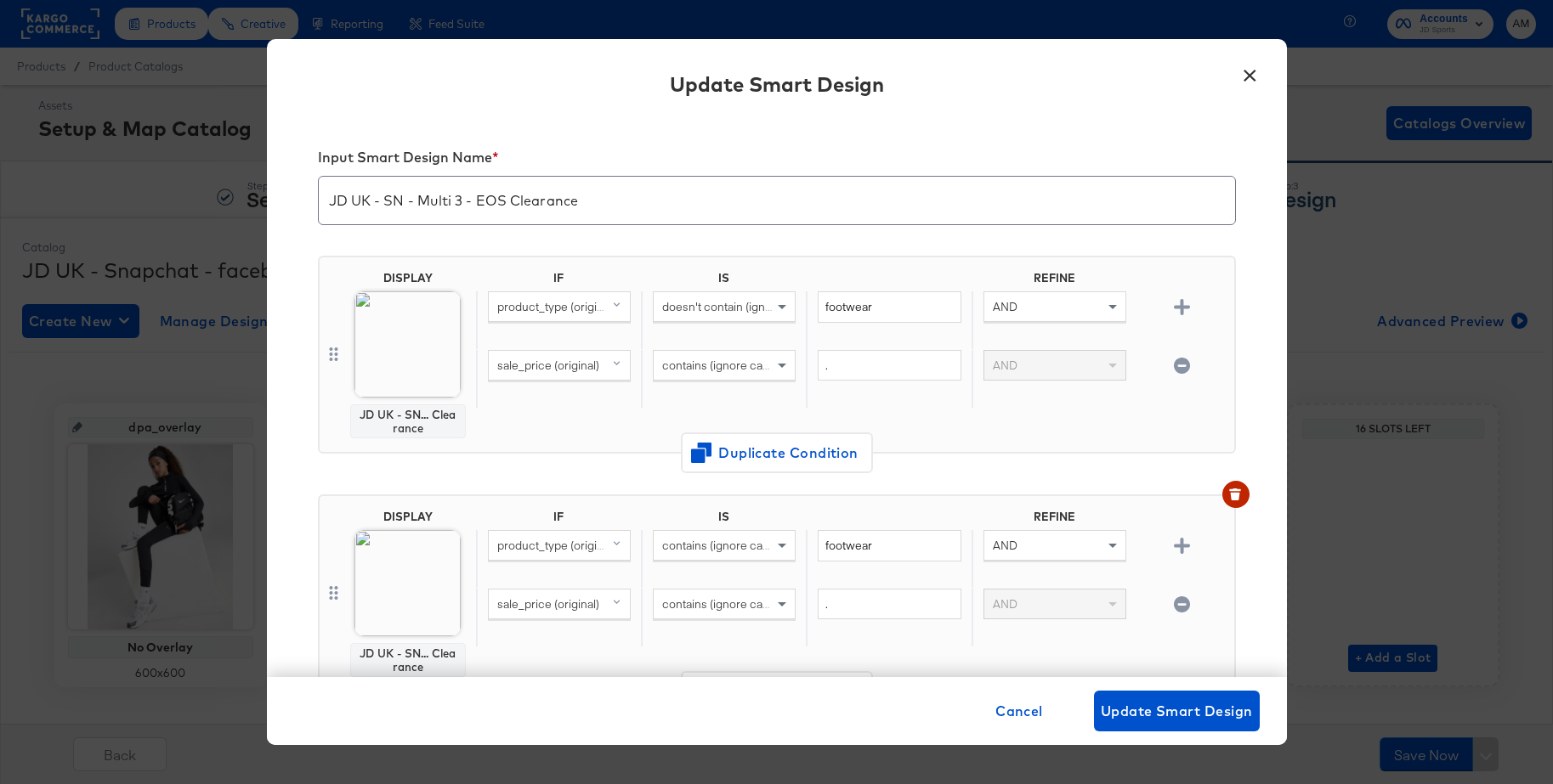
scroll to position [169, 0]
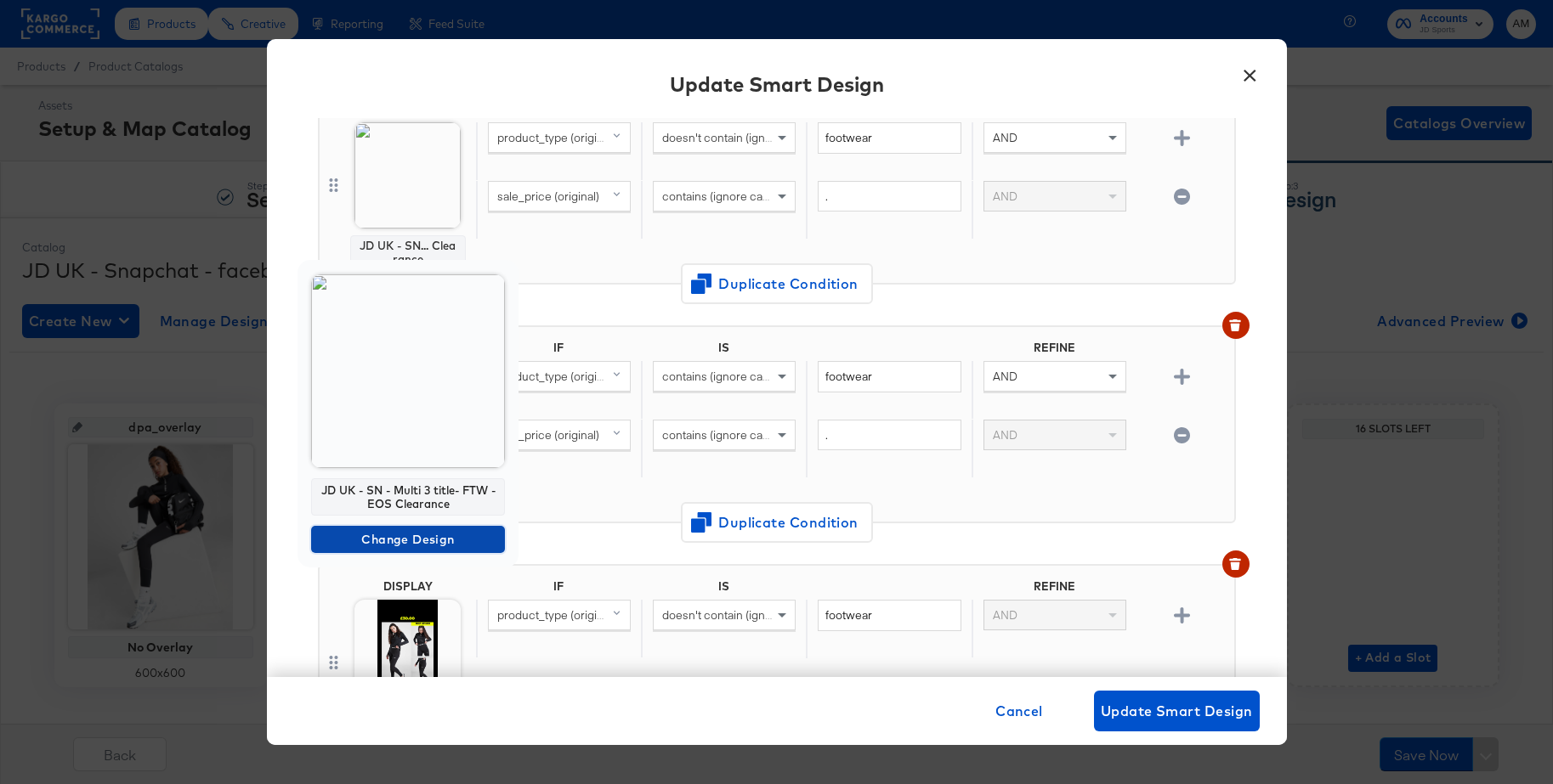
click at [370, 541] on span "Change Design" at bounding box center [408, 540] width 180 height 22
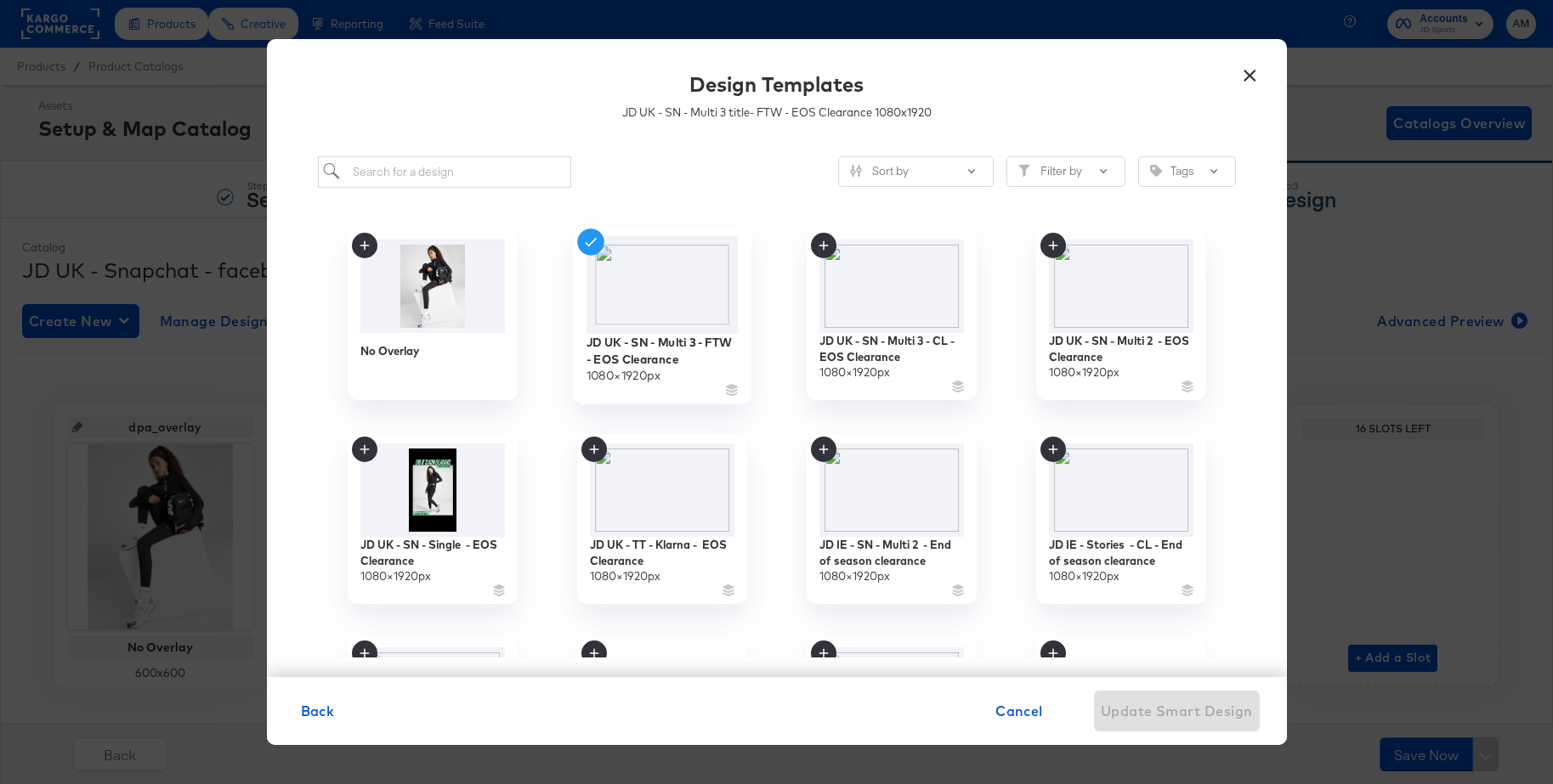
click at [664, 304] on img at bounding box center [662, 284] width 152 height 98
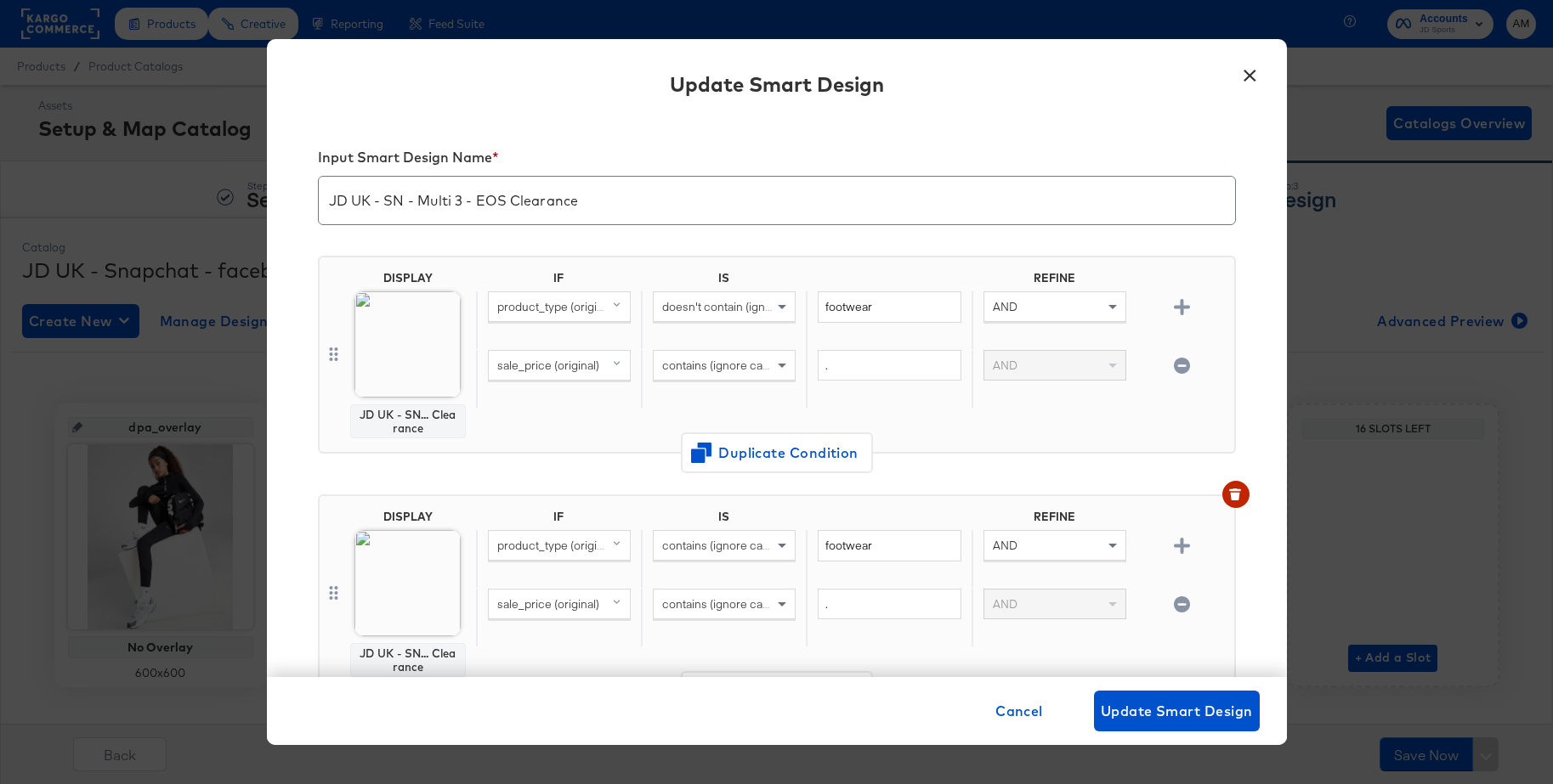
scroll to position [169, 0]
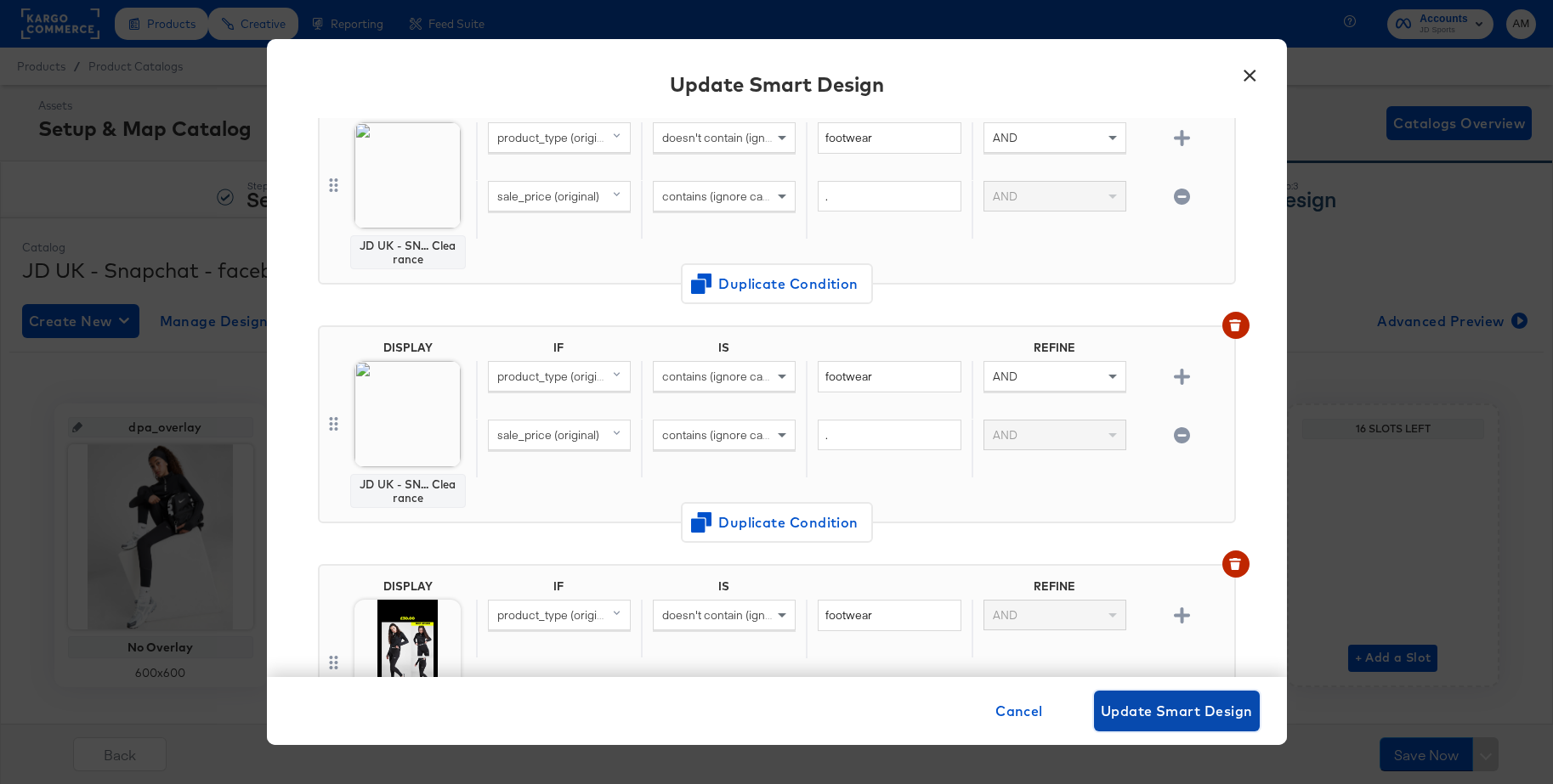
click at [1135, 705] on span "Update Smart Design" at bounding box center [1177, 711] width 152 height 24
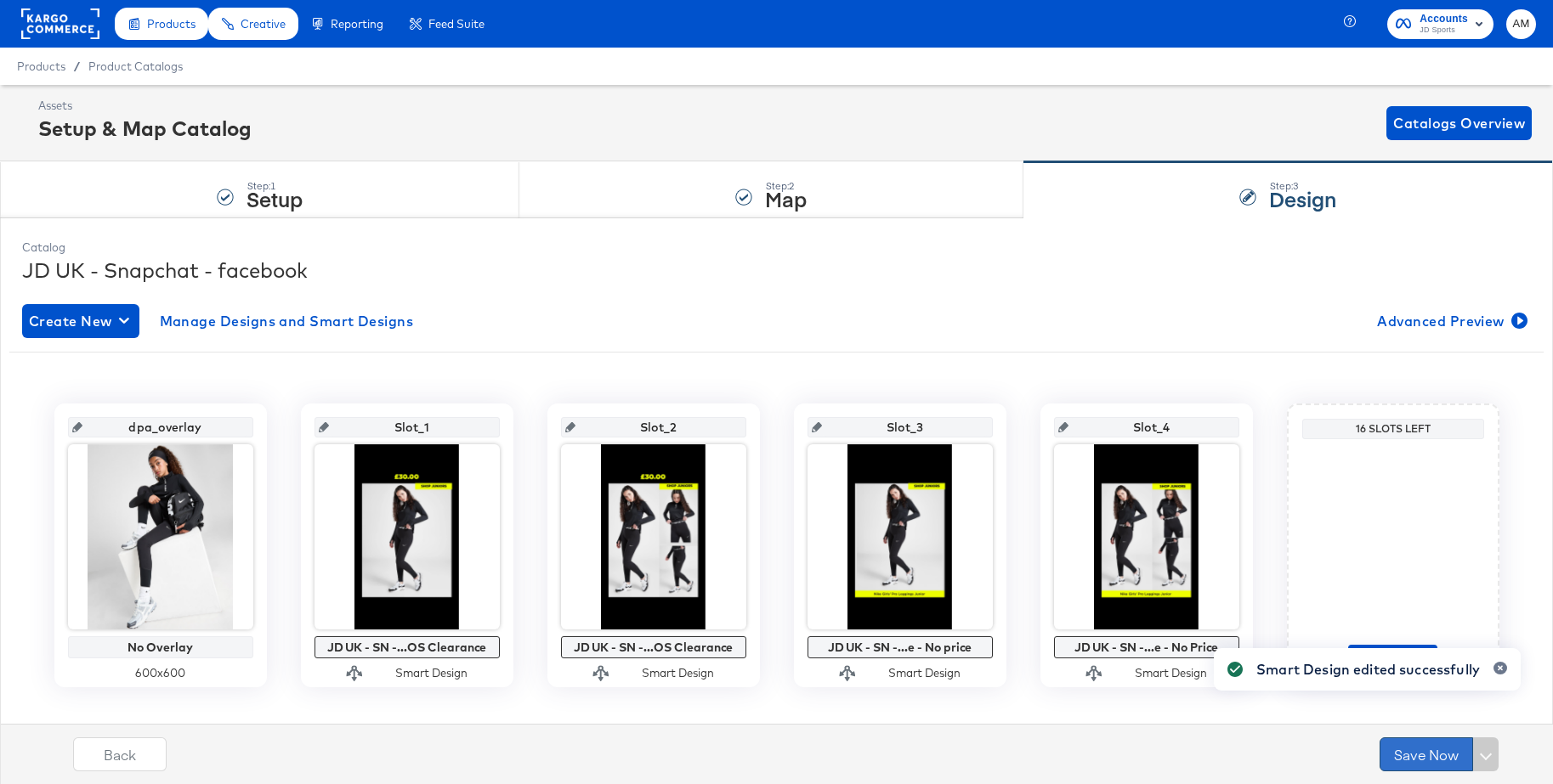
click at [1406, 756] on button "Save Now" at bounding box center [1425, 755] width 93 height 34
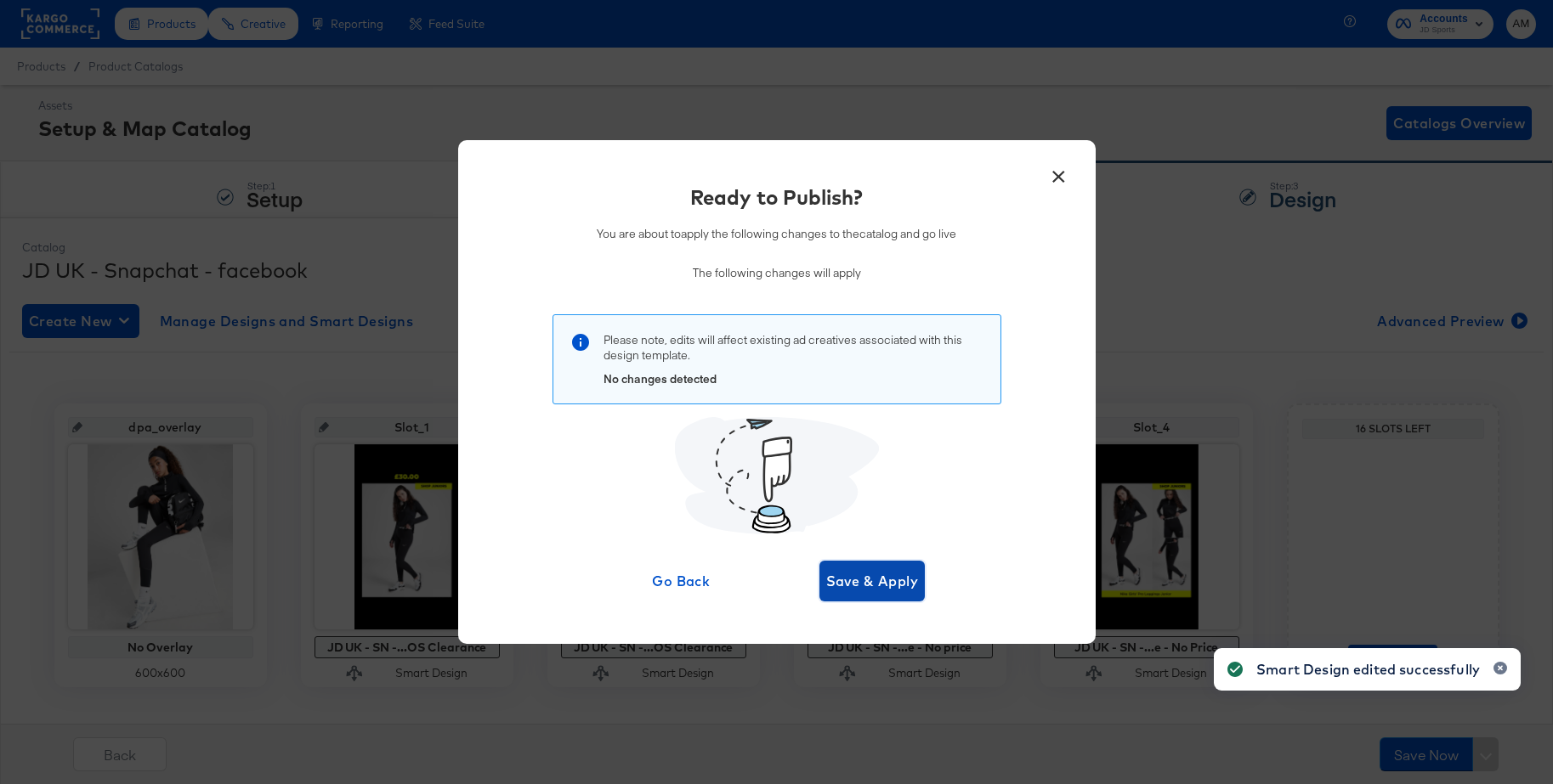
click at [901, 566] on button "Save & Apply" at bounding box center [872, 581] width 106 height 40
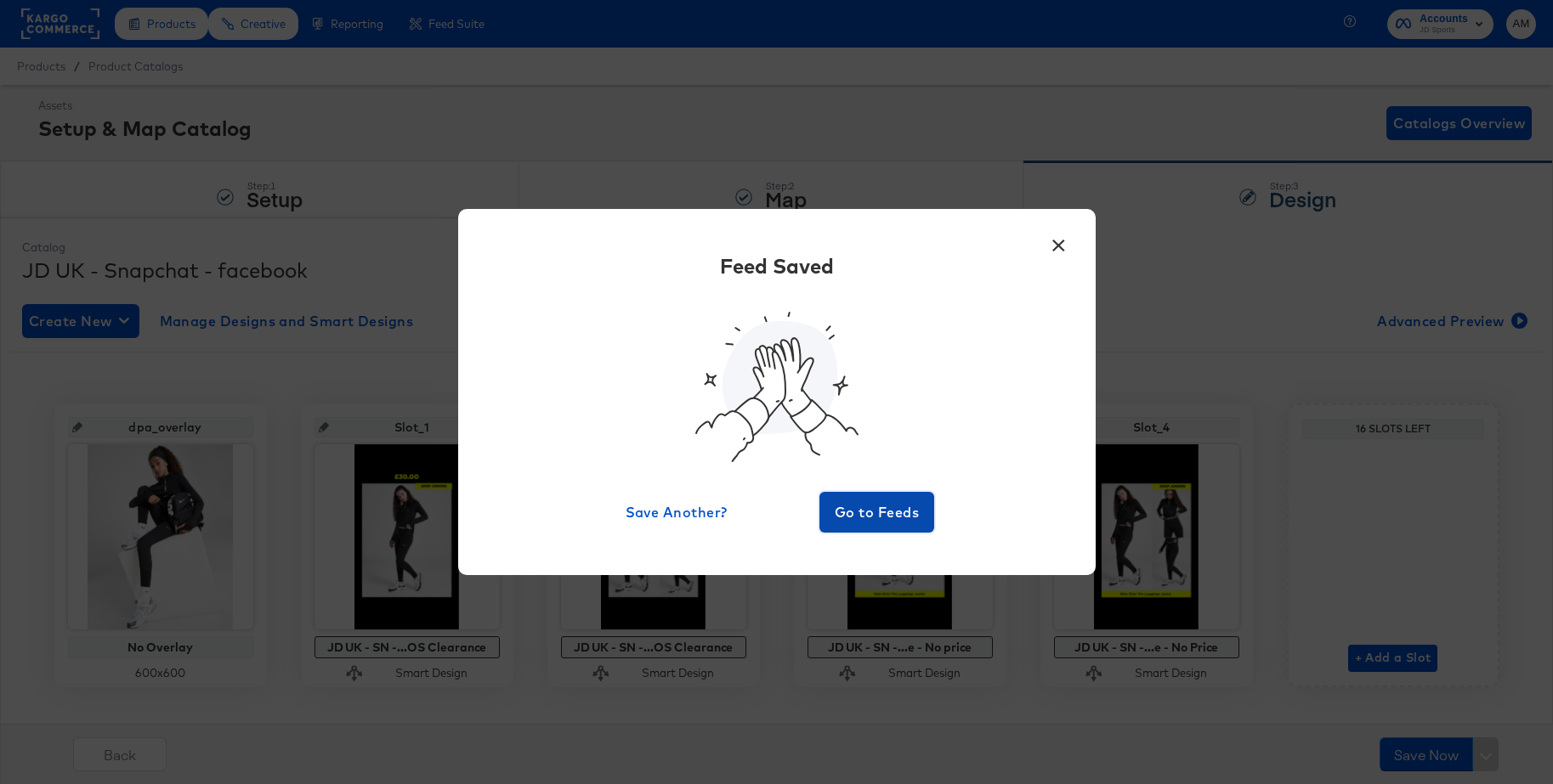
click at [885, 512] on span "Go to Feeds" at bounding box center [877, 512] width 102 height 24
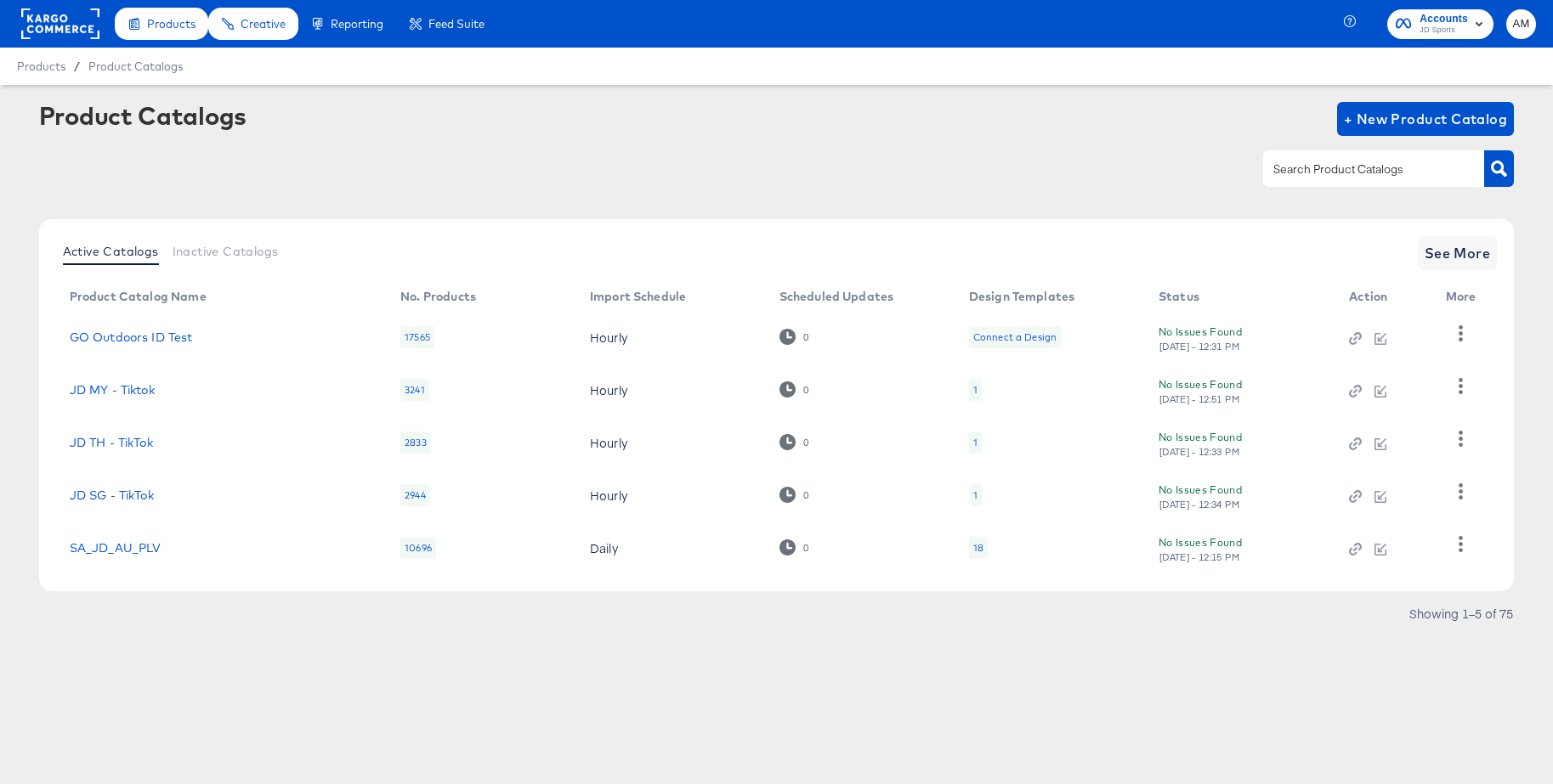
click at [1301, 175] on input "text" at bounding box center [1360, 169] width 181 height 20
type input "uk - sn"
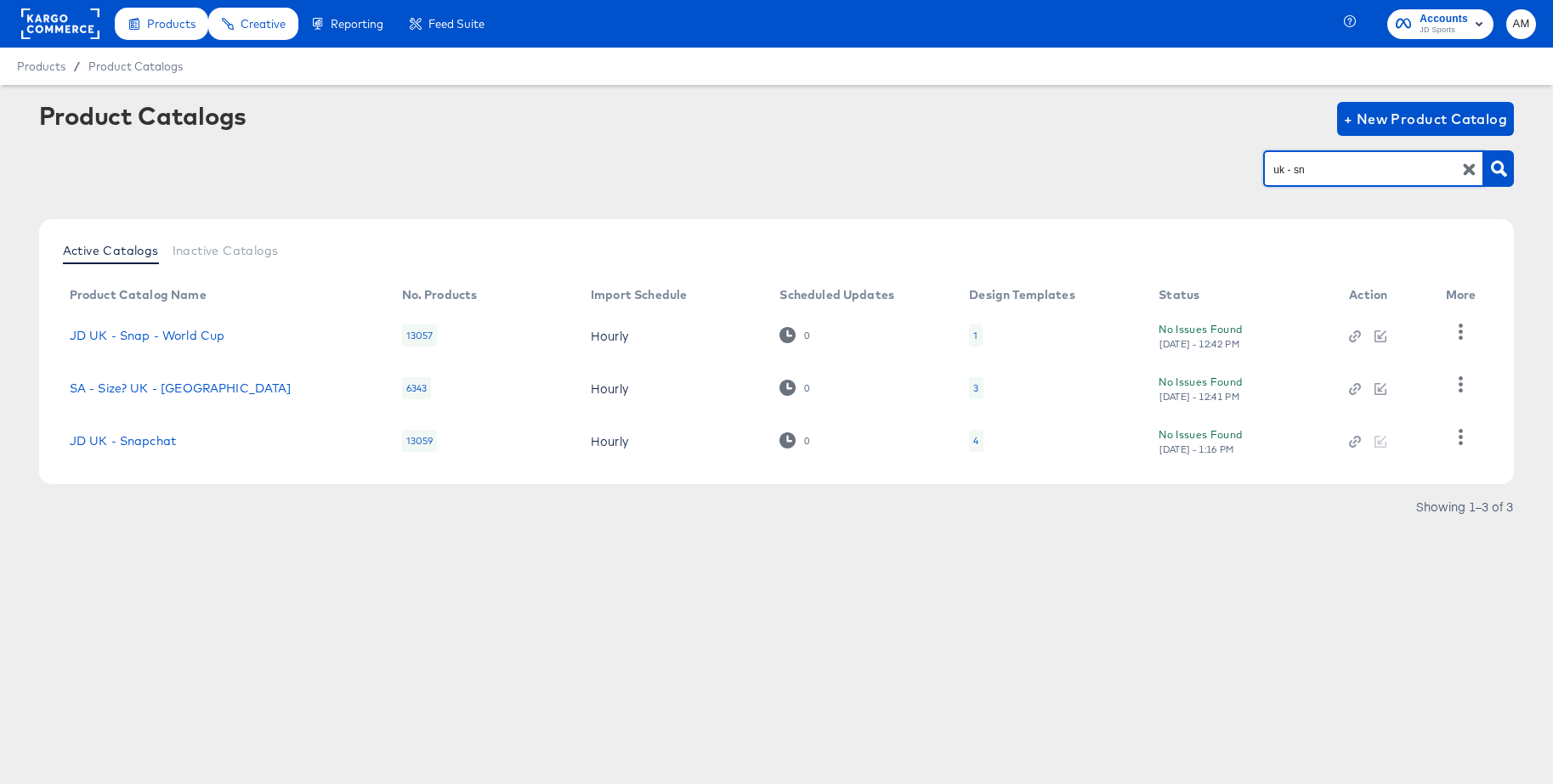
drag, startPoint x: 1315, startPoint y: 174, endPoint x: 1243, endPoint y: 164, distance: 72.7
click at [1243, 164] on div "uk - sn" at bounding box center [776, 168] width 1475 height 39
drag, startPoint x: 1468, startPoint y: 170, endPoint x: 1402, endPoint y: 165, distance: 66.2
click at [1462, 168] on icon "button" at bounding box center [1468, 169] width 16 height 16
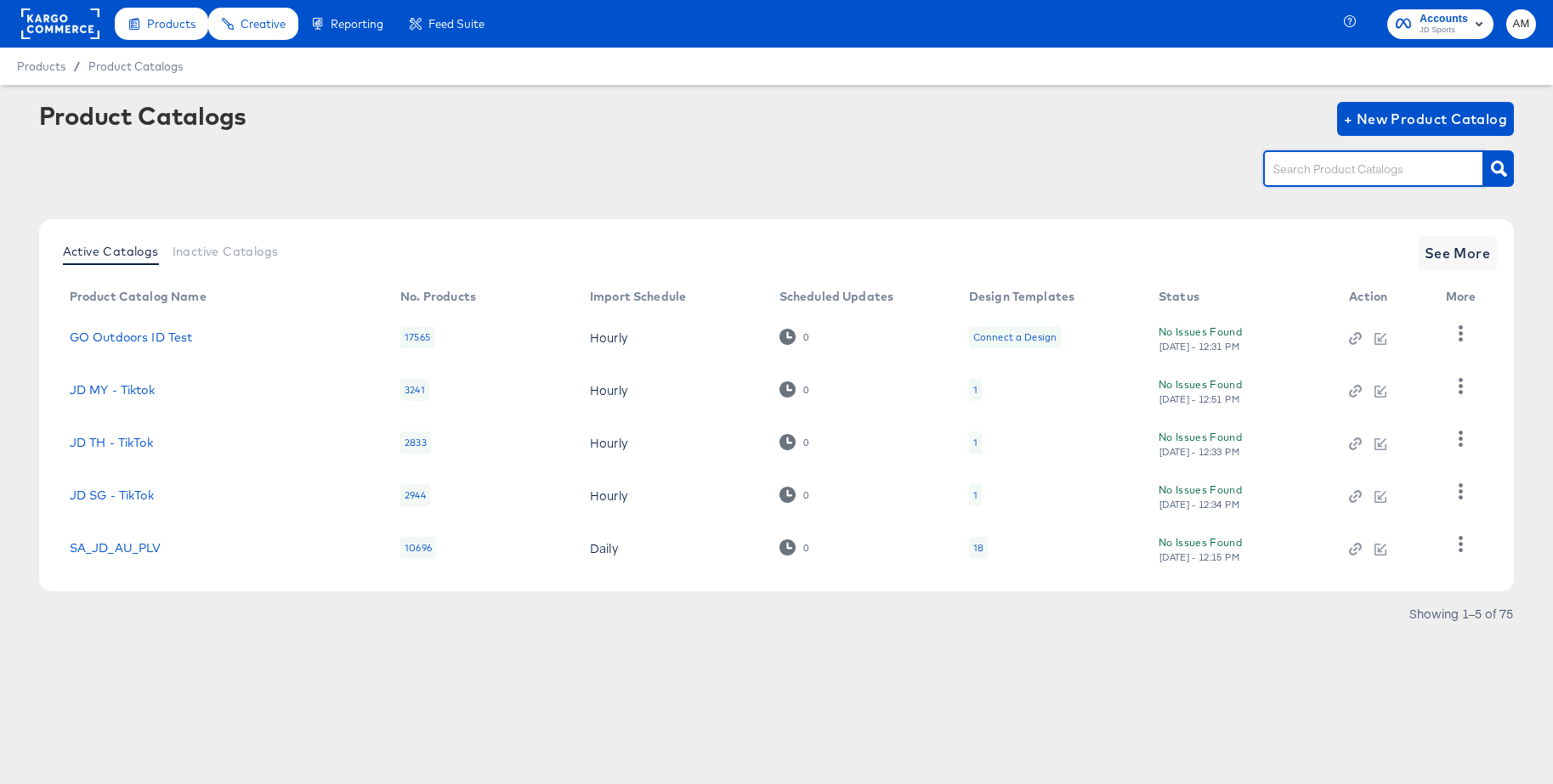
paste input "uk - sn"
type input "uk - sn"
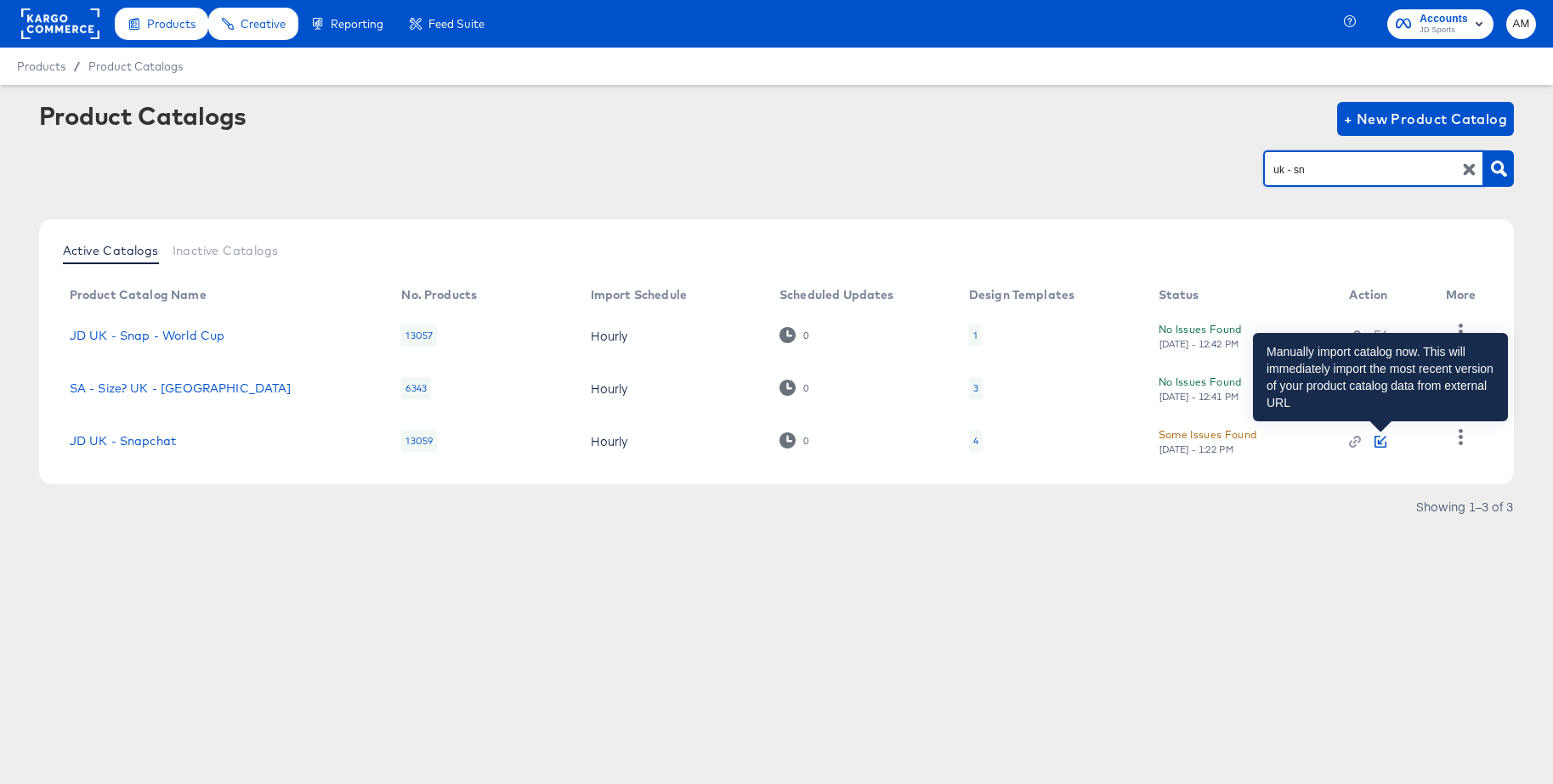
click at [1380, 442] on icon "button" at bounding box center [1382, 440] width 8 height 8
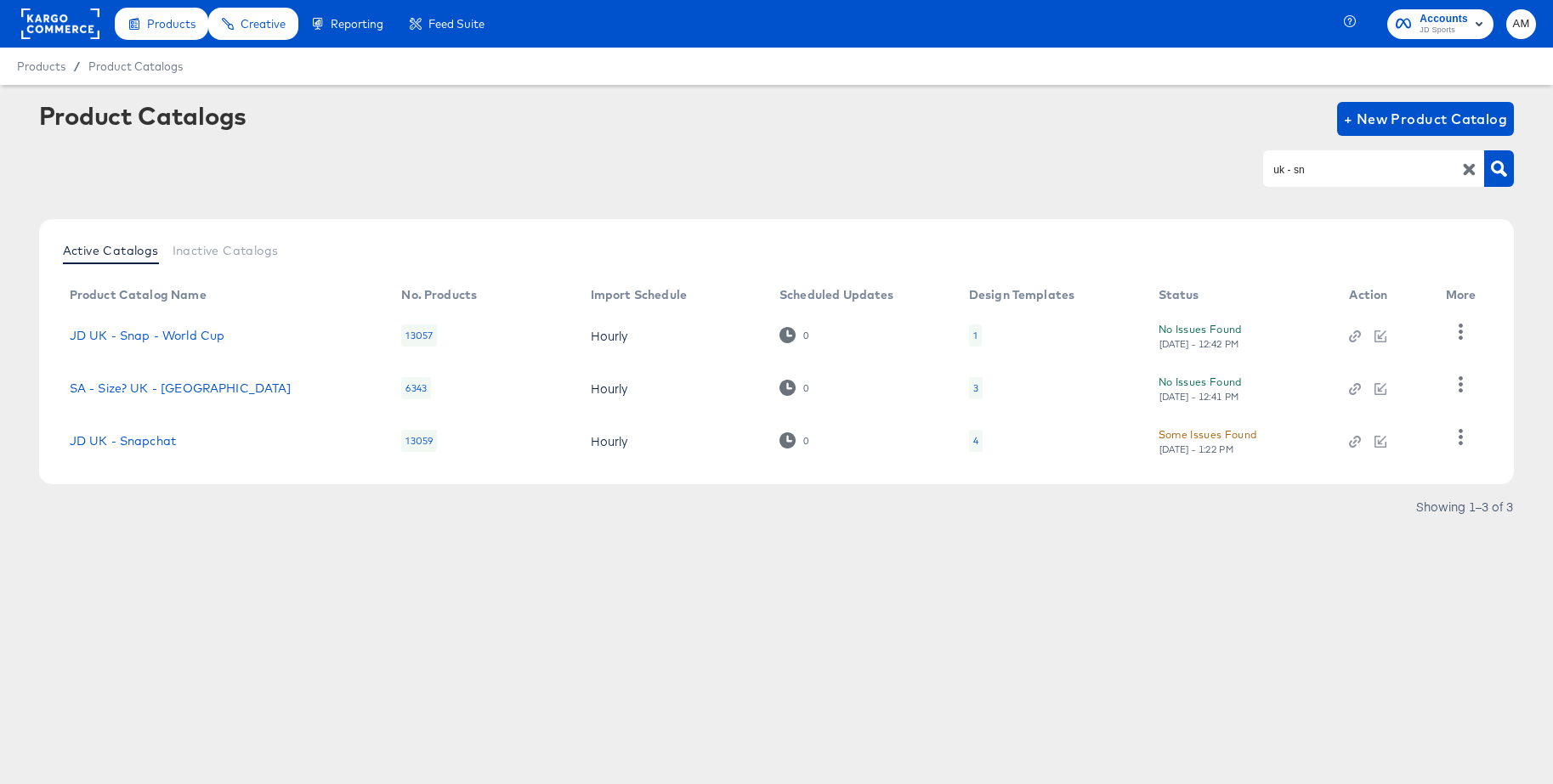
click at [978, 440] on div "4" at bounding box center [975, 440] width 13 height 22
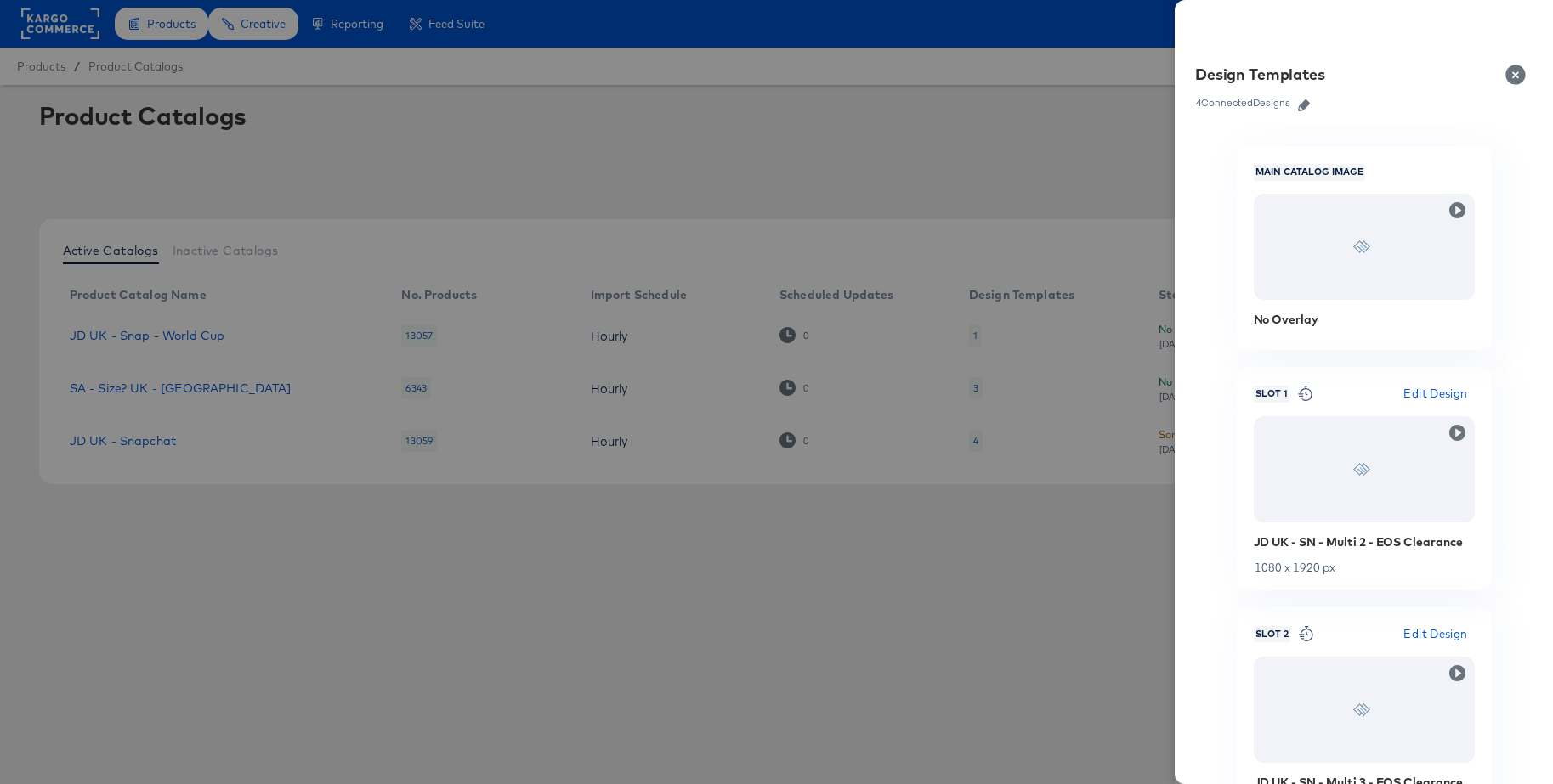
click at [1301, 107] on icon "button" at bounding box center [1304, 105] width 12 height 12
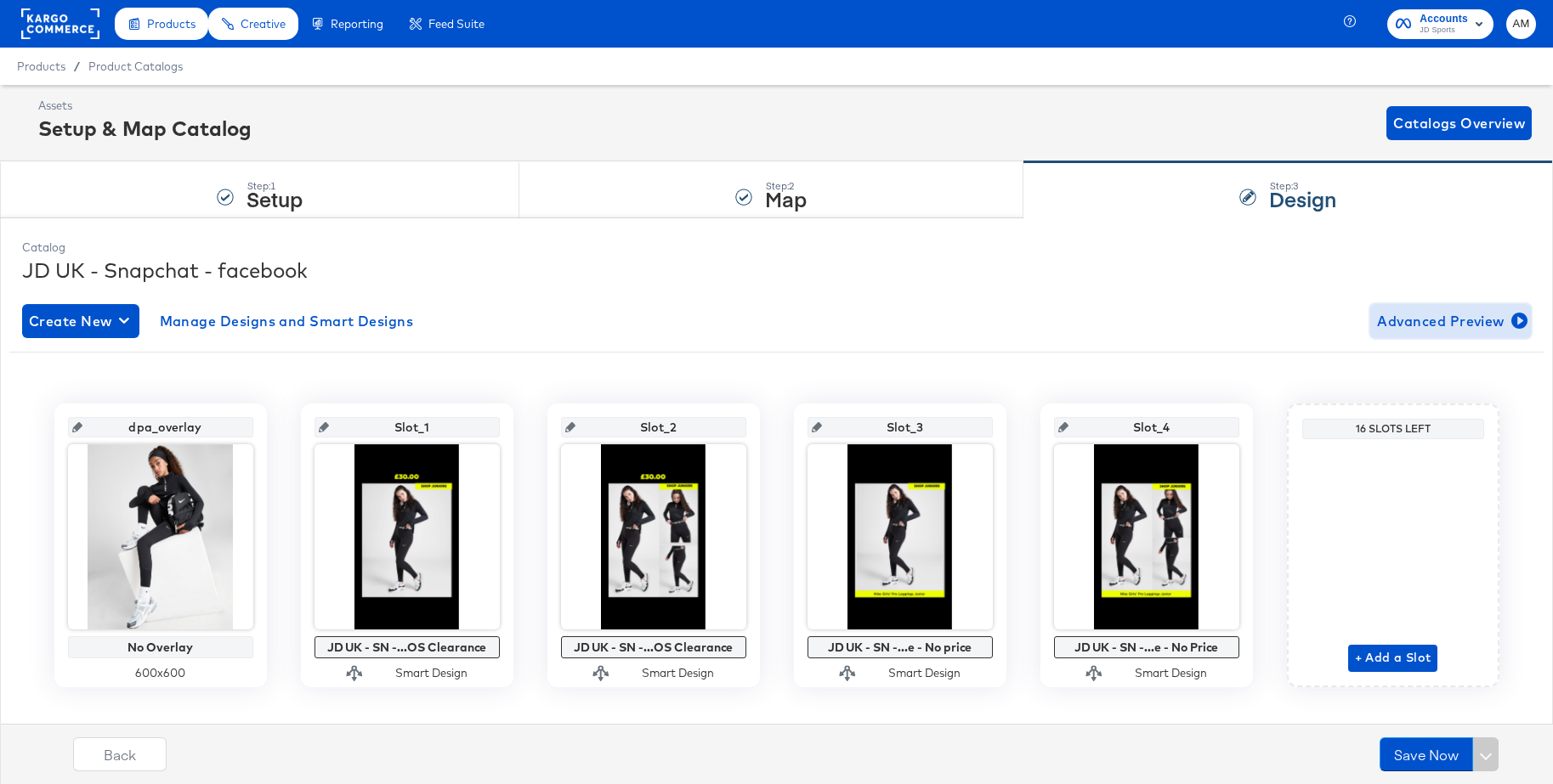
click at [1426, 319] on span "Advanced Preview" at bounding box center [1450, 321] width 147 height 24
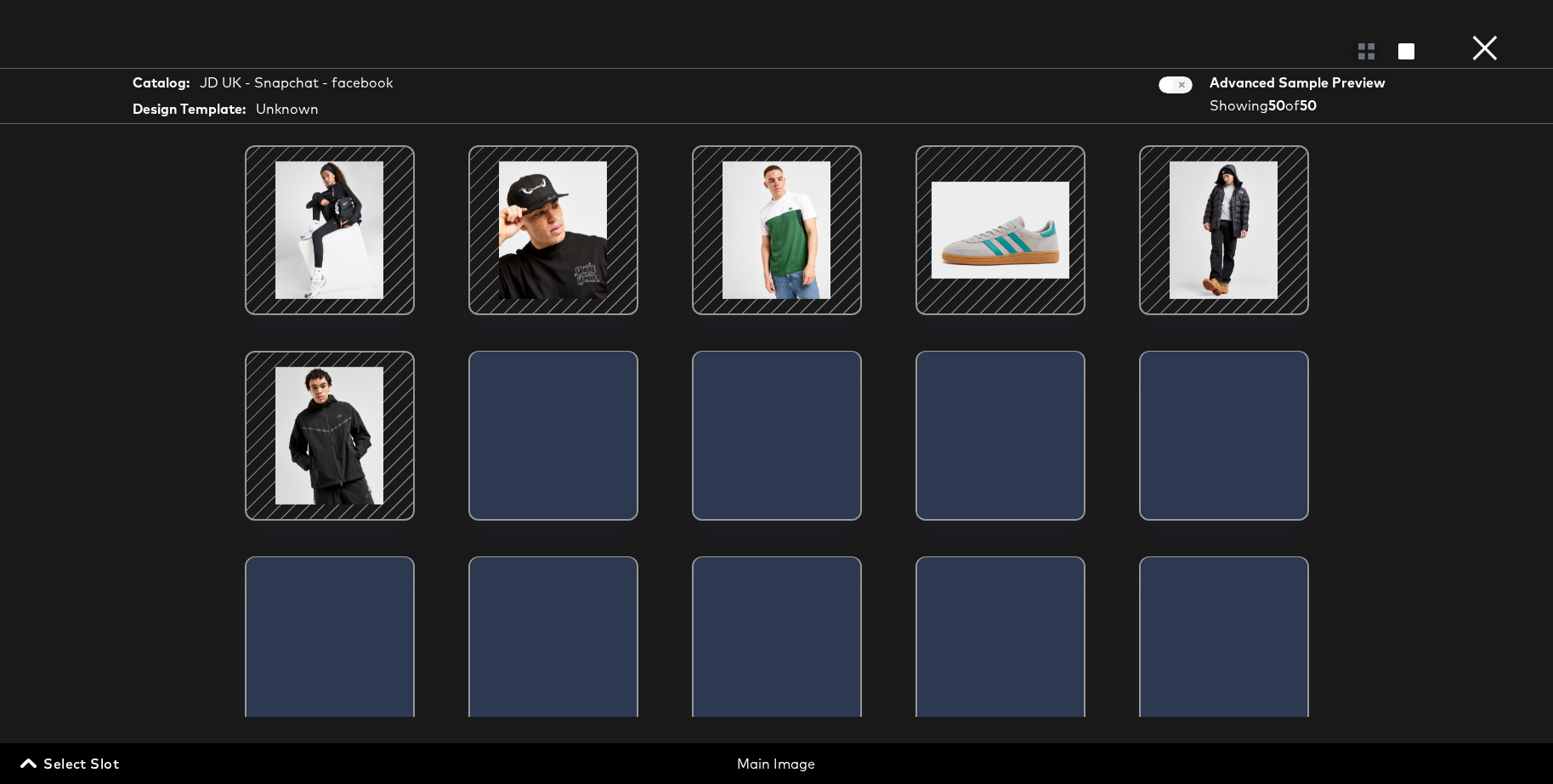
drag, startPoint x: 91, startPoint y: 760, endPoint x: 191, endPoint y: 744, distance: 101.3
click at [92, 760] on span "Select Slot" at bounding box center [71, 763] width 95 height 24
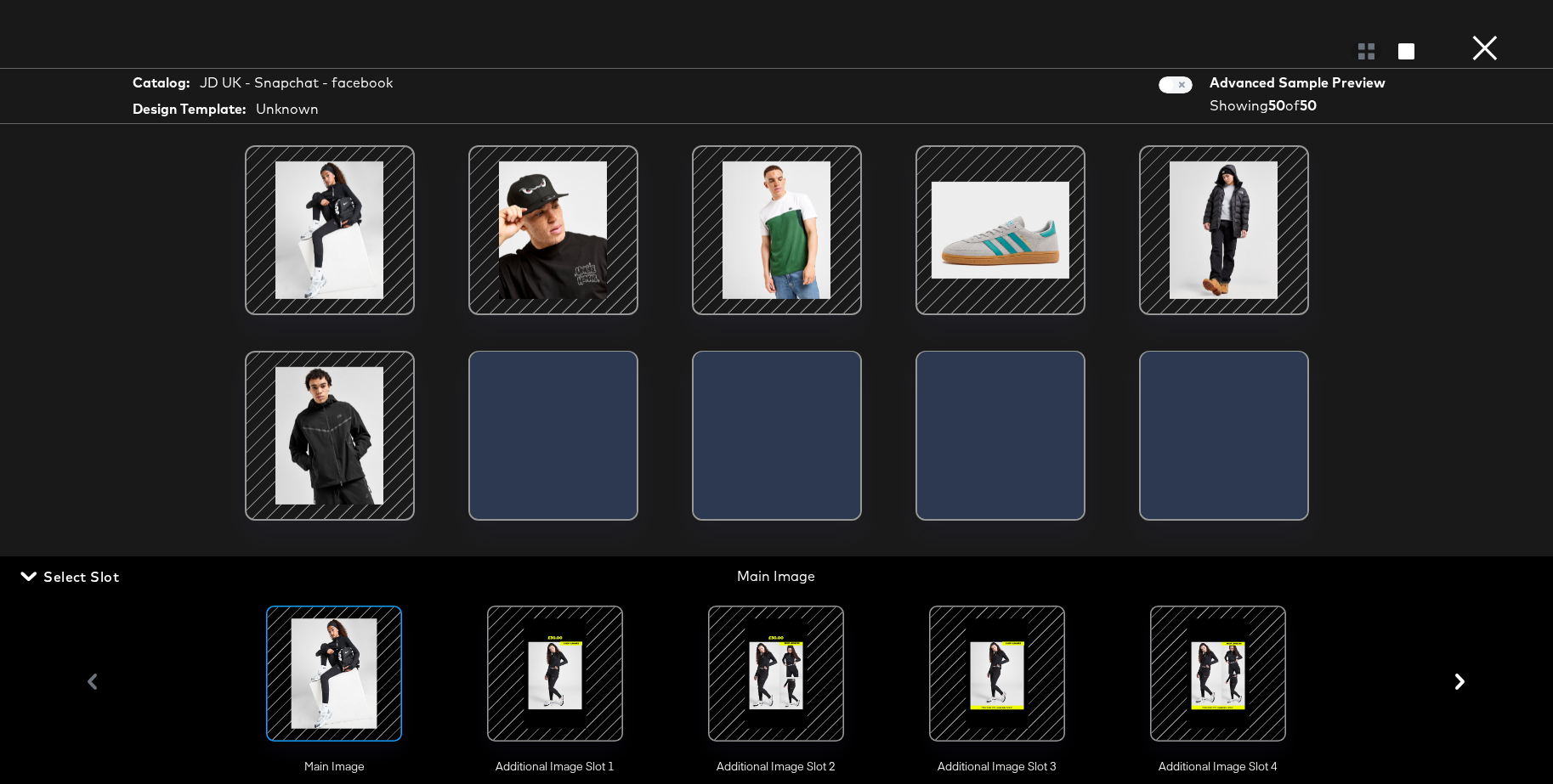
click at [756, 666] on div at bounding box center [776, 674] width 116 height 116
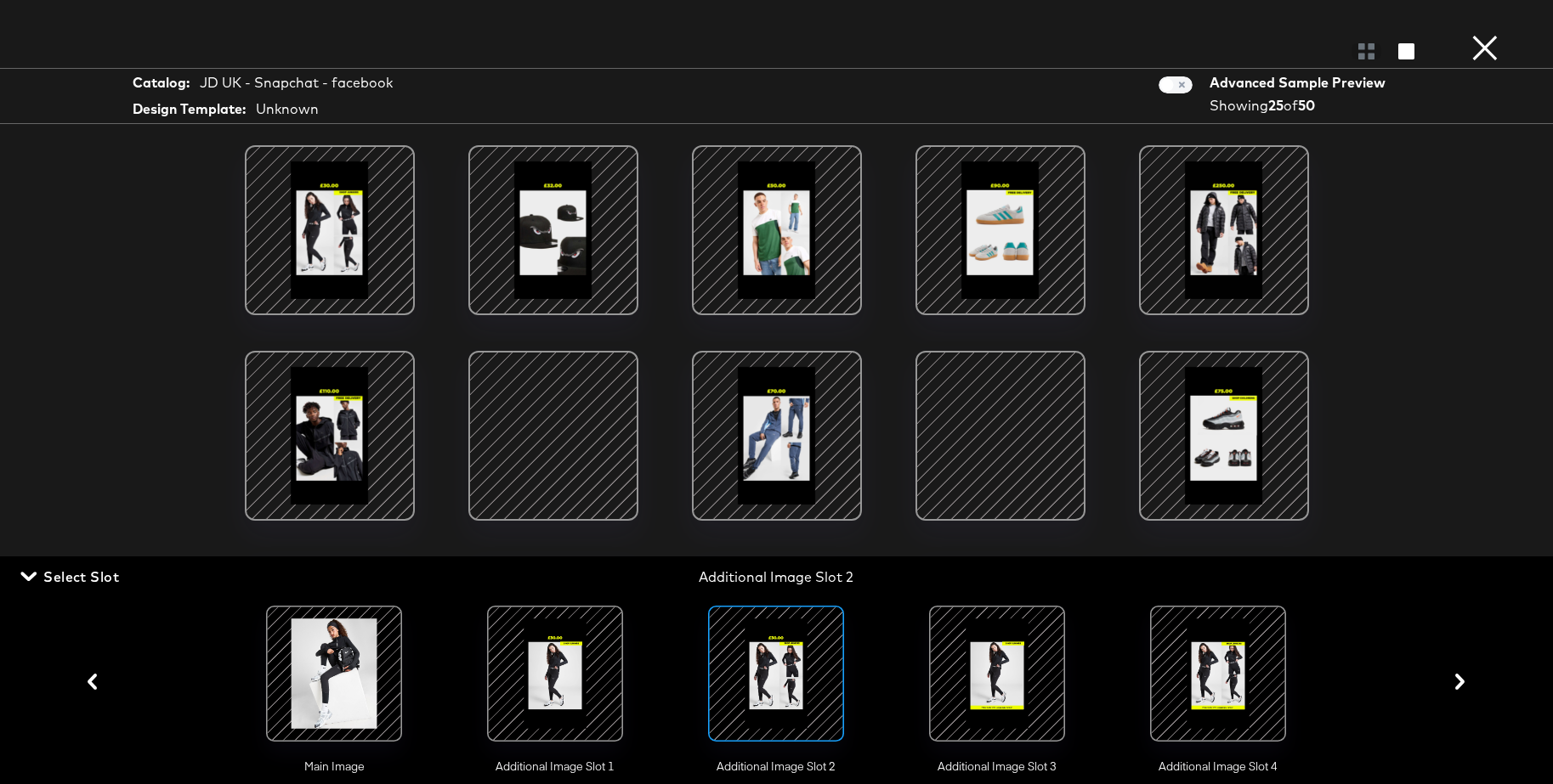
click at [345, 238] on div at bounding box center [329, 230] width 144 height 144
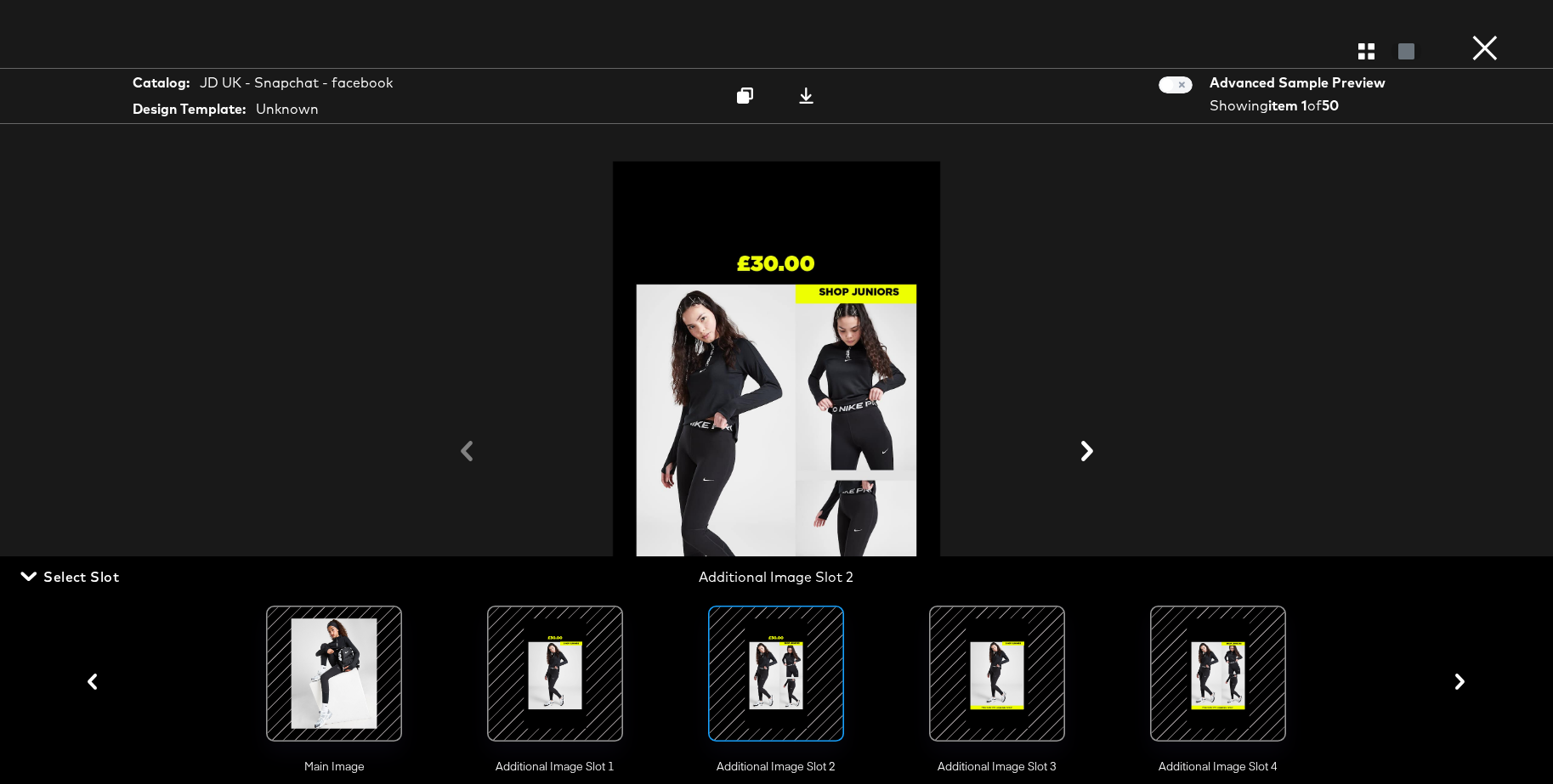
drag, startPoint x: 91, startPoint y: 573, endPoint x: 167, endPoint y: 571, distance: 76.0
click at [92, 573] on span "Select Slot" at bounding box center [71, 576] width 95 height 24
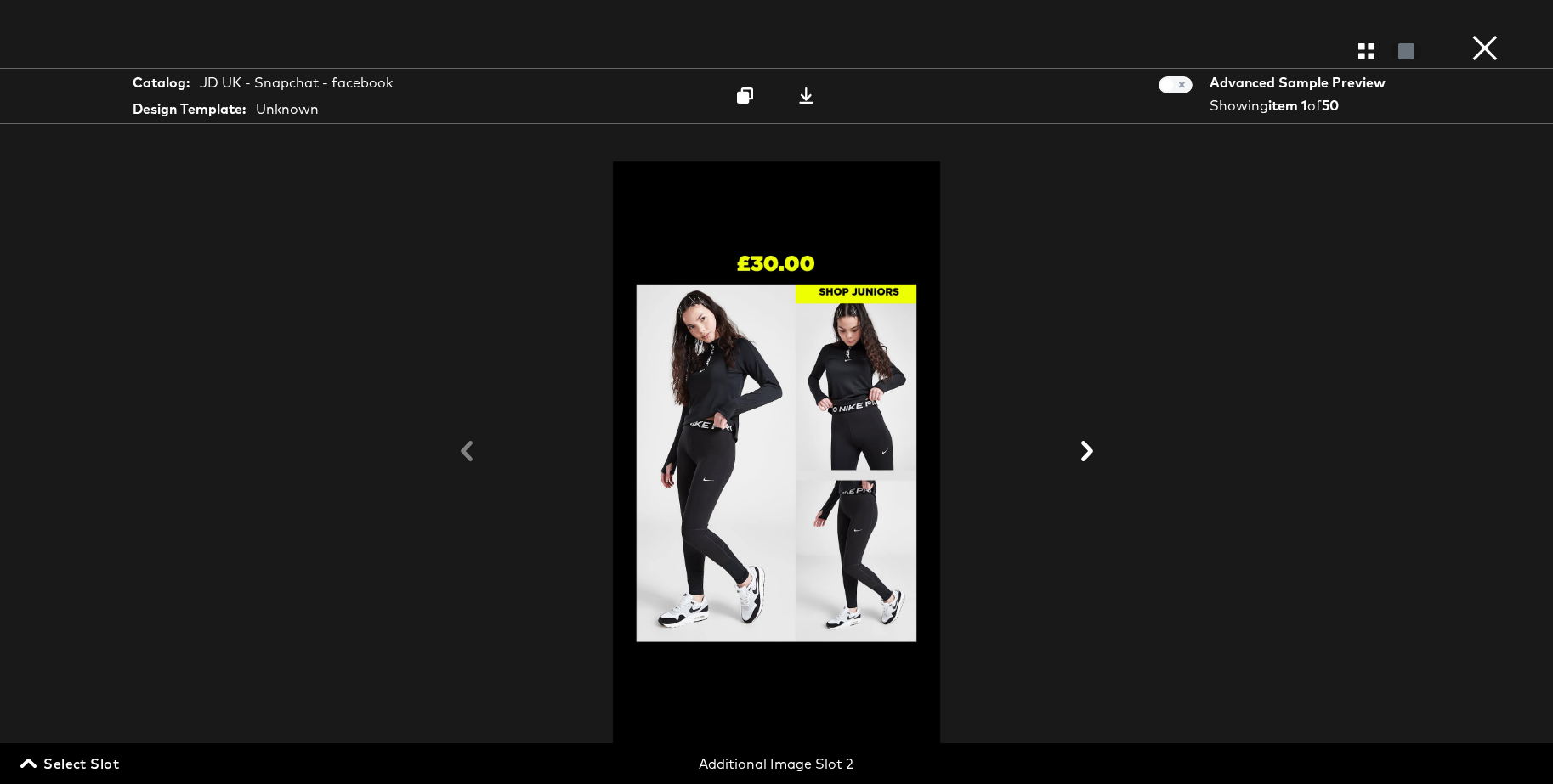
click at [1084, 454] on icon at bounding box center [1087, 452] width 21 height 21
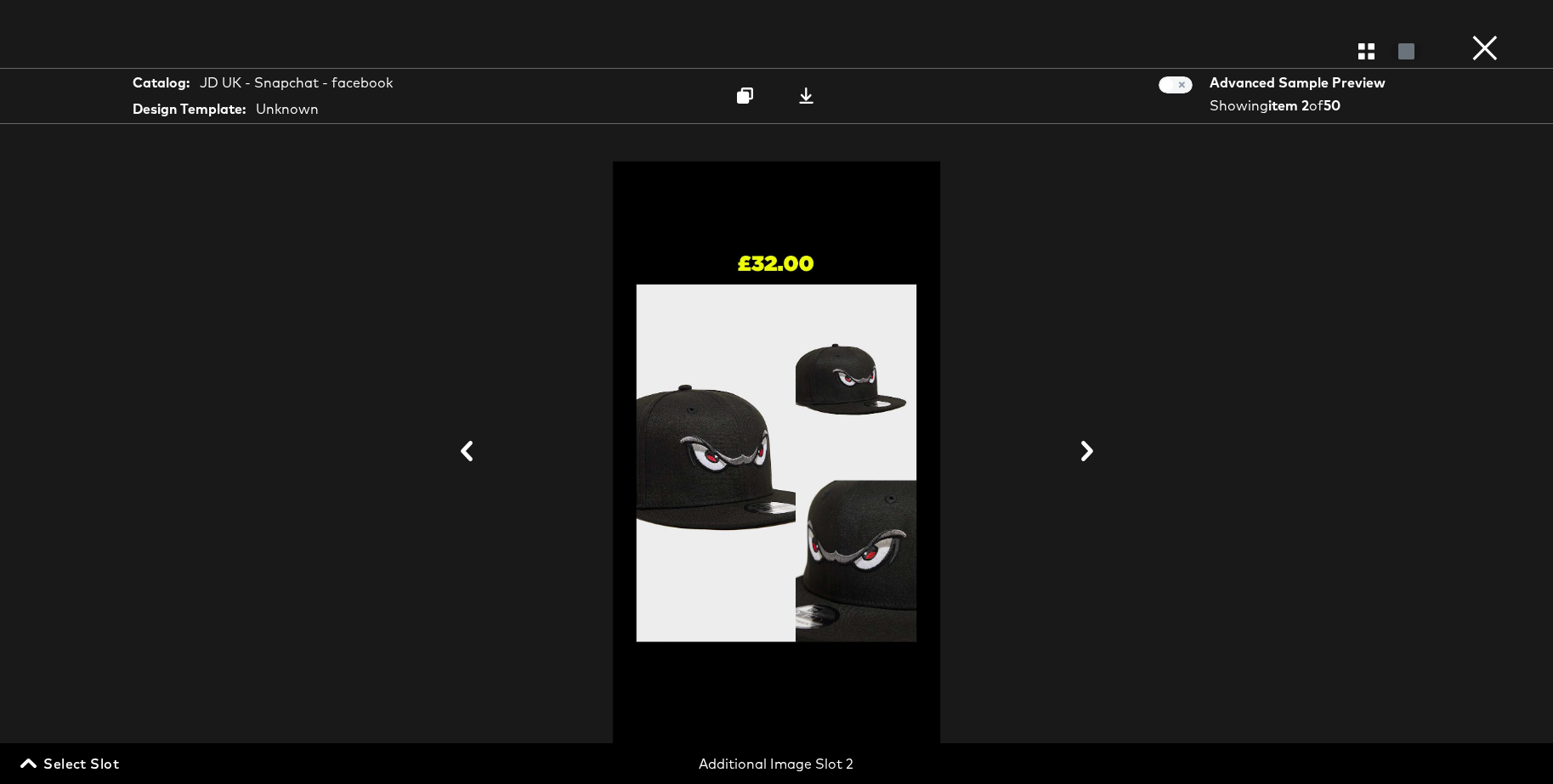
click at [1084, 454] on icon at bounding box center [1087, 452] width 21 height 21
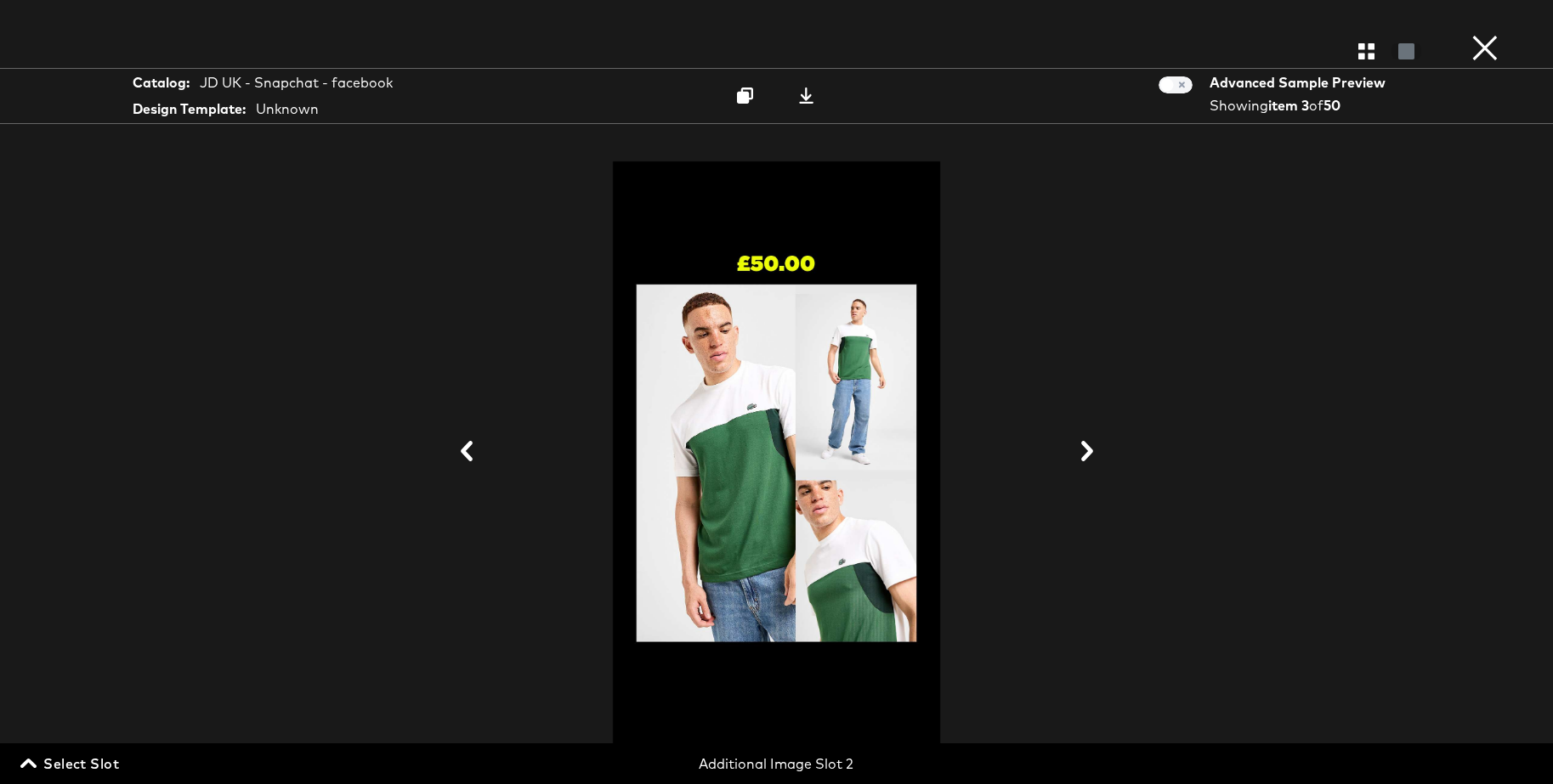
click at [1084, 454] on icon at bounding box center [1087, 452] width 21 height 21
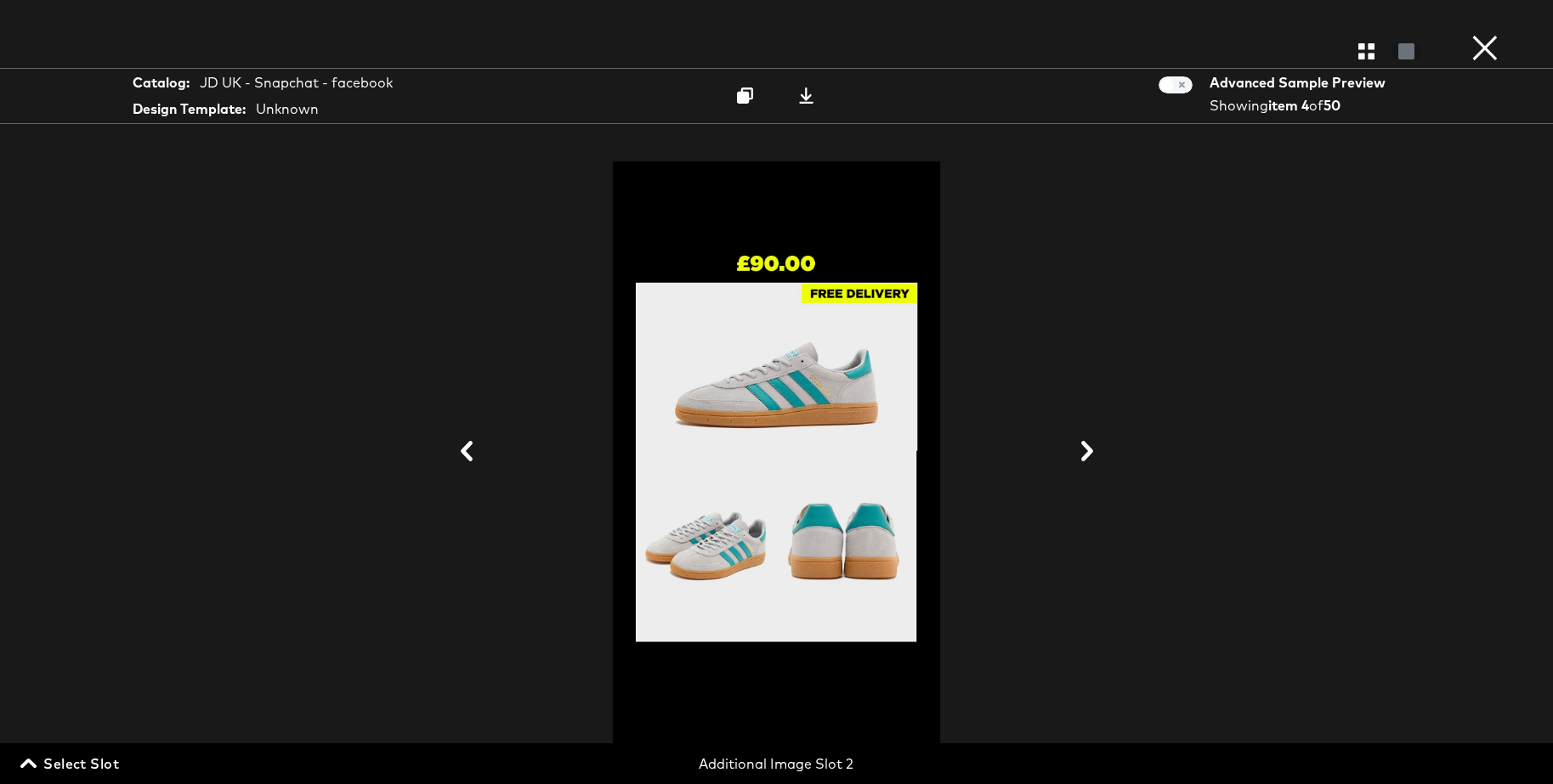
click at [1084, 454] on icon at bounding box center [1087, 452] width 21 height 21
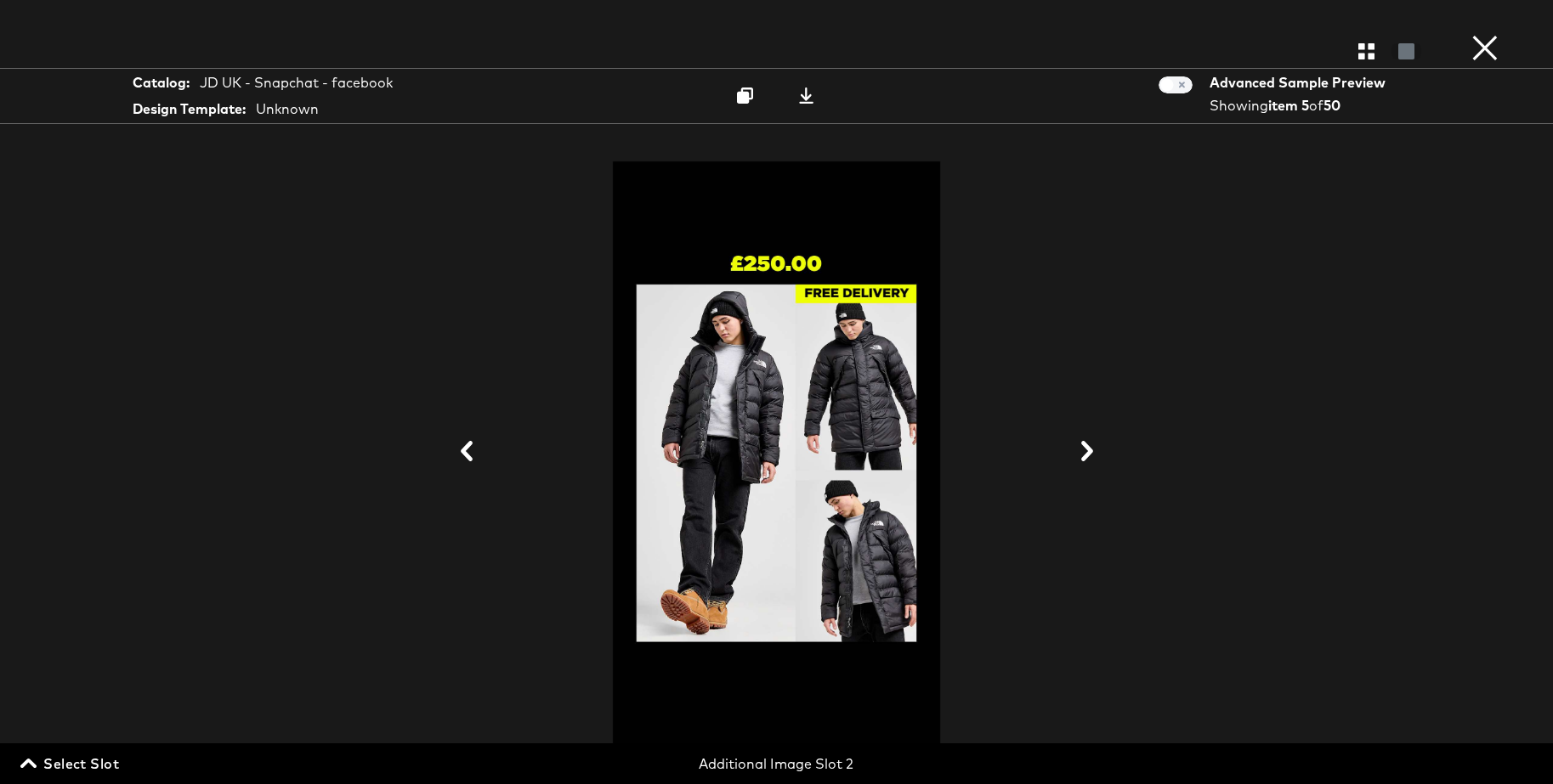
click at [1084, 454] on icon at bounding box center [1087, 452] width 21 height 21
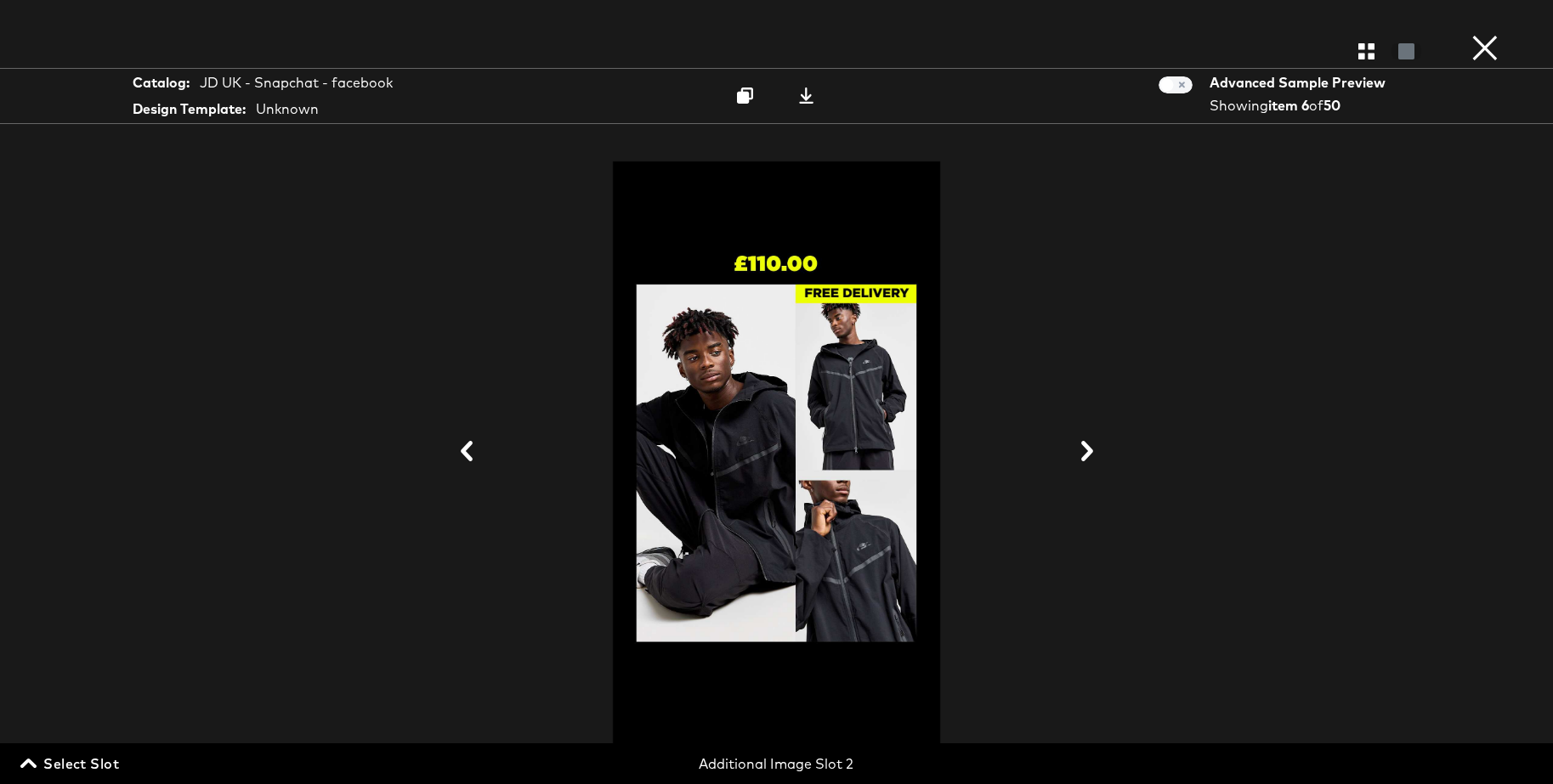
click at [1084, 454] on icon at bounding box center [1087, 452] width 21 height 21
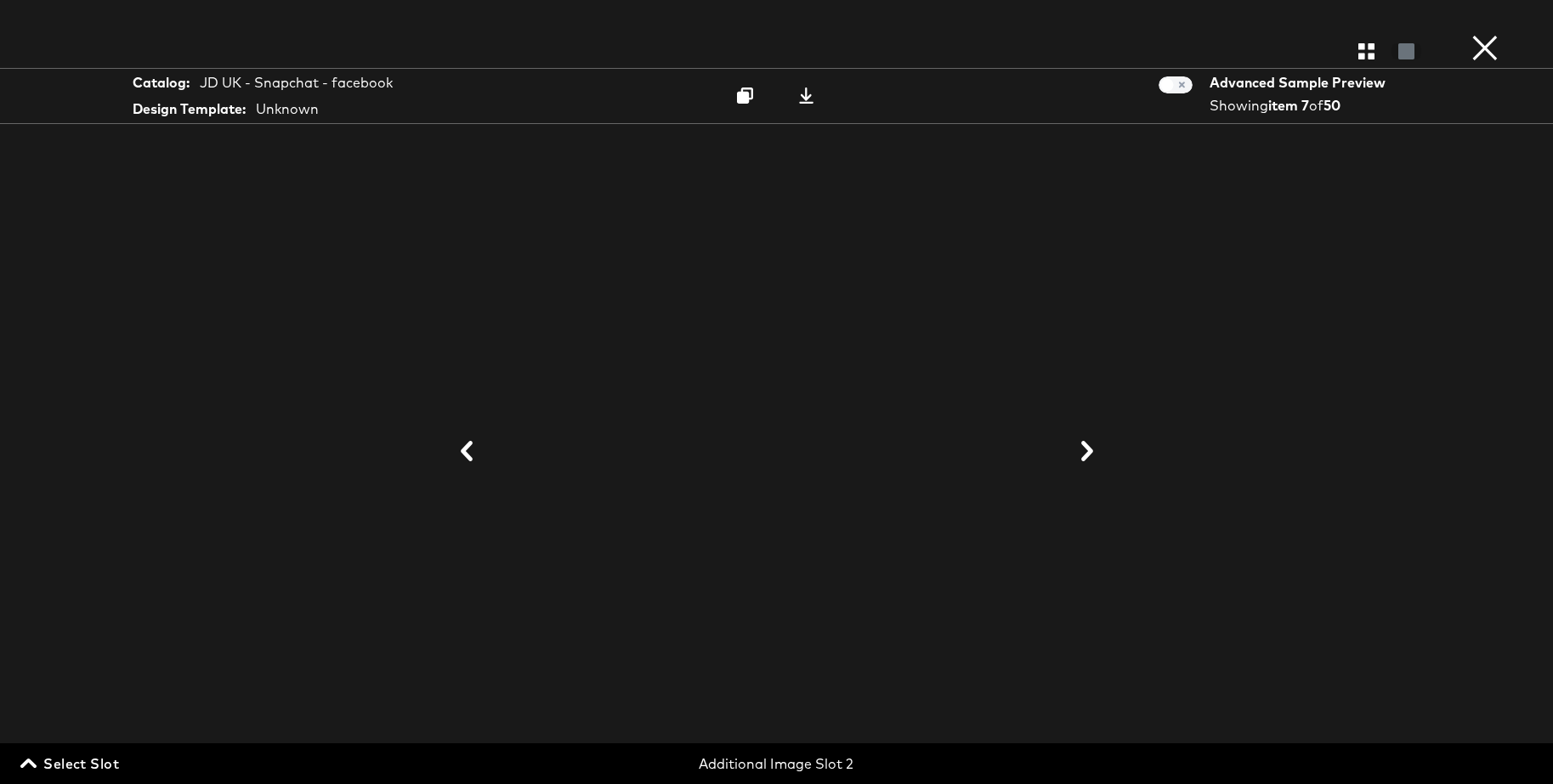
click at [463, 450] on icon at bounding box center [466, 452] width 12 height 21
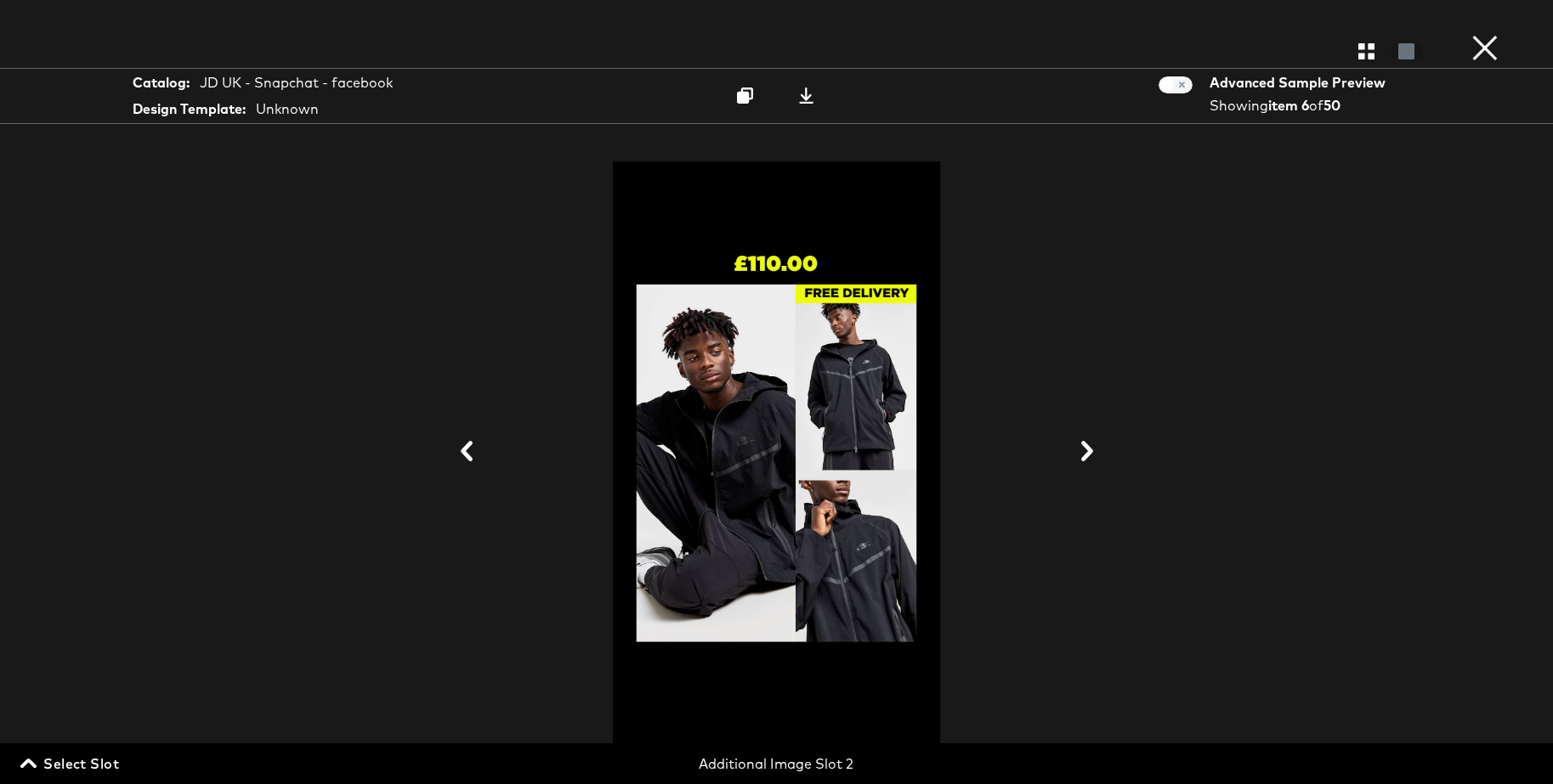
click at [1079, 450] on icon at bounding box center [1087, 452] width 21 height 21
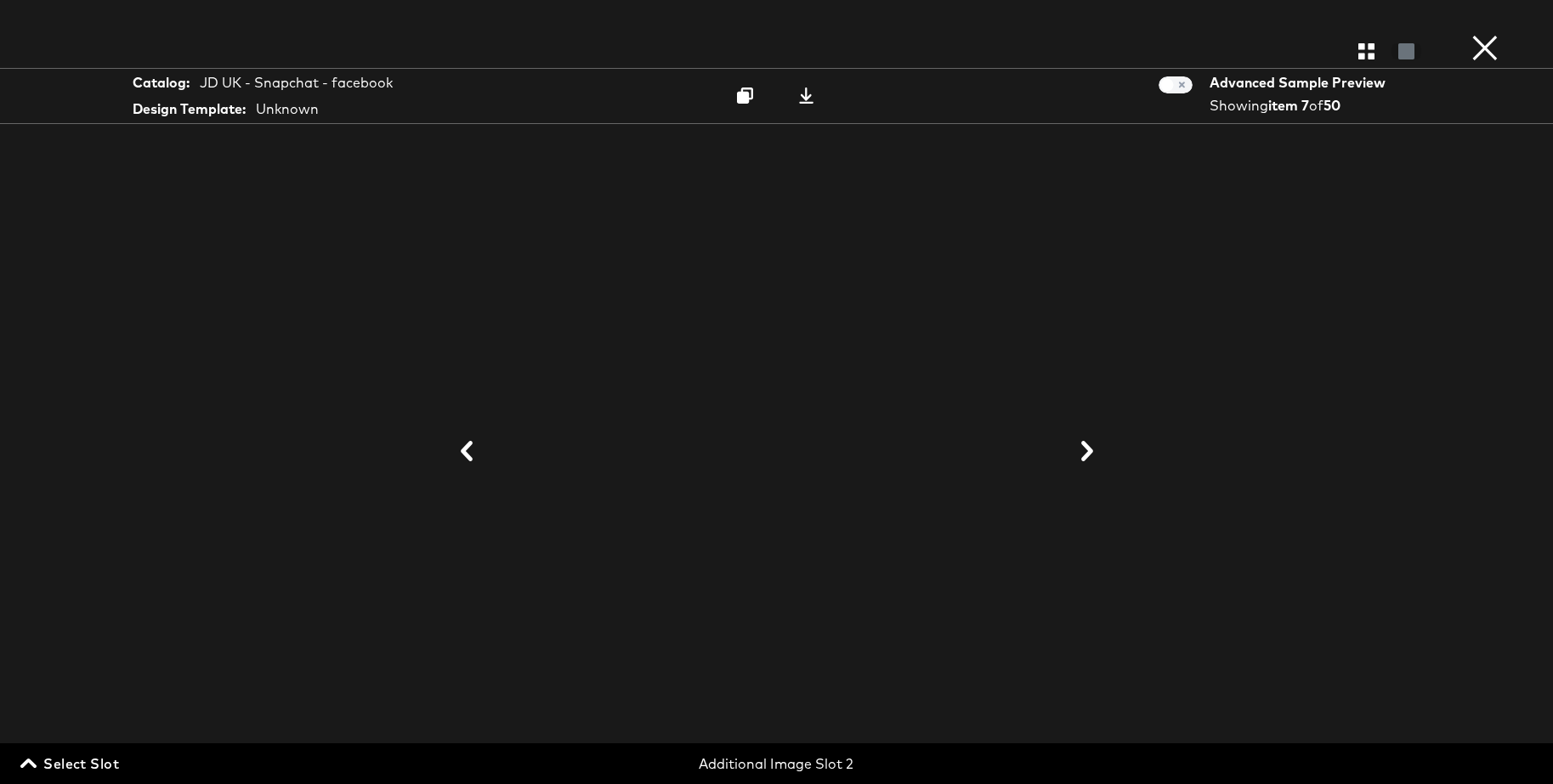
click at [1493, 34] on button "×" at bounding box center [1484, 17] width 34 height 34
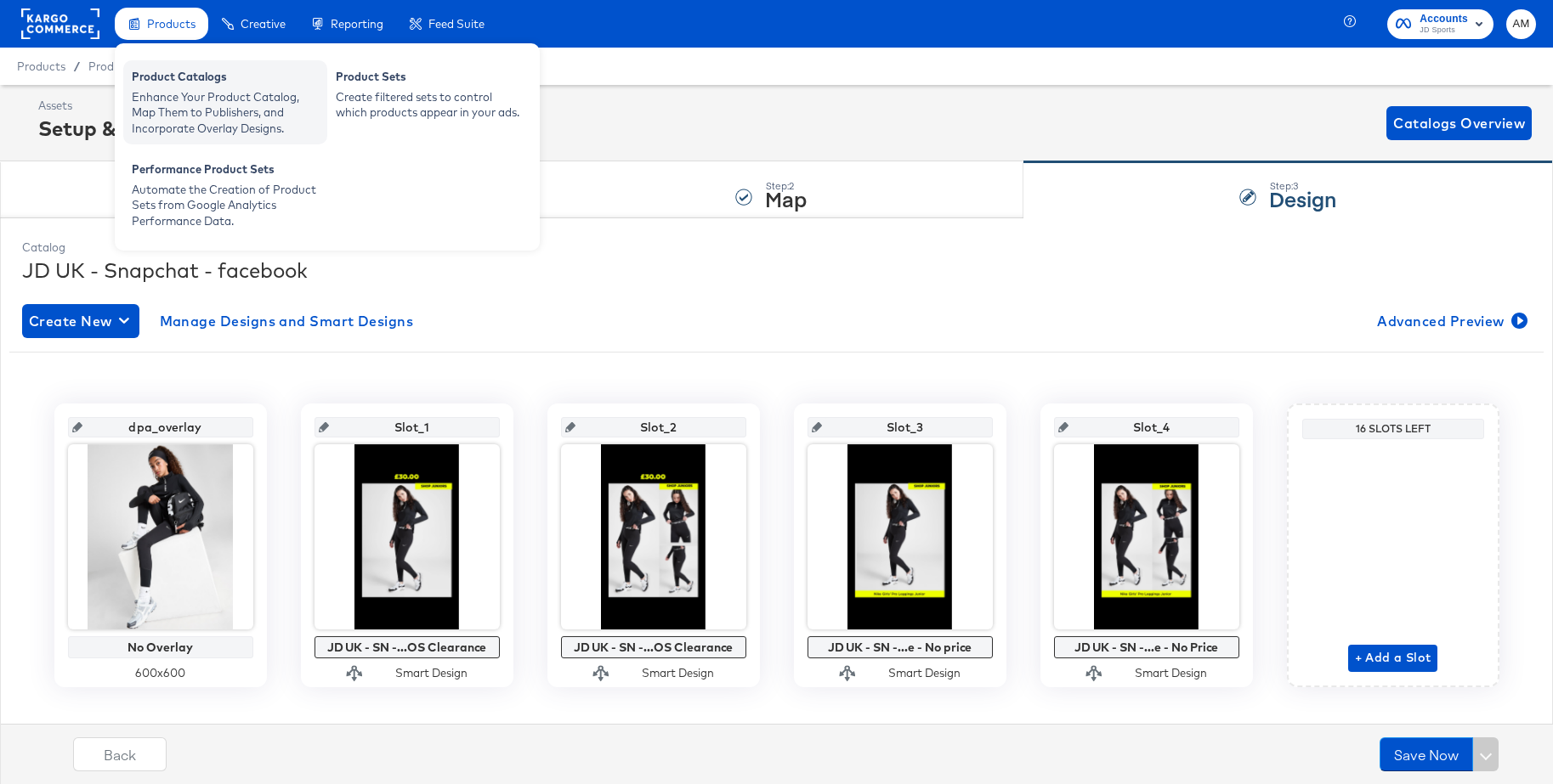
click at [168, 82] on div "Product Catalogs" at bounding box center [225, 79] width 187 height 21
